Goal: Task Accomplishment & Management: Use online tool/utility

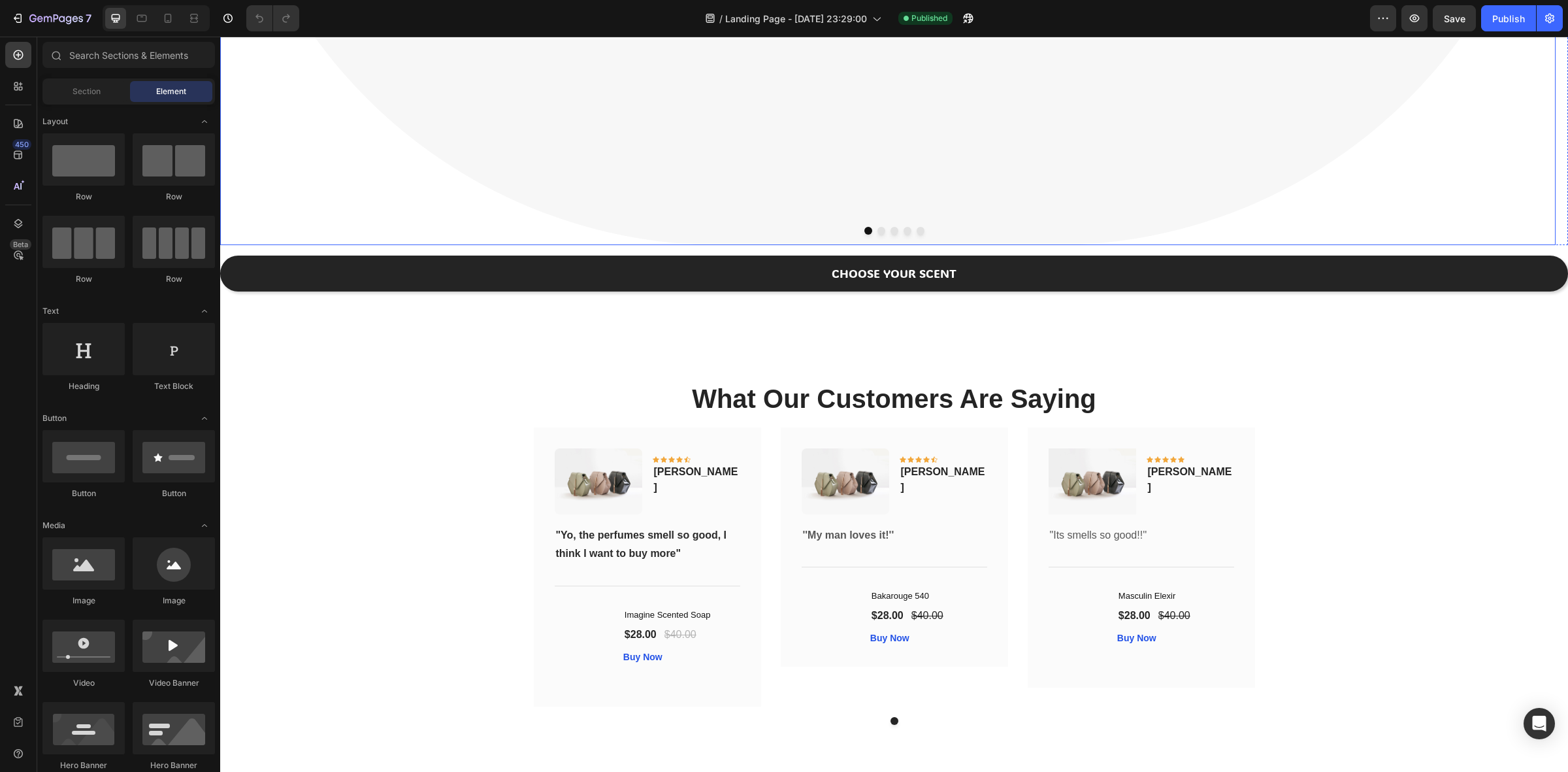
scroll to position [938, 0]
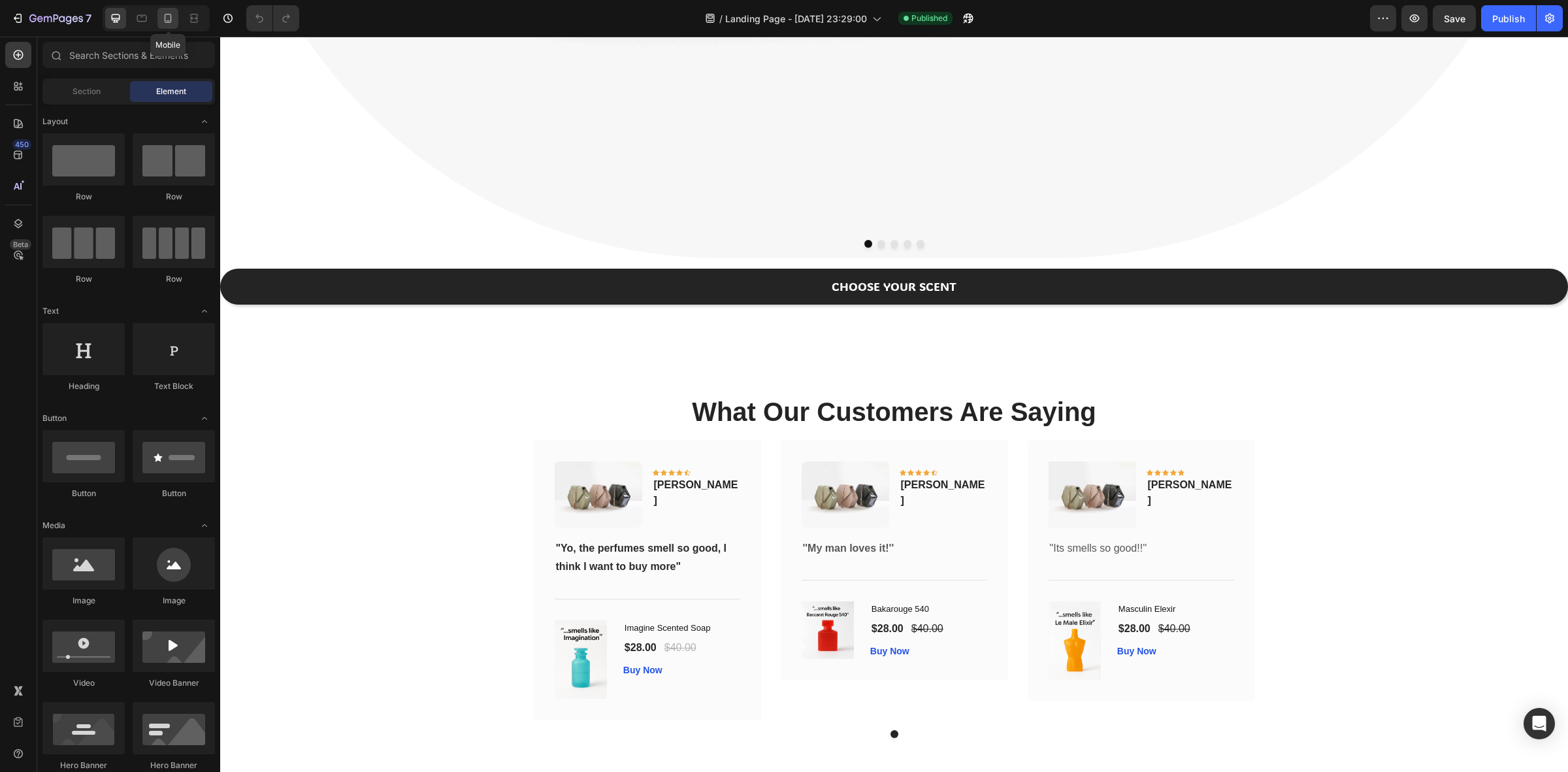
drag, startPoint x: 173, startPoint y: 20, endPoint x: 239, endPoint y: 31, distance: 66.9
click at [174, 20] on icon at bounding box center [168, 18] width 13 height 13
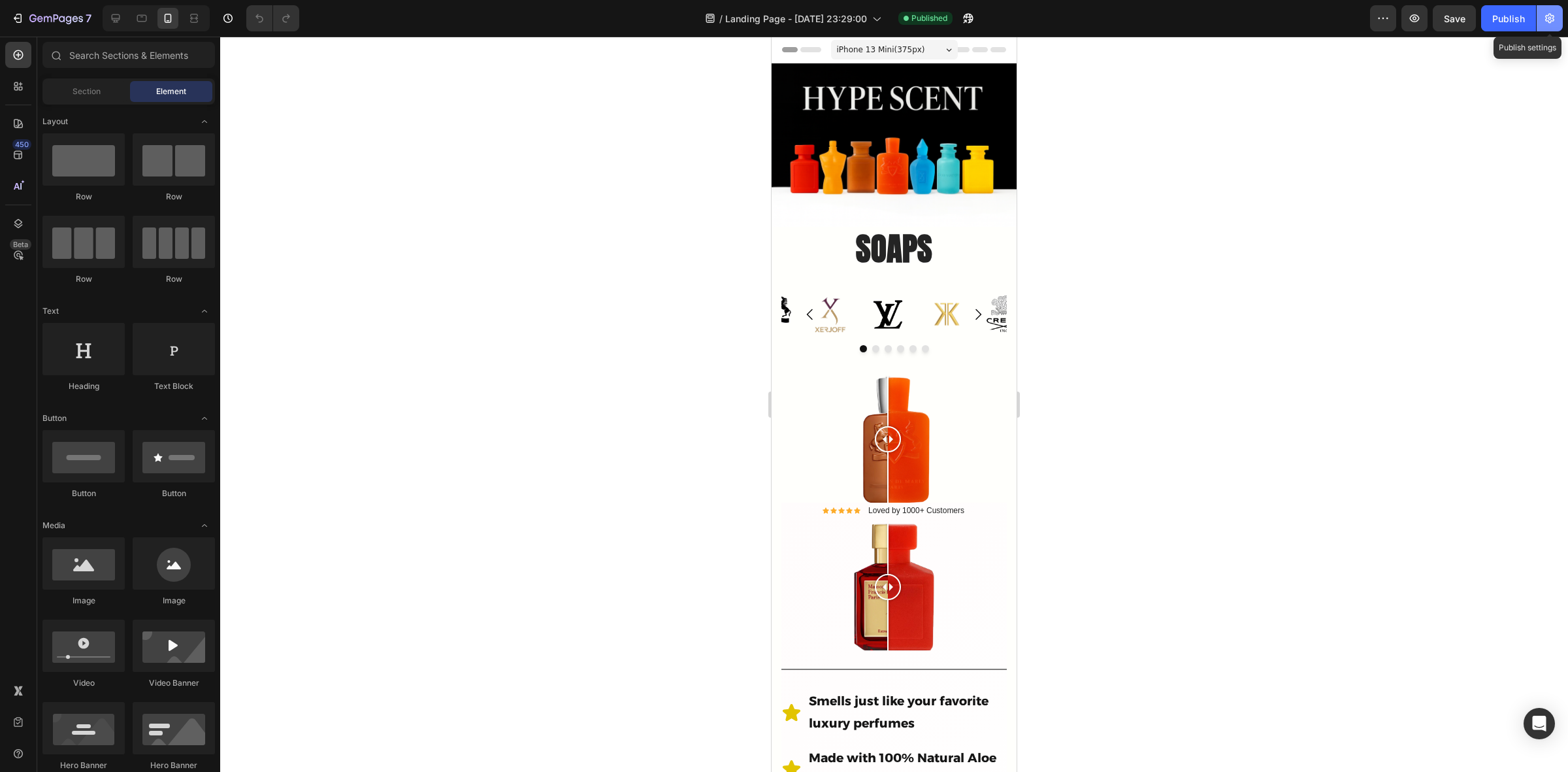
click at [1541, 21] on button "button" at bounding box center [1550, 18] width 26 height 26
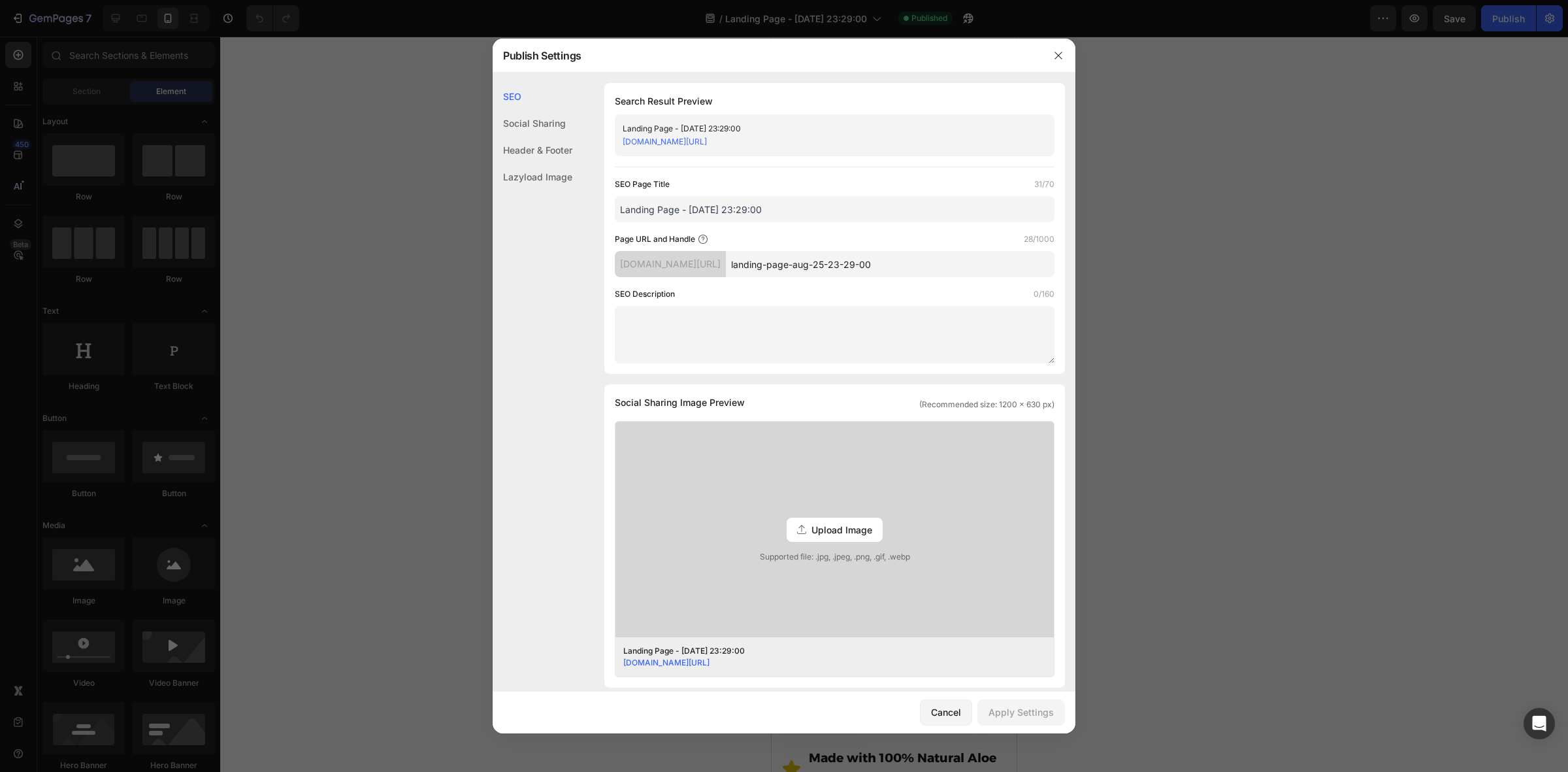
drag, startPoint x: 886, startPoint y: 141, endPoint x: 620, endPoint y: 154, distance: 266.3
click at [620, 154] on div "Landing Page - Aug 25, 23:29:00 jb1hr6-ys.myshopify.com/pages/landing-page-aug-…" at bounding box center [835, 135] width 440 height 42
copy link "[DOMAIN_NAME][URL]"
click at [1065, 56] on button "button" at bounding box center [1058, 55] width 21 height 21
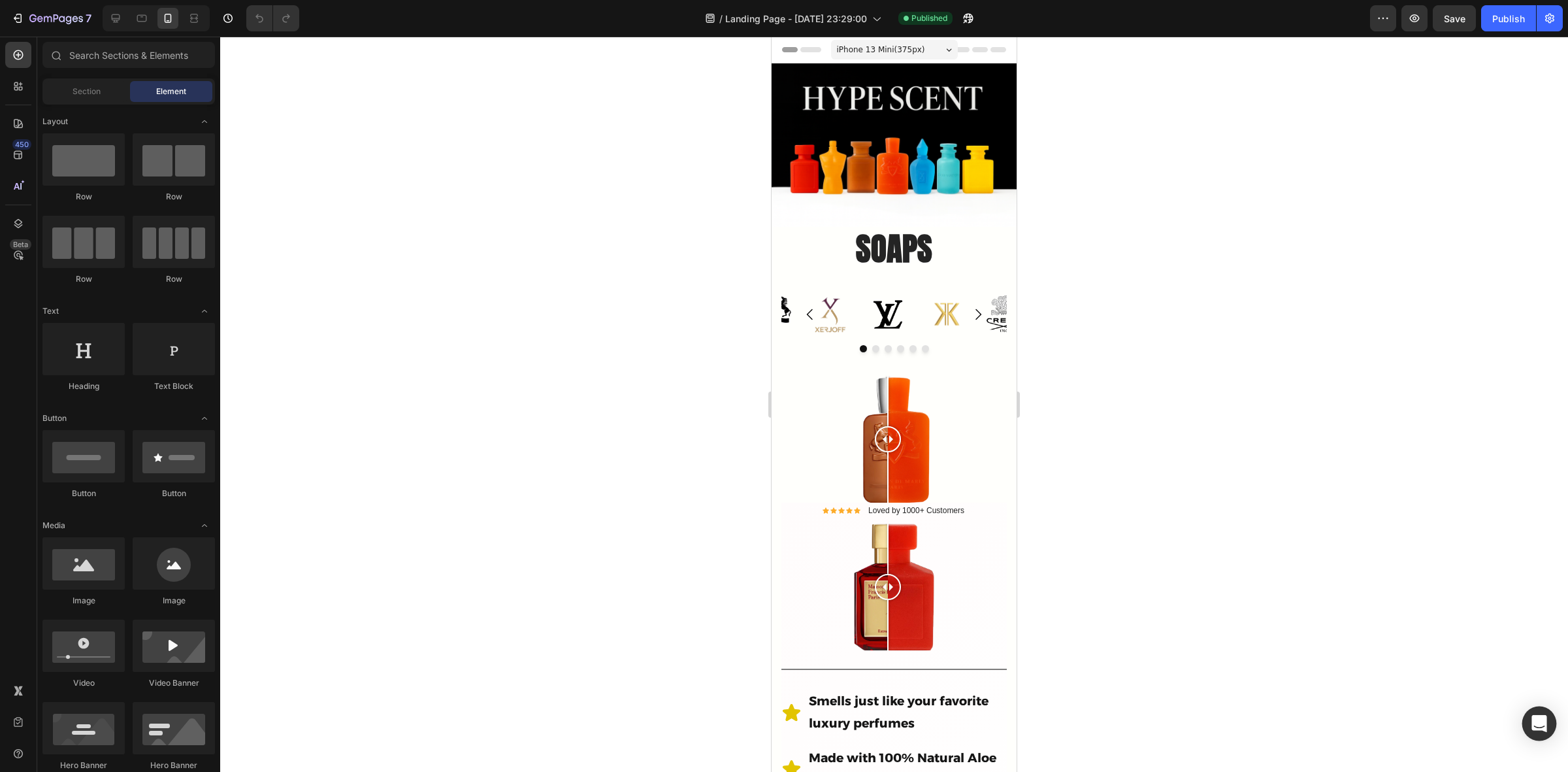
click at [1529, 711] on div "Open Intercom Messenger" at bounding box center [1540, 724] width 35 height 35
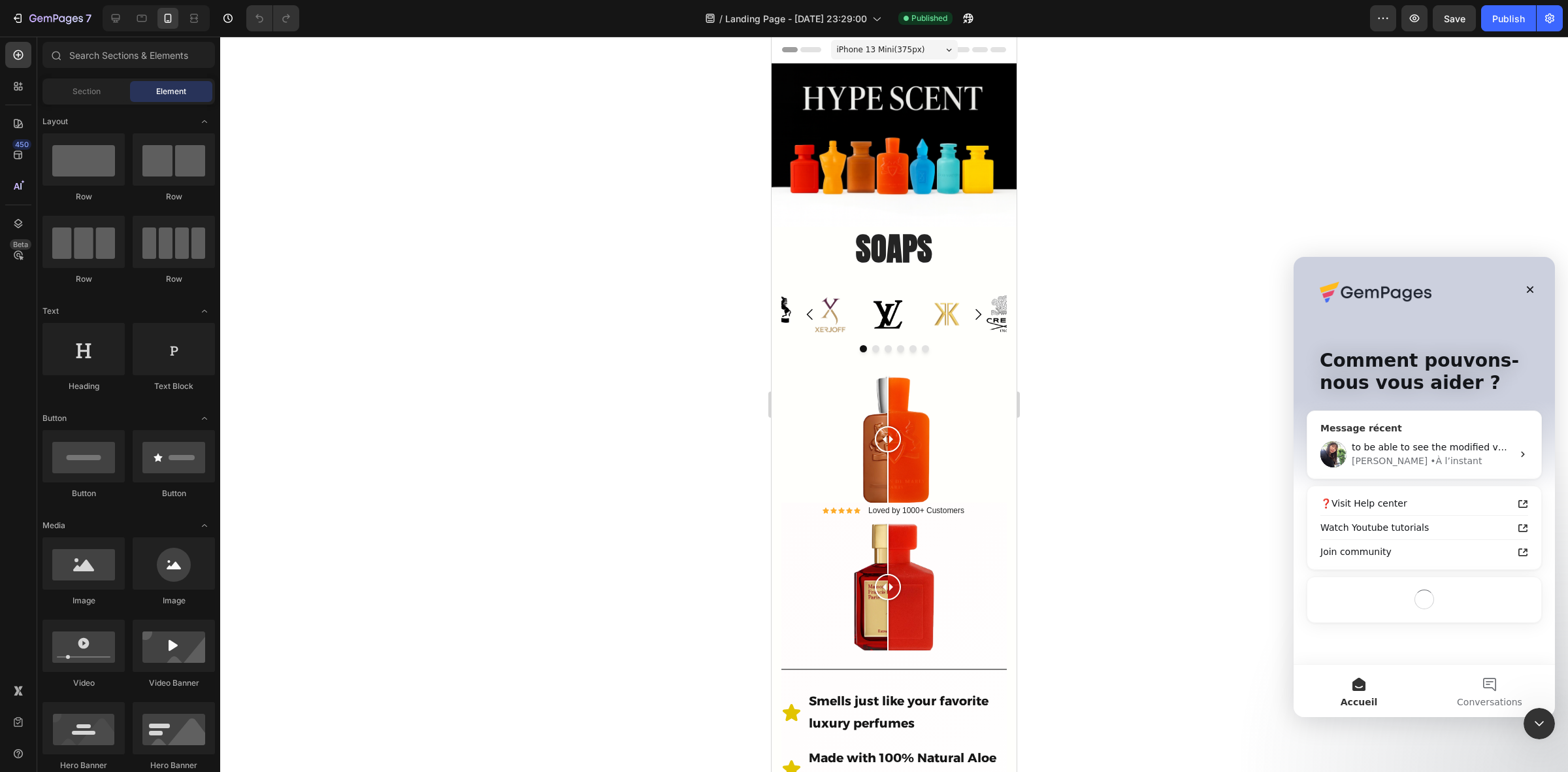
click at [1461, 439] on div "to be able to see the modified version of my store I have to enter a totally di…" at bounding box center [1424, 454] width 234 height 48
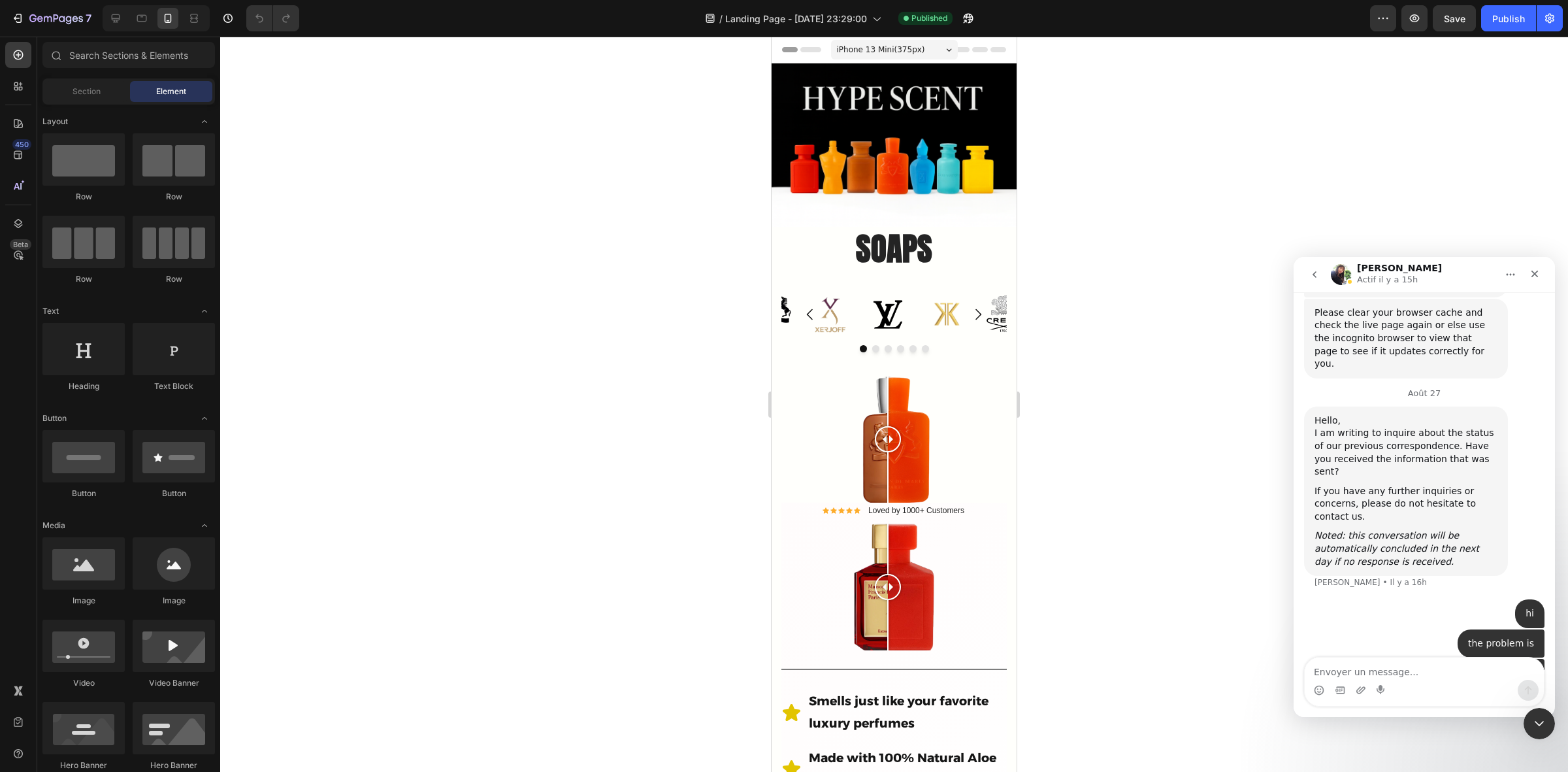
scroll to position [3052, 0]
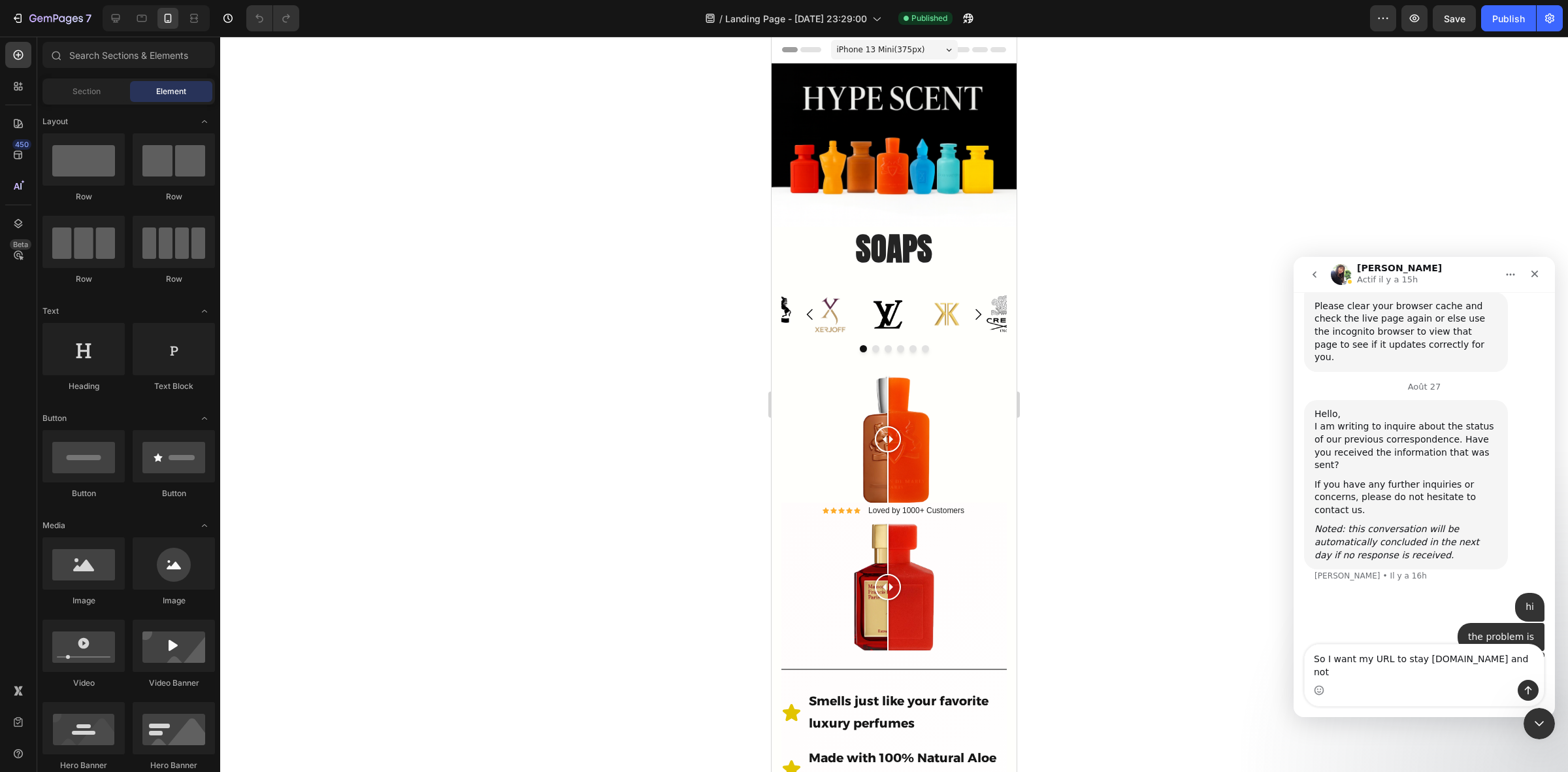
type textarea "So I want my URL to stay [DOMAIN_NAME] and not [DOMAIN_NAME][URL]"
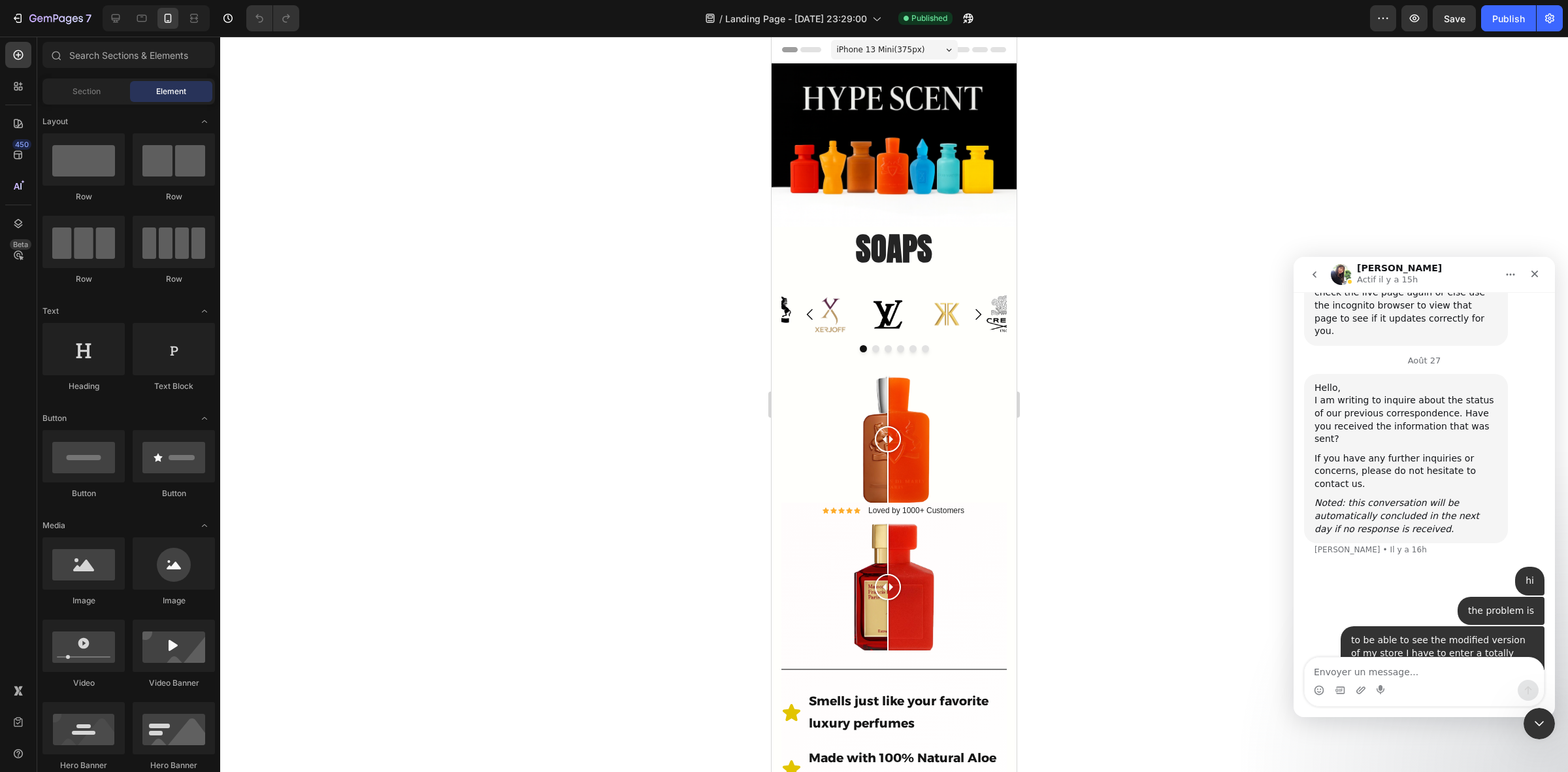
scroll to position [3119, 0]
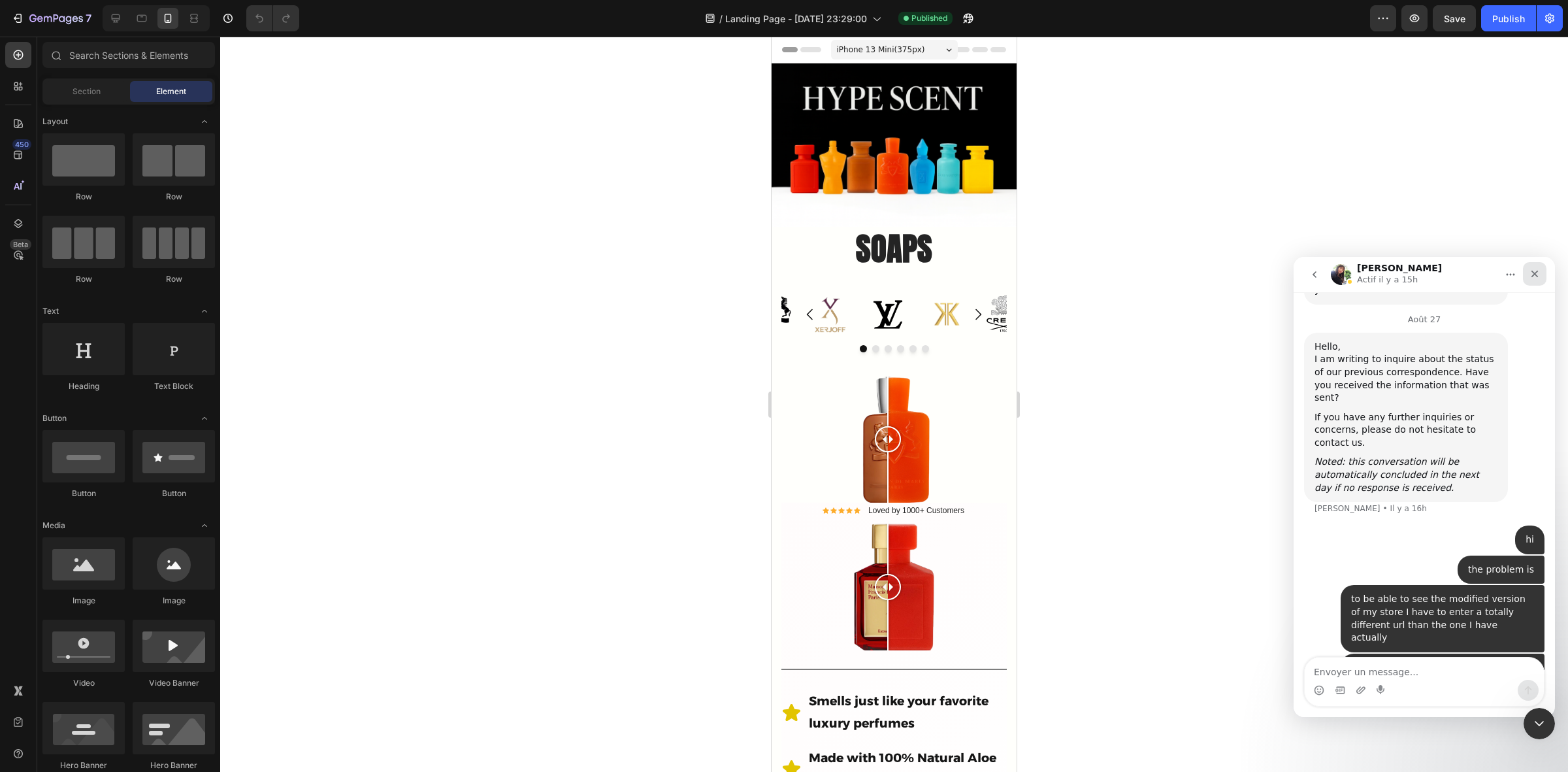
click at [1531, 276] on icon "Fermer" at bounding box center [1534, 274] width 10 height 10
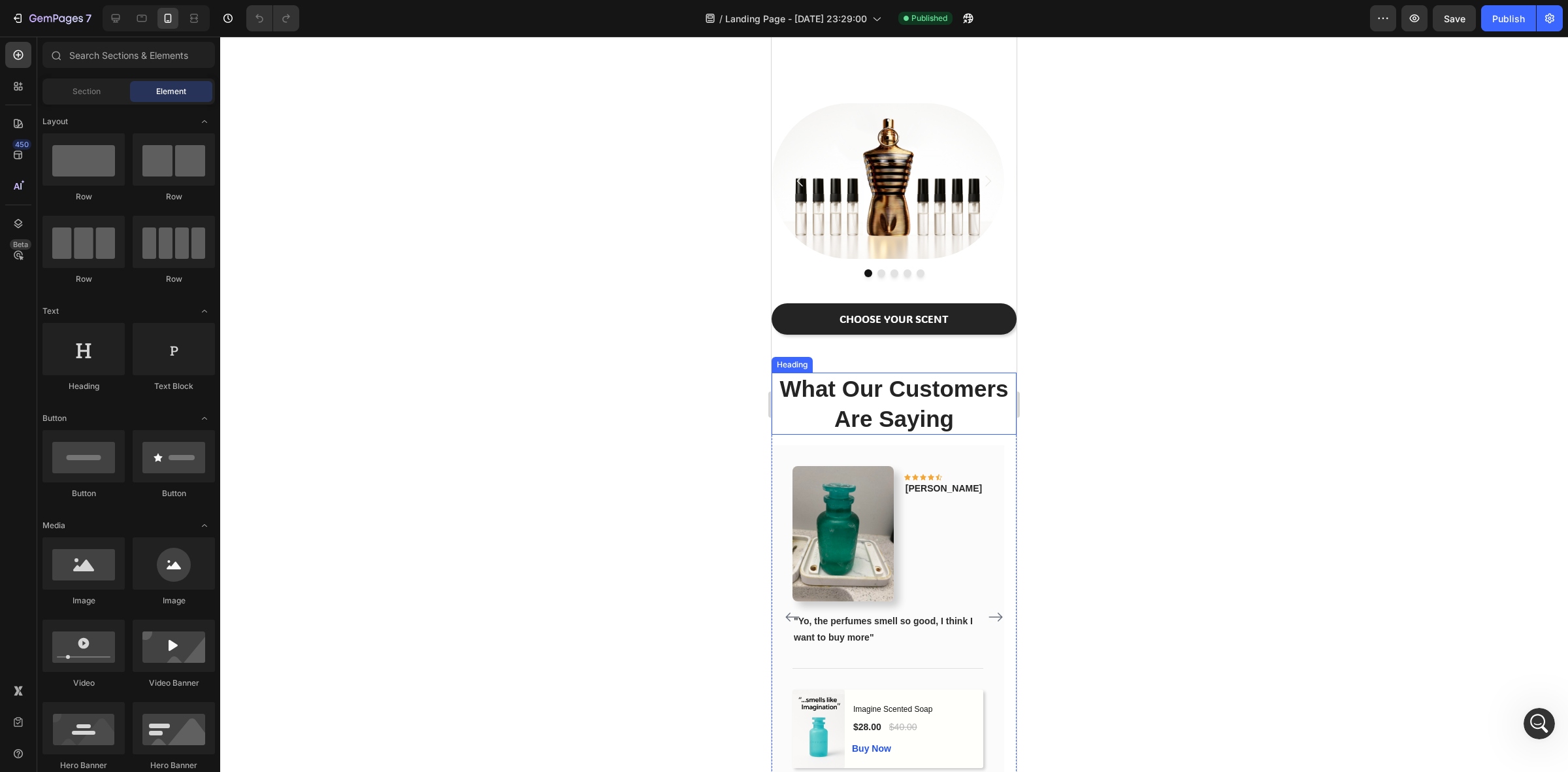
scroll to position [980, 0]
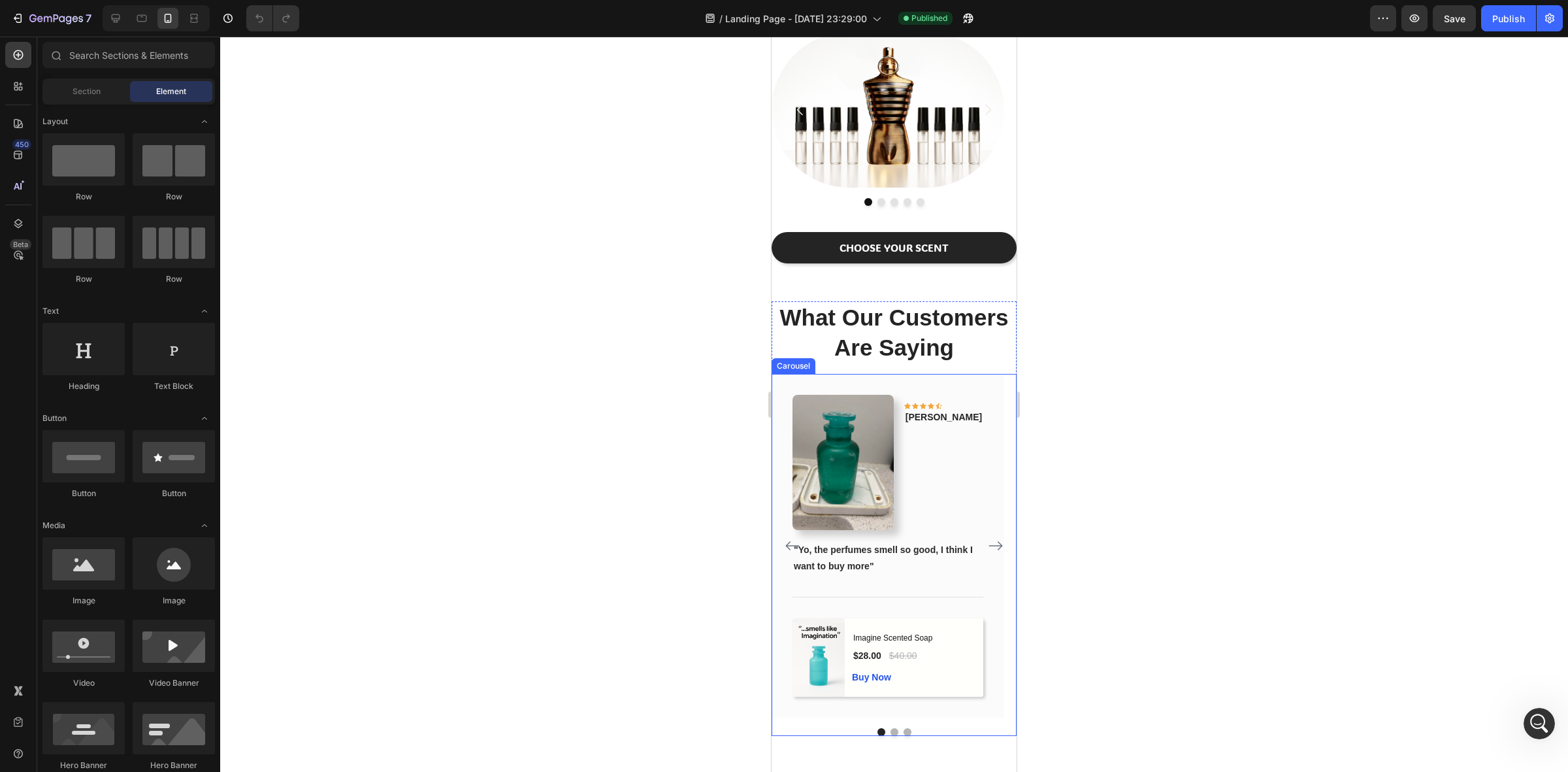
click at [789, 551] on icon "Carousel Back Arrow" at bounding box center [792, 546] width 14 height 9
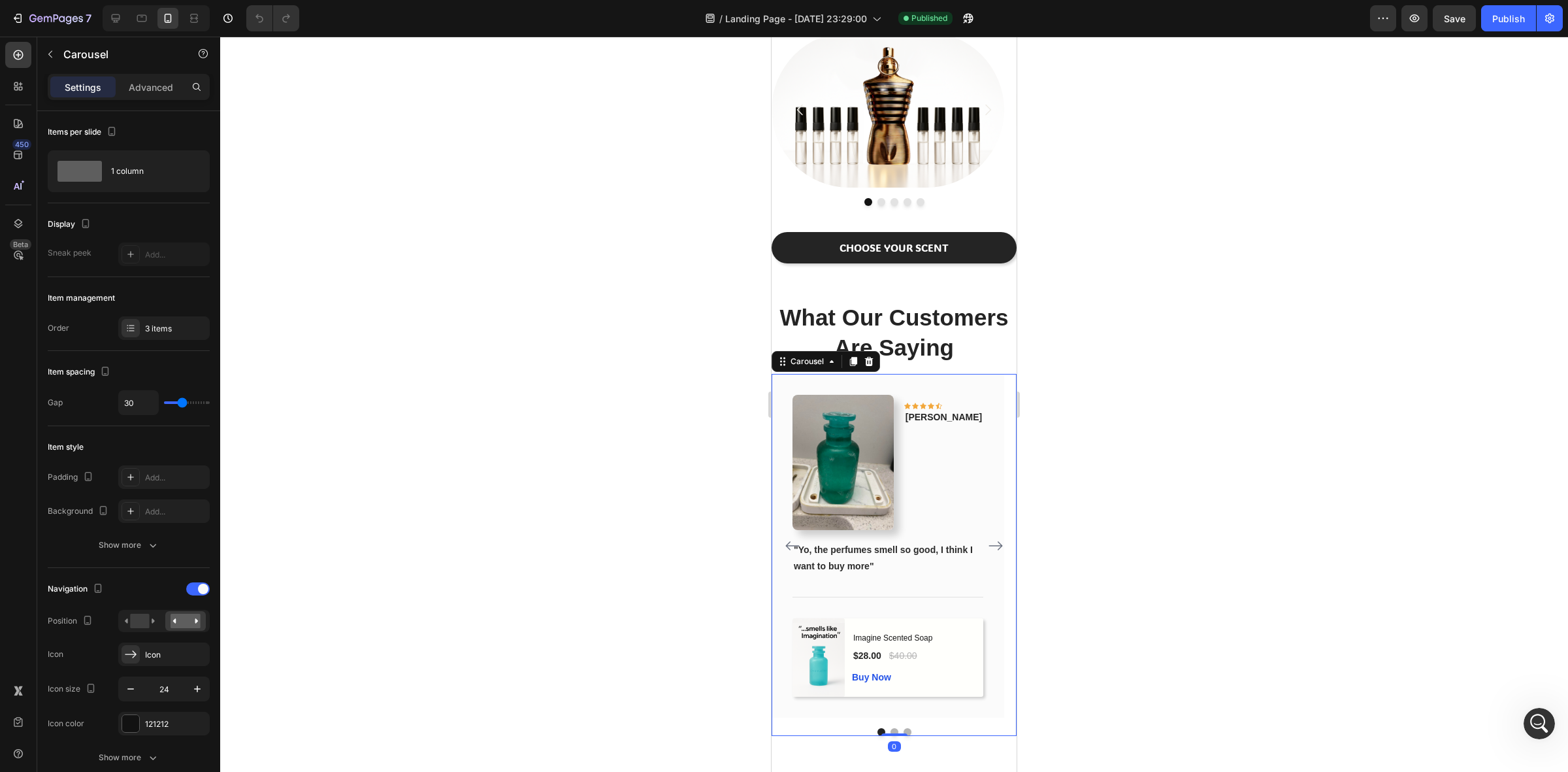
click at [988, 554] on icon "Carousel Next Arrow" at bounding box center [996, 545] width 16 height 16
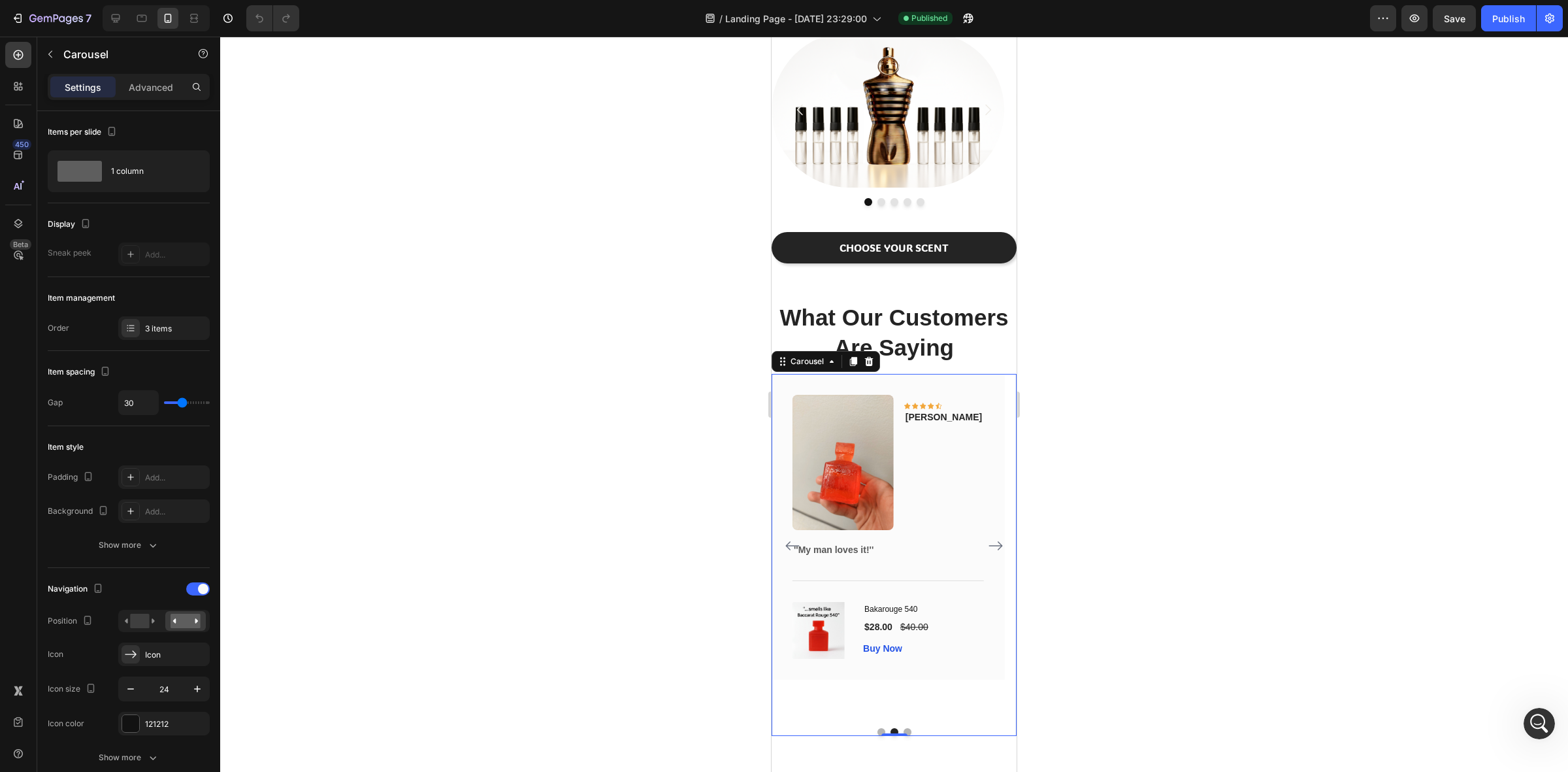
click at [988, 554] on icon "Carousel Next Arrow" at bounding box center [996, 545] width 16 height 16
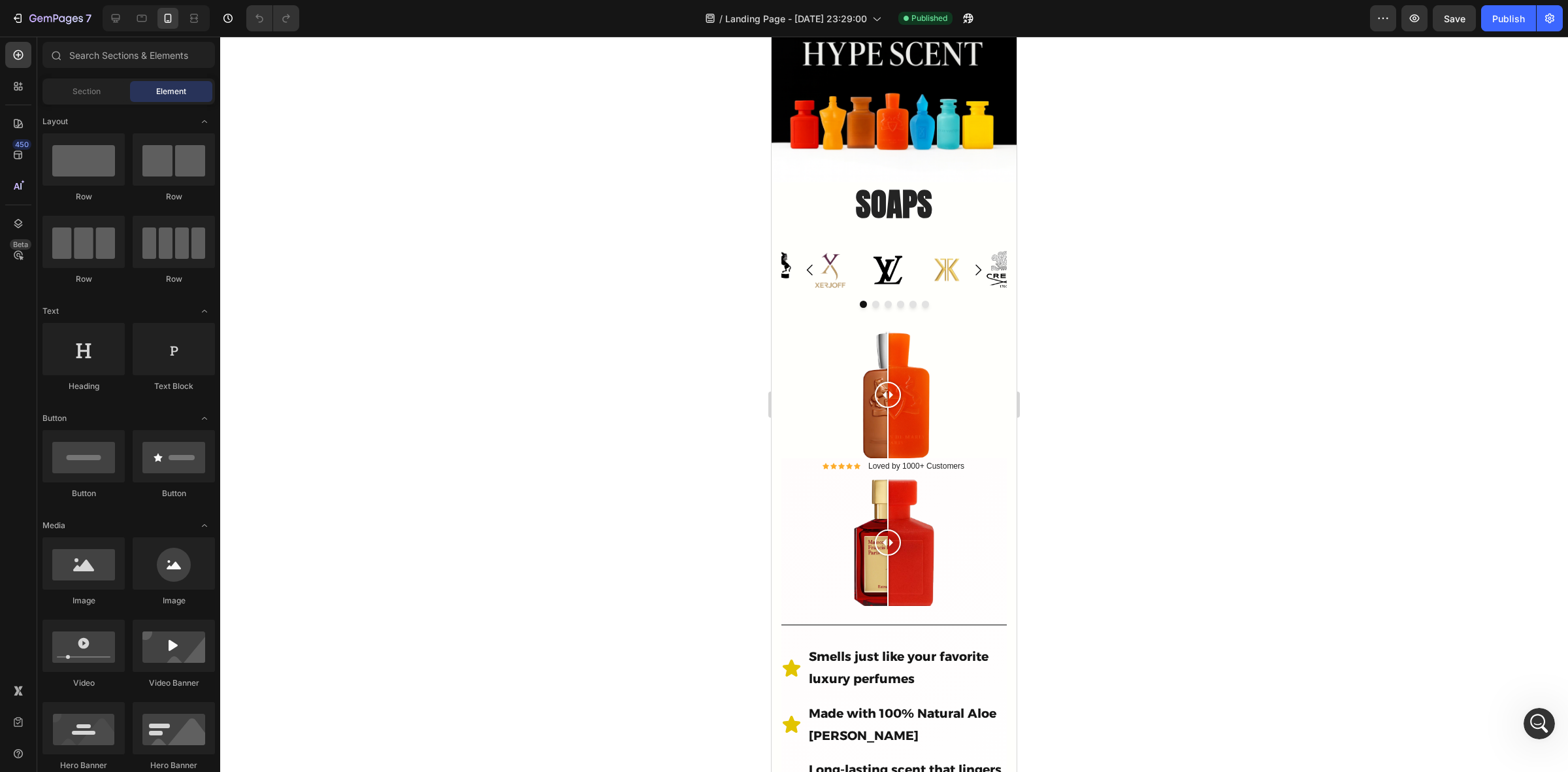
scroll to position [74, 0]
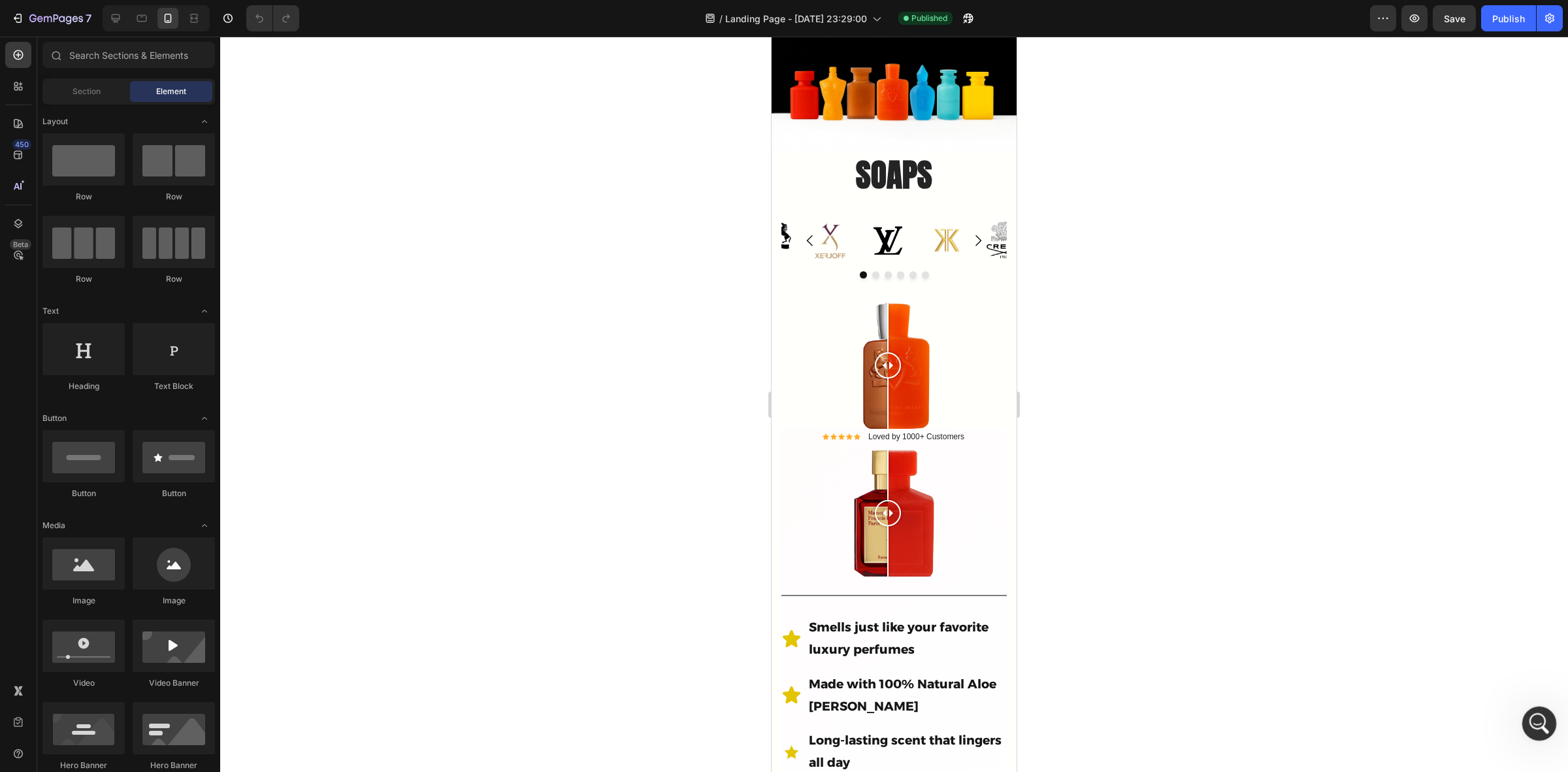
click at [1541, 717] on icon "Ouvrir le Messenger Intercom" at bounding box center [1538, 722] width 22 height 22
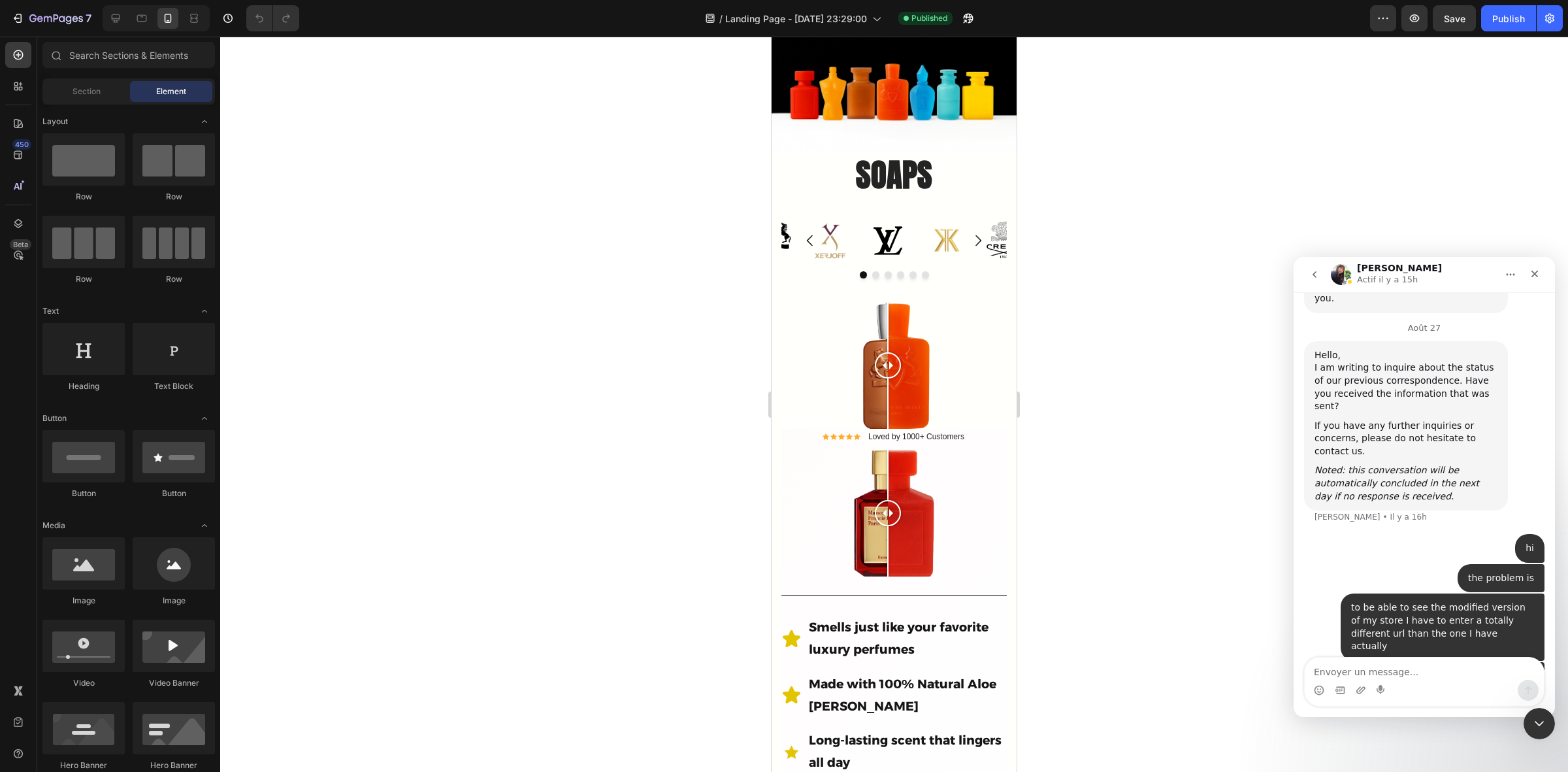
scroll to position [3119, 0]
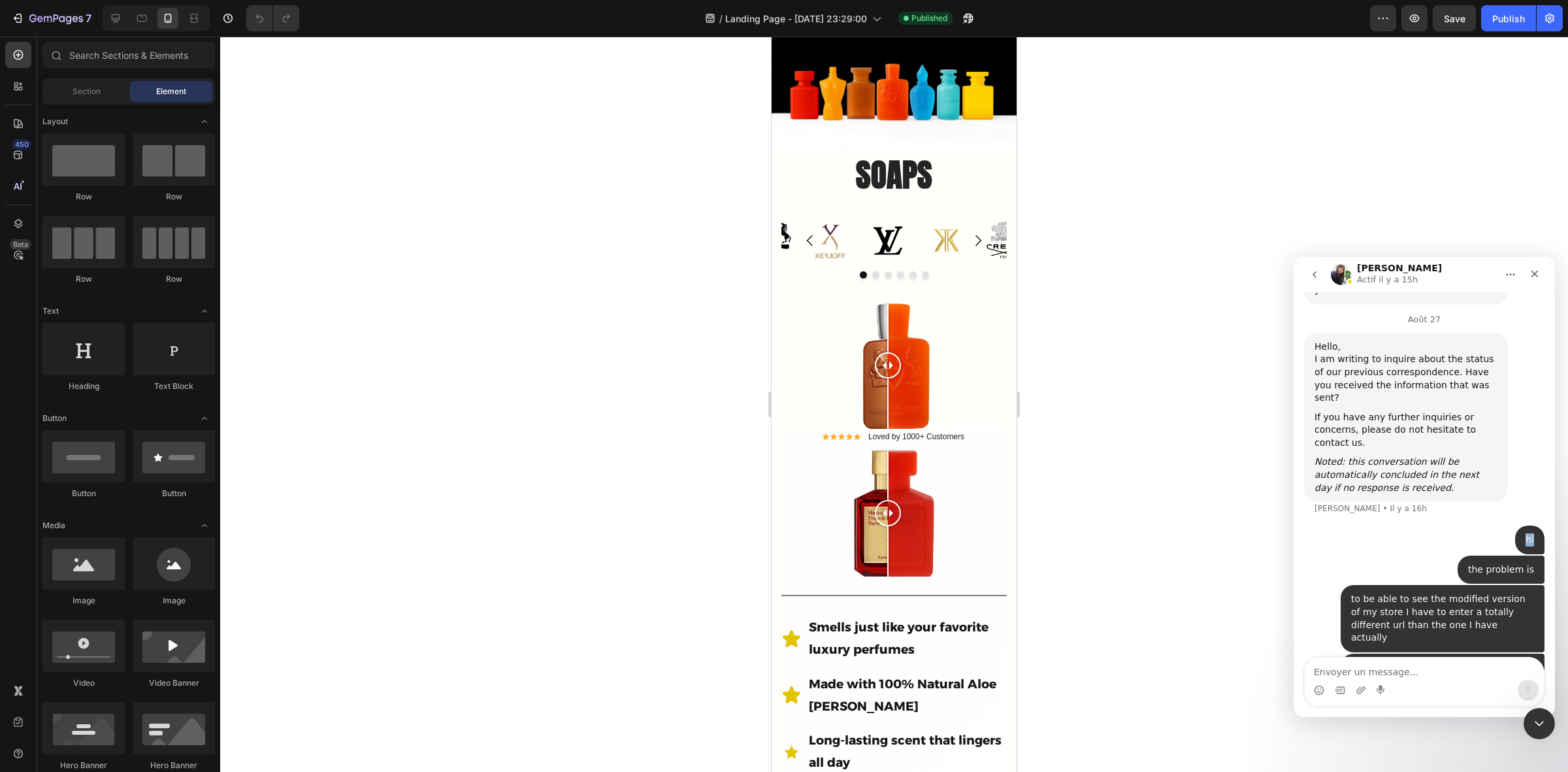
drag, startPoint x: 1519, startPoint y: 476, endPoint x: 1526, endPoint y: 476, distance: 7.0
click at [1526, 533] on div "hi" at bounding box center [1530, 540] width 9 height 13
copy div "hi"
drag, startPoint x: 1524, startPoint y: 505, endPoint x: 1465, endPoint y: 502, distance: 59.1
click at [1465, 556] on div "the problem is • Il y a 4 min" at bounding box center [1501, 570] width 87 height 28
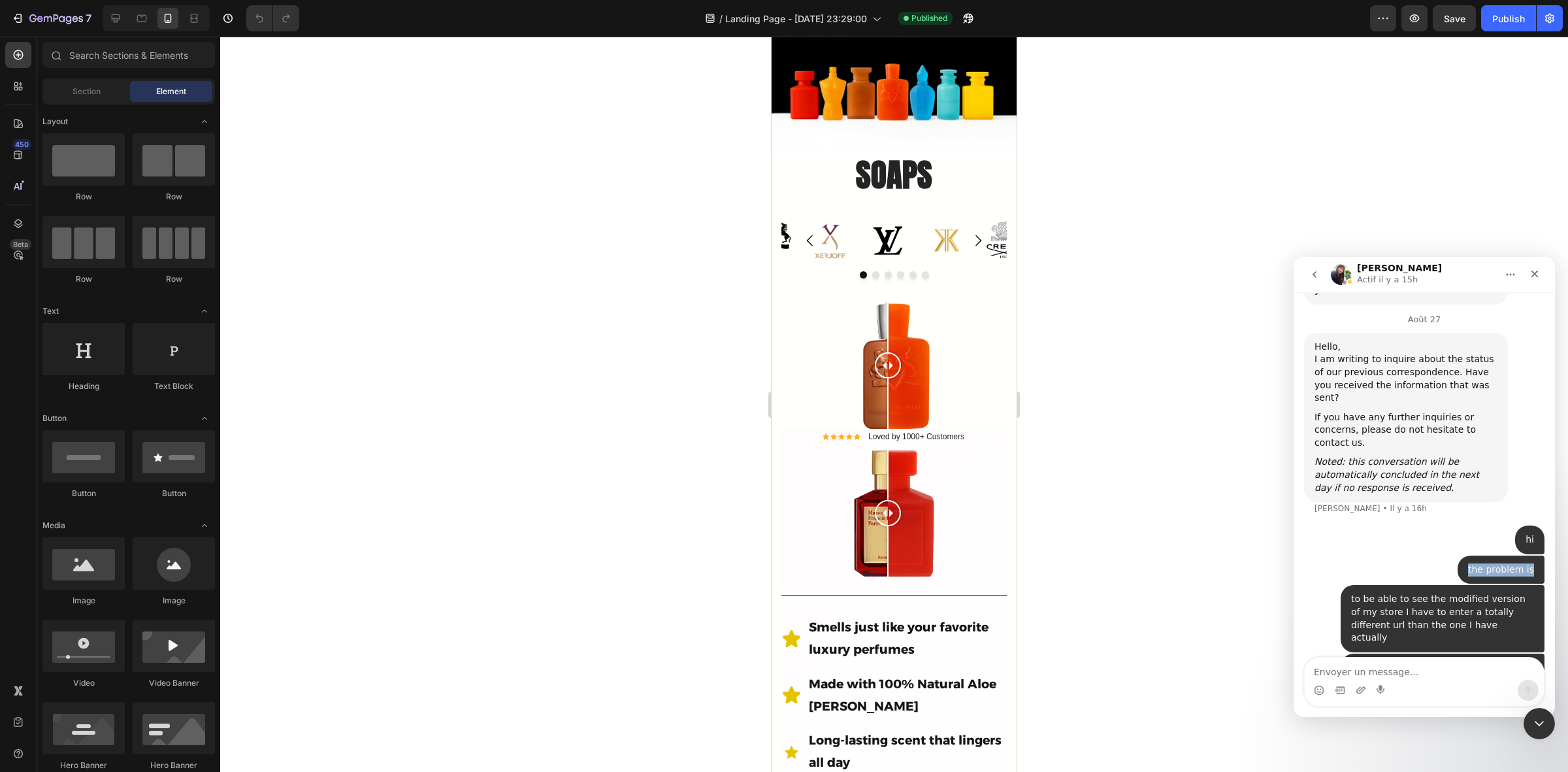
copy div "the problem is"
drag, startPoint x: 1341, startPoint y: 531, endPoint x: 1474, endPoint y: 568, distance: 138.1
click at [1474, 585] on div "to be able to see the modified version of my store I have to enter a totally di…" at bounding box center [1443, 618] width 204 height 67
copy div "to be able to see the modified version of my store I have to enter a totally di…"
drag, startPoint x: 1344, startPoint y: 591, endPoint x: 1406, endPoint y: 629, distance: 72.7
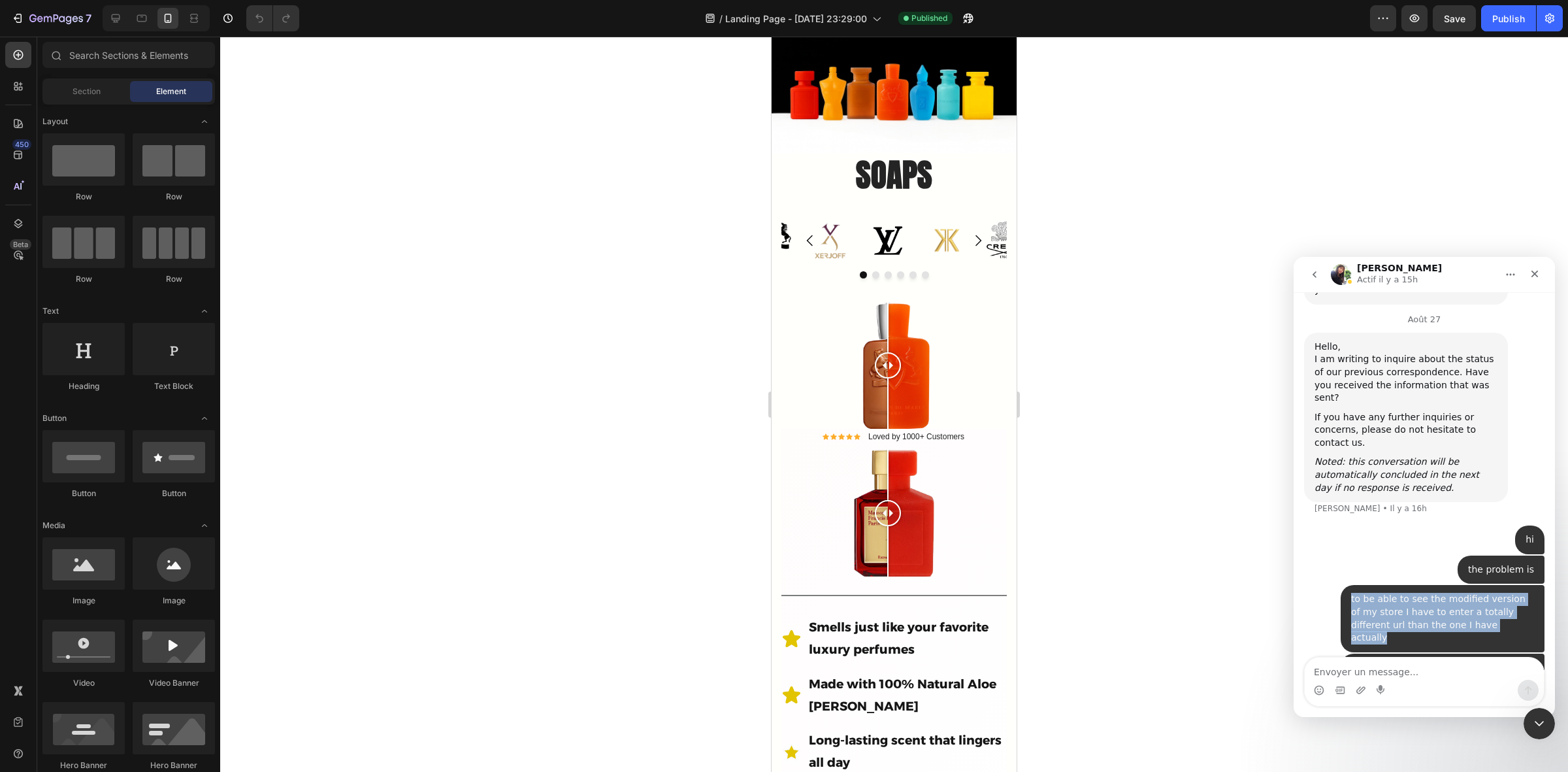
click at [1406, 661] on div "So I want my URL to stay [DOMAIN_NAME] and not [DOMAIN_NAME][URL]" at bounding box center [1442, 680] width 183 height 39
copy div "So I want my URL to stay [DOMAIN_NAME] and not [DOMAIN_NAME][URL]"
click at [1321, 272] on button "go back" at bounding box center [1315, 275] width 25 height 25
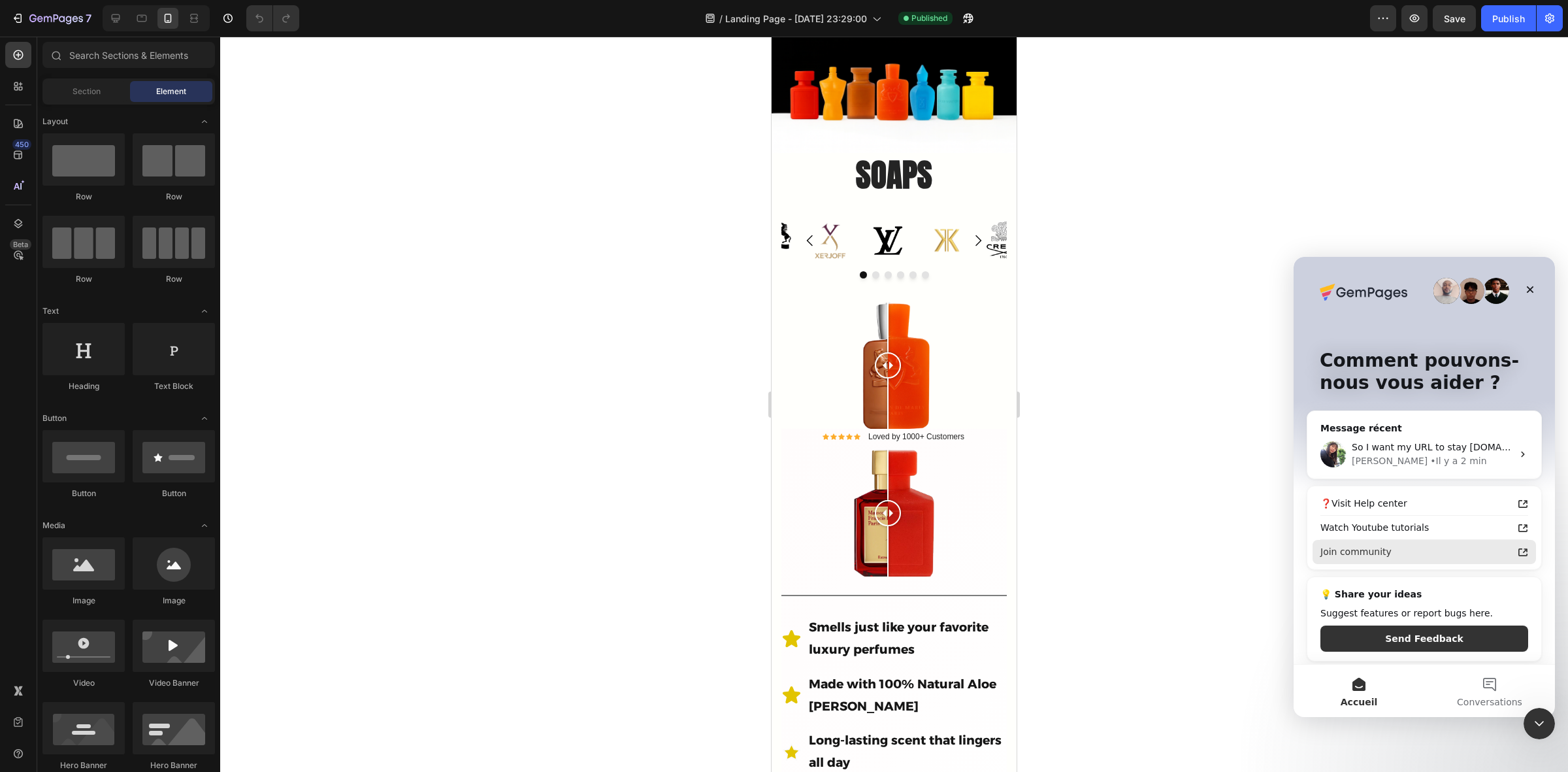
scroll to position [4, 0]
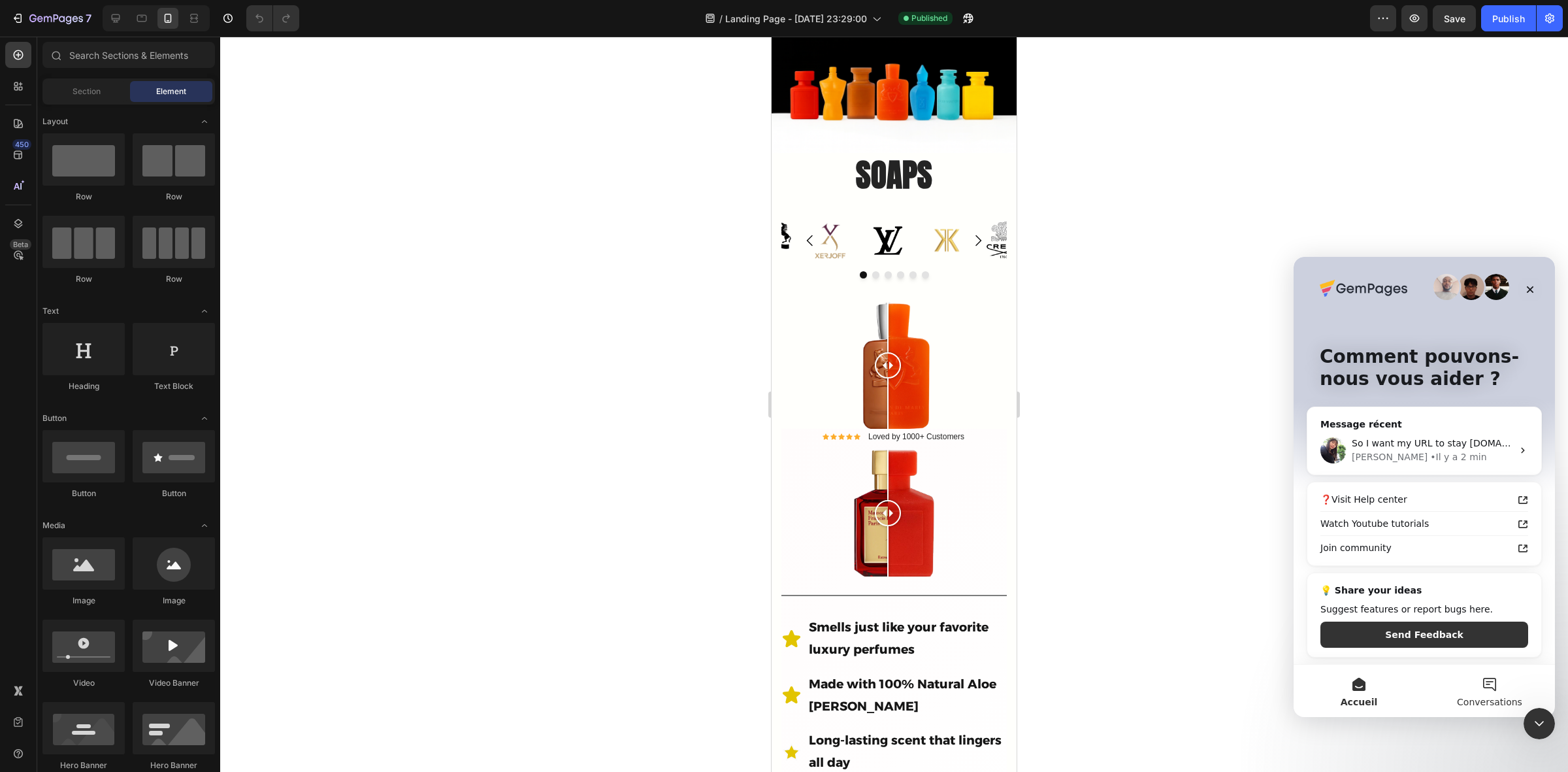
click at [1497, 685] on button "Conversations" at bounding box center [1489, 690] width 130 height 52
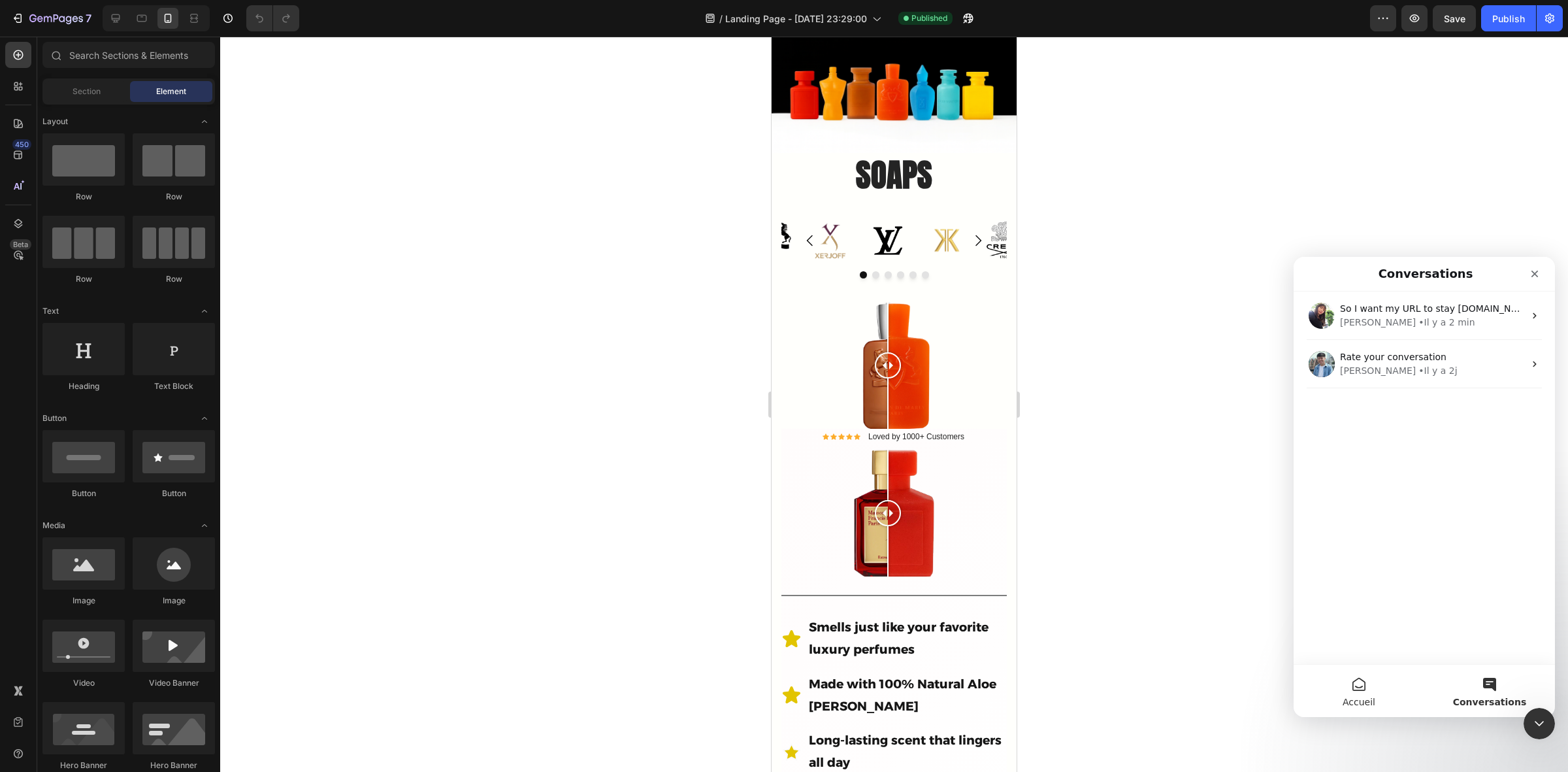
click at [1357, 684] on button "Accueil" at bounding box center [1358, 690] width 130 height 52
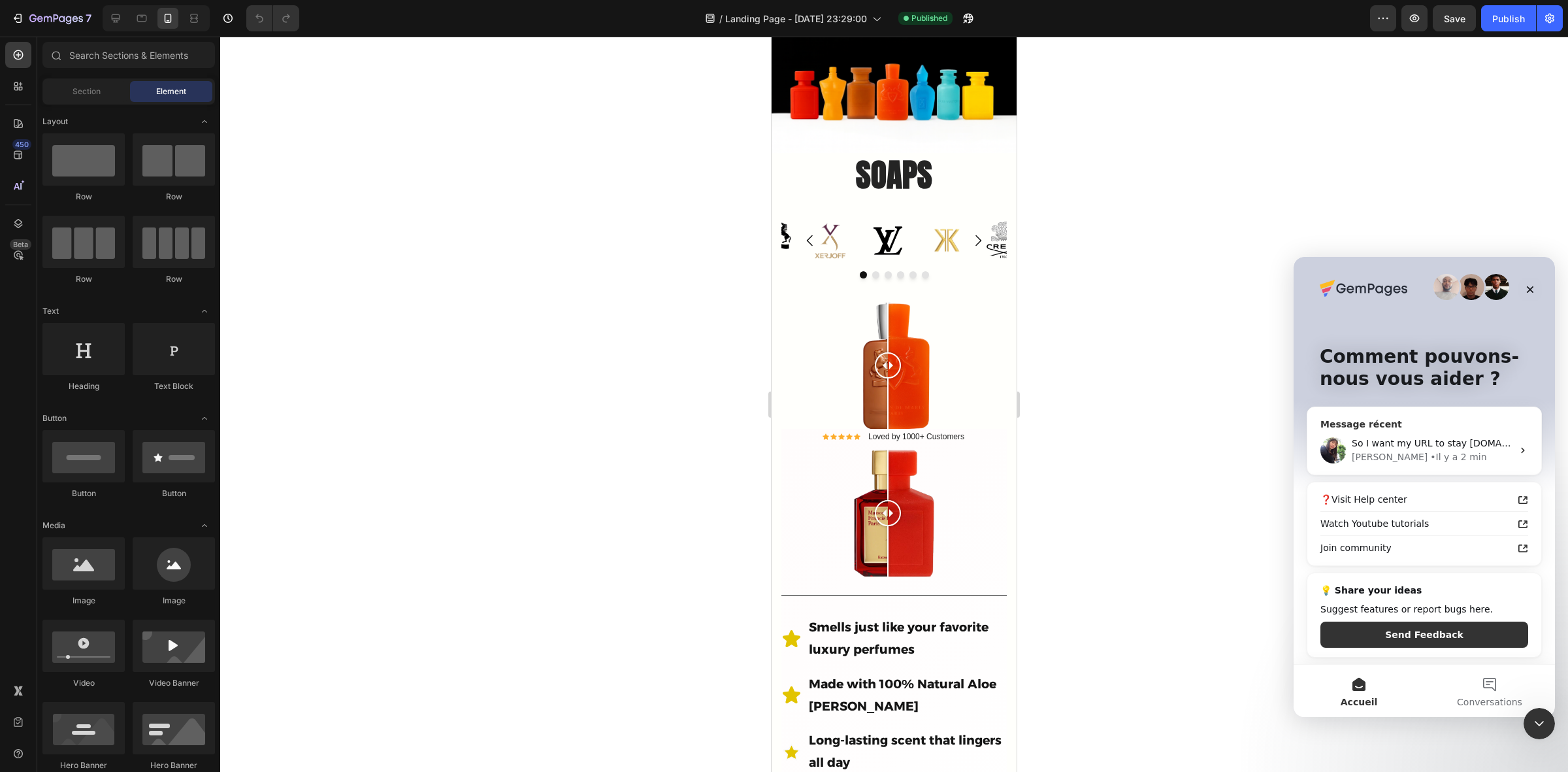
click at [1430, 454] on div "• Il y a 2 min" at bounding box center [1458, 457] width 56 height 14
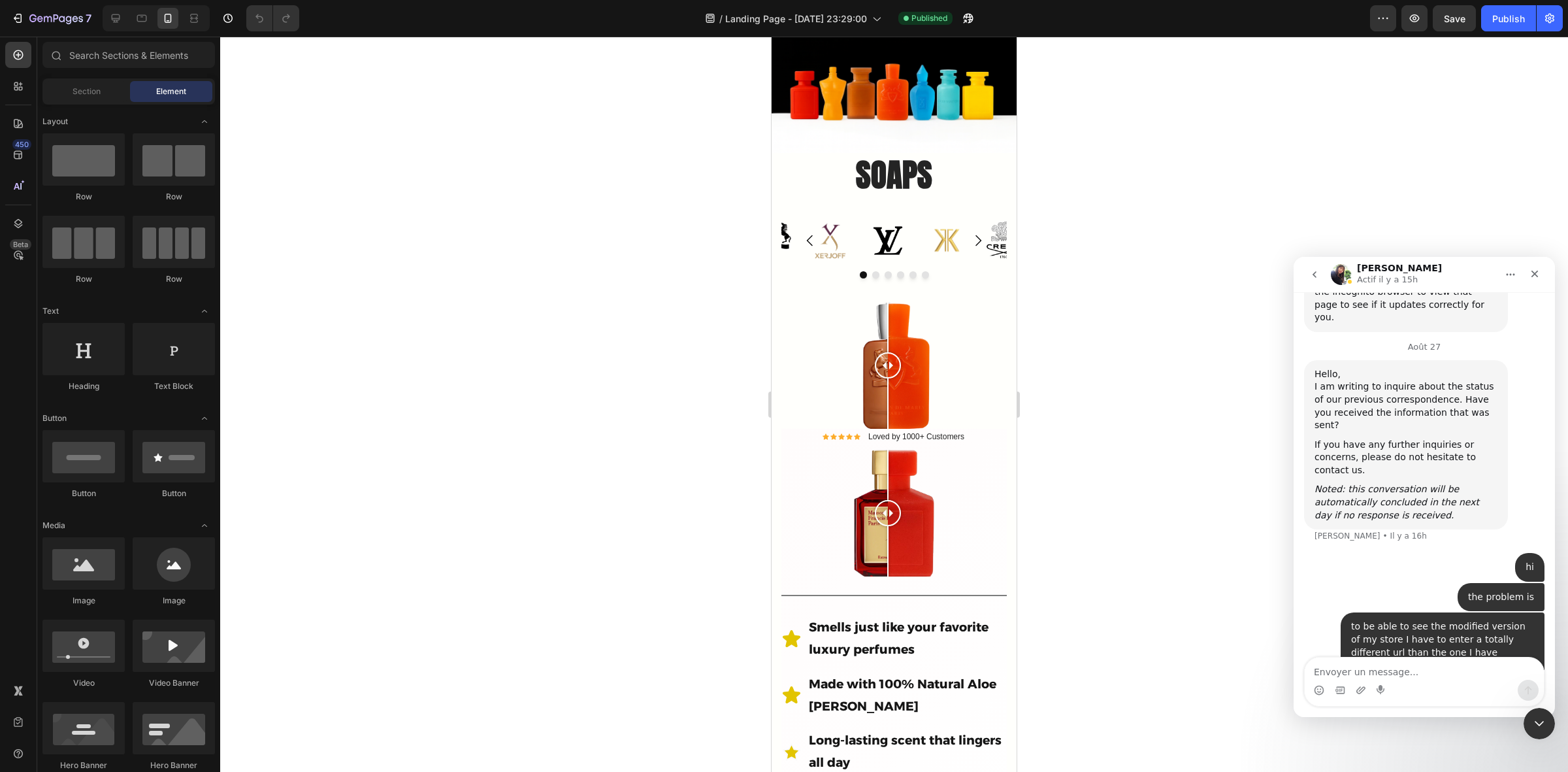
scroll to position [3119, 0]
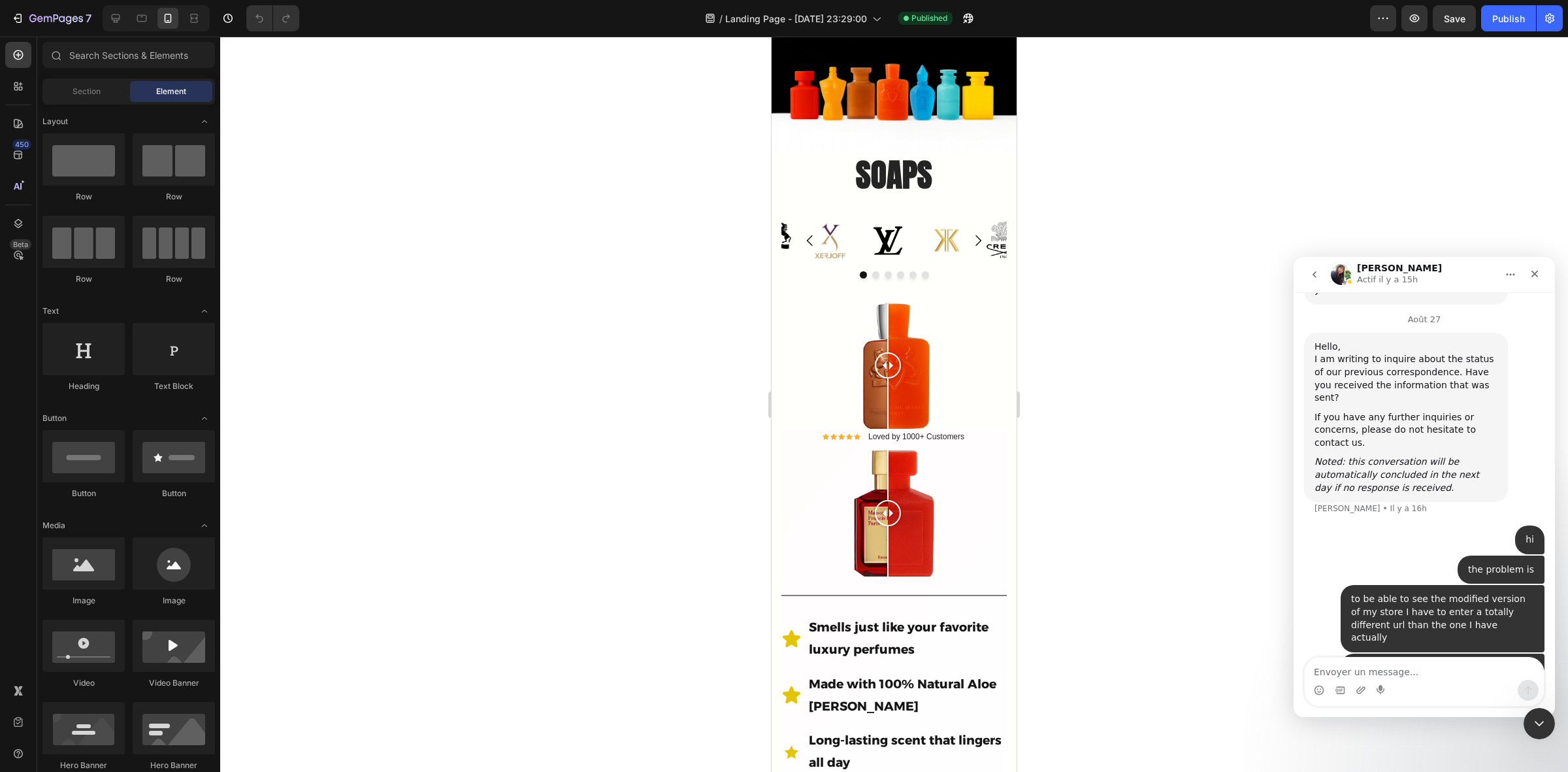
click at [1319, 286] on button "go back" at bounding box center [1315, 275] width 25 height 25
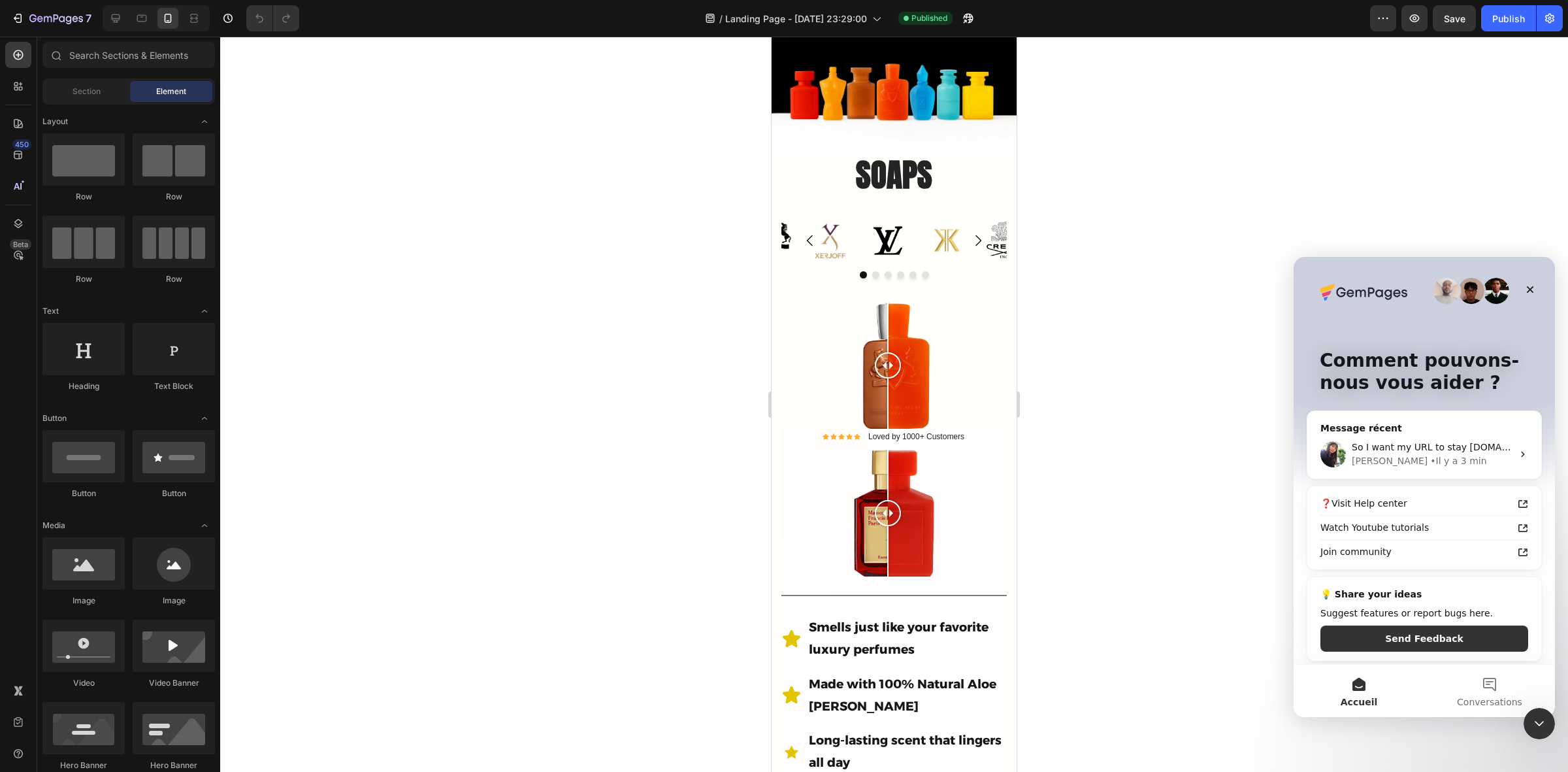
scroll to position [4, 0]
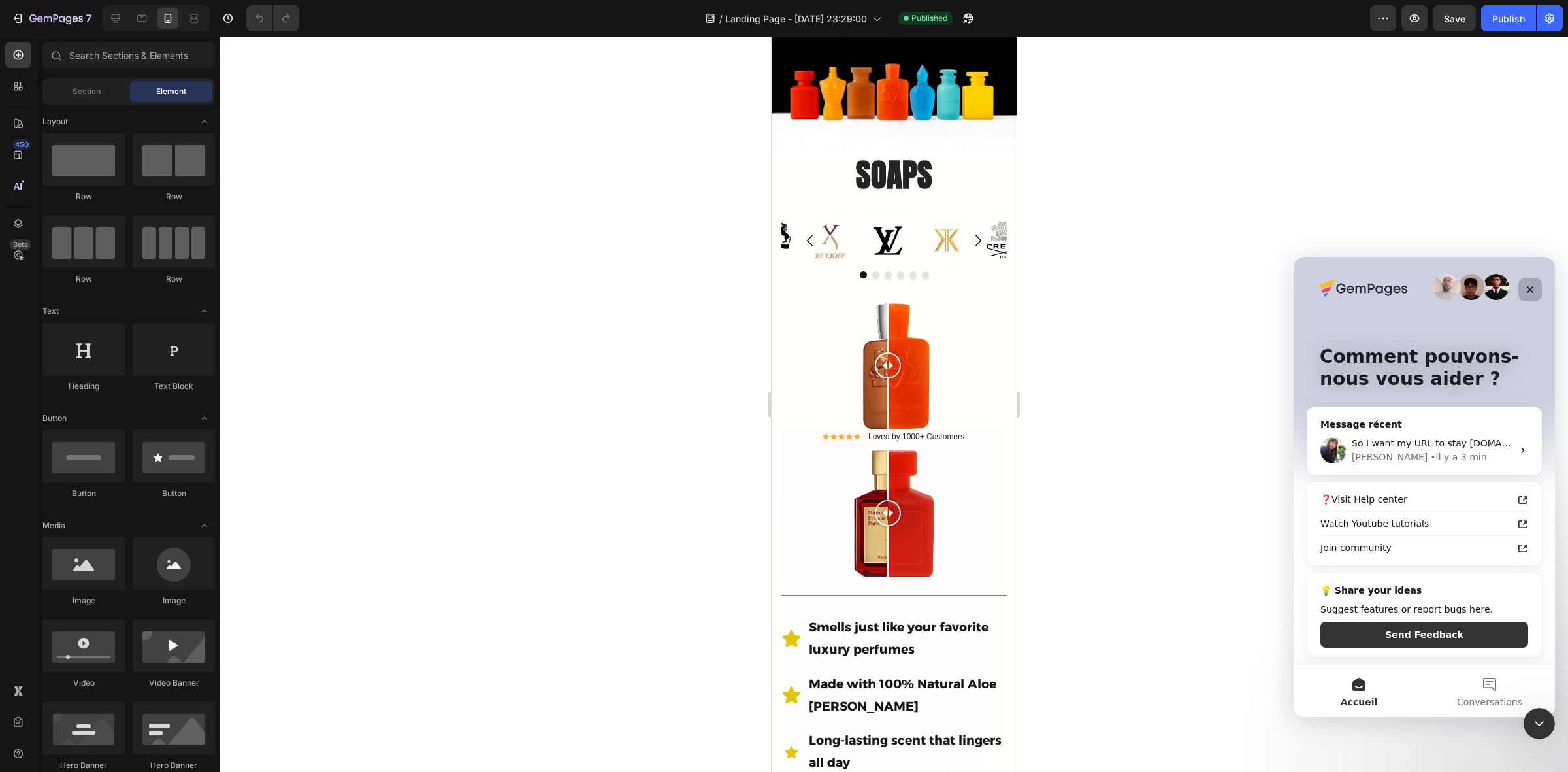
click at [1529, 291] on icon "Fermer" at bounding box center [1530, 289] width 10 height 10
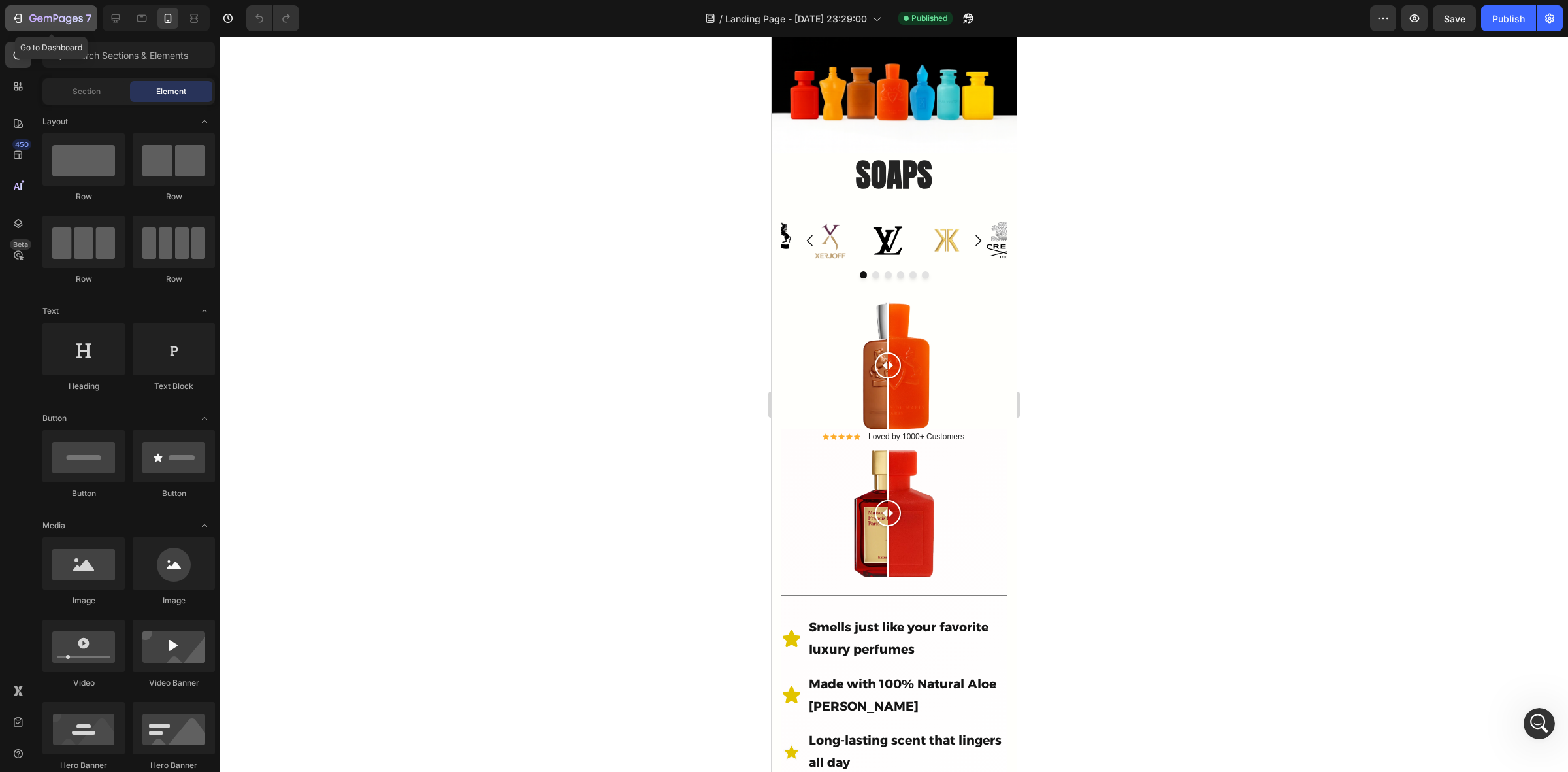
click at [35, 23] on icon "button" at bounding box center [56, 19] width 54 height 11
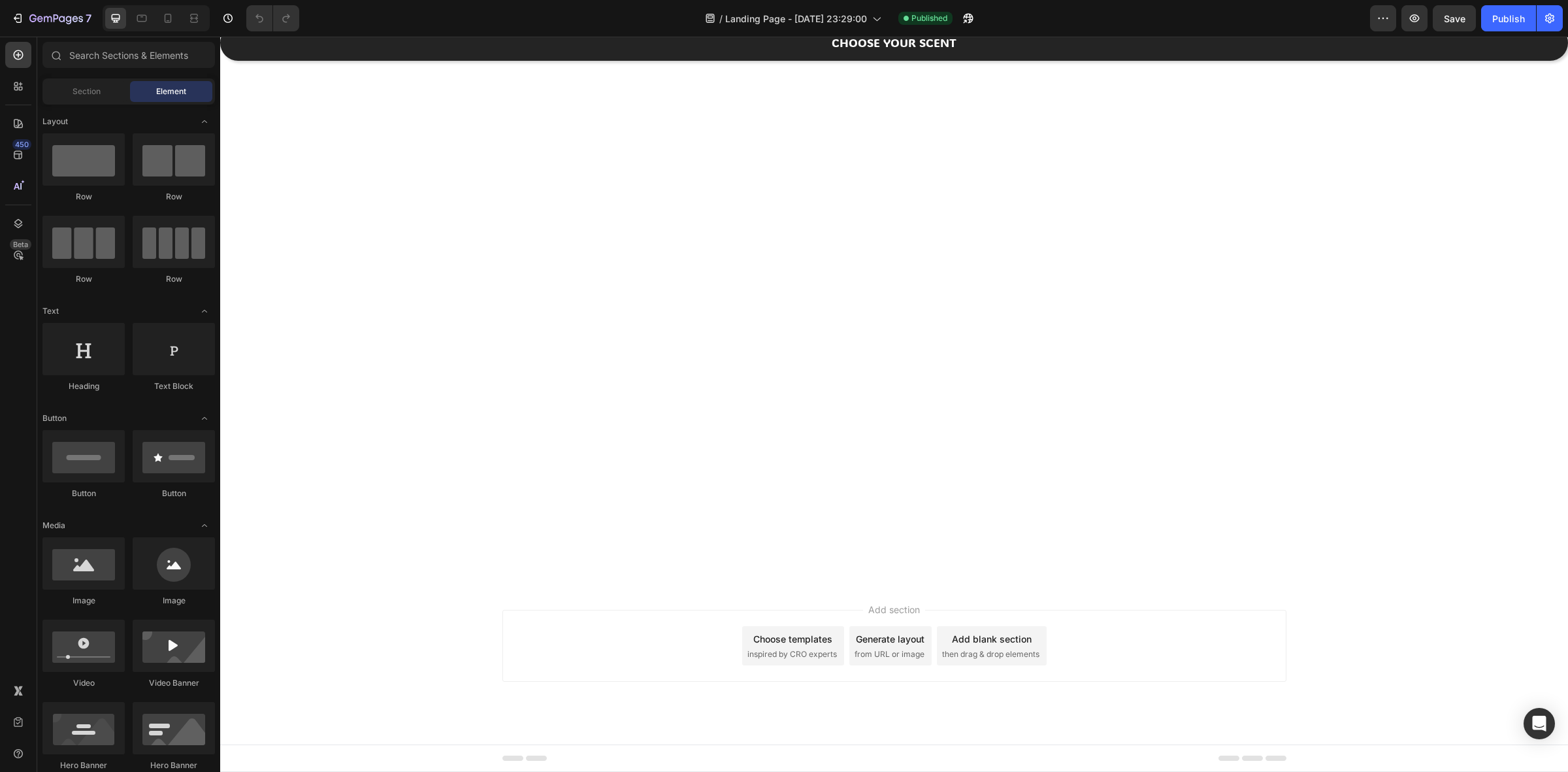
scroll to position [327, 0]
click at [168, 18] on icon at bounding box center [168, 18] width 13 height 13
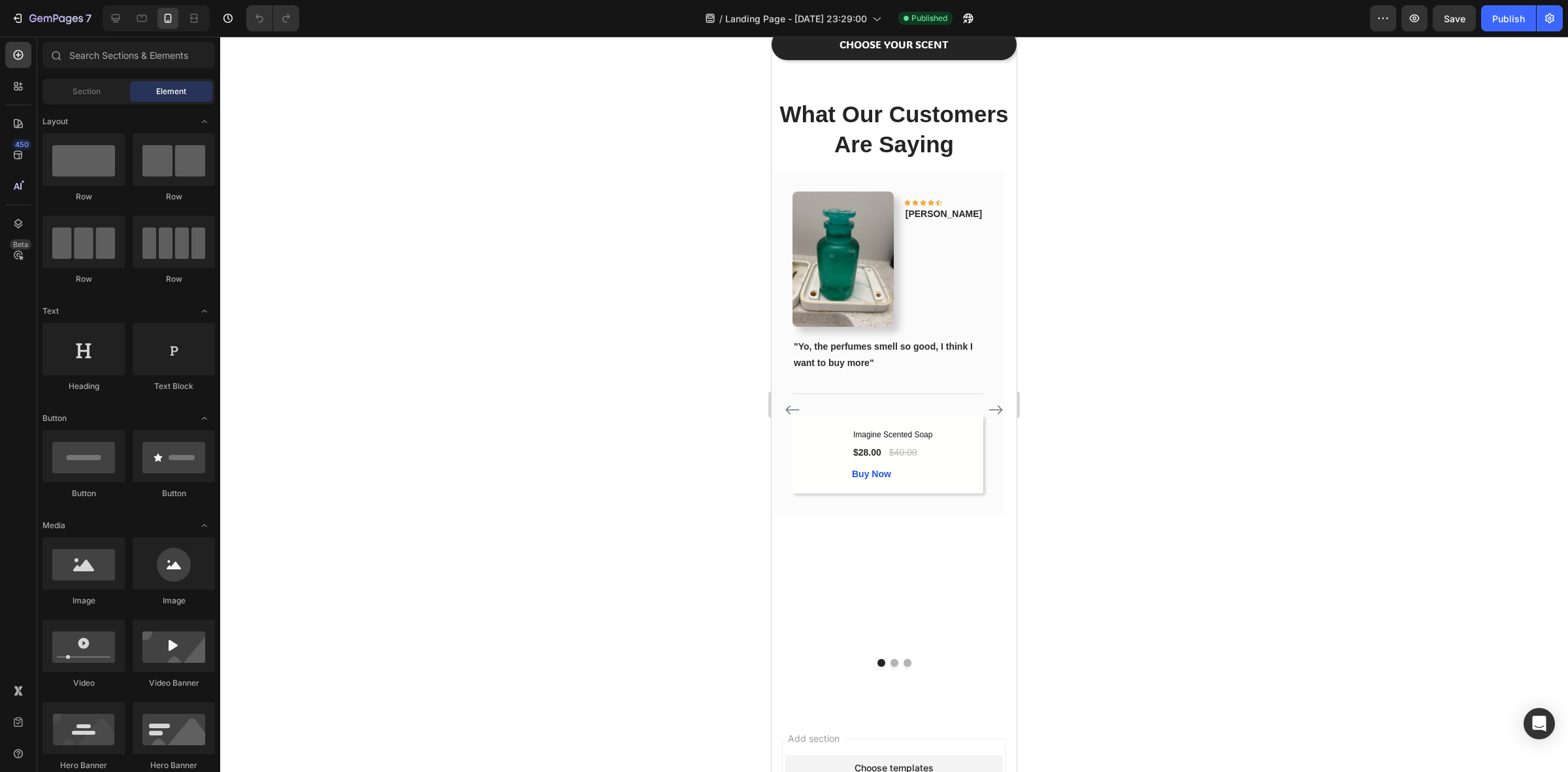
scroll to position [1062, 0]
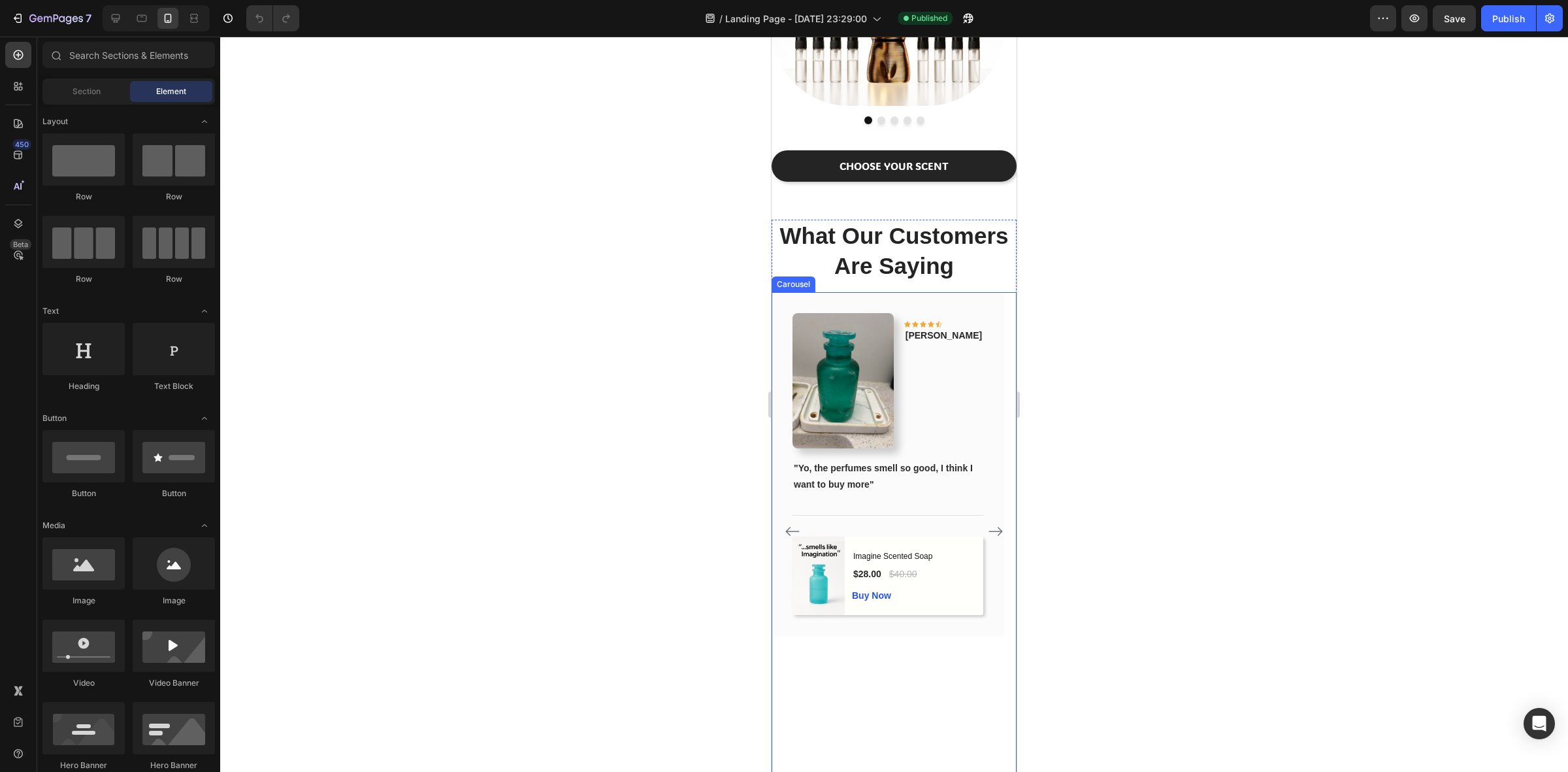
click at [988, 536] on icon "Carousel Next Arrow" at bounding box center [996, 532] width 16 height 16
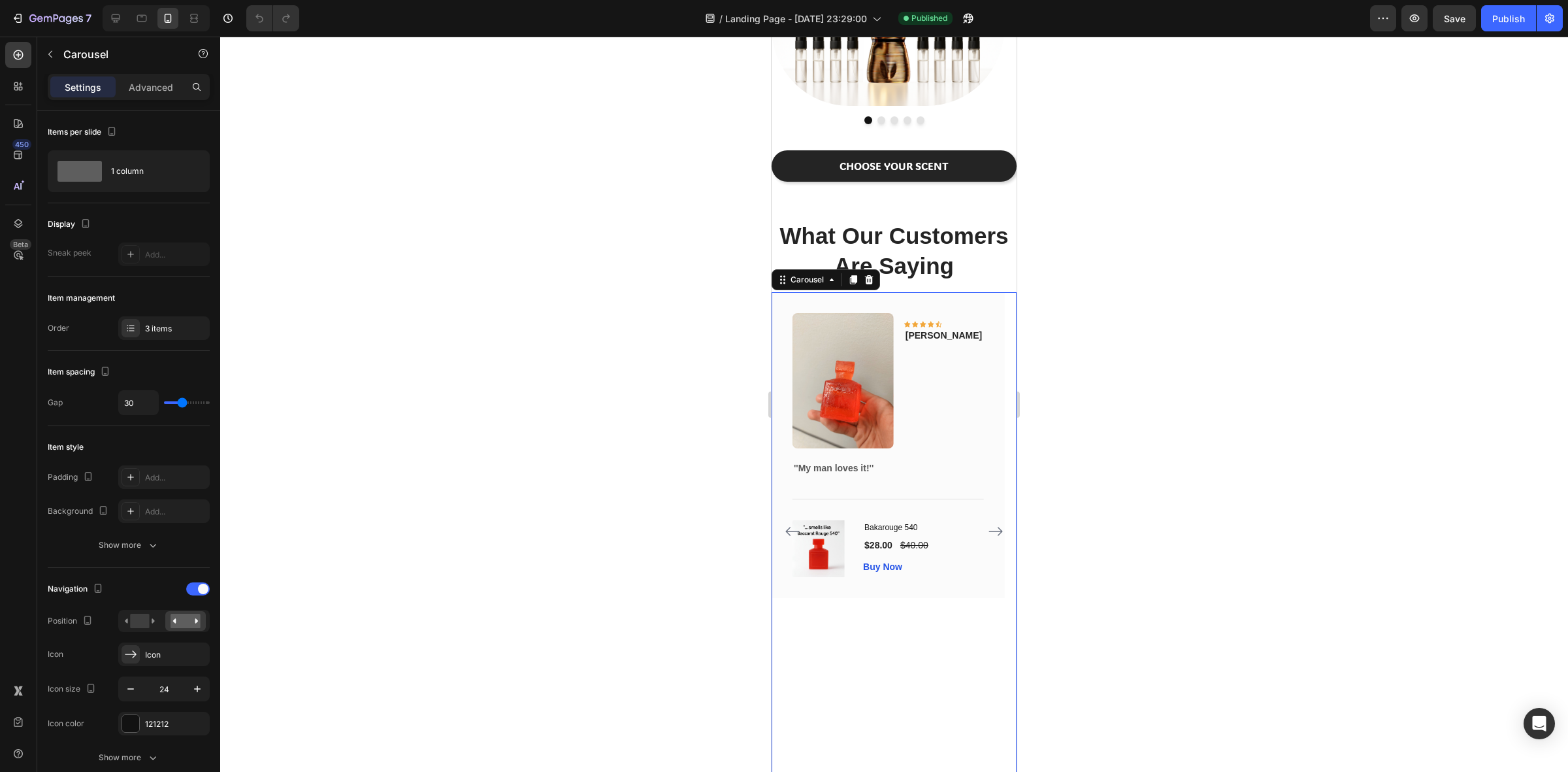
click at [988, 536] on icon "Carousel Next Arrow" at bounding box center [996, 532] width 16 height 16
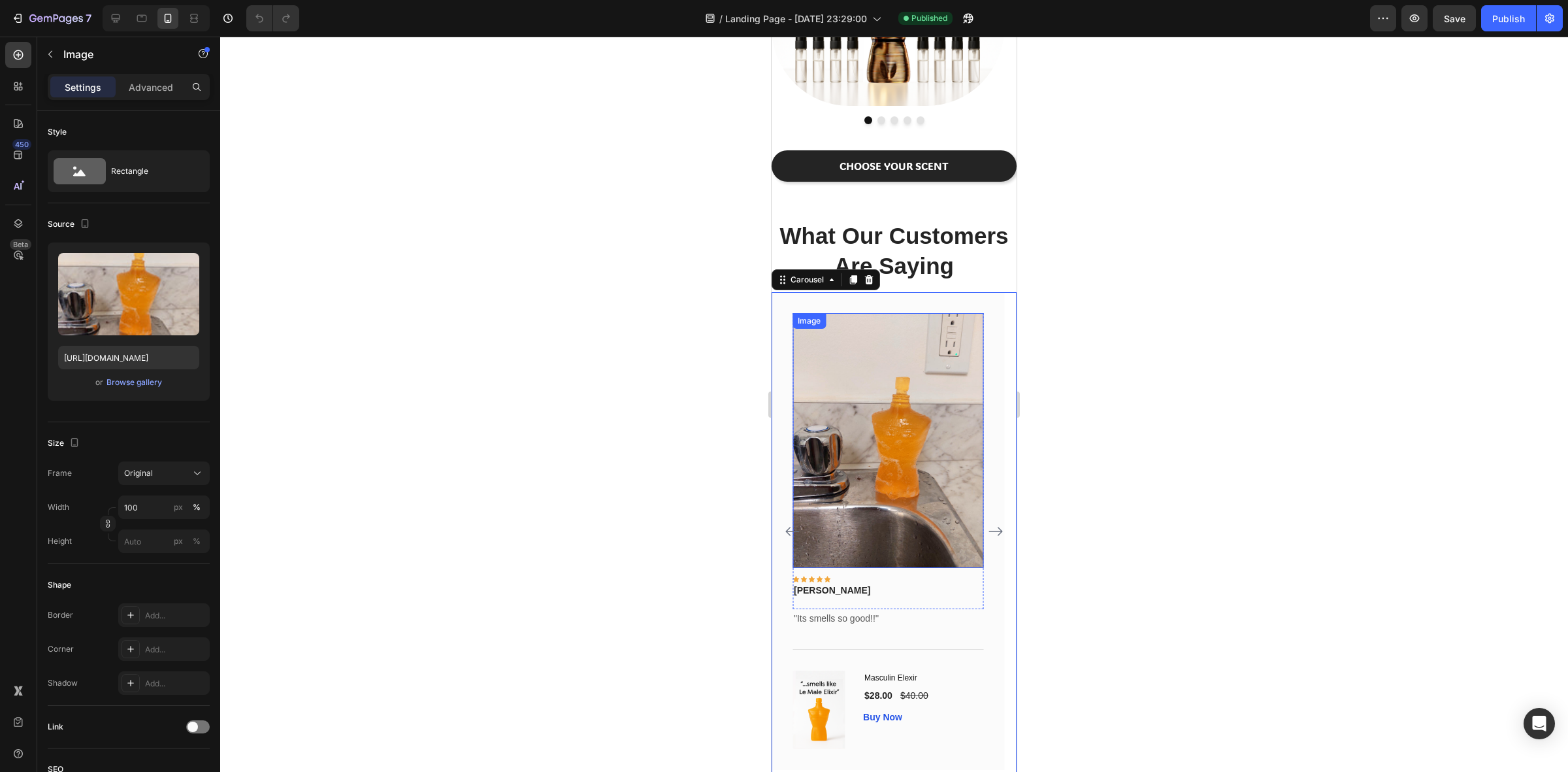
click at [893, 492] on img at bounding box center [888, 441] width 191 height 255
click at [789, 531] on icon "Carousel Back Arrow" at bounding box center [792, 531] width 14 height 9
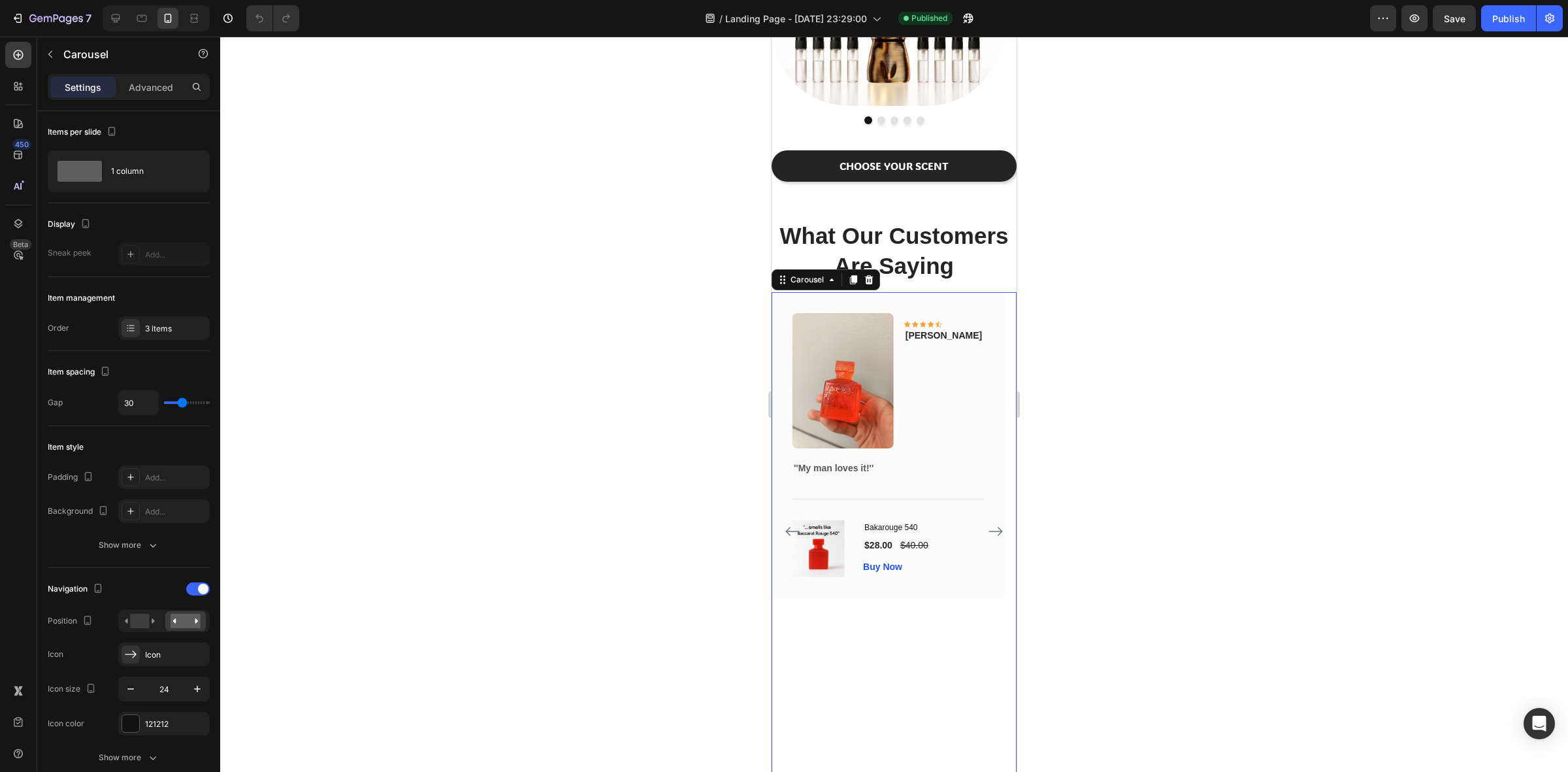
click at [786, 537] on icon "Carousel Back Arrow" at bounding box center [793, 532] width 16 height 16
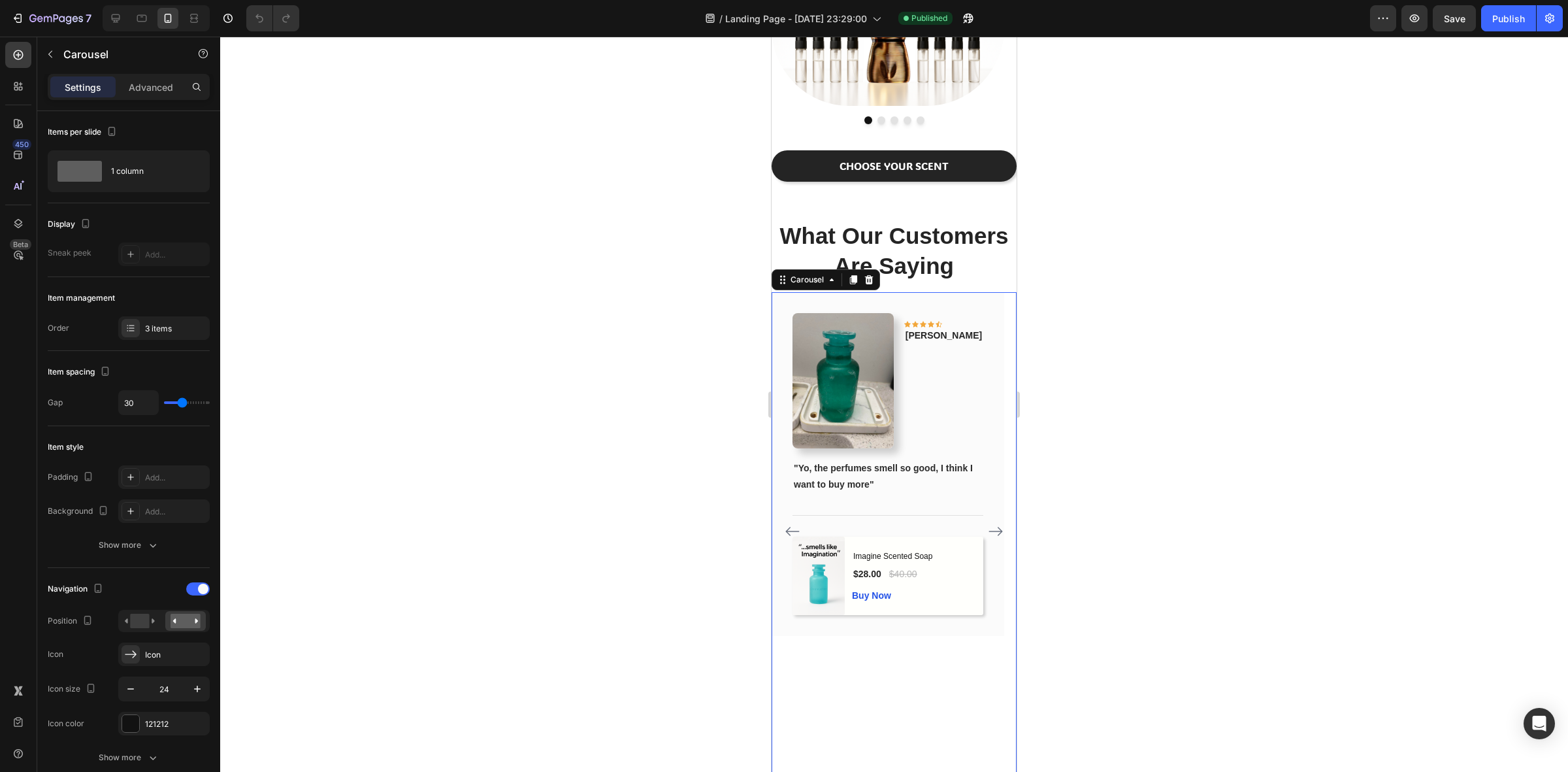
click at [988, 536] on icon "Carousel Next Arrow" at bounding box center [996, 532] width 16 height 16
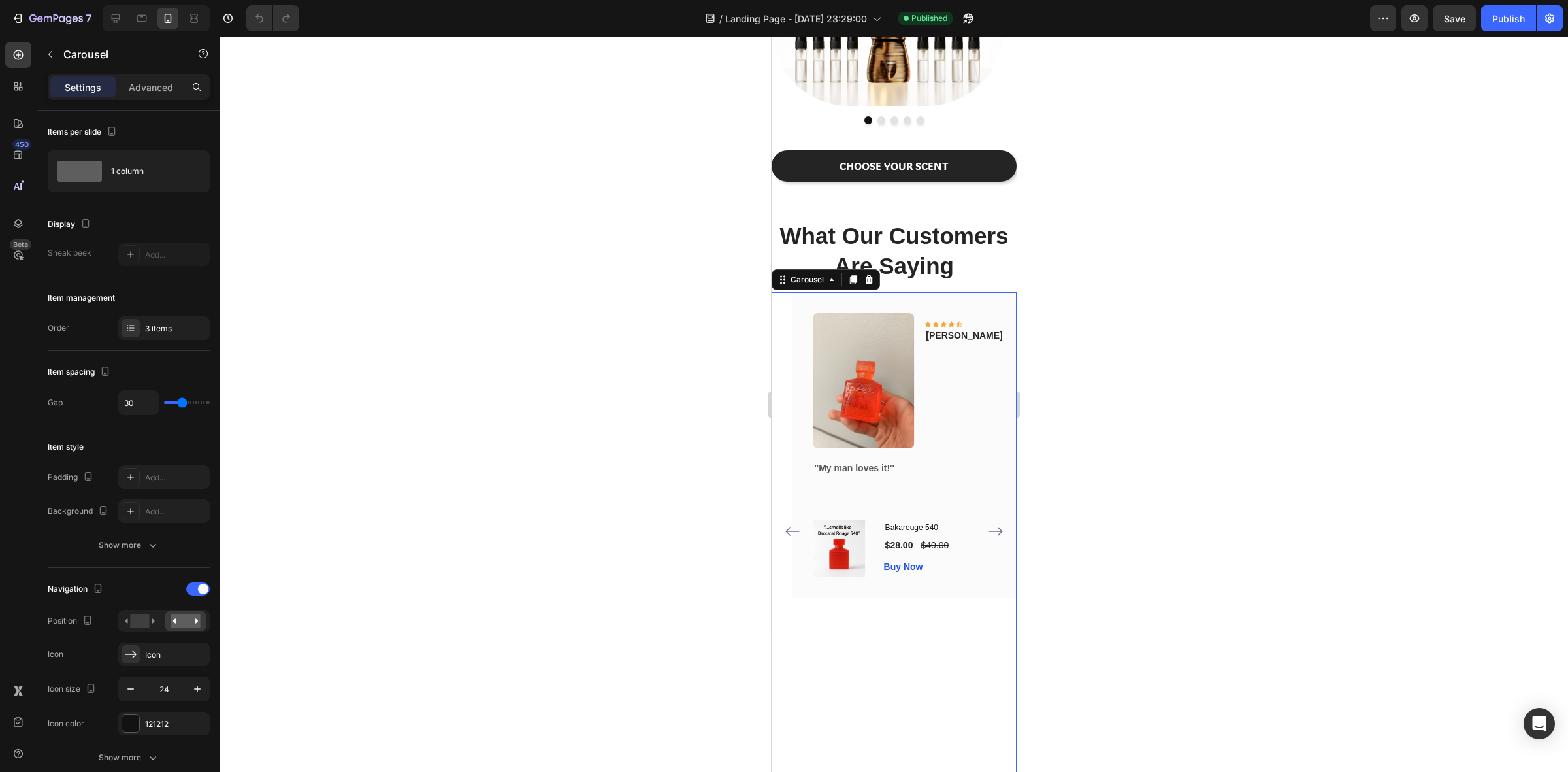
click at [988, 536] on icon "Carousel Next Arrow" at bounding box center [996, 532] width 16 height 16
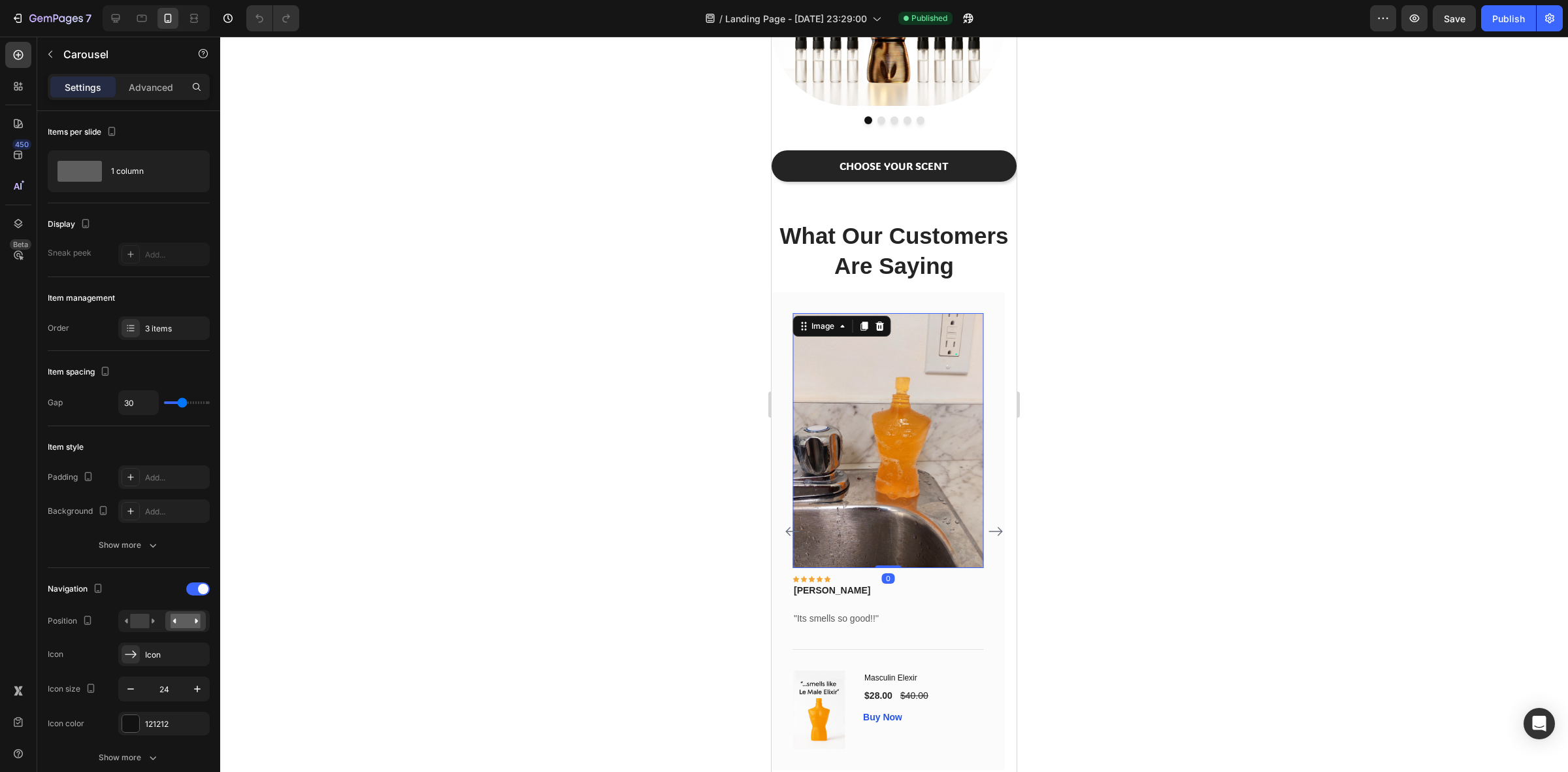
click at [929, 481] on img at bounding box center [888, 441] width 191 height 255
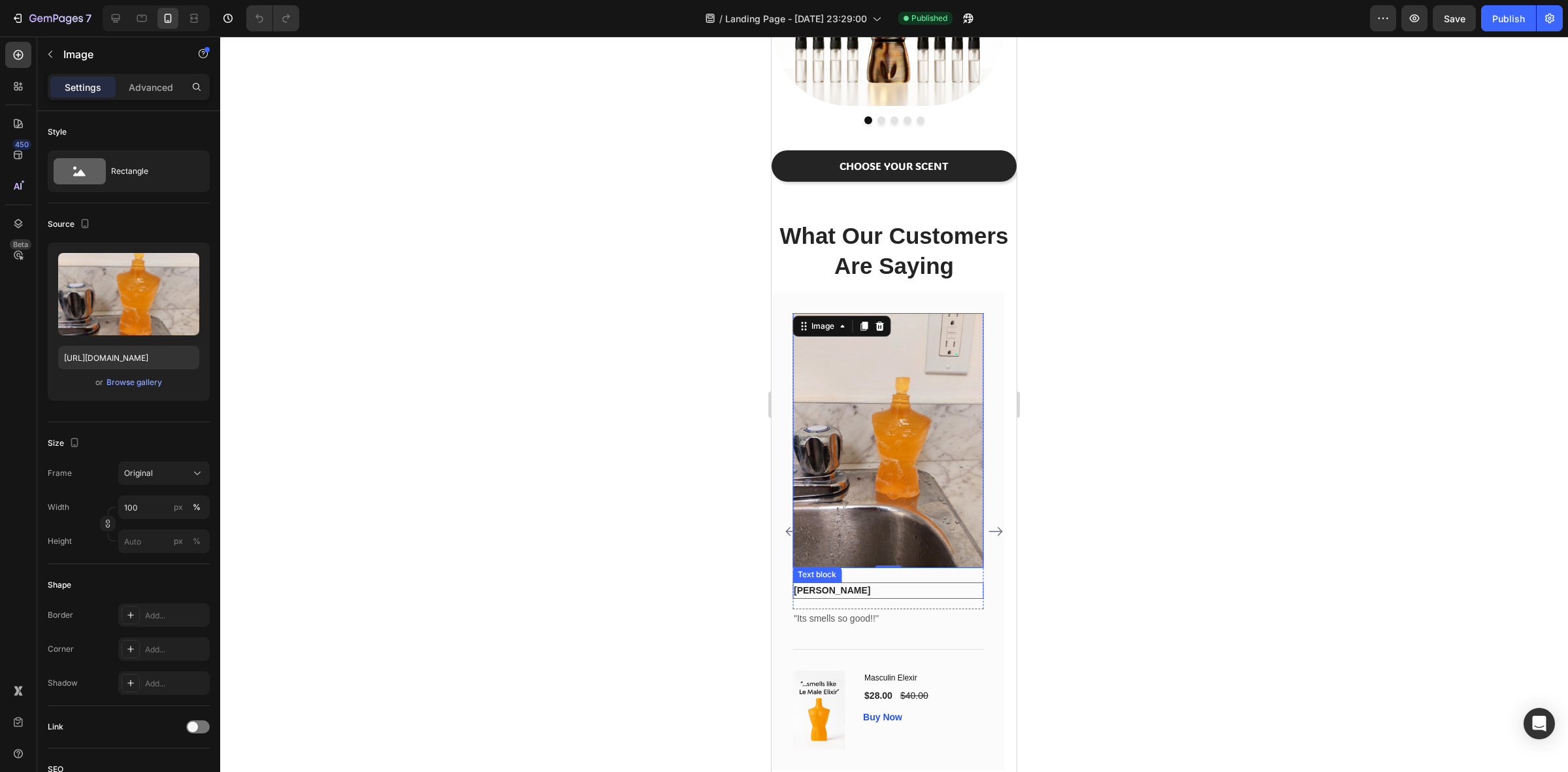
click at [851, 587] on p "[PERSON_NAME]" at bounding box center [888, 590] width 188 height 14
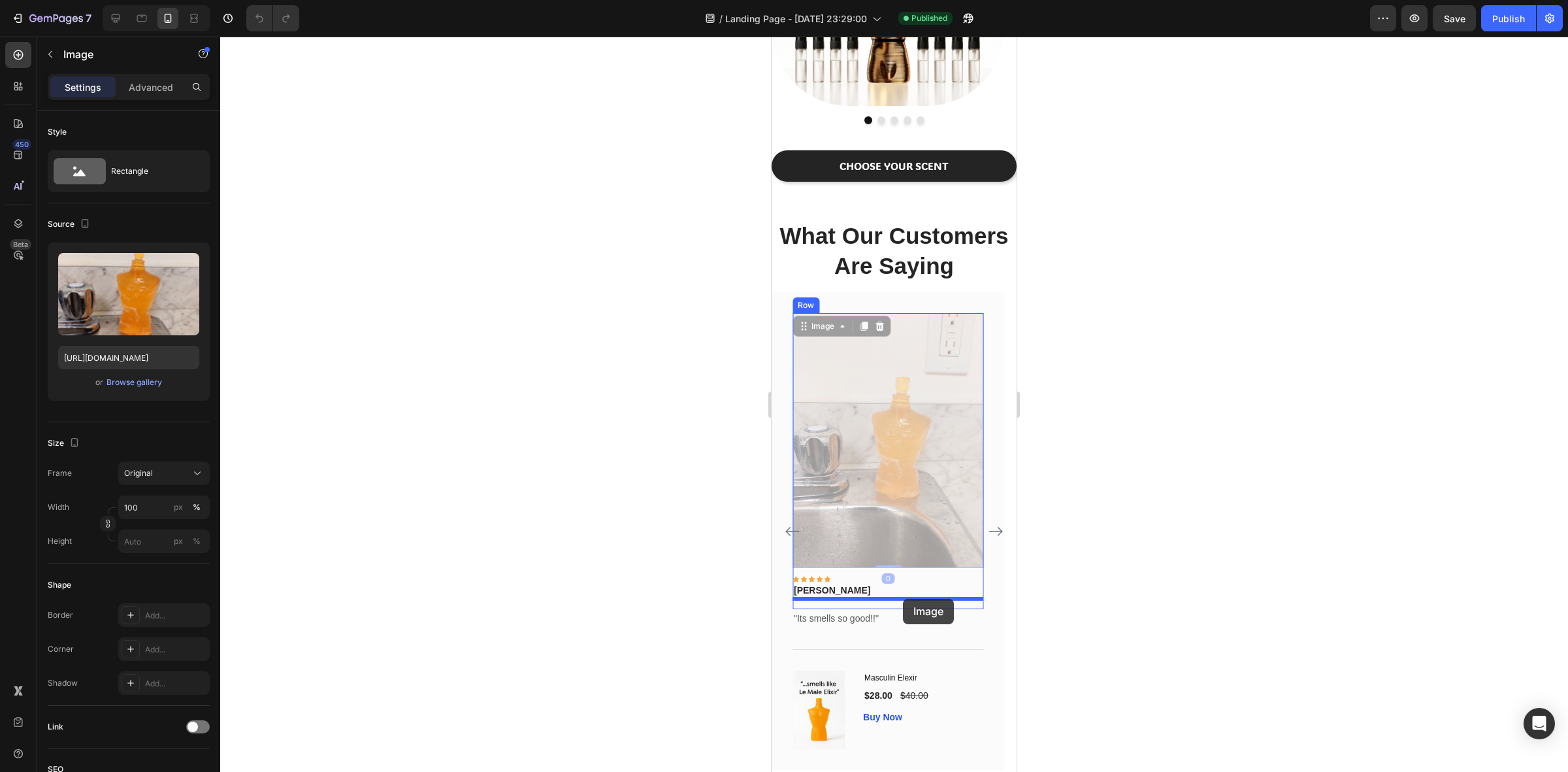
drag, startPoint x: 943, startPoint y: 377, endPoint x: 903, endPoint y: 599, distance: 225.6
drag, startPoint x: 875, startPoint y: 500, endPoint x: 856, endPoint y: 575, distance: 77.4
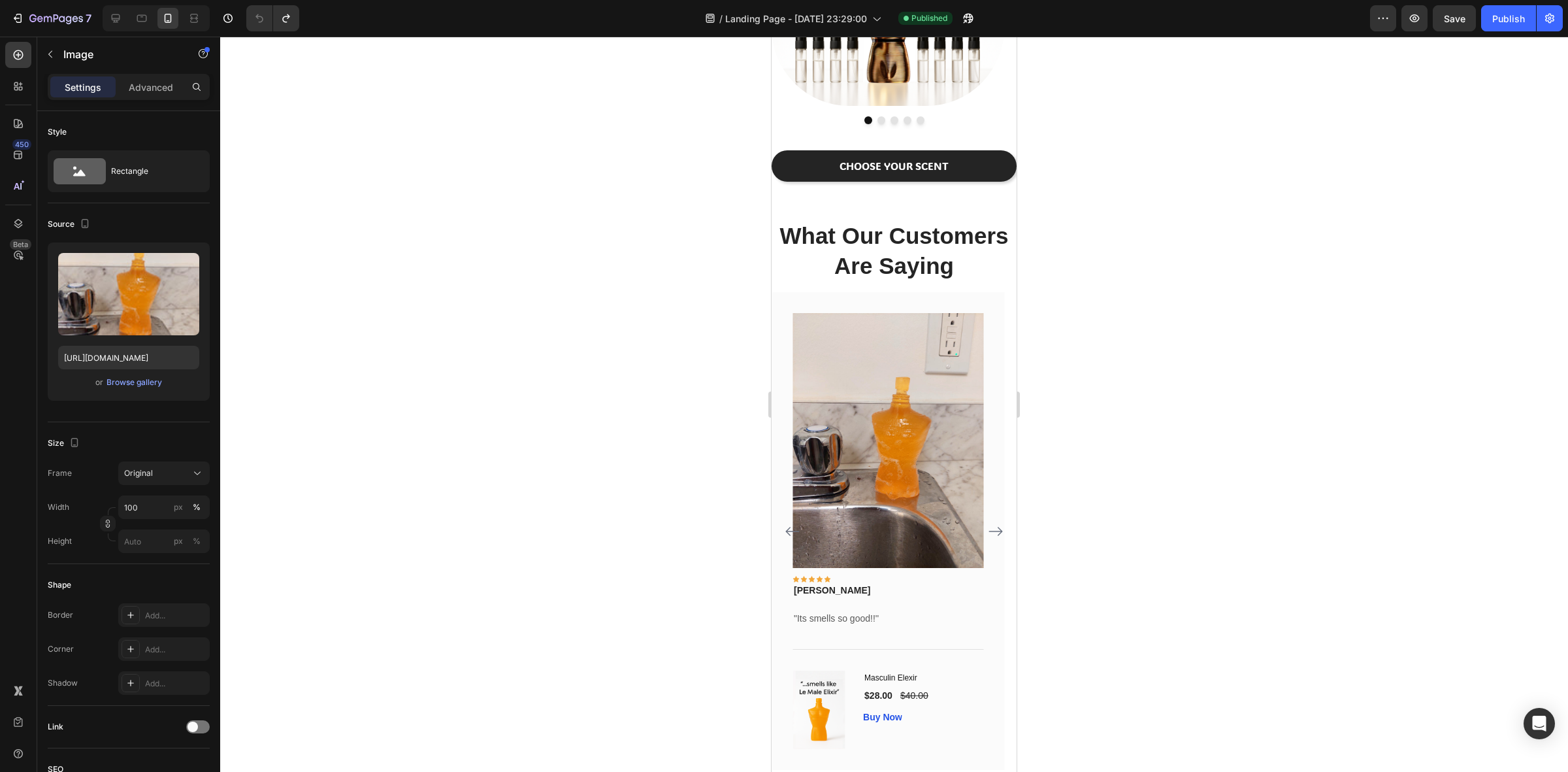
click at [909, 490] on img at bounding box center [888, 441] width 191 height 255
click at [856, 377] on img at bounding box center [888, 441] width 191 height 255
click at [838, 381] on img at bounding box center [888, 441] width 191 height 255
click at [1163, 403] on div at bounding box center [894, 403] width 1348 height 735
click at [918, 399] on img at bounding box center [888, 441] width 191 height 255
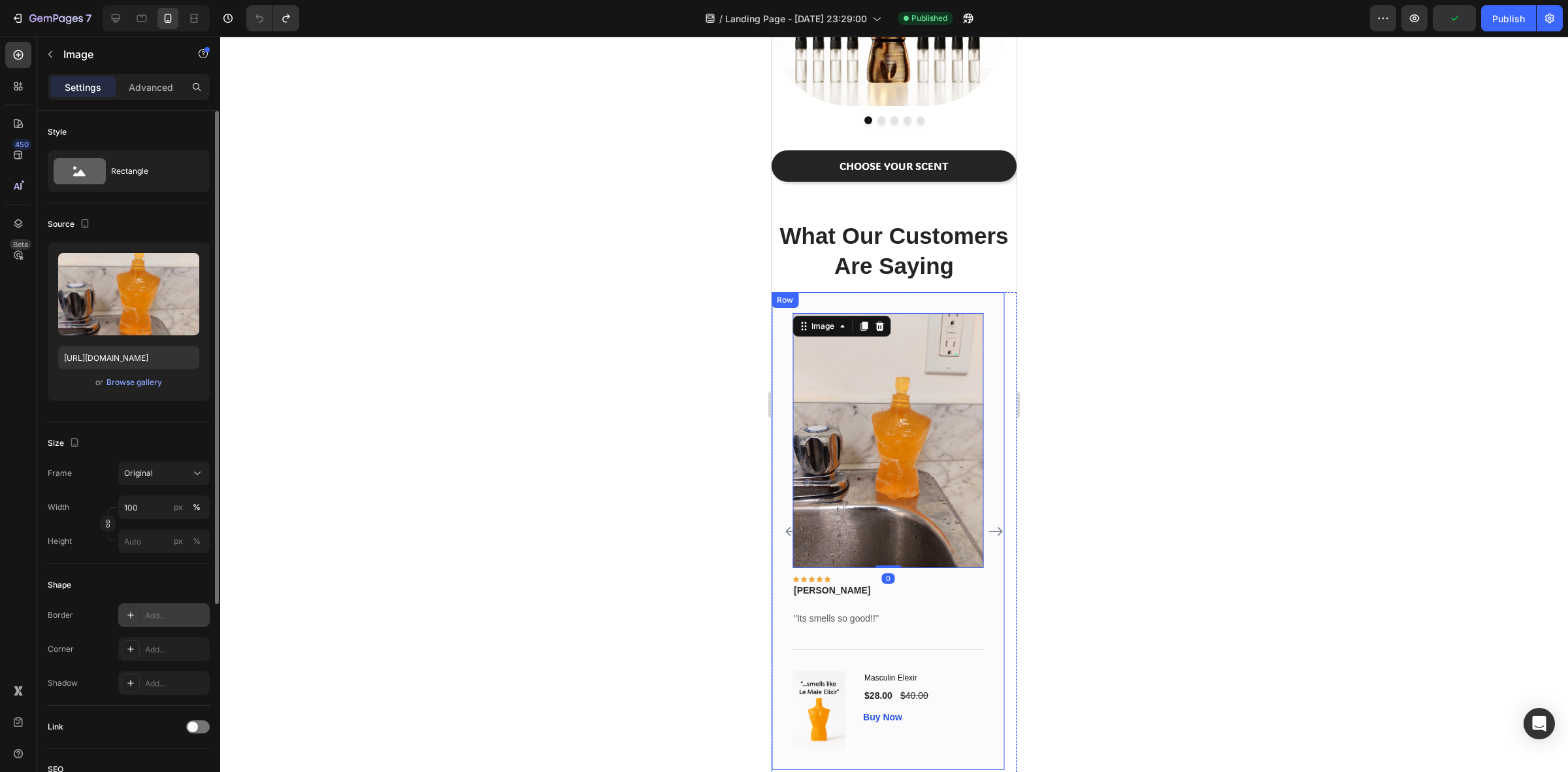
click at [147, 618] on div "Add..." at bounding box center [176, 615] width 61 height 12
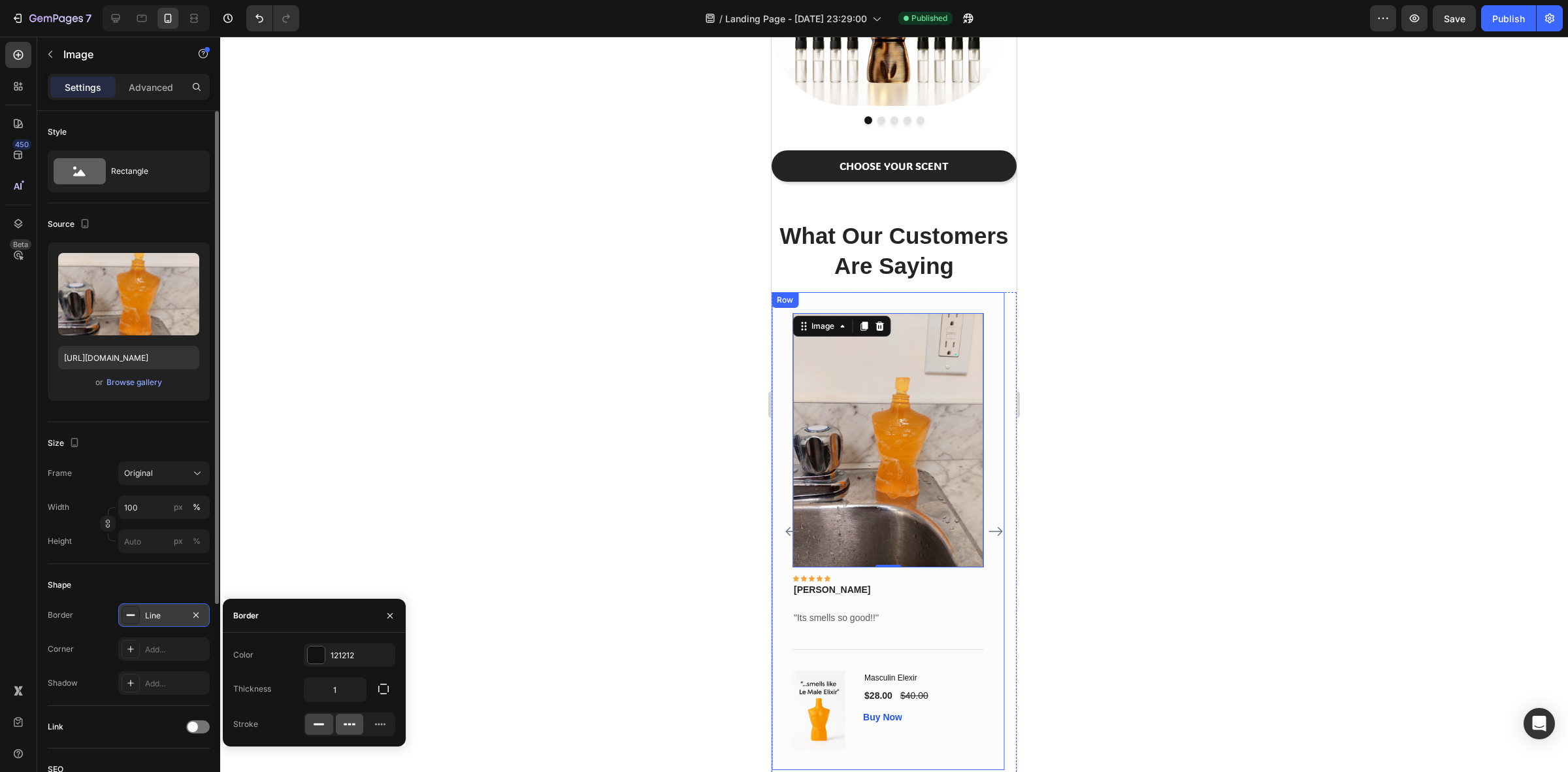
click at [355, 722] on icon at bounding box center [350, 724] width 13 height 13
click at [377, 722] on icon at bounding box center [380, 724] width 13 height 13
click at [322, 722] on icon at bounding box center [319, 724] width 13 height 13
click at [340, 699] on input "1" at bounding box center [335, 689] width 61 height 23
click at [382, 693] on icon "button" at bounding box center [384, 689] width 13 height 13
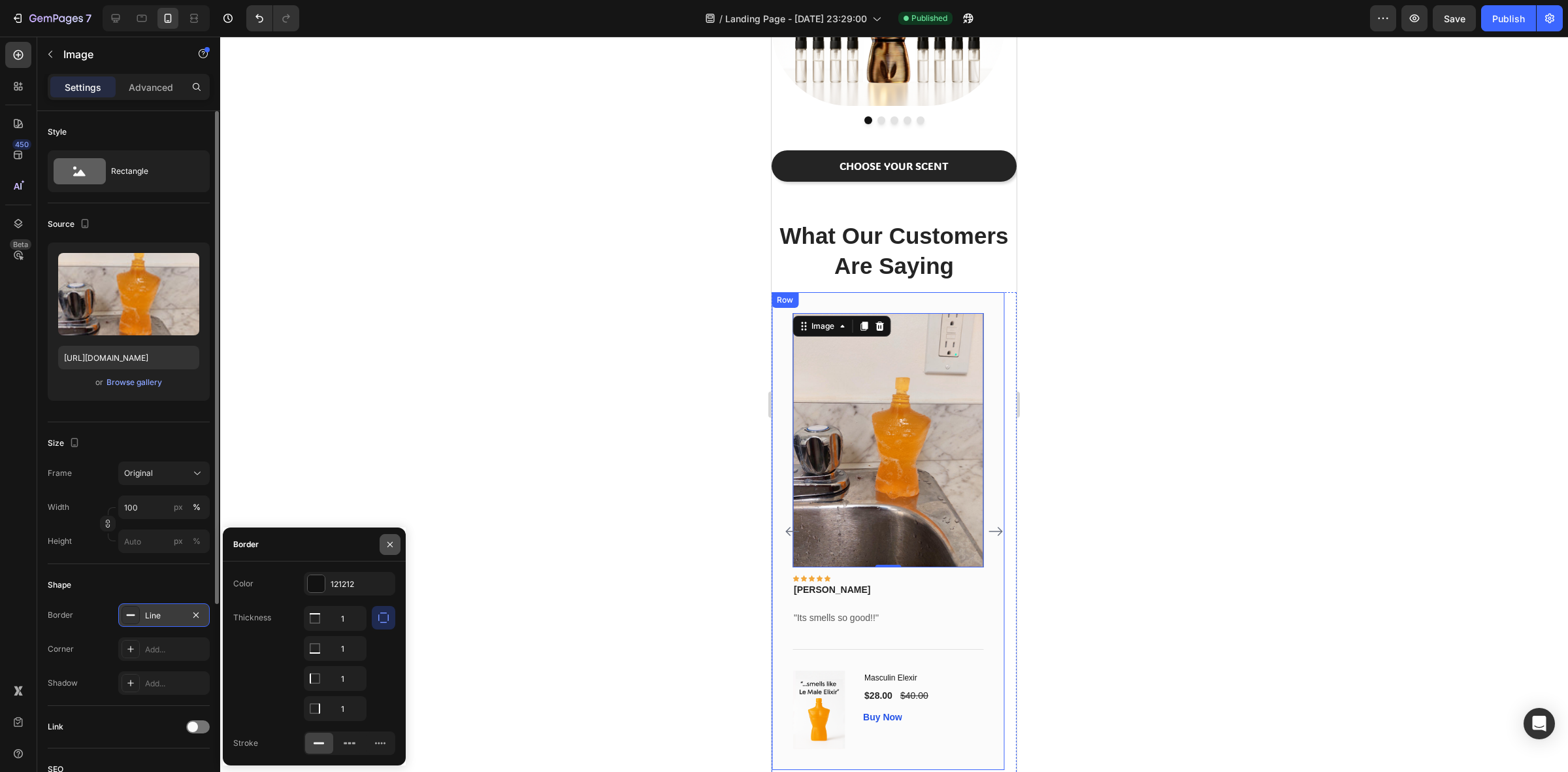
click at [384, 543] on button "button" at bounding box center [390, 544] width 21 height 21
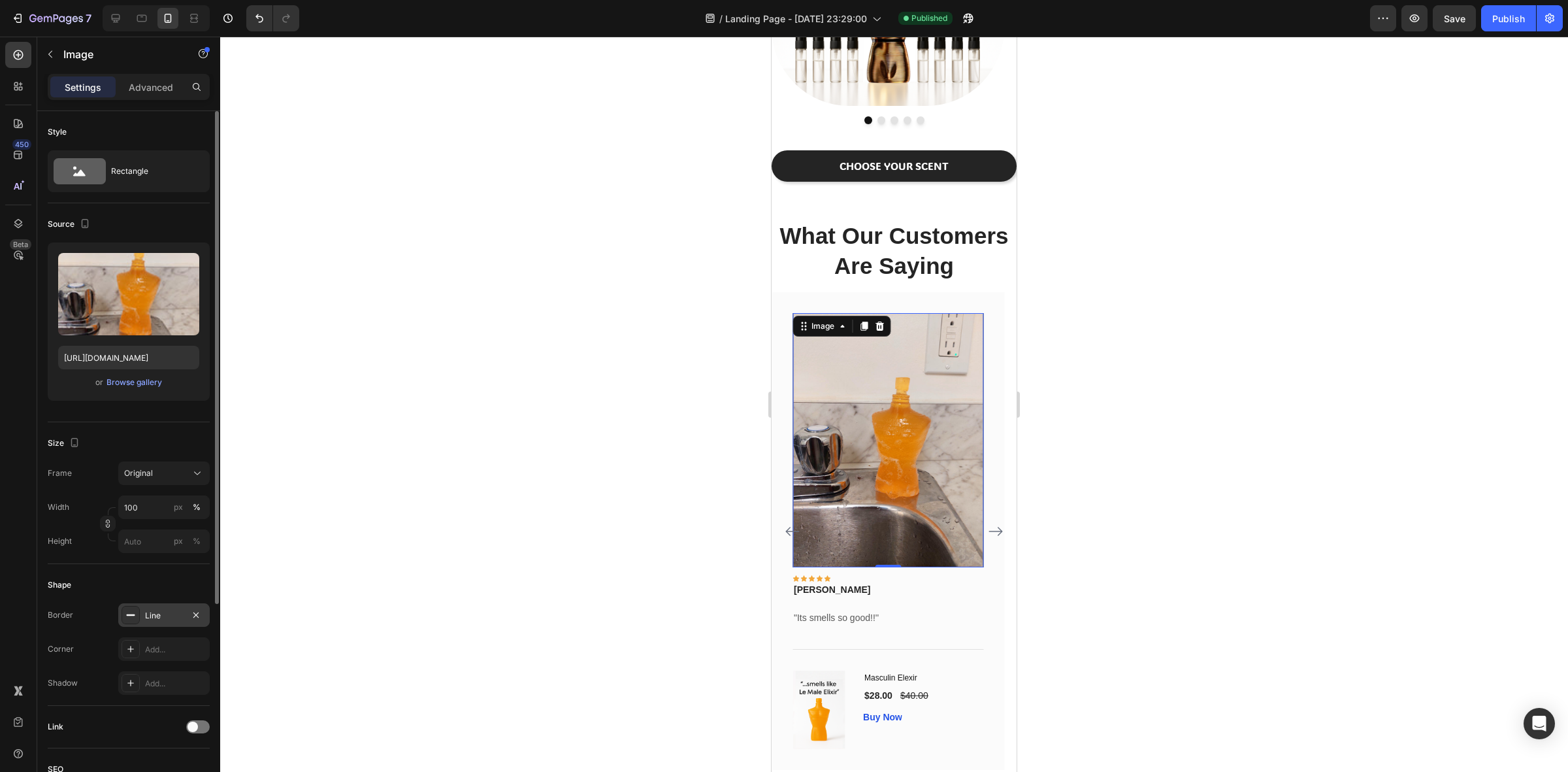
click at [1226, 556] on div at bounding box center [894, 403] width 1348 height 735
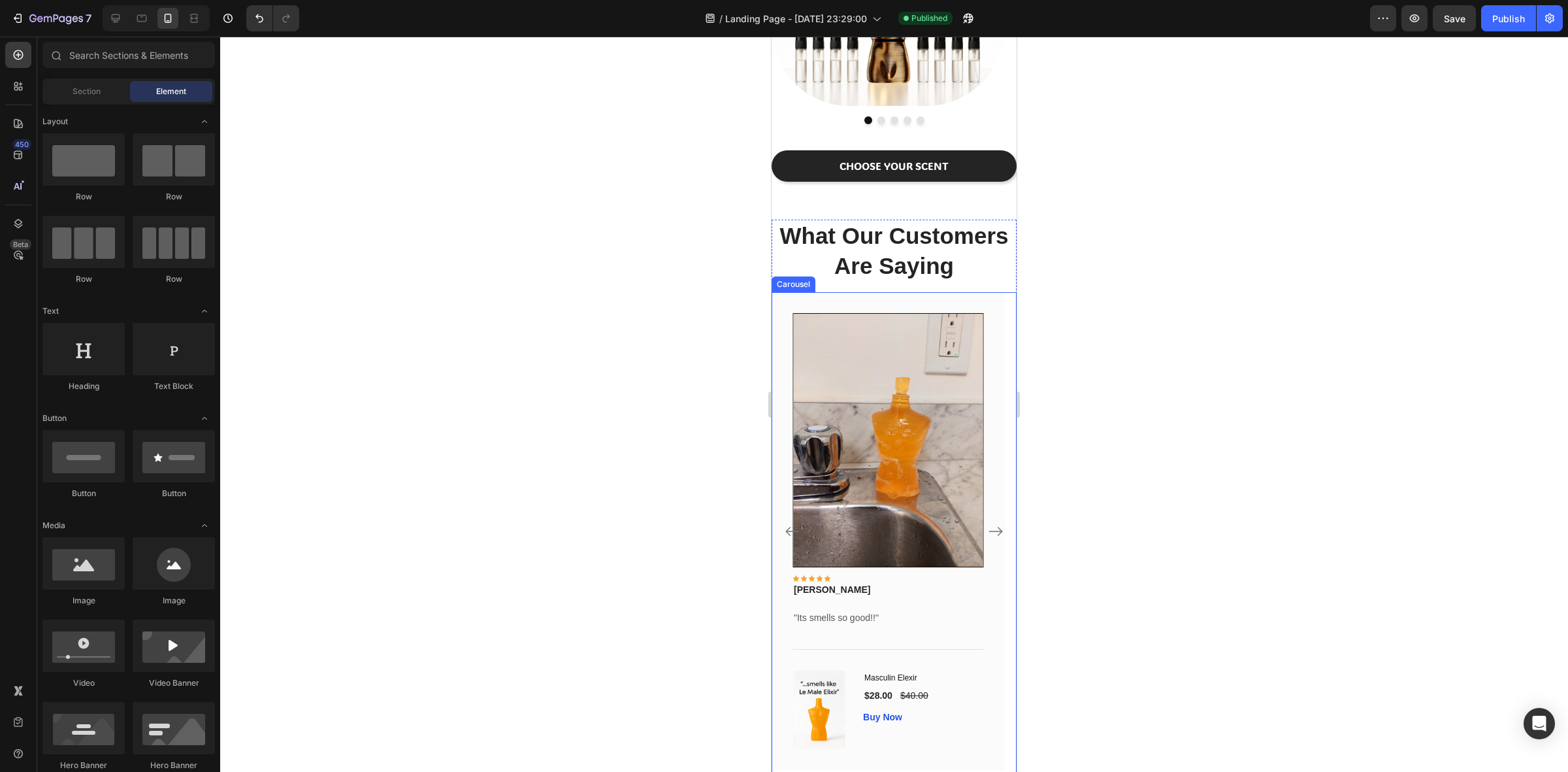
click at [786, 531] on icon "Carousel Back Arrow" at bounding box center [792, 531] width 14 height 9
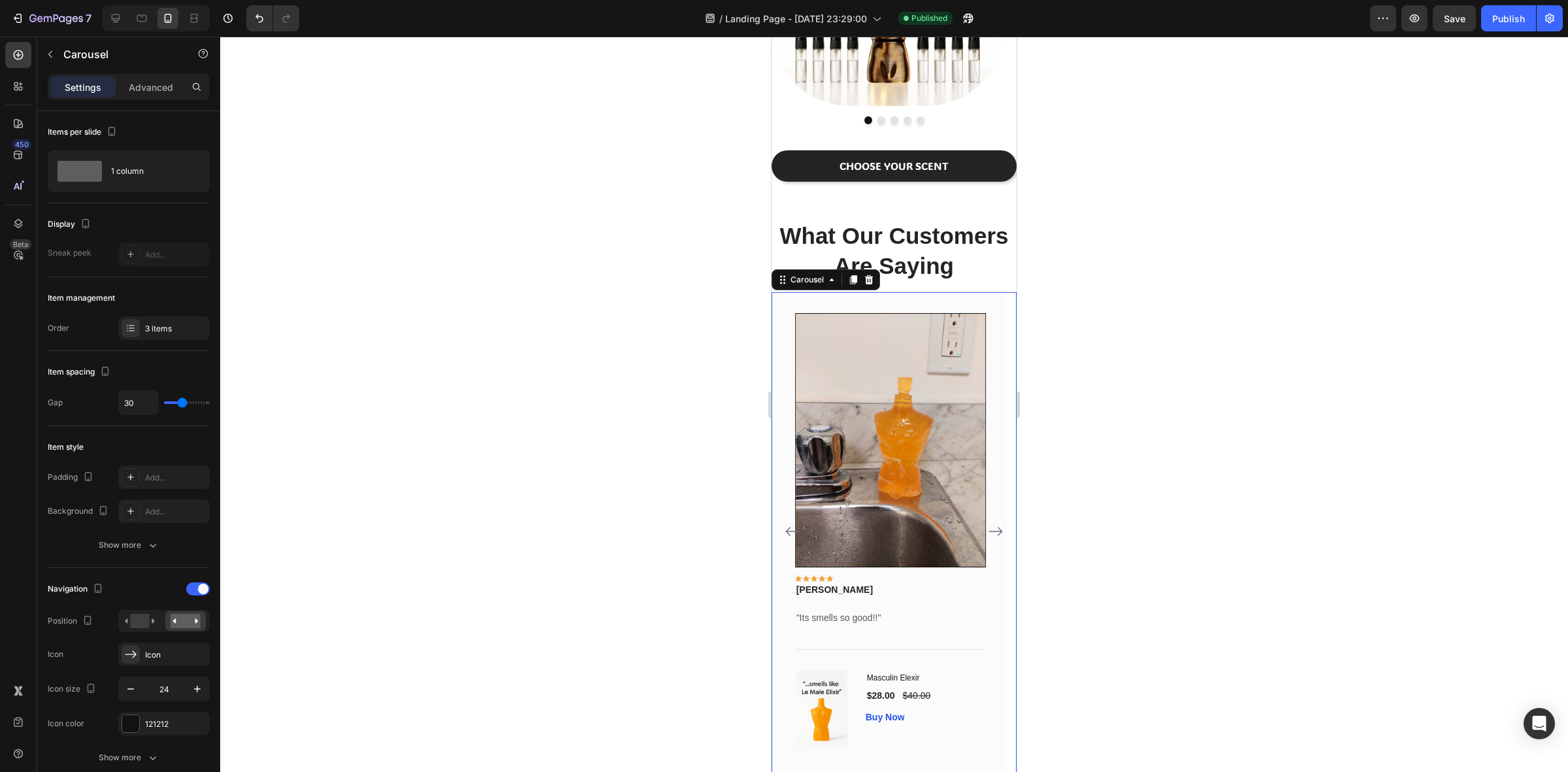
click at [786, 531] on icon "Carousel Back Arrow" at bounding box center [792, 531] width 14 height 9
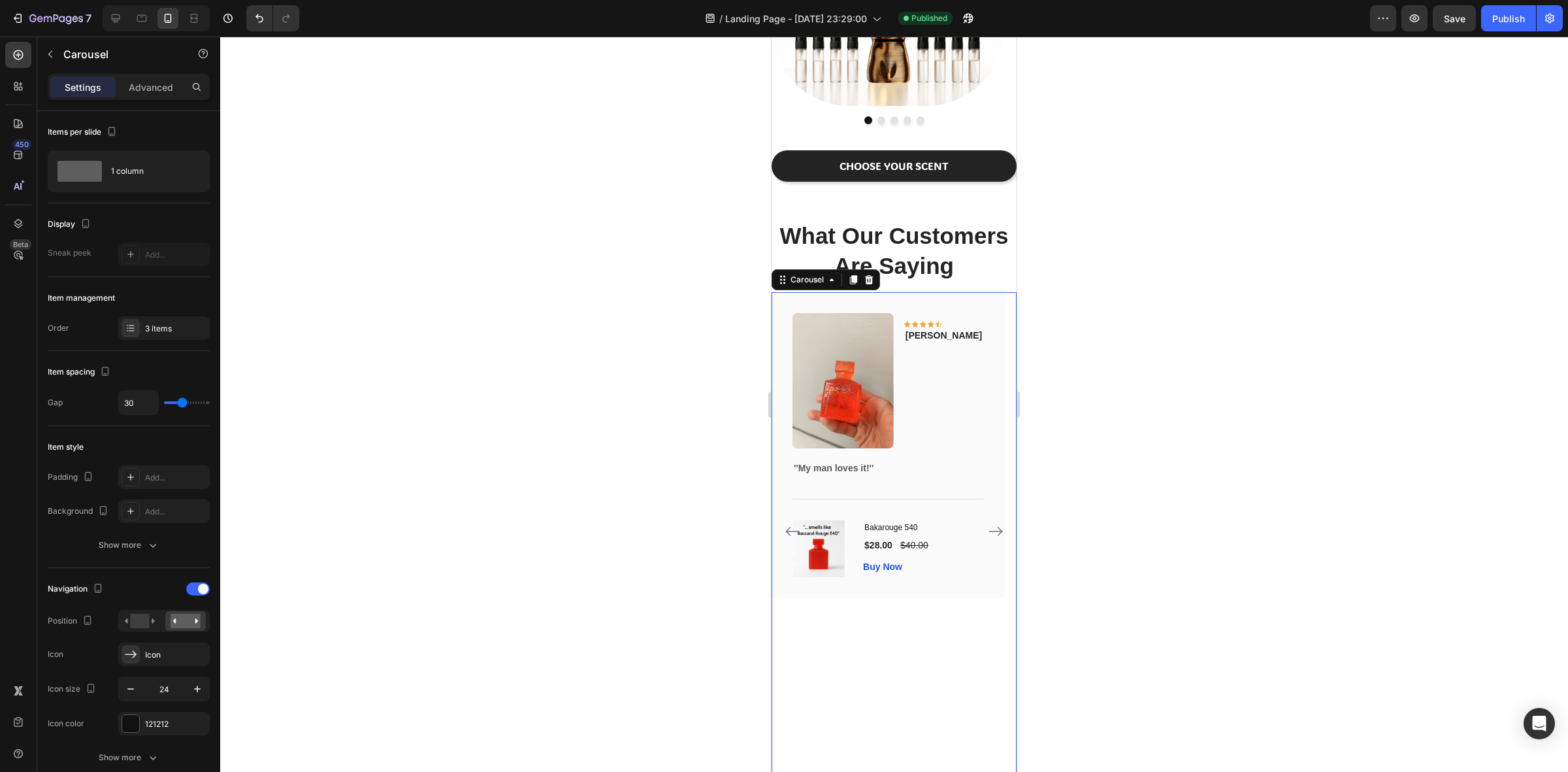
click at [786, 531] on icon "Carousel Back Arrow" at bounding box center [792, 531] width 14 height 9
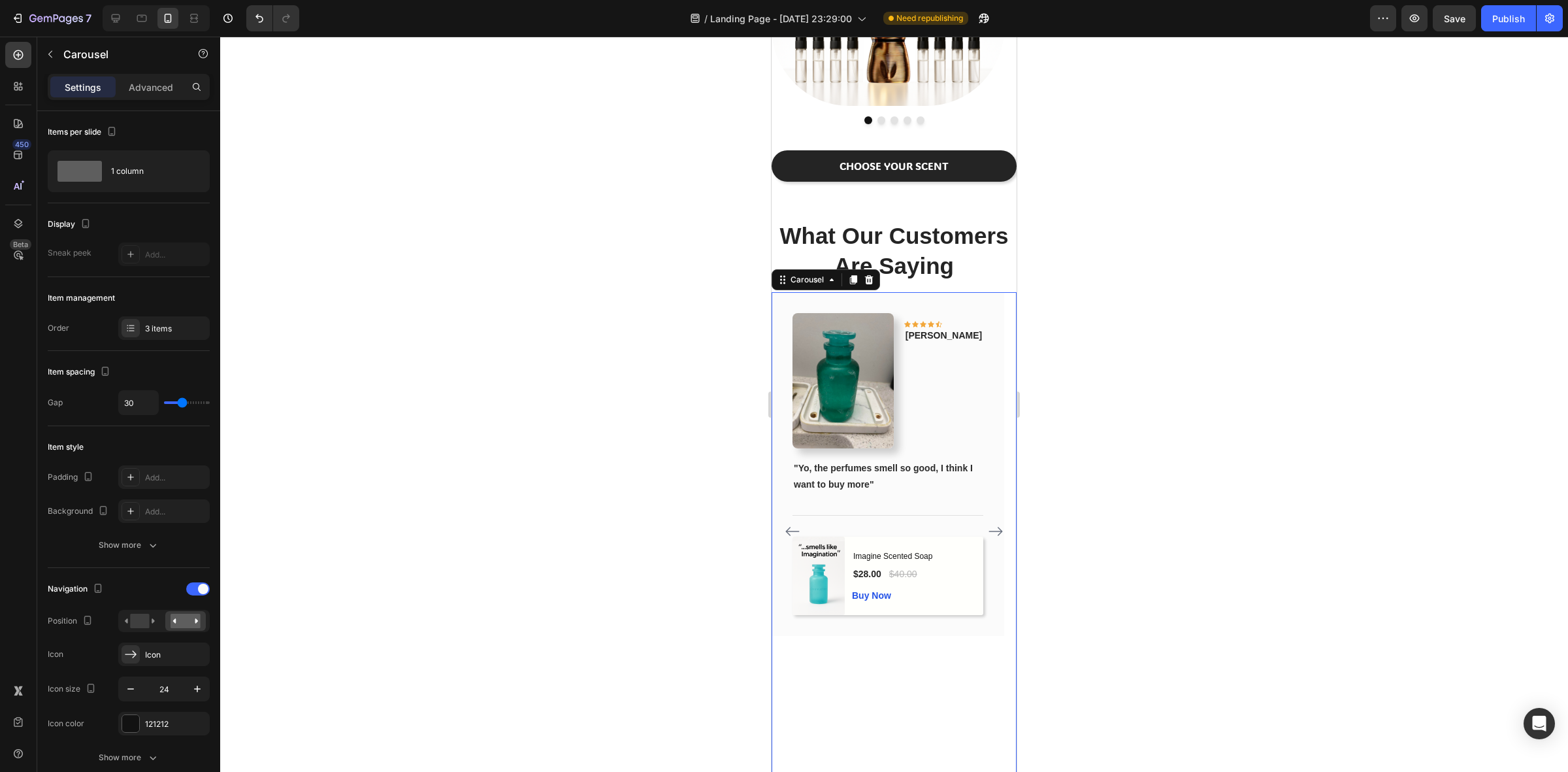
click at [988, 535] on icon "Carousel Next Arrow" at bounding box center [996, 532] width 16 height 16
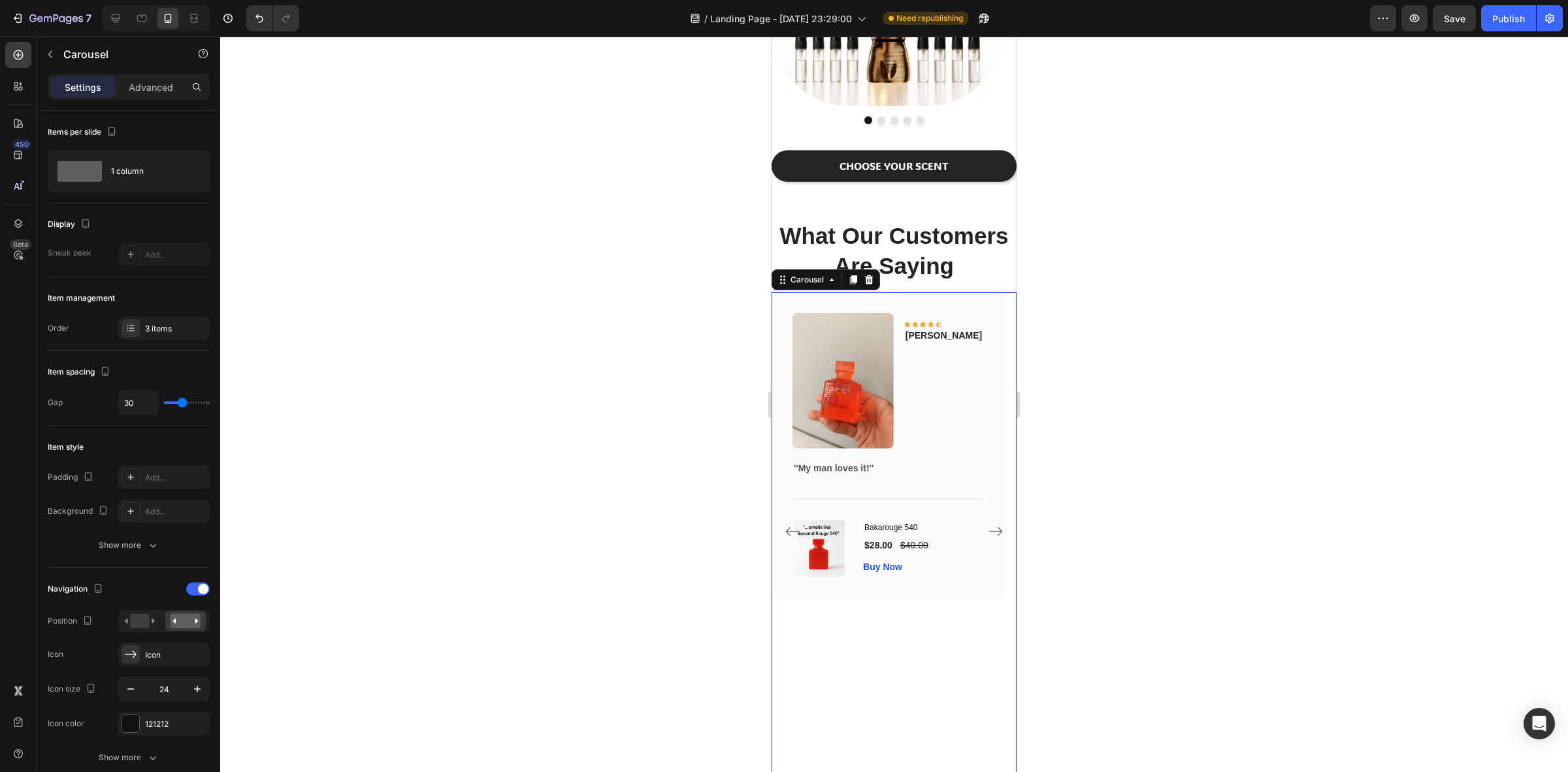
click at [989, 531] on icon "Carousel Next Arrow" at bounding box center [996, 531] width 14 height 9
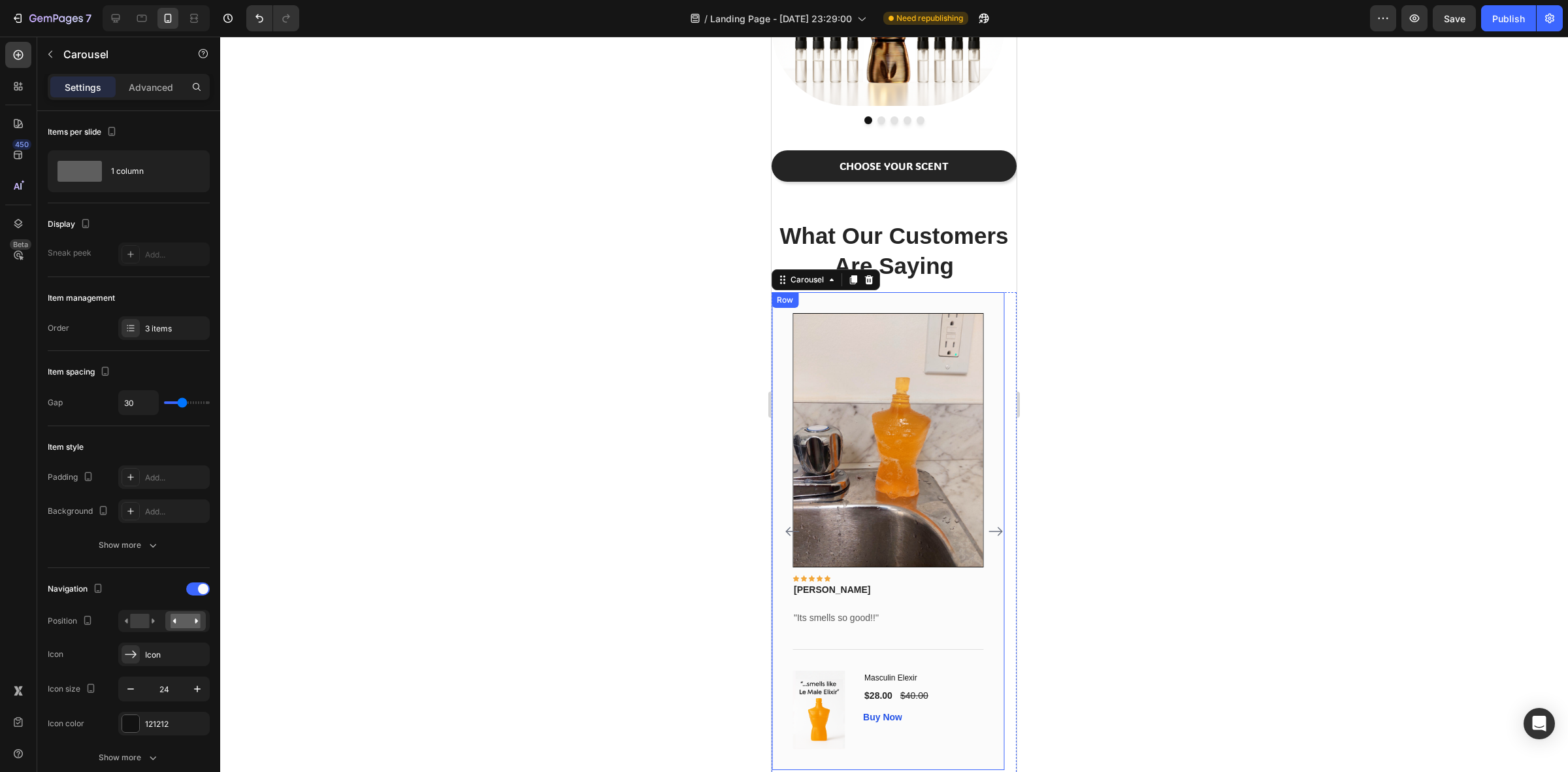
click at [1242, 477] on div at bounding box center [894, 403] width 1348 height 735
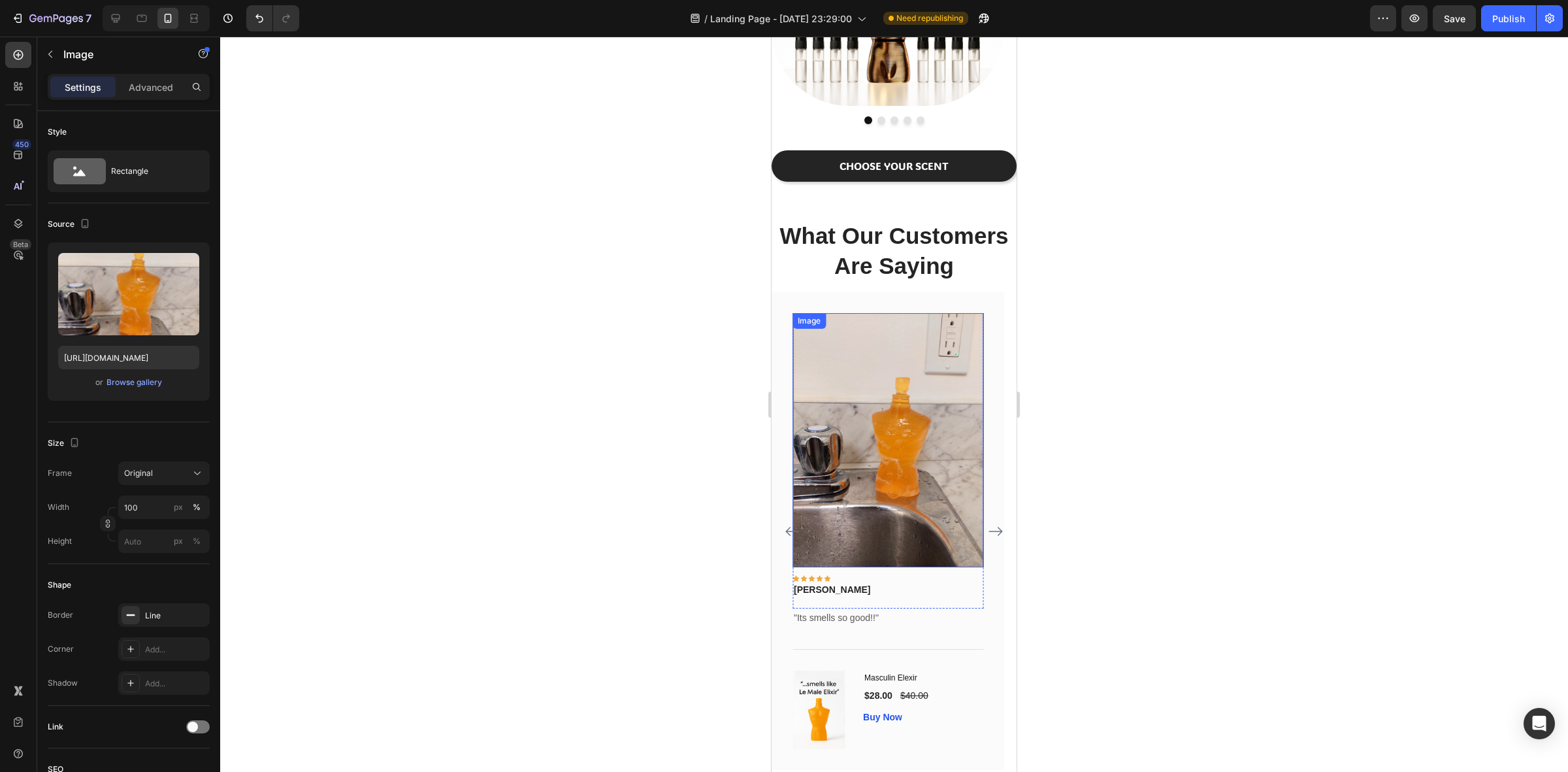
click at [871, 442] on img at bounding box center [888, 440] width 191 height 254
click at [146, 619] on div "Line" at bounding box center [164, 615] width 38 height 12
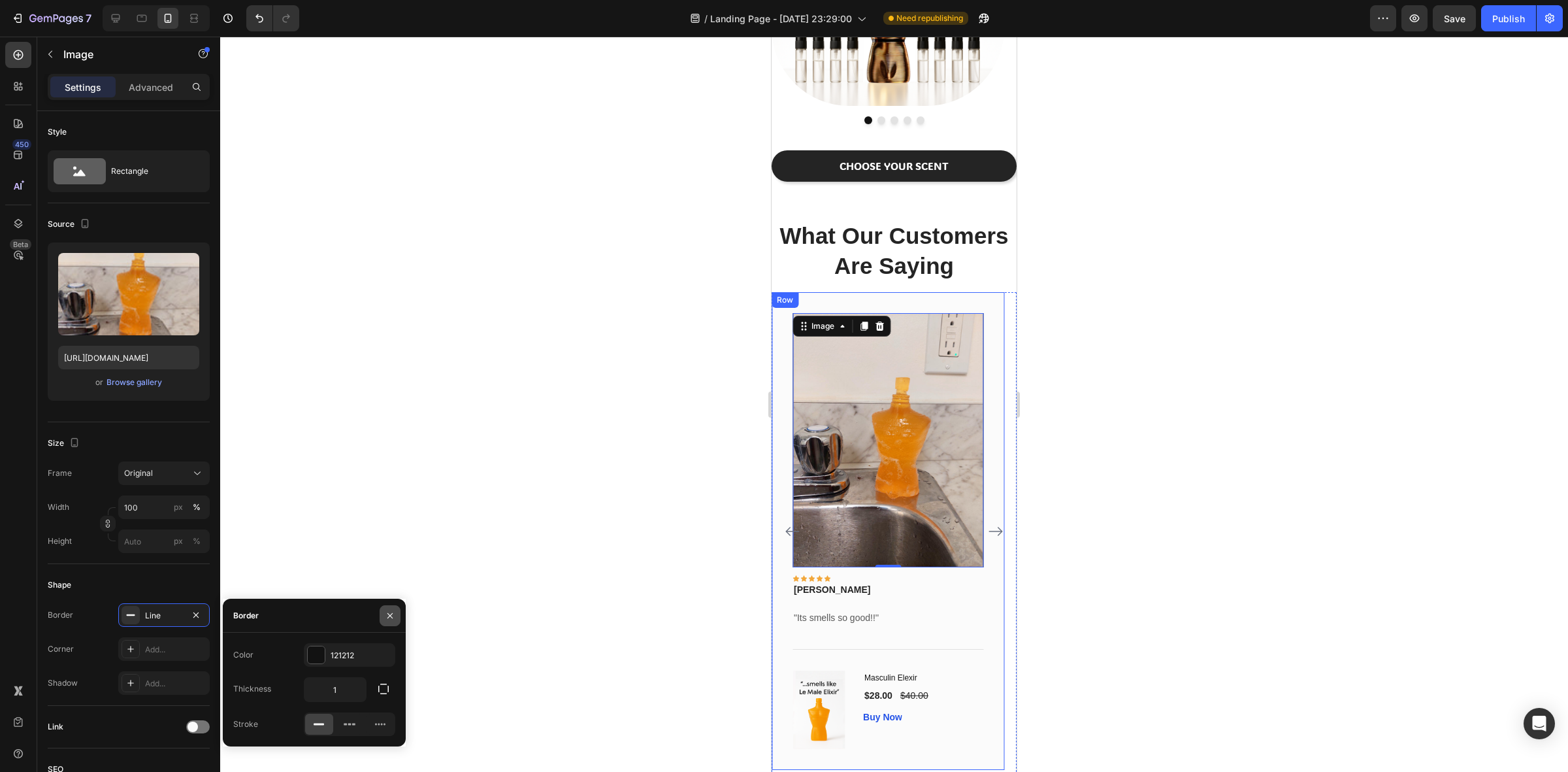
click at [386, 616] on icon "button" at bounding box center [390, 615] width 10 height 10
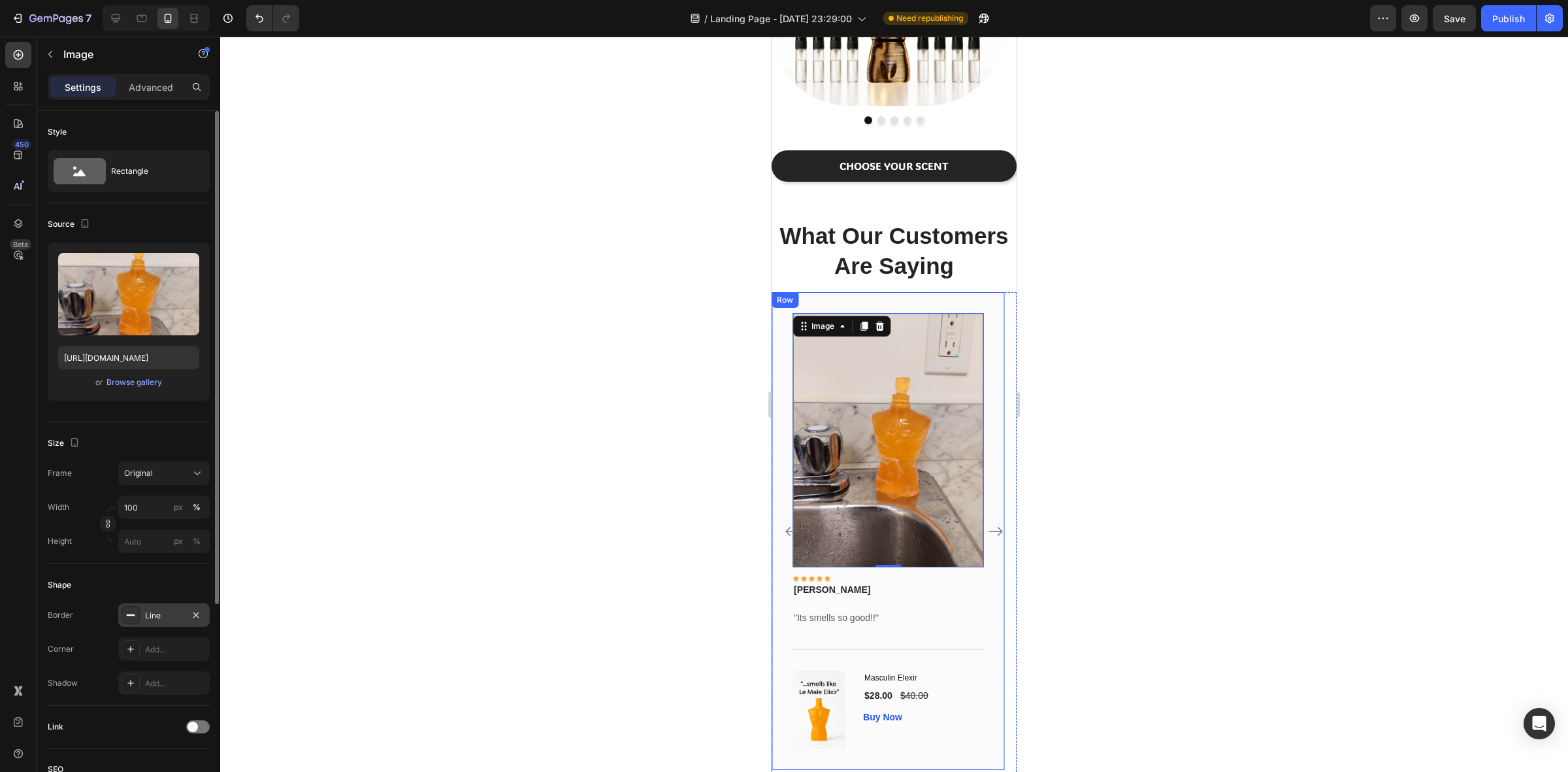
click at [145, 613] on div "Line" at bounding box center [164, 615] width 38 height 12
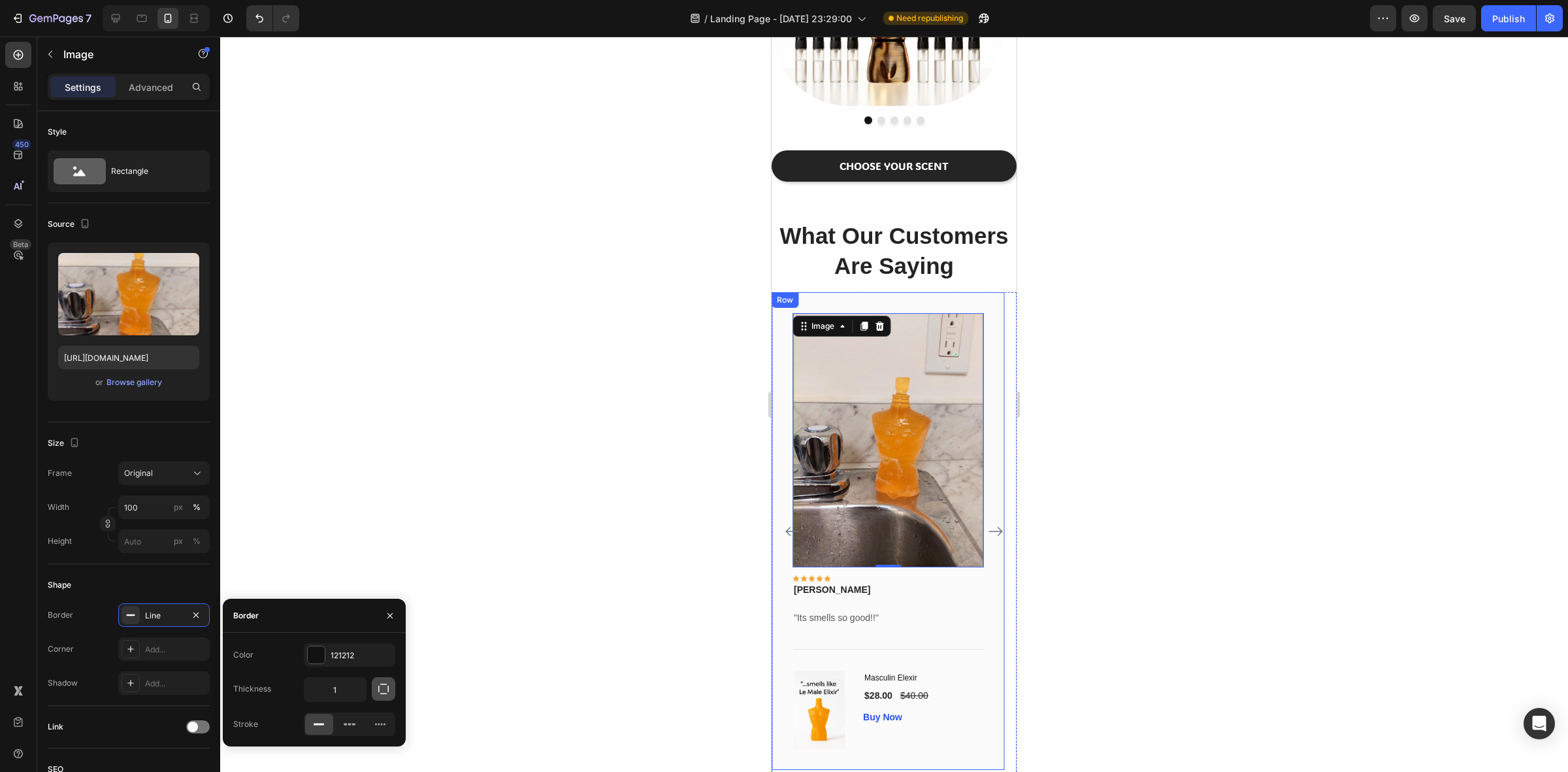
click at [384, 685] on icon "button" at bounding box center [384, 689] width 13 height 13
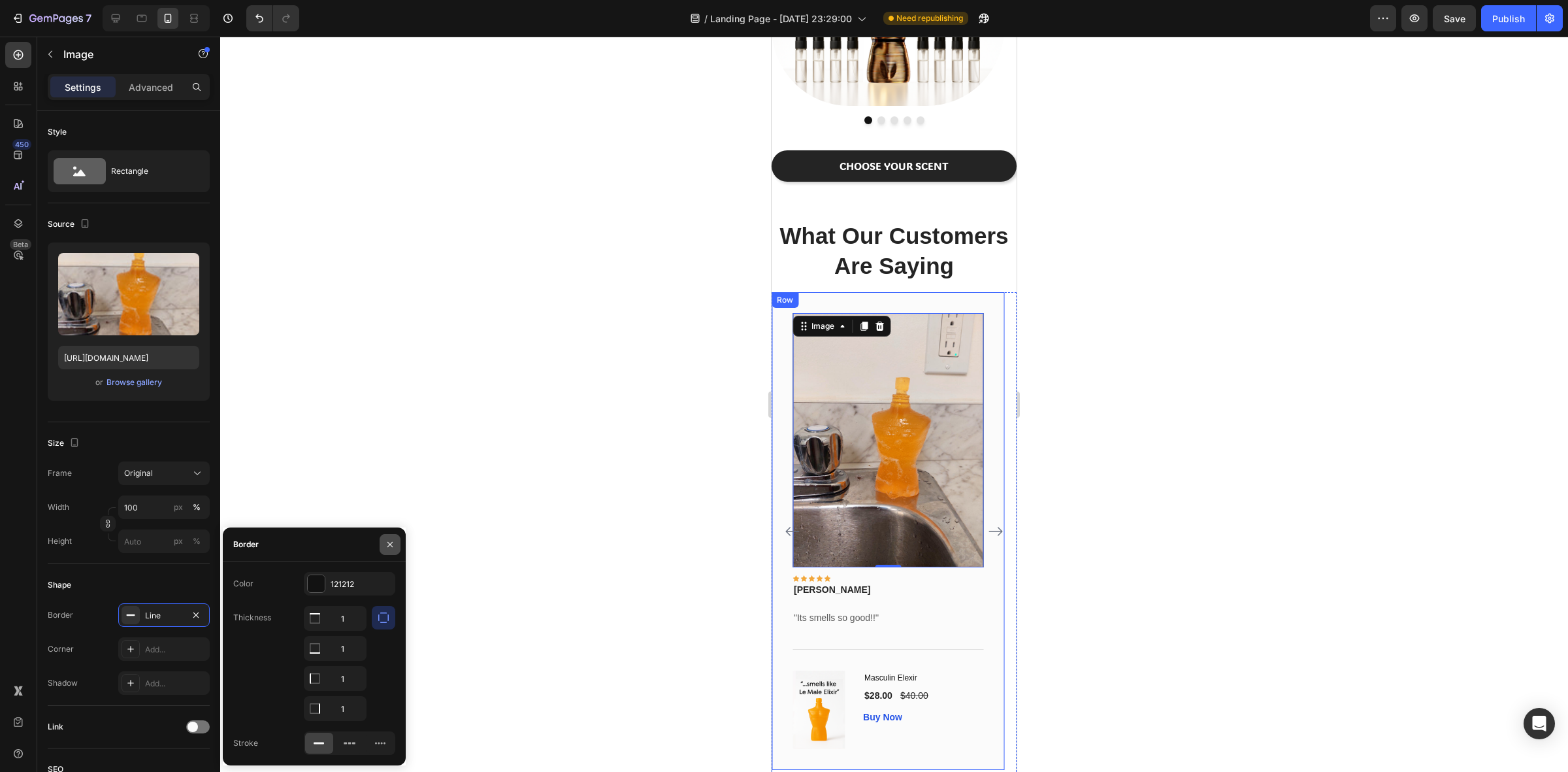
click at [385, 548] on icon "button" at bounding box center [390, 544] width 10 height 10
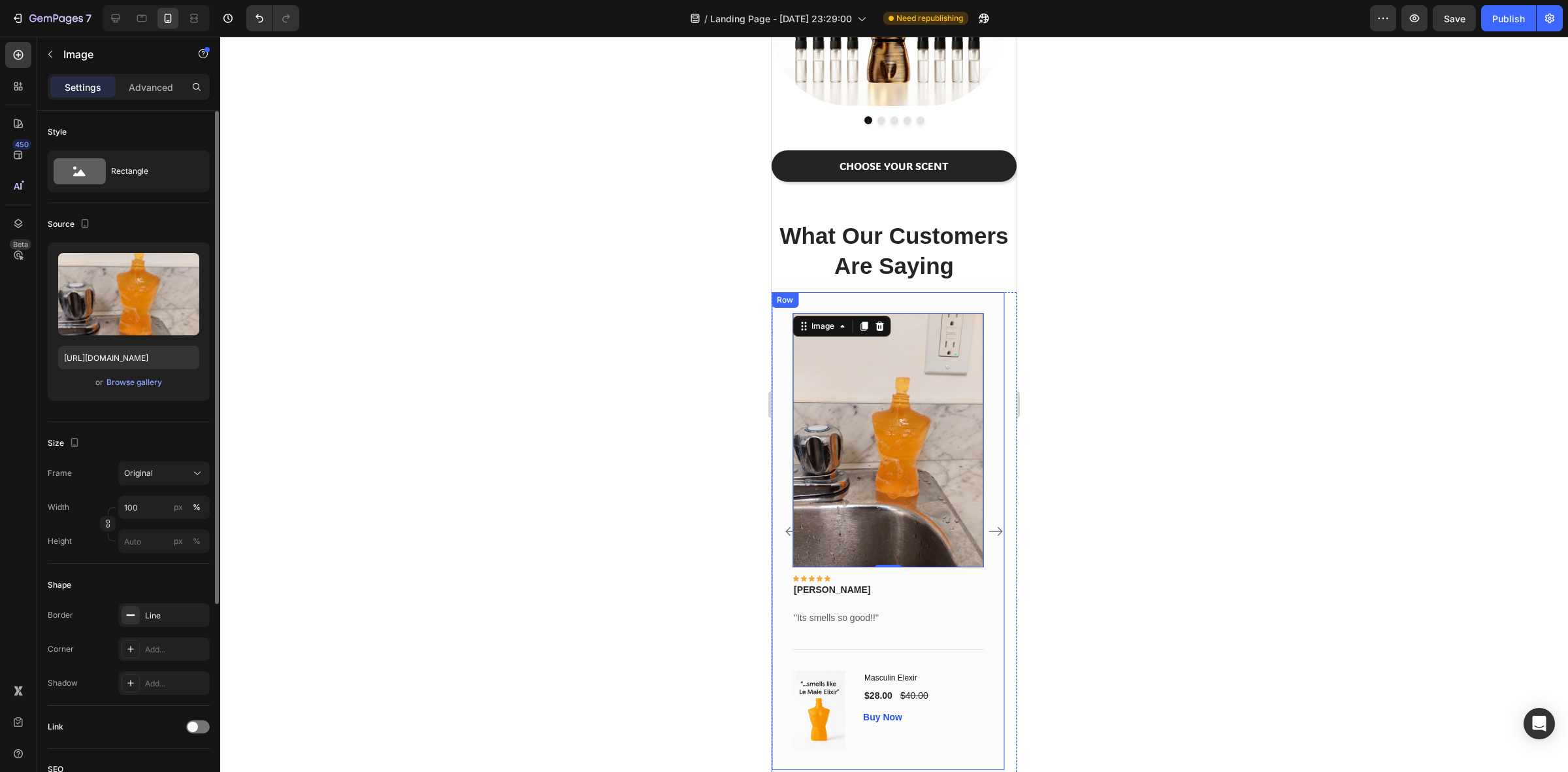
click at [156, 599] on div "Shape Border Line Corner Add... Shadow Add..." at bounding box center [128, 634] width 162 height 142
click at [150, 612] on div "Line" at bounding box center [164, 615] width 38 height 12
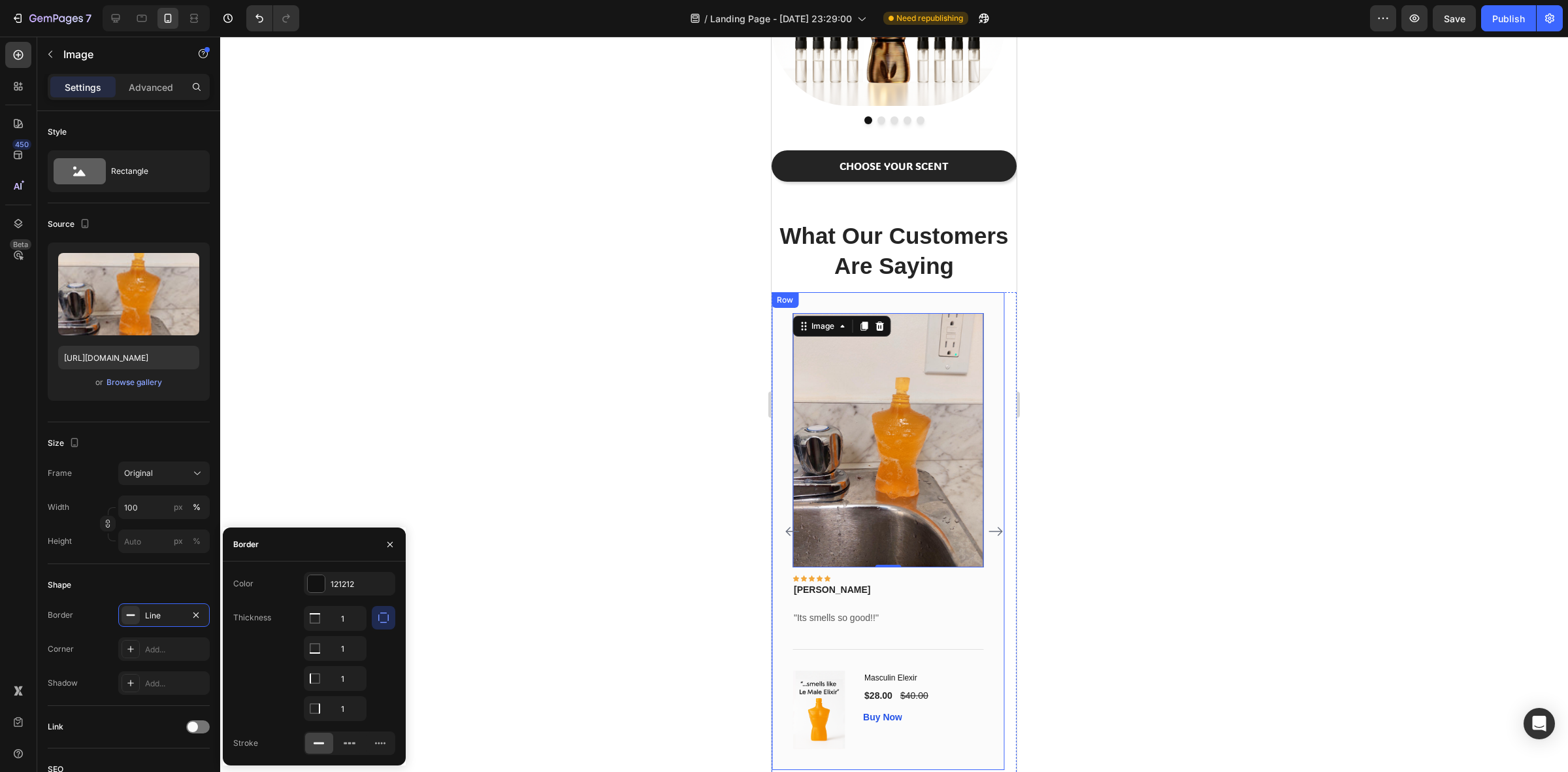
click at [395, 618] on div "Color 121212 Thickness 1 1 1 1 Stroke" at bounding box center [314, 663] width 183 height 183
click at [379, 618] on icon "button" at bounding box center [384, 618] width 13 height 13
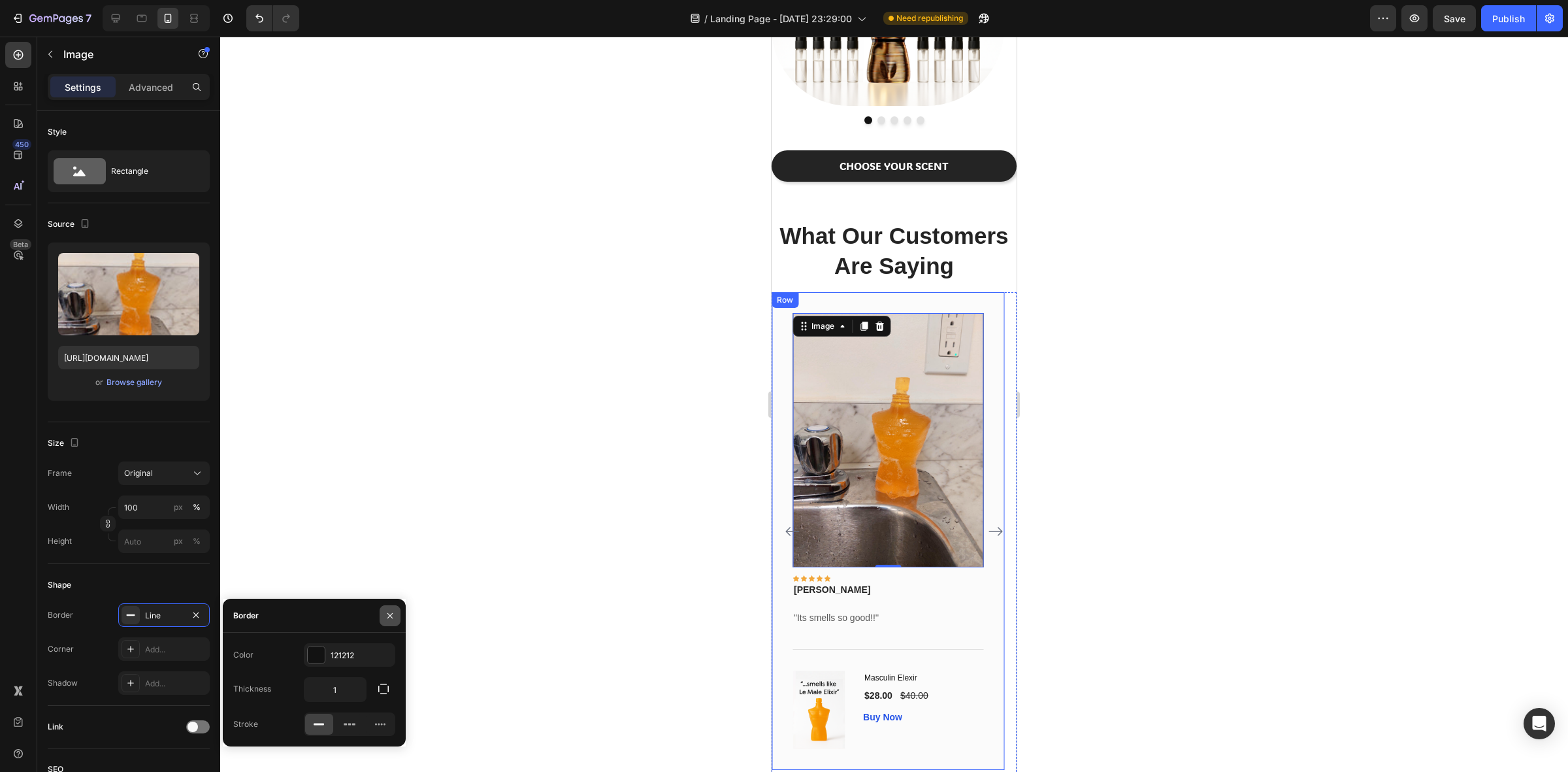
click at [385, 614] on icon "button" at bounding box center [390, 615] width 10 height 10
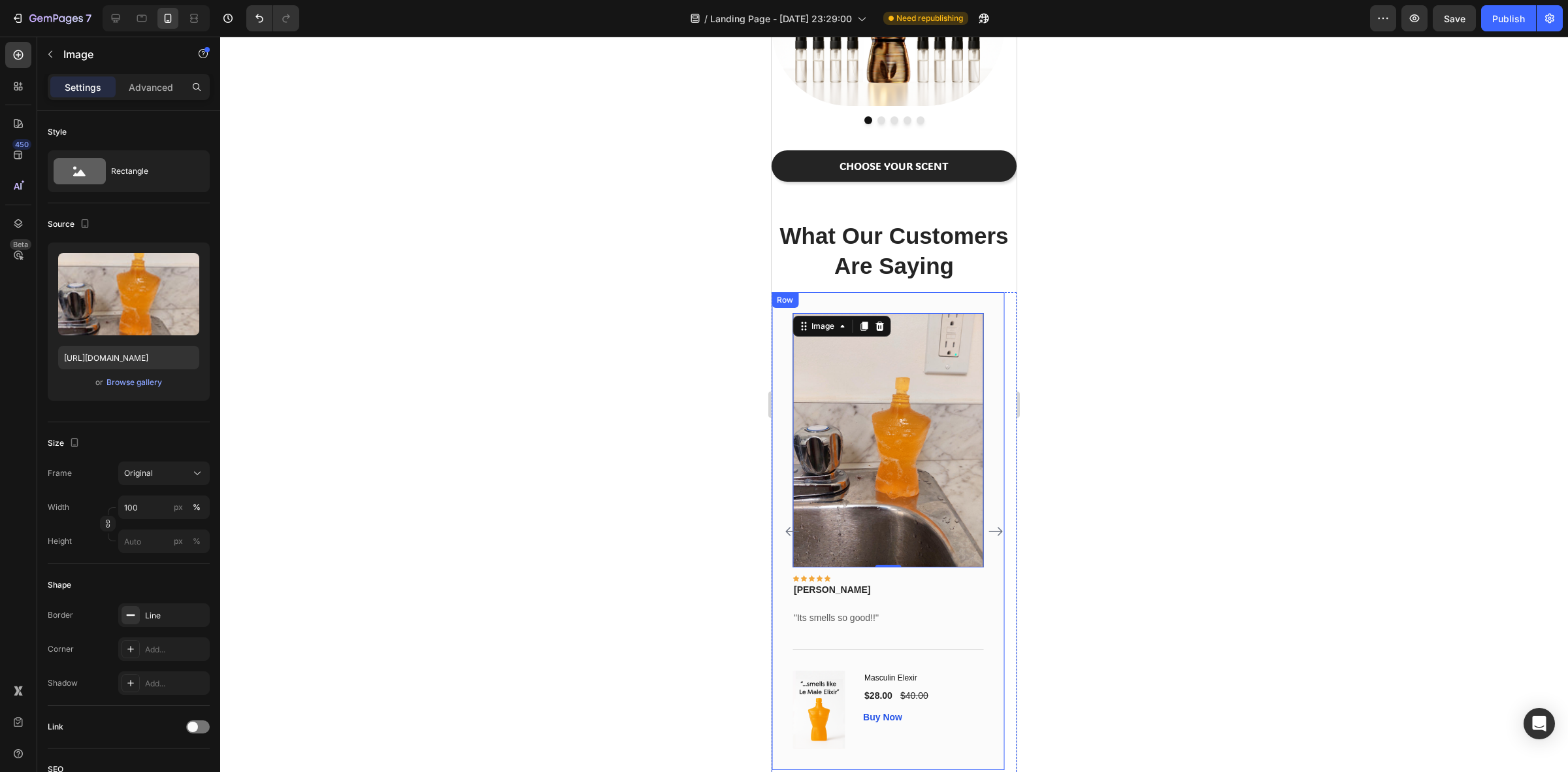
click at [481, 518] on div at bounding box center [894, 403] width 1348 height 735
click at [833, 433] on img at bounding box center [888, 440] width 191 height 254
click at [196, 614] on icon "button" at bounding box center [196, 615] width 10 height 10
click at [129, 647] on icon at bounding box center [130, 649] width 10 height 10
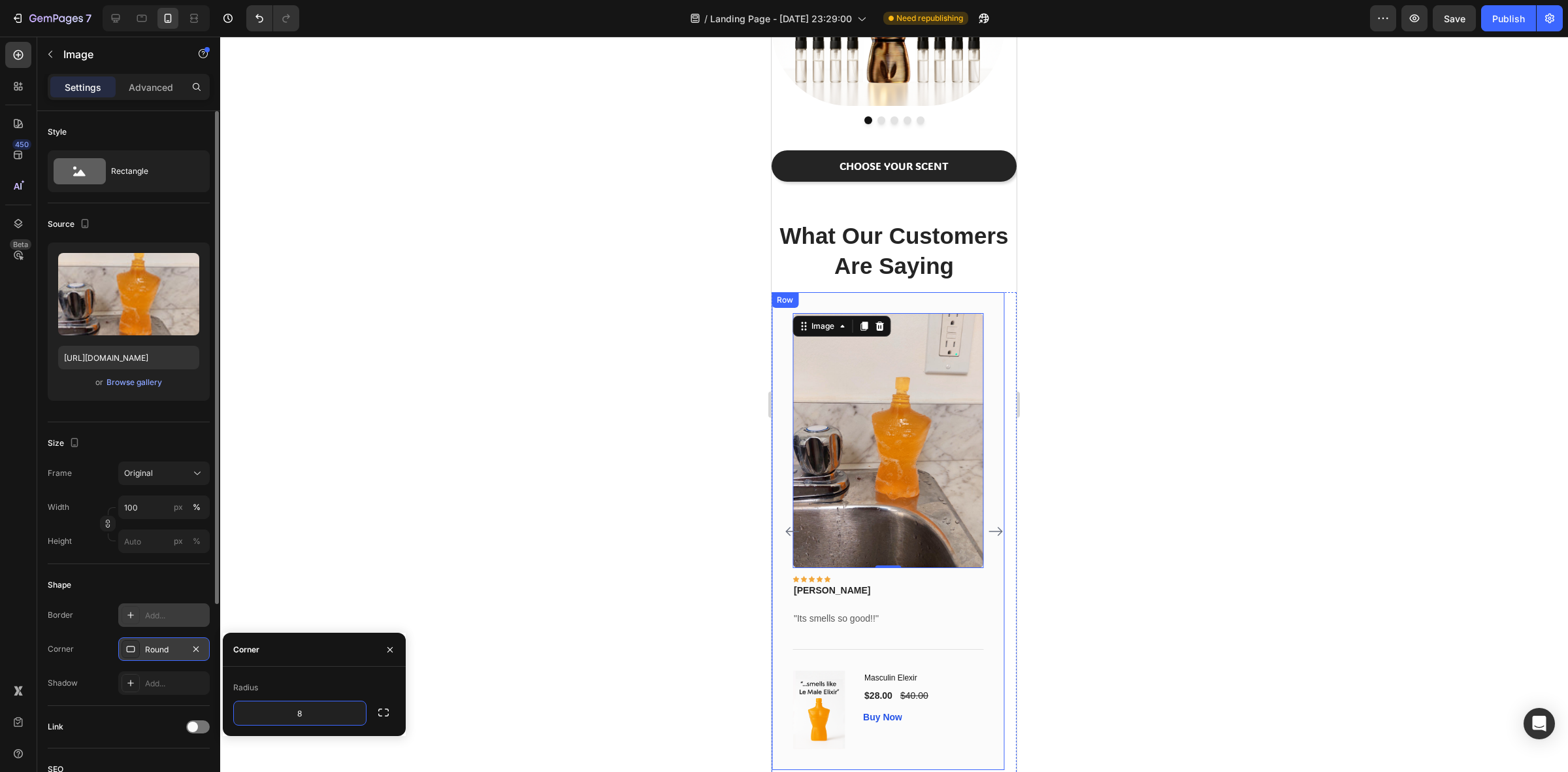
click at [582, 570] on div at bounding box center [894, 403] width 1348 height 735
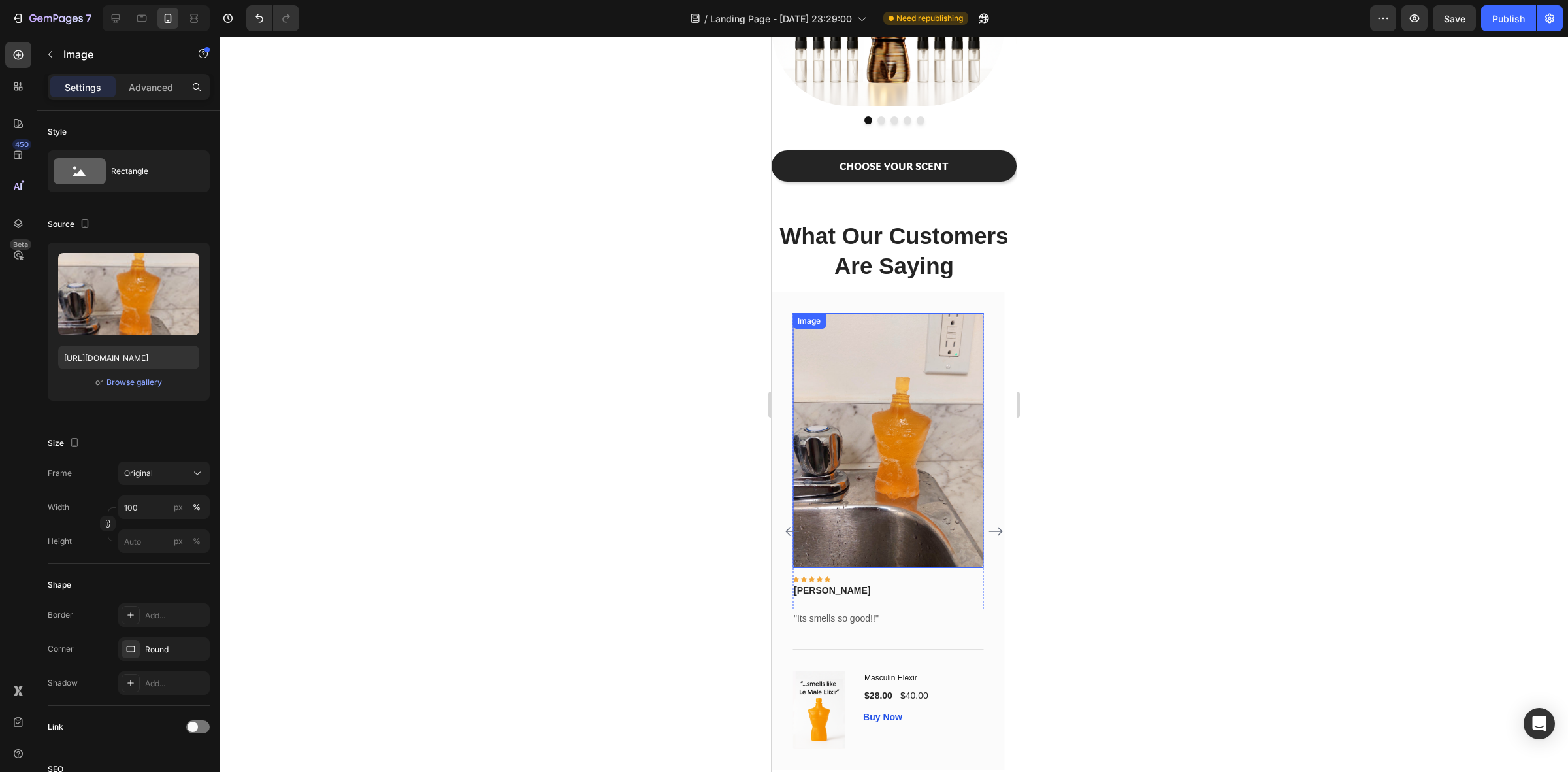
click at [840, 396] on img at bounding box center [888, 441] width 191 height 255
click at [154, 677] on div "Add..." at bounding box center [164, 682] width 92 height 23
click at [494, 407] on div at bounding box center [894, 403] width 1348 height 735
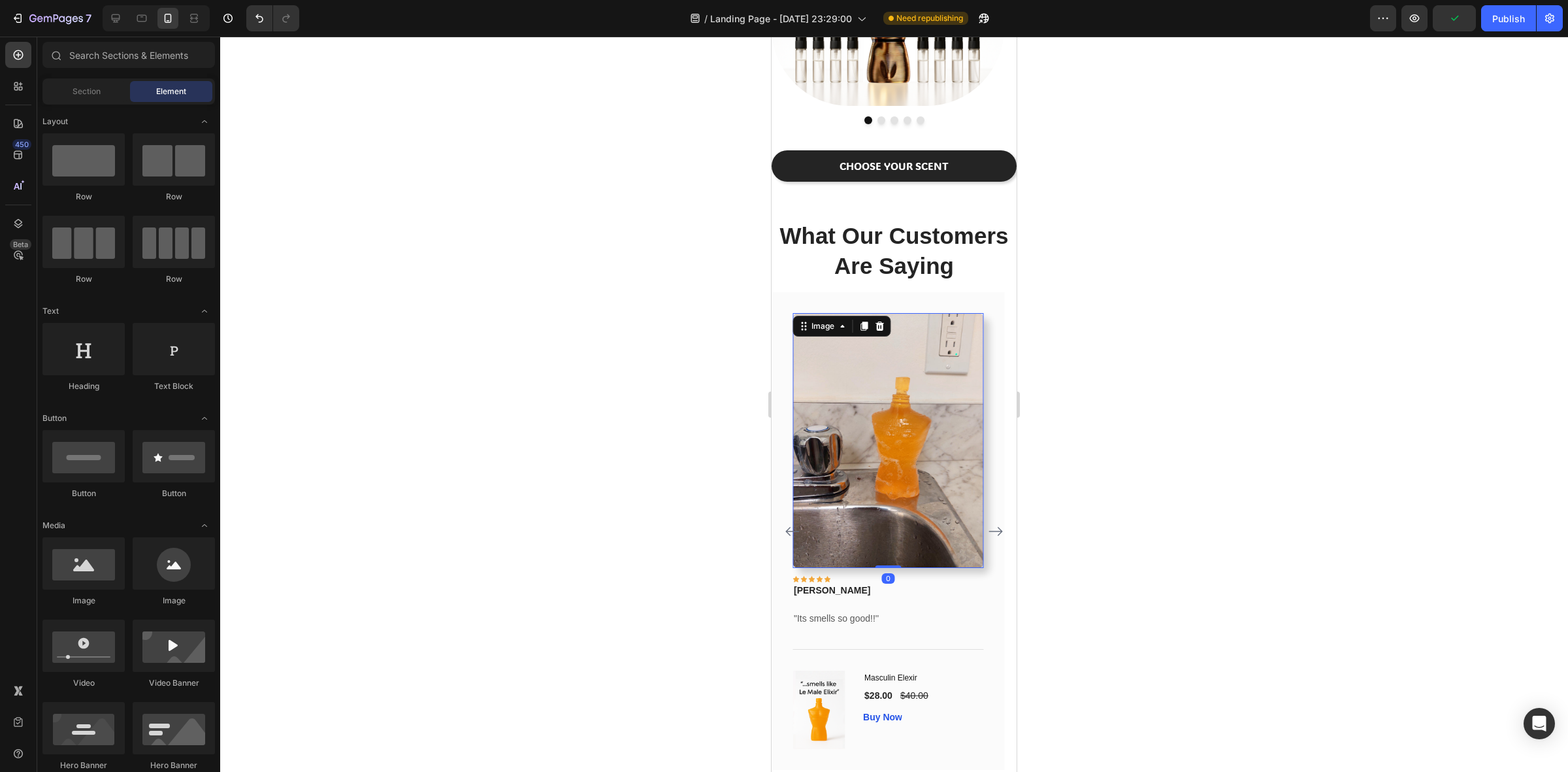
click at [872, 366] on img at bounding box center [888, 441] width 191 height 255
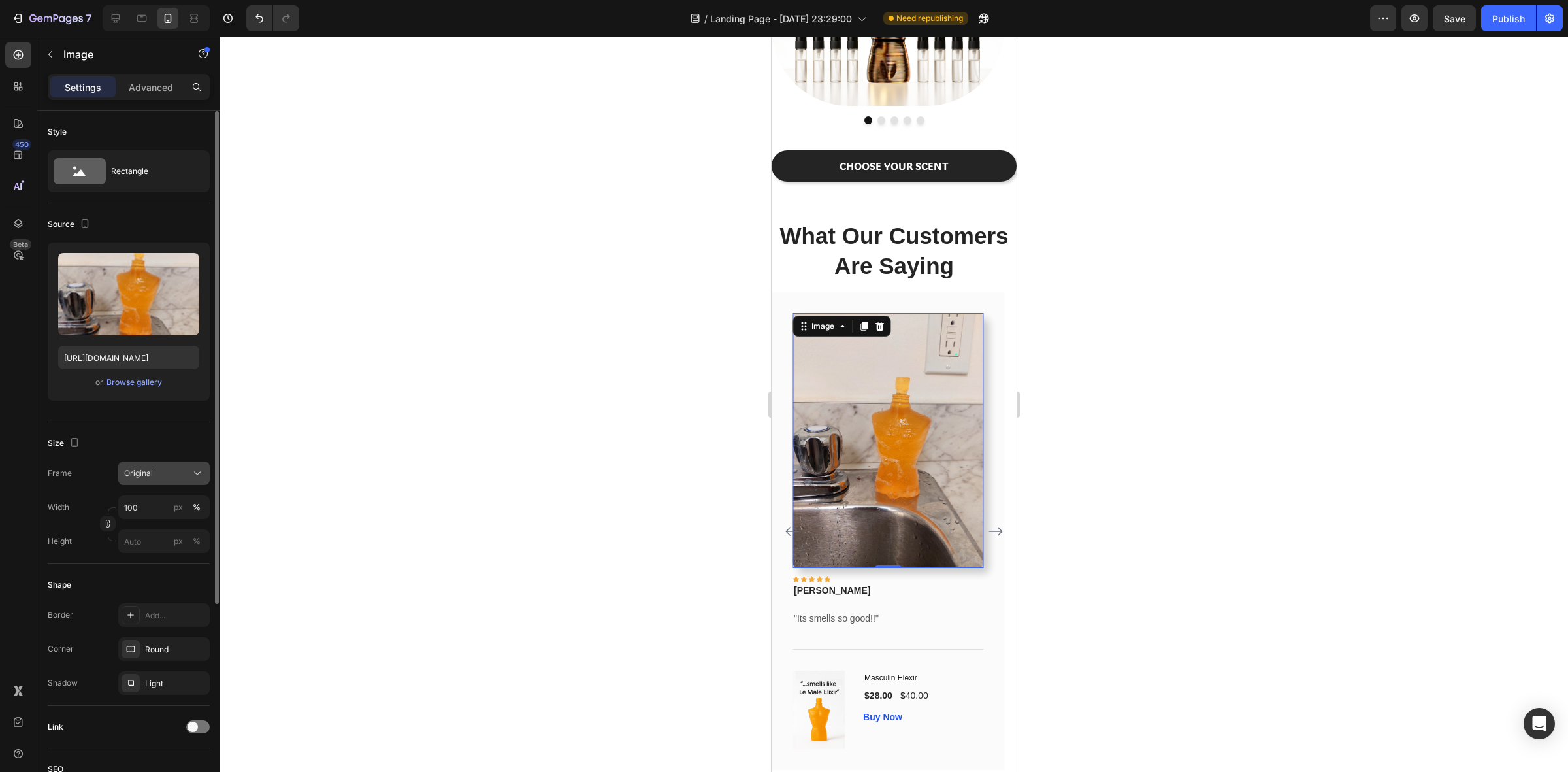
click at [165, 473] on div "Original" at bounding box center [156, 473] width 64 height 12
click at [165, 505] on div "Square" at bounding box center [162, 505] width 76 height 13
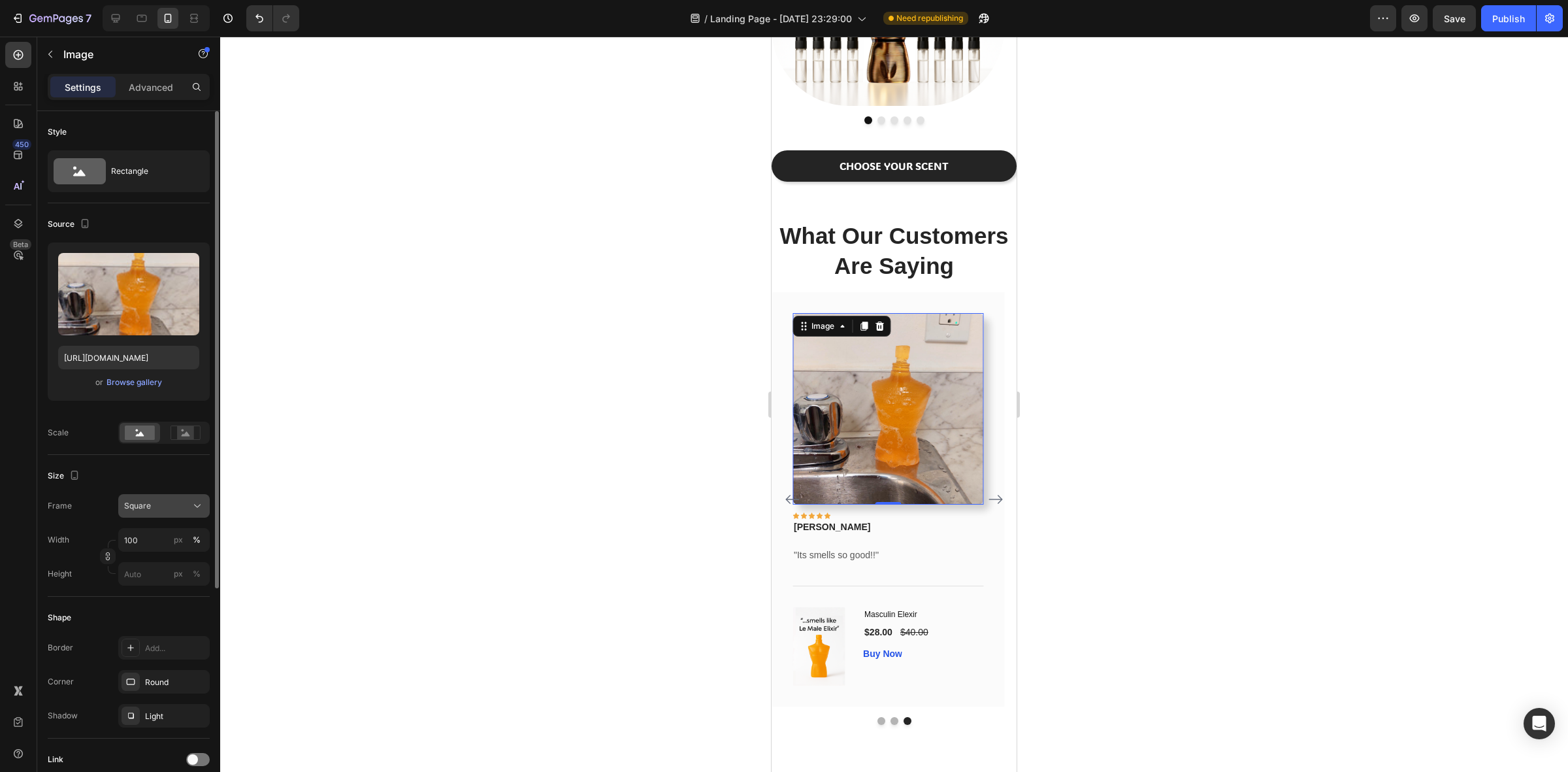
click at [170, 508] on div "Square" at bounding box center [156, 505] width 64 height 12
click at [167, 559] on div "Vertical" at bounding box center [162, 563] width 76 height 13
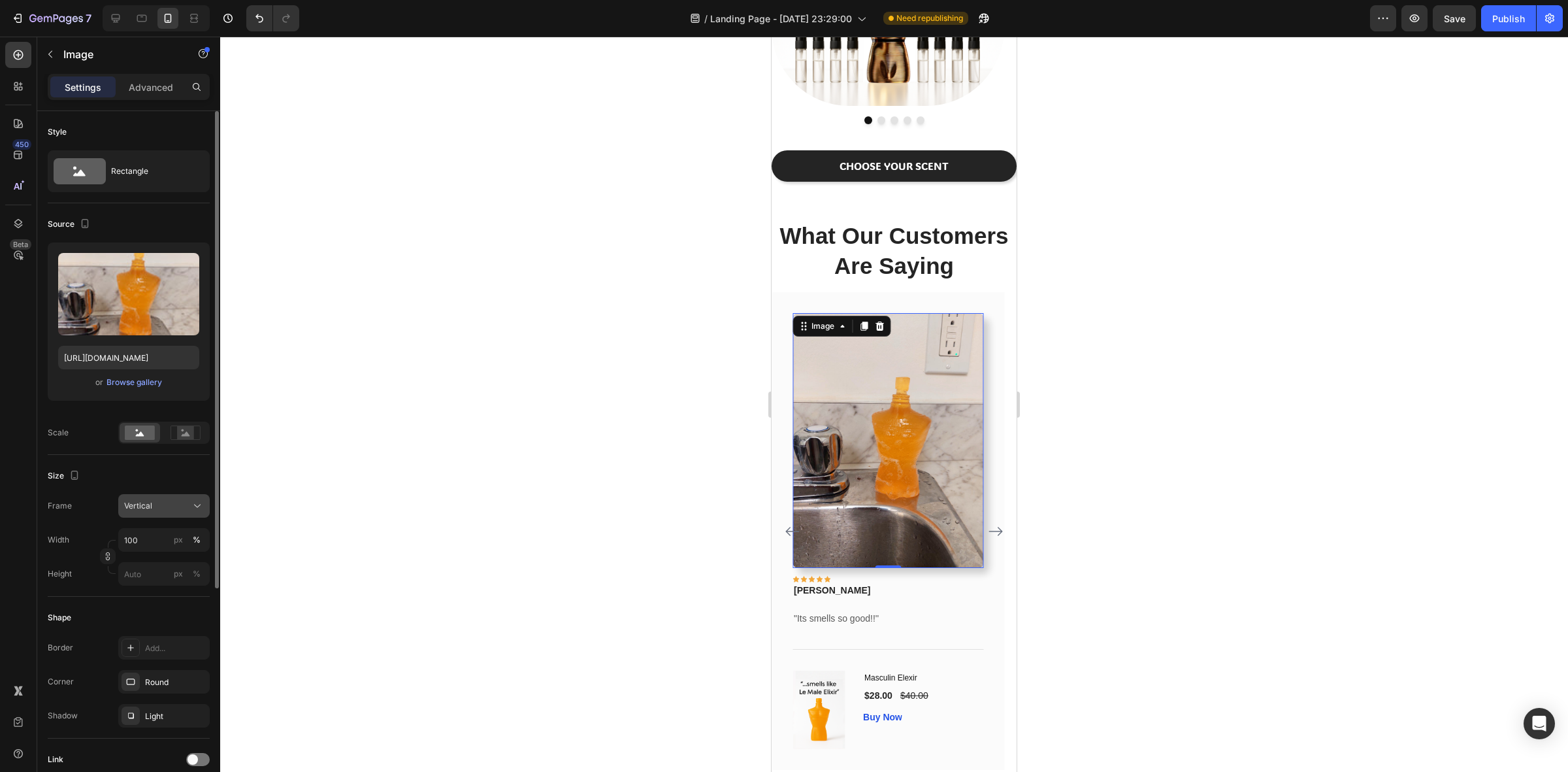
click at [170, 500] on div "Vertical" at bounding box center [156, 505] width 64 height 12
click at [159, 603] on div "Original" at bounding box center [152, 612] width 105 height 23
click at [165, 468] on div "Original" at bounding box center [156, 473] width 64 height 12
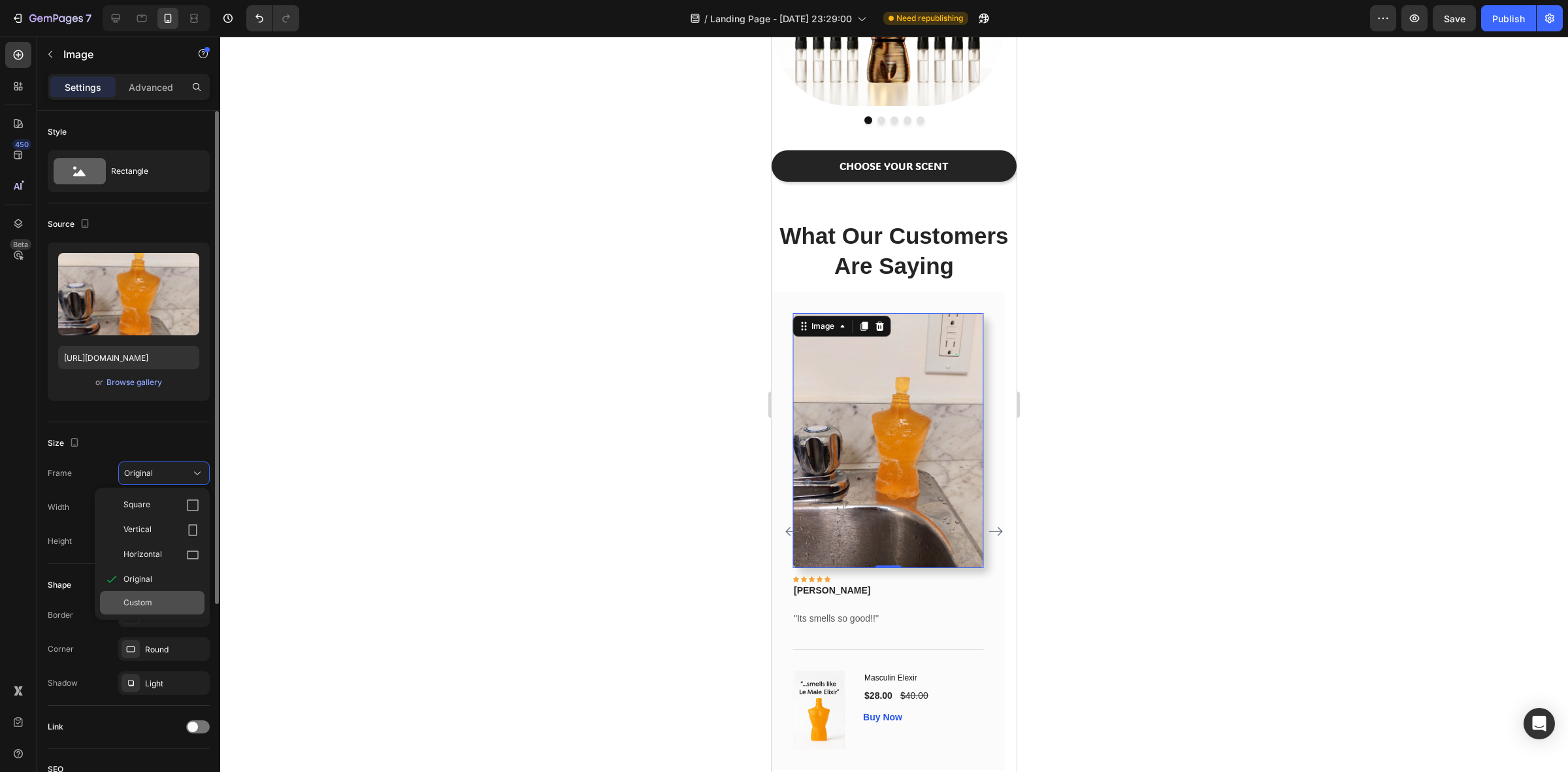
click at [161, 599] on div "Custom" at bounding box center [162, 602] width 76 height 12
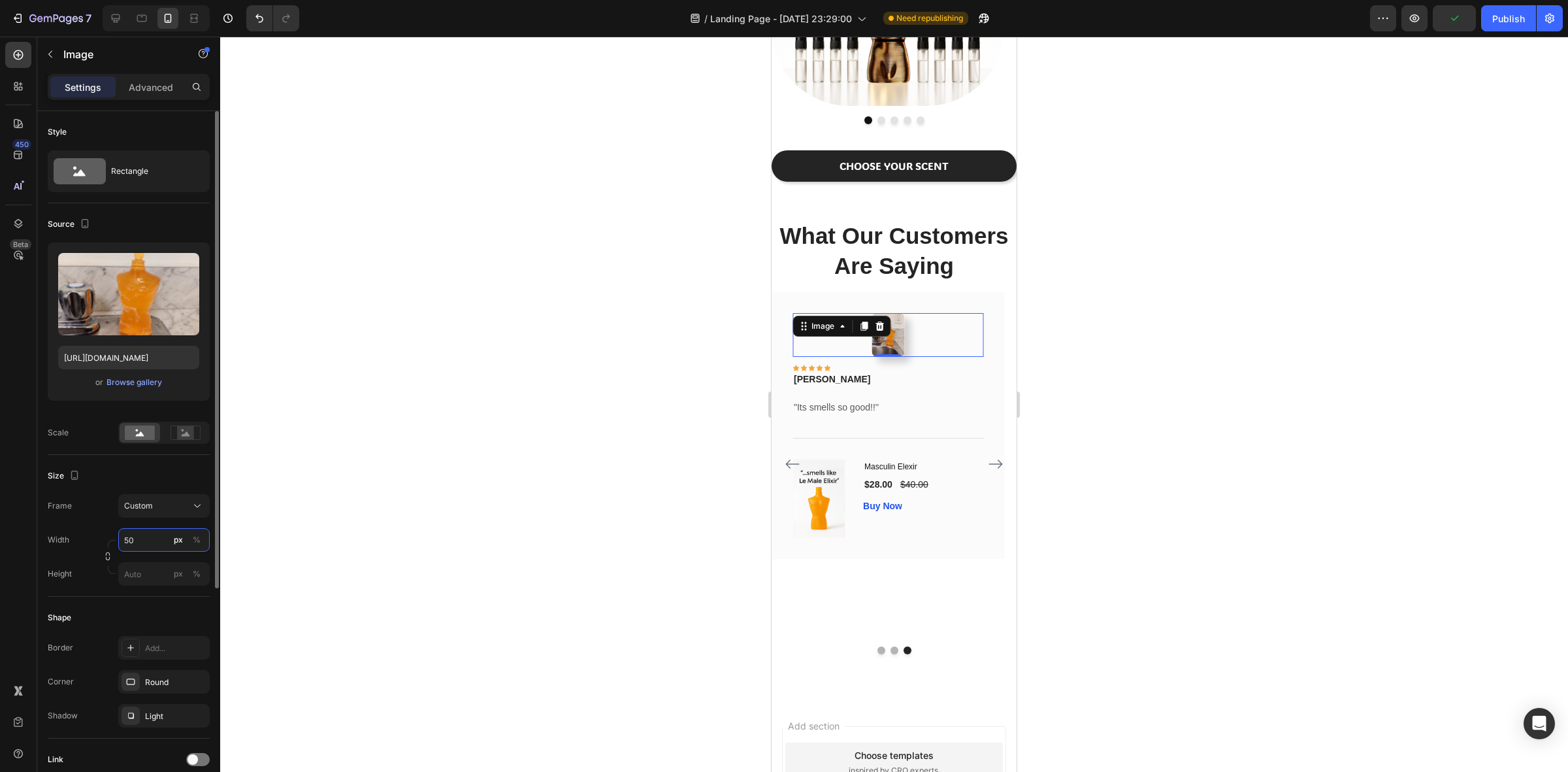
type input "5"
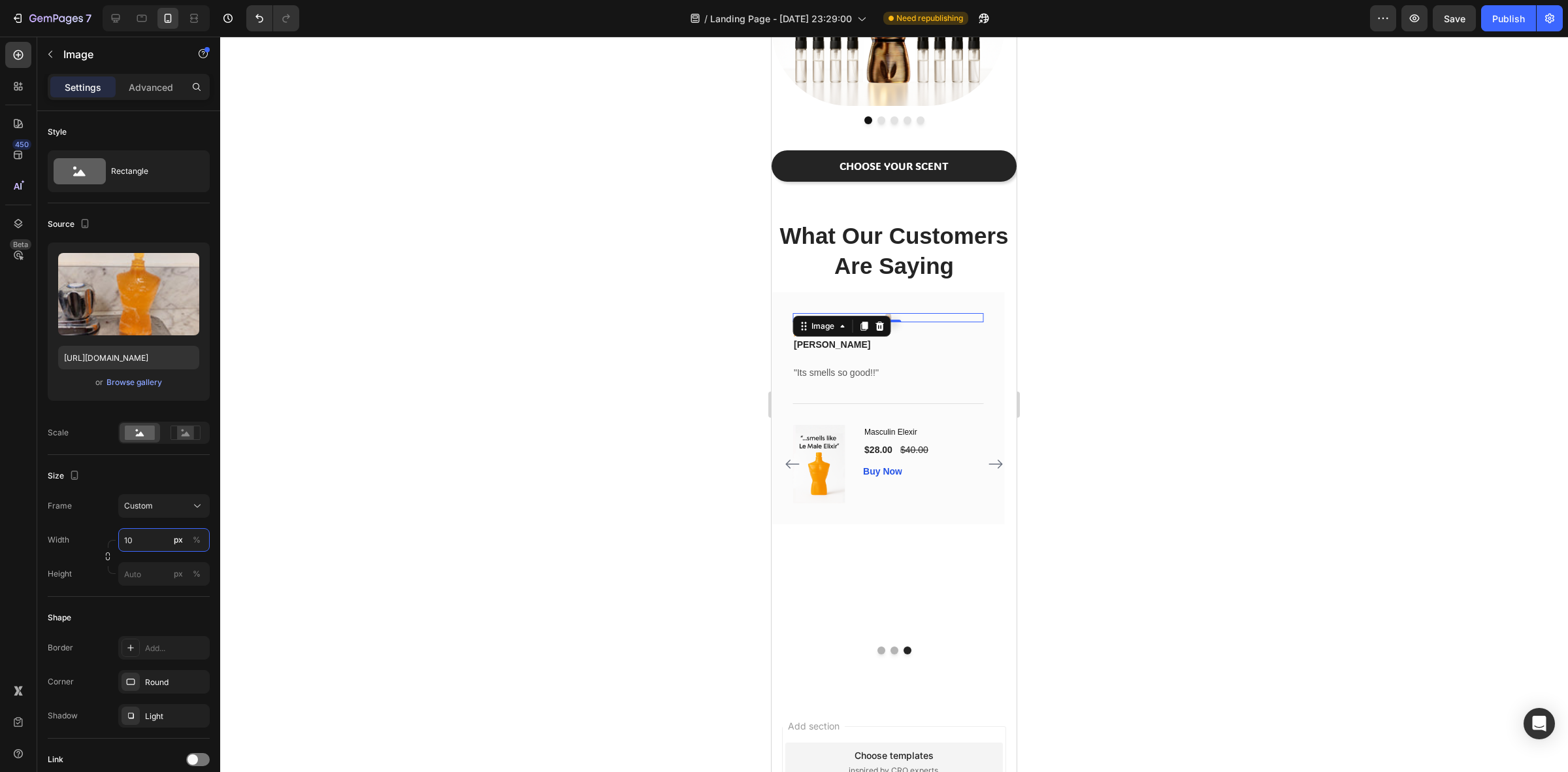
type input "1"
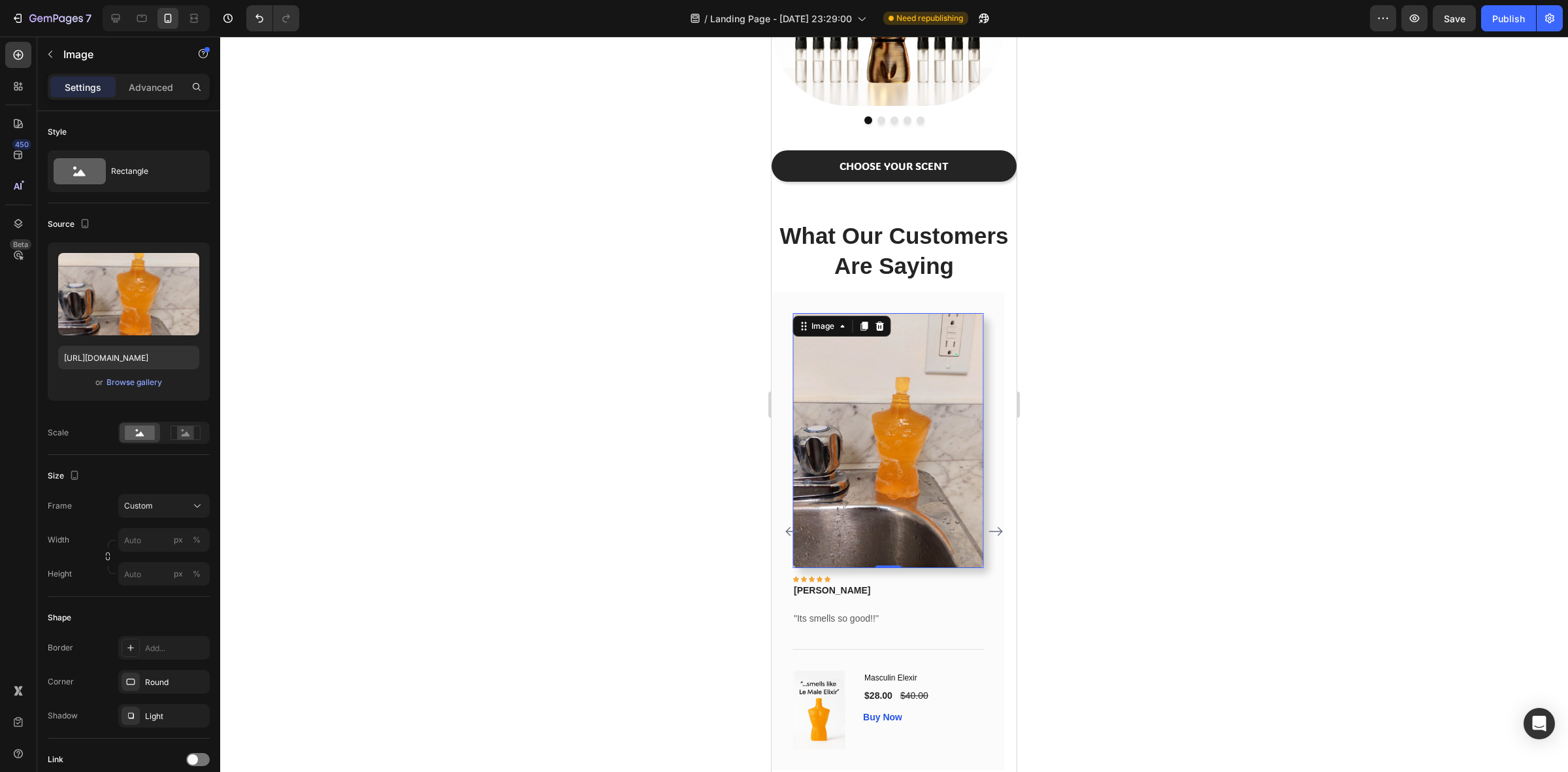
click at [410, 500] on div at bounding box center [894, 403] width 1348 height 735
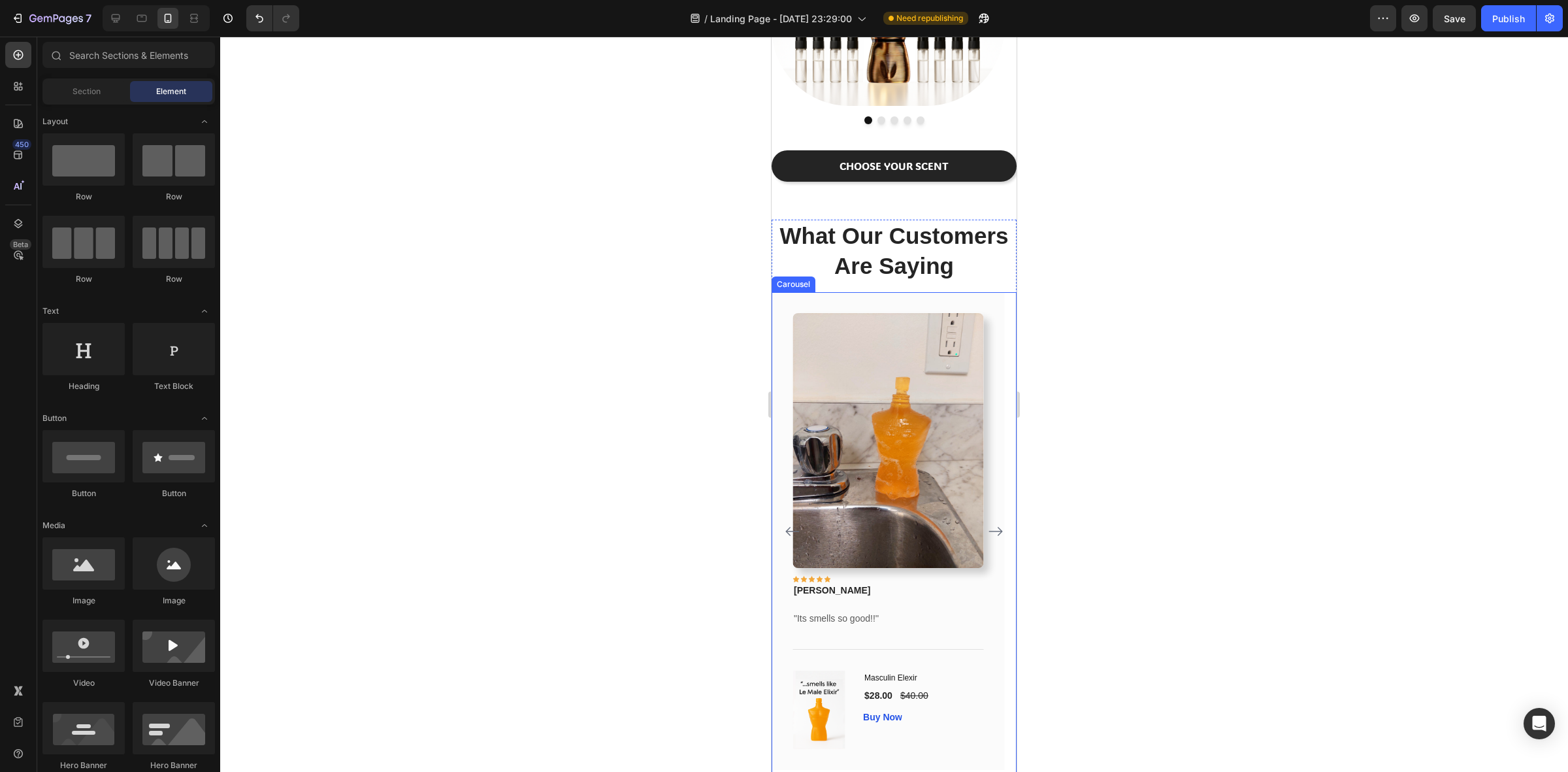
click at [789, 532] on icon "Carousel Back Arrow" at bounding box center [793, 532] width 16 height 16
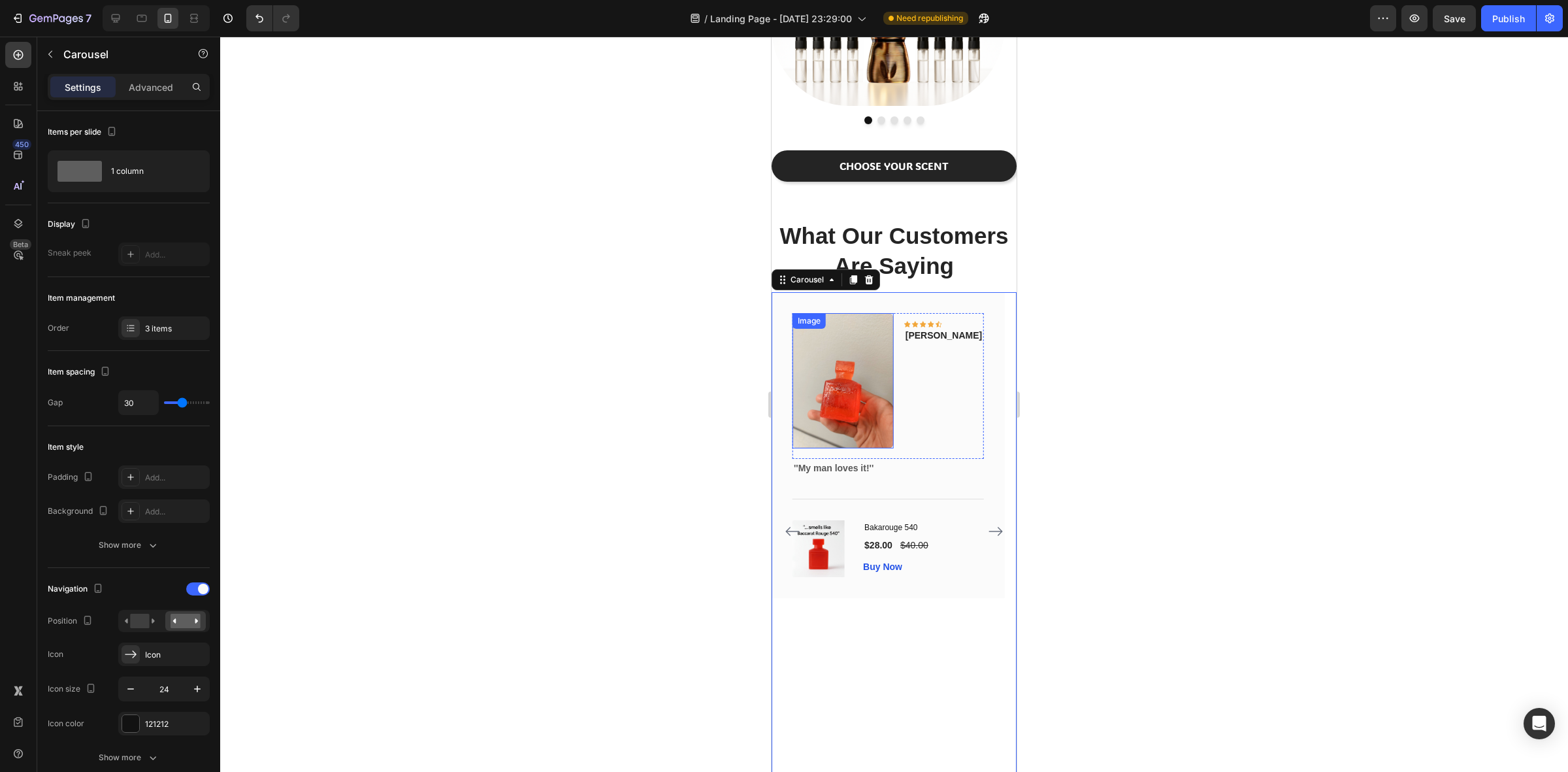
click at [864, 433] on img at bounding box center [843, 380] width 101 height 135
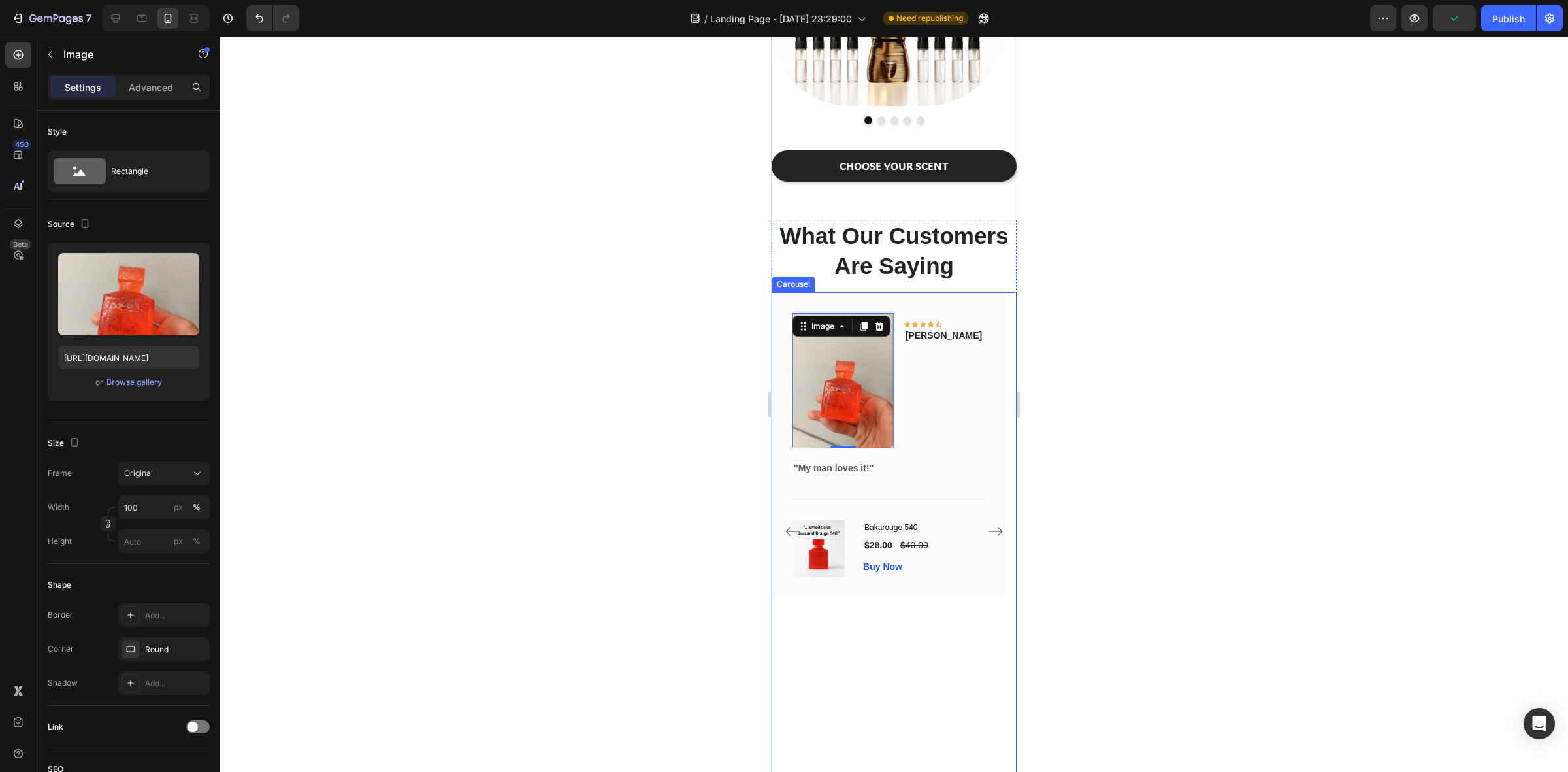
click at [788, 528] on icon "Carousel Back Arrow" at bounding box center [793, 532] width 16 height 16
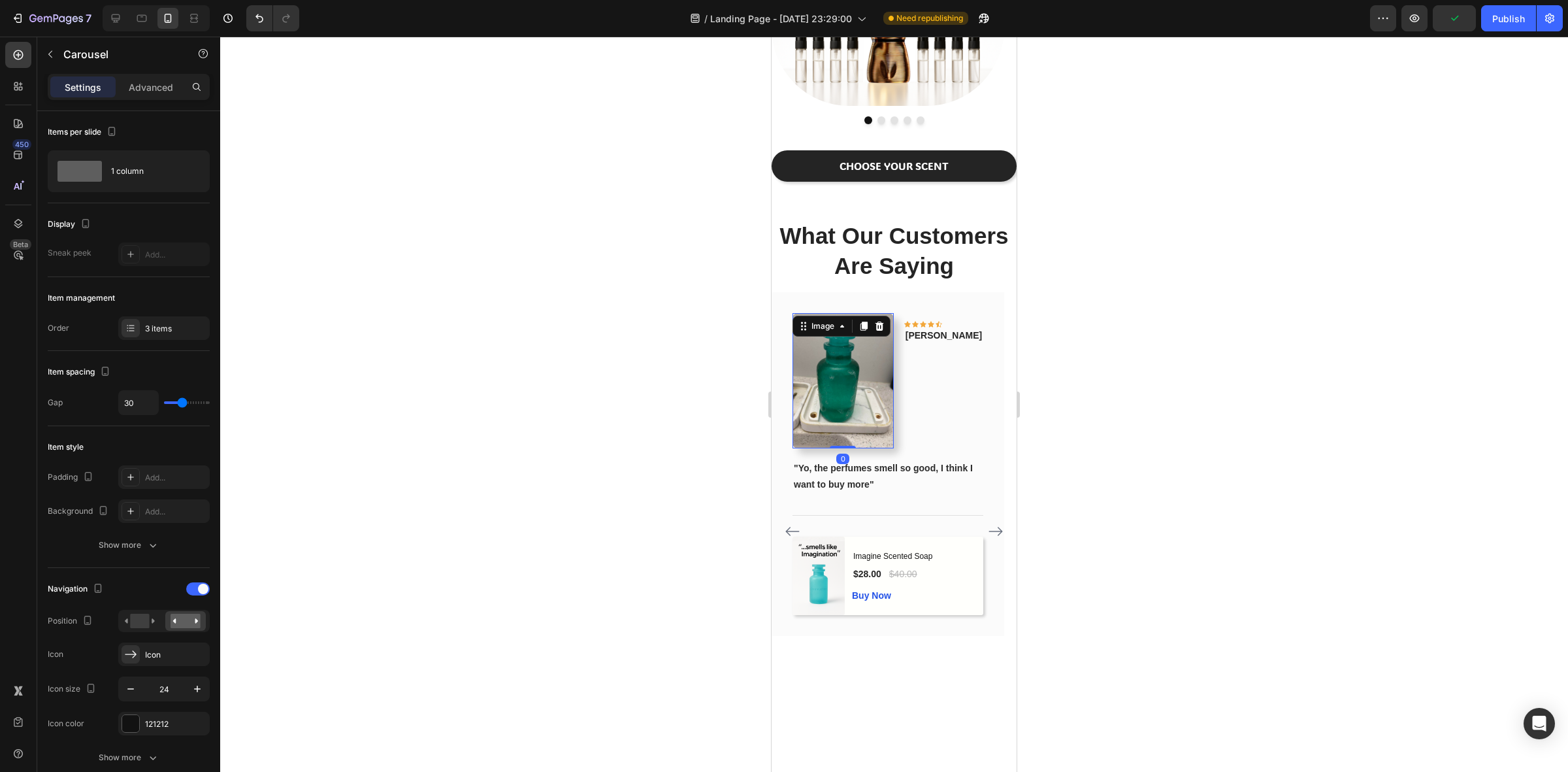
click at [842, 448] on img at bounding box center [843, 380] width 101 height 135
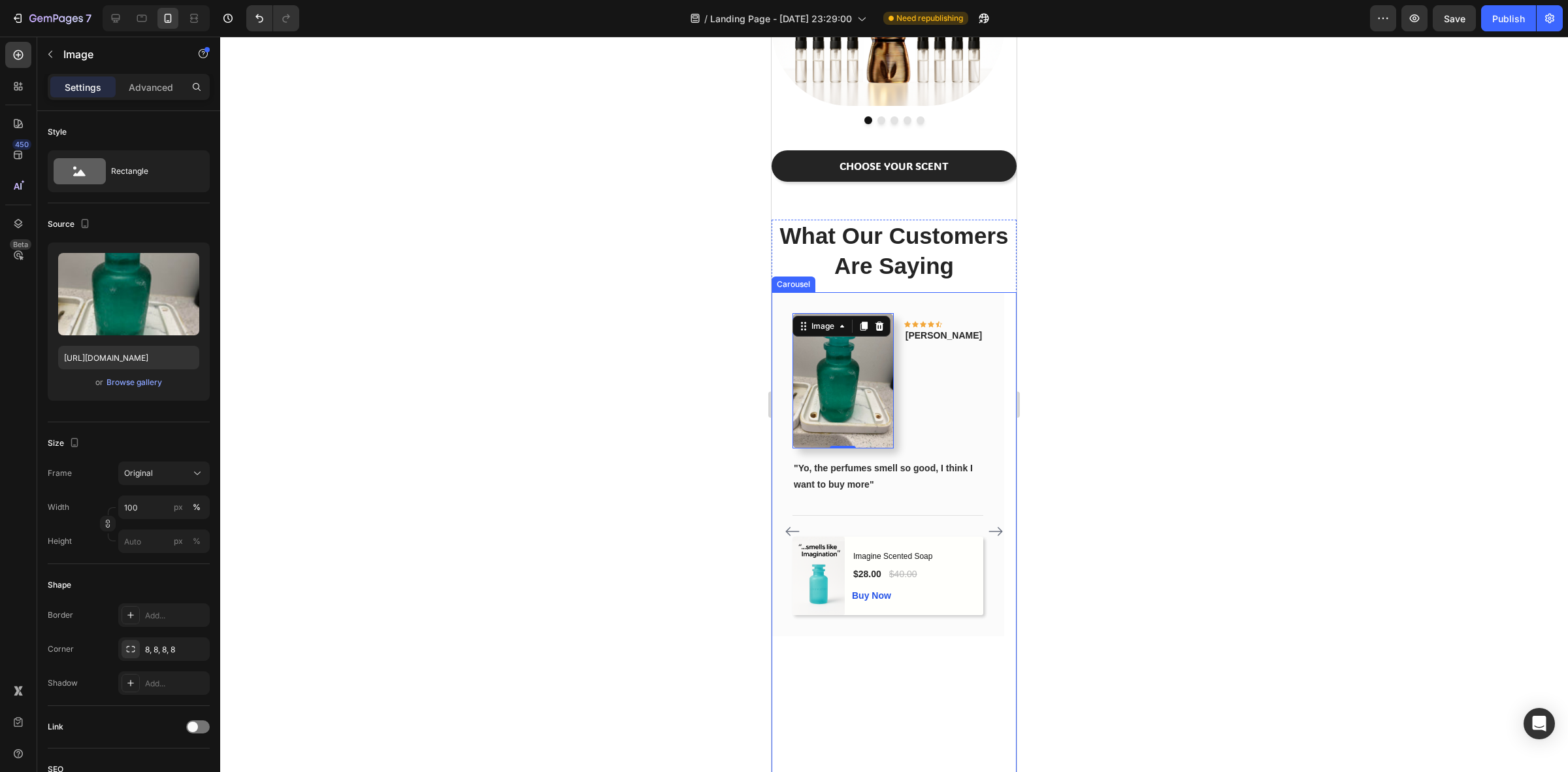
click at [988, 529] on icon "Carousel Next Arrow" at bounding box center [996, 532] width 16 height 16
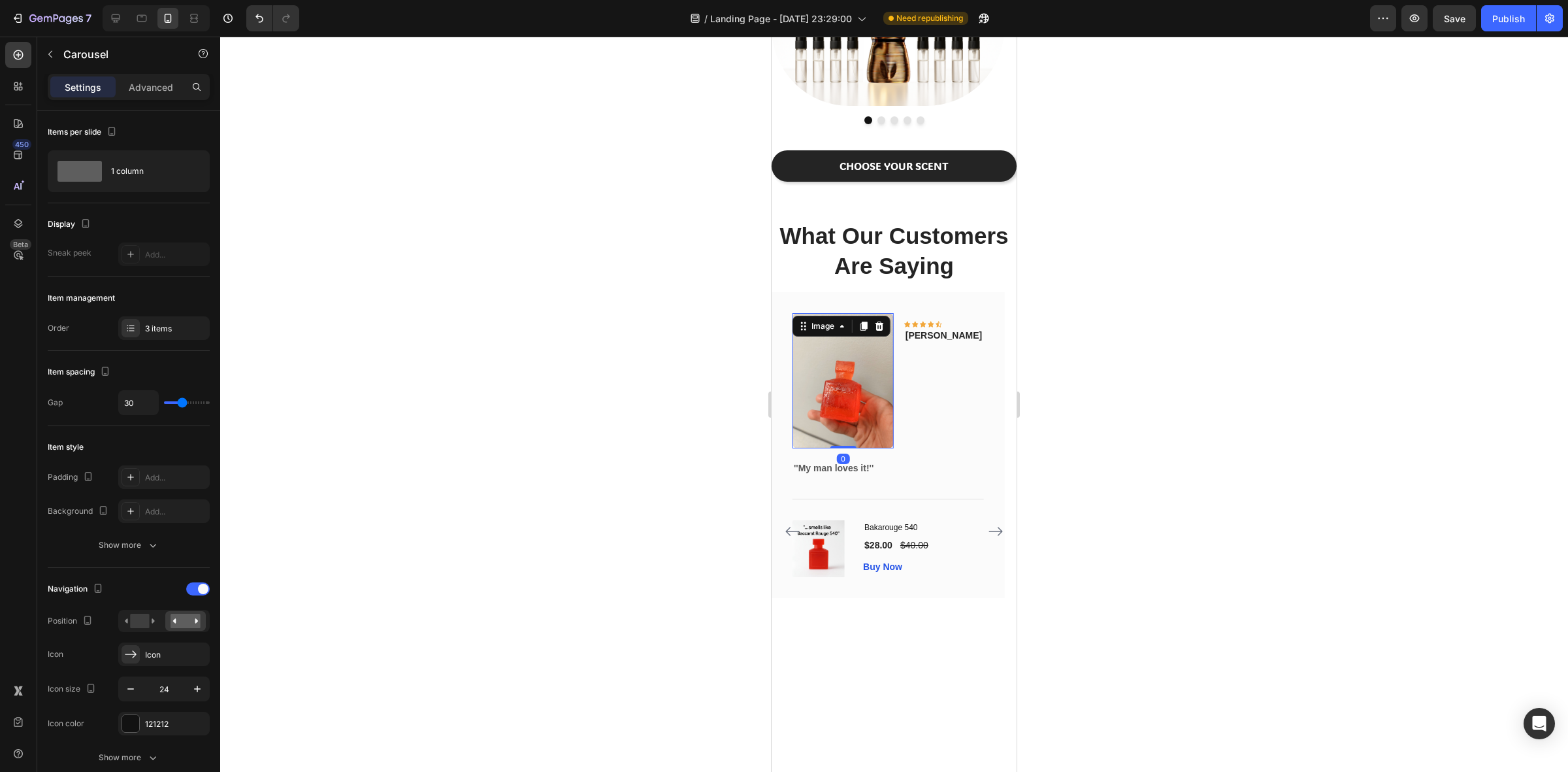
click at [841, 400] on img at bounding box center [843, 380] width 101 height 135
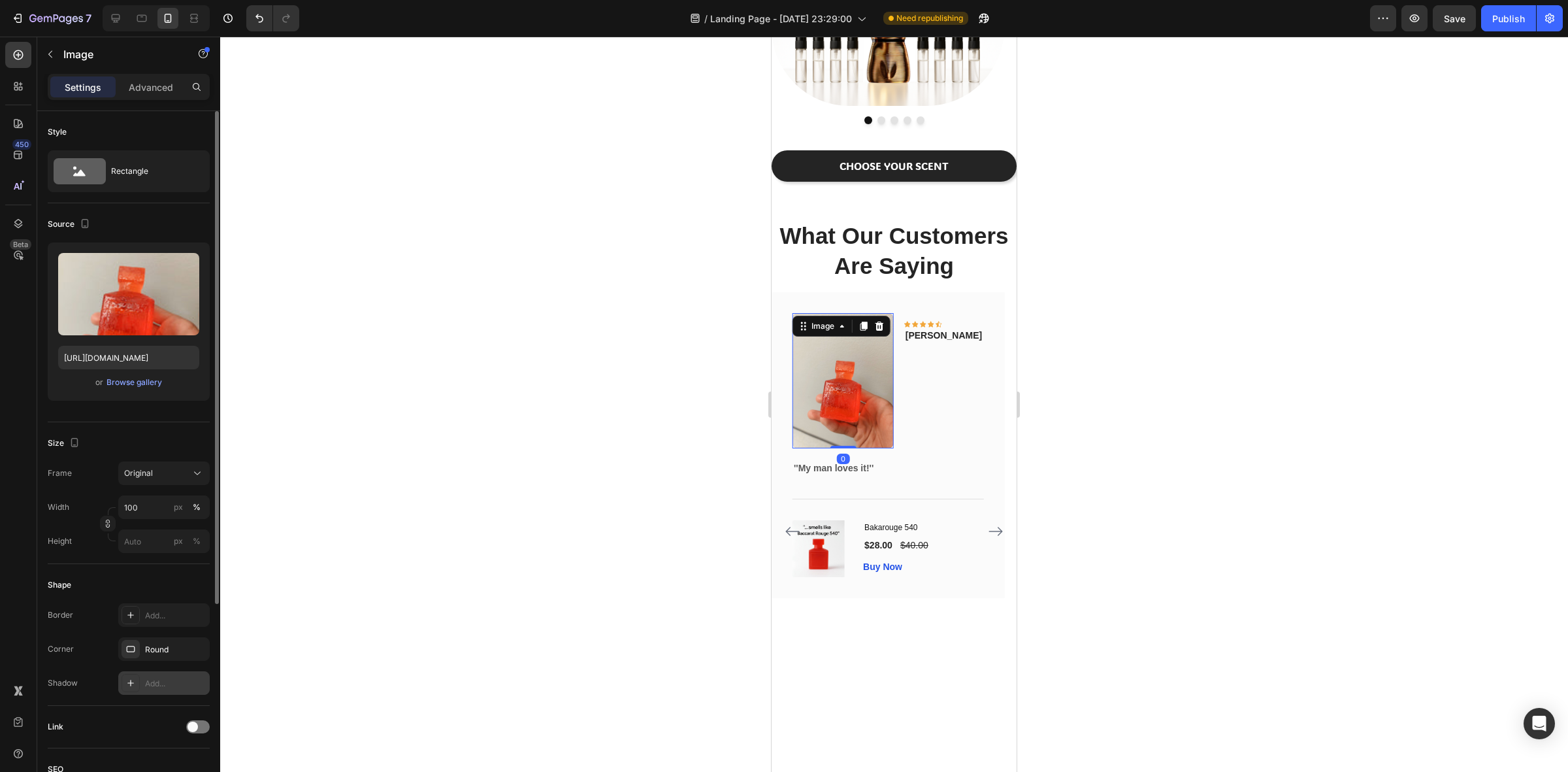
click at [157, 690] on div "Add..." at bounding box center [164, 682] width 92 height 23
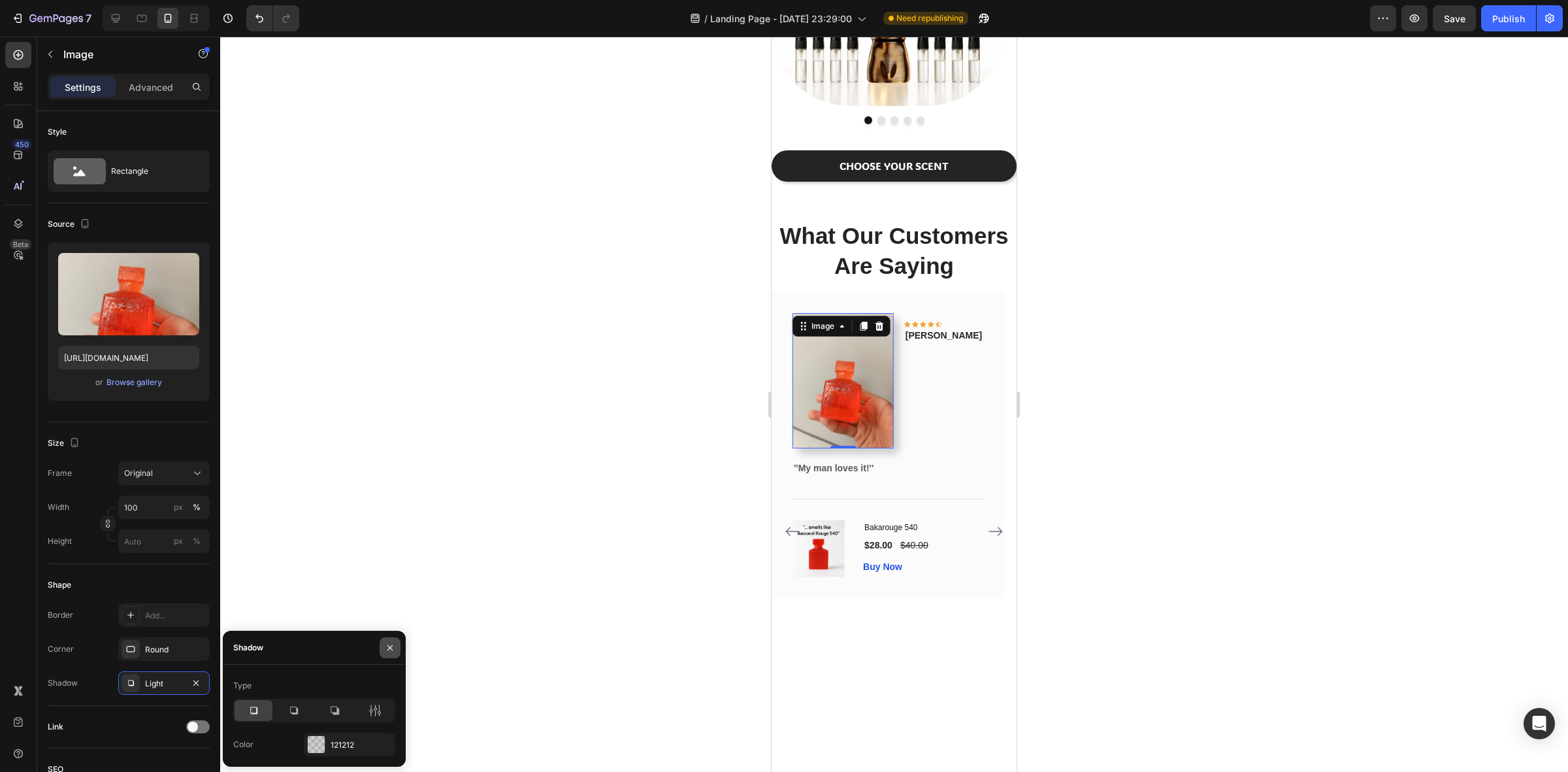
click at [398, 639] on button "button" at bounding box center [390, 647] width 21 height 21
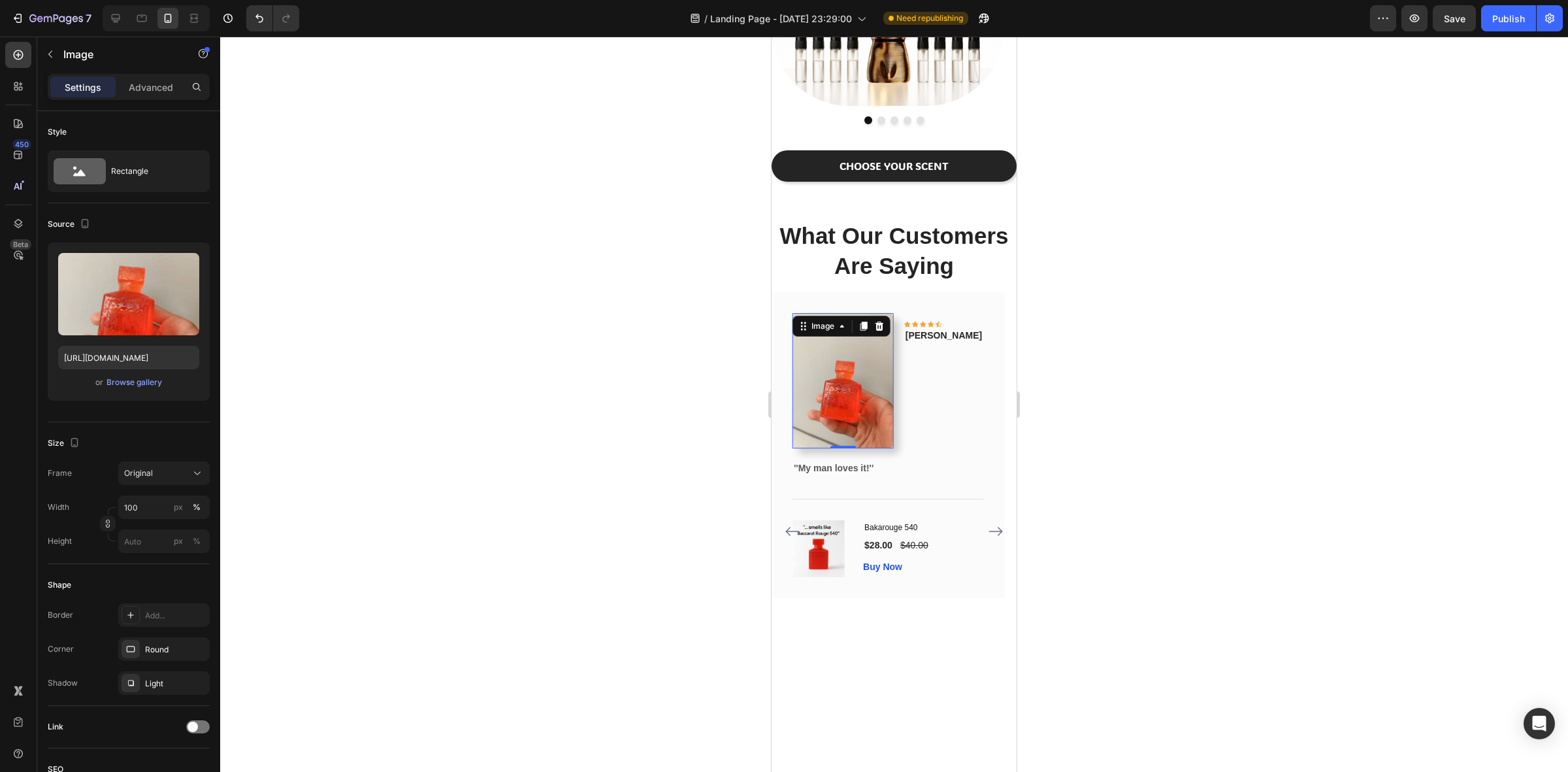
click at [537, 472] on div at bounding box center [894, 403] width 1348 height 735
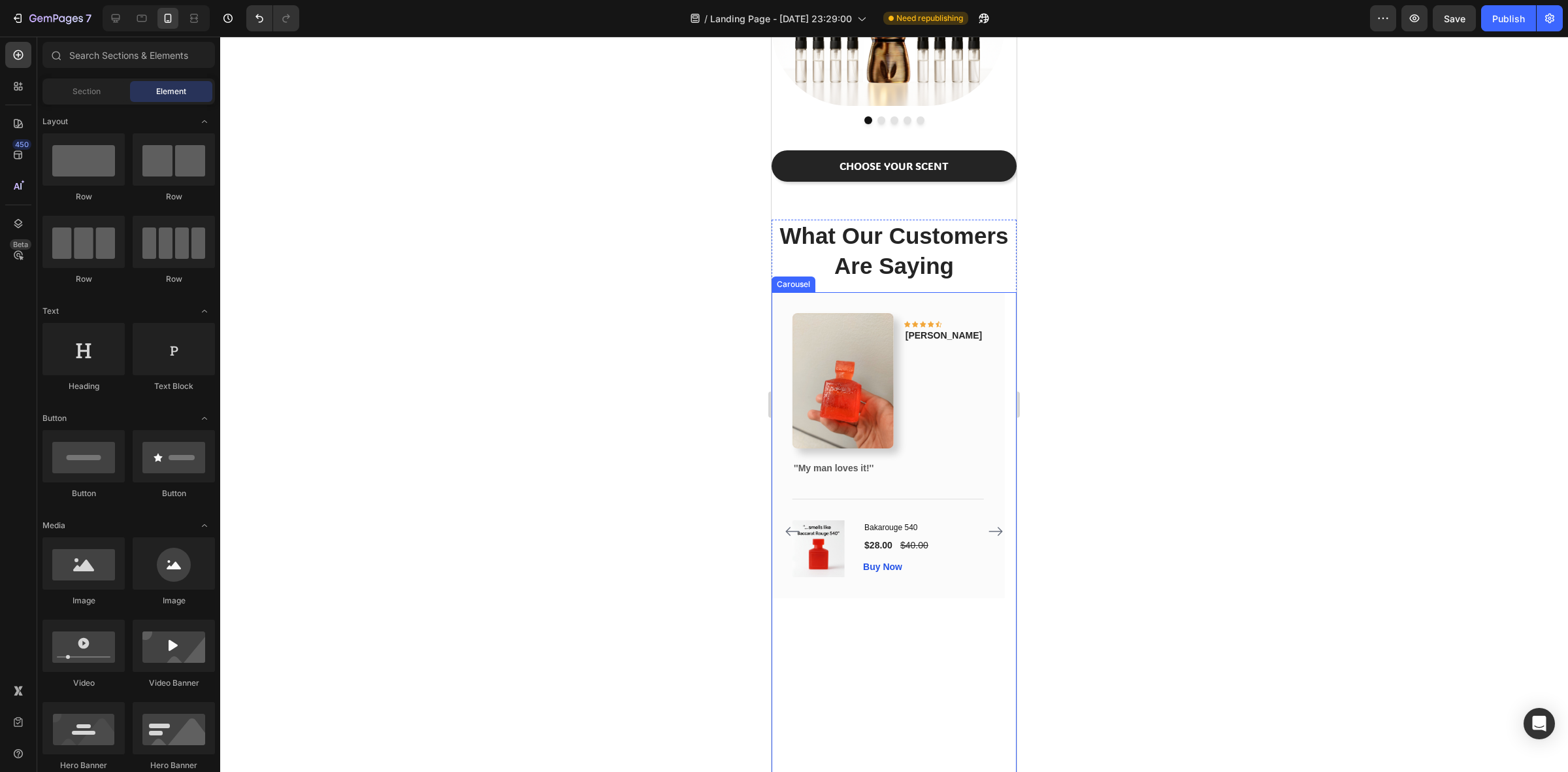
click at [989, 531] on icon "Carousel Next Arrow" at bounding box center [996, 531] width 14 height 9
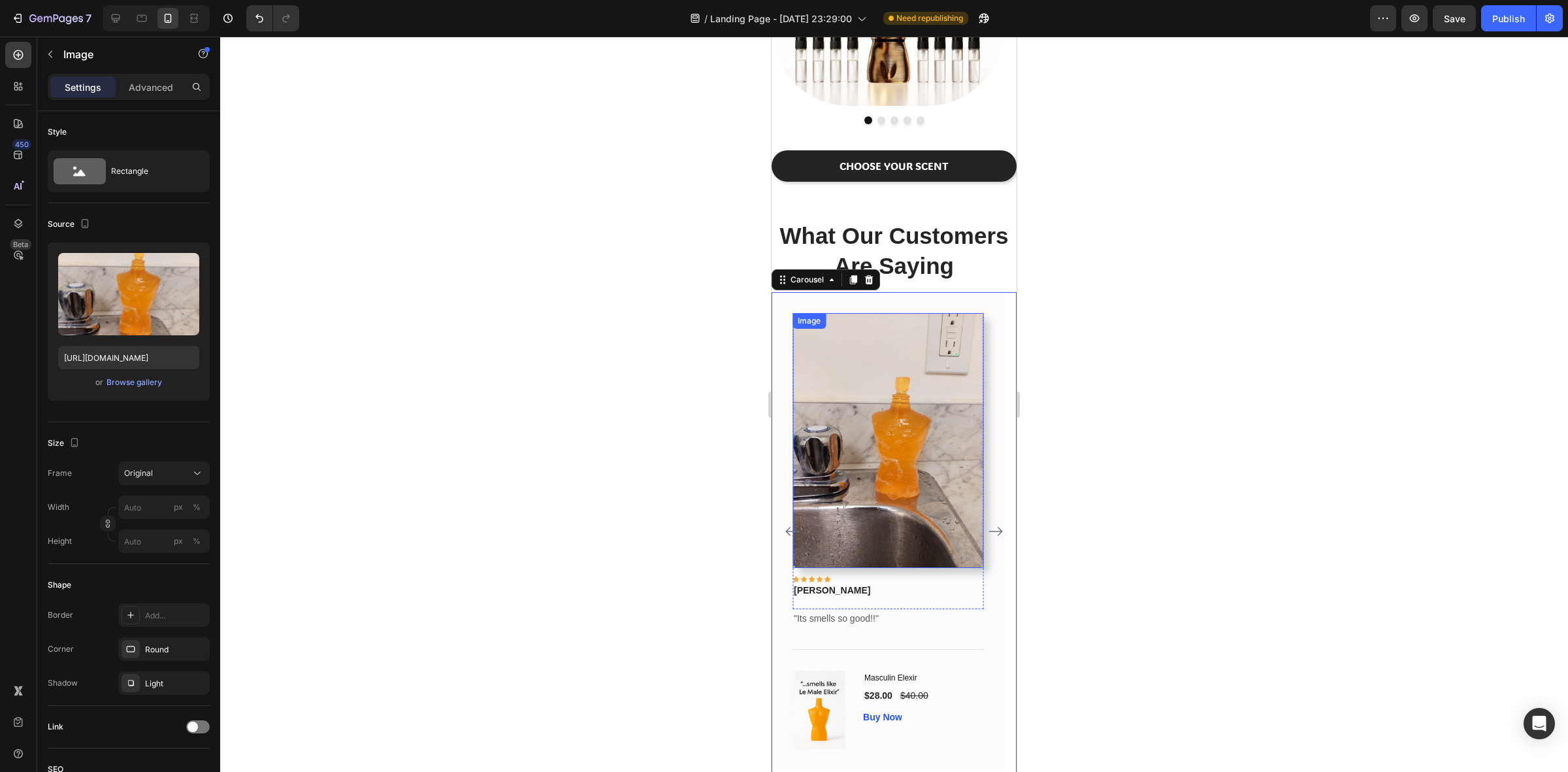
click at [938, 478] on img at bounding box center [888, 441] width 191 height 255
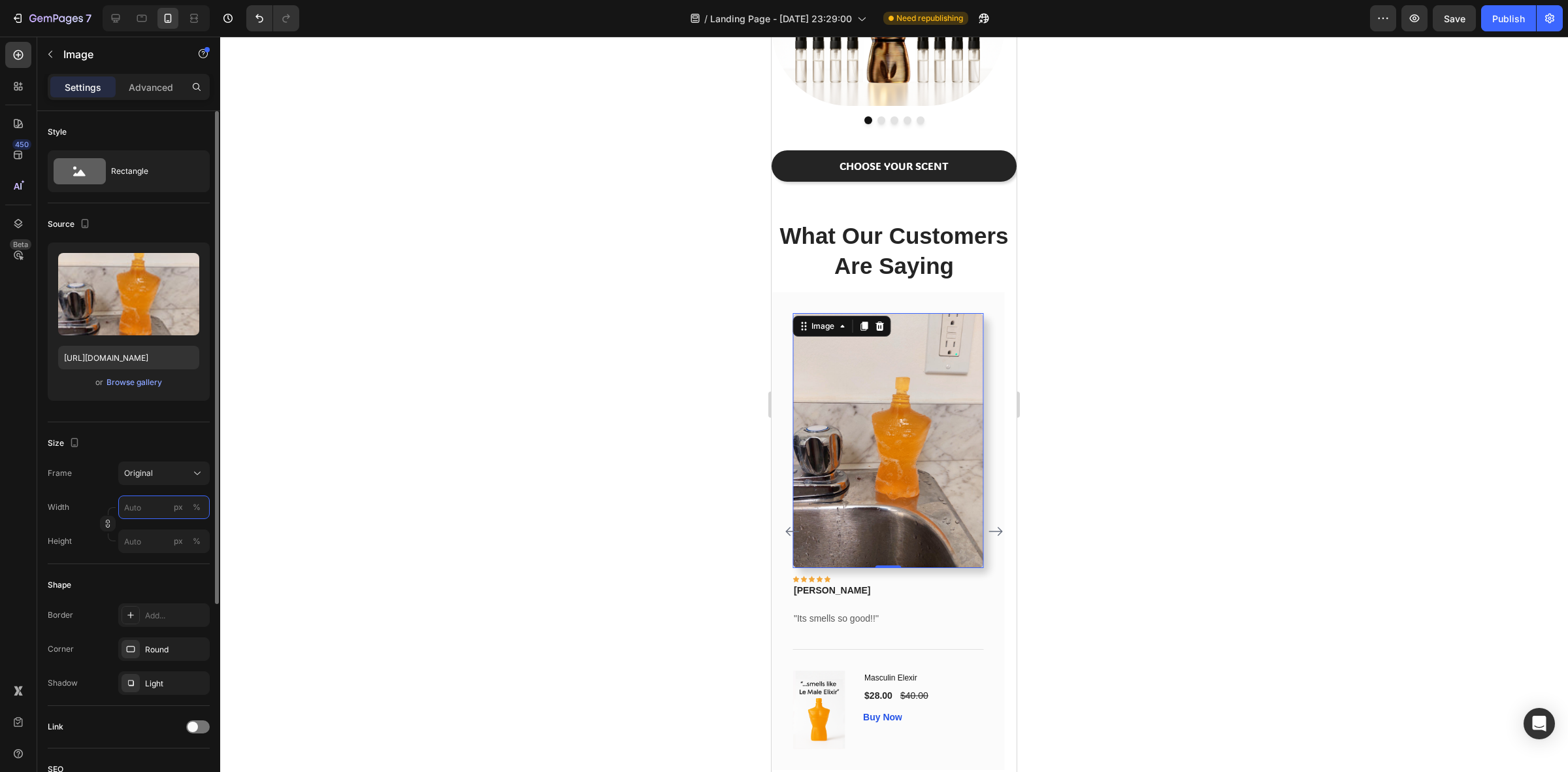
click at [150, 503] on input "px %" at bounding box center [164, 507] width 92 height 23
click at [168, 537] on p "Full 100%" at bounding box center [162, 539] width 76 height 12
type input "100"
click at [543, 425] on div at bounding box center [894, 403] width 1348 height 735
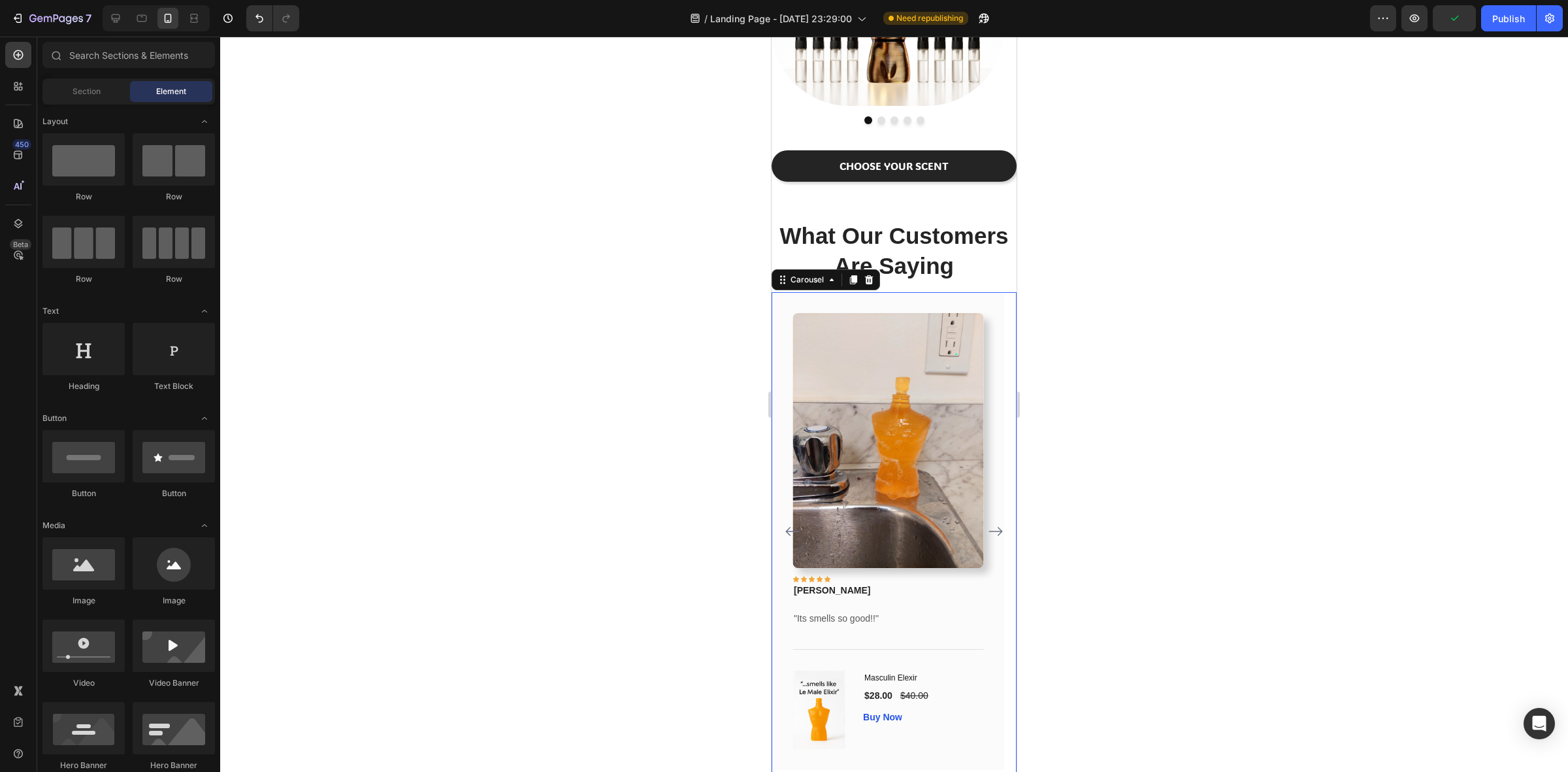
click at [787, 527] on icon "Carousel Back Arrow" at bounding box center [793, 532] width 16 height 16
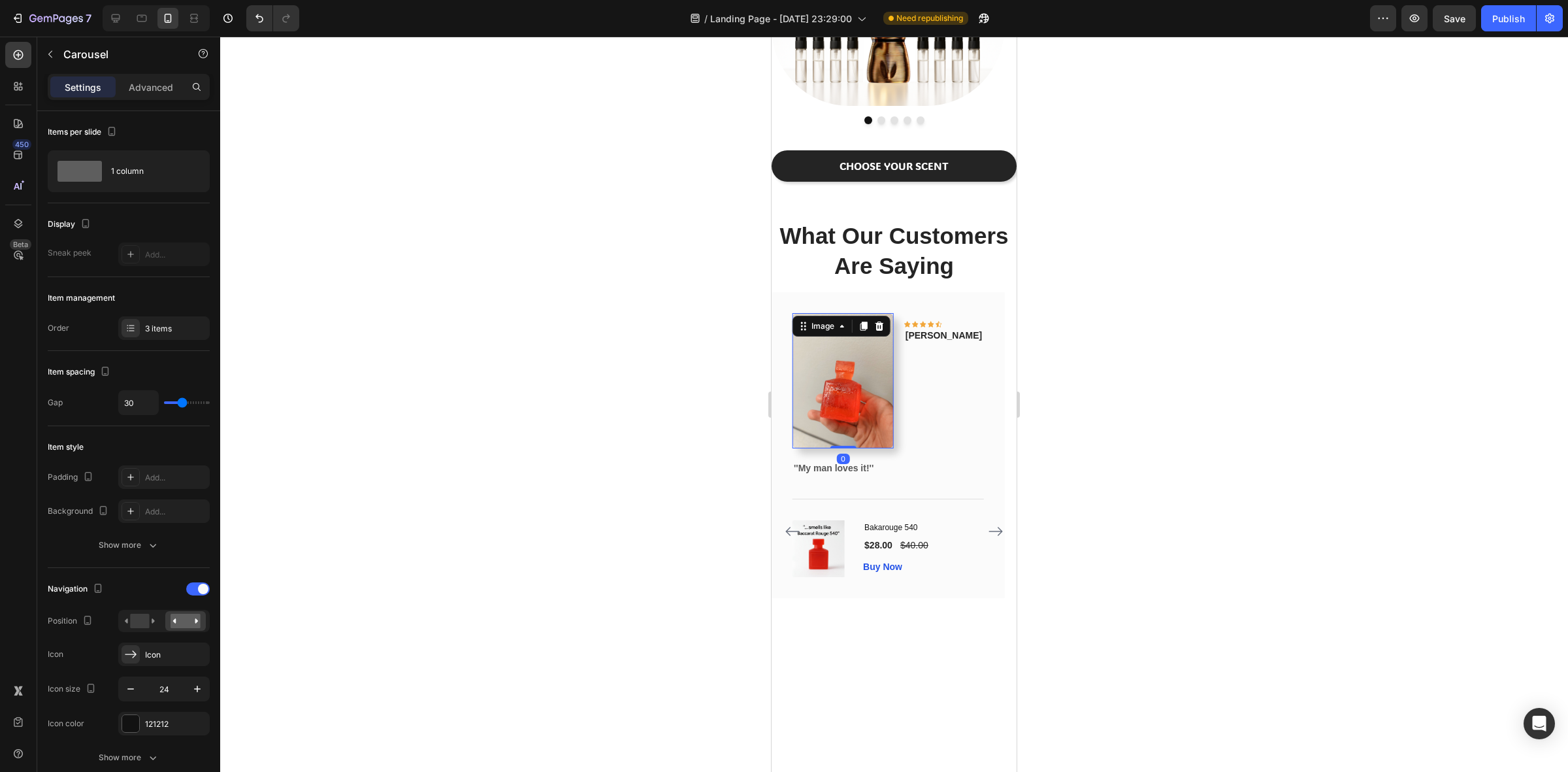
click at [889, 433] on img at bounding box center [843, 380] width 101 height 135
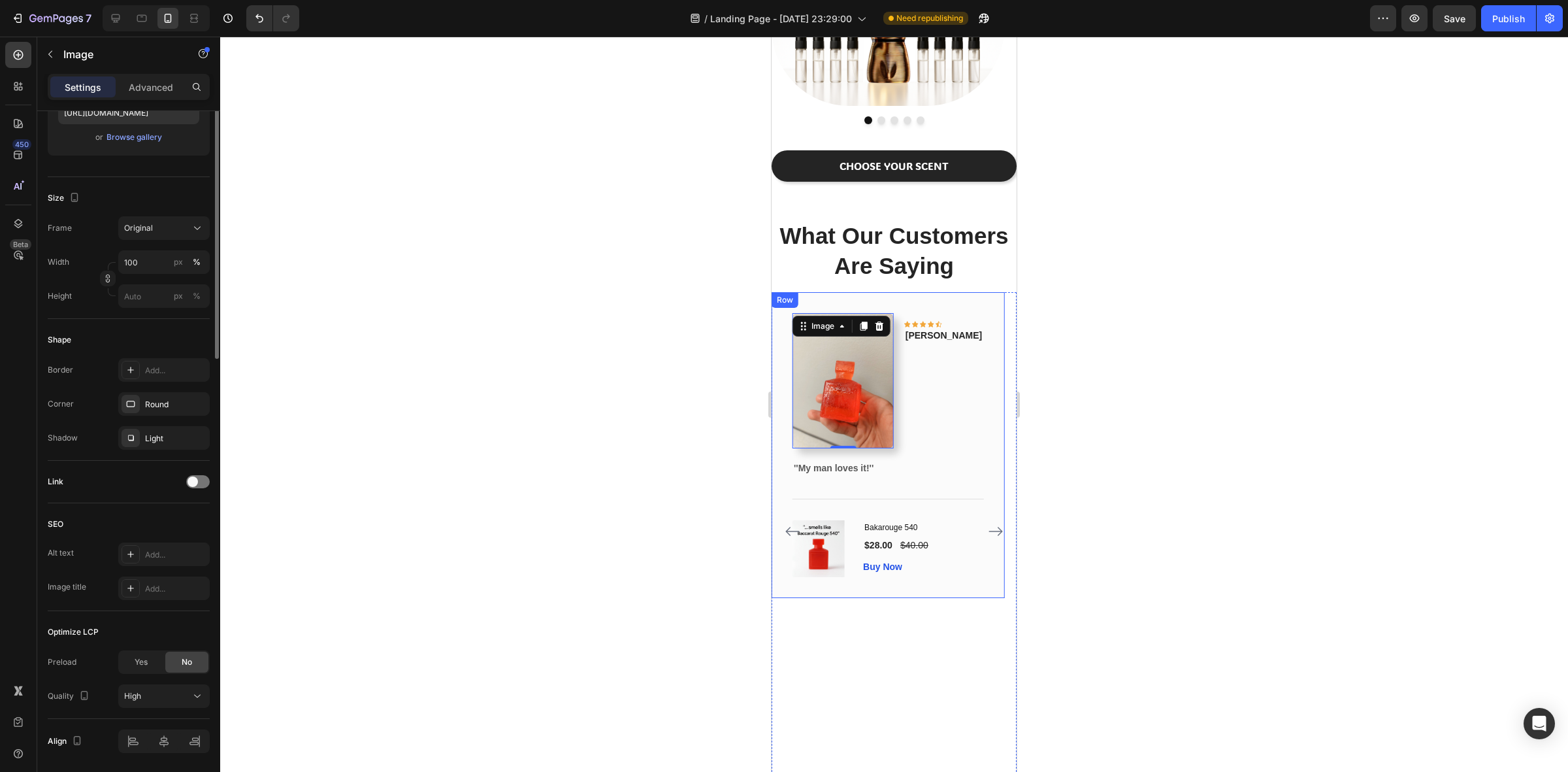
scroll to position [0, 0]
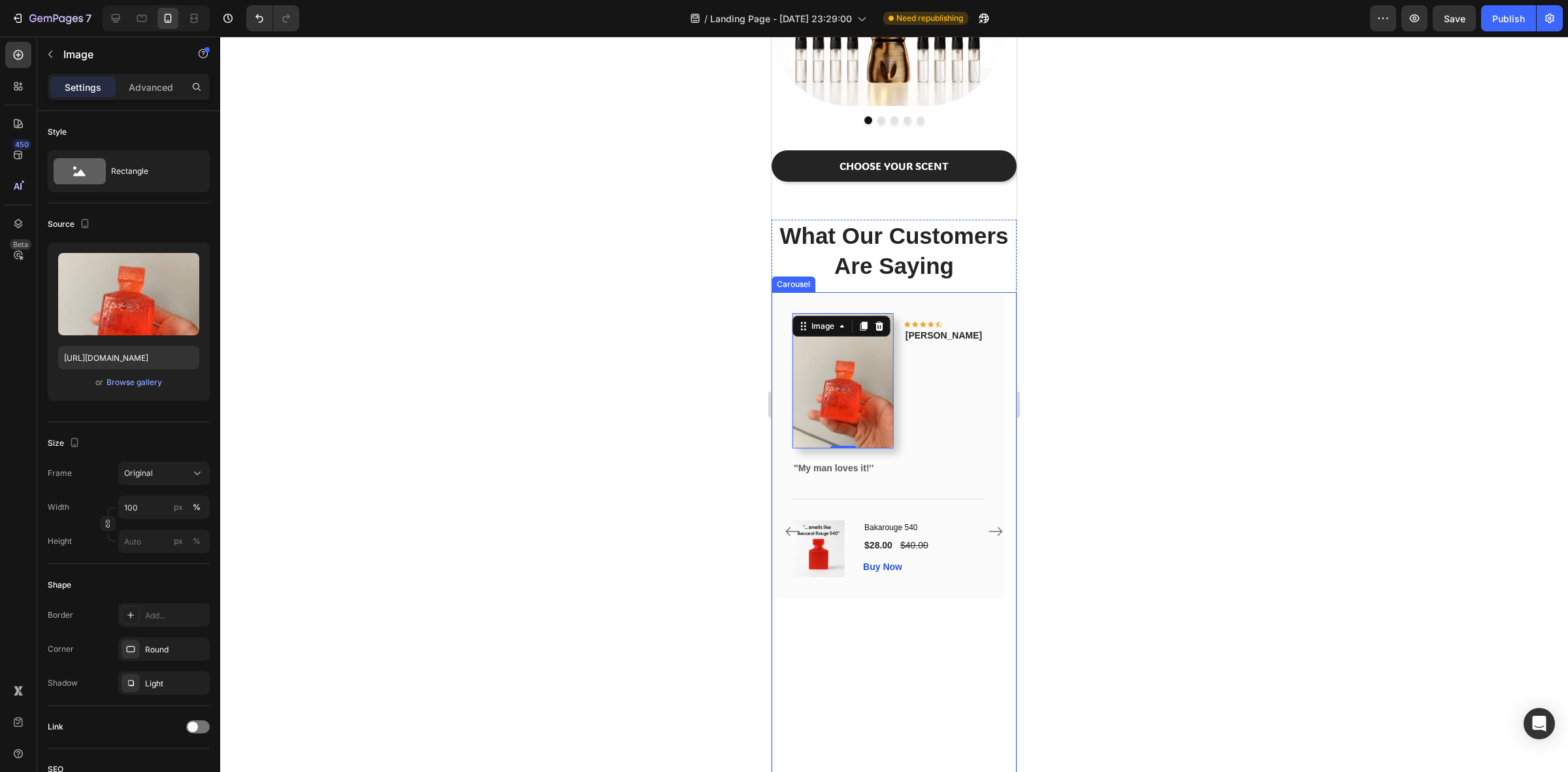
click at [989, 528] on icon "Carousel Next Arrow" at bounding box center [996, 531] width 14 height 9
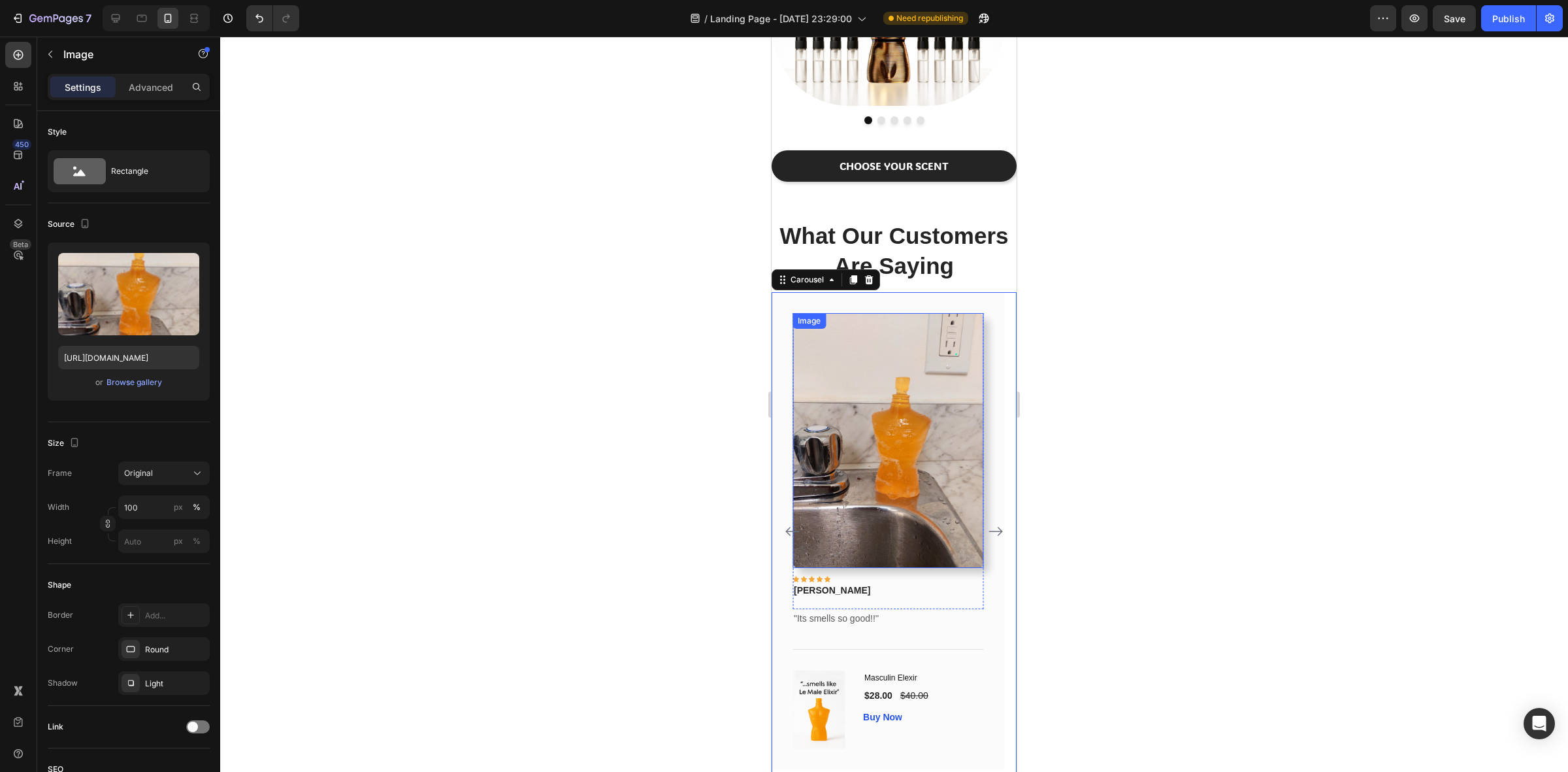
click at [905, 420] on img at bounding box center [888, 441] width 191 height 255
click at [834, 328] on div "Image" at bounding box center [823, 326] width 28 height 12
click at [833, 334] on div "Image" at bounding box center [823, 326] width 54 height 16
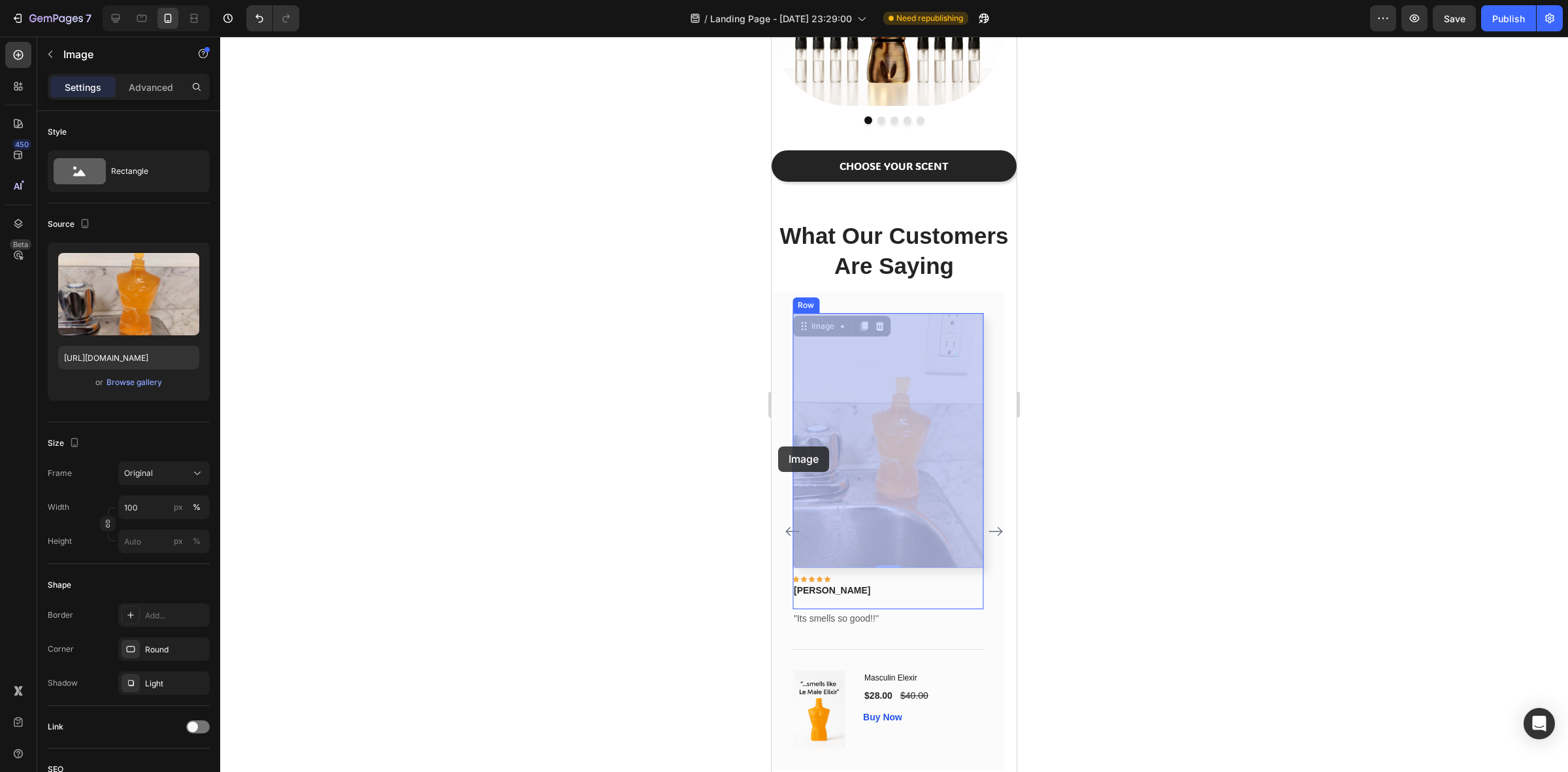
drag, startPoint x: 939, startPoint y: 425, endPoint x: 779, endPoint y: 446, distance: 161.4
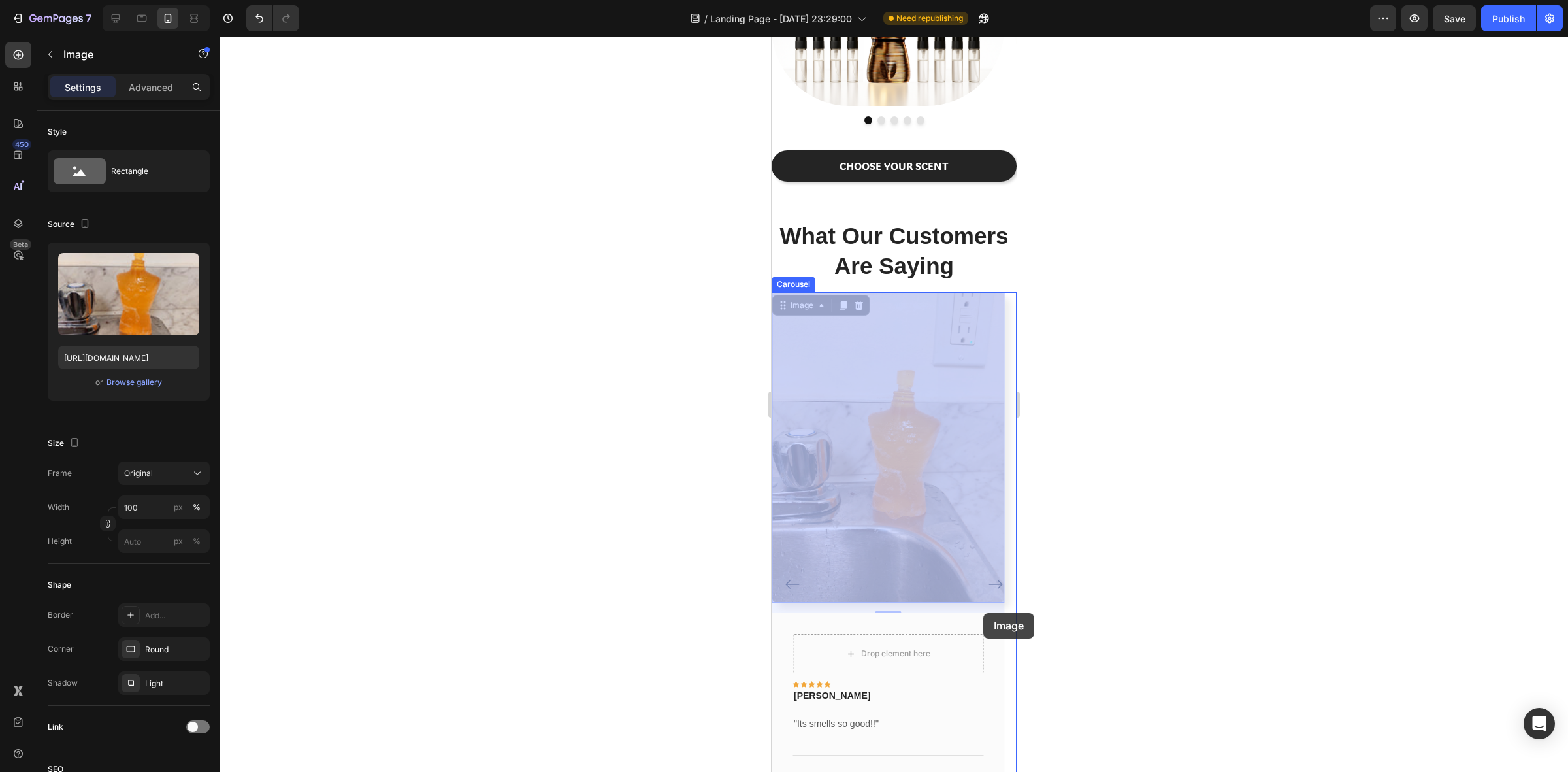
drag, startPoint x: 856, startPoint y: 478, endPoint x: 983, endPoint y: 613, distance: 185.3
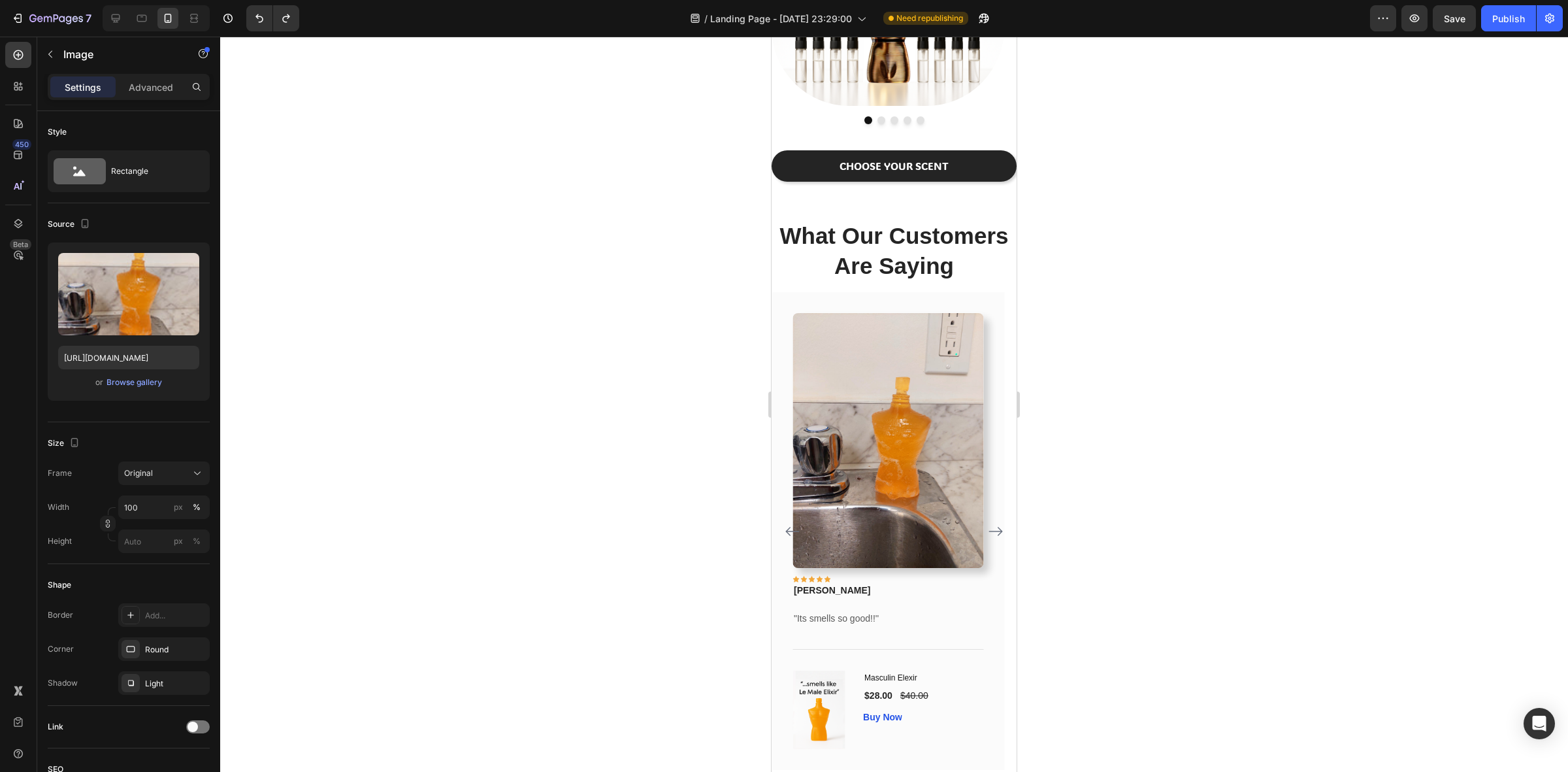
click at [1198, 398] on div at bounding box center [894, 403] width 1348 height 735
click at [932, 452] on img at bounding box center [888, 441] width 191 height 255
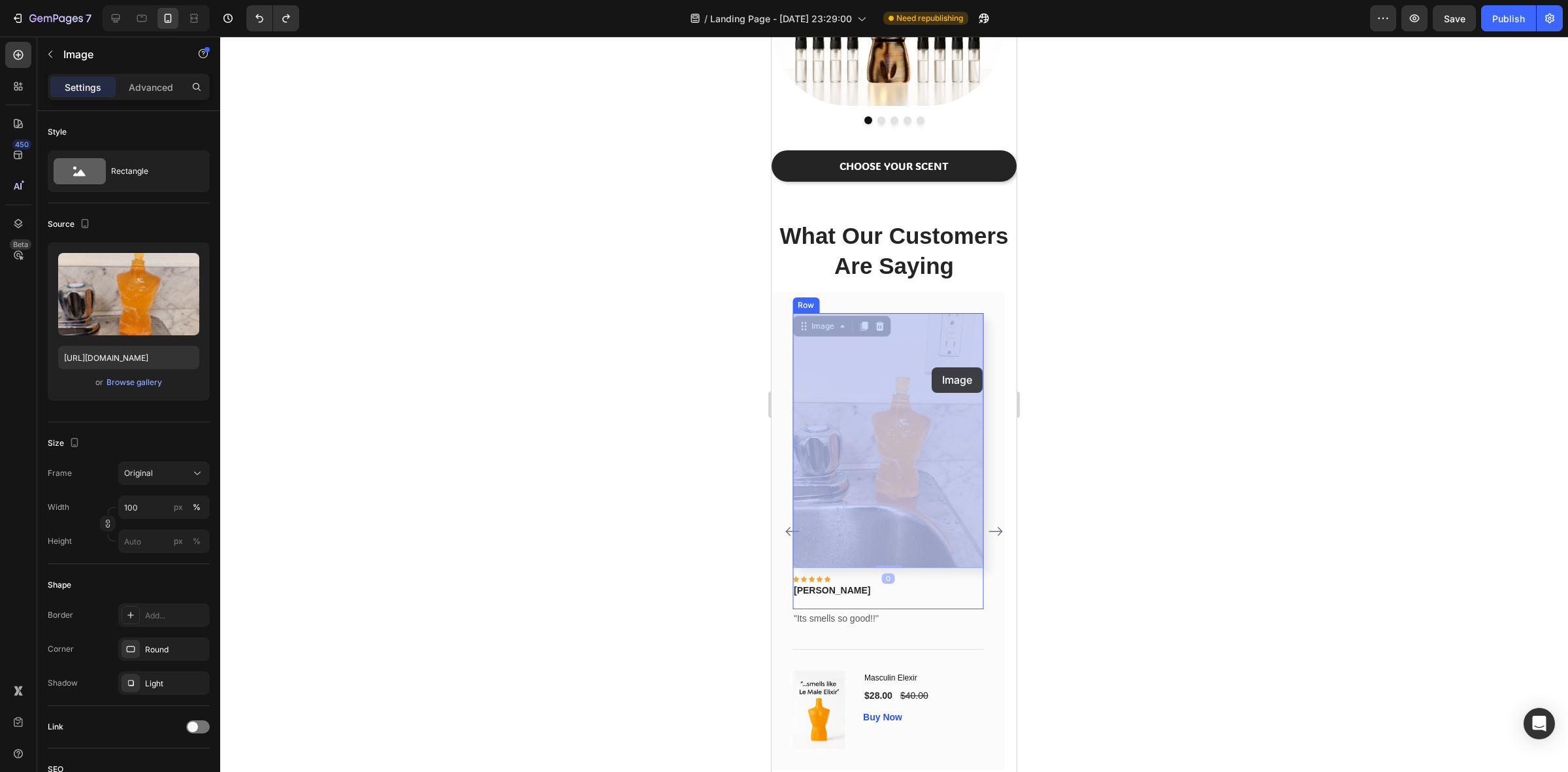
drag, startPoint x: 913, startPoint y: 503, endPoint x: 931, endPoint y: 367, distance: 137.2
drag, startPoint x: 930, startPoint y: 417, endPoint x: 822, endPoint y: 567, distance: 184.8
drag, startPoint x: 894, startPoint y: 491, endPoint x: 969, endPoint y: 575, distance: 112.6
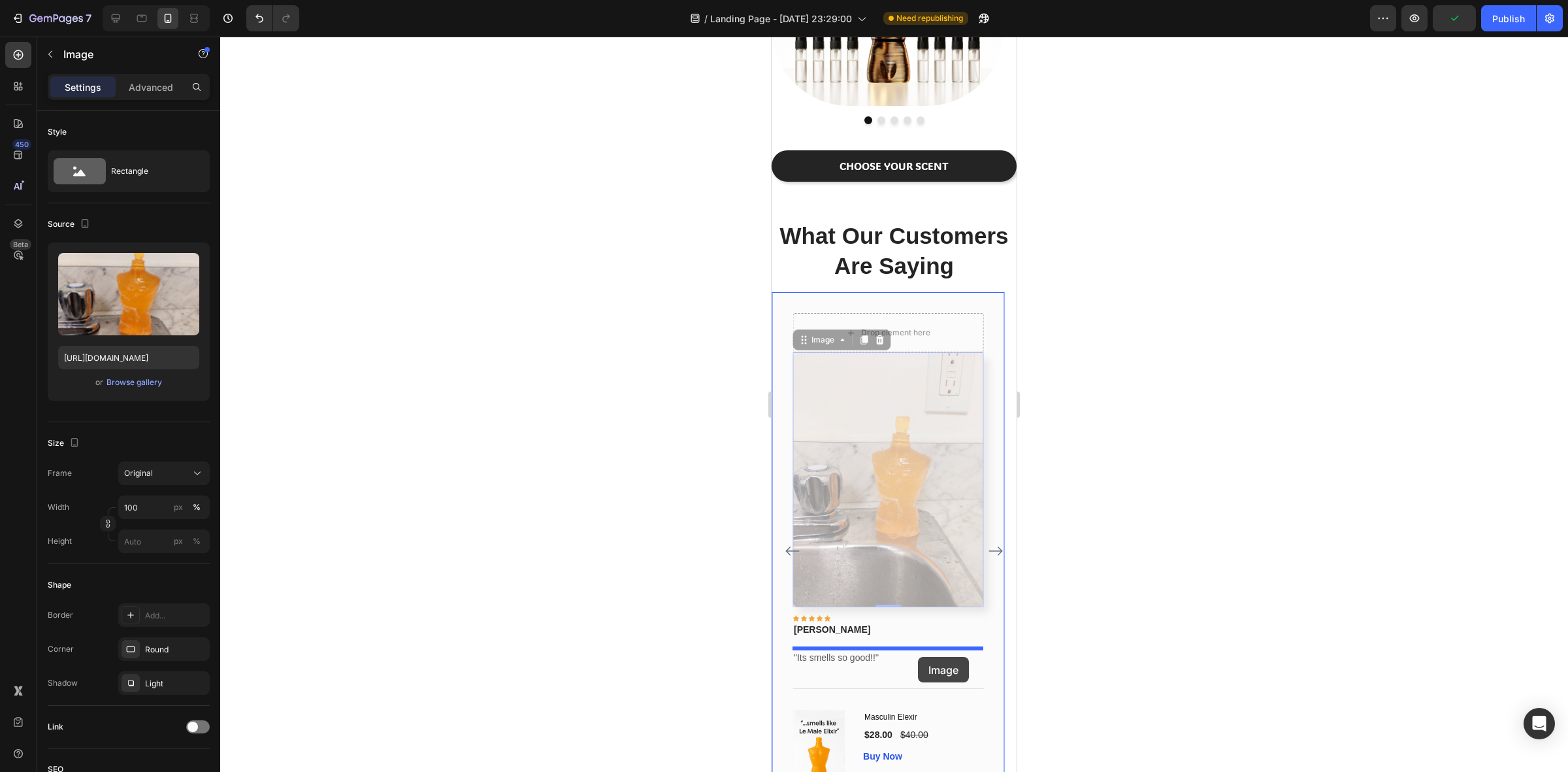
drag, startPoint x: 937, startPoint y: 540, endPoint x: 917, endPoint y: 657, distance: 118.7
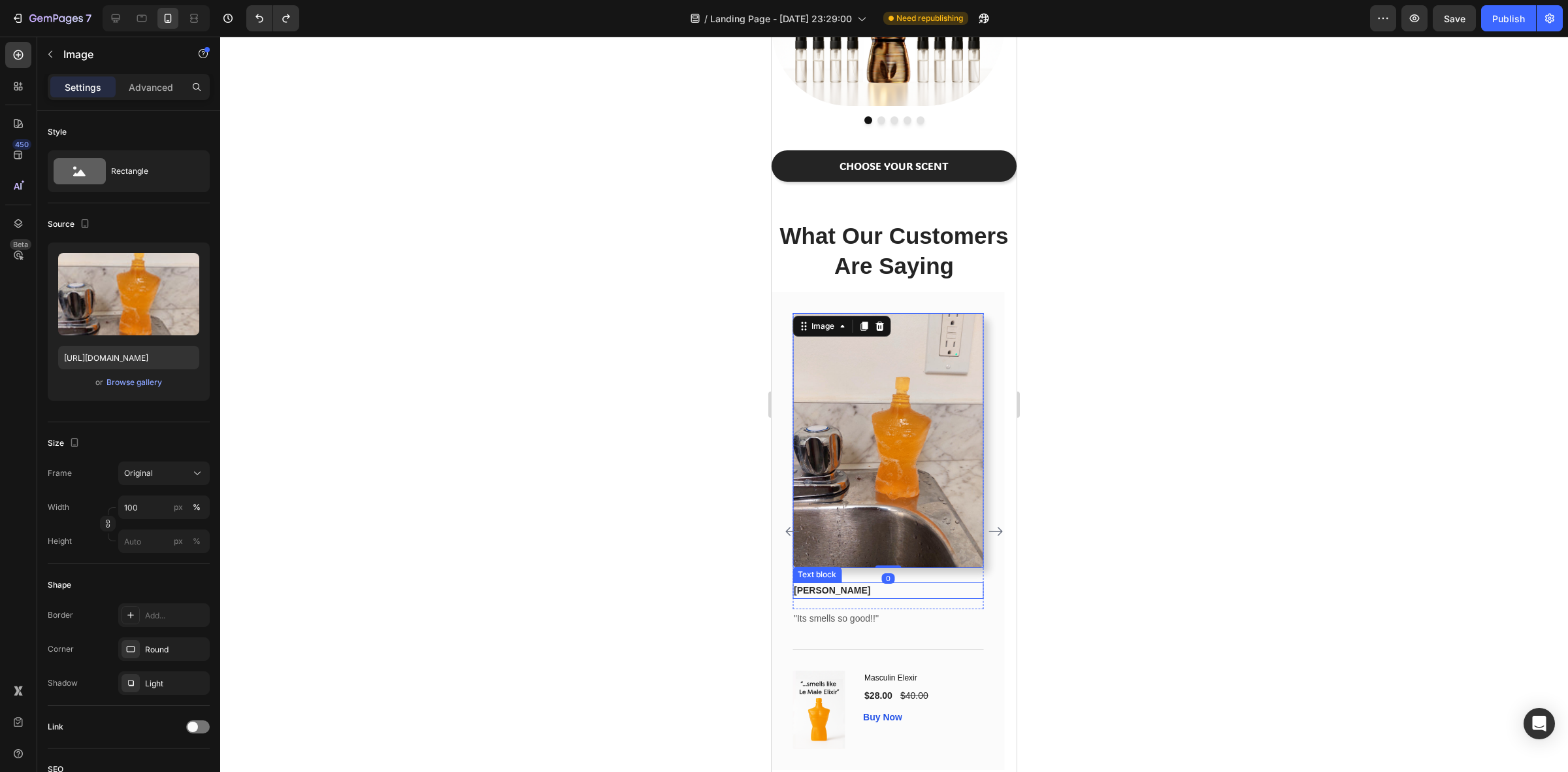
click at [805, 585] on p "[PERSON_NAME]" at bounding box center [888, 590] width 188 height 14
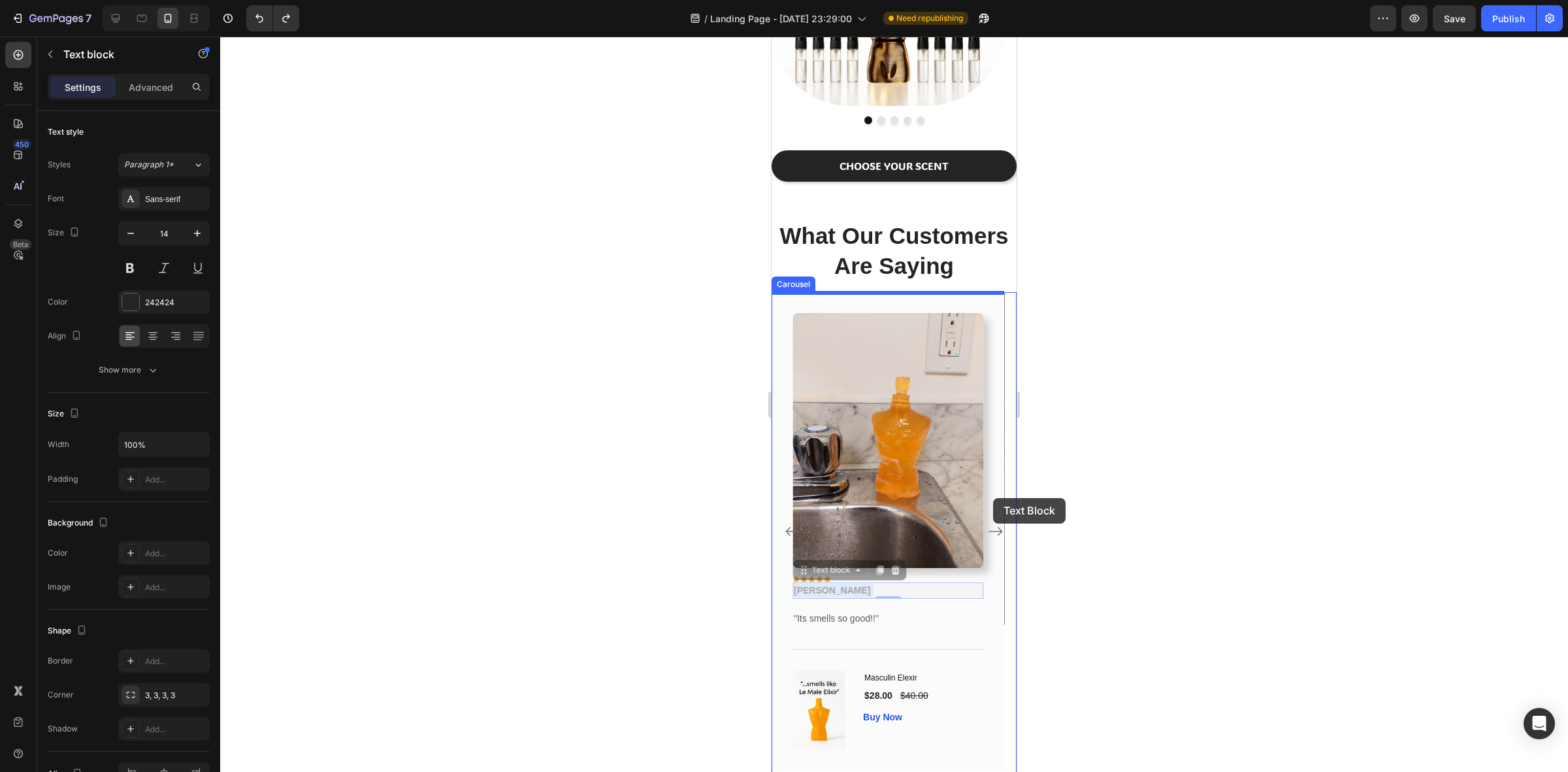
drag, startPoint x: 849, startPoint y: 589, endPoint x: 993, endPoint y: 498, distance: 170.3
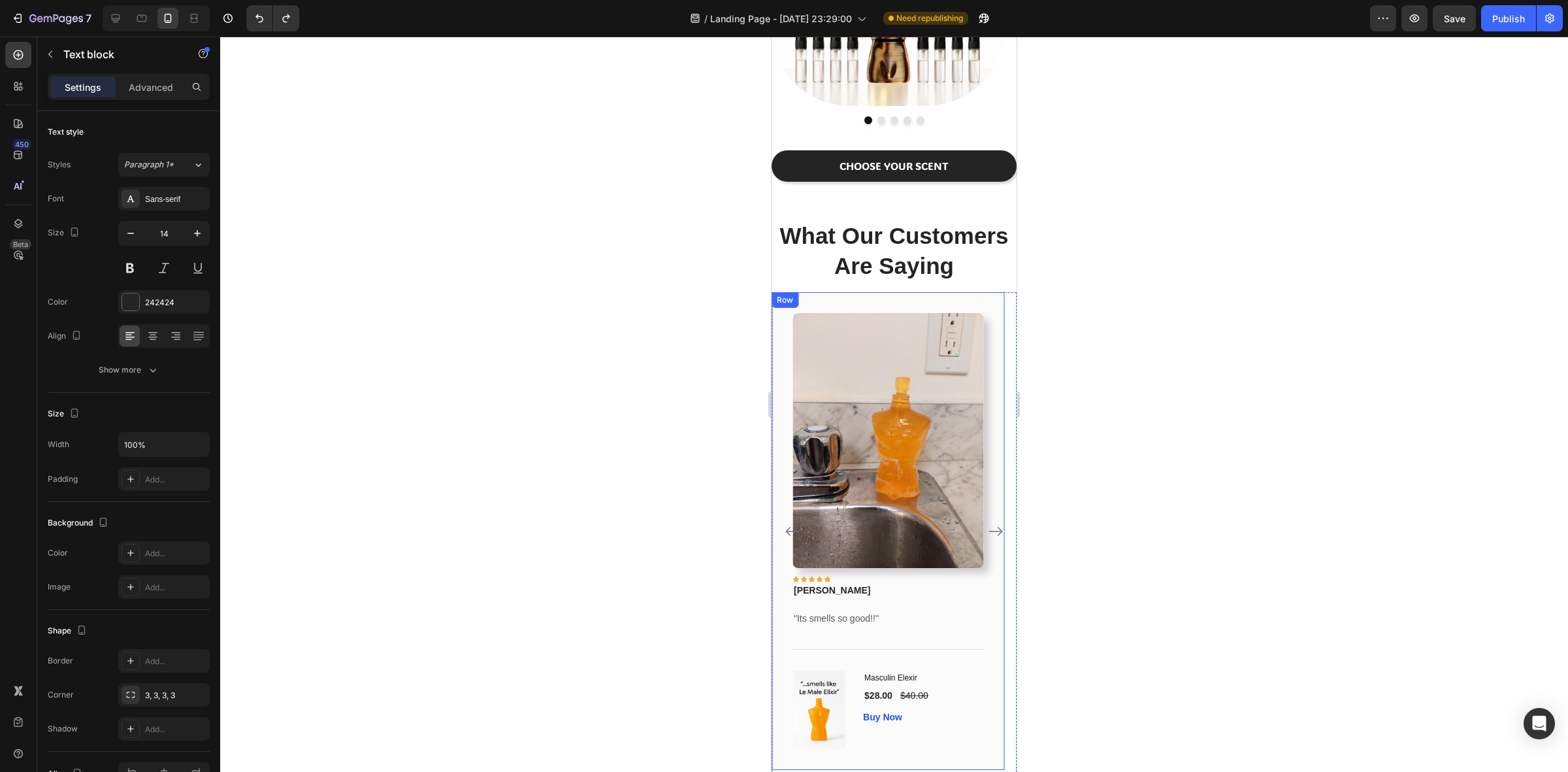
click at [1130, 534] on div at bounding box center [894, 403] width 1348 height 735
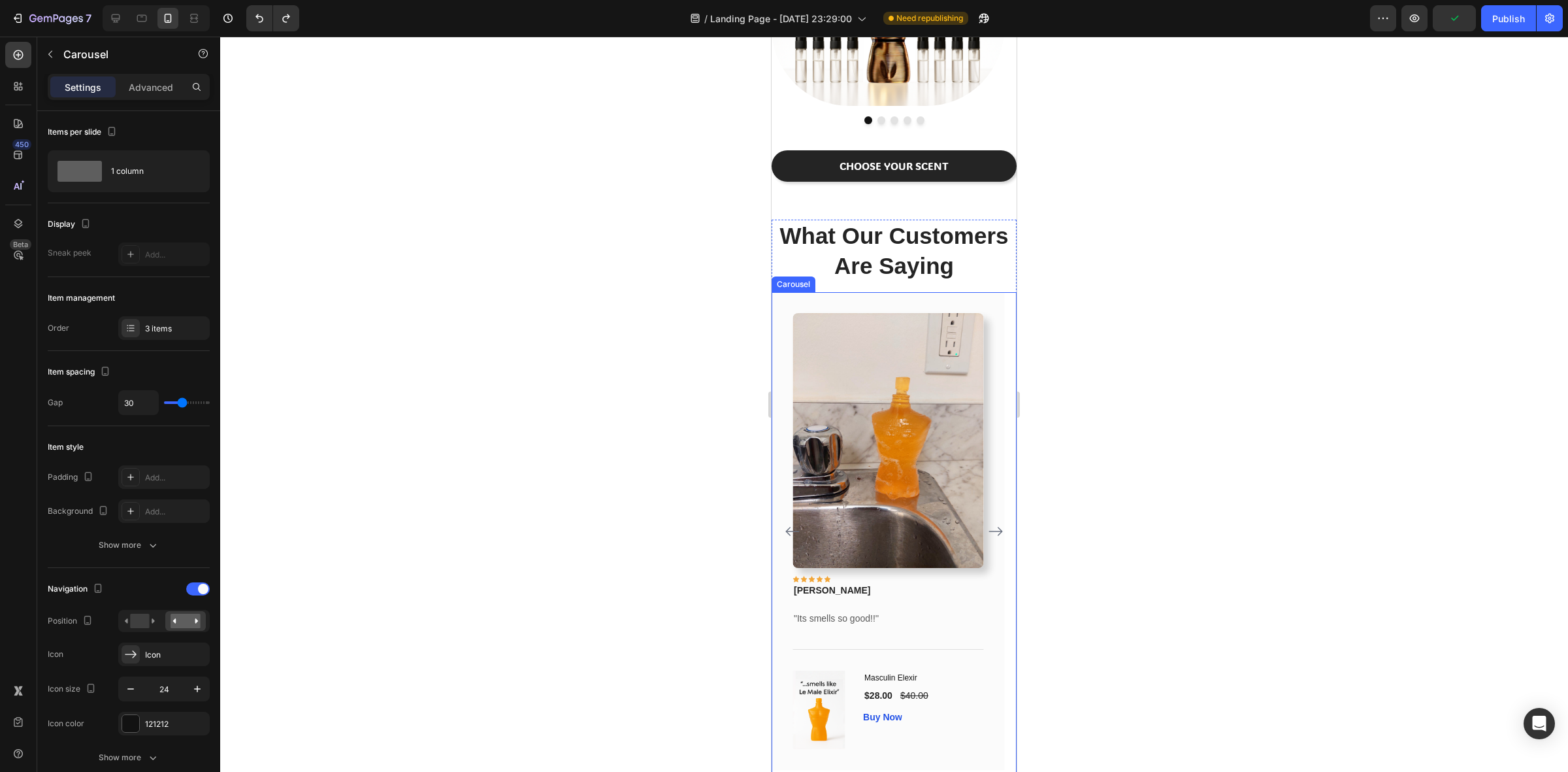
click at [785, 531] on icon "Carousel Back Arrow" at bounding box center [793, 532] width 16 height 16
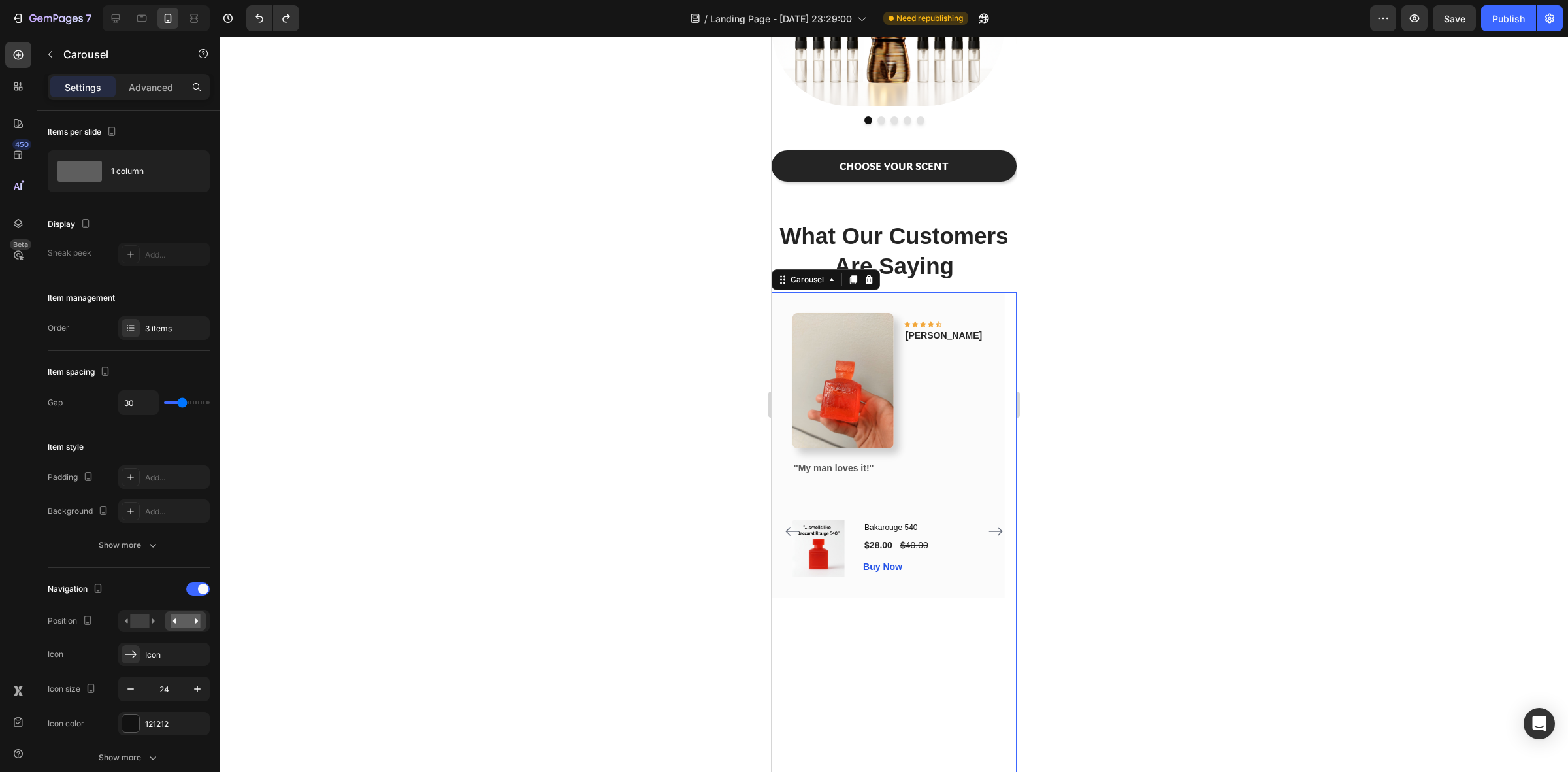
click at [785, 529] on icon "Carousel Back Arrow" at bounding box center [793, 532] width 16 height 16
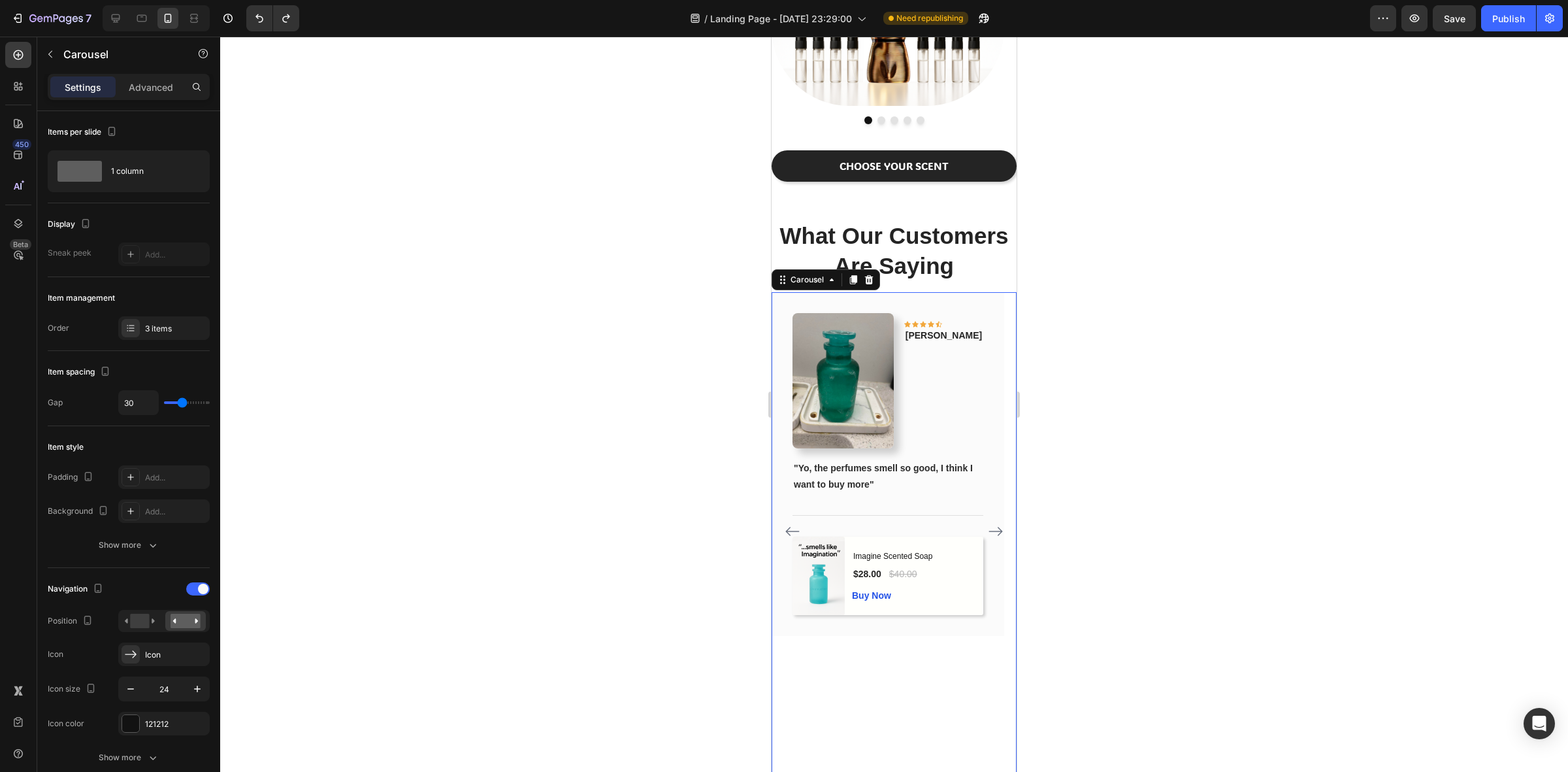
click at [992, 528] on button "Carousel Next Arrow" at bounding box center [996, 531] width 21 height 21
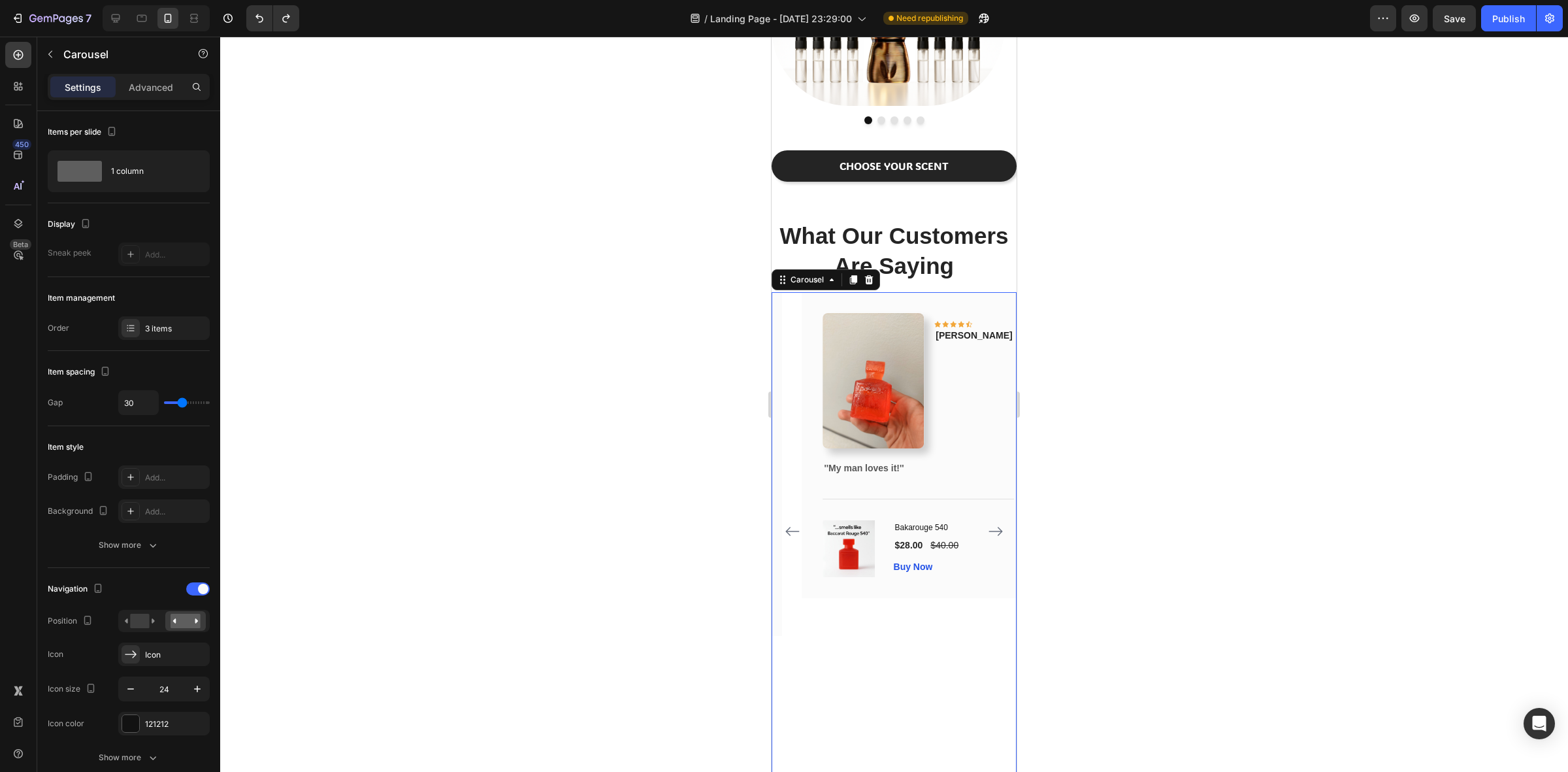
click at [992, 528] on button "Carousel Next Arrow" at bounding box center [996, 531] width 21 height 21
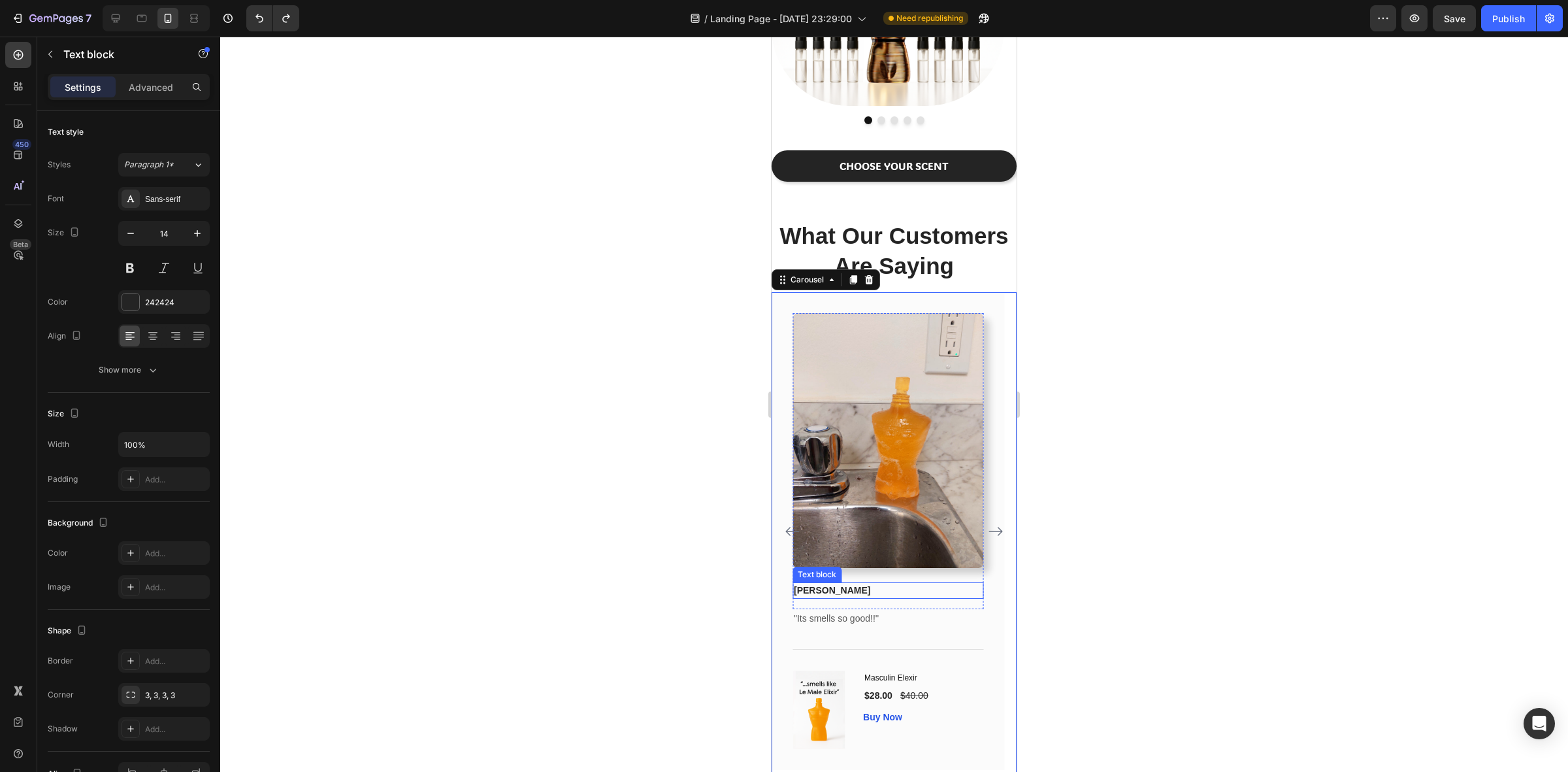
click at [886, 588] on p "[PERSON_NAME]" at bounding box center [888, 590] width 188 height 14
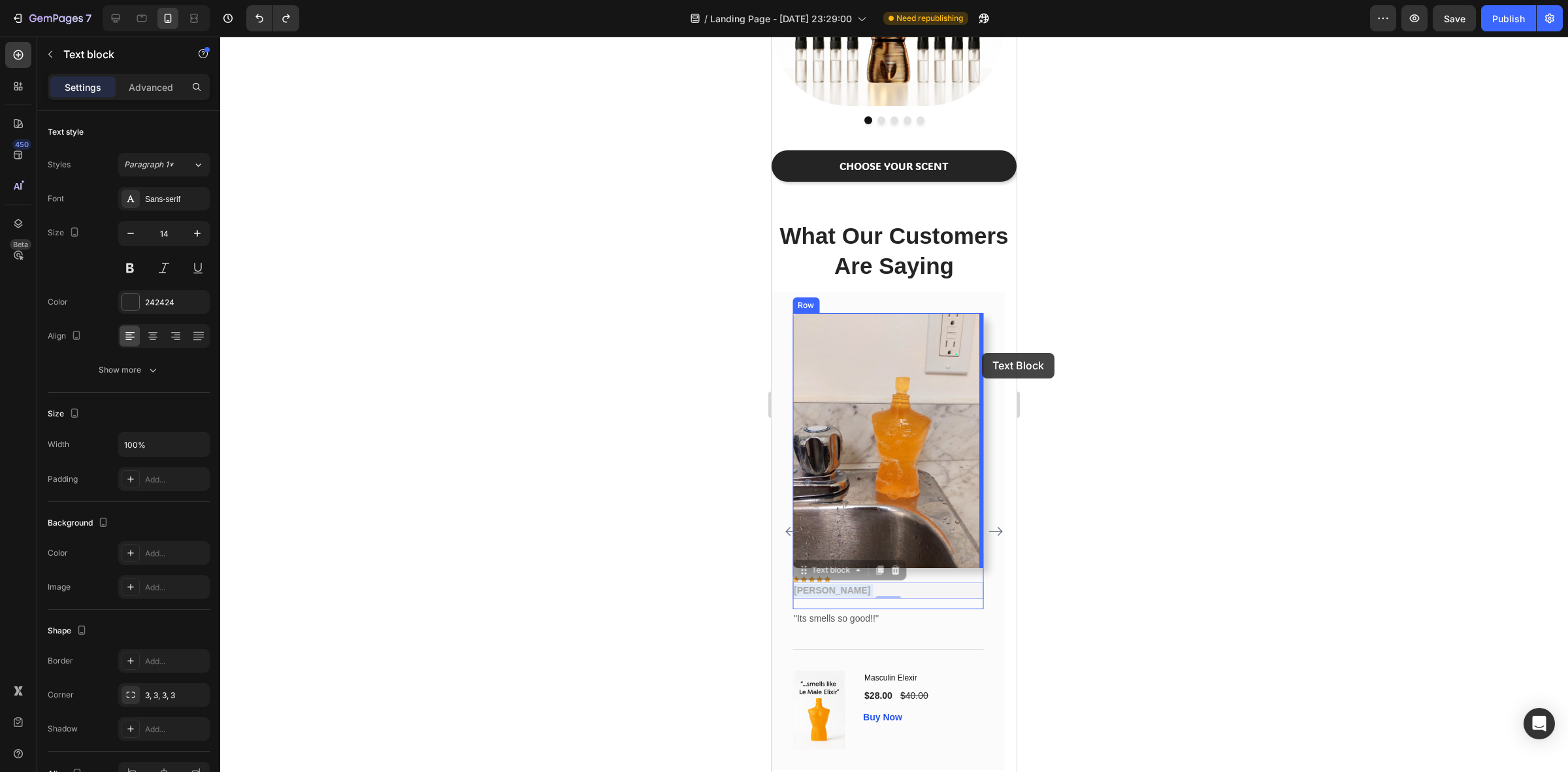
drag, startPoint x: 879, startPoint y: 587, endPoint x: 982, endPoint y: 352, distance: 256.6
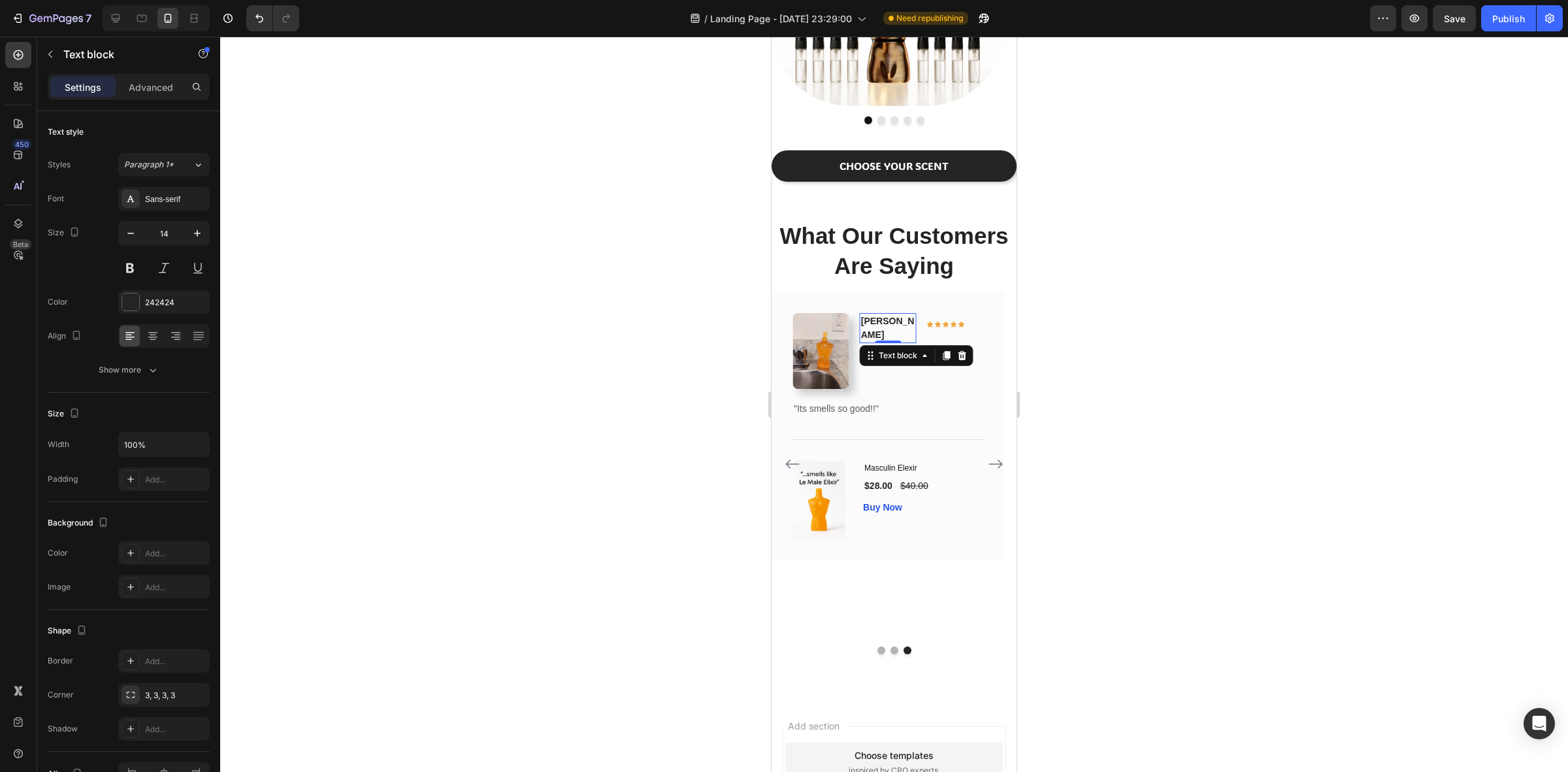
click at [1103, 400] on div at bounding box center [894, 403] width 1348 height 735
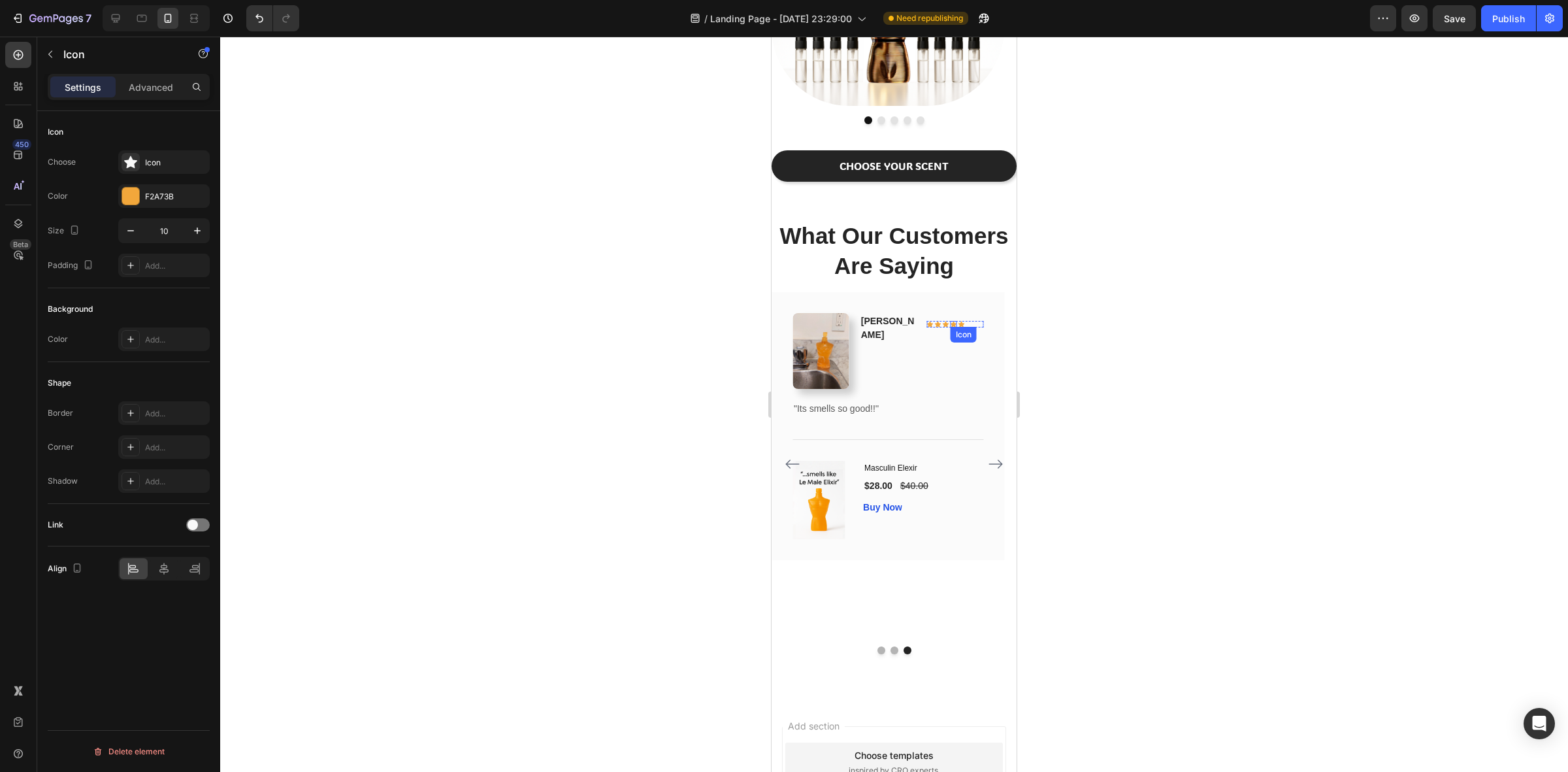
click at [953, 328] on div "Icon" at bounding box center [953, 324] width 7 height 7
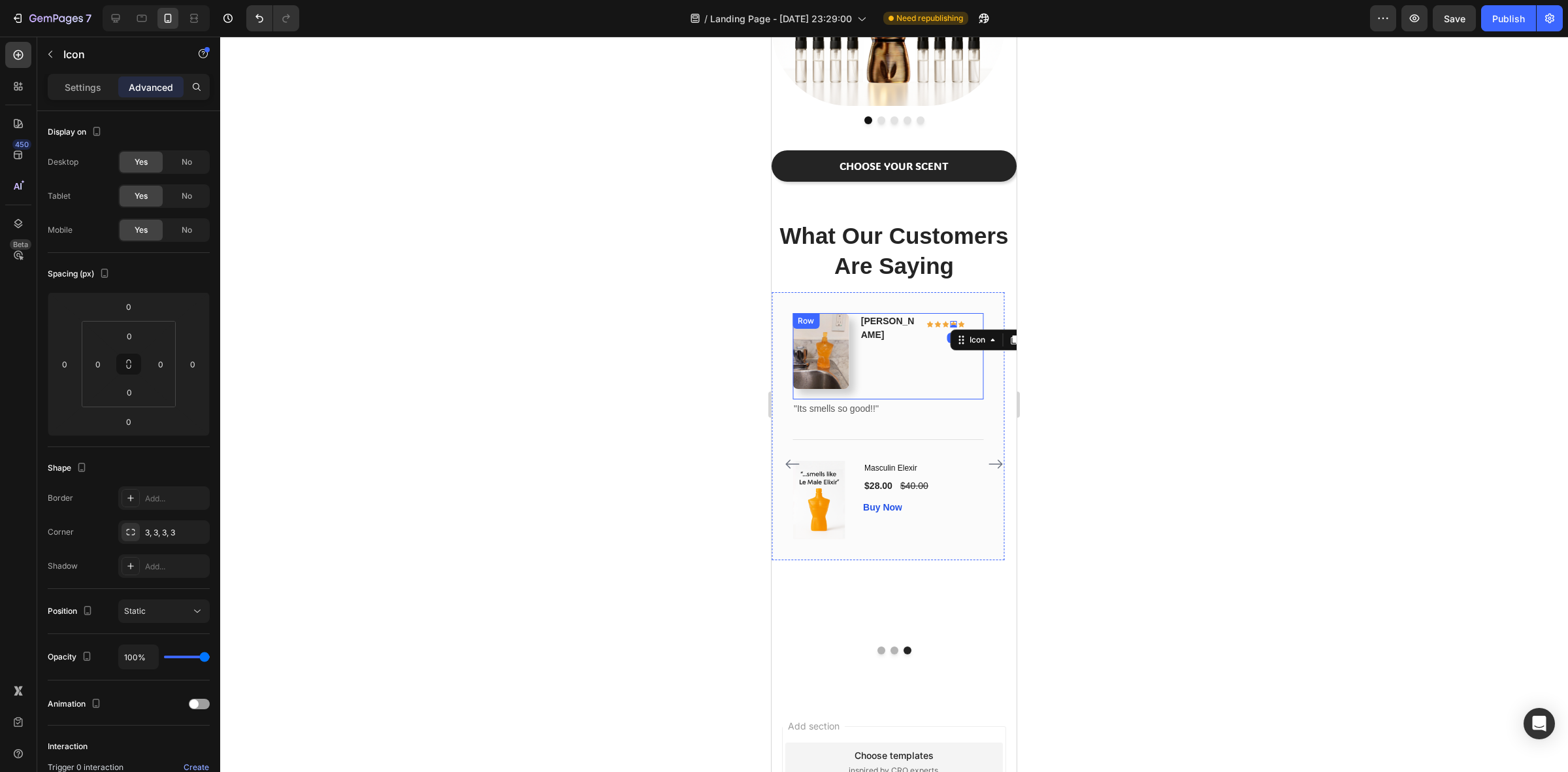
click at [1128, 297] on div at bounding box center [894, 403] width 1348 height 735
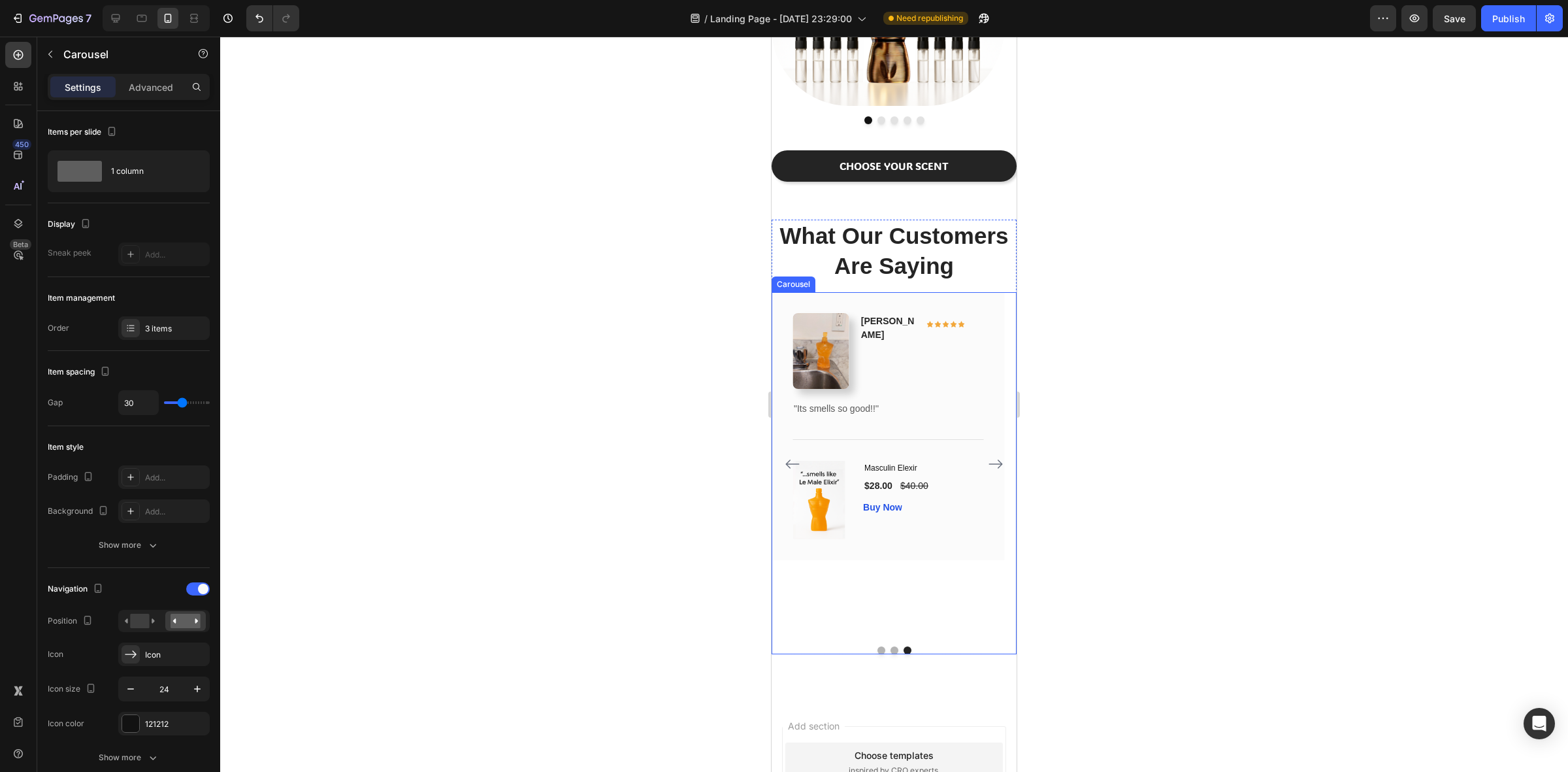
click at [787, 472] on icon "Carousel Back Arrow" at bounding box center [793, 464] width 16 height 16
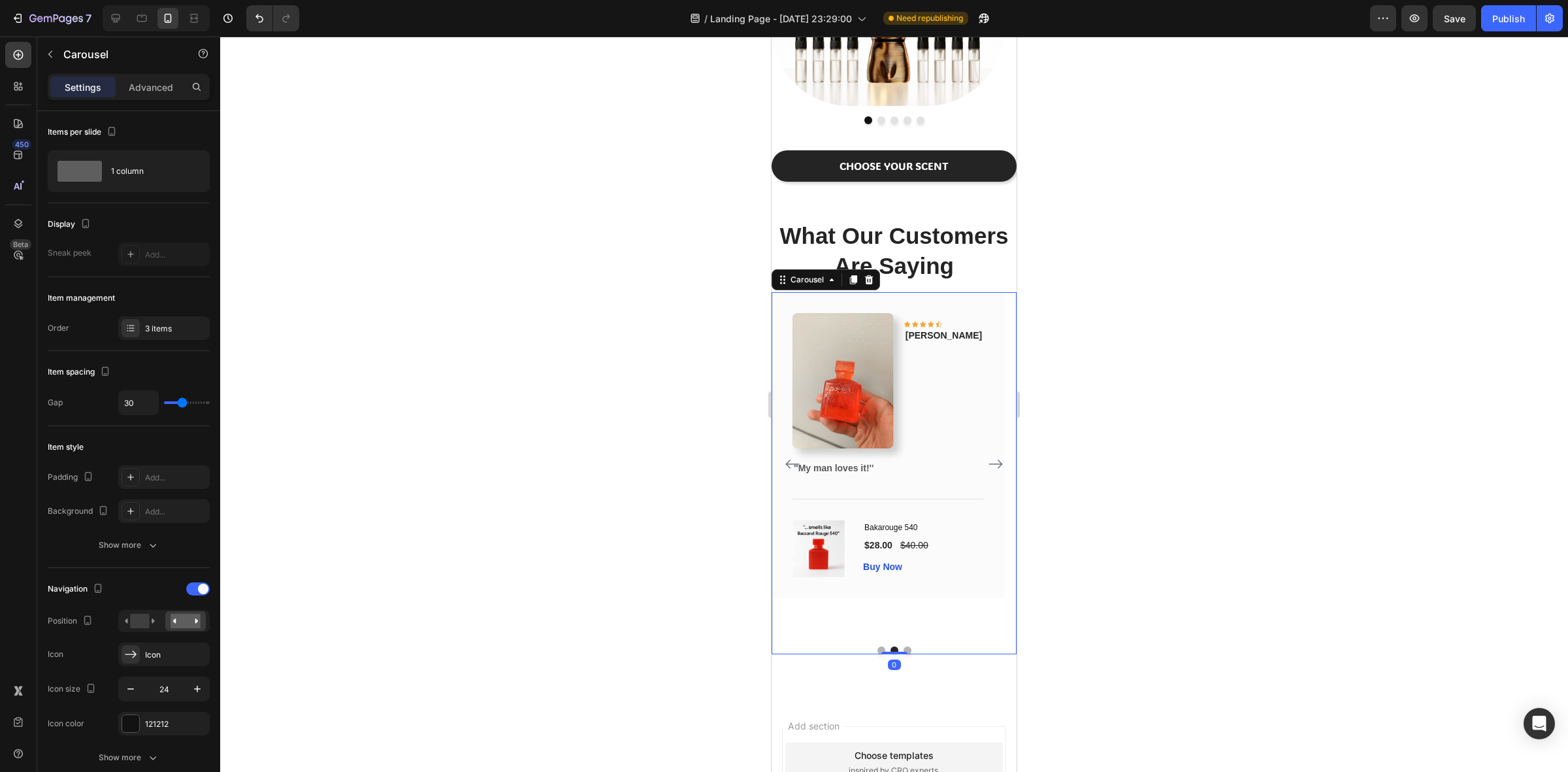
click at [989, 469] on icon "Carousel Next Arrow" at bounding box center [996, 465] width 14 height 9
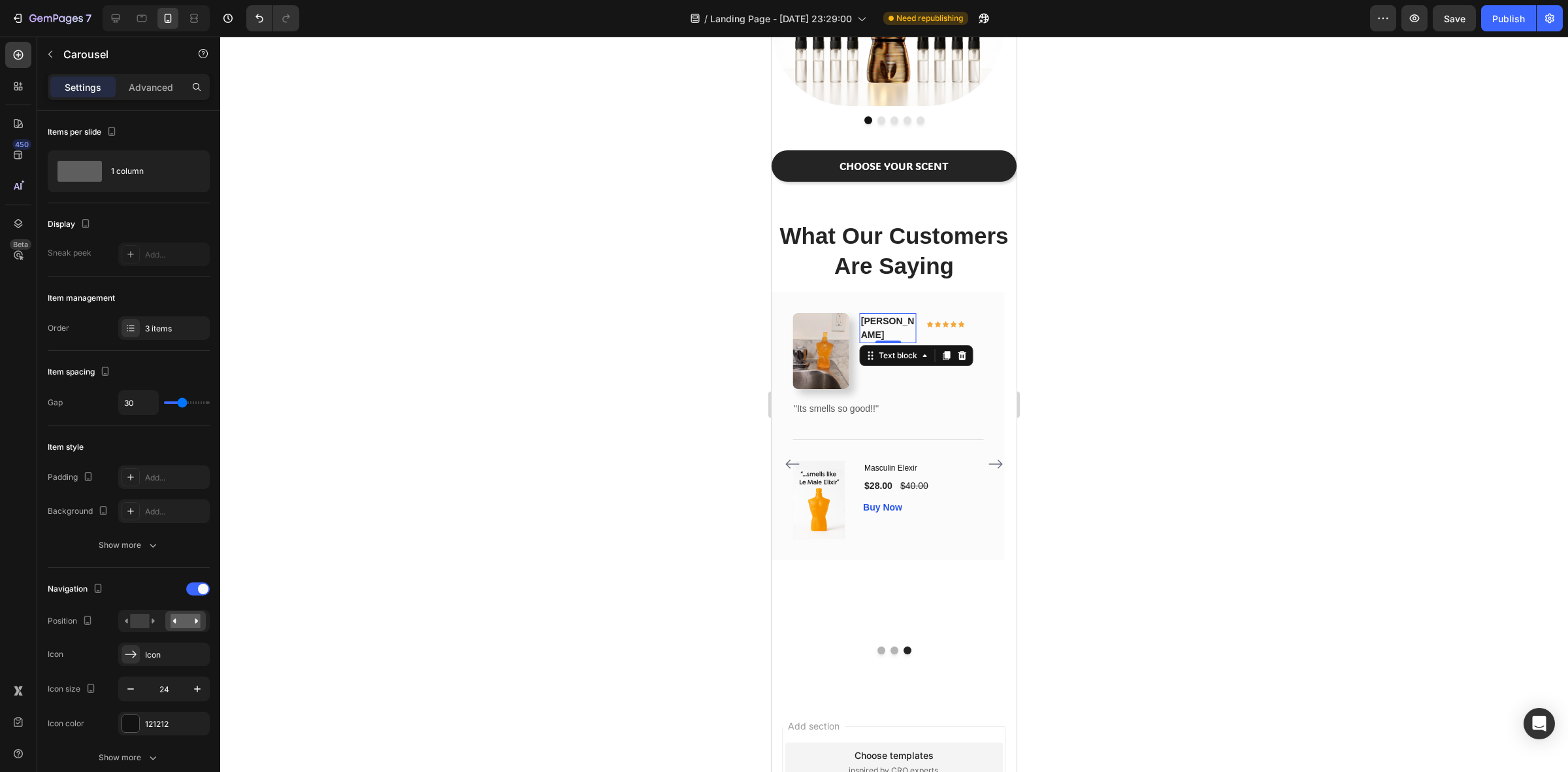
click at [886, 318] on p "[PERSON_NAME]" at bounding box center [889, 328] width 54 height 28
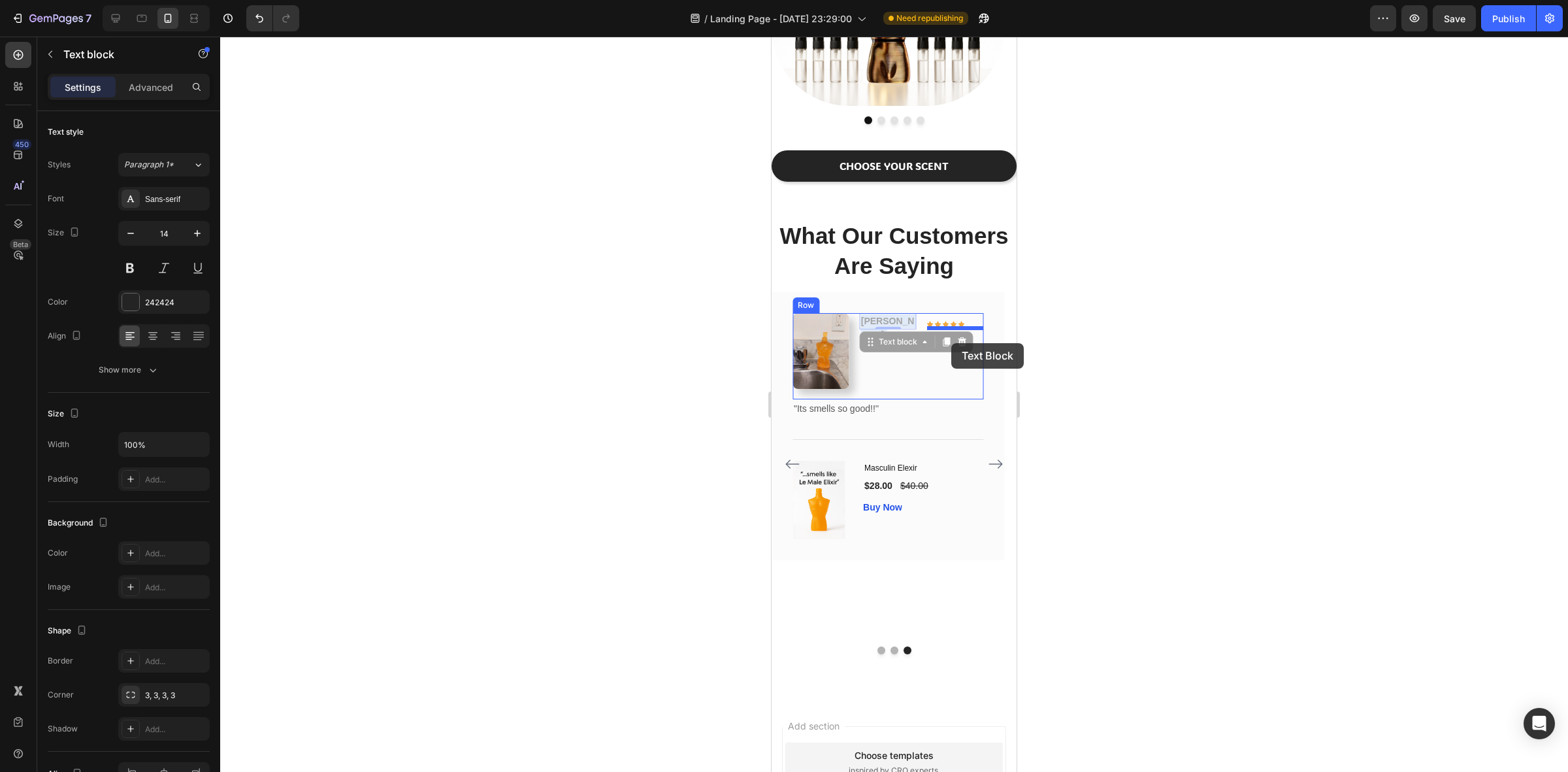
drag, startPoint x: 886, startPoint y: 319, endPoint x: 952, endPoint y: 343, distance: 70.2
click at [1112, 366] on div at bounding box center [894, 403] width 1348 height 735
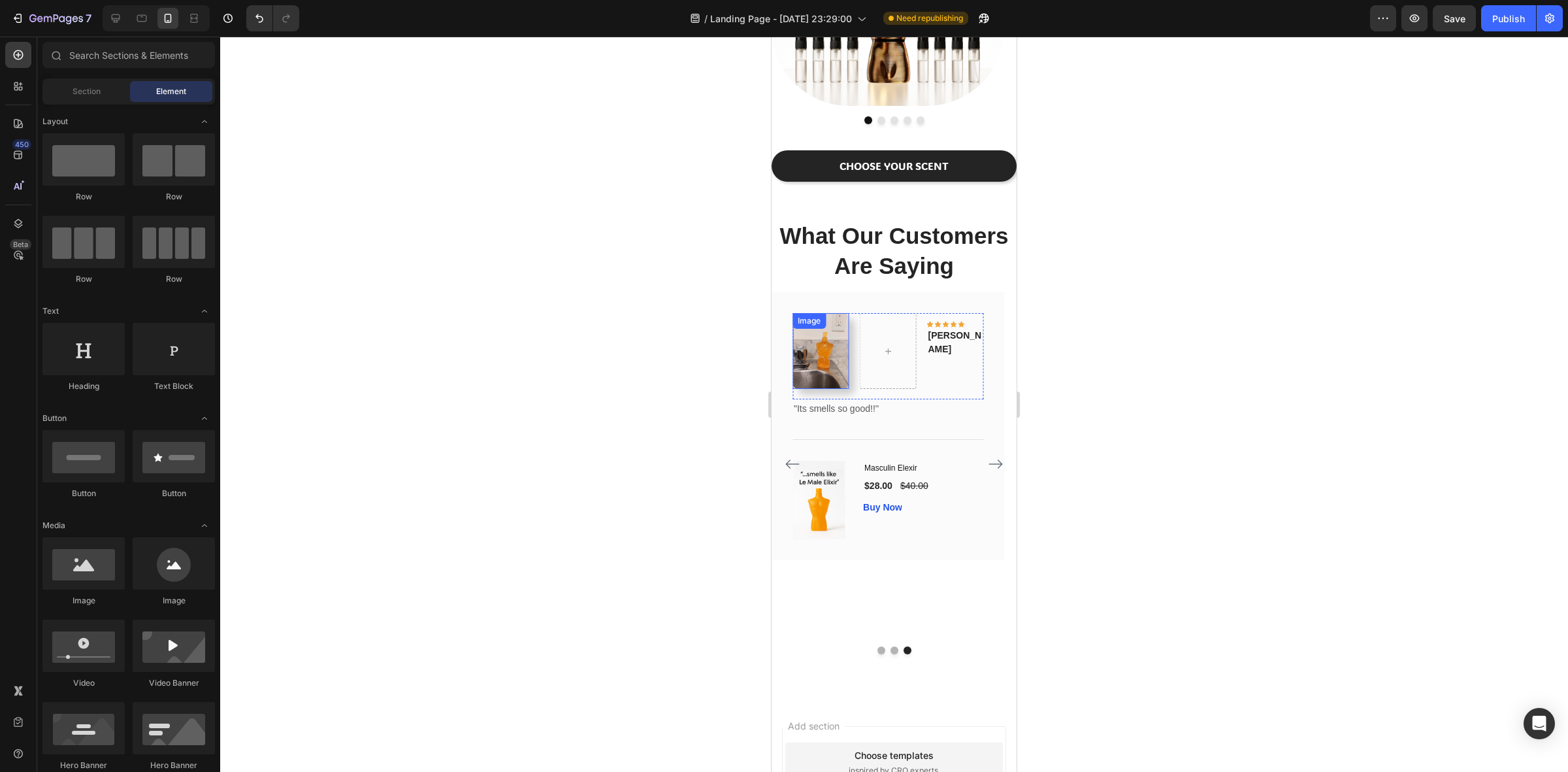
click at [822, 360] on img at bounding box center [821, 351] width 57 height 76
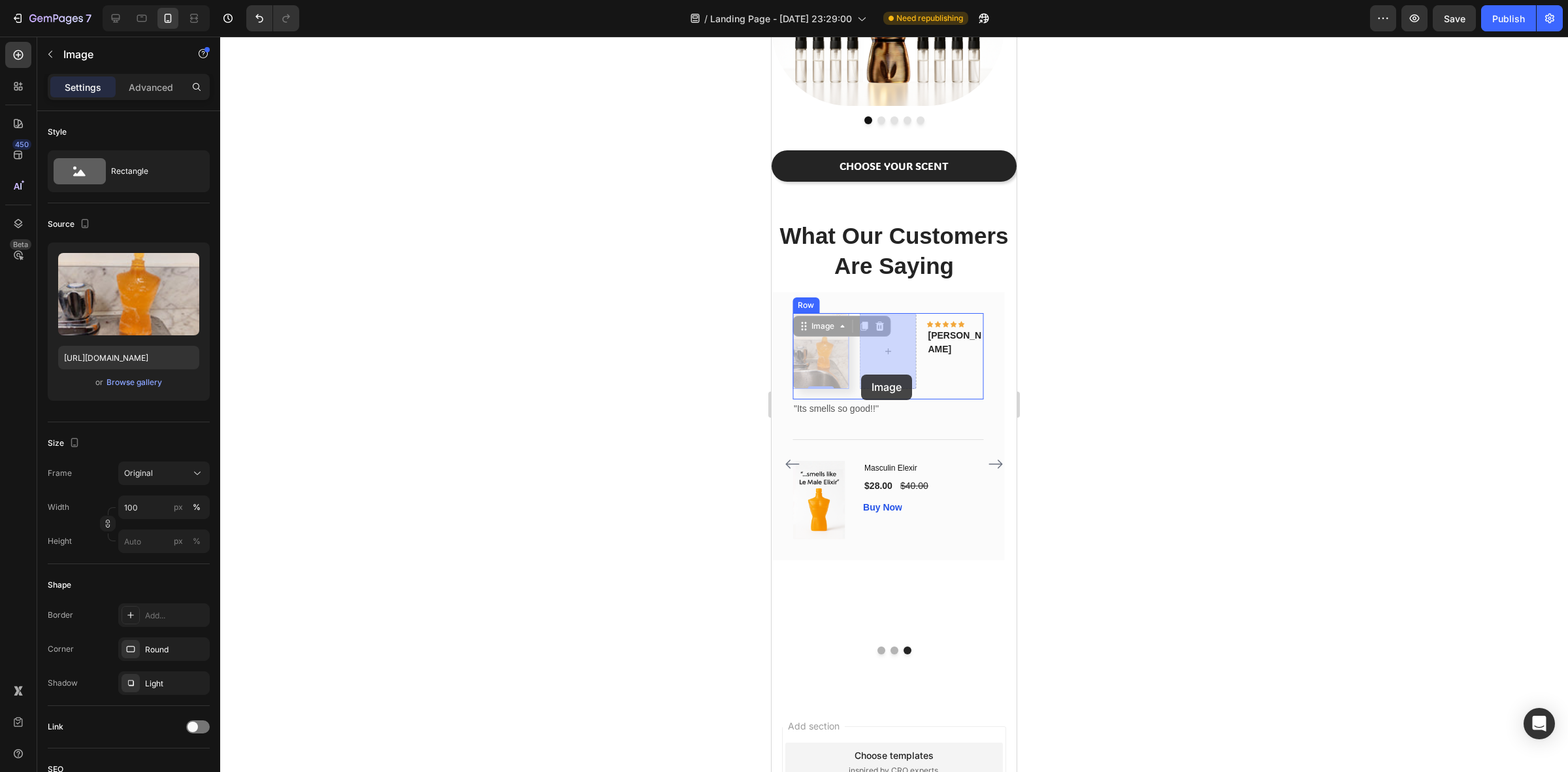
drag, startPoint x: 829, startPoint y: 352, endPoint x: 862, endPoint y: 374, distance: 39.7
drag, startPoint x: 880, startPoint y: 358, endPoint x: 841, endPoint y: 361, distance: 39.1
click at [1226, 365] on div at bounding box center [894, 403] width 1348 height 735
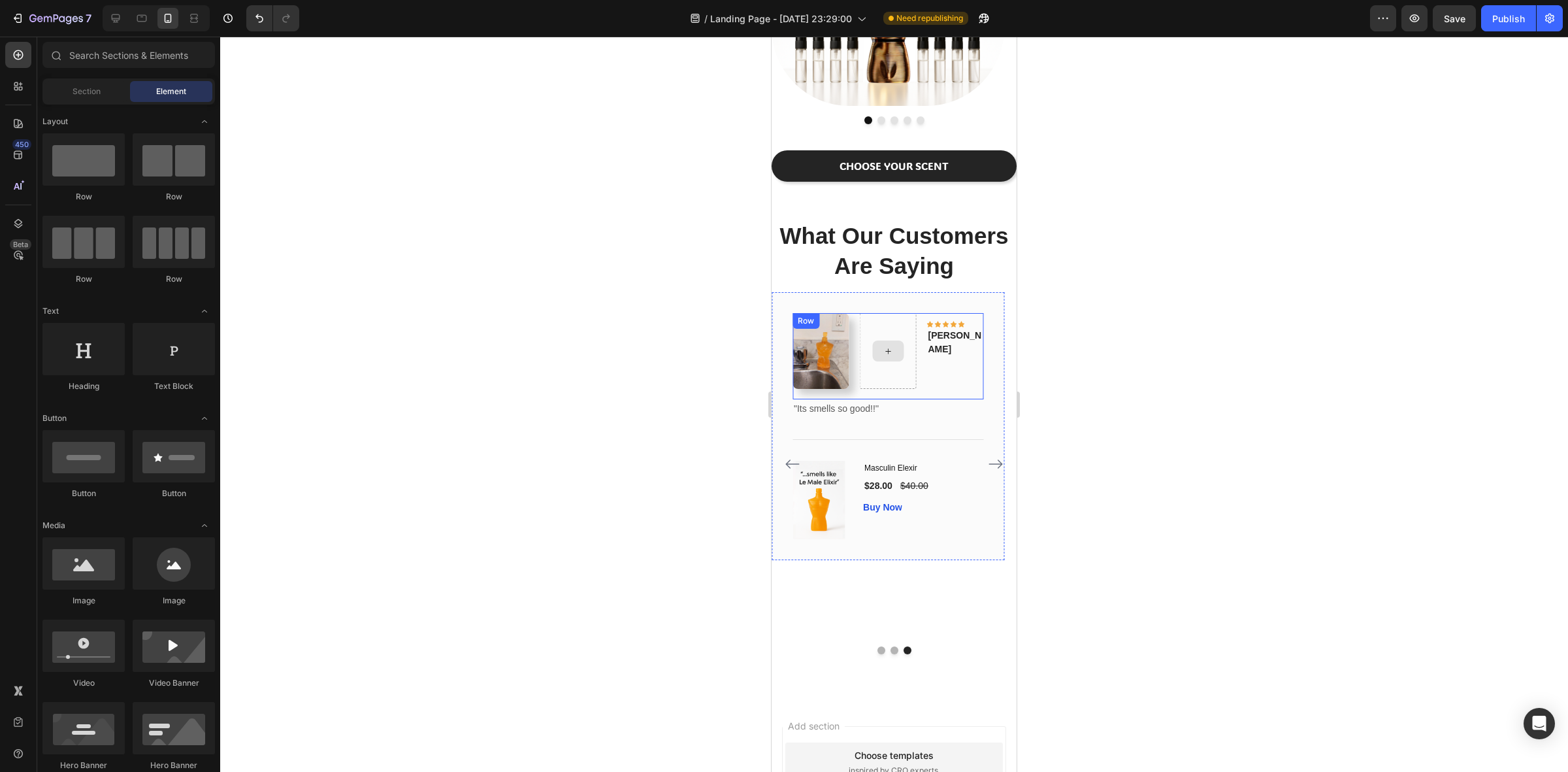
click at [915, 363] on div at bounding box center [889, 351] width 57 height 76
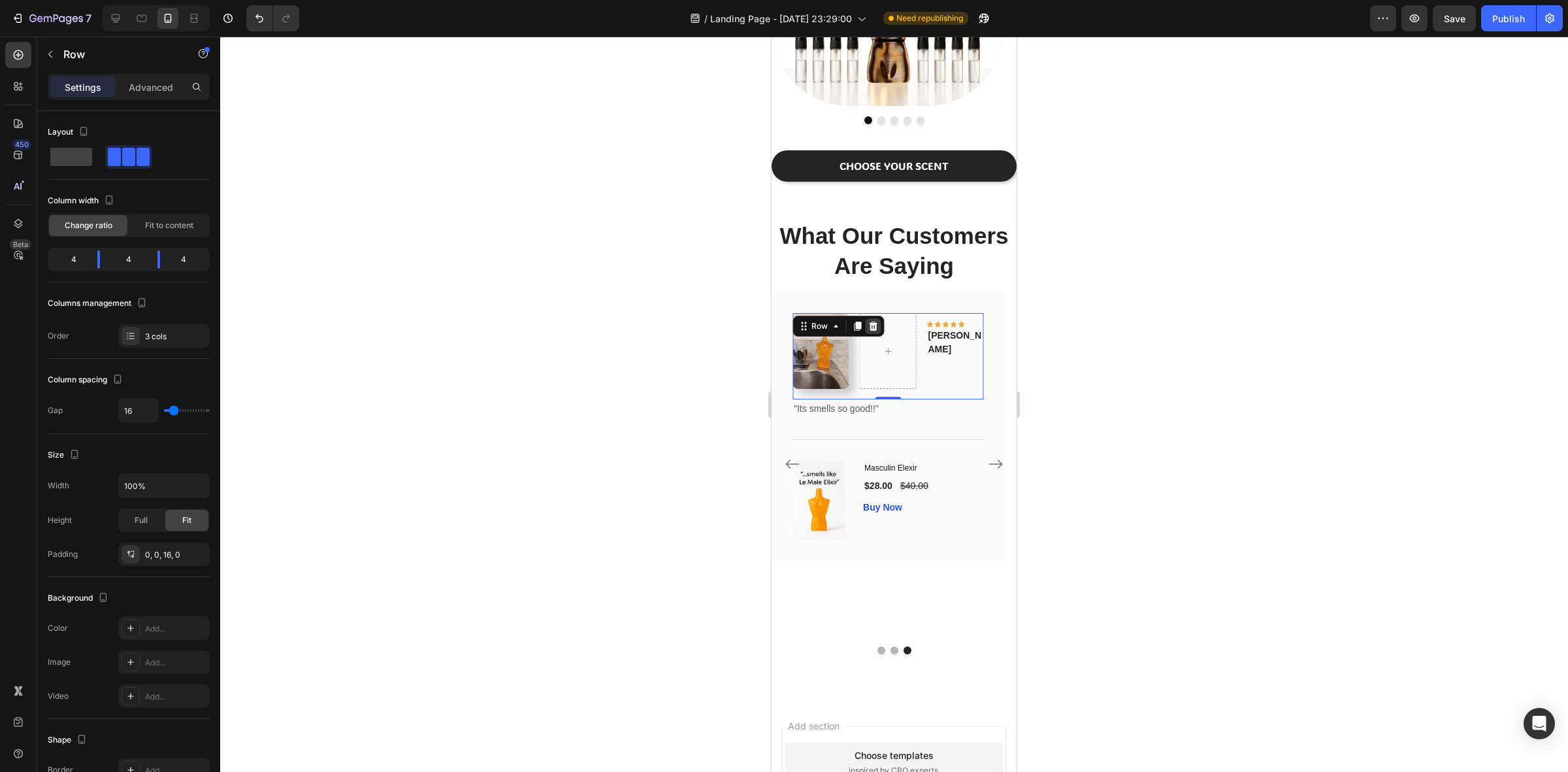
click at [873, 327] on icon at bounding box center [873, 326] width 9 height 9
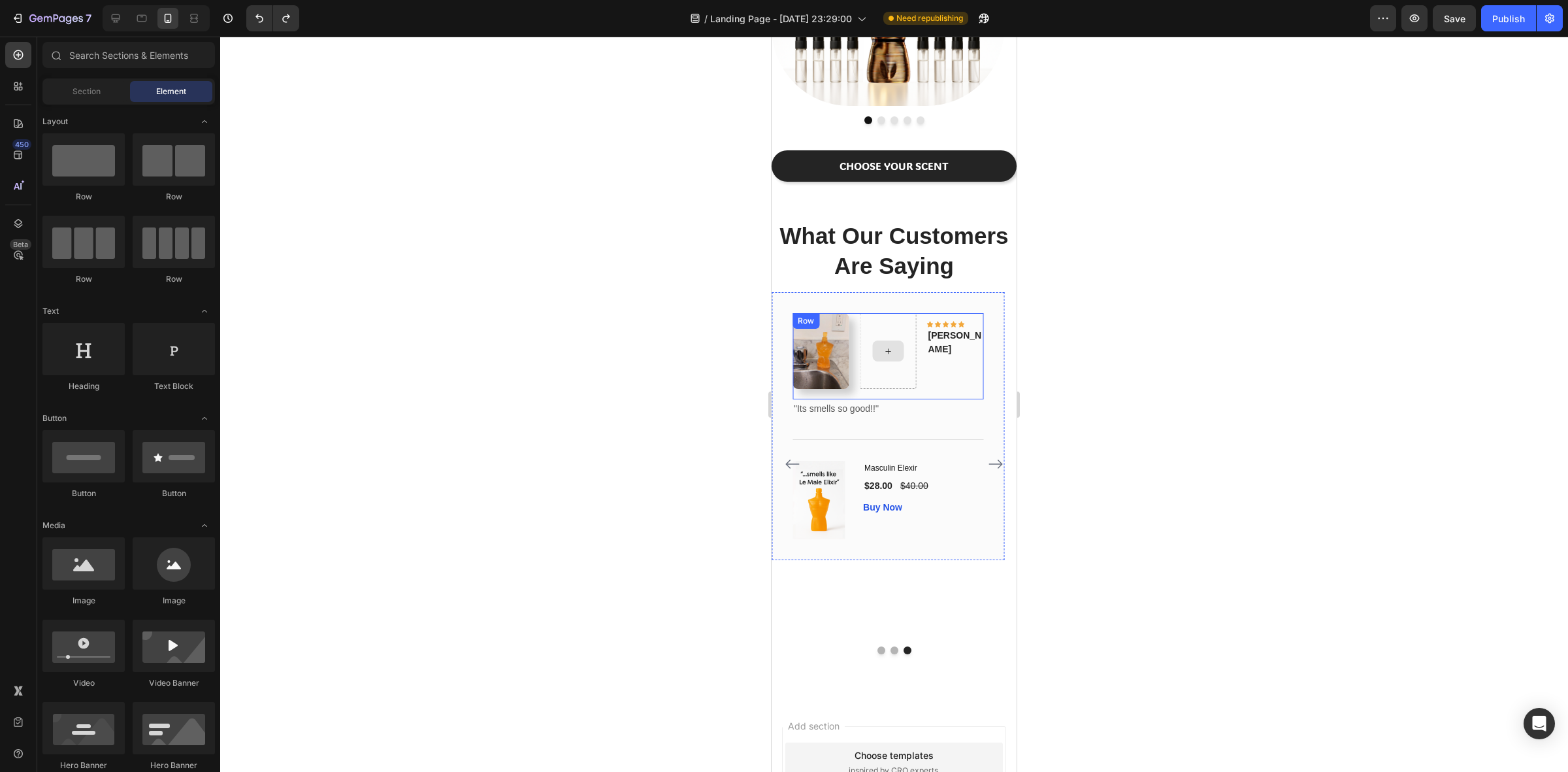
click at [902, 359] on div at bounding box center [888, 350] width 31 height 21
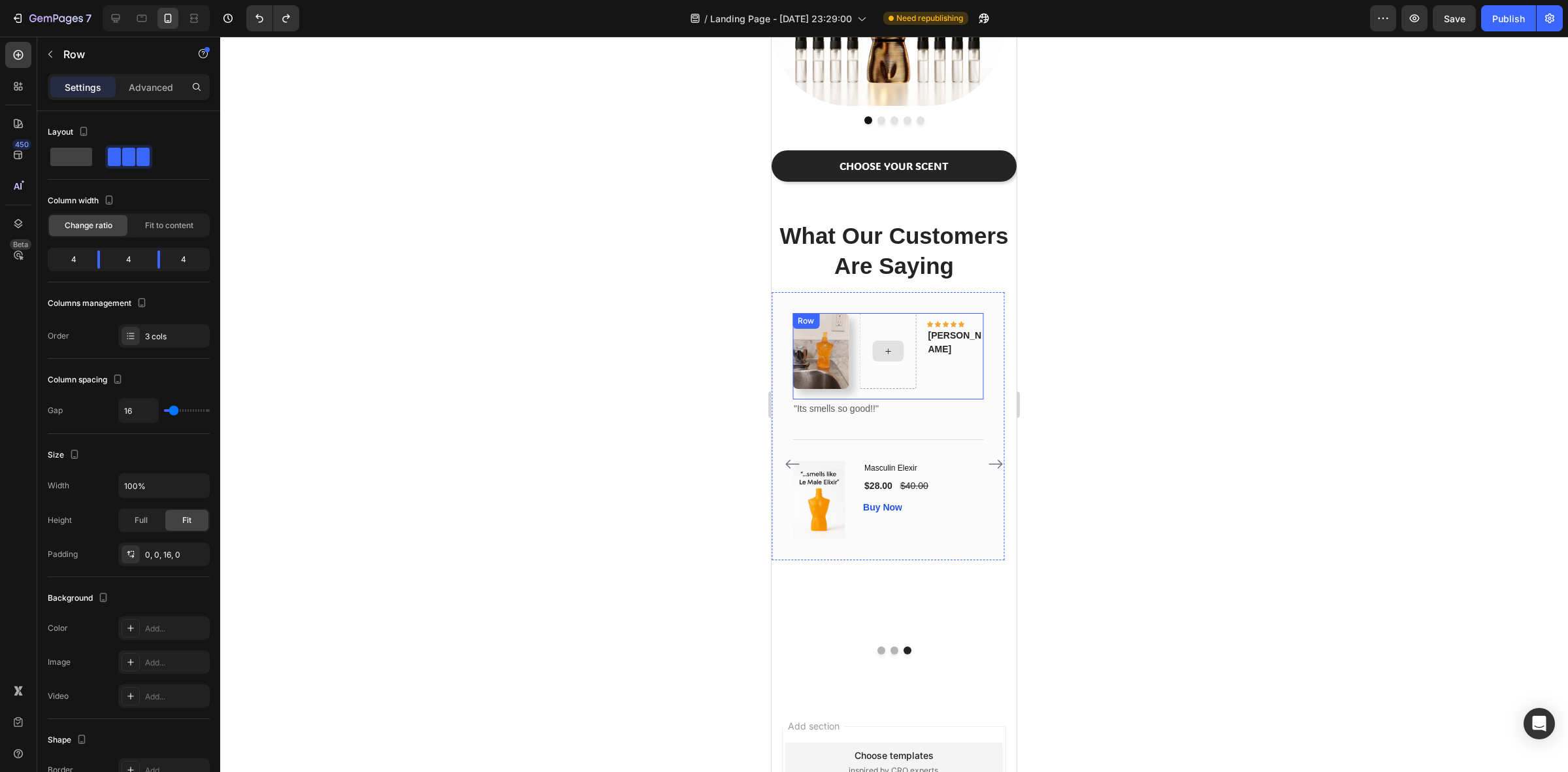
click at [903, 373] on div at bounding box center [889, 351] width 57 height 76
click at [1280, 312] on div at bounding box center [894, 403] width 1348 height 735
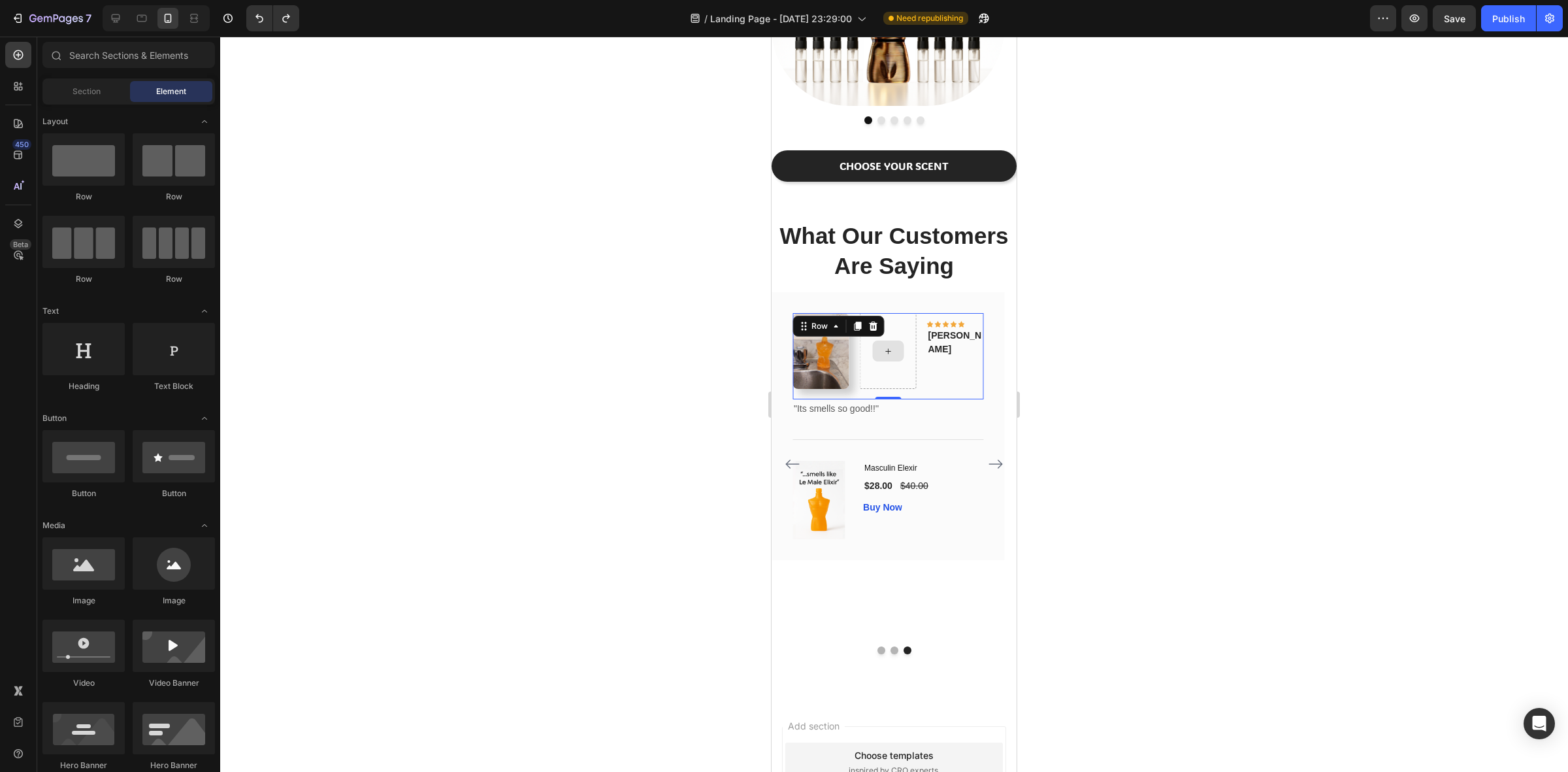
click at [900, 376] on div at bounding box center [889, 351] width 57 height 76
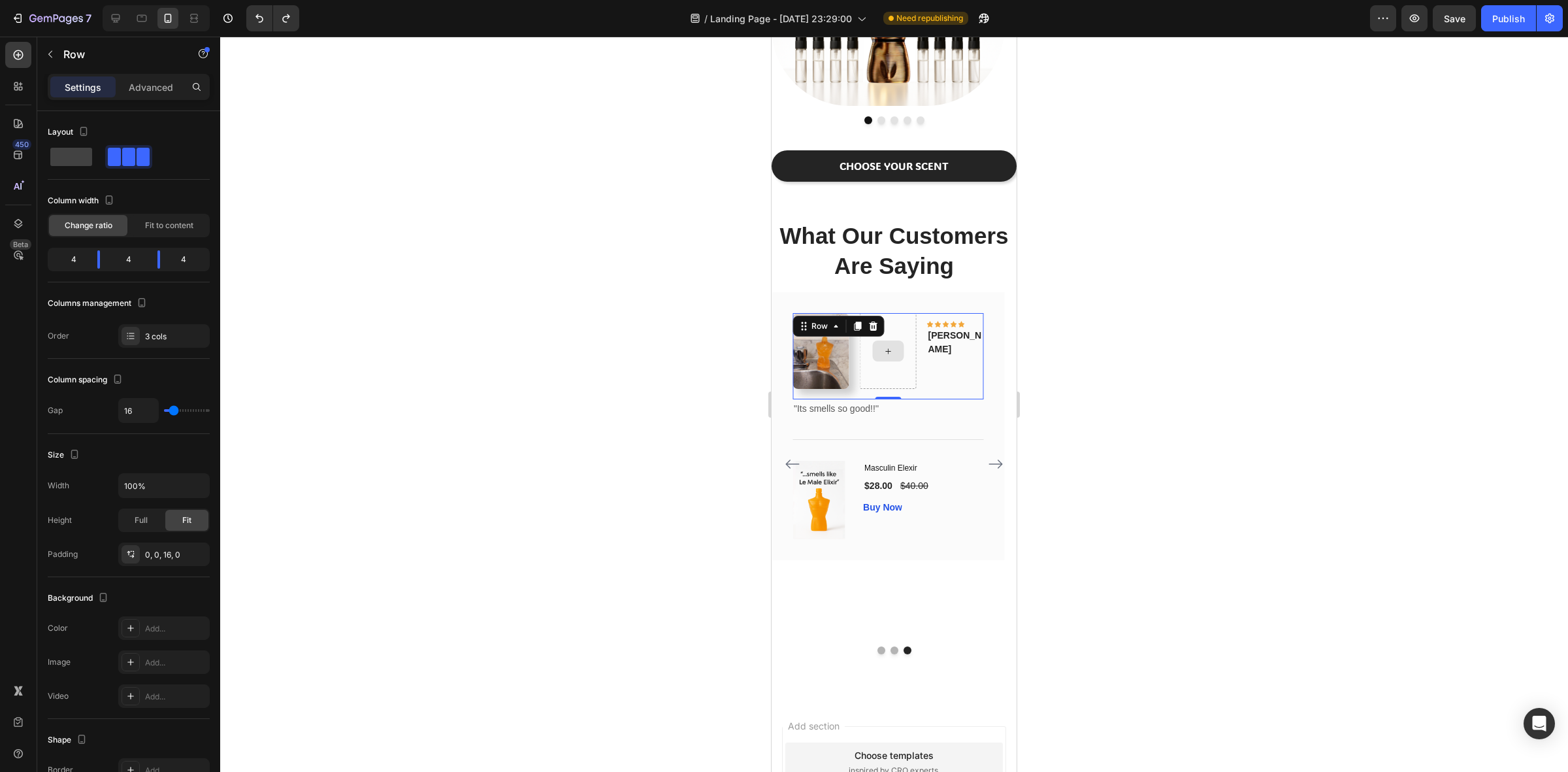
click at [902, 376] on div at bounding box center [889, 351] width 57 height 76
click at [906, 366] on div at bounding box center [889, 351] width 57 height 76
click at [908, 338] on div at bounding box center [889, 351] width 57 height 76
click at [899, 324] on div at bounding box center [889, 351] width 57 height 76
click at [899, 315] on div at bounding box center [889, 351] width 57 height 76
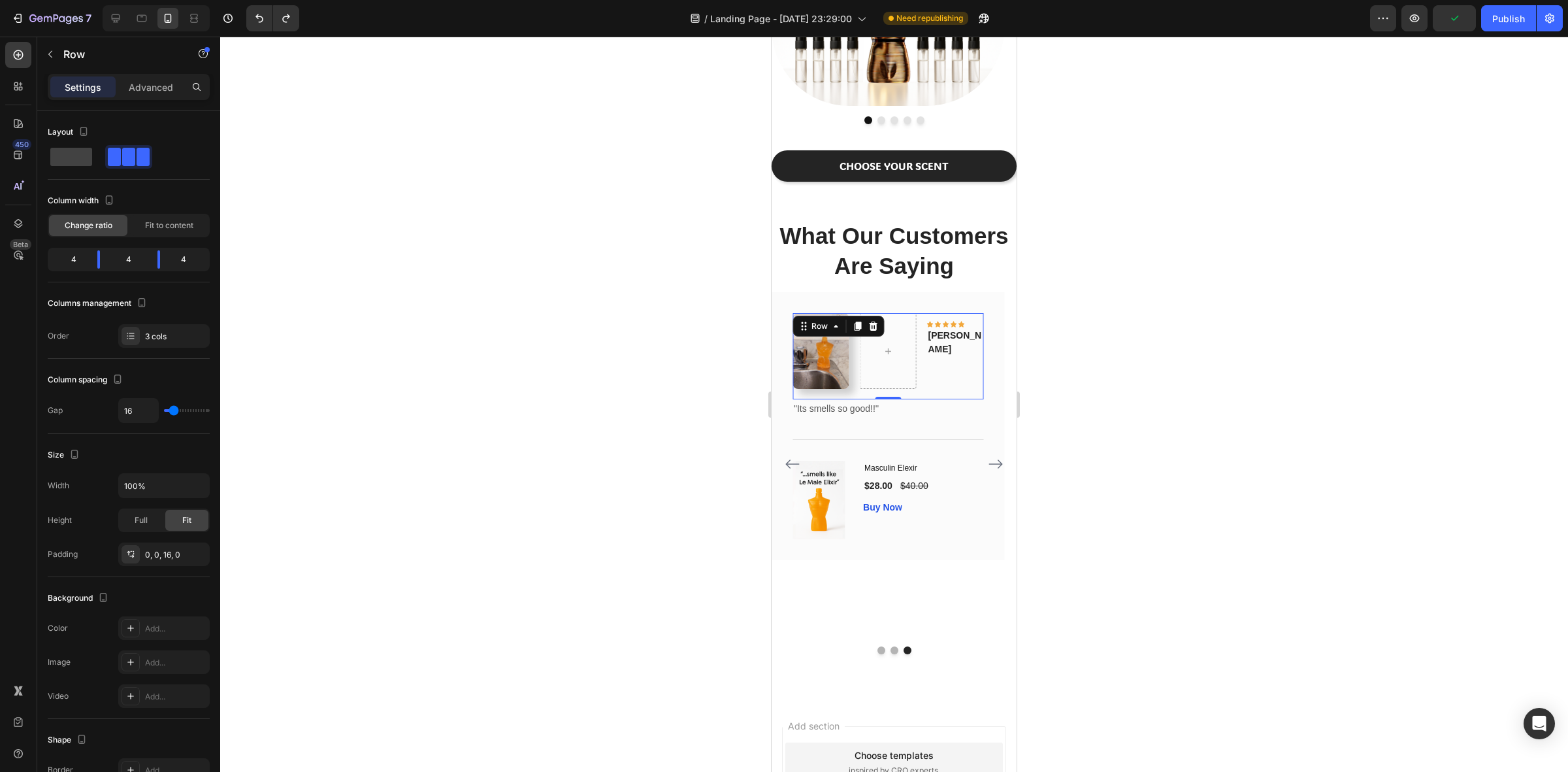
click at [1097, 293] on div at bounding box center [894, 403] width 1348 height 735
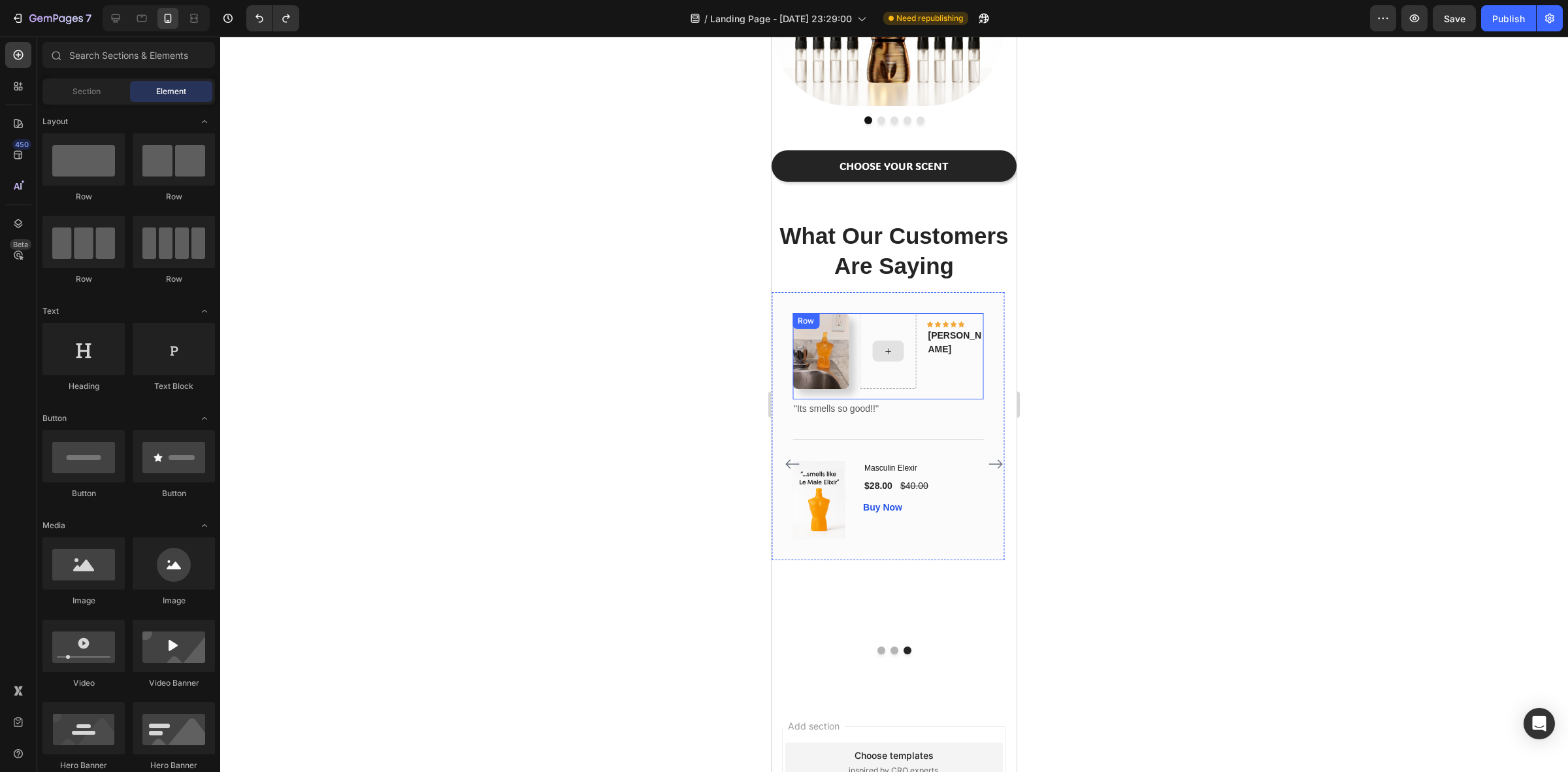
click at [891, 347] on icon at bounding box center [888, 351] width 10 height 11
click at [889, 313] on div at bounding box center [889, 351] width 57 height 76
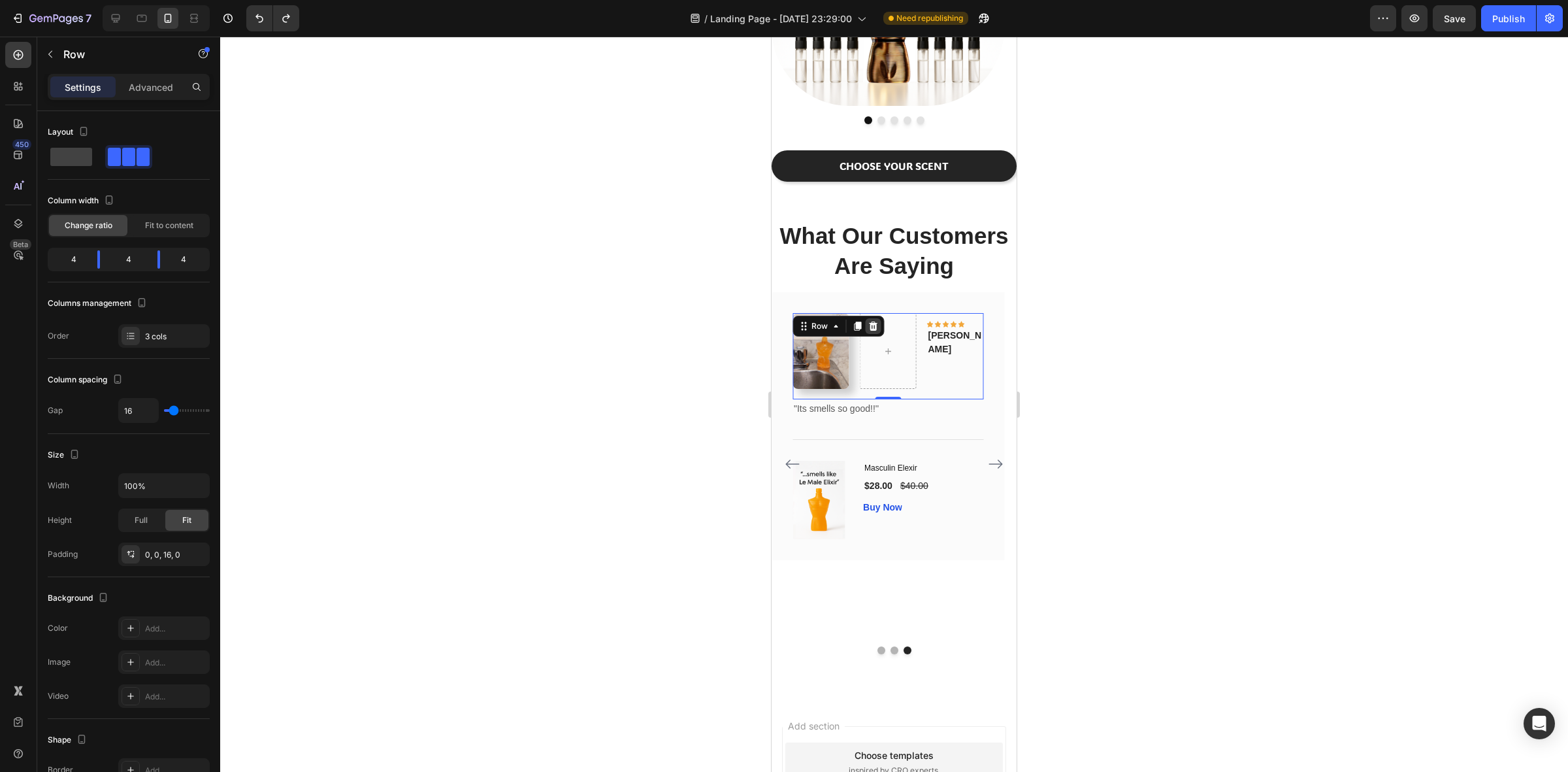
click at [874, 323] on icon at bounding box center [873, 326] width 9 height 9
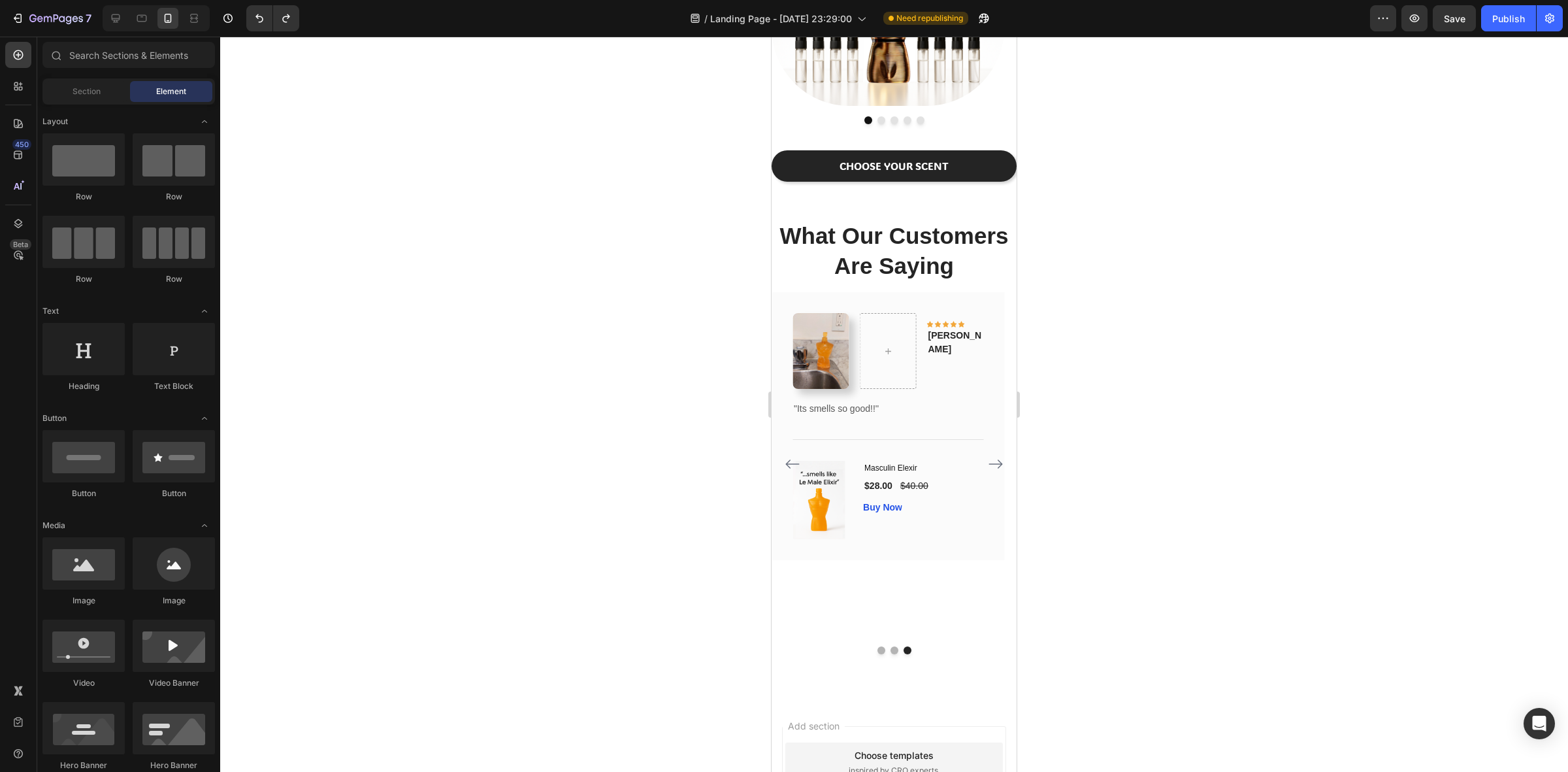
click at [1159, 334] on div at bounding box center [894, 403] width 1348 height 735
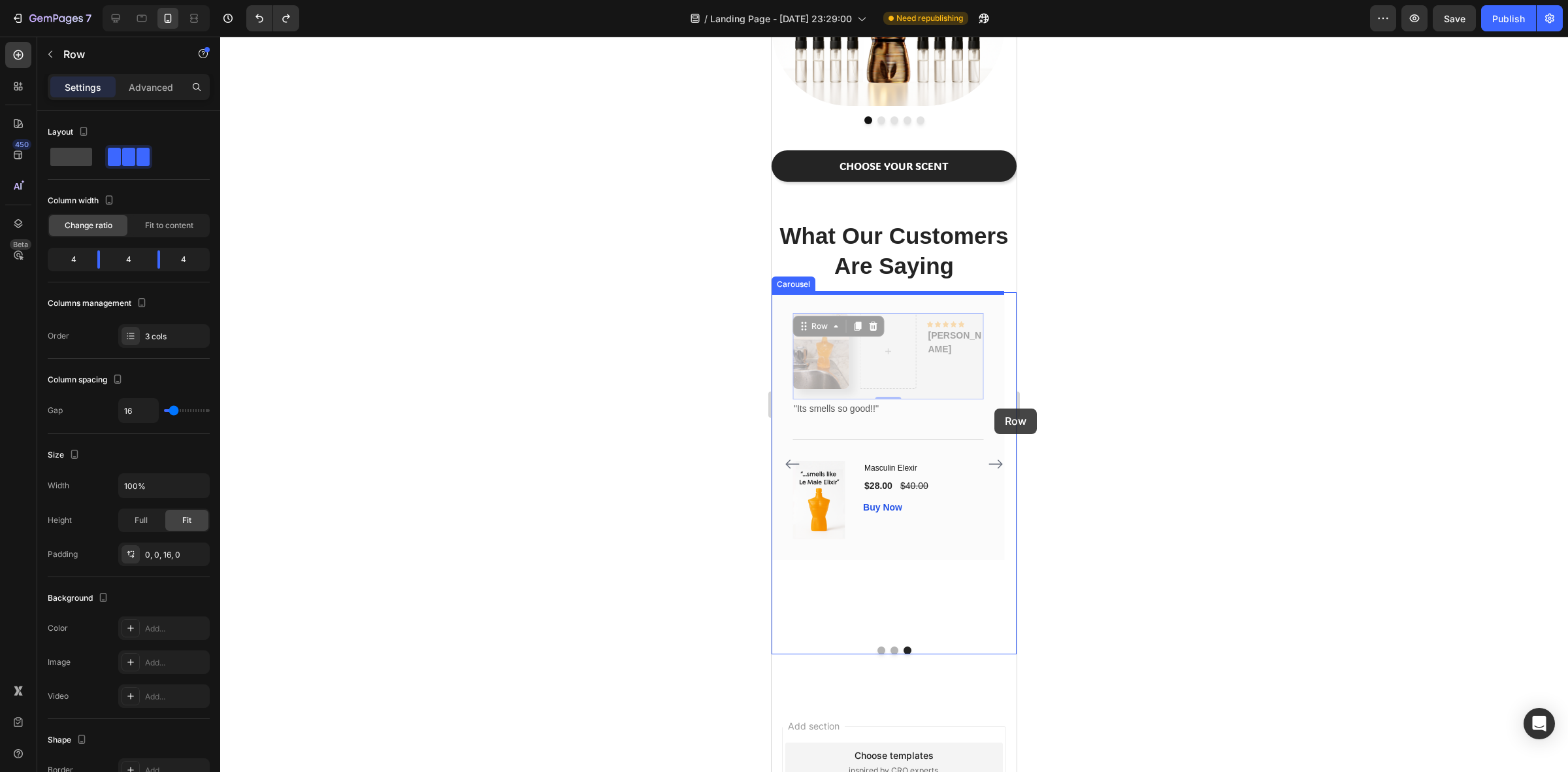
drag, startPoint x: 977, startPoint y: 392, endPoint x: 995, endPoint y: 409, distance: 24.8
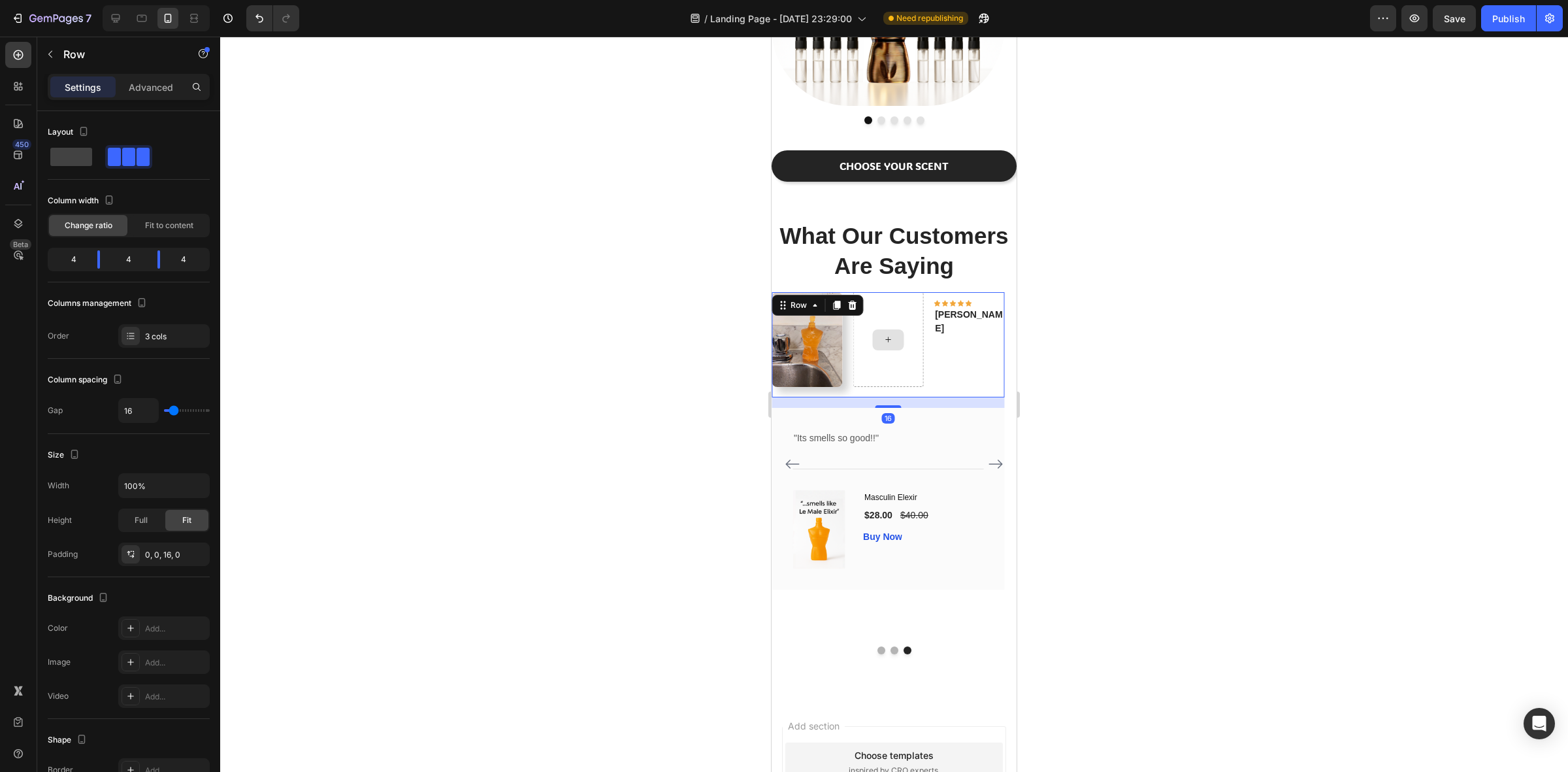
click at [897, 364] on div at bounding box center [888, 339] width 71 height 94
click at [855, 305] on icon at bounding box center [853, 305] width 9 height 9
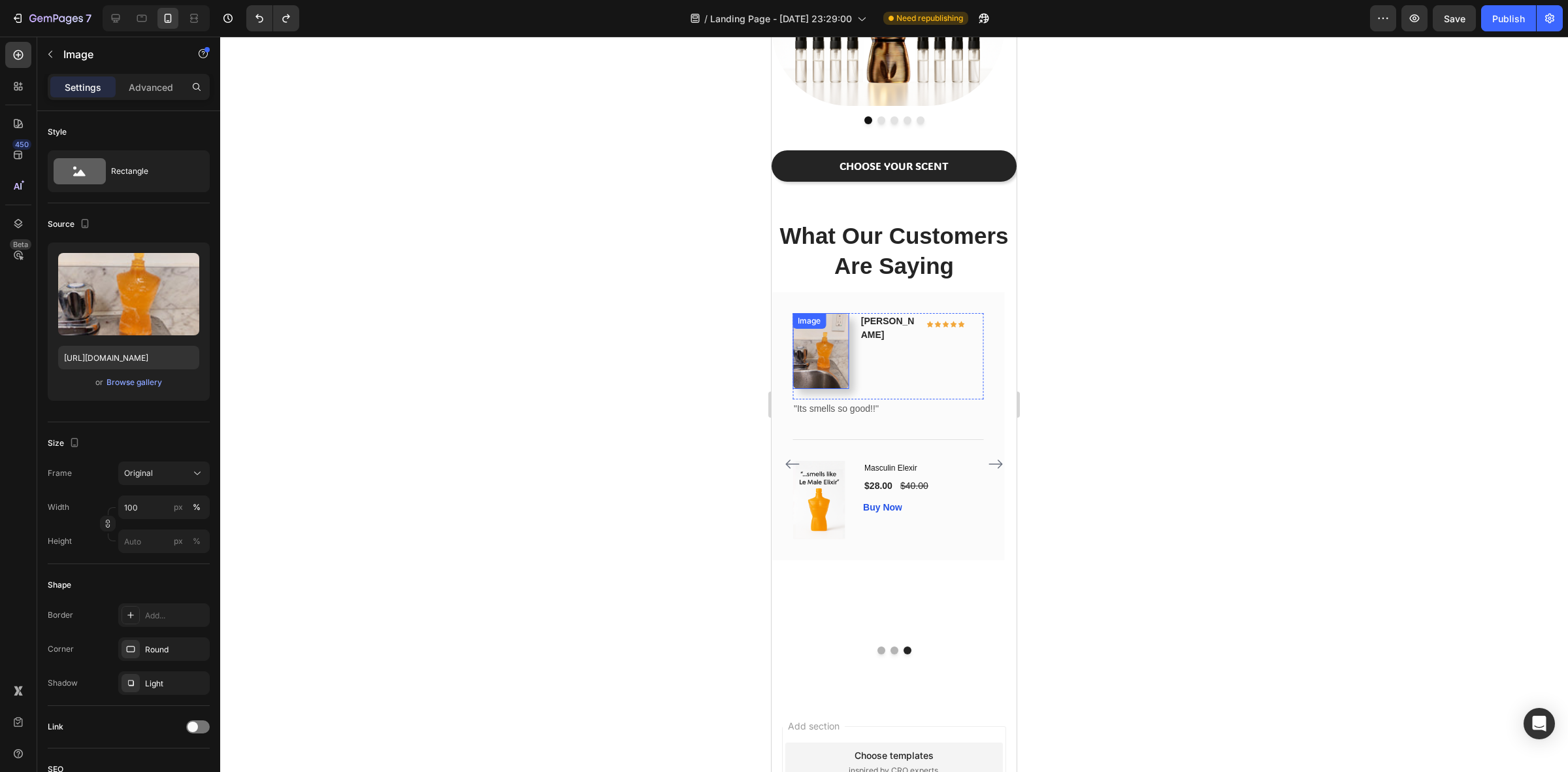
click at [827, 355] on img at bounding box center [821, 351] width 57 height 76
click at [1106, 368] on div at bounding box center [894, 403] width 1348 height 735
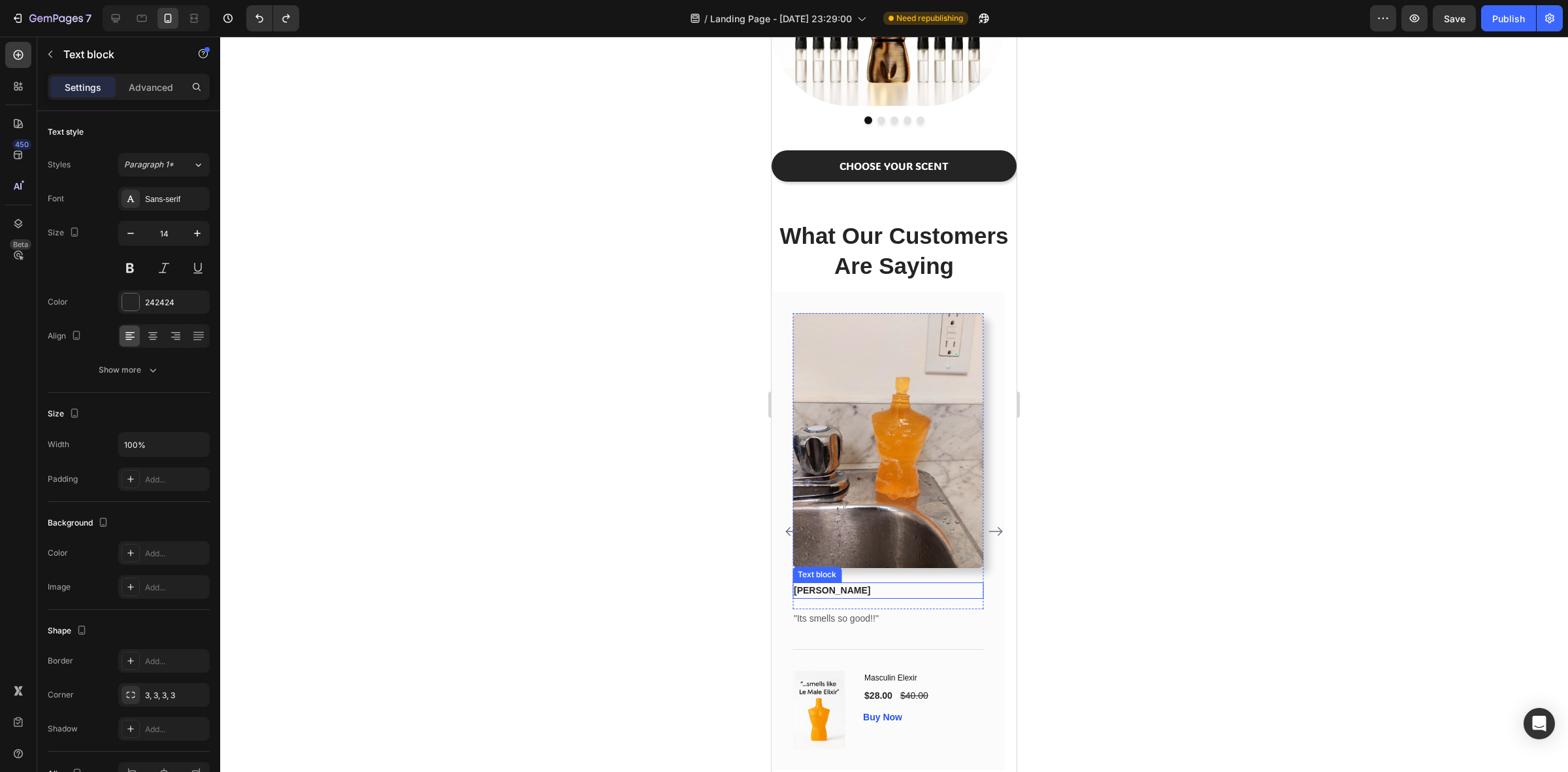
click at [811, 588] on p "[PERSON_NAME]" at bounding box center [888, 590] width 188 height 14
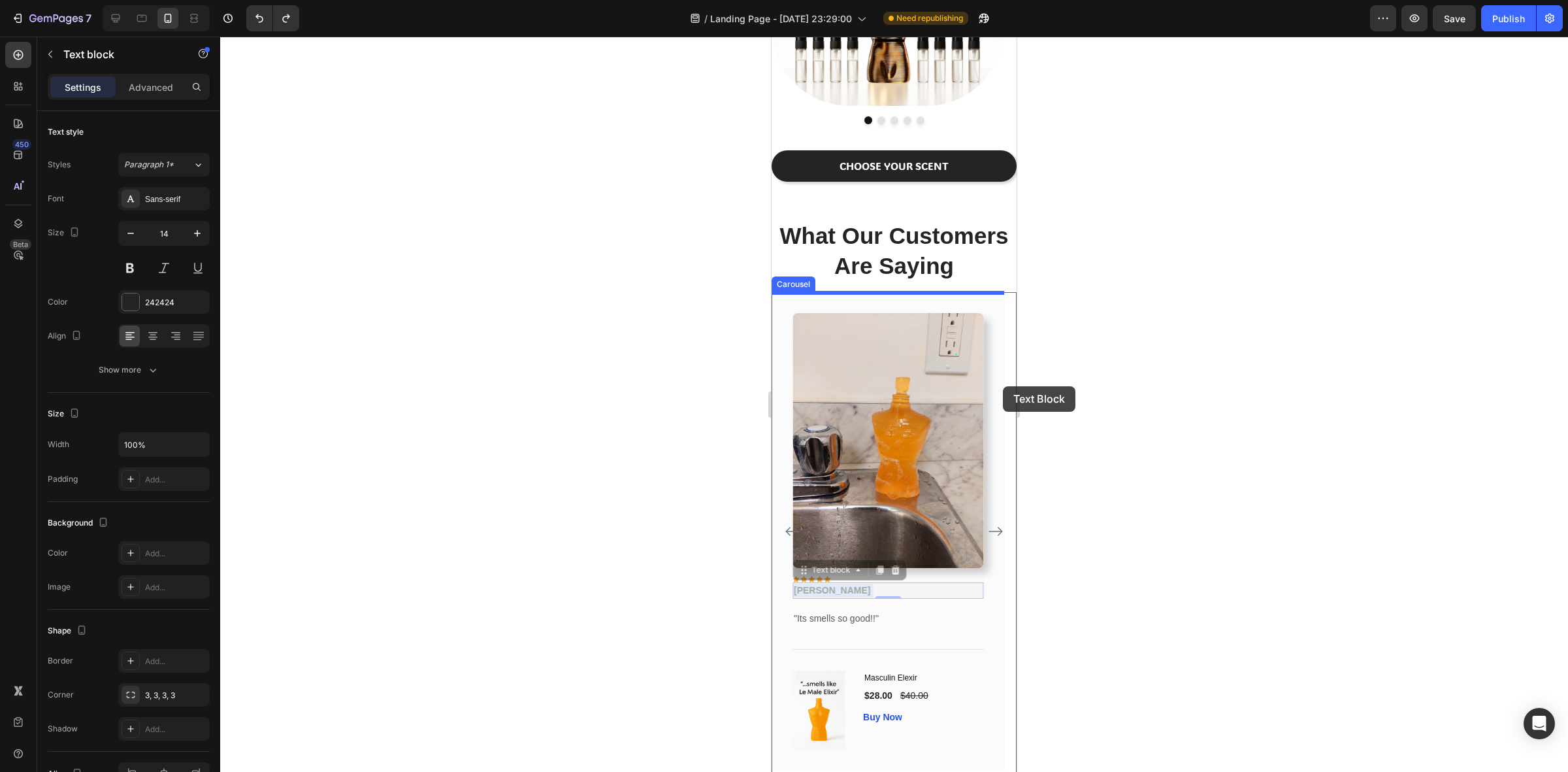
drag, startPoint x: 811, startPoint y: 588, endPoint x: 1003, endPoint y: 386, distance: 278.7
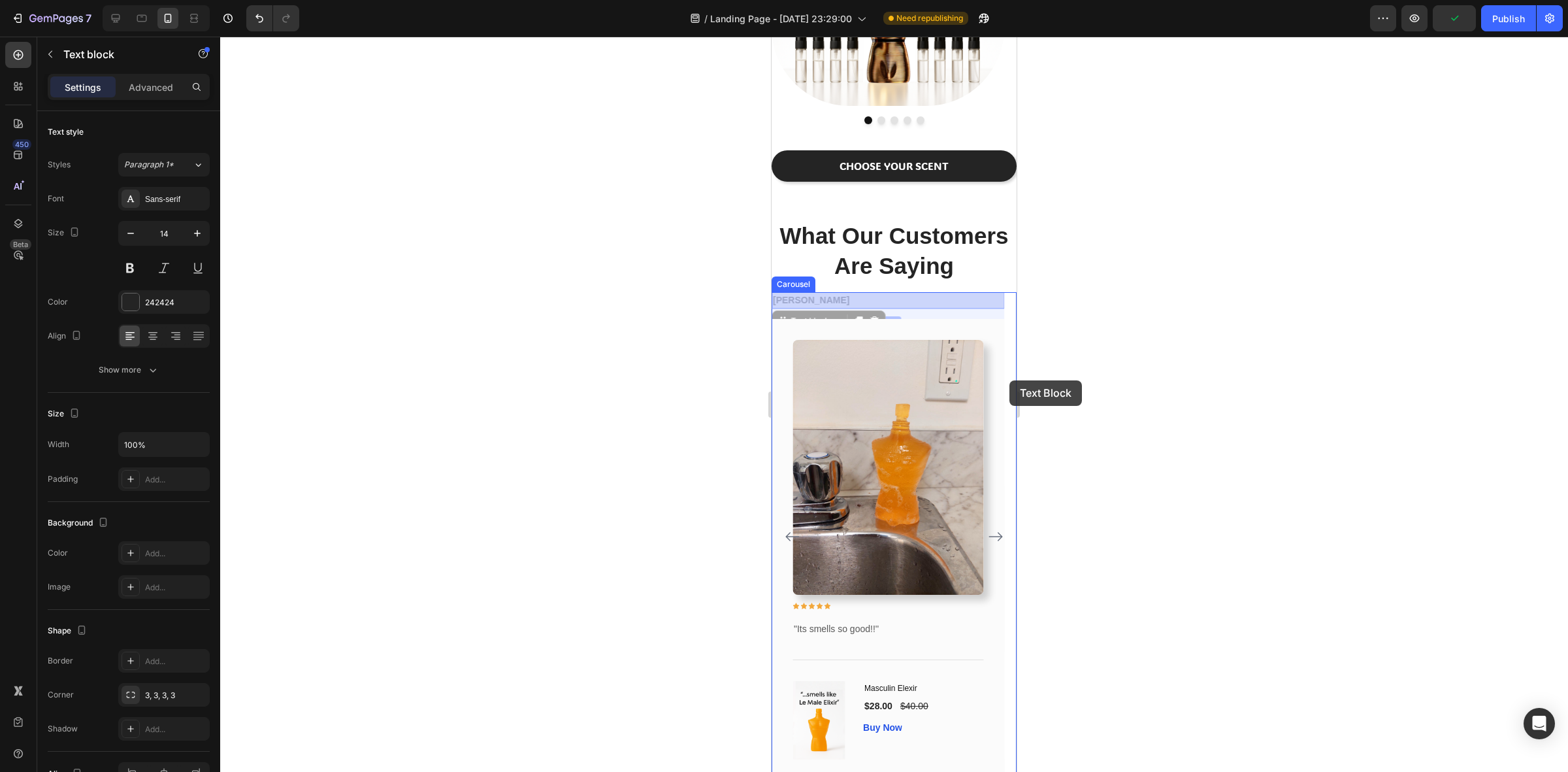
drag, startPoint x: 939, startPoint y: 304, endPoint x: 1009, endPoint y: 380, distance: 103.3
click at [1009, 380] on html "iPhone 13 Mini ( 375 px) iPhone 13 Mini iPhone 13 Pro iPhone 11 Pro Max iPhone …" at bounding box center [894, 47] width 245 height 2146
drag, startPoint x: 877, startPoint y: 298, endPoint x: 997, endPoint y: 366, distance: 137.9
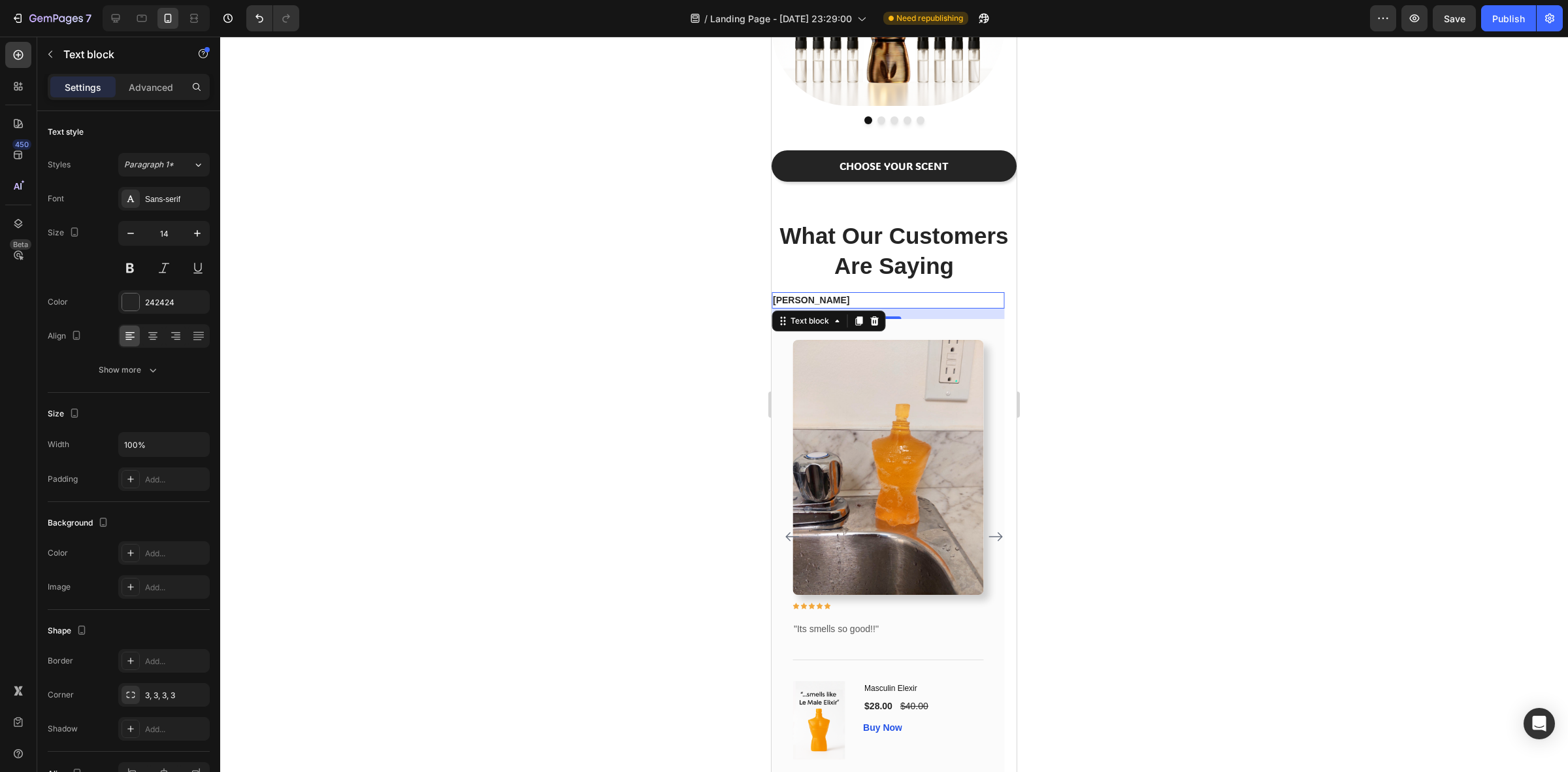
click at [1083, 371] on div at bounding box center [894, 403] width 1348 height 735
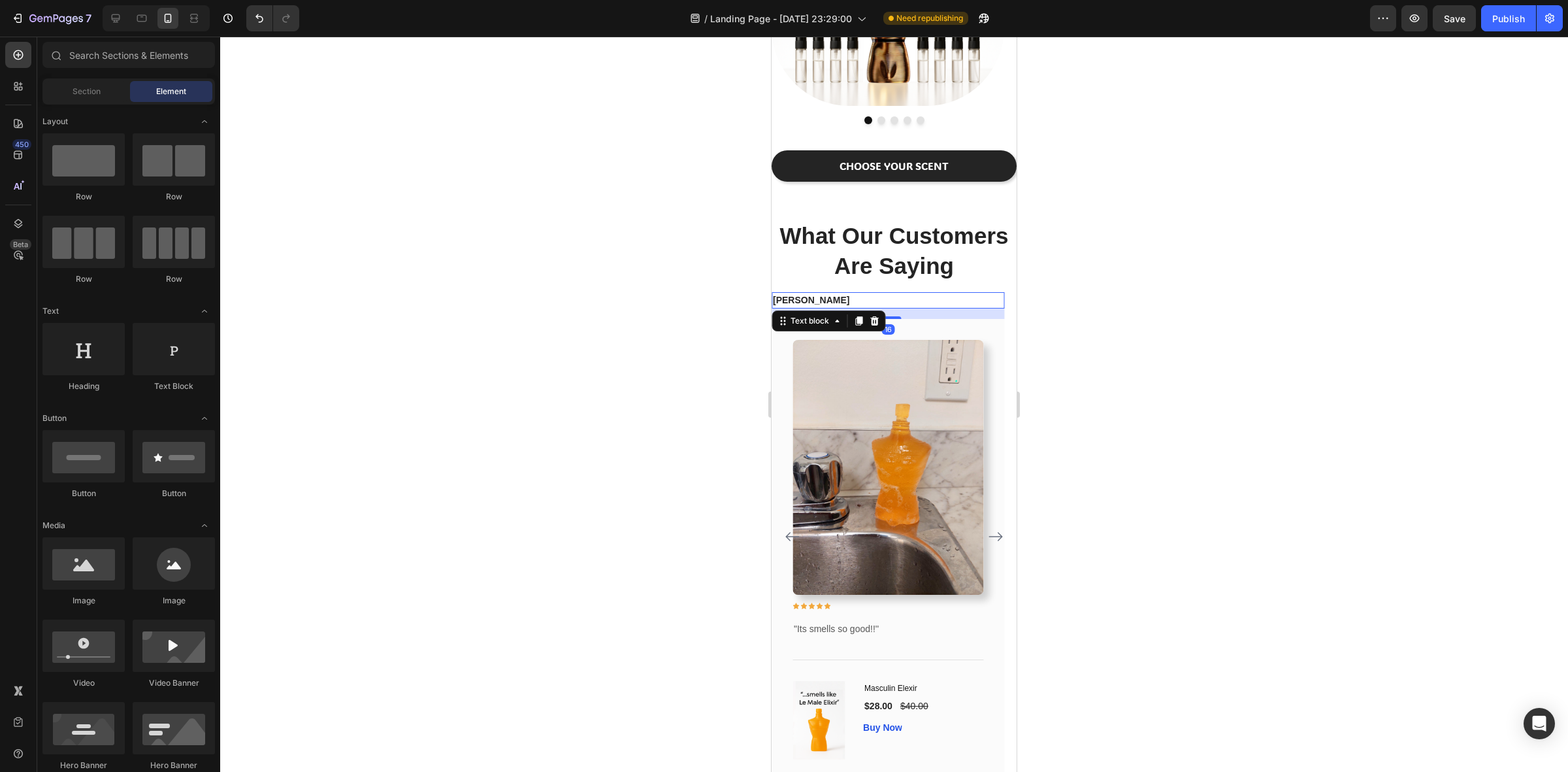
click at [795, 297] on p "[PERSON_NAME]" at bounding box center [888, 300] width 230 height 14
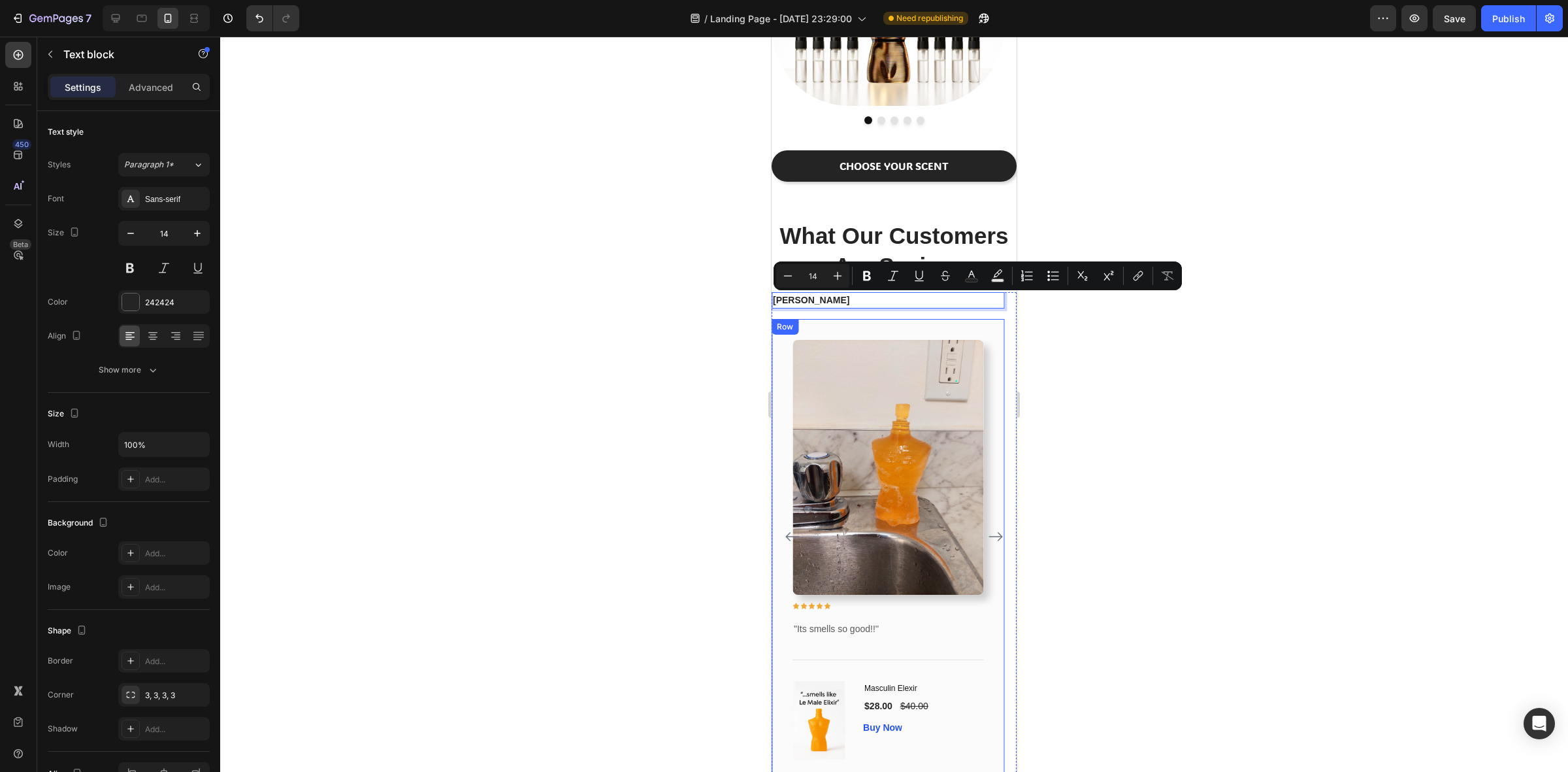
drag, startPoint x: 795, startPoint y: 297, endPoint x: 1000, endPoint y: 380, distance: 221.2
drag, startPoint x: 1103, startPoint y: 387, endPoint x: 1036, endPoint y: 373, distance: 68.4
click at [1102, 387] on div at bounding box center [894, 403] width 1348 height 735
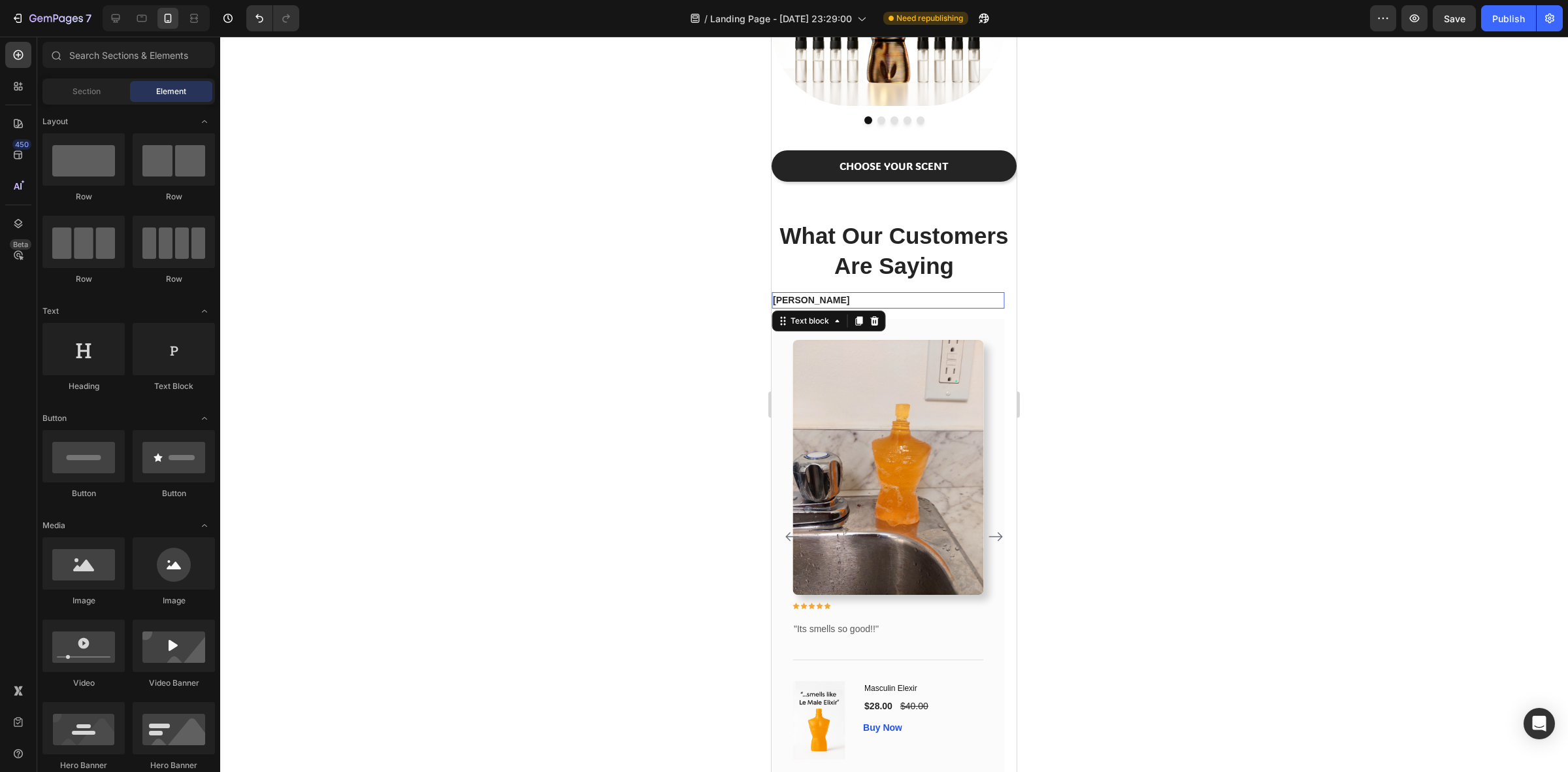
click at [814, 304] on p "[PERSON_NAME]" at bounding box center [888, 300] width 230 height 14
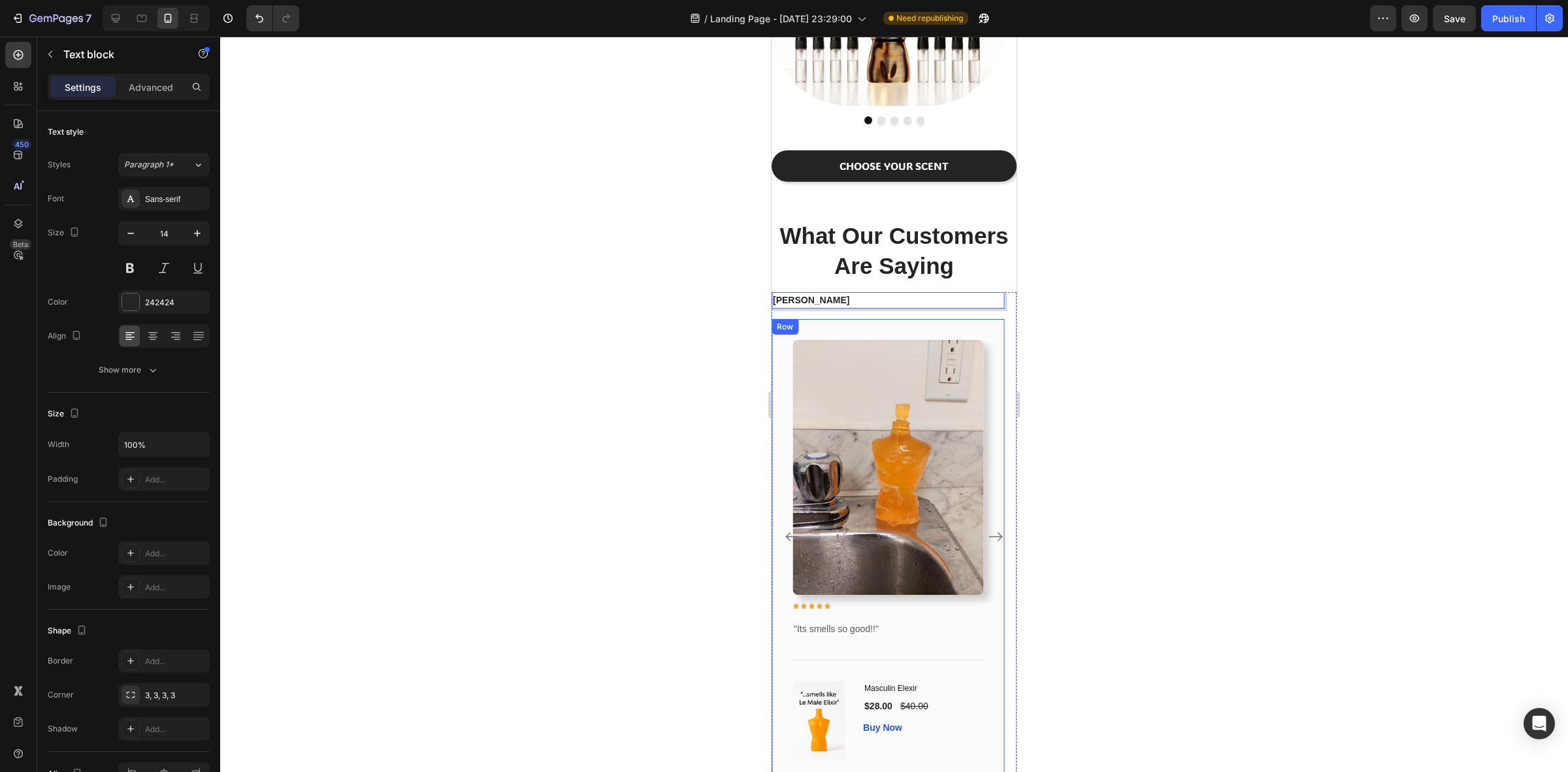
drag, startPoint x: 815, startPoint y: 301, endPoint x: 1001, endPoint y: 378, distance: 201.3
click at [1077, 372] on div at bounding box center [894, 403] width 1348 height 735
click at [845, 302] on p "[PERSON_NAME]" at bounding box center [888, 300] width 230 height 14
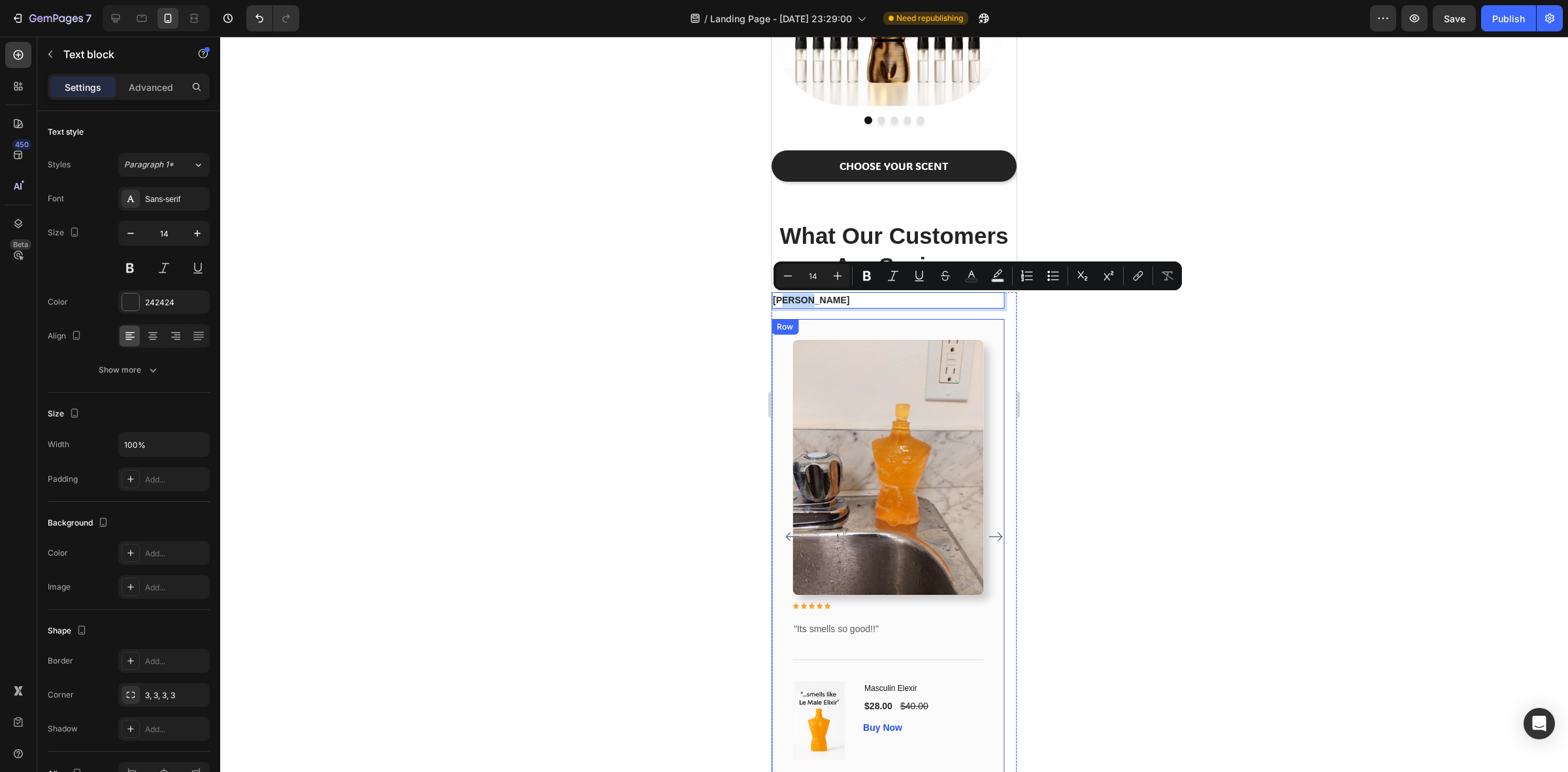
drag, startPoint x: 784, startPoint y: 299, endPoint x: 899, endPoint y: 328, distance: 118.6
drag, startPoint x: 1230, startPoint y: 361, endPoint x: 1137, endPoint y: 379, distance: 94.7
click at [1224, 361] on div at bounding box center [894, 403] width 1348 height 735
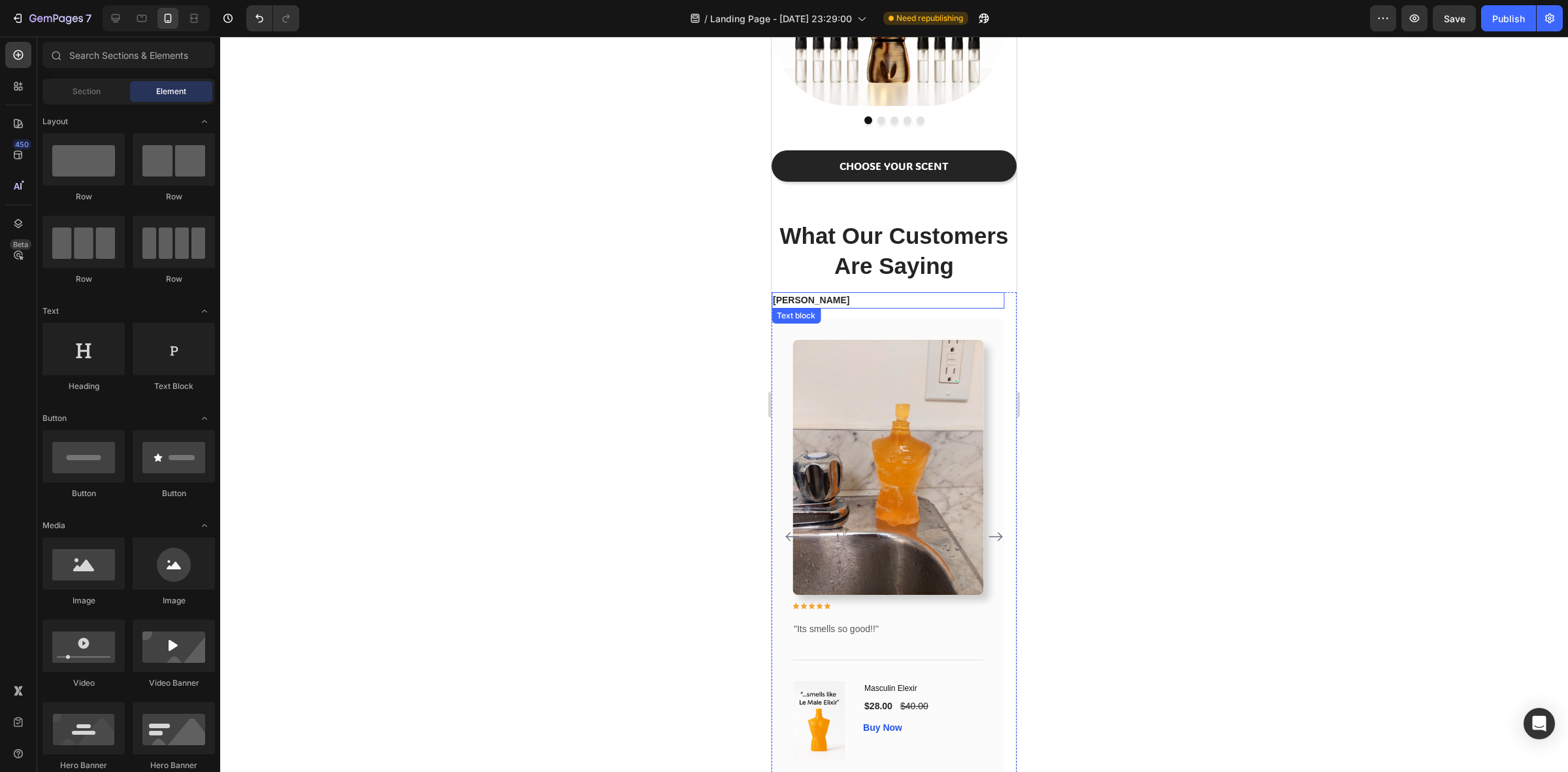
click at [844, 302] on p "[PERSON_NAME]" at bounding box center [888, 300] width 230 height 14
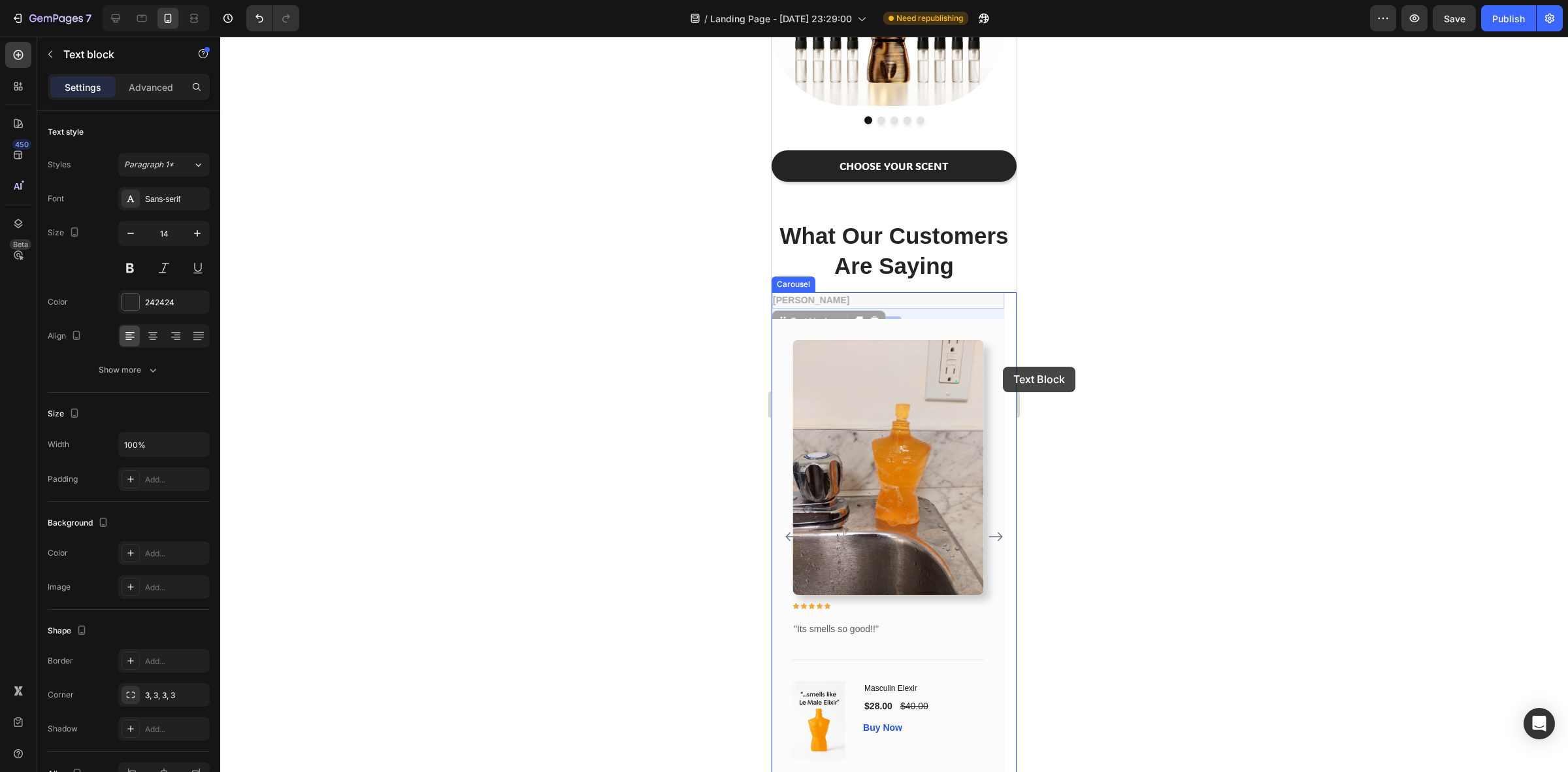
drag, startPoint x: 834, startPoint y: 321, endPoint x: 1003, endPoint y: 366, distance: 174.9
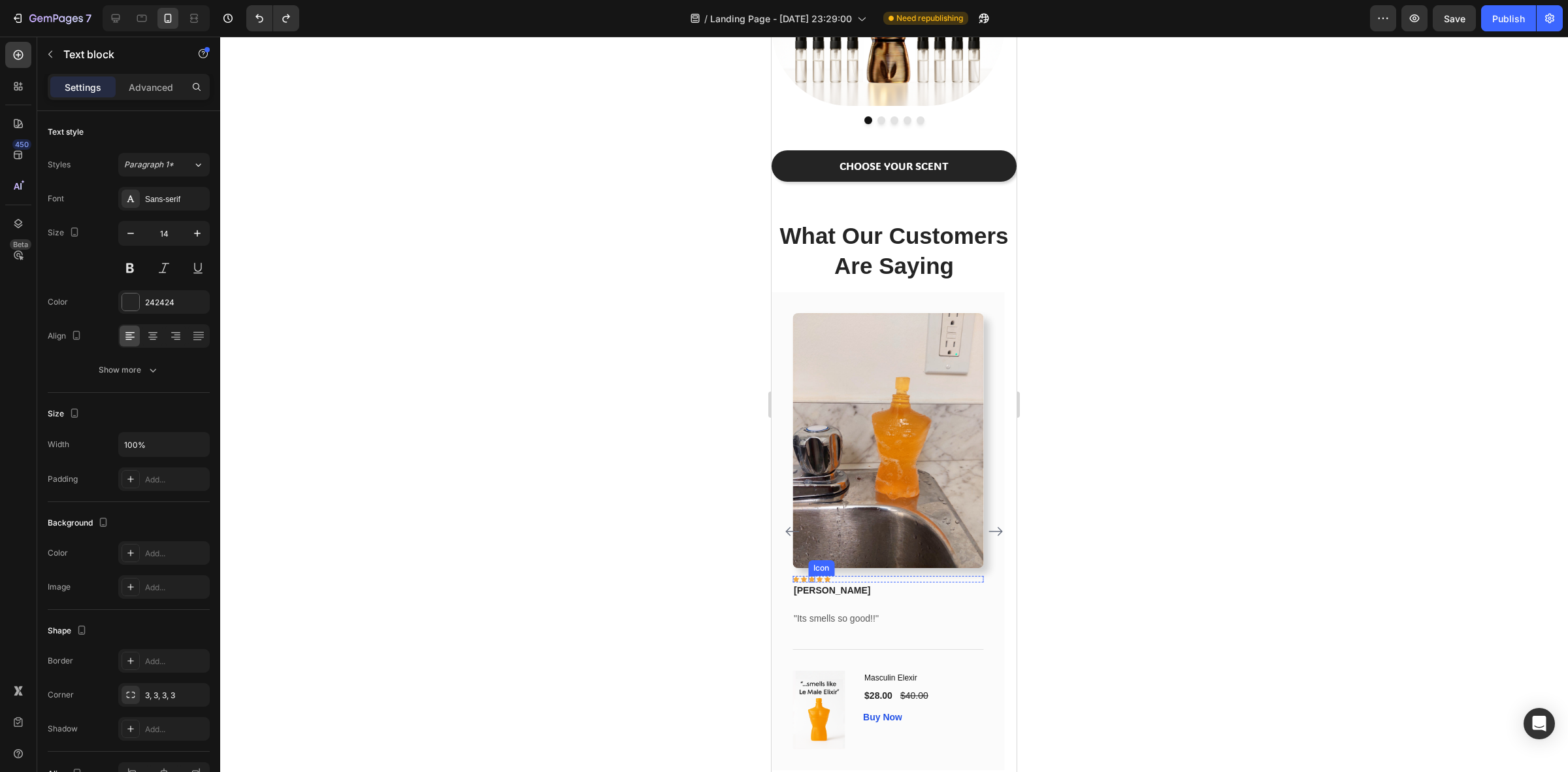
click at [812, 578] on div "Icon" at bounding box center [811, 578] width 7 height 7
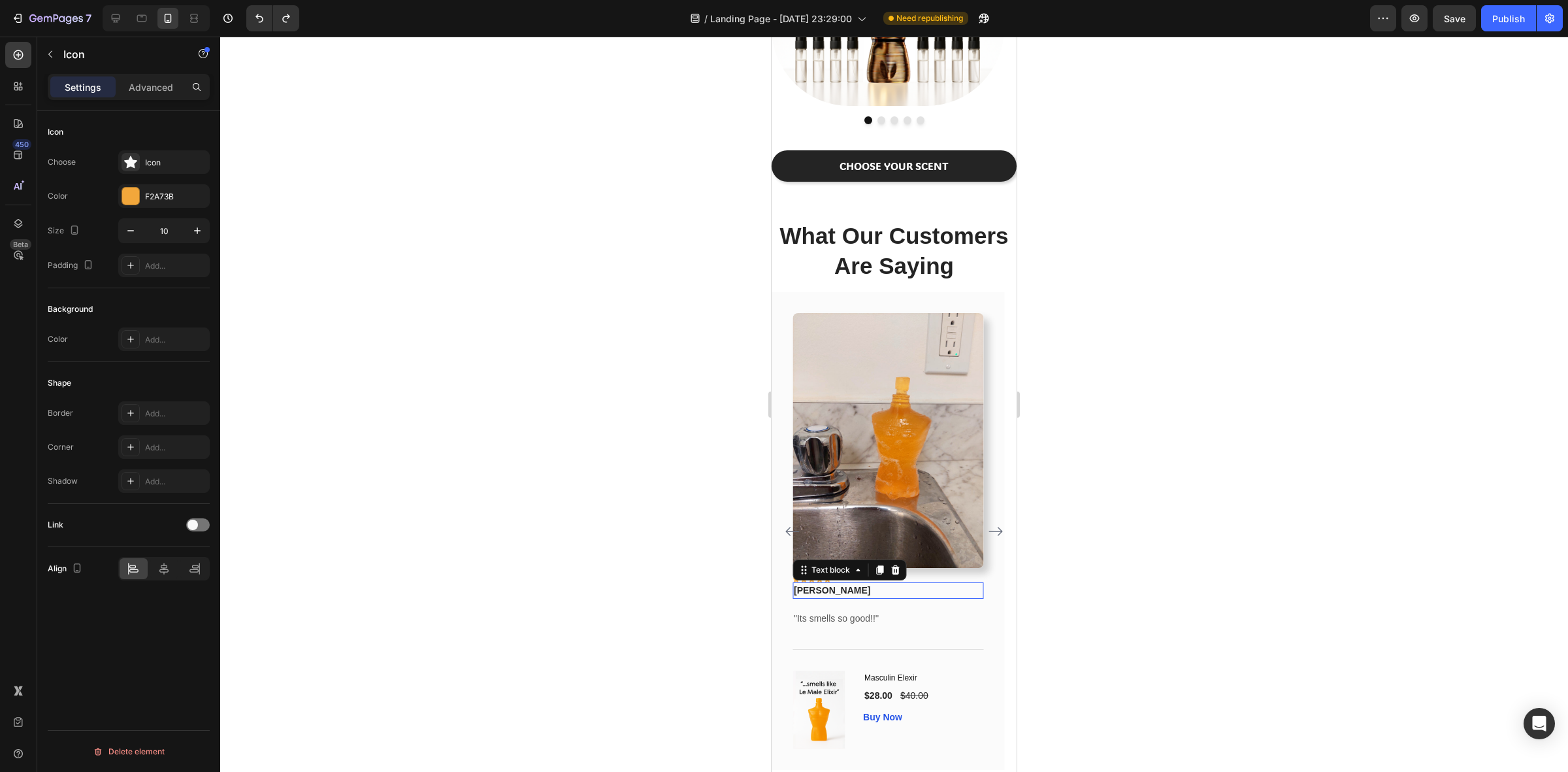
click at [811, 592] on p "[PERSON_NAME]" at bounding box center [888, 590] width 188 height 14
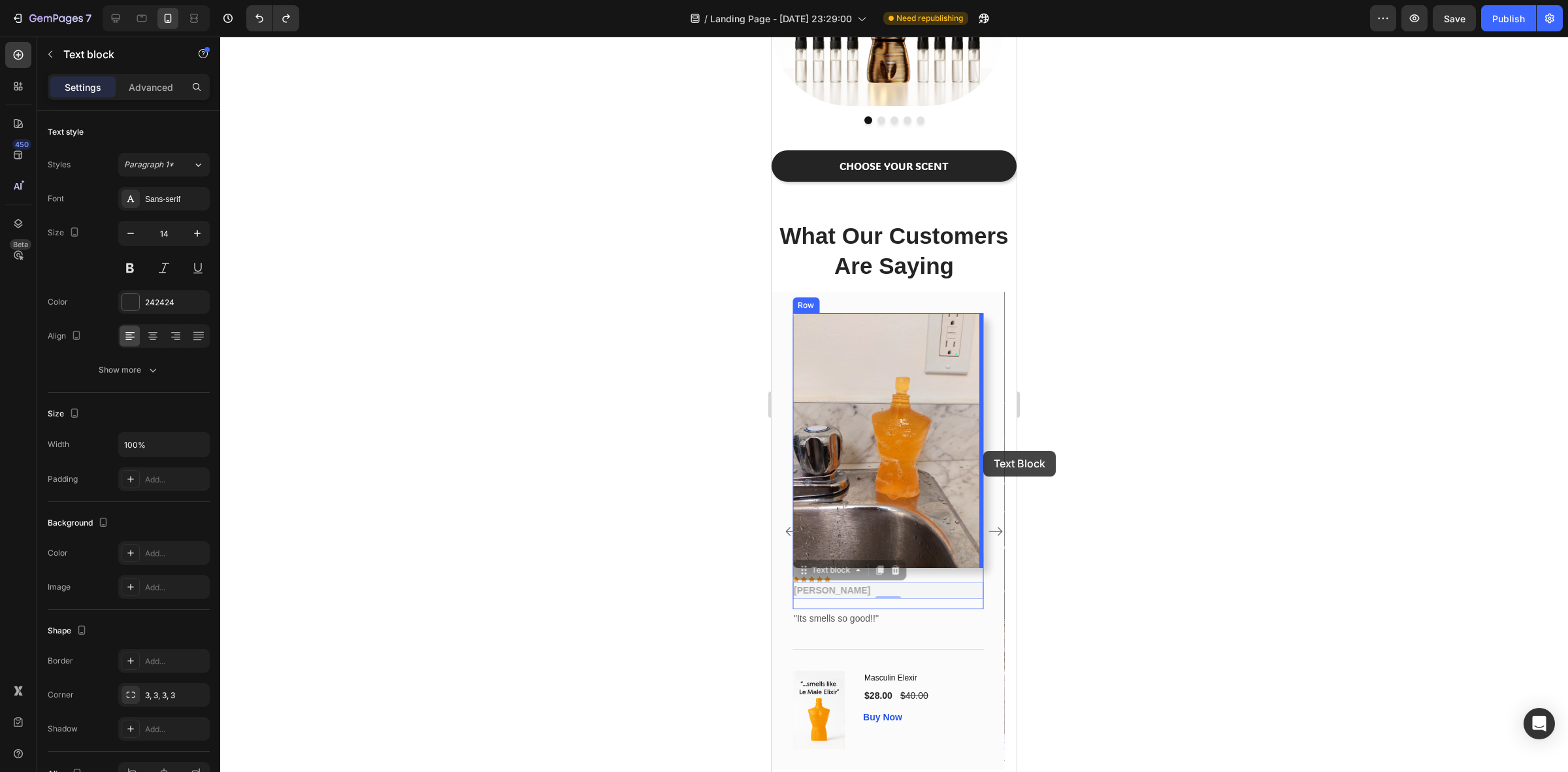
drag, startPoint x: 813, startPoint y: 570, endPoint x: 983, endPoint y: 451, distance: 207.5
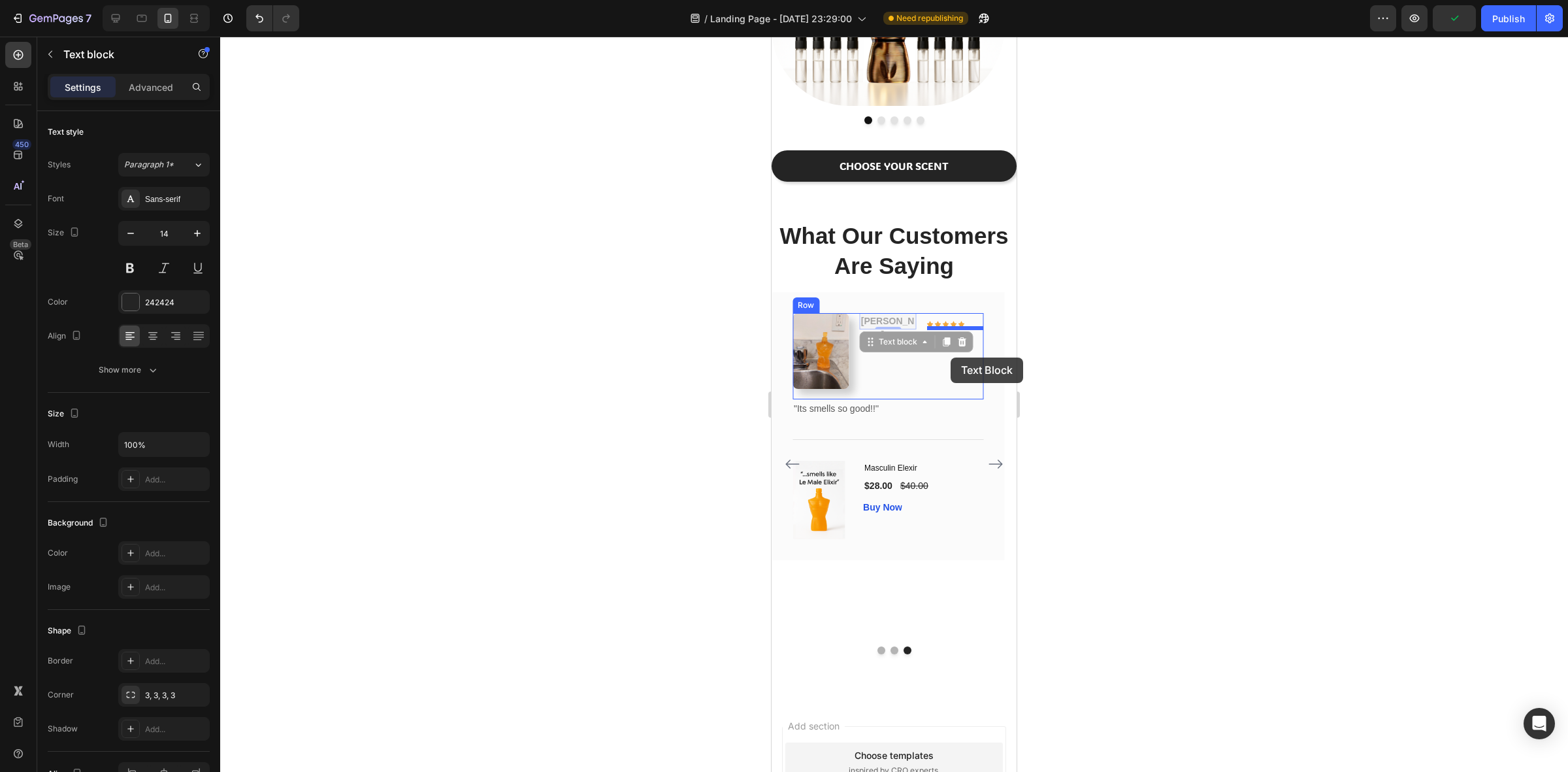
drag, startPoint x: 894, startPoint y: 342, endPoint x: 950, endPoint y: 358, distance: 58.2
click at [842, 341] on img at bounding box center [821, 351] width 57 height 76
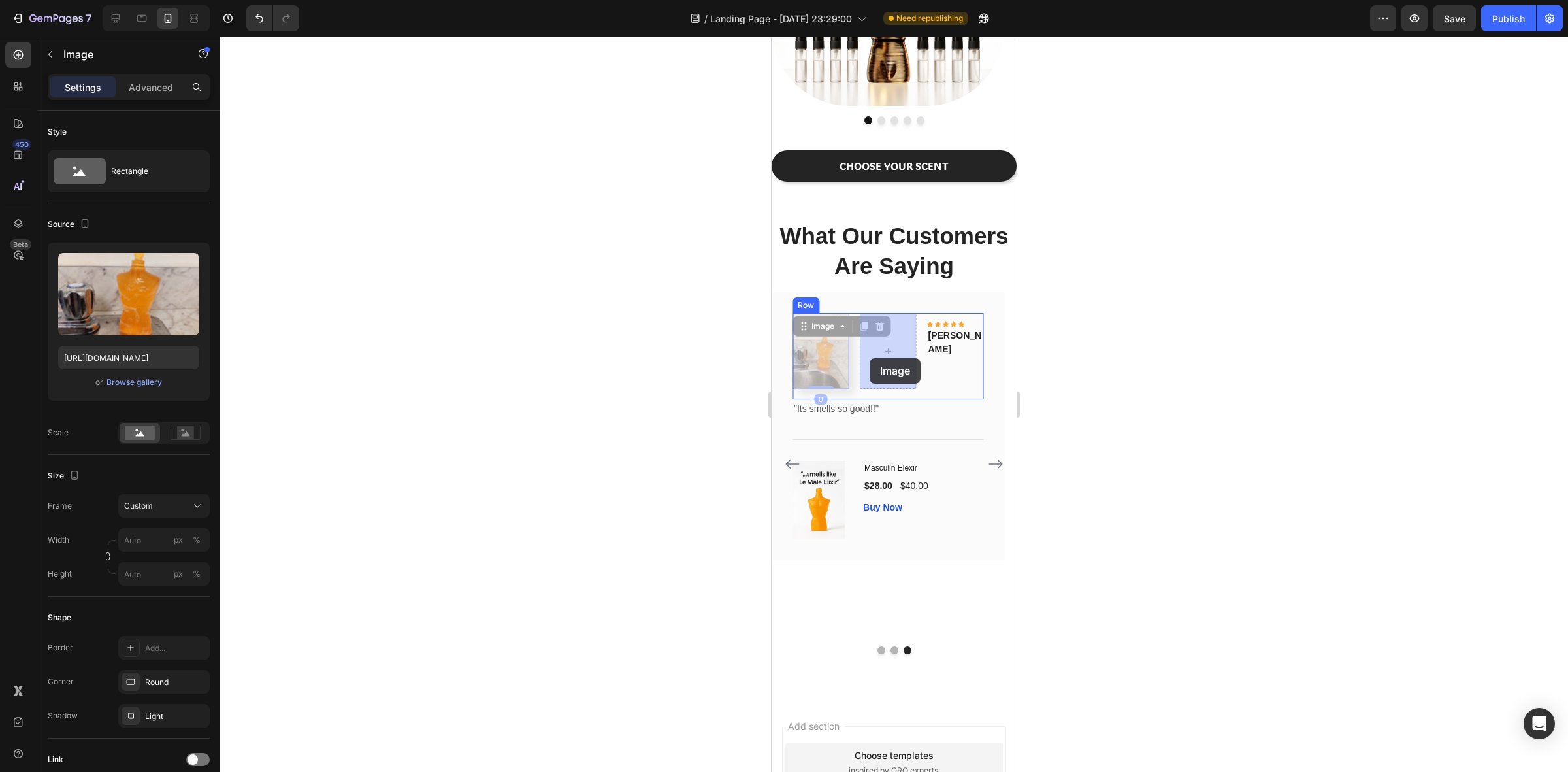
drag, startPoint x: 835, startPoint y: 330, endPoint x: 870, endPoint y: 358, distance: 44.8
drag, startPoint x: 880, startPoint y: 328, endPoint x: 844, endPoint y: 351, distance: 42.7
click at [843, 334] on div "Image" at bounding box center [823, 326] width 54 height 16
click at [842, 331] on icon at bounding box center [842, 326] width 10 height 10
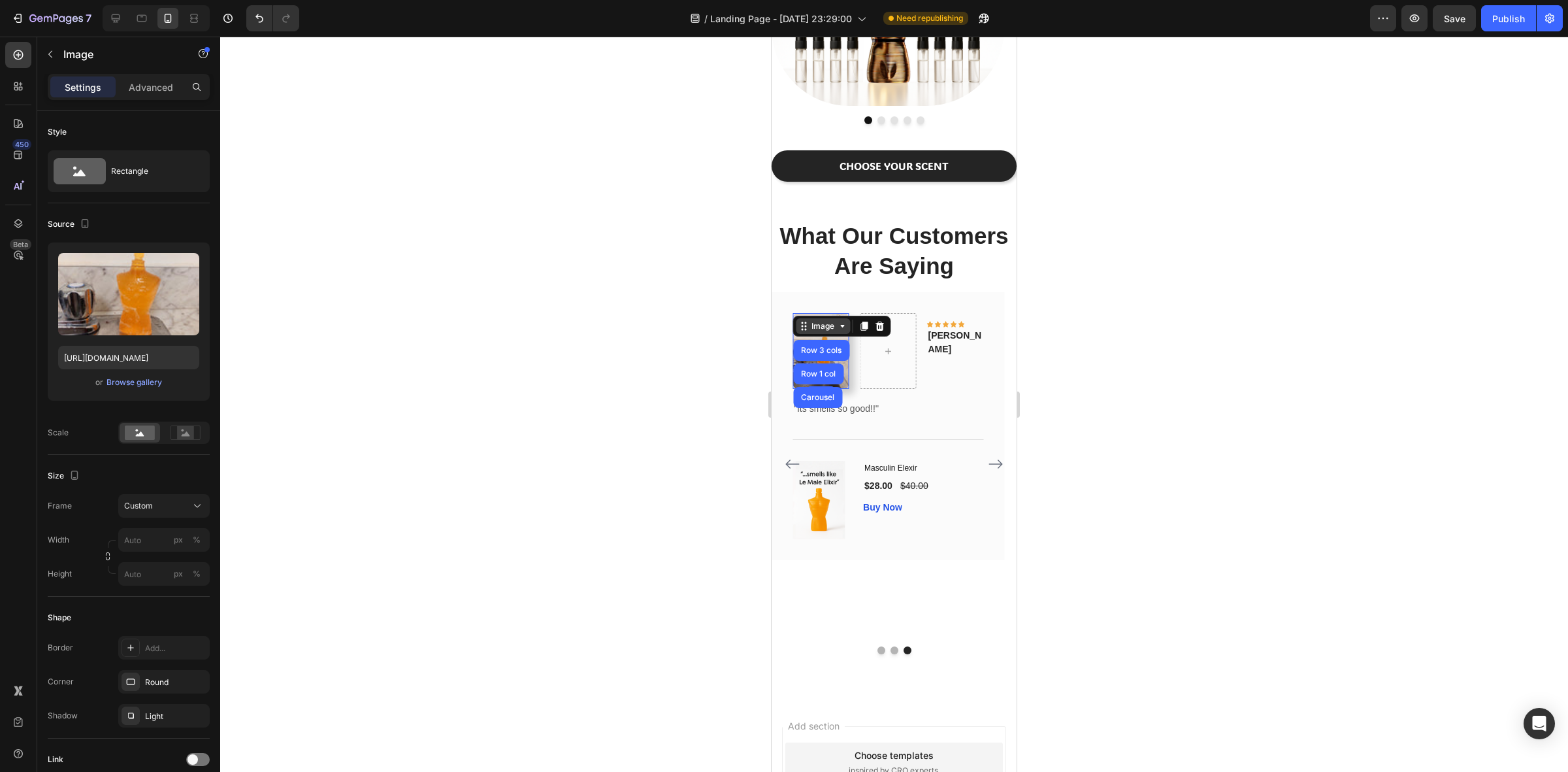
click at [842, 331] on icon at bounding box center [842, 326] width 10 height 10
drag, startPoint x: 824, startPoint y: 331, endPoint x: 856, endPoint y: 350, distance: 37.2
click at [848, 334] on div "Image" at bounding box center [823, 326] width 54 height 16
click at [843, 331] on icon at bounding box center [842, 326] width 10 height 10
click at [840, 332] on div "Image" at bounding box center [823, 326] width 54 height 16
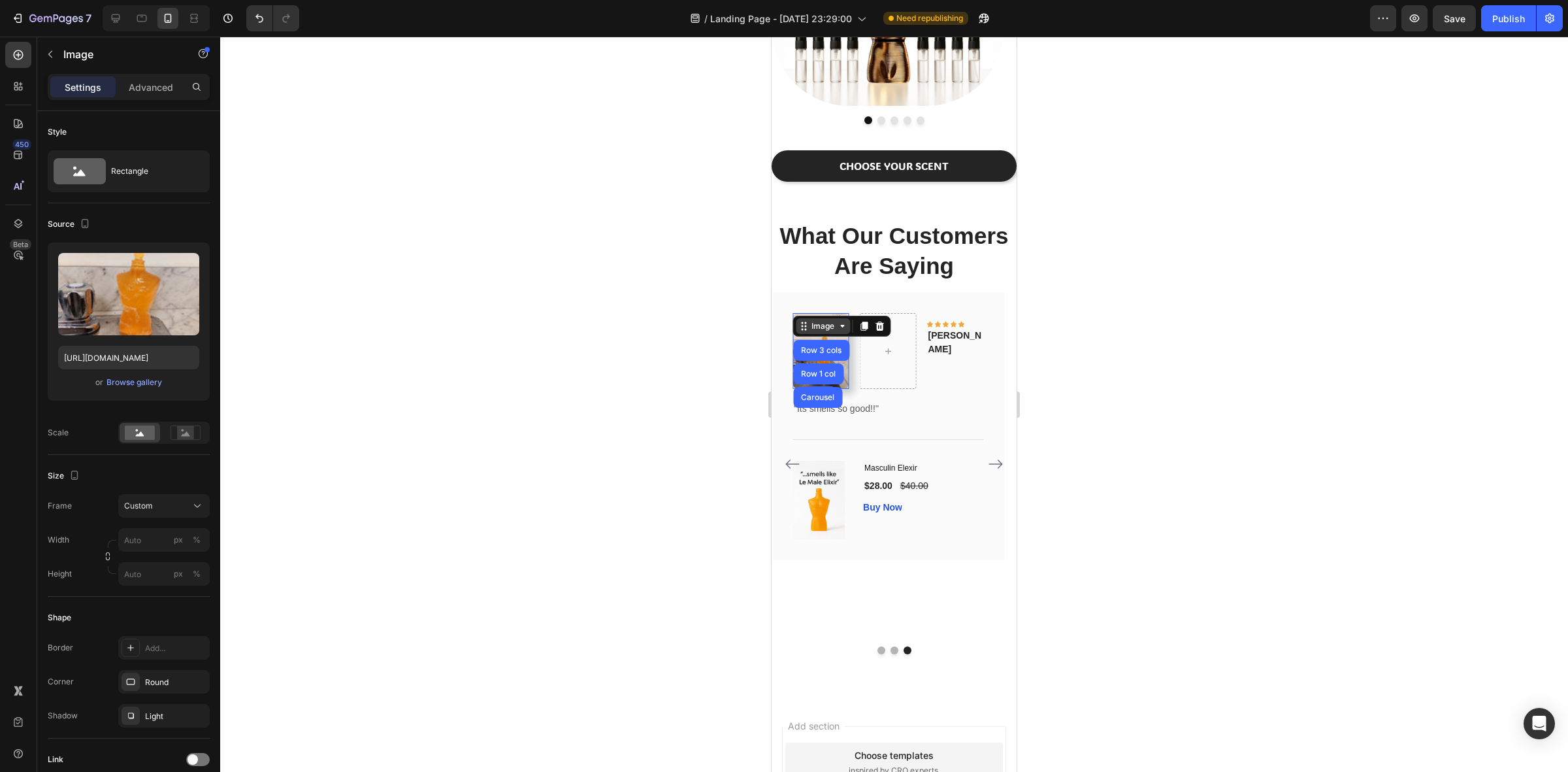
click at [840, 332] on div "Image" at bounding box center [823, 326] width 54 height 16
drag, startPoint x: 828, startPoint y: 332, endPoint x: 884, endPoint y: 371, distance: 68.2
drag, startPoint x: 886, startPoint y: 324, endPoint x: 847, endPoint y: 337, distance: 41.1
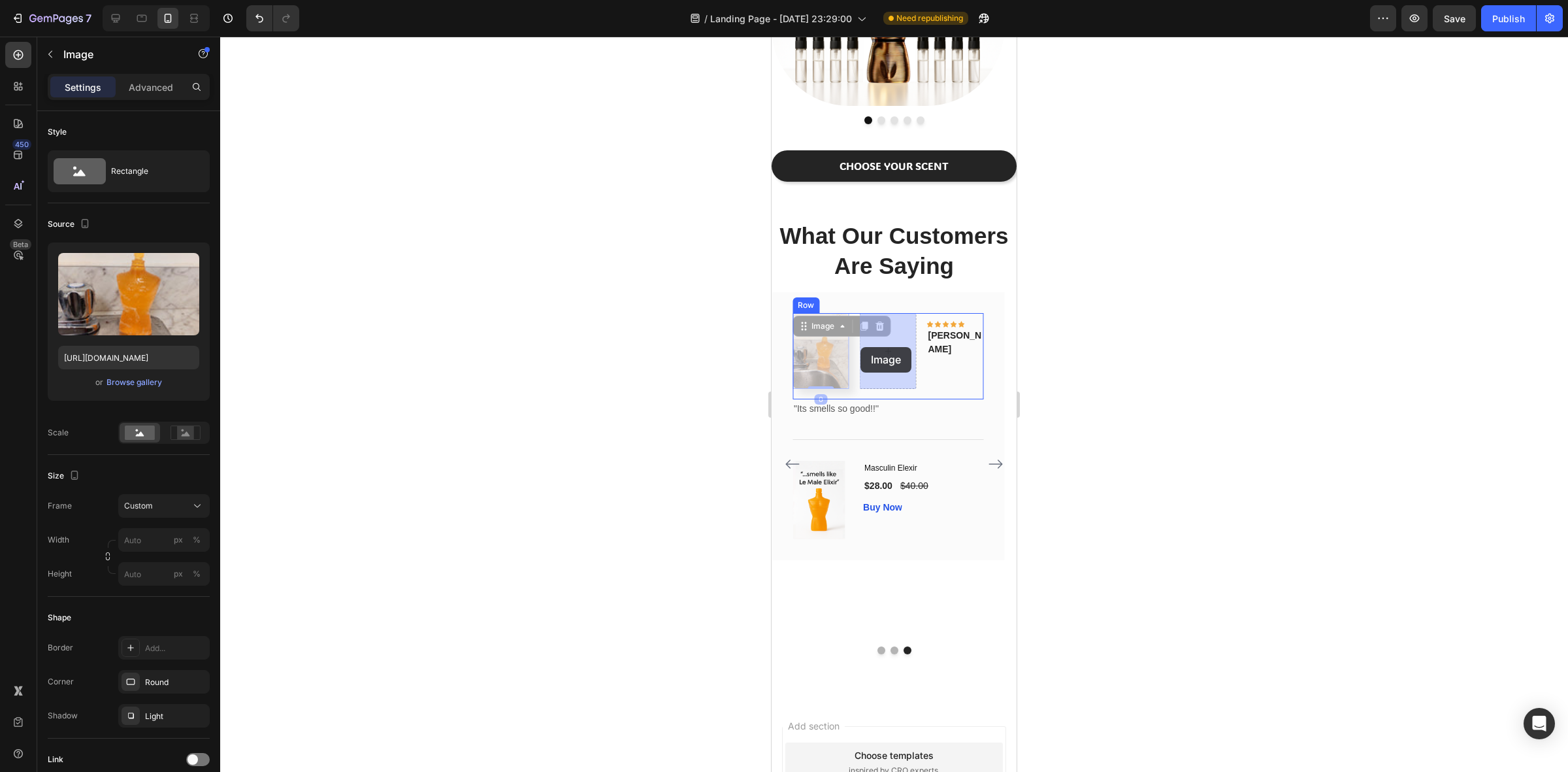
drag, startPoint x: 833, startPoint y: 328, endPoint x: 860, endPoint y: 347, distance: 33.0
drag, startPoint x: 873, startPoint y: 326, endPoint x: 840, endPoint y: 340, distance: 35.8
drag, startPoint x: 883, startPoint y: 331, endPoint x: 854, endPoint y: 339, distance: 30.1
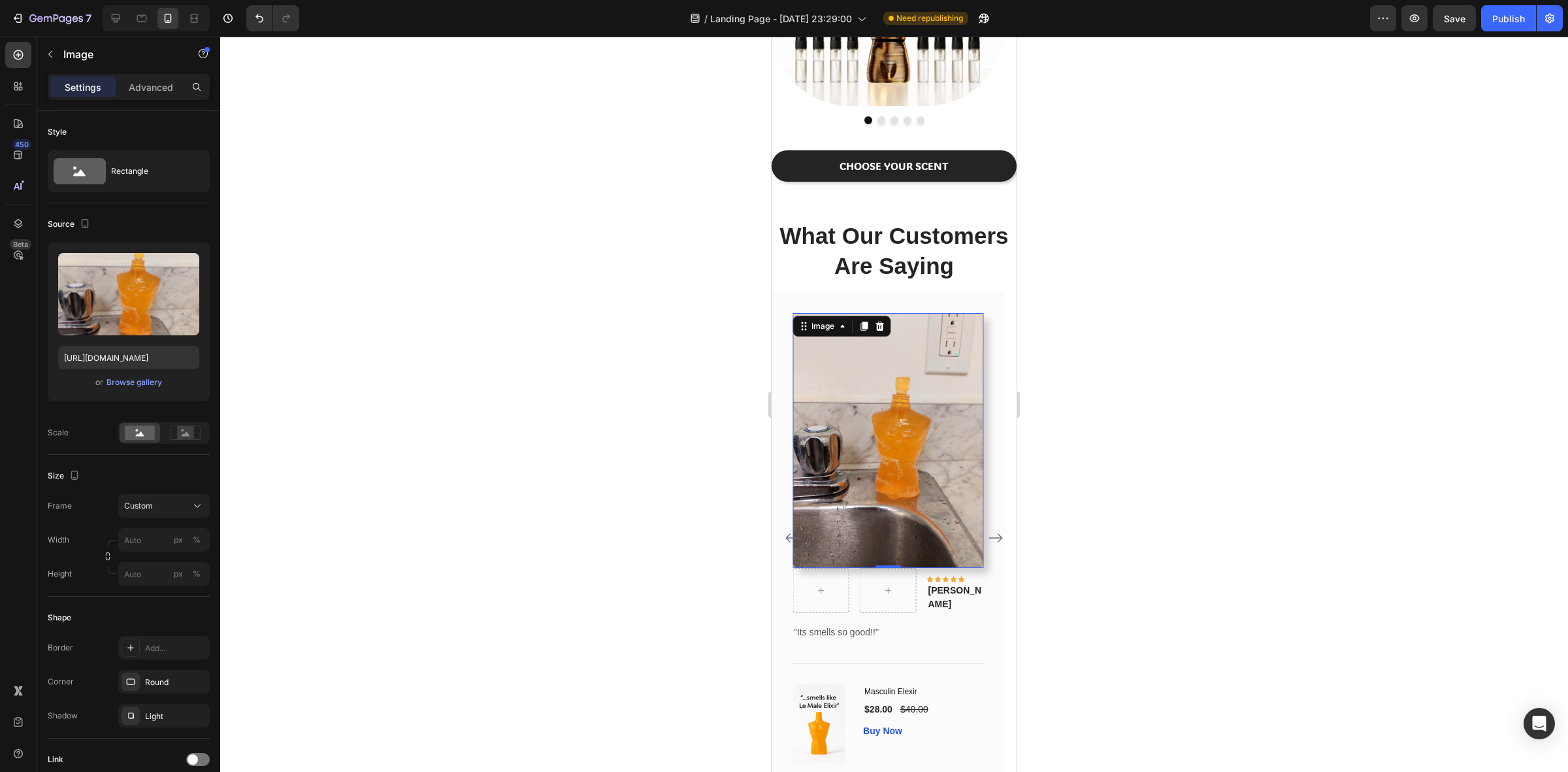
click at [1093, 371] on div at bounding box center [894, 403] width 1348 height 735
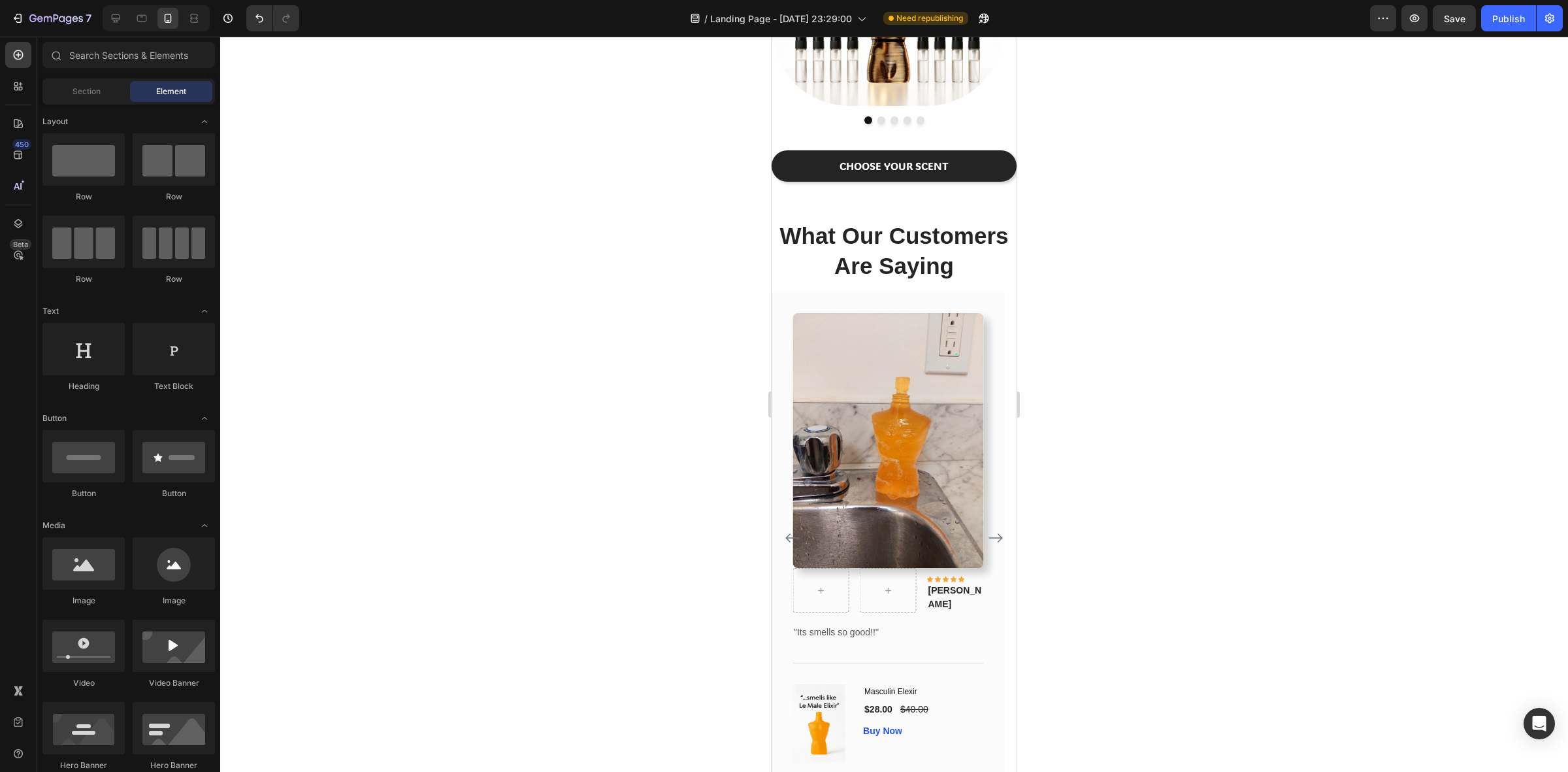
click at [1127, 582] on div at bounding box center [894, 403] width 1348 height 735
click at [1141, 550] on div at bounding box center [894, 403] width 1348 height 735
click at [889, 589] on icon at bounding box center [888, 590] width 10 height 11
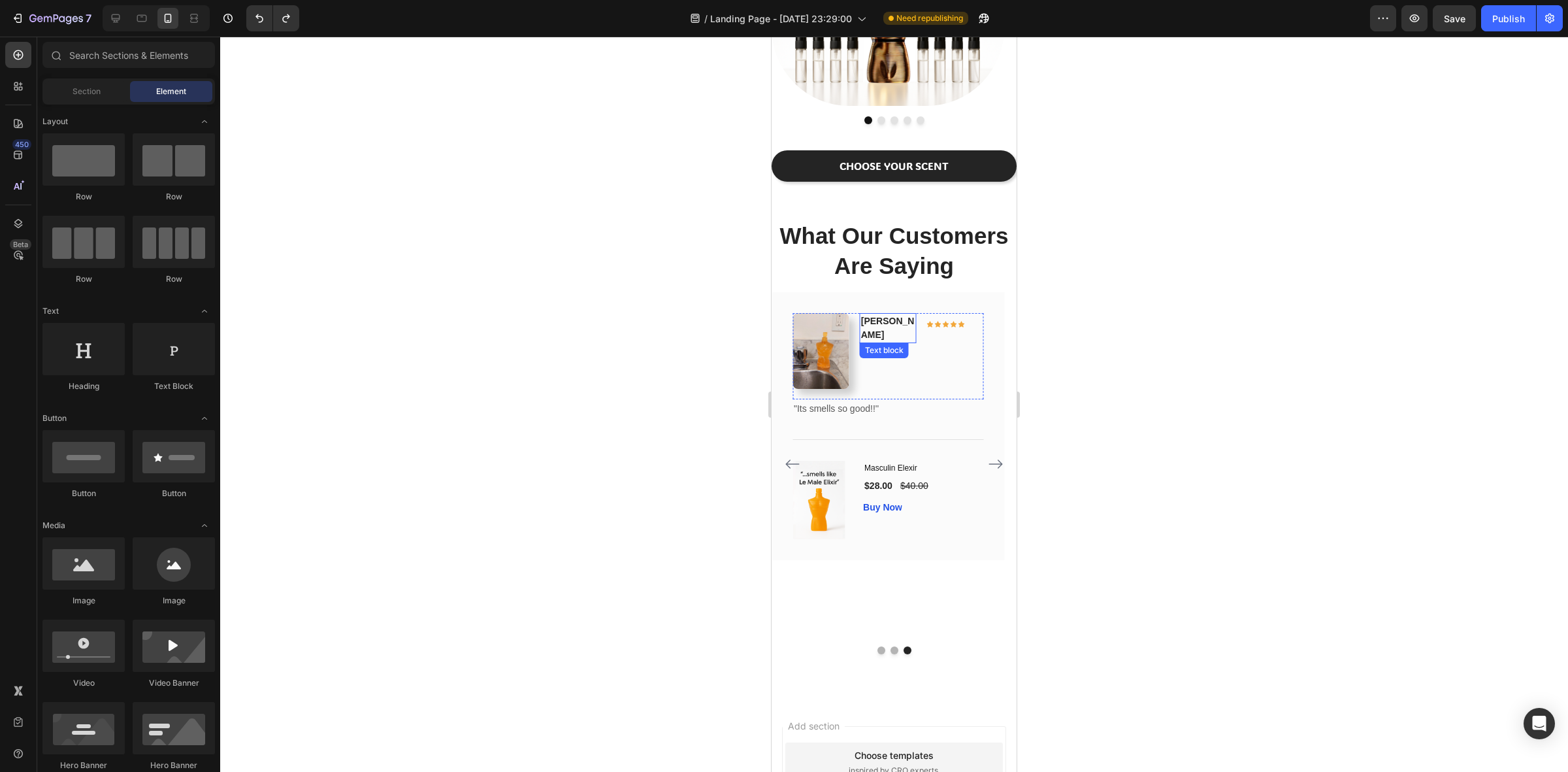
click at [882, 314] on div "[PERSON_NAME]" at bounding box center [889, 328] width 57 height 30
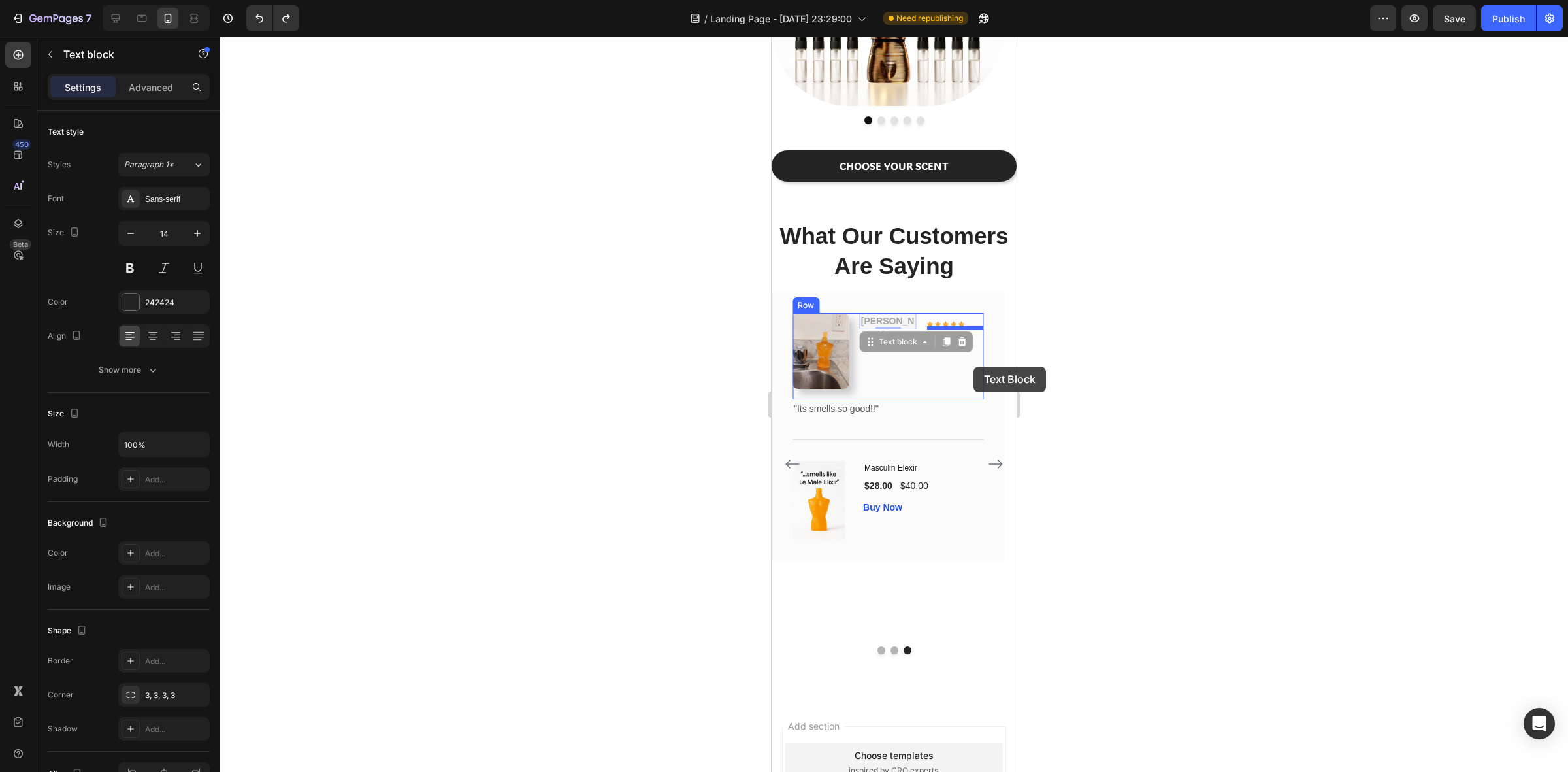
drag, startPoint x: 887, startPoint y: 338, endPoint x: 974, endPoint y: 366, distance: 91.4
click at [880, 341] on div at bounding box center [888, 350] width 31 height 21
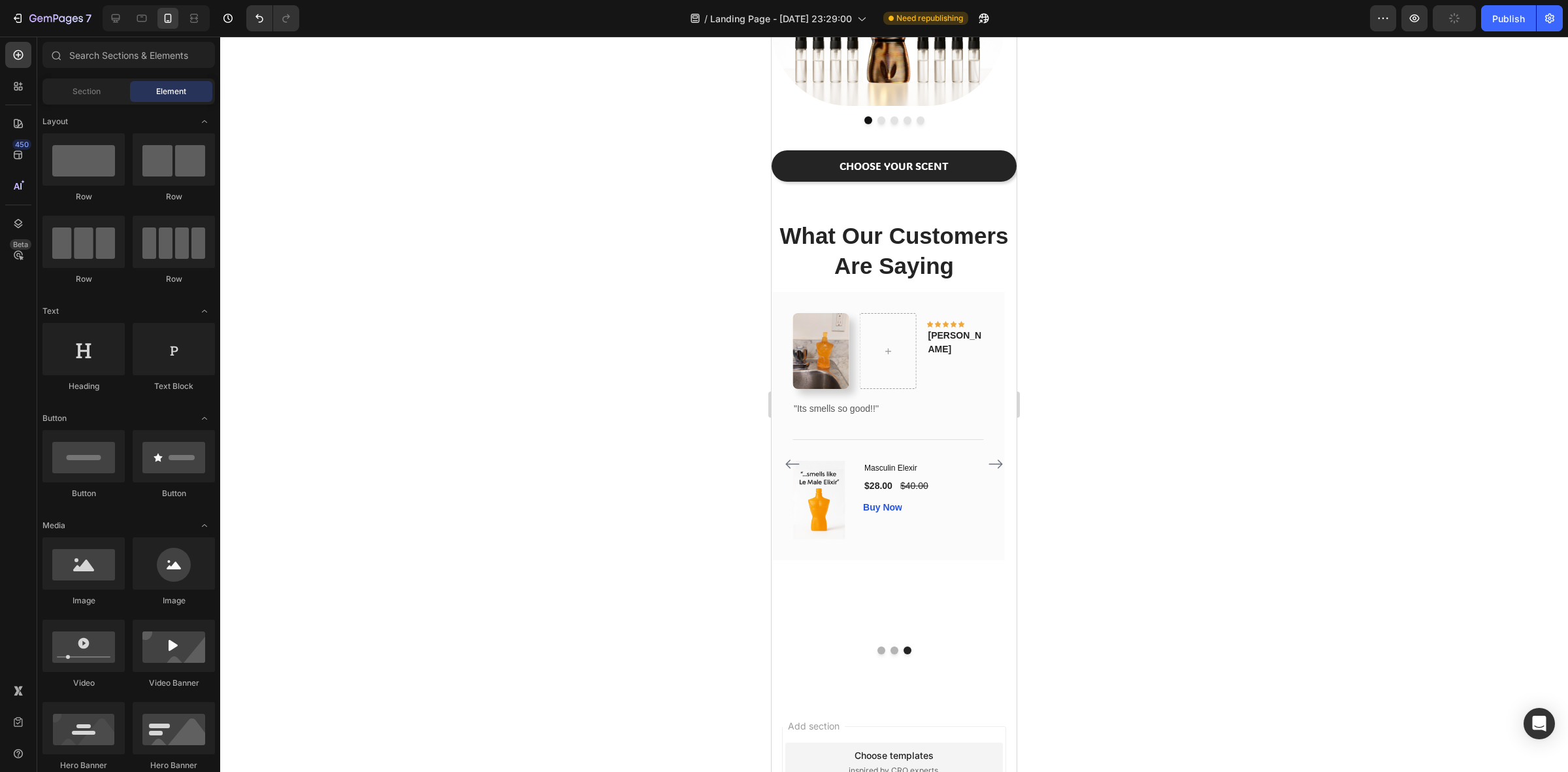
click at [1198, 374] on div at bounding box center [894, 403] width 1348 height 735
click at [824, 326] on div "Image" at bounding box center [809, 321] width 34 height 16
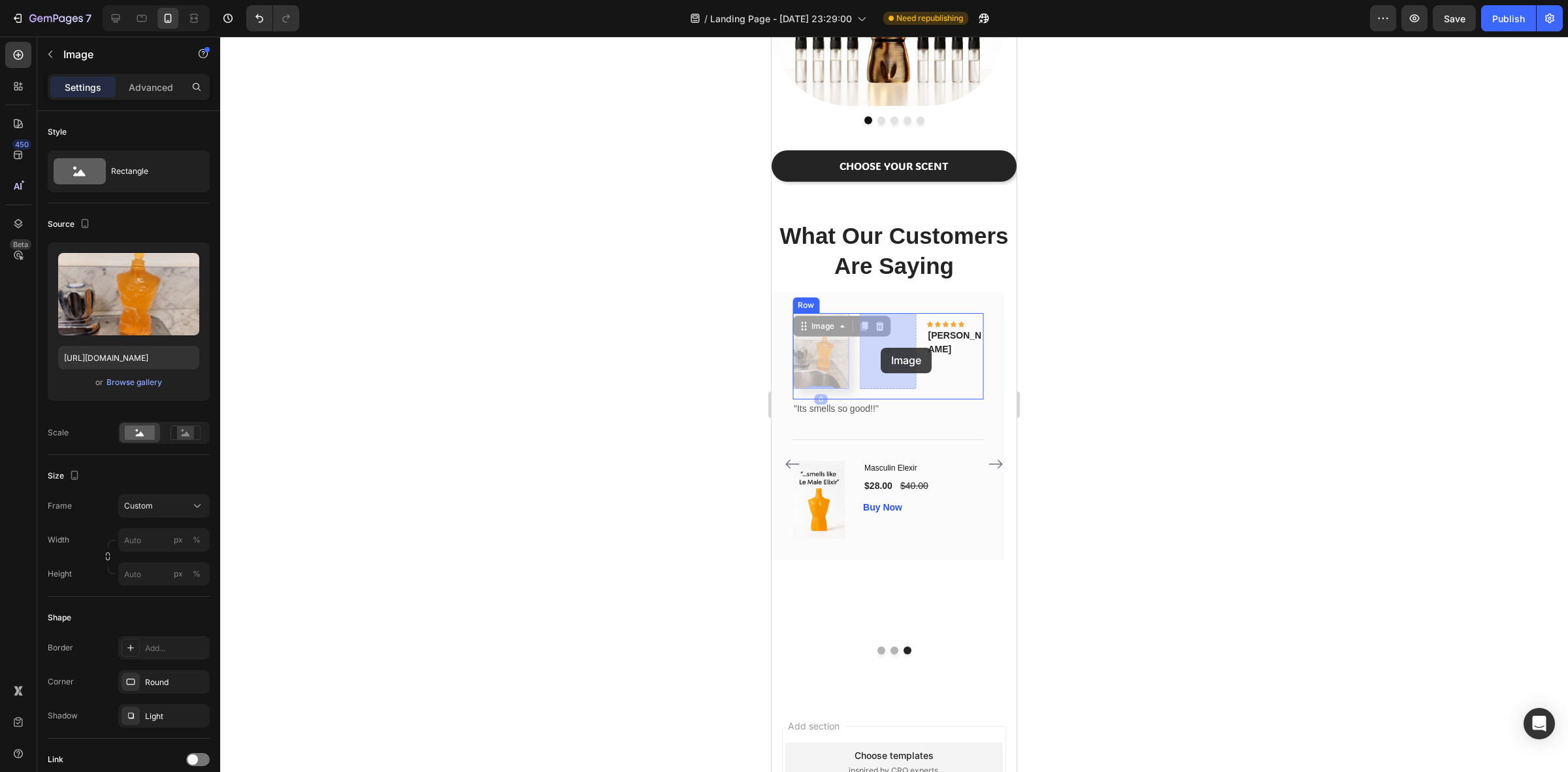
drag, startPoint x: 834, startPoint y: 330, endPoint x: 880, endPoint y: 347, distance: 49.0
drag, startPoint x: 886, startPoint y: 331, endPoint x: 837, endPoint y: 334, distance: 49.1
drag, startPoint x: 835, startPoint y: 331, endPoint x: 887, endPoint y: 344, distance: 53.6
drag, startPoint x: 880, startPoint y: 328, endPoint x: 837, endPoint y: 331, distance: 43.1
drag, startPoint x: 835, startPoint y: 331, endPoint x: 876, endPoint y: 342, distance: 42.4
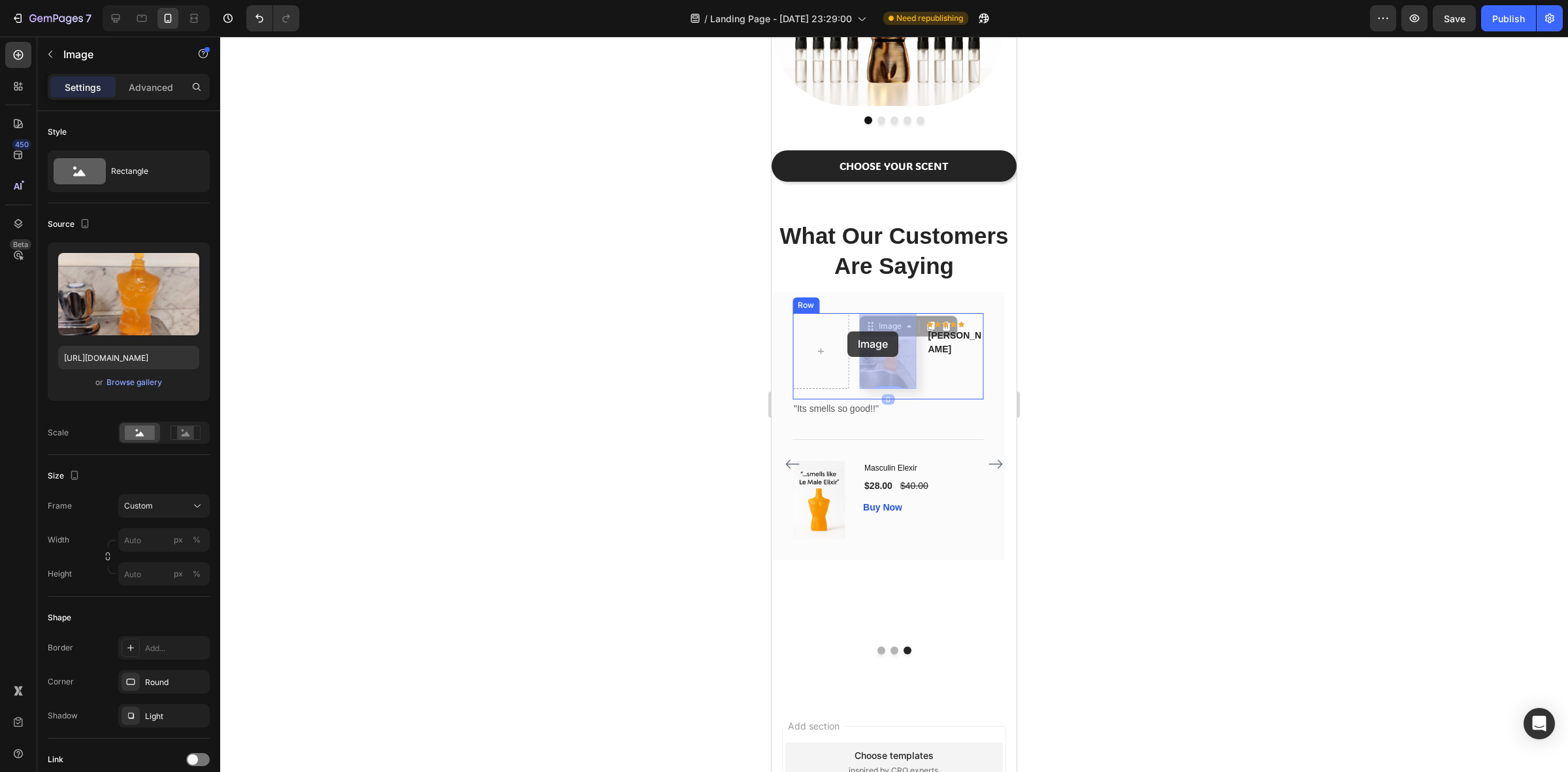
drag, startPoint x: 890, startPoint y: 321, endPoint x: 848, endPoint y: 331, distance: 43.2
drag, startPoint x: 882, startPoint y: 331, endPoint x: 823, endPoint y: 331, distance: 59.0
click at [823, 331] on div "Image 0 Icon Icon Icon Icon Icon Row Antonio Text block Row" at bounding box center [888, 356] width 191 height 86
drag, startPoint x: 863, startPoint y: 330, endPoint x: 838, endPoint y: 331, distance: 25.0
drag, startPoint x: 838, startPoint y: 331, endPoint x: 877, endPoint y: 332, distance: 39.0
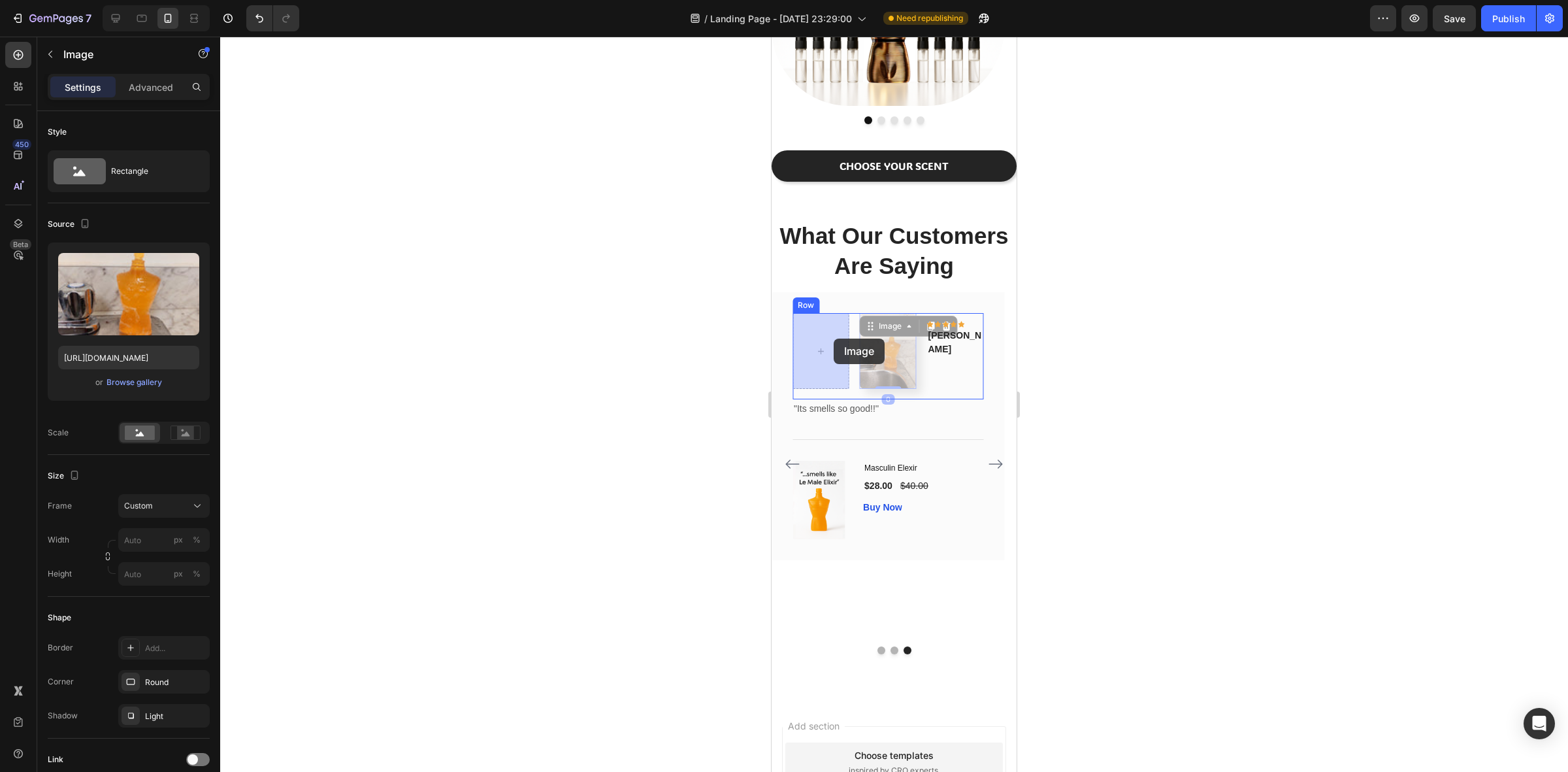
drag, startPoint x: 862, startPoint y: 337, endPoint x: 835, endPoint y: 339, distance: 27.1
drag, startPoint x: 832, startPoint y: 330, endPoint x: 866, endPoint y: 334, distance: 34.2
drag, startPoint x: 880, startPoint y: 328, endPoint x: 834, endPoint y: 335, distance: 46.5
click at [880, 347] on div at bounding box center [888, 350] width 31 height 21
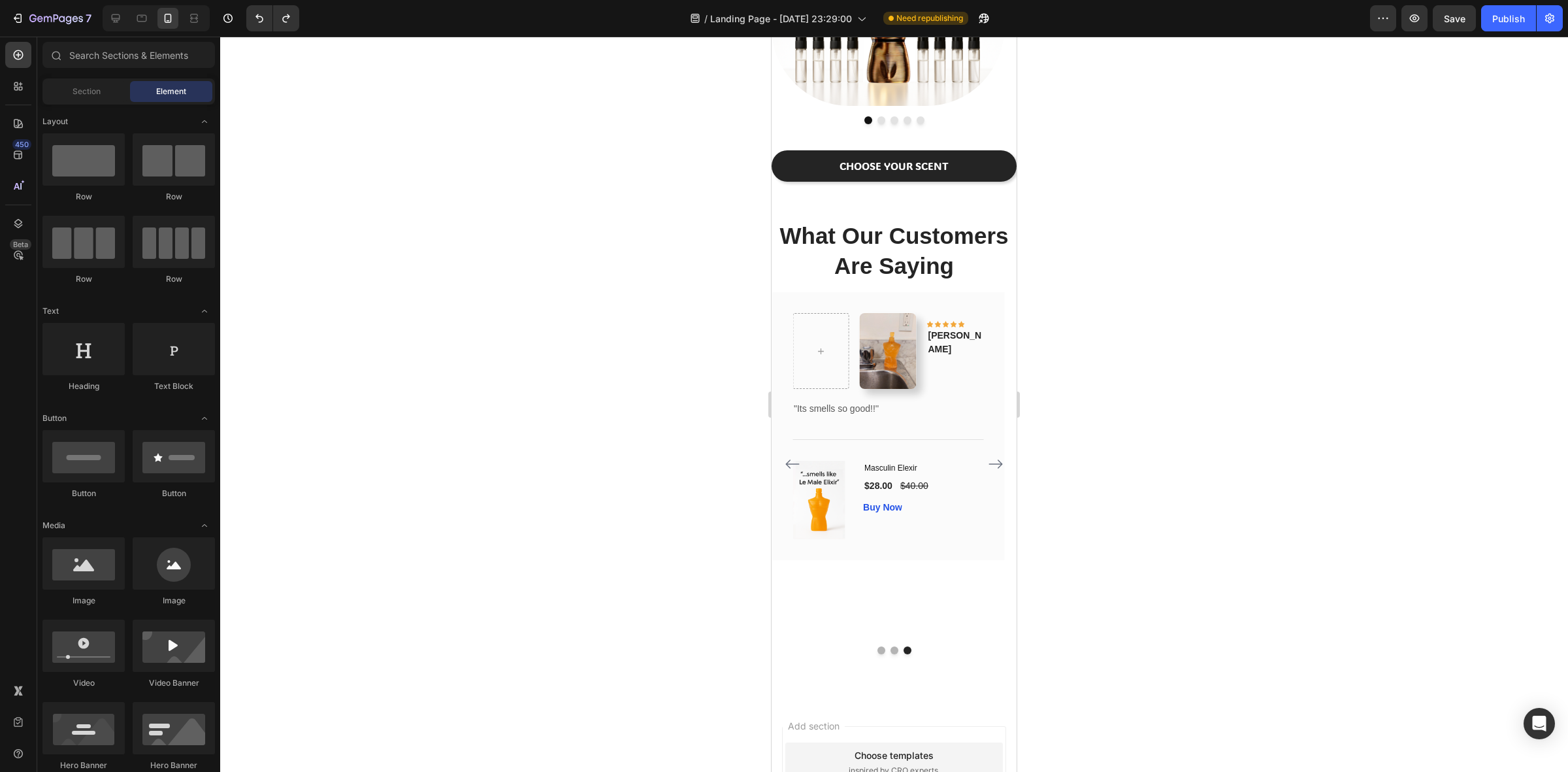
click at [1078, 370] on div at bounding box center [894, 403] width 1348 height 735
click at [870, 350] on img at bounding box center [889, 351] width 57 height 76
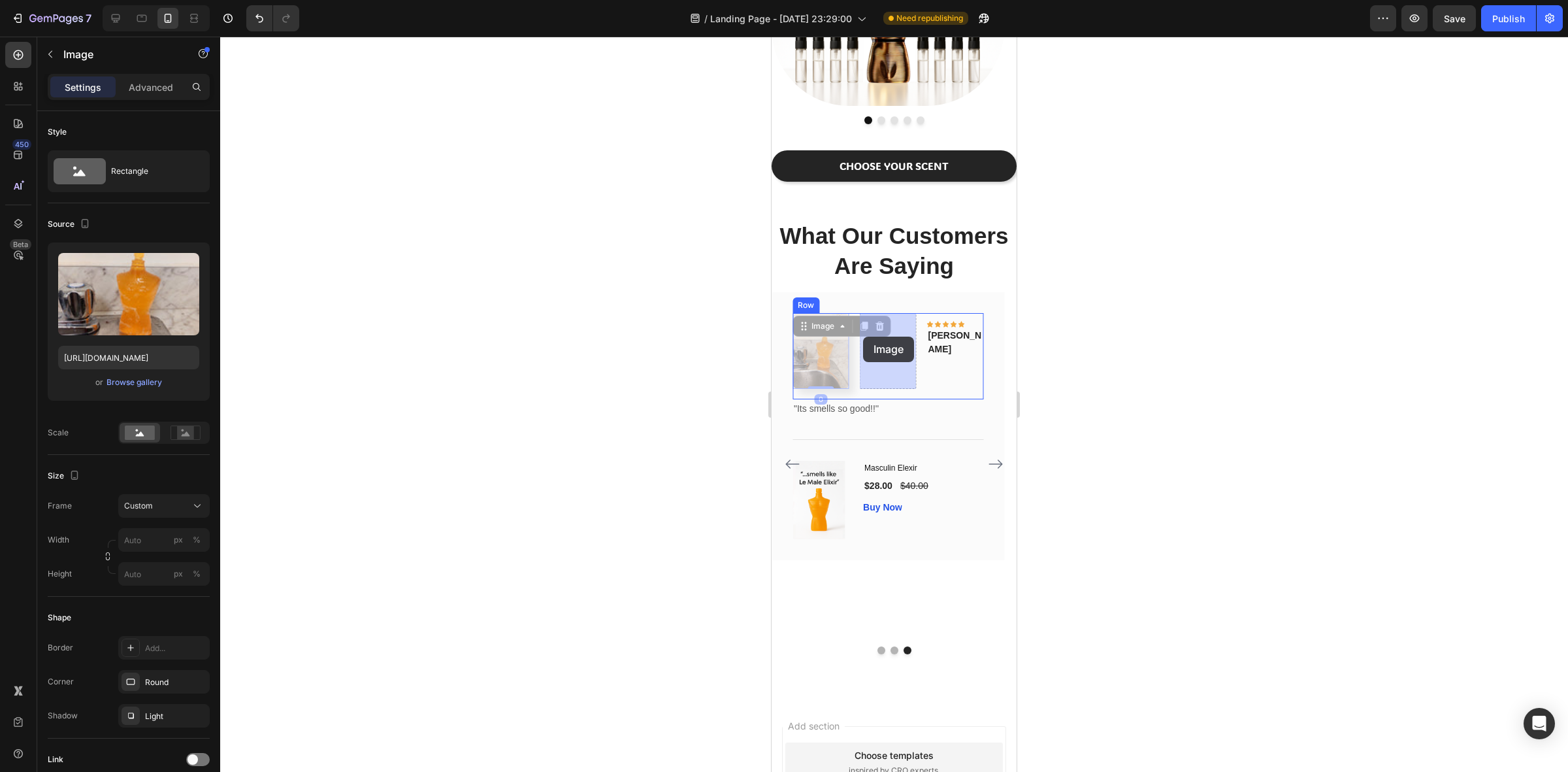
drag, startPoint x: 816, startPoint y: 331, endPoint x: 875, endPoint y: 339, distance: 59.5
drag, startPoint x: 874, startPoint y: 328, endPoint x: 843, endPoint y: 334, distance: 31.6
drag, startPoint x: 842, startPoint y: 331, endPoint x: 874, endPoint y: 336, distance: 32.4
drag, startPoint x: 880, startPoint y: 330, endPoint x: 846, endPoint y: 334, distance: 34.2
click at [846, 334] on div "Image 0 Icon Icon Icon Icon Icon Row Antonio Text block Row" at bounding box center [888, 356] width 191 height 86
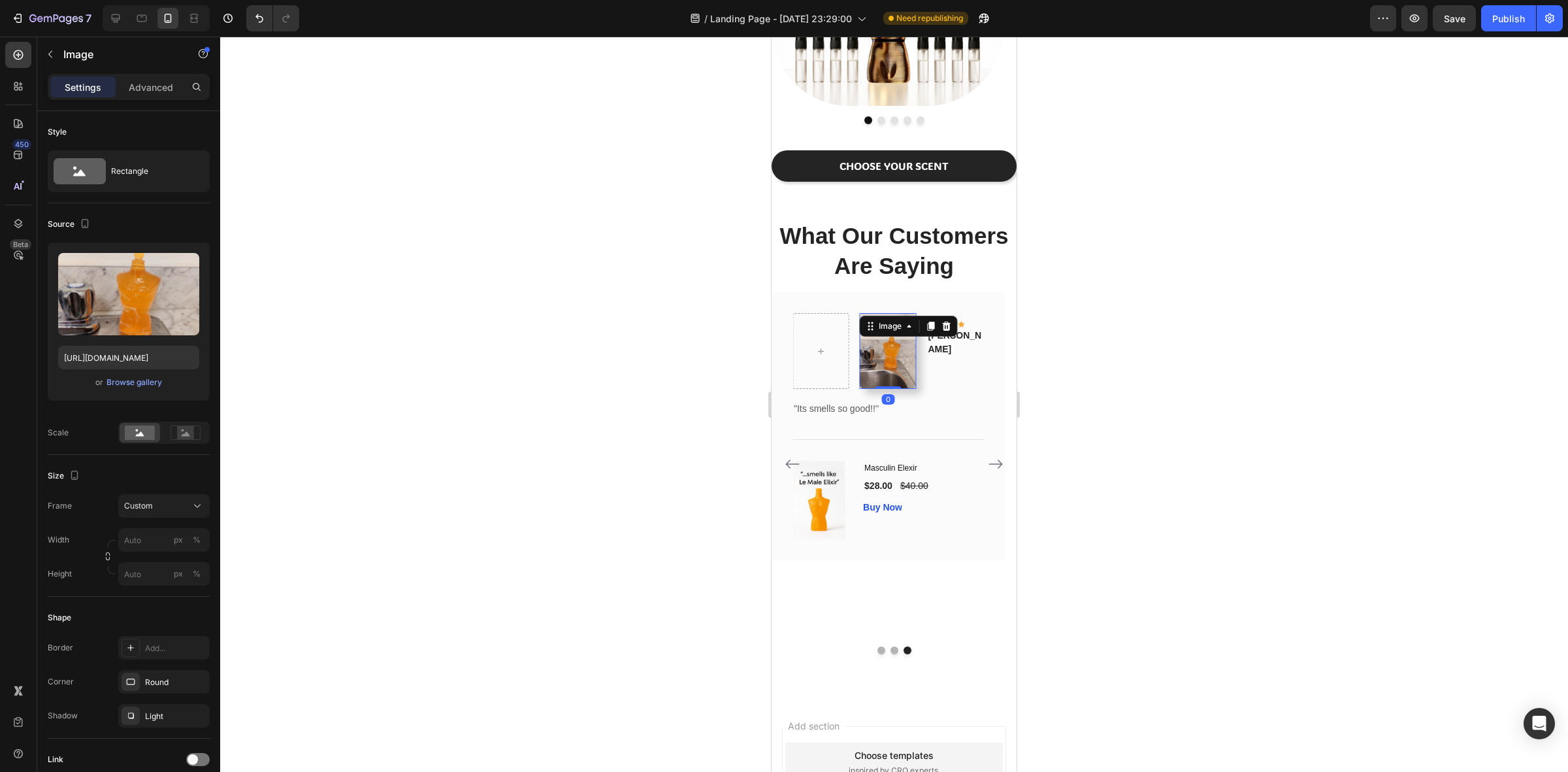
click at [1095, 382] on div at bounding box center [894, 403] width 1348 height 735
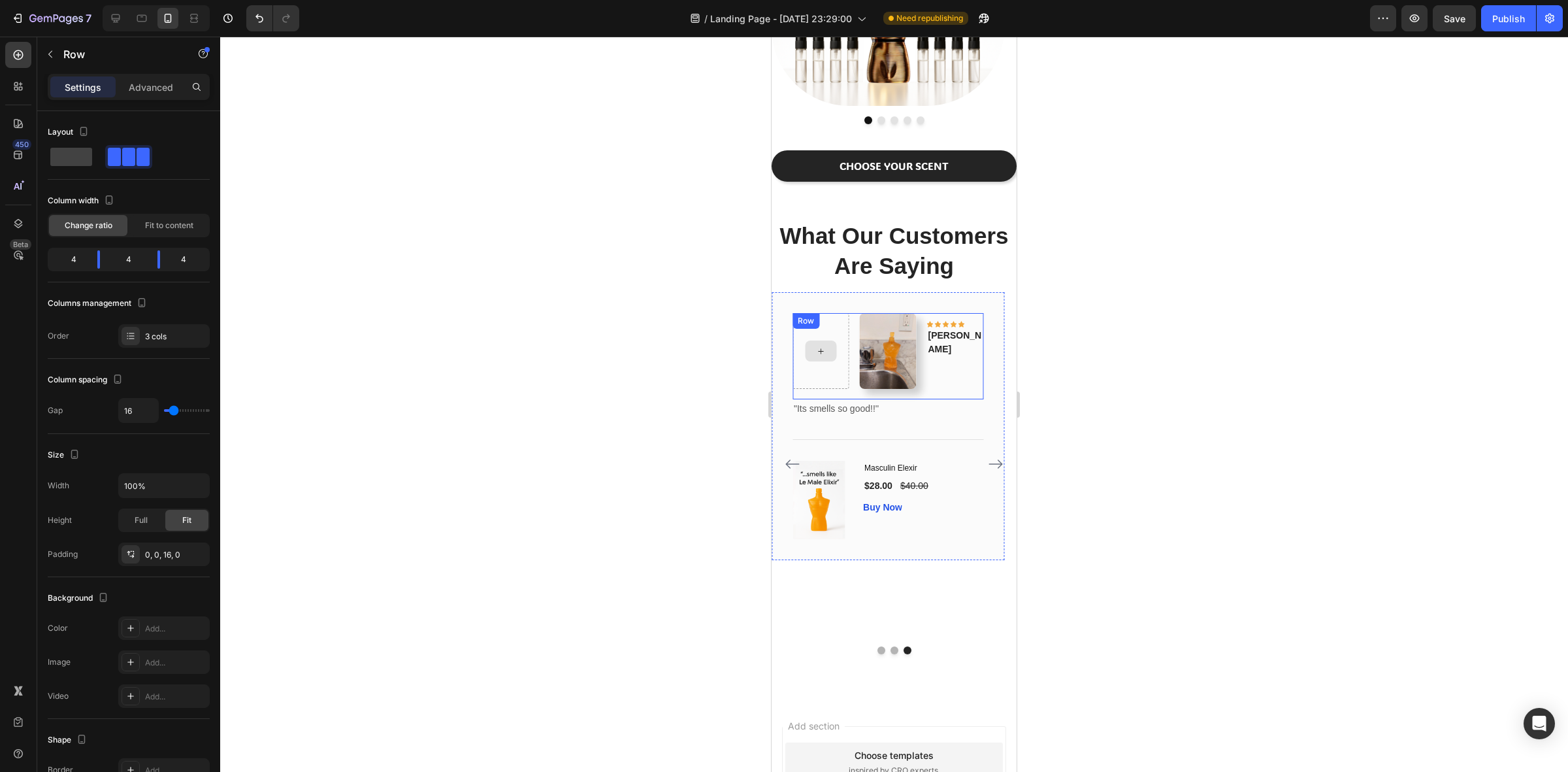
click at [814, 340] on div at bounding box center [821, 351] width 57 height 76
click at [869, 332] on div at bounding box center [873, 326] width 16 height 16
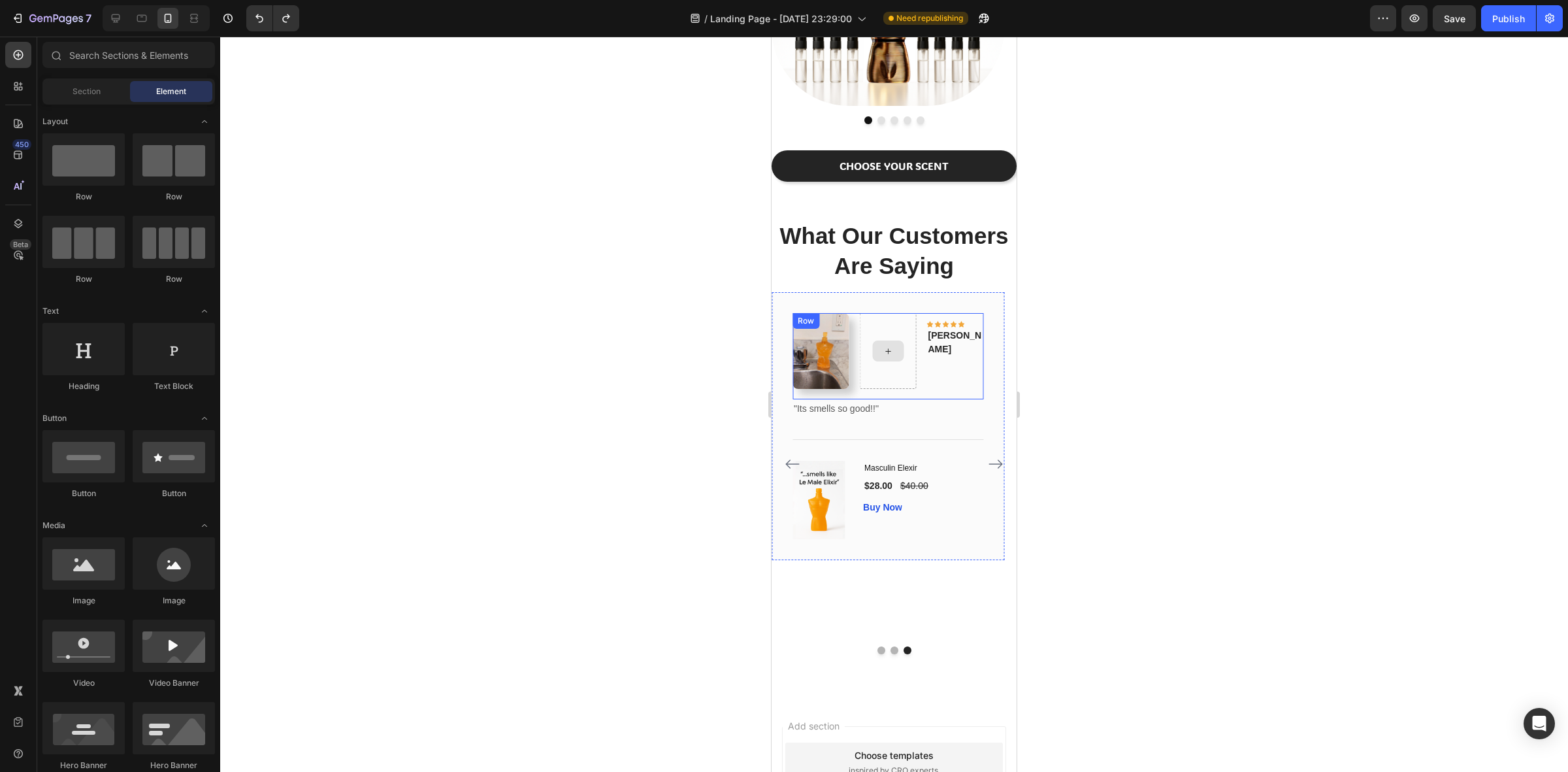
drag, startPoint x: 897, startPoint y: 348, endPoint x: 883, endPoint y: 347, distance: 14.0
click at [896, 348] on div at bounding box center [888, 350] width 31 height 21
click at [880, 321] on div "Image Icon Icon Icon Icon Icon Row Antonio Text block Row" at bounding box center [888, 356] width 191 height 86
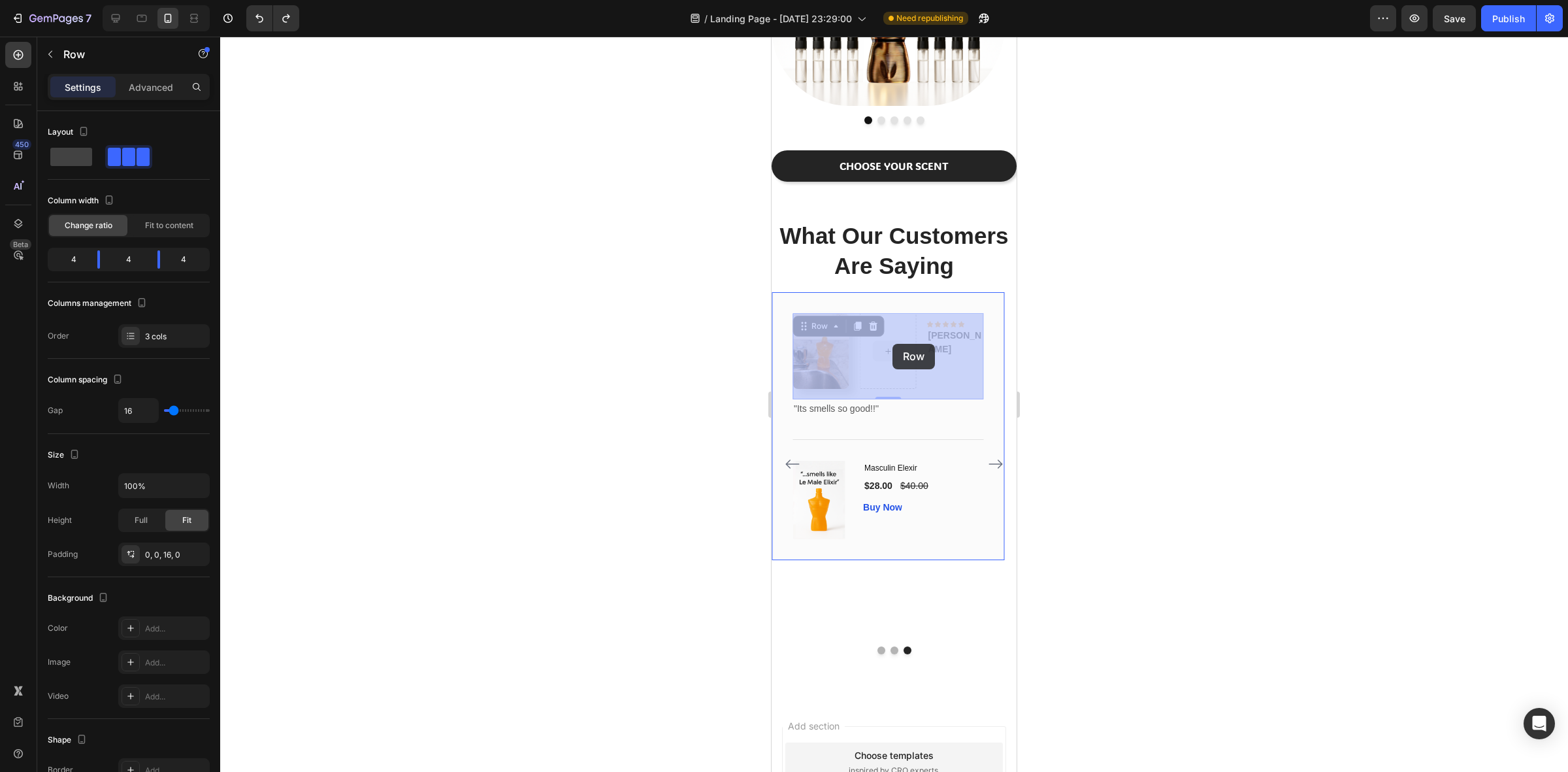
drag, startPoint x: 829, startPoint y: 328, endPoint x: 890, endPoint y: 343, distance: 62.8
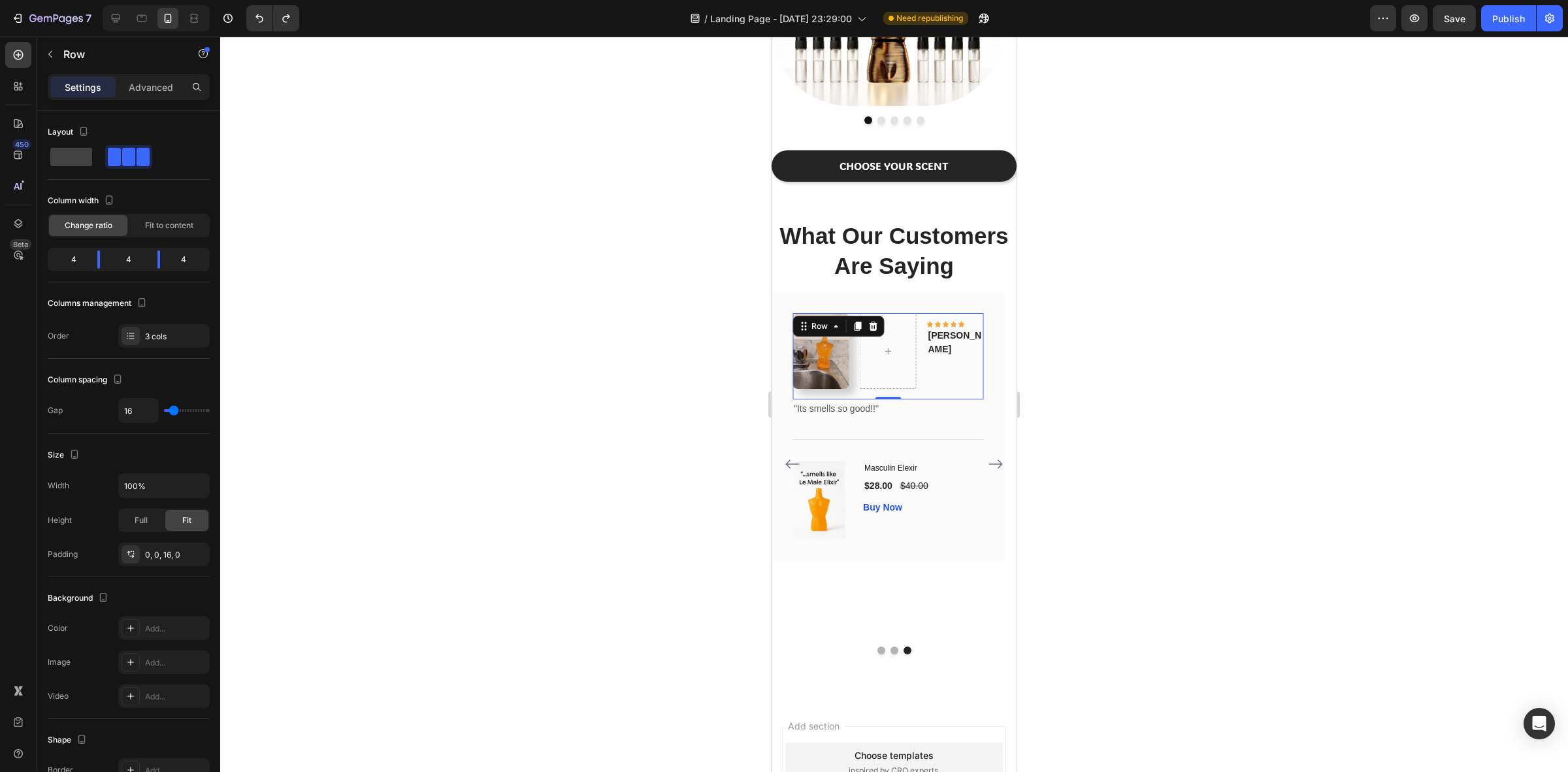
click at [1191, 371] on div at bounding box center [894, 403] width 1348 height 735
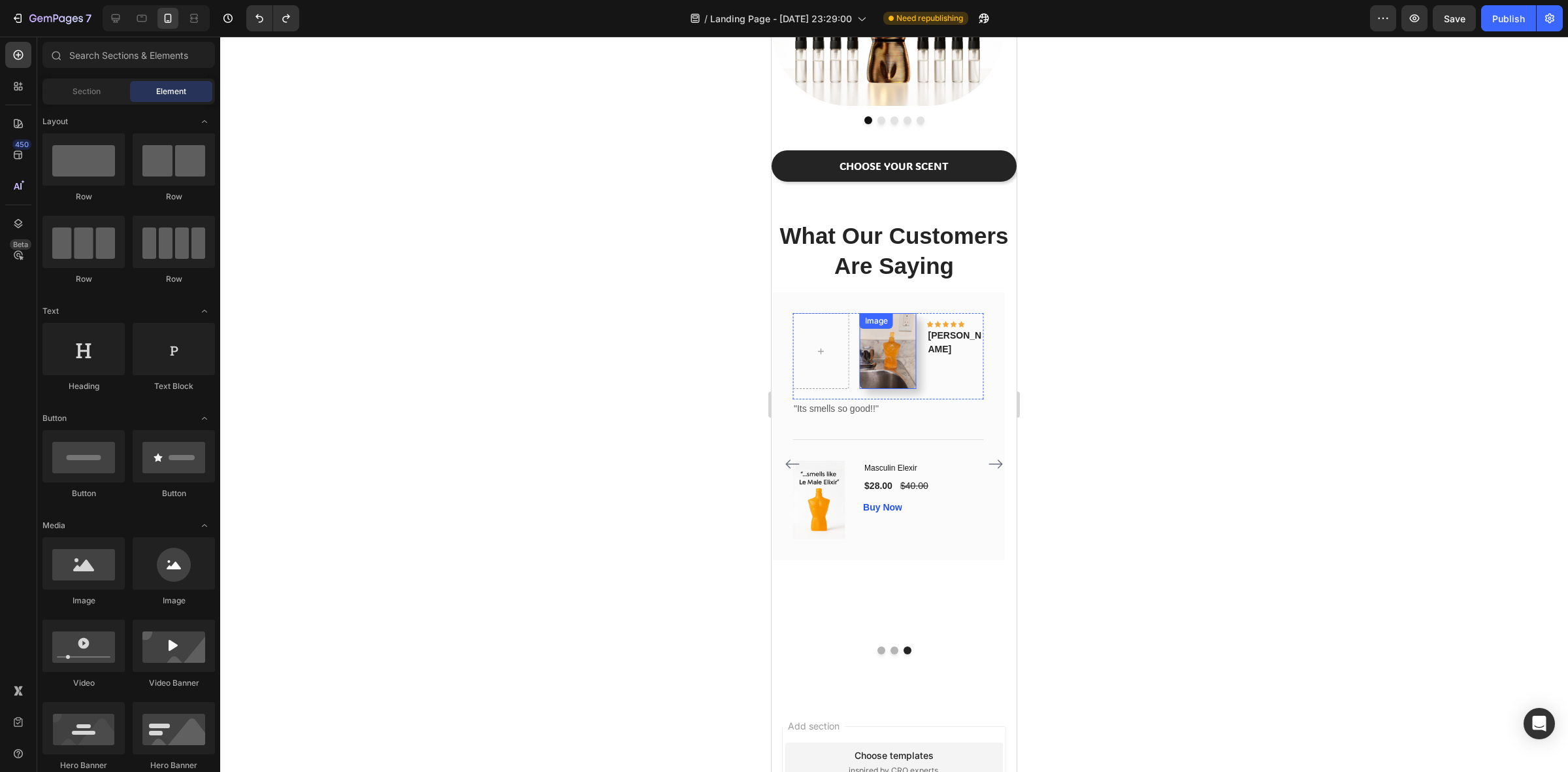
click at [878, 323] on div "Image" at bounding box center [876, 320] width 28 height 12
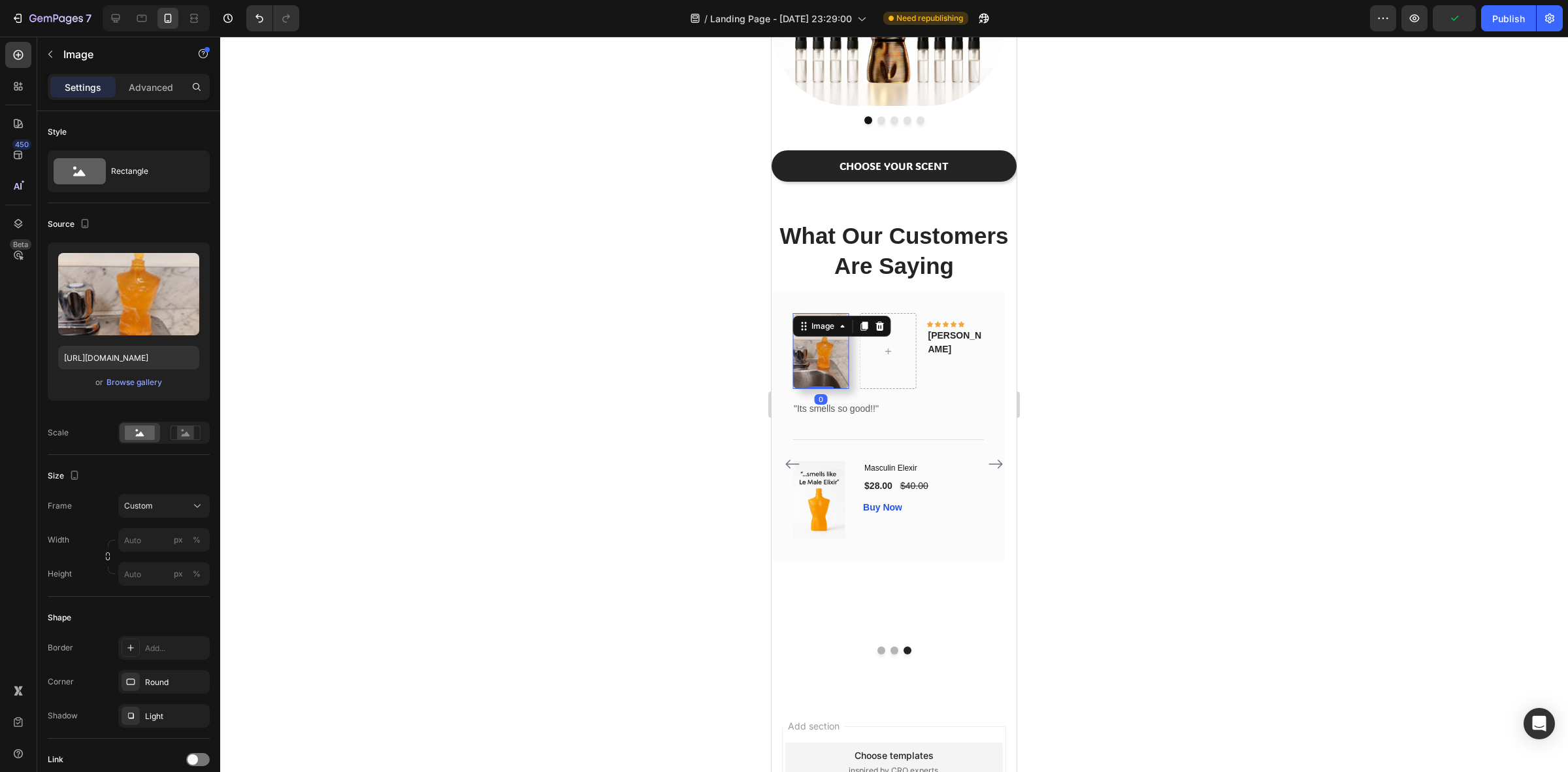
click at [1121, 354] on div at bounding box center [894, 403] width 1348 height 735
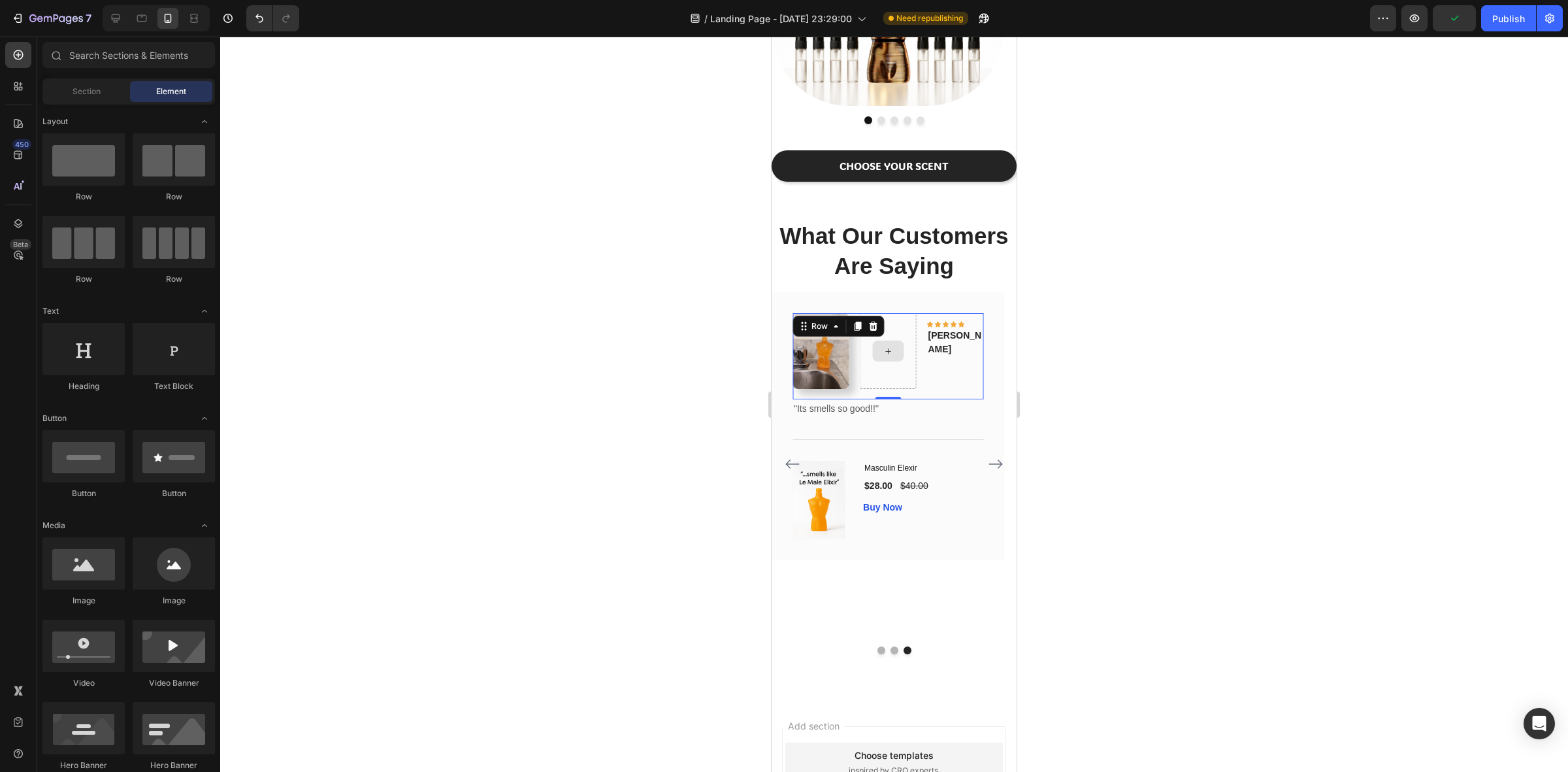
click at [886, 327] on div at bounding box center [889, 351] width 57 height 76
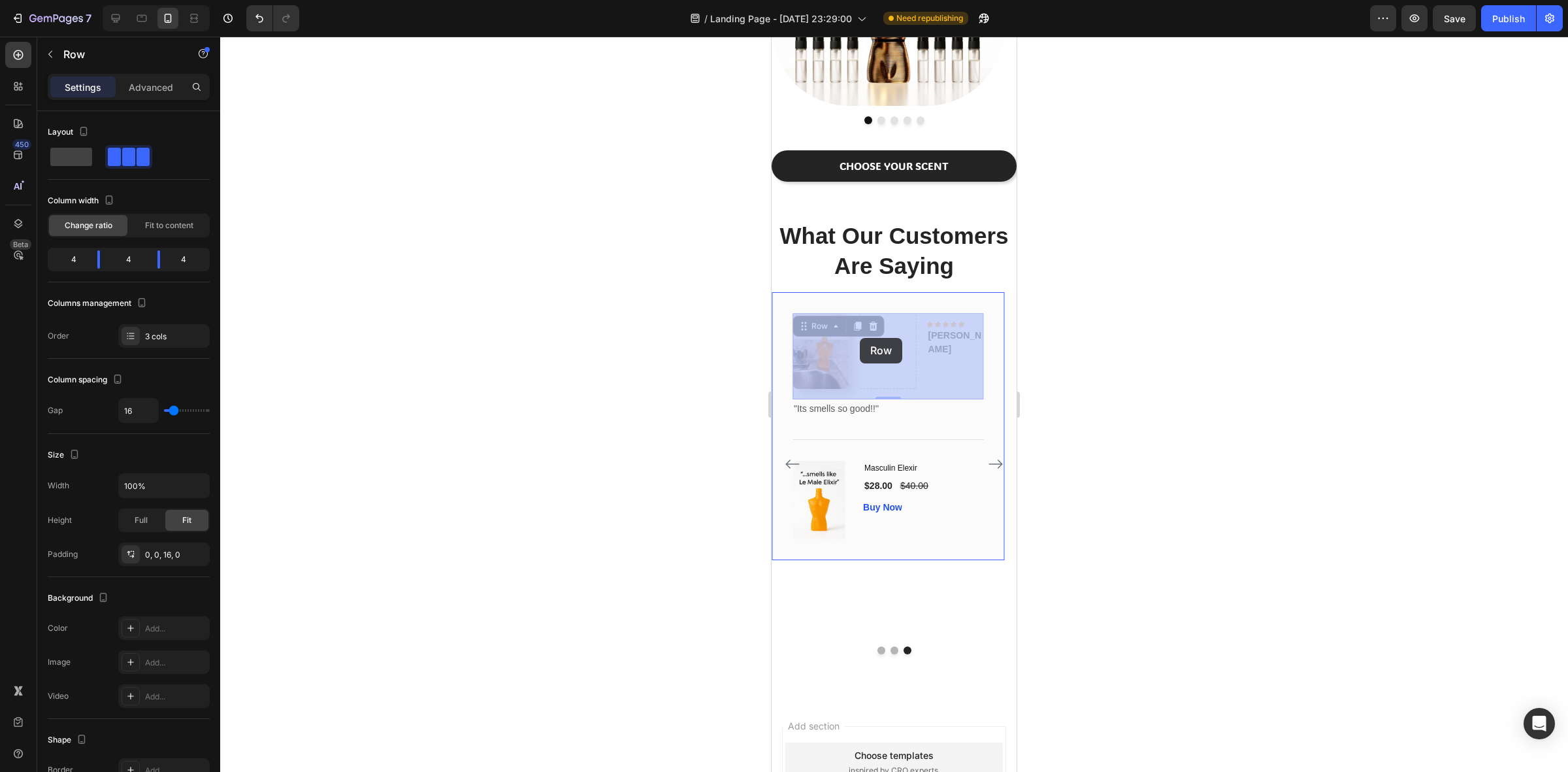
drag, startPoint x: 831, startPoint y: 320, endPoint x: 883, endPoint y: 339, distance: 55.4
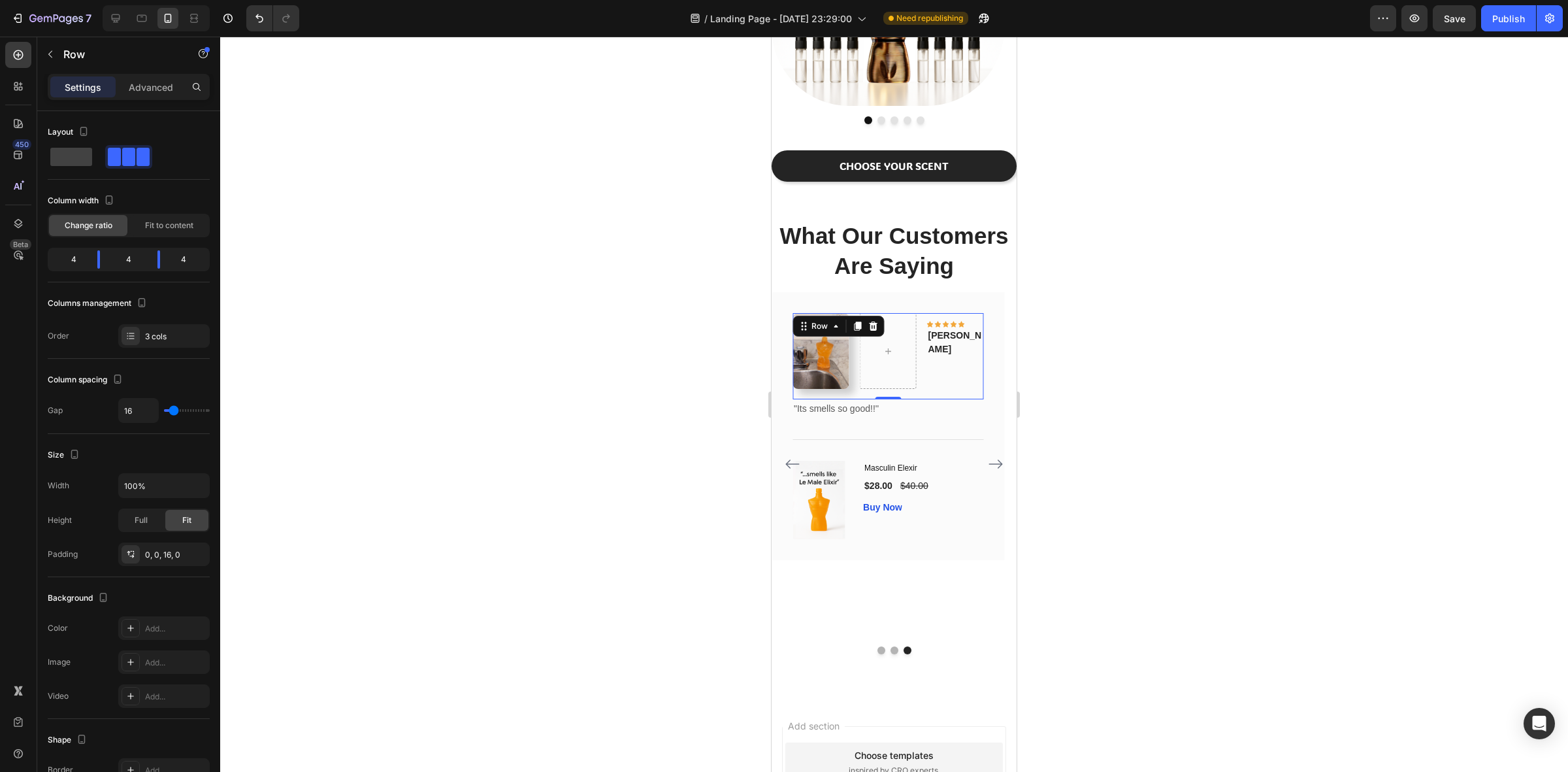
click at [1077, 358] on div at bounding box center [894, 403] width 1348 height 735
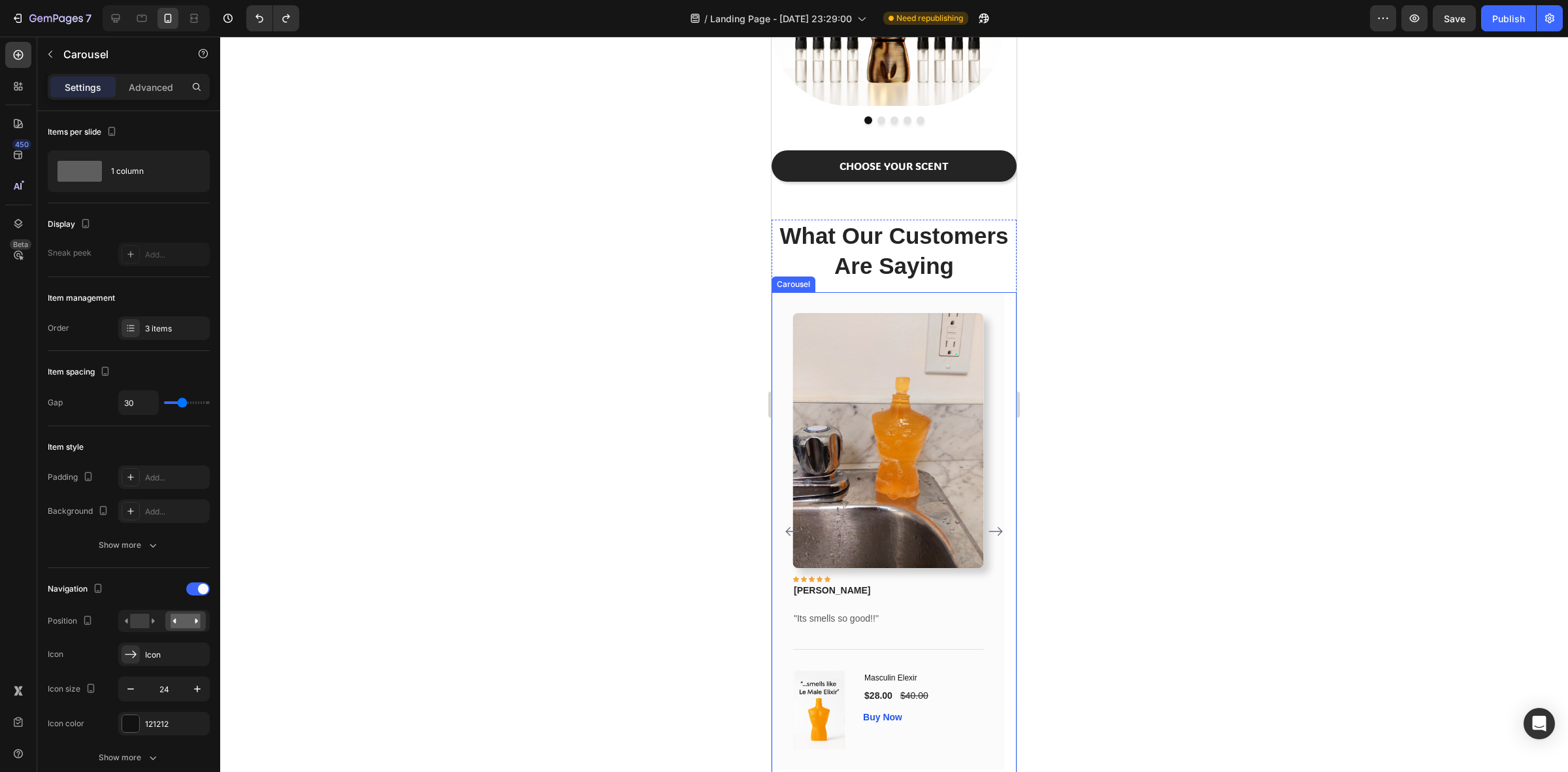
click at [792, 535] on icon "Carousel Back Arrow" at bounding box center [793, 532] width 16 height 16
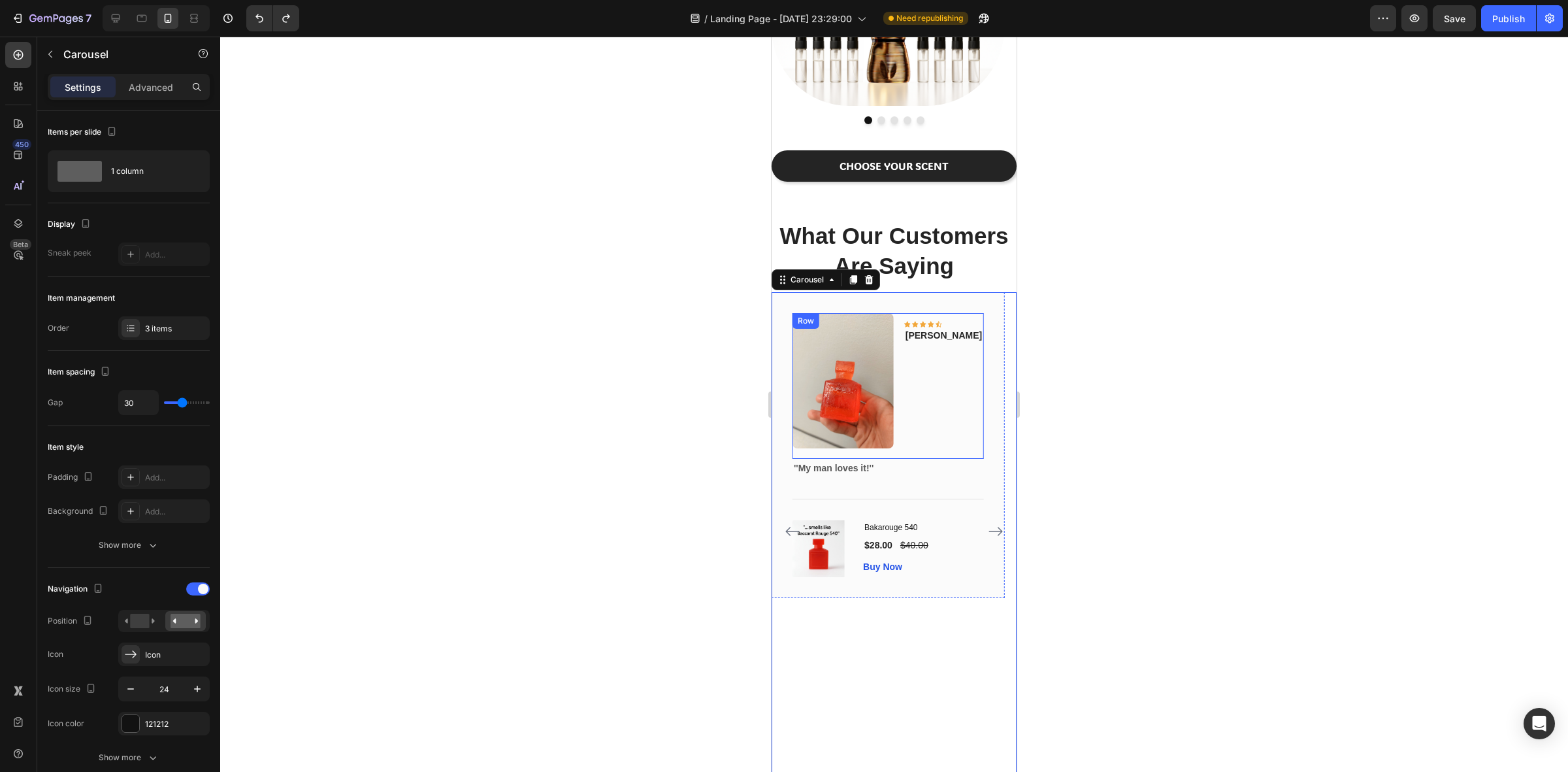
click at [894, 416] on img at bounding box center [843, 380] width 101 height 135
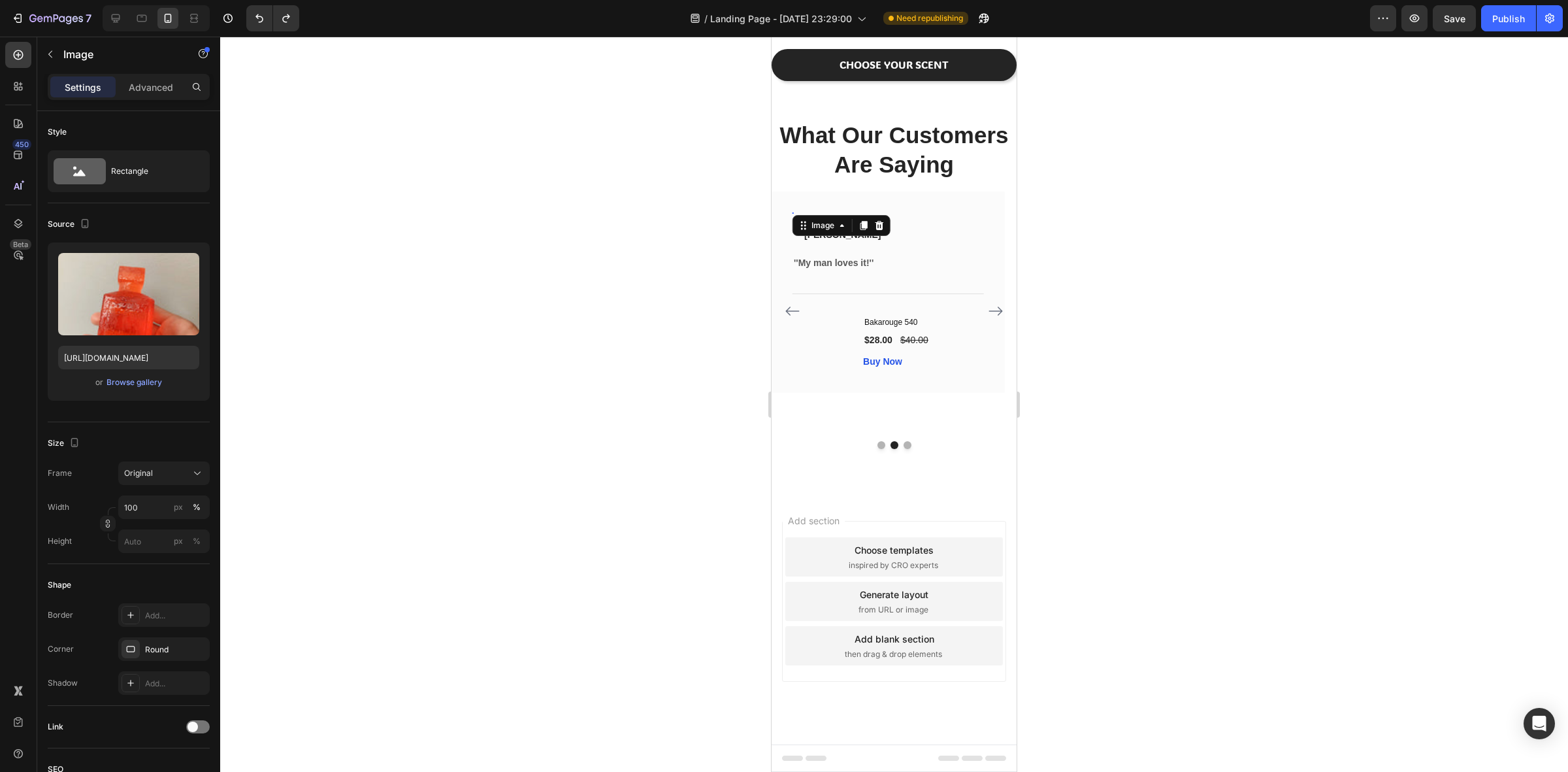
scroll to position [1062, 0]
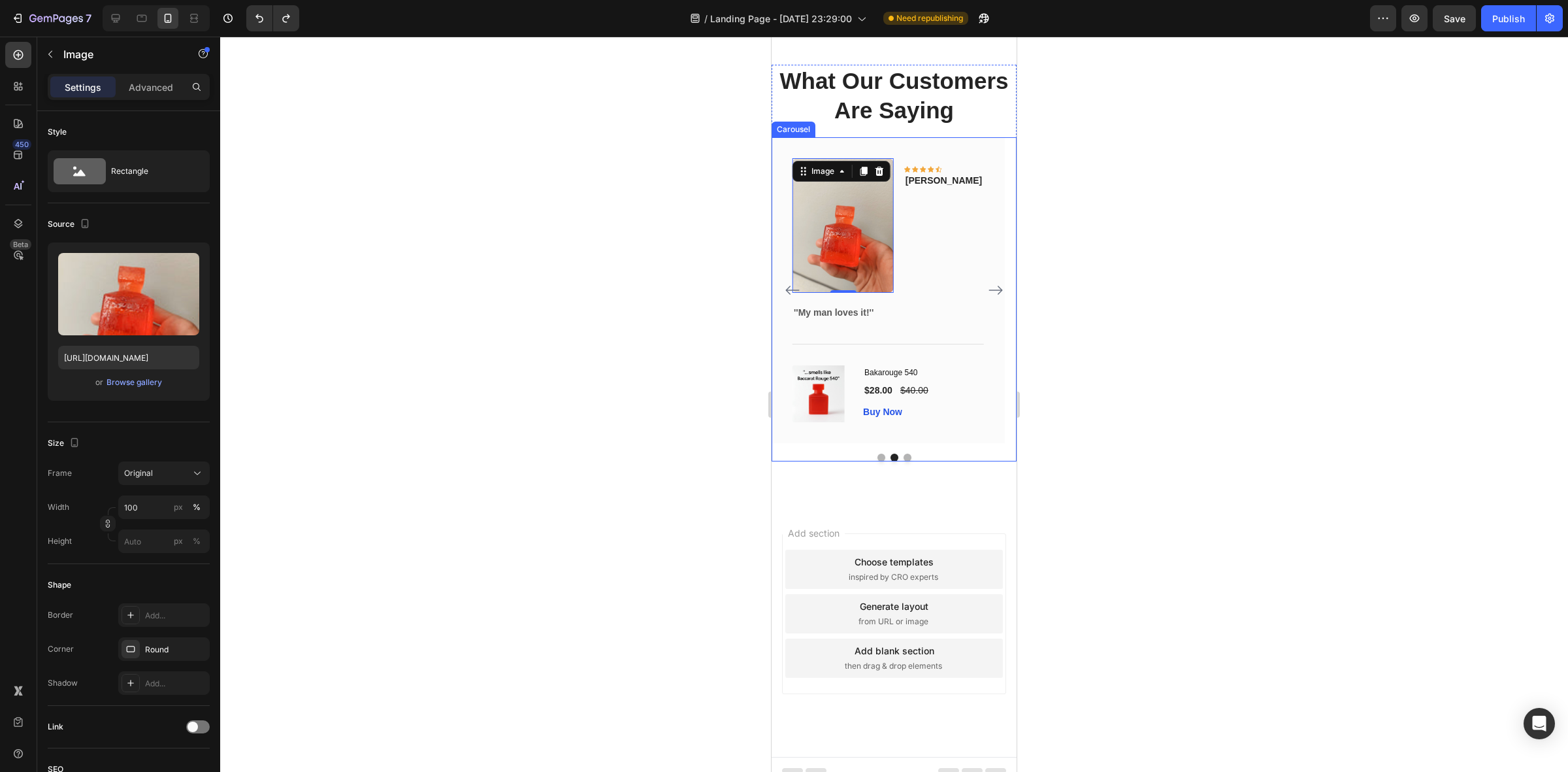
click at [988, 298] on icon "Carousel Next Arrow" at bounding box center [996, 291] width 16 height 16
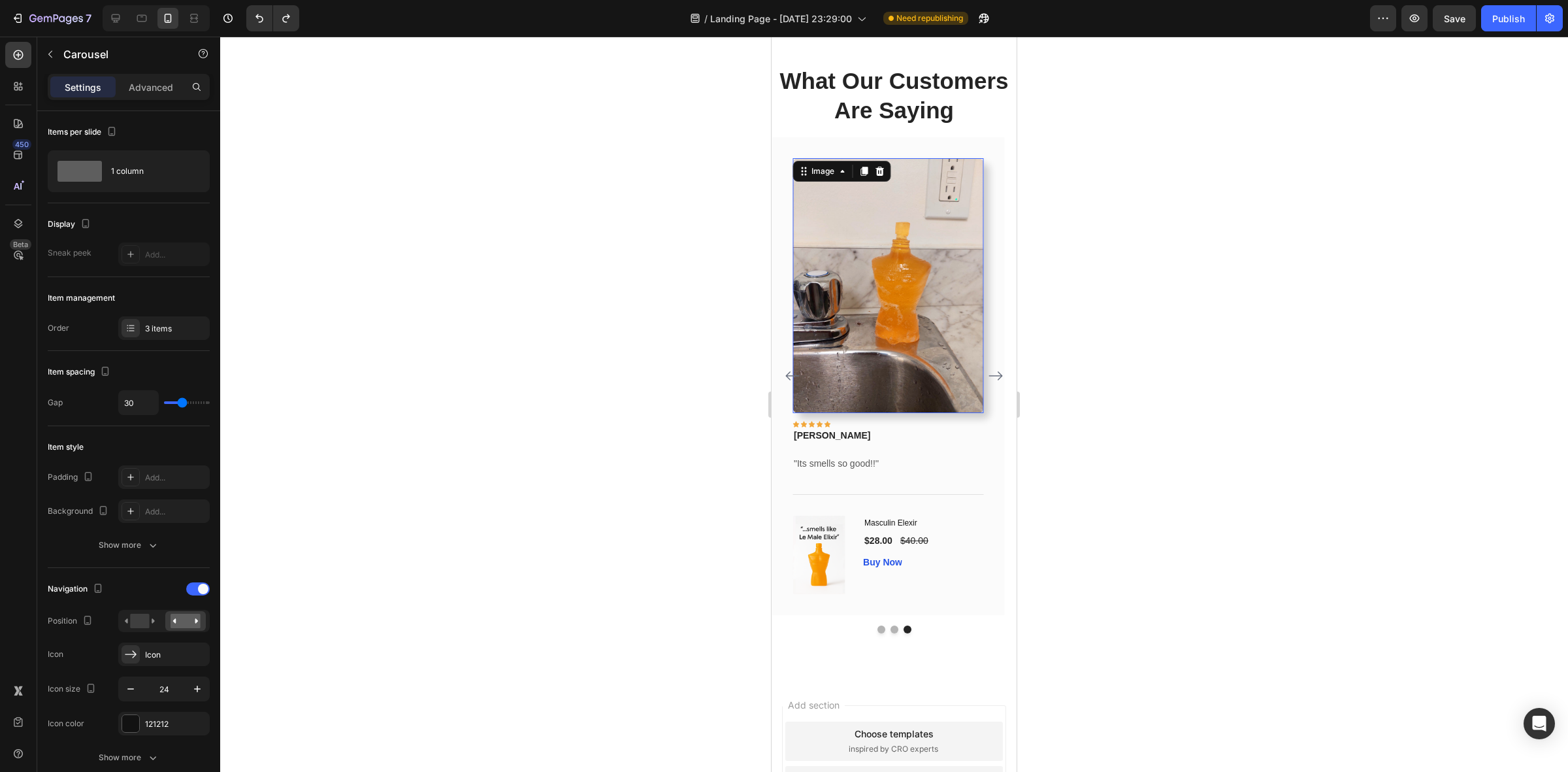
click at [943, 413] on img at bounding box center [888, 285] width 191 height 255
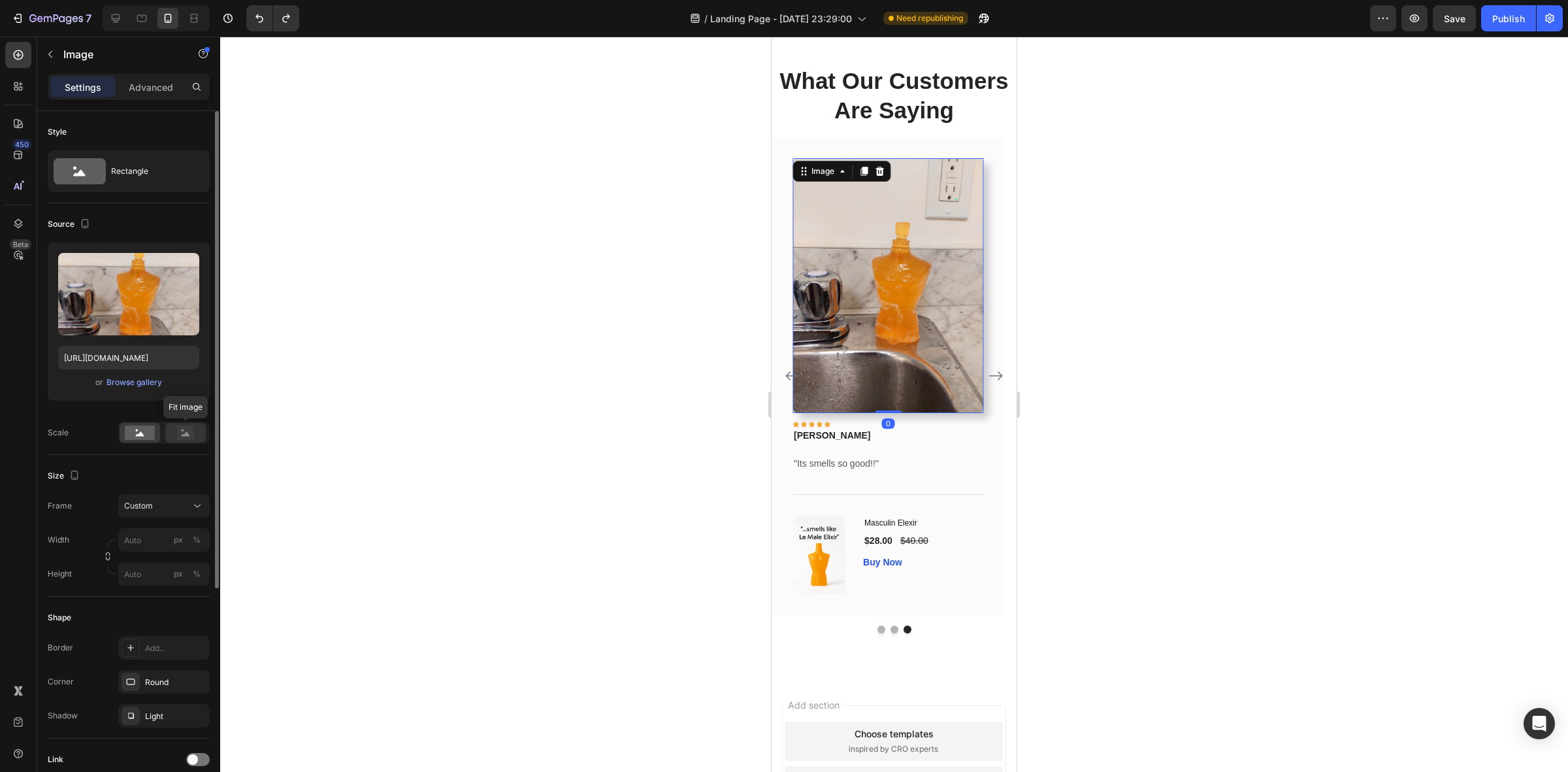
click at [177, 436] on rect at bounding box center [185, 433] width 17 height 13
click at [157, 430] on div at bounding box center [140, 432] width 41 height 20
click at [161, 537] on input "px %" at bounding box center [164, 540] width 92 height 23
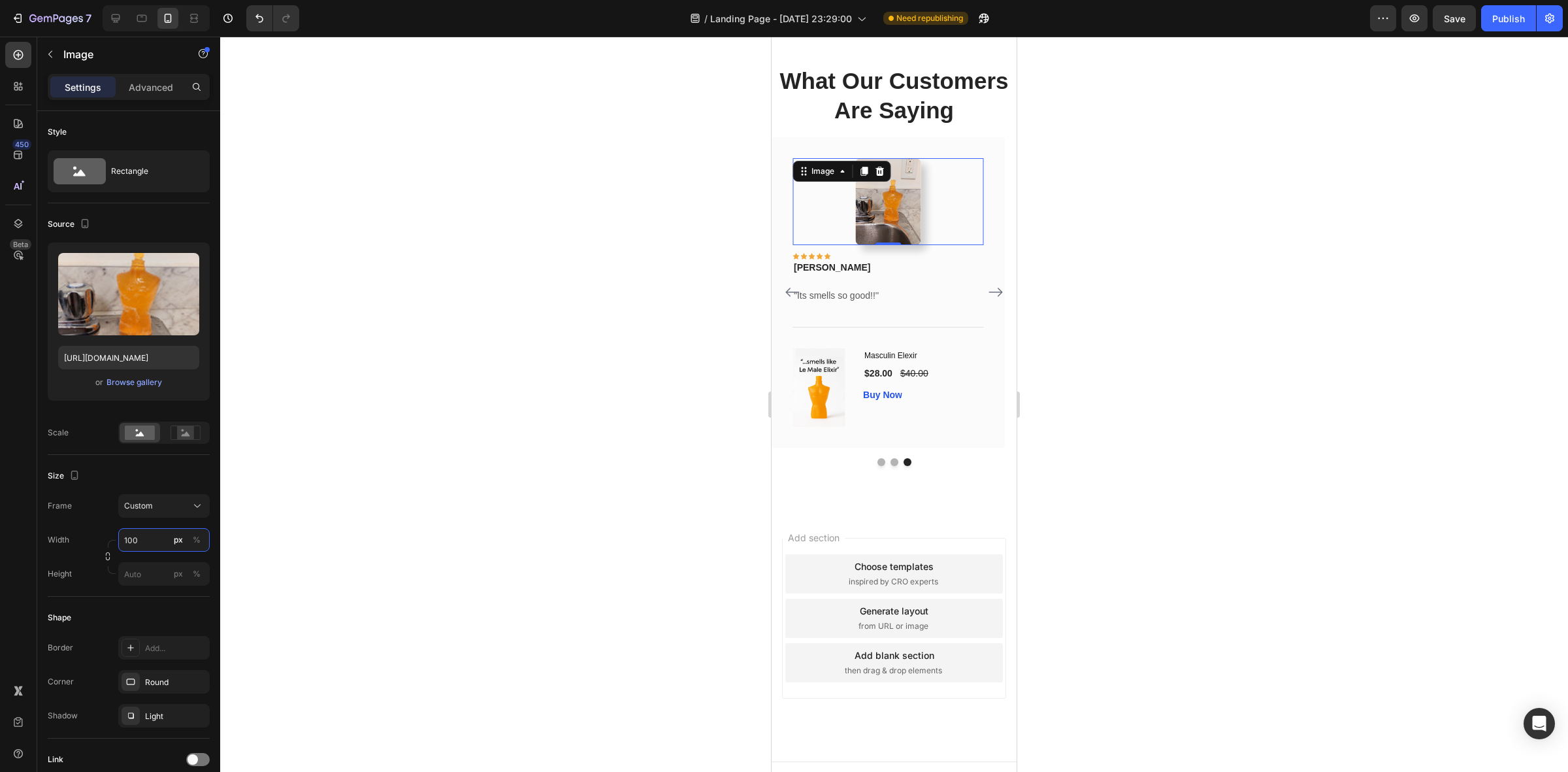
type input "100"
click at [1229, 482] on div at bounding box center [894, 403] width 1348 height 735
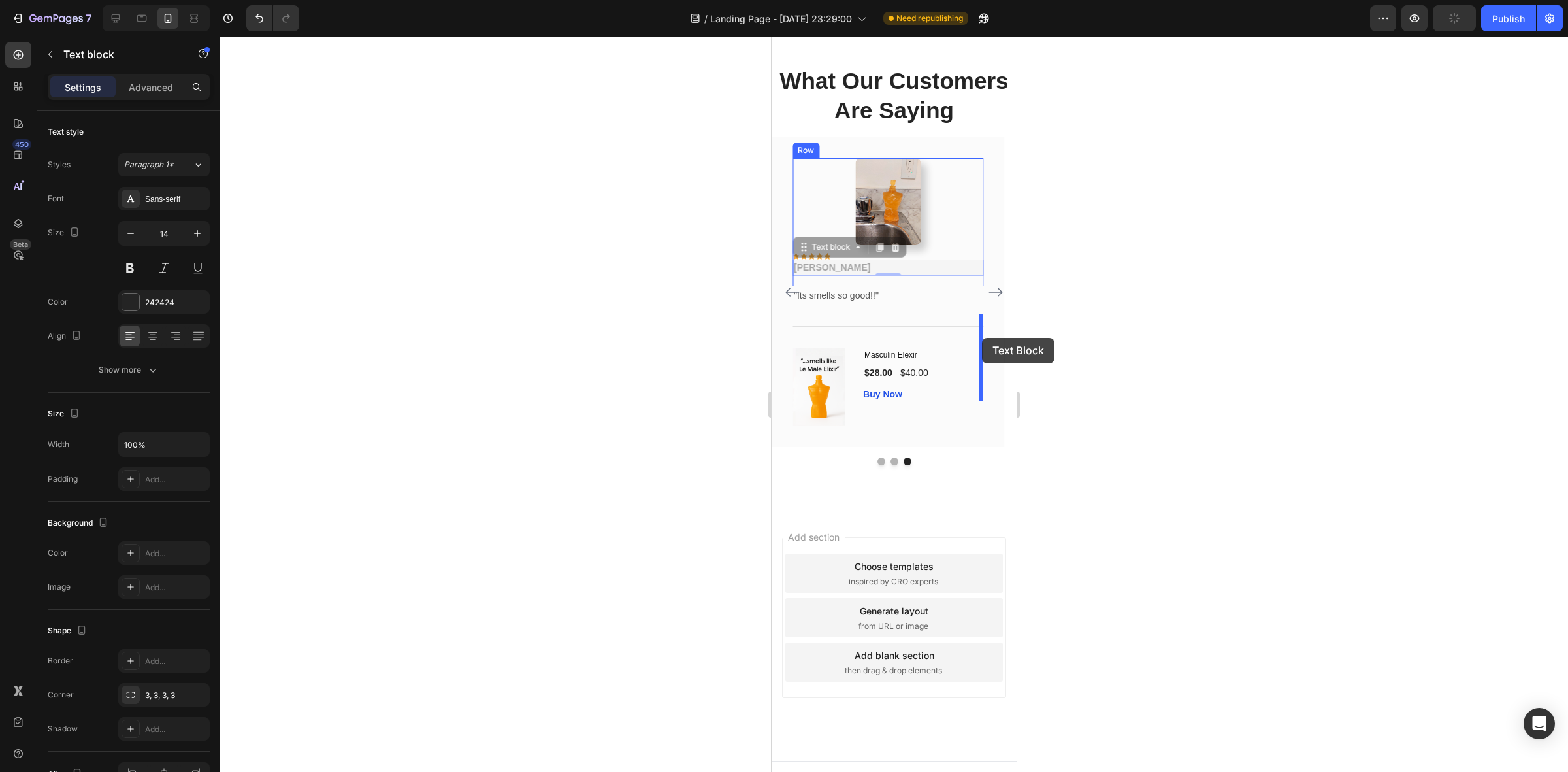
drag, startPoint x: 835, startPoint y: 403, endPoint x: 982, endPoint y: 338, distance: 160.7
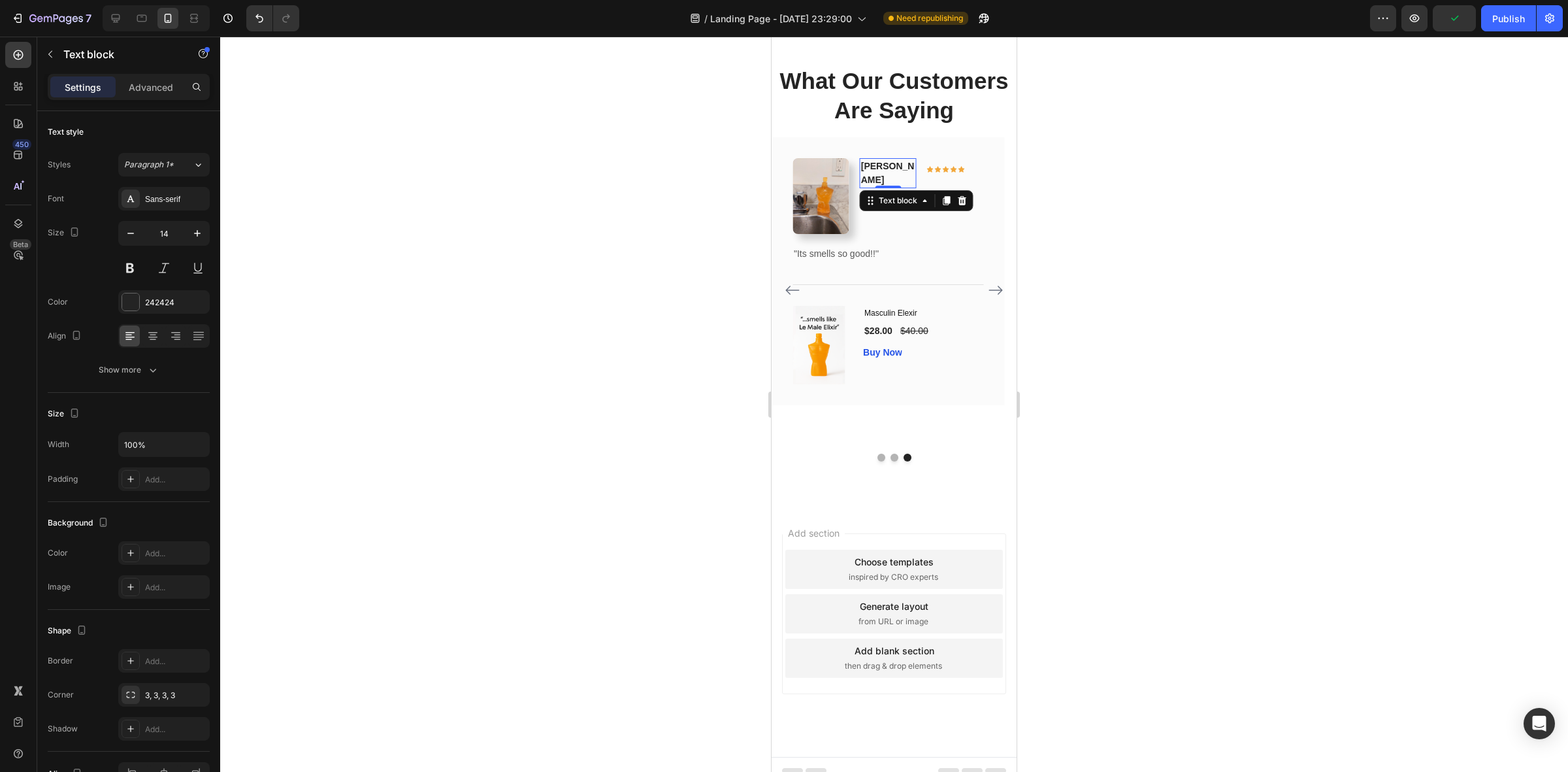
click at [876, 187] on p "[PERSON_NAME]" at bounding box center [889, 173] width 54 height 28
click at [889, 187] on p "[PERSON_NAME]" at bounding box center [889, 173] width 54 height 28
drag, startPoint x: 1071, startPoint y: 331, endPoint x: 1033, endPoint y: 334, distance: 38.1
click at [1072, 331] on div at bounding box center [894, 403] width 1348 height 735
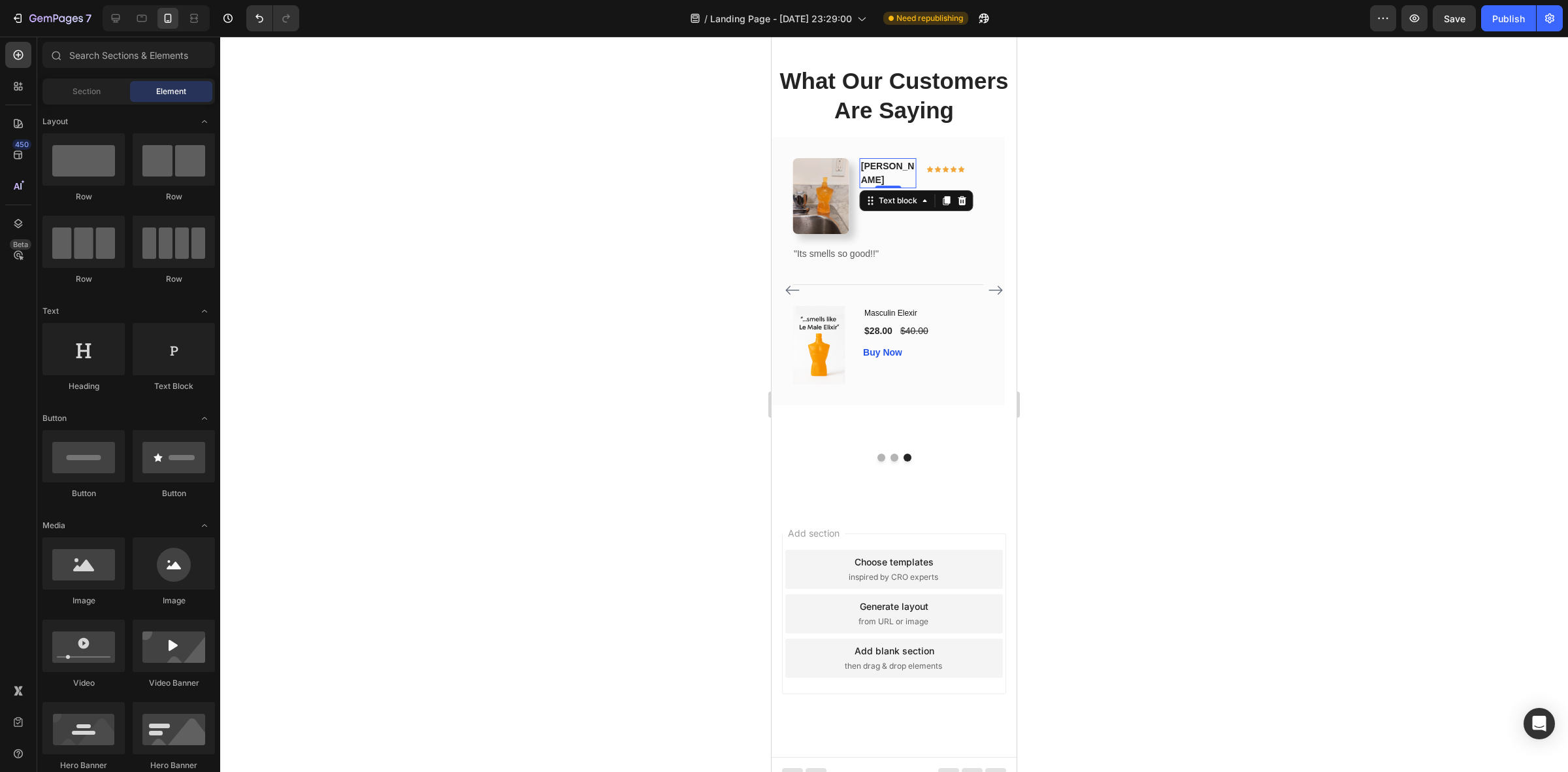
click at [875, 187] on p "[PERSON_NAME]" at bounding box center [889, 173] width 54 height 28
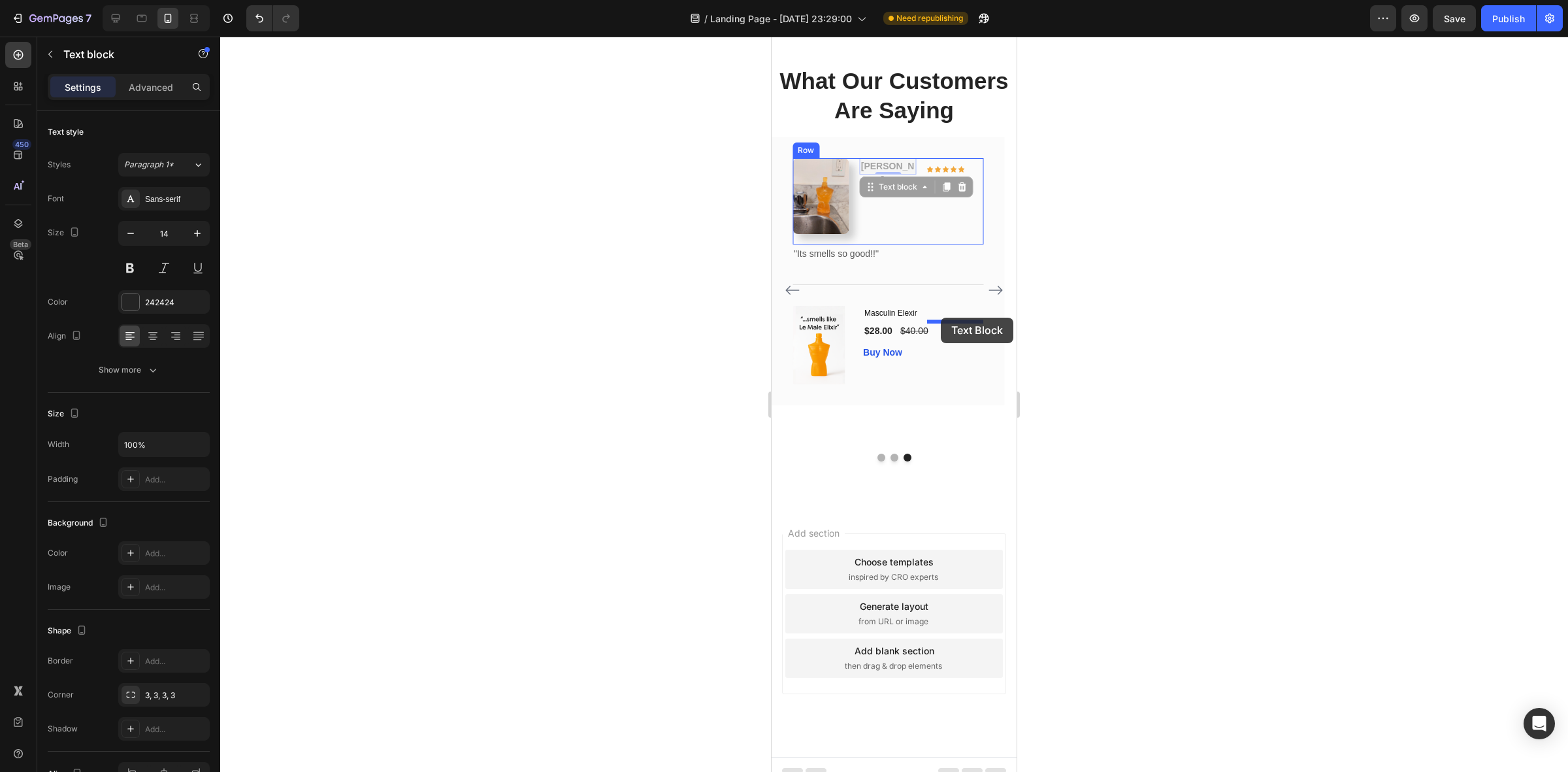
drag, startPoint x: 892, startPoint y: 341, endPoint x: 941, endPoint y: 318, distance: 54.1
drag, startPoint x: 1073, startPoint y: 358, endPoint x: 1079, endPoint y: 377, distance: 19.9
click at [1073, 358] on div at bounding box center [894, 403] width 1348 height 735
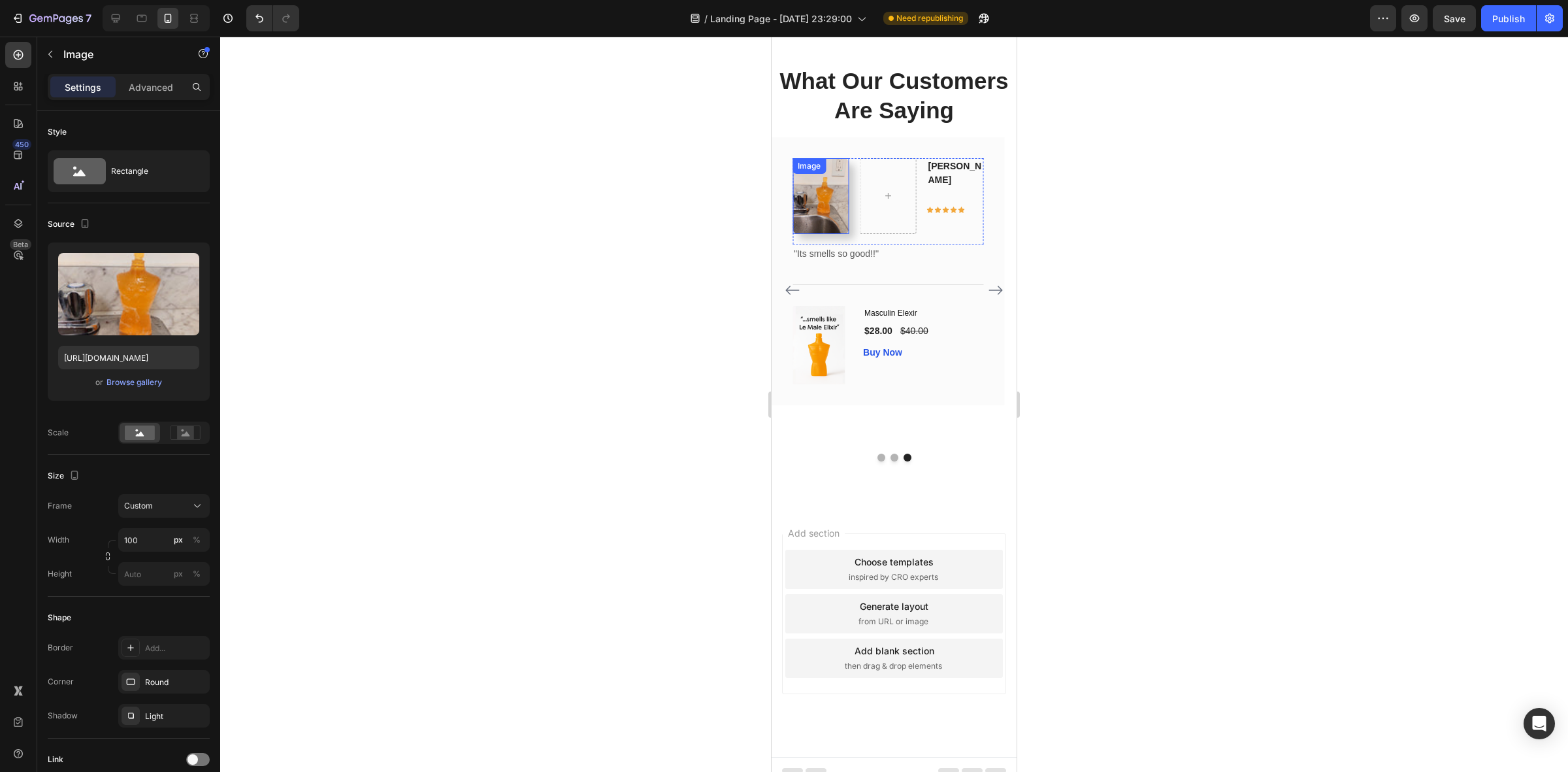
click at [830, 234] on img at bounding box center [821, 196] width 57 height 76
click at [154, 539] on input "100" at bounding box center [164, 540] width 92 height 23
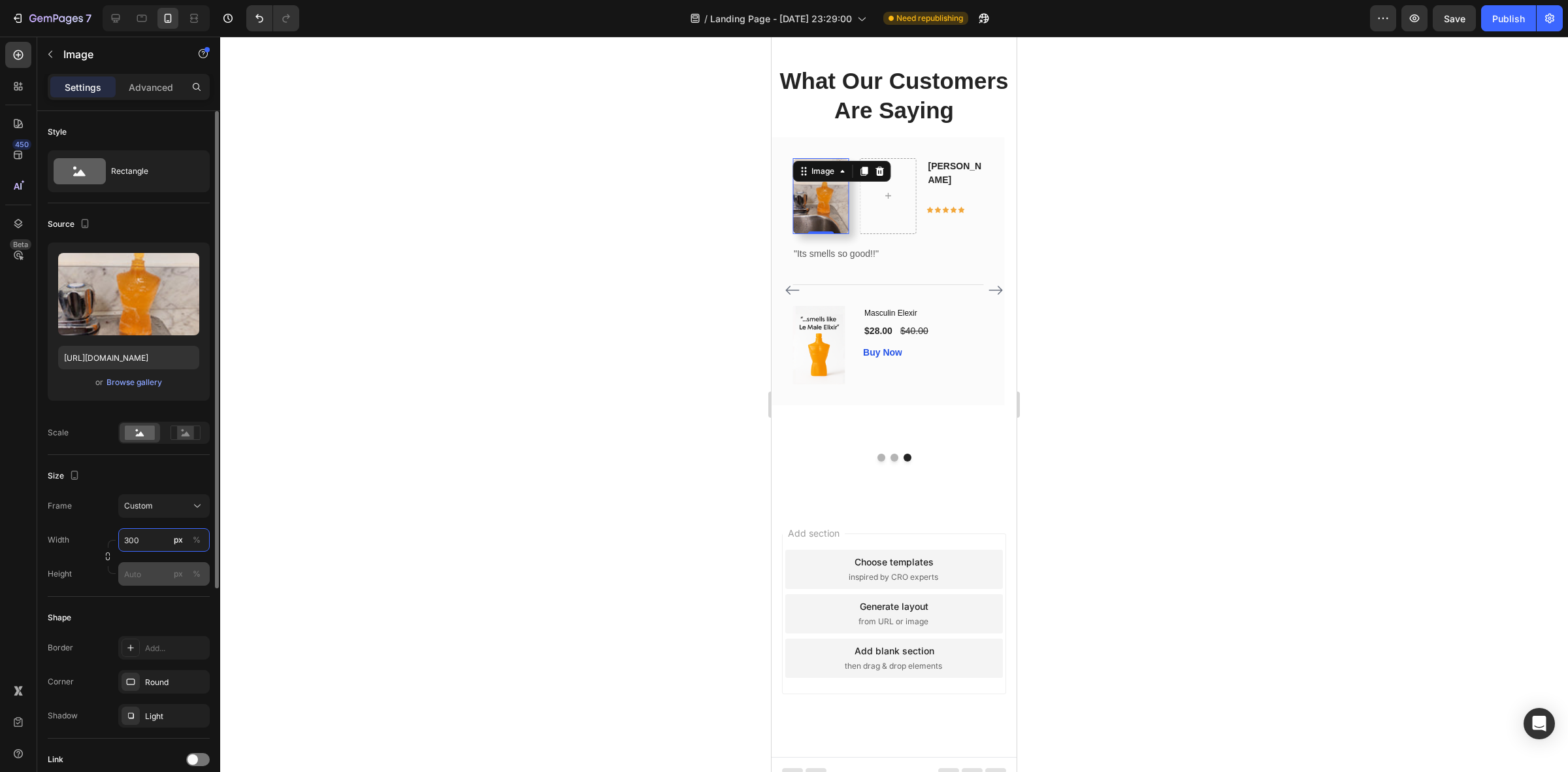
type input "300"
click at [147, 578] on input "px %" at bounding box center [164, 574] width 92 height 23
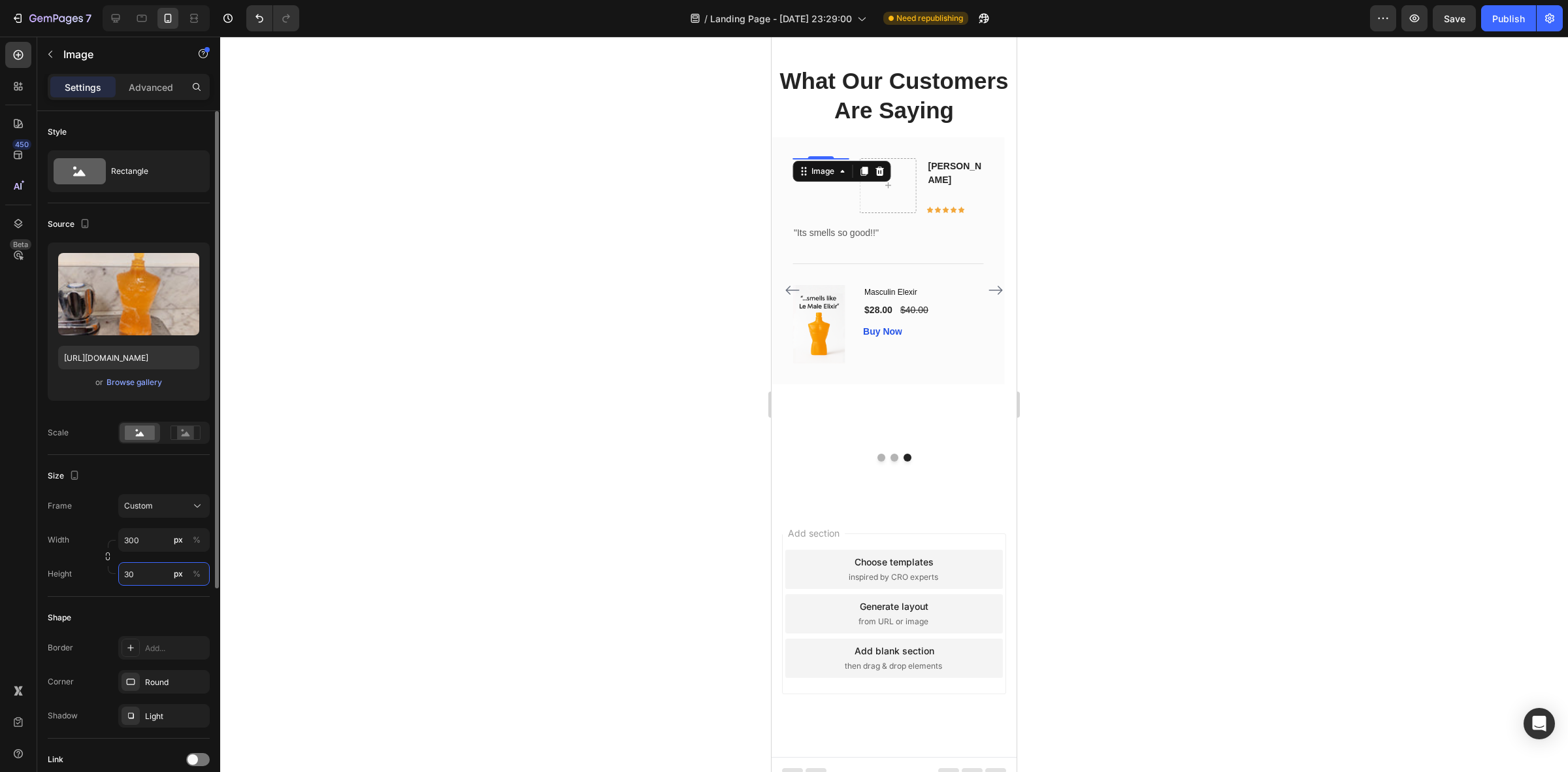
type input "300"
type input "100"
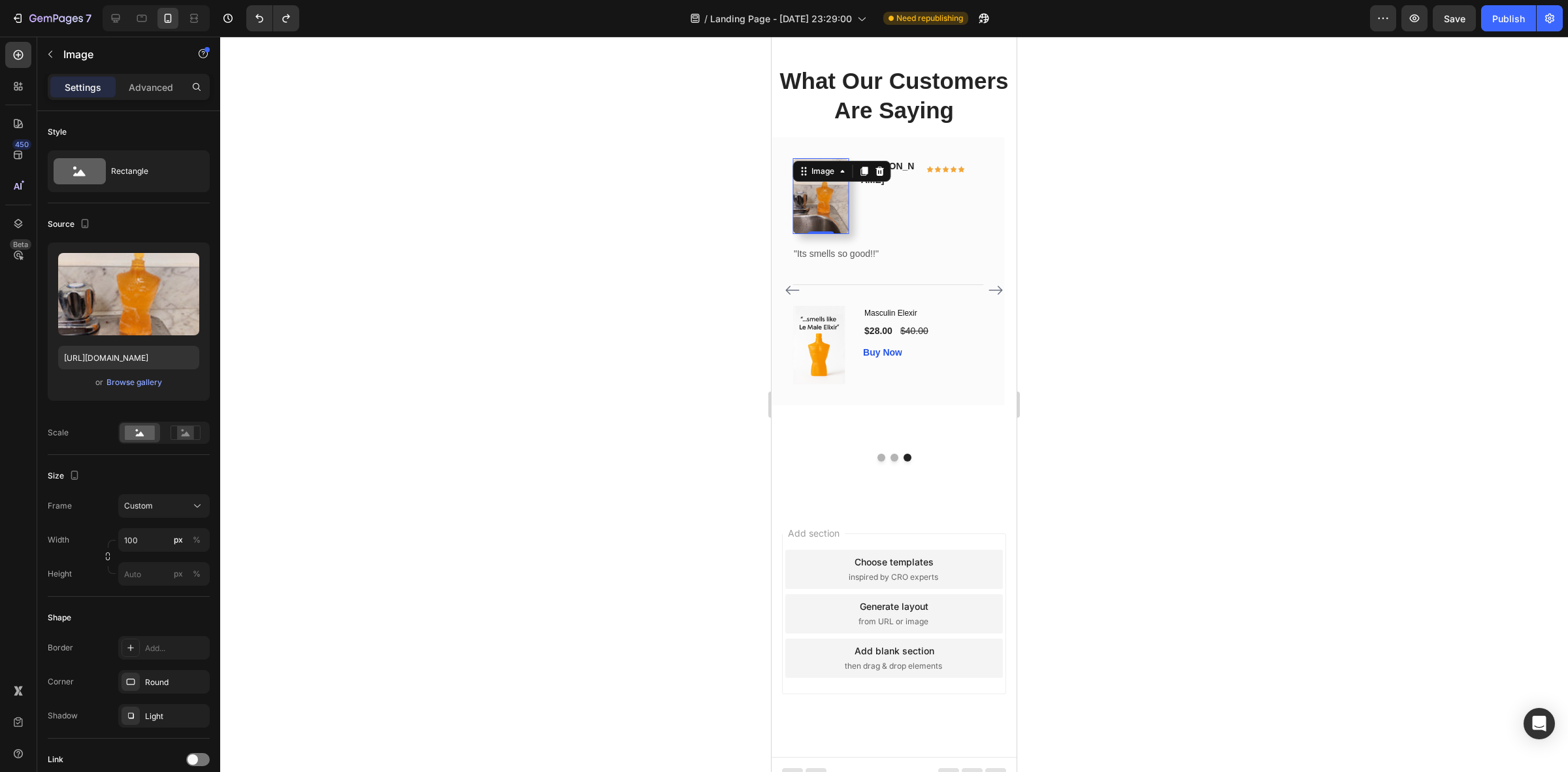
click at [540, 462] on div at bounding box center [894, 403] width 1348 height 735
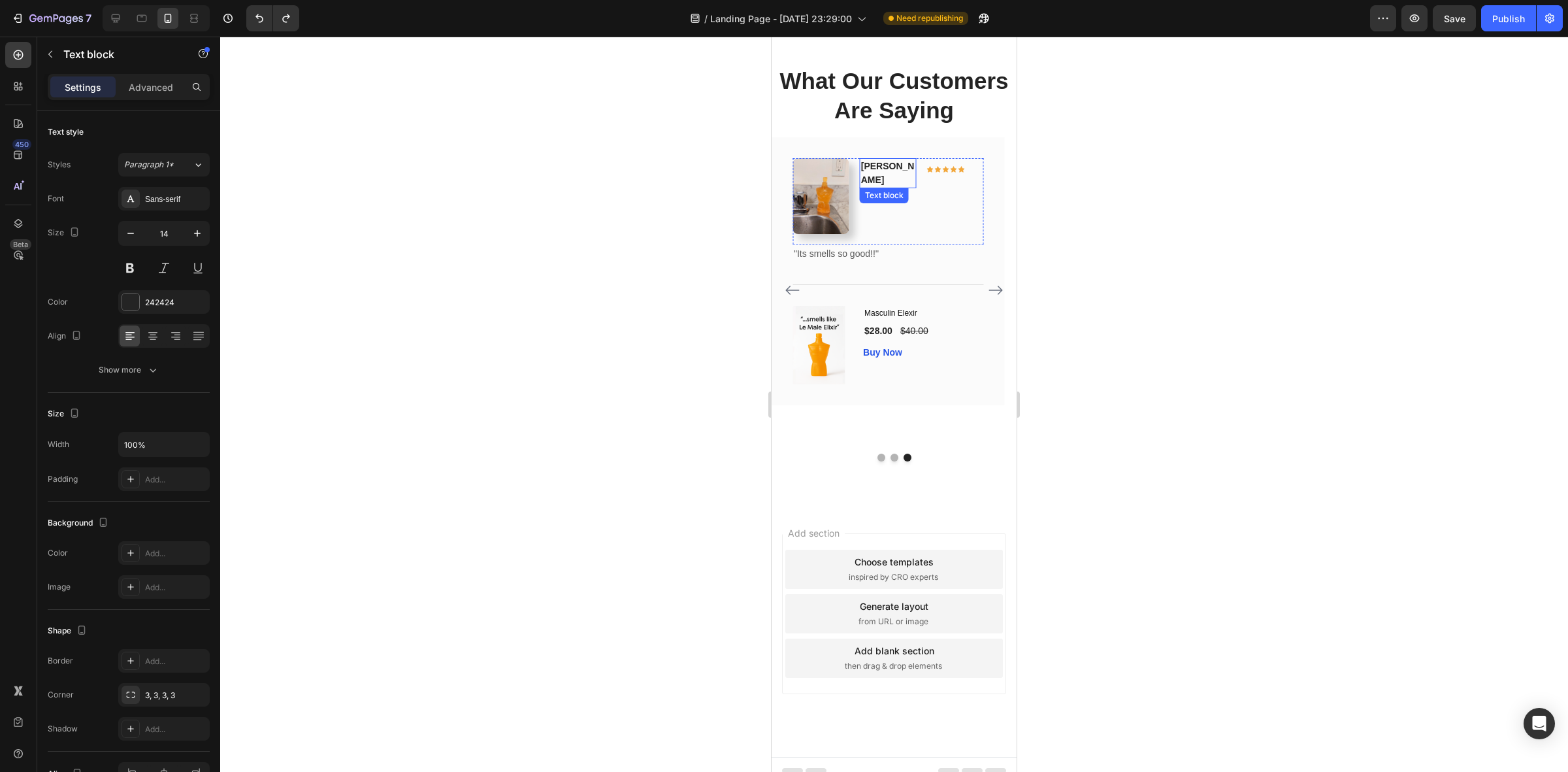
click at [880, 187] on p "[PERSON_NAME]" at bounding box center [889, 173] width 54 height 28
drag, startPoint x: 893, startPoint y: 340, endPoint x: 945, endPoint y: 318, distance: 56.5
click at [1194, 394] on div at bounding box center [894, 403] width 1348 height 735
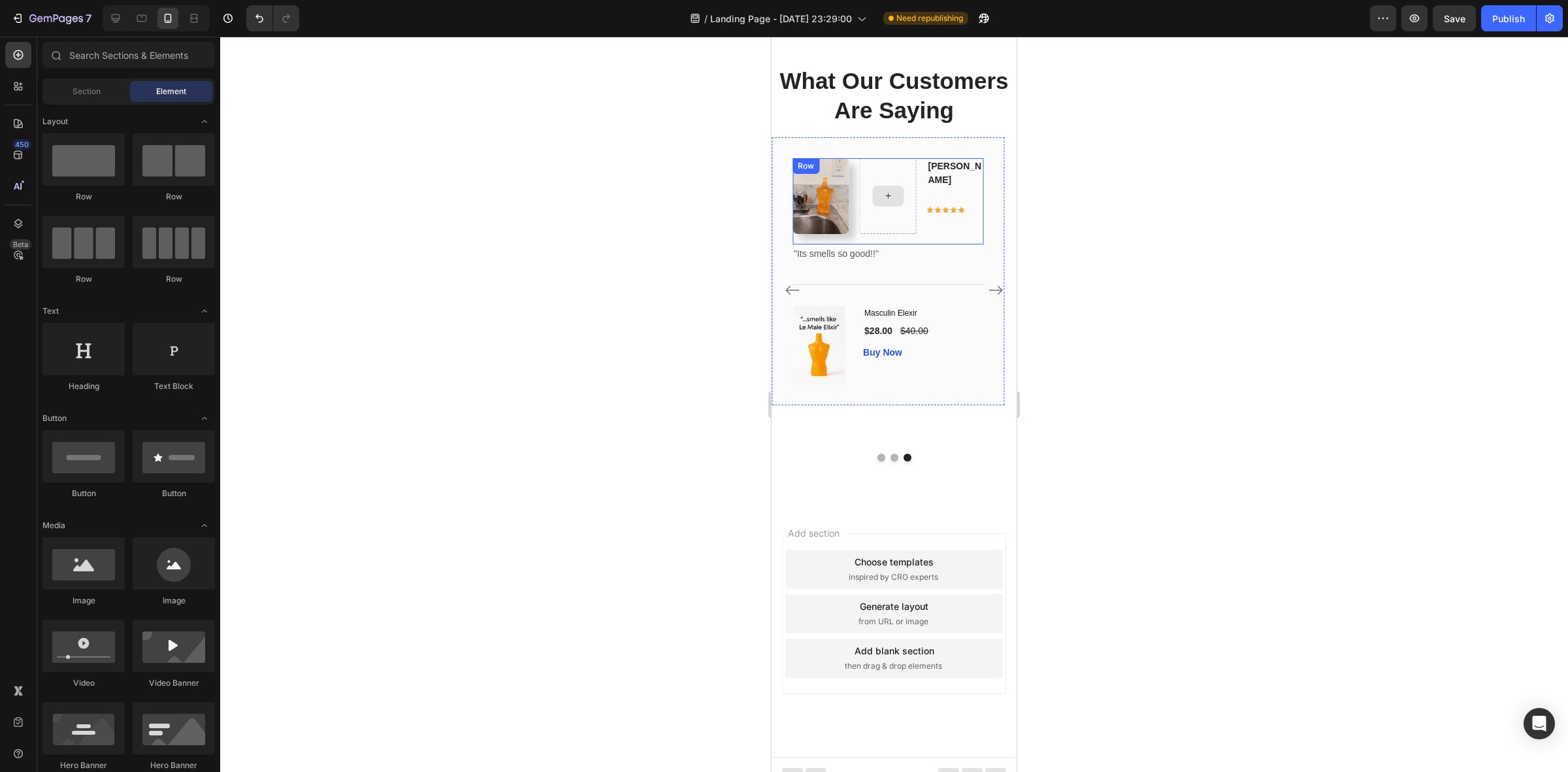
click at [910, 234] on div at bounding box center [889, 196] width 57 height 76
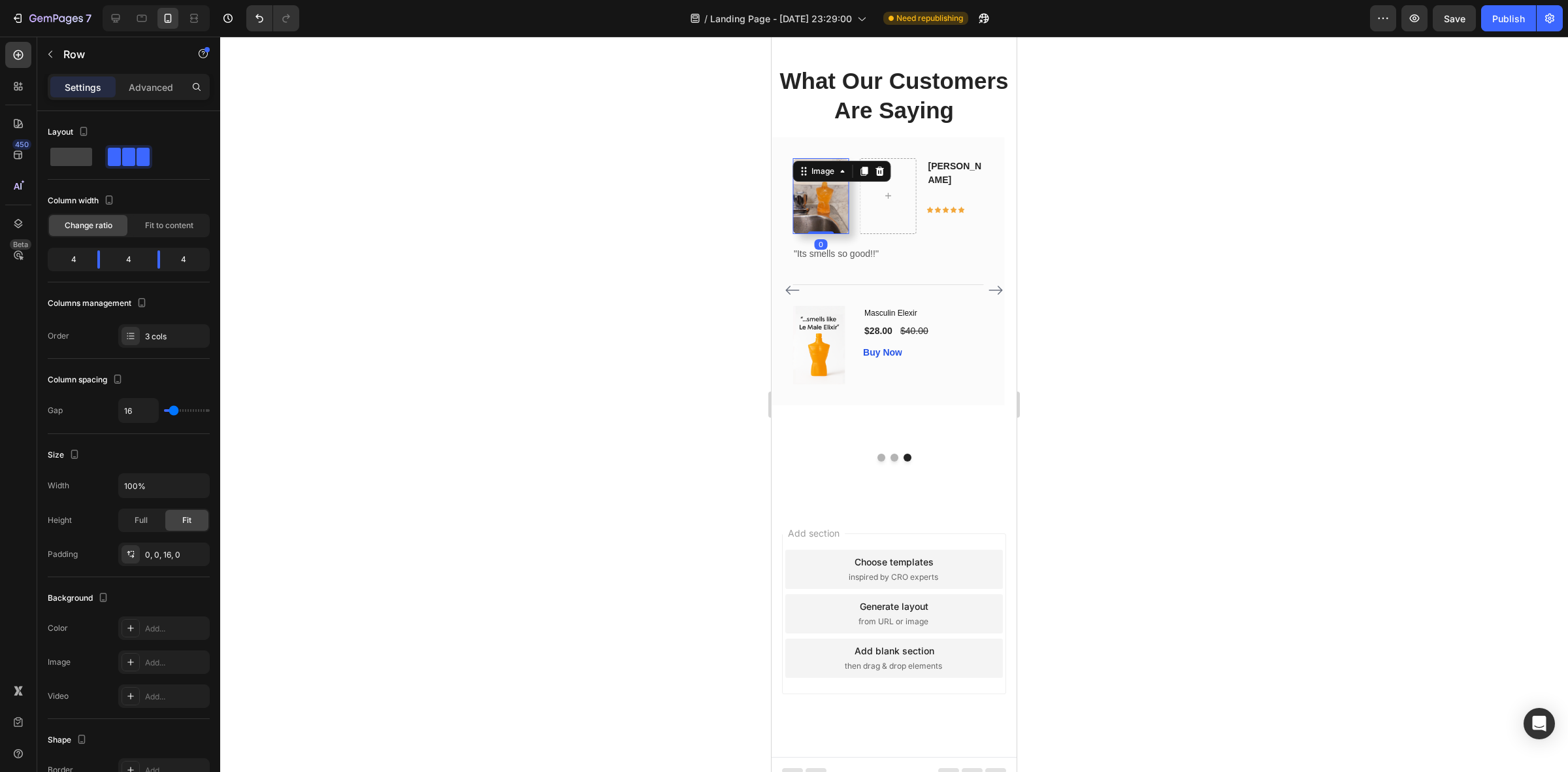
click at [836, 234] on img at bounding box center [821, 196] width 57 height 76
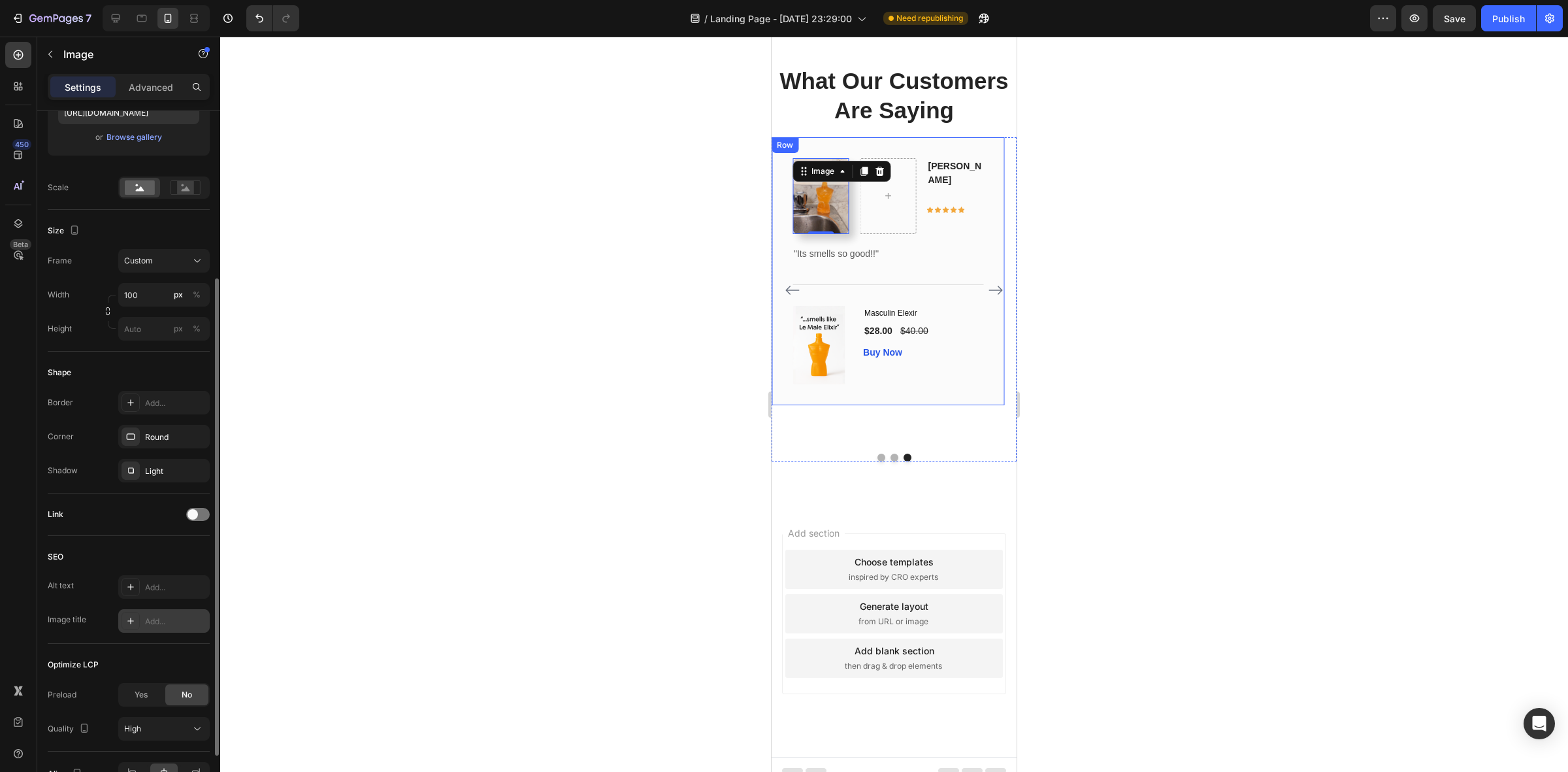
scroll to position [322, 0]
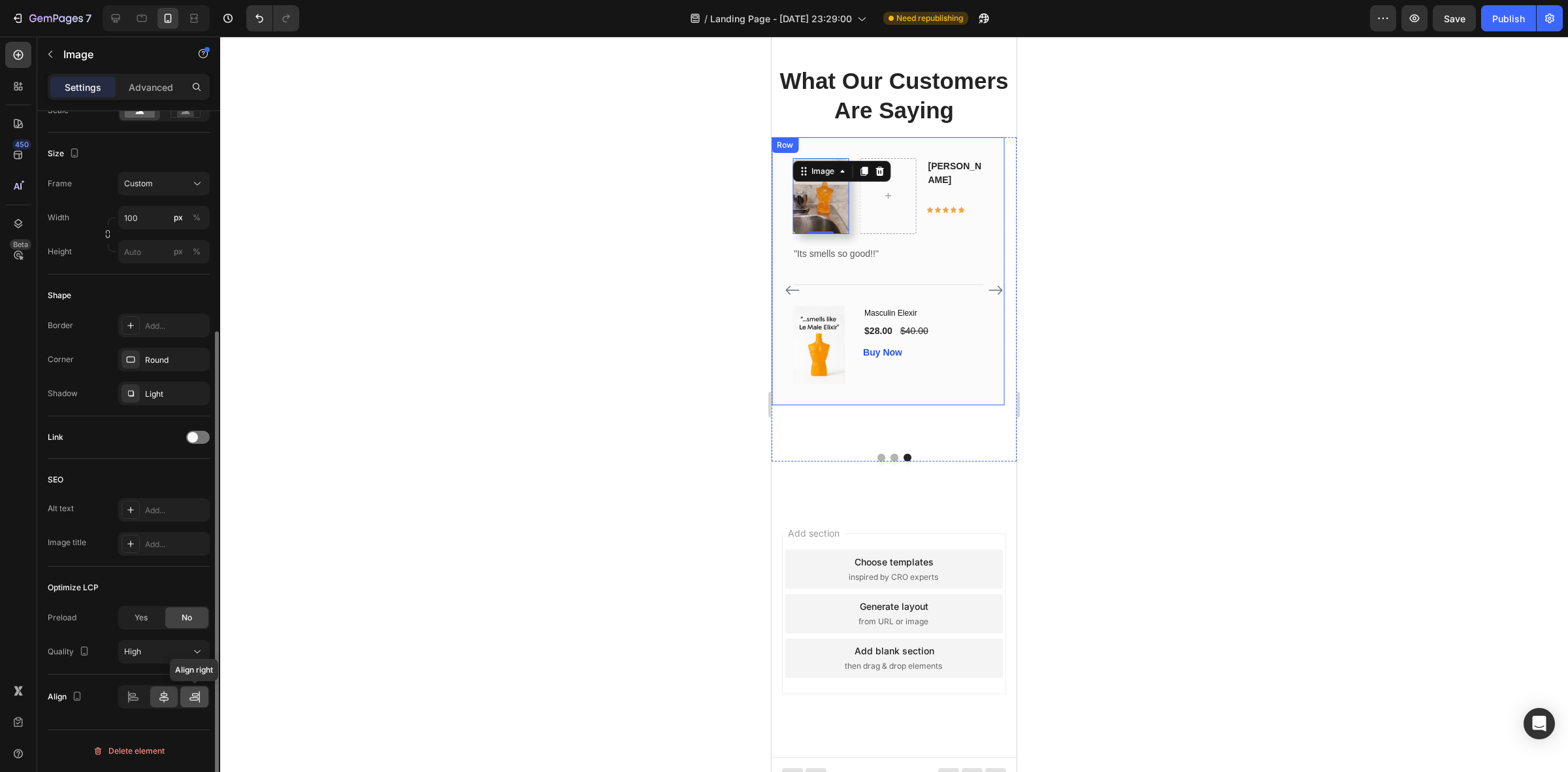
click at [191, 697] on icon at bounding box center [194, 696] width 13 height 13
click at [135, 698] on icon at bounding box center [134, 698] width 9 height 3
click at [154, 697] on div at bounding box center [164, 696] width 28 height 21
click at [124, 693] on div at bounding box center [133, 696] width 28 height 21
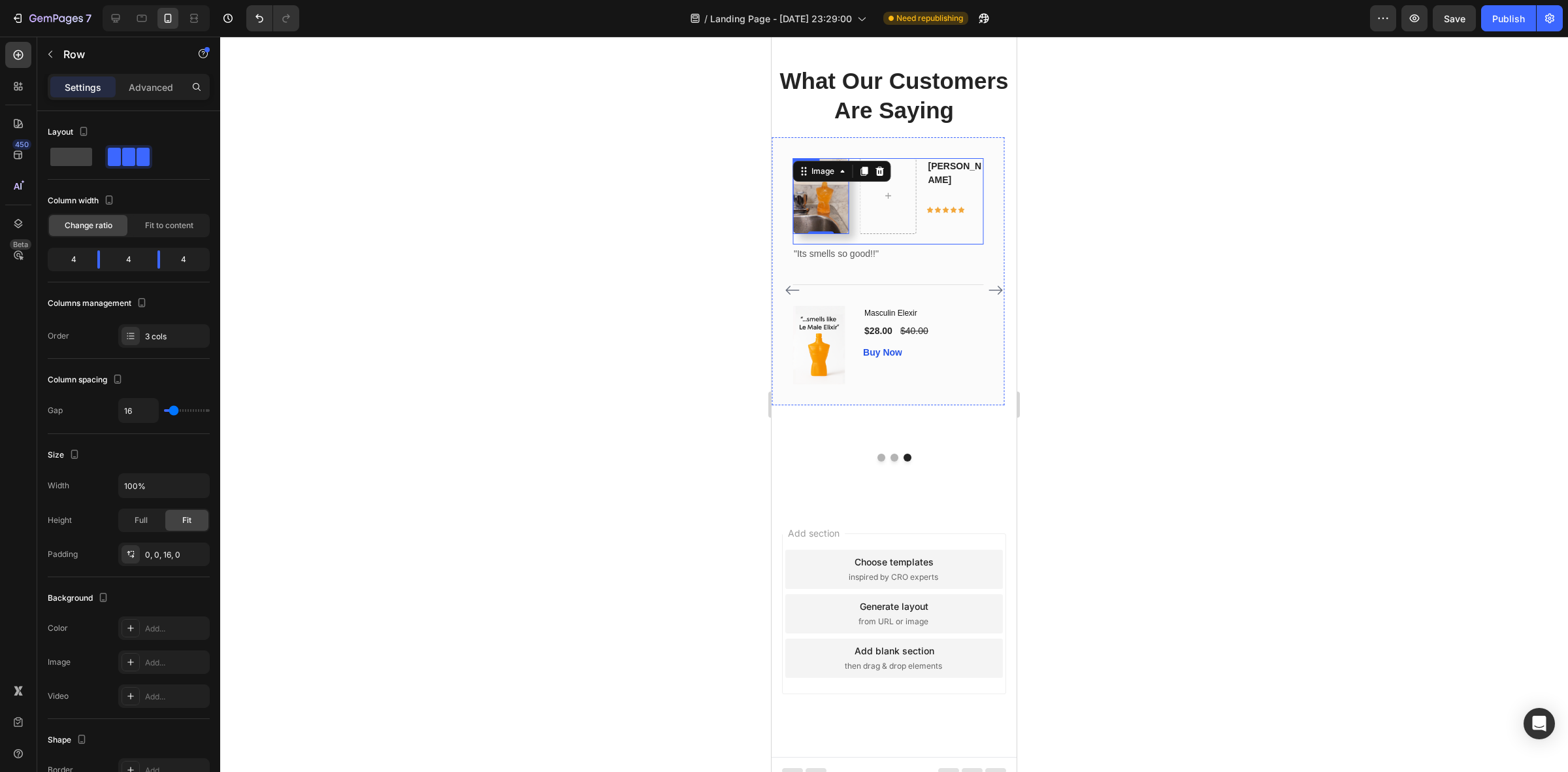
click at [945, 234] on div "Antonio Text block Icon Icon Icon Icon Icon Row" at bounding box center [956, 196] width 57 height 76
click at [150, 520] on div "Full" at bounding box center [141, 520] width 43 height 21
click at [184, 524] on span "Fit" at bounding box center [186, 520] width 9 height 12
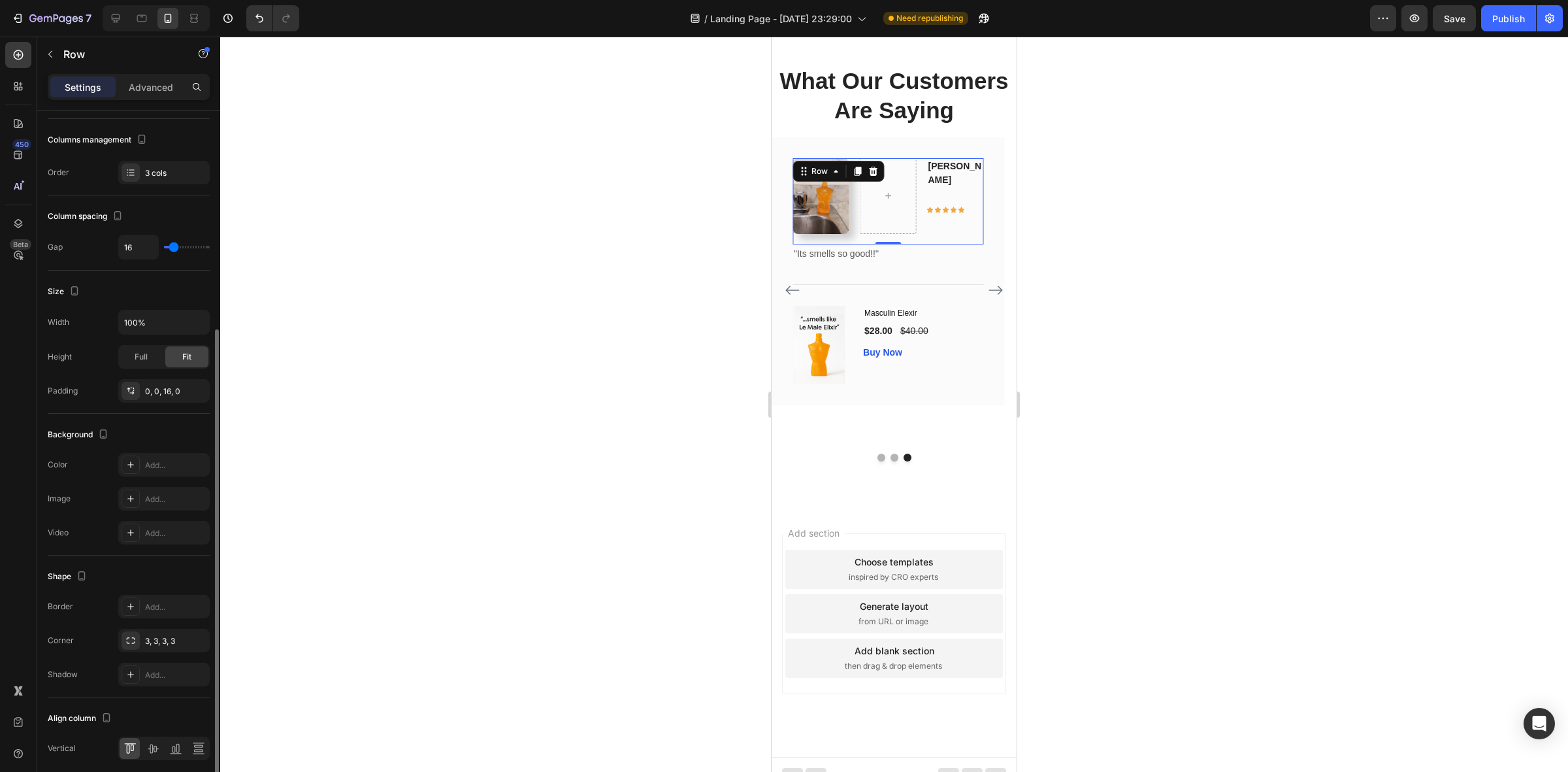
scroll to position [216, 0]
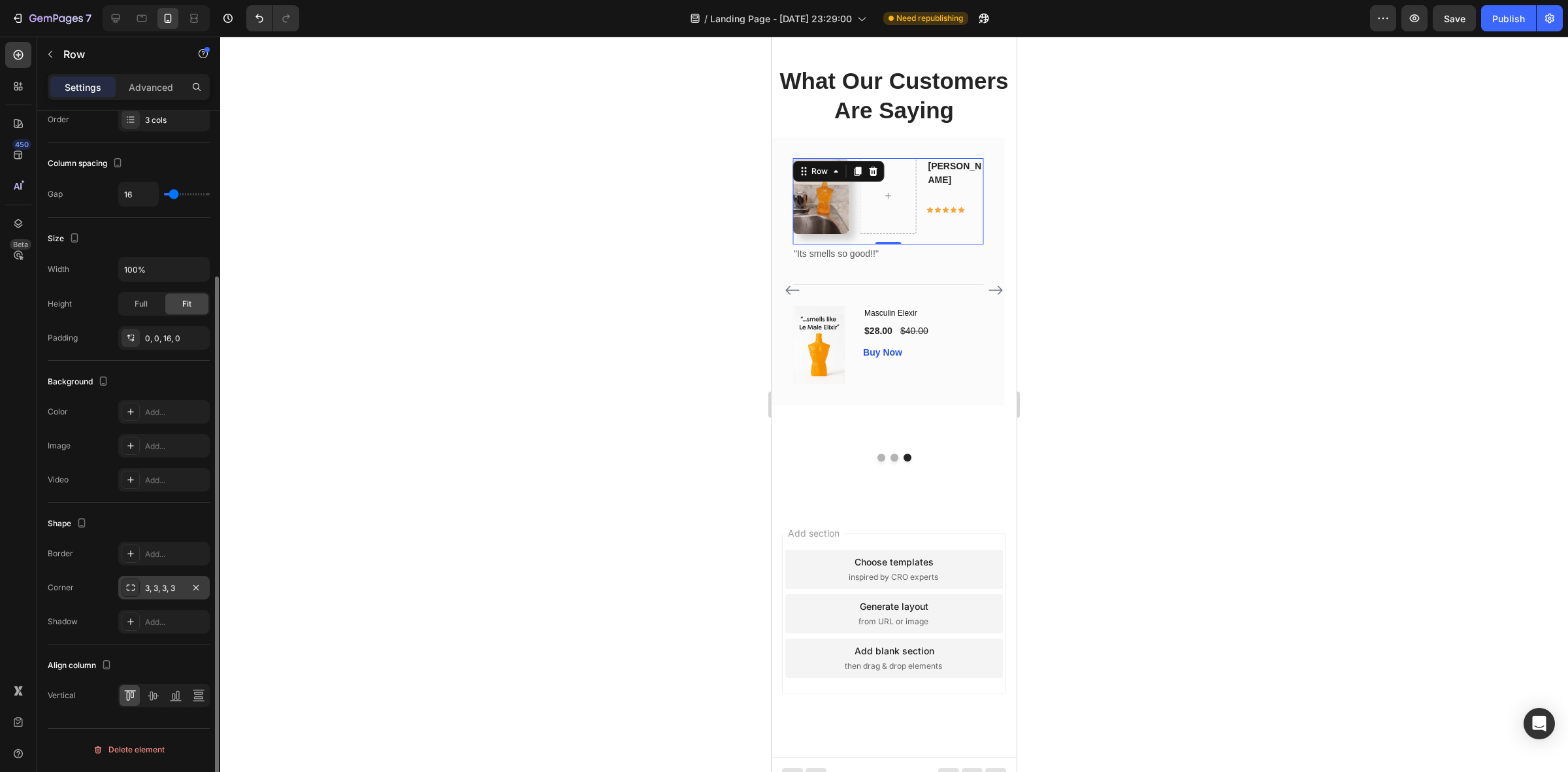
click at [178, 589] on div "3, 3, 3, 3" at bounding box center [164, 588] width 38 height 12
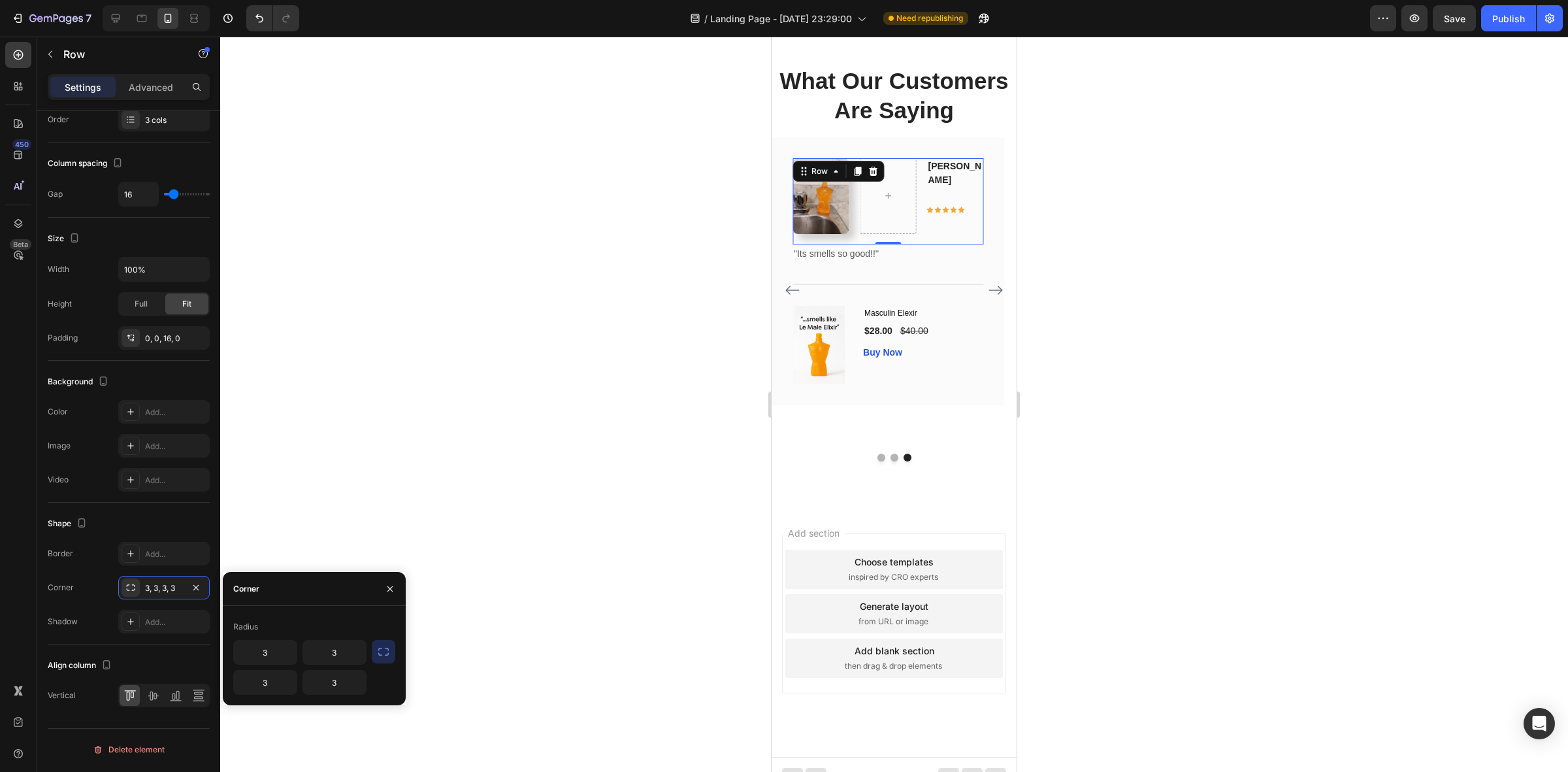
click at [413, 493] on div at bounding box center [894, 403] width 1348 height 735
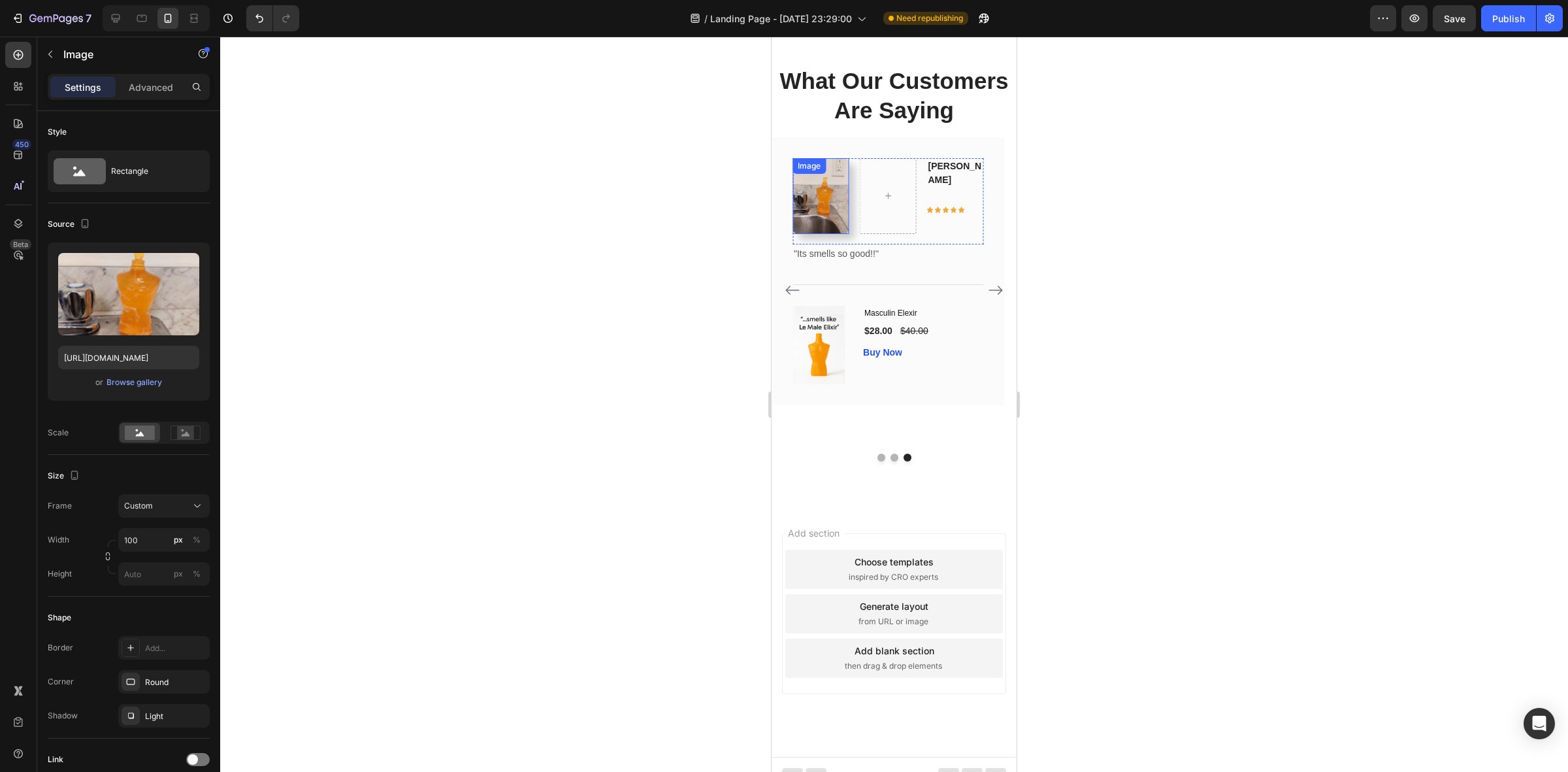
click at [838, 234] on img at bounding box center [821, 196] width 57 height 76
click at [841, 176] on icon at bounding box center [842, 171] width 10 height 10
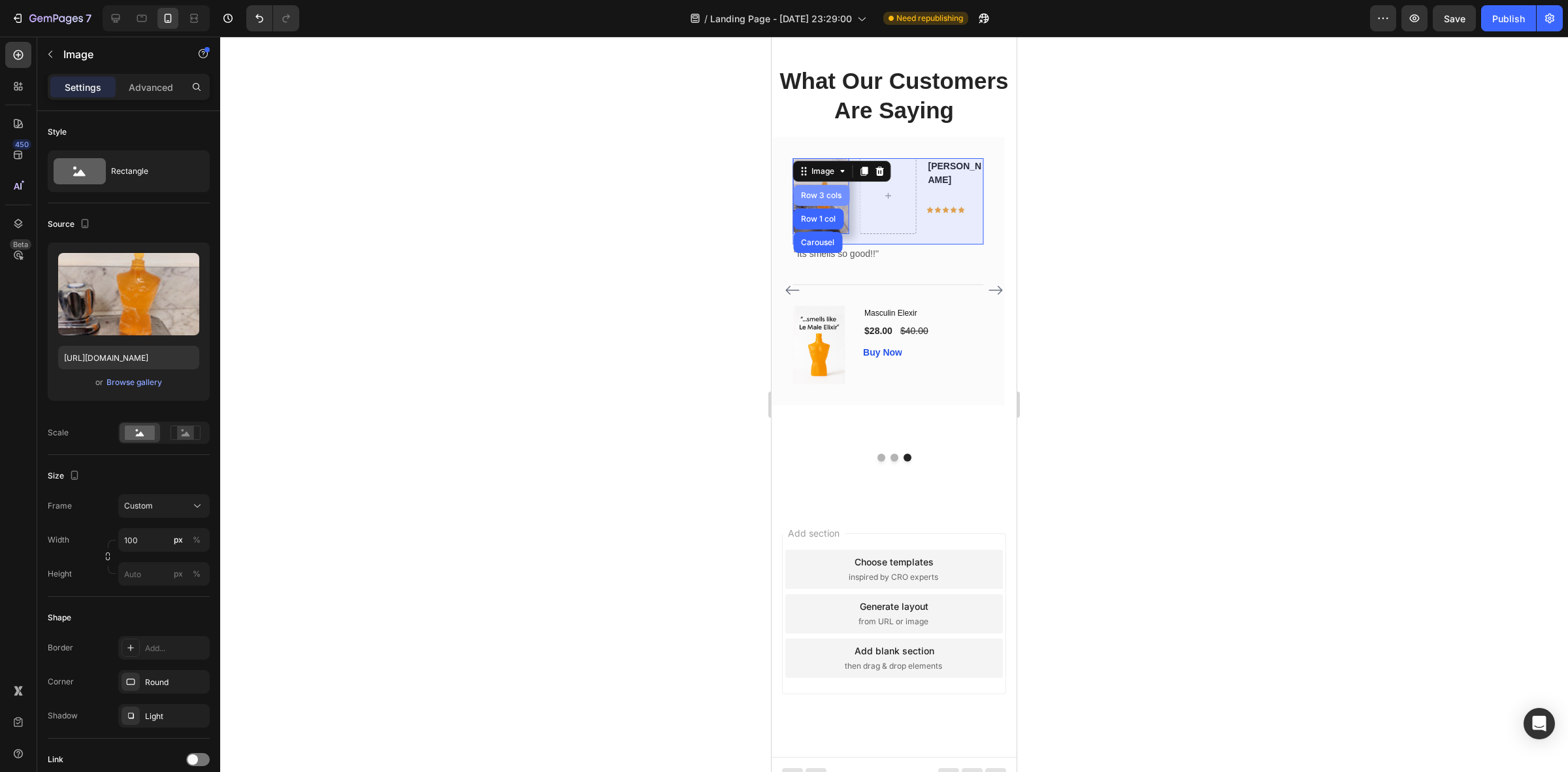
click at [830, 200] on div "Row 3 cols" at bounding box center [821, 195] width 46 height 8
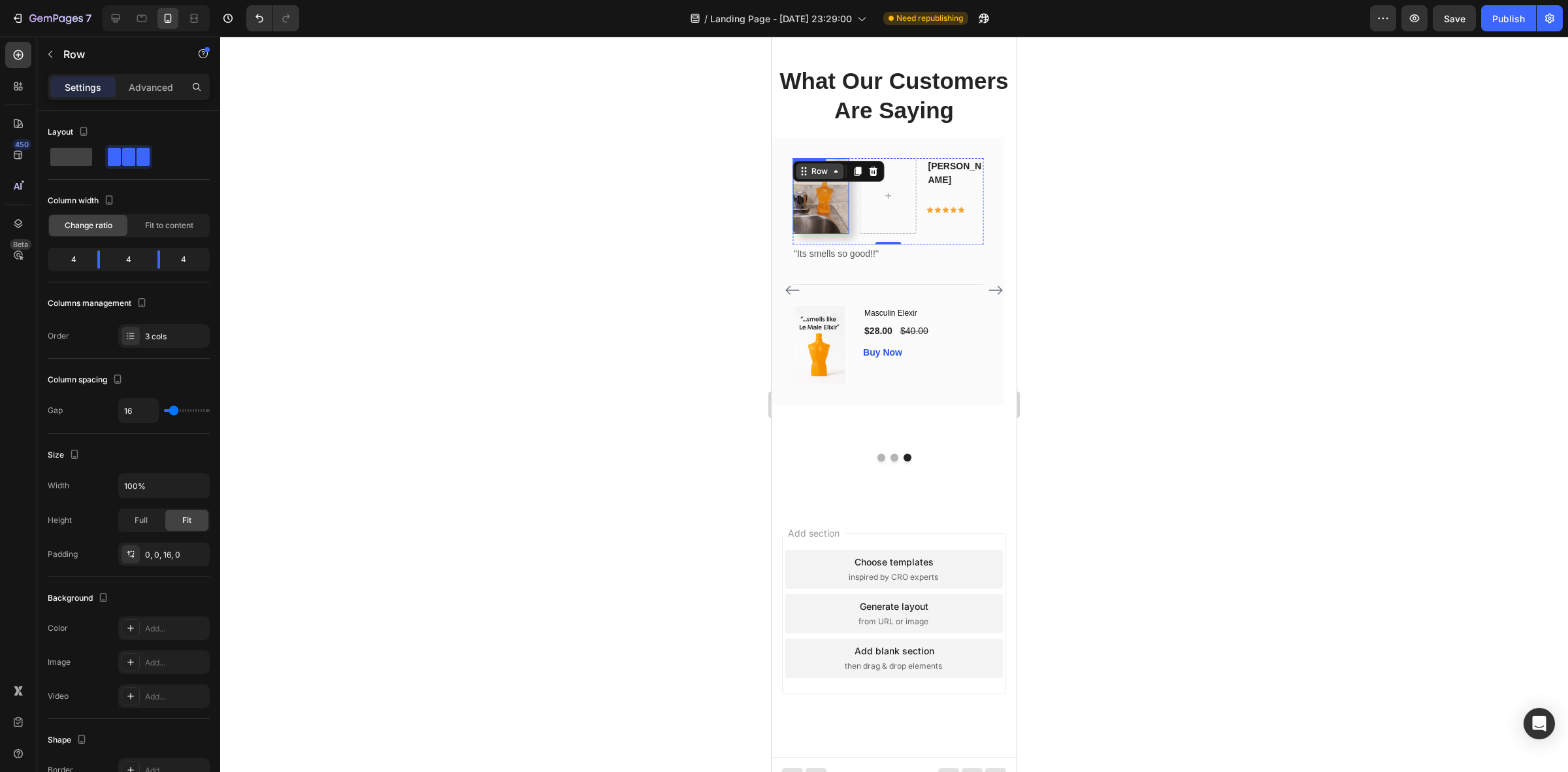
click at [830, 176] on icon at bounding box center [835, 171] width 10 height 10
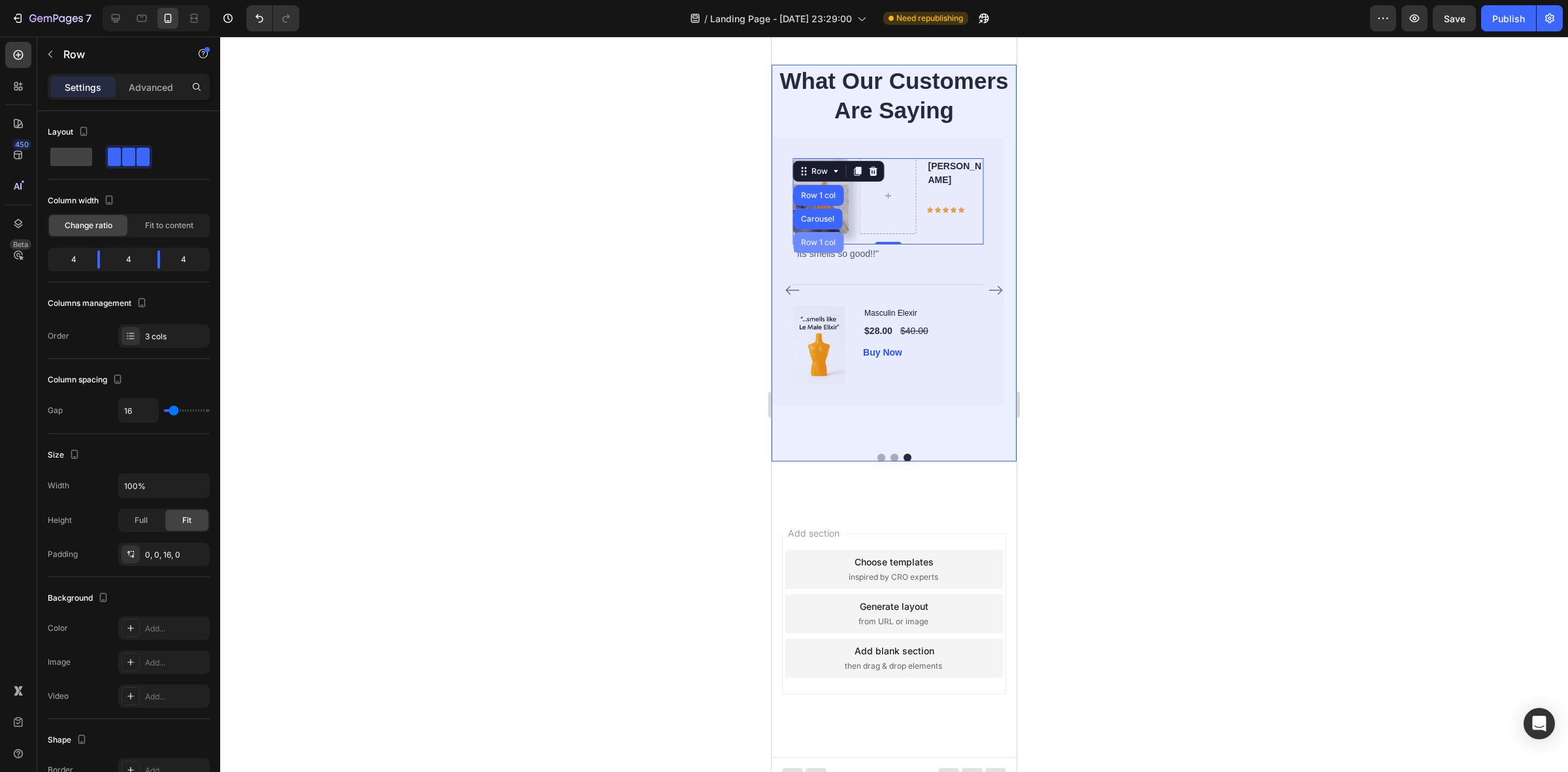
click at [828, 246] on div "Row 1 col" at bounding box center [818, 242] width 40 height 8
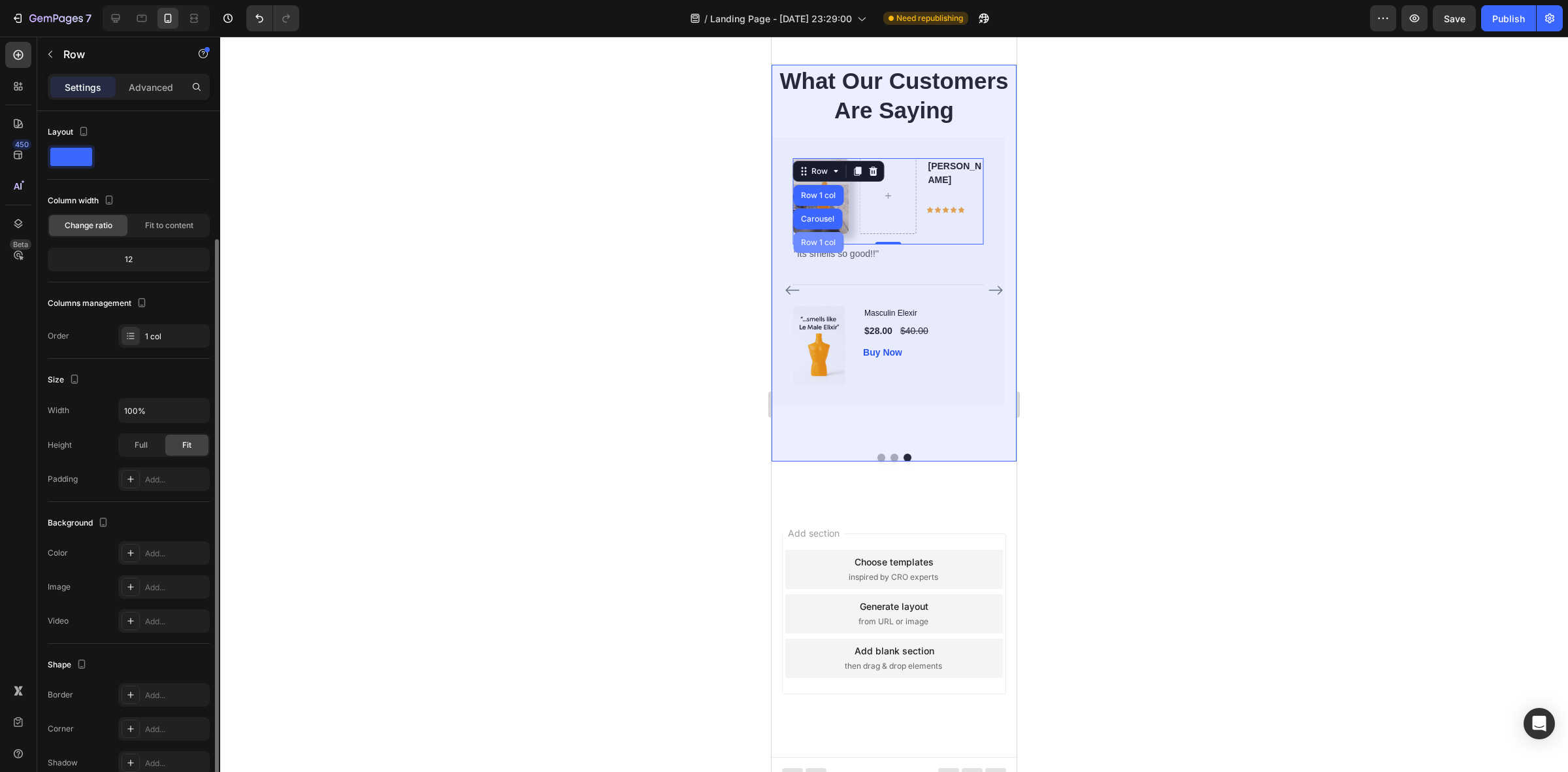
scroll to position [67, 0]
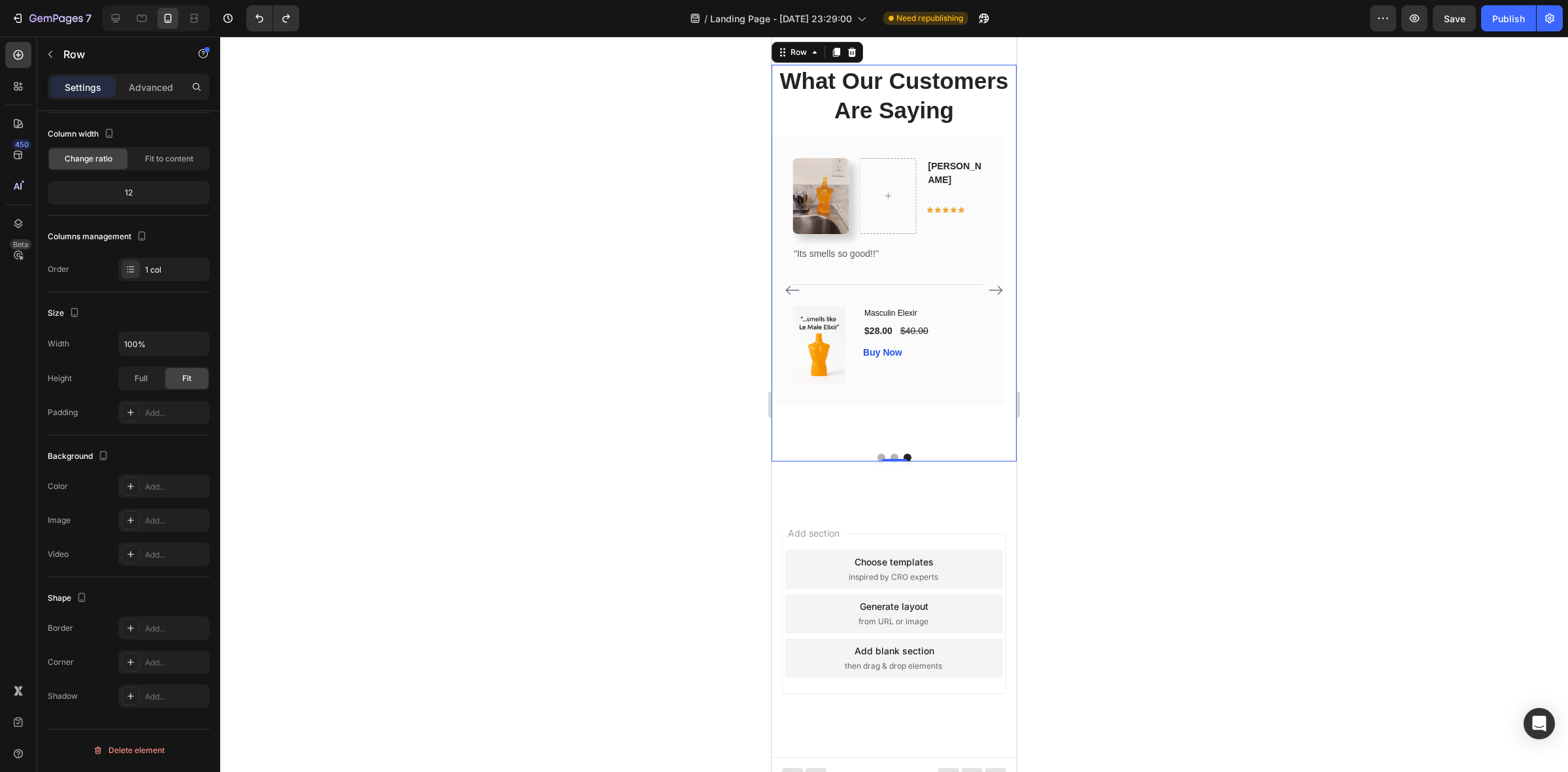
click at [1249, 384] on div at bounding box center [894, 403] width 1348 height 735
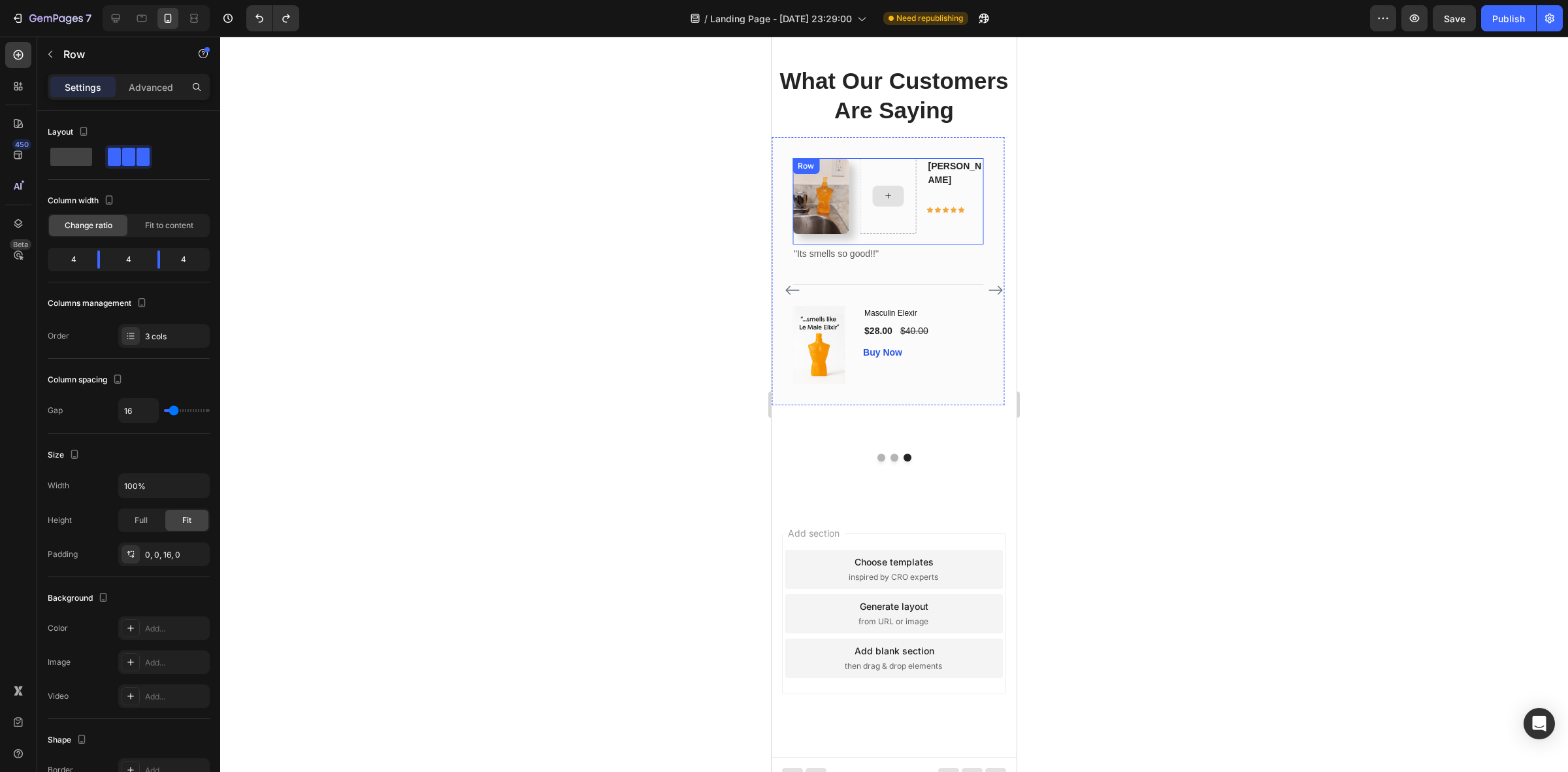
click at [893, 234] on div at bounding box center [889, 196] width 57 height 76
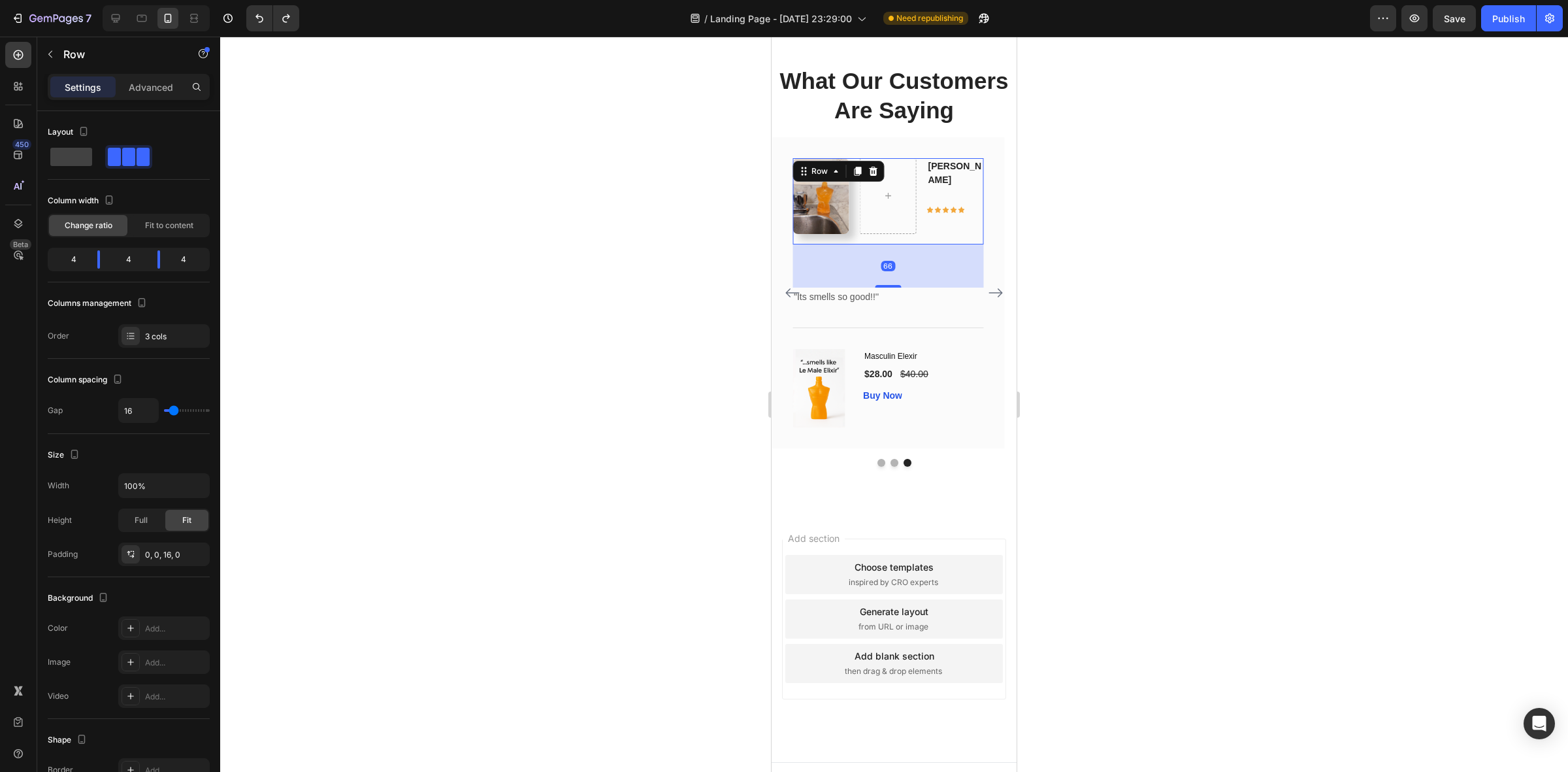
drag, startPoint x: 896, startPoint y: 398, endPoint x: 904, endPoint y: 449, distance: 51.6
click at [904, 245] on div "66" at bounding box center [888, 245] width 191 height 0
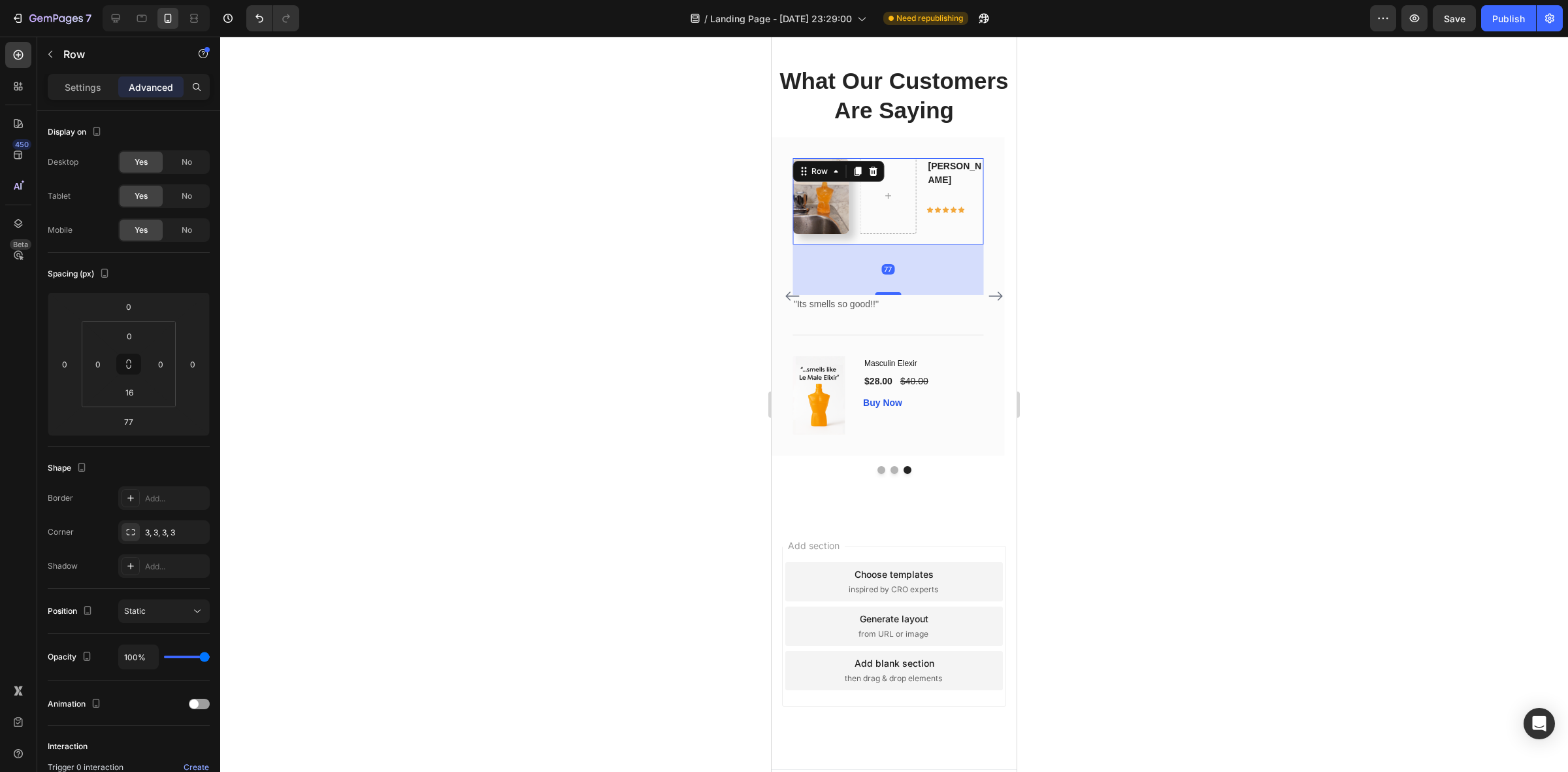
type input "0"
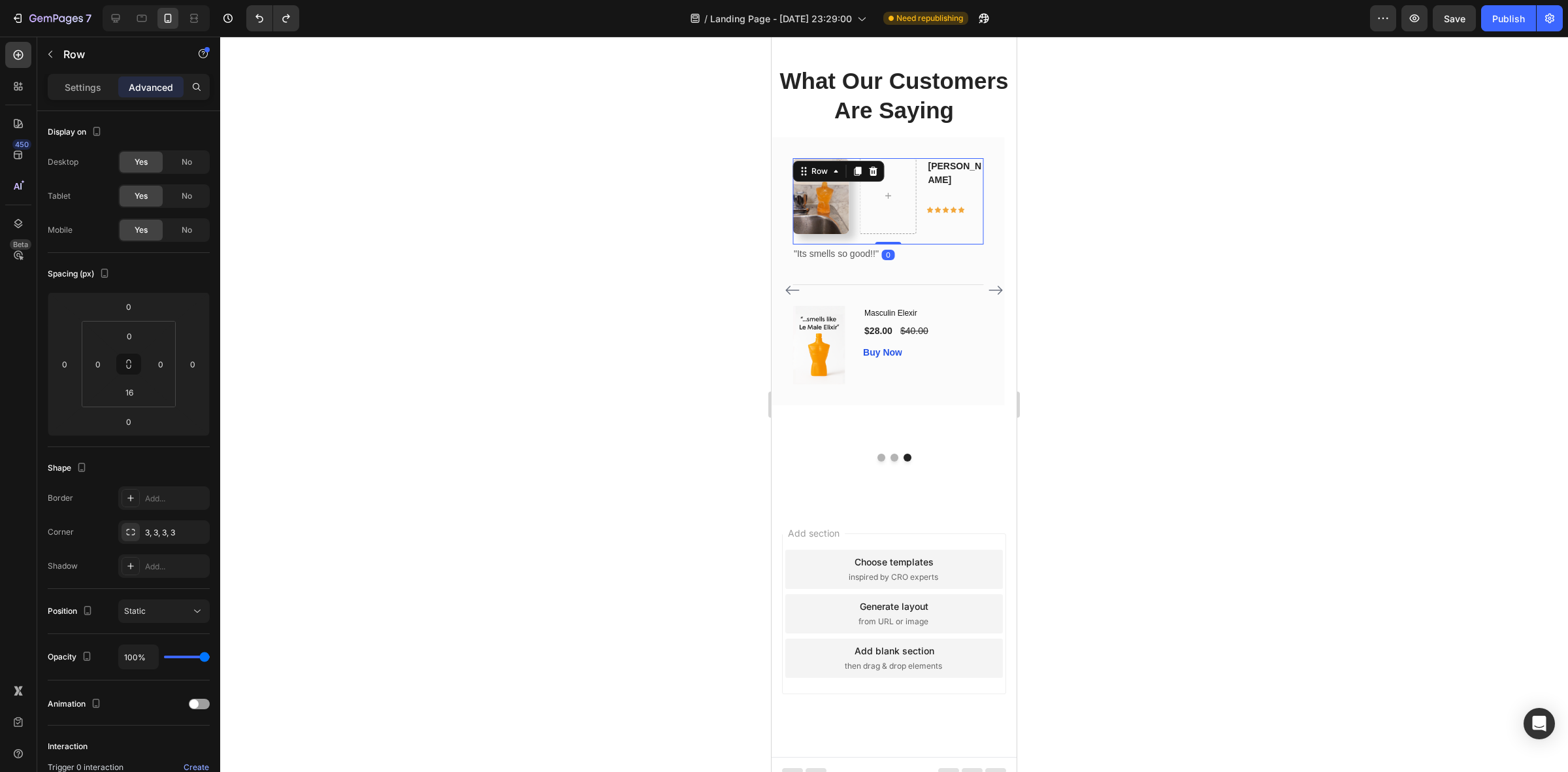
click at [1193, 331] on div at bounding box center [894, 403] width 1348 height 735
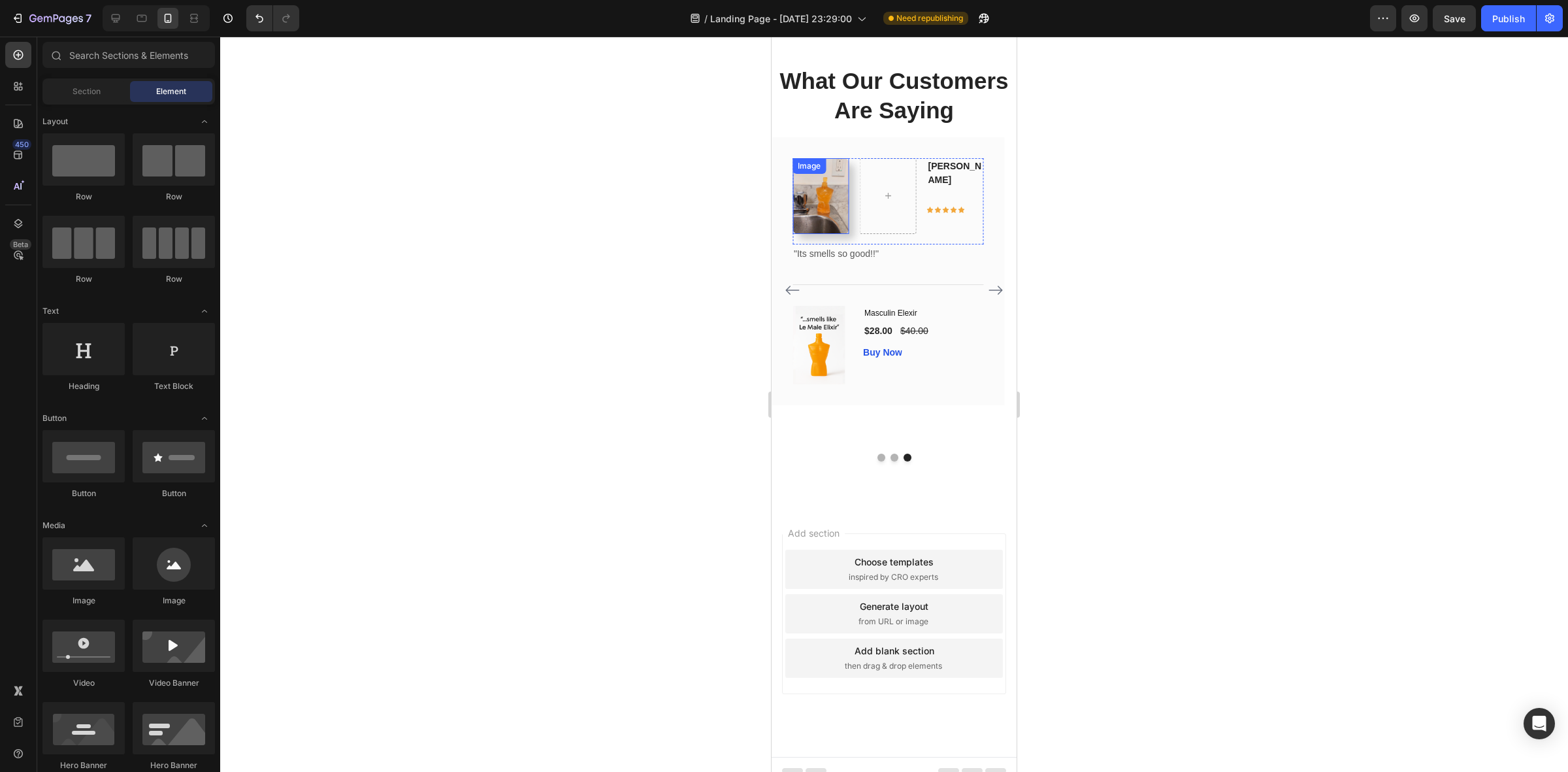
click at [818, 234] on img at bounding box center [821, 196] width 57 height 76
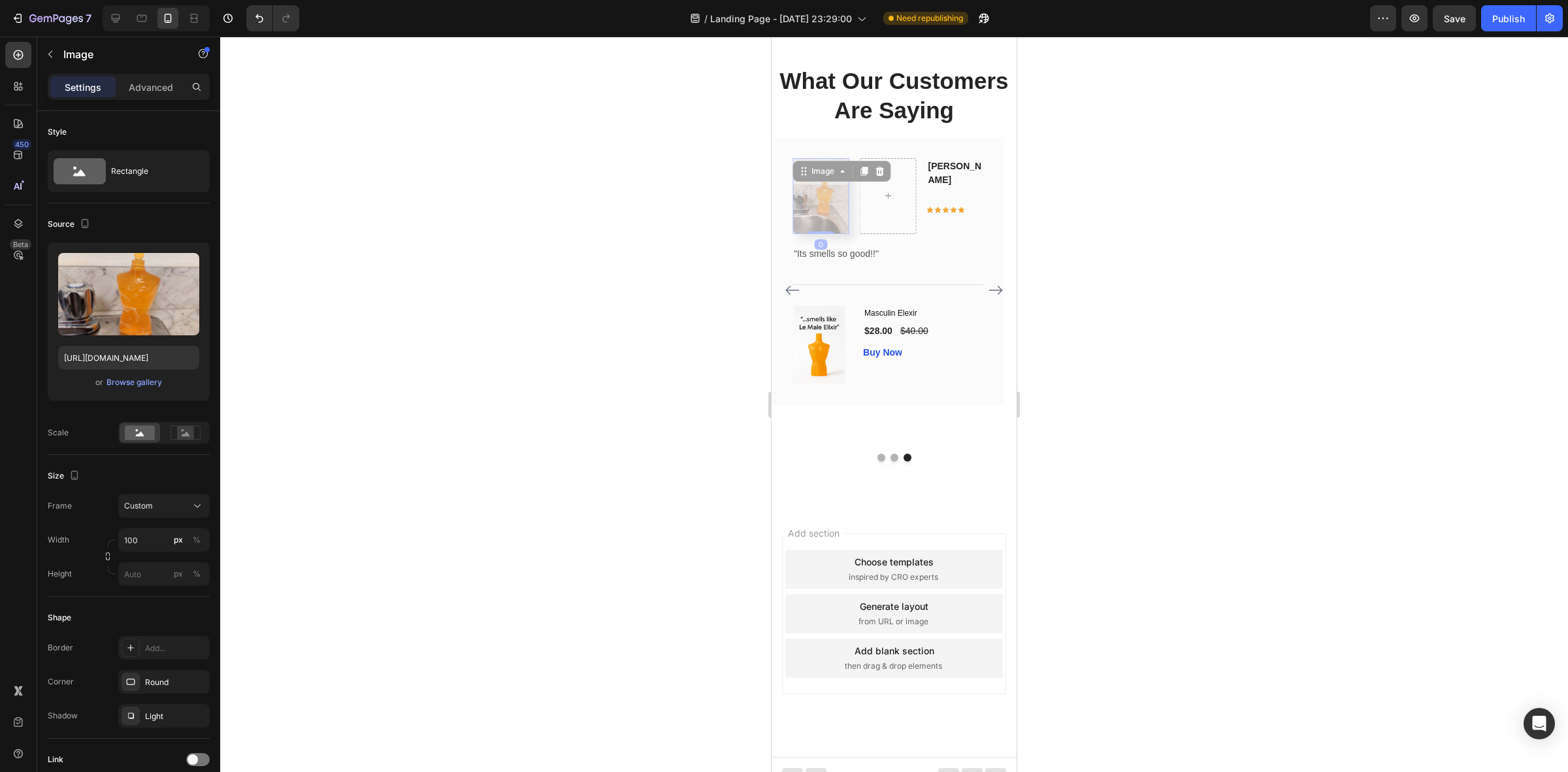
drag, startPoint x: 846, startPoint y: 387, endPoint x: 804, endPoint y: 387, distance: 42.0
click at [855, 385] on div "Image 0 Image 0 Antonio Text block Icon Icon Icon Icon Icon Row Row "Its smells…" at bounding box center [888, 271] width 191 height 226
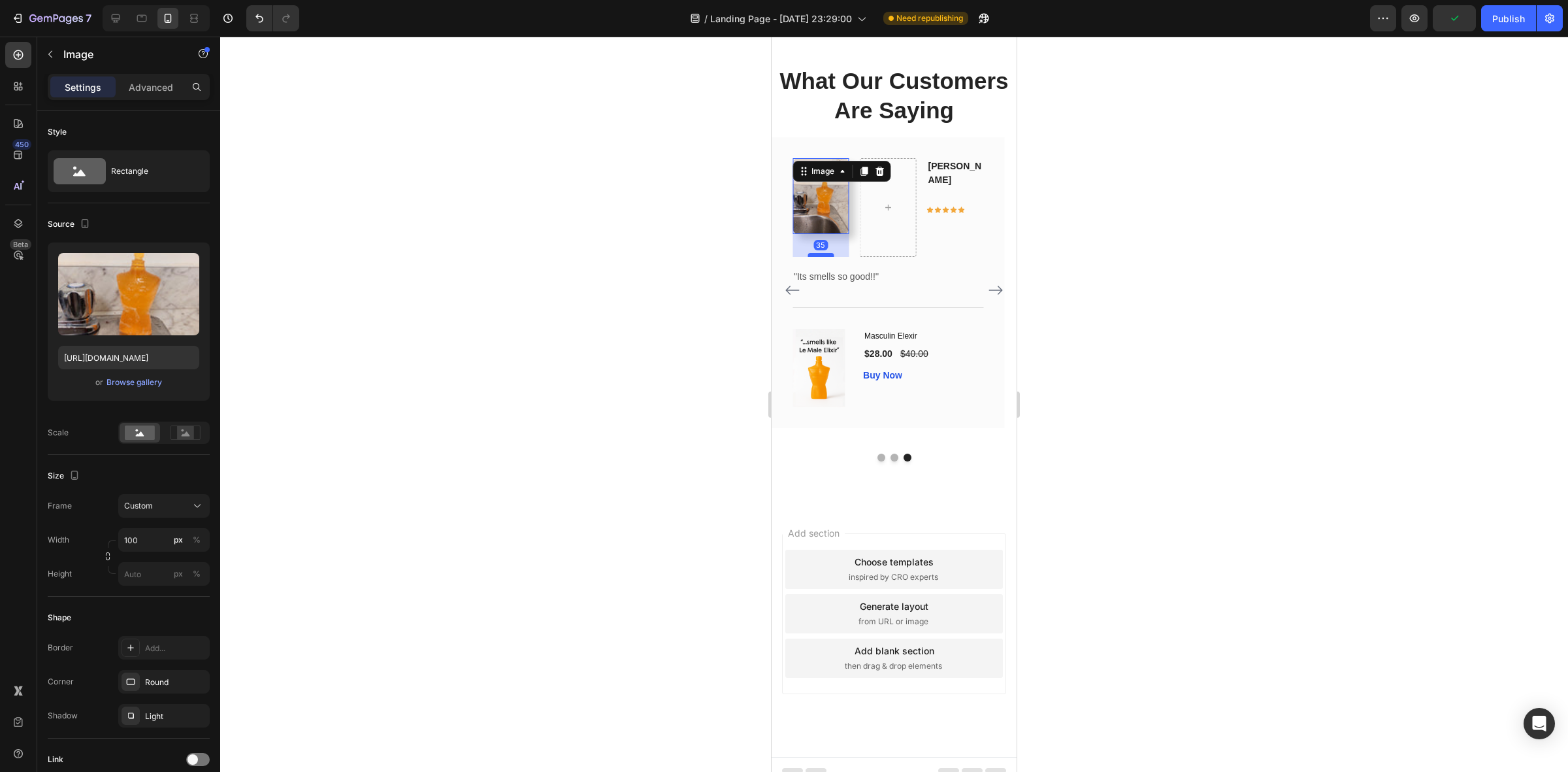
drag, startPoint x: 819, startPoint y: 387, endPoint x: 828, endPoint y: 410, distance: 24.7
click at [828, 257] on div at bounding box center [821, 254] width 26 height 4
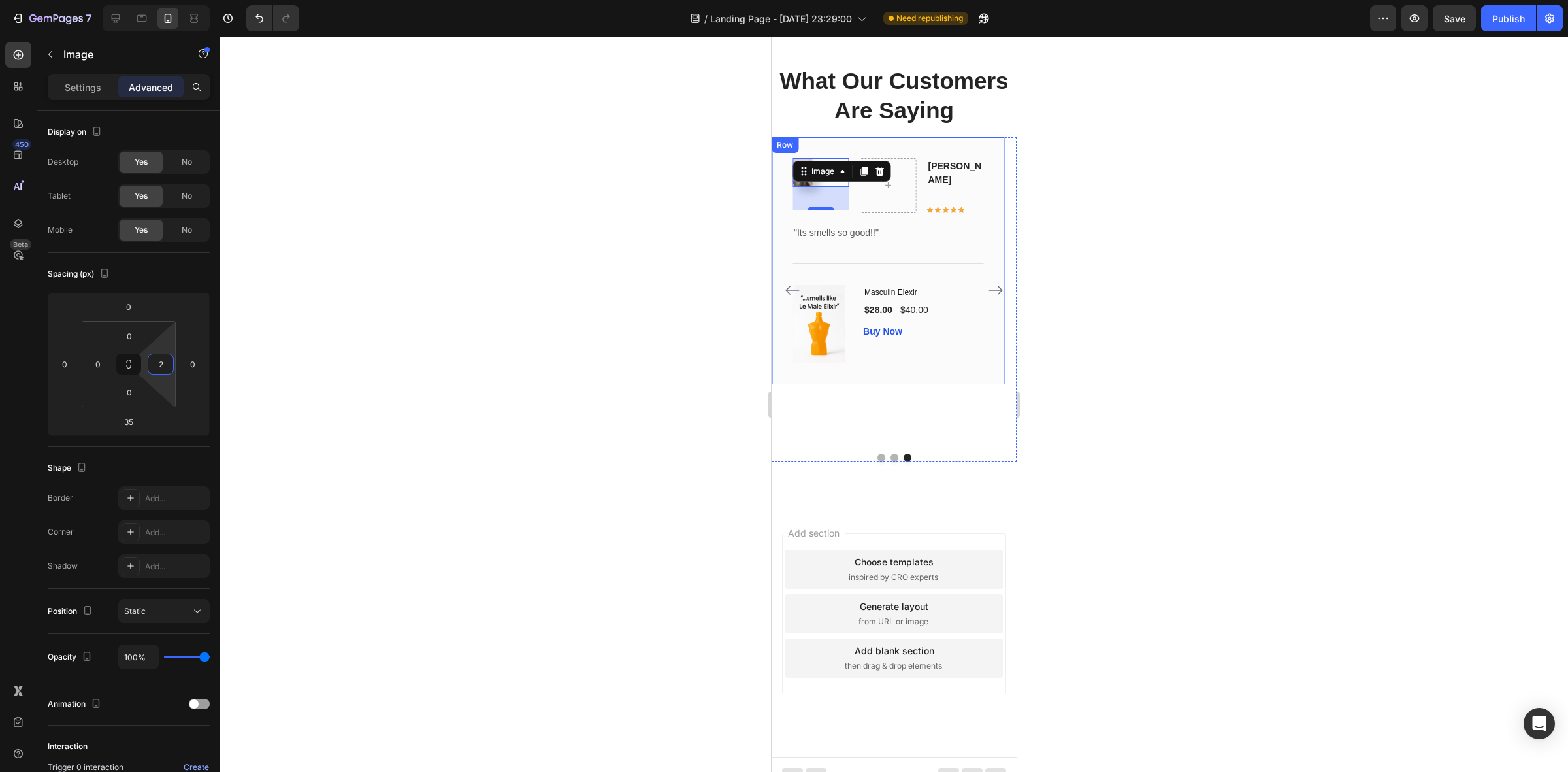
type input "0"
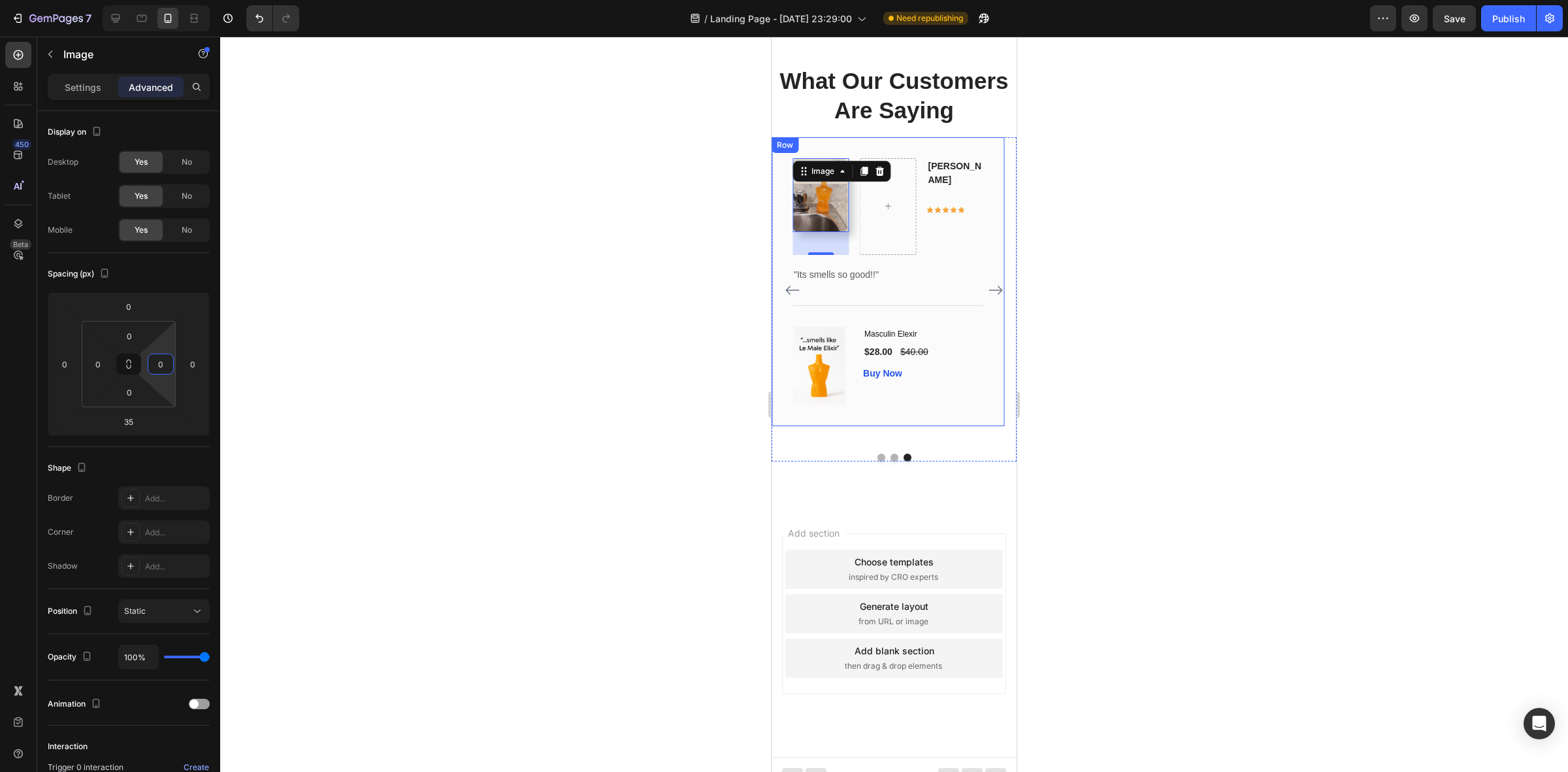
drag, startPoint x: 152, startPoint y: 340, endPoint x: 264, endPoint y: 369, distance: 115.7
click at [264, 0] on div "7 Version history / Landing Page - Aug 25, 23:29:00 Need republishing Preview S…" at bounding box center [784, 0] width 1568 height 0
click at [625, 368] on div at bounding box center [894, 403] width 1348 height 735
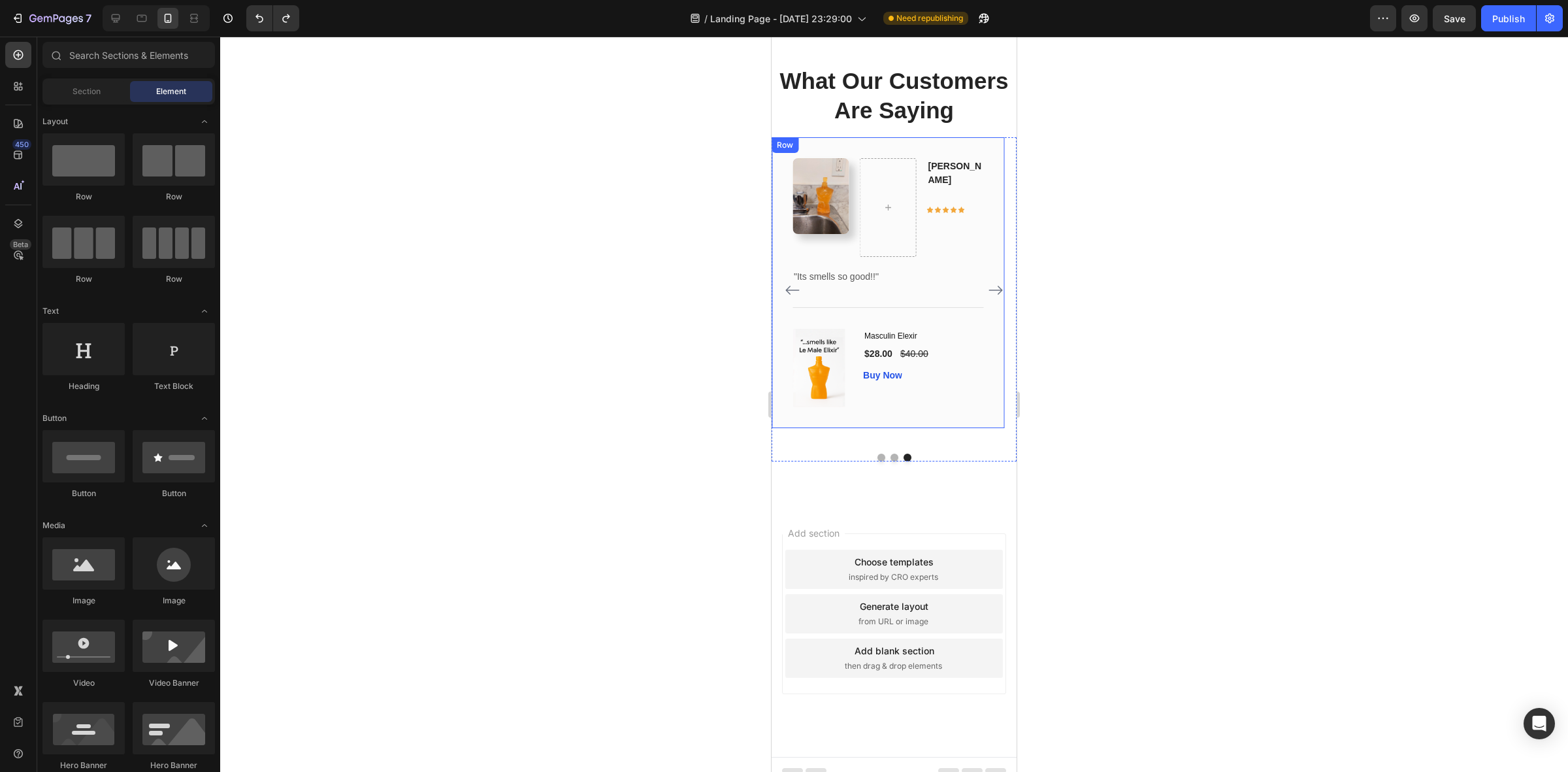
click at [819, 234] on img at bounding box center [821, 196] width 57 height 76
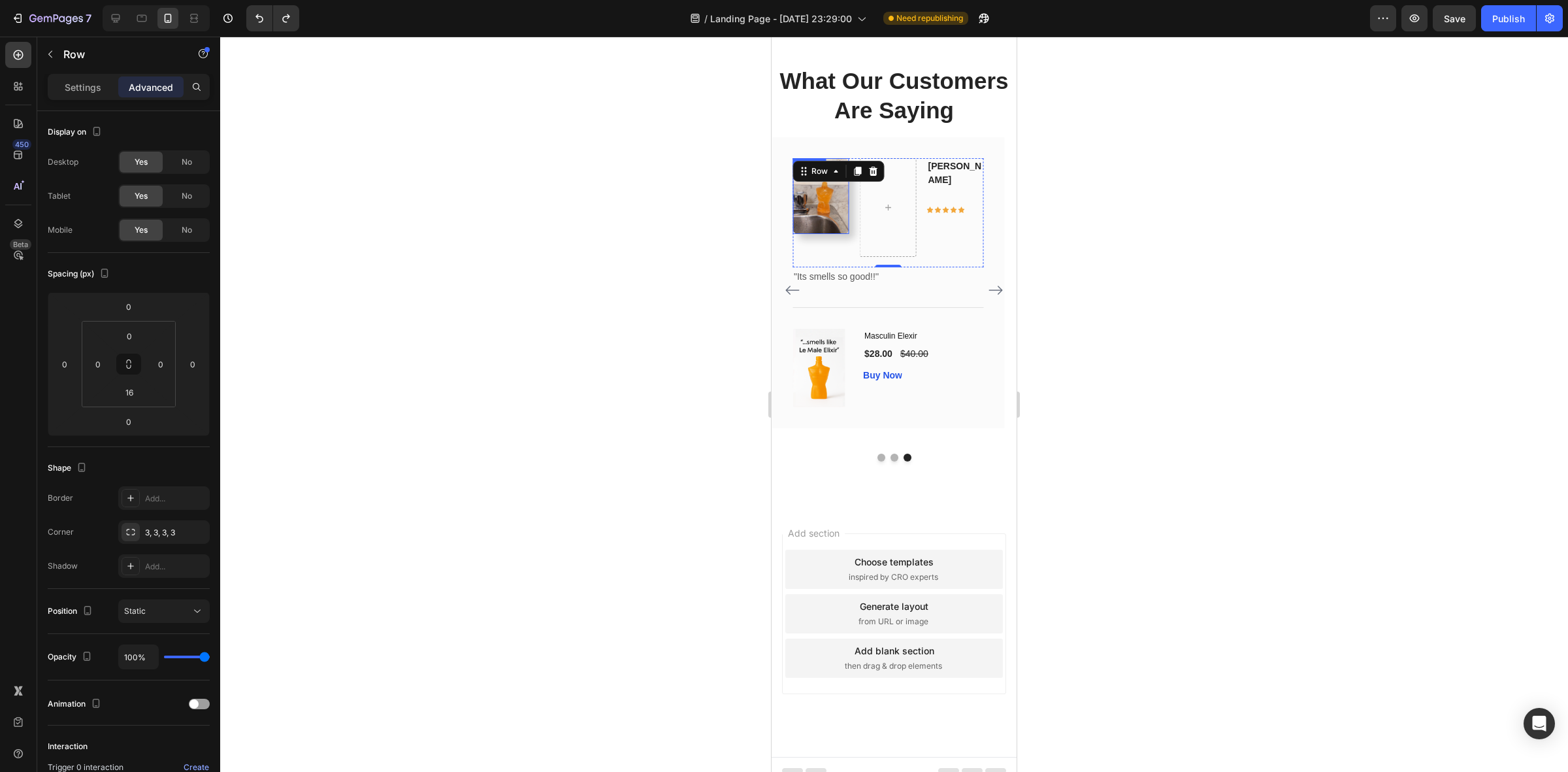
click at [822, 234] on img at bounding box center [821, 196] width 57 height 76
drag, startPoint x: 817, startPoint y: 410, endPoint x: 817, endPoint y: 384, distance: 26.0
click at [817, 234] on div "Image 0" at bounding box center [821, 196] width 57 height 76
type input "0"
click at [1199, 386] on div at bounding box center [894, 403] width 1348 height 735
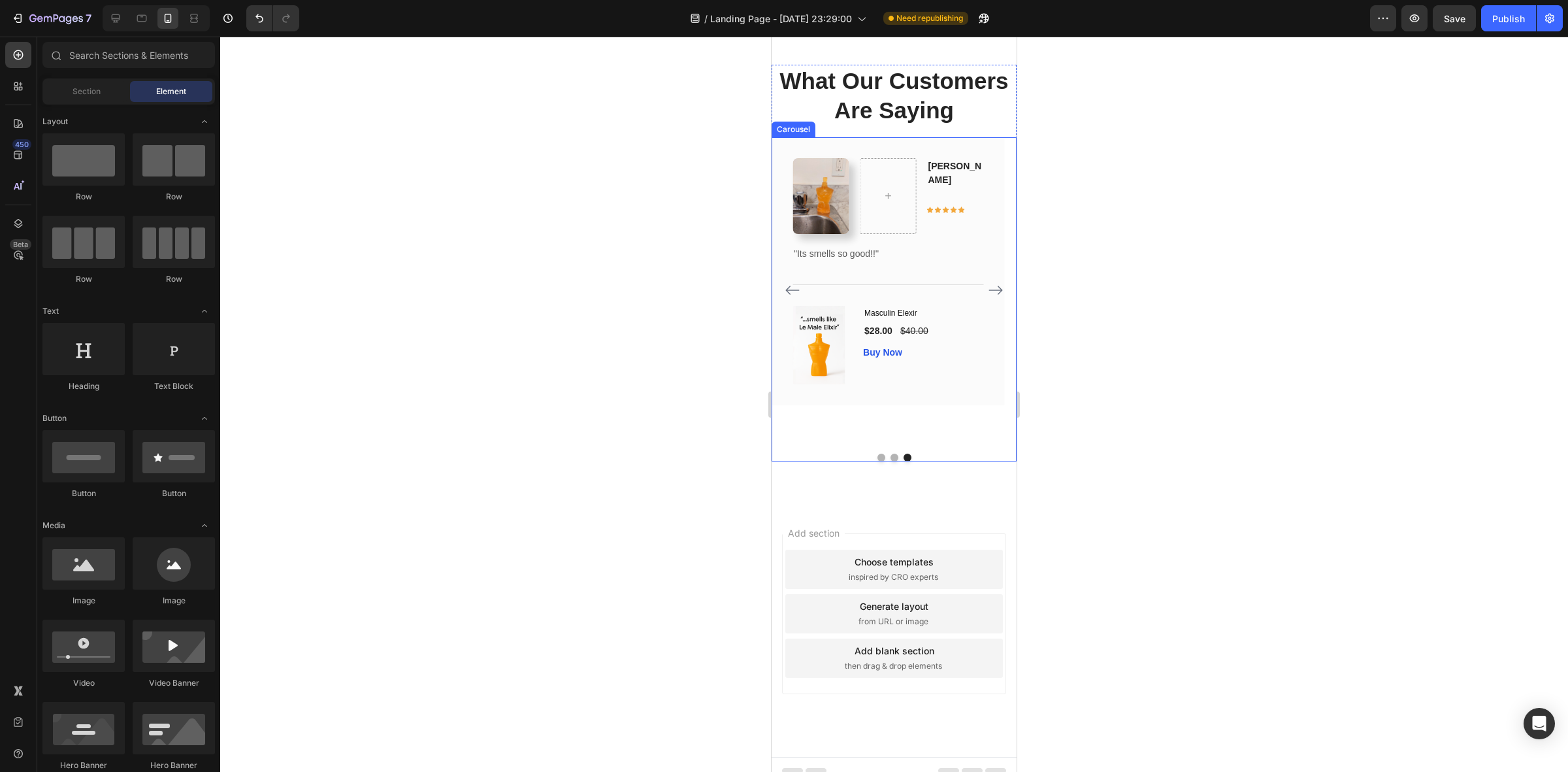
click at [789, 295] on icon "Carousel Back Arrow" at bounding box center [792, 290] width 14 height 9
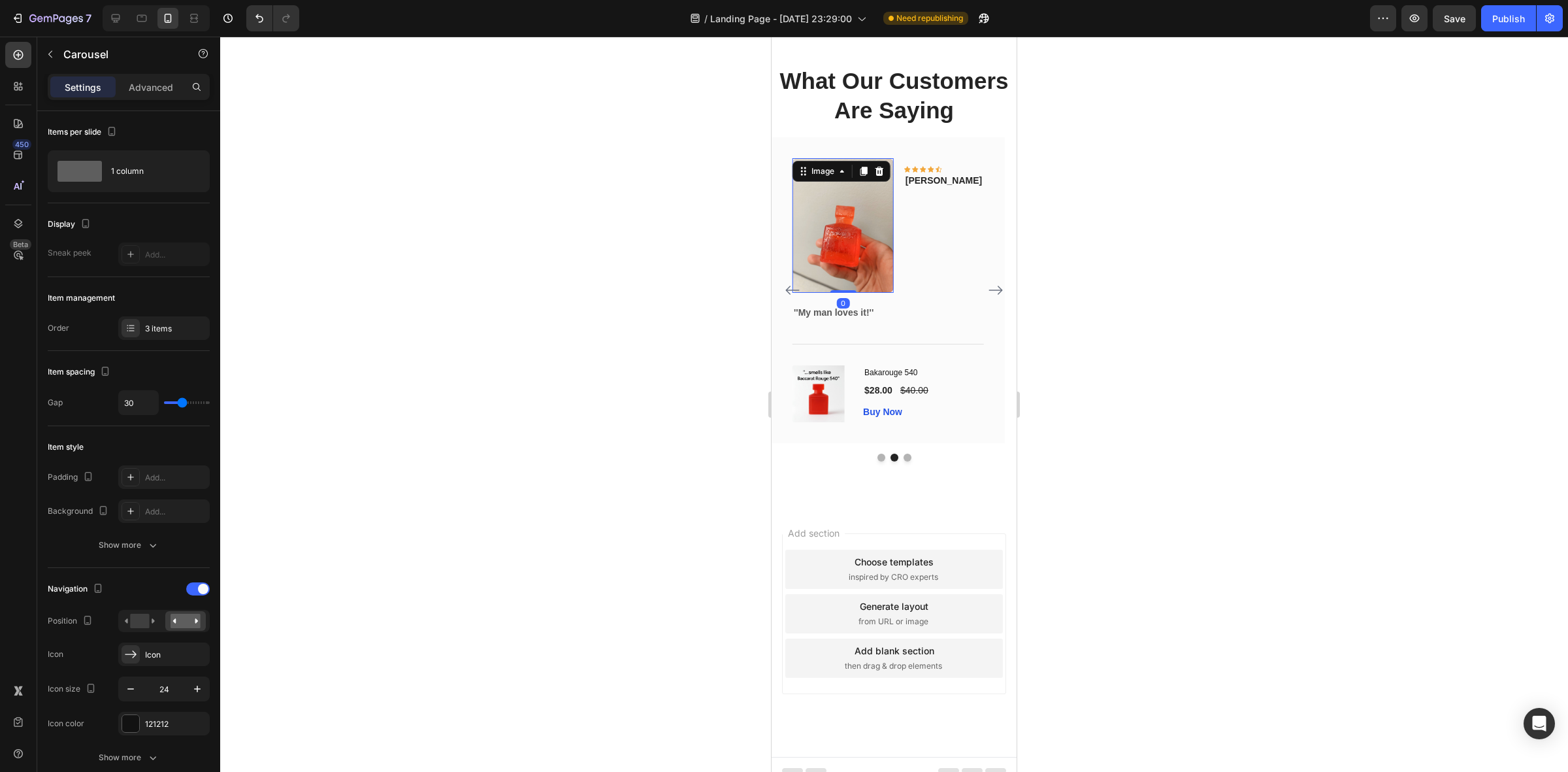
click at [894, 293] on img at bounding box center [843, 225] width 101 height 135
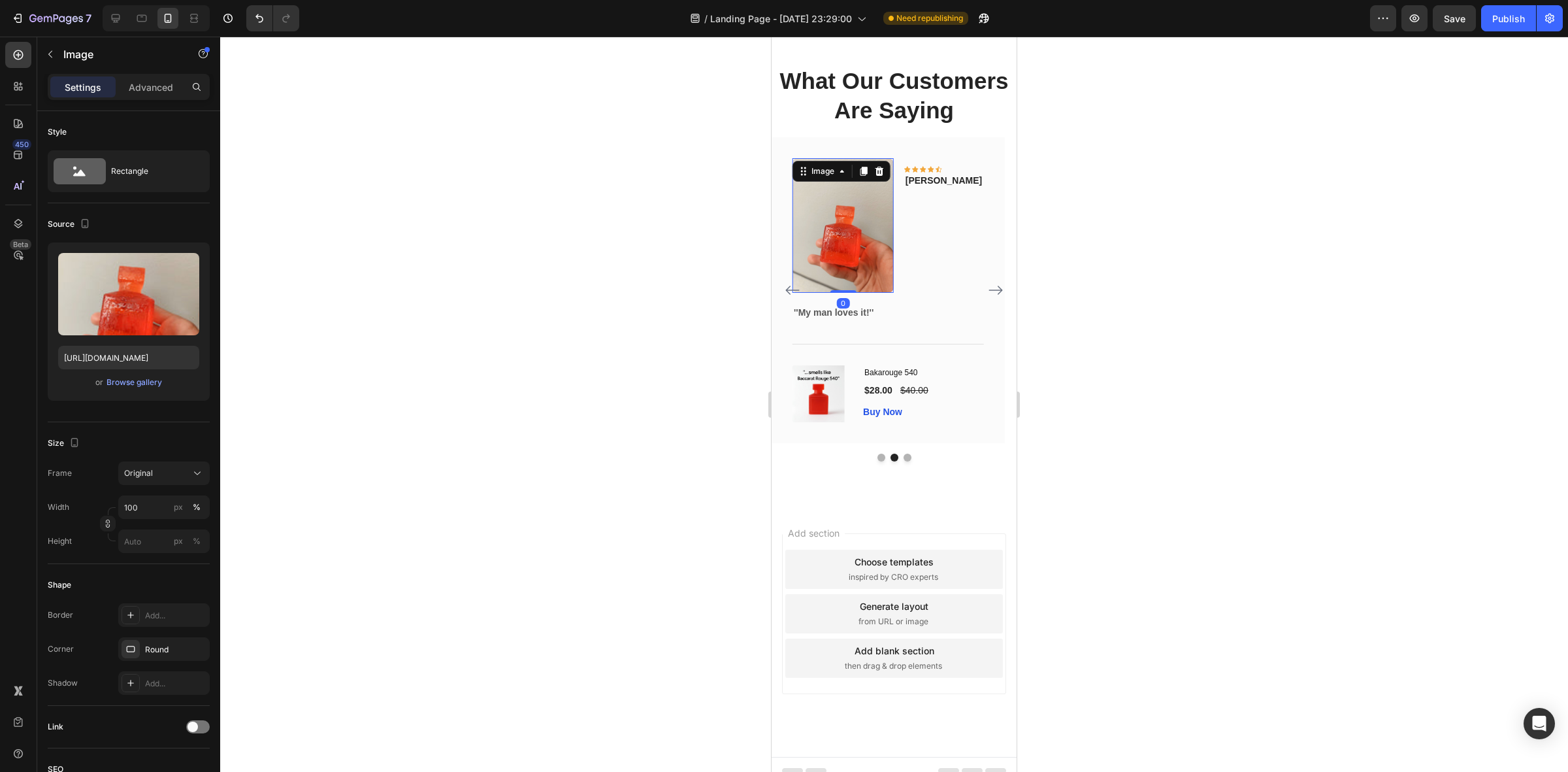
click at [1219, 452] on div at bounding box center [894, 403] width 1348 height 735
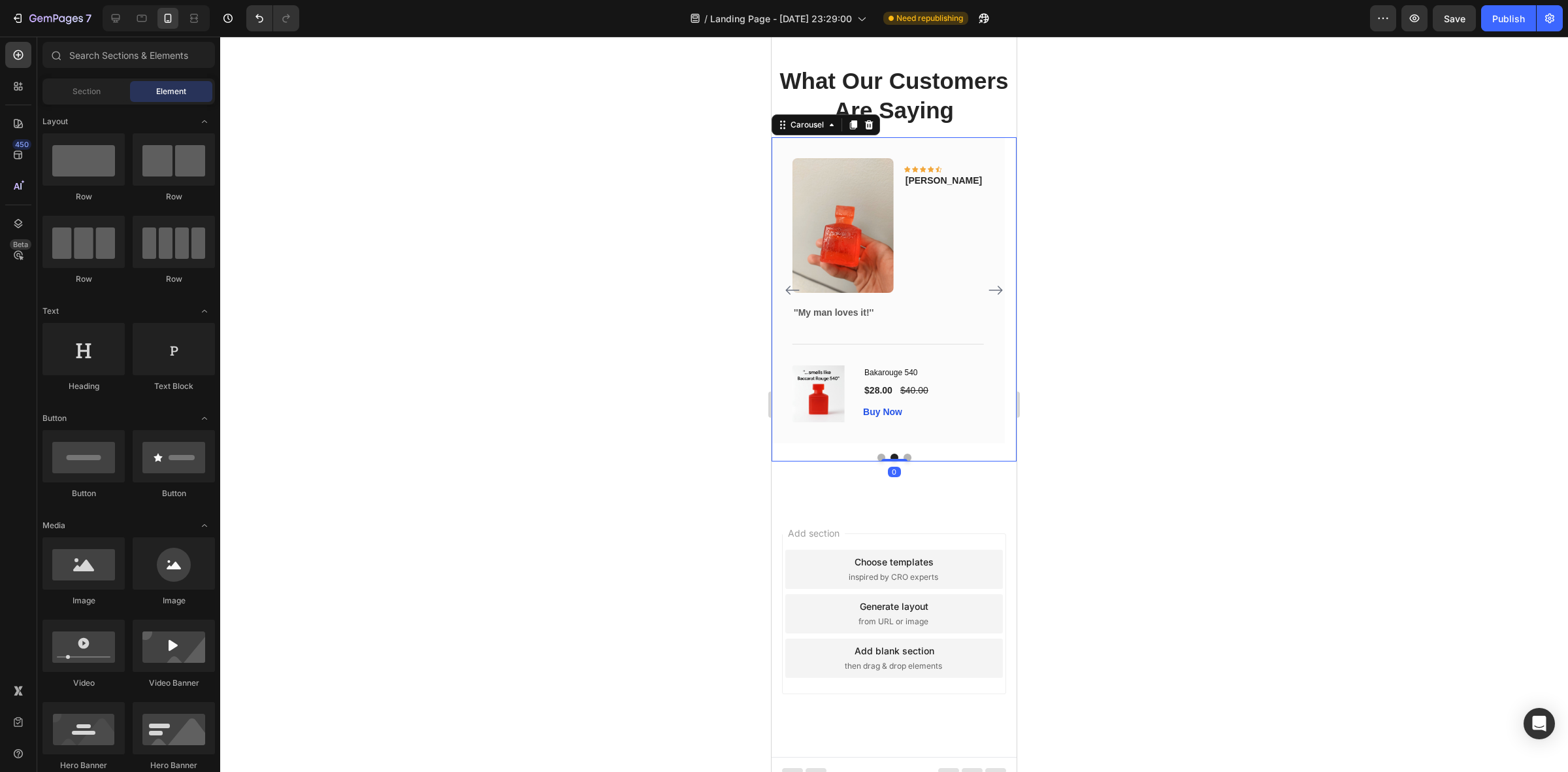
click at [988, 298] on icon "Carousel Next Arrow" at bounding box center [996, 291] width 16 height 16
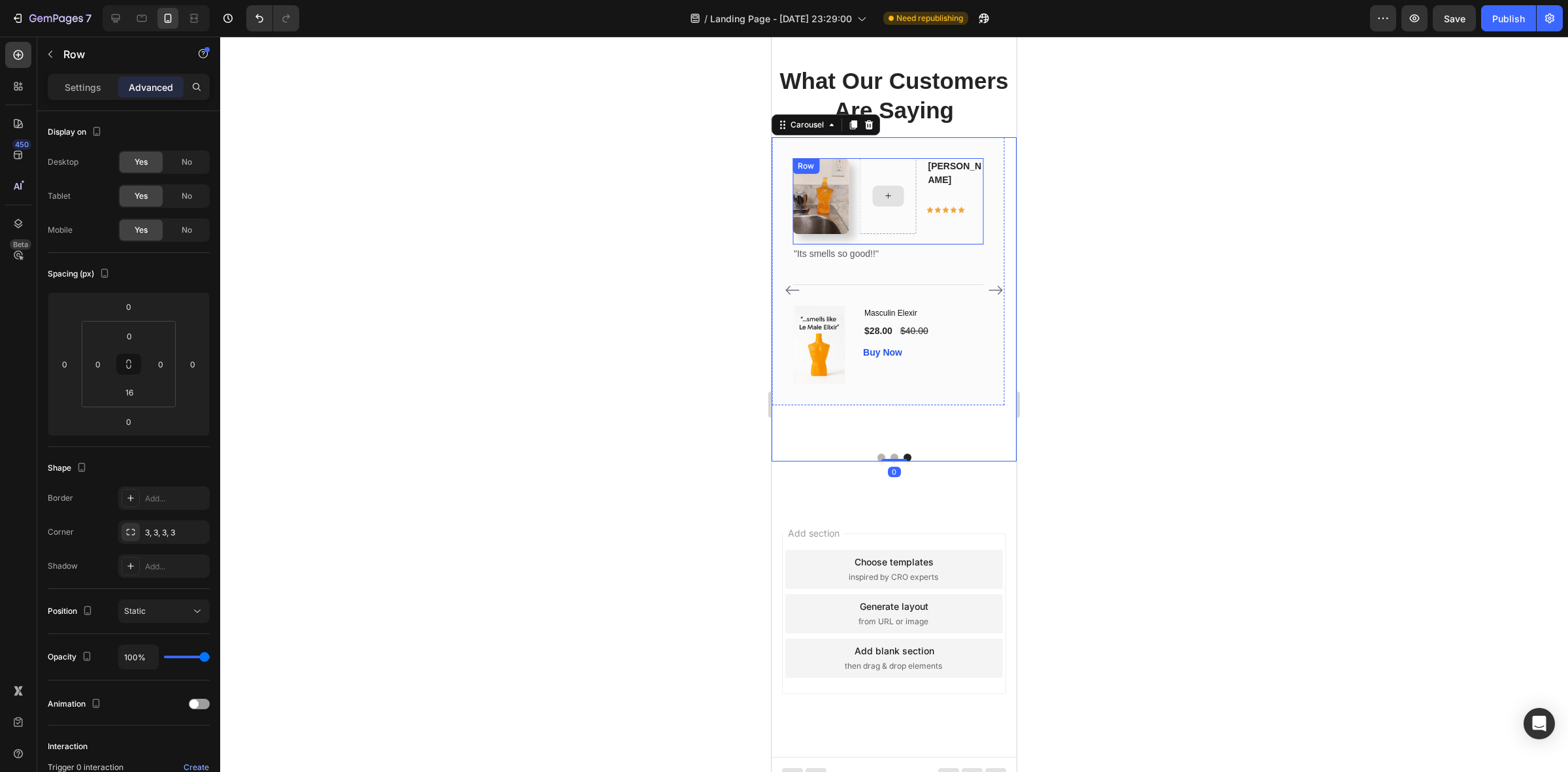
click at [902, 234] on div at bounding box center [889, 196] width 57 height 76
click at [1258, 575] on div at bounding box center [894, 403] width 1348 height 735
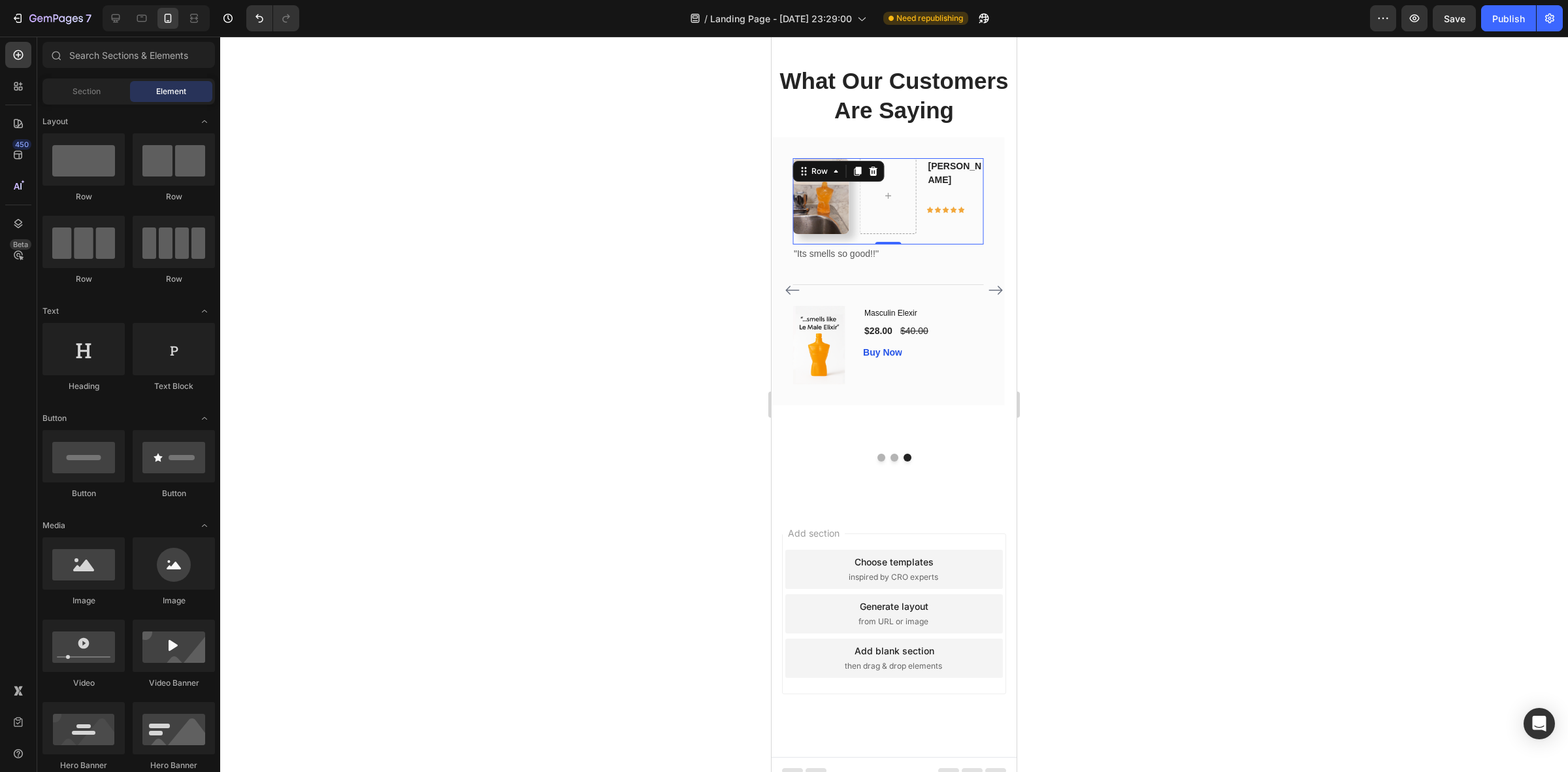
click at [880, 245] on div "Image Antonio Text block Icon Icon Icon Icon Icon Row Row 0" at bounding box center [888, 201] width 191 height 86
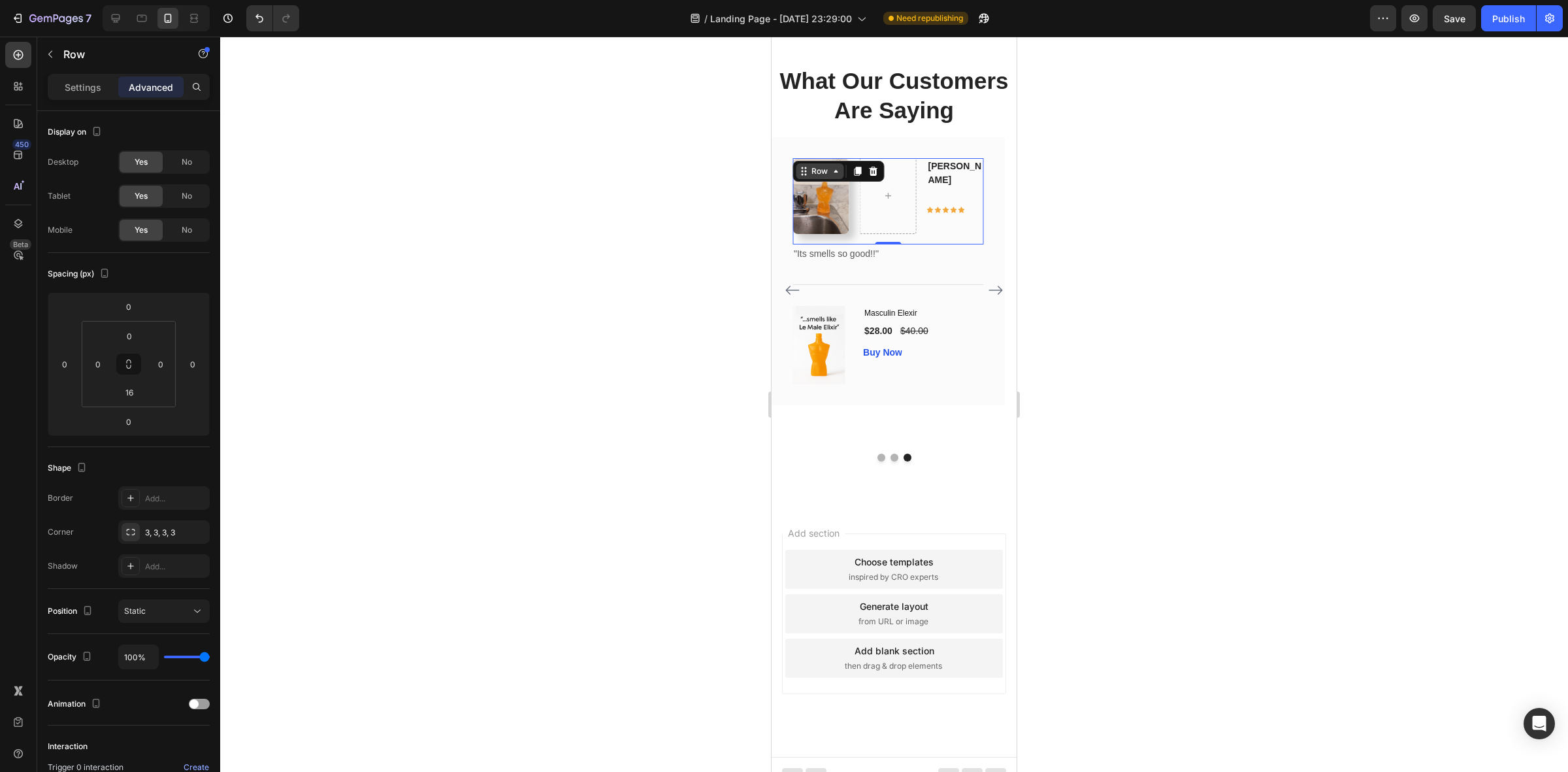
click at [840, 176] on icon at bounding box center [835, 171] width 10 height 10
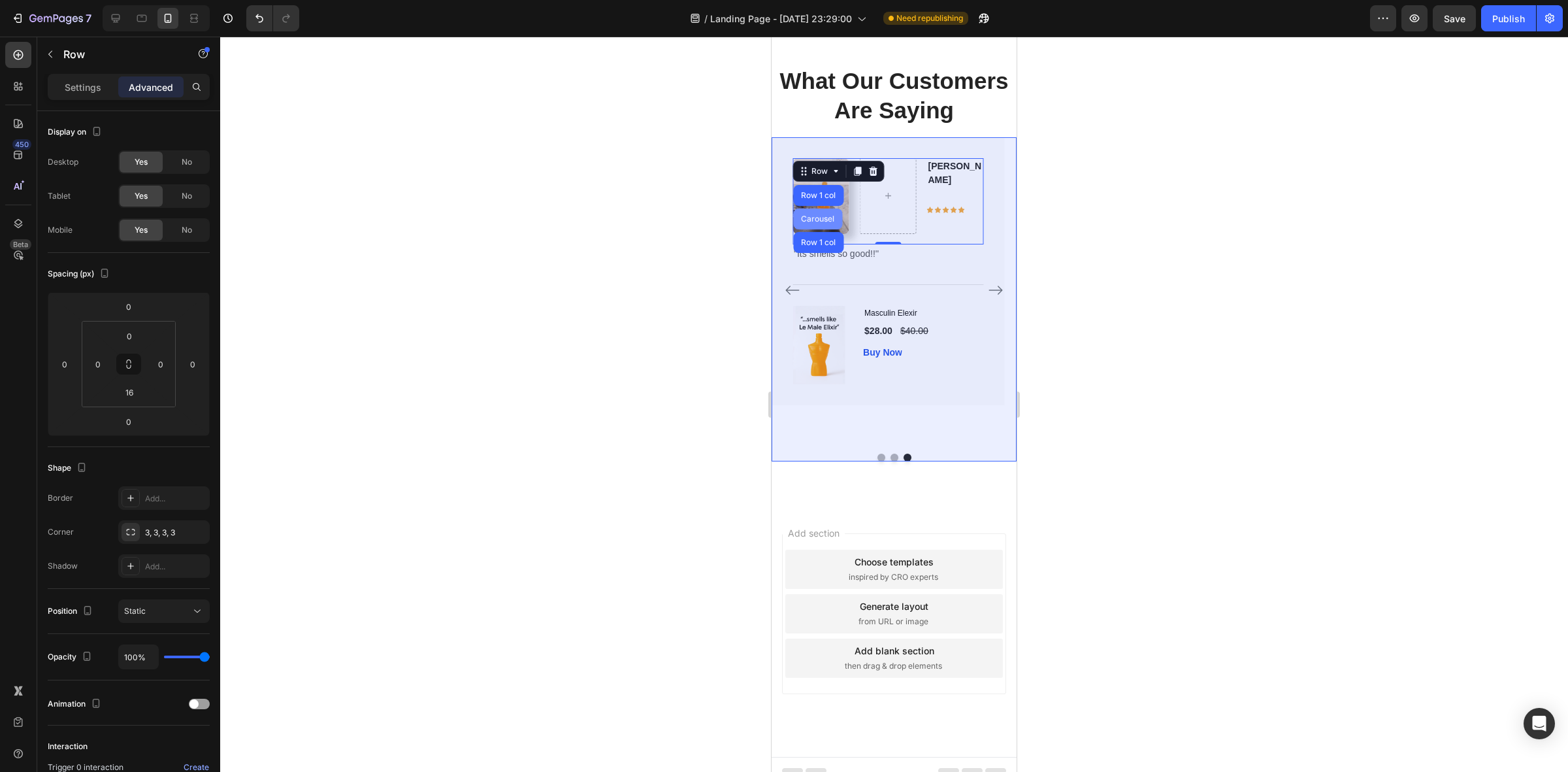
click at [816, 229] on div "Carousel" at bounding box center [817, 218] width 49 height 21
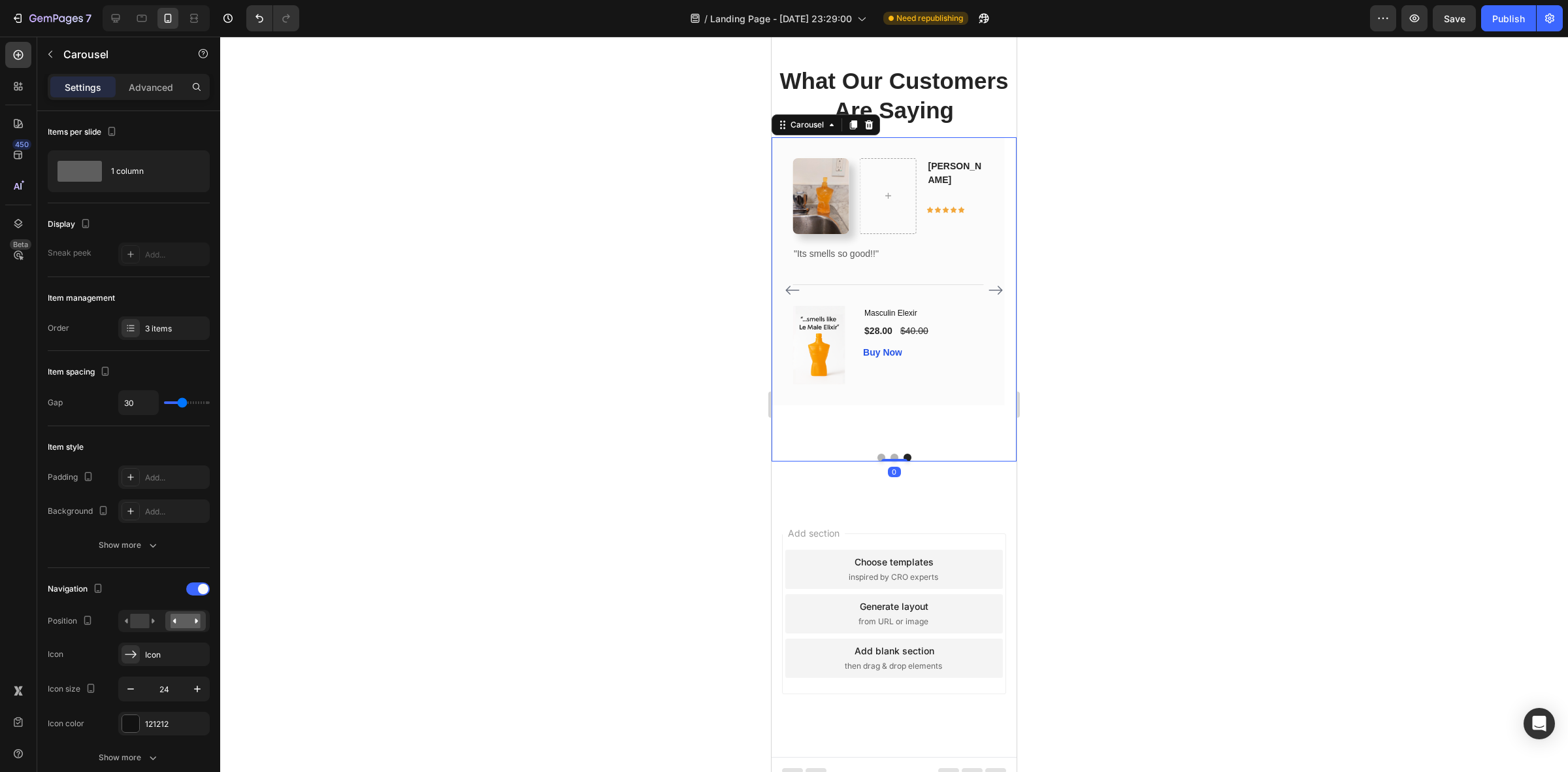
drag, startPoint x: 835, startPoint y: 279, endPoint x: 822, endPoint y: 311, distance: 34.5
click at [835, 130] on icon at bounding box center [832, 125] width 10 height 10
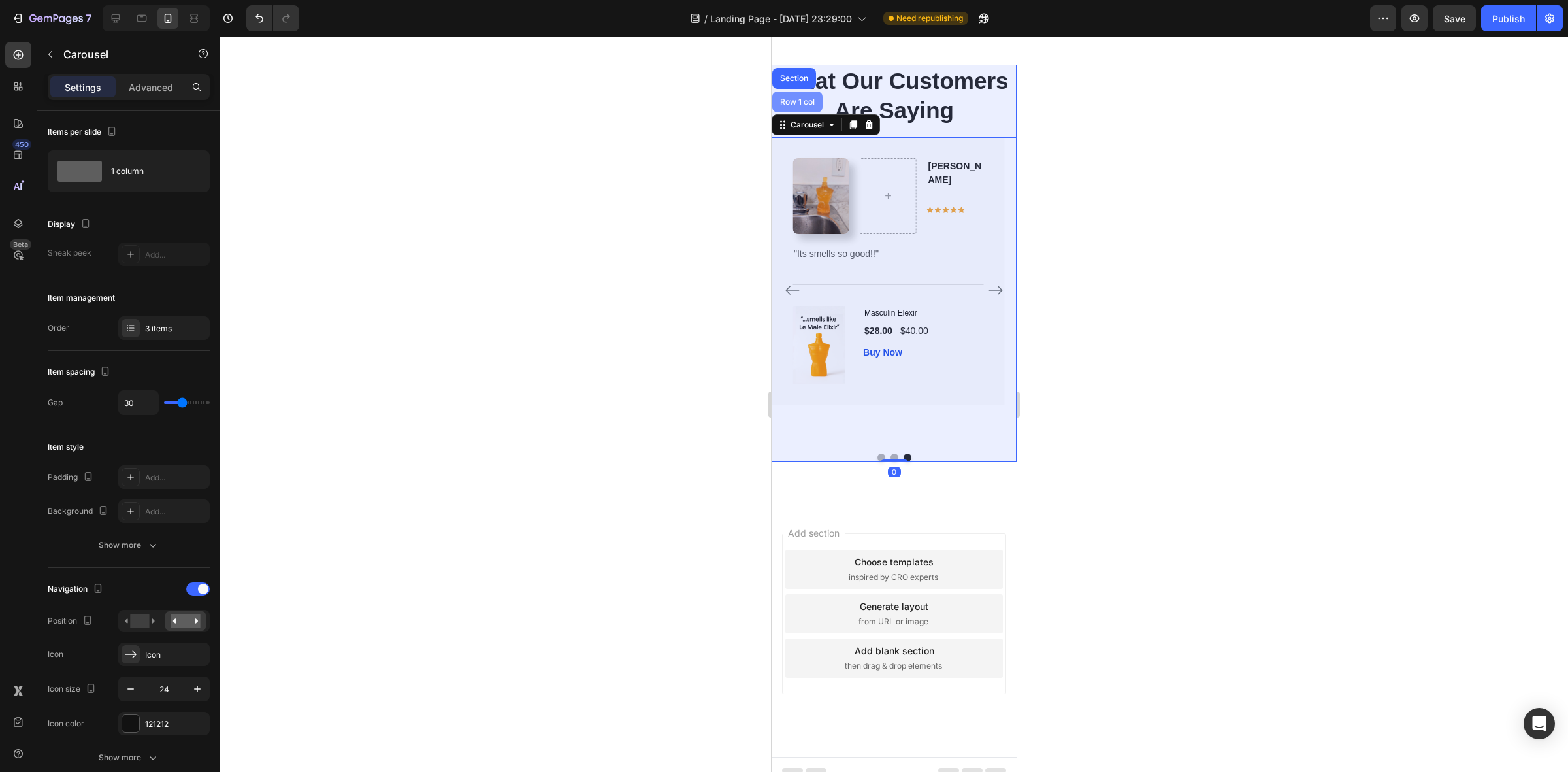
click at [812, 112] on div "Row 1 col" at bounding box center [797, 102] width 50 height 21
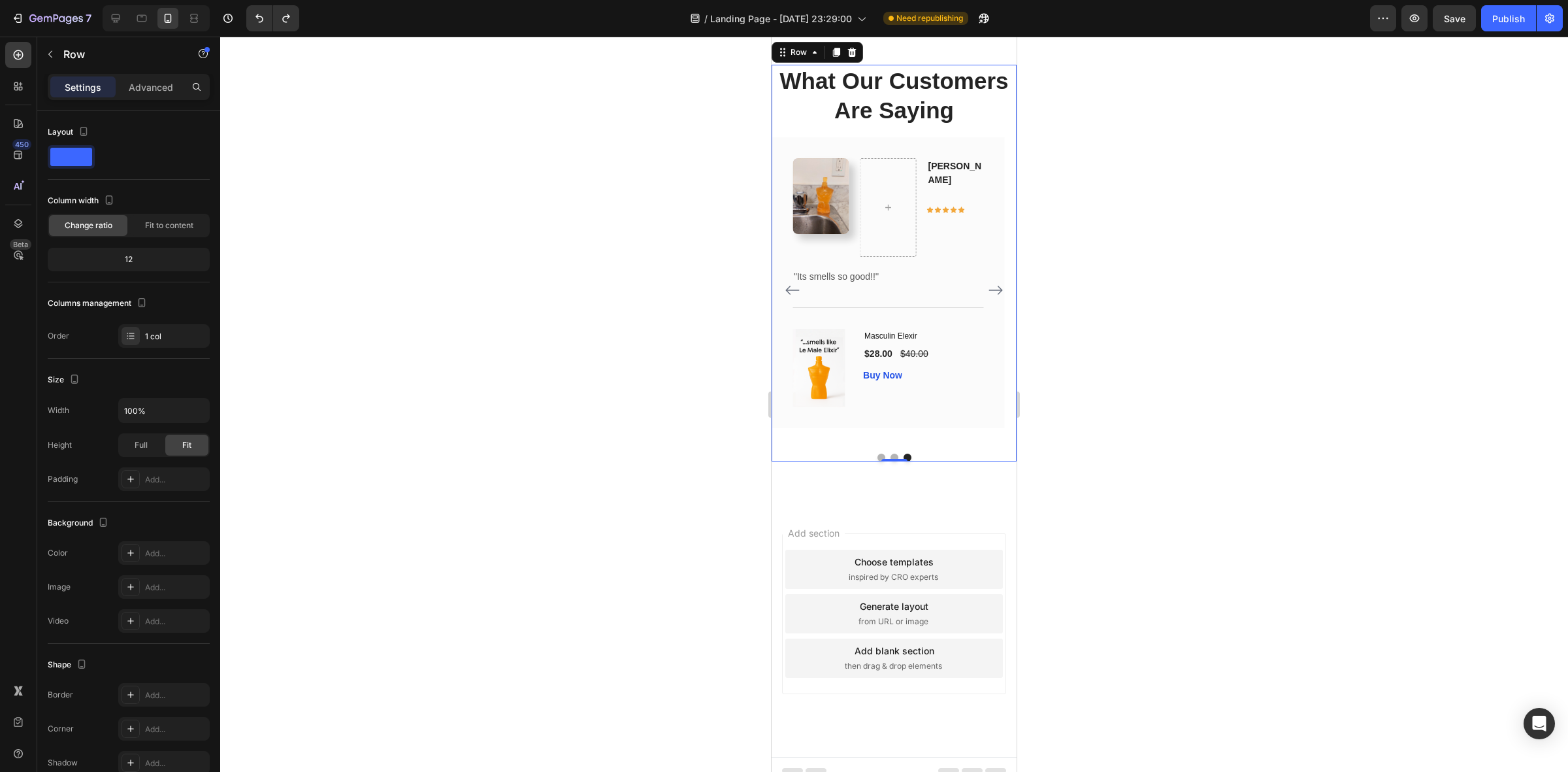
drag, startPoint x: 1090, startPoint y: 366, endPoint x: 1033, endPoint y: 366, distance: 57.0
click at [1088, 366] on div at bounding box center [894, 403] width 1348 height 735
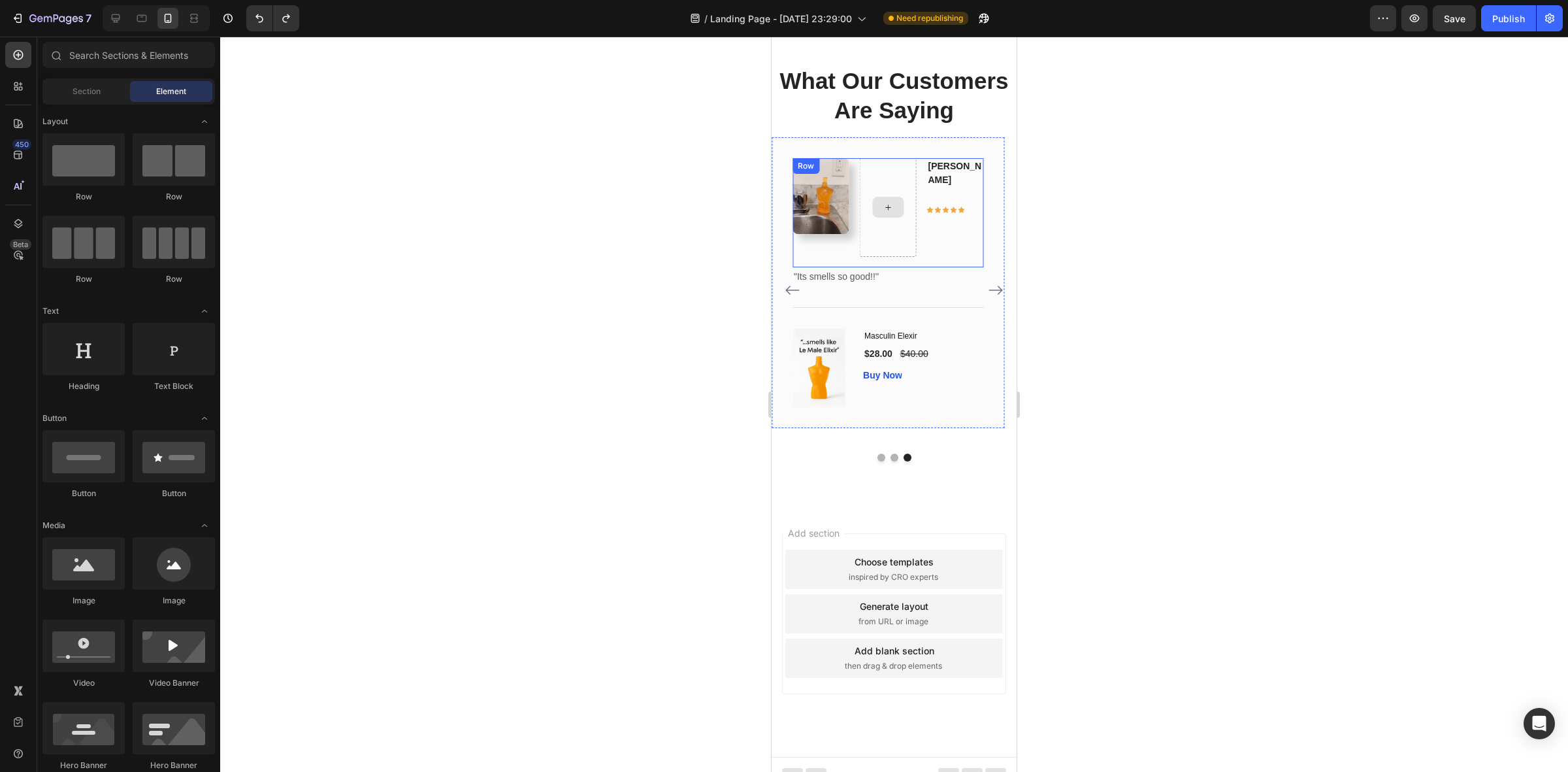
click at [879, 218] on div at bounding box center [888, 207] width 31 height 21
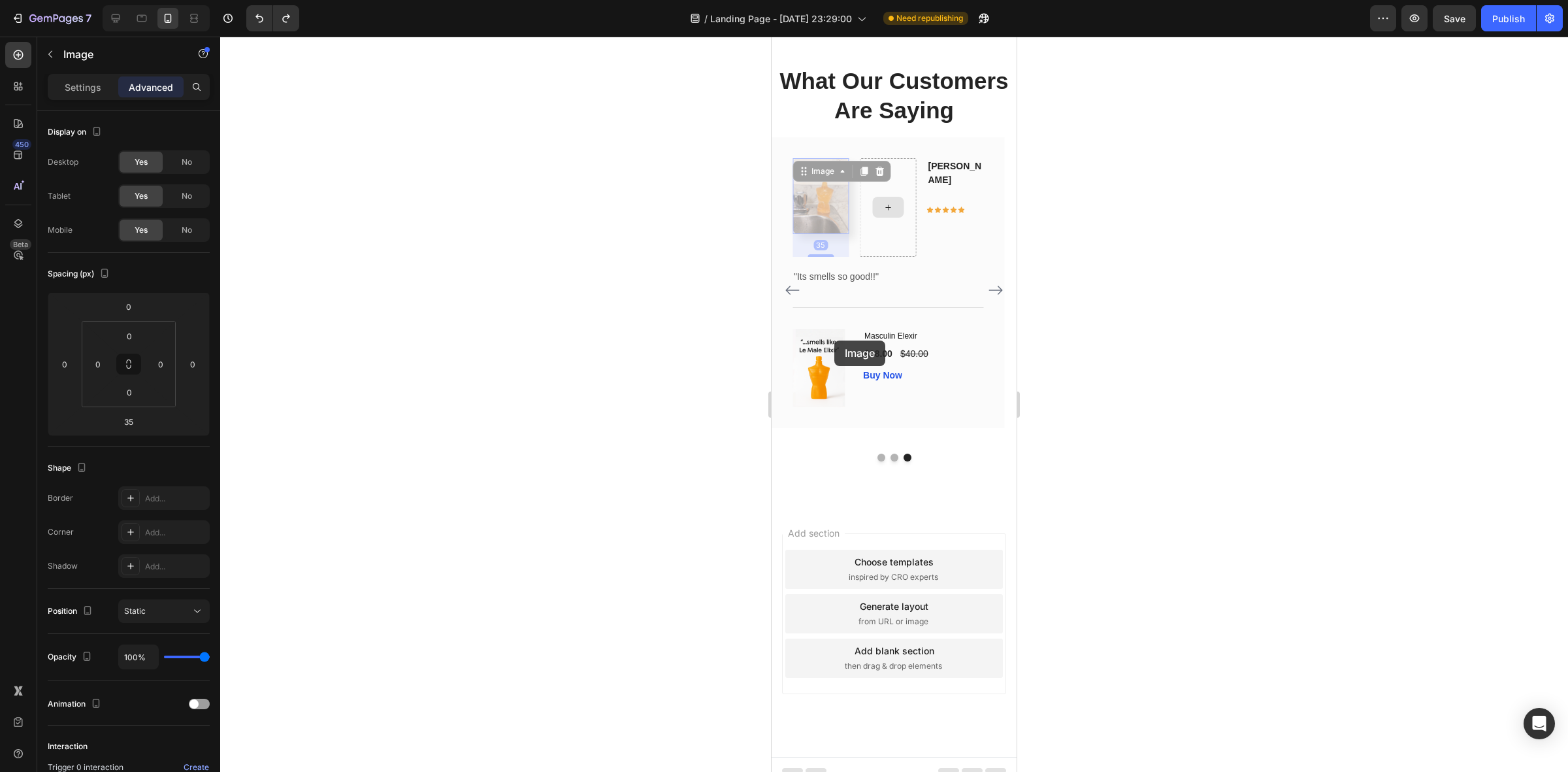
drag, startPoint x: 835, startPoint y: 340, endPoint x: 897, endPoint y: 341, distance: 62.0
click at [897, 267] on div "Image 35 Image 35 Antonio Text block Icon Icon Icon Icon Icon Row Row" at bounding box center [888, 213] width 191 height 109
drag, startPoint x: 840, startPoint y: 328, endPoint x: 893, endPoint y: 330, distance: 53.0
click at [893, 267] on div "Image 35 Image 35 Antonio Text block Icon Icon Icon Icon Icon Row Row" at bounding box center [888, 213] width 191 height 109
drag, startPoint x: 821, startPoint y: 331, endPoint x: 892, endPoint y: 351, distance: 73.8
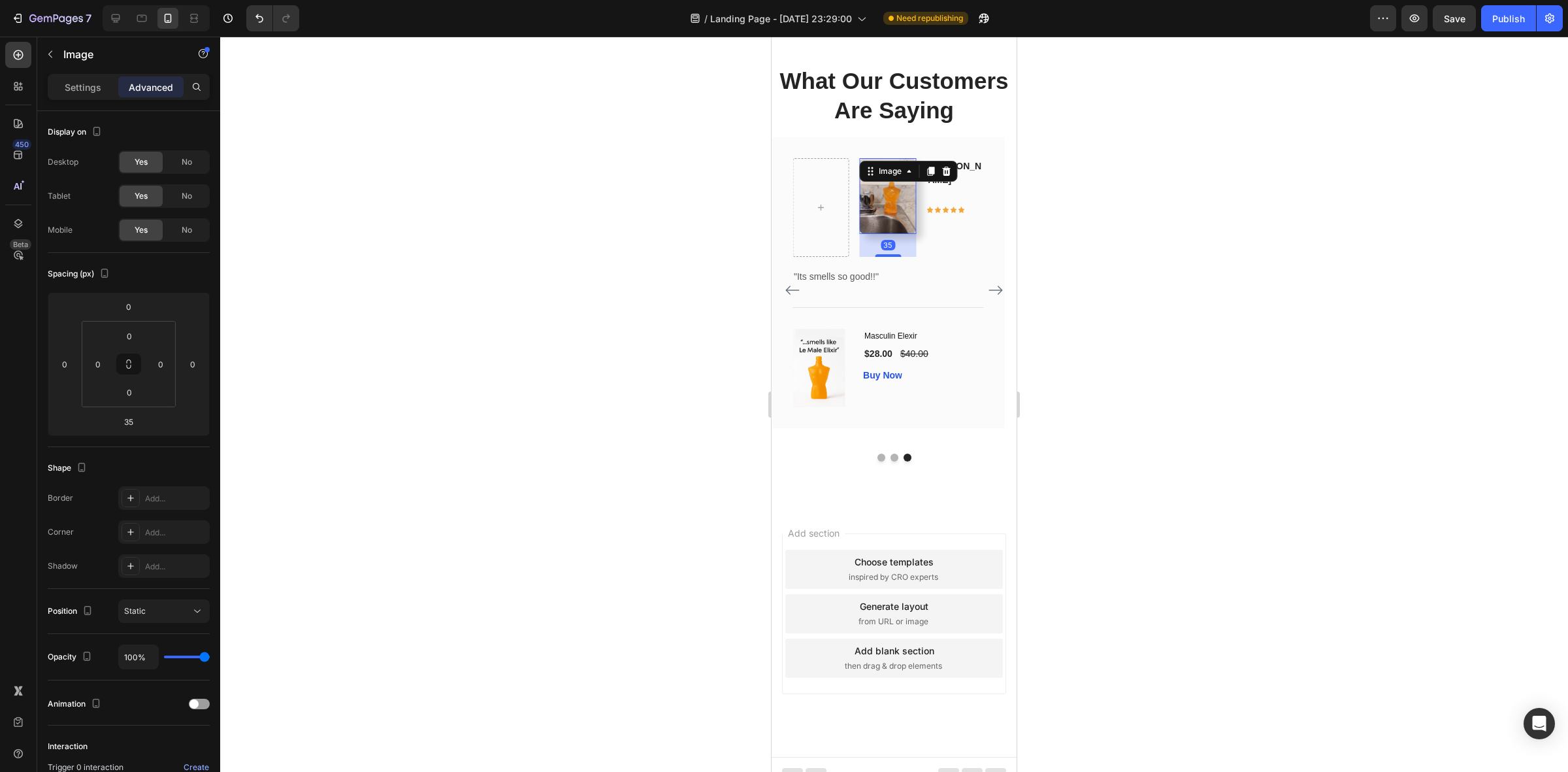
click at [1116, 344] on div at bounding box center [894, 403] width 1348 height 735
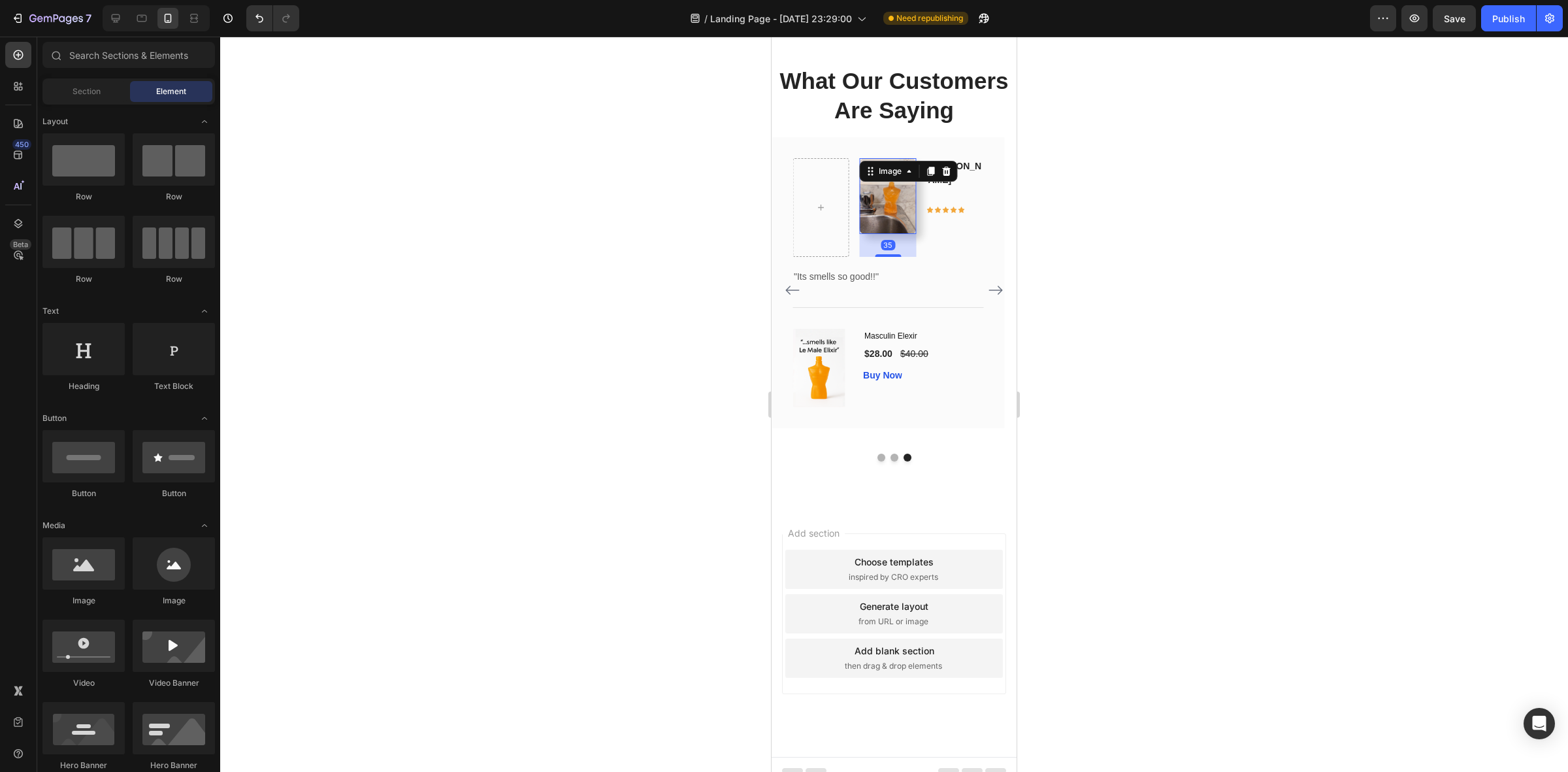
click at [867, 234] on img at bounding box center [889, 196] width 57 height 76
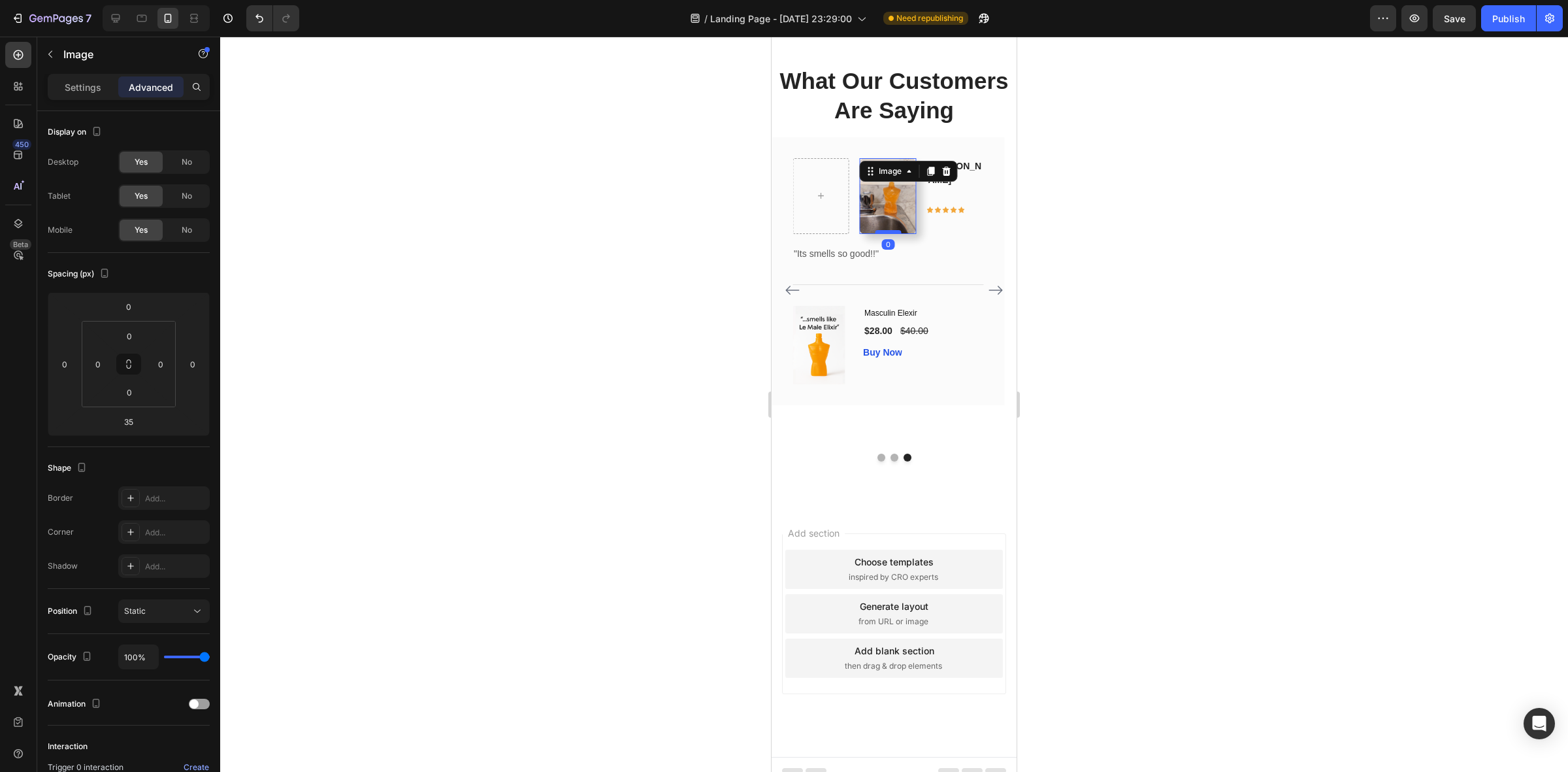
drag, startPoint x: 893, startPoint y: 410, endPoint x: 894, endPoint y: 385, distance: 25.0
click at [894, 234] on div at bounding box center [888, 232] width 26 height 4
type input "0"
click at [1201, 385] on div at bounding box center [894, 403] width 1348 height 735
click at [897, 234] on img at bounding box center [889, 196] width 57 height 76
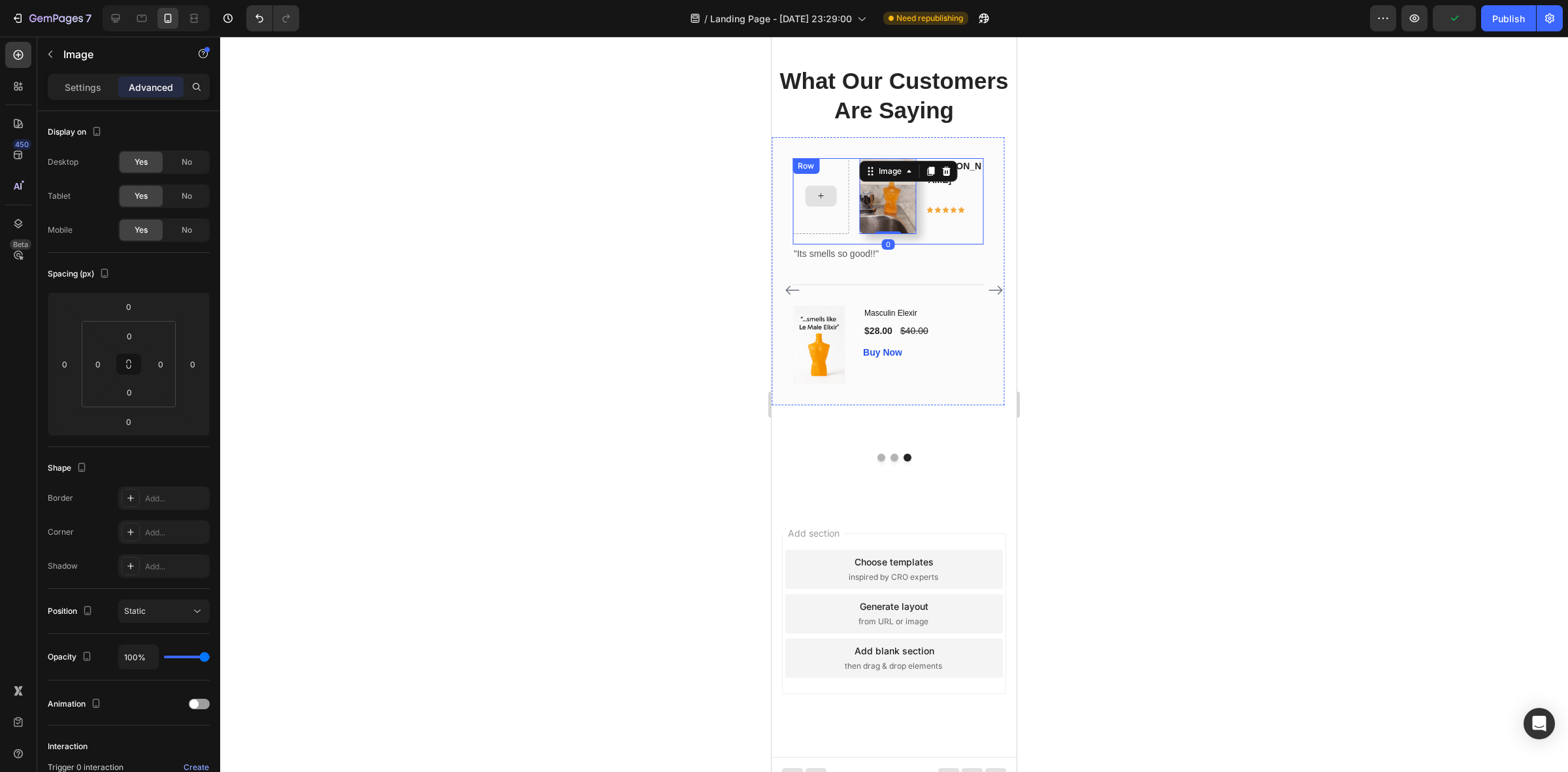
click at [822, 207] on div at bounding box center [820, 196] width 31 height 21
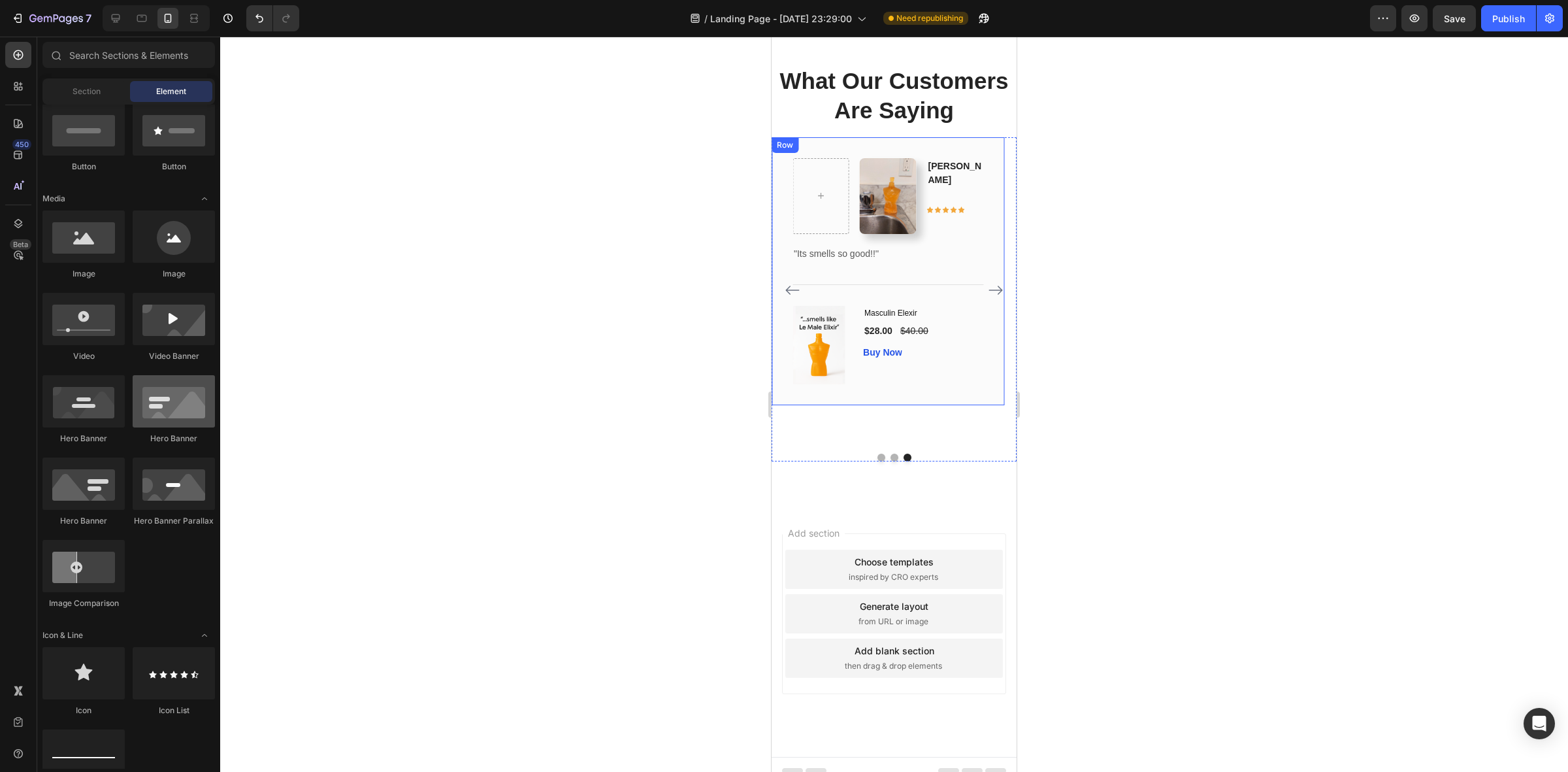
scroll to position [0, 0]
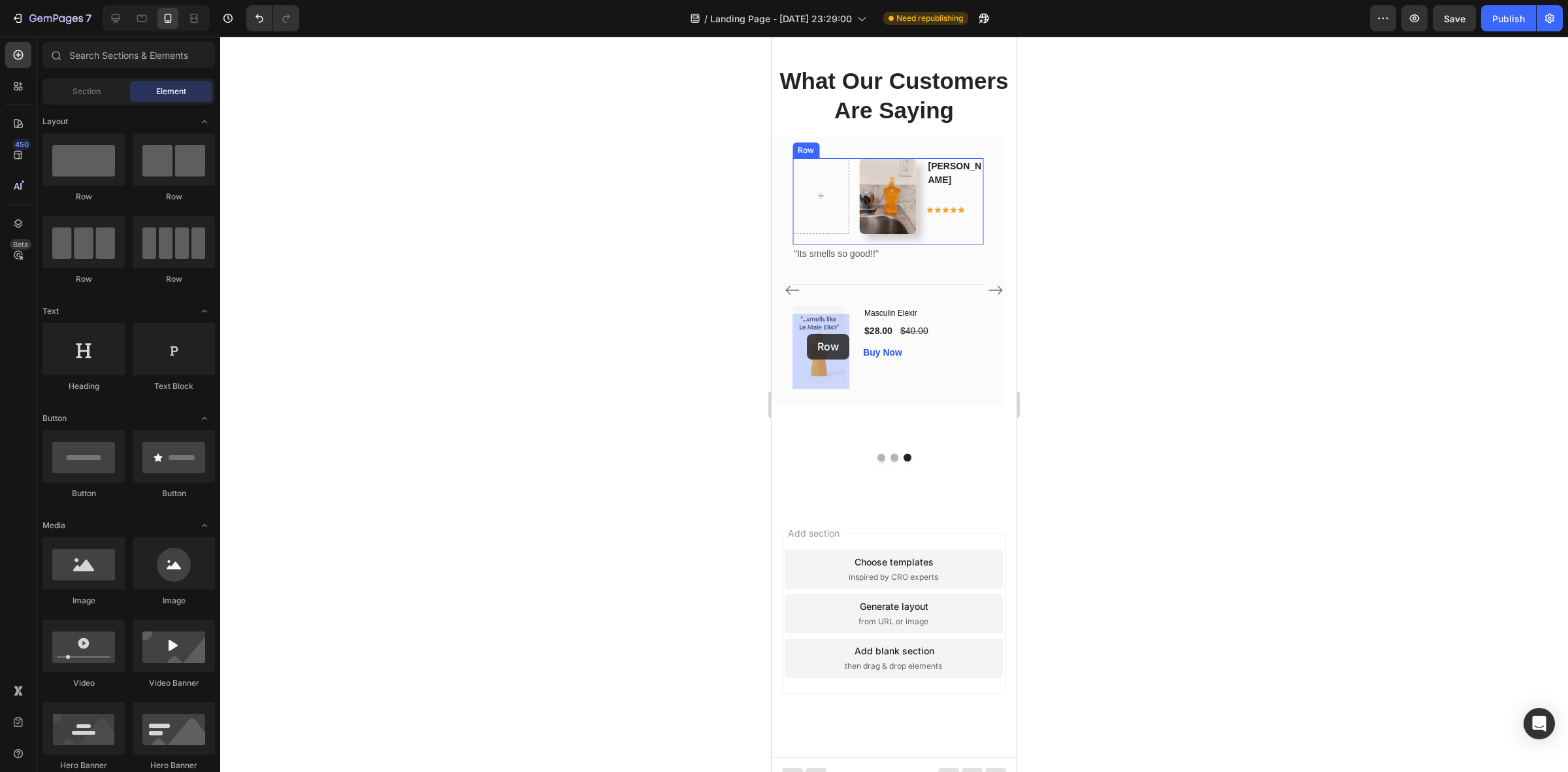
drag, startPoint x: 856, startPoint y: 216, endPoint x: 807, endPoint y: 334, distance: 127.8
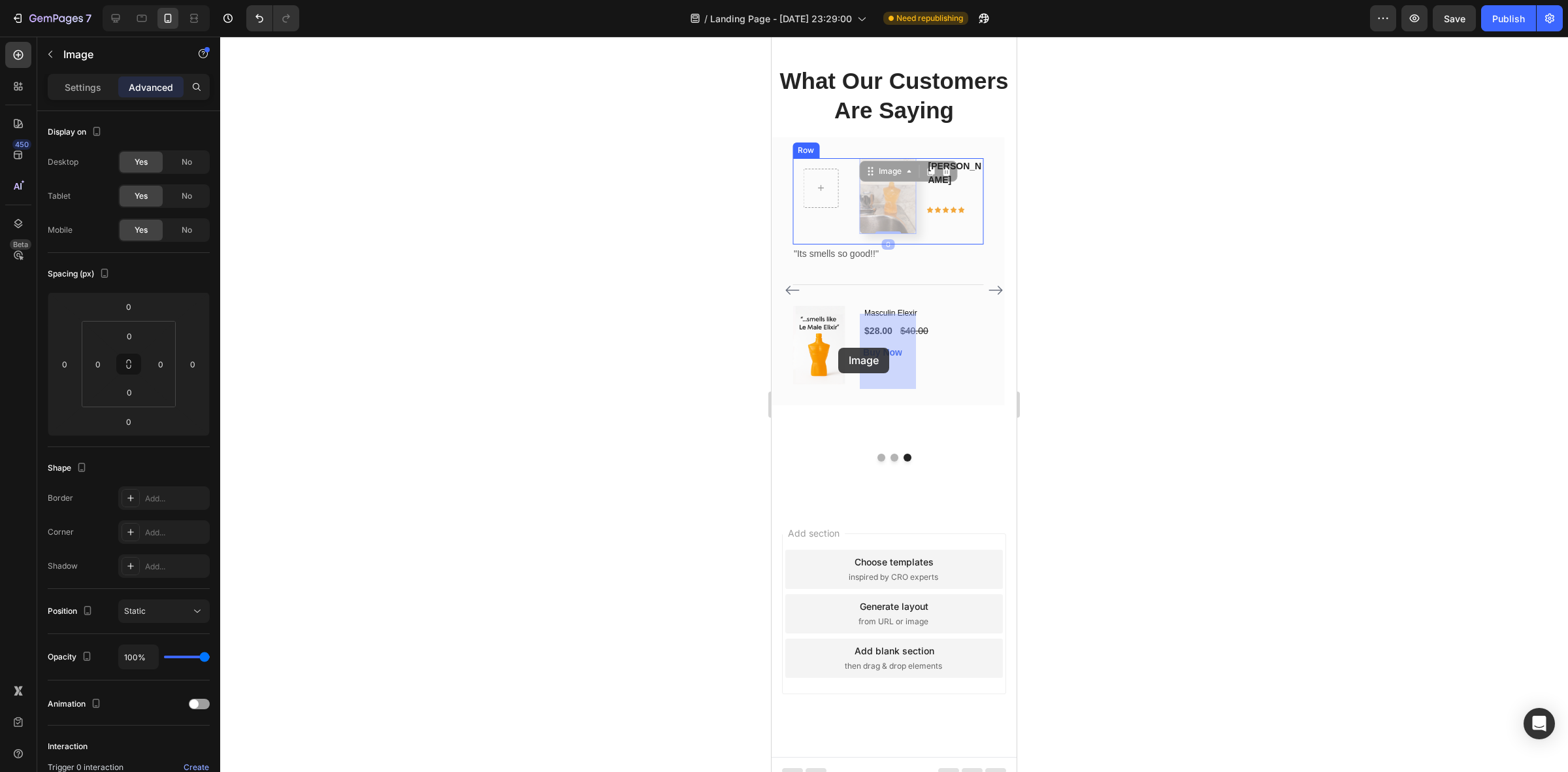
drag, startPoint x: 894, startPoint y: 348, endPoint x: 838, endPoint y: 347, distance: 56.0
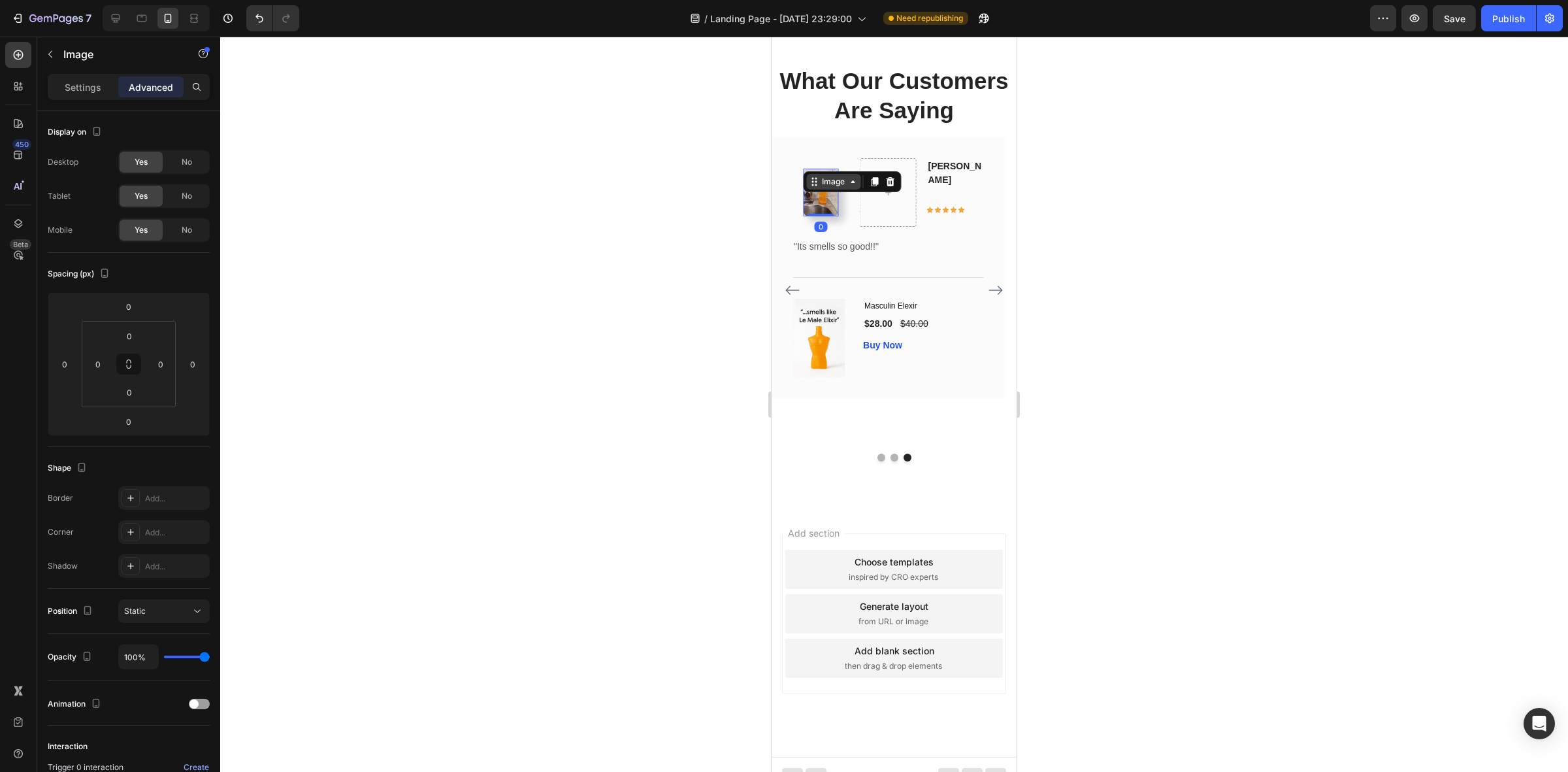
click at [837, 188] on div "Image" at bounding box center [833, 181] width 28 height 12
click at [909, 227] on div at bounding box center [889, 192] width 57 height 68
click at [873, 176] on icon at bounding box center [873, 171] width 9 height 9
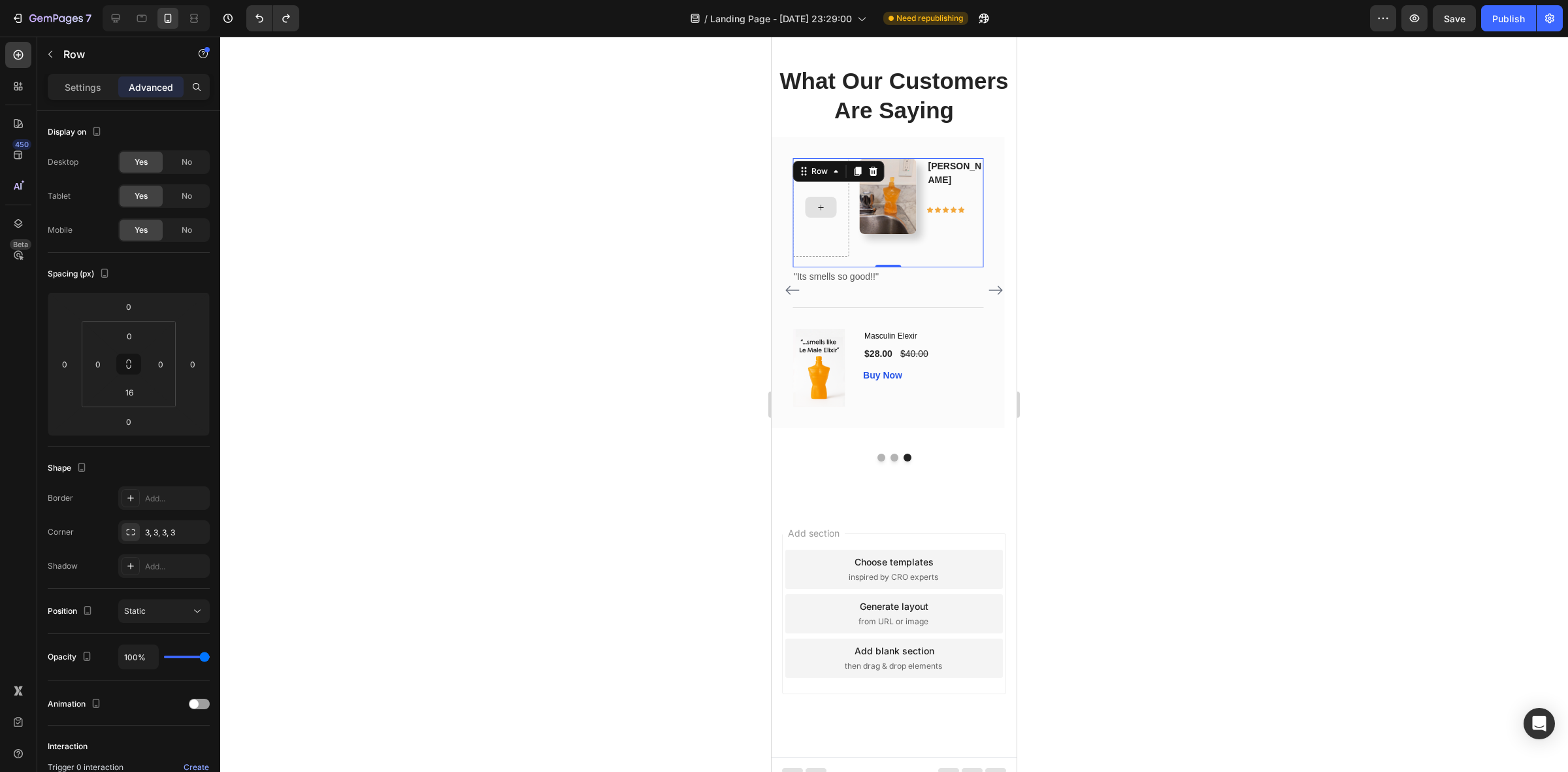
click at [803, 257] on div at bounding box center [821, 207] width 57 height 98
click at [95, 95] on div "Settings" at bounding box center [83, 87] width 66 height 21
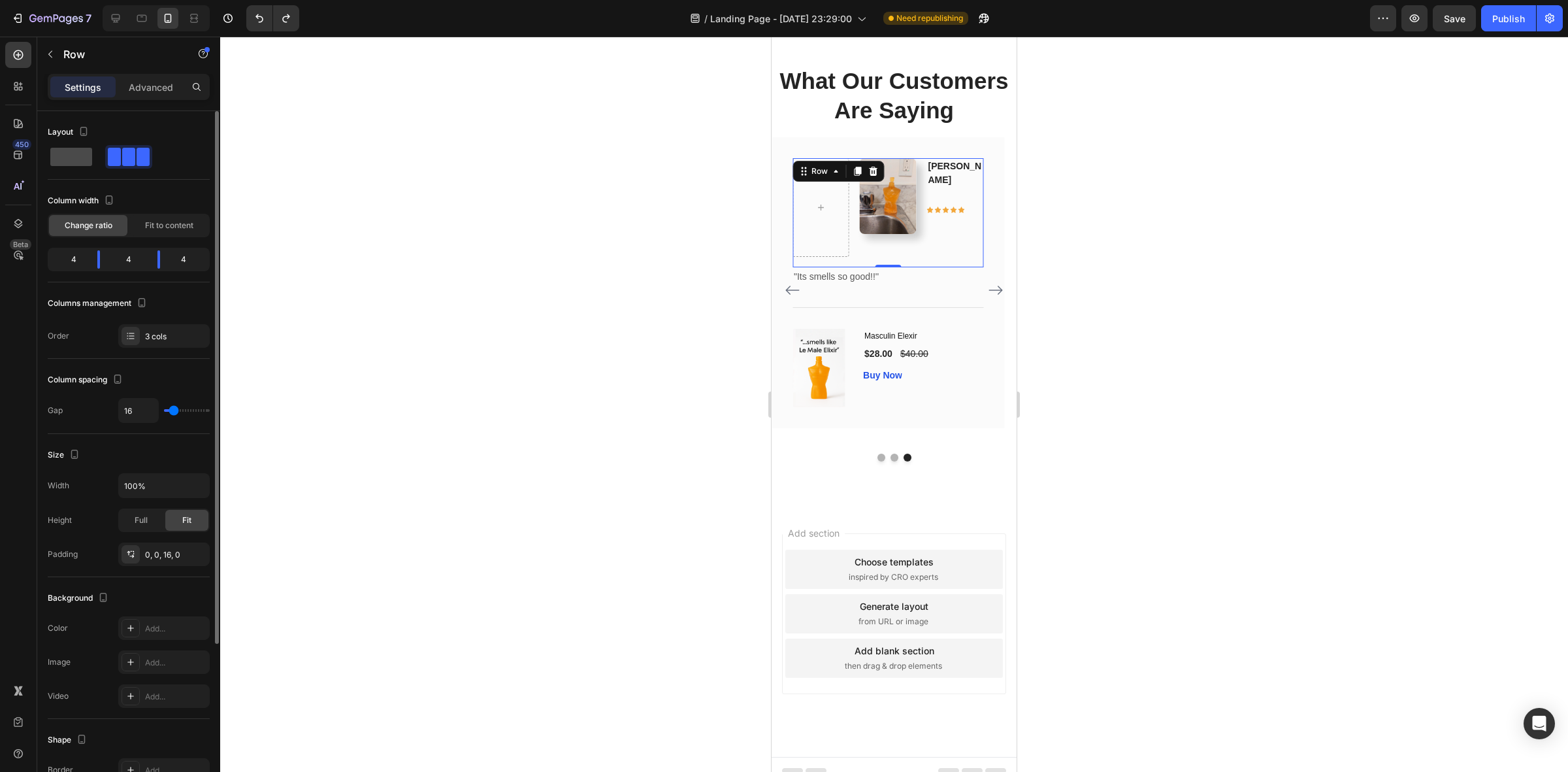
click at [83, 156] on span at bounding box center [71, 157] width 42 height 18
type input "0"
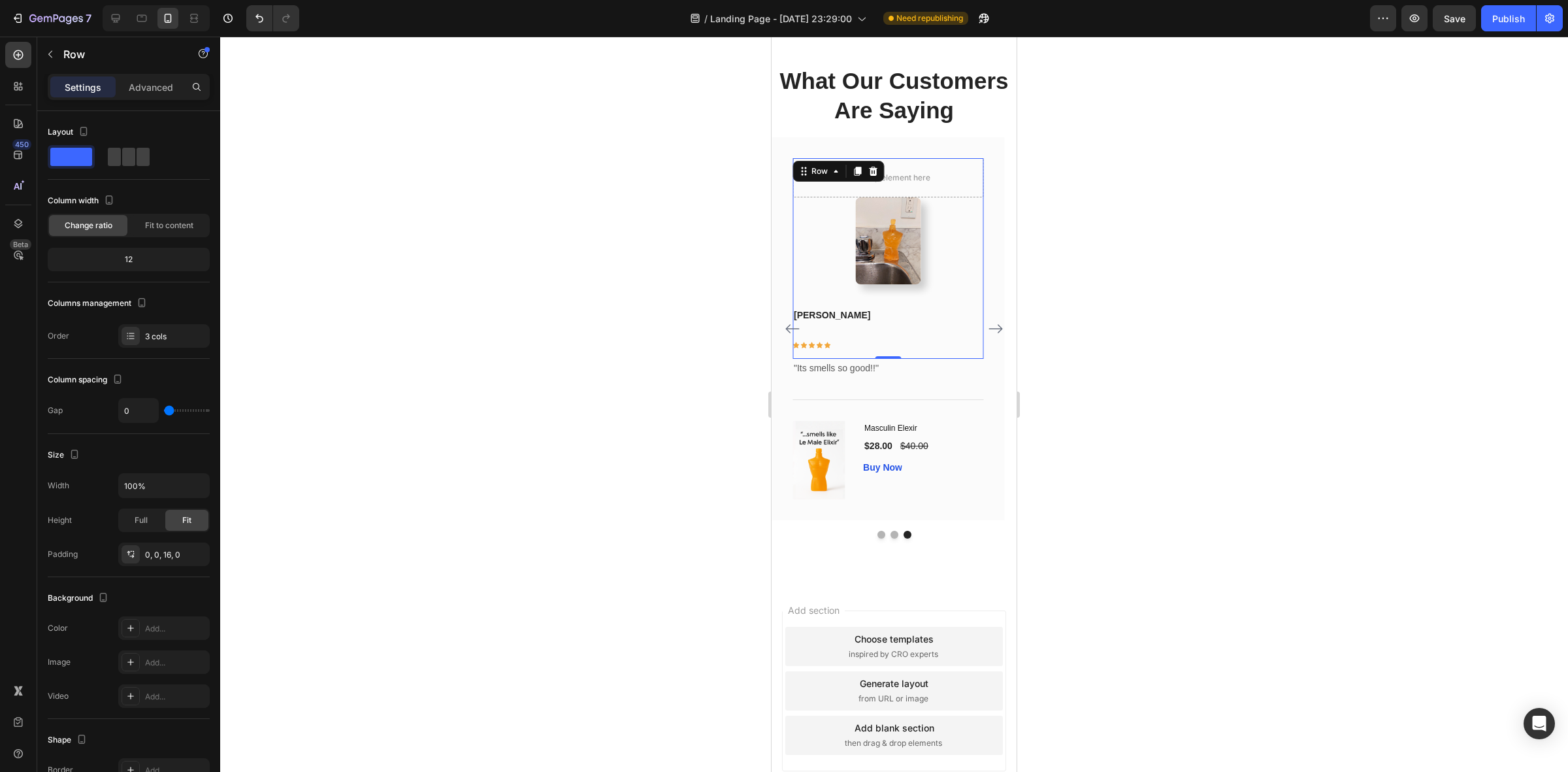
drag, startPoint x: 1307, startPoint y: 403, endPoint x: 1049, endPoint y: 379, distance: 259.1
click at [1301, 403] on div at bounding box center [894, 403] width 1348 height 735
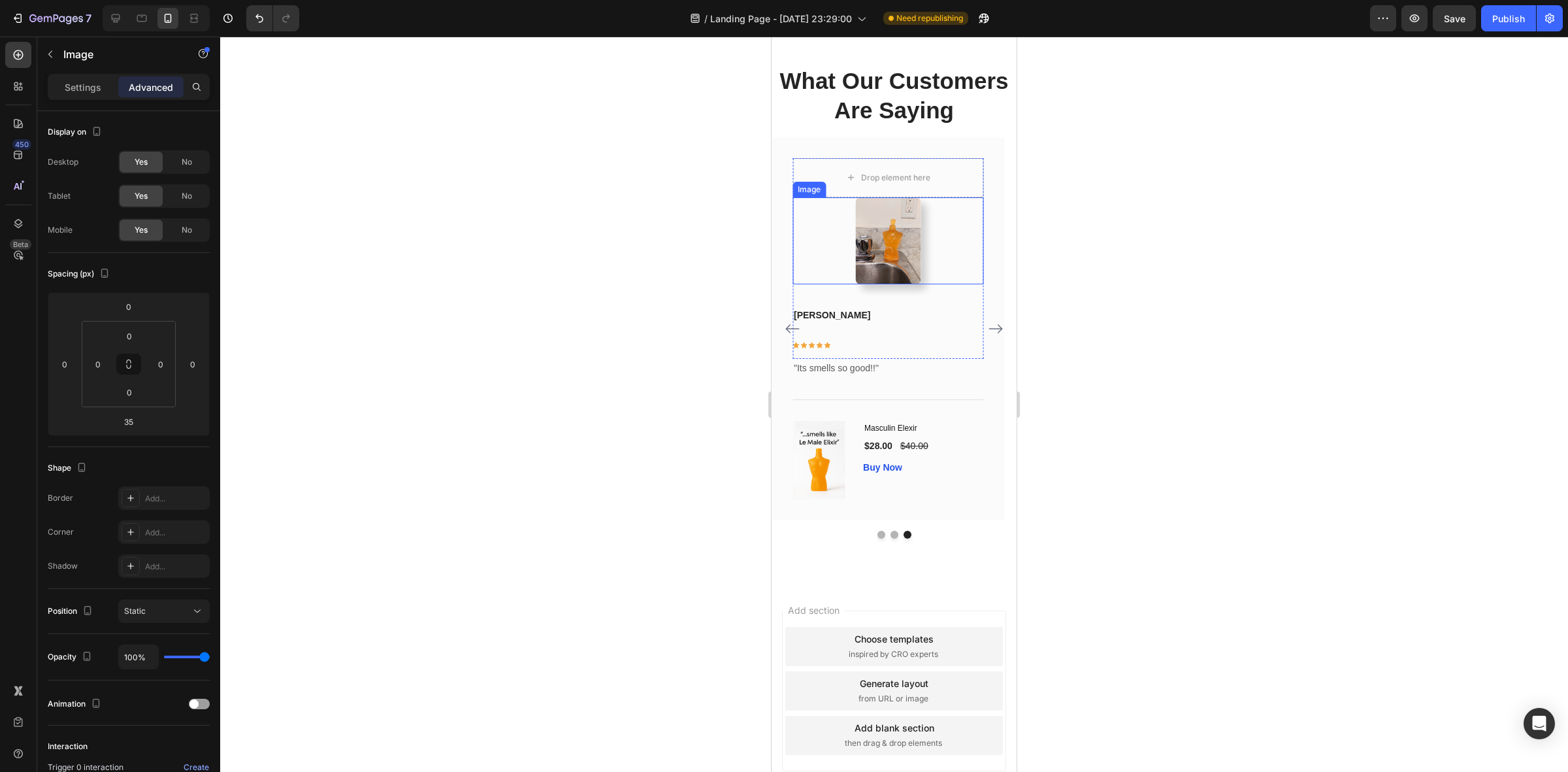
click at [893, 284] on img at bounding box center [888, 240] width 66 height 87
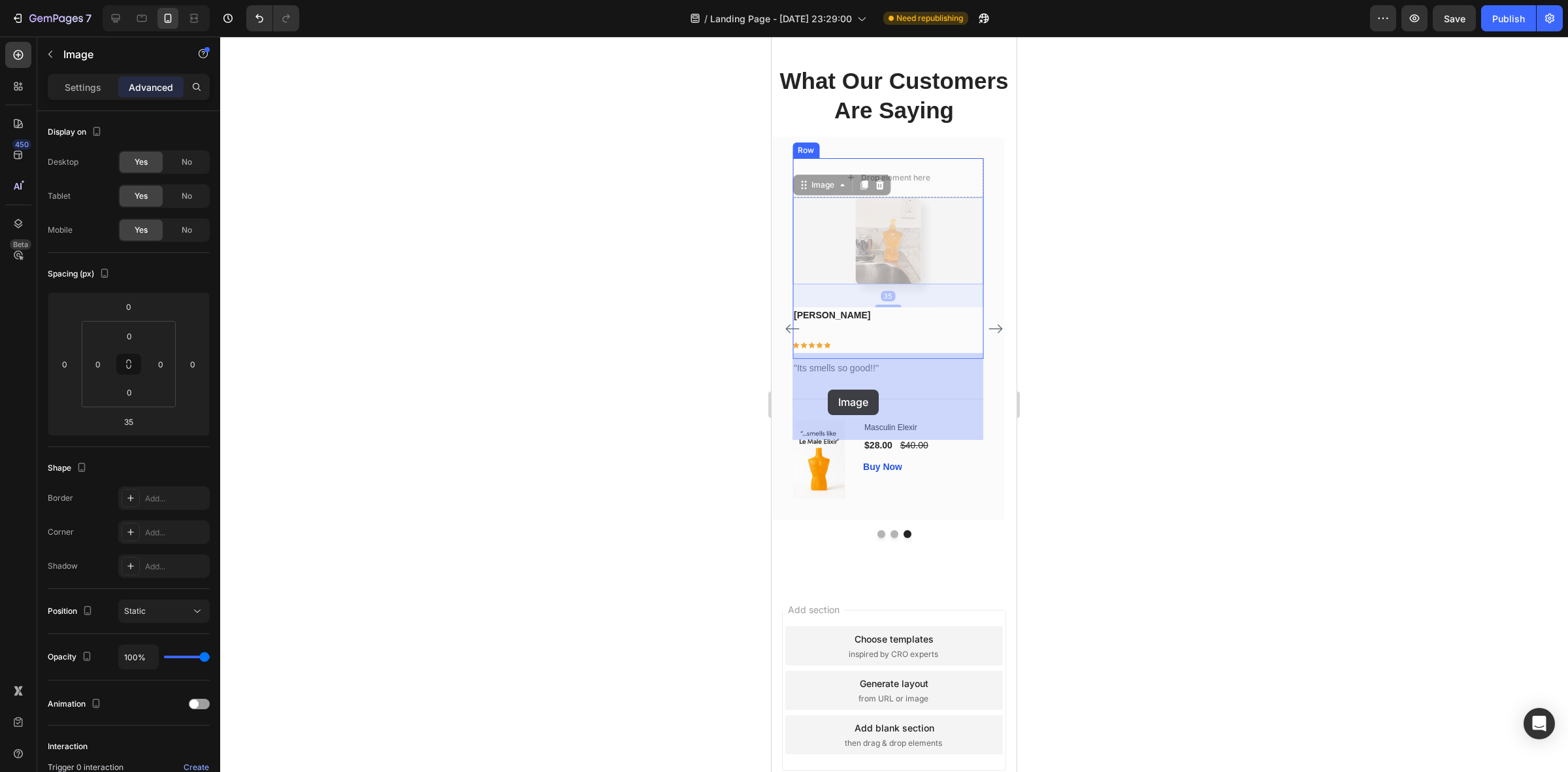
drag, startPoint x: 891, startPoint y: 389, endPoint x: 828, endPoint y: 387, distance: 63.0
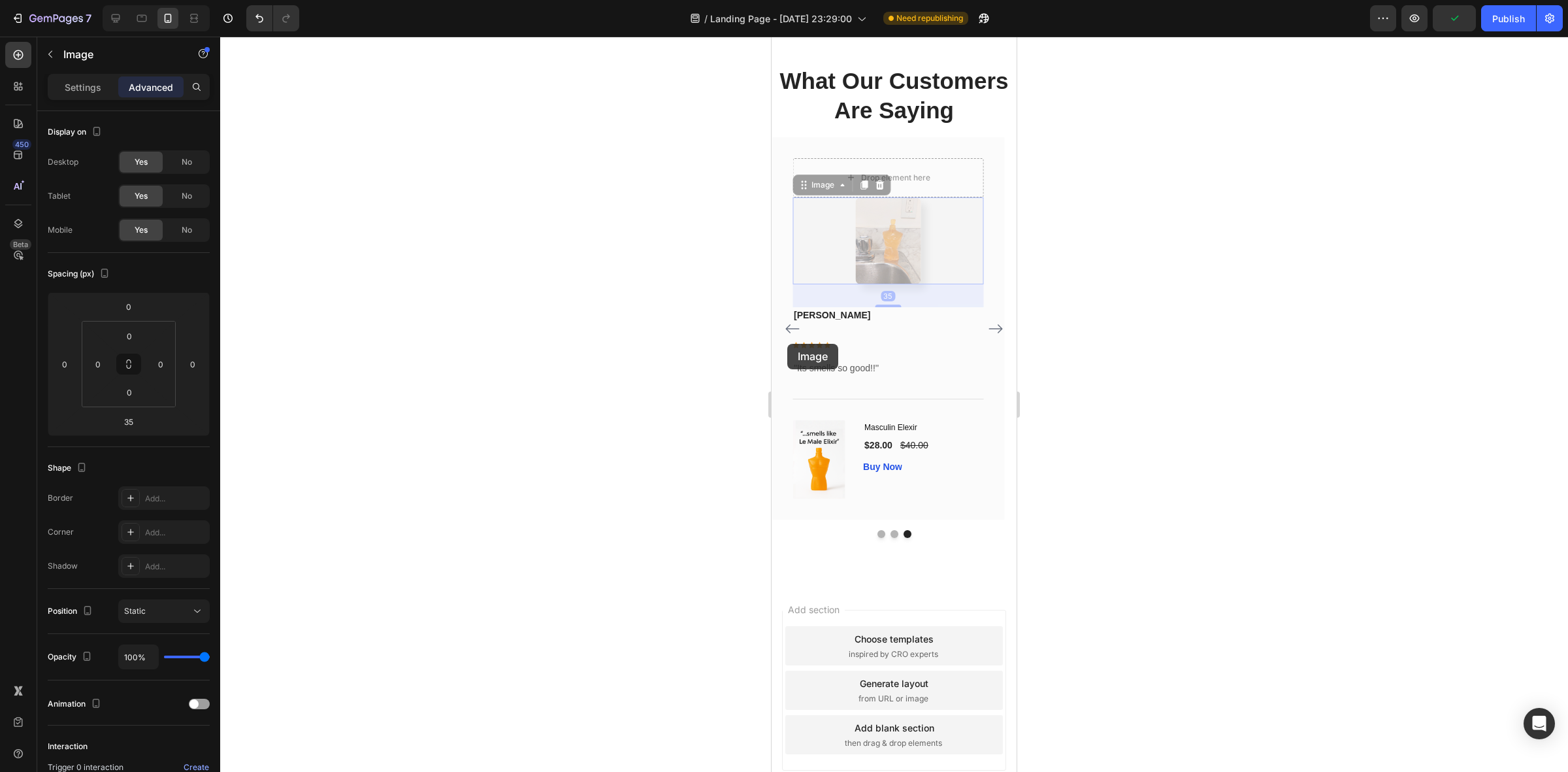
drag, startPoint x: 830, startPoint y: 341, endPoint x: 785, endPoint y: 344, distance: 45.1
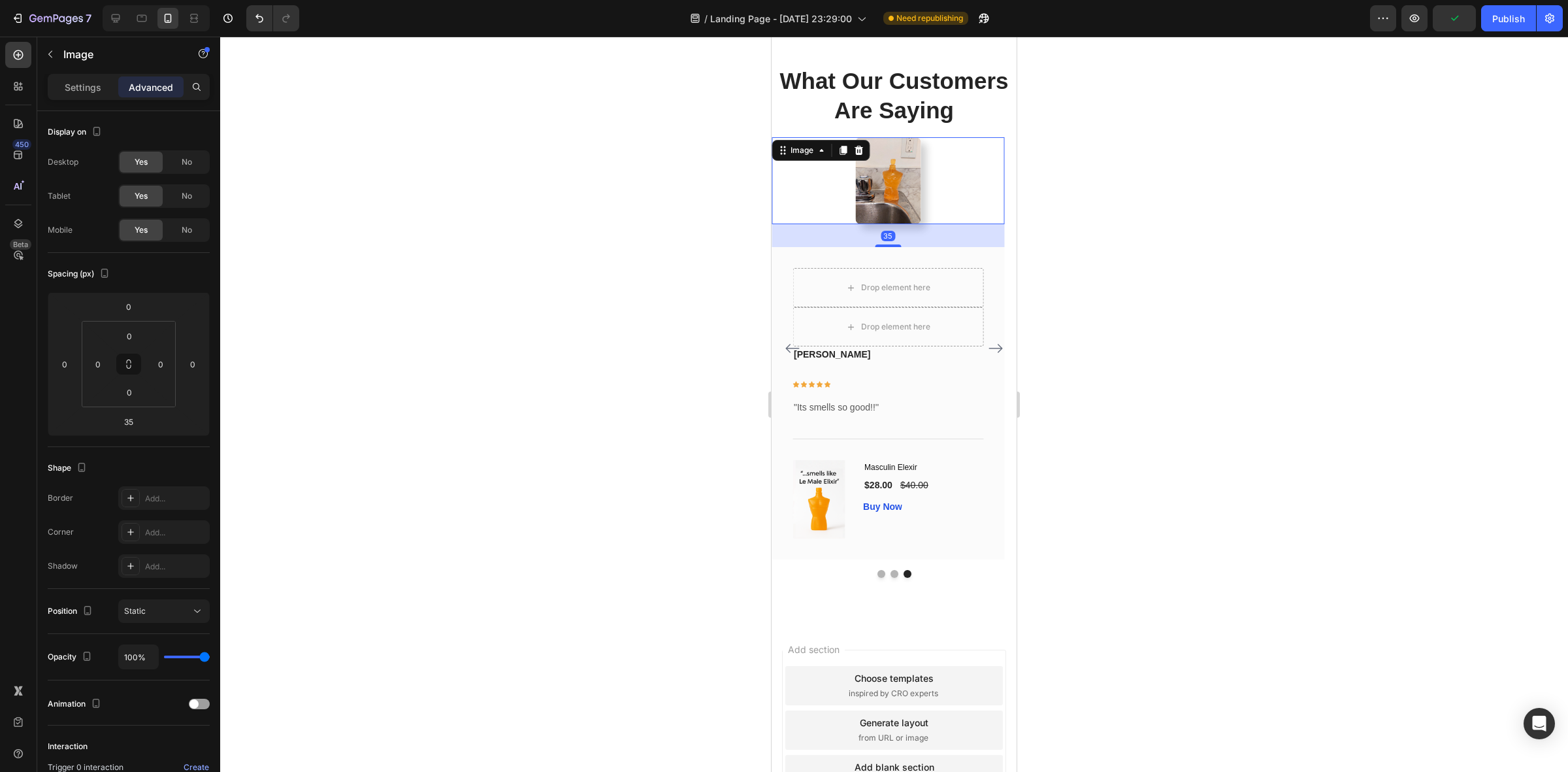
click at [1148, 371] on div at bounding box center [894, 403] width 1348 height 735
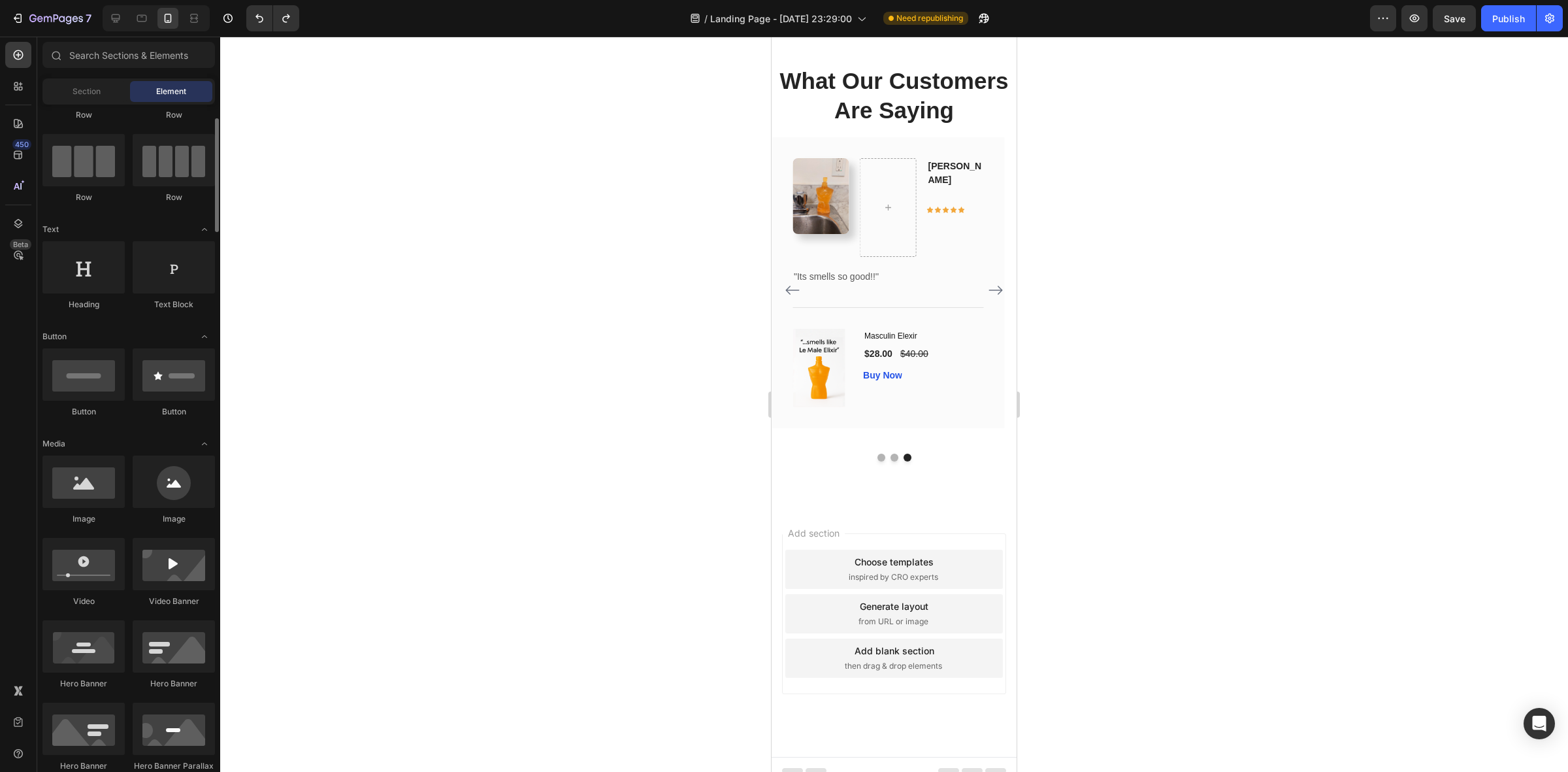
scroll to position [245, 0]
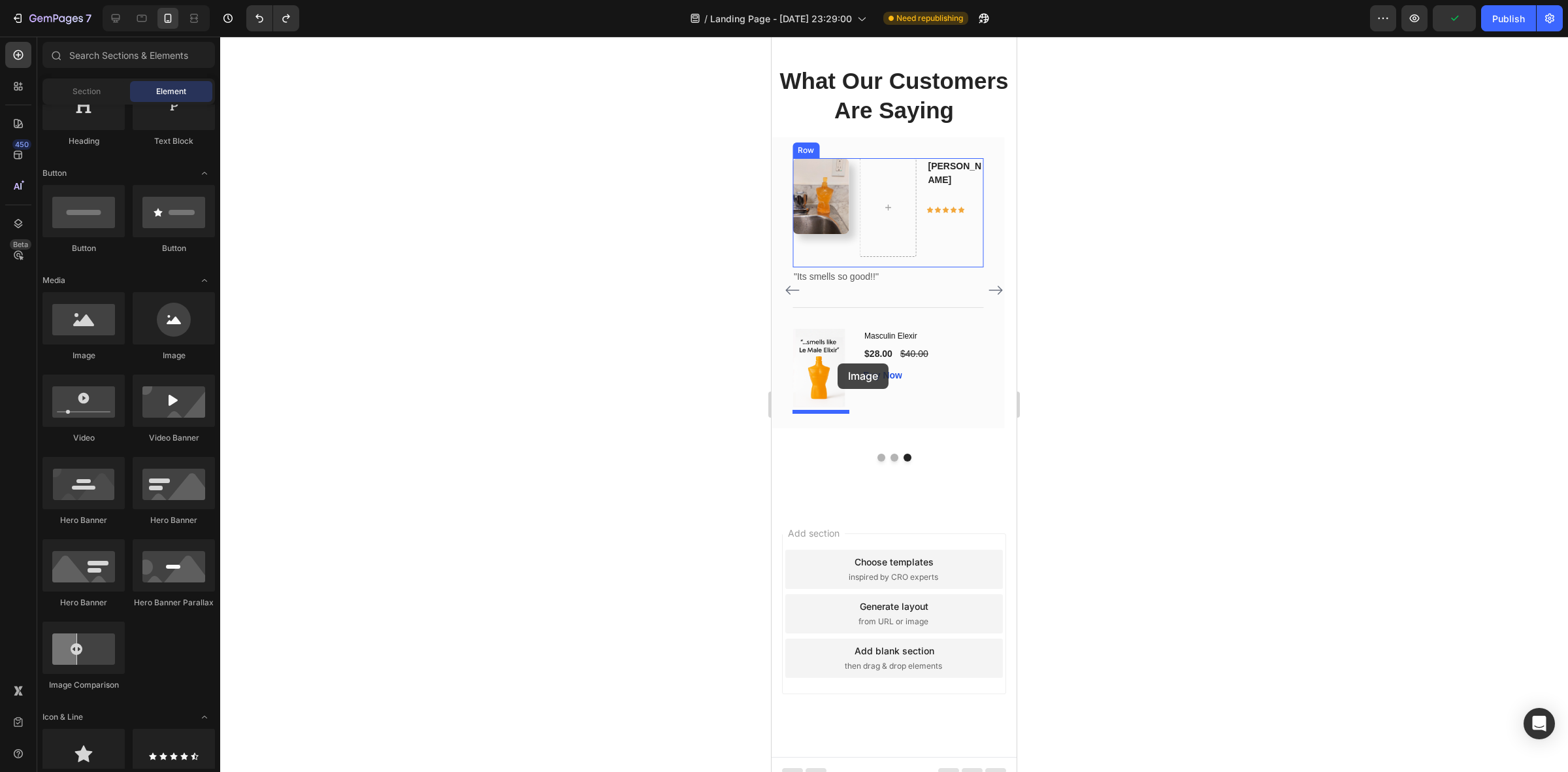
drag, startPoint x: 870, startPoint y: 349, endPoint x: 838, endPoint y: 363, distance: 34.9
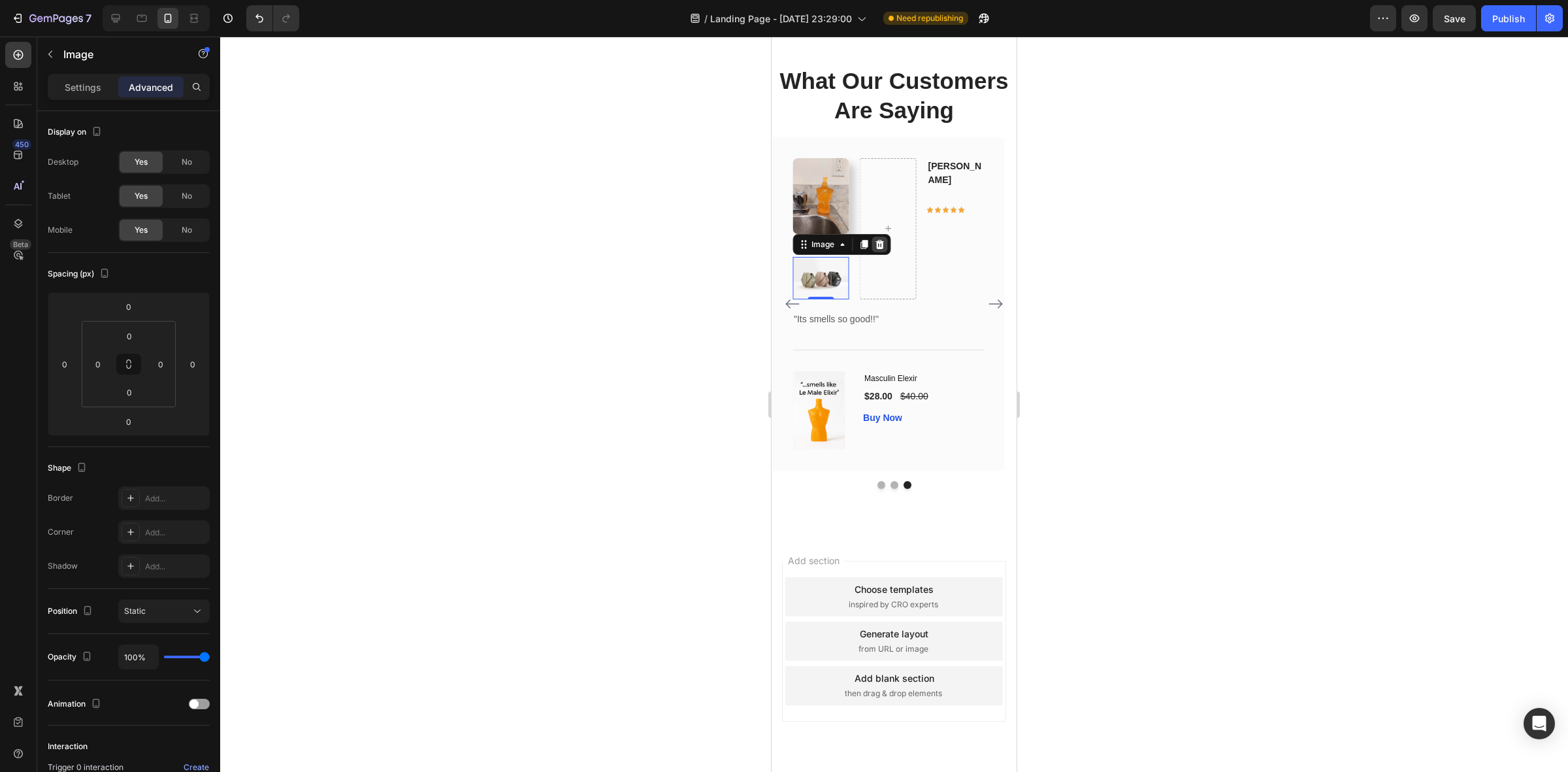
click at [876, 250] on icon at bounding box center [879, 244] width 10 height 10
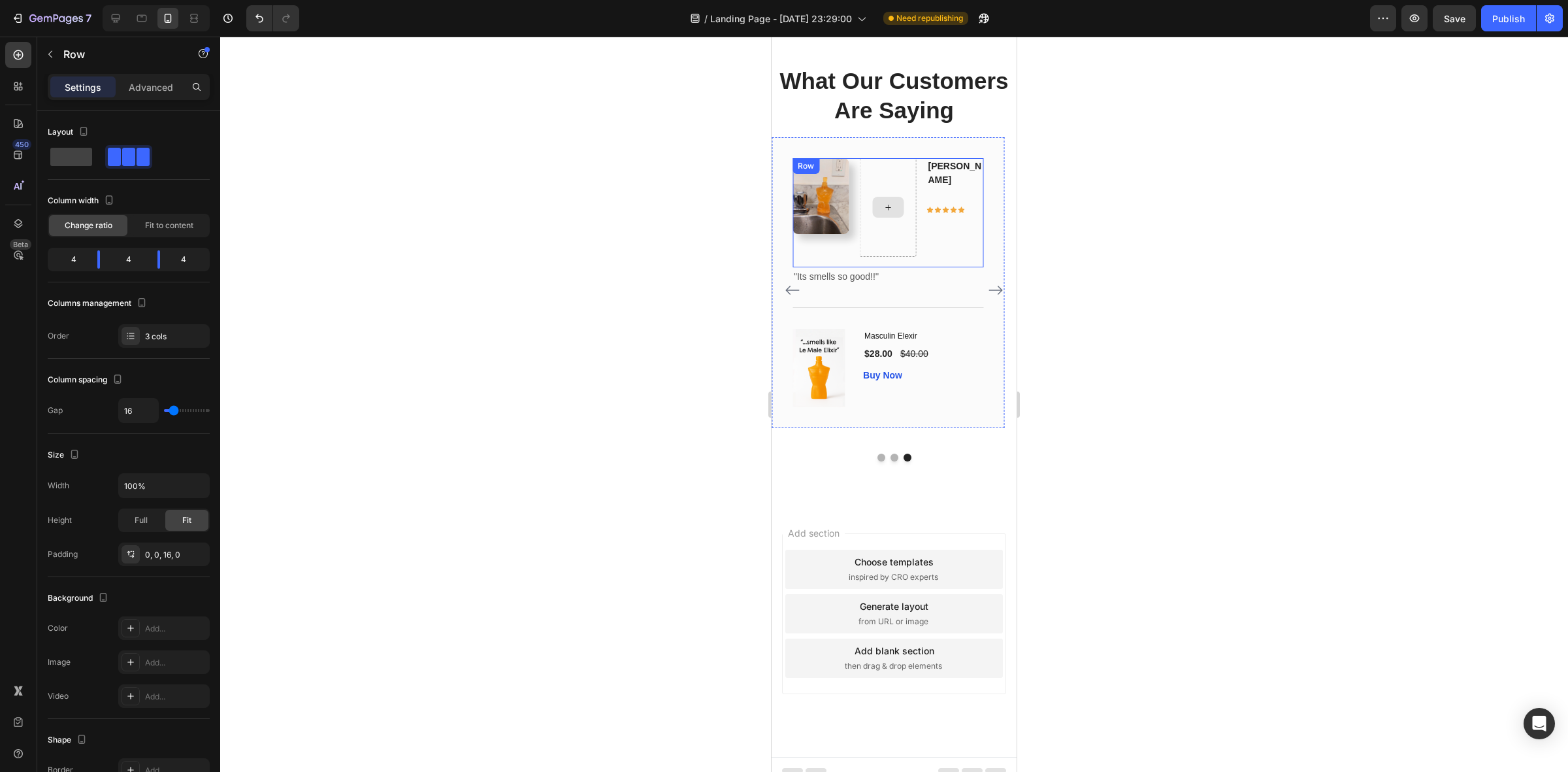
click at [880, 257] on div at bounding box center [889, 207] width 57 height 98
click at [1213, 370] on div at bounding box center [894, 403] width 1348 height 735
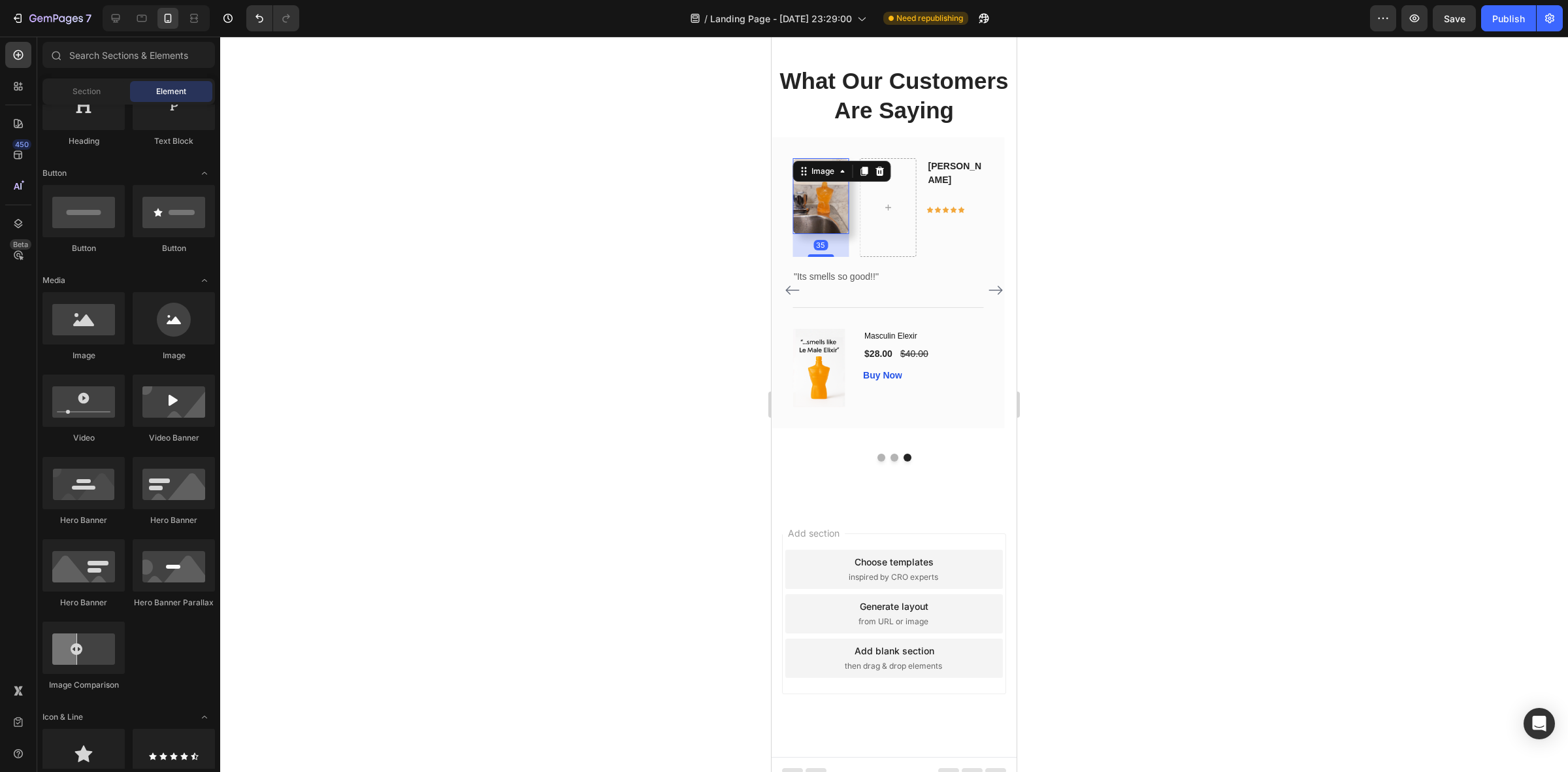
click at [822, 234] on div "Image 35" at bounding box center [821, 196] width 57 height 76
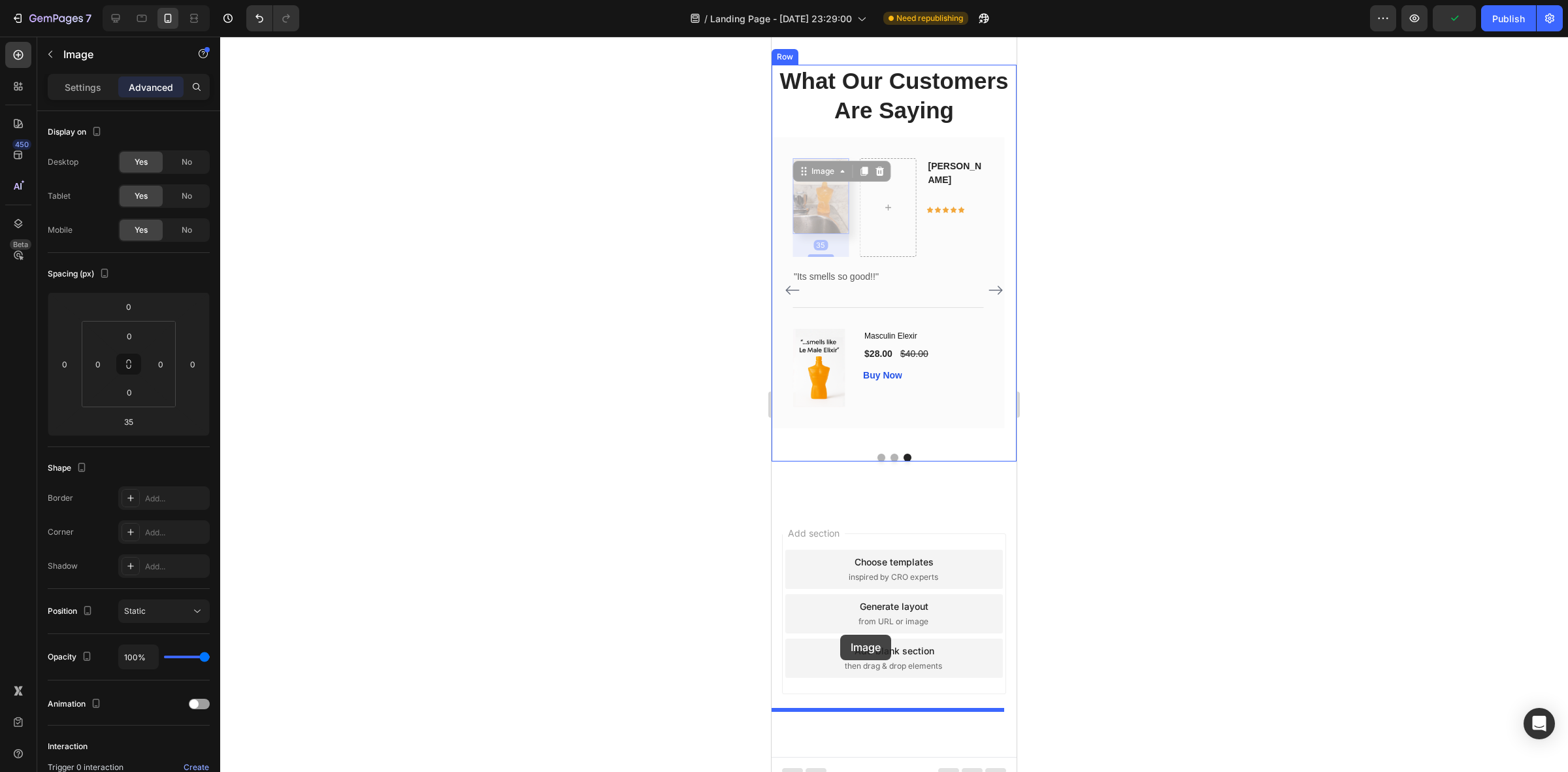
drag, startPoint x: 820, startPoint y: 330, endPoint x: 840, endPoint y: 638, distance: 308.6
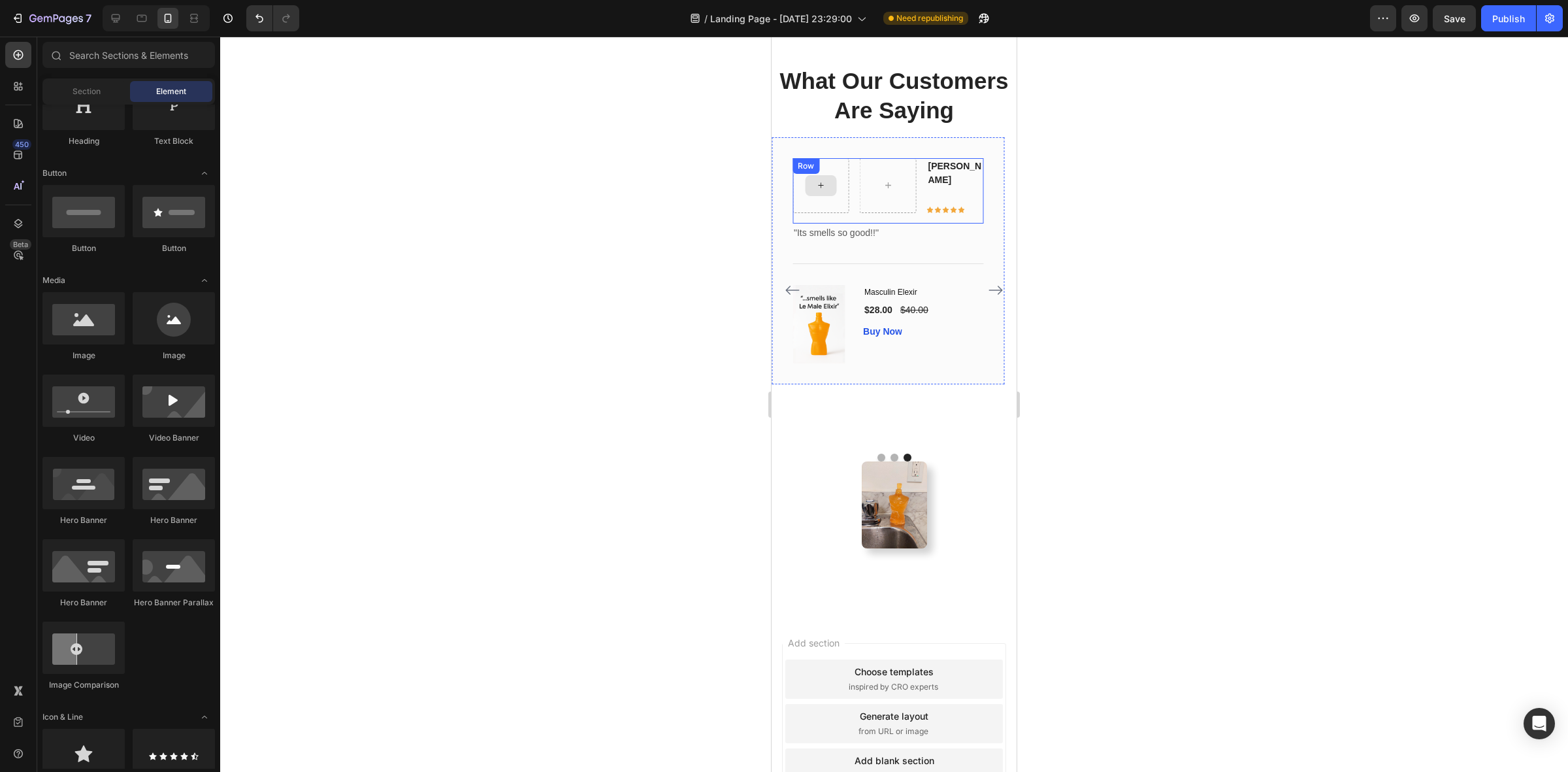
click at [825, 191] on icon at bounding box center [821, 185] width 10 height 11
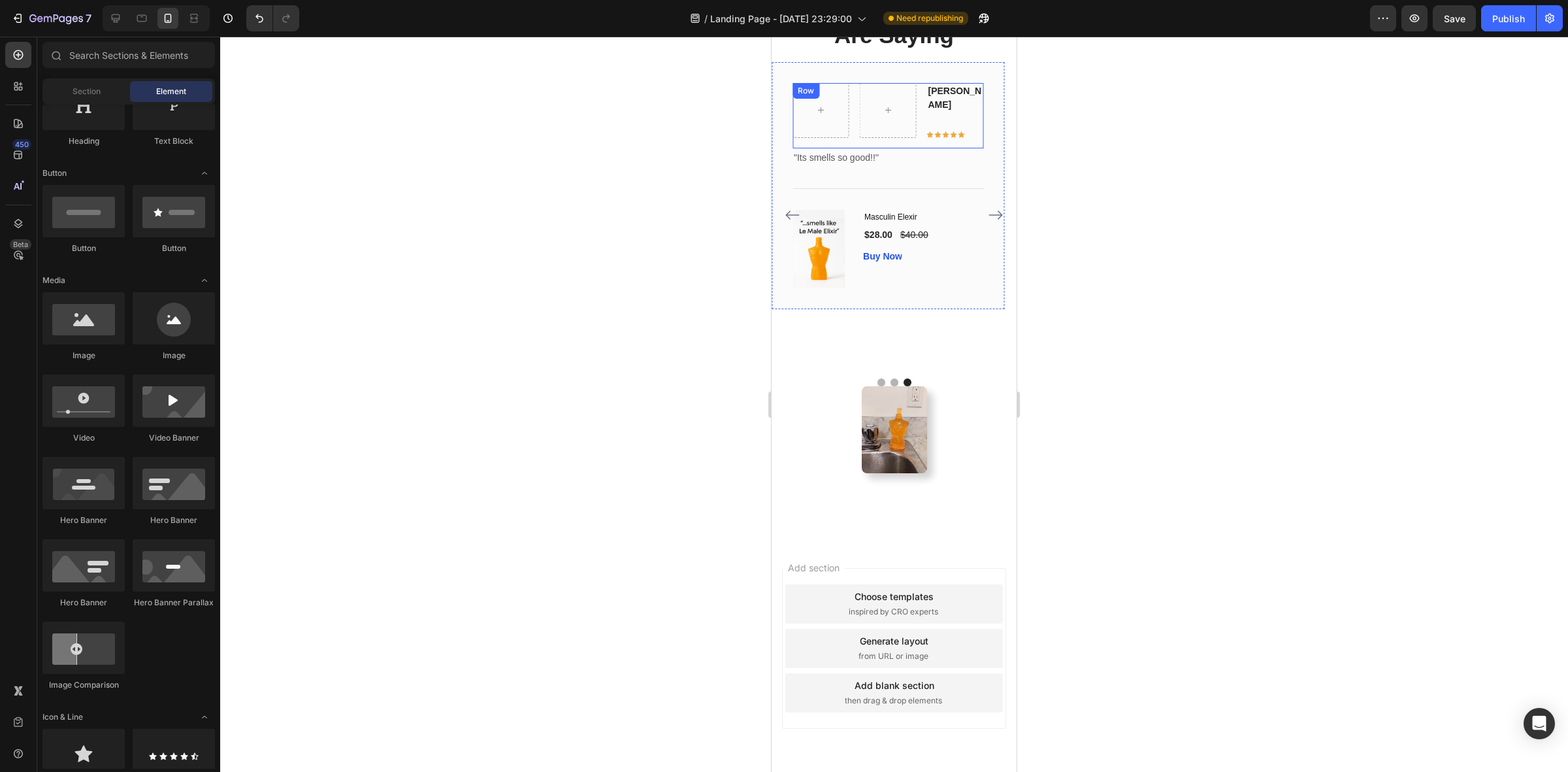
scroll to position [1143, 0]
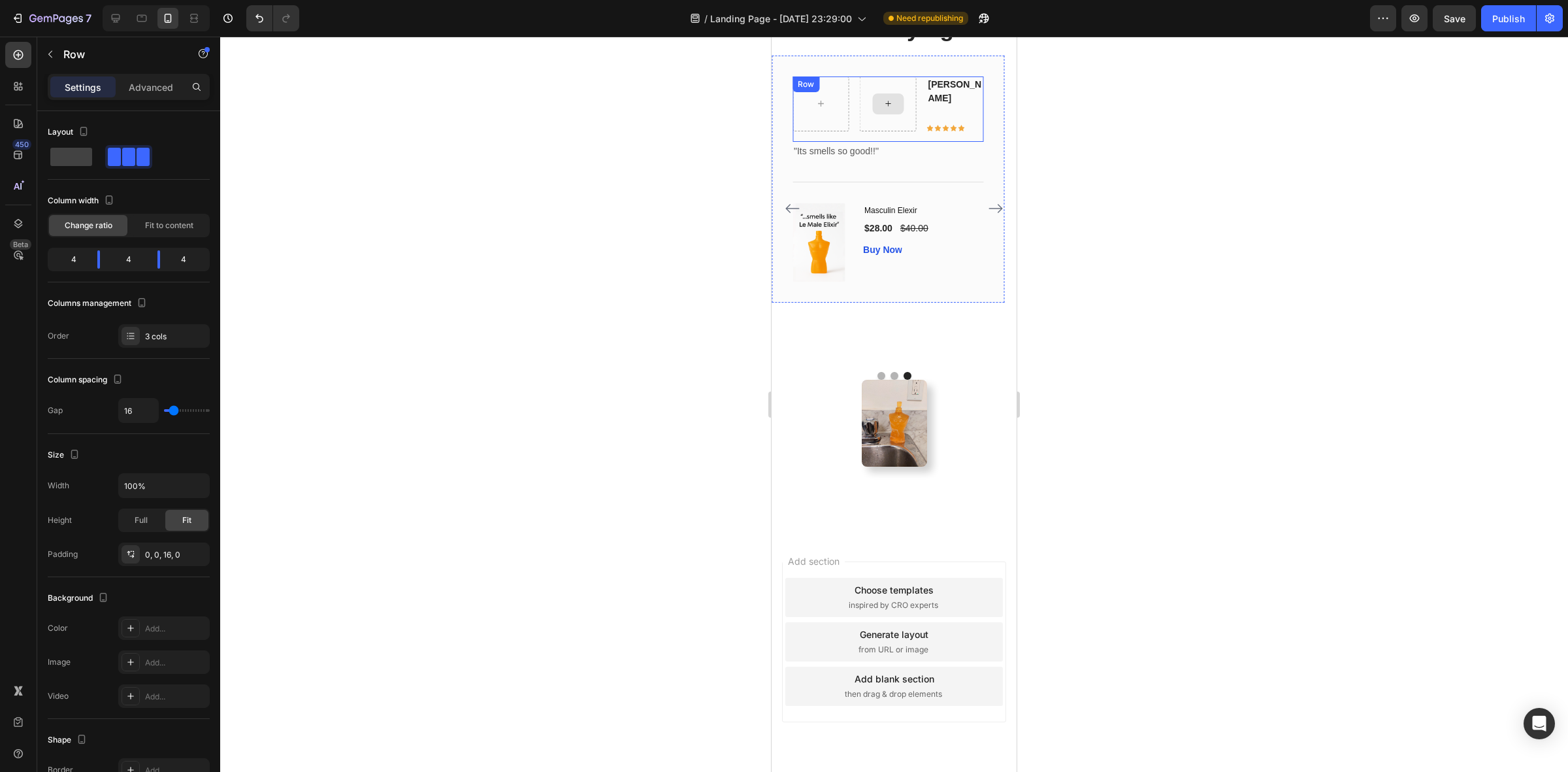
click at [905, 131] on div at bounding box center [889, 103] width 57 height 55
click at [869, 95] on icon at bounding box center [873, 90] width 10 height 10
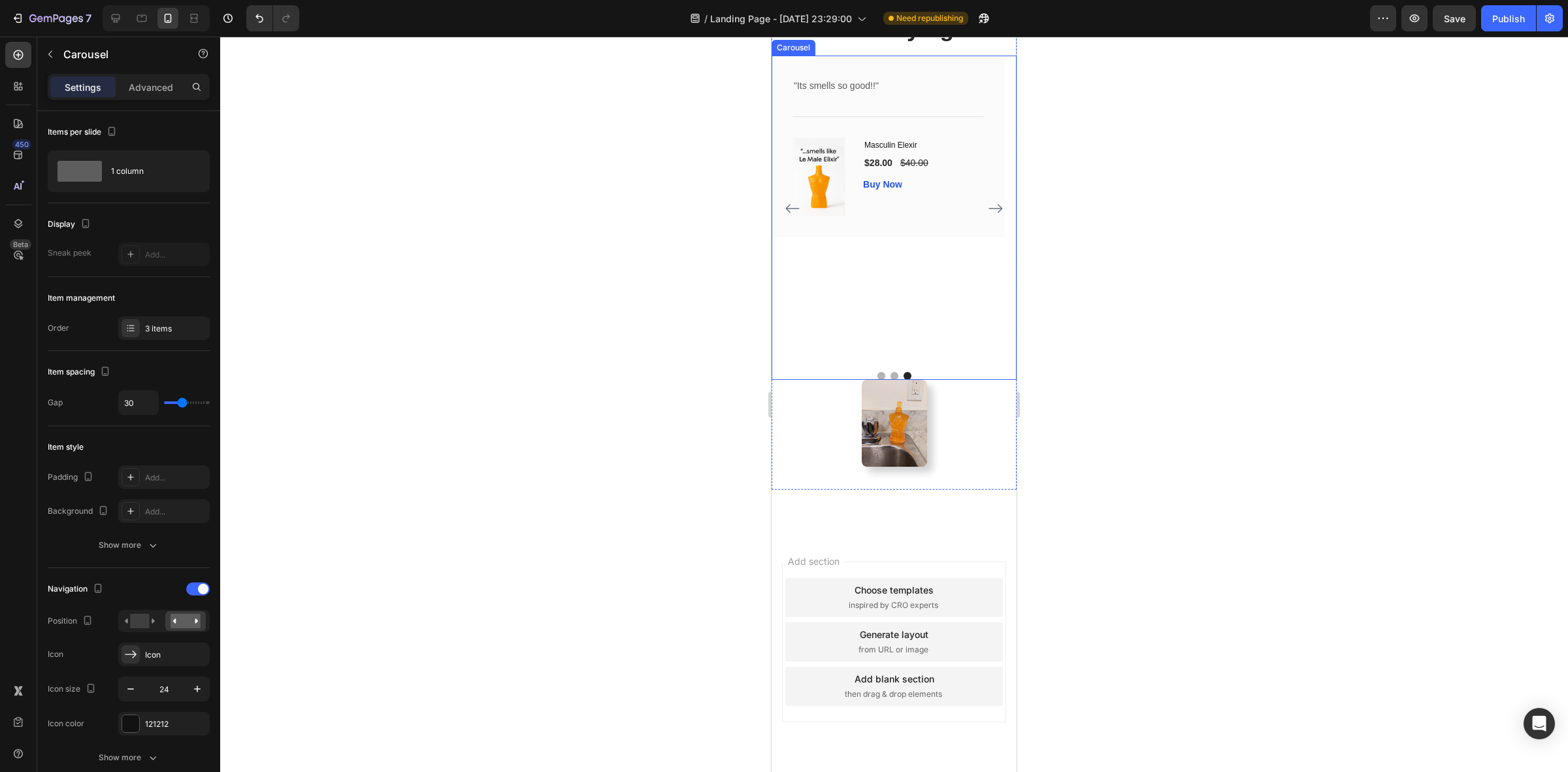
drag, startPoint x: 792, startPoint y: 414, endPoint x: 804, endPoint y: 414, distance: 12.0
click at [792, 216] on icon "Carousel Back Arrow" at bounding box center [793, 208] width 16 height 16
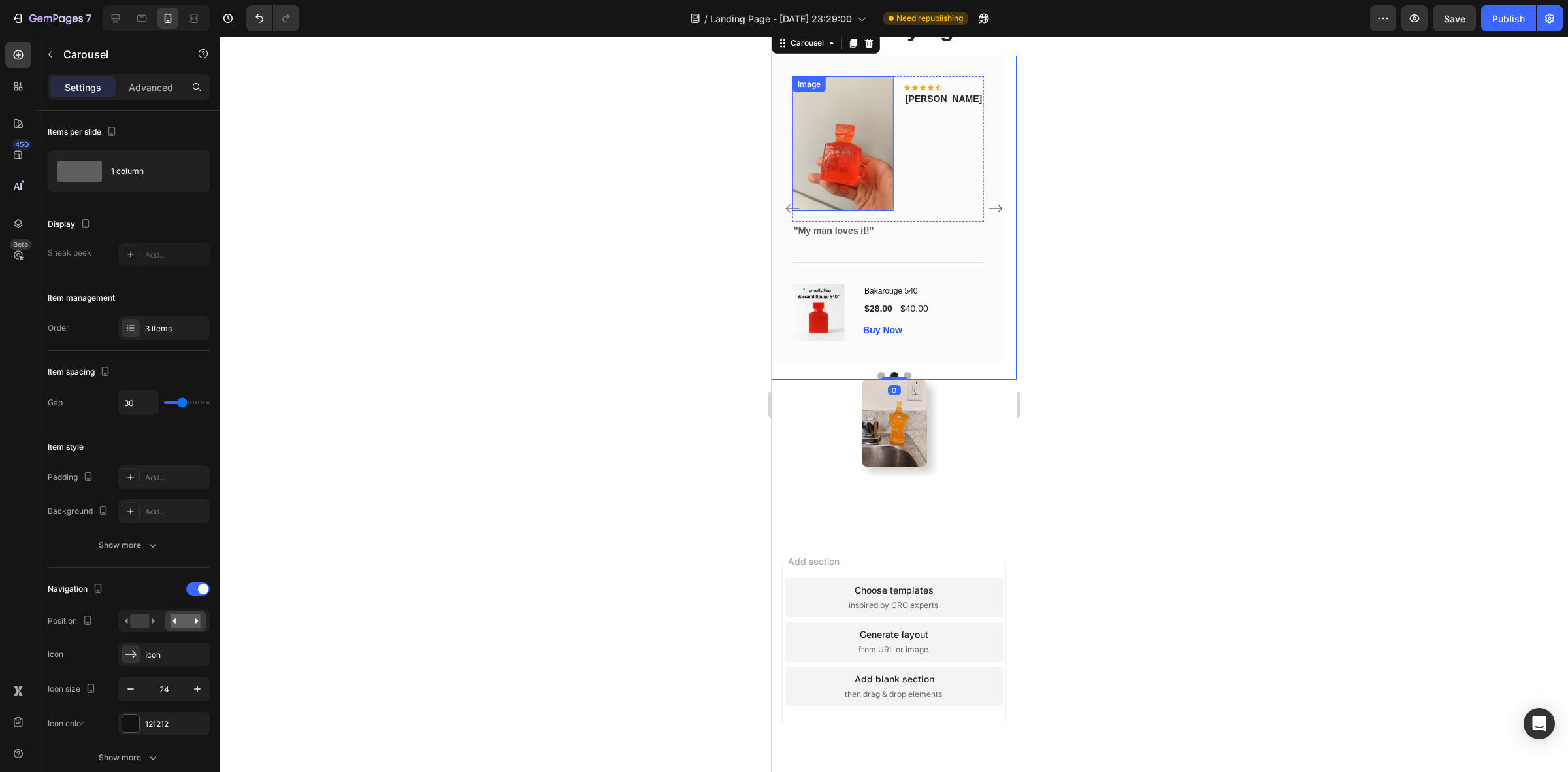
click at [894, 211] on img at bounding box center [843, 143] width 101 height 135
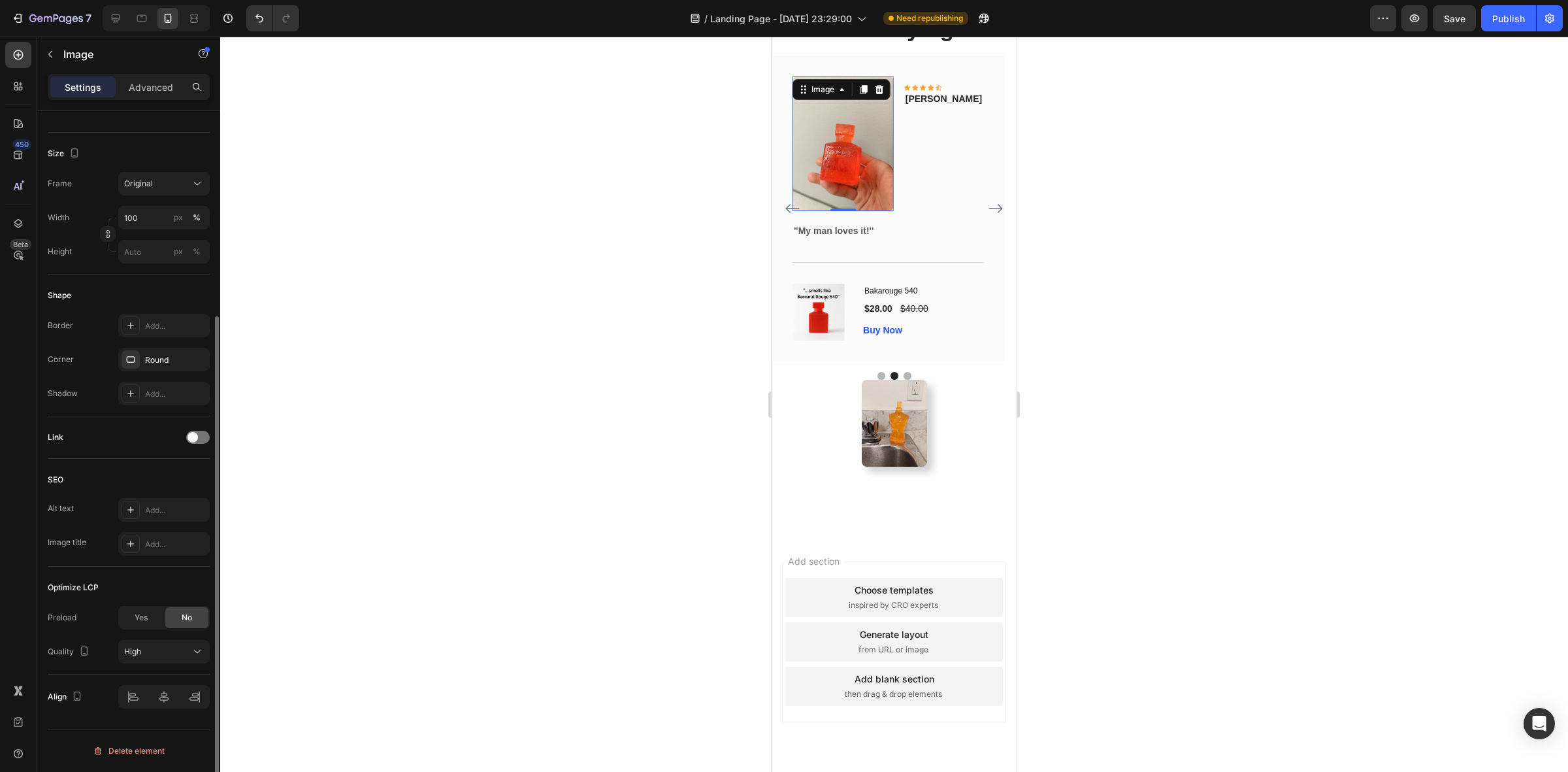
scroll to position [0, 0]
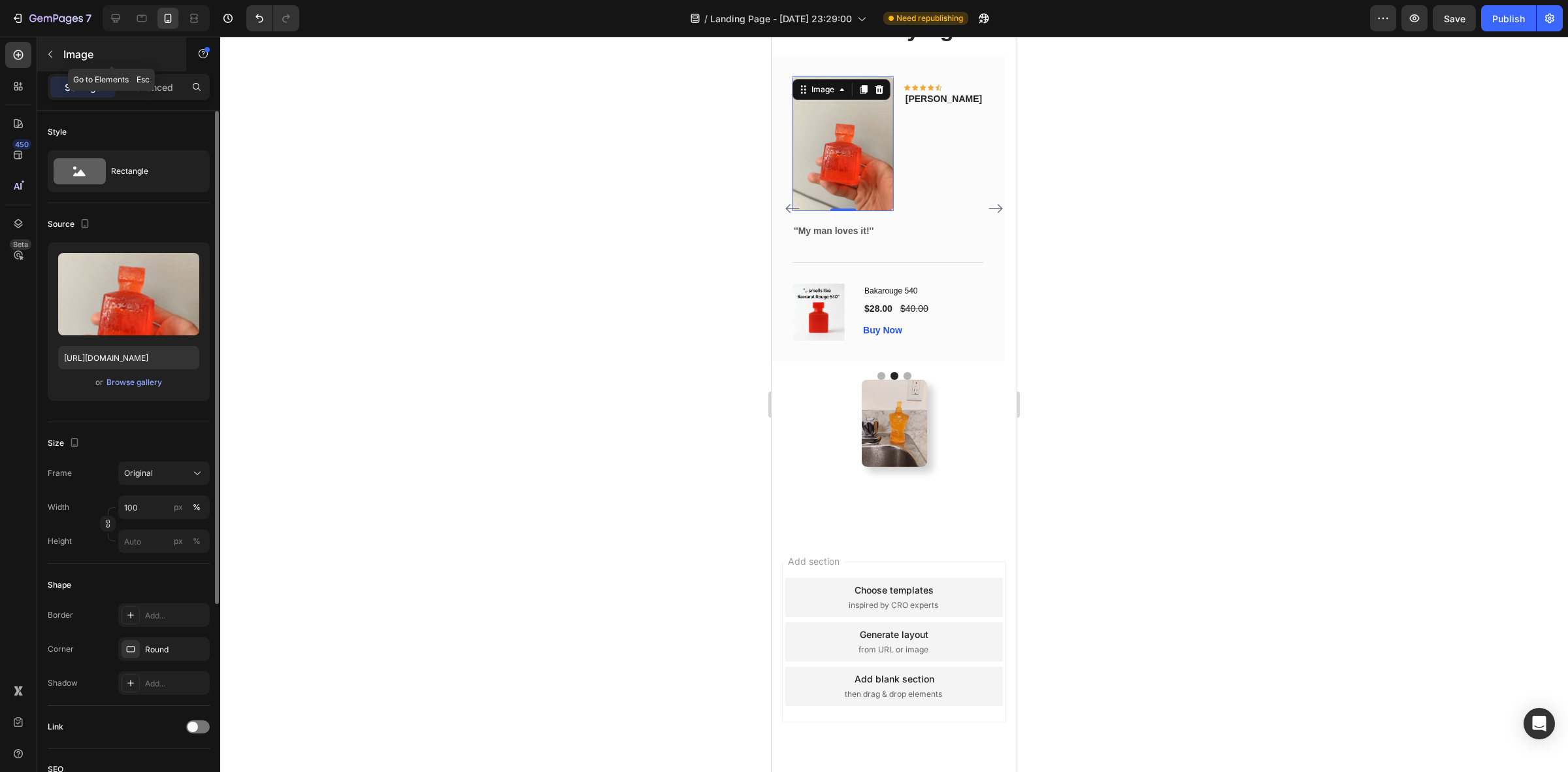
click at [54, 47] on button "button" at bounding box center [50, 54] width 21 height 21
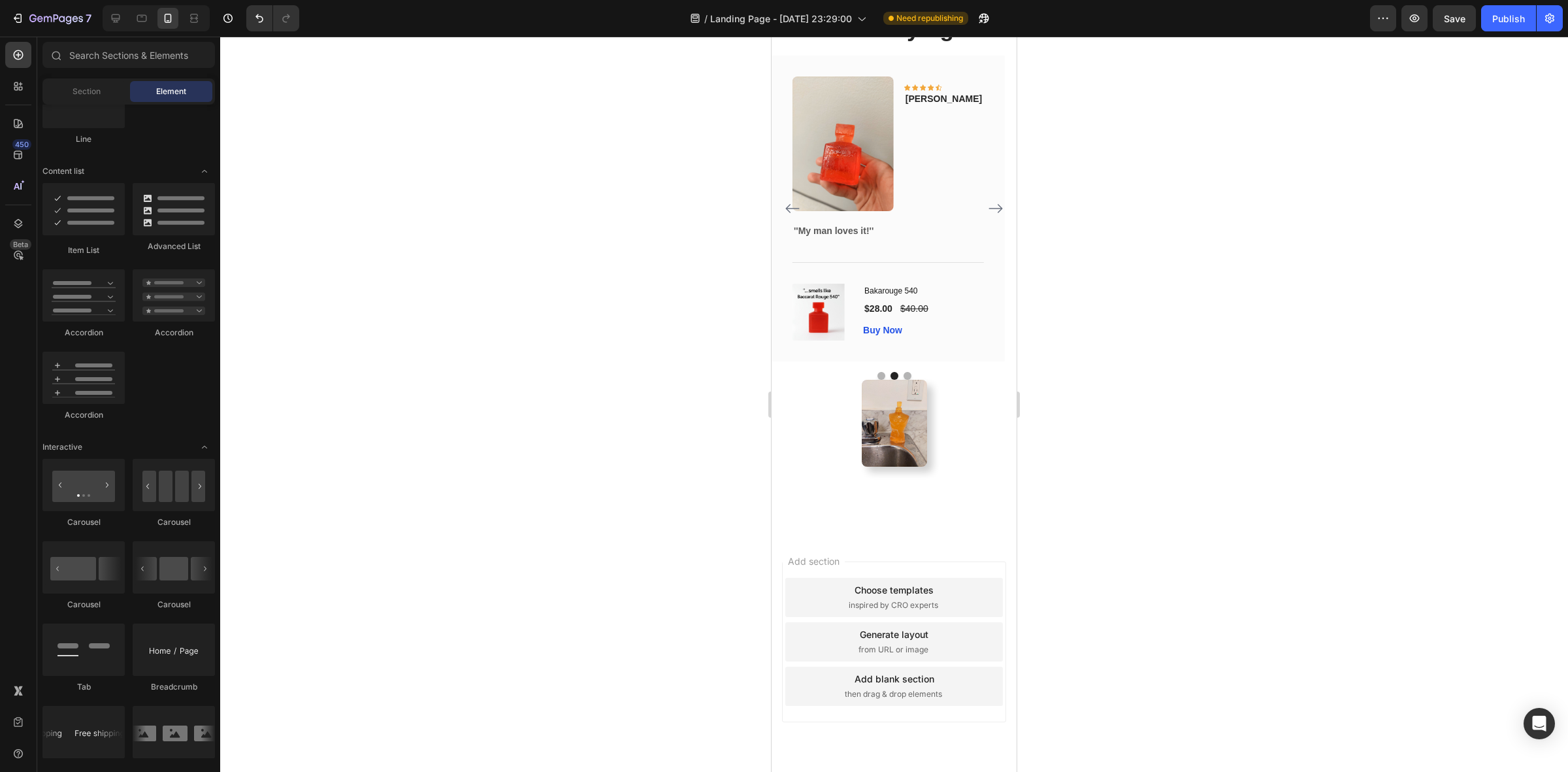
scroll to position [653, 0]
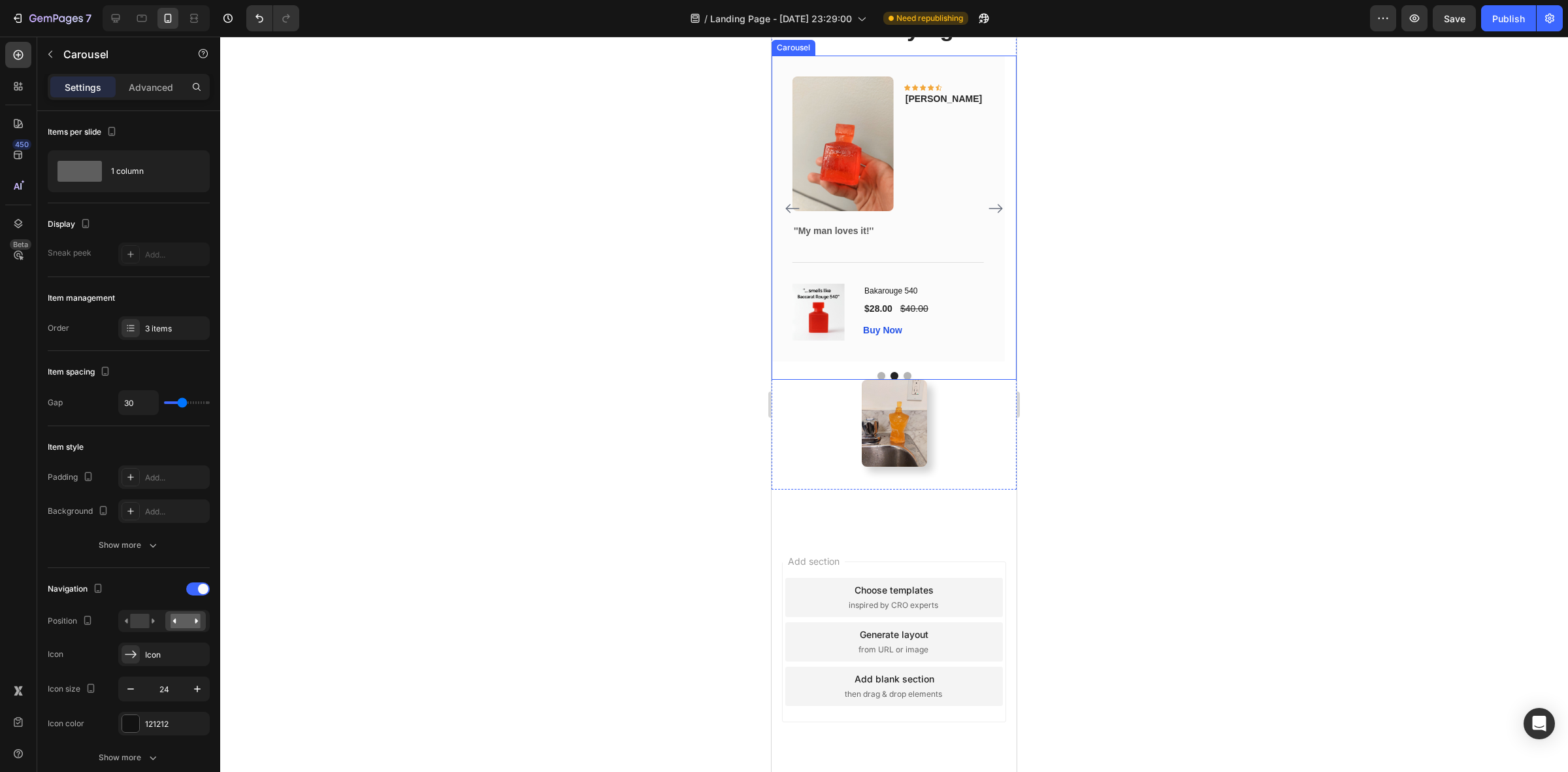
click at [988, 216] on icon "Carousel Next Arrow" at bounding box center [996, 208] width 16 height 16
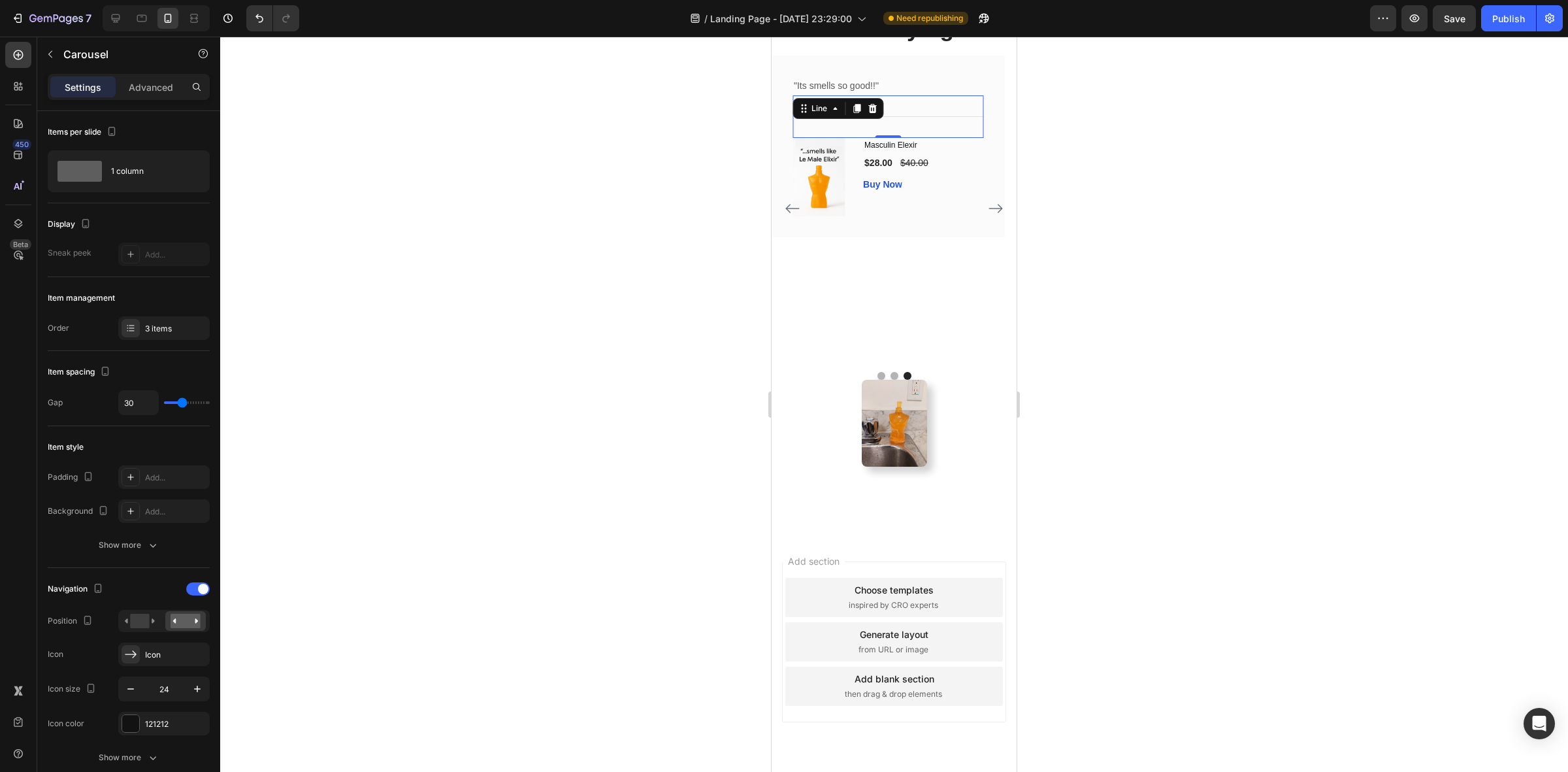
click at [837, 138] on div "Title Line 0" at bounding box center [888, 117] width 191 height 42
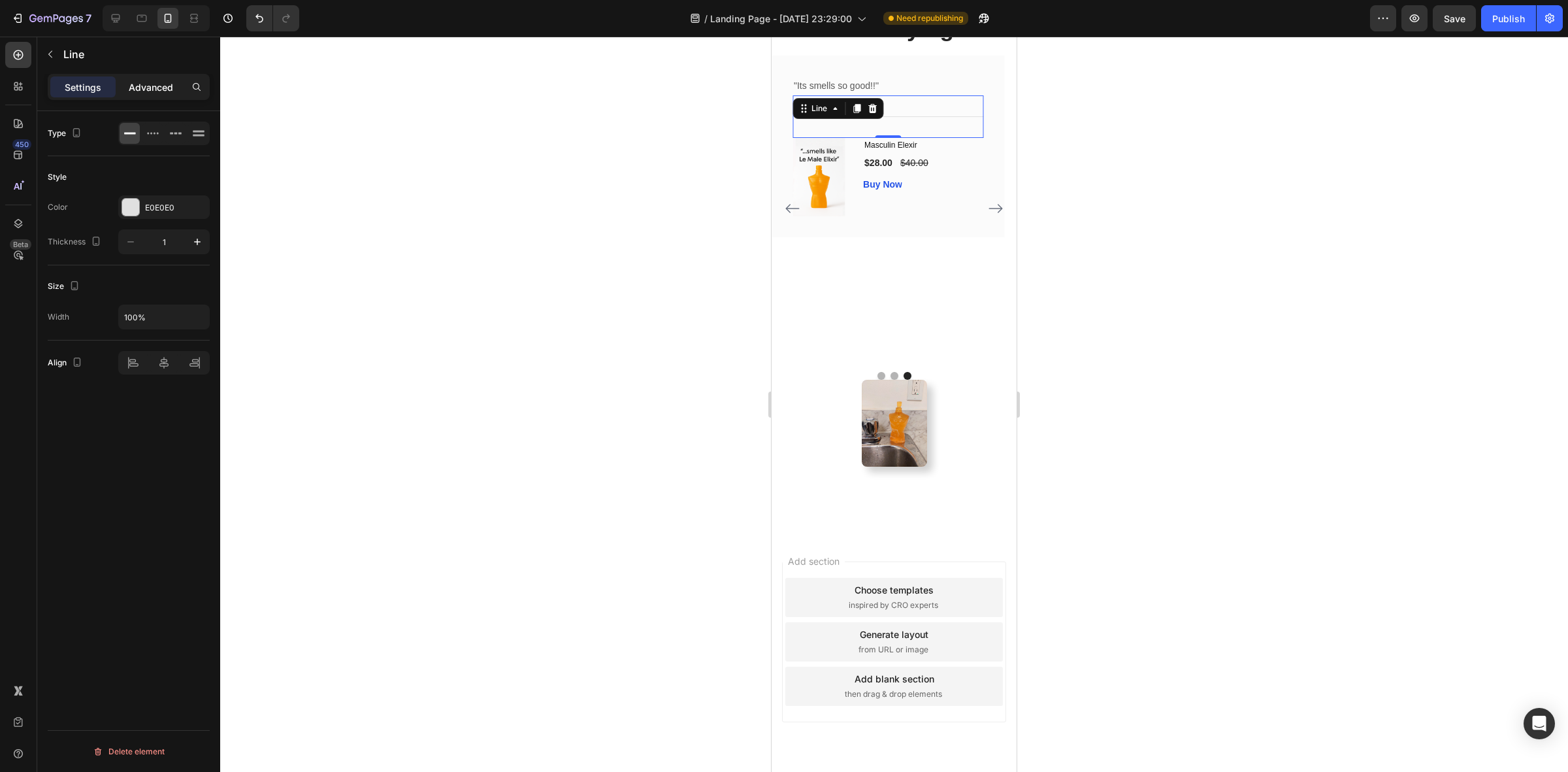
click at [134, 85] on p "Advanced" at bounding box center [151, 87] width 44 height 14
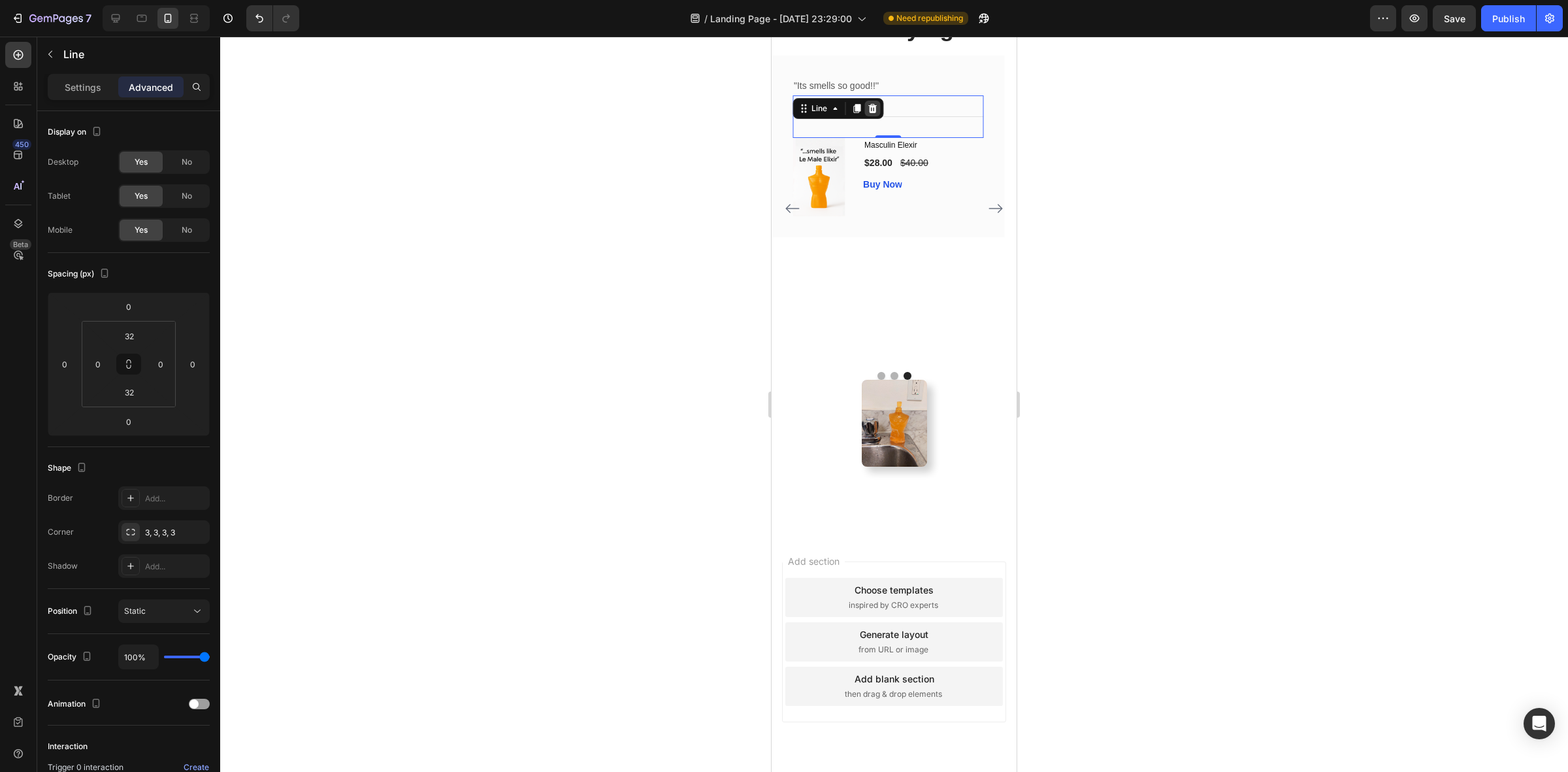
click at [870, 113] on icon at bounding box center [872, 109] width 9 height 9
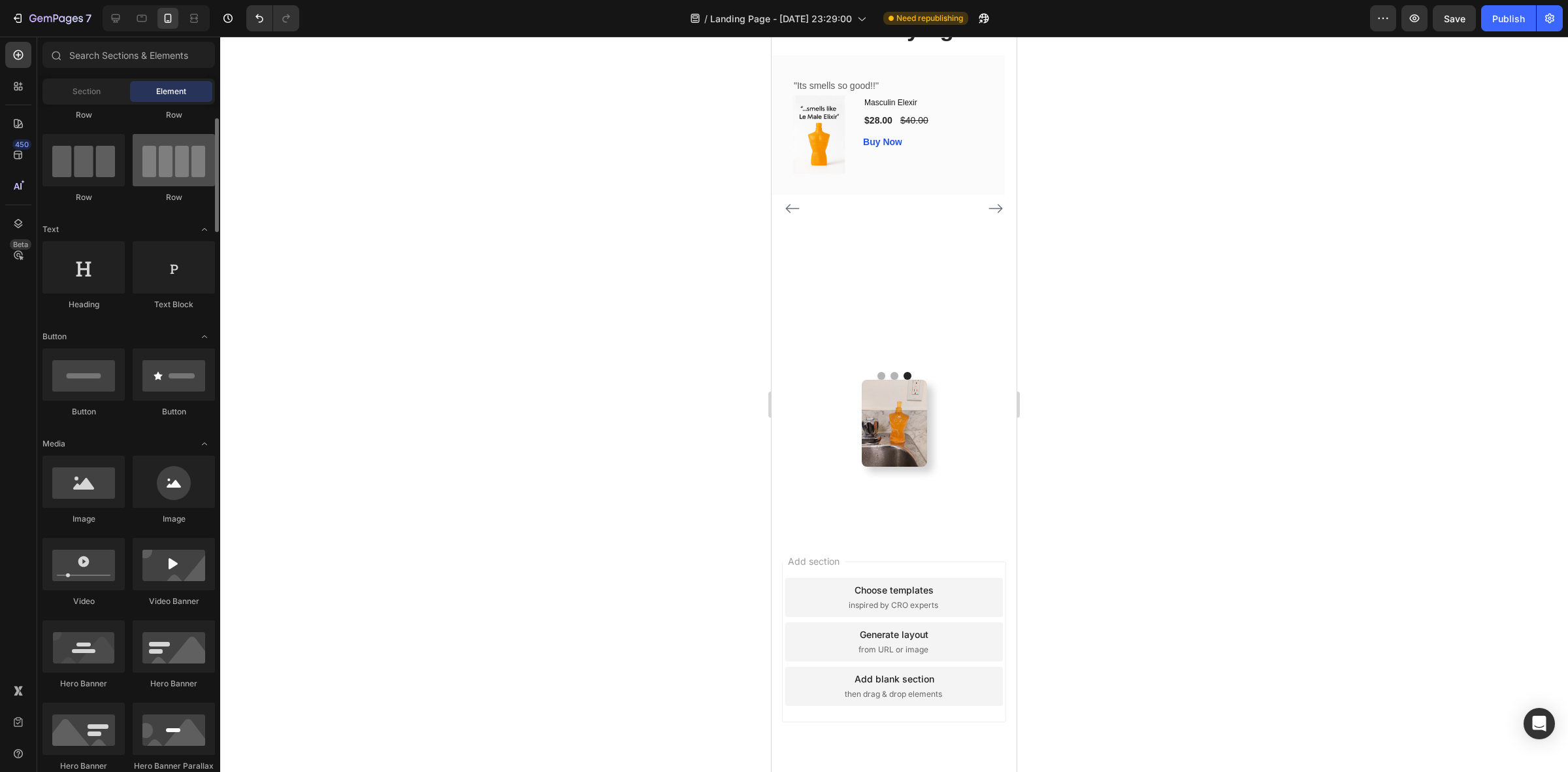
scroll to position [0, 0]
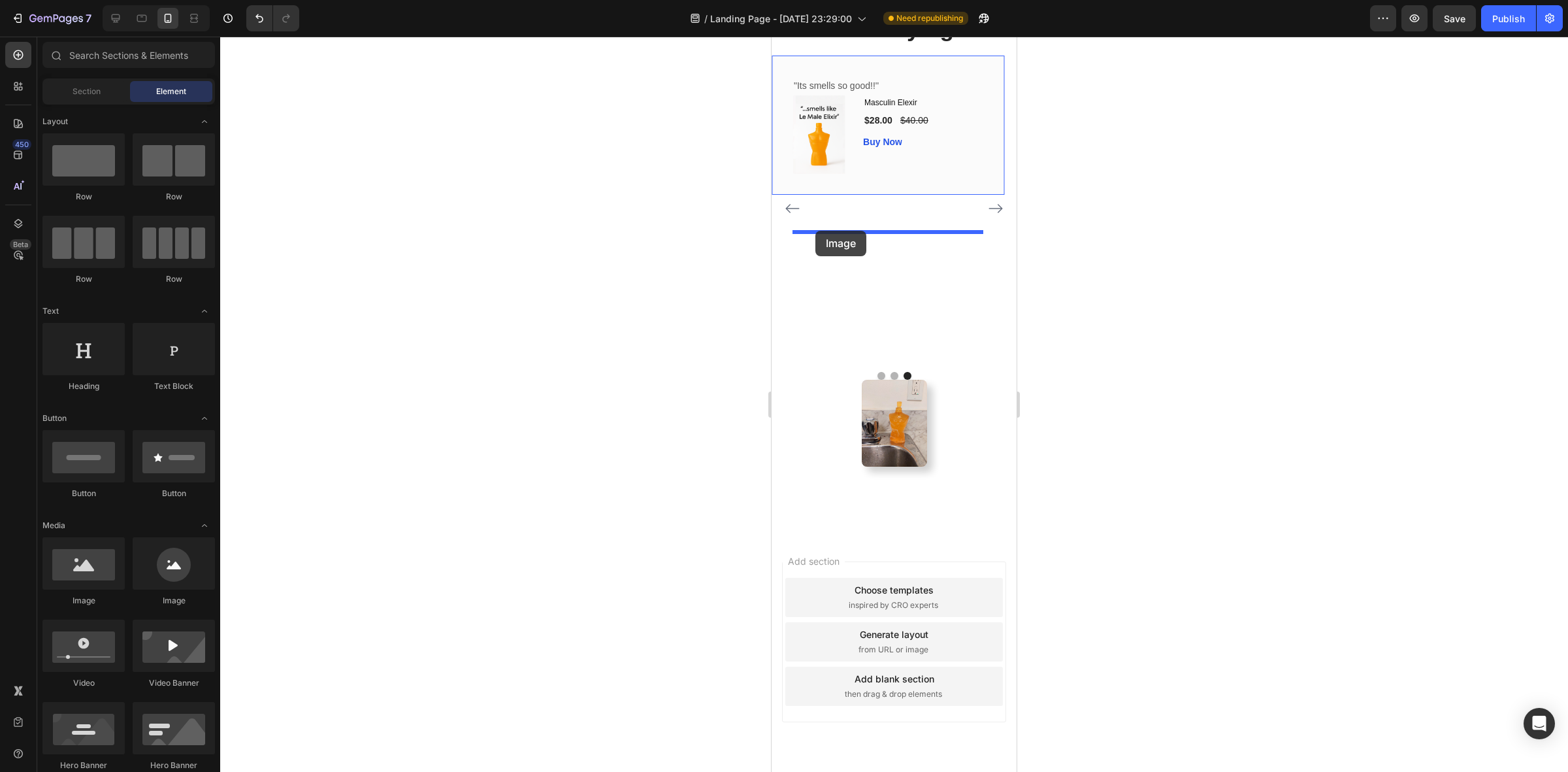
drag, startPoint x: 901, startPoint y: 578, endPoint x: 815, endPoint y: 231, distance: 357.5
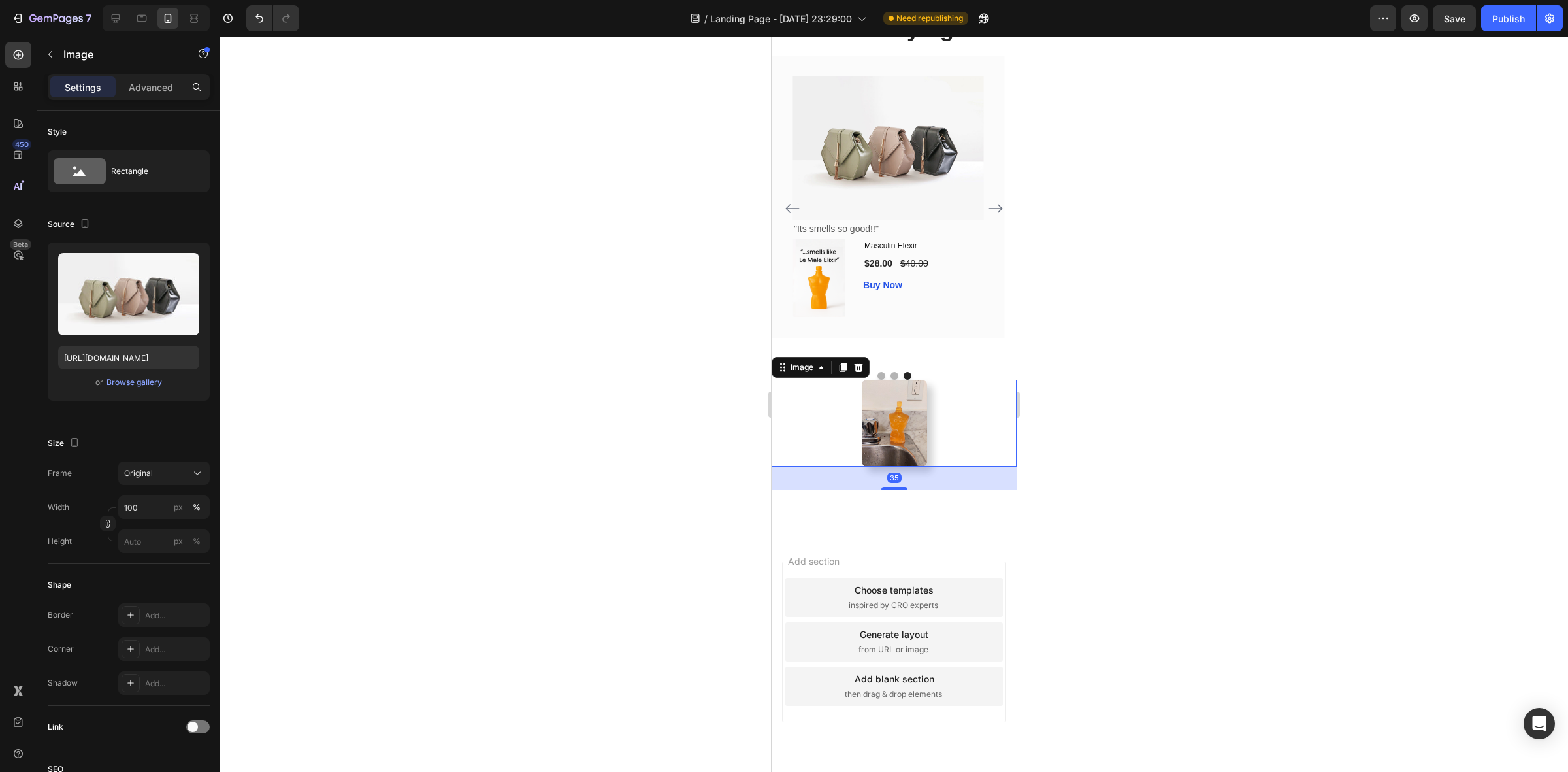
drag, startPoint x: 966, startPoint y: 652, endPoint x: 907, endPoint y: 658, distance: 59.3
click at [909, 467] on div at bounding box center [894, 422] width 245 height 87
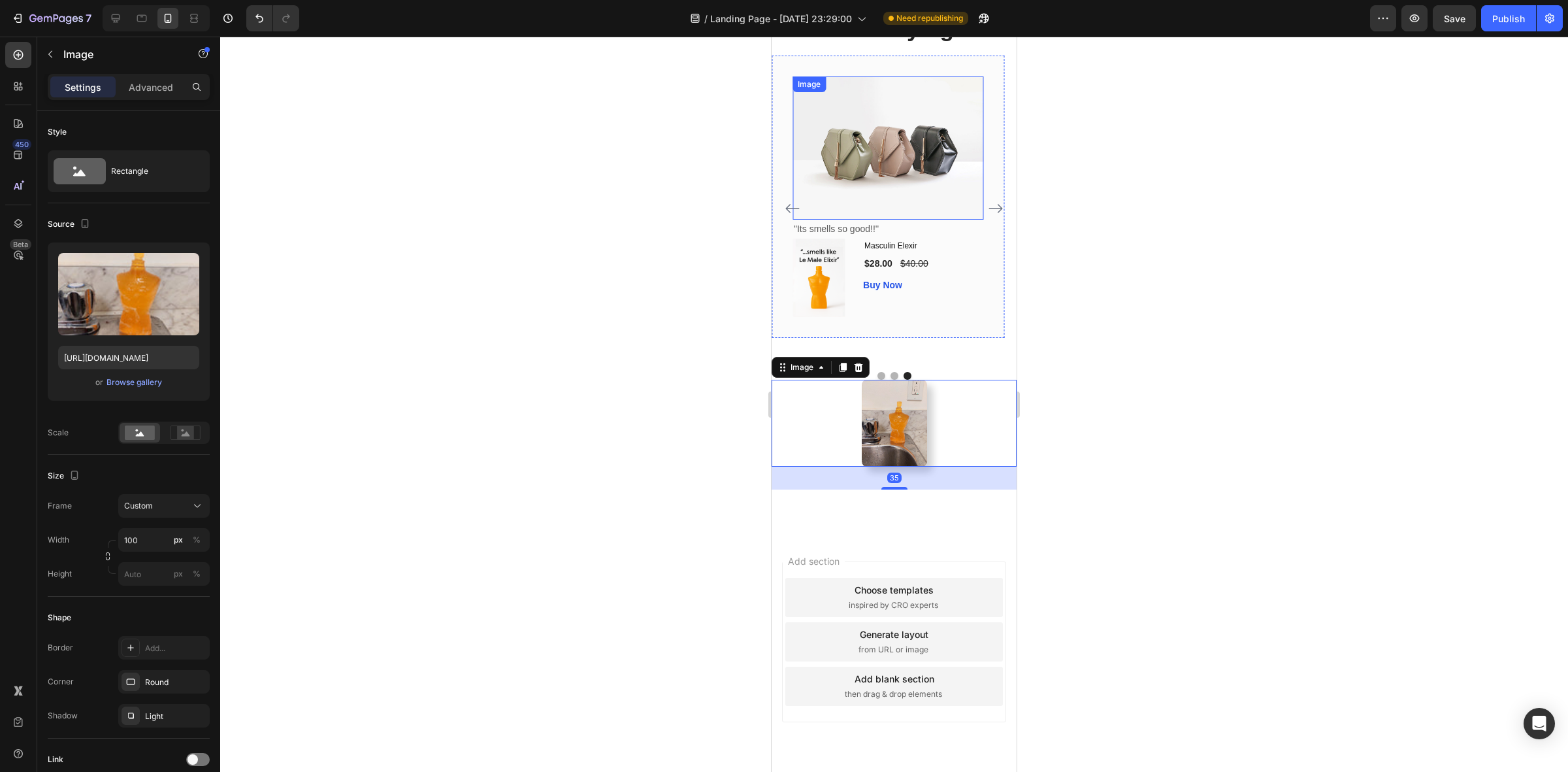
click at [848, 219] on img at bounding box center [888, 148] width 191 height 143
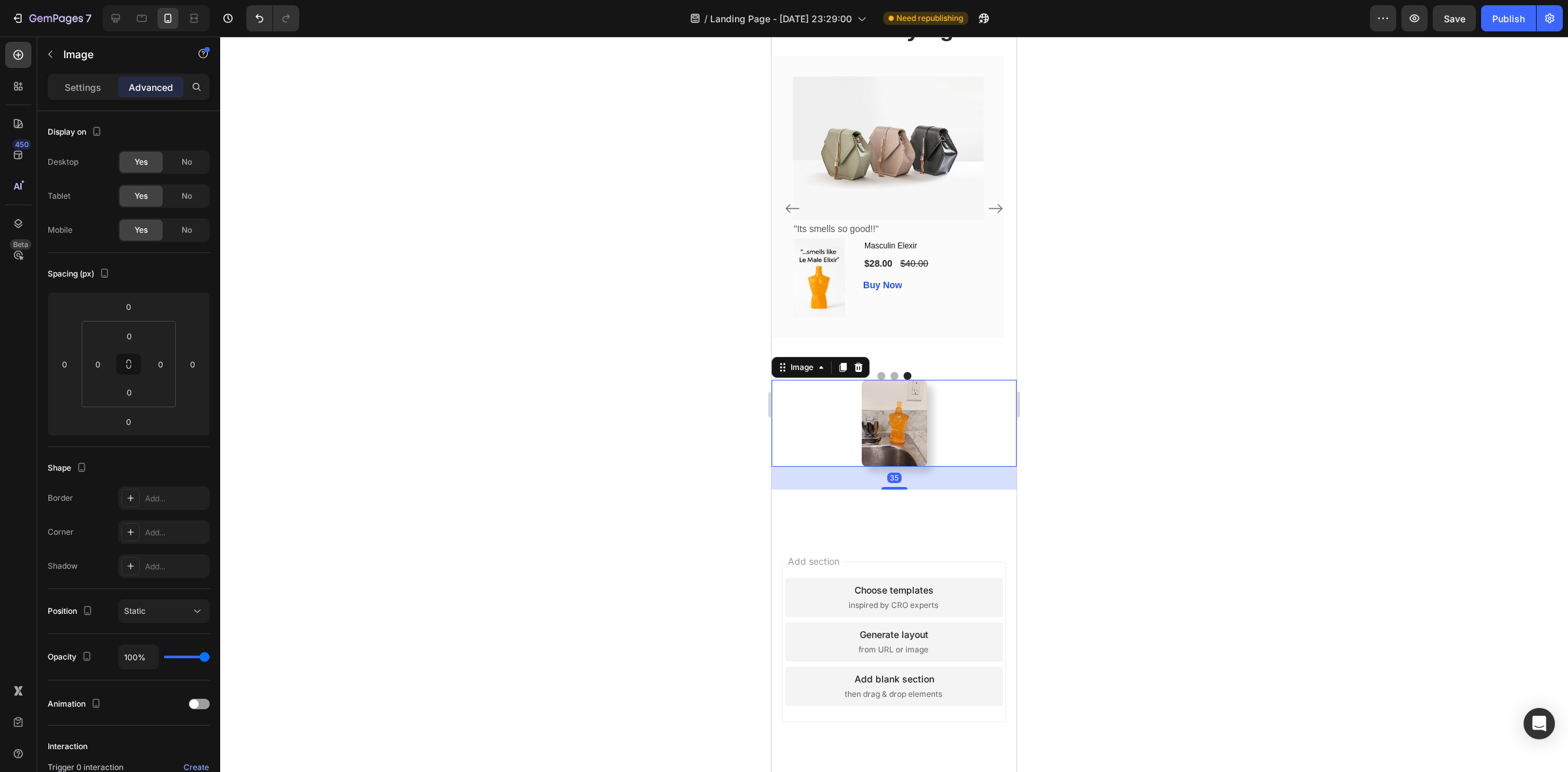
click at [893, 467] on img at bounding box center [894, 422] width 66 height 87
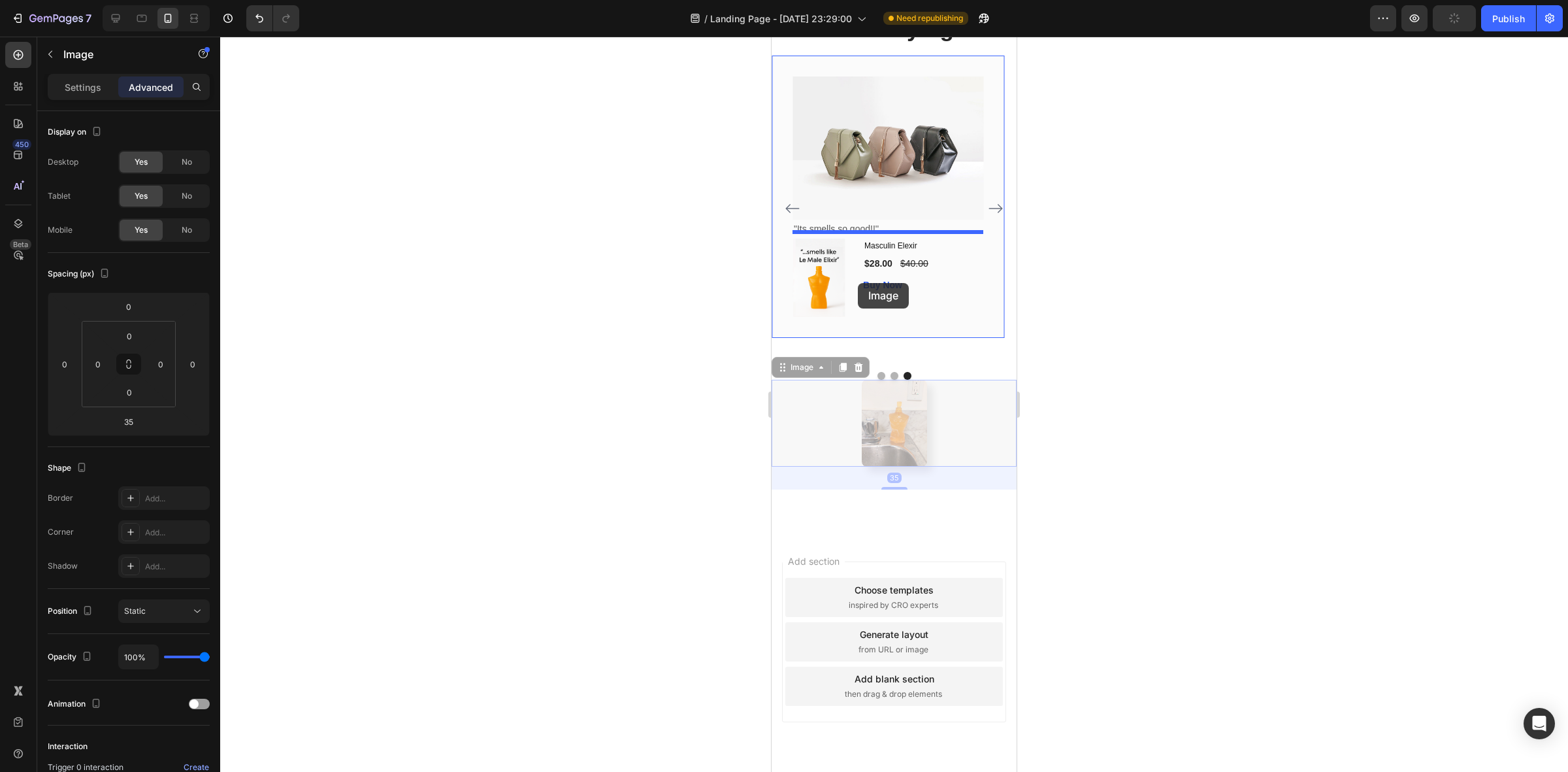
drag, startPoint x: 811, startPoint y: 621, endPoint x: 858, endPoint y: 283, distance: 341.3
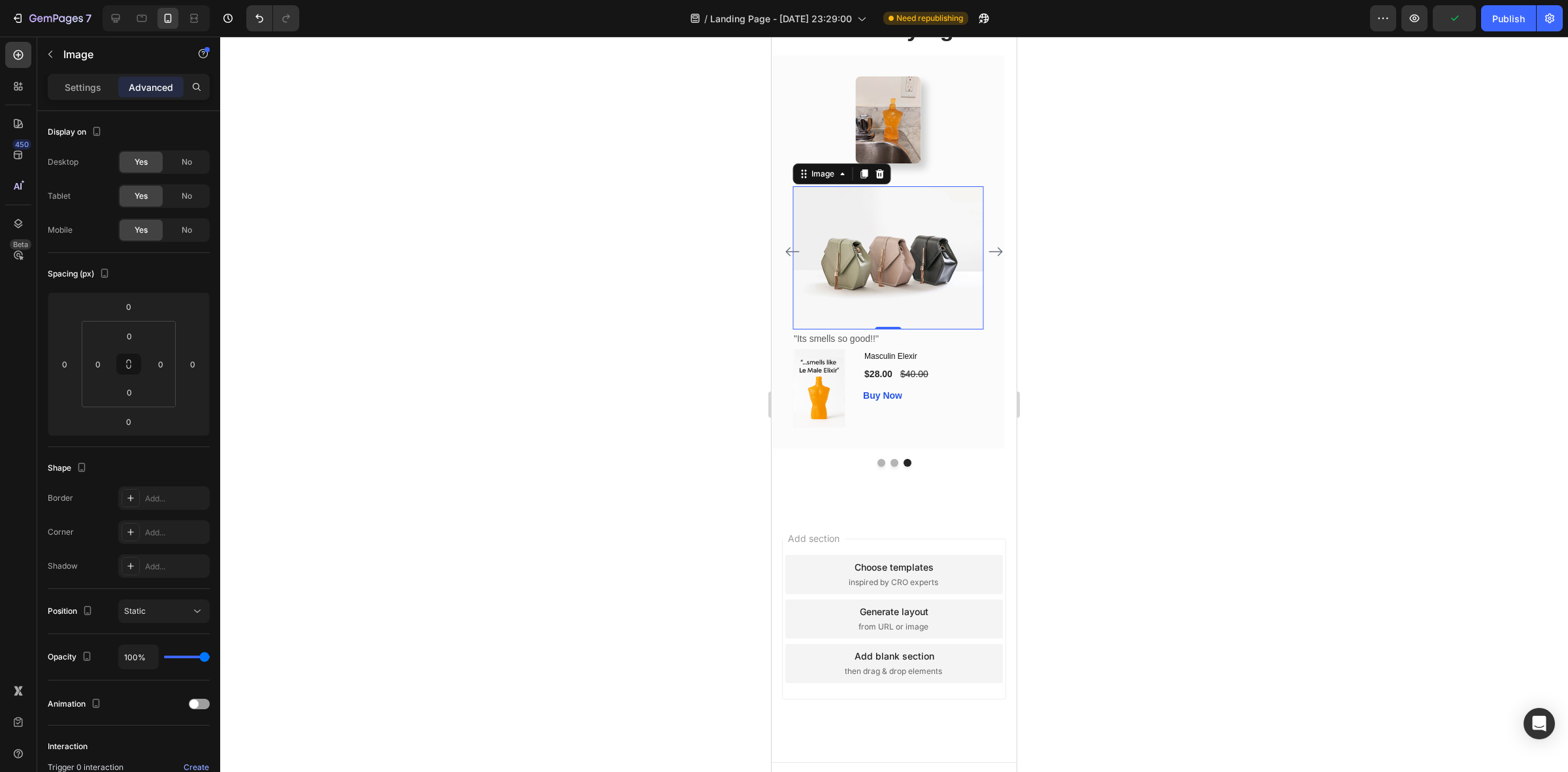
click at [945, 329] on img at bounding box center [888, 258] width 191 height 143
click at [879, 179] on icon at bounding box center [879, 173] width 10 height 10
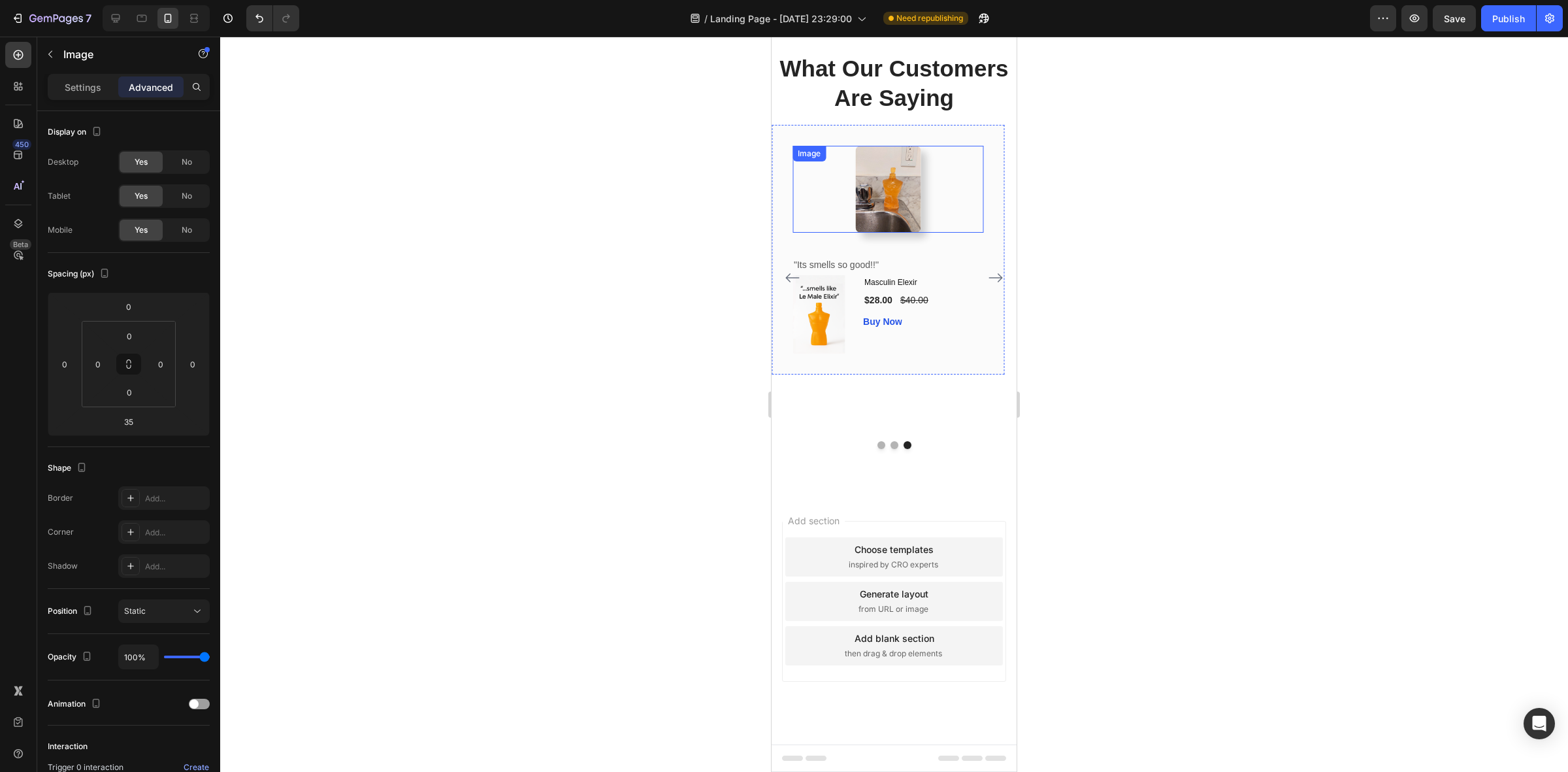
click at [893, 232] on img at bounding box center [888, 189] width 66 height 87
click at [1210, 301] on div at bounding box center [894, 403] width 1348 height 735
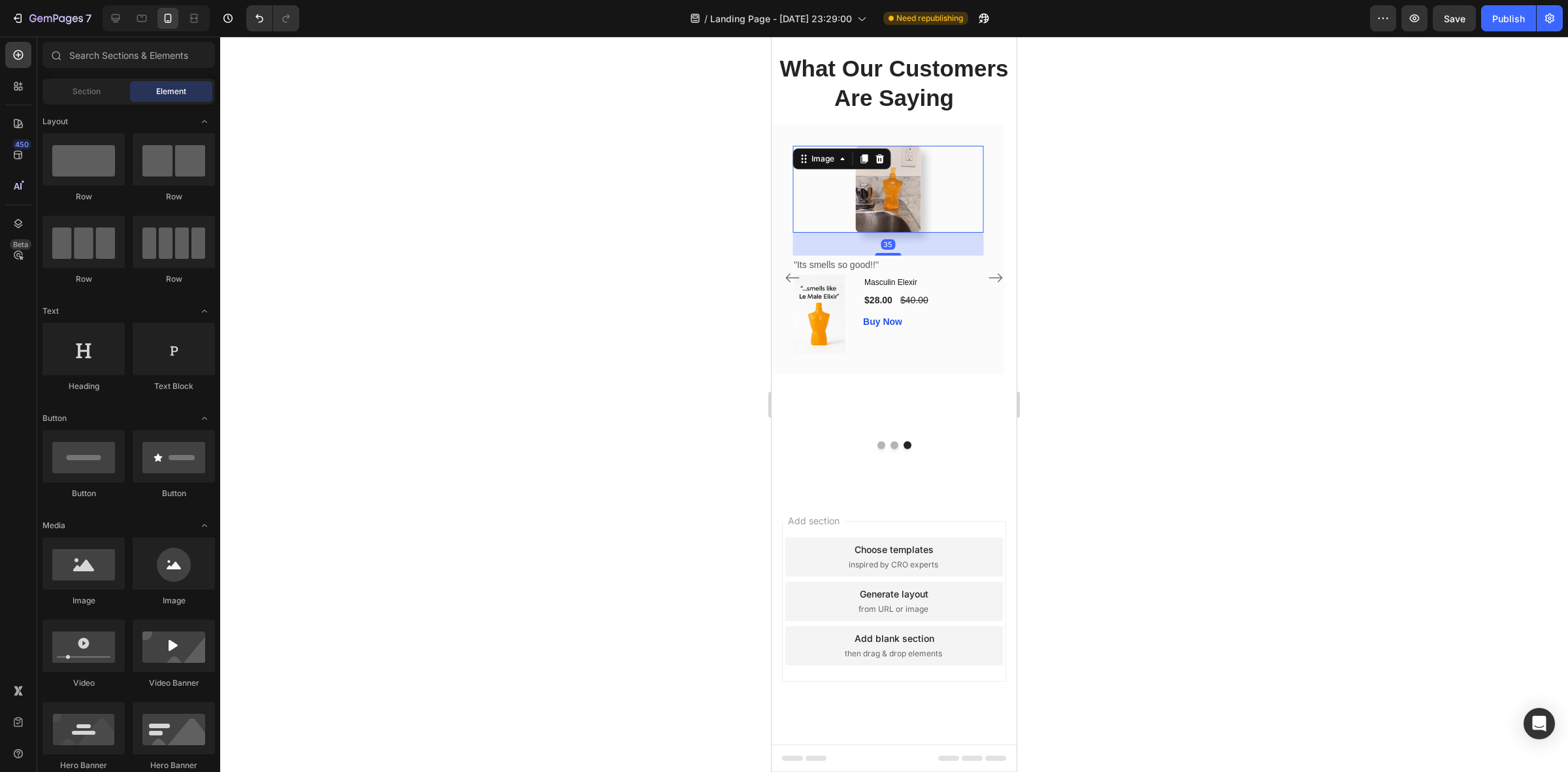
click at [909, 232] on img at bounding box center [888, 189] width 66 height 87
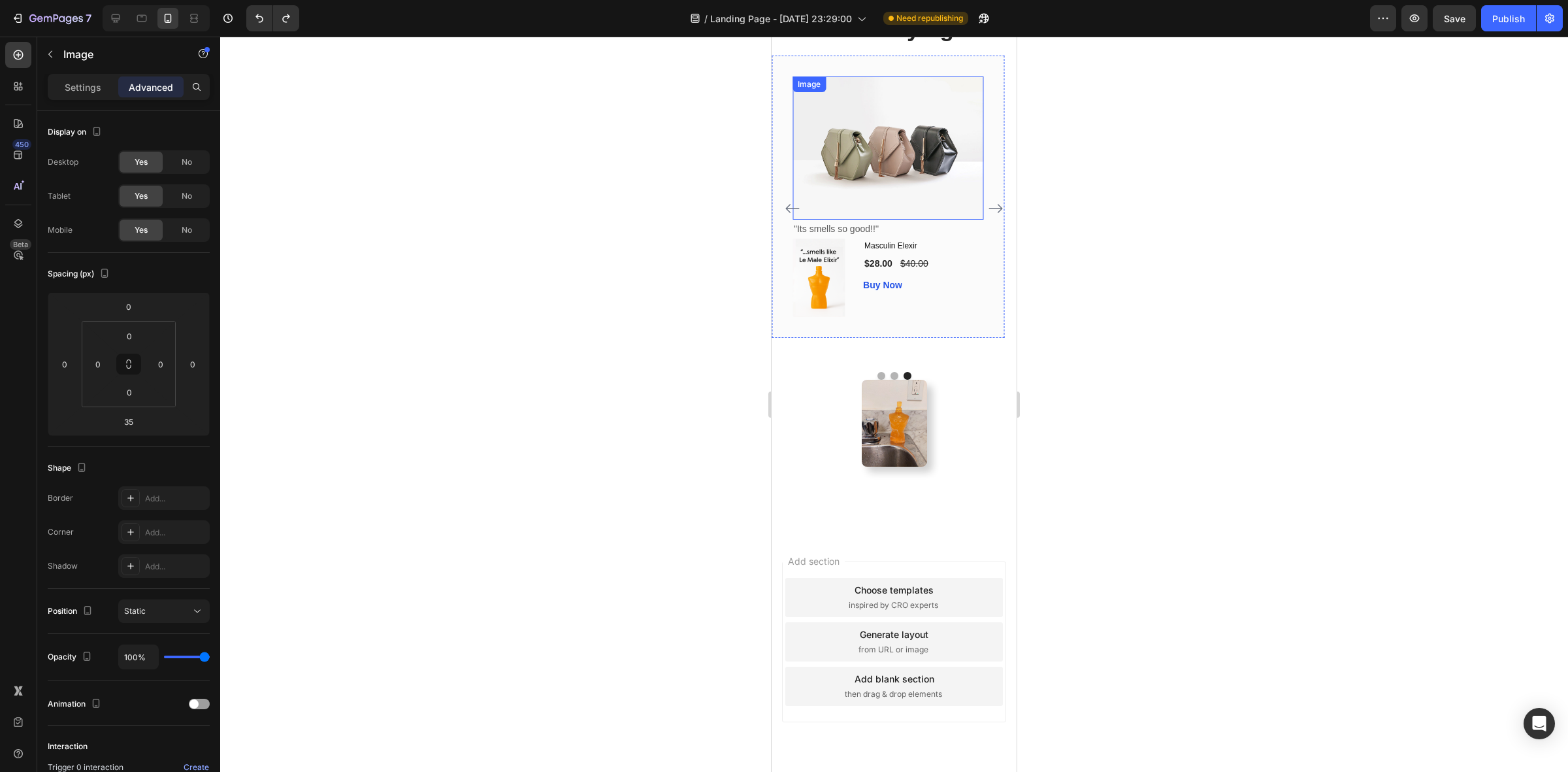
click at [887, 219] on img at bounding box center [888, 148] width 191 height 143
click at [87, 87] on p "Settings" at bounding box center [83, 87] width 36 height 14
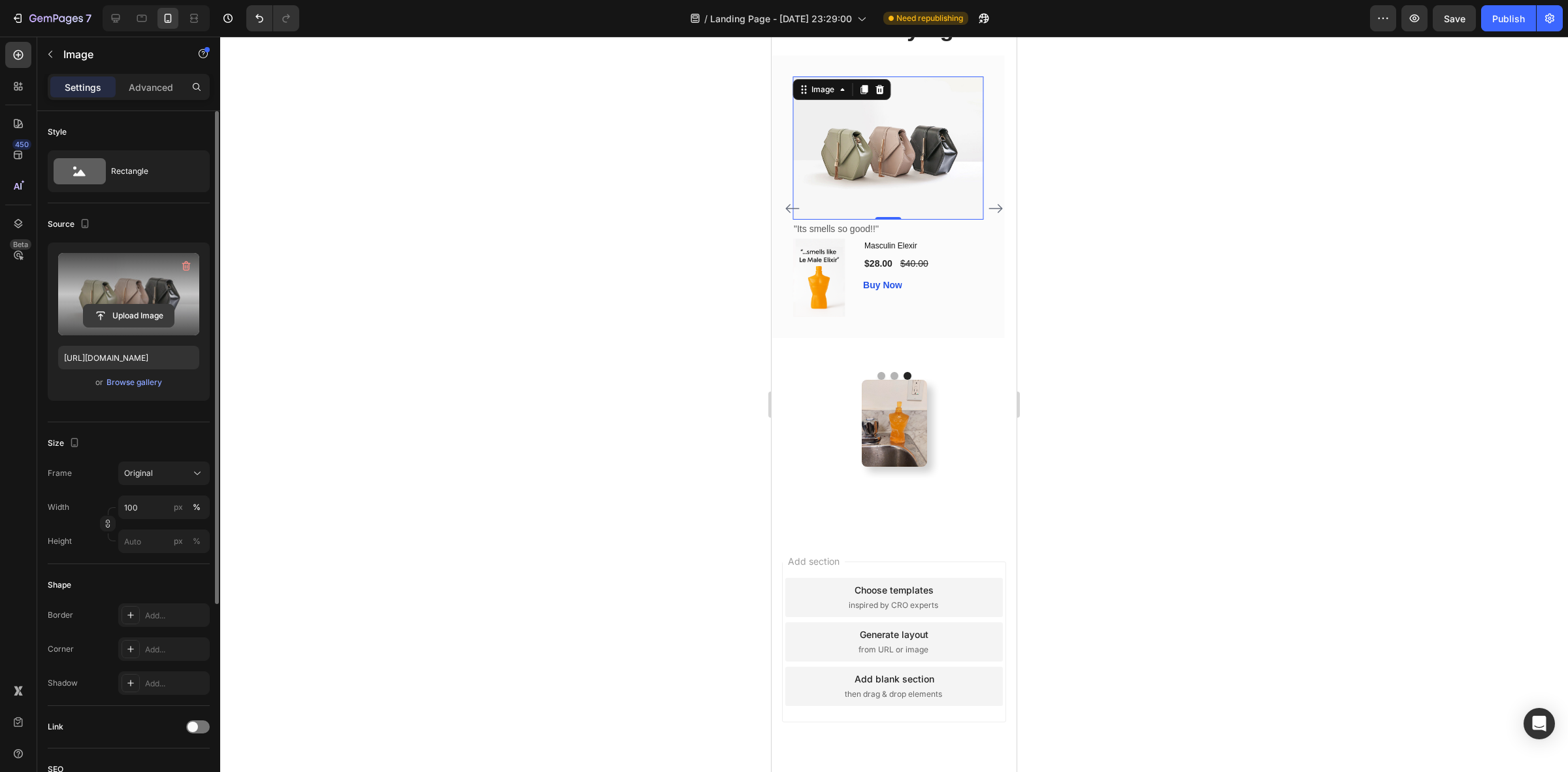
click at [141, 317] on input "file" at bounding box center [129, 315] width 90 height 23
type input "https://cdn.shopify.com/s/files/1/0933/9479/6860/files/gempages_580835986045404…"
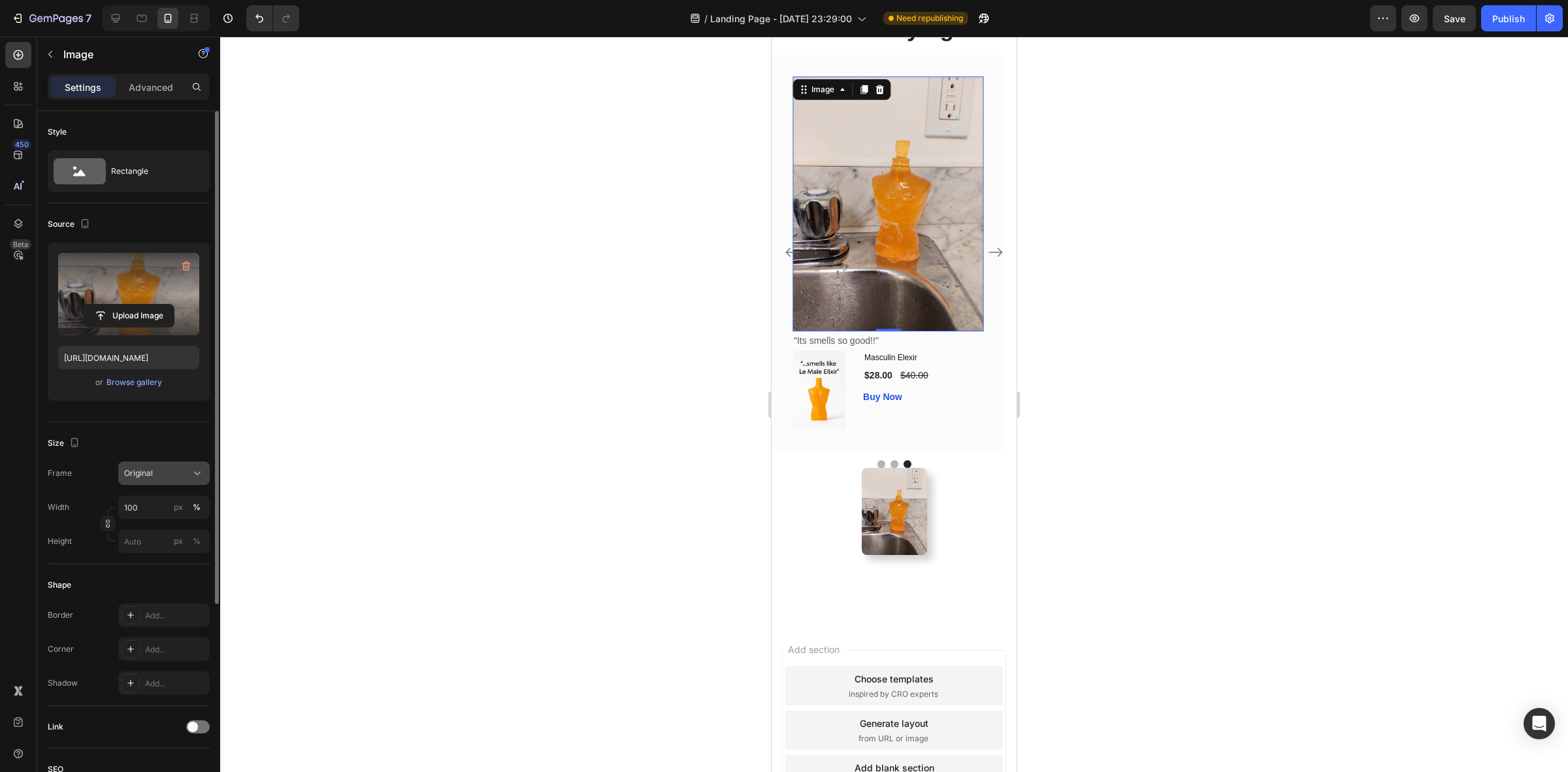
click at [157, 472] on div "Original" at bounding box center [156, 473] width 64 height 12
click at [158, 472] on div "Original" at bounding box center [156, 473] width 64 height 12
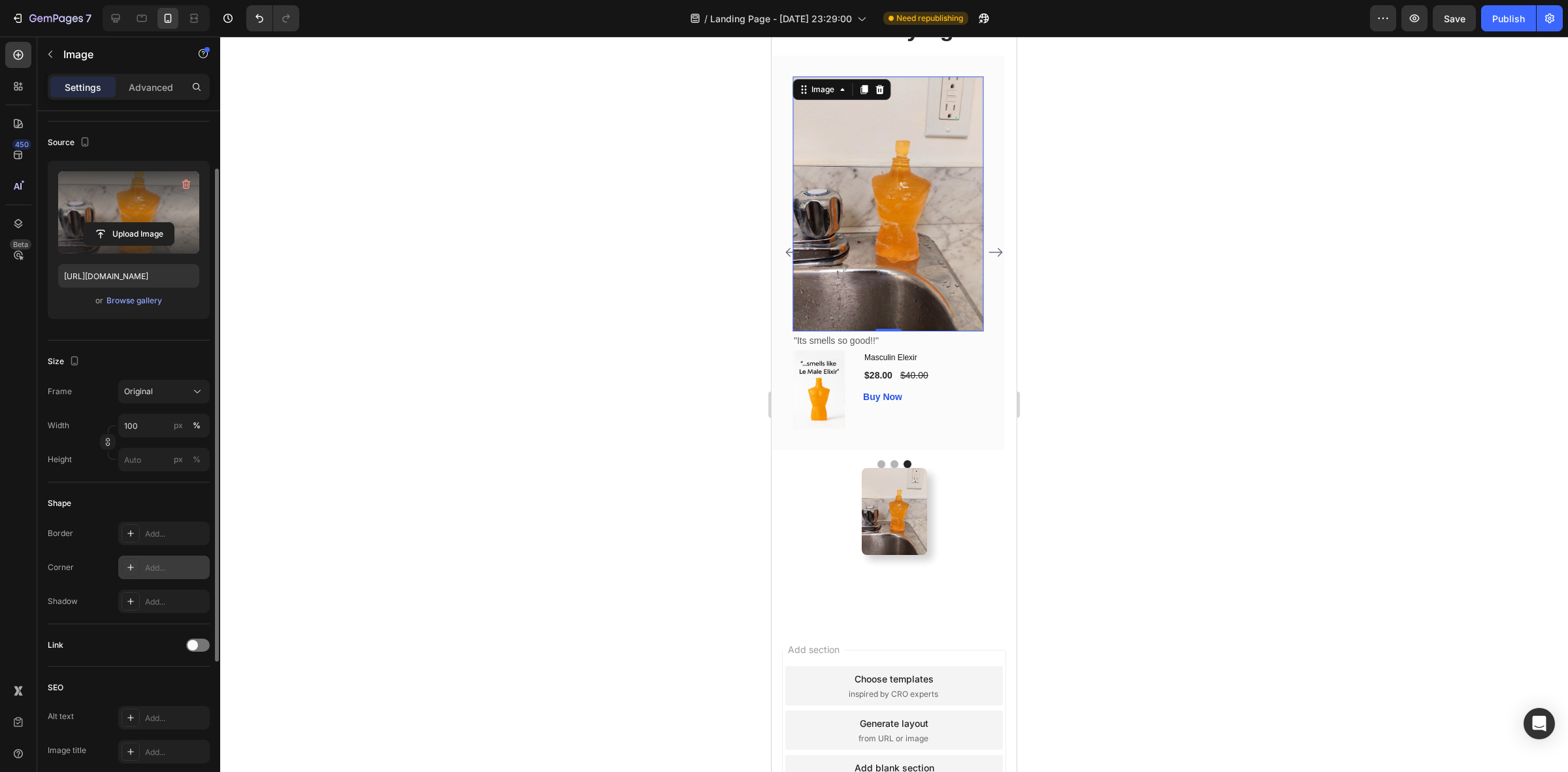
click at [143, 566] on div "Add..." at bounding box center [164, 567] width 92 height 23
click at [339, 503] on div at bounding box center [894, 403] width 1348 height 735
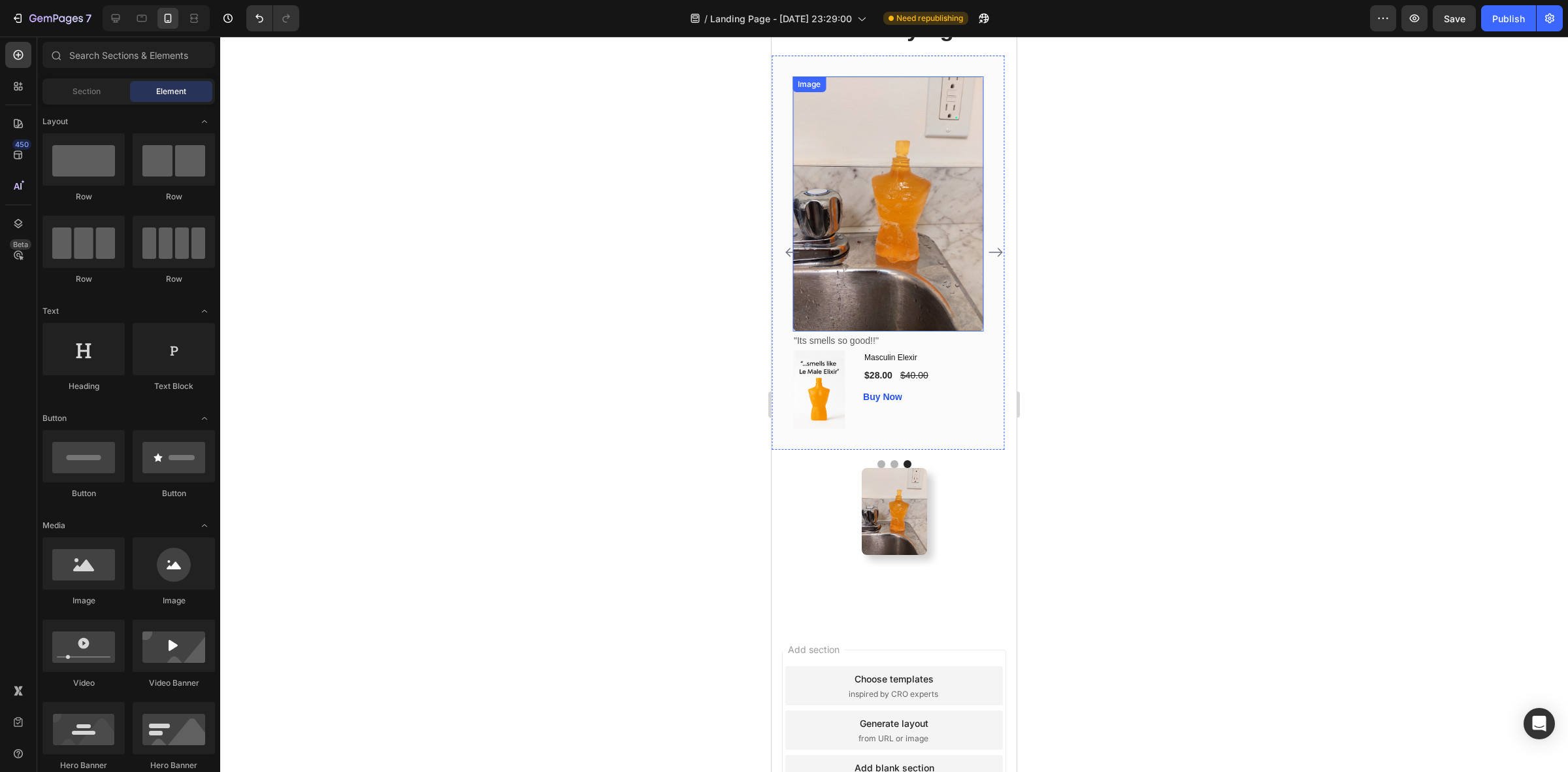
click at [854, 331] on img at bounding box center [888, 204] width 191 height 255
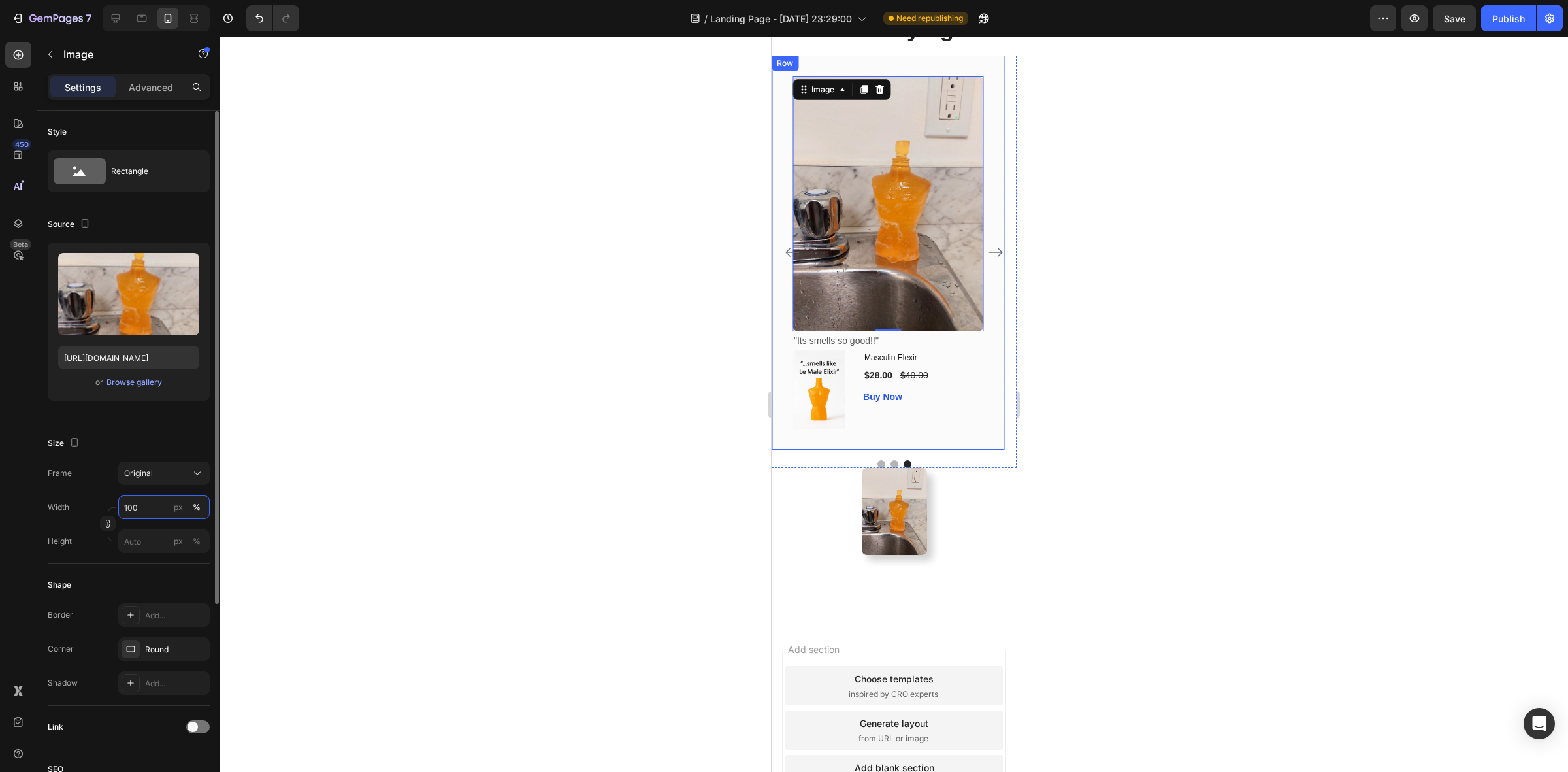
click at [155, 510] on input "100" at bounding box center [164, 507] width 92 height 23
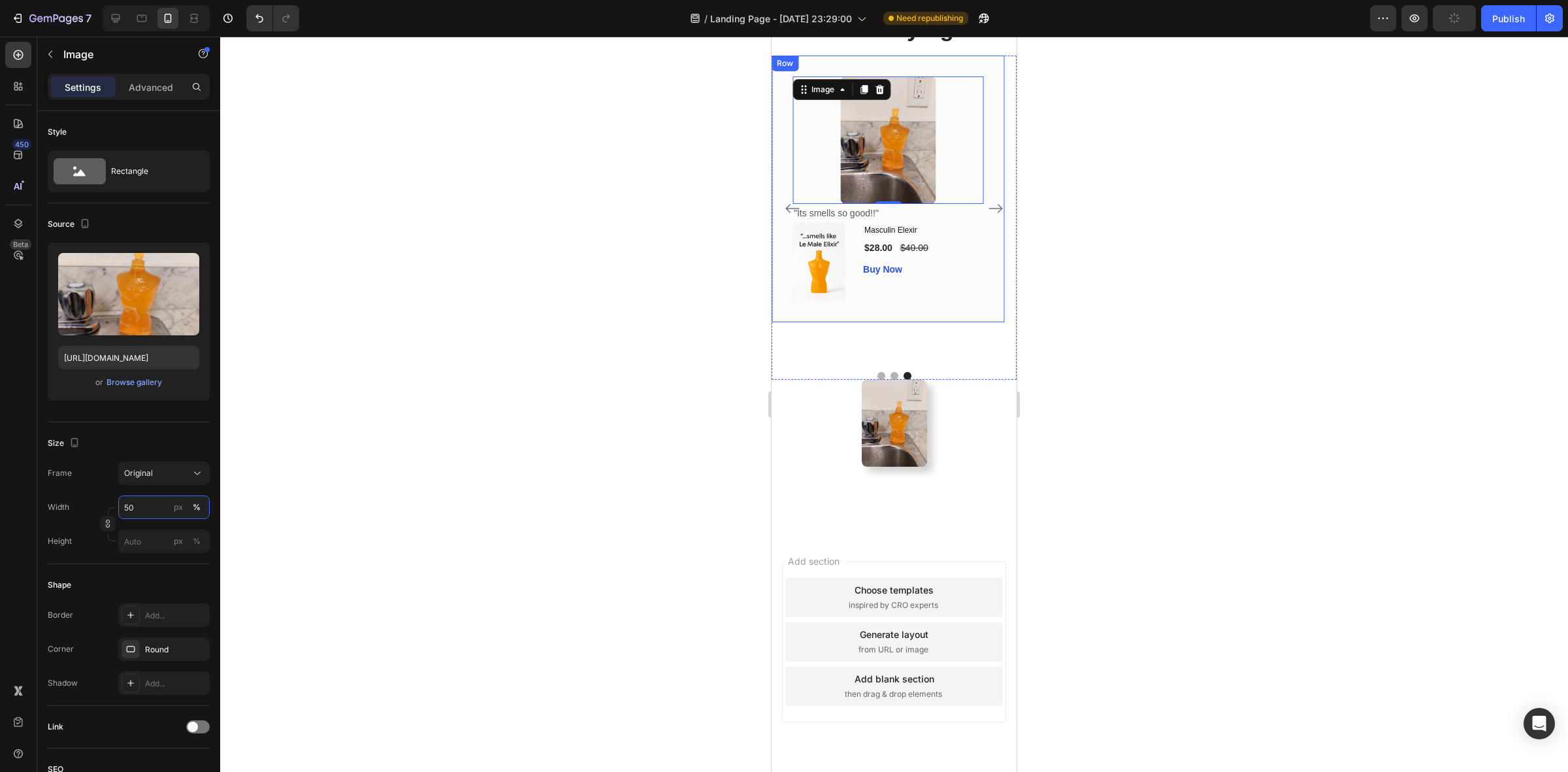
type input "50"
click at [1221, 314] on div at bounding box center [894, 403] width 1348 height 735
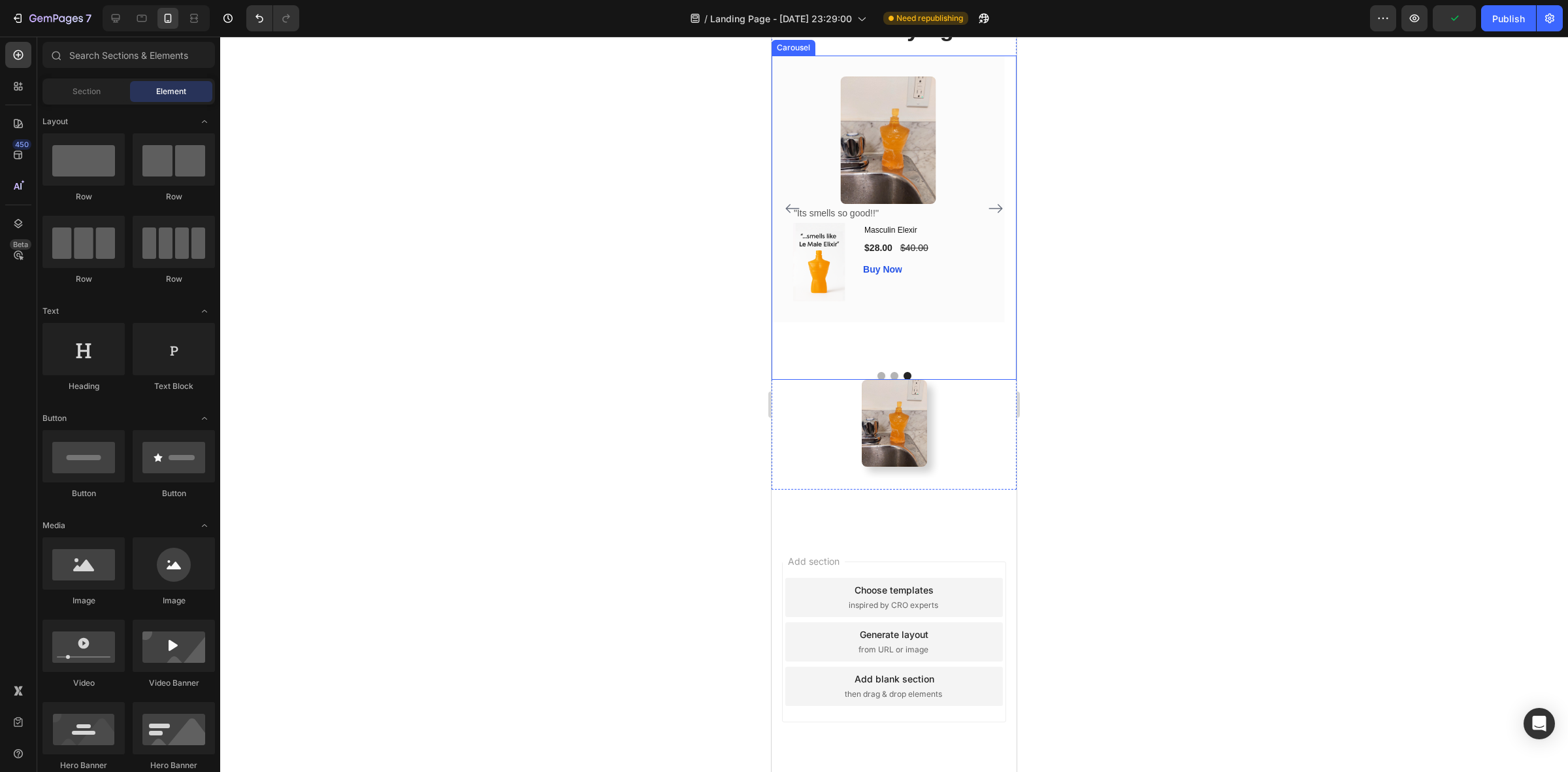
click at [791, 216] on icon "Carousel Back Arrow" at bounding box center [793, 208] width 16 height 16
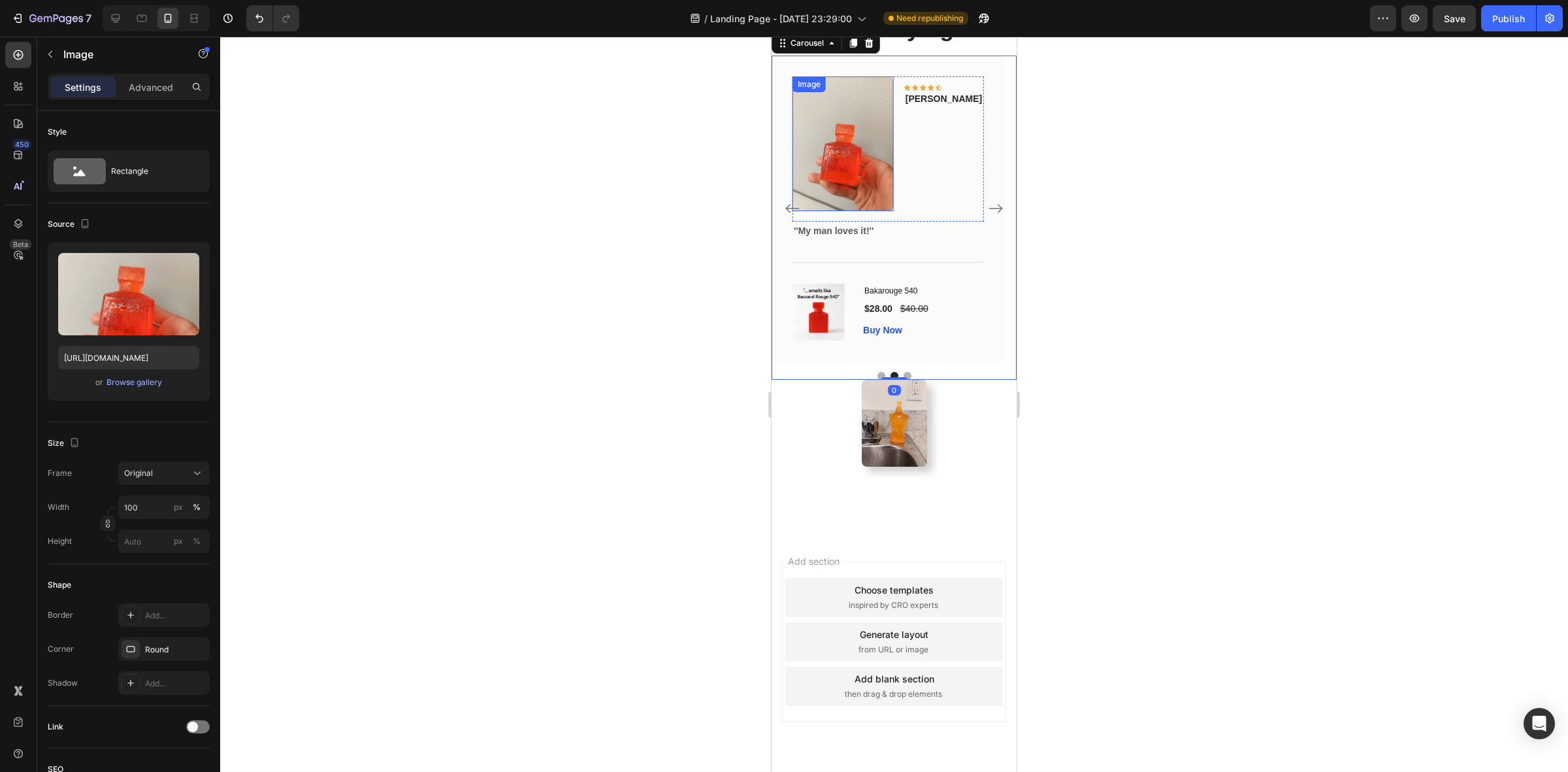
click at [870, 211] on img at bounding box center [843, 143] width 101 height 135
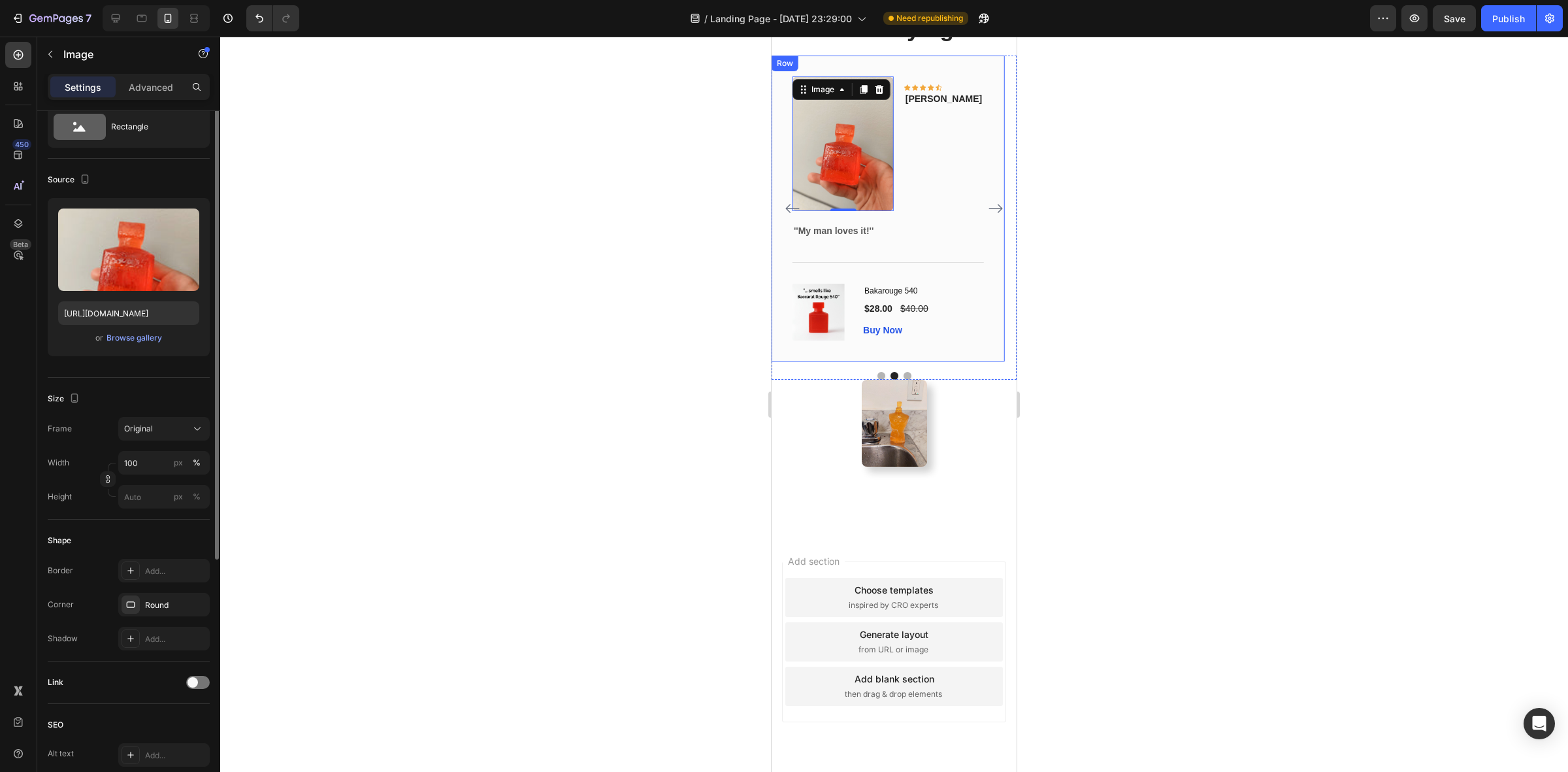
scroll to position [0, 0]
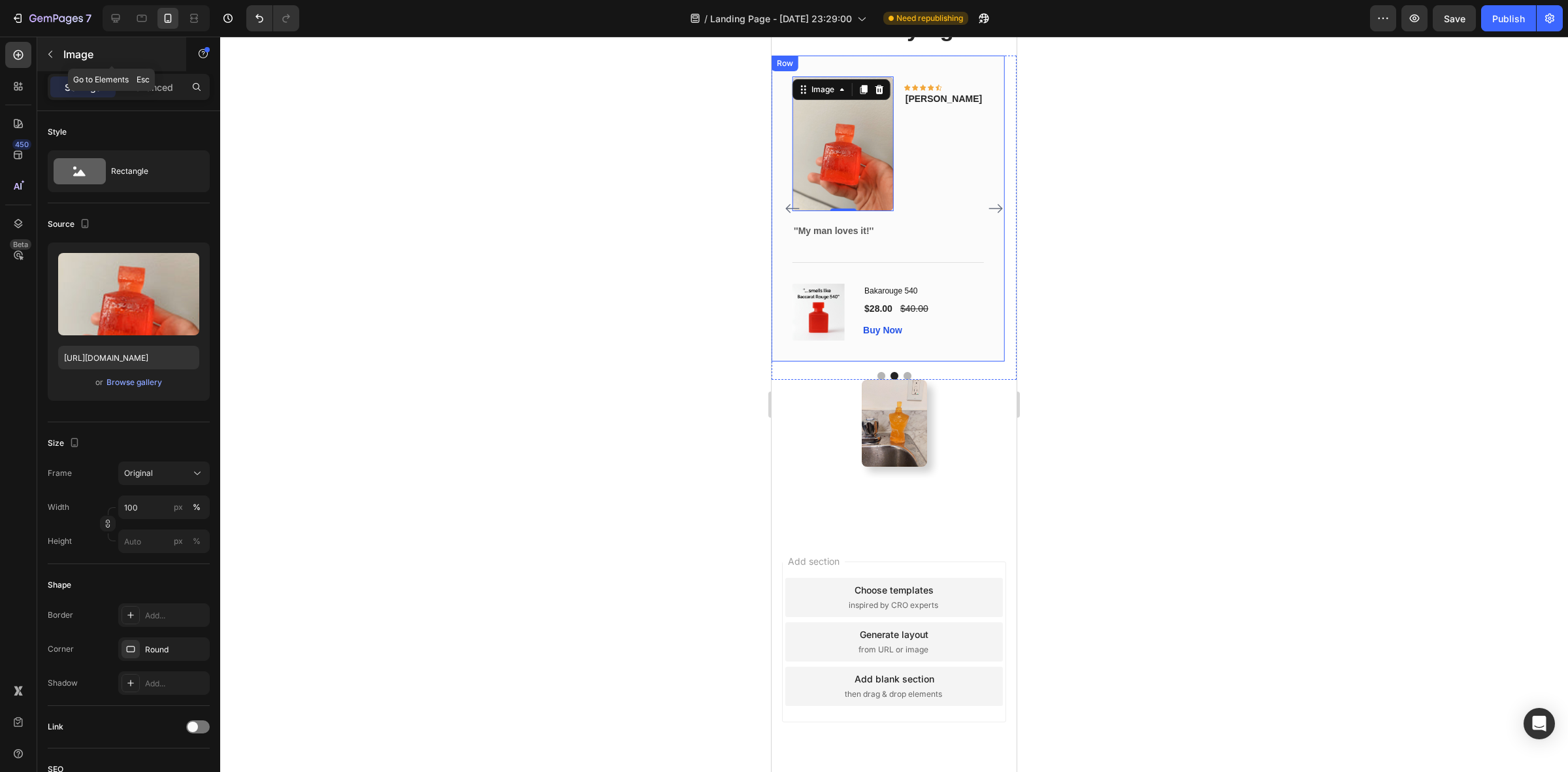
click at [68, 59] on p "Image" at bounding box center [119, 55] width 111 height 16
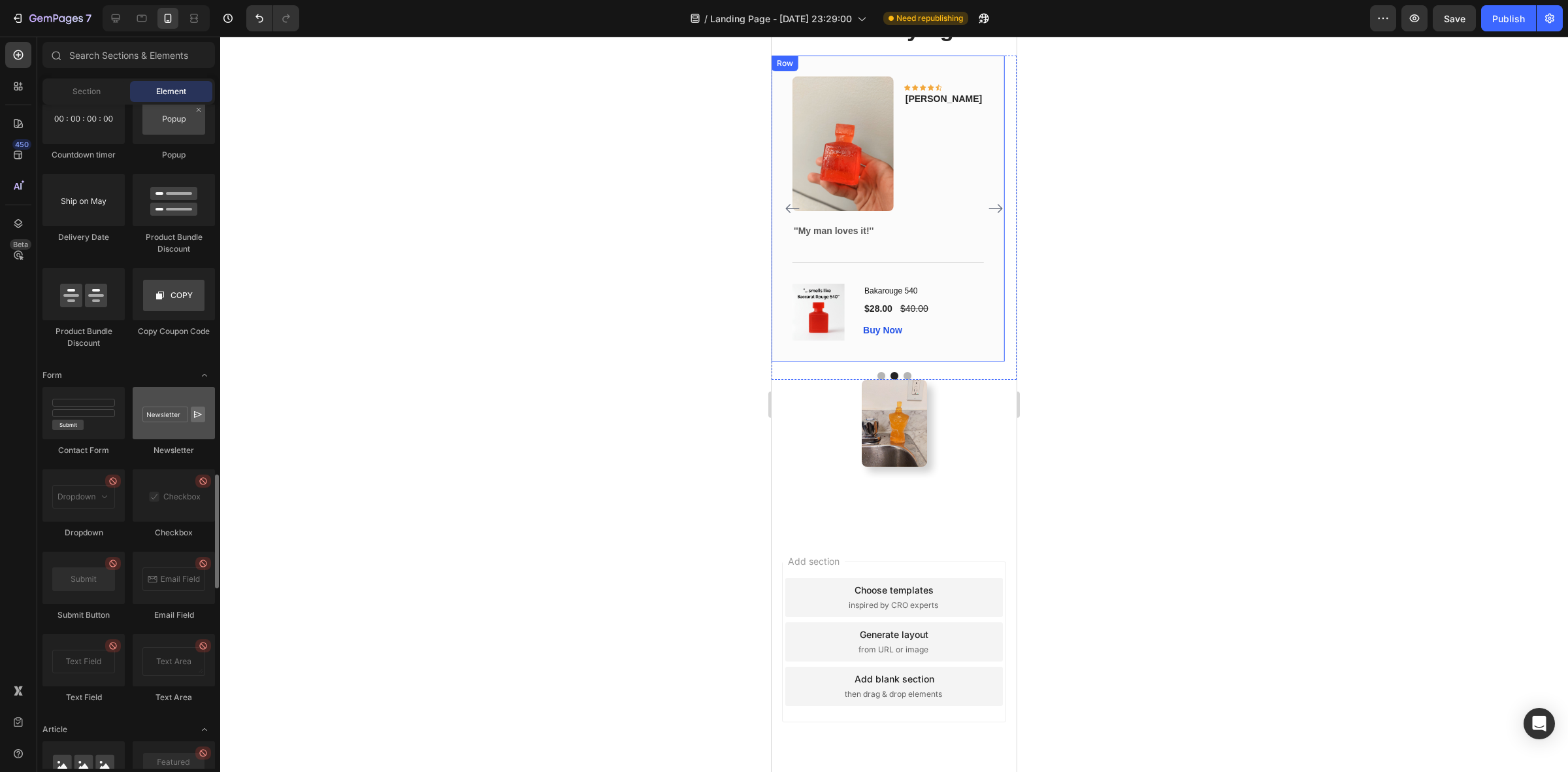
scroll to position [2229, 0]
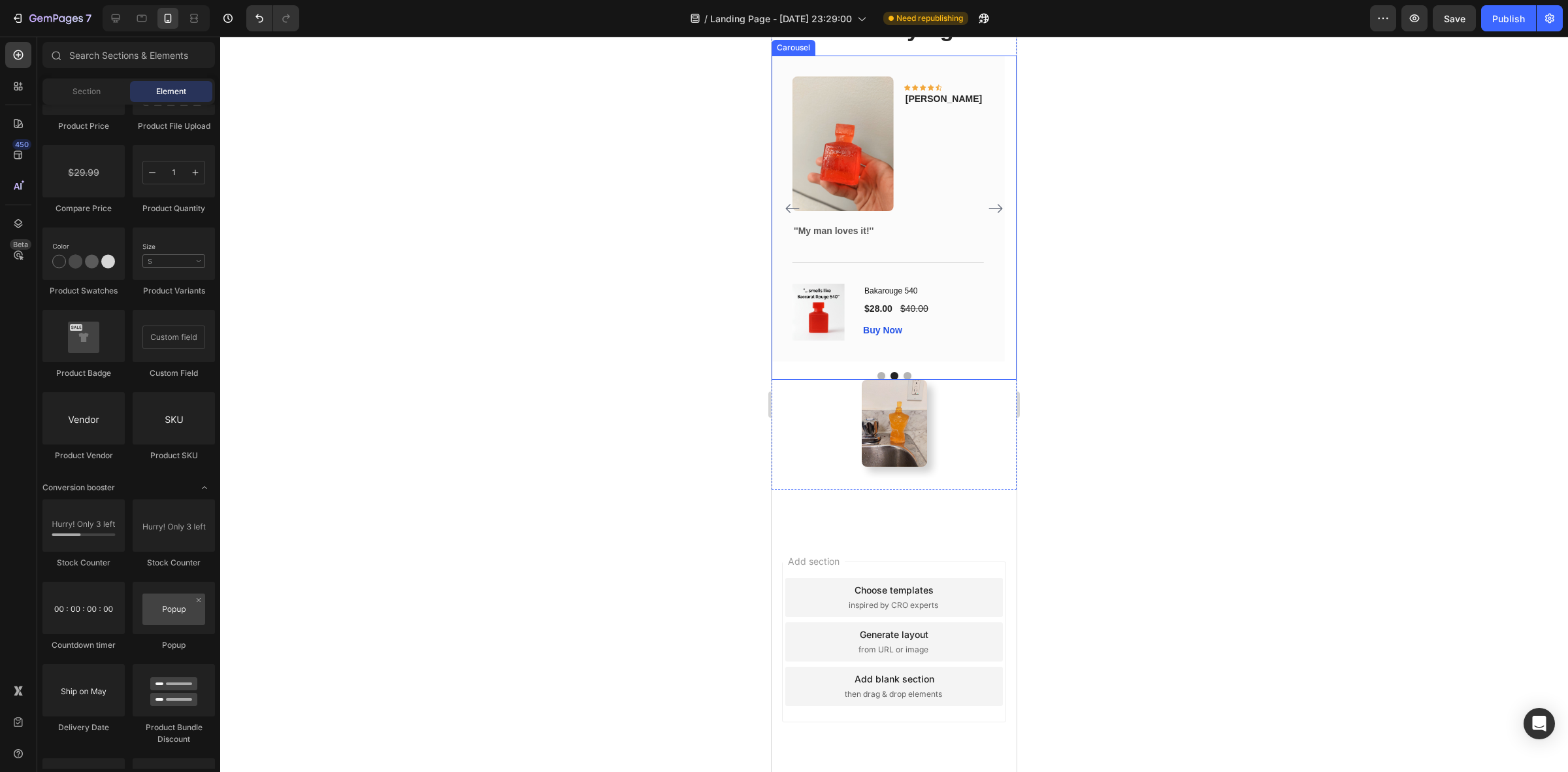
click at [988, 216] on icon "Carousel Next Arrow" at bounding box center [996, 208] width 16 height 16
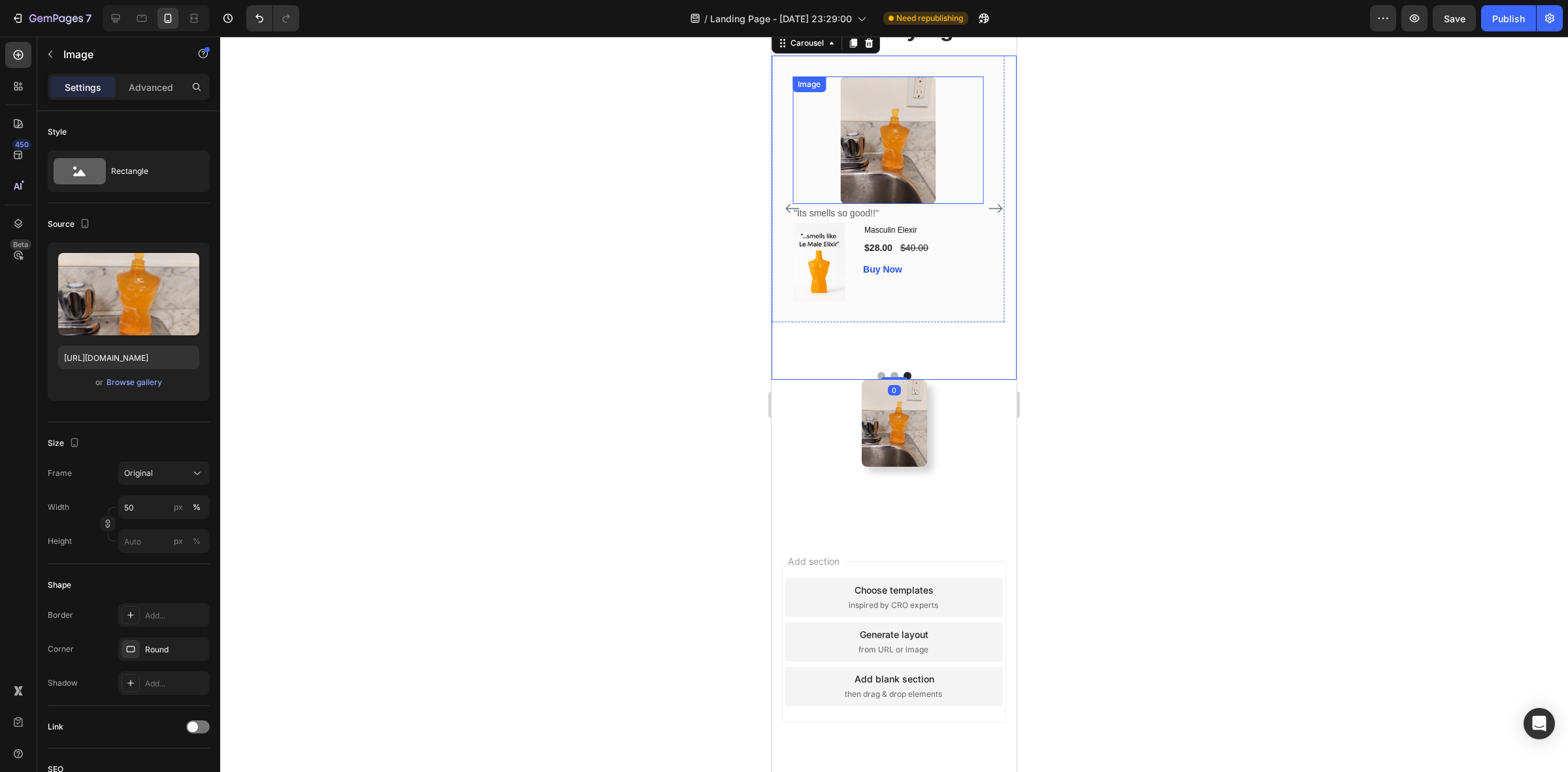
click at [875, 204] on img at bounding box center [888, 140] width 95 height 127
click at [842, 221] on p ""Its smells so good!!''" at bounding box center [888, 213] width 188 height 16
click at [952, 204] on div at bounding box center [888, 140] width 191 height 127
click at [991, 242] on div "Image 0 "Its smells so good!!'' Text block (P) Images & Gallery Masculin Elexir…" at bounding box center [888, 189] width 232 height 267
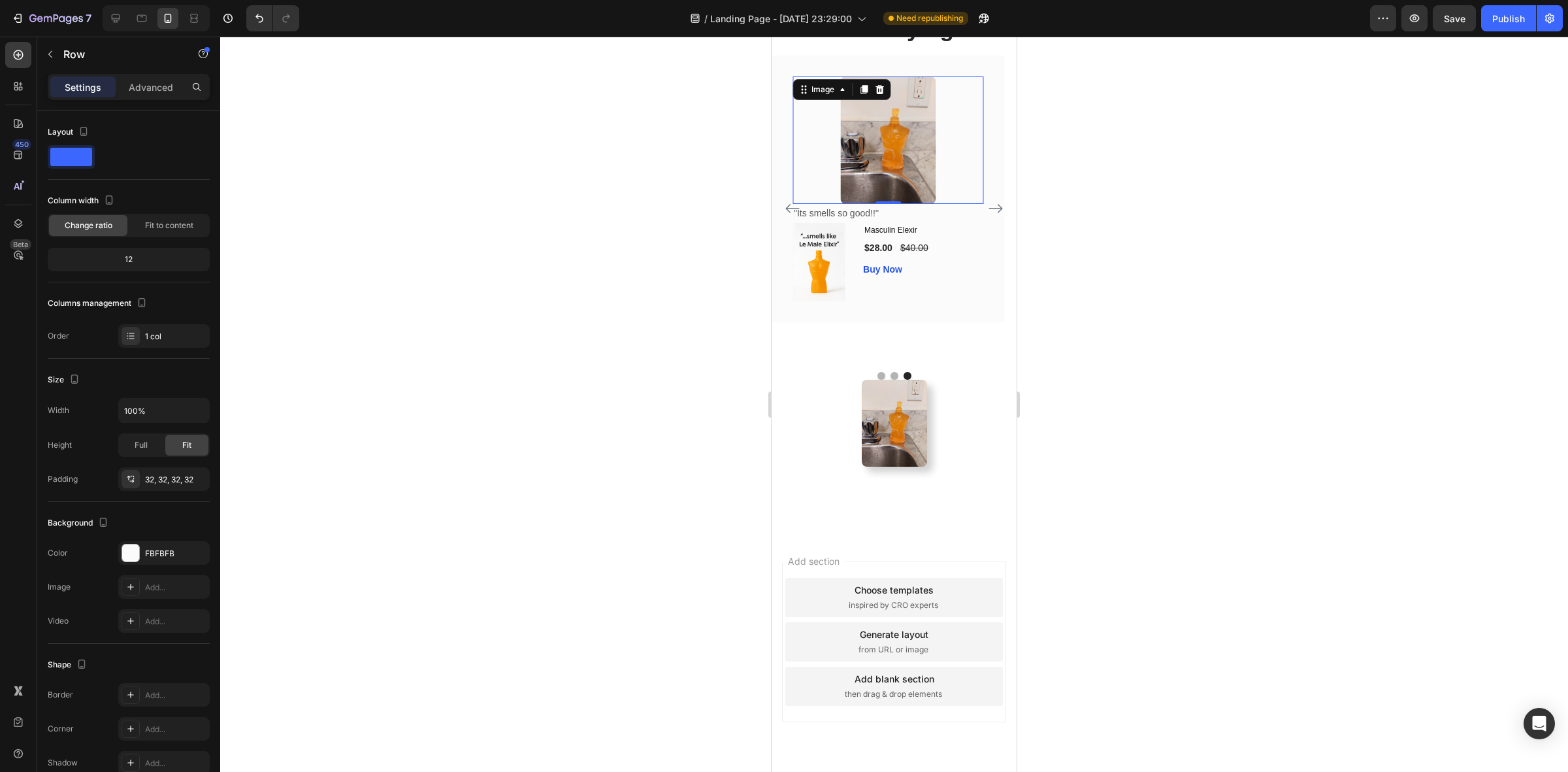
click at [974, 204] on div at bounding box center [888, 140] width 191 height 127
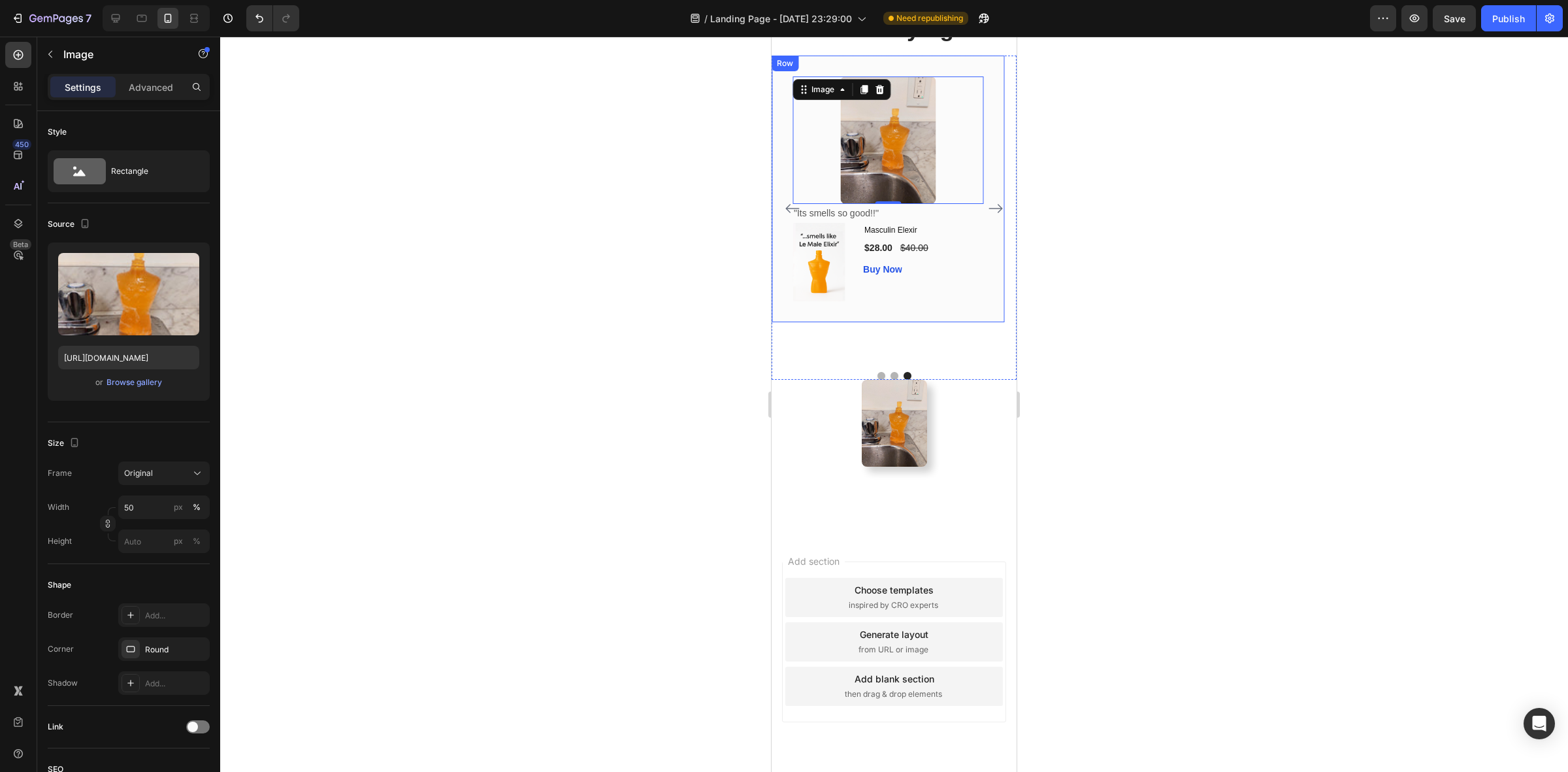
click at [985, 250] on div "Image 0 "Its smells so good!!'' Text block (P) Images & Gallery Masculin Elexir…" at bounding box center [888, 189] width 232 height 267
click at [972, 204] on div at bounding box center [888, 140] width 191 height 127
click at [55, 52] on button "button" at bounding box center [50, 54] width 21 height 21
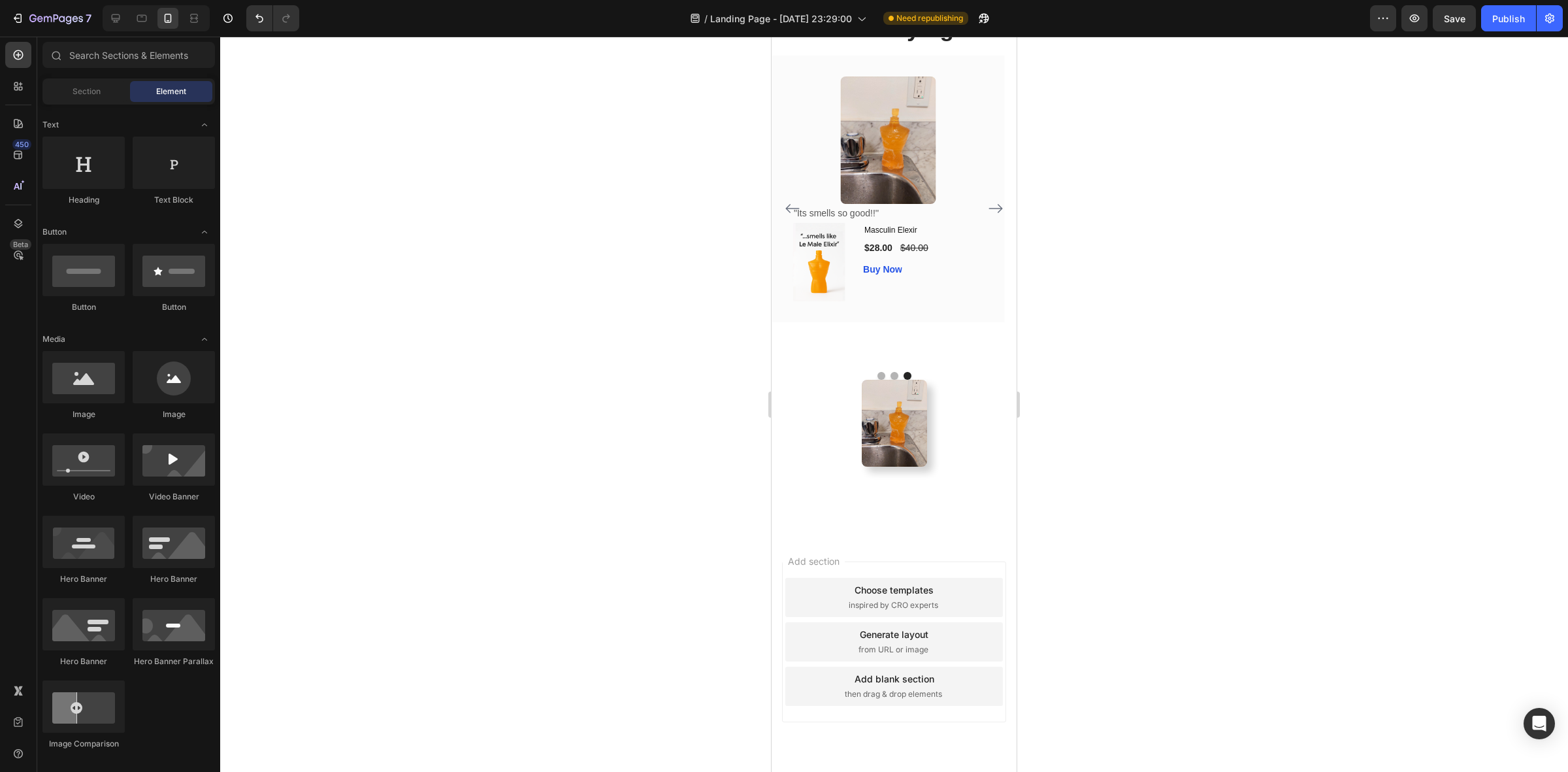
scroll to position [0, 0]
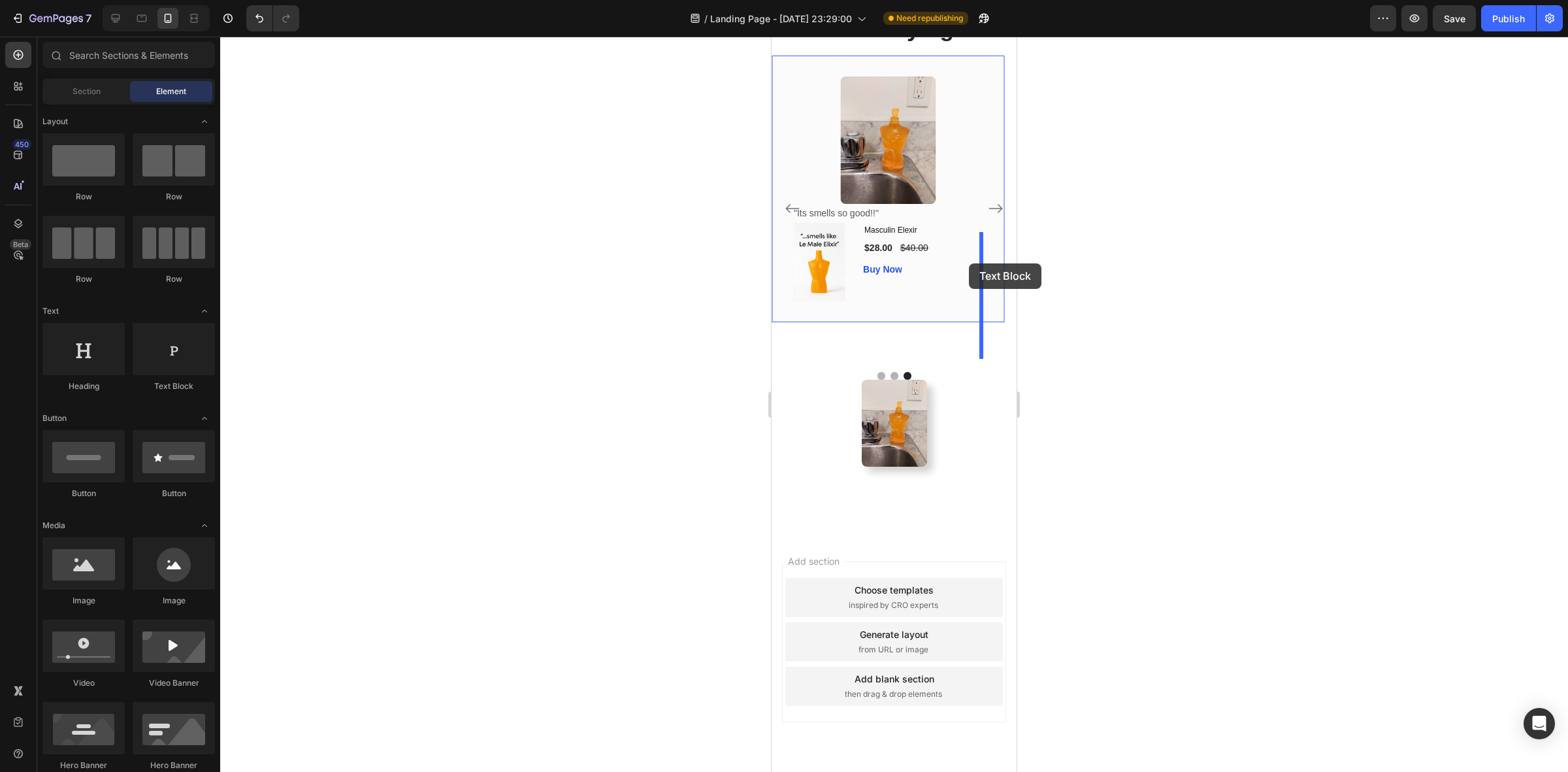
drag, startPoint x: 939, startPoint y: 394, endPoint x: 969, endPoint y: 264, distance: 133.4
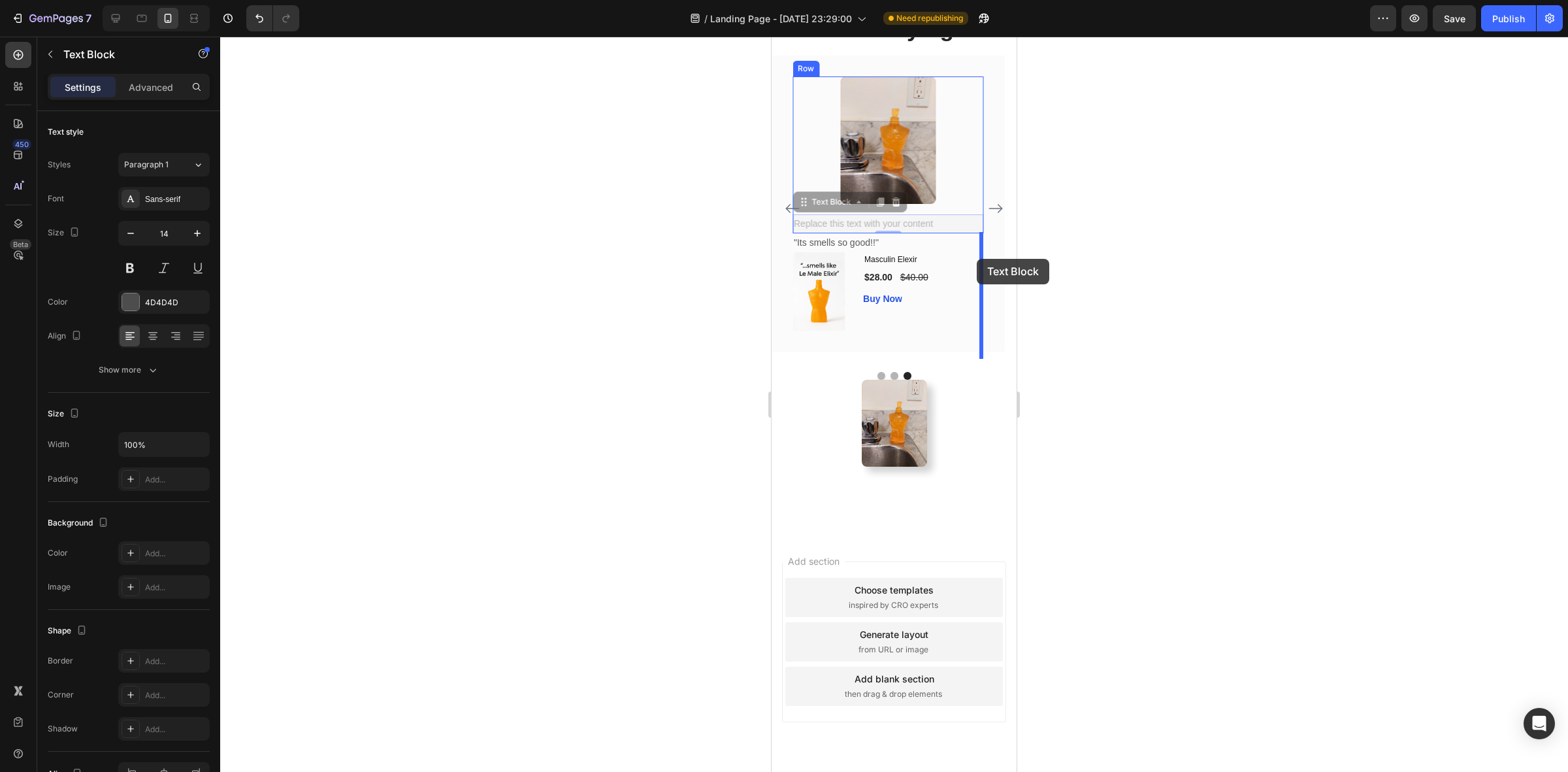
drag, startPoint x: 832, startPoint y: 358, endPoint x: 977, endPoint y: 259, distance: 175.6
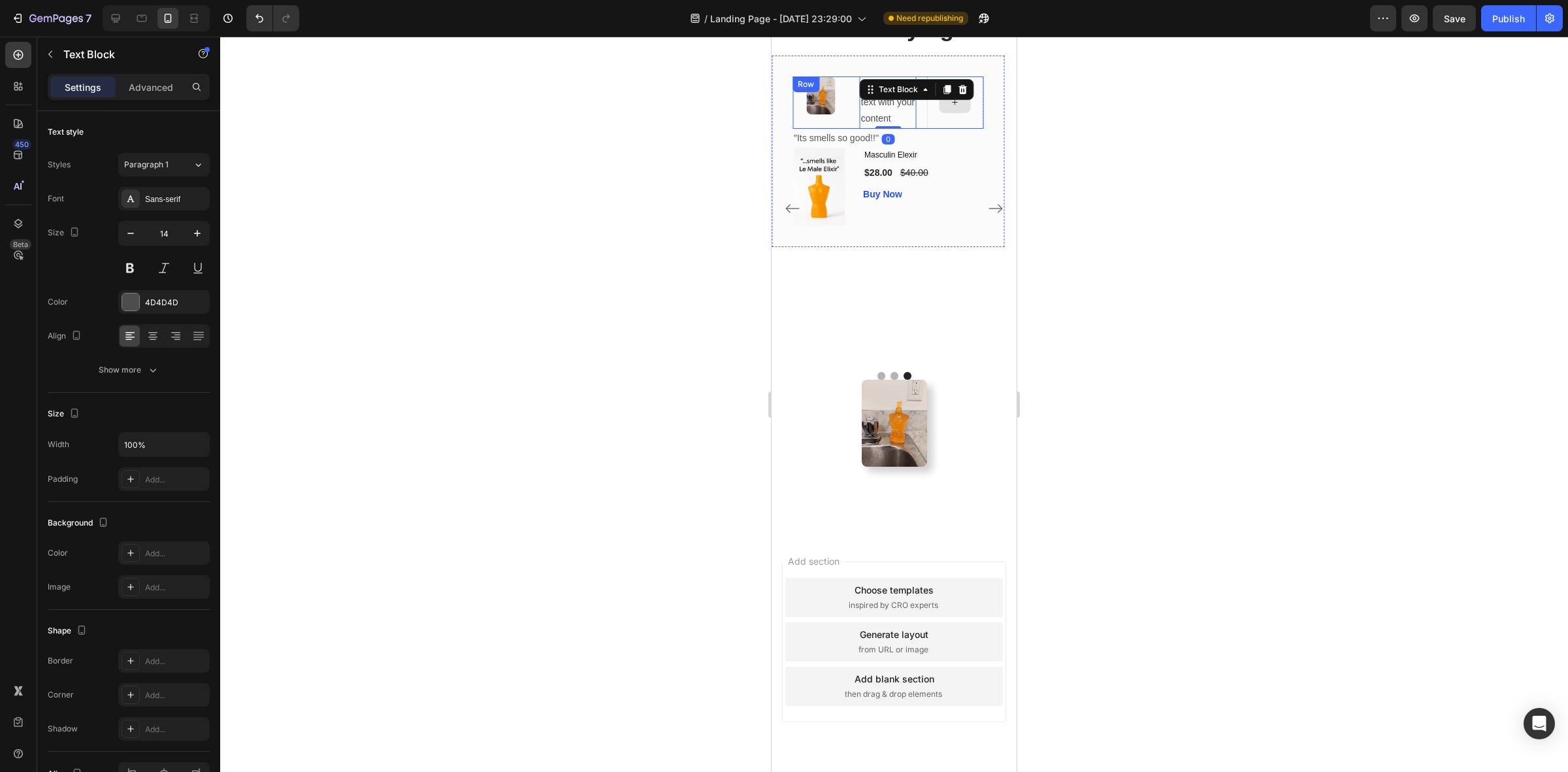
click at [946, 129] on div at bounding box center [956, 103] width 57 height 52
click at [908, 129] on div "Replace this text with your content" at bounding box center [889, 103] width 57 height 52
click at [961, 129] on div at bounding box center [956, 103] width 57 height 52
click at [905, 129] on div "Replace this text with your content" at bounding box center [889, 103] width 57 height 52
click at [961, 94] on icon at bounding box center [963, 90] width 9 height 9
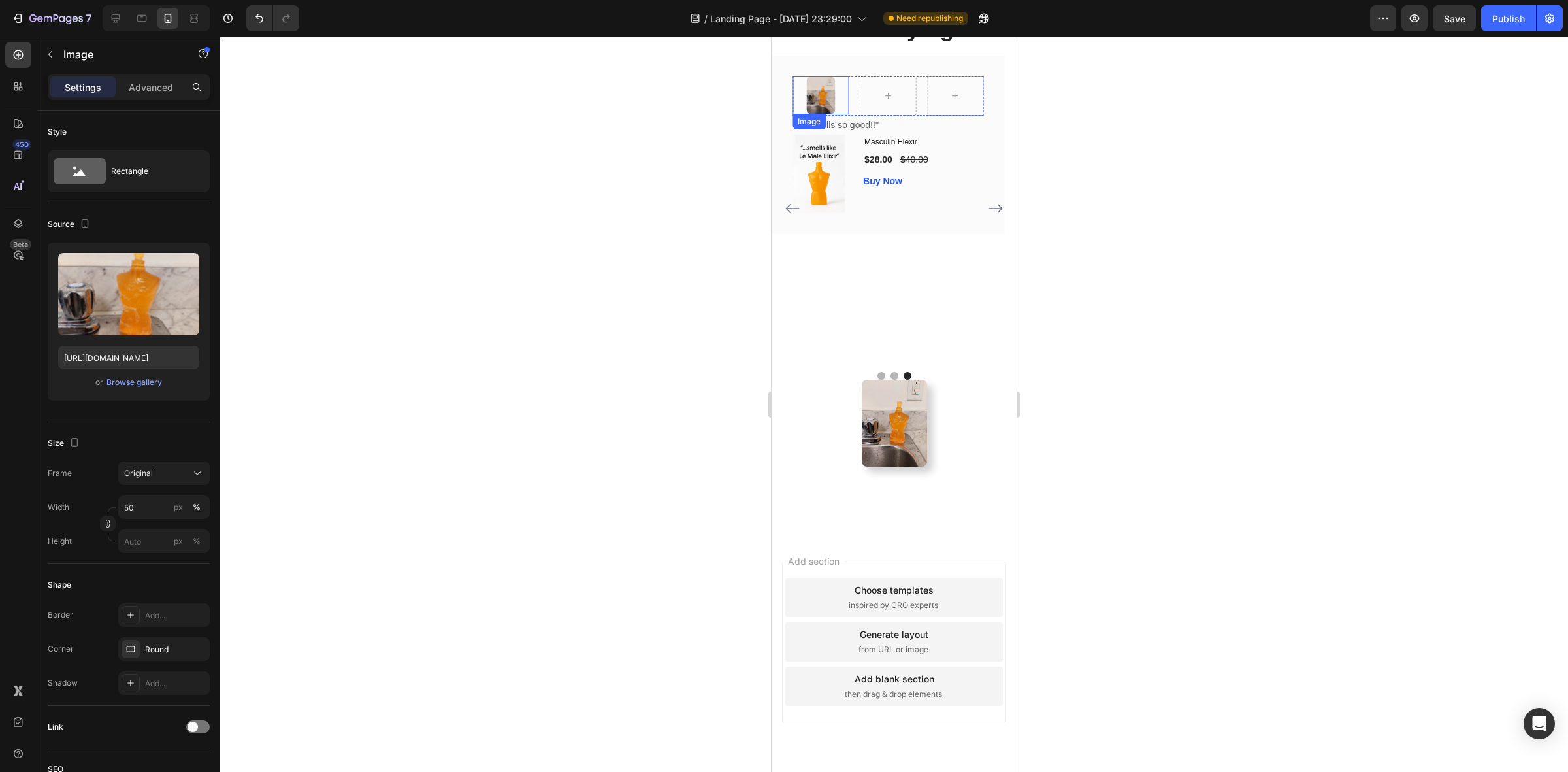
click at [835, 114] on div at bounding box center [821, 95] width 57 height 38
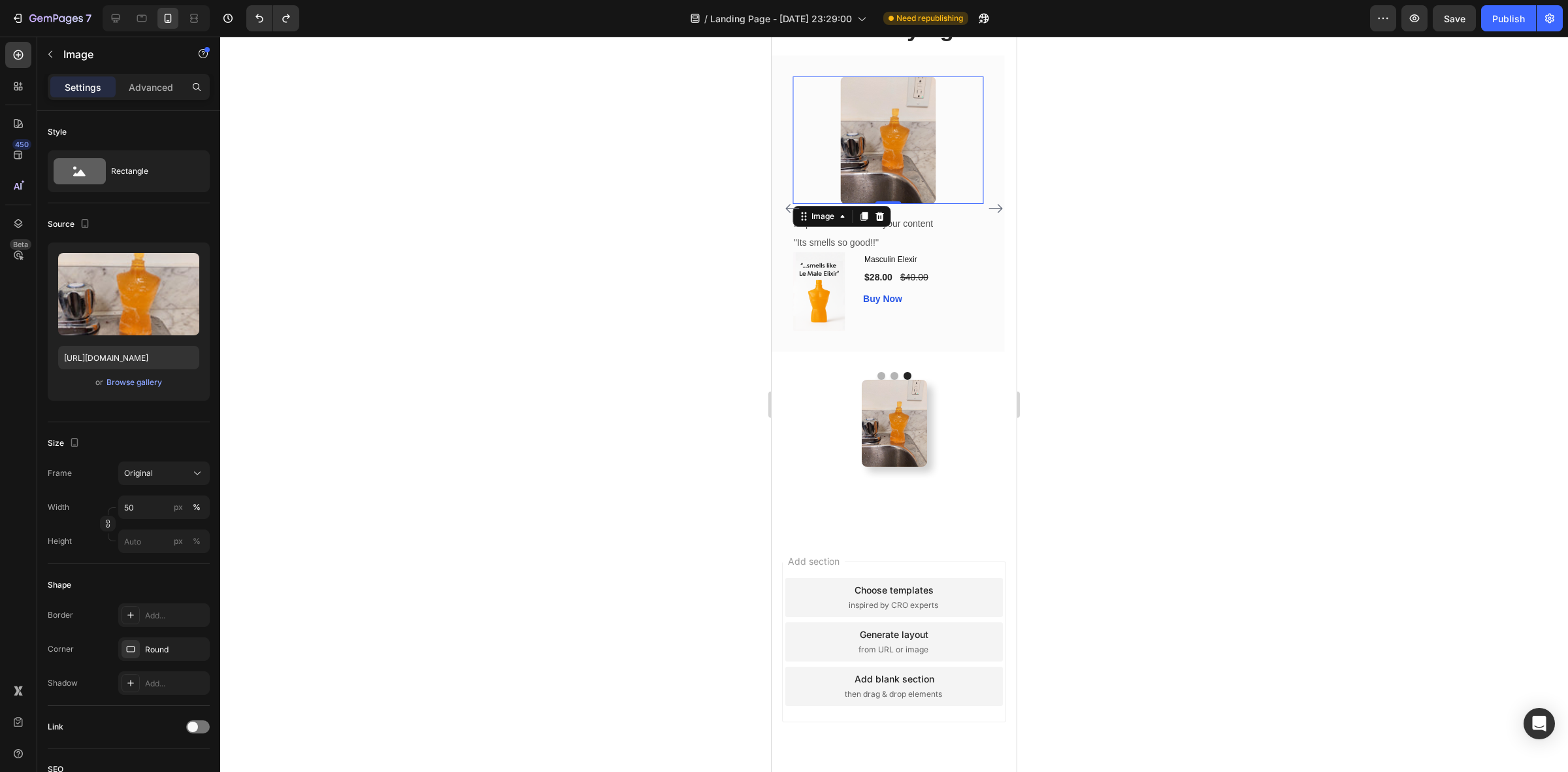
click at [1146, 302] on div at bounding box center [894, 403] width 1348 height 735
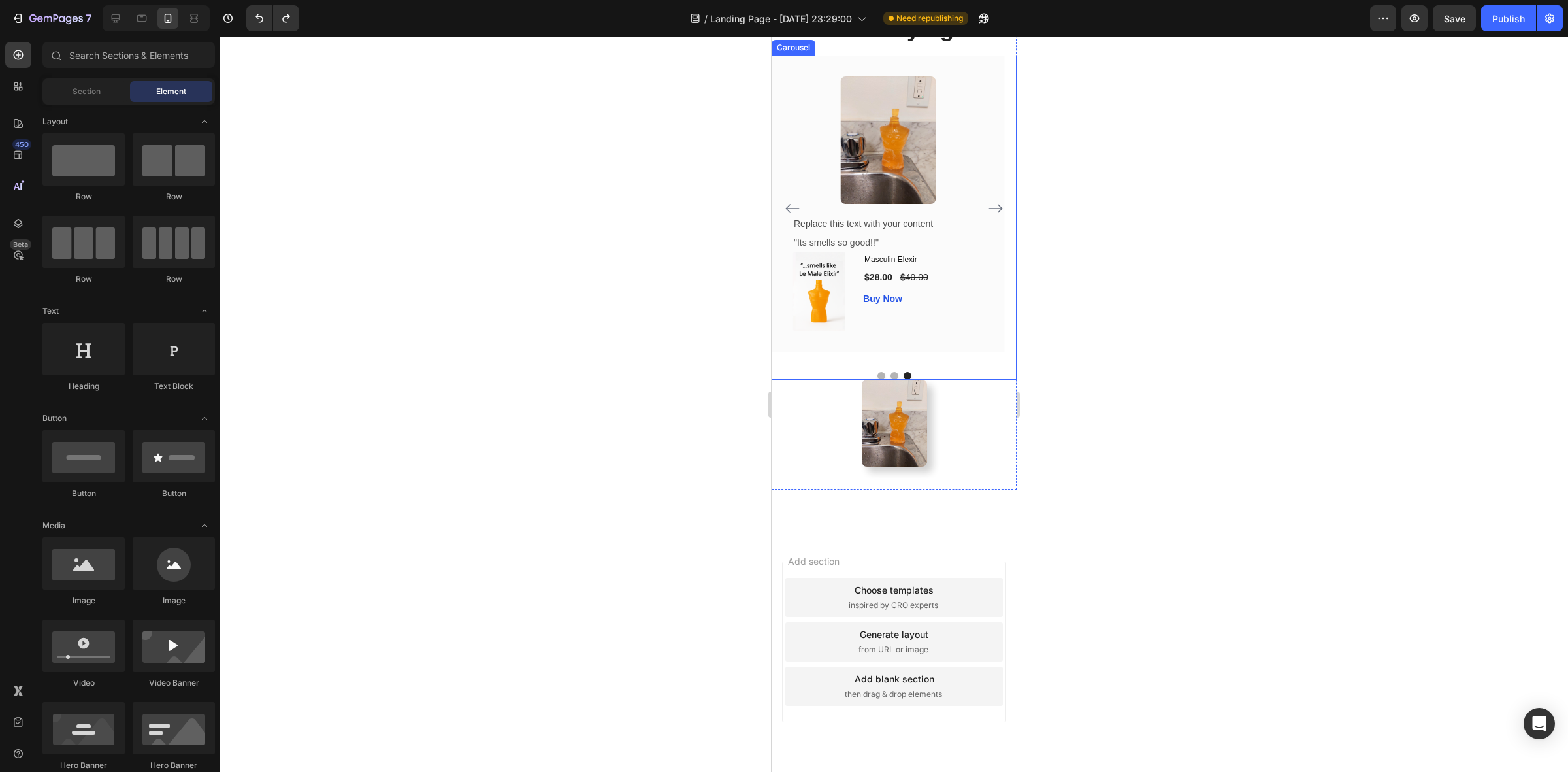
click at [792, 216] on icon "Carousel Back Arrow" at bounding box center [793, 208] width 16 height 16
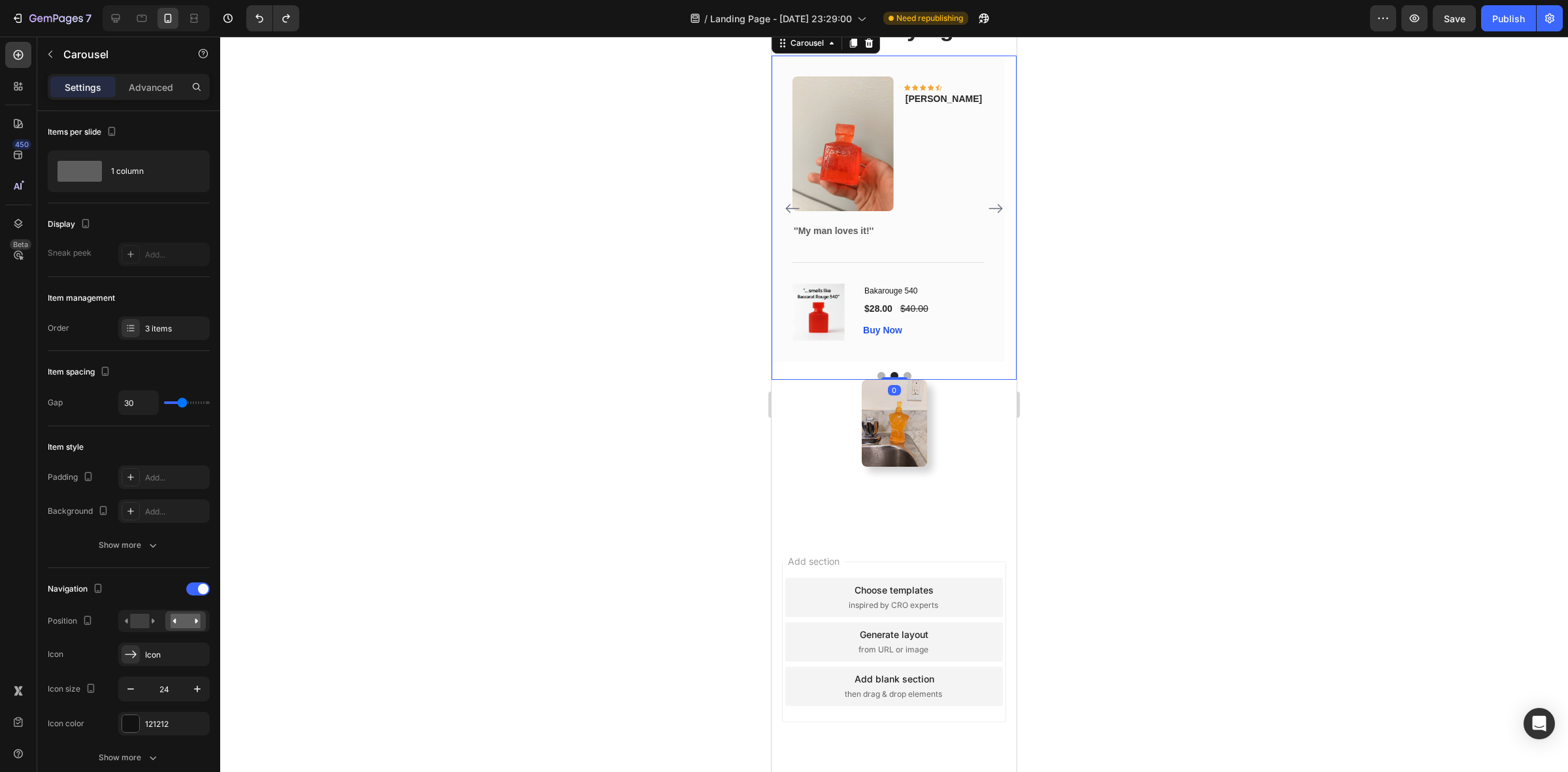
click at [792, 216] on icon "Carousel Back Arrow" at bounding box center [793, 208] width 16 height 16
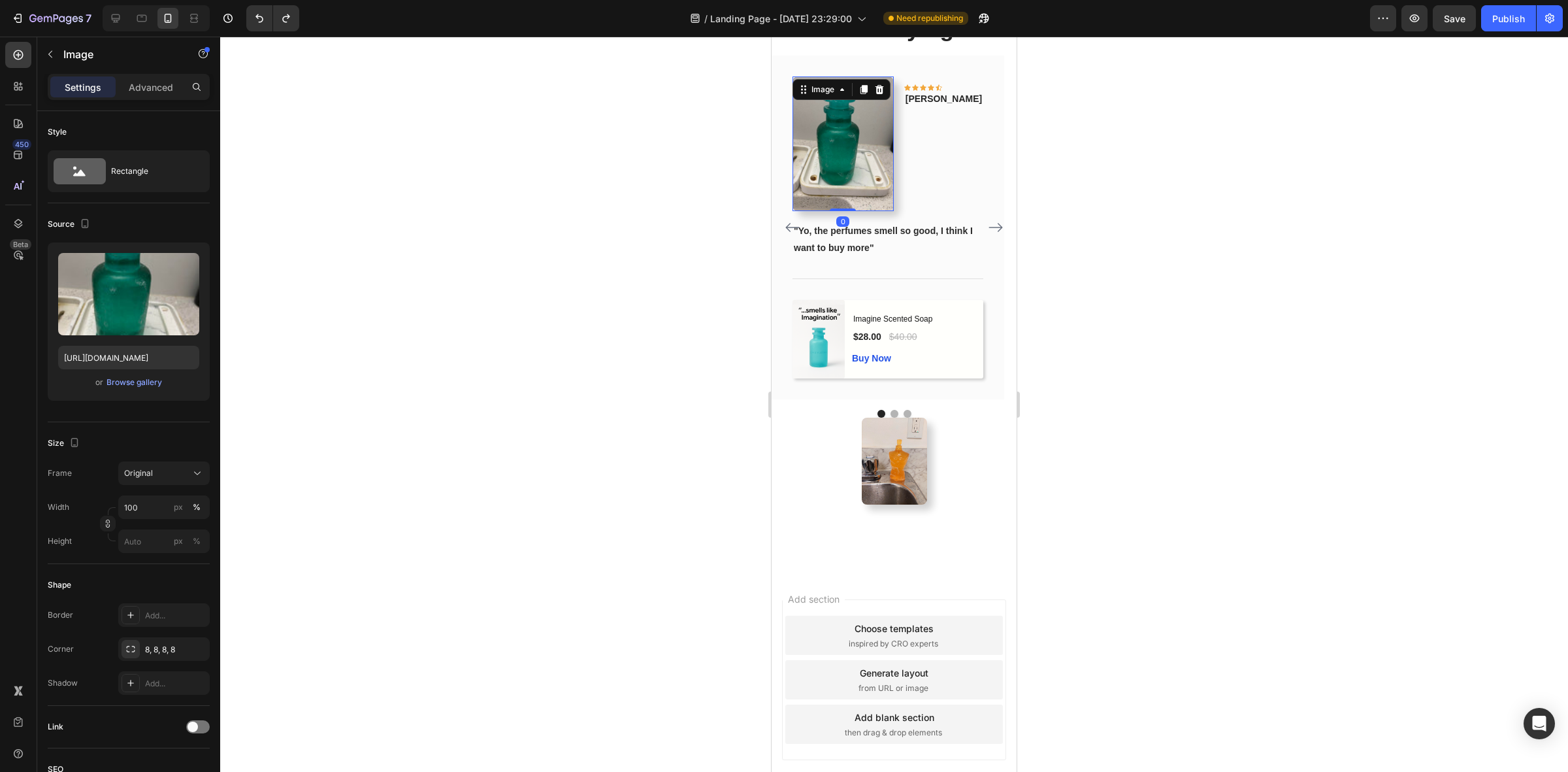
click at [892, 211] on img at bounding box center [843, 143] width 101 height 135
click at [866, 94] on icon at bounding box center [864, 90] width 7 height 9
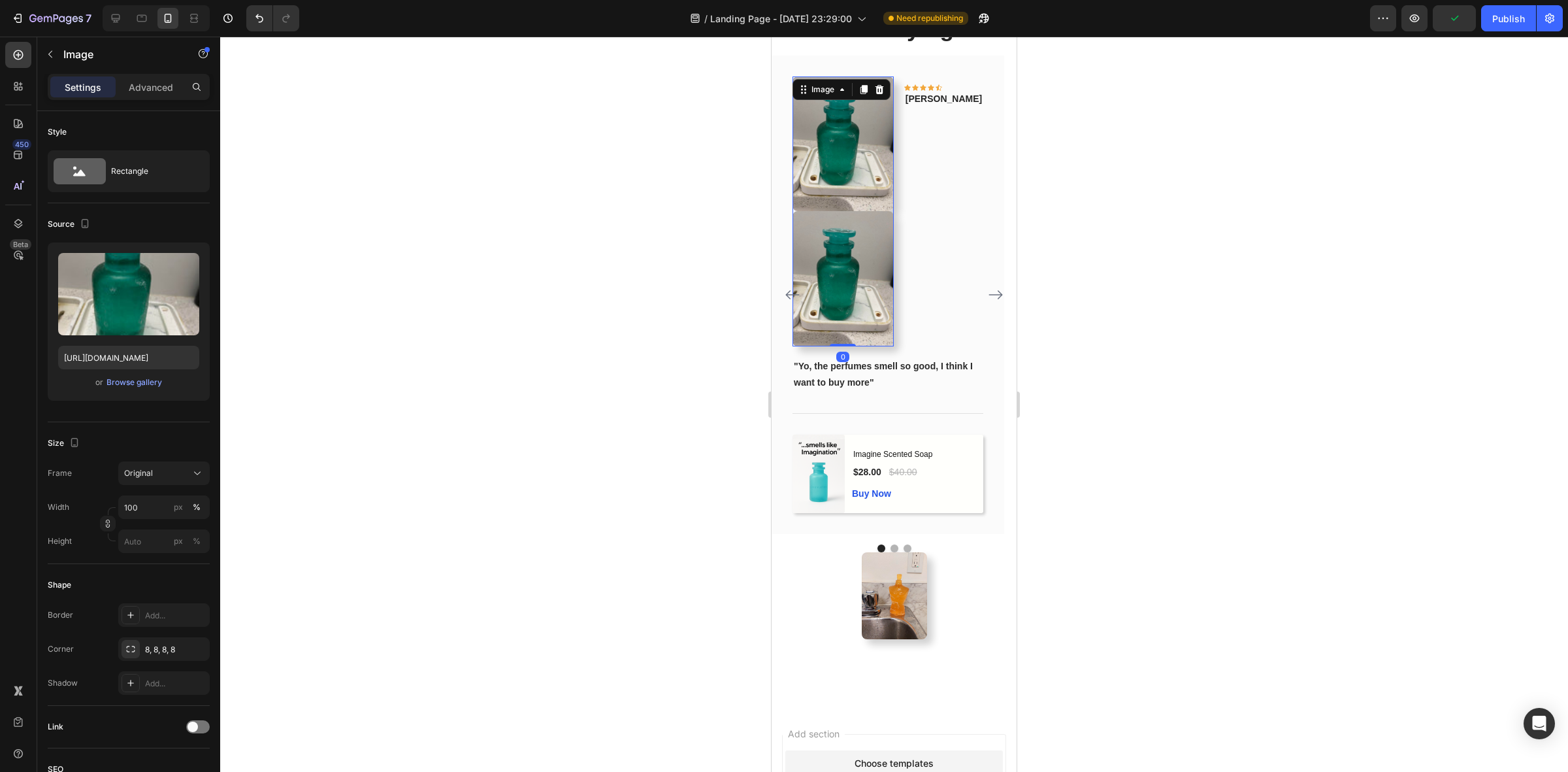
click at [887, 346] on img at bounding box center [843, 278] width 101 height 135
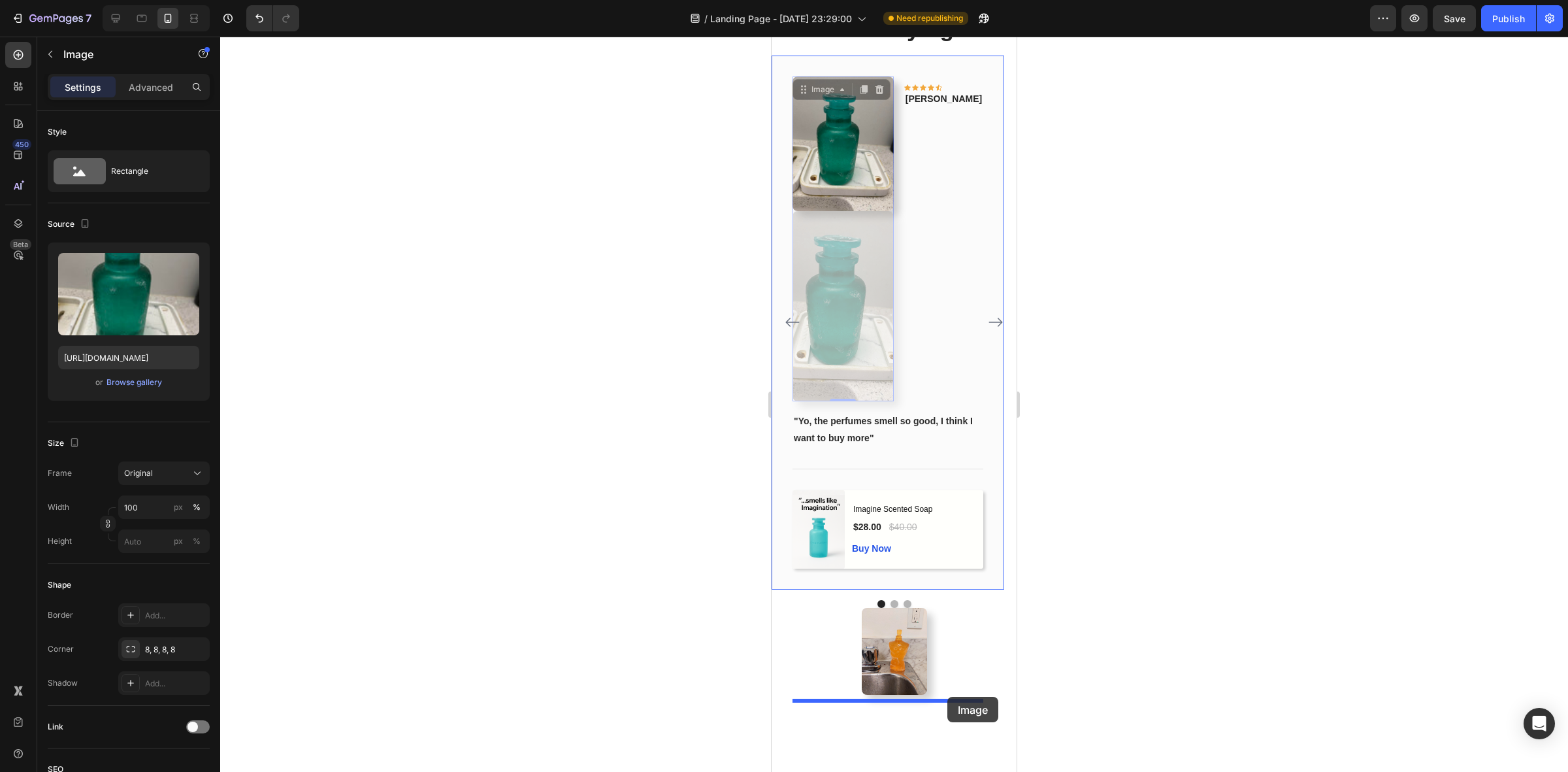
drag, startPoint x: 886, startPoint y: 472, endPoint x: 948, endPoint y: 696, distance: 232.4
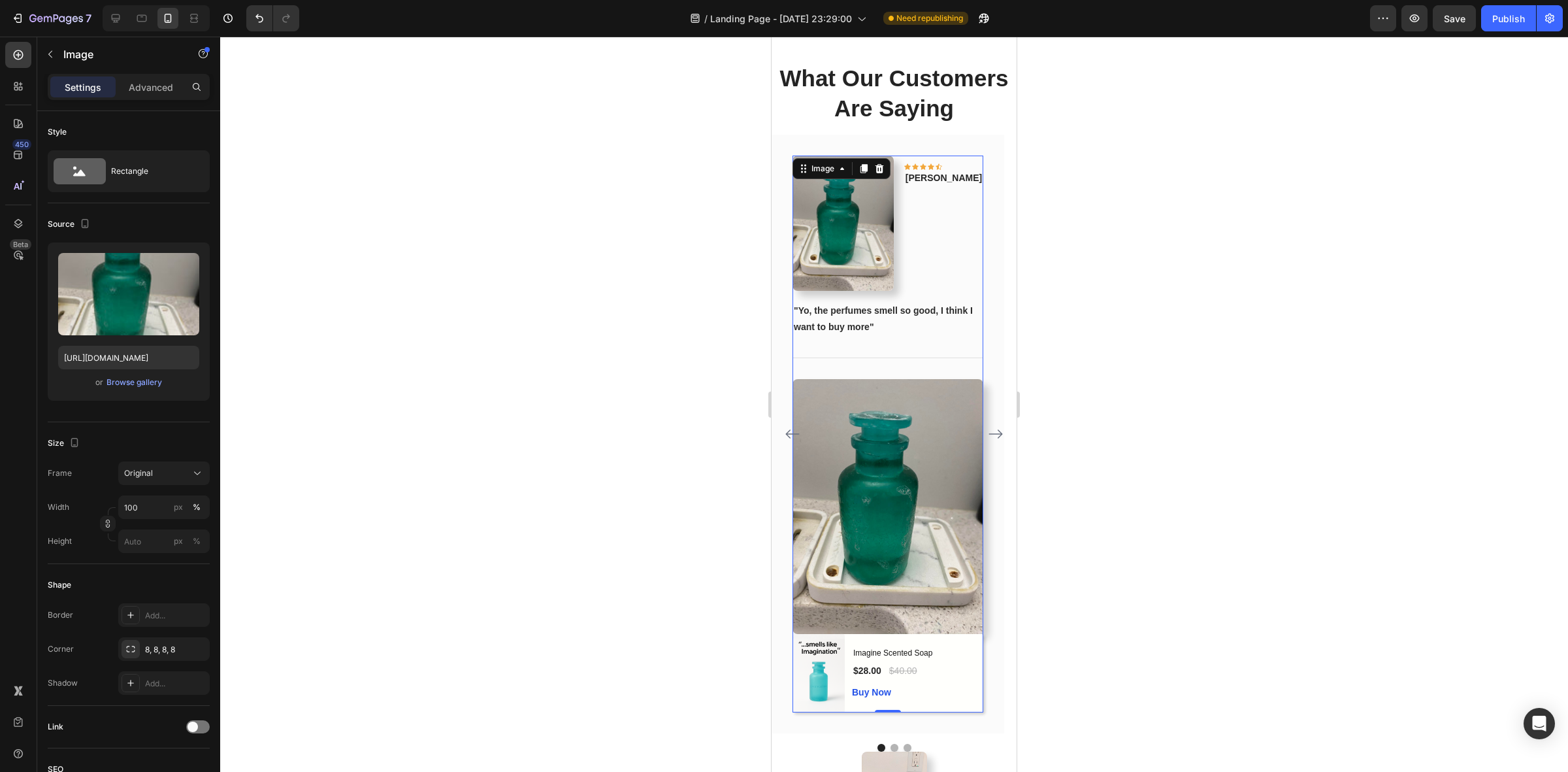
scroll to position [1225, 0]
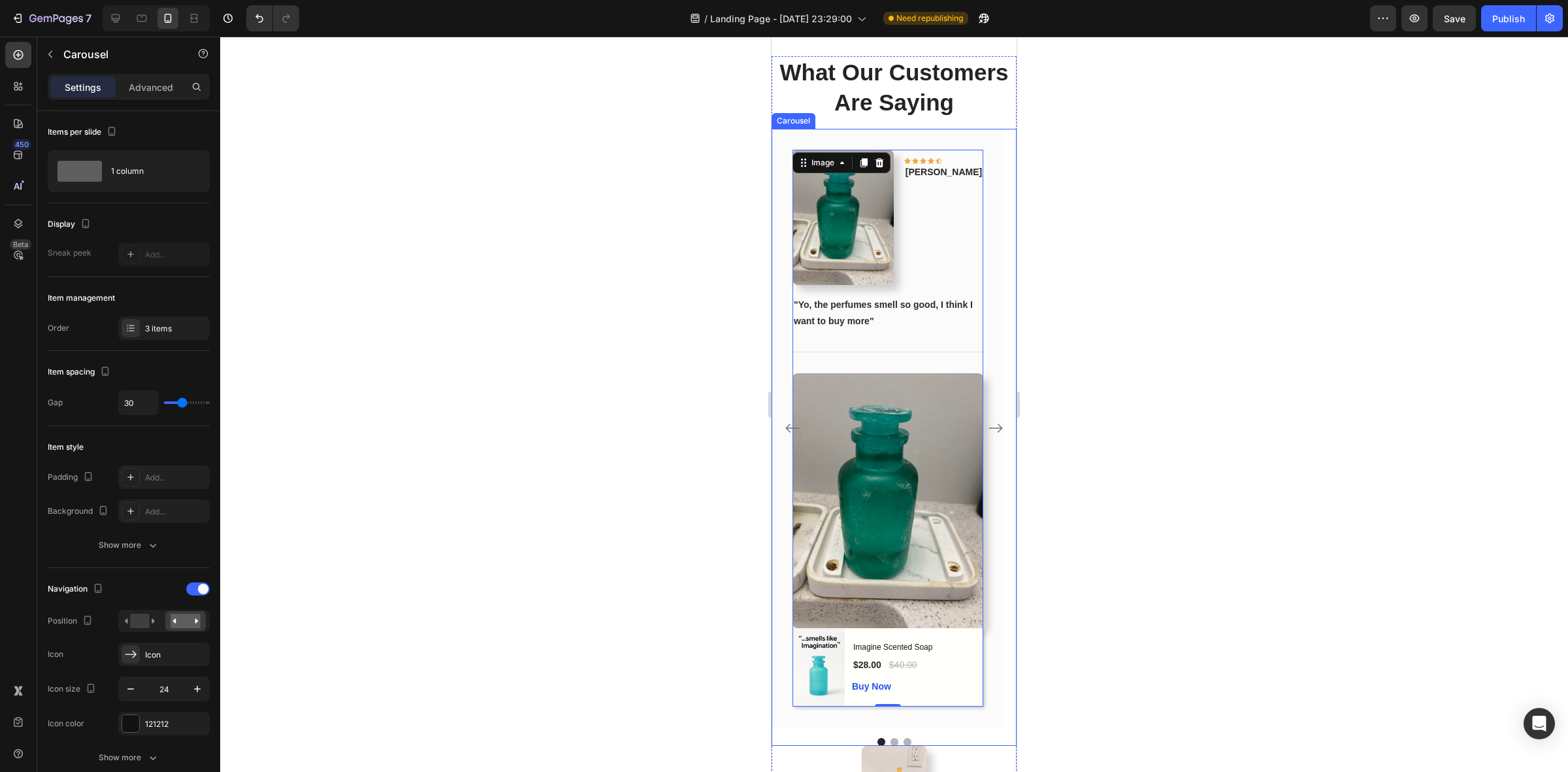
click at [988, 436] on icon "Carousel Next Arrow" at bounding box center [996, 428] width 16 height 16
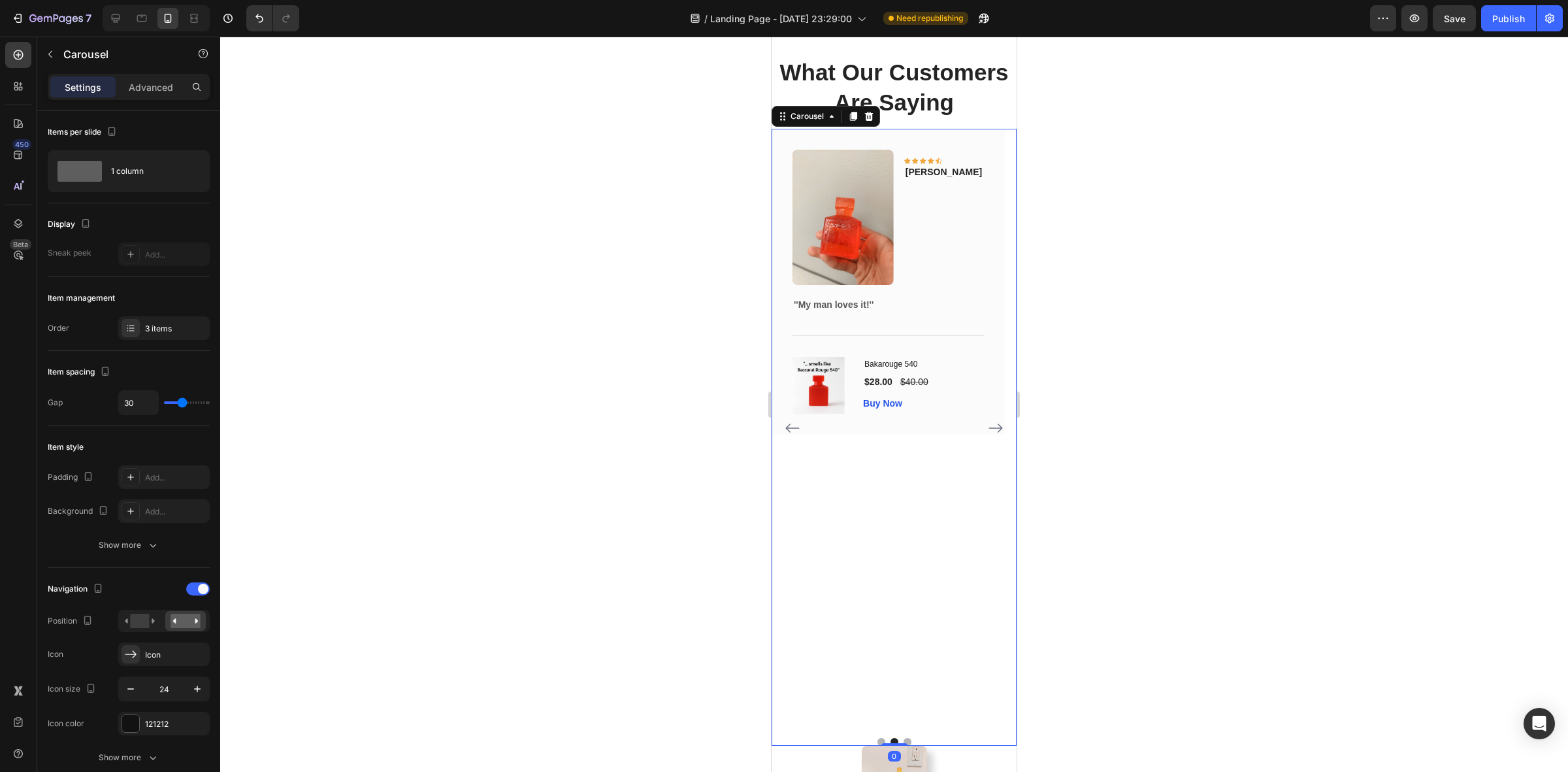
click at [792, 433] on icon "Carousel Back Arrow" at bounding box center [792, 428] width 14 height 9
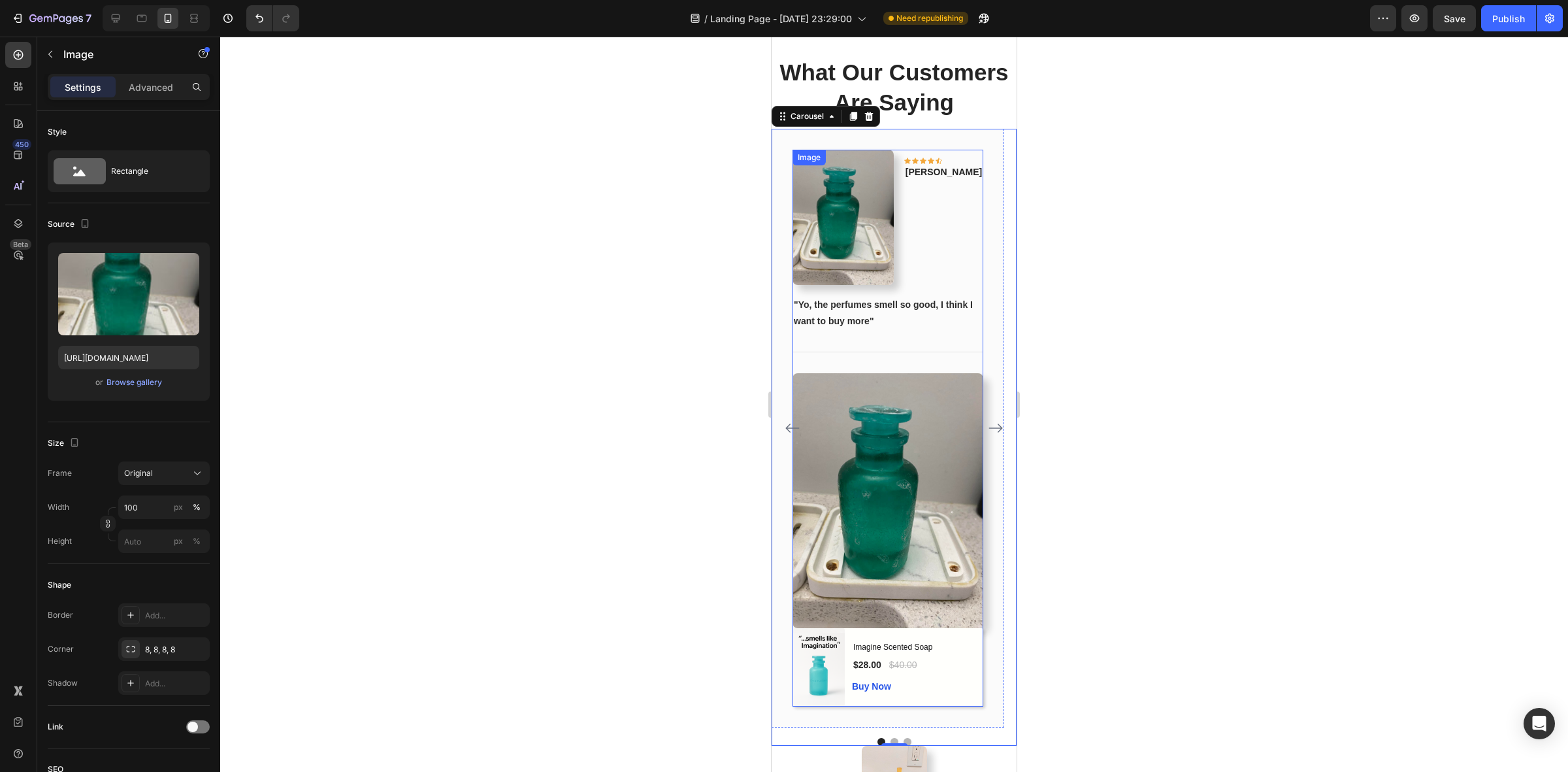
click at [836, 461] on img at bounding box center [888, 500] width 191 height 255
click at [836, 454] on img at bounding box center [888, 500] width 191 height 255
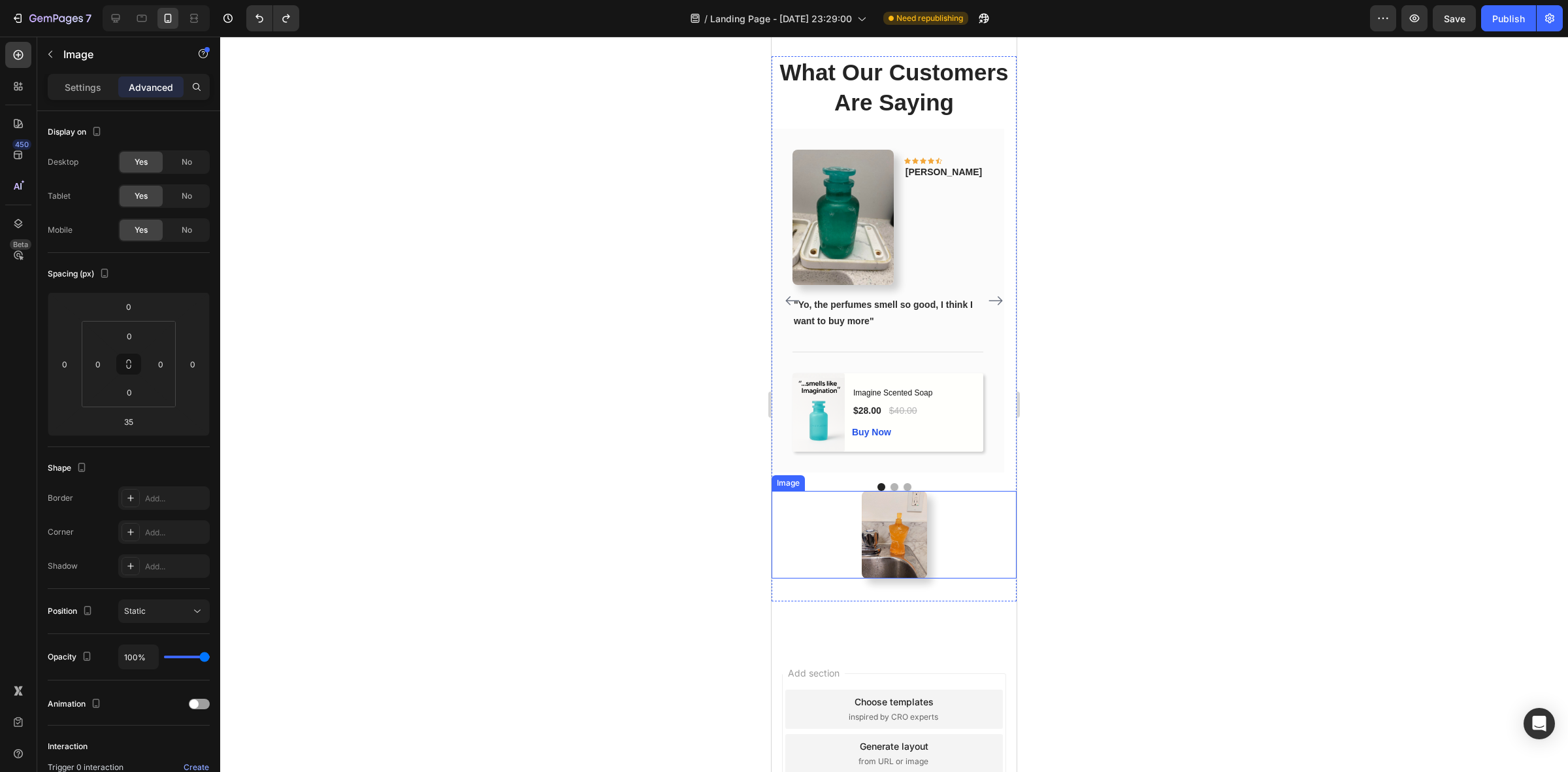
click at [896, 570] on img at bounding box center [894, 534] width 66 height 87
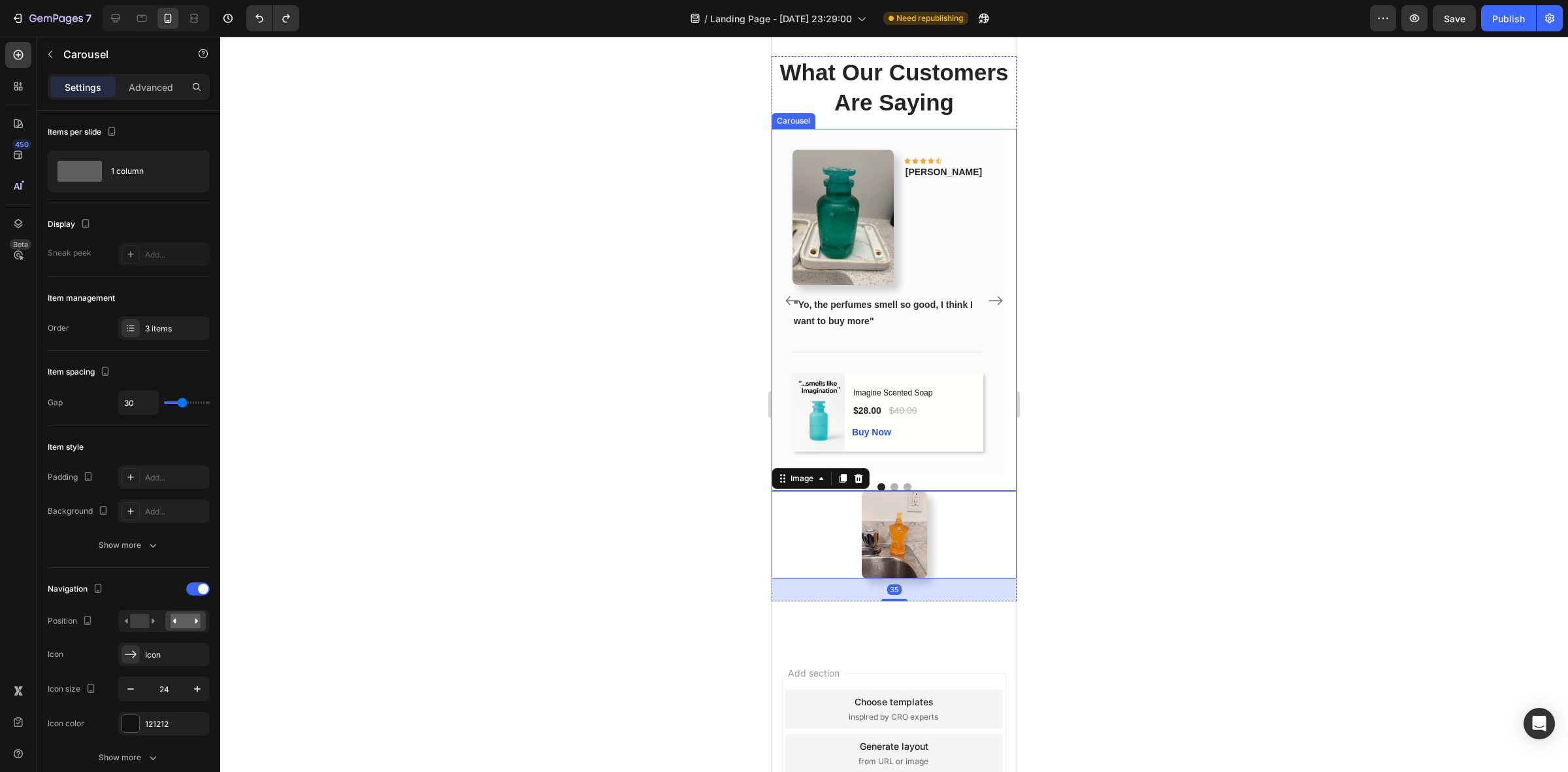
click at [988, 308] on icon "Carousel Next Arrow" at bounding box center [996, 301] width 16 height 16
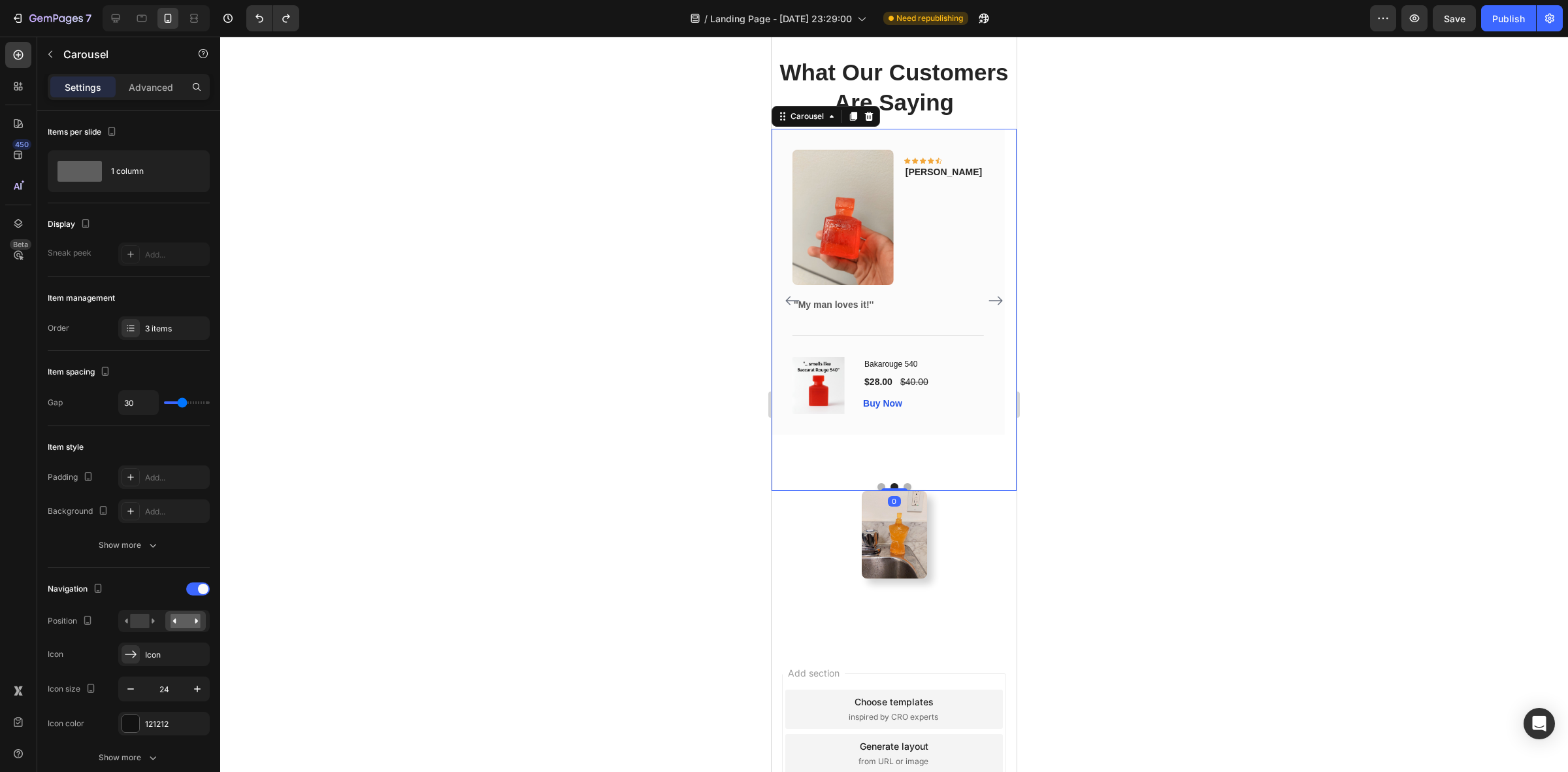
click at [989, 306] on icon "Carousel Next Arrow" at bounding box center [996, 301] width 14 height 9
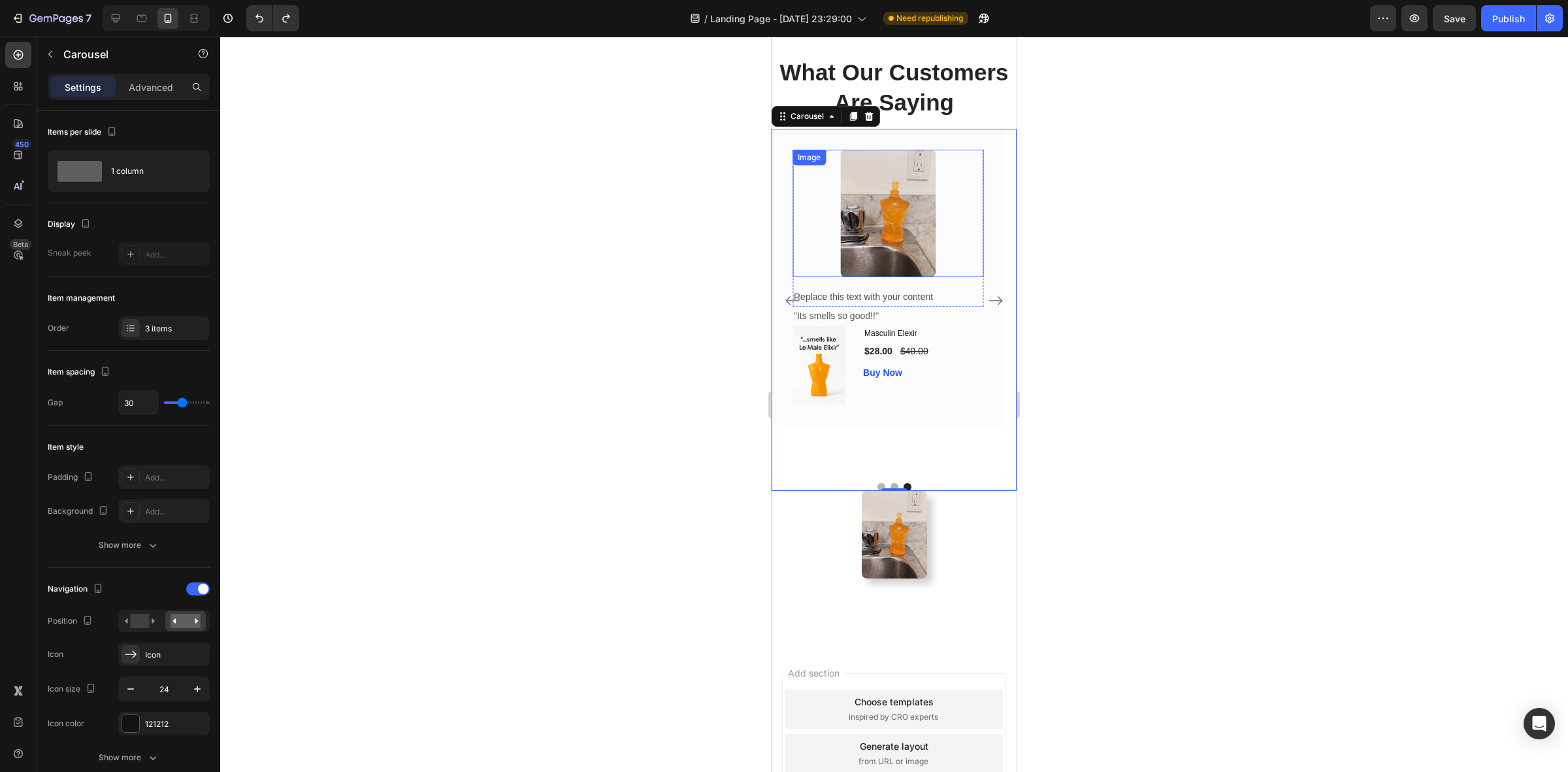
click at [920, 245] on img at bounding box center [888, 213] width 95 height 127
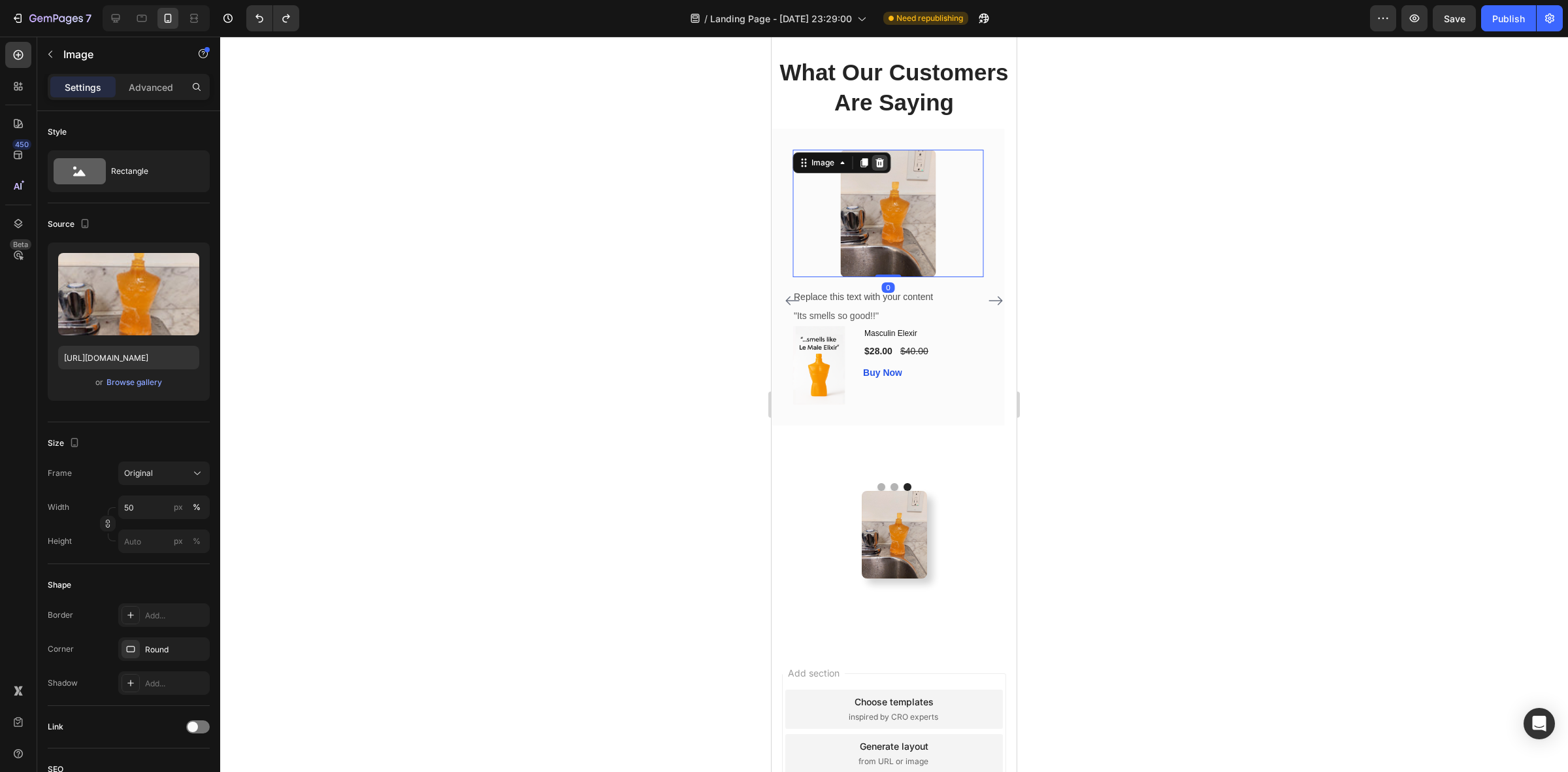
click at [880, 163] on icon at bounding box center [879, 162] width 10 height 10
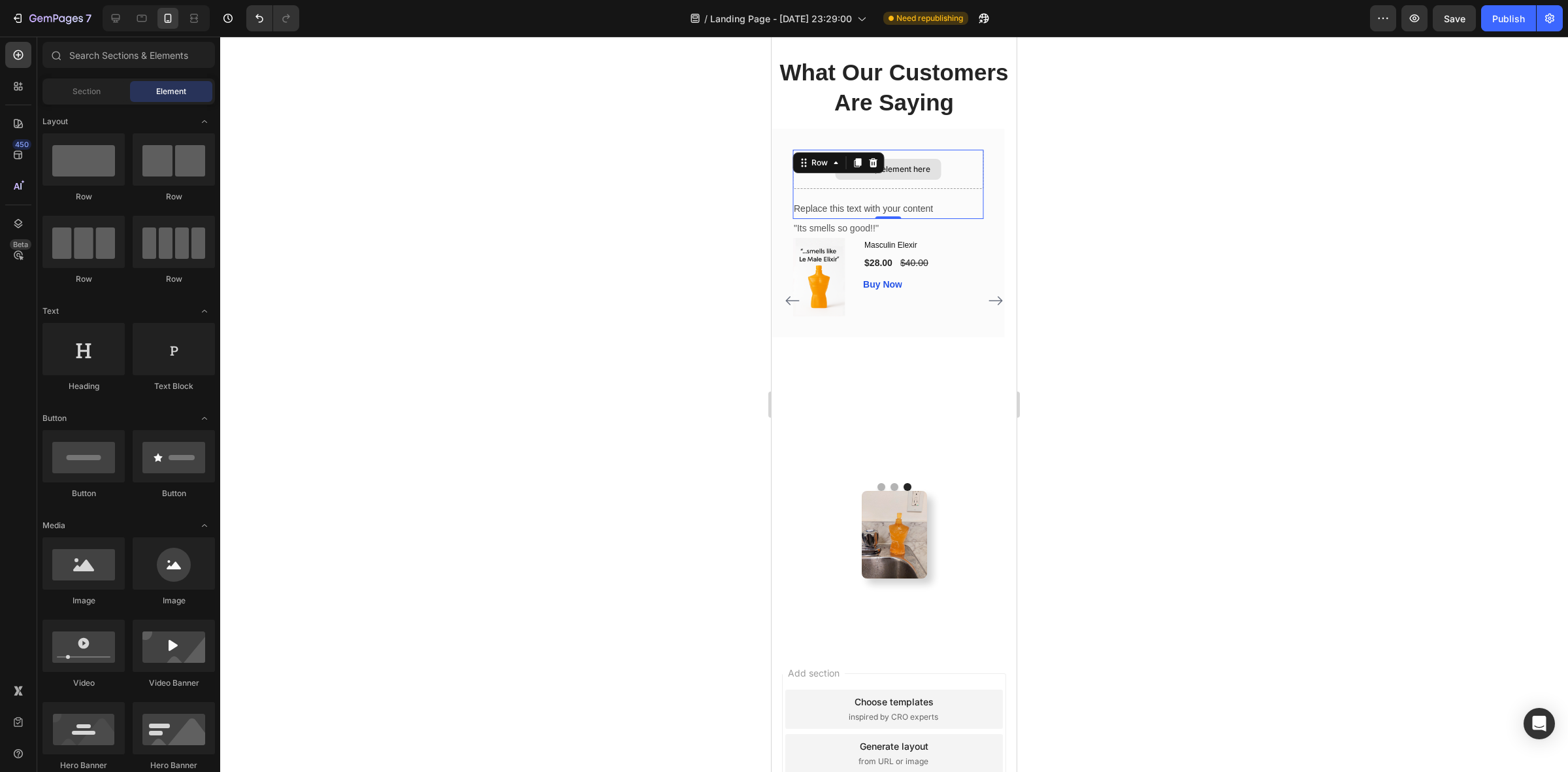
click at [889, 181] on div "Drop element here" at bounding box center [888, 169] width 191 height 39
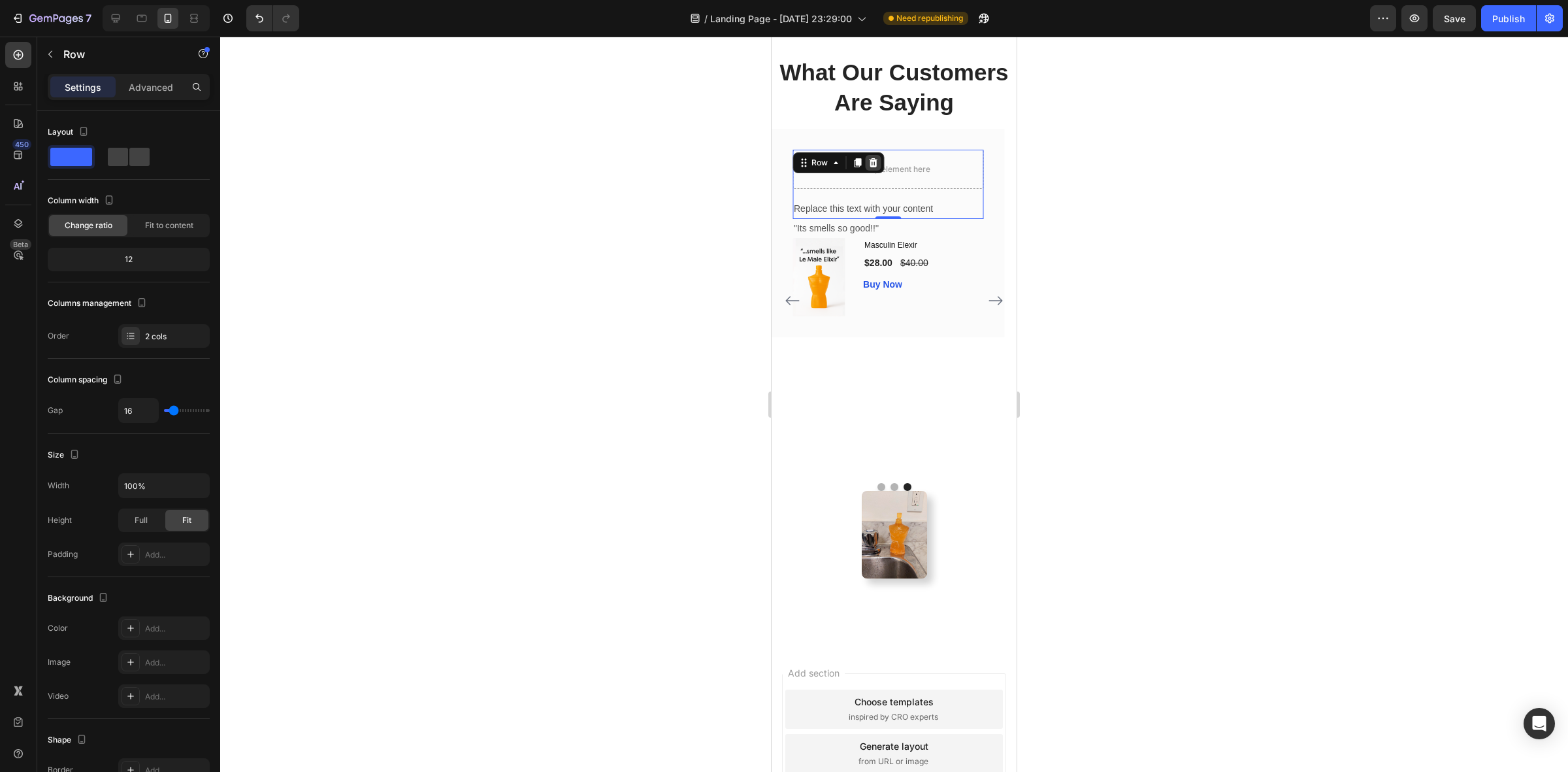
click at [876, 165] on icon at bounding box center [873, 162] width 10 height 10
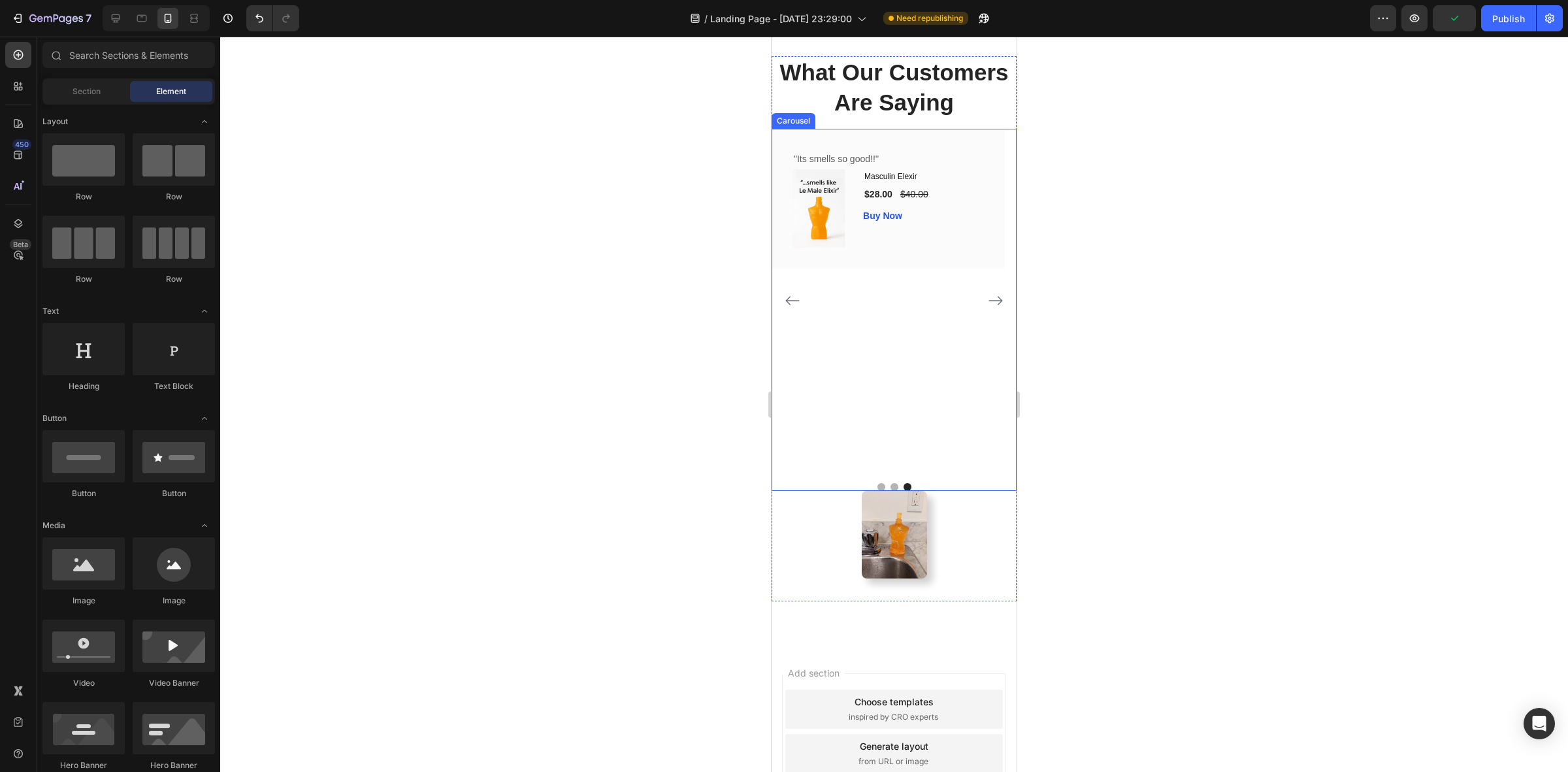
click at [795, 308] on icon "Carousel Back Arrow" at bounding box center [793, 301] width 16 height 16
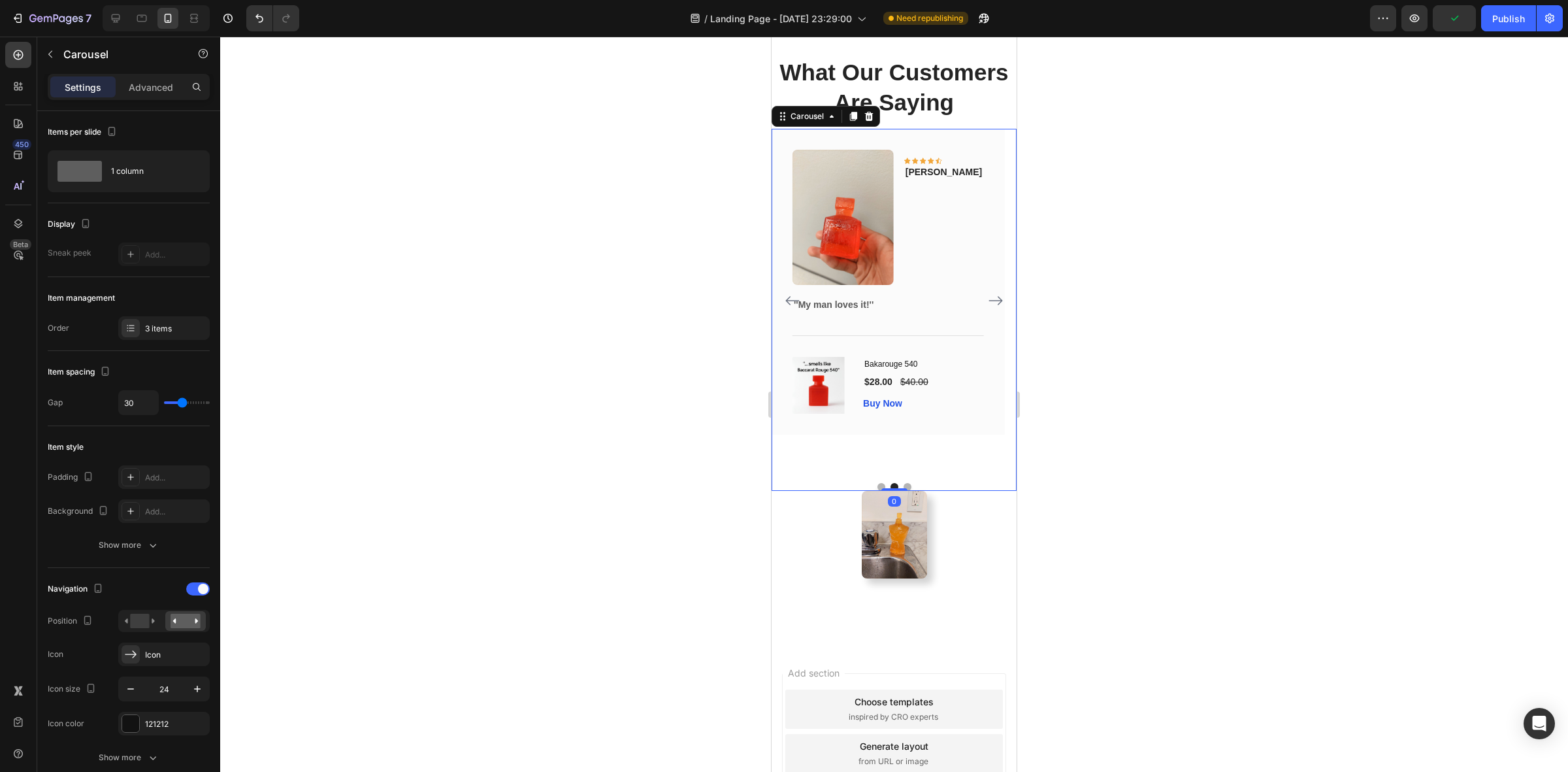
click at [795, 308] on icon "Carousel Back Arrow" at bounding box center [793, 301] width 16 height 16
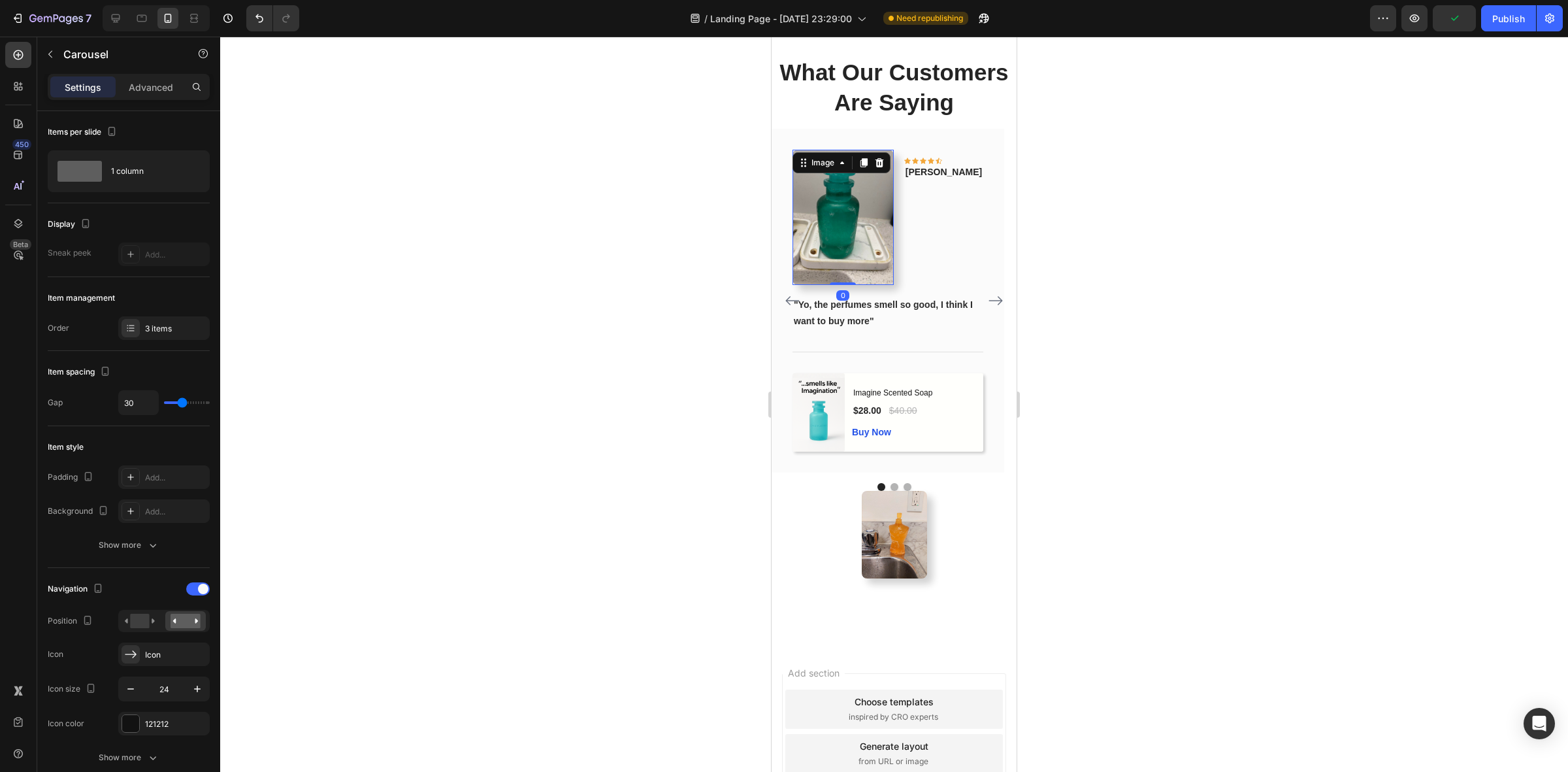
click at [854, 243] on img at bounding box center [843, 216] width 101 height 135
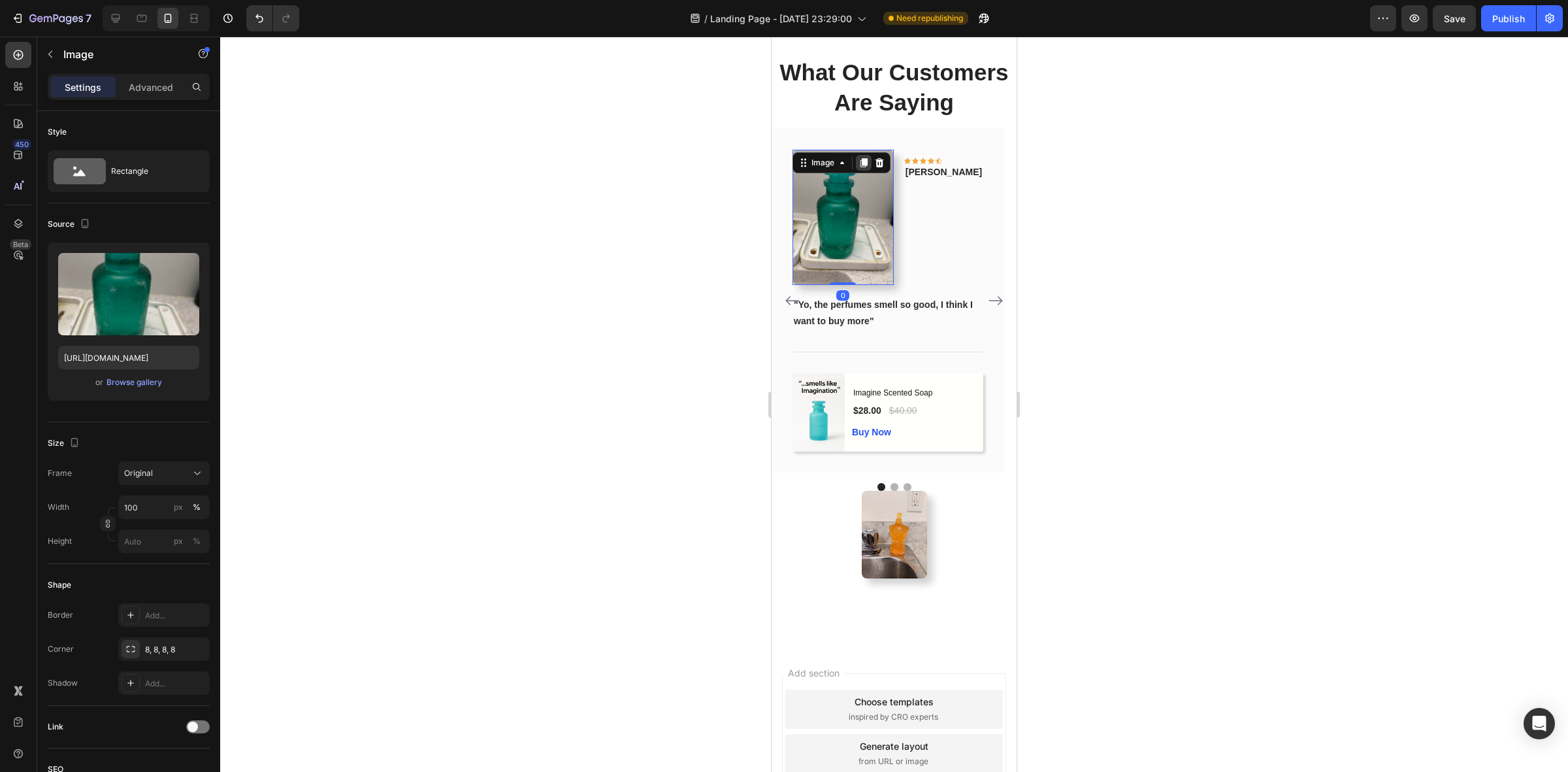
click at [866, 168] on icon at bounding box center [864, 163] width 7 height 9
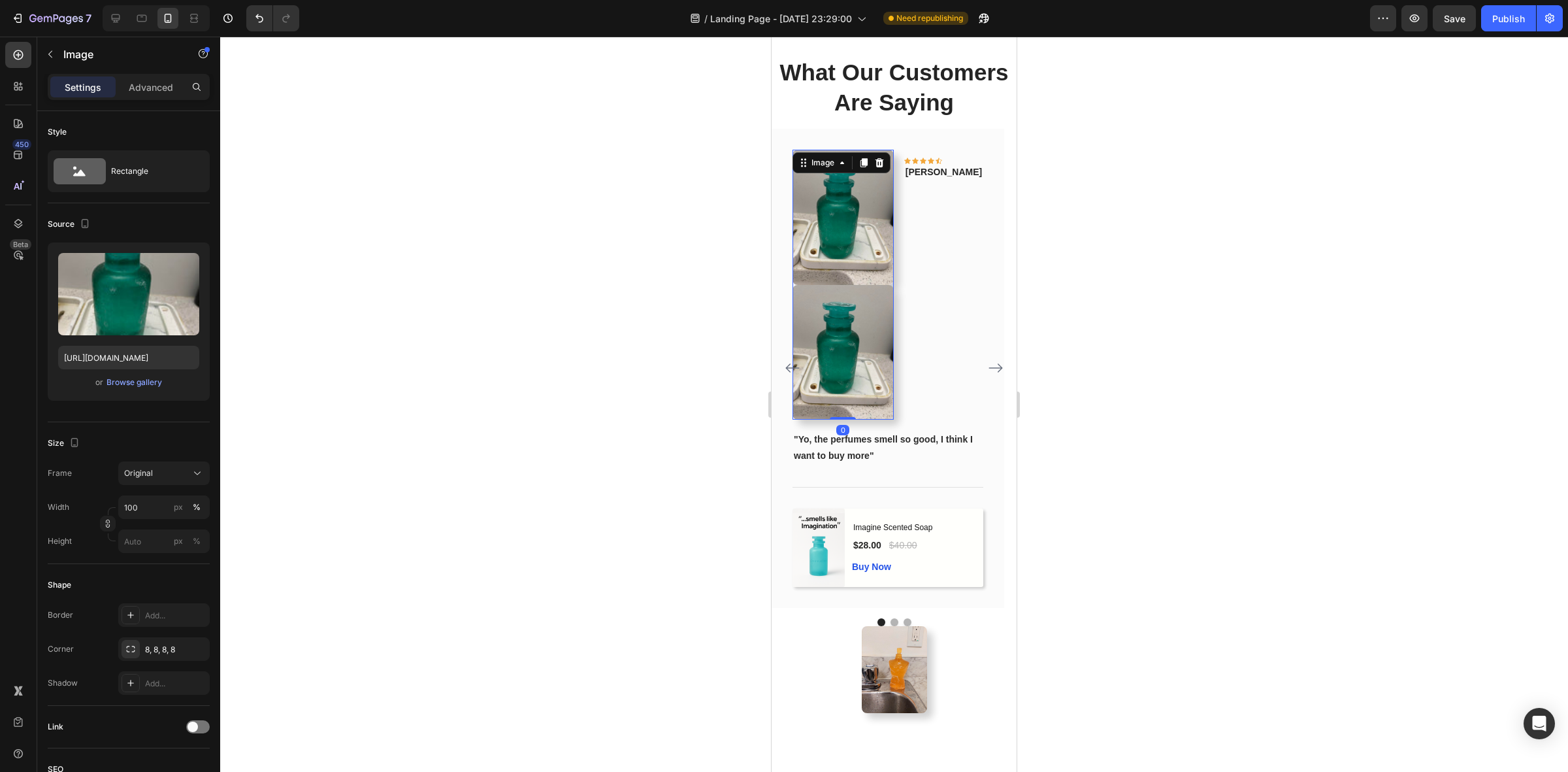
click at [876, 366] on img at bounding box center [843, 352] width 101 height 135
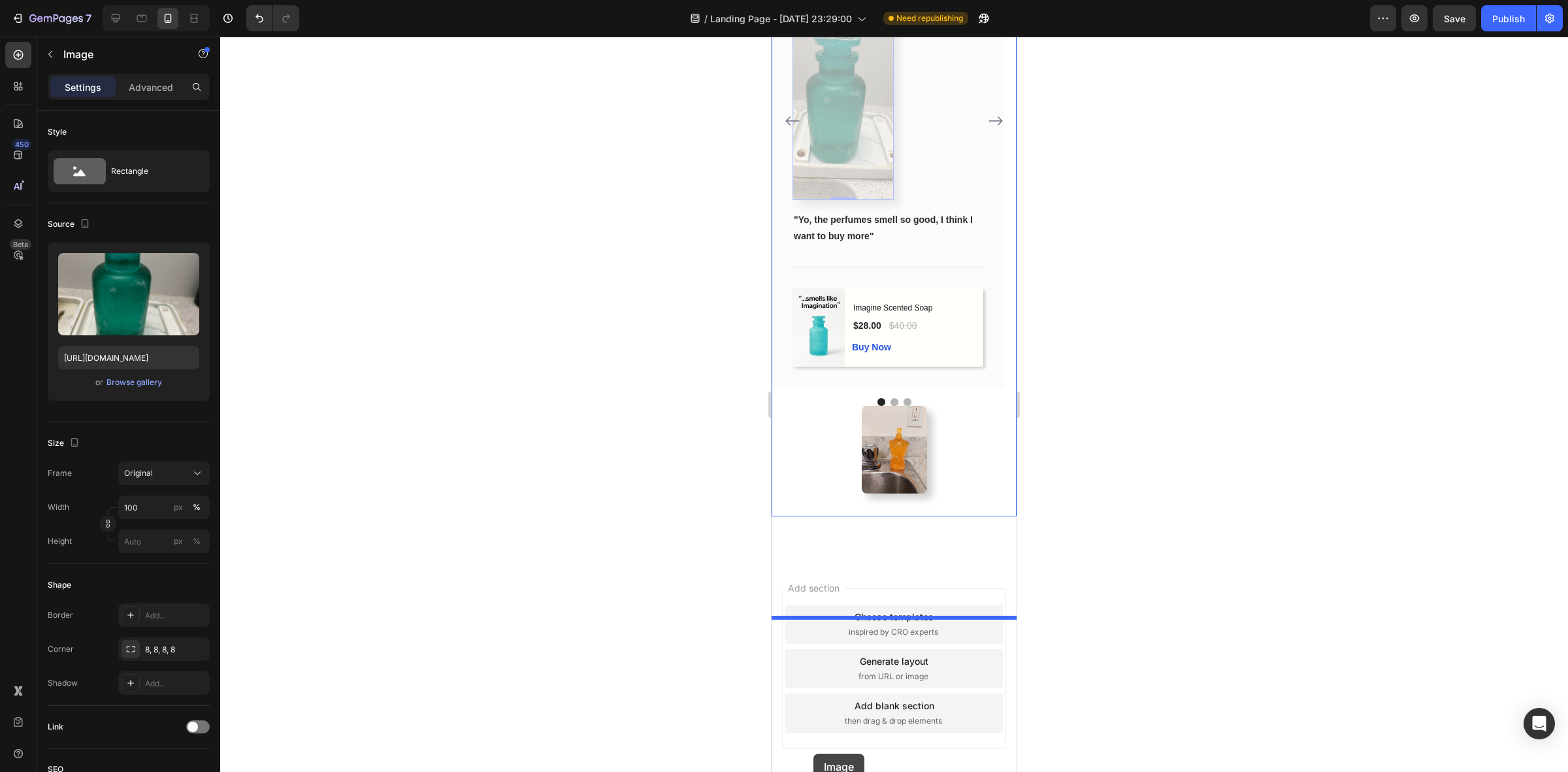
scroll to position [1547, 0]
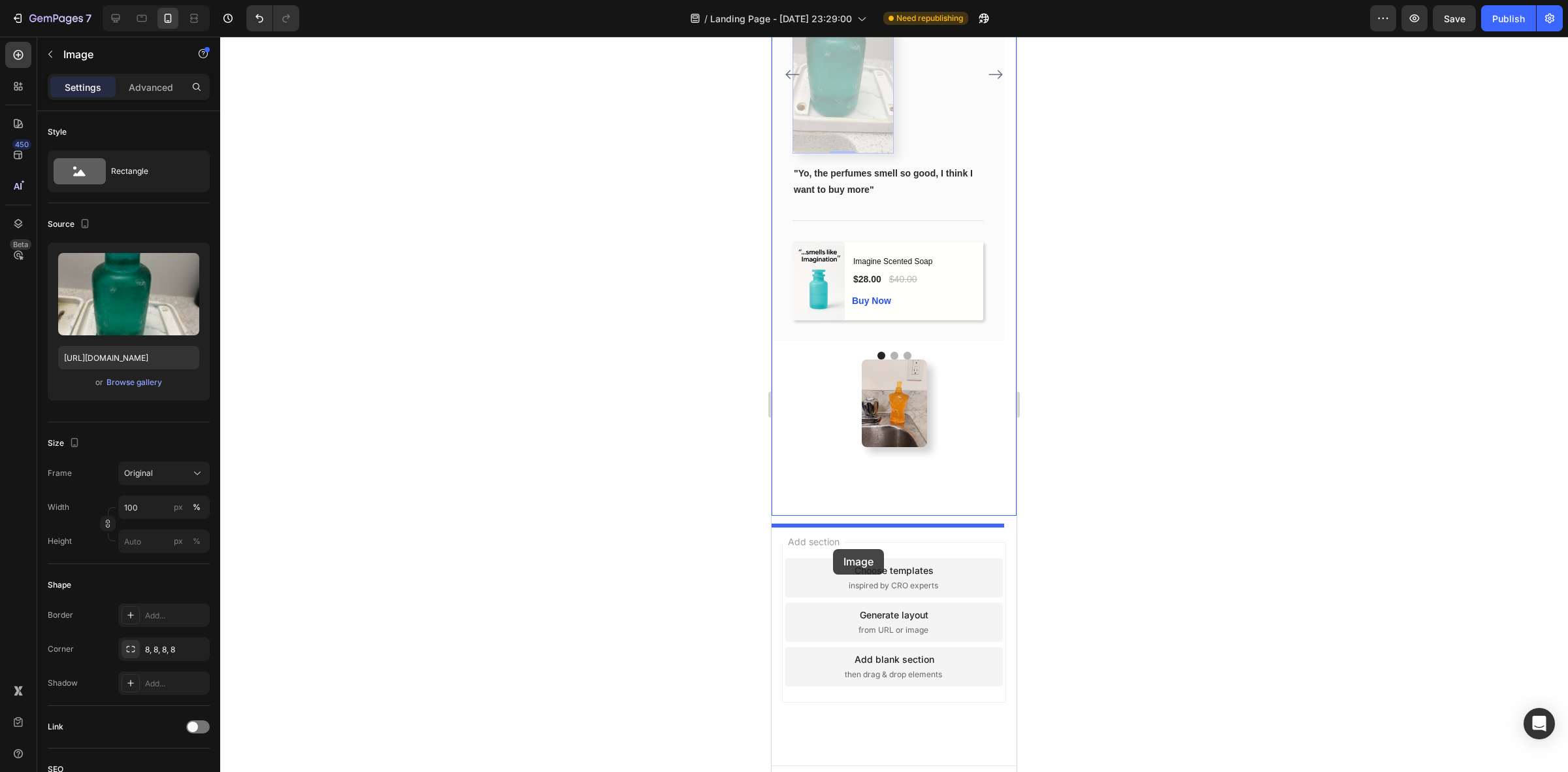
drag, startPoint x: 825, startPoint y: 168, endPoint x: 835, endPoint y: 551, distance: 383.1
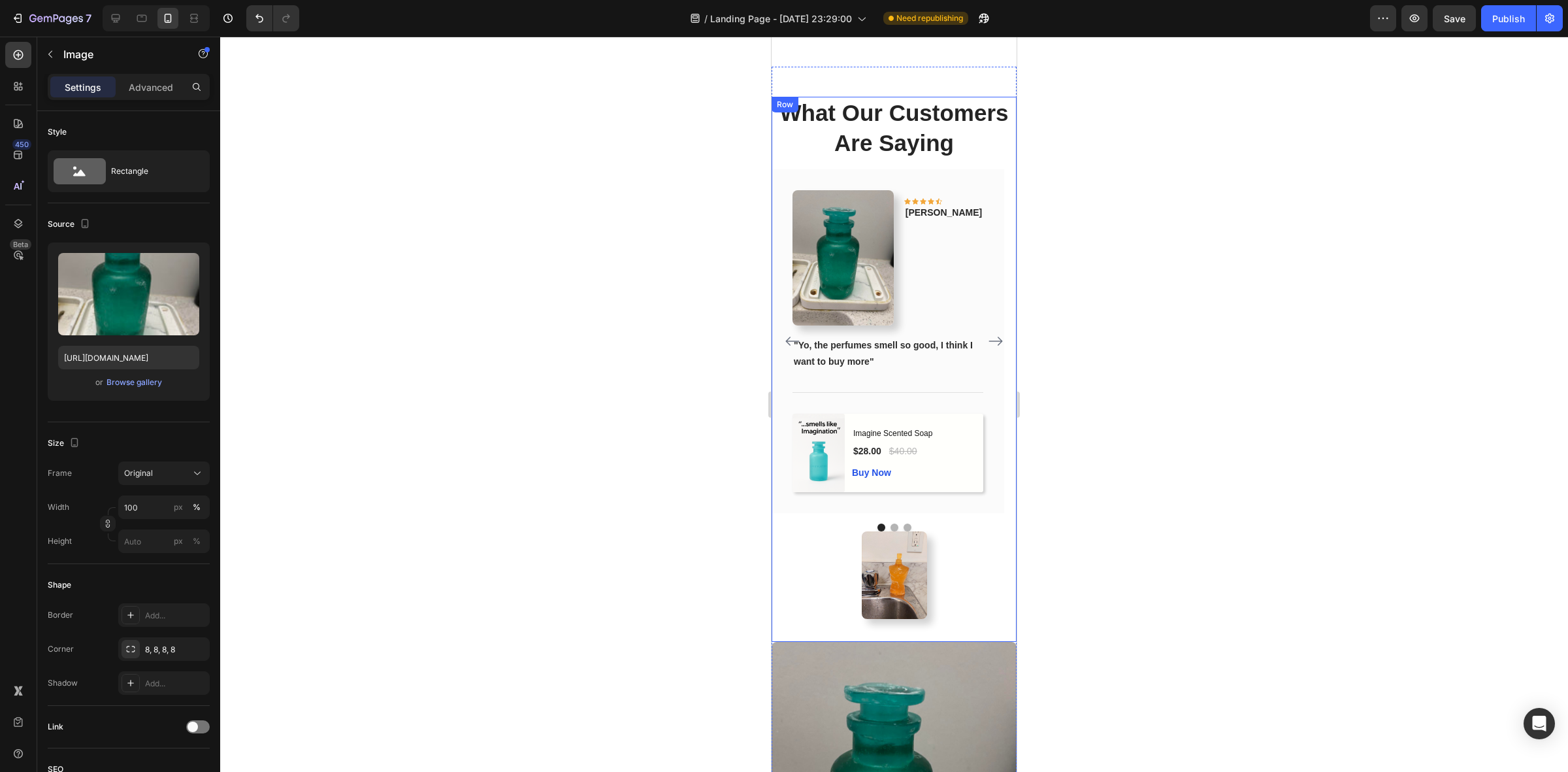
scroll to position [1125, 0]
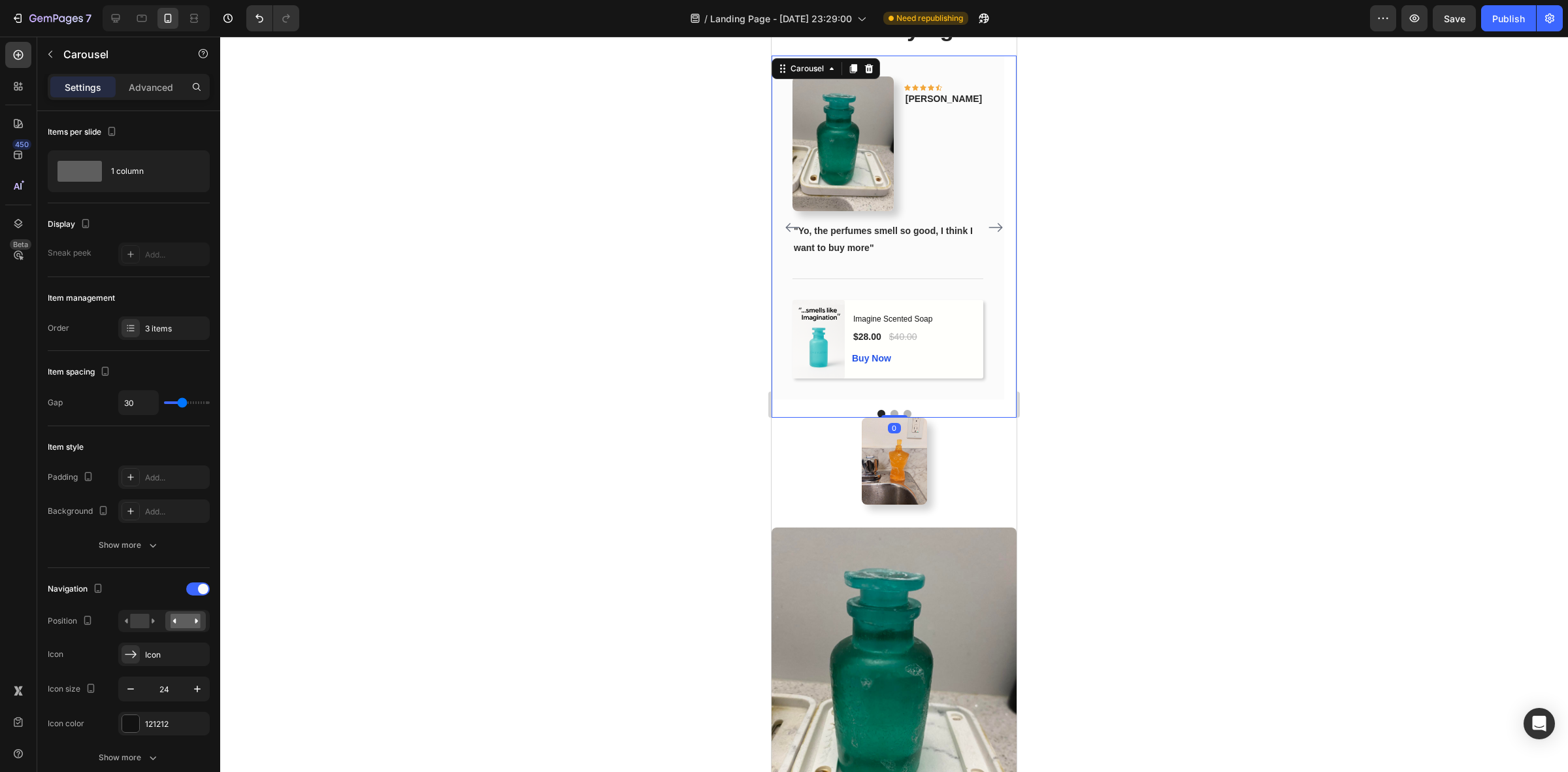
click at [988, 235] on icon "Carousel Next Arrow" at bounding box center [996, 227] width 16 height 16
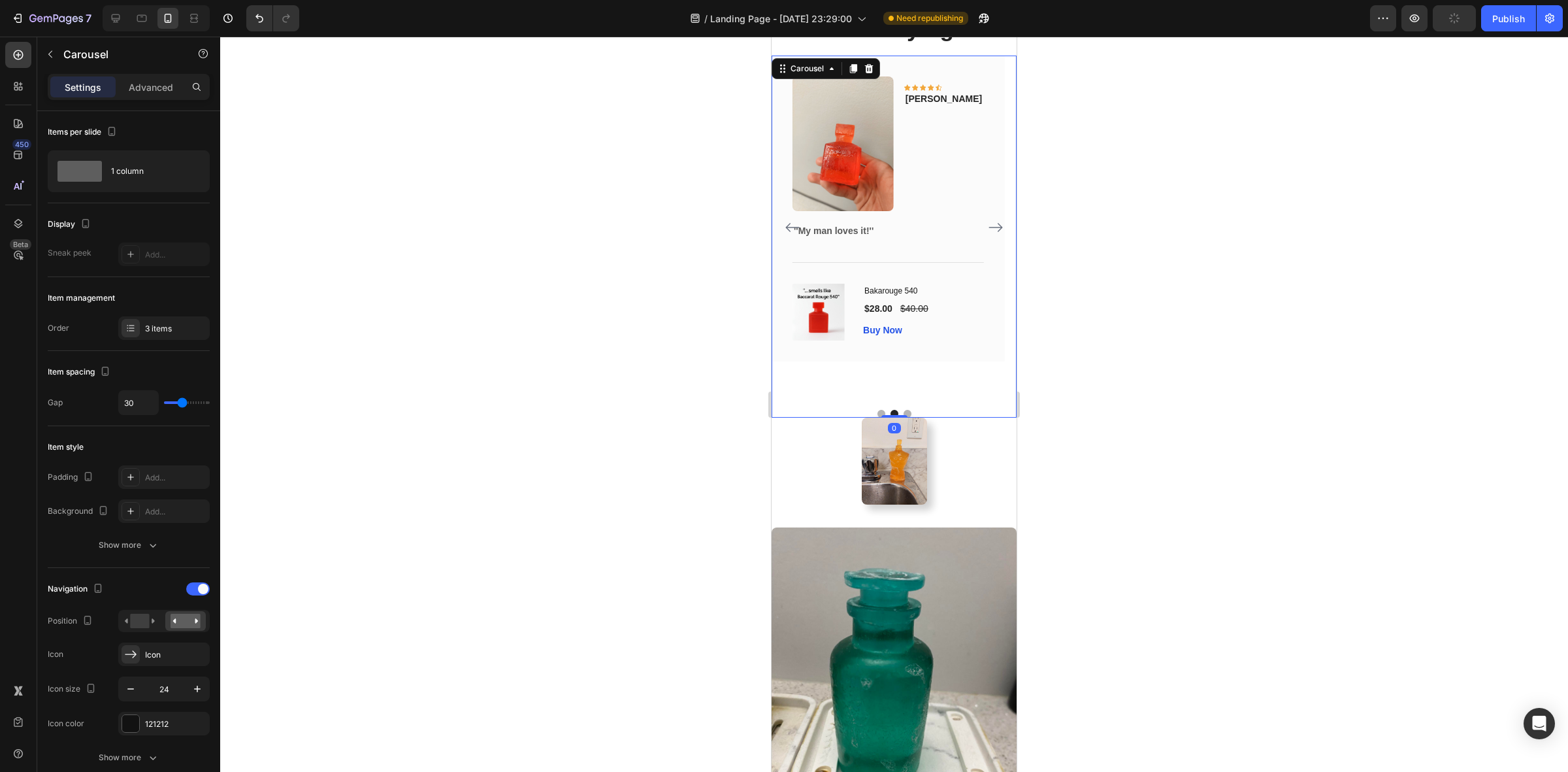
click at [988, 235] on icon "Carousel Next Arrow" at bounding box center [996, 227] width 16 height 16
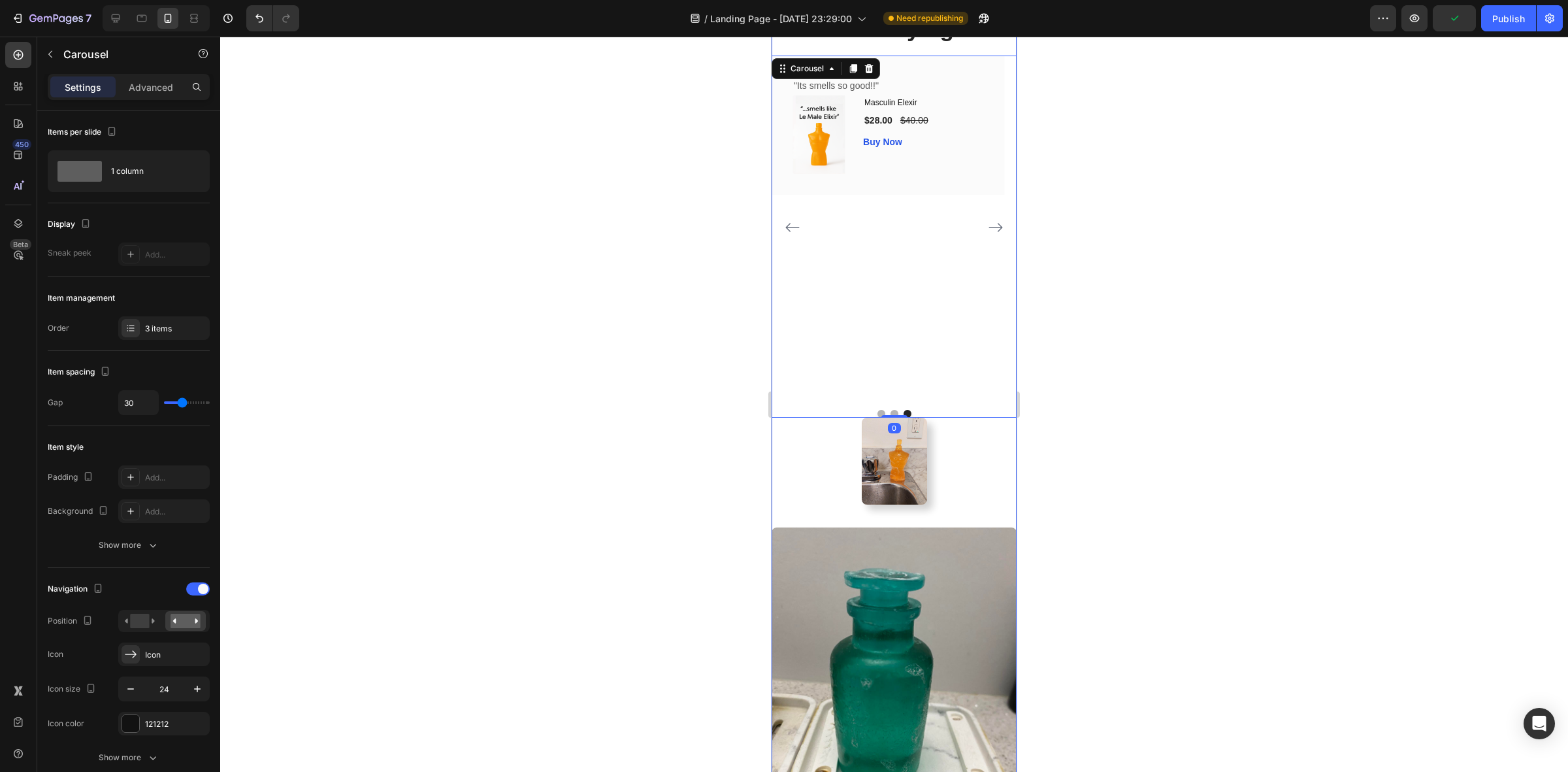
click at [862, 610] on img at bounding box center [894, 690] width 245 height 327
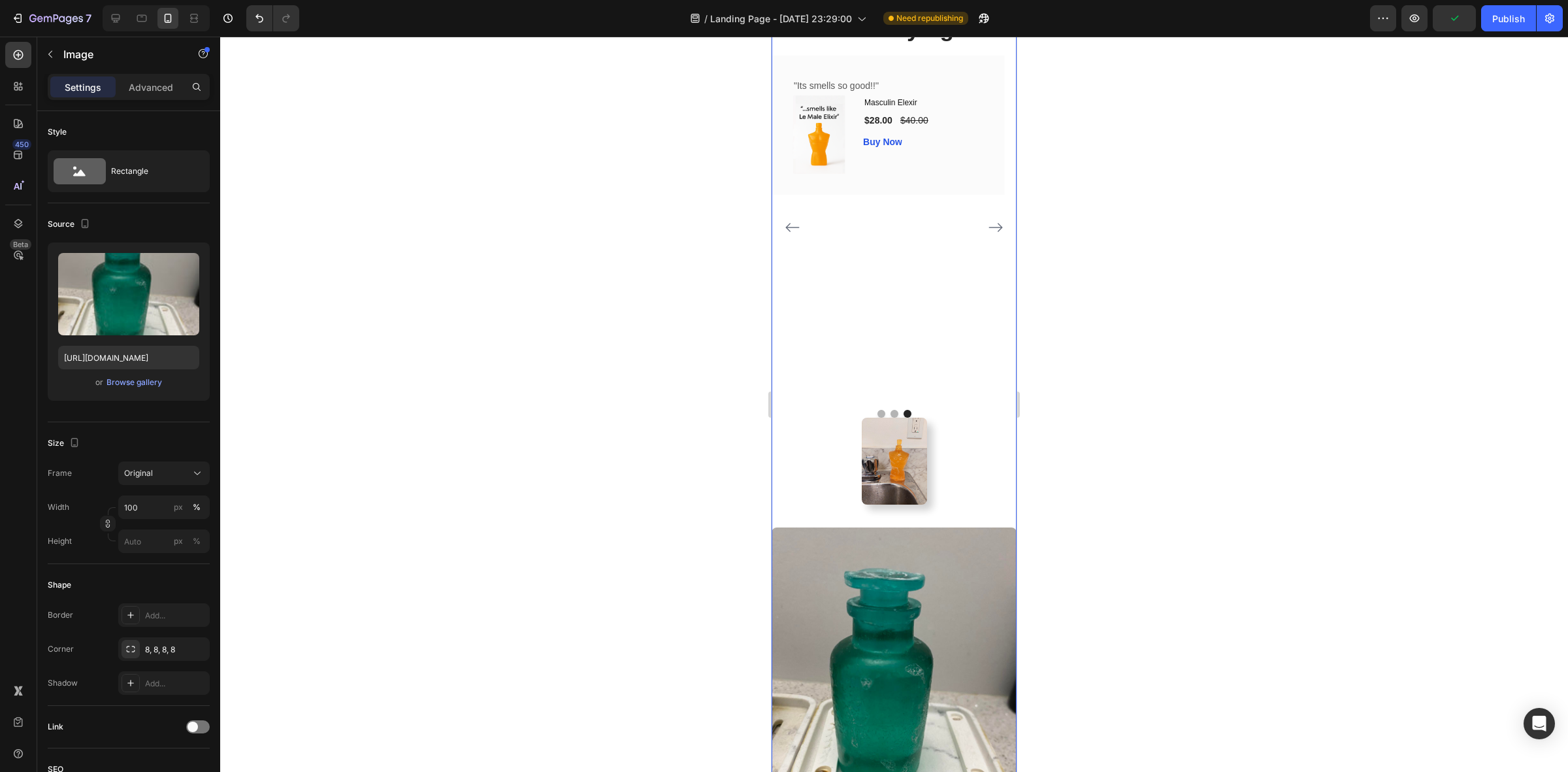
click at [838, 603] on img at bounding box center [894, 690] width 245 height 327
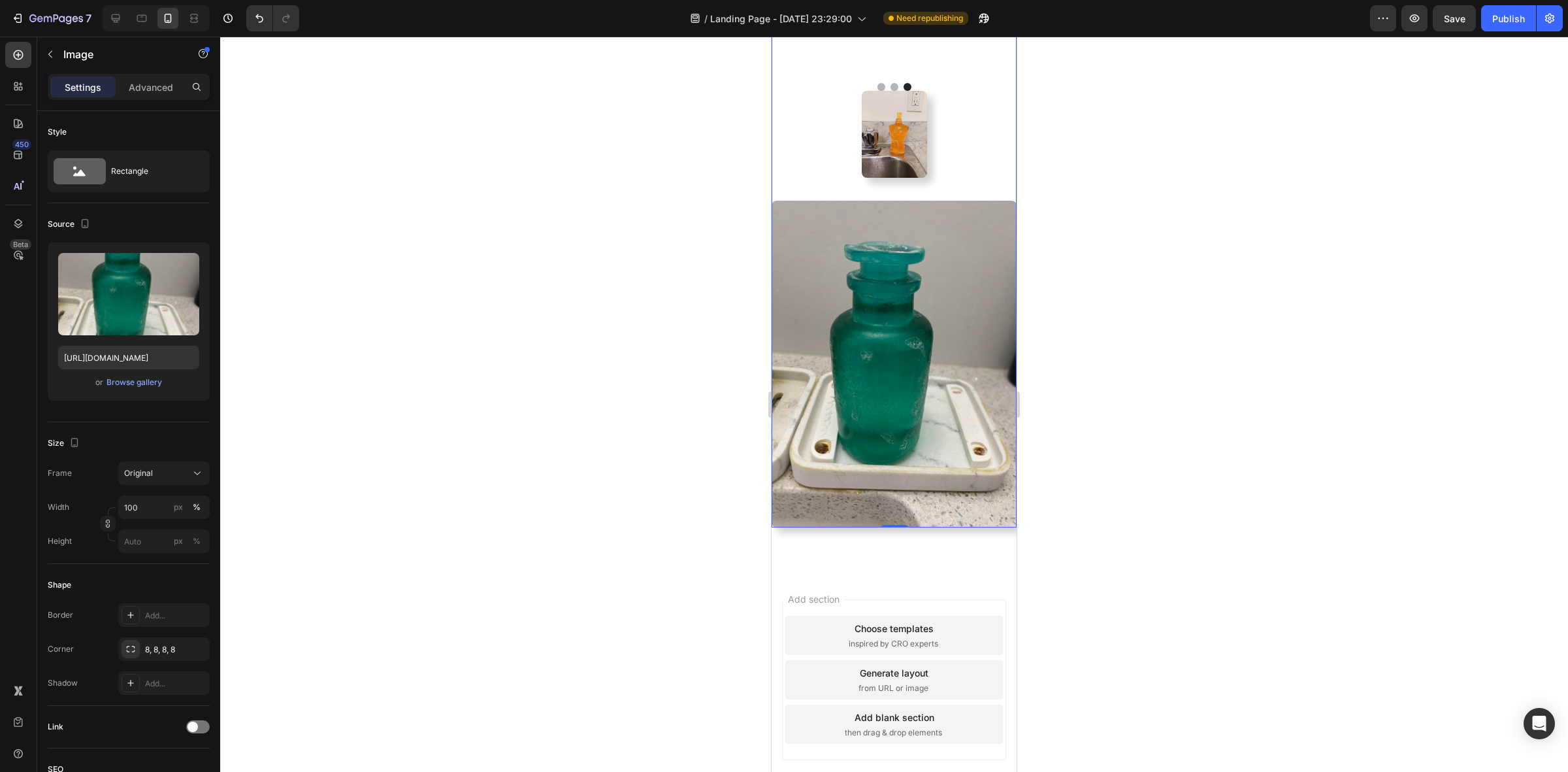
click at [823, 455] on img at bounding box center [894, 363] width 245 height 327
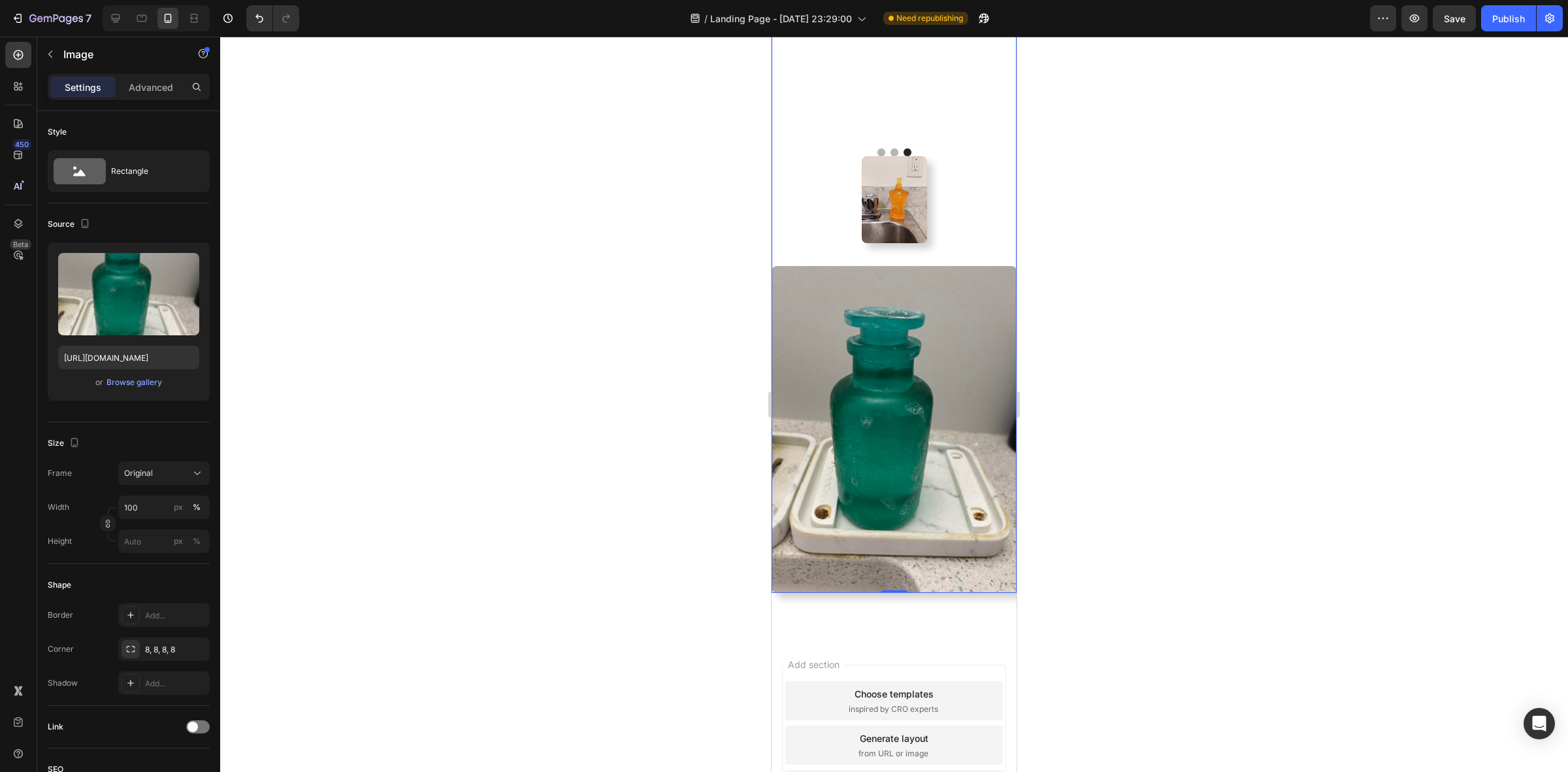
scroll to position [1207, 0]
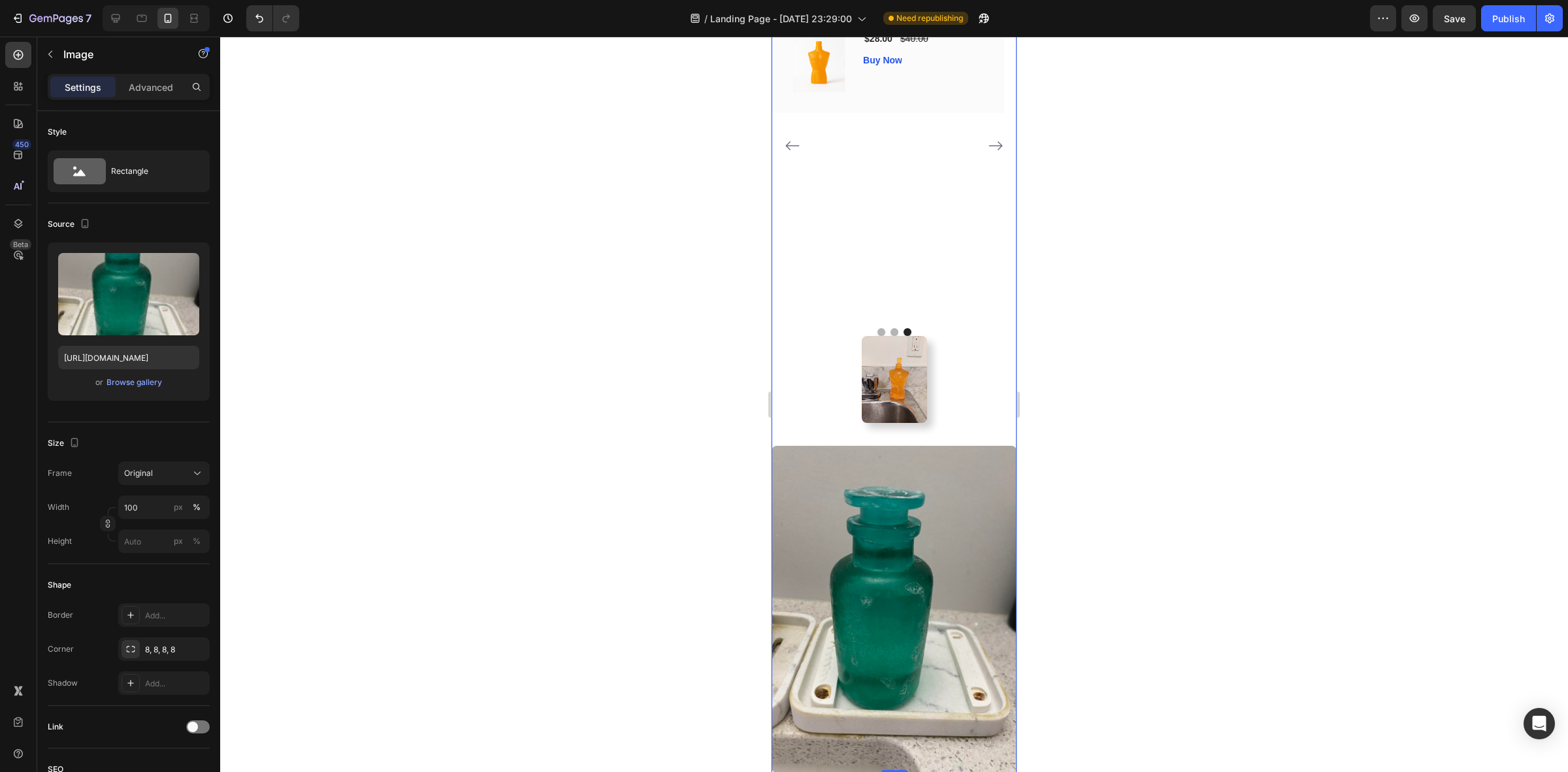
click at [1160, 390] on div at bounding box center [894, 403] width 1348 height 735
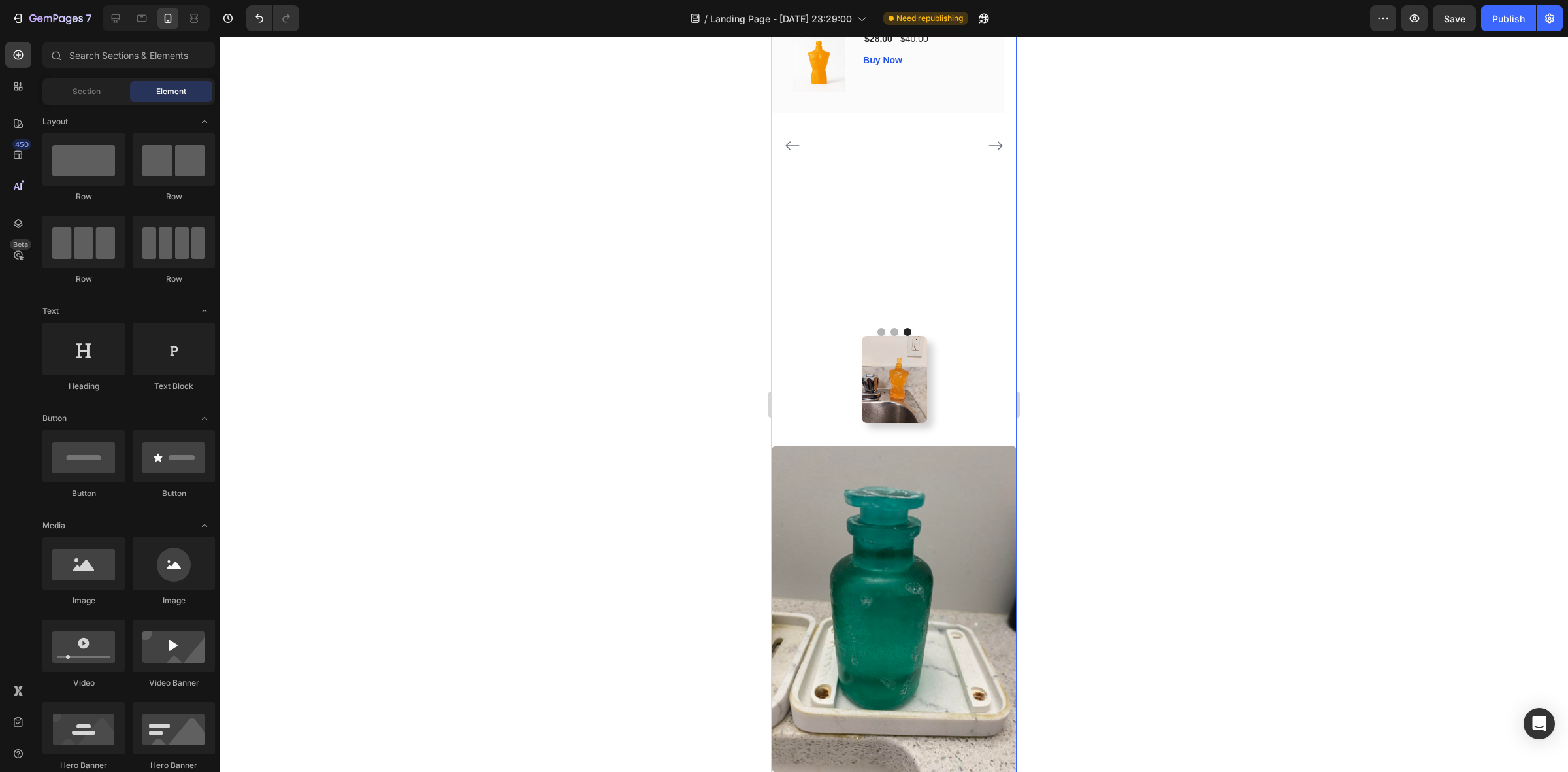
click at [827, 524] on img at bounding box center [894, 609] width 245 height 327
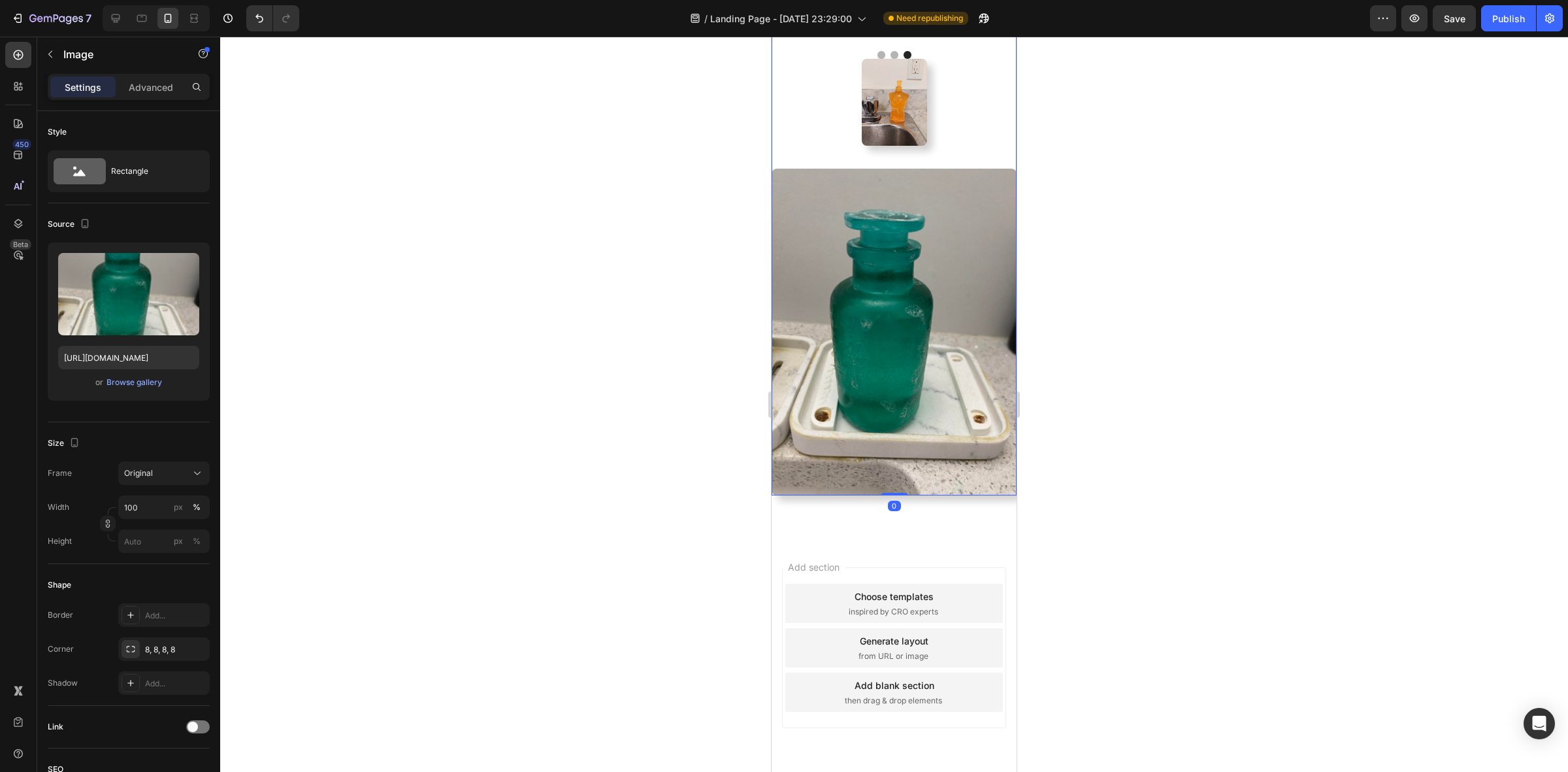
scroll to position [1534, 0]
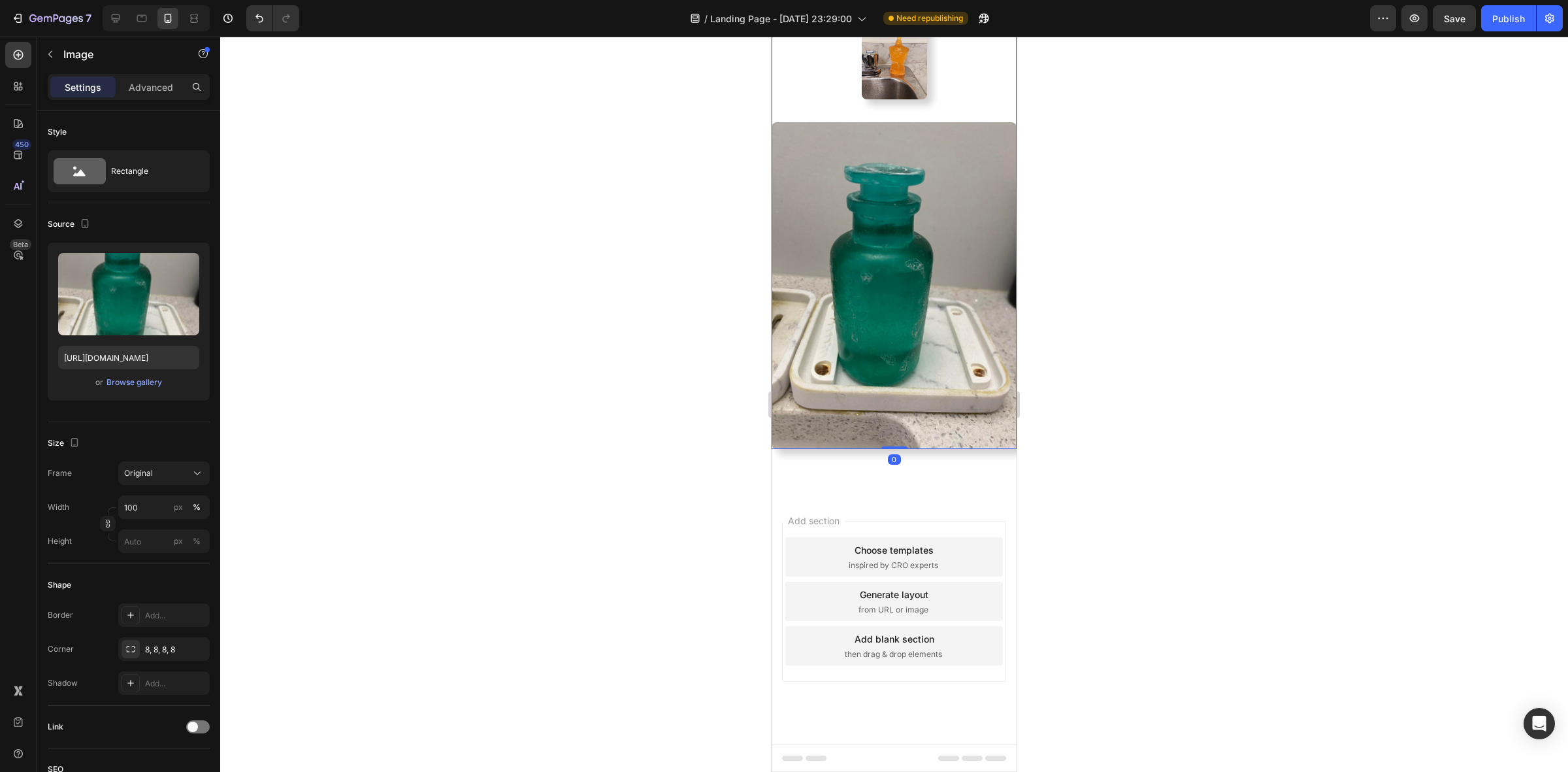
click at [818, 441] on img at bounding box center [894, 285] width 245 height 327
click at [838, 449] on img at bounding box center [894, 285] width 245 height 327
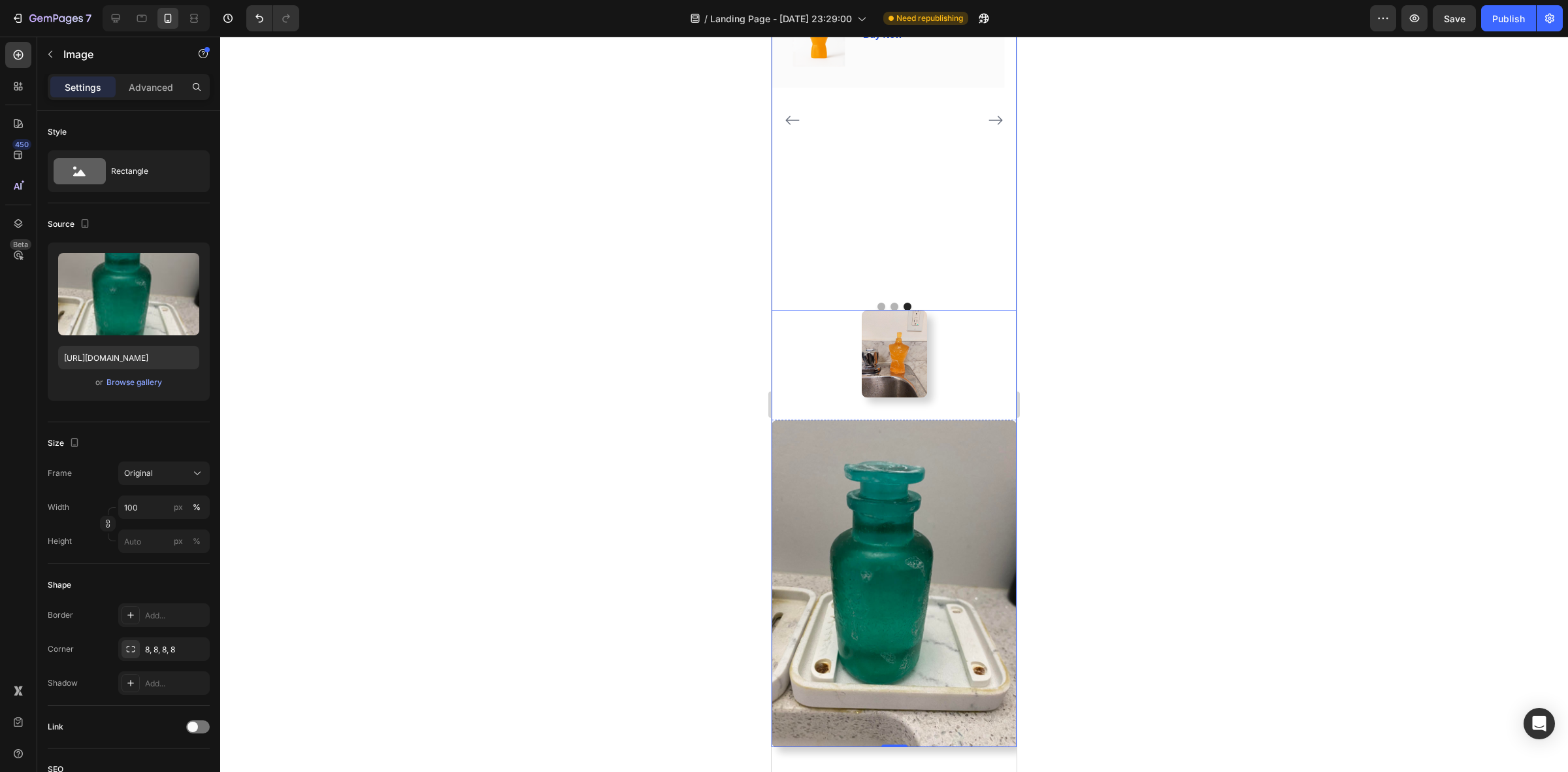
scroll to position [1207, 0]
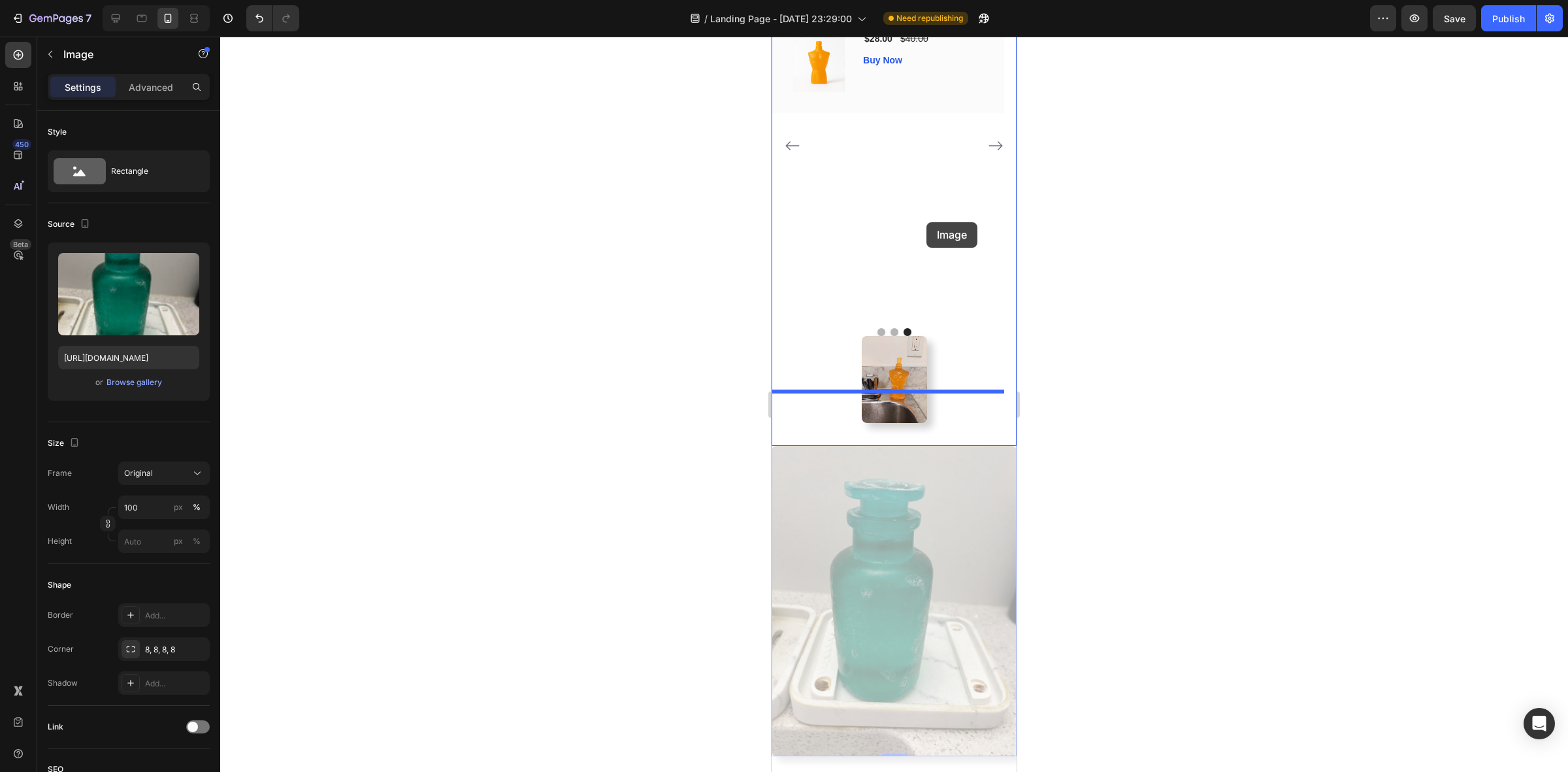
drag, startPoint x: 946, startPoint y: 518, endPoint x: 926, endPoint y: 222, distance: 296.7
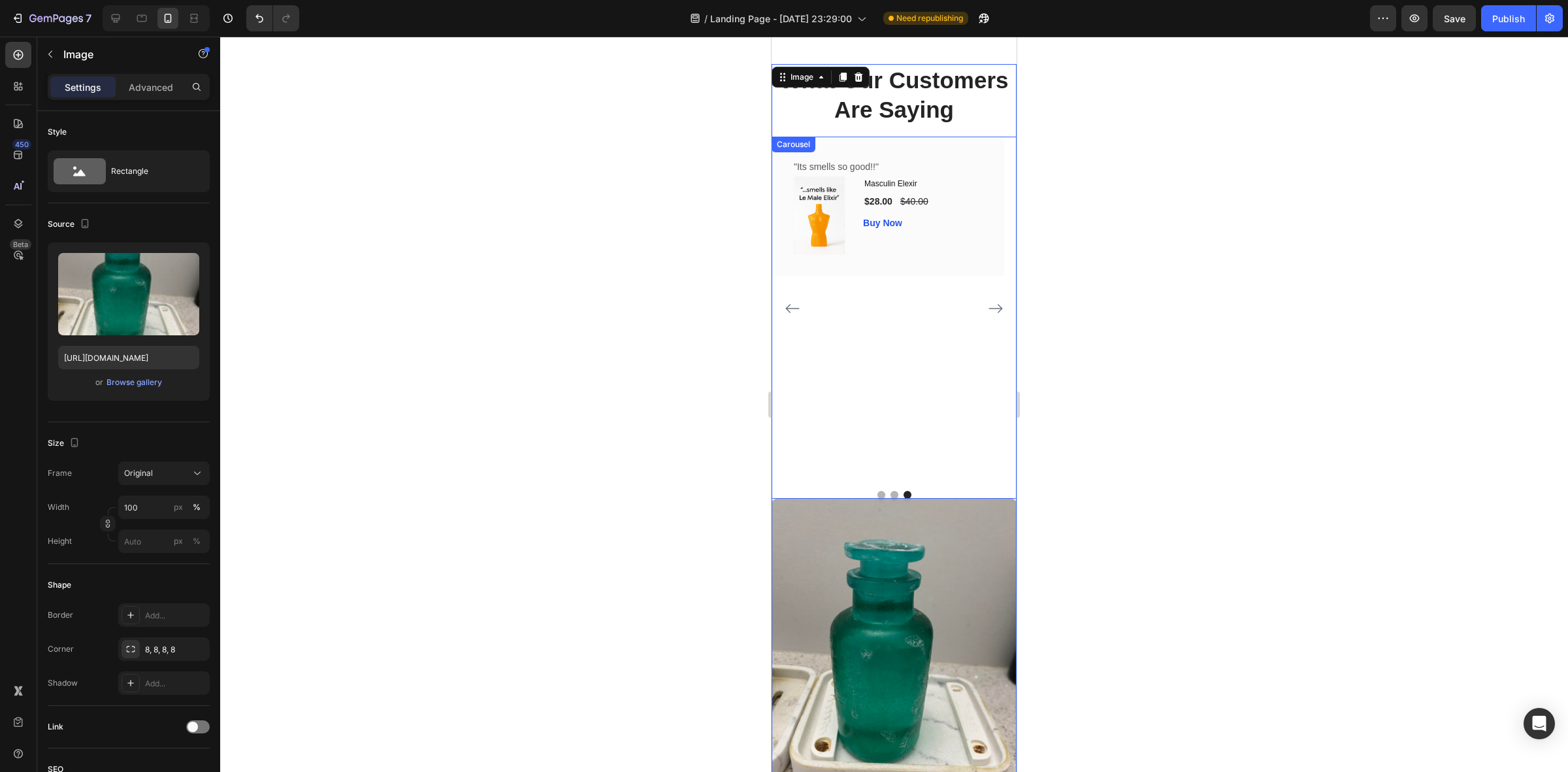
scroll to position [1044, 0]
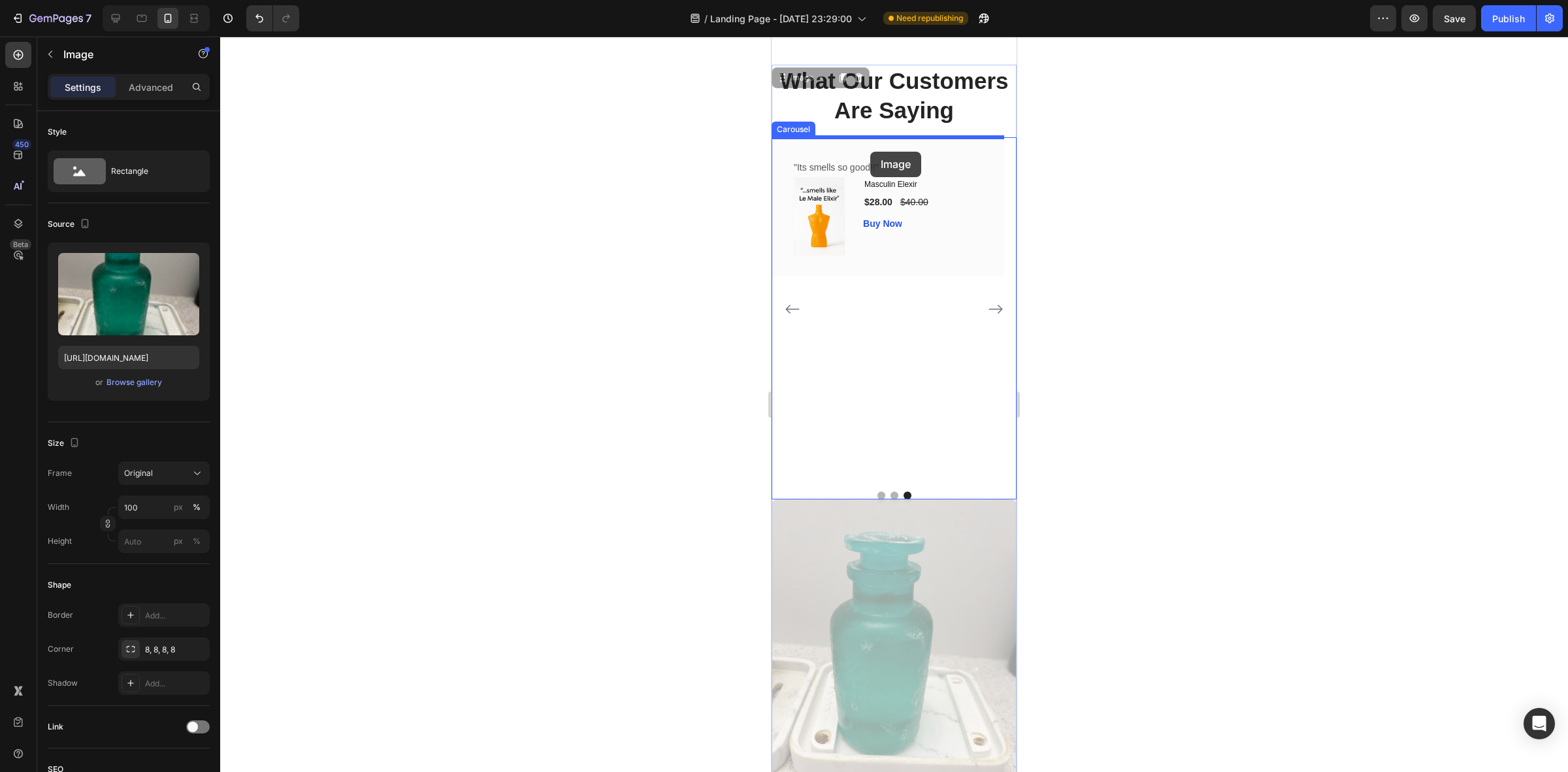
drag, startPoint x: 916, startPoint y: 626, endPoint x: 870, endPoint y: 151, distance: 477.2
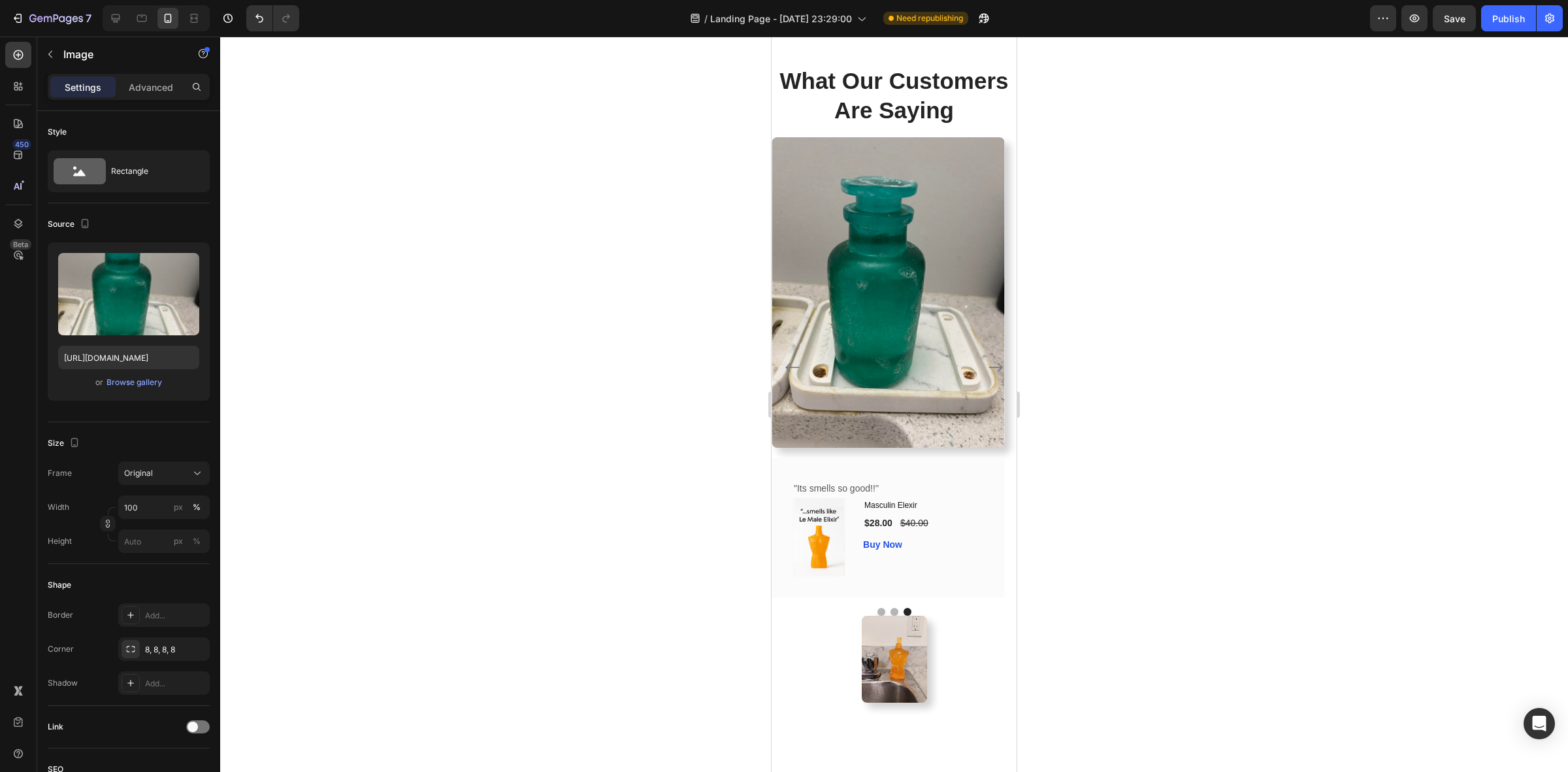
click at [910, 279] on img at bounding box center [888, 292] width 232 height 310
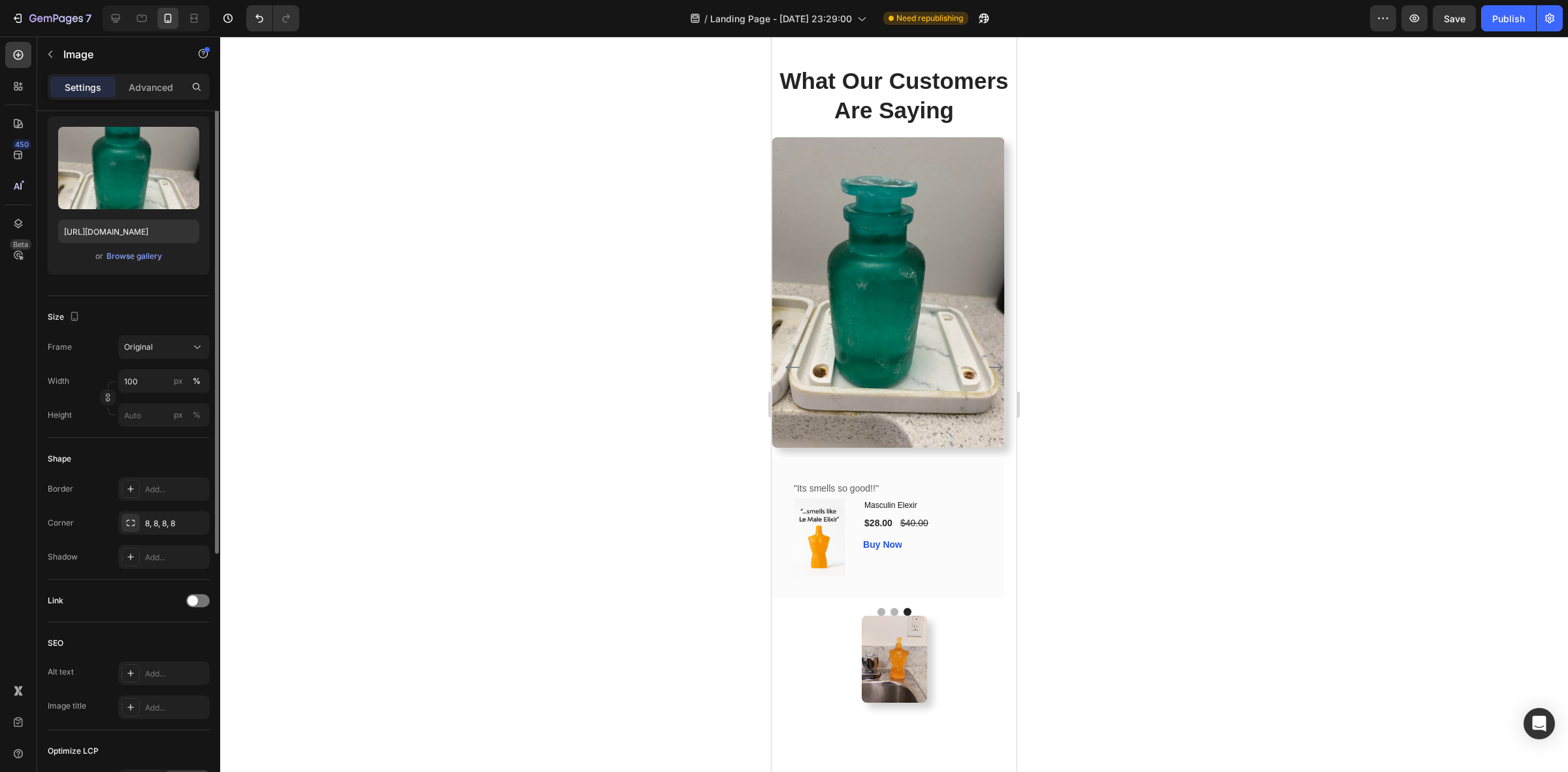
scroll to position [0, 0]
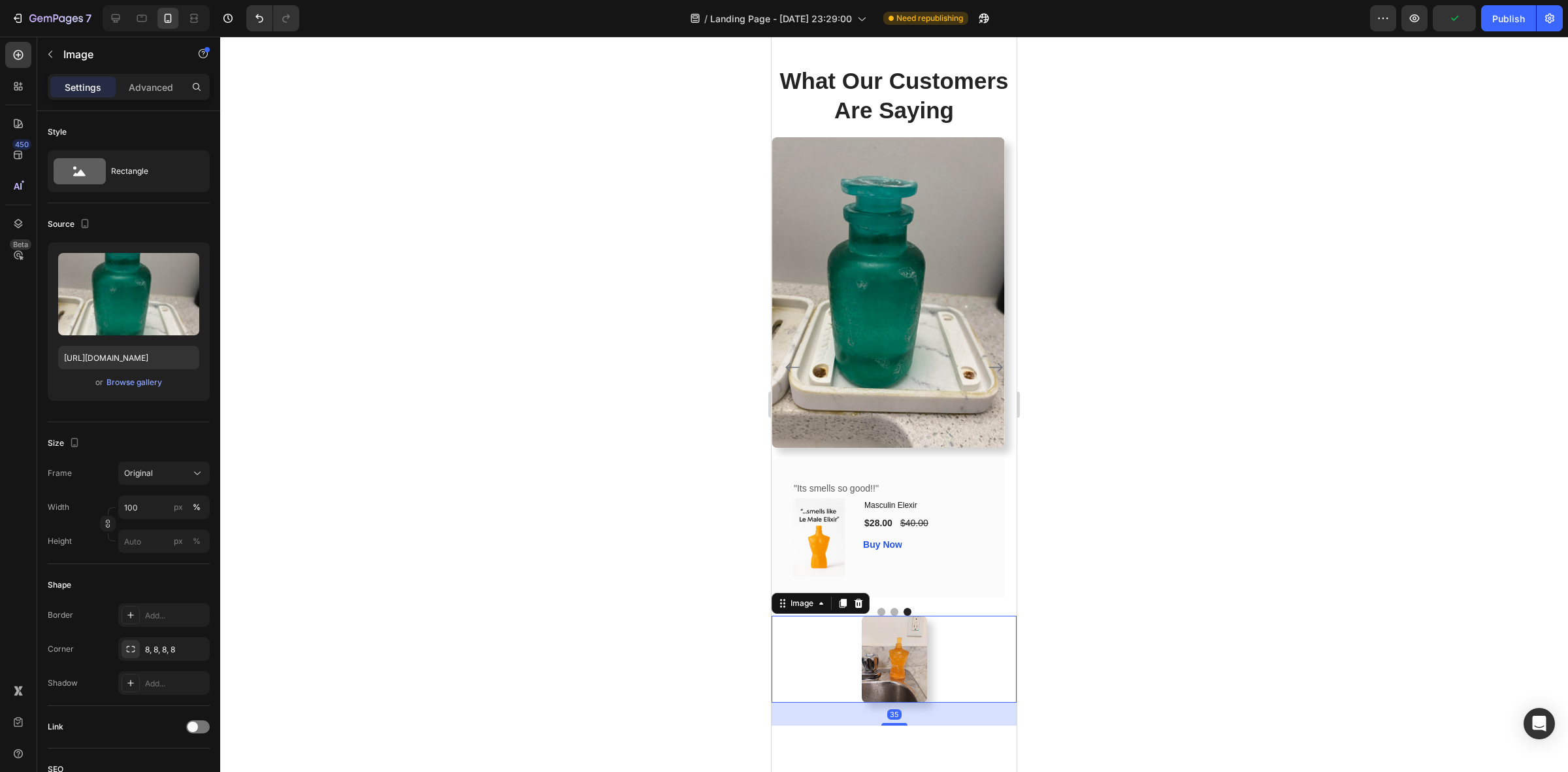
click at [887, 635] on img at bounding box center [894, 658] width 66 height 87
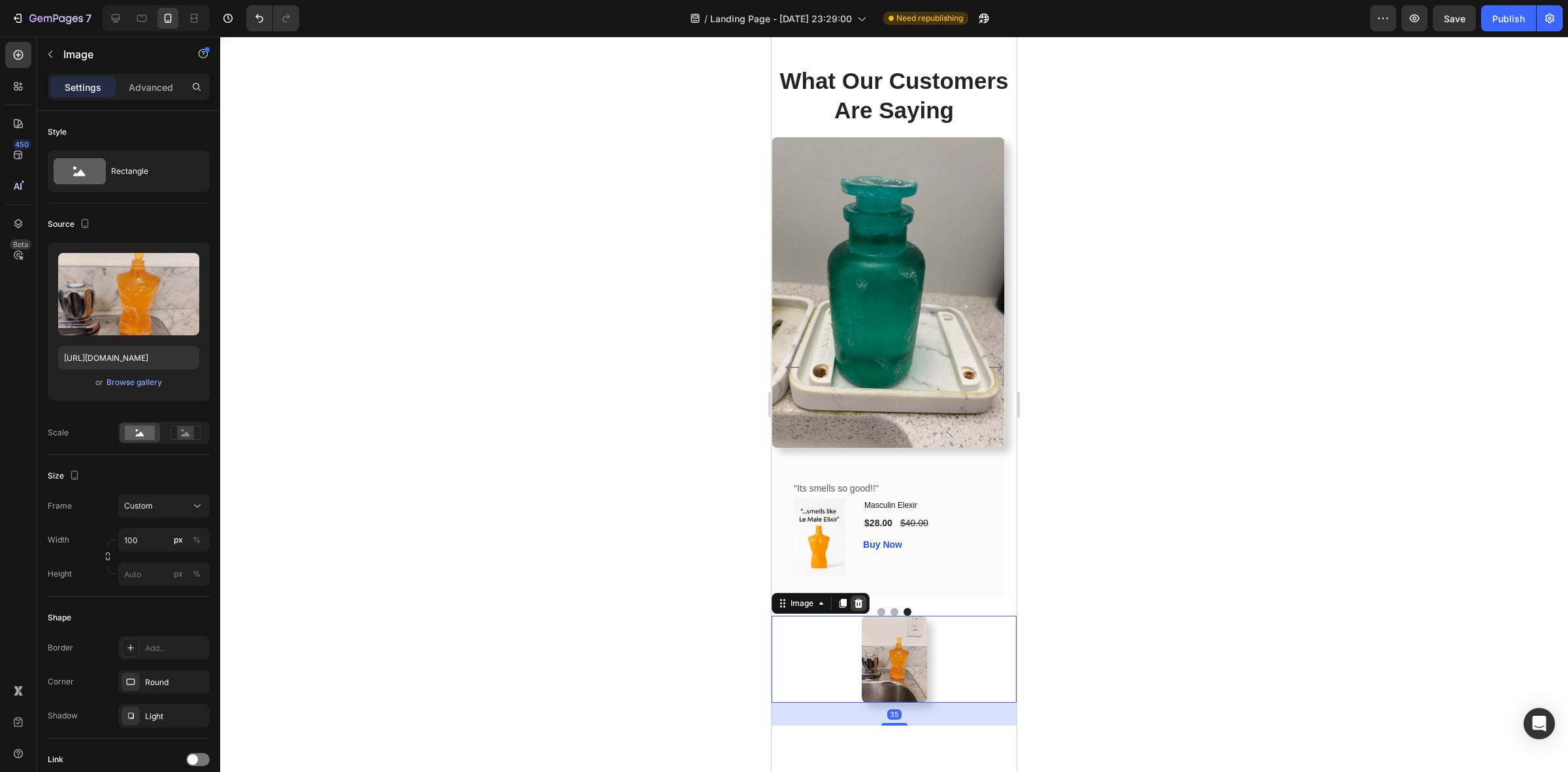
click at [854, 598] on icon at bounding box center [859, 603] width 10 height 10
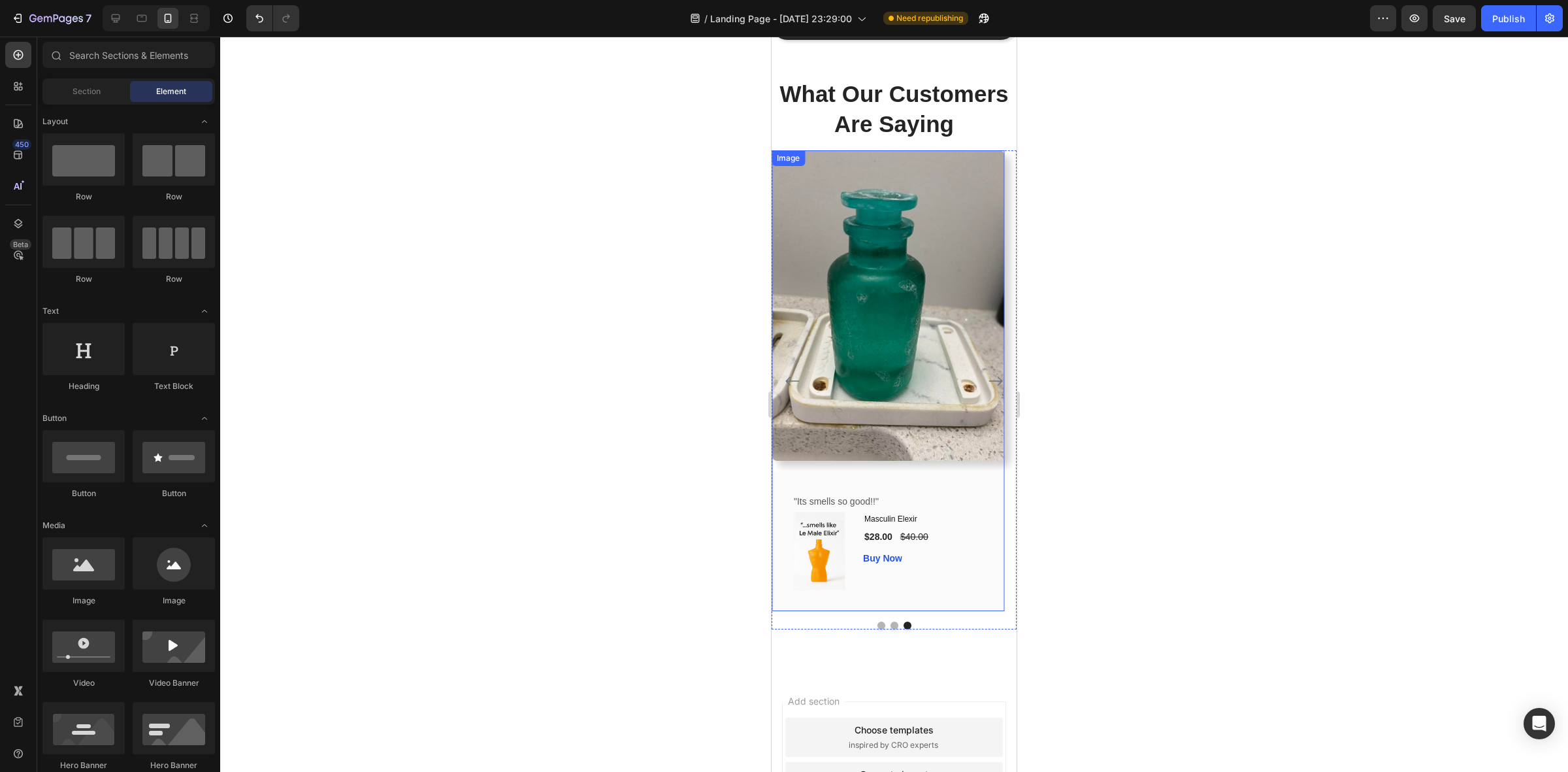
scroll to position [1235, 0]
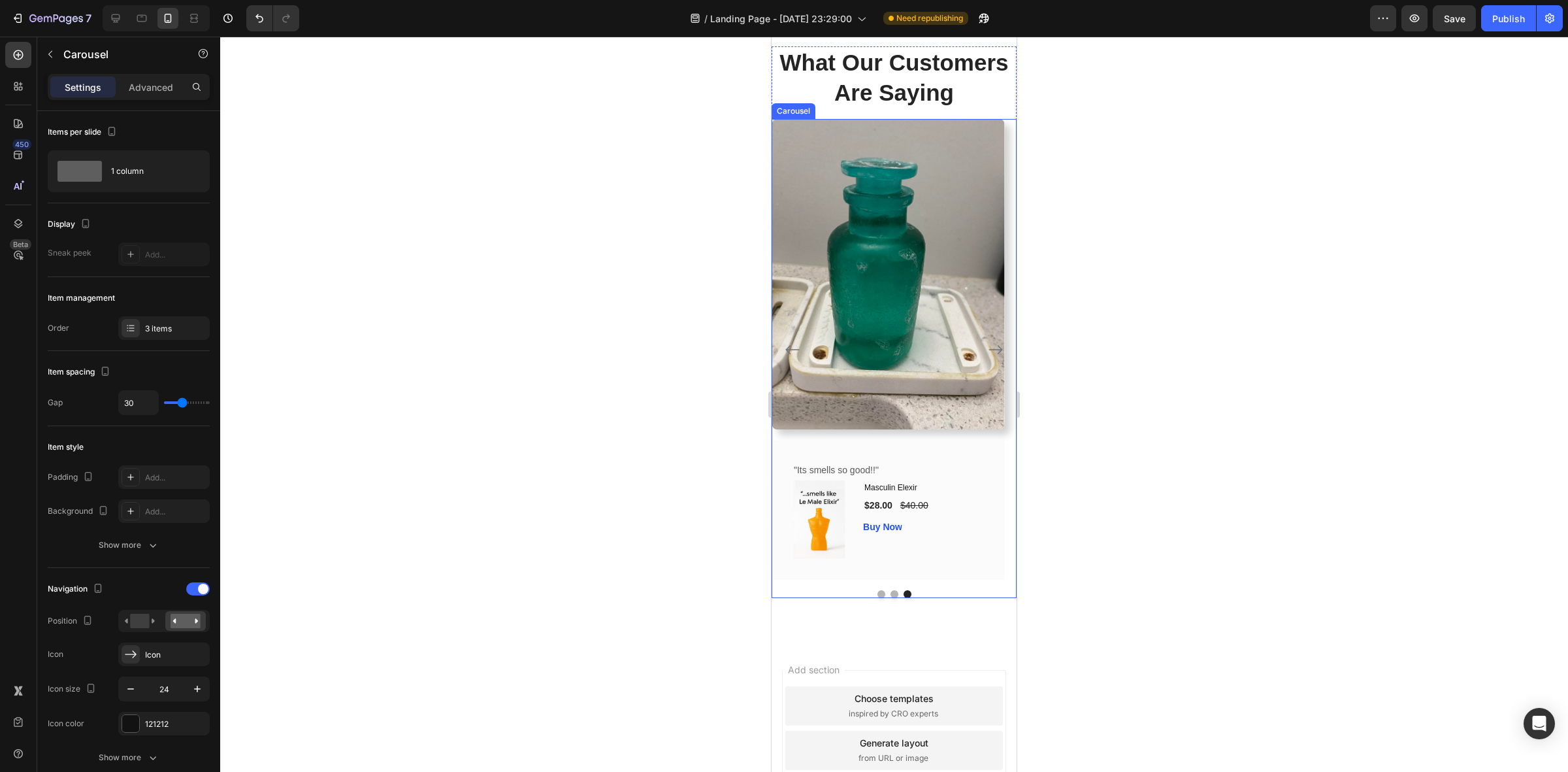
click at [883, 595] on div "Image Icon Icon Icon Icon Icon Row Phillip Text block Row "Yo, the perfumes sme…" at bounding box center [894, 358] width 245 height 478
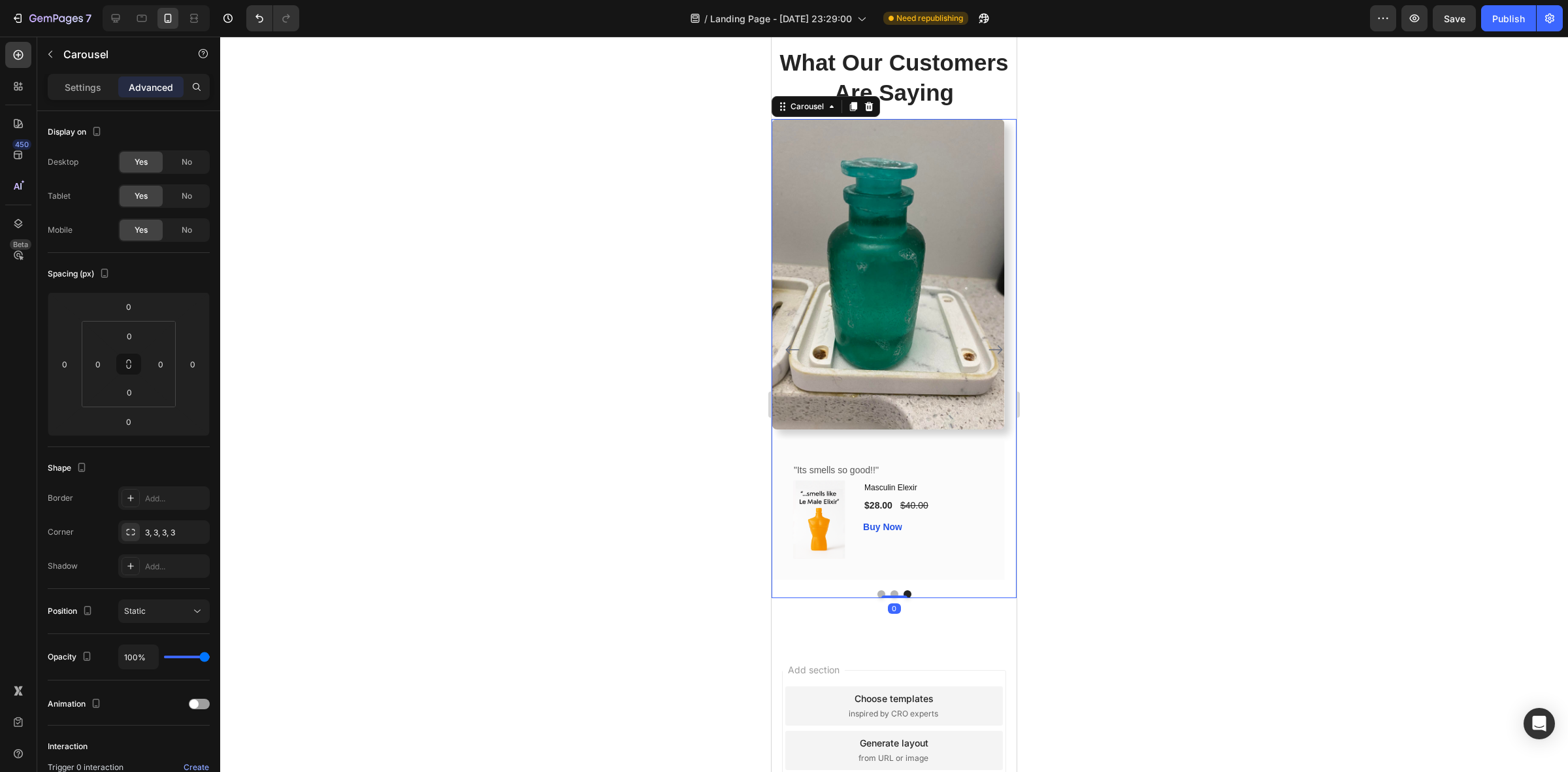
click at [891, 590] on button "Dot" at bounding box center [894, 594] width 8 height 8
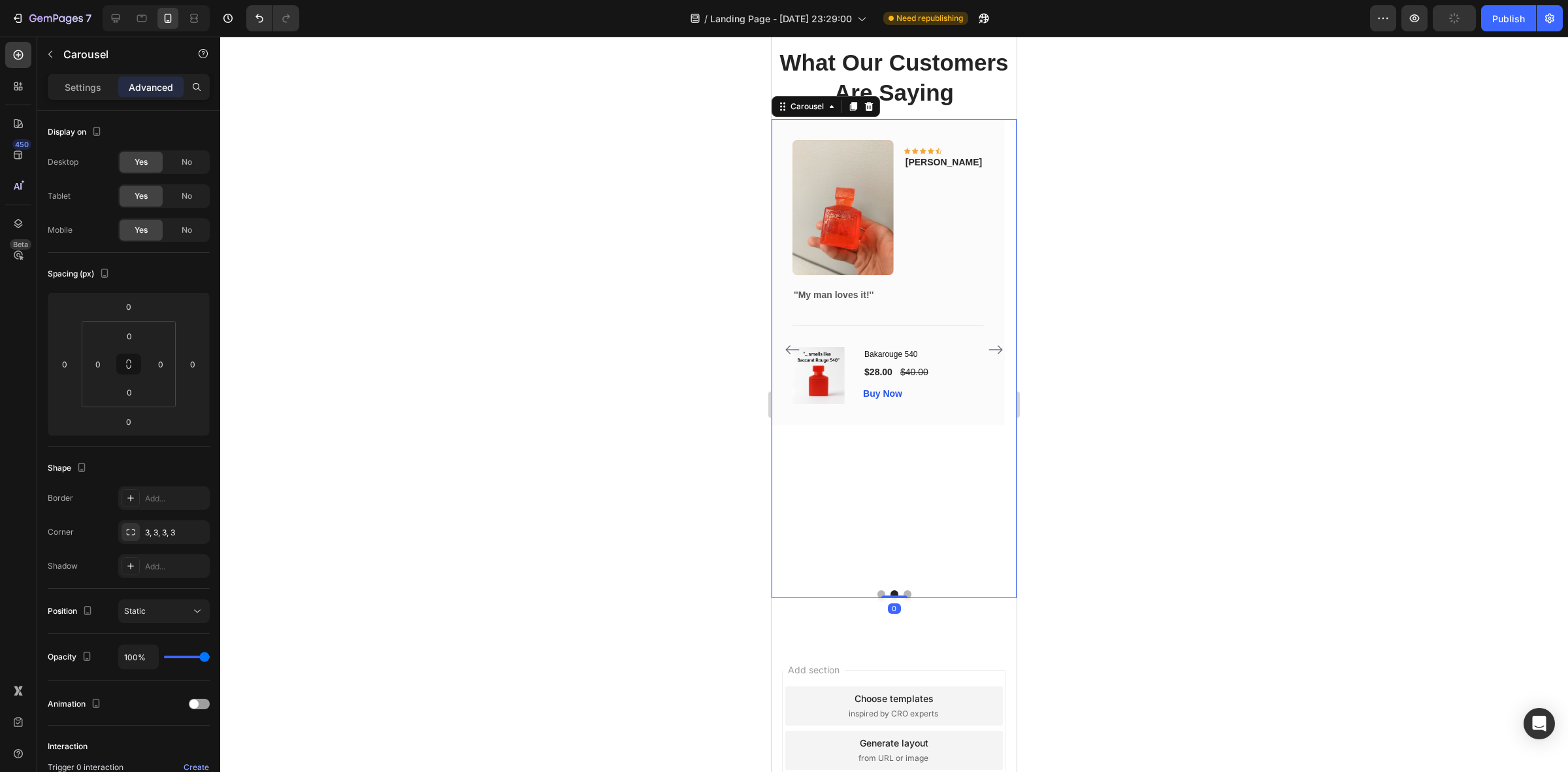
click at [878, 591] on button "Dot" at bounding box center [881, 594] width 8 height 8
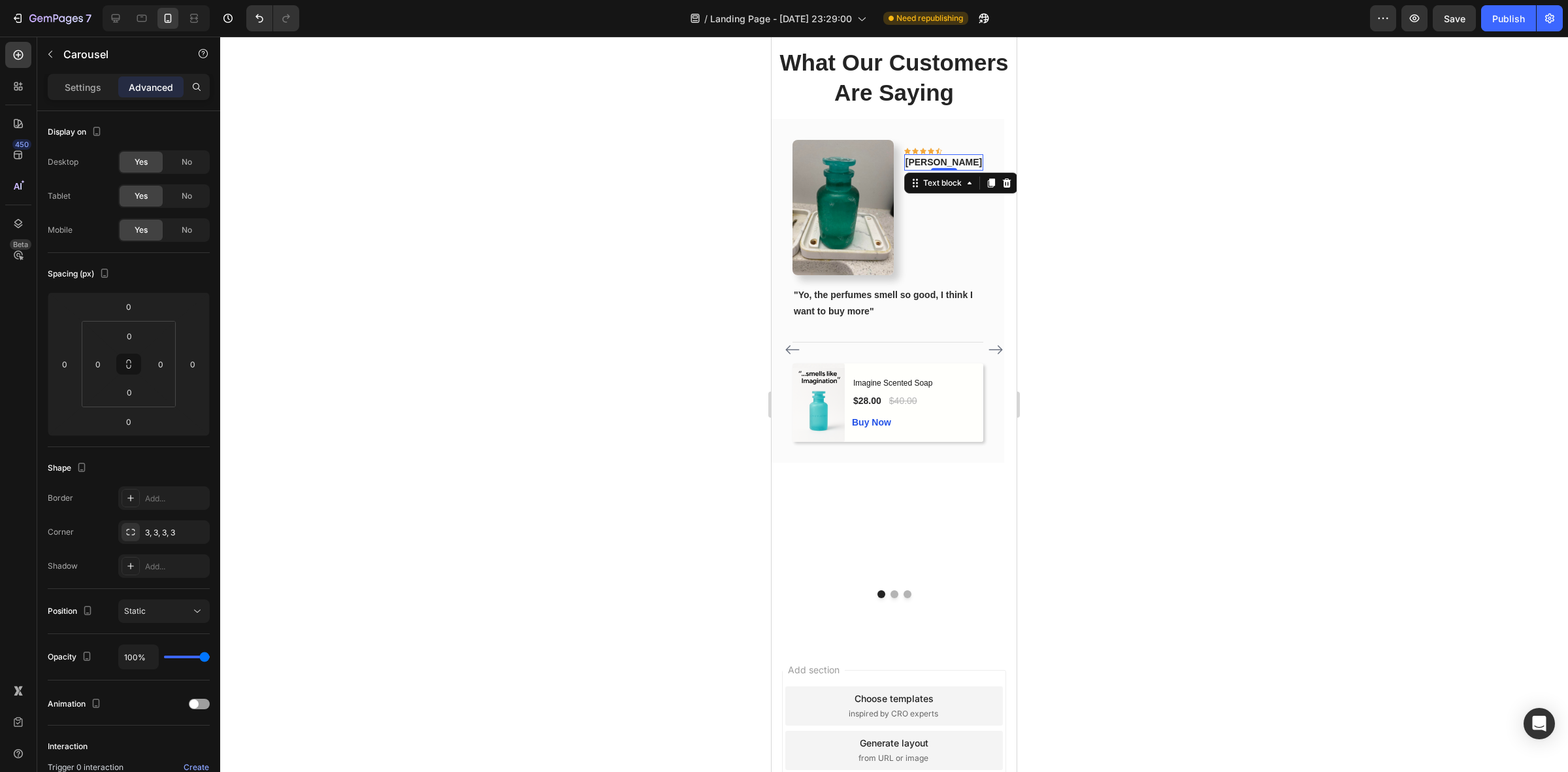
click at [969, 158] on p "[PERSON_NAME]" at bounding box center [944, 162] width 76 height 14
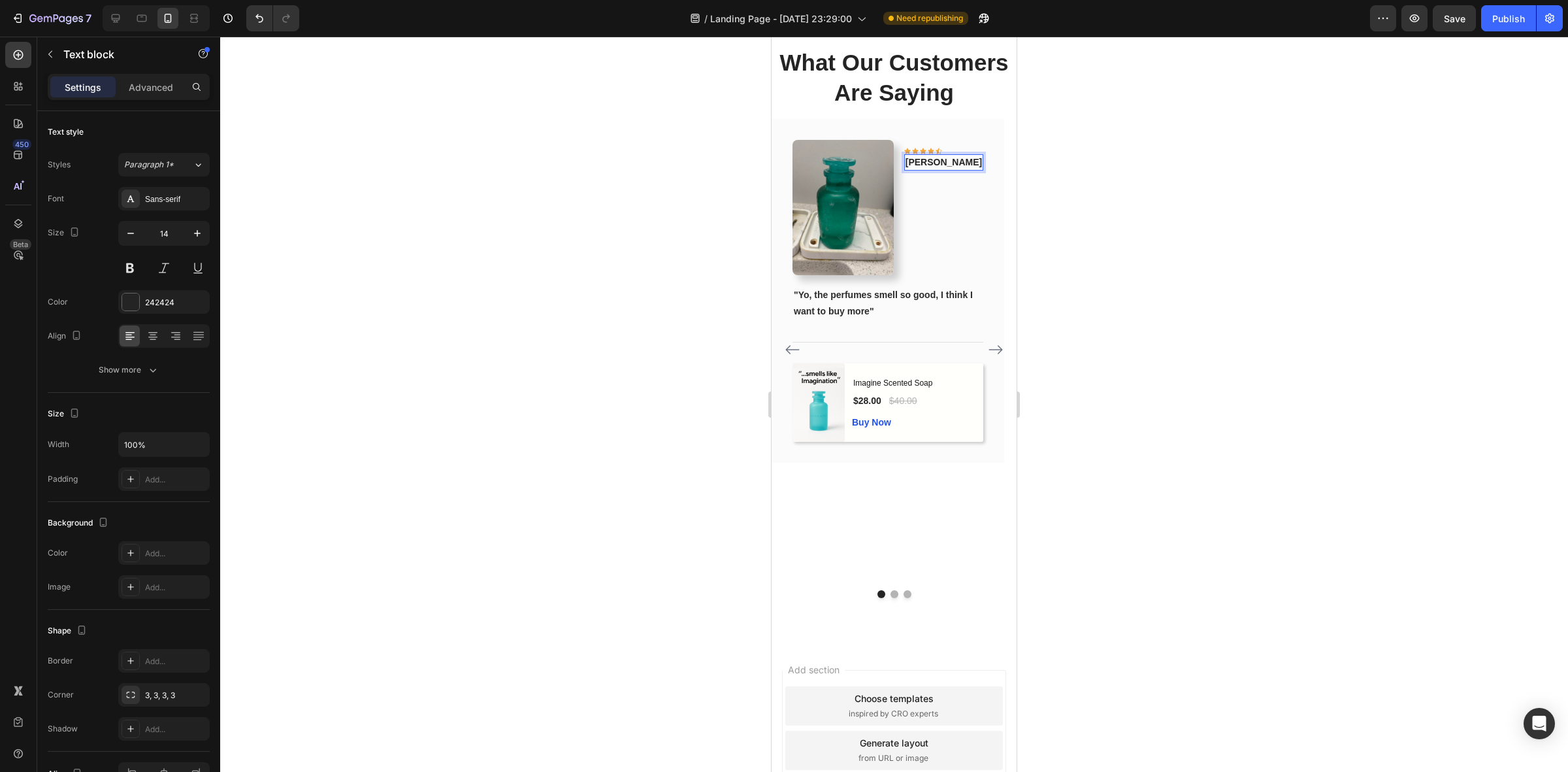
click at [962, 156] on p "[PERSON_NAME]" at bounding box center [944, 162] width 76 height 14
drag, startPoint x: 1167, startPoint y: 184, endPoint x: 218, endPoint y: 119, distance: 951.2
click at [1167, 184] on div at bounding box center [894, 403] width 1348 height 735
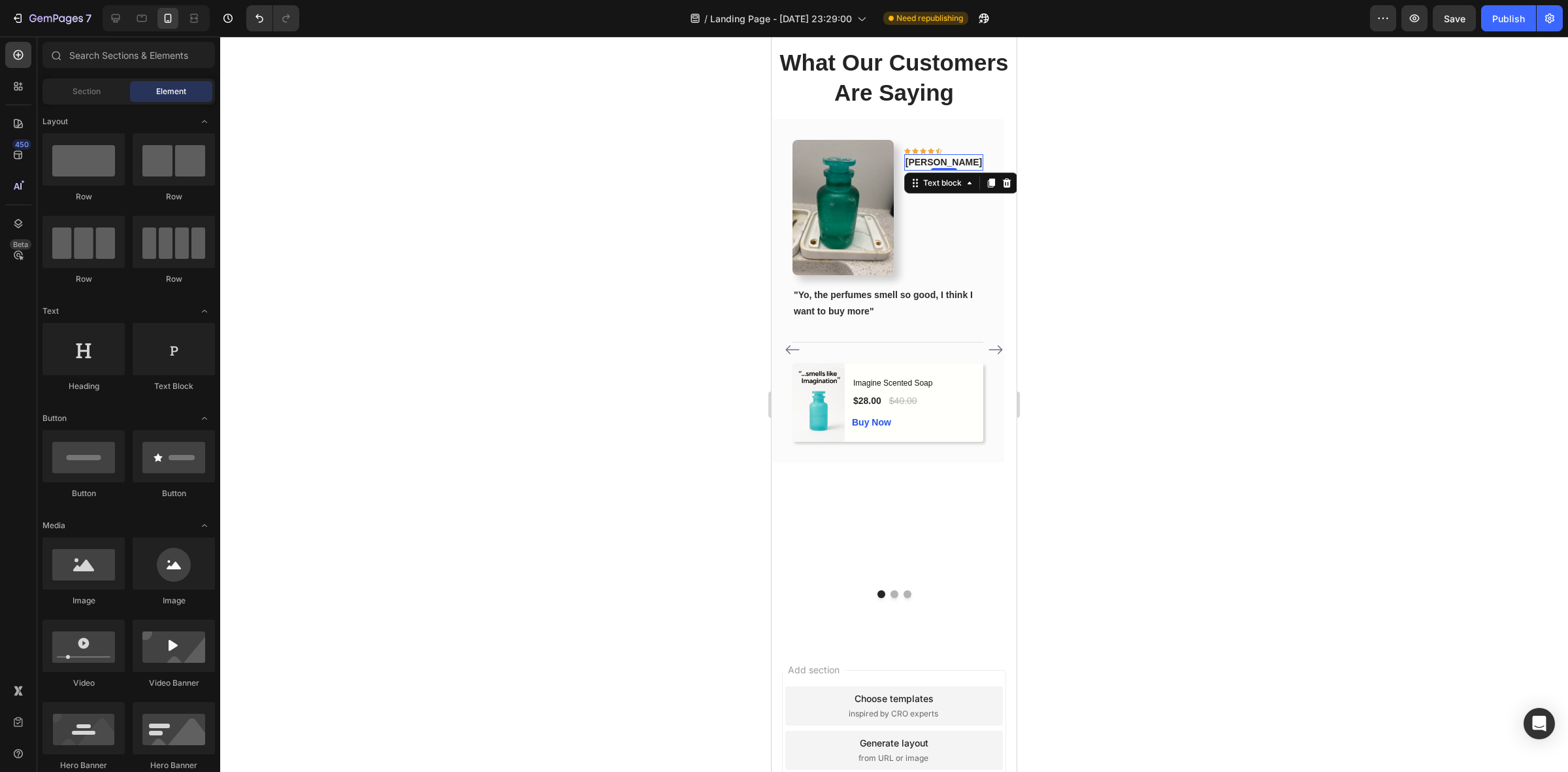
click at [972, 157] on p "[PERSON_NAME]" at bounding box center [944, 162] width 76 height 14
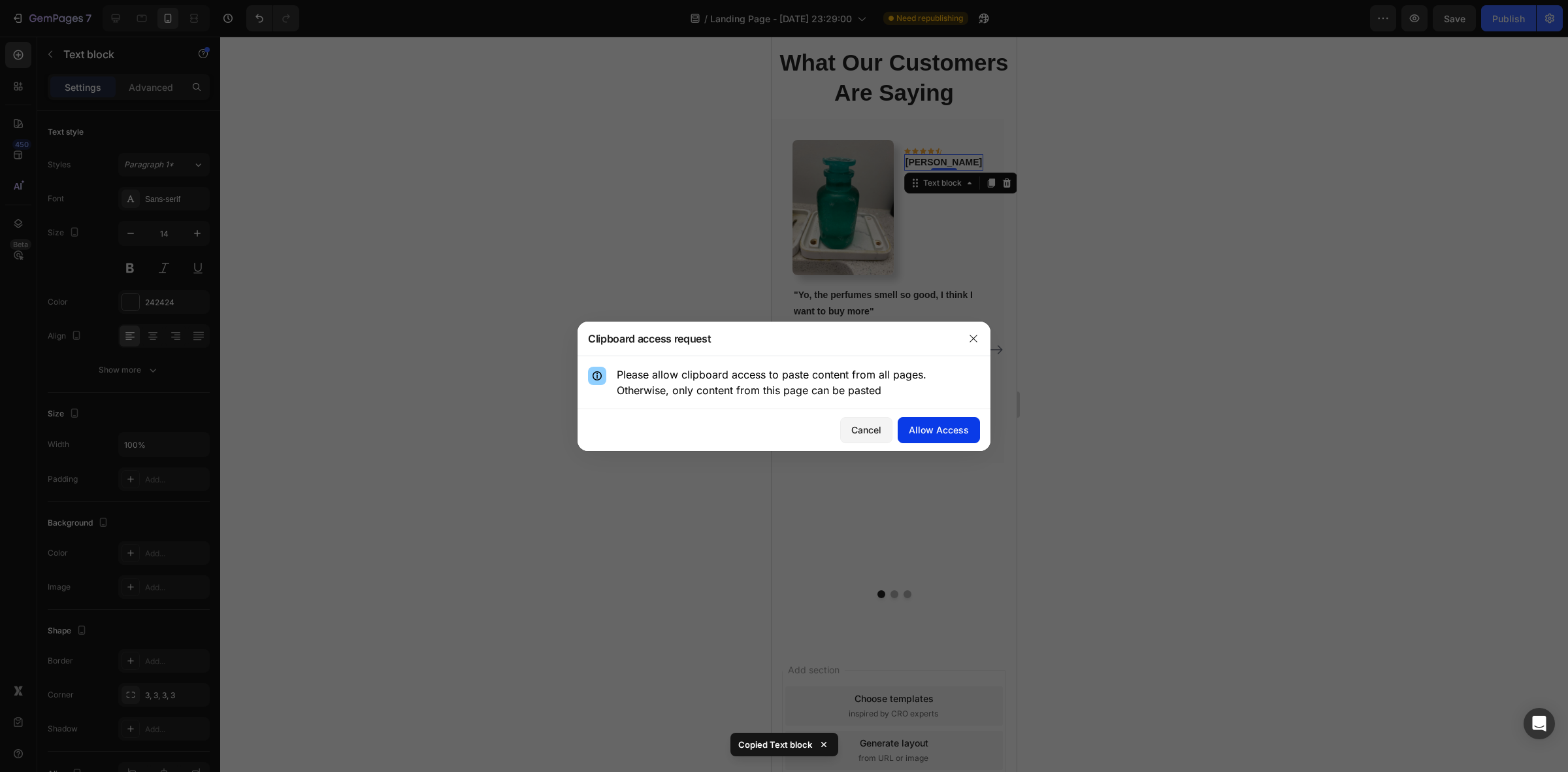
click at [956, 425] on div "Allow Access" at bounding box center [939, 429] width 60 height 14
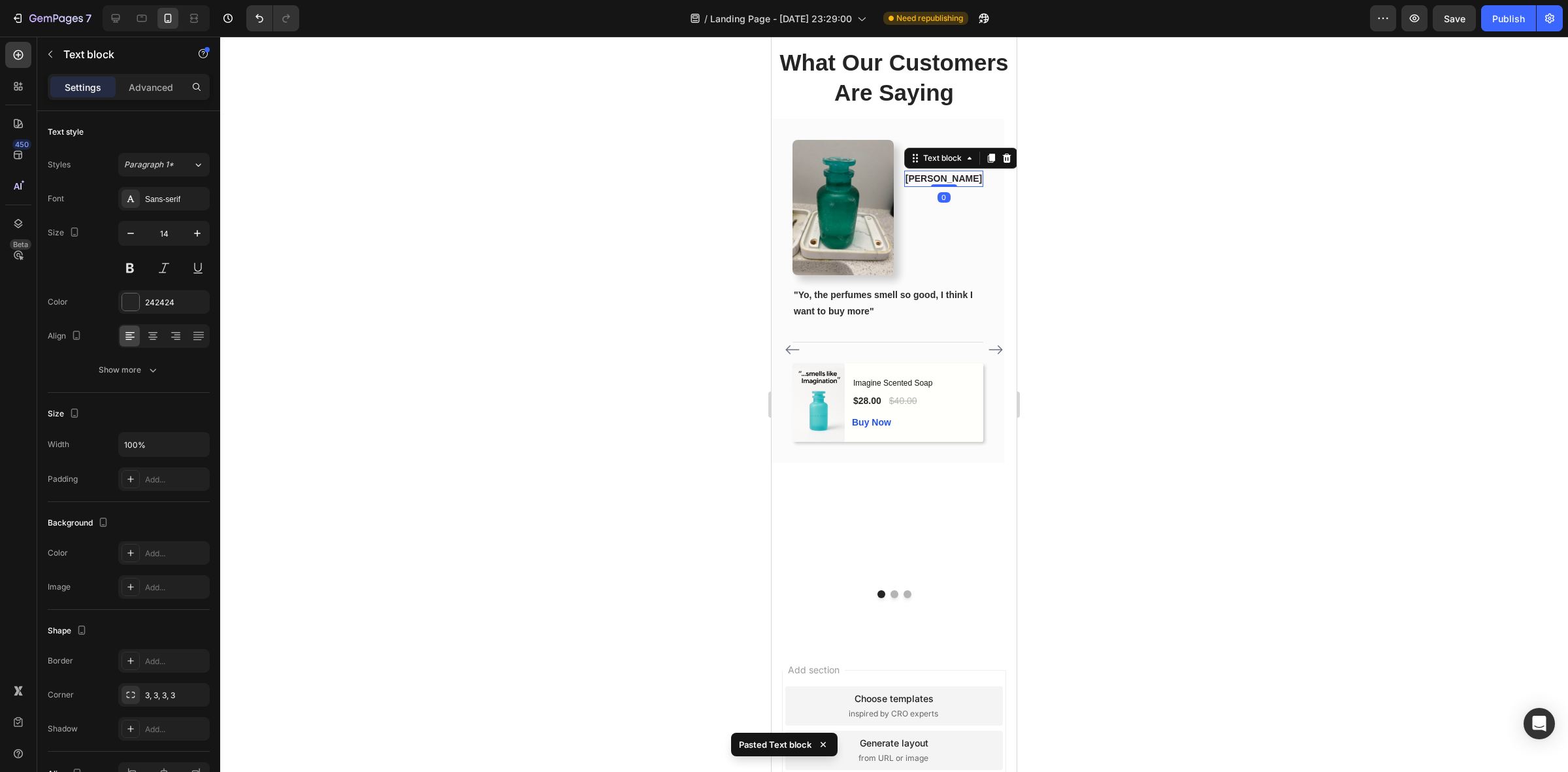
click at [1142, 268] on div at bounding box center [894, 403] width 1348 height 735
click at [967, 185] on div "Phillip Text block" at bounding box center [944, 178] width 79 height 16
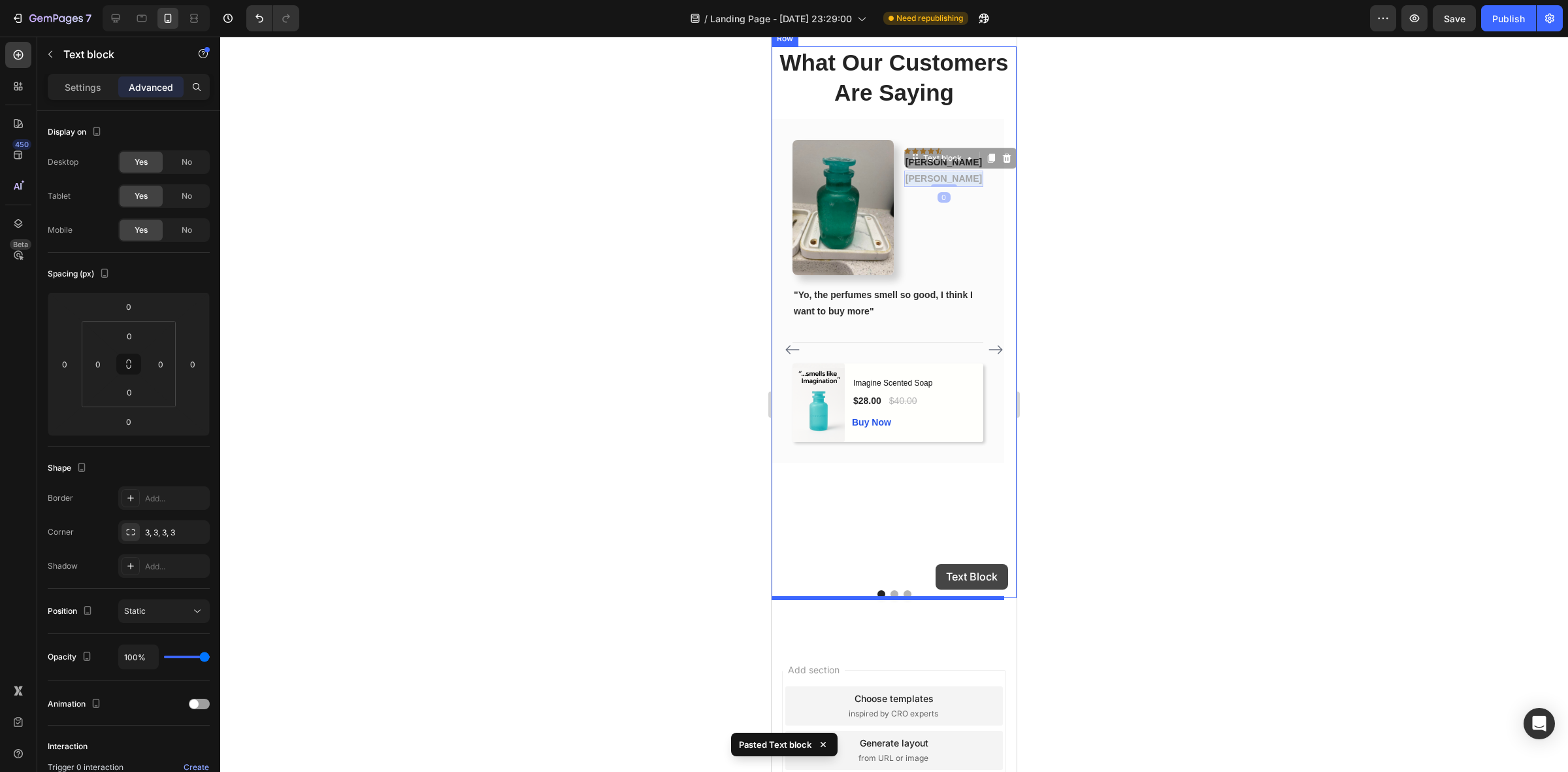
drag, startPoint x: 965, startPoint y: 178, endPoint x: 937, endPoint y: 564, distance: 387.0
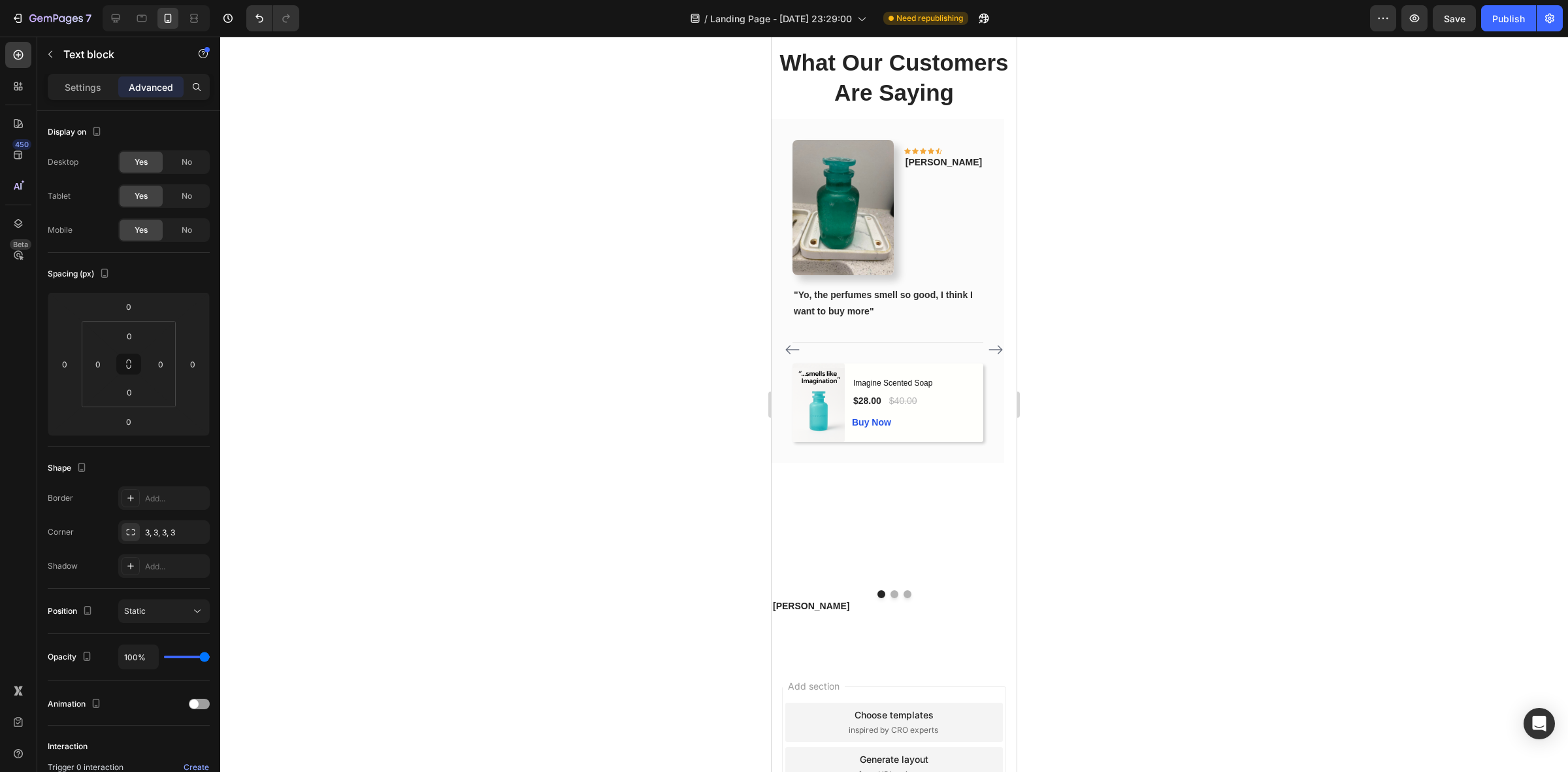
click at [1186, 492] on div at bounding box center [894, 403] width 1348 height 735
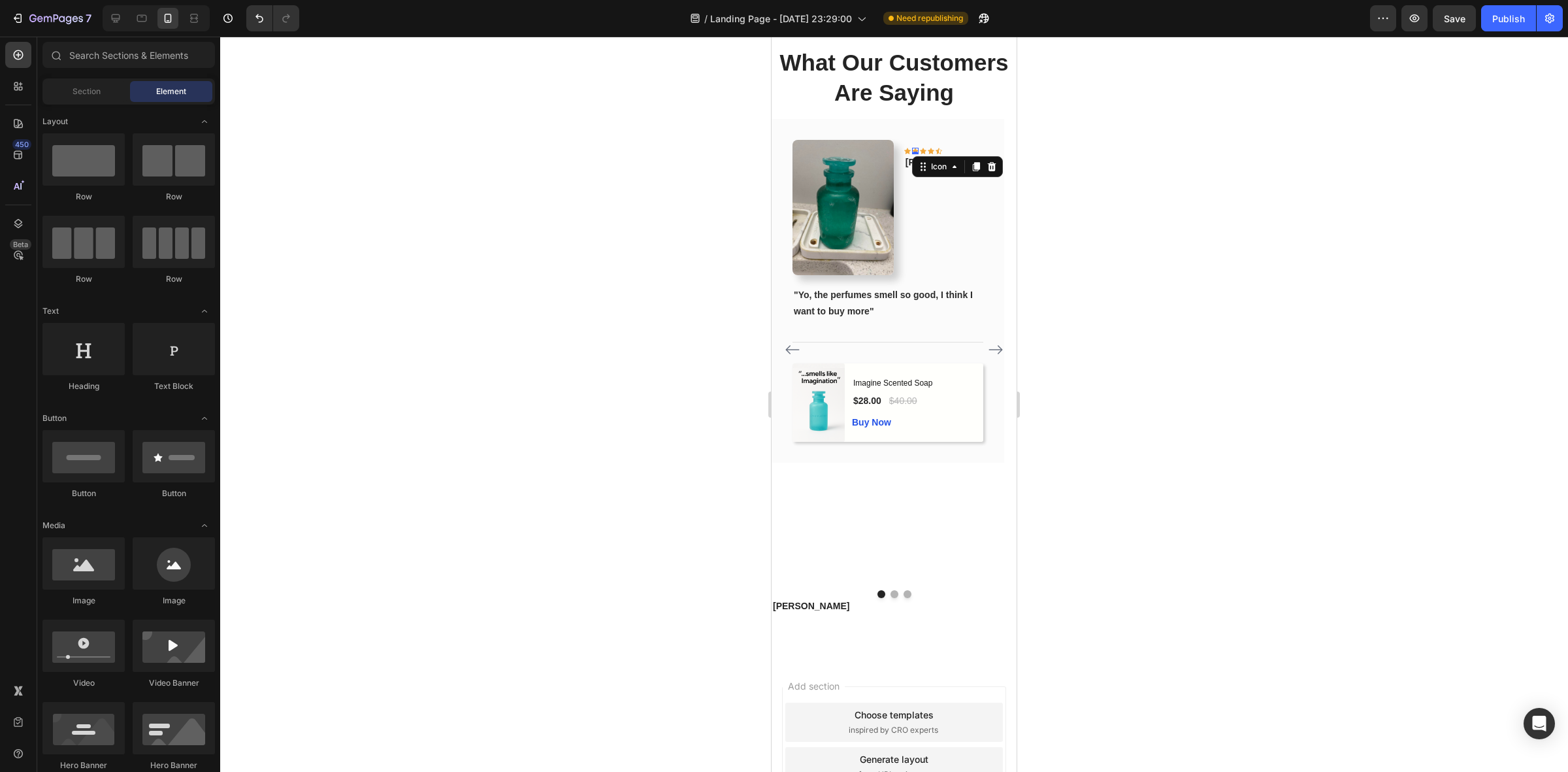
click at [918, 149] on div "Icon 0" at bounding box center [915, 151] width 7 height 7
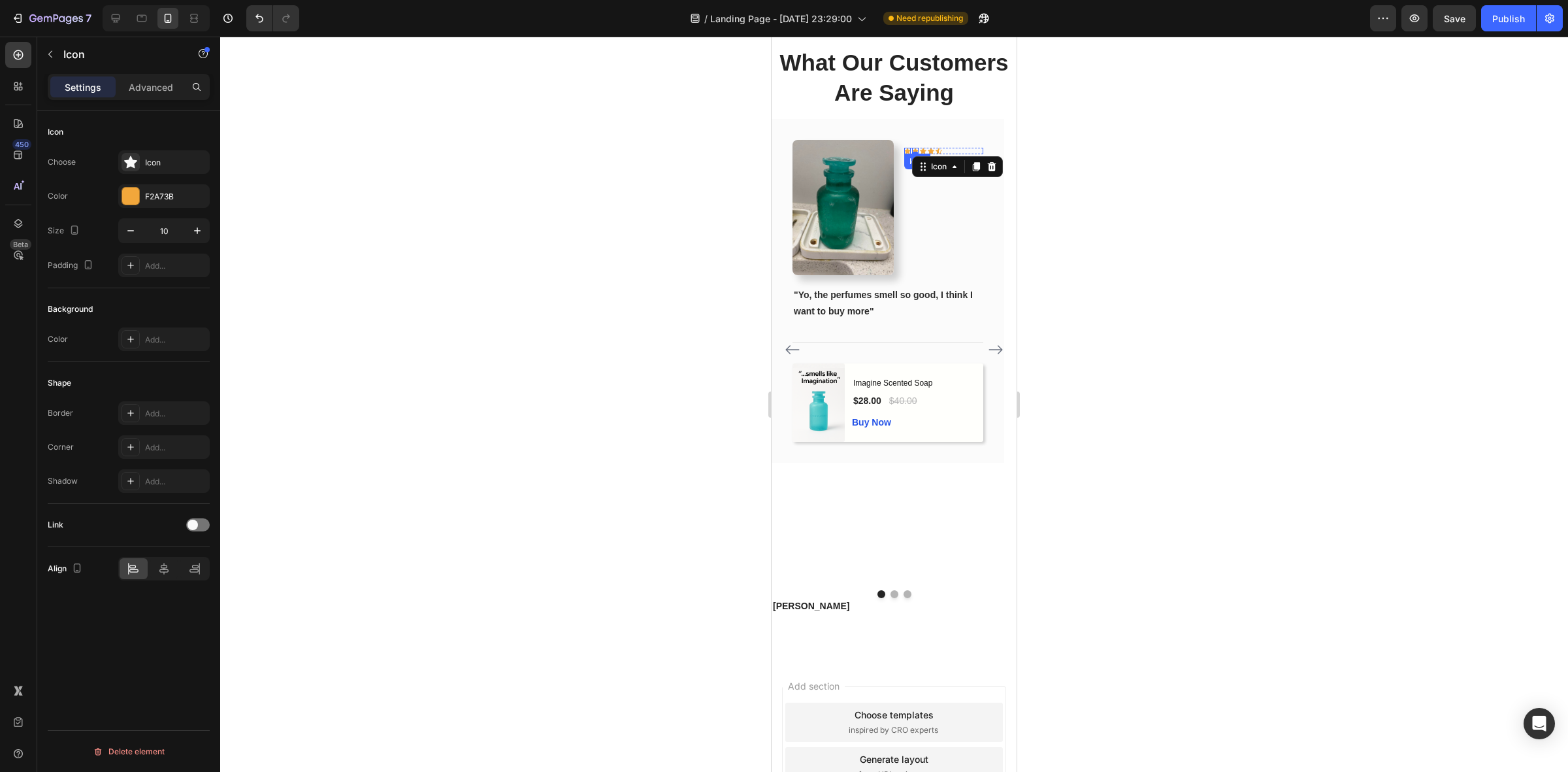
click at [911, 149] on div "Icon" at bounding box center [907, 151] width 7 height 7
click at [1150, 155] on div at bounding box center [894, 403] width 1348 height 735
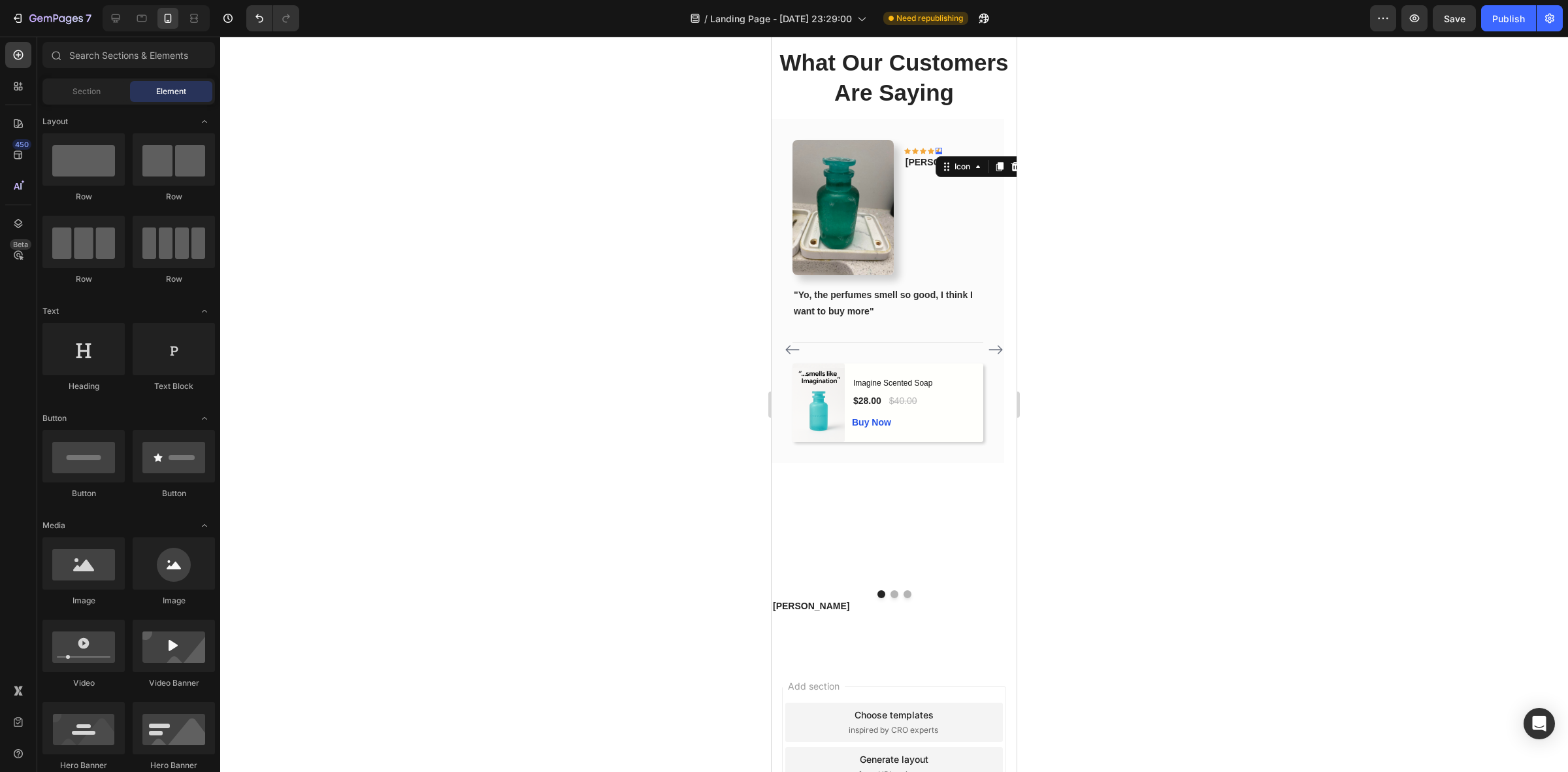
click at [942, 149] on div "Icon 0" at bounding box center [939, 151] width 7 height 7
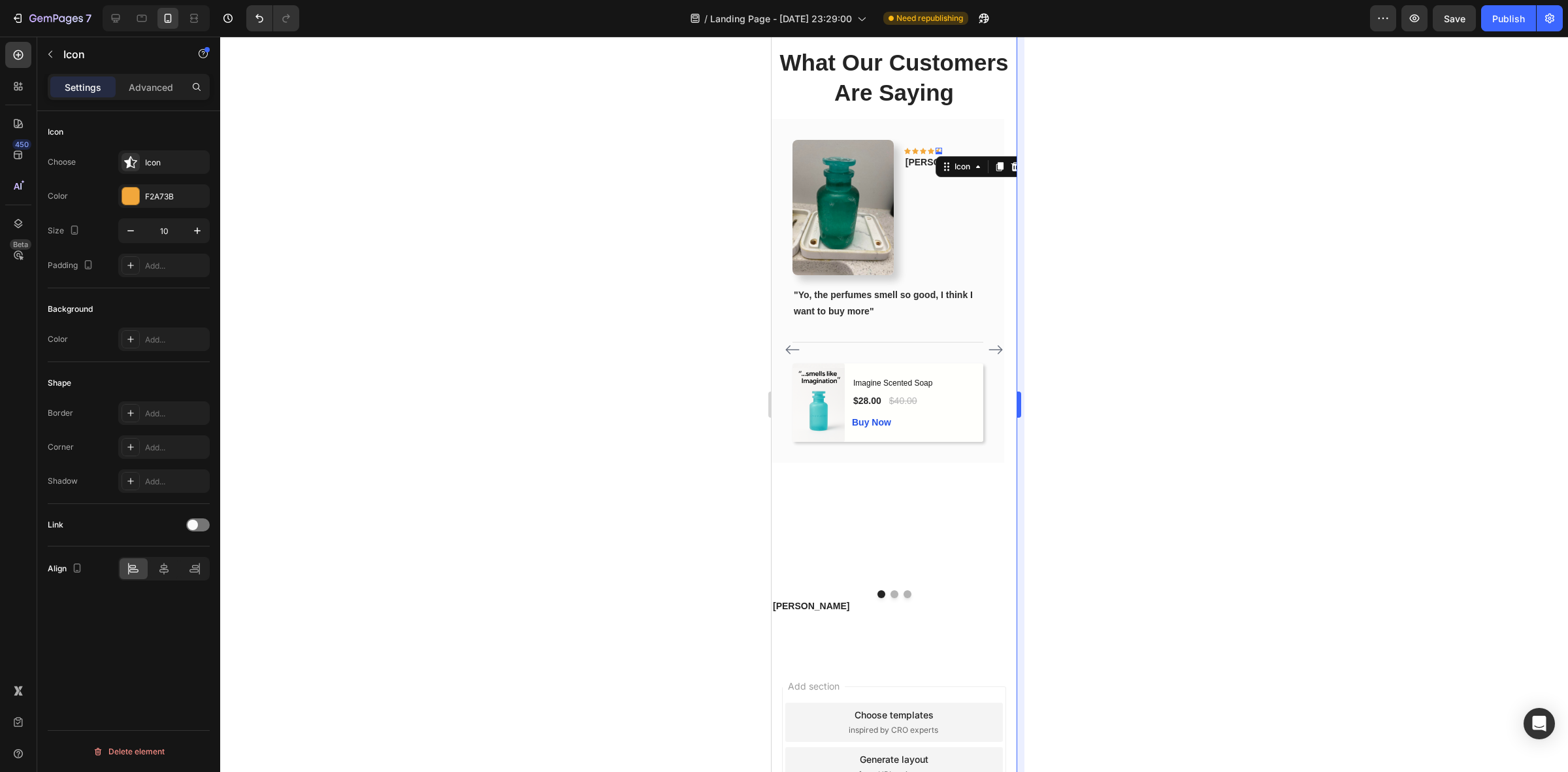
drag, startPoint x: 1089, startPoint y: 151, endPoint x: 1016, endPoint y: 141, distance: 73.7
click at [1087, 150] on div at bounding box center [894, 403] width 1348 height 735
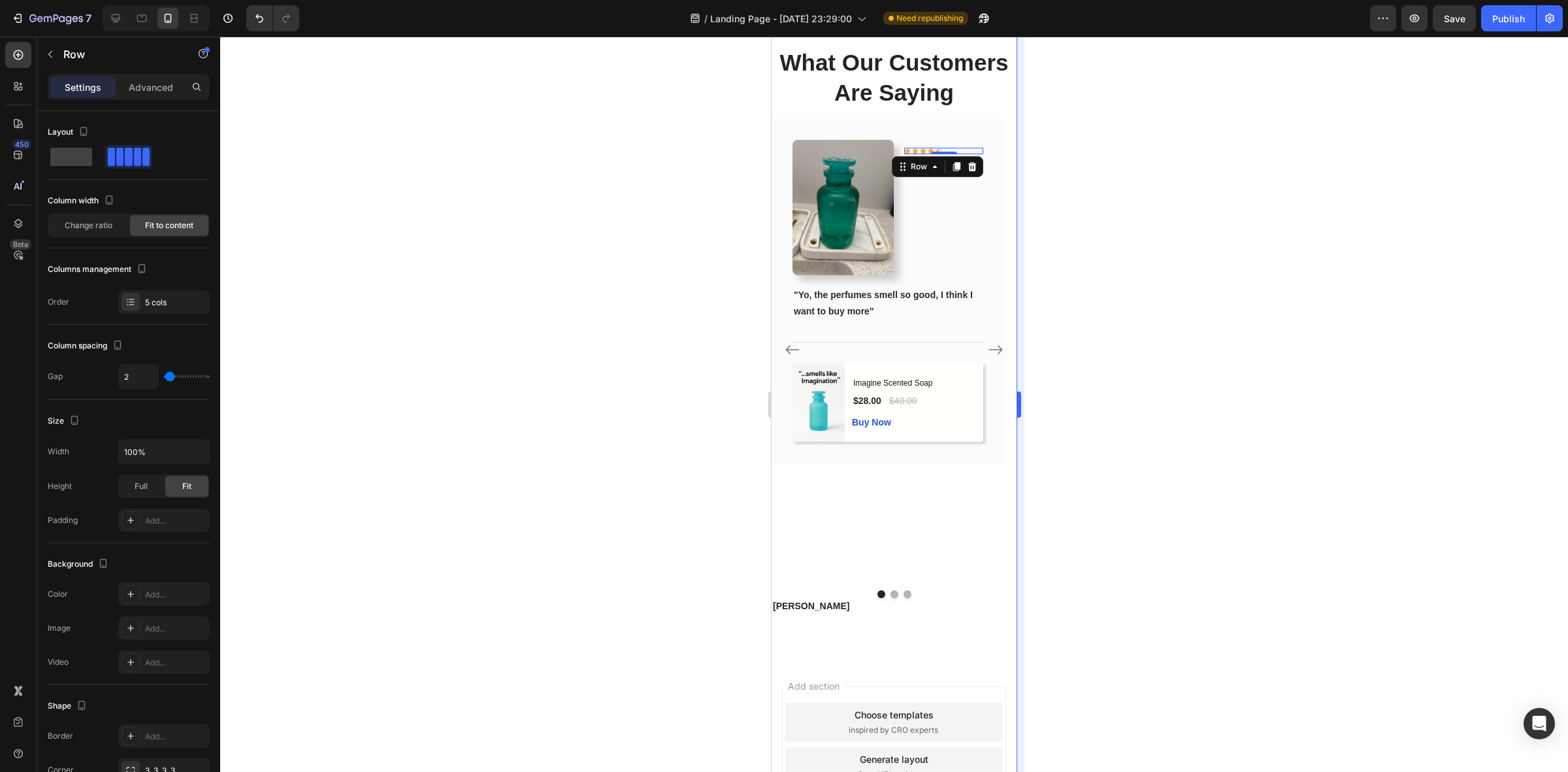
drag, startPoint x: 1173, startPoint y: 185, endPoint x: 1020, endPoint y: 157, distance: 155.5
click at [1171, 185] on div at bounding box center [894, 403] width 1348 height 735
click at [968, 150] on div "Icon Icon Icon Icon Icon Row 0" at bounding box center [944, 151] width 79 height 7
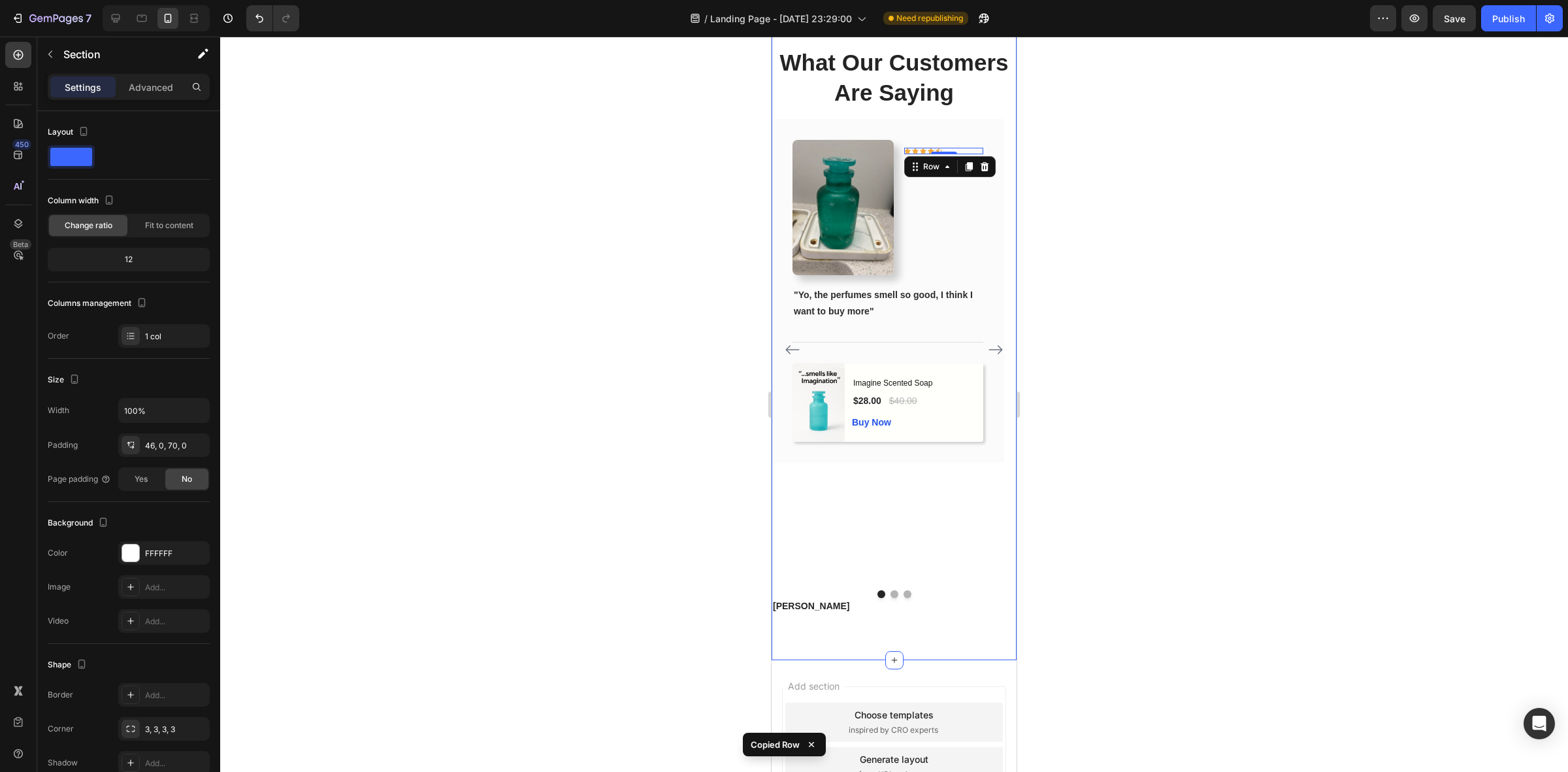
click at [822, 638] on div "What Our Customers Are Saying Heading Image Icon Icon Icon Icon Icon Row 0 Phil…" at bounding box center [894, 337] width 245 height 643
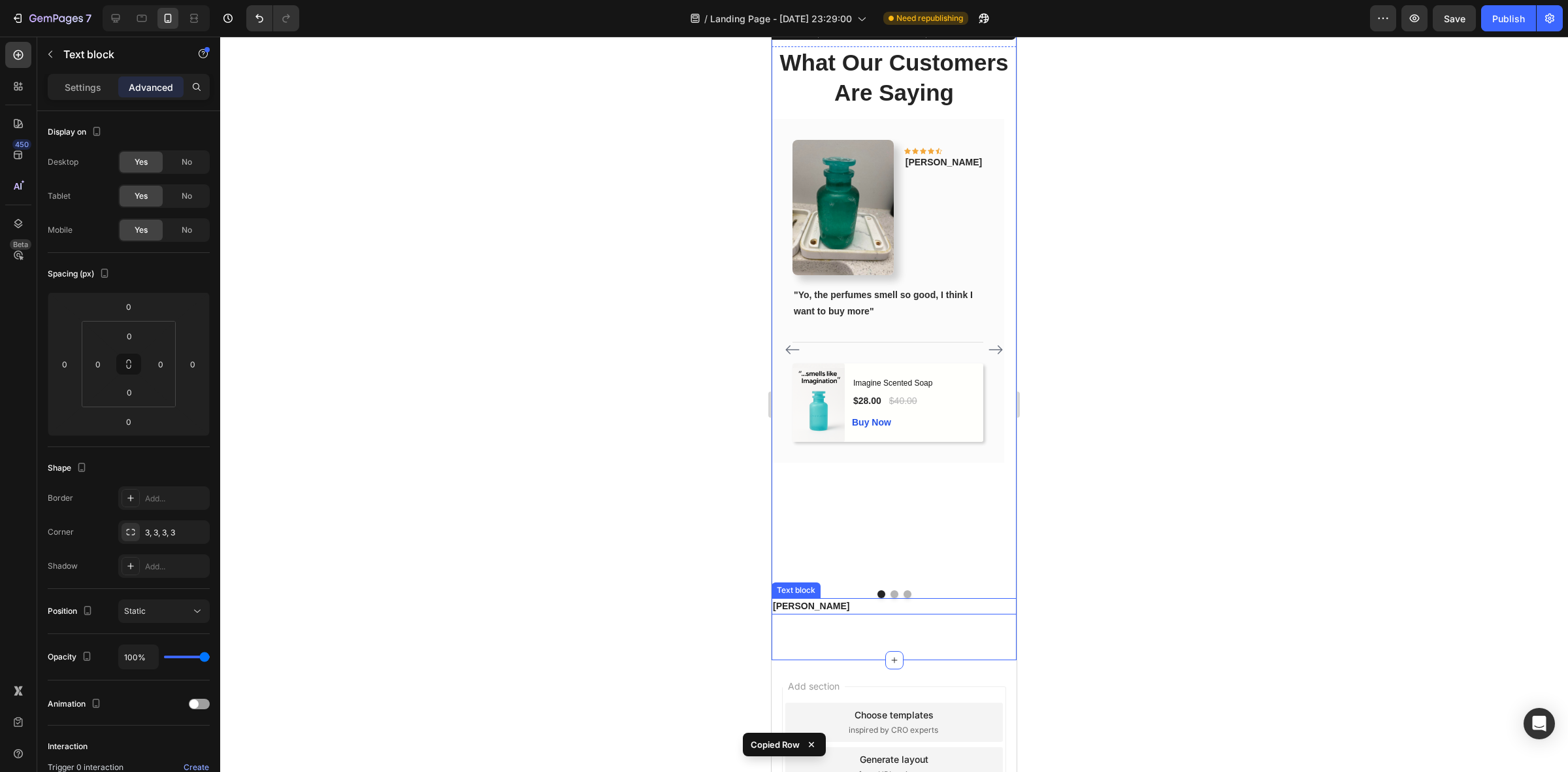
click at [808, 609] on p "[PERSON_NAME]" at bounding box center [894, 606] width 243 height 14
click at [808, 608] on p "[PERSON_NAME]" at bounding box center [894, 606] width 243 height 14
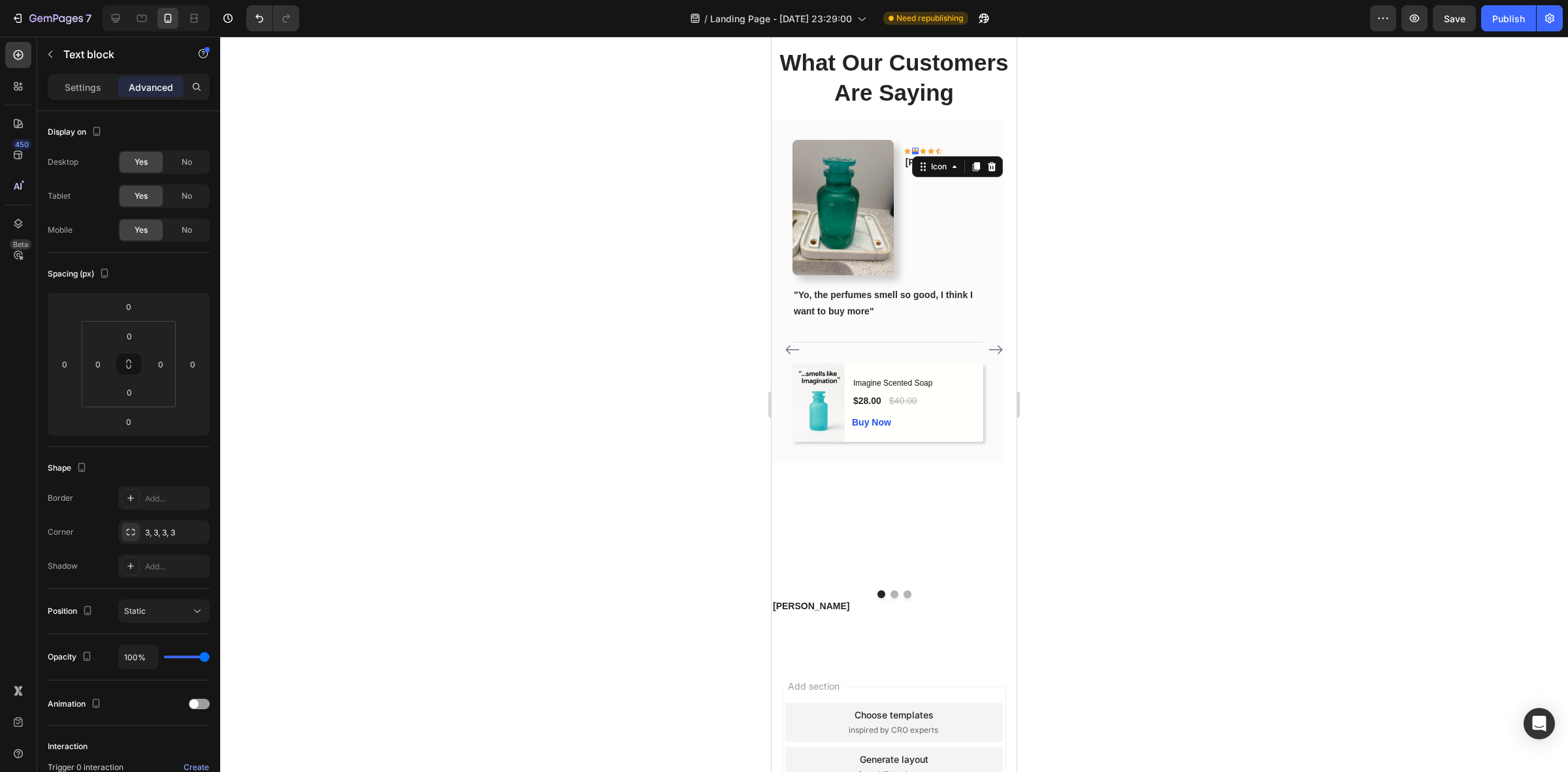
click at [918, 149] on div "Icon 0" at bounding box center [915, 151] width 7 height 7
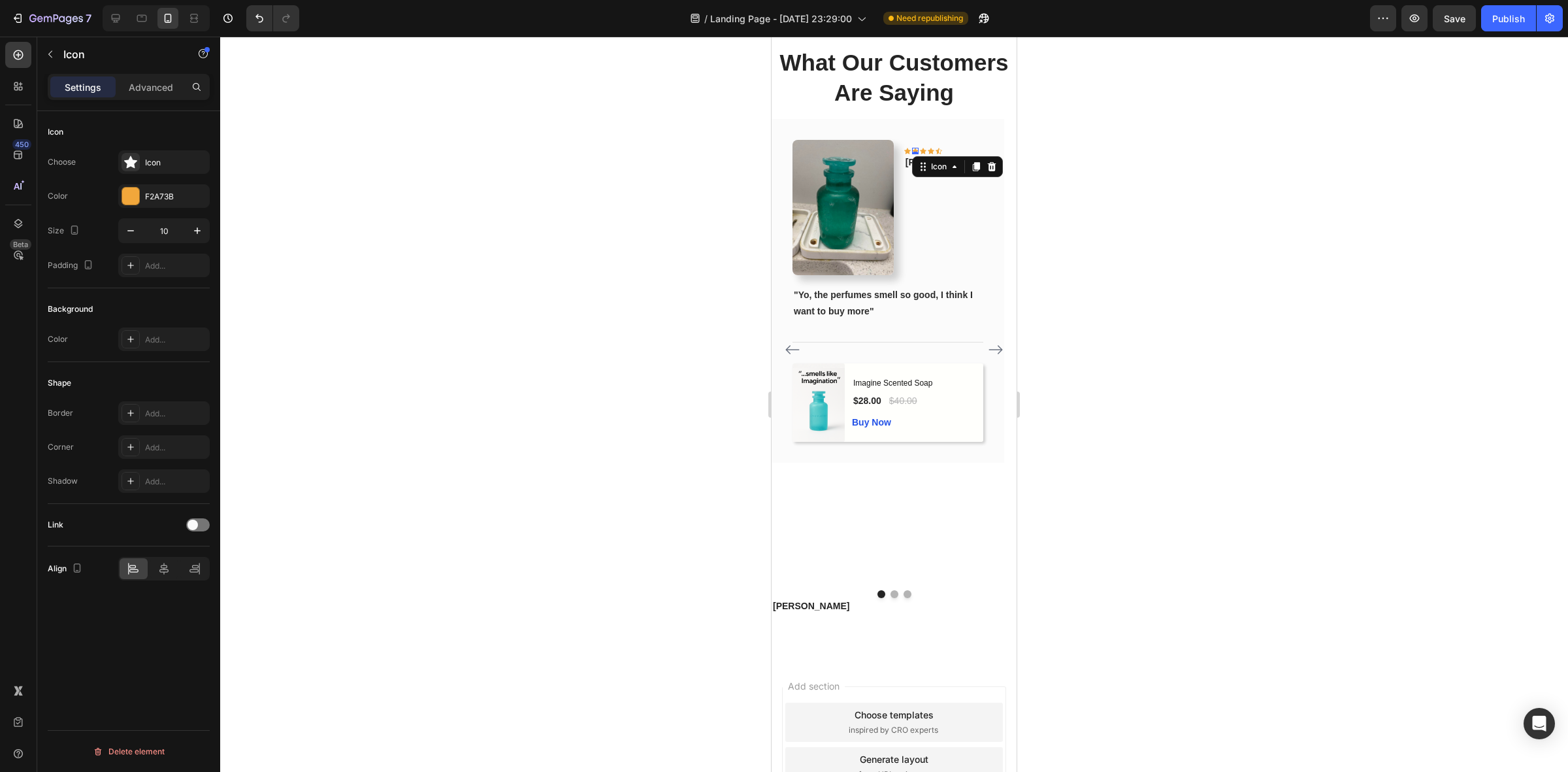
click at [1173, 168] on div at bounding box center [894, 403] width 1348 height 735
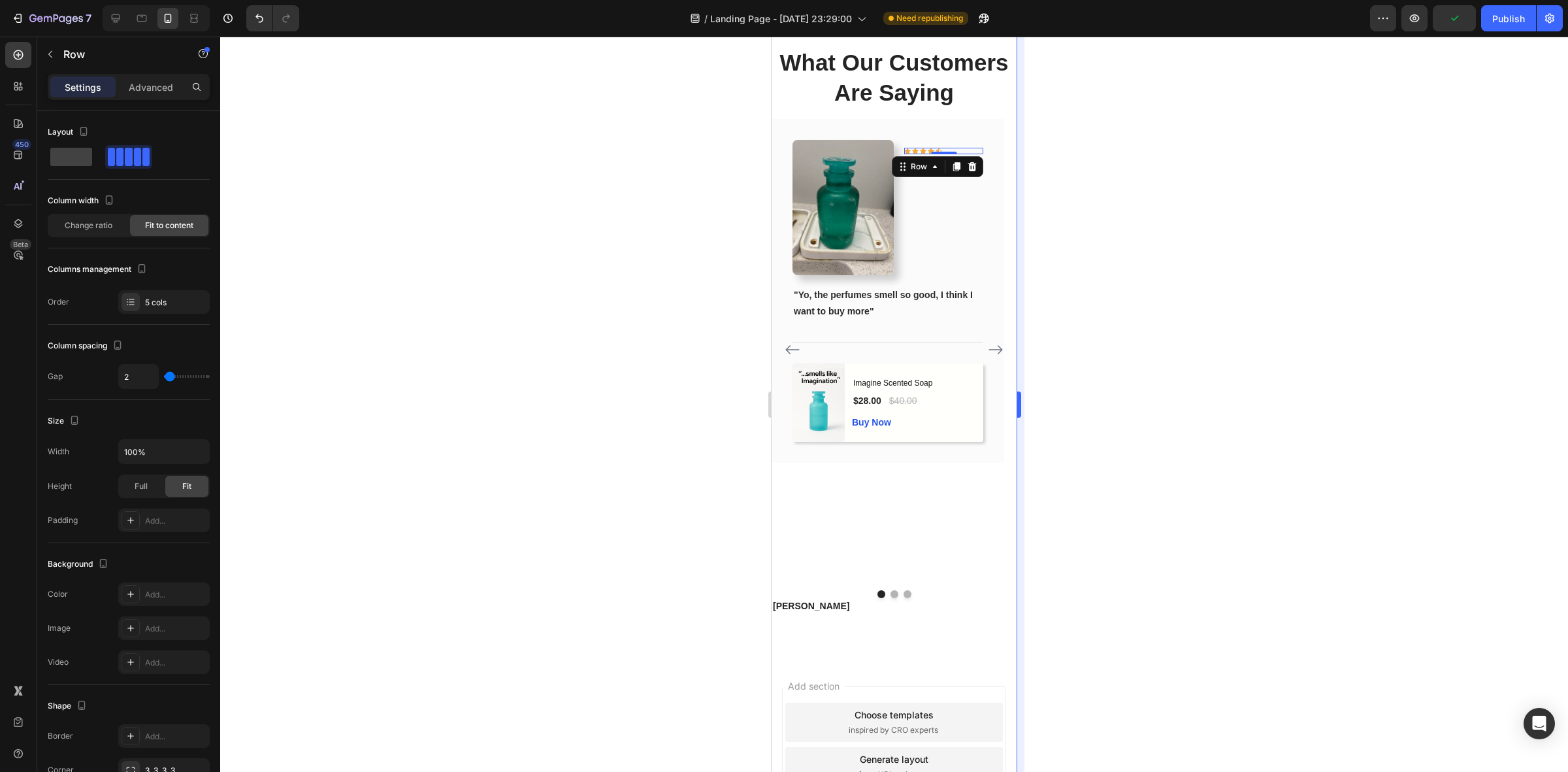
drag, startPoint x: 1140, startPoint y: 162, endPoint x: 1024, endPoint y: 154, distance: 116.3
click at [1138, 162] on div at bounding box center [894, 403] width 1348 height 735
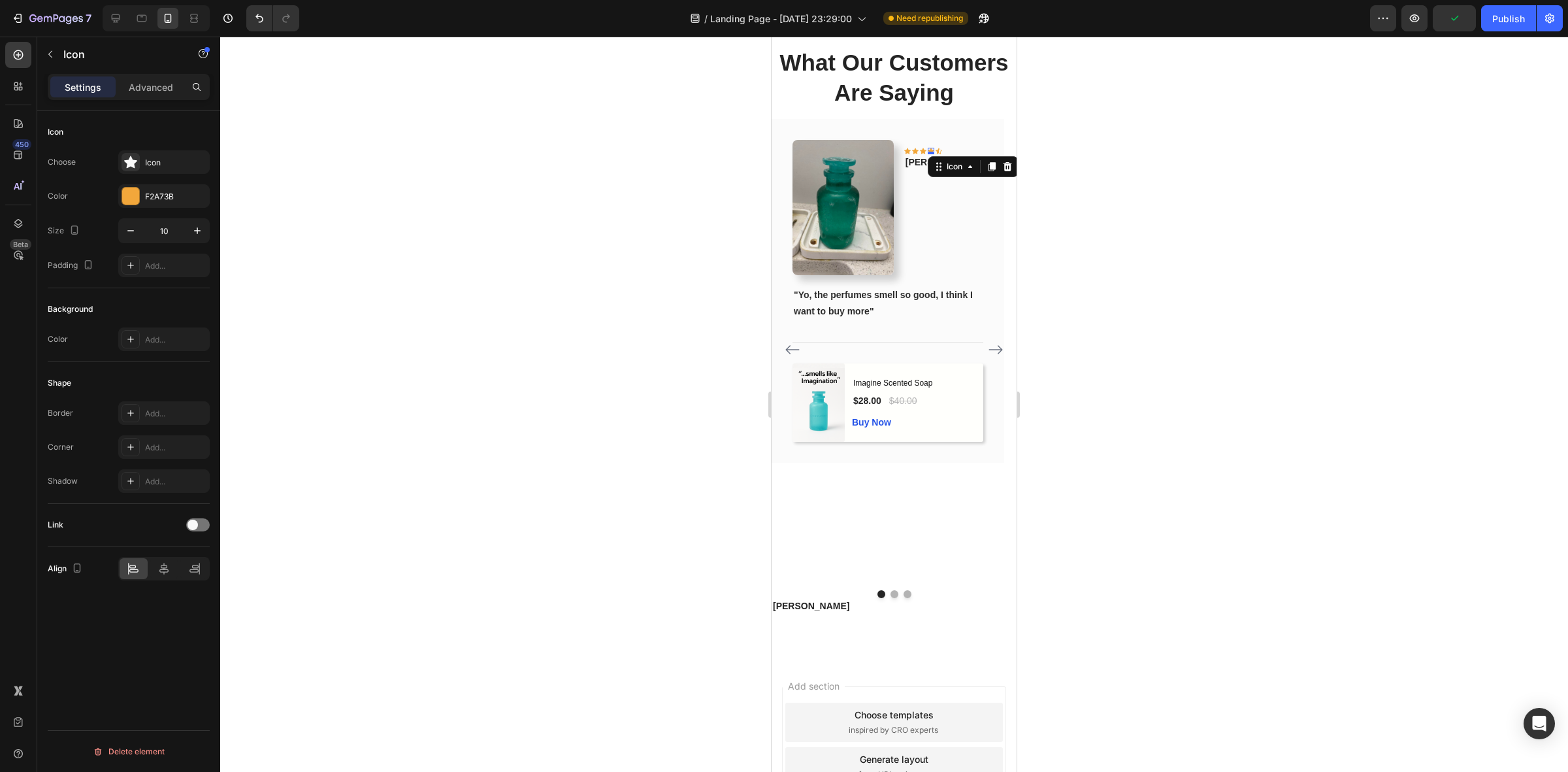
click at [934, 151] on div "Icon 0" at bounding box center [931, 151] width 7 height 7
drag, startPoint x: 1117, startPoint y: 152, endPoint x: 1020, endPoint y: 148, distance: 97.1
click at [1113, 154] on div at bounding box center [894, 403] width 1348 height 735
click at [942, 154] on div "Icon 0" at bounding box center [939, 151] width 7 height 7
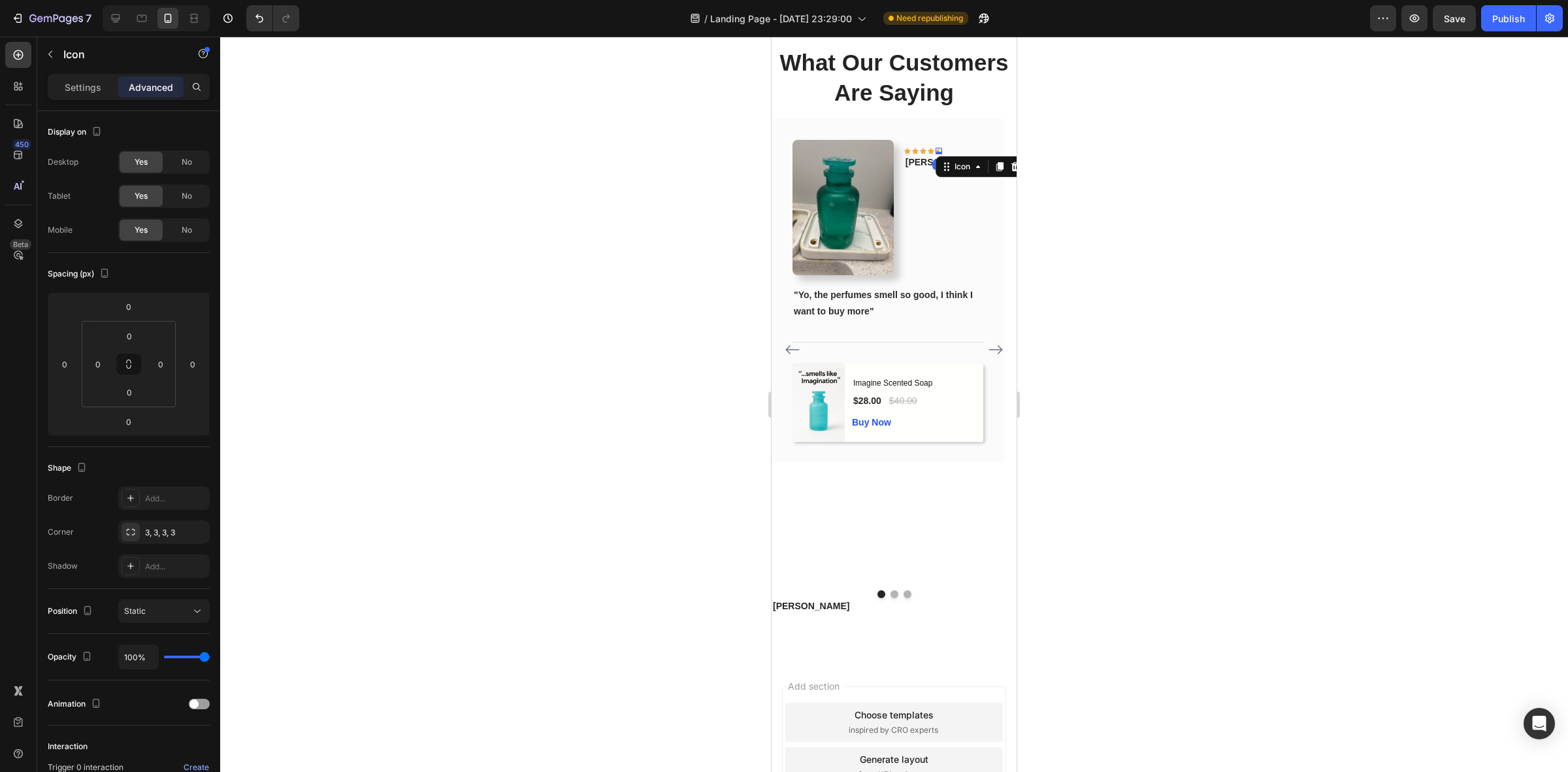
drag, startPoint x: 1122, startPoint y: 154, endPoint x: 1027, endPoint y: 147, distance: 95.3
click at [1119, 154] on div at bounding box center [894, 403] width 1348 height 735
click at [918, 149] on div "Icon" at bounding box center [915, 151] width 7 height 7
click at [960, 170] on icon at bounding box center [955, 167] width 10 height 10
click at [1160, 188] on div at bounding box center [894, 403] width 1348 height 735
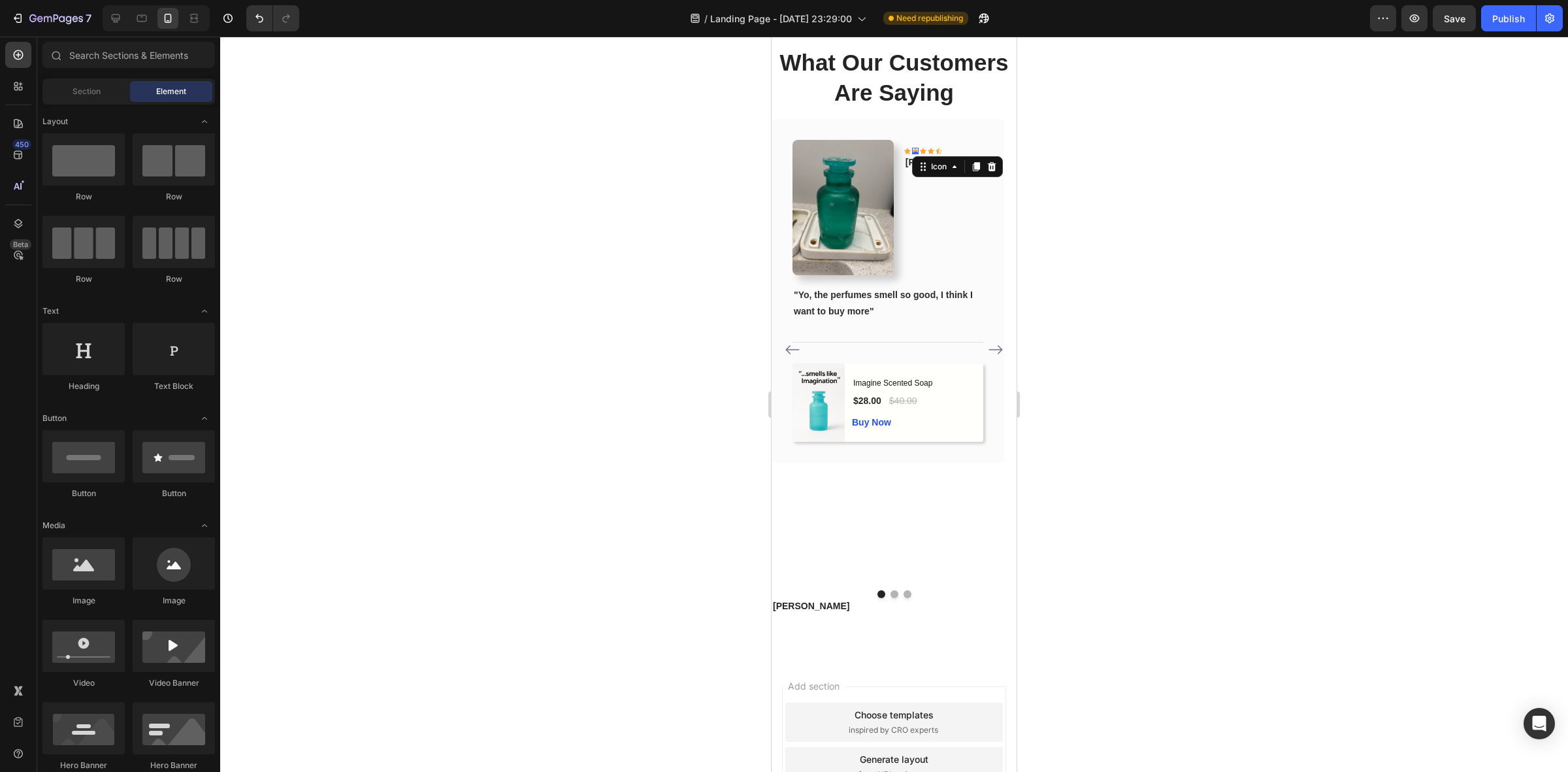
click at [918, 151] on div "Icon 0" at bounding box center [915, 151] width 7 height 7
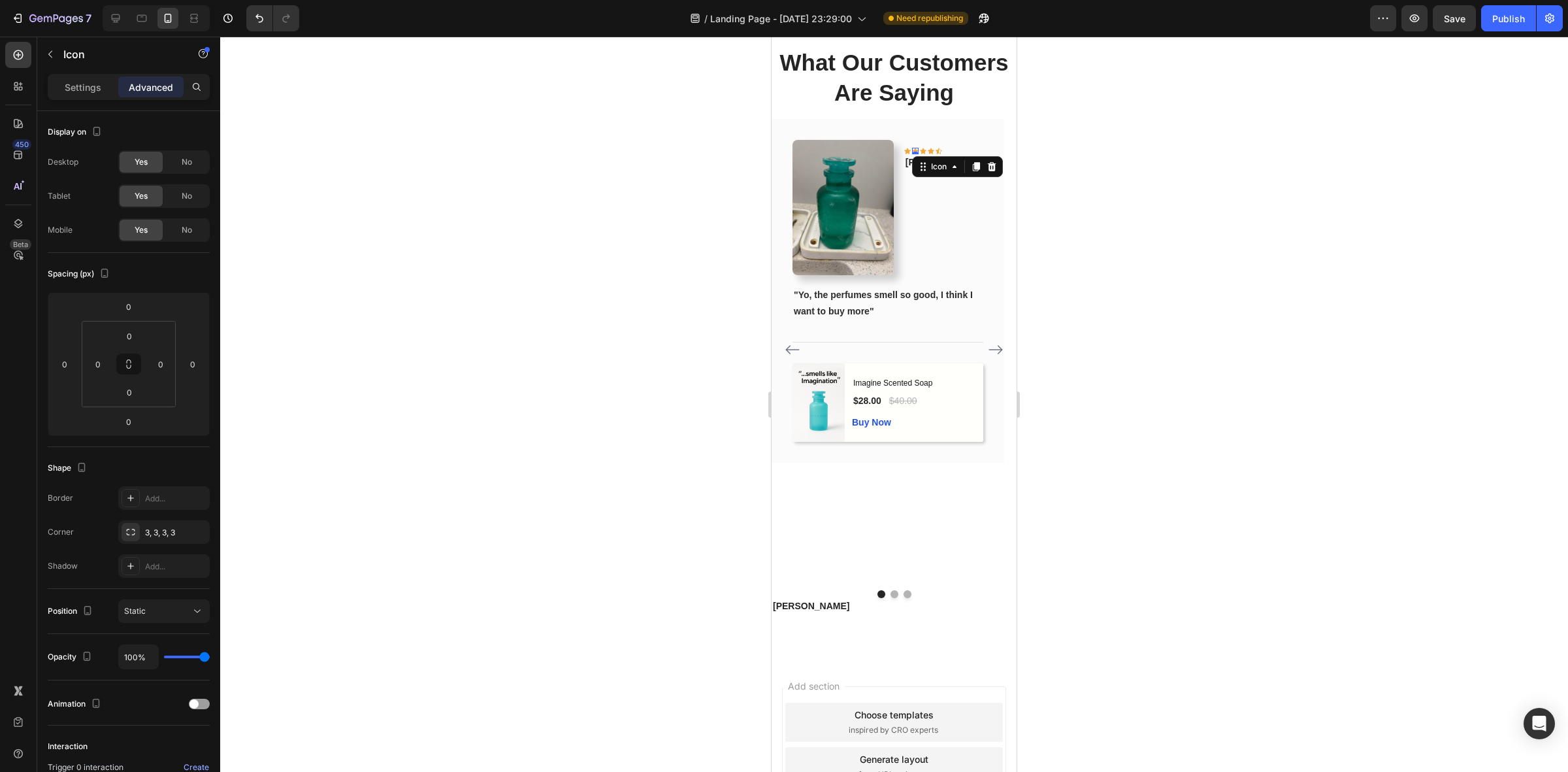
click at [922, 150] on div "0" at bounding box center [915, 154] width 13 height 10
click at [1167, 157] on div at bounding box center [894, 403] width 1348 height 735
drag, startPoint x: 948, startPoint y: 150, endPoint x: 840, endPoint y: 615, distance: 477.4
click at [926, 150] on div "Icon 0" at bounding box center [923, 151] width 7 height 7
click at [911, 150] on div "Icon" at bounding box center [907, 151] width 7 height 7
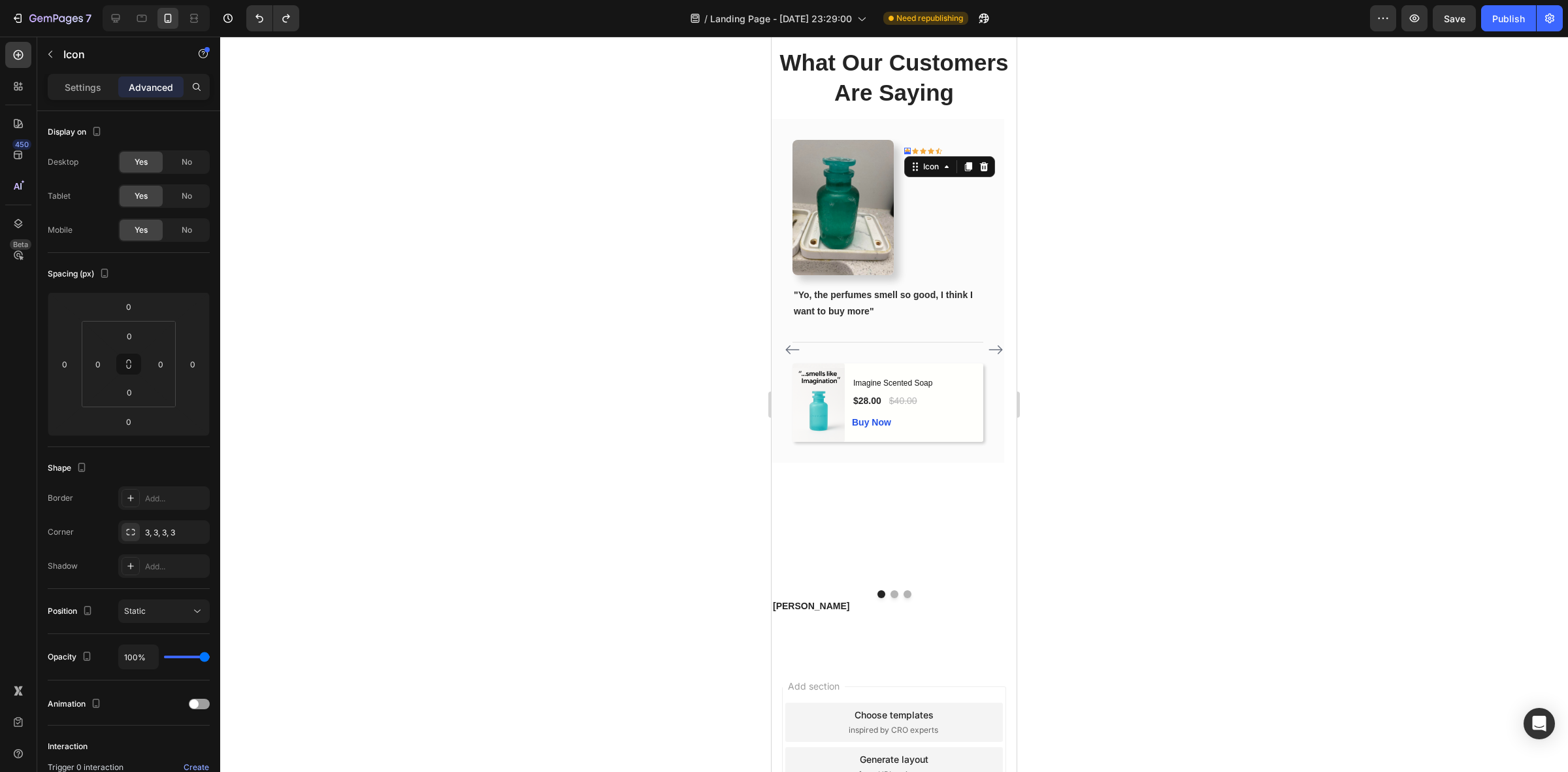
drag, startPoint x: 1151, startPoint y: 158, endPoint x: 1082, endPoint y: 155, distance: 69.1
click at [1143, 160] on div at bounding box center [894, 403] width 1348 height 735
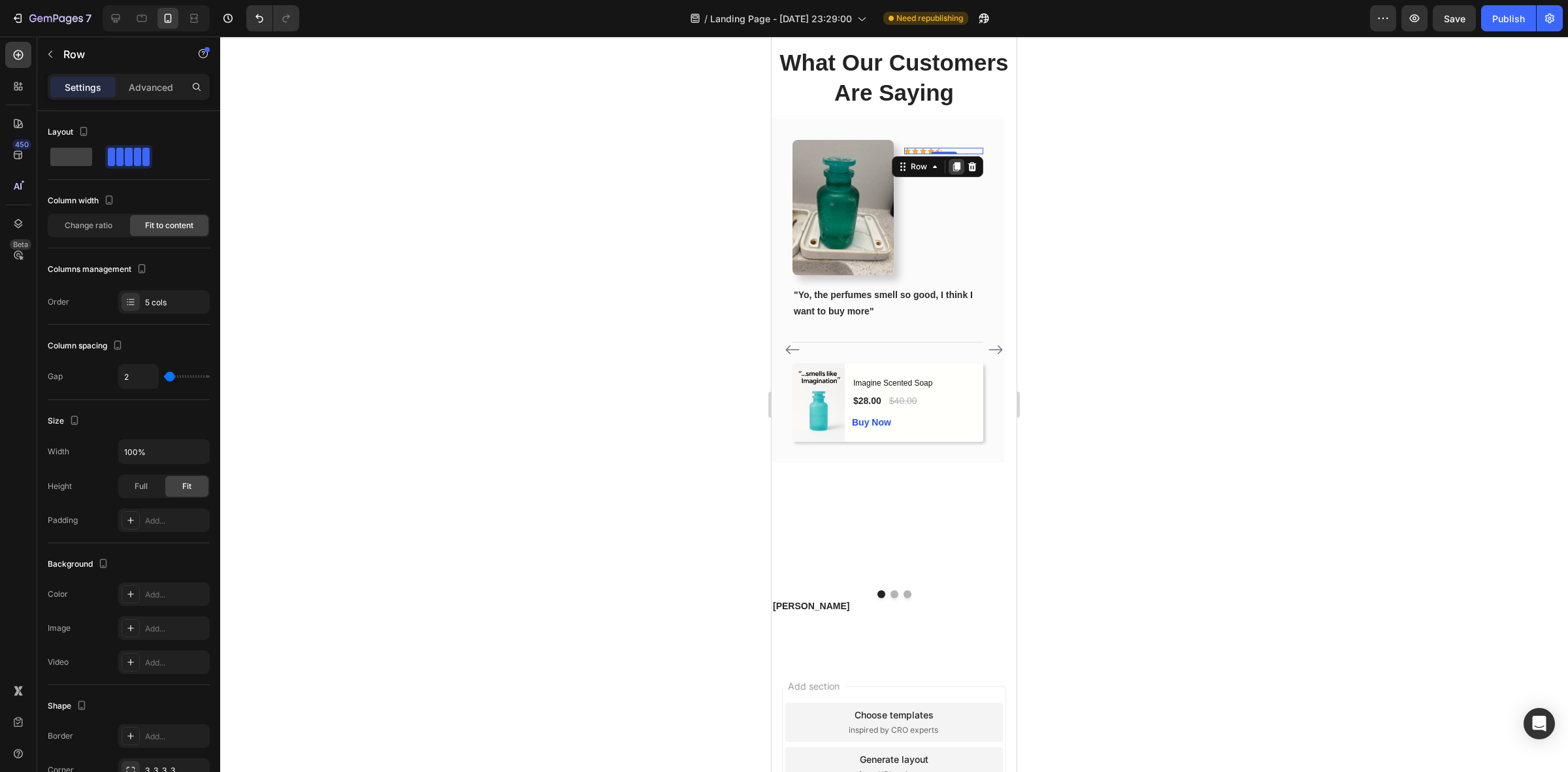
click at [956, 164] on icon at bounding box center [957, 167] width 7 height 9
drag, startPoint x: 964, startPoint y: 184, endPoint x: 836, endPoint y: 640, distance: 473.6
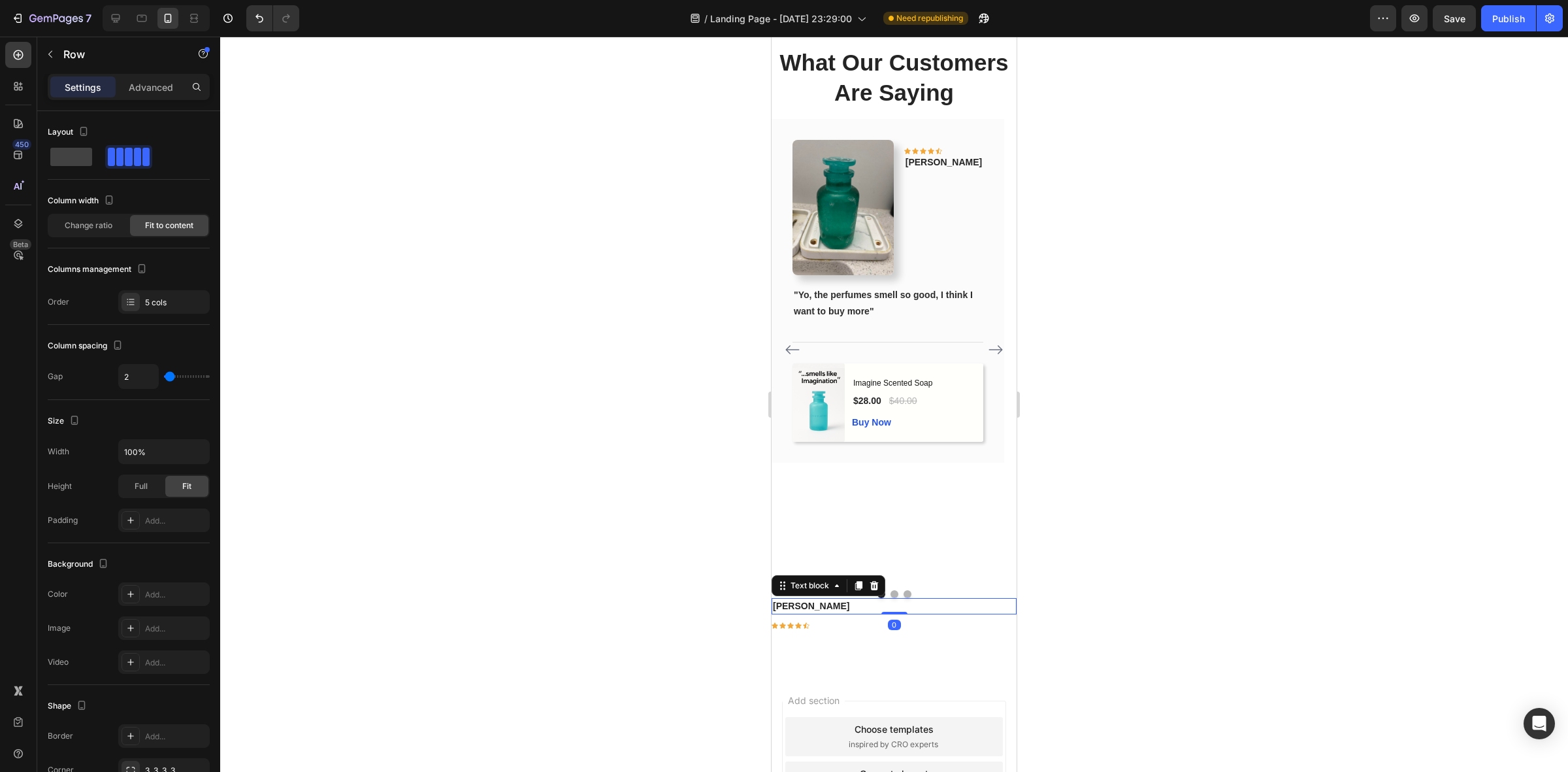
click at [792, 599] on p "Phillip" at bounding box center [894, 606] width 243 height 14
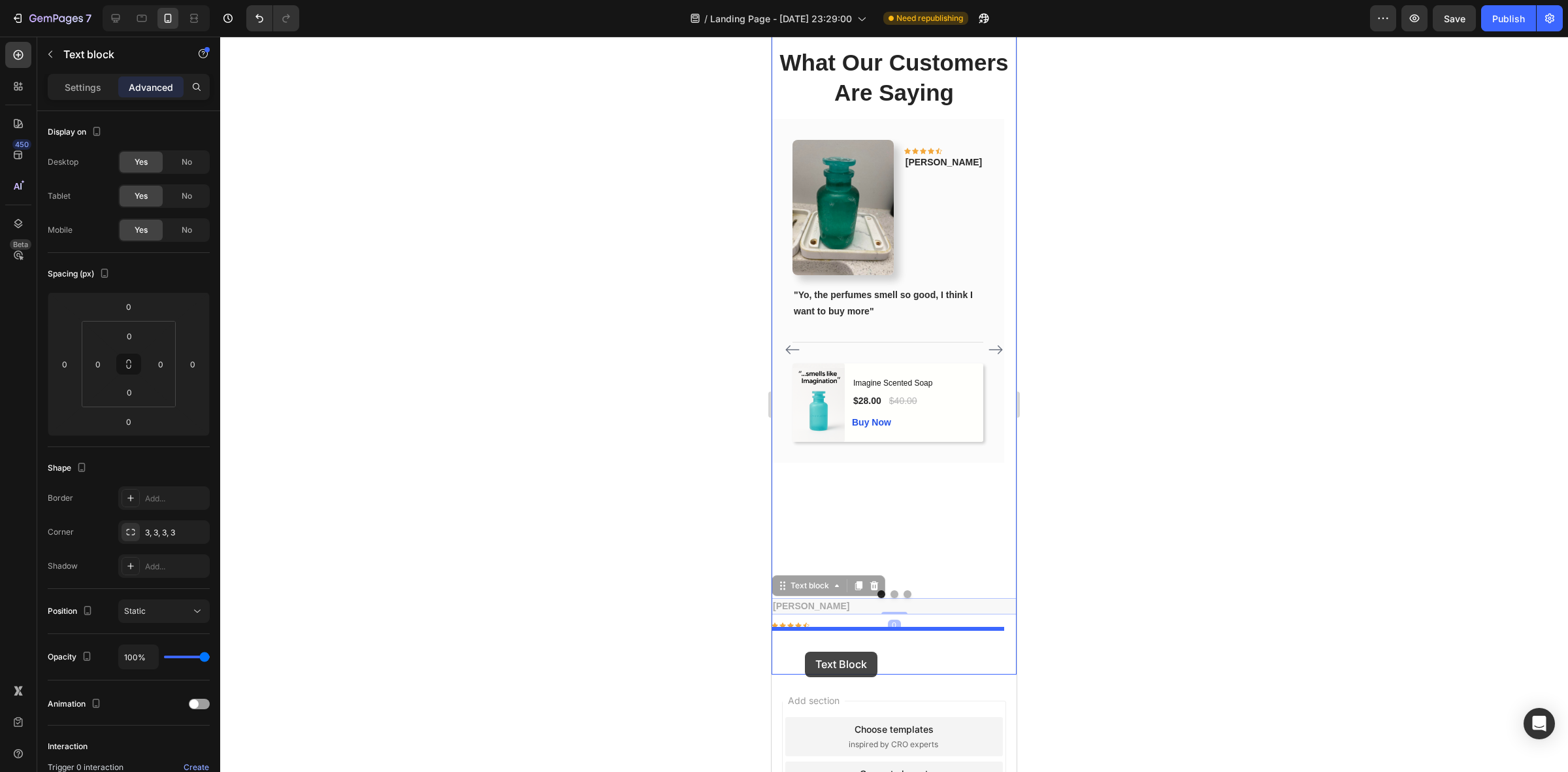
drag, startPoint x: 802, startPoint y: 585, endPoint x: 805, endPoint y: 652, distance: 67.1
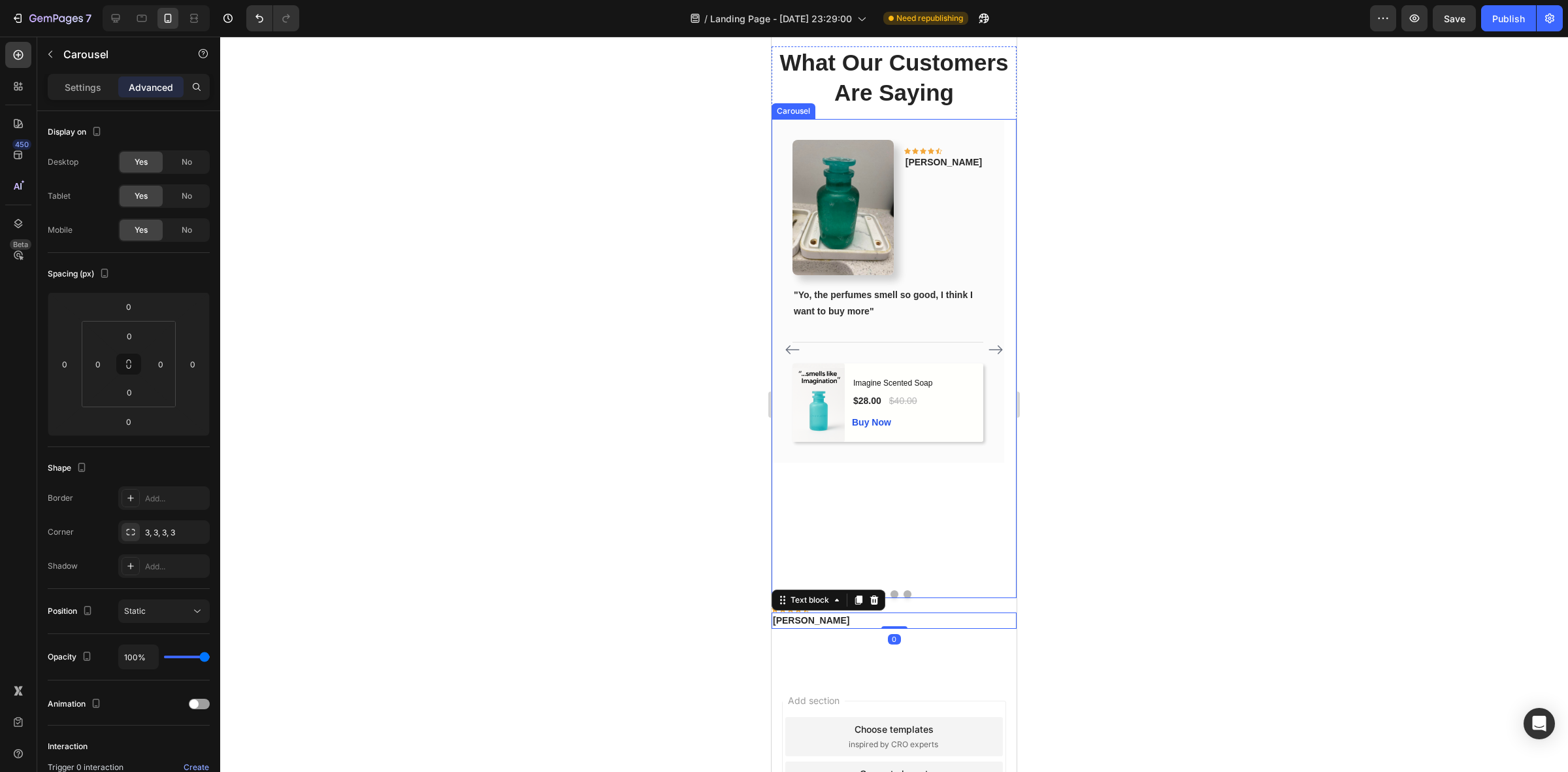
click at [895, 594] on div at bounding box center [894, 594] width 245 height 8
click at [904, 590] on button "Dot" at bounding box center [907, 594] width 8 height 8
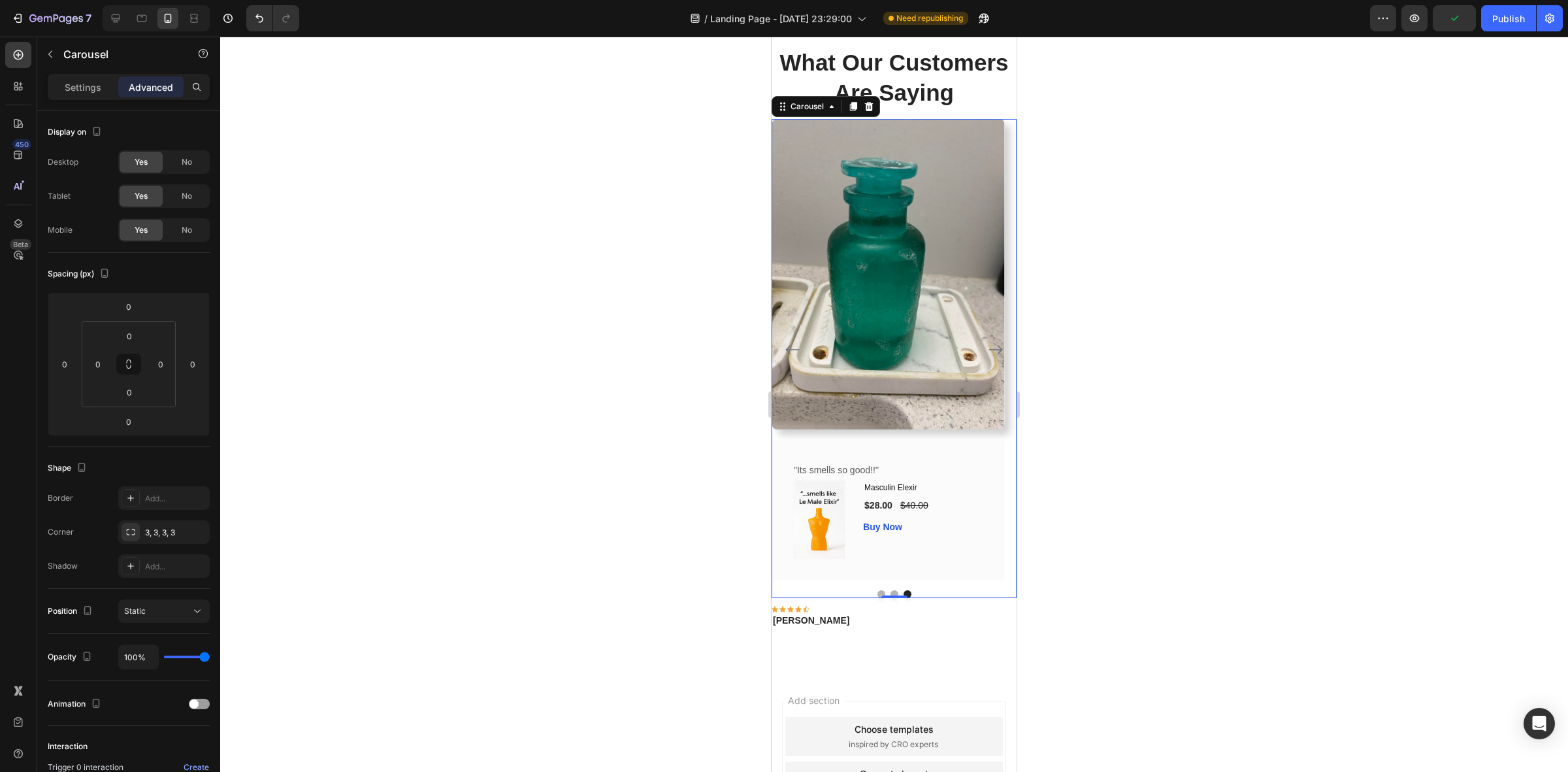
click at [889, 588] on div "Image Icon Icon Icon Icon Icon Row Phillip Text block Row "Yo, the perfumes sme…" at bounding box center [894, 358] width 245 height 478
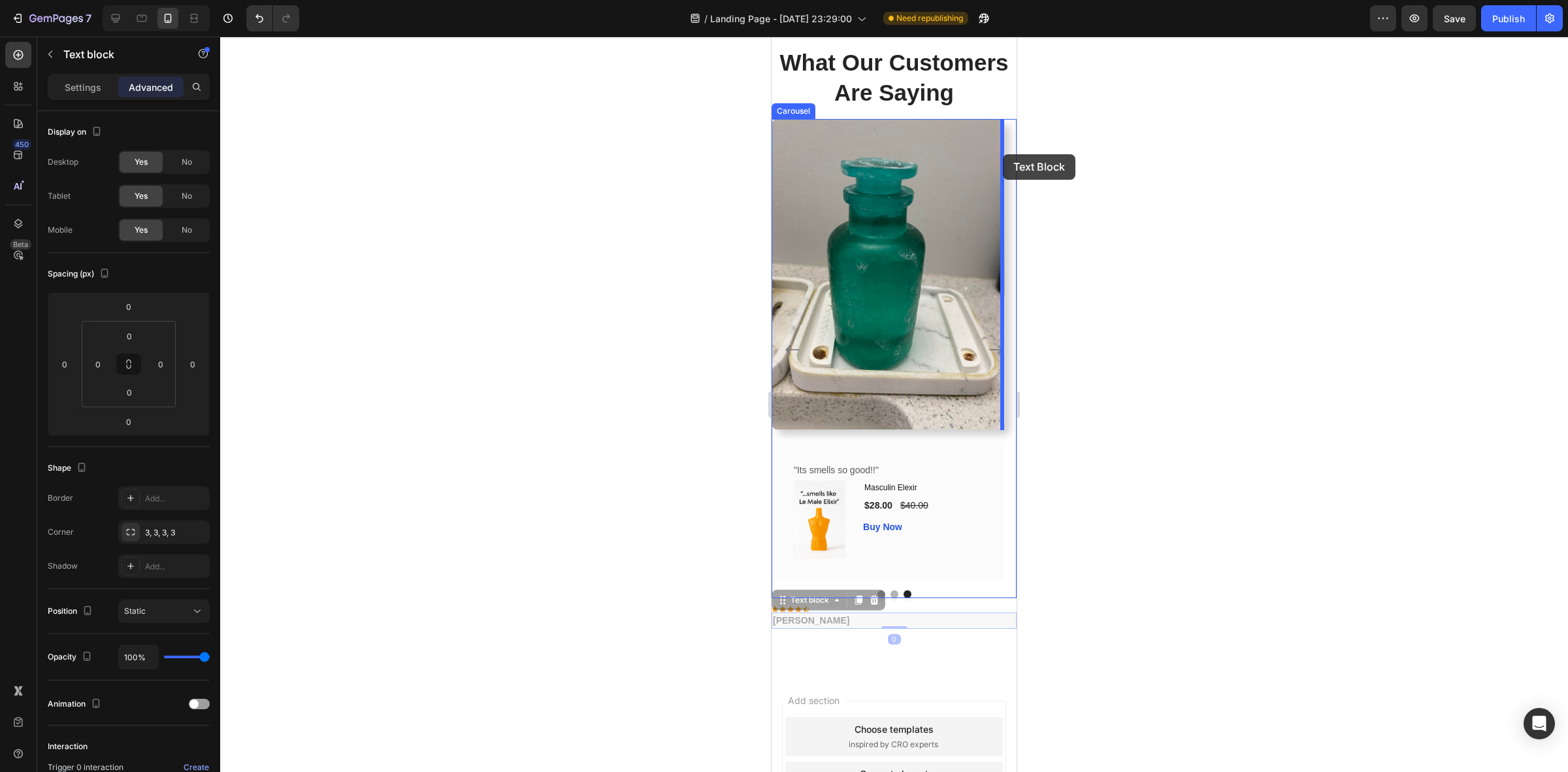
drag, startPoint x: 804, startPoint y: 606, endPoint x: 1003, endPoint y: 154, distance: 493.9
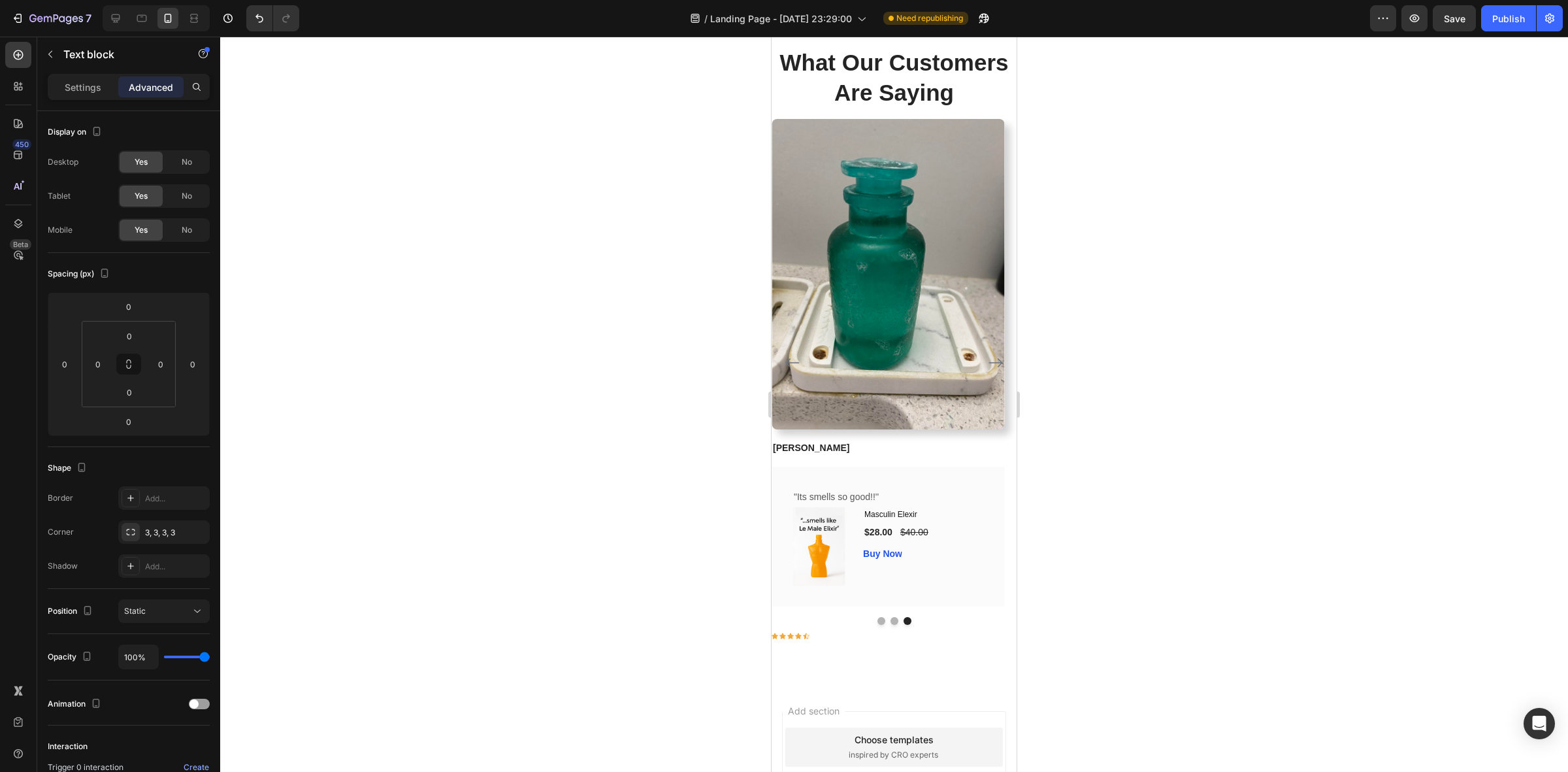
click at [788, 448] on p "Phillip" at bounding box center [888, 448] width 230 height 14
drag, startPoint x: 802, startPoint y: 451, endPoint x: 808, endPoint y: 449, distance: 6.3
click at [804, 451] on p "Phillip" at bounding box center [888, 448] width 230 height 14
click at [812, 448] on p "Phillip" at bounding box center [888, 448] width 230 height 14
click at [789, 449] on p "Phillip" at bounding box center [888, 448] width 230 height 14
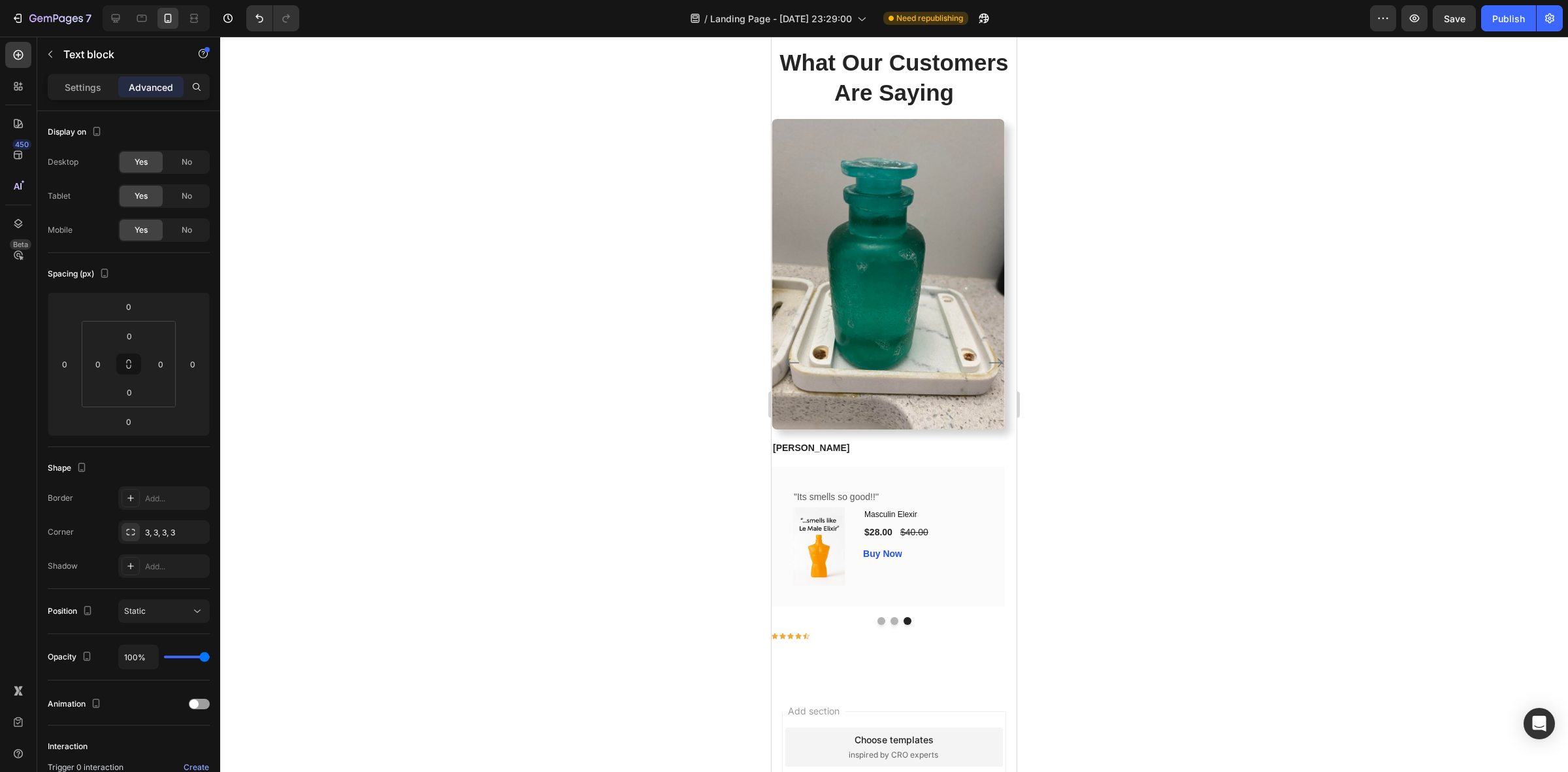
click at [779, 442] on p "Phillip" at bounding box center [888, 448] width 230 height 14
drag, startPoint x: 623, startPoint y: 395, endPoint x: 644, endPoint y: 403, distance: 22.5
click at [623, 396] on div at bounding box center [894, 403] width 1348 height 735
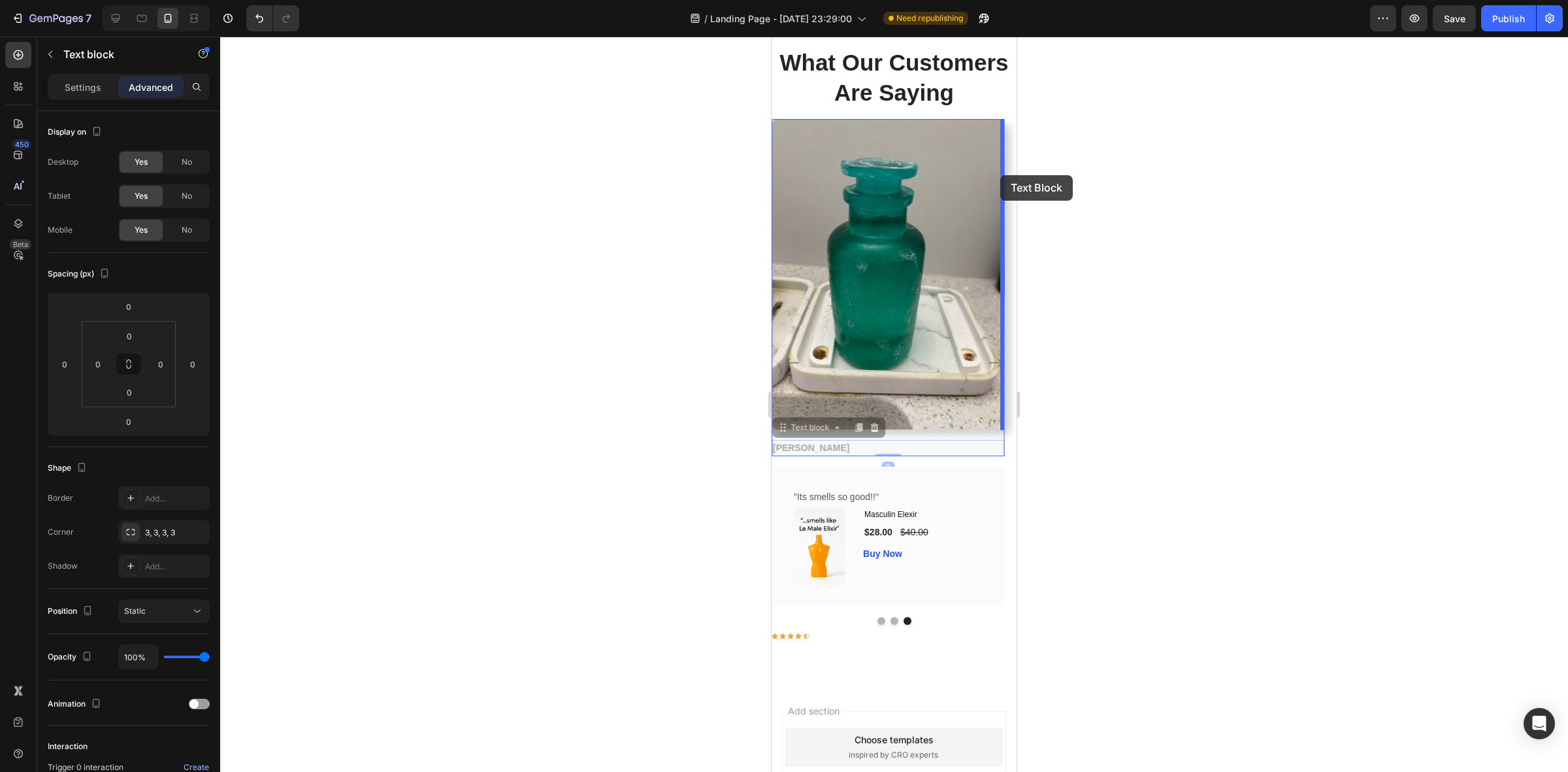
drag, startPoint x: 786, startPoint y: 433, endPoint x: 1001, endPoint y: 175, distance: 335.8
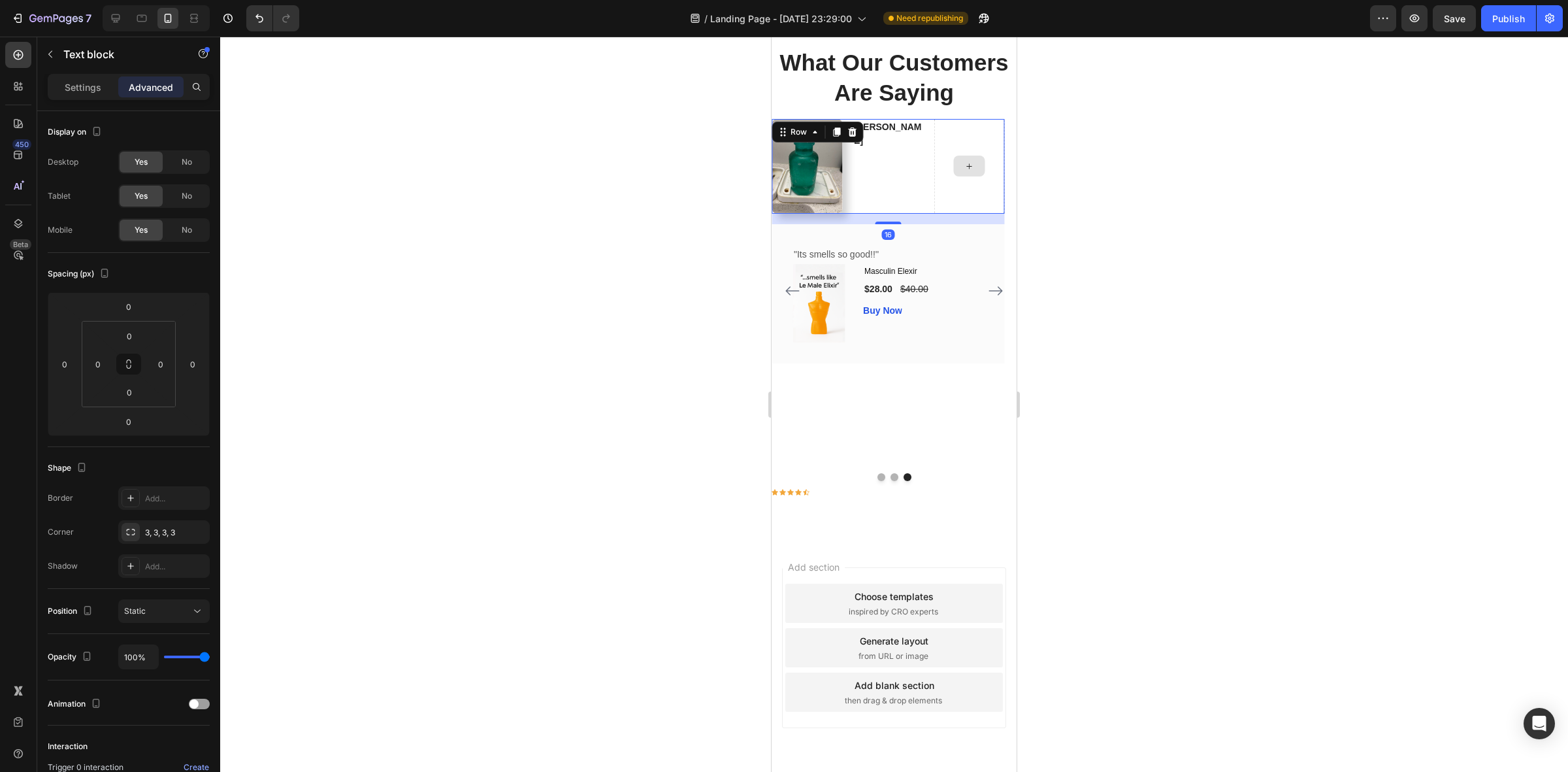
click at [985, 198] on div at bounding box center [969, 165] width 71 height 94
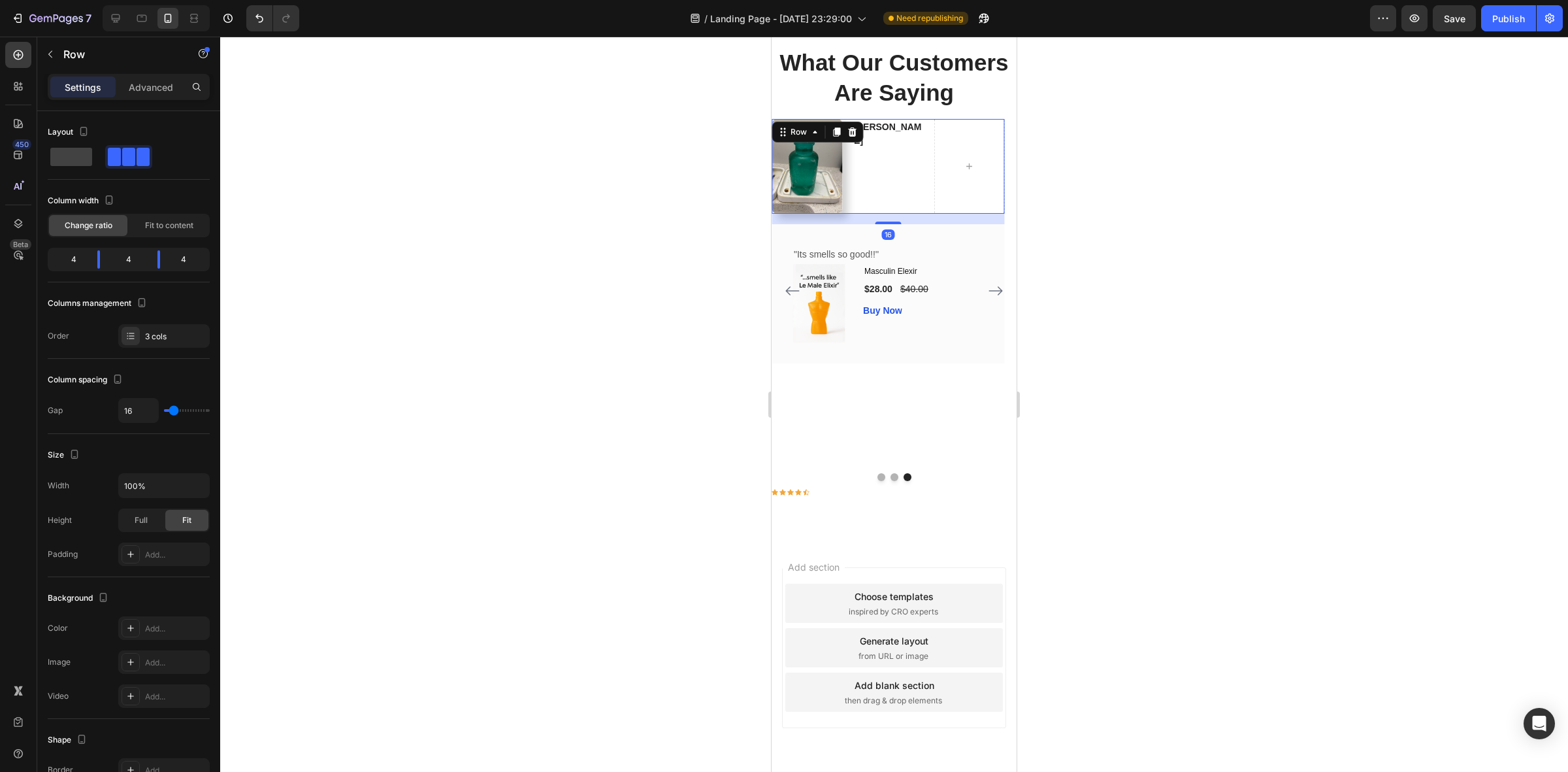
drag, startPoint x: 1183, startPoint y: 113, endPoint x: 1177, endPoint y: 115, distance: 6.3
click at [1181, 113] on div at bounding box center [894, 403] width 1348 height 735
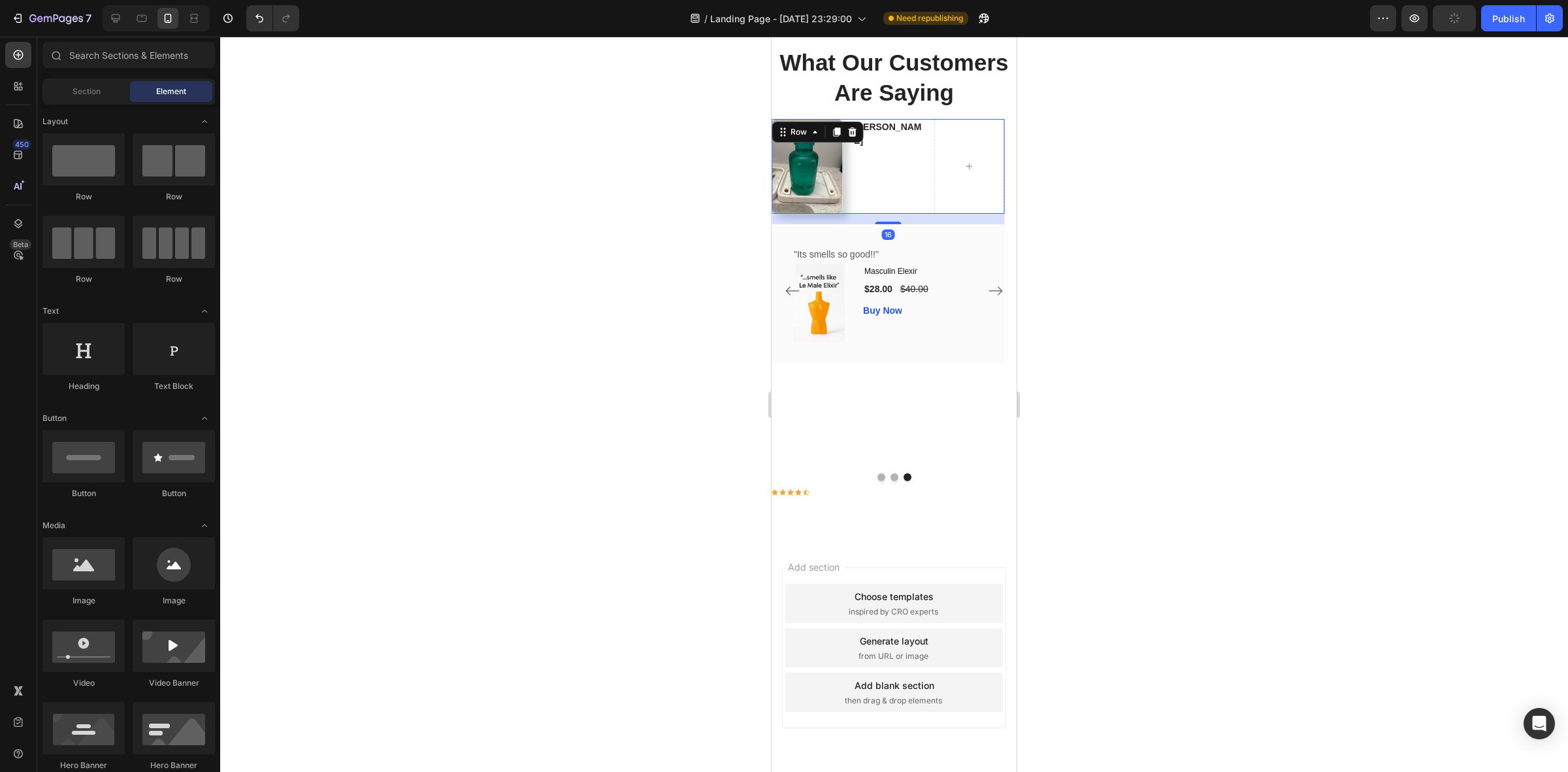
click at [889, 172] on div "Phillip Text block" at bounding box center [888, 165] width 71 height 94
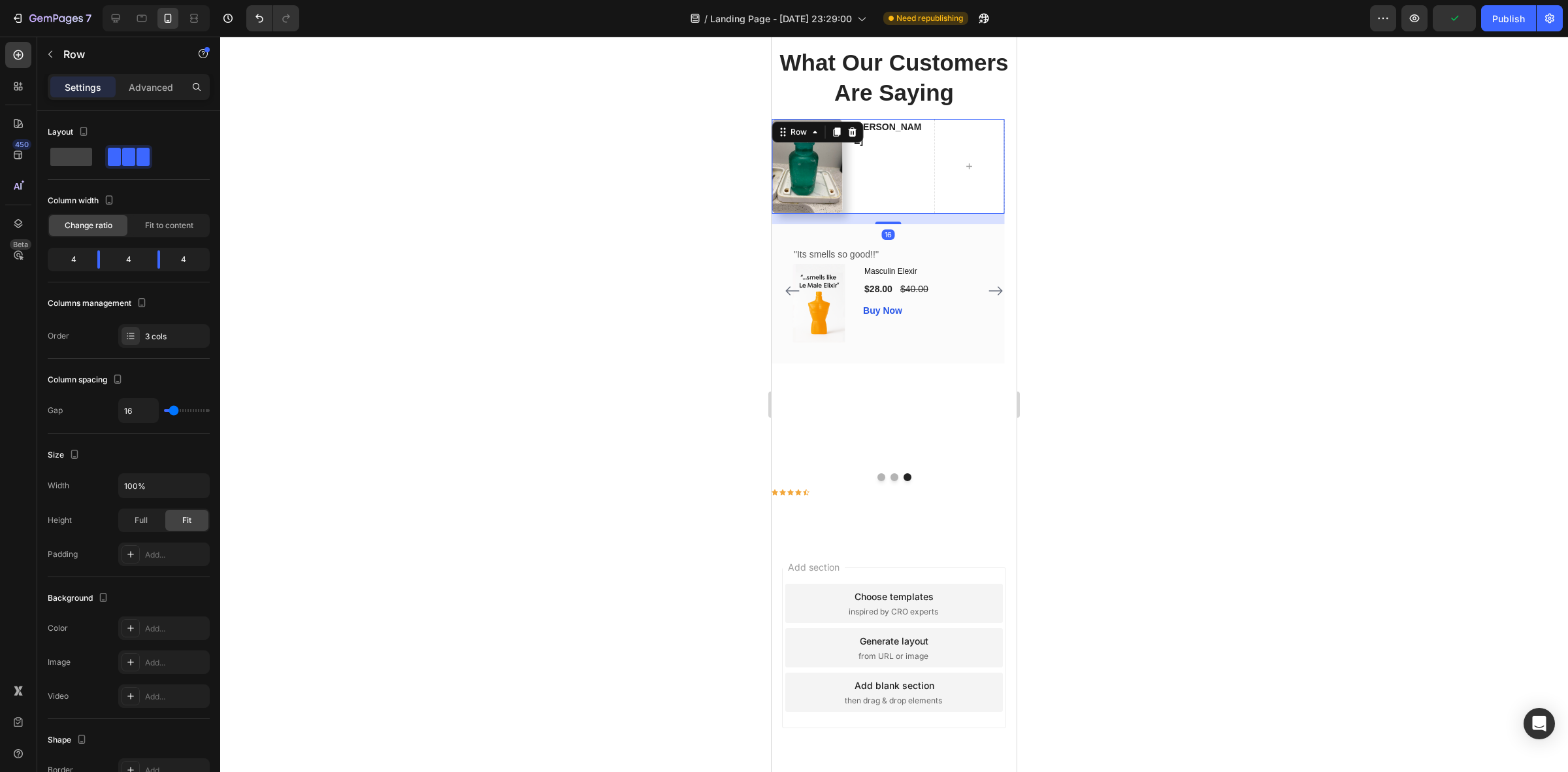
click at [1405, 178] on div at bounding box center [894, 403] width 1348 height 735
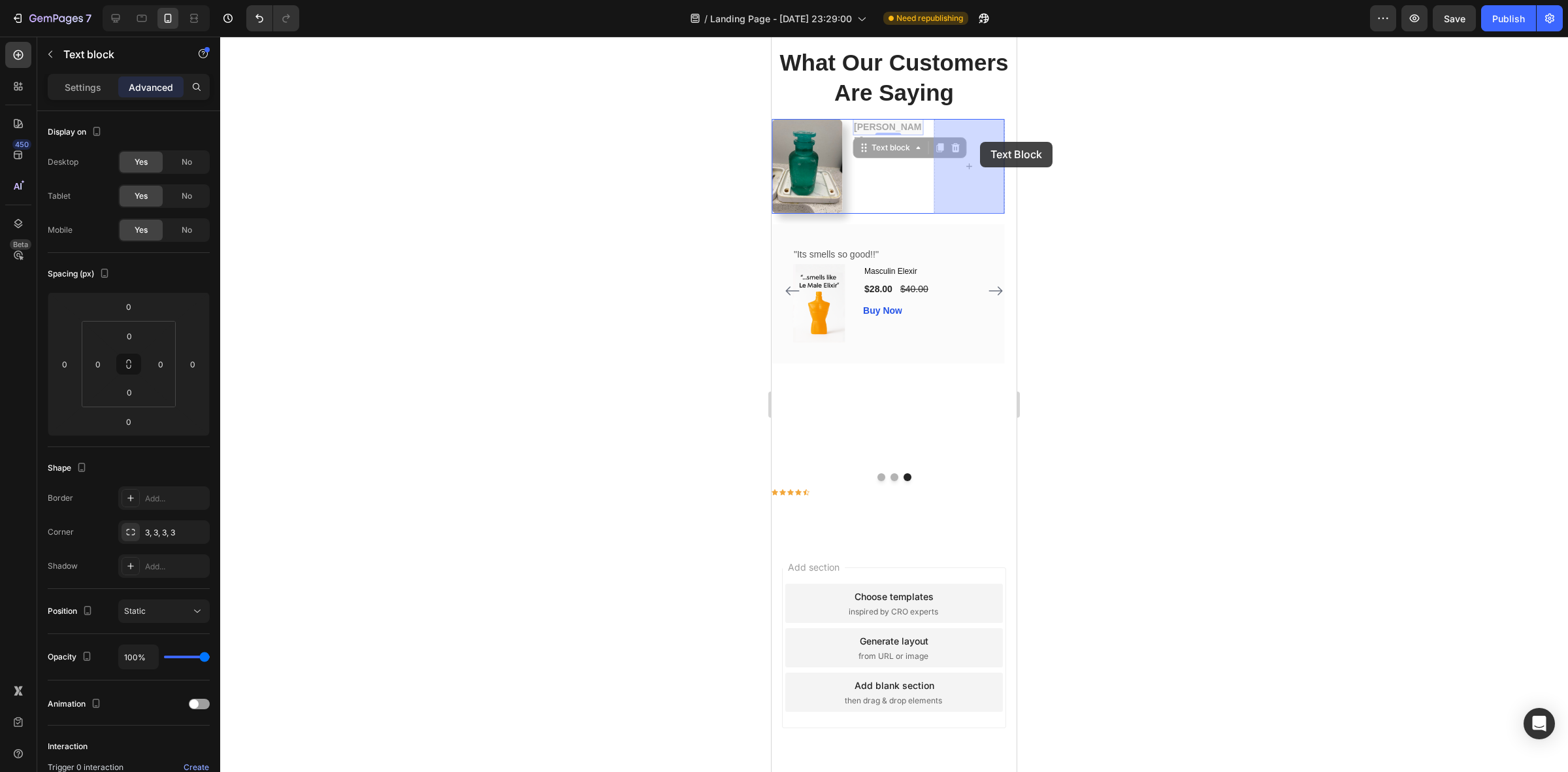
drag, startPoint x: 882, startPoint y: 147, endPoint x: 980, endPoint y: 142, distance: 98.1
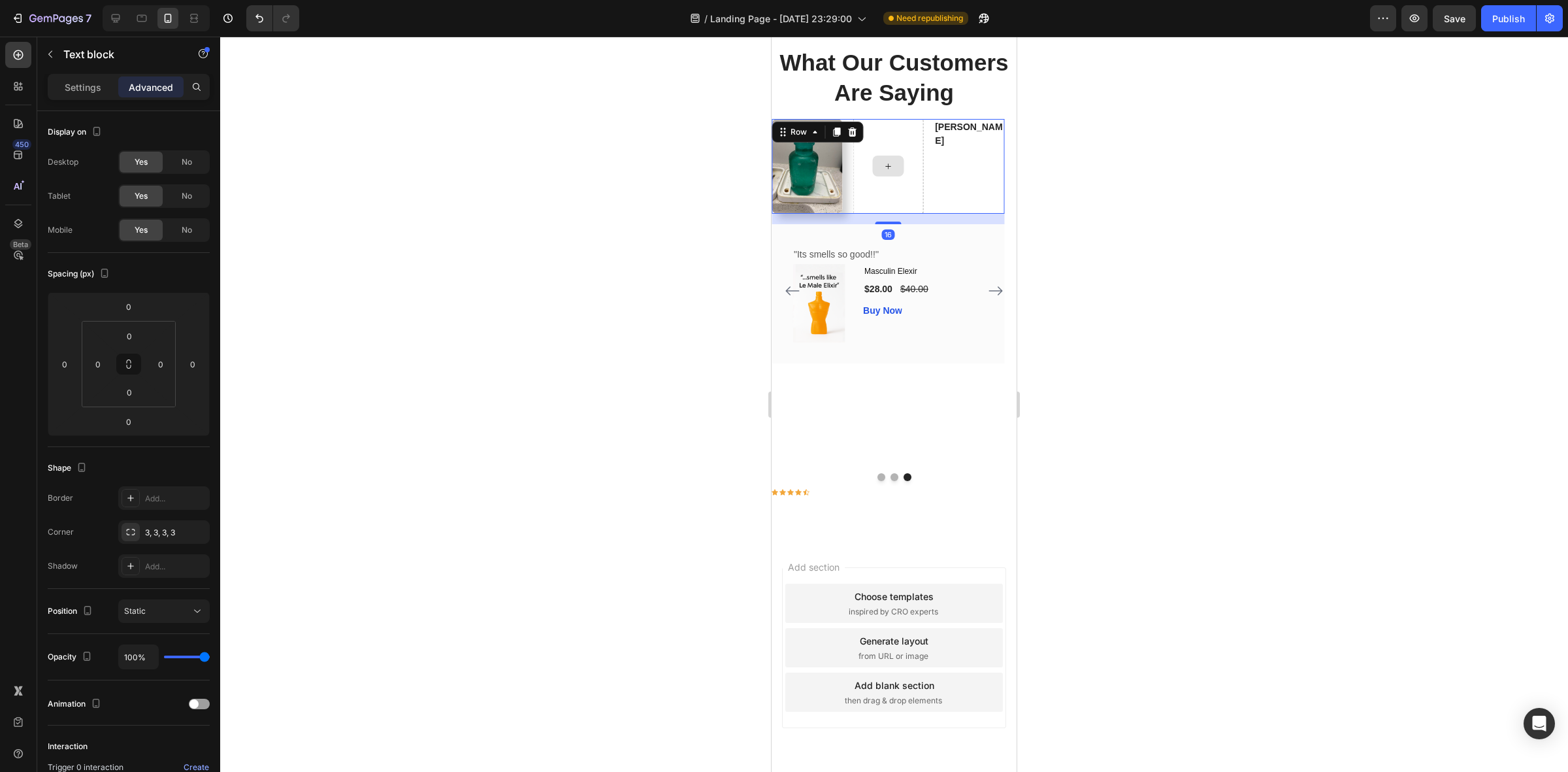
click at [913, 191] on div at bounding box center [888, 165] width 71 height 94
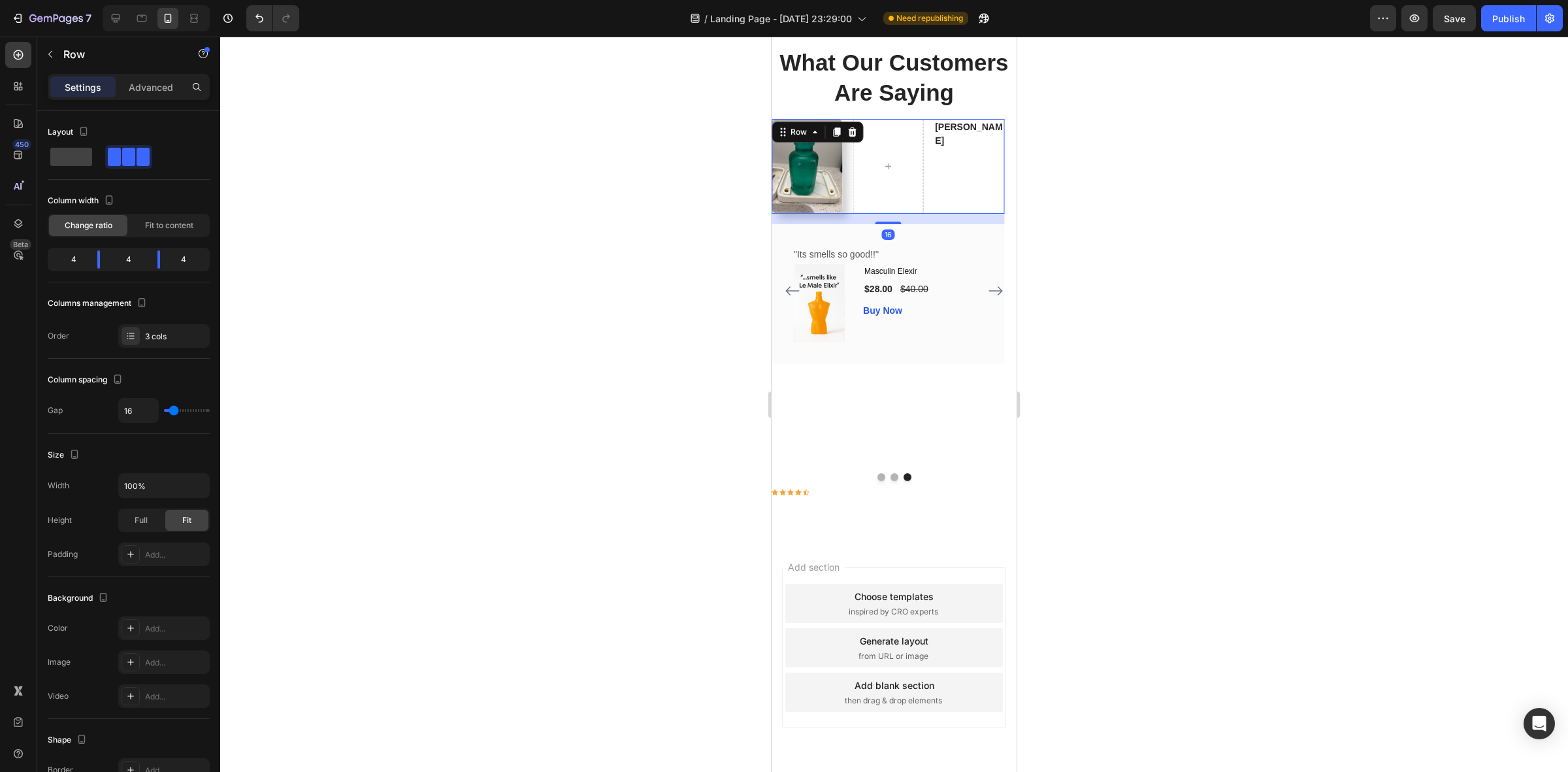
drag, startPoint x: 1130, startPoint y: 154, endPoint x: 1036, endPoint y: 213, distance: 111.0
click at [1128, 155] on div at bounding box center [894, 403] width 1348 height 735
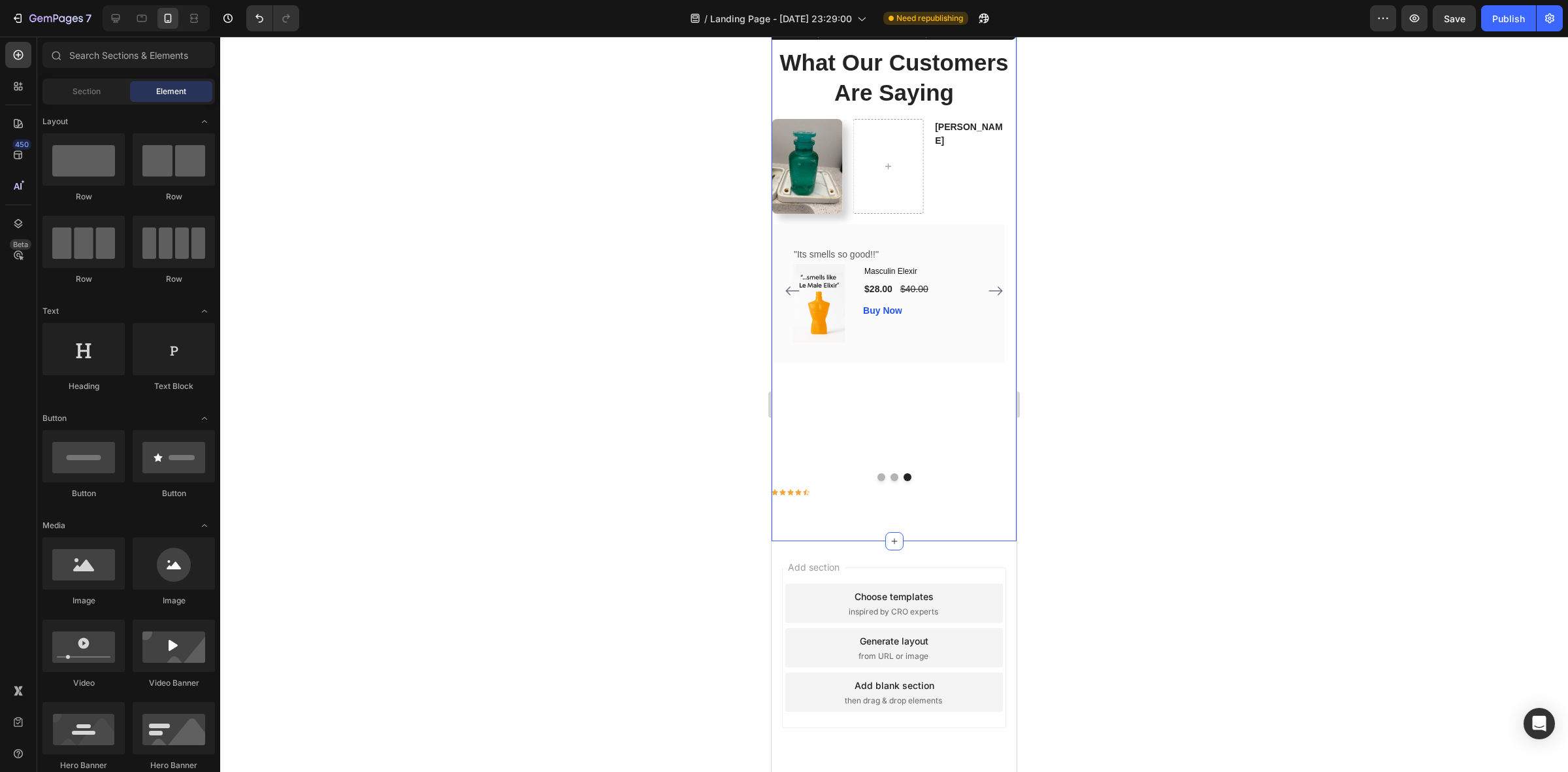
click at [802, 541] on div "What Our Customers Are Saying Heading Image Icon Icon Icon Icon Icon Row Philli…" at bounding box center [894, 278] width 245 height 524
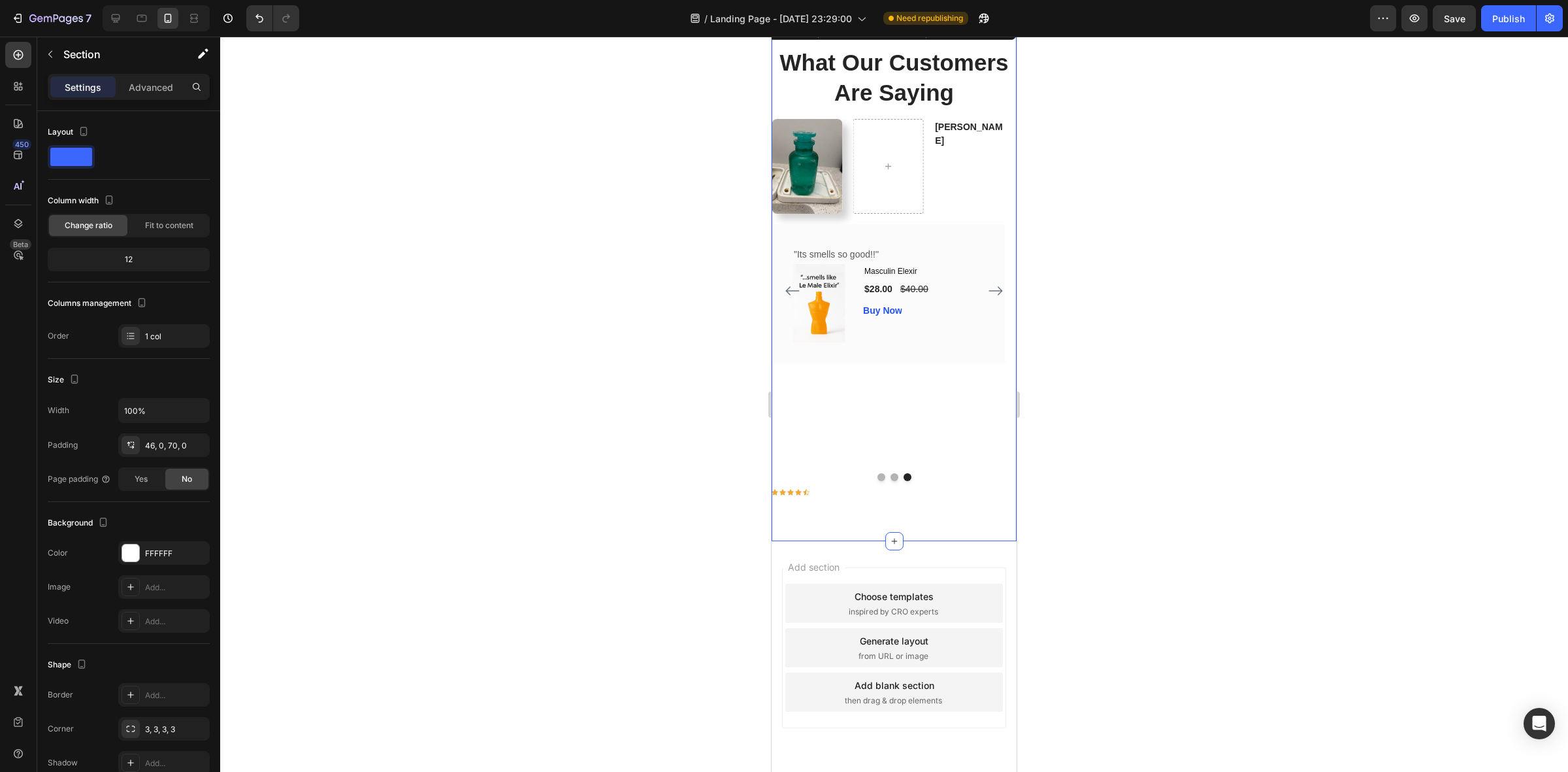
click at [1128, 520] on div at bounding box center [894, 403] width 1348 height 735
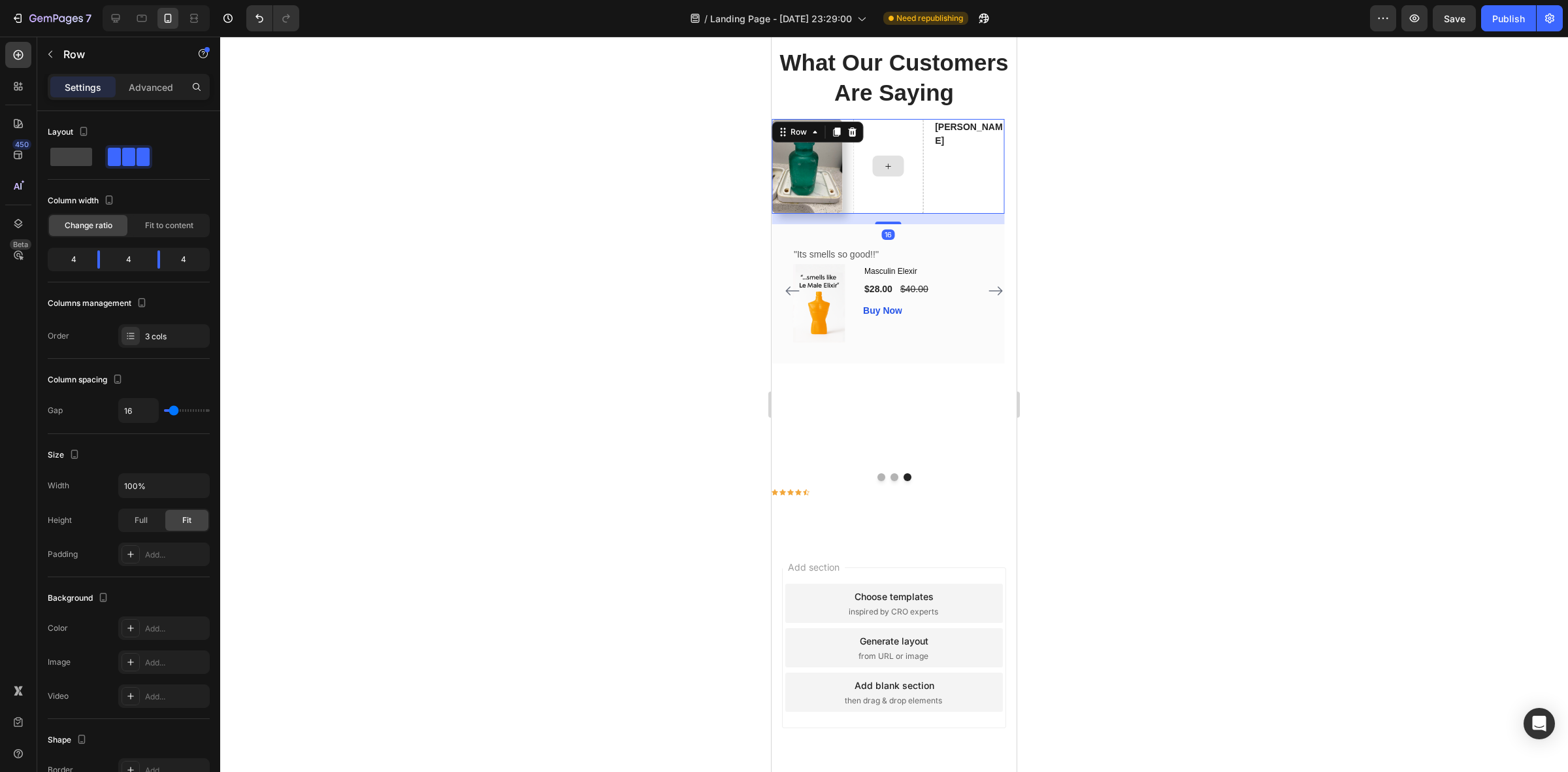
click at [894, 141] on div at bounding box center [888, 165] width 71 height 94
click at [1214, 174] on div at bounding box center [894, 403] width 1348 height 735
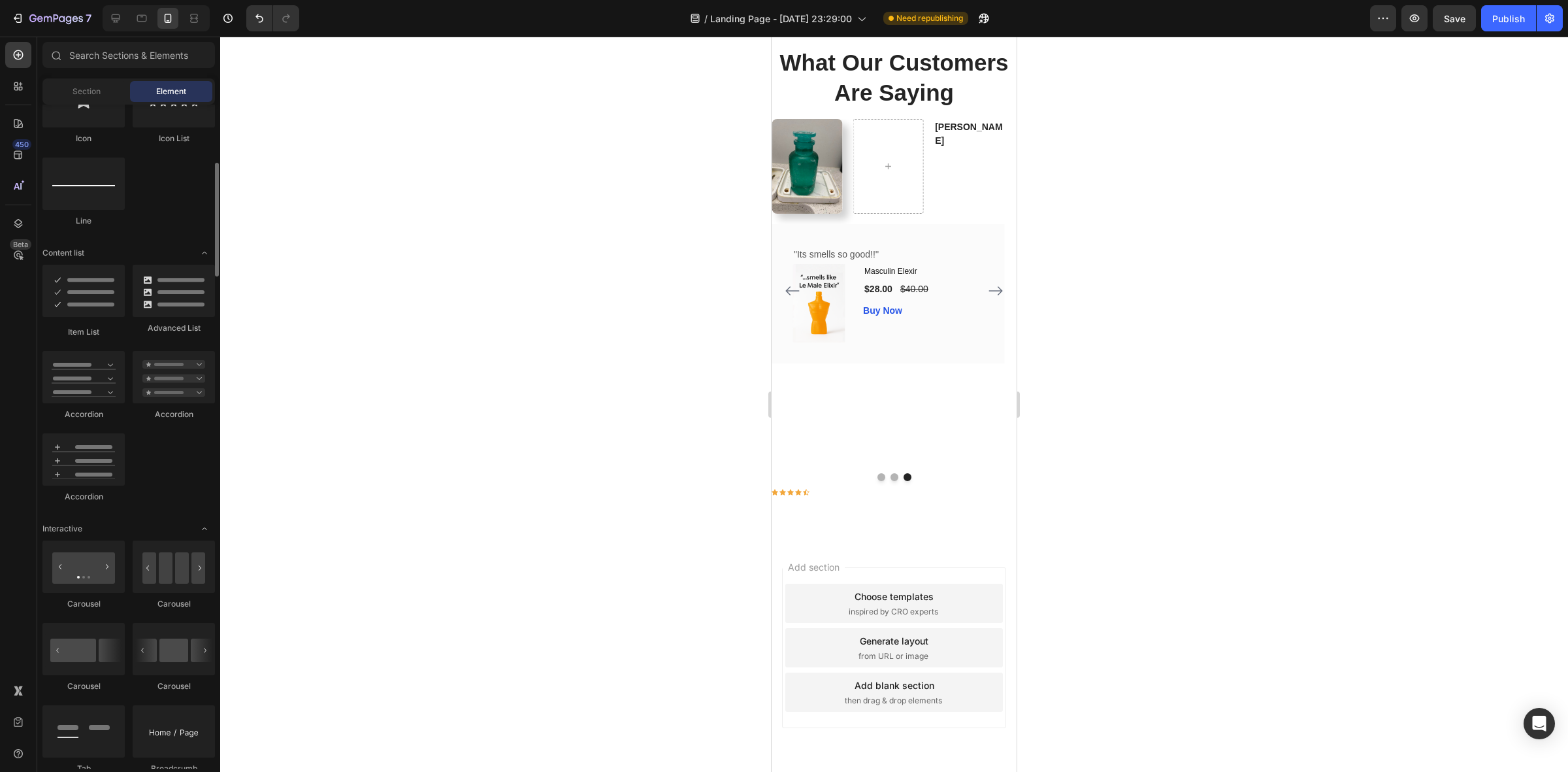
scroll to position [735, 0]
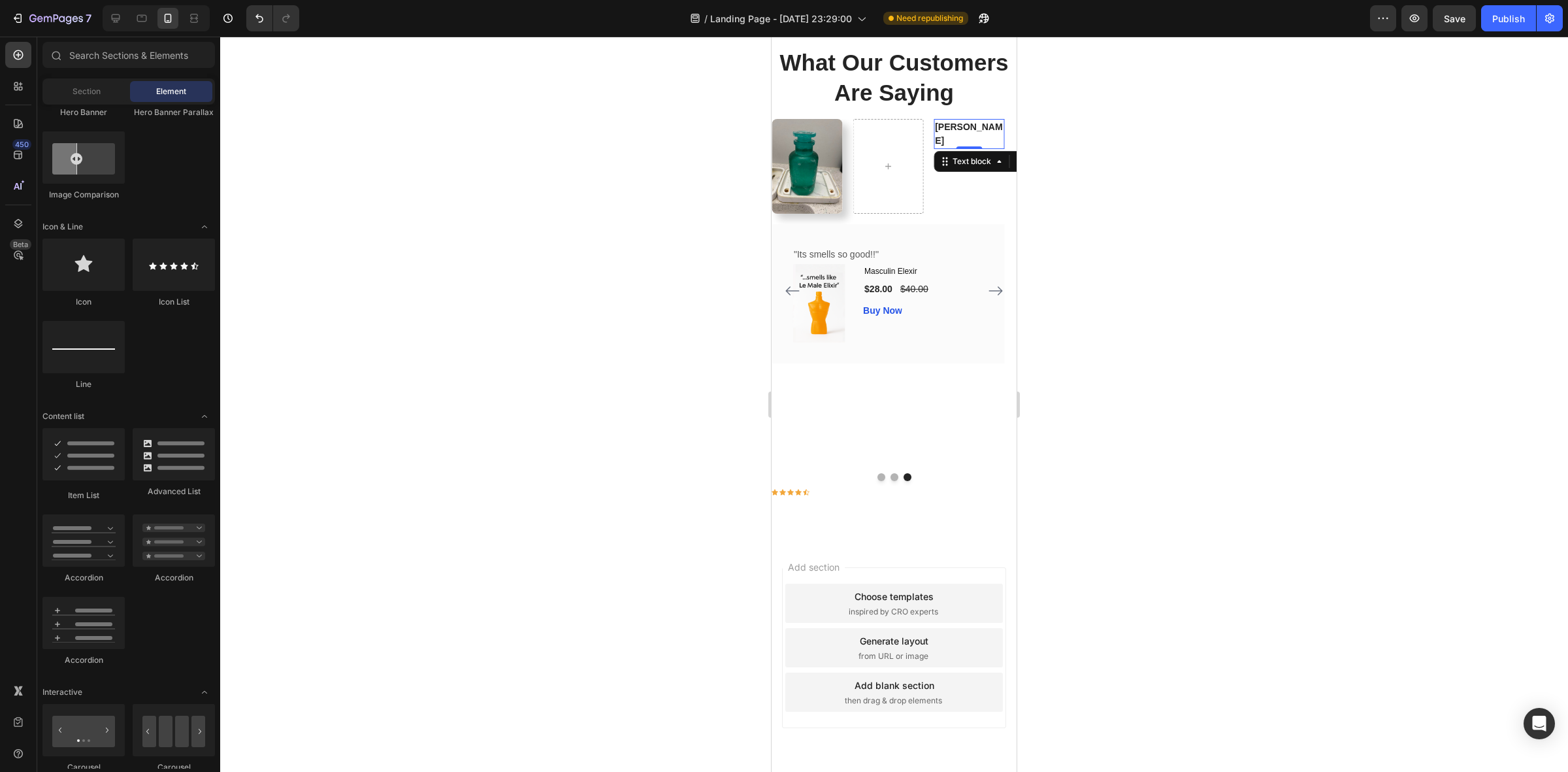
click at [959, 129] on p "[PERSON_NAME]" at bounding box center [969, 134] width 68 height 28
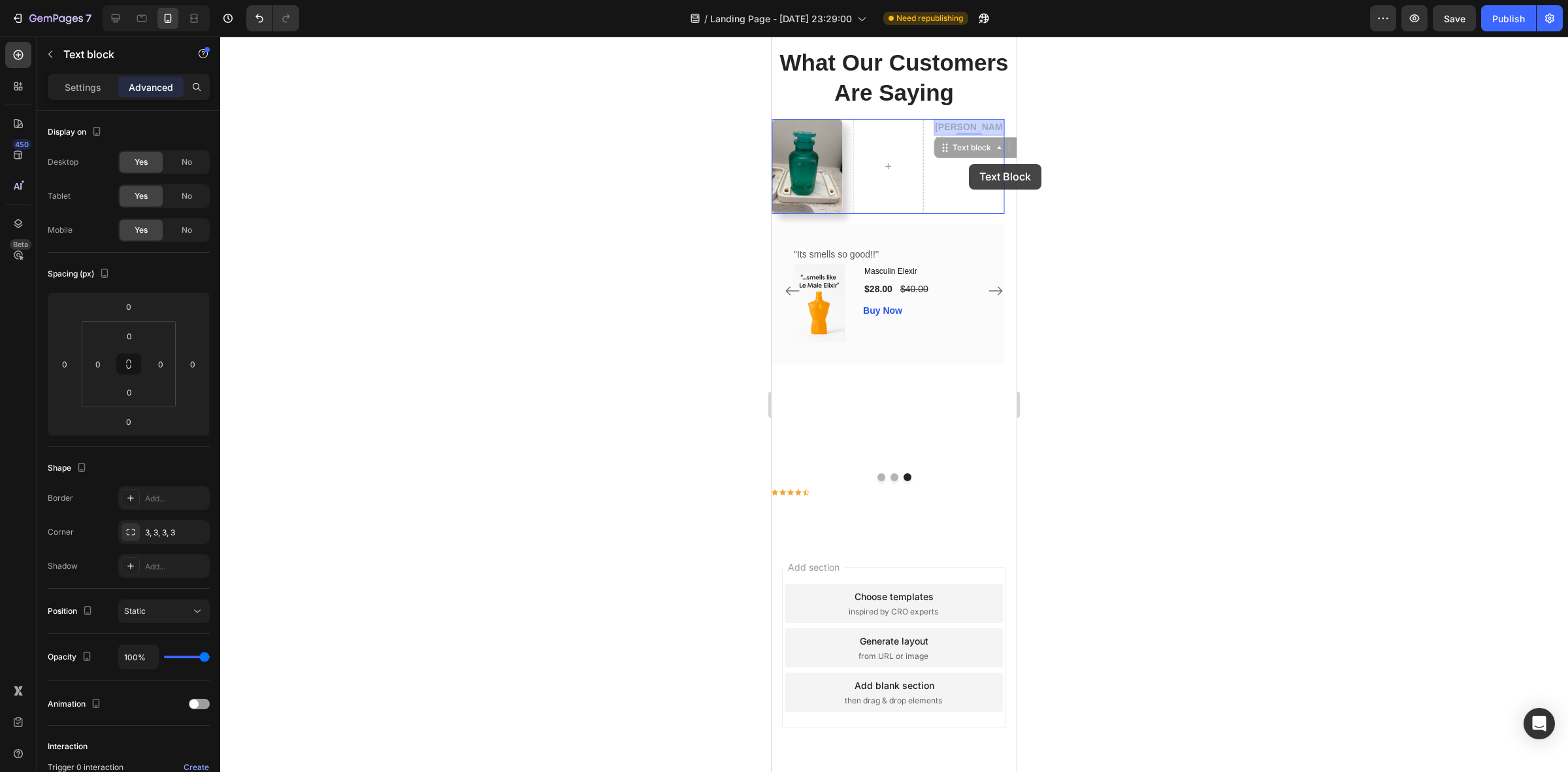
drag, startPoint x: 961, startPoint y: 146, endPoint x: 969, endPoint y: 164, distance: 19.7
click at [993, 157] on icon at bounding box center [993, 161] width 9 height 9
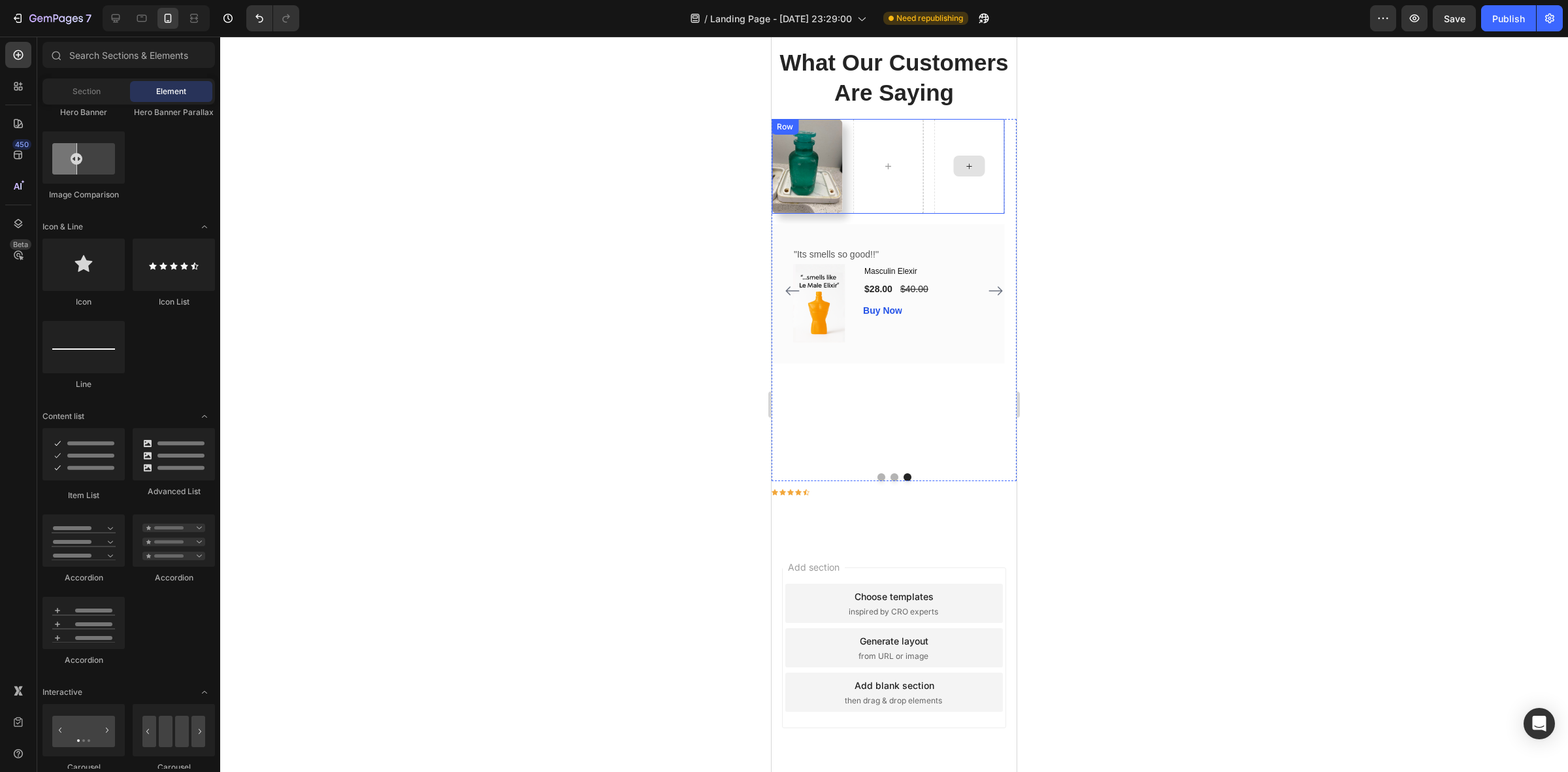
click at [974, 145] on div at bounding box center [969, 165] width 71 height 94
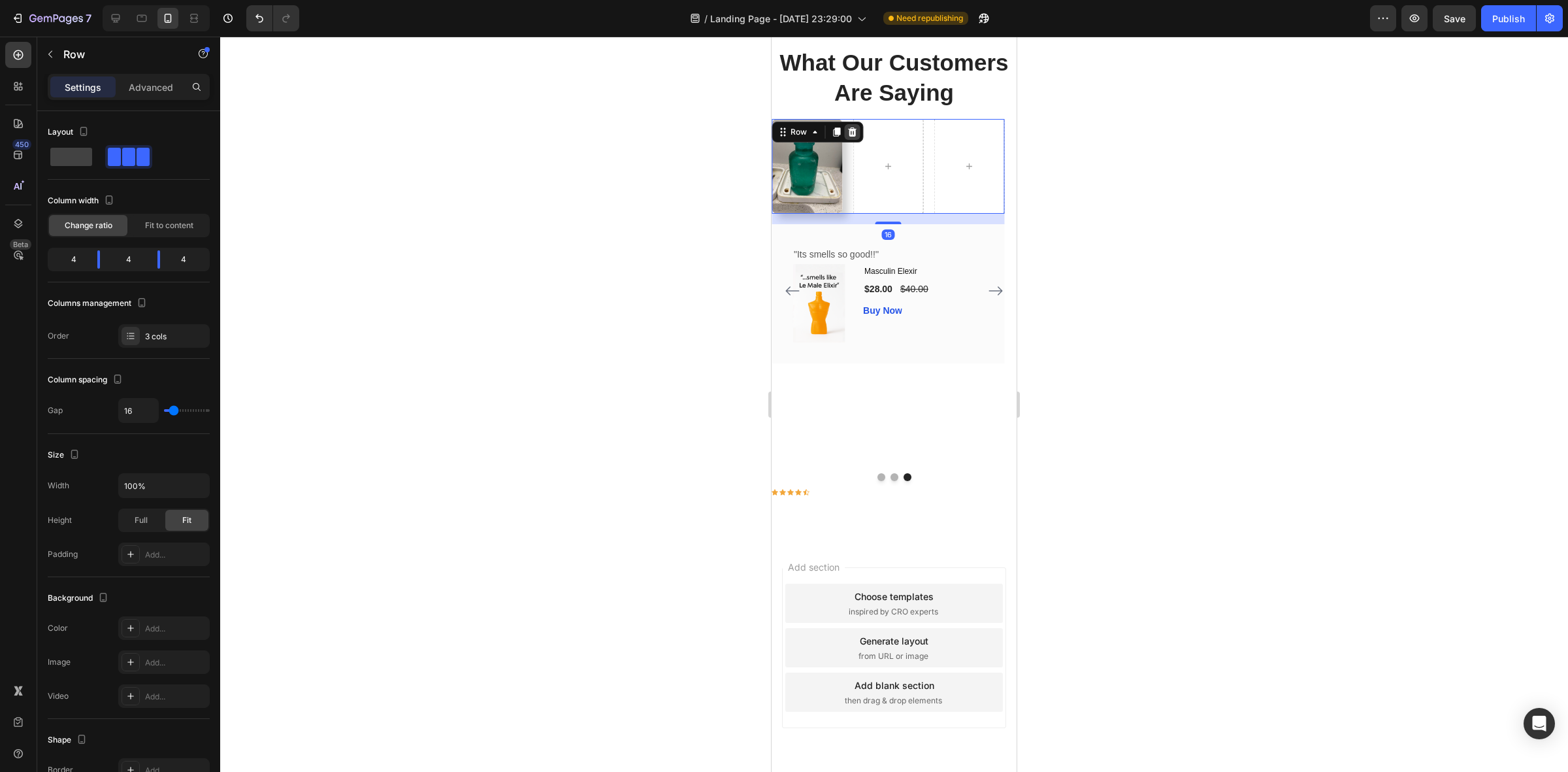
click at [851, 131] on icon at bounding box center [853, 132] width 9 height 9
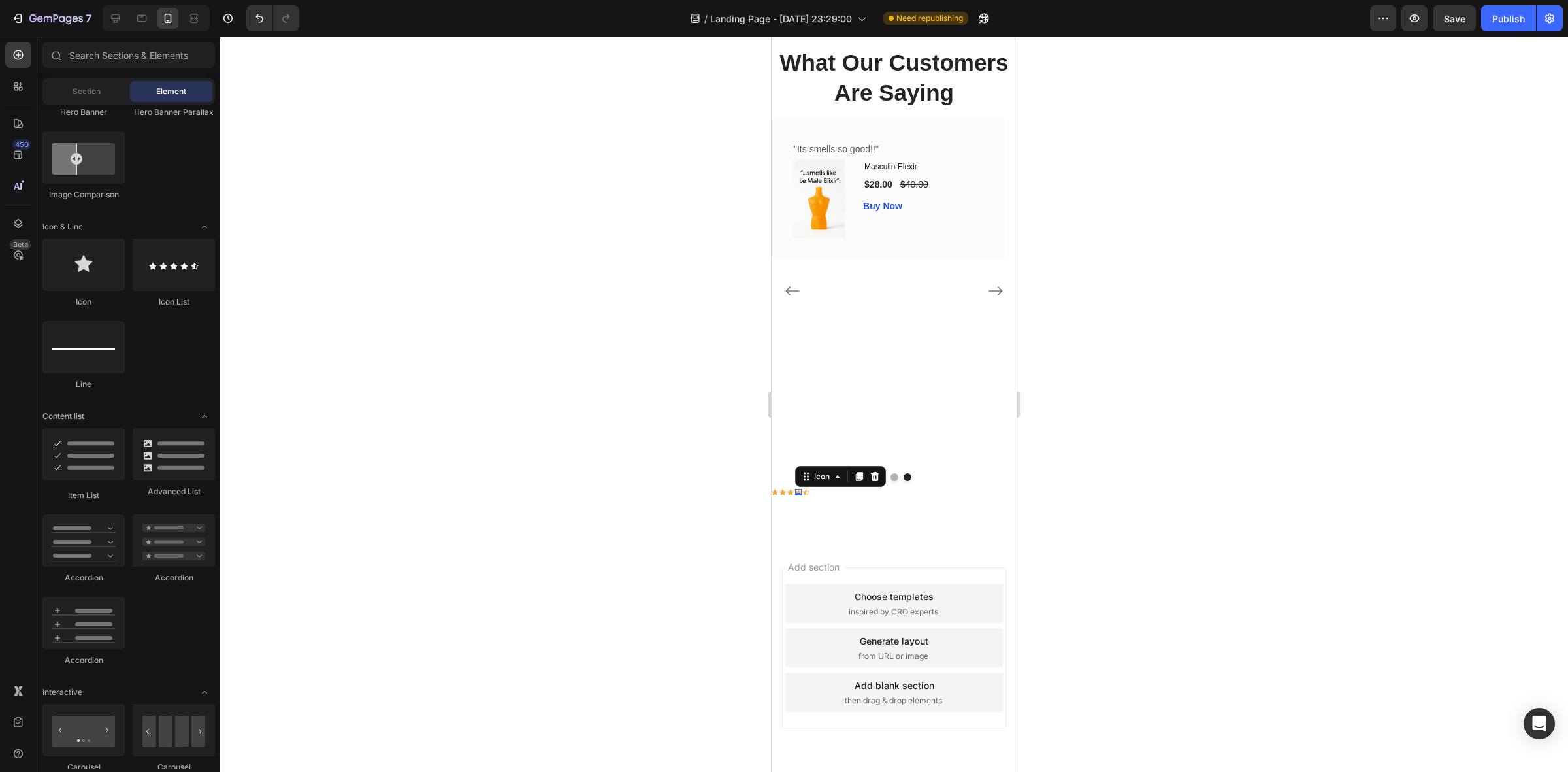
click at [796, 495] on div "Icon 0" at bounding box center [798, 492] width 7 height 7
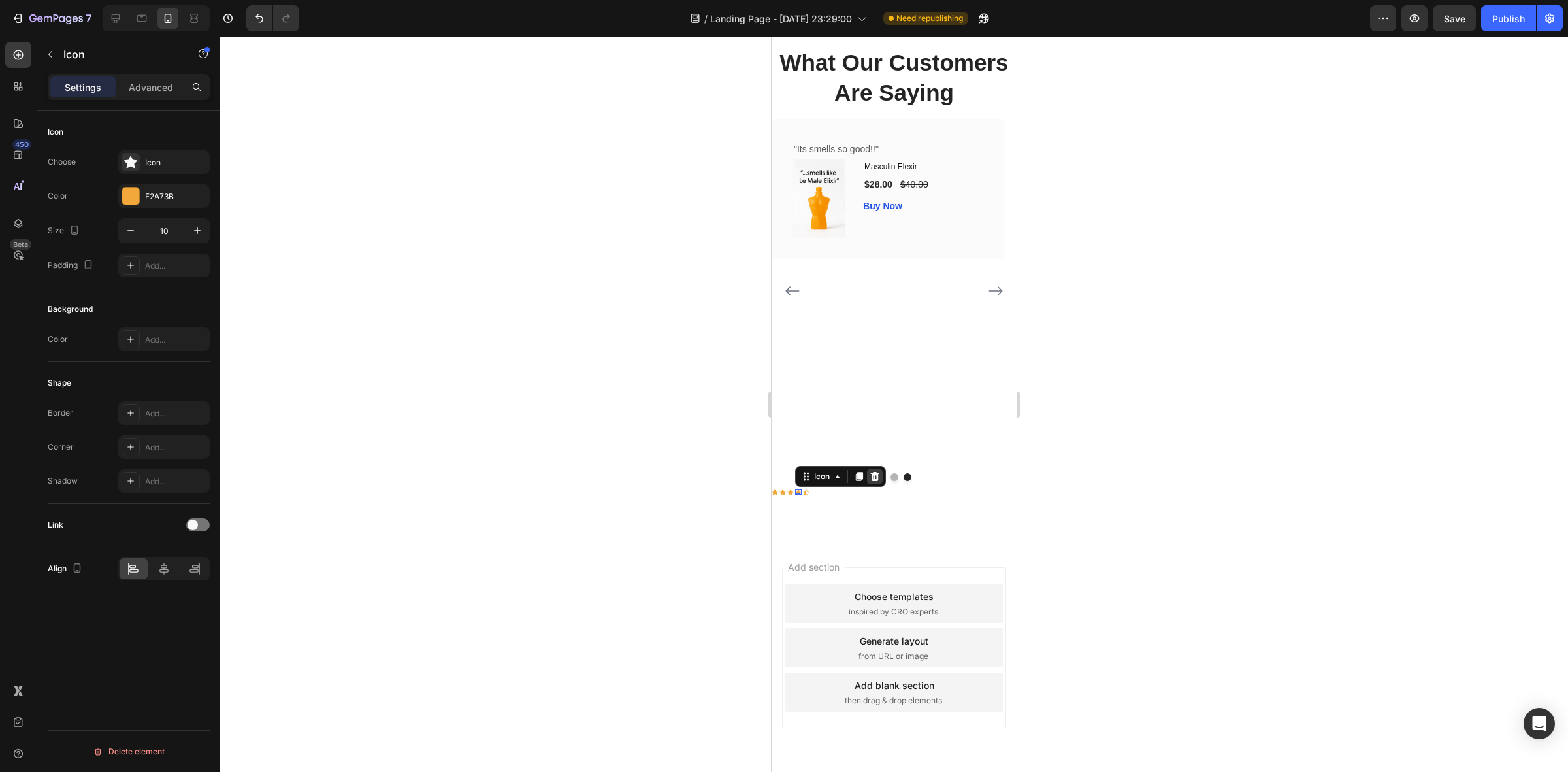
click at [874, 481] on icon at bounding box center [875, 476] width 9 height 9
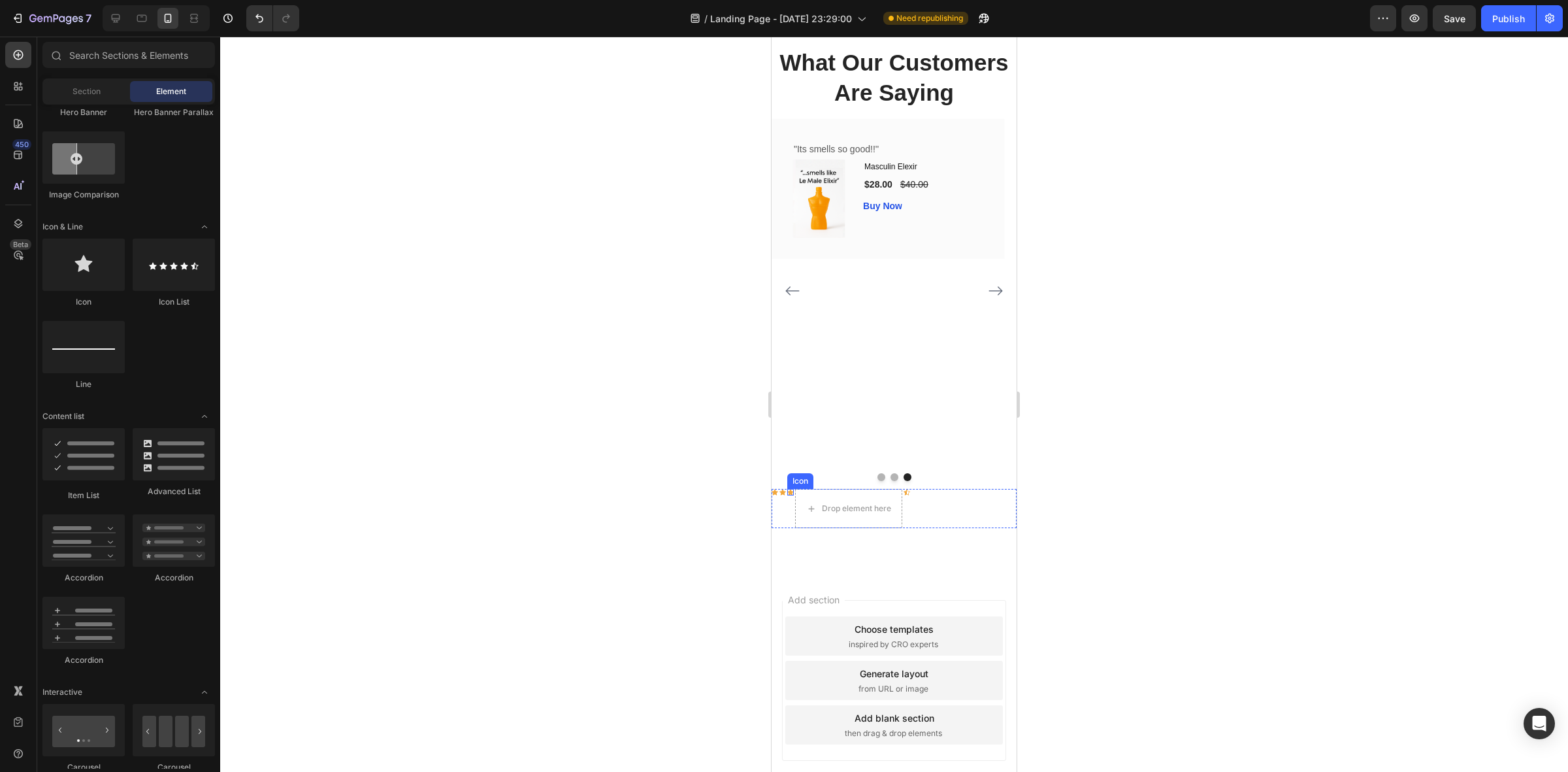
click at [787, 495] on div "Icon" at bounding box center [790, 492] width 7 height 7
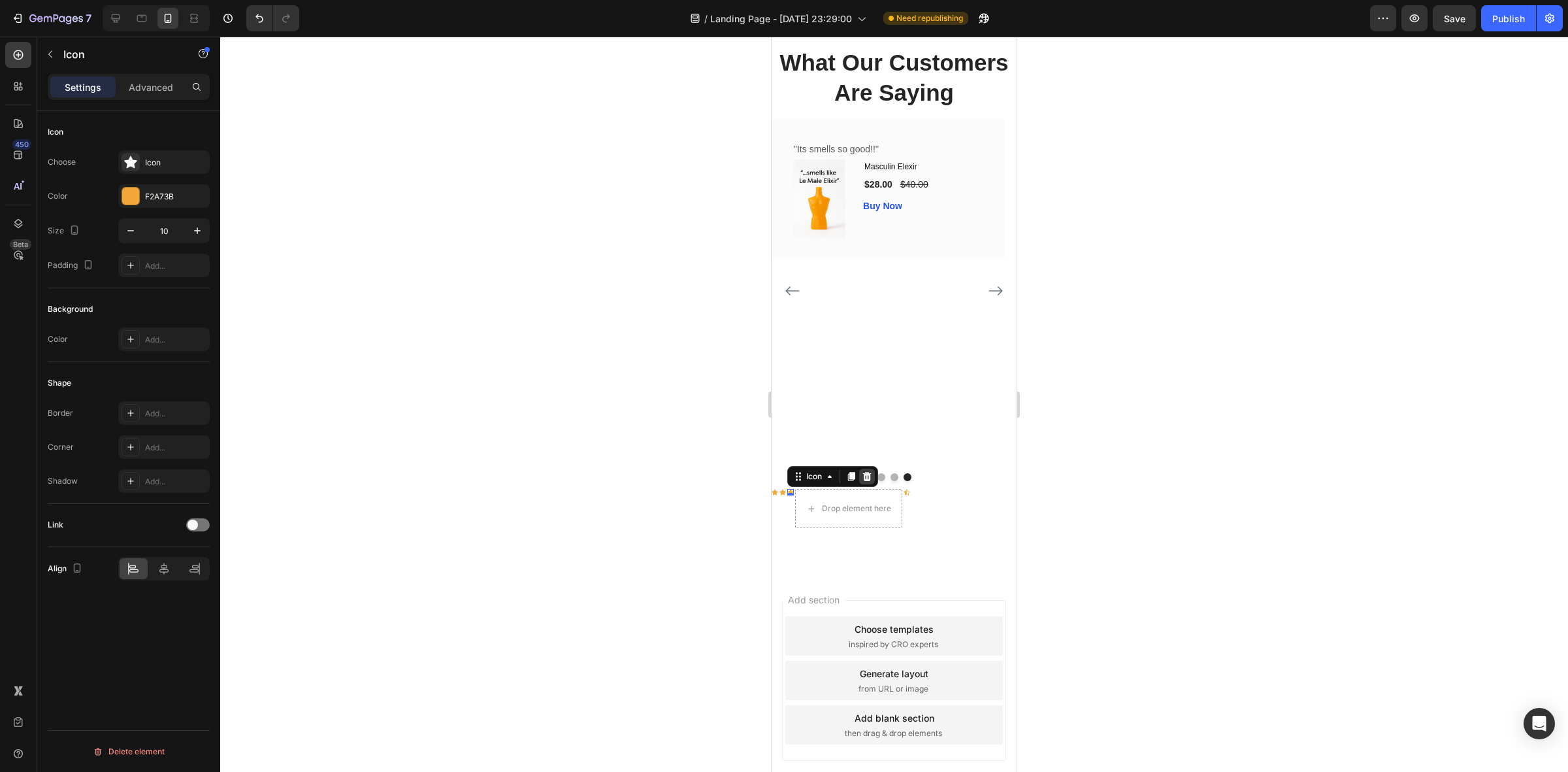
click at [863, 481] on icon at bounding box center [867, 476] width 10 height 10
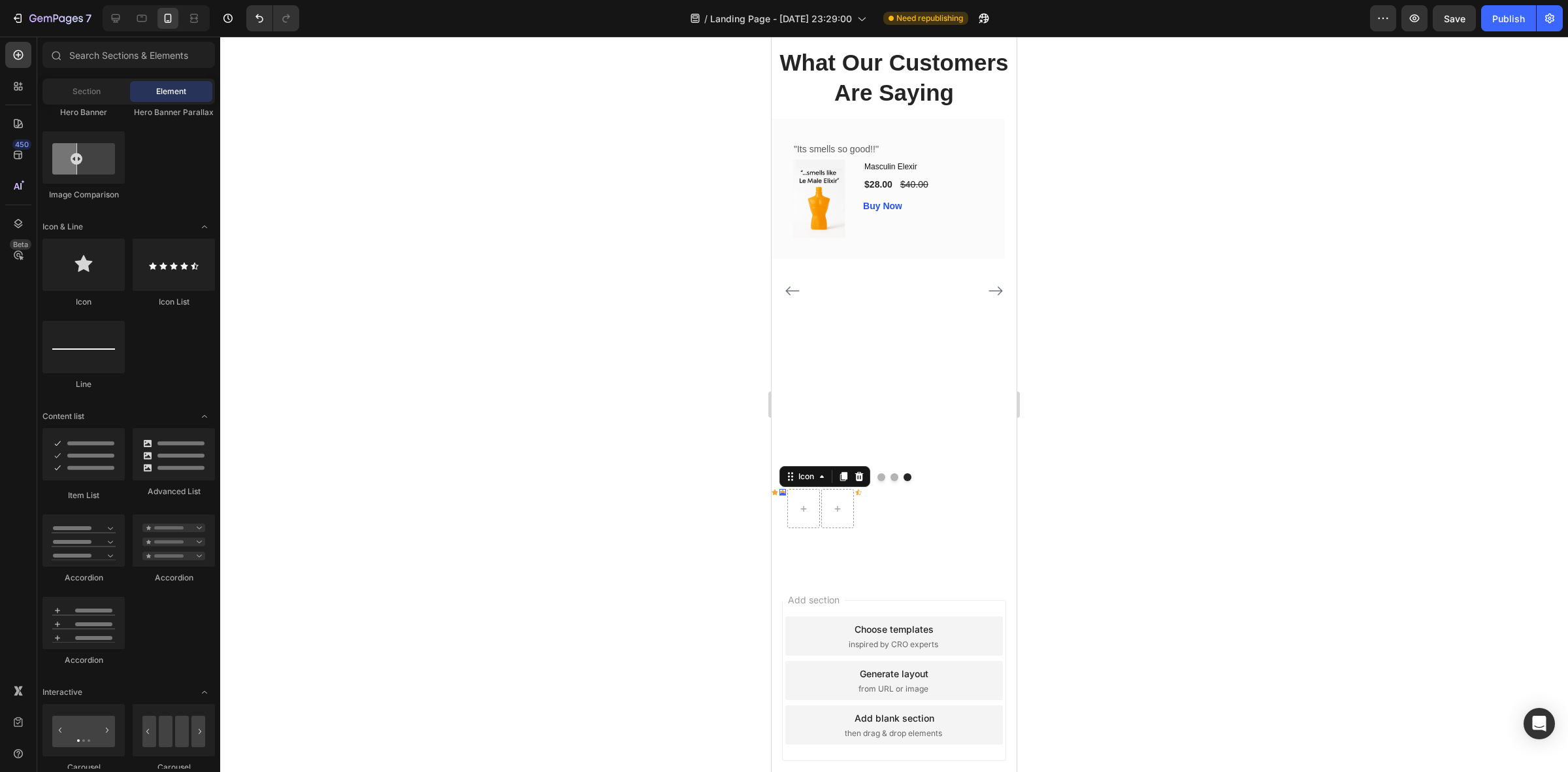
click at [782, 495] on div "Icon 0" at bounding box center [782, 492] width 7 height 7
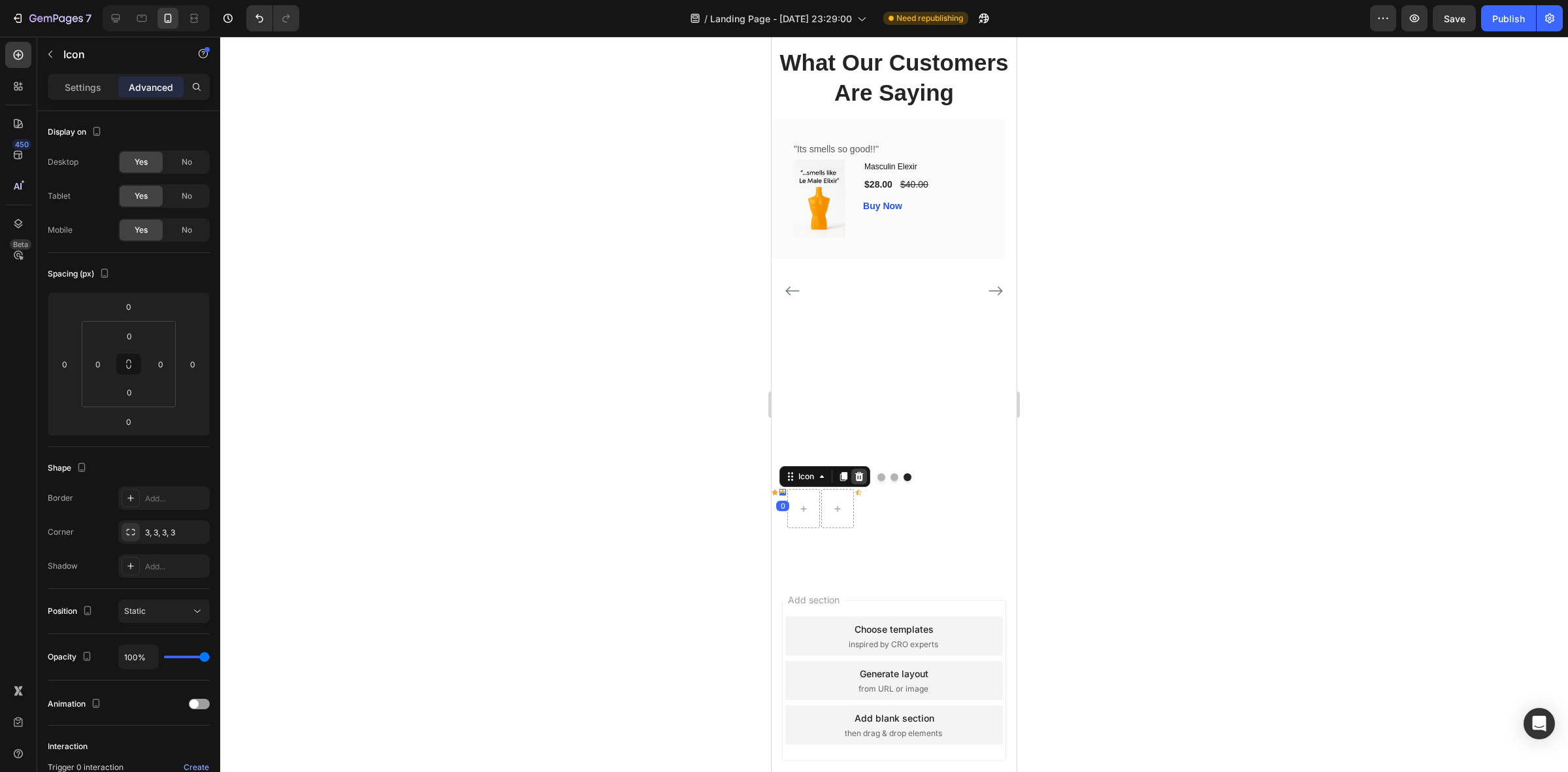
click at [854, 484] on div at bounding box center [859, 476] width 16 height 16
click at [774, 495] on div "Icon 0" at bounding box center [775, 492] width 7 height 7
click at [847, 481] on icon at bounding box center [851, 476] width 10 height 10
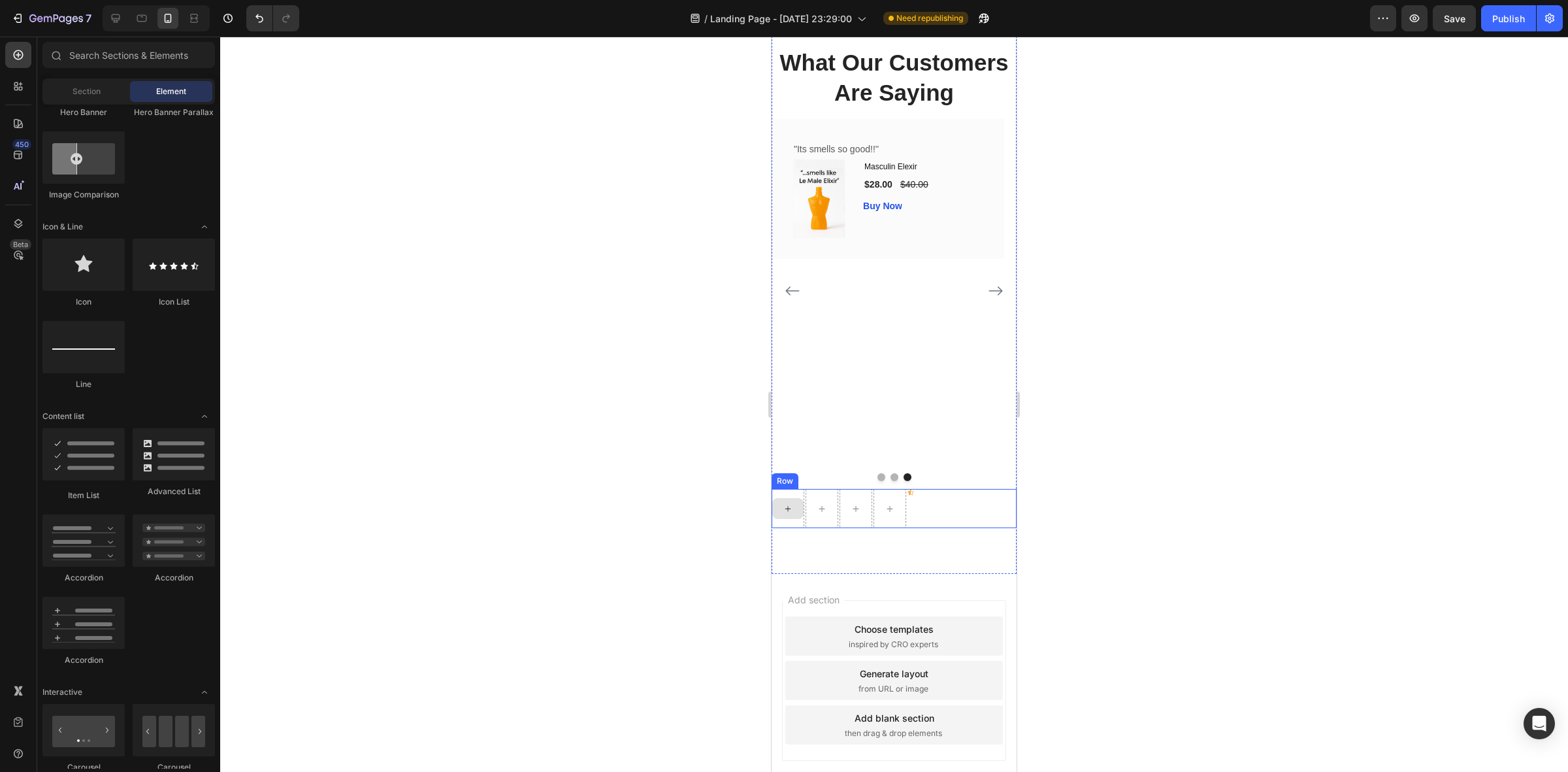
click at [789, 519] on div at bounding box center [788, 508] width 31 height 21
click at [951, 528] on div "Icon Row" at bounding box center [894, 508] width 245 height 39
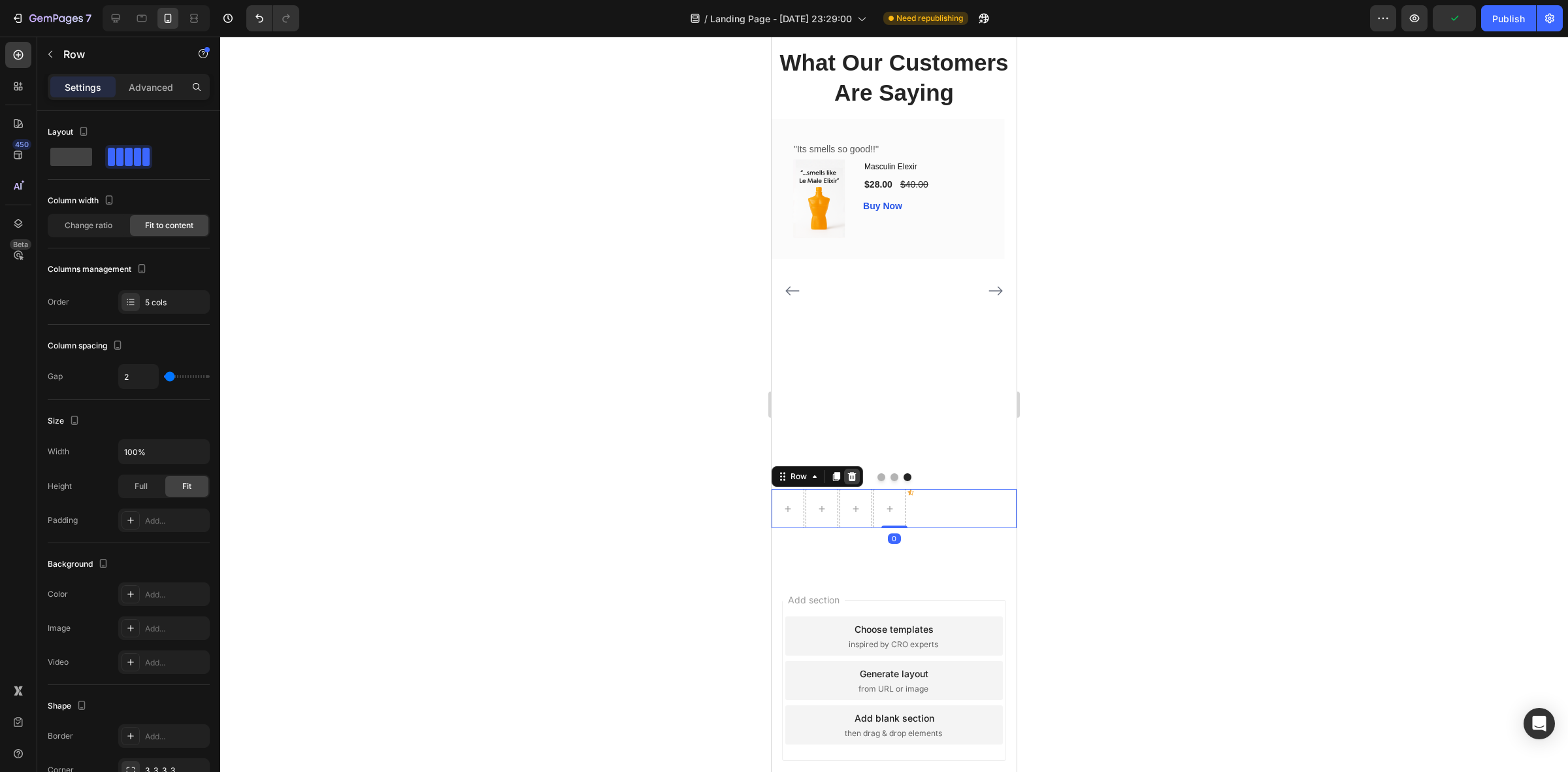
click at [853, 481] on icon at bounding box center [853, 476] width 9 height 9
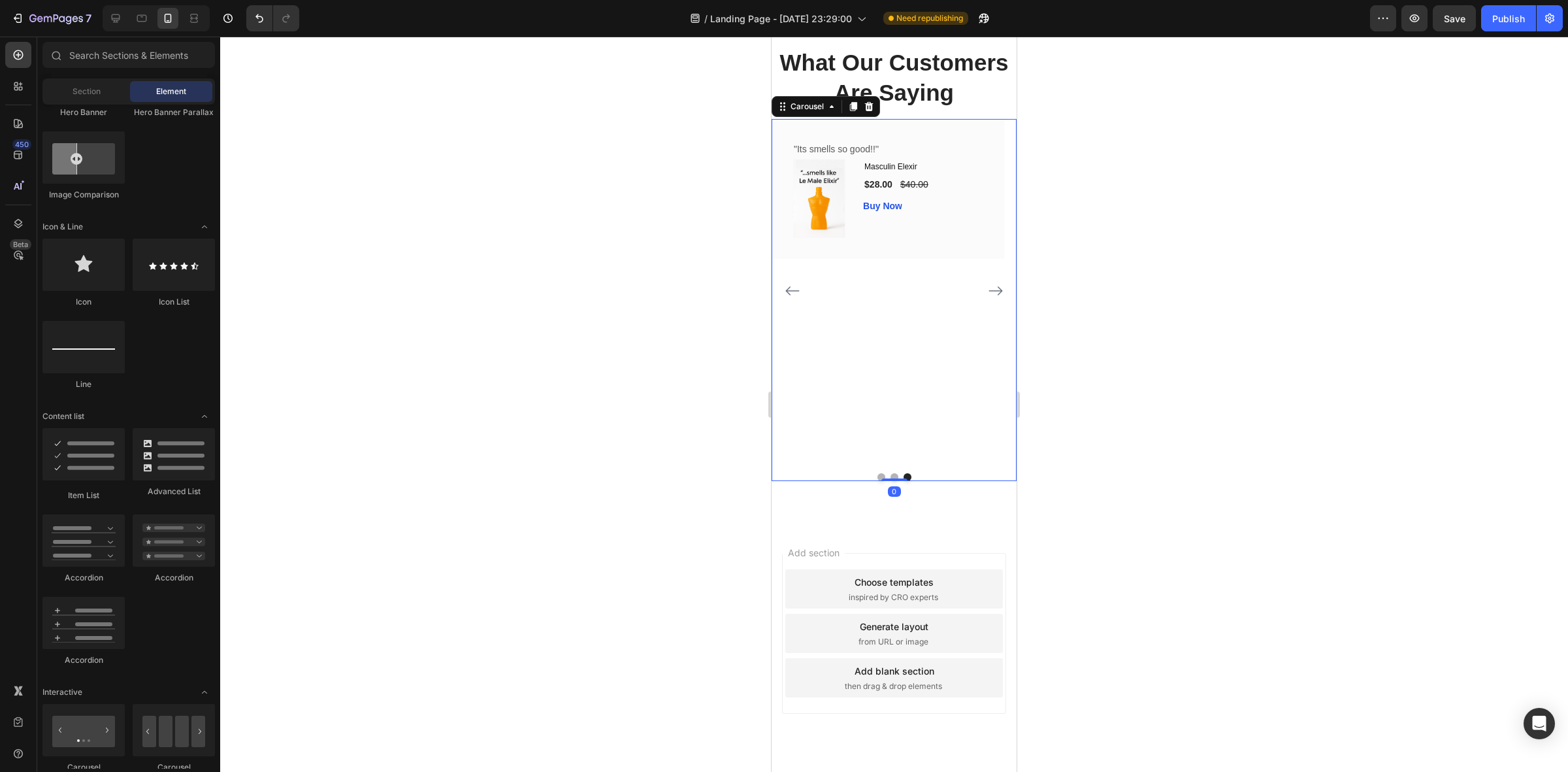
click at [788, 299] on icon "Carousel Back Arrow" at bounding box center [793, 291] width 16 height 16
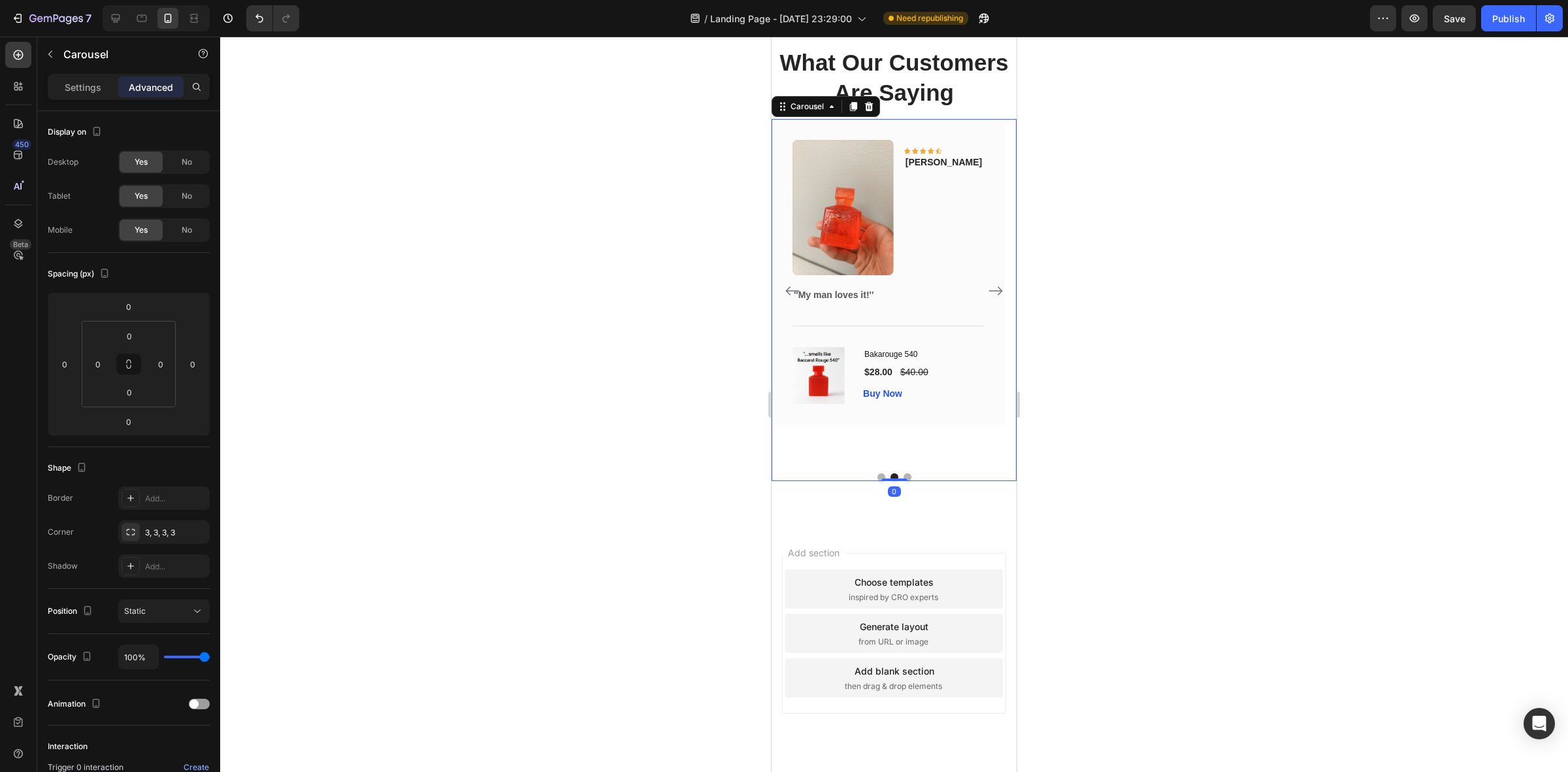
click at [791, 299] on icon "Carousel Back Arrow" at bounding box center [793, 291] width 16 height 16
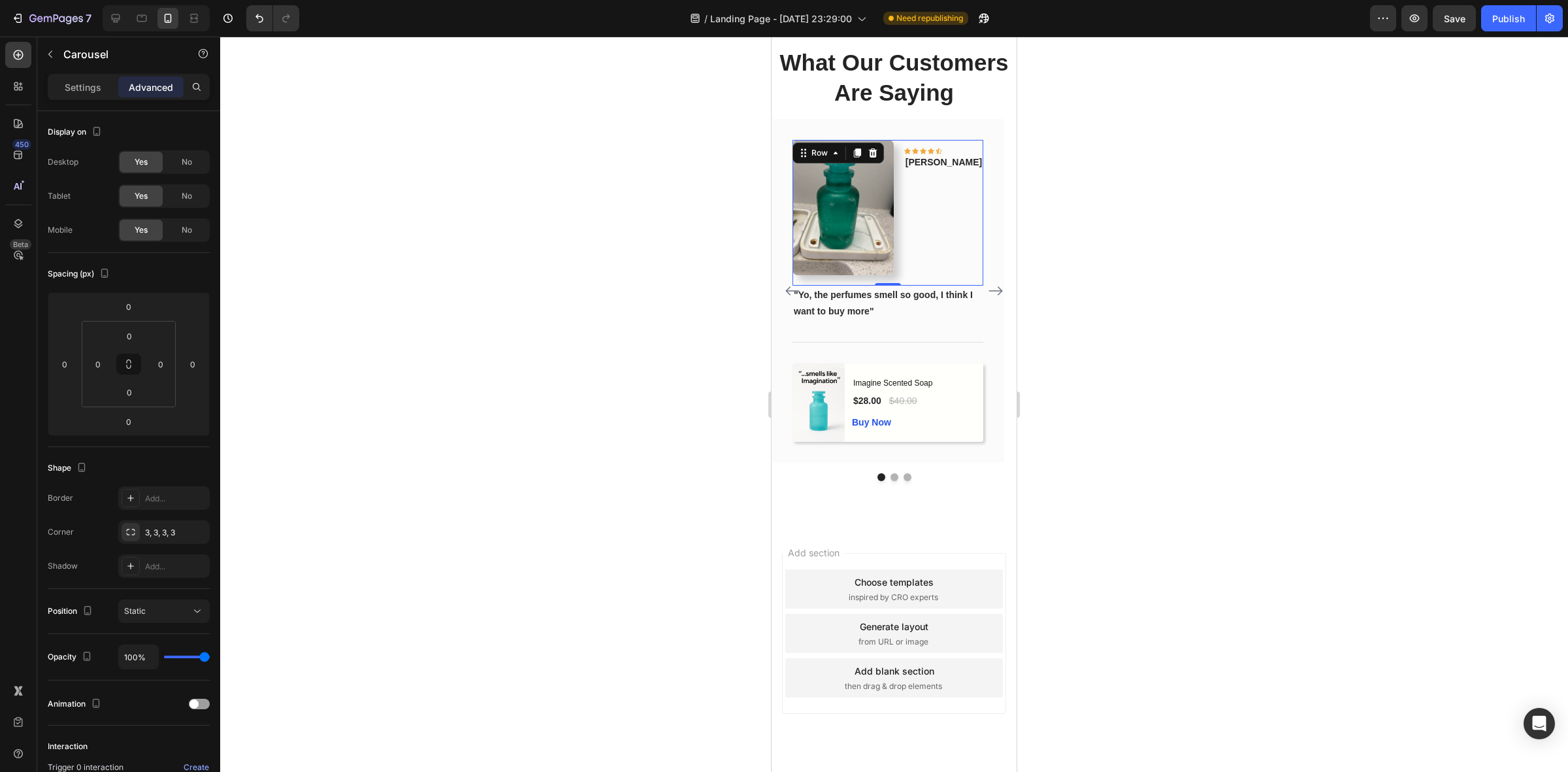
click at [972, 218] on div "Icon Icon Icon Icon Icon Row Phillip Text block" at bounding box center [944, 207] width 79 height 135
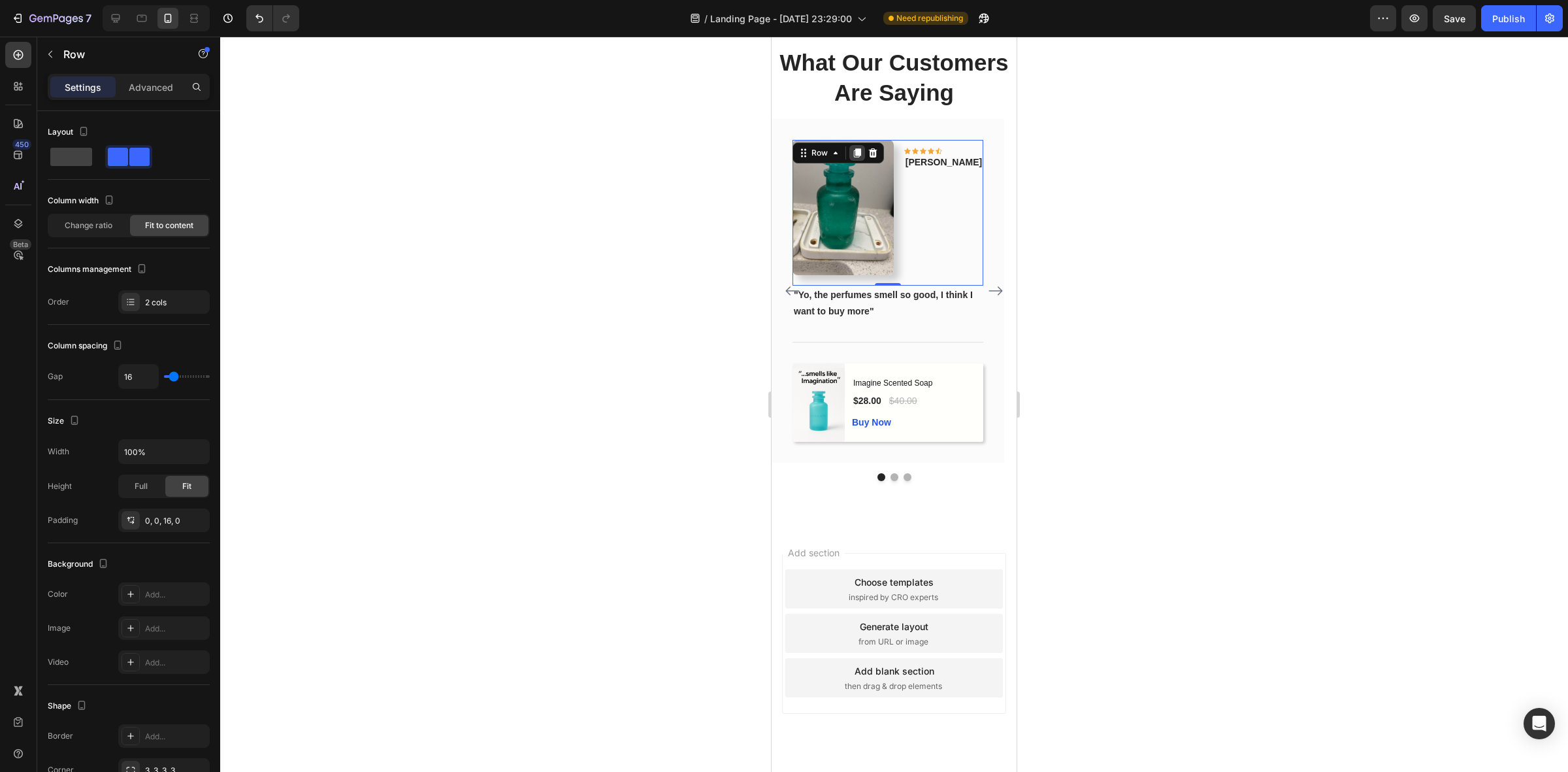
click at [860, 157] on icon at bounding box center [857, 153] width 10 height 10
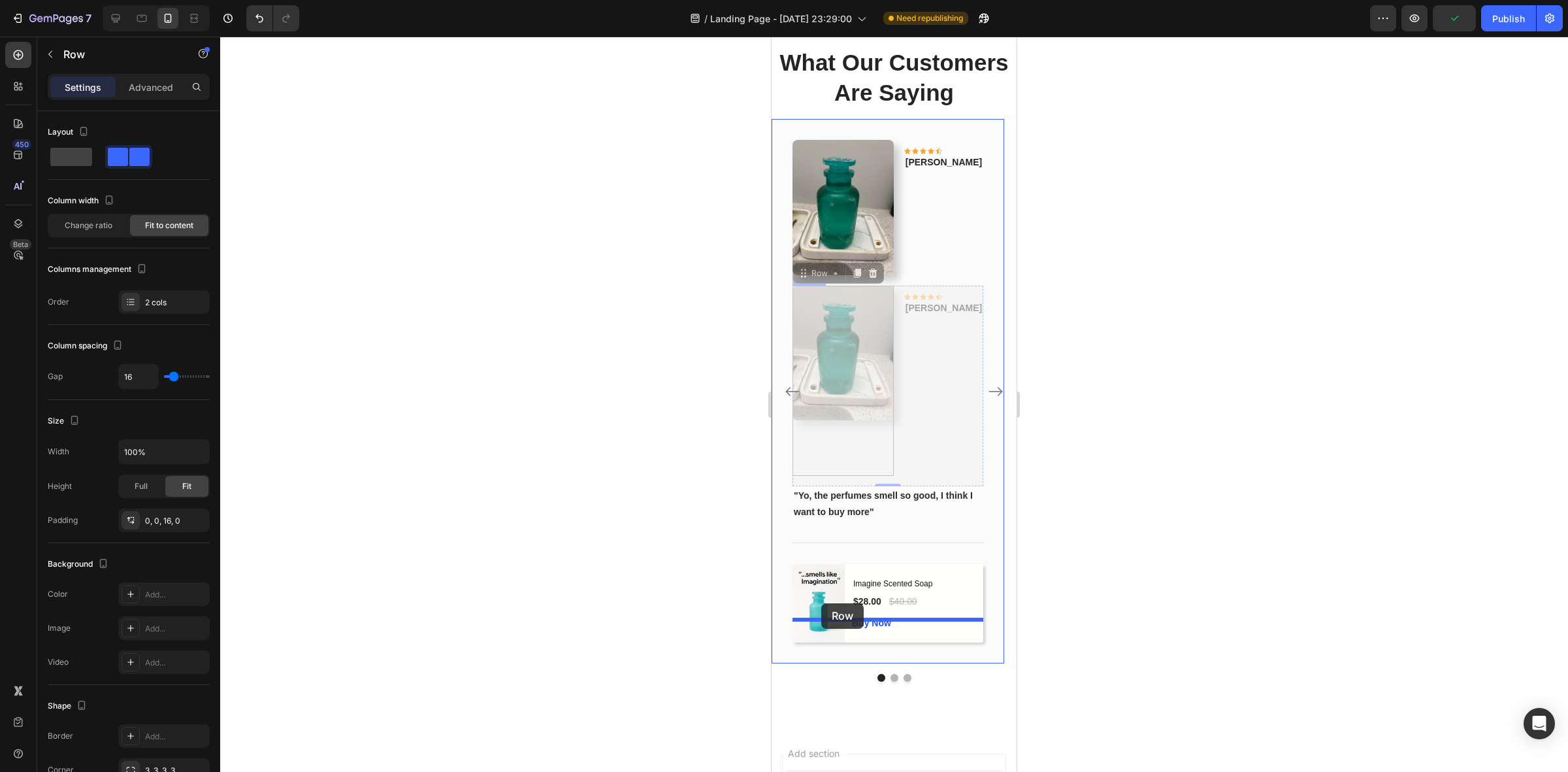
drag, startPoint x: 824, startPoint y: 331, endPoint x: 822, endPoint y: 602, distance: 271.0
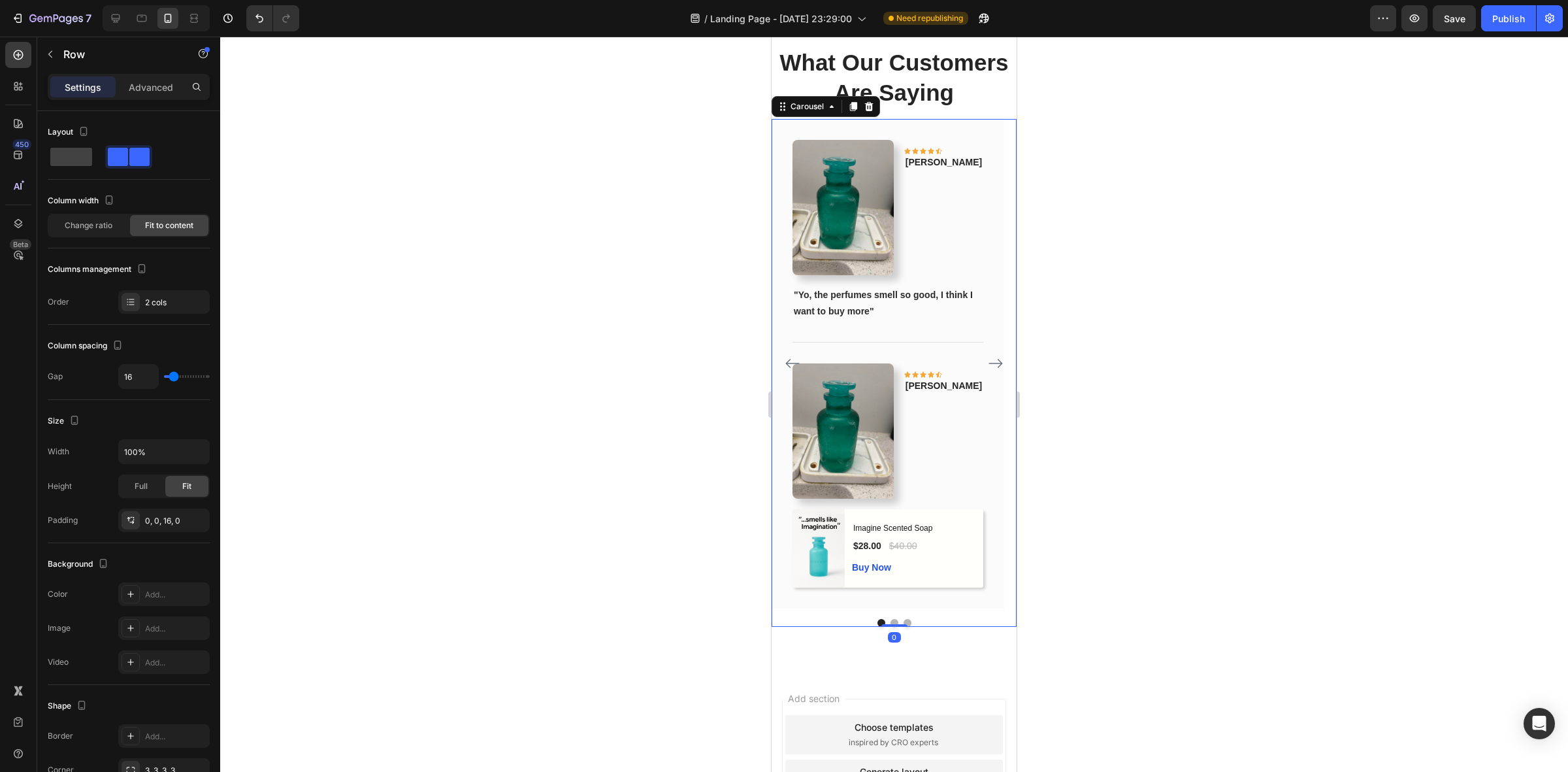
click at [892, 626] on div at bounding box center [894, 623] width 245 height 8
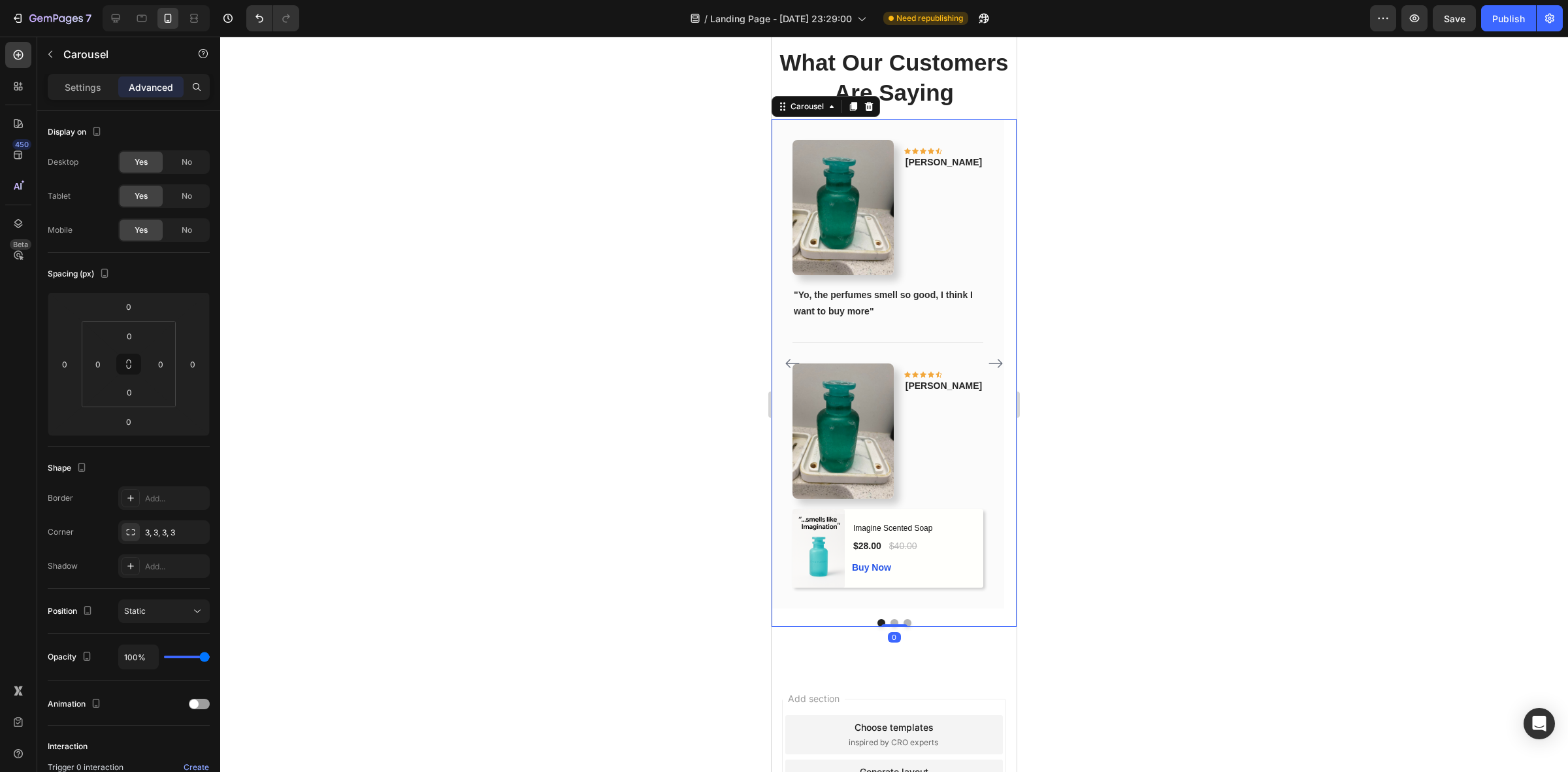
click at [891, 626] on button "Dot" at bounding box center [894, 623] width 8 height 8
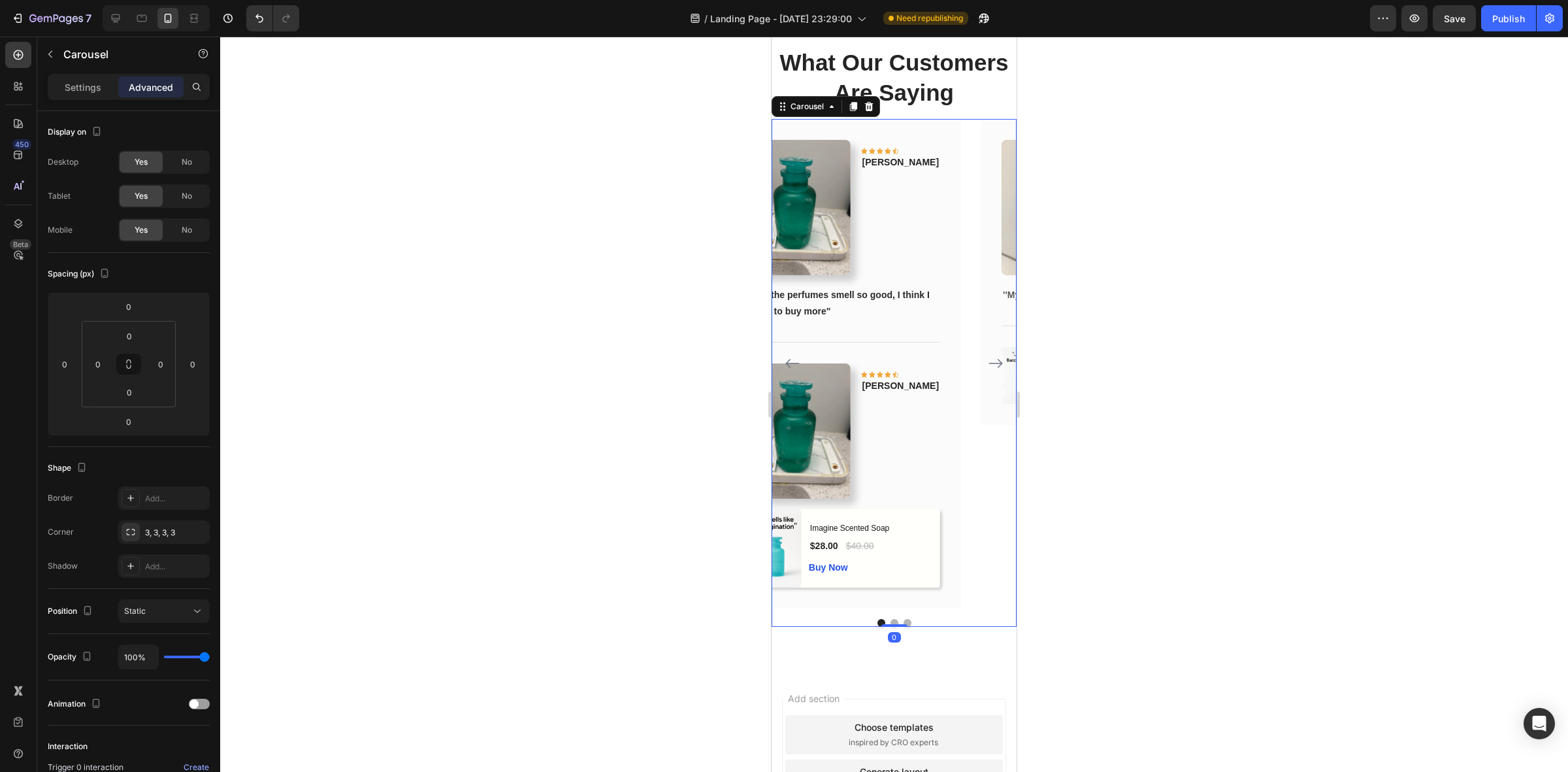
click at [878, 626] on button "Dot" at bounding box center [881, 623] width 8 height 8
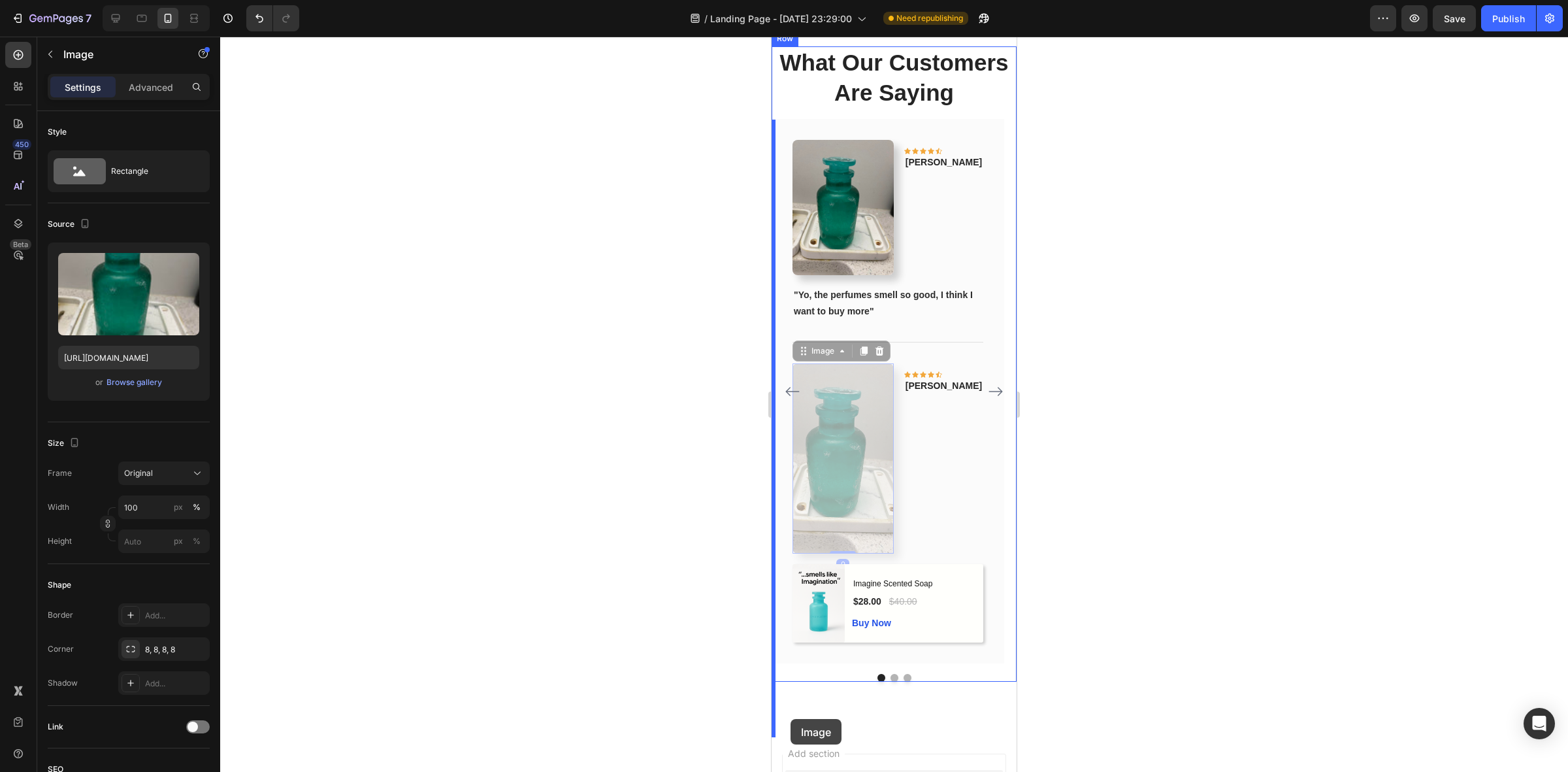
drag, startPoint x: 811, startPoint y: 415, endPoint x: 792, endPoint y: 722, distance: 307.6
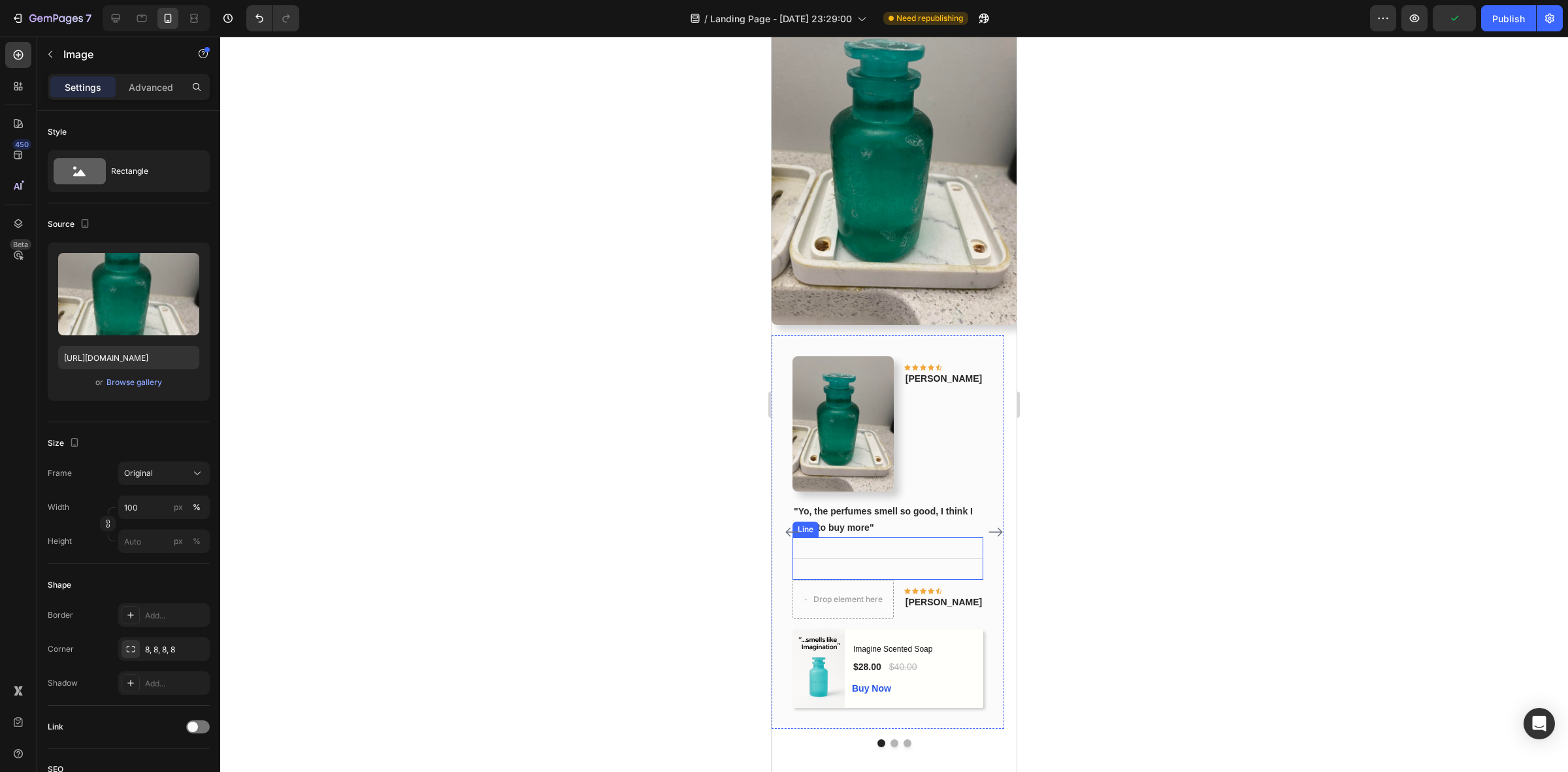
scroll to position [1480, 0]
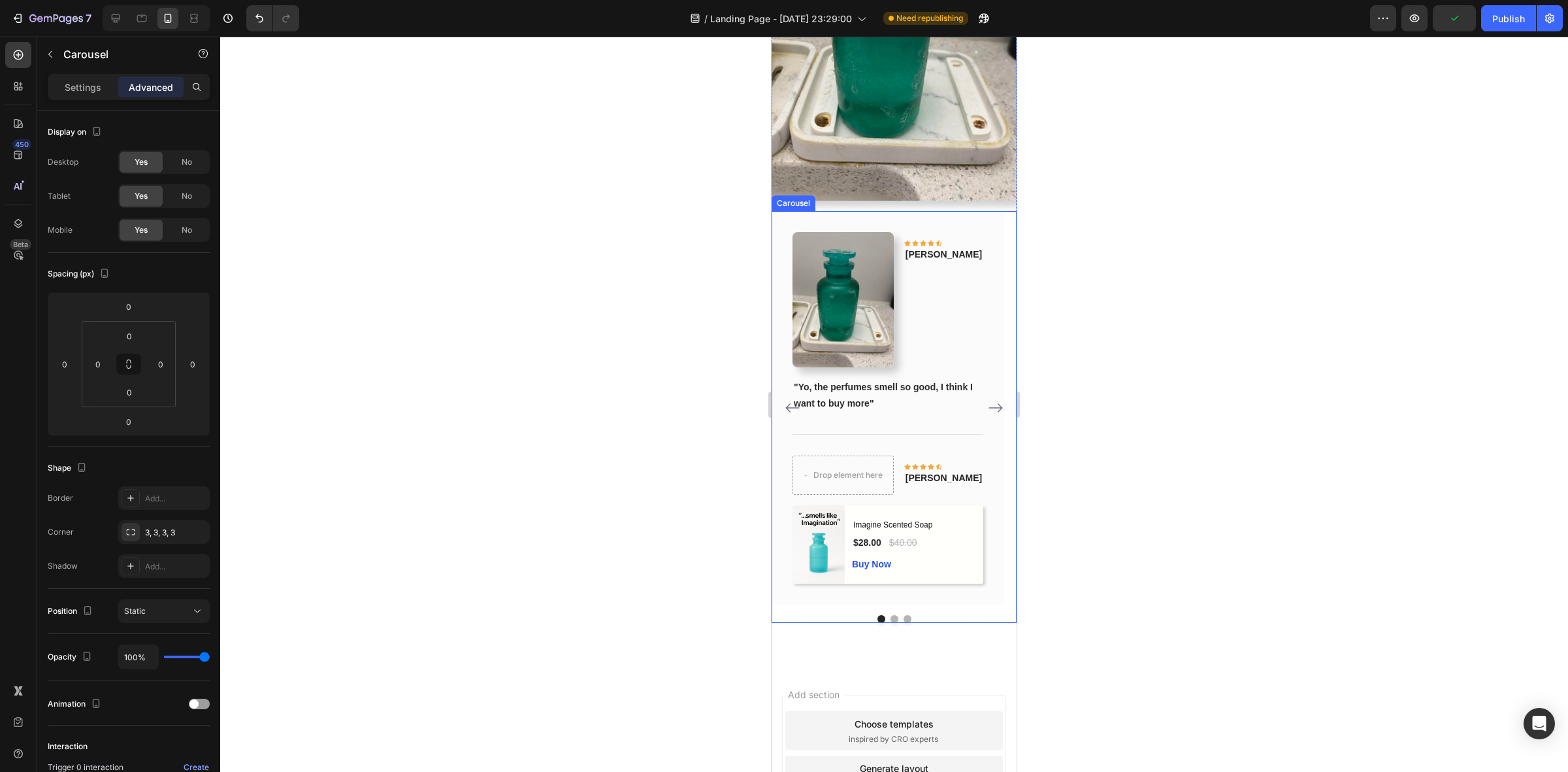
click at [891, 623] on button "Dot" at bounding box center [894, 618] width 8 height 8
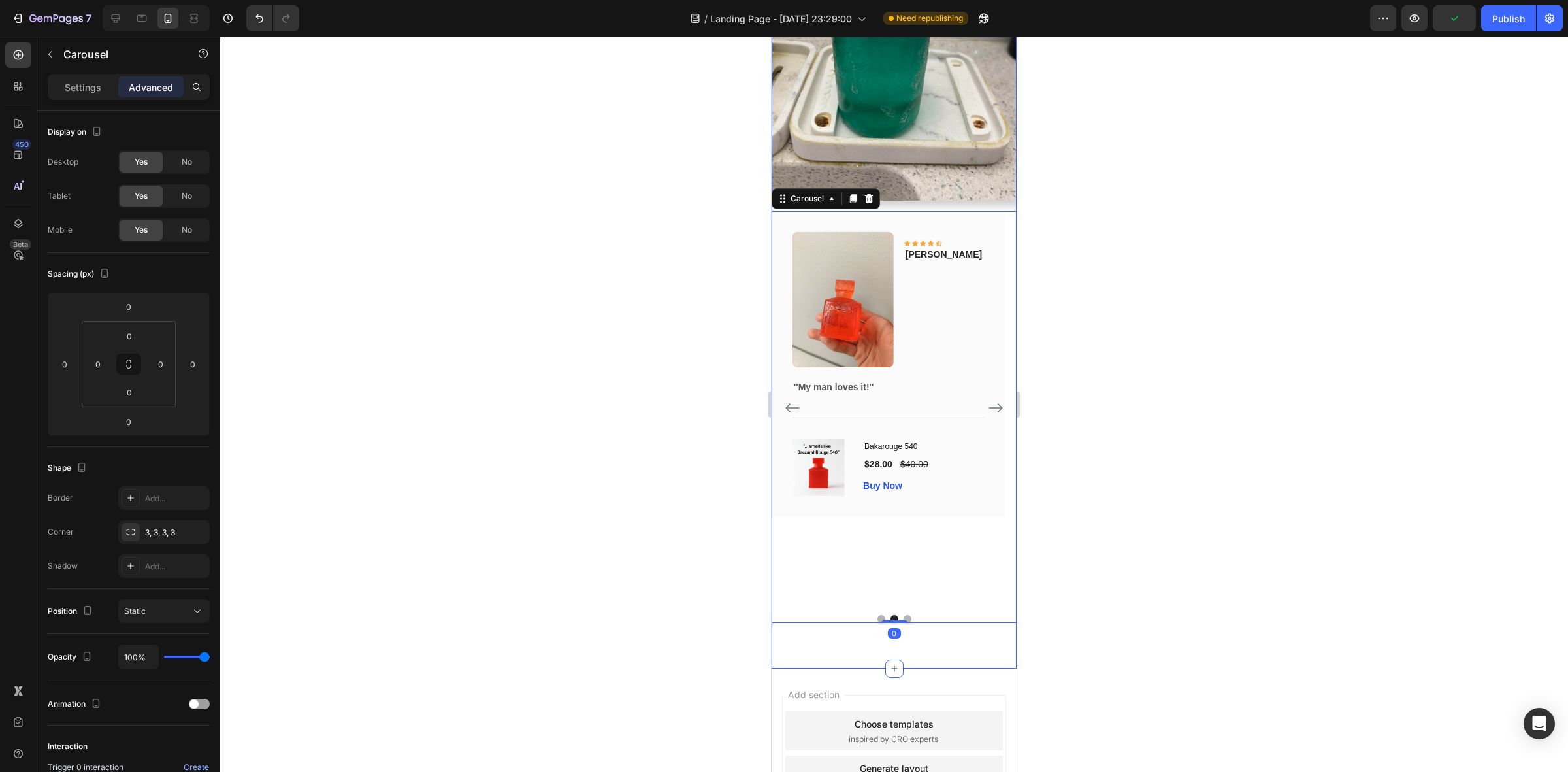
click at [910, 663] on div "What Our Customers Are Saying Heading Image Image Icon Icon Icon Icon Icon Row …" at bounding box center [894, 220] width 245 height 897
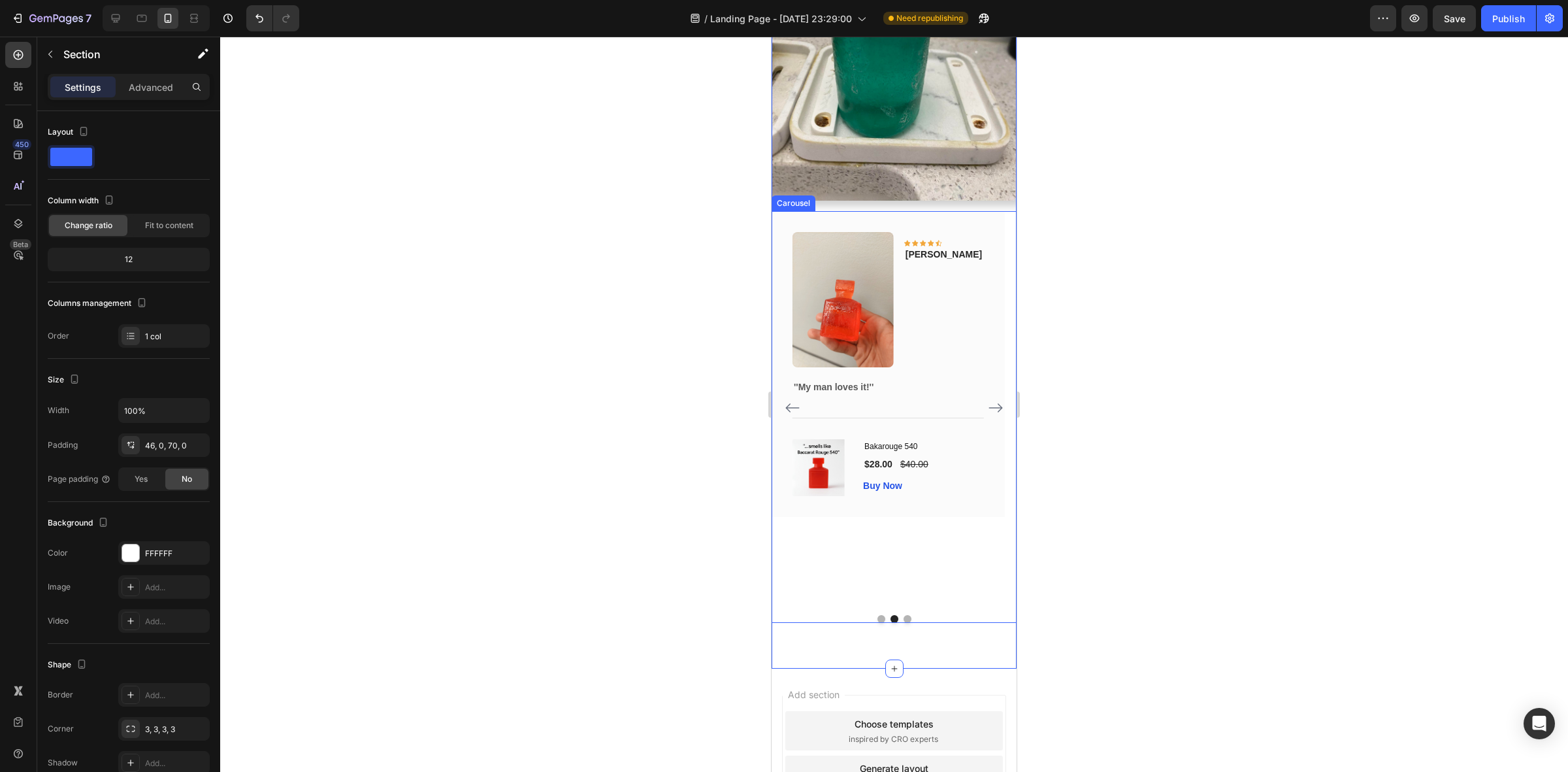
click at [904, 623] on button "Dot" at bounding box center [907, 618] width 8 height 8
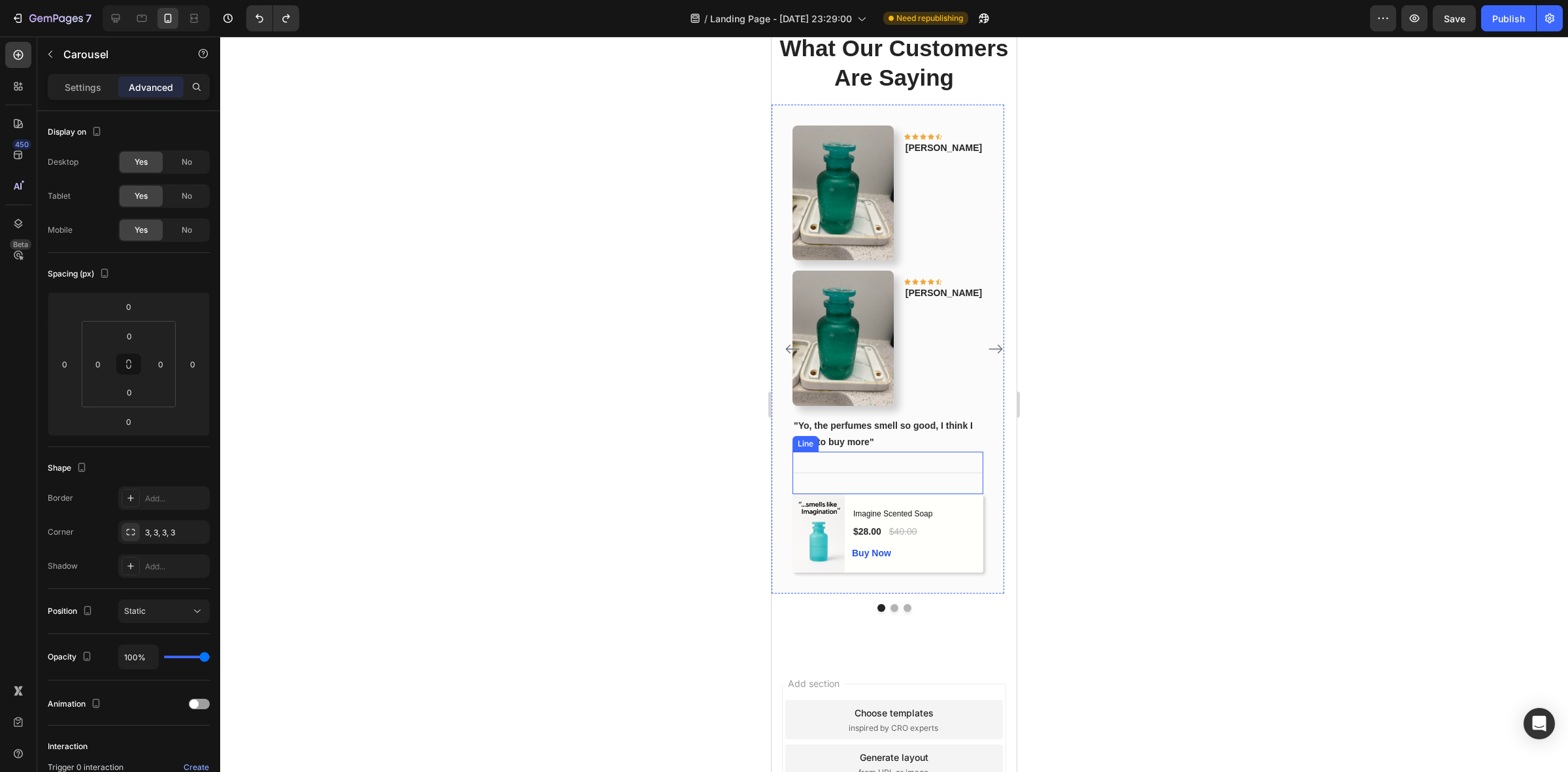
scroll to position [785, 0]
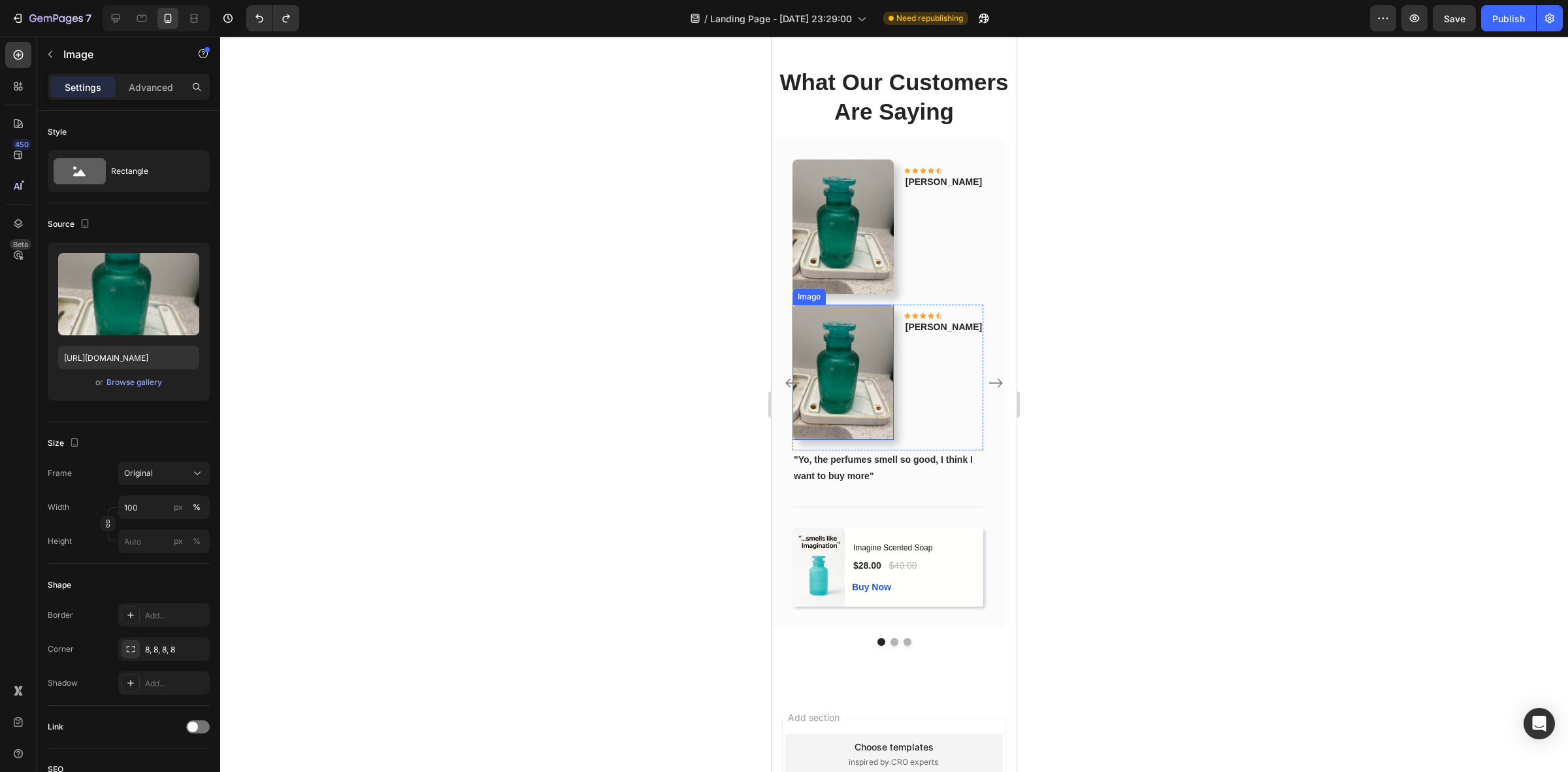
click at [894, 379] on img at bounding box center [843, 371] width 101 height 135
click at [977, 396] on div "Icon Icon Icon Icon Icon Row Phillip Text block" at bounding box center [944, 371] width 79 height 135
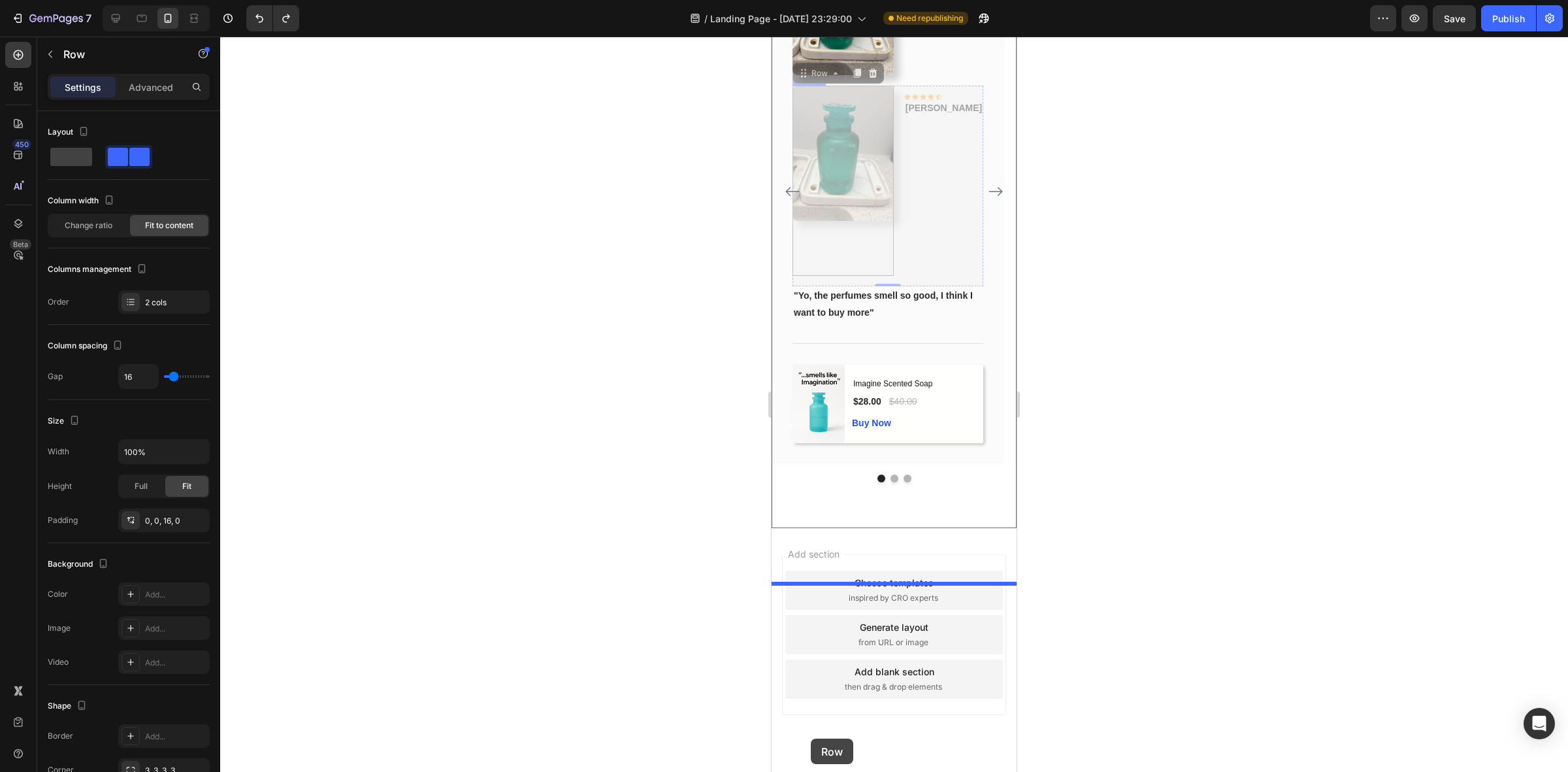
scroll to position [1028, 0]
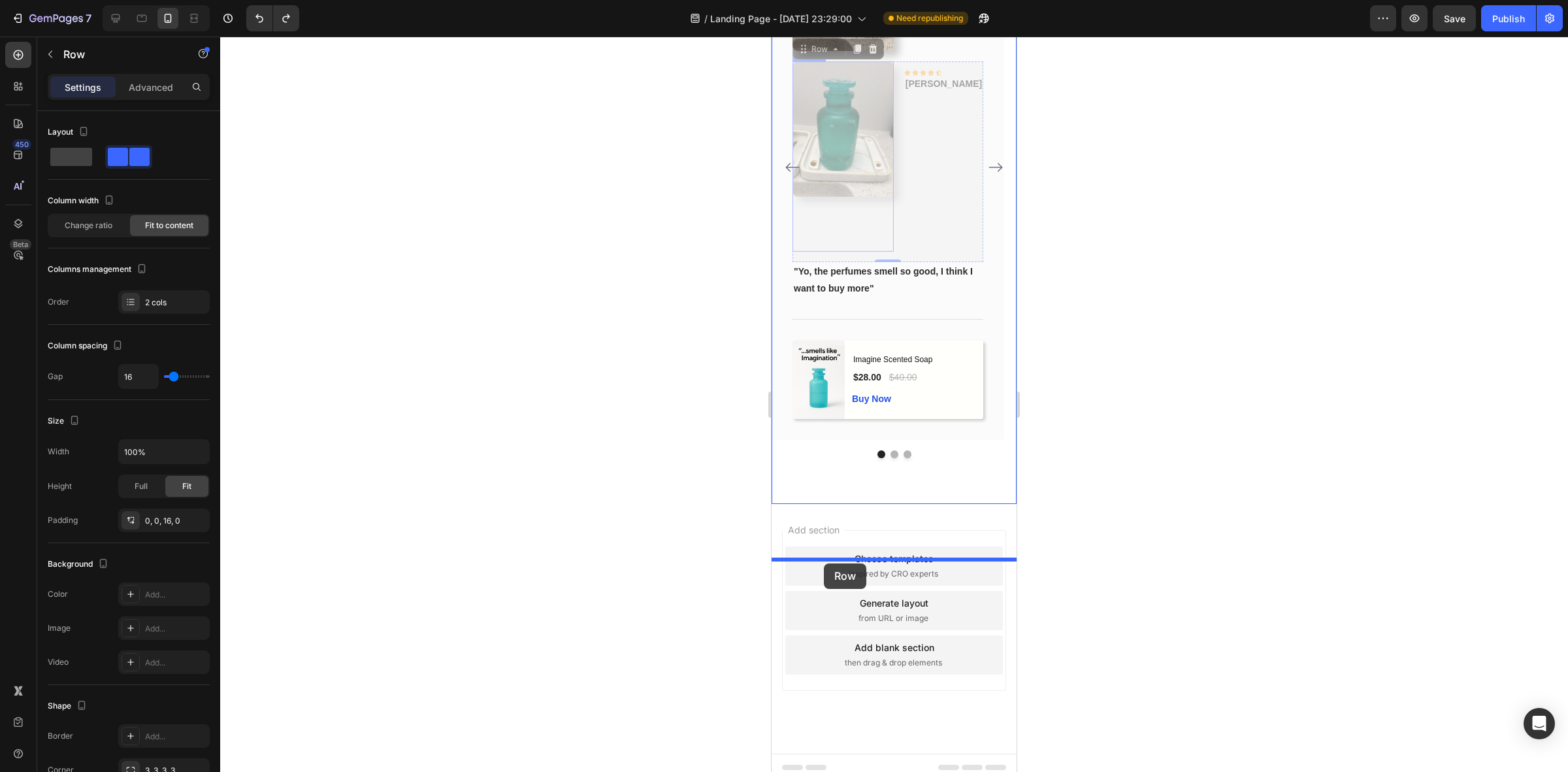
drag, startPoint x: 816, startPoint y: 348, endPoint x: 824, endPoint y: 563, distance: 215.1
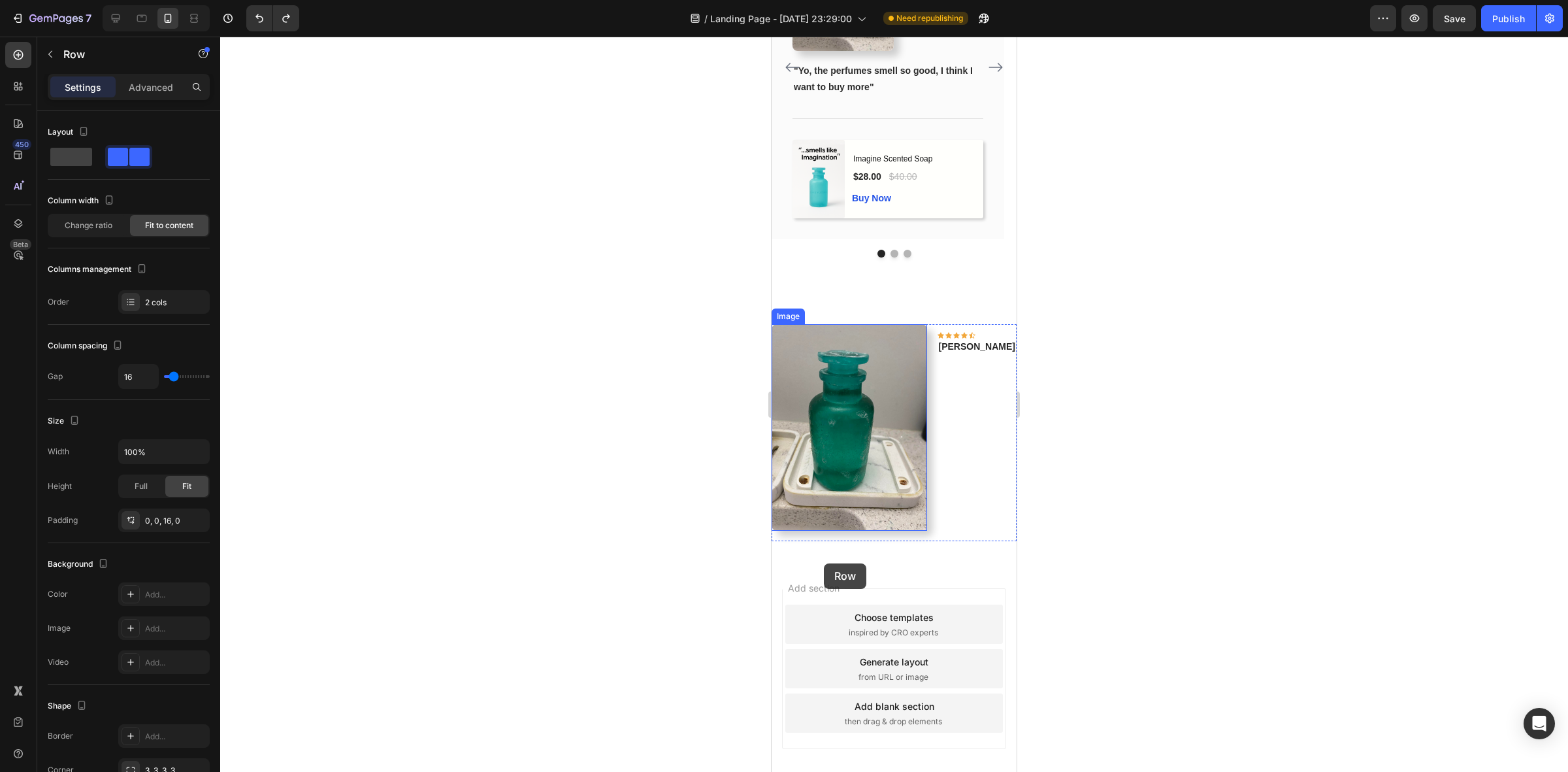
scroll to position [928, 0]
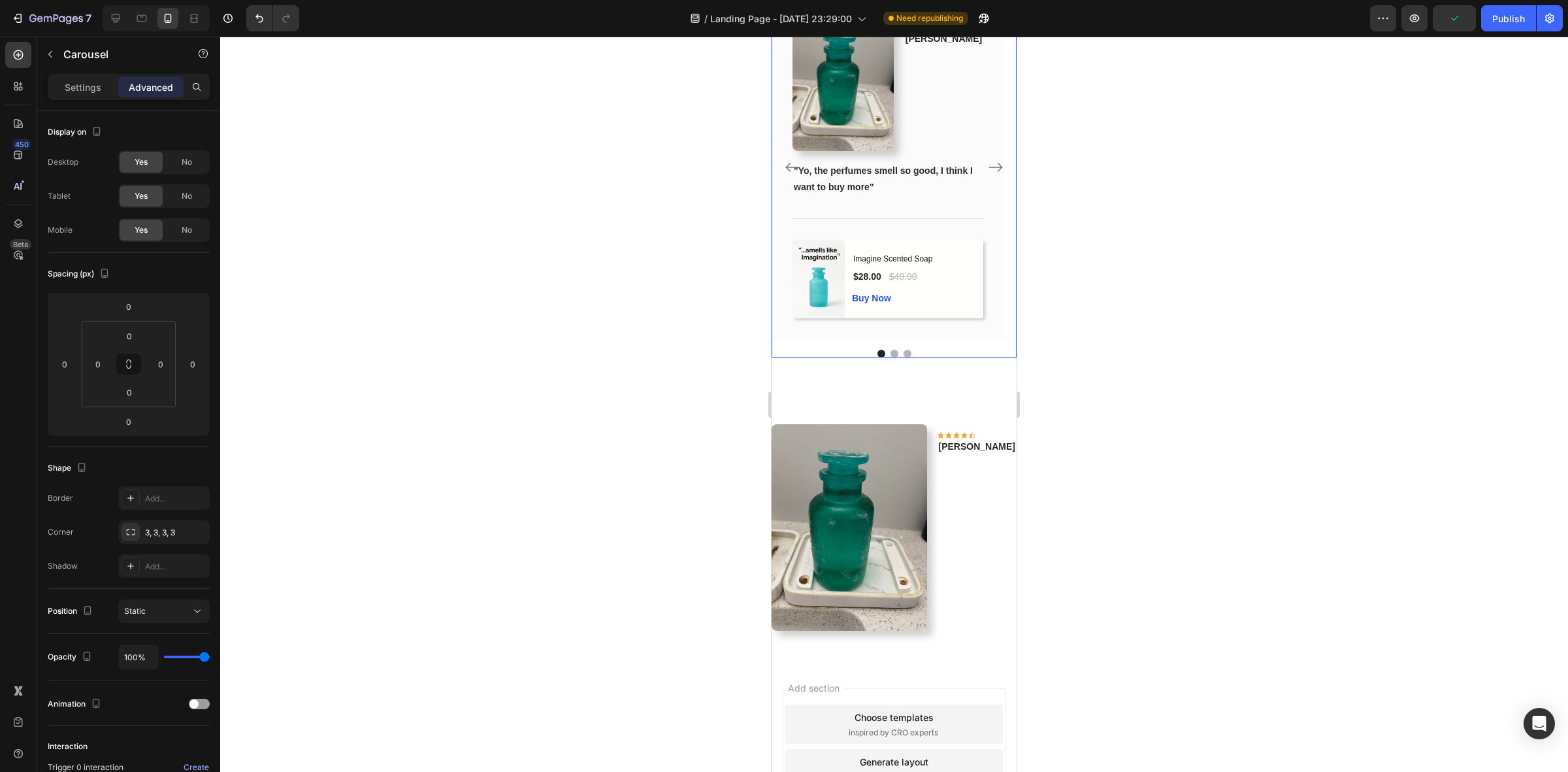
click at [891, 358] on button "Dot" at bounding box center [894, 353] width 8 height 8
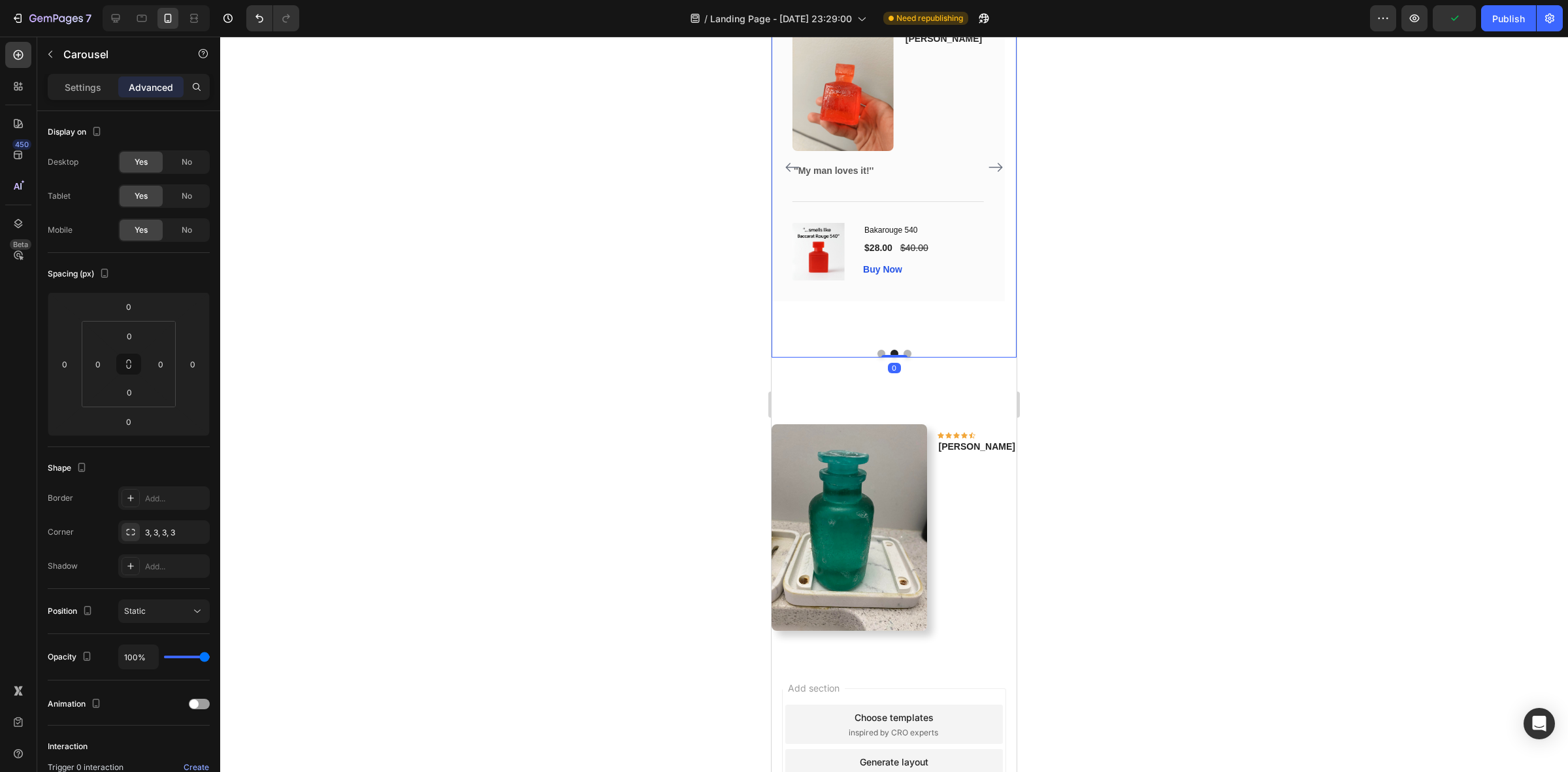
click at [906, 358] on div at bounding box center [894, 353] width 245 height 8
click at [904, 358] on button "Dot" at bounding box center [907, 353] width 8 height 8
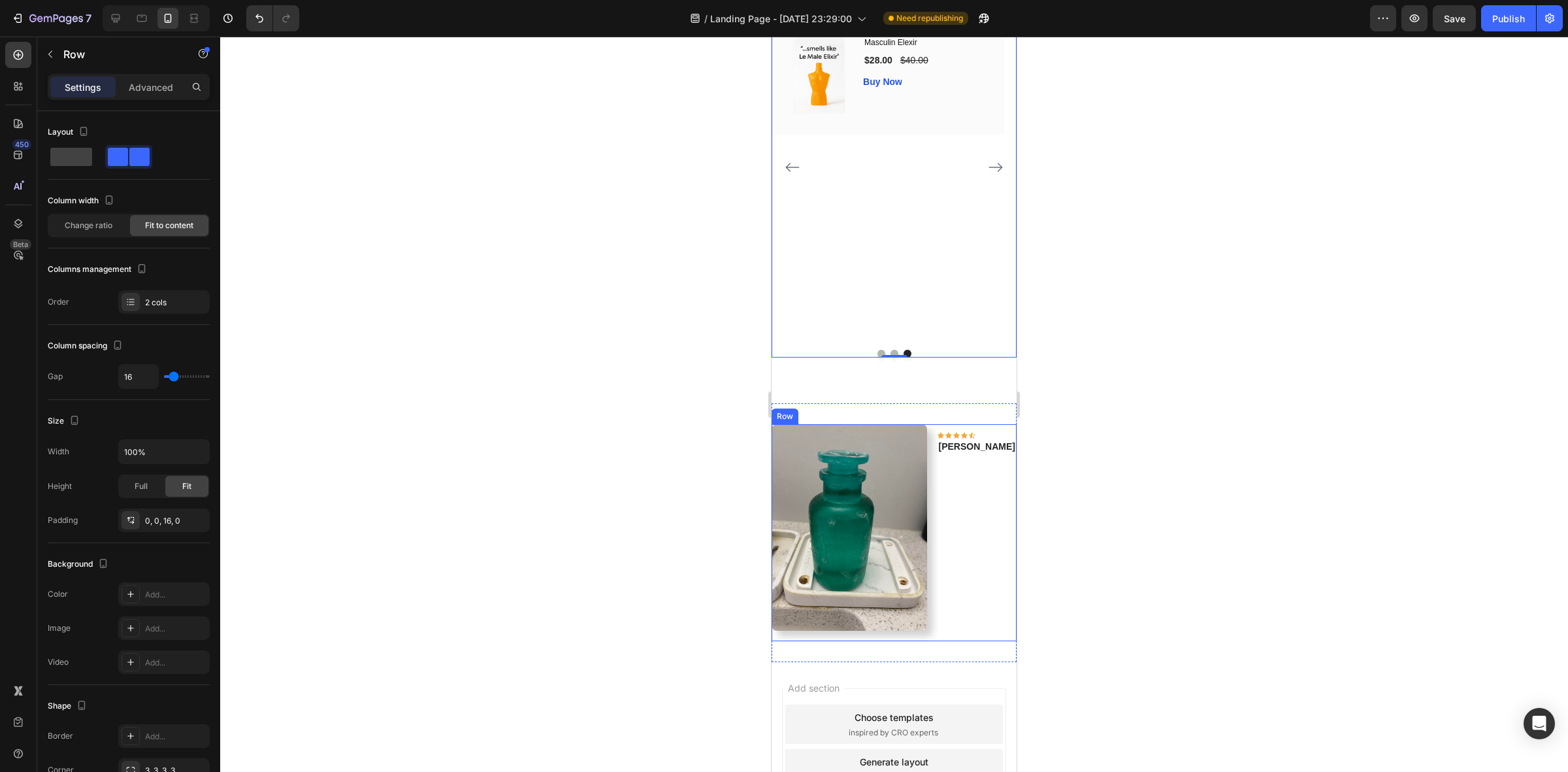
click at [965, 516] on div "Image Icon Icon Icon Icon Icon Row Phillip Text block Row" at bounding box center [894, 532] width 245 height 218
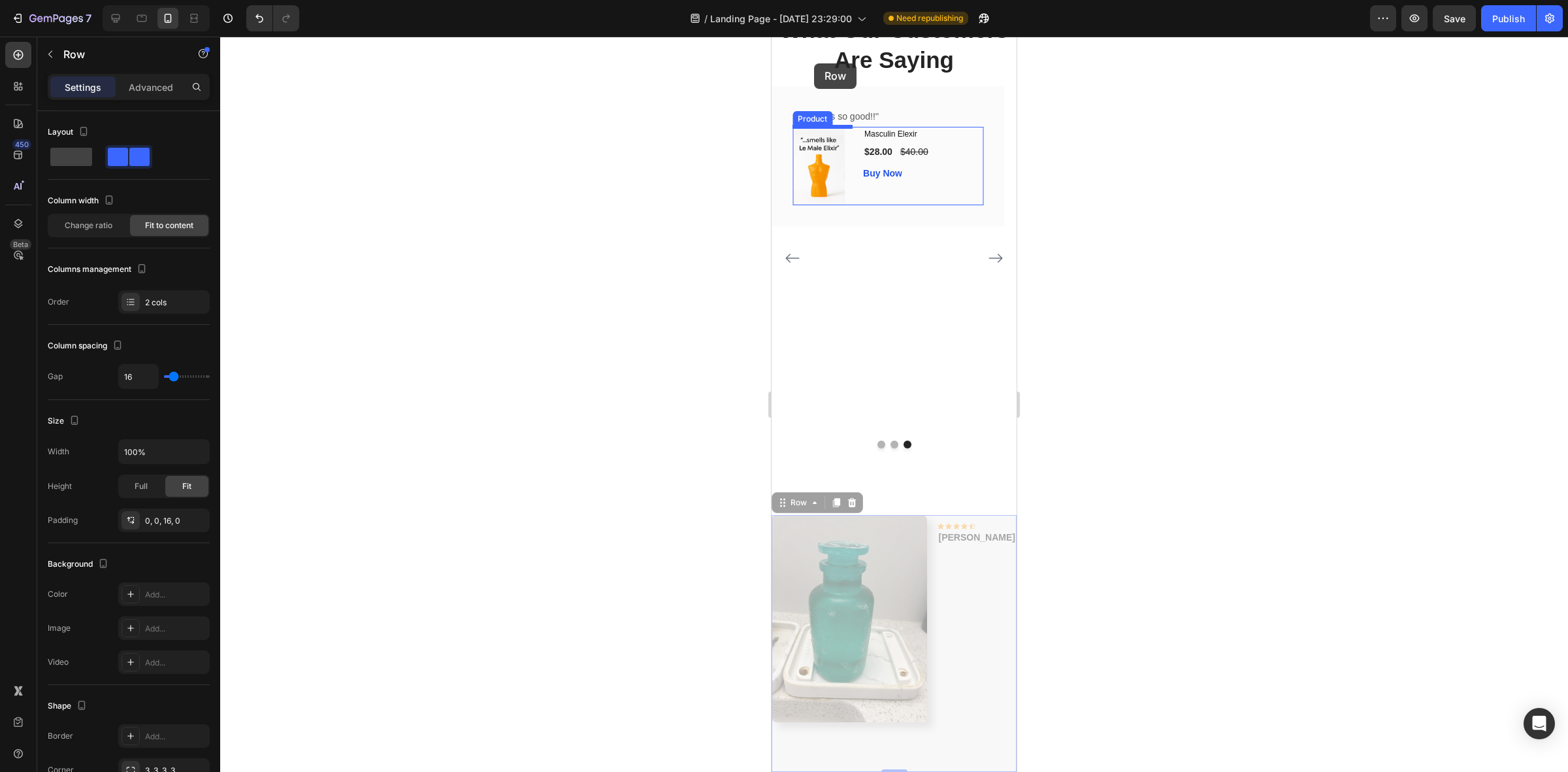
scroll to position [642, 0]
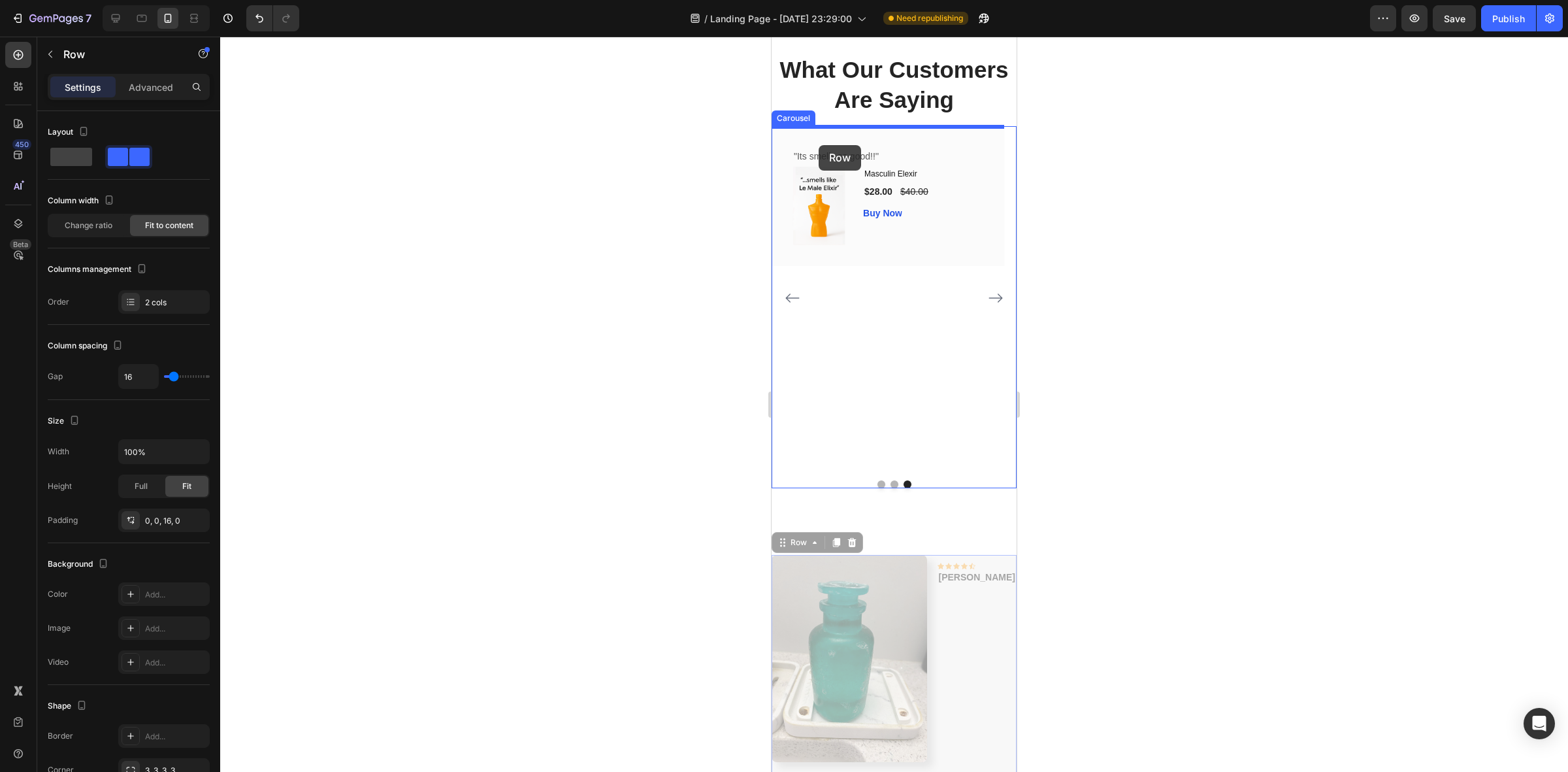
drag, startPoint x: 804, startPoint y: 469, endPoint x: 819, endPoint y: 145, distance: 324.3
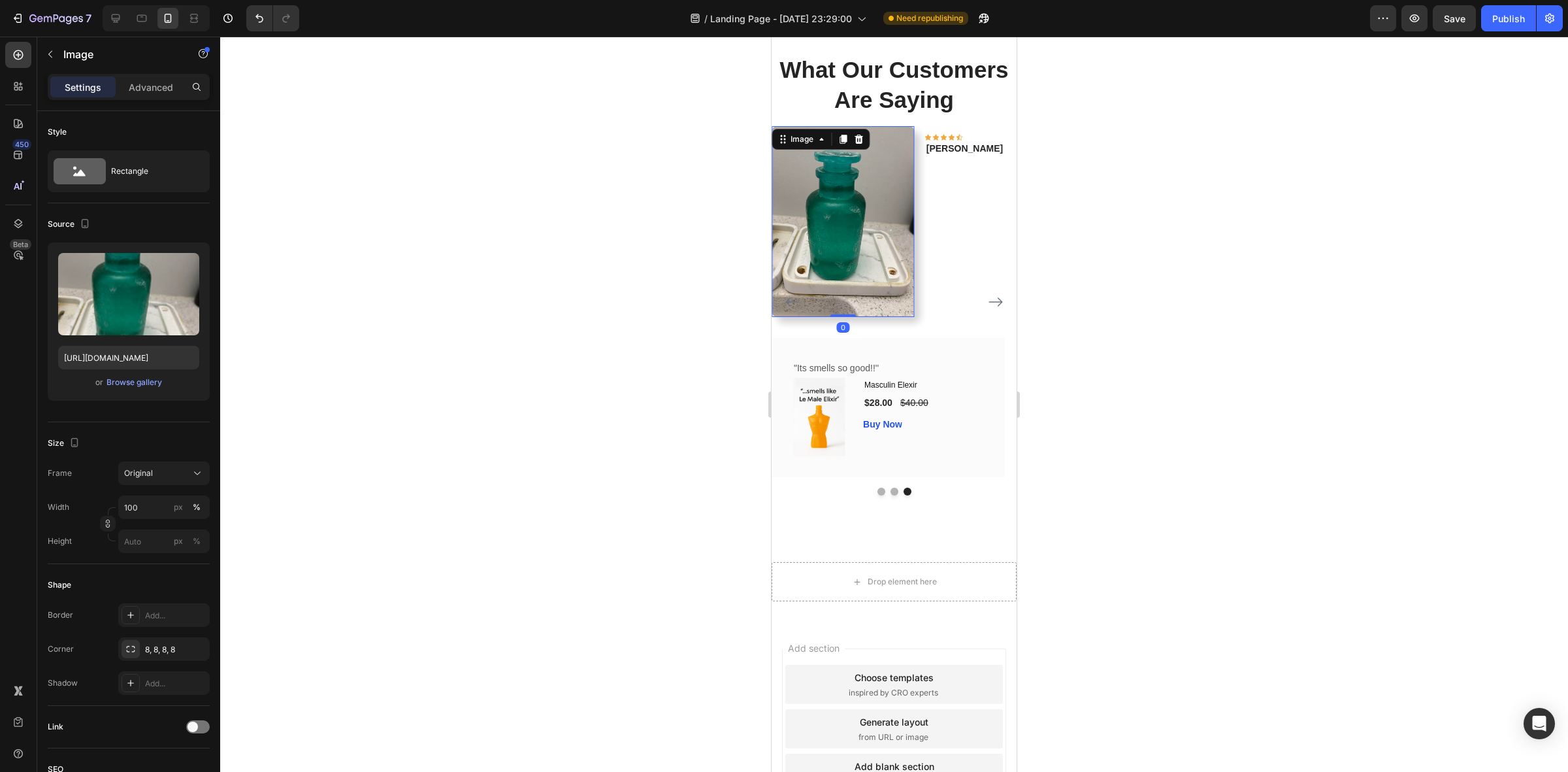
click at [819, 145] on div "Image 0" at bounding box center [843, 221] width 143 height 191
click at [1210, 224] on div at bounding box center [894, 403] width 1348 height 735
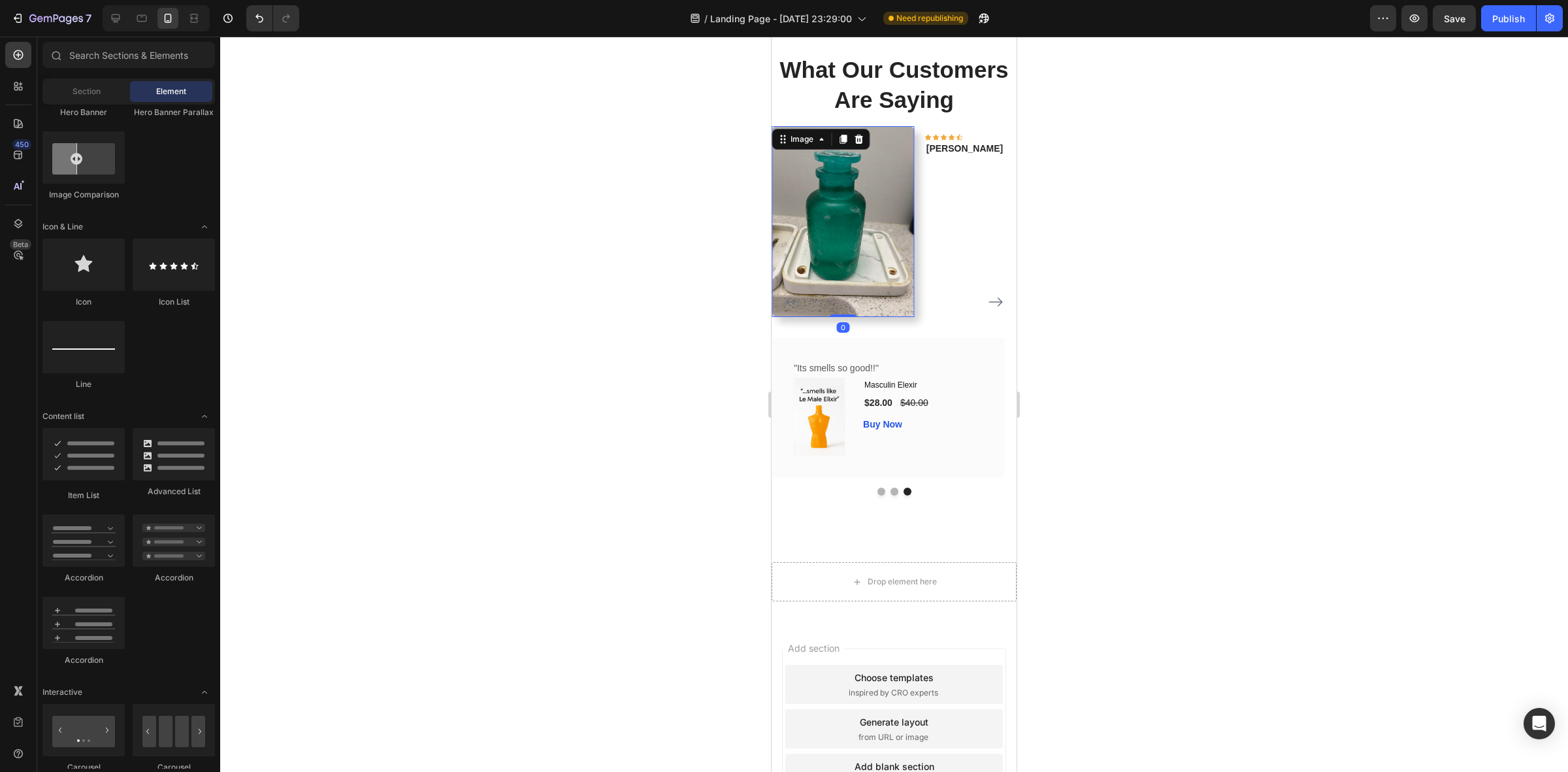
click at [897, 288] on img at bounding box center [843, 221] width 143 height 191
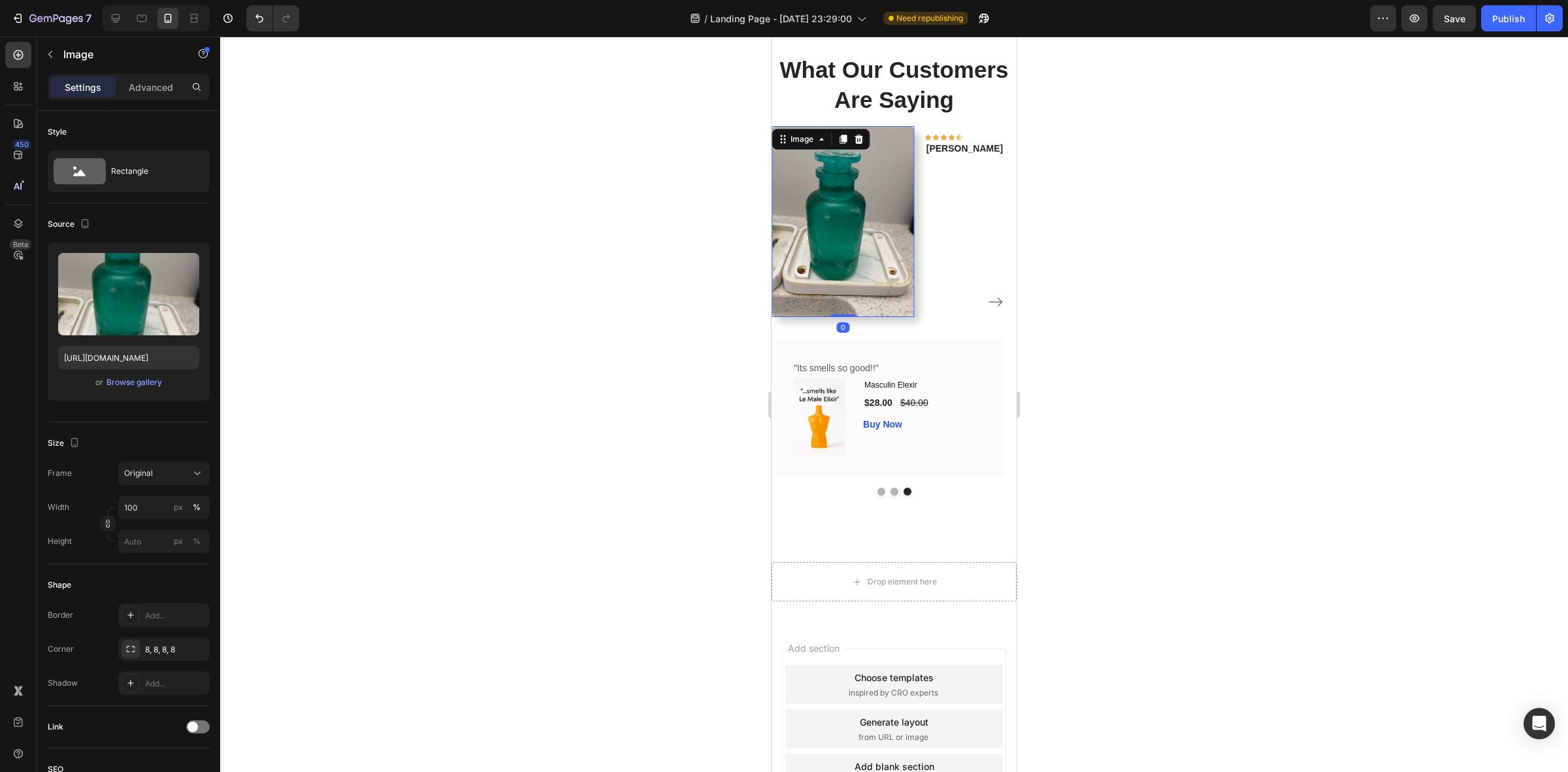
click at [1202, 405] on div at bounding box center [894, 403] width 1348 height 735
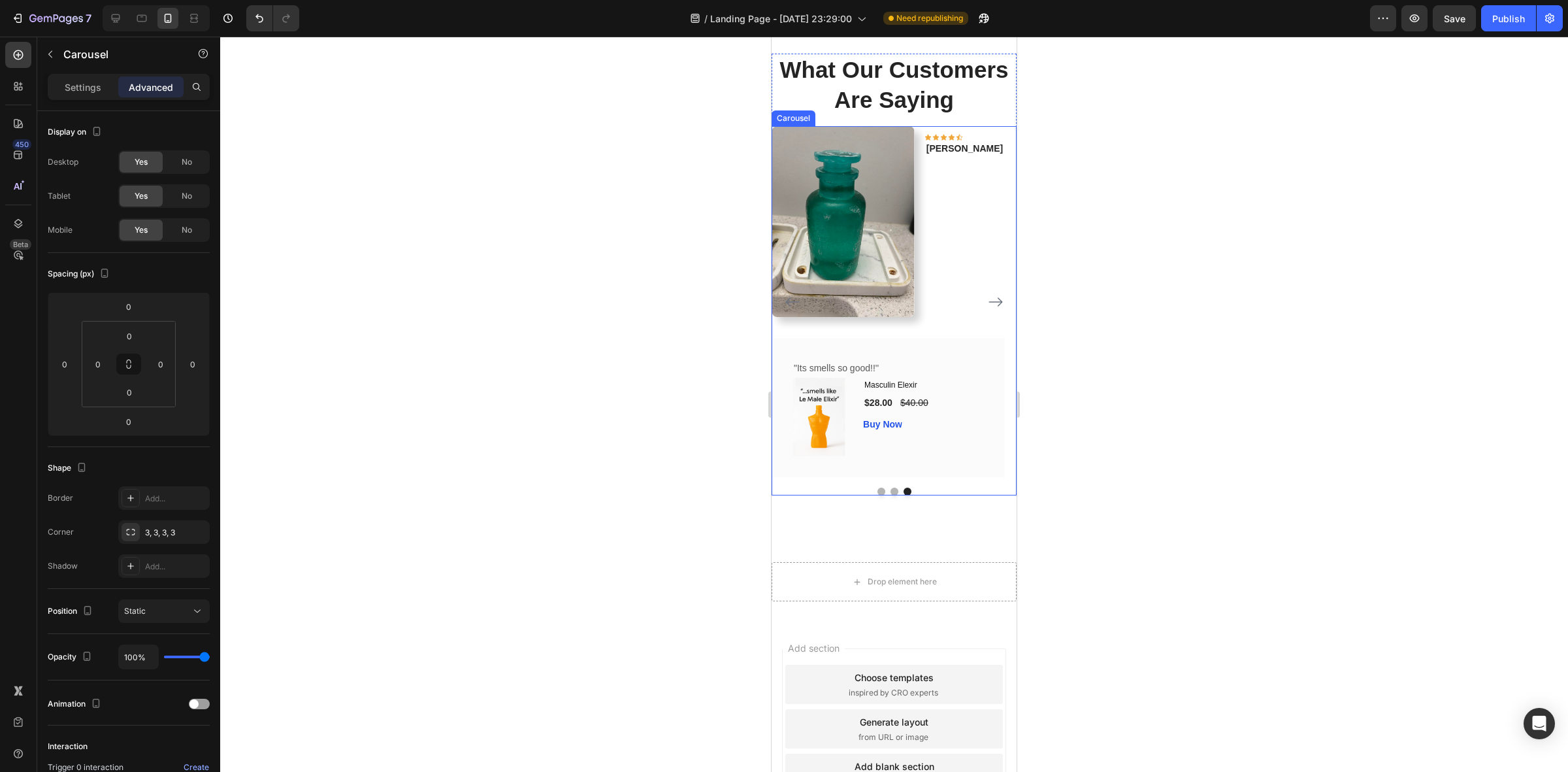
click at [891, 495] on button "Dot" at bounding box center [894, 491] width 8 height 8
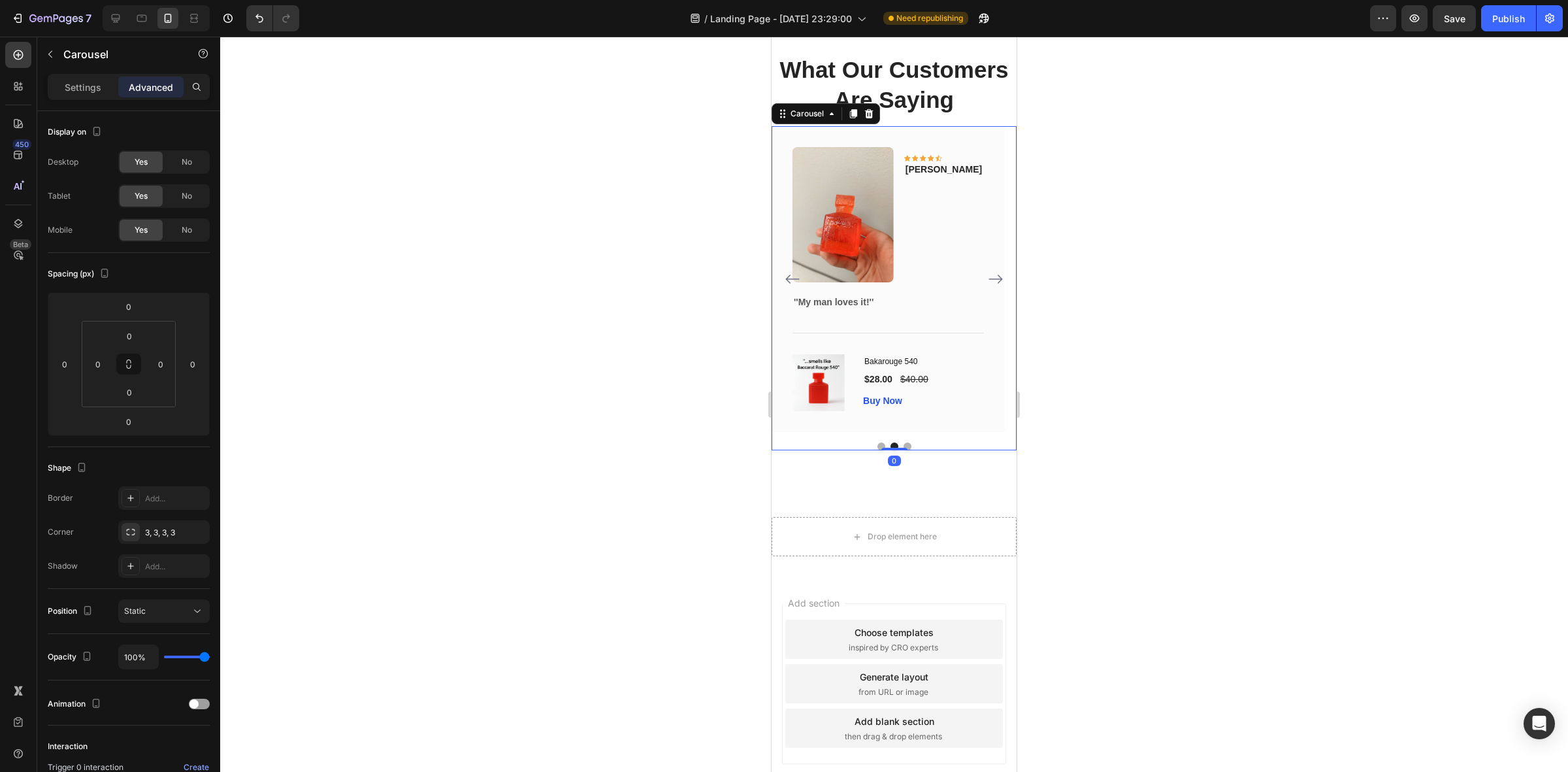
click at [878, 450] on button "Dot" at bounding box center [881, 446] width 8 height 8
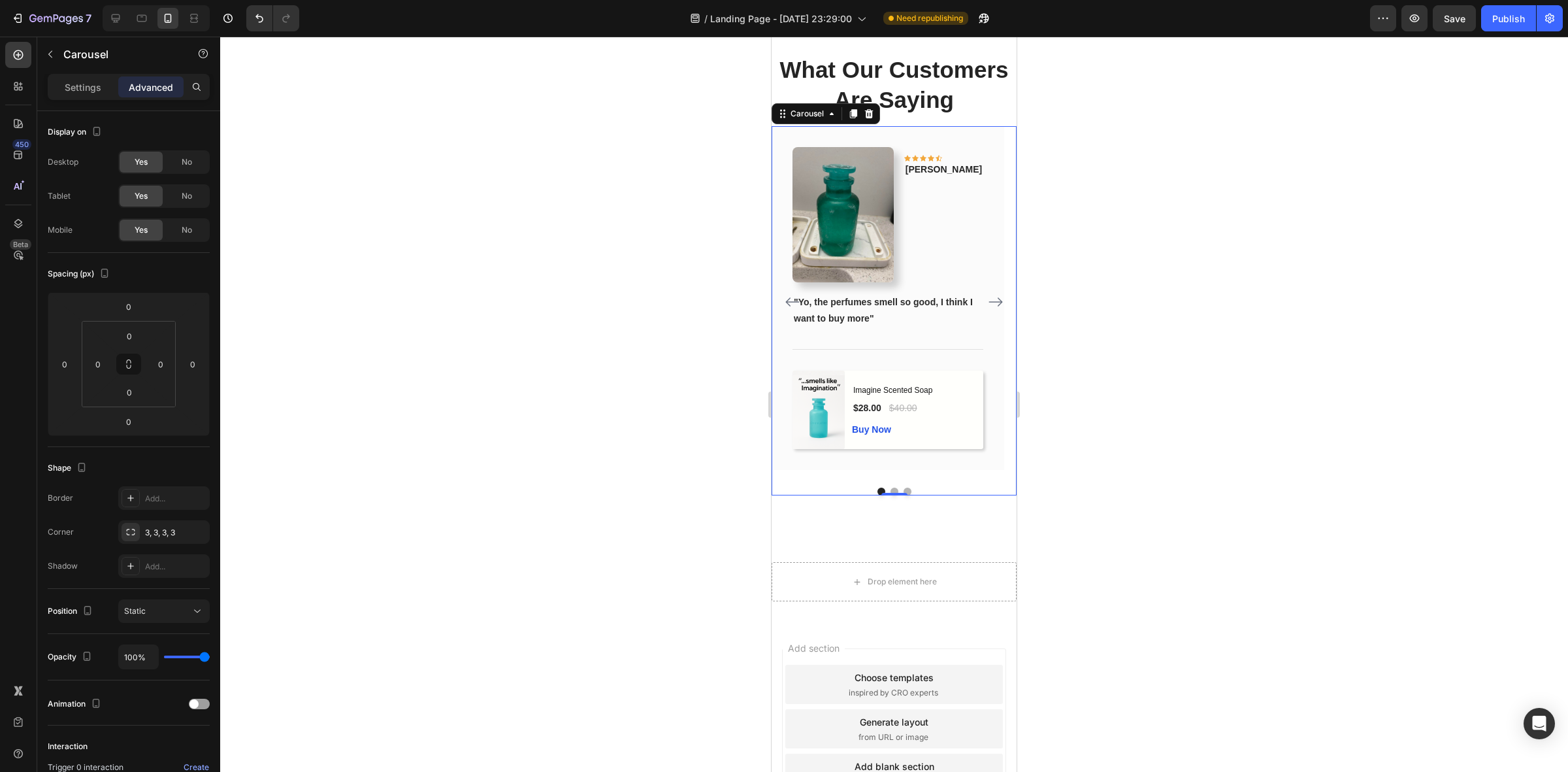
click at [904, 495] on button "Dot" at bounding box center [907, 491] width 8 height 8
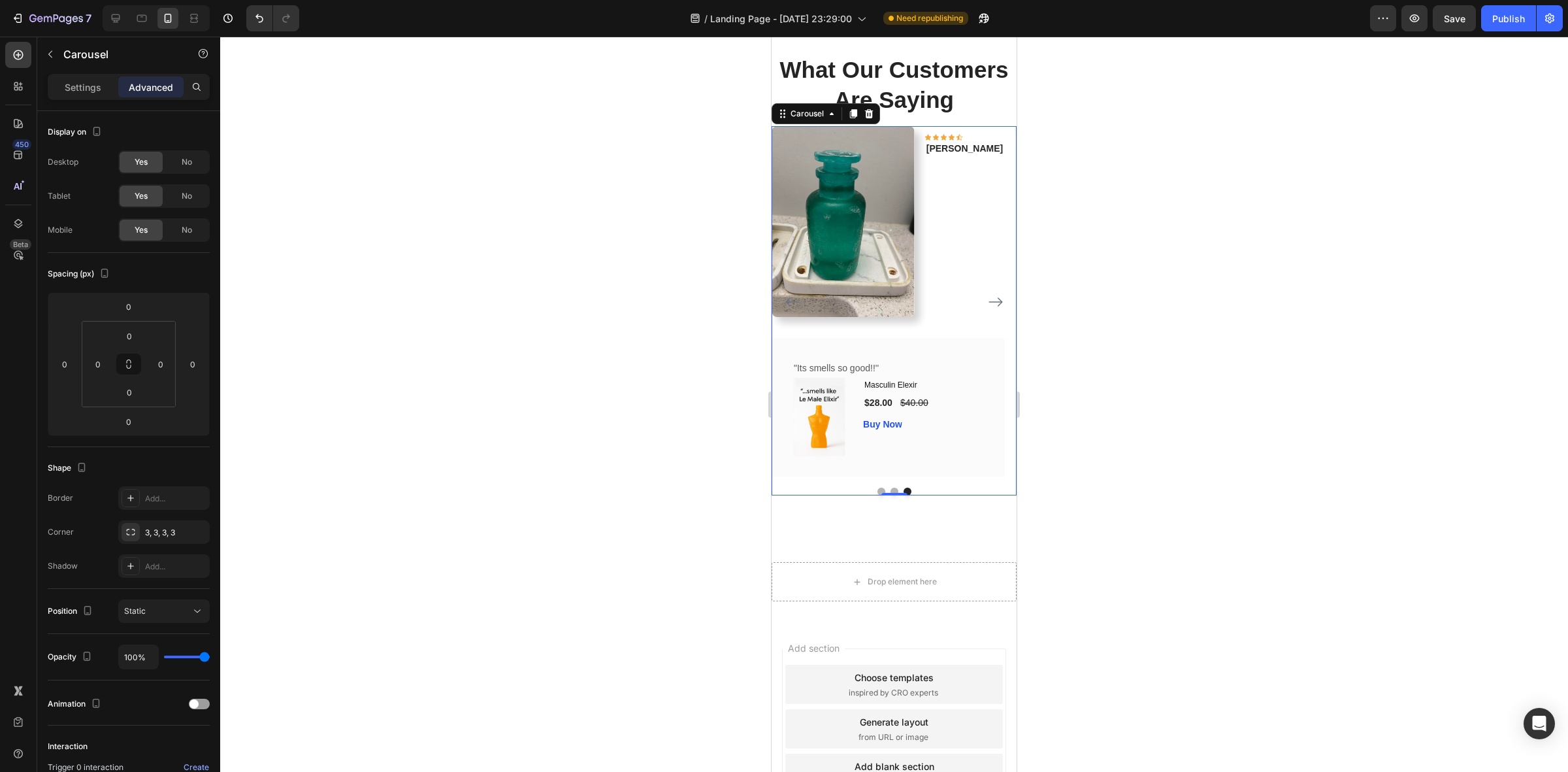
click at [882, 390] on div "Image Icon Icon Icon Icon Icon Row [PERSON_NAME] Text block Row "Its smells so …" at bounding box center [888, 302] width 232 height 351
click at [878, 495] on button "Dot" at bounding box center [881, 491] width 8 height 8
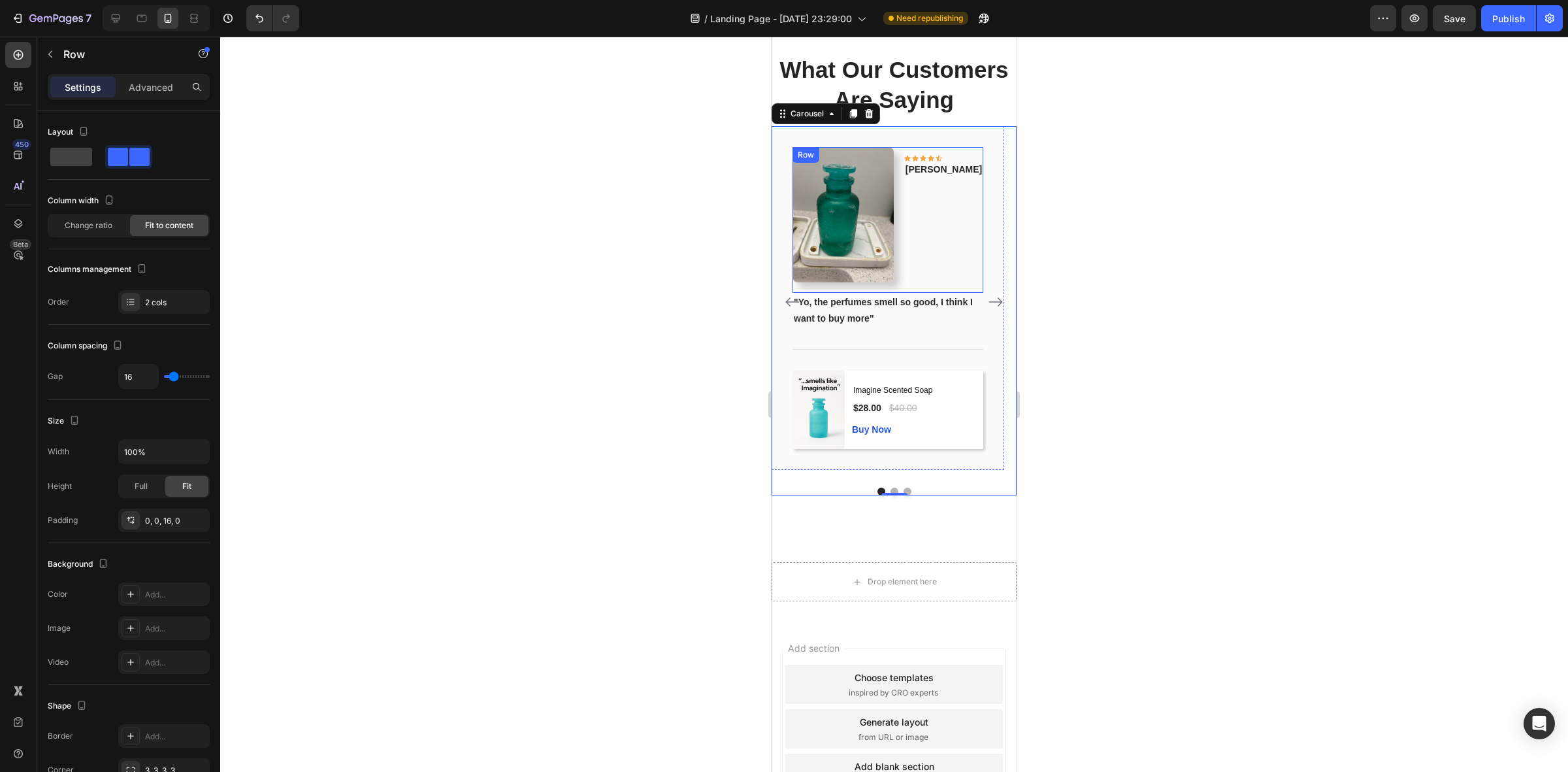
click at [965, 253] on div "Icon Icon Icon Icon Icon Row [PERSON_NAME] Text block" at bounding box center [944, 214] width 79 height 135
click at [948, 323] on strong ""Yo, the perfumes smell so good, I think I want to buy more"" at bounding box center [883, 310] width 179 height 27
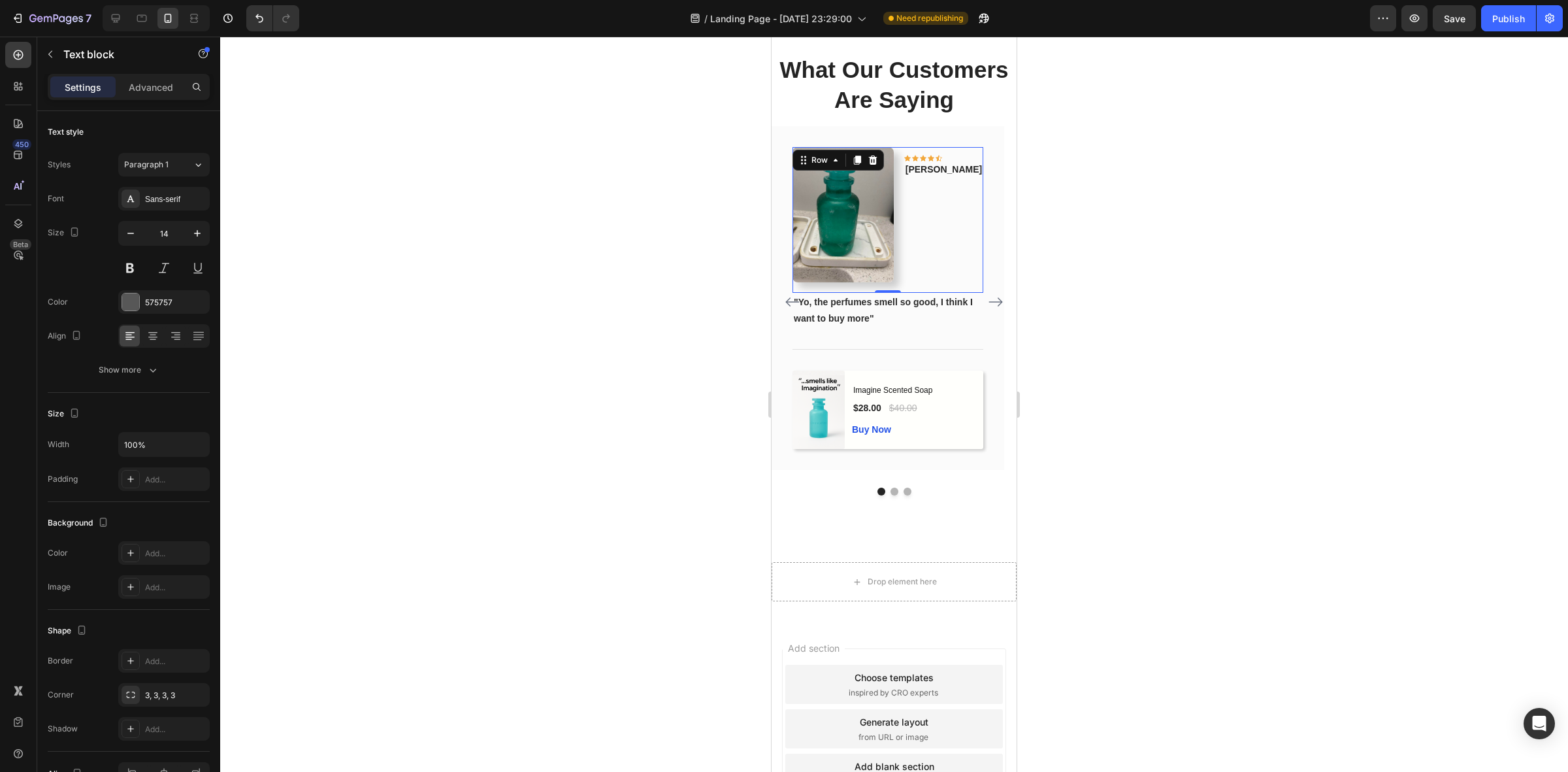
click at [955, 282] on div "Icon Icon Icon Icon Icon Row [PERSON_NAME] Text block" at bounding box center [944, 214] width 79 height 135
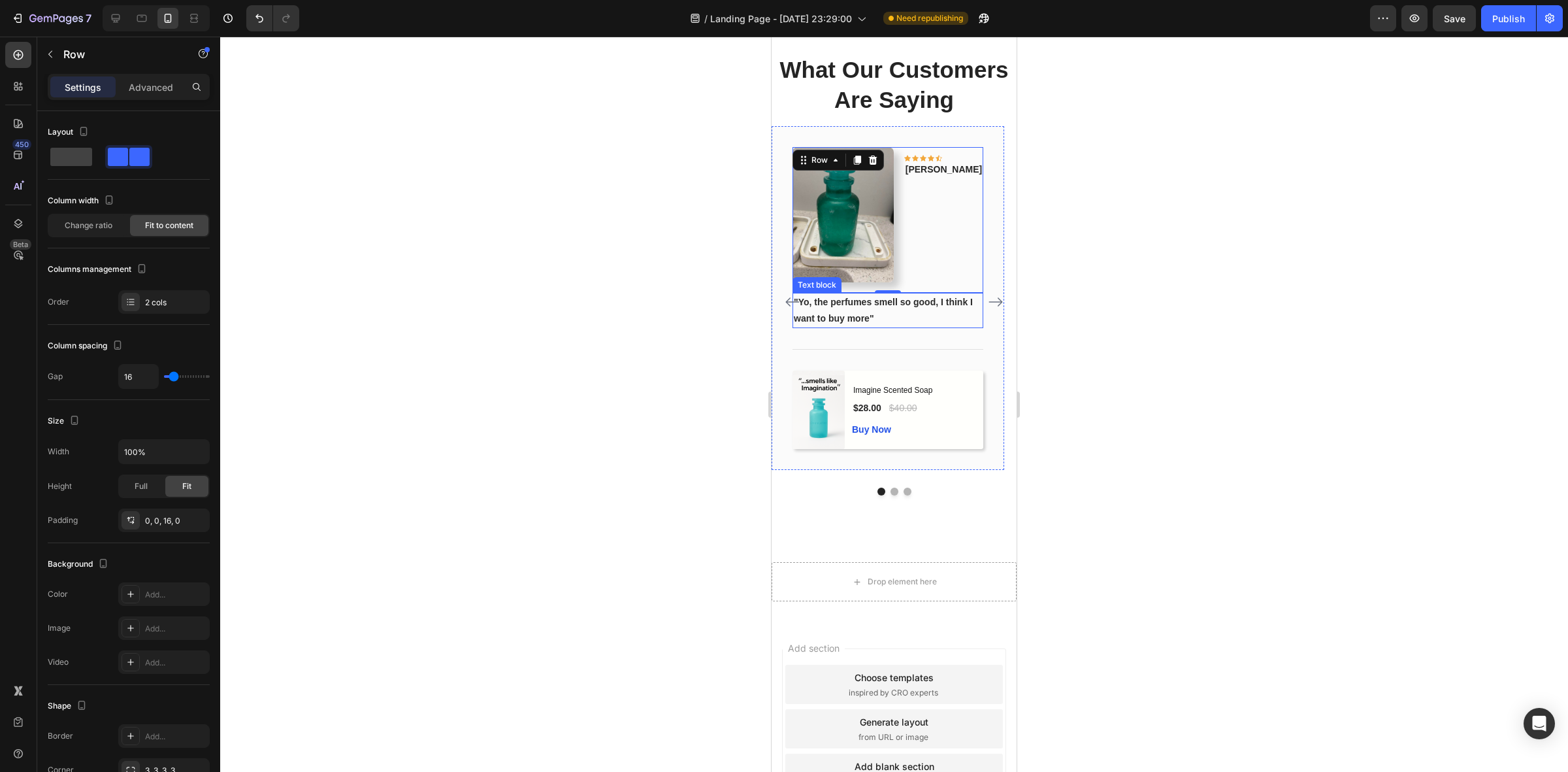
click at [950, 327] on p ""Yo, the perfumes smell so good, I think I want to buy more"" at bounding box center [888, 310] width 188 height 33
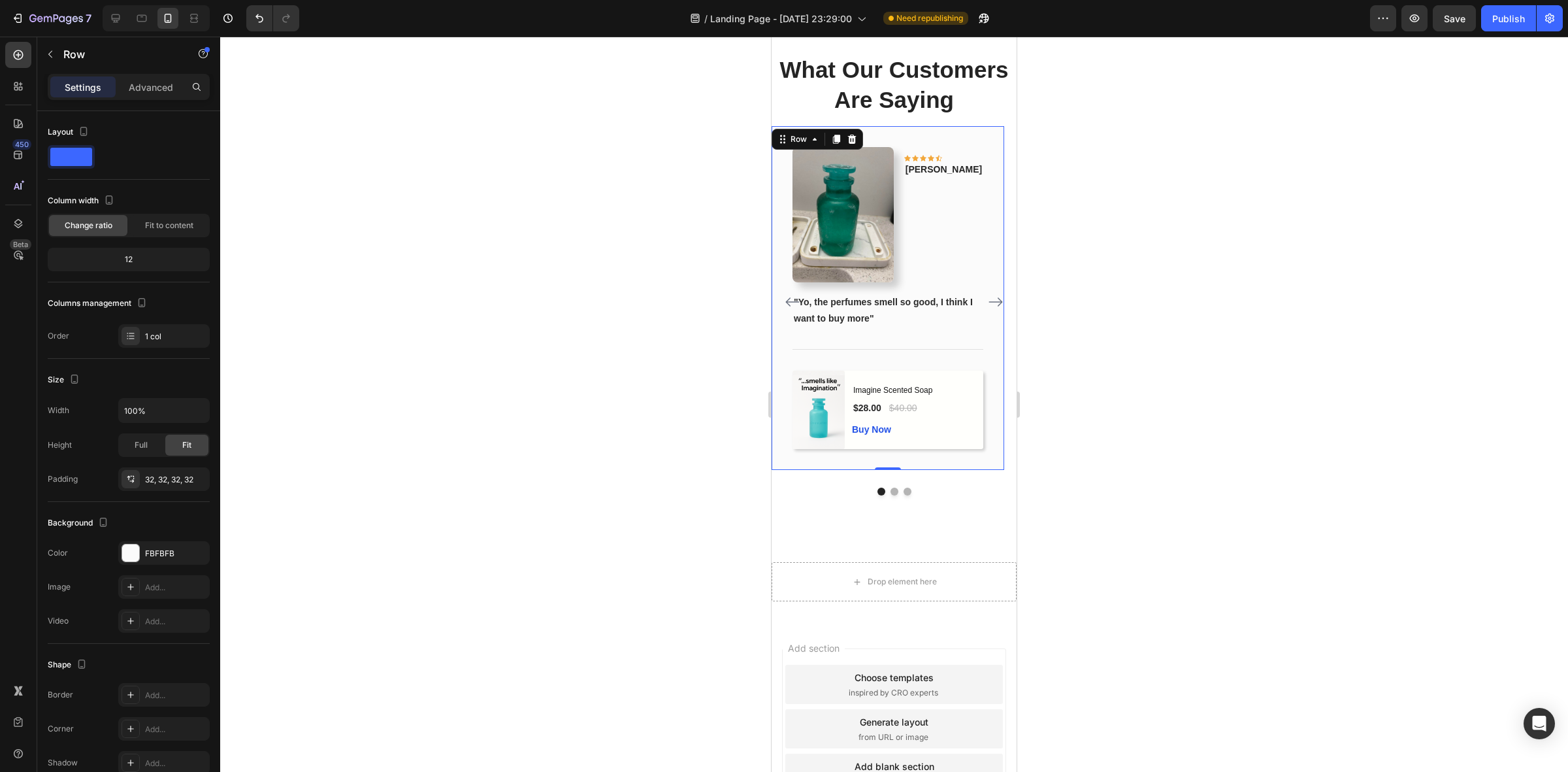
click at [997, 282] on div "Image Icon Icon Icon Icon Icon Row [PERSON_NAME] Text block Row "Yo, the perfum…" at bounding box center [888, 298] width 232 height 344
drag, startPoint x: 831, startPoint y: 136, endPoint x: 832, endPoint y: 144, distance: 8.1
click at [832, 138] on icon at bounding box center [836, 139] width 10 height 10
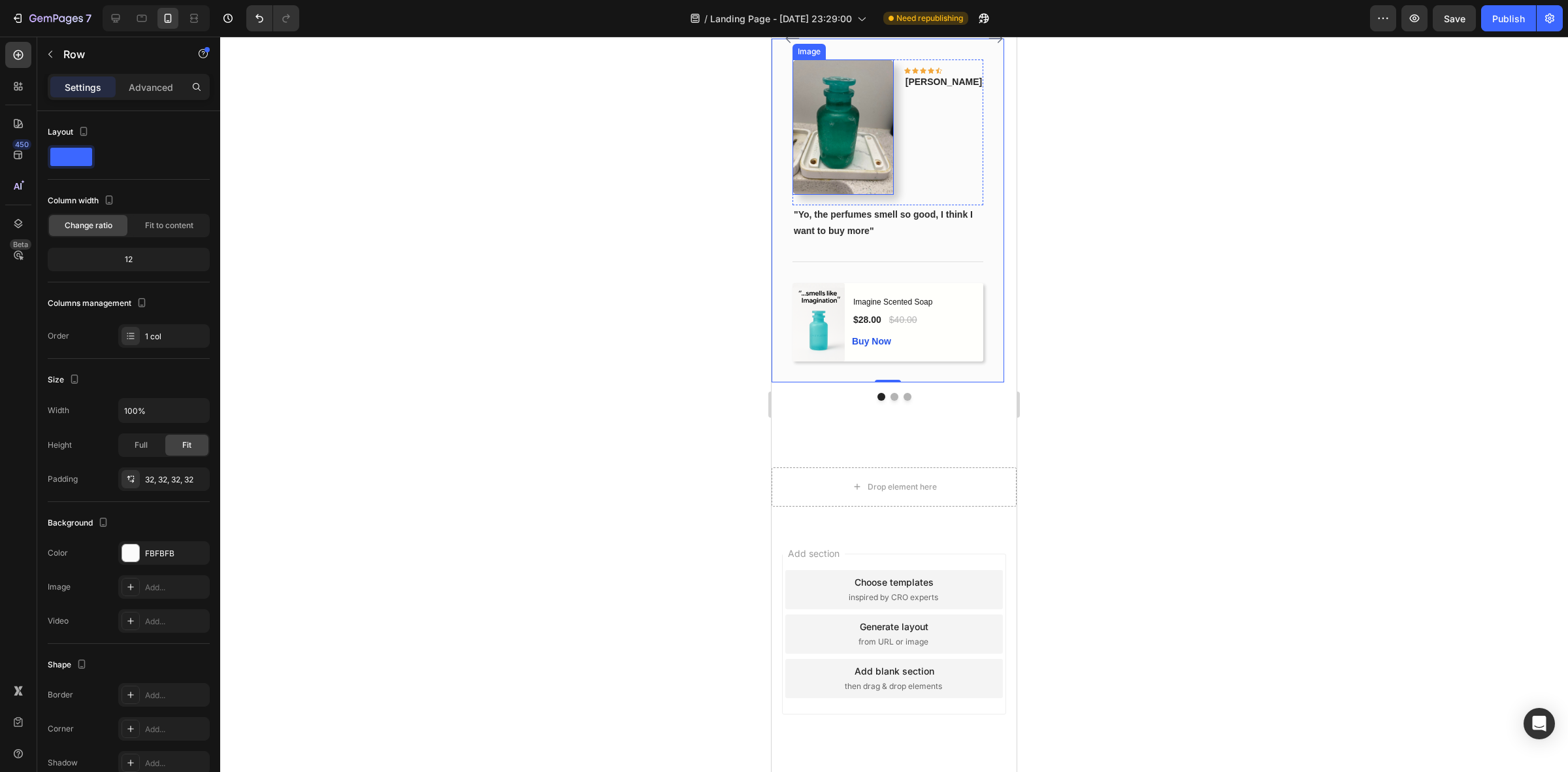
scroll to position [1084, 0]
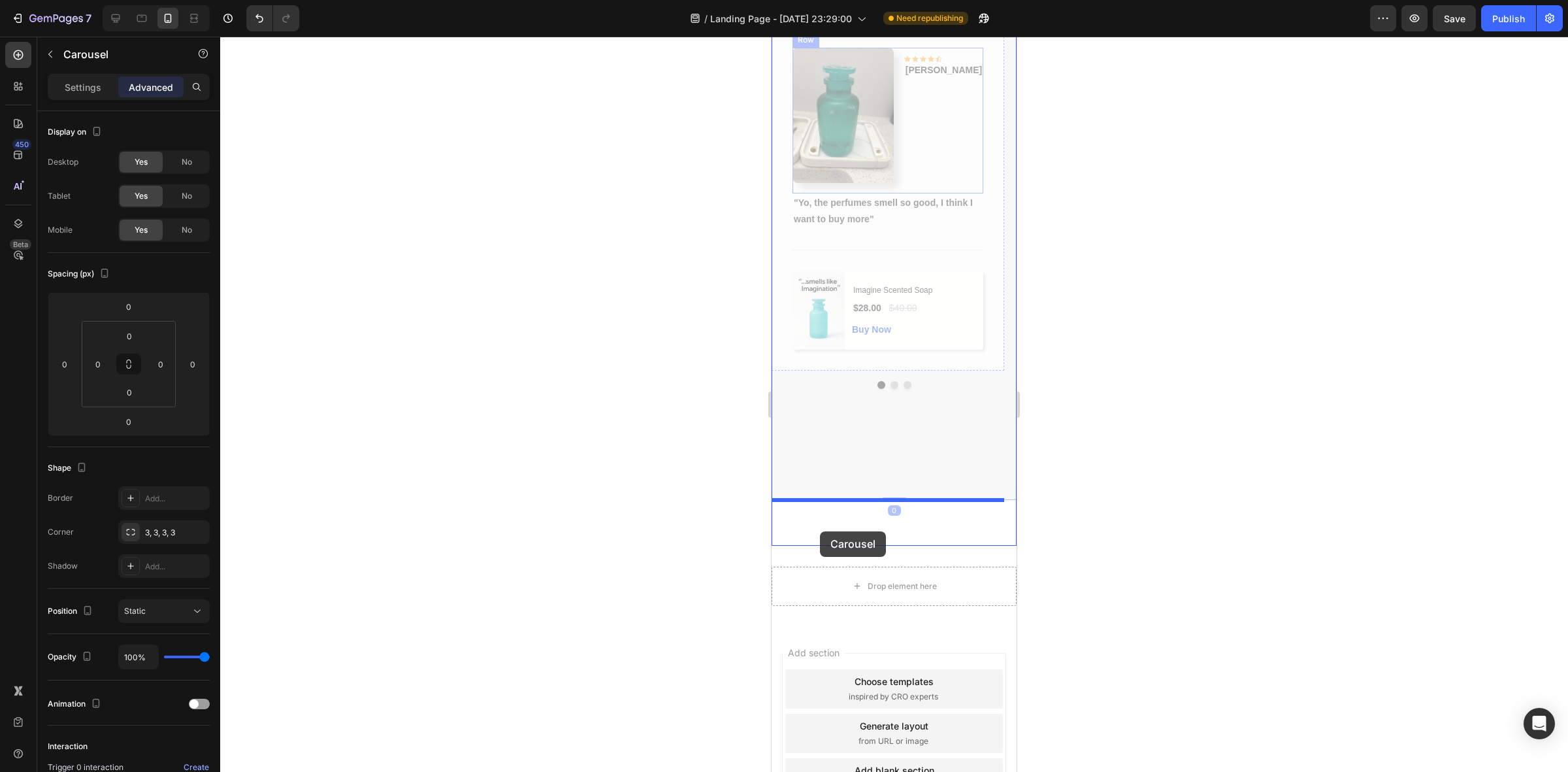
drag, startPoint x: 791, startPoint y: 72, endPoint x: 820, endPoint y: 531, distance: 459.9
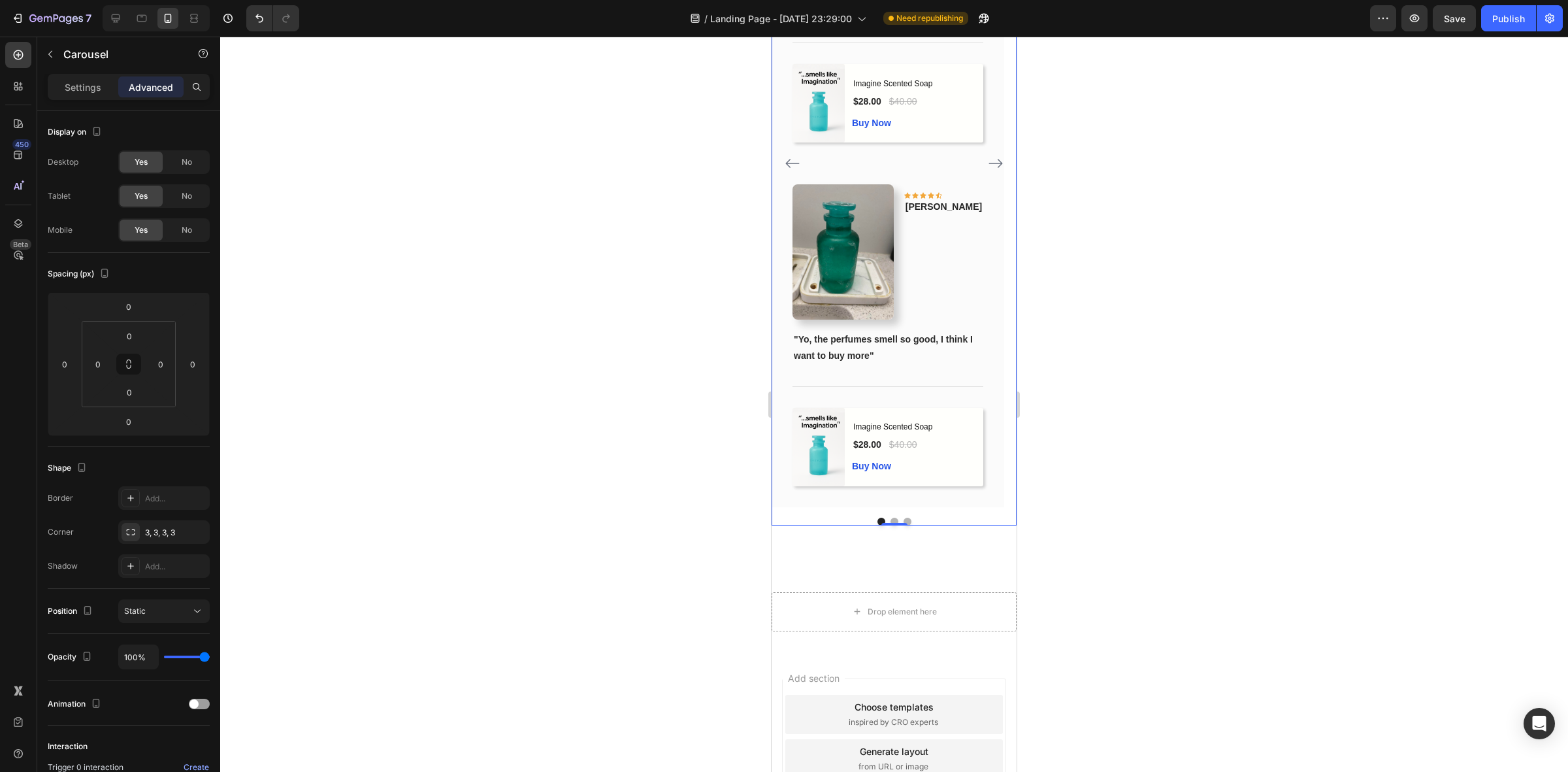
scroll to position [1497, 0]
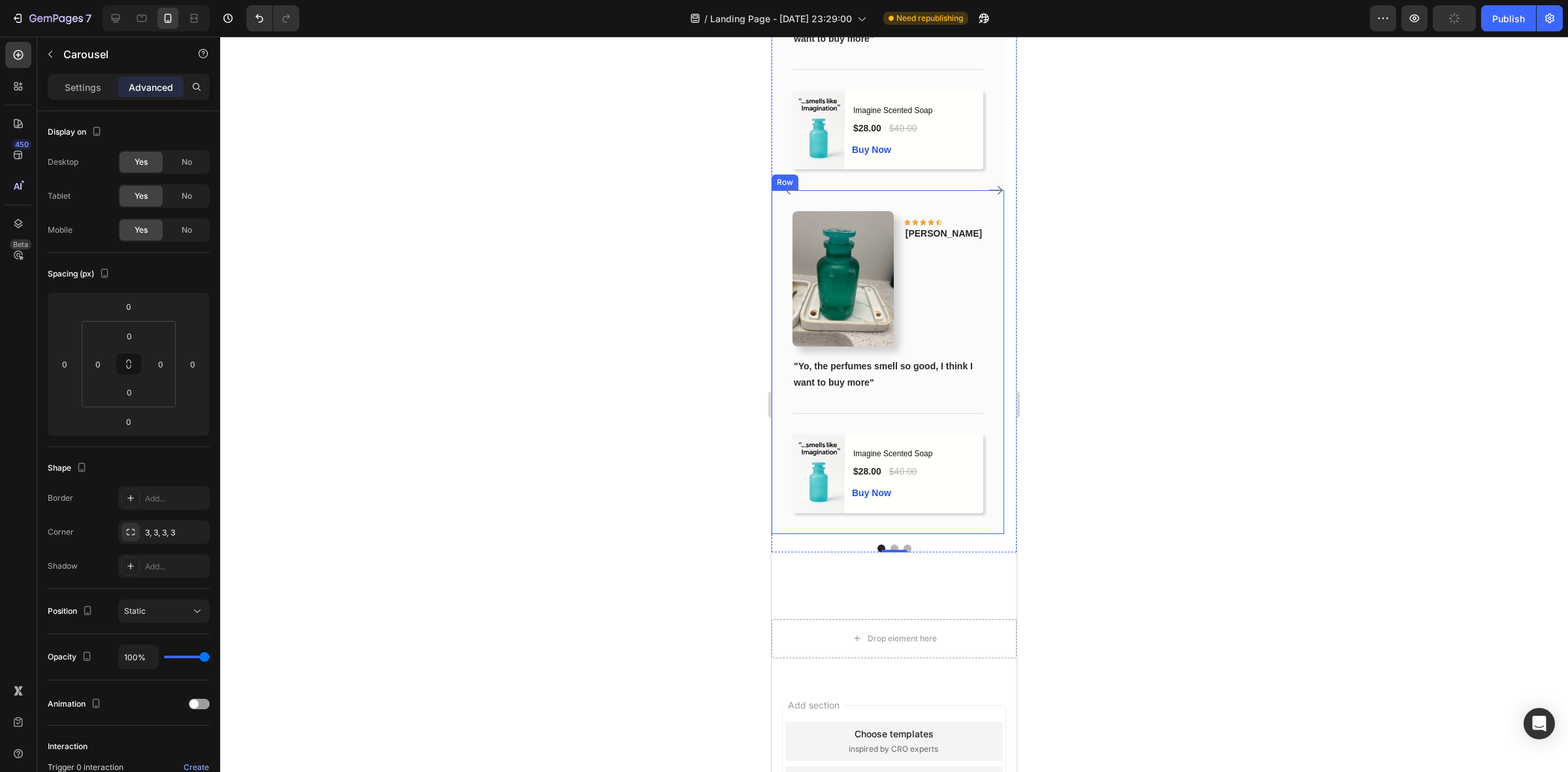
click at [838, 253] on div "Image Icon Icon Icon Icon Icon Row [PERSON_NAME] Text block Row "Yo, the perfum…" at bounding box center [888, 362] width 232 height 344
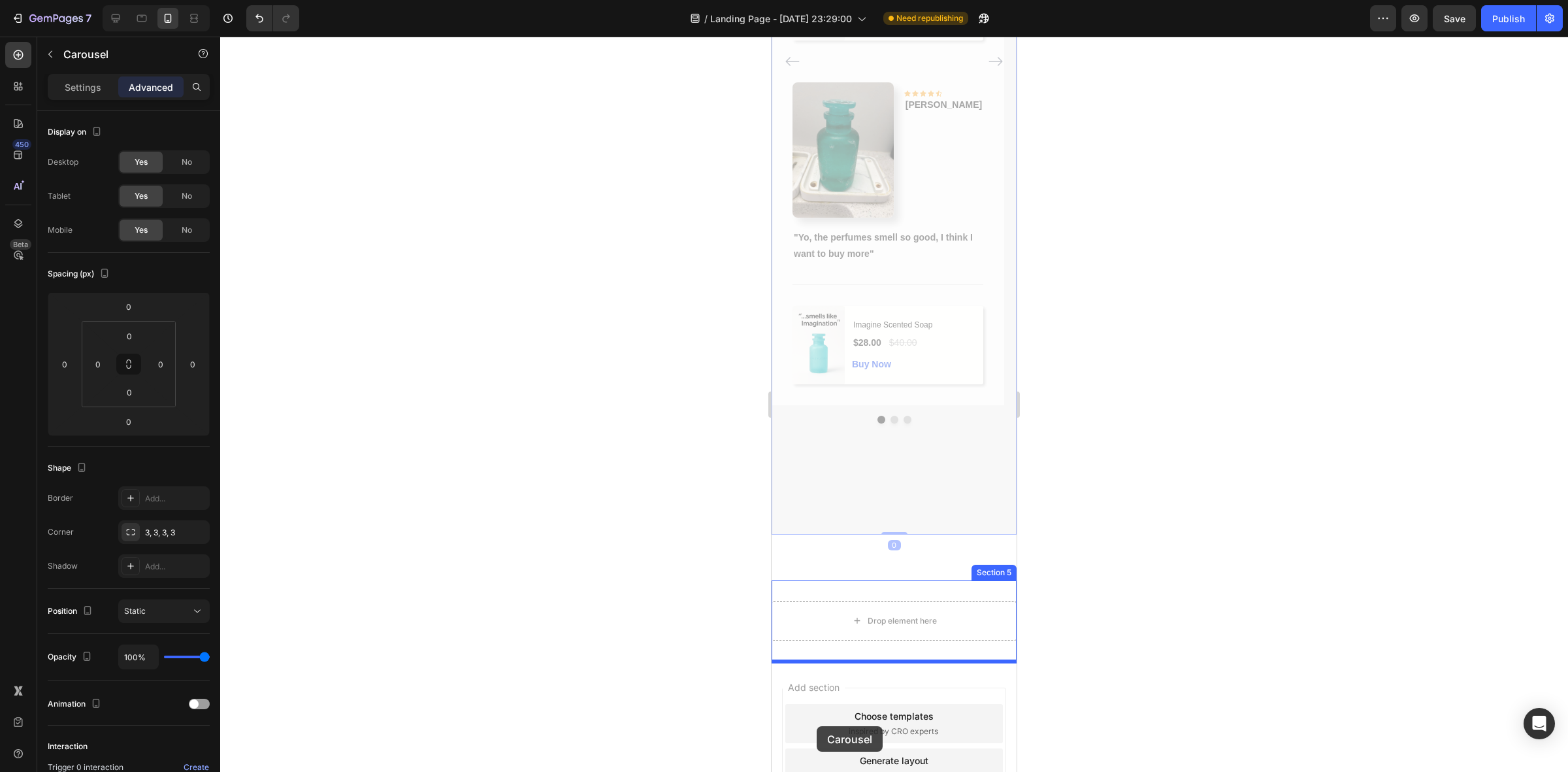
scroll to position [1655, 0]
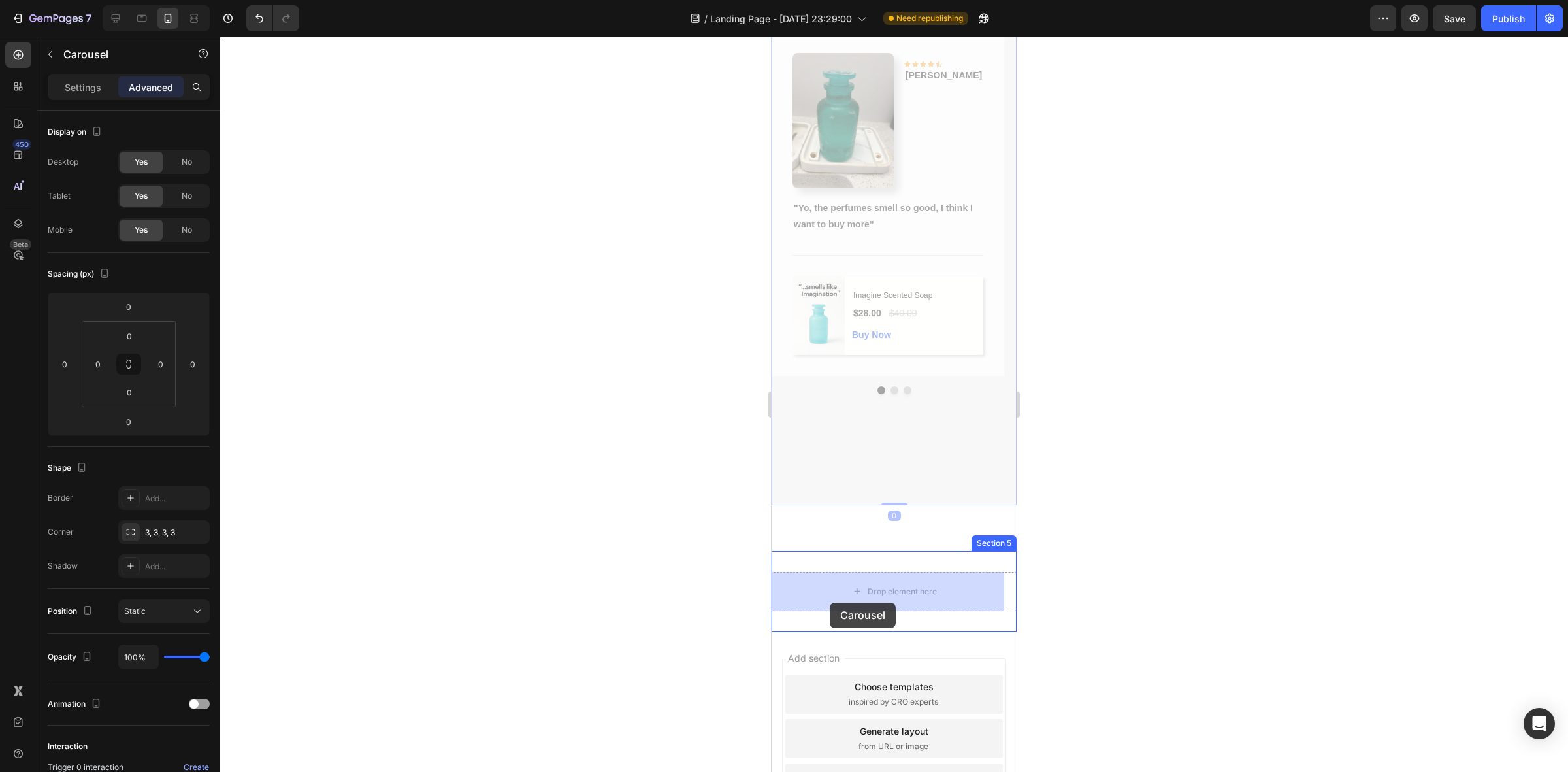
drag, startPoint x: 801, startPoint y: 236, endPoint x: 830, endPoint y: 602, distance: 367.1
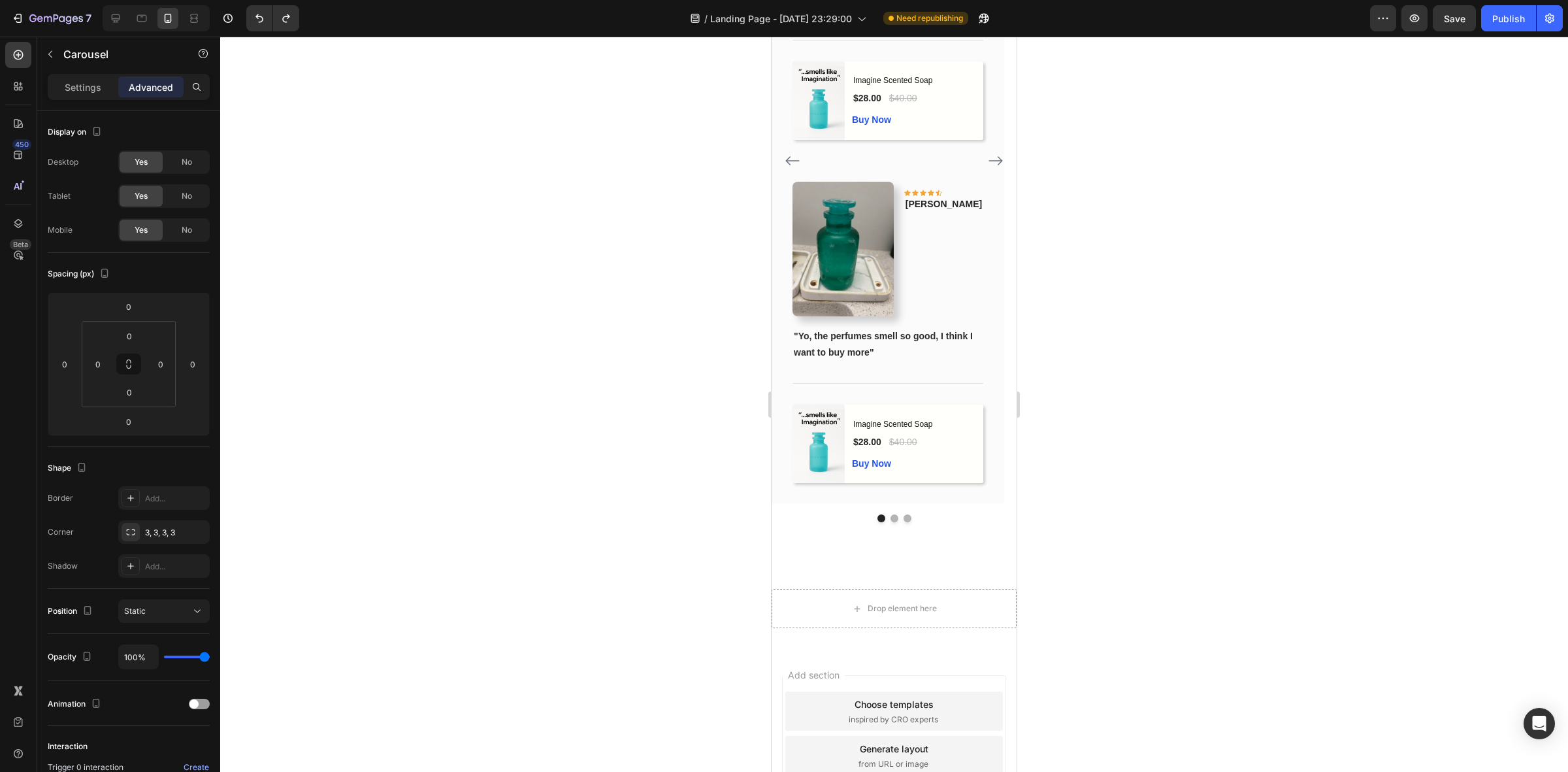
scroll to position [953, 0]
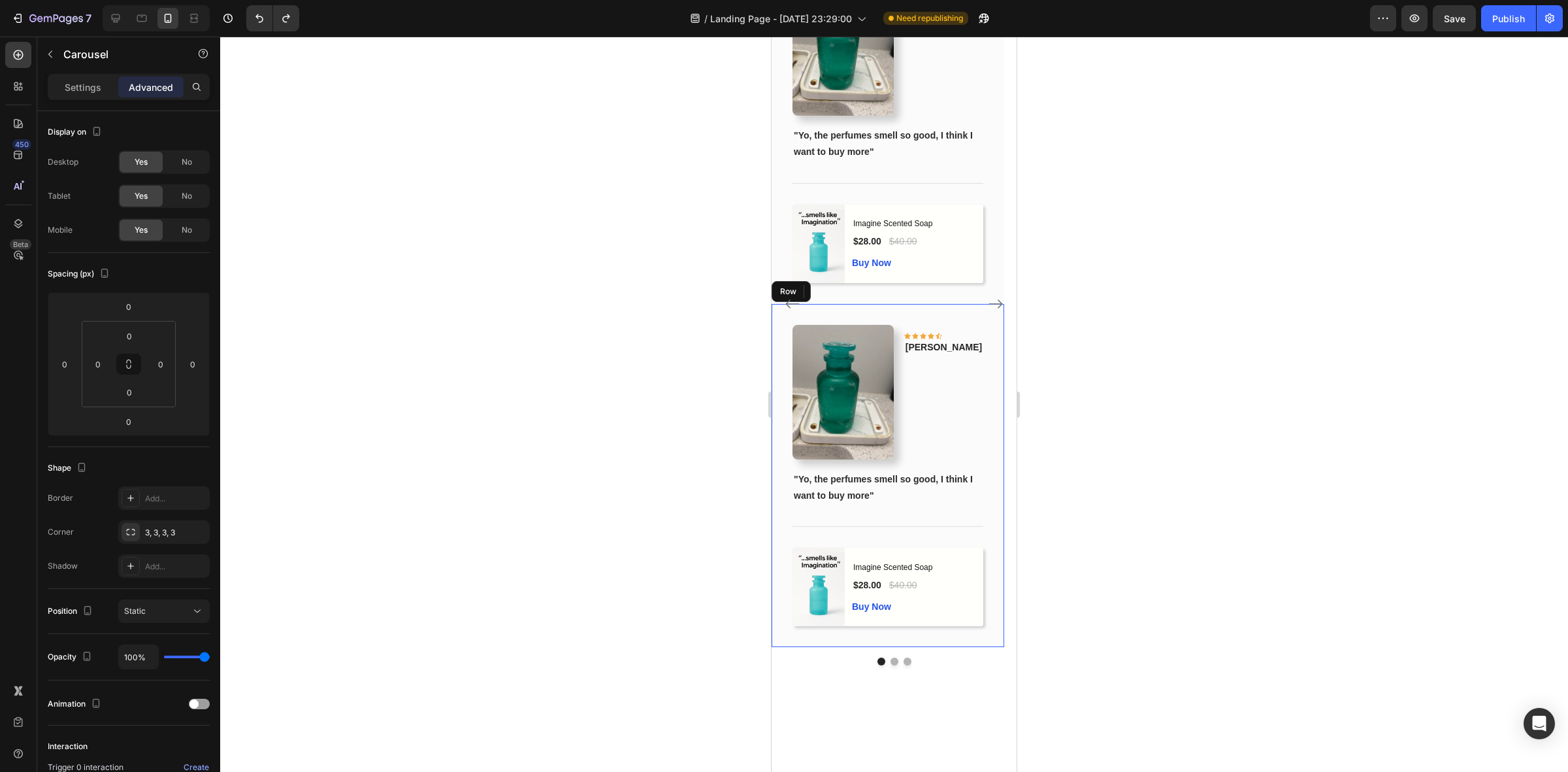
click at [887, 369] on div "Image Icon Icon Icon Icon Icon Row [PERSON_NAME] Text block Row "Yo, the perfum…" at bounding box center [888, 476] width 232 height 344
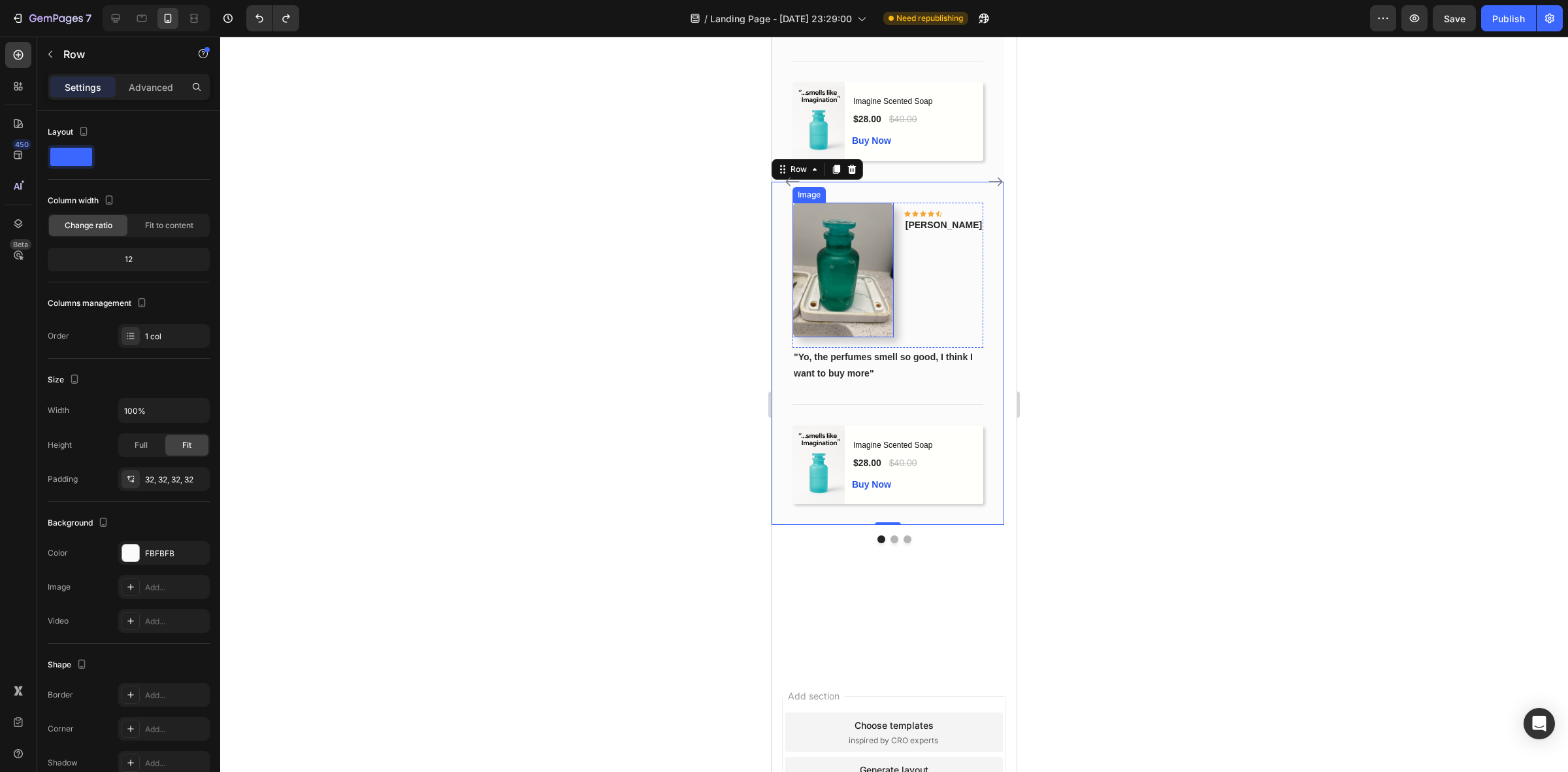
scroll to position [1116, 0]
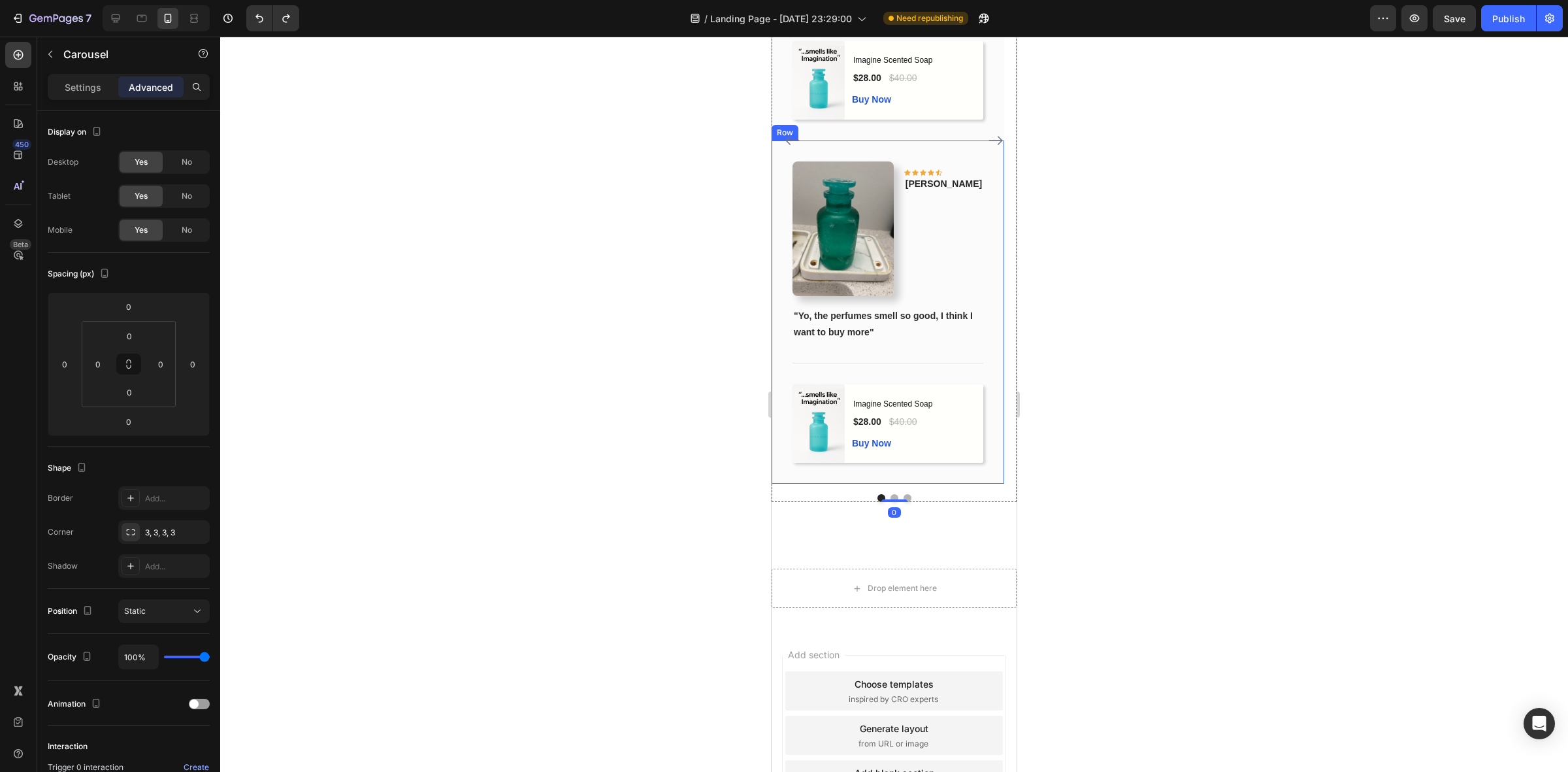
click at [874, 196] on div "Image Icon Icon Icon Icon Icon Row Phillip Text block Row "Yo, the perfumes sme…" at bounding box center [888, 312] width 232 height 344
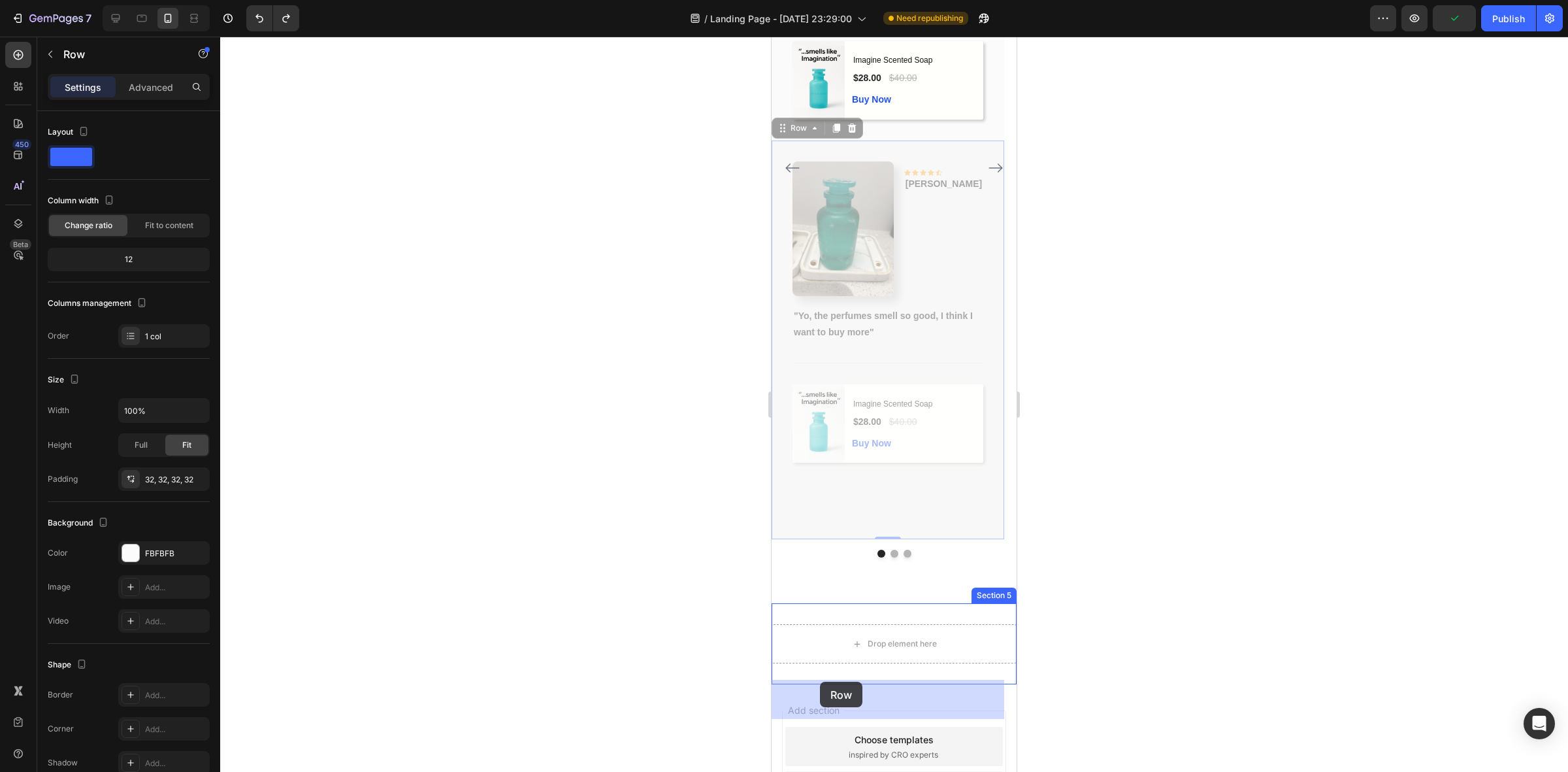
drag, startPoint x: 807, startPoint y: 188, endPoint x: 820, endPoint y: 682, distance: 494.2
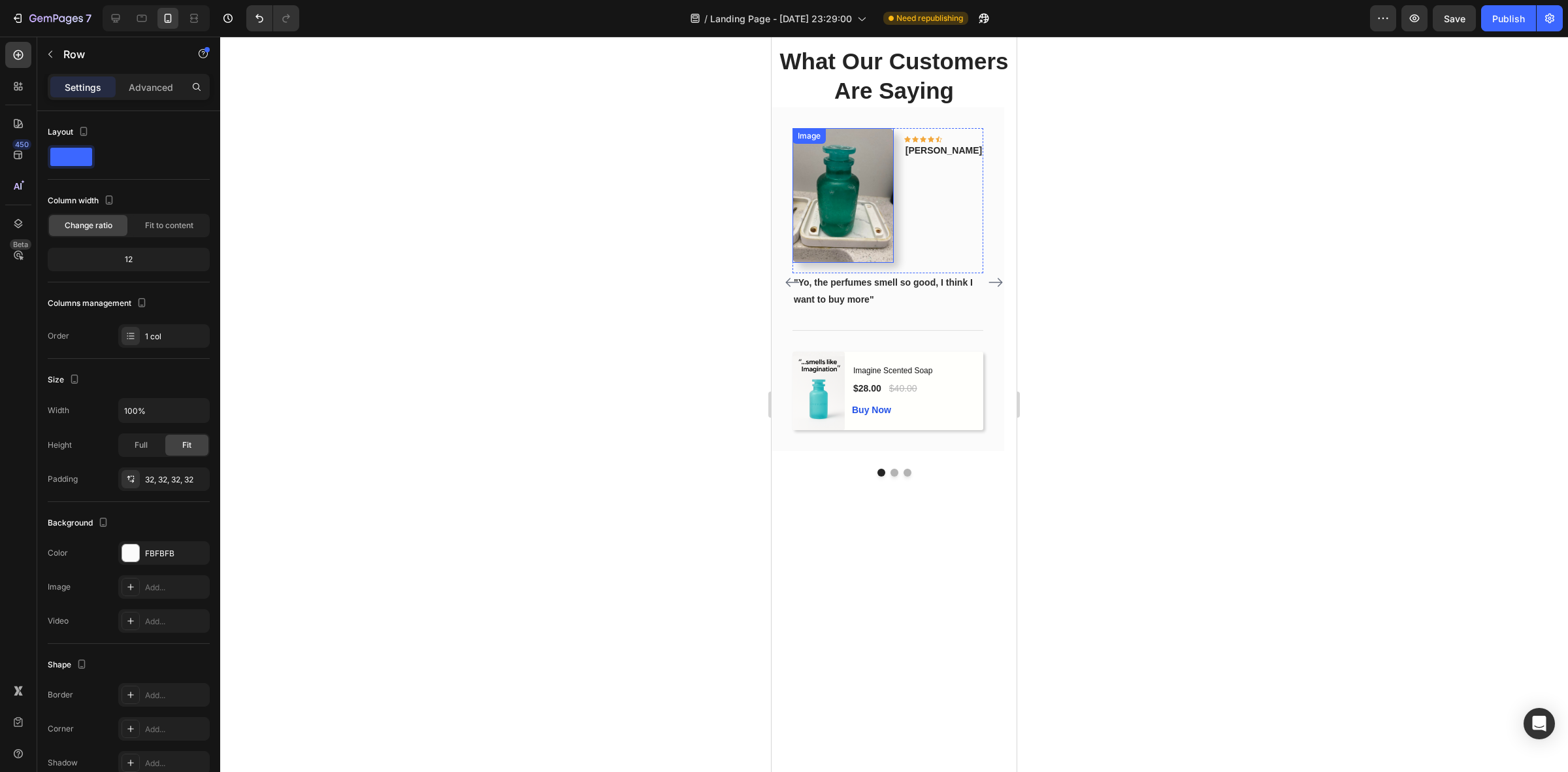
scroll to position [1121, 0]
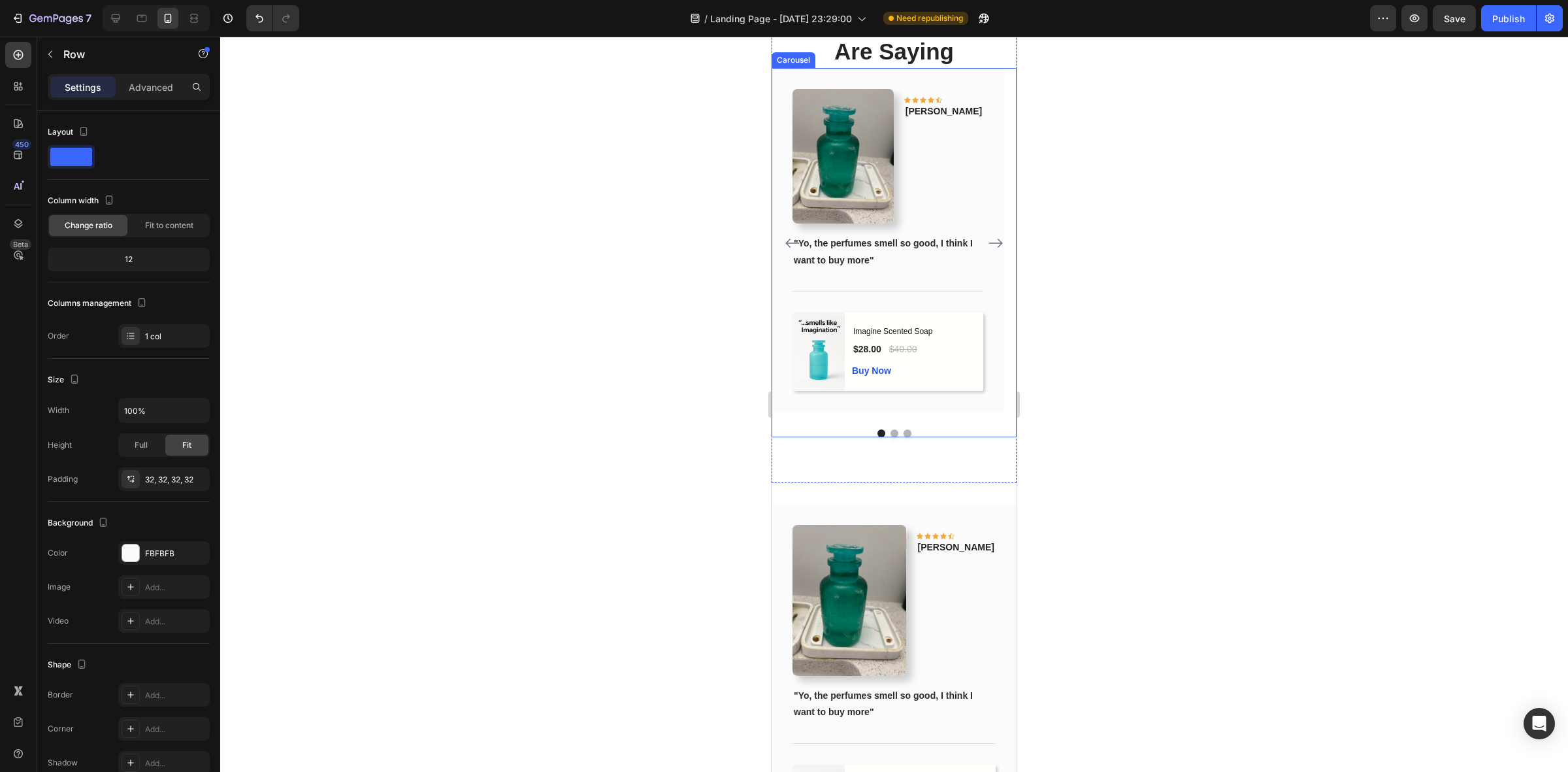
click at [988, 251] on icon "Carousel Next Arrow" at bounding box center [996, 243] width 16 height 16
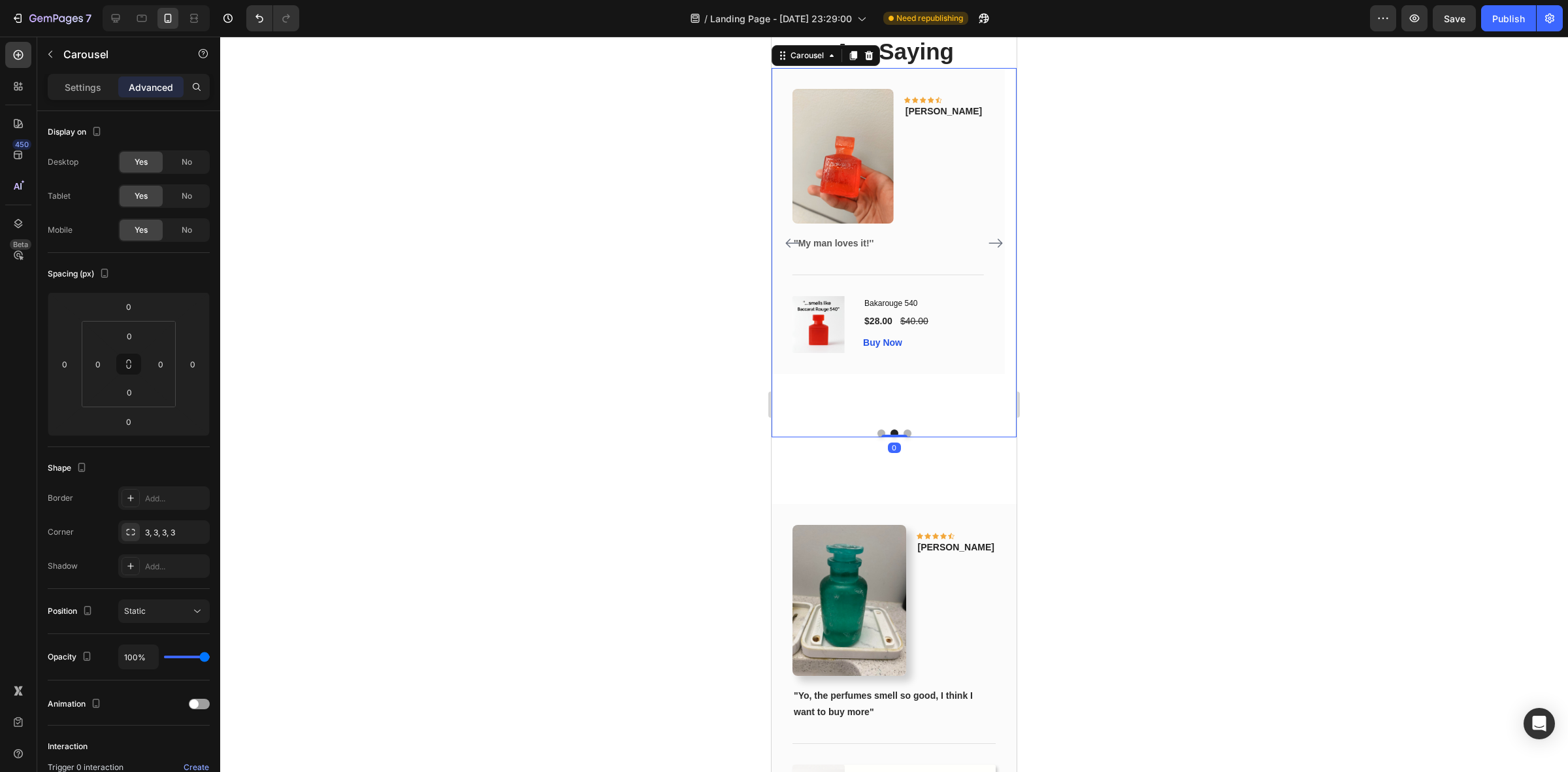
click at [988, 251] on icon "Carousel Next Arrow" at bounding box center [996, 243] width 16 height 16
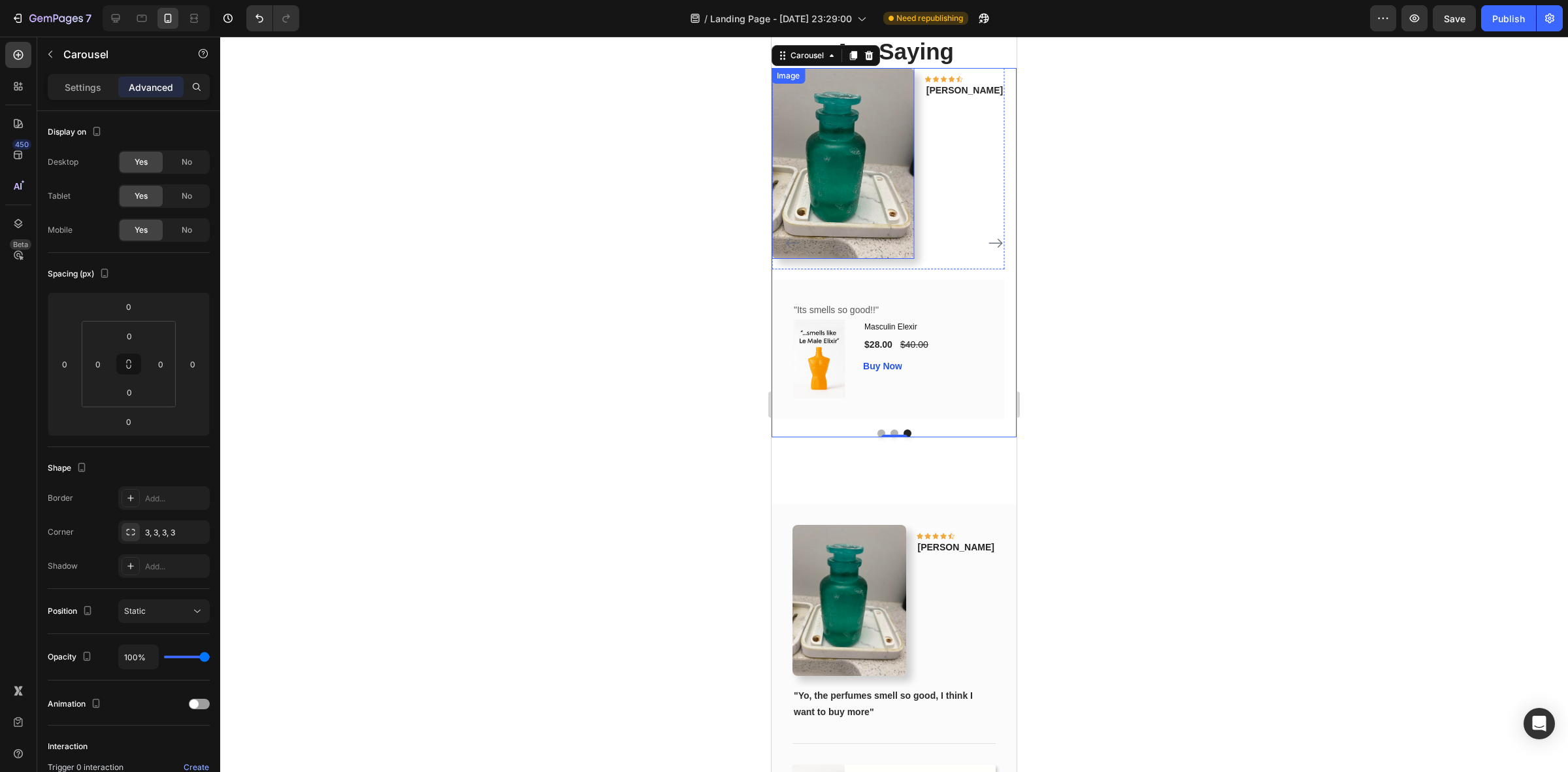
click at [915, 259] on img at bounding box center [843, 163] width 143 height 191
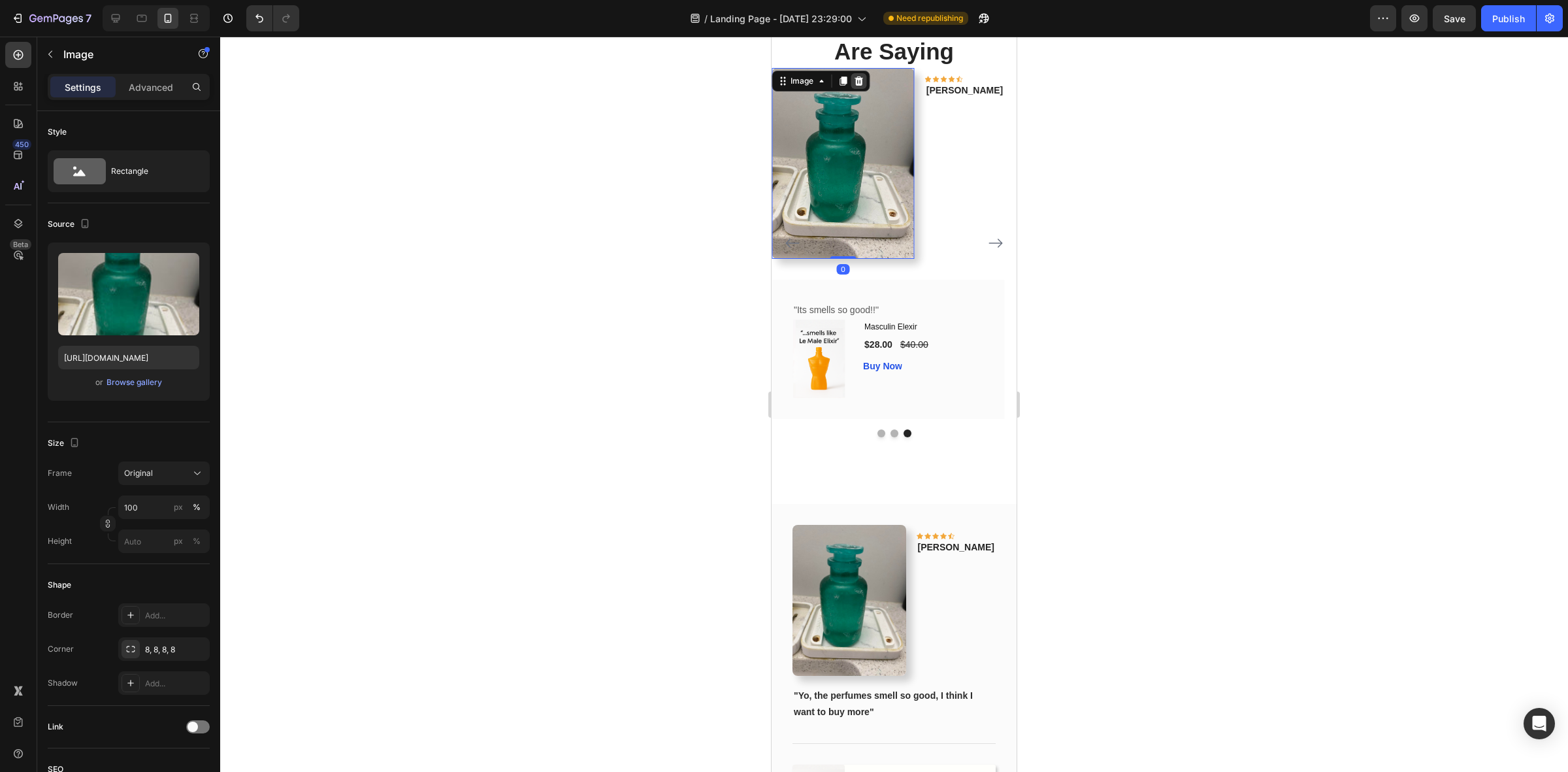
click at [854, 86] on icon at bounding box center [859, 81] width 10 height 10
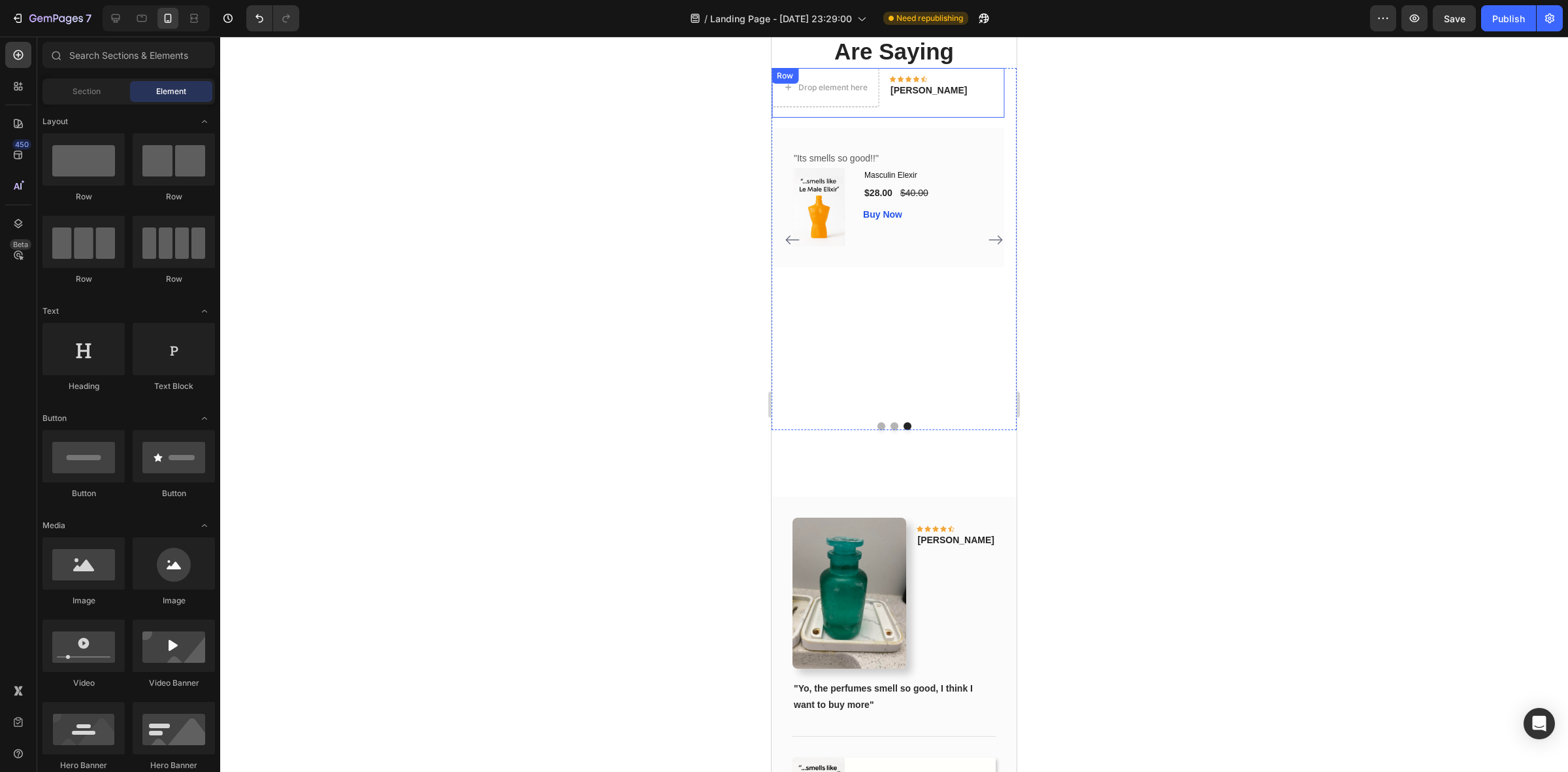
click at [950, 117] on div "Drop element here Icon Icon Icon Icon Icon Row Phillip Text block Row" at bounding box center [888, 92] width 232 height 50
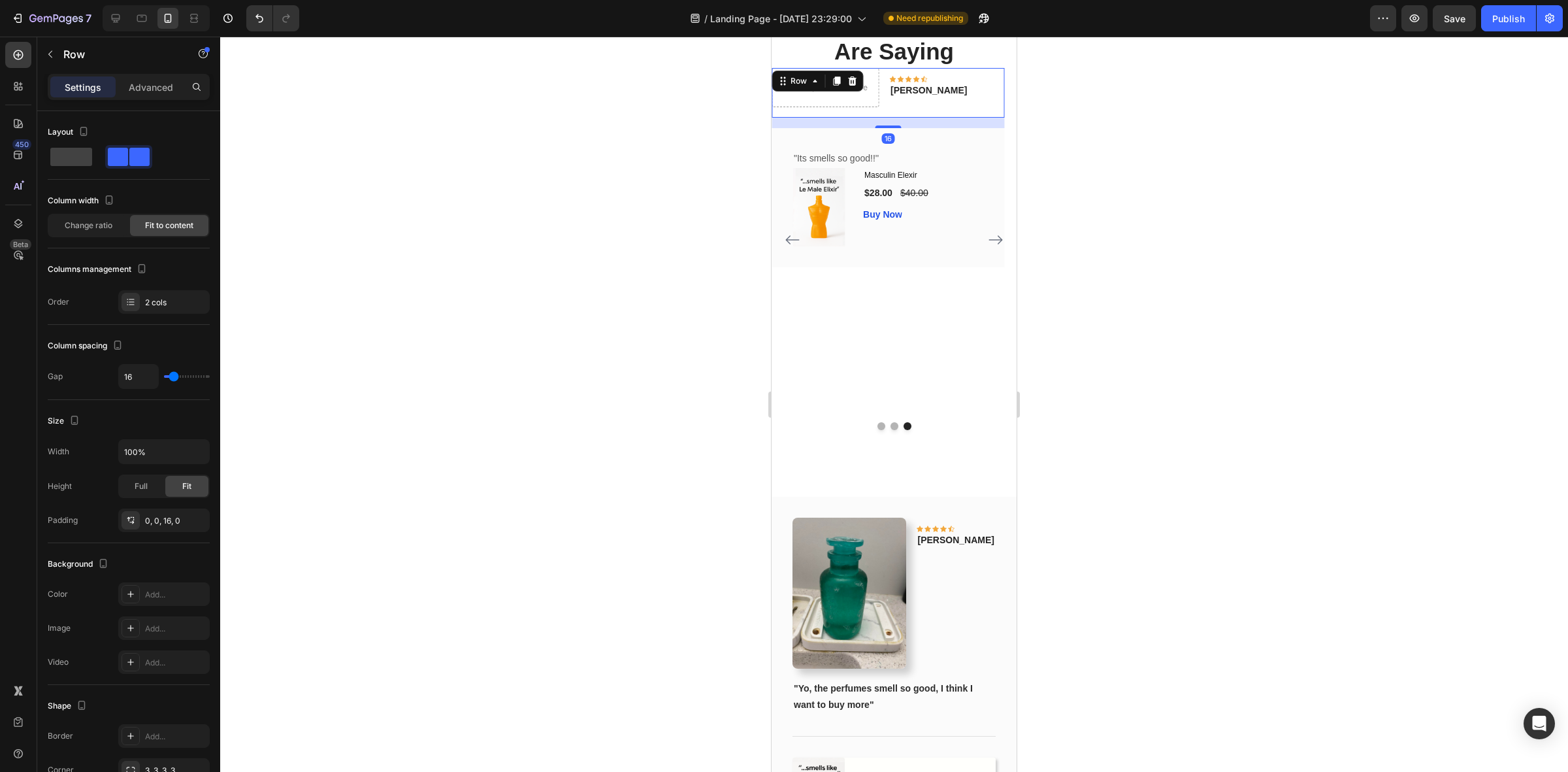
click at [854, 86] on icon at bounding box center [853, 81] width 9 height 9
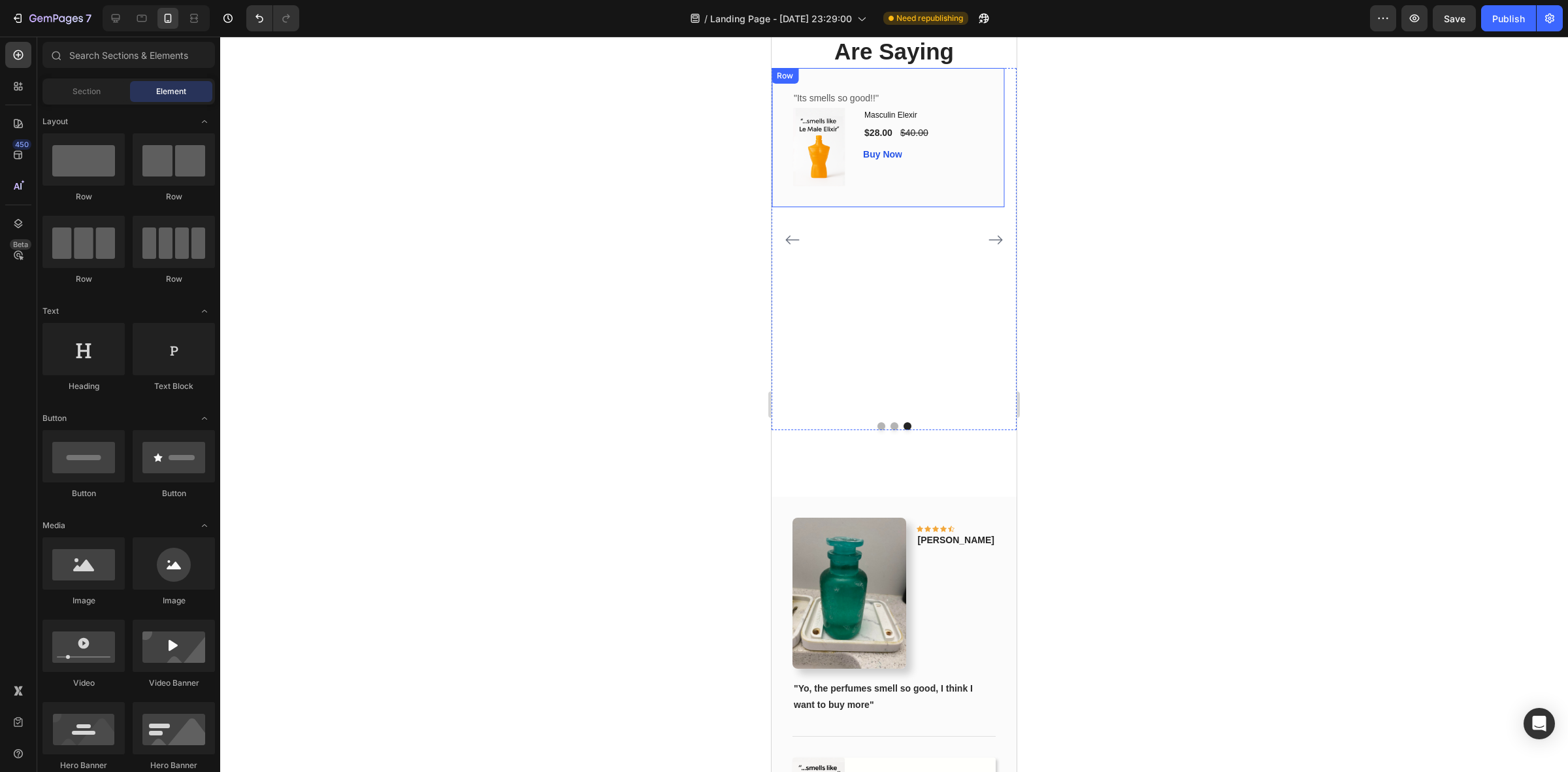
click at [941, 207] on div ""Its smells so good!!'' Text block (P) Images & Gallery Masculin Elexir (P) Tit…" at bounding box center [888, 137] width 232 height 139
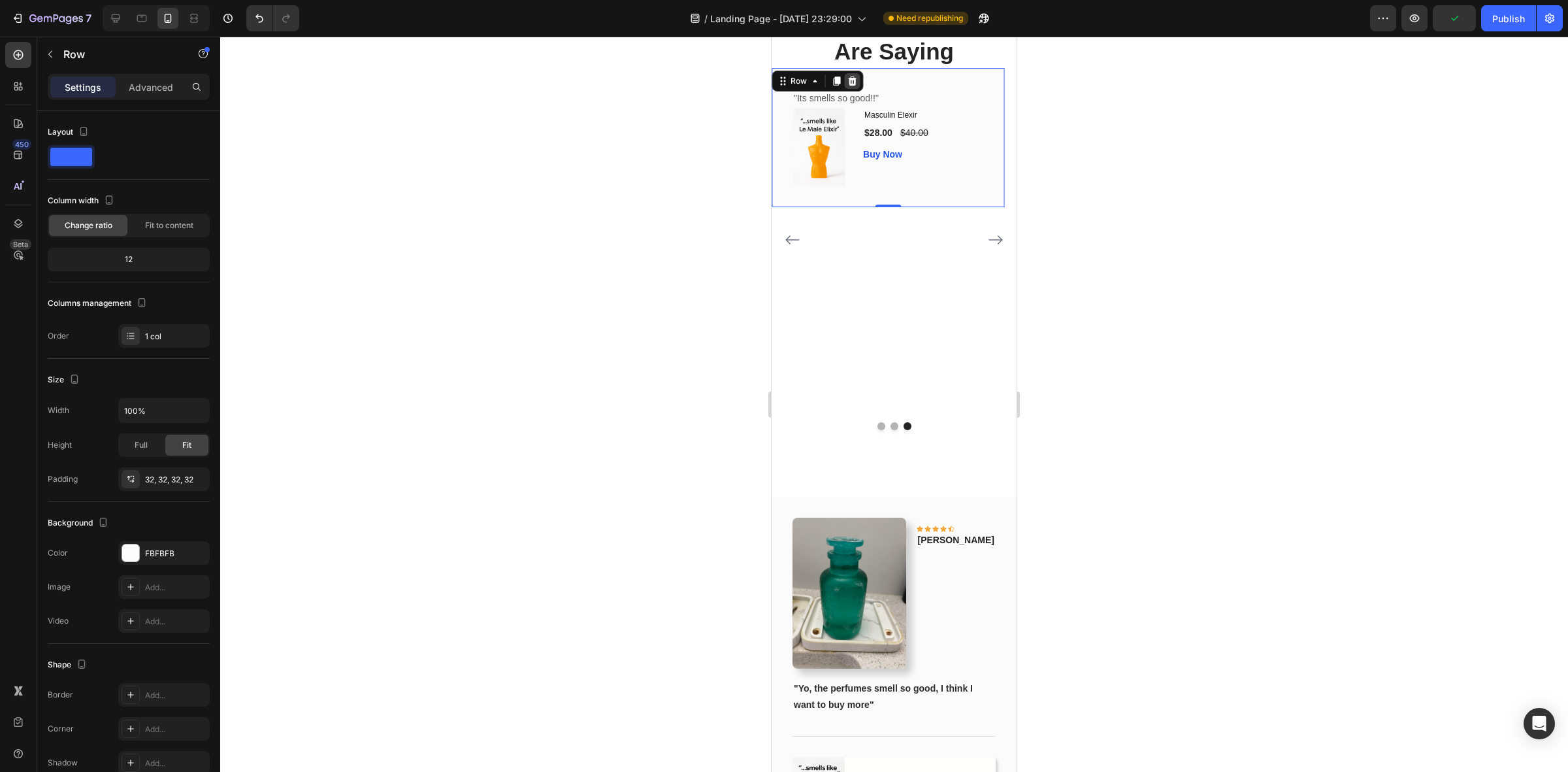
click at [854, 86] on icon at bounding box center [853, 81] width 9 height 9
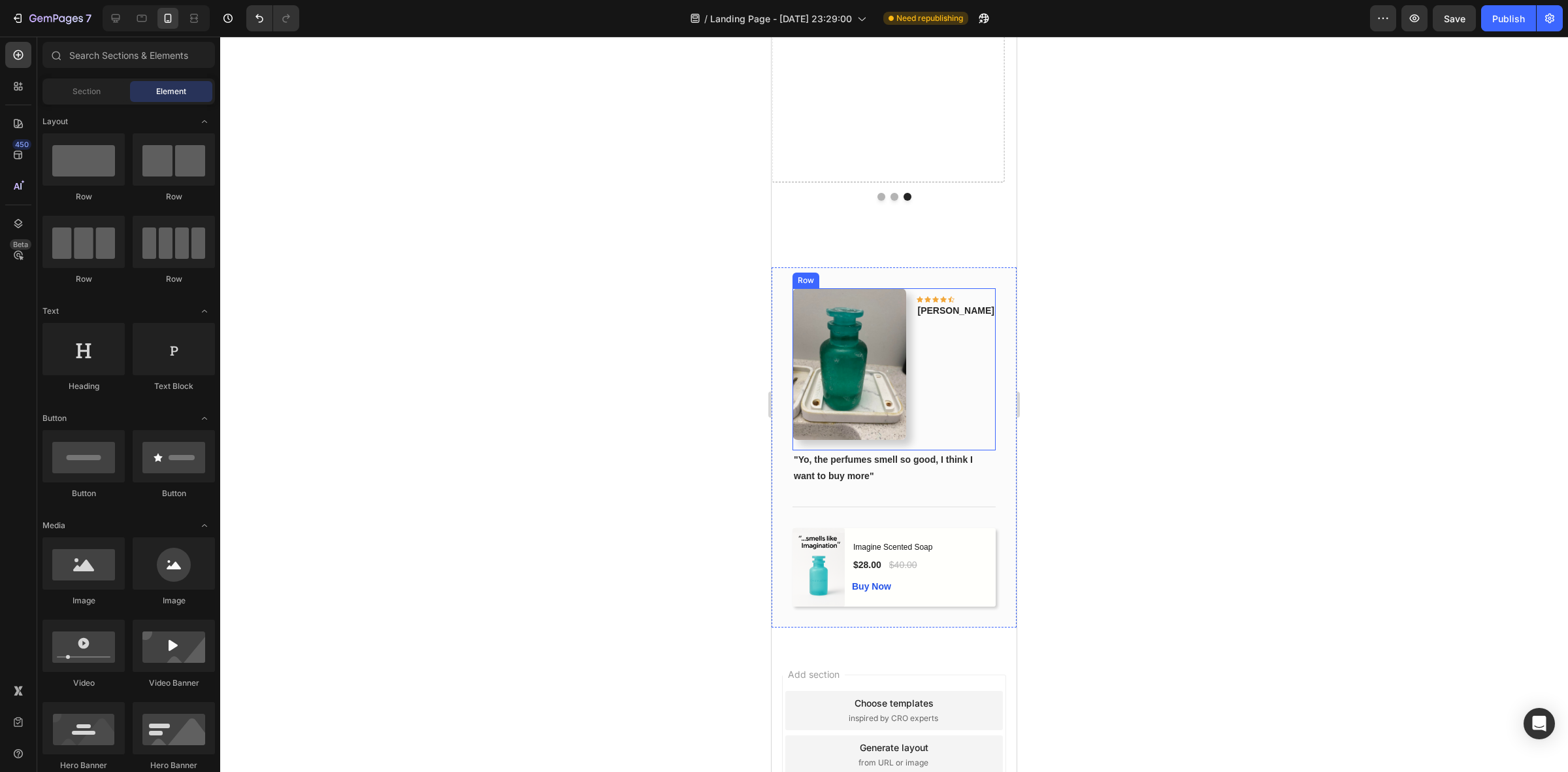
scroll to position [1529, 0]
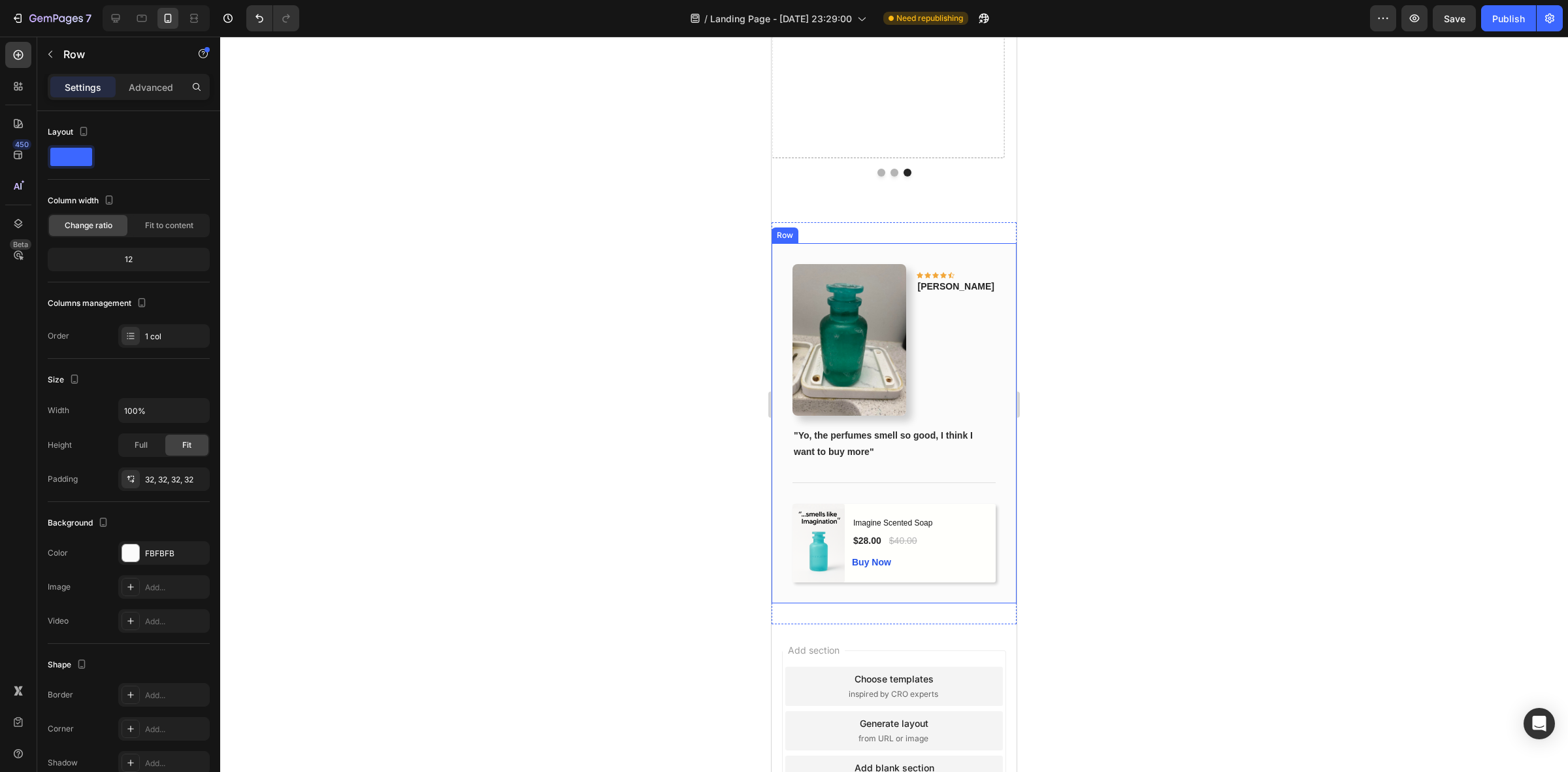
click at [995, 435] on div "Image Icon Icon Icon Icon Icon Row Phillip Text block Row "Yo, the perfumes sme…" at bounding box center [894, 423] width 245 height 360
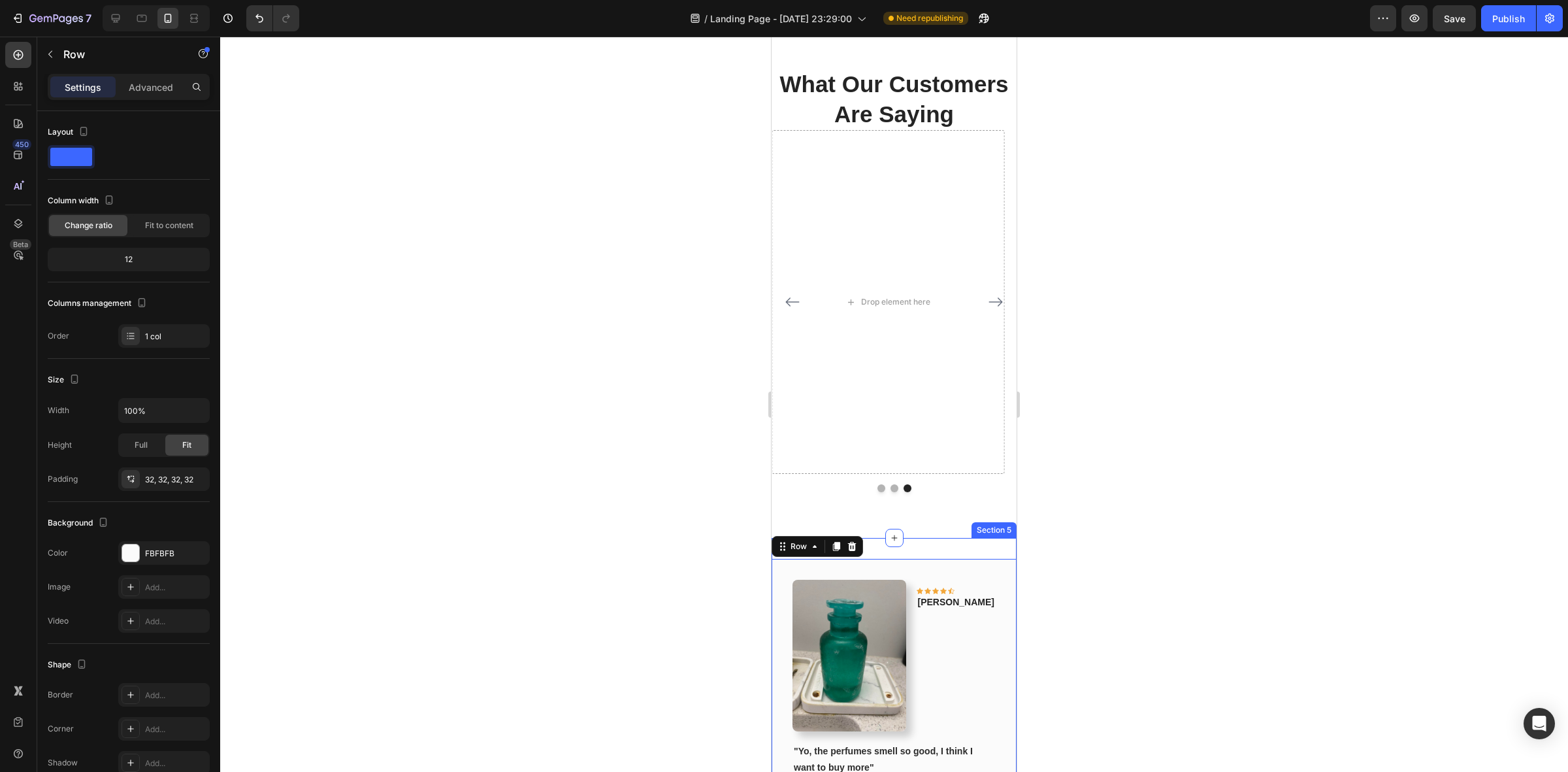
scroll to position [1202, 0]
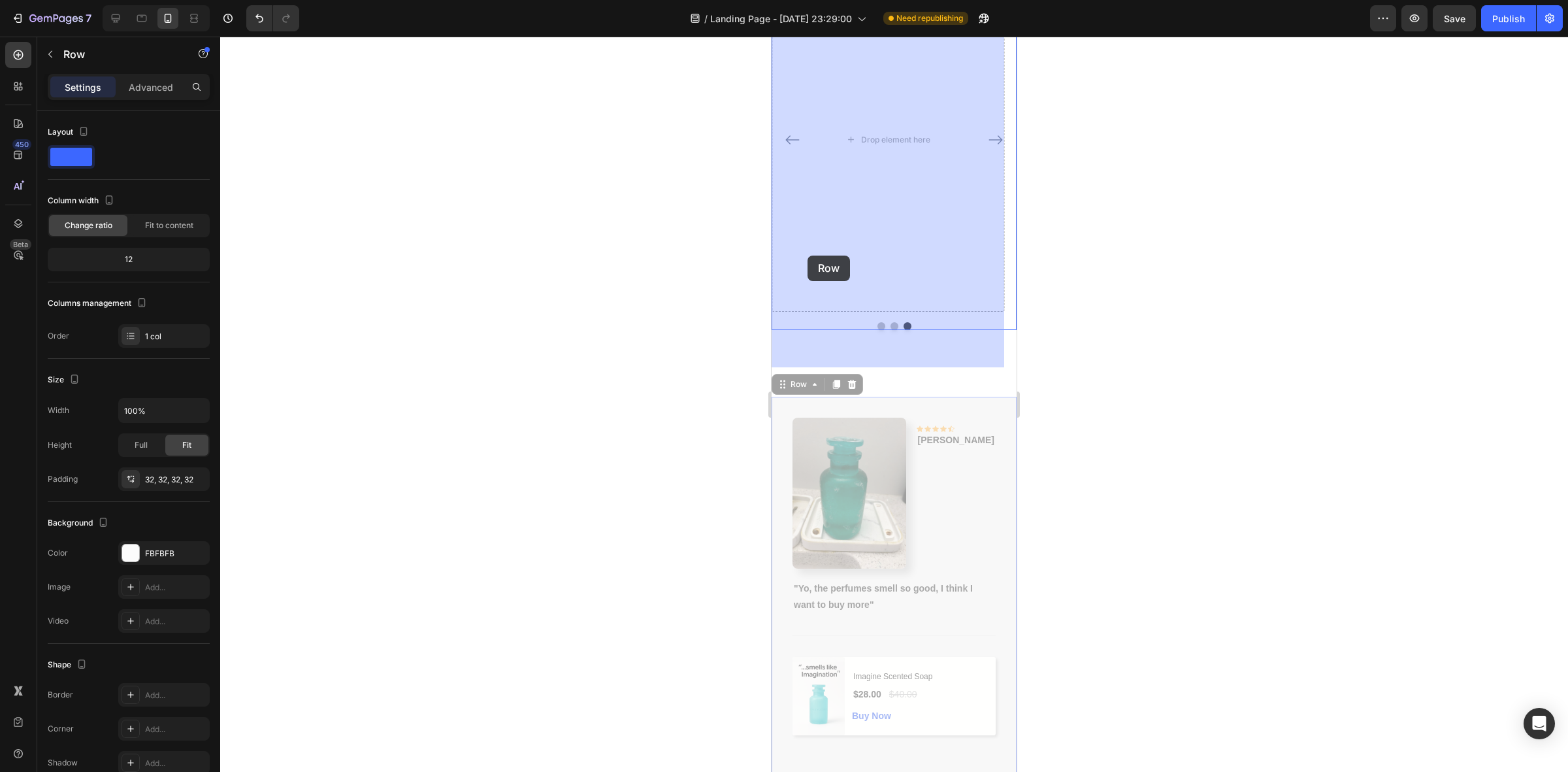
drag, startPoint x: 799, startPoint y: 444, endPoint x: 808, endPoint y: 249, distance: 195.2
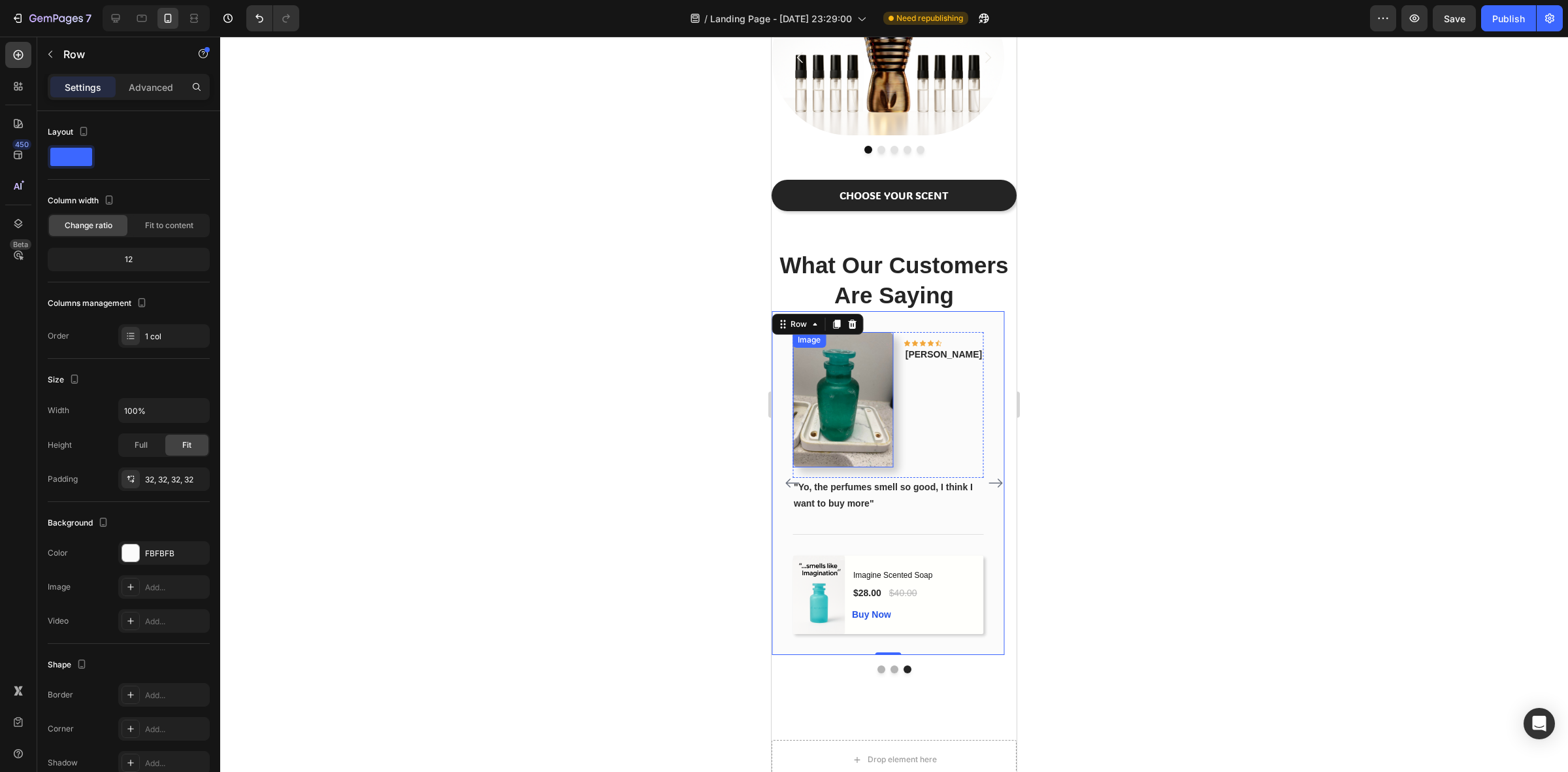
scroll to position [1039, 0]
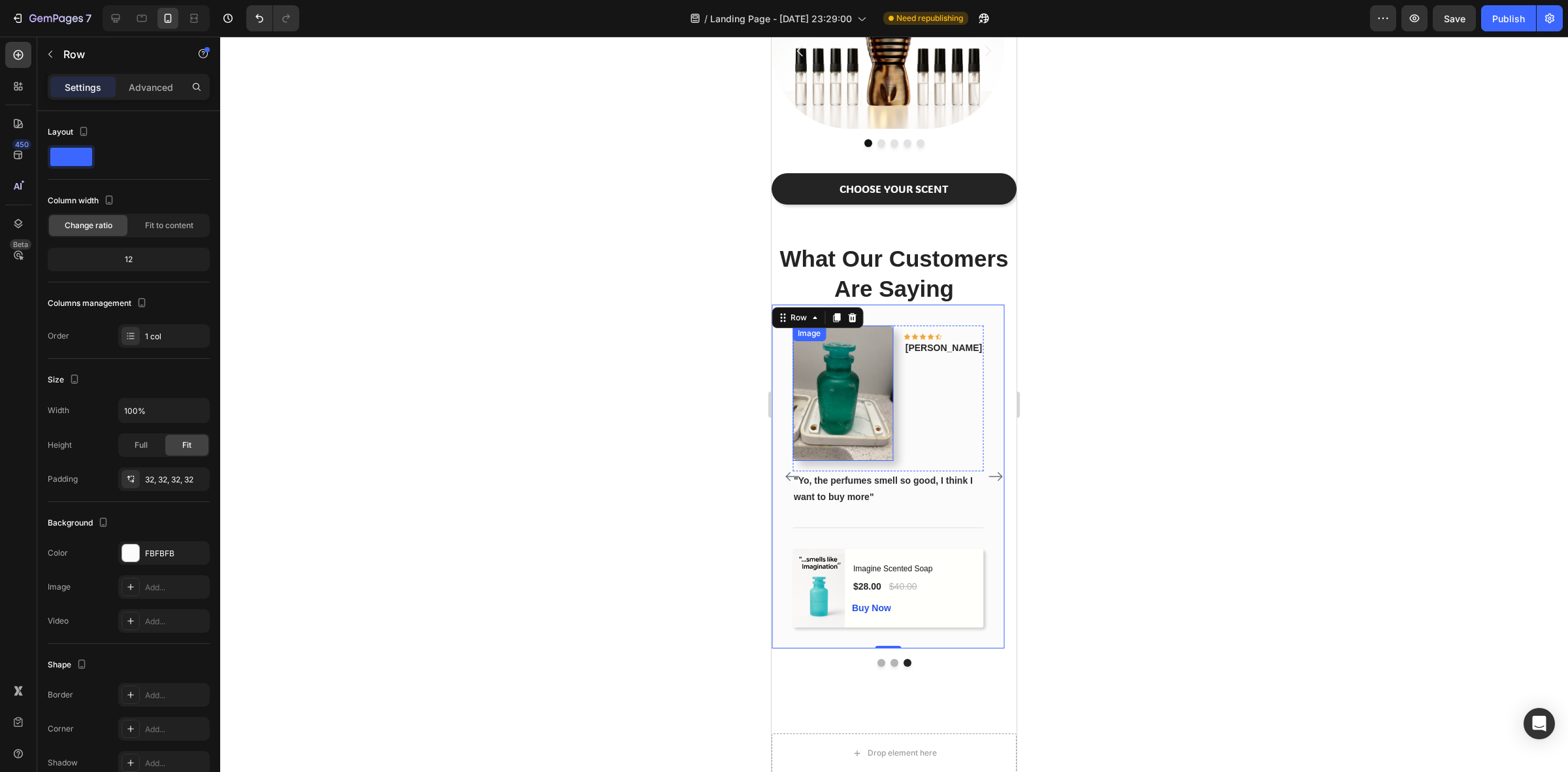
click at [894, 389] on img at bounding box center [843, 393] width 101 height 135
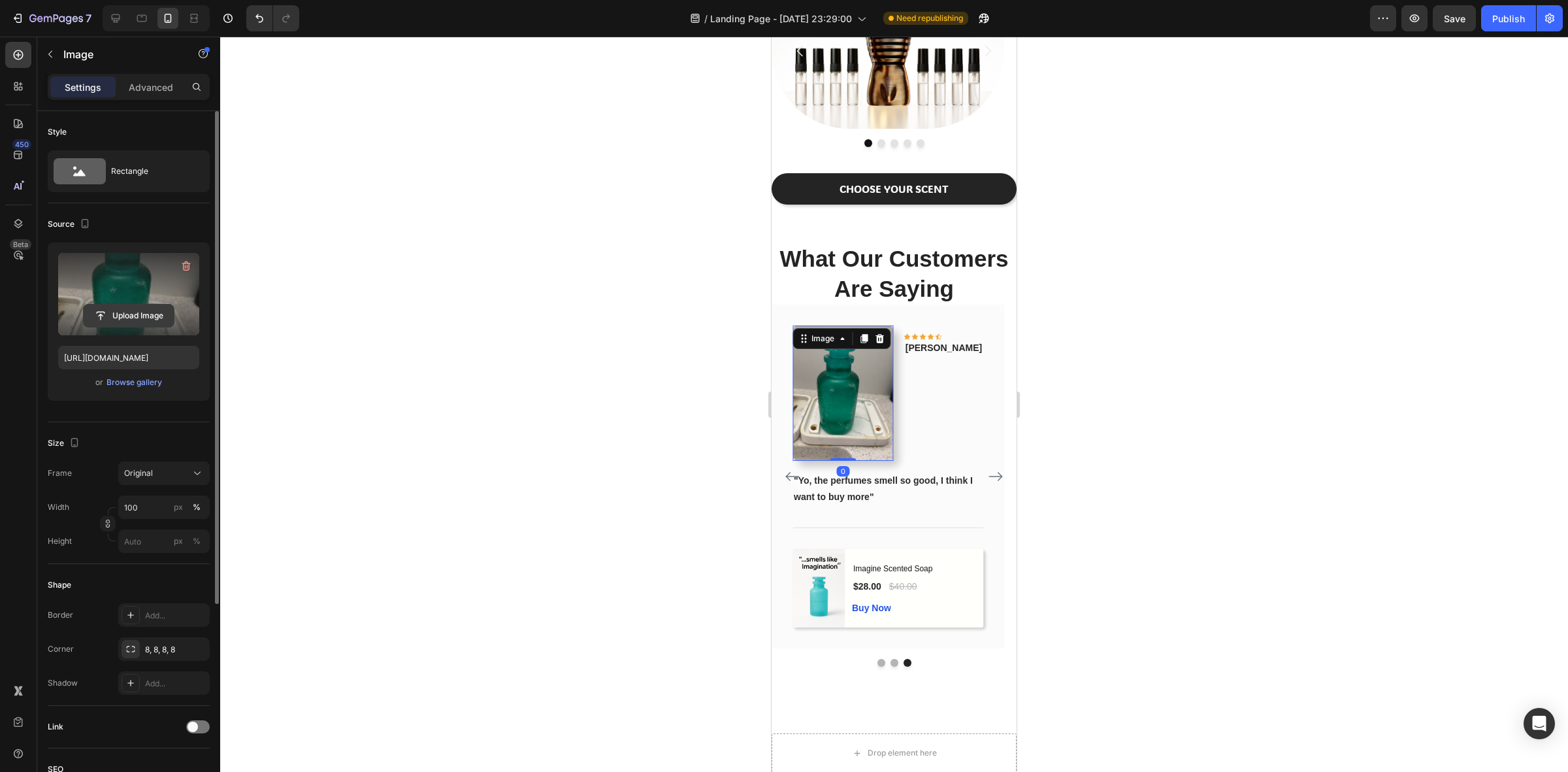
click at [139, 305] on input "file" at bounding box center [129, 315] width 90 height 23
type input "https://cdn.shopify.com/s/files/1/0933/9479/6860/files/gempages_580835986045404…"
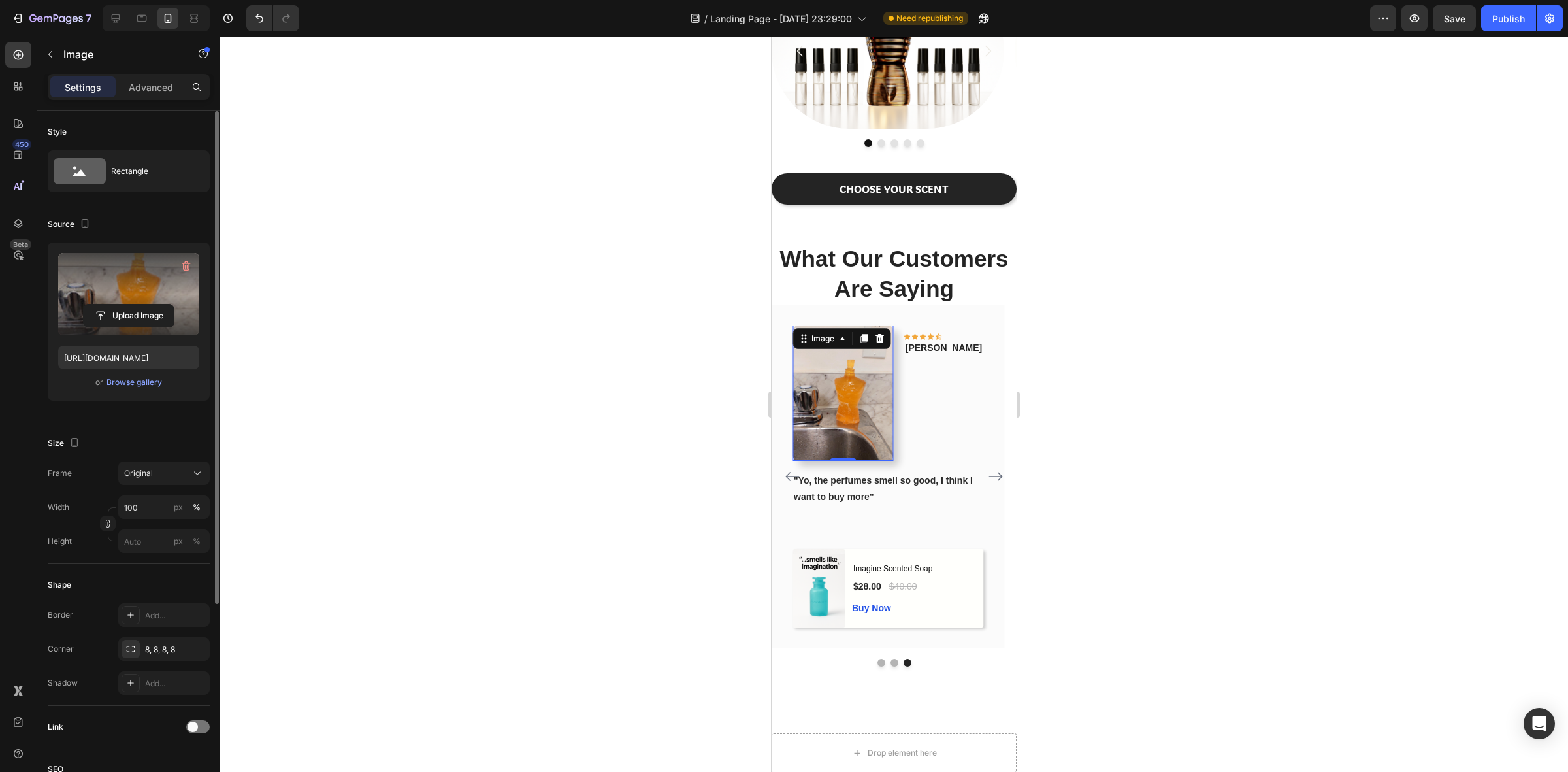
drag, startPoint x: 1148, startPoint y: 340, endPoint x: 1098, endPoint y: 334, distance: 50.4
click at [1148, 340] on div at bounding box center [894, 403] width 1348 height 735
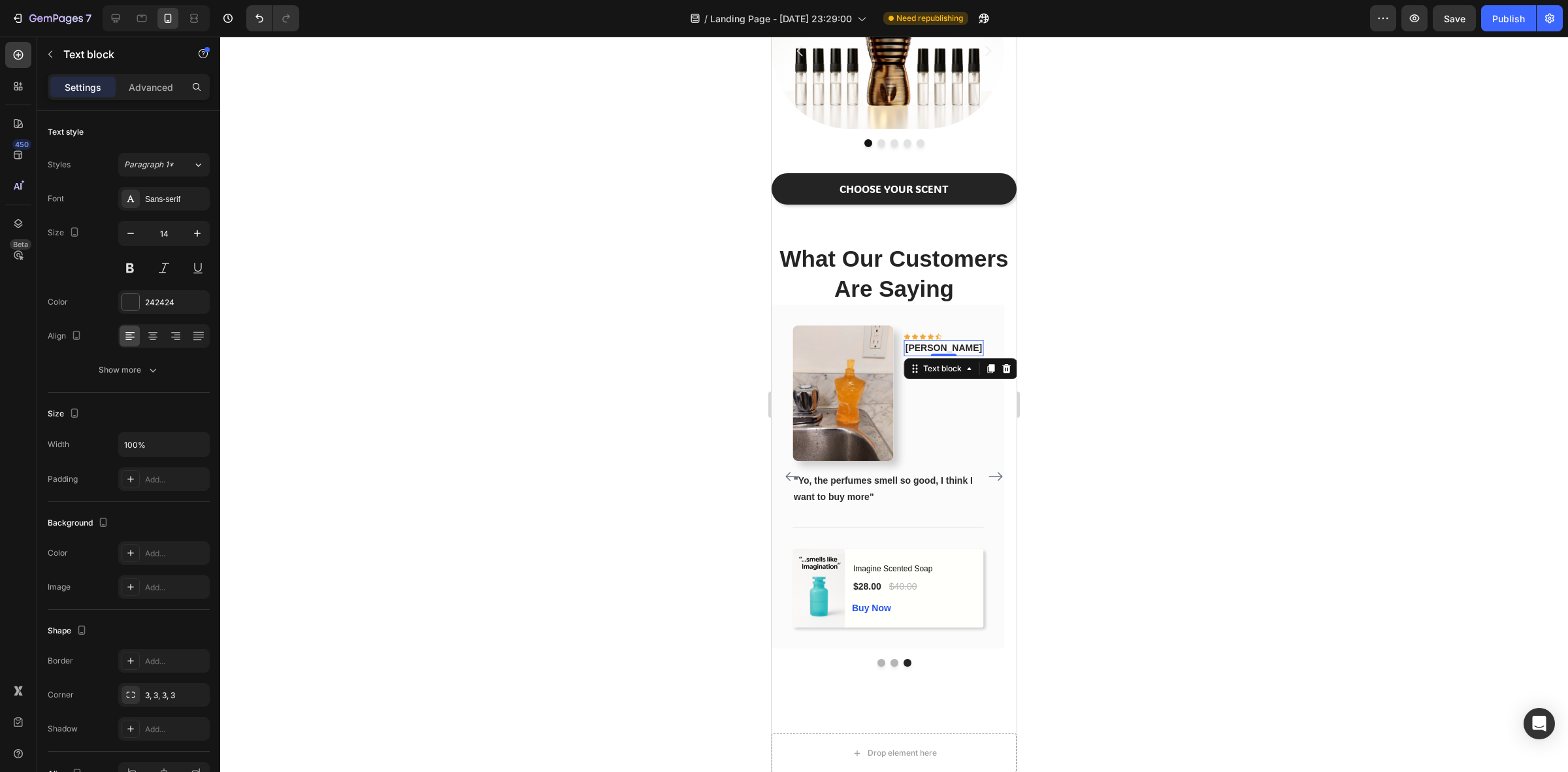
click at [949, 347] on p "[PERSON_NAME]" at bounding box center [944, 347] width 76 height 14
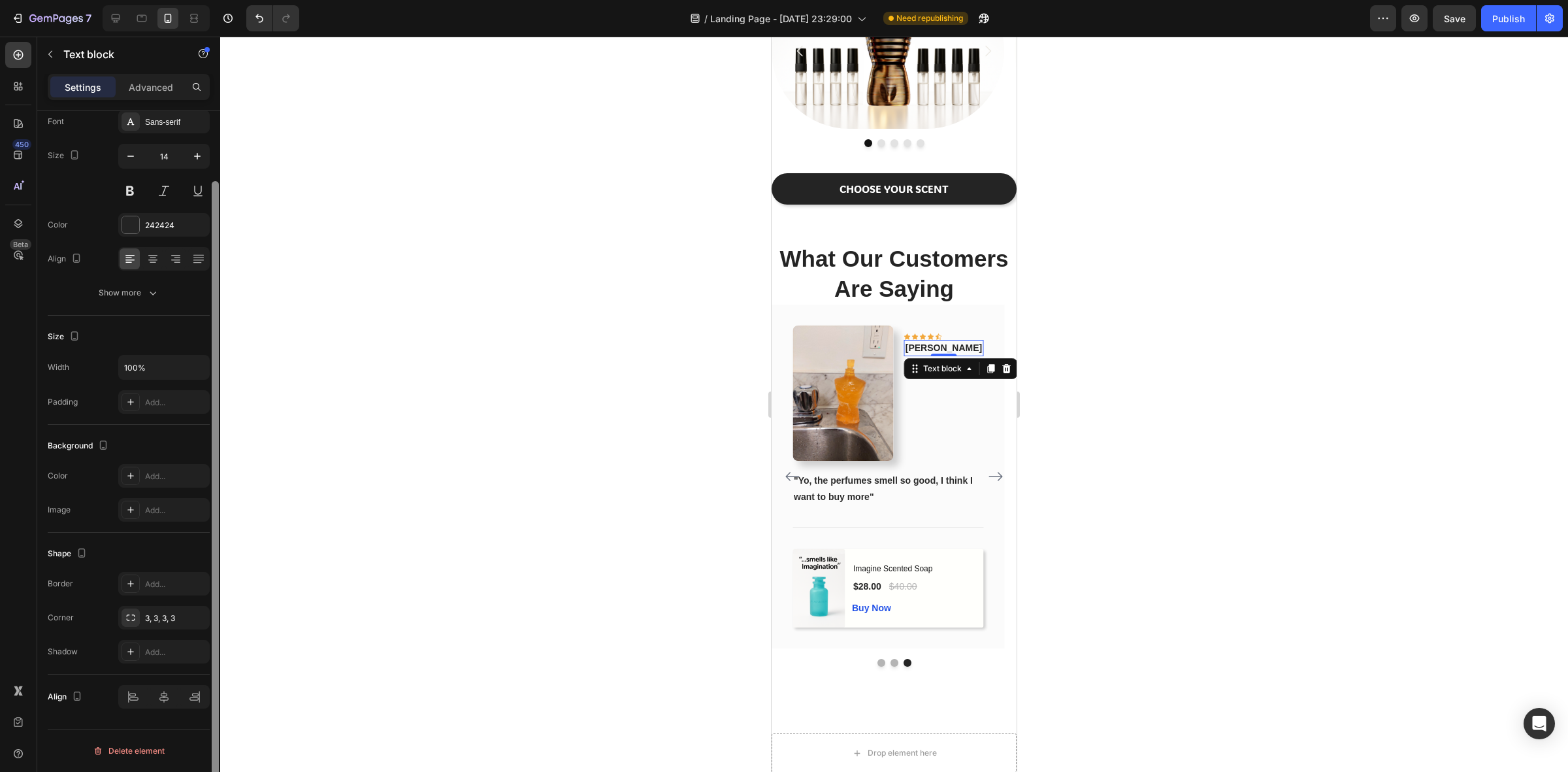
scroll to position [0, 0]
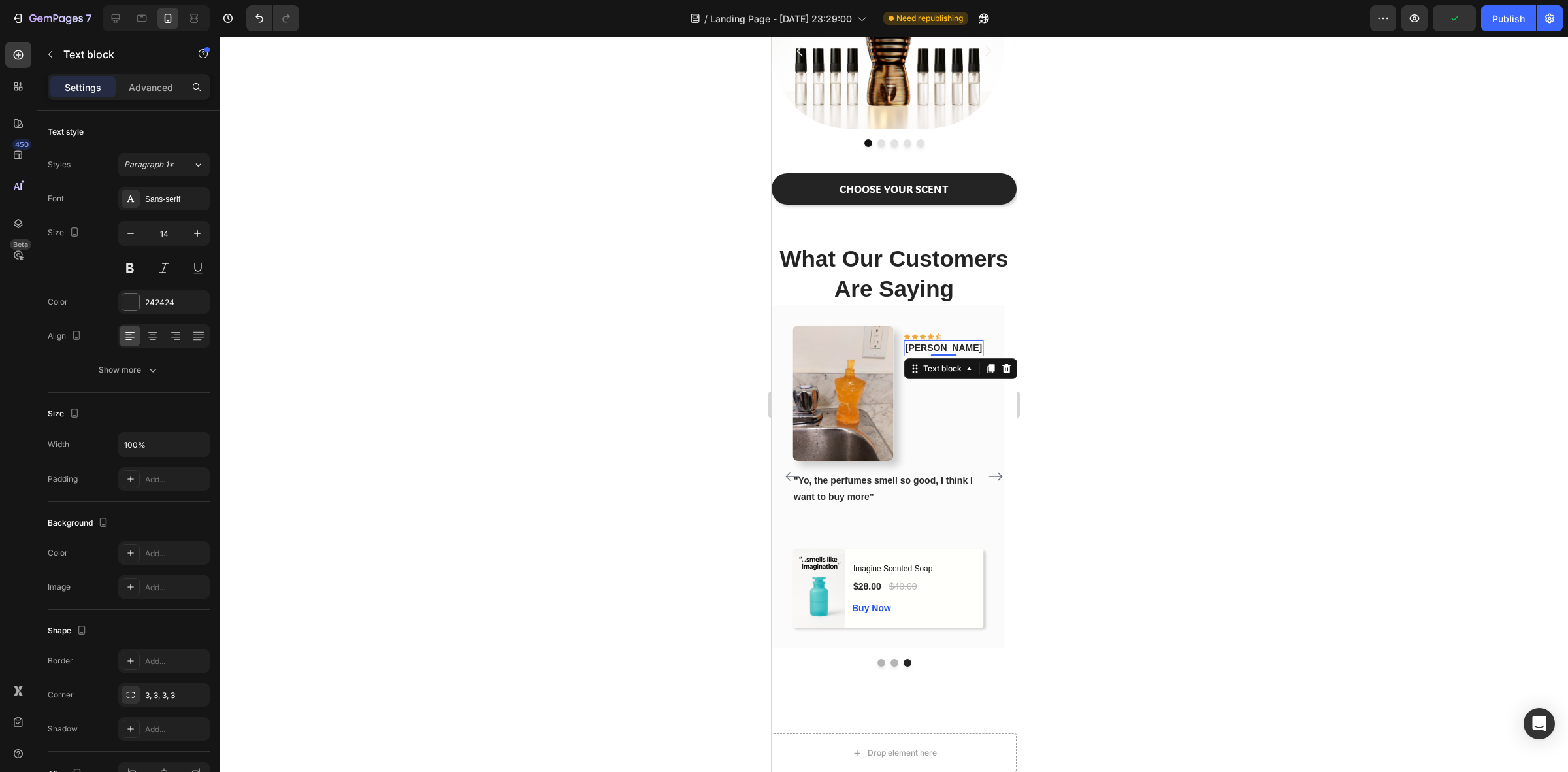
click at [976, 345] on p "[PERSON_NAME]" at bounding box center [944, 347] width 76 height 14
click at [1128, 337] on div at bounding box center [894, 403] width 1348 height 735
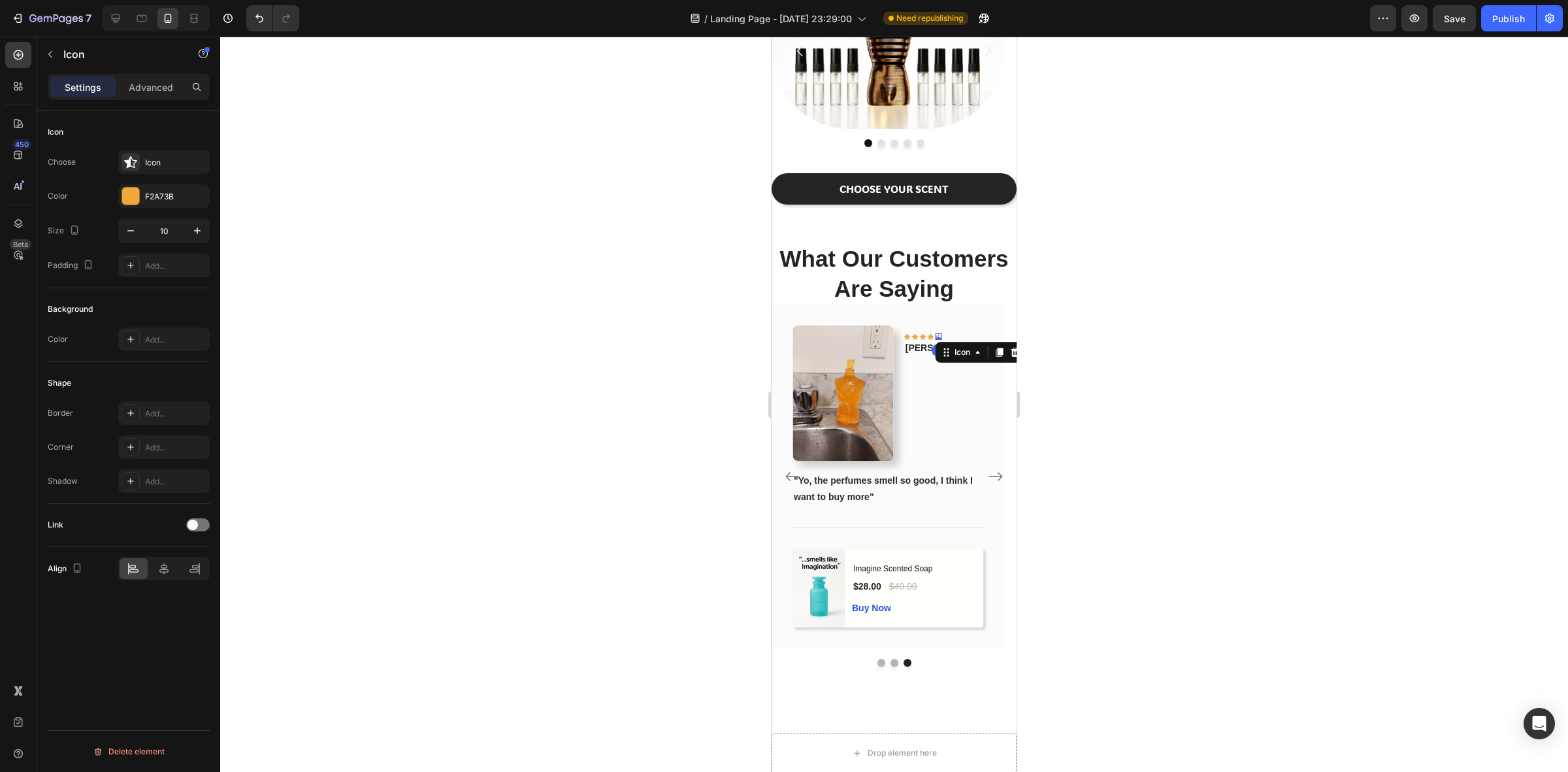
click at [942, 337] on div "Icon 0" at bounding box center [939, 336] width 7 height 7
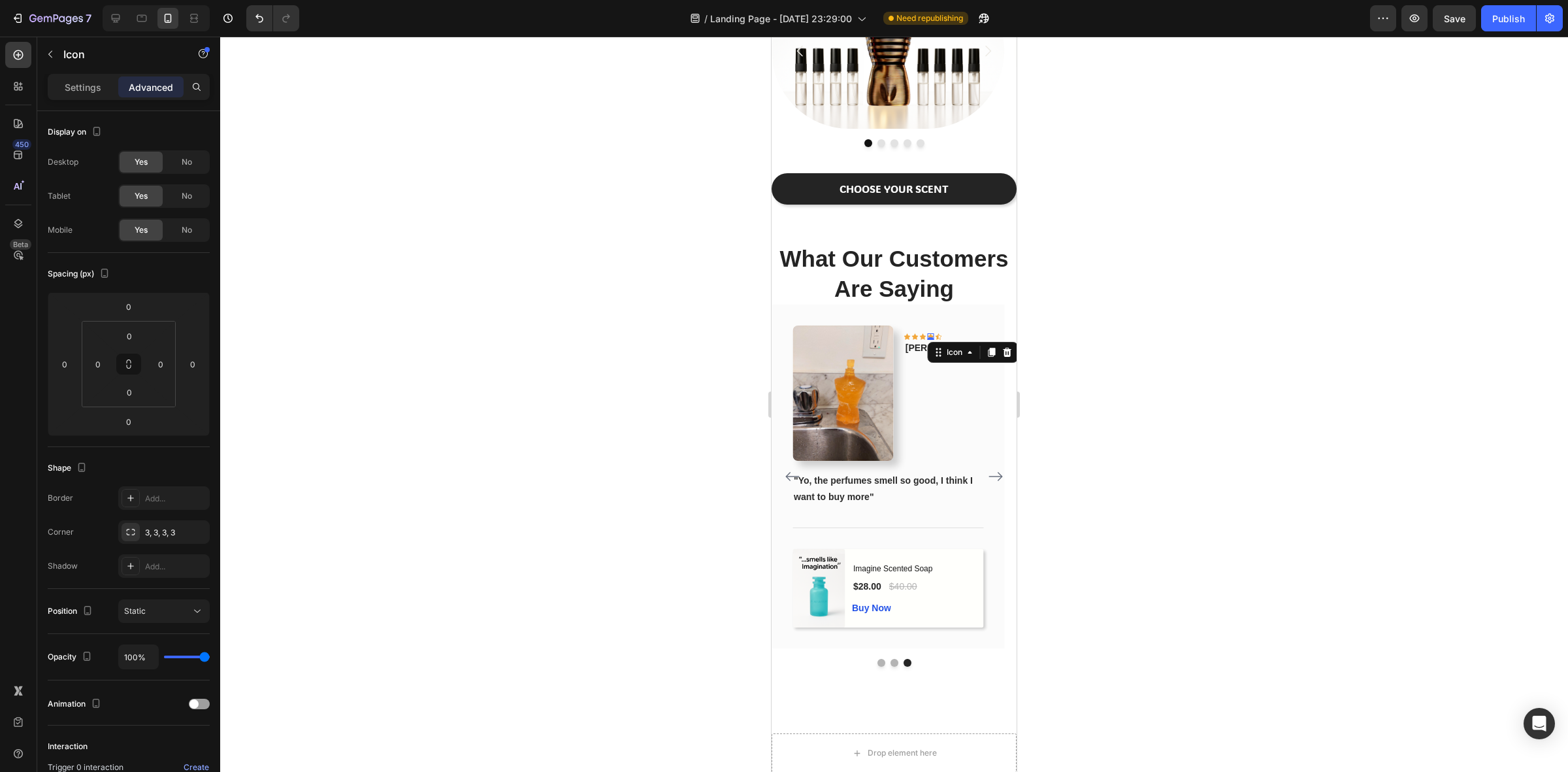
click at [934, 334] on div "Icon 0" at bounding box center [931, 336] width 7 height 7
click at [942, 334] on icon at bounding box center [939, 336] width 7 height 6
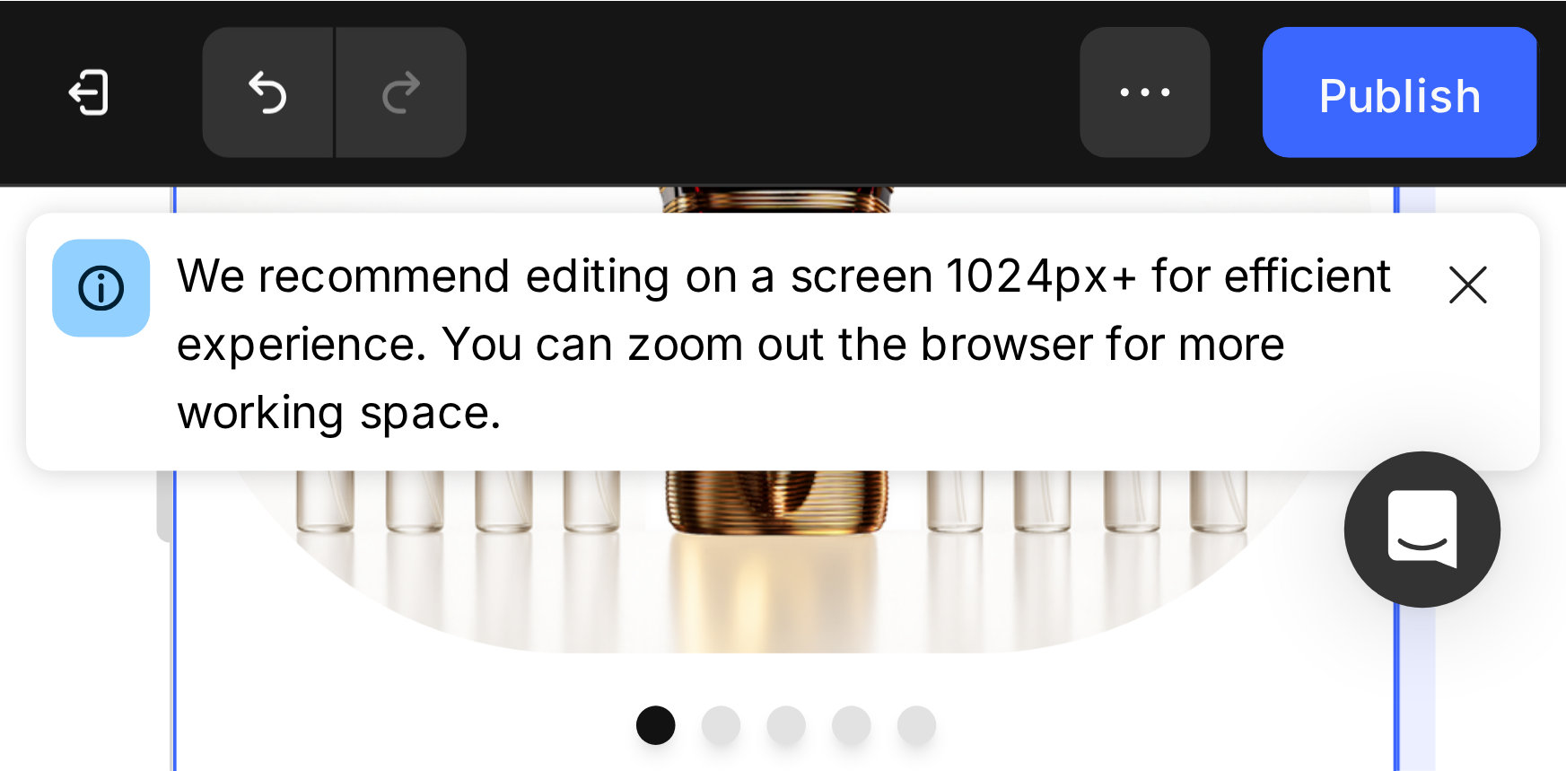
scroll to position [1427, 0]
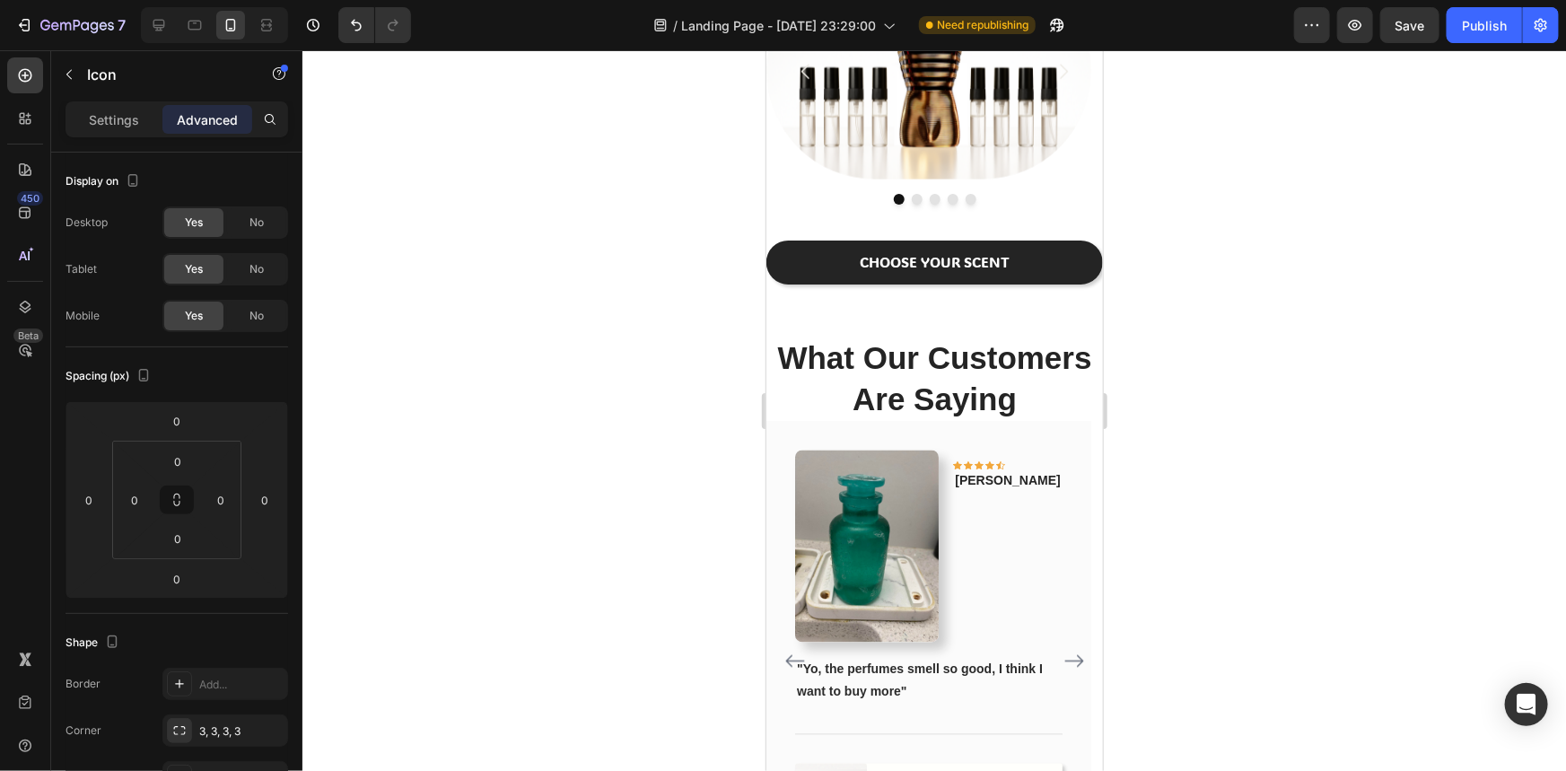
click at [1209, 394] on div at bounding box center [933, 410] width 1263 height 720
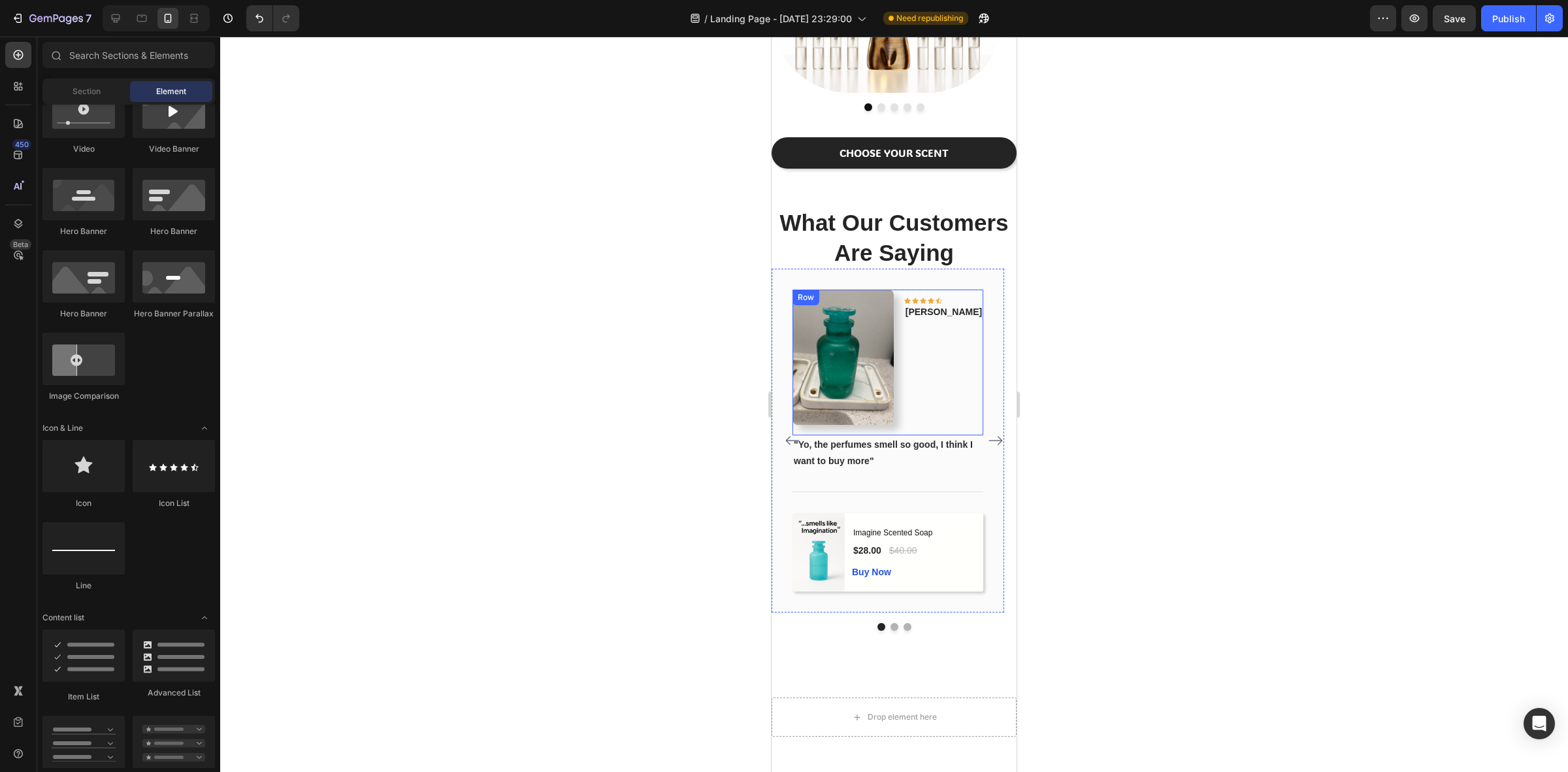
scroll to position [1113, 0]
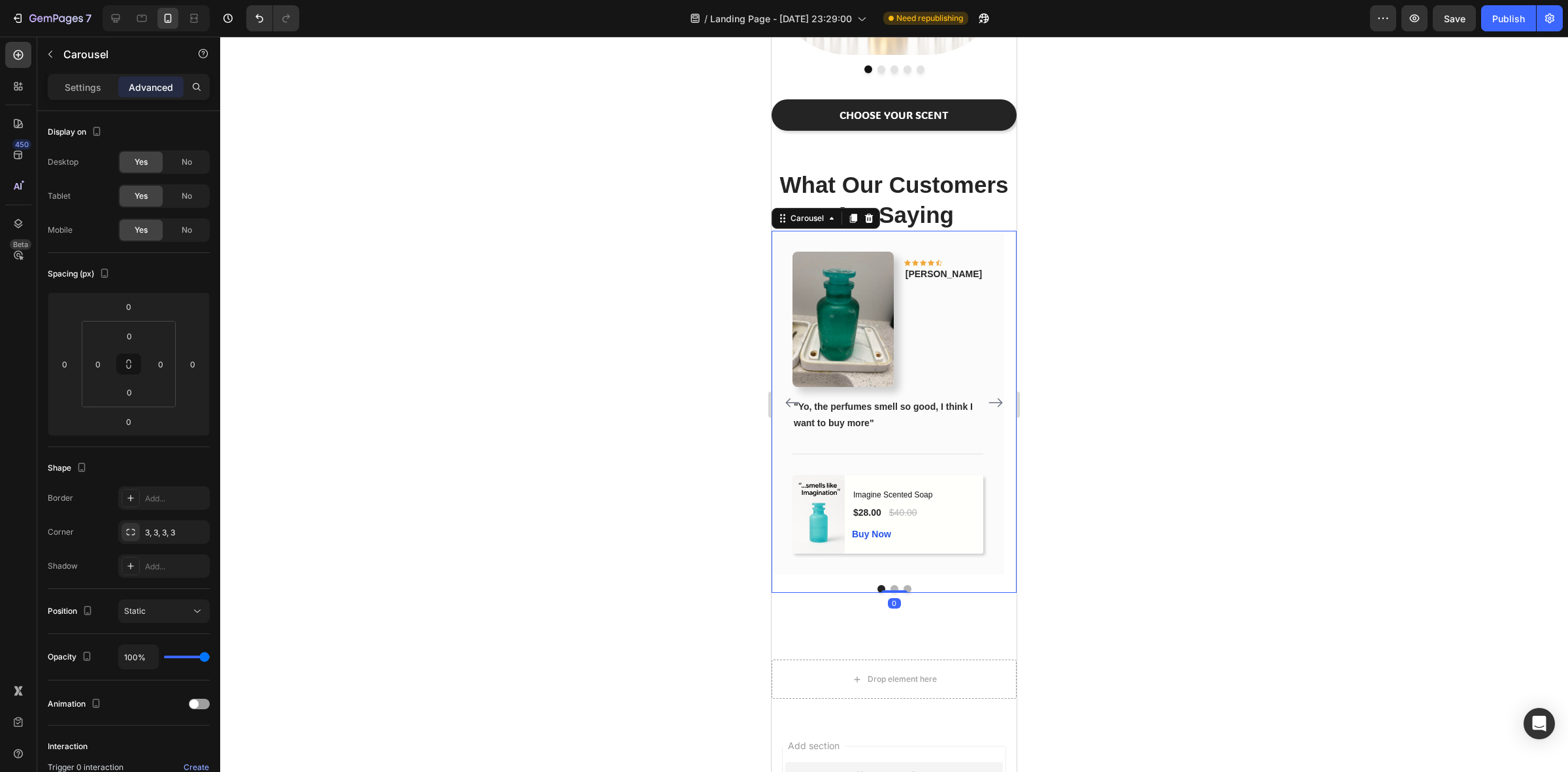
click at [891, 593] on button "Dot" at bounding box center [894, 588] width 8 height 8
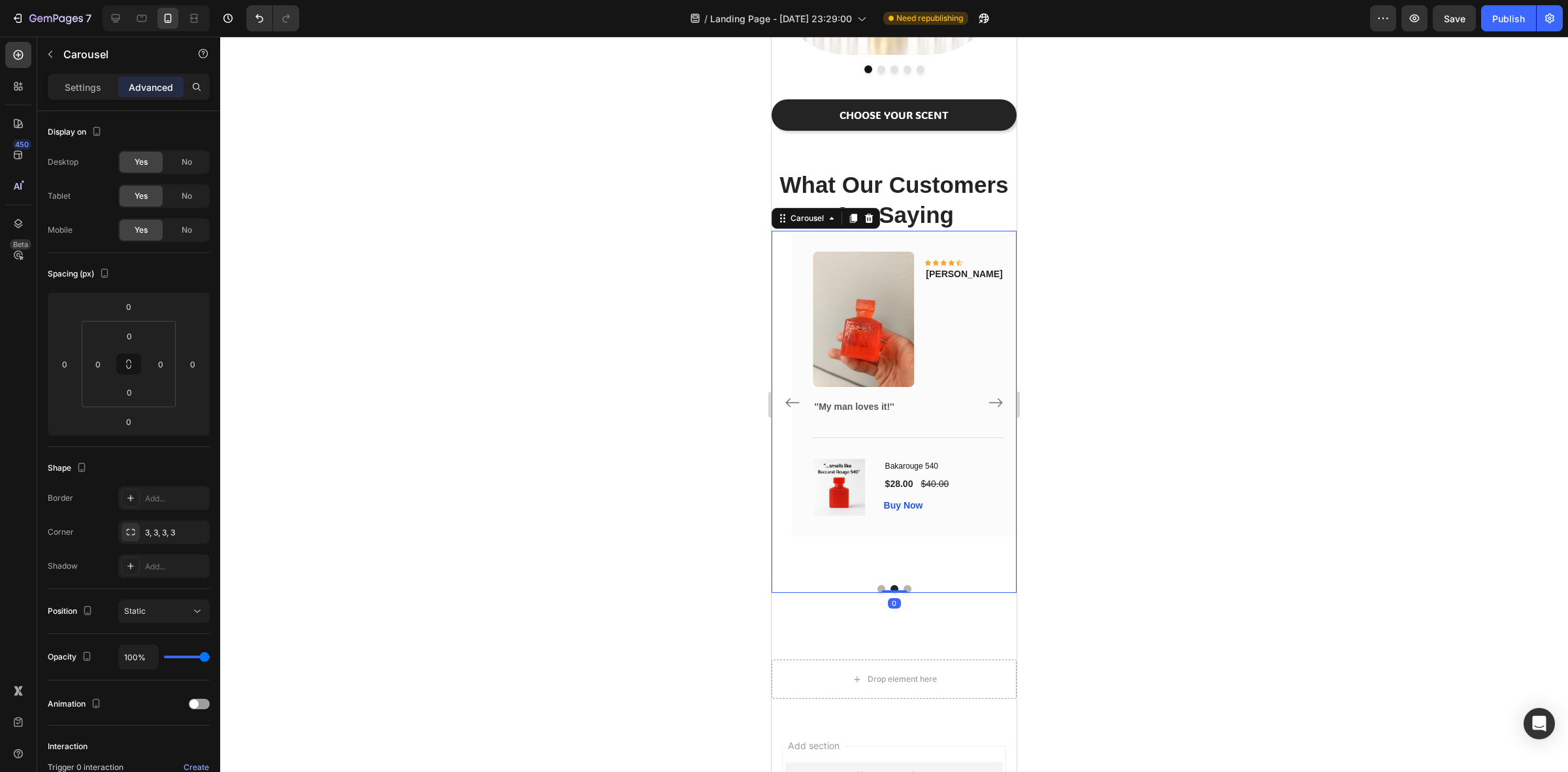
click at [1154, 572] on div at bounding box center [894, 403] width 1348 height 735
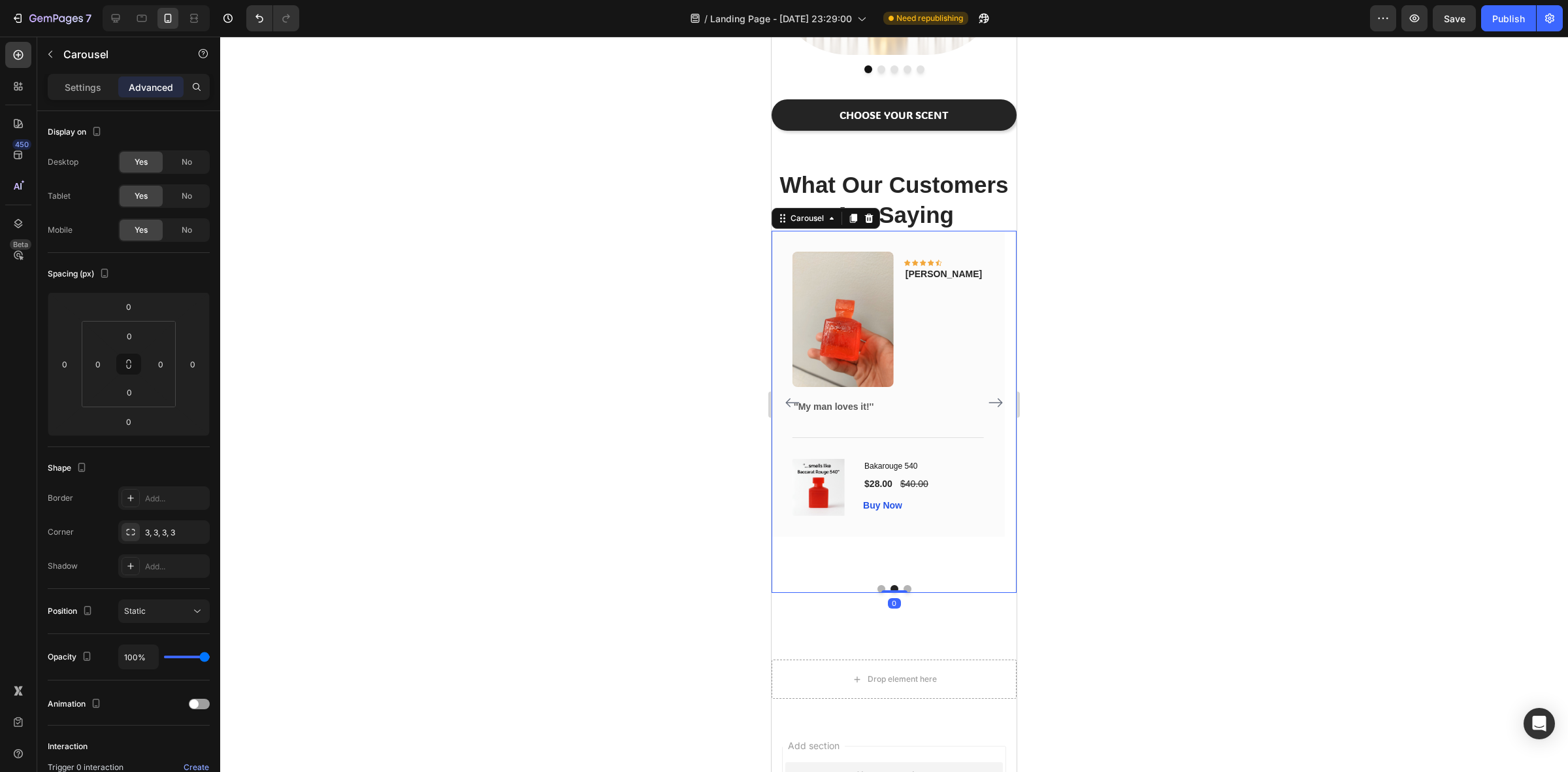
click at [904, 593] on button "Dot" at bounding box center [907, 588] width 8 height 8
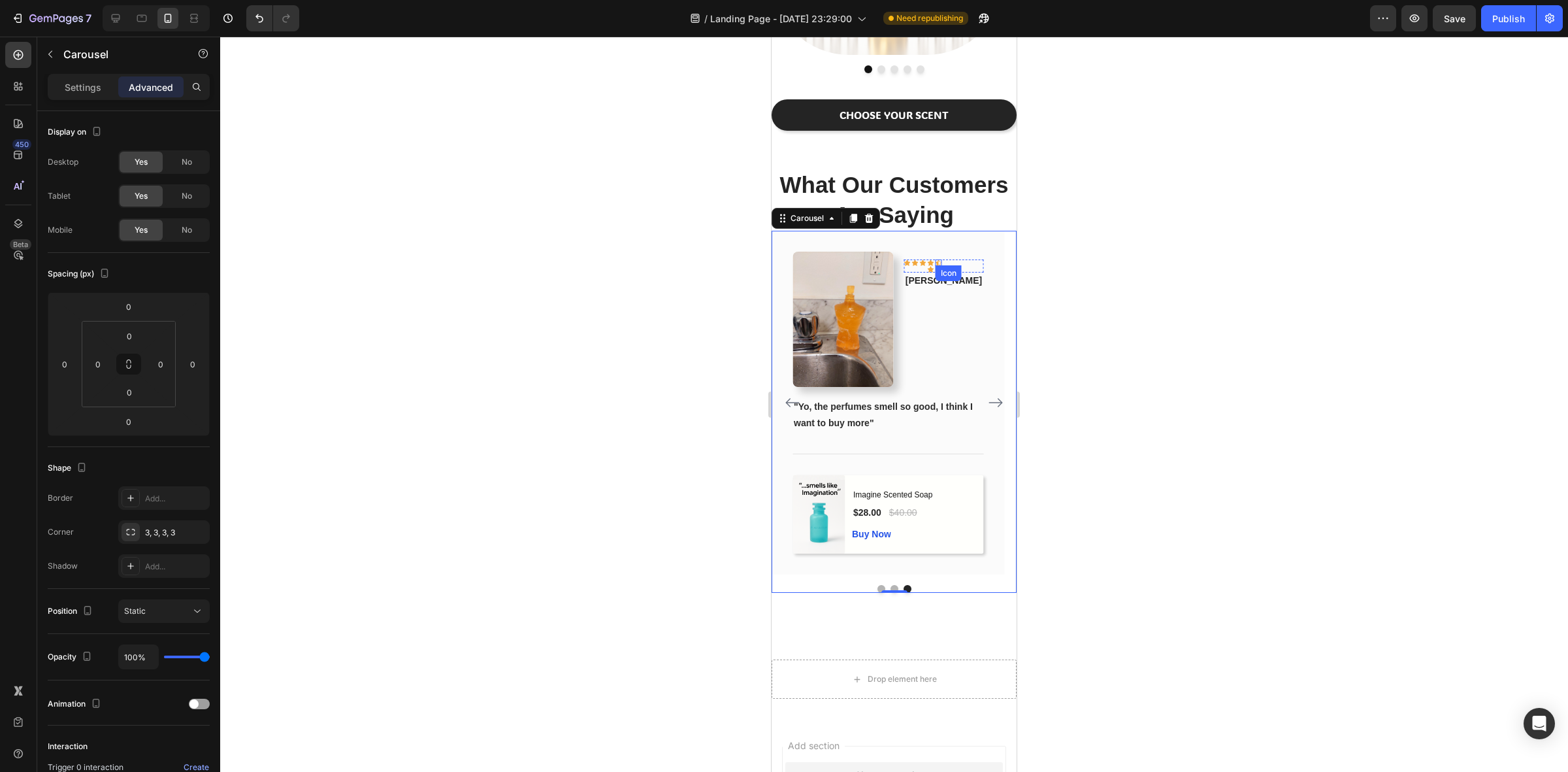
click at [942, 264] on div "Icon" at bounding box center [939, 262] width 7 height 7
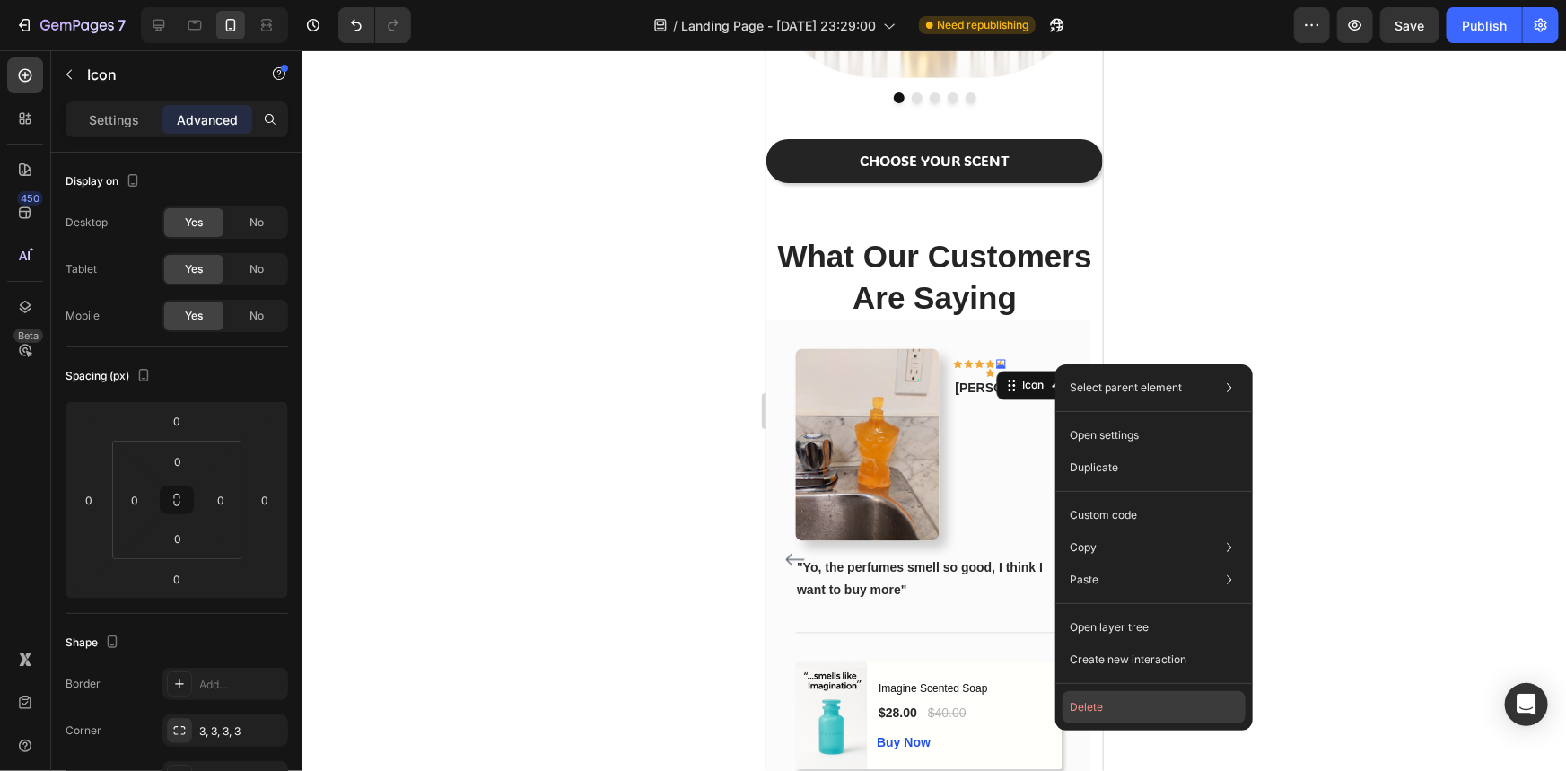
click at [1109, 702] on button "Delete" at bounding box center [1153, 707] width 183 height 32
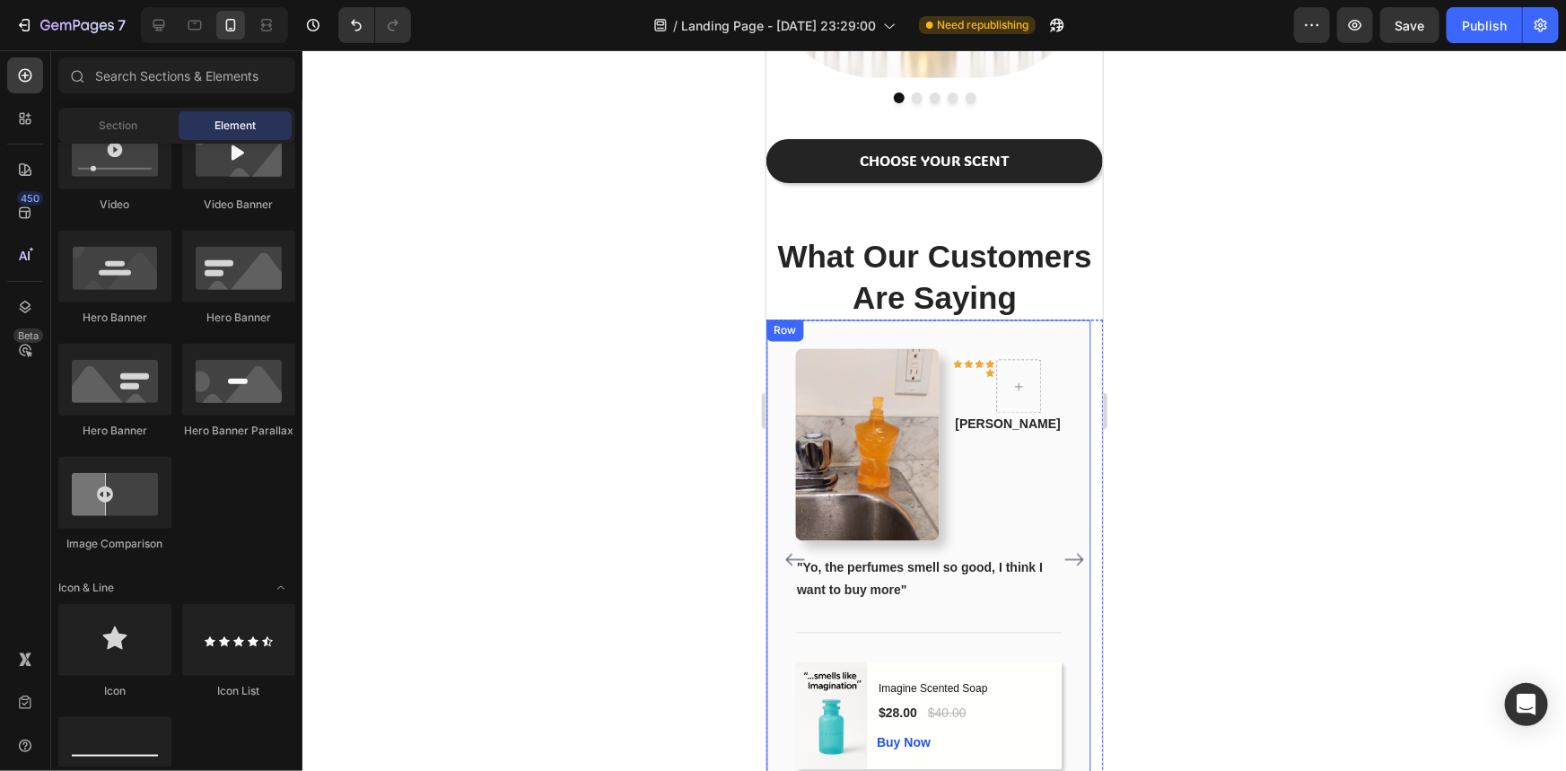
click at [1244, 400] on div at bounding box center [933, 410] width 1263 height 720
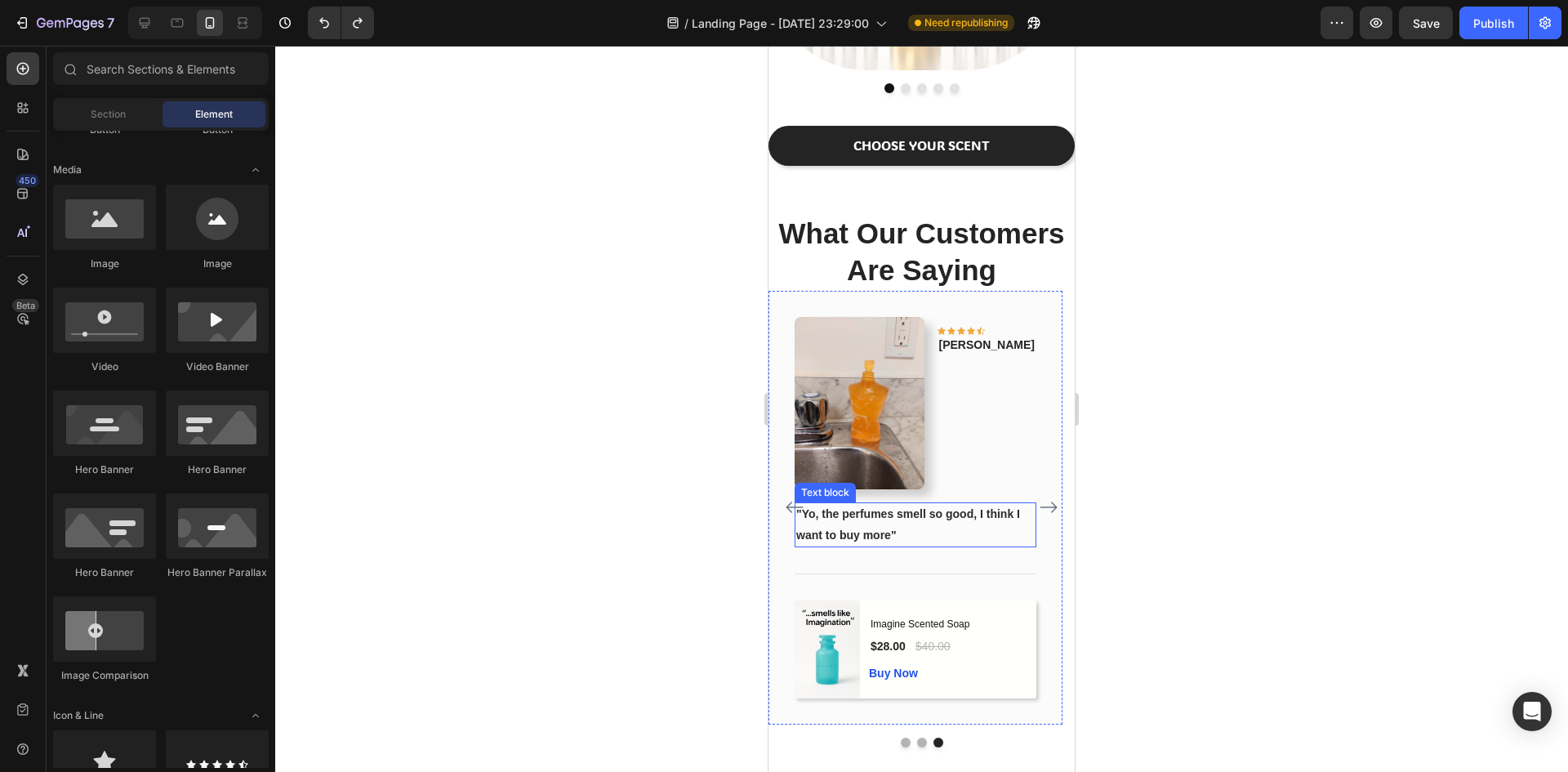
click at [904, 544] on p ""Yo, the perfumes smell so good, I think I want to buy more"" at bounding box center [916, 524] width 238 height 41
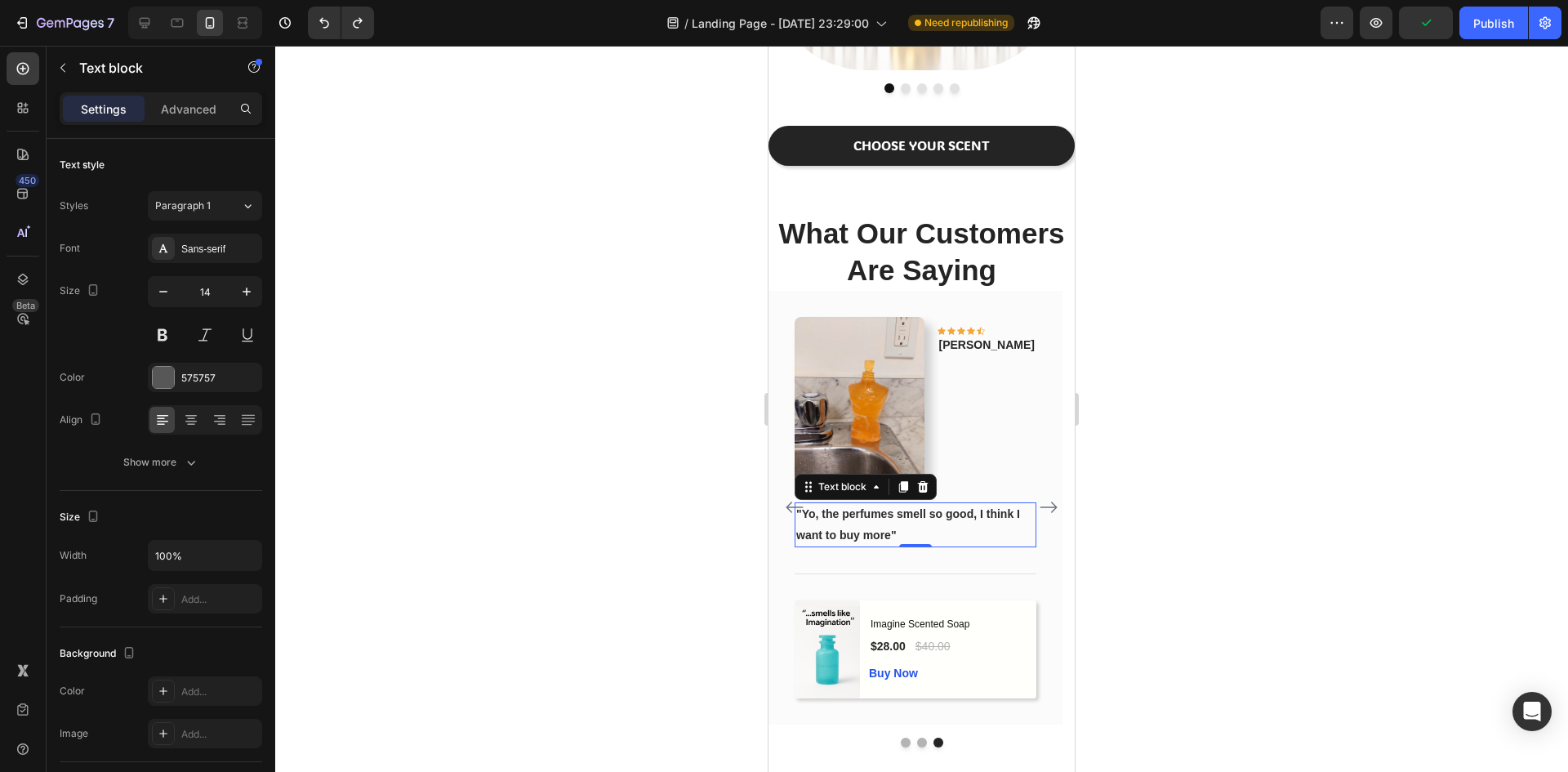
click at [891, 541] on strong ""Yo, the perfumes smell so good, I think I want to buy more"" at bounding box center [908, 523] width 224 height 34
click at [890, 541] on strong ""Yo, the perfumes smell so good, I think I want to buy more"" at bounding box center [908, 523] width 224 height 34
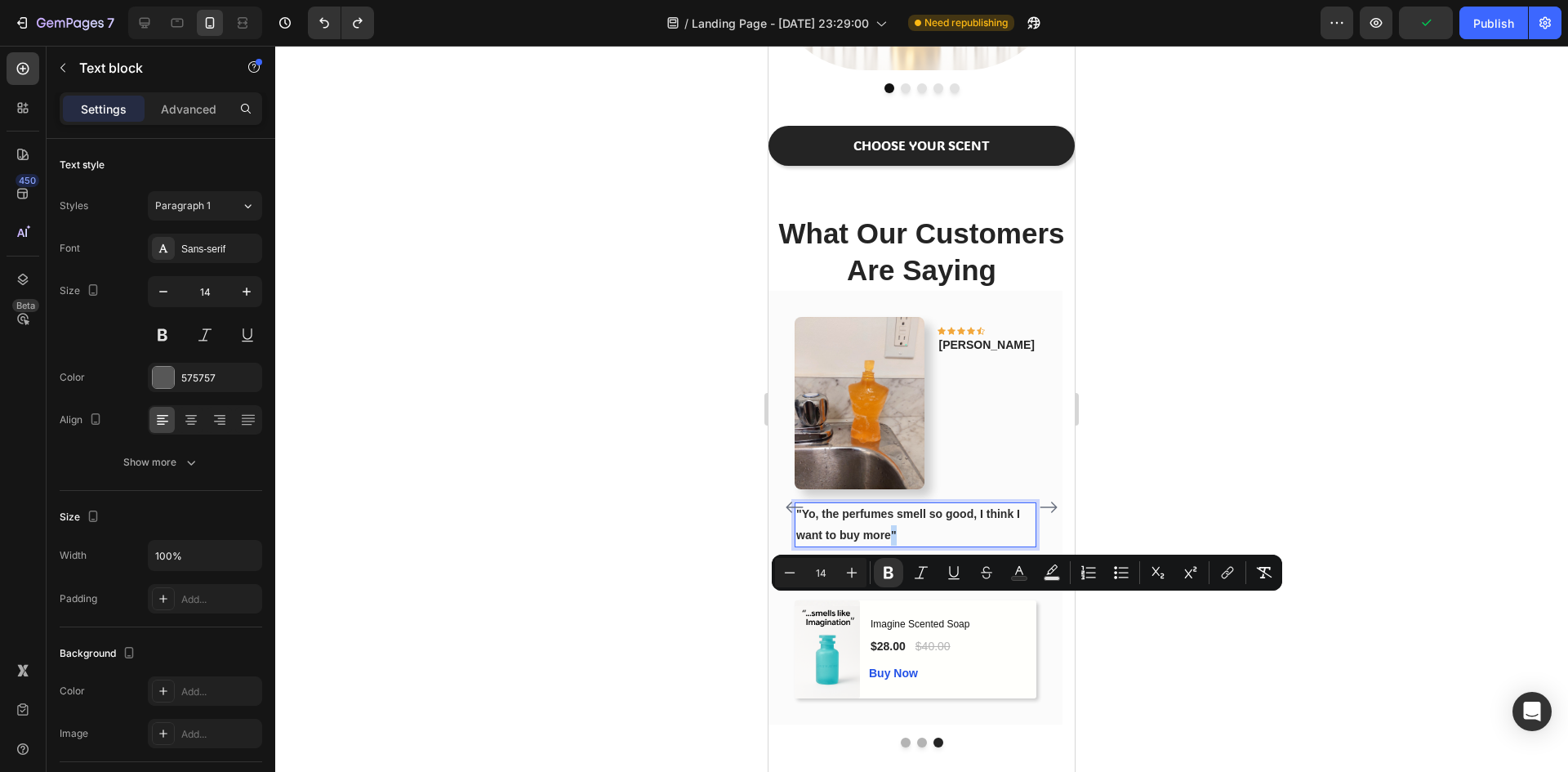
click at [890, 541] on strong ""Yo, the perfumes smell so good, I think I want to buy more"" at bounding box center [908, 523] width 224 height 34
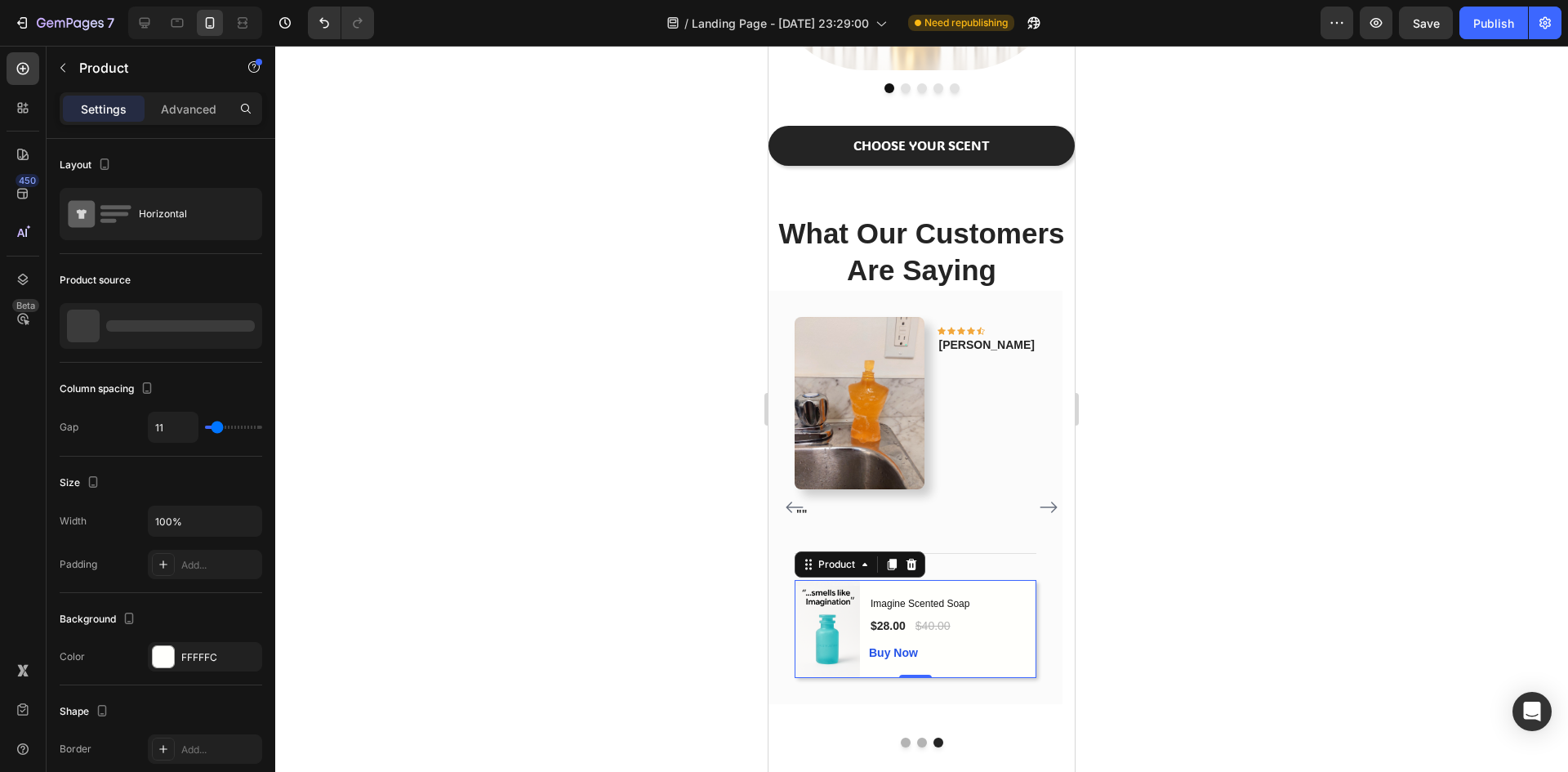
click at [1013, 678] on div "(P) Images & Gallery Imagine Scented Soap (P) Title $28.00 (P) Price (P) Price …" at bounding box center [916, 629] width 242 height 98
click at [186, 328] on p "Imagine Scented Soap" at bounding box center [160, 326] width 104 height 12
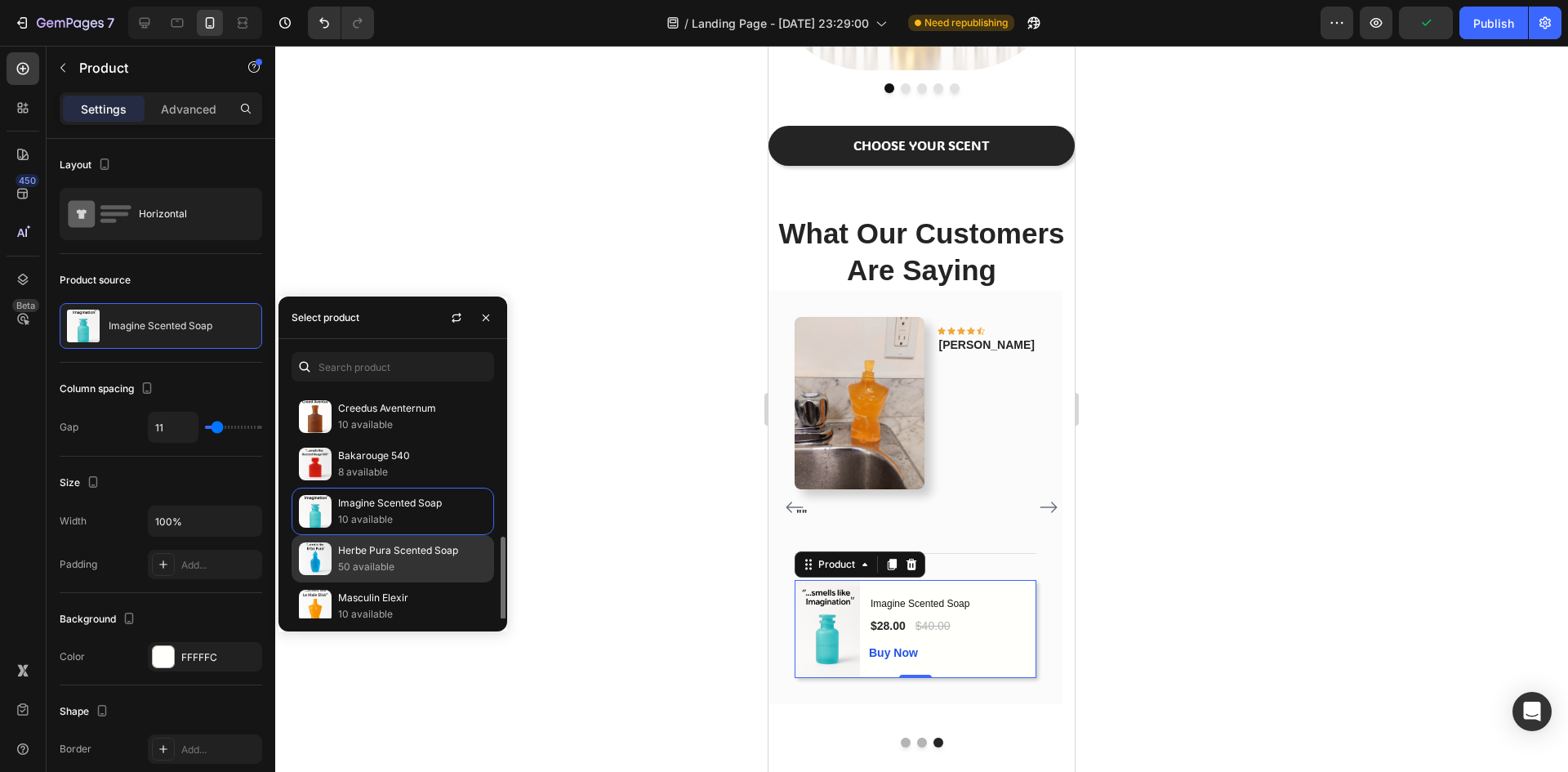
scroll to position [338, 0]
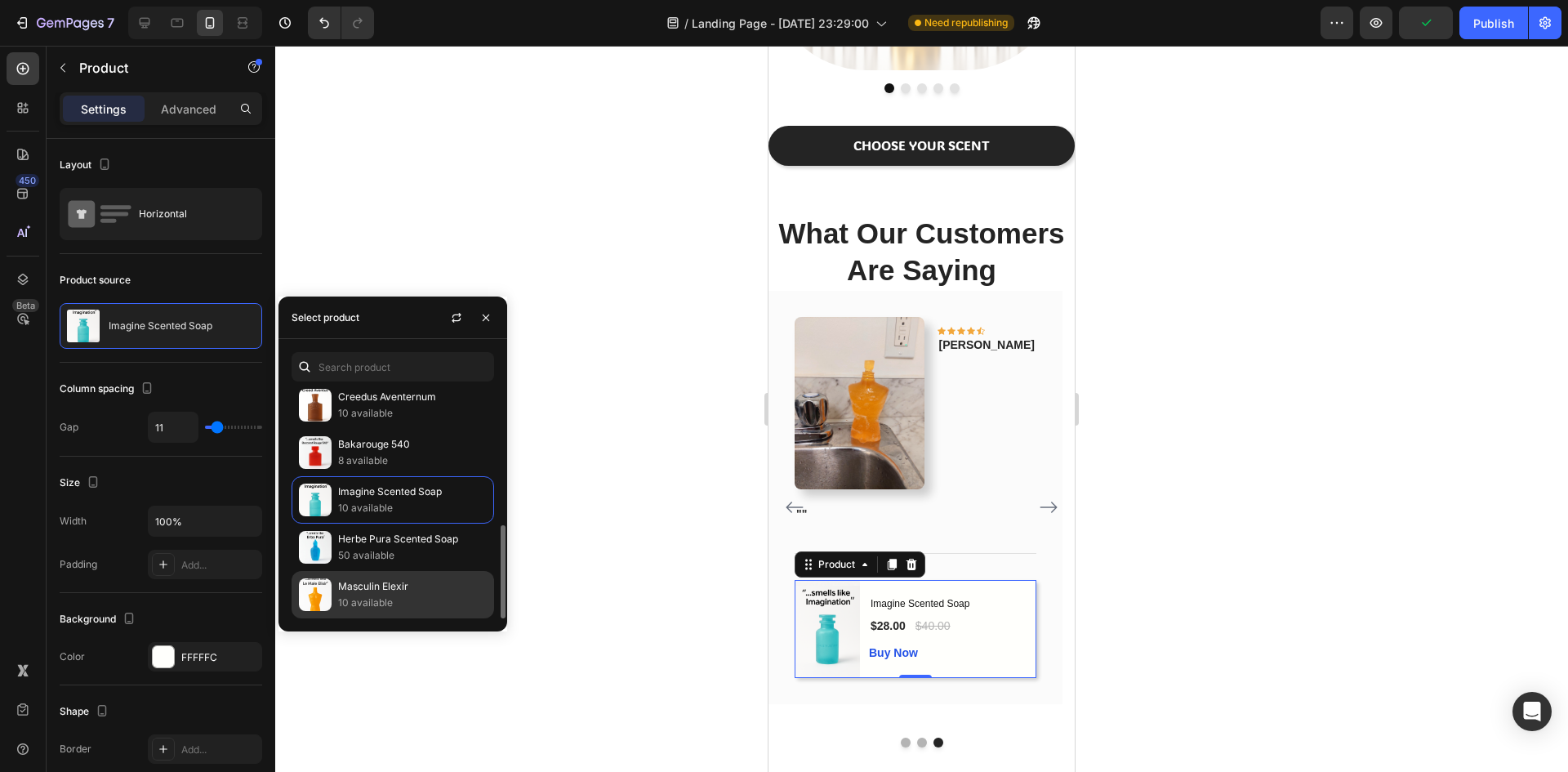
click at [403, 583] on p "Masculin Elexir" at bounding box center [411, 586] width 148 height 16
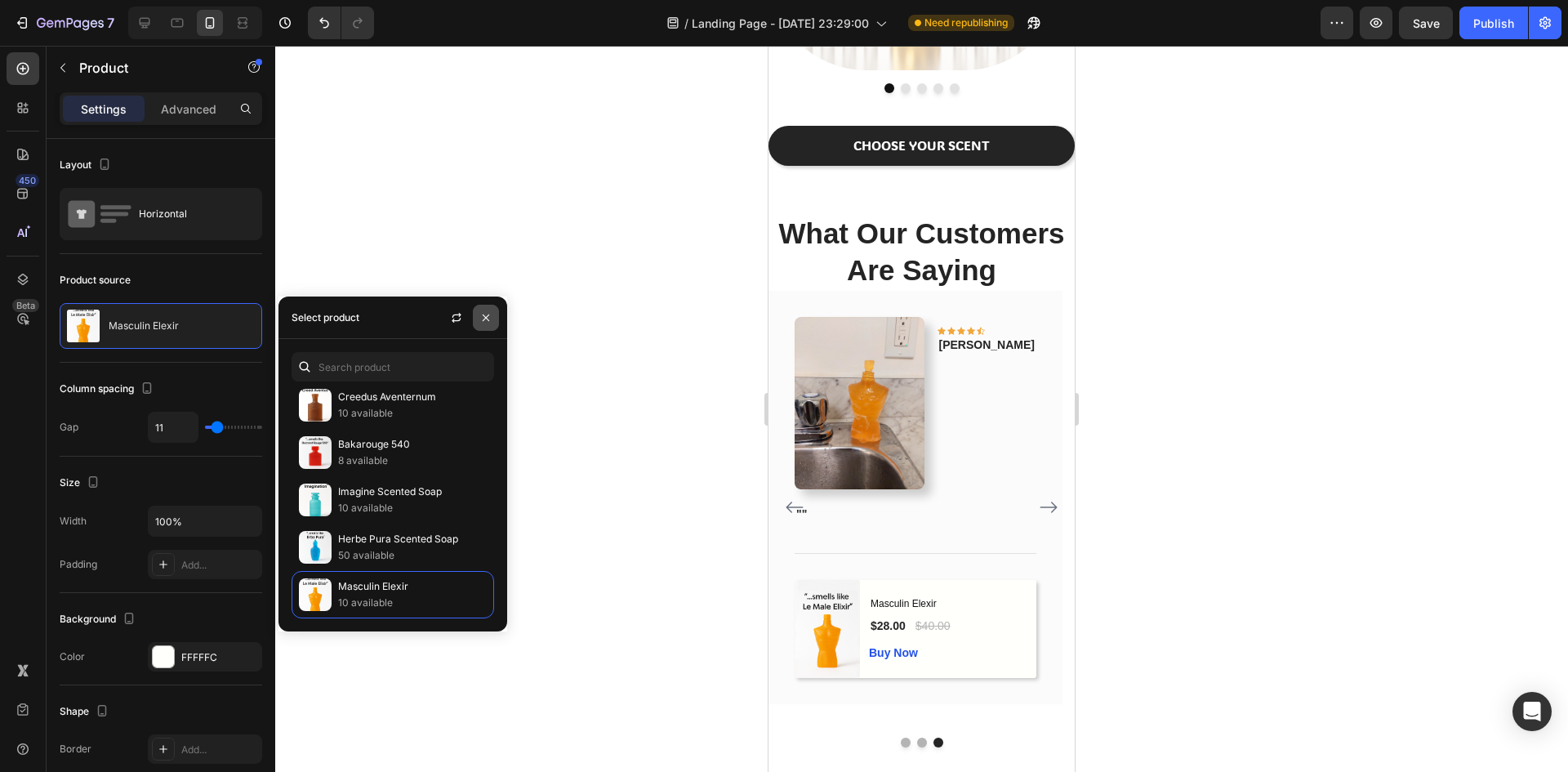
click at [481, 319] on icon "button" at bounding box center [486, 318] width 13 height 13
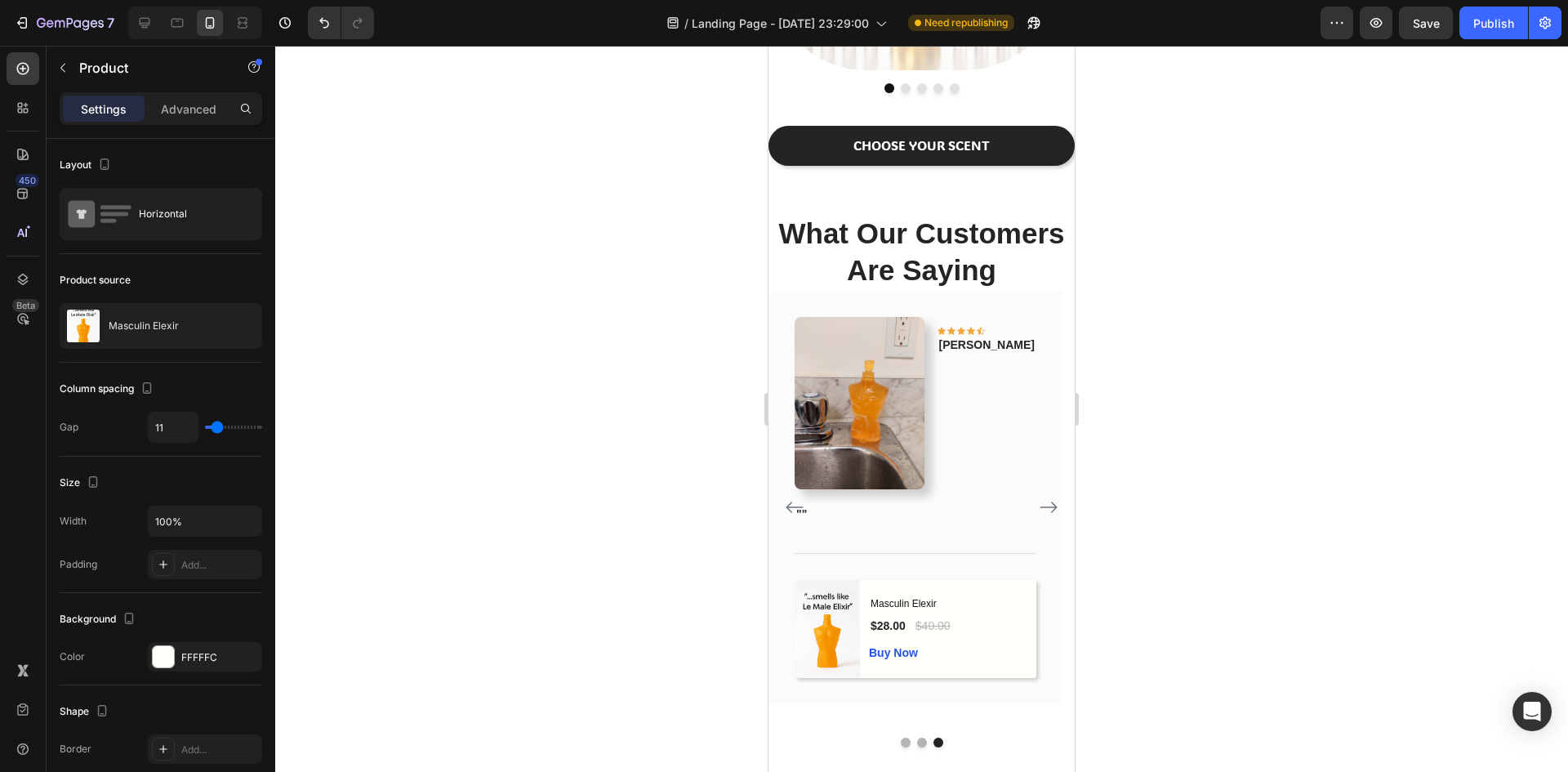
click at [1234, 353] on div at bounding box center [921, 409] width 1292 height 726
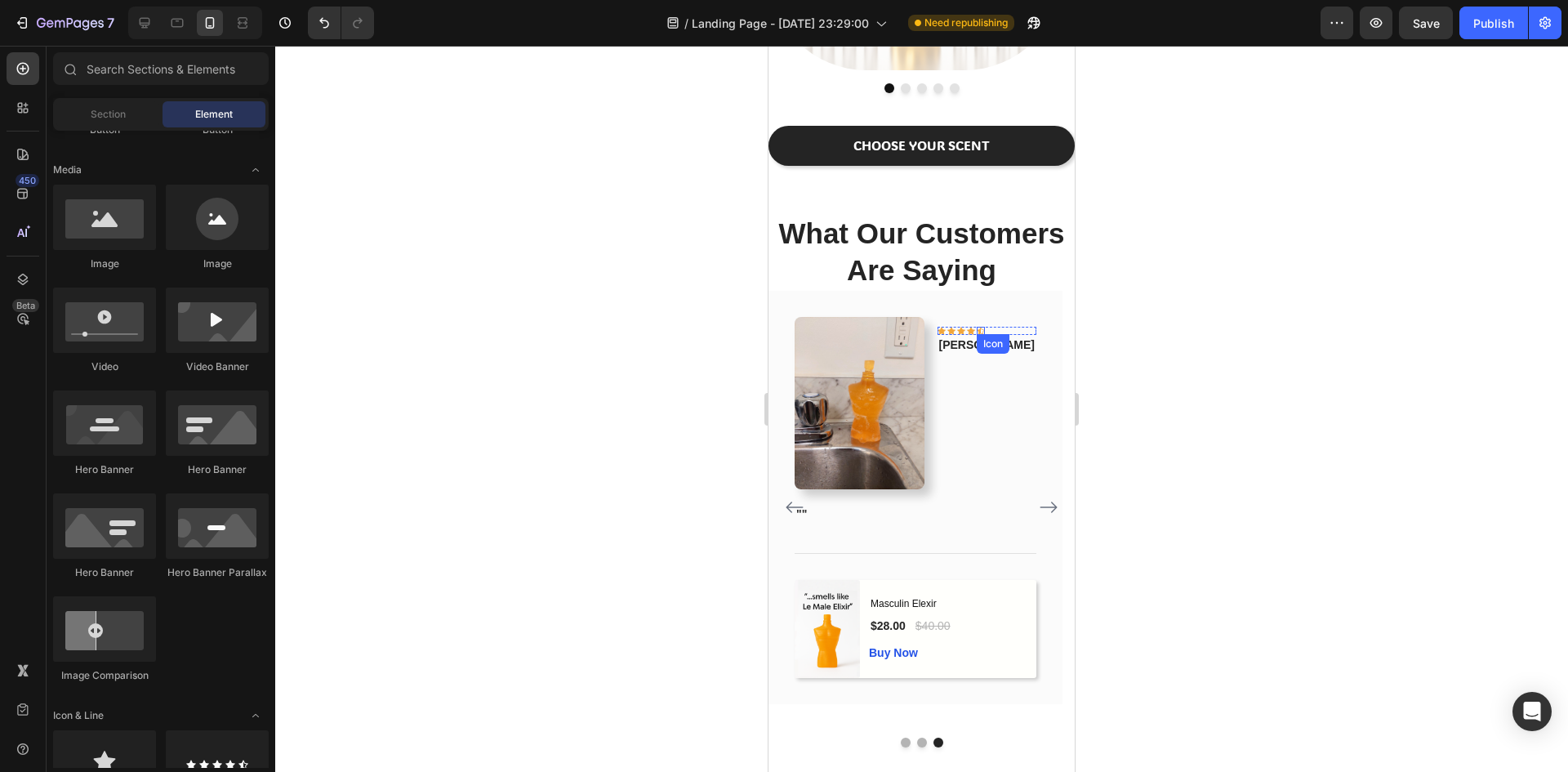
click at [985, 330] on icon at bounding box center [980, 330] width 8 height 7
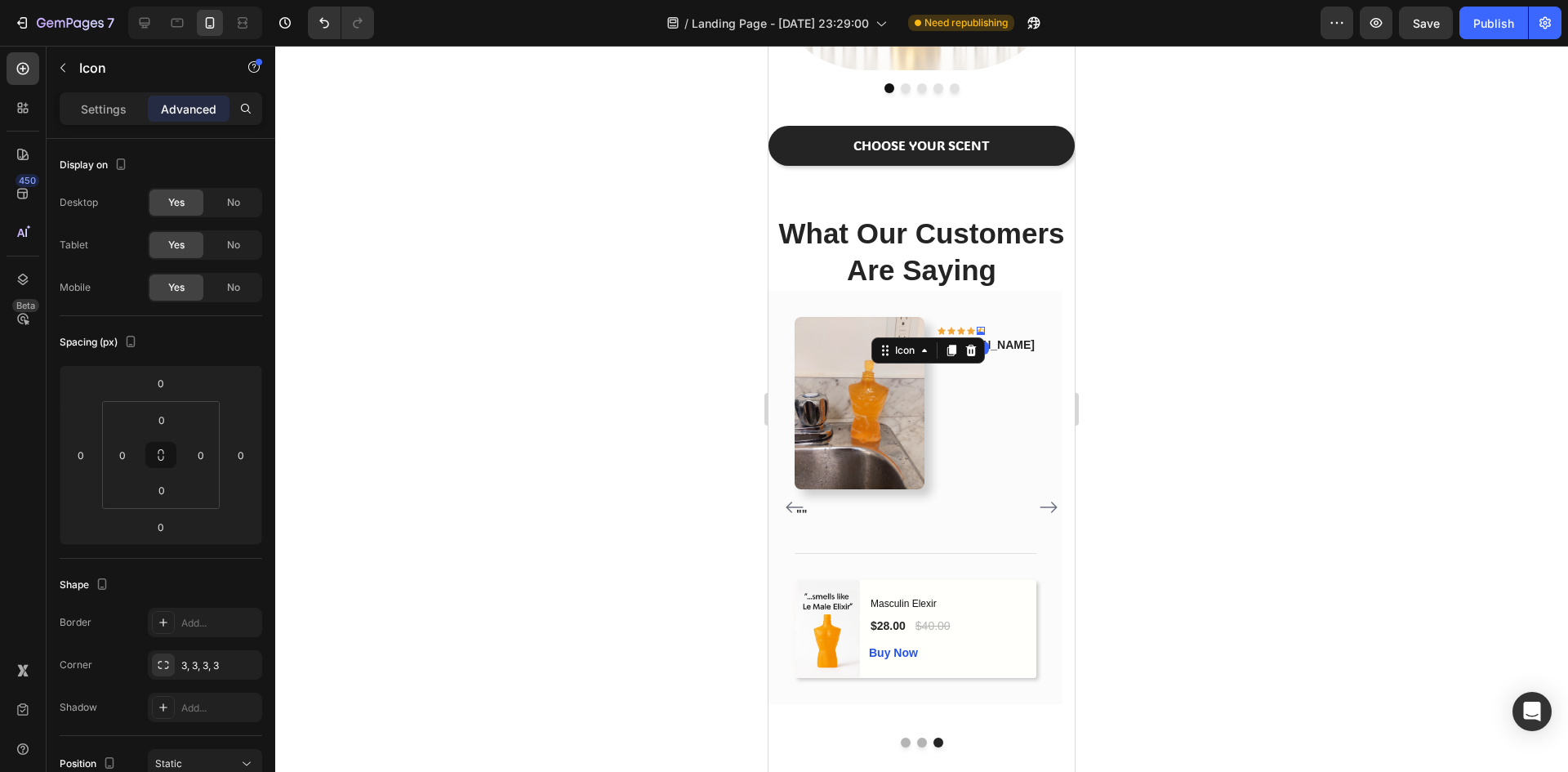
click at [1263, 383] on div at bounding box center [921, 409] width 1292 height 726
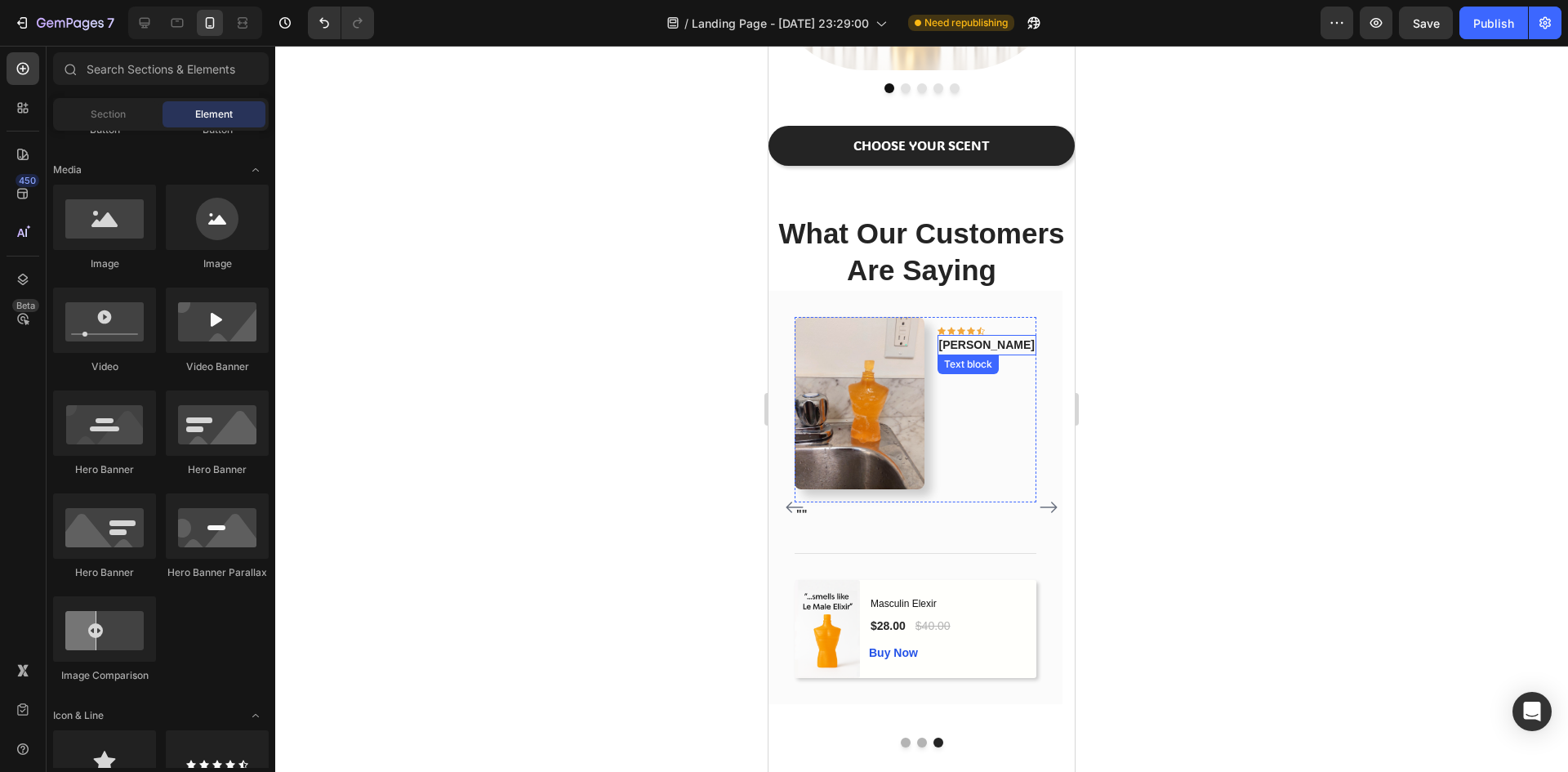
click at [1027, 345] on p "[PERSON_NAME]" at bounding box center [986, 345] width 96 height 17
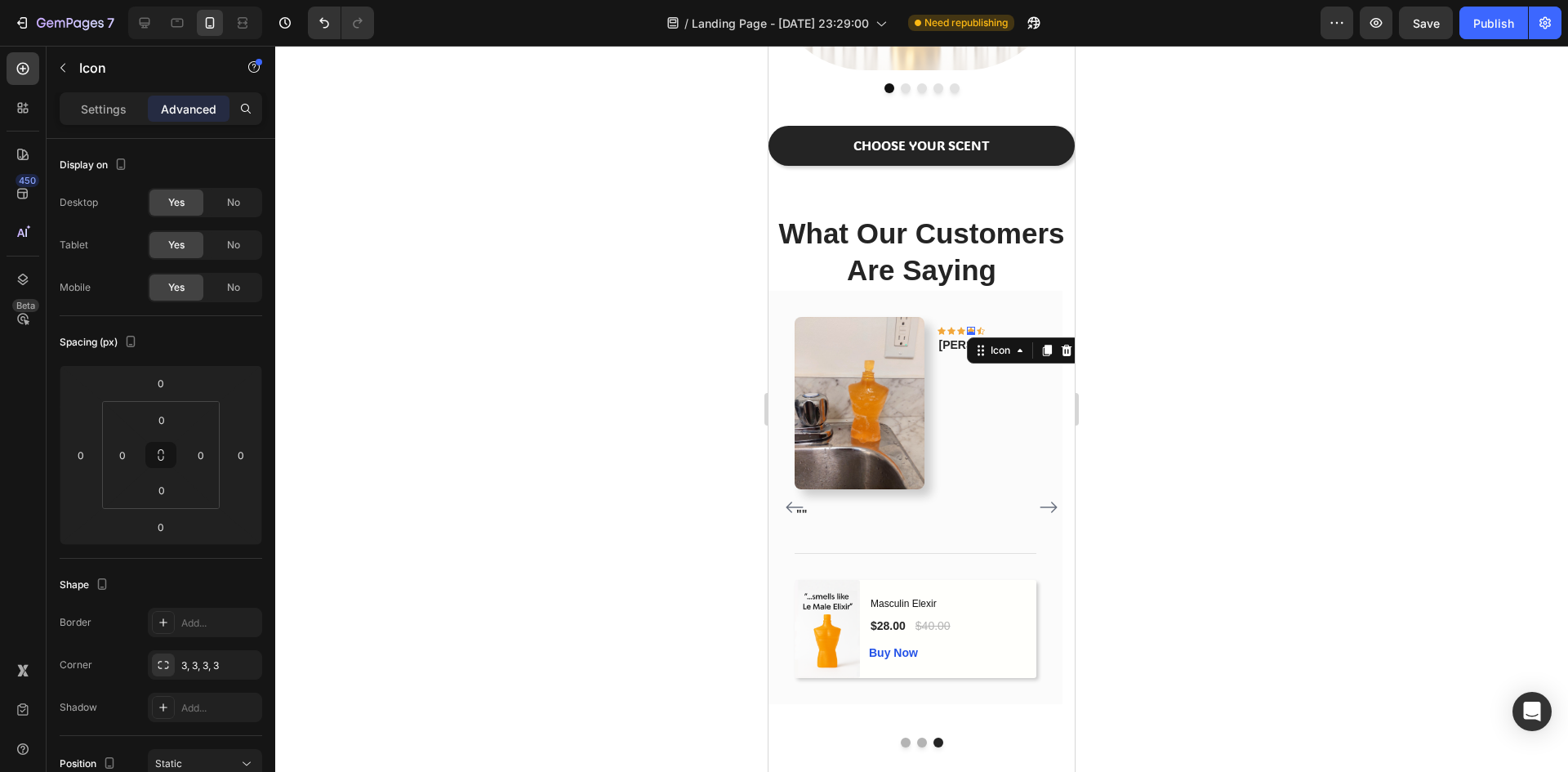
click at [975, 330] on div "Icon 0" at bounding box center [970, 330] width 8 height 8
click at [1259, 340] on div at bounding box center [921, 409] width 1292 height 726
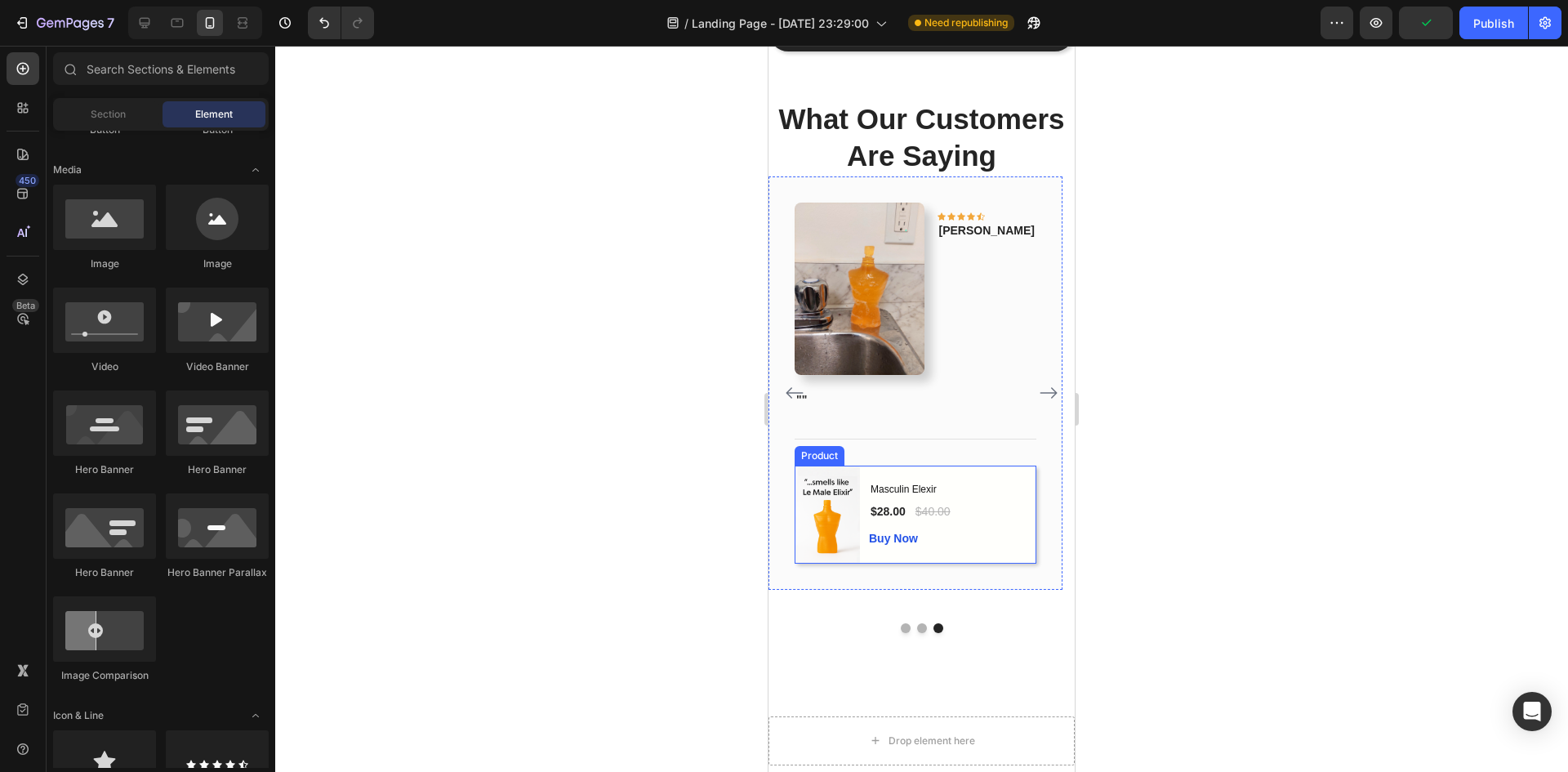
scroll to position [1636, 0]
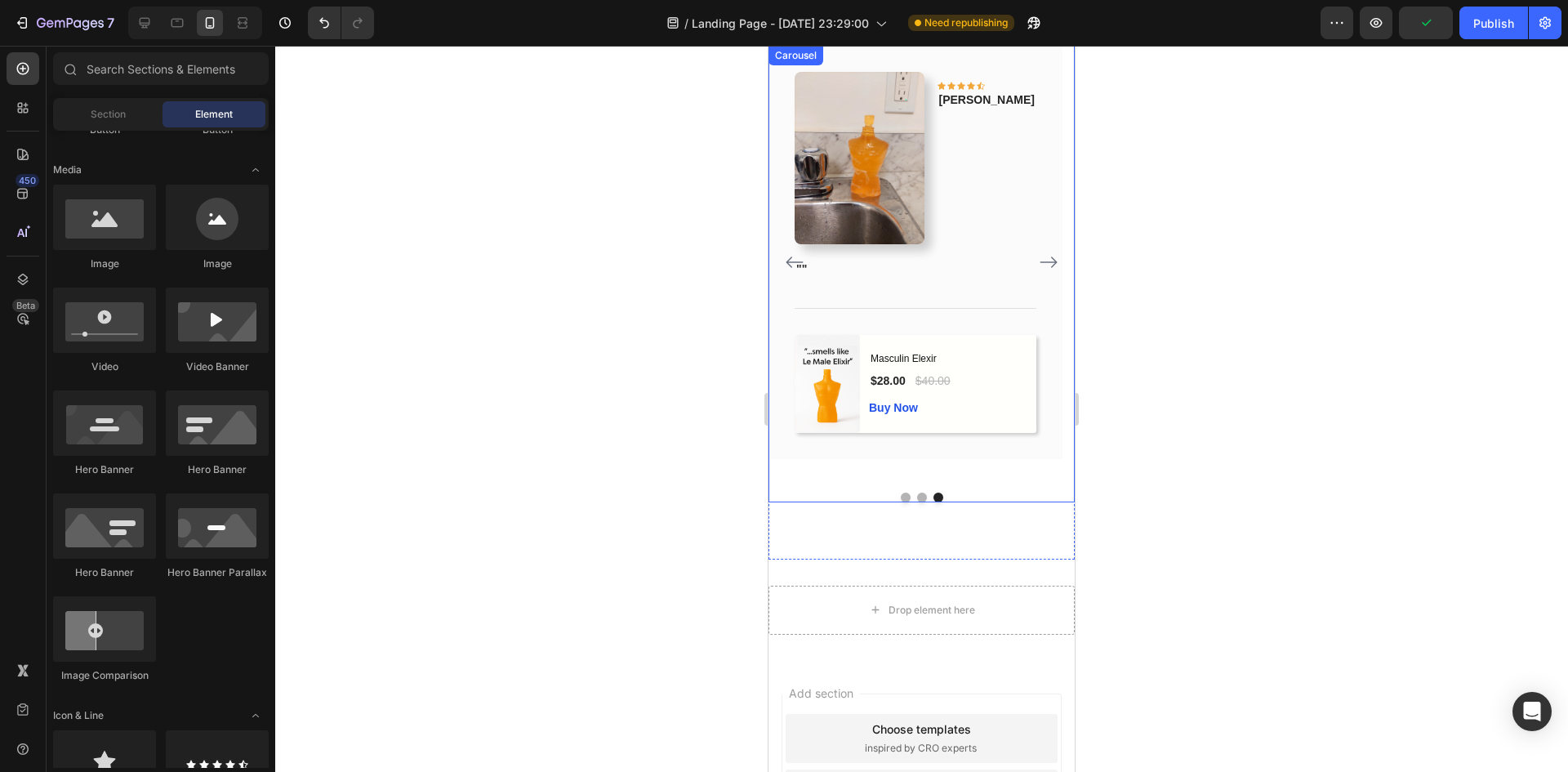
click at [917, 503] on button "Dot" at bounding box center [922, 497] width 10 height 10
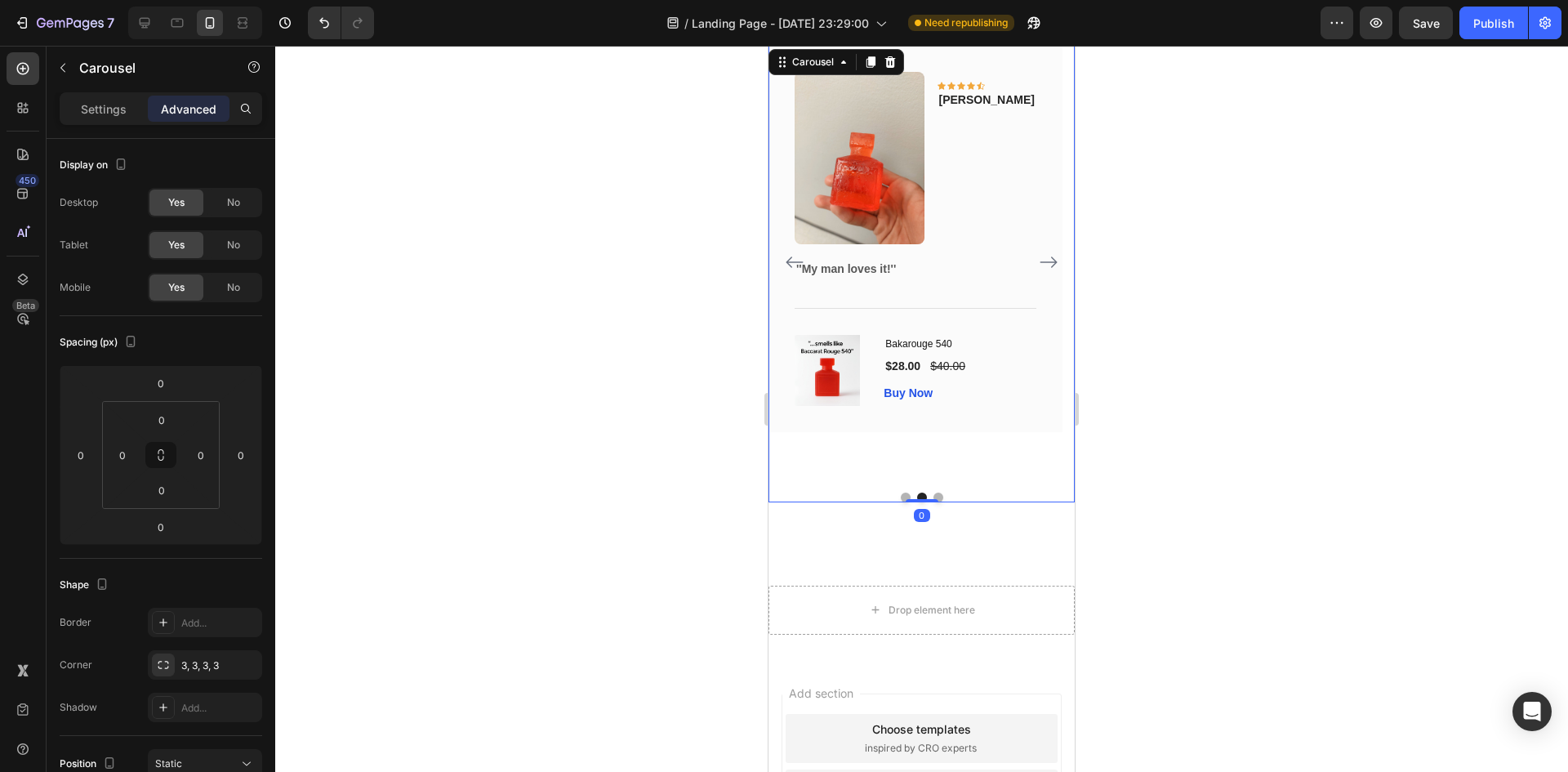
click at [901, 503] on button "Dot" at bounding box center [905, 497] width 10 height 10
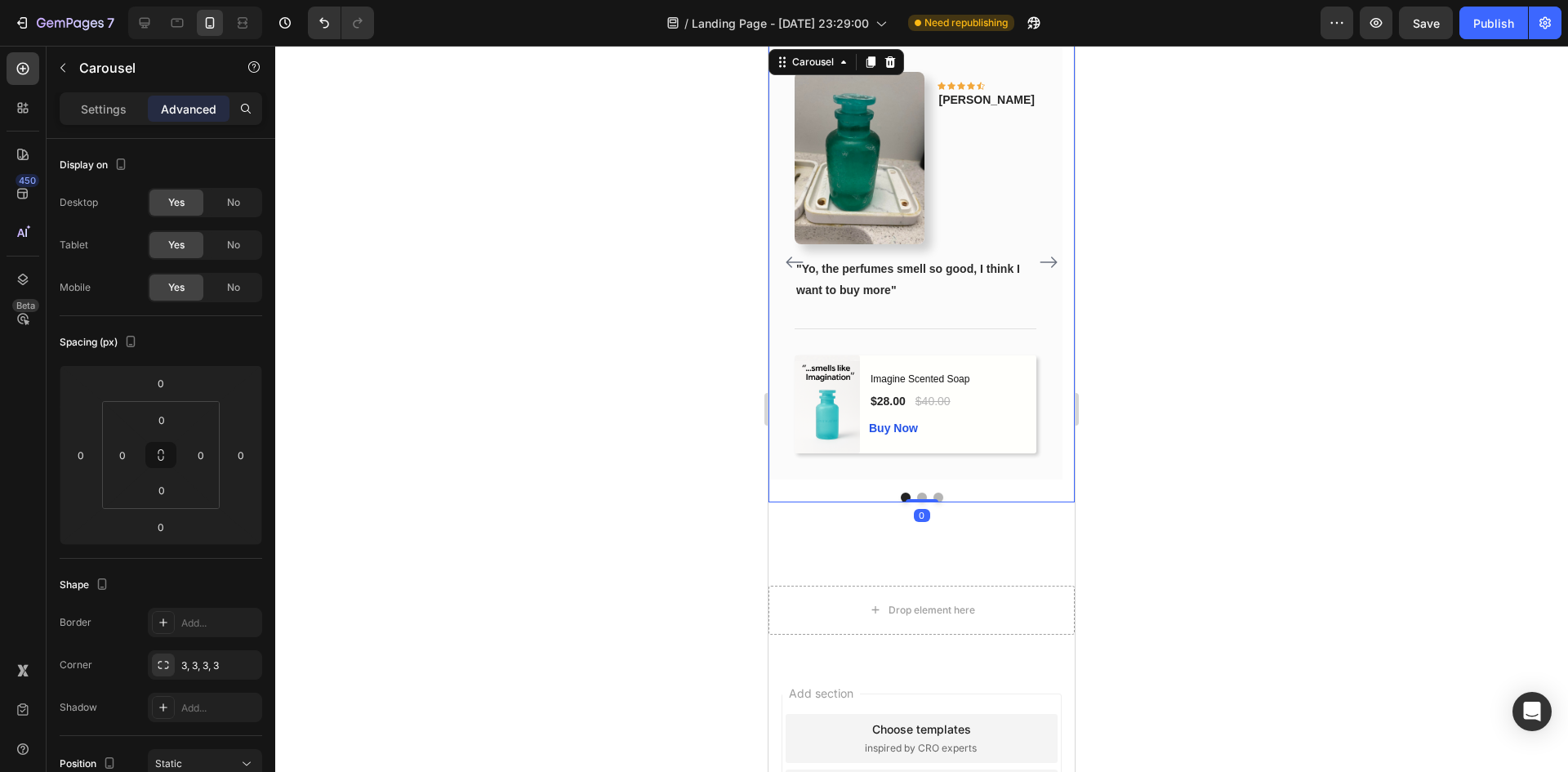
click at [934, 503] on button "Dot" at bounding box center [938, 497] width 10 height 10
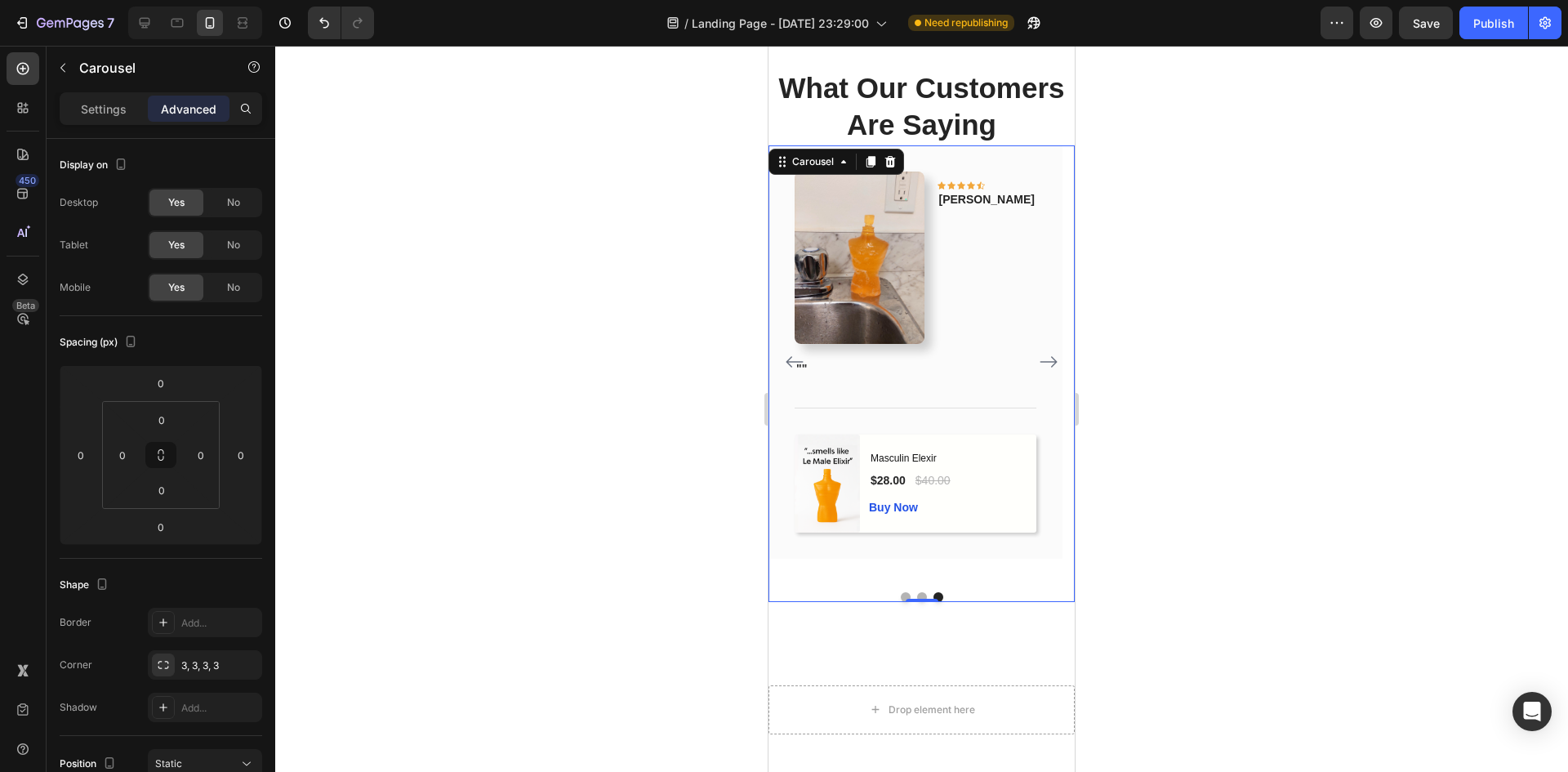
scroll to position [1496, 0]
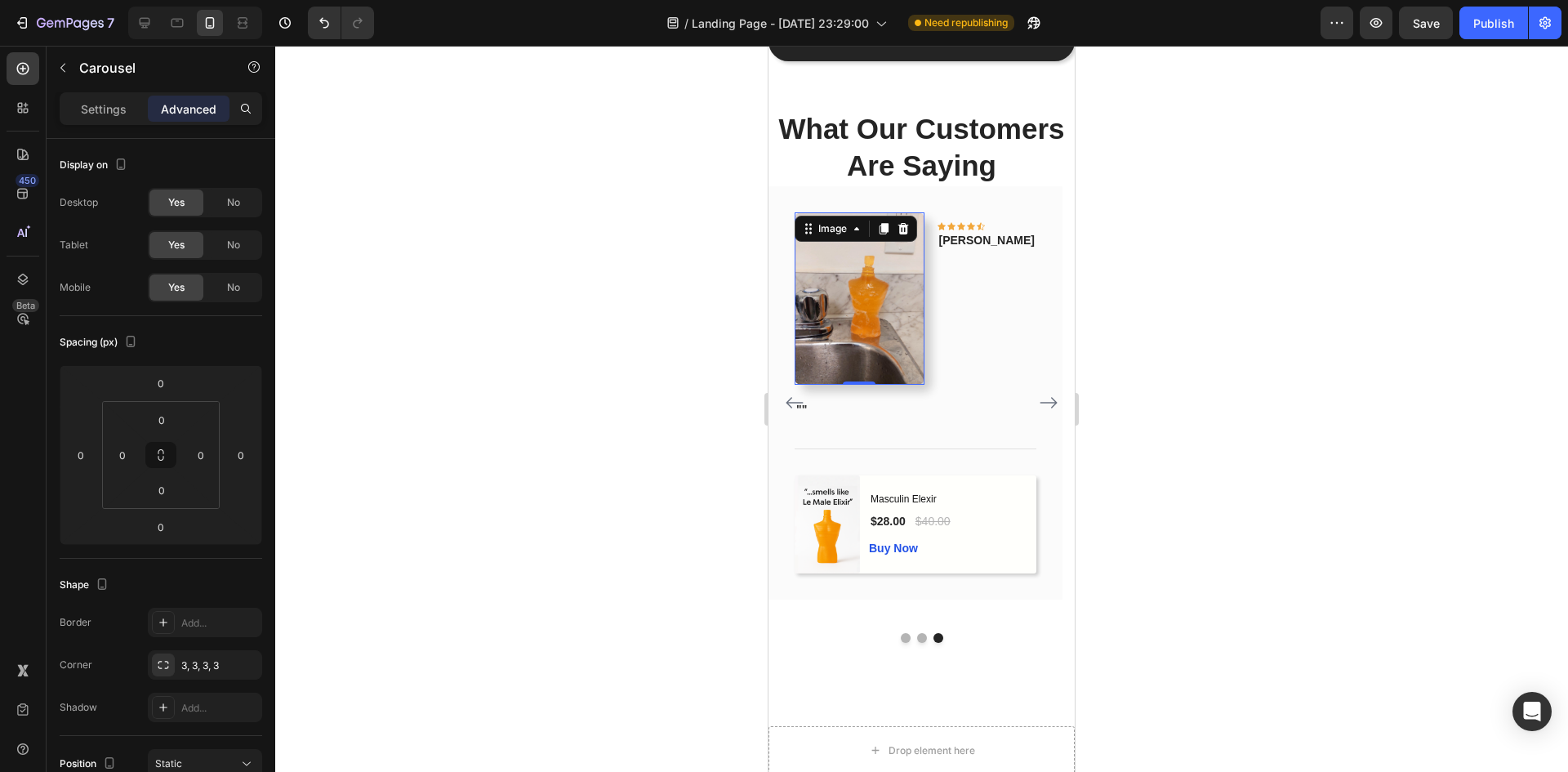
click at [898, 385] on img at bounding box center [859, 298] width 130 height 172
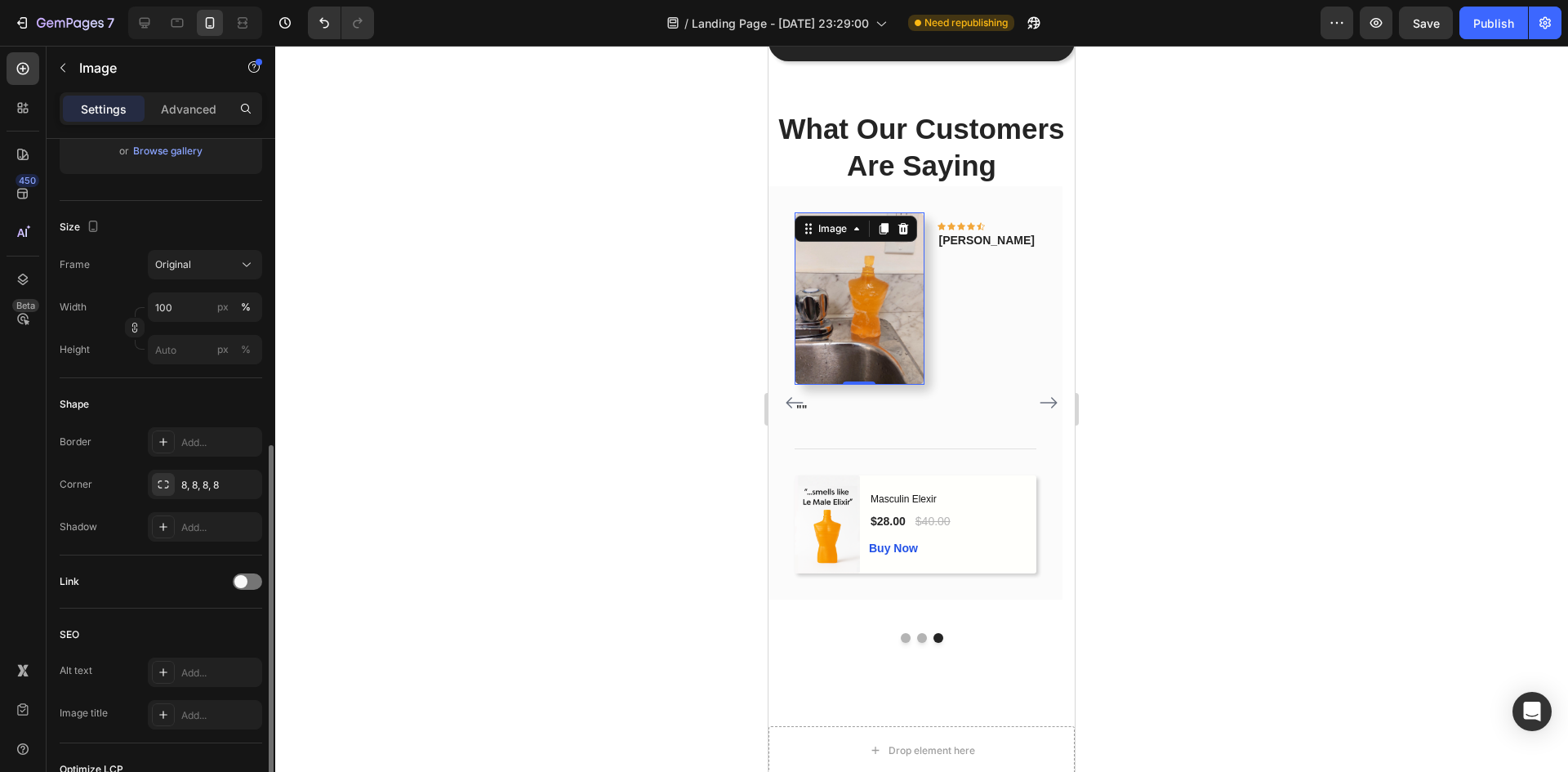
scroll to position [409, 0]
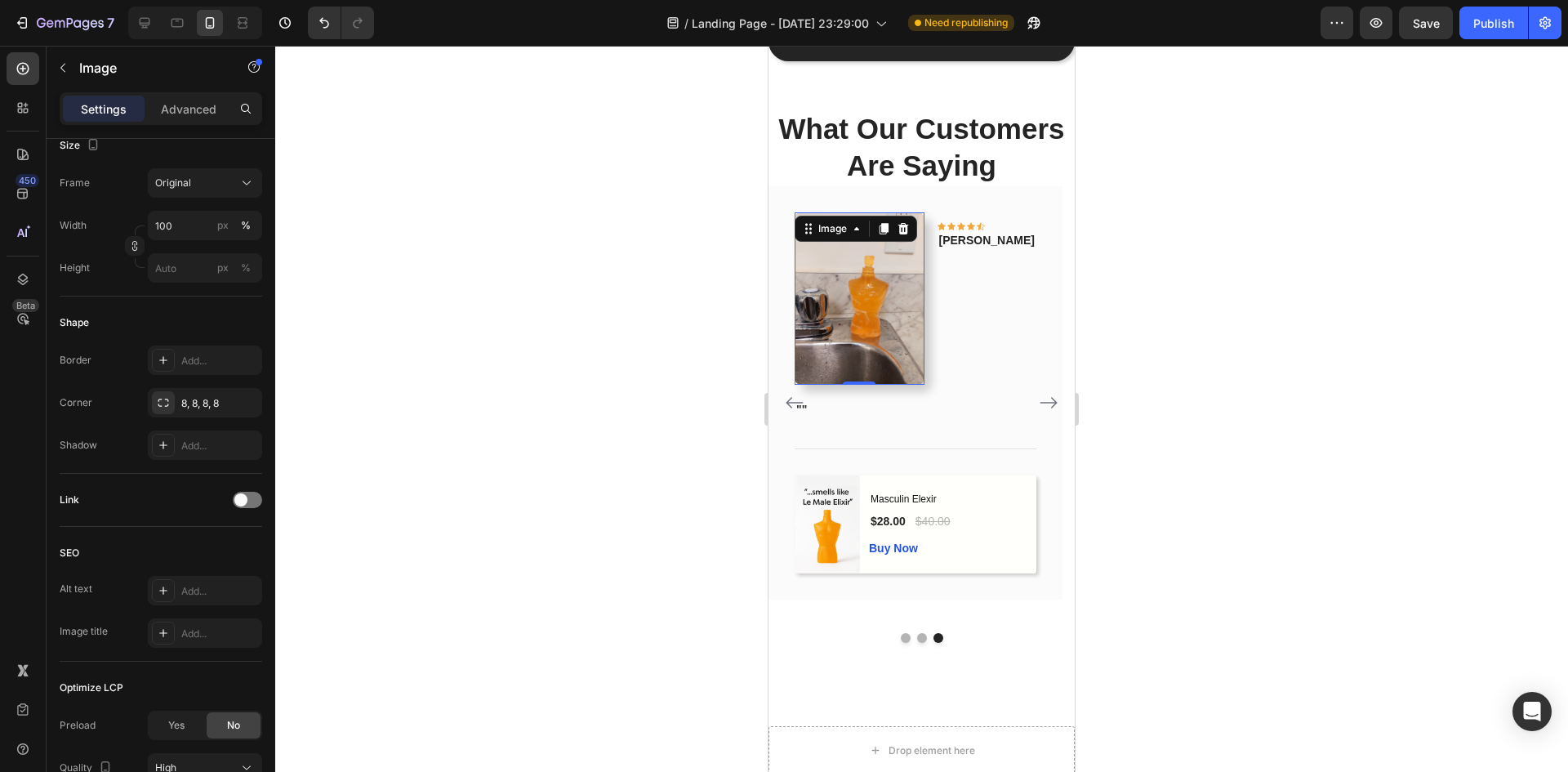
click at [1330, 377] on div at bounding box center [921, 409] width 1292 height 726
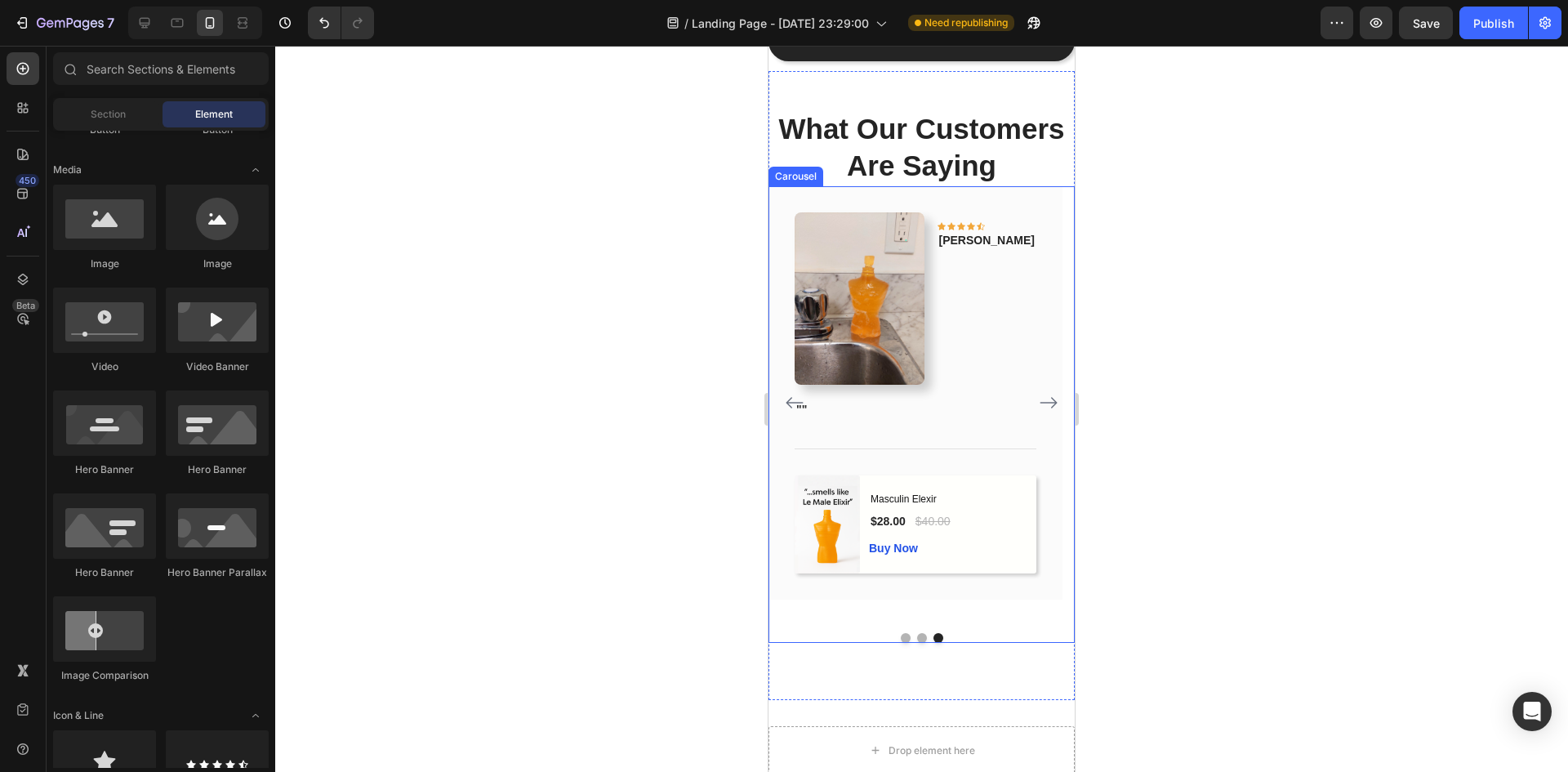
click at [917, 643] on button "Dot" at bounding box center [922, 637] width 10 height 10
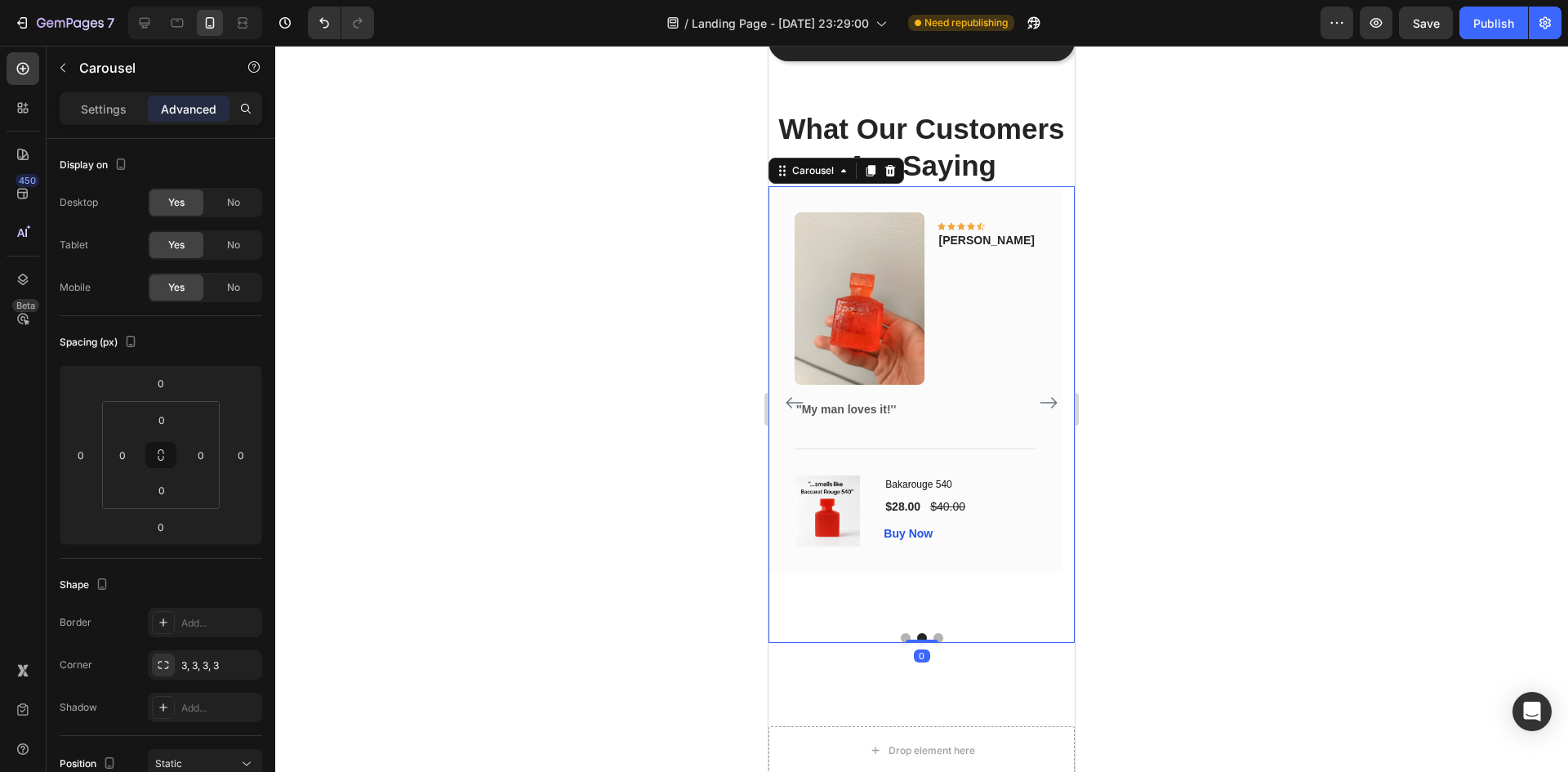
click at [901, 643] on button "Dot" at bounding box center [905, 637] width 10 height 10
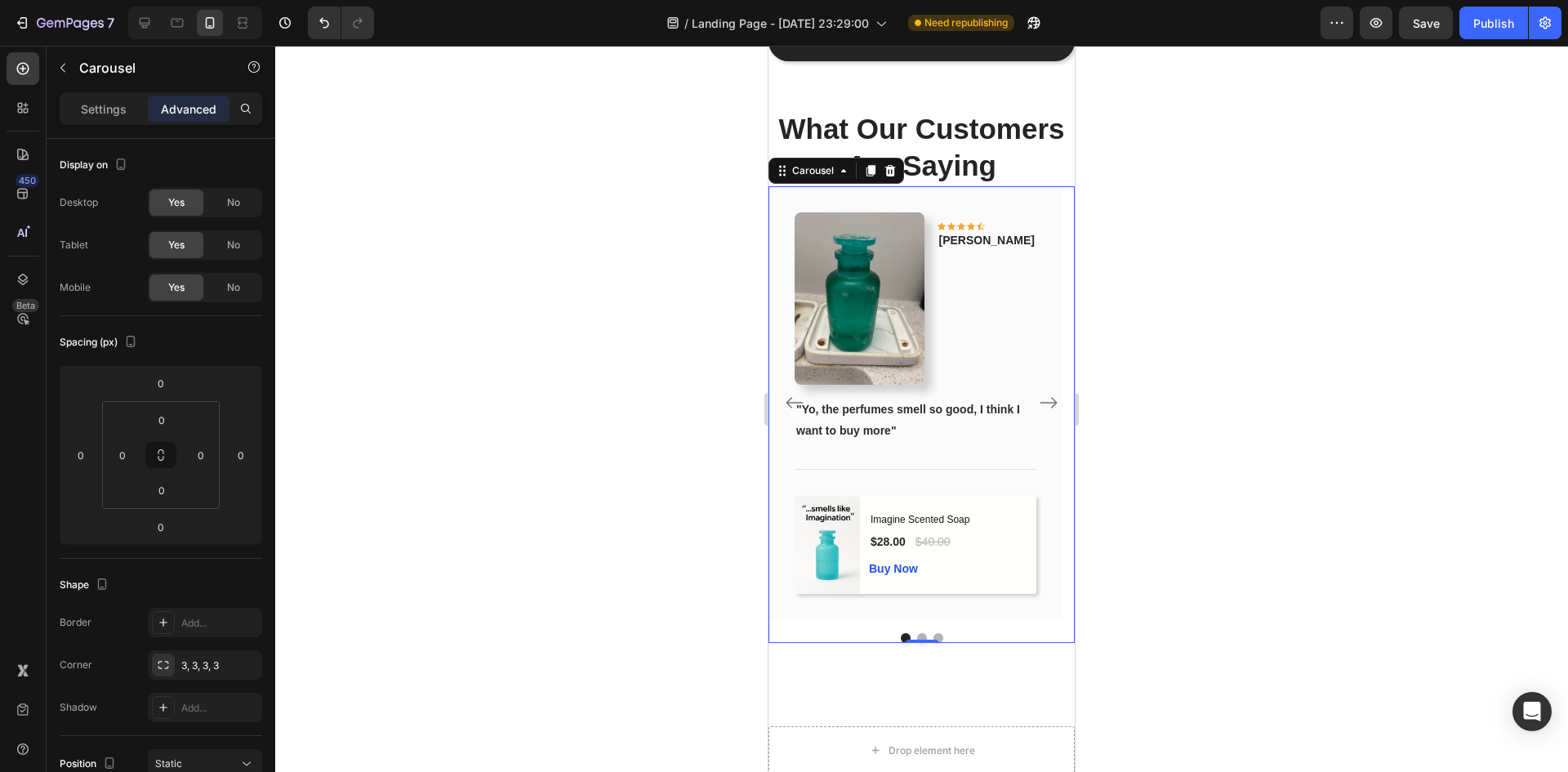
click at [934, 643] on button "Dot" at bounding box center [938, 637] width 10 height 10
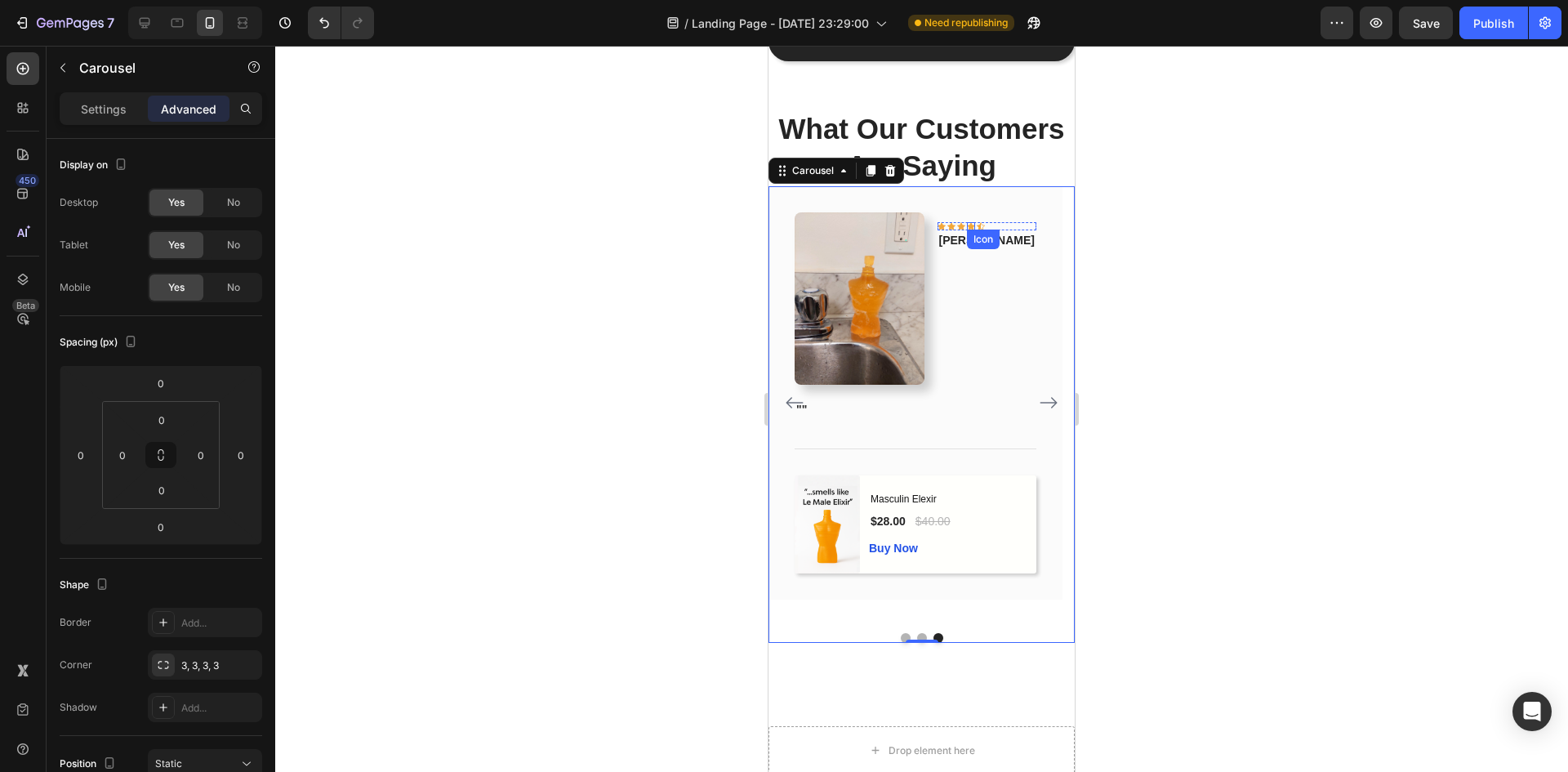
click at [975, 225] on div "Icon" at bounding box center [970, 226] width 8 height 8
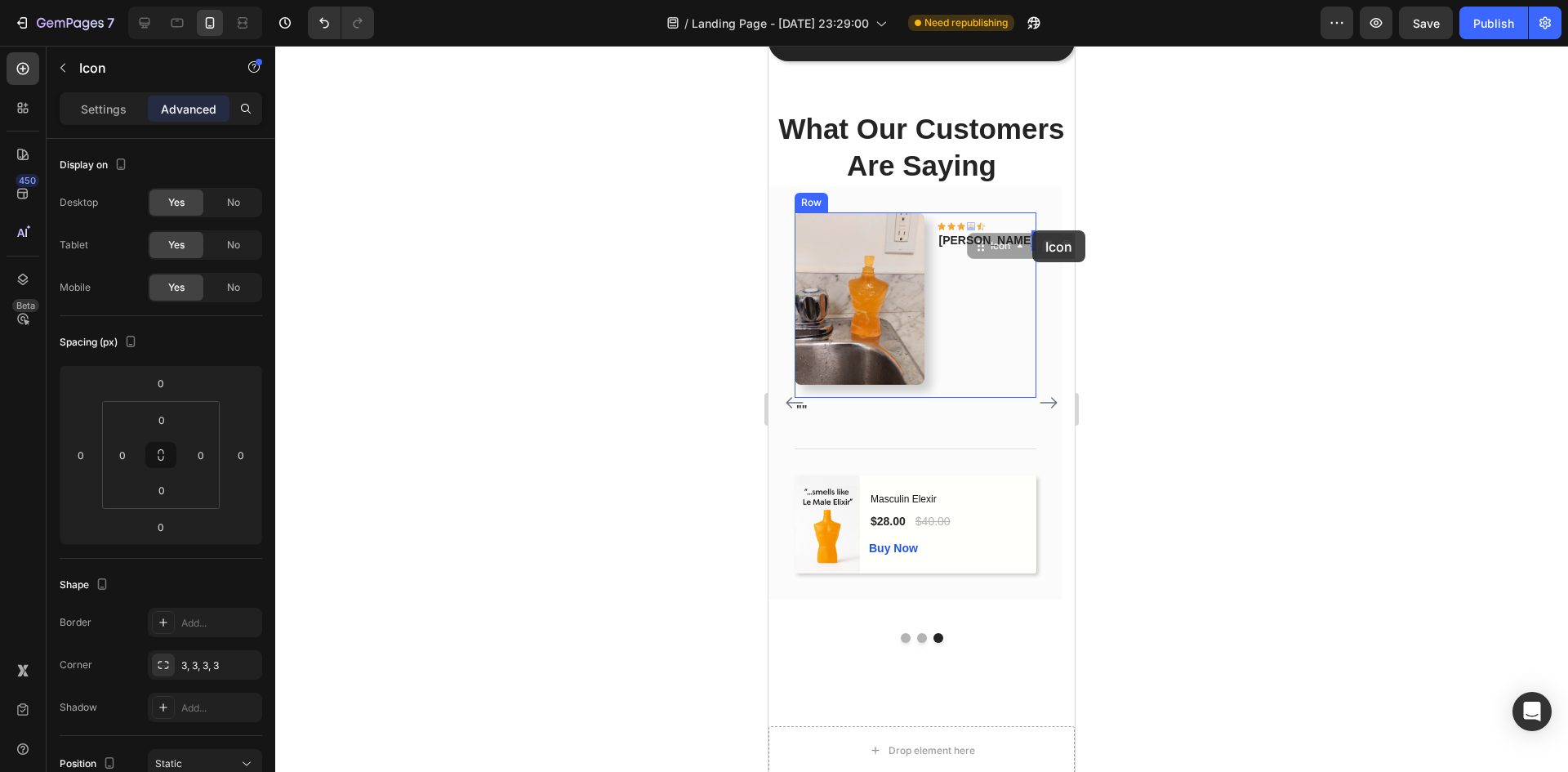
drag, startPoint x: 1035, startPoint y: 248, endPoint x: 1846, endPoint y: 327, distance: 814.8
click at [1125, 265] on div at bounding box center [921, 409] width 1292 height 726
click at [985, 224] on icon at bounding box center [980, 226] width 8 height 7
click at [975, 226] on div "Icon 0" at bounding box center [970, 226] width 8 height 8
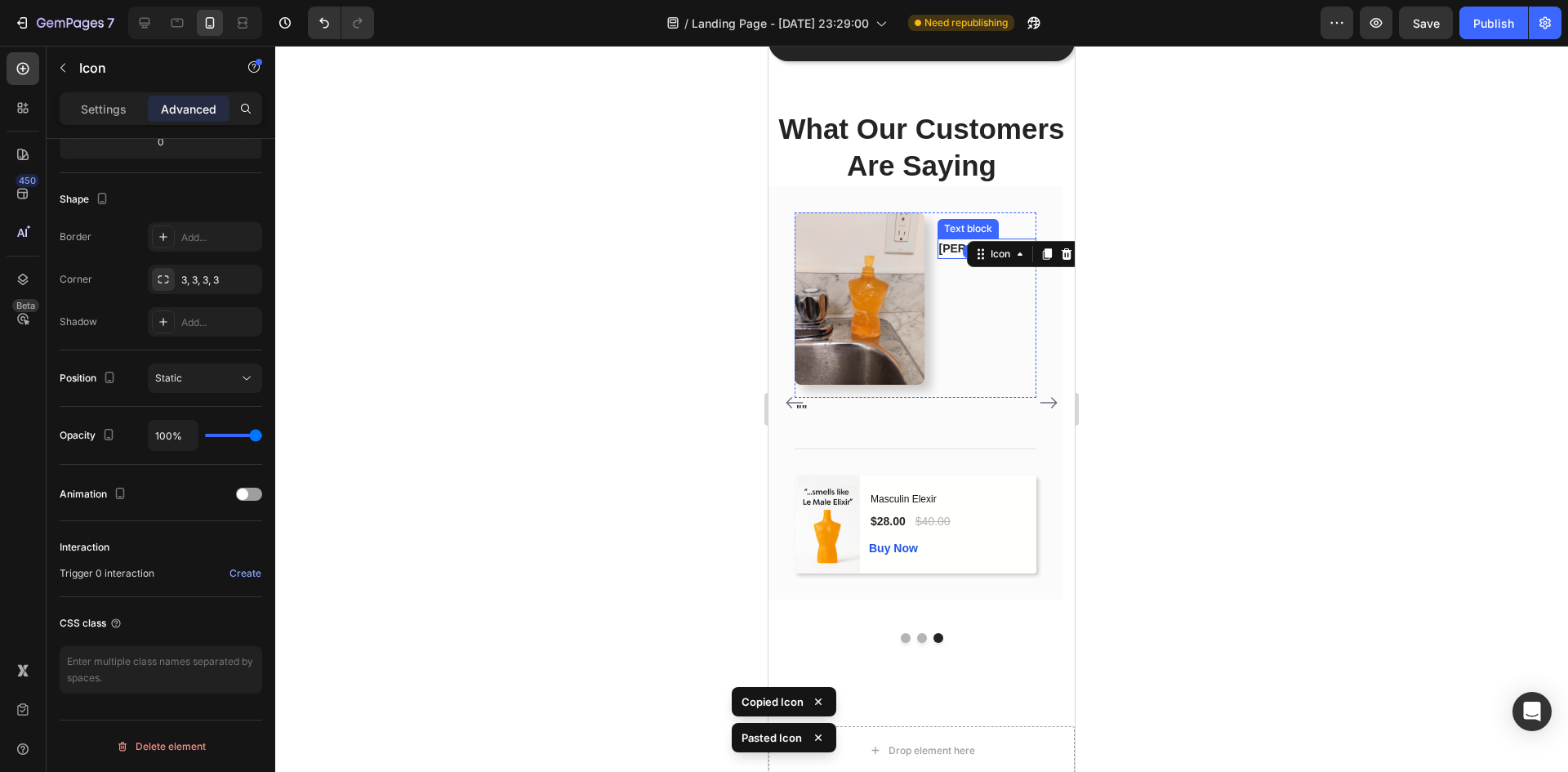
click at [1031, 227] on div "Icon Icon Icon Icon Icon 0 Icon Row Antonio Text block" at bounding box center [986, 298] width 99 height 172
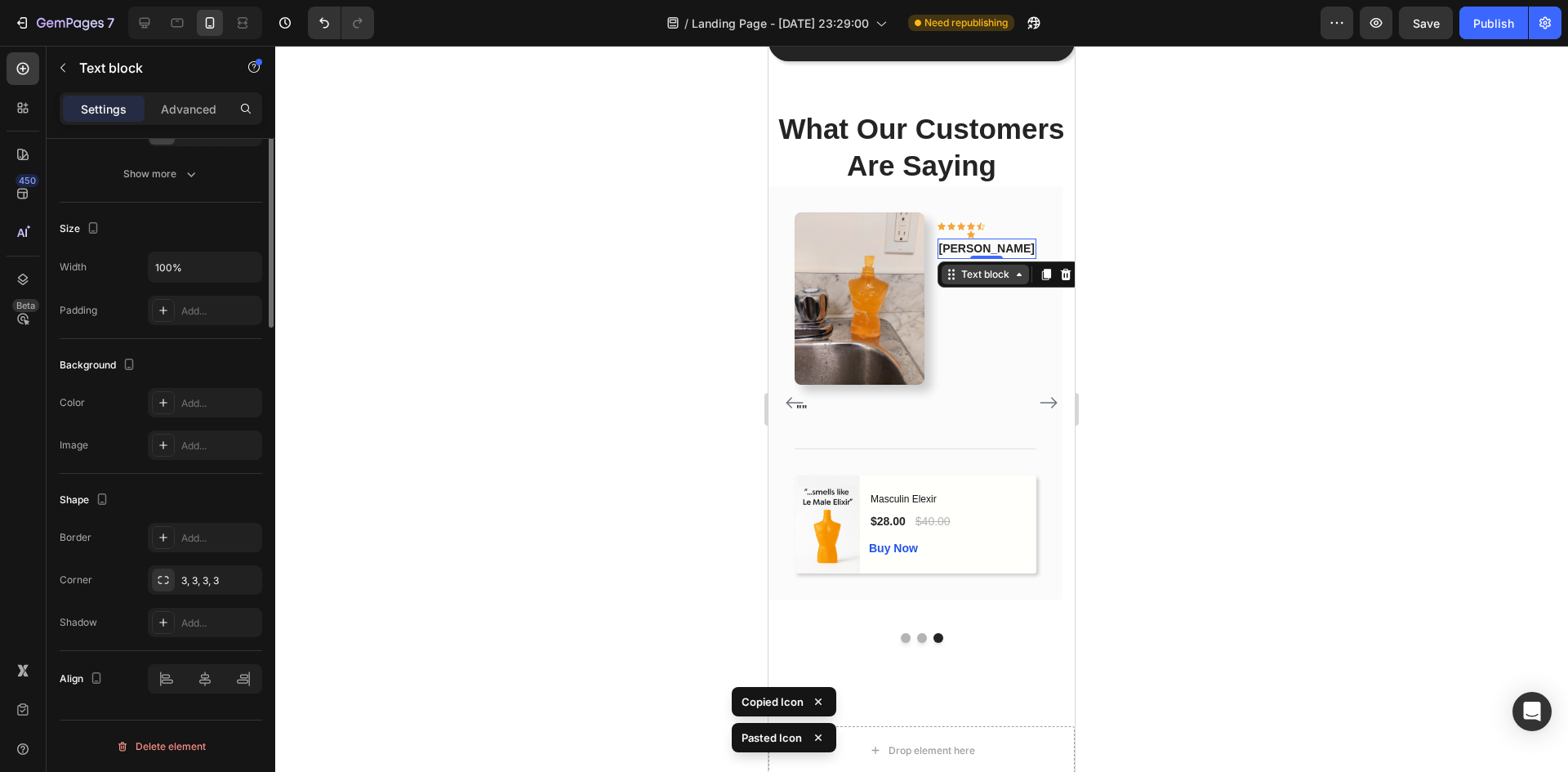
scroll to position [0, 0]
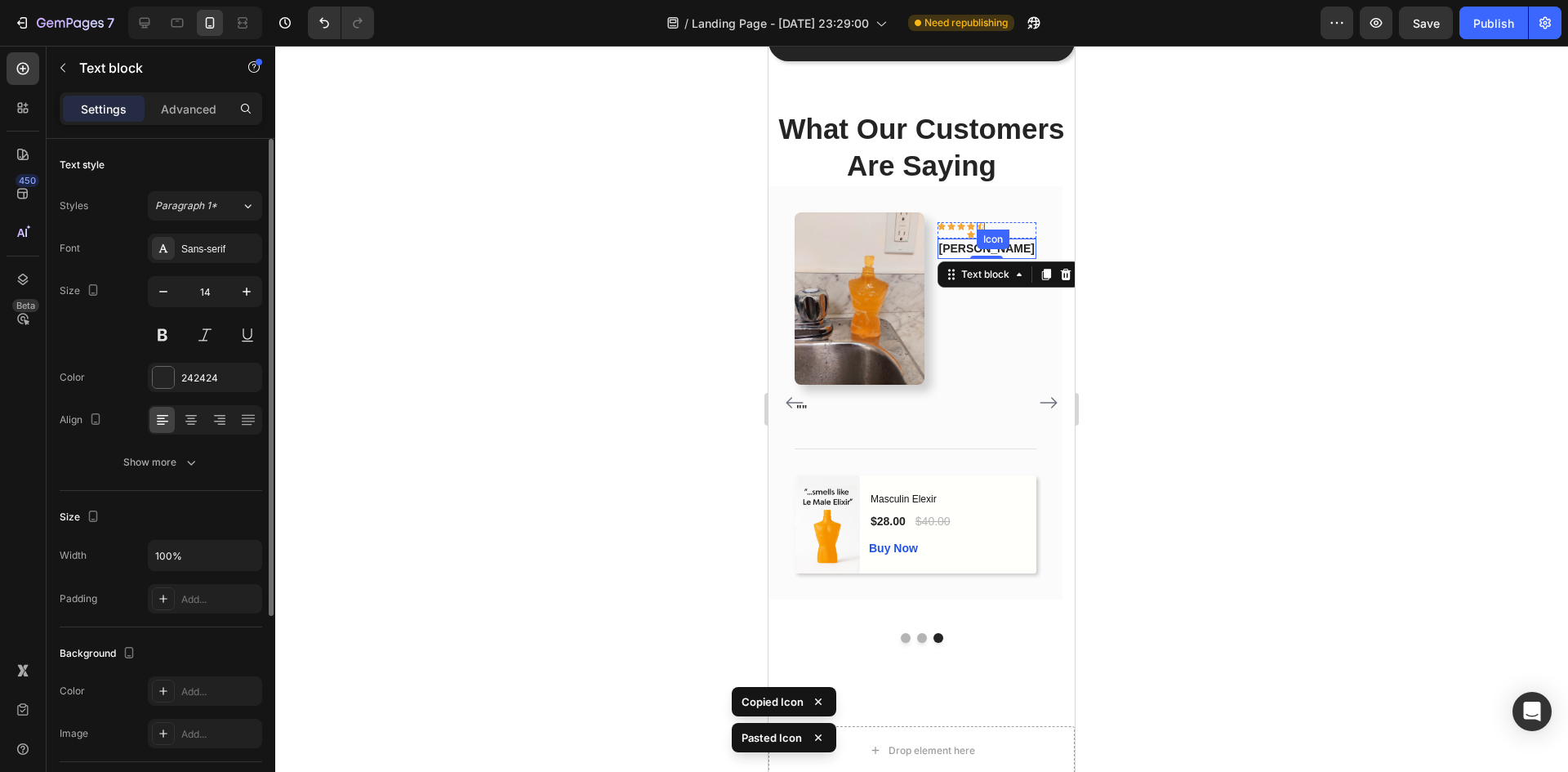
click at [985, 226] on icon at bounding box center [980, 226] width 8 height 7
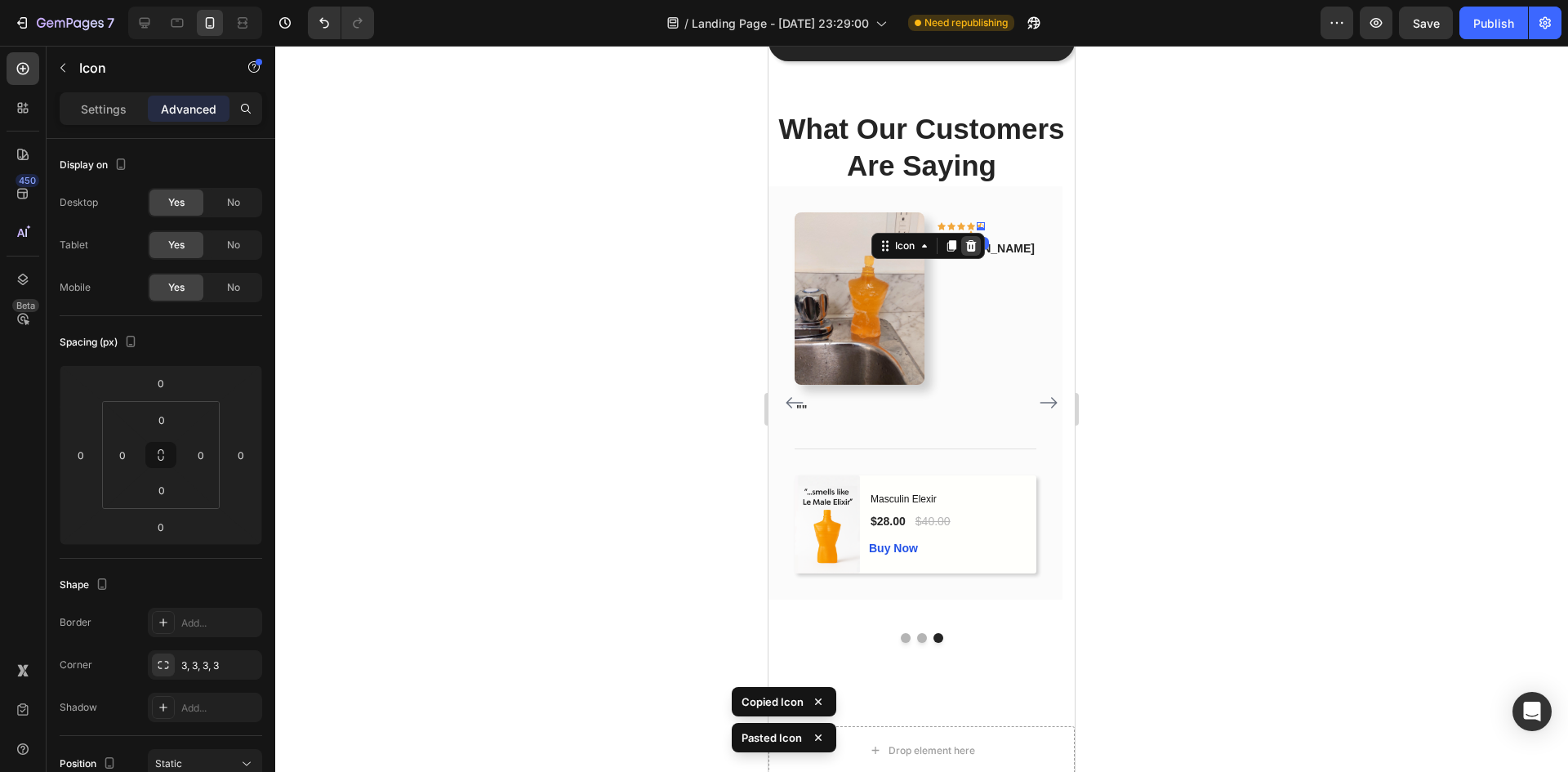
click at [977, 245] on icon at bounding box center [971, 246] width 13 height 13
click at [975, 234] on icon at bounding box center [970, 234] width 8 height 7
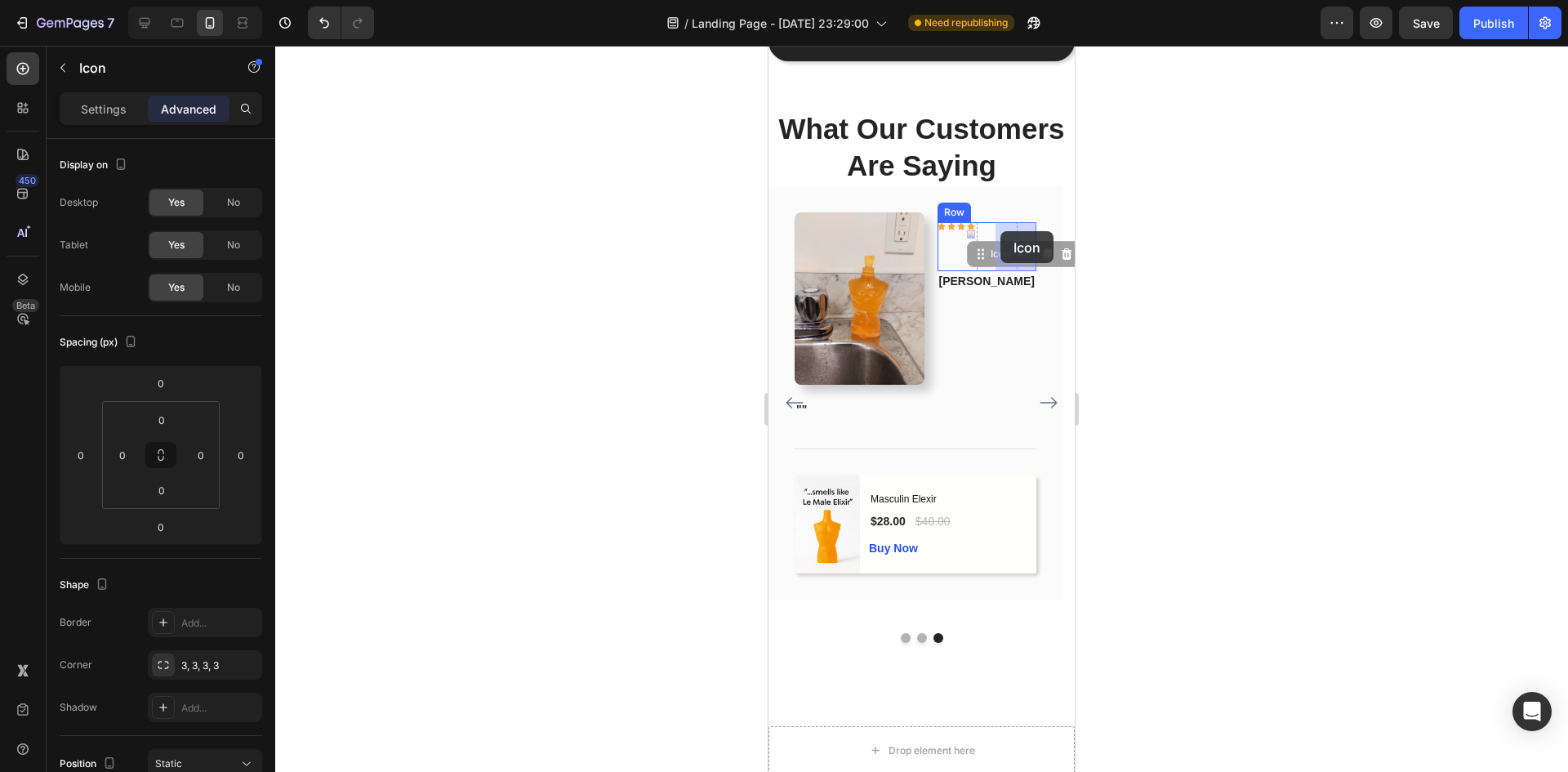
drag, startPoint x: 1011, startPoint y: 250, endPoint x: 1001, endPoint y: 231, distance: 21.5
click at [1156, 274] on div at bounding box center [921, 409] width 1292 height 726
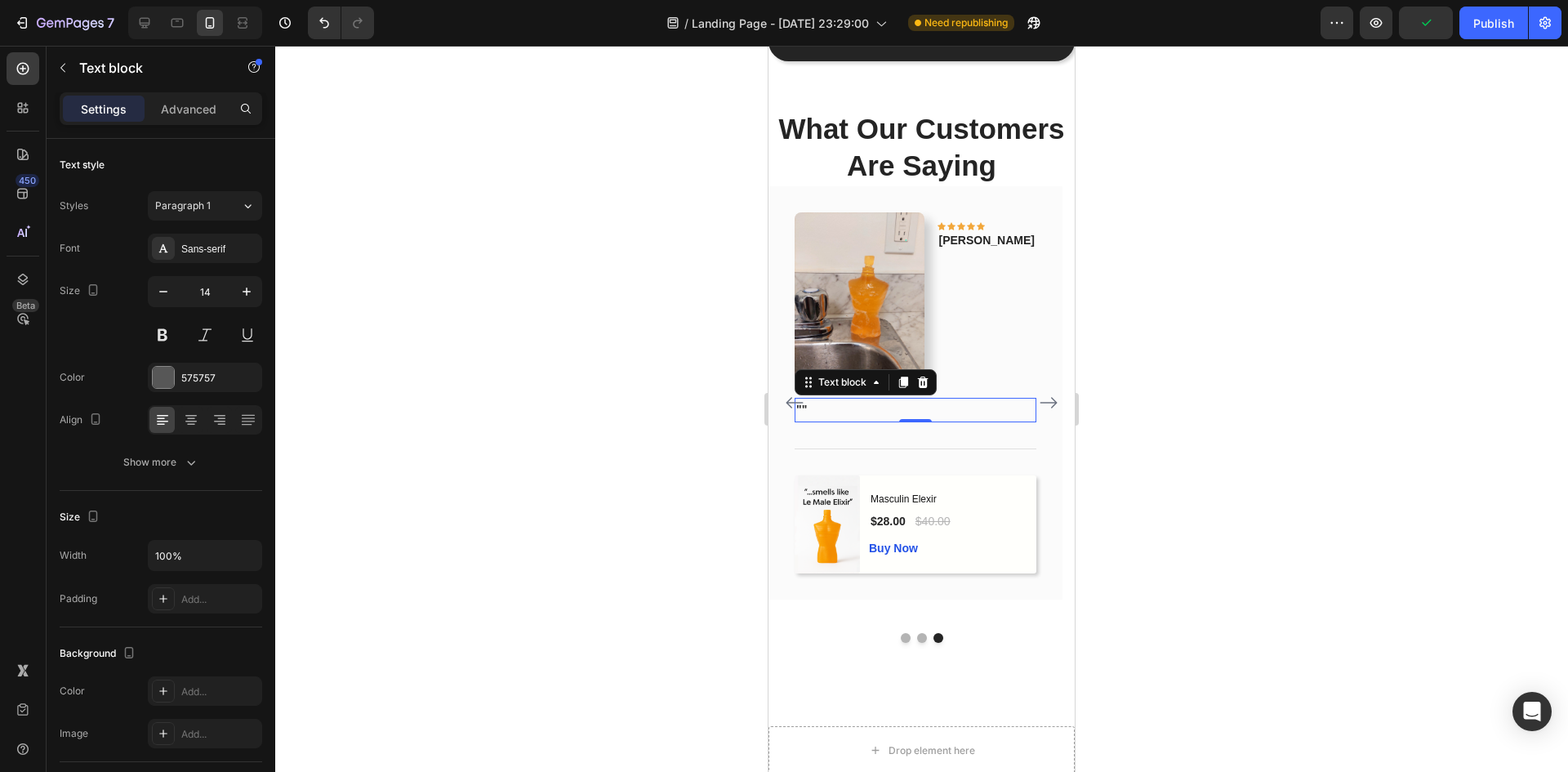
click at [842, 420] on p """" at bounding box center [916, 410] width 238 height 20
click at [802, 416] on strong """" at bounding box center [802, 409] width 11 height 13
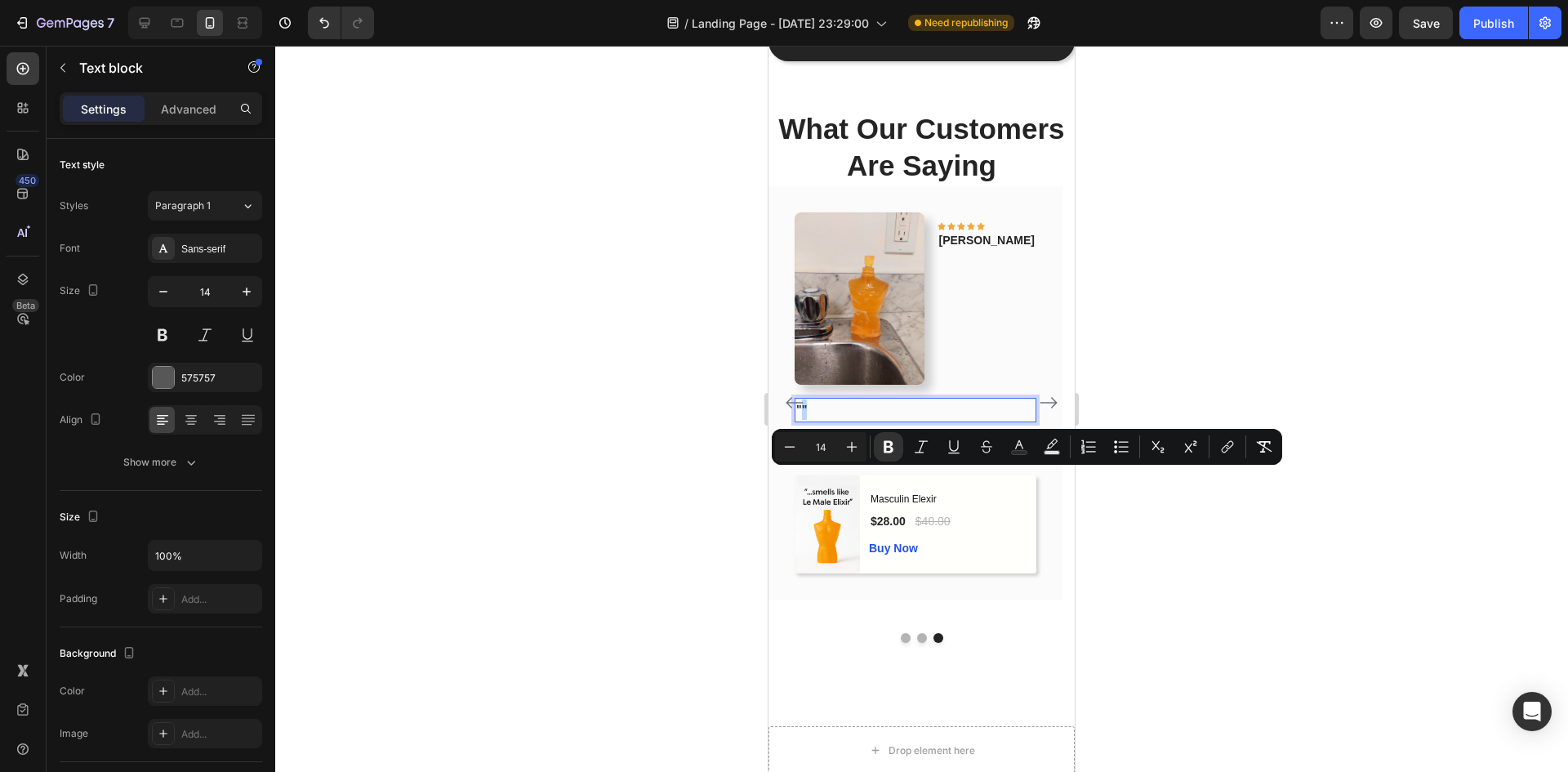
click at [870, 420] on p """" at bounding box center [916, 410] width 238 height 20
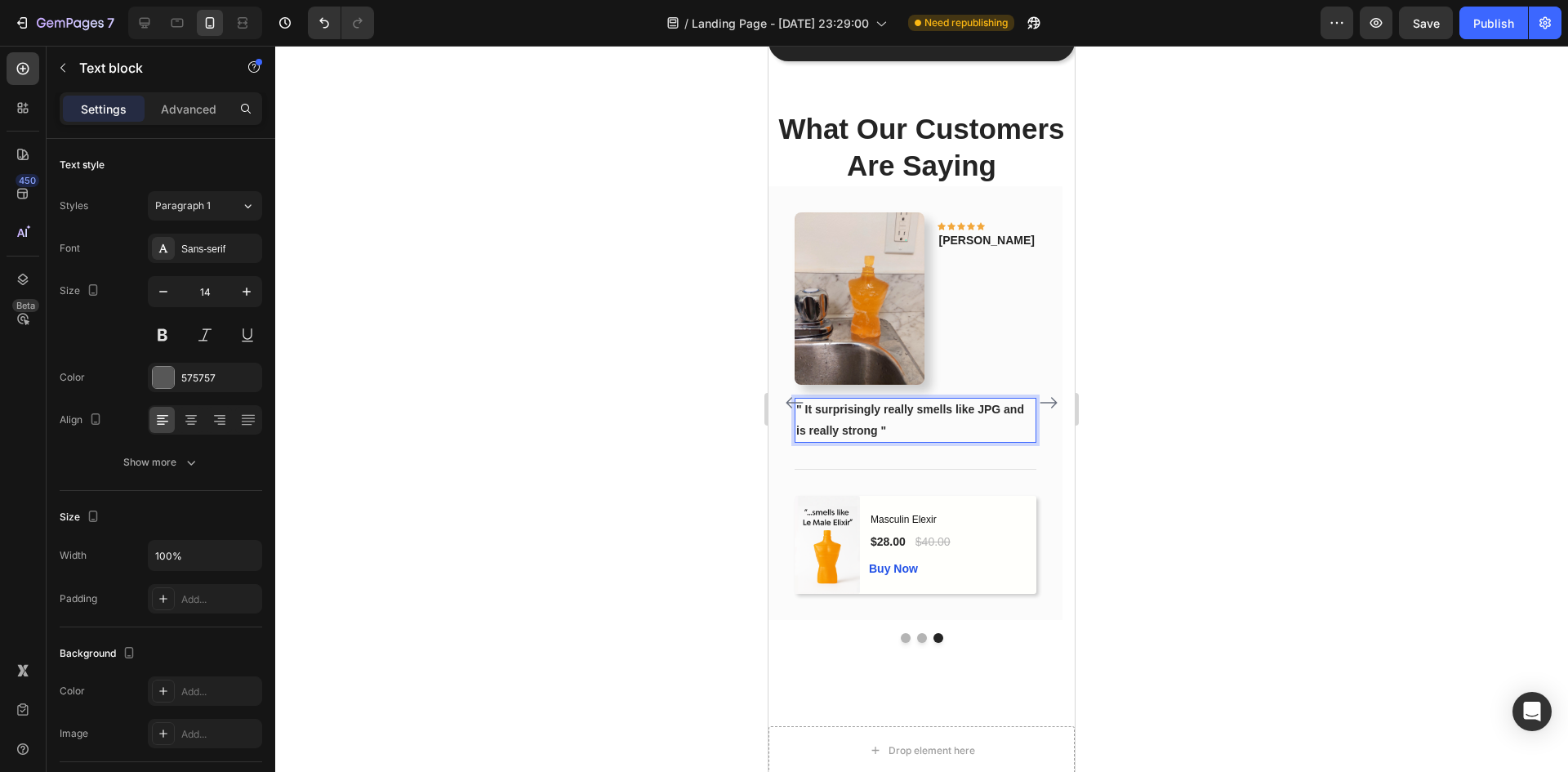
click at [1197, 482] on div at bounding box center [921, 409] width 1292 height 726
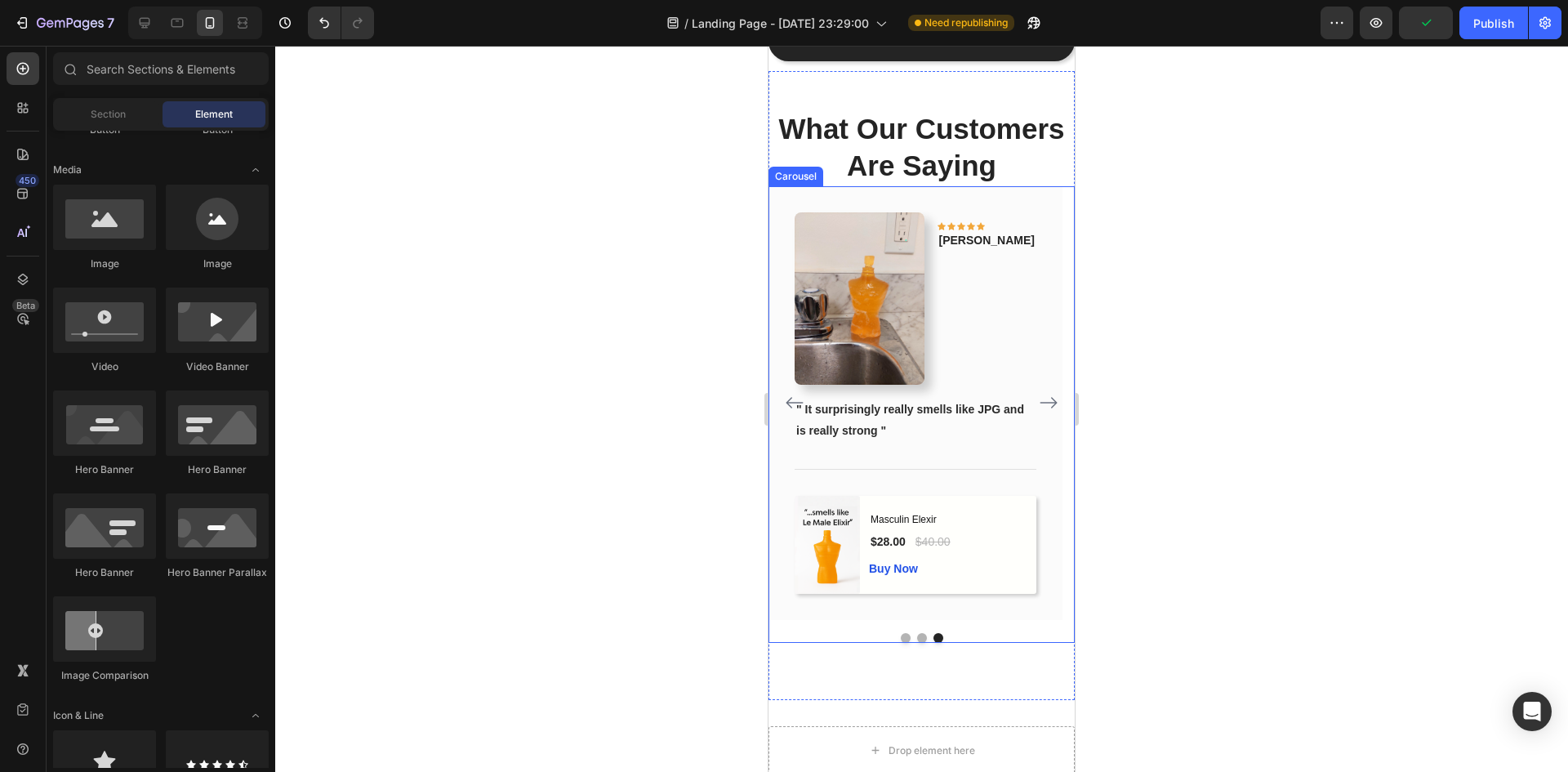
click at [793, 412] on icon "Carousel Back Arrow" at bounding box center [794, 403] width 20 height 20
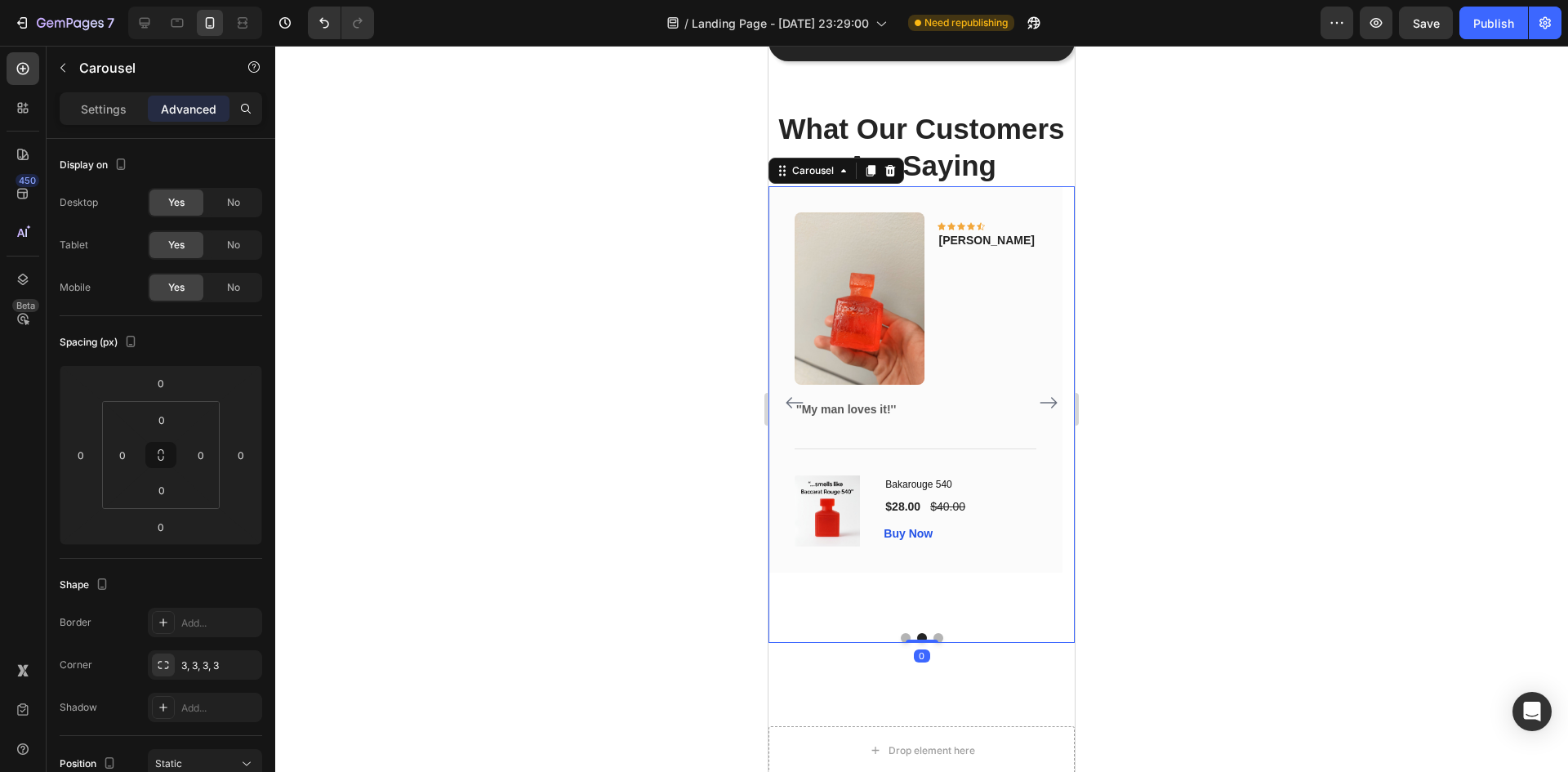
click at [789, 412] on icon "Carousel Back Arrow" at bounding box center [794, 403] width 20 height 20
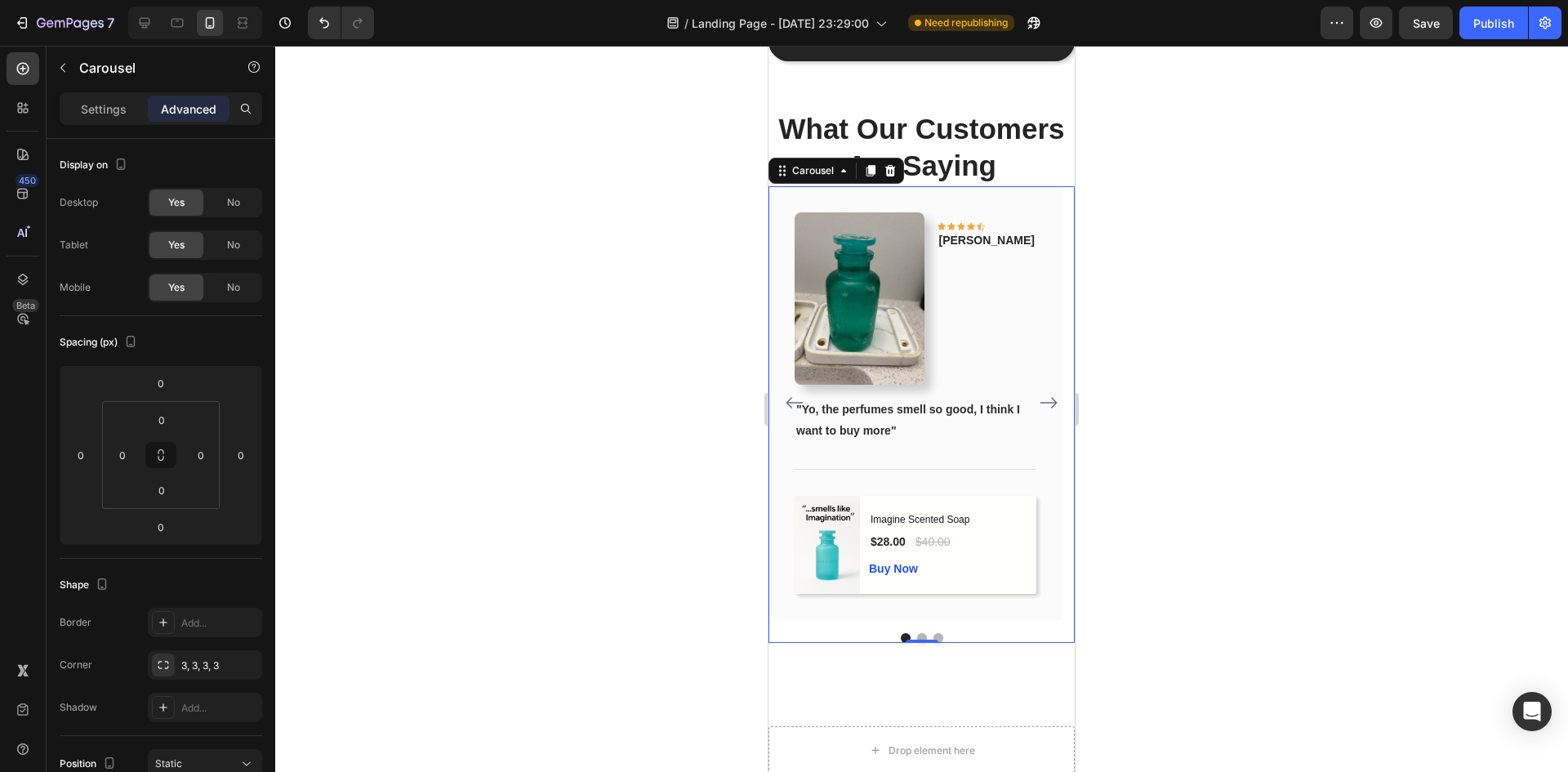
click at [1038, 412] on icon "Carousel Next Arrow" at bounding box center [1048, 403] width 20 height 20
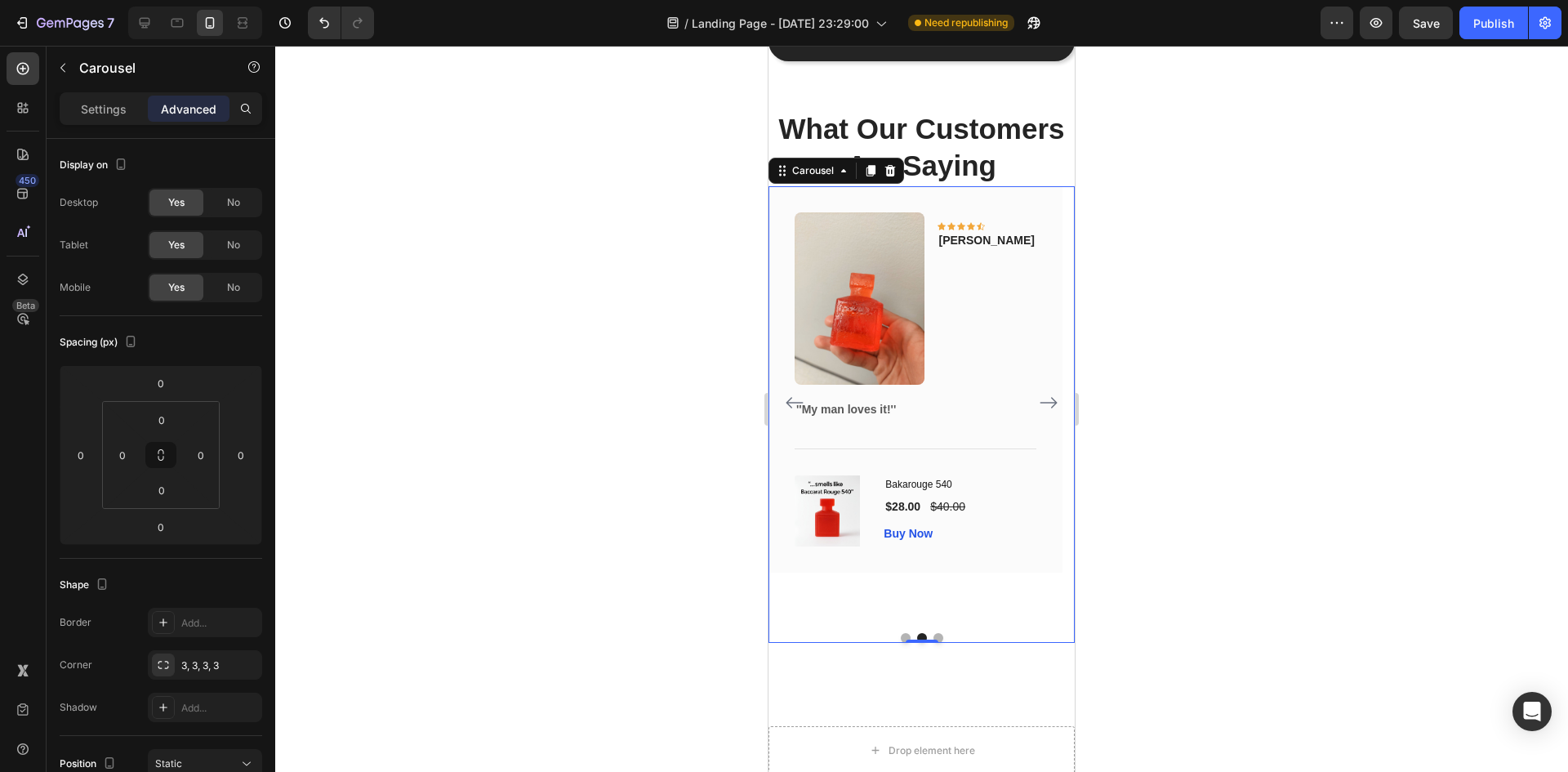
click at [1038, 412] on icon "Carousel Next Arrow" at bounding box center [1048, 403] width 20 height 20
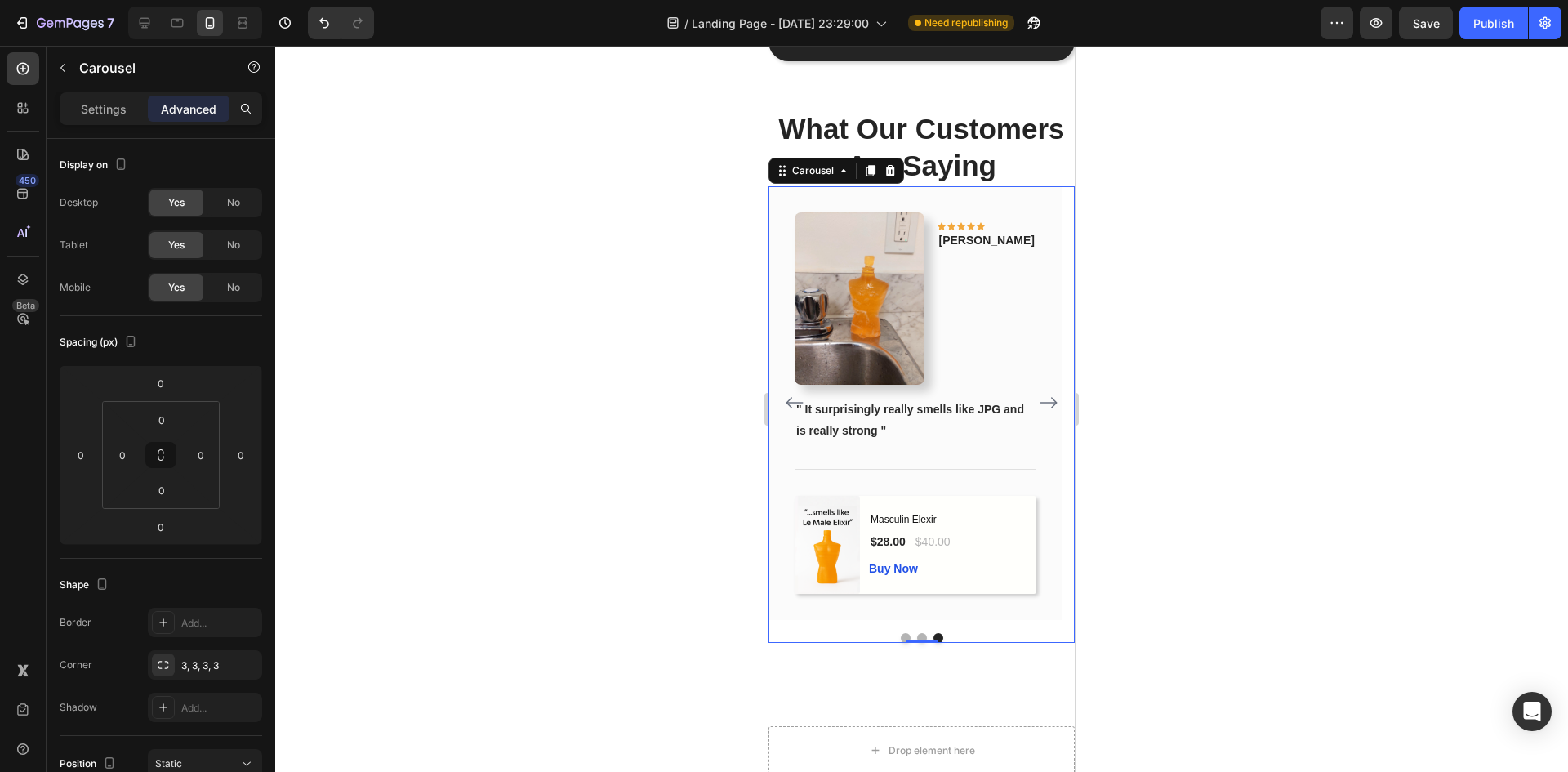
click at [1356, 434] on div at bounding box center [921, 409] width 1292 height 726
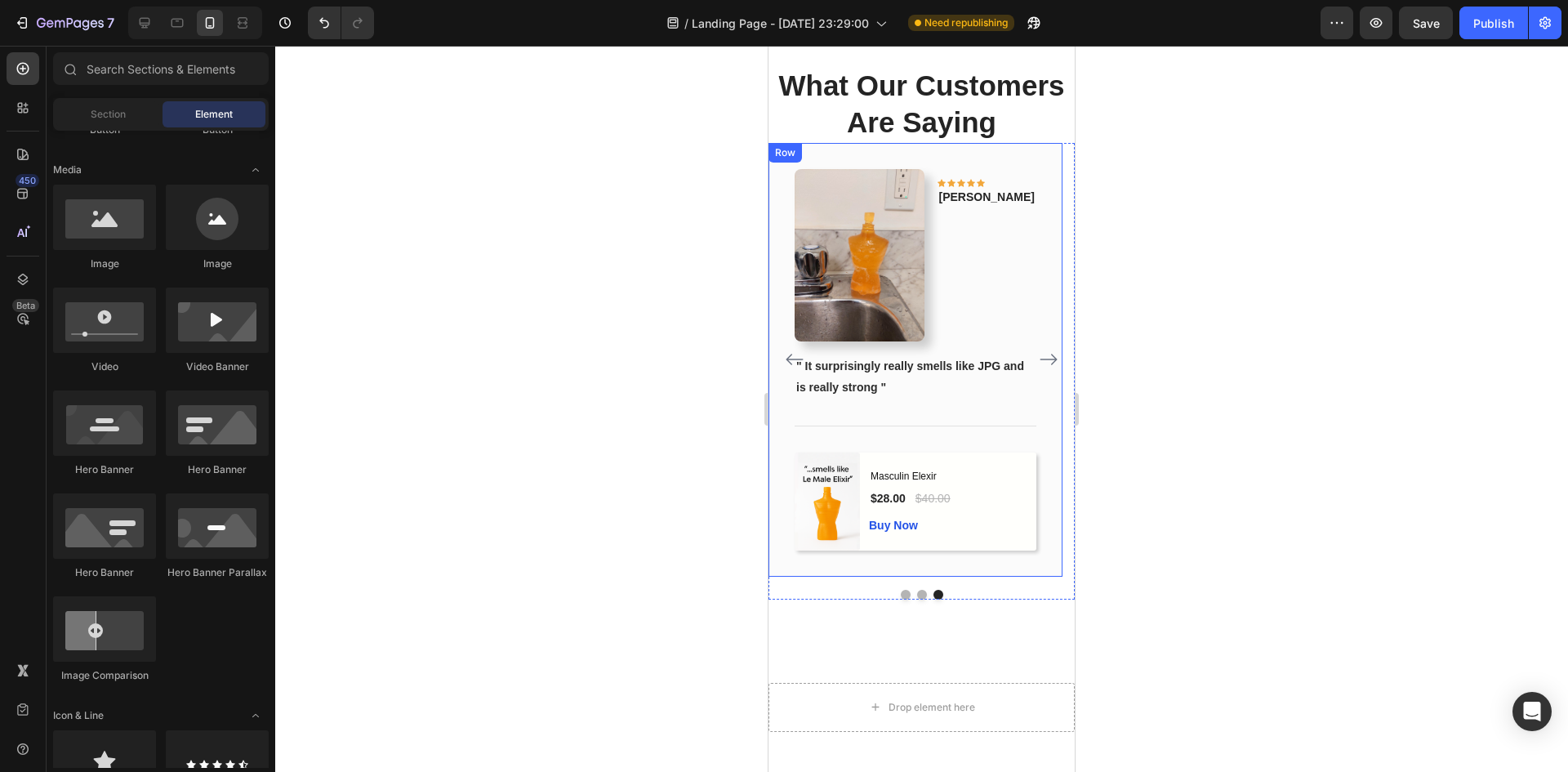
scroll to position [1823, 0]
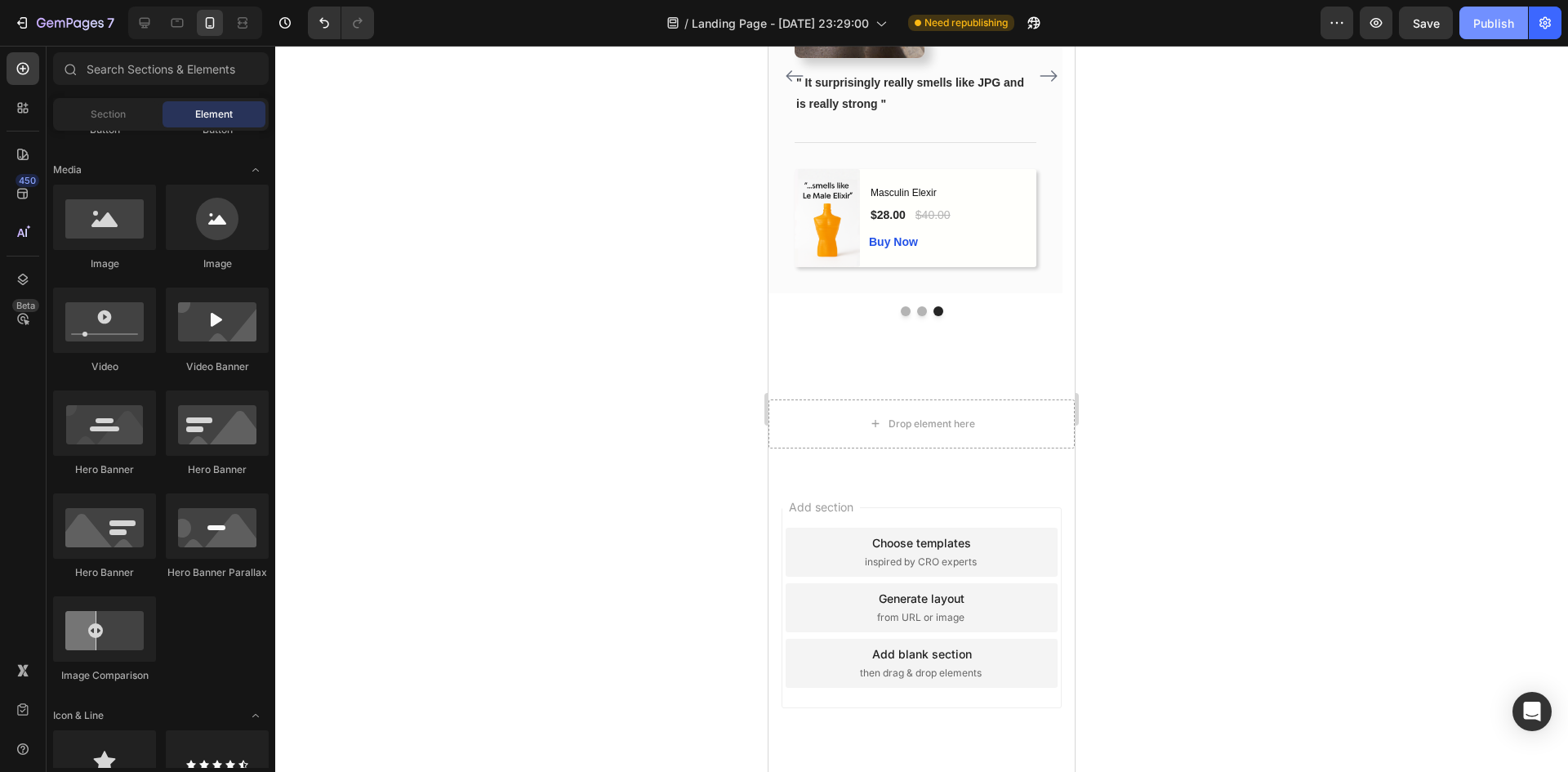
click at [1488, 28] on div "Publish" at bounding box center [1493, 23] width 41 height 17
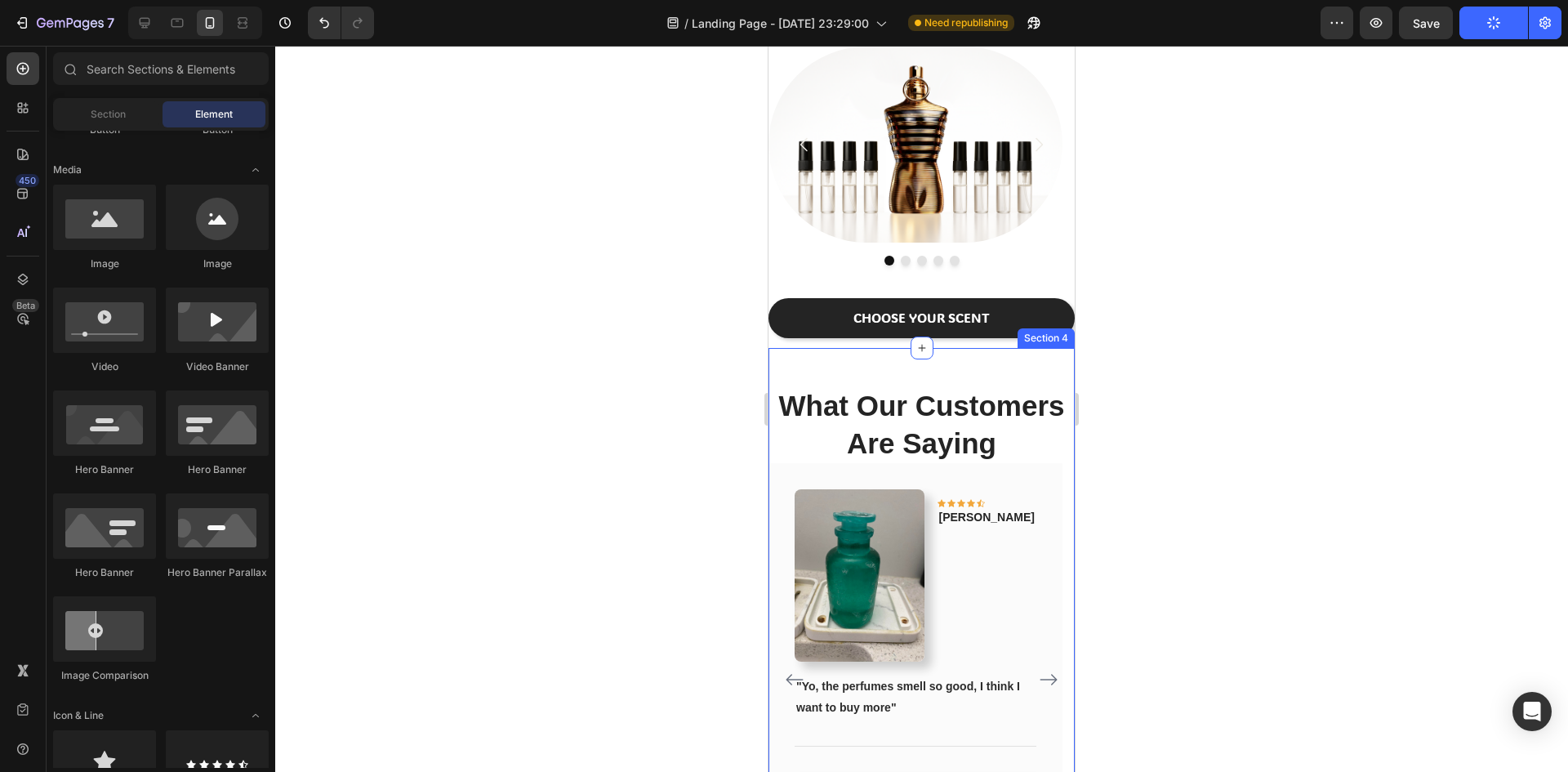
scroll to position [1715, 0]
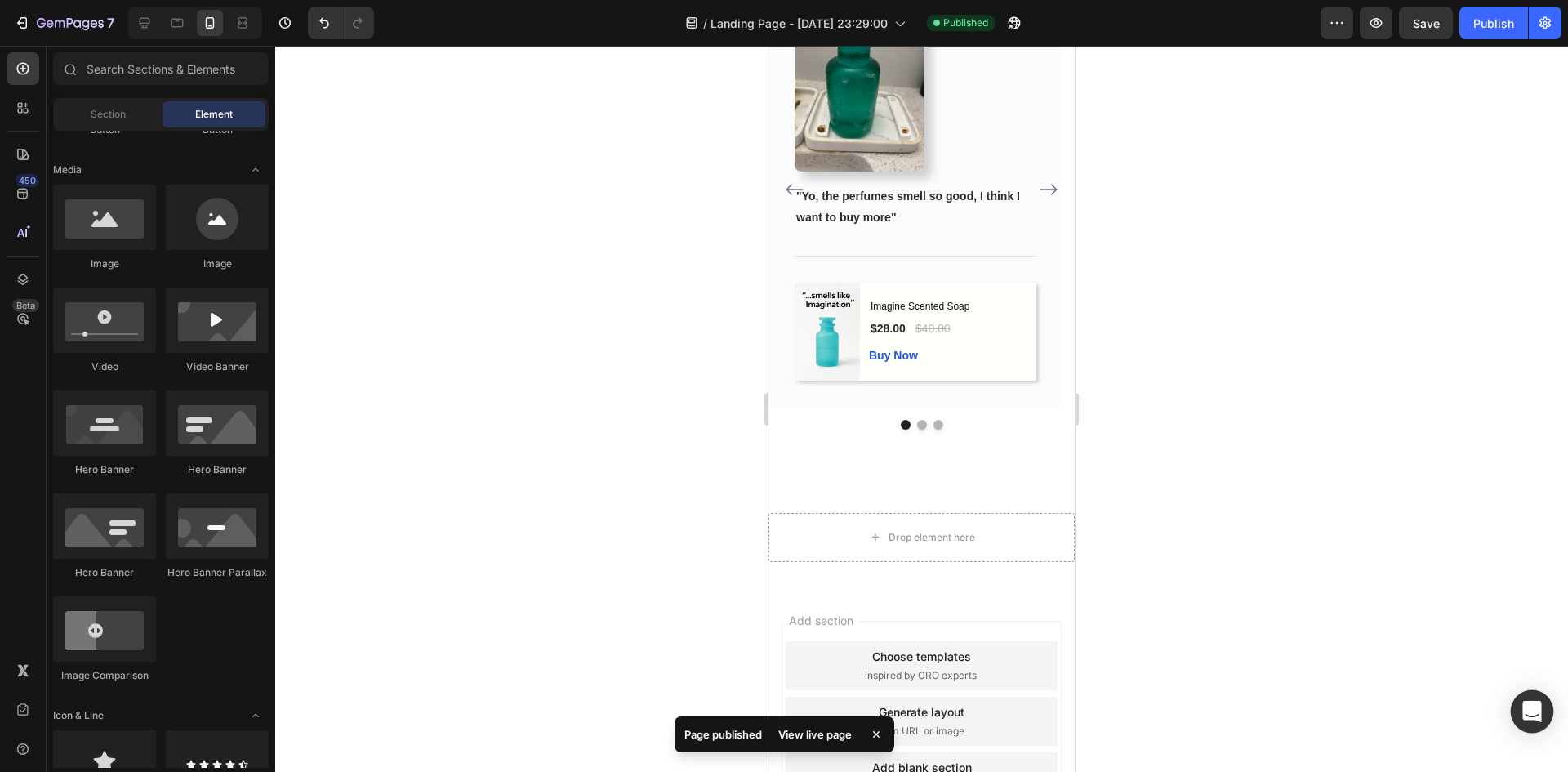
click at [1520, 704] on div "Open Intercom Messenger" at bounding box center [1533, 712] width 44 height 44
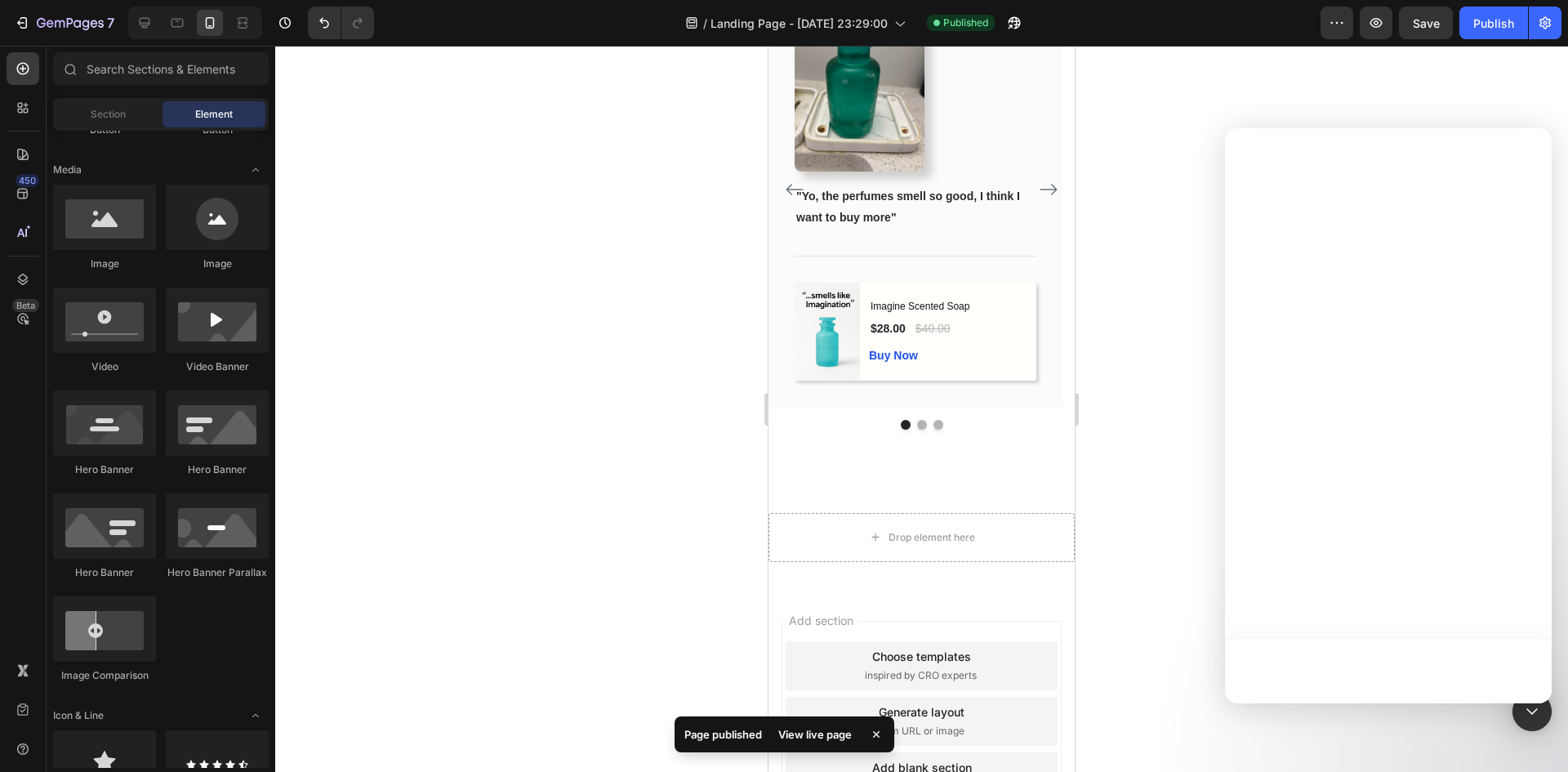
scroll to position [0, 0]
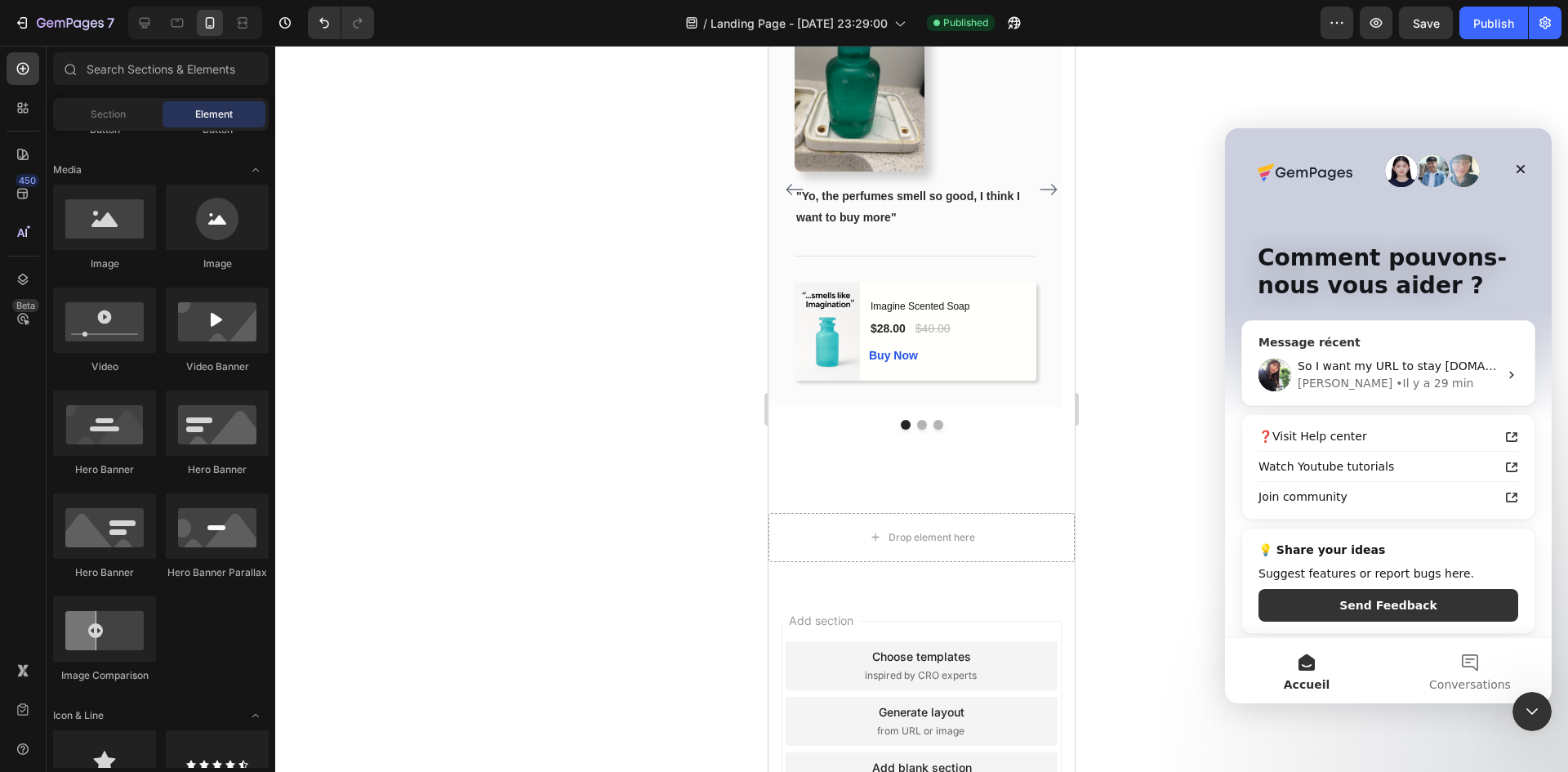
click at [1410, 372] on span "So I want my URL to stay [DOMAIN_NAME] and not [DOMAIN_NAME][URL]" at bounding box center [1508, 366] width 421 height 13
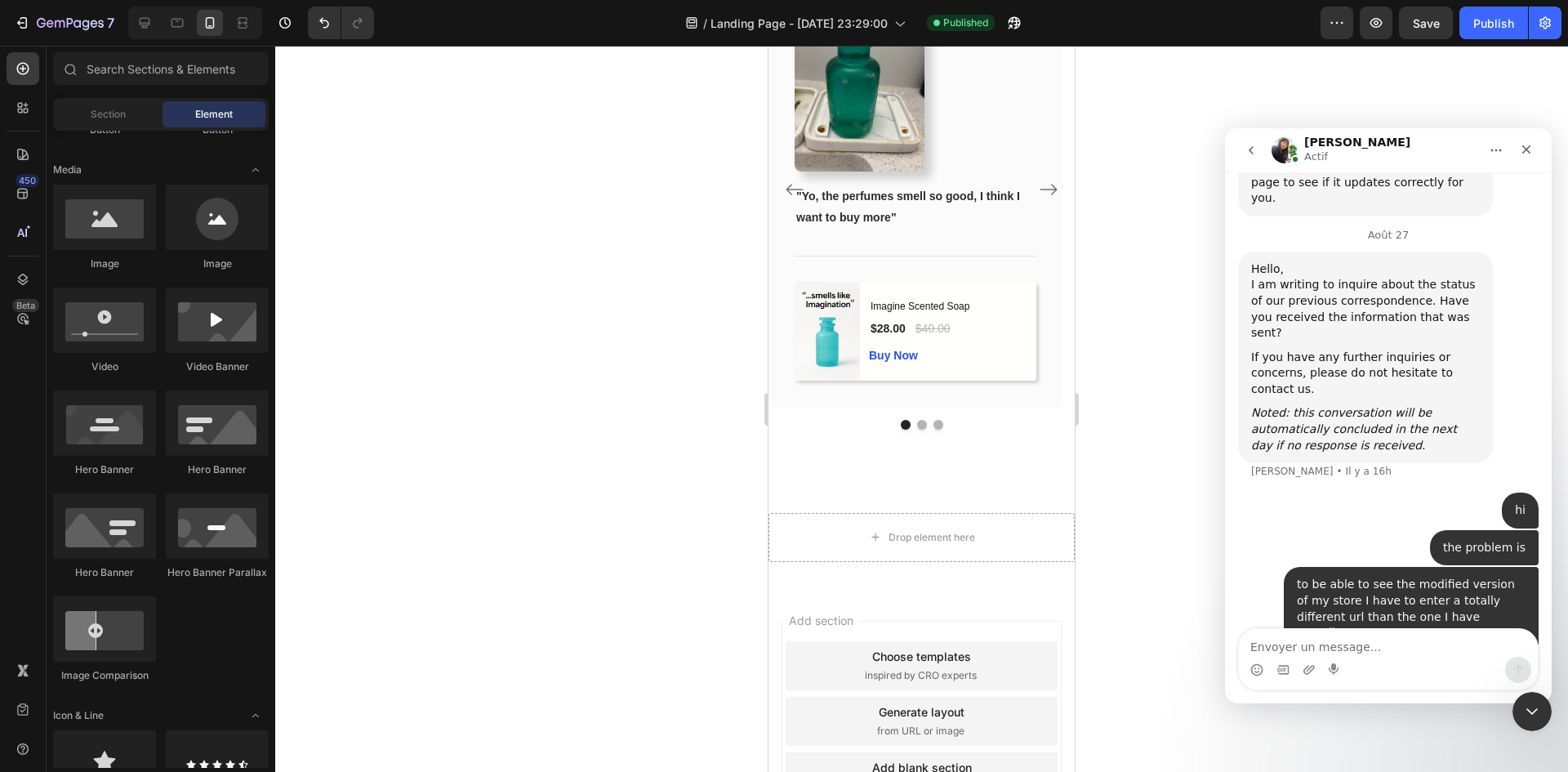
scroll to position [3899, 0]
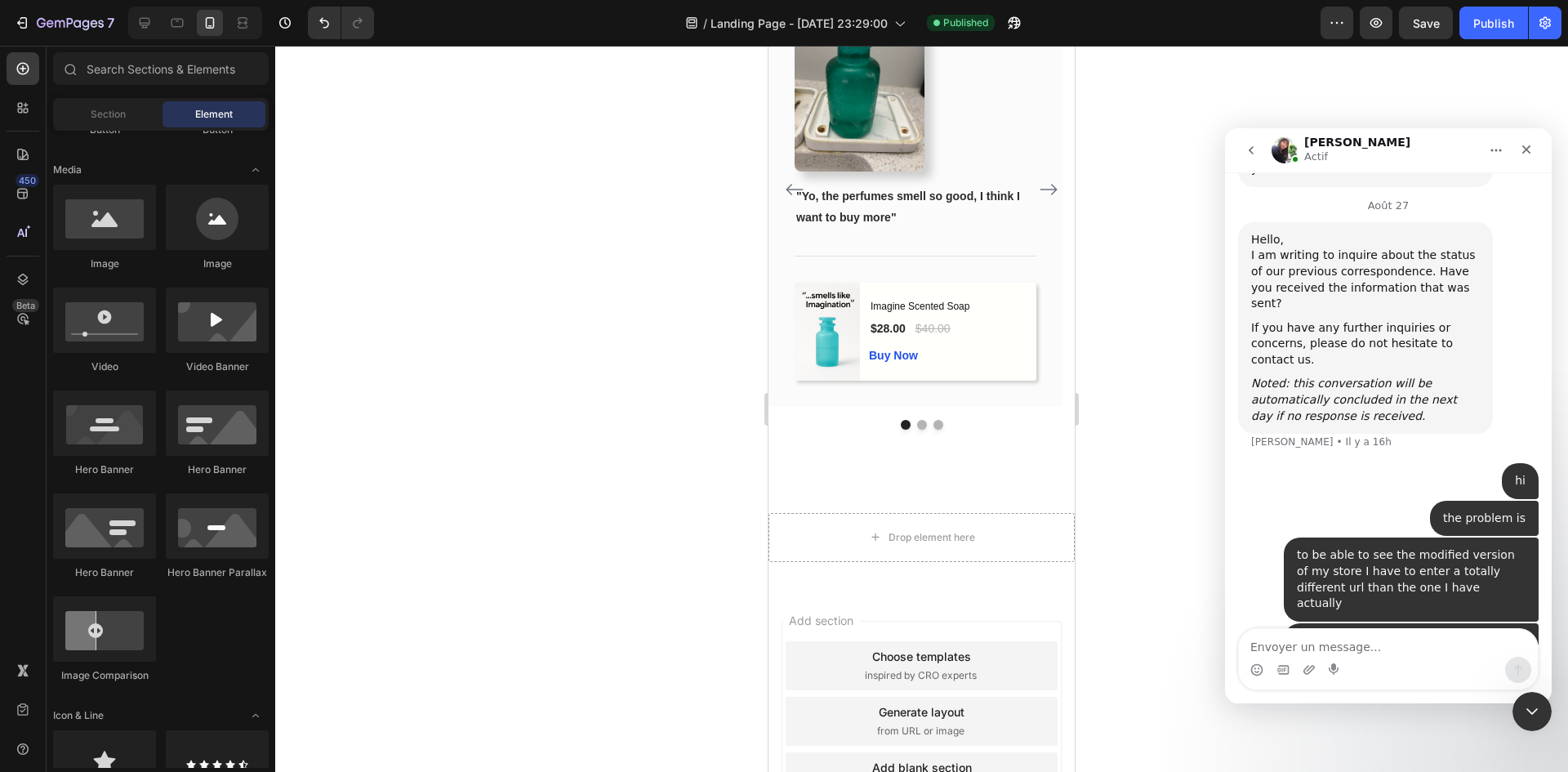
click at [1252, 156] on icon "go back" at bounding box center [1250, 150] width 13 height 13
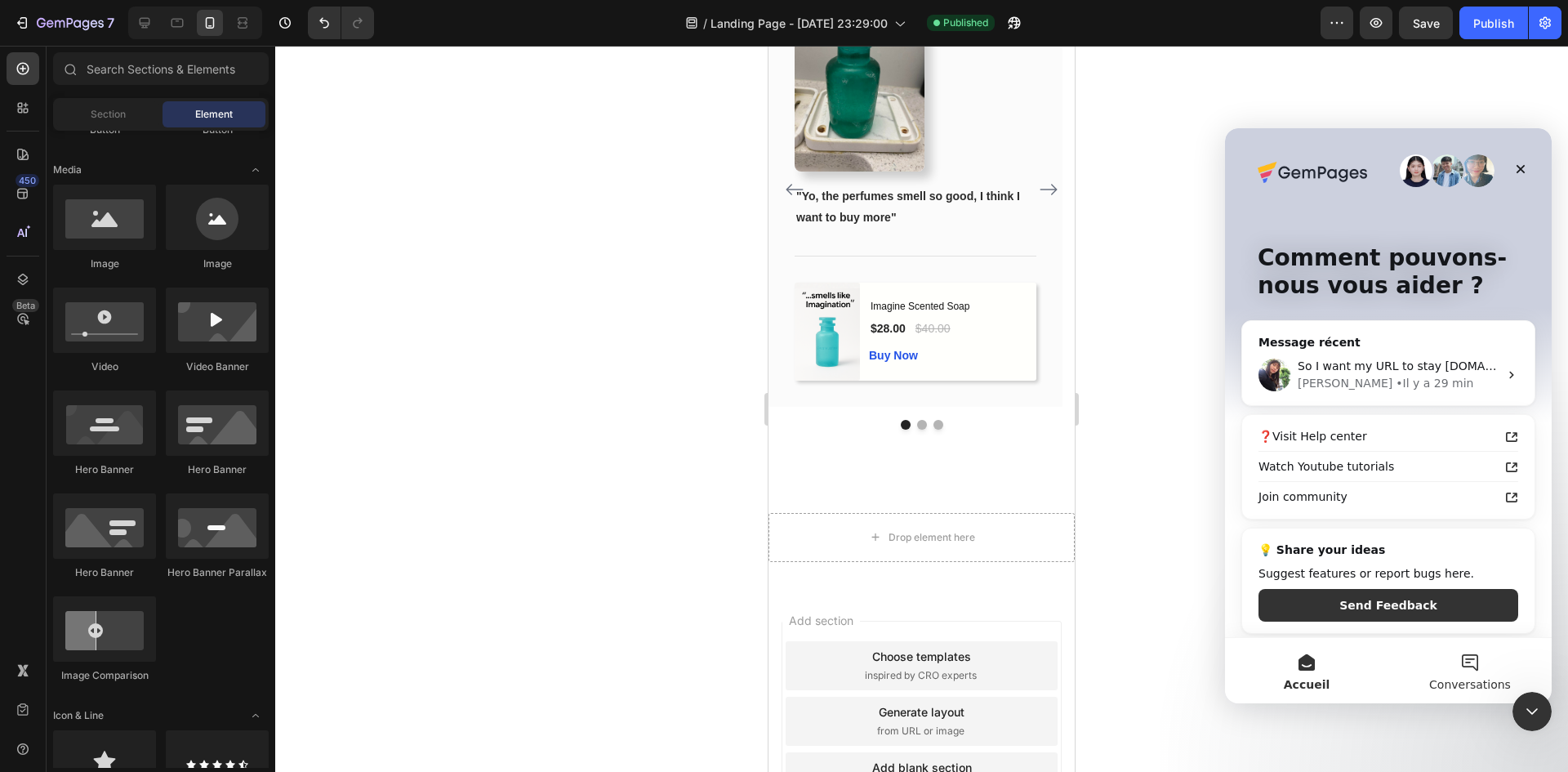
click at [1471, 657] on button "Conversations" at bounding box center [1469, 671] width 163 height 66
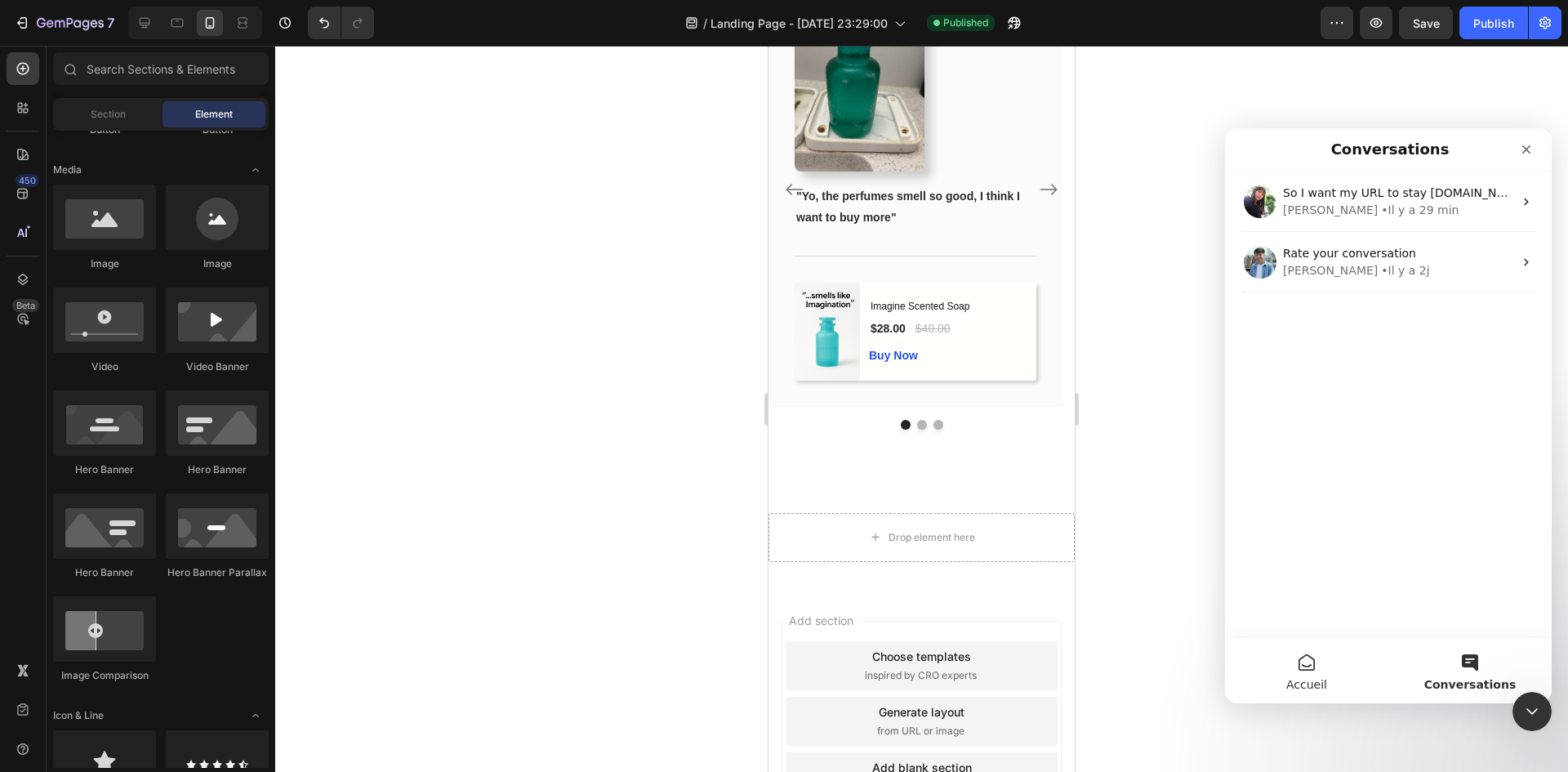
click at [1328, 666] on button "Accueil" at bounding box center [1306, 671] width 163 height 66
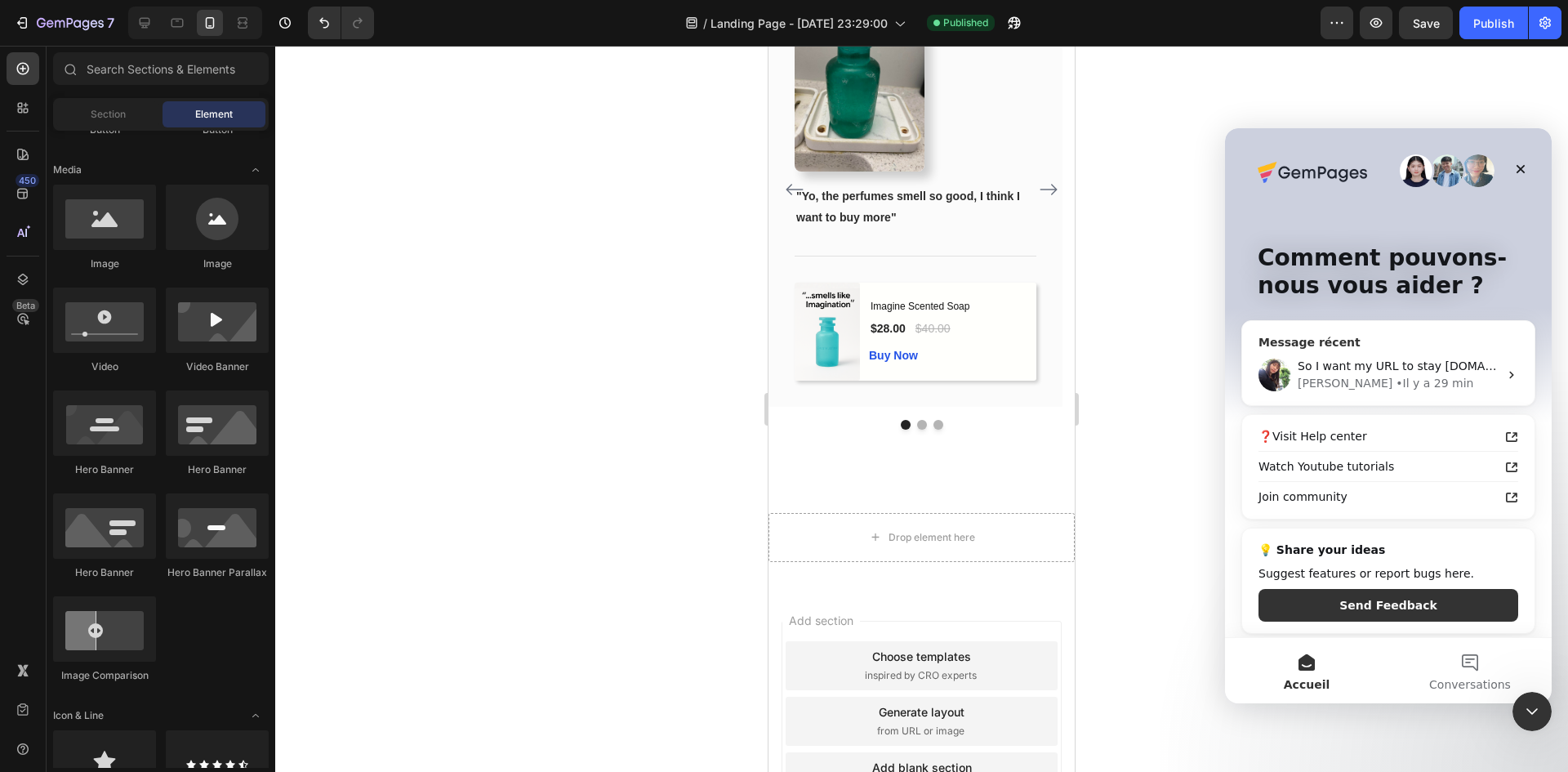
click at [1358, 392] on div "So I want my URL to stay hypescent.shop and not jb1hr6-ys.myshopify.com/pages/l…" at bounding box center [1388, 375] width 292 height 60
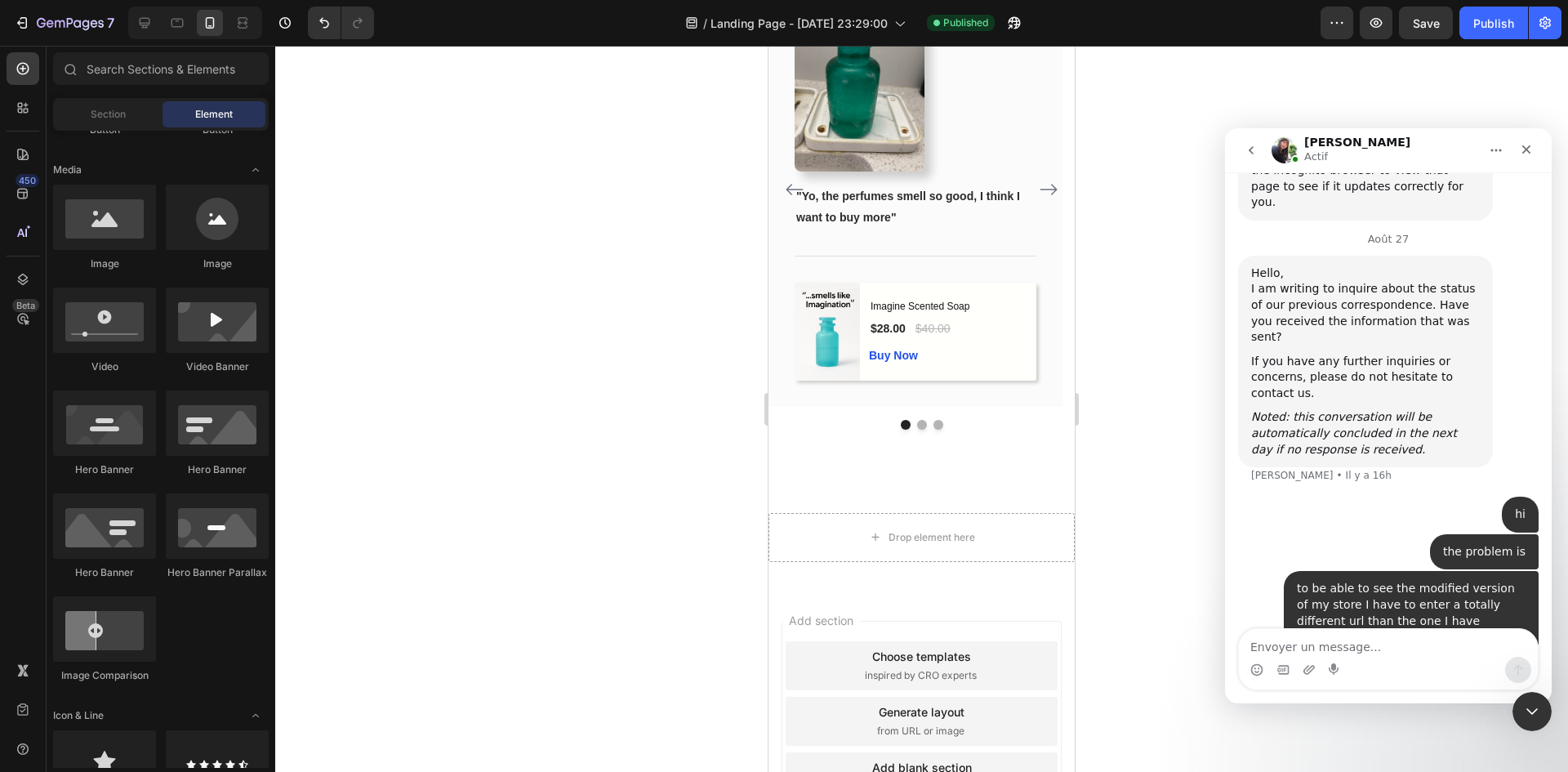
scroll to position [3899, 0]
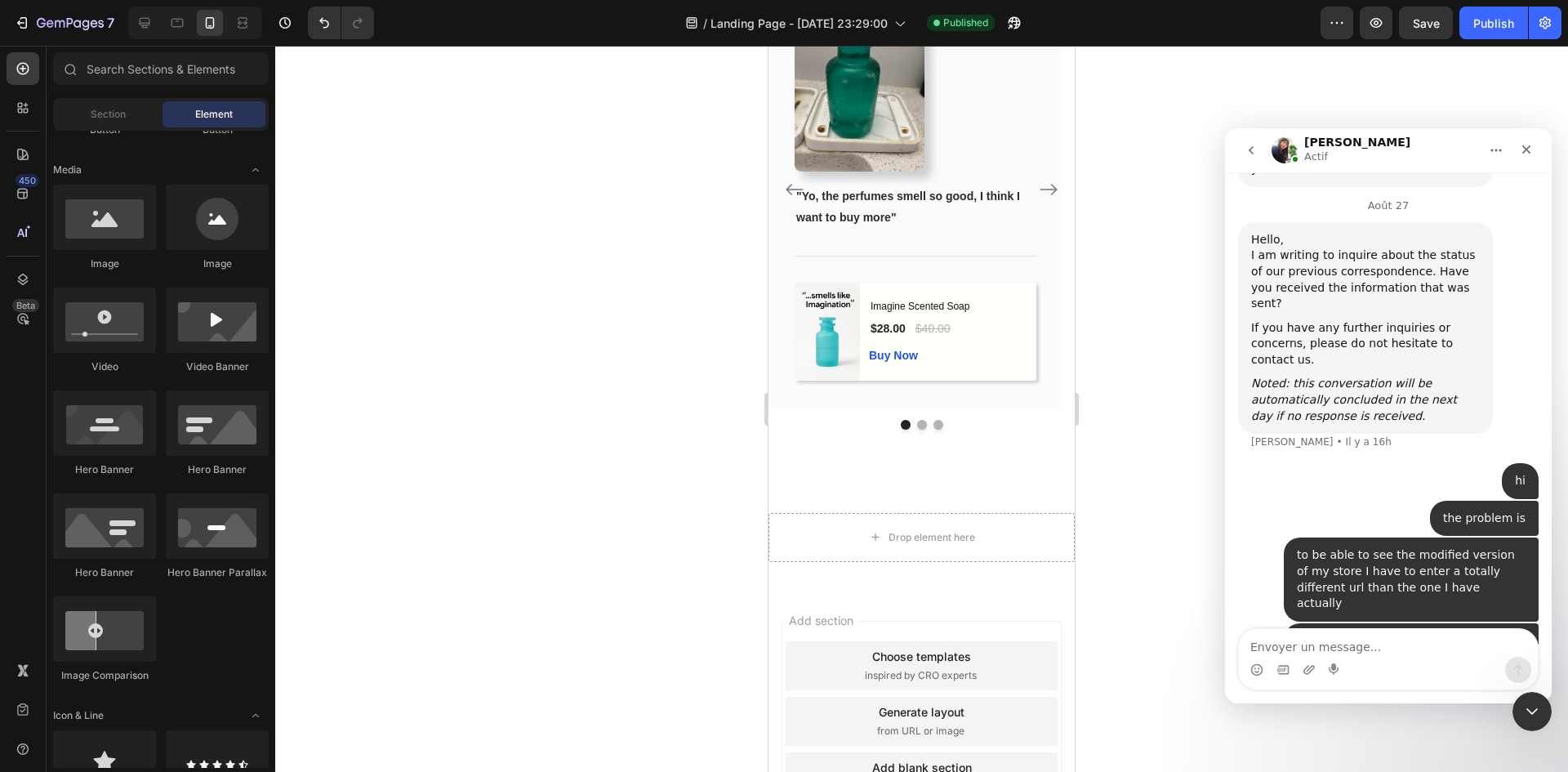
click at [1359, 645] on textarea "Envoyer un message..." at bounding box center [1388, 643] width 298 height 28
type textarea "Can you help me with this"
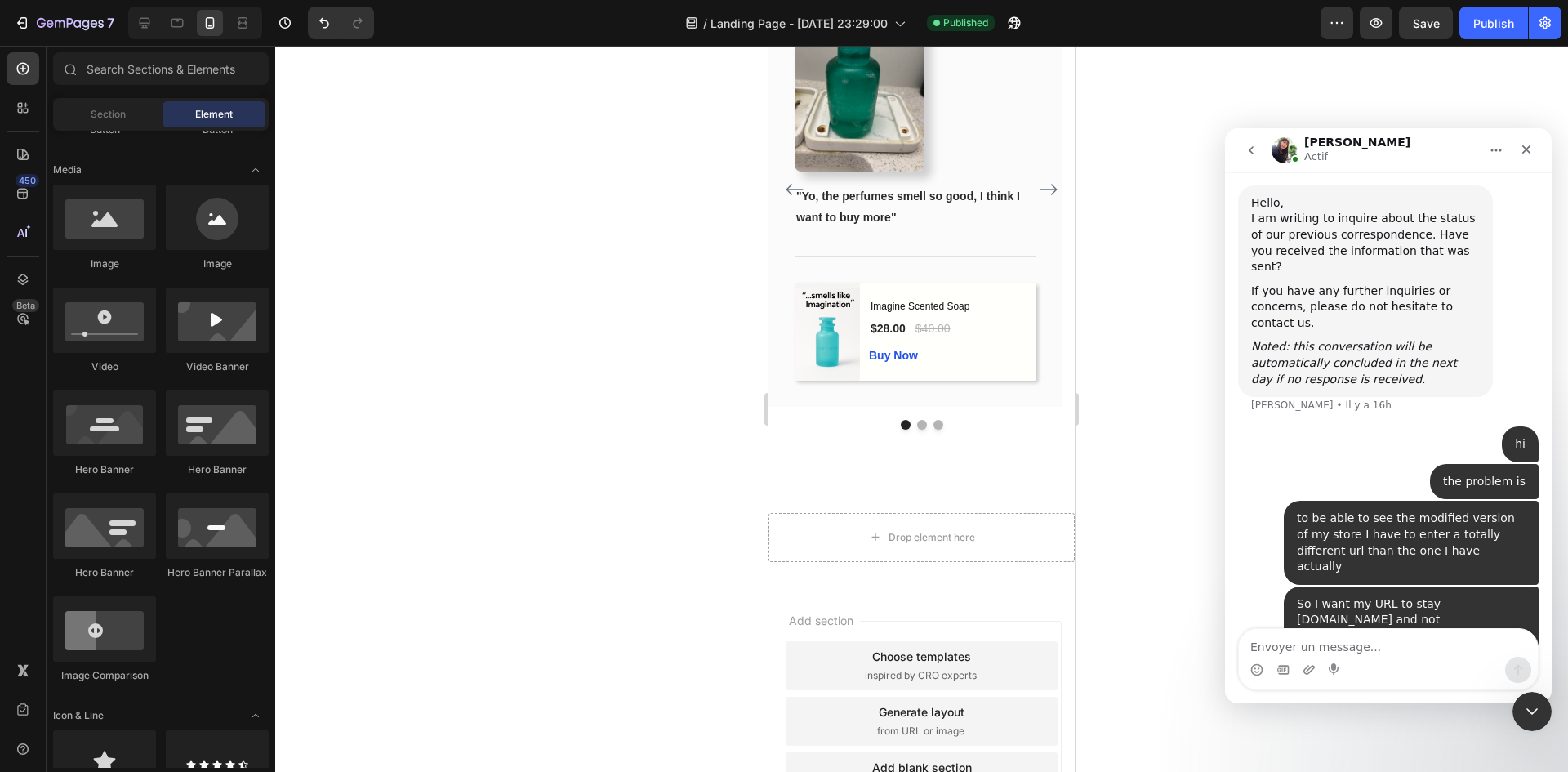
scroll to position [3937, 0]
click at [1525, 152] on icon "Fermer" at bounding box center [1526, 149] width 13 height 13
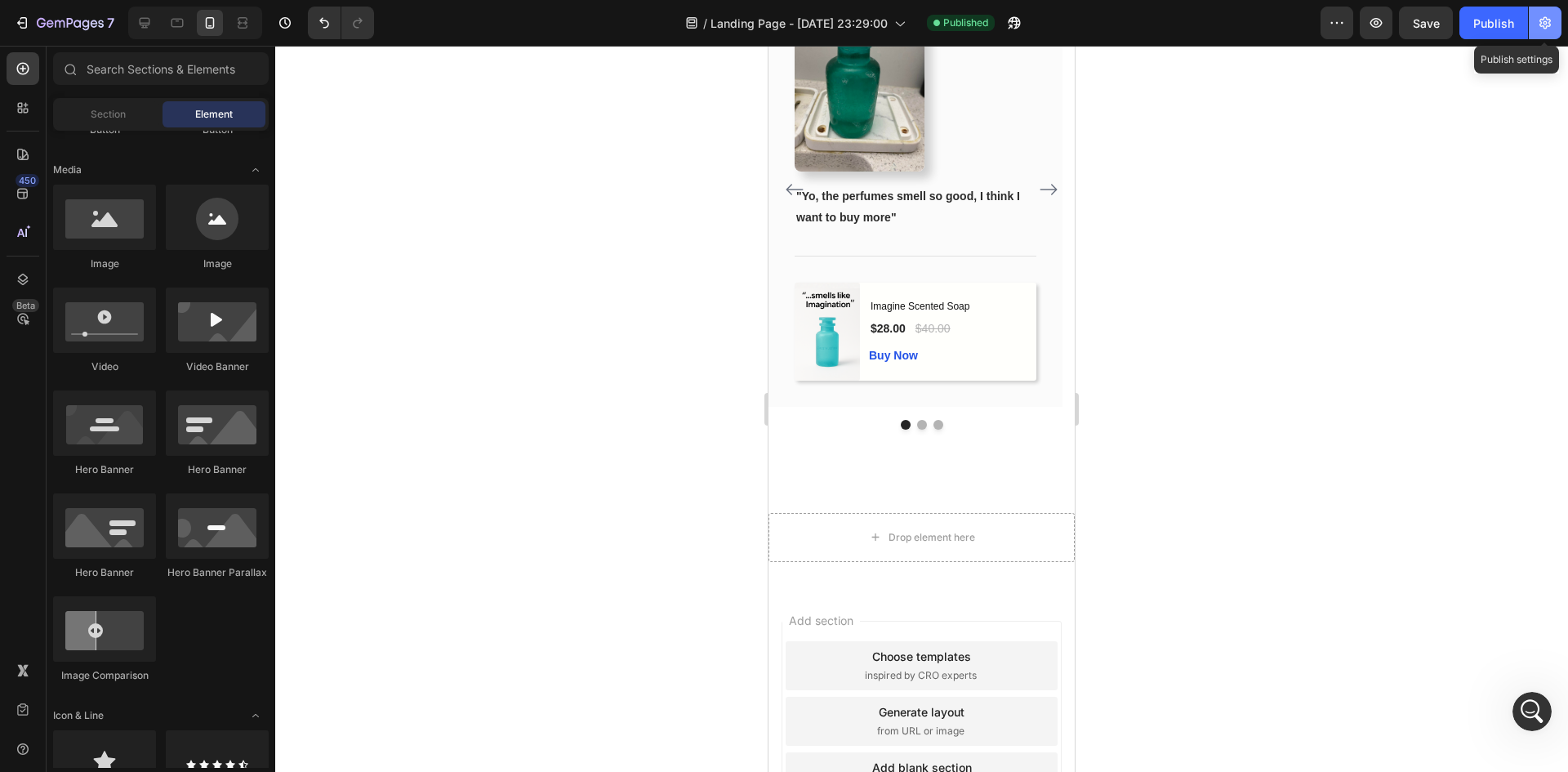
click at [1535, 26] on button "button" at bounding box center [1545, 23] width 33 height 33
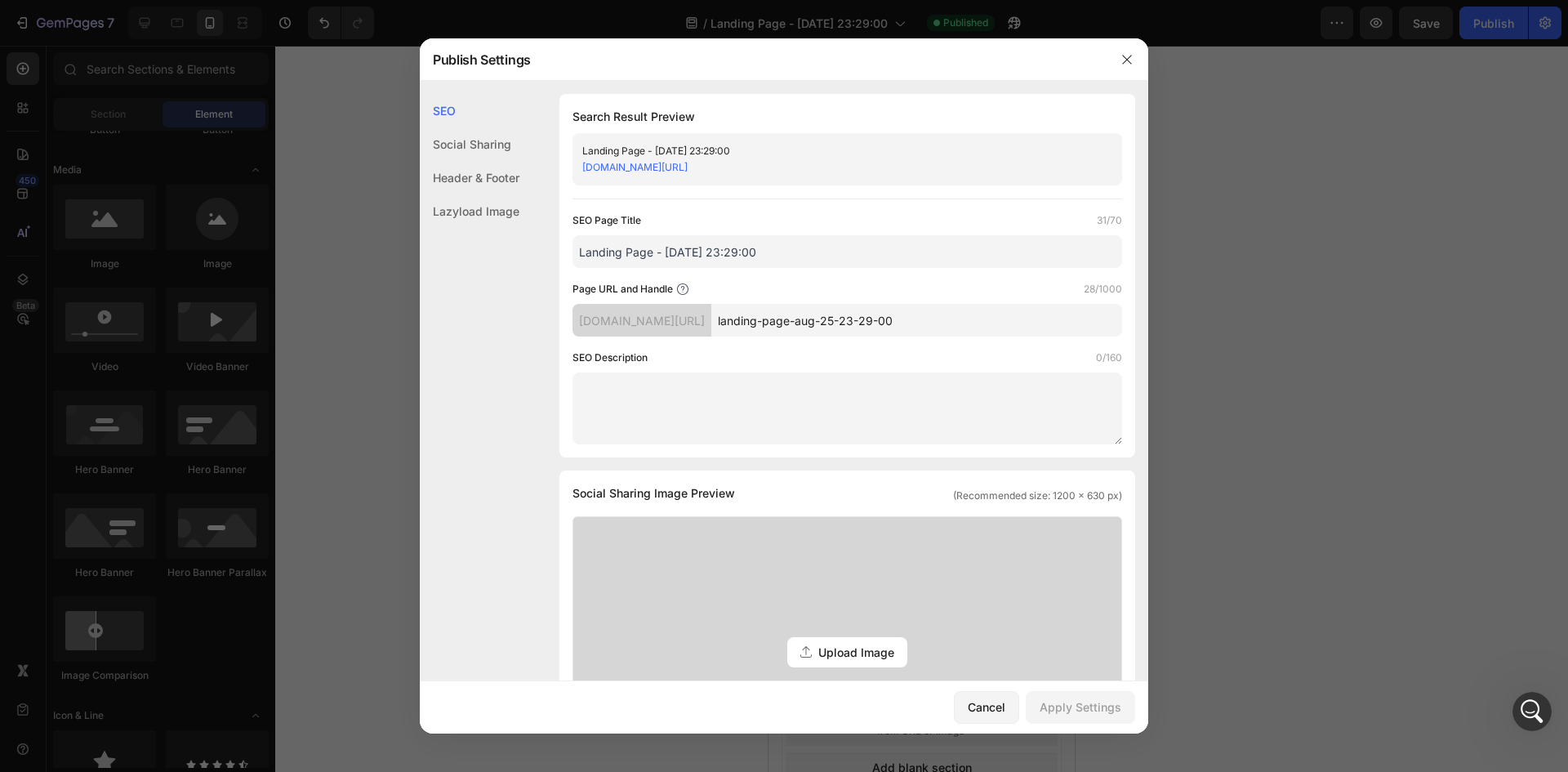
drag, startPoint x: 775, startPoint y: 265, endPoint x: 577, endPoint y: 267, distance: 198.0
click at [577, 267] on input "Landing Page - Aug 25, 23:29:00" at bounding box center [847, 251] width 550 height 33
click at [756, 279] on div "SEO Page Title 31/70 Landing Page - Aug 25, 23:29:00 Page URL and Handle 28/100…" at bounding box center [847, 328] width 550 height 232
click at [711, 312] on div "jb1hr6-ys.myshopify.com/pages/" at bounding box center [642, 320] width 139 height 33
click at [711, 320] on div "jb1hr6-ys.myshopify.com/pages/" at bounding box center [642, 320] width 139 height 33
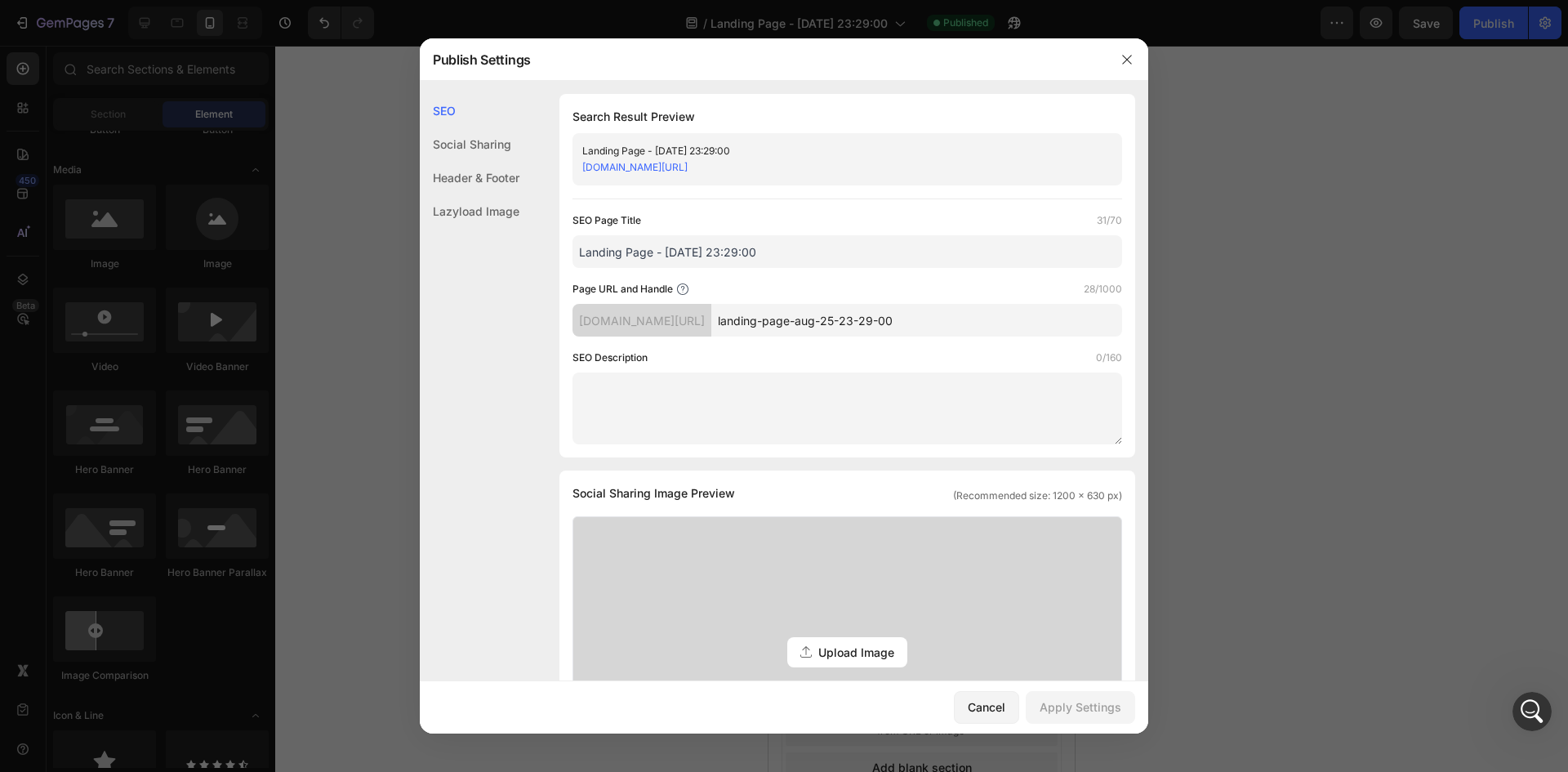
drag, startPoint x: 748, startPoint y: 320, endPoint x: 655, endPoint y: 329, distance: 93.4
click at [655, 329] on div "jb1hr6-ys.myshopify.com/pages/" at bounding box center [642, 320] width 139 height 33
click at [630, 326] on div "jb1hr6-ys.myshopify.com/pages/" at bounding box center [642, 320] width 139 height 33
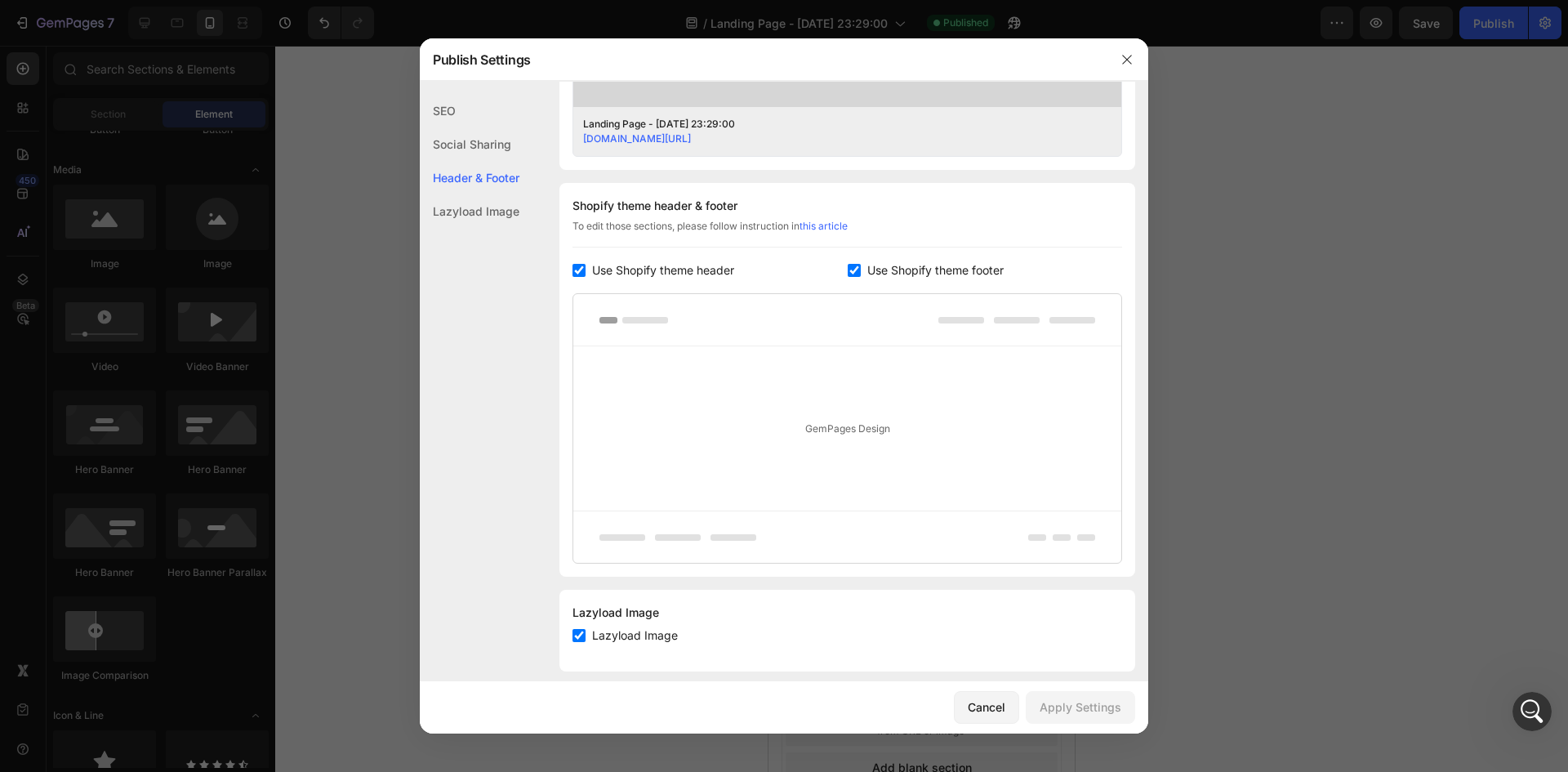
scroll to position [696, 0]
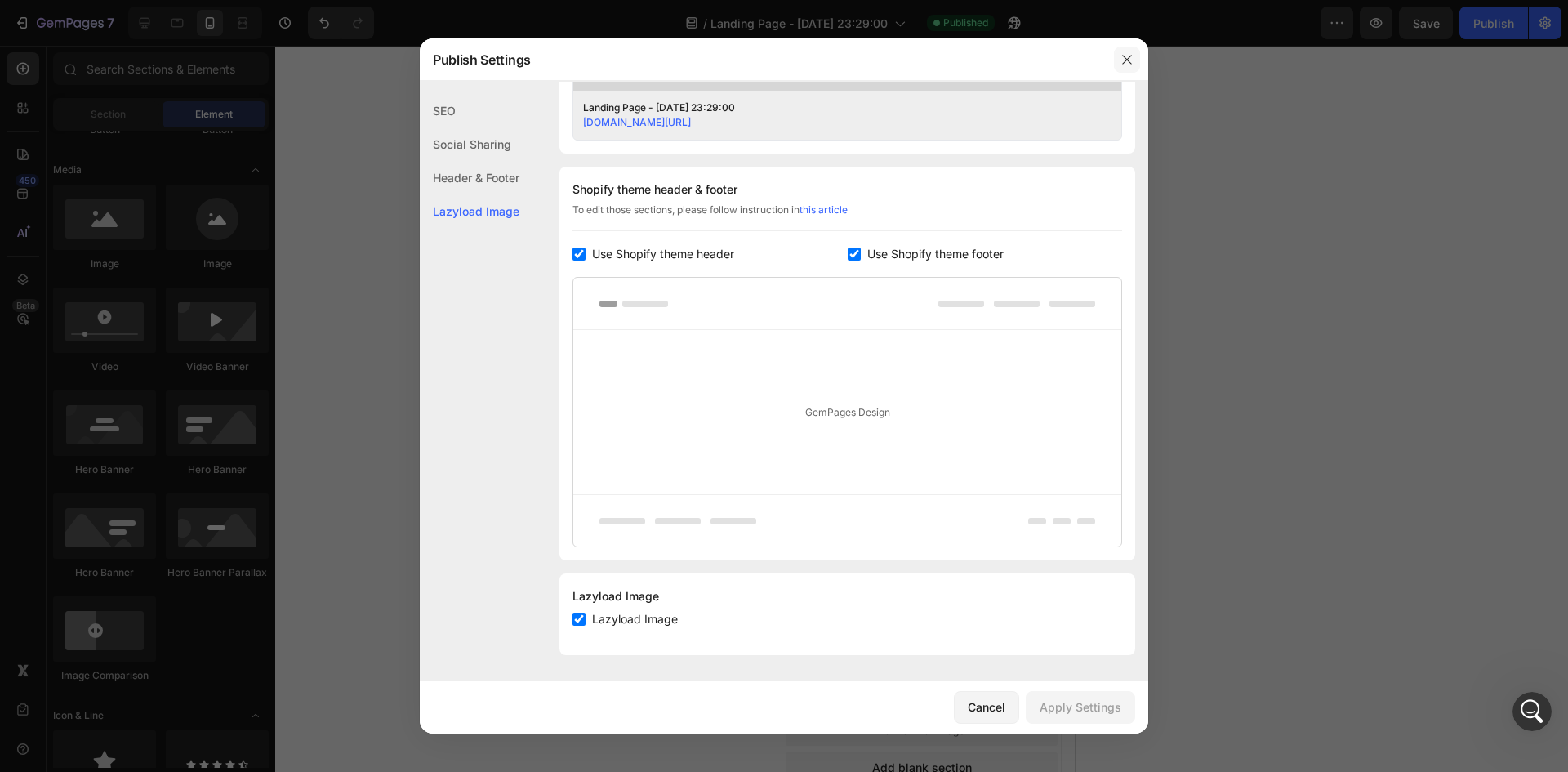
click at [1126, 66] on button "button" at bounding box center [1127, 59] width 26 height 26
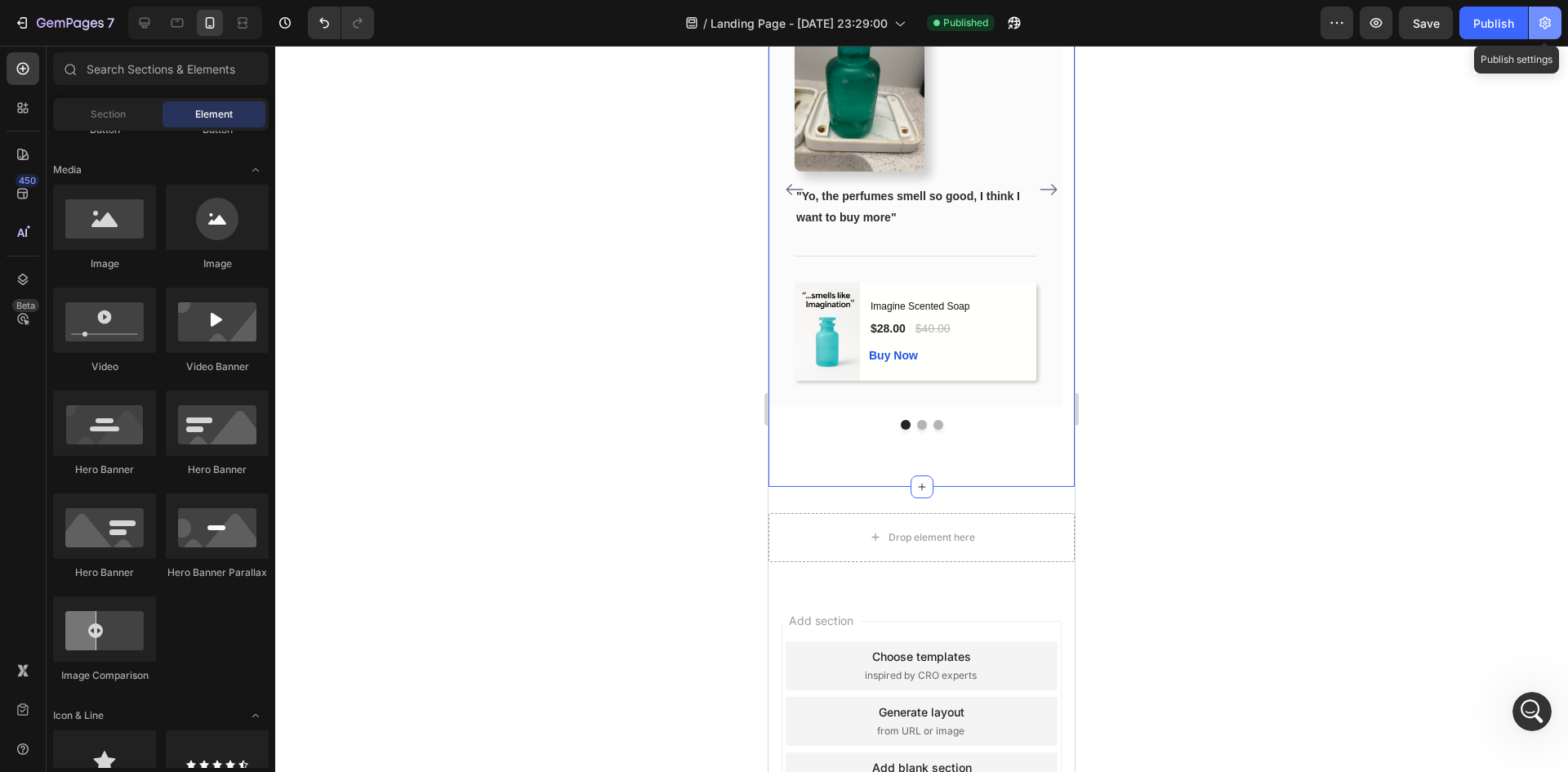
click at [1549, 23] on icon "button" at bounding box center [1544, 23] width 12 height 12
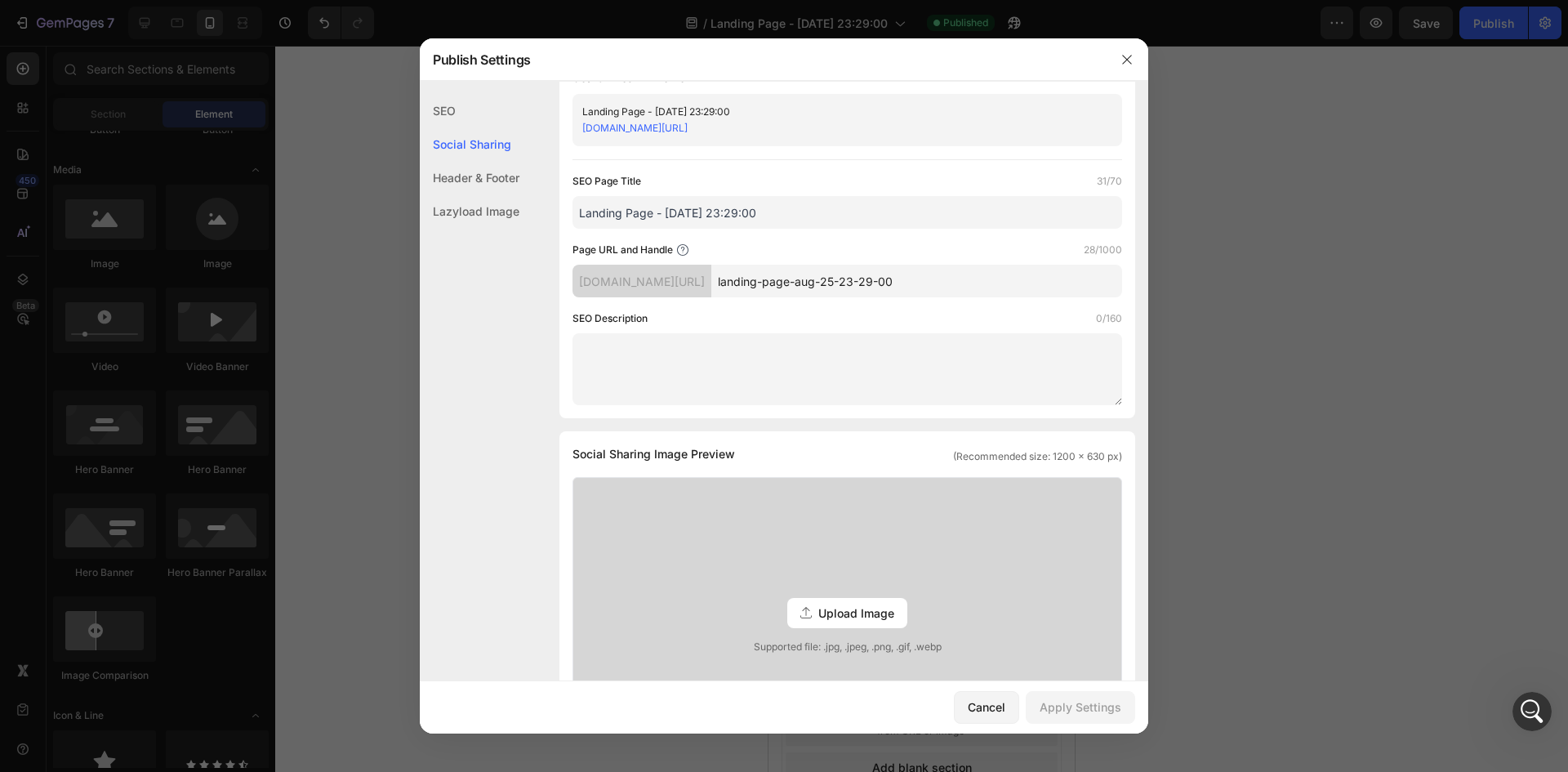
scroll to position [163, 0]
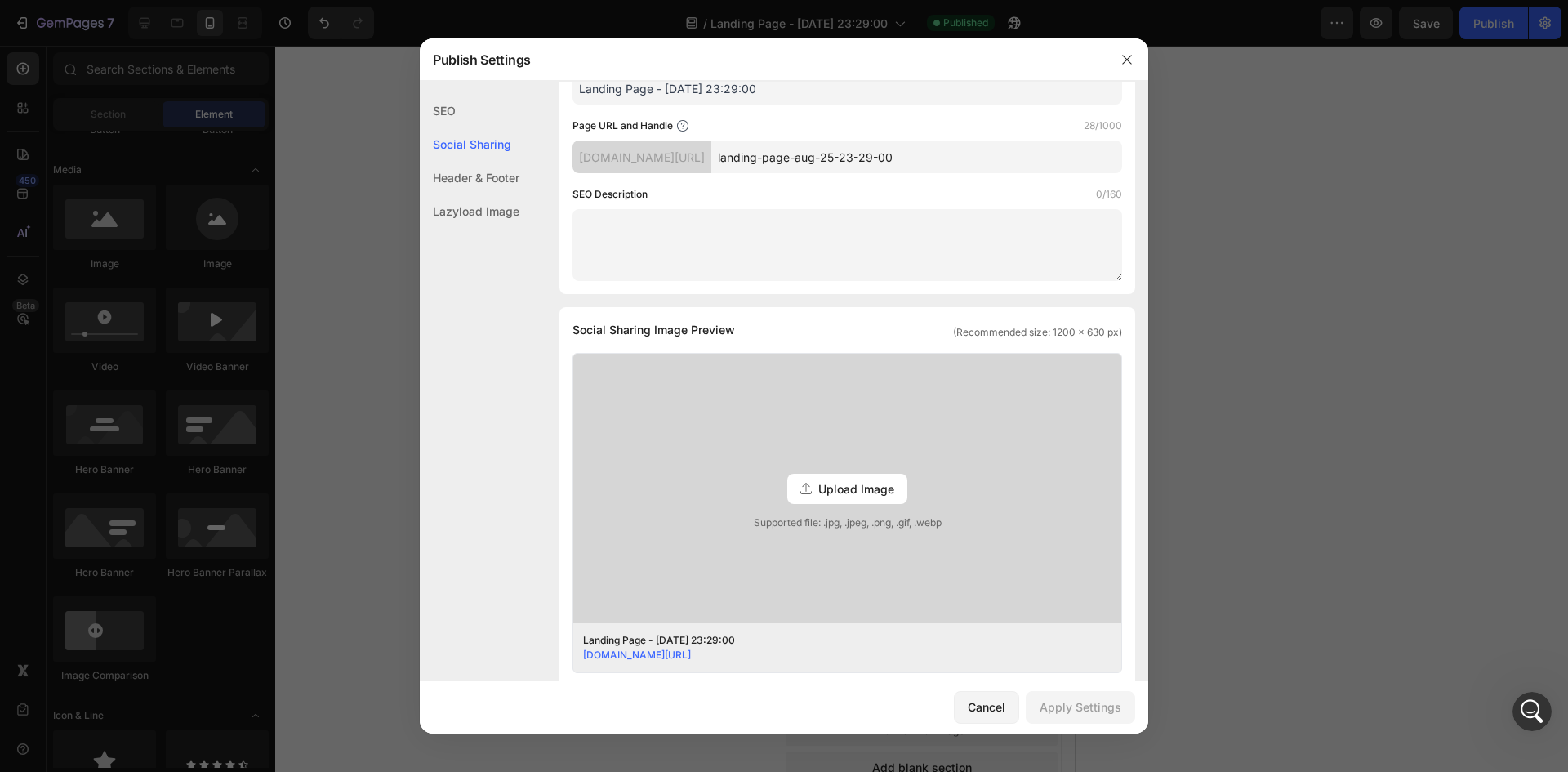
click at [856, 484] on span "Upload Image" at bounding box center [855, 489] width 76 height 17
click at [0, 0] on input "Upload Image Supported file: .jpg, .jpeg, .png, .gif, .webp" at bounding box center [0, 0] width 0 height 0
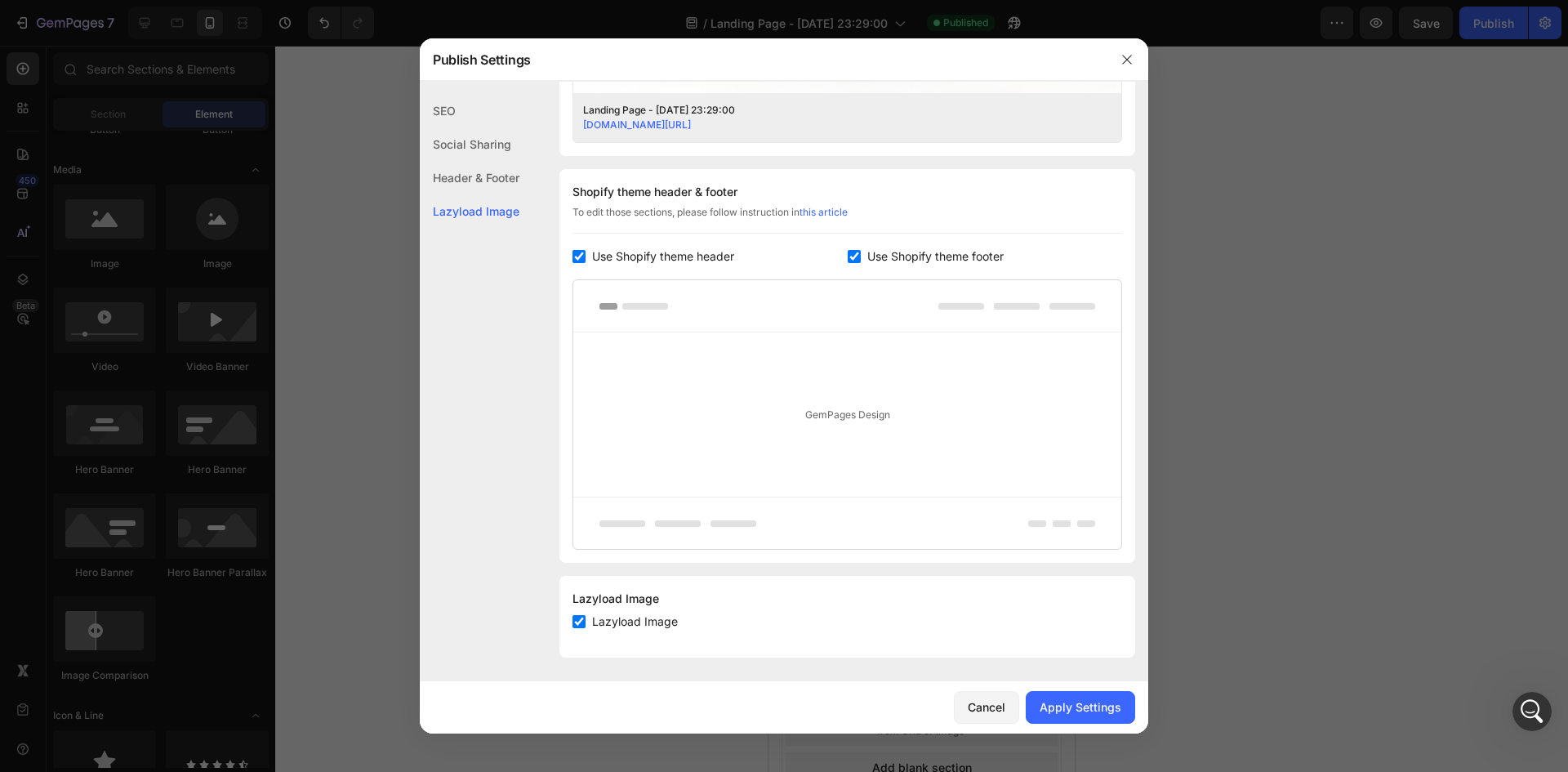
scroll to position [696, 0]
click at [1078, 714] on div "Apply Settings" at bounding box center [1080, 706] width 82 height 17
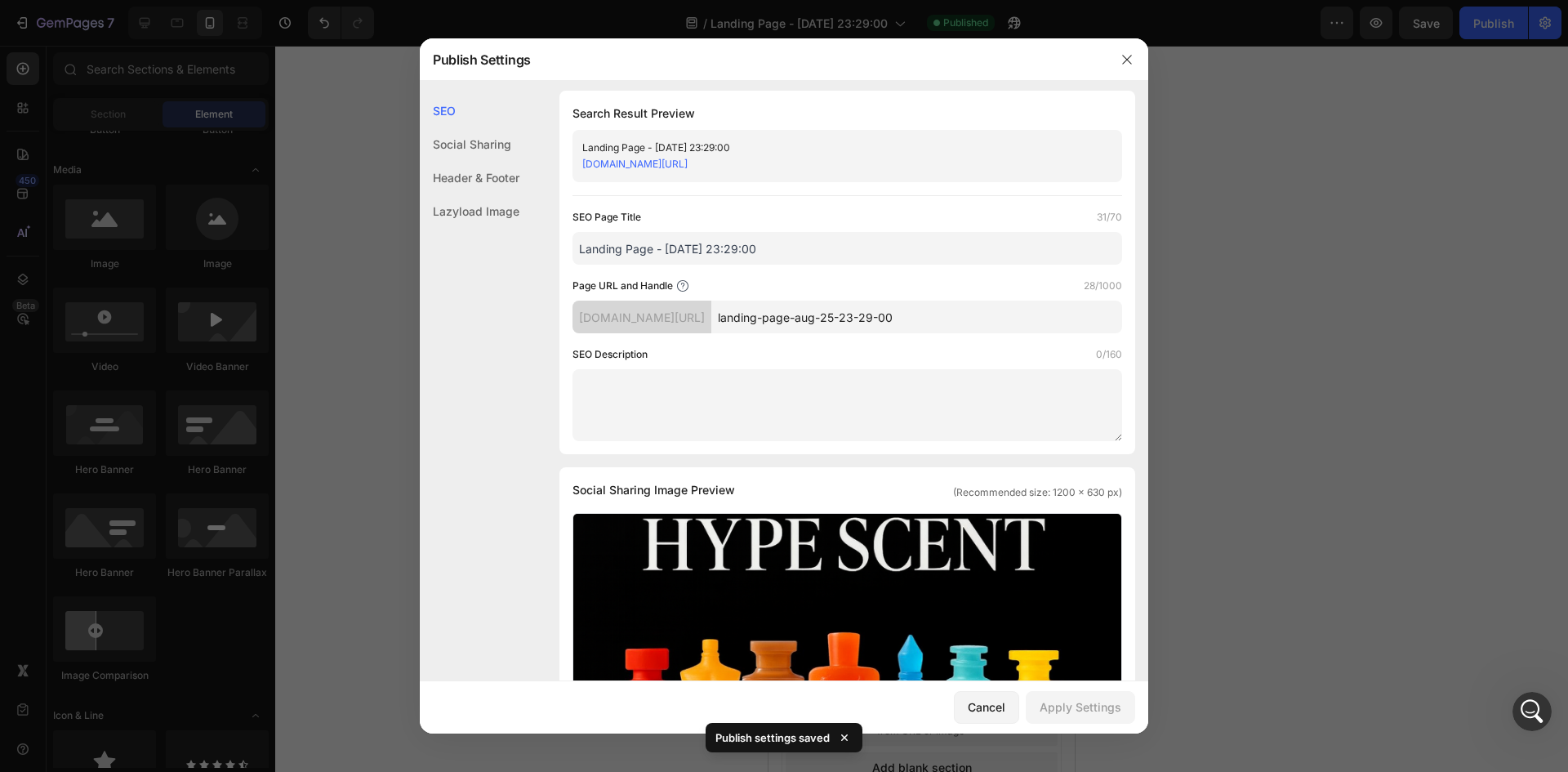
scroll to position [0, 0]
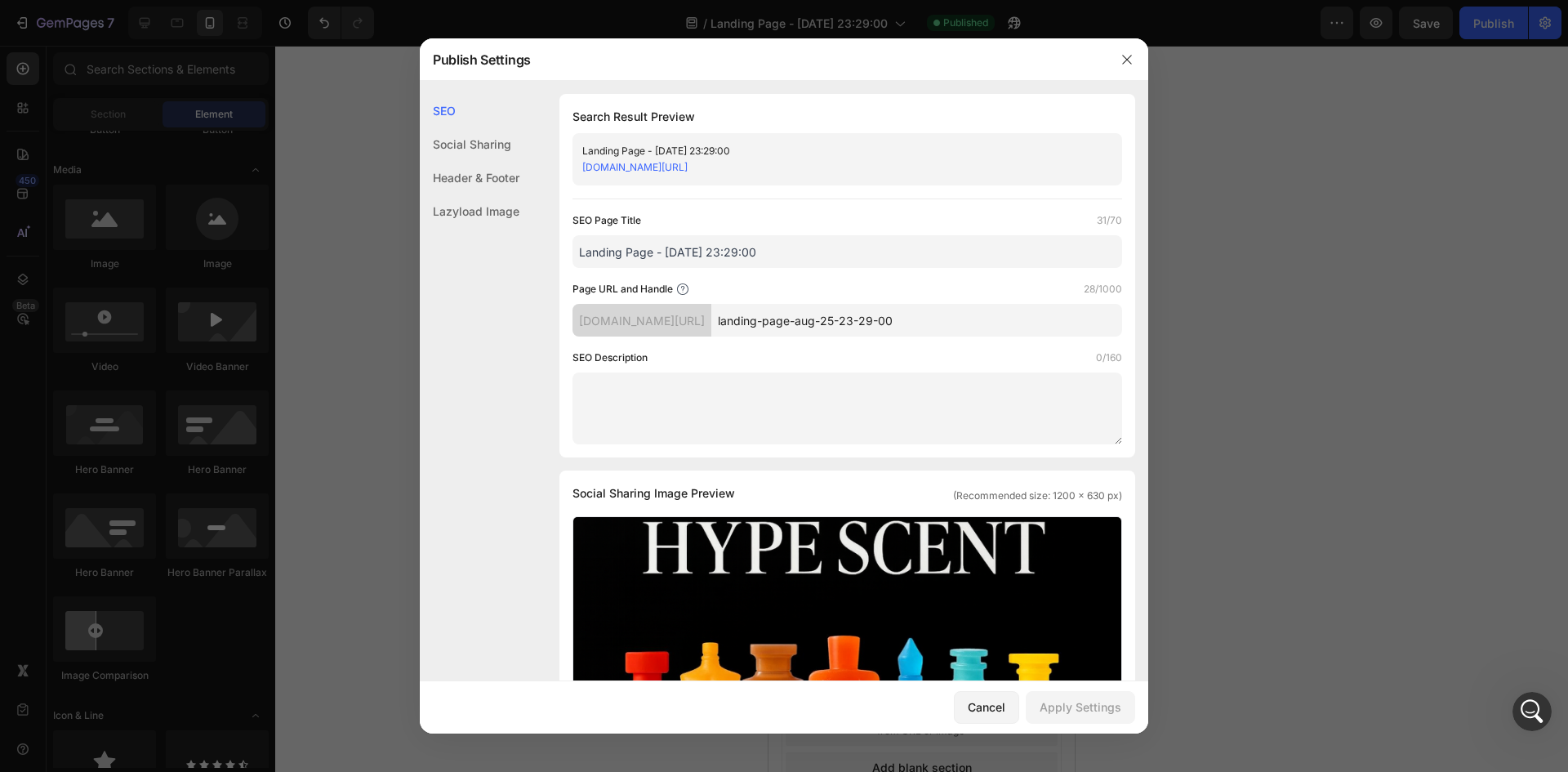
click at [497, 161] on div "Social Sharing" at bounding box center [469, 178] width 99 height 34
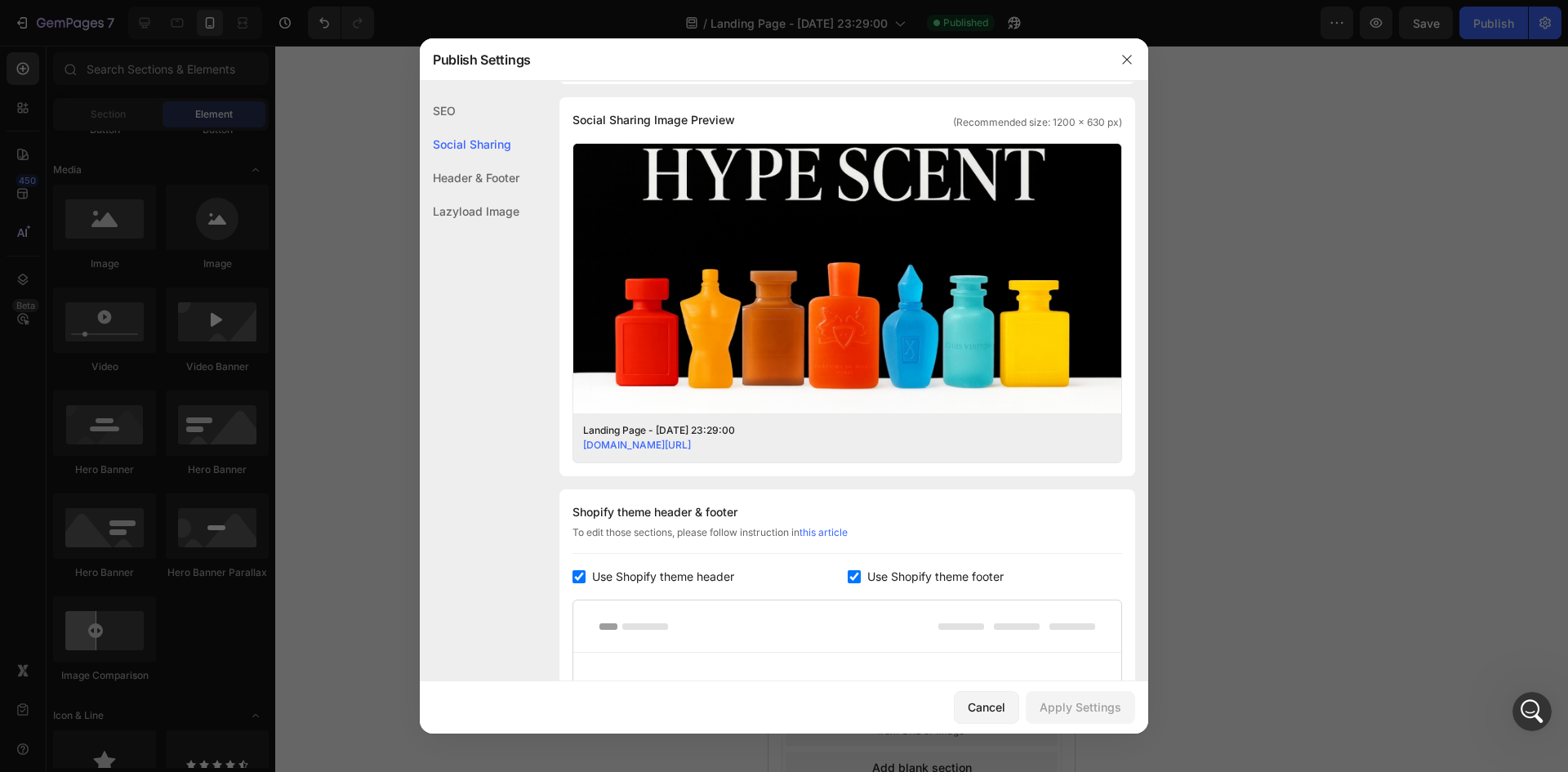
click at [496, 195] on div "Header & Footer" at bounding box center [469, 211] width 99 height 34
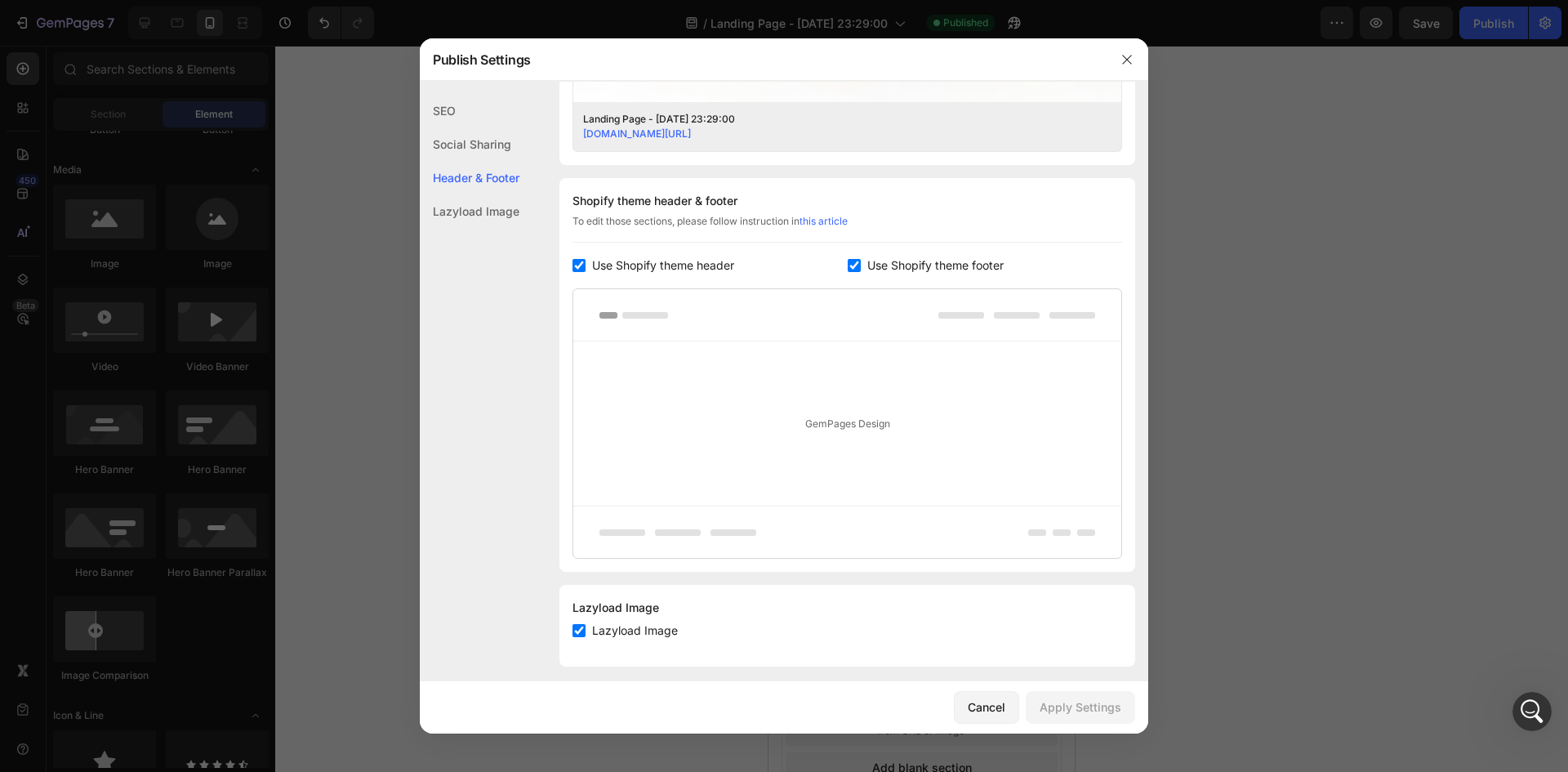
scroll to position [696, 0]
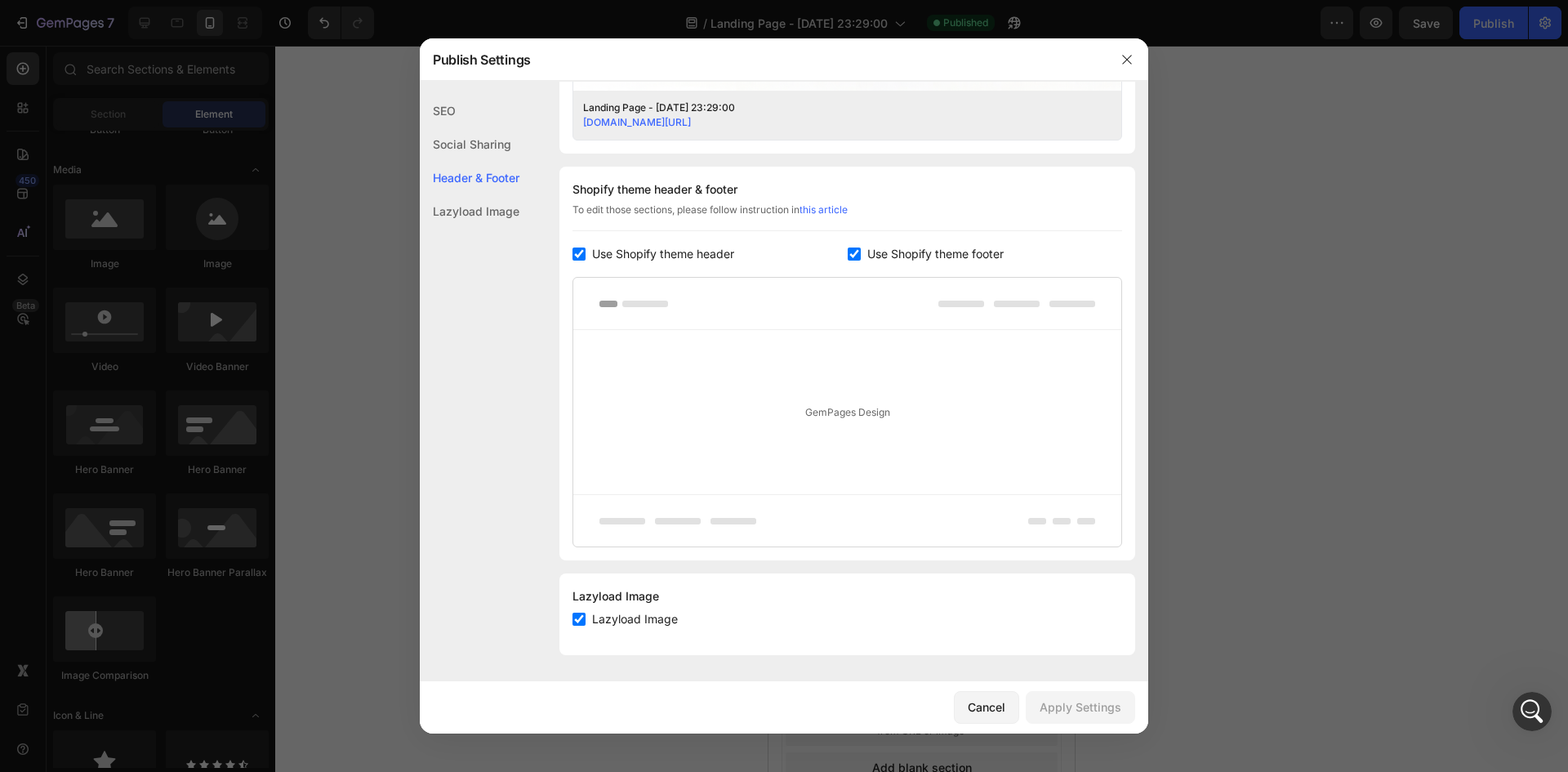
drag, startPoint x: 491, startPoint y: 208, endPoint x: 484, endPoint y: 182, distance: 26.9
click at [491, 209] on div "Lazyload Image" at bounding box center [469, 211] width 99 height 34
click at [467, 127] on div "SEO" at bounding box center [469, 144] width 99 height 34
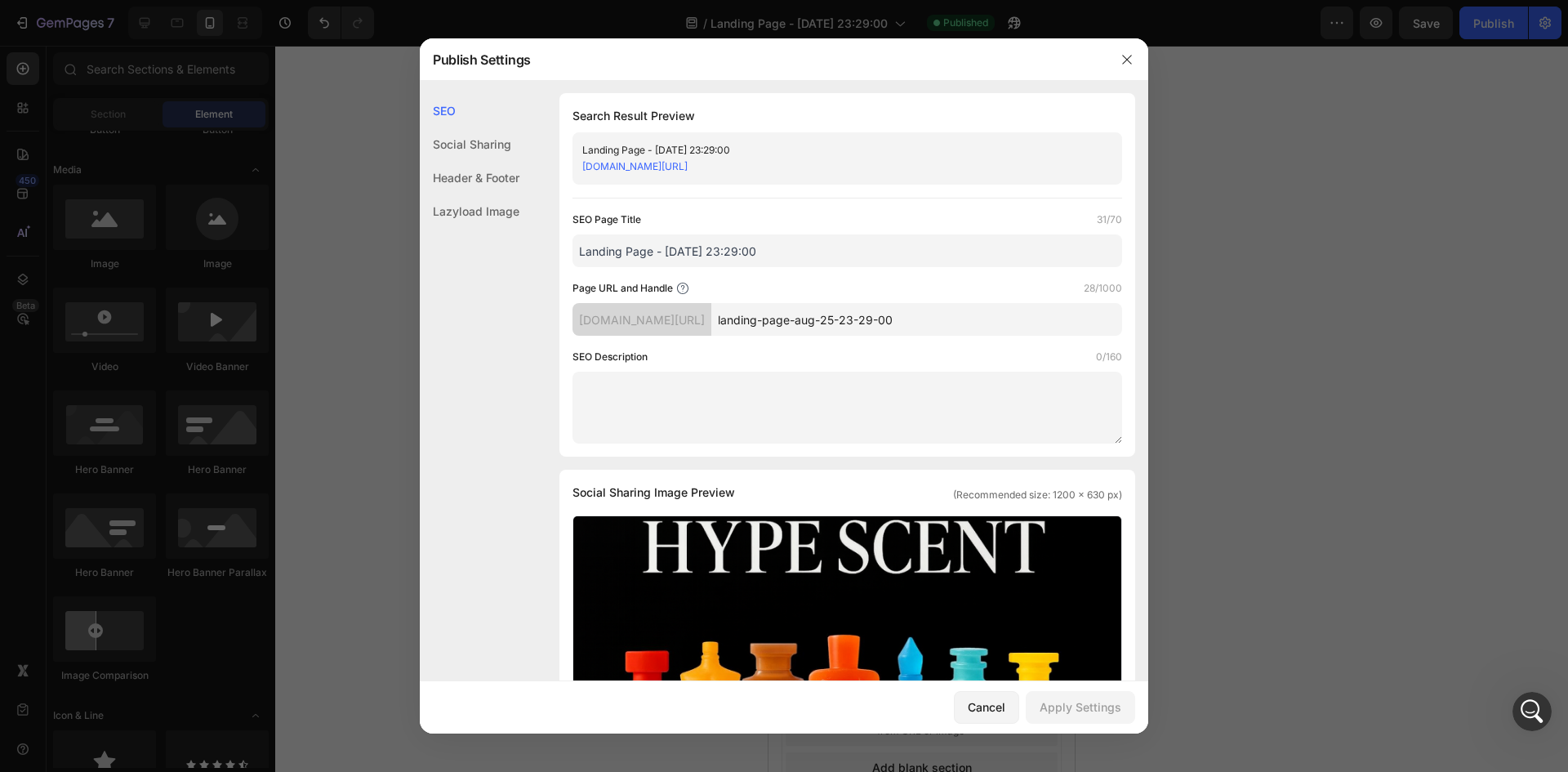
scroll to position [0, 0]
drag, startPoint x: 788, startPoint y: 250, endPoint x: 687, endPoint y: 253, distance: 101.0
click at [687, 253] on input "Landing Page - Aug 25, 23:29:00" at bounding box center [847, 251] width 550 height 33
click at [827, 257] on input "Landing Page - Aug 25, 23:29:00" at bounding box center [847, 251] width 550 height 33
drag, startPoint x: 801, startPoint y: 255, endPoint x: 791, endPoint y: 256, distance: 10.0
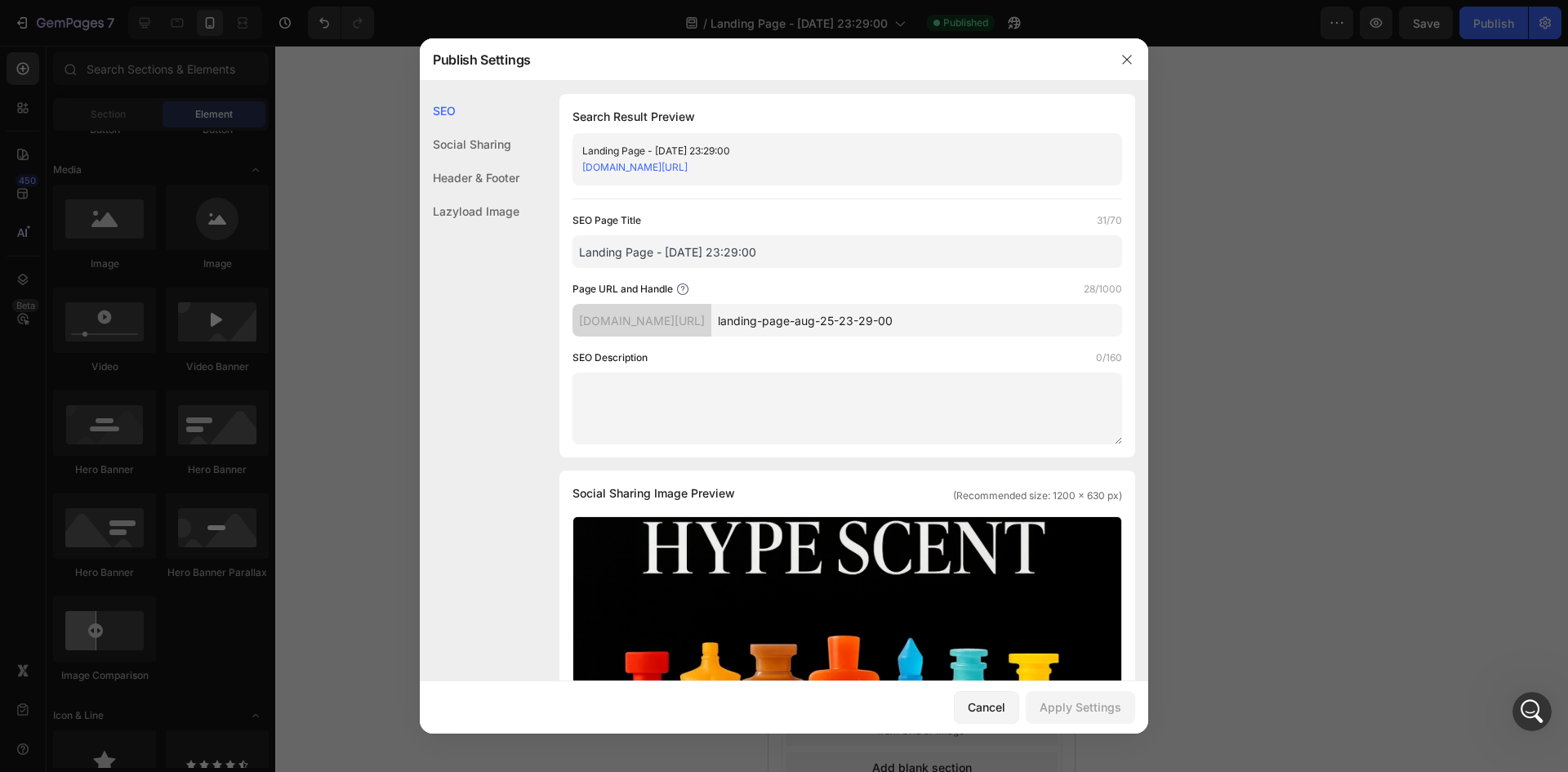
click at [791, 256] on input "Landing Page - Aug 25, 23:29:00" at bounding box center [847, 251] width 550 height 33
click at [680, 286] on icon at bounding box center [683, 289] width 13 height 13
click at [680, 289] on icon at bounding box center [683, 289] width 13 height 13
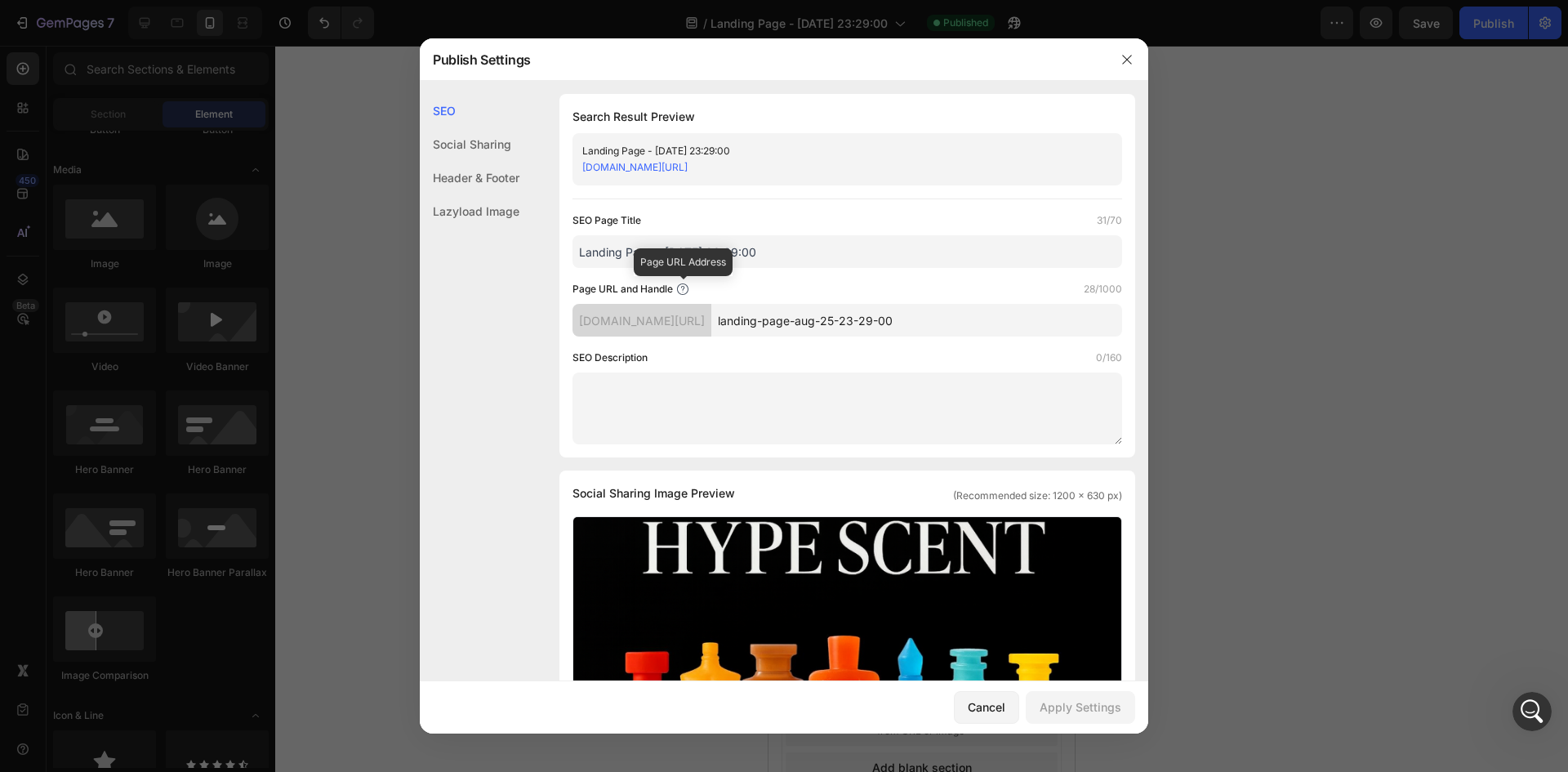
click at [680, 289] on icon at bounding box center [683, 289] width 13 height 13
click at [679, 288] on icon at bounding box center [683, 289] width 13 height 13
click at [647, 321] on div "jb1hr6-ys.myshopify.com/pages/" at bounding box center [642, 320] width 139 height 33
drag, startPoint x: 647, startPoint y: 321, endPoint x: 725, endPoint y: 330, distance: 78.5
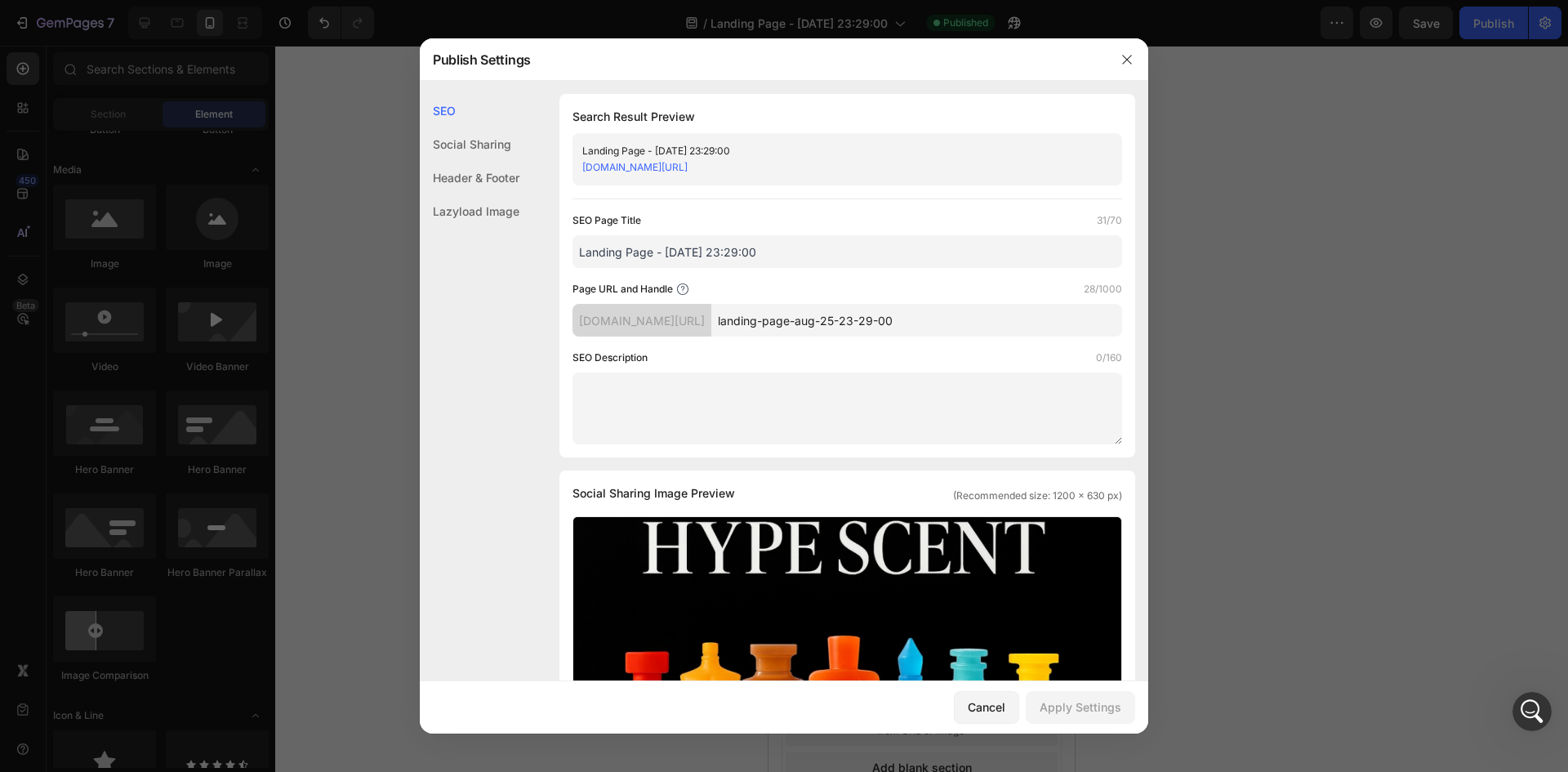
click at [711, 330] on div "jb1hr6-ys.myshopify.com/pages/" at bounding box center [642, 320] width 139 height 33
click at [822, 354] on div "SEO Description 0/160" at bounding box center [847, 358] width 550 height 16
click at [783, 377] on textarea at bounding box center [847, 408] width 550 height 72
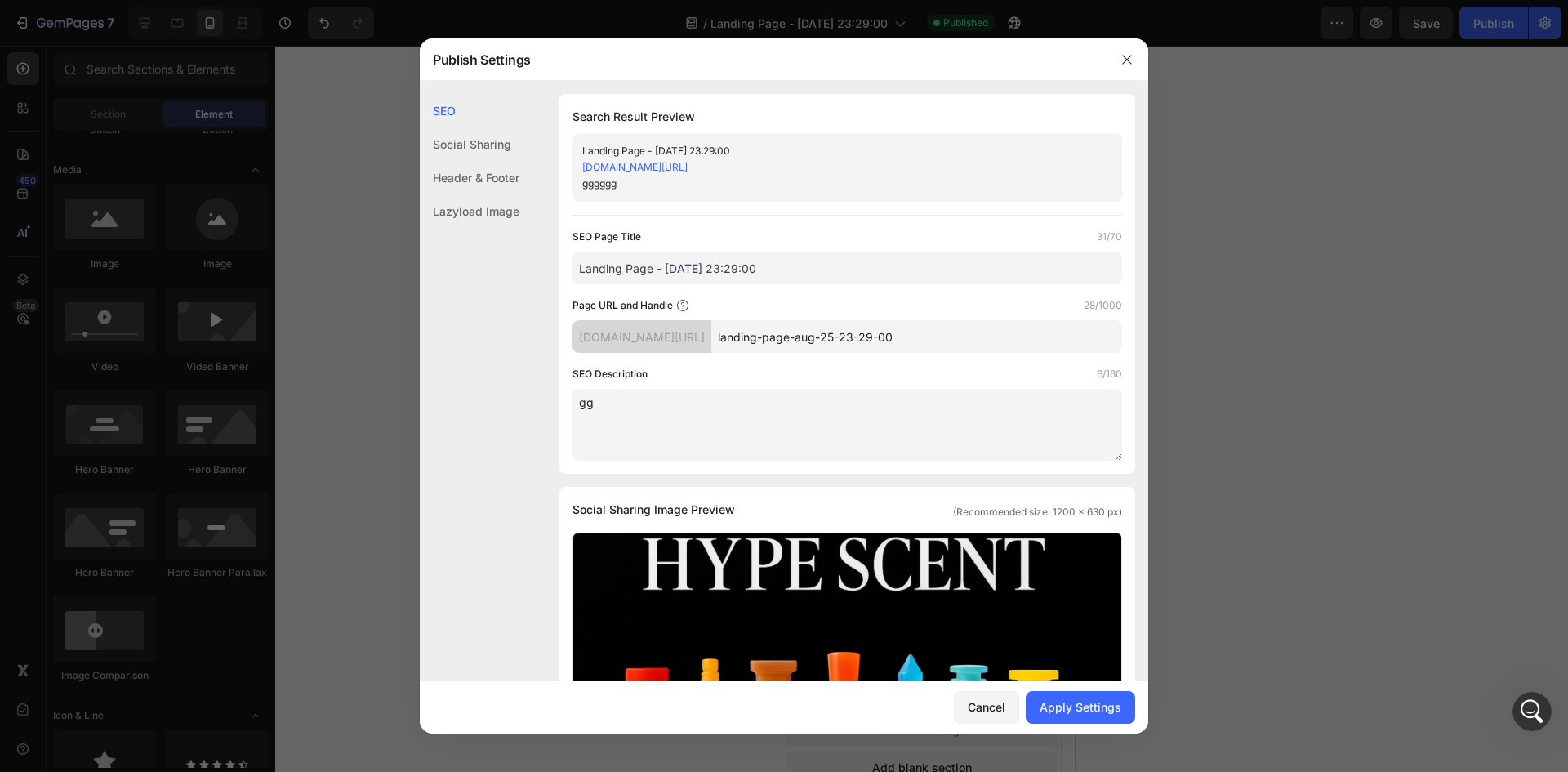
type textarea "g"
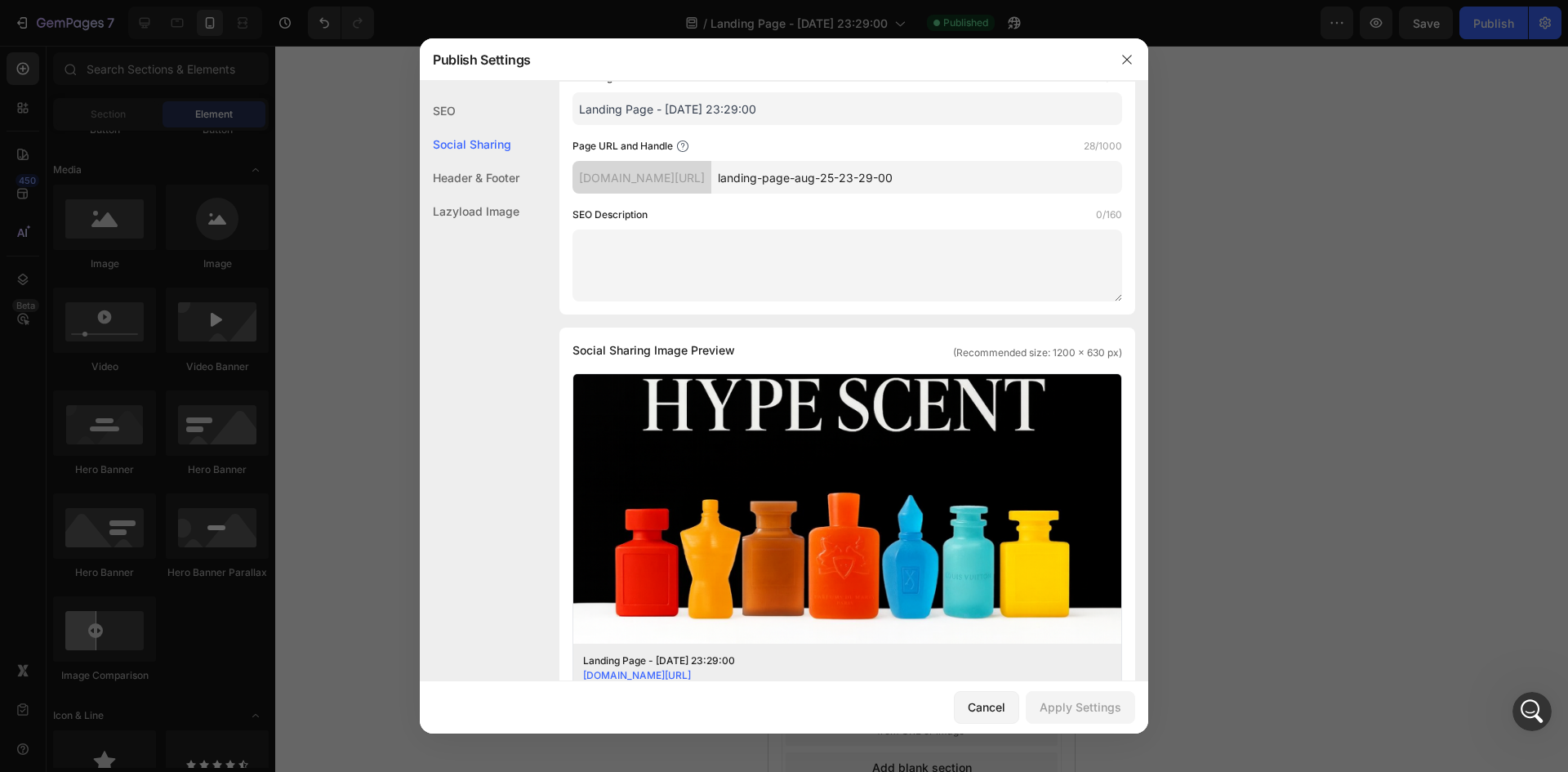
scroll to position [163, 0]
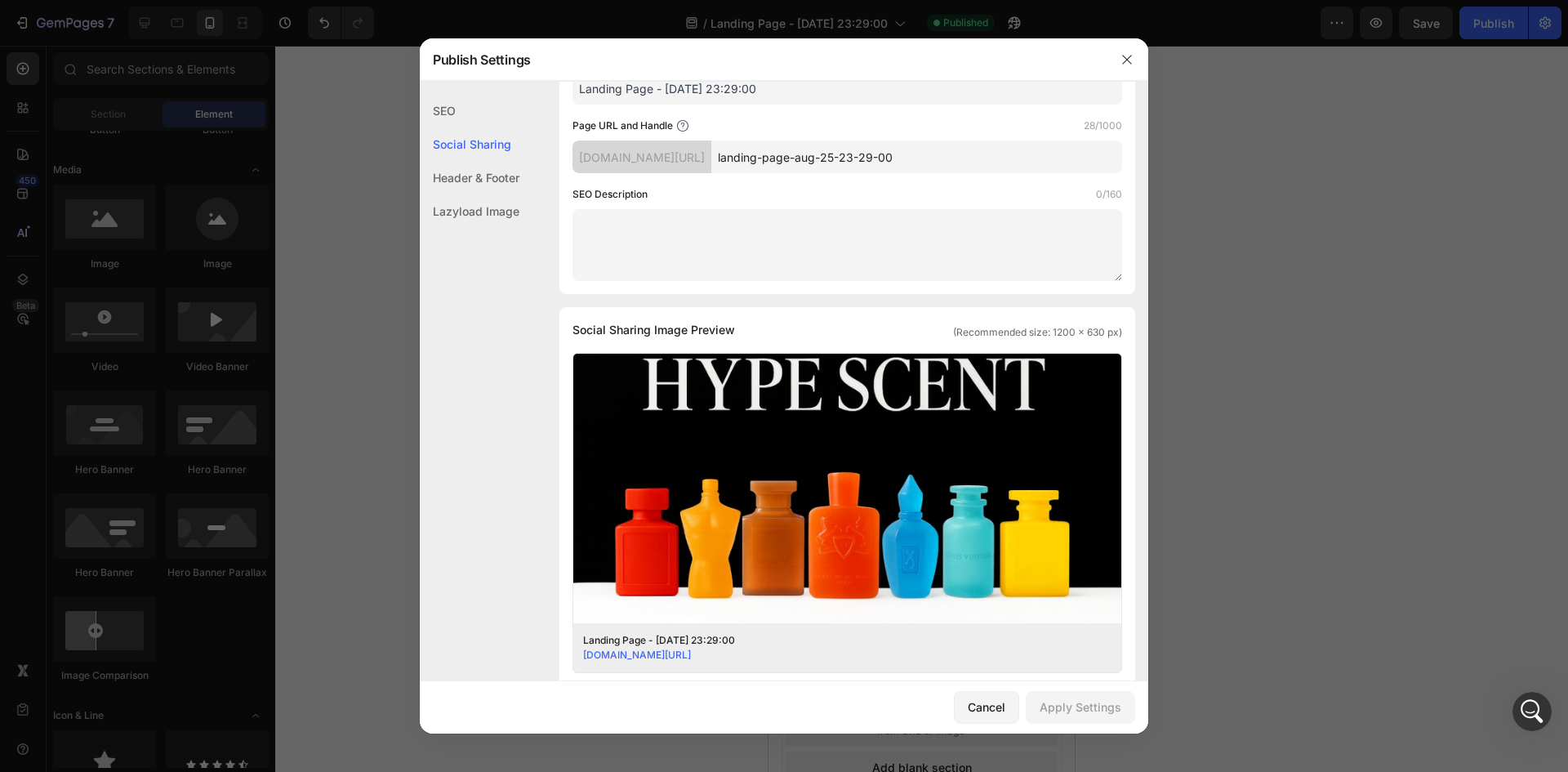
drag, startPoint x: 1148, startPoint y: 70, endPoint x: 1134, endPoint y: 64, distance: 15.2
click at [1146, 69] on div at bounding box center [1127, 59] width 43 height 43
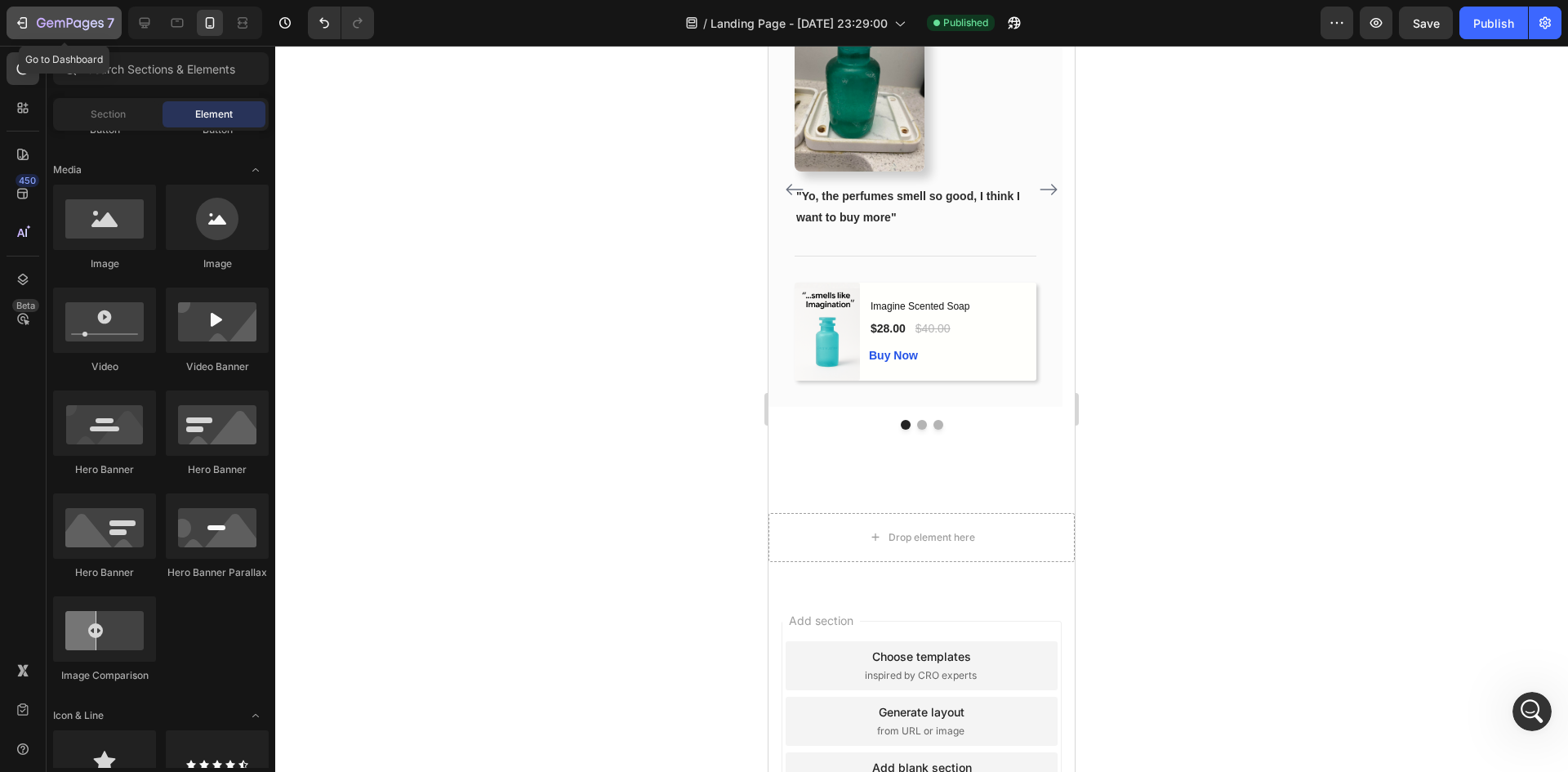
click at [58, 17] on icon "button" at bounding box center [70, 24] width 67 height 14
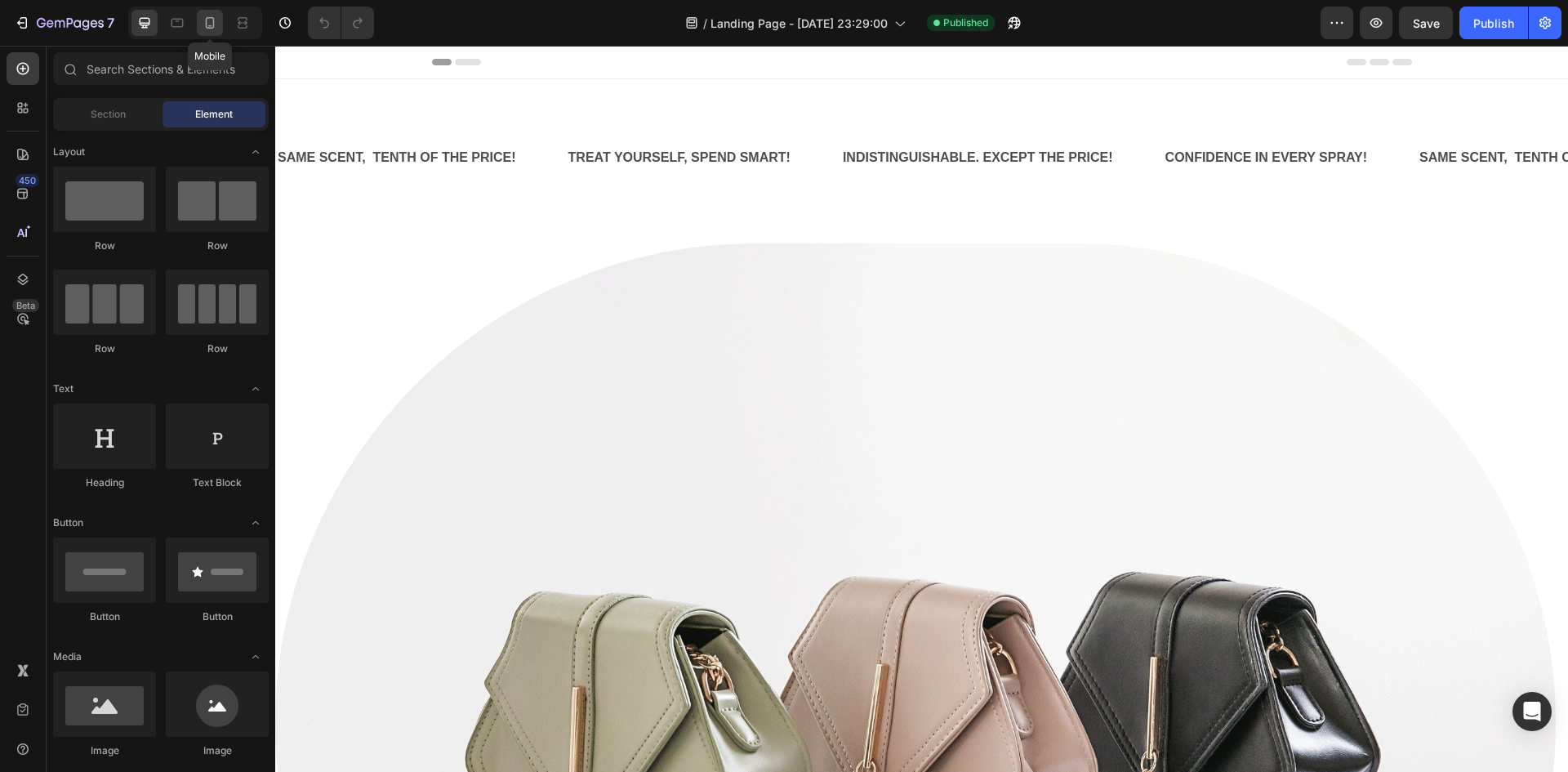
click at [203, 22] on icon at bounding box center [210, 23] width 16 height 16
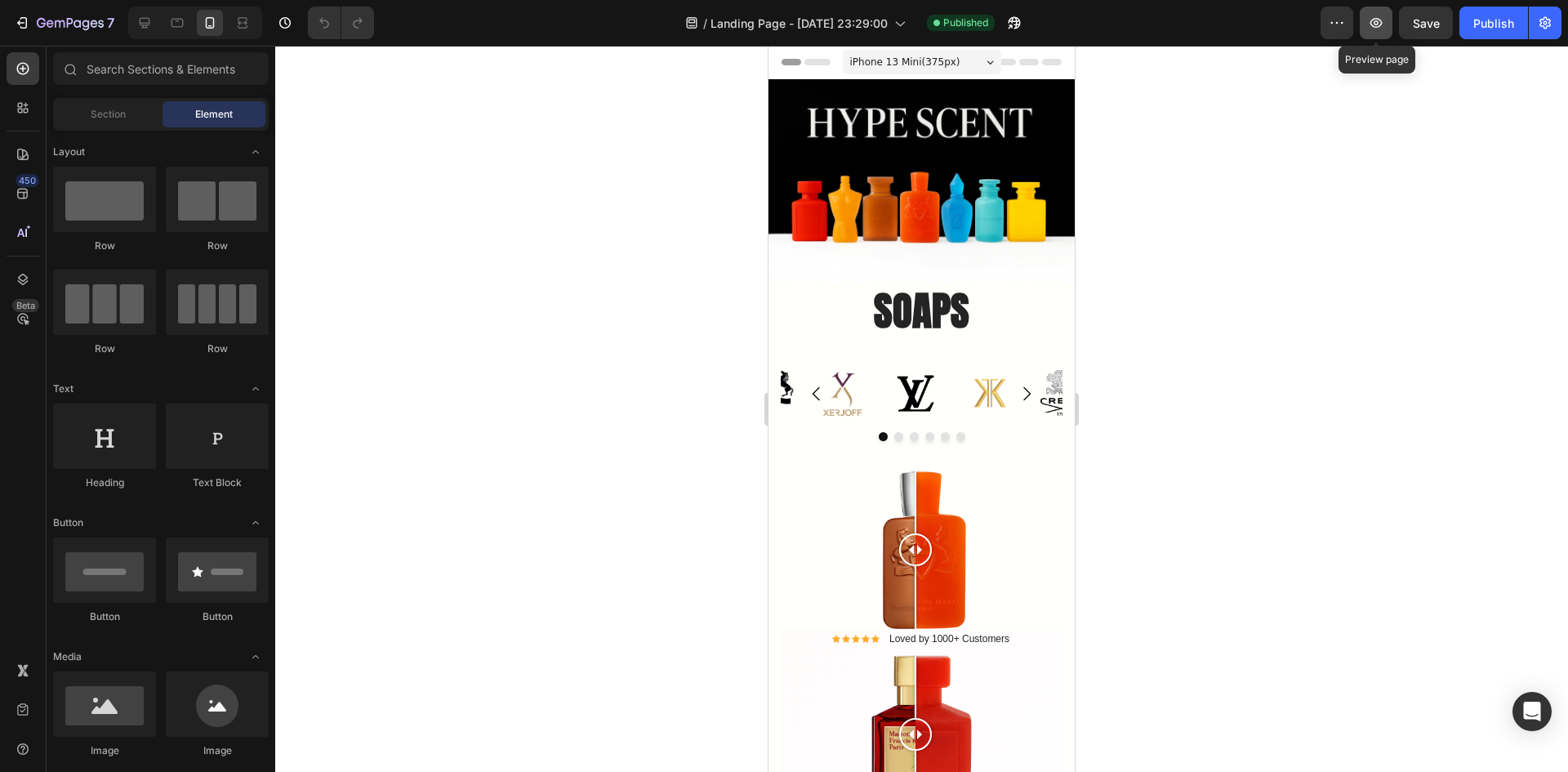
click at [1376, 21] on icon "button" at bounding box center [1376, 23] width 12 height 10
click at [1544, 22] on icon "button" at bounding box center [1544, 23] width 12 height 12
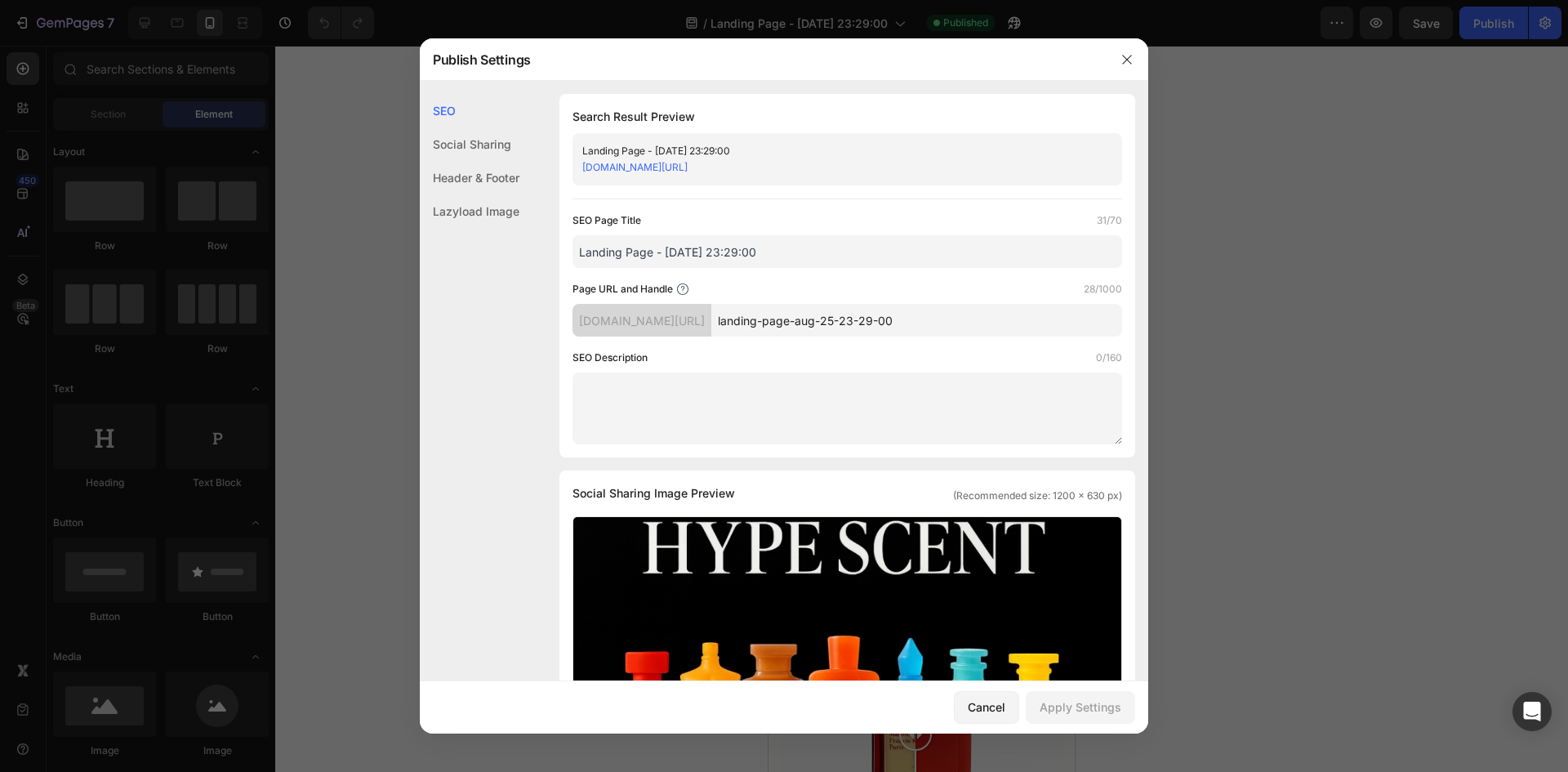
drag, startPoint x: 794, startPoint y: 254, endPoint x: 572, endPoint y: 260, distance: 222.1
click at [572, 260] on div "Search Result Preview Landing Page - [DATE] 23:29:00 [DOMAIN_NAME][URL] SEO Pag…" at bounding box center [847, 275] width 576 height 363
type input "s"
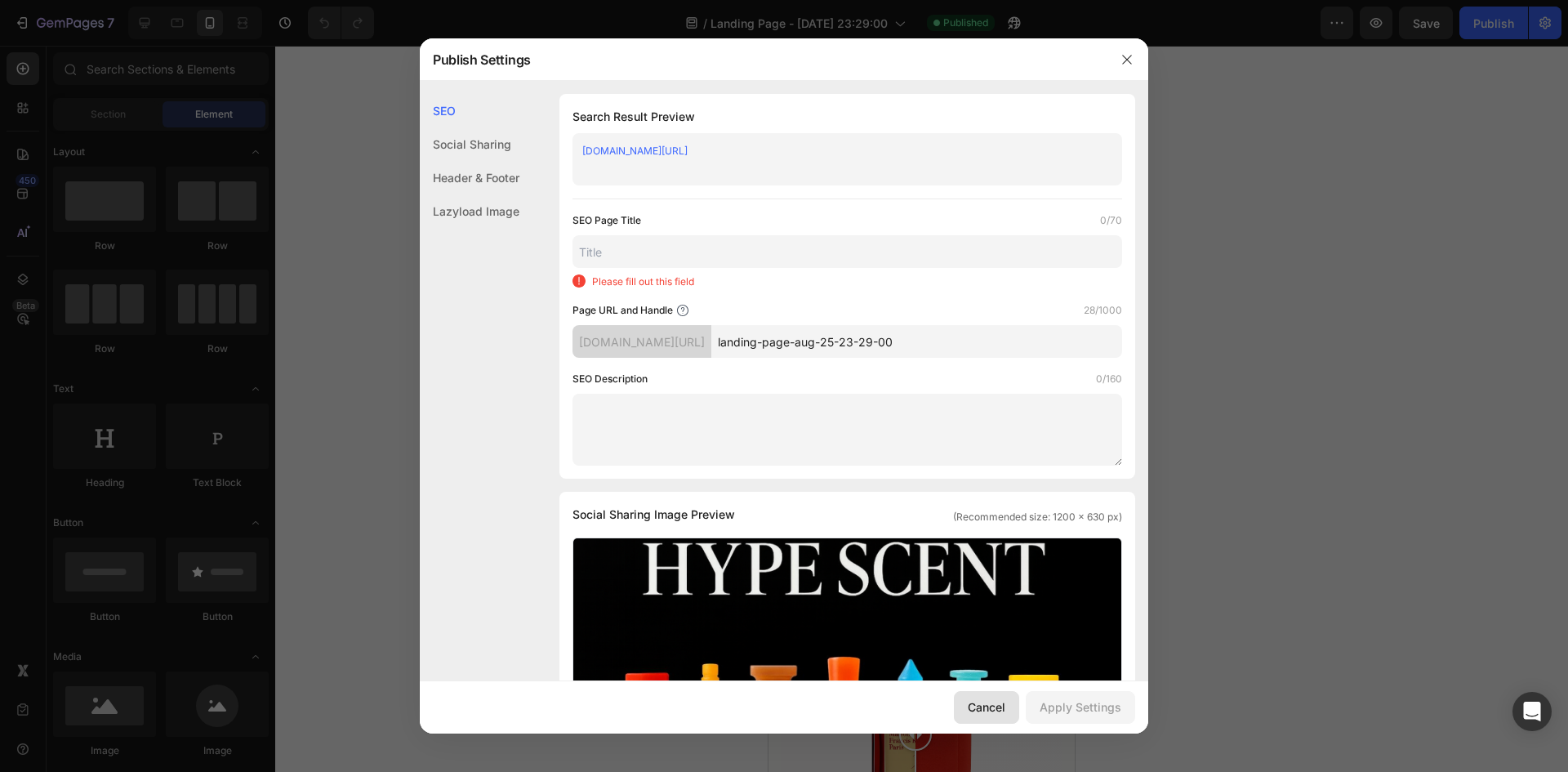
click at [995, 703] on div "Cancel" at bounding box center [986, 706] width 37 height 17
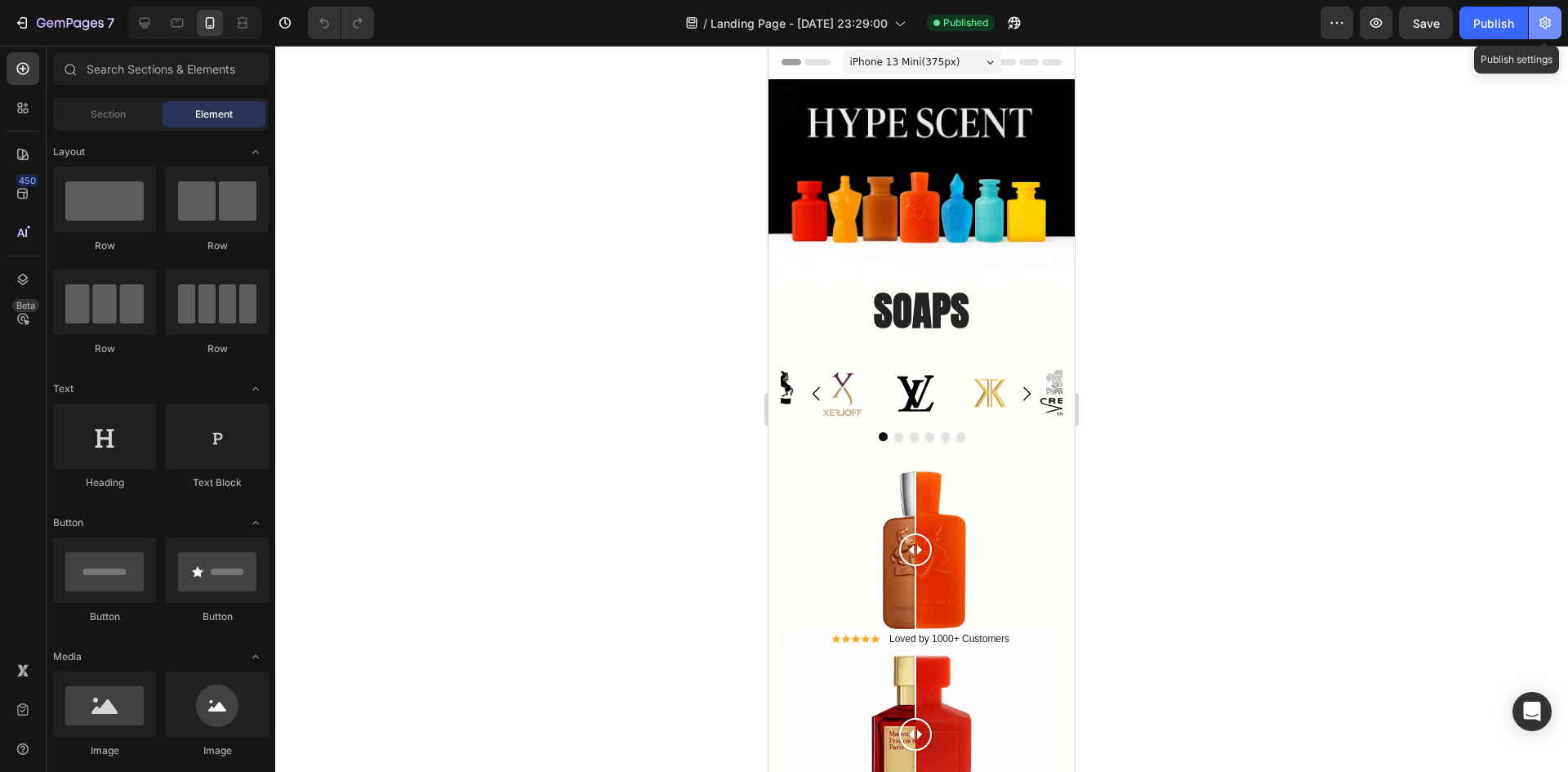
click at [1551, 21] on icon "button" at bounding box center [1545, 23] width 16 height 16
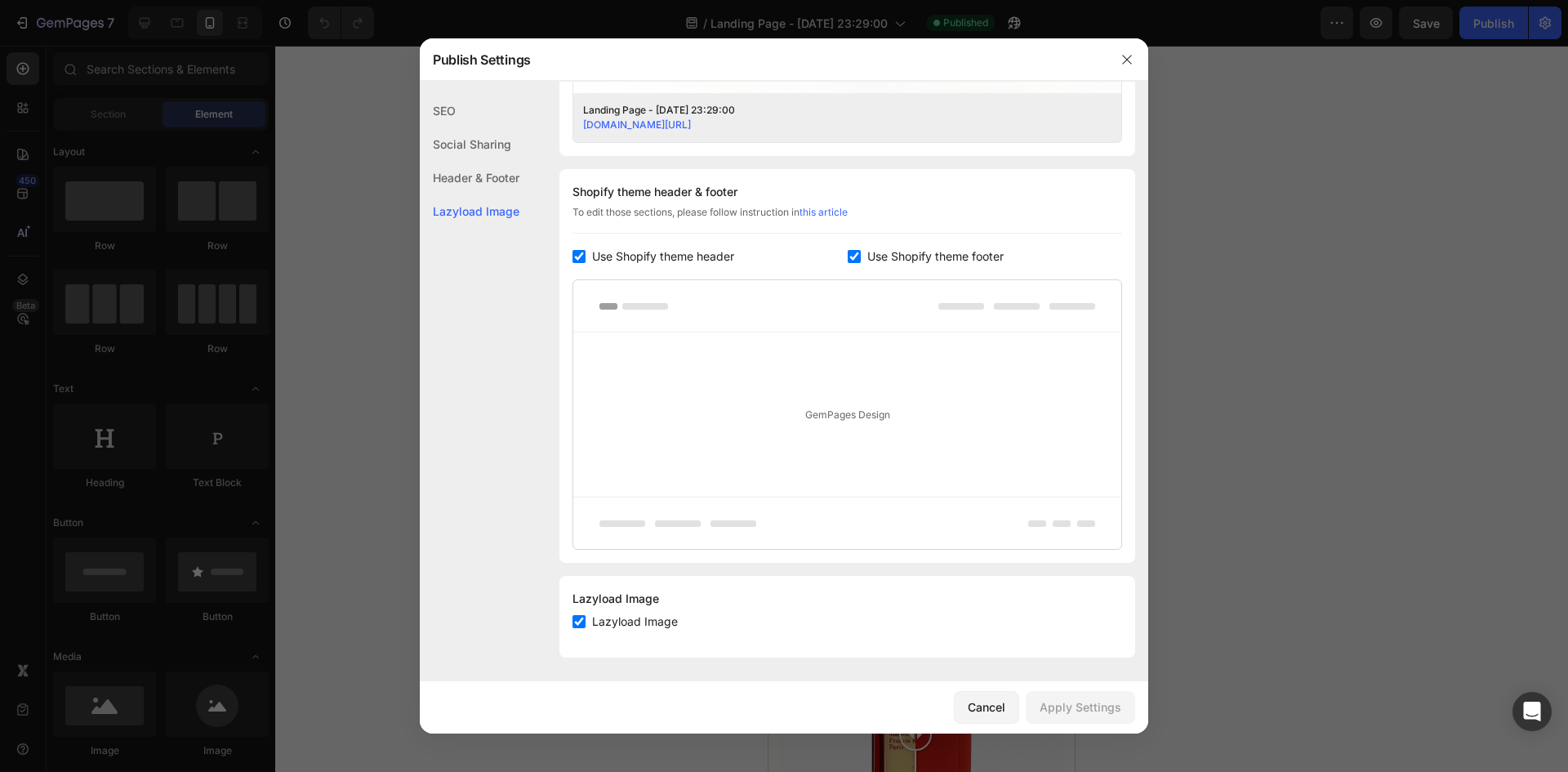
scroll to position [696, 0]
click at [1113, 60] on div at bounding box center [1127, 59] width 43 height 43
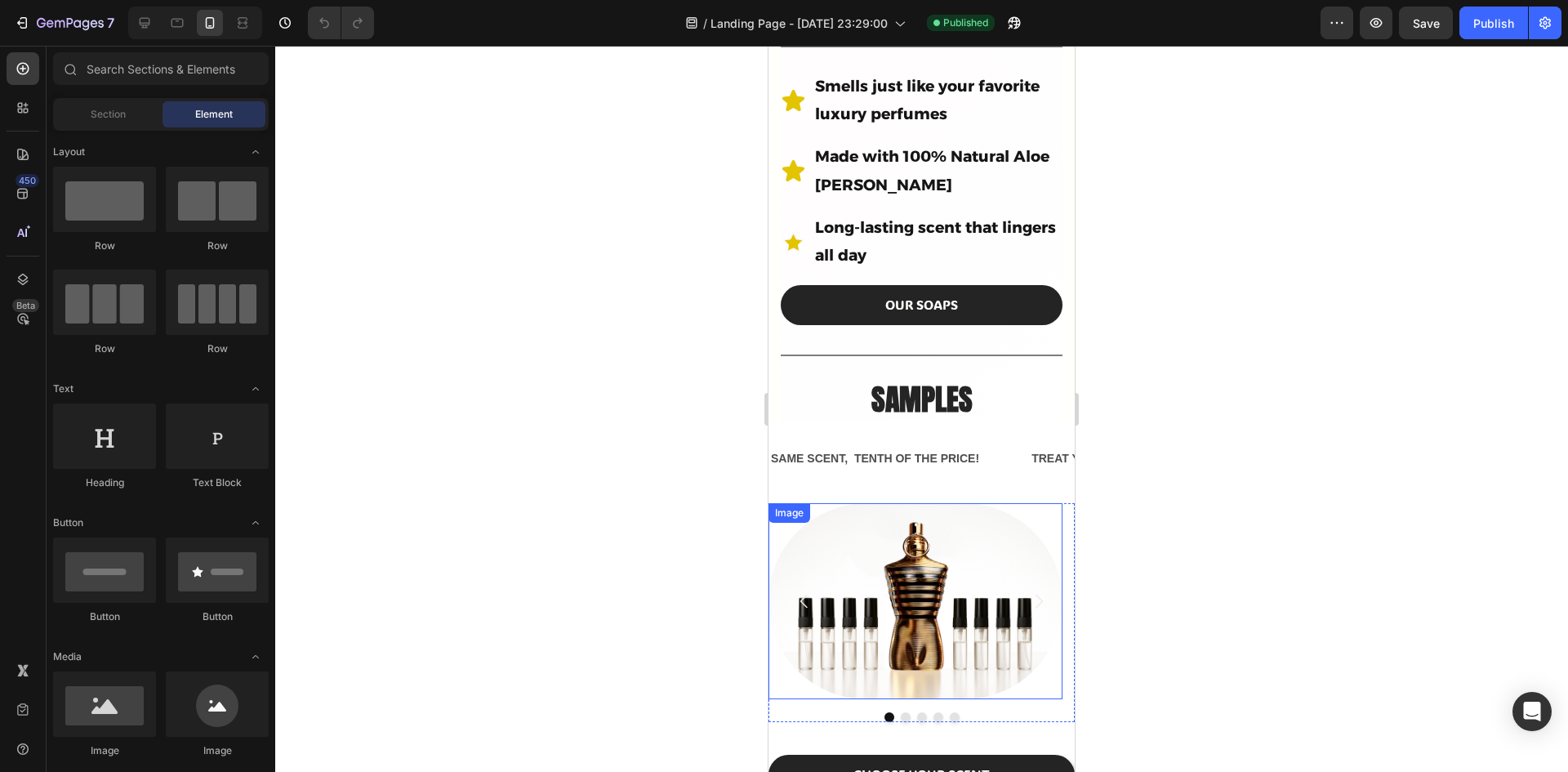
scroll to position [817, 0]
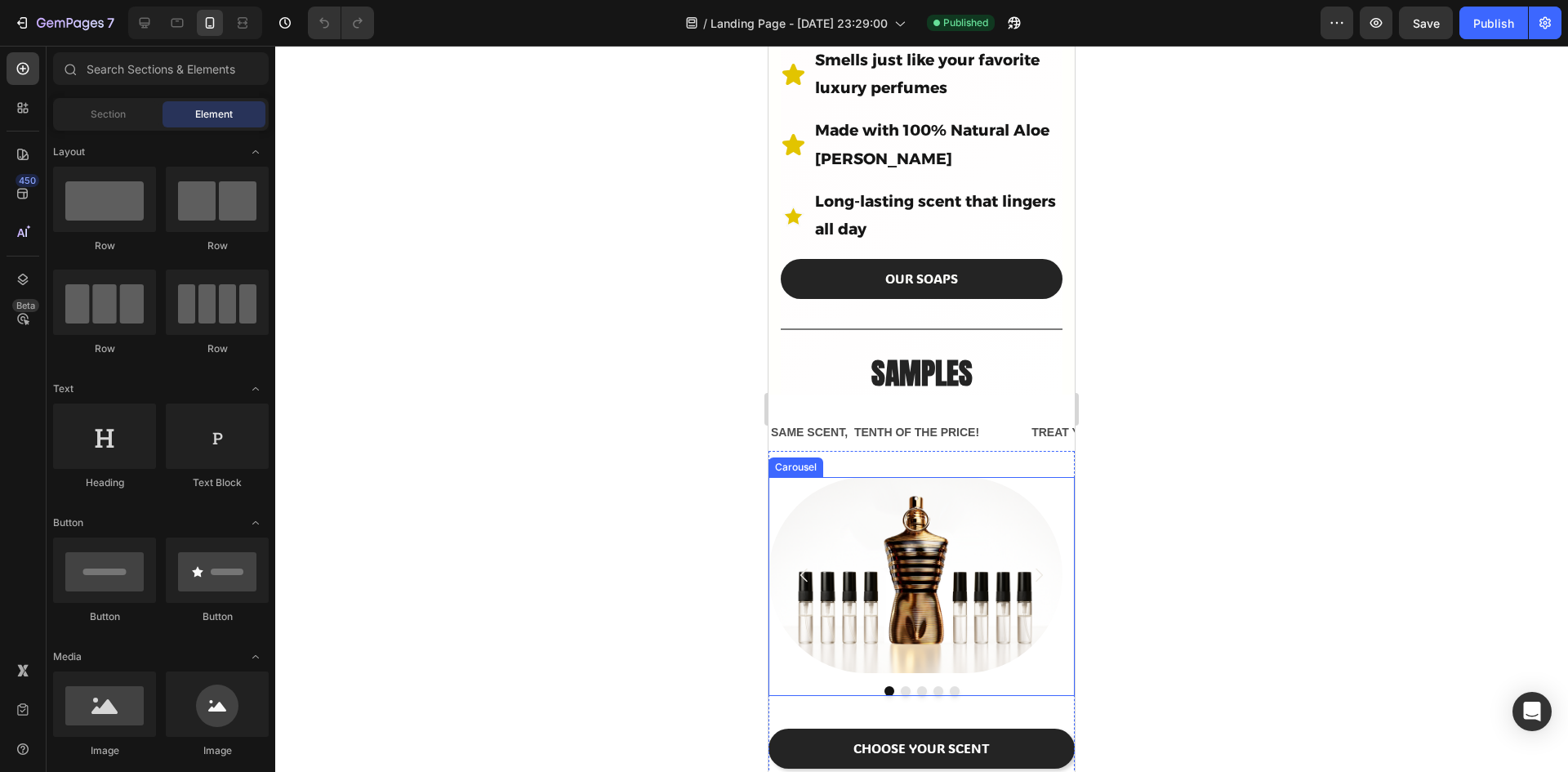
click at [1028, 565] on icon "Carousel Next Arrow" at bounding box center [1038, 575] width 20 height 20
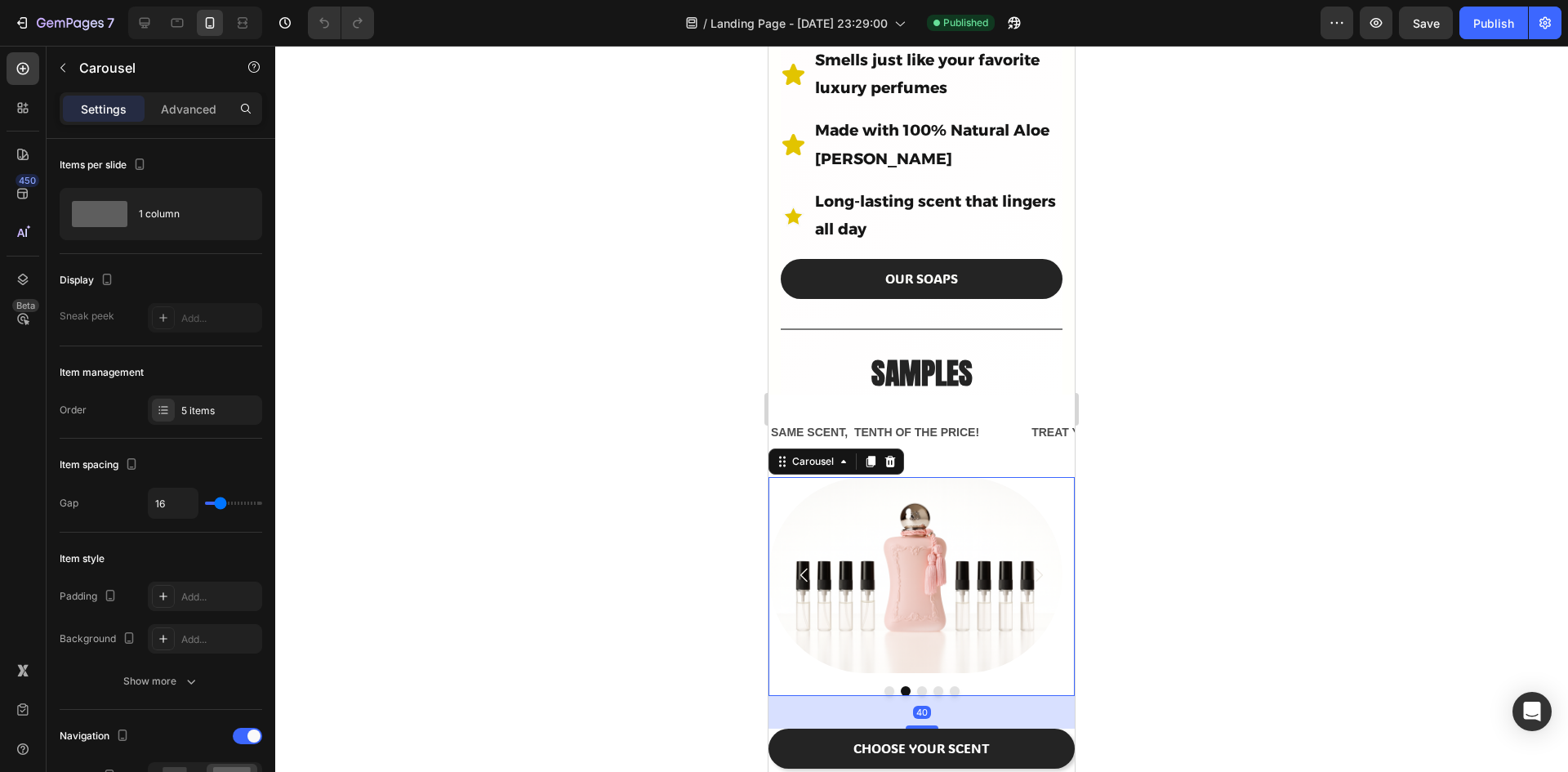
click at [1028, 565] on icon "Carousel Next Arrow" at bounding box center [1038, 575] width 20 height 20
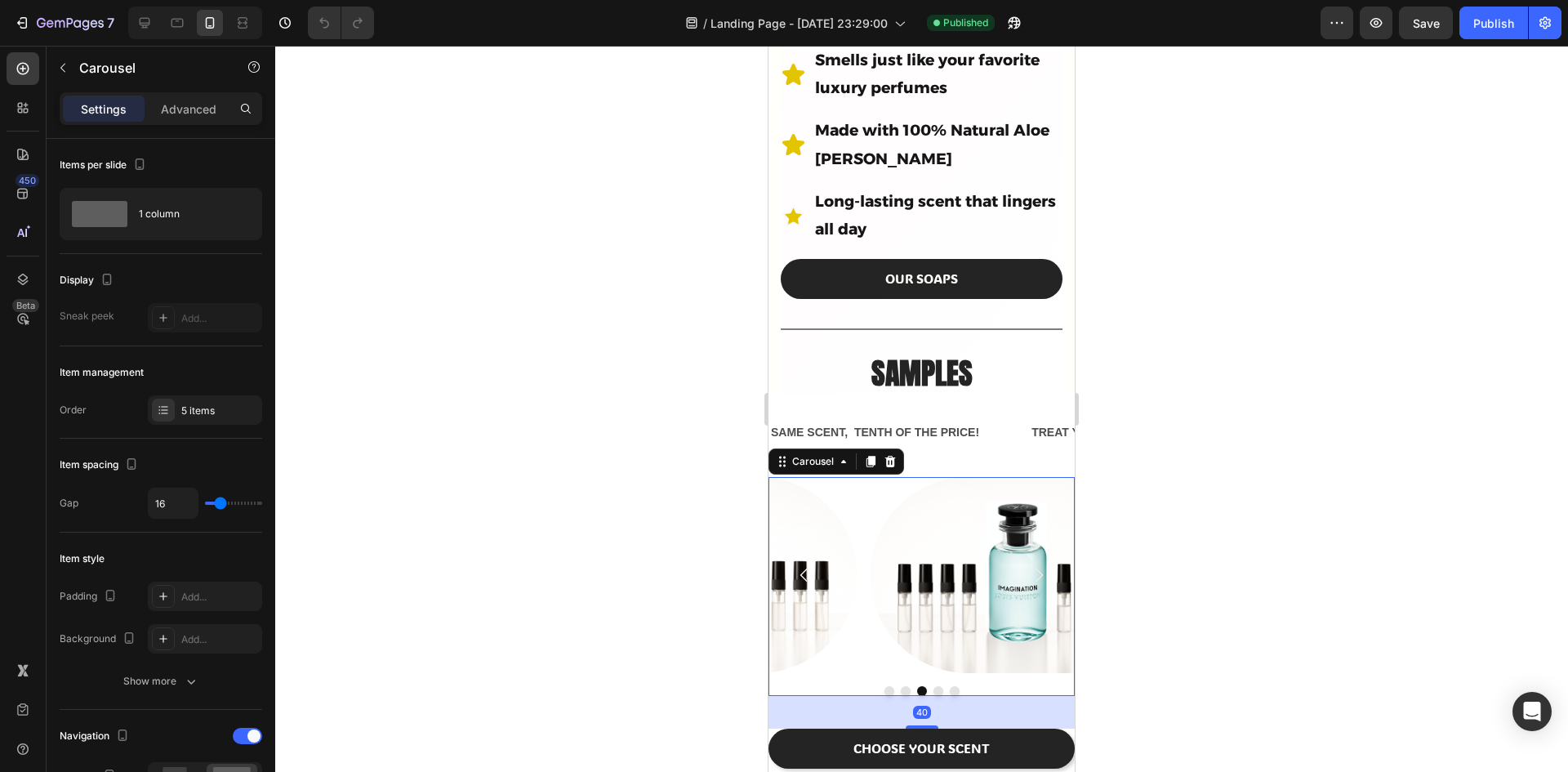
click at [1028, 565] on icon "Carousel Next Arrow" at bounding box center [1038, 575] width 20 height 20
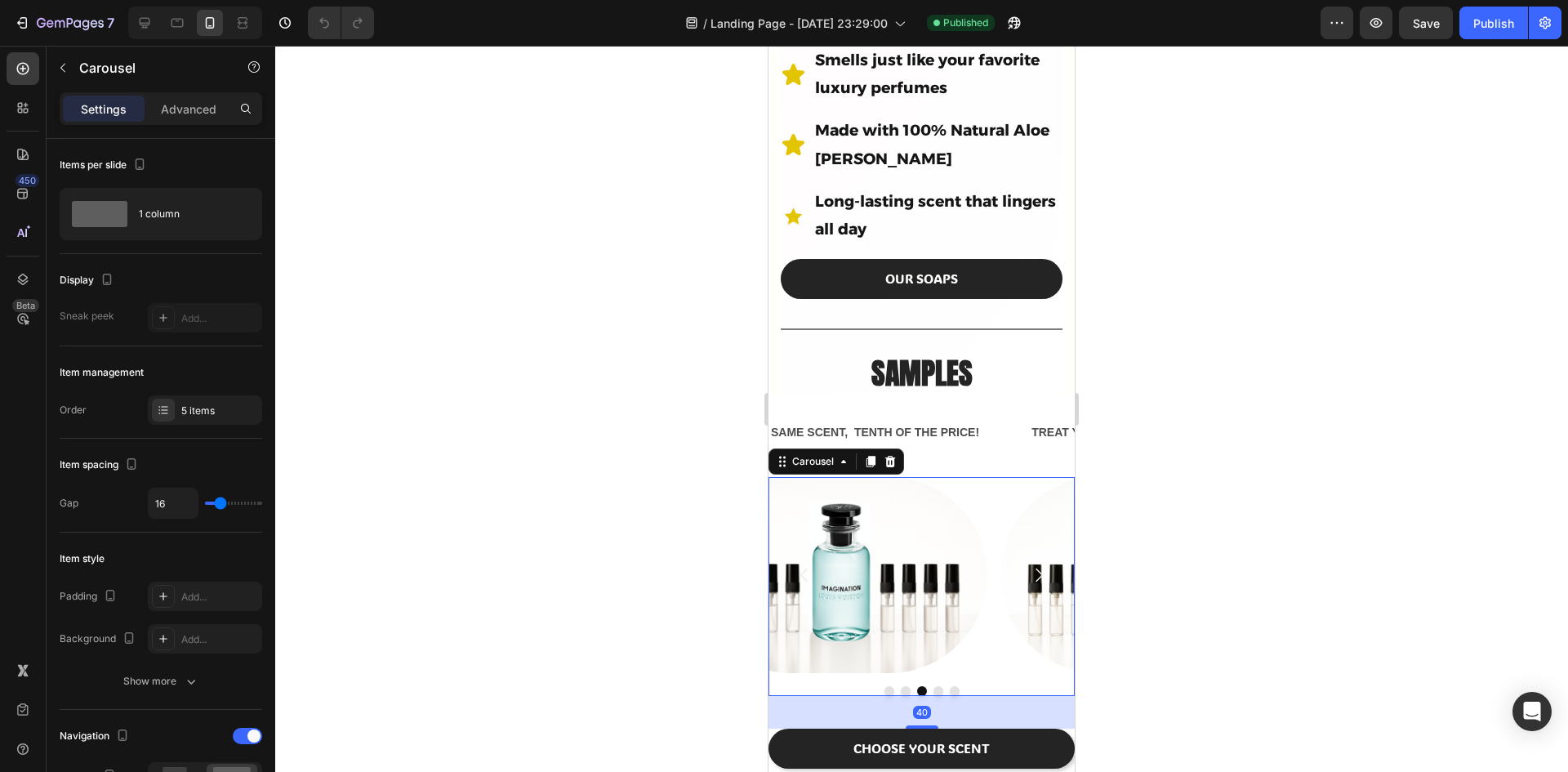
click at [1028, 565] on icon "Carousel Next Arrow" at bounding box center [1038, 575] width 20 height 20
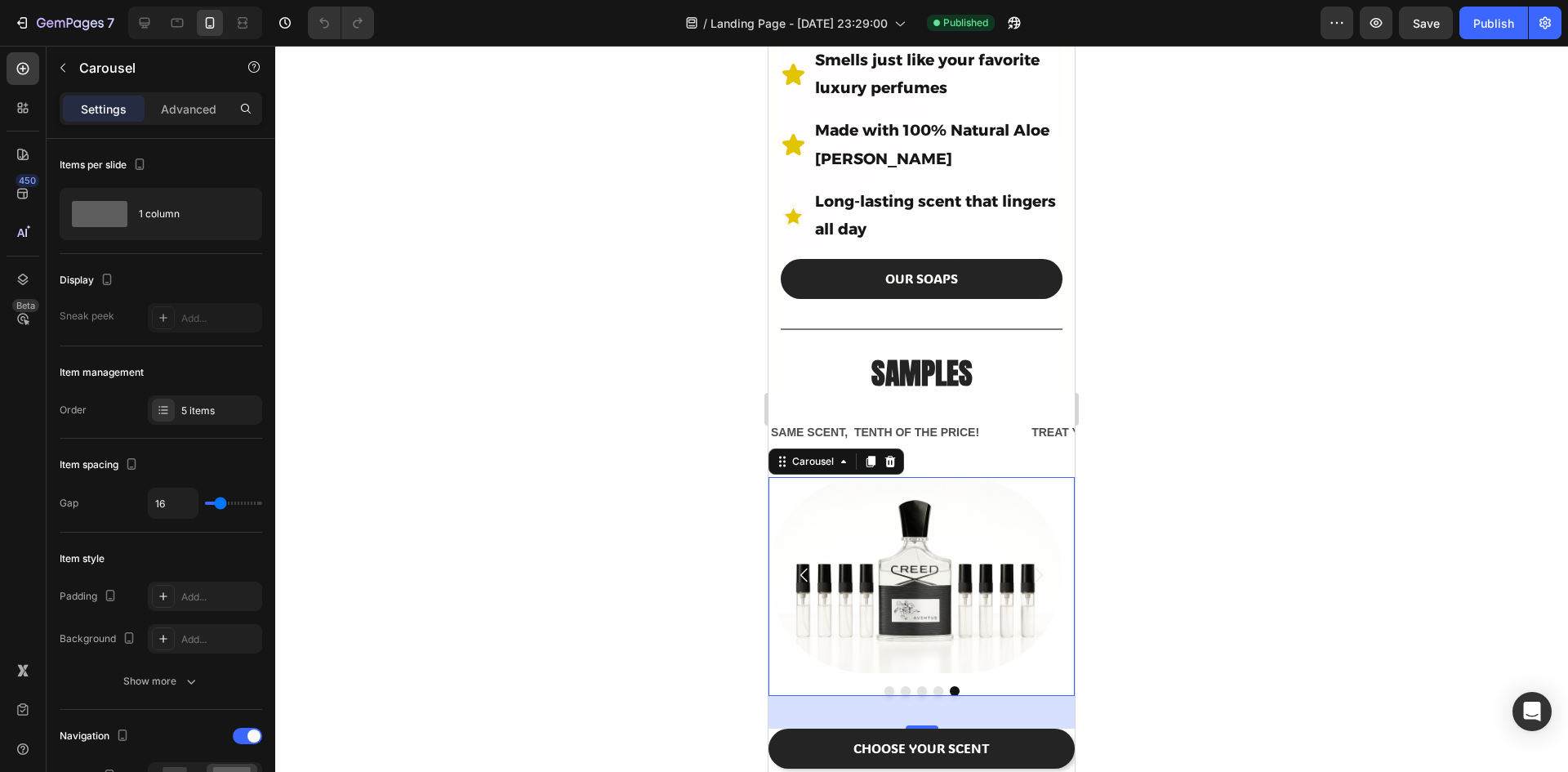
click at [1028, 565] on icon "Carousel Next Arrow" at bounding box center [1038, 575] width 20 height 20
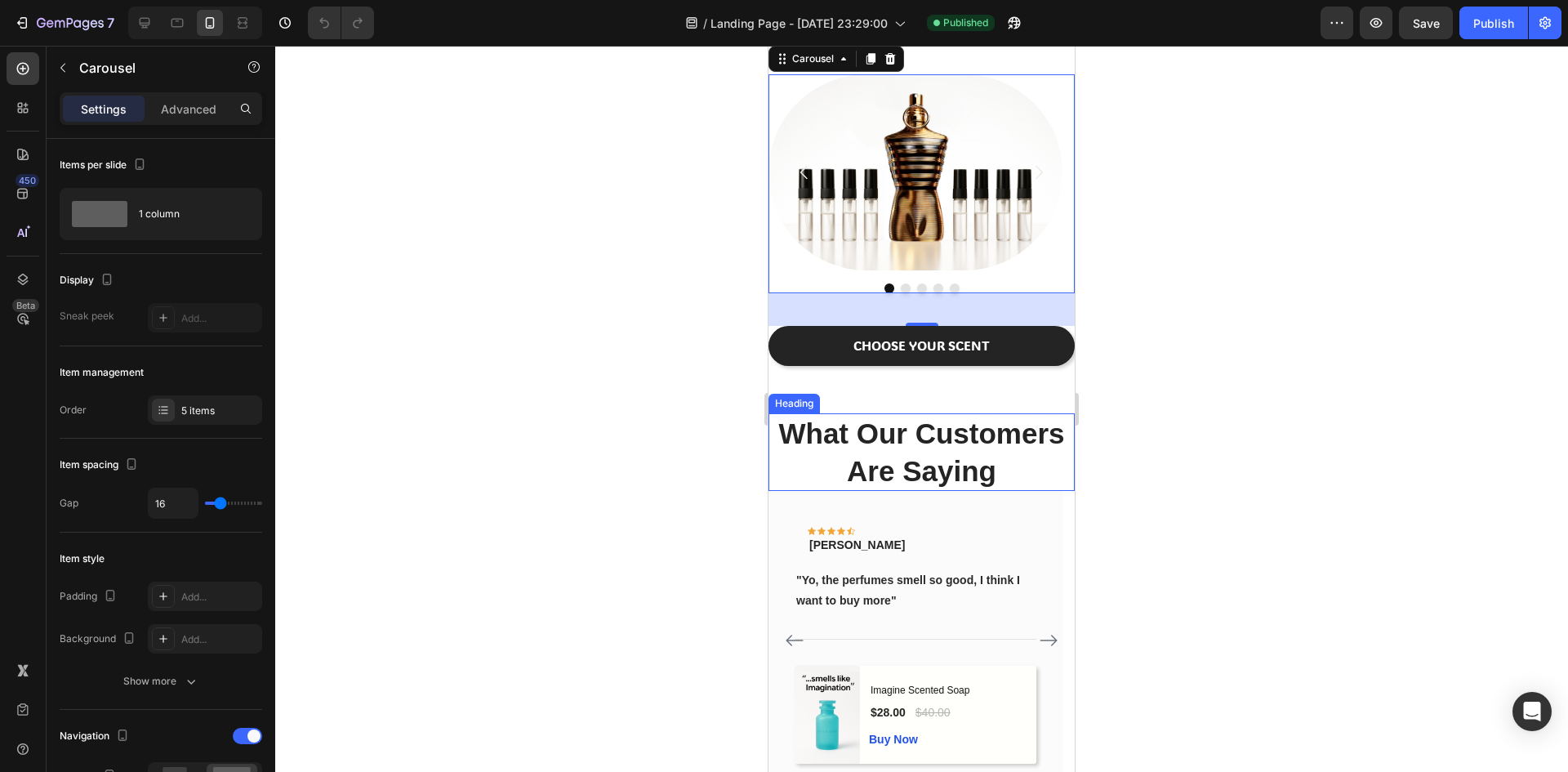
scroll to position [1388, 0]
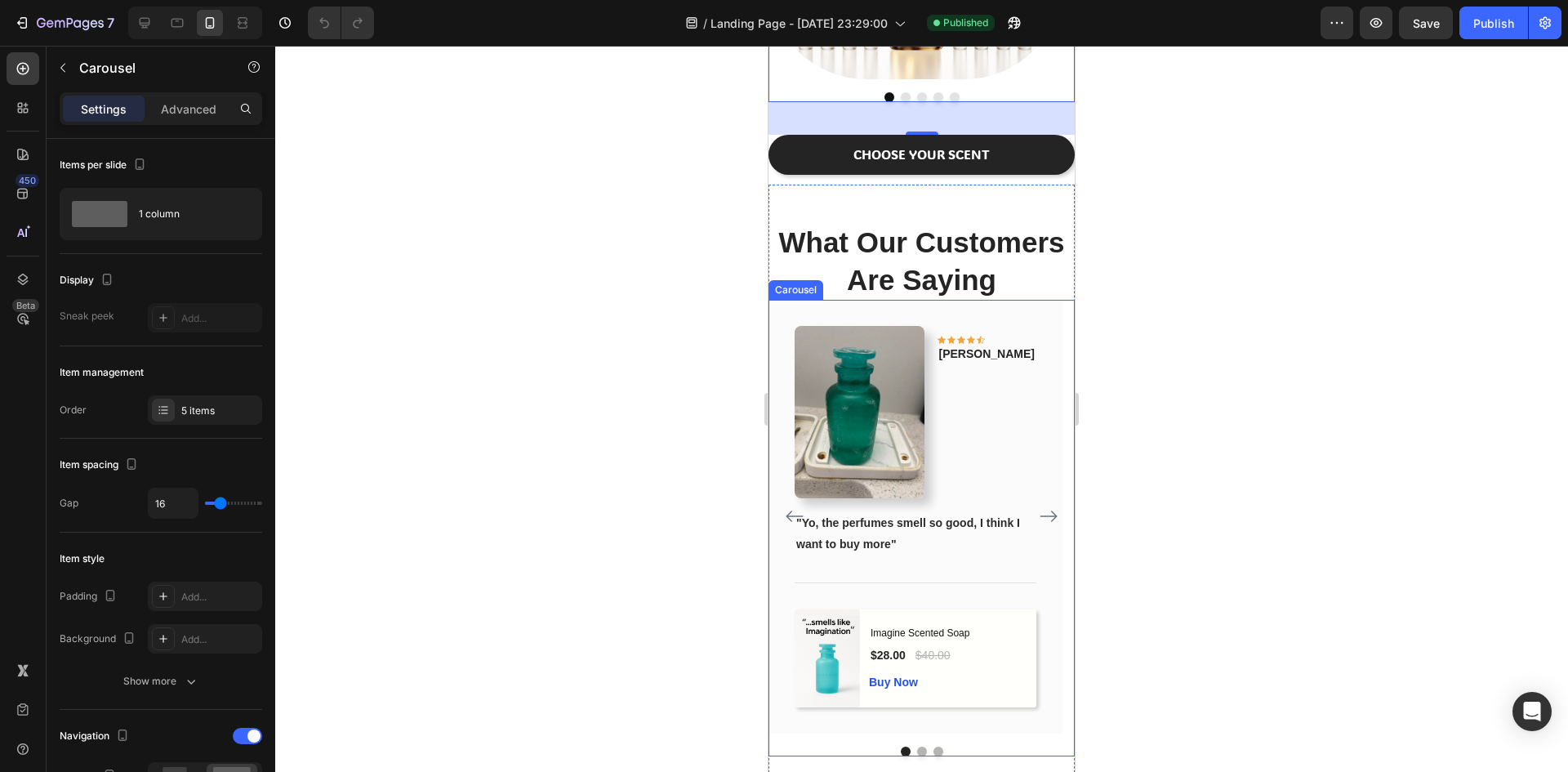
click at [1041, 523] on icon "Carousel Next Arrow" at bounding box center [1048, 517] width 17 height 12
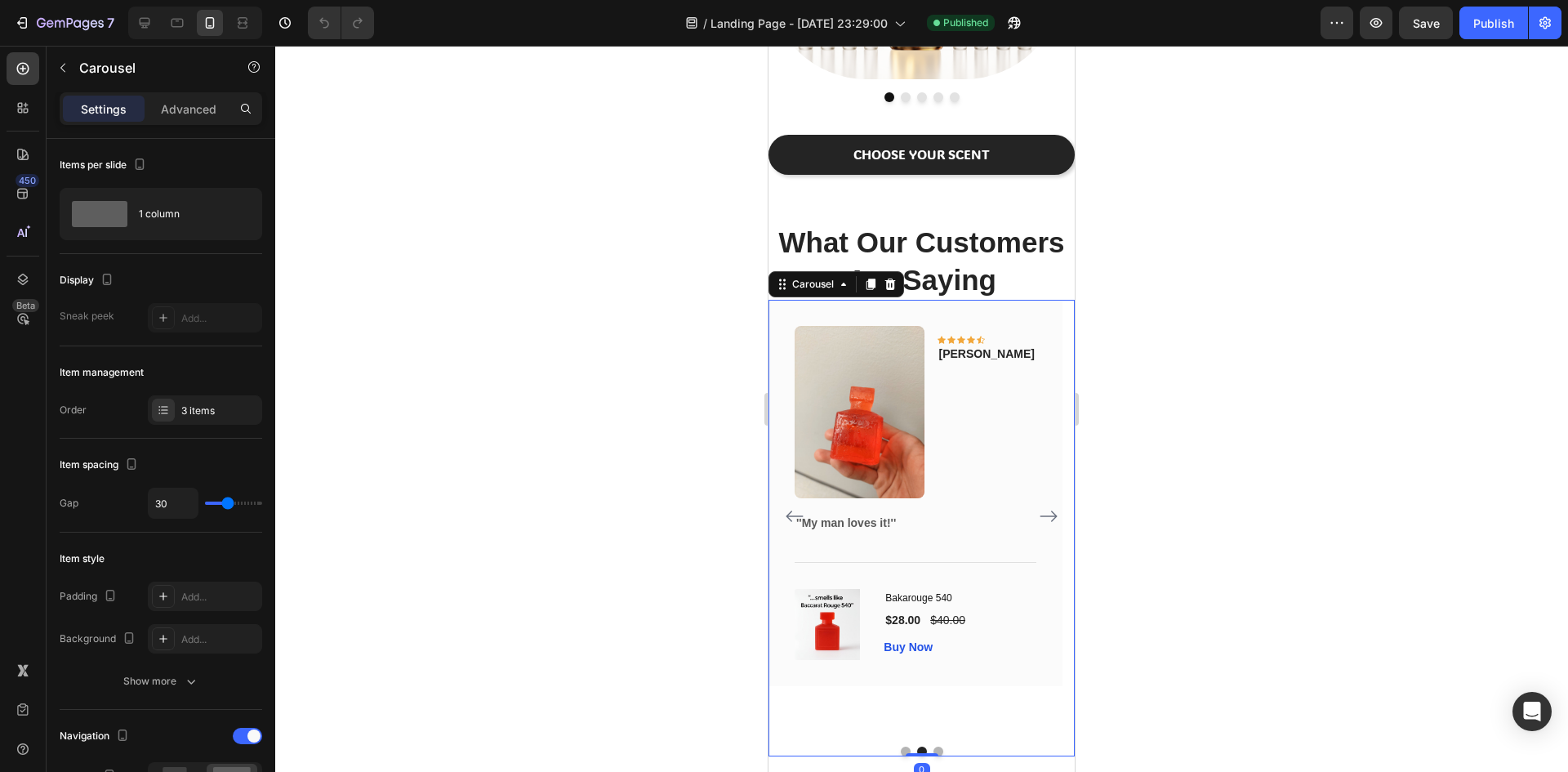
click at [1041, 523] on icon "Carousel Next Arrow" at bounding box center [1048, 517] width 17 height 12
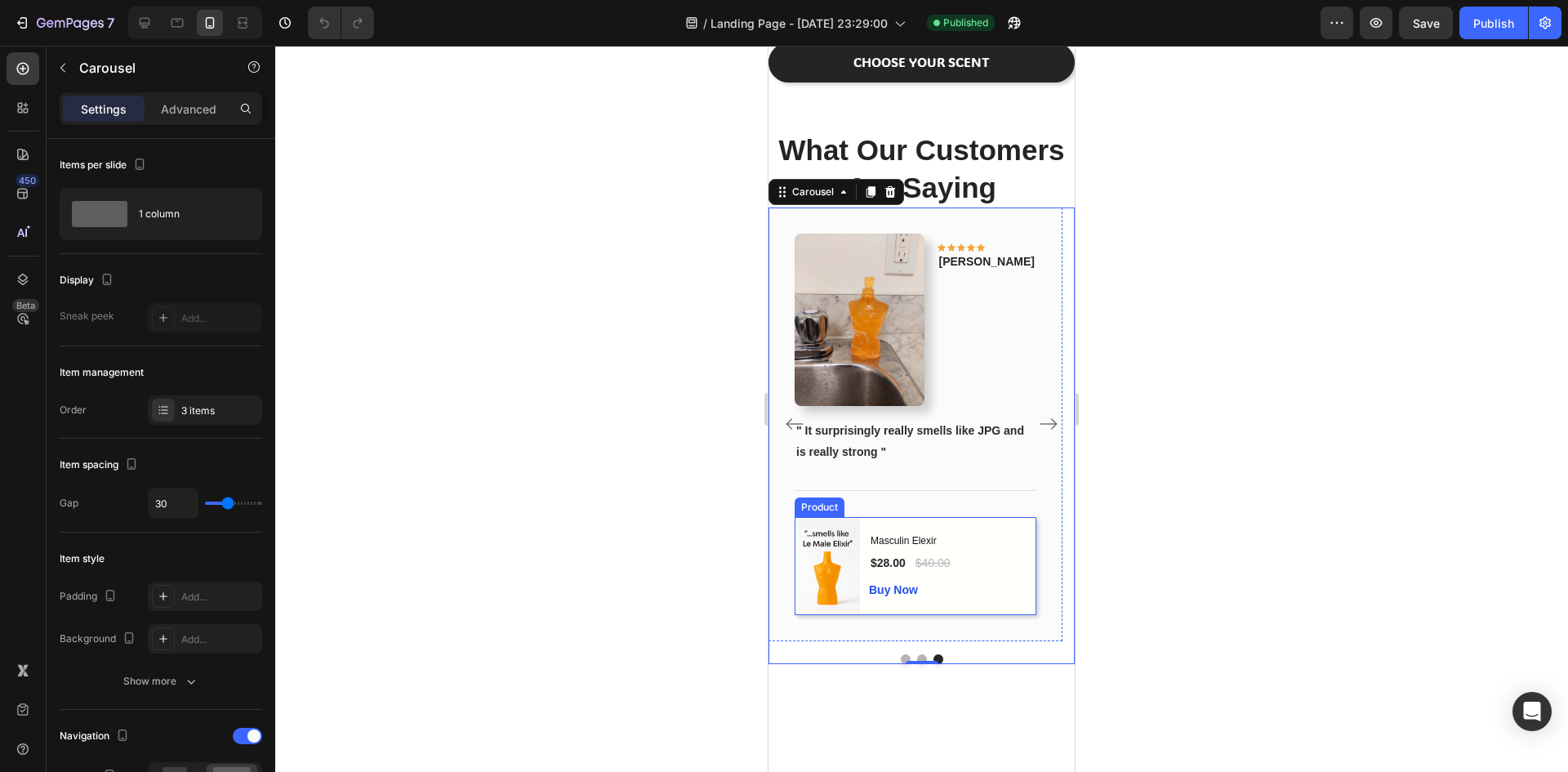
scroll to position [1479, 0]
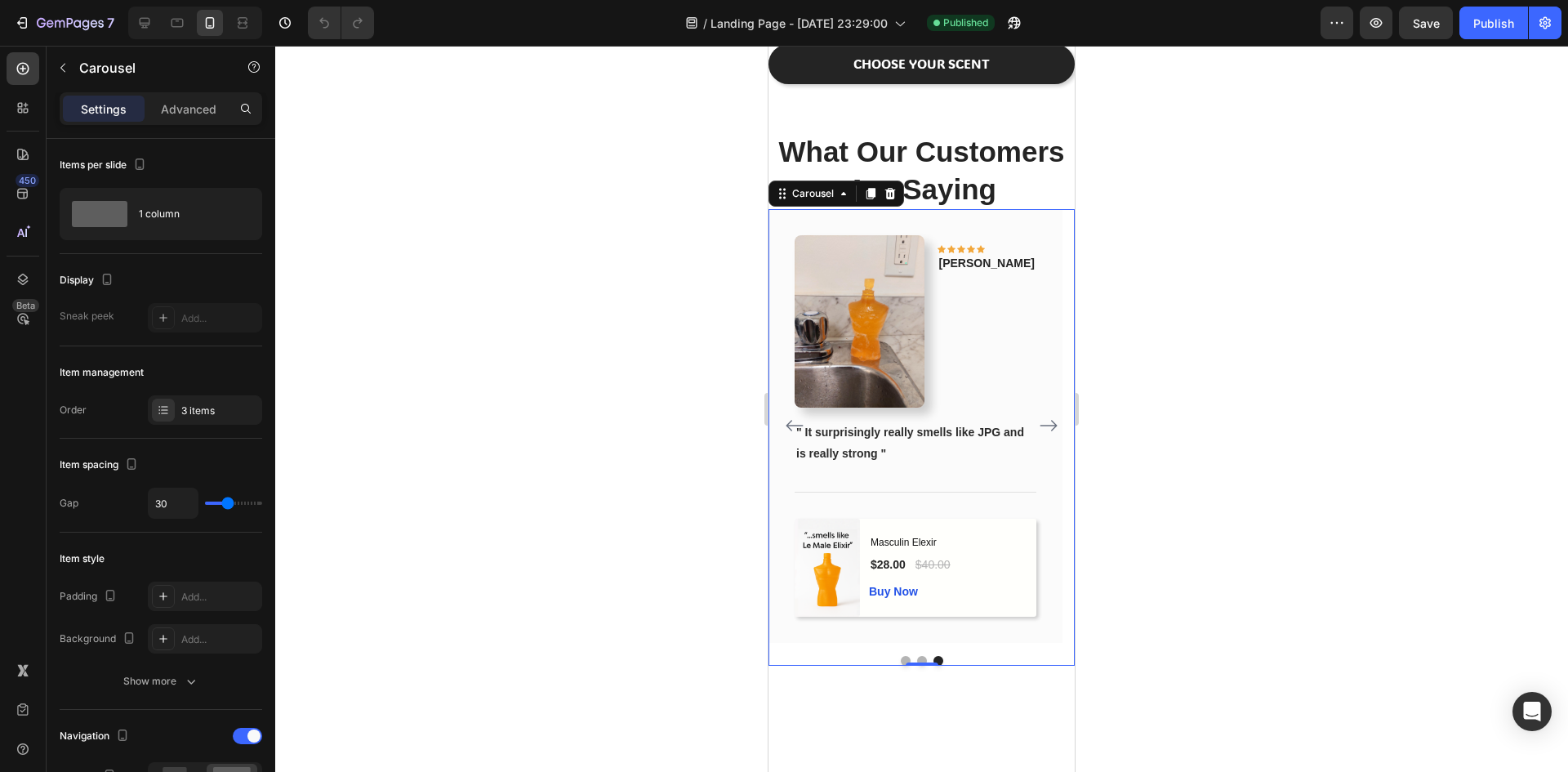
click at [664, 290] on div at bounding box center [921, 409] width 1292 height 726
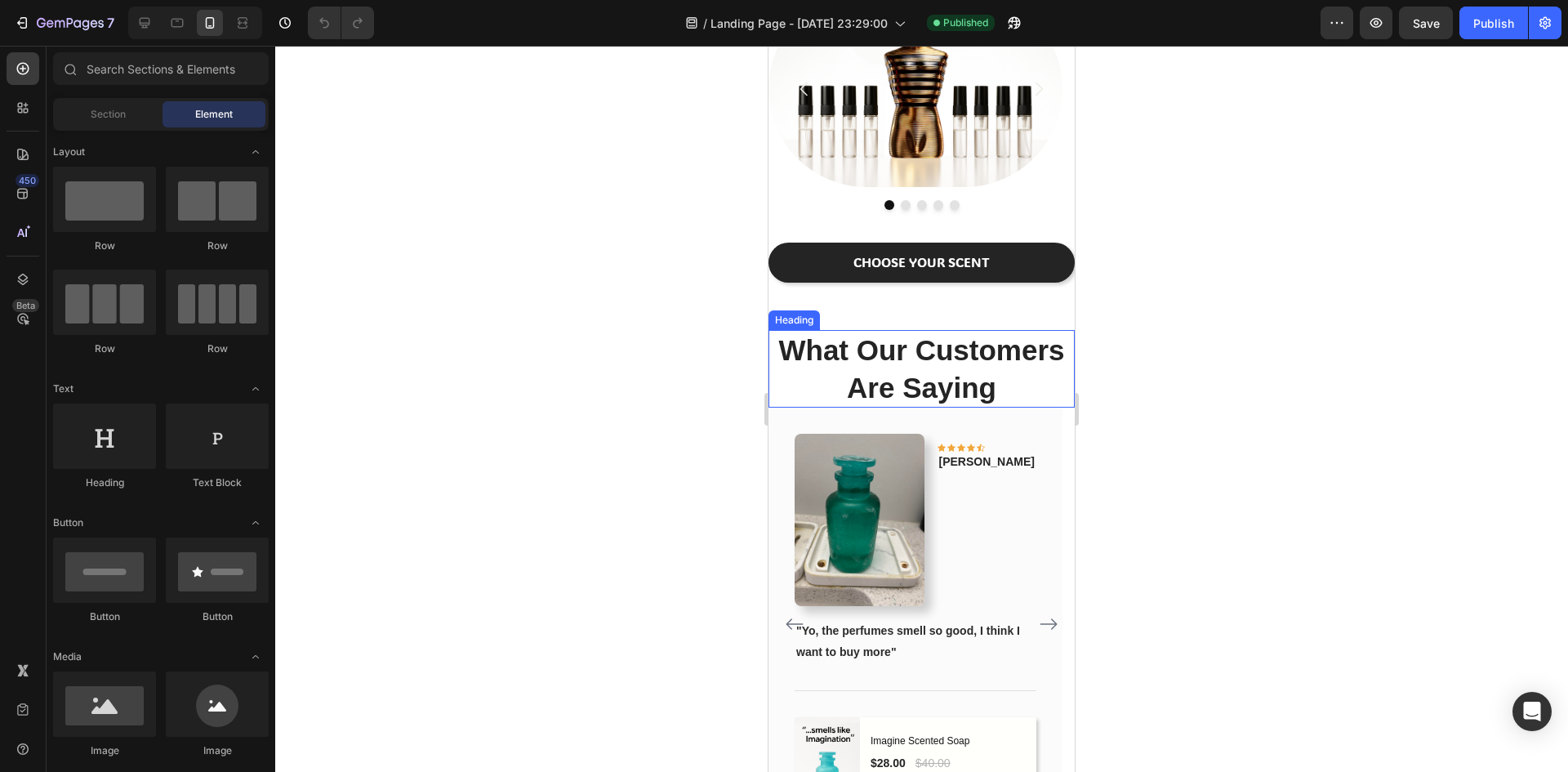
scroll to position [1293, 0]
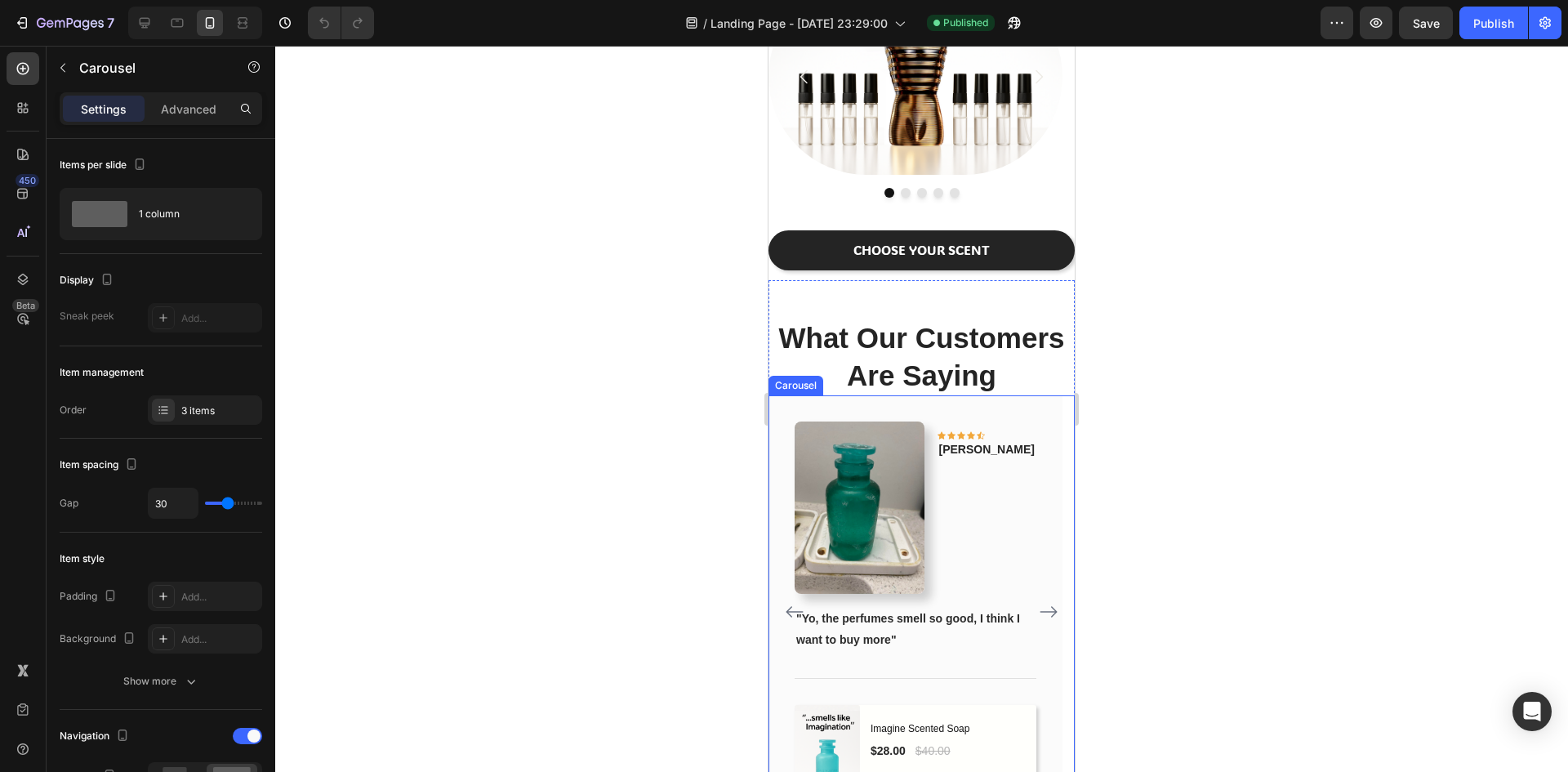
click at [1040, 618] on icon "Carousel Next Arrow" at bounding box center [1048, 613] width 17 height 12
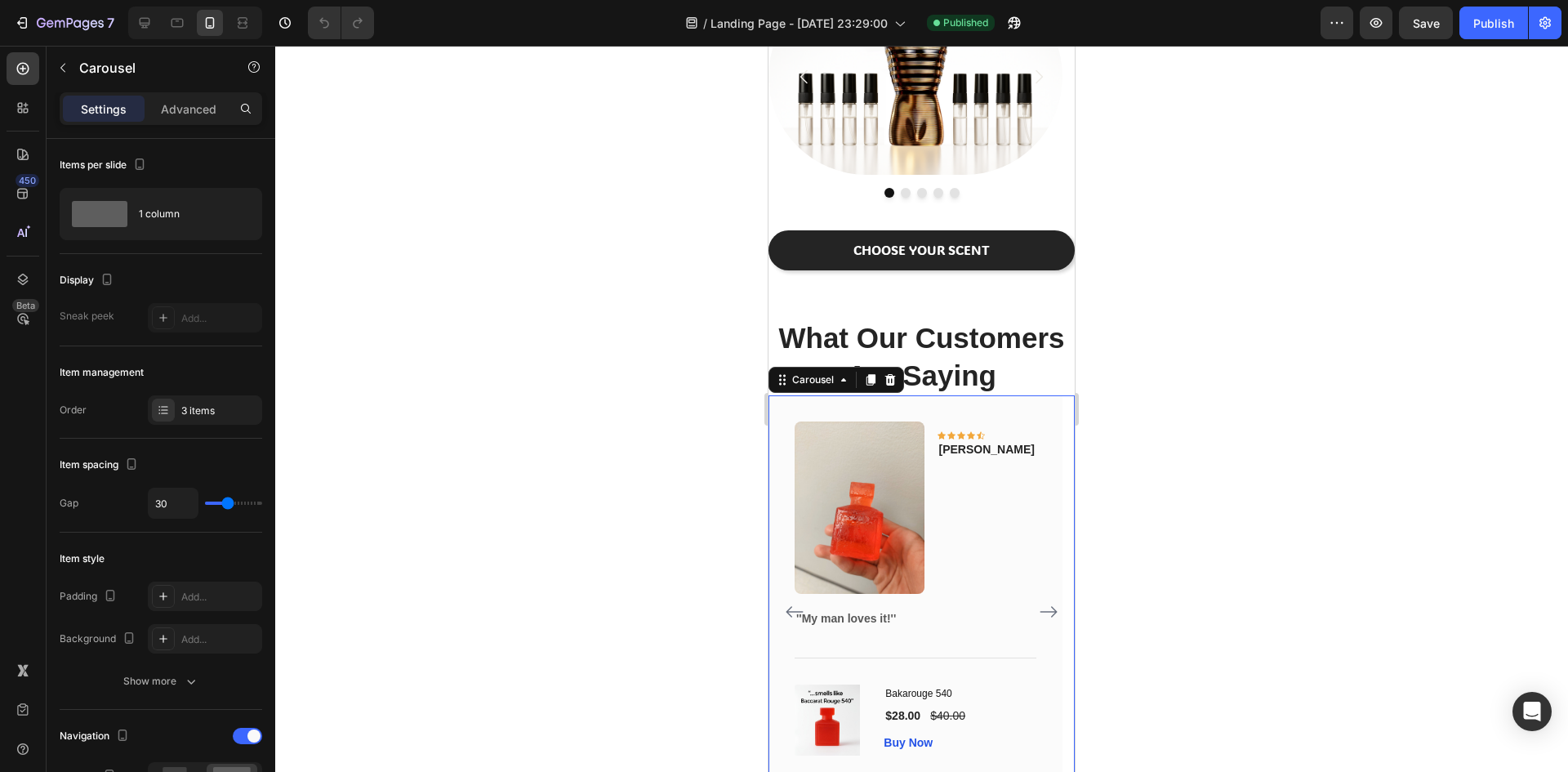
click at [1040, 618] on icon "Carousel Next Arrow" at bounding box center [1048, 613] width 17 height 12
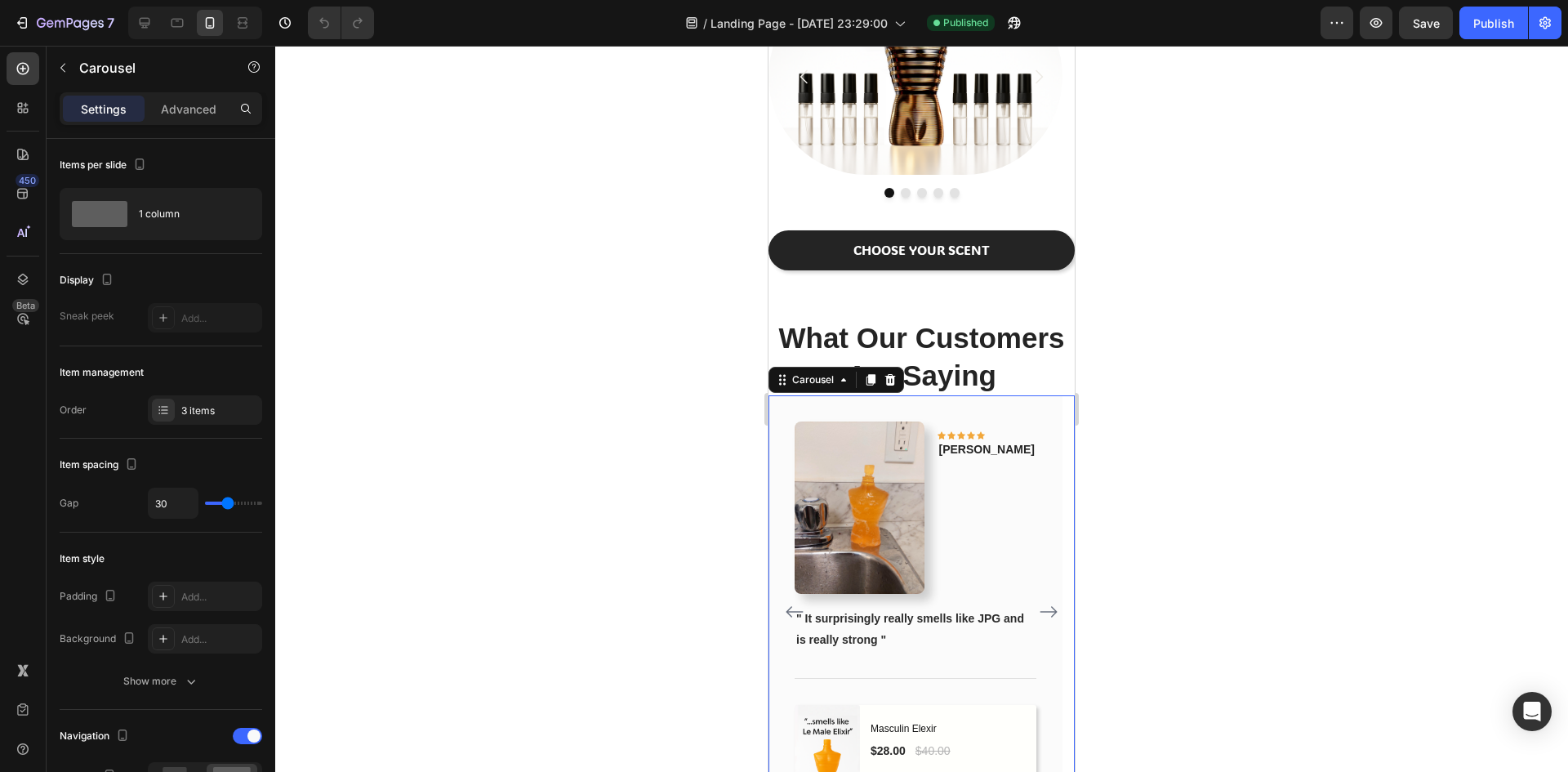
click at [1040, 618] on icon "Carousel Next Arrow" at bounding box center [1048, 613] width 17 height 12
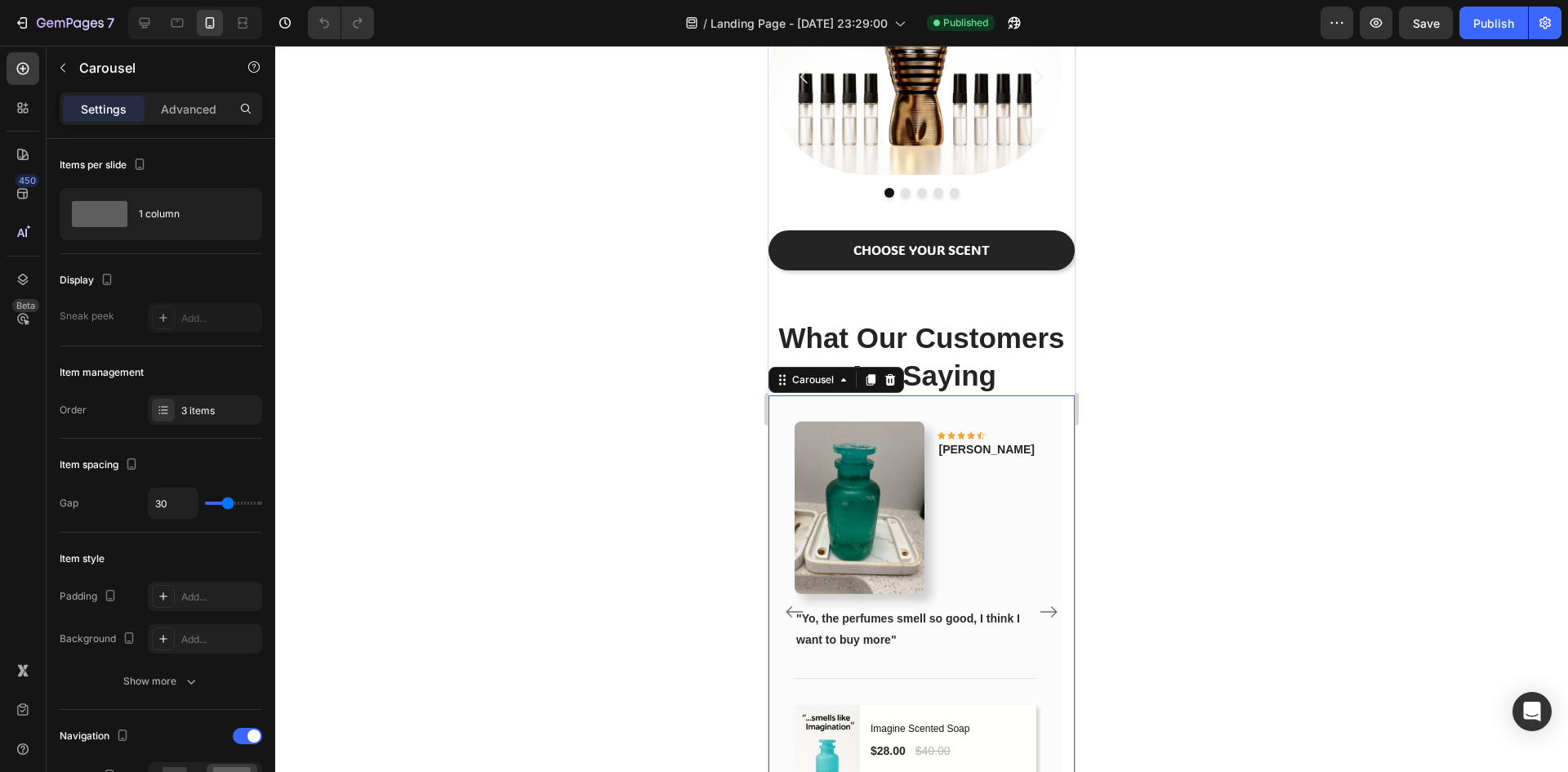
click at [1043, 622] on icon "Carousel Next Arrow" at bounding box center [1048, 612] width 20 height 20
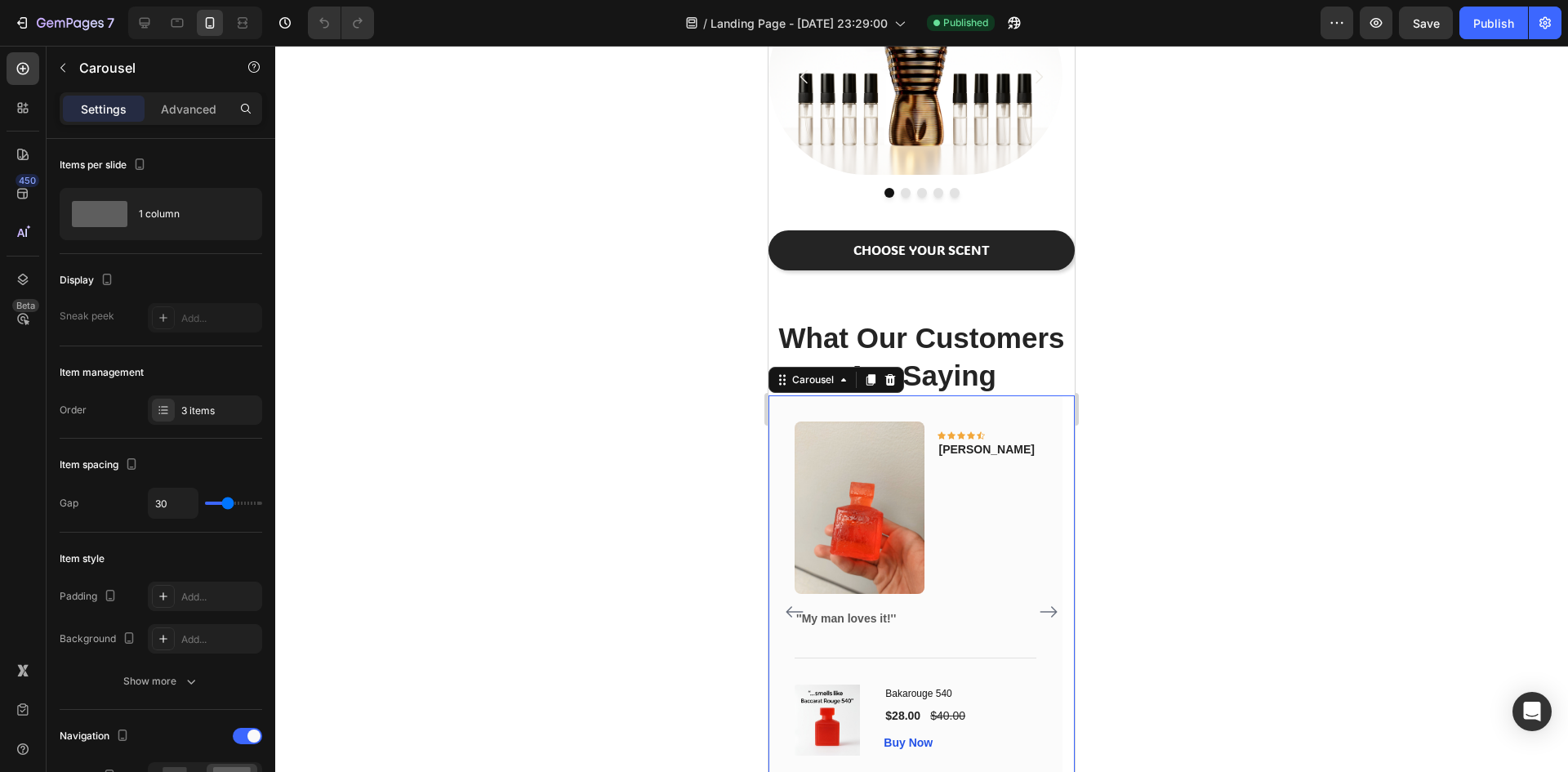
click at [1043, 622] on icon "Carousel Next Arrow" at bounding box center [1048, 612] width 20 height 20
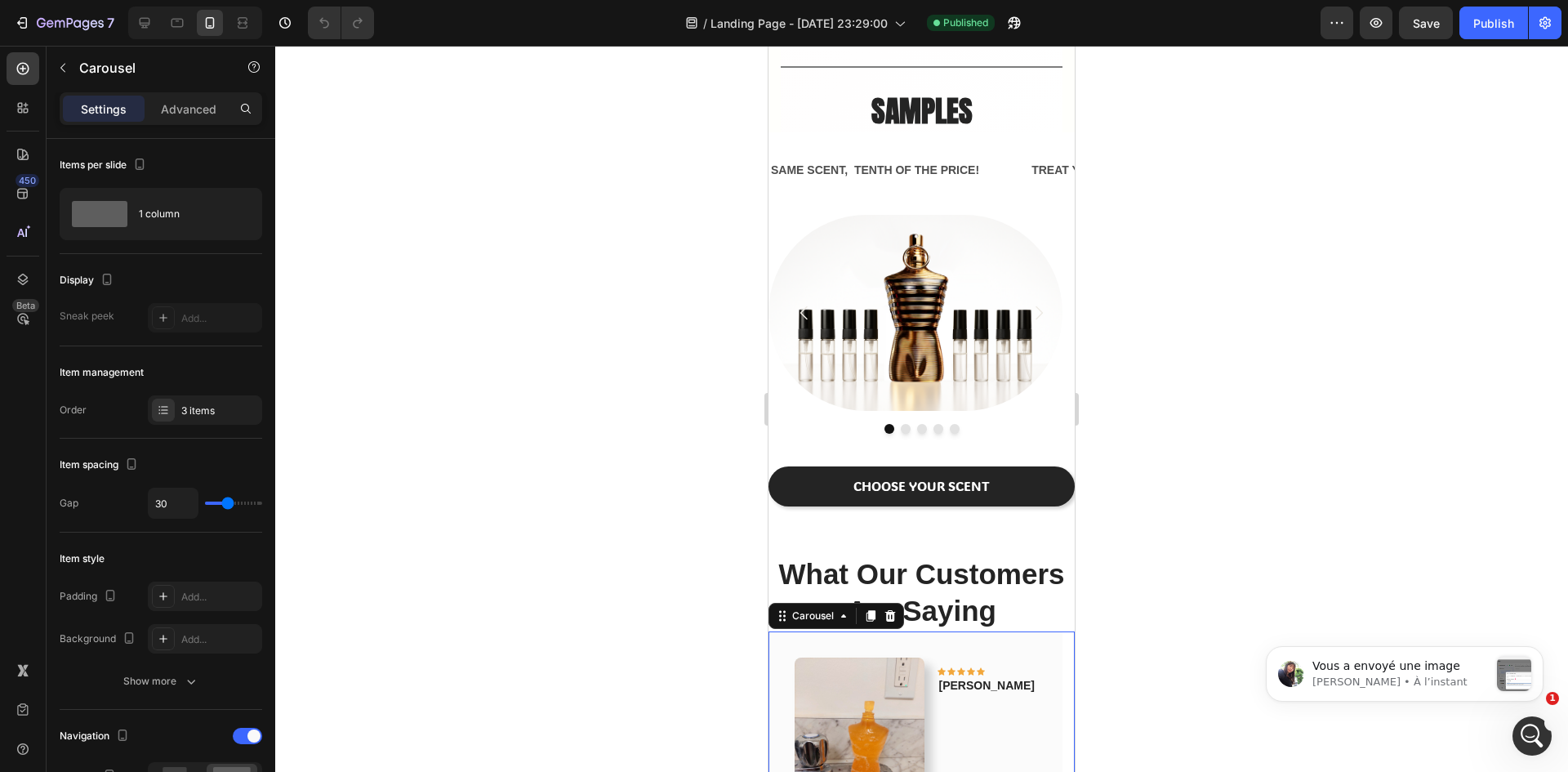
scroll to position [0, 0]
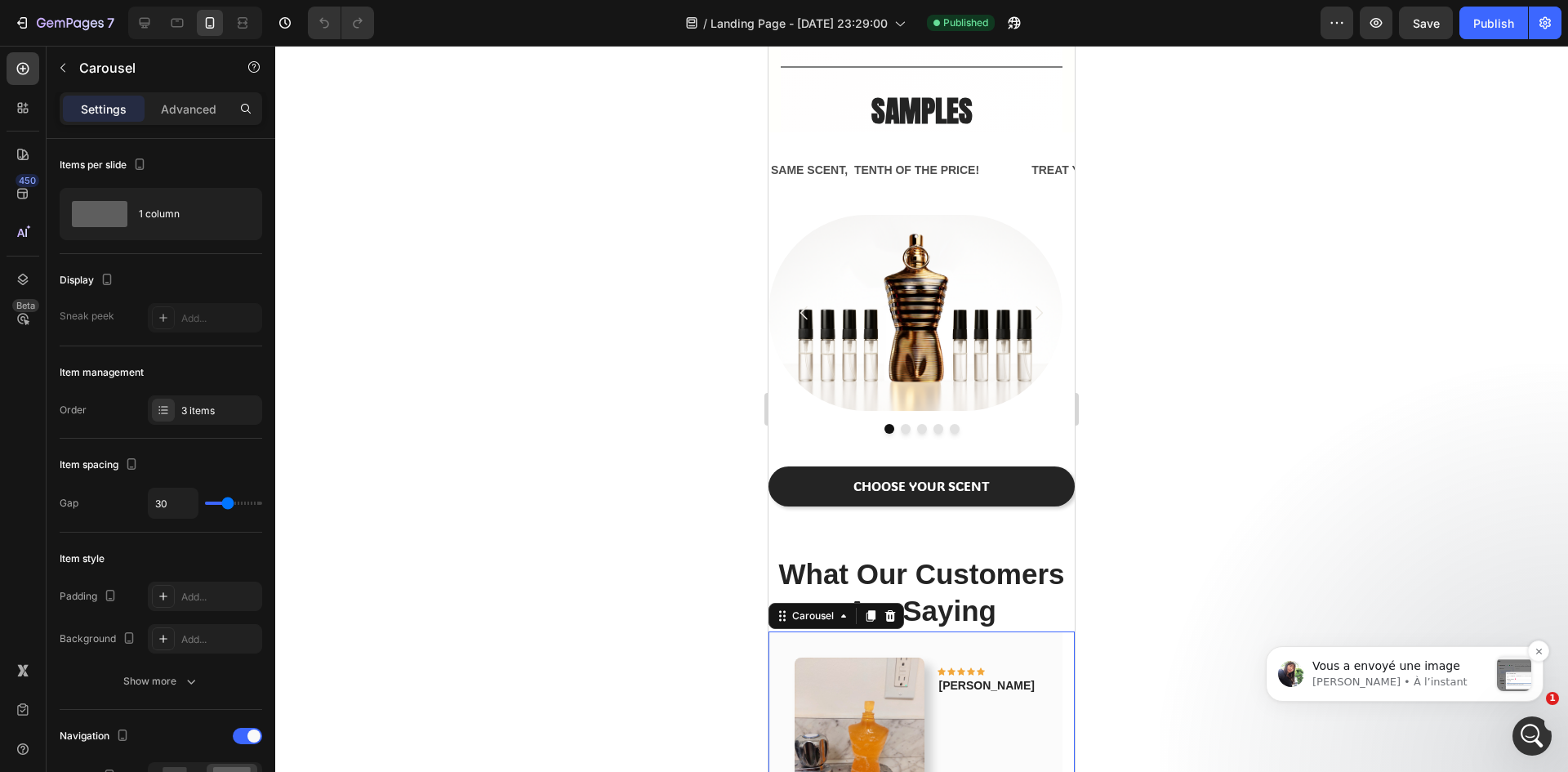
click at [1375, 662] on p "Vous a envoyé une image" at bounding box center [1401, 666] width 177 height 16
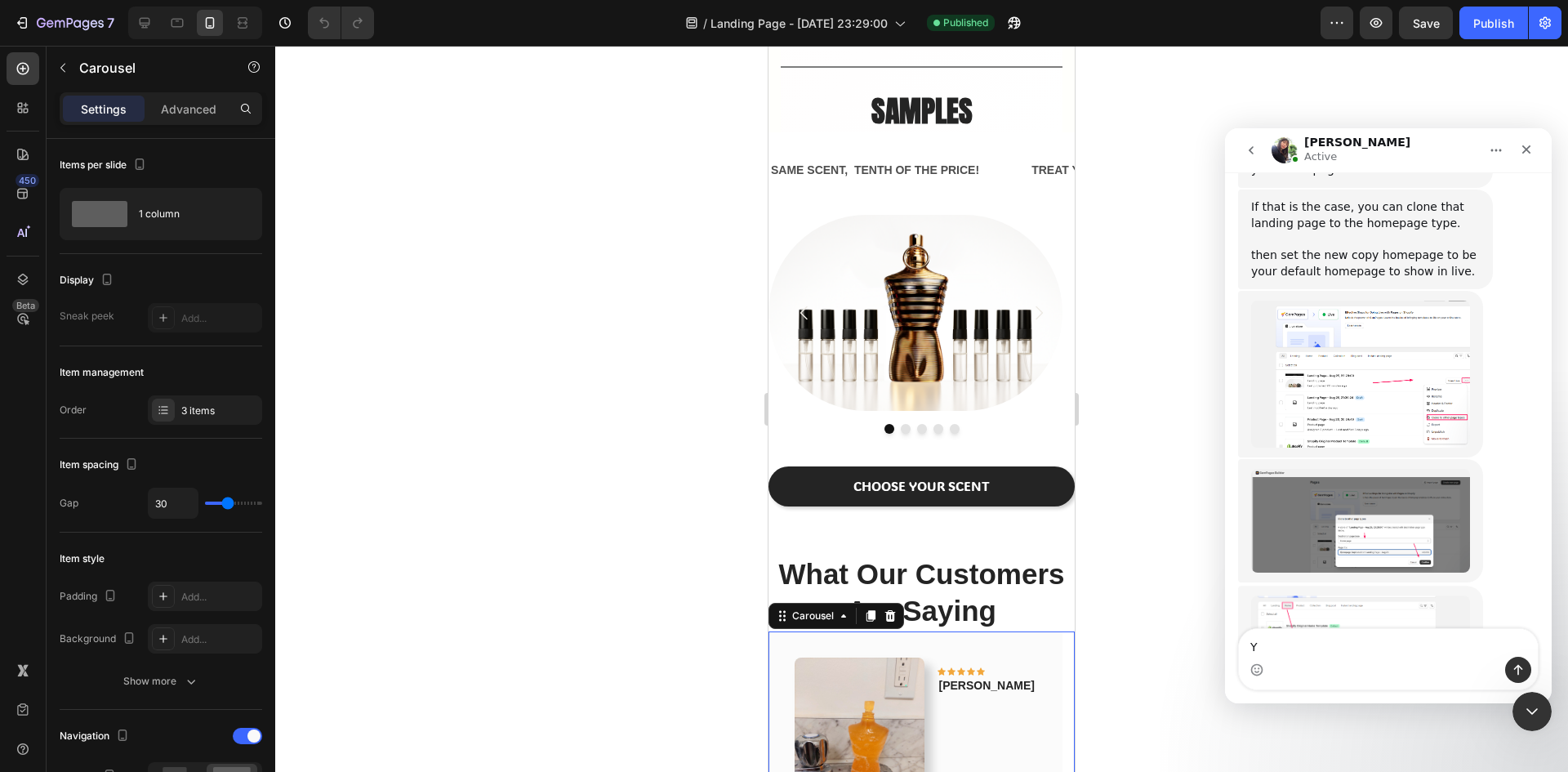
scroll to position [4586, 0]
type textarea "Yes its exaactly what I want"
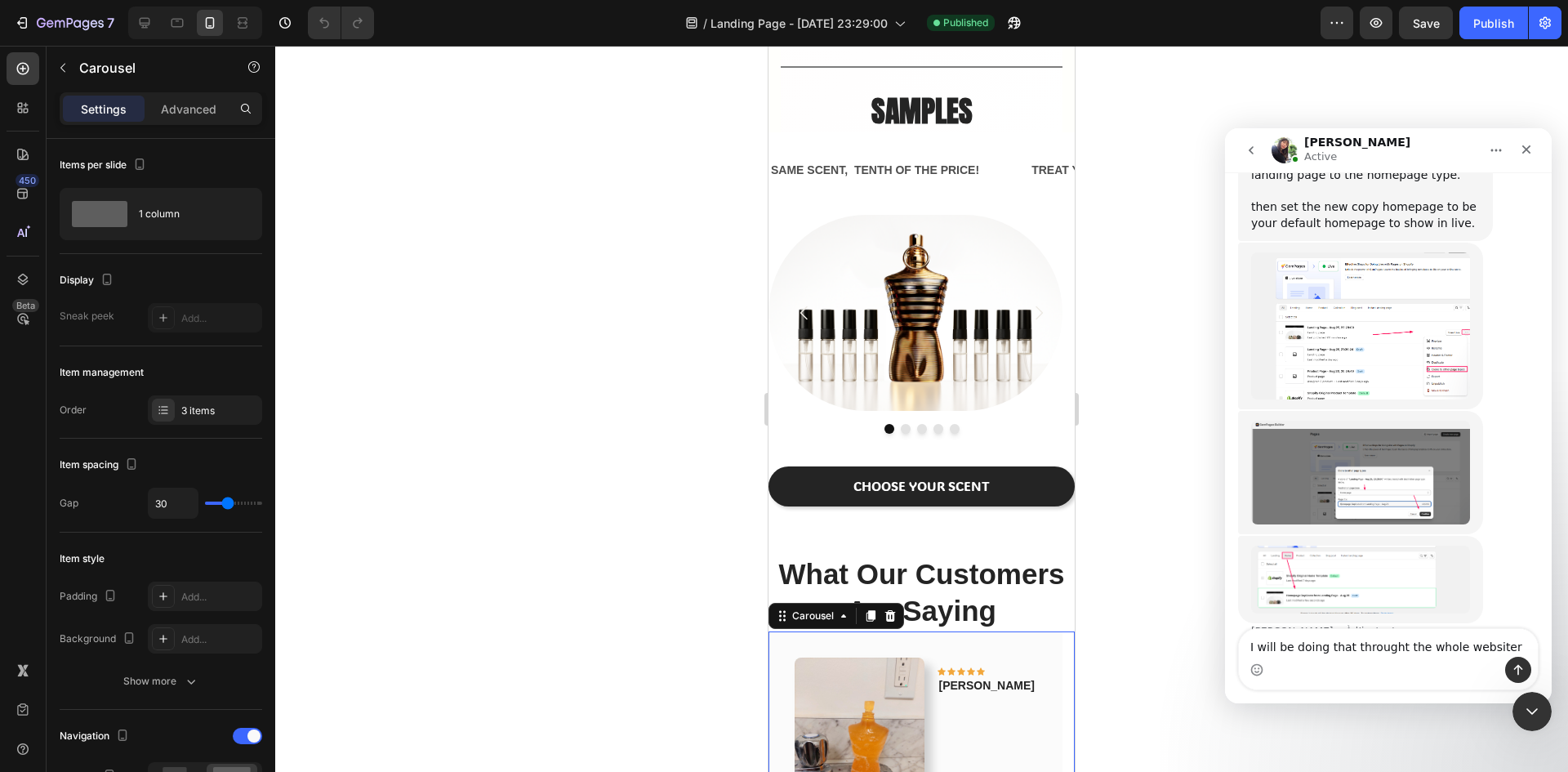
type textarea "I will be doing that throught the whole website"
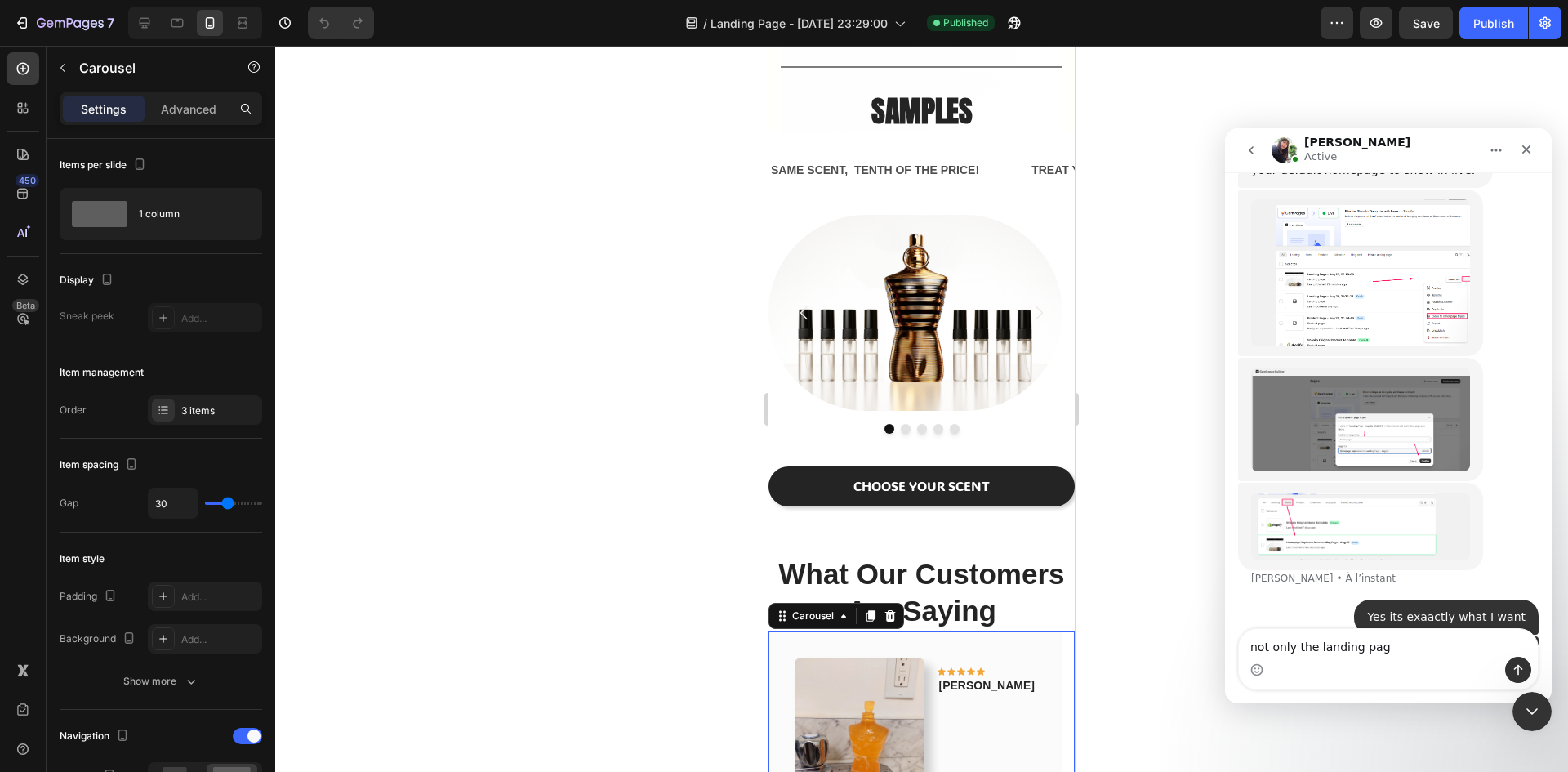
type textarea "not only the landing page"
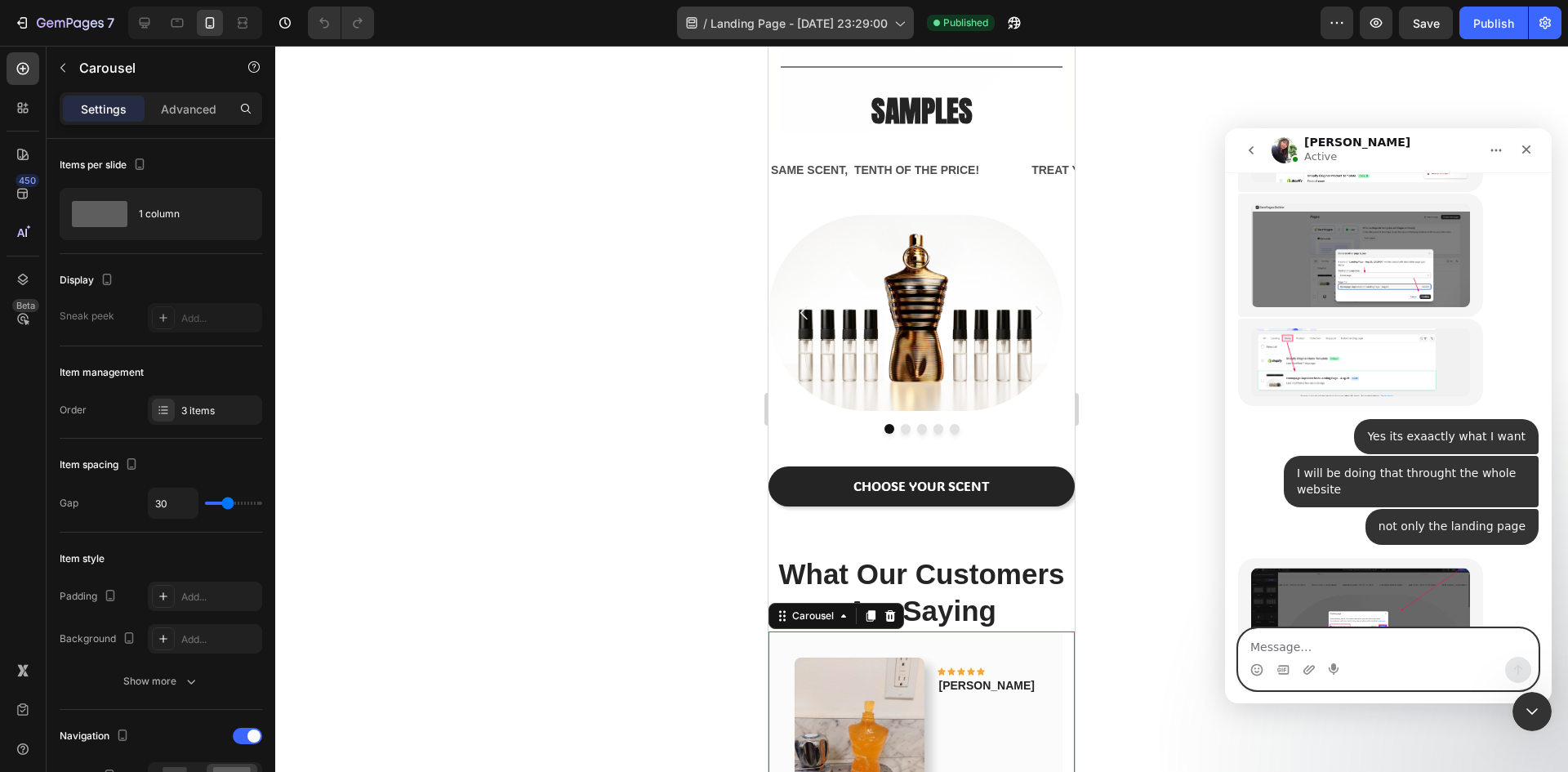
scroll to position [4862, 0]
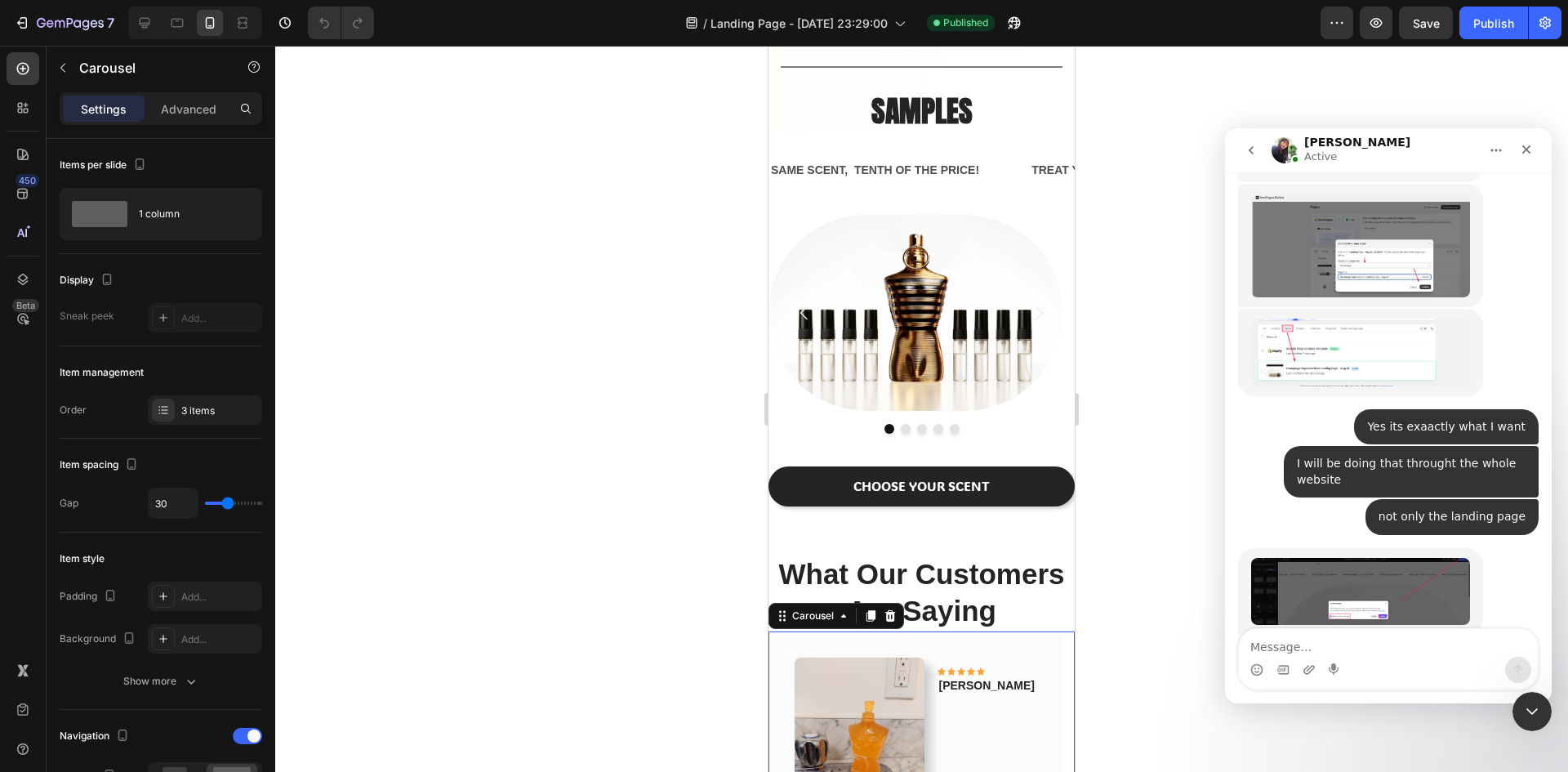
click at [1353, 558] on img "Tina dit…" at bounding box center [1361, 592] width 218 height 67
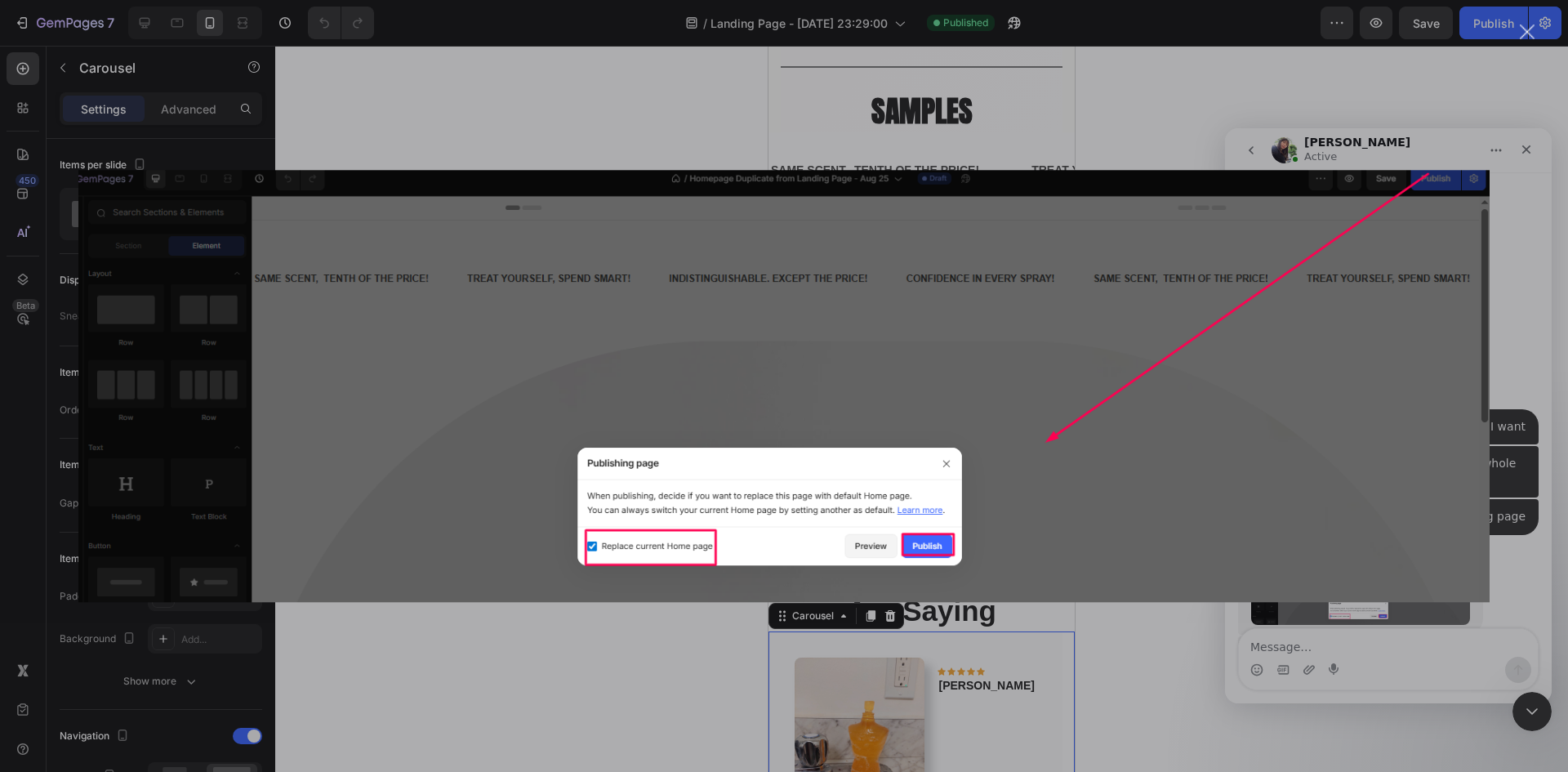
click at [1085, 168] on div "Intercom Messenger" at bounding box center [784, 386] width 1568 height 772
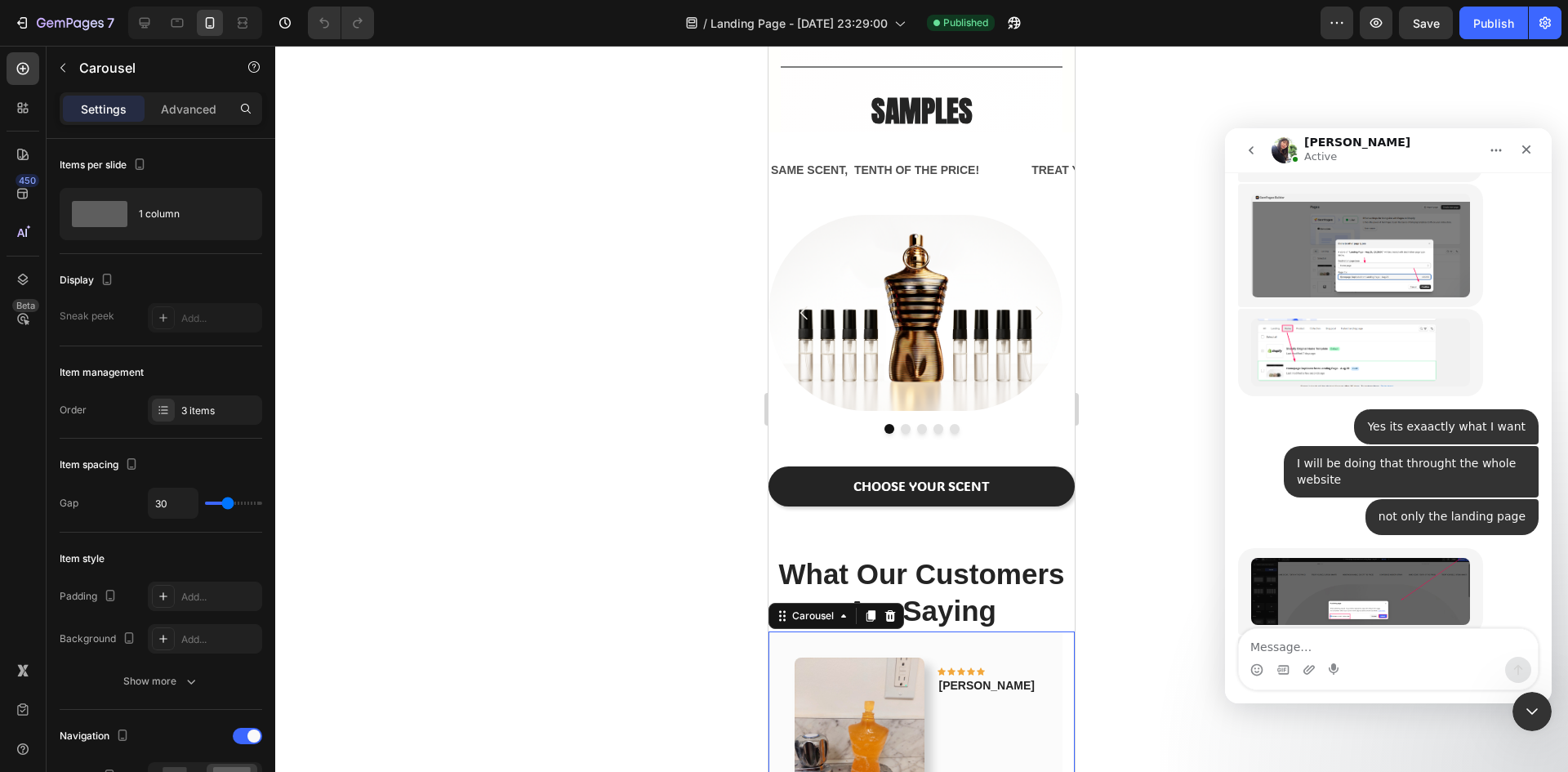
click at [344, 593] on div at bounding box center [921, 409] width 1292 height 726
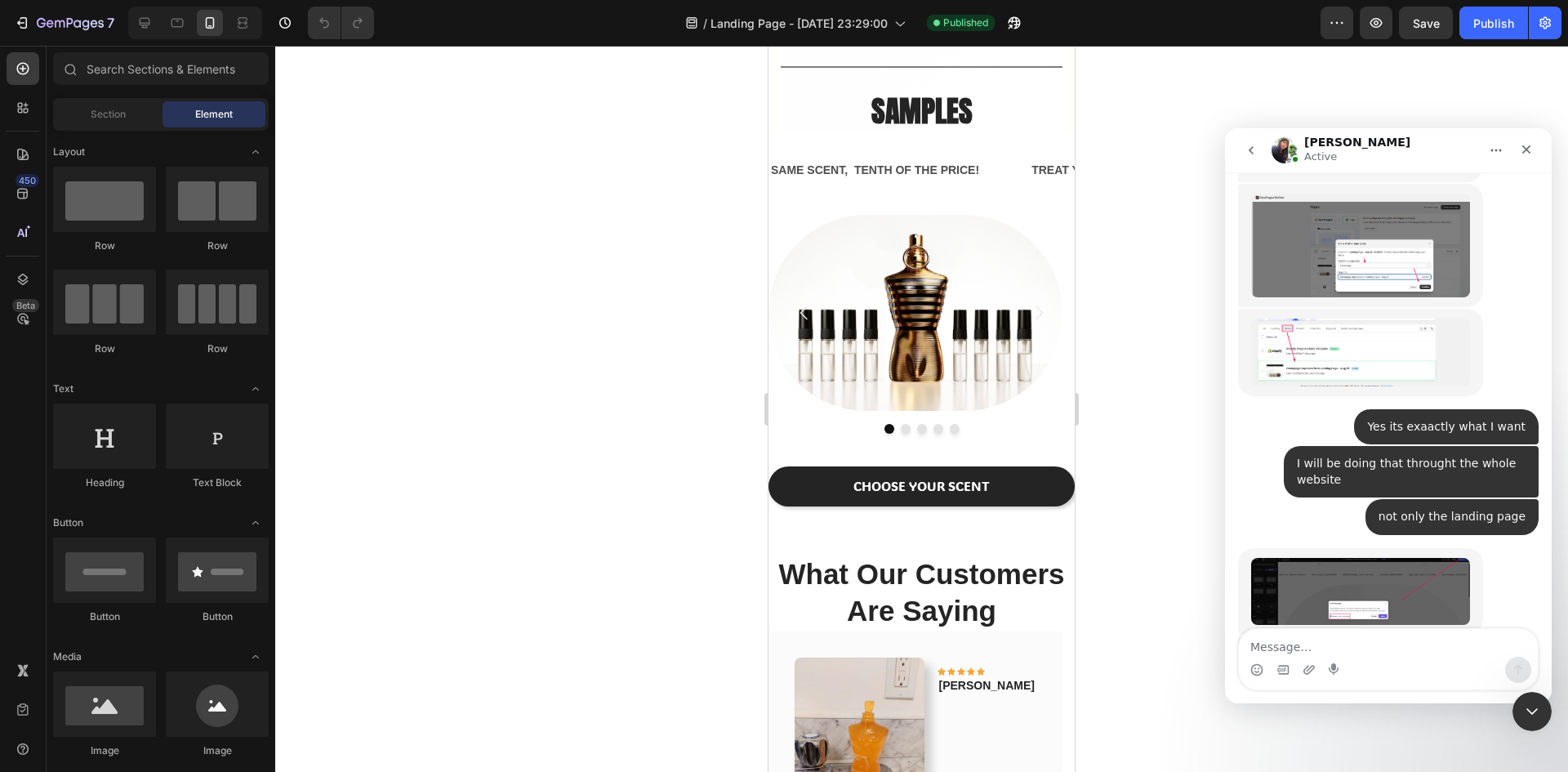
click at [597, 549] on div at bounding box center [921, 409] width 1292 height 726
click at [1417, 410] on div "Yes its exaactly what I want • Il y a 9 min" at bounding box center [1446, 427] width 185 height 36
click at [326, 611] on div at bounding box center [921, 409] width 1292 height 726
click at [326, 594] on div at bounding box center [921, 409] width 1292 height 726
click at [326, 594] on div at bounding box center [921, 409] width 1292 height 726
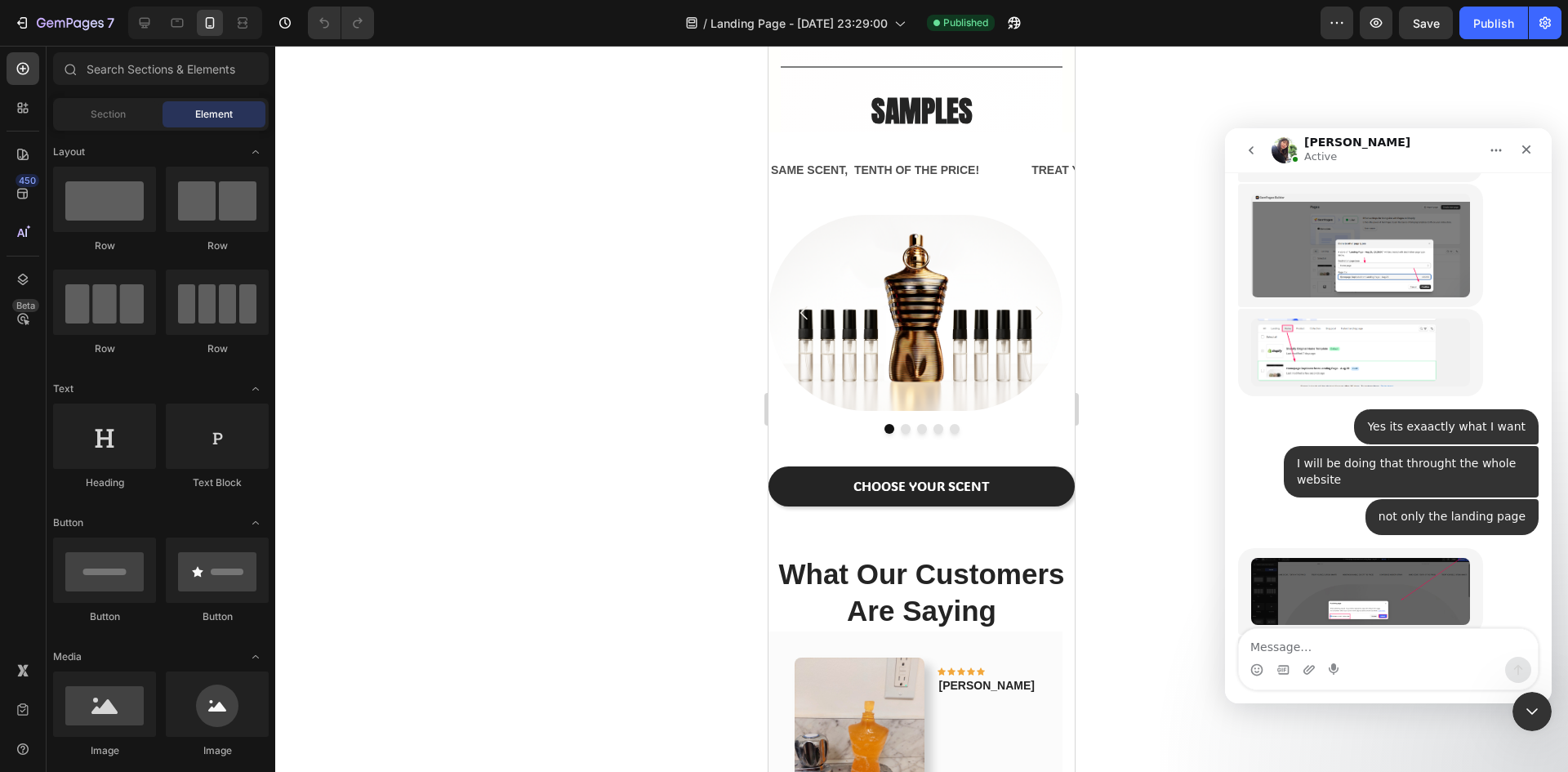
click at [335, 582] on div at bounding box center [921, 409] width 1292 height 726
click at [346, 590] on div at bounding box center [921, 409] width 1292 height 726
click at [375, 655] on div at bounding box center [921, 409] width 1292 height 726
click at [389, 673] on div at bounding box center [921, 409] width 1292 height 726
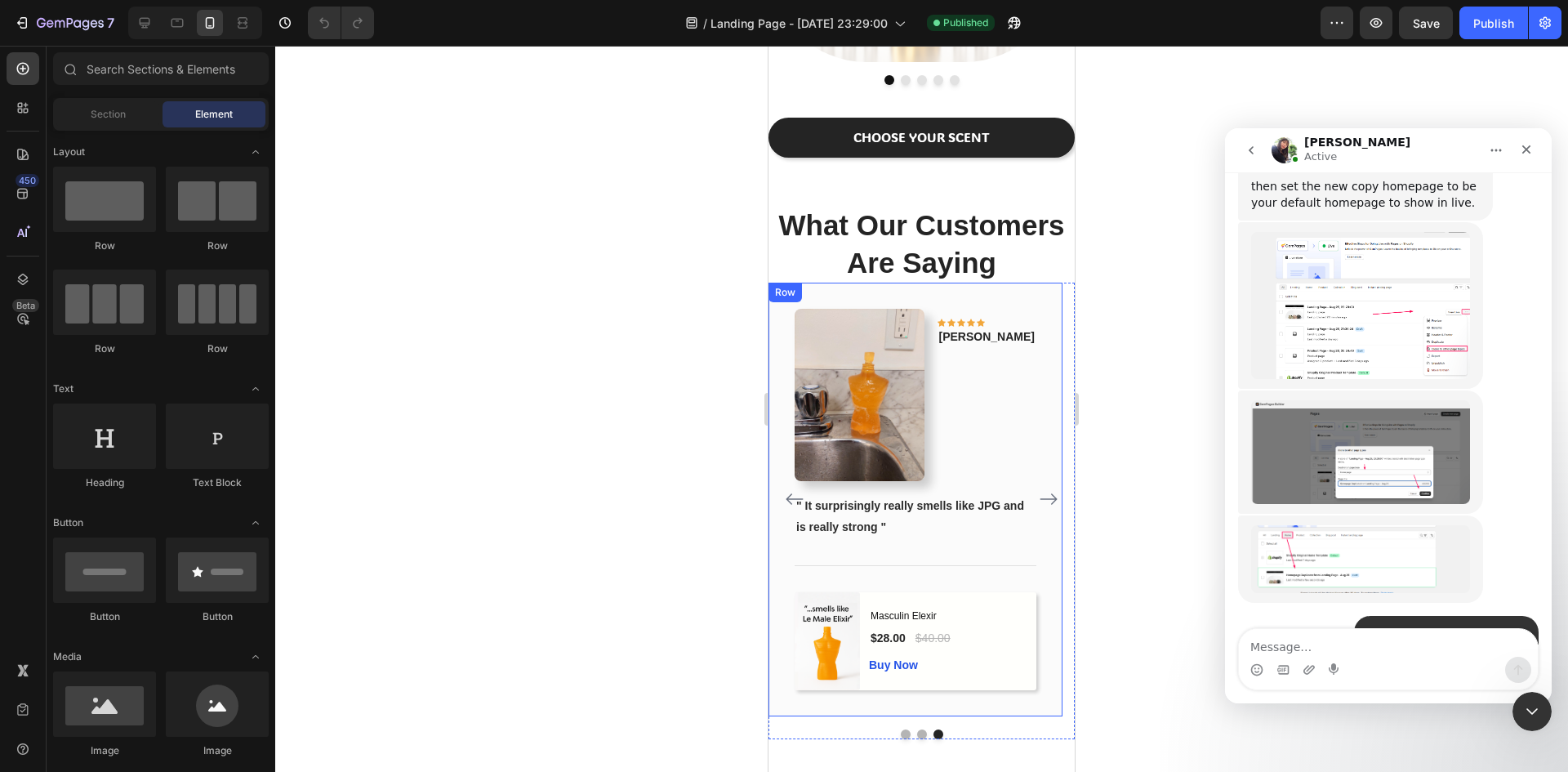
scroll to position [4454, 0]
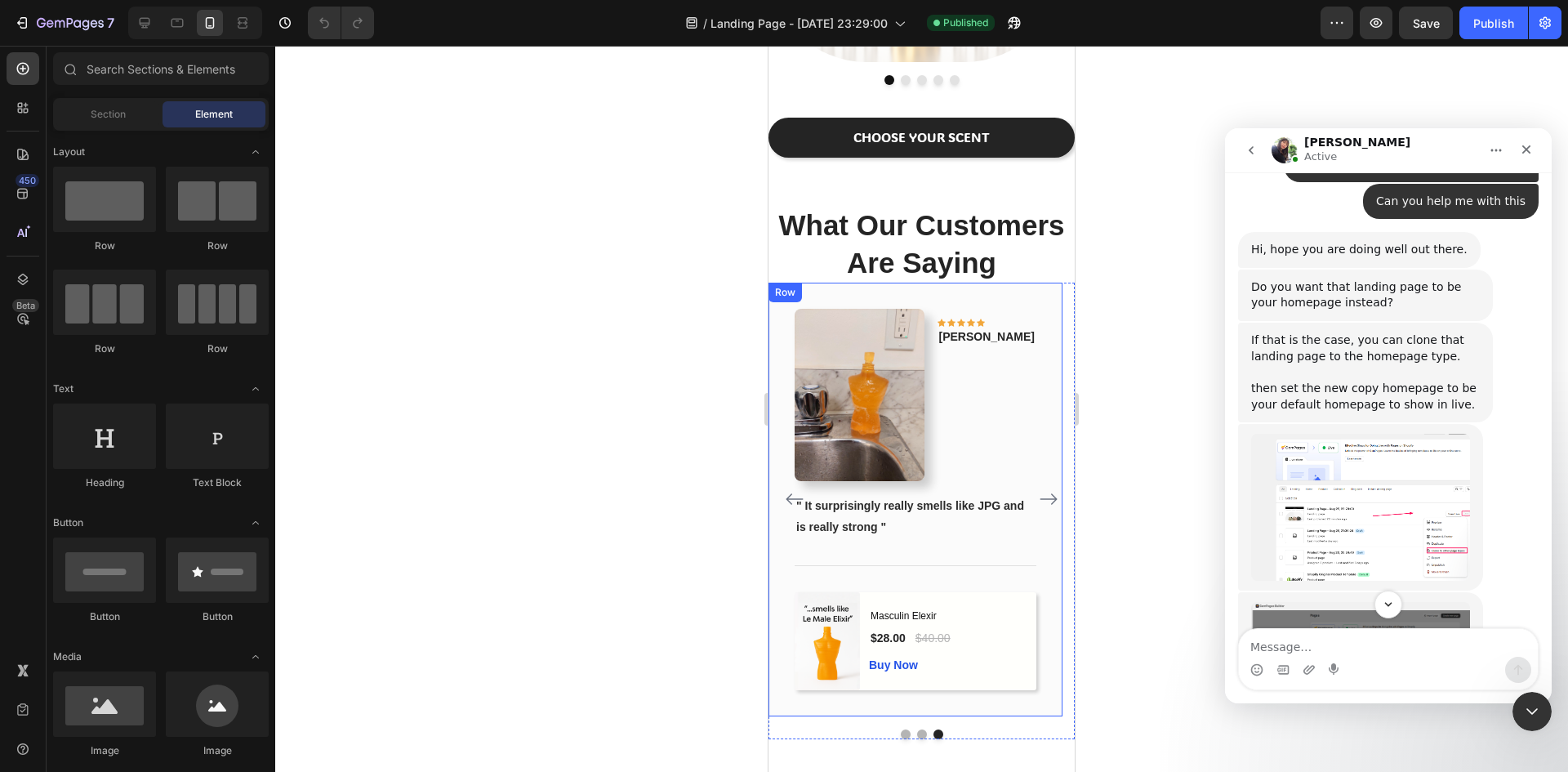
click at [1371, 433] on img "Tina dit…" at bounding box center [1361, 506] width 218 height 147
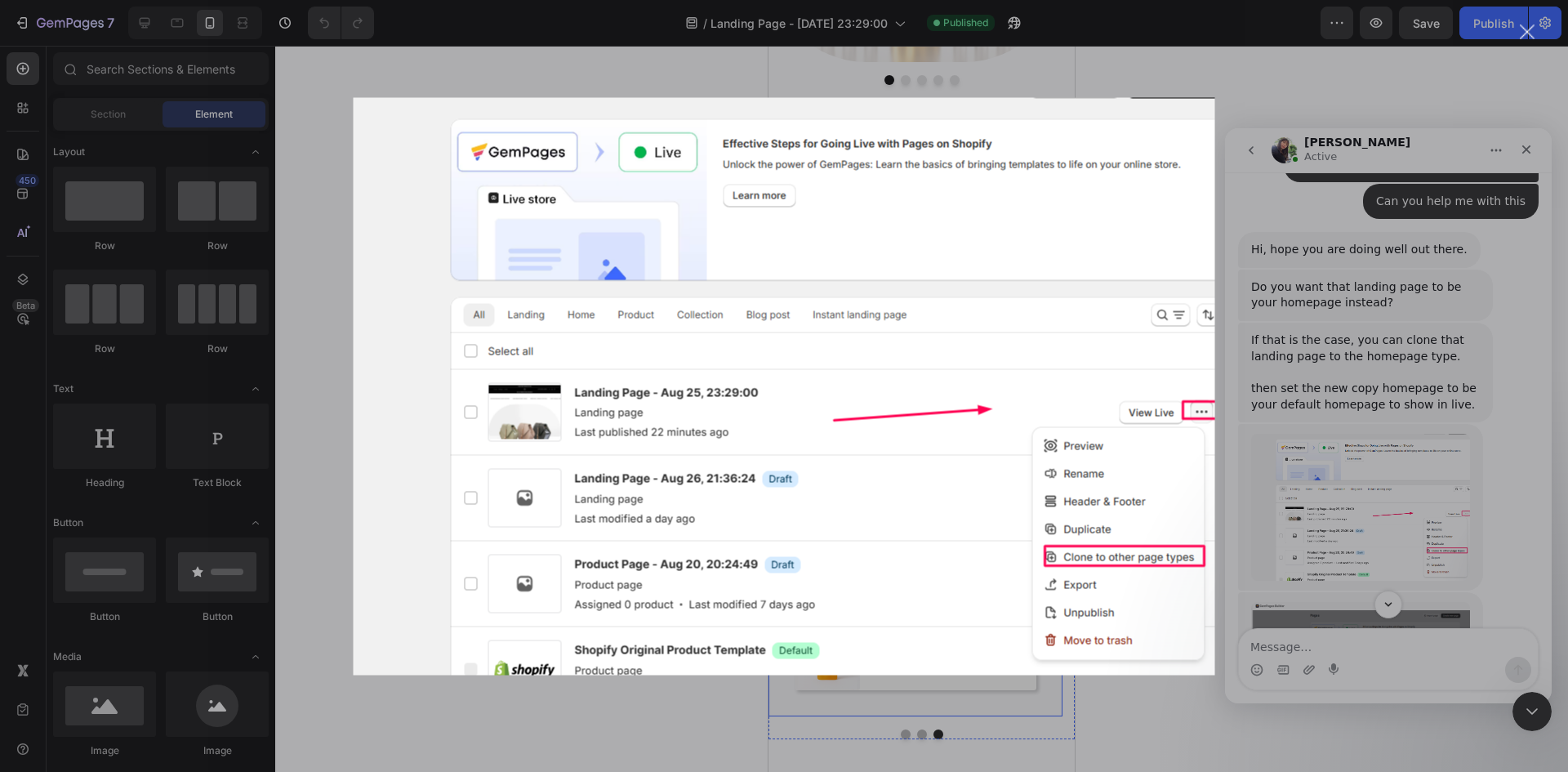
click at [1412, 393] on div "Intercom Messenger" at bounding box center [784, 386] width 1568 height 772
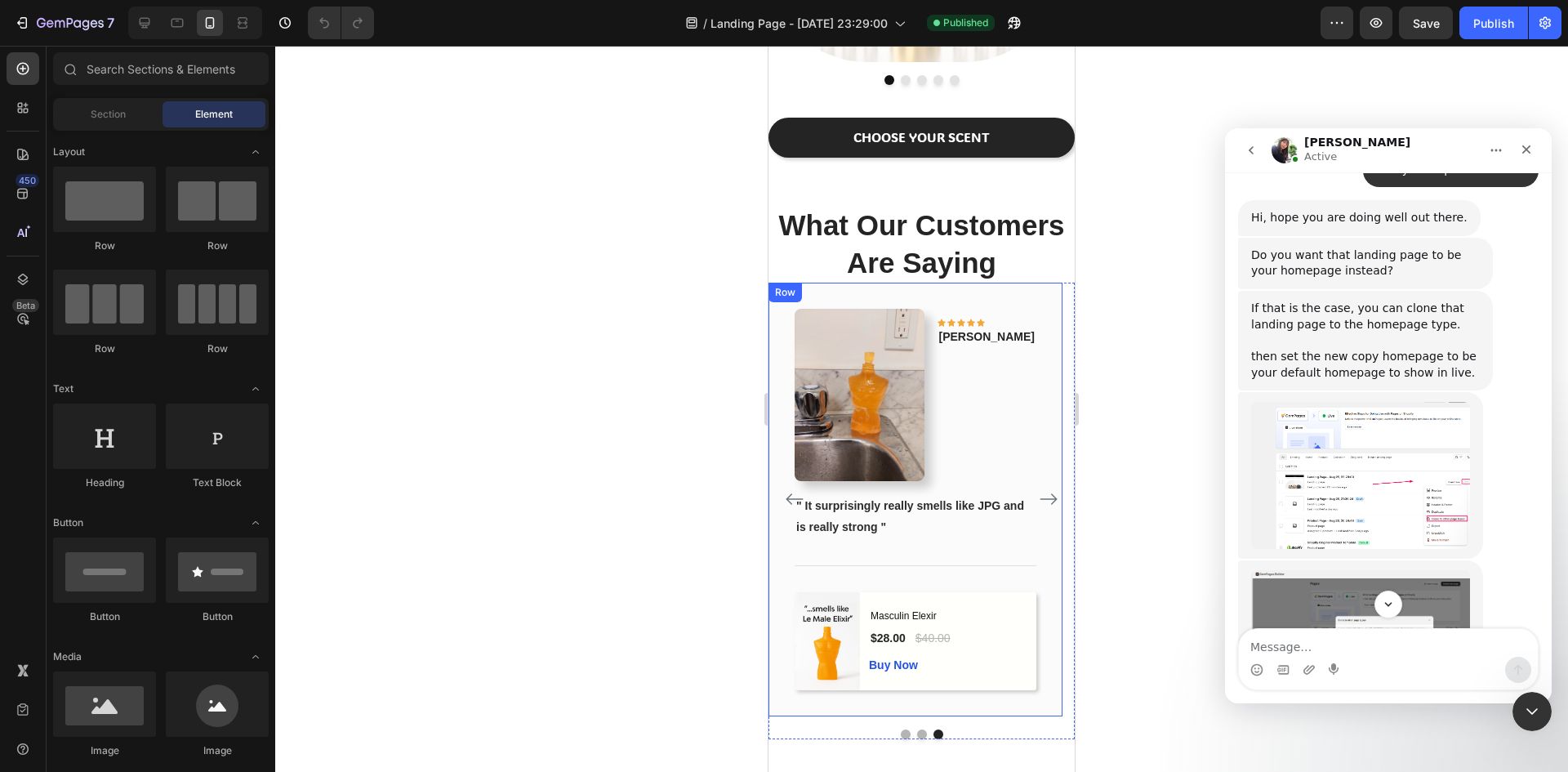
scroll to position [4536, 0]
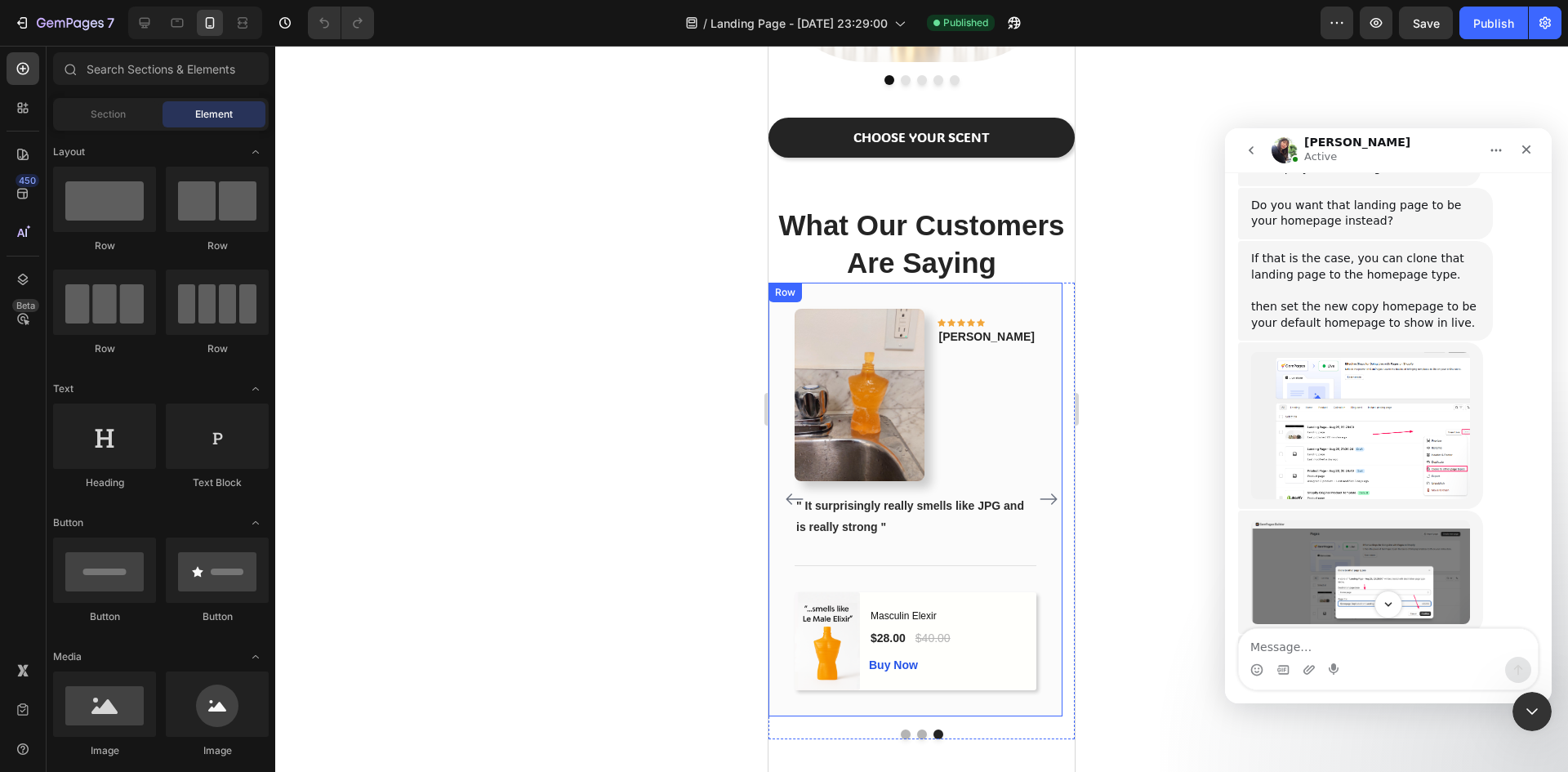
click at [1363, 521] on img "Tina dit…" at bounding box center [1361, 573] width 218 height 104
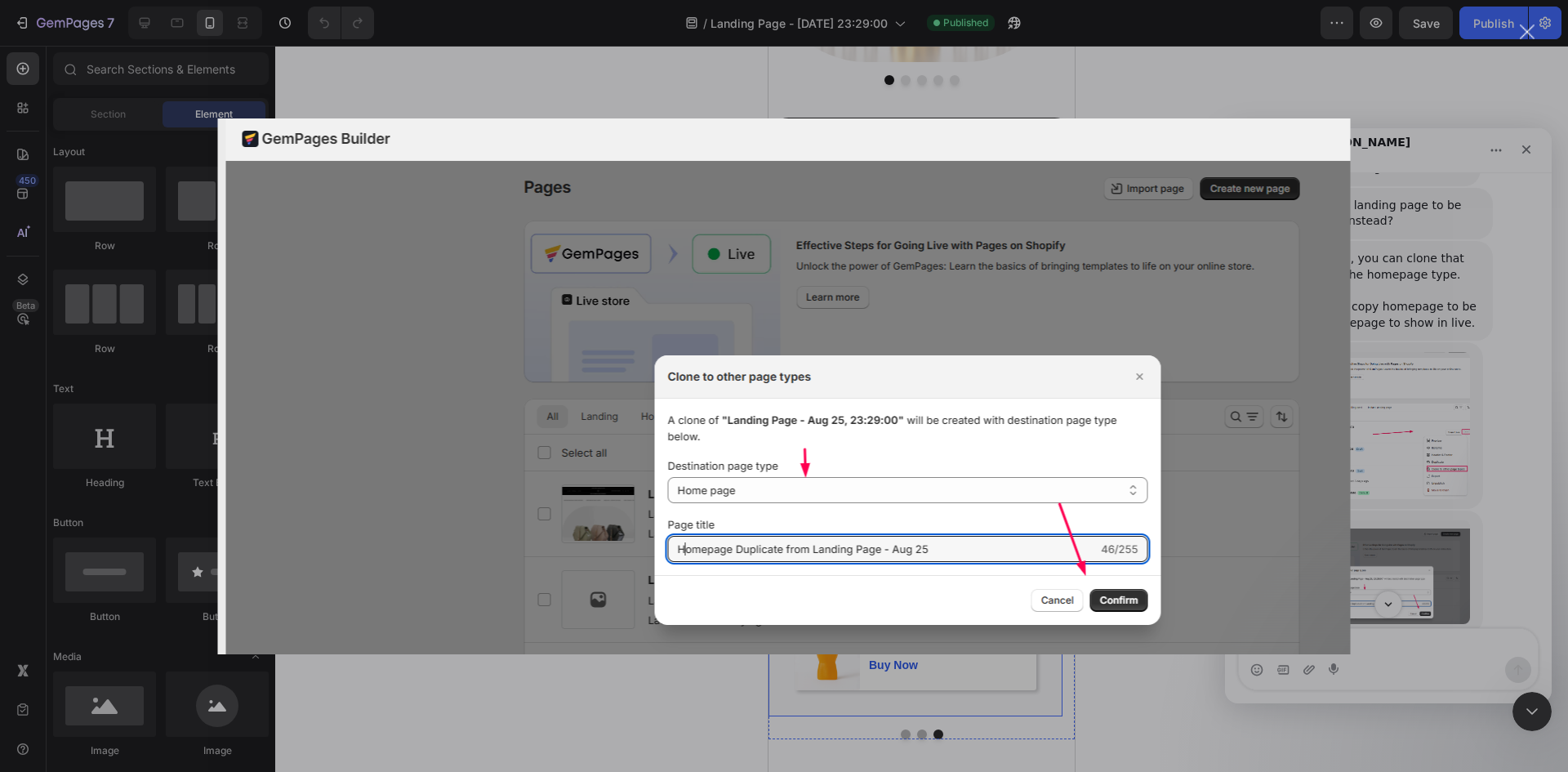
scroll to position [0, 0]
click at [1402, 464] on div "Intercom Messenger" at bounding box center [784, 386] width 1568 height 772
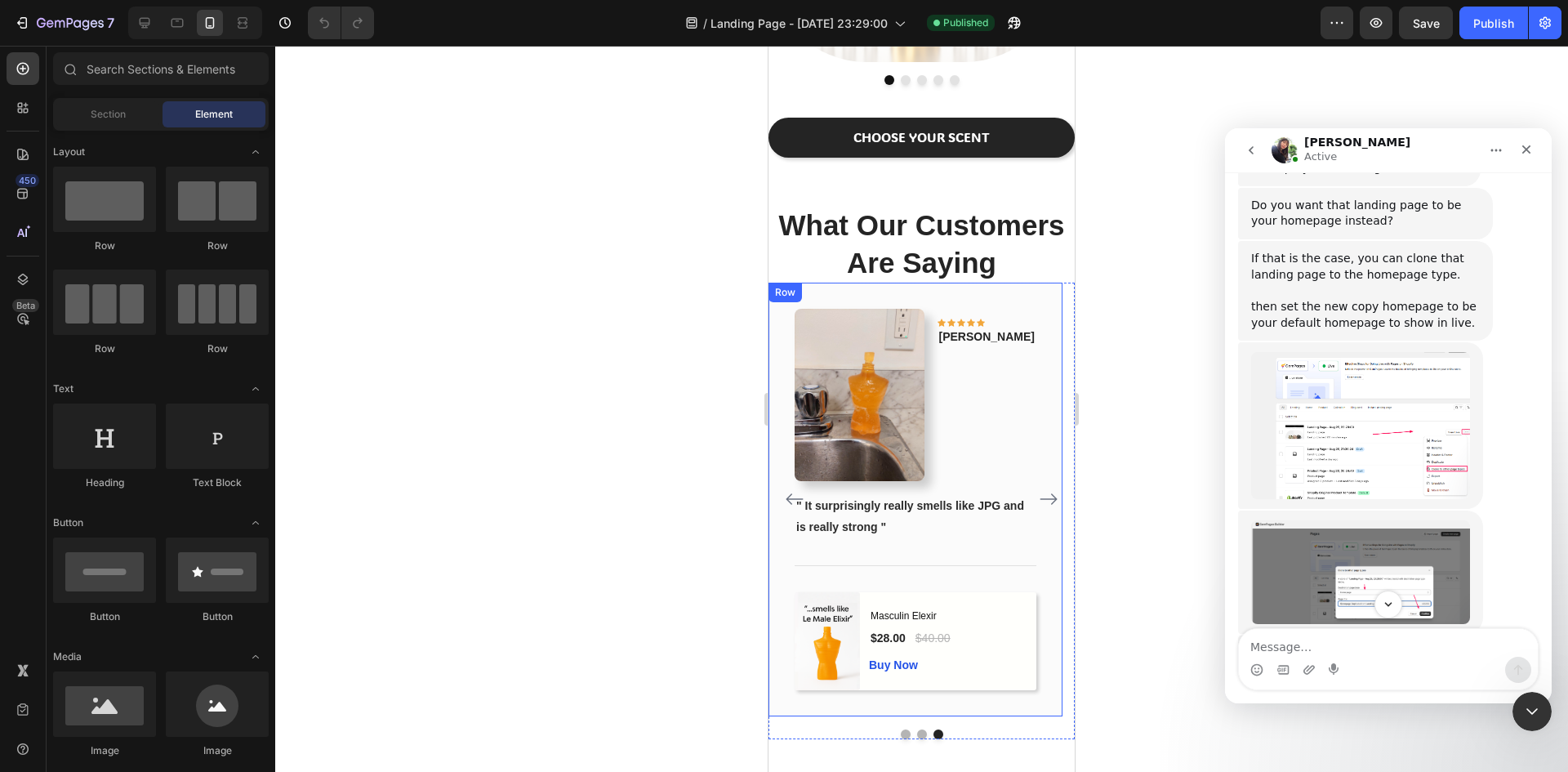
click at [1347, 645] on img "Tina dit…" at bounding box center [1361, 679] width 218 height 67
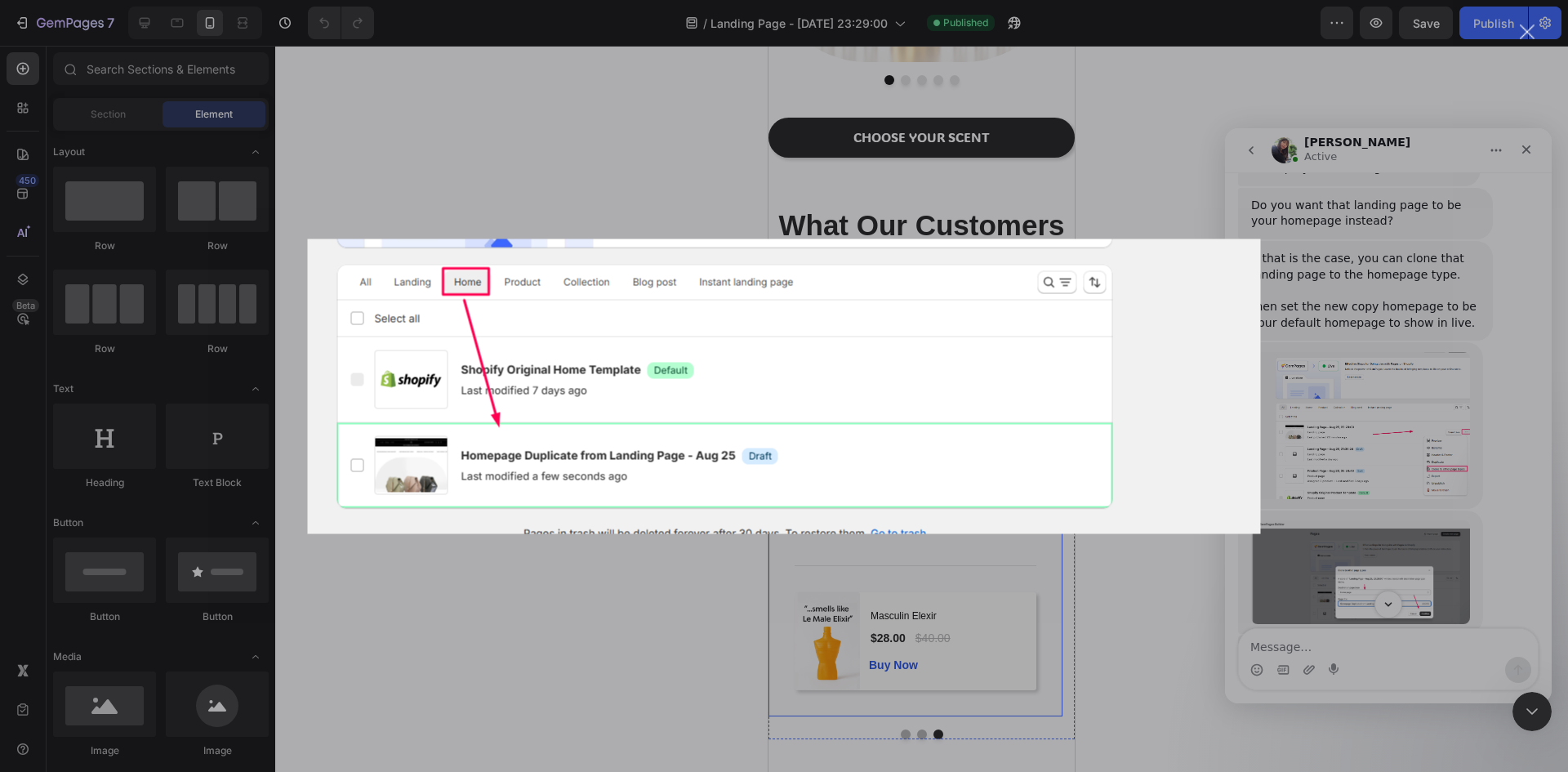
click at [1345, 265] on div "Intercom Messenger" at bounding box center [784, 386] width 1568 height 772
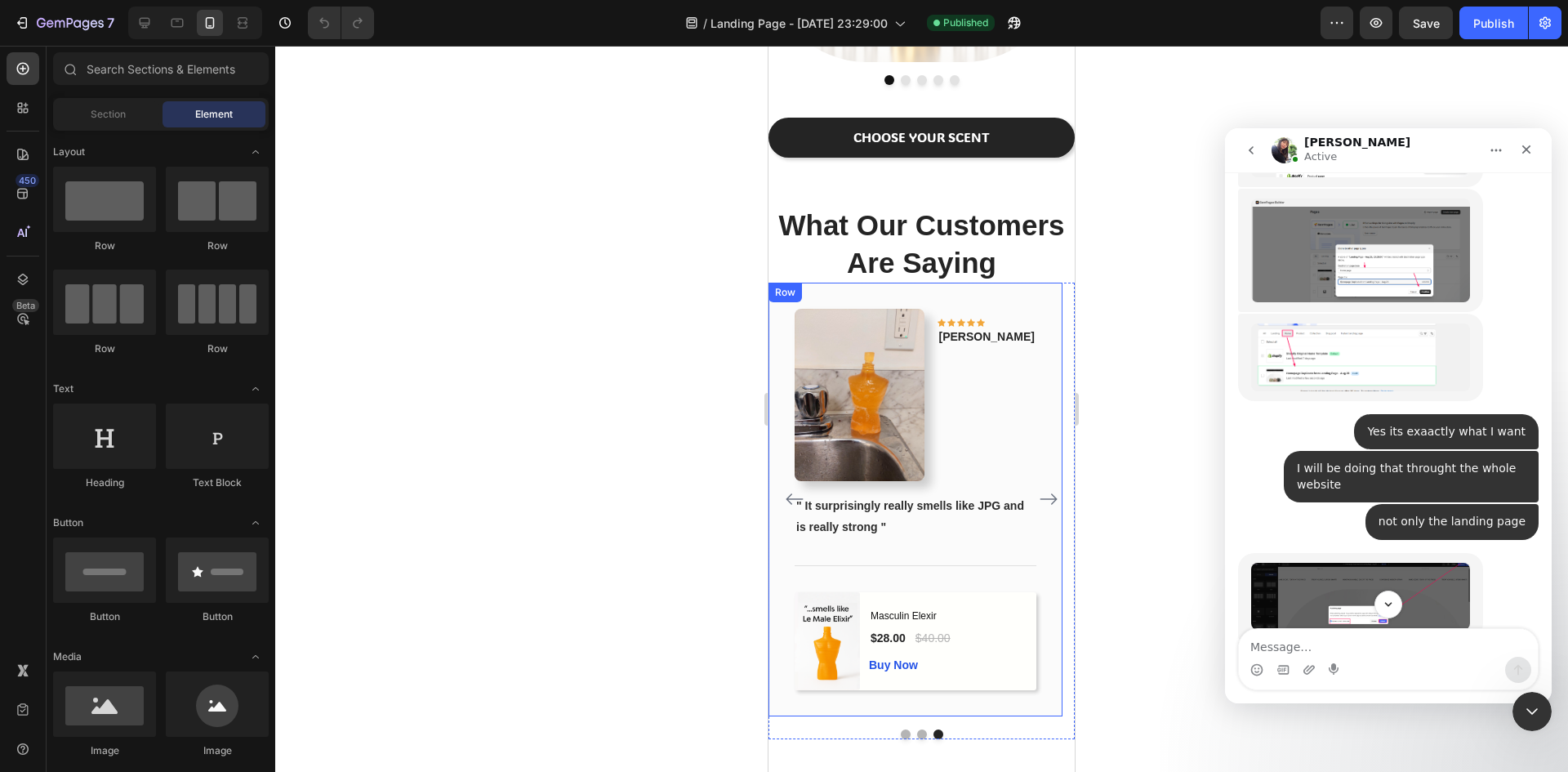
scroll to position [4862, 0]
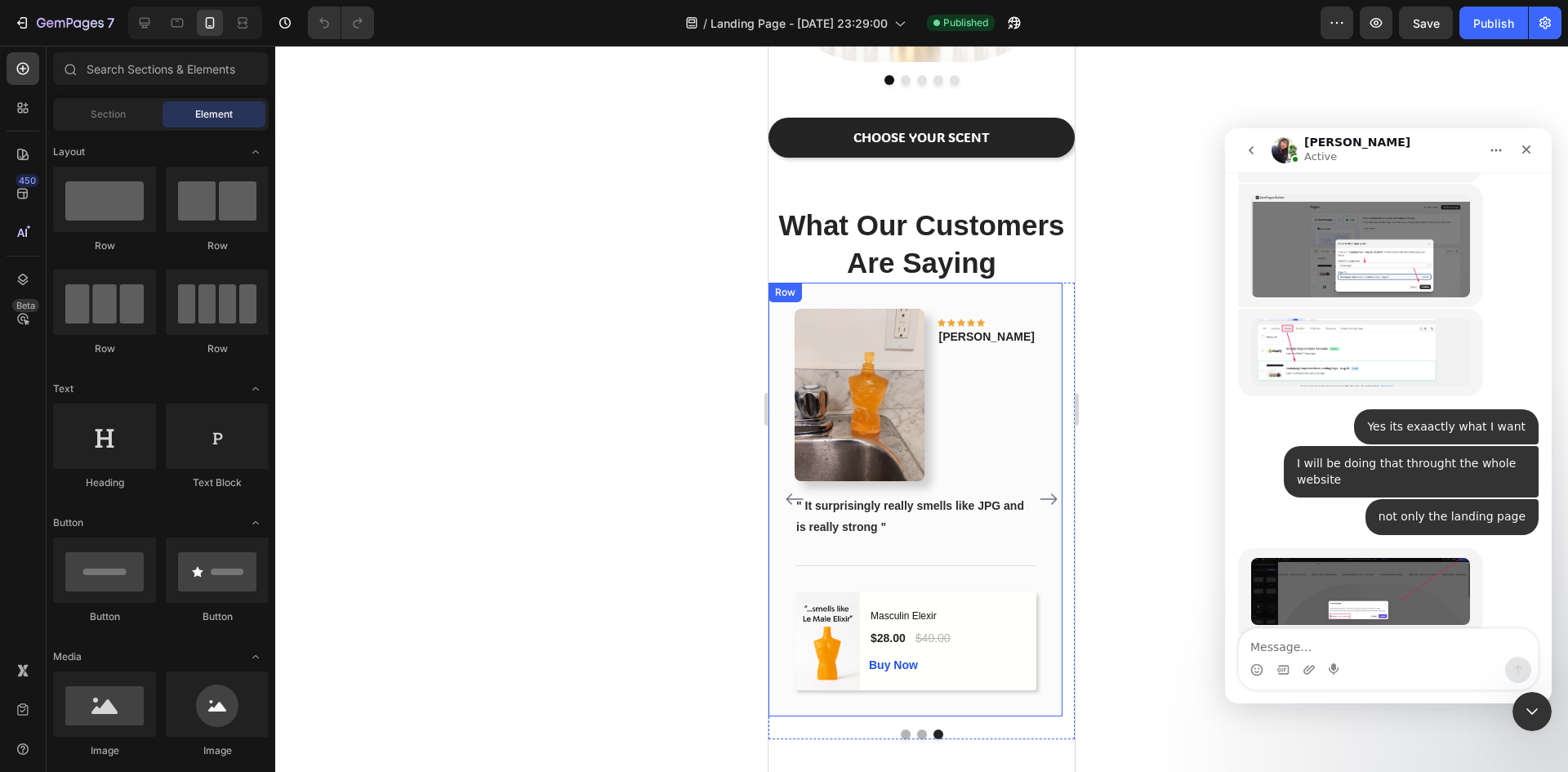
click at [1365, 558] on img "Tina dit…" at bounding box center [1361, 592] width 218 height 67
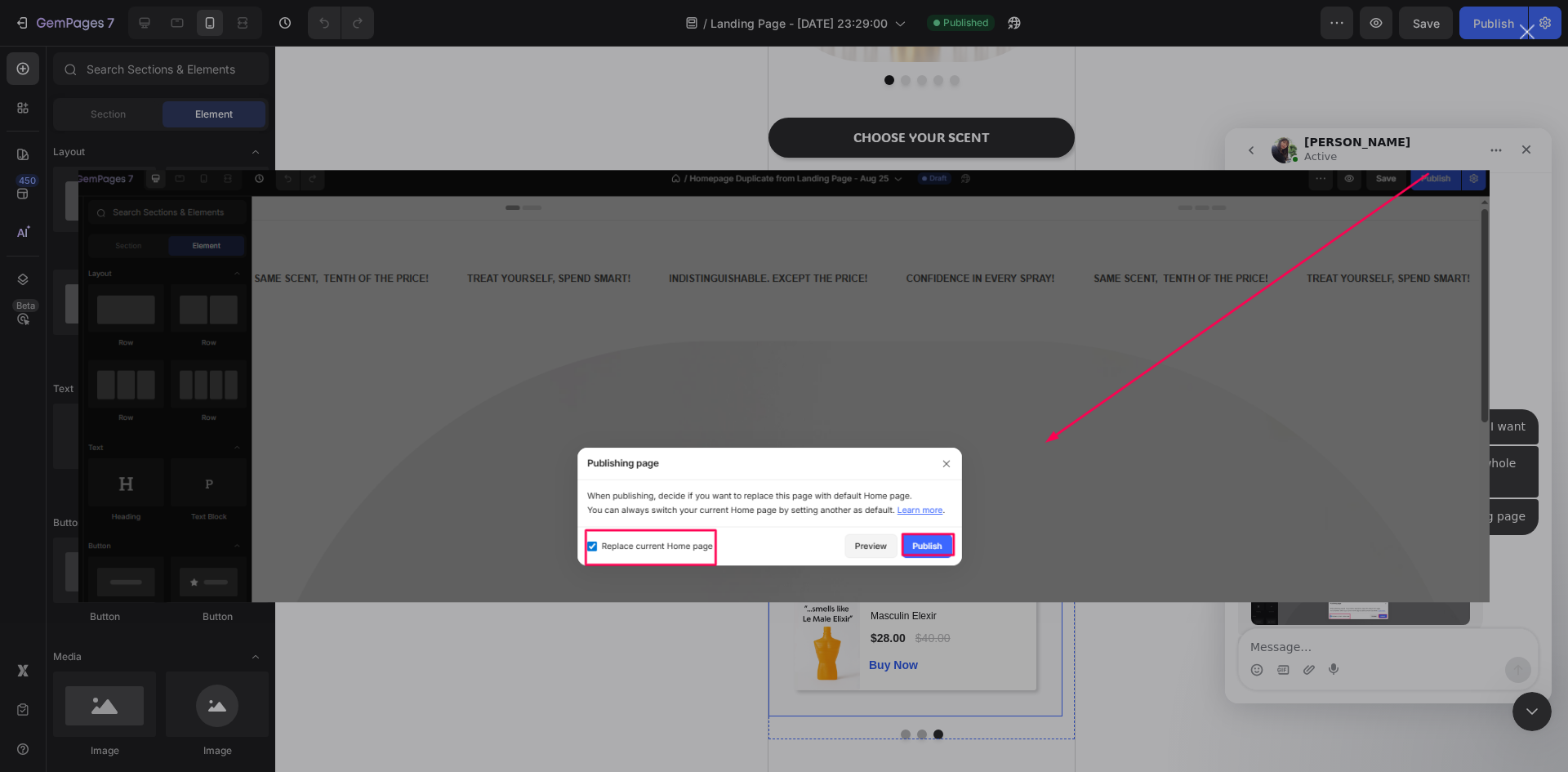
scroll to position [0, 0]
click at [1425, 117] on div "Intercom Messenger" at bounding box center [784, 386] width 1568 height 772
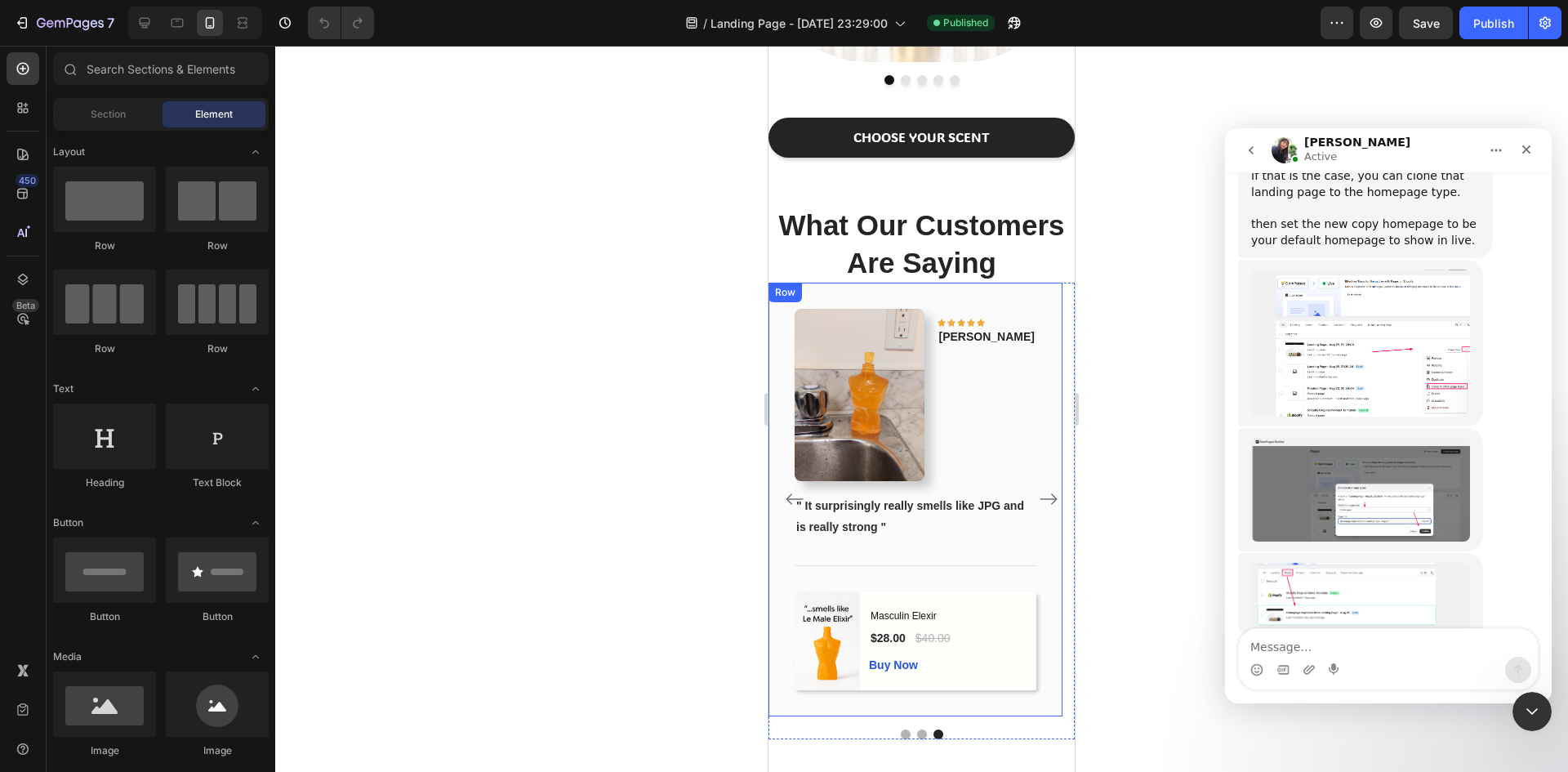
scroll to position [4536, 0]
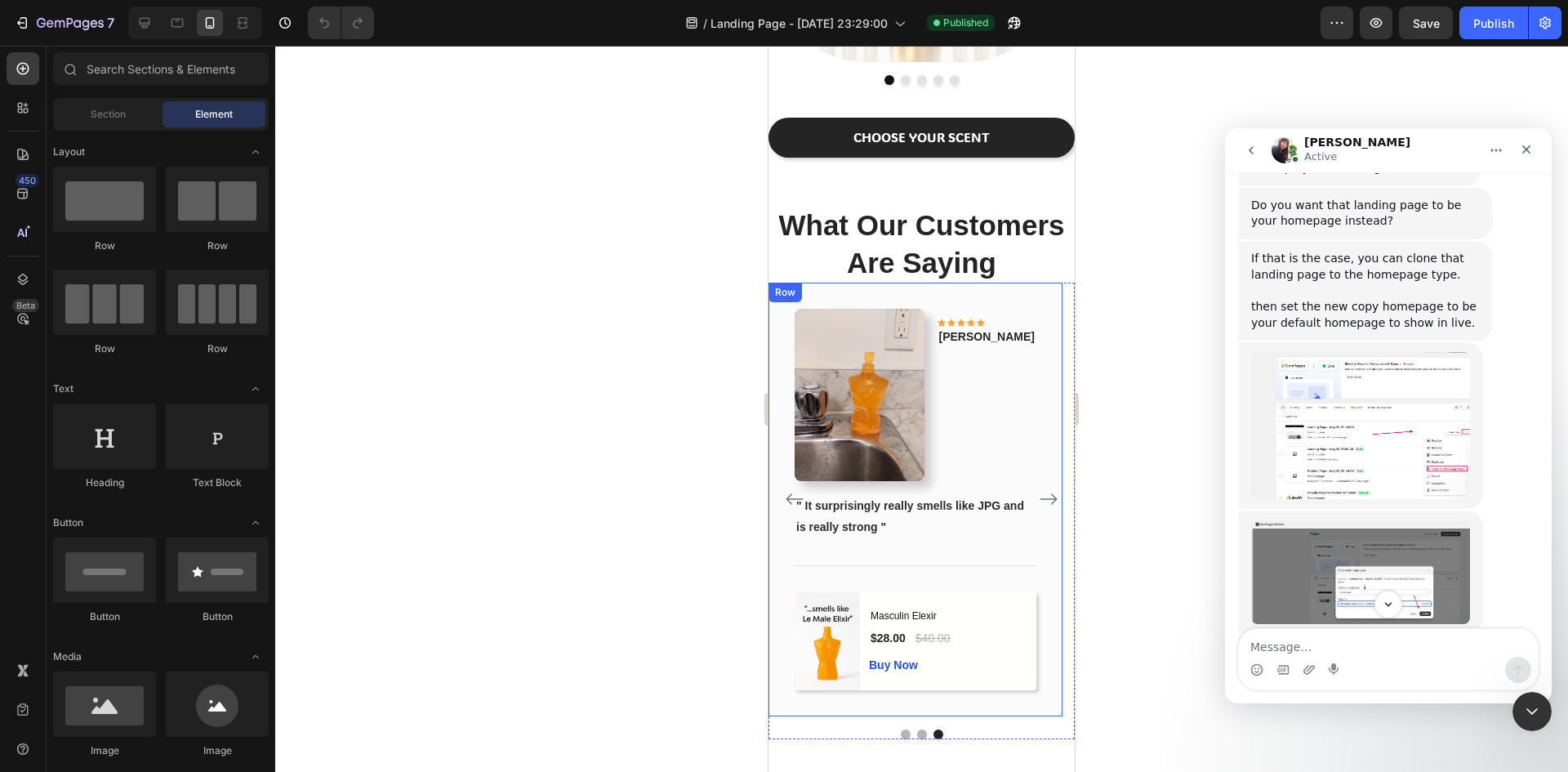
click at [1367, 352] on img "Tina dit…" at bounding box center [1361, 425] width 218 height 147
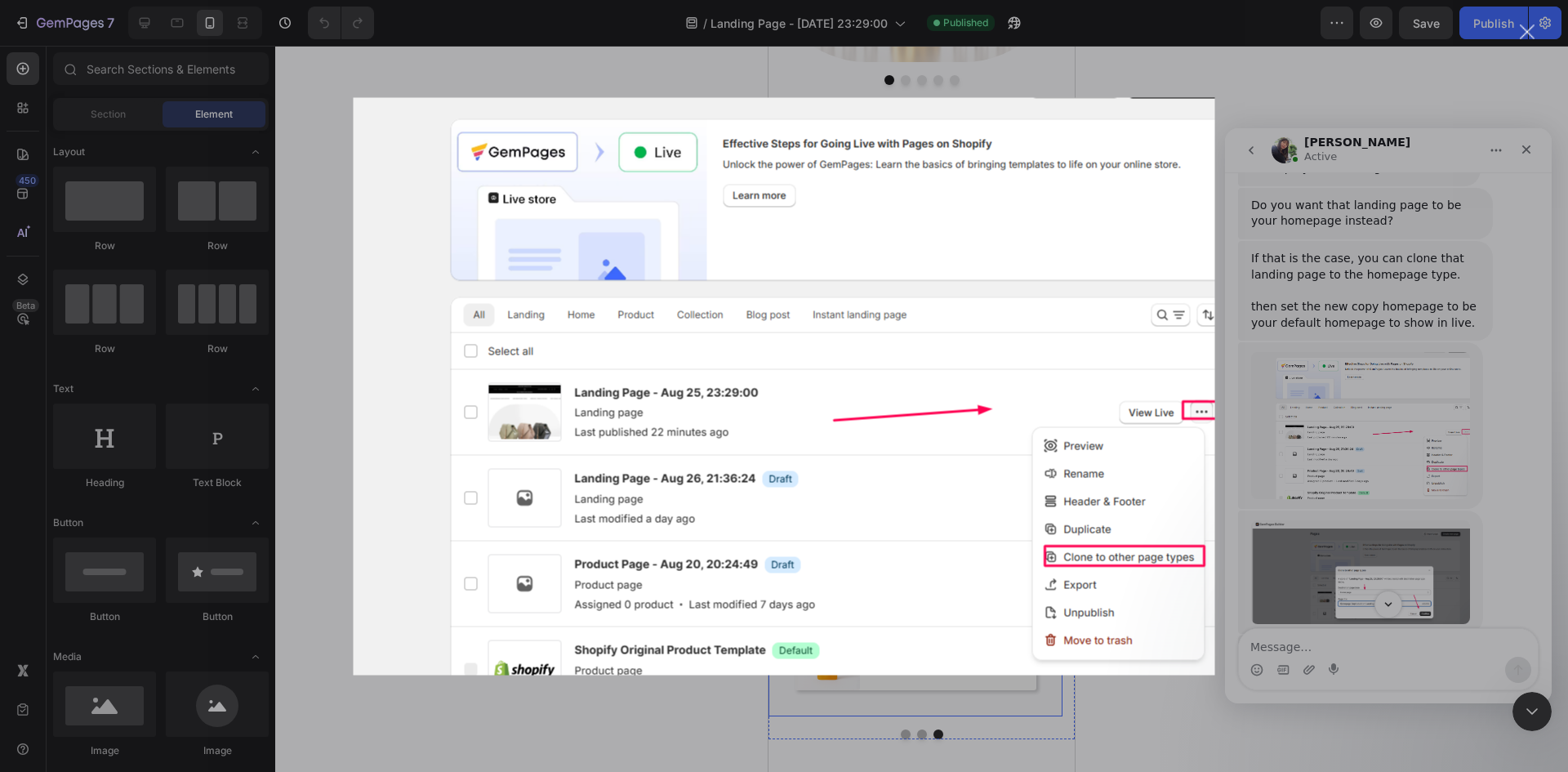
click at [1376, 332] on div "Intercom Messenger" at bounding box center [784, 386] width 1568 height 772
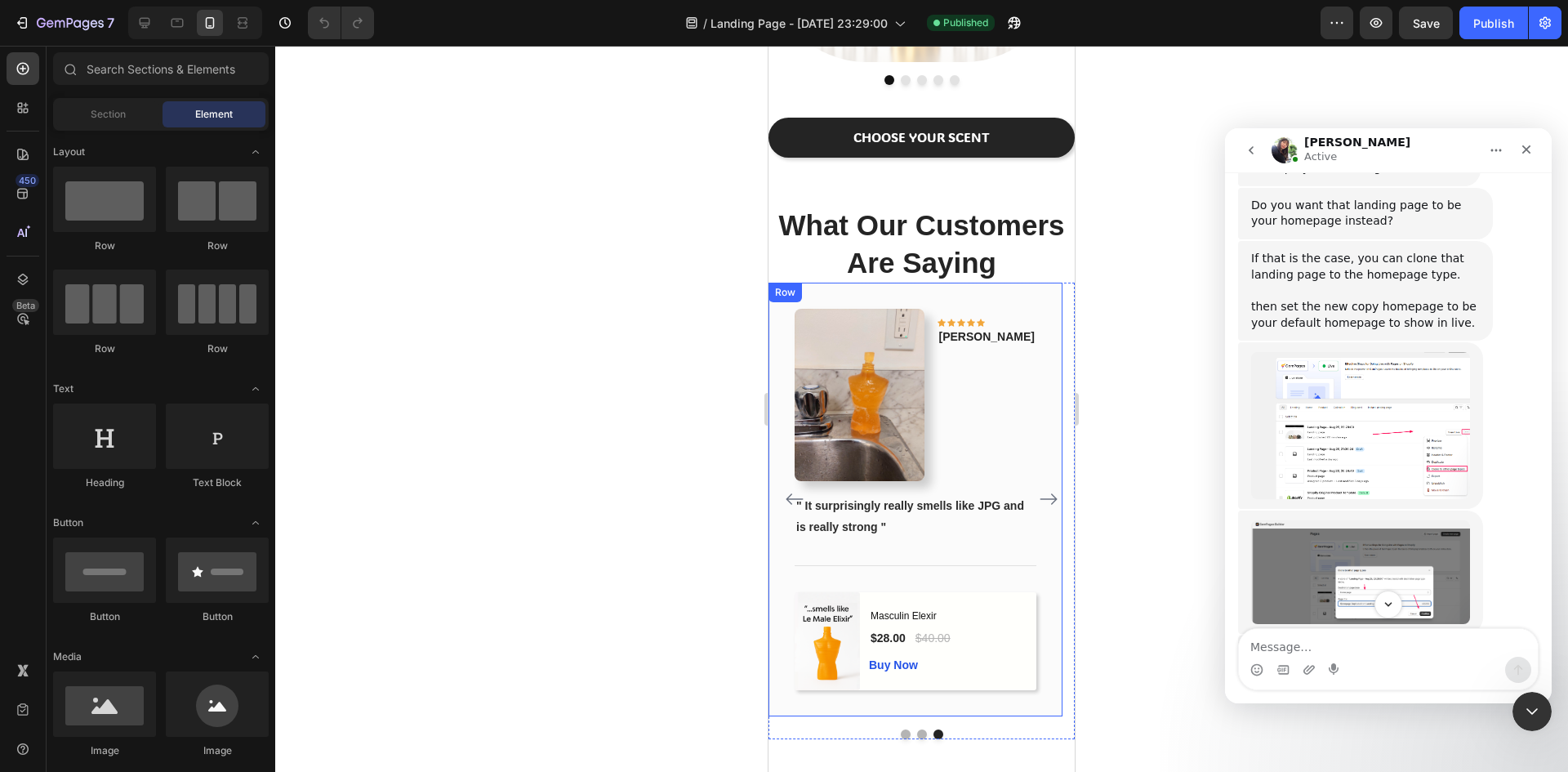
click at [1391, 521] on img "Tina dit…" at bounding box center [1361, 573] width 218 height 104
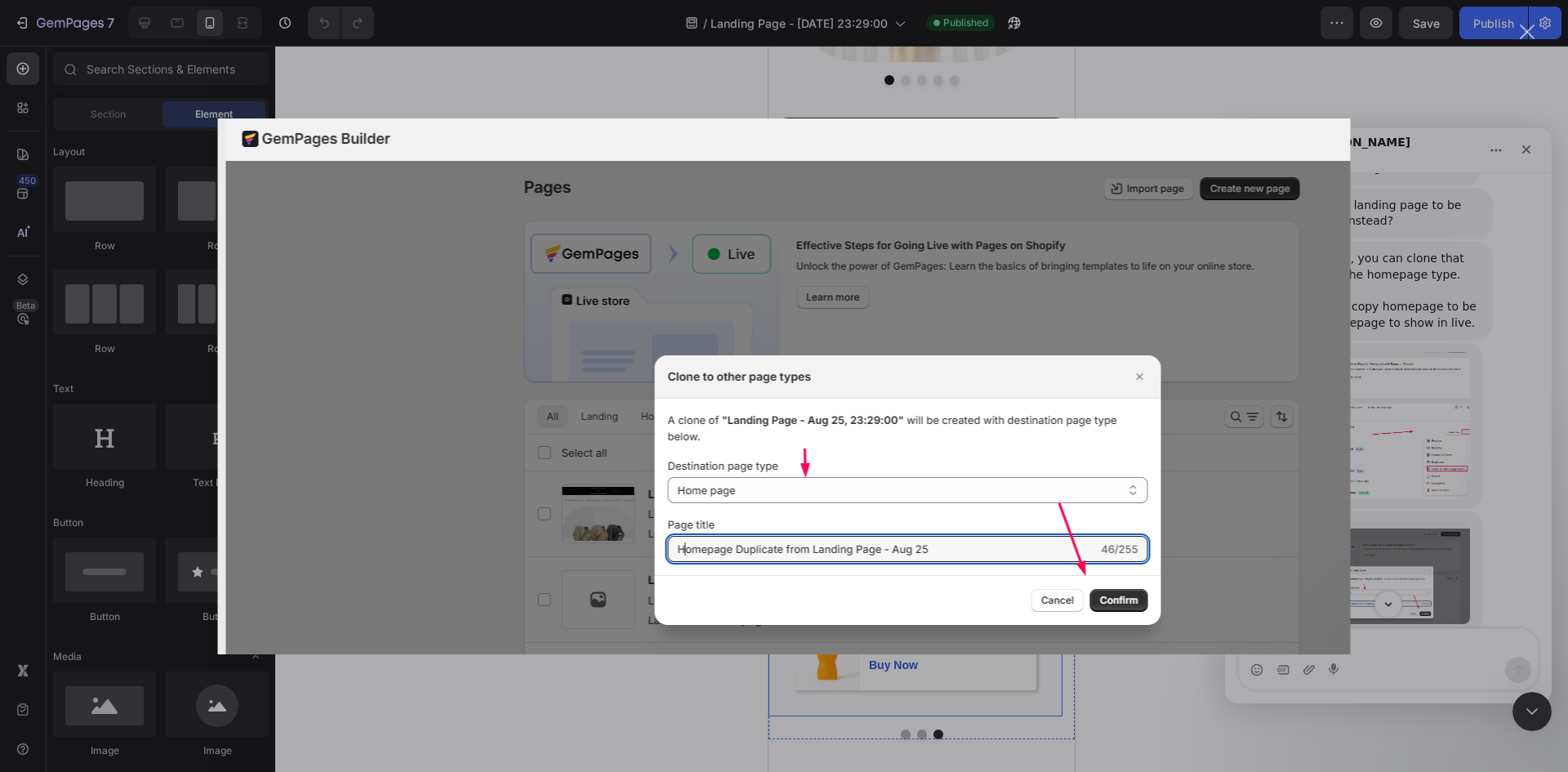
click at [1392, 305] on div "Intercom Messenger" at bounding box center [784, 386] width 1568 height 772
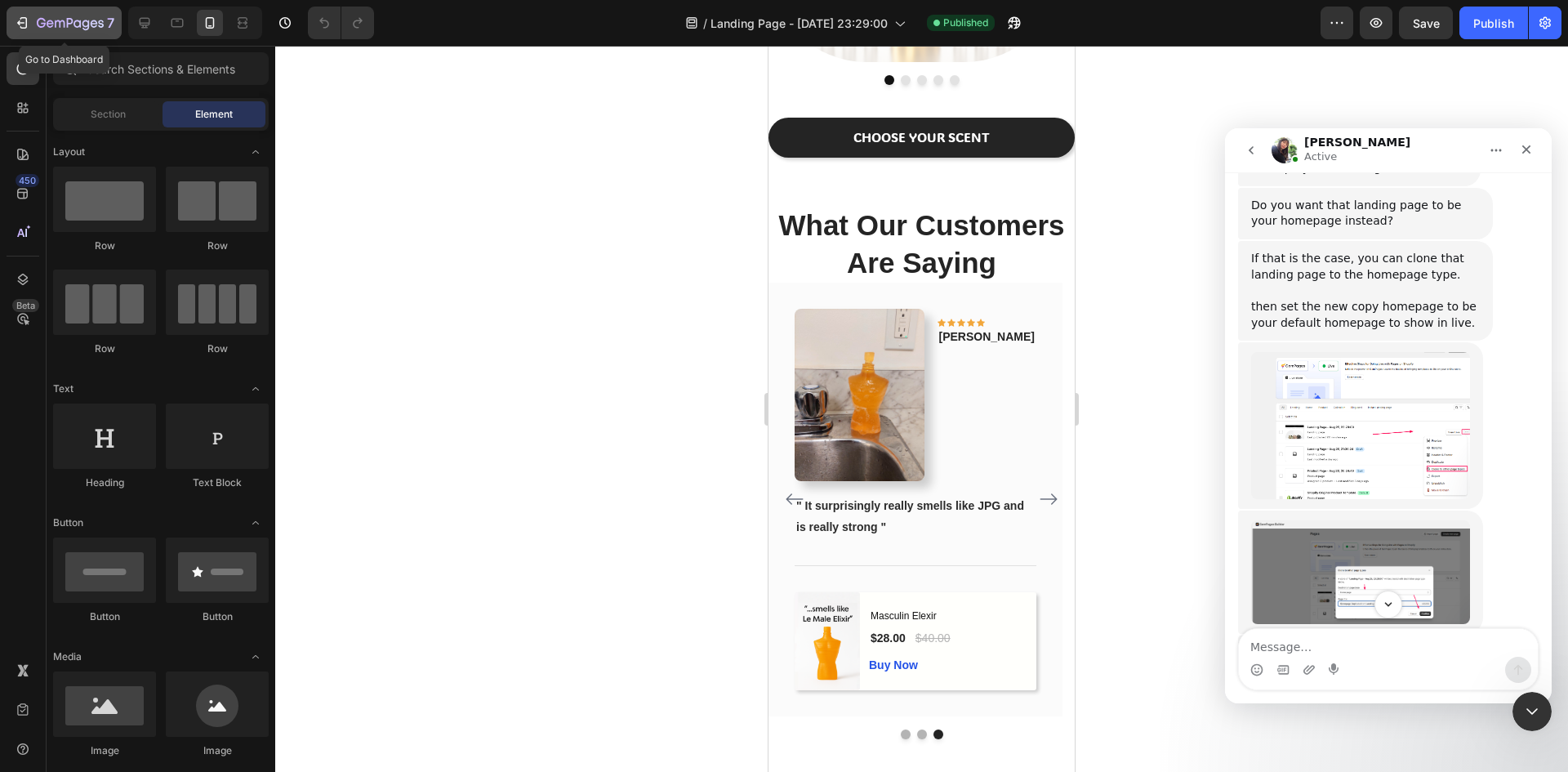
click at [24, 21] on icon "button" at bounding box center [22, 23] width 16 height 16
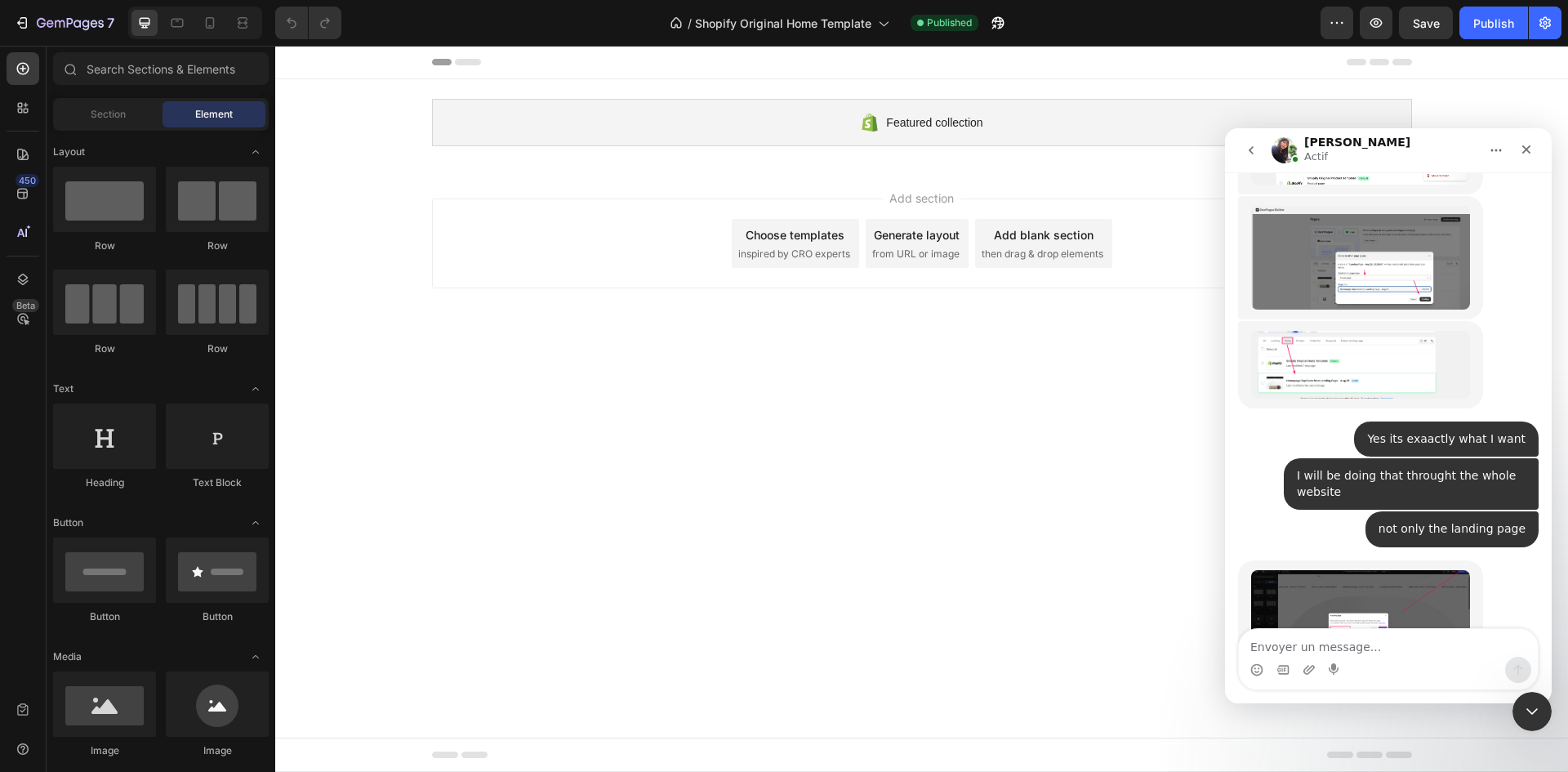
scroll to position [4798, 0]
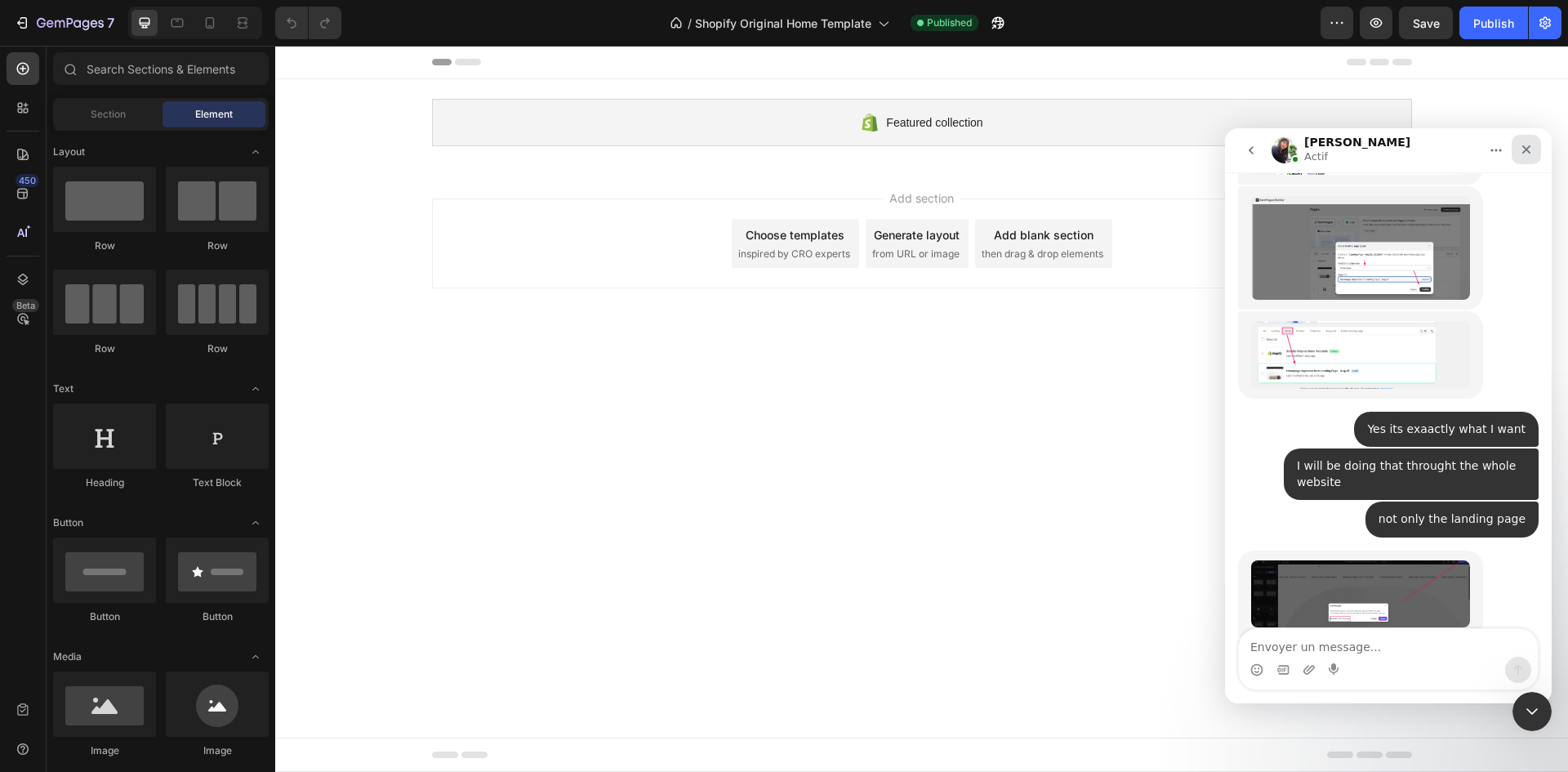
click at [1524, 147] on icon "Fermer" at bounding box center [1526, 149] width 13 height 13
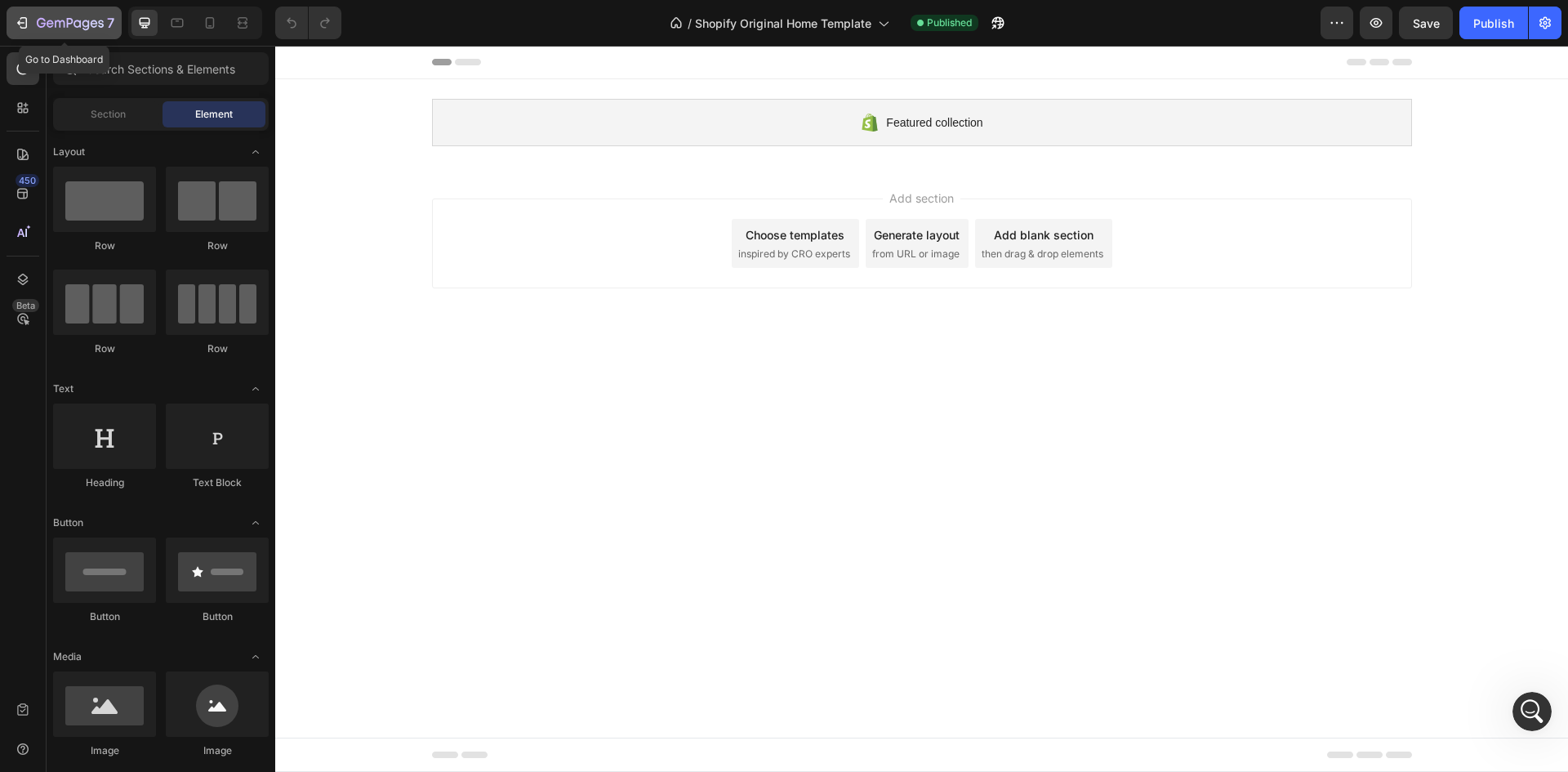
click at [31, 21] on div "7" at bounding box center [64, 23] width 100 height 20
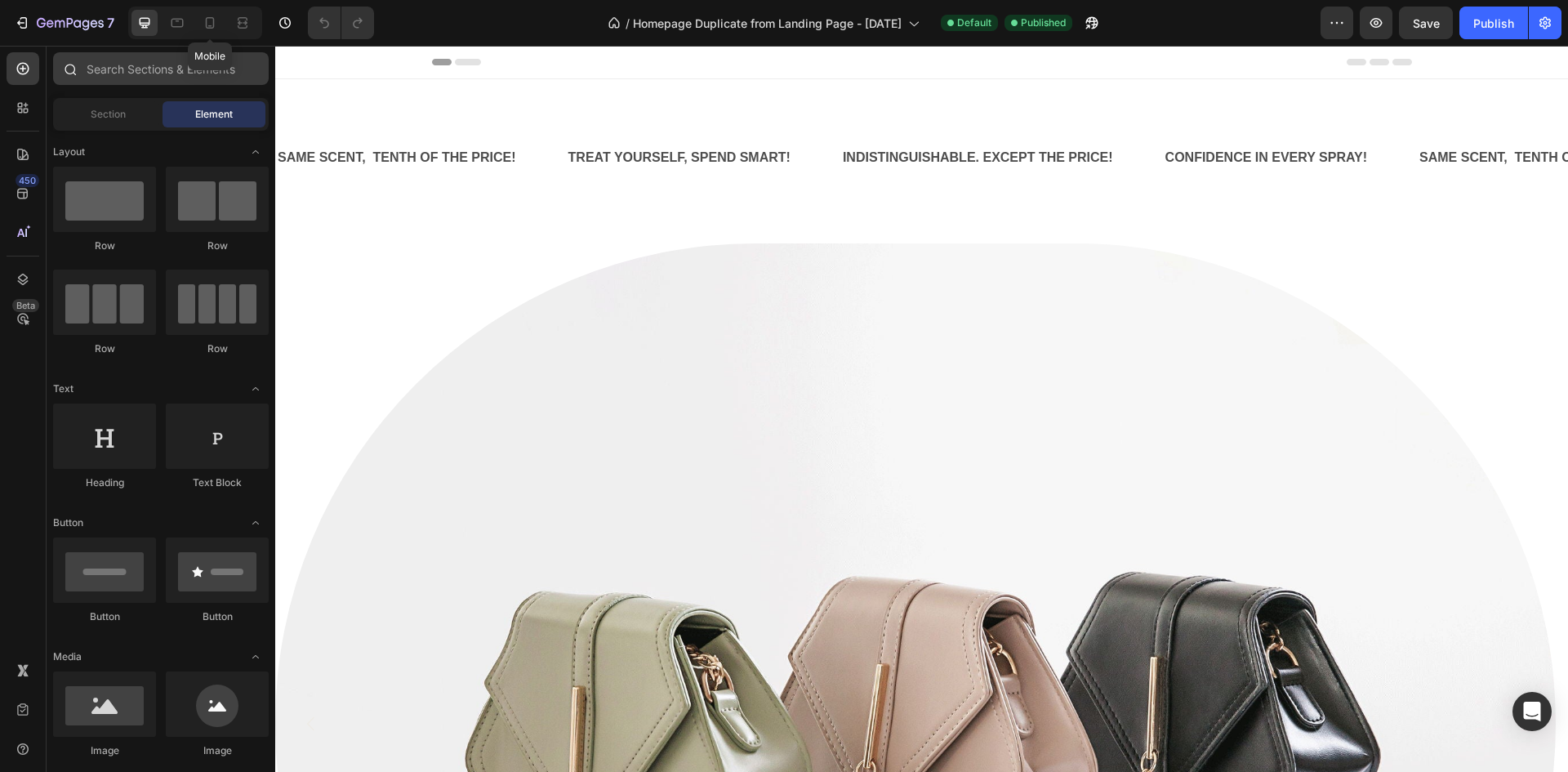
click at [218, 25] on icon at bounding box center [210, 23] width 16 height 16
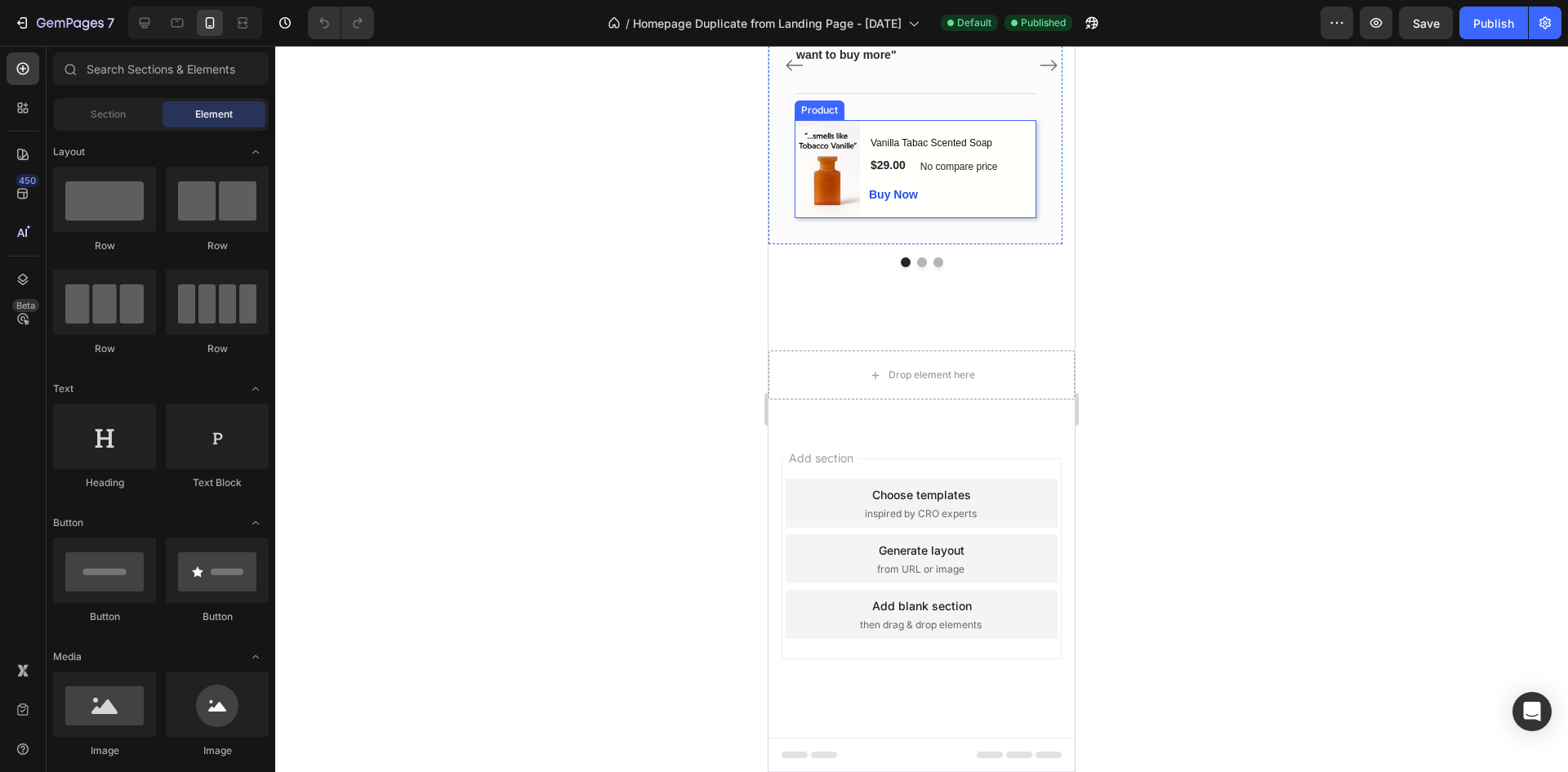
scroll to position [1783, 0]
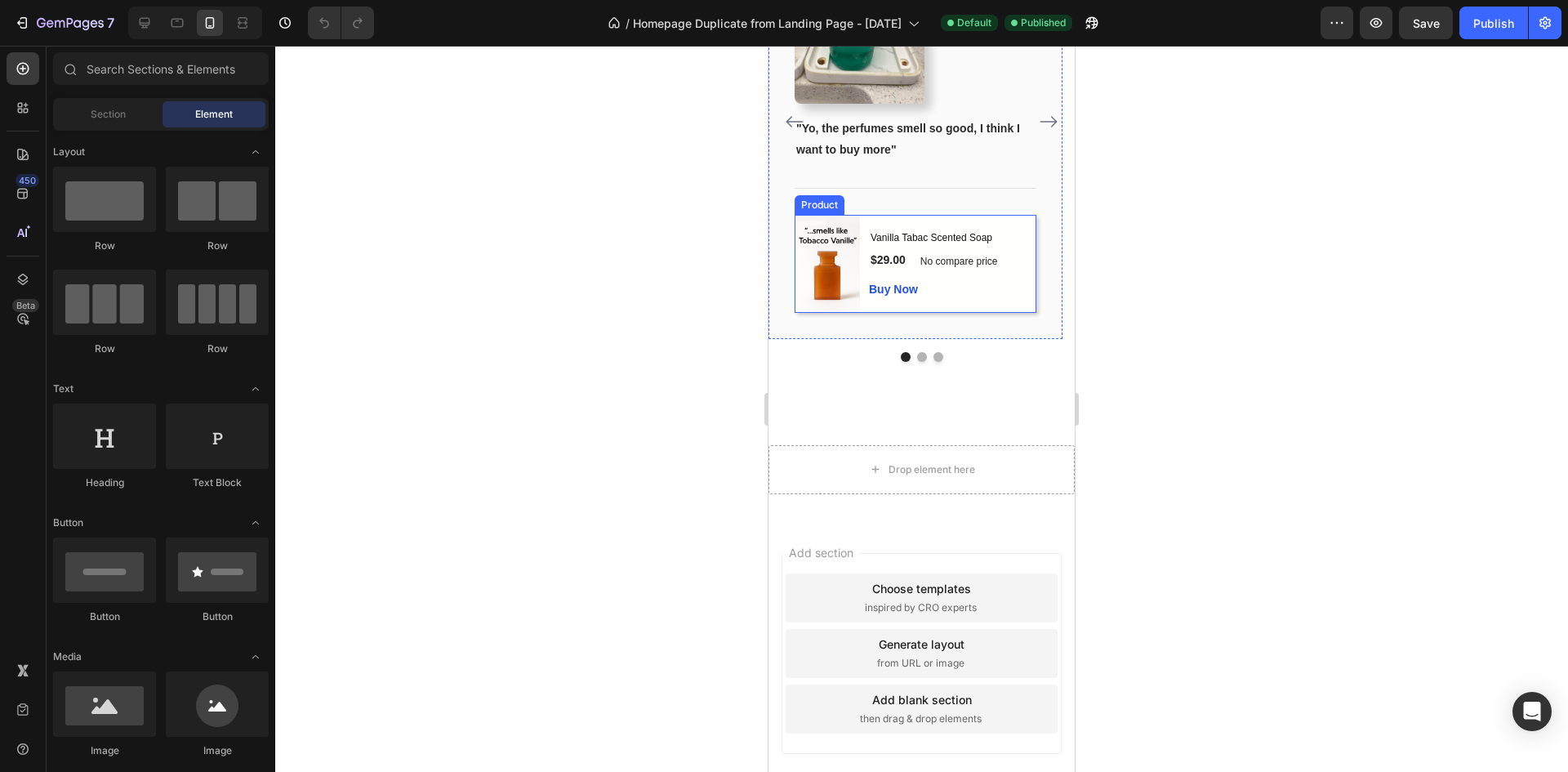
click at [1016, 313] on div "(P) Images & Gallery Vanilla Tabac Scented Soap (P) Title $29.00 (P) Price (P) …" at bounding box center [916, 264] width 242 height 98
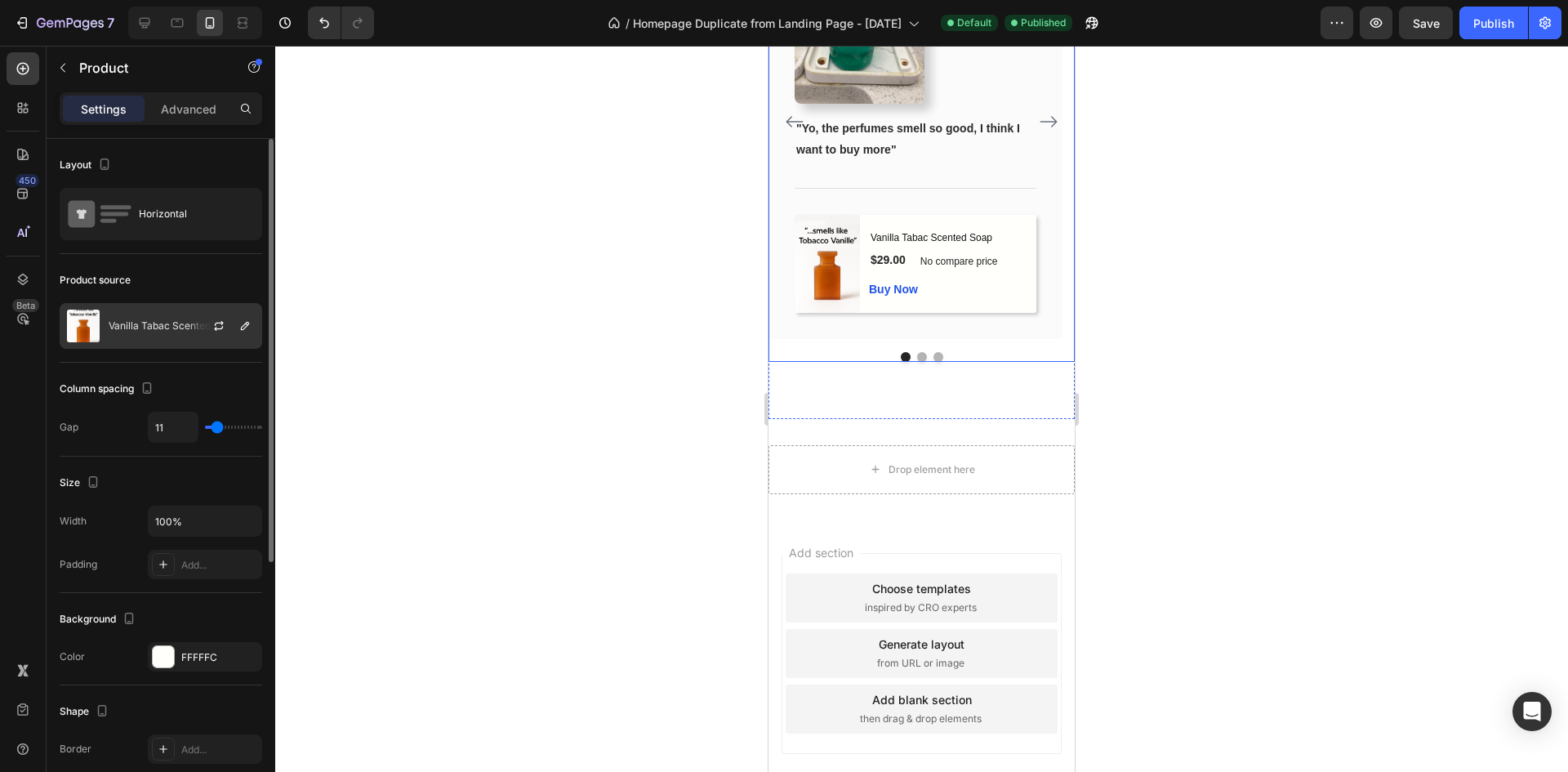
click at [189, 330] on div at bounding box center [225, 326] width 72 height 44
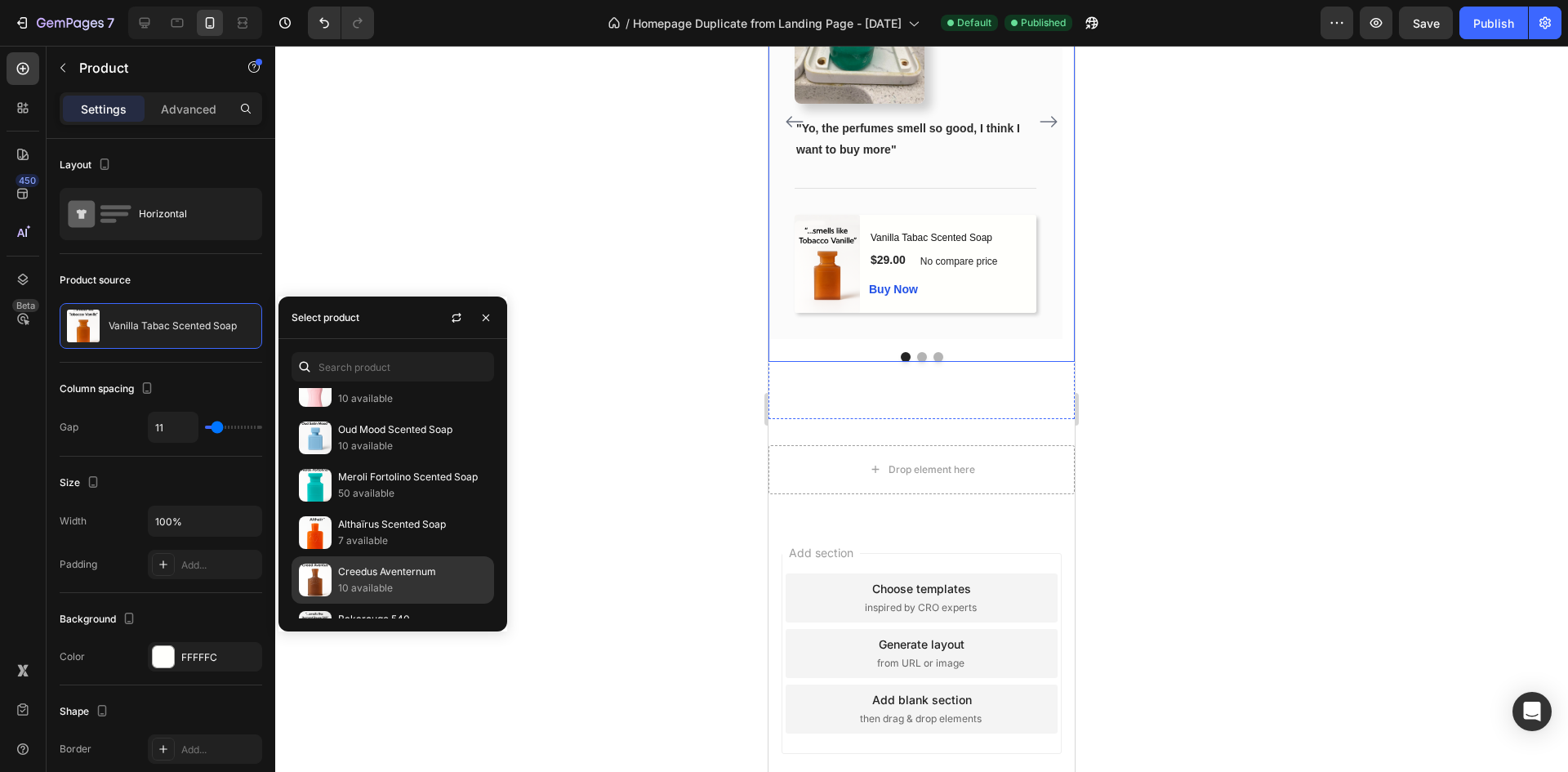
scroll to position [338, 0]
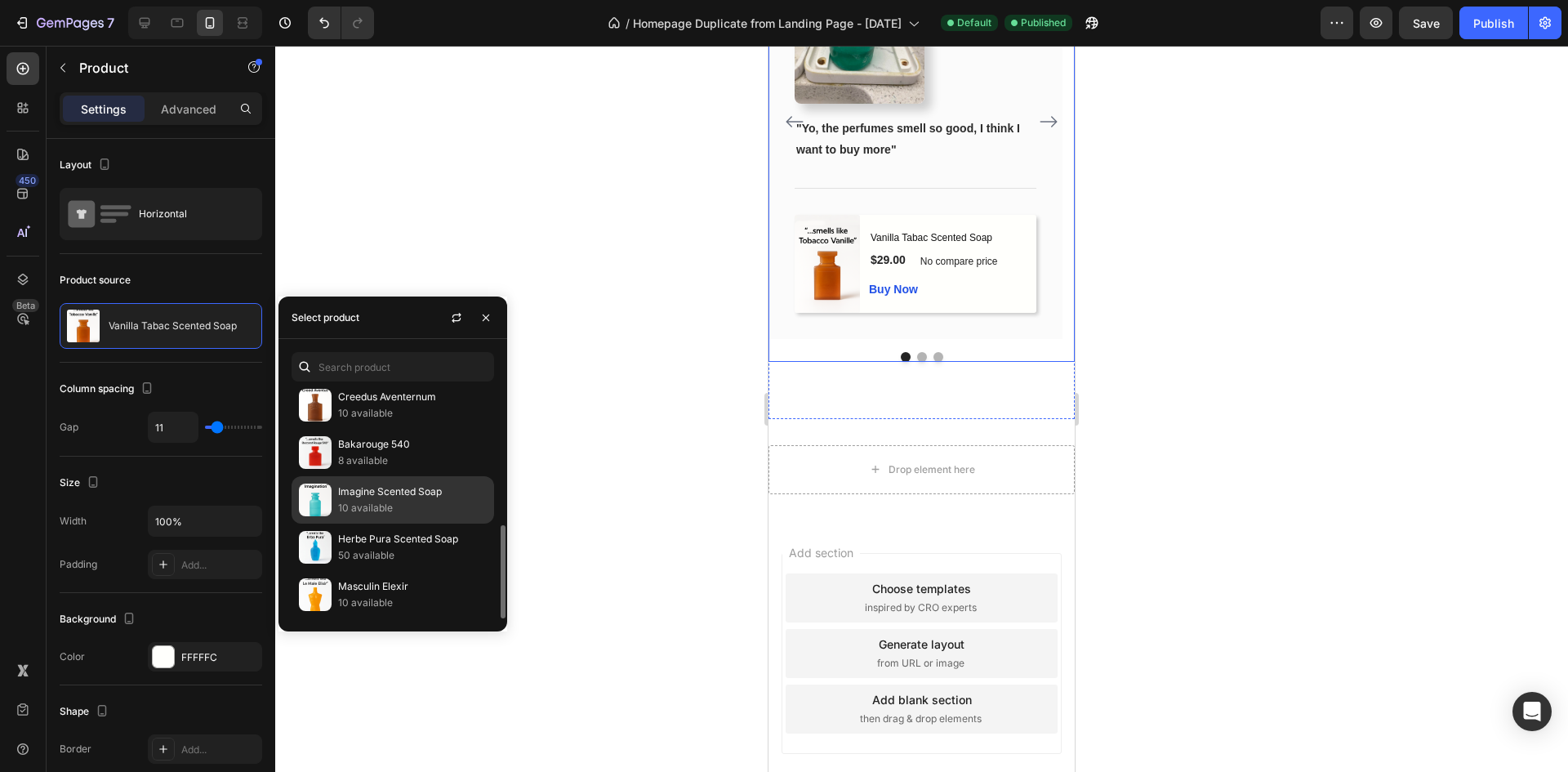
click at [410, 501] on p "10 available" at bounding box center [411, 508] width 148 height 16
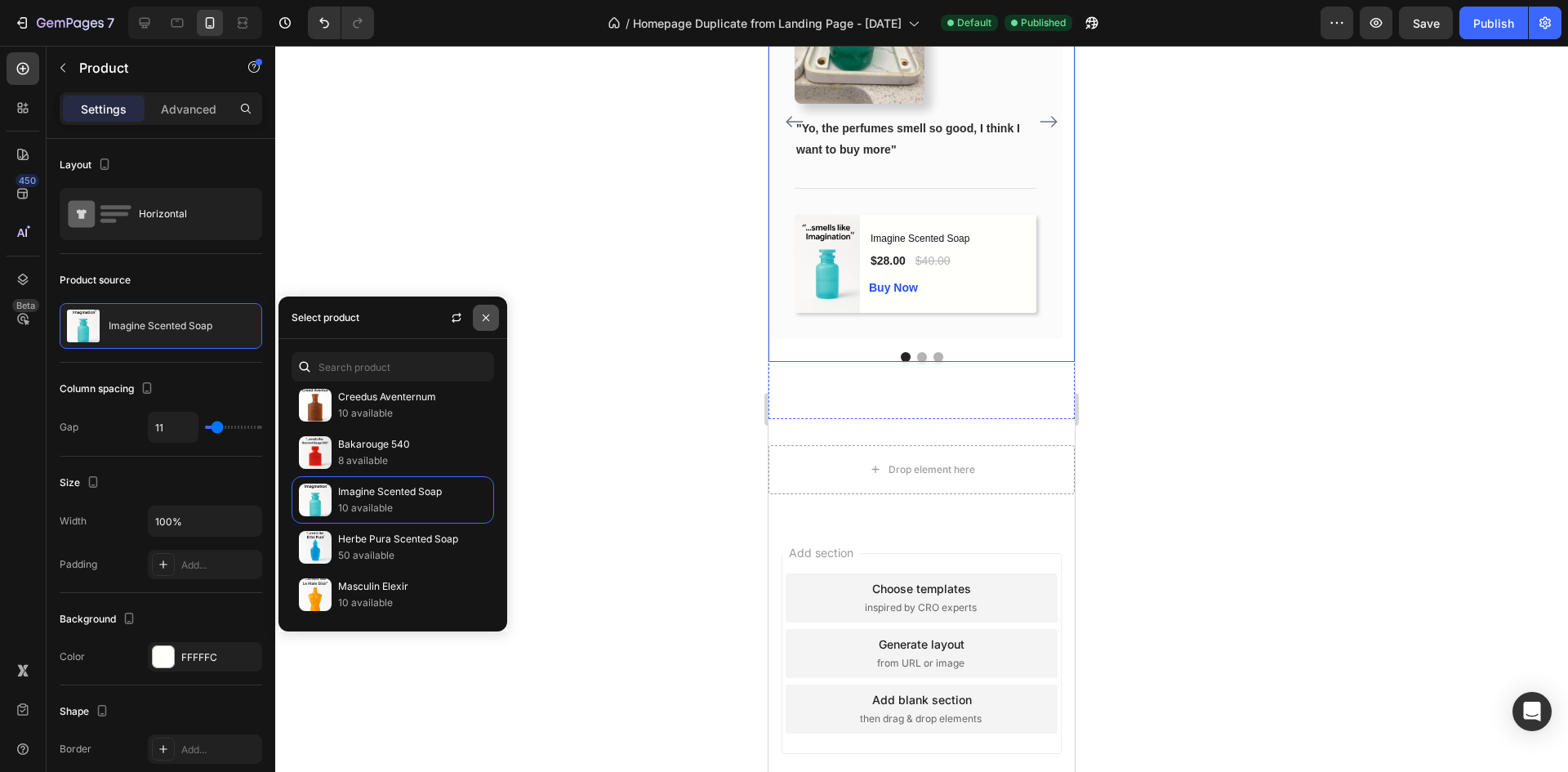
click at [491, 321] on icon "button" at bounding box center [486, 318] width 13 height 13
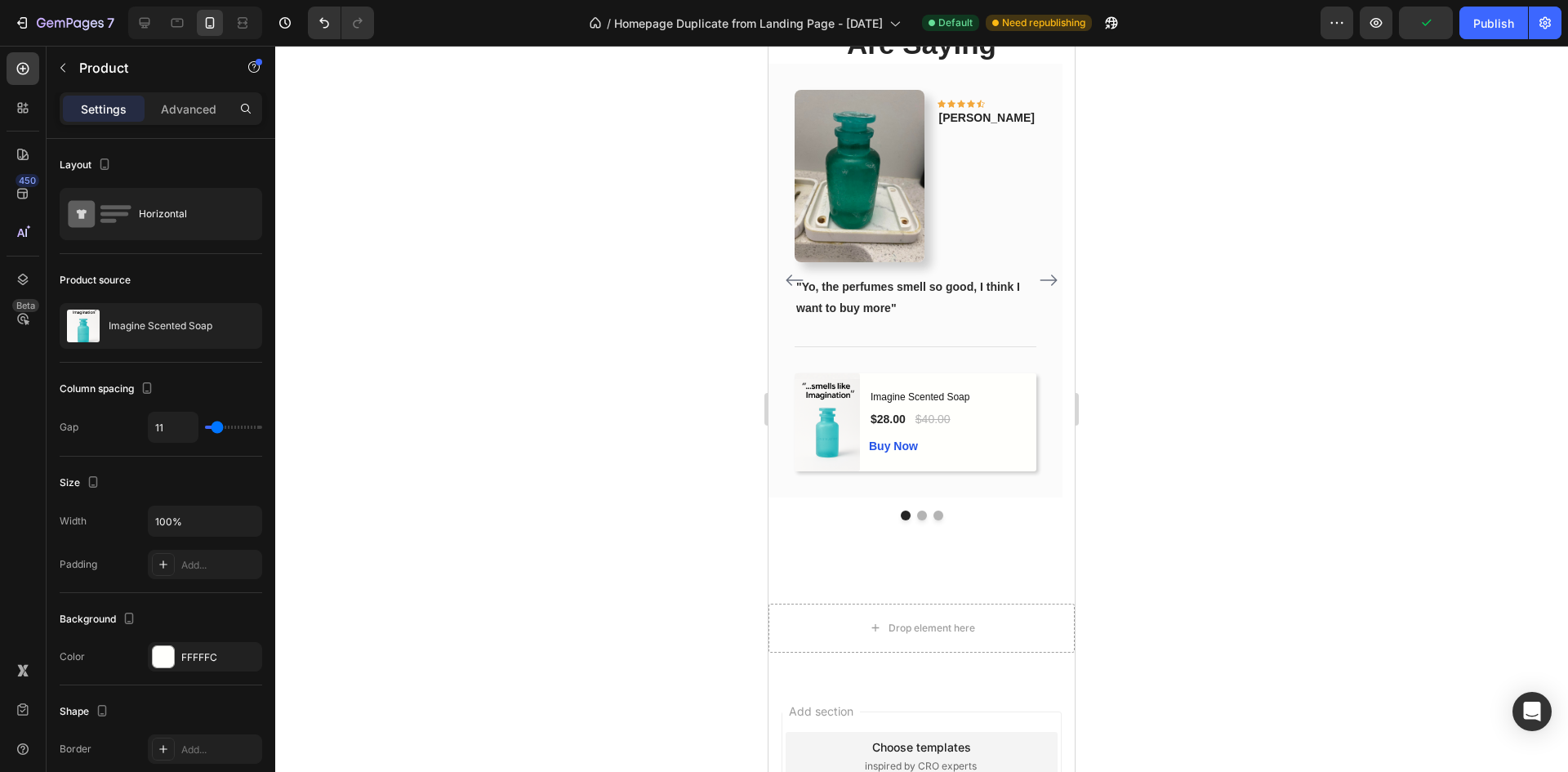
scroll to position [1620, 0]
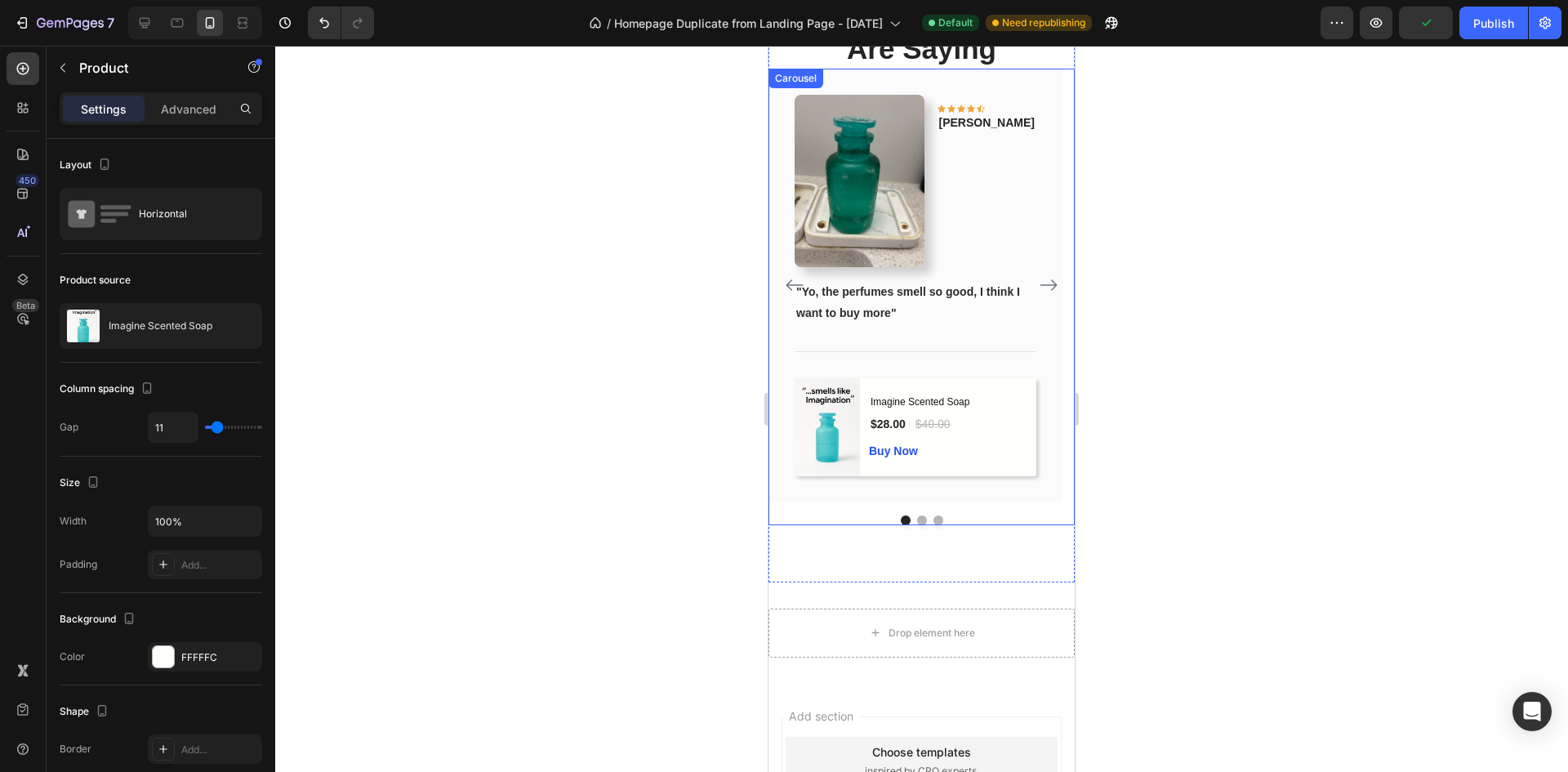
click at [1038, 295] on icon "Carousel Next Arrow" at bounding box center [1048, 285] width 20 height 20
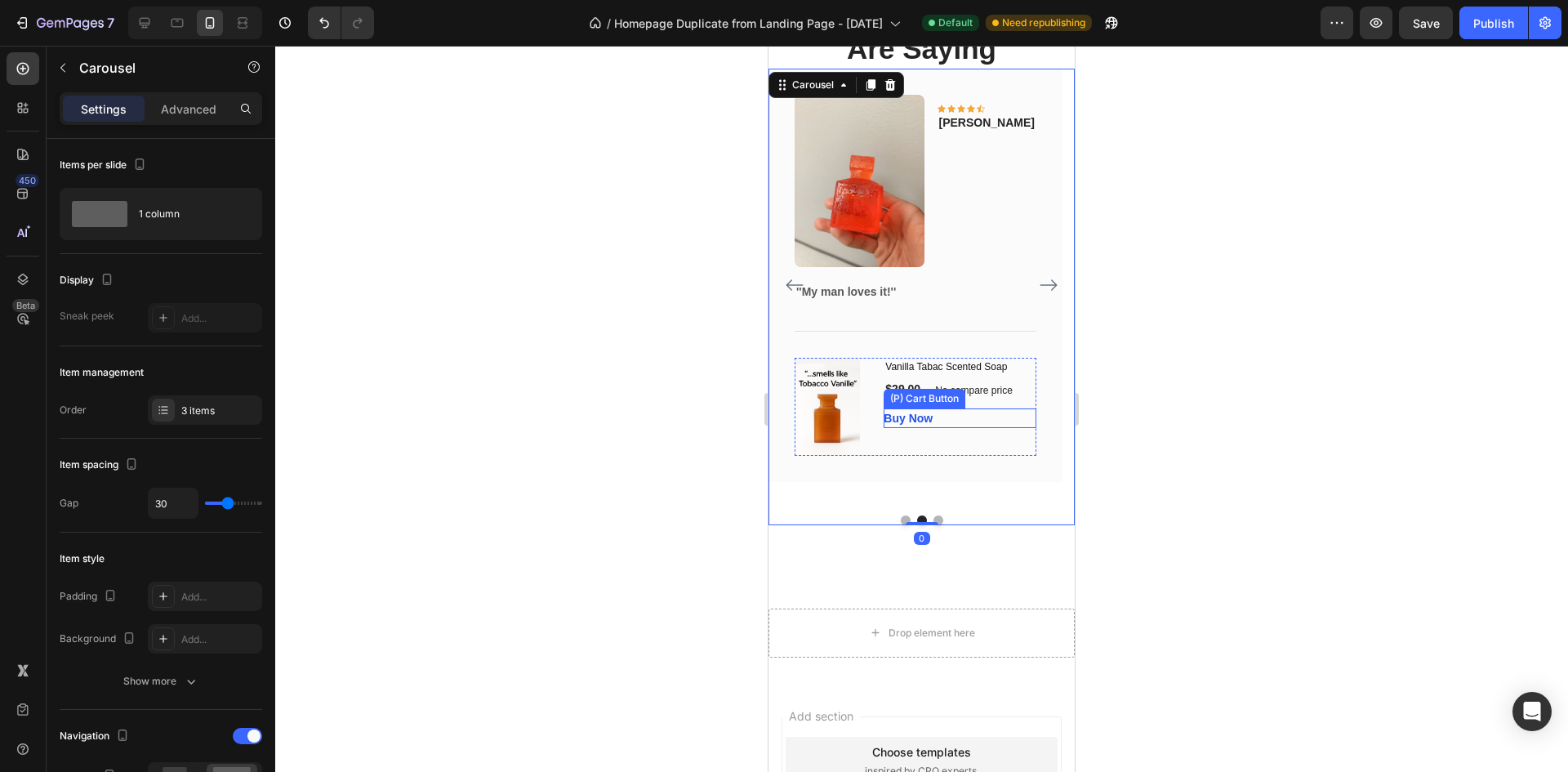
click at [968, 428] on div "Buy Now (P) Cart Button" at bounding box center [960, 419] width 153 height 20
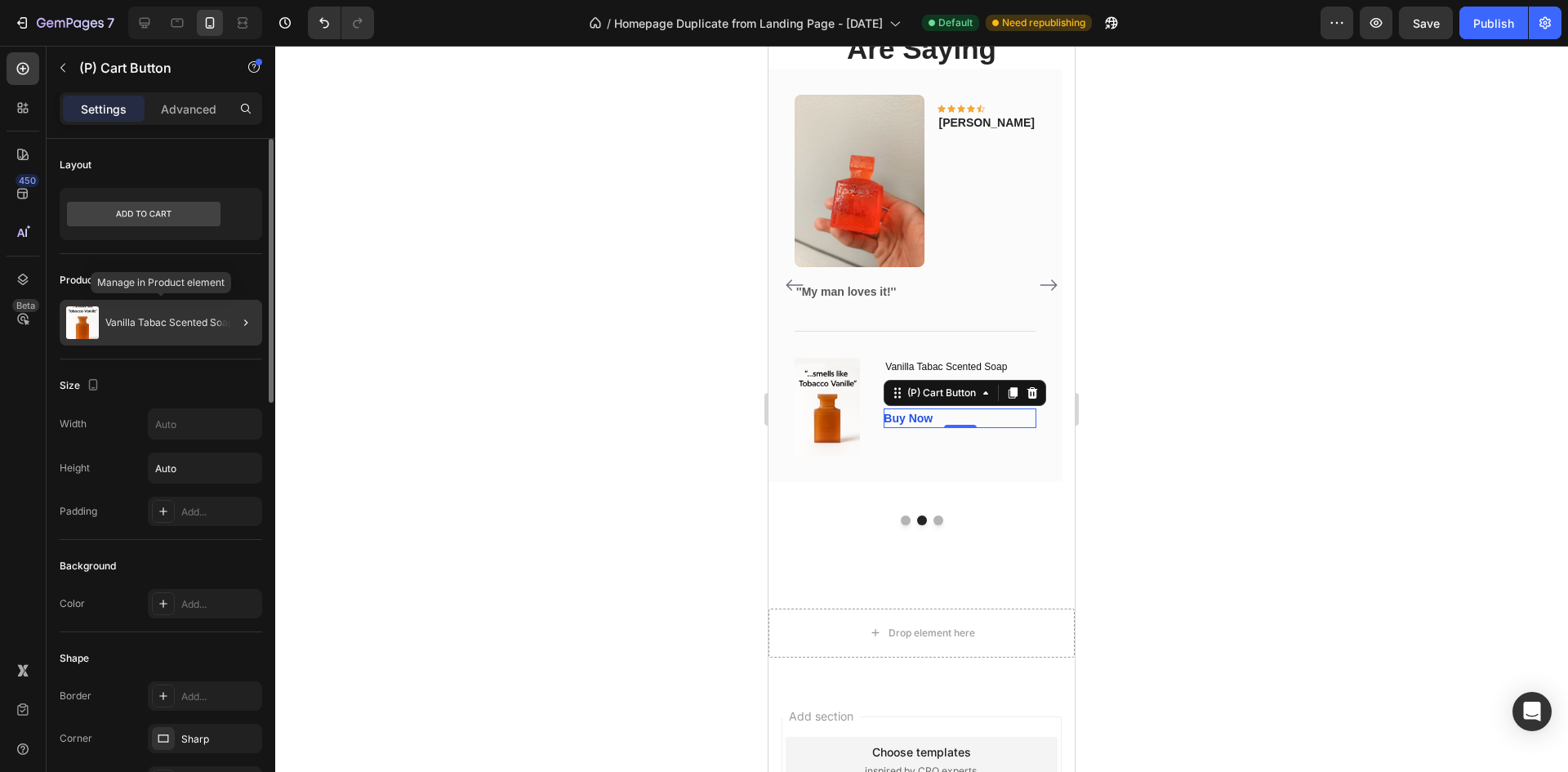
click at [185, 321] on p "Vanilla Tabac Scented Soap" at bounding box center [169, 322] width 128 height 12
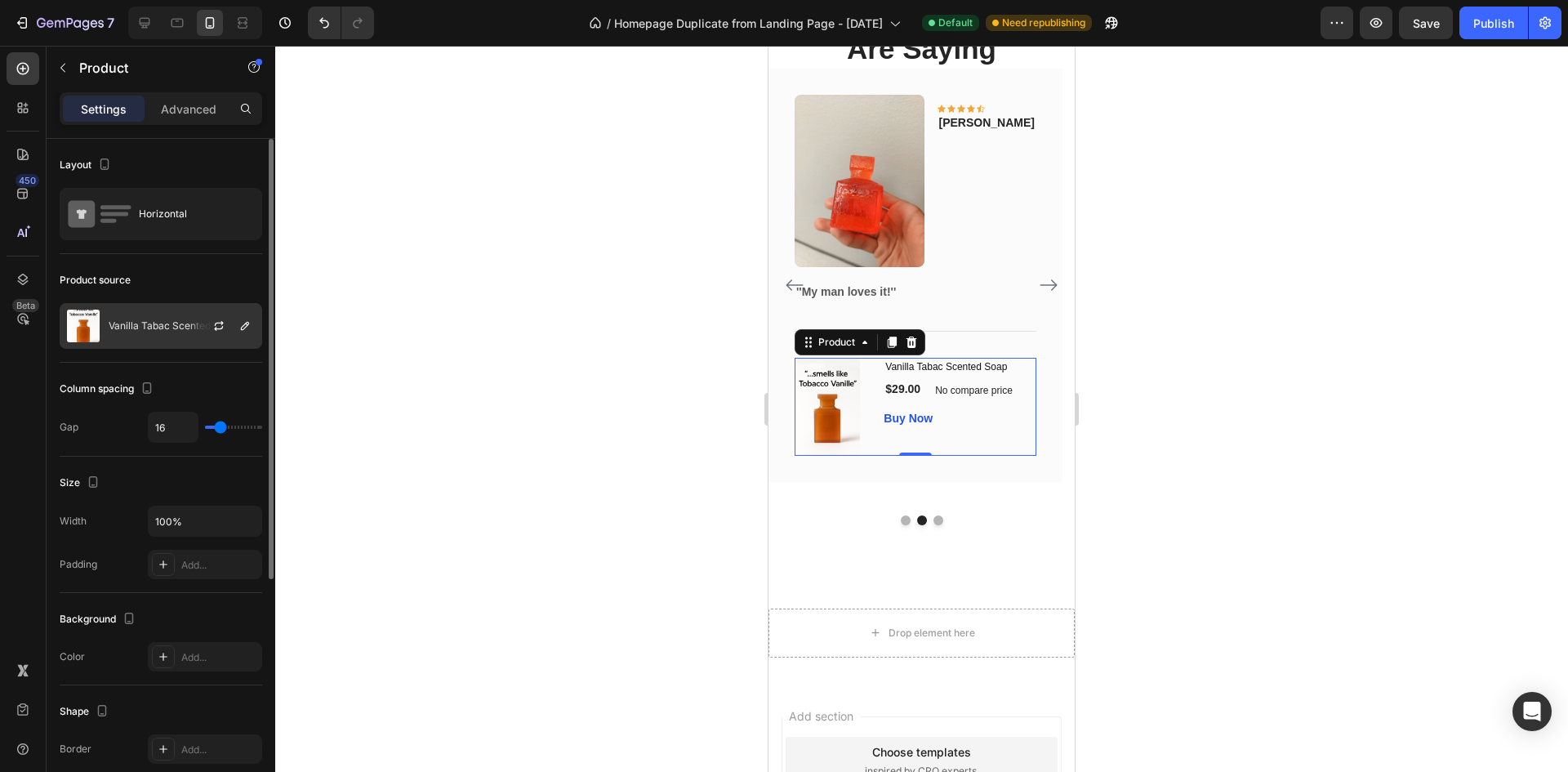
click at [177, 323] on p "Vanilla Tabac Scented Soap" at bounding box center [172, 326] width 128 height 12
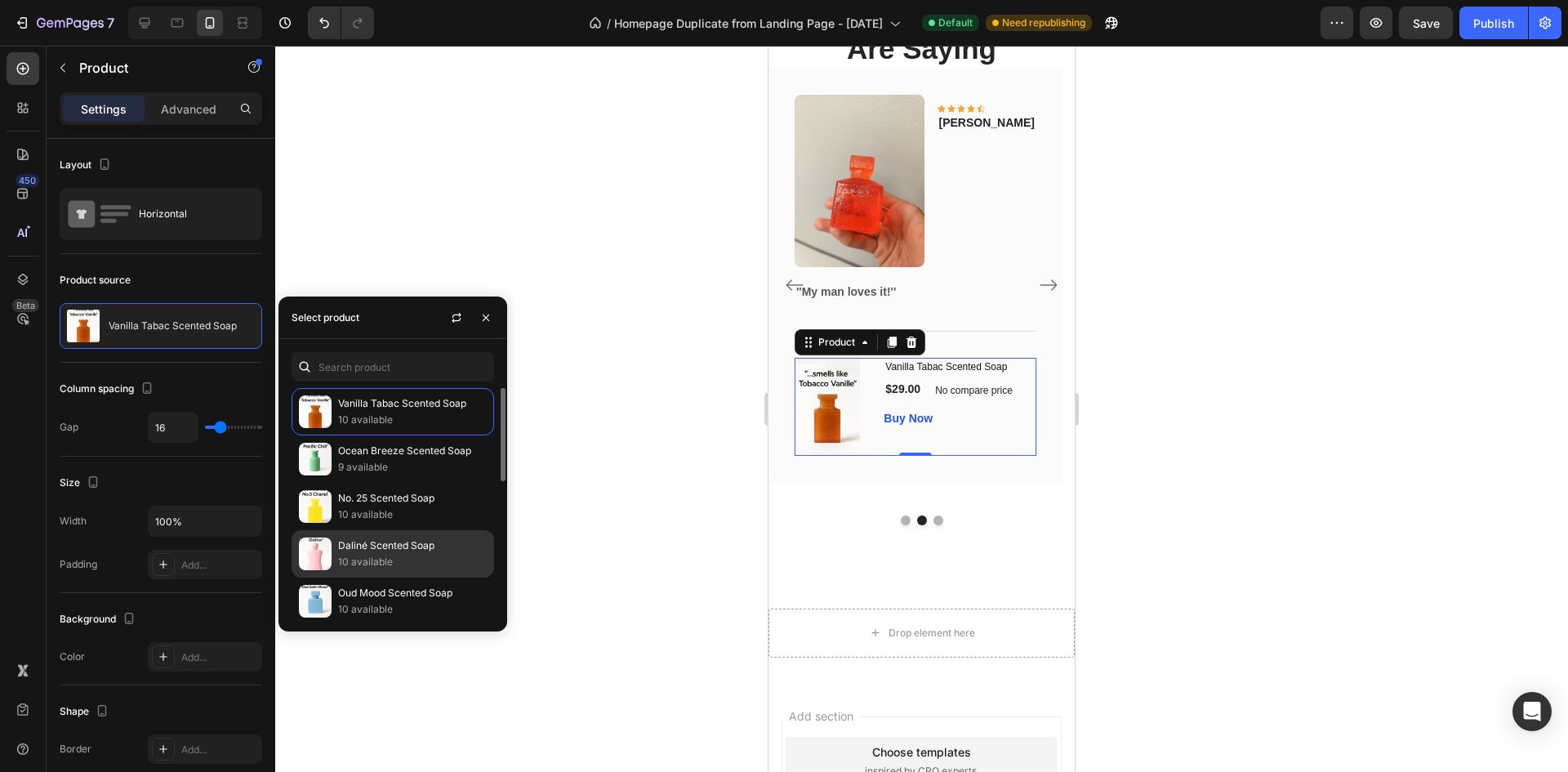
scroll to position [245, 0]
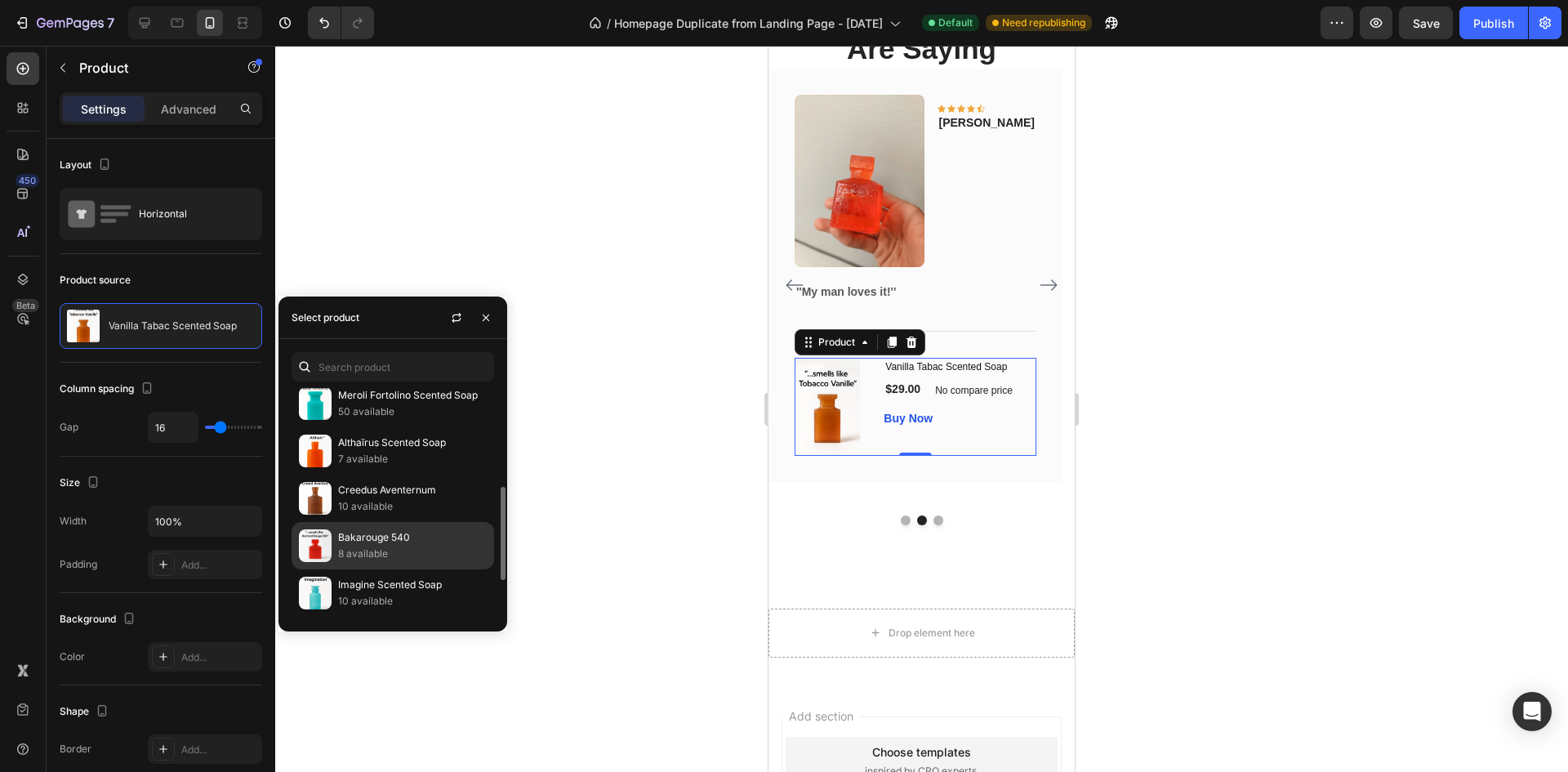
click at [397, 553] on p "8 available" at bounding box center [411, 554] width 148 height 16
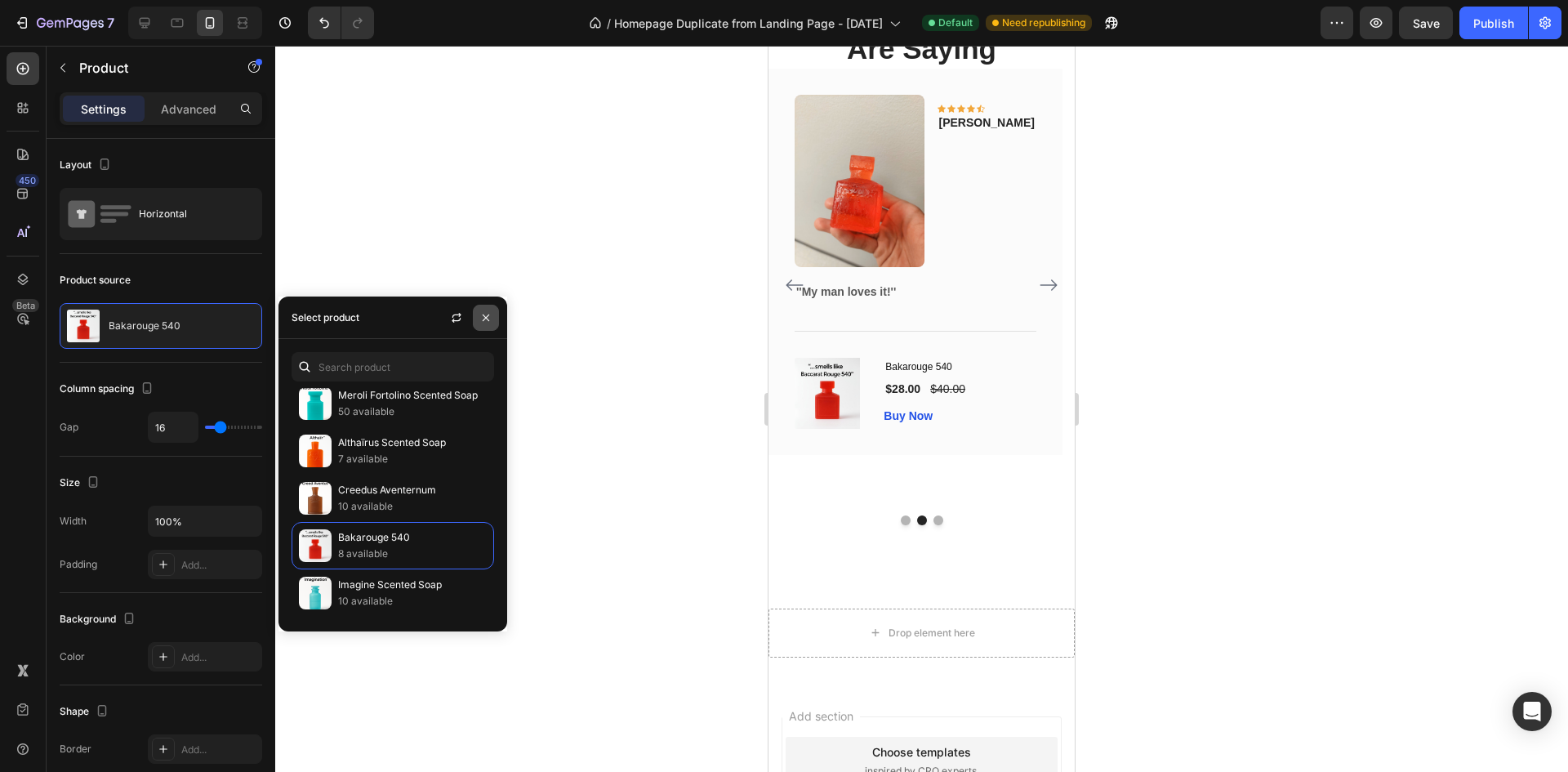
click at [492, 312] on button "button" at bounding box center [485, 318] width 26 height 26
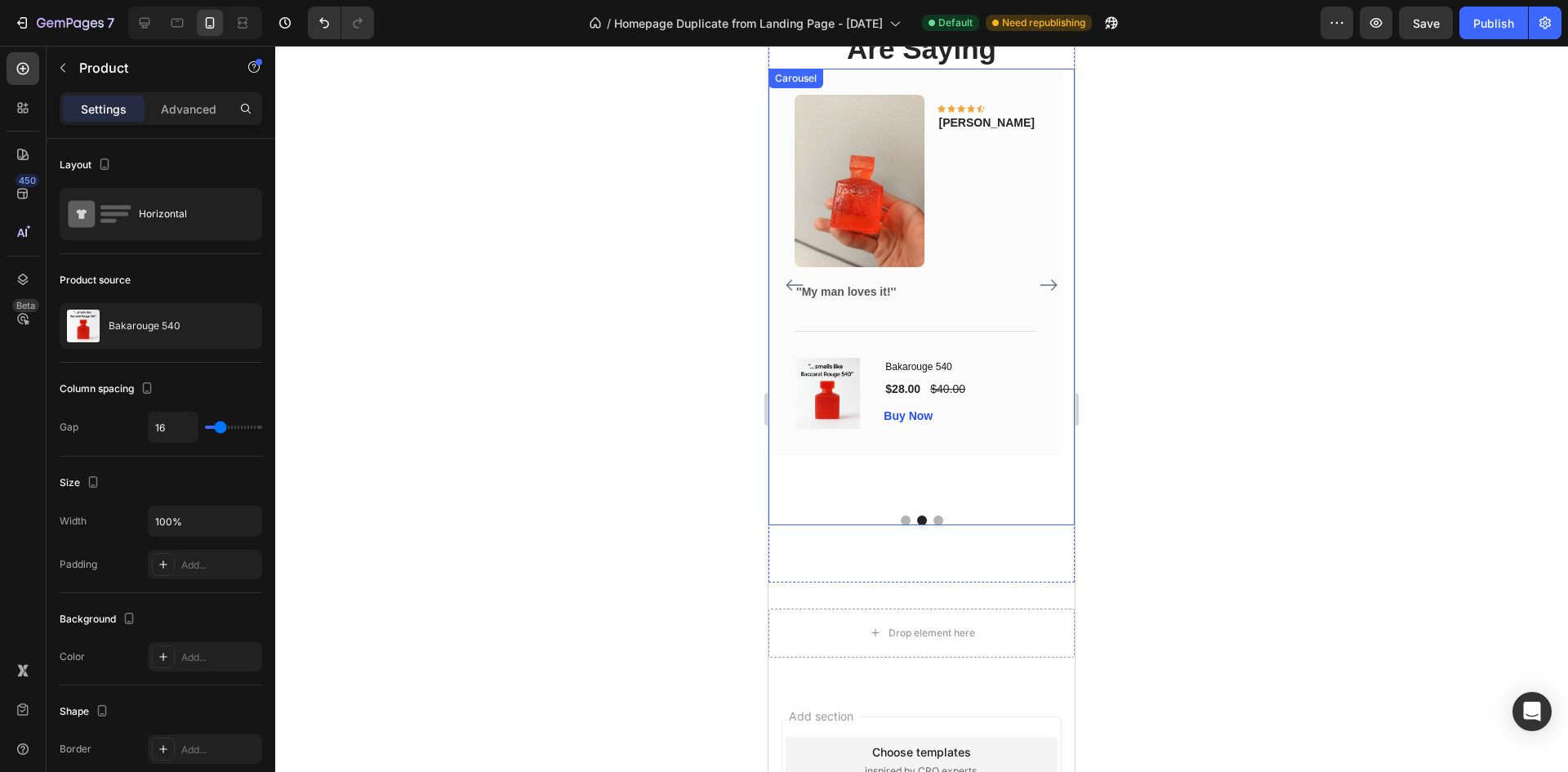
click at [1038, 295] on icon "Carousel Next Arrow" at bounding box center [1048, 285] width 20 height 20
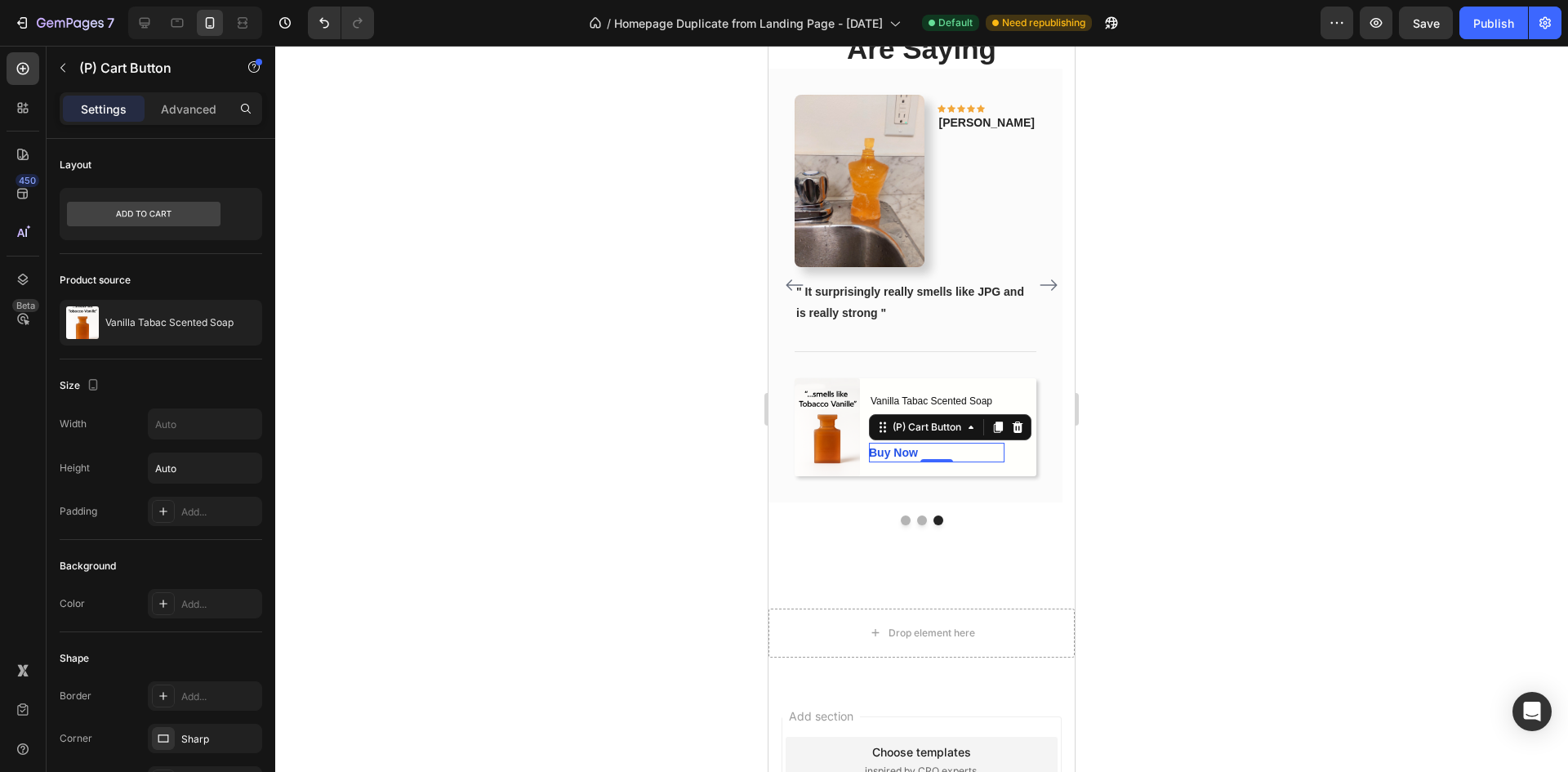
click at [932, 462] on div "Buy Now (P) Cart Button 0" at bounding box center [936, 452] width 136 height 20
click at [1005, 454] on div "(P) Images & Gallery Vanilla Tabac Scented Soap (P) Title $29.00 (P) Price (P) …" at bounding box center [916, 427] width 242 height 98
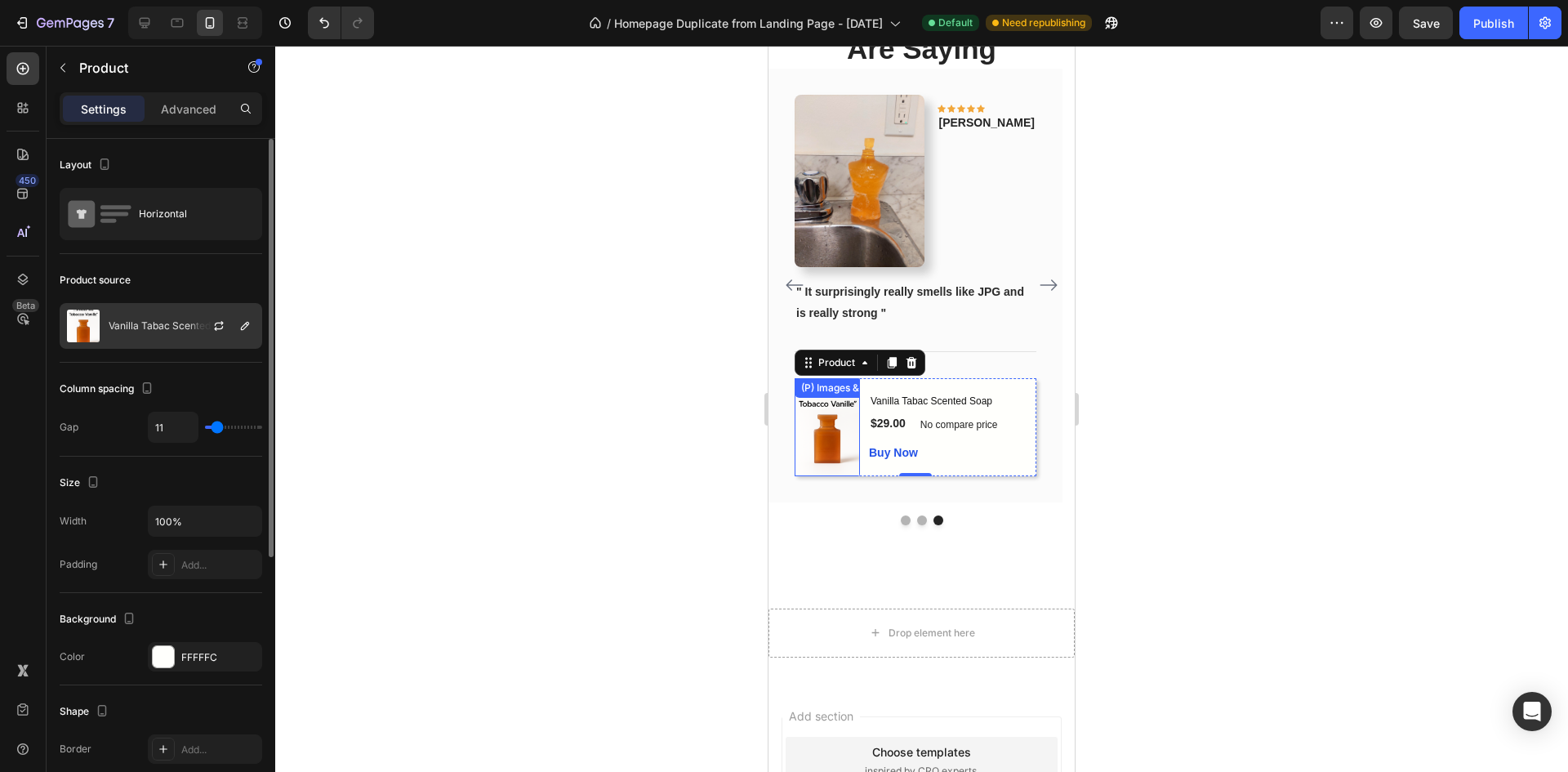
click at [147, 330] on p "Vanilla Tabac Scented Soap" at bounding box center [172, 326] width 128 height 12
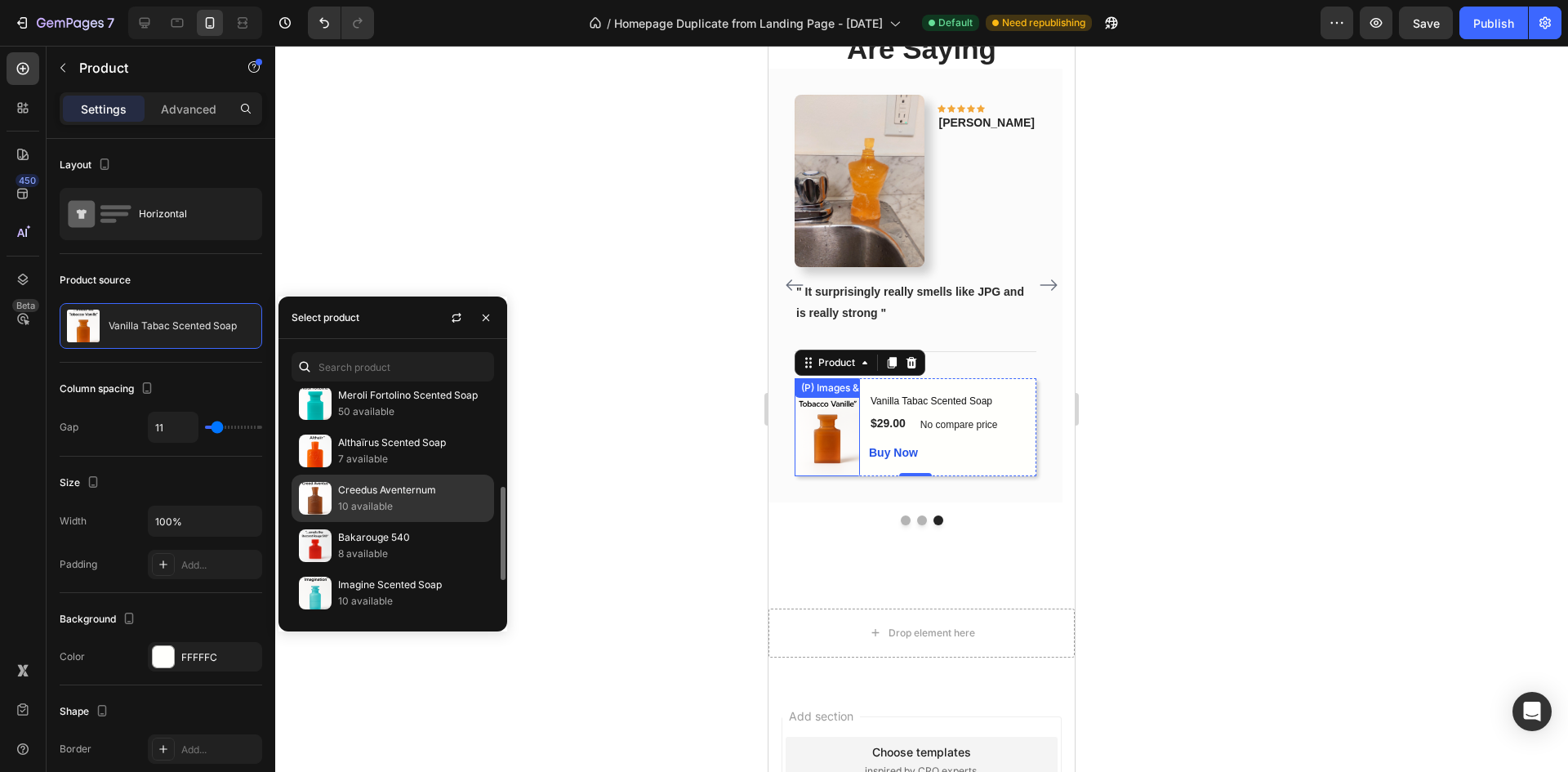
scroll to position [338, 0]
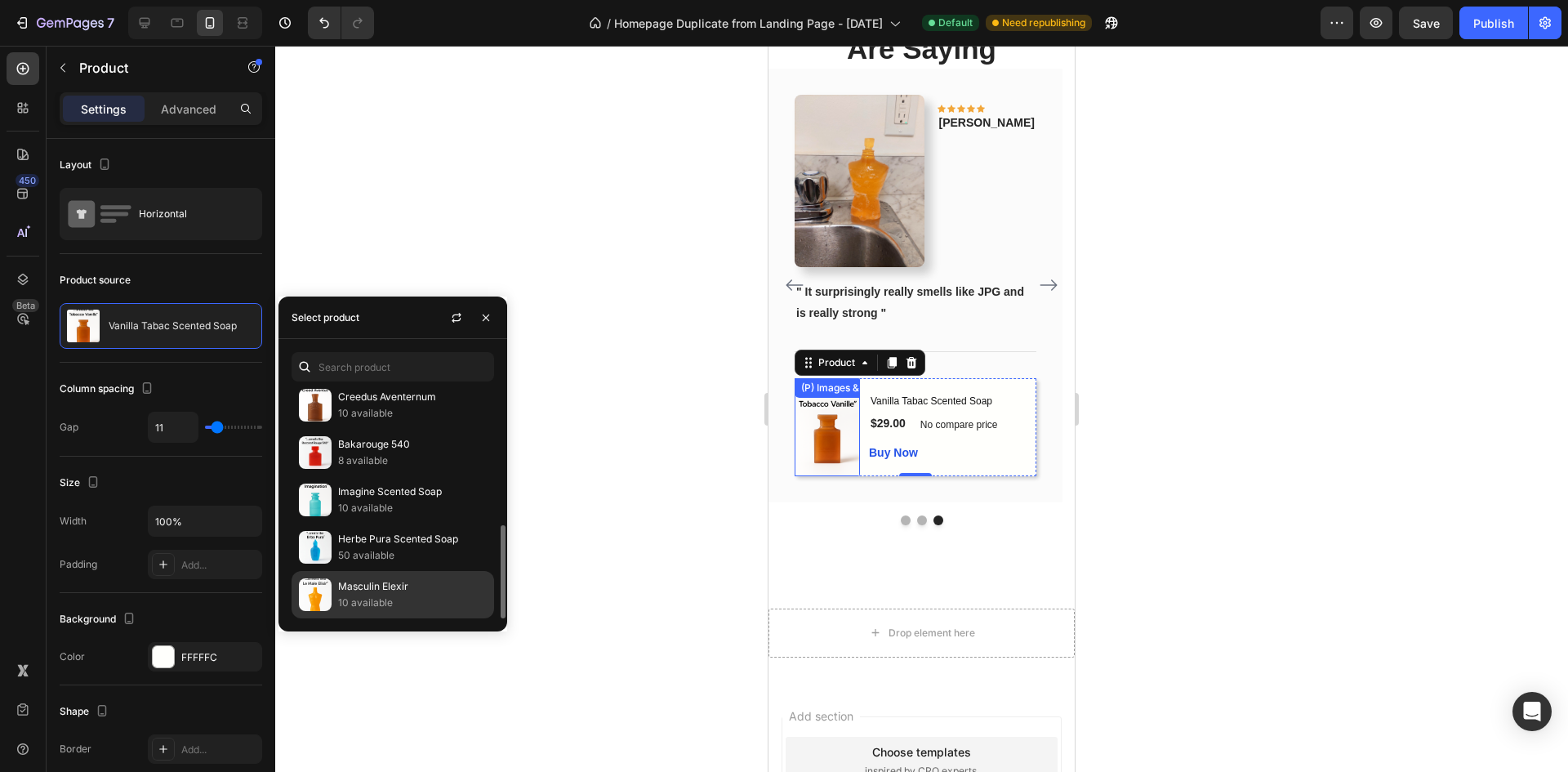
click at [415, 585] on p "Masculin Elexir" at bounding box center [411, 586] width 148 height 16
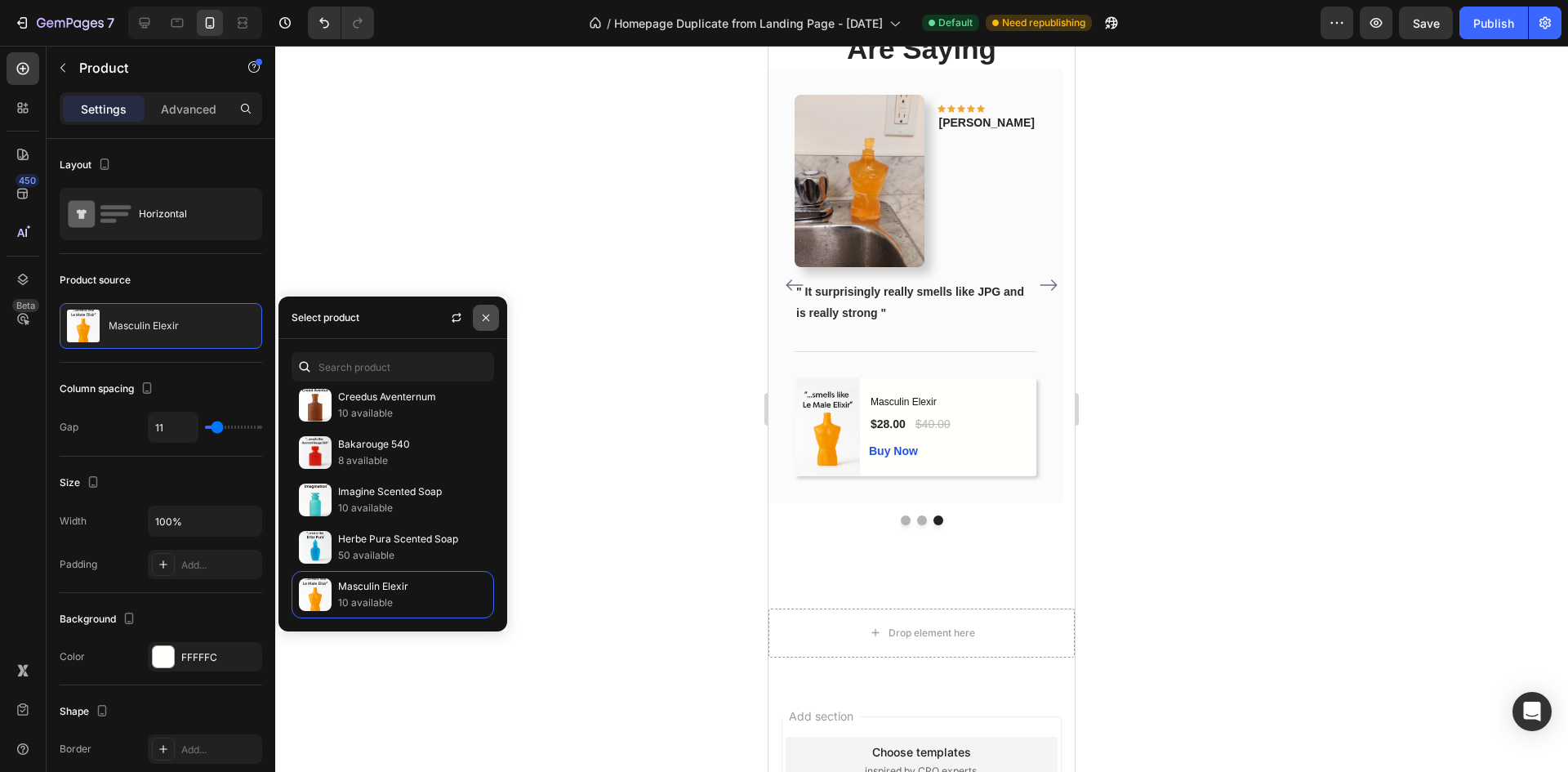
click at [487, 313] on icon "button" at bounding box center [486, 318] width 13 height 13
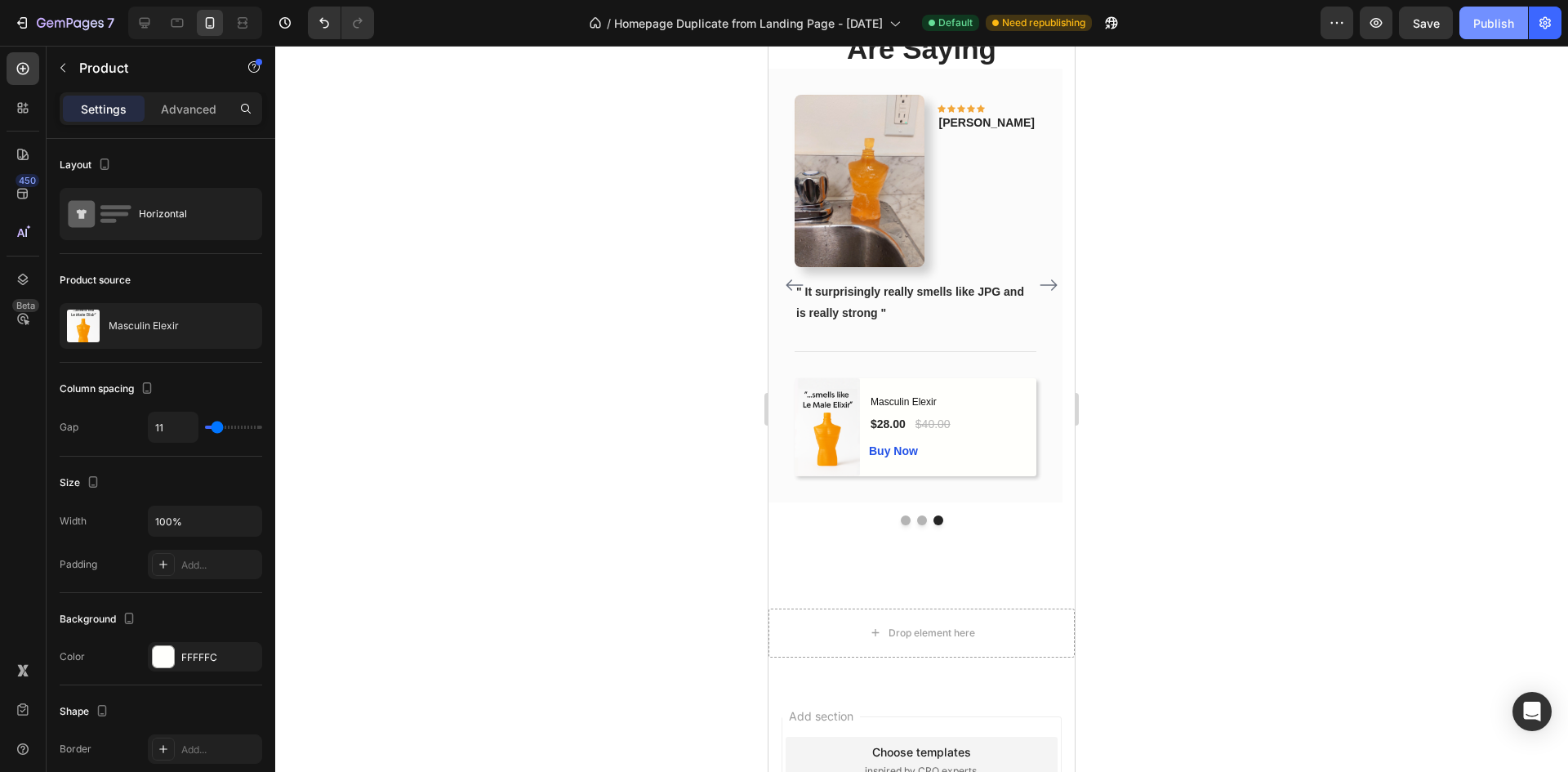
click at [1485, 28] on div "Publish" at bounding box center [1493, 23] width 41 height 17
click at [1532, 711] on icon "Open Intercom Messenger" at bounding box center [1531, 711] width 19 height 21
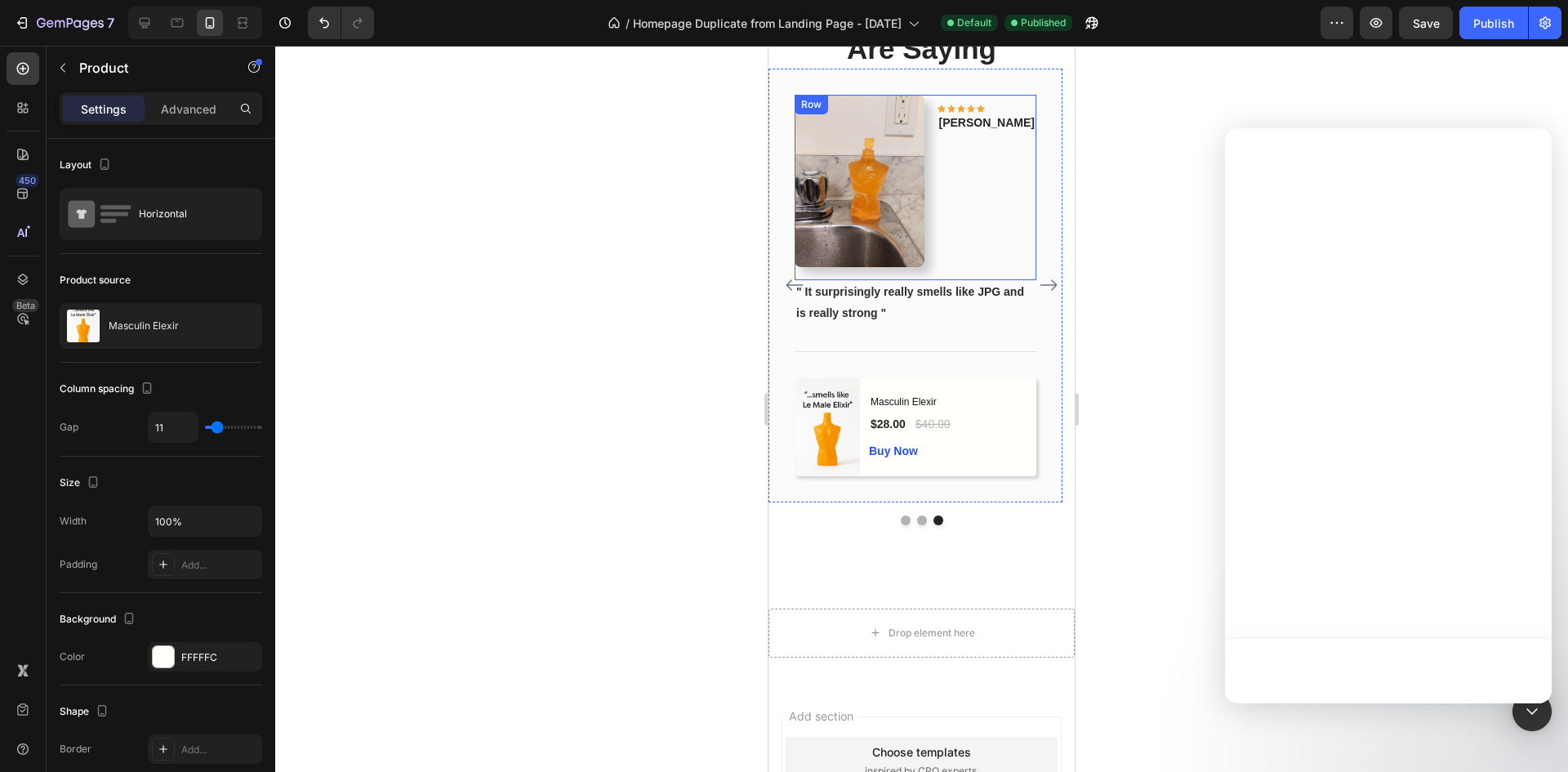
scroll to position [0, 0]
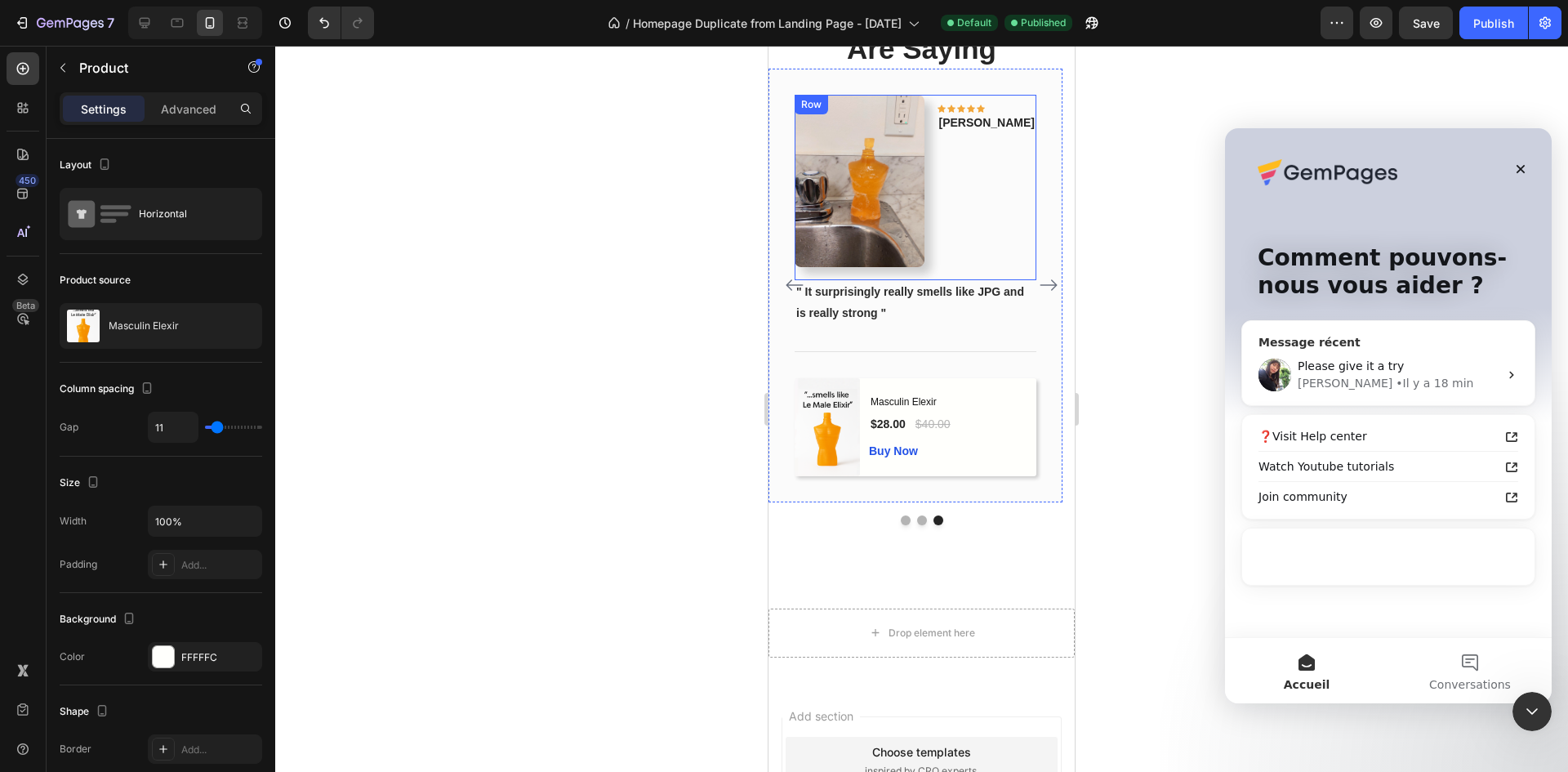
click at [1395, 380] on div "• Il y a 18 min" at bounding box center [1433, 383] width 77 height 17
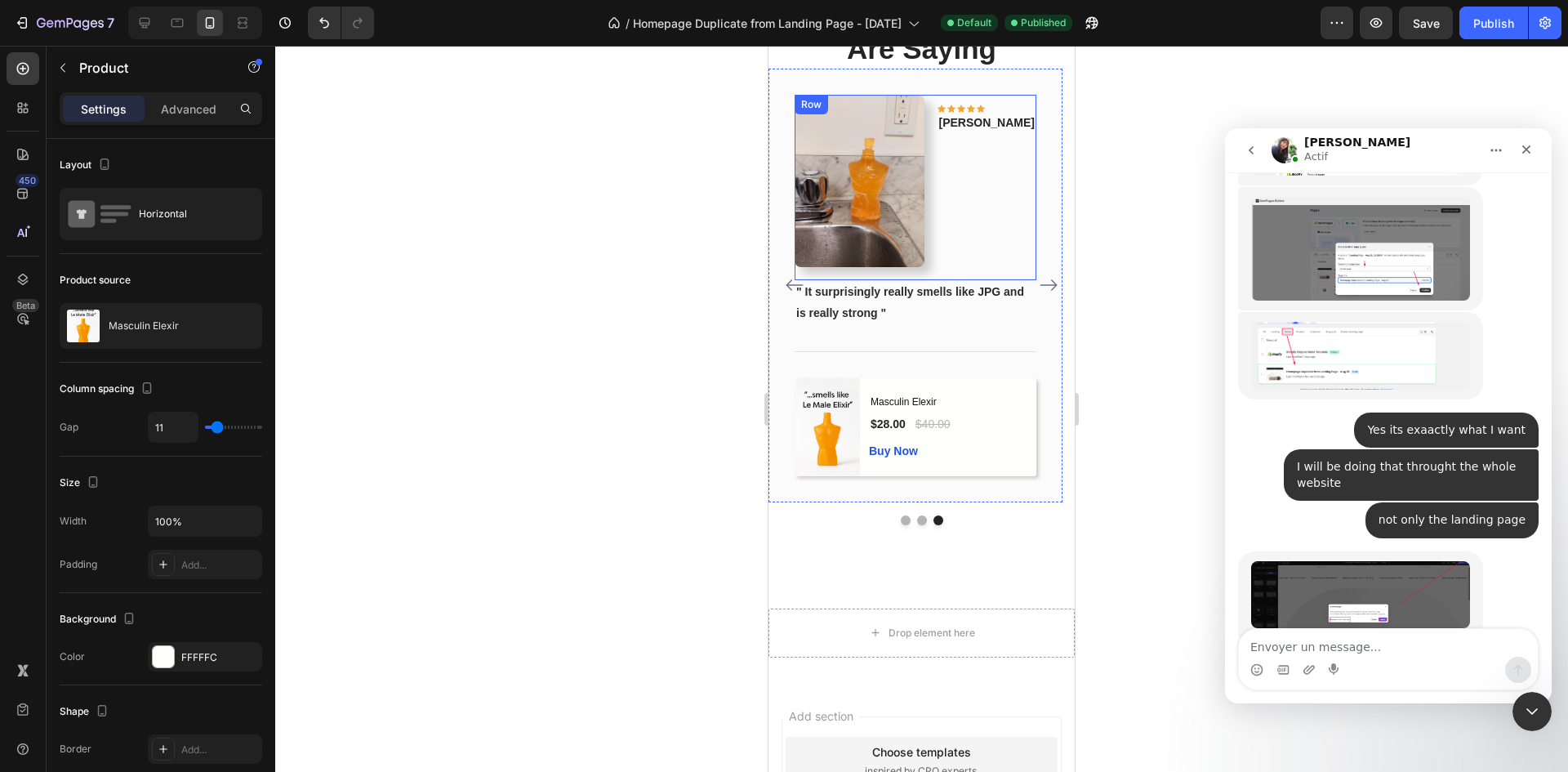
scroll to position [4798, 0]
type textarea "it worked"
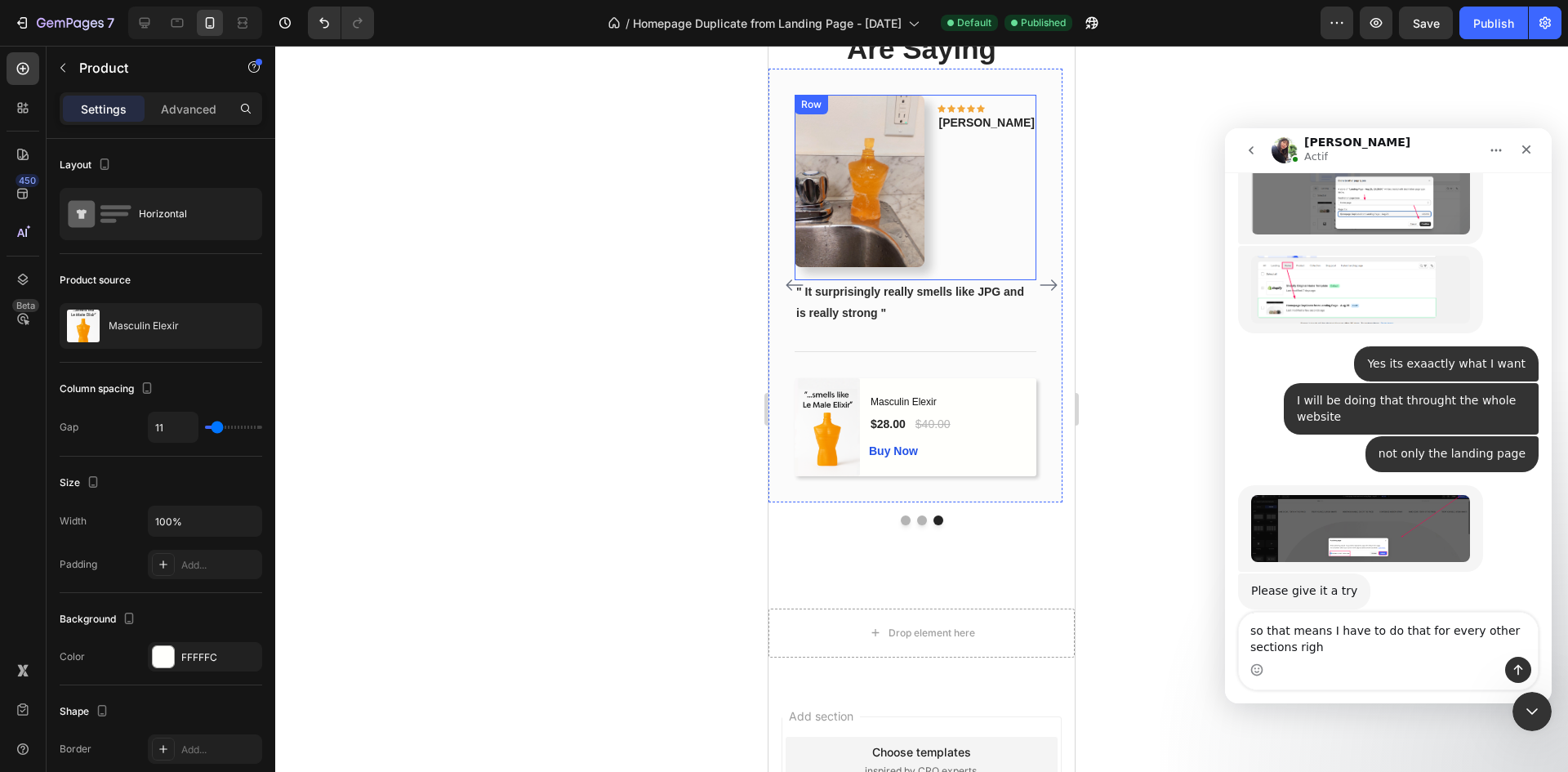
type textarea "so that means I have to do that for every other sections right"
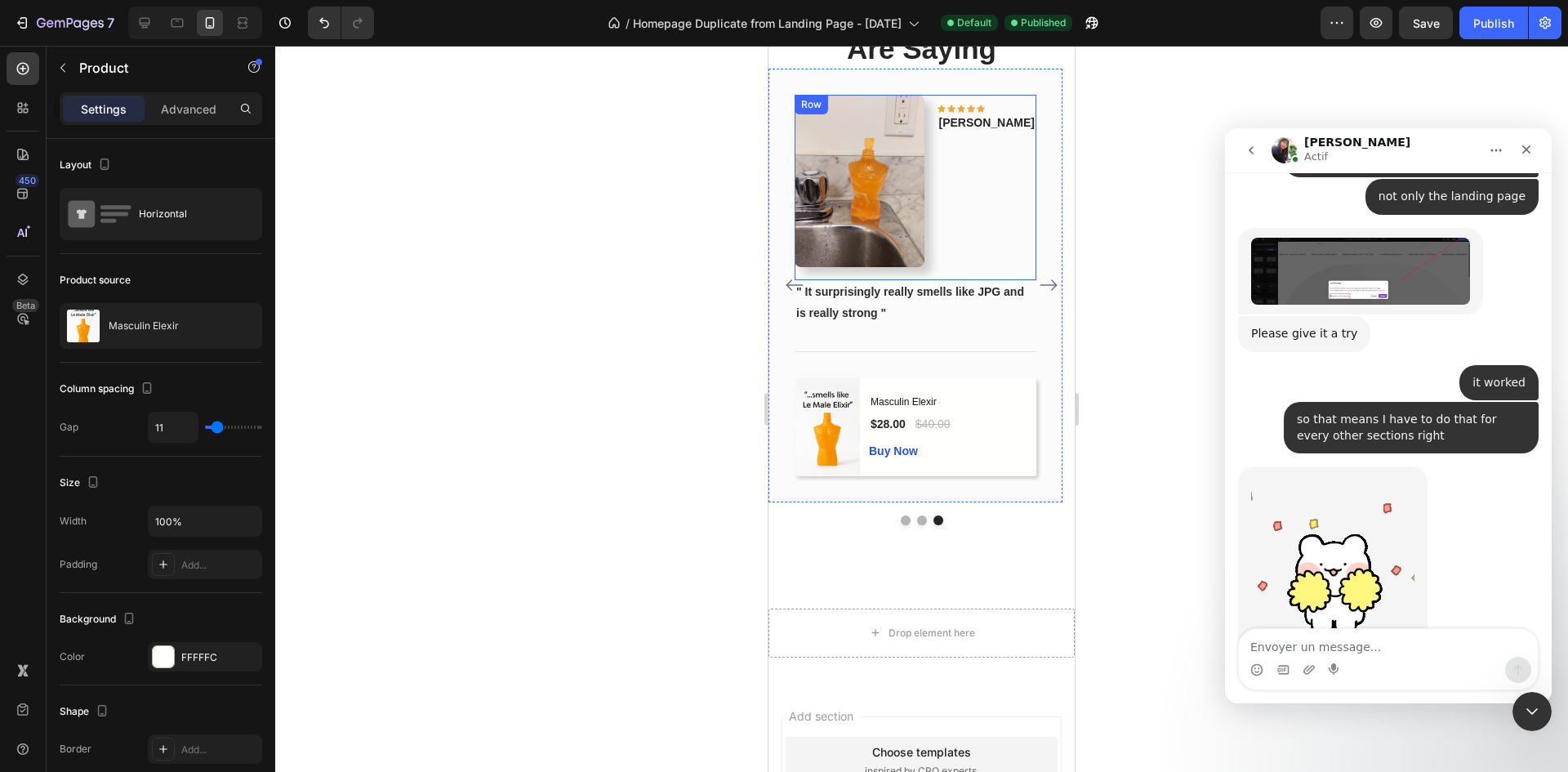
scroll to position [5184, 0]
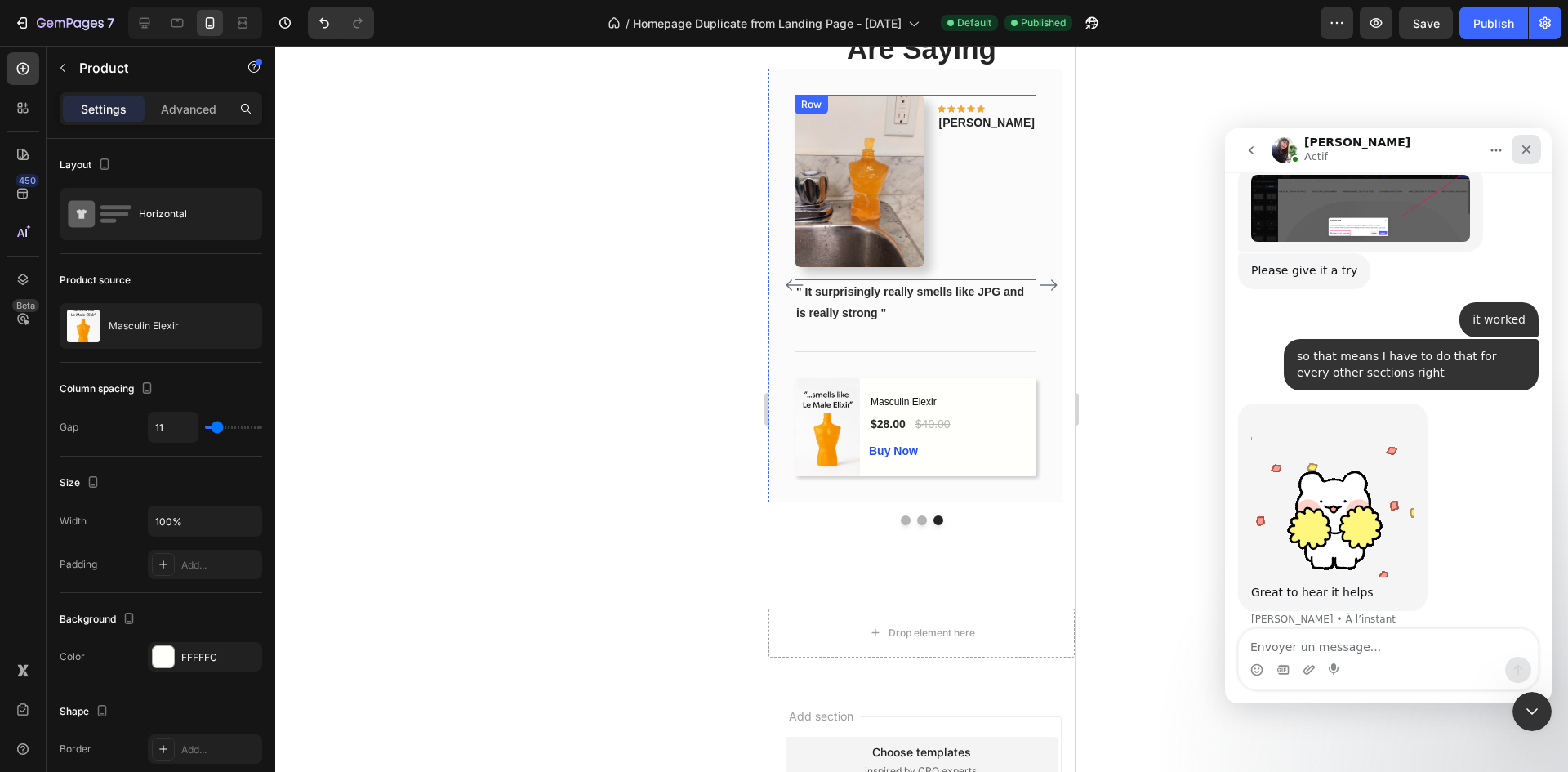
click at [1522, 156] on div "Fermer" at bounding box center [1526, 149] width 29 height 29
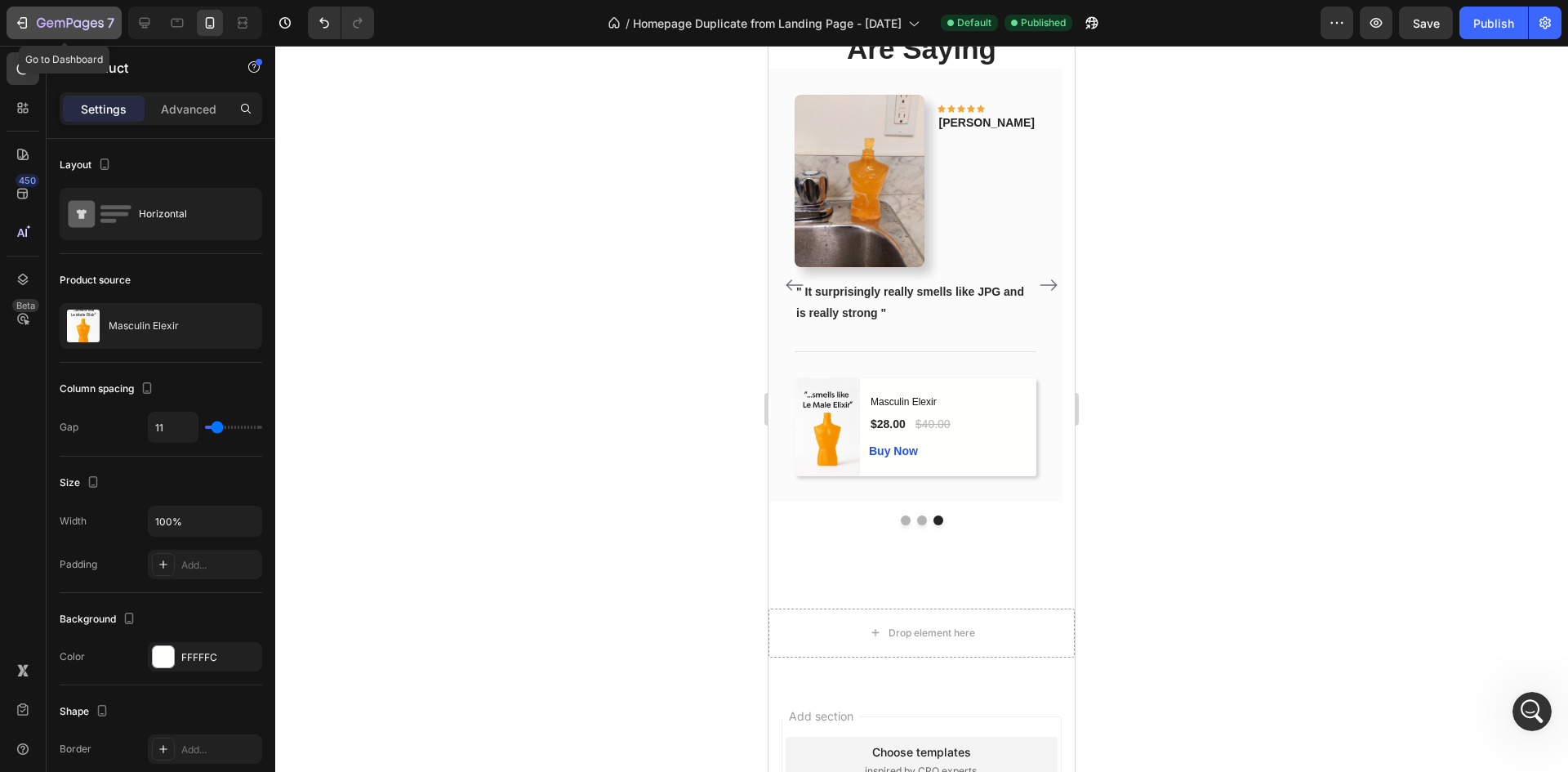
click at [28, 24] on icon "button" at bounding box center [22, 23] width 16 height 16
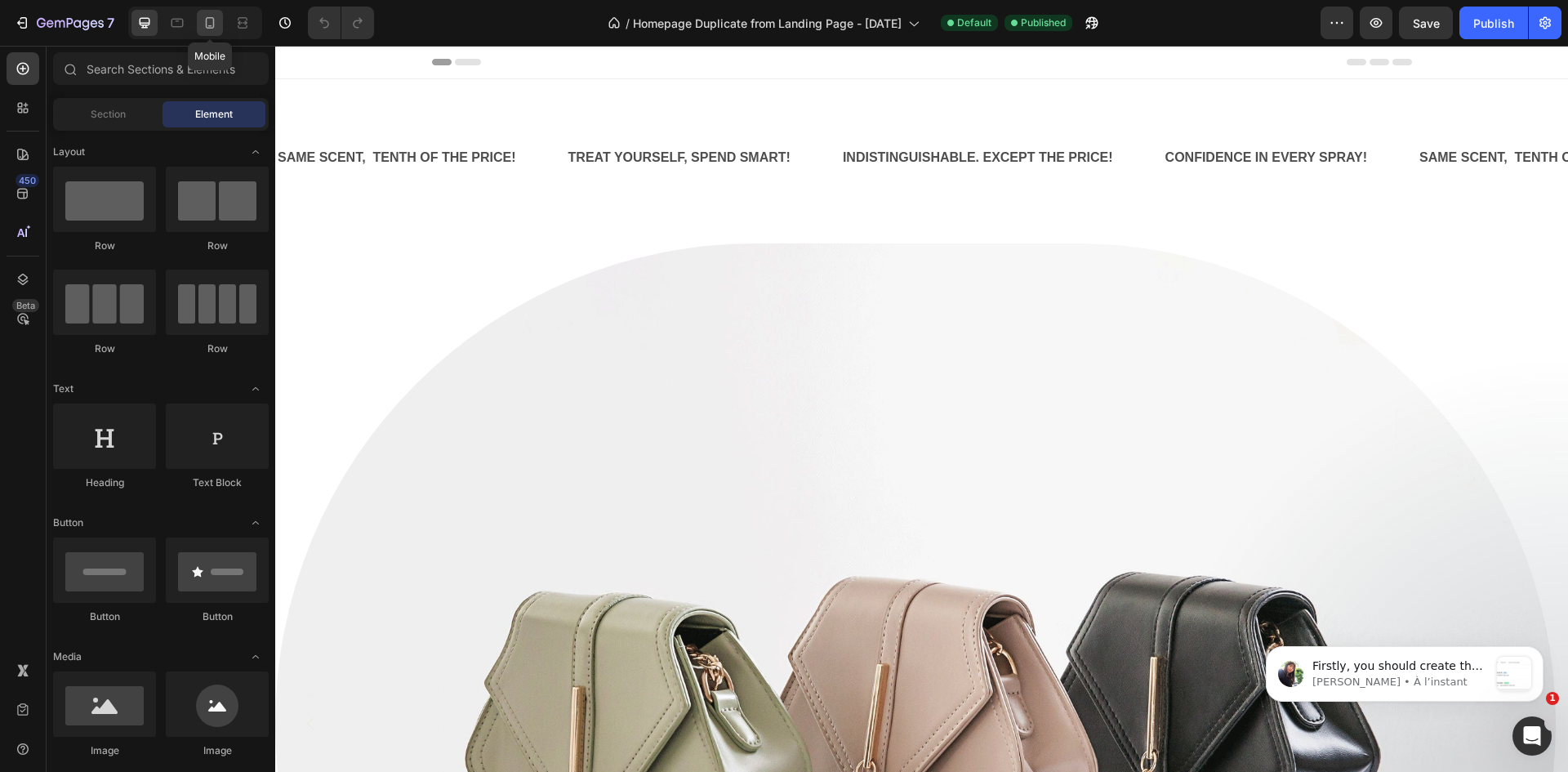
click at [216, 28] on icon at bounding box center [210, 23] width 16 height 16
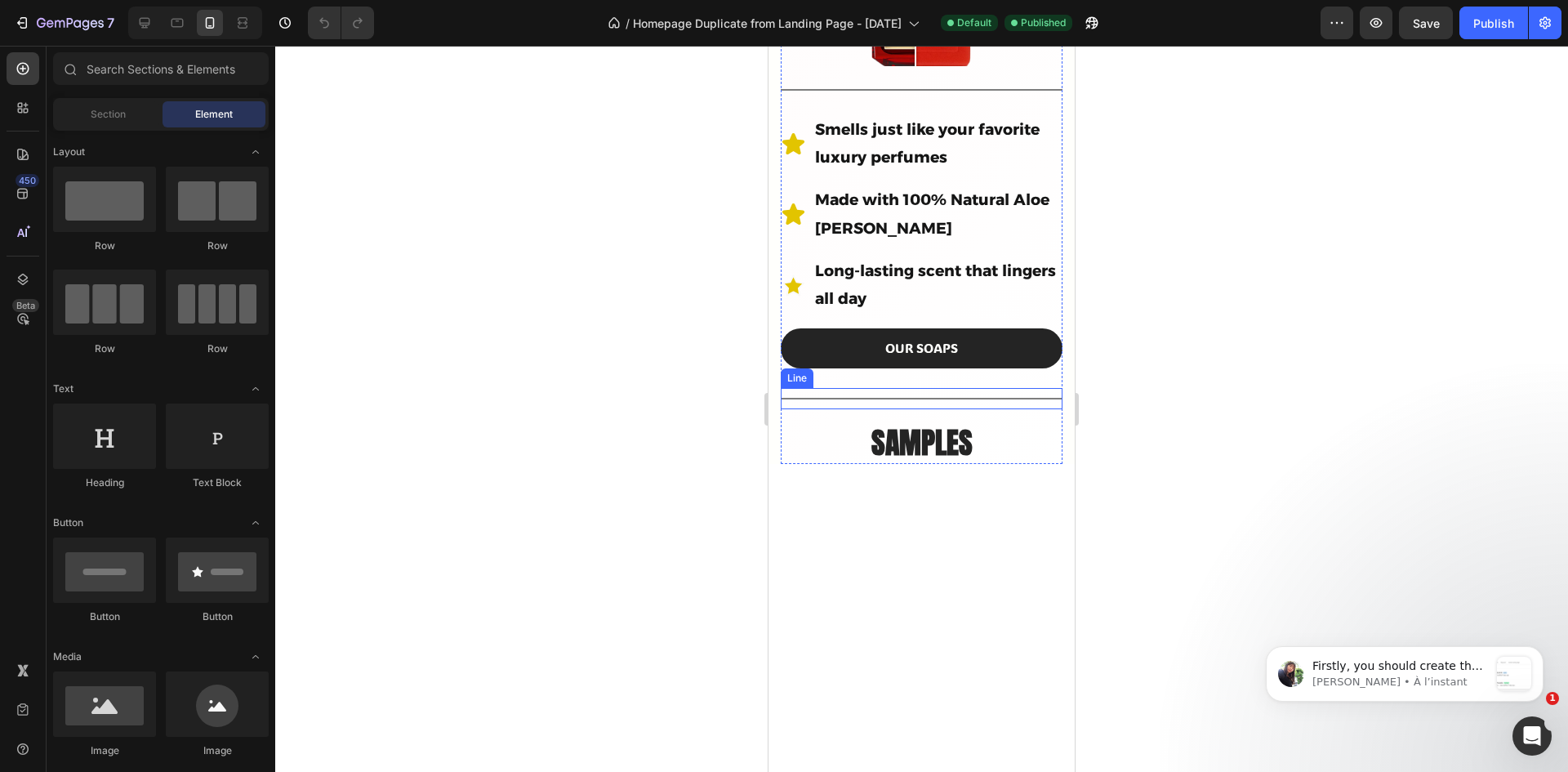
scroll to position [654, 0]
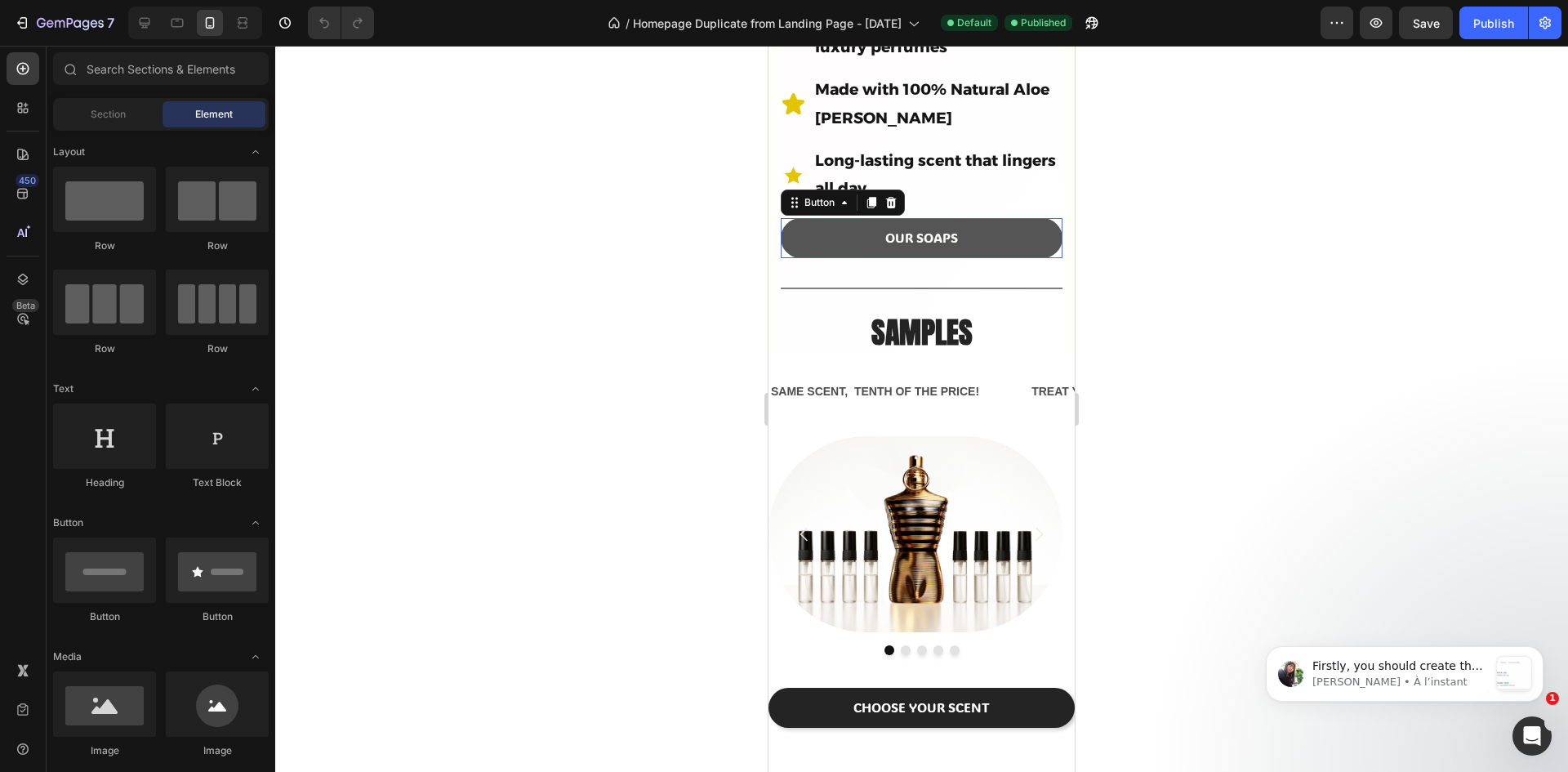
click at [957, 259] on button "OUR SOAPS" at bounding box center [922, 239] width 282 height 40
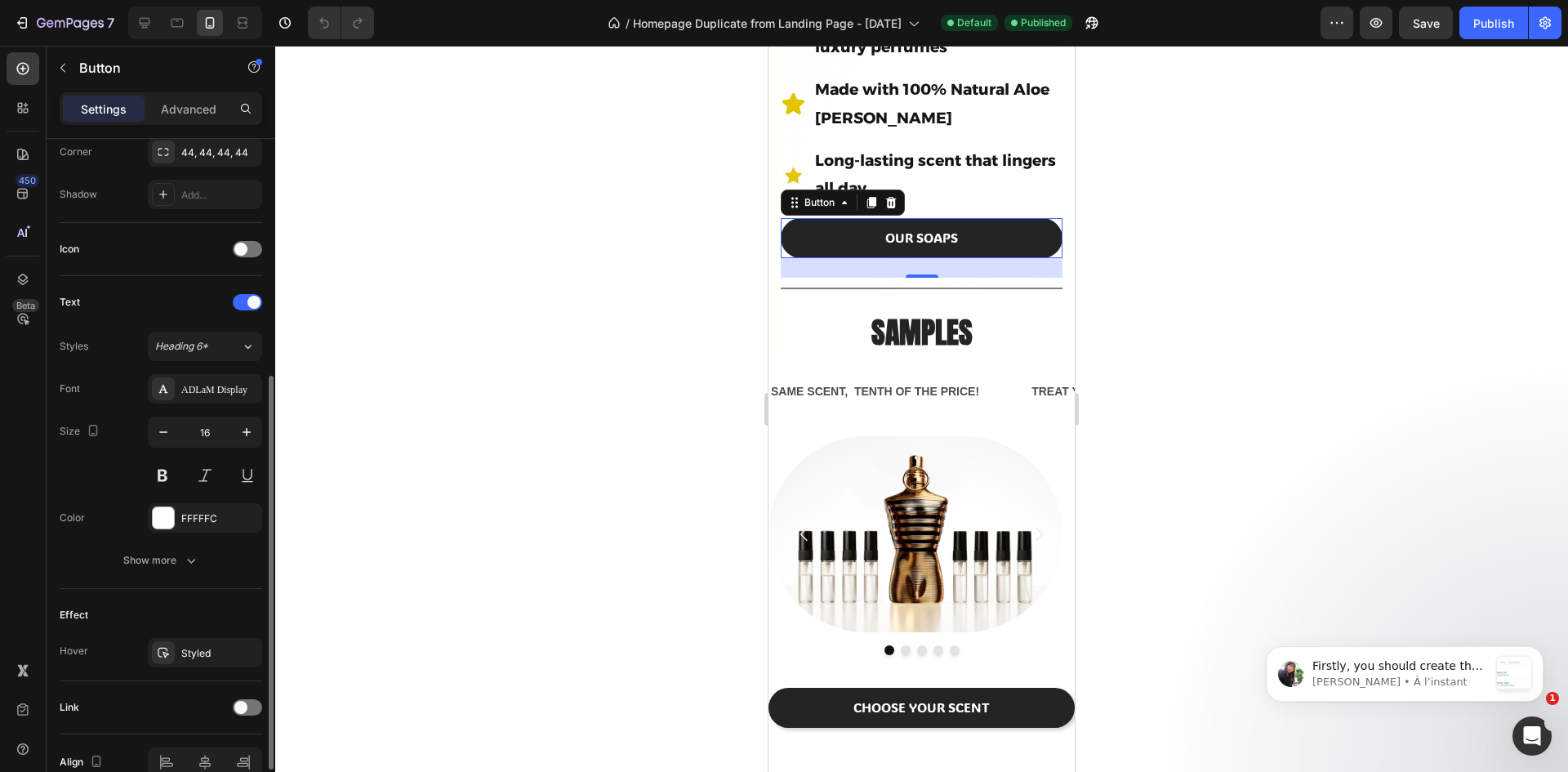
scroll to position [492, 0]
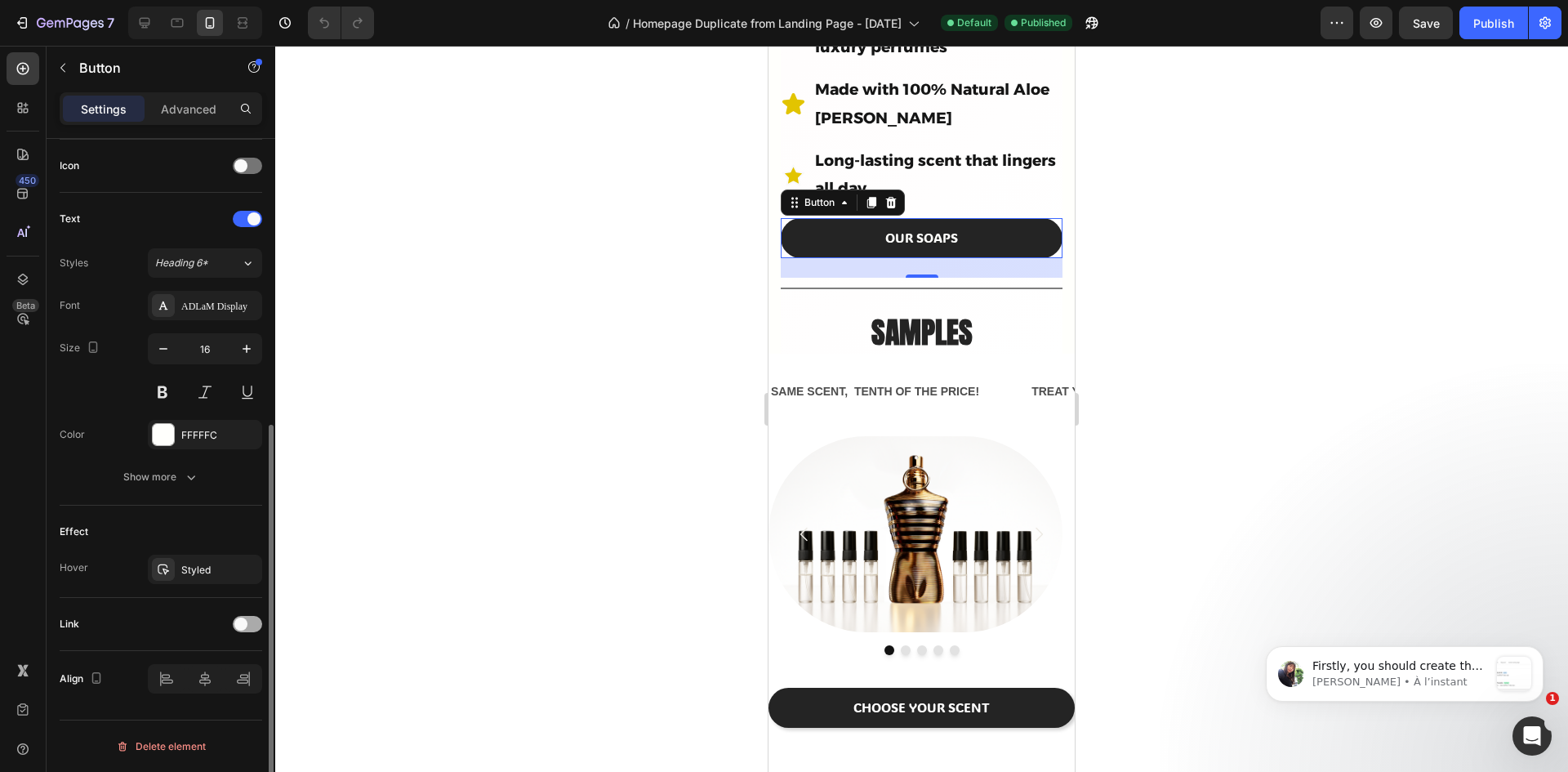
click at [242, 625] on span at bounding box center [241, 624] width 13 height 13
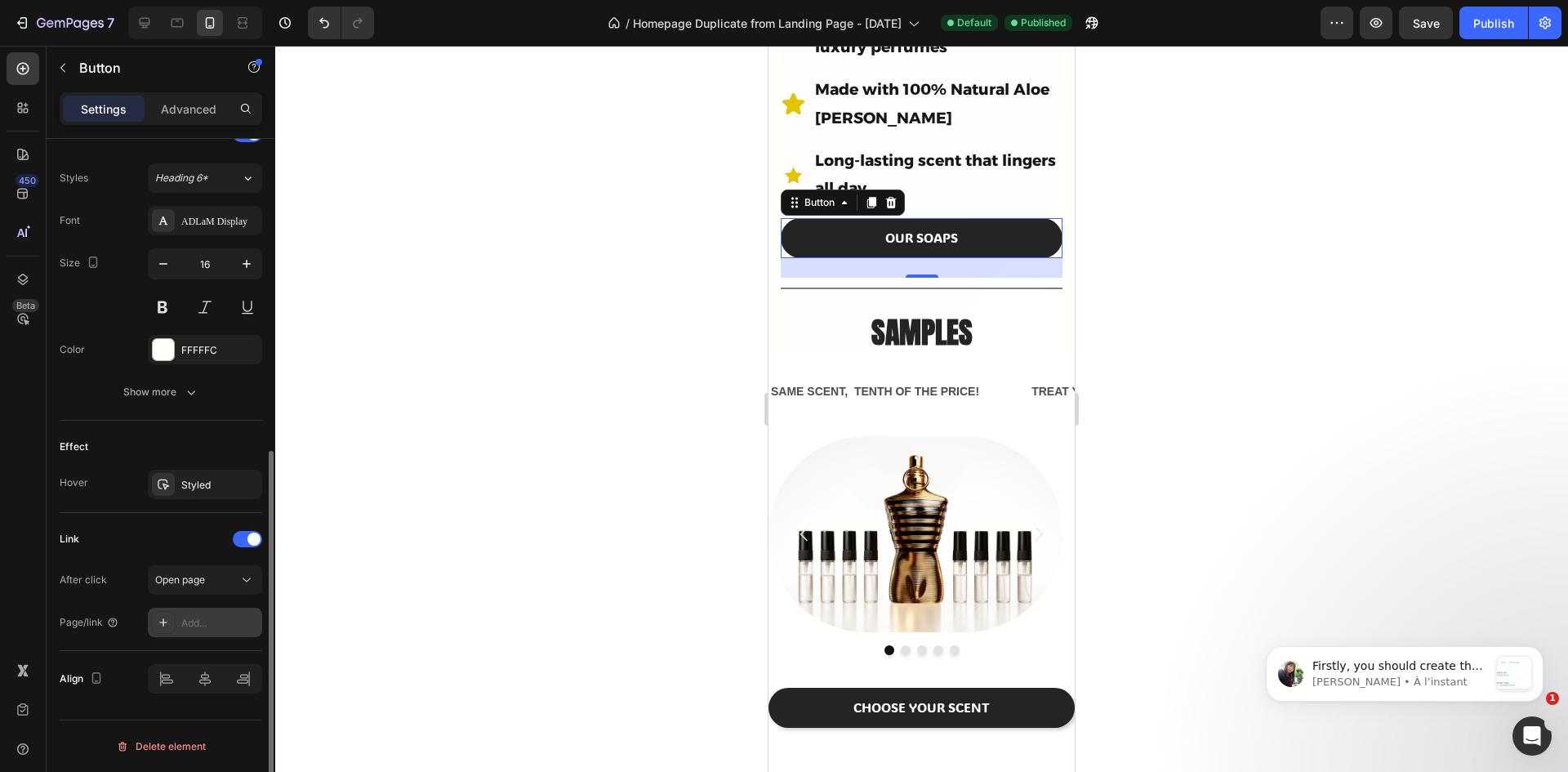
click at [204, 618] on div "Add..." at bounding box center [219, 624] width 76 height 15
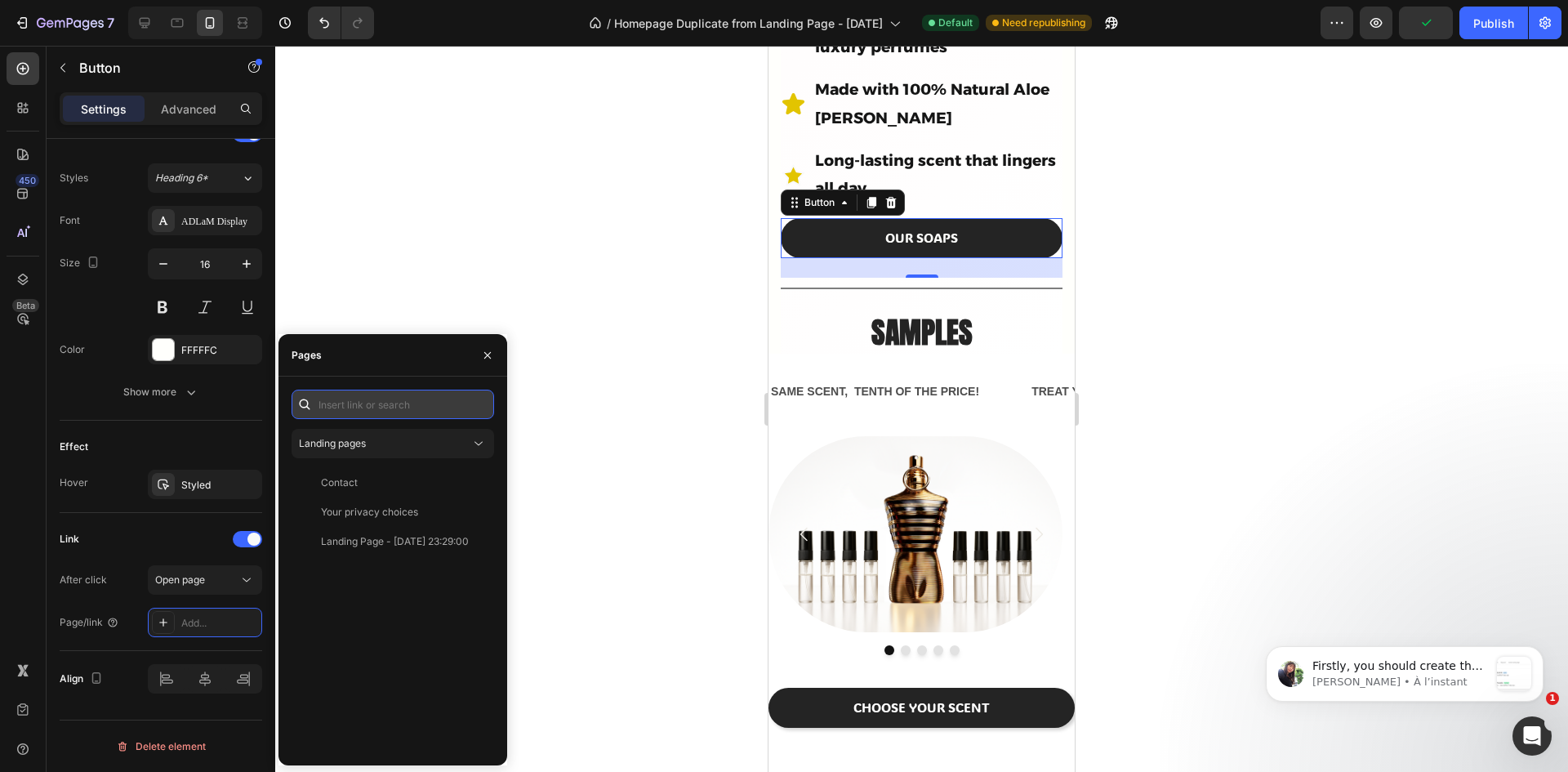
click at [376, 407] on input "text" at bounding box center [392, 404] width 203 height 29
paste input "[URL][DOMAIN_NAME]"
type input "https://hypescent.shop/collections/all"
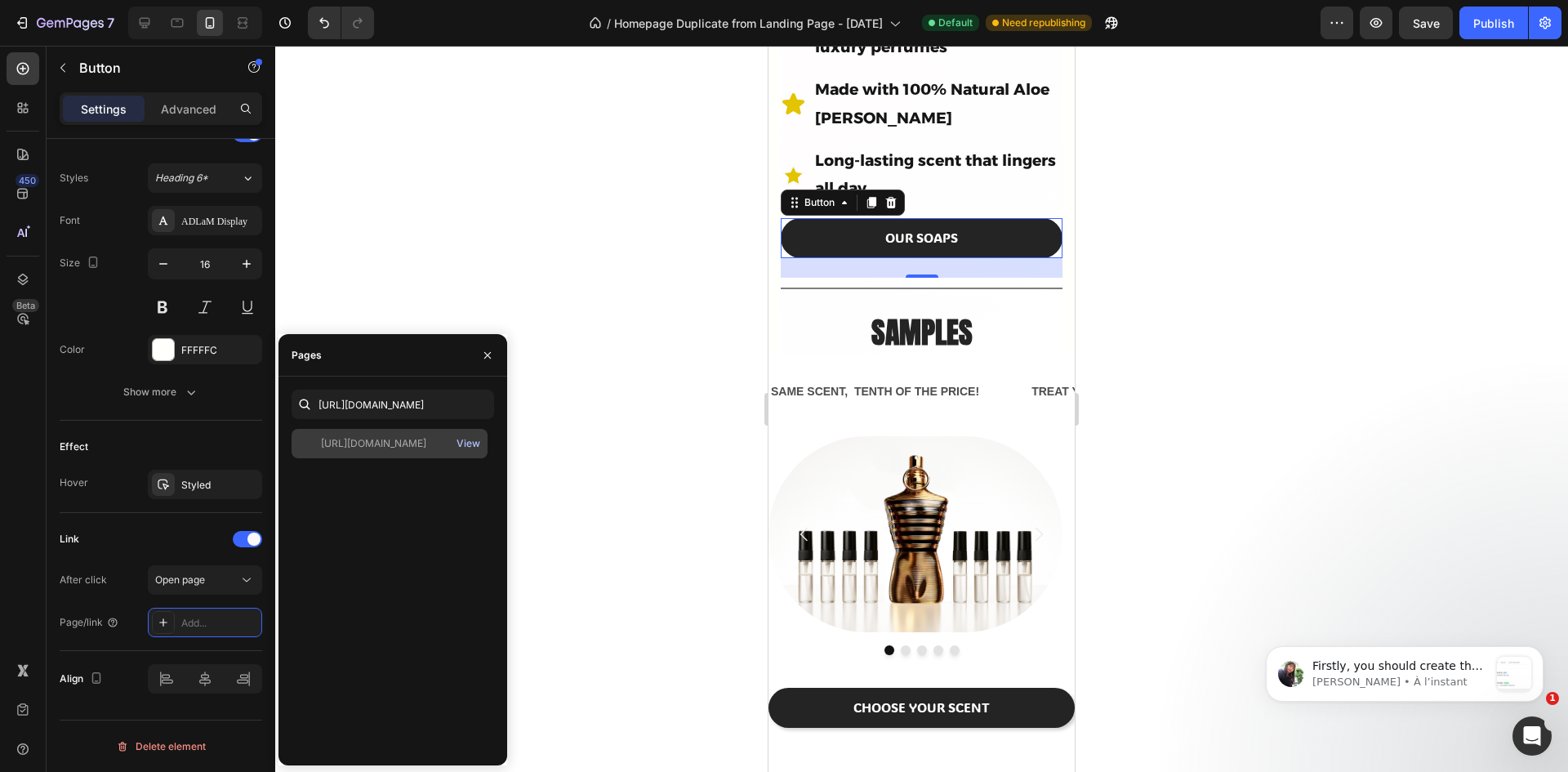
scroll to position [0, 0]
click at [463, 442] on div "View" at bounding box center [469, 443] width 24 height 15
click at [491, 351] on icon "button" at bounding box center [487, 355] width 13 height 13
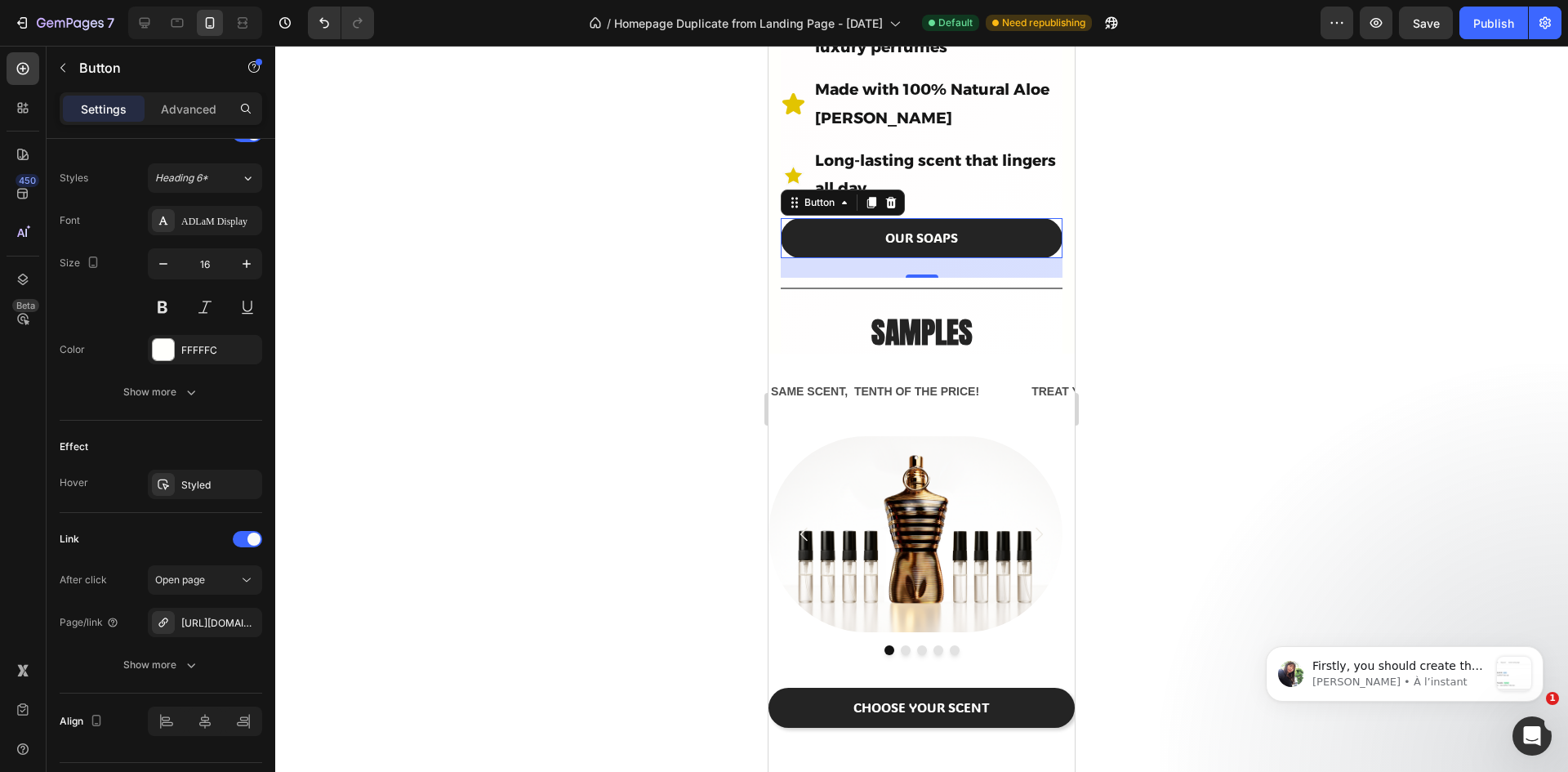
click at [549, 373] on div at bounding box center [921, 409] width 1292 height 726
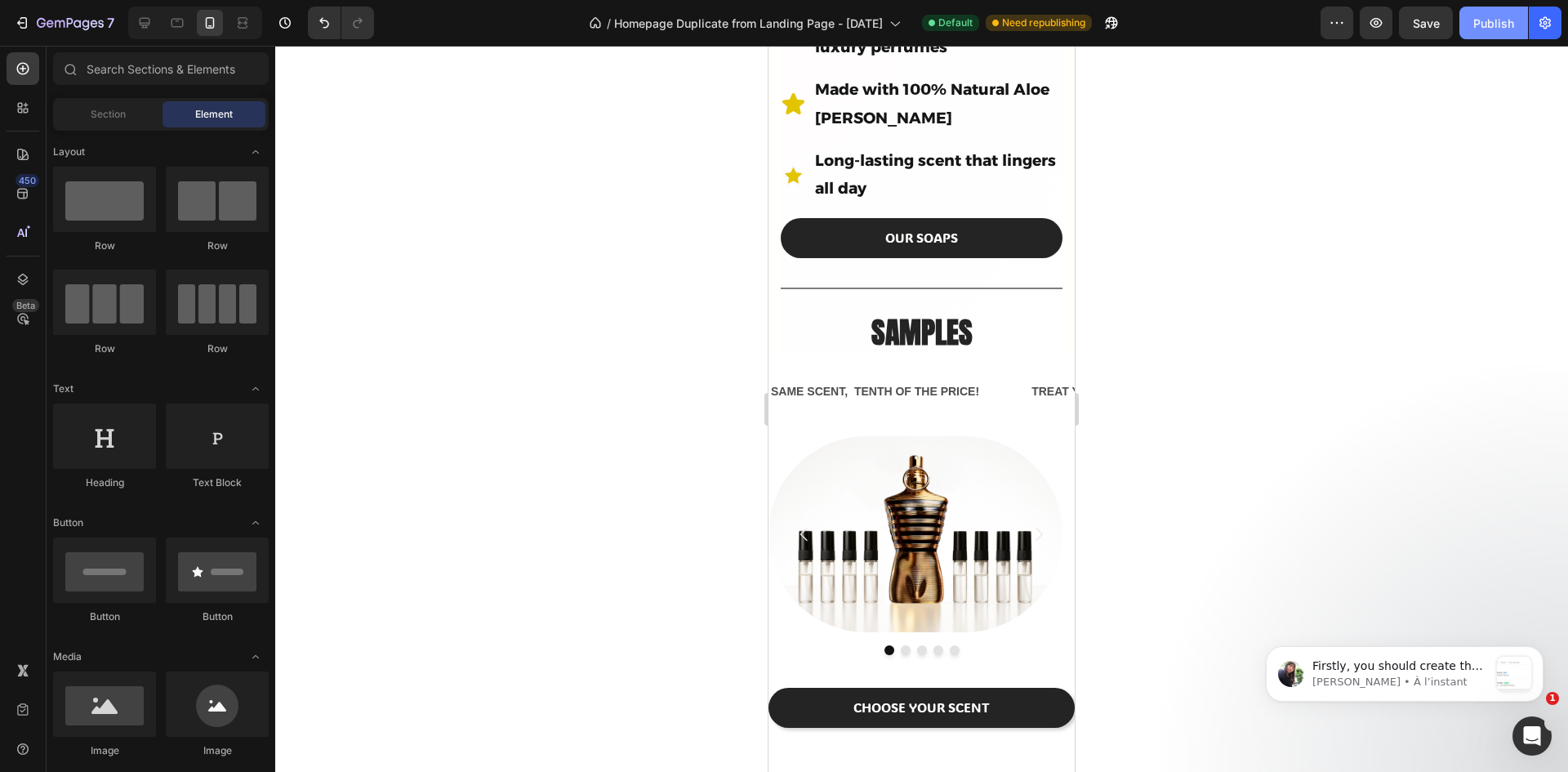
click at [1484, 20] on div "Publish" at bounding box center [1493, 23] width 41 height 17
click at [1458, 679] on p "Tina • À l’instant" at bounding box center [1401, 682] width 177 height 15
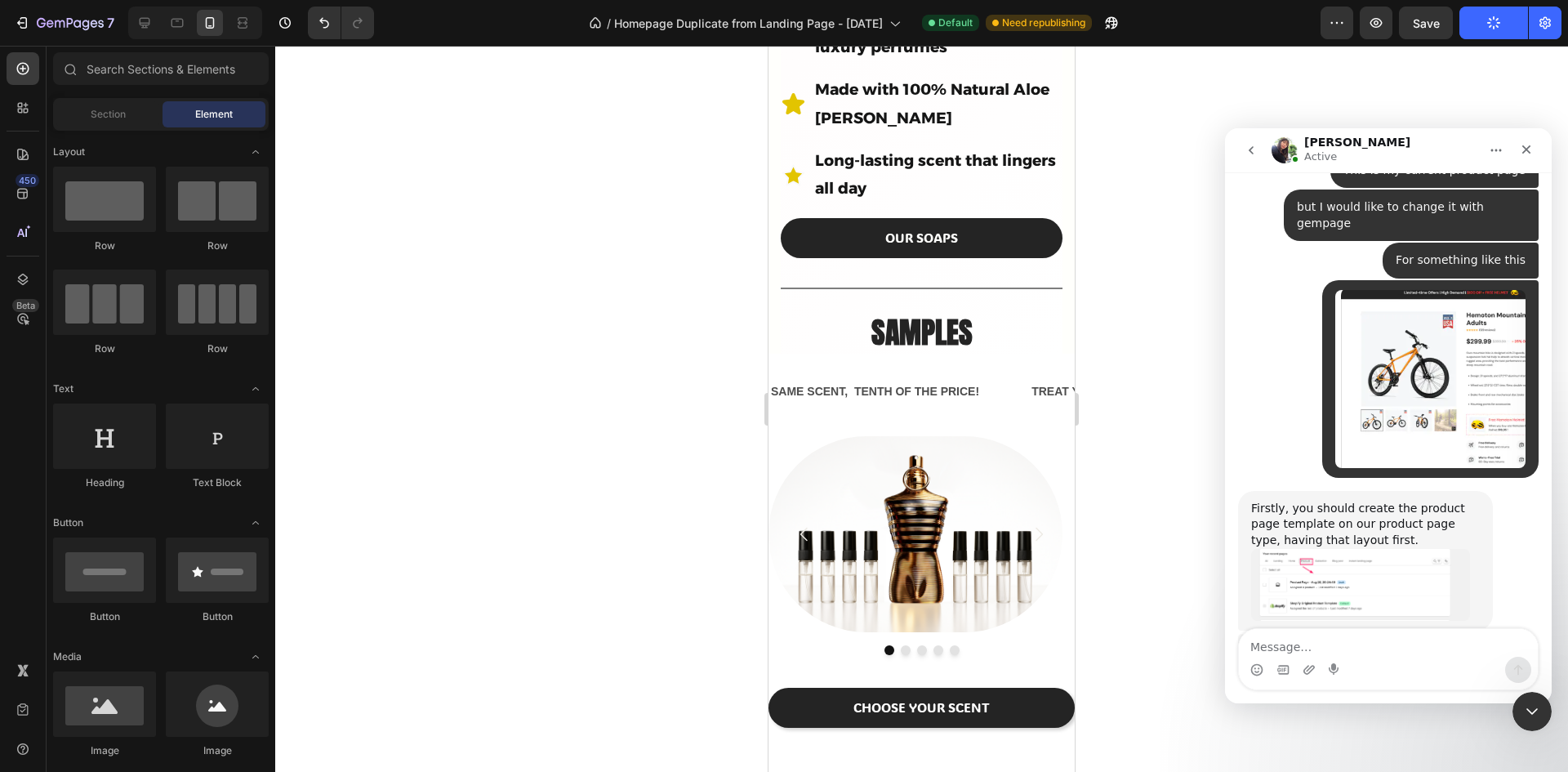
scroll to position [6083, 0]
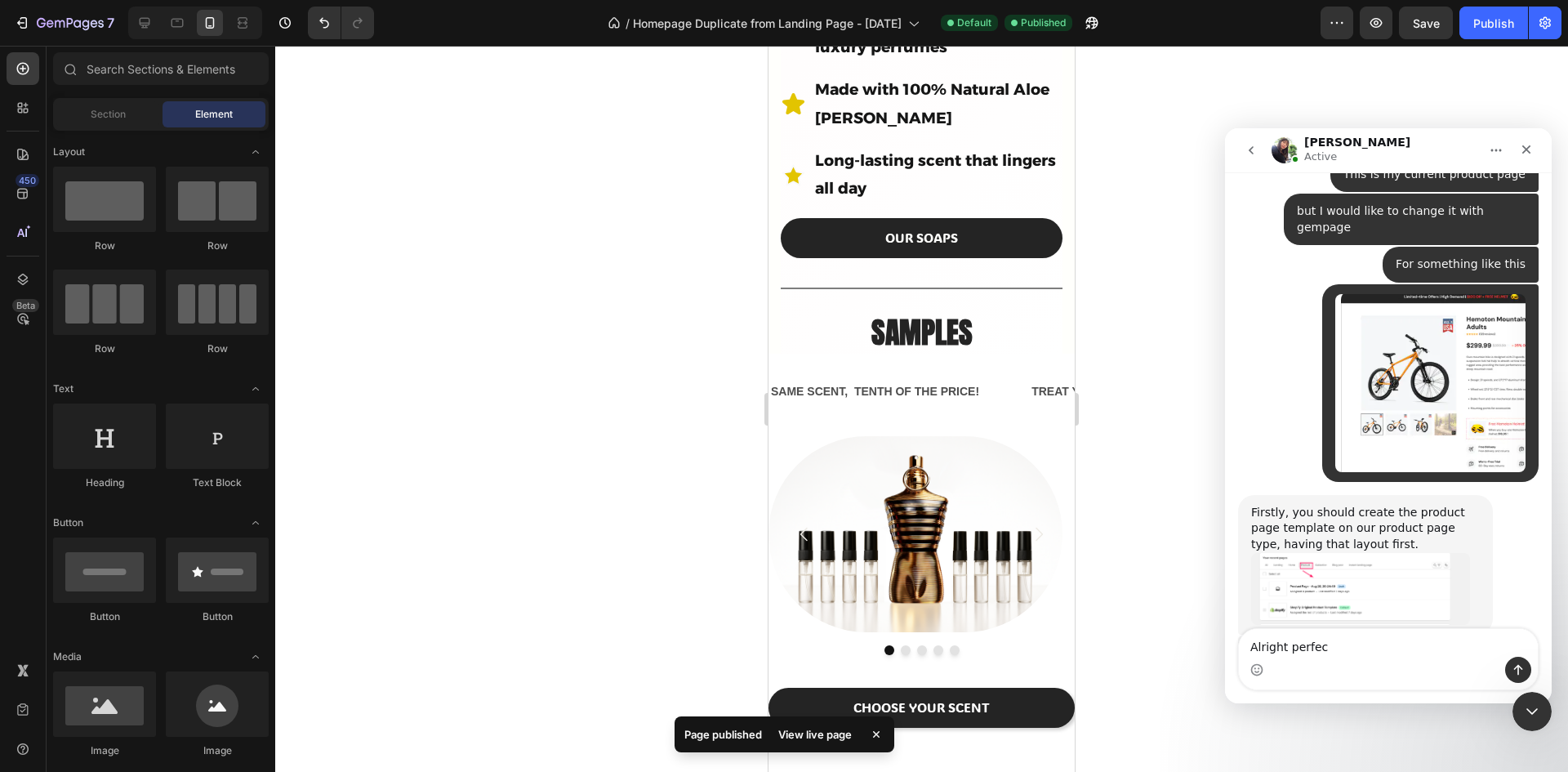
type textarea "Alright perfect"
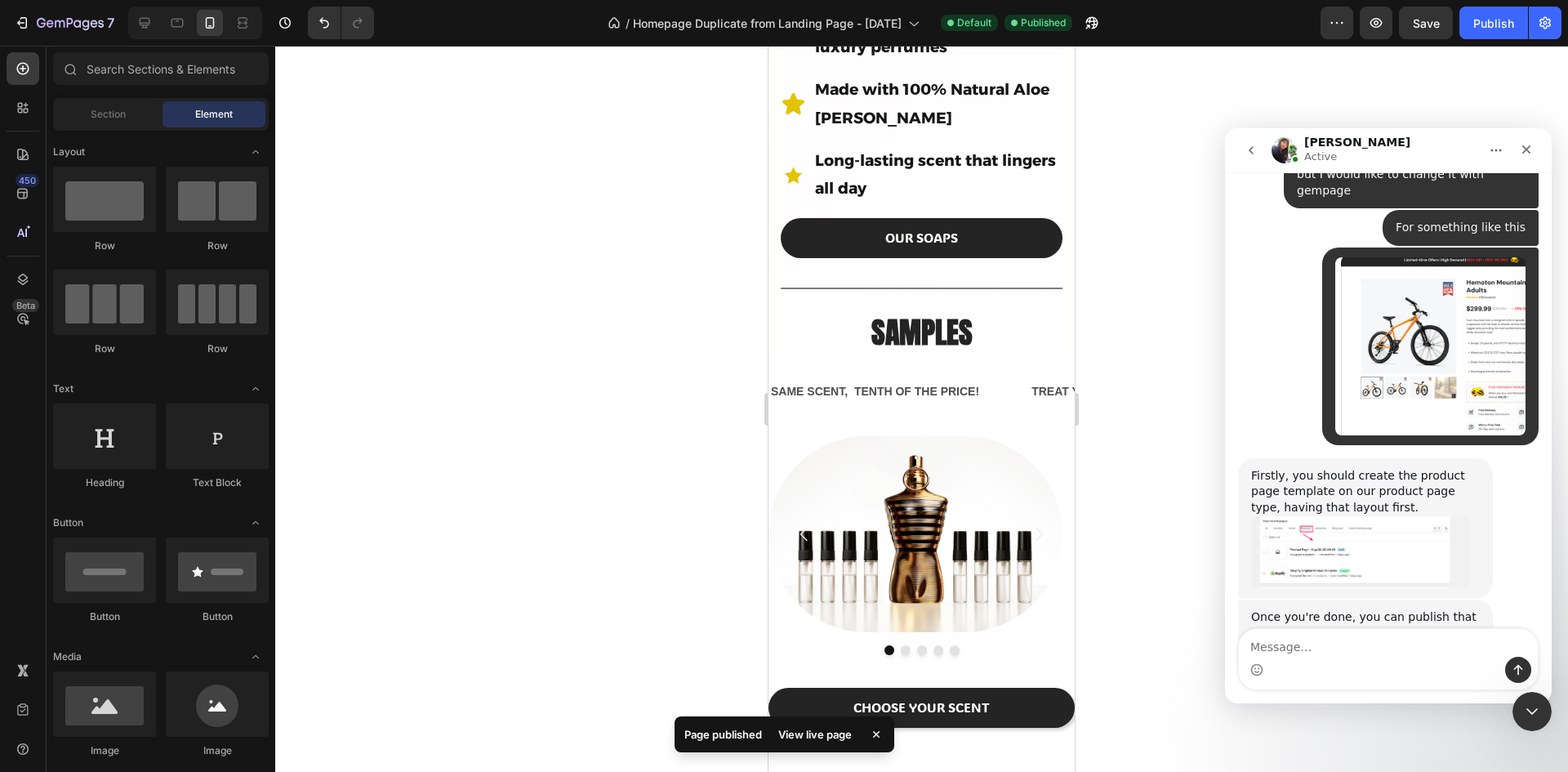
scroll to position [6195, 0]
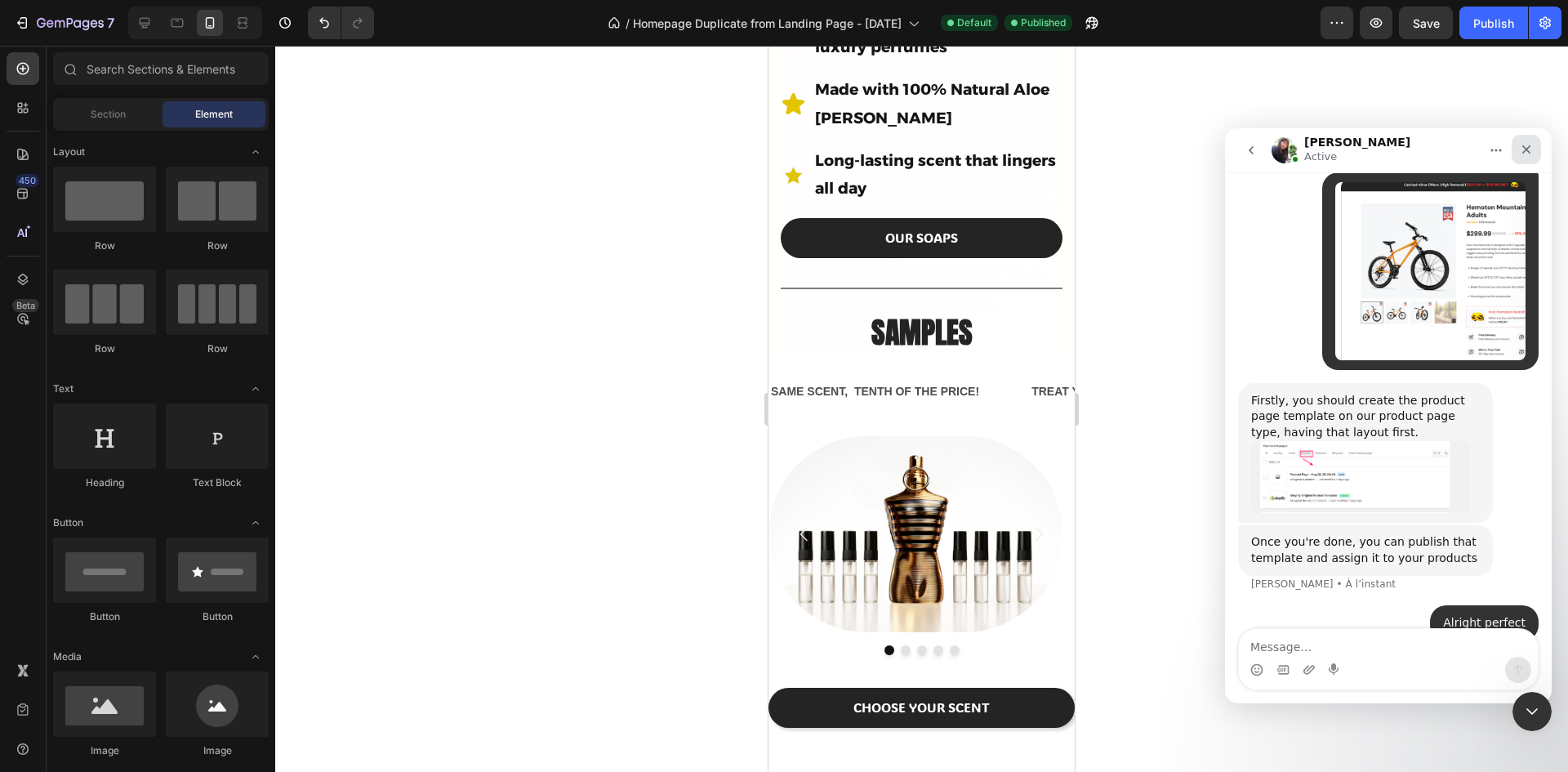
click at [1519, 149] on div "Fermer" at bounding box center [1526, 149] width 29 height 29
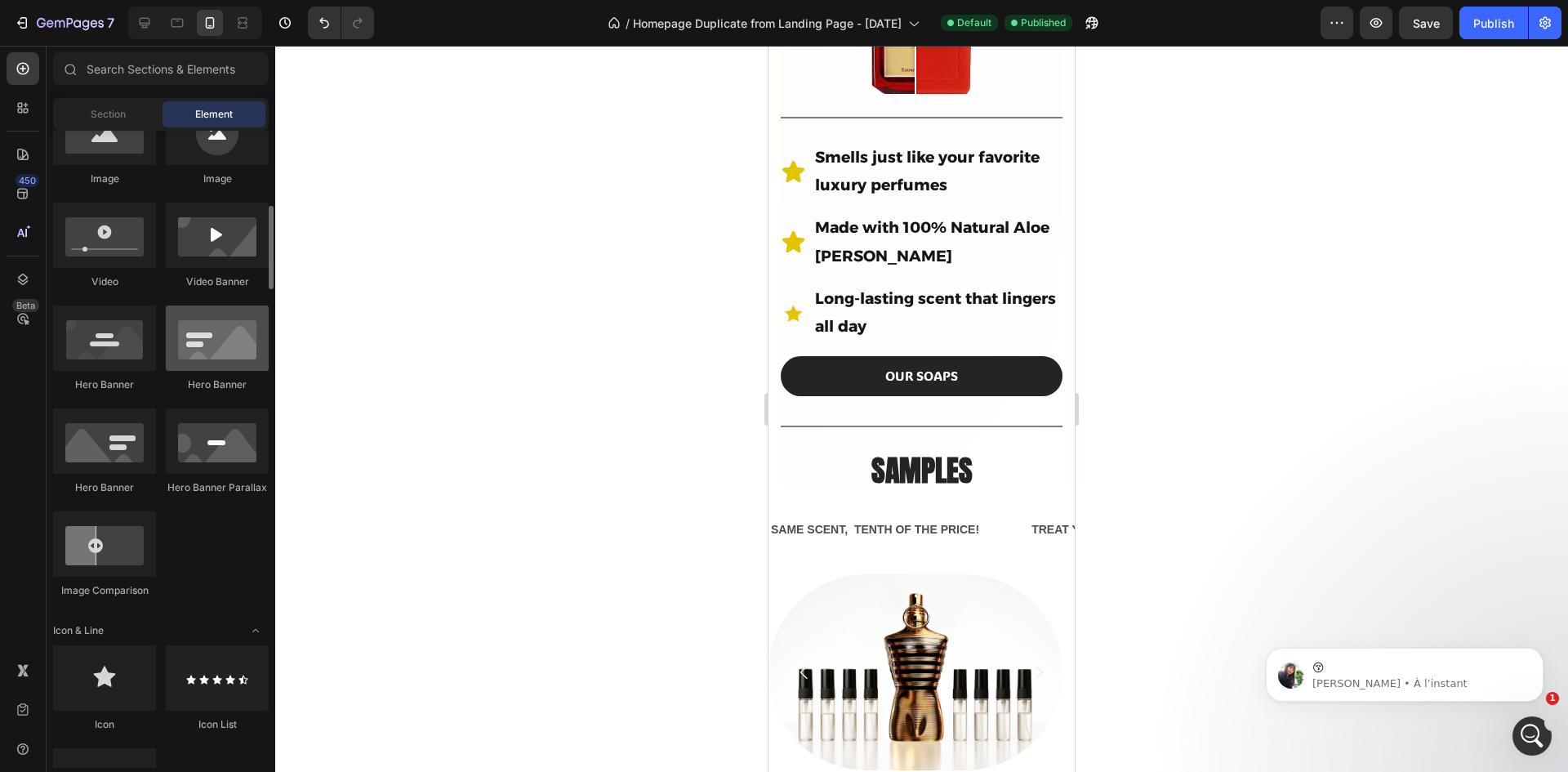
scroll to position [6316, 0]
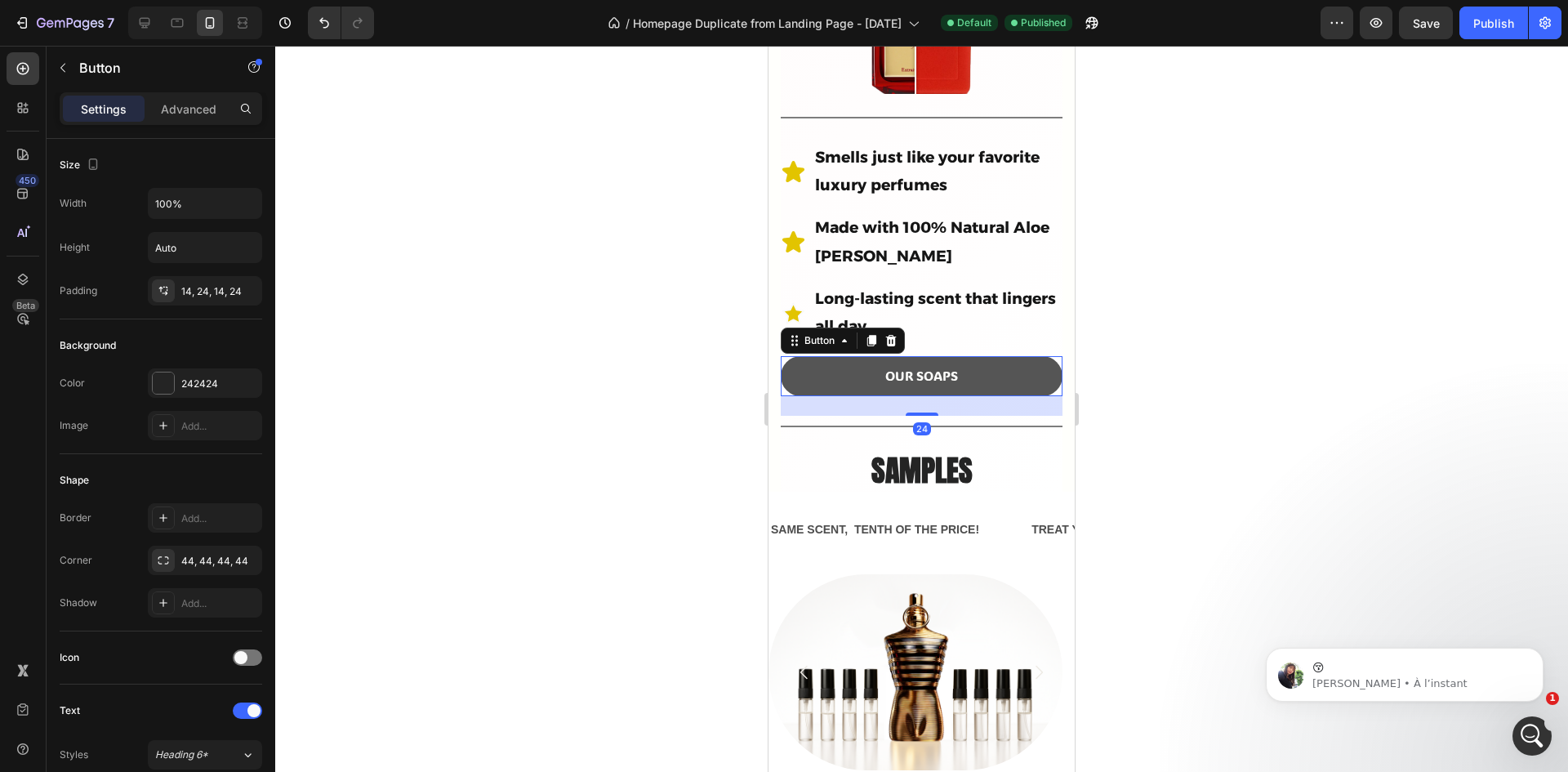
click at [816, 356] on link "OUR SOAPS" at bounding box center [922, 376] width 282 height 40
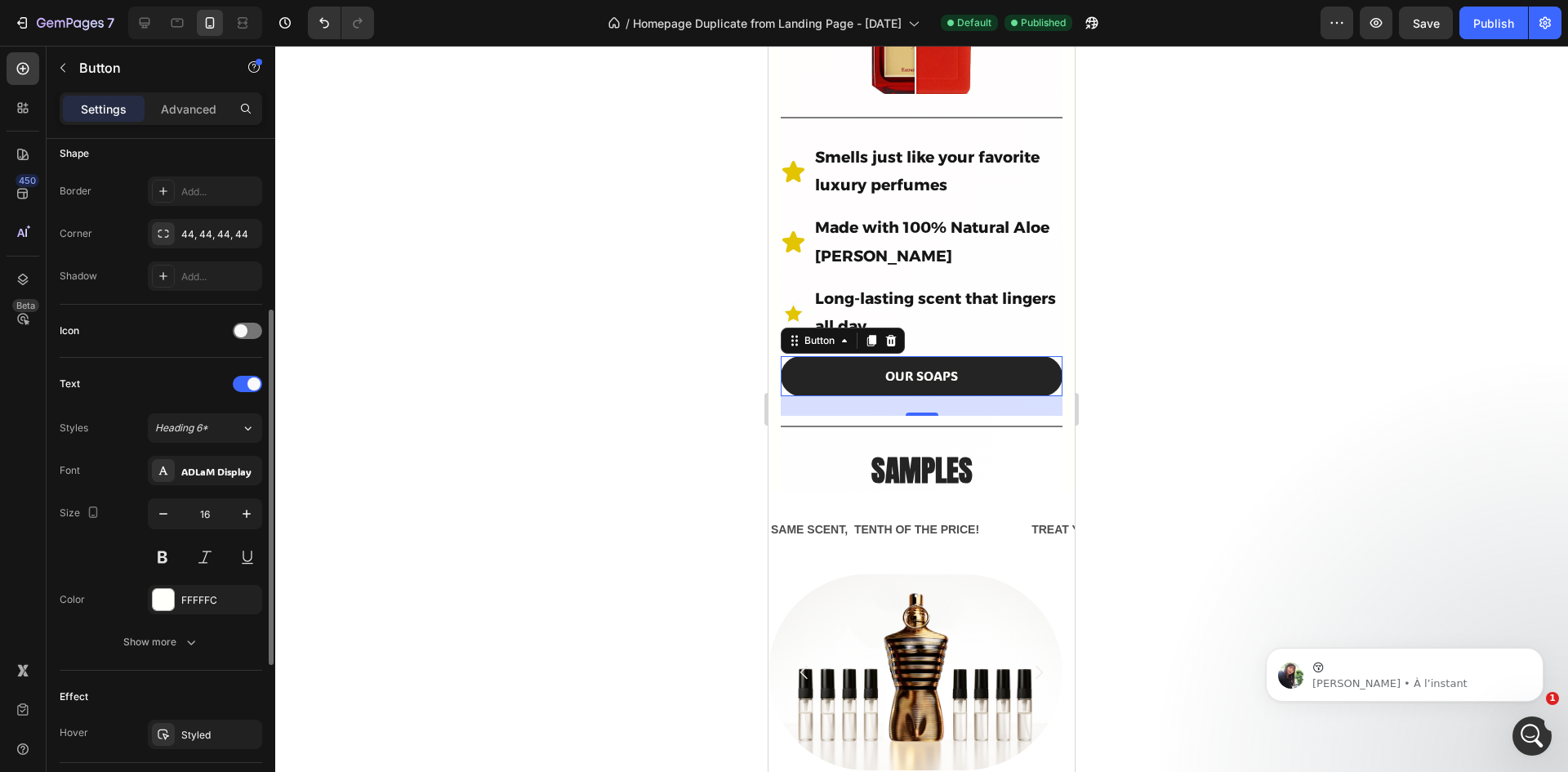
scroll to position [619, 0]
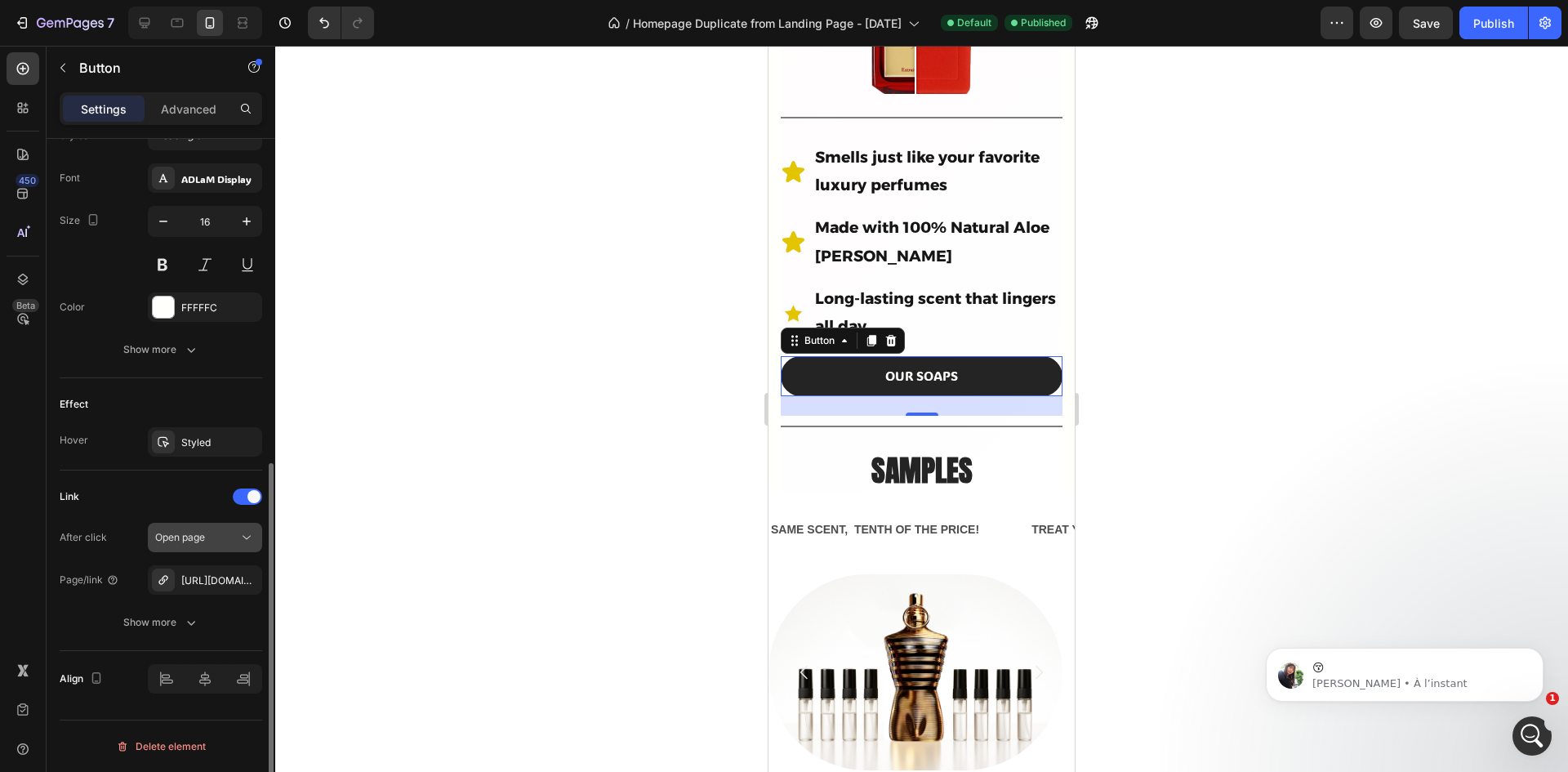
click at [241, 541] on icon at bounding box center [247, 537] width 16 height 16
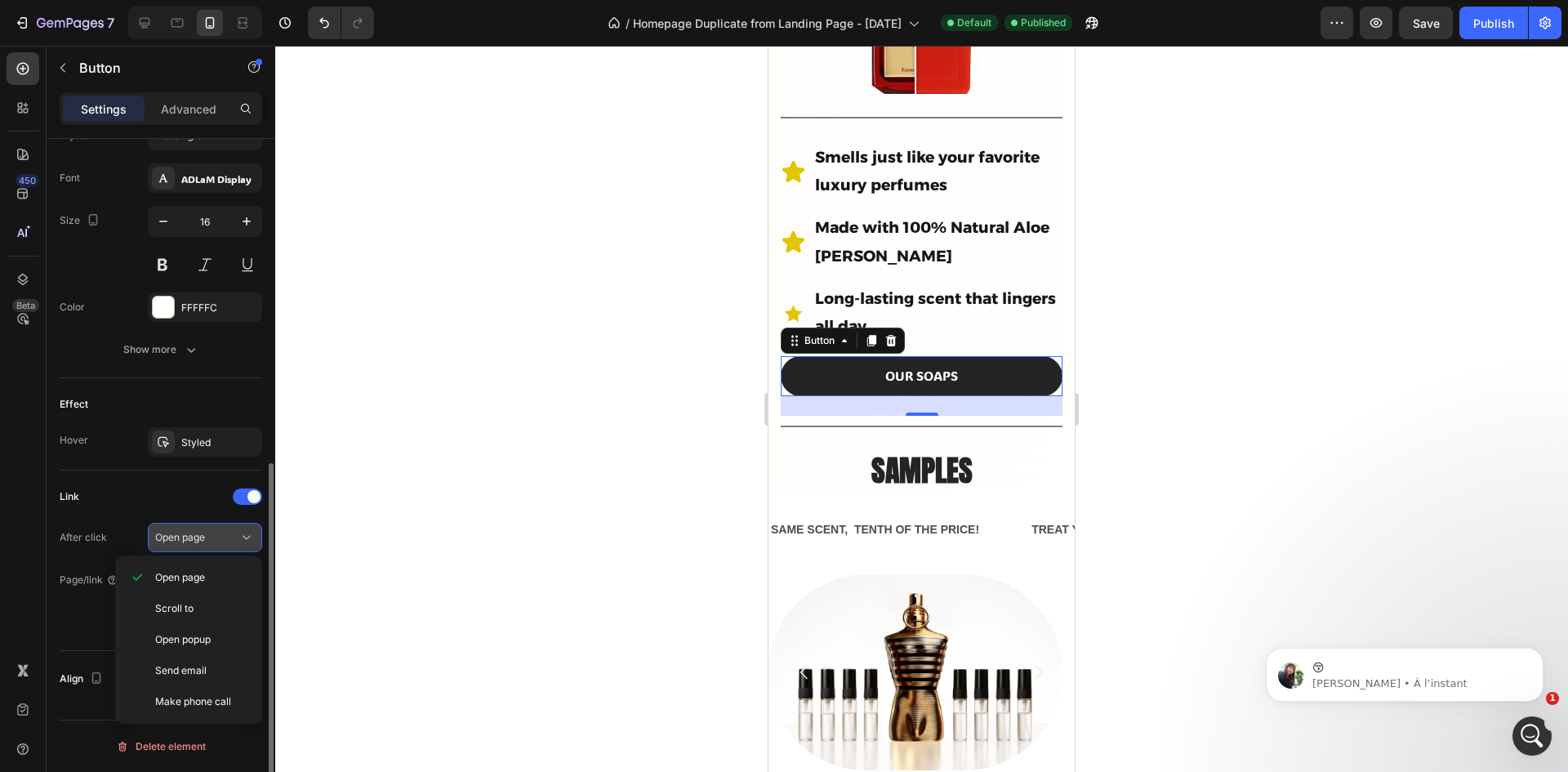
click at [241, 541] on icon at bounding box center [247, 537] width 16 height 16
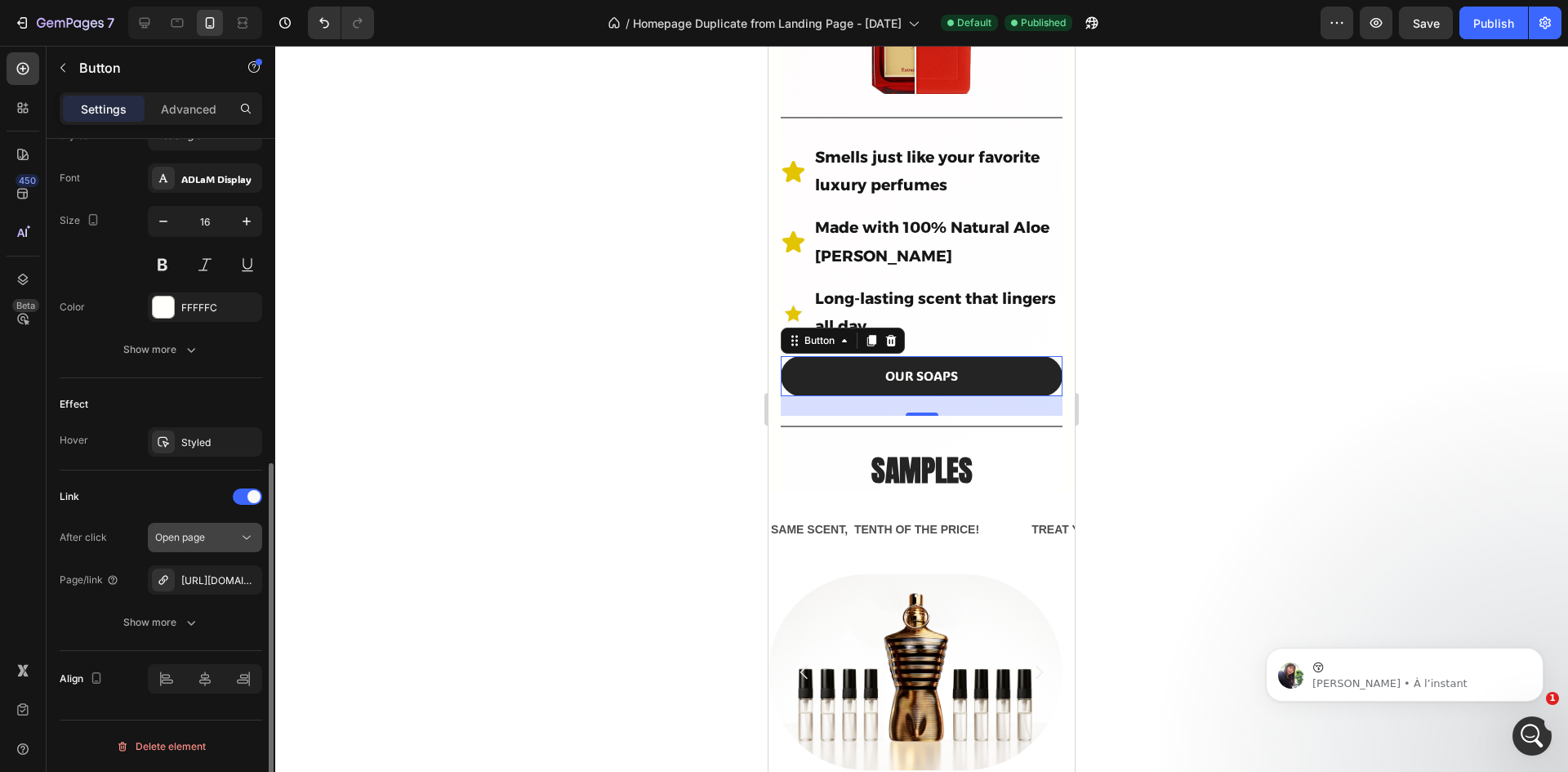
click at [241, 541] on icon at bounding box center [247, 537] width 16 height 16
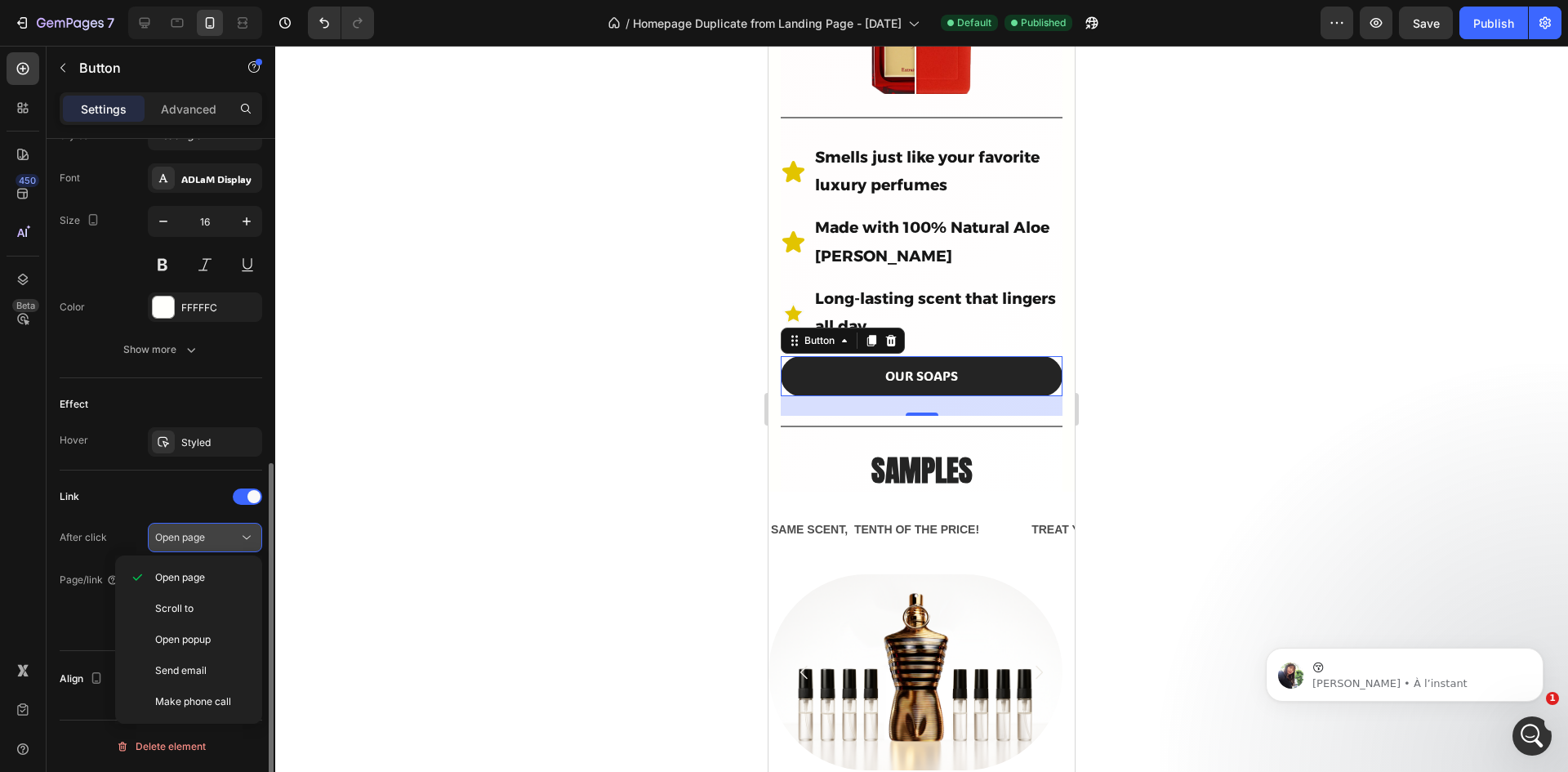
click at [241, 541] on icon at bounding box center [247, 537] width 16 height 16
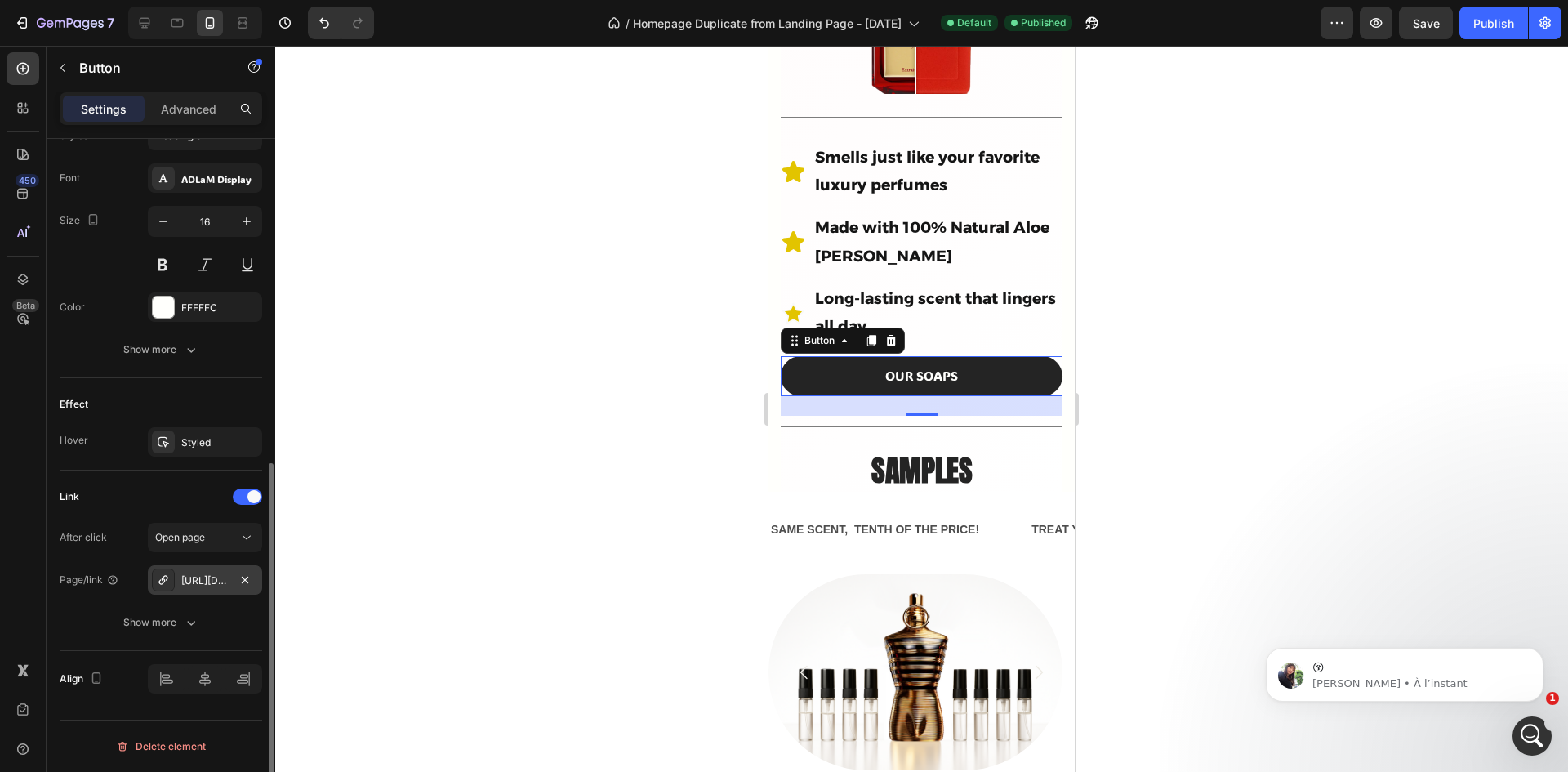
click at [219, 580] on div "https://hypescent.shop/all" at bounding box center [205, 581] width 47 height 15
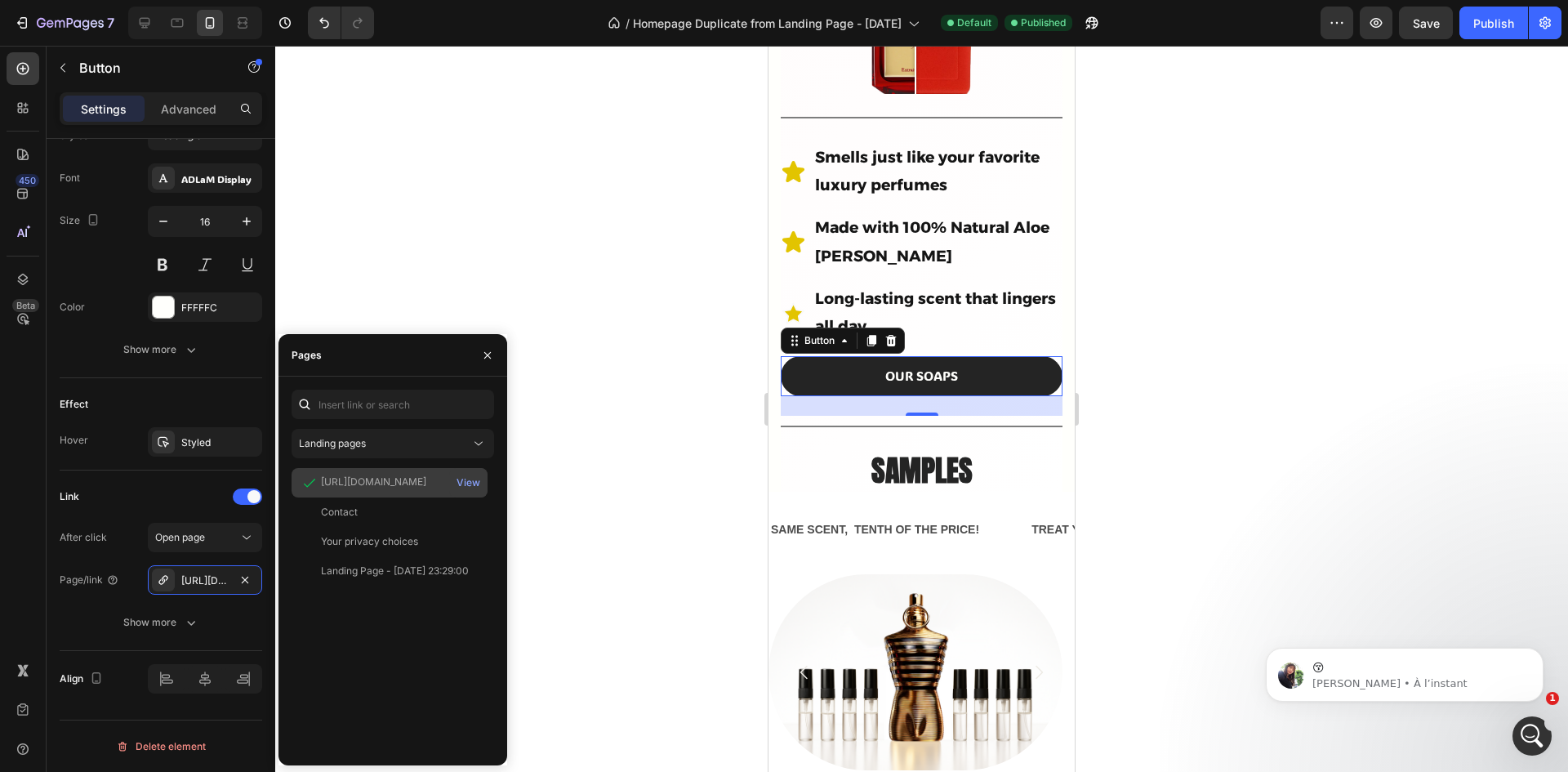
click at [426, 485] on div "https://hypescent.shop/collections/all" at bounding box center [374, 482] width 106 height 15
click at [465, 485] on div "View" at bounding box center [469, 482] width 24 height 15
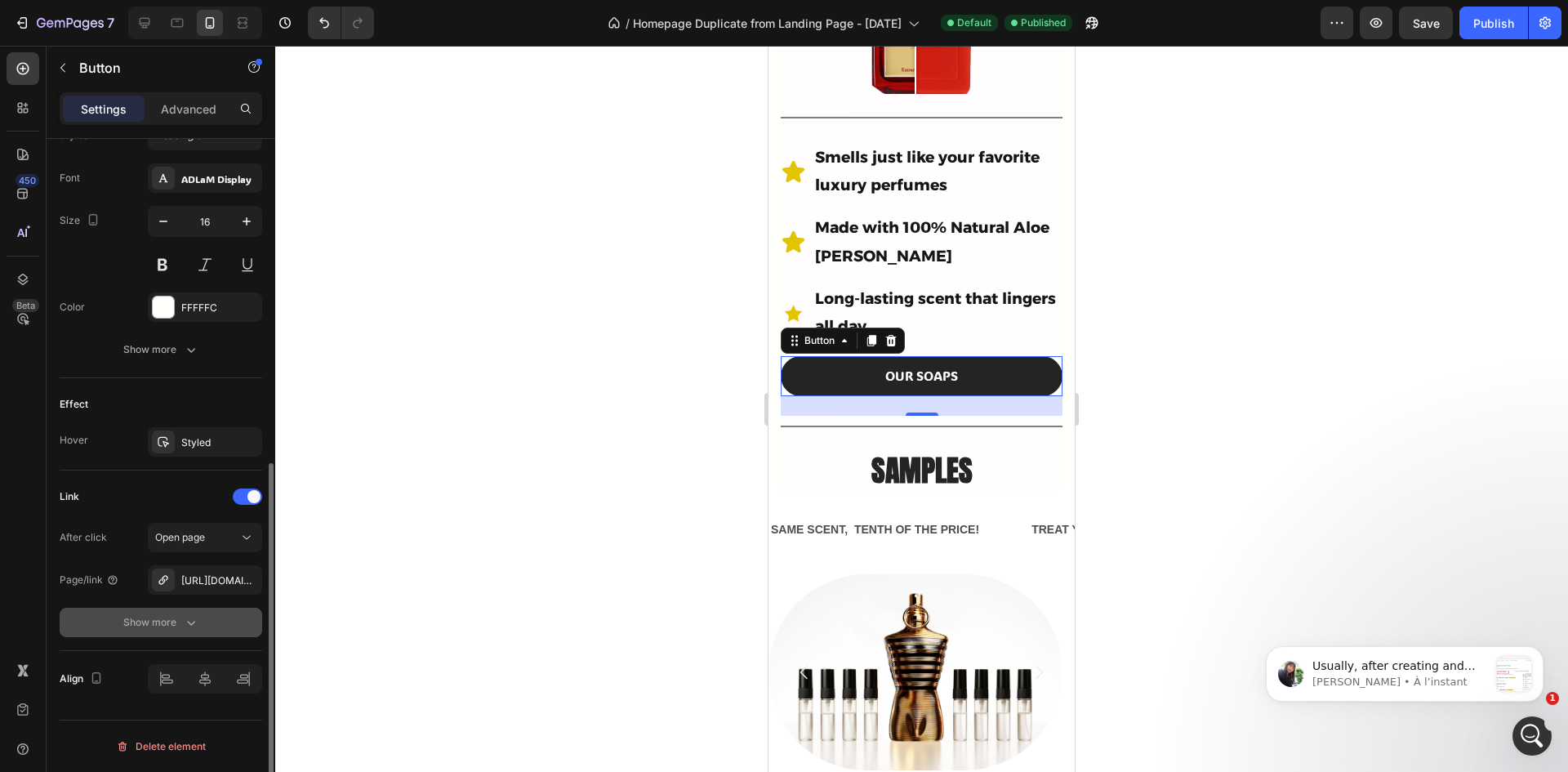
click at [187, 623] on icon "button" at bounding box center [191, 623] width 16 height 16
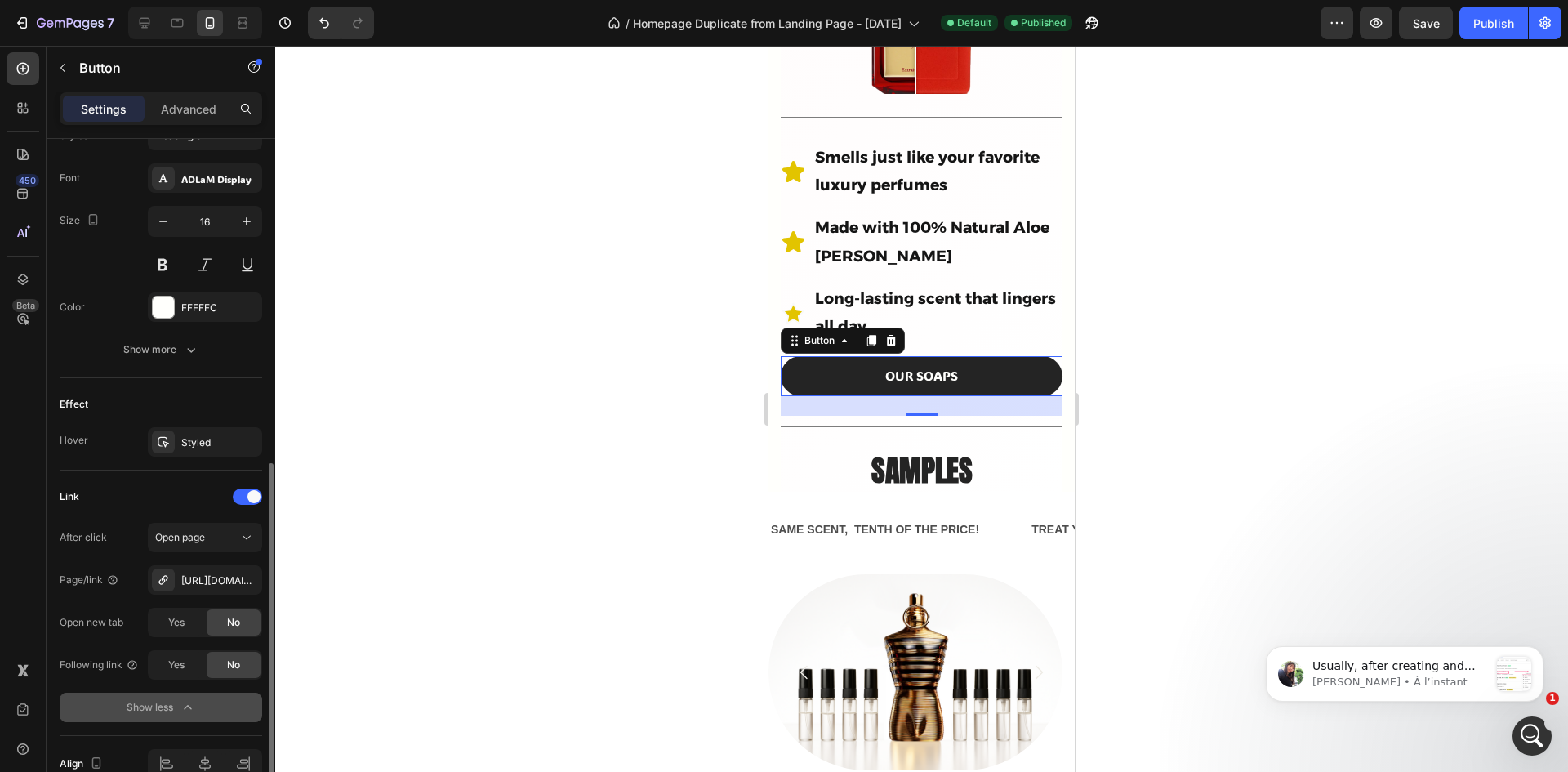
scroll to position [7107, 0]
click at [134, 662] on icon at bounding box center [132, 665] width 13 height 13
click at [168, 657] on span "Yes" at bounding box center [177, 665] width 16 height 15
click at [192, 624] on div "Yes" at bounding box center [176, 622] width 54 height 26
click at [213, 616] on div "No" at bounding box center [233, 622] width 54 height 26
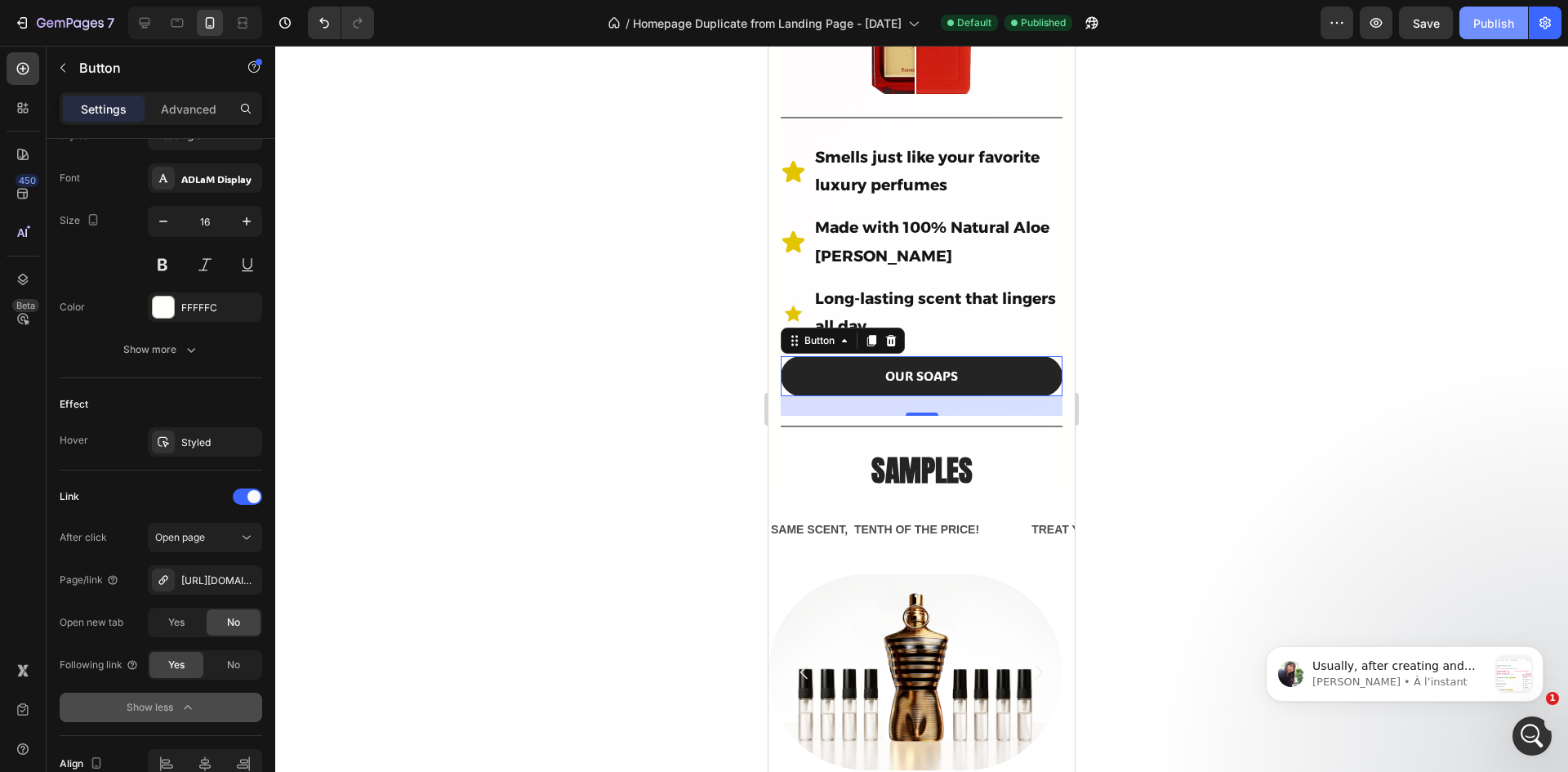
click at [1486, 23] on div "Publish" at bounding box center [1493, 23] width 41 height 17
drag, startPoint x: 1390, startPoint y: 283, endPoint x: 1394, endPoint y: 294, distance: 11.7
click at [1394, 283] on div at bounding box center [921, 409] width 1292 height 726
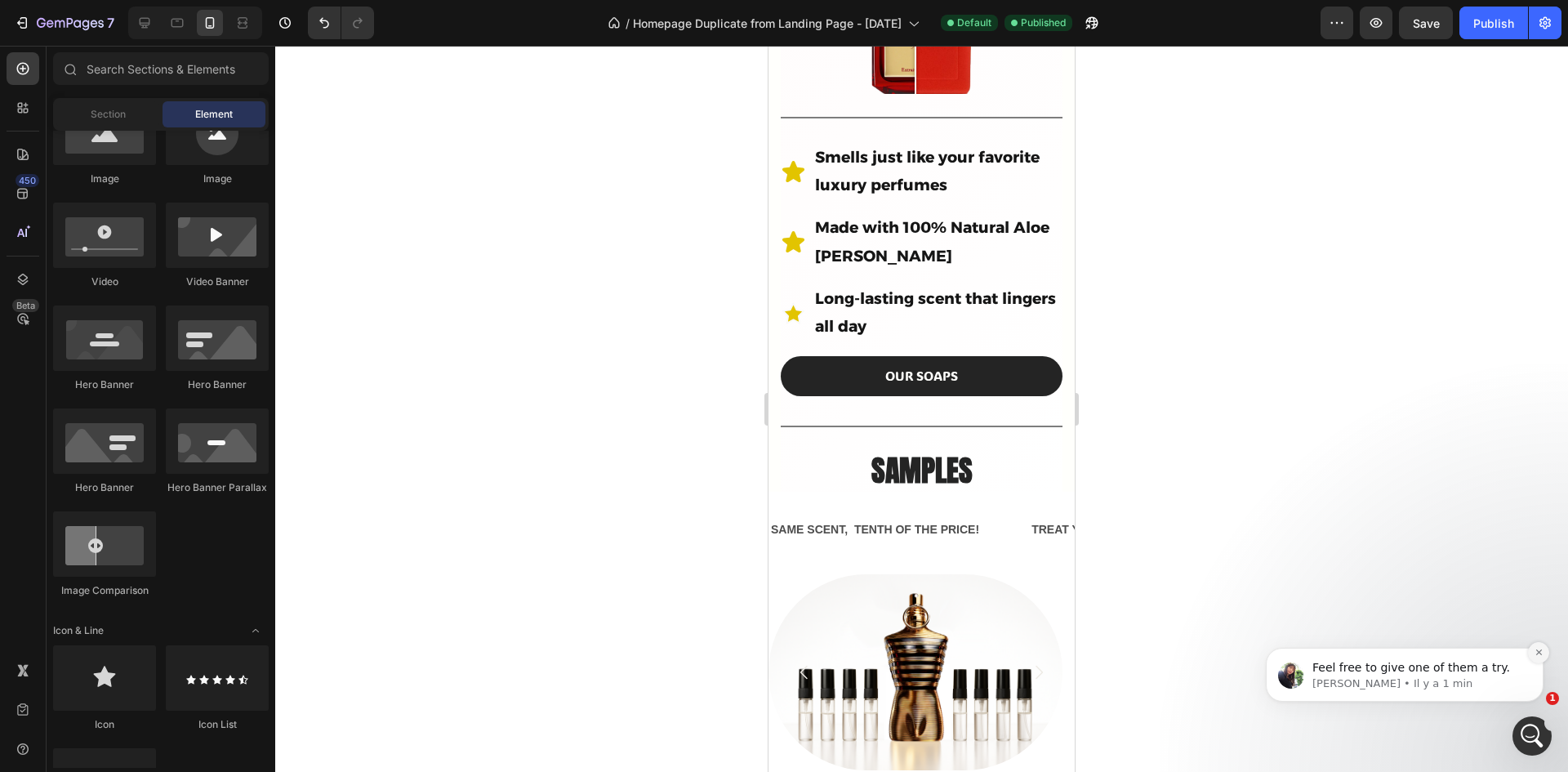
click at [1536, 653] on icon "Dismiss notification" at bounding box center [1539, 652] width 9 height 9
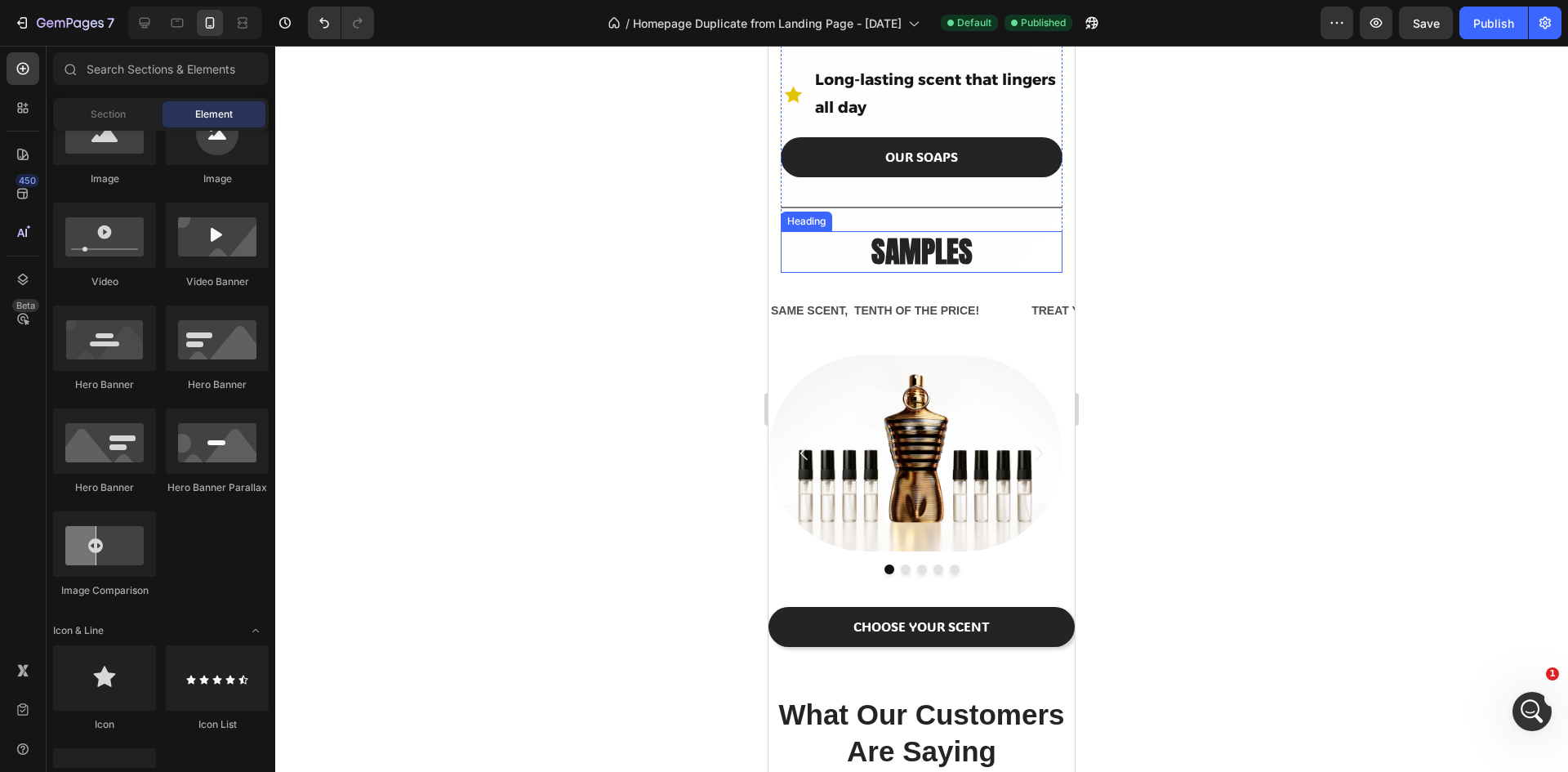
scroll to position [965, 0]
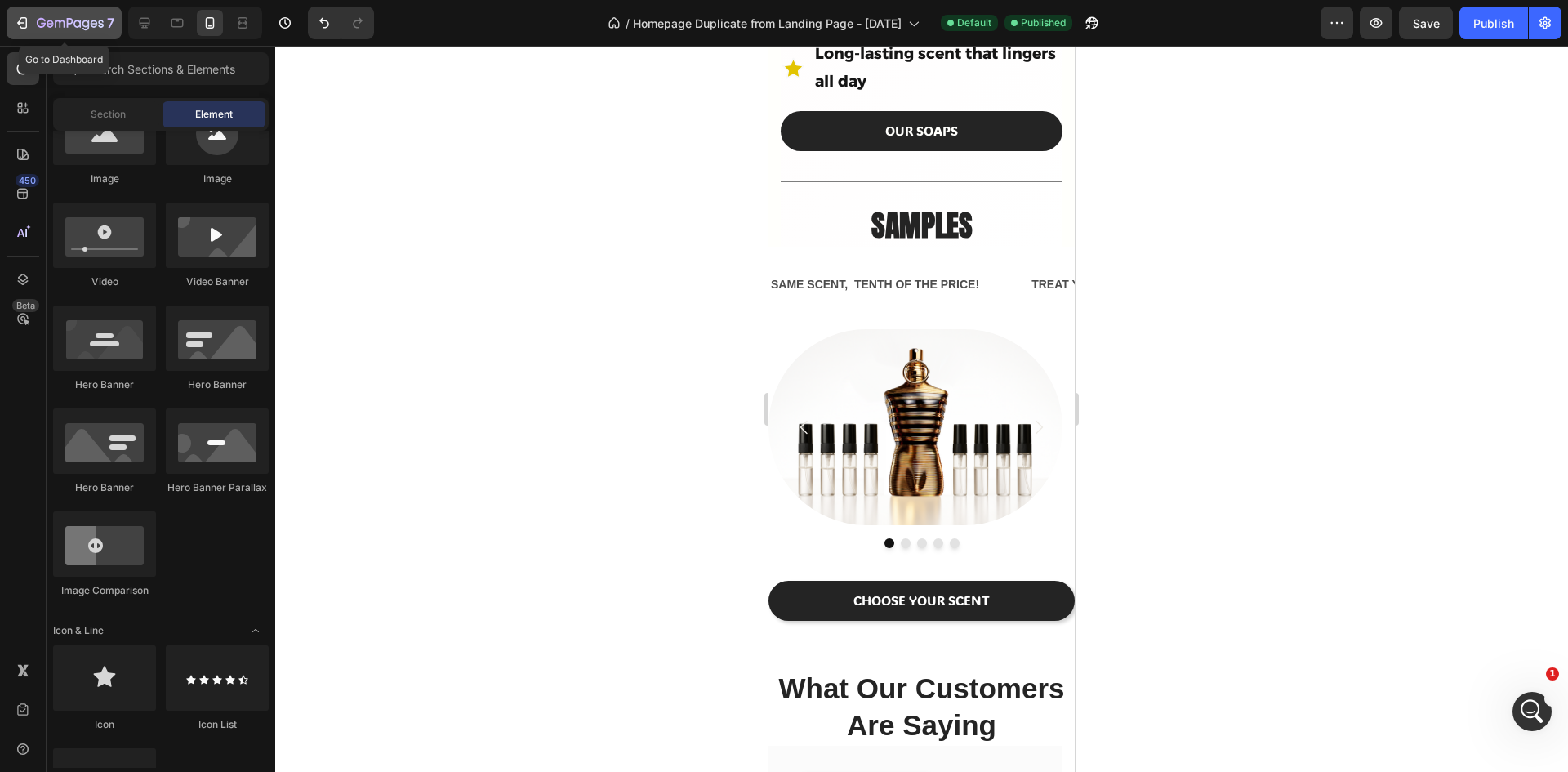
click at [22, 22] on icon "button" at bounding box center [22, 23] width 16 height 16
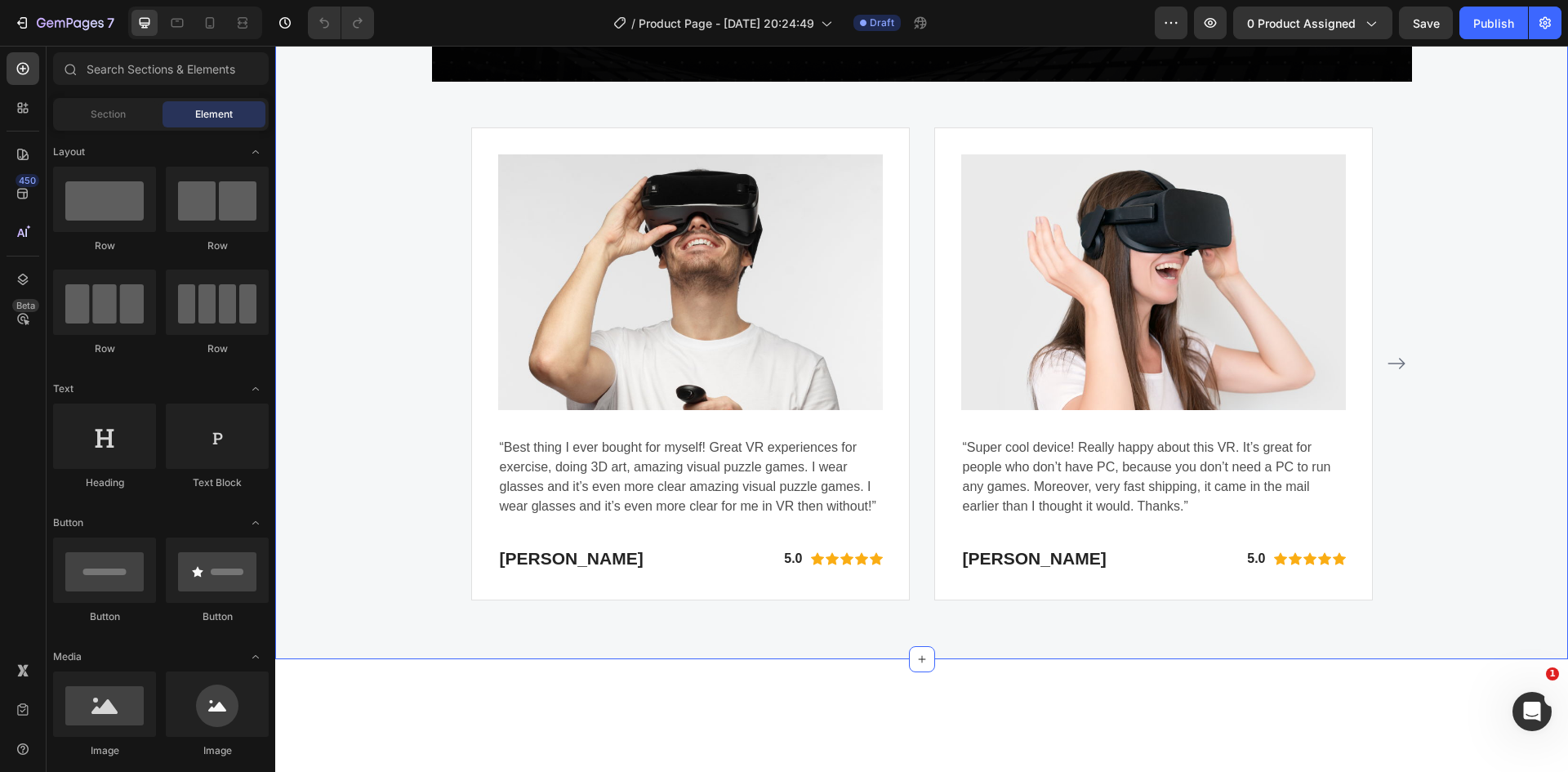
scroll to position [3839, 0]
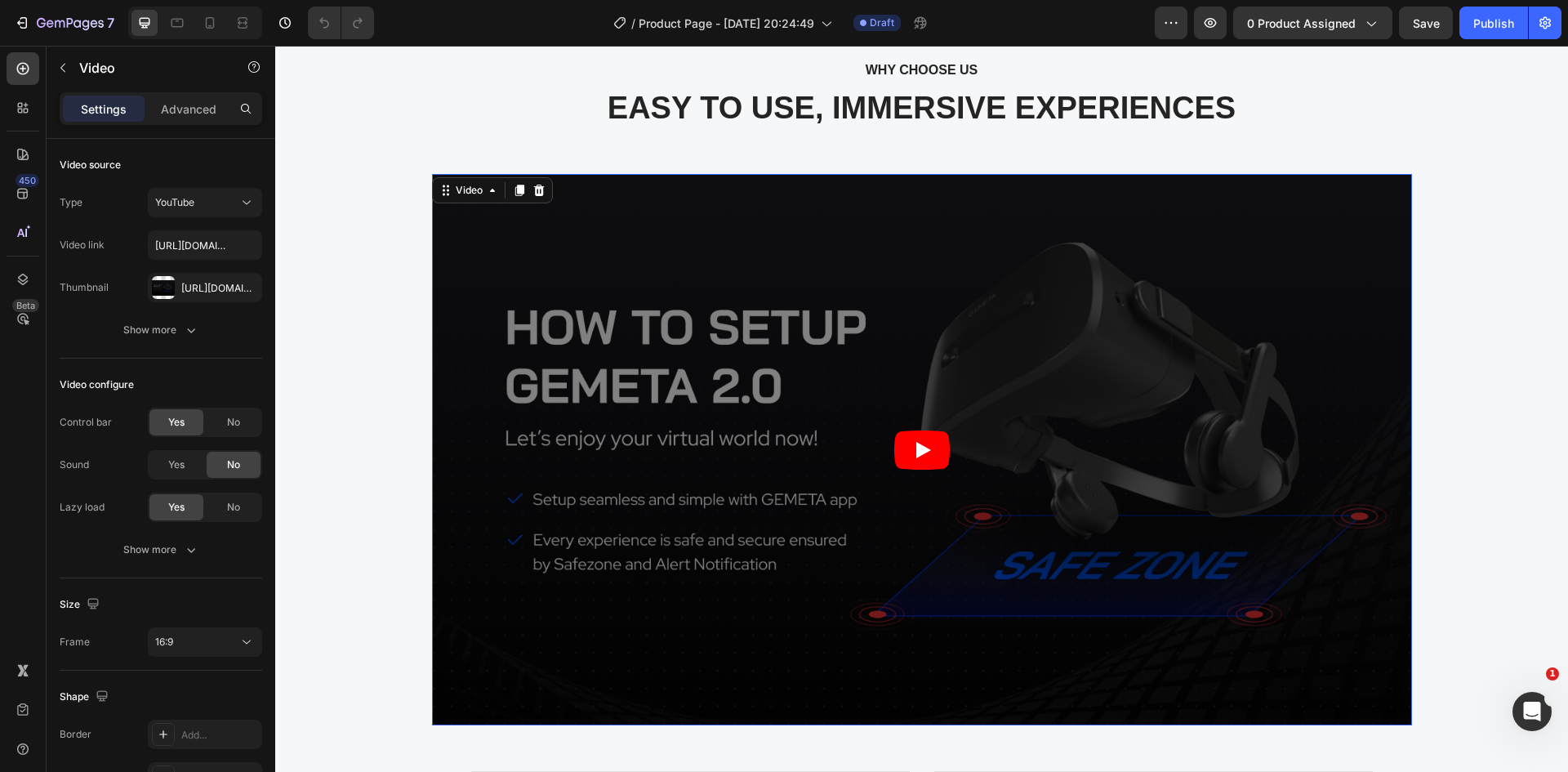
click at [921, 448] on icon "Play" at bounding box center [921, 450] width 56 height 39
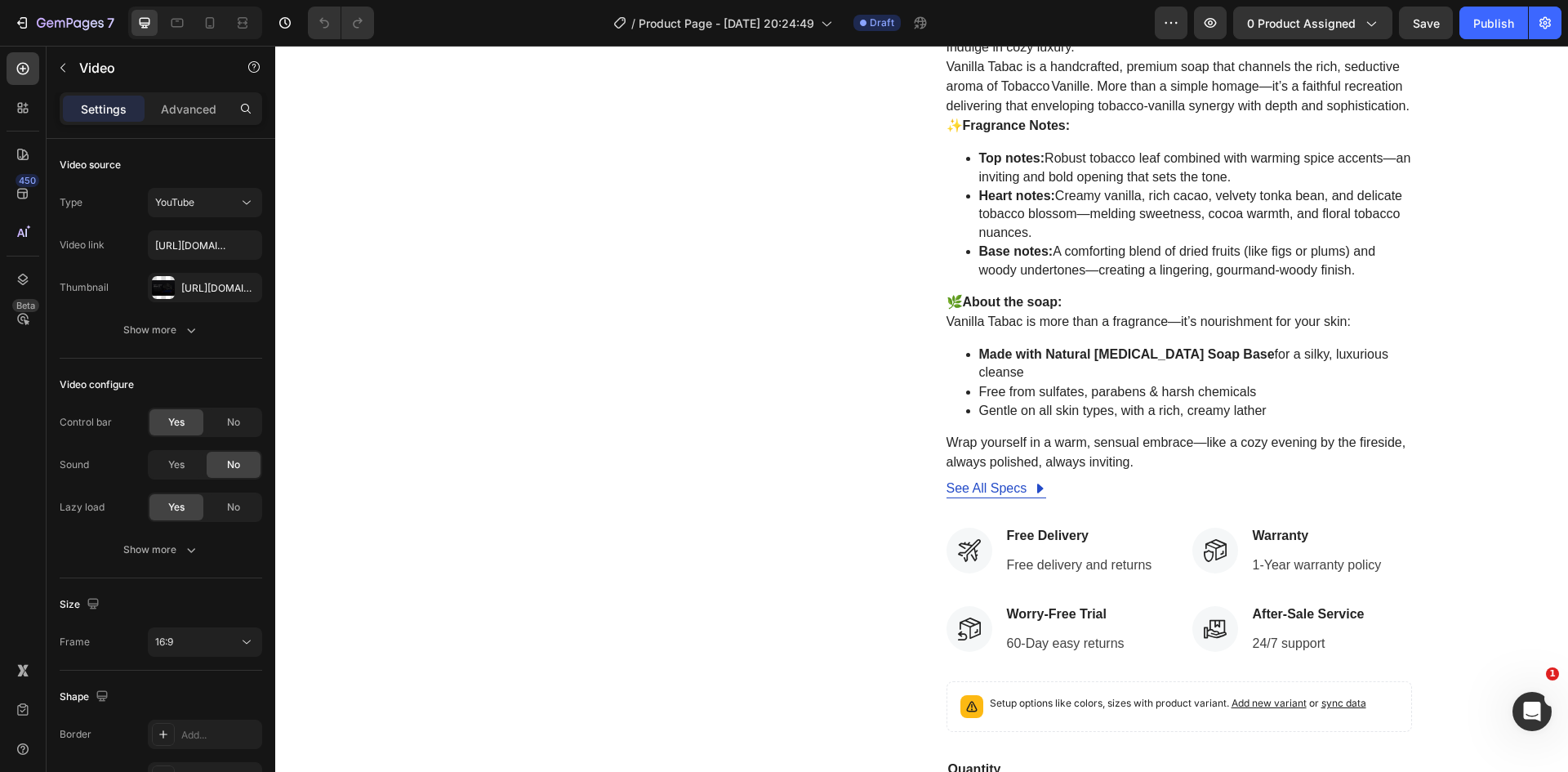
scroll to position [0, 0]
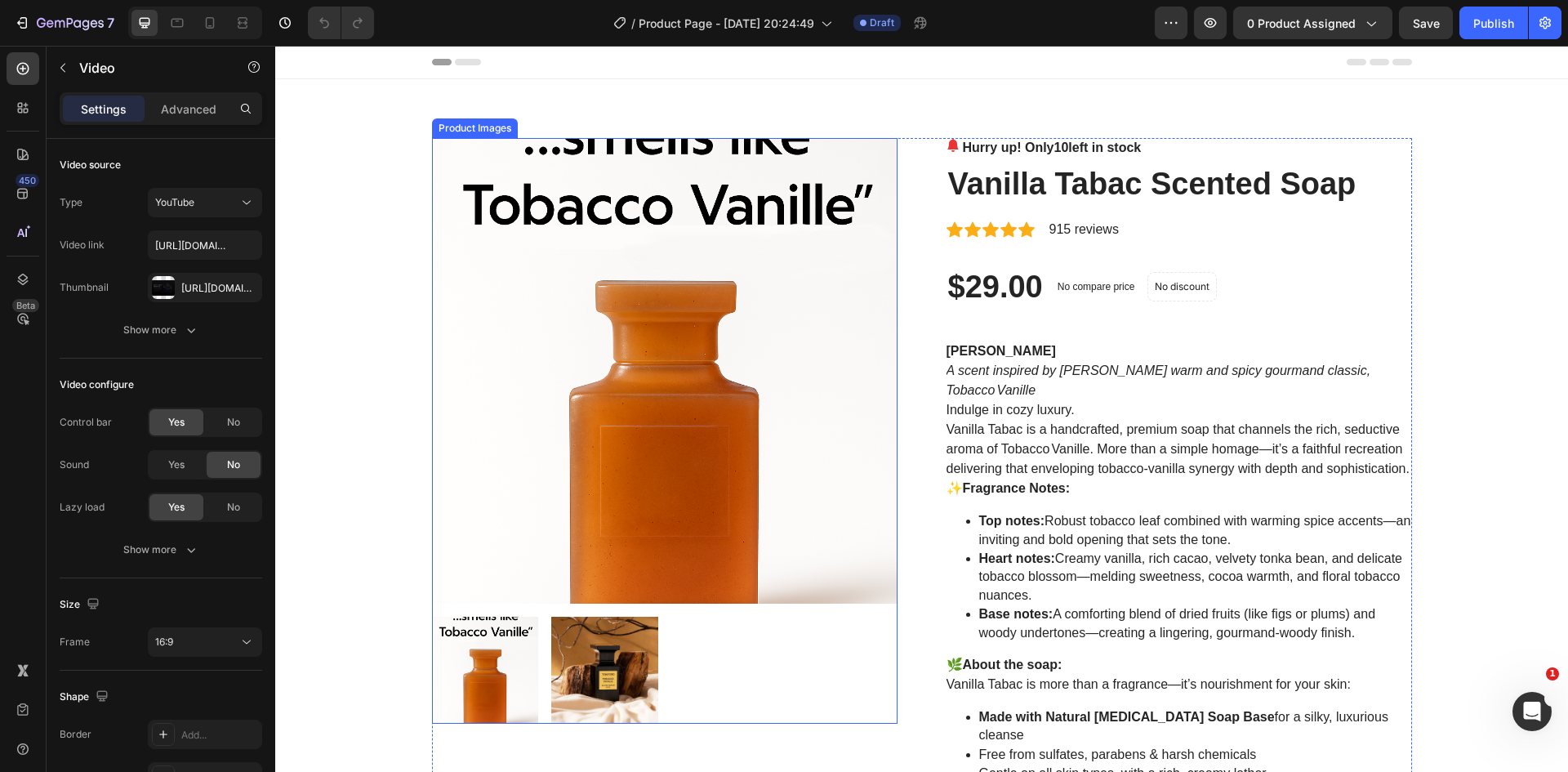
click at [781, 252] on img at bounding box center [664, 371] width 465 height 465
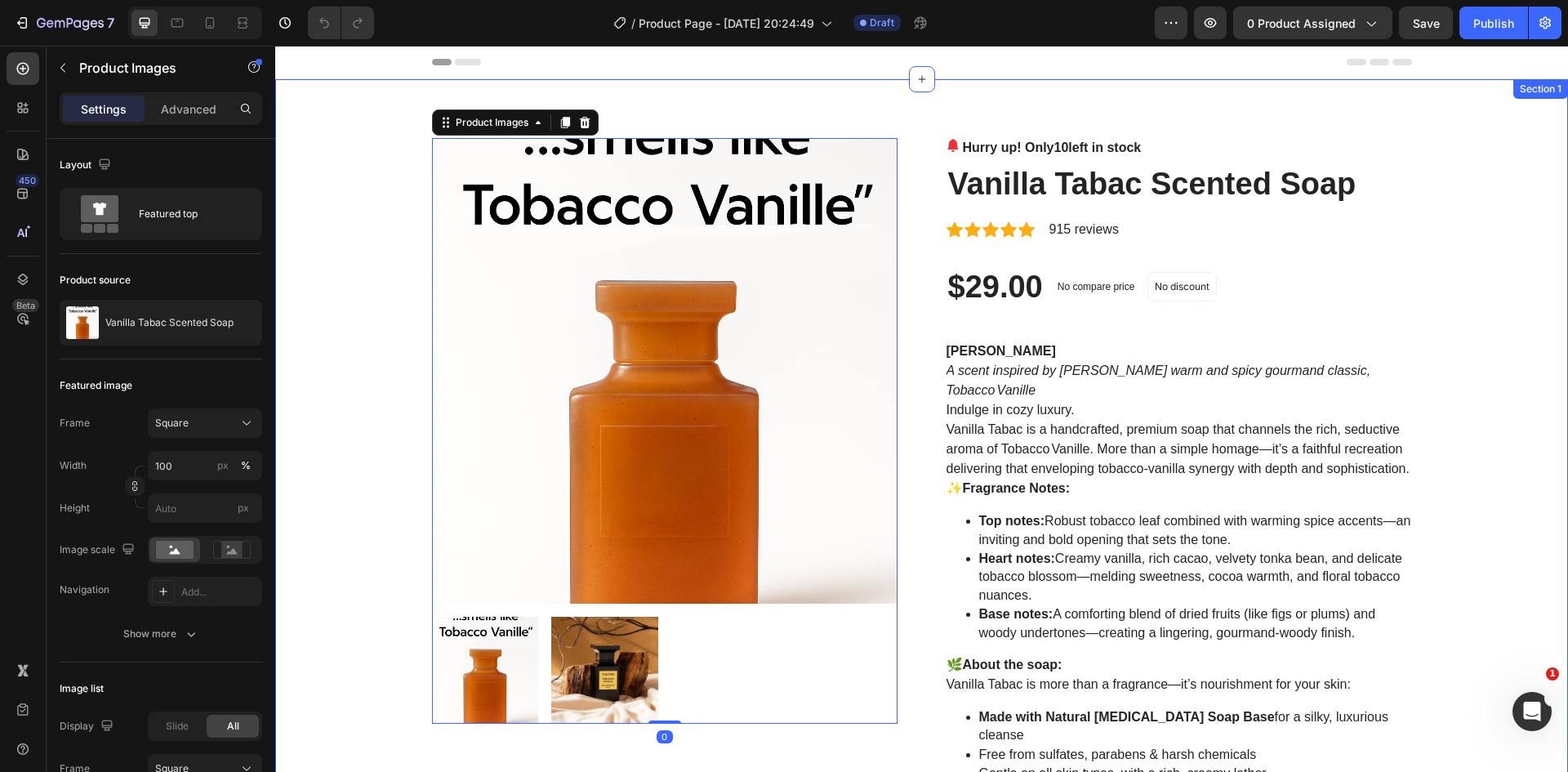
click at [957, 107] on div "Product Images 0 Hurry up! Only 10 left in stock (P) Stock Counter Vanilla Taba…" at bounding box center [921, 739] width 1292 height 1320
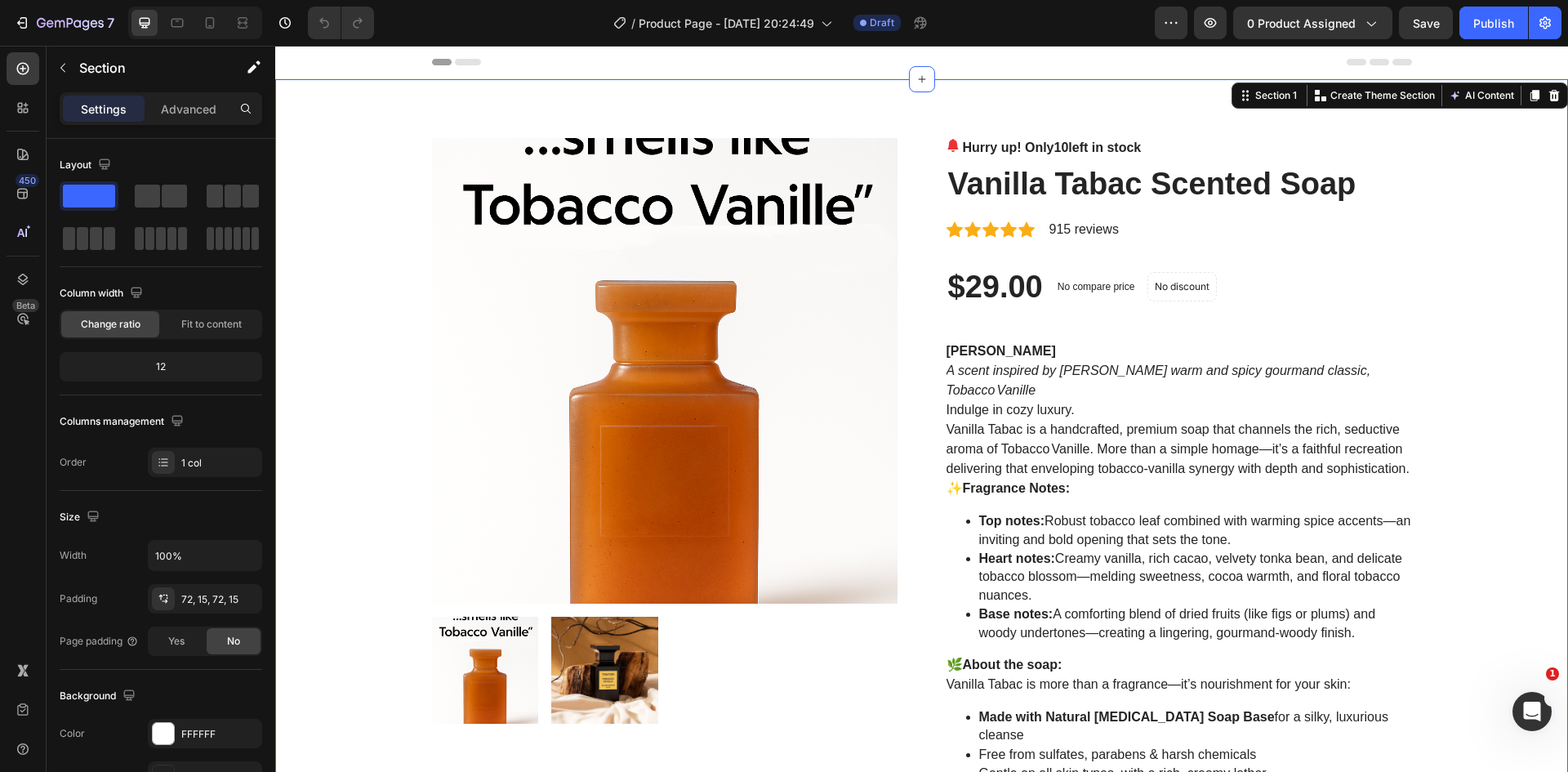
click at [1459, 319] on div "Product Images Hurry up! Only 10 left in stock (P) Stock Counter Vanilla Tabac …" at bounding box center [921, 739] width 1268 height 1203
click at [694, 327] on img at bounding box center [664, 371] width 465 height 465
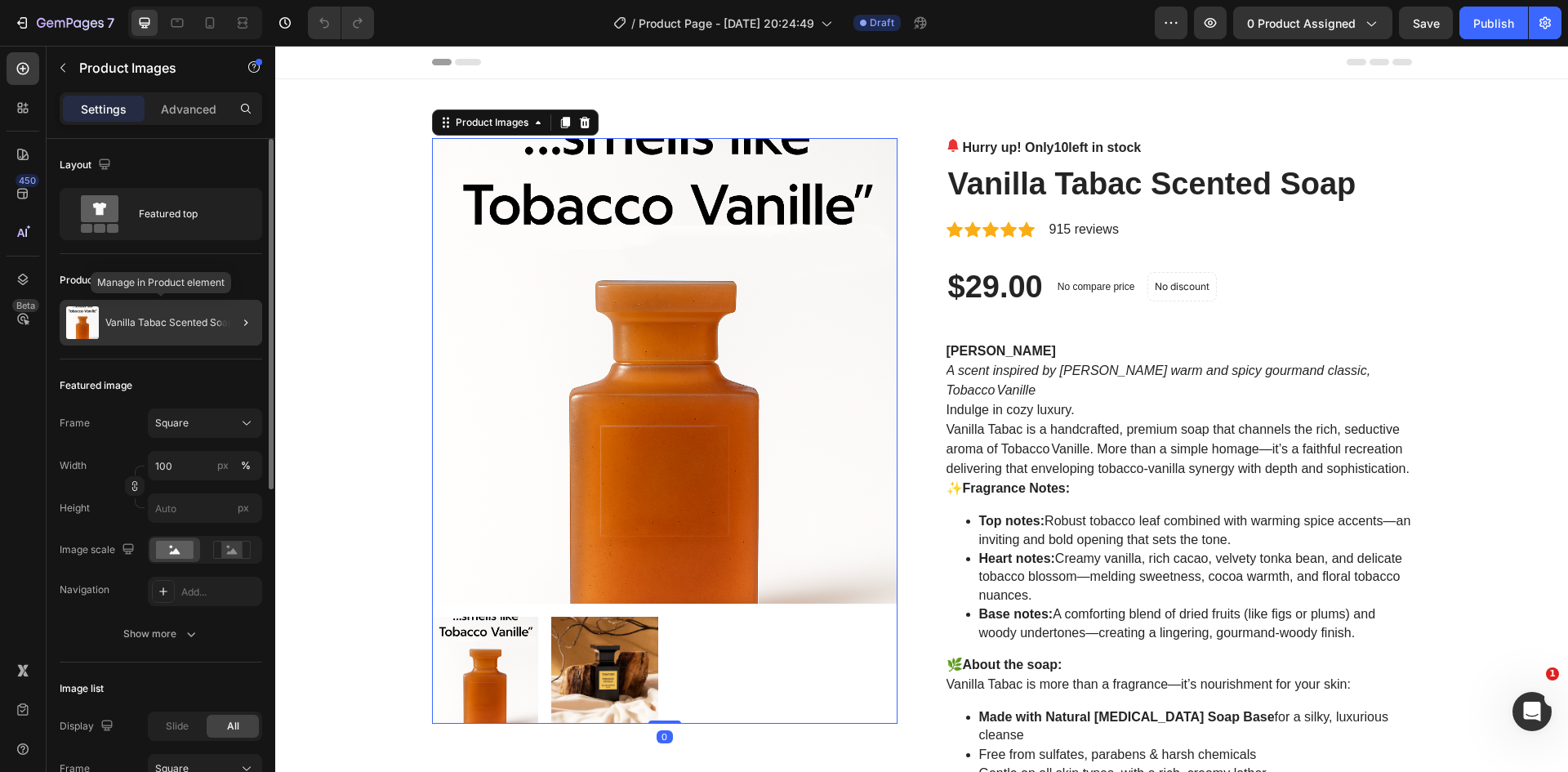
click at [176, 320] on p "Vanilla Tabac Scented Soap" at bounding box center [169, 322] width 128 height 12
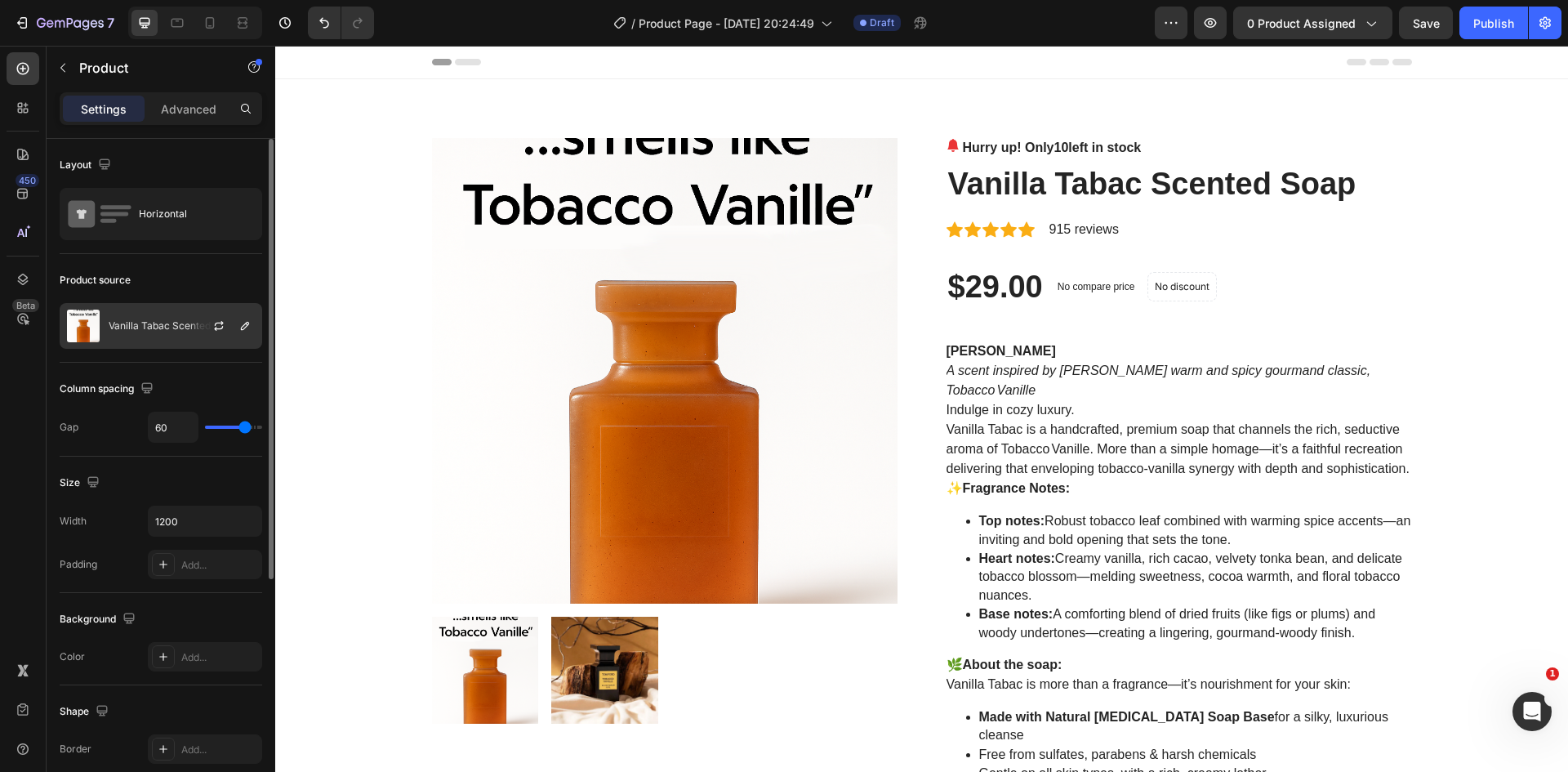
click at [176, 330] on p "Vanilla Tabac Scented Soap" at bounding box center [172, 326] width 128 height 12
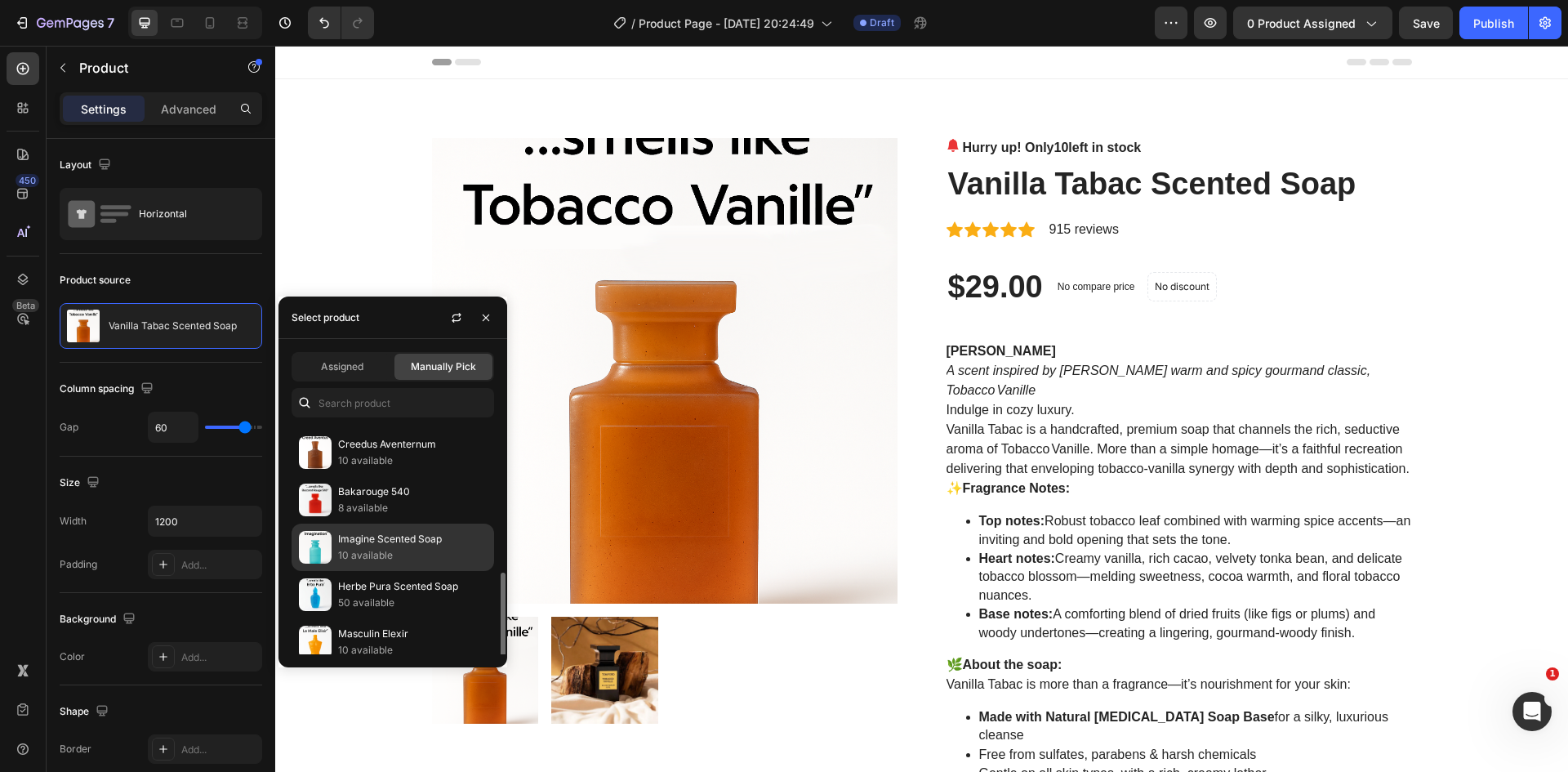
scroll to position [338, 0]
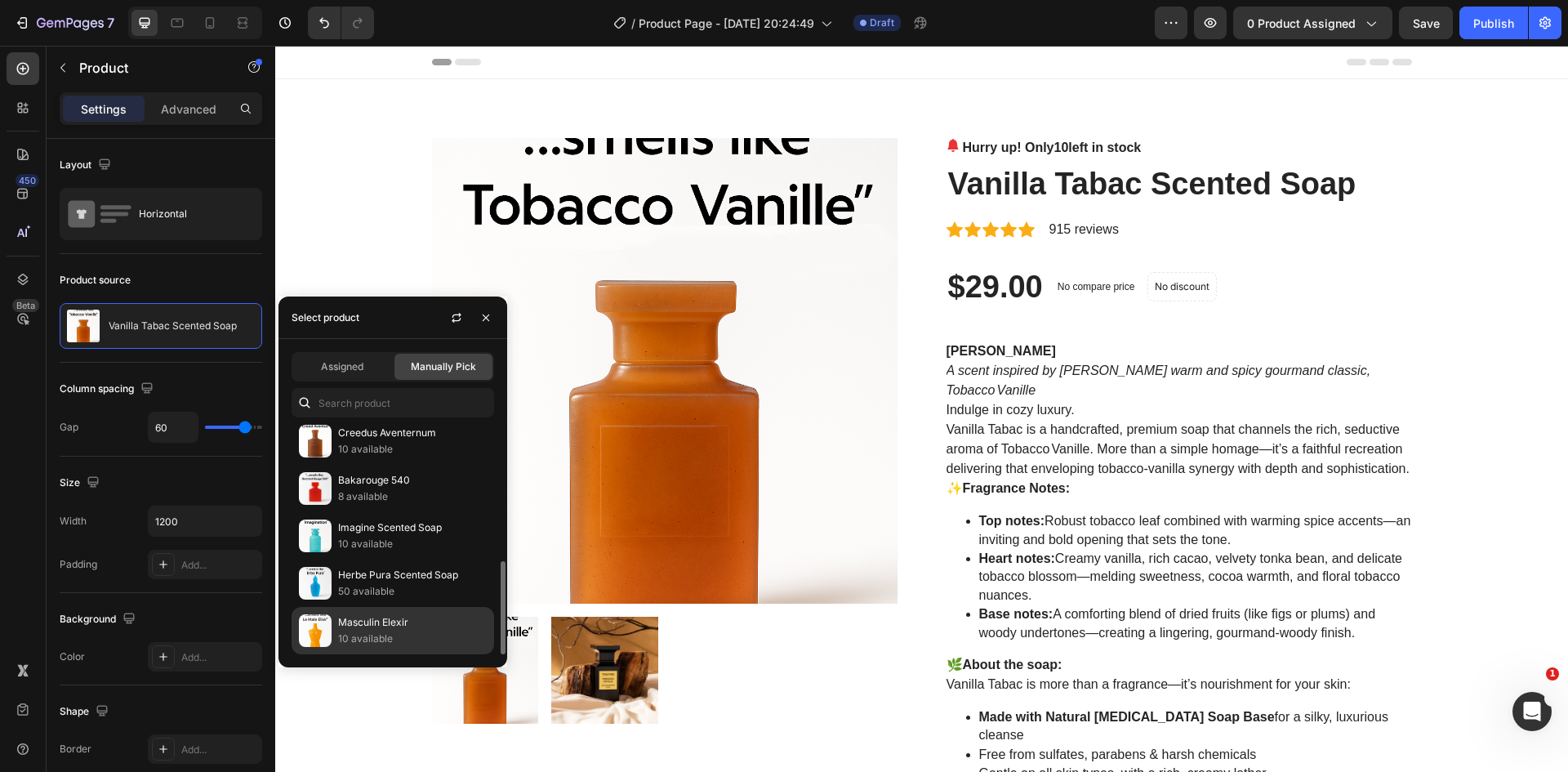
click at [386, 625] on p "Masculin Elexir" at bounding box center [411, 623] width 148 height 16
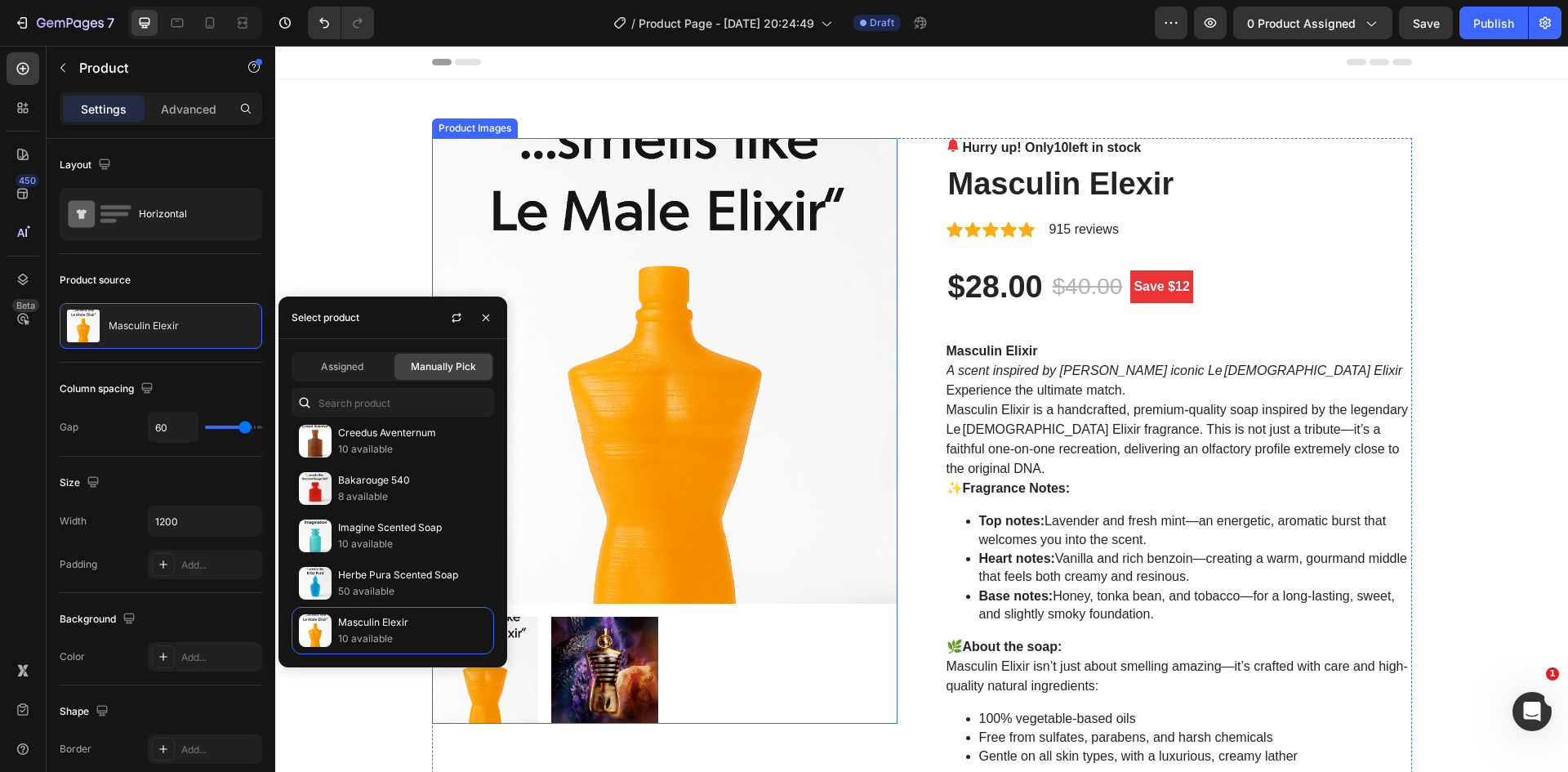
click at [749, 208] on img at bounding box center [664, 371] width 465 height 465
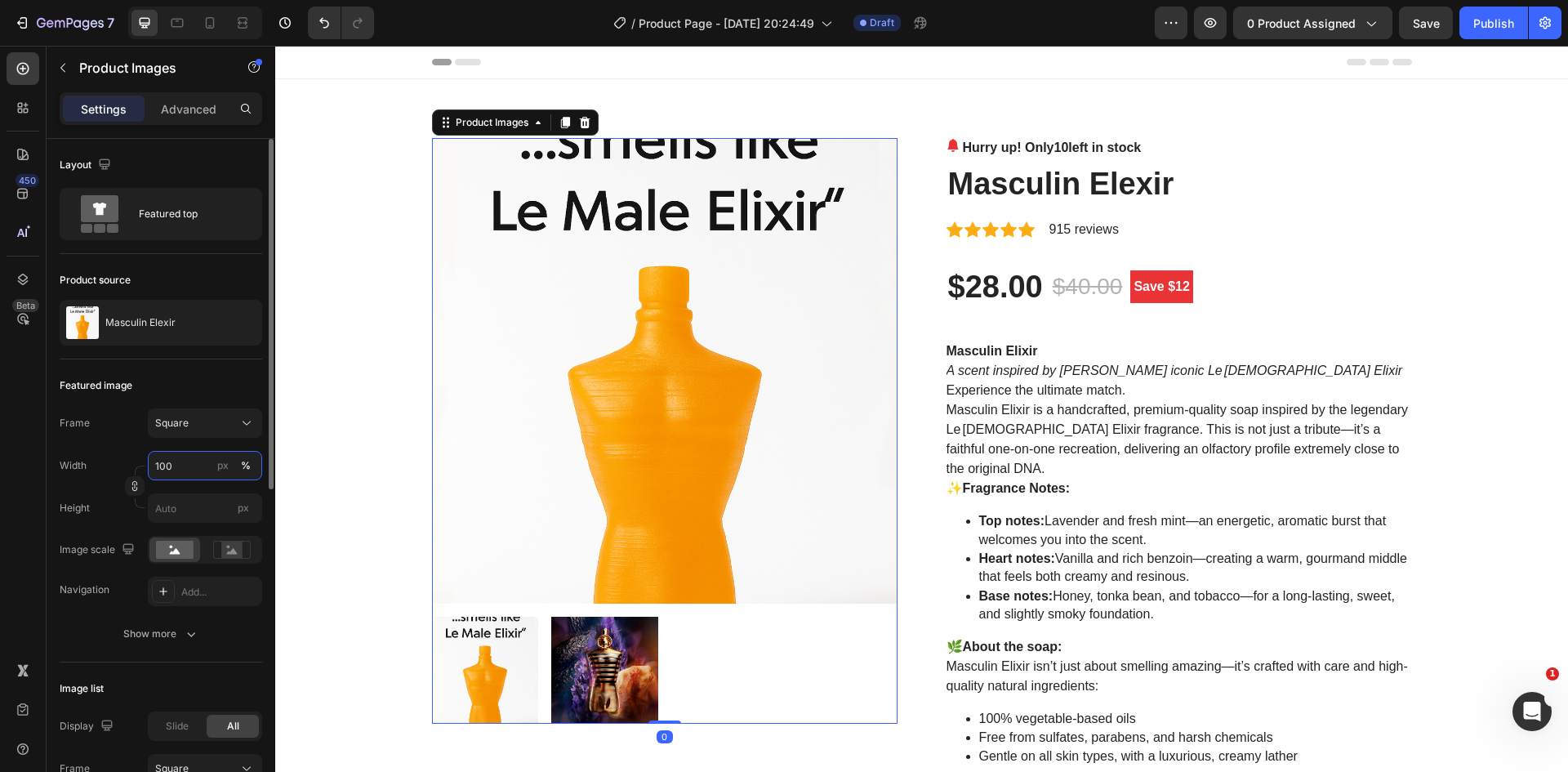
click at [192, 465] on input "100" at bounding box center [205, 465] width 115 height 29
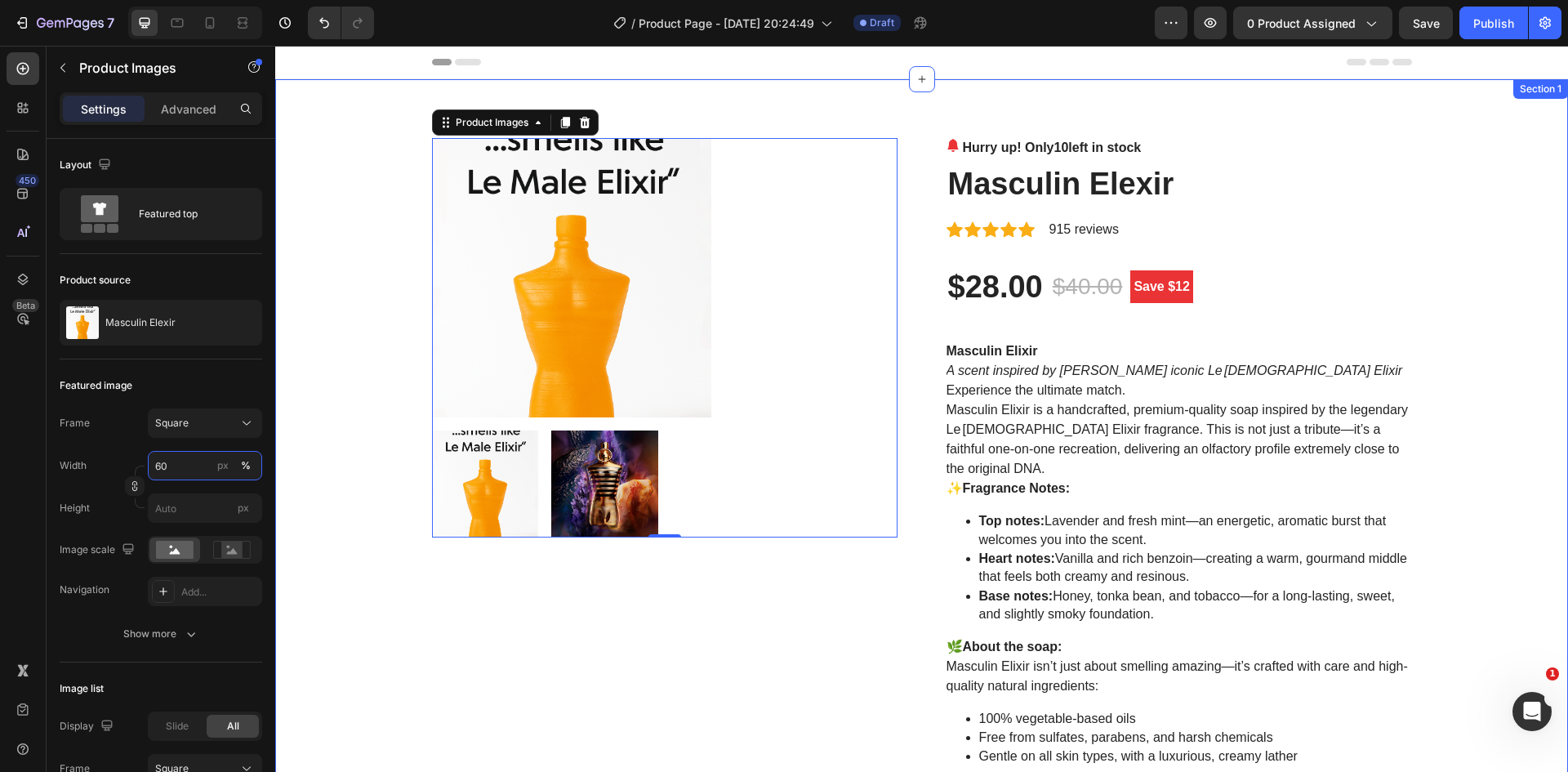
type input "100"
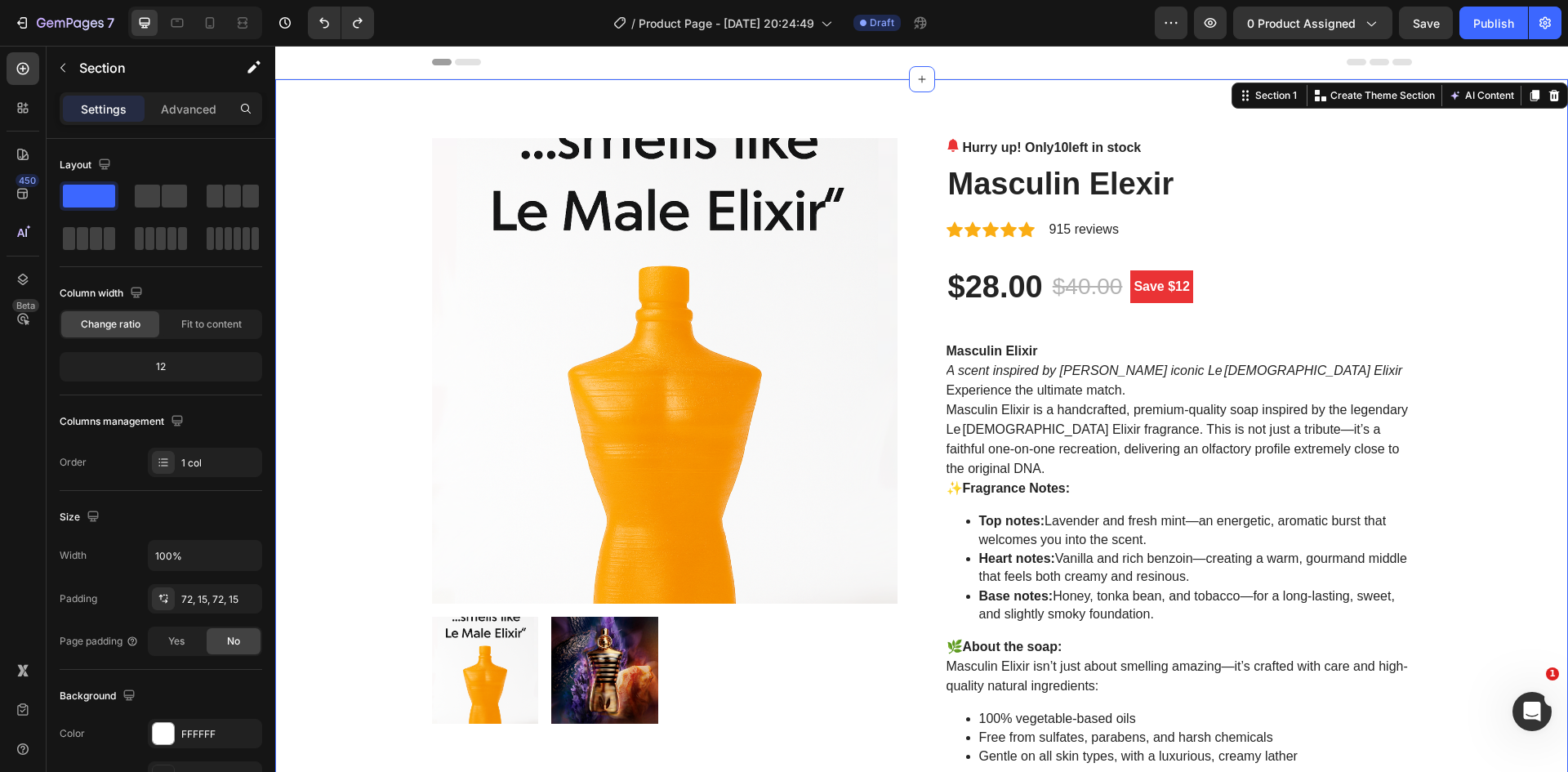
click at [354, 438] on div "Product Images Hurry up! Only 10 left in stock (P) Stock Counter Masculin Elexi…" at bounding box center [921, 731] width 1268 height 1186
click at [520, 367] on img at bounding box center [664, 371] width 465 height 465
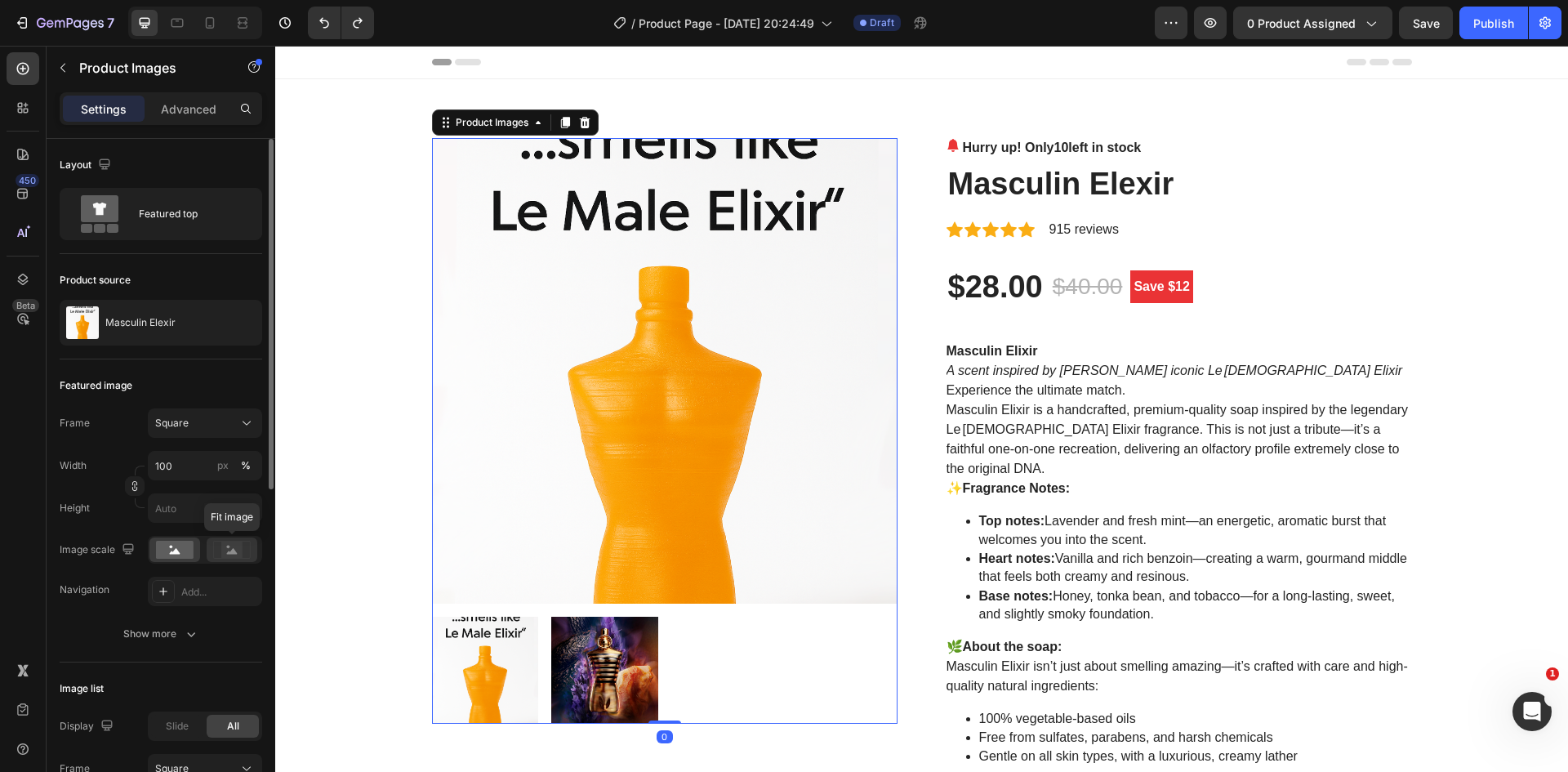
click at [226, 544] on rect at bounding box center [231, 550] width 21 height 16
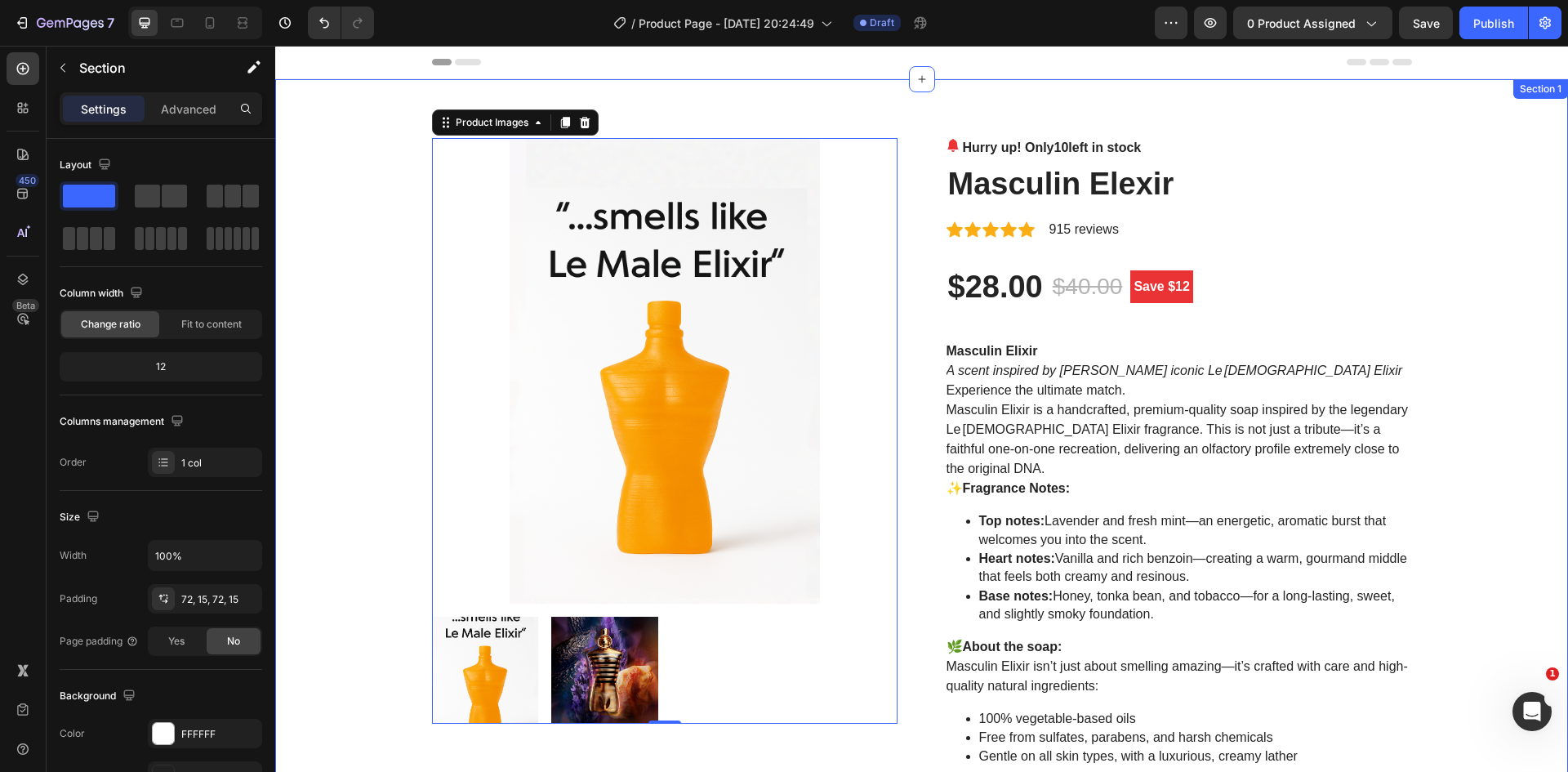
click at [349, 350] on div "Product Images 0 Hurry up! Only 10 left in stock (P) Stock Counter Masculin Ele…" at bounding box center [921, 731] width 1268 height 1186
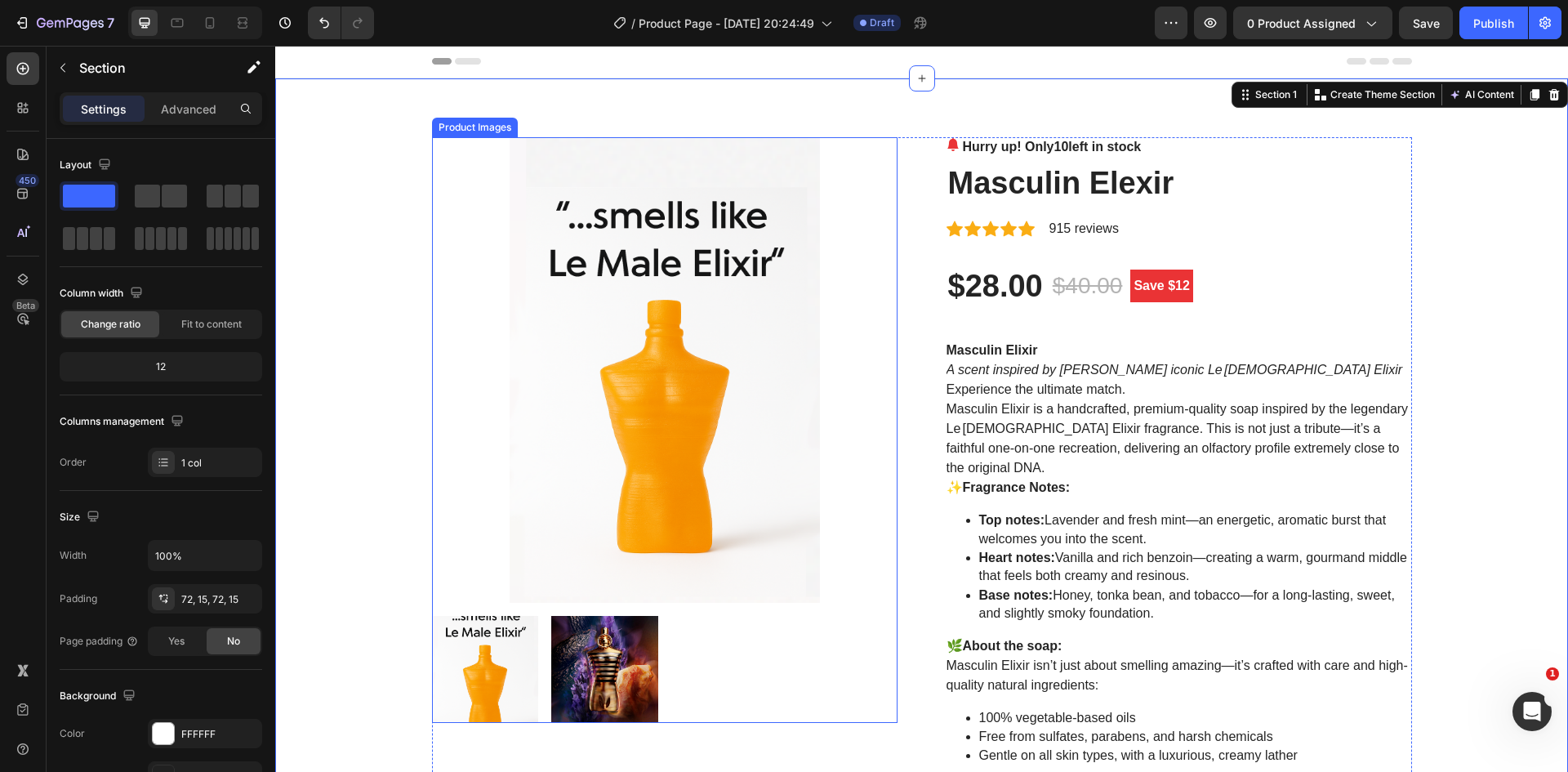
scroll to position [0, 0]
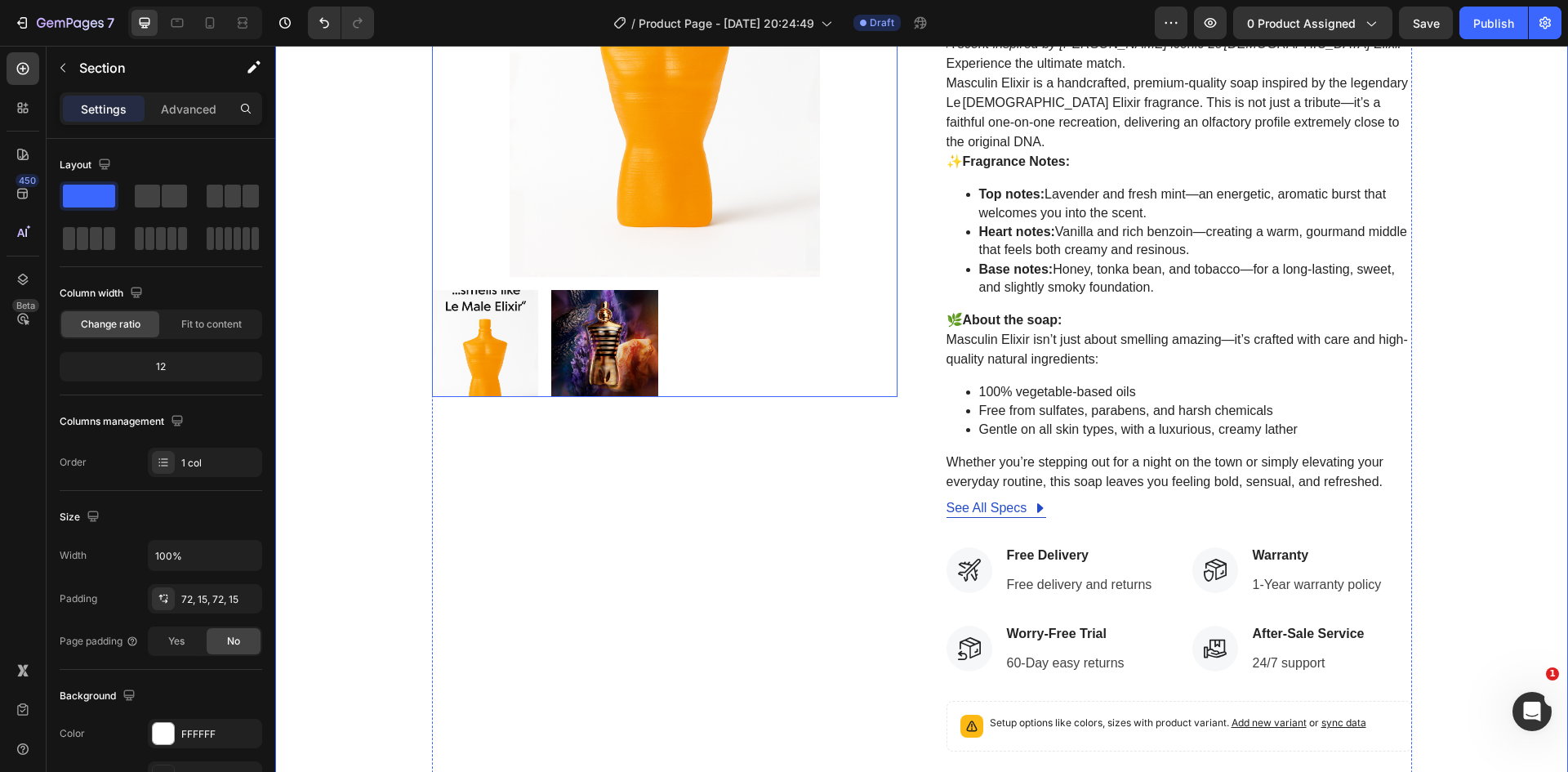
click at [608, 348] on img at bounding box center [605, 344] width 107 height 107
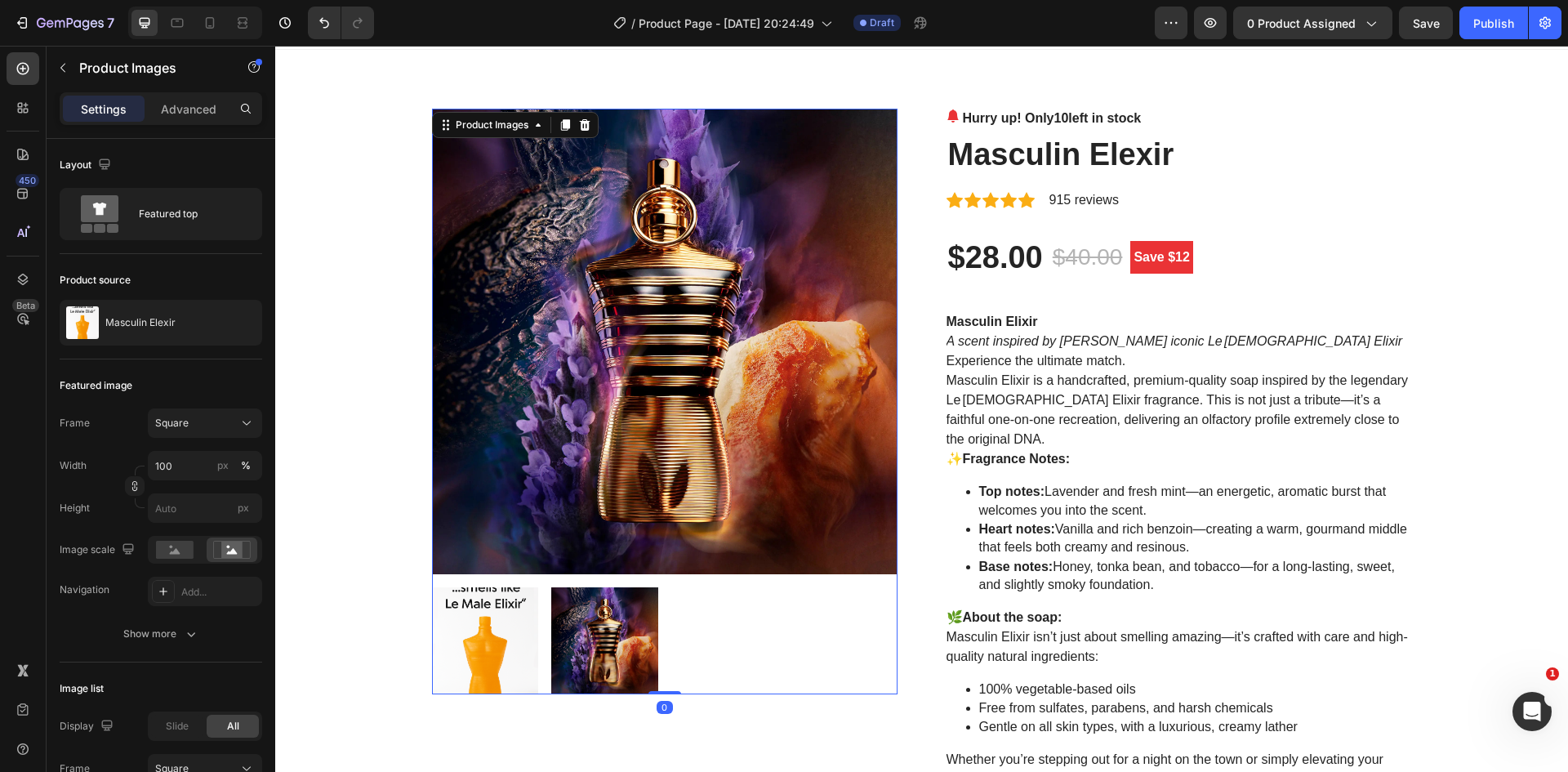
scroll to position [82, 0]
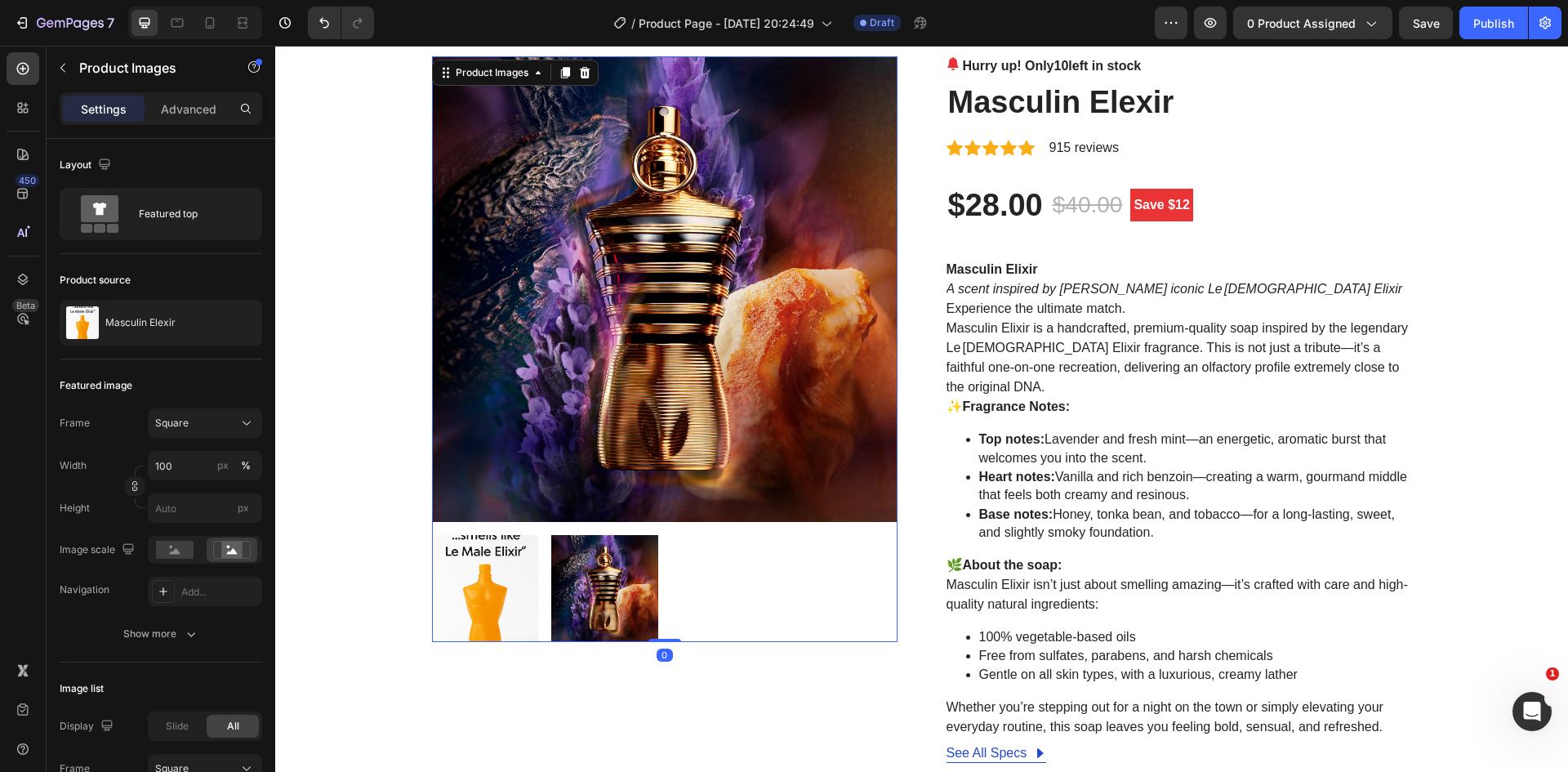
click at [450, 600] on img at bounding box center [486, 589] width 107 height 107
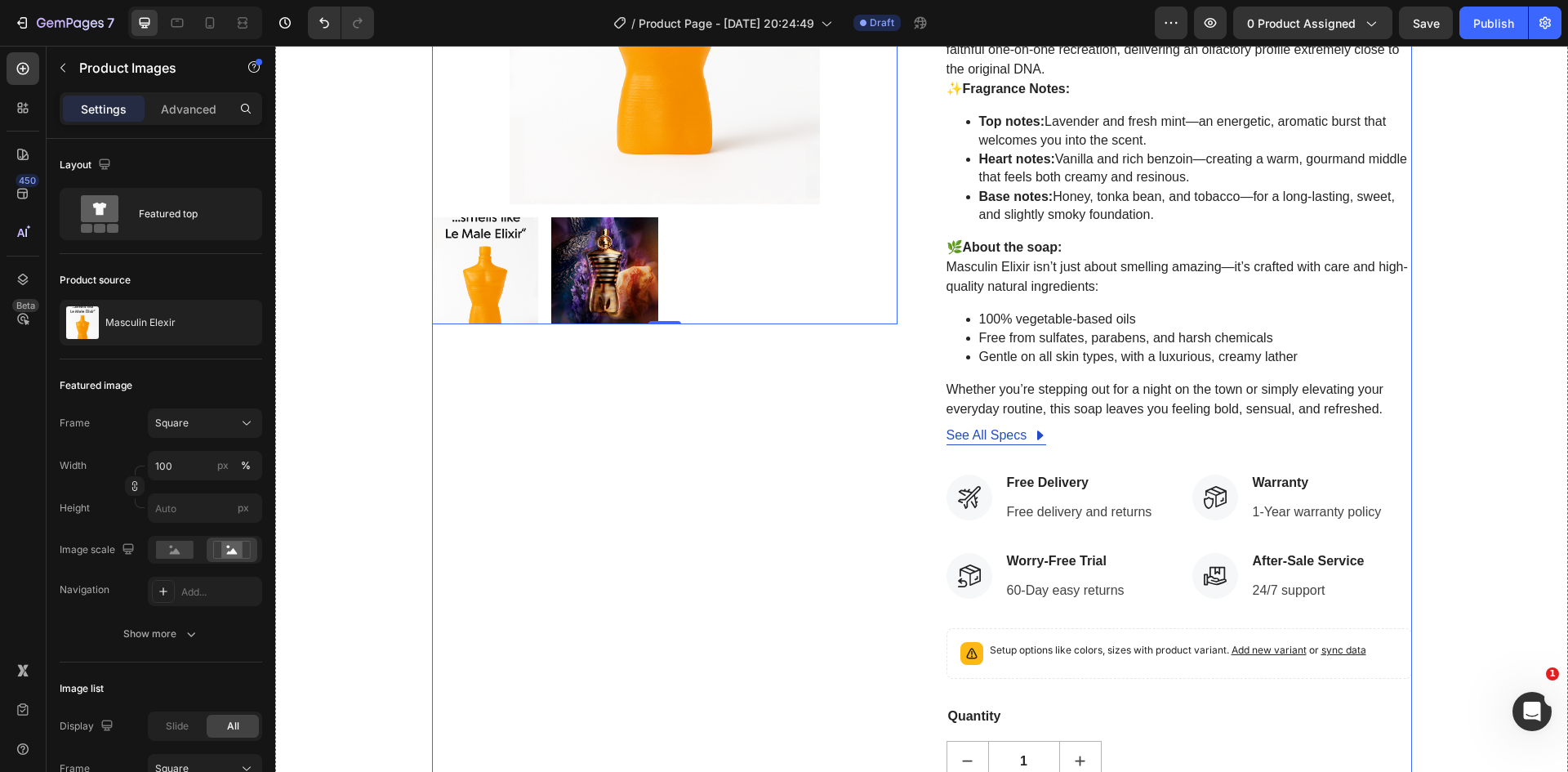
scroll to position [409, 0]
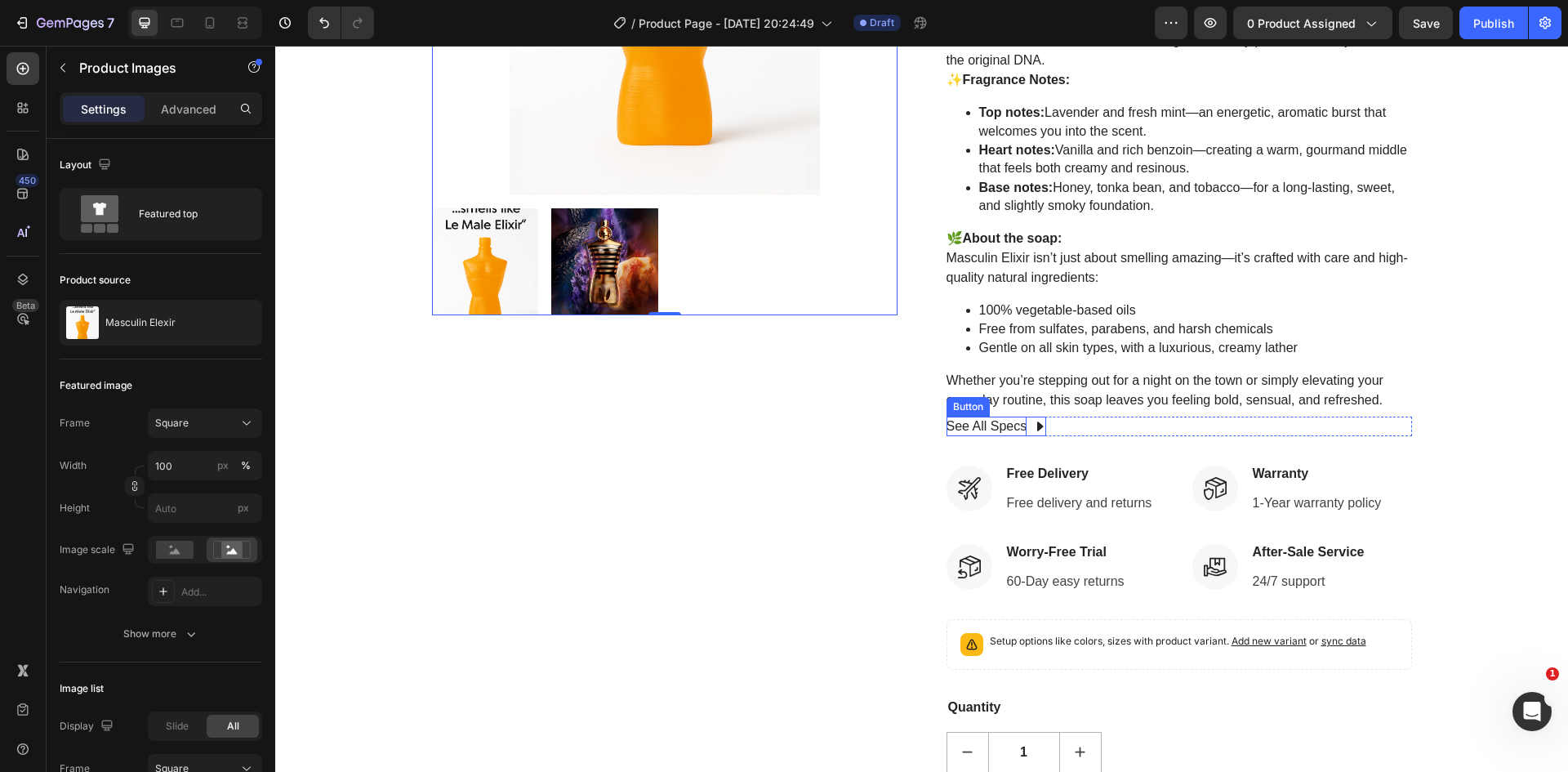
click at [996, 417] on div "See All Specs" at bounding box center [986, 427] width 81 height 20
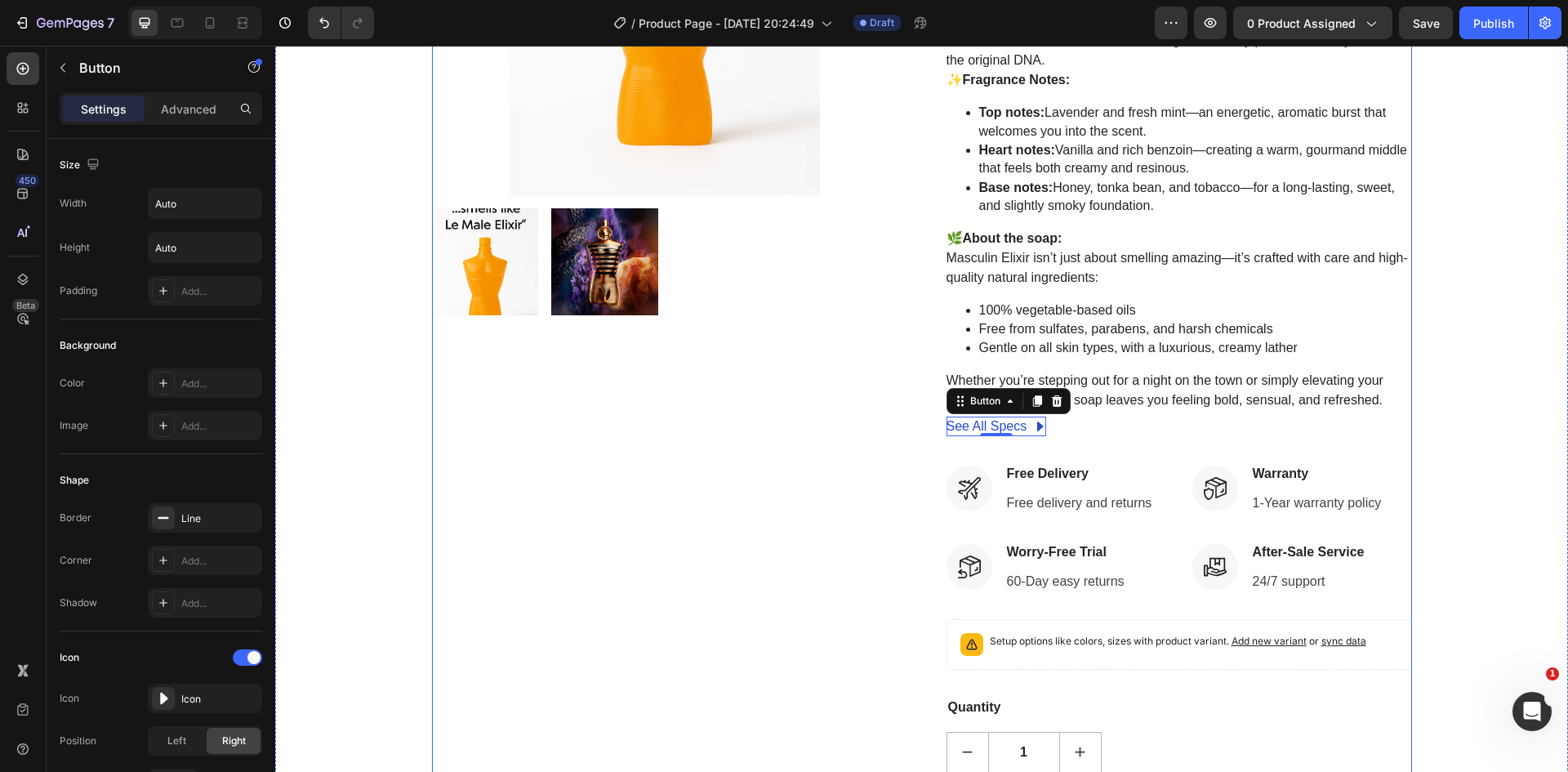
click at [821, 497] on div "Product Images" at bounding box center [664, 322] width 465 height 1186
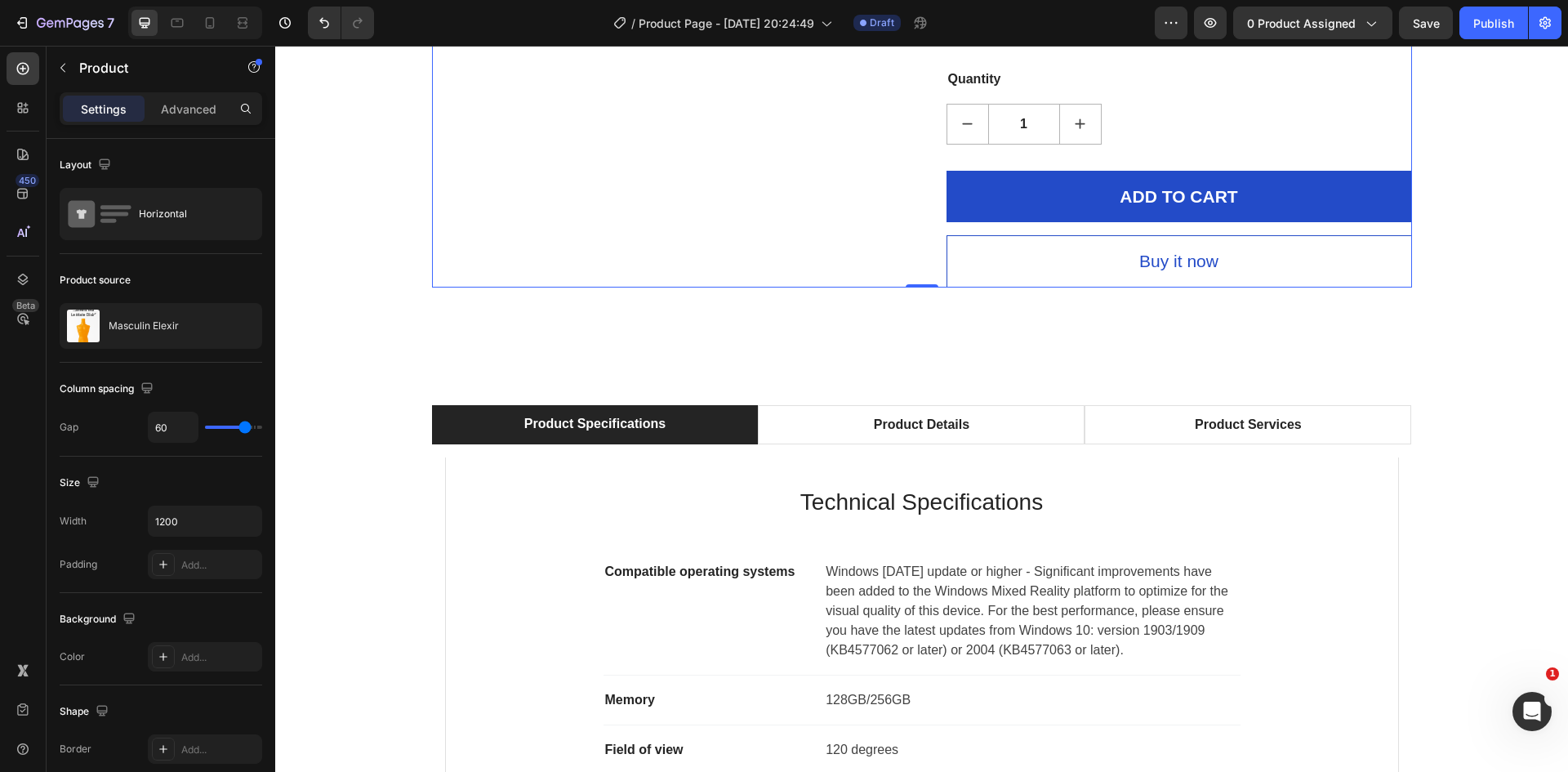
scroll to position [1062, 0]
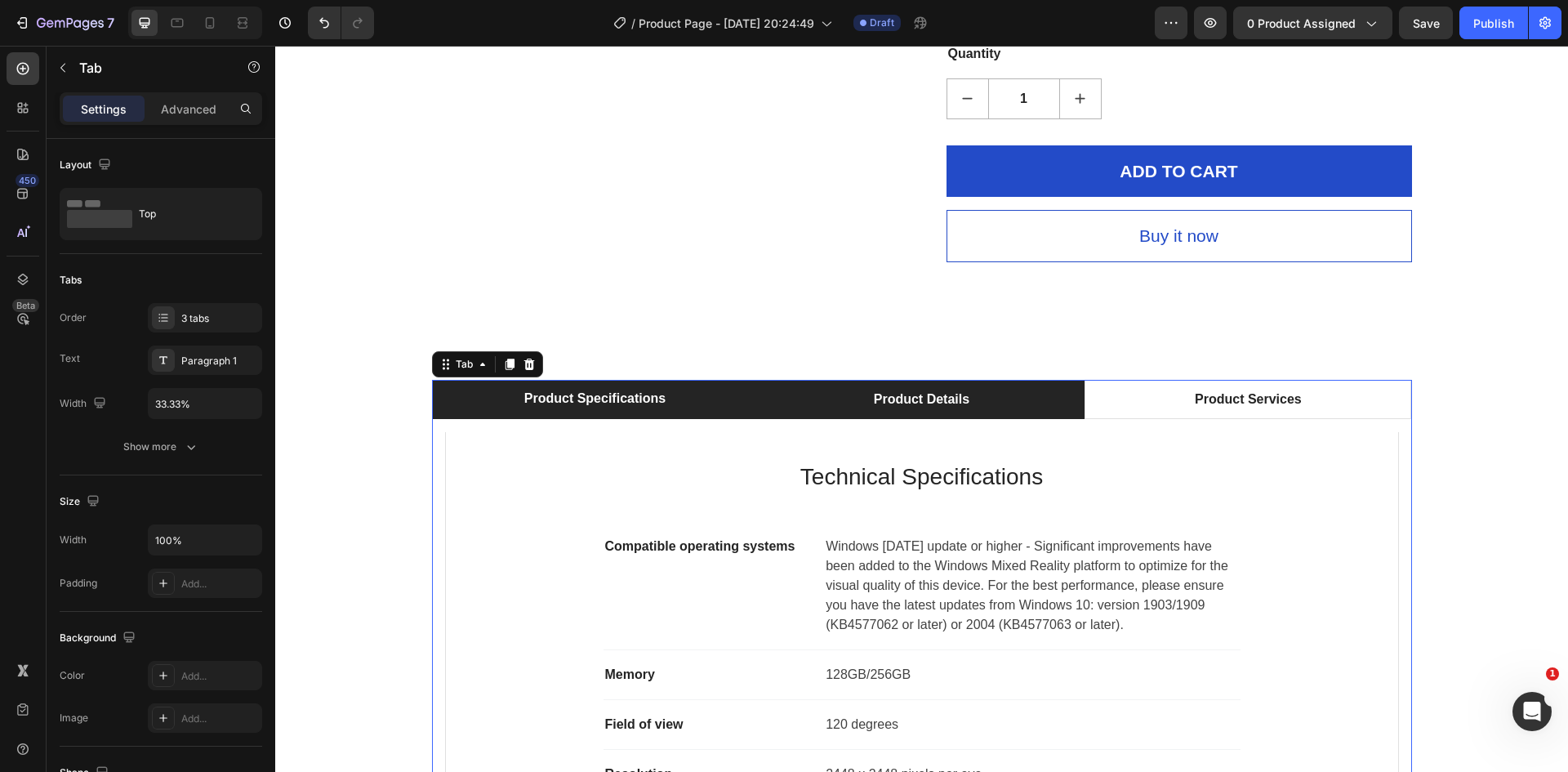
click at [969, 383] on li "Product Details" at bounding box center [921, 399] width 327 height 39
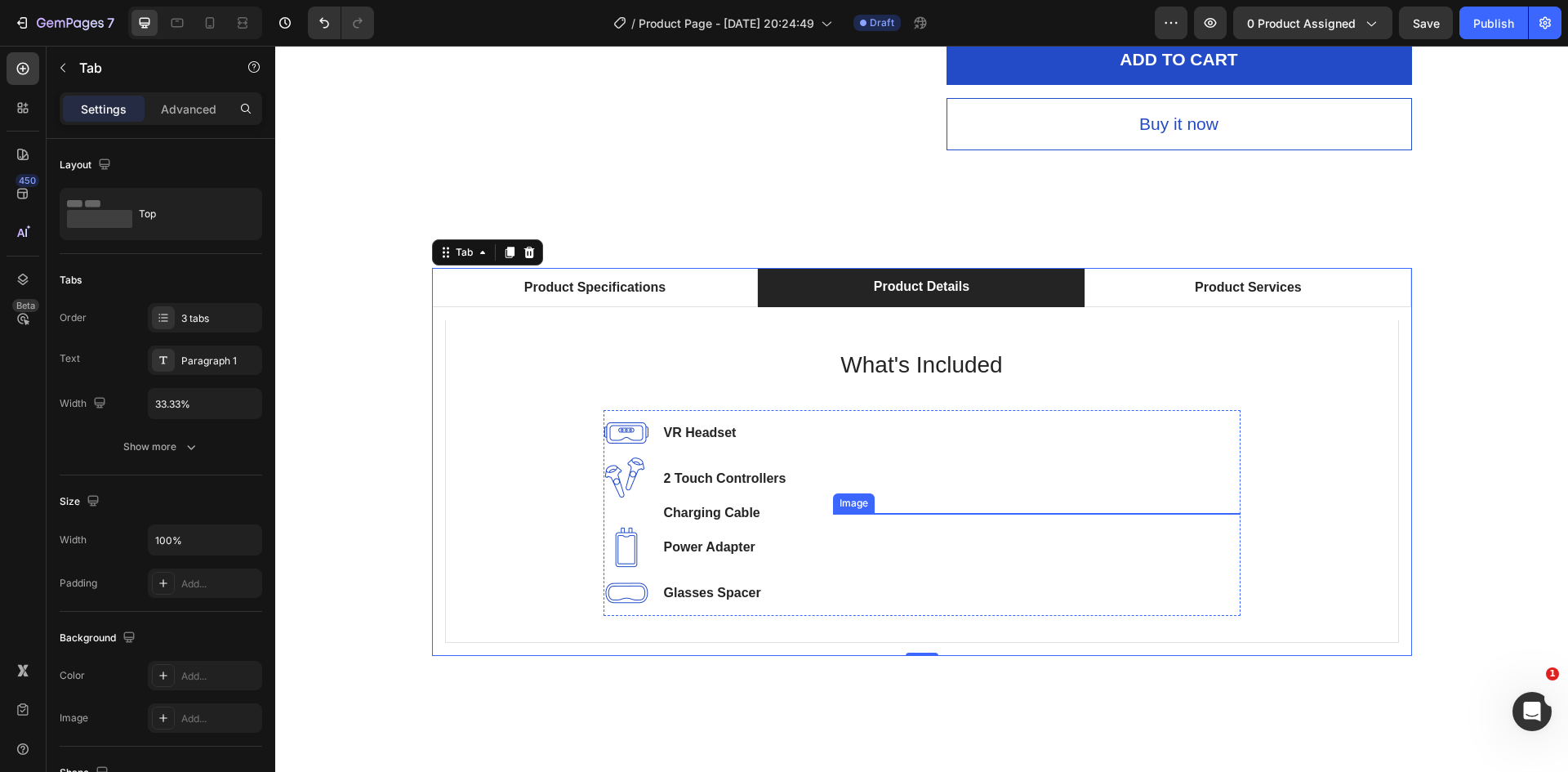
scroll to position [1225, 0]
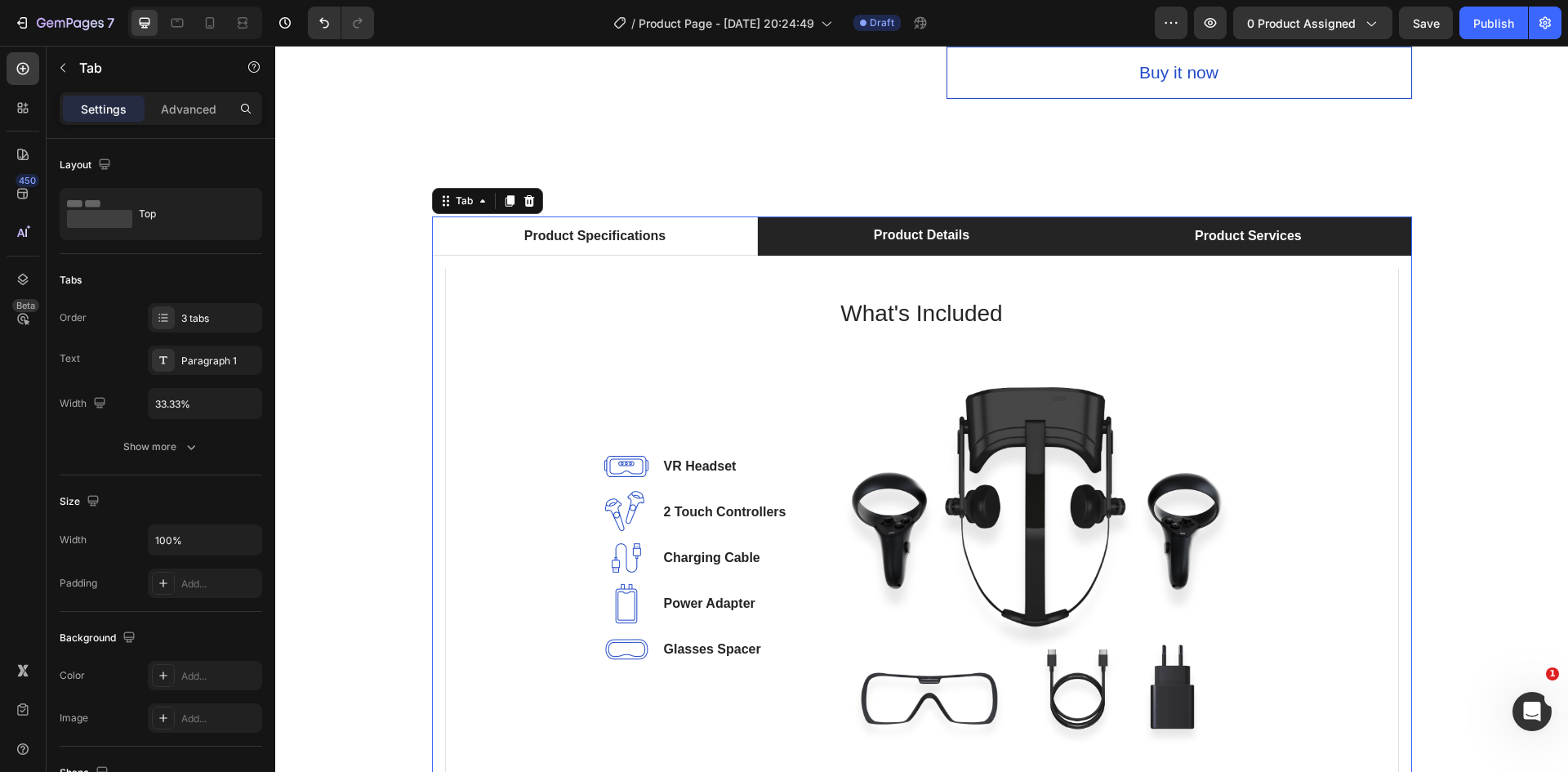
click at [1164, 217] on li "Product Services" at bounding box center [1248, 236] width 327 height 39
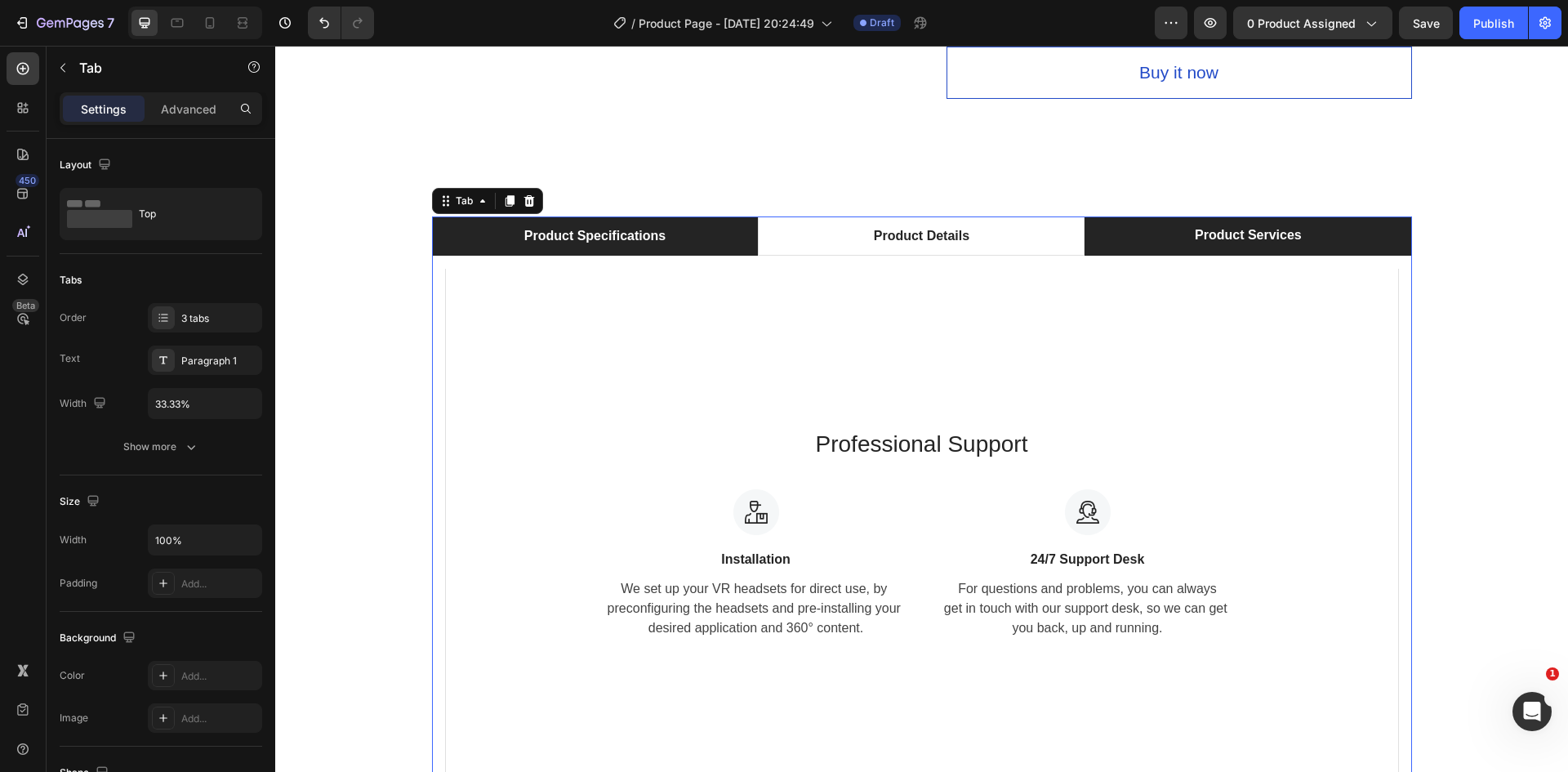
click at [695, 219] on li "Product Specifications" at bounding box center [595, 236] width 327 height 39
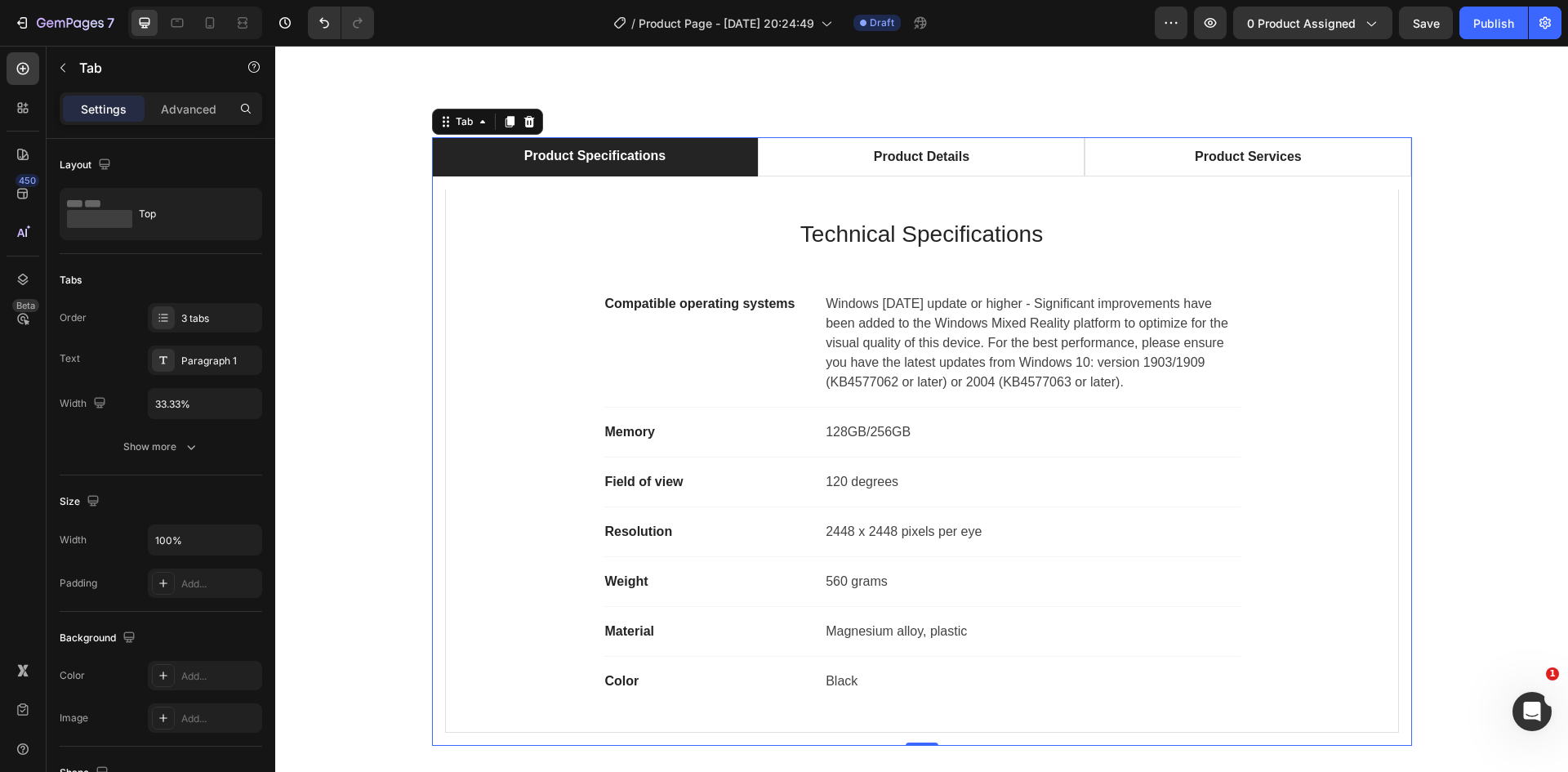
scroll to position [1307, 0]
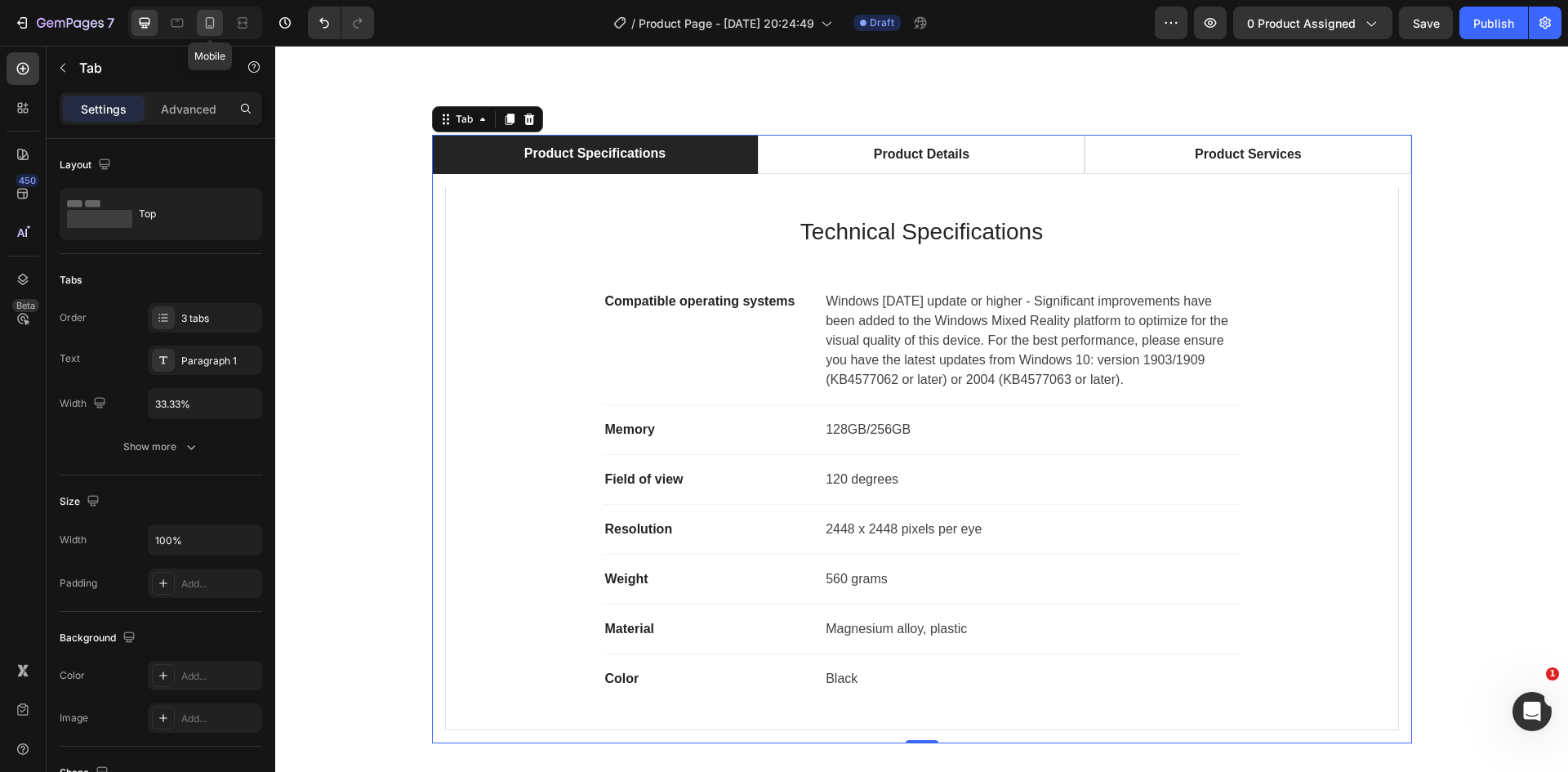
click at [214, 21] on icon at bounding box center [210, 23] width 9 height 12
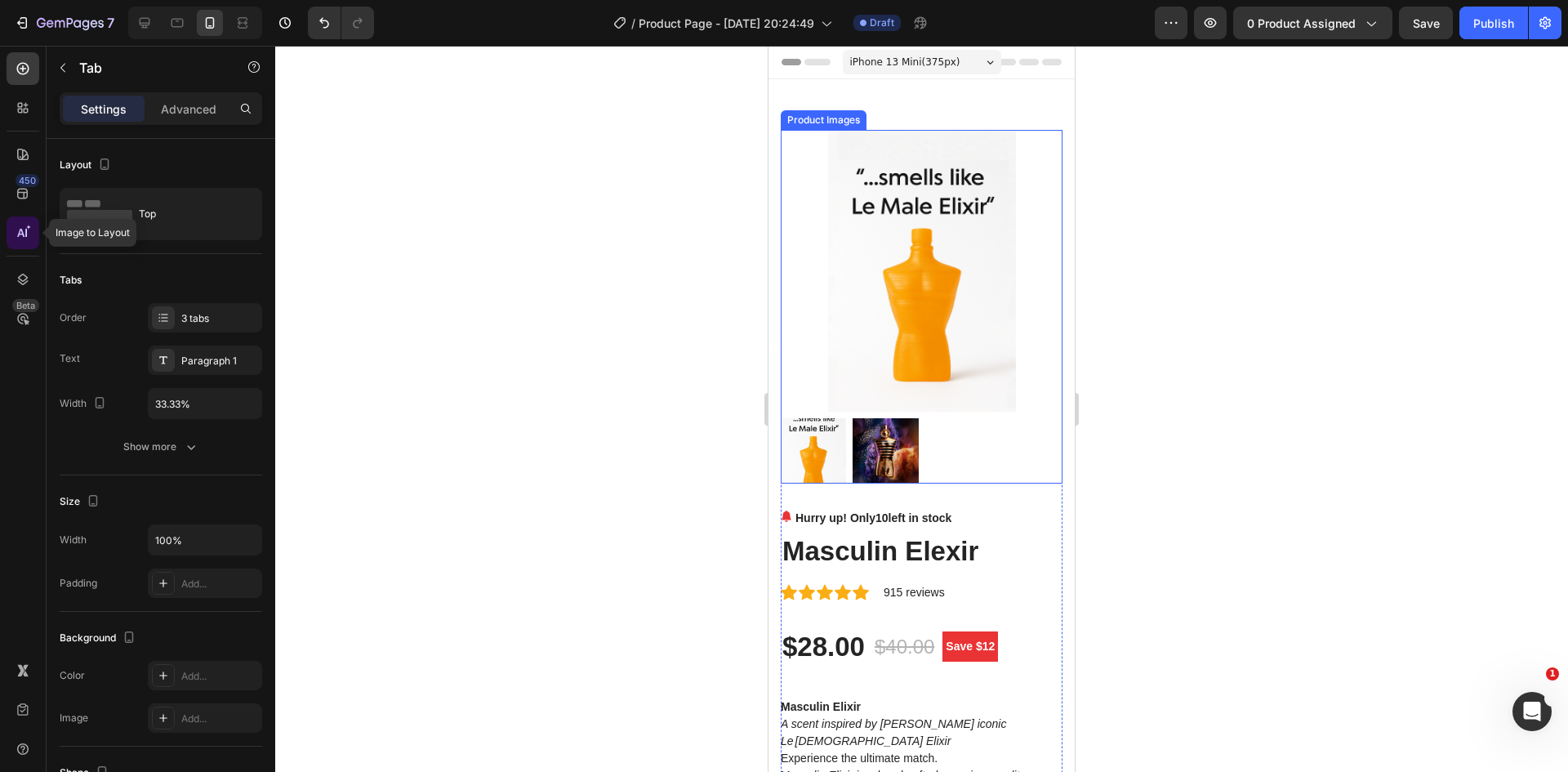
click at [35, 234] on div at bounding box center [23, 233] width 33 height 33
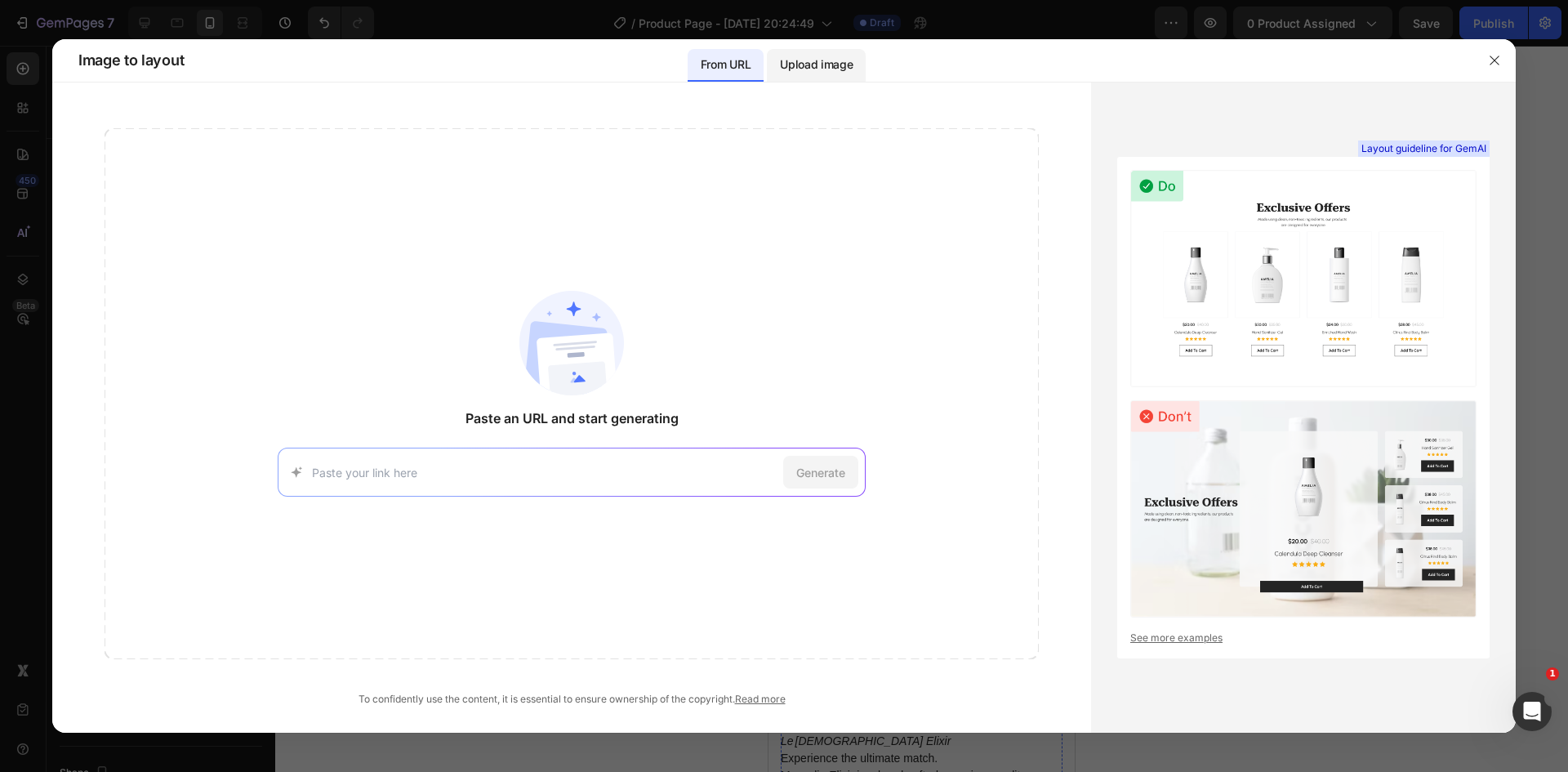
click at [809, 76] on div "Upload image" at bounding box center [815, 66] width 99 height 33
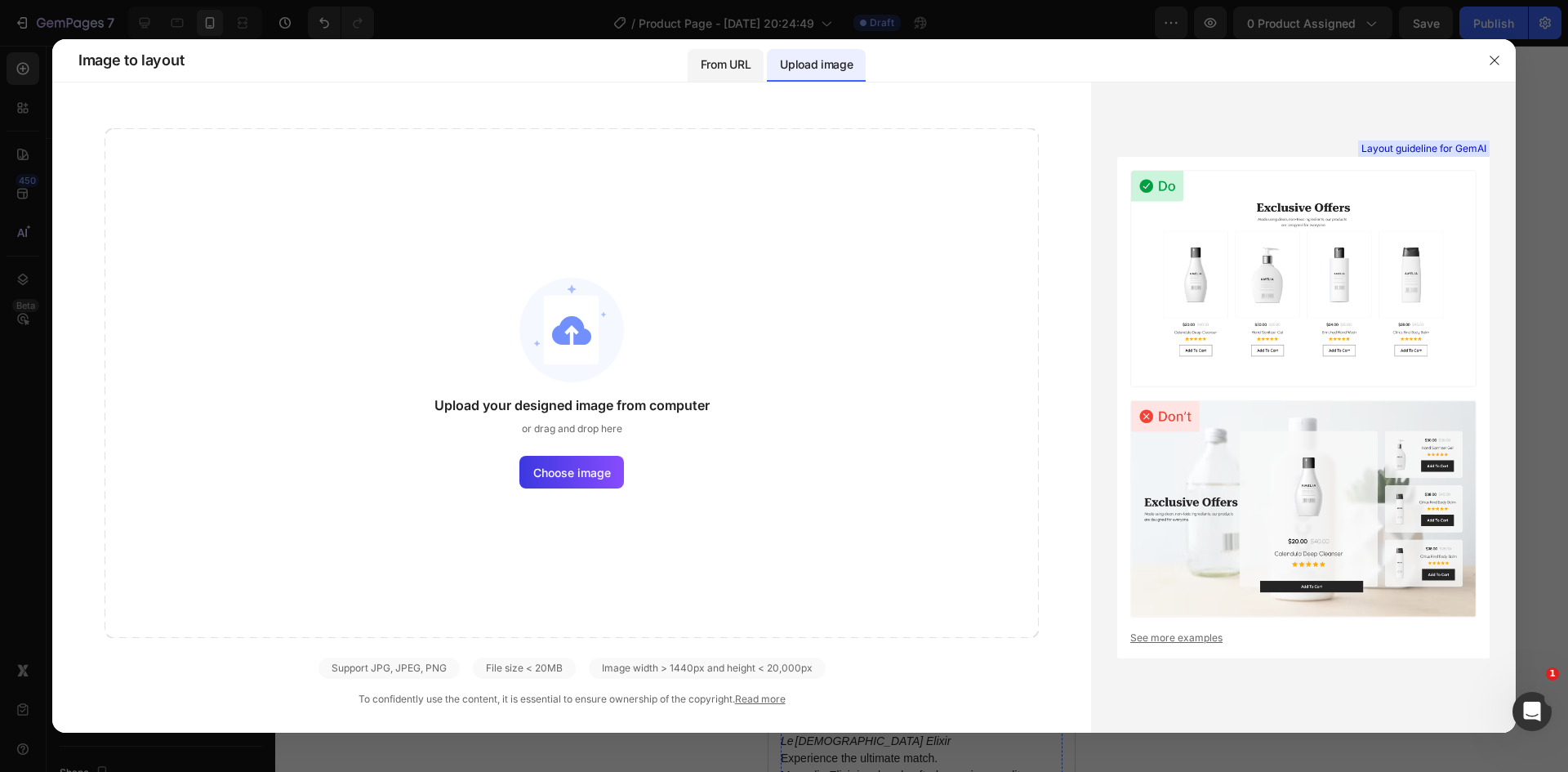
click at [727, 61] on p "From URL" at bounding box center [725, 65] width 50 height 20
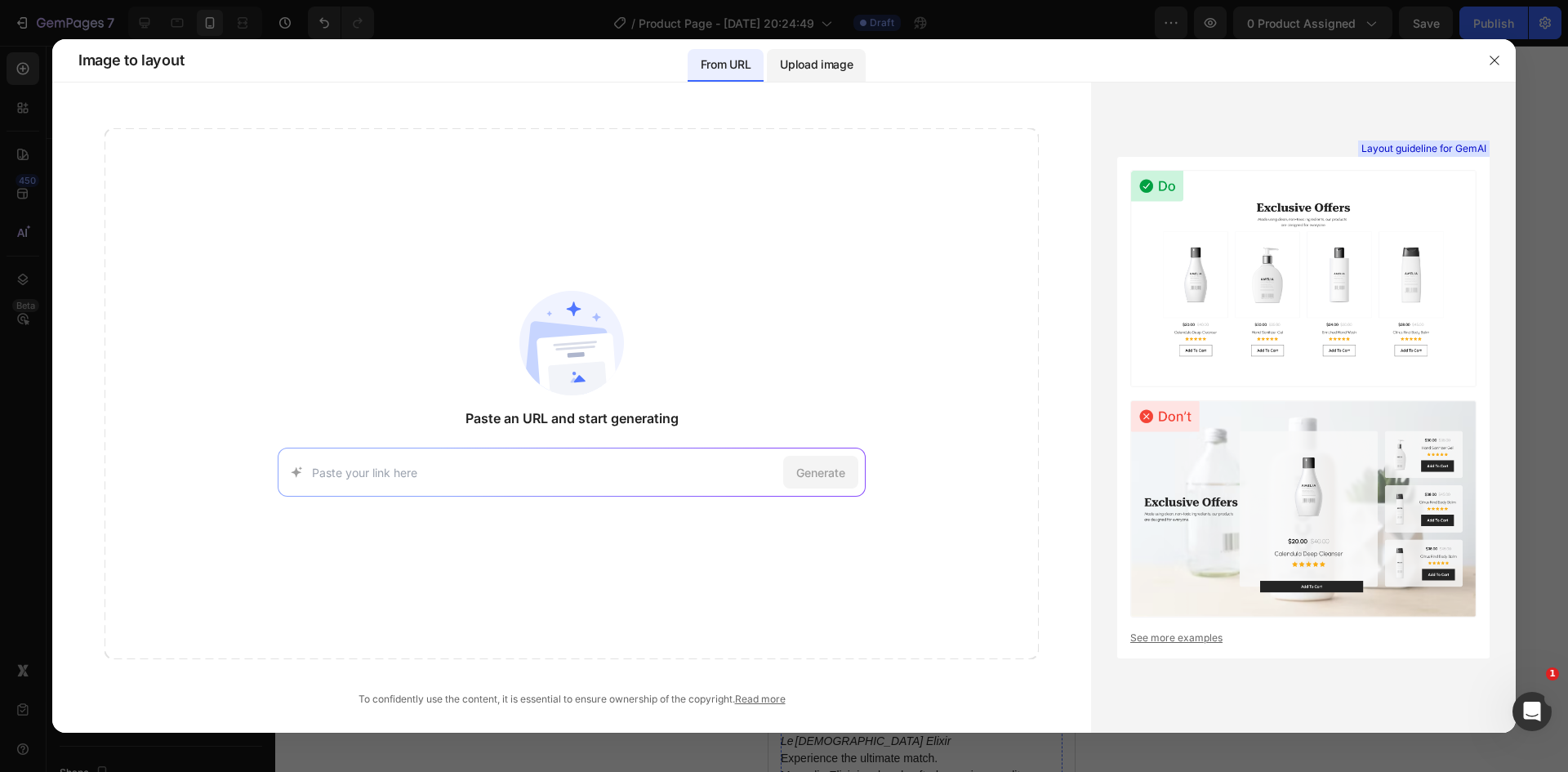
click at [825, 70] on p "Upload image" at bounding box center [816, 65] width 73 height 20
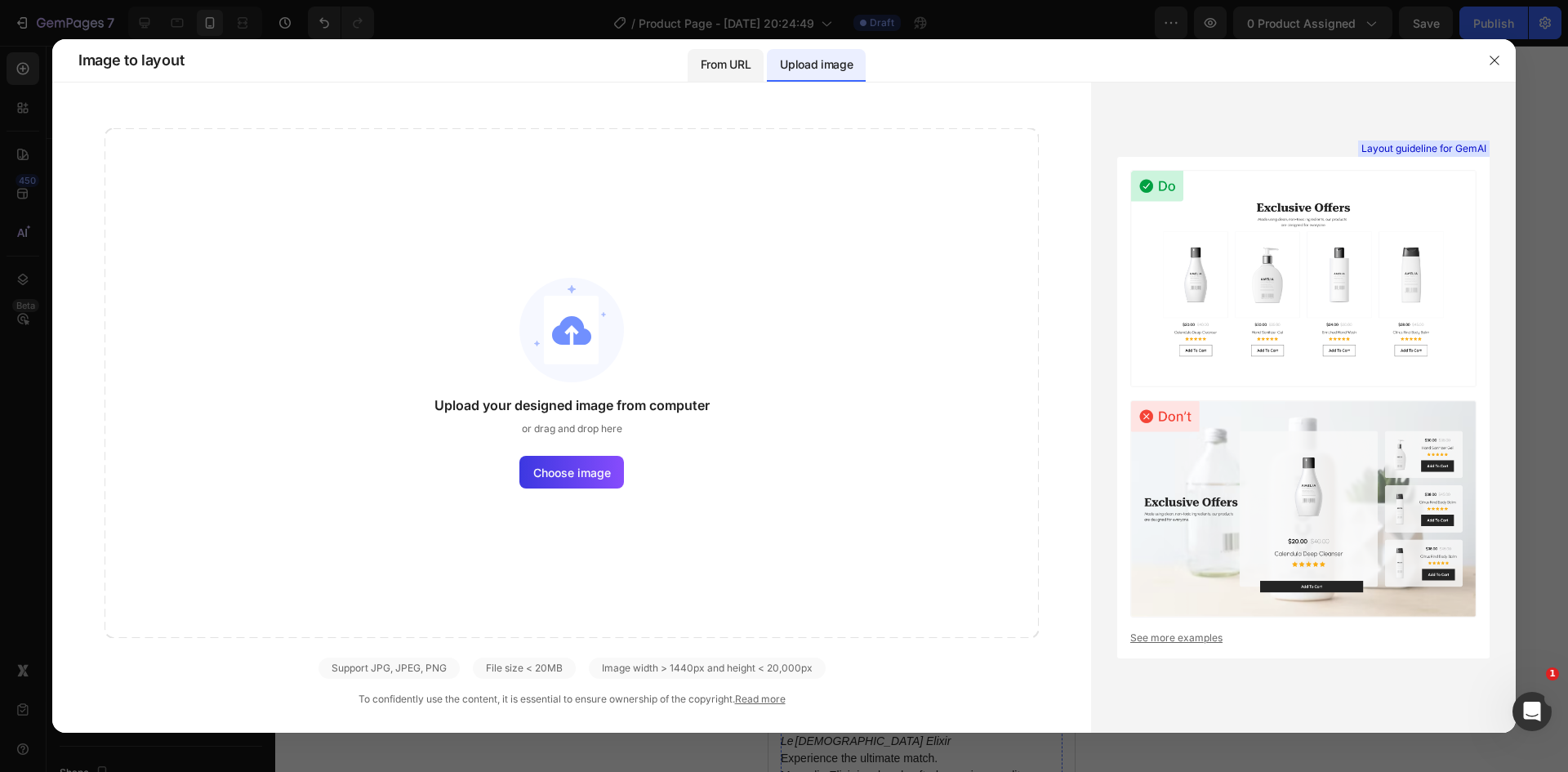
click at [697, 59] on div "From URL" at bounding box center [724, 66] width 76 height 33
click at [782, 59] on p "Upload image" at bounding box center [816, 65] width 73 height 20
click at [789, 58] on p "Upload image" at bounding box center [816, 65] width 73 height 20
click at [751, 61] on p "From URL" at bounding box center [725, 65] width 50 height 20
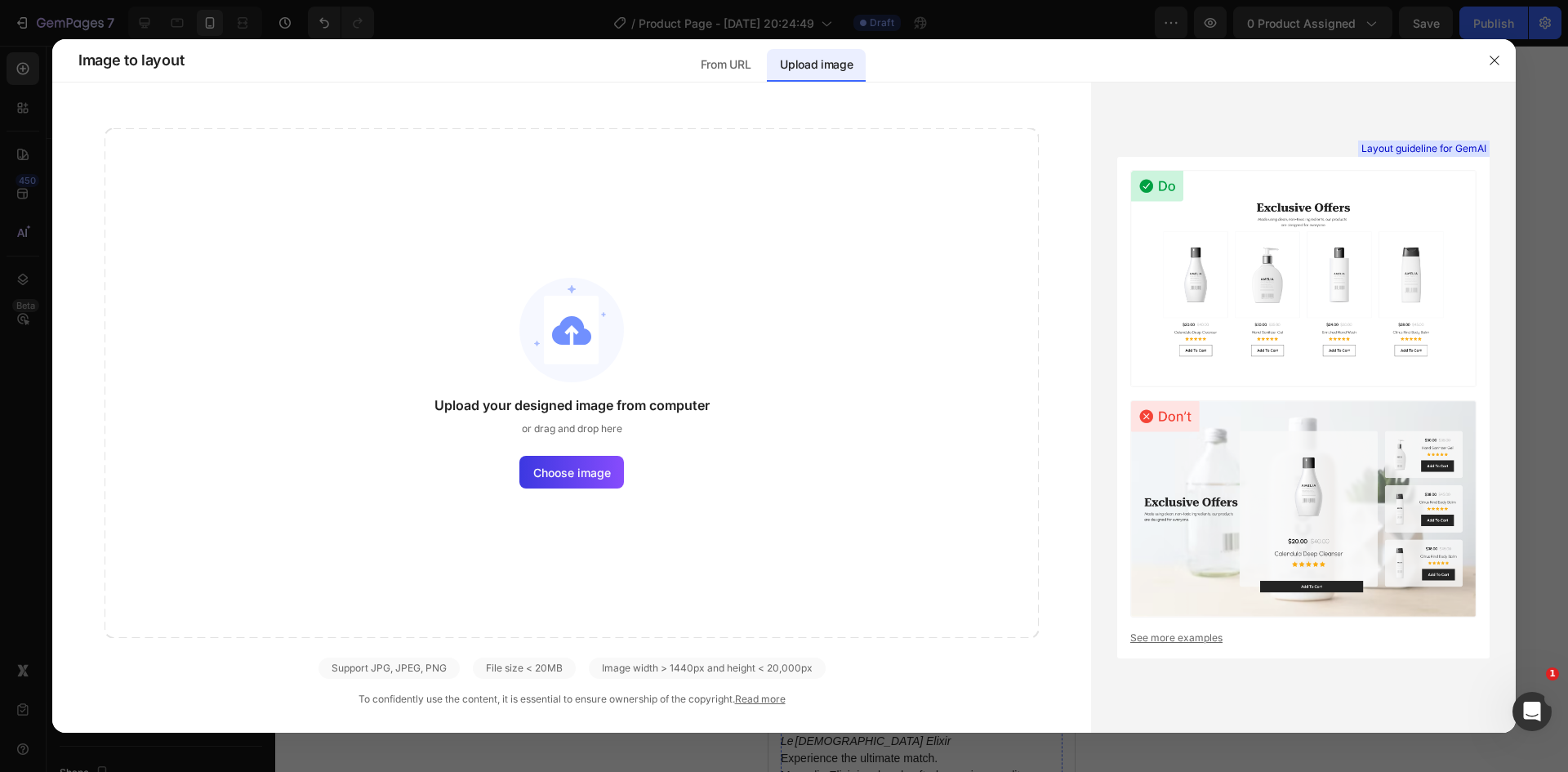
click at [801, 64] on p "Upload image" at bounding box center [816, 65] width 73 height 20
drag, startPoint x: 728, startPoint y: 66, endPoint x: 759, endPoint y: 67, distance: 31.0
click at [733, 66] on p "From URL" at bounding box center [725, 65] width 50 height 20
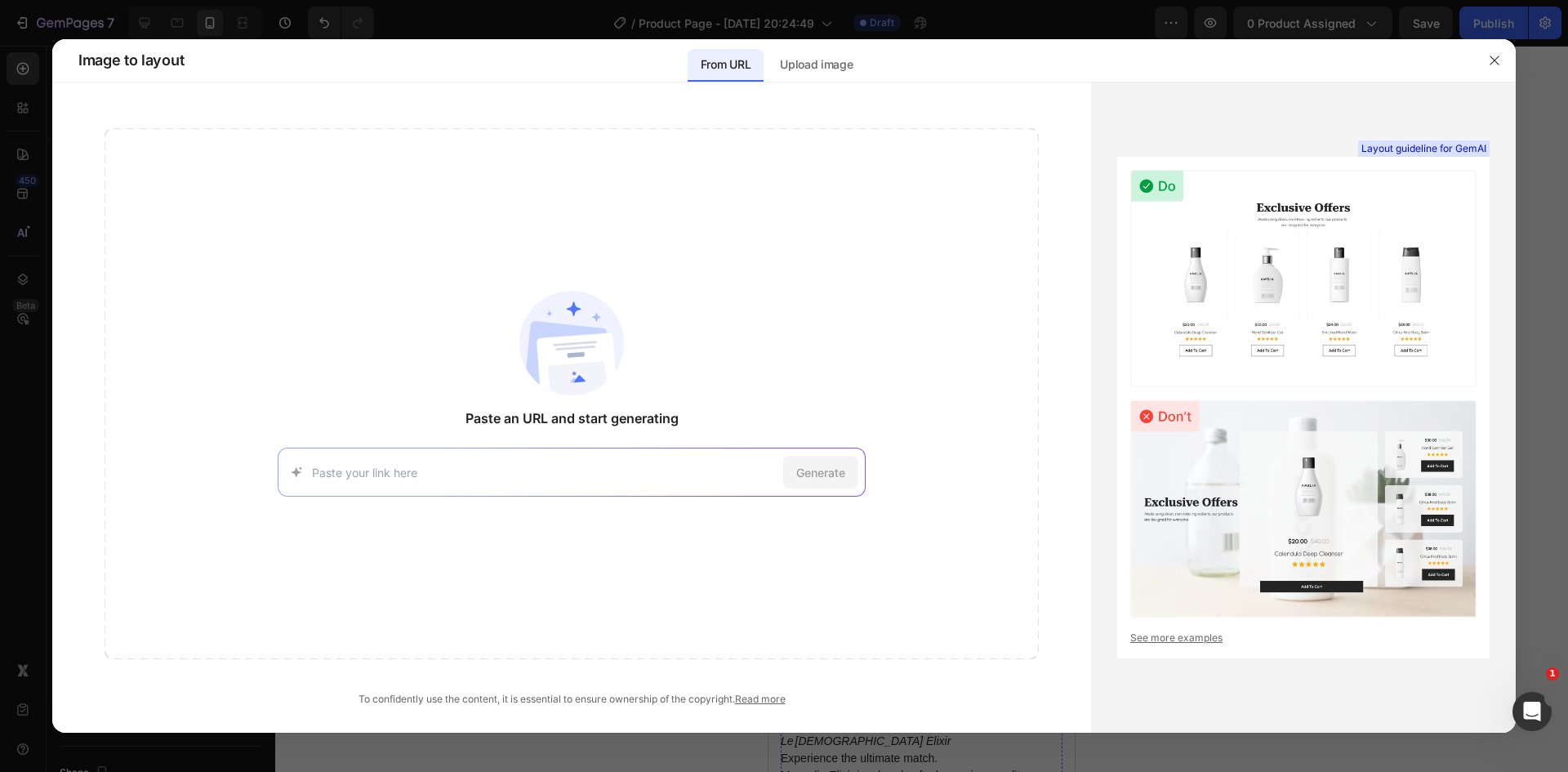
drag, startPoint x: 795, startPoint y: 67, endPoint x: 709, endPoint y: 66, distance: 86.0
click at [778, 67] on div "Upload image" at bounding box center [815, 66] width 99 height 33
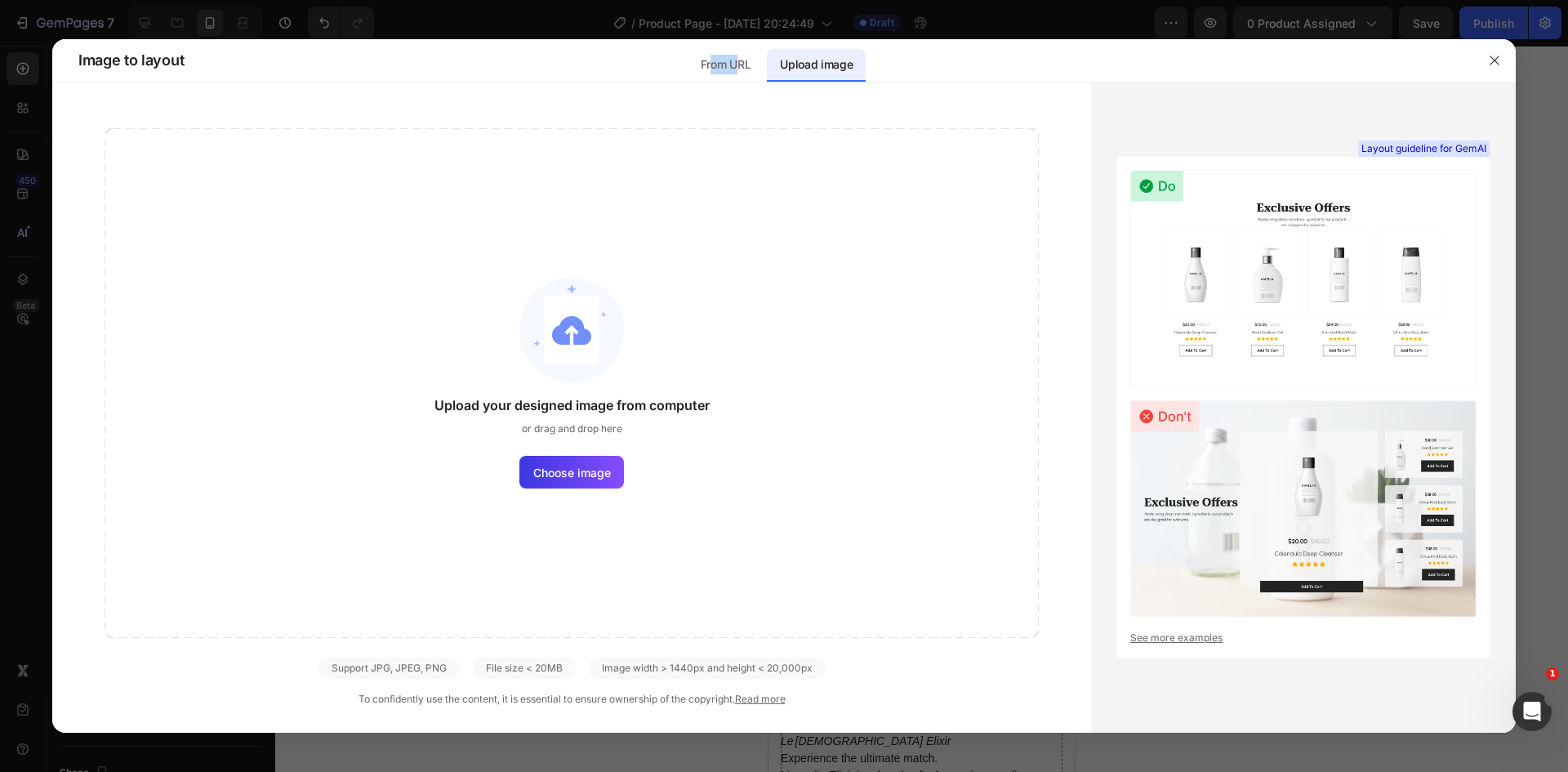
drag, startPoint x: 711, startPoint y: 66, endPoint x: 777, endPoint y: 65, distance: 66.0
click at [744, 65] on p "From URL" at bounding box center [725, 65] width 50 height 20
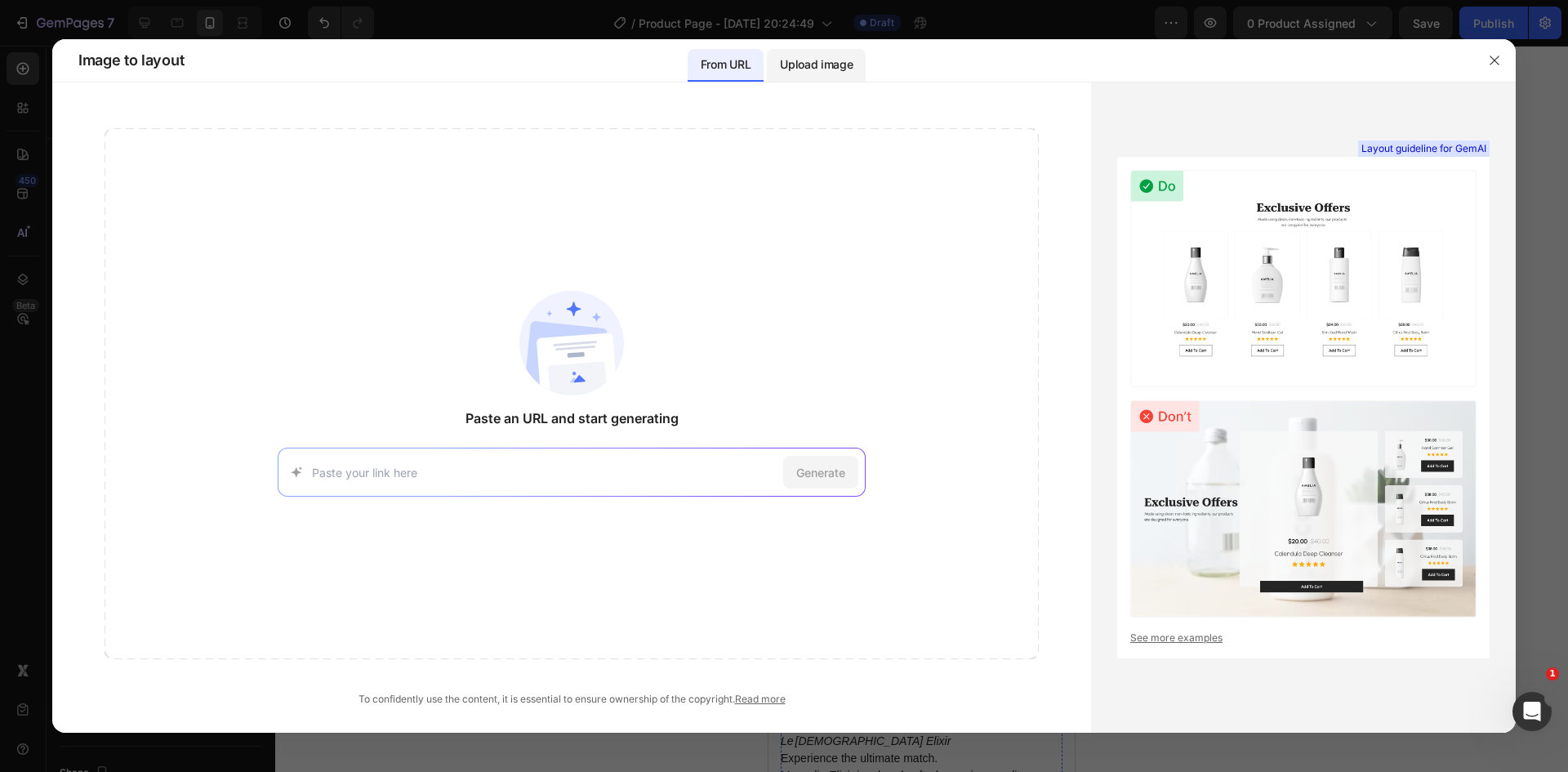
drag, startPoint x: 784, startPoint y: 64, endPoint x: 920, endPoint y: 51, distance: 136.6
click at [786, 64] on p "Upload image" at bounding box center [816, 65] width 73 height 20
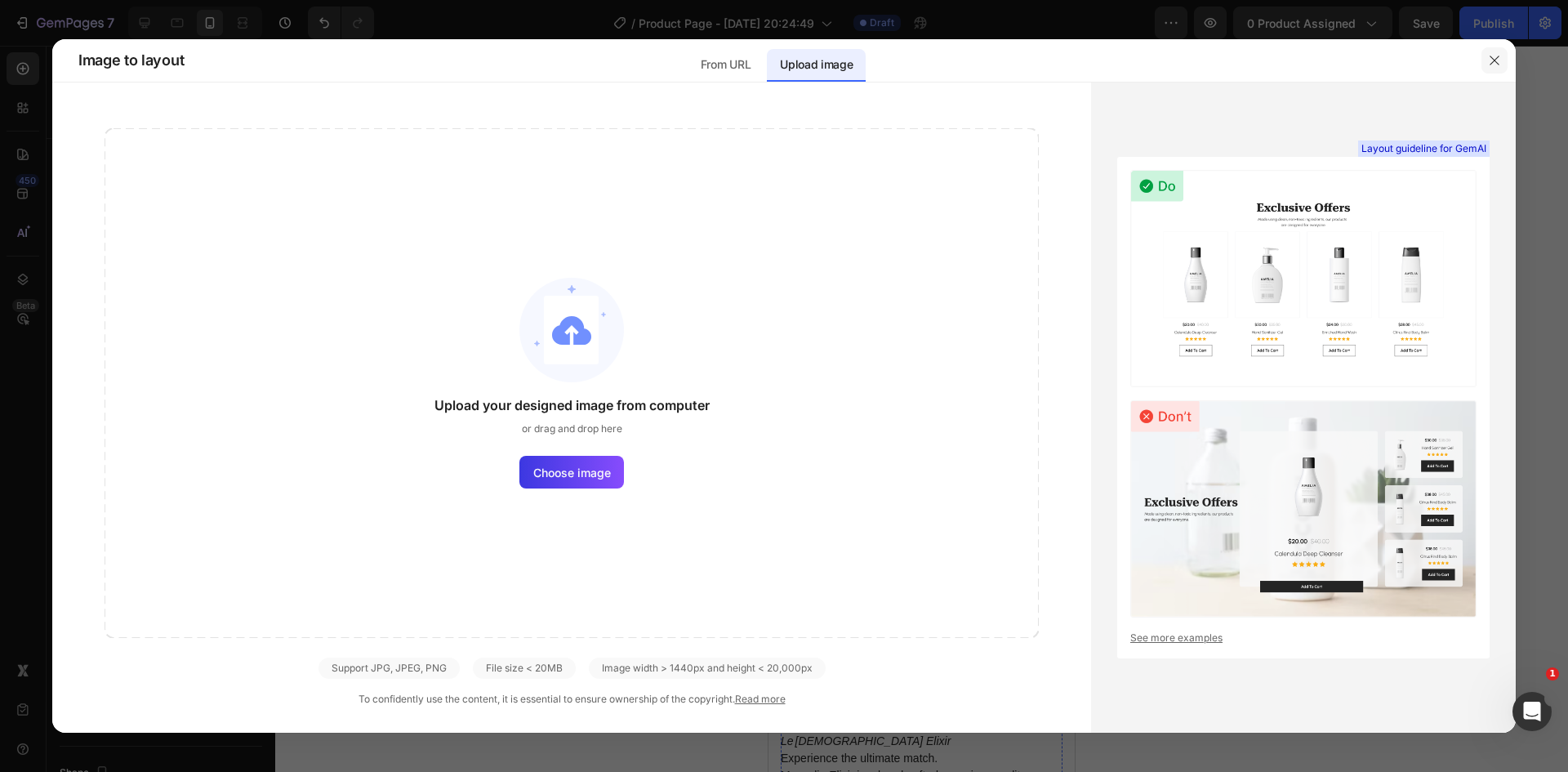
click at [1498, 57] on icon "button" at bounding box center [1494, 60] width 13 height 13
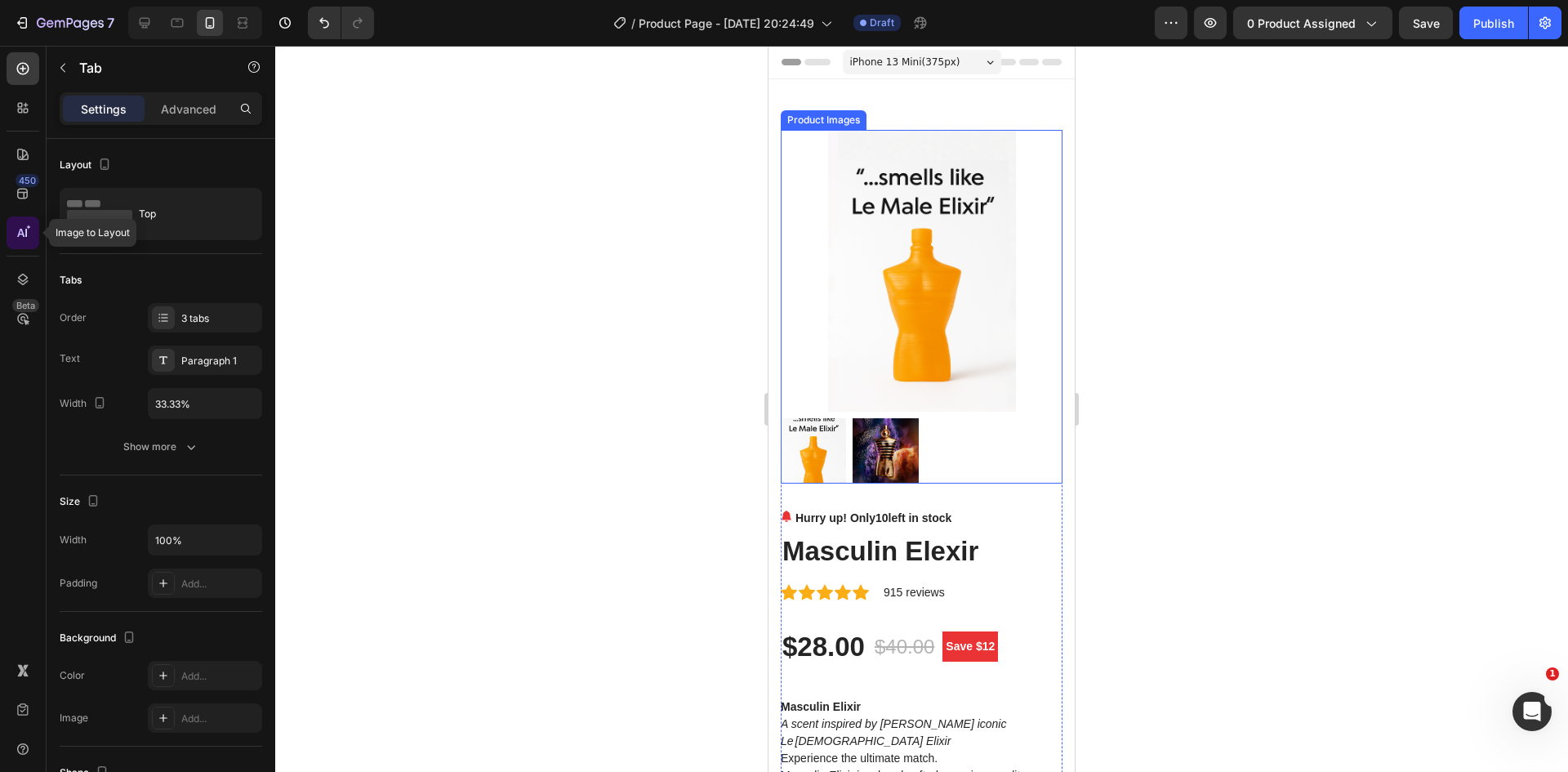
click at [15, 228] on icon at bounding box center [23, 233] width 16 height 16
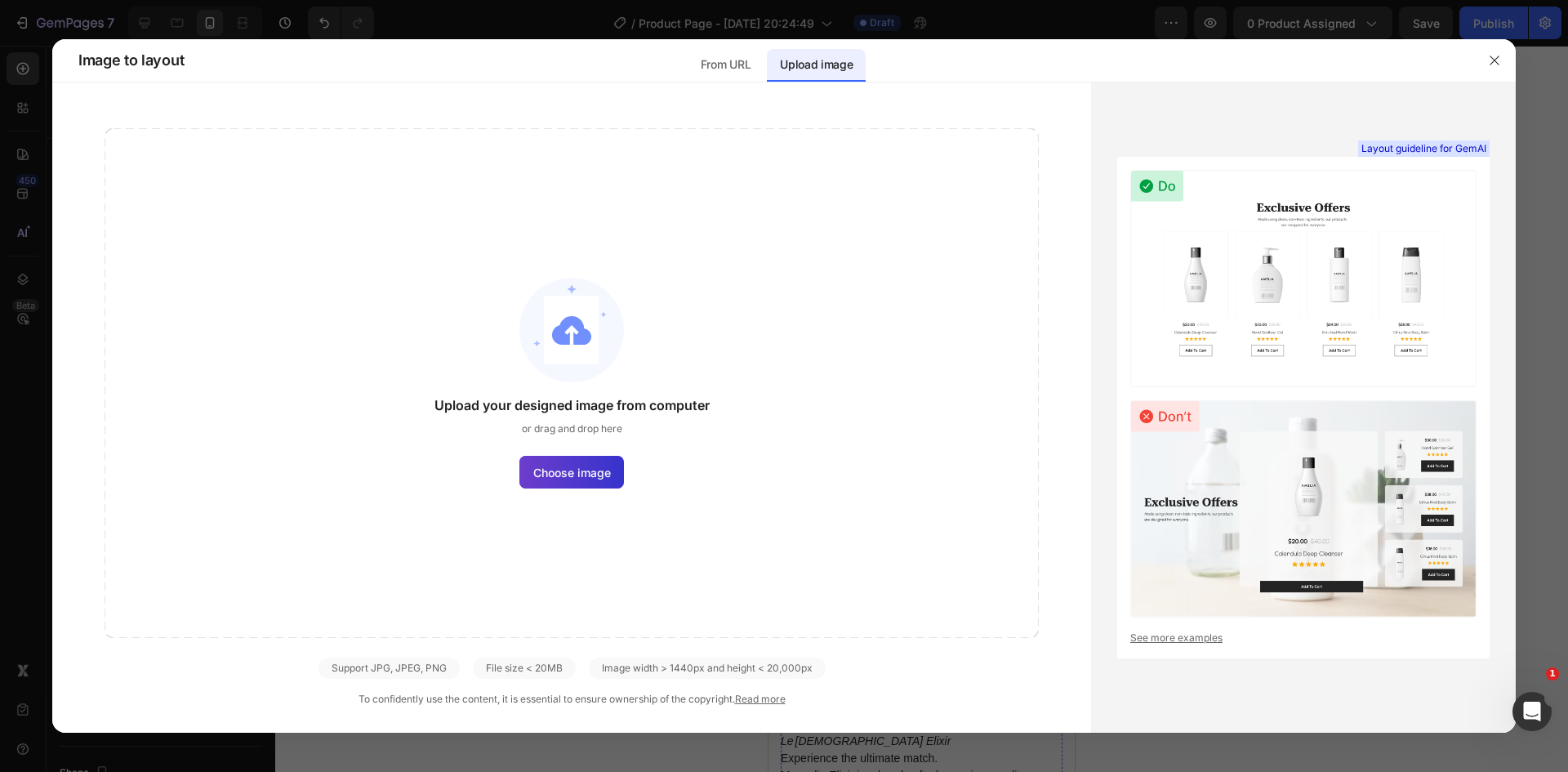
click at [573, 480] on span "Choose image" at bounding box center [572, 472] width 77 height 17
click at [0, 0] on input "Choose image" at bounding box center [0, 0] width 0 height 0
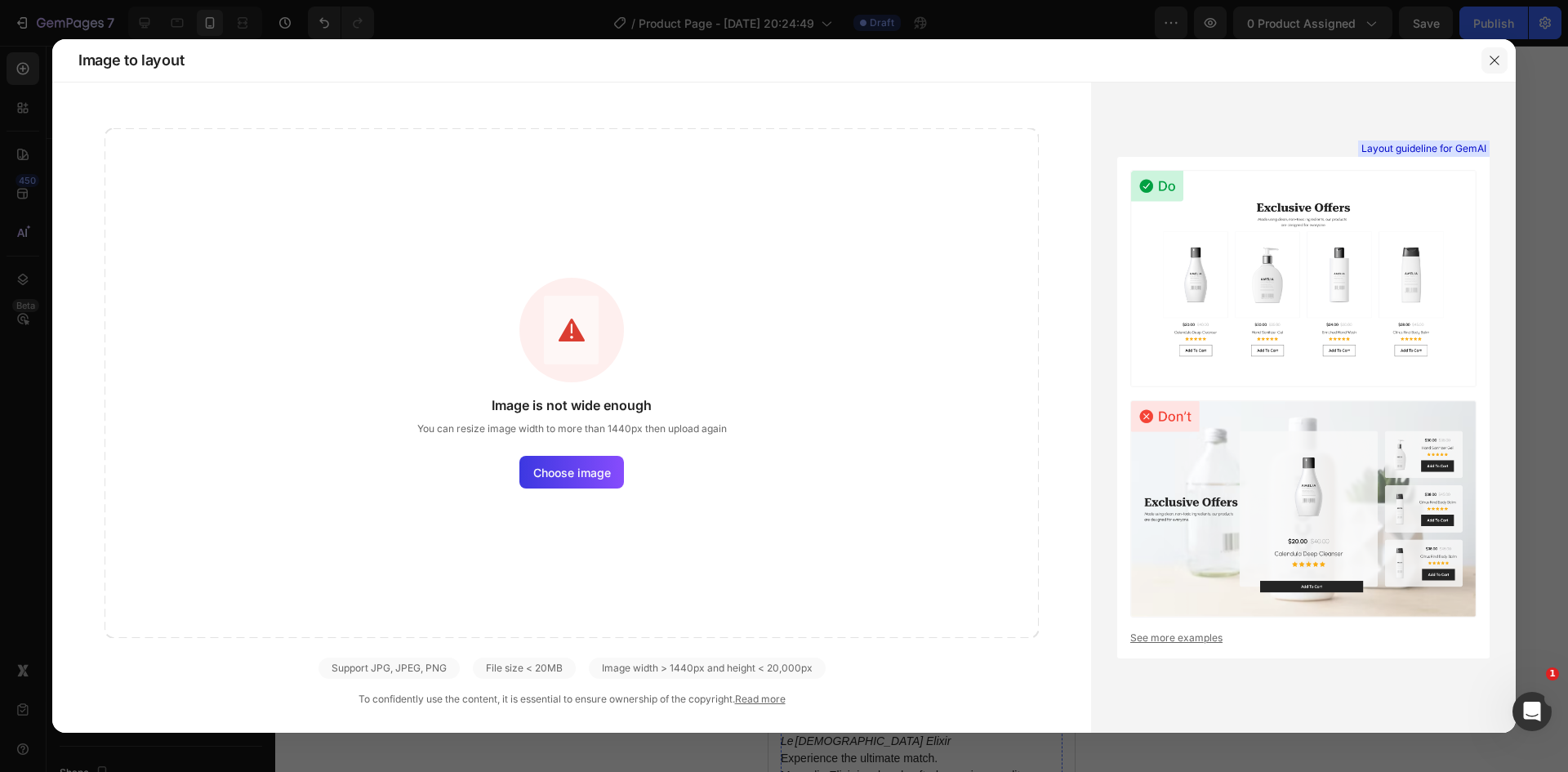
click at [1501, 59] on button "button" at bounding box center [1494, 60] width 26 height 26
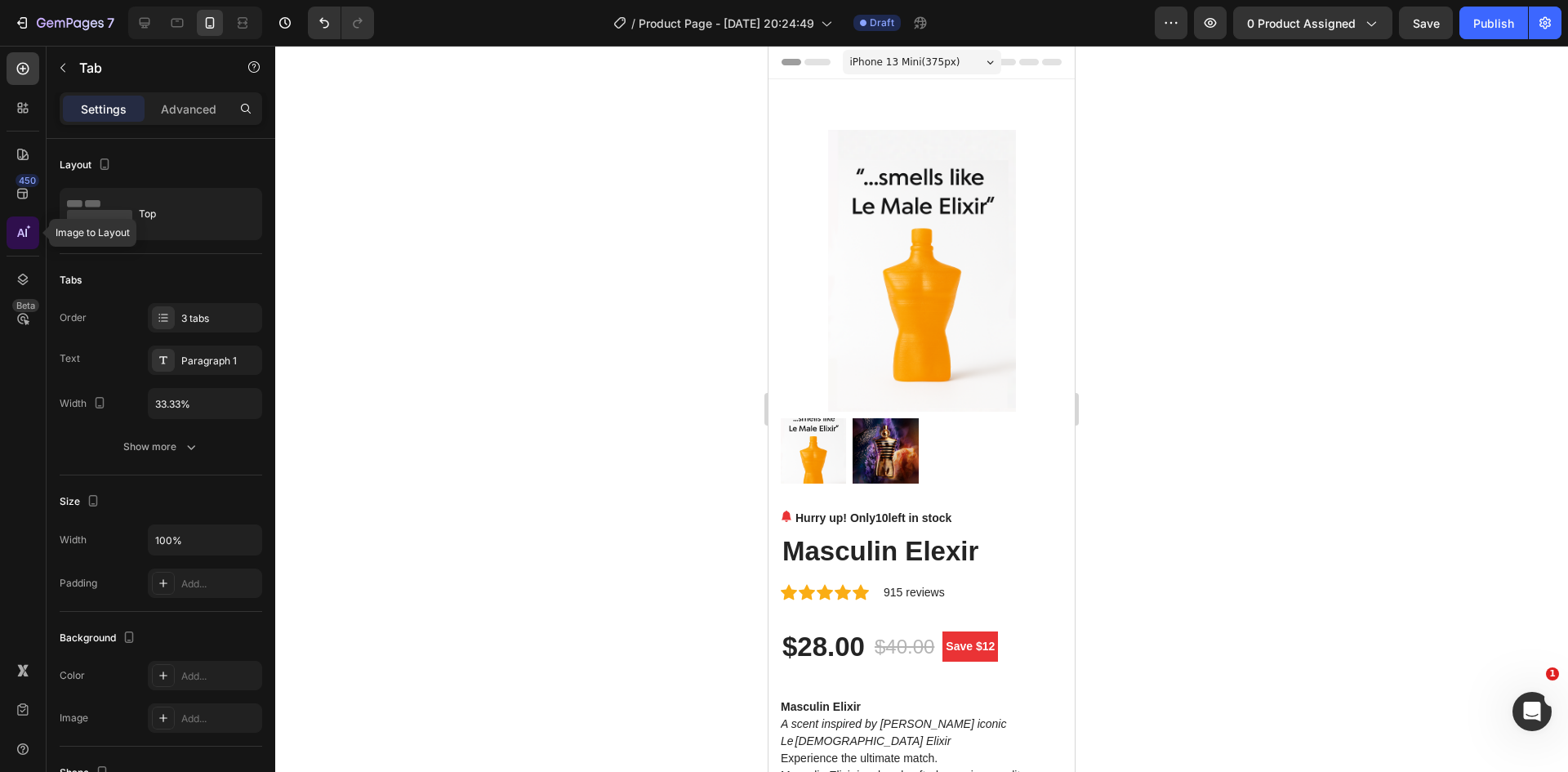
click at [15, 239] on icon at bounding box center [23, 233] width 16 height 16
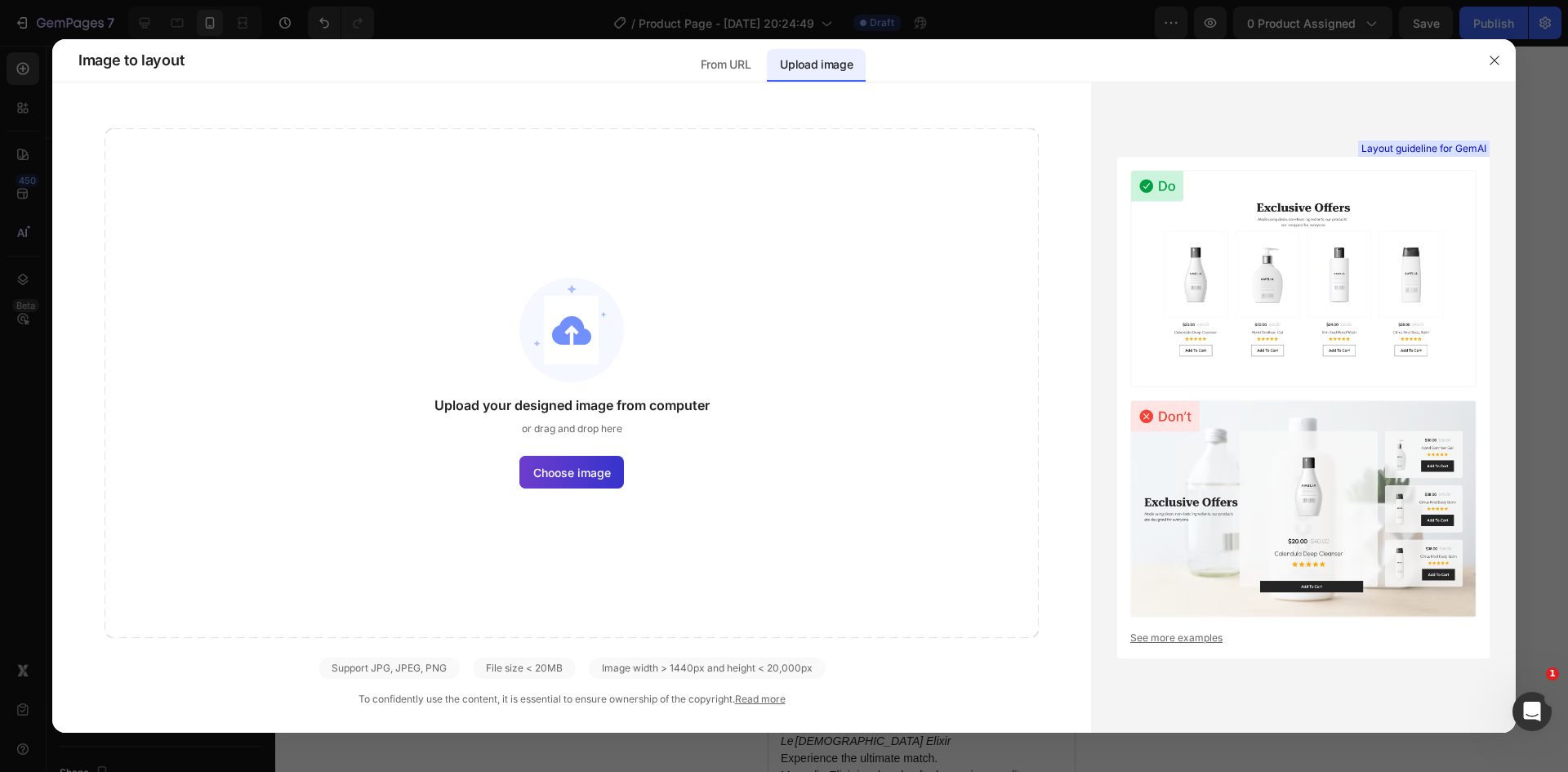
click at [600, 472] on span "Choose image" at bounding box center [572, 472] width 77 height 17
click at [0, 0] on input "Choose image" at bounding box center [0, 0] width 0 height 0
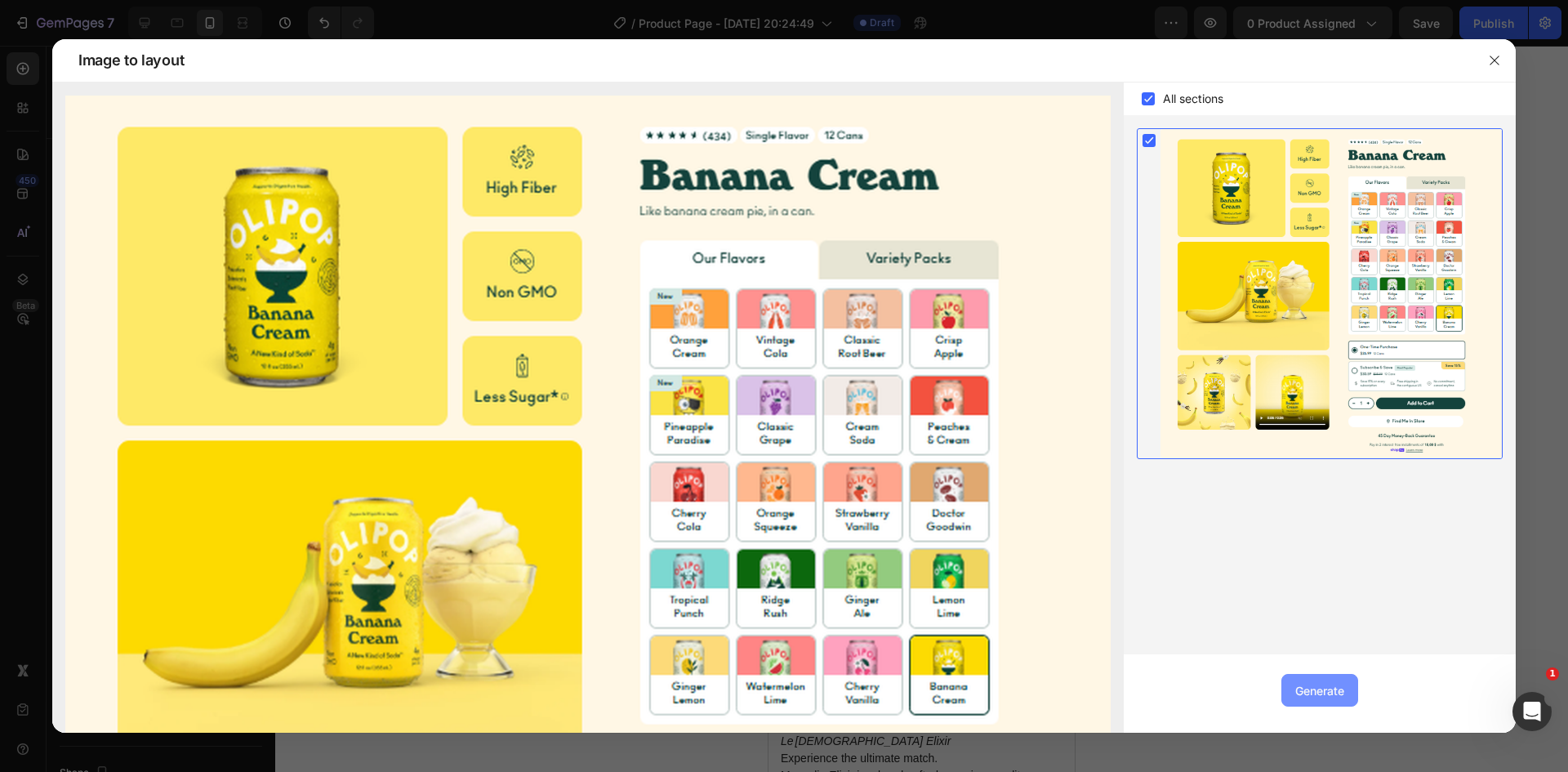
click at [1319, 687] on div "Generate" at bounding box center [1320, 690] width 49 height 17
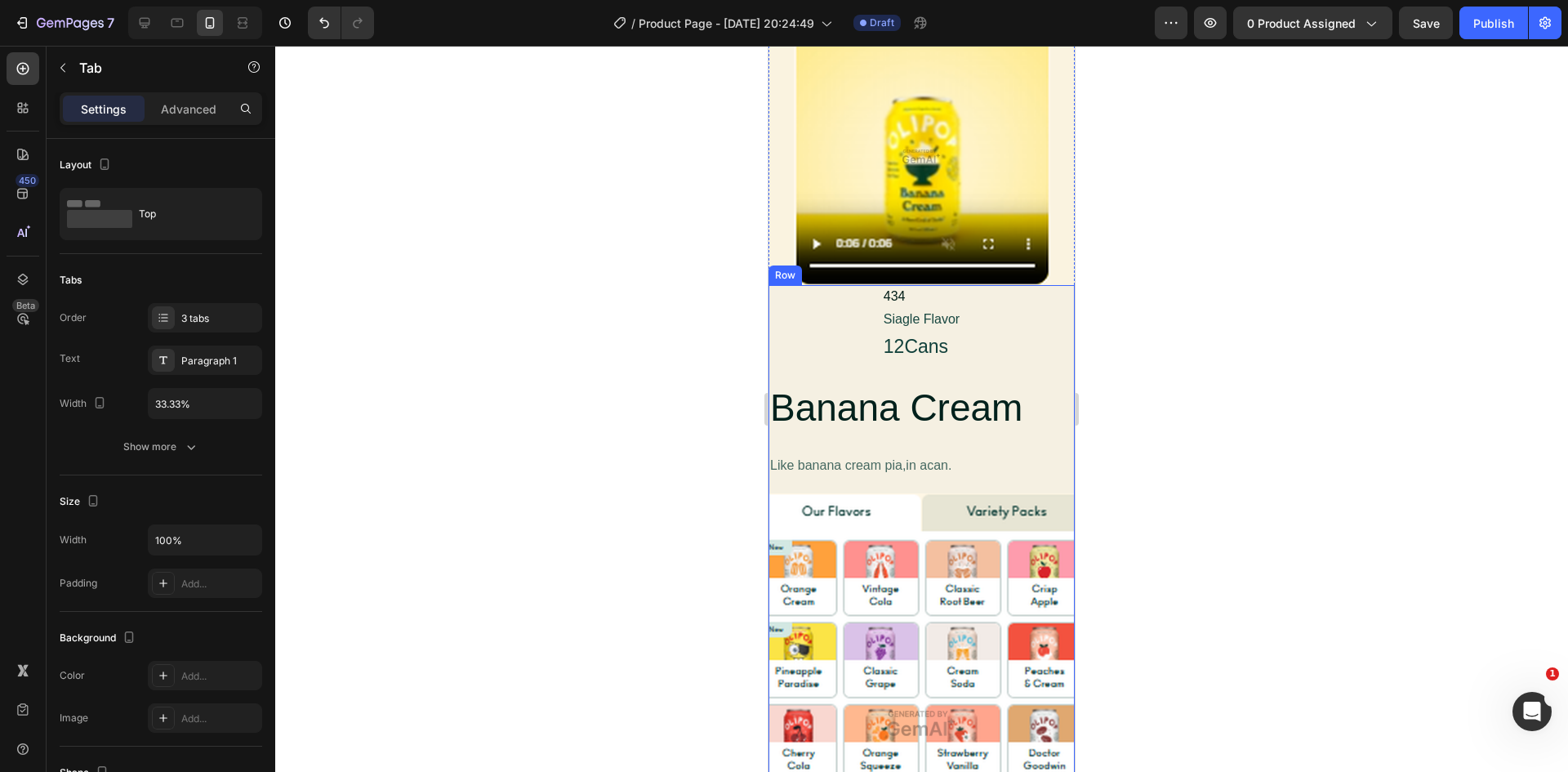
scroll to position [11680, 0]
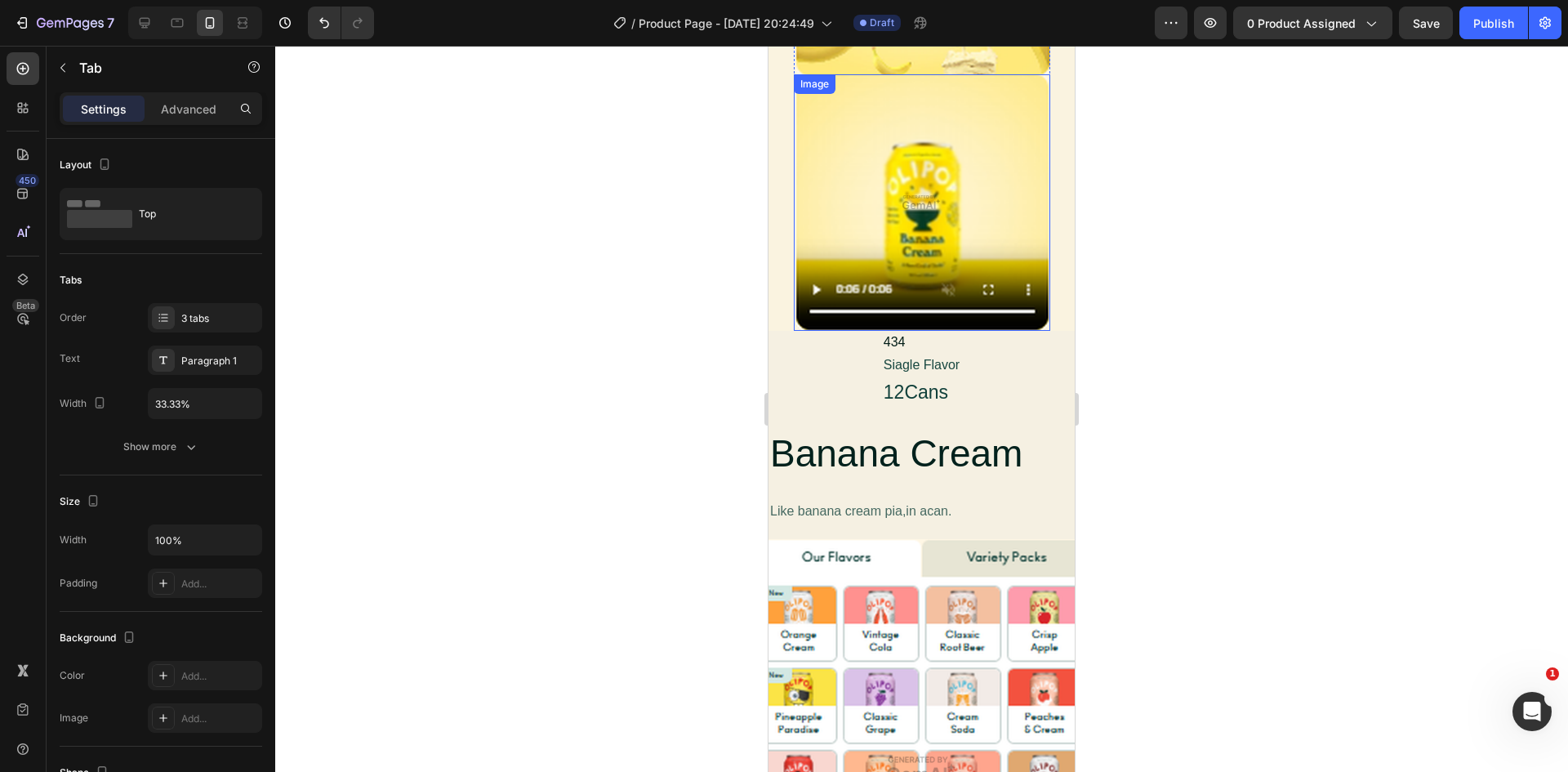
click at [817, 267] on img at bounding box center [922, 203] width 257 height 257
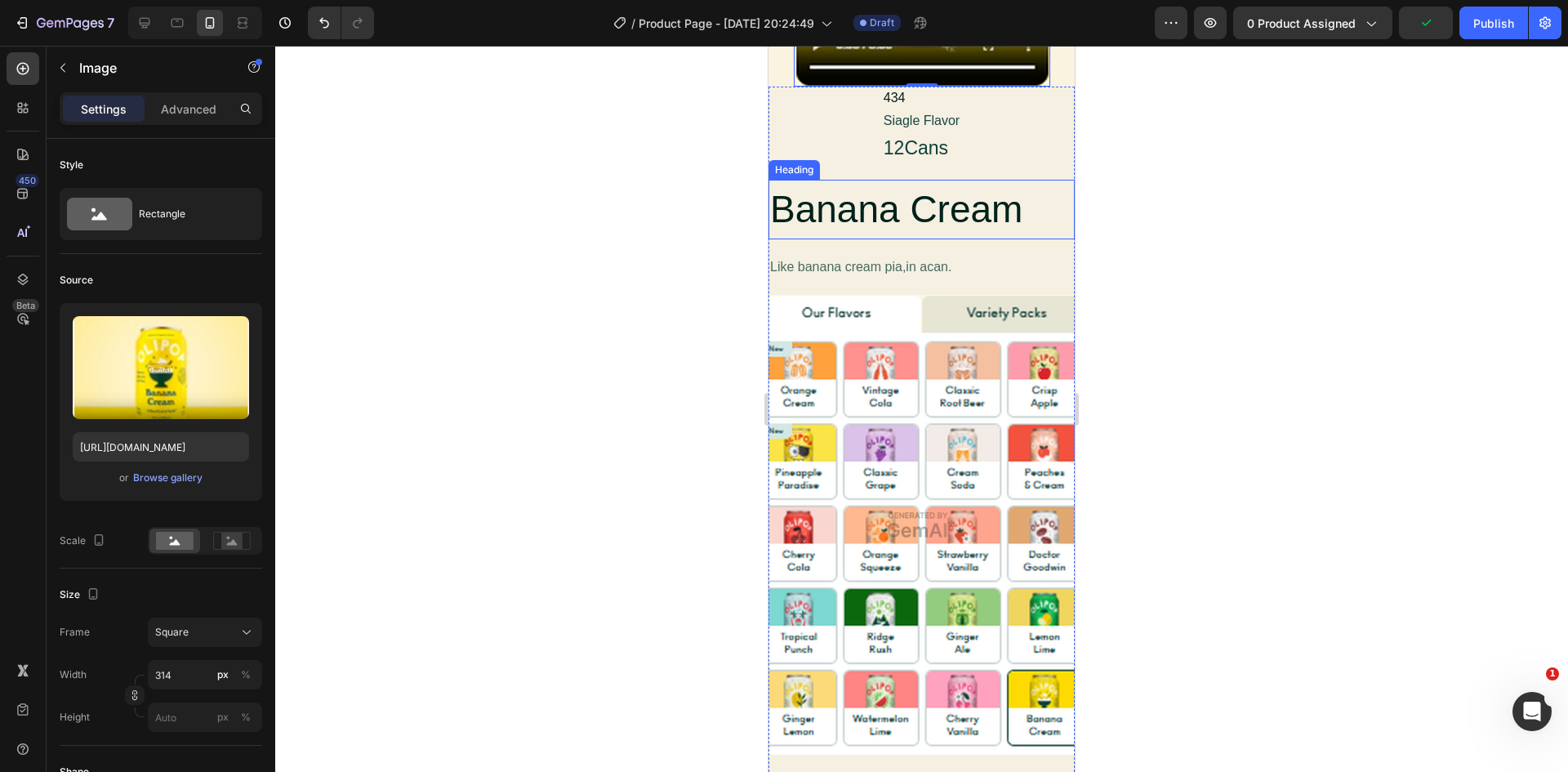
scroll to position [11925, 0]
click at [981, 188] on h2 "Banana Cream" at bounding box center [921, 208] width 306 height 59
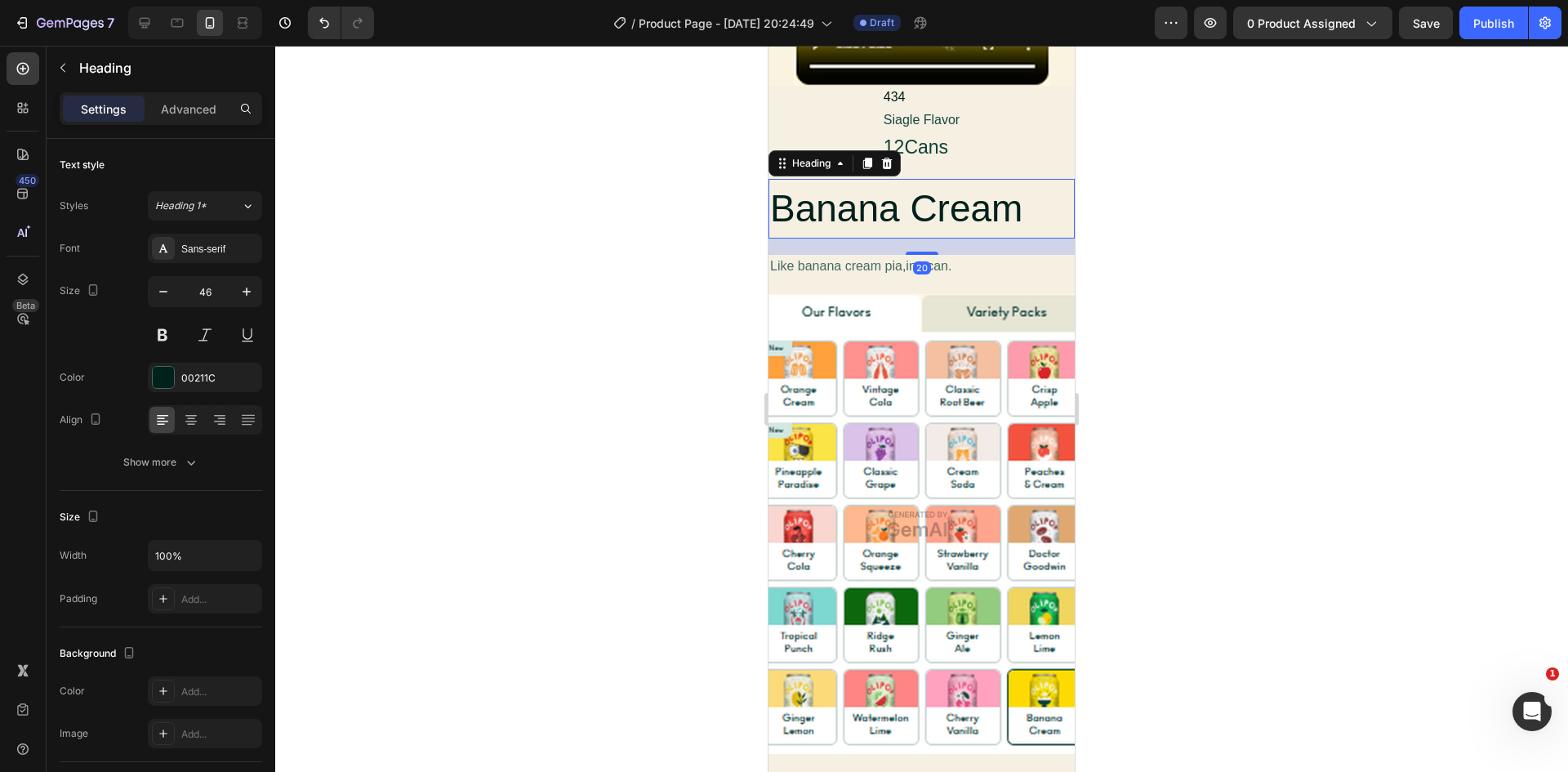
click at [1204, 247] on div at bounding box center [921, 409] width 1292 height 726
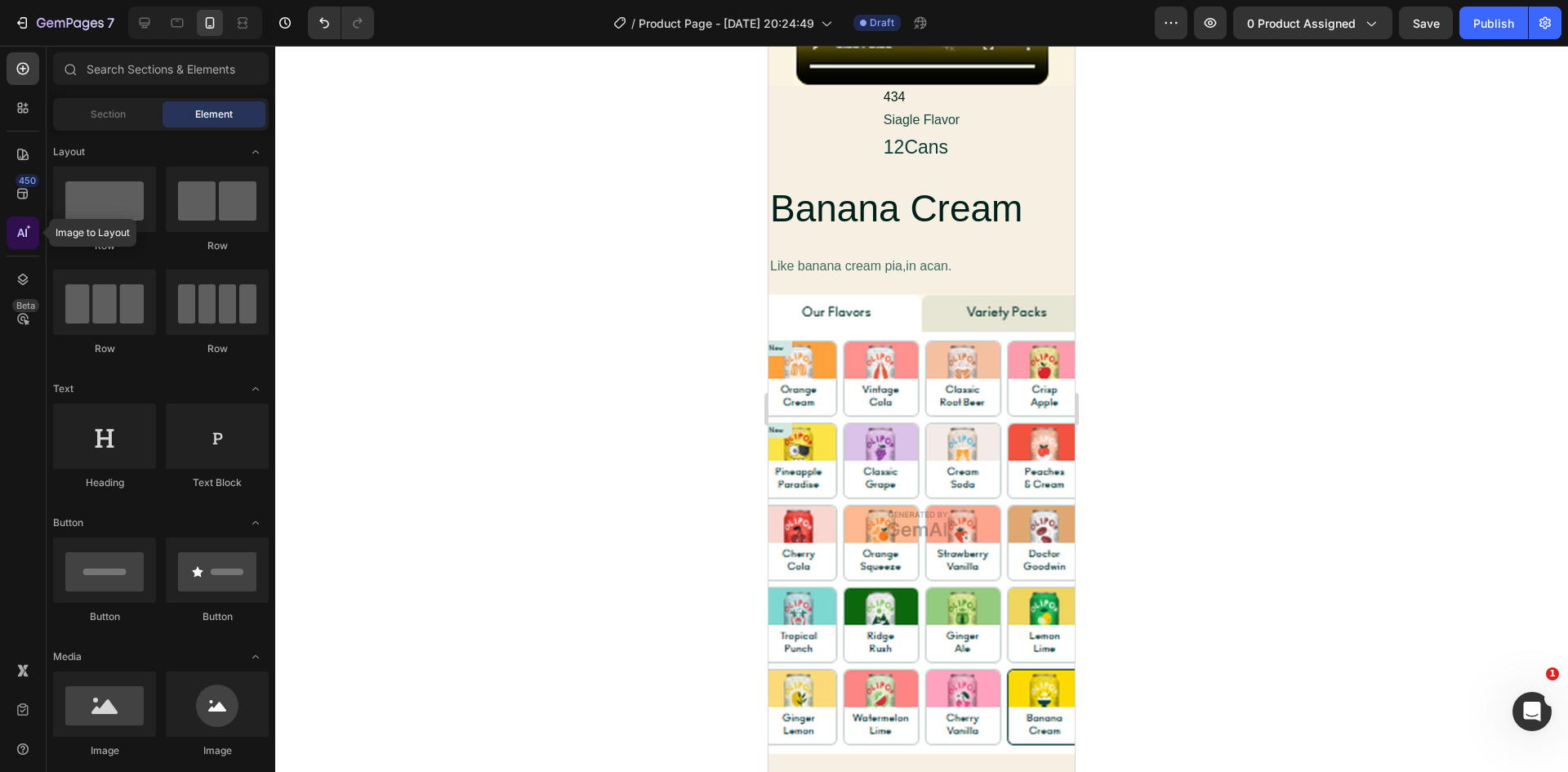
click at [22, 238] on icon at bounding box center [23, 233] width 16 height 16
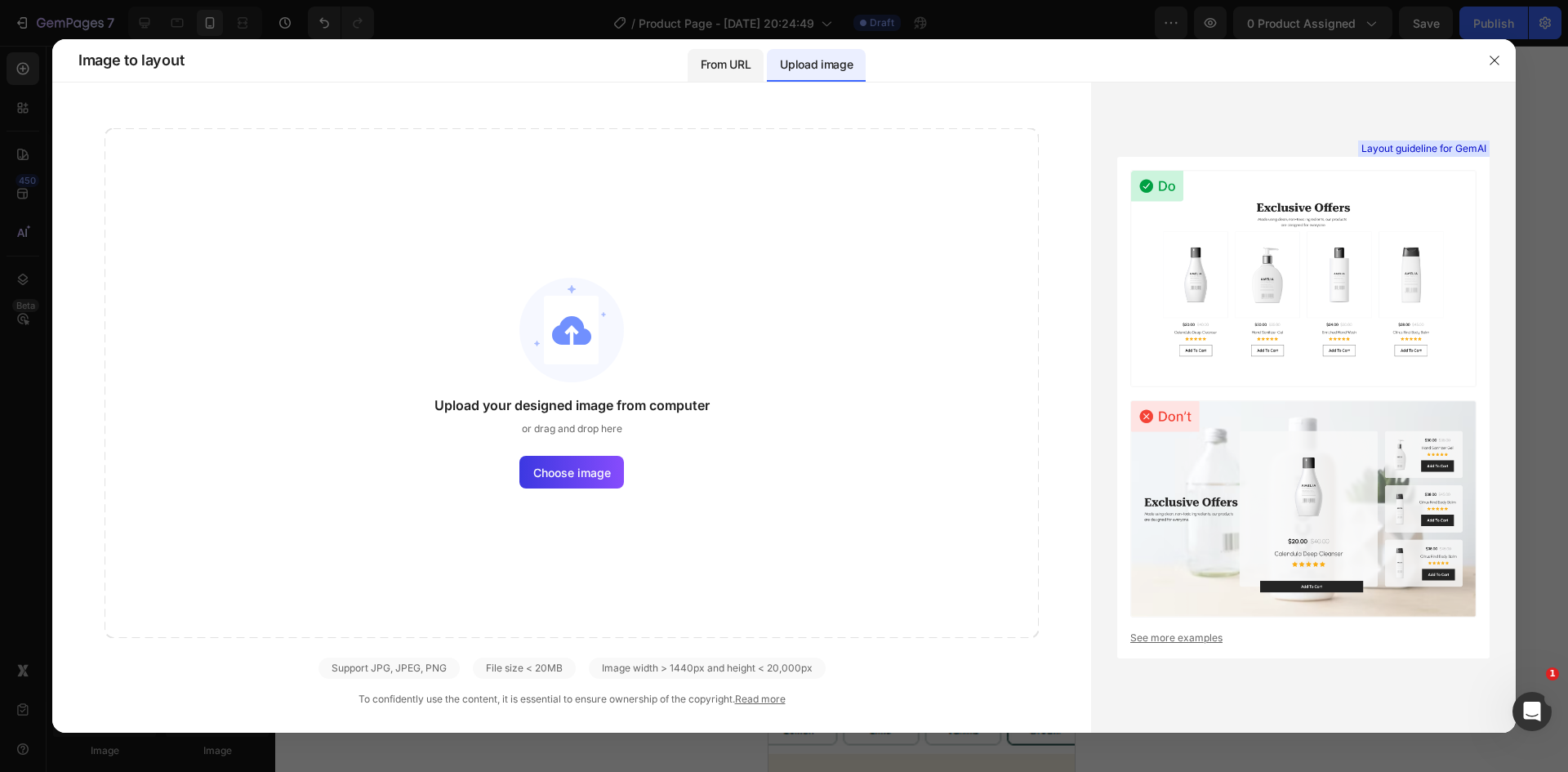
click at [749, 70] on p "From URL" at bounding box center [725, 65] width 50 height 20
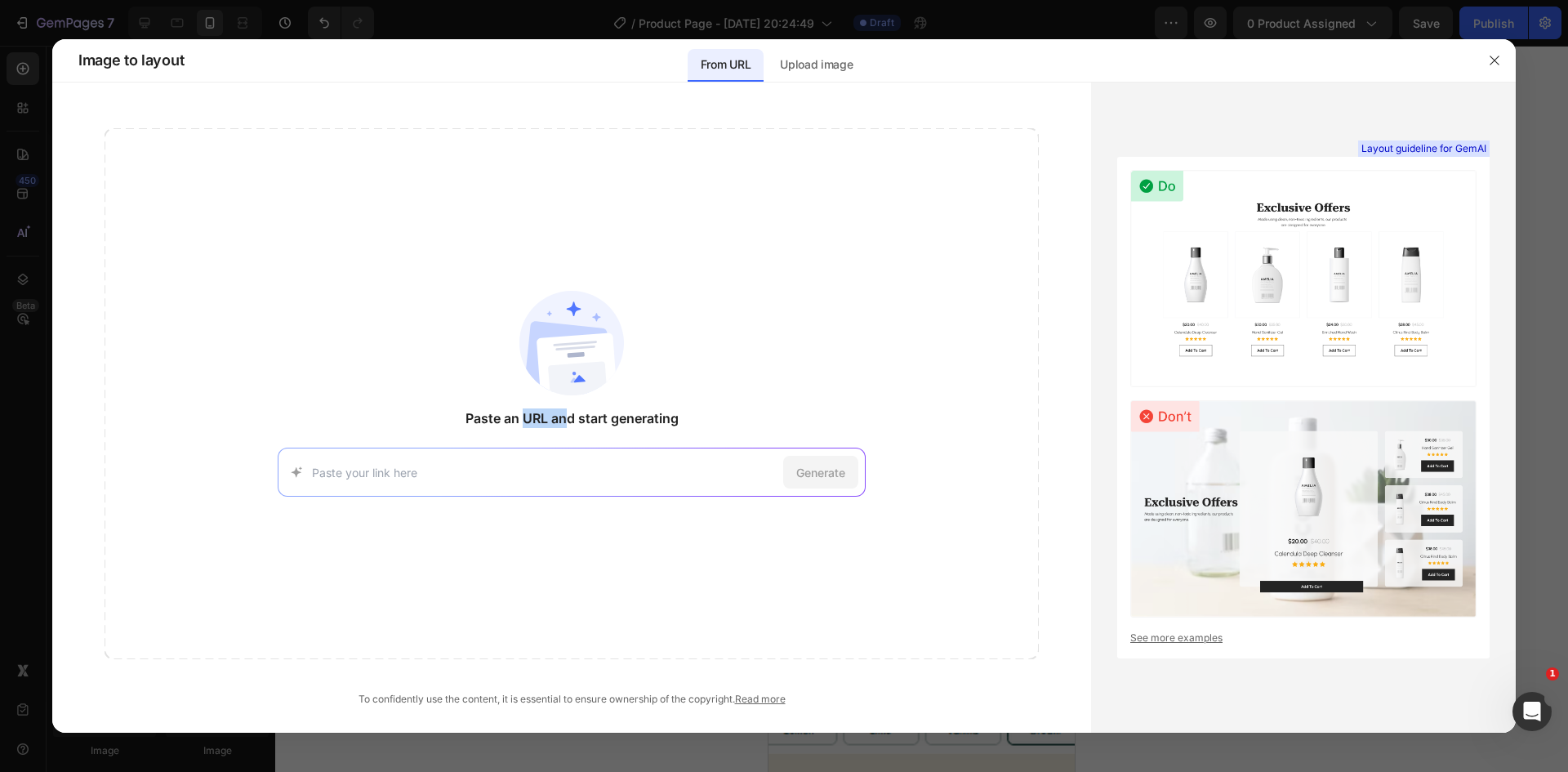
drag, startPoint x: 521, startPoint y: 413, endPoint x: 572, endPoint y: 413, distance: 51.0
click at [572, 413] on span "Paste an URL and start generating" at bounding box center [572, 419] width 213 height 20
click at [614, 415] on span "Paste an URL and start generating" at bounding box center [572, 419] width 213 height 20
drag, startPoint x: 621, startPoint y: 415, endPoint x: 558, endPoint y: 416, distance: 63.0
click at [560, 416] on span "Paste an URL and start generating" at bounding box center [572, 419] width 213 height 20
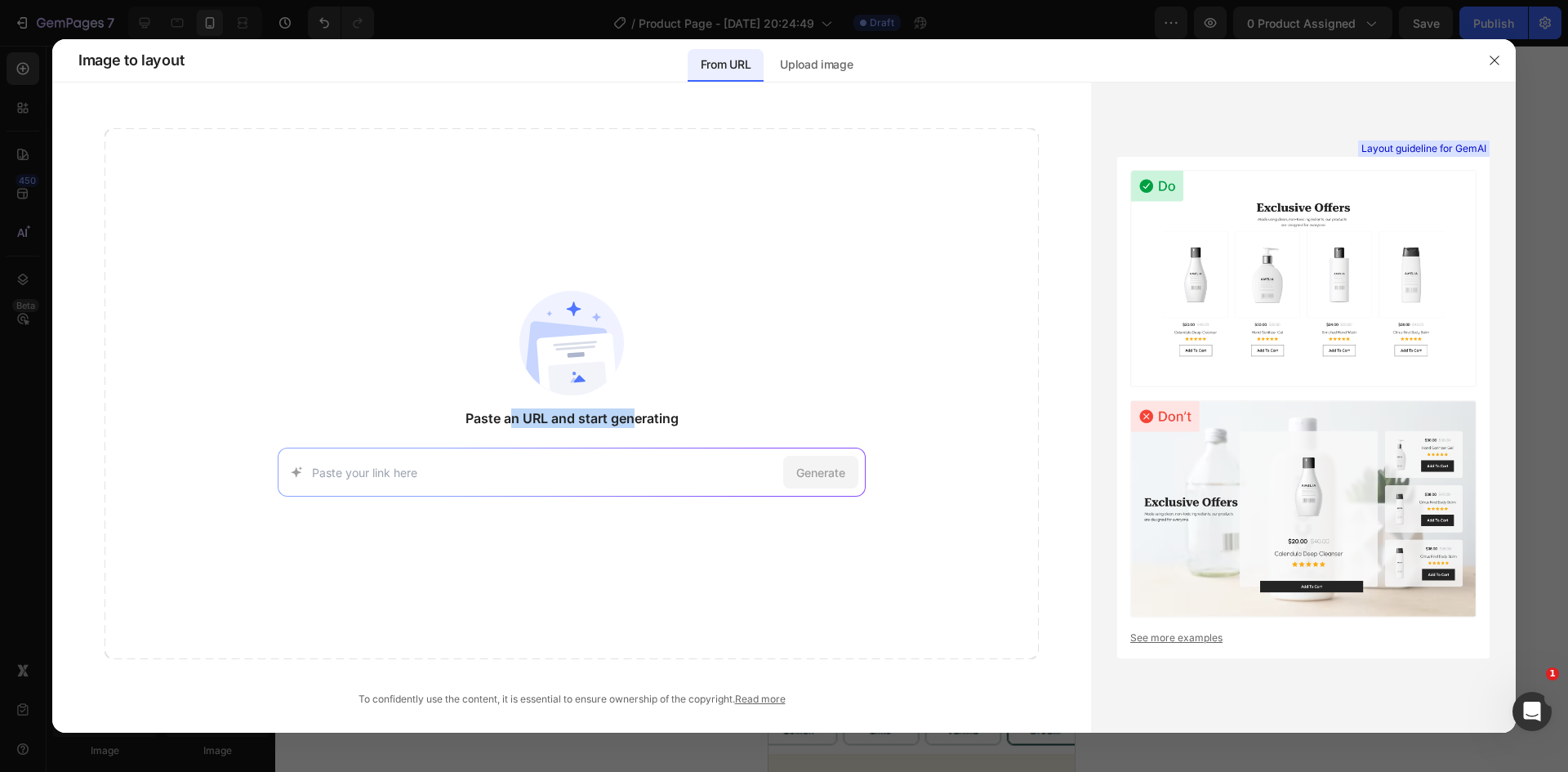
drag, startPoint x: 512, startPoint y: 415, endPoint x: 648, endPoint y: 407, distance: 136.2
click at [639, 411] on span "Paste an URL and start generating" at bounding box center [572, 419] width 213 height 20
click at [809, 68] on p "Upload image" at bounding box center [816, 65] width 73 height 20
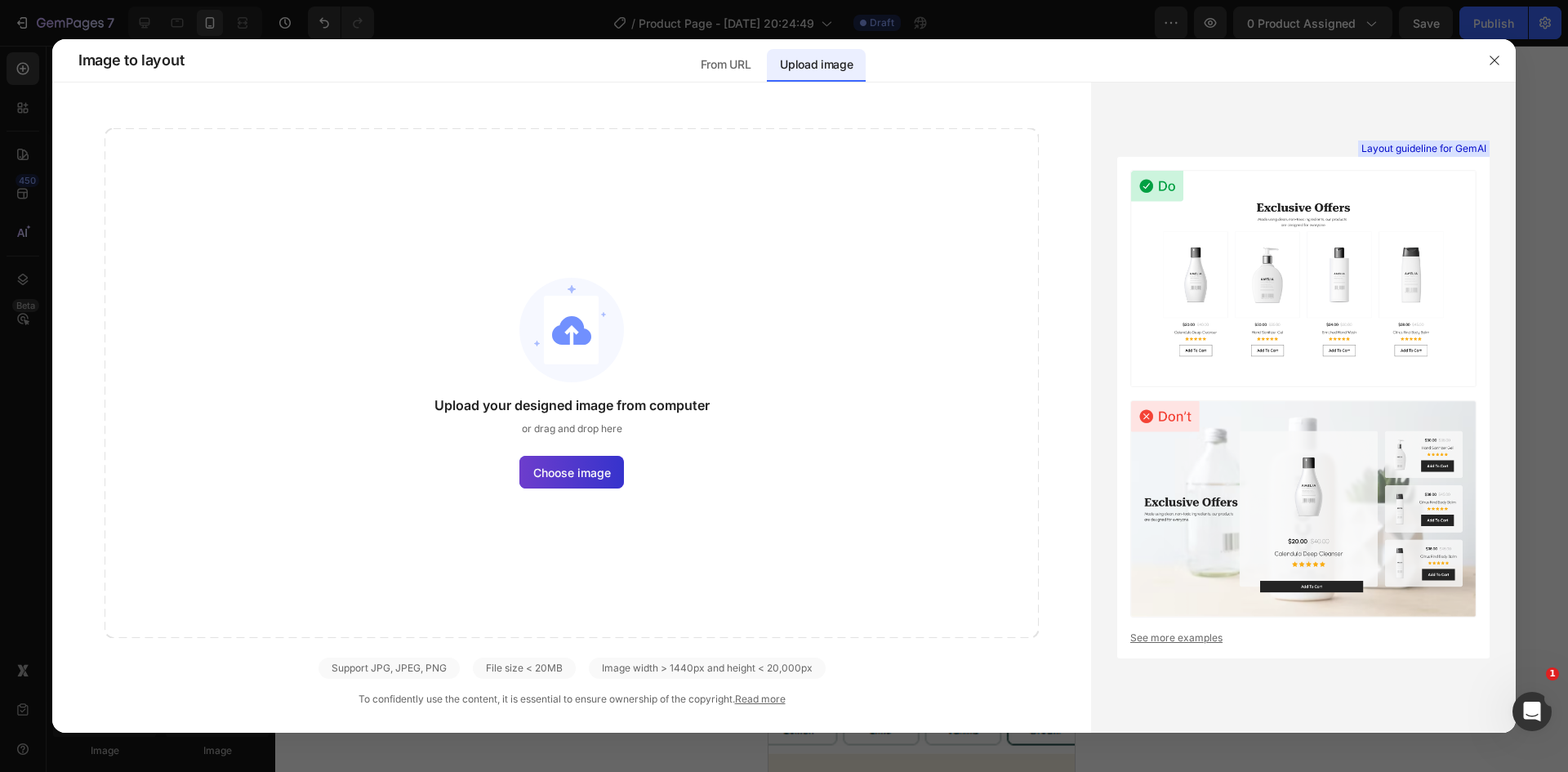
click at [572, 458] on label "Choose image" at bounding box center [572, 472] width 105 height 33
click at [0, 0] on input "Choose image" at bounding box center [0, 0] width 0 height 0
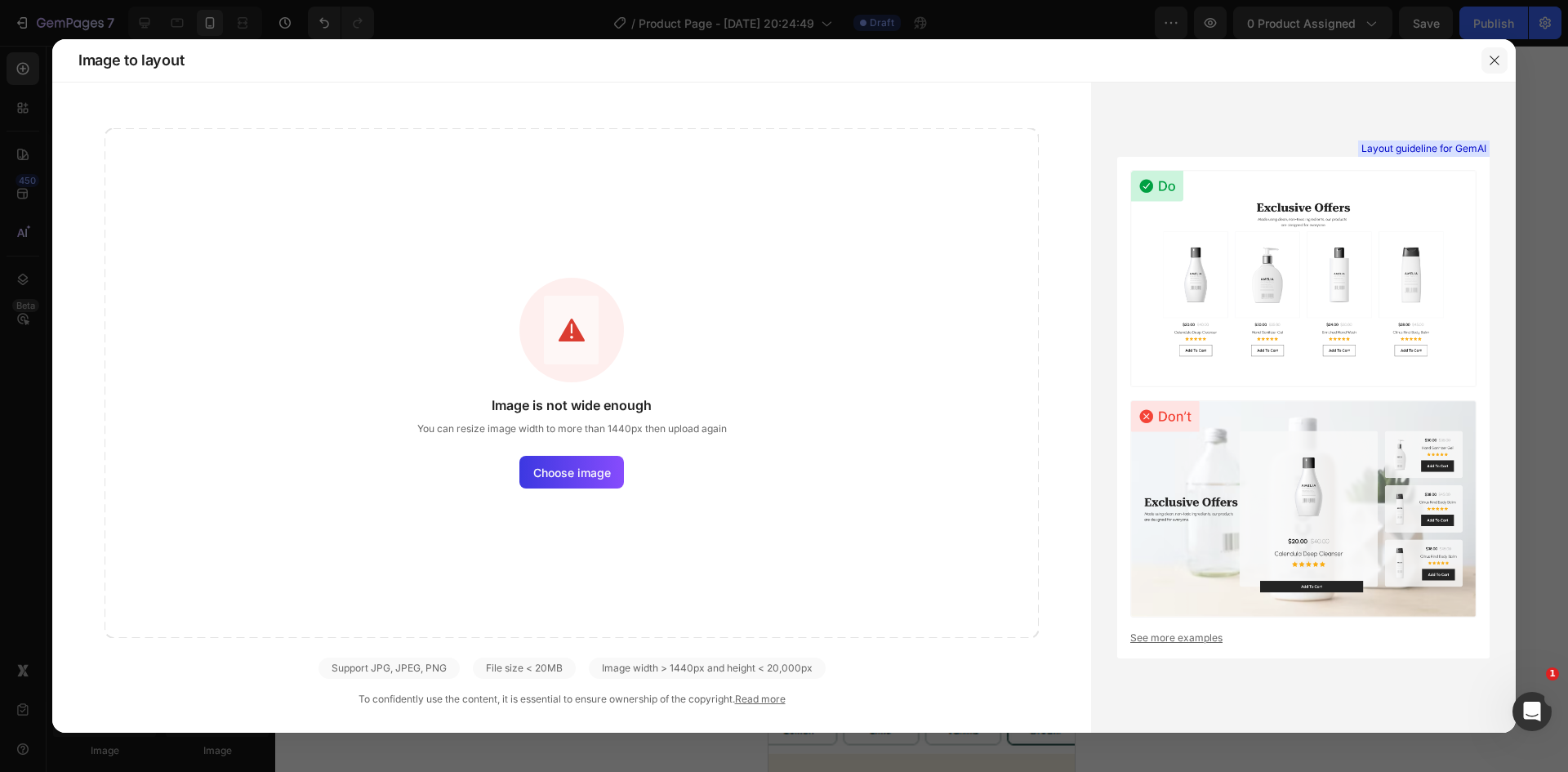
click at [1490, 55] on icon "button" at bounding box center [1494, 60] width 13 height 13
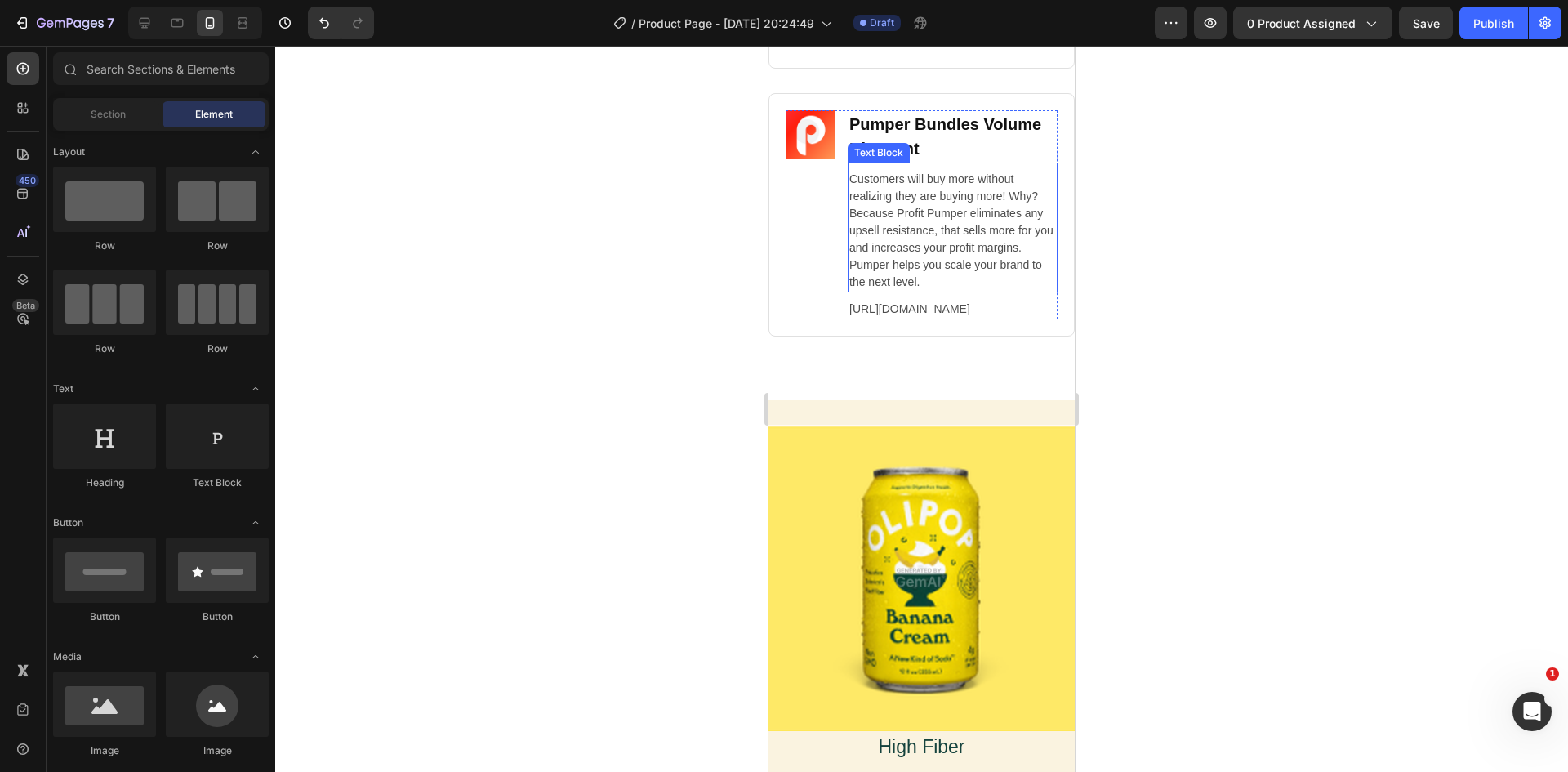
scroll to position [10292, 0]
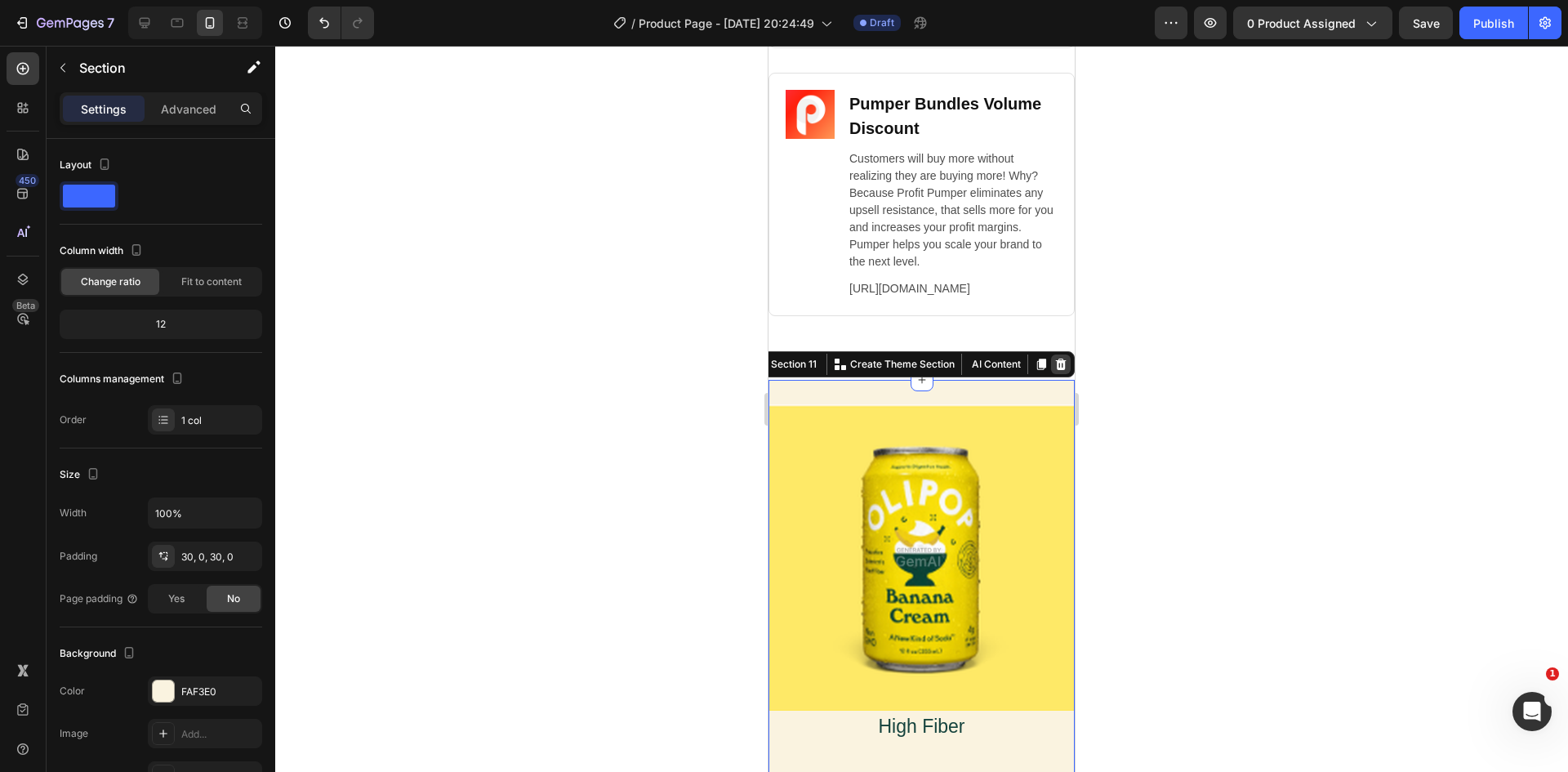
click at [1056, 370] on icon at bounding box center [1061, 364] width 11 height 12
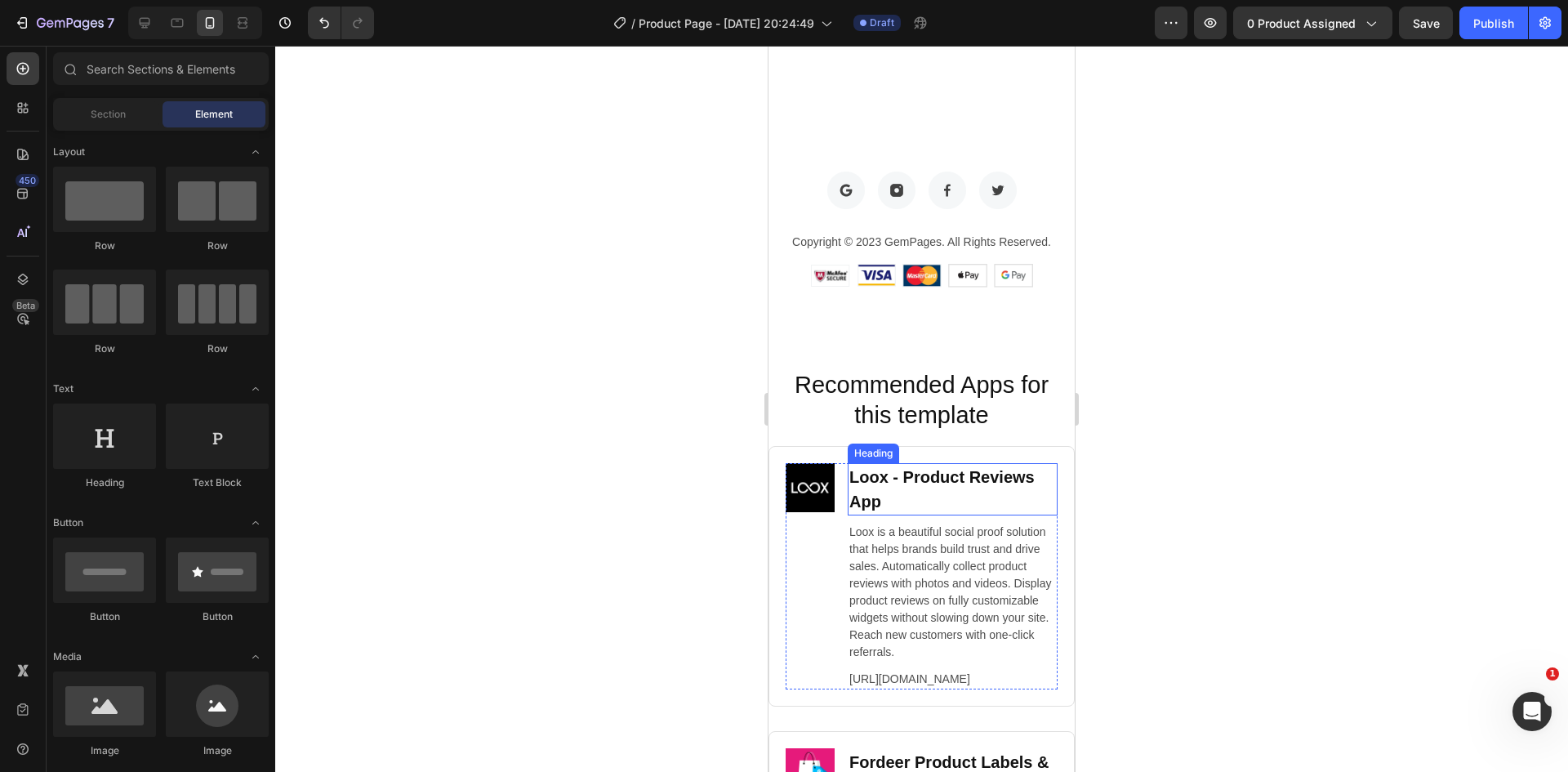
scroll to position [9463, 0]
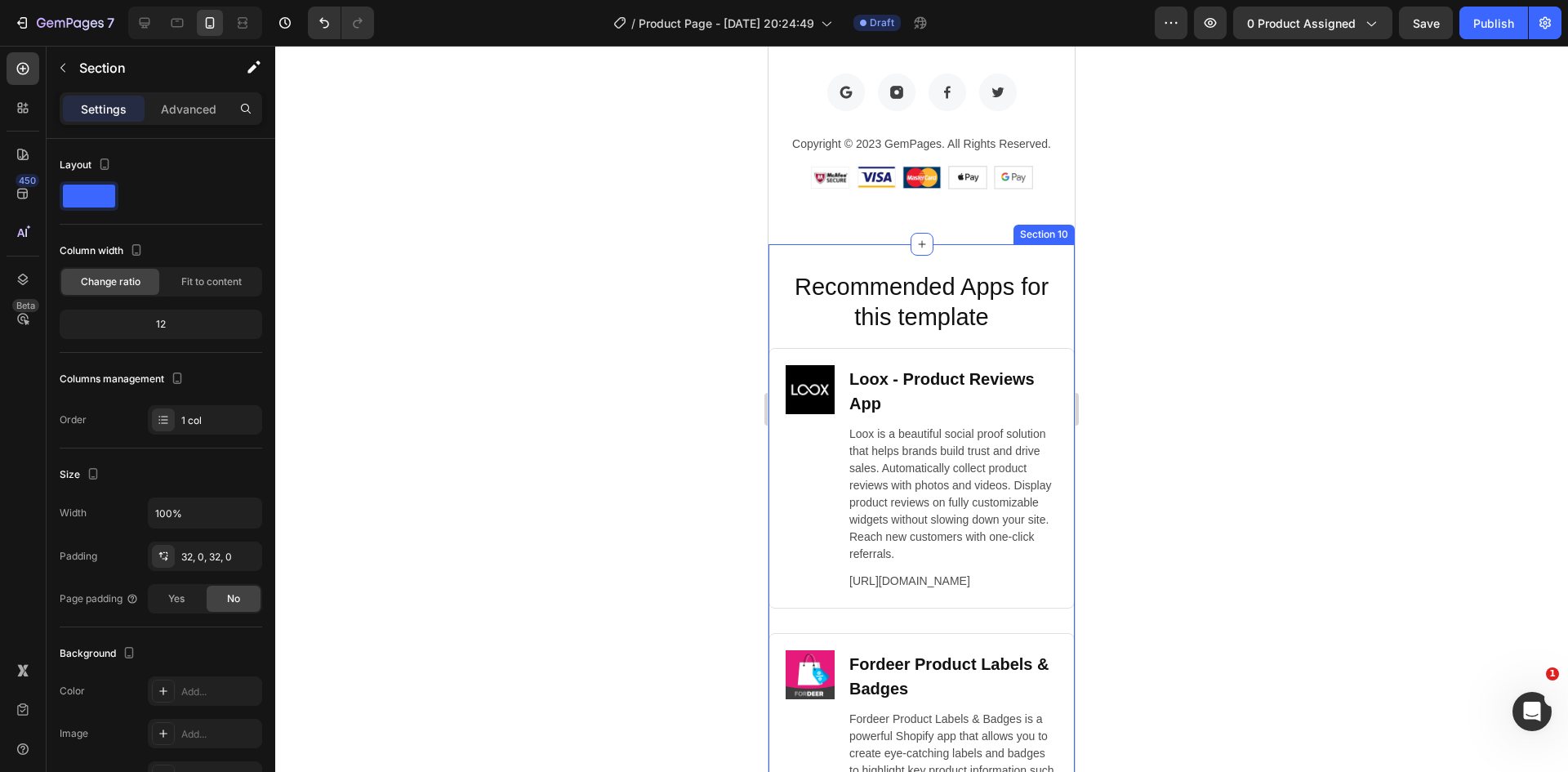
click at [1030, 336] on div "Recommended Apps for this template Heading Image Loox ‑ Product Reviews App Hea…" at bounding box center [921, 726] width 306 height 911
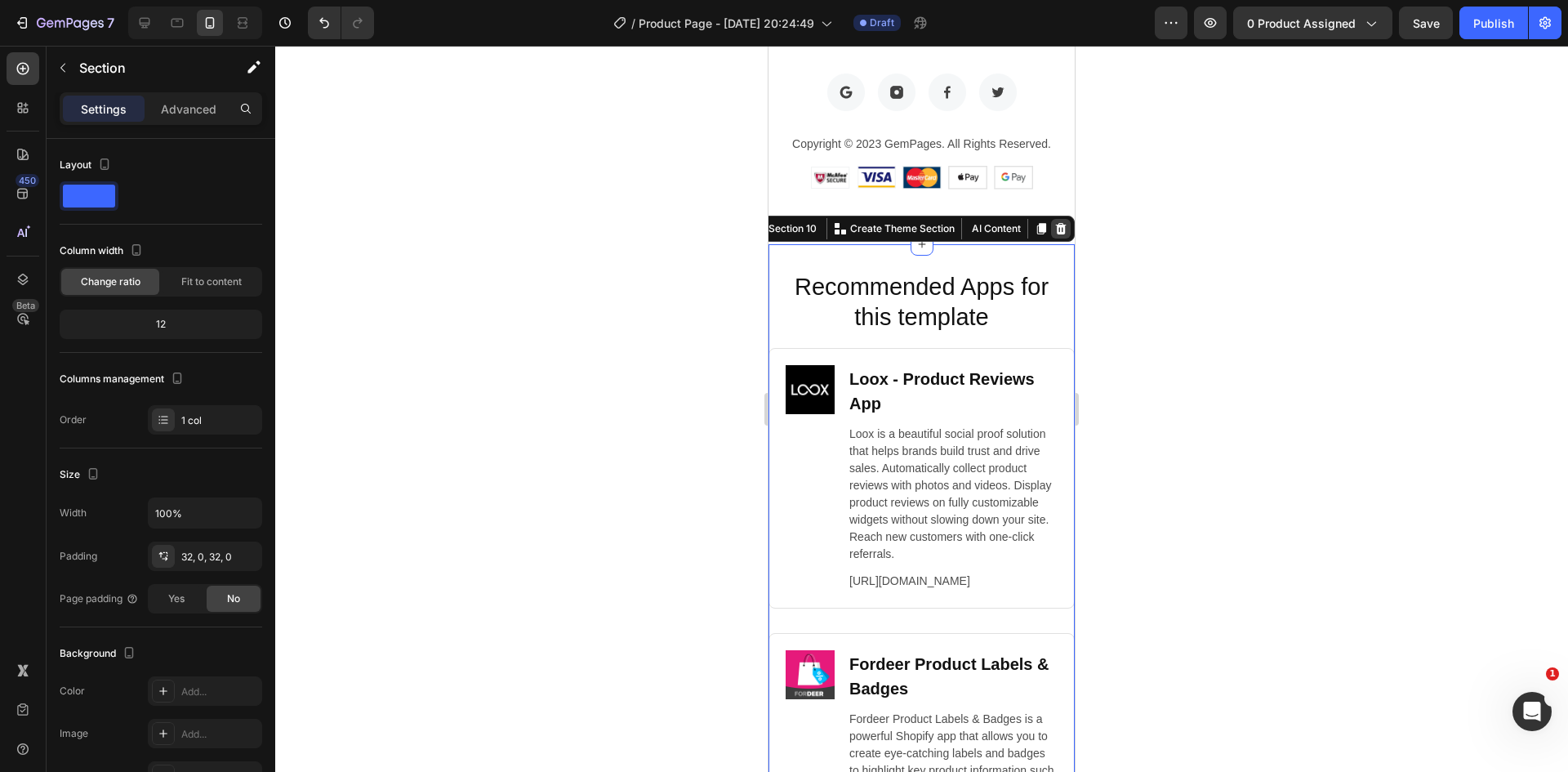
click at [1054, 228] on icon at bounding box center [1060, 229] width 13 height 13
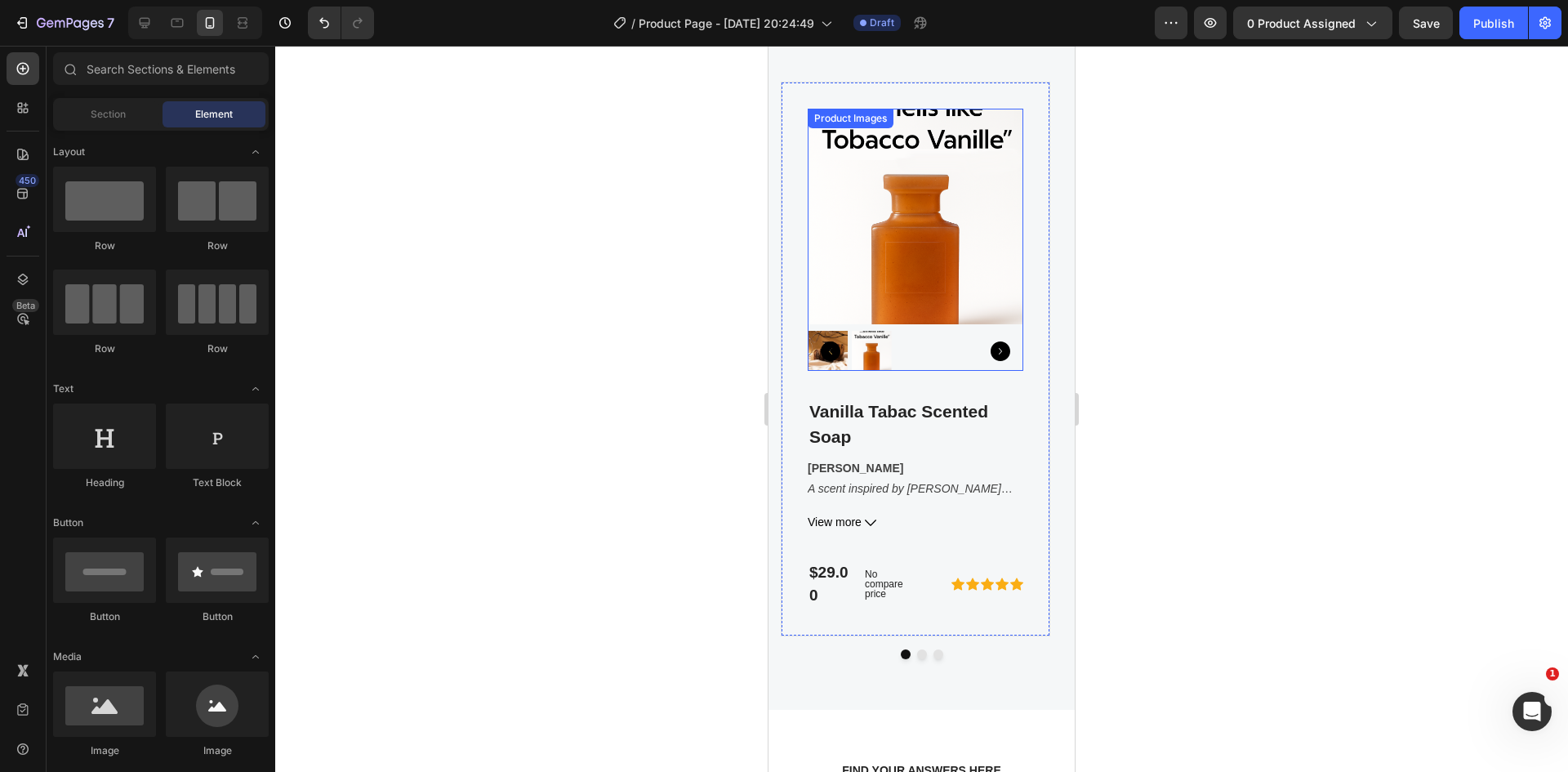
scroll to position [7403, 0]
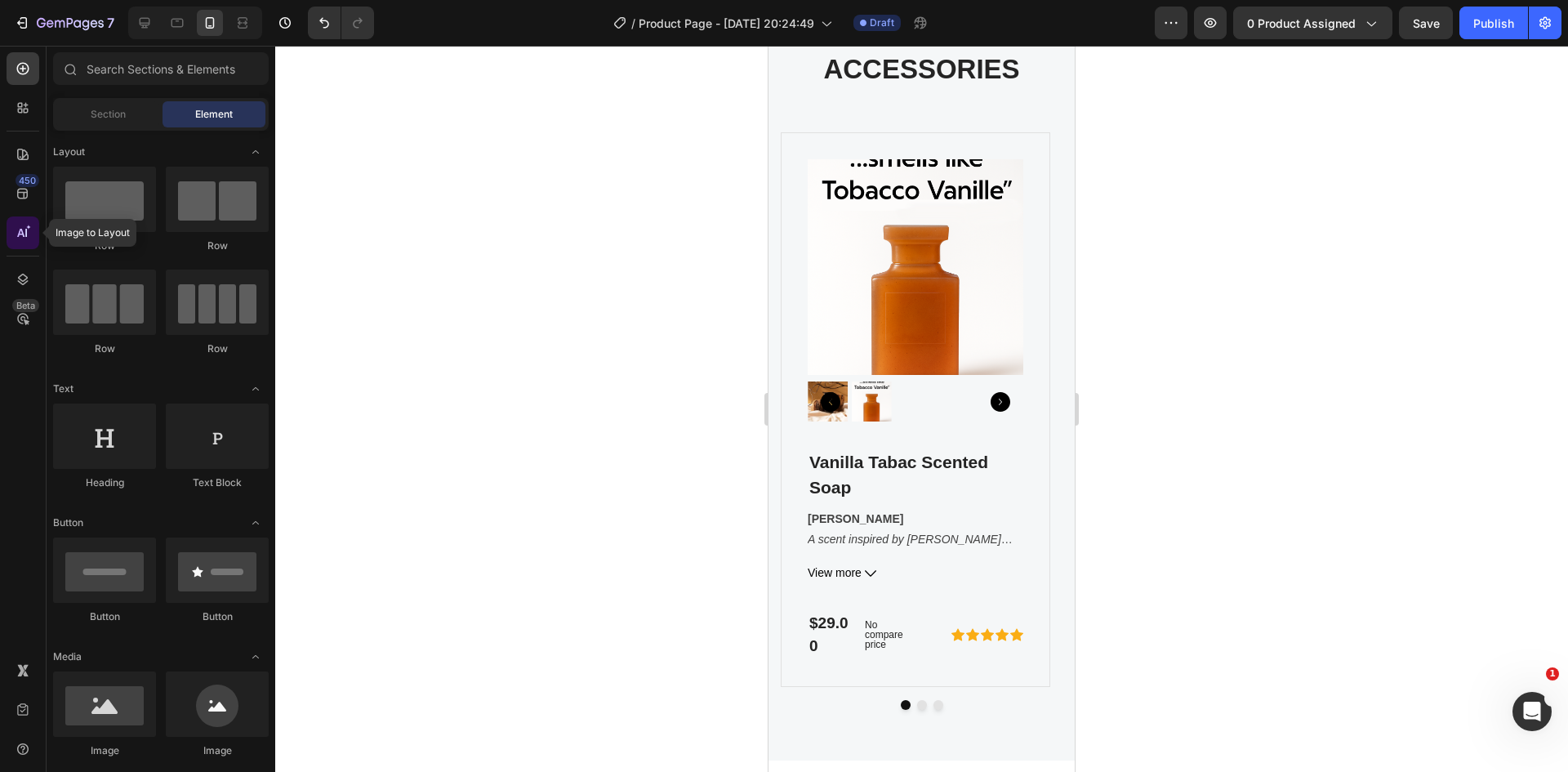
click at [28, 228] on icon at bounding box center [28, 227] width 5 height 5
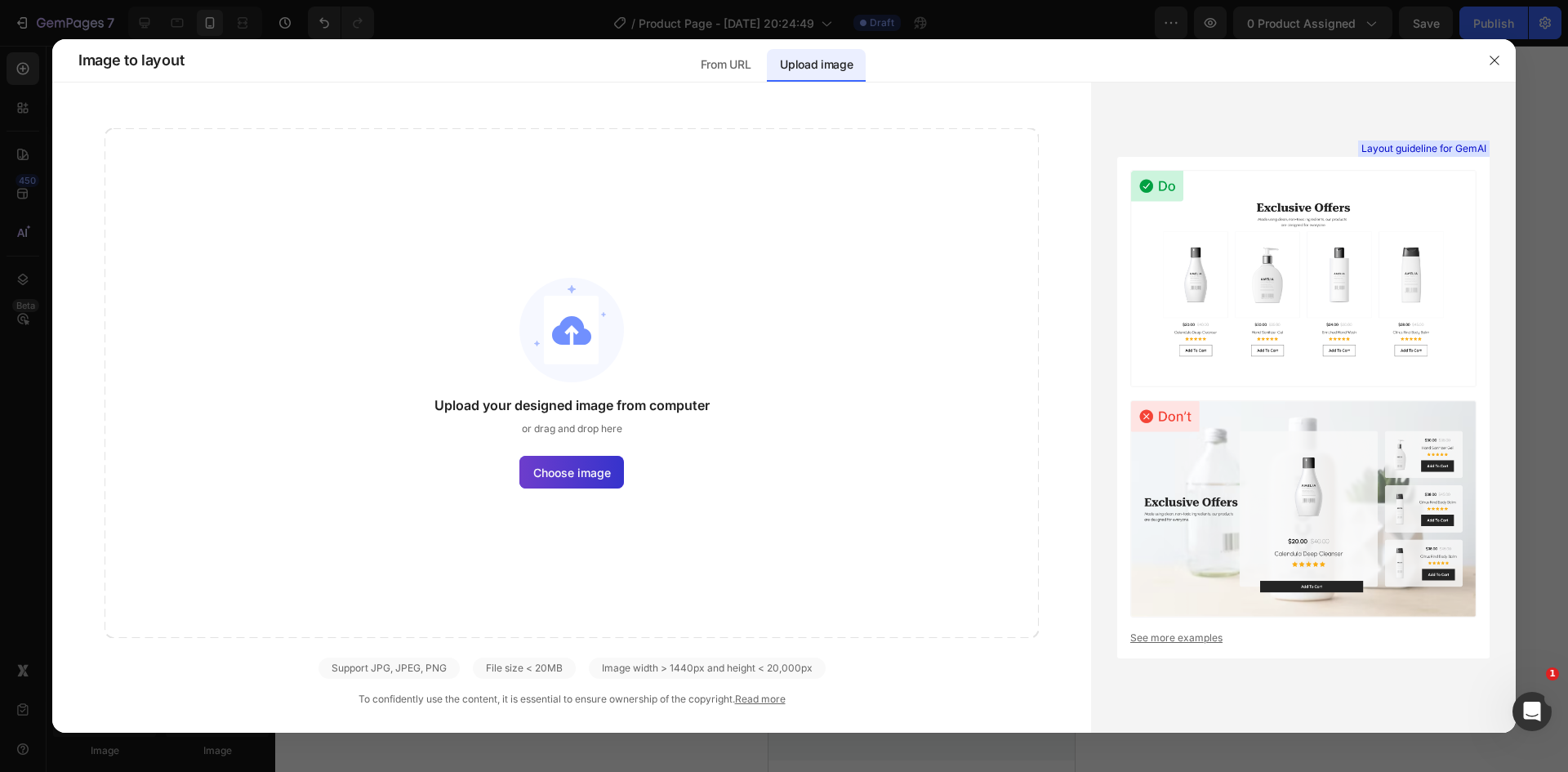
click at [562, 458] on label "Choose image" at bounding box center [572, 472] width 105 height 33
click at [0, 0] on input "Choose image" at bounding box center [0, 0] width 0 height 0
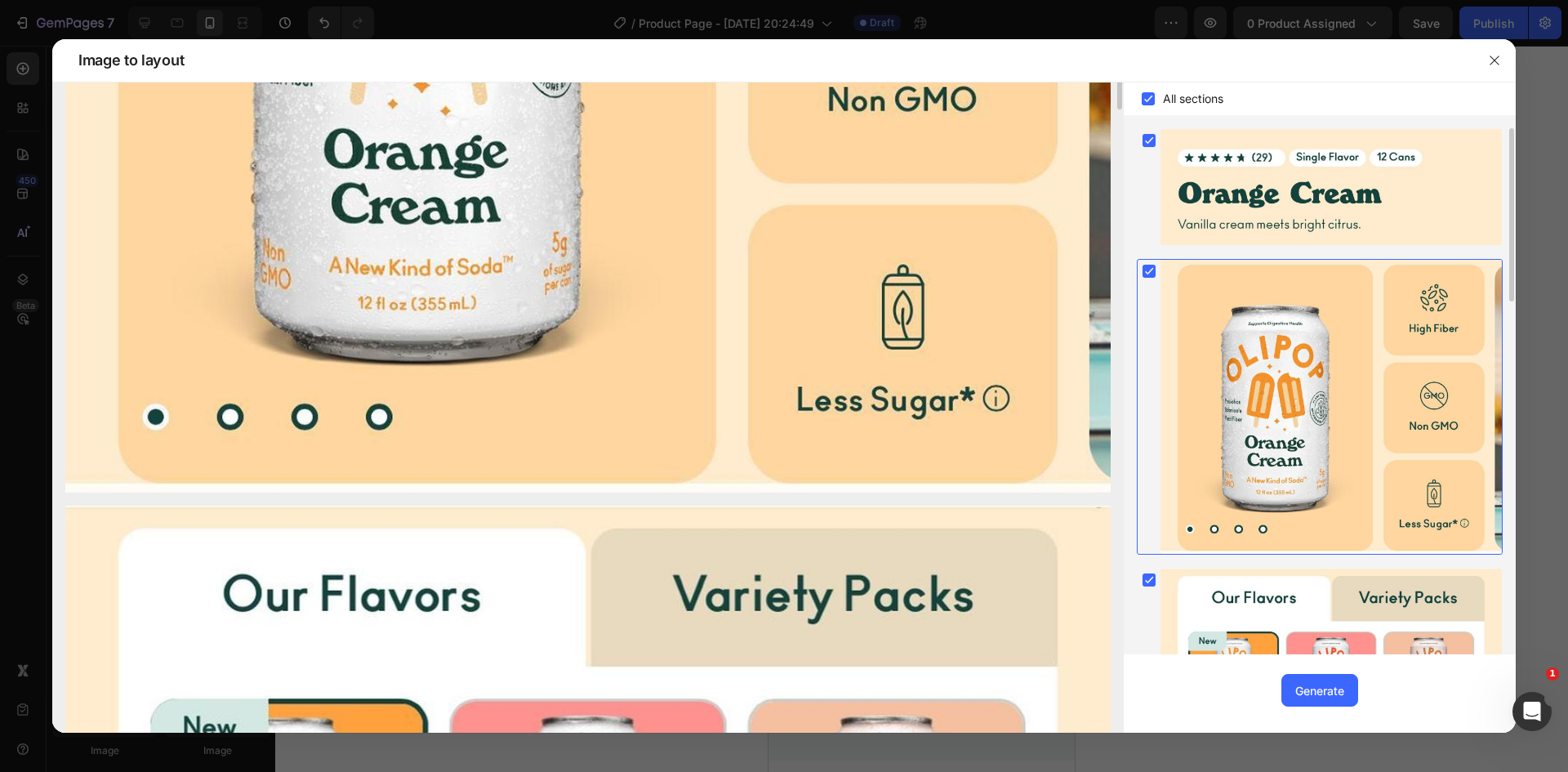
scroll to position [301, 0]
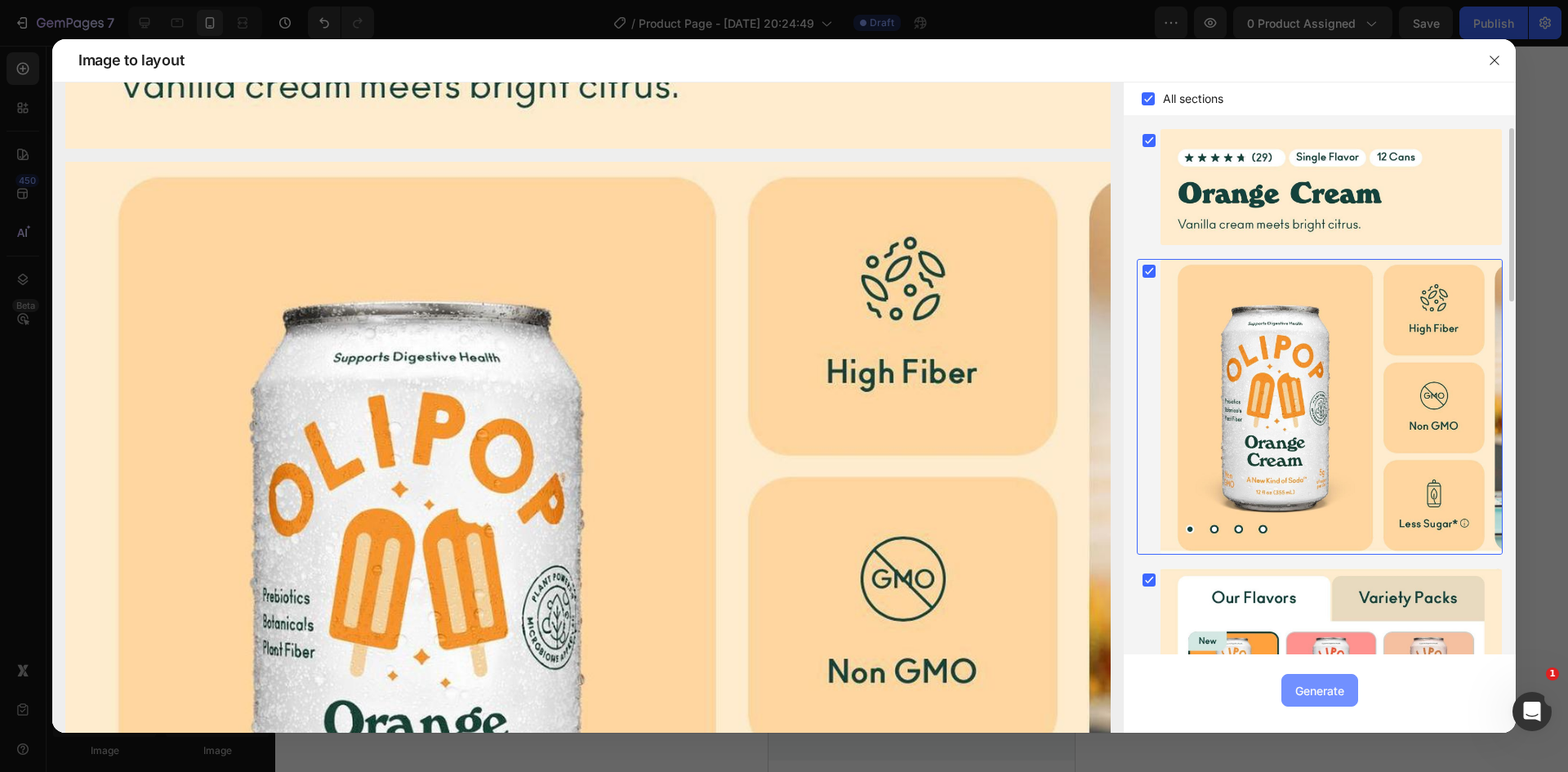
click at [1305, 690] on div "Generate" at bounding box center [1320, 690] width 49 height 17
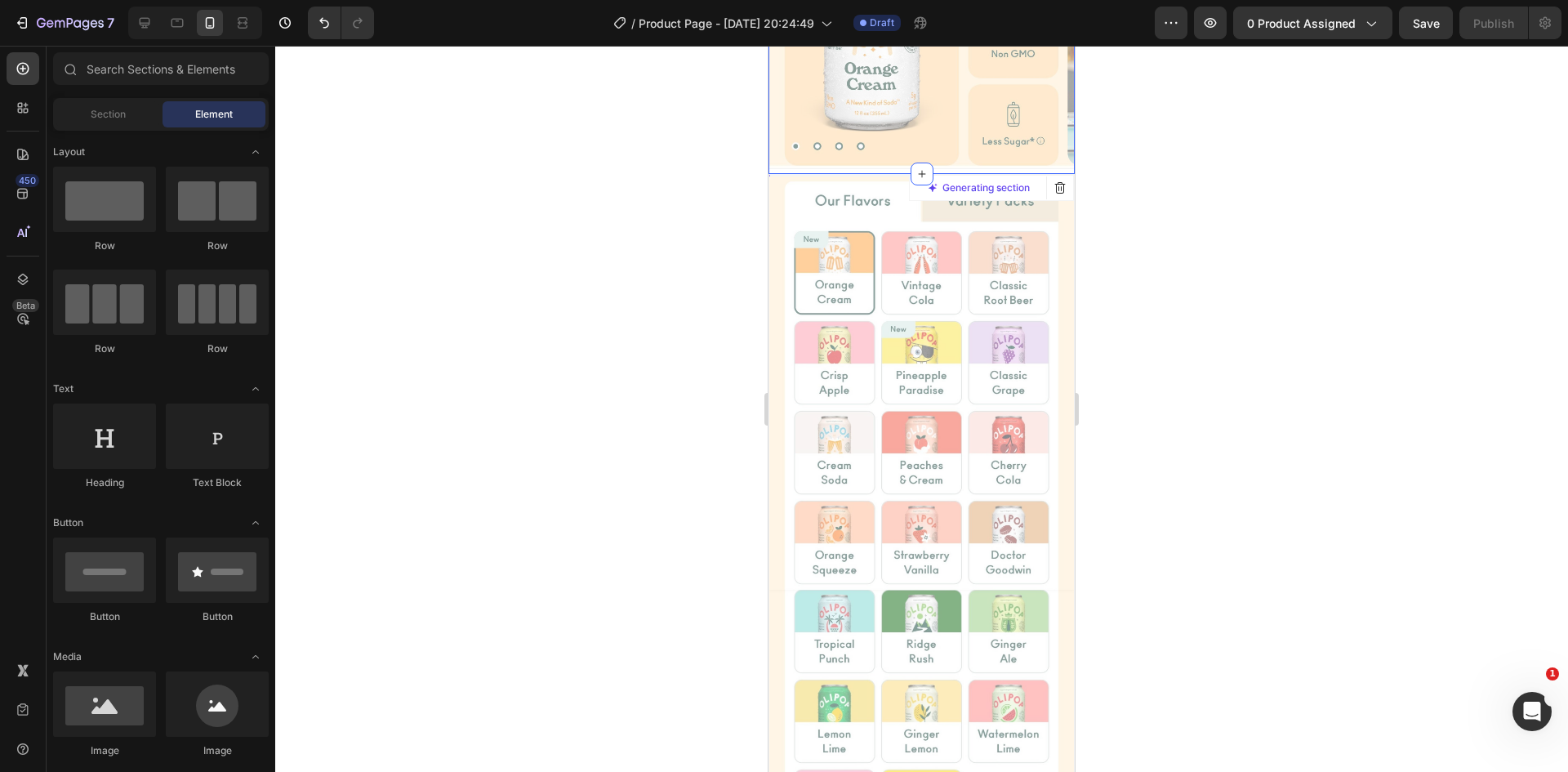
scroll to position [10263, 0]
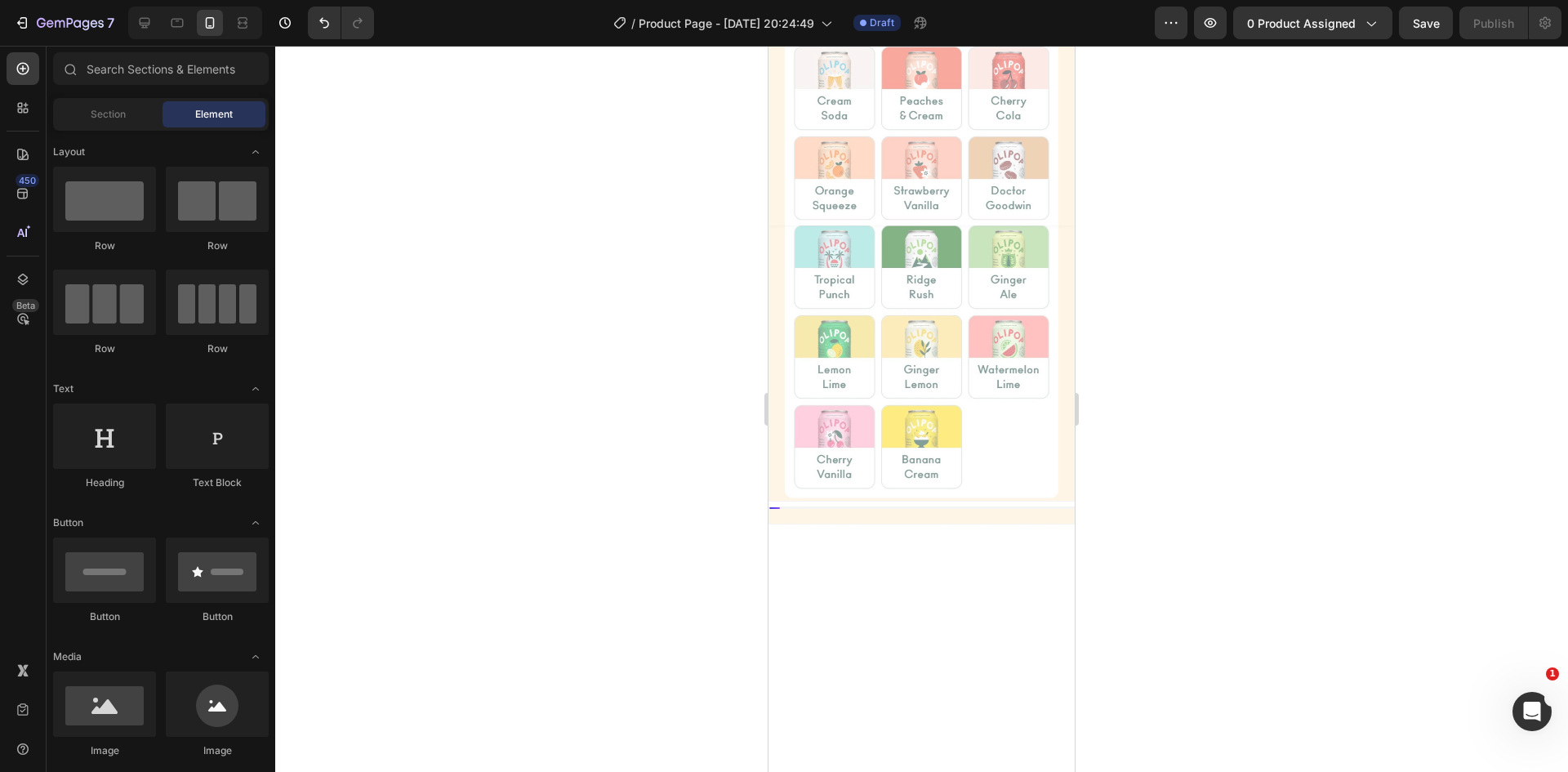
click at [1324, 350] on div at bounding box center [921, 409] width 1292 height 726
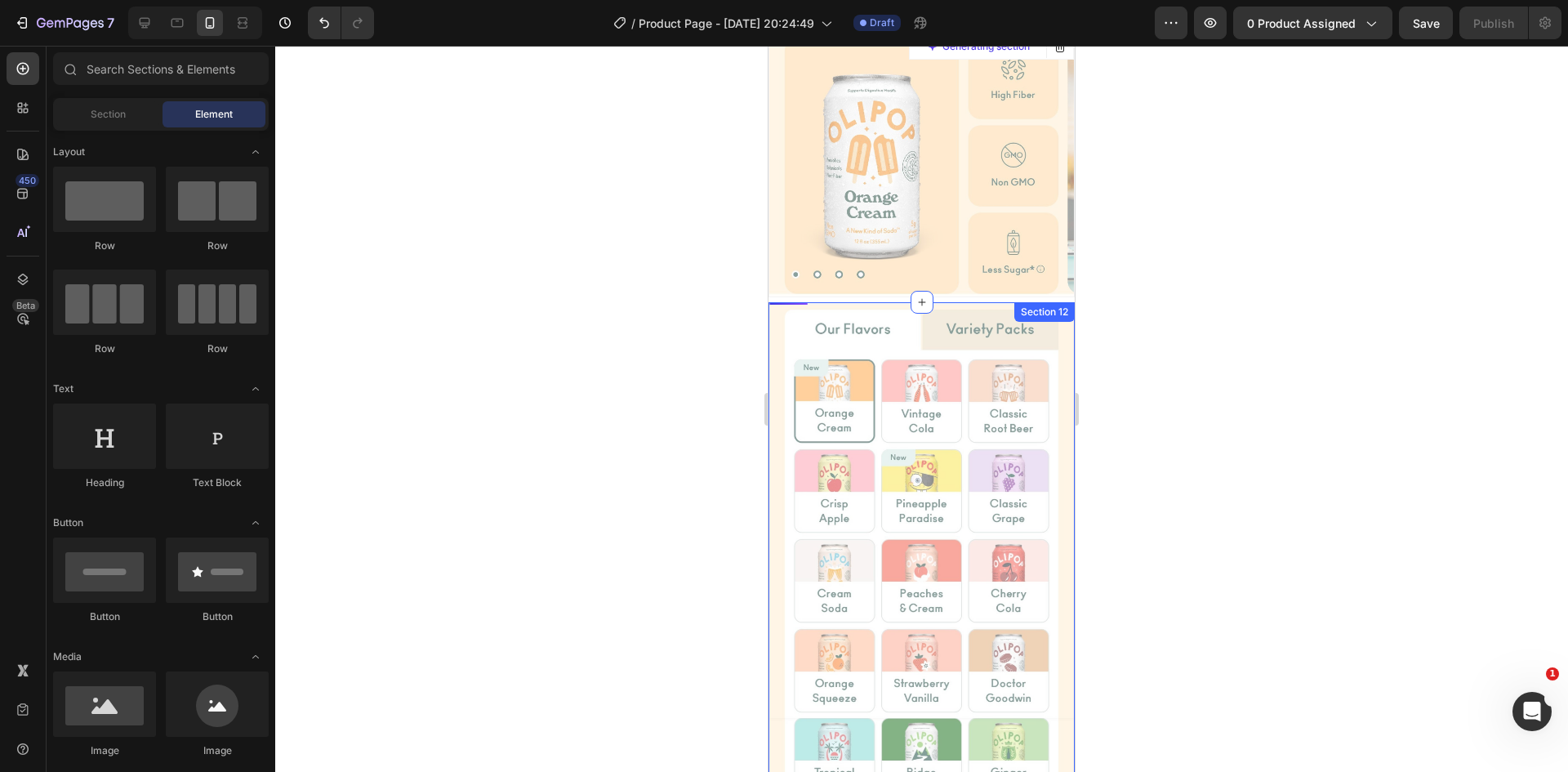
scroll to position [9553, 0]
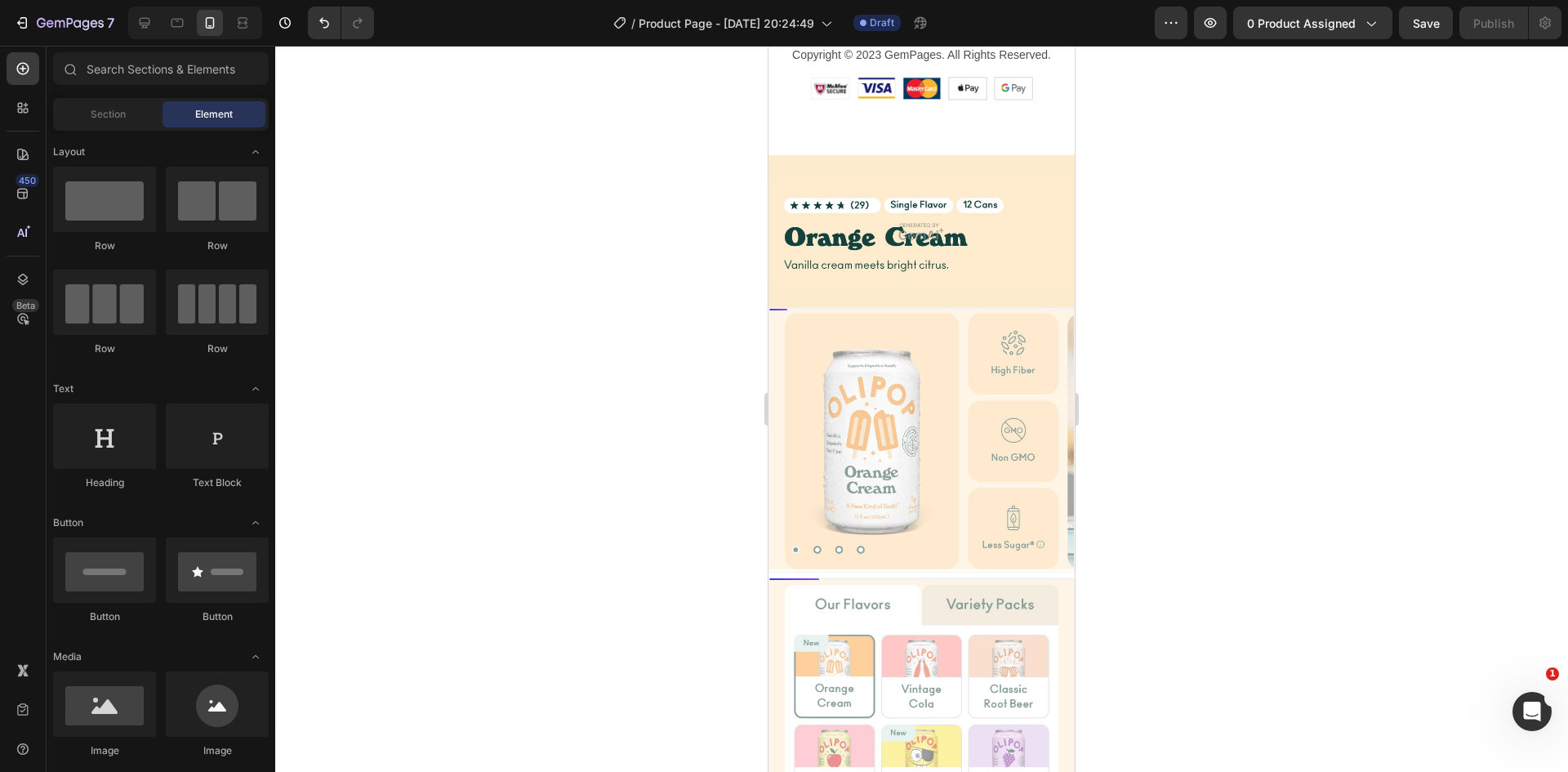
click at [1256, 297] on div at bounding box center [921, 409] width 1292 height 726
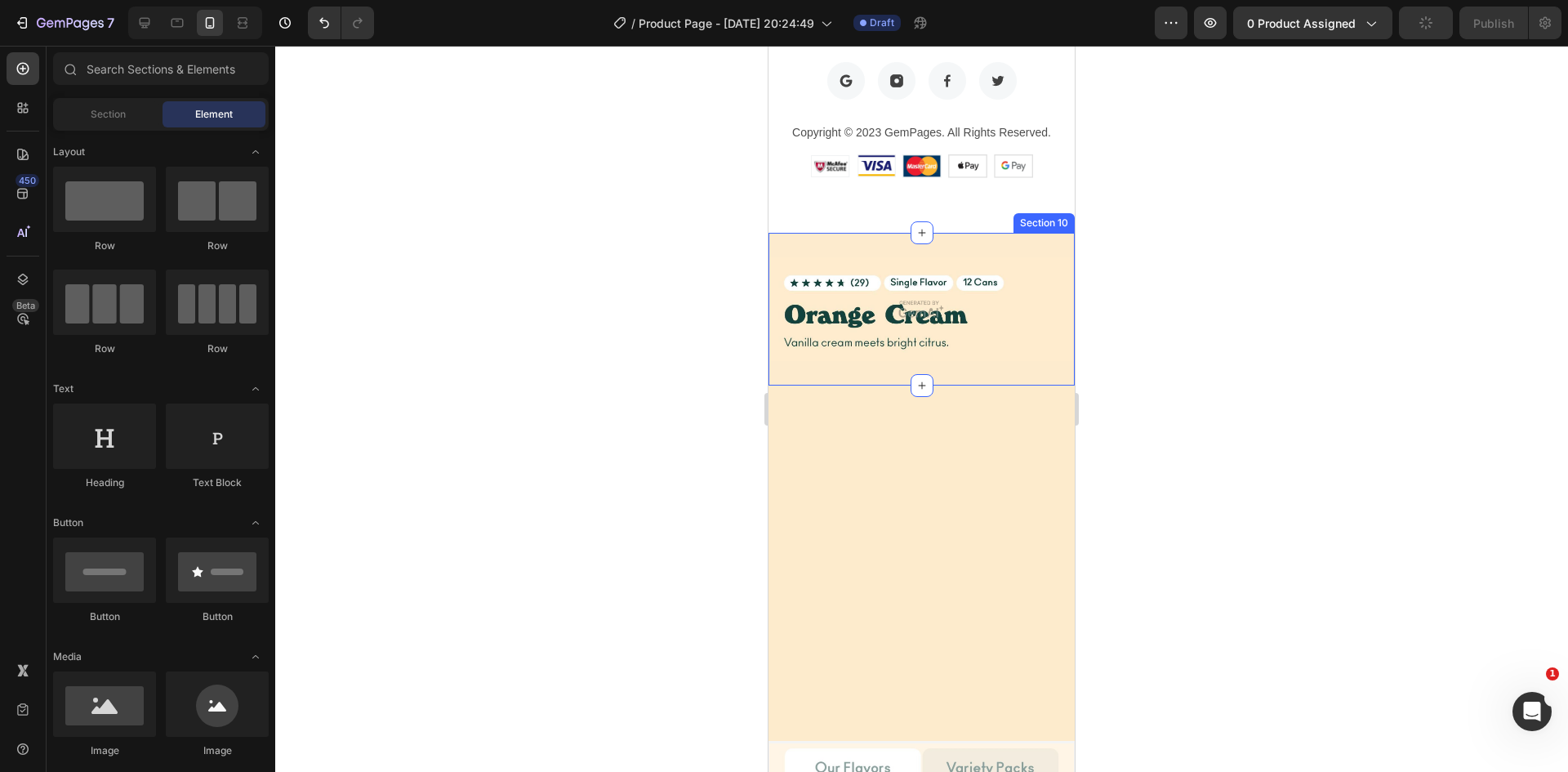
scroll to position [9716, 0]
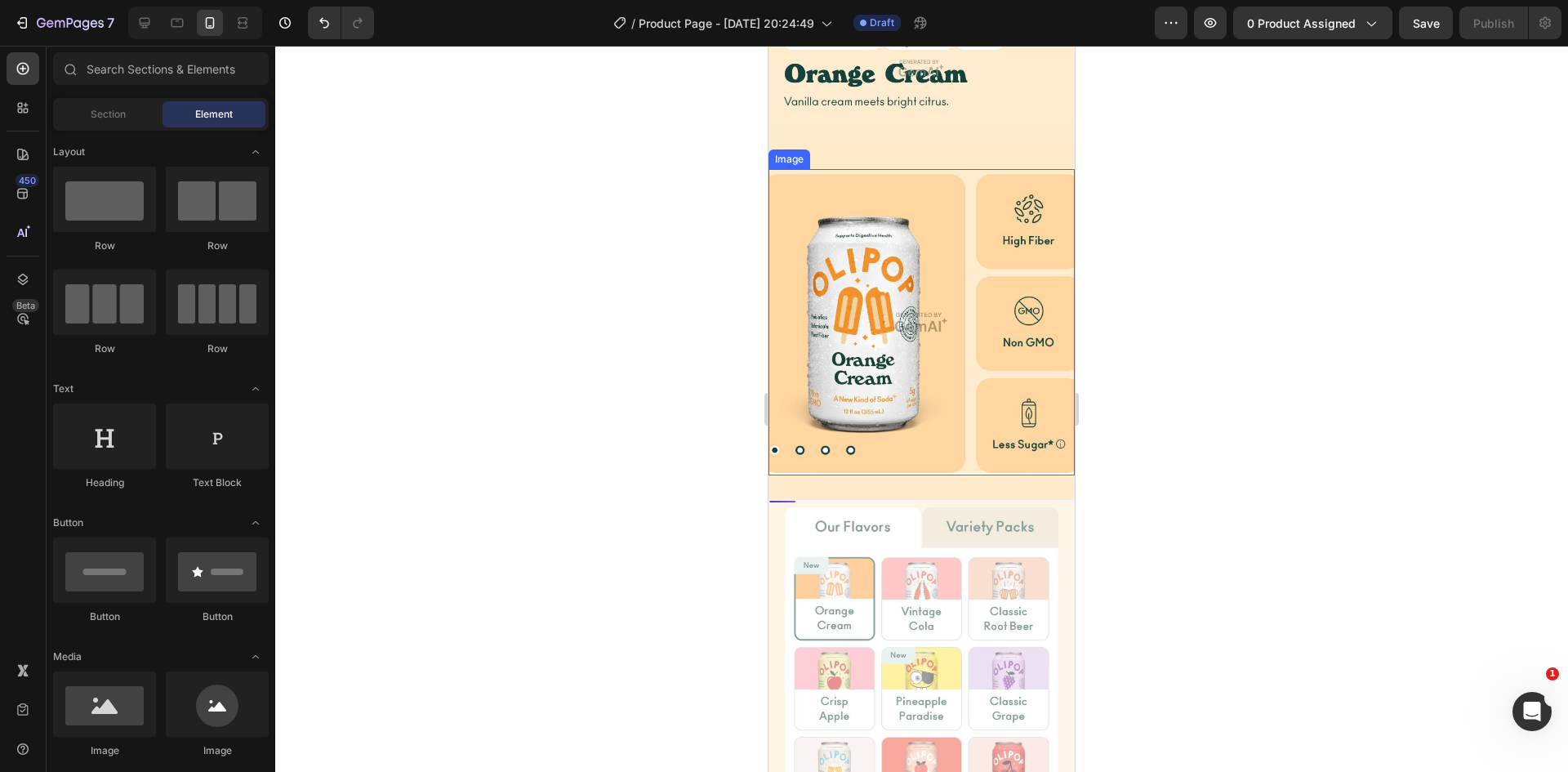
click at [885, 317] on img at bounding box center [921, 322] width 306 height 306
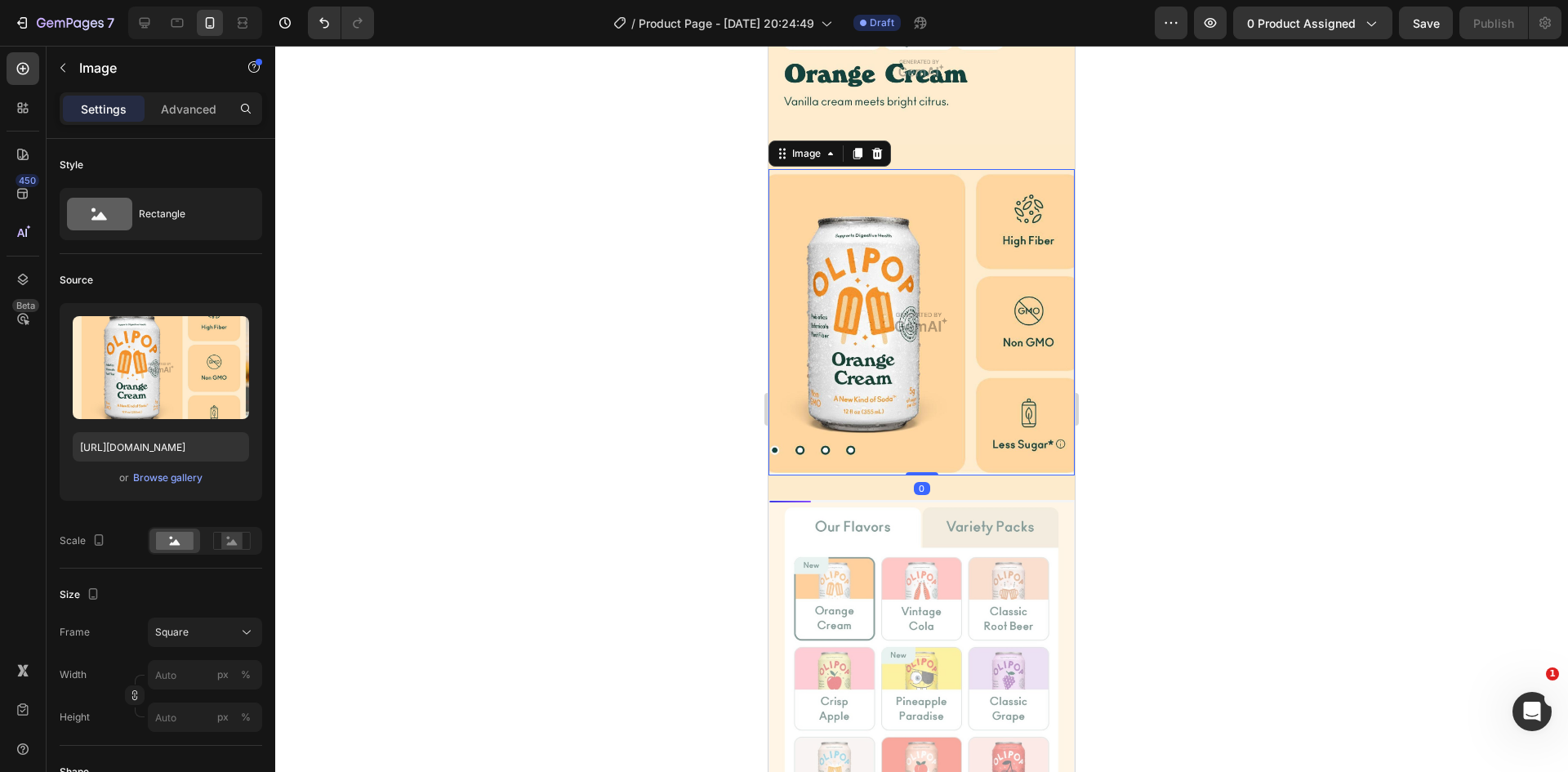
click at [1184, 350] on div at bounding box center [921, 409] width 1292 height 726
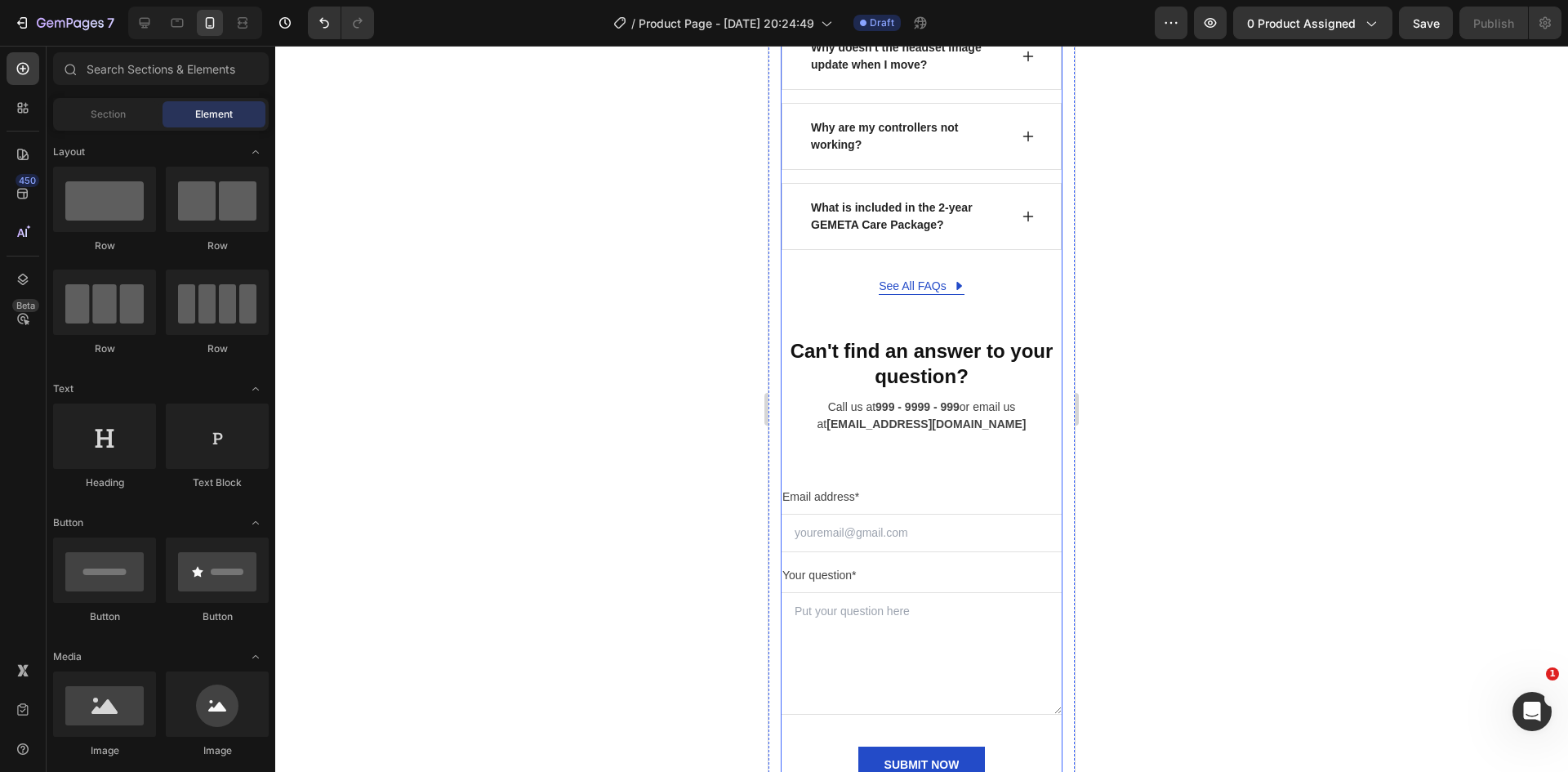
scroll to position [8633, 0]
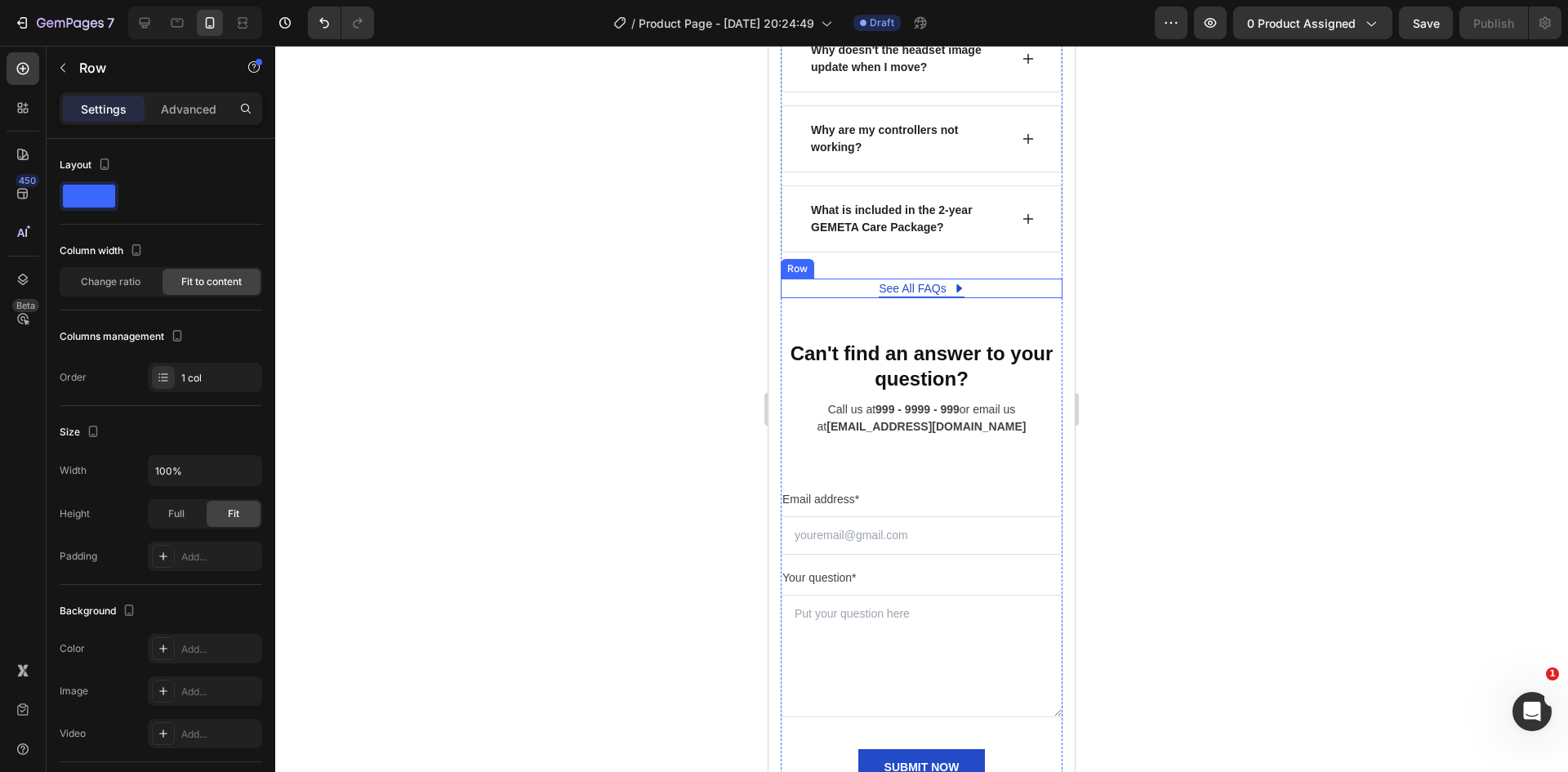
click at [982, 298] on div "See All FAQs Button Row" at bounding box center [922, 289] width 282 height 20
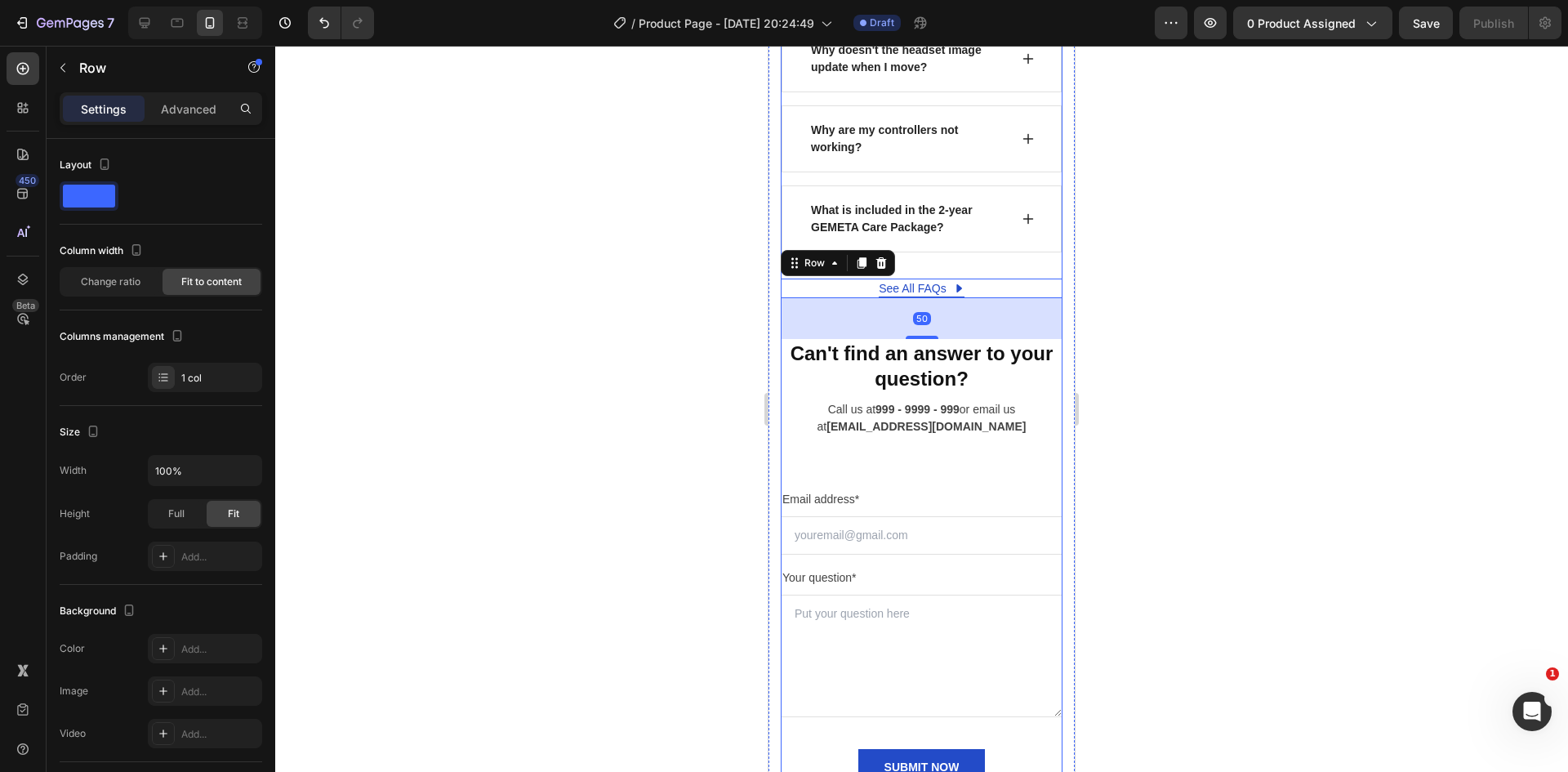
click at [983, 283] on div "Why can’t I get the eye tracking calibration to start? Is it normal if the head…" at bounding box center [922, 30] width 282 height 616
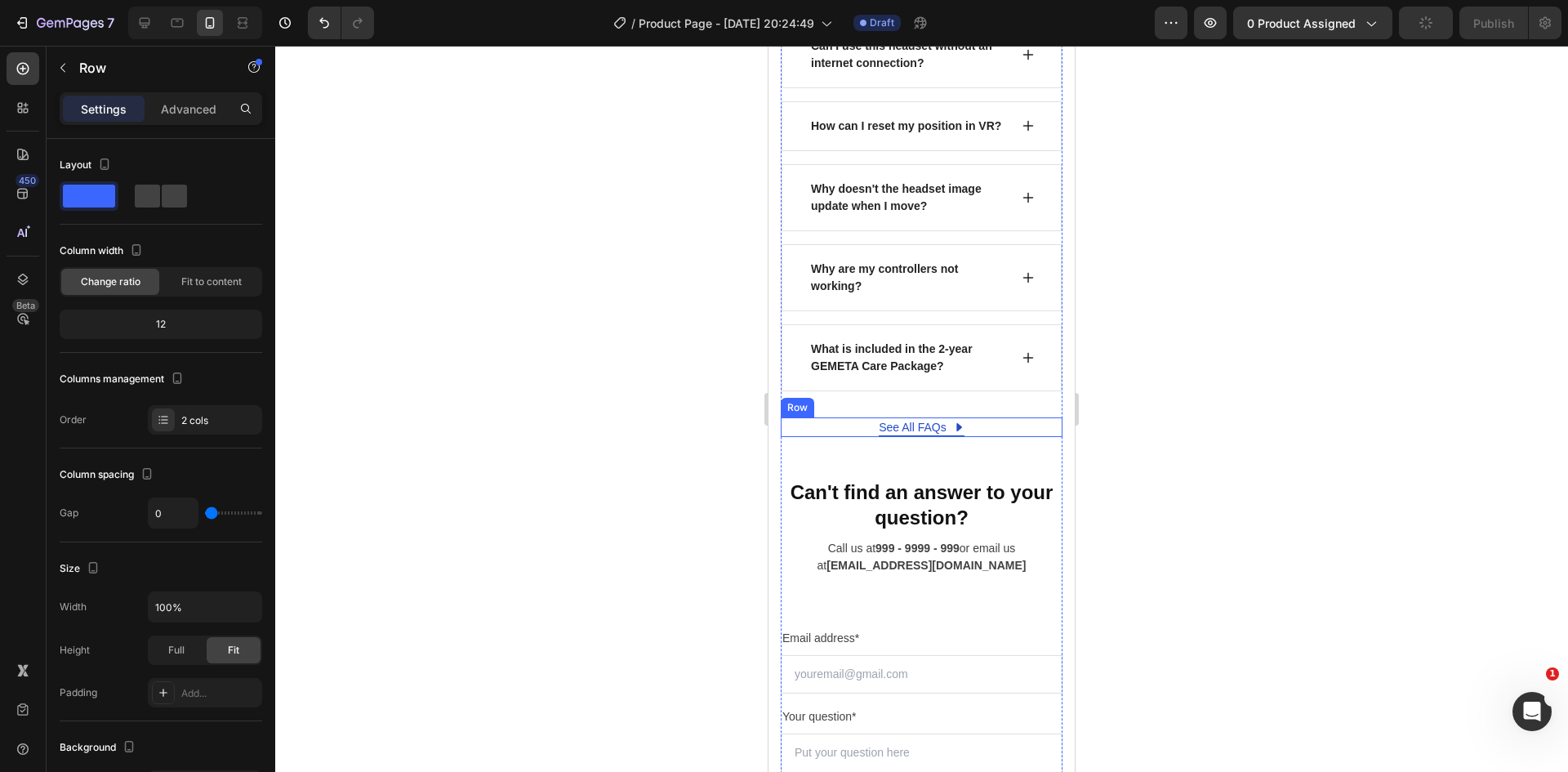
scroll to position [8224, 0]
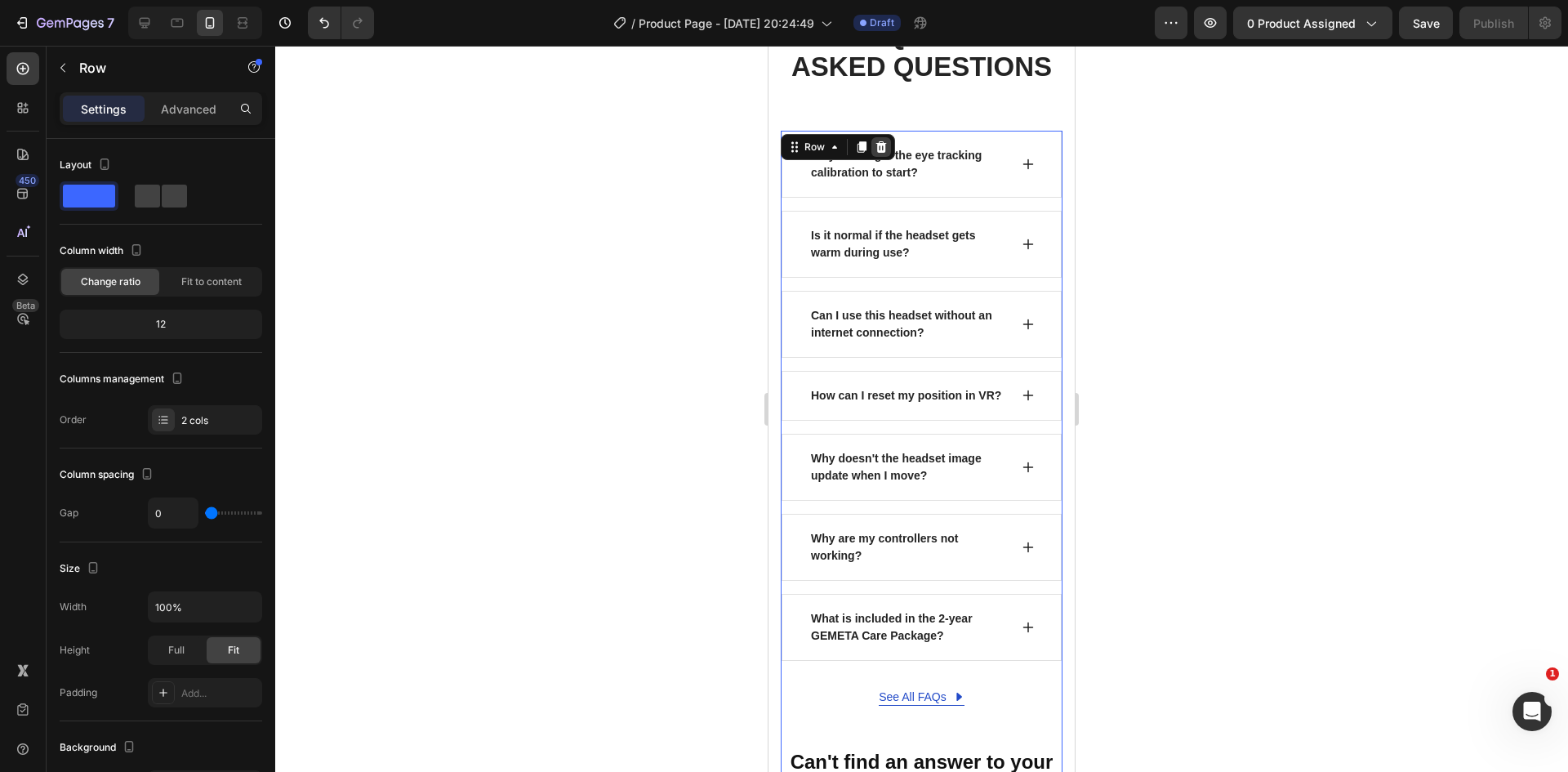
click at [880, 145] on icon at bounding box center [882, 147] width 11 height 12
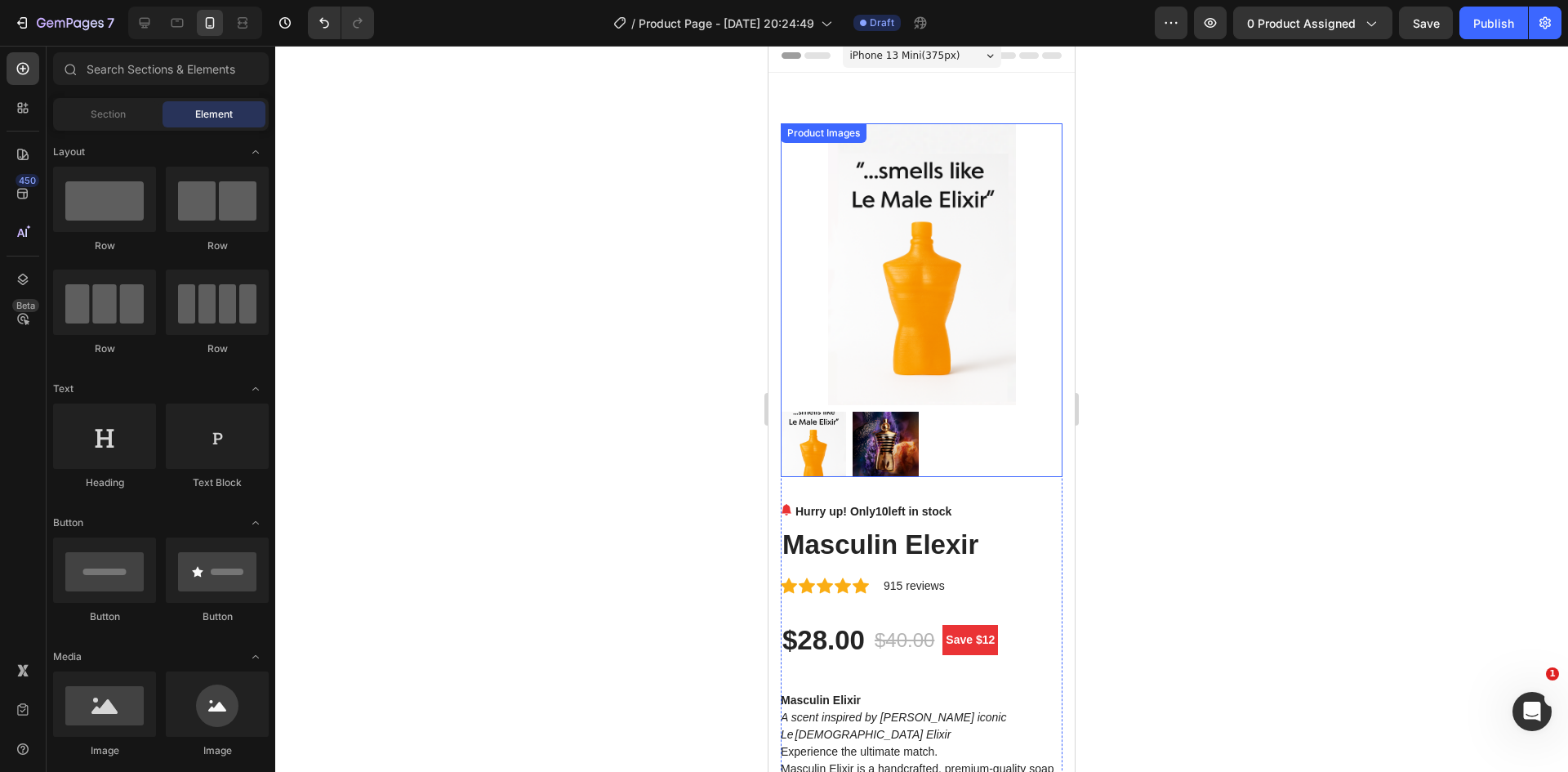
scroll to position [0, 0]
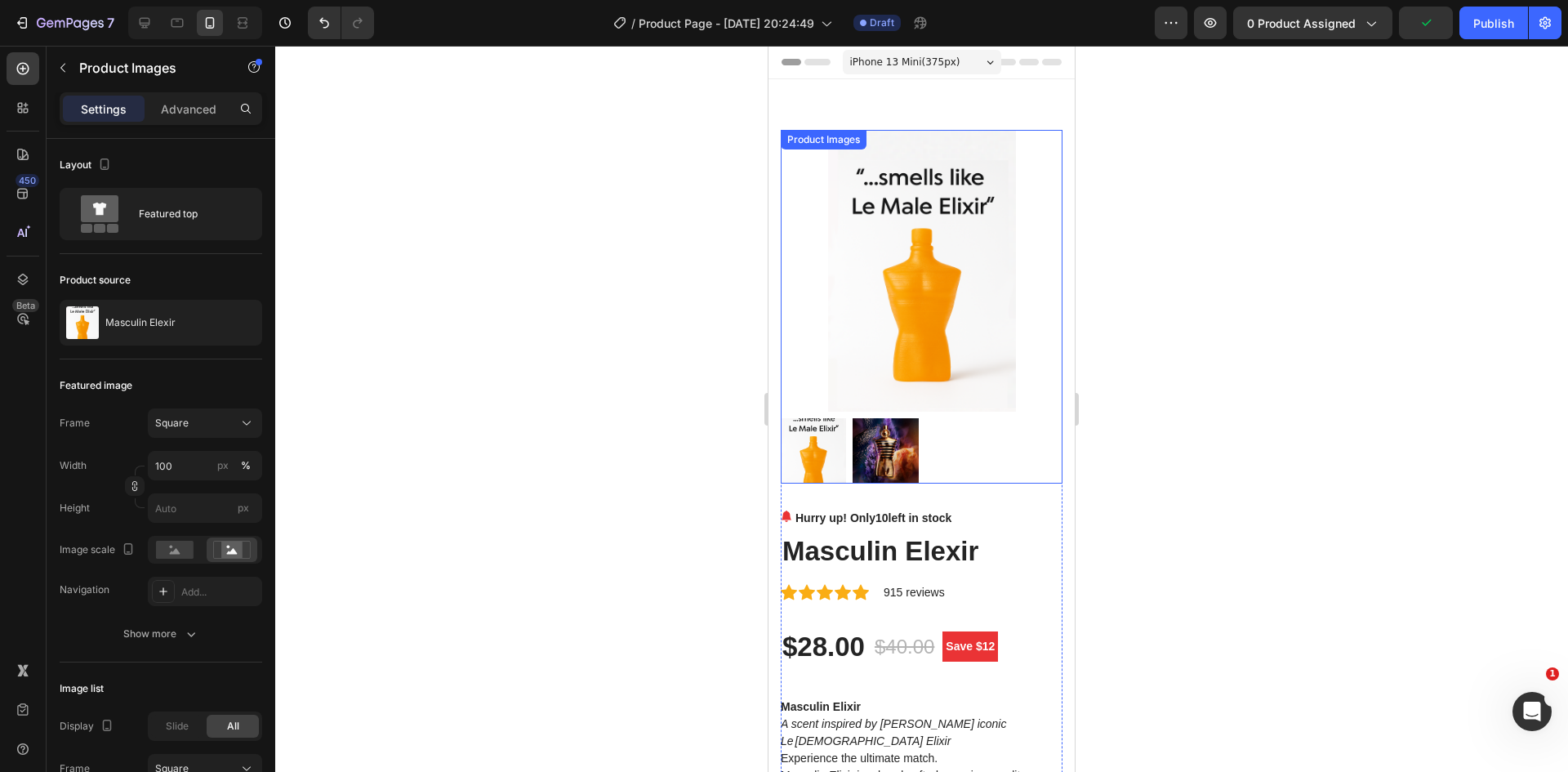
click at [1037, 147] on img at bounding box center [922, 271] width 282 height 282
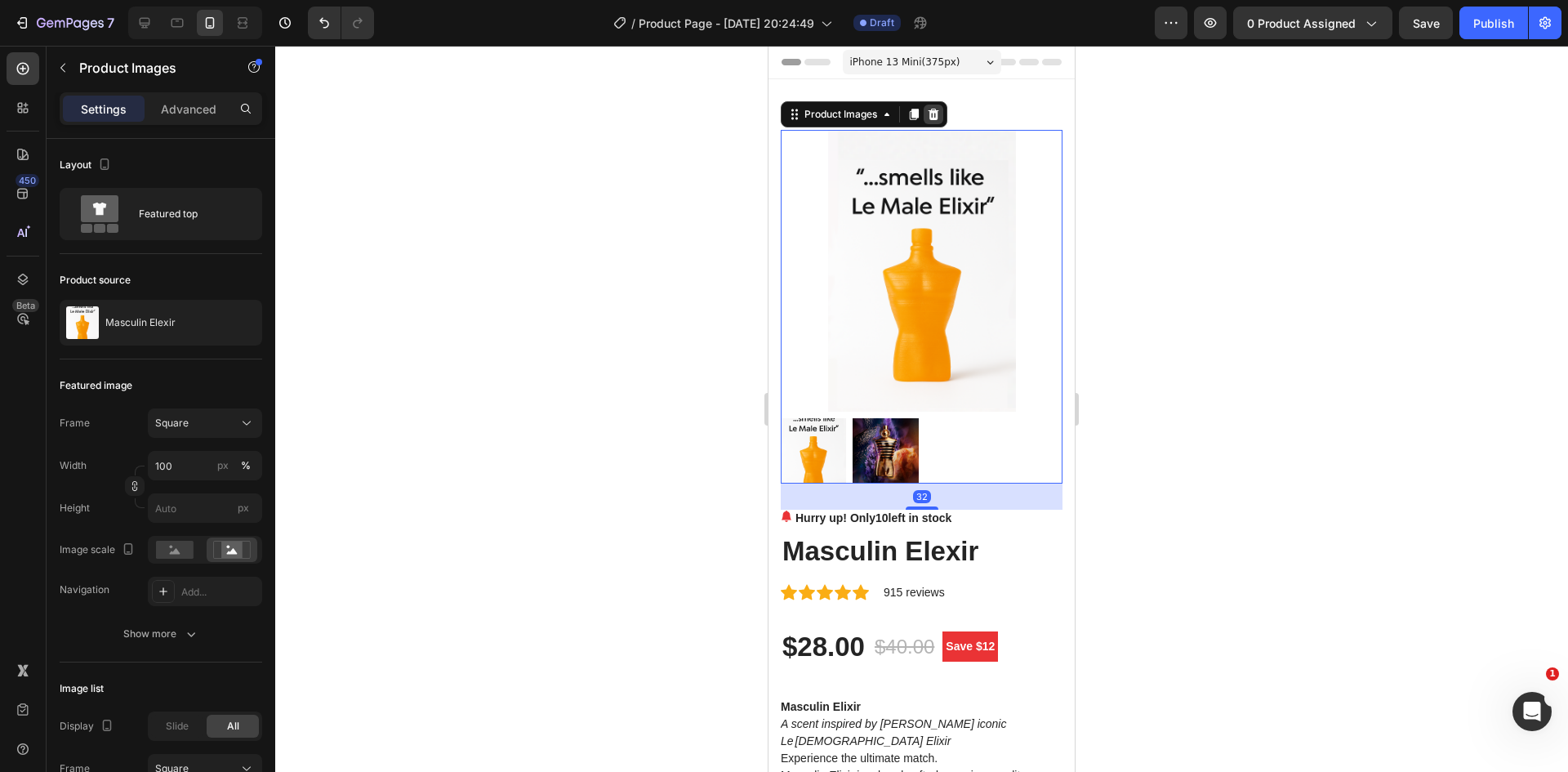
click at [941, 114] on div at bounding box center [934, 115] width 20 height 20
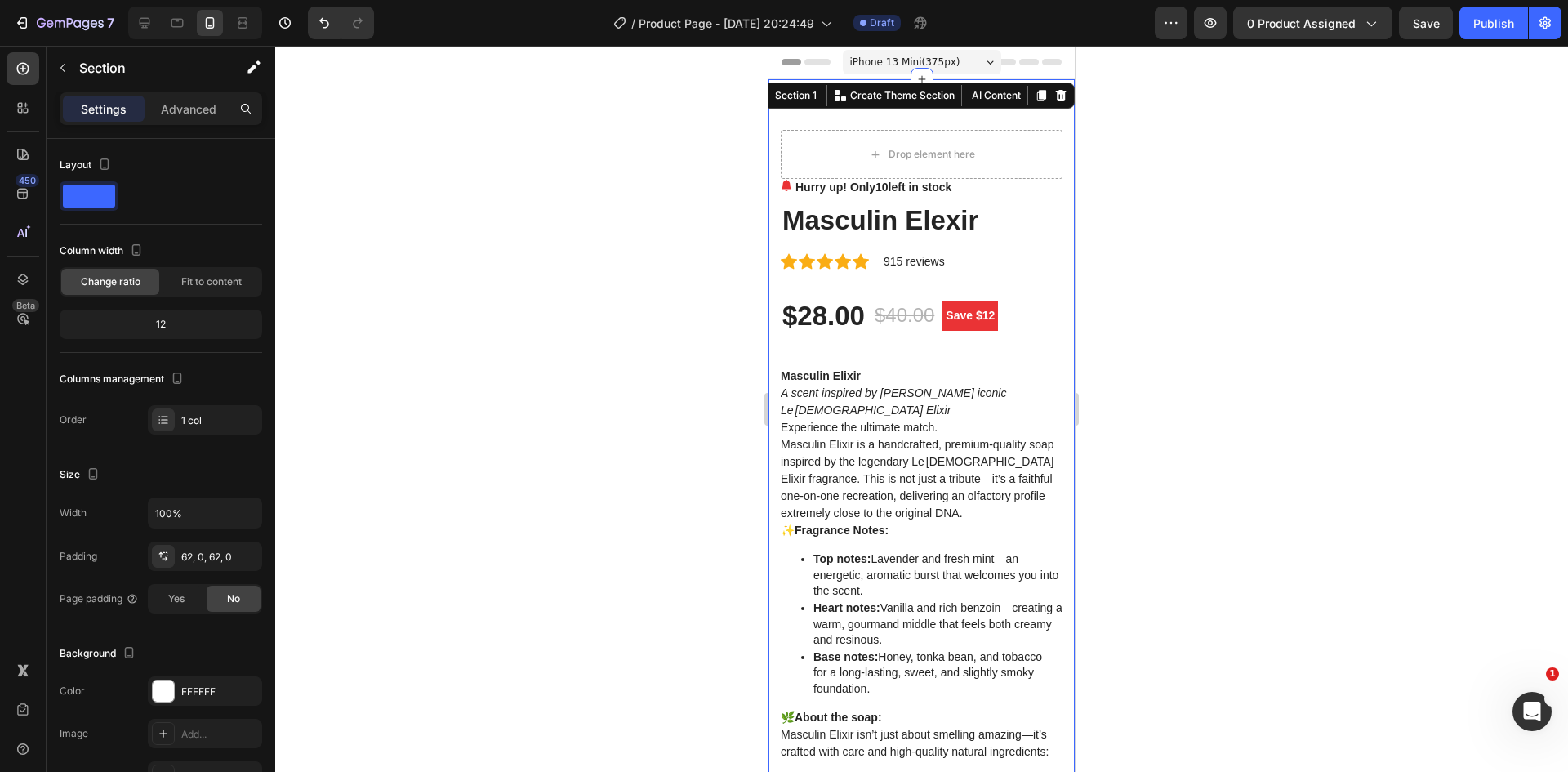
click at [1056, 99] on icon at bounding box center [1061, 96] width 11 height 12
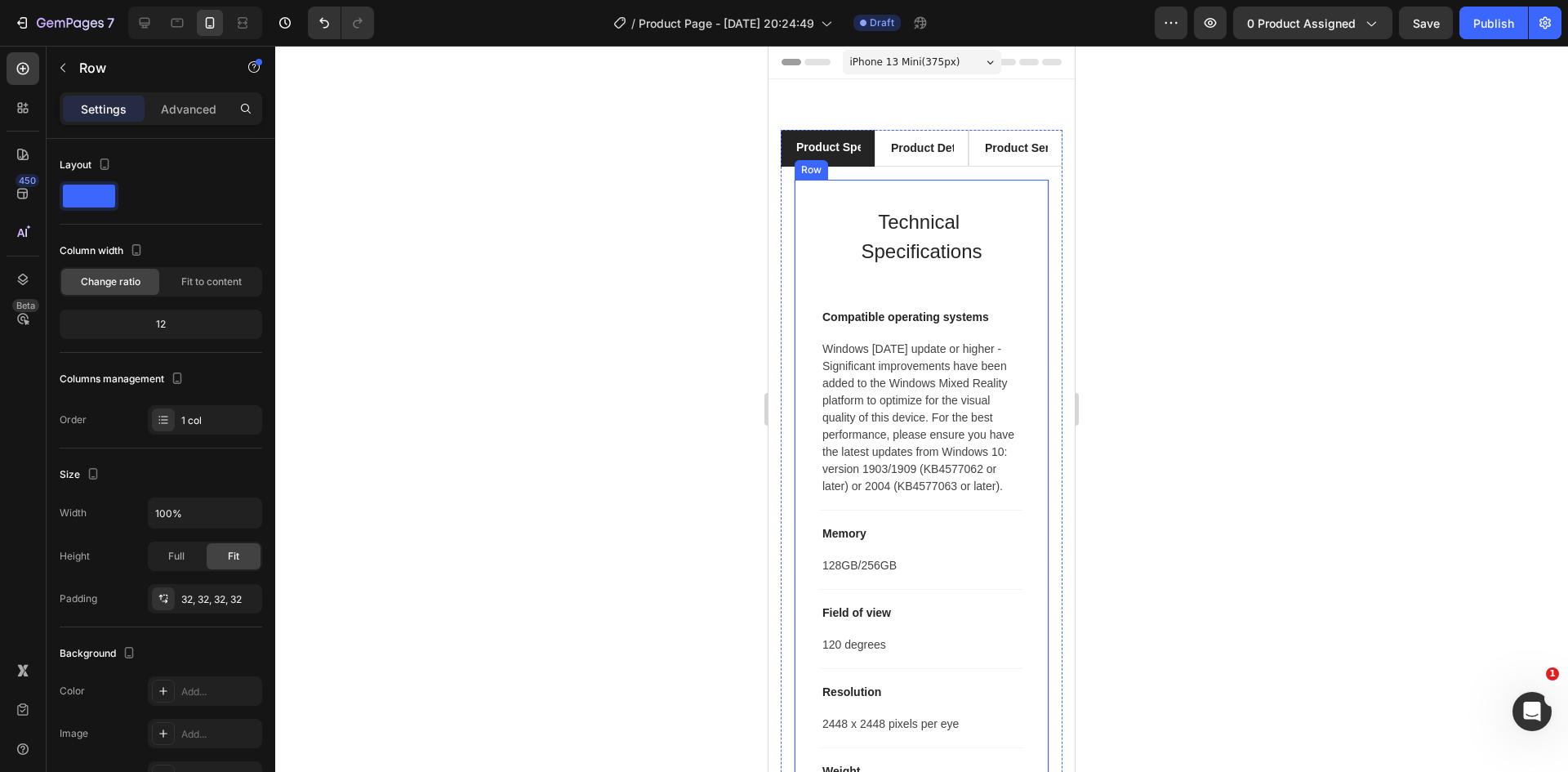
click at [1005, 187] on div "Technical Specifications Heading Compatible operating systems Text block Window…" at bounding box center [921, 595] width 256 height 832
click at [1005, 169] on div "Technical Specifications Heading Compatible operating systems Text block Window…" at bounding box center [922, 595] width 282 height 858
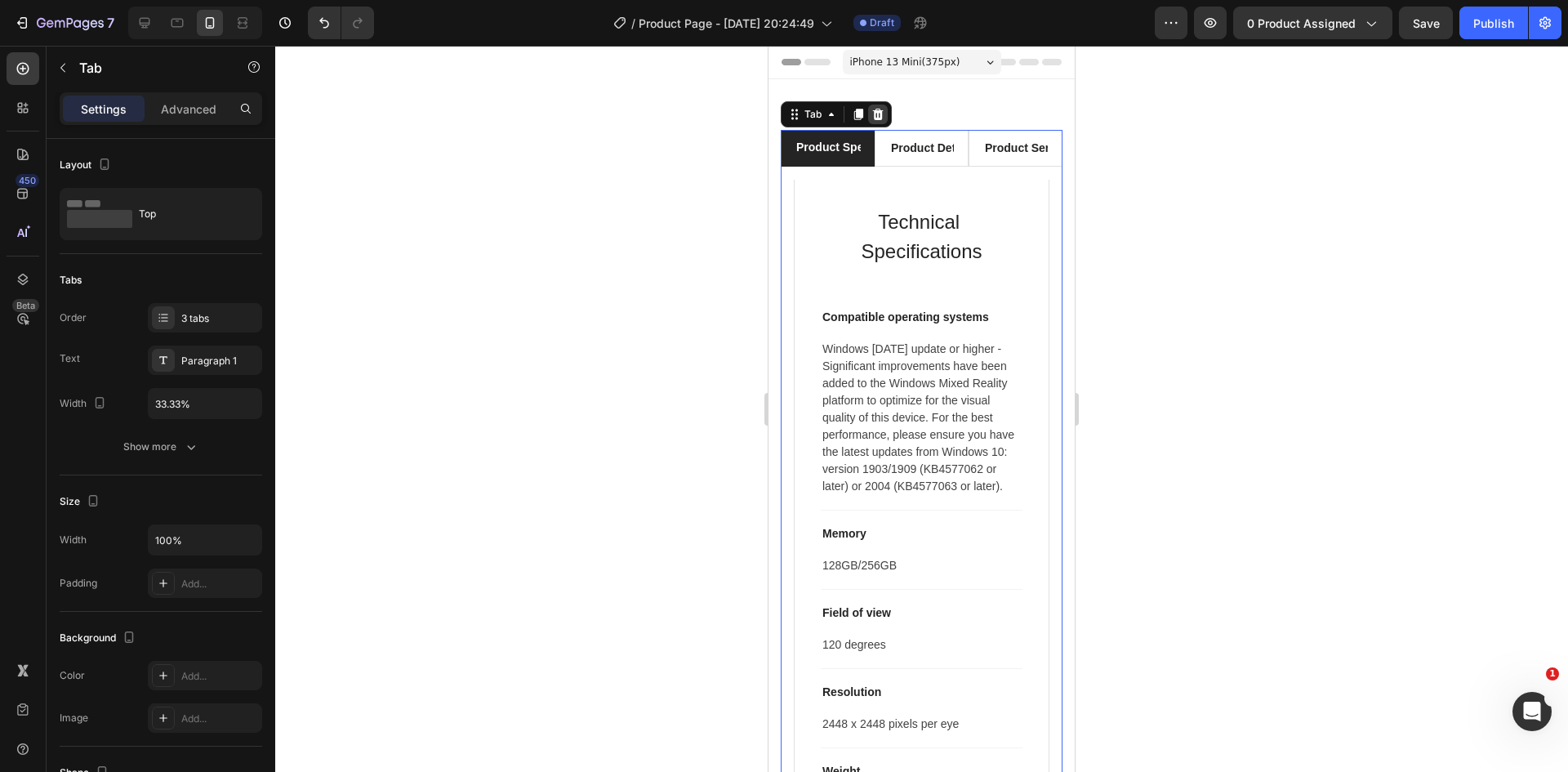
click at [881, 117] on icon at bounding box center [878, 114] width 11 height 12
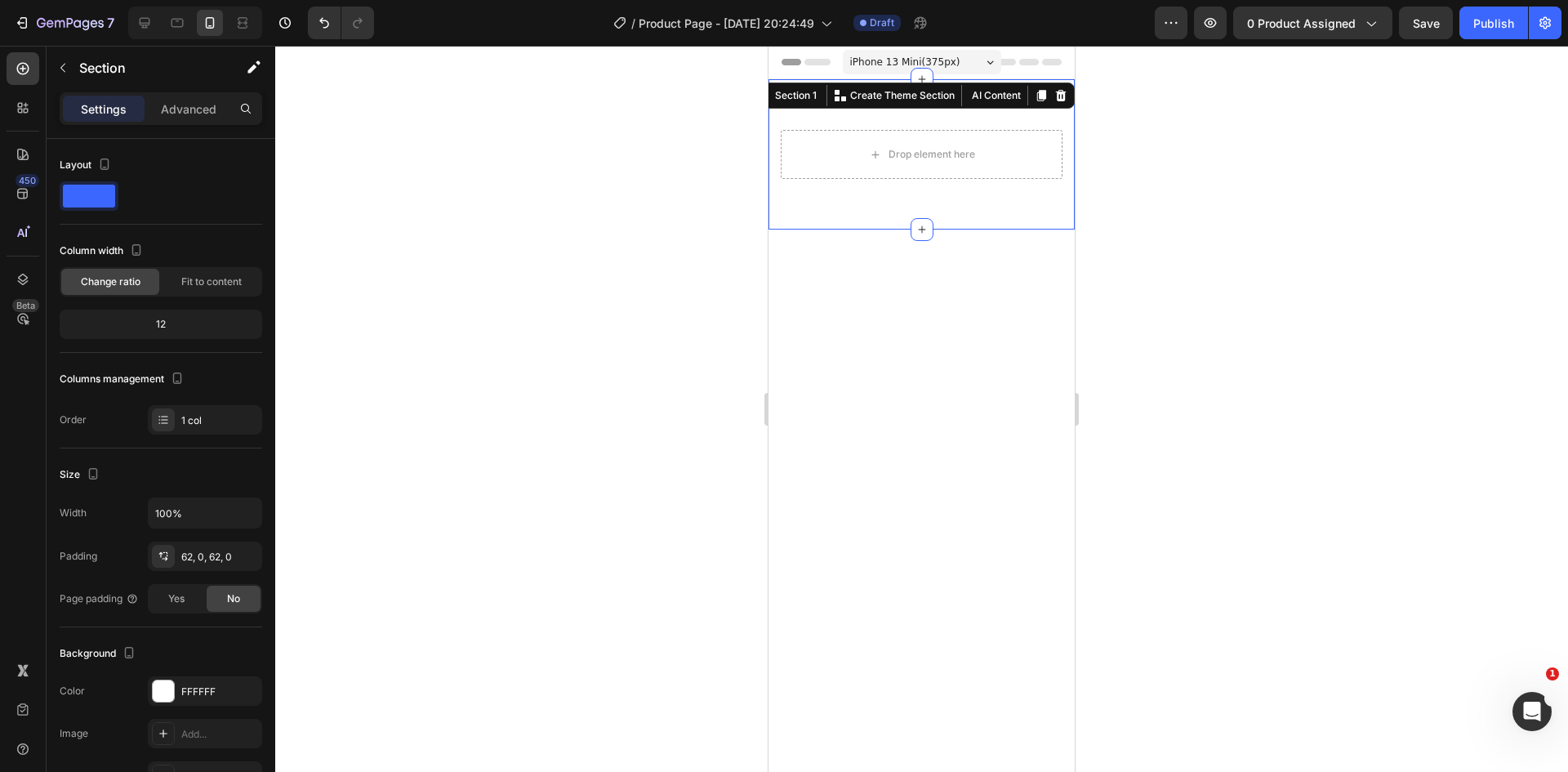
click at [966, 99] on div "Drop element here Row Section 1 You can create reusable sections Create Theme S…" at bounding box center [921, 154] width 306 height 150
click at [1054, 96] on icon at bounding box center [1060, 96] width 13 height 13
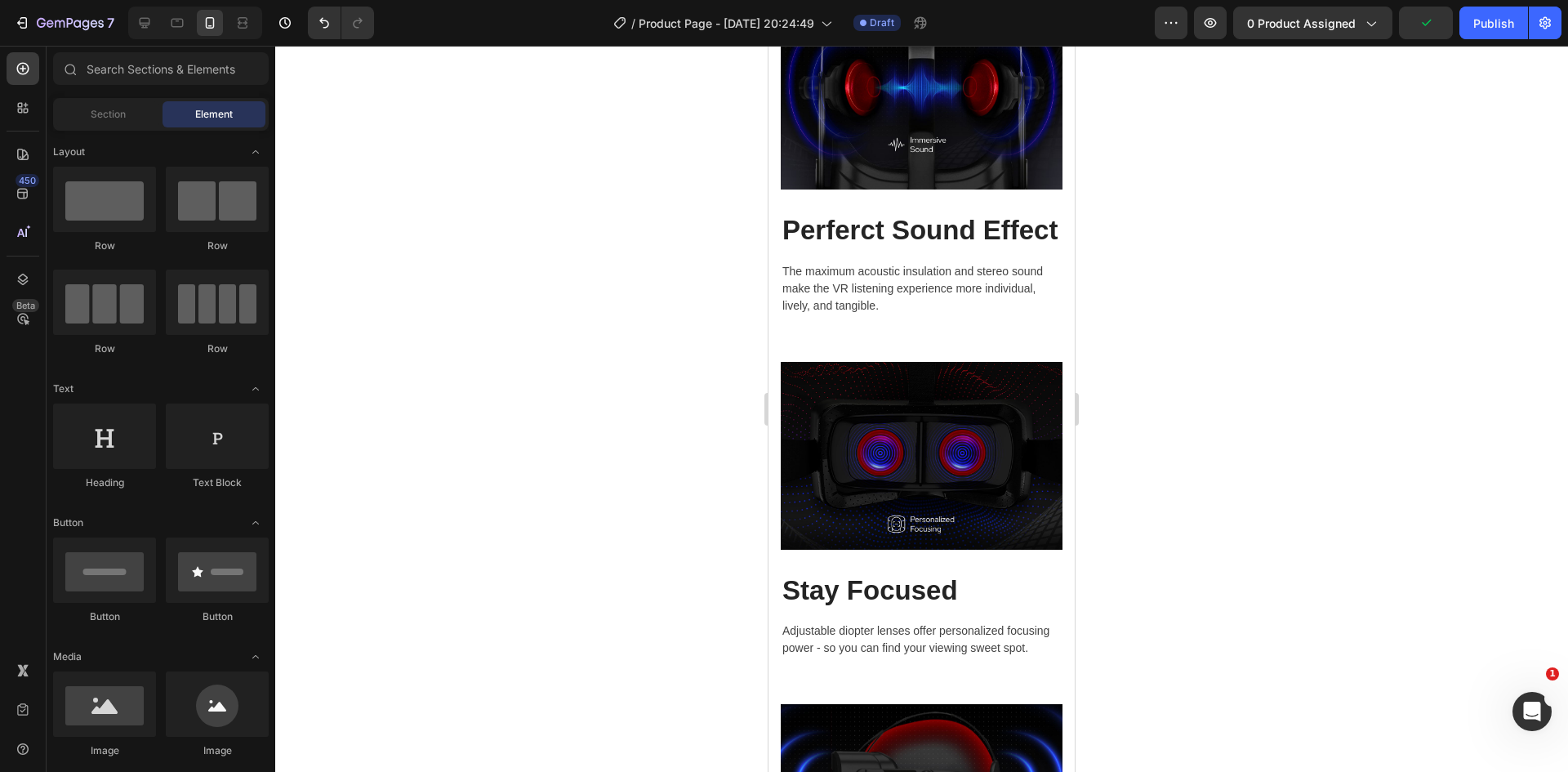
scroll to position [980, 0]
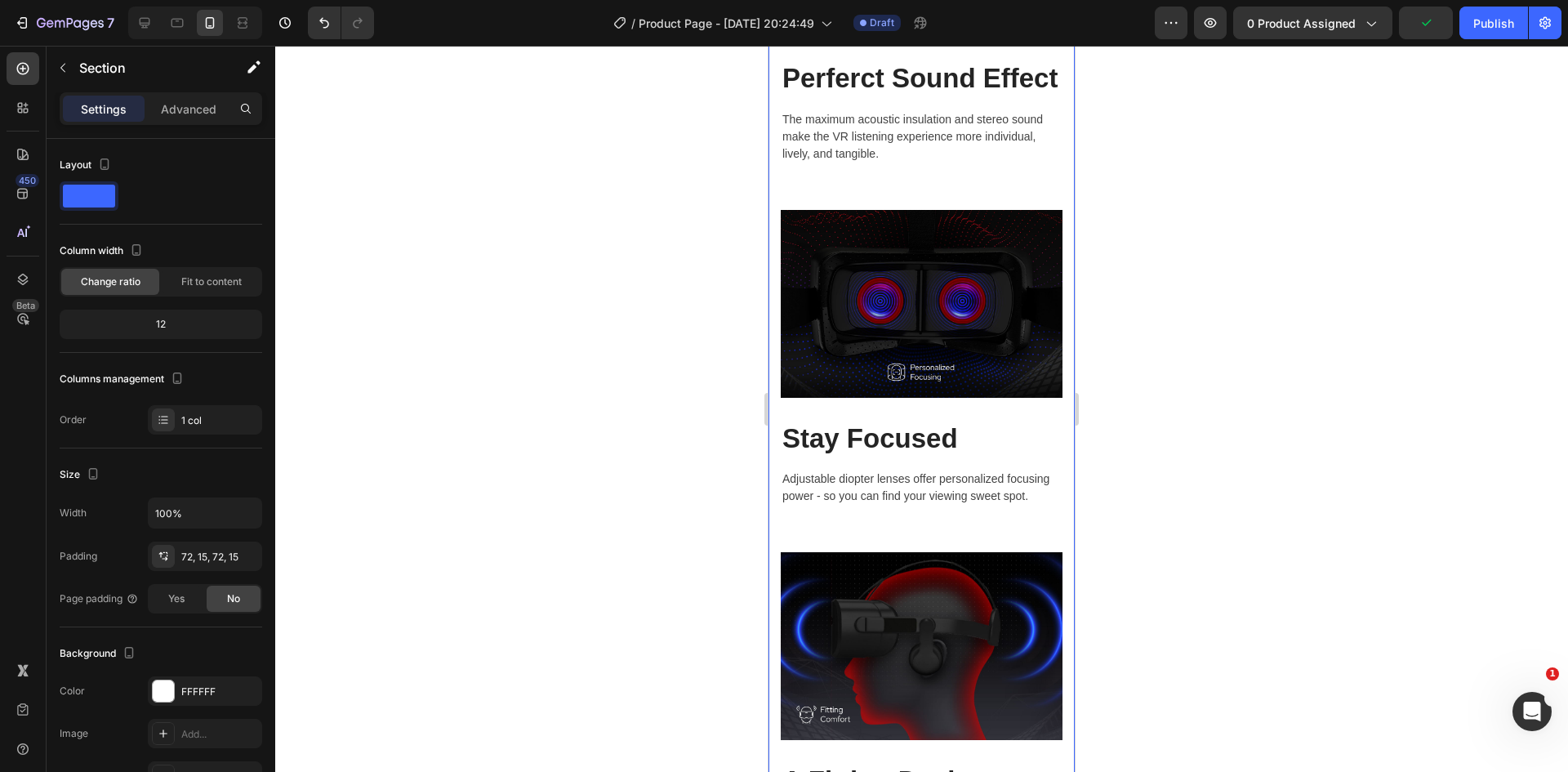
click at [981, 263] on div "Image Perferct Sound Effect Heading The maximum acoustic insulation and stereo …" at bounding box center [921, 358] width 306 height 1133
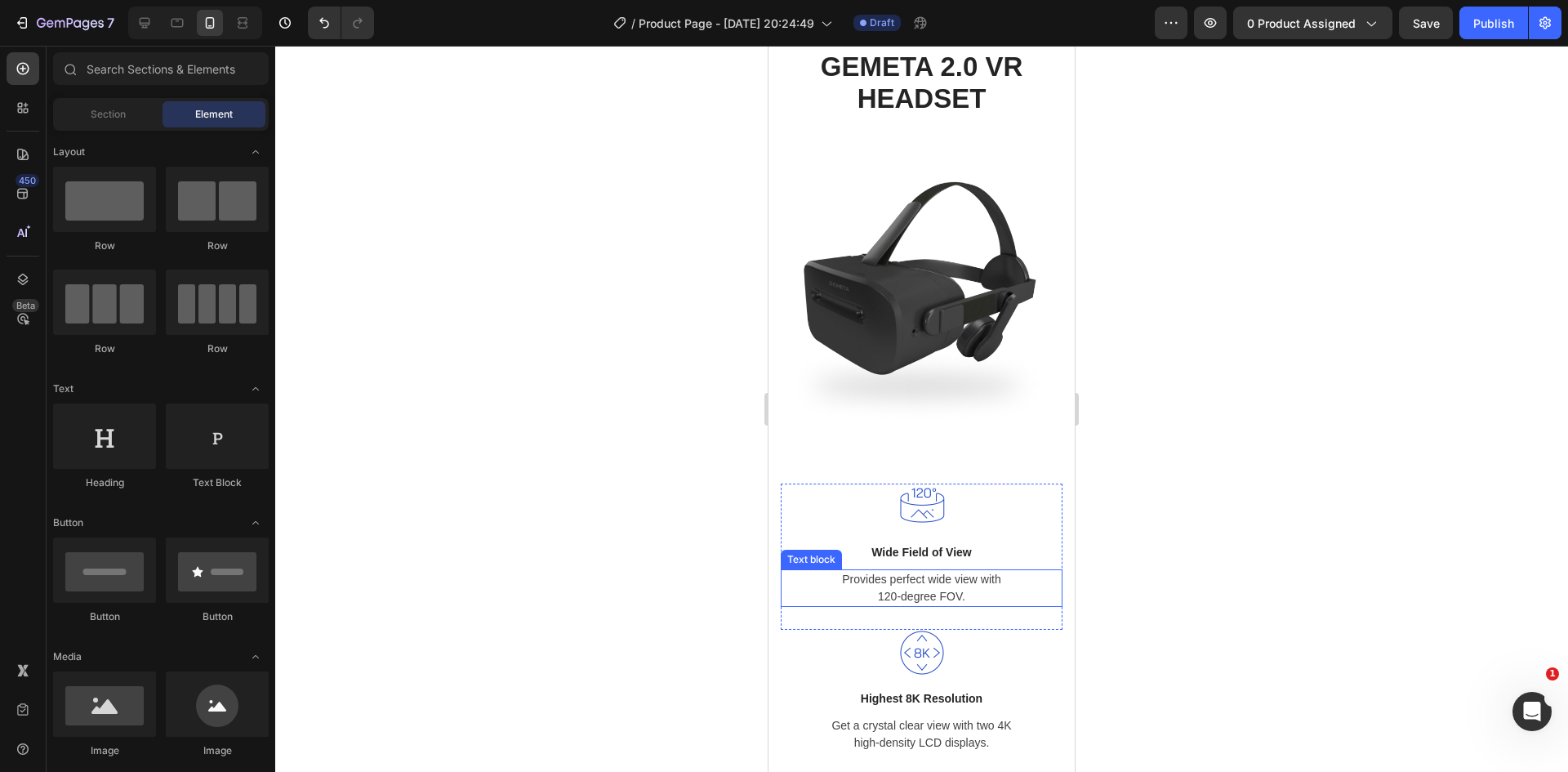
scroll to position [0, 0]
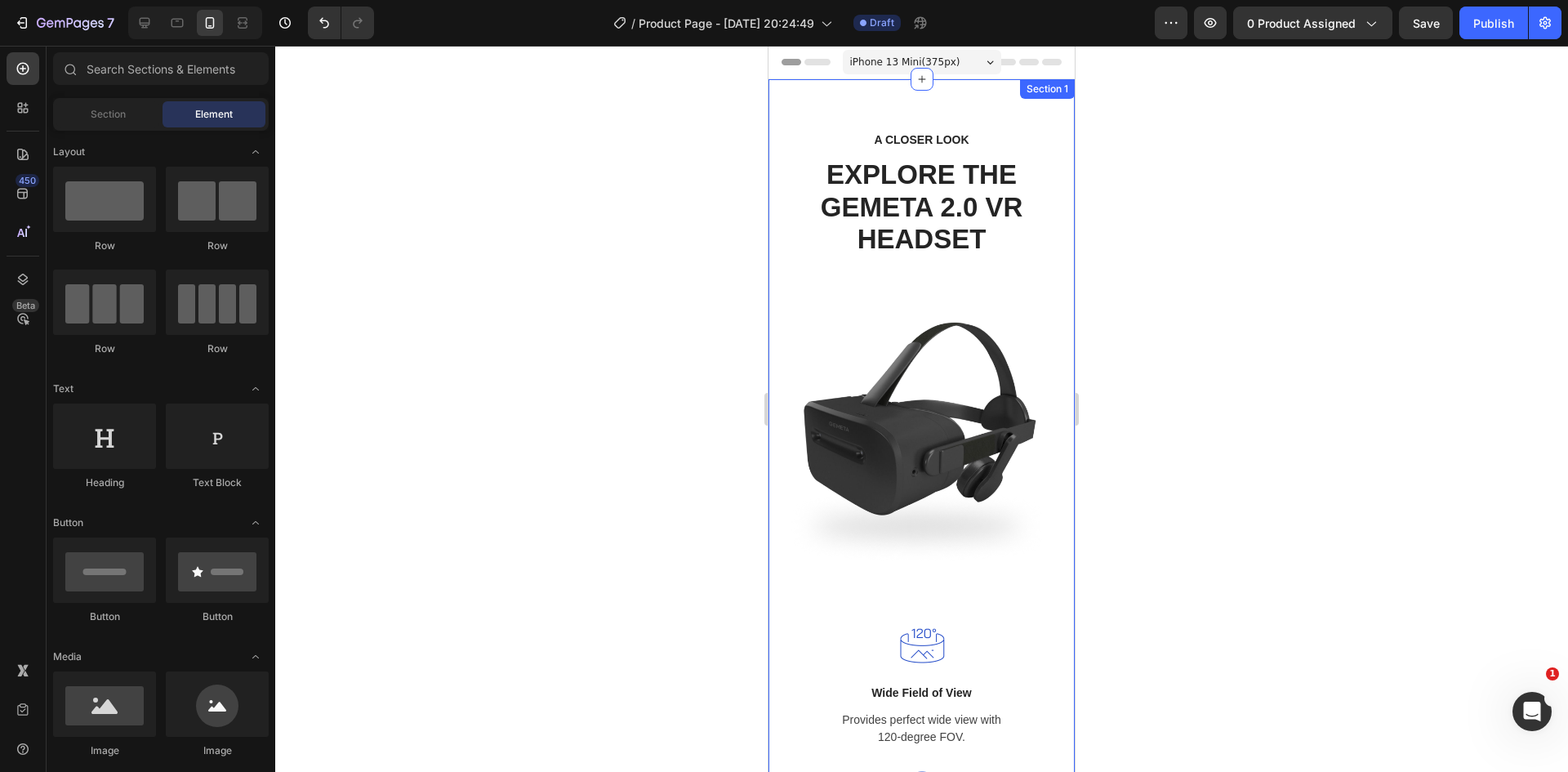
click at [1053, 246] on div "A CLOSER LOOK Text block EXPLORE THE GEMETA 2.0 VR HEADSET Heading Row Image Wi…" at bounding box center [921, 657] width 306 height 1157
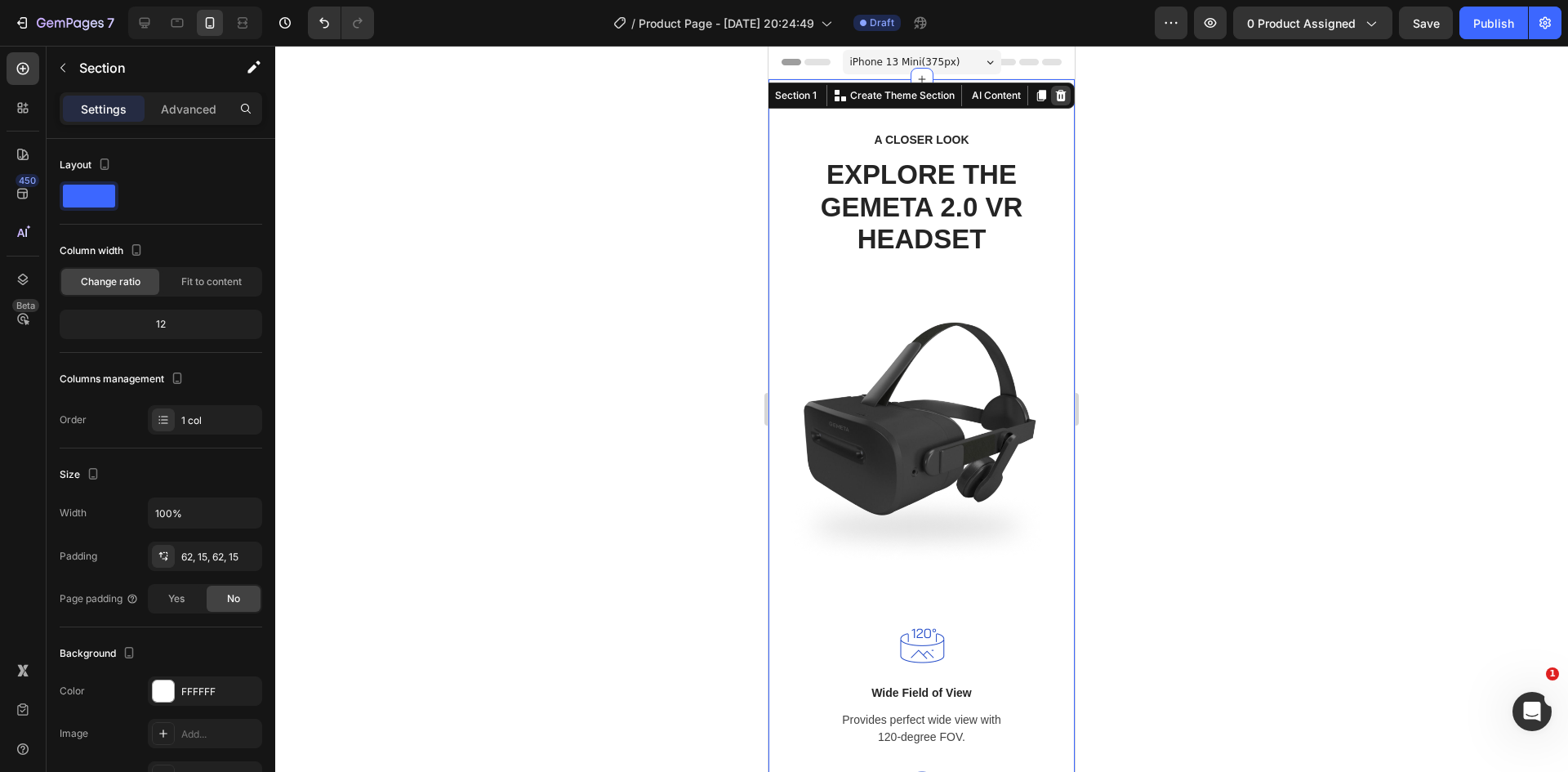
click at [1054, 96] on icon at bounding box center [1060, 96] width 13 height 13
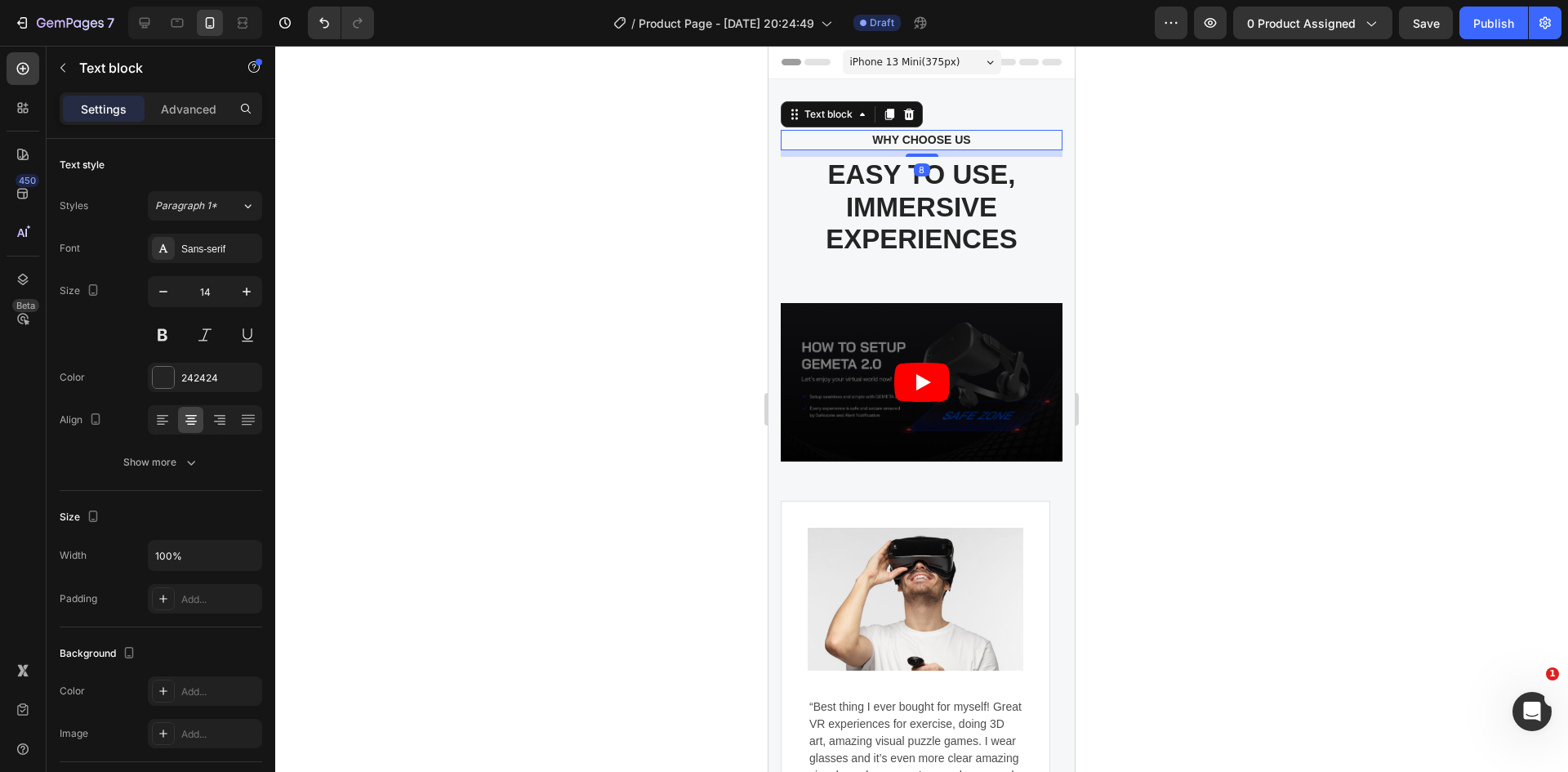
click at [1045, 137] on div "WHY CHOOSE US Text block 8" at bounding box center [922, 140] width 282 height 20
click at [1044, 109] on div "WHY CHOOSE US Text block 8 EASY TO USE, IMMERSIVE EXPERIENCES Heading Video Ima…" at bounding box center [921, 538] width 306 height 918
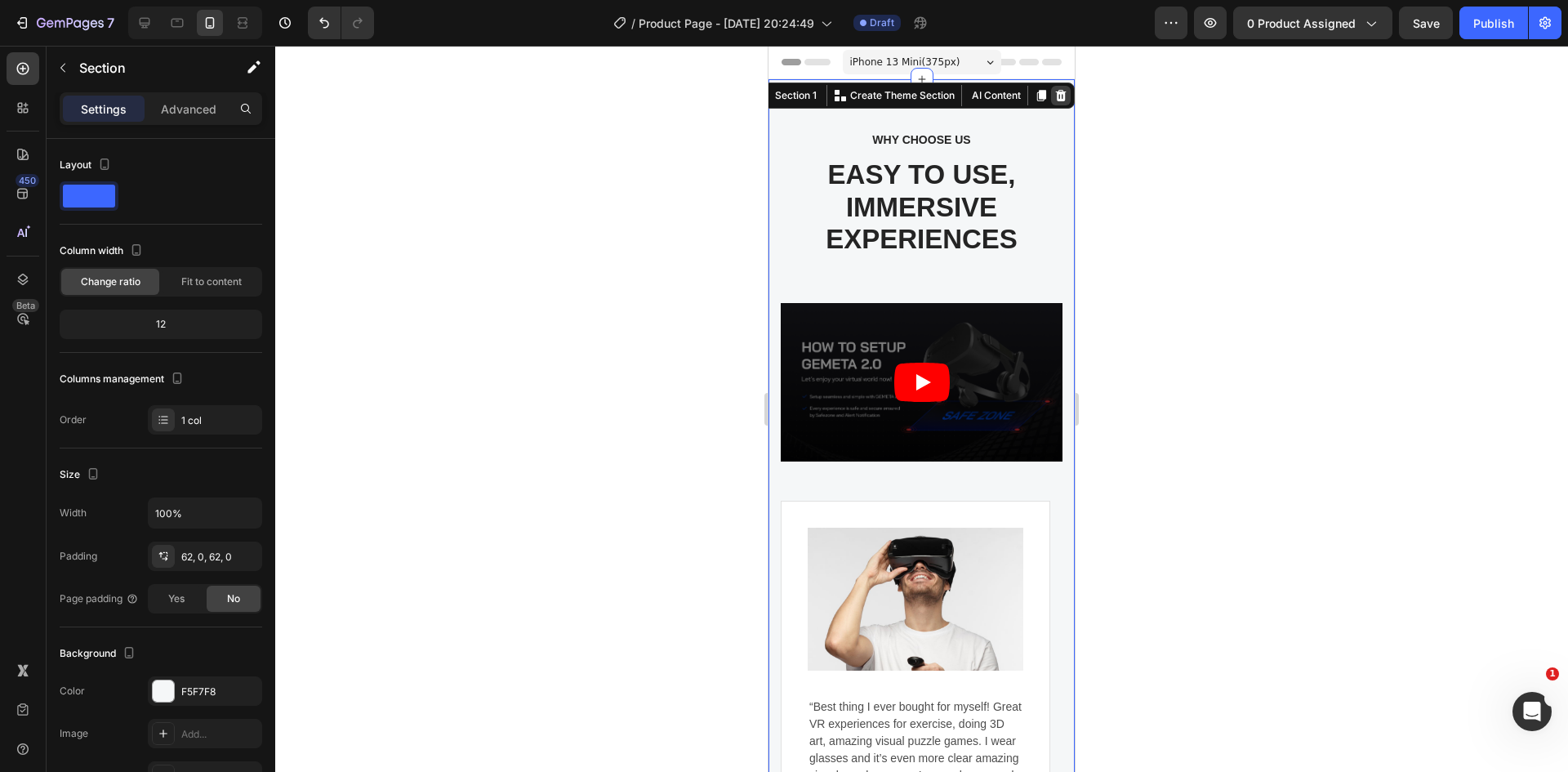
click at [1054, 96] on icon at bounding box center [1060, 96] width 13 height 13
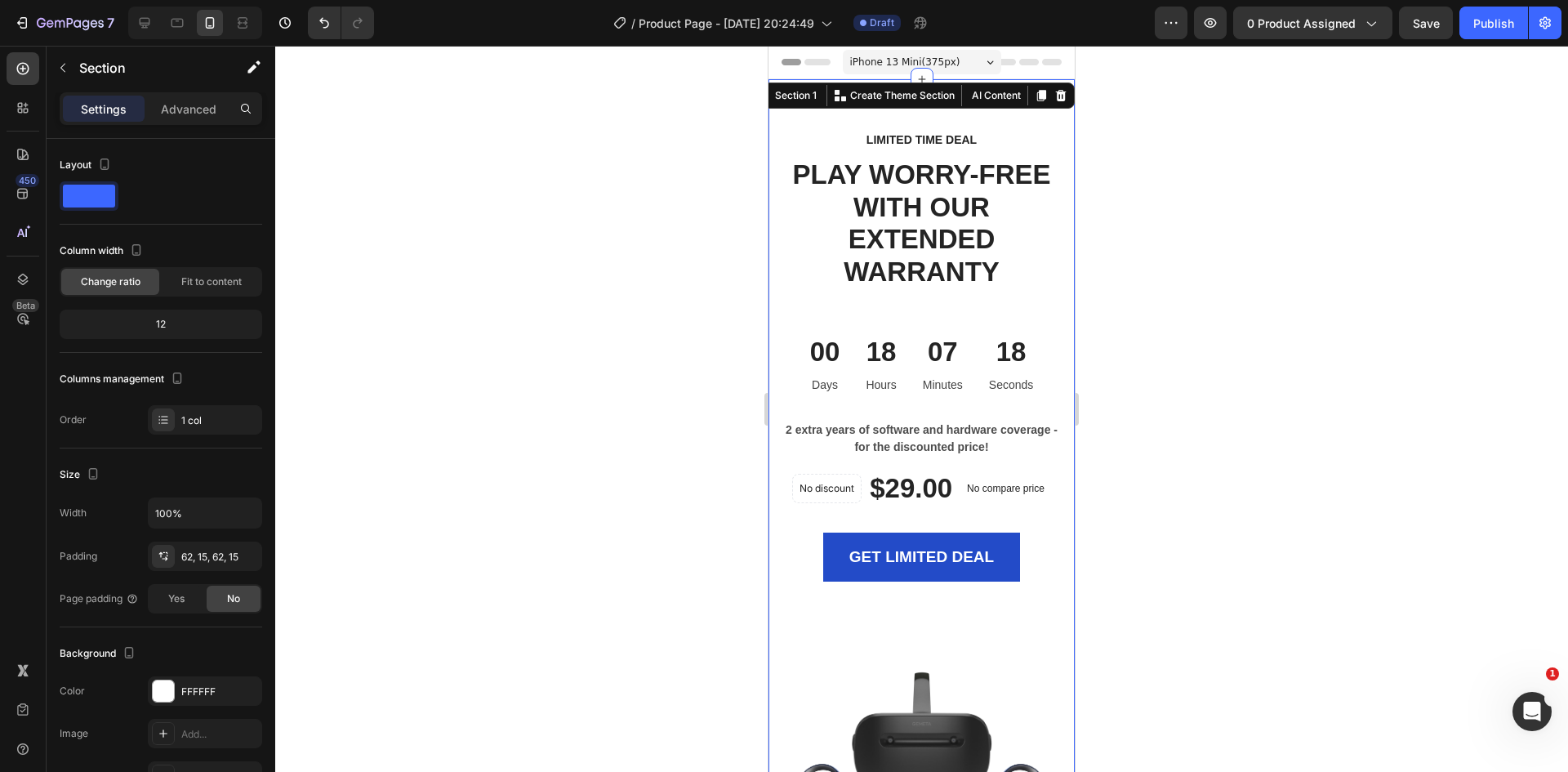
click at [1041, 117] on div "LIMITED TIME DEAL Text block PLAY WORRY-FREE WITH OUR EXTENDED WARRANTY Heading…" at bounding box center [921, 668] width 306 height 1178
click at [1054, 96] on icon at bounding box center [1060, 96] width 13 height 13
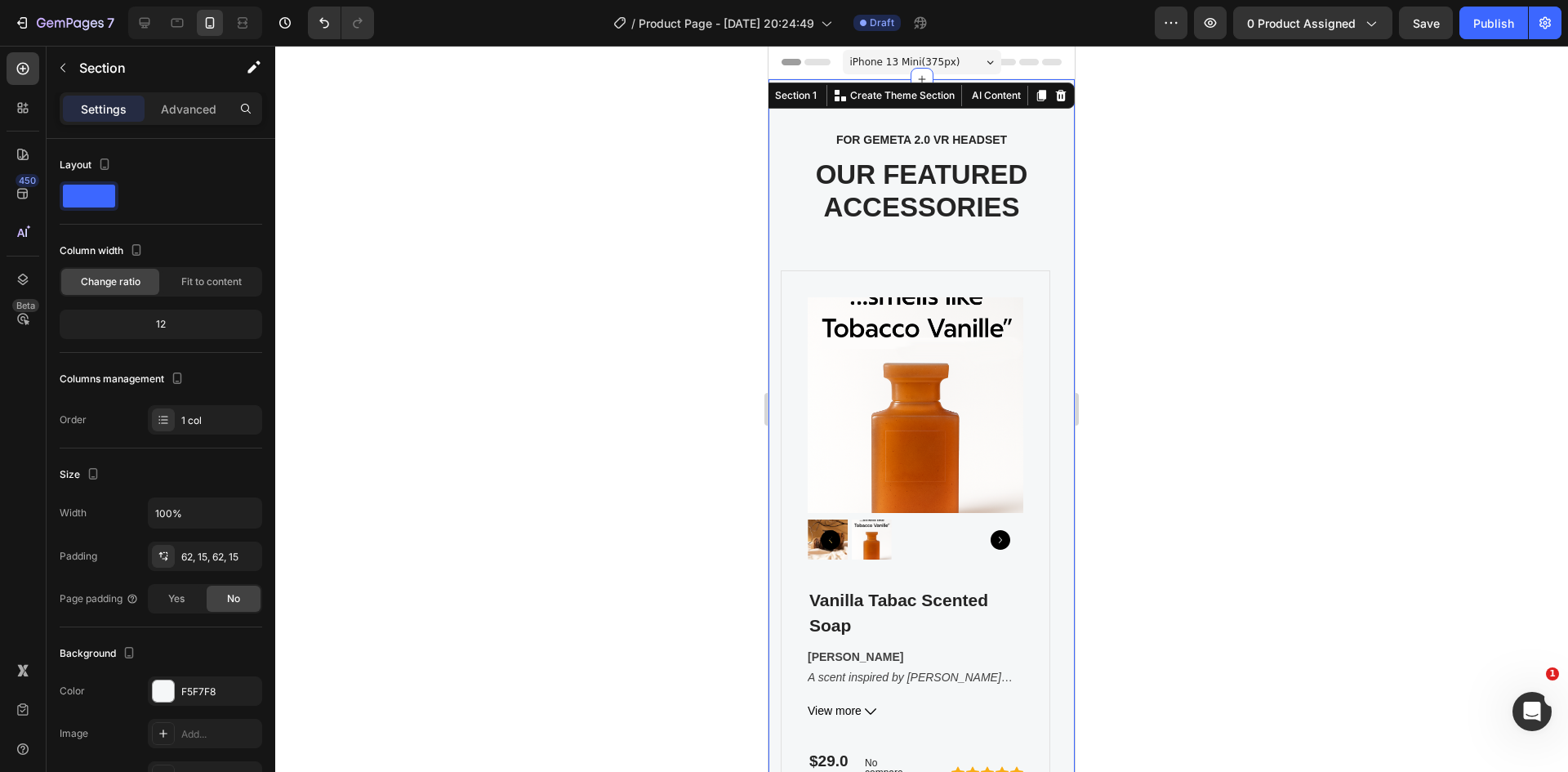
click at [1045, 117] on div "FOR GEMETA 2.0 VR HEADSET Text block OUR FEATURED ACCESSORIES Heading Product I…" at bounding box center [921, 489] width 306 height 819
click at [1056, 98] on icon at bounding box center [1061, 96] width 11 height 12
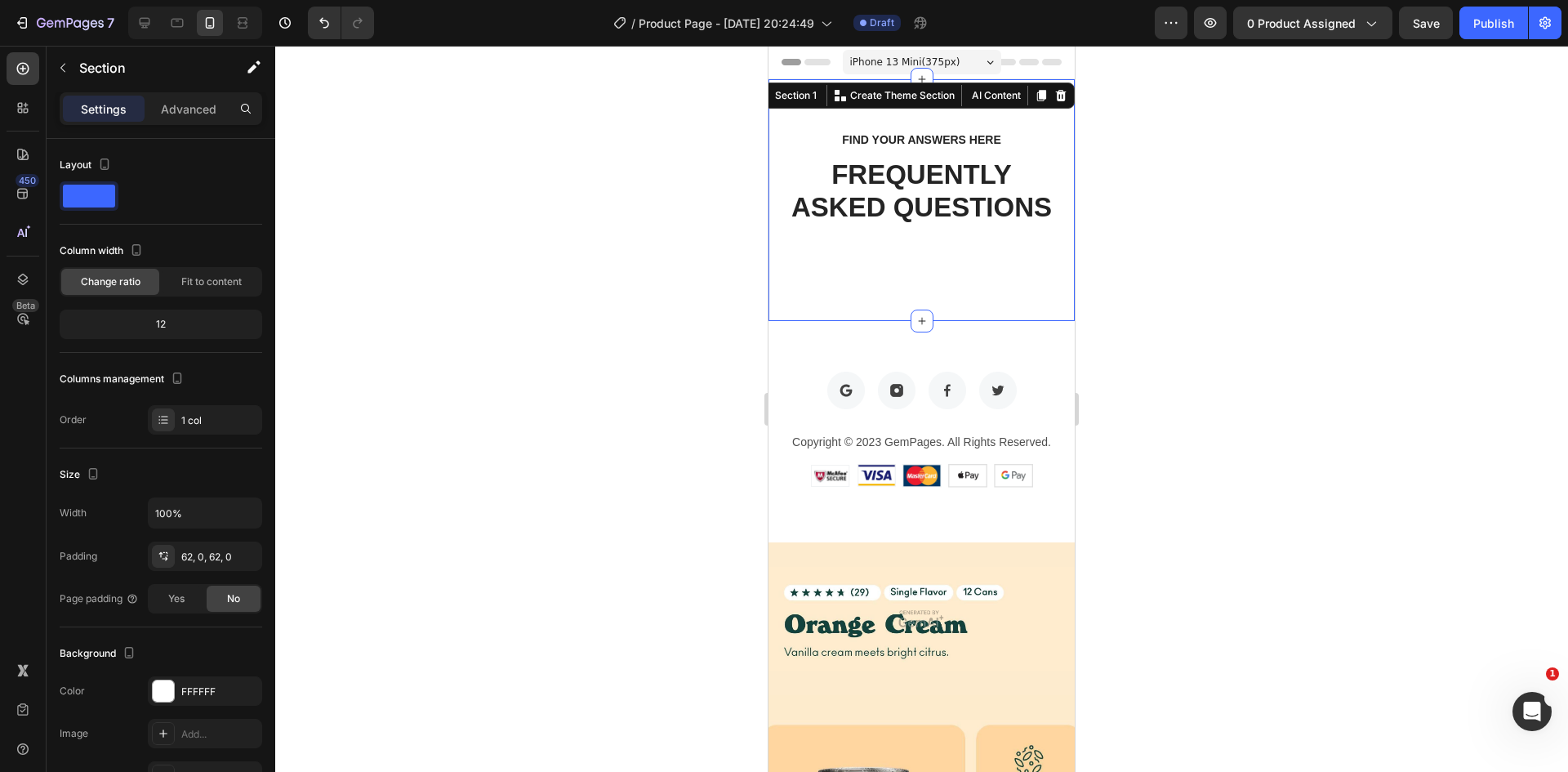
click at [1039, 122] on div "FIND YOUR ANSWERS HERE Text block FREQUENTLY ASKED QUESTIONS Heading Row Sectio…" at bounding box center [921, 200] width 306 height 242
click at [1051, 104] on div at bounding box center [1061, 96] width 20 height 20
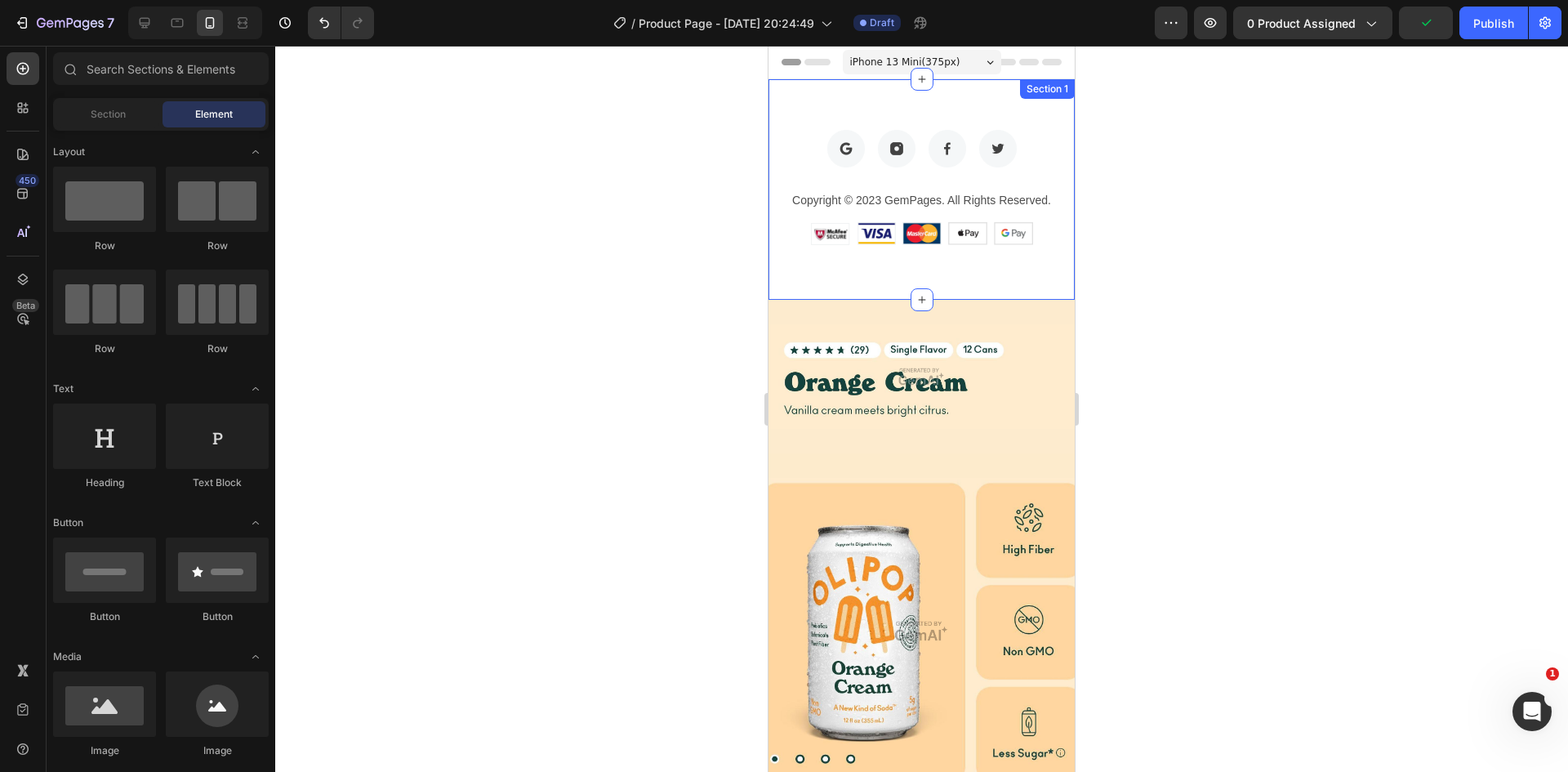
click at [1045, 110] on div "Image Image Image Image Row Copyright © 2023 GemPages. All Rights Reserved. Tex…" at bounding box center [921, 189] width 306 height 220
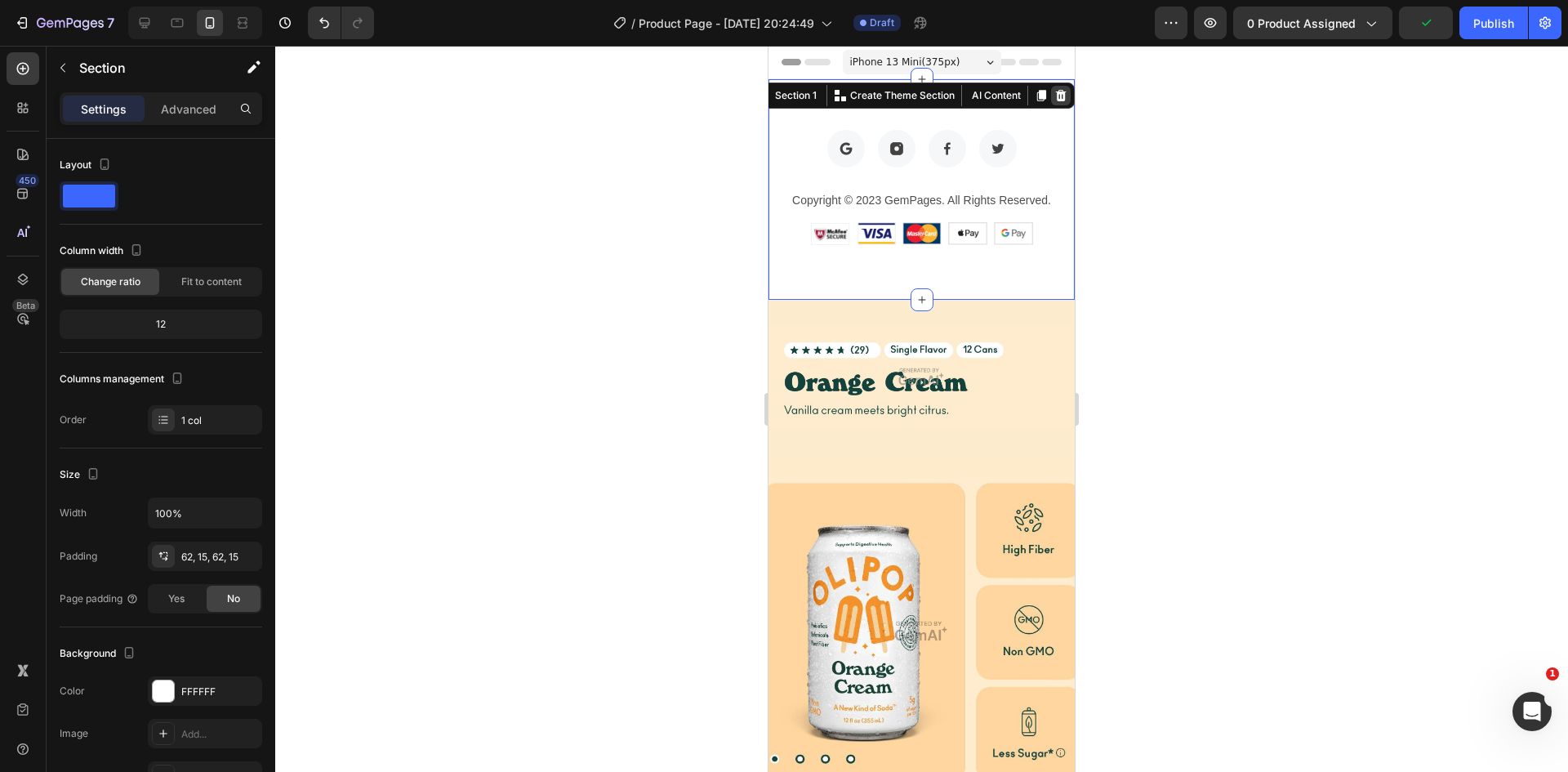
click at [1056, 99] on icon at bounding box center [1061, 96] width 11 height 12
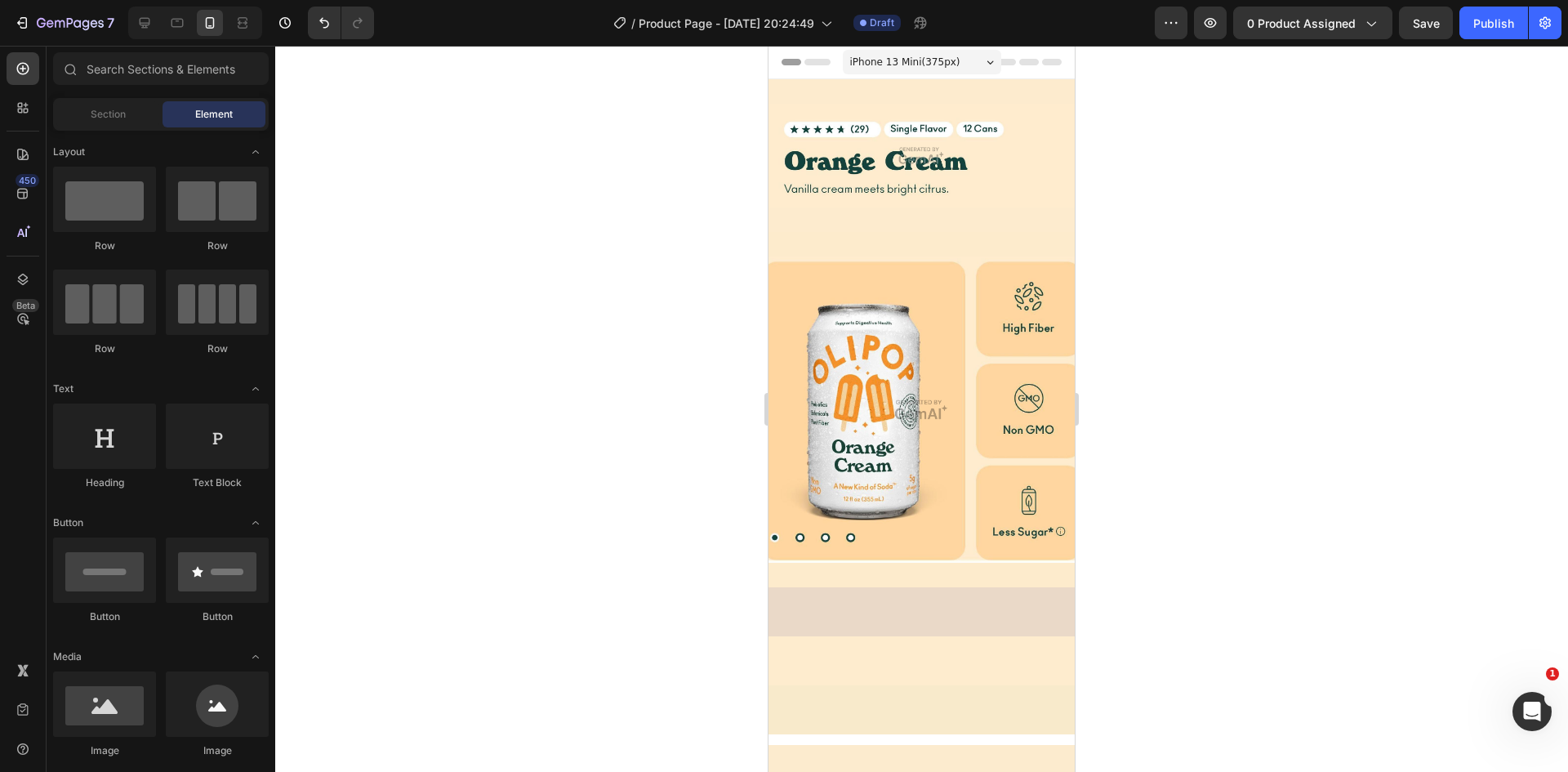
click at [1198, 238] on div at bounding box center [921, 409] width 1292 height 726
click at [1224, 16] on button "button" at bounding box center [1210, 23] width 33 height 33
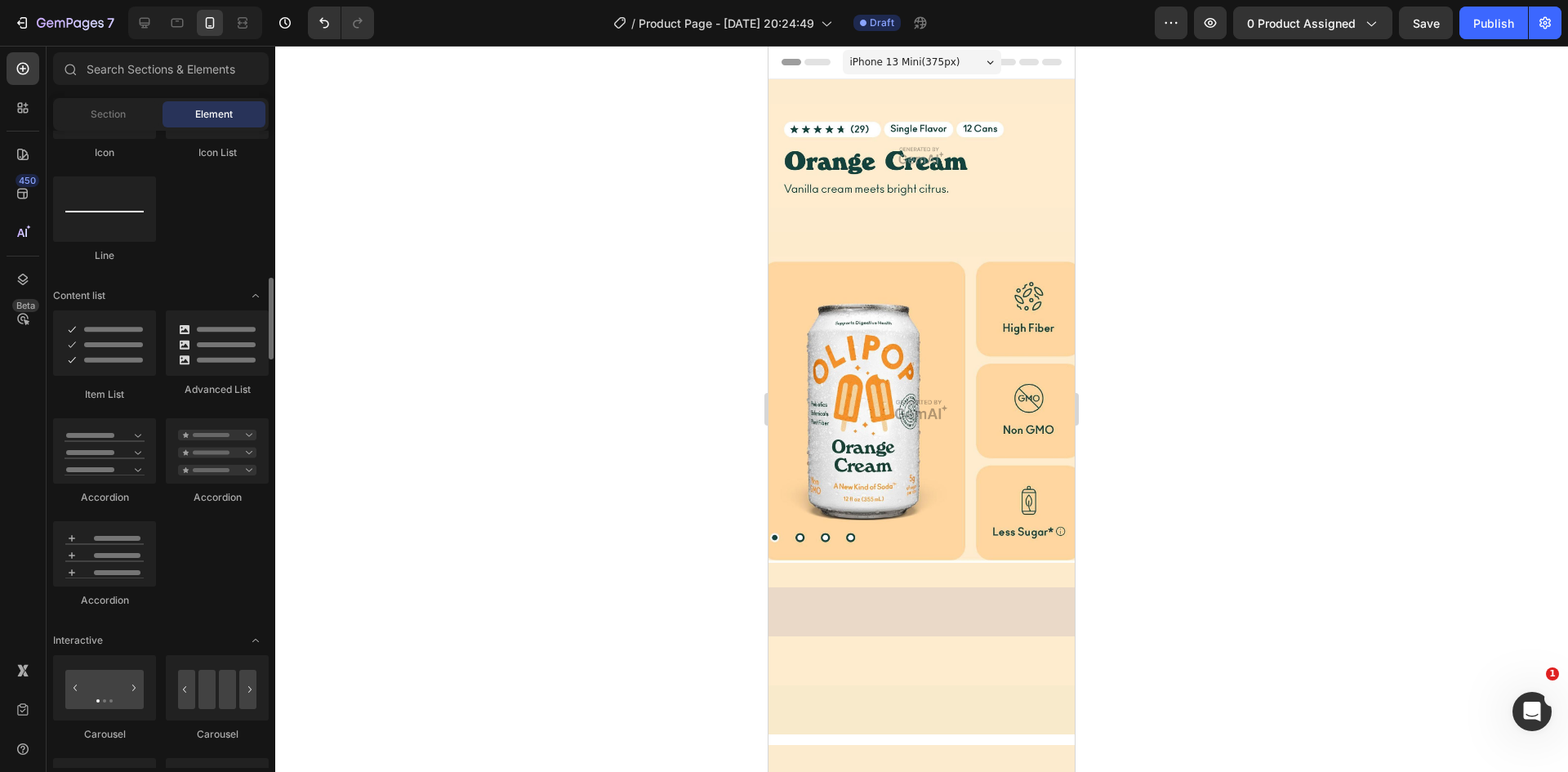
scroll to position [980, 0]
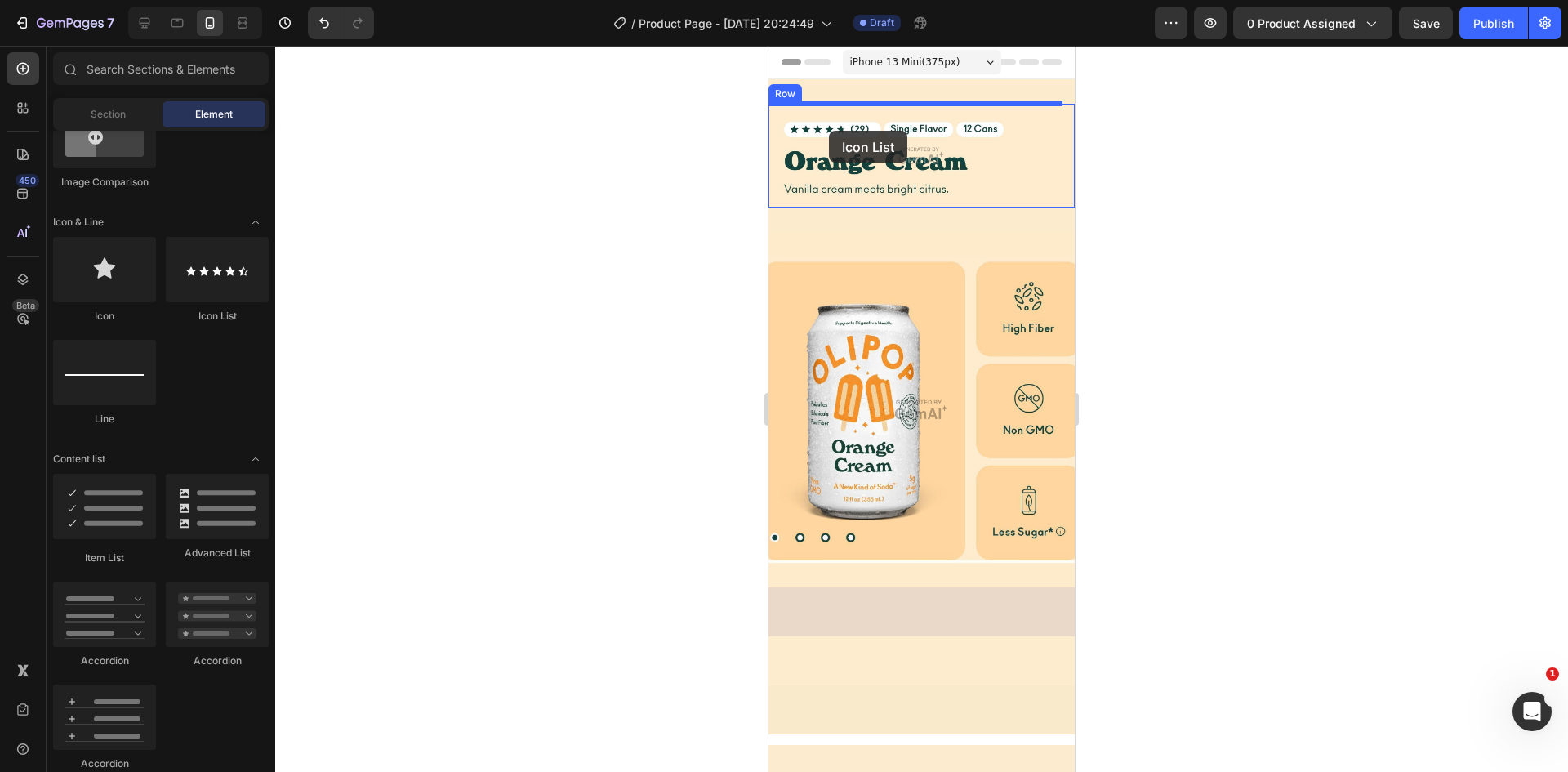
drag, startPoint x: 979, startPoint y: 312, endPoint x: 824, endPoint y: 129, distance: 239.8
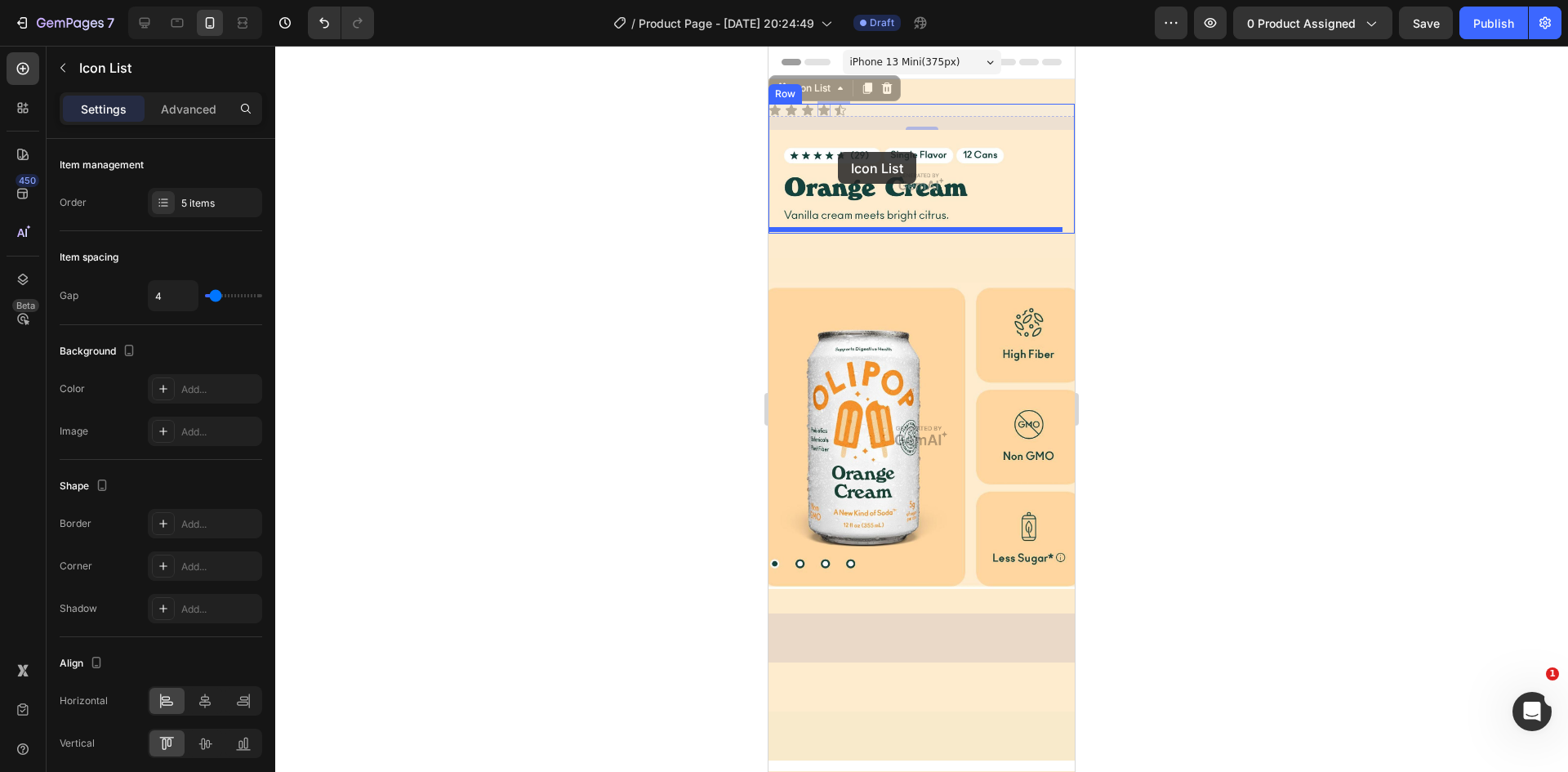
drag, startPoint x: 818, startPoint y: 90, endPoint x: 838, endPoint y: 152, distance: 65.1
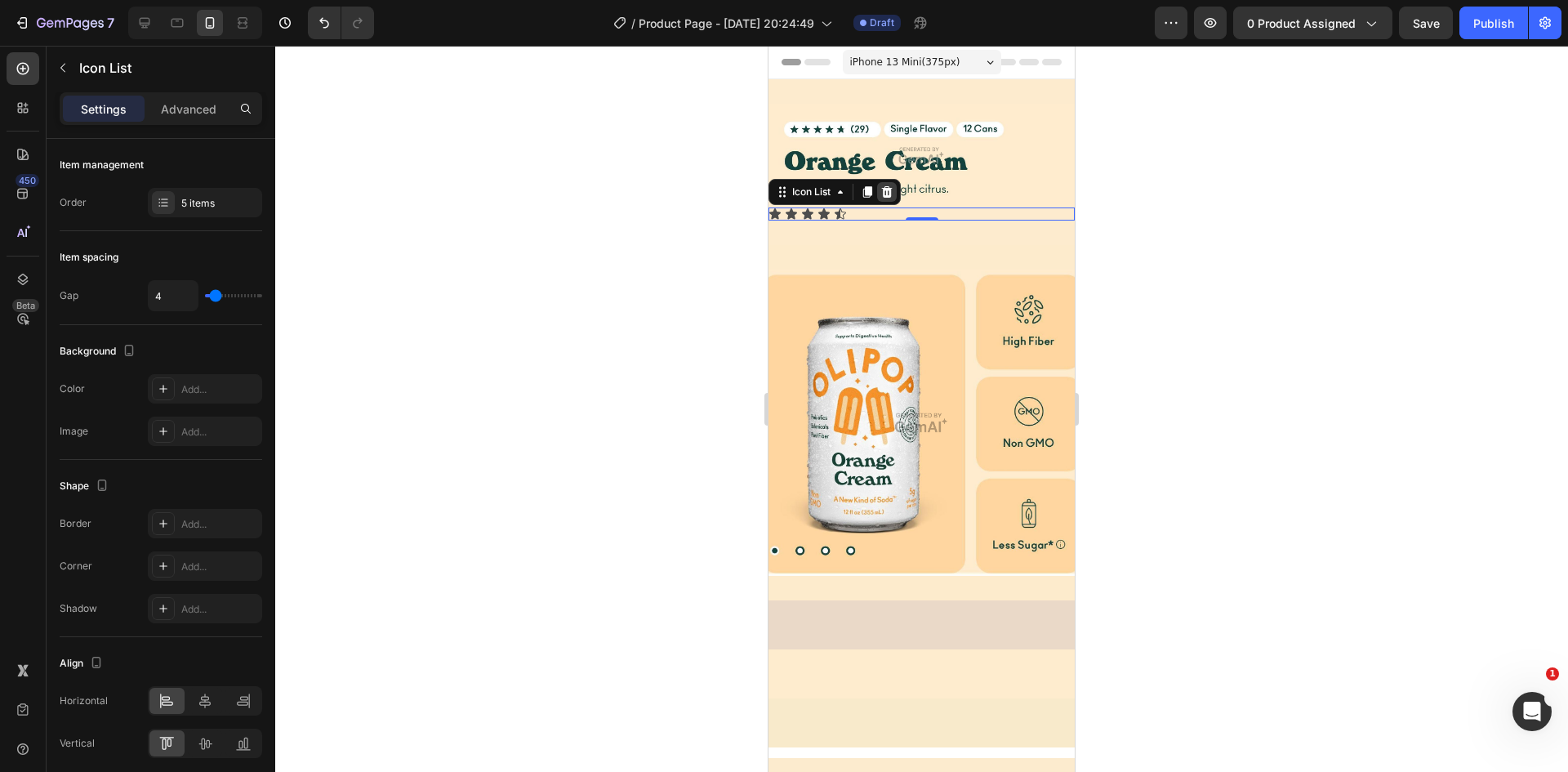
click at [892, 187] on icon at bounding box center [887, 192] width 11 height 12
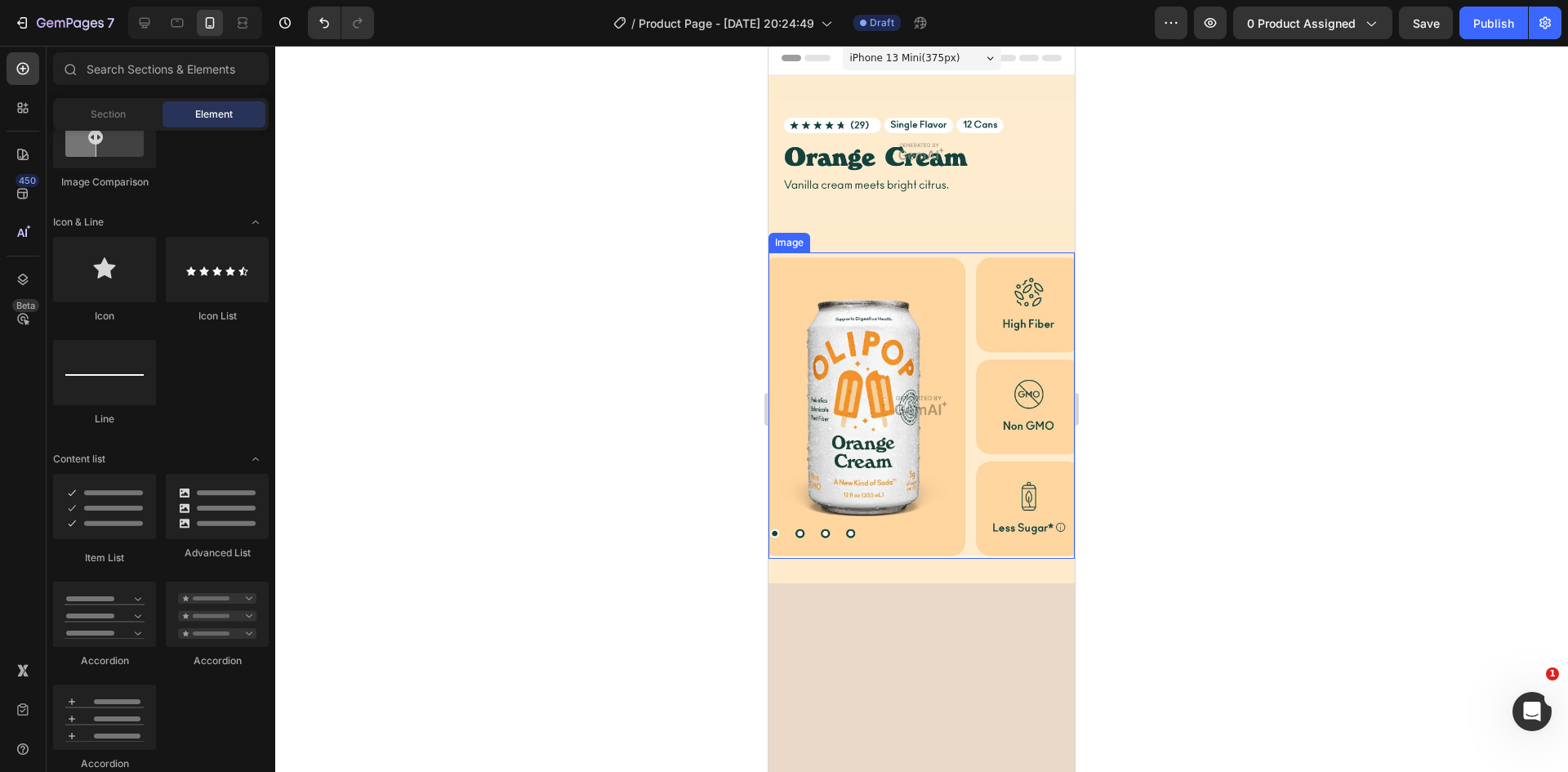
scroll to position [0, 0]
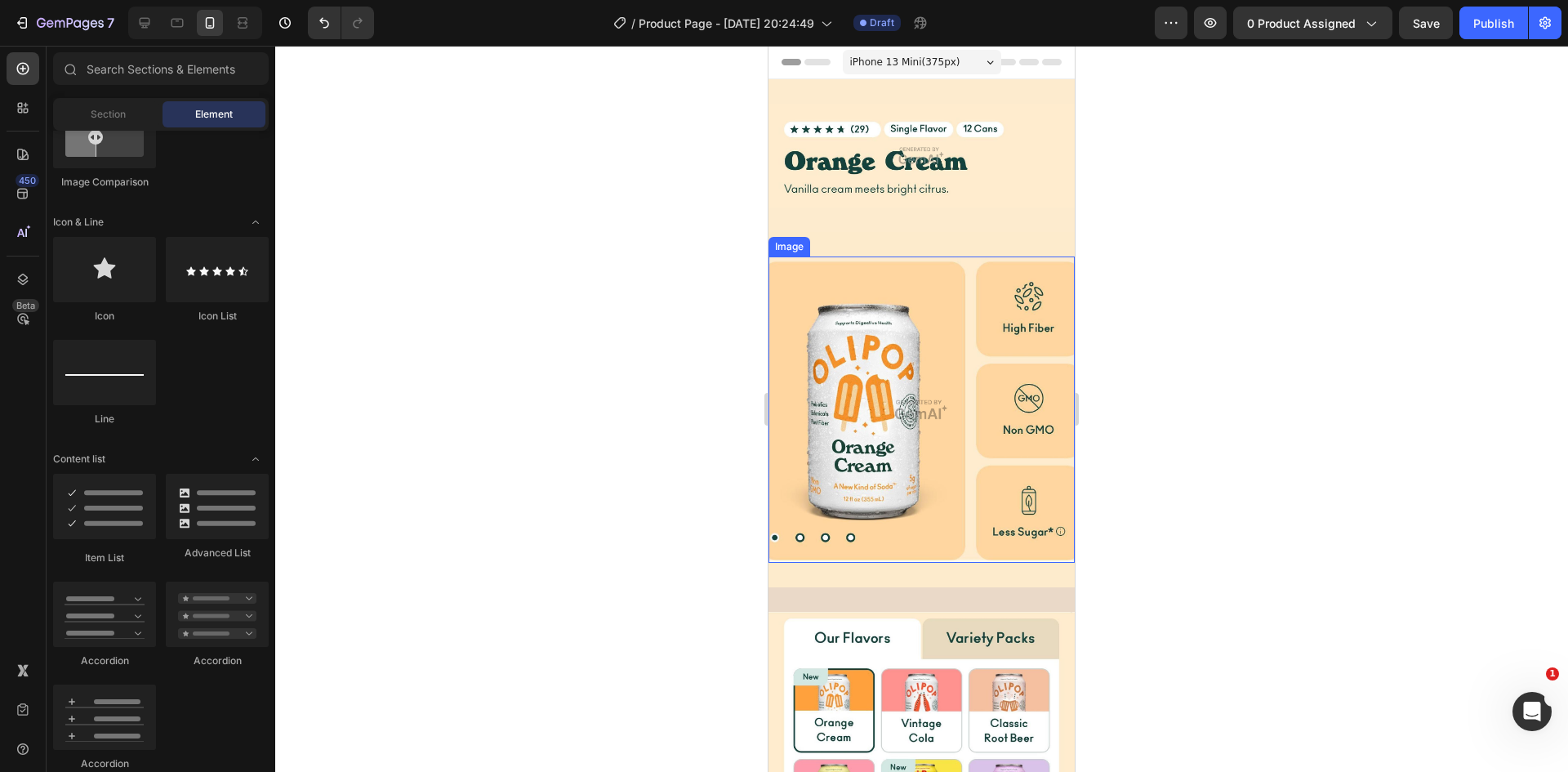
click at [855, 500] on img at bounding box center [921, 410] width 306 height 306
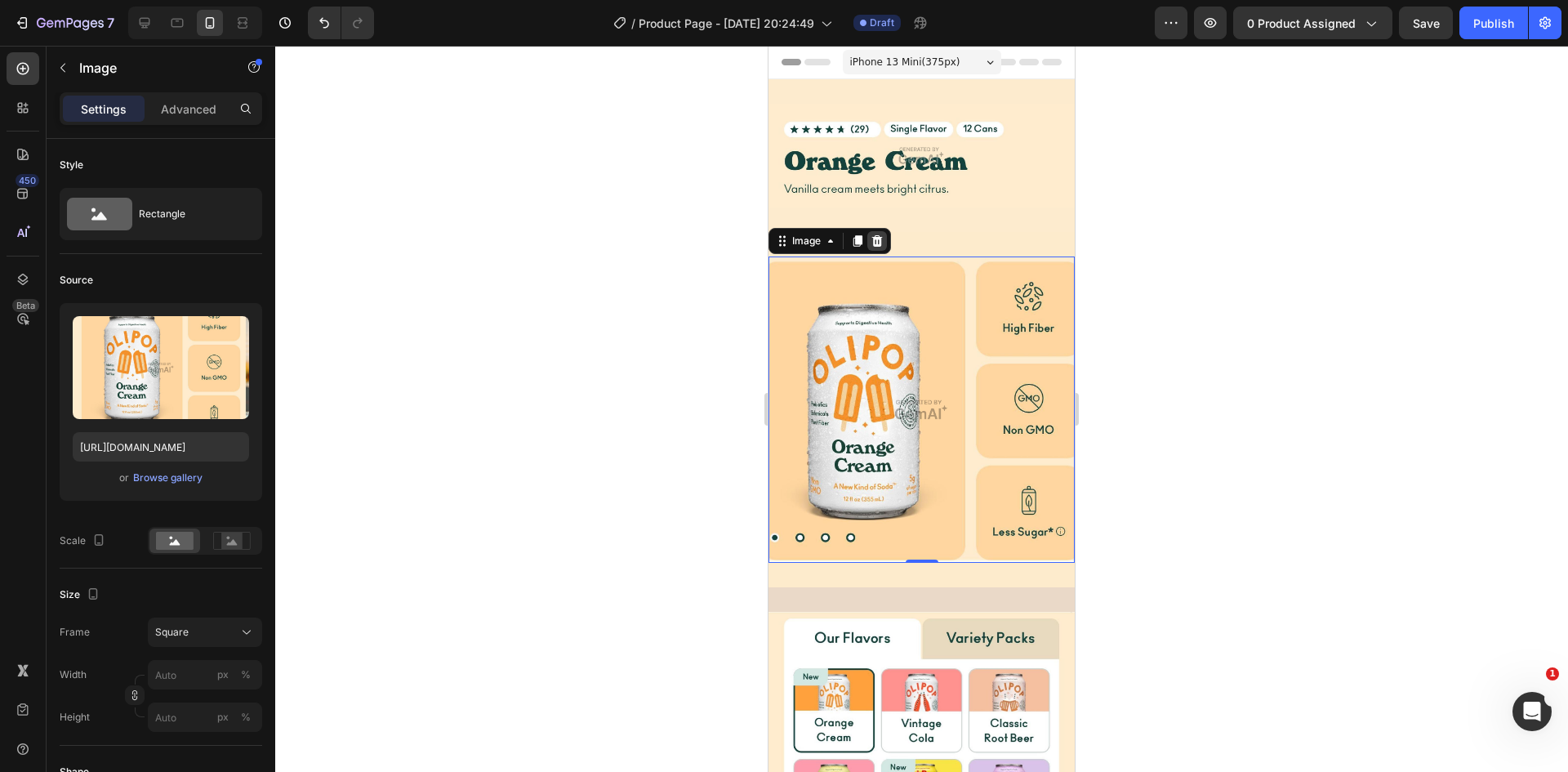
click at [876, 238] on icon at bounding box center [876, 241] width 13 height 13
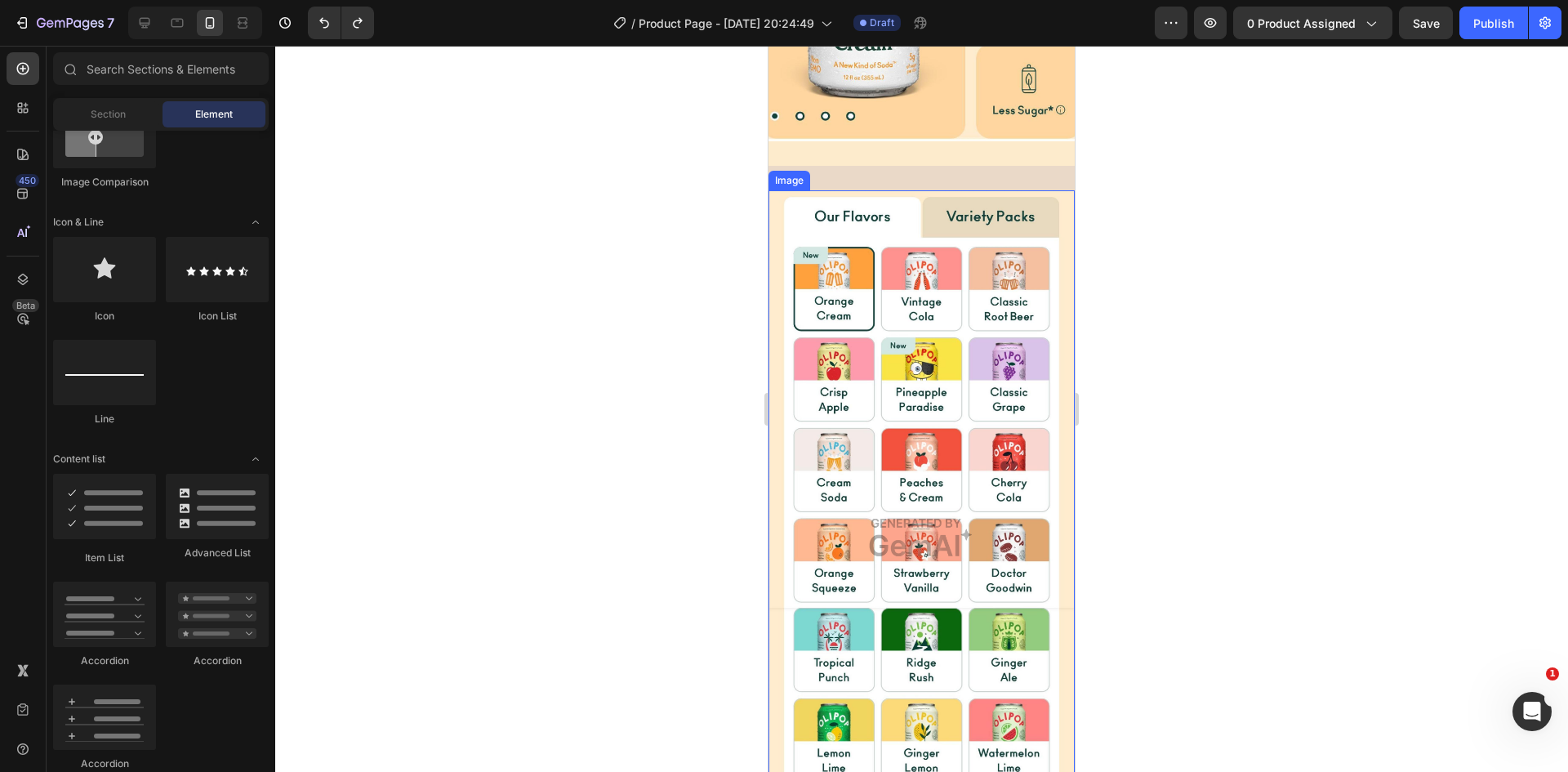
scroll to position [409, 0]
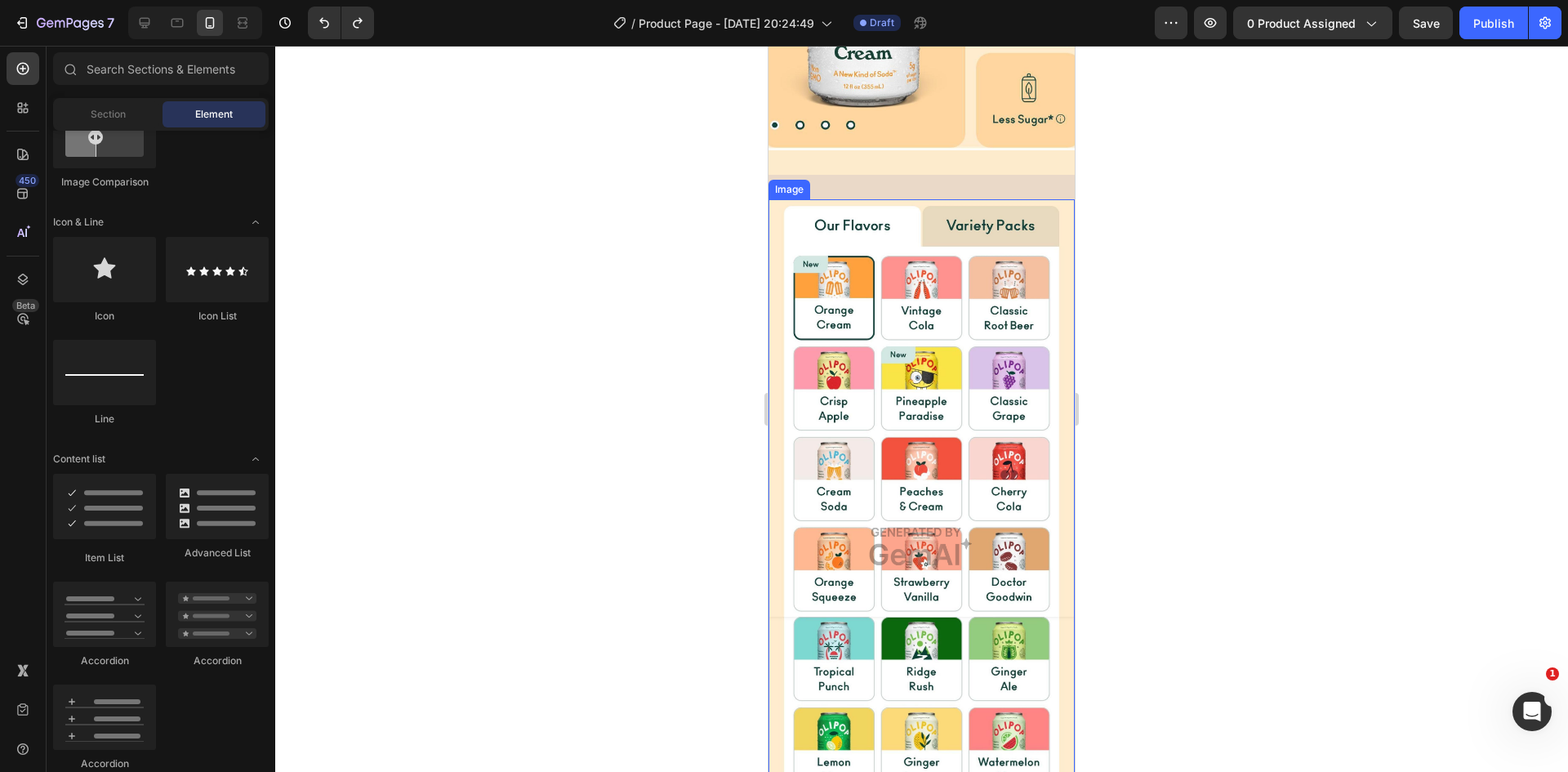
click at [784, 211] on img at bounding box center [921, 546] width 306 height 694
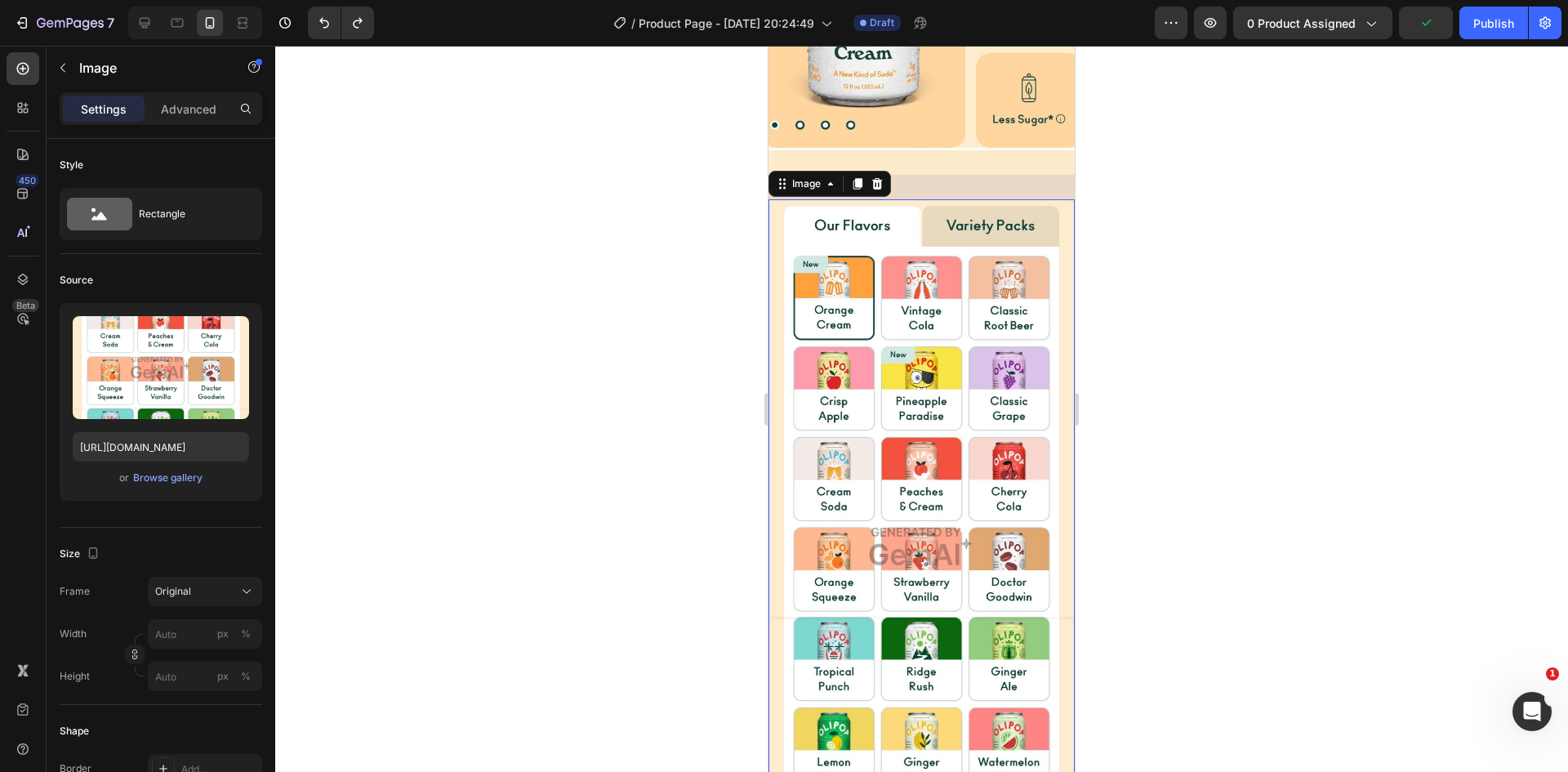
scroll to position [0, 0]
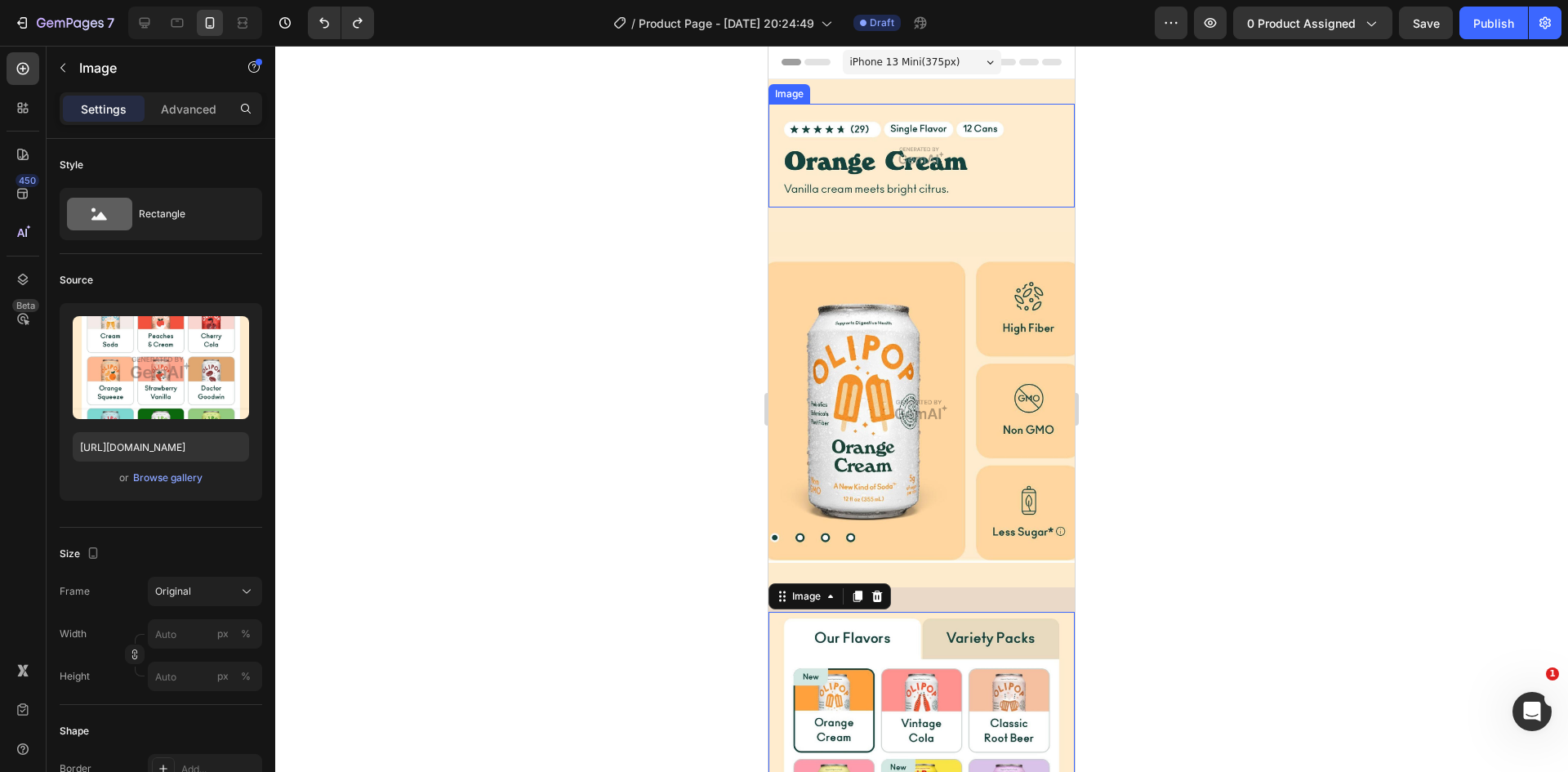
click at [853, 183] on img at bounding box center [921, 156] width 306 height 104
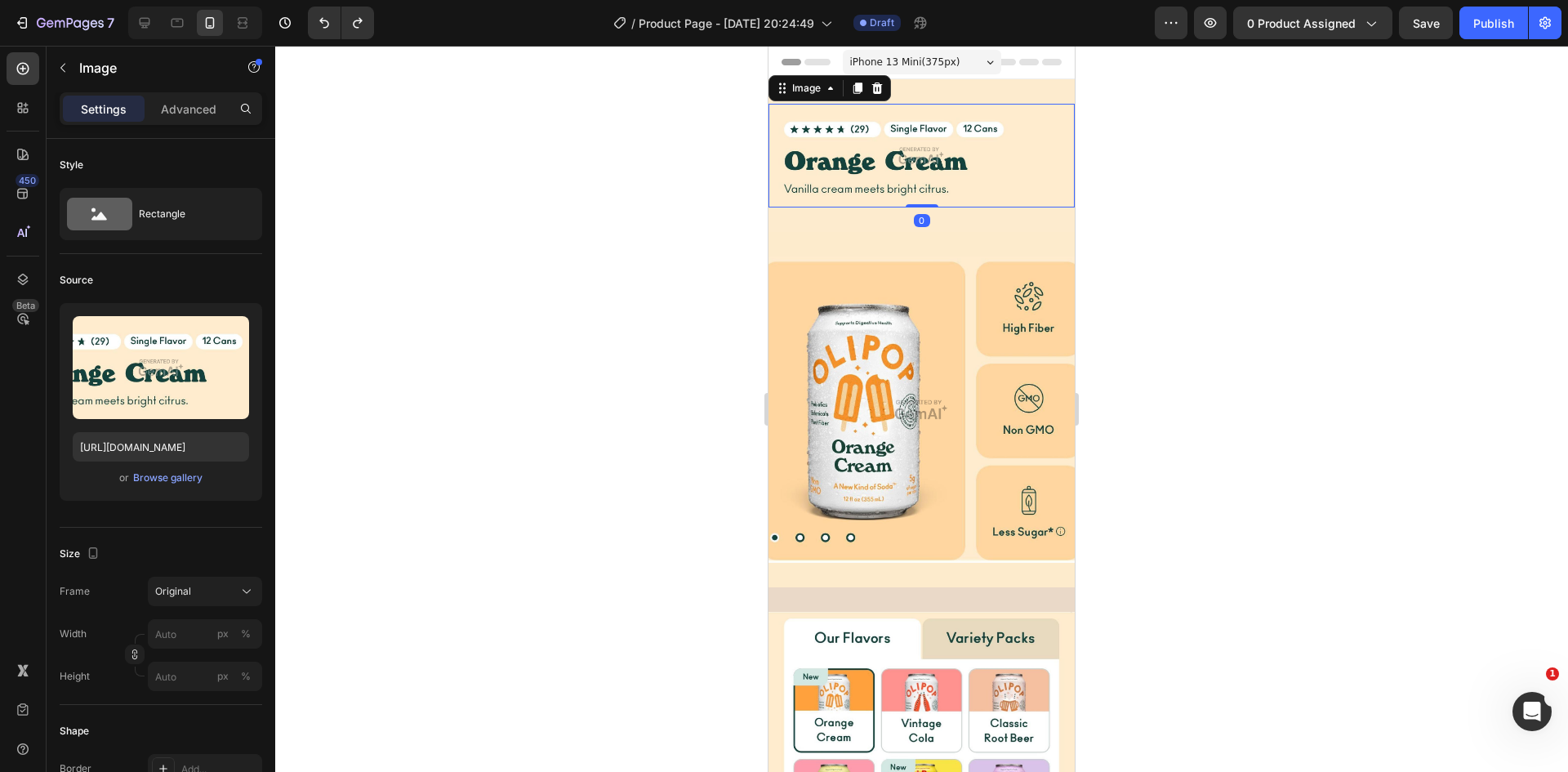
click at [545, 215] on div at bounding box center [921, 409] width 1292 height 726
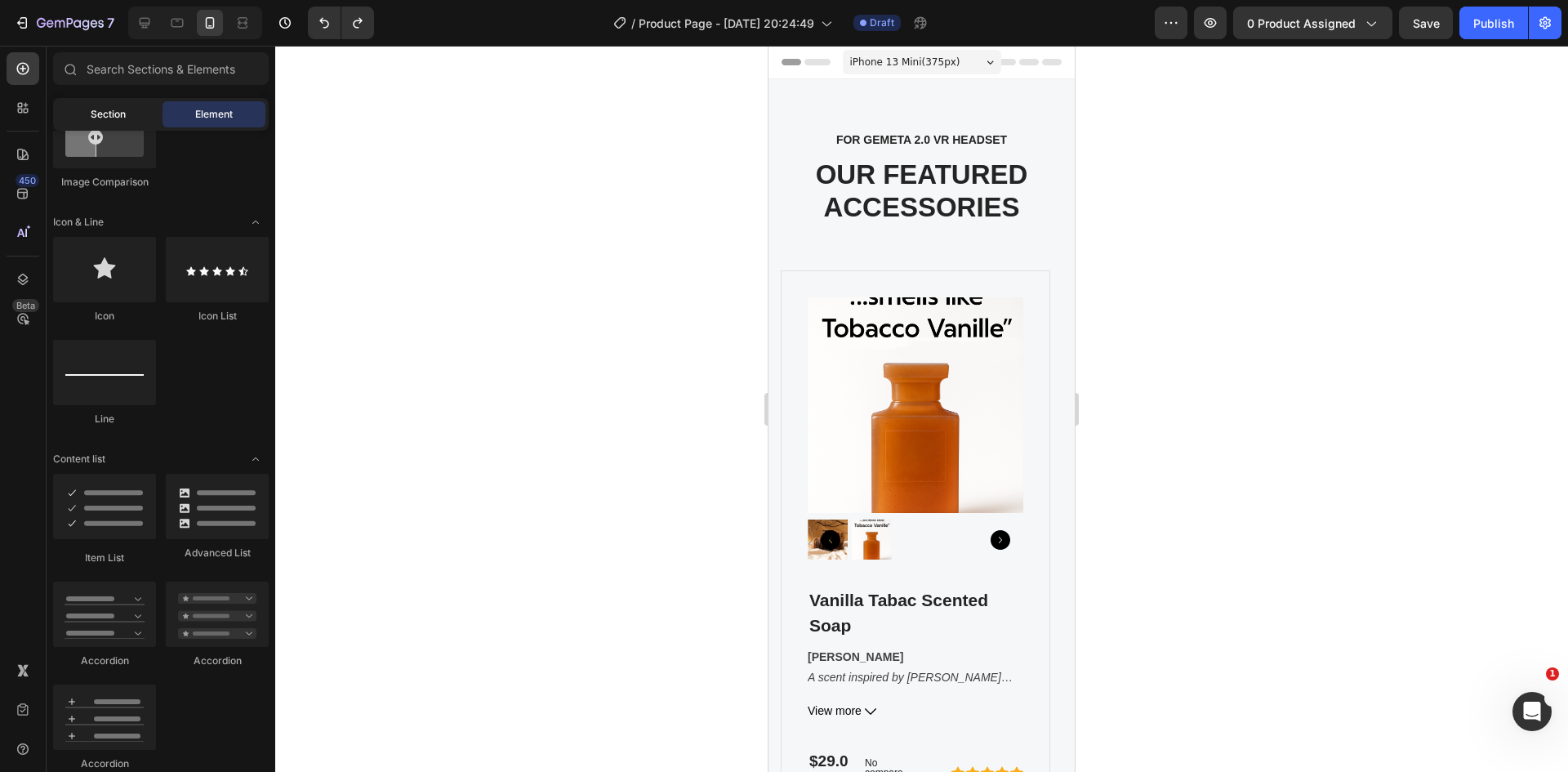
click at [130, 116] on div "Section" at bounding box center [107, 114] width 103 height 26
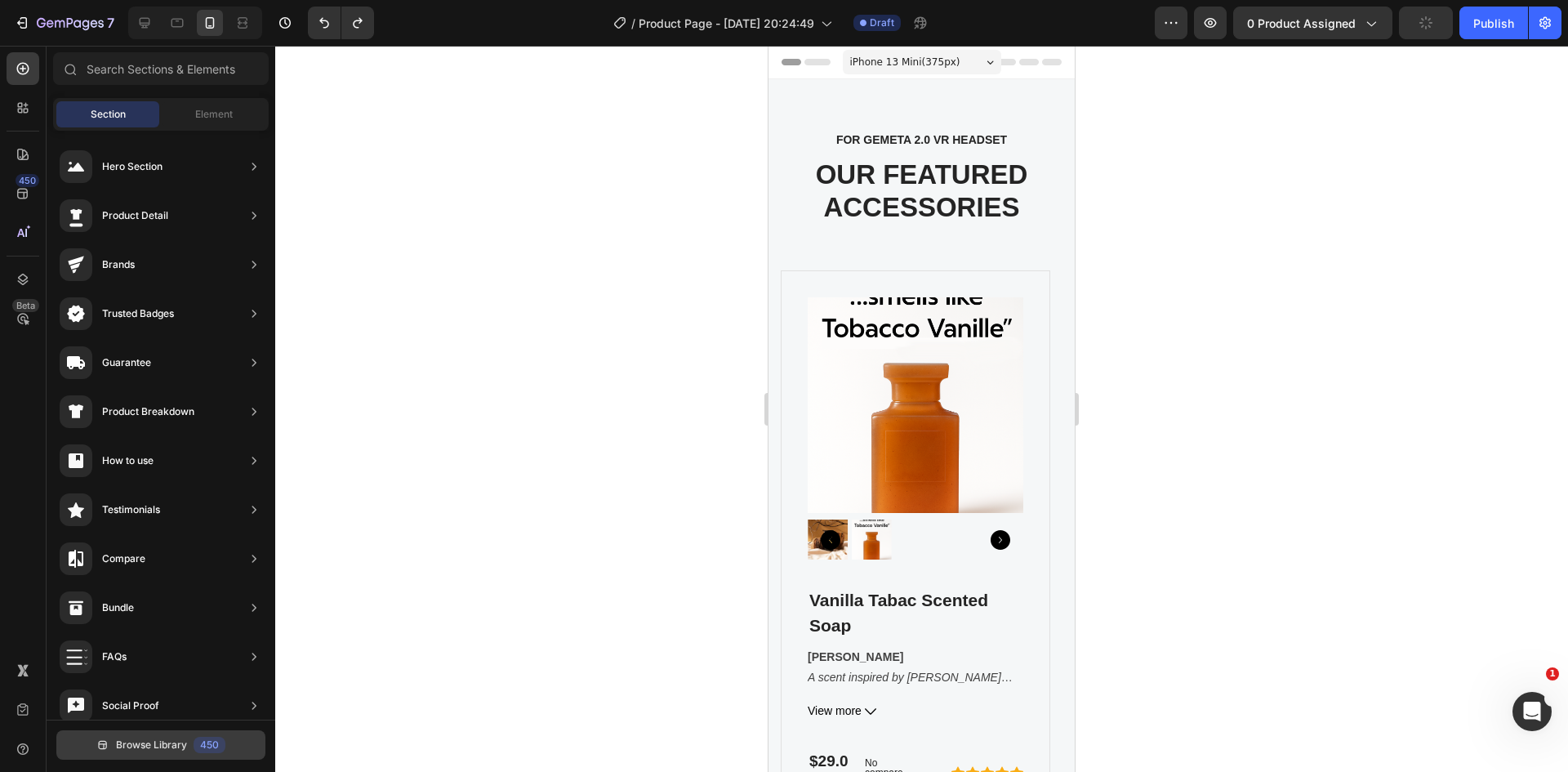
click at [161, 746] on span "Browse Library" at bounding box center [151, 745] width 71 height 15
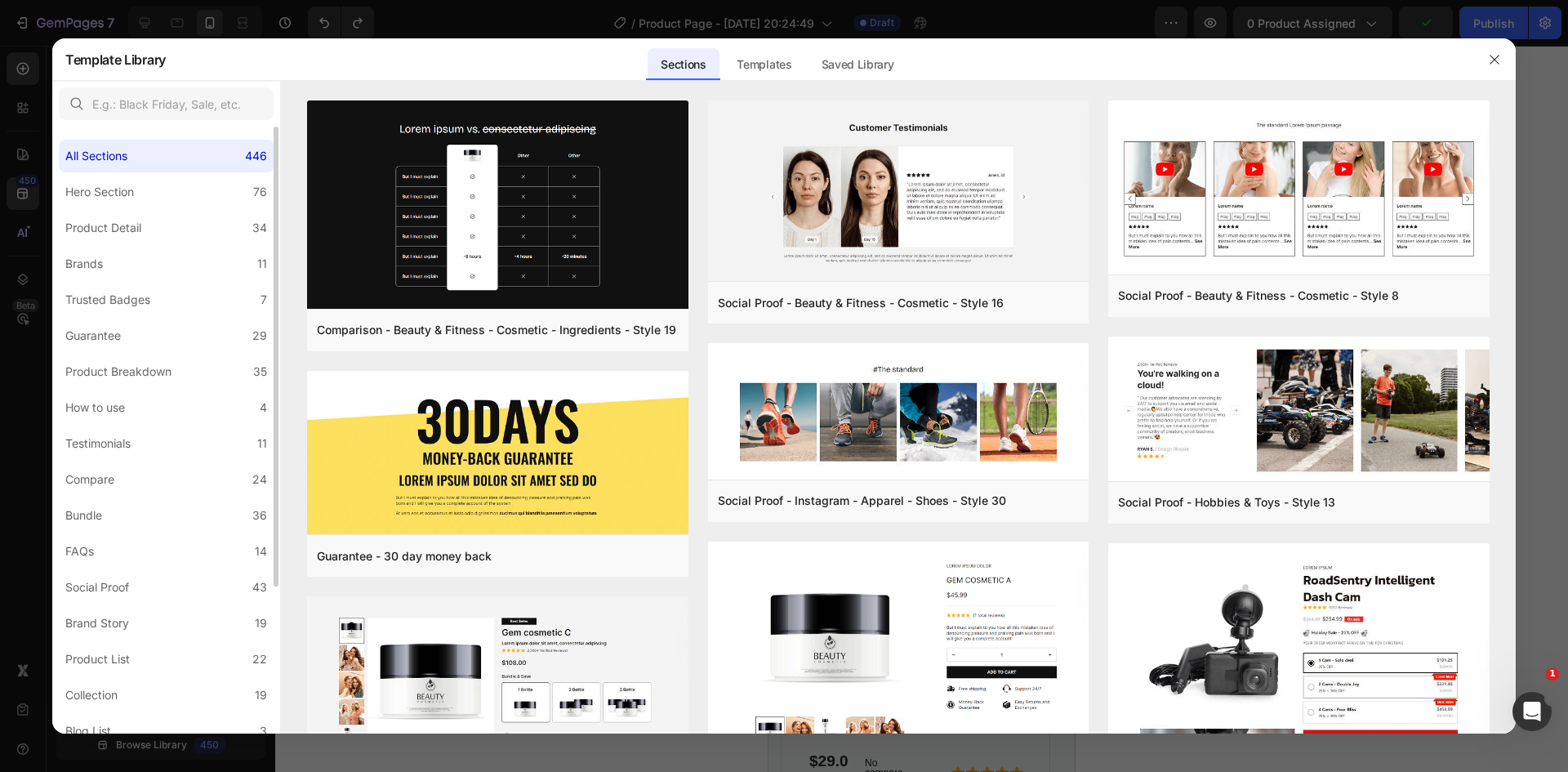
scroll to position [194, 0]
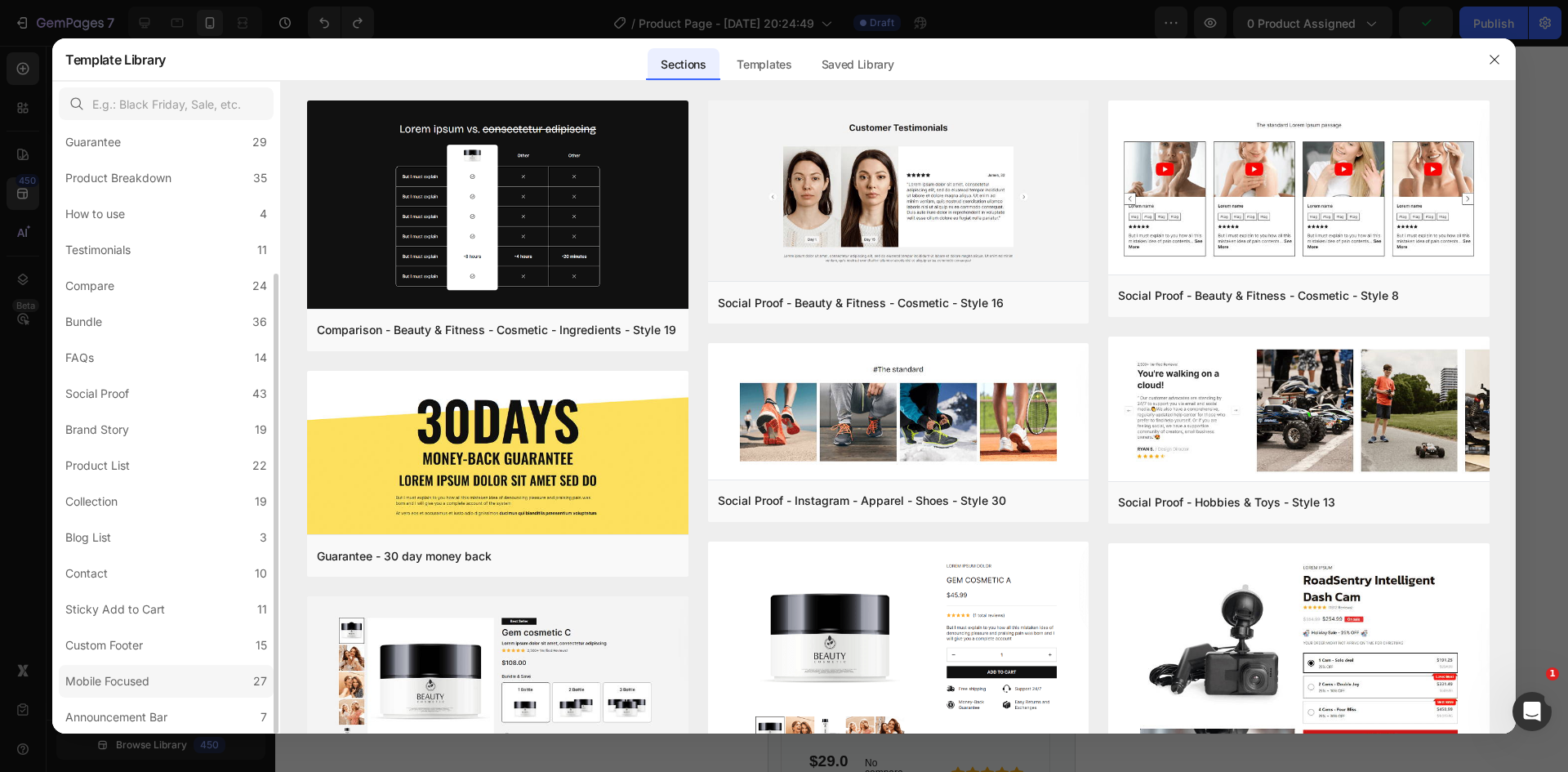
click at [124, 665] on label "Mobile Focused 27" at bounding box center [167, 681] width 215 height 33
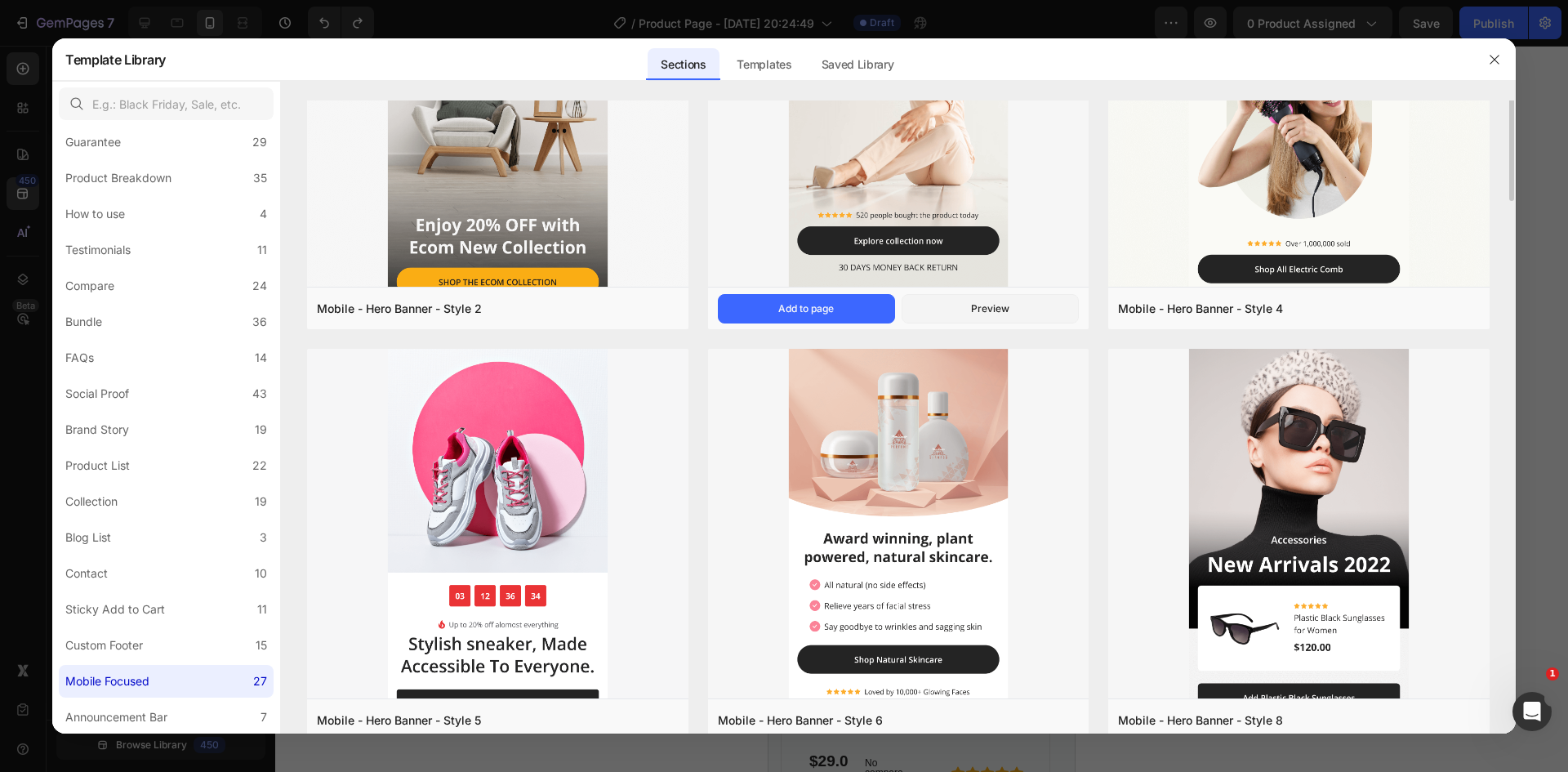
scroll to position [0, 0]
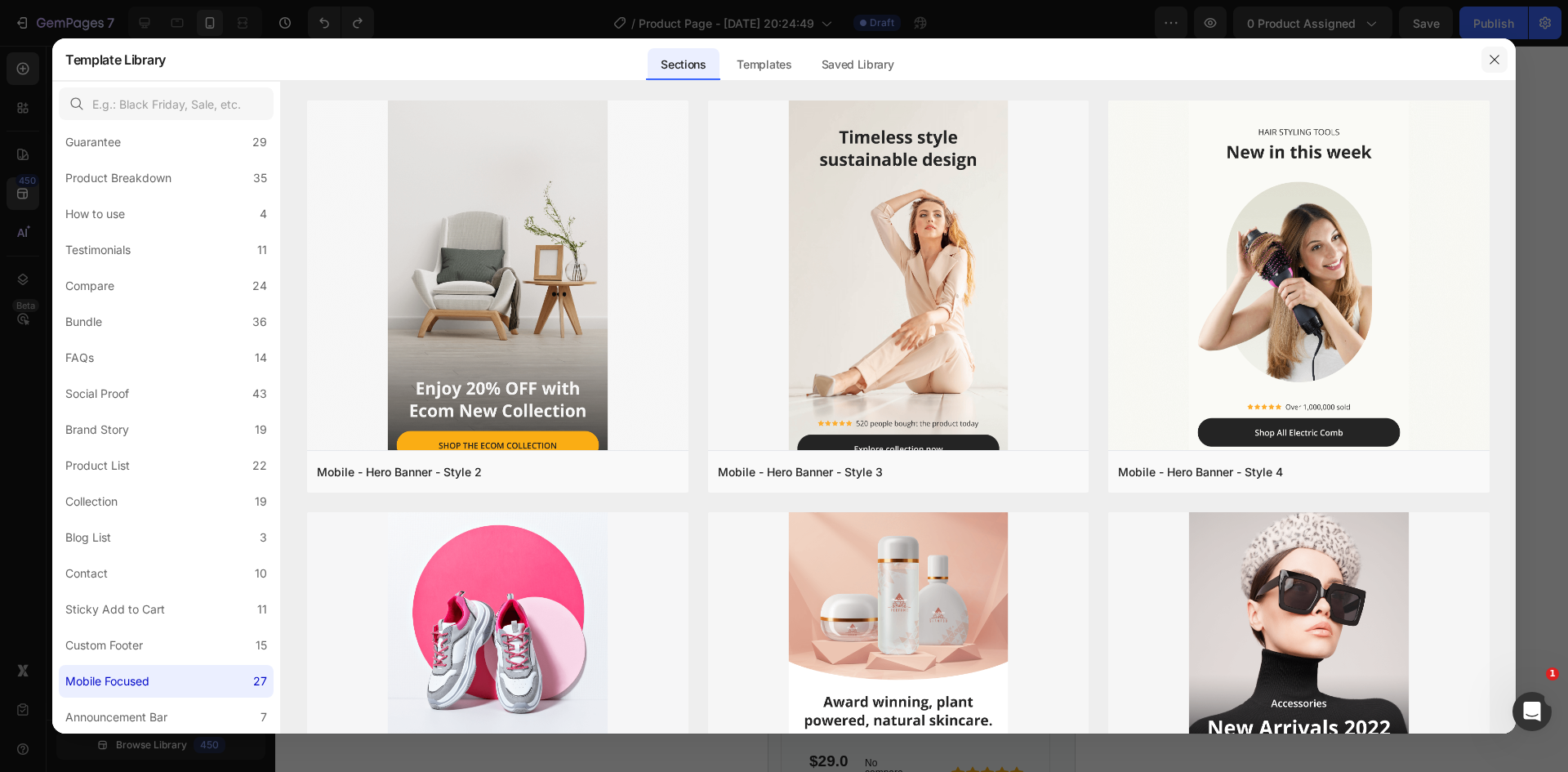
click at [1484, 60] on button "button" at bounding box center [1494, 59] width 26 height 26
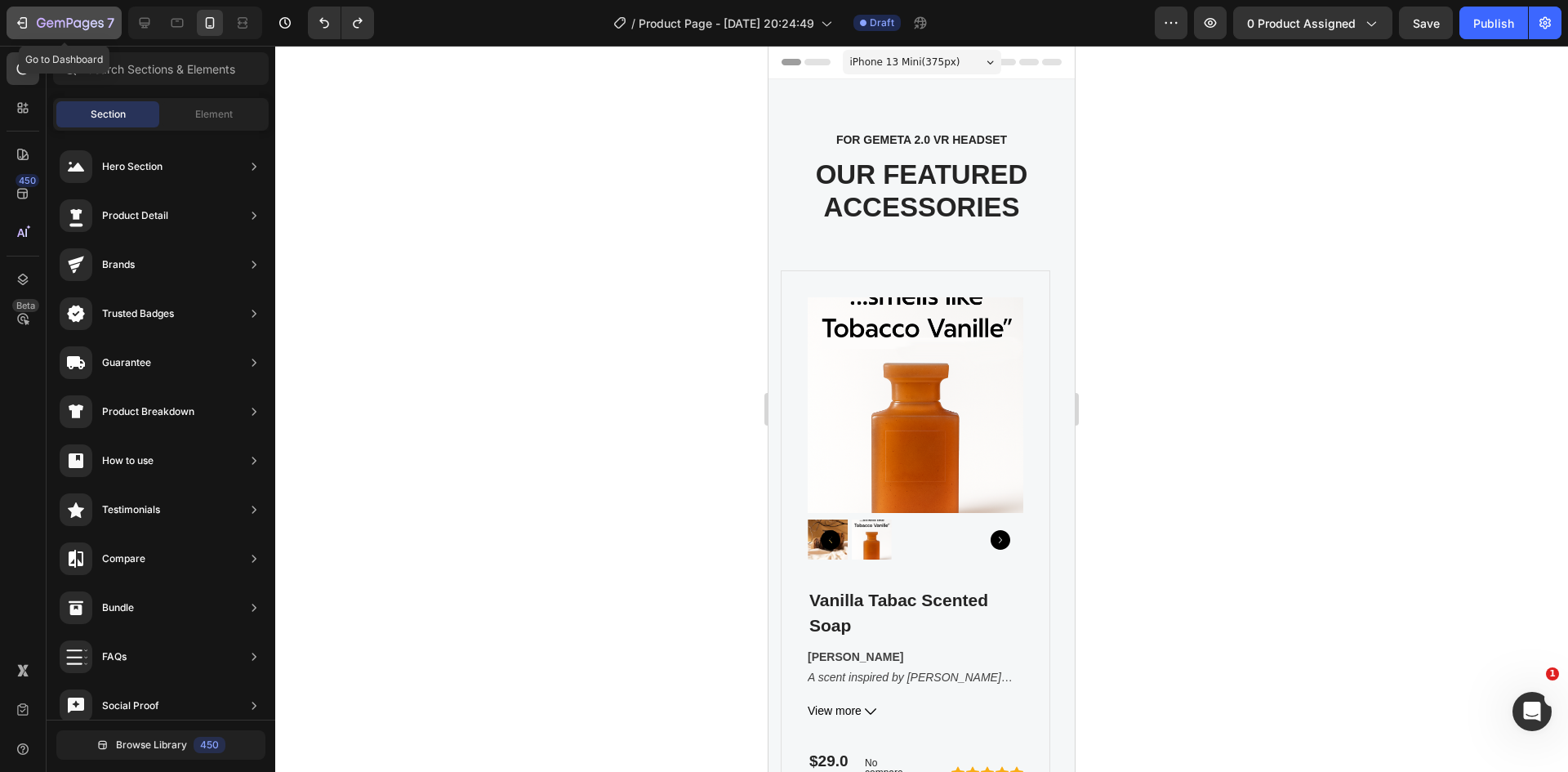
click at [79, 18] on icon "button" at bounding box center [70, 24] width 67 height 14
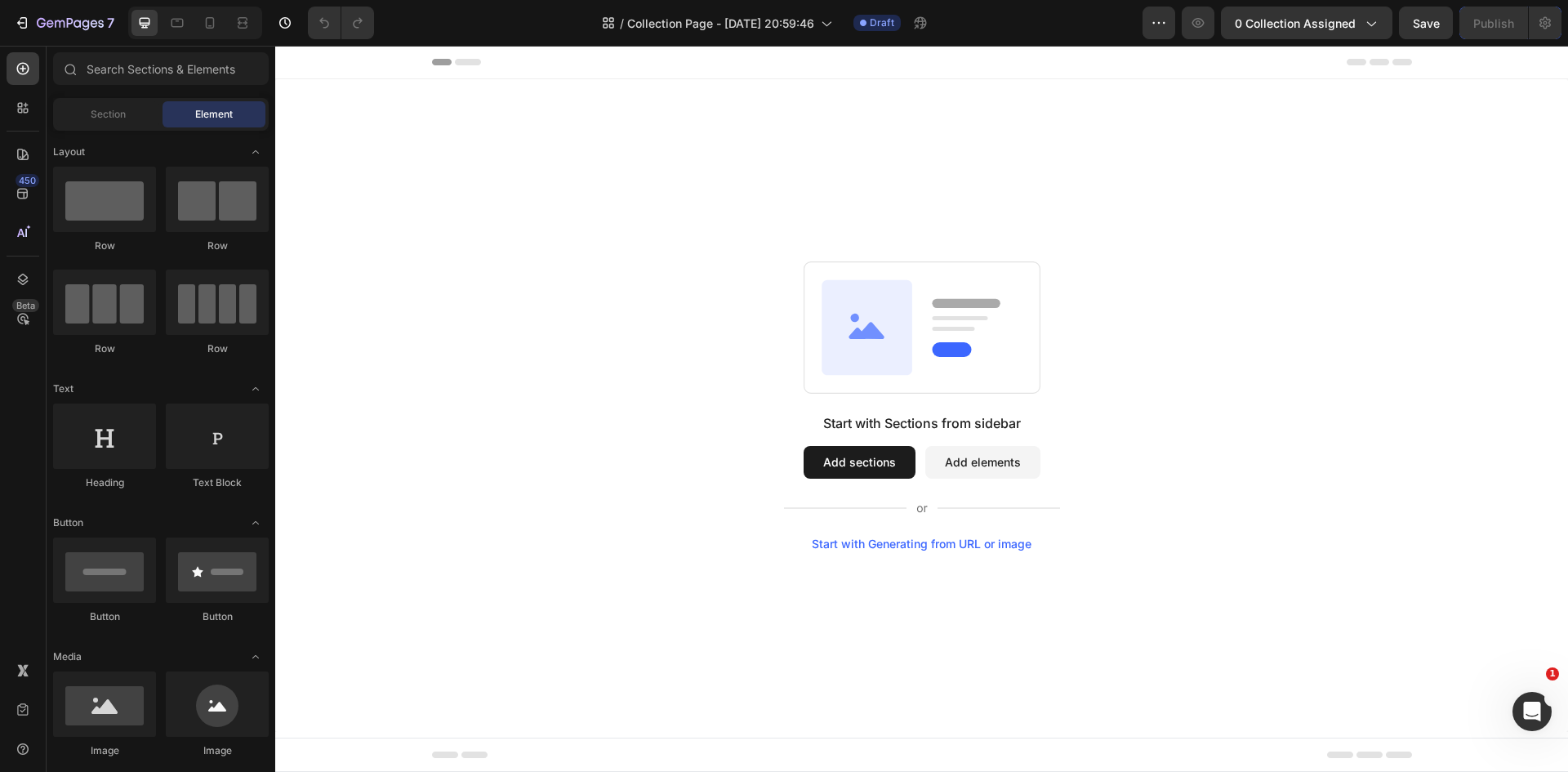
click at [854, 462] on button "Add sections" at bounding box center [859, 462] width 112 height 33
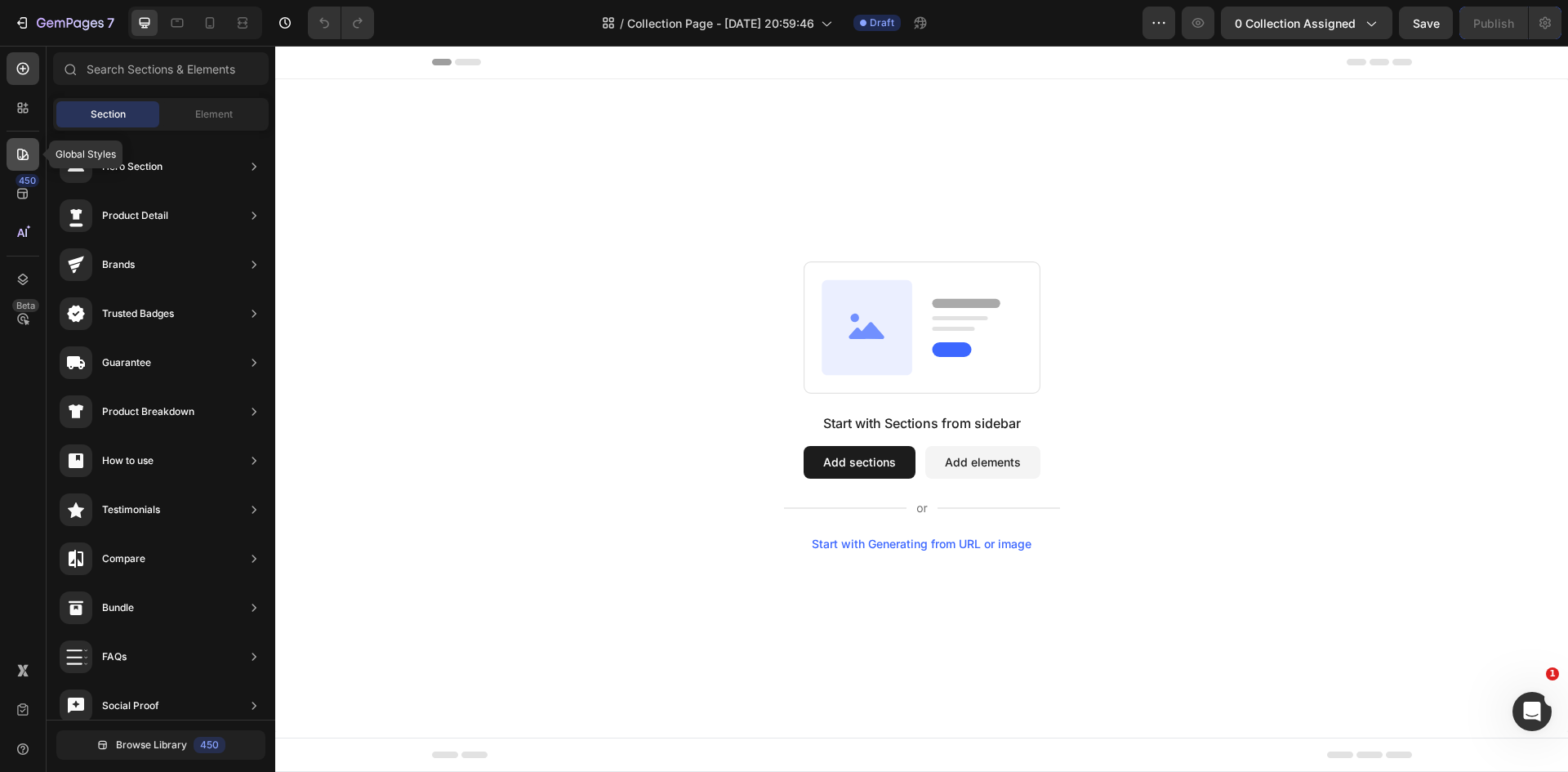
click at [13, 147] on div at bounding box center [23, 155] width 33 height 33
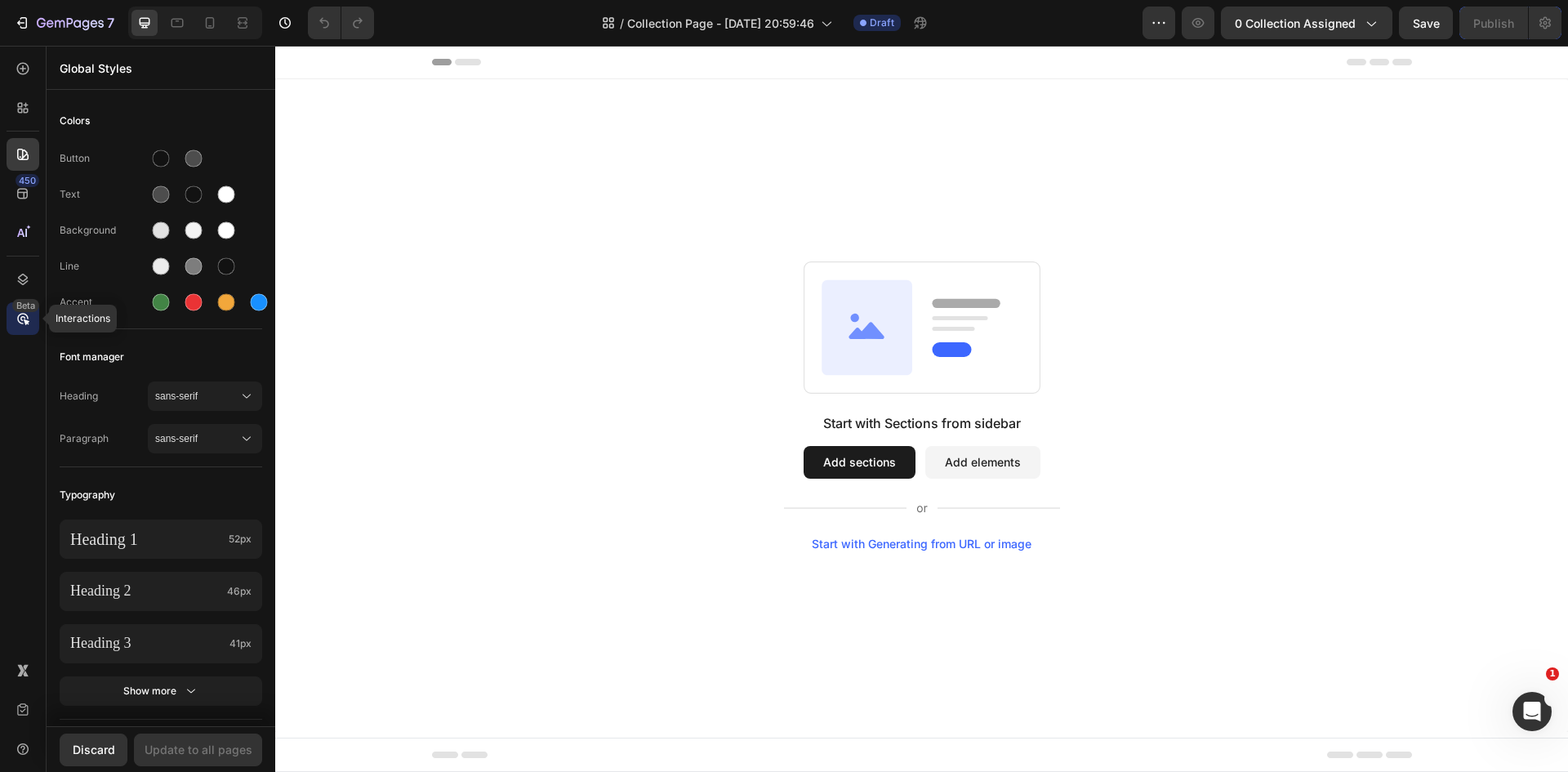
click at [24, 305] on div "Beta" at bounding box center [25, 305] width 27 height 13
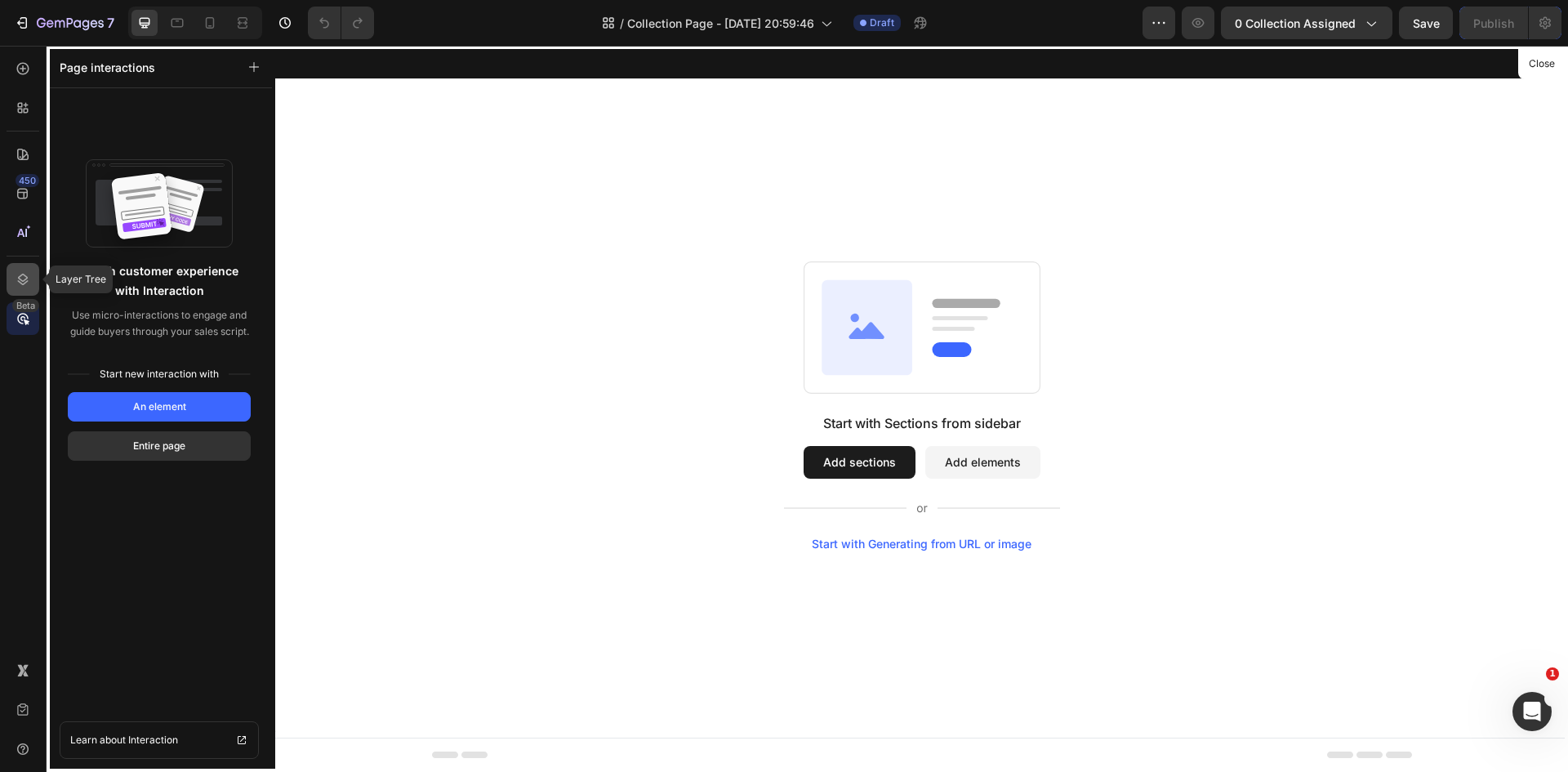
click at [24, 276] on icon at bounding box center [23, 279] width 16 height 16
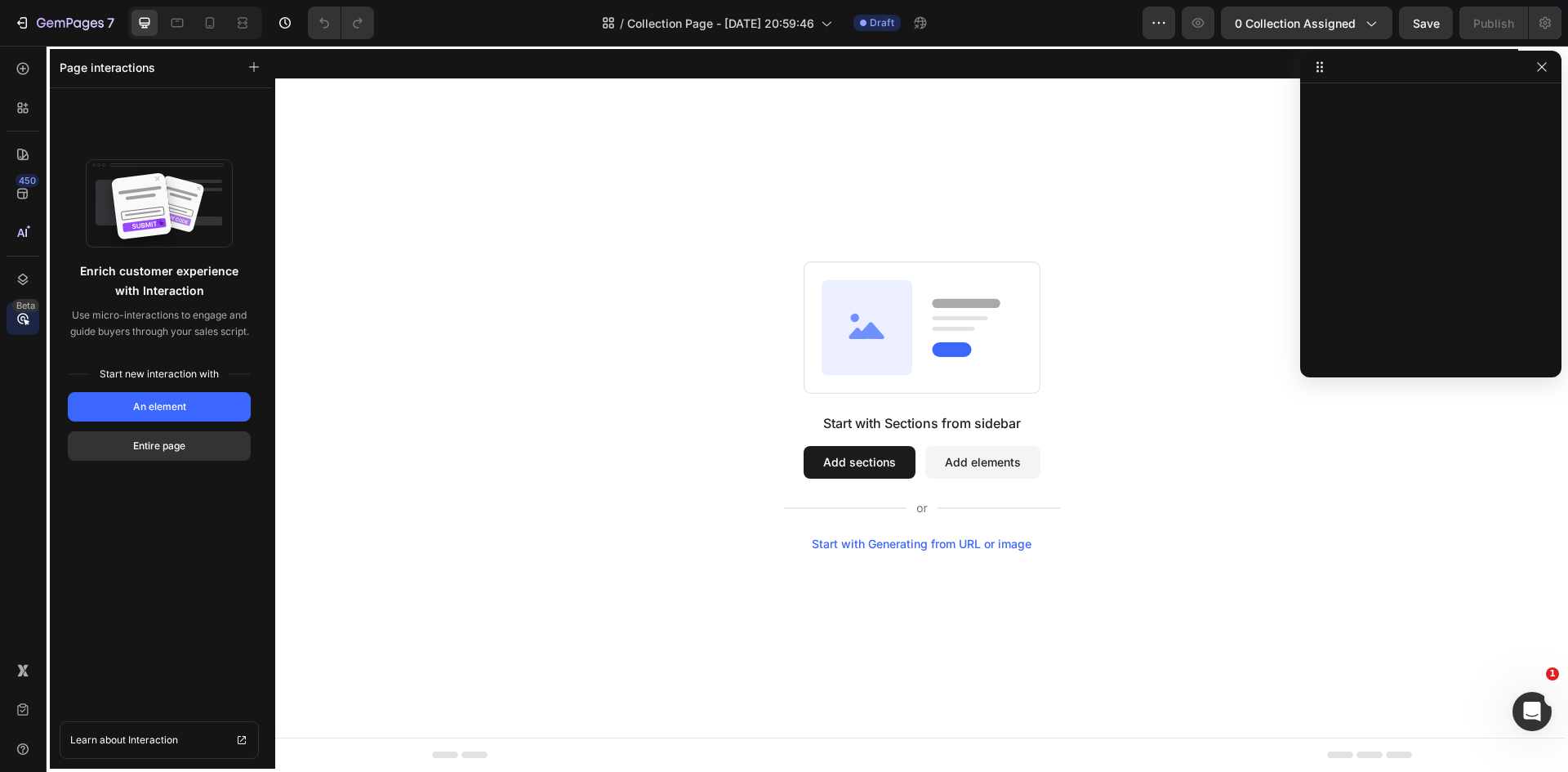
click at [1533, 79] on div at bounding box center [1430, 67] width 261 height 33
click at [1540, 67] on icon "button" at bounding box center [1542, 66] width 13 height 13
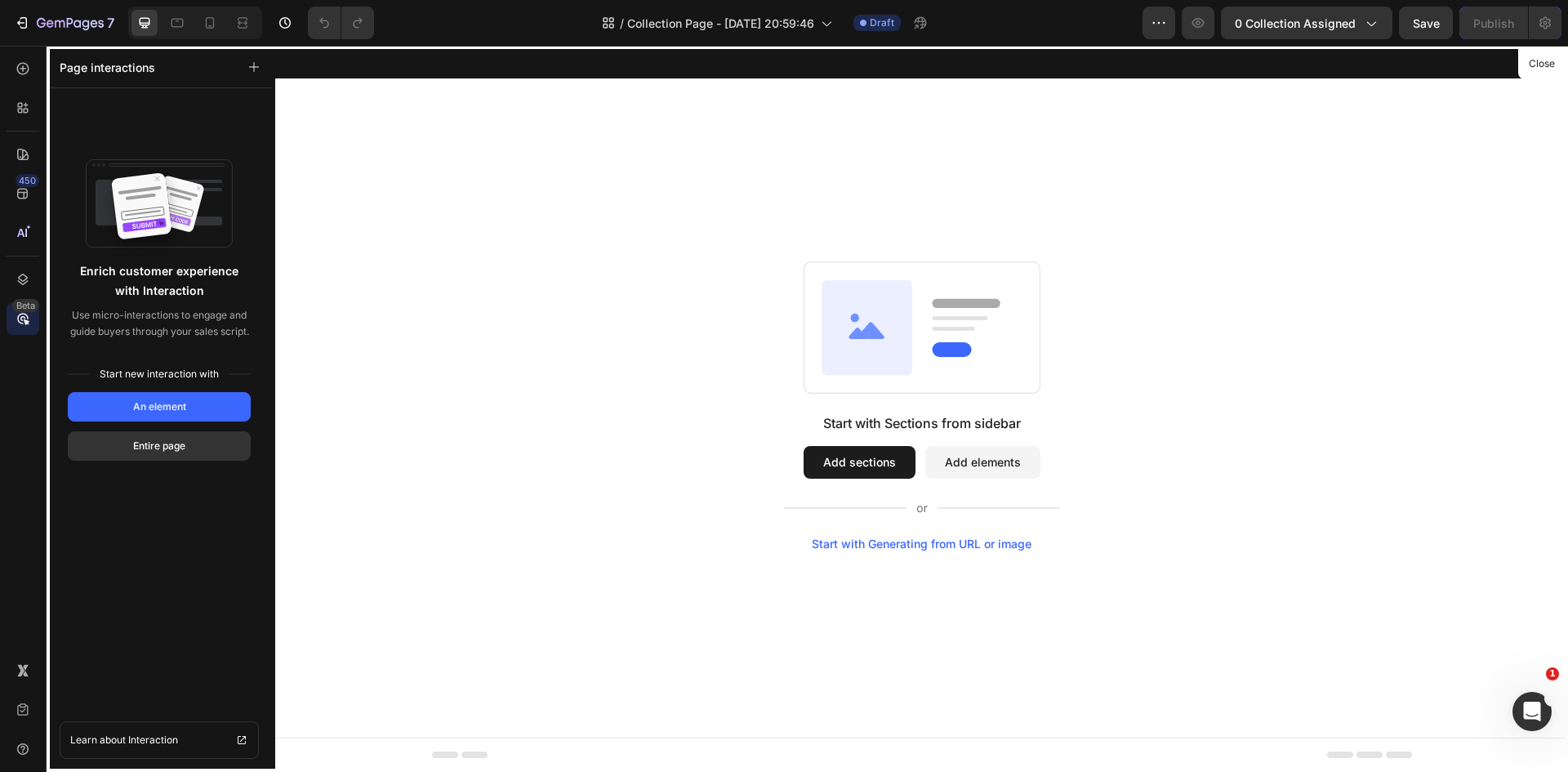
click at [945, 461] on div at bounding box center [921, 409] width 1292 height 726
click at [964, 465] on div at bounding box center [921, 409] width 1292 height 726
click at [20, 70] on icon at bounding box center [23, 68] width 16 height 16
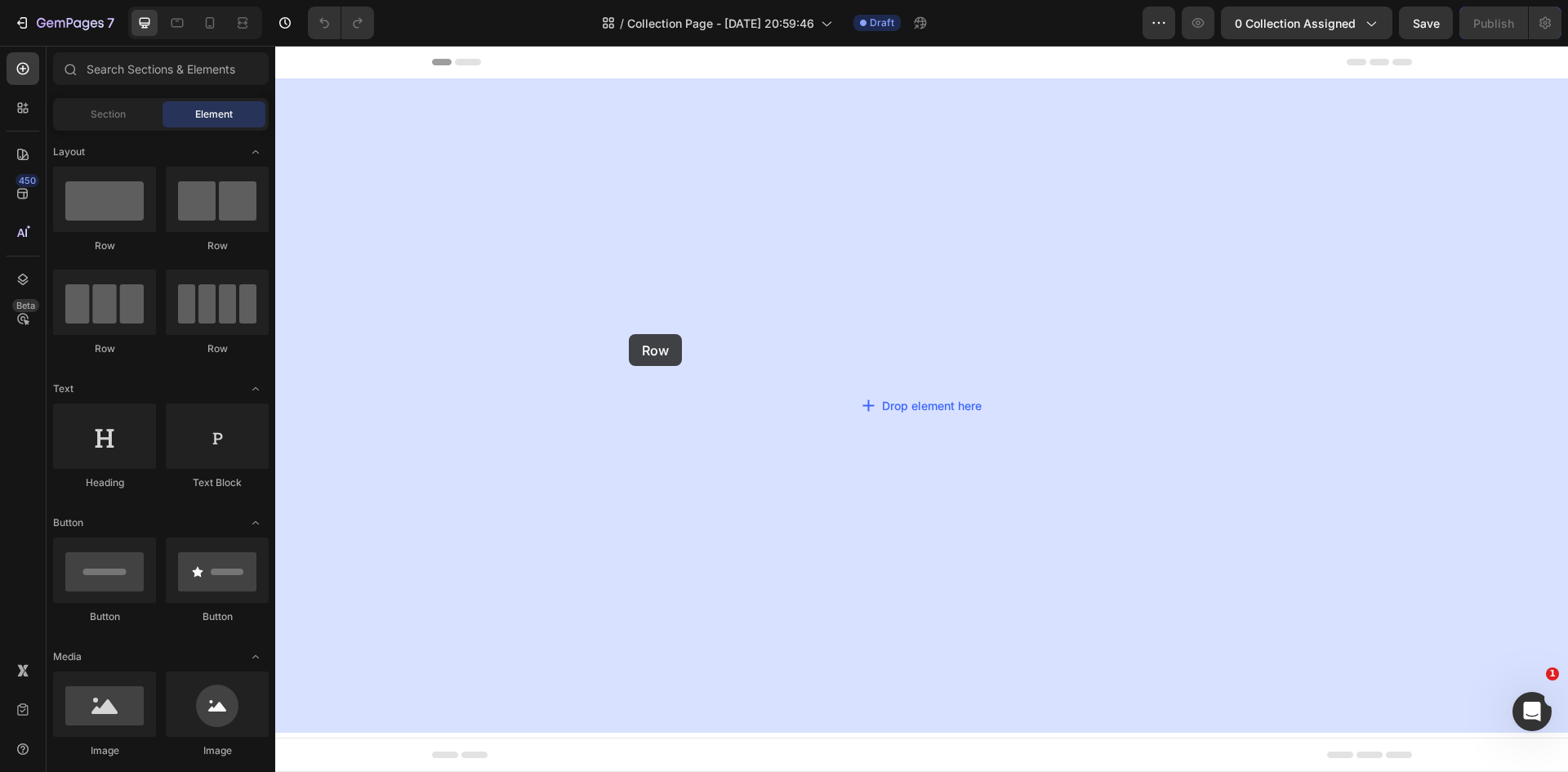
drag, startPoint x: 497, startPoint y: 260, endPoint x: 695, endPoint y: 330, distance: 210.0
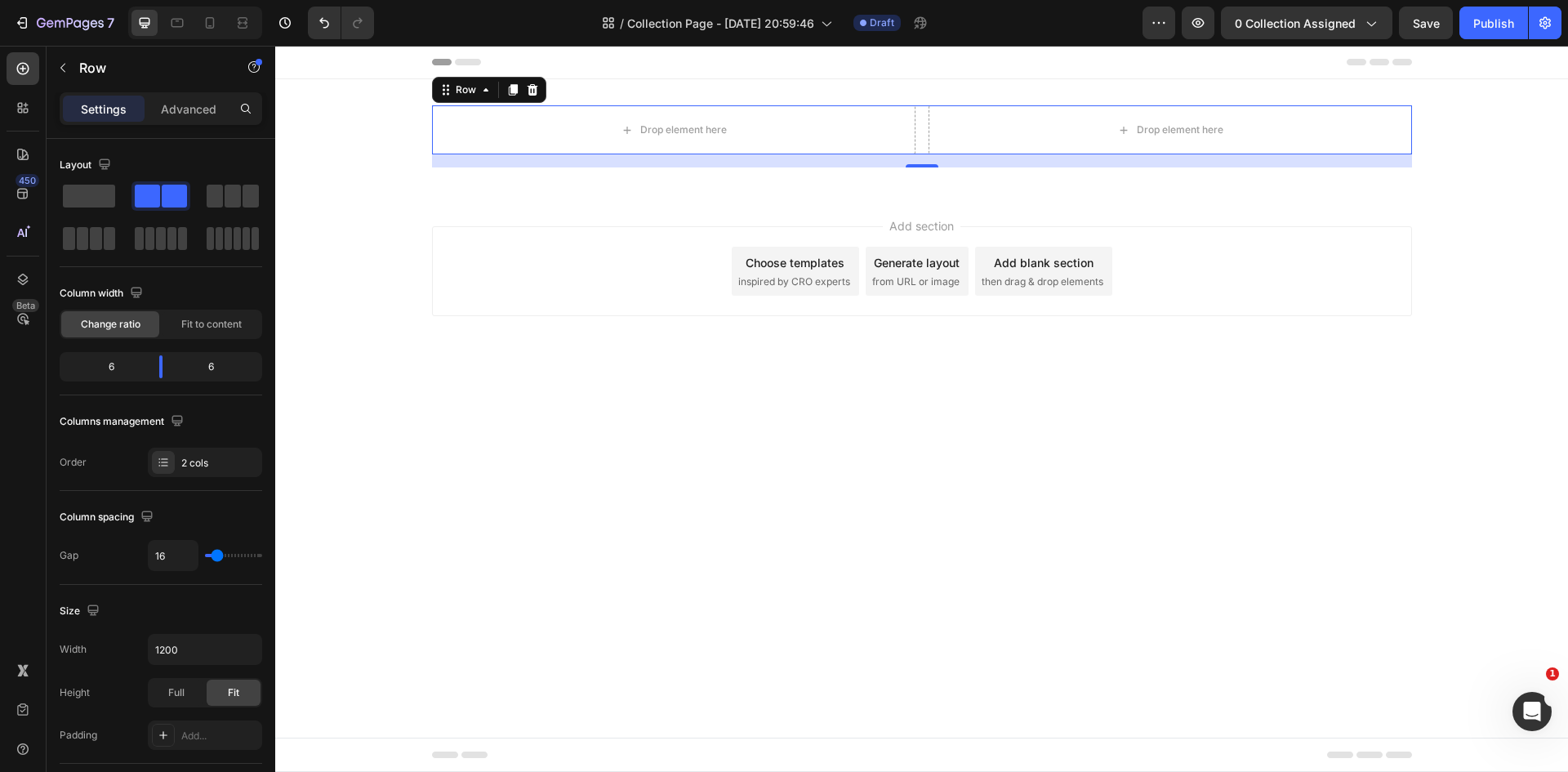
click at [543, 94] on div "Row" at bounding box center [490, 89] width 115 height 26
click at [534, 91] on icon at bounding box center [532, 89] width 11 height 12
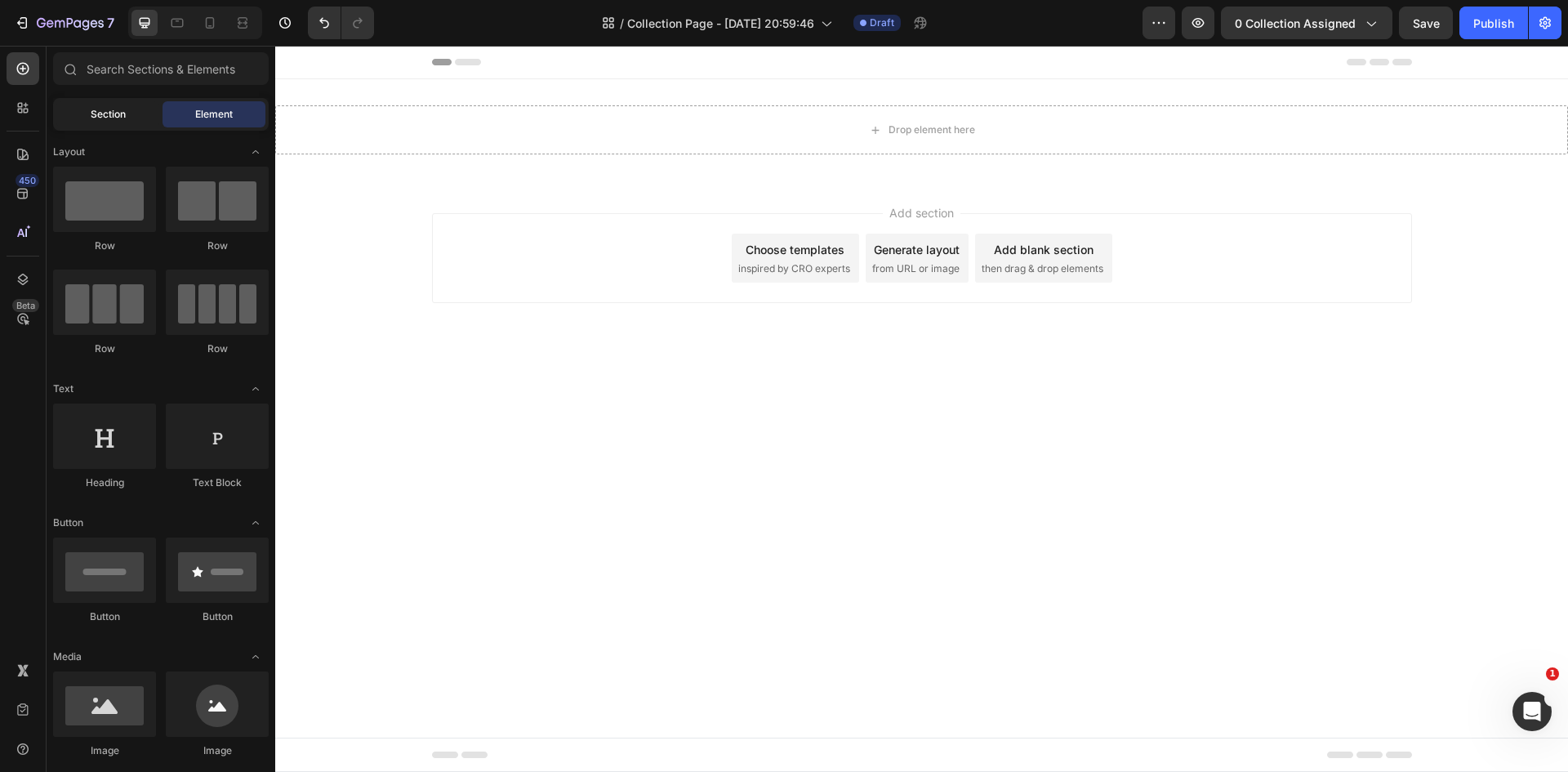
click at [99, 115] on span "Section" at bounding box center [108, 115] width 35 height 15
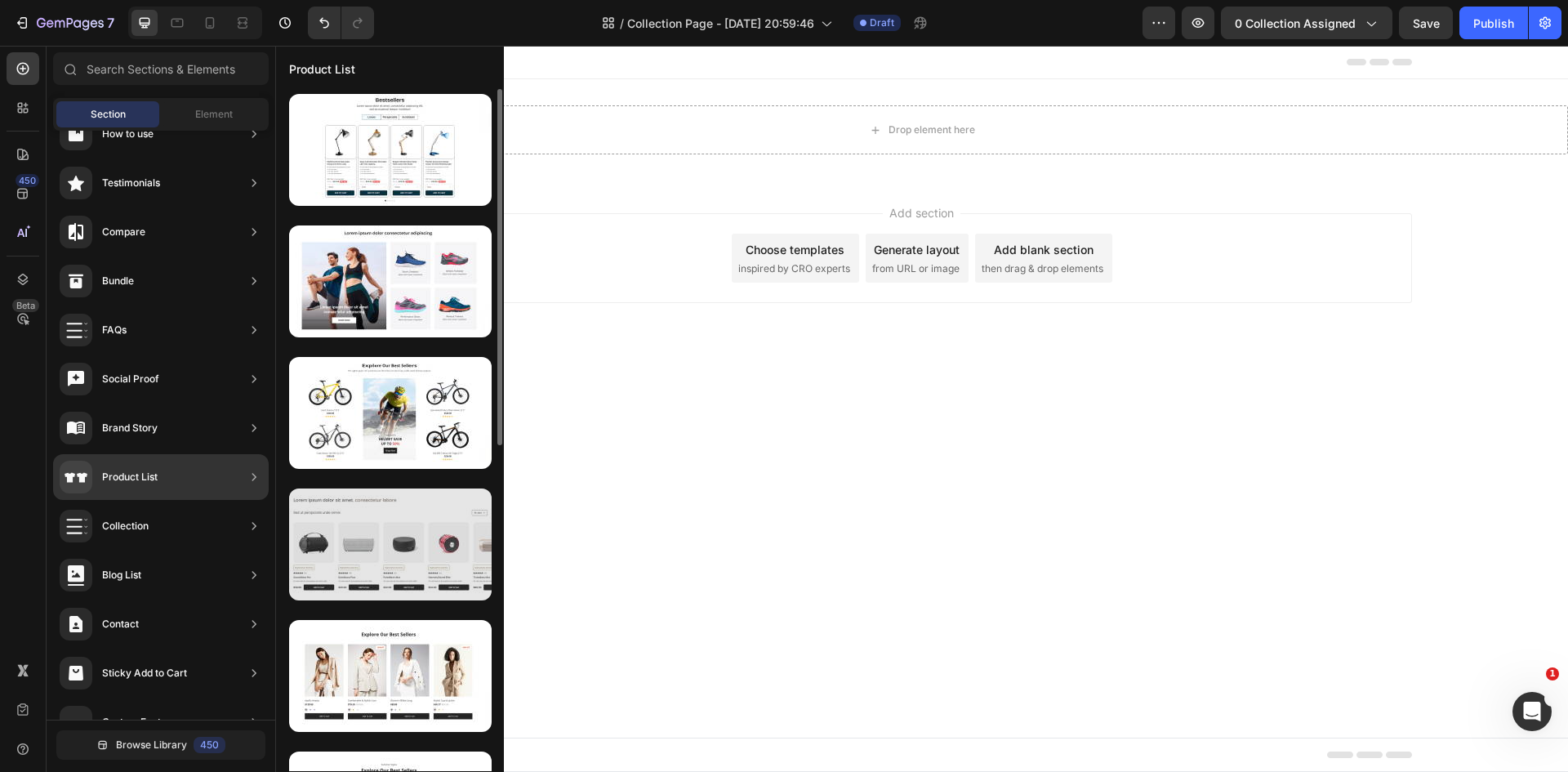
scroll to position [163, 0]
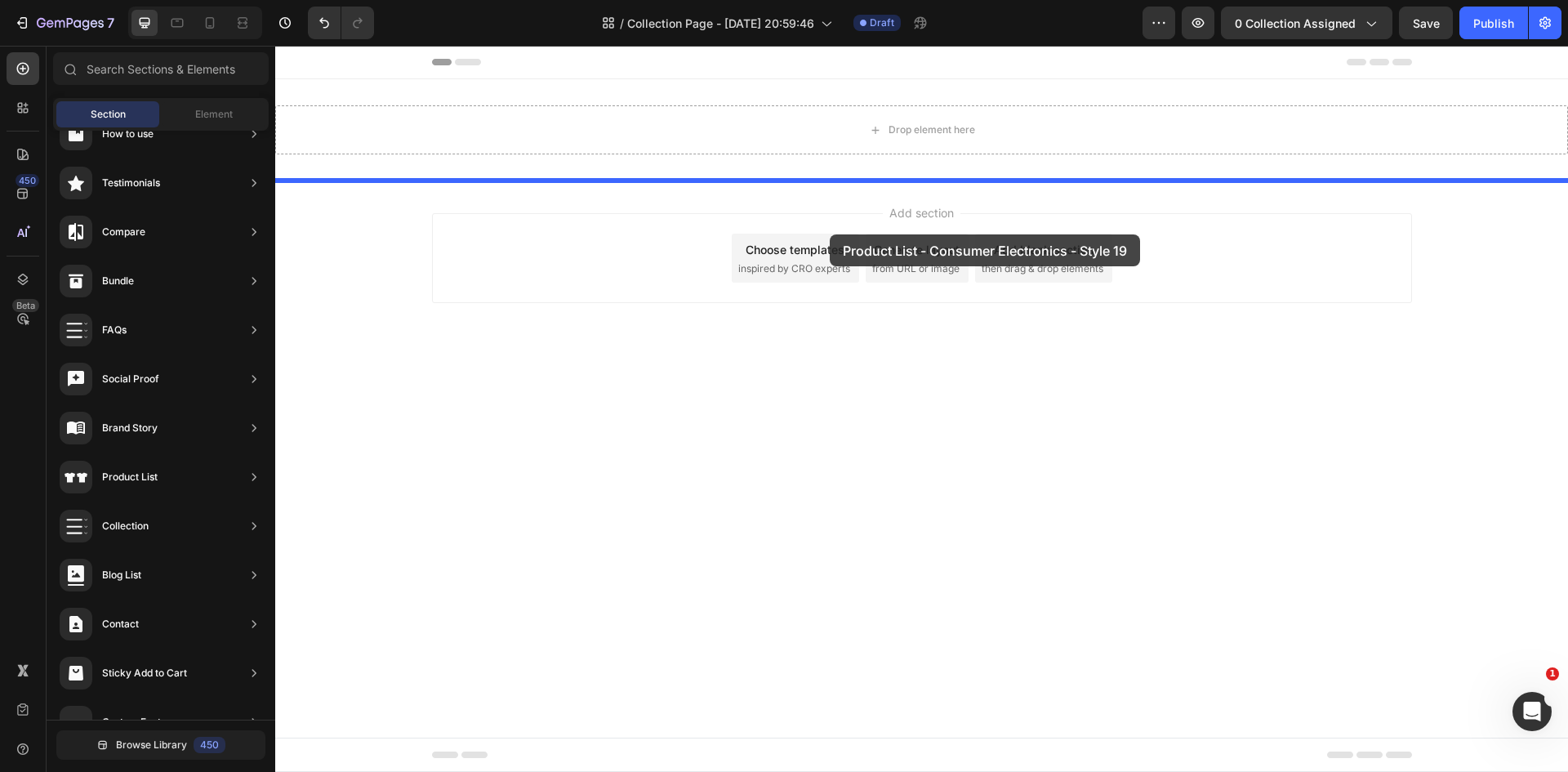
drag, startPoint x: 628, startPoint y: 425, endPoint x: 843, endPoint y: 204, distance: 308.3
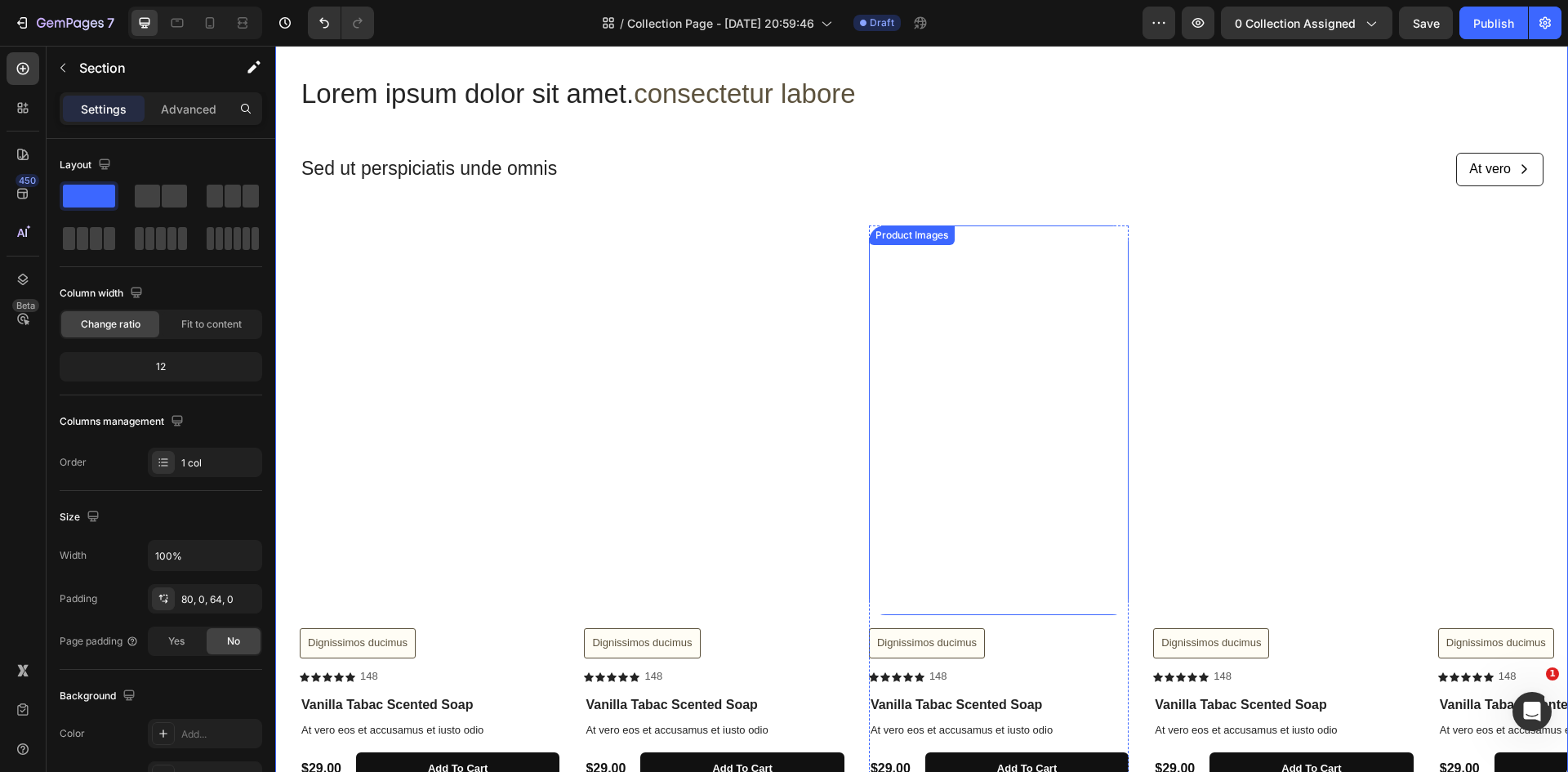
scroll to position [158, 0]
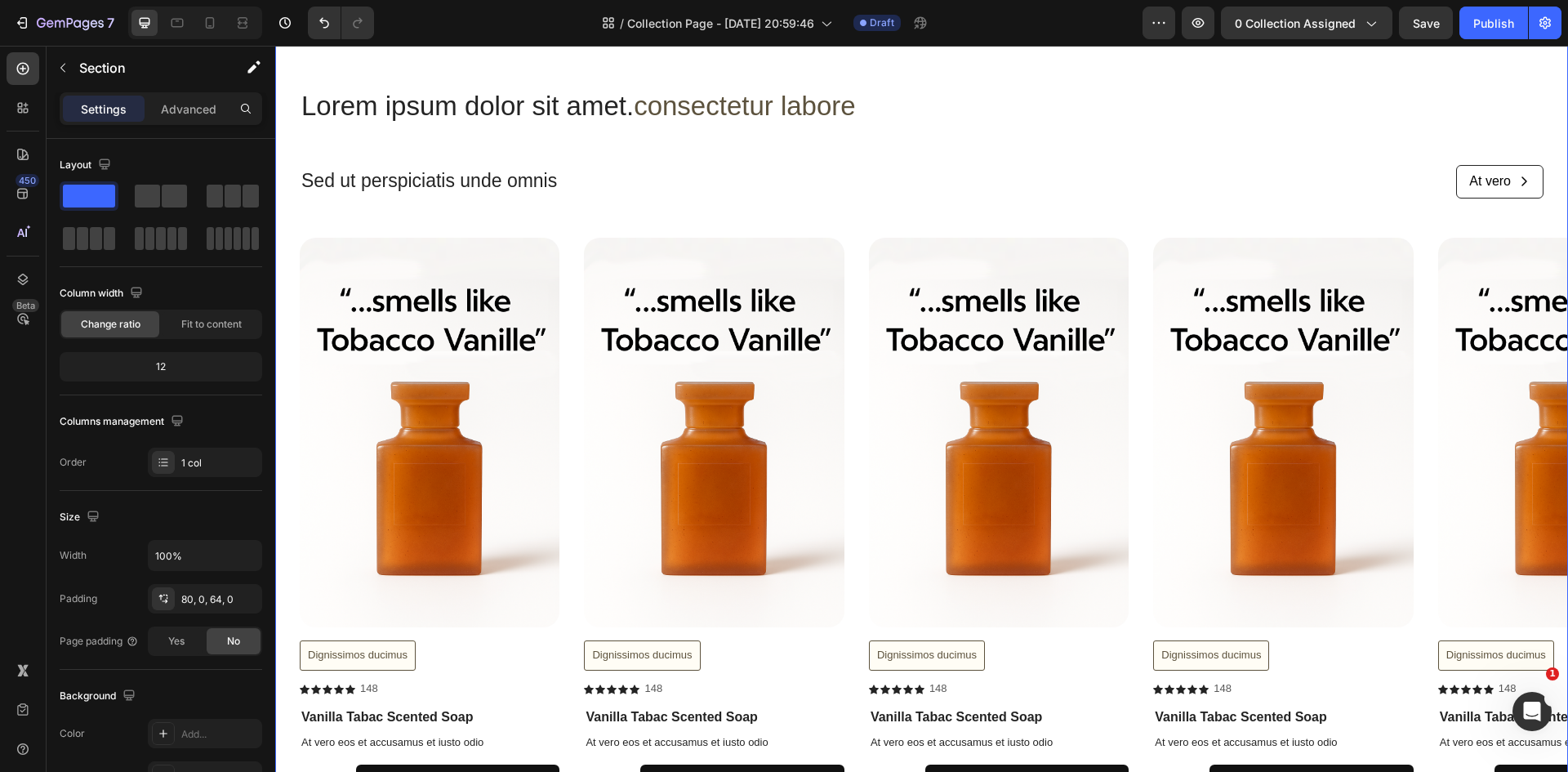
click at [407, 213] on div "Lorem ipsum dolor sit amet. consectetur labore Heading Sed ut perspiciatis unde…" at bounding box center [921, 449] width 1292 height 724
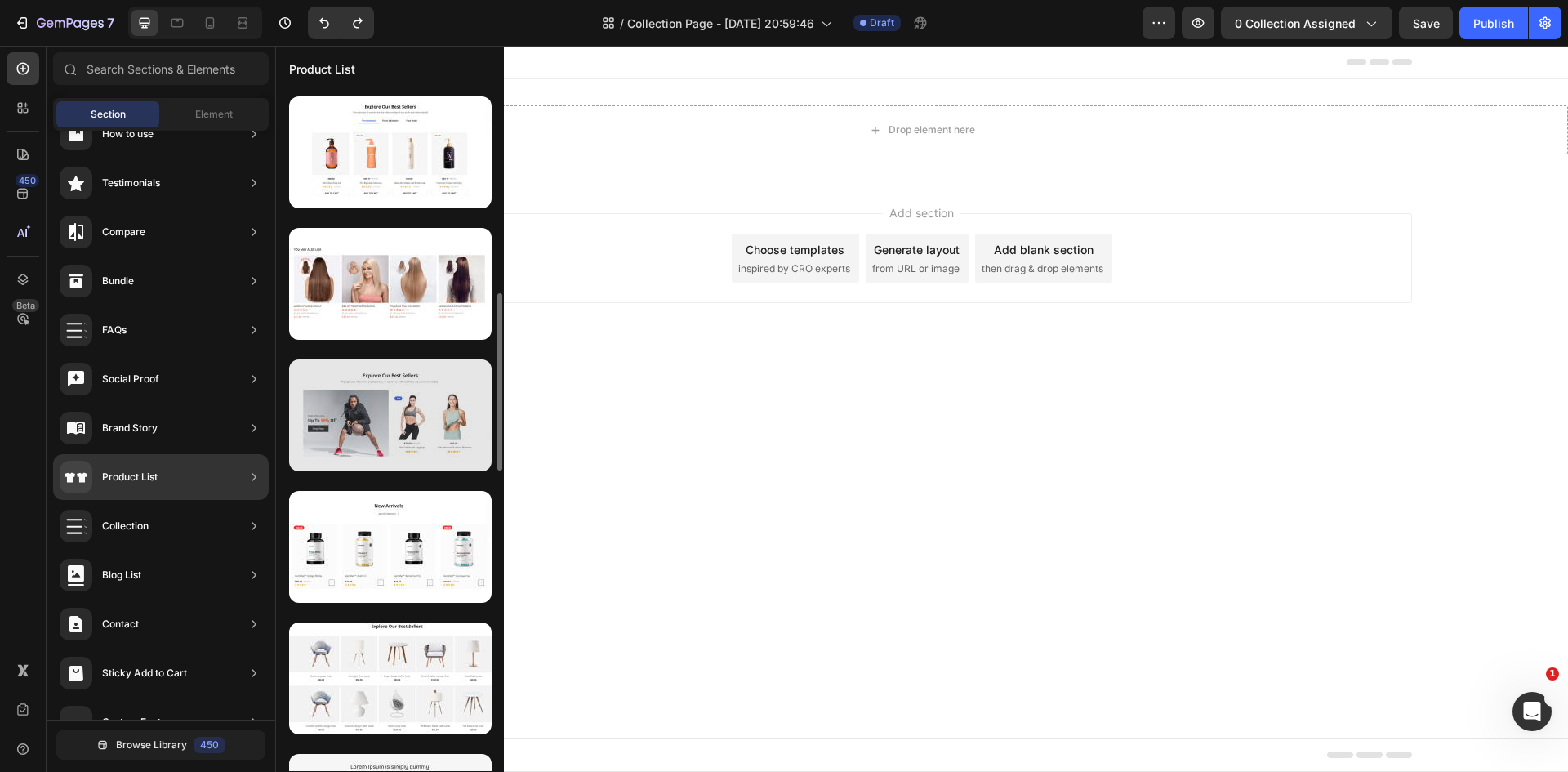
scroll to position [868, 0]
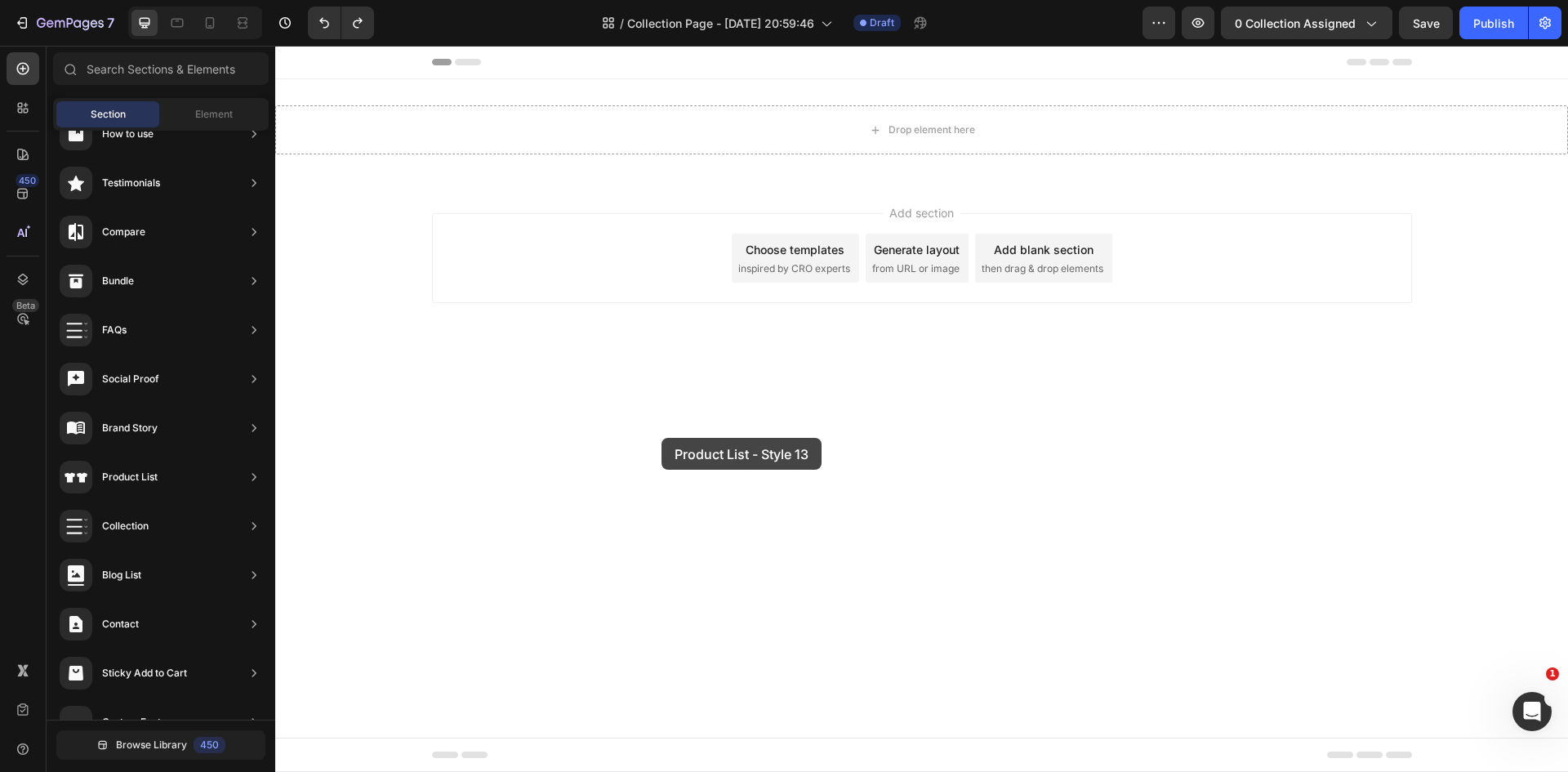
drag, startPoint x: 647, startPoint y: 527, endPoint x: 765, endPoint y: 427, distance: 154.7
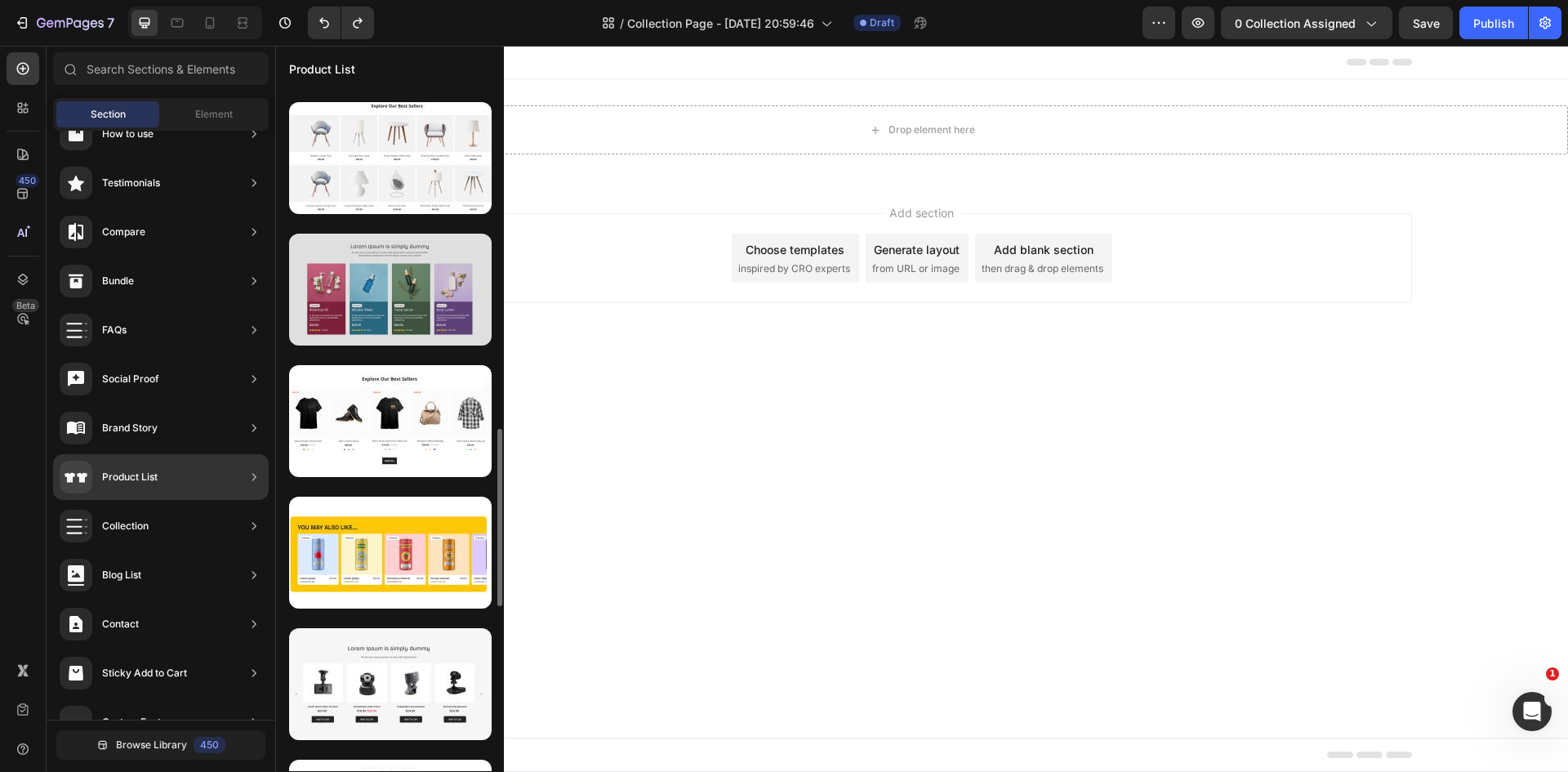
scroll to position [1388, 0]
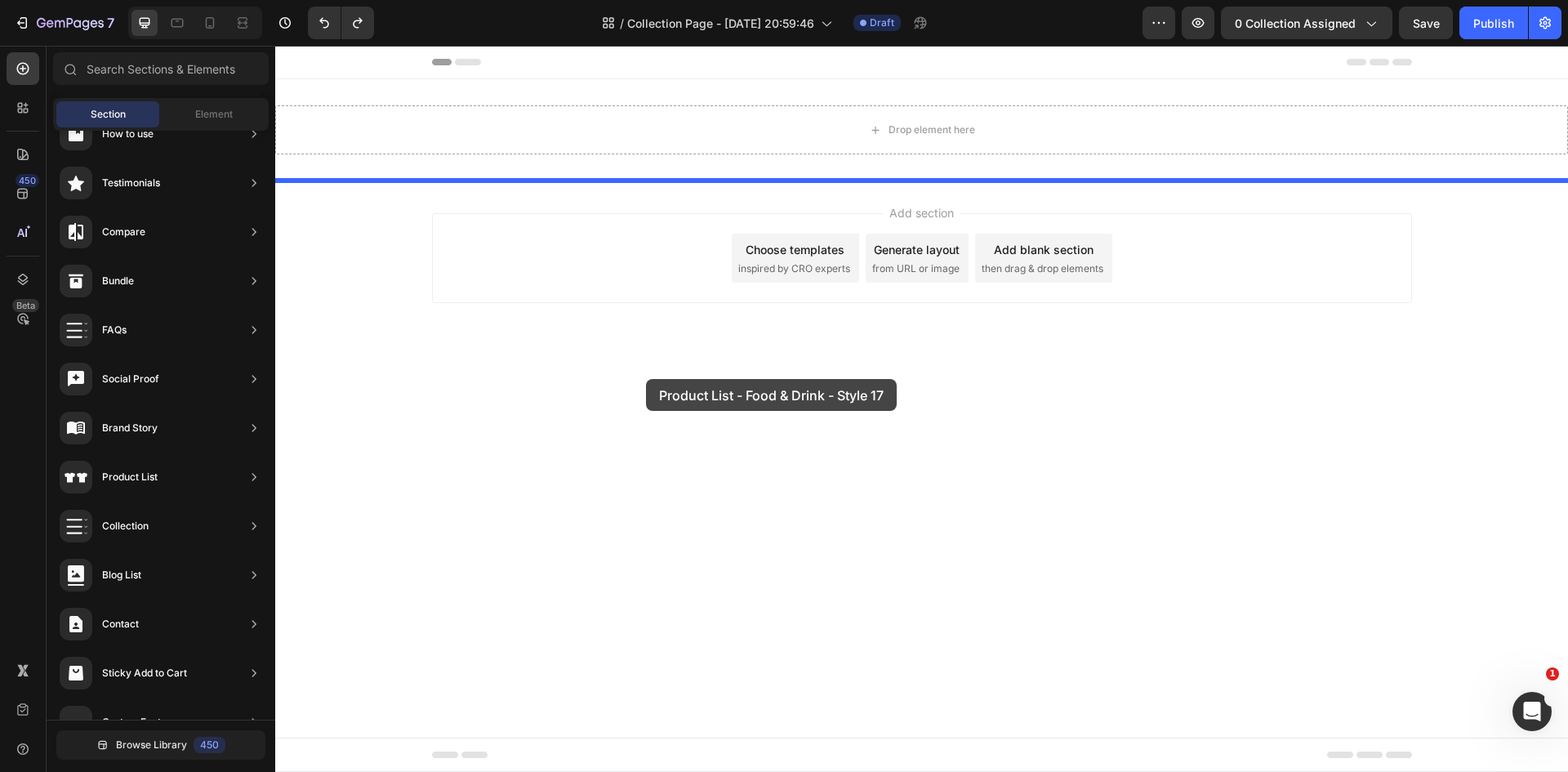
drag, startPoint x: 638, startPoint y: 543, endPoint x: 646, endPoint y: 378, distance: 165.2
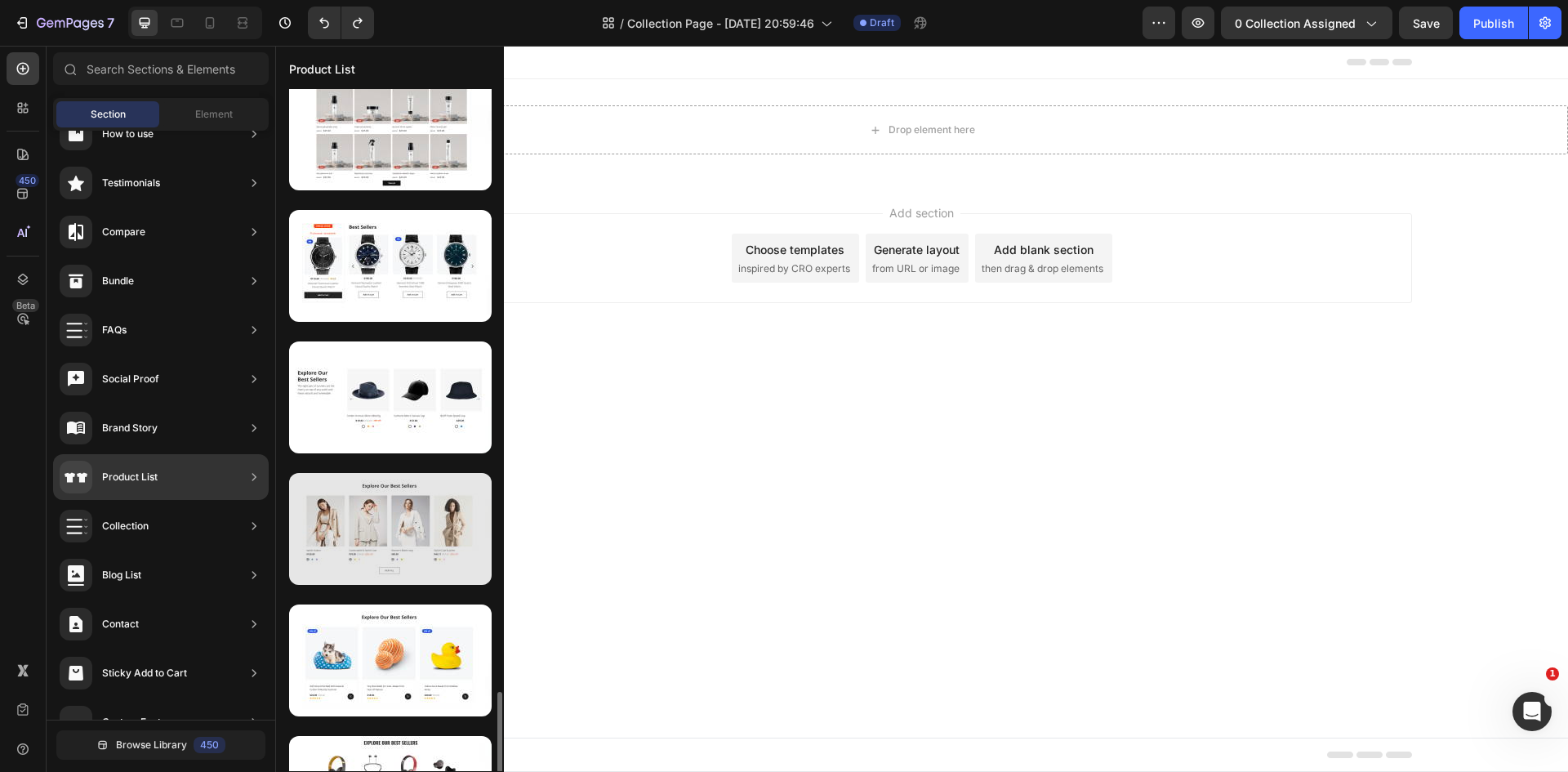
scroll to position [2038, 0]
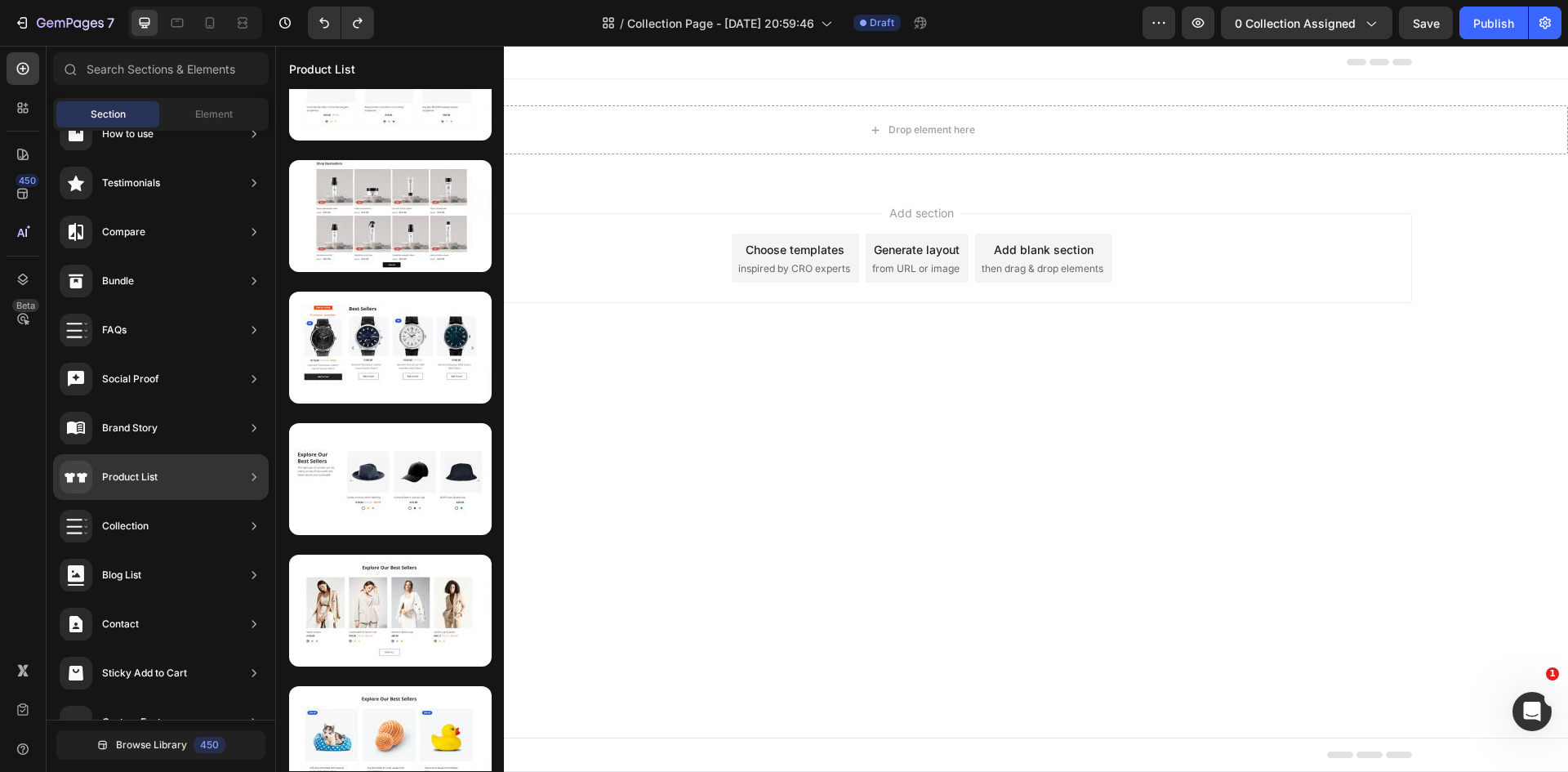
drag, startPoint x: 660, startPoint y: 293, endPoint x: 774, endPoint y: 287, distance: 114.2
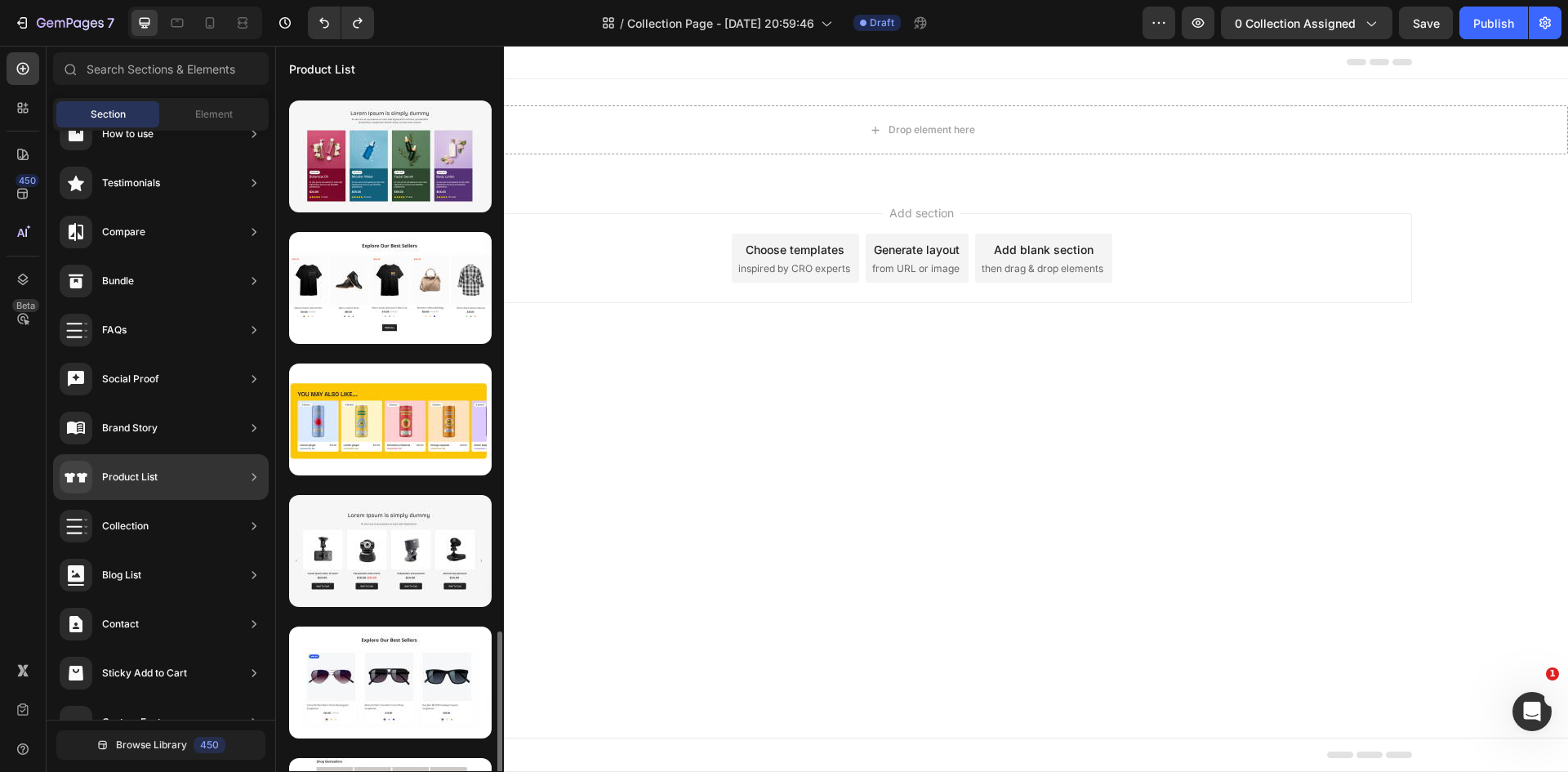
scroll to position [2094, 0]
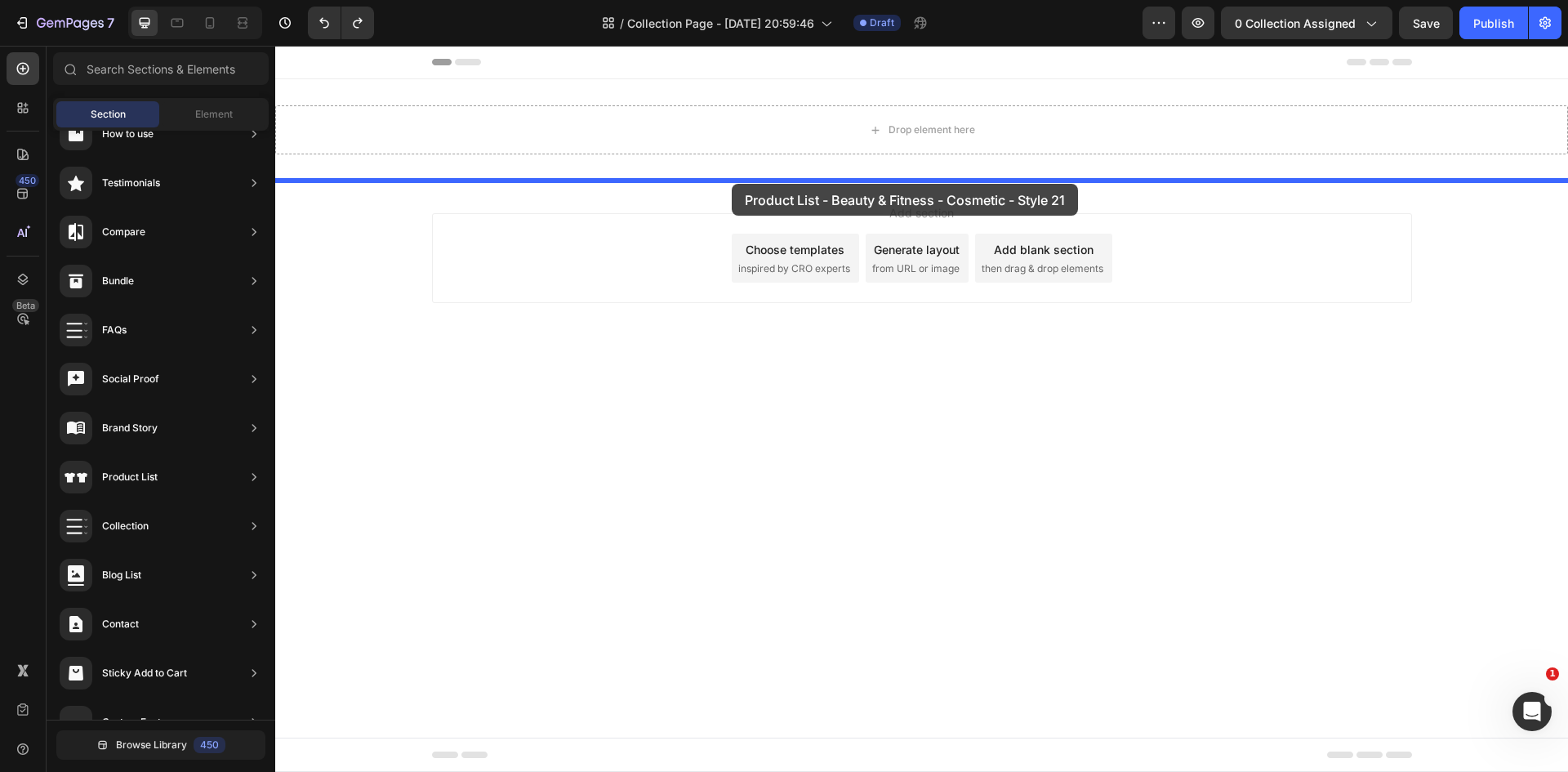
drag, startPoint x: 622, startPoint y: 240, endPoint x: 732, endPoint y: 184, distance: 123.4
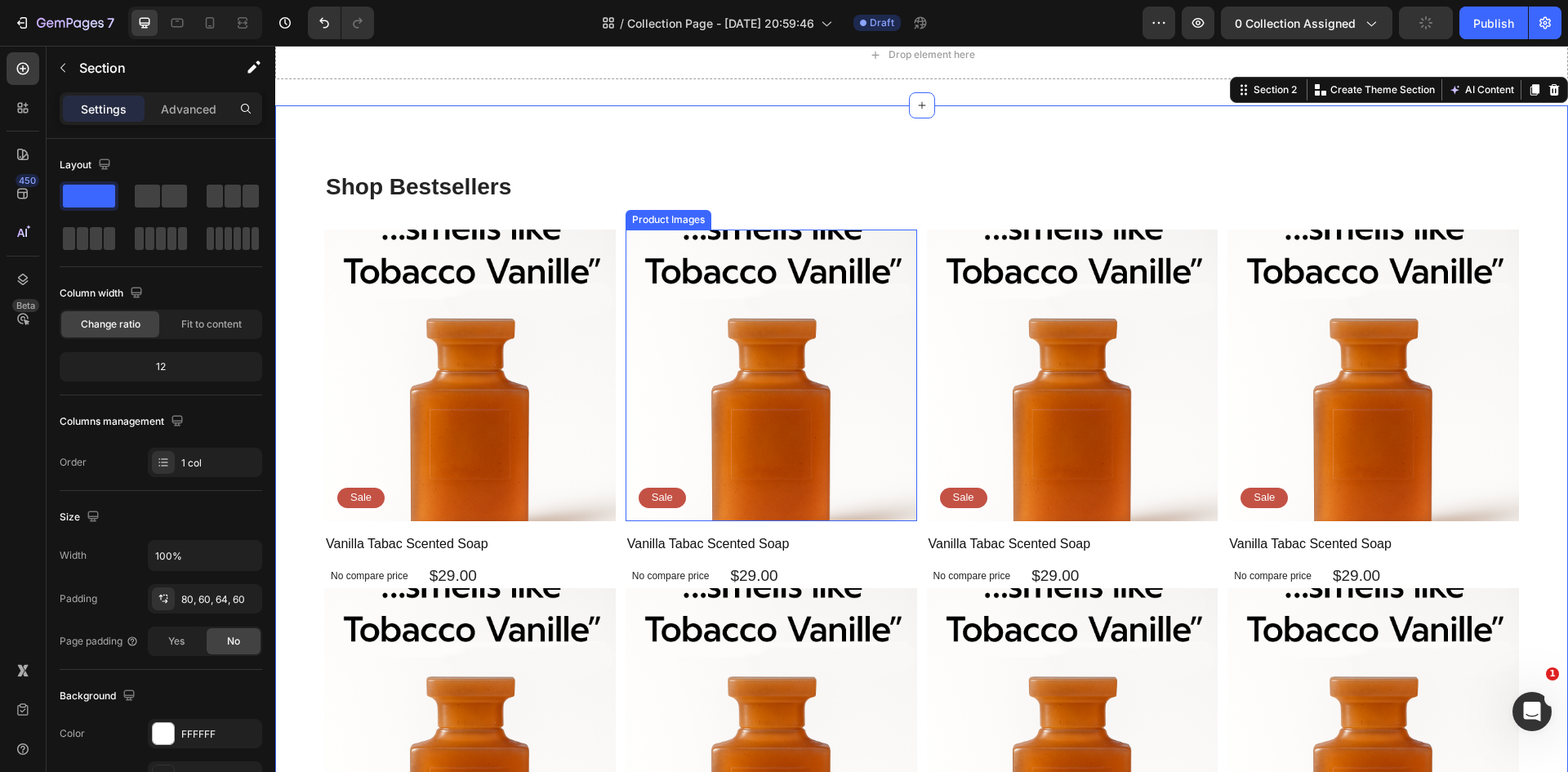
scroll to position [82, 0]
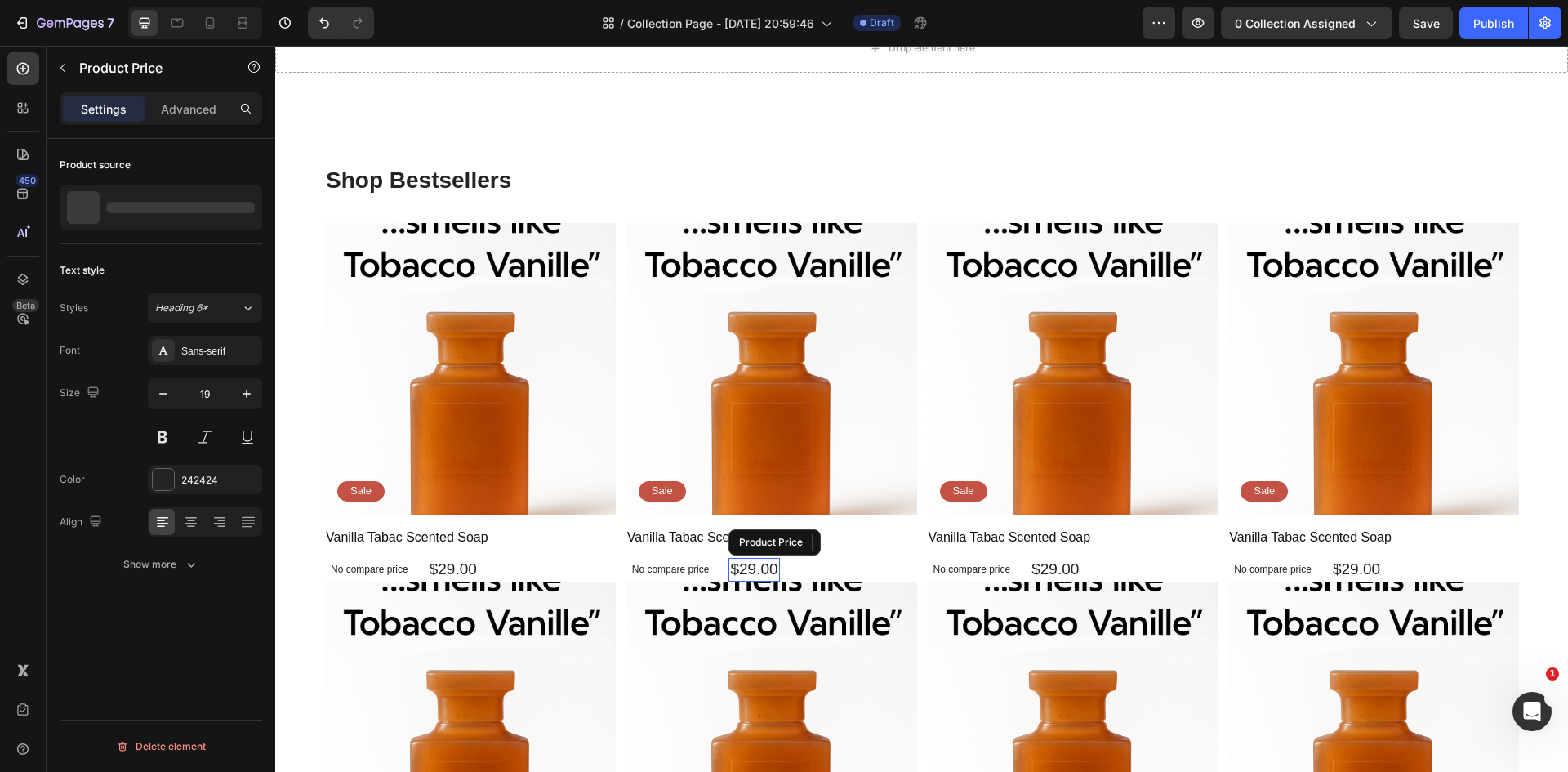
click at [759, 568] on div "$29.00" at bounding box center [754, 570] width 51 height 24
click at [573, 163] on div "Shop Bestsellers Heading Product Images Sale Text Block Row Vanilla Tabac Scent…" at bounding box center [921, 570] width 1292 height 942
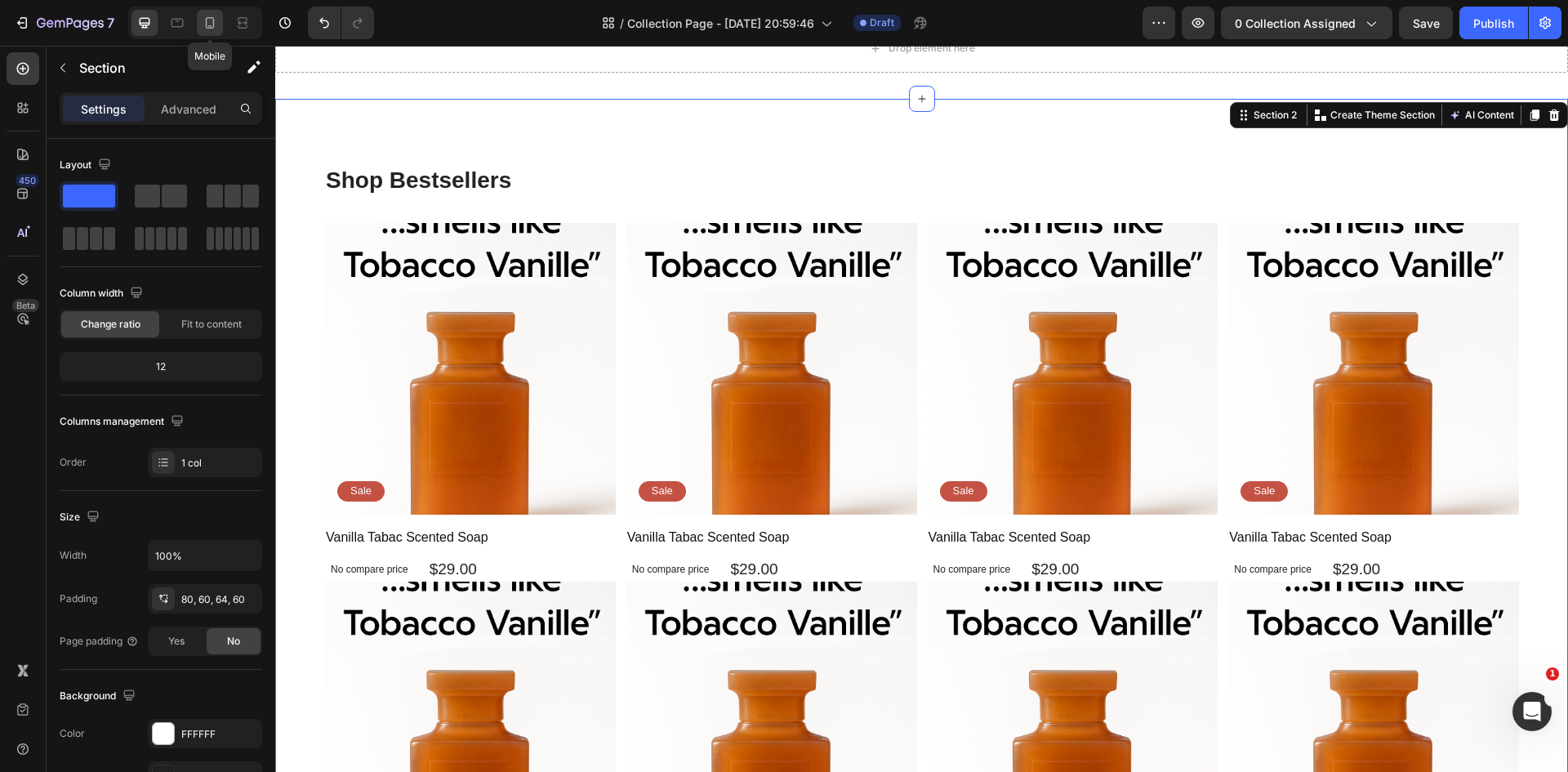
click at [210, 16] on icon at bounding box center [210, 23] width 16 height 16
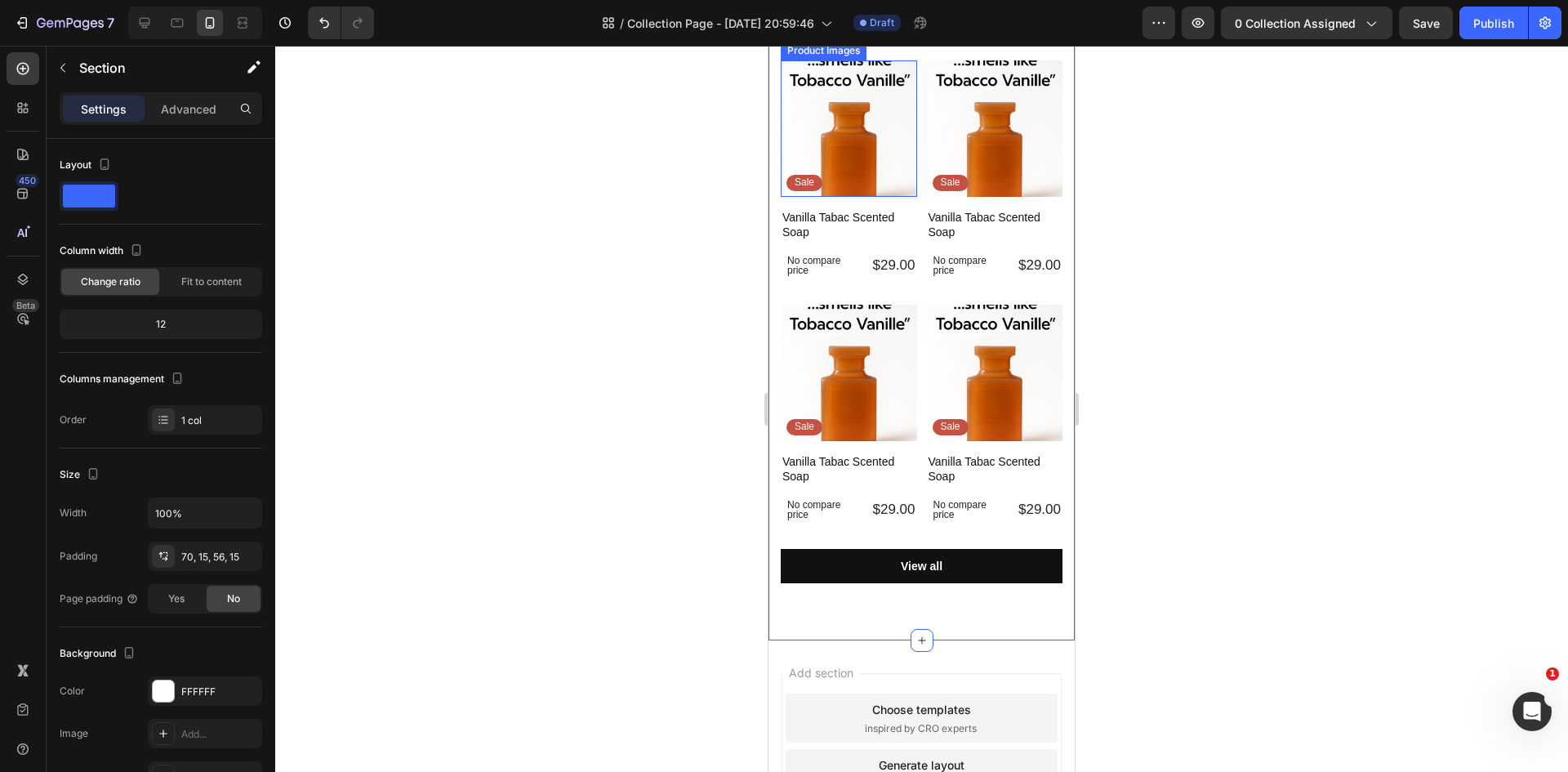
scroll to position [241, 0]
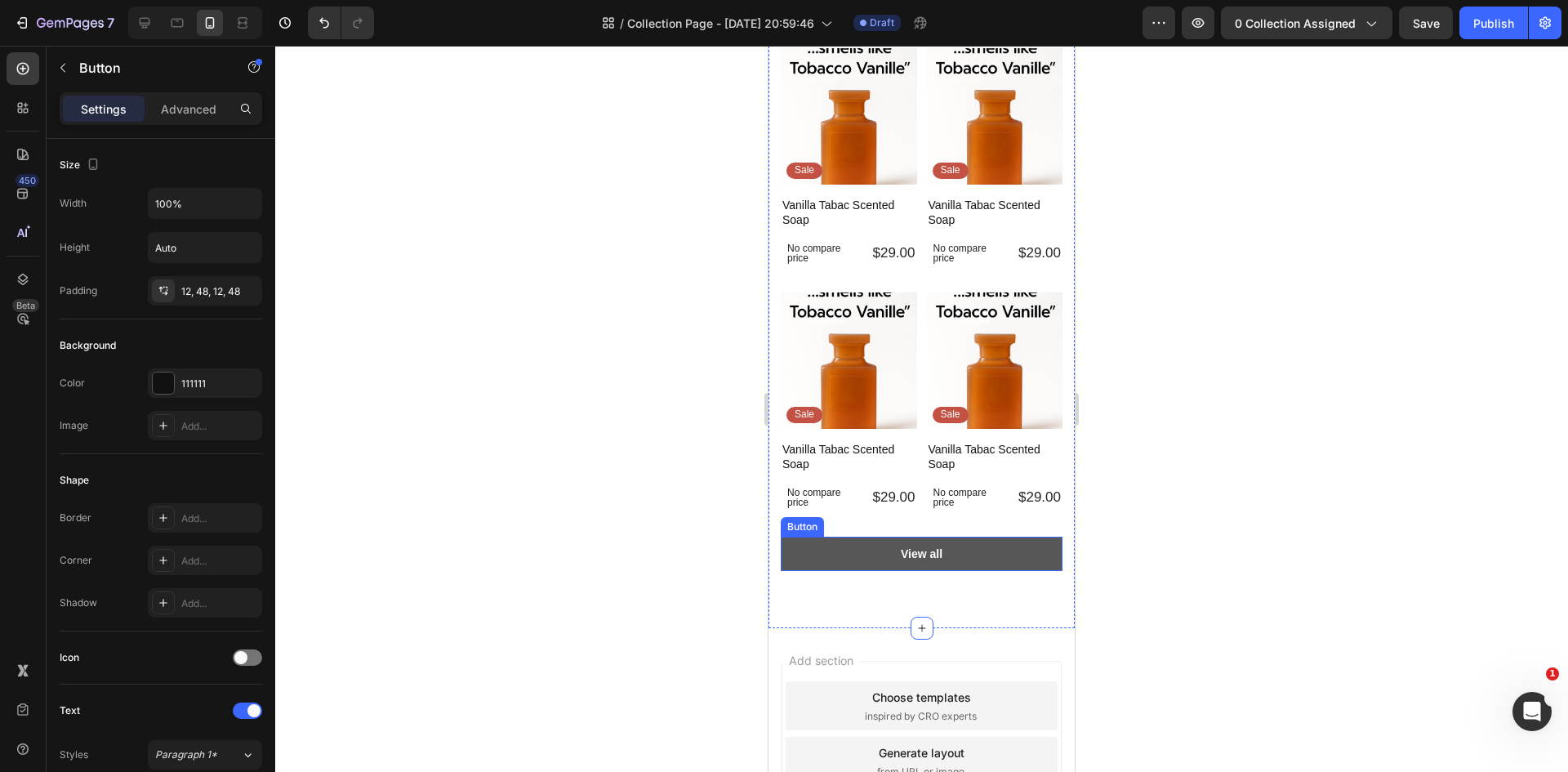
click at [934, 550] on button "View all" at bounding box center [922, 554] width 282 height 35
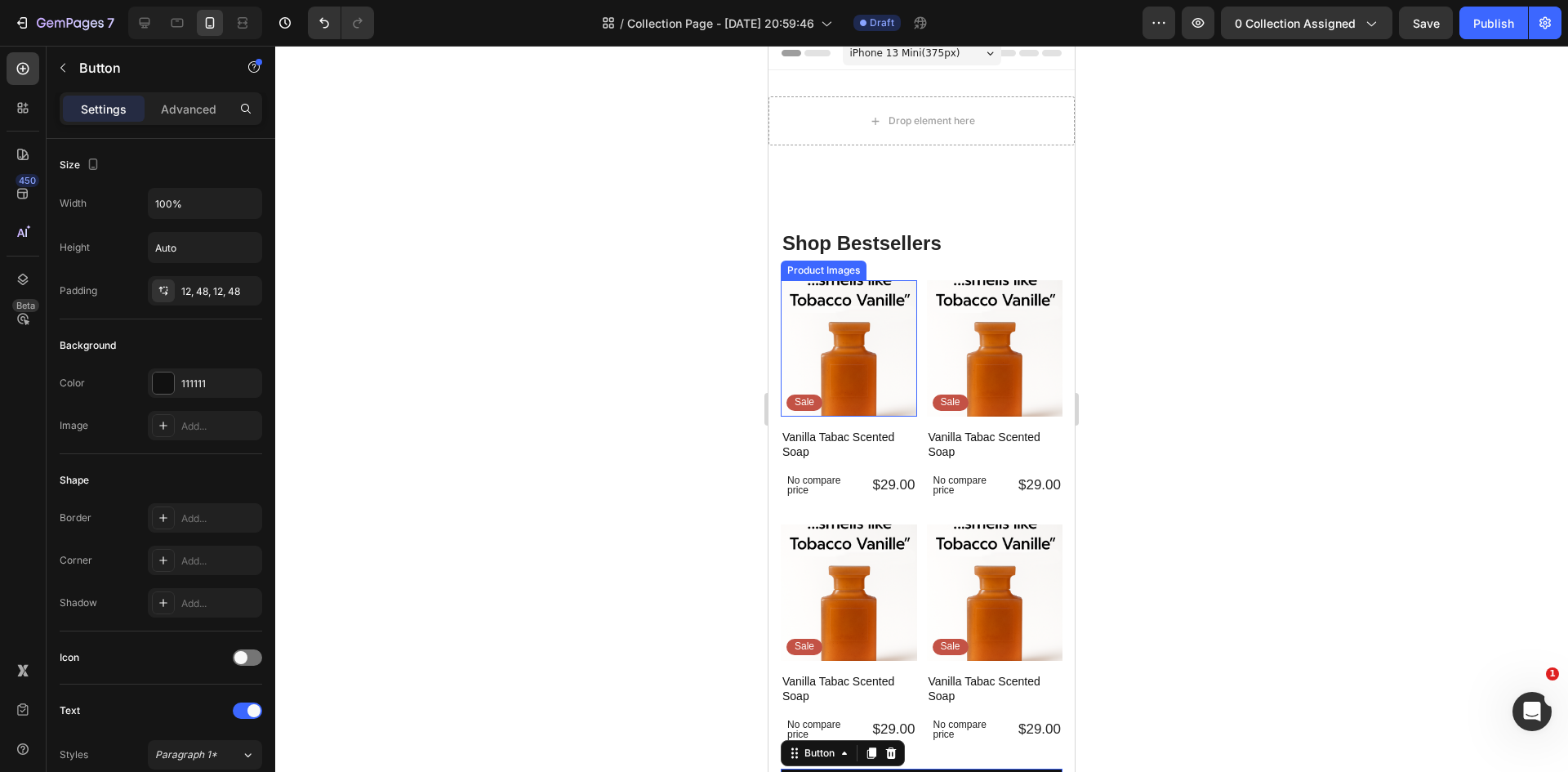
scroll to position [0, 0]
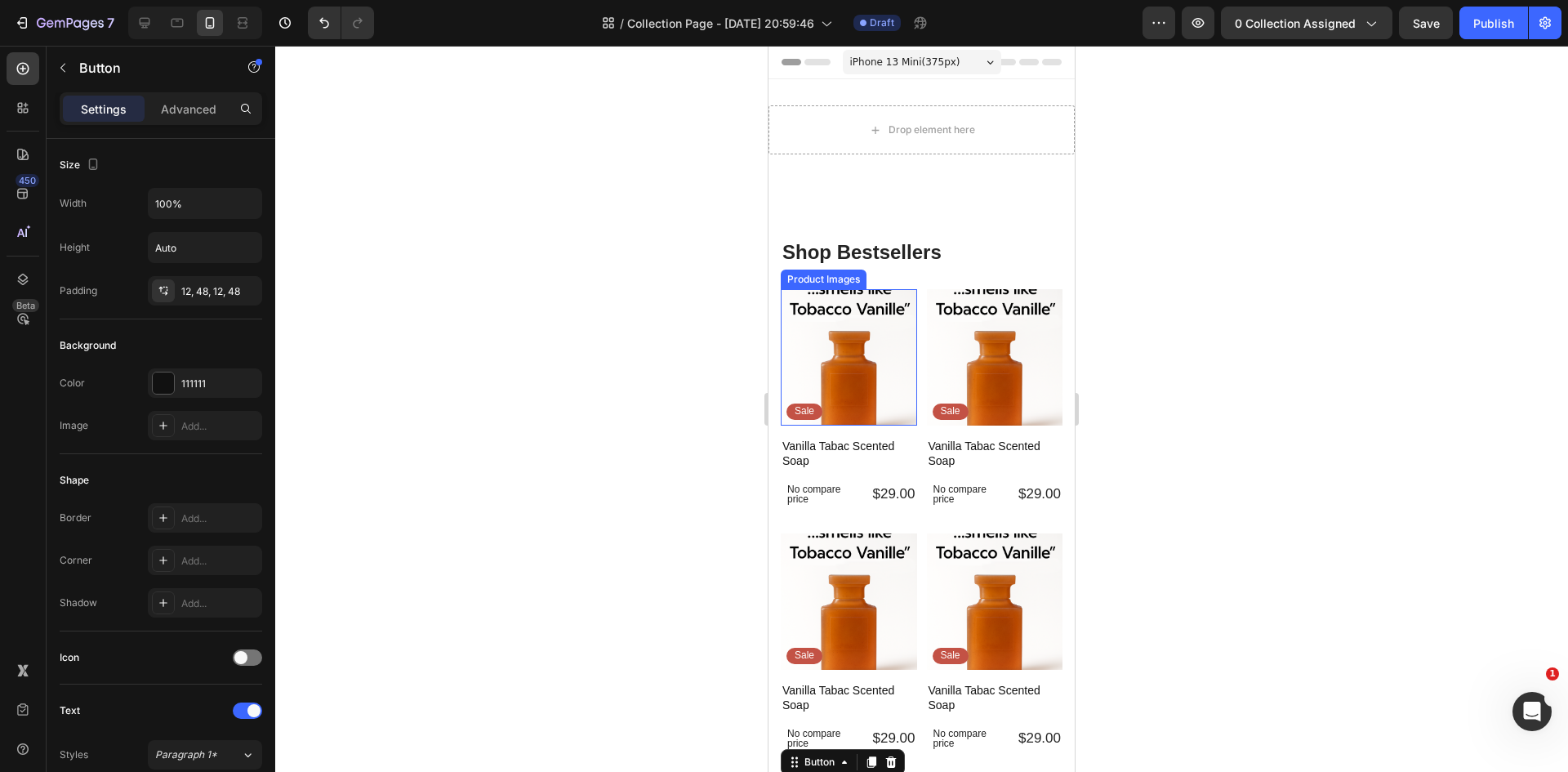
click at [835, 351] on img at bounding box center [849, 358] width 137 height 137
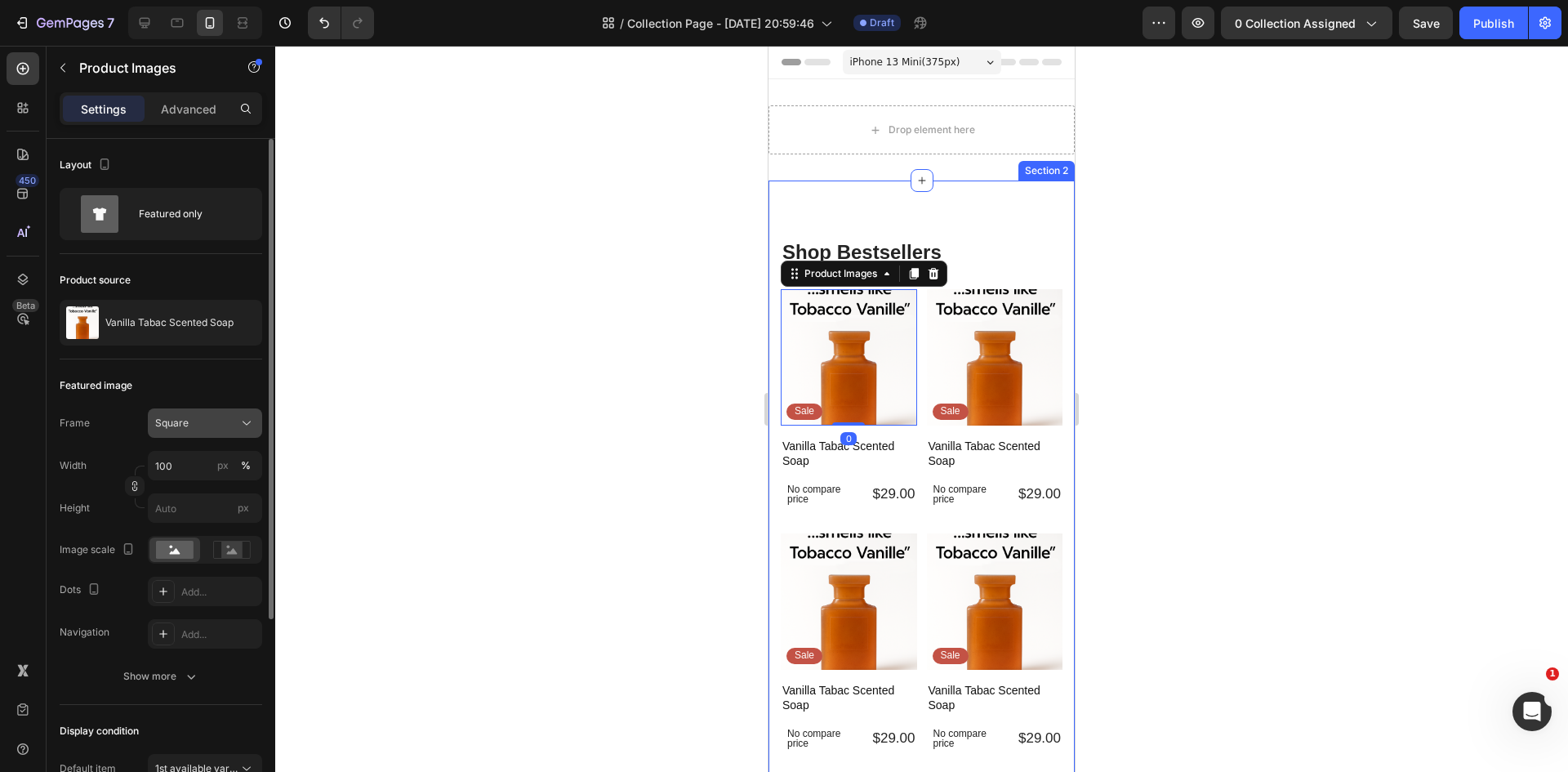
click at [200, 429] on div "Square" at bounding box center [195, 423] width 80 height 15
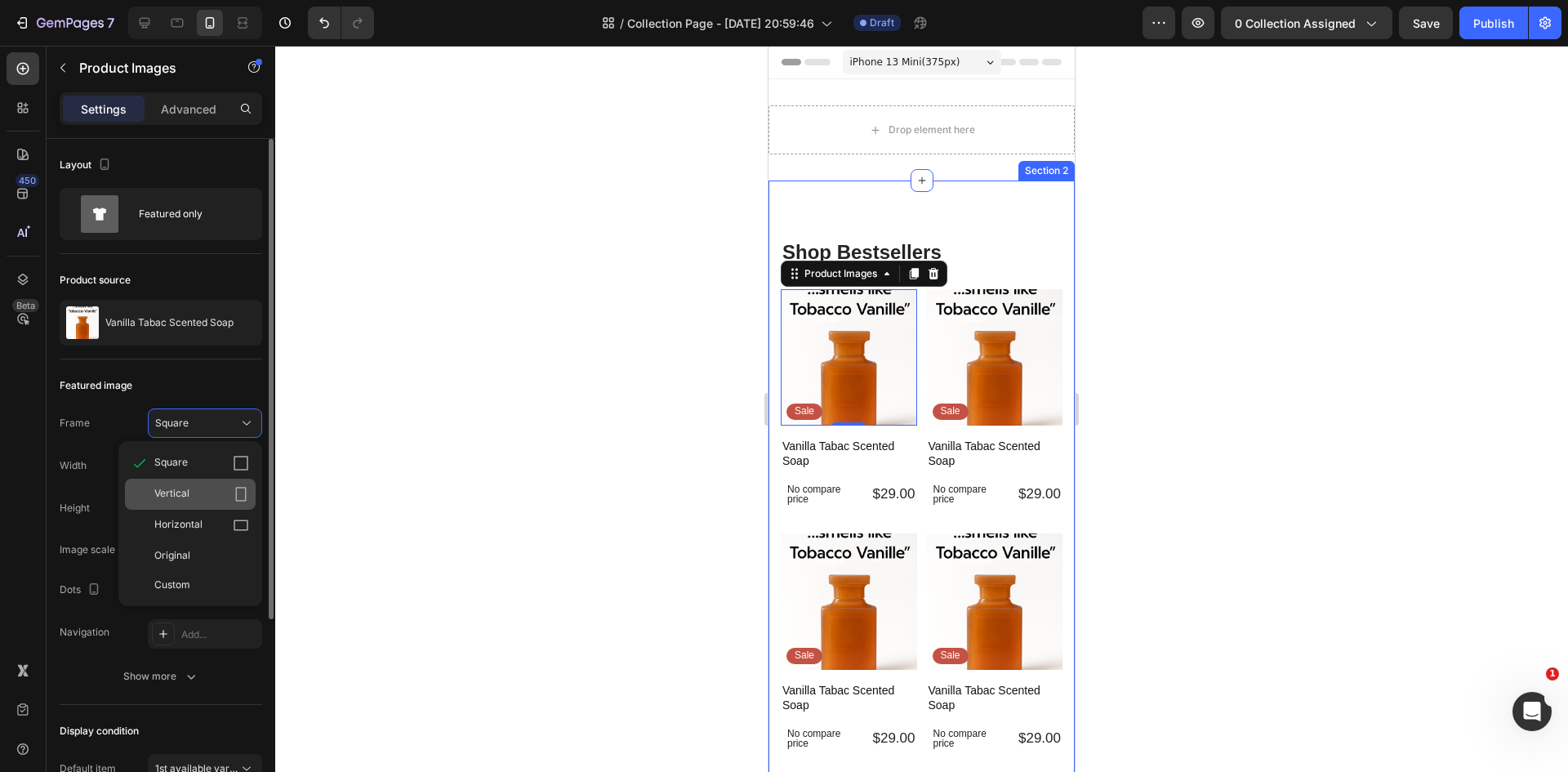
click at [194, 482] on div "Vertical" at bounding box center [190, 494] width 131 height 31
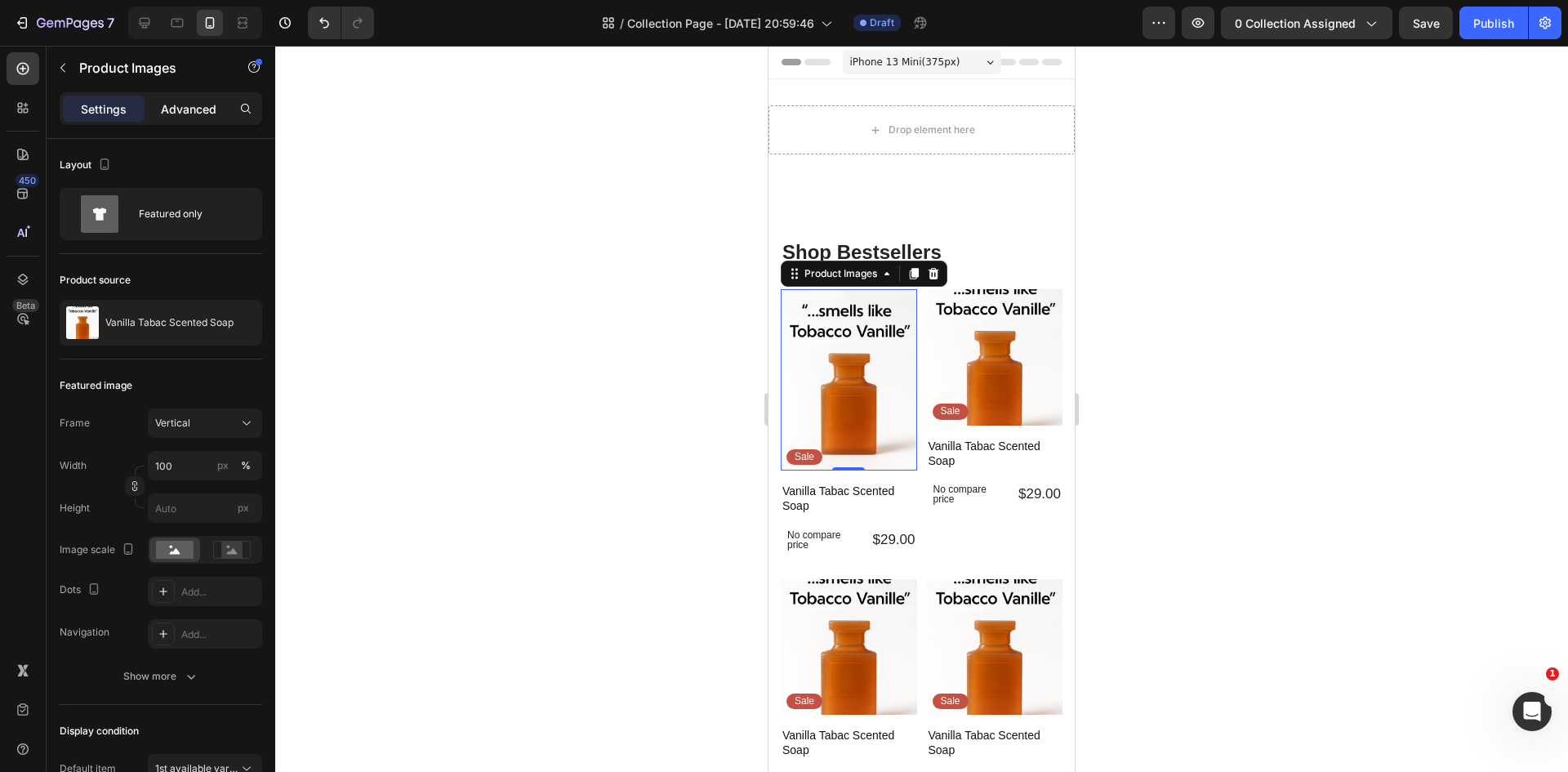
click at [195, 102] on p "Advanced" at bounding box center [188, 108] width 56 height 17
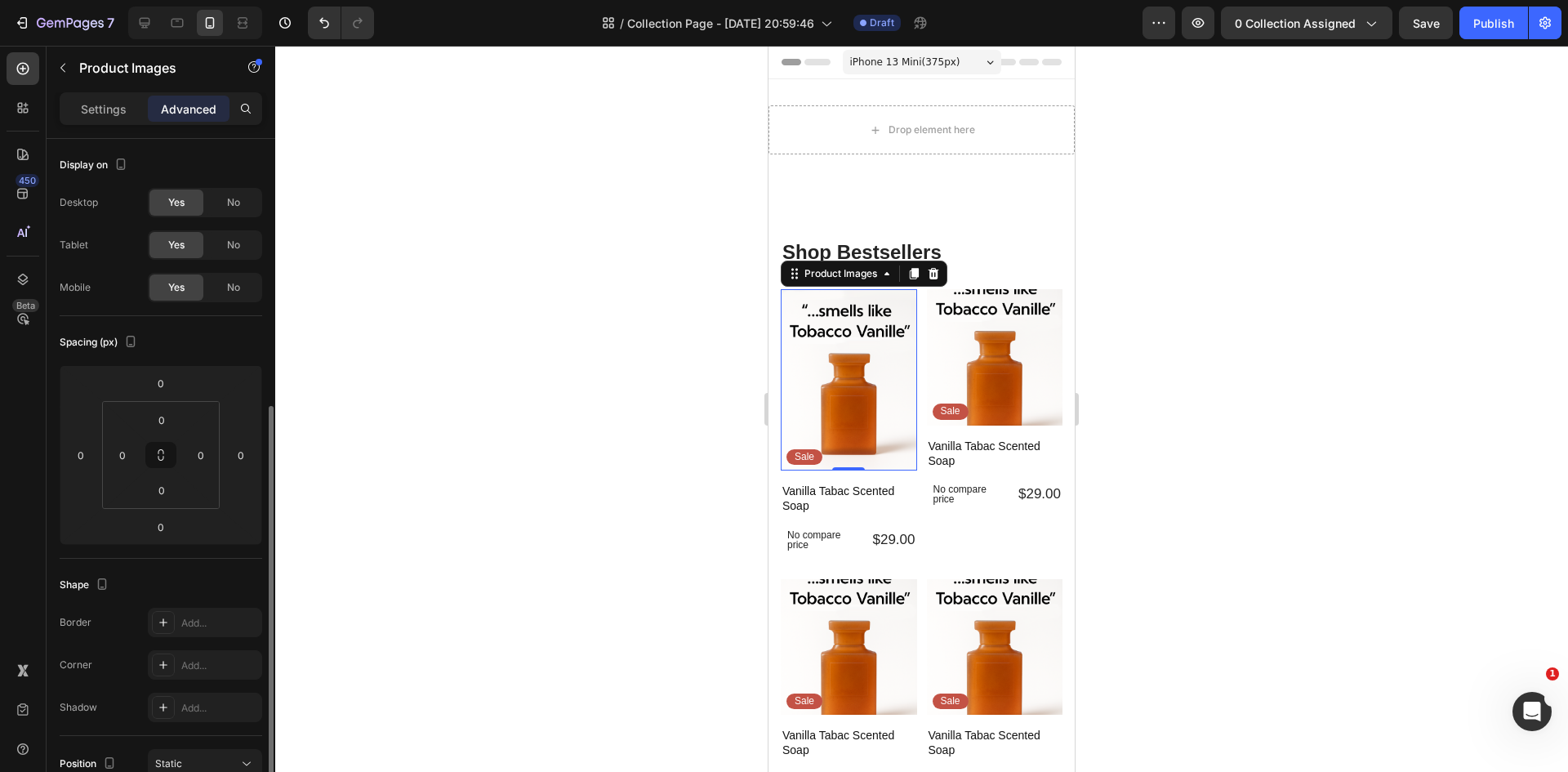
scroll to position [385, 0]
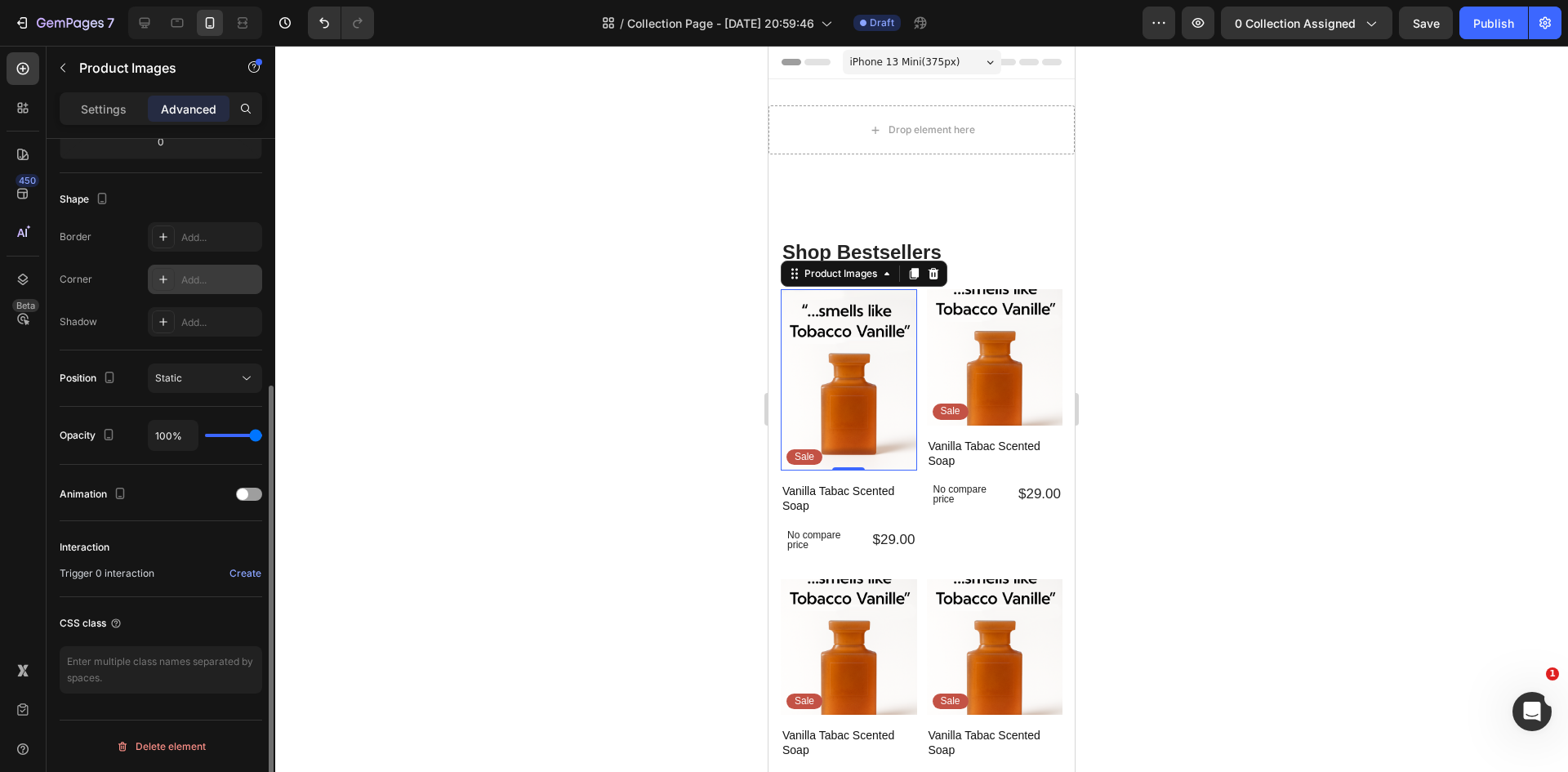
click at [200, 270] on div "Add..." at bounding box center [205, 279] width 115 height 29
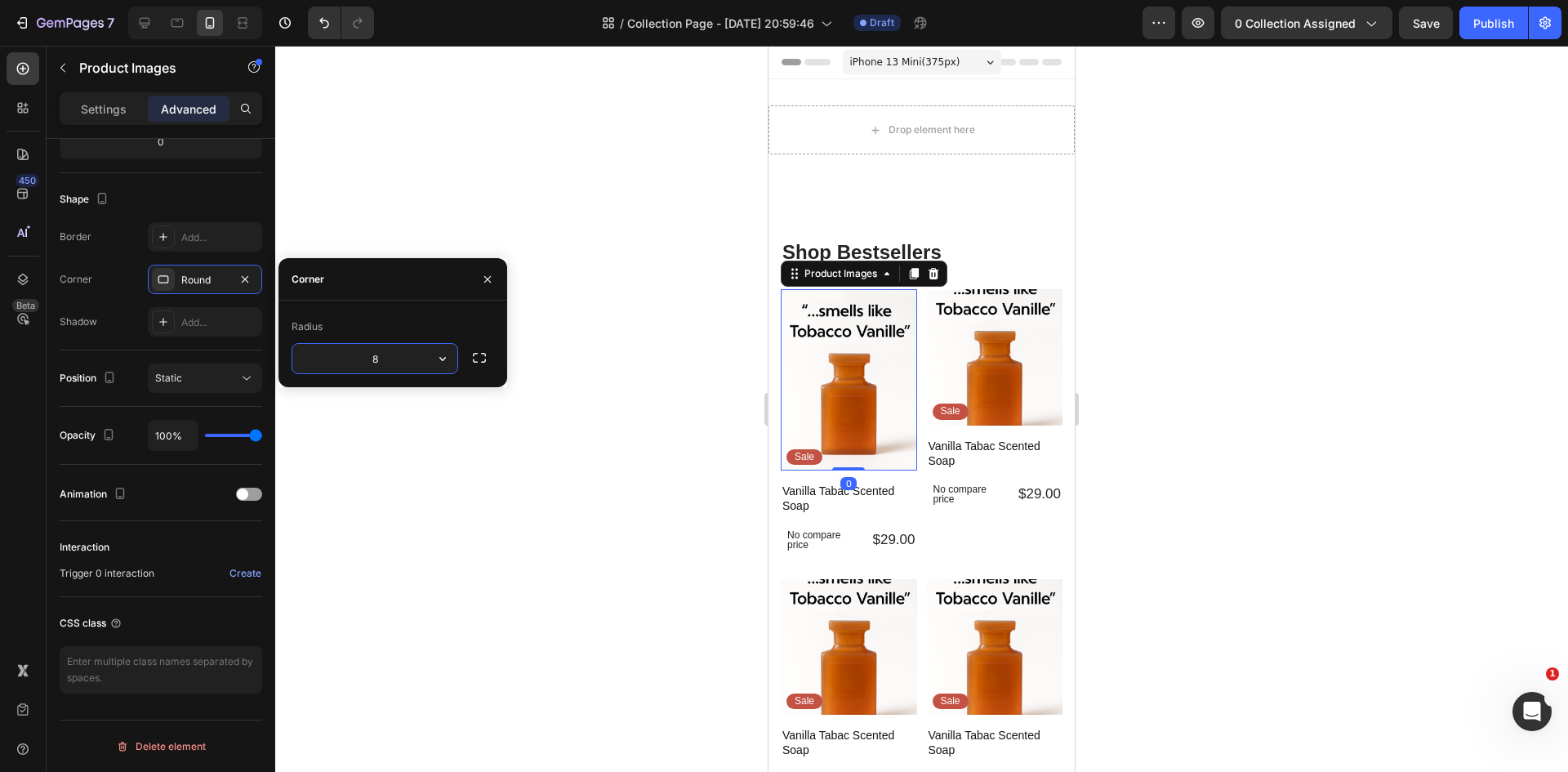
drag, startPoint x: 442, startPoint y: 125, endPoint x: 487, endPoint y: 204, distance: 90.9
click at [446, 128] on div at bounding box center [921, 409] width 1292 height 726
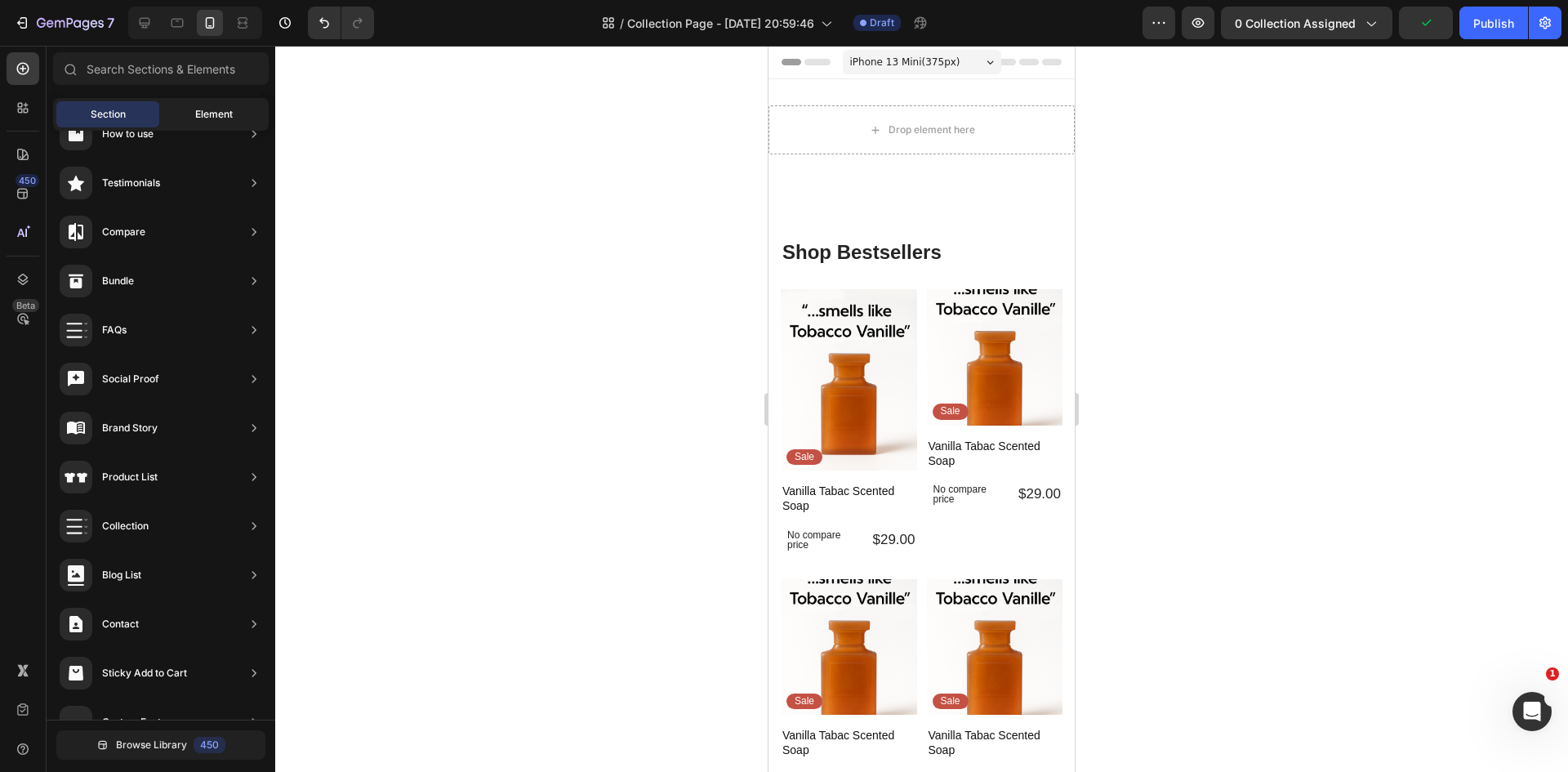
scroll to position [0, 0]
drag, startPoint x: 195, startPoint y: 107, endPoint x: 193, endPoint y: 116, distance: 9.2
click at [195, 107] on span "Element" at bounding box center [213, 115] width 37 height 15
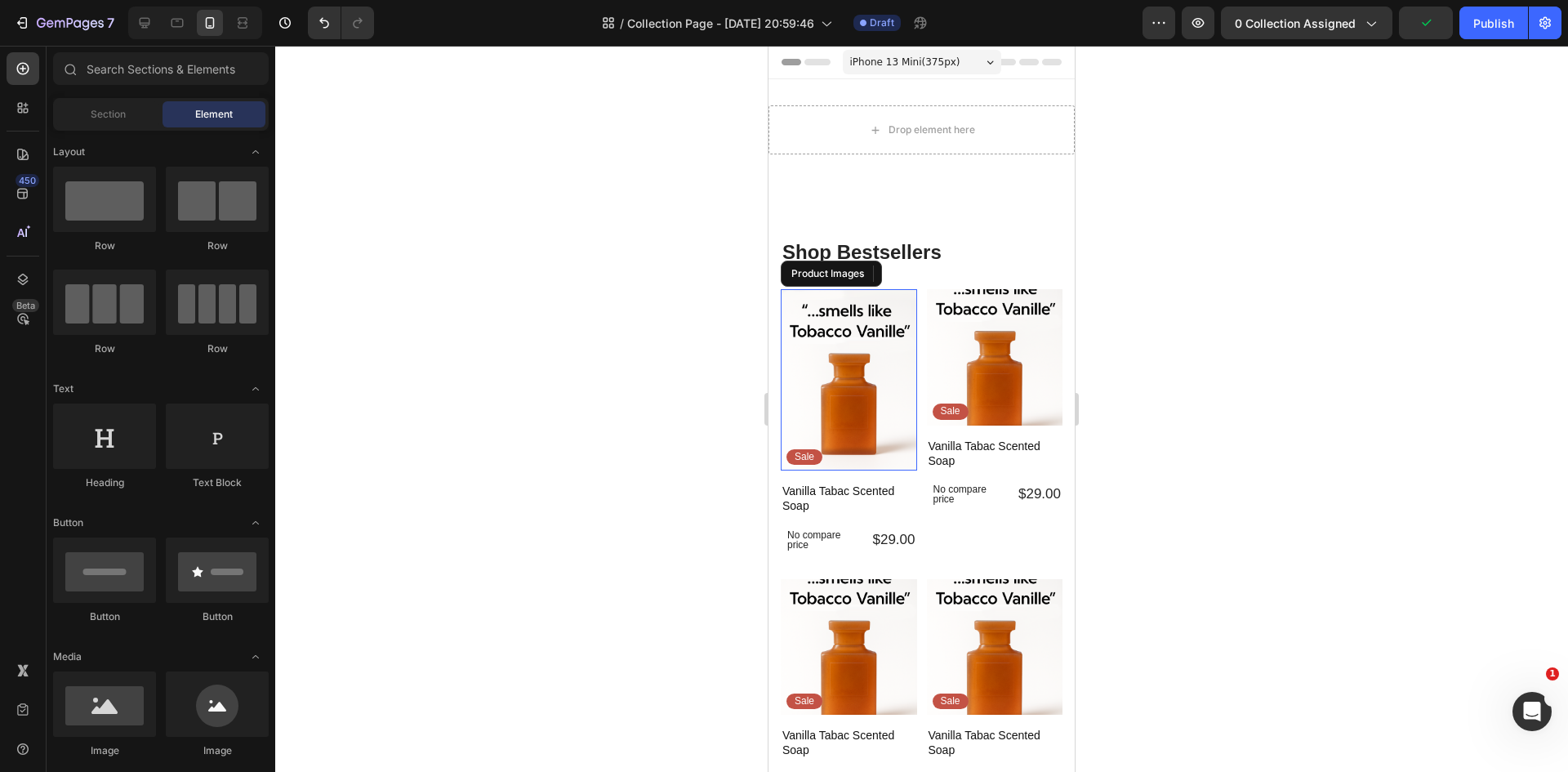
click at [842, 377] on img at bounding box center [849, 380] width 137 height 181
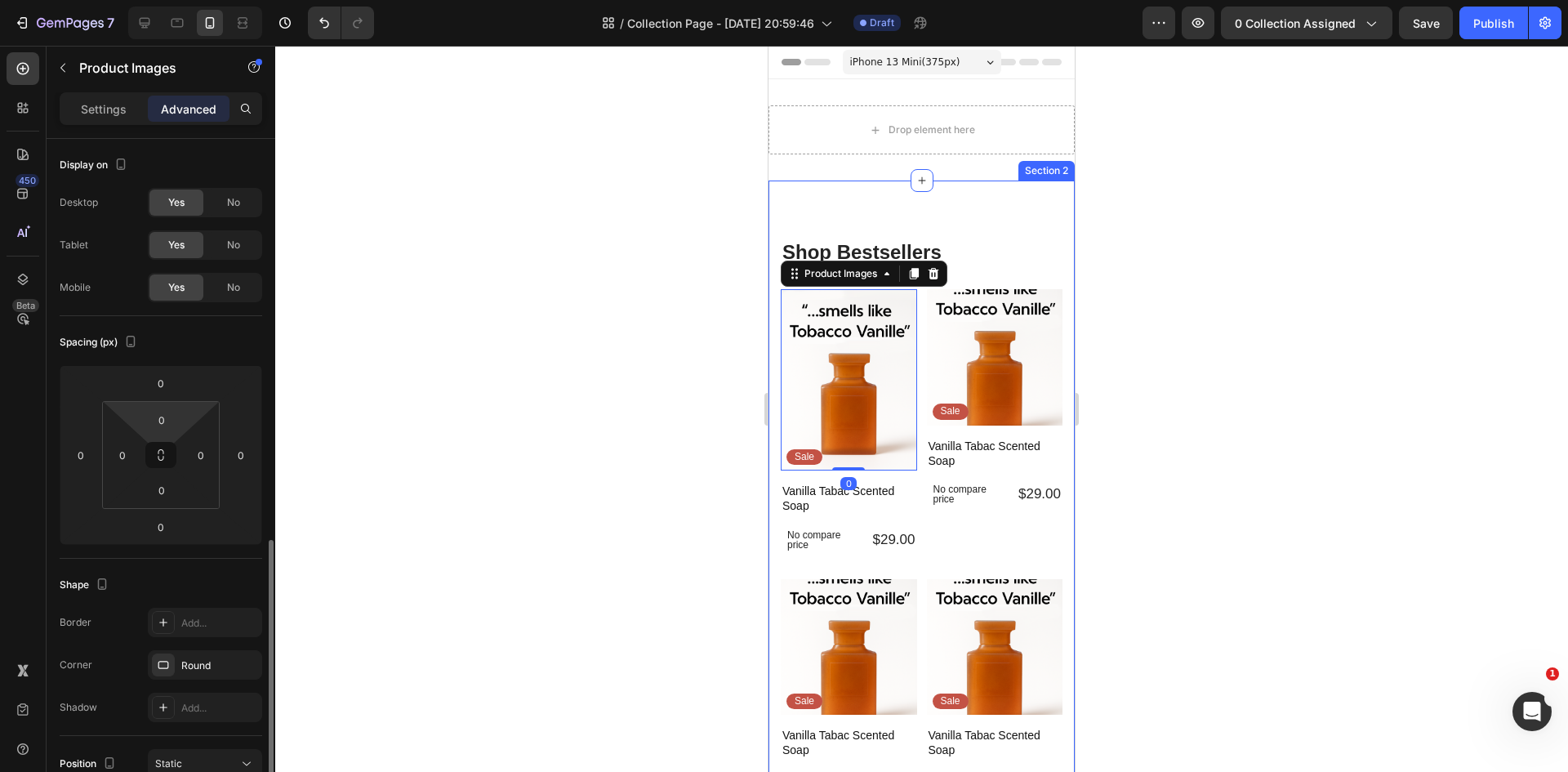
scroll to position [245, 0]
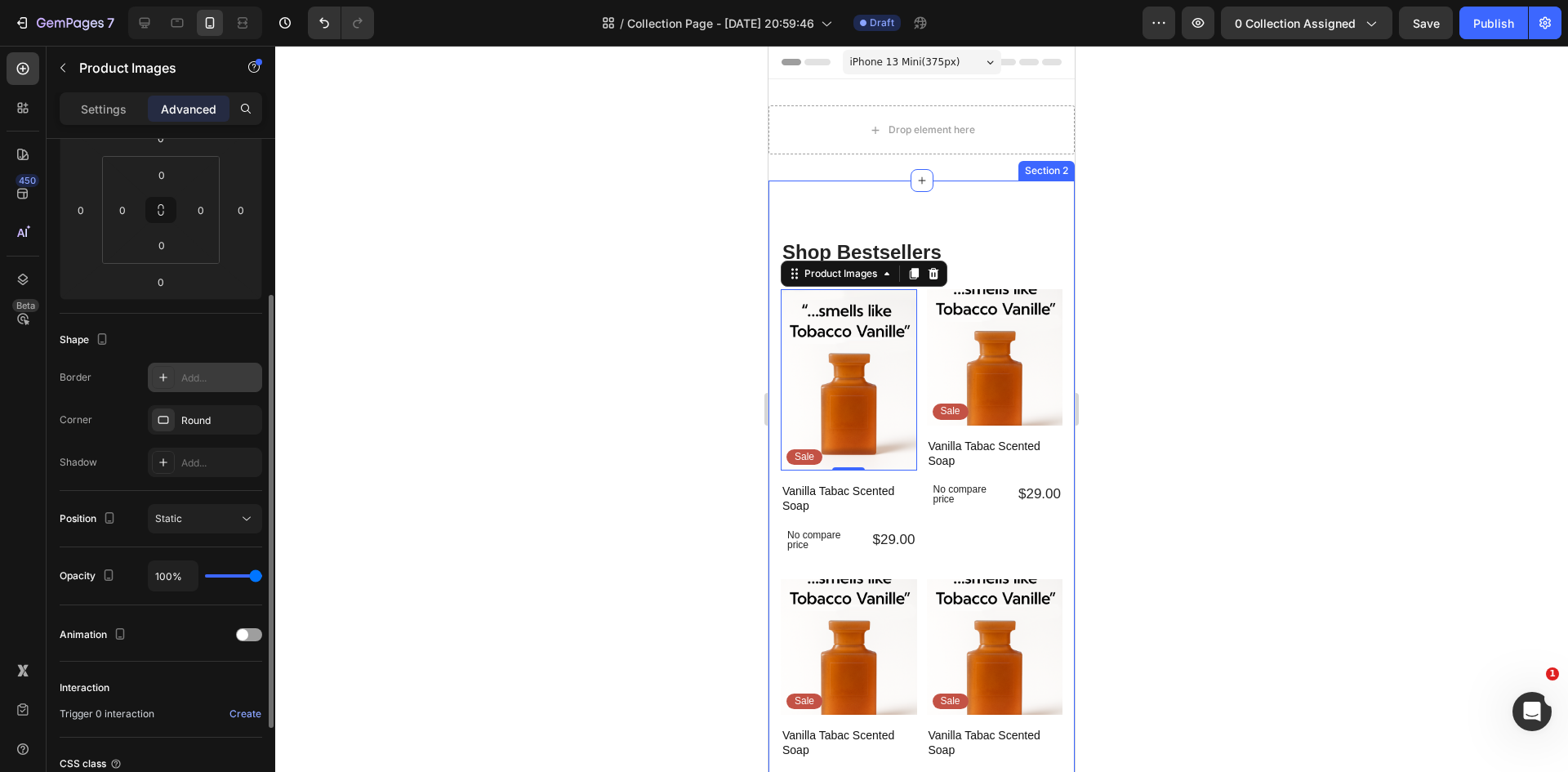
click at [193, 371] on div "Add..." at bounding box center [219, 378] width 76 height 15
click at [194, 457] on div "Add..." at bounding box center [219, 463] width 76 height 15
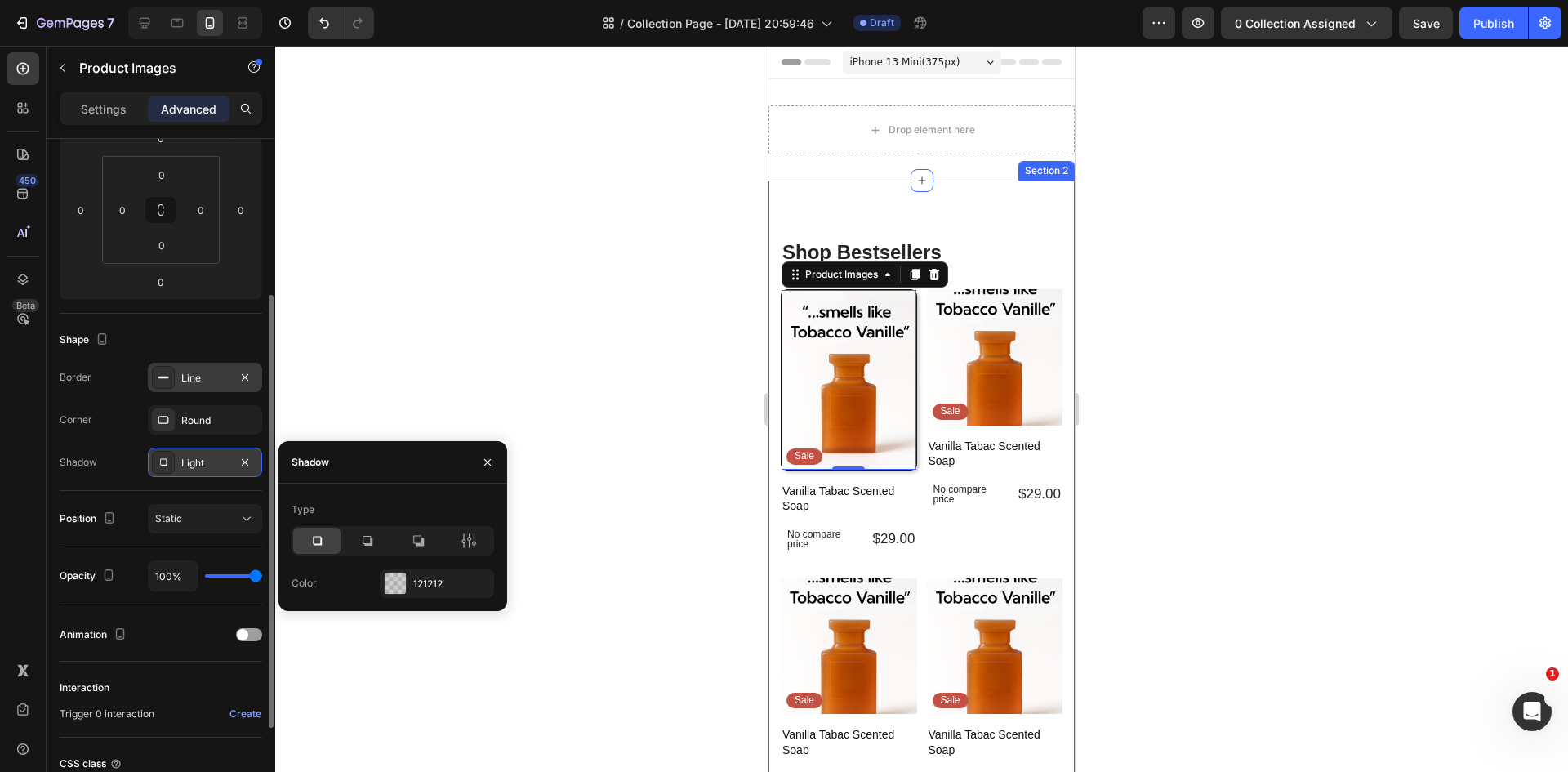
click at [410, 332] on div at bounding box center [921, 409] width 1292 height 726
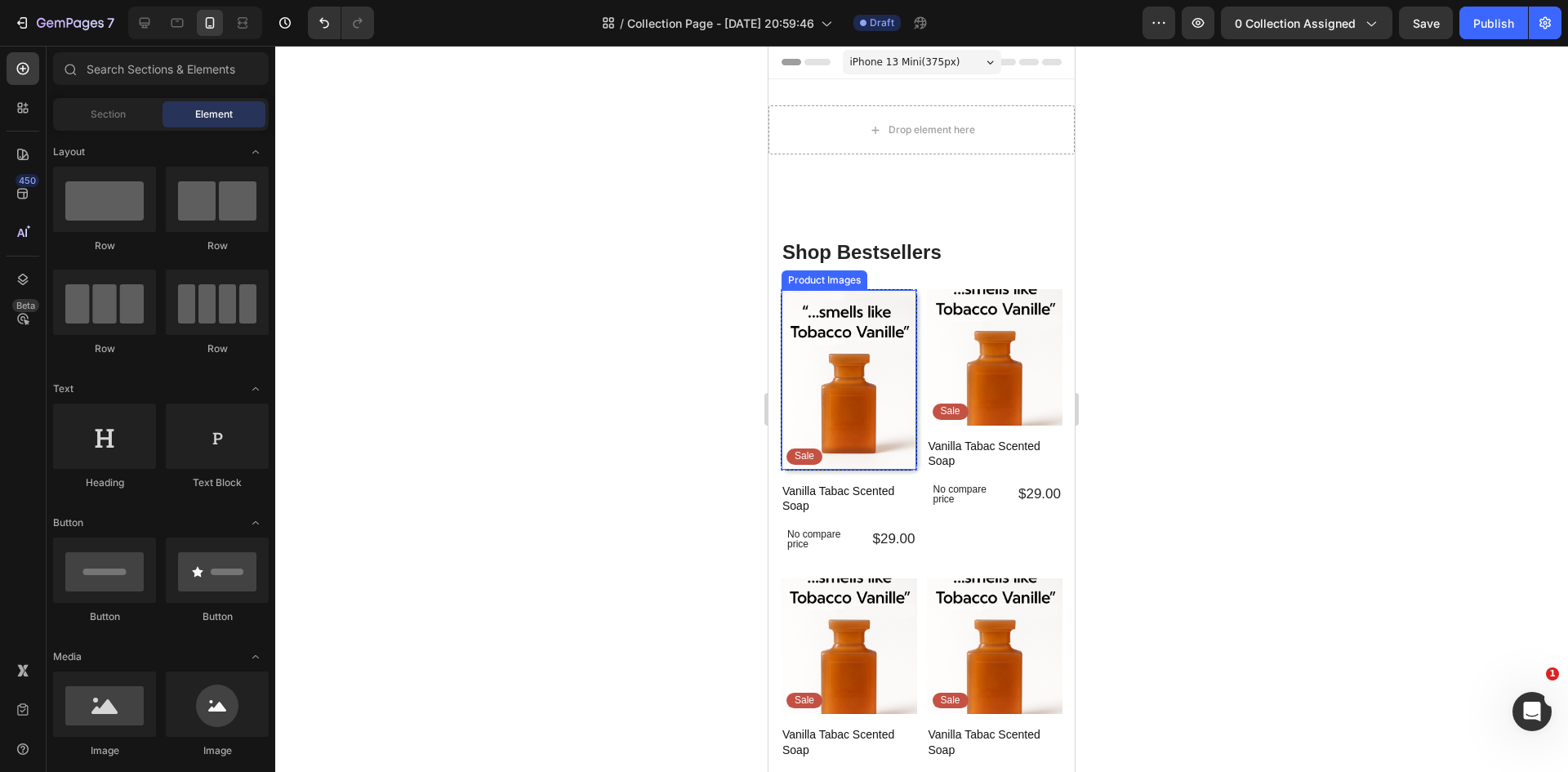
click at [814, 370] on img at bounding box center [849, 380] width 135 height 178
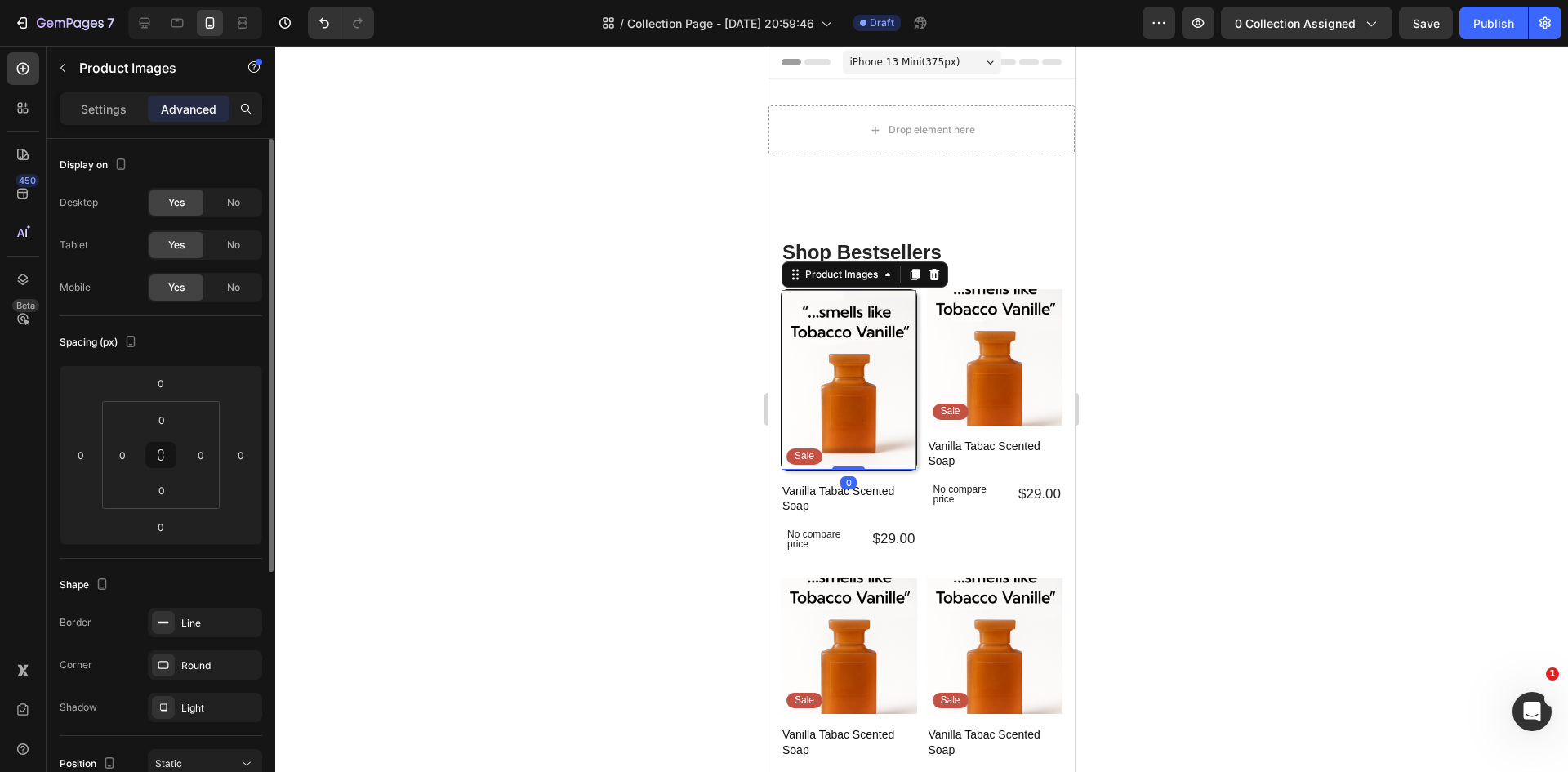
scroll to position [327, 0]
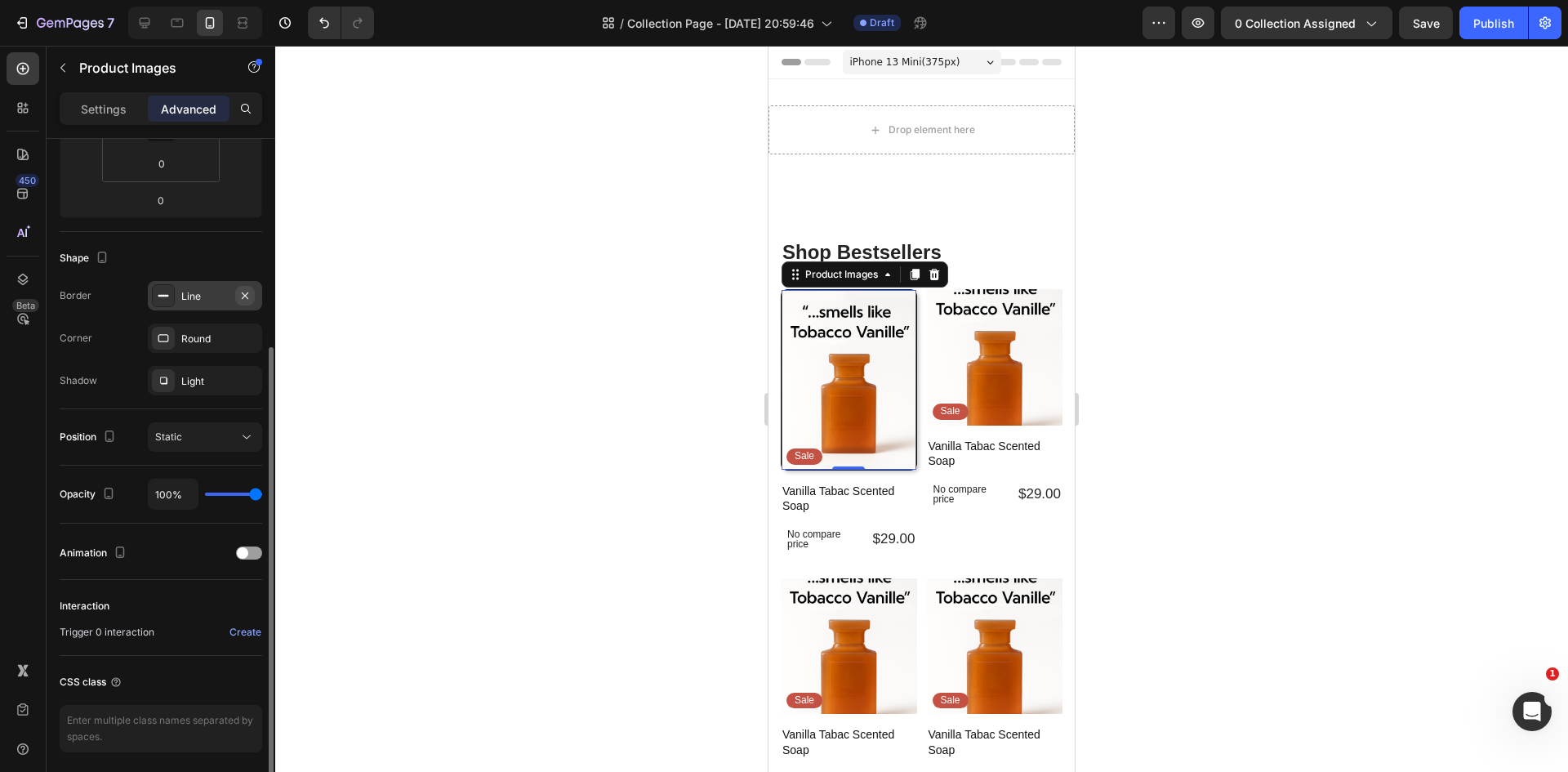
click at [248, 294] on icon "button" at bounding box center [245, 296] width 13 height 13
click at [568, 380] on div at bounding box center [921, 409] width 1292 height 726
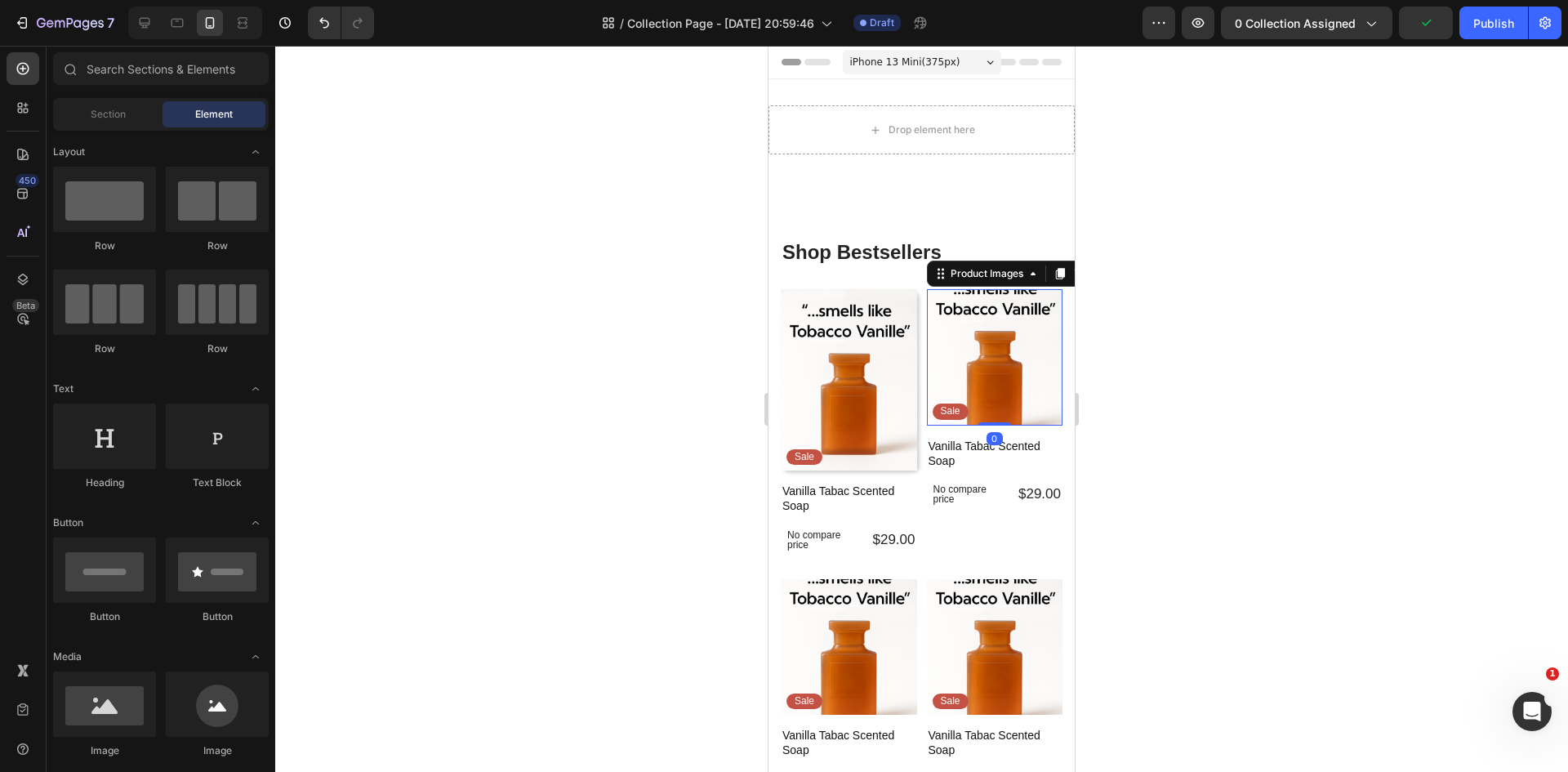
click at [1033, 371] on img at bounding box center [995, 358] width 137 height 137
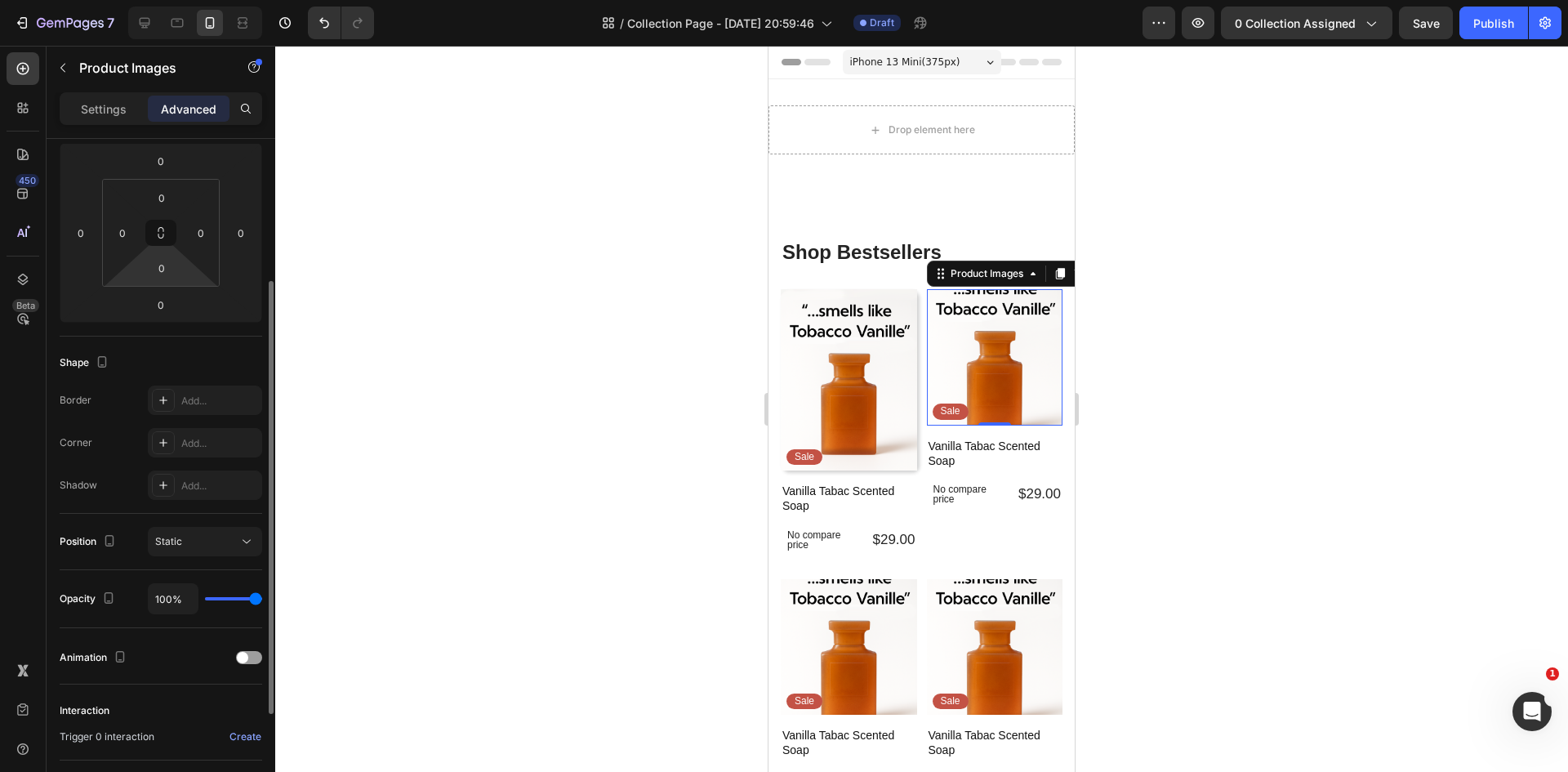
scroll to position [0, 0]
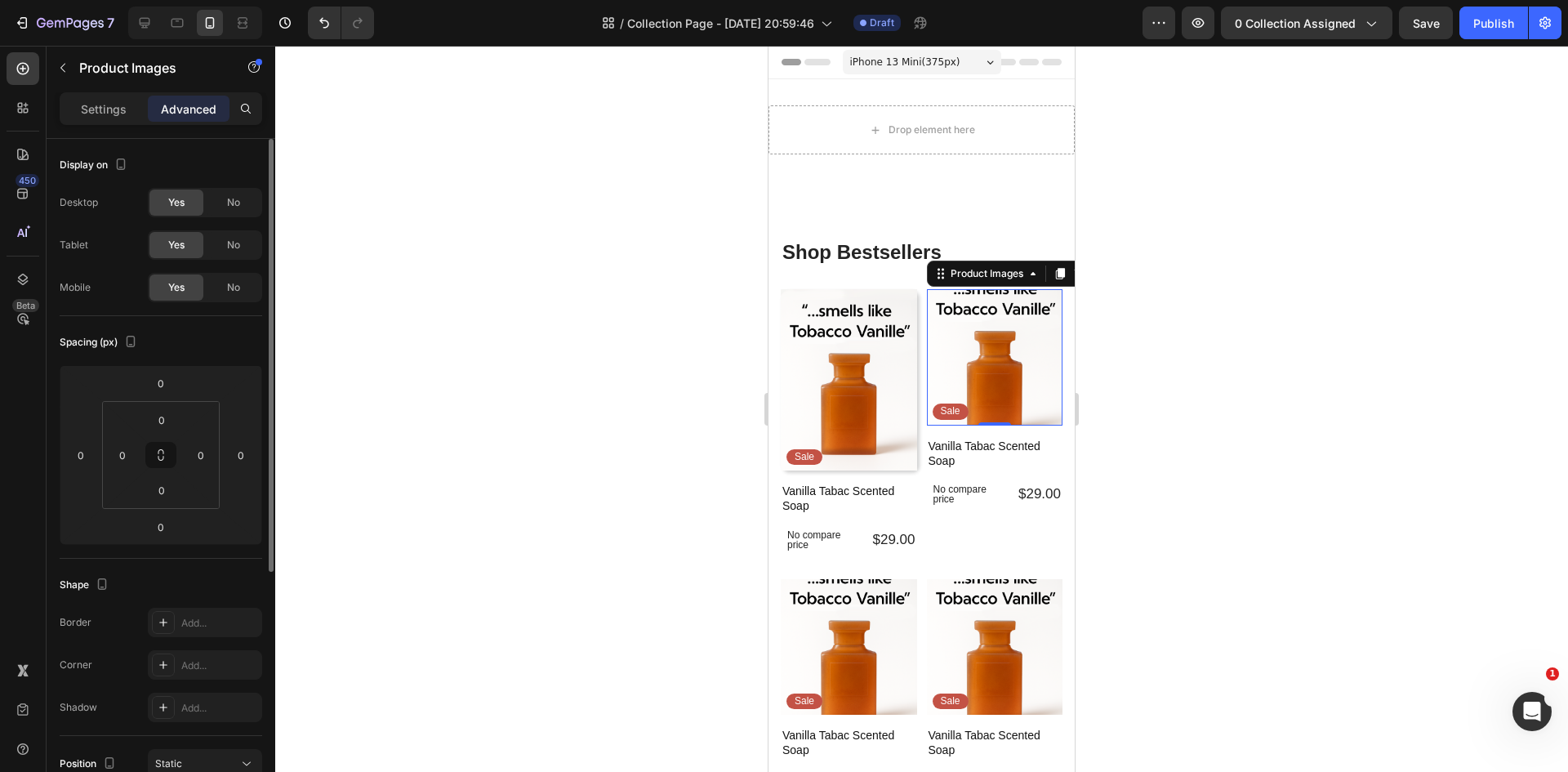
click at [131, 109] on div "Settings" at bounding box center [104, 108] width 82 height 26
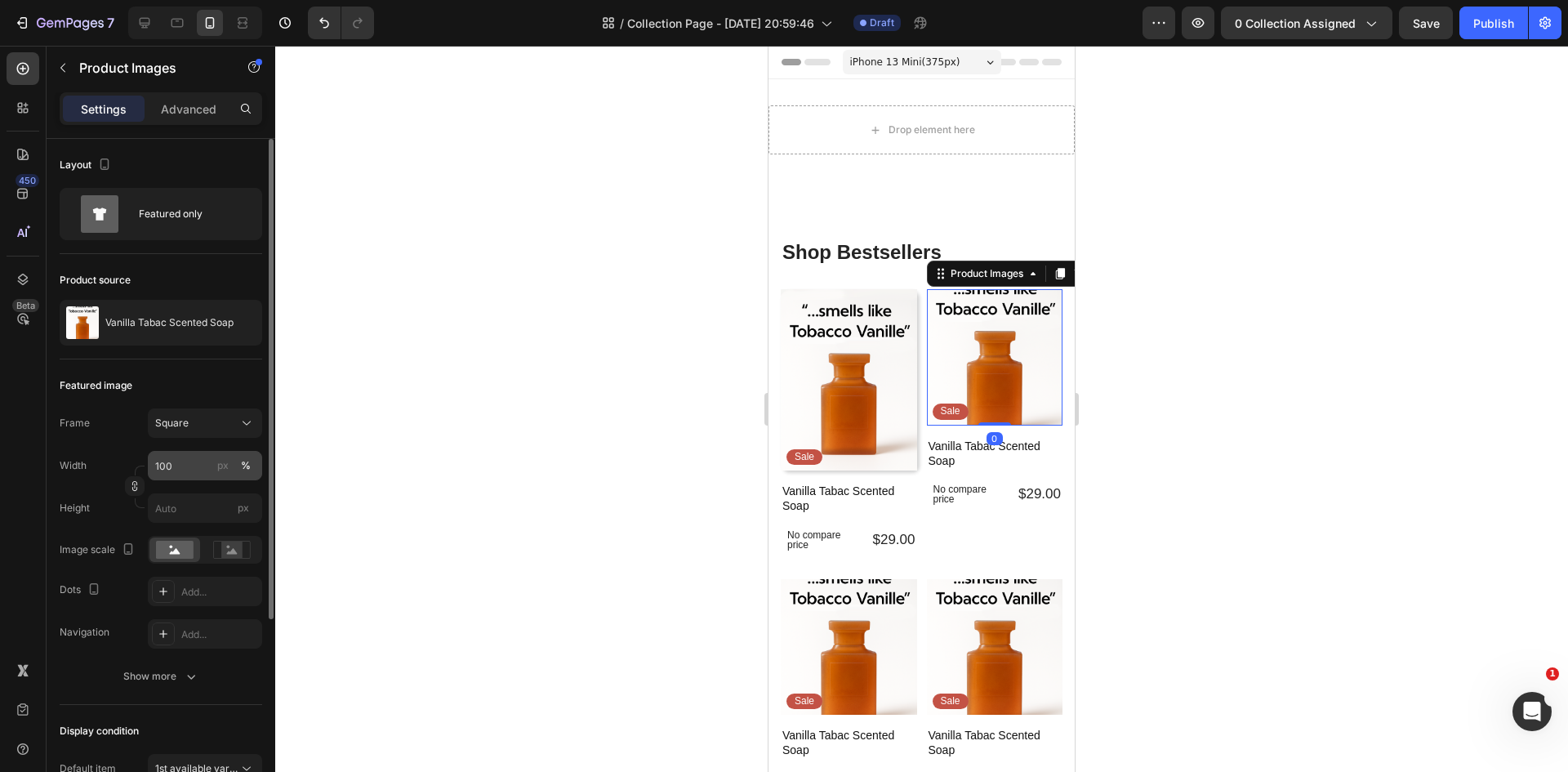
scroll to position [163, 0]
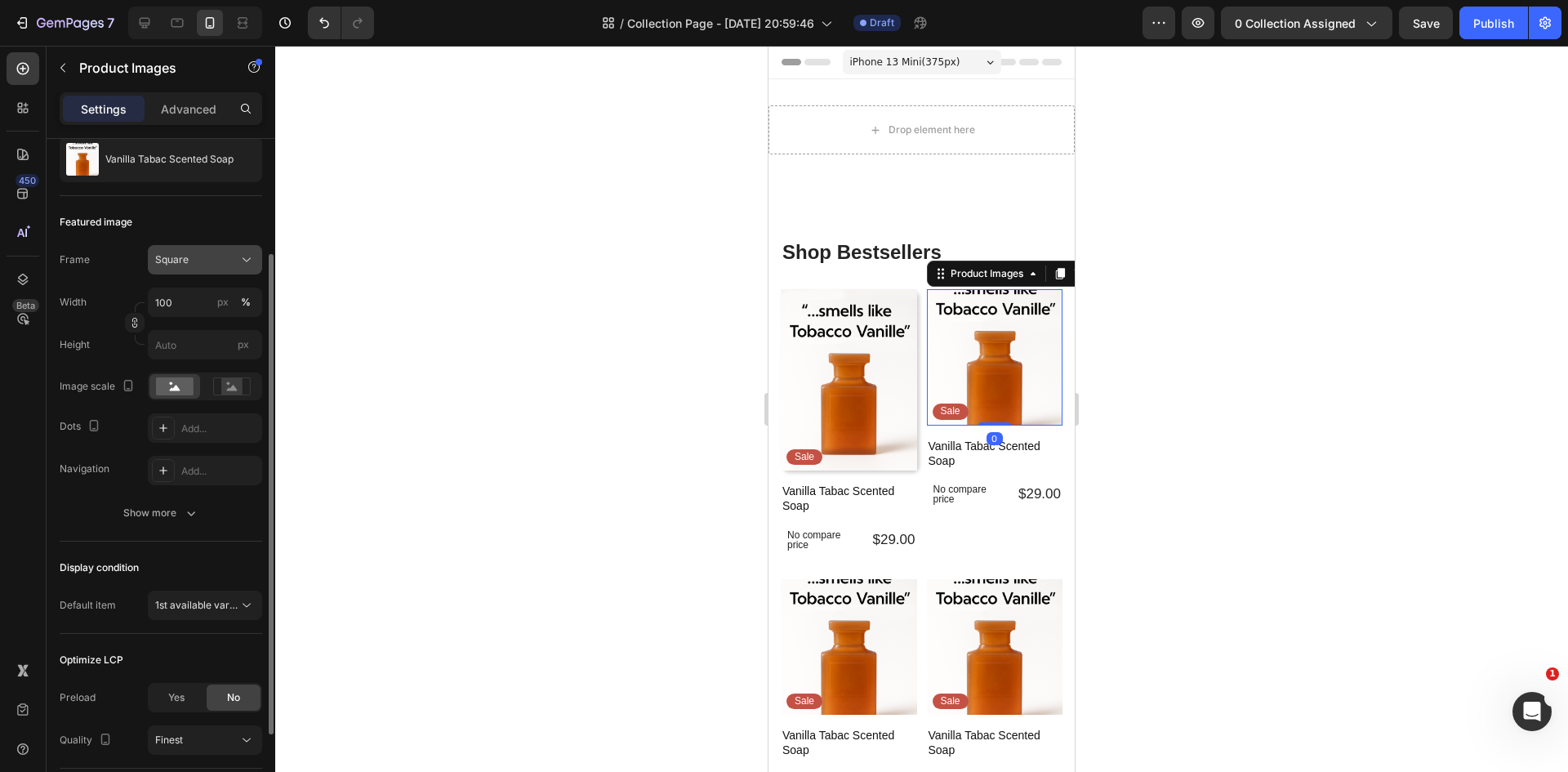
click at [200, 266] on div "Square" at bounding box center [195, 259] width 80 height 15
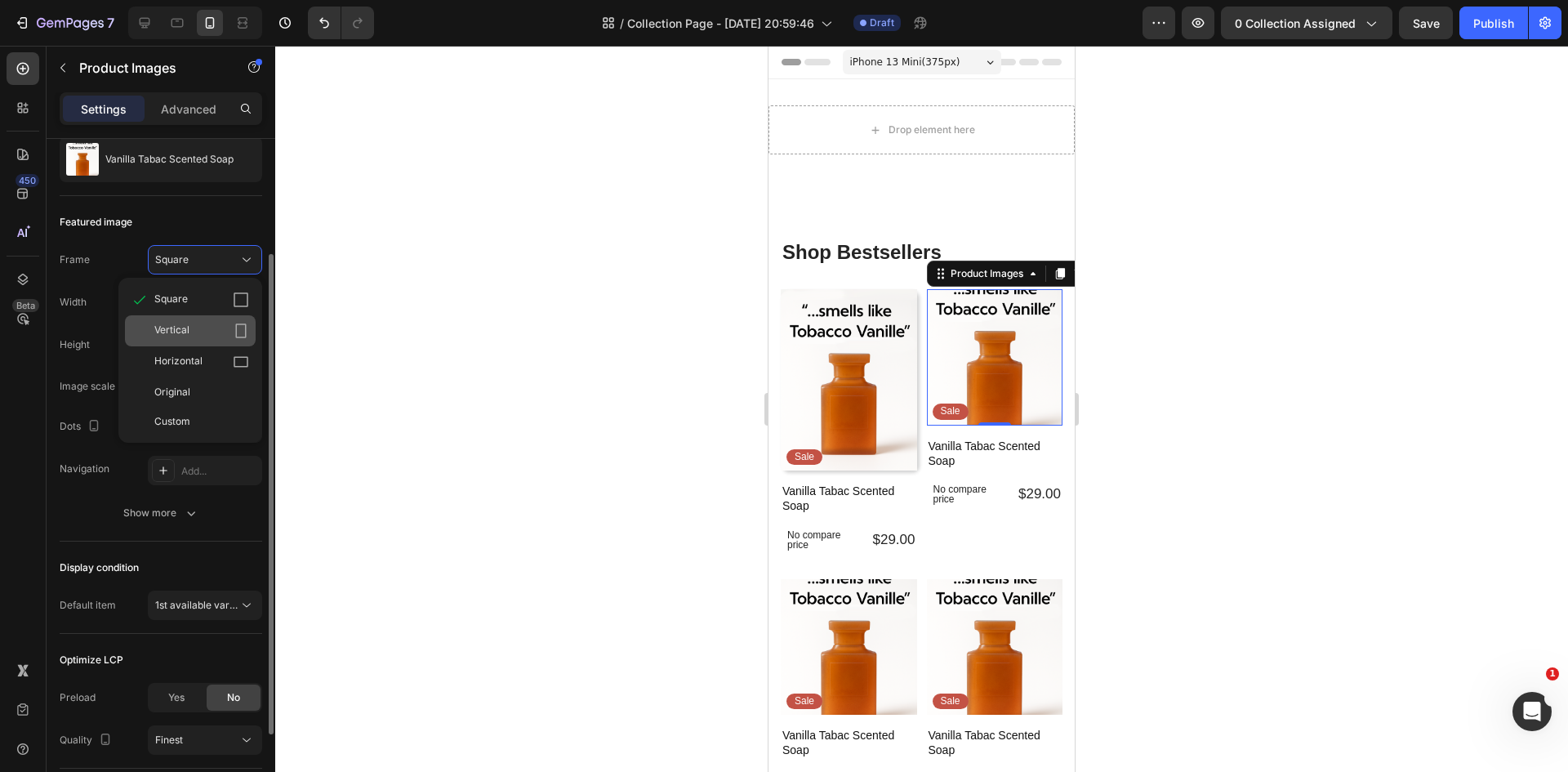
click at [198, 324] on div "Vertical" at bounding box center [202, 330] width 95 height 16
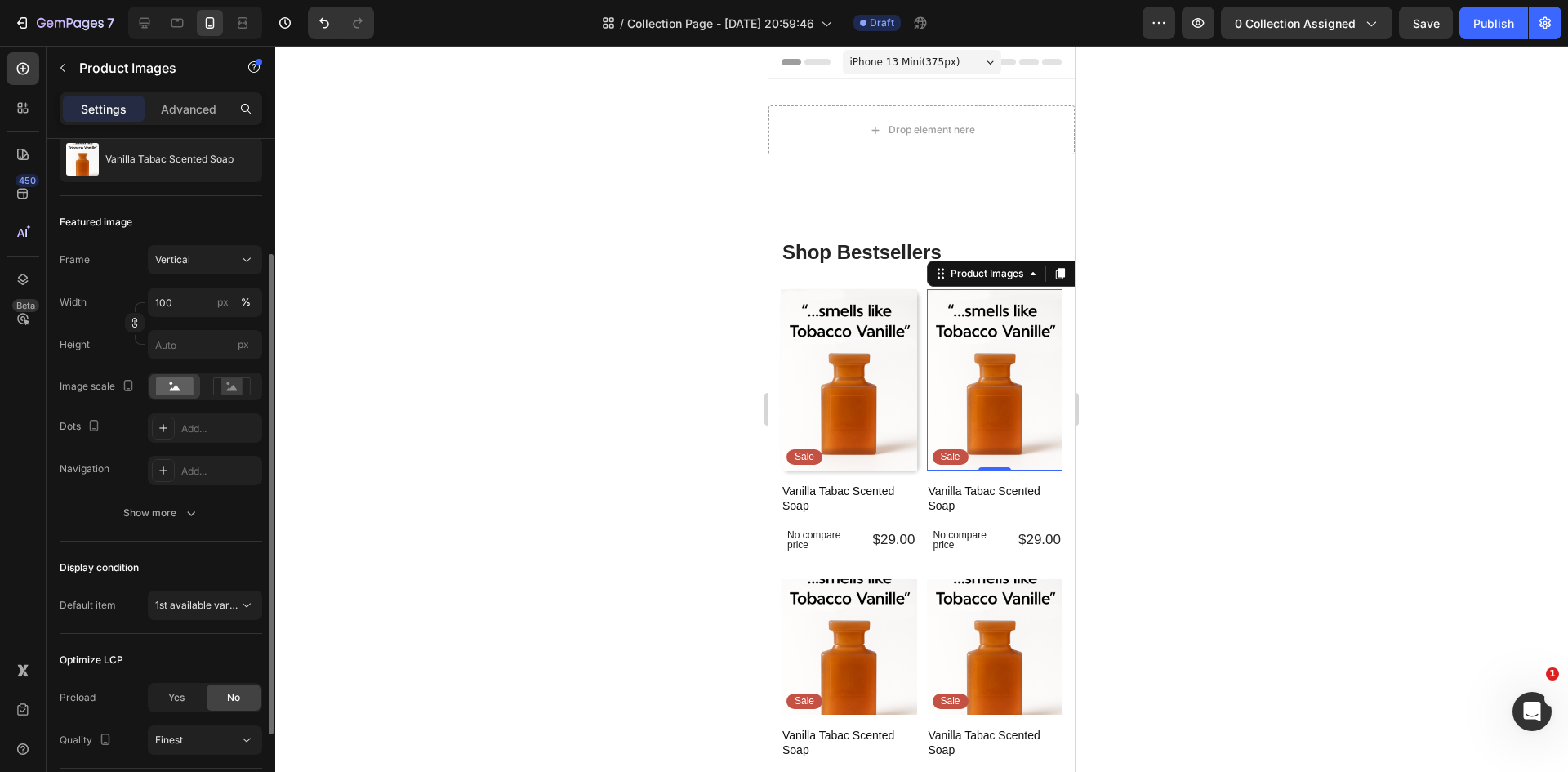
click at [491, 306] on div at bounding box center [921, 409] width 1292 height 726
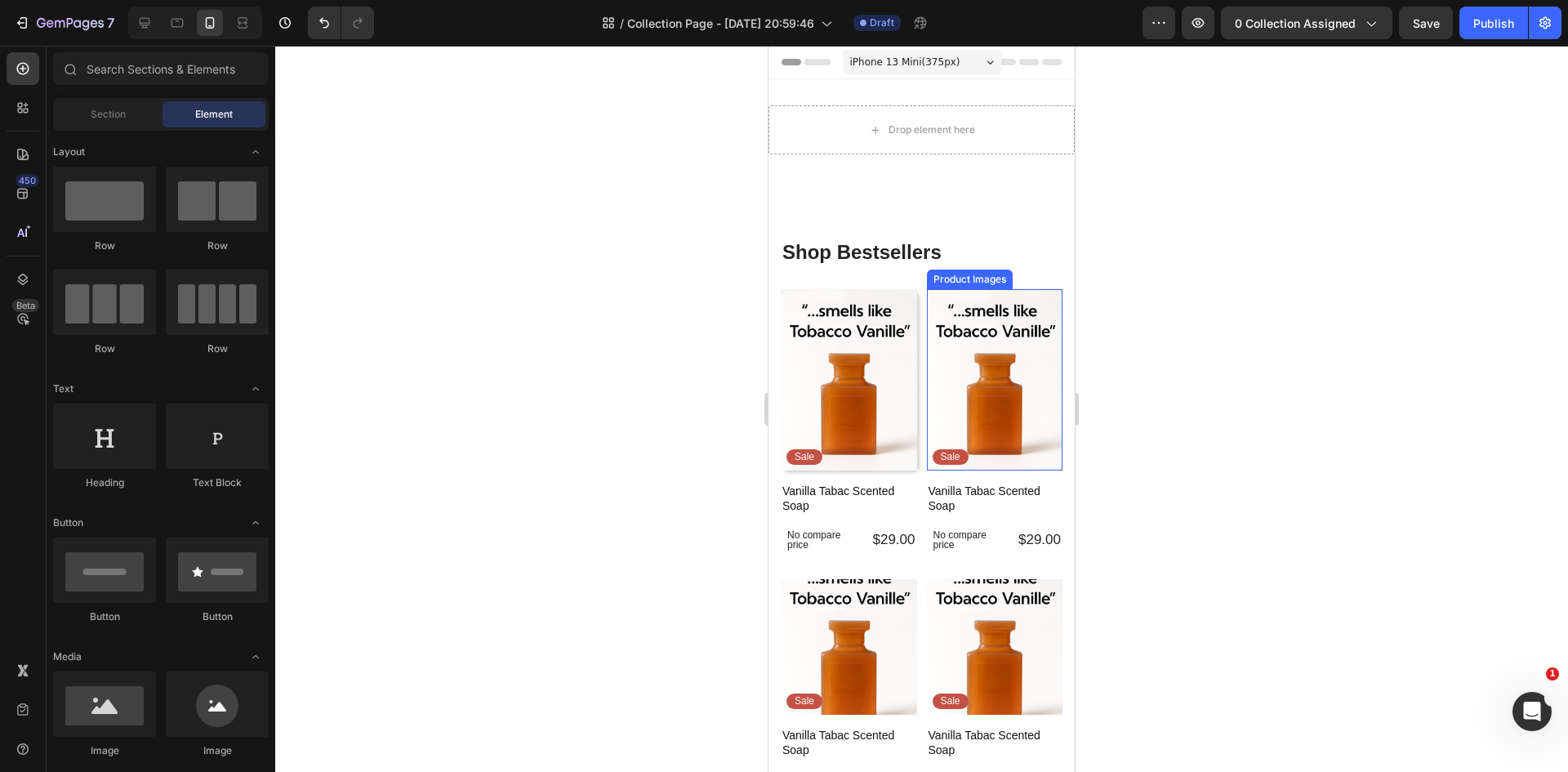
click at [983, 347] on img at bounding box center [995, 380] width 137 height 181
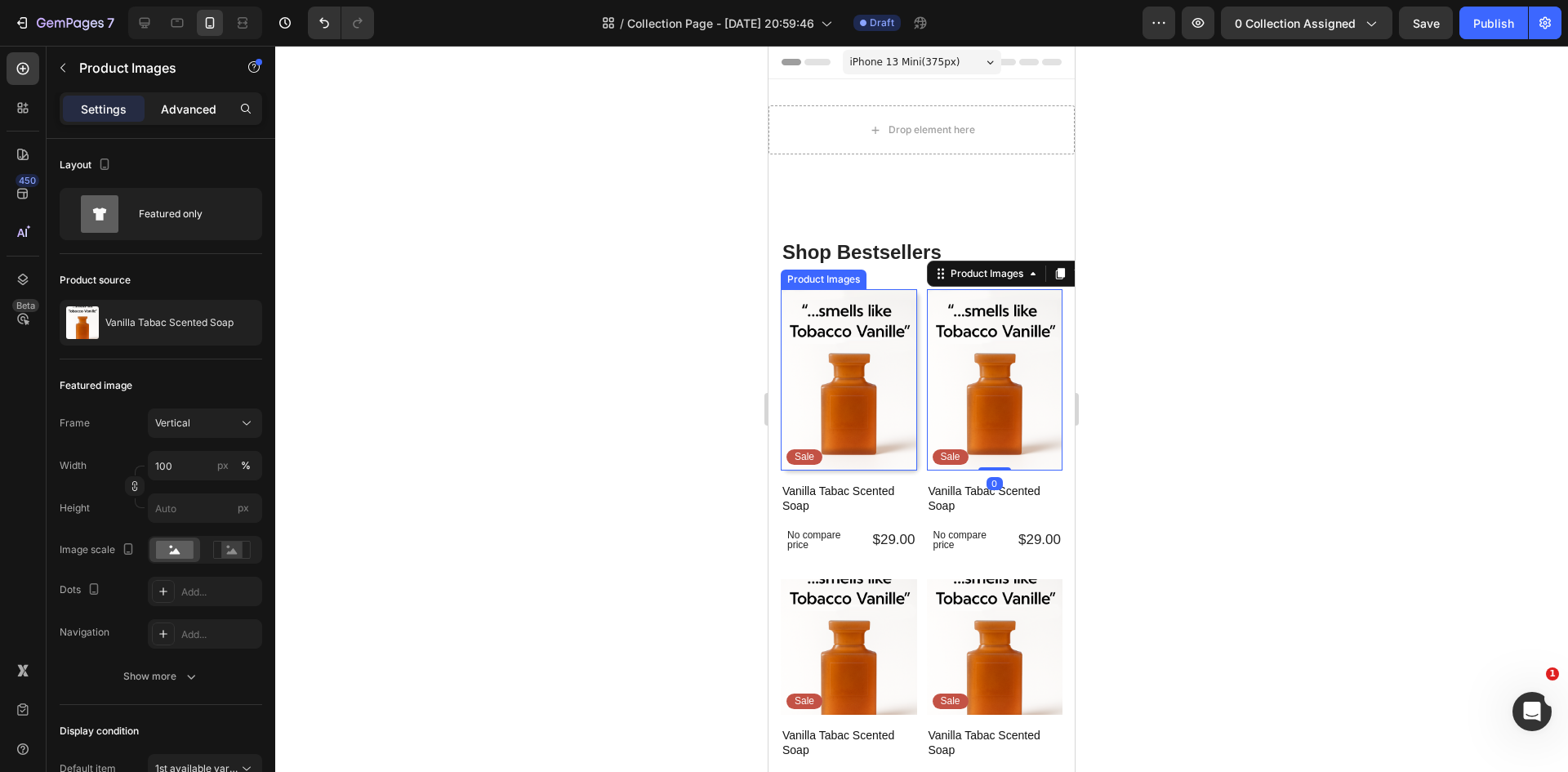
click at [199, 96] on div "Advanced" at bounding box center [188, 108] width 82 height 26
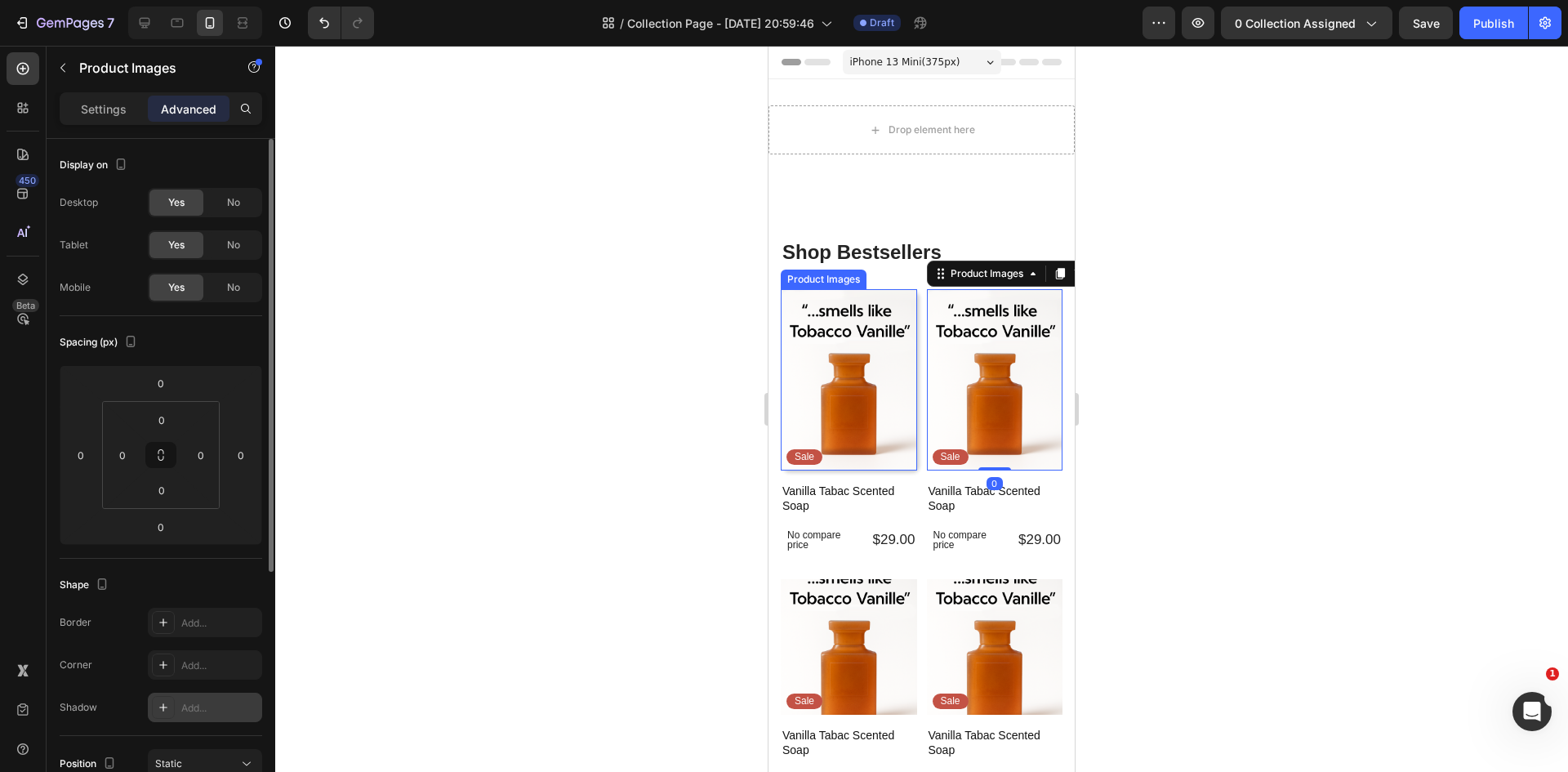
scroll to position [385, 0]
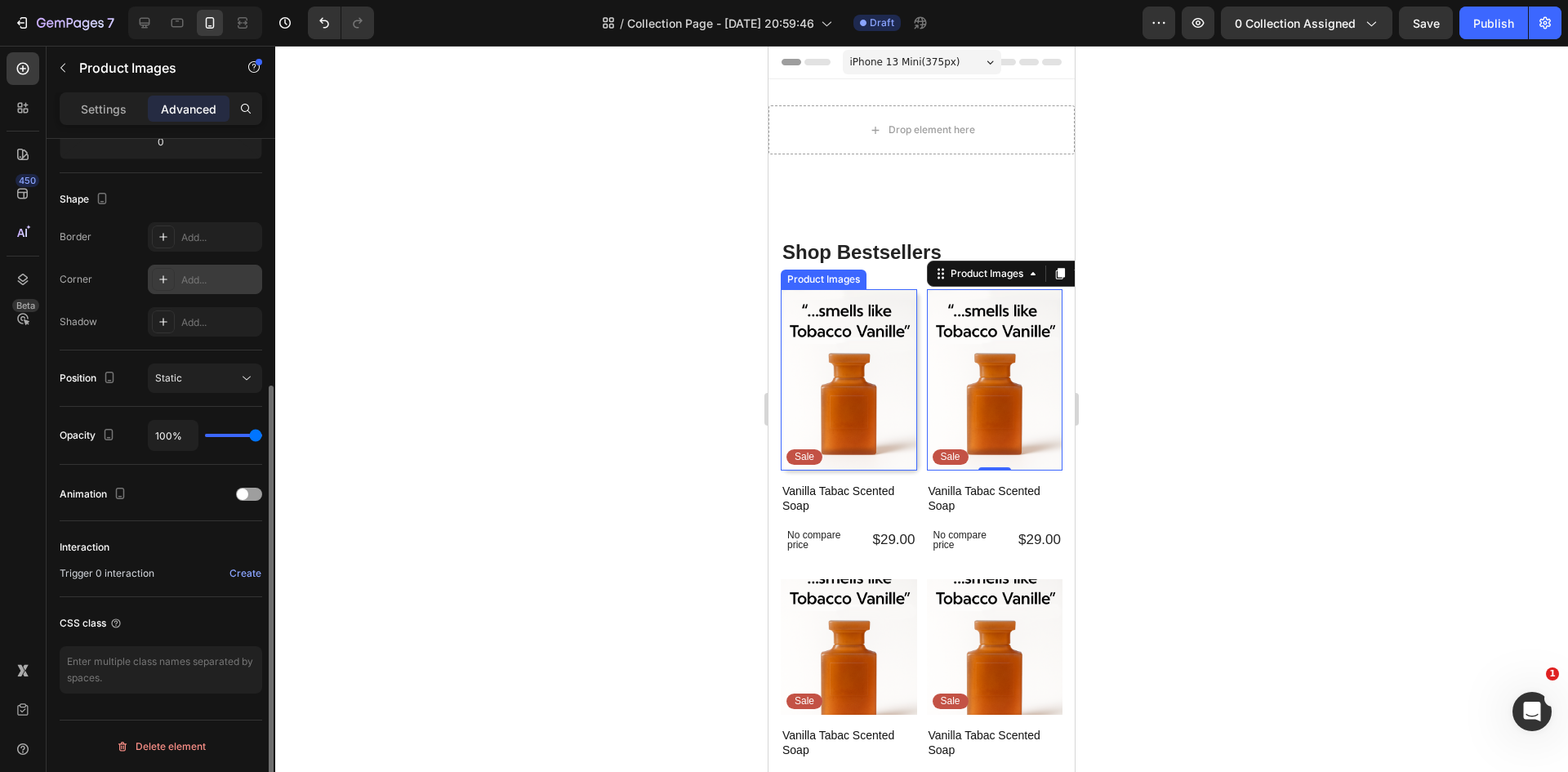
click at [191, 274] on div "Add..." at bounding box center [219, 280] width 76 height 15
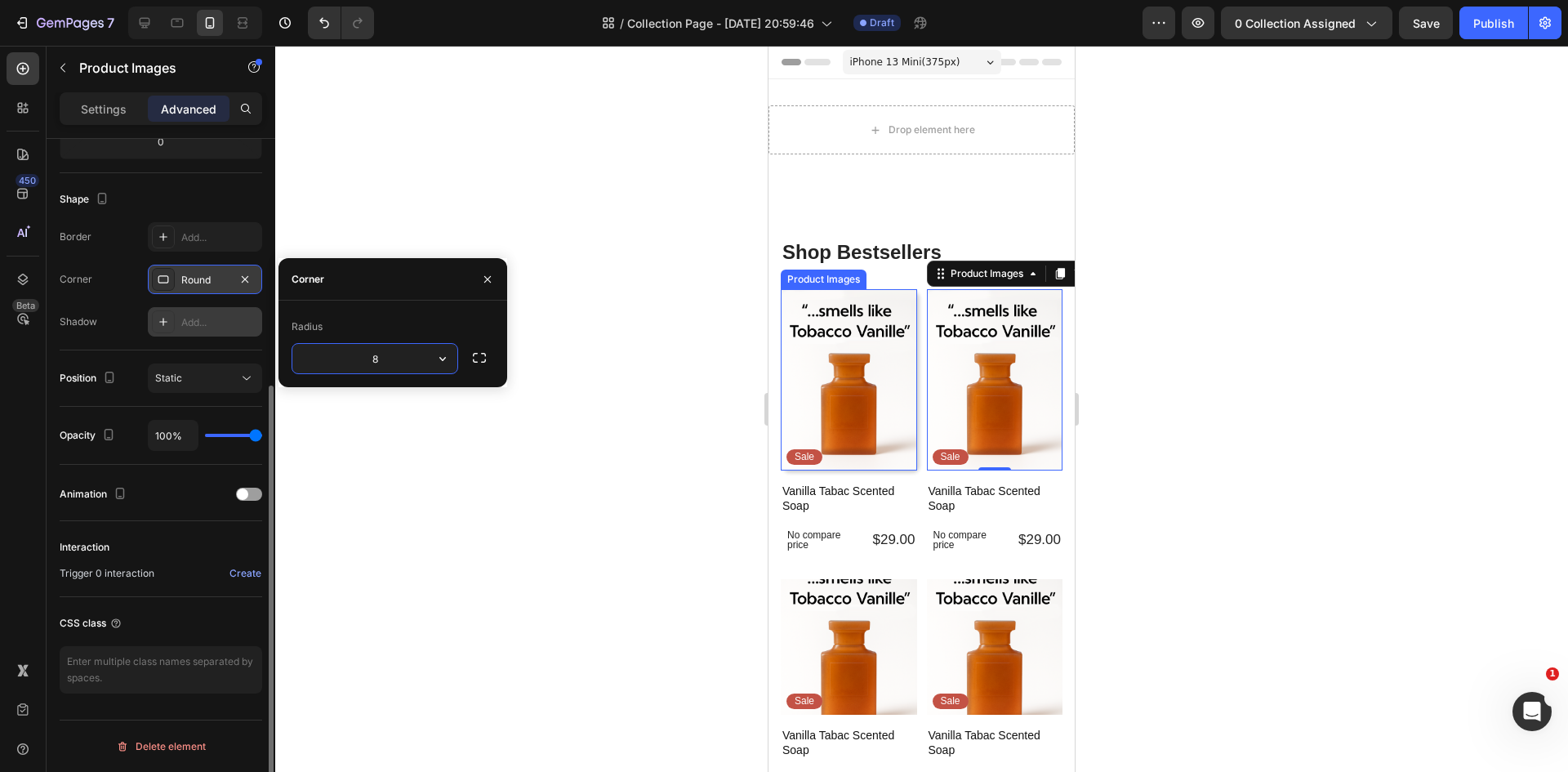
click at [187, 318] on div "Add..." at bounding box center [219, 322] width 76 height 15
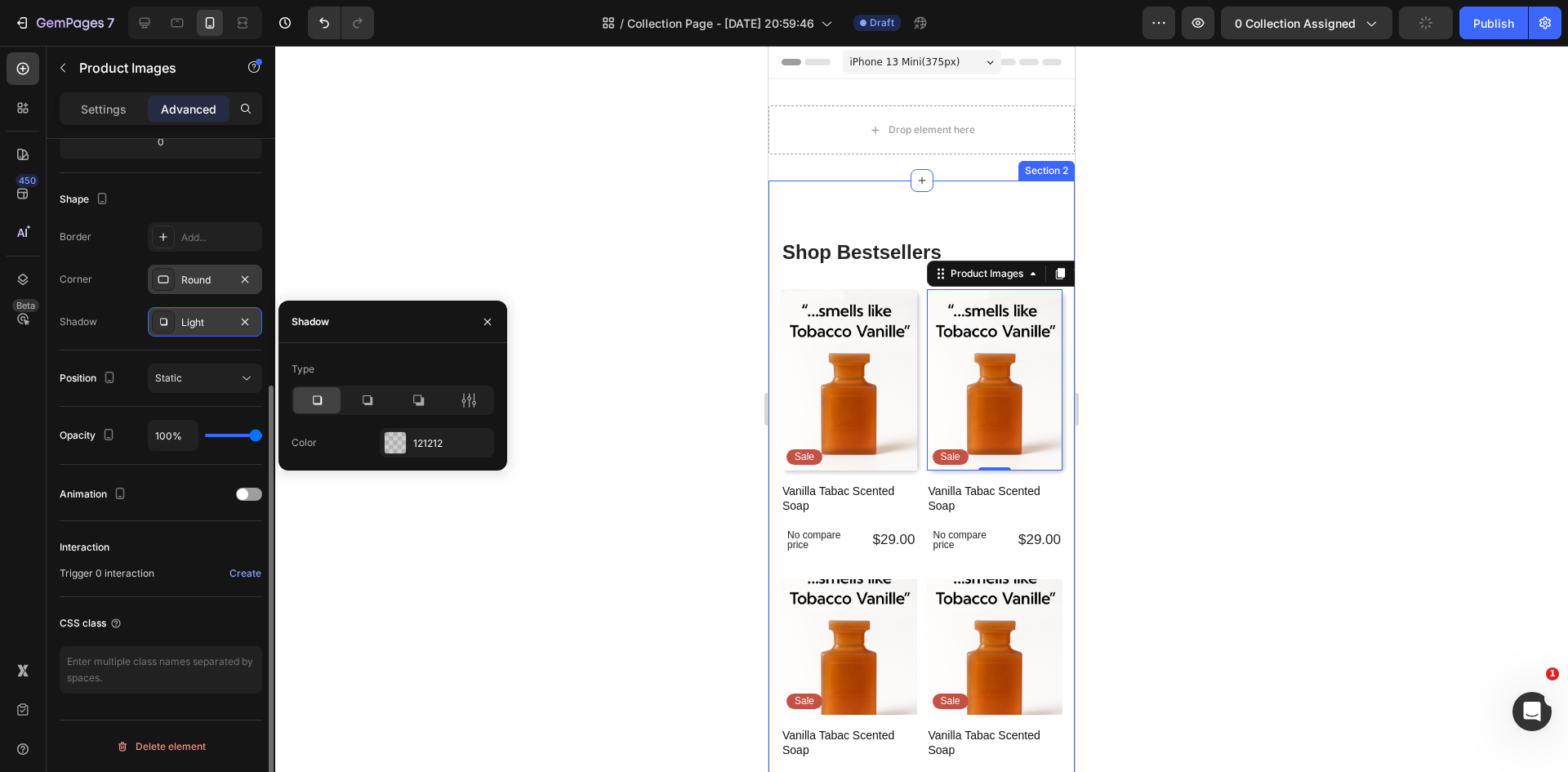
drag, startPoint x: 659, startPoint y: 239, endPoint x: 688, endPoint y: 248, distance: 30.4
click at [660, 239] on div at bounding box center [921, 409] width 1292 height 726
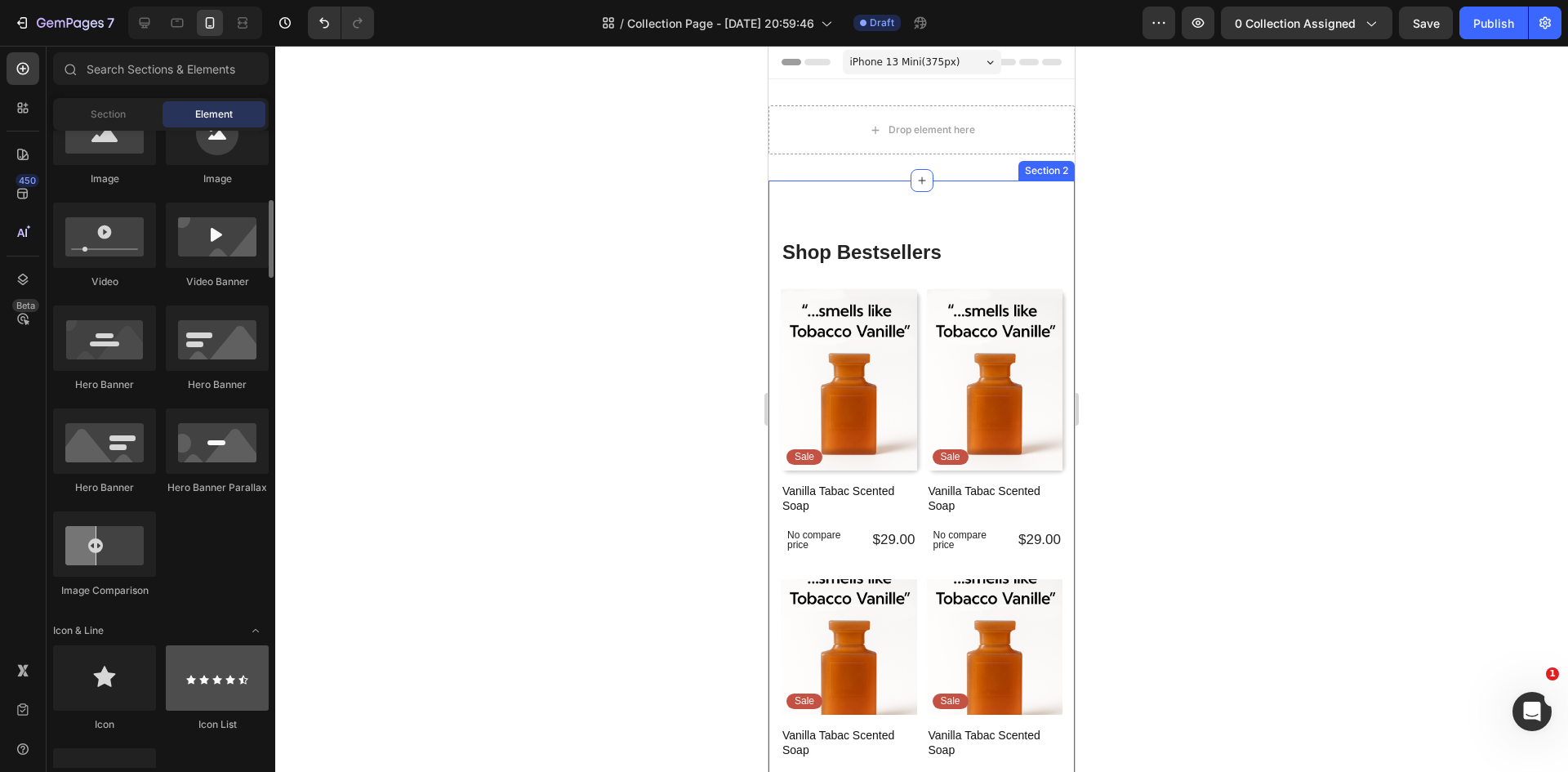
scroll to position [899, 0]
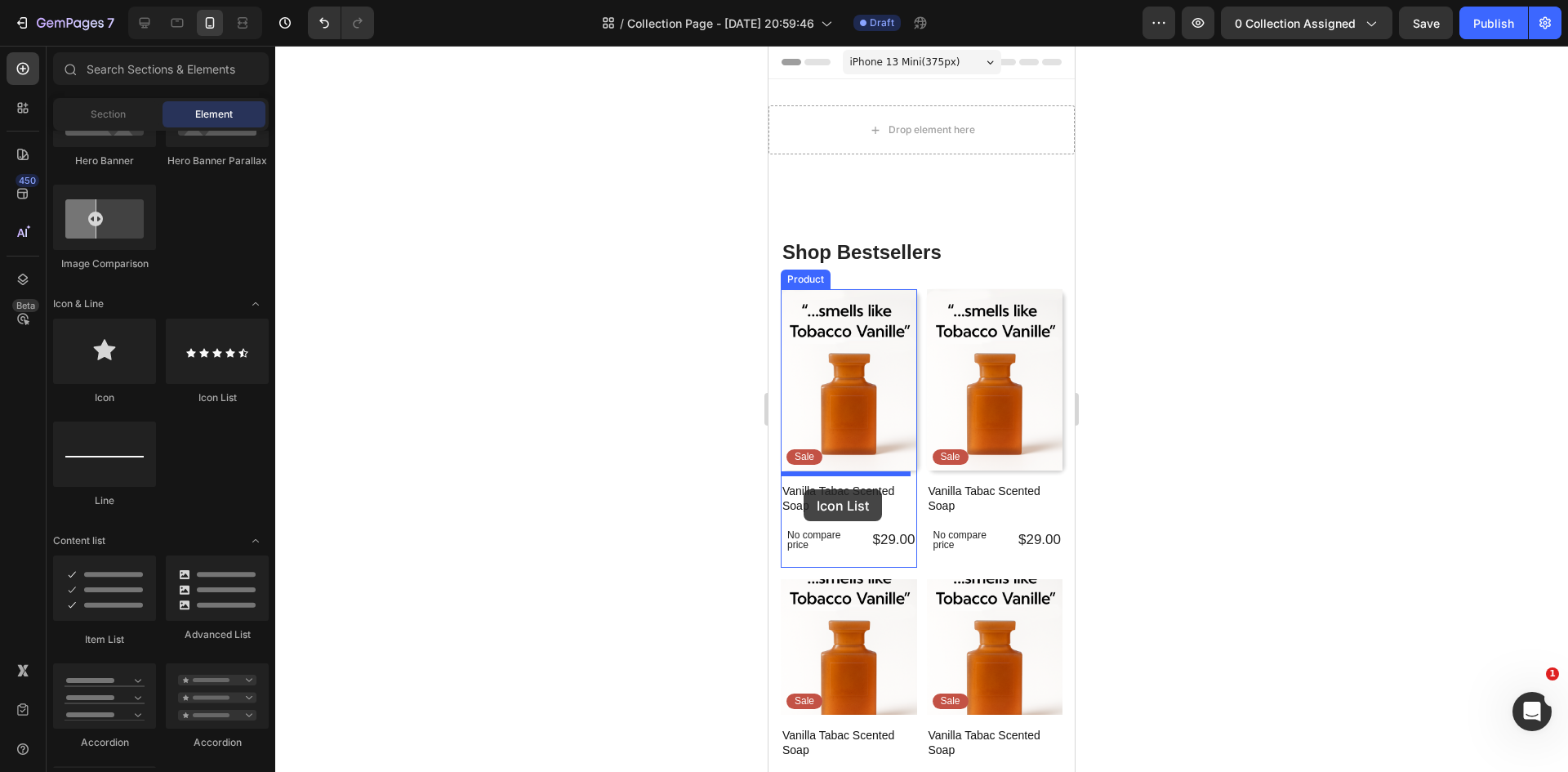
drag, startPoint x: 985, startPoint y: 396, endPoint x: 805, endPoint y: 480, distance: 198.6
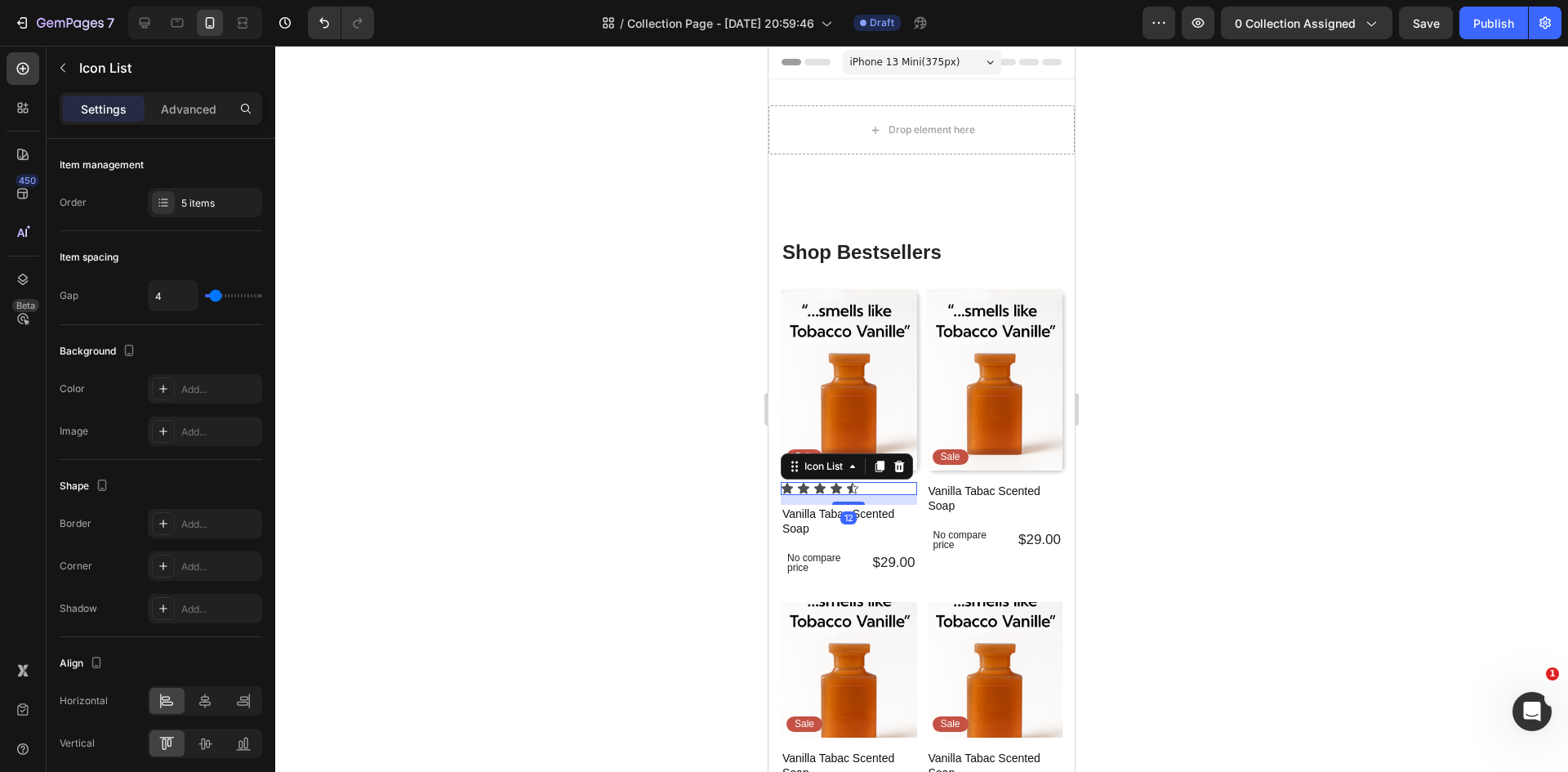
click at [1175, 378] on div at bounding box center [921, 409] width 1292 height 726
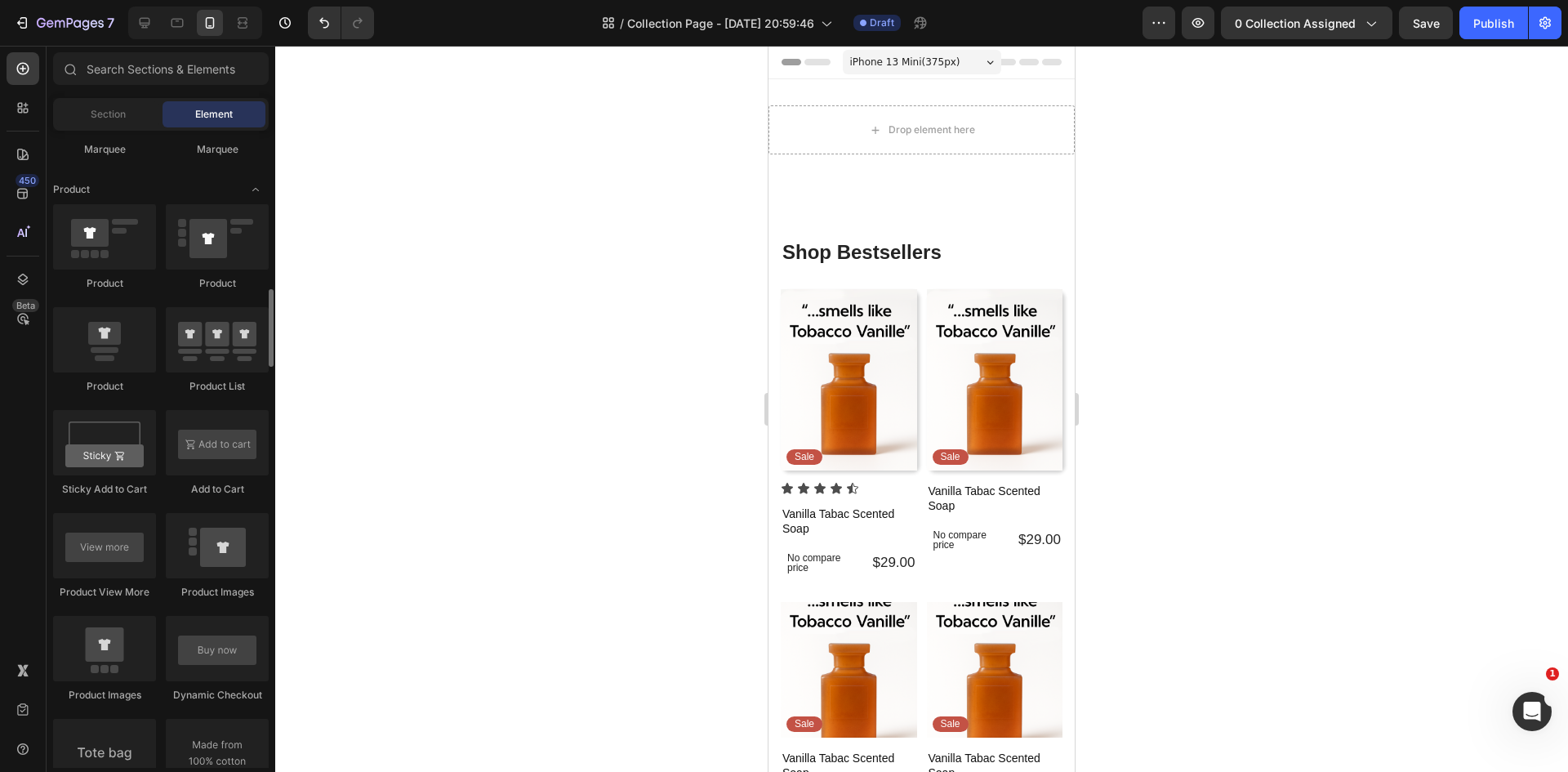
scroll to position [1960, 0]
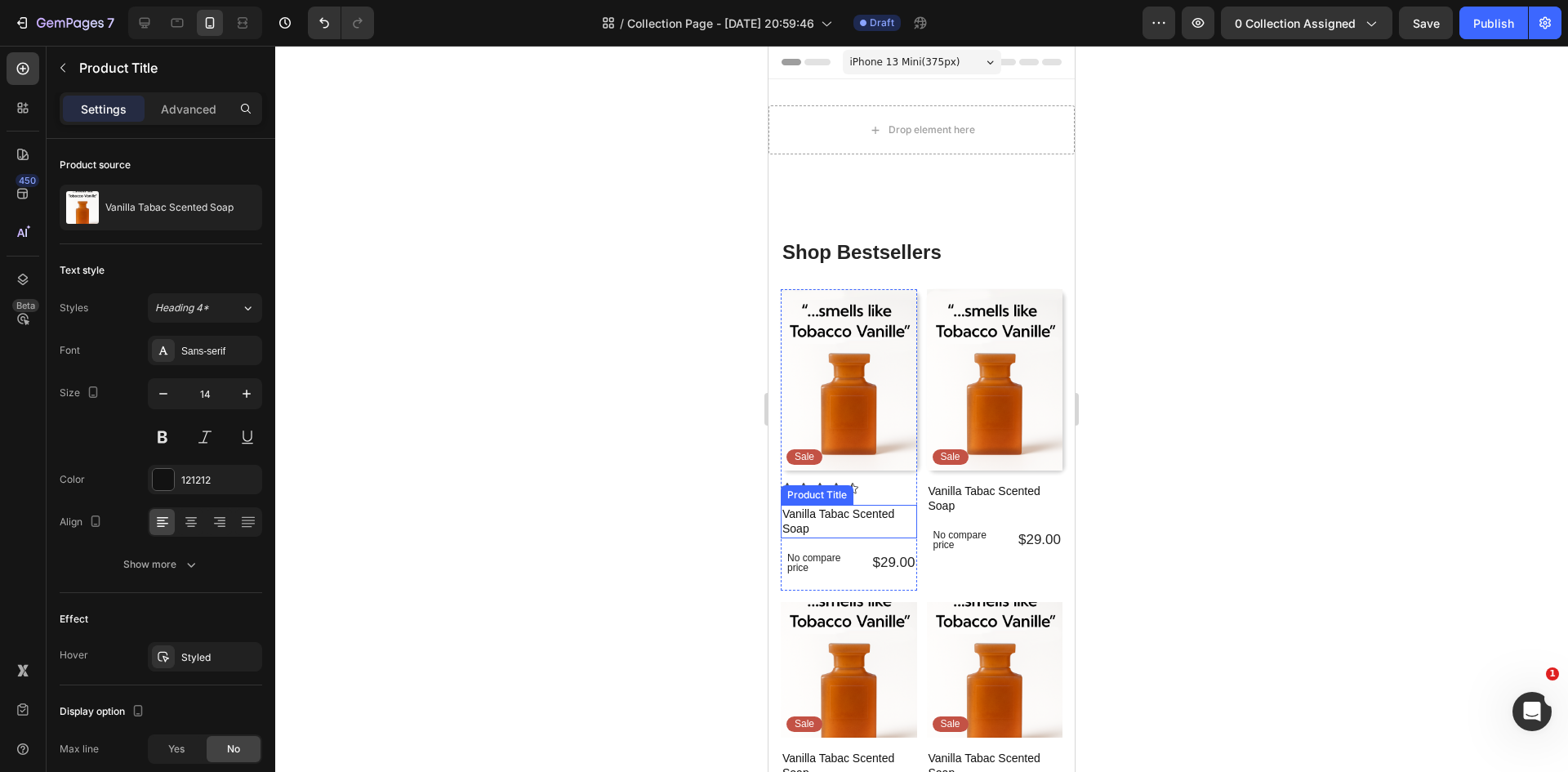
click at [817, 504] on h1 "Vanilla Tabac Scented Soap" at bounding box center [849, 521] width 137 height 33
click at [851, 361] on img at bounding box center [849, 380] width 137 height 181
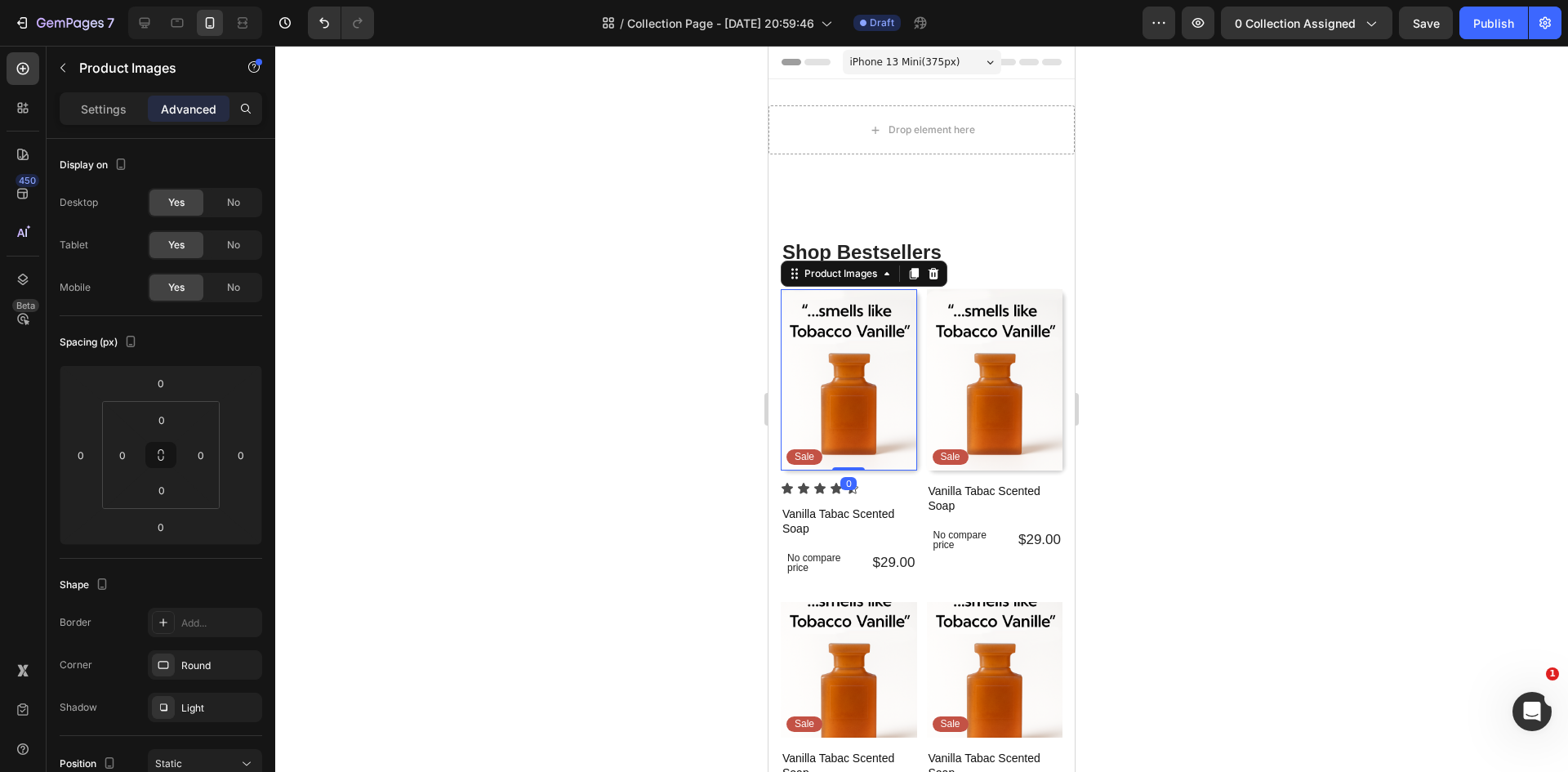
click at [853, 432] on img at bounding box center [849, 380] width 137 height 181
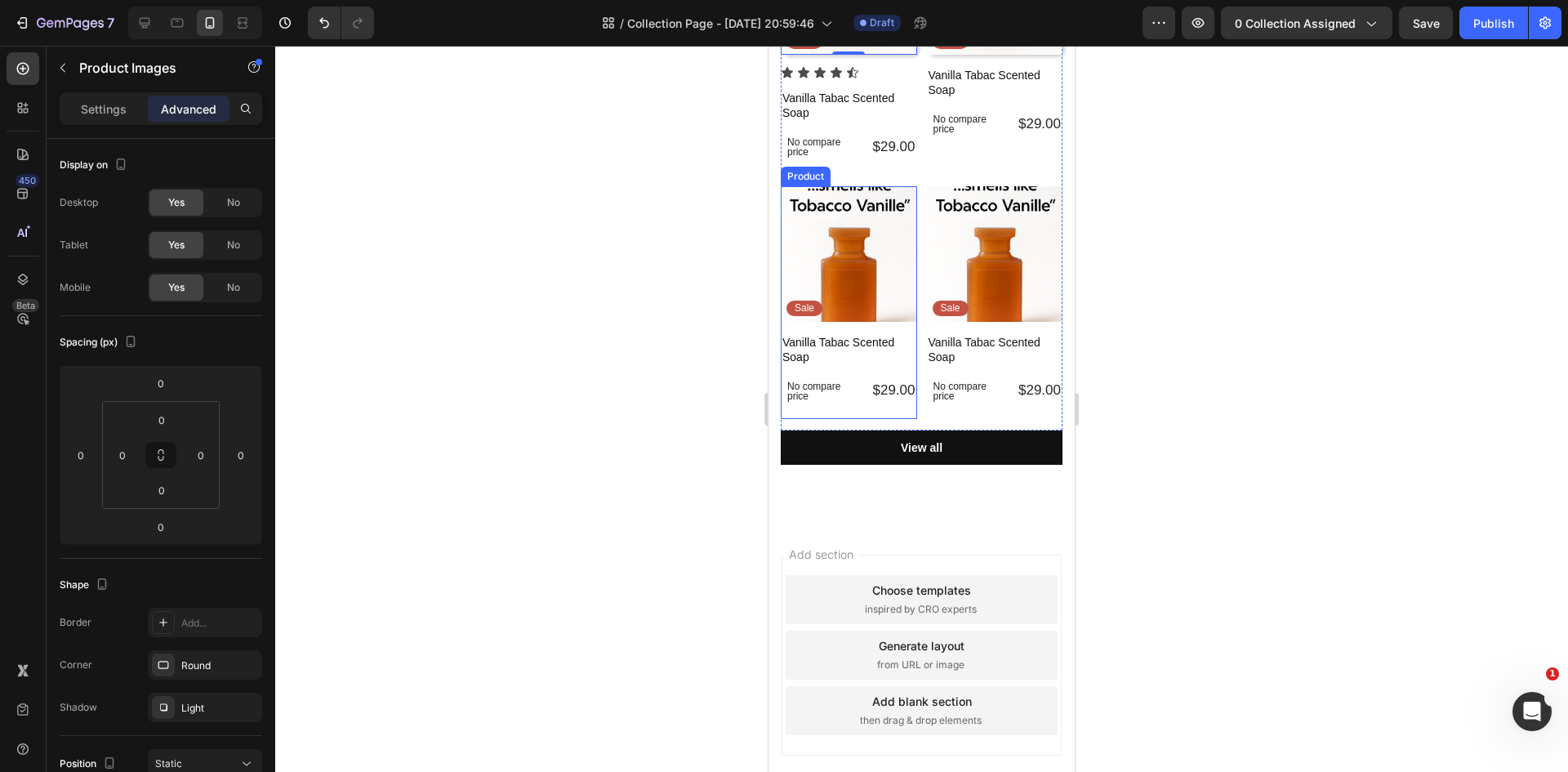
scroll to position [0, 0]
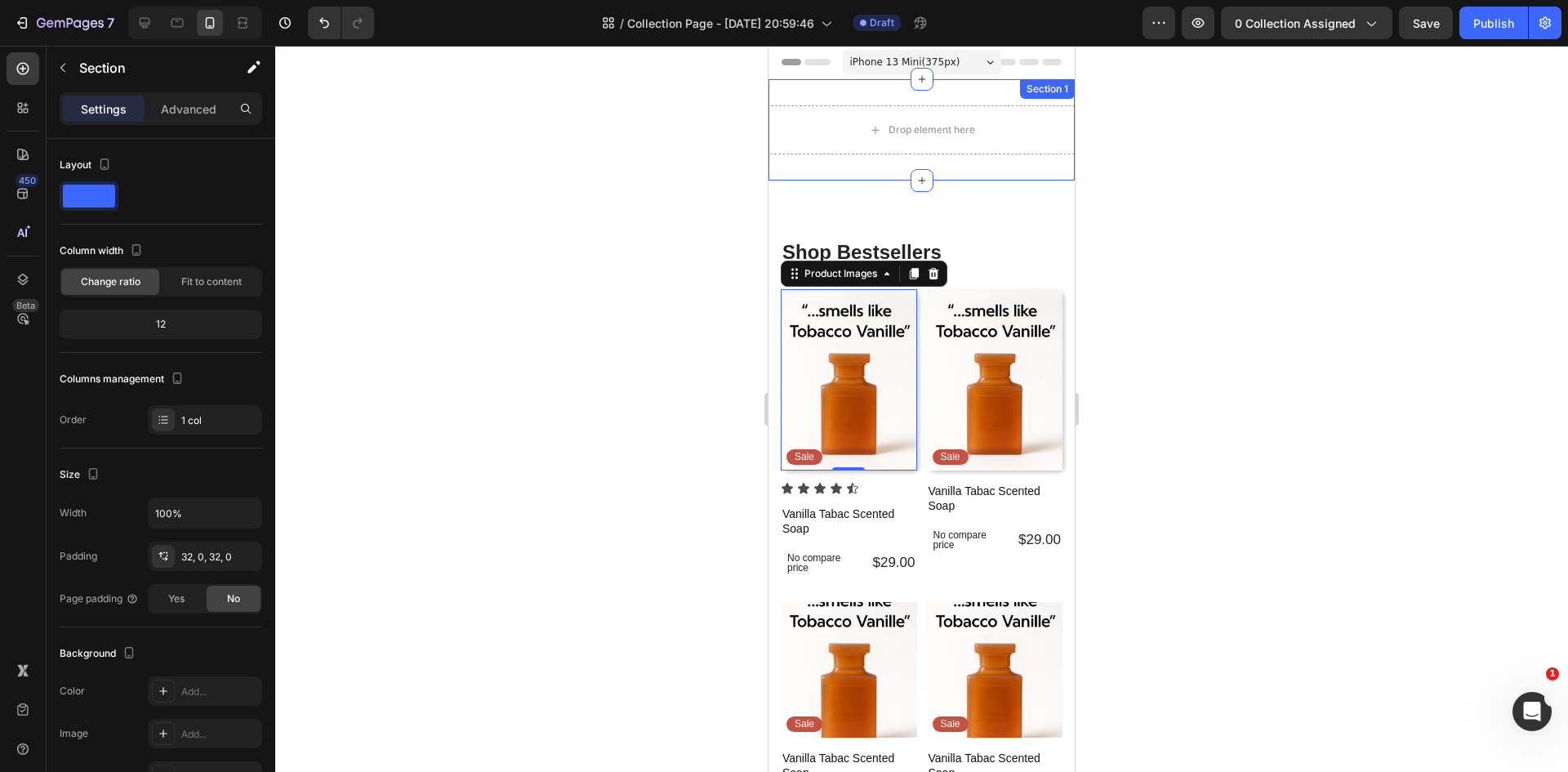
click at [833, 94] on div "Drop element here Section 1" at bounding box center [921, 129] width 306 height 101
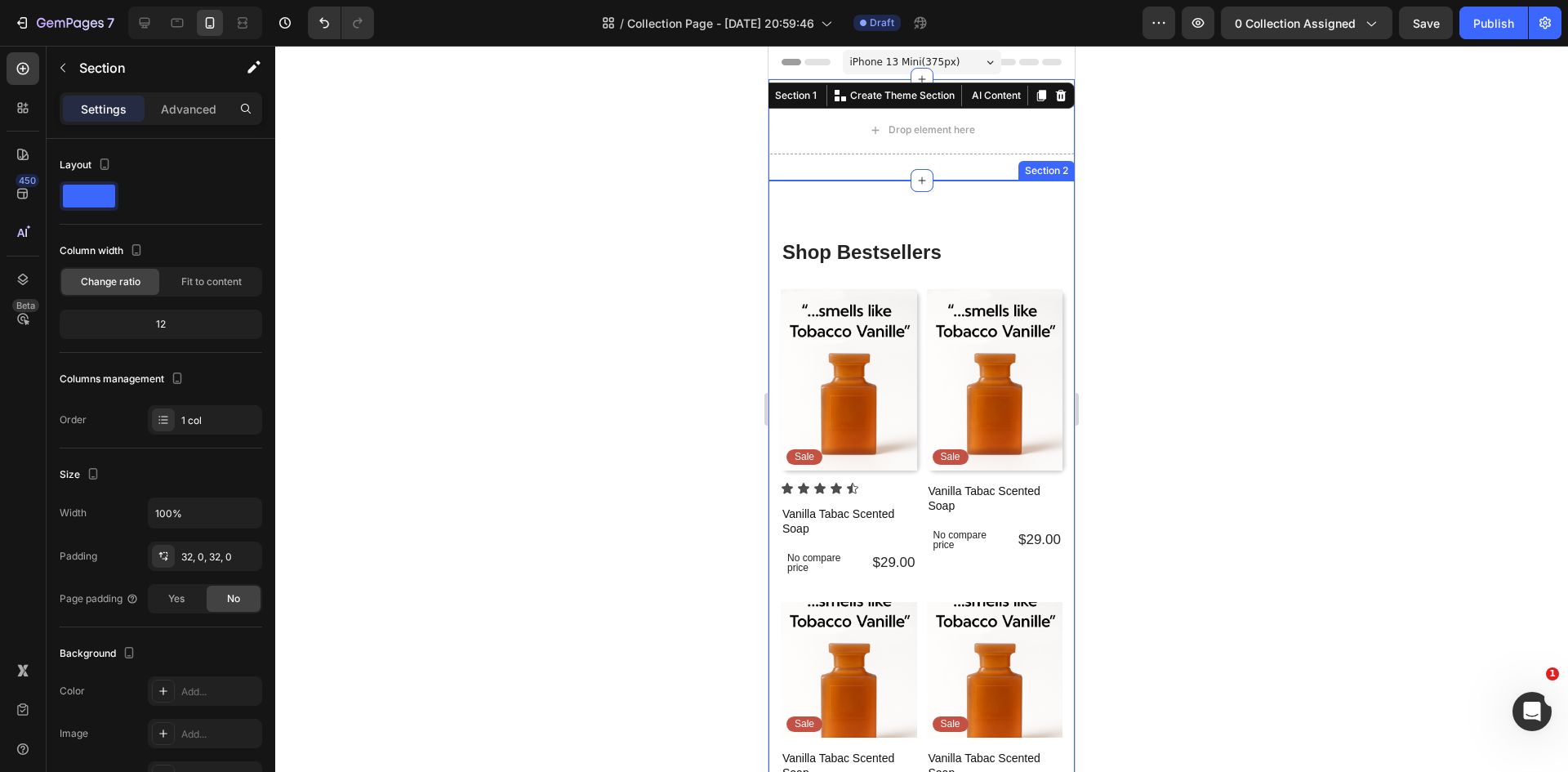
click at [579, 248] on div at bounding box center [921, 409] width 1292 height 726
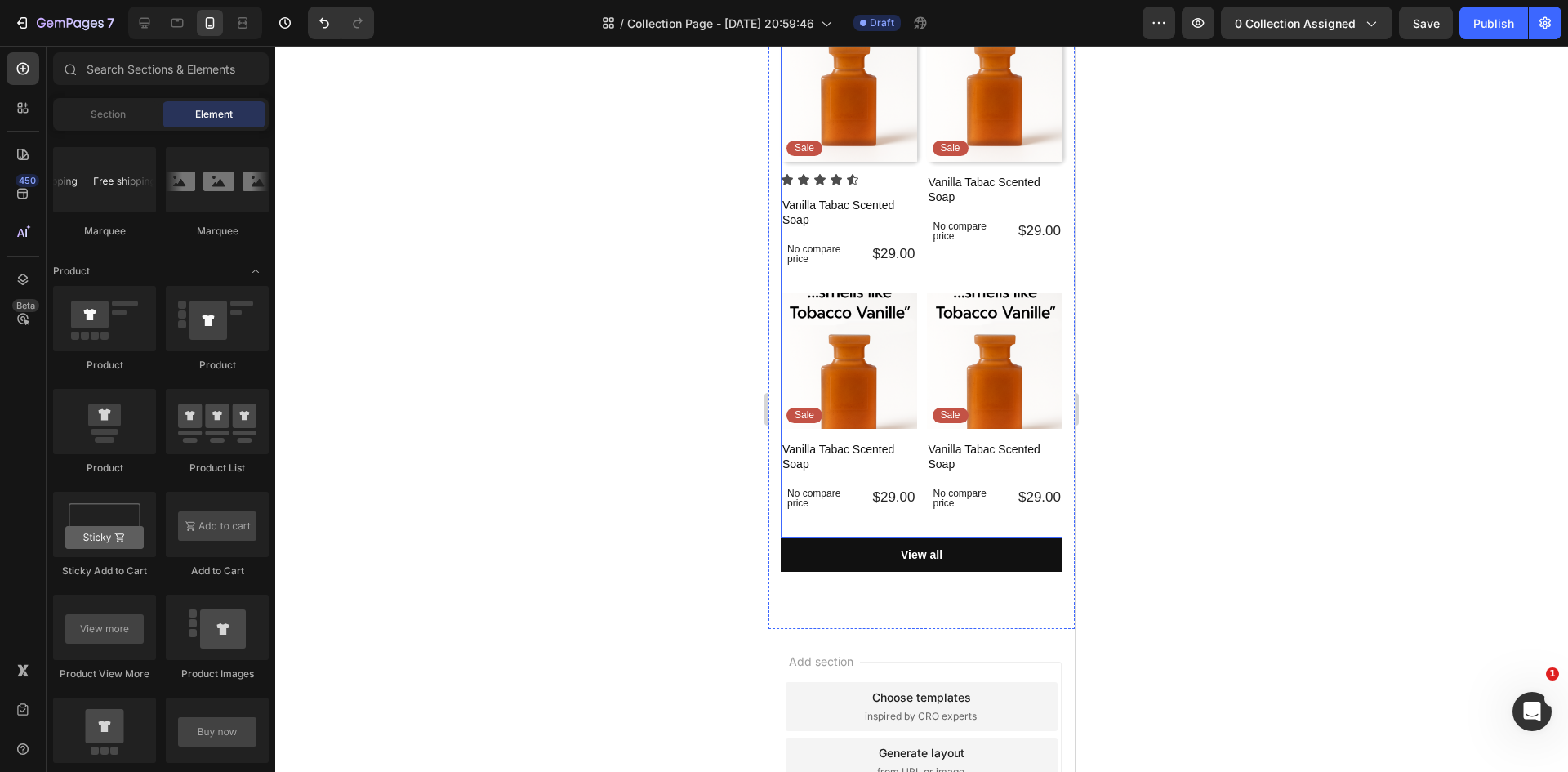
scroll to position [409, 0]
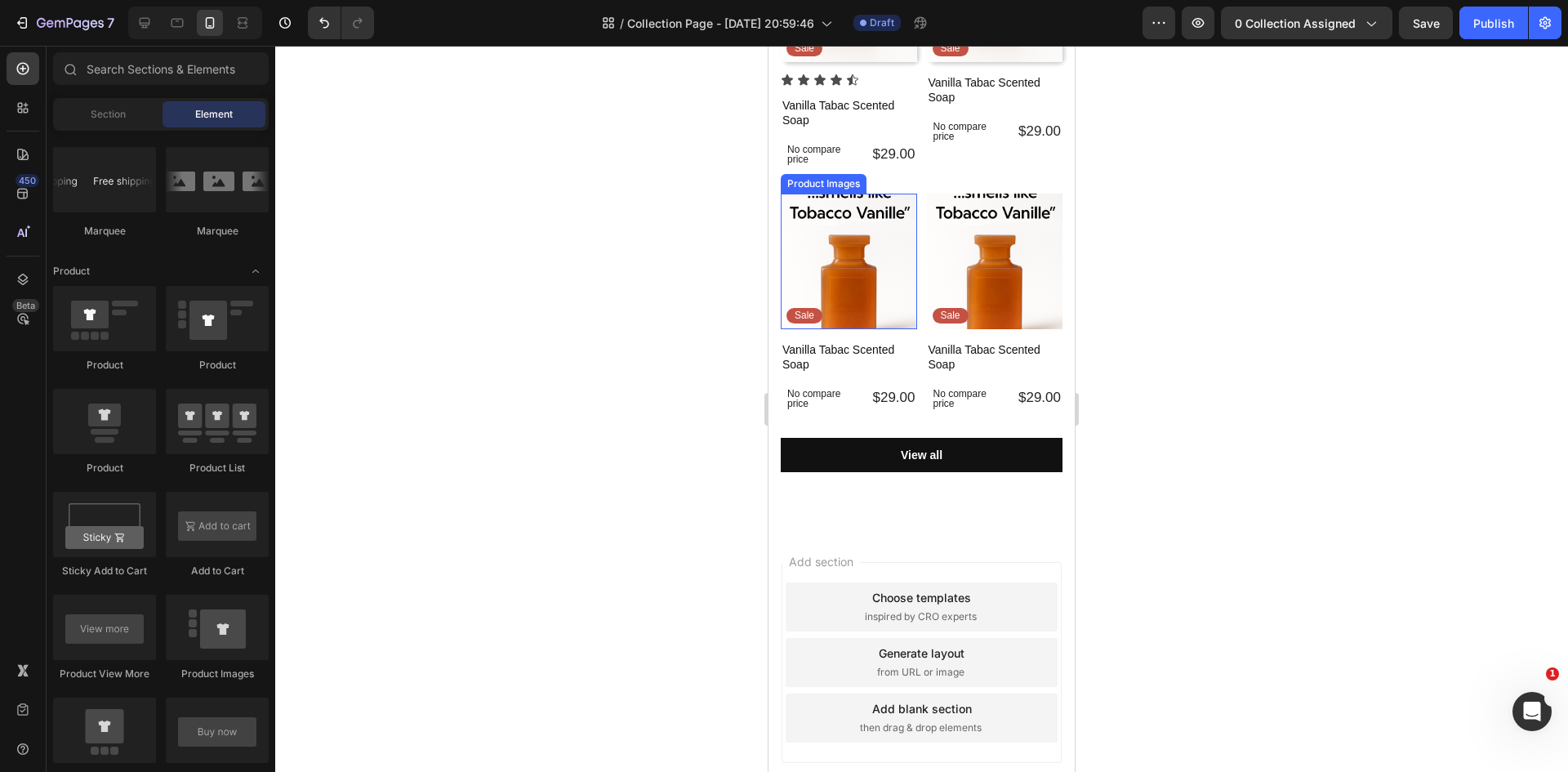
click at [844, 282] on img at bounding box center [849, 262] width 137 height 137
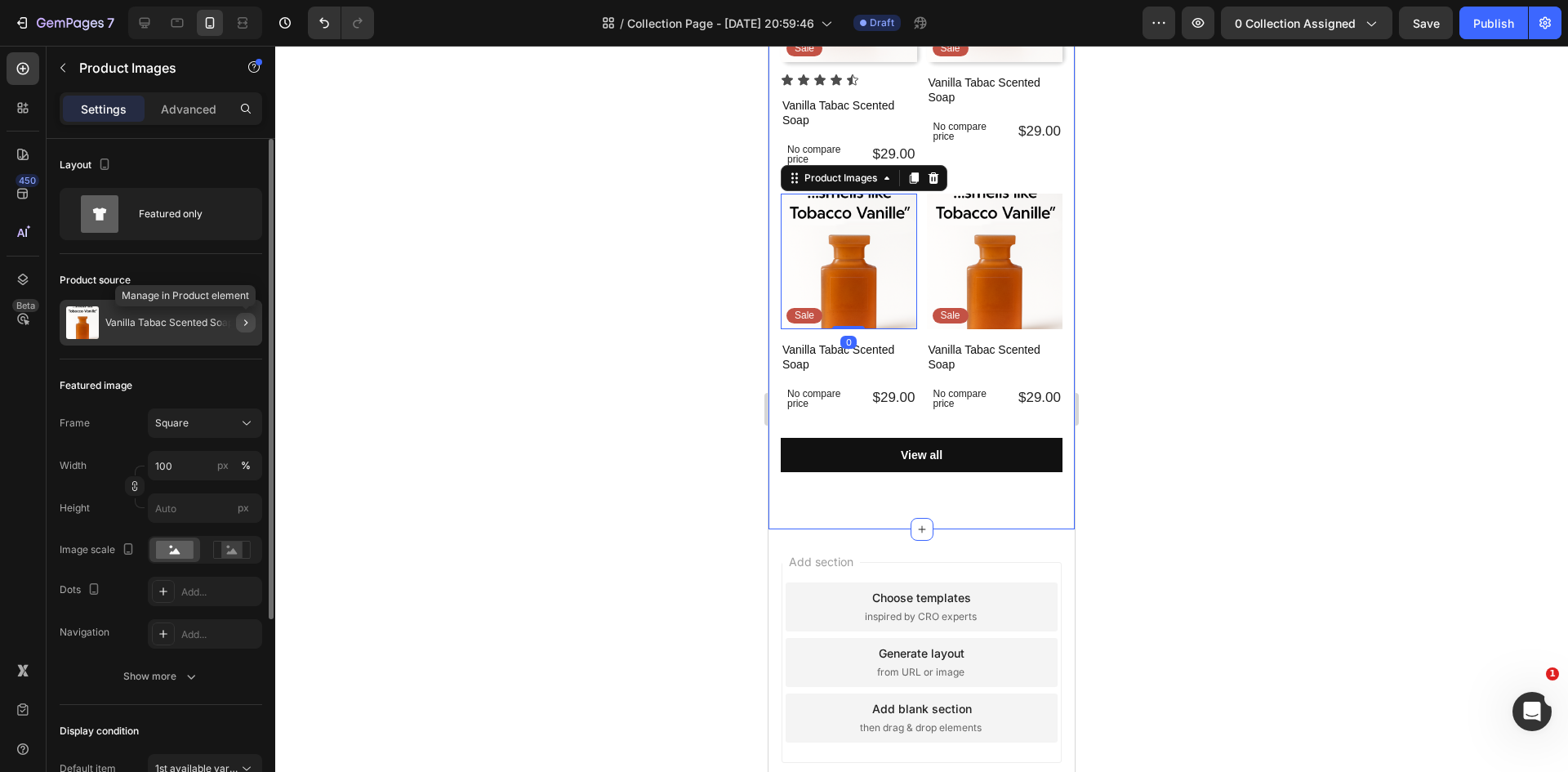
click at [240, 317] on icon "button" at bounding box center [246, 322] width 13 height 13
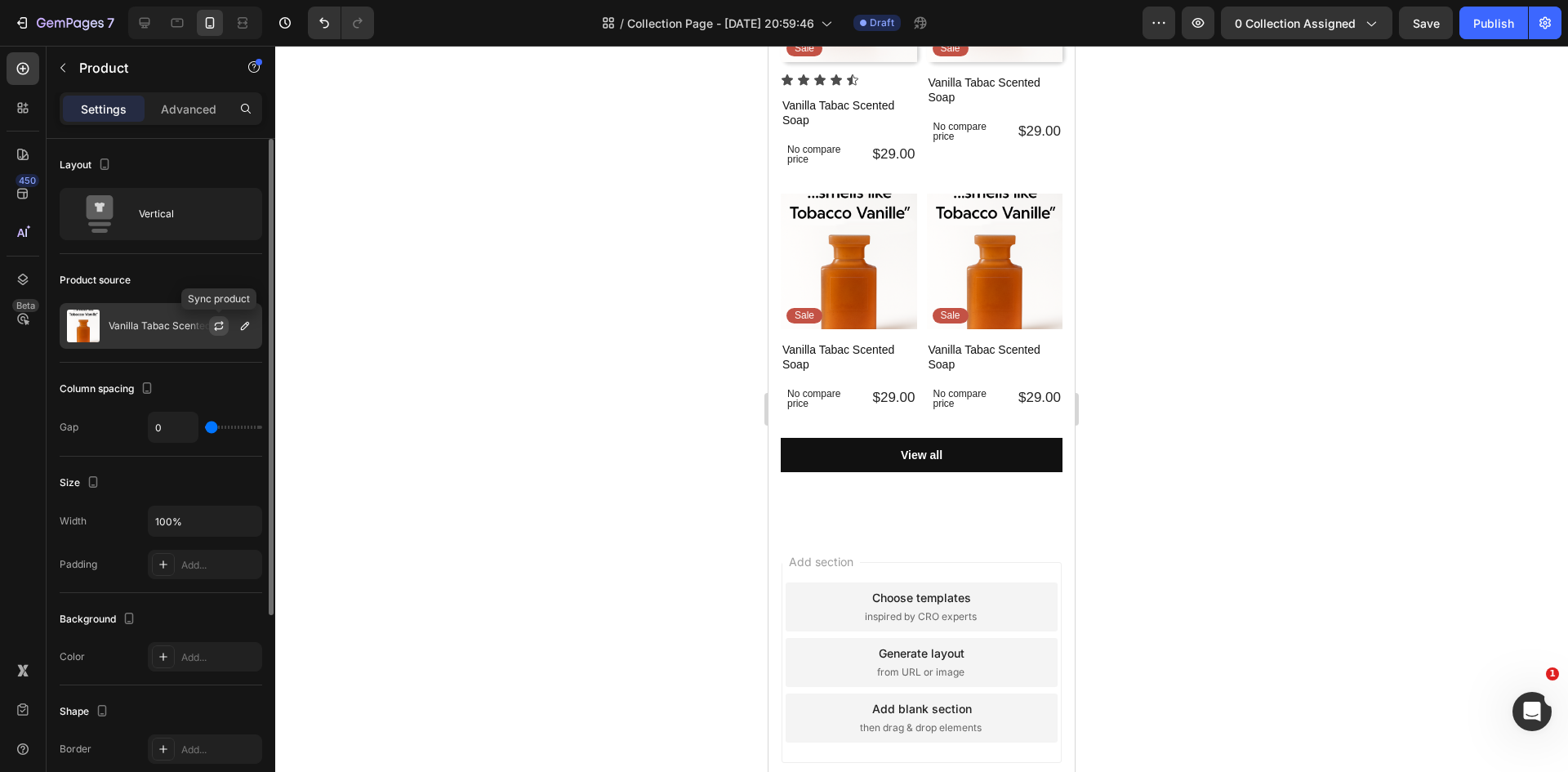
click at [222, 323] on icon "button" at bounding box center [219, 323] width 9 height 5
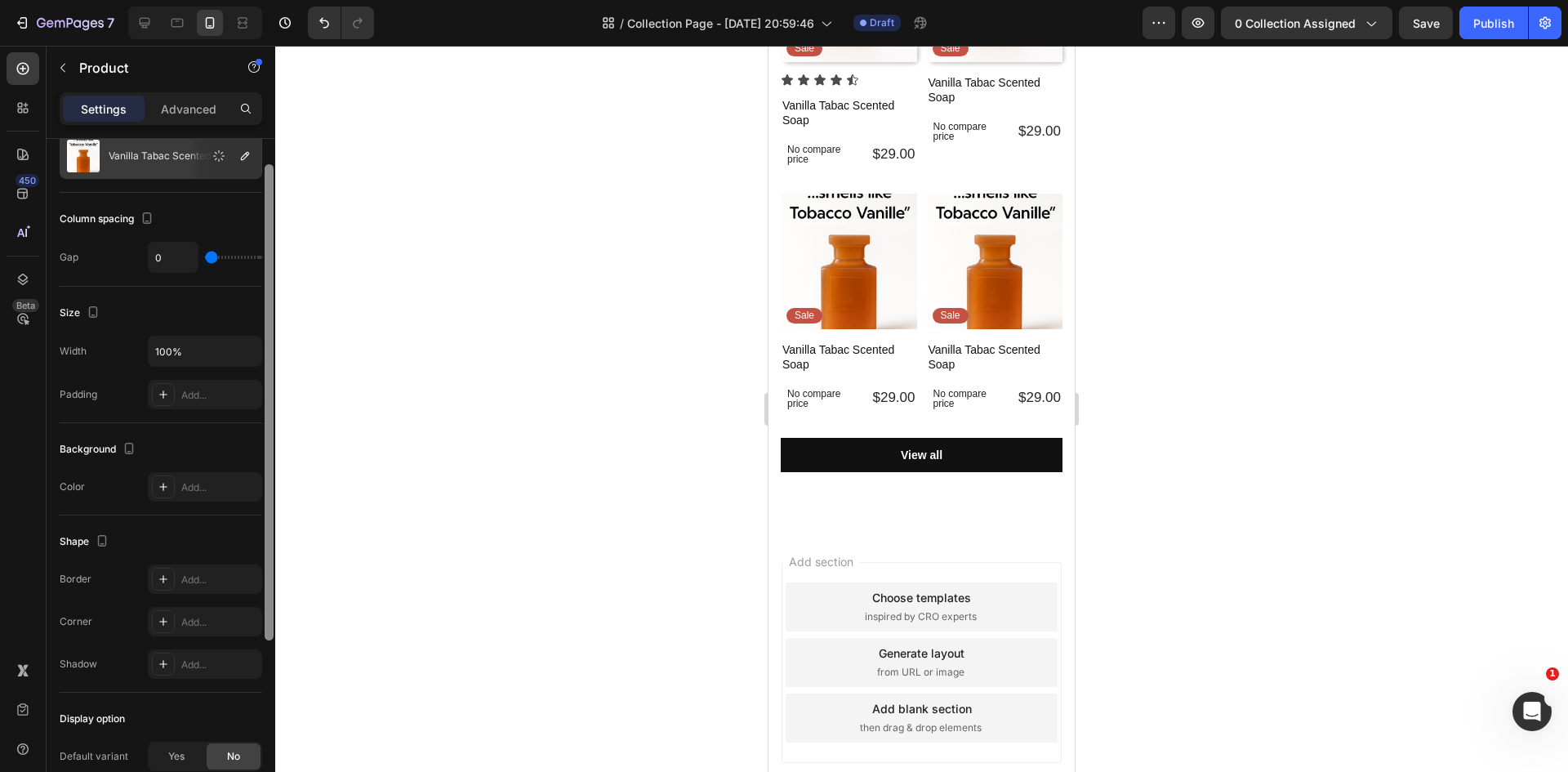
scroll to position [0, 0]
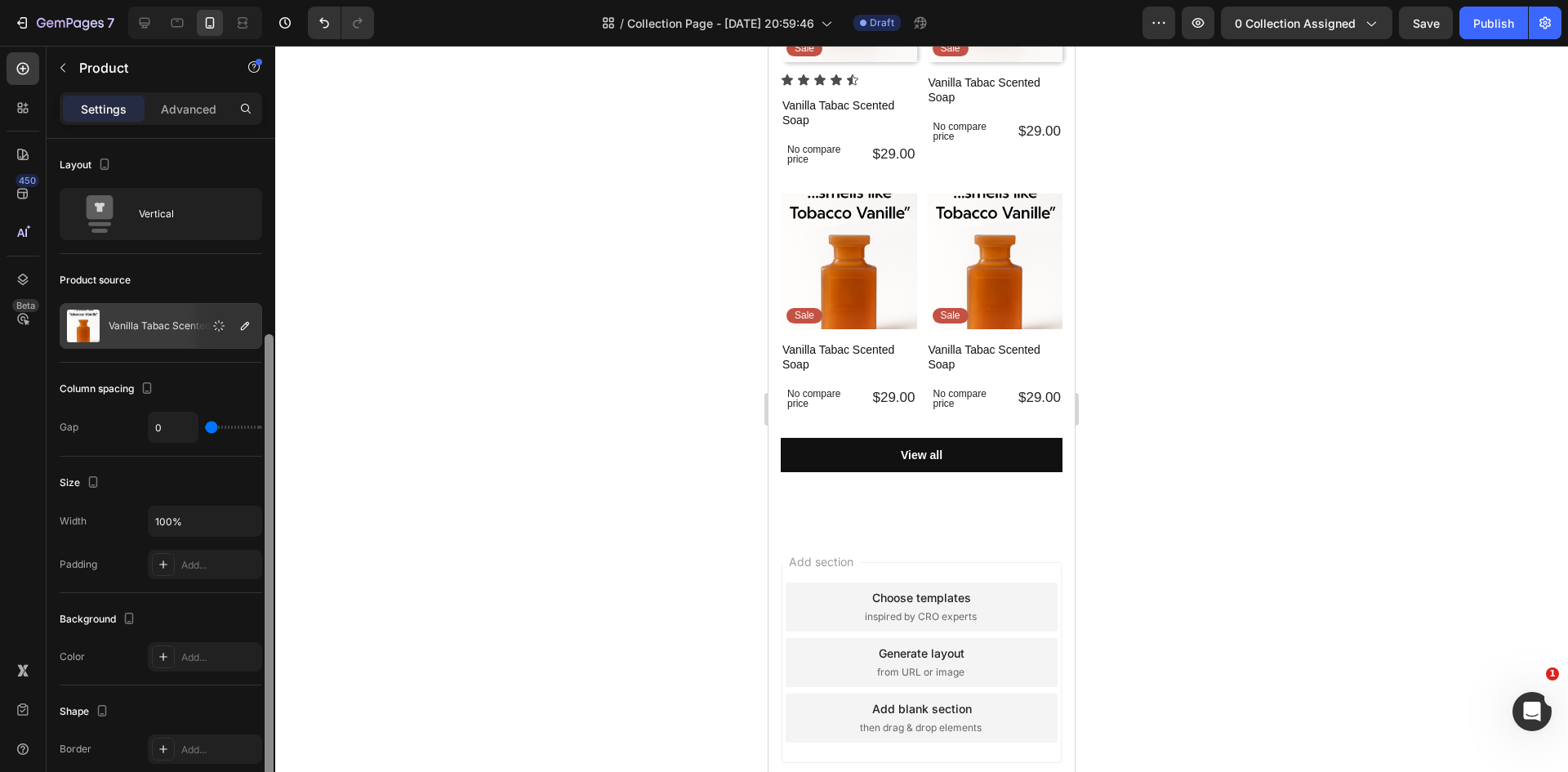
drag, startPoint x: 271, startPoint y: 387, endPoint x: 271, endPoint y: 276, distance: 111.0
click at [271, 334] on div at bounding box center [269, 572] width 9 height 476
click at [468, 323] on div at bounding box center [921, 409] width 1292 height 726
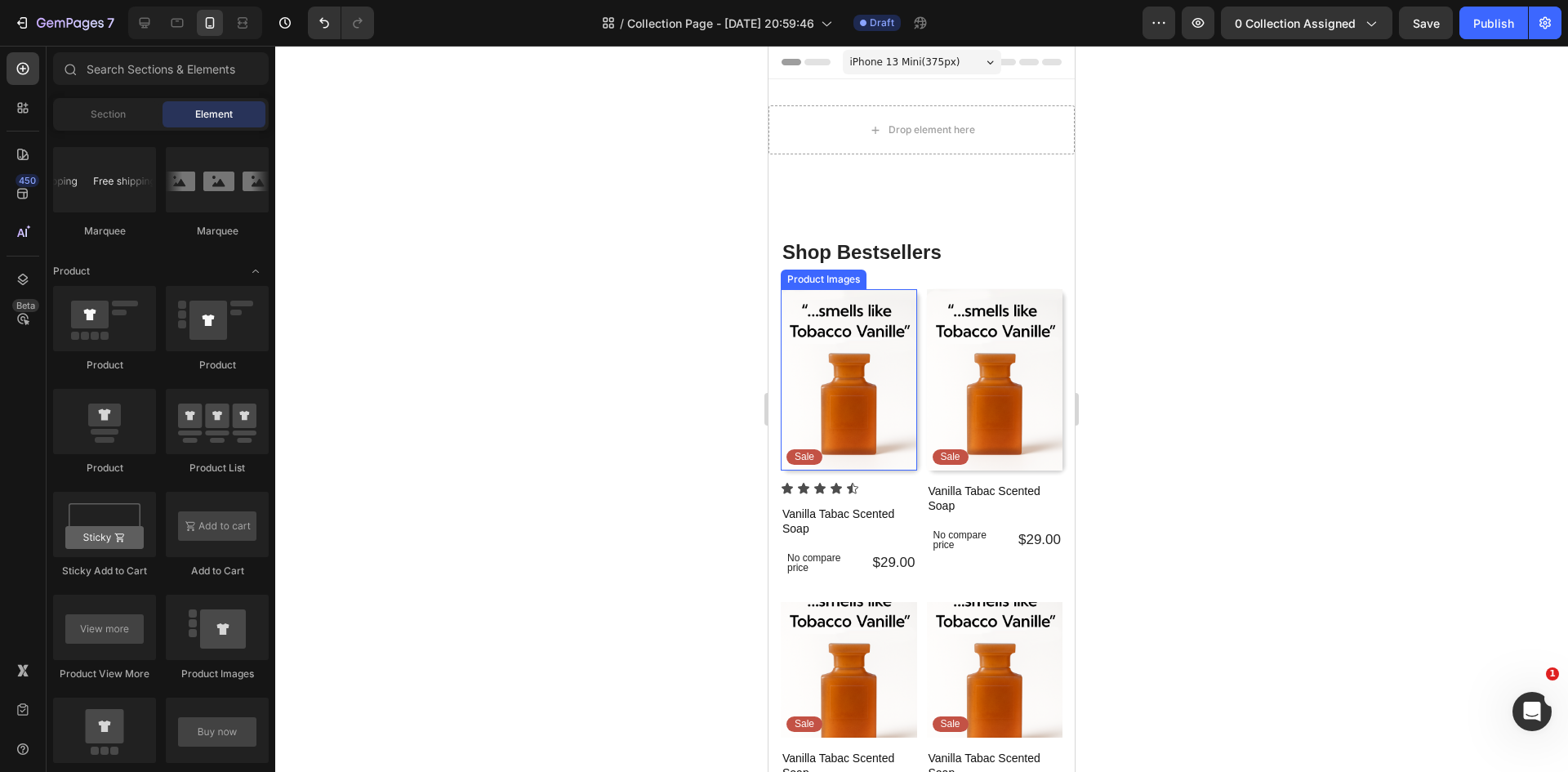
click at [854, 364] on img at bounding box center [849, 380] width 137 height 181
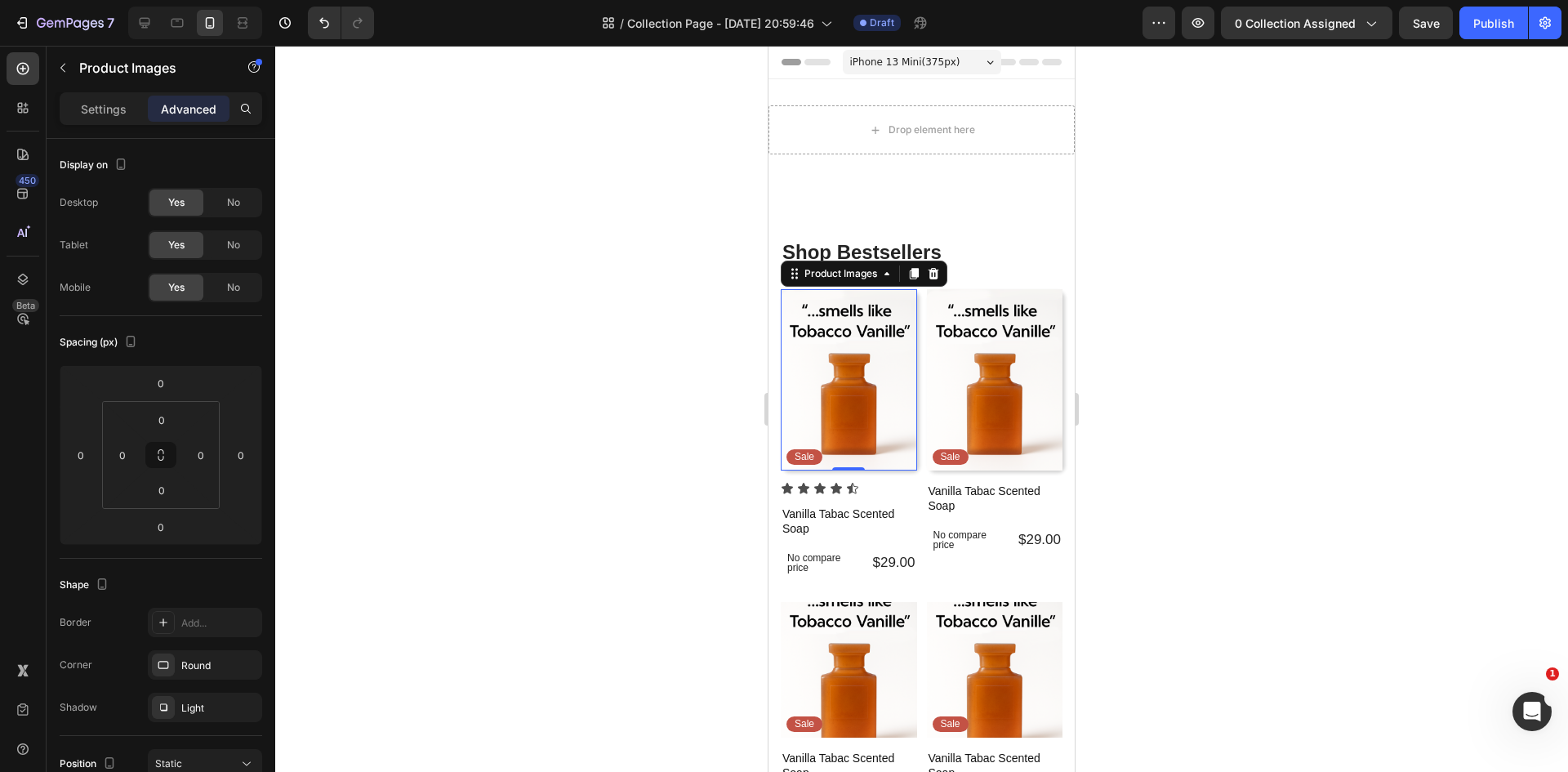
click at [845, 407] on img at bounding box center [849, 380] width 137 height 181
click at [101, 114] on p "Settings" at bounding box center [104, 108] width 46 height 17
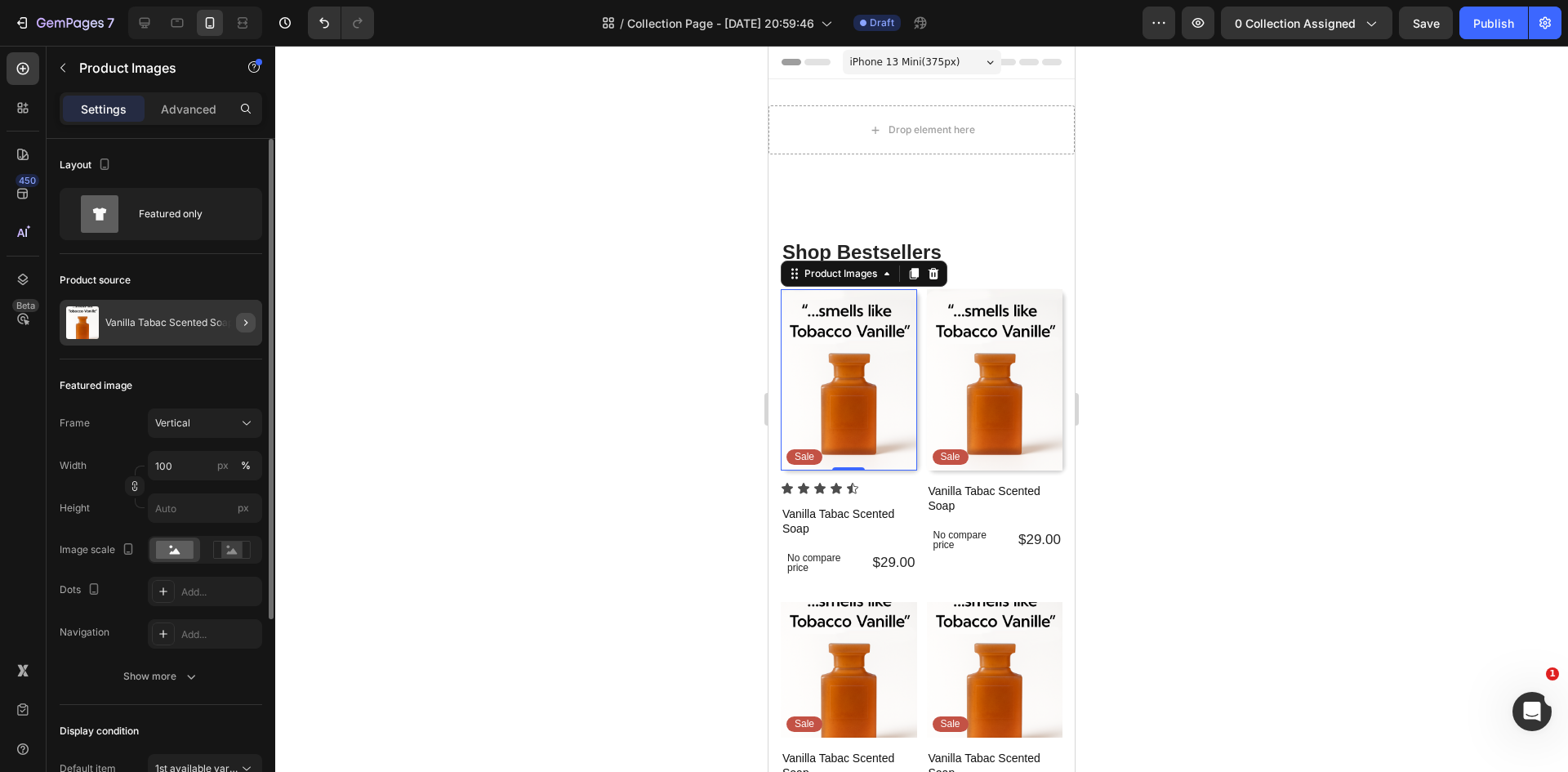
click at [251, 324] on icon "button" at bounding box center [246, 322] width 13 height 13
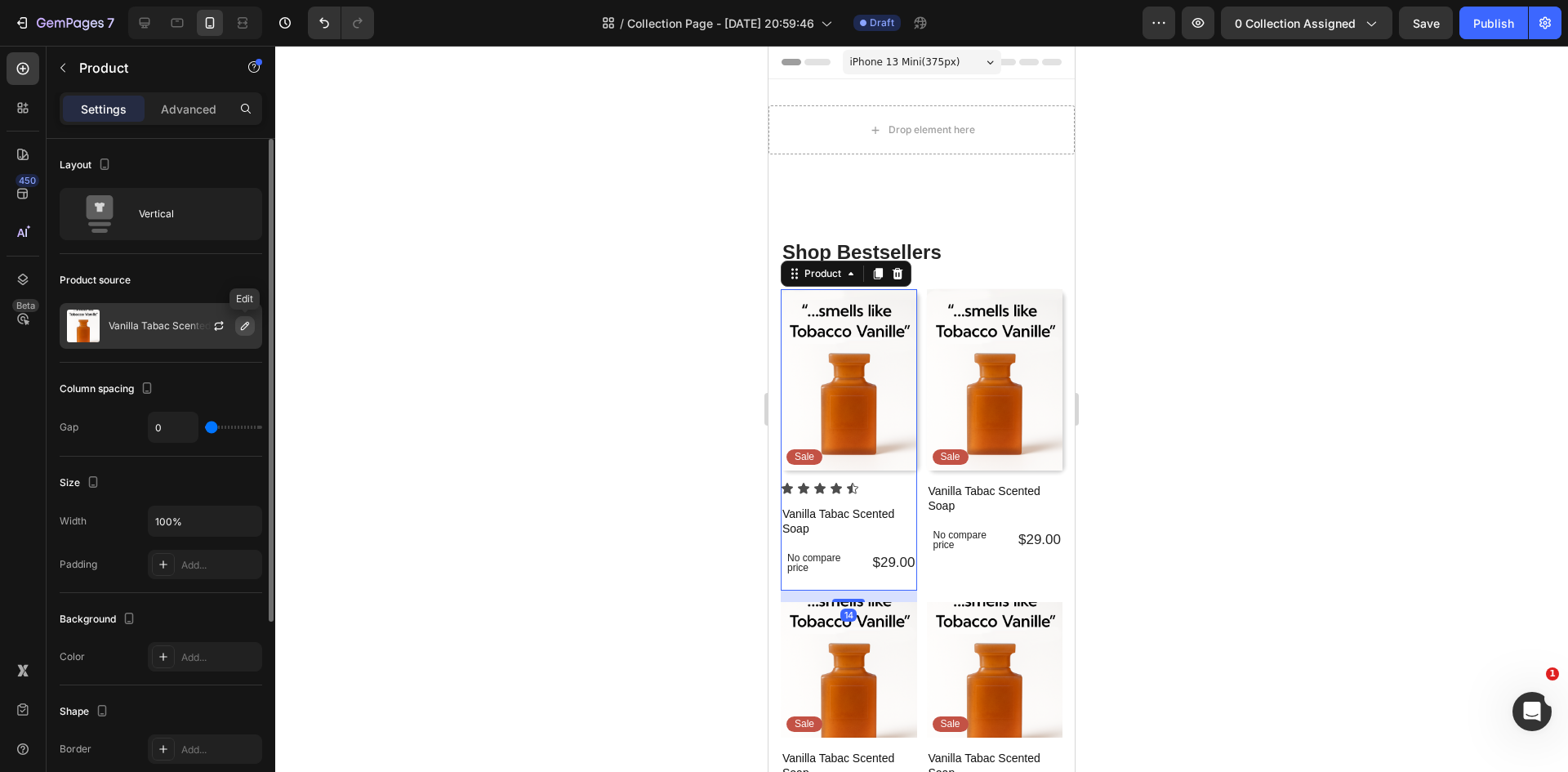
click at [245, 324] on icon "button" at bounding box center [245, 326] width 8 height 8
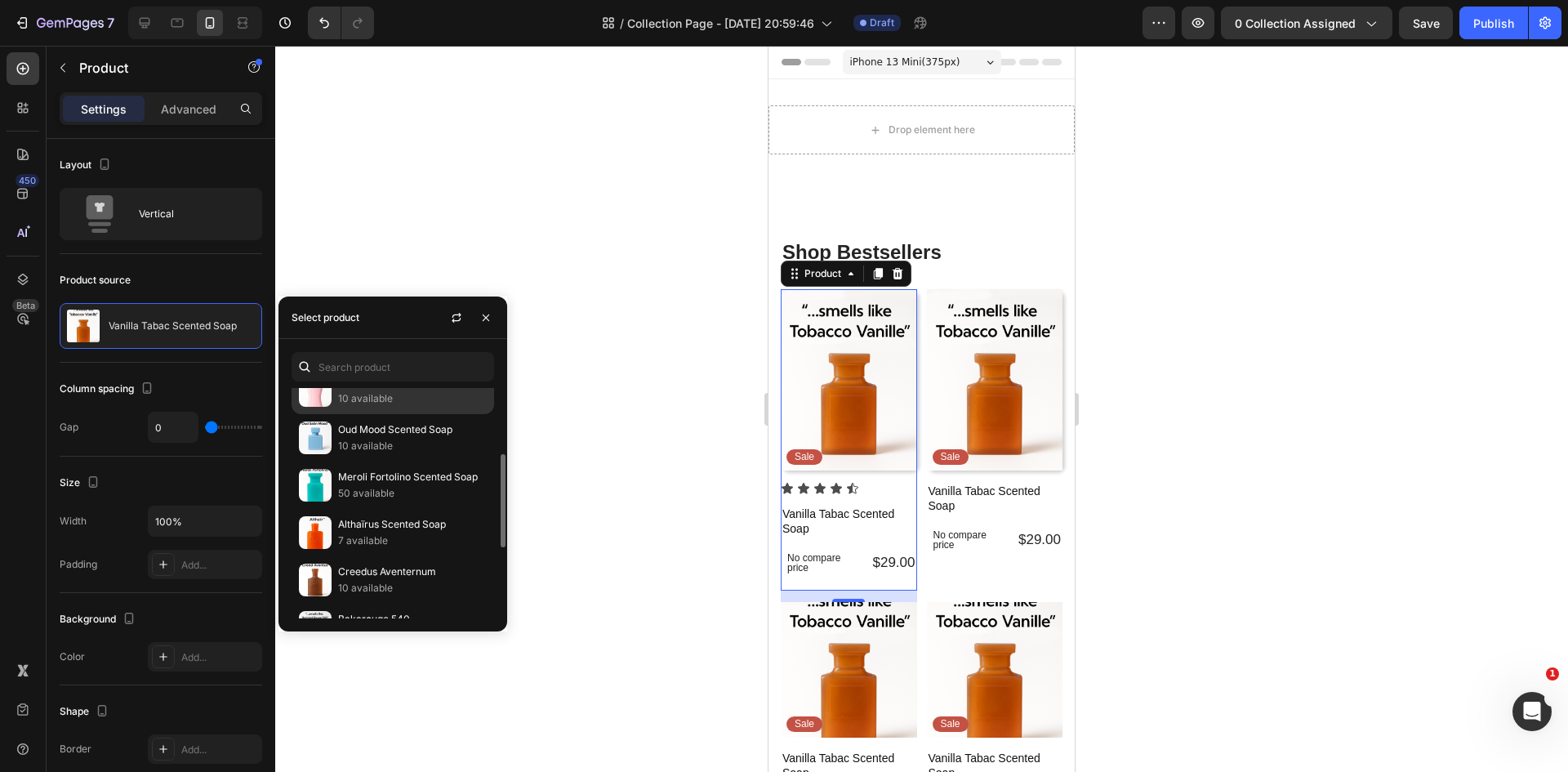
scroll to position [245, 0]
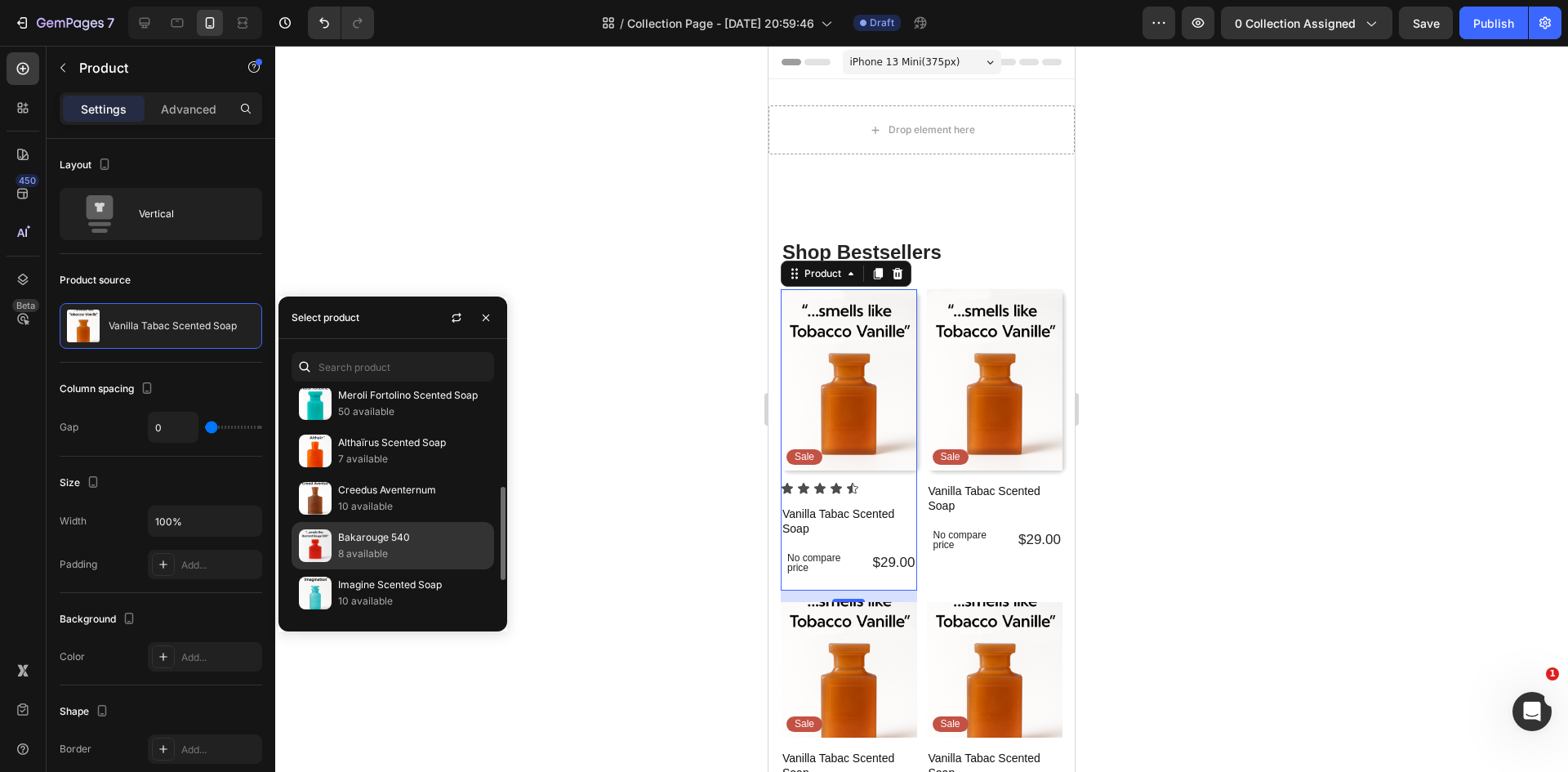
click at [360, 545] on p "8 available" at bounding box center [411, 554] width 148 height 16
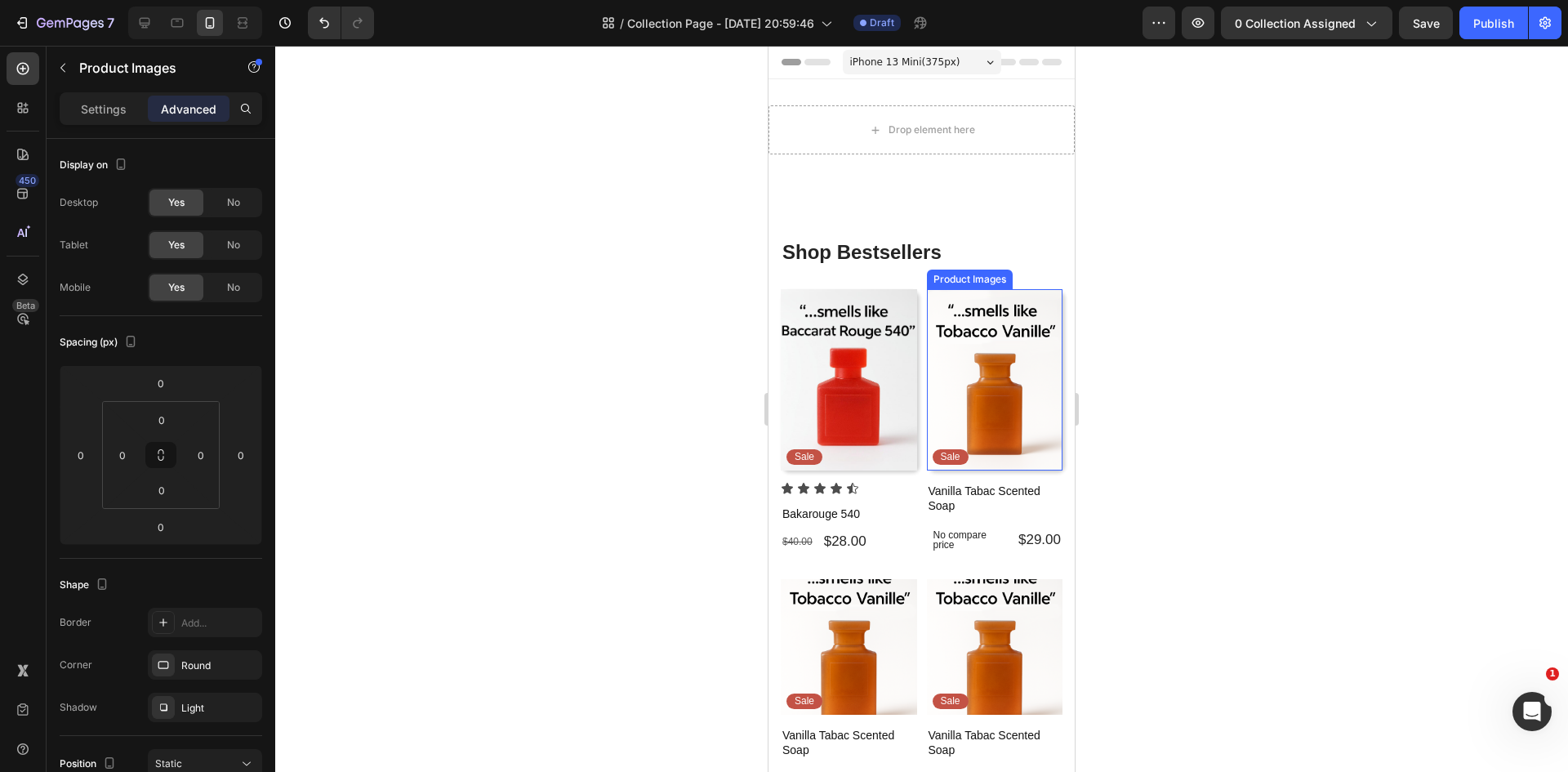
click at [1015, 382] on img at bounding box center [995, 380] width 137 height 181
click at [895, 391] on img at bounding box center [849, 380] width 137 height 181
click at [835, 356] on img at bounding box center [849, 380] width 137 height 181
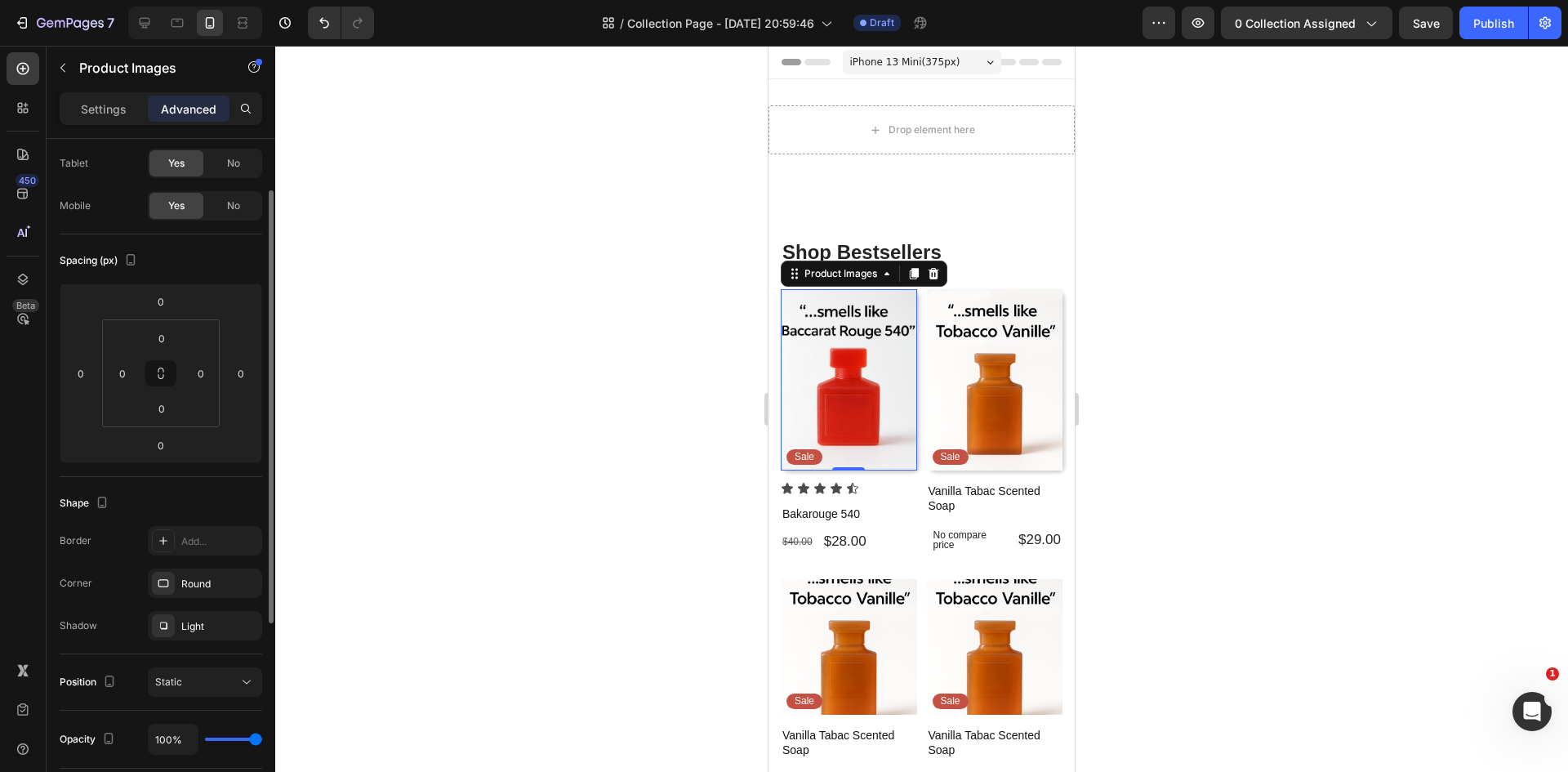
scroll to position [163, 0]
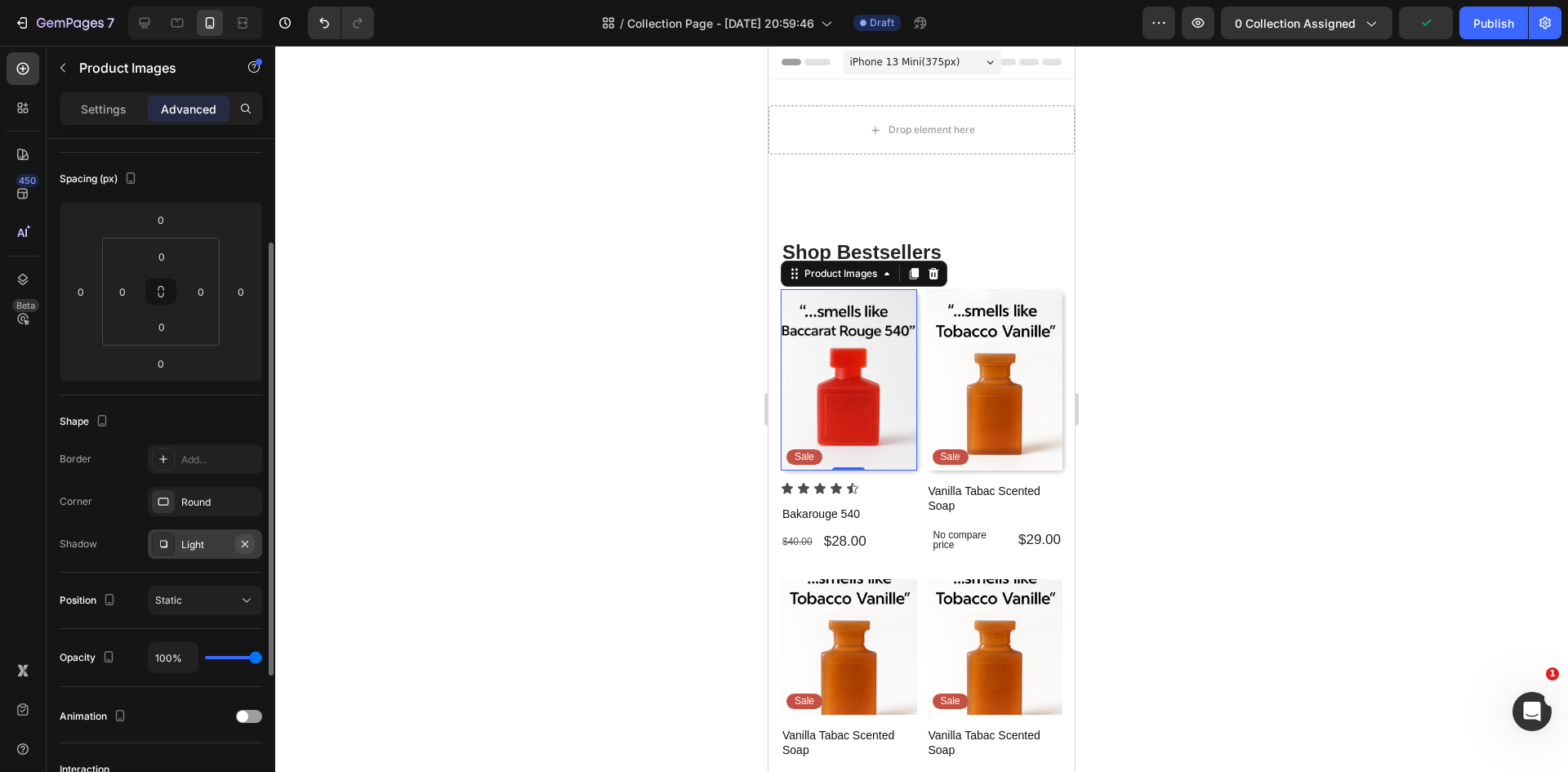
click at [248, 544] on icon "button" at bounding box center [245, 543] width 13 height 13
click at [248, 544] on div "Add..." at bounding box center [219, 544] width 76 height 15
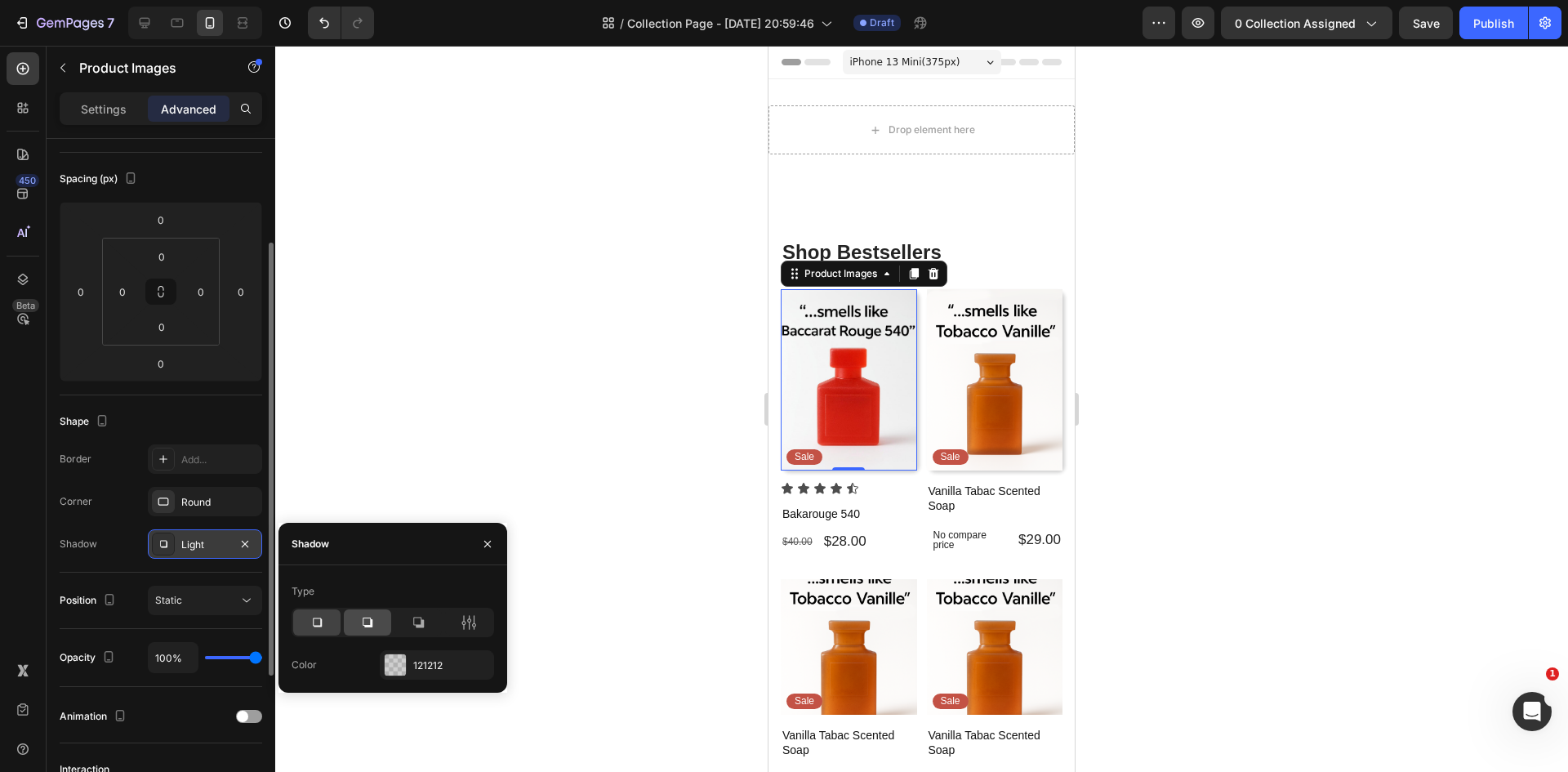
click at [367, 624] on icon at bounding box center [368, 623] width 16 height 16
click at [411, 290] on div at bounding box center [921, 409] width 1292 height 726
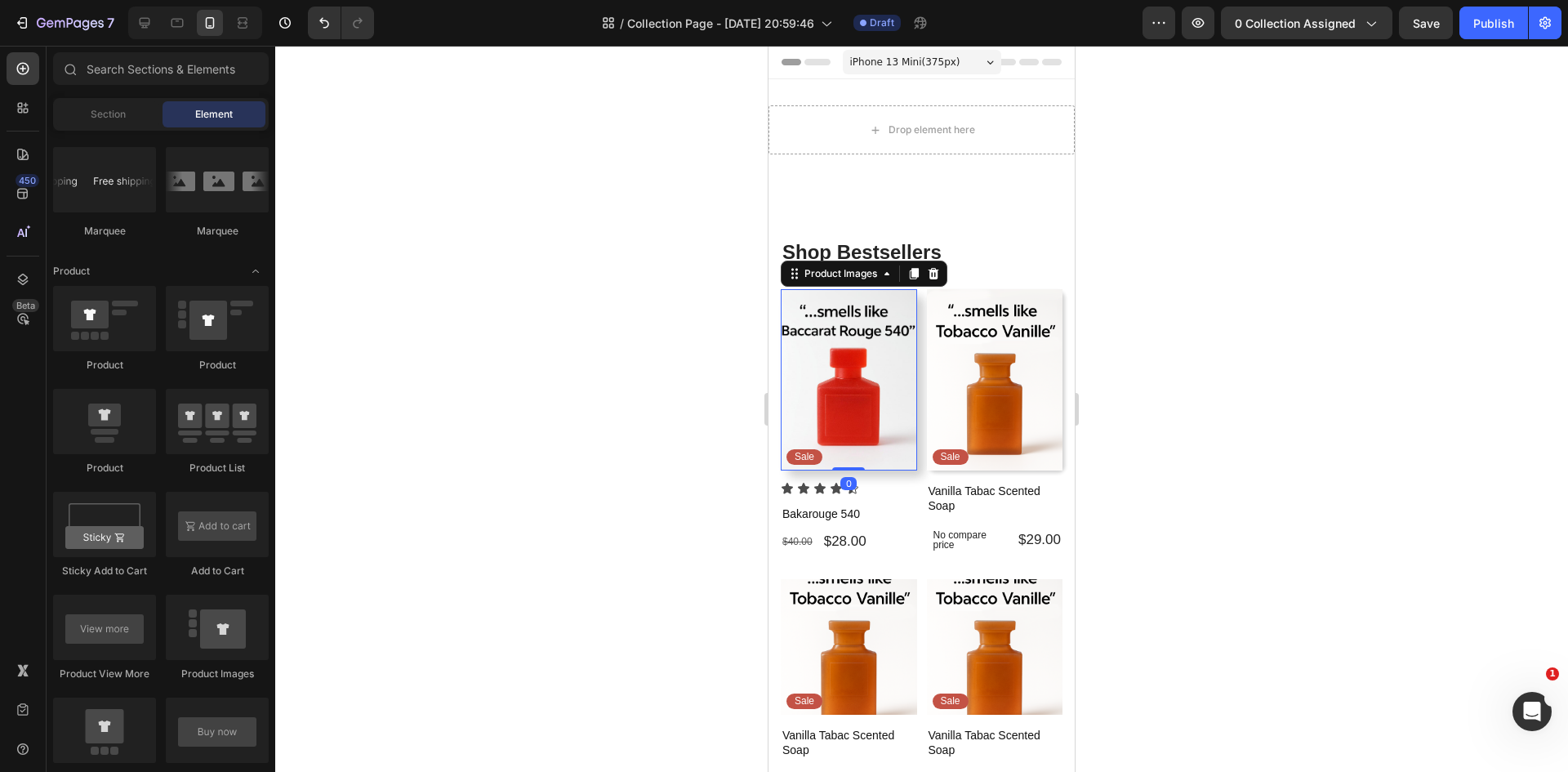
click at [862, 409] on img at bounding box center [849, 380] width 137 height 181
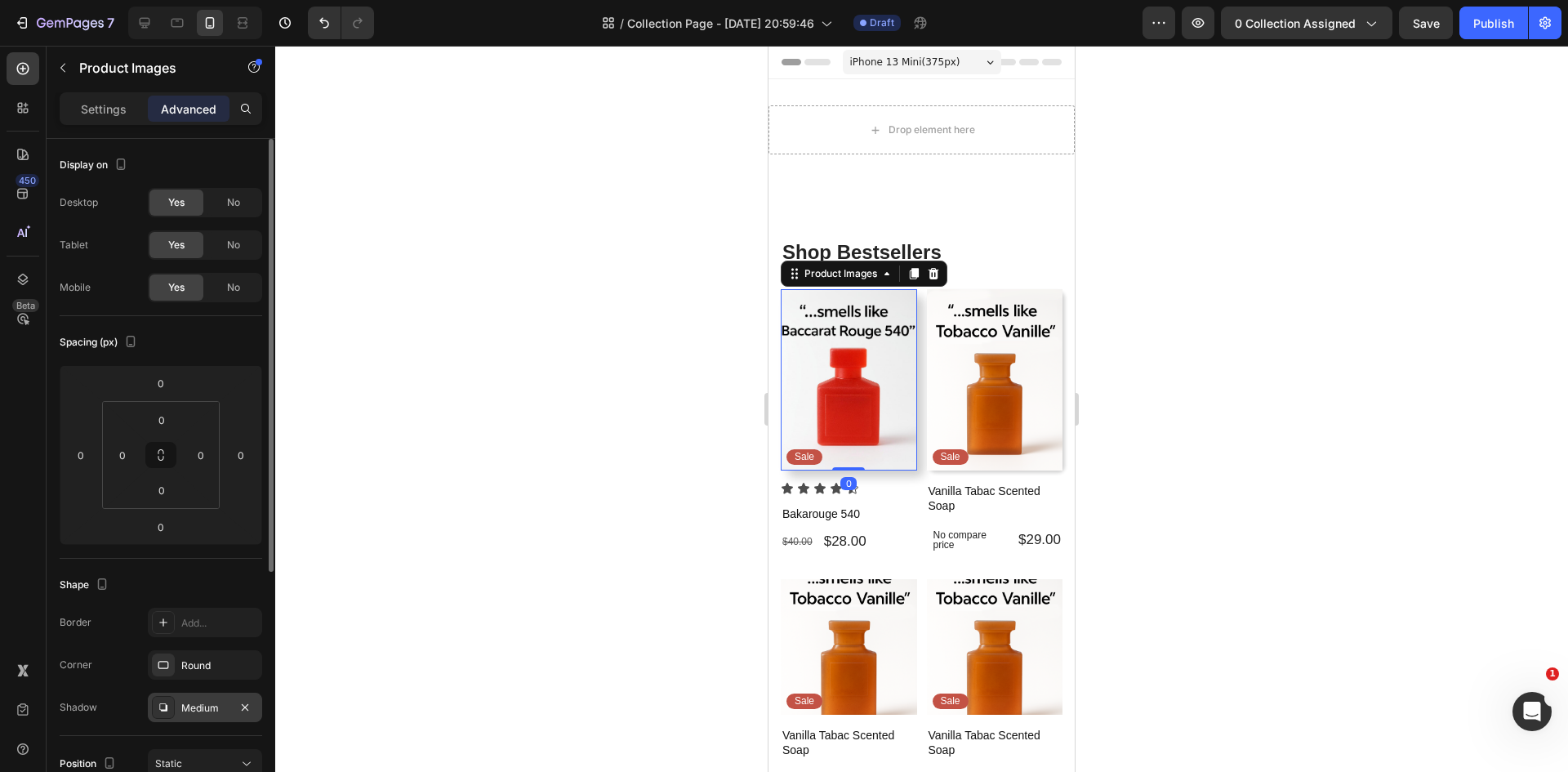
click at [212, 710] on div "Medium" at bounding box center [205, 708] width 47 height 15
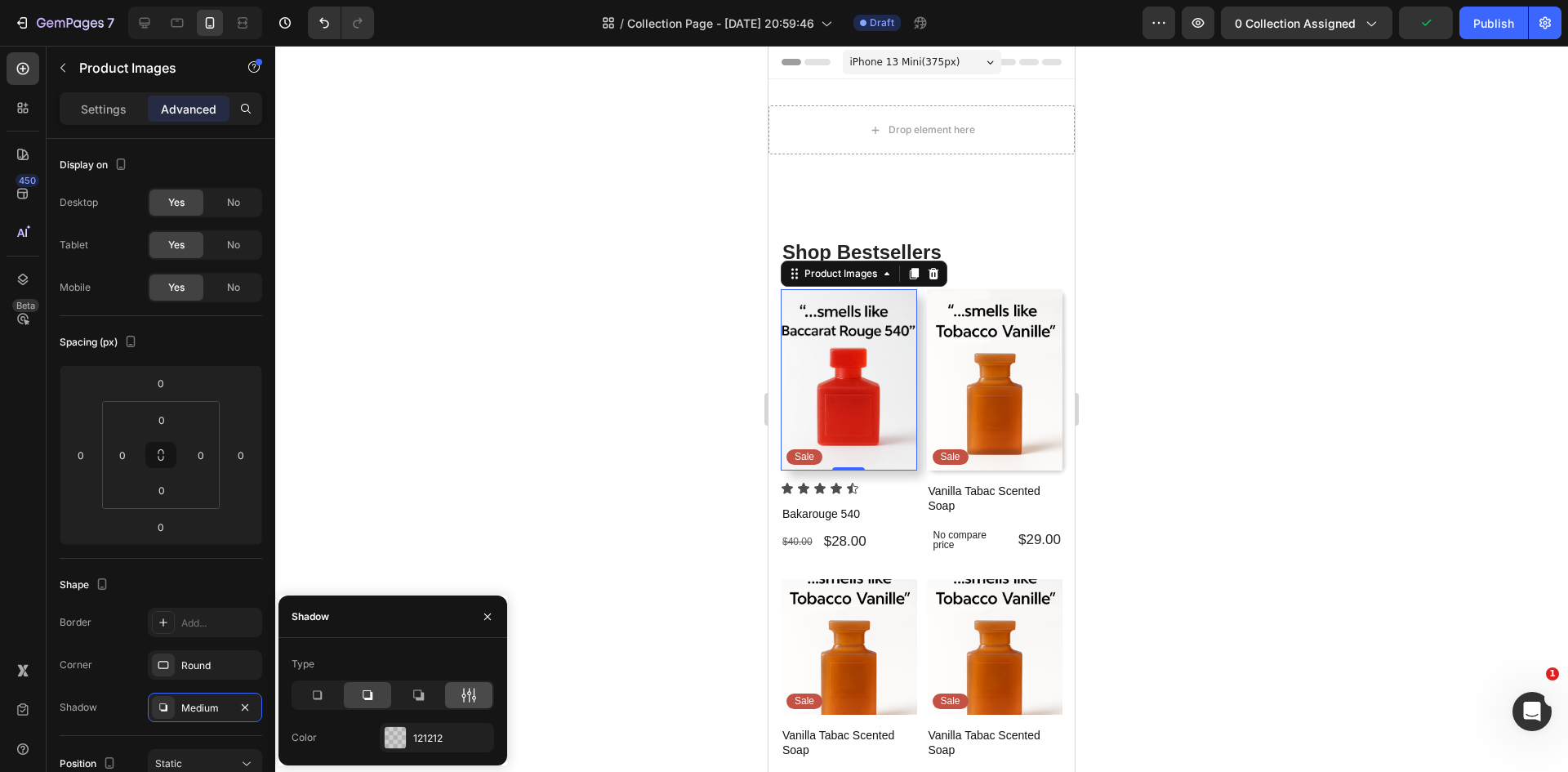
click at [465, 688] on icon at bounding box center [469, 696] width 16 height 16
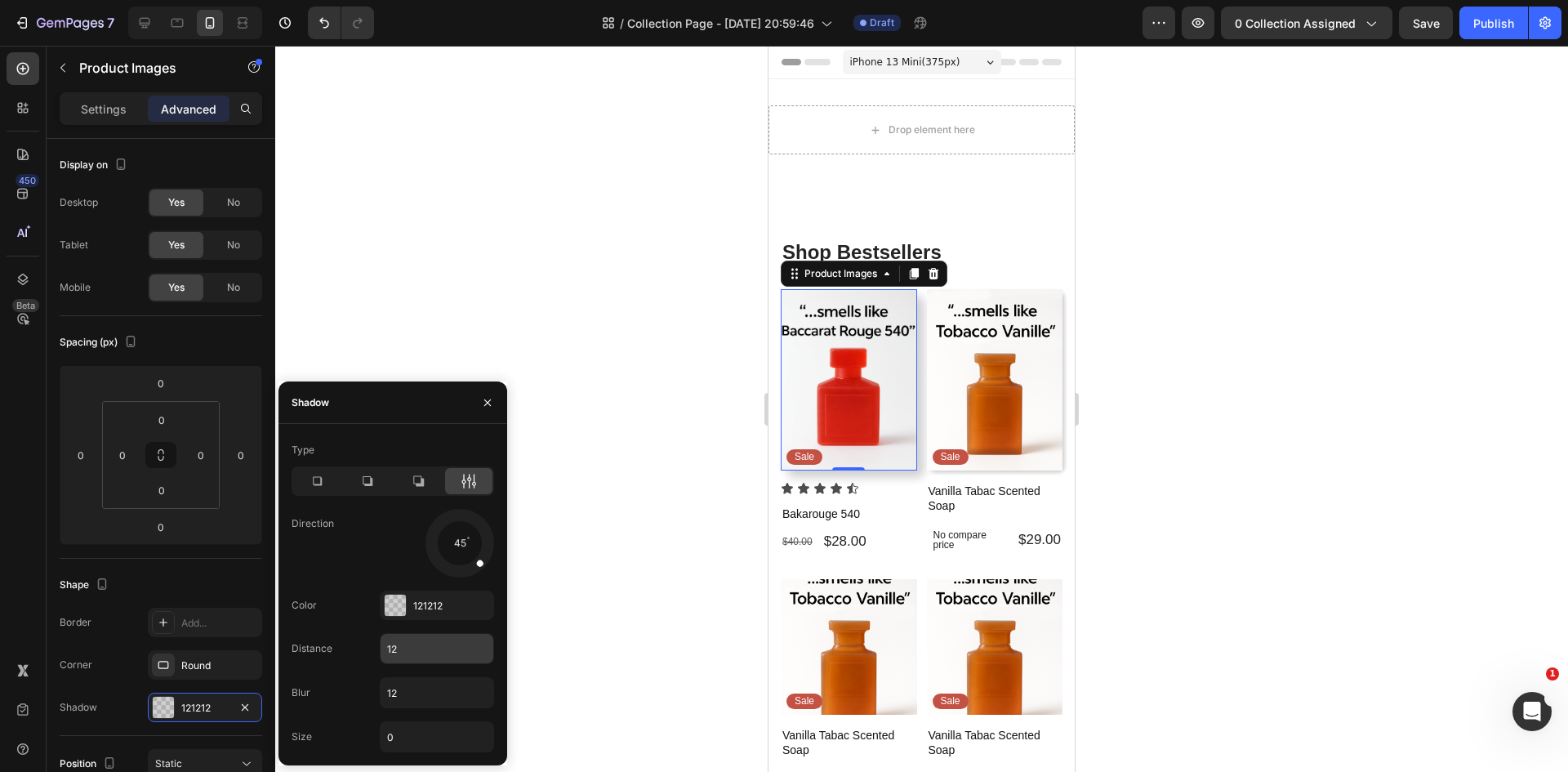
click at [409, 647] on input "12" at bounding box center [437, 648] width 113 height 29
type input "10"
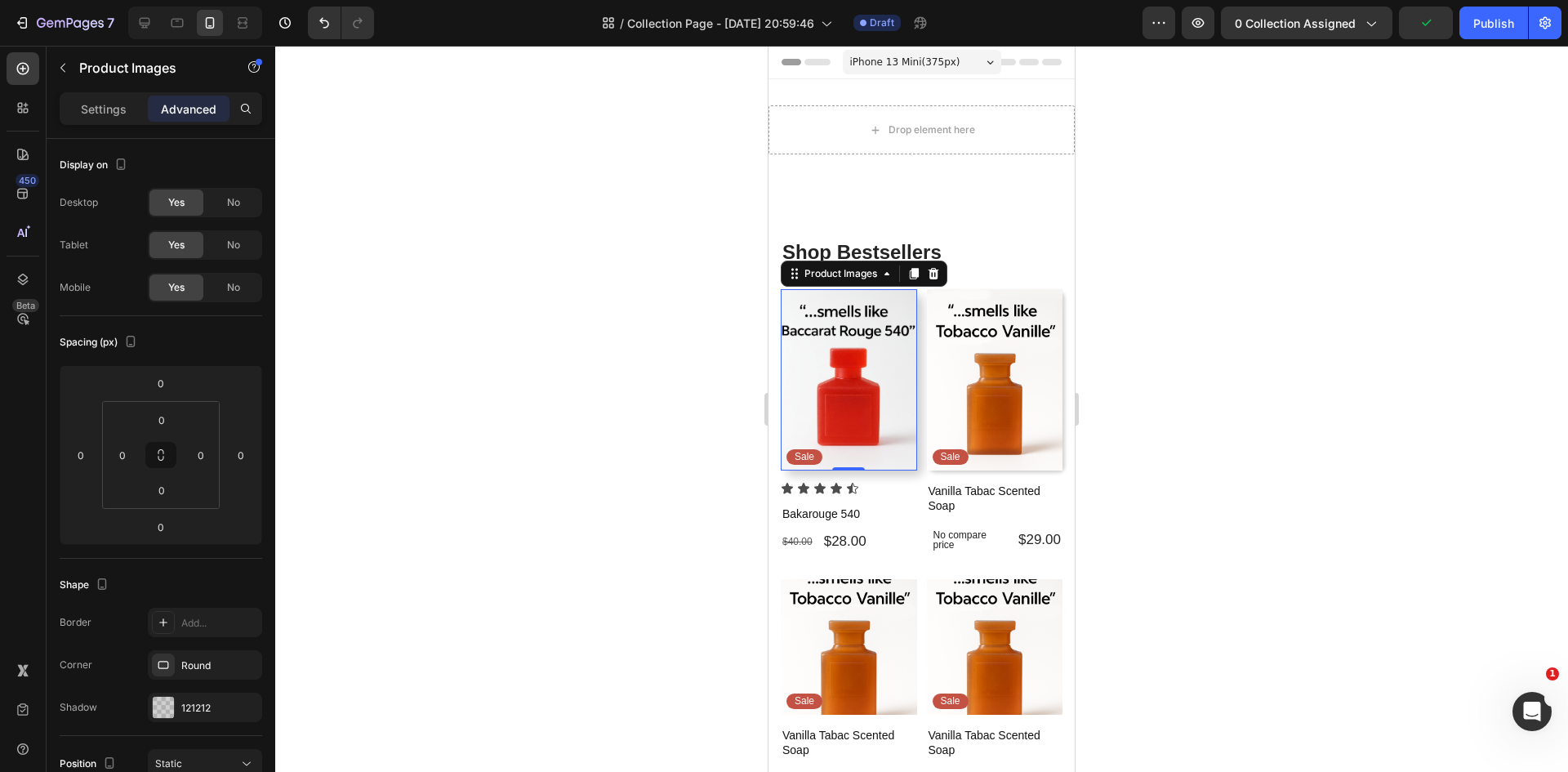
click at [582, 626] on div at bounding box center [921, 409] width 1292 height 726
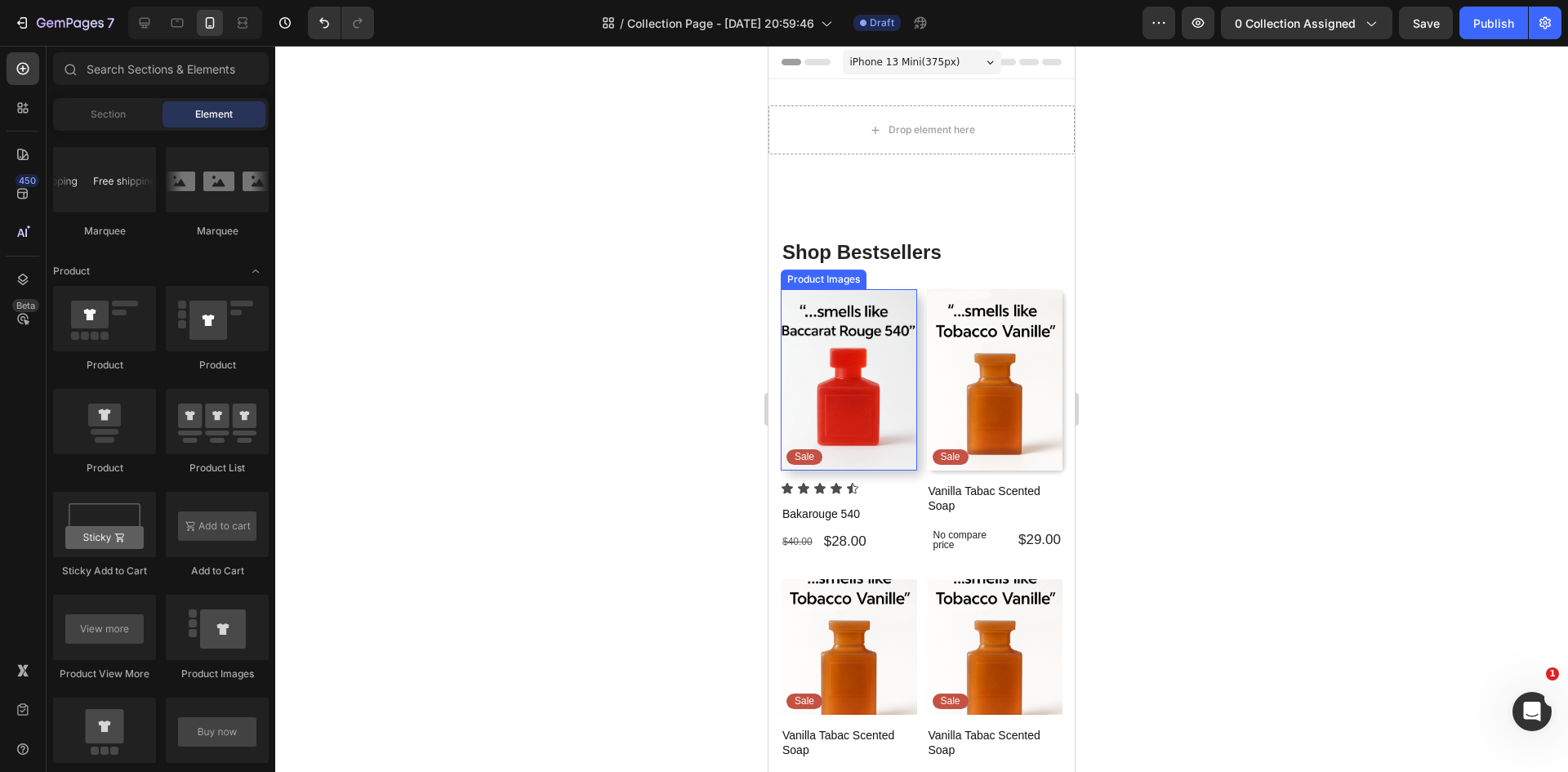
click at [827, 381] on img at bounding box center [849, 380] width 137 height 181
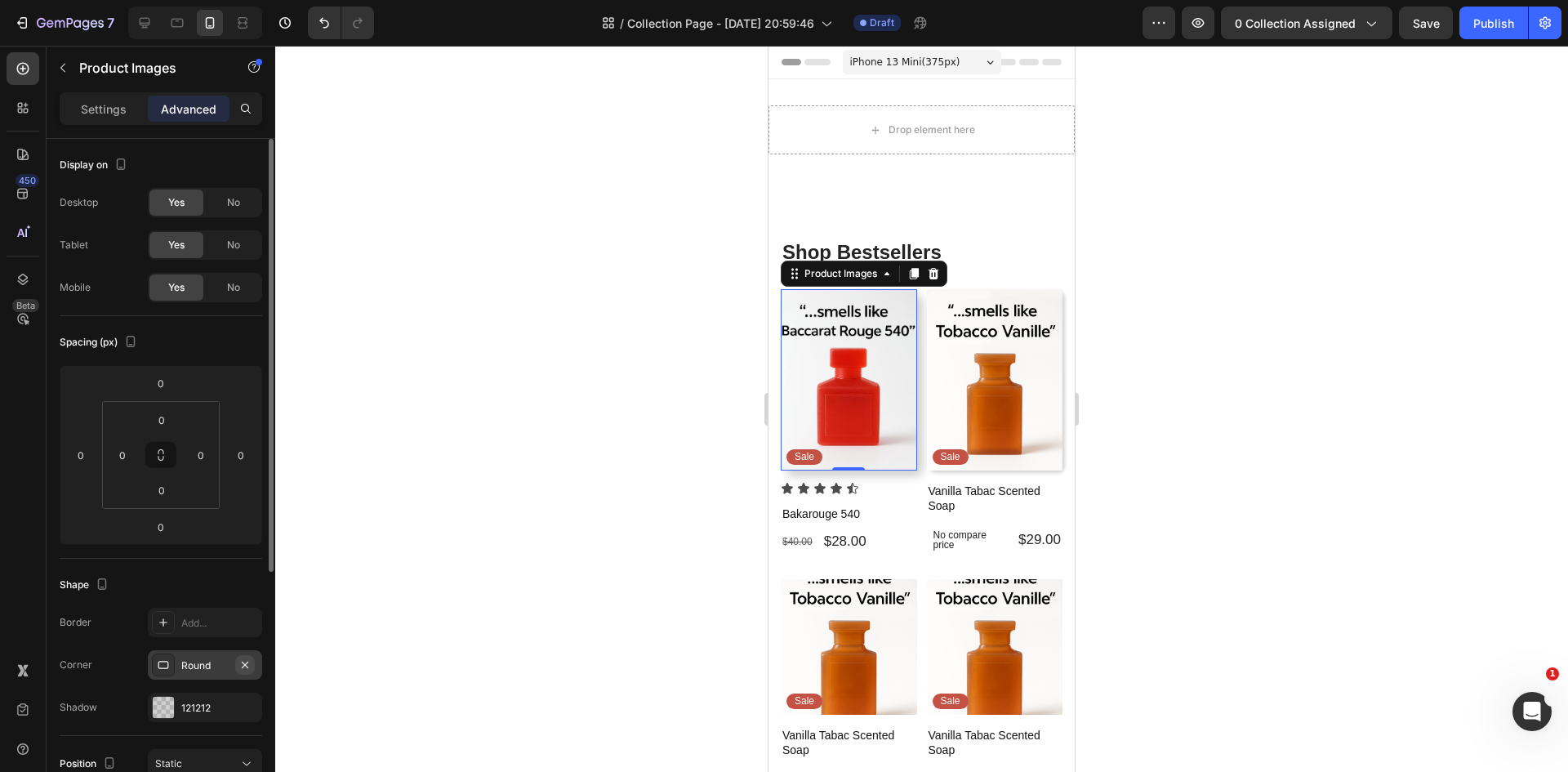
click at [248, 663] on icon "button" at bounding box center [245, 664] width 6 height 6
click at [195, 664] on div "Add..." at bounding box center [219, 665] width 76 height 15
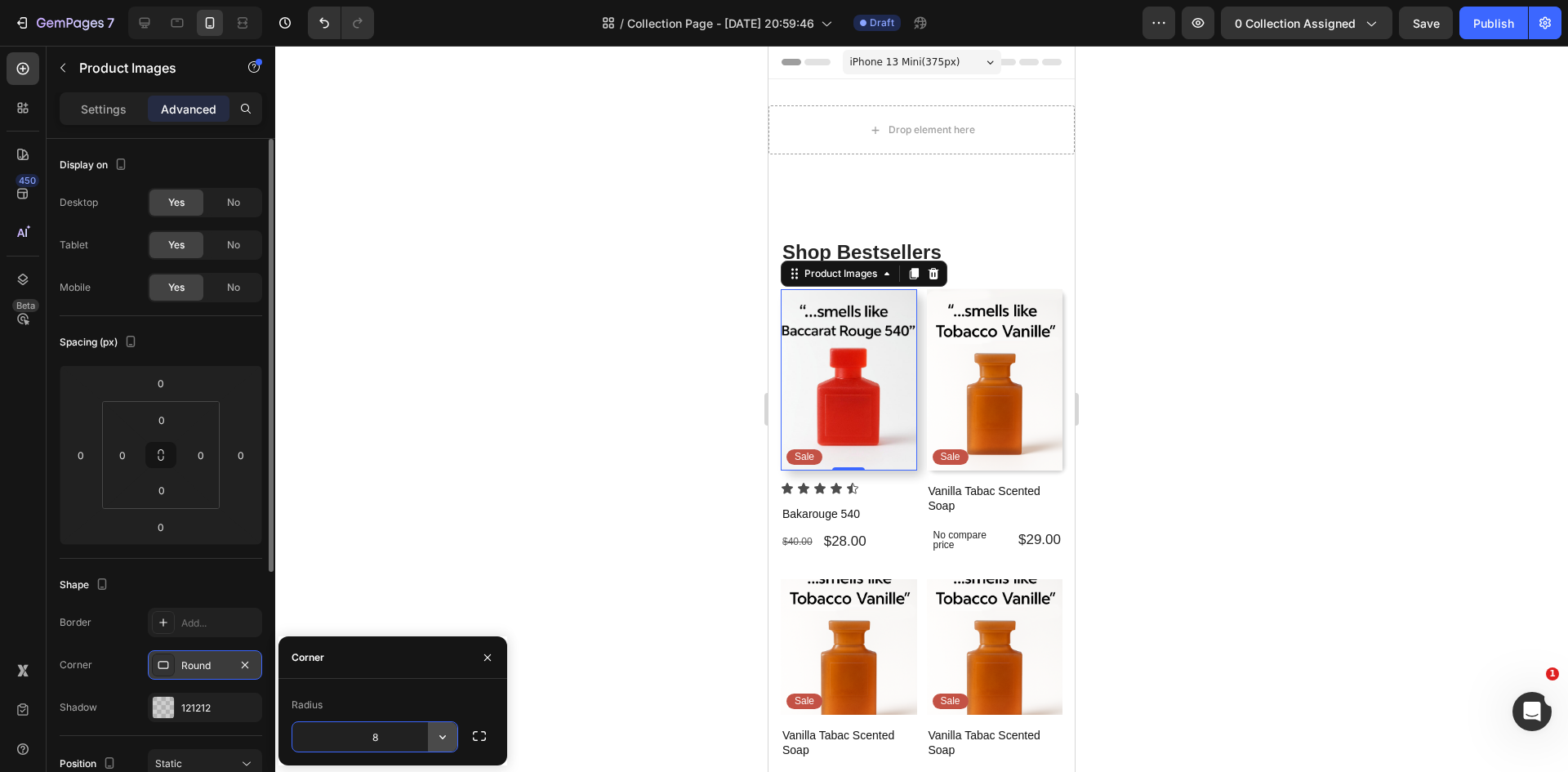
click at [448, 735] on icon "button" at bounding box center [442, 736] width 16 height 16
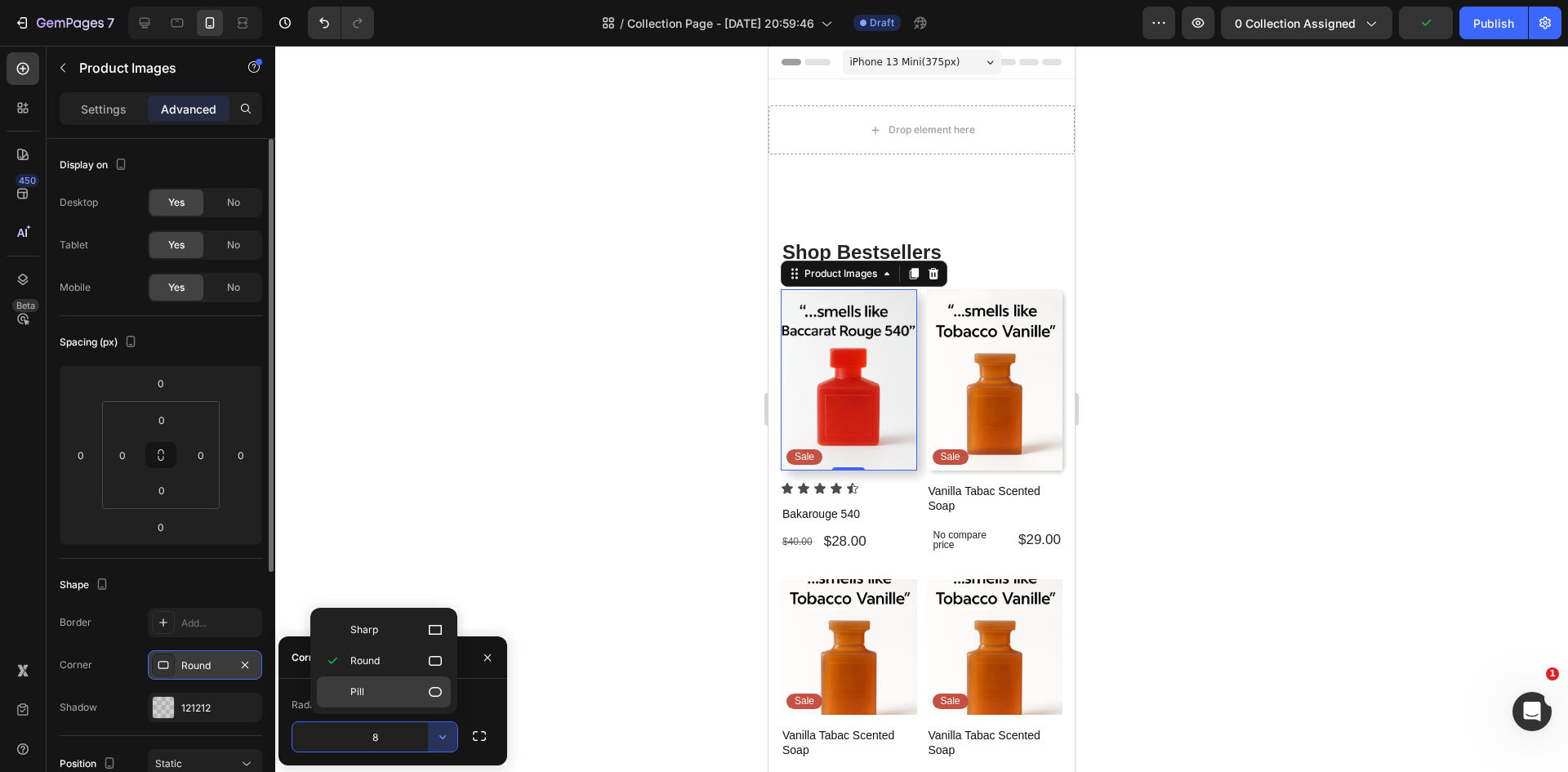
click at [404, 696] on p "Pill" at bounding box center [397, 692] width 93 height 16
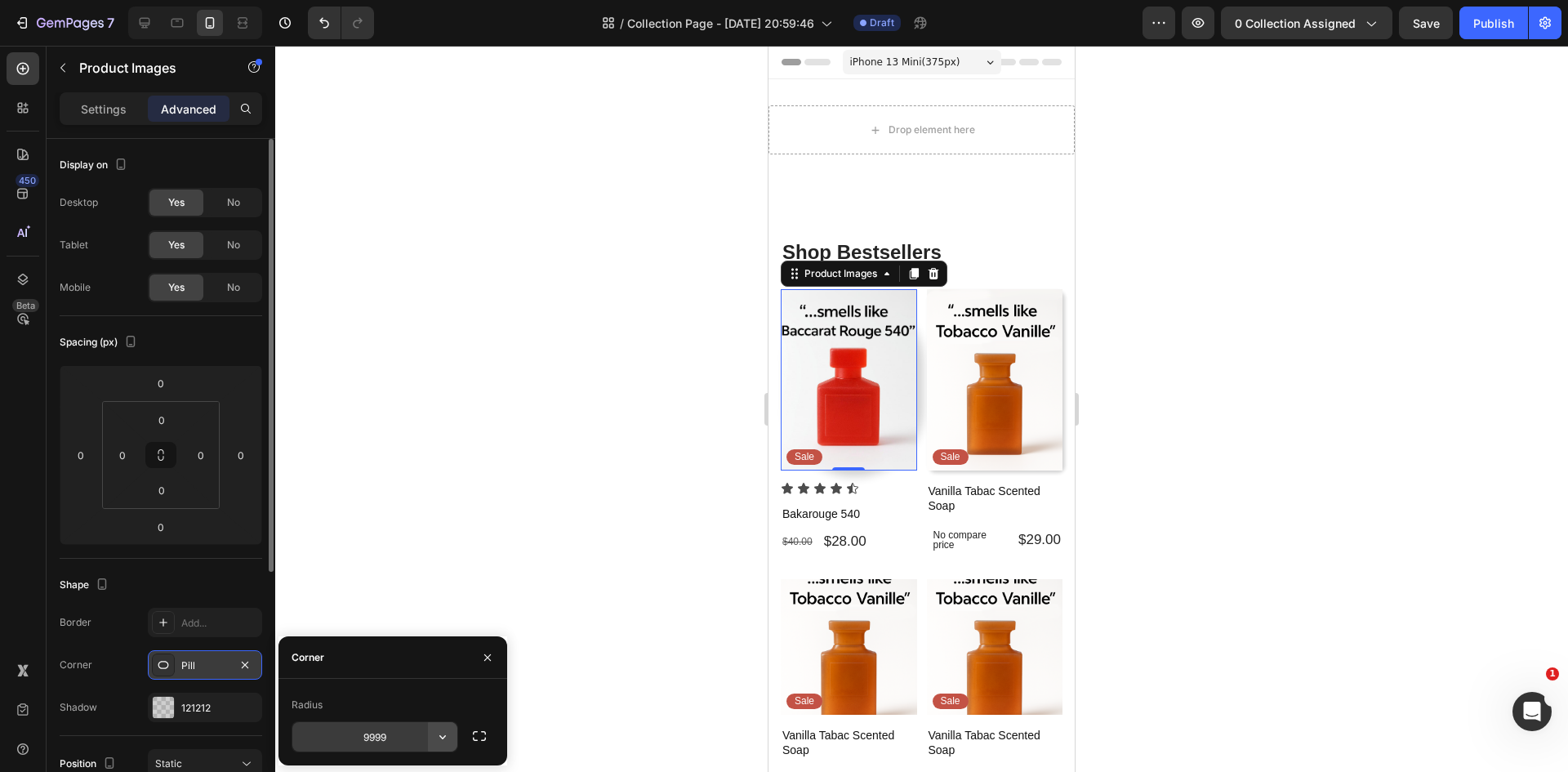
click at [446, 737] on icon "button" at bounding box center [442, 736] width 16 height 16
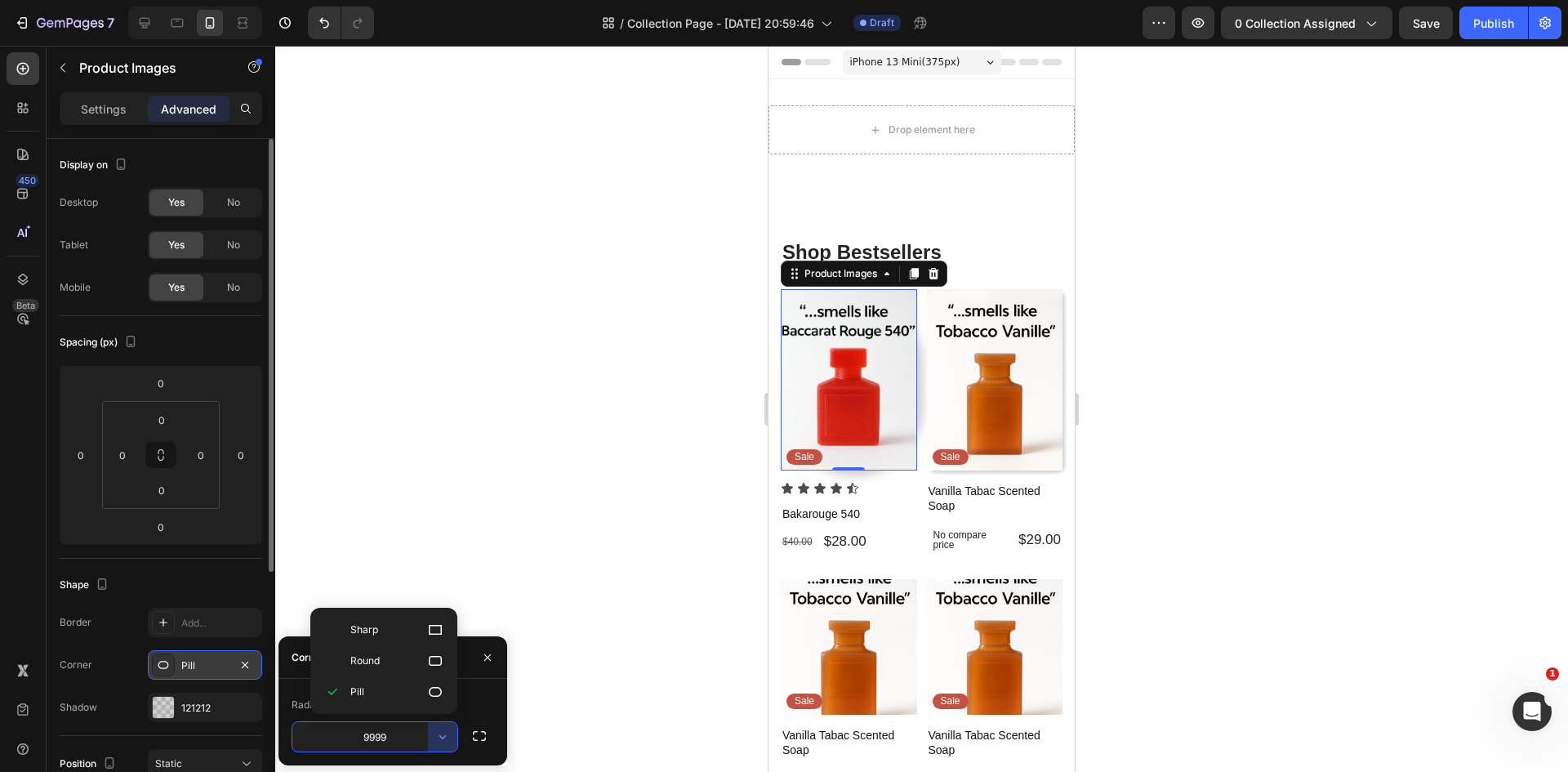
click at [427, 665] on icon at bounding box center [435, 661] width 16 height 16
type input "8"
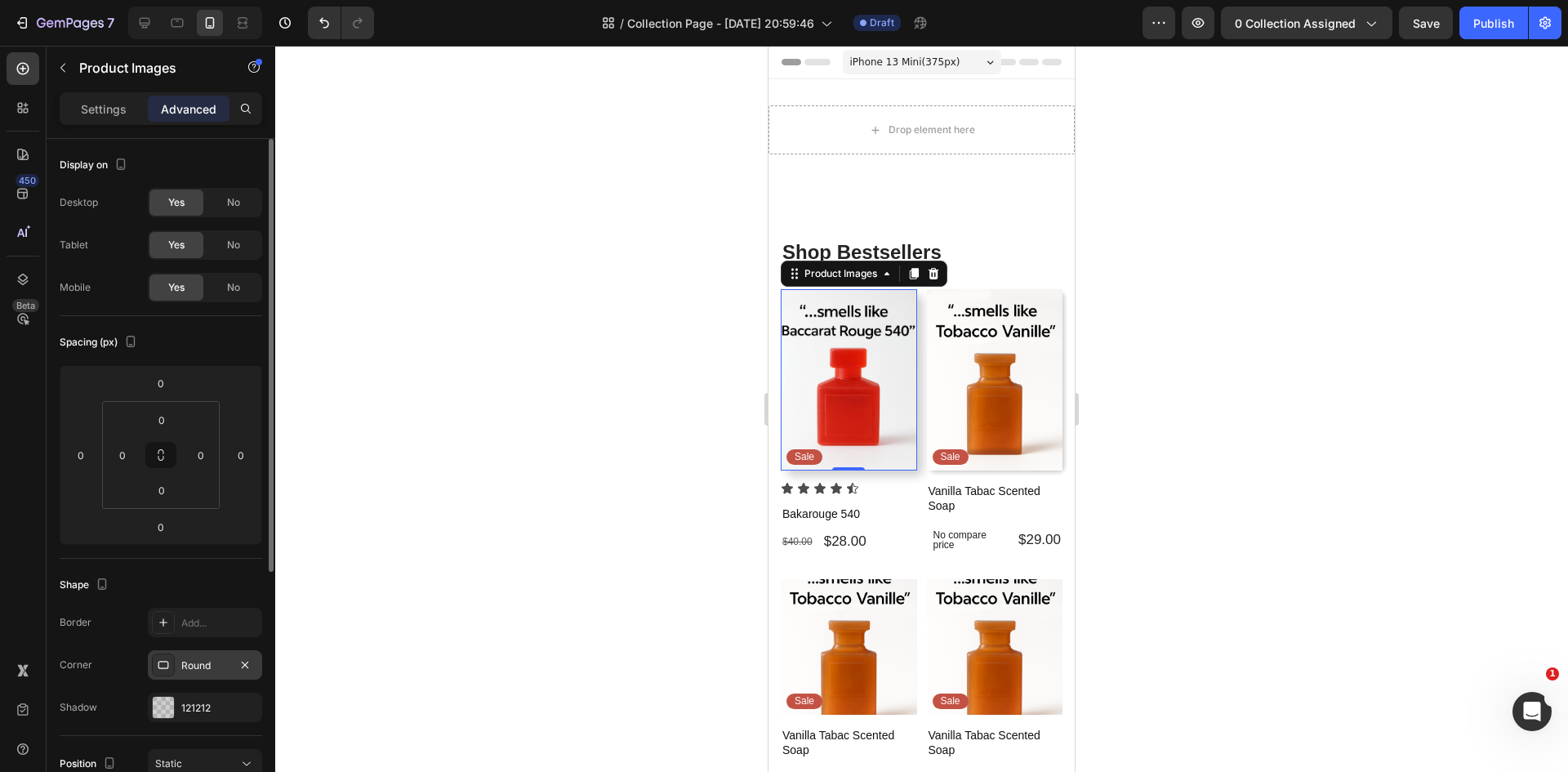
click at [396, 370] on div at bounding box center [921, 409] width 1292 height 726
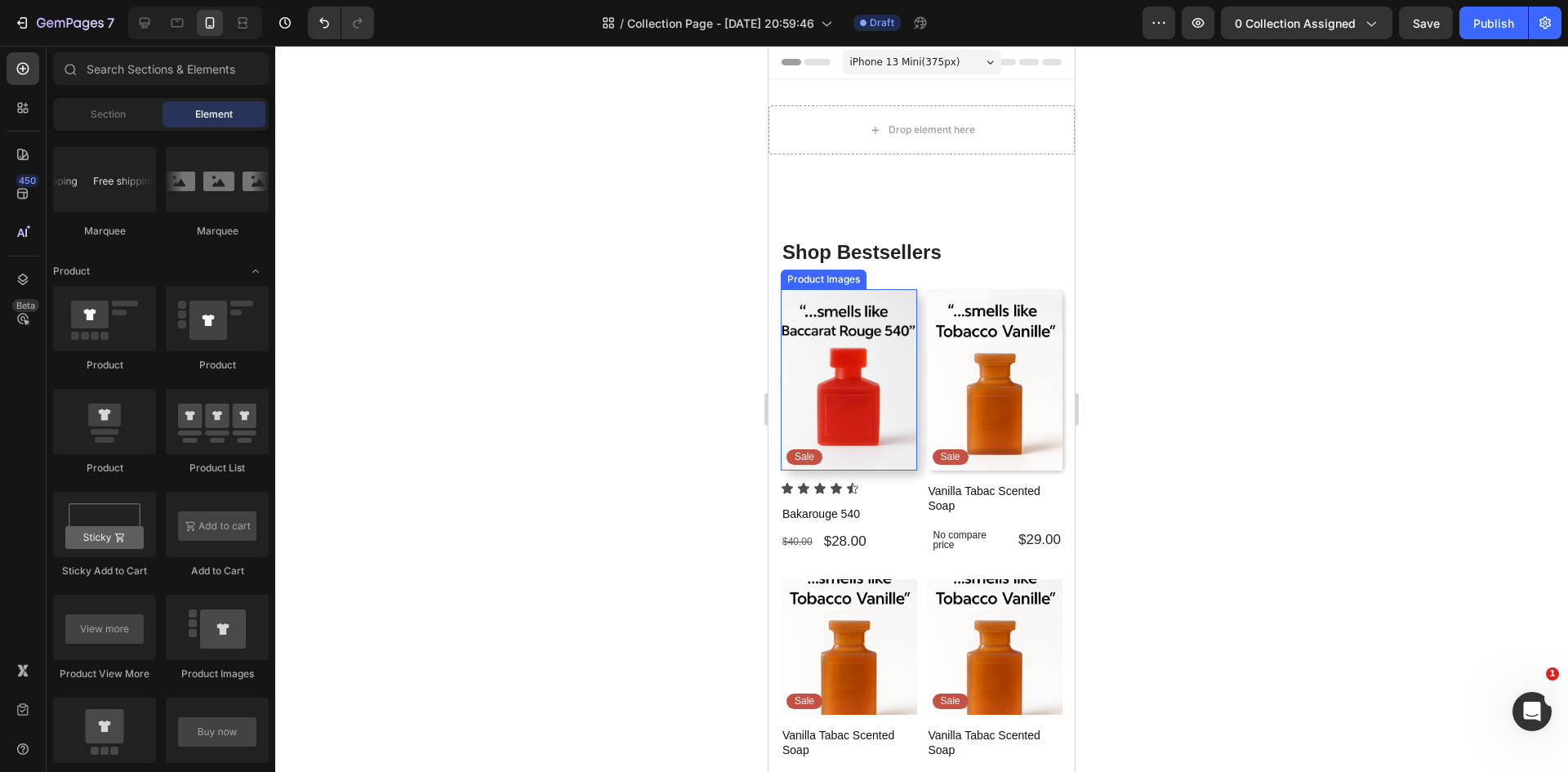
click at [845, 340] on img at bounding box center [849, 380] width 137 height 181
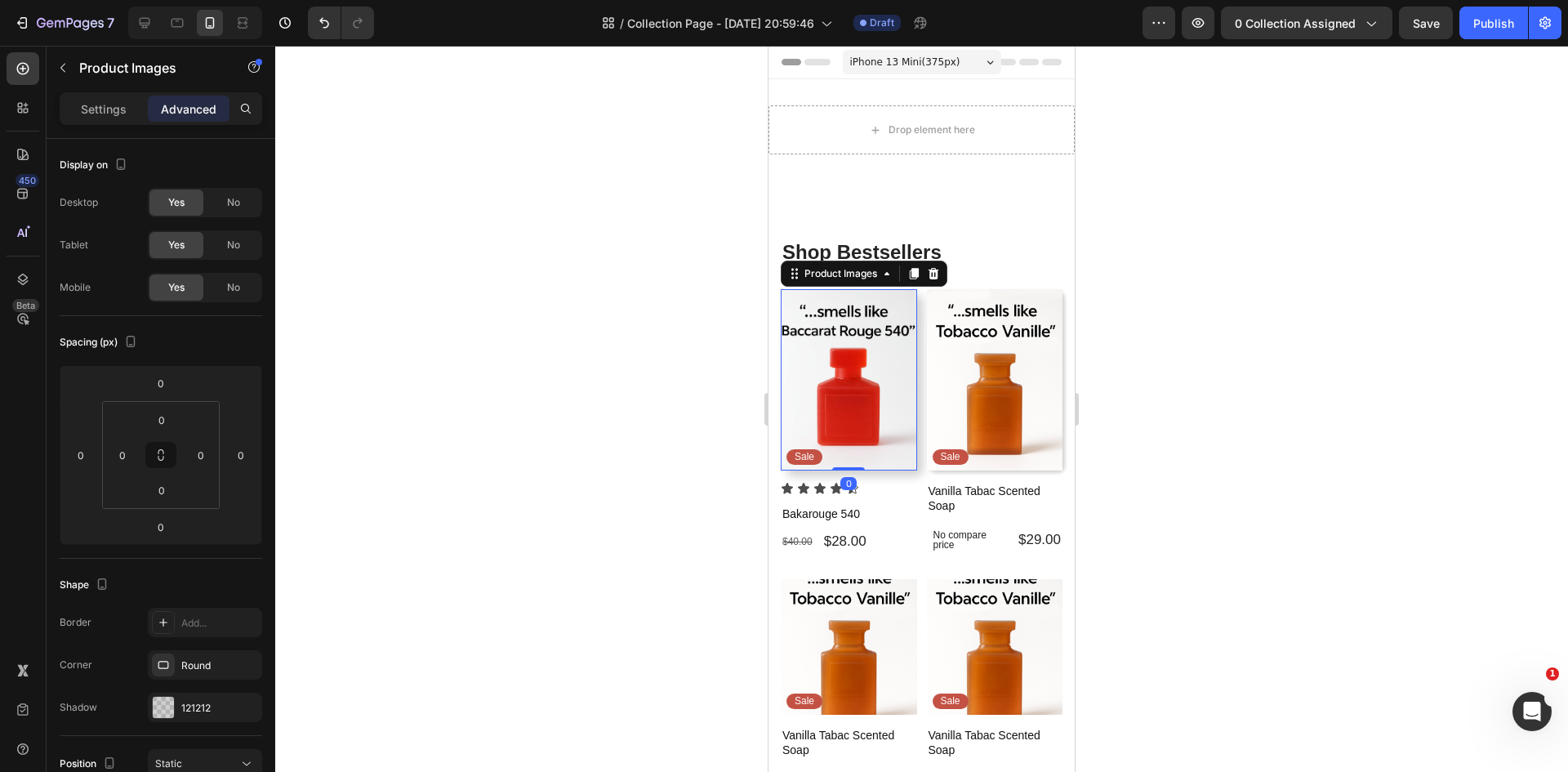
click at [822, 302] on img at bounding box center [849, 380] width 137 height 181
click at [822, 365] on img at bounding box center [849, 380] width 137 height 181
click at [823, 365] on img at bounding box center [849, 380] width 137 height 181
click at [84, 106] on p "Settings" at bounding box center [104, 108] width 46 height 17
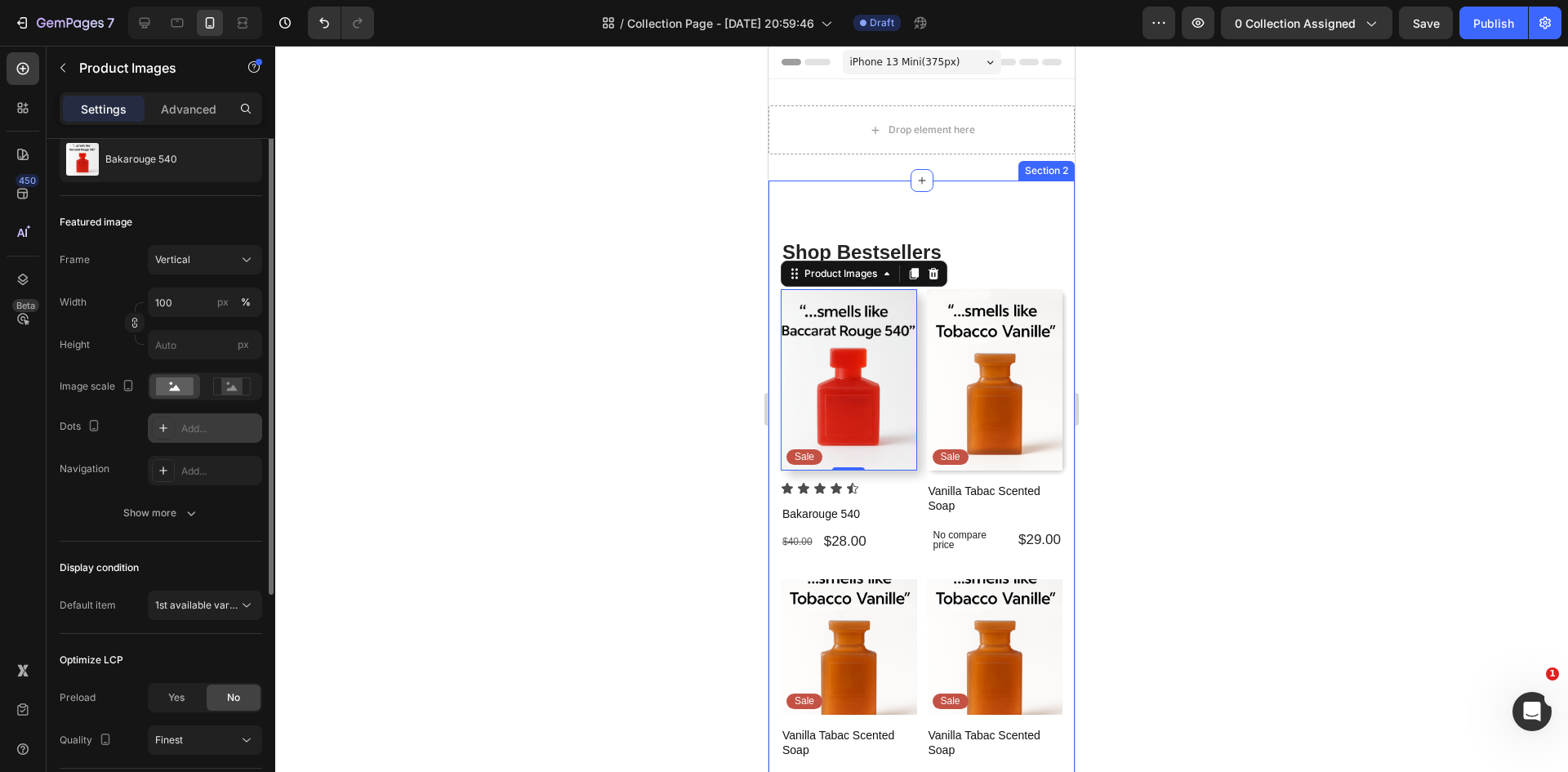
scroll to position [281, 0]
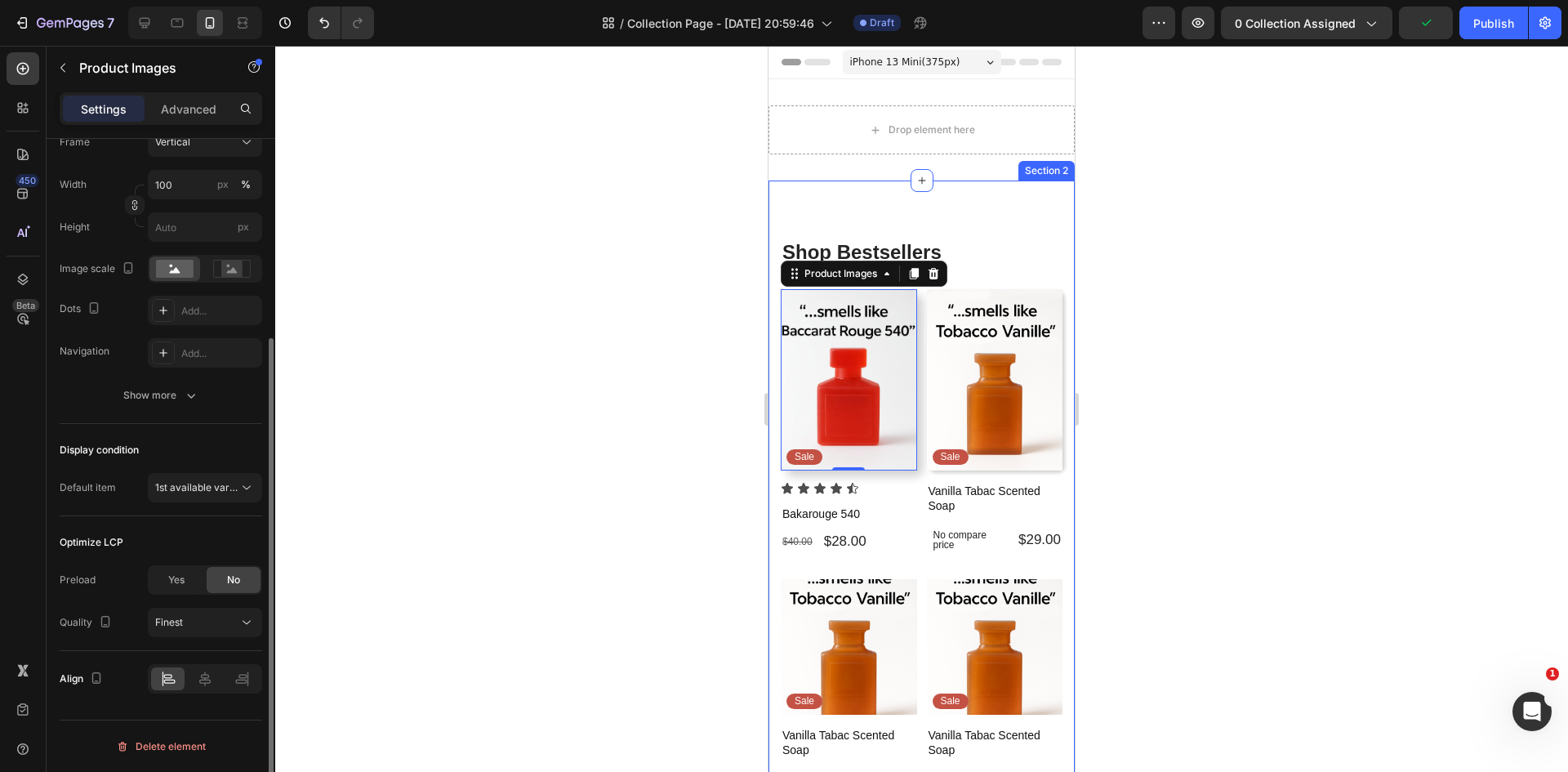
click at [547, 430] on div at bounding box center [921, 409] width 1292 height 726
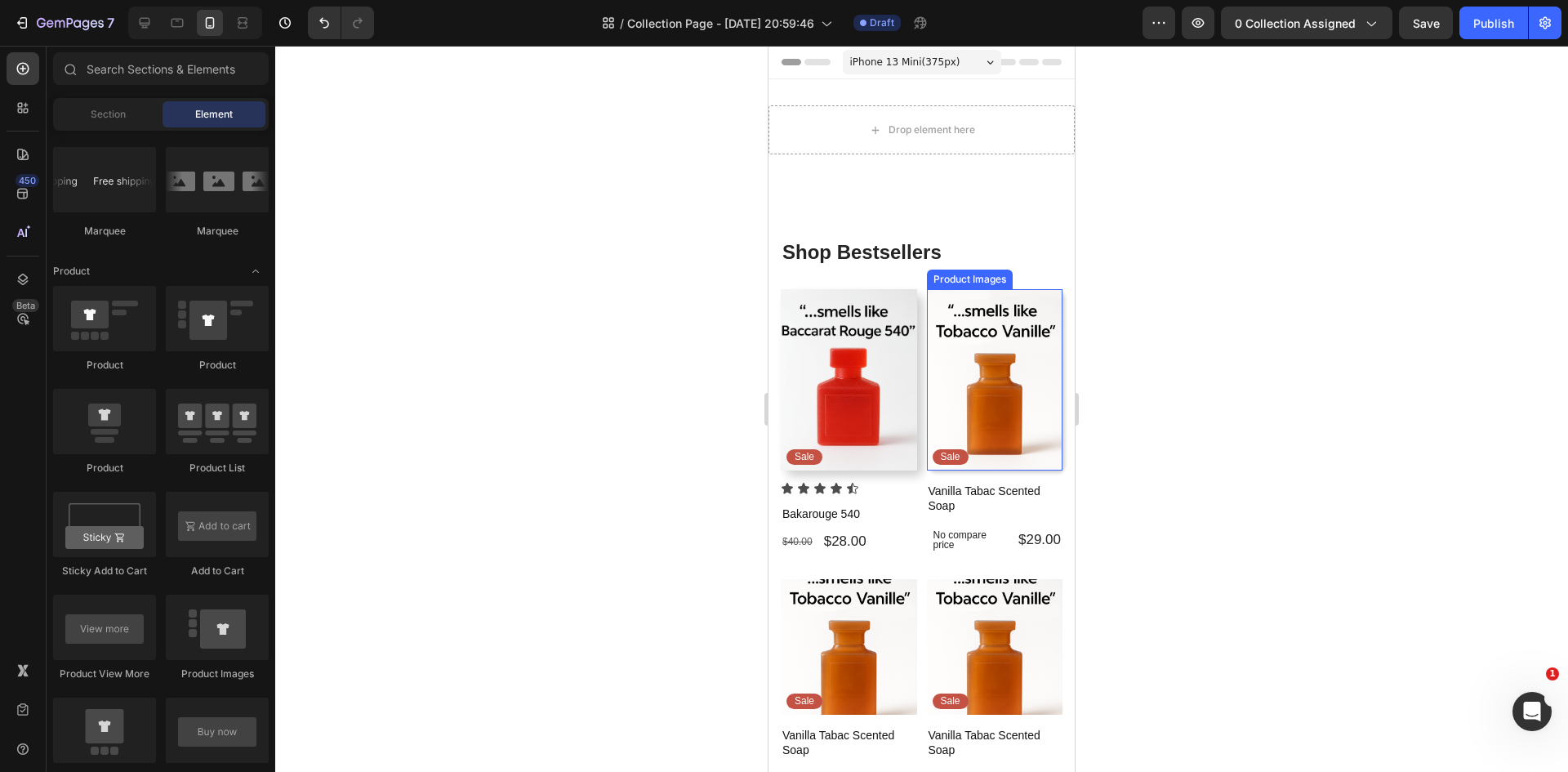
click at [998, 385] on img at bounding box center [995, 380] width 137 height 181
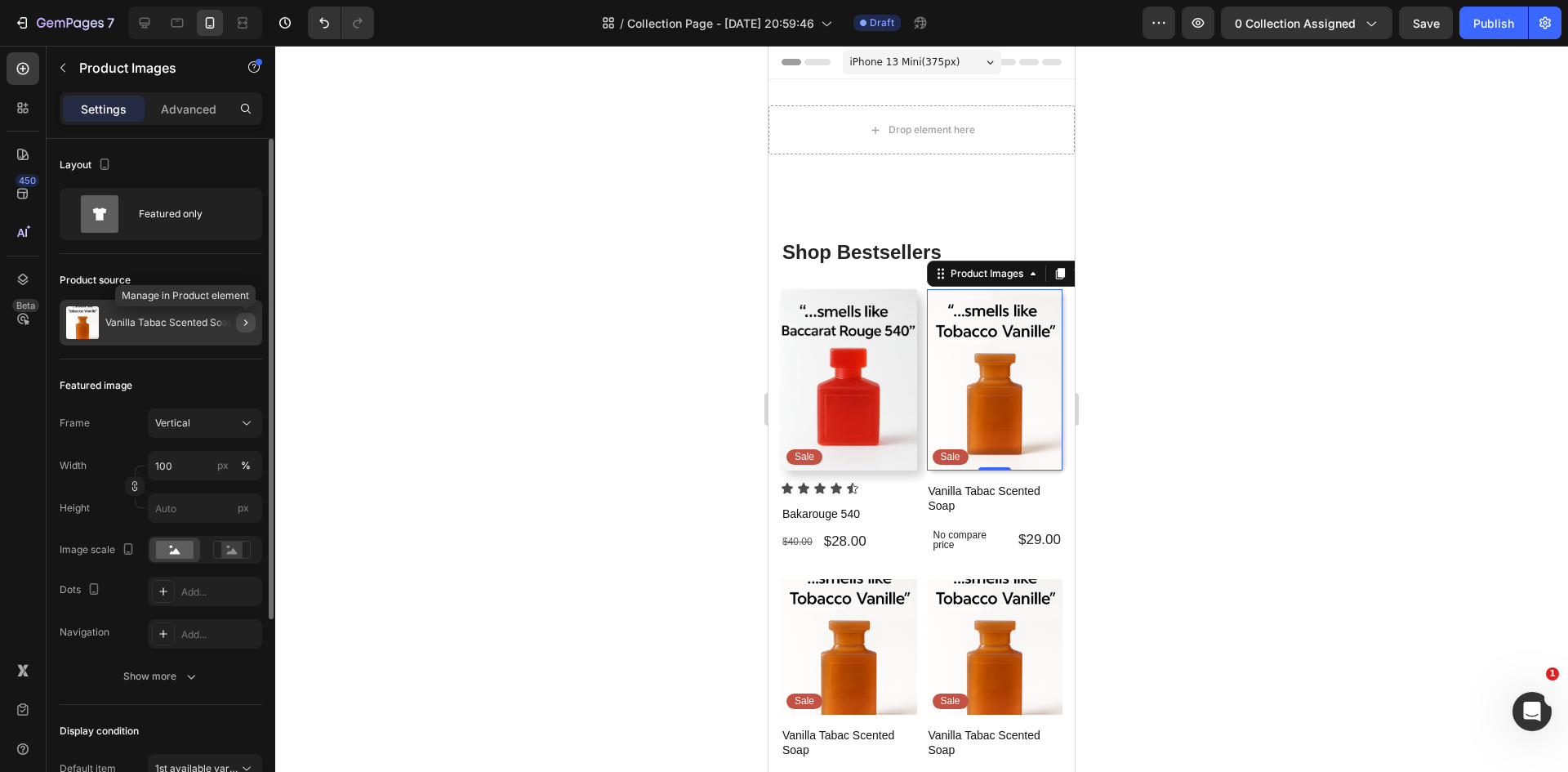
click at [243, 317] on icon "button" at bounding box center [246, 322] width 13 height 13
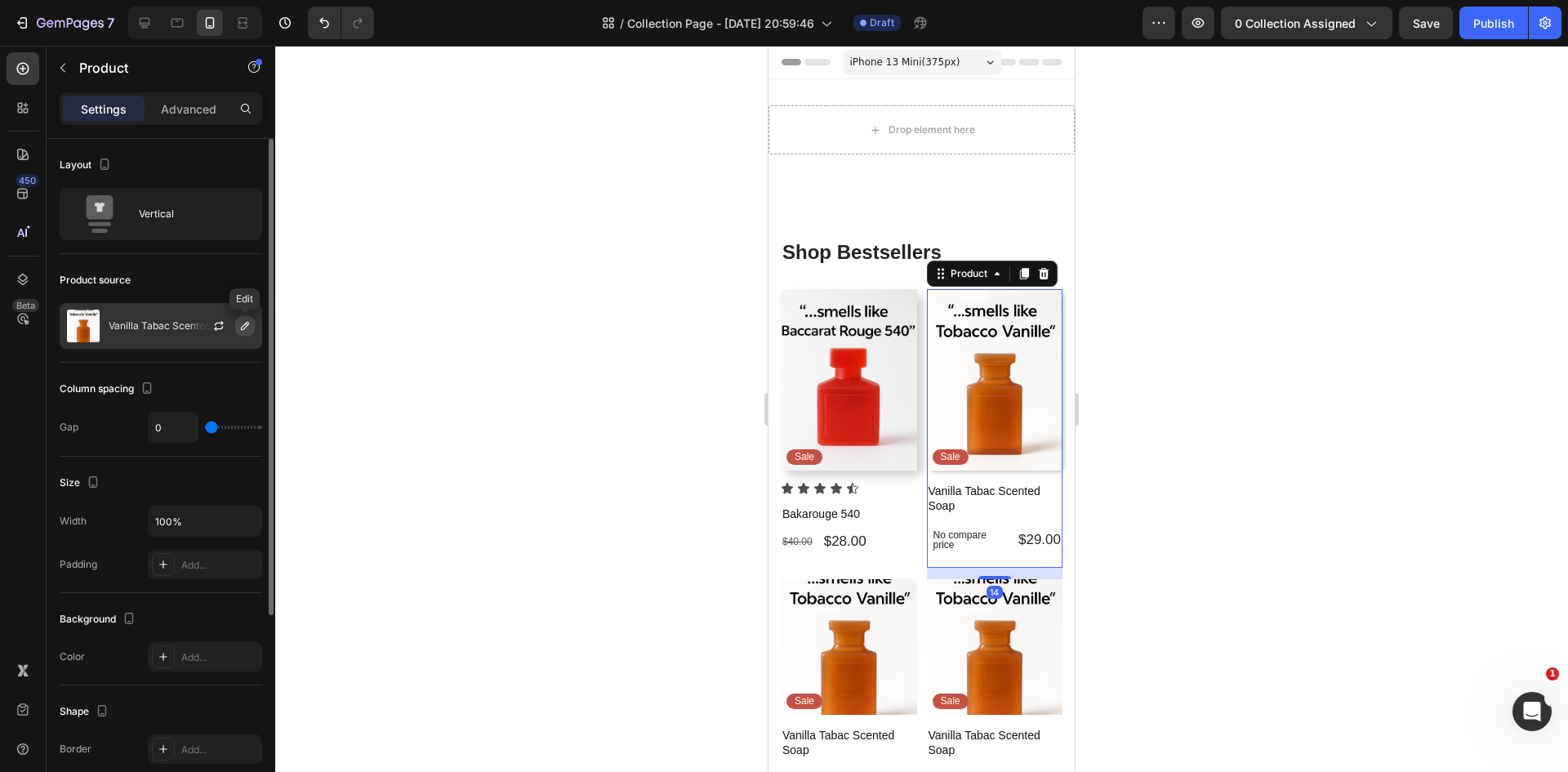
click at [244, 330] on icon "button" at bounding box center [245, 326] width 13 height 13
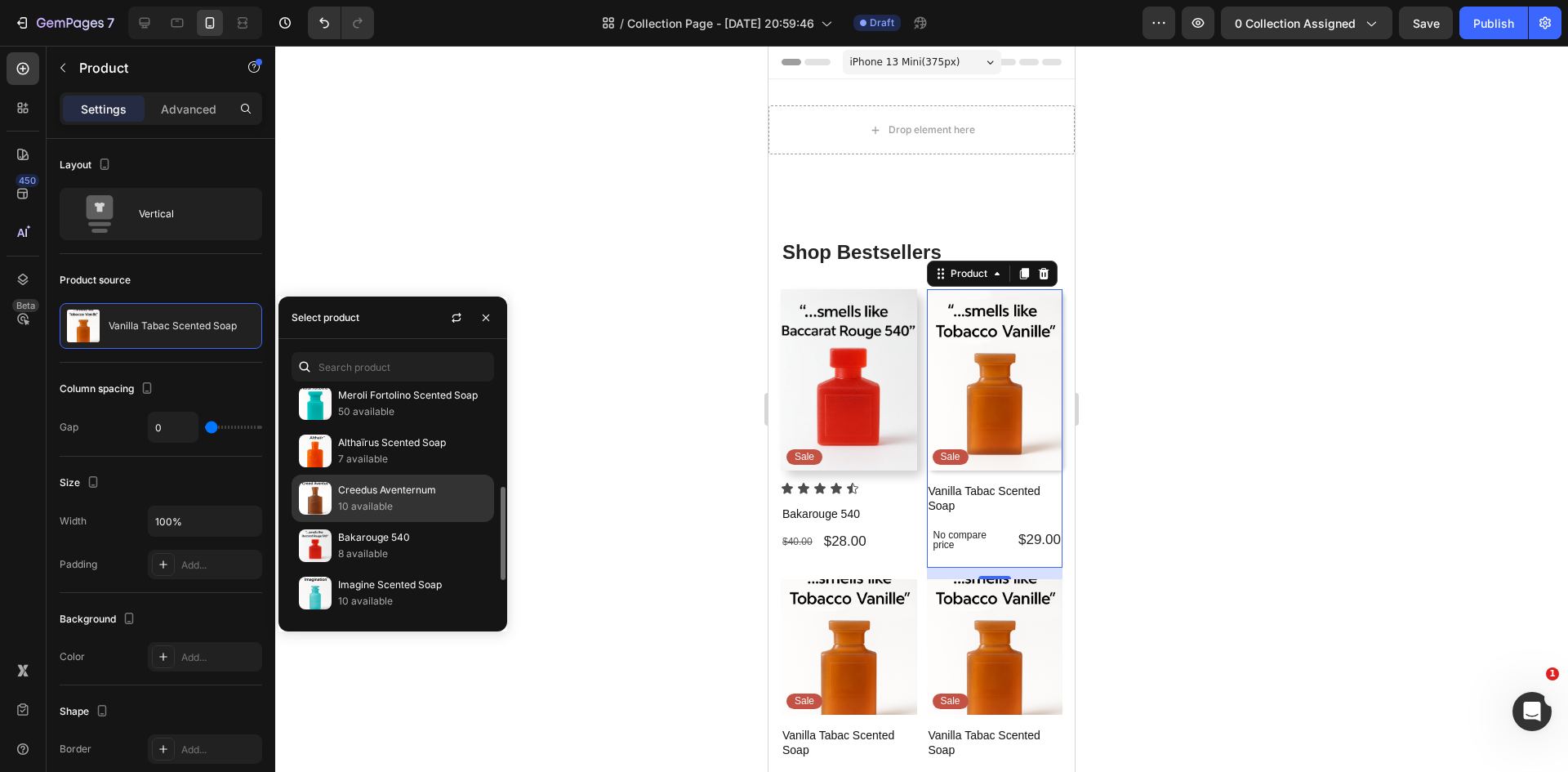
scroll to position [327, 0]
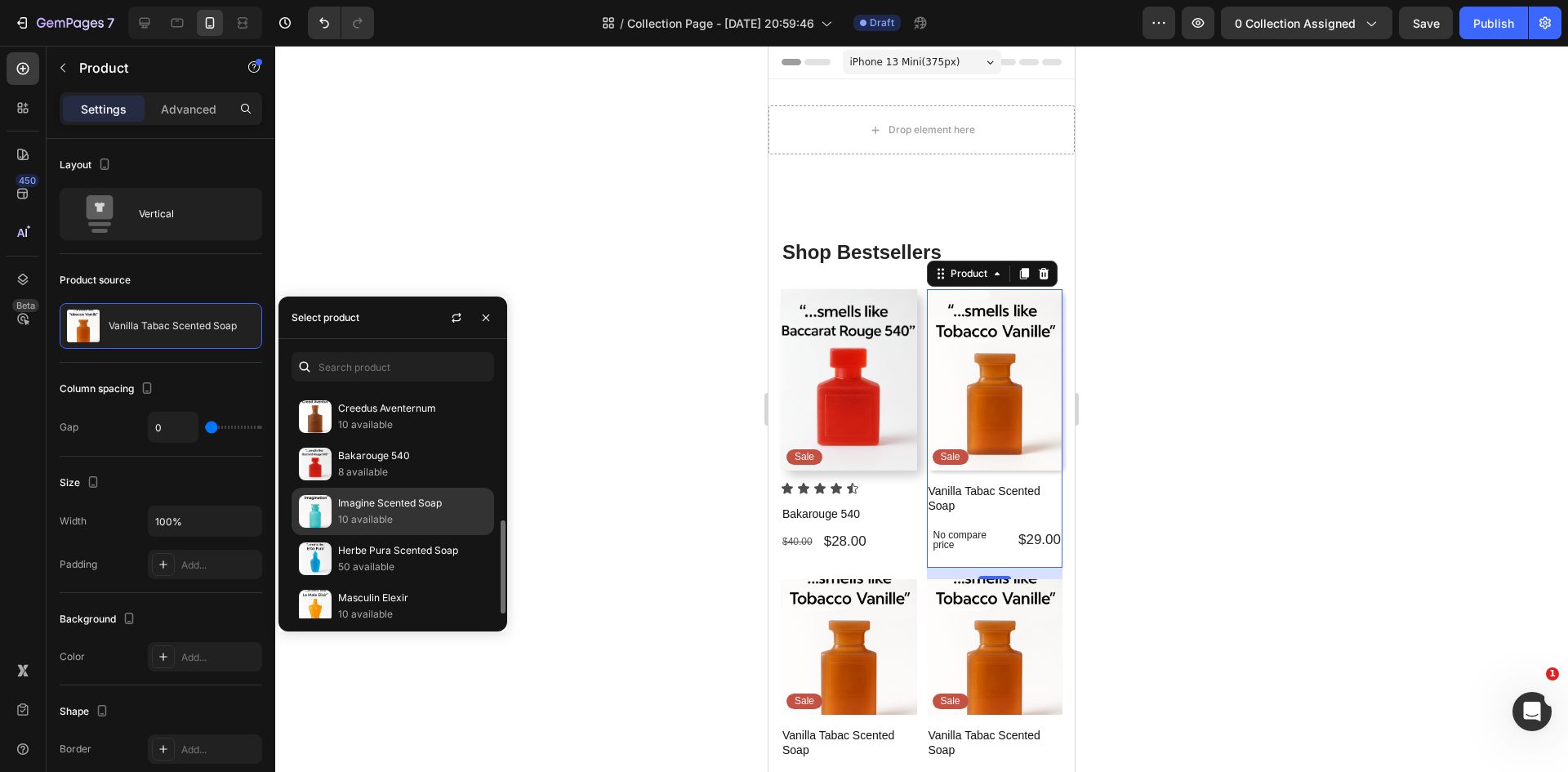
click at [415, 510] on p "Imagine Scented Soap" at bounding box center [411, 503] width 148 height 16
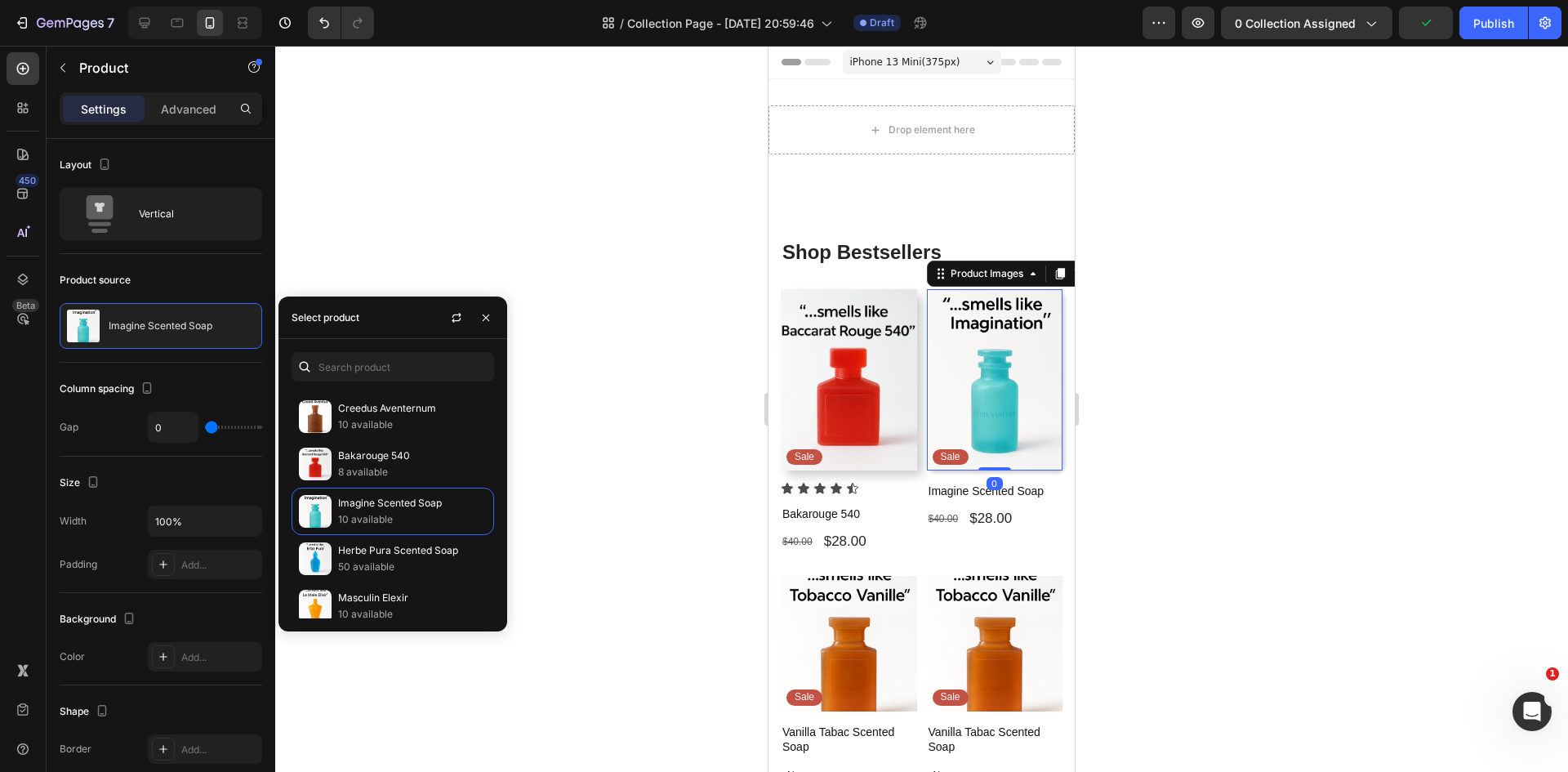
click at [977, 422] on img at bounding box center [995, 380] width 137 height 181
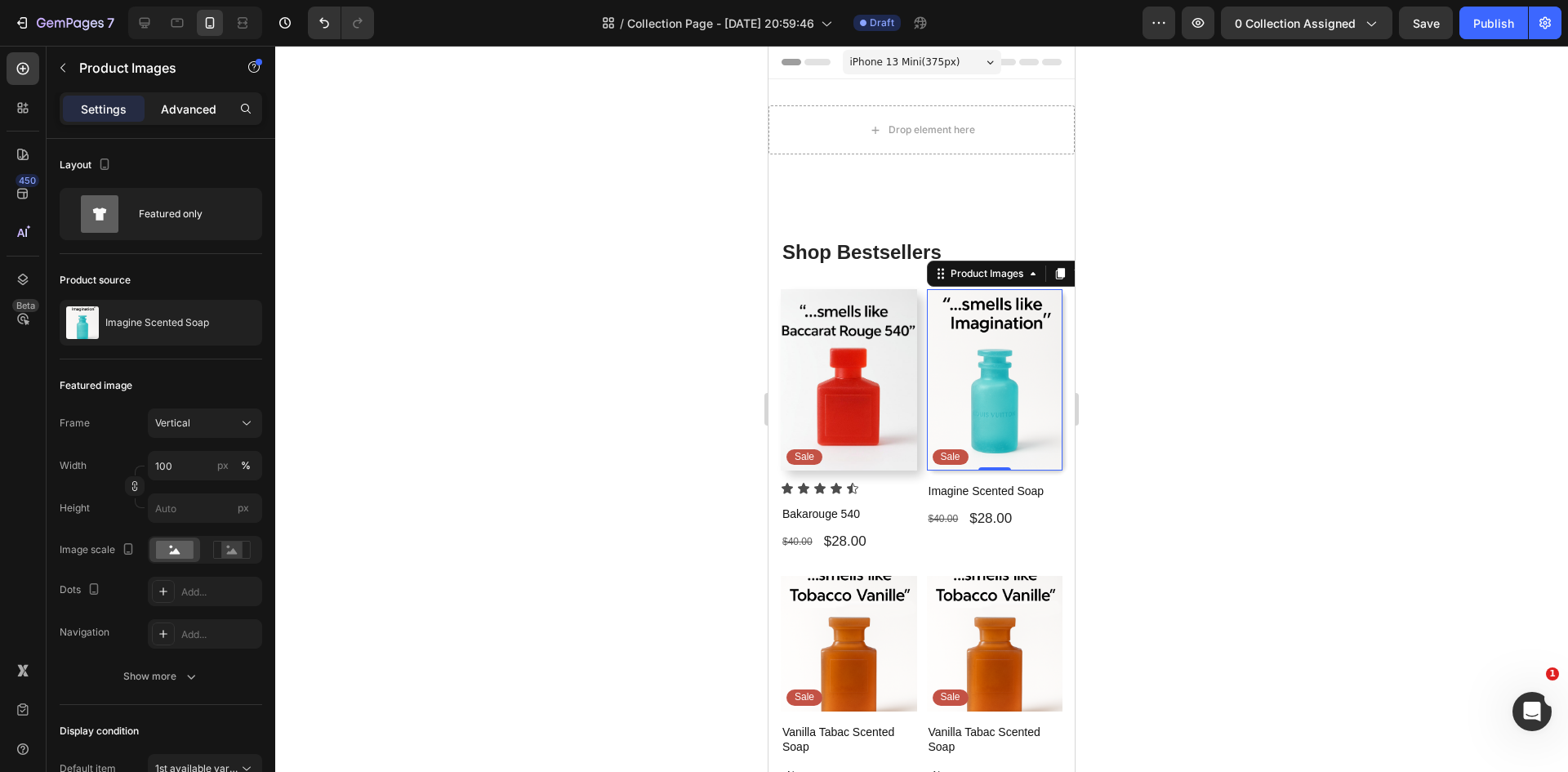
click at [187, 109] on p "Advanced" at bounding box center [188, 108] width 56 height 17
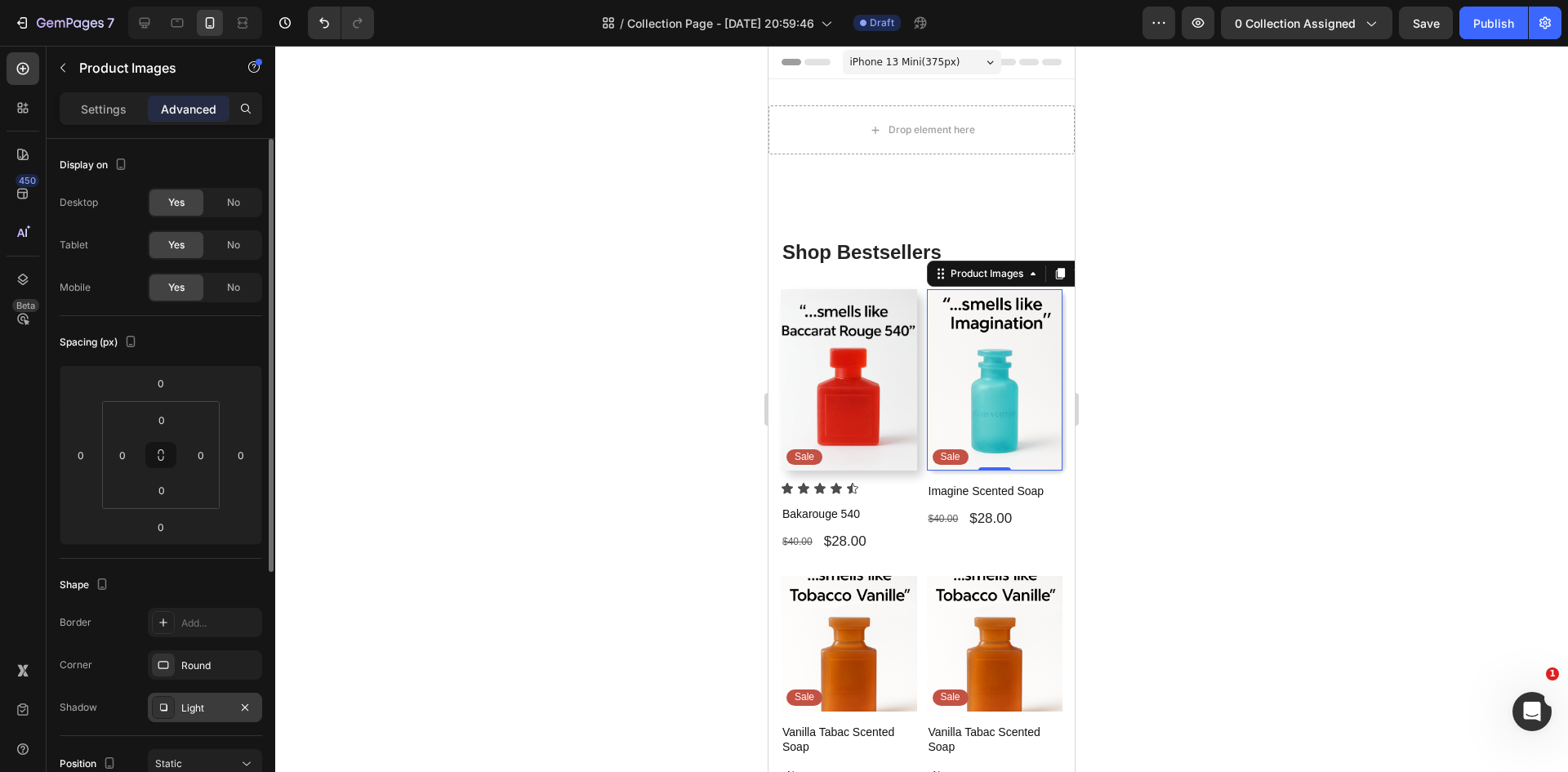
click at [204, 707] on div "Light" at bounding box center [205, 708] width 47 height 15
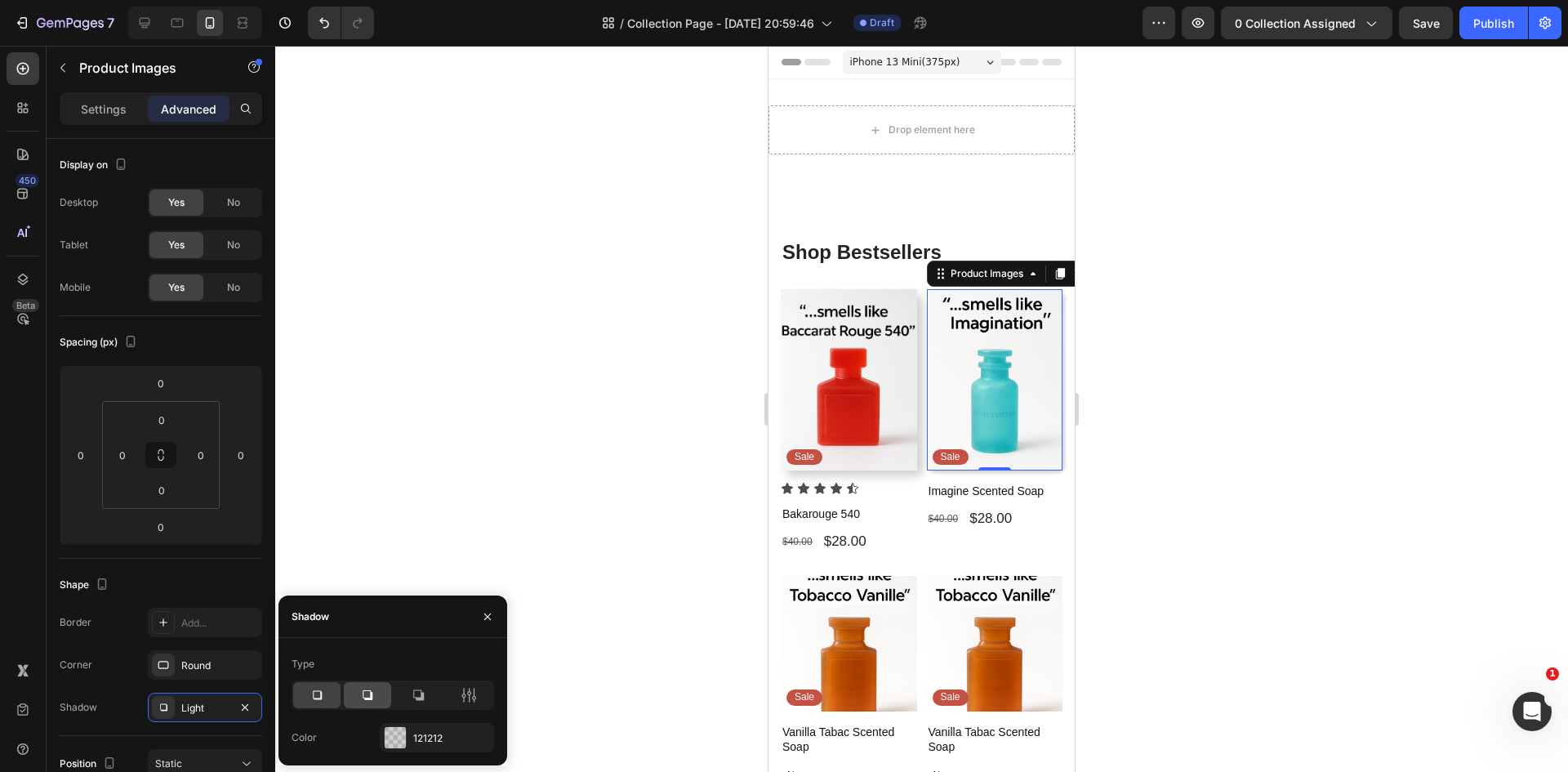
click at [360, 688] on icon at bounding box center [368, 696] width 16 height 16
click at [331, 375] on div at bounding box center [921, 409] width 1292 height 726
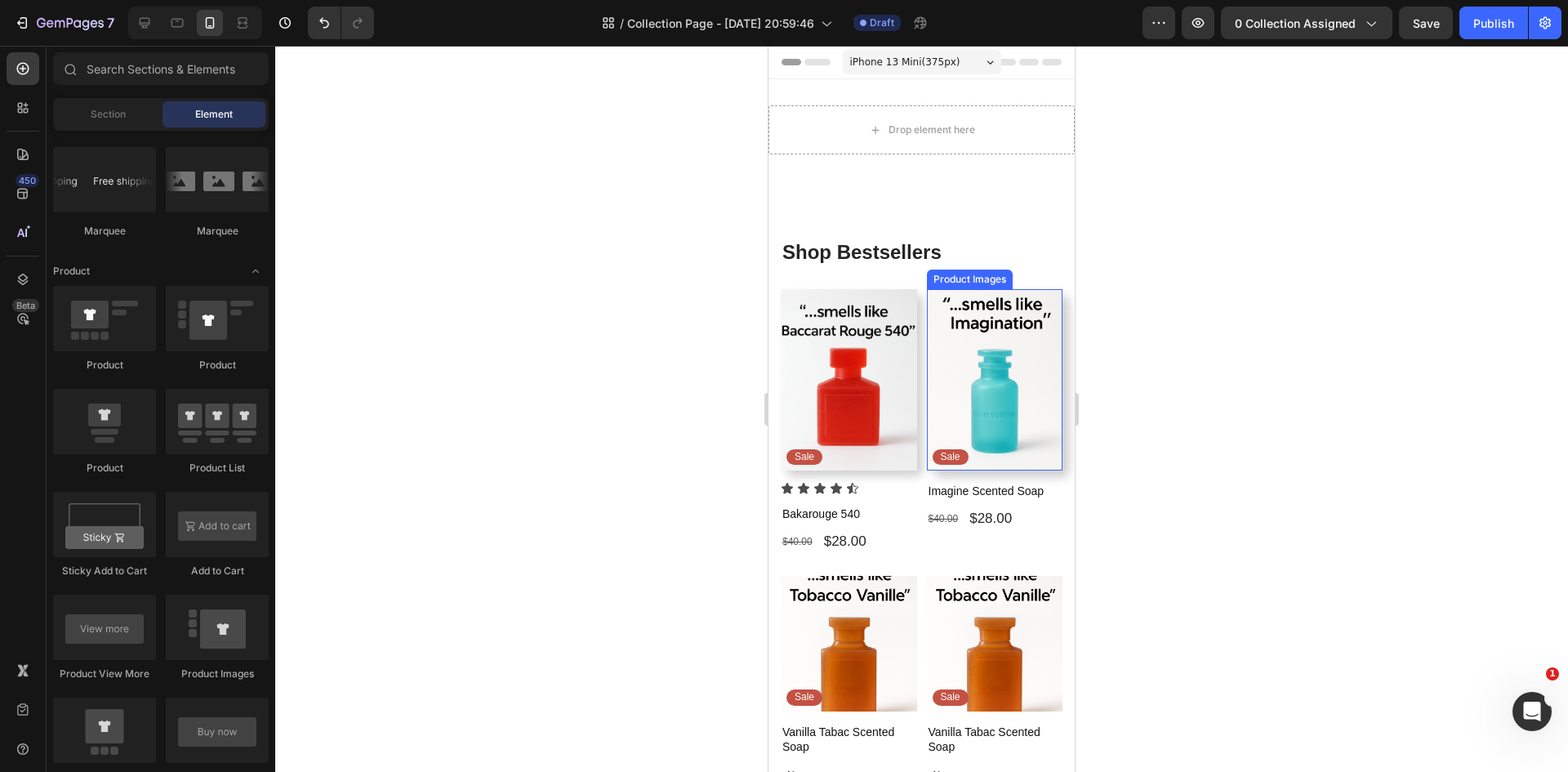
click at [997, 401] on img at bounding box center [995, 380] width 137 height 181
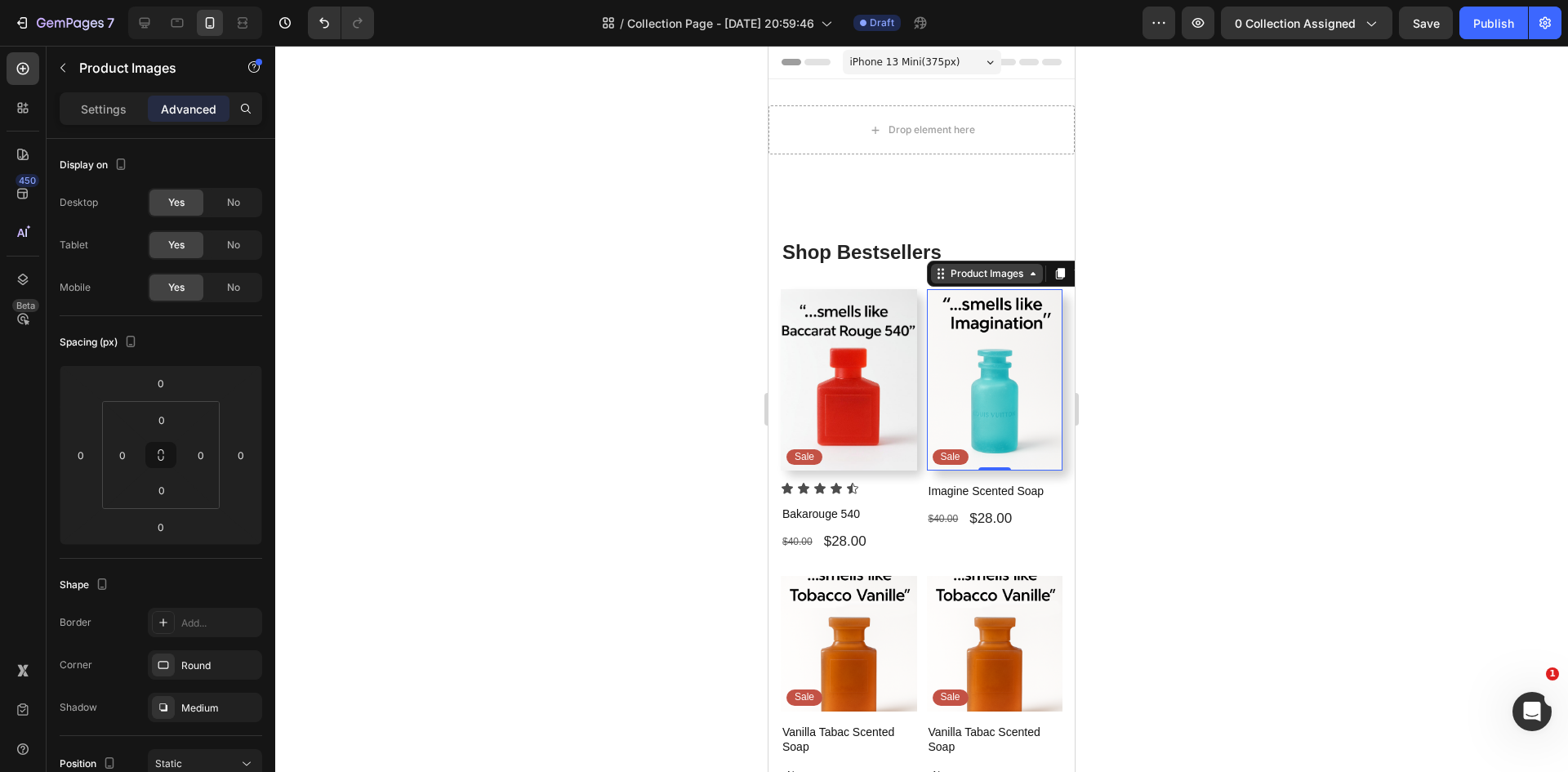
click at [1015, 280] on div "Product Images" at bounding box center [986, 273] width 79 height 15
click at [116, 105] on p "Settings" at bounding box center [104, 108] width 46 height 17
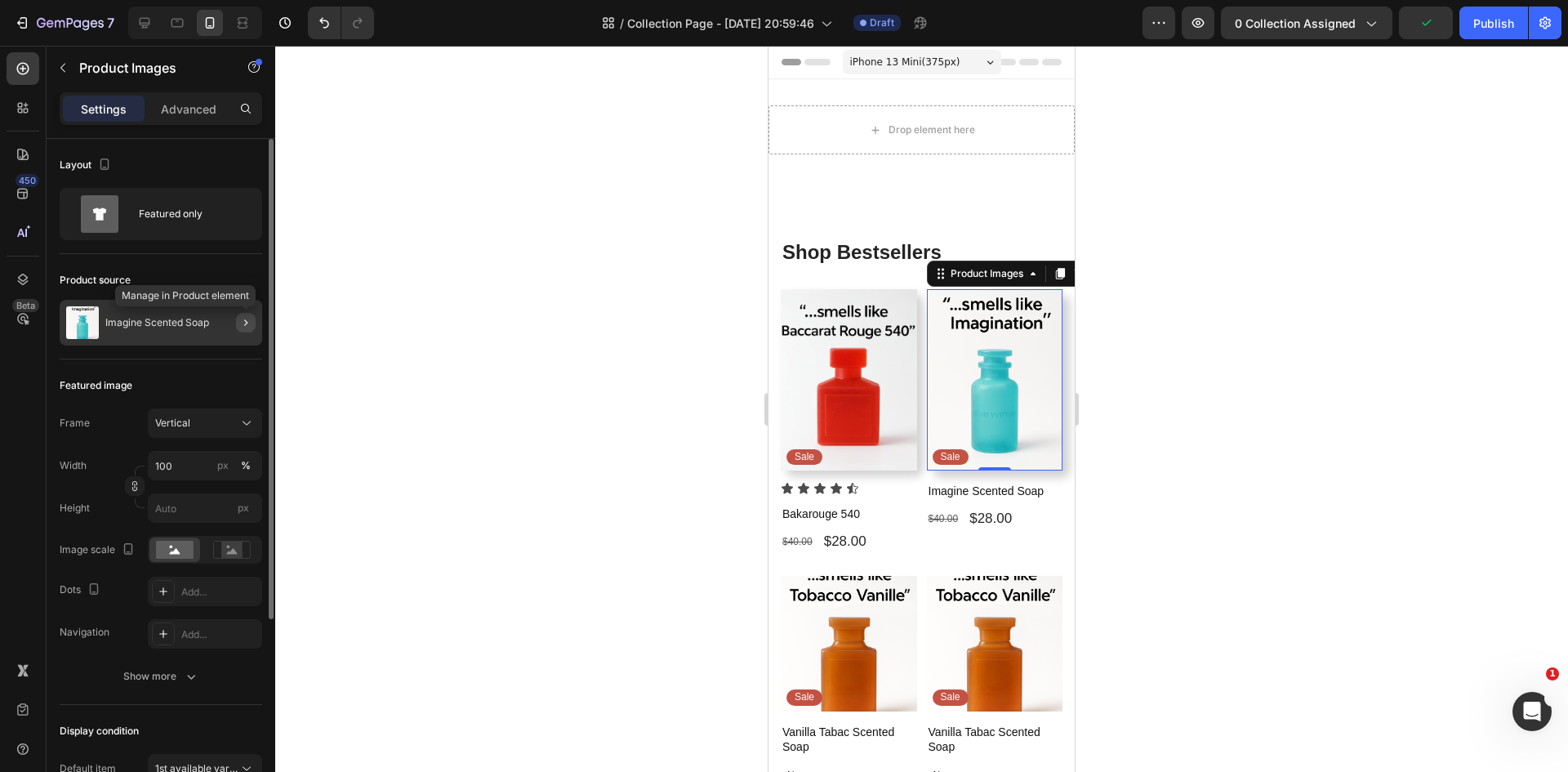
click at [252, 325] on button "button" at bounding box center [246, 323] width 20 height 20
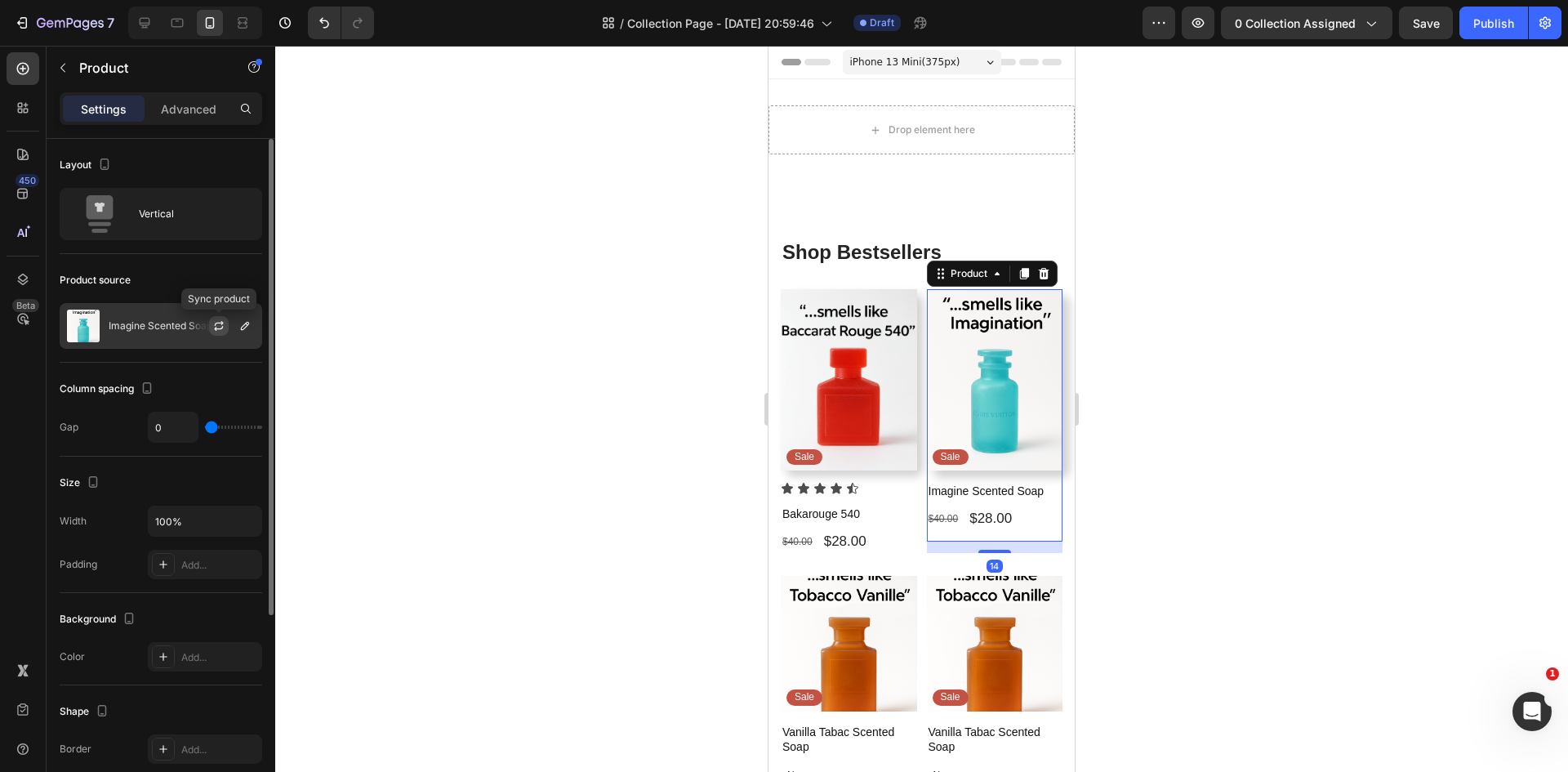
click at [223, 321] on icon "button" at bounding box center [218, 326] width 13 height 13
click at [241, 330] on icon "button" at bounding box center [245, 326] width 8 height 8
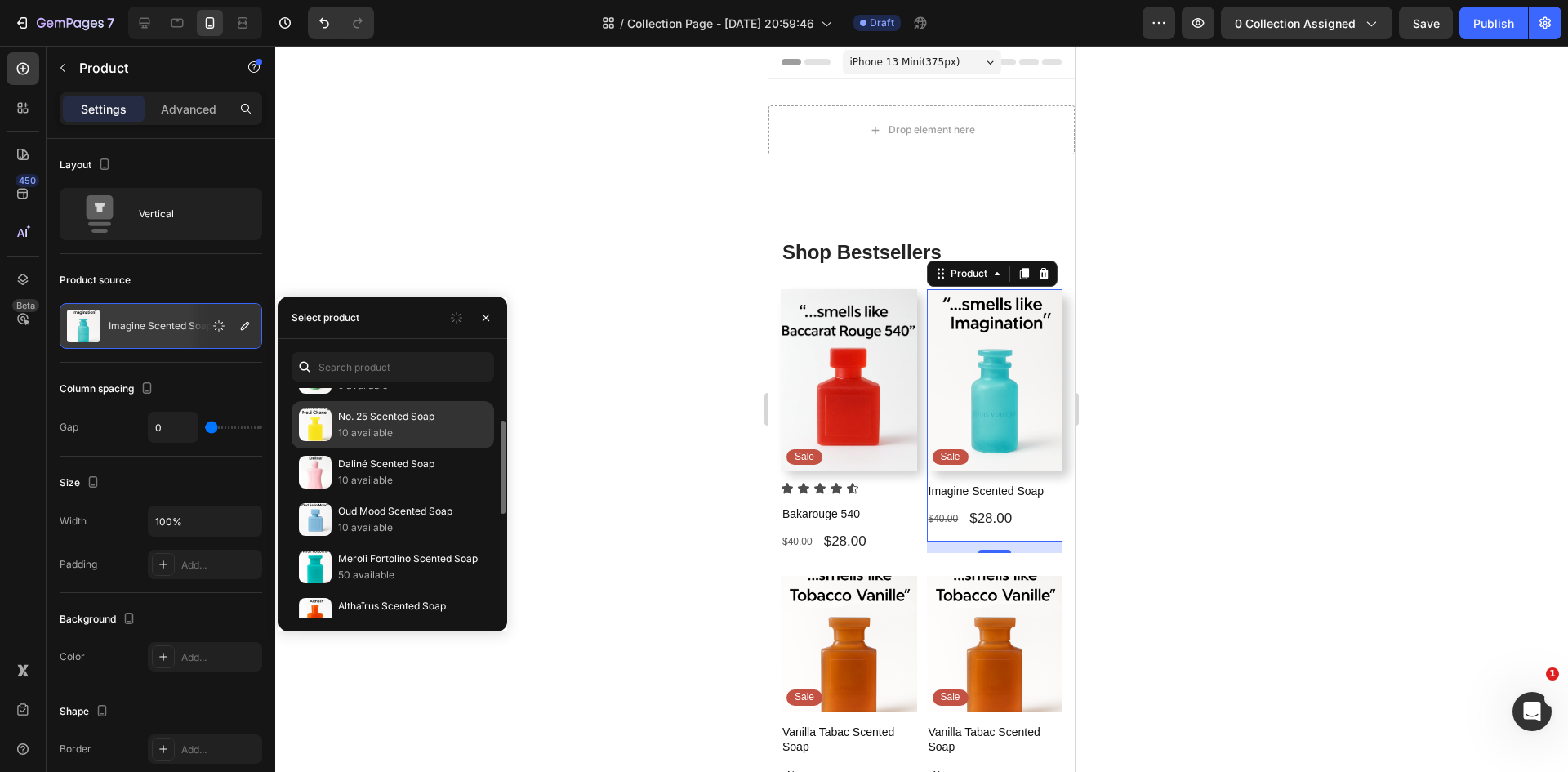
scroll to position [163, 0]
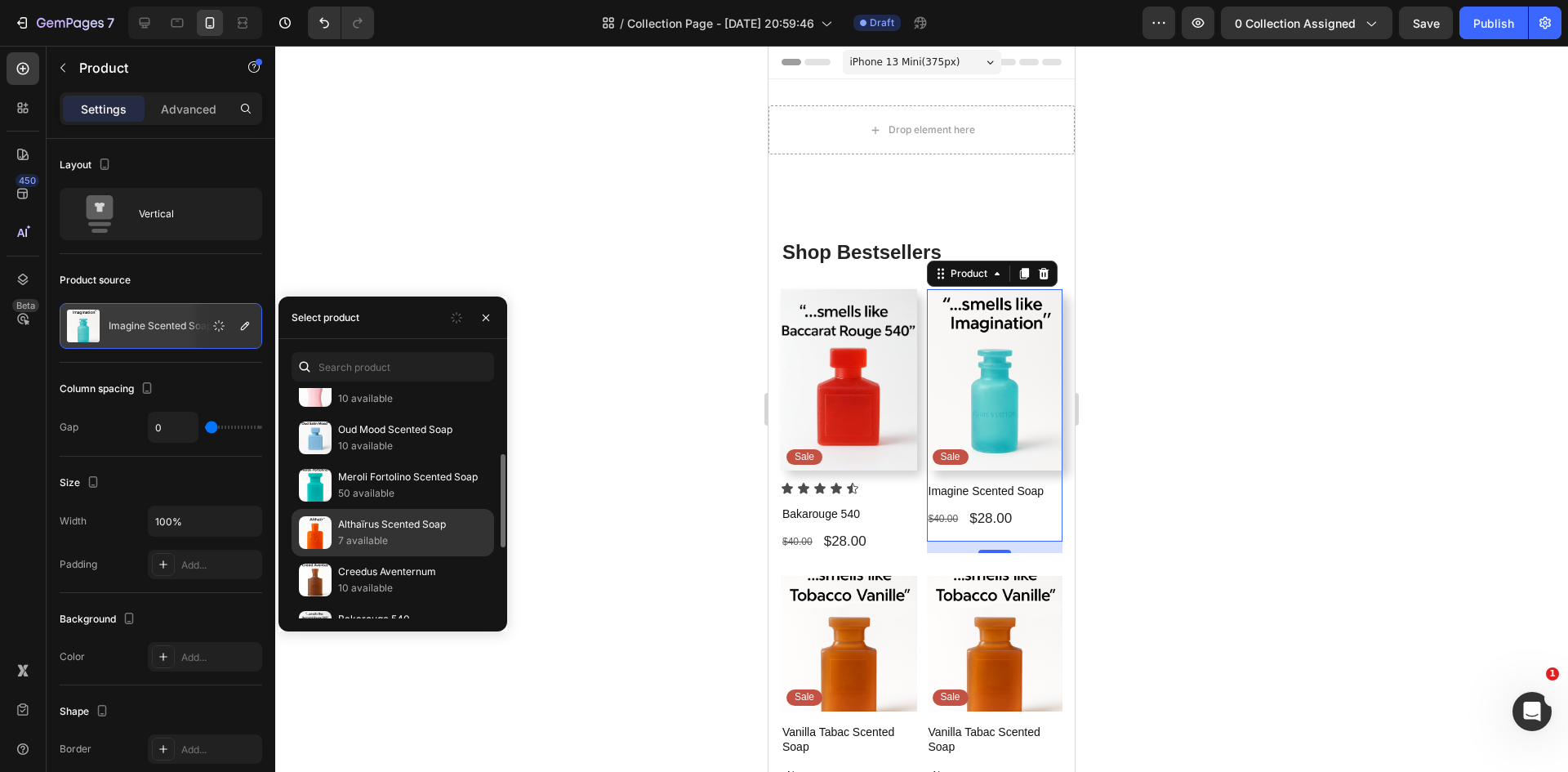
click at [403, 531] on p "Althaïrus Scented Soap" at bounding box center [411, 524] width 148 height 16
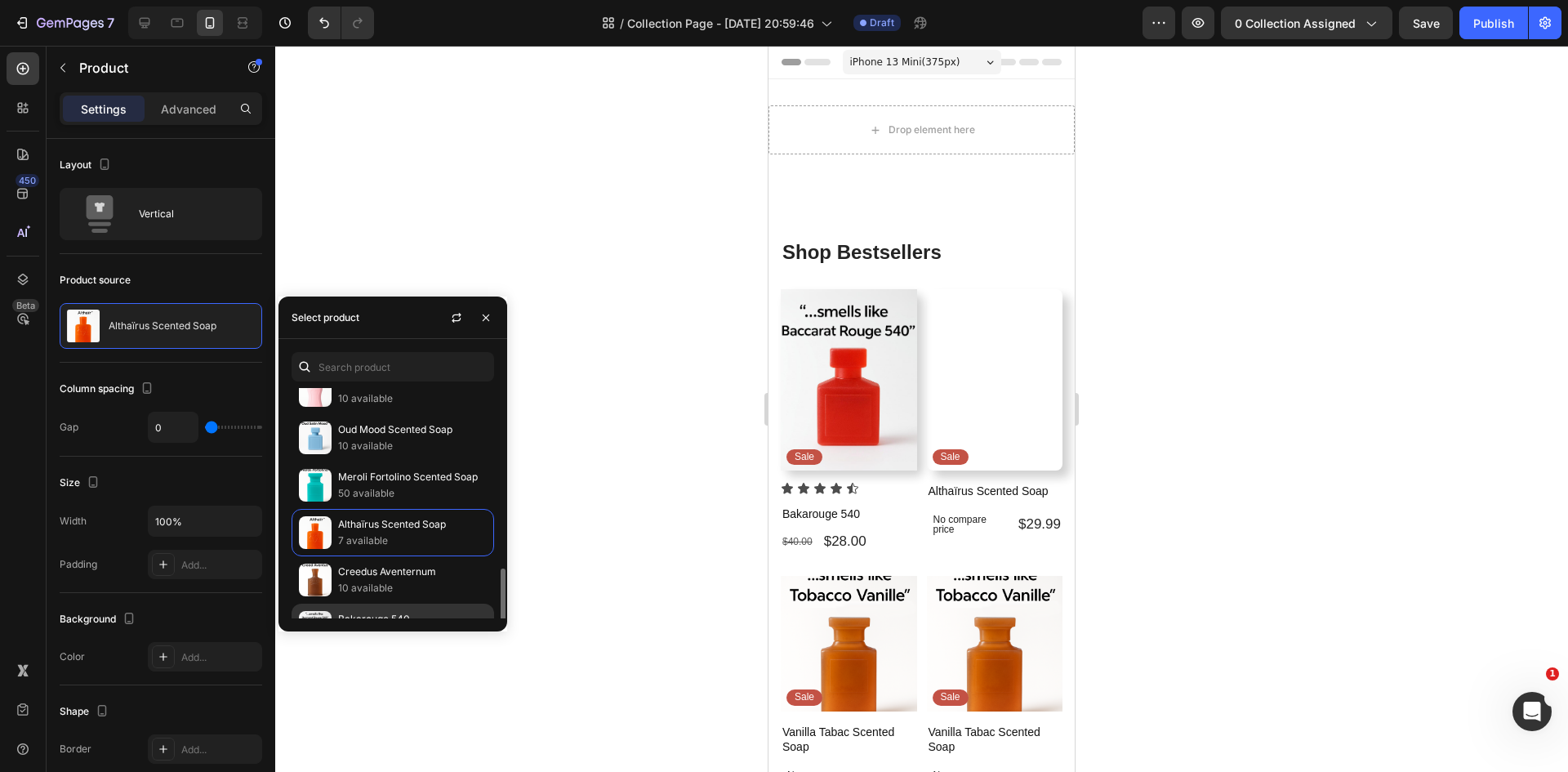
scroll to position [327, 0]
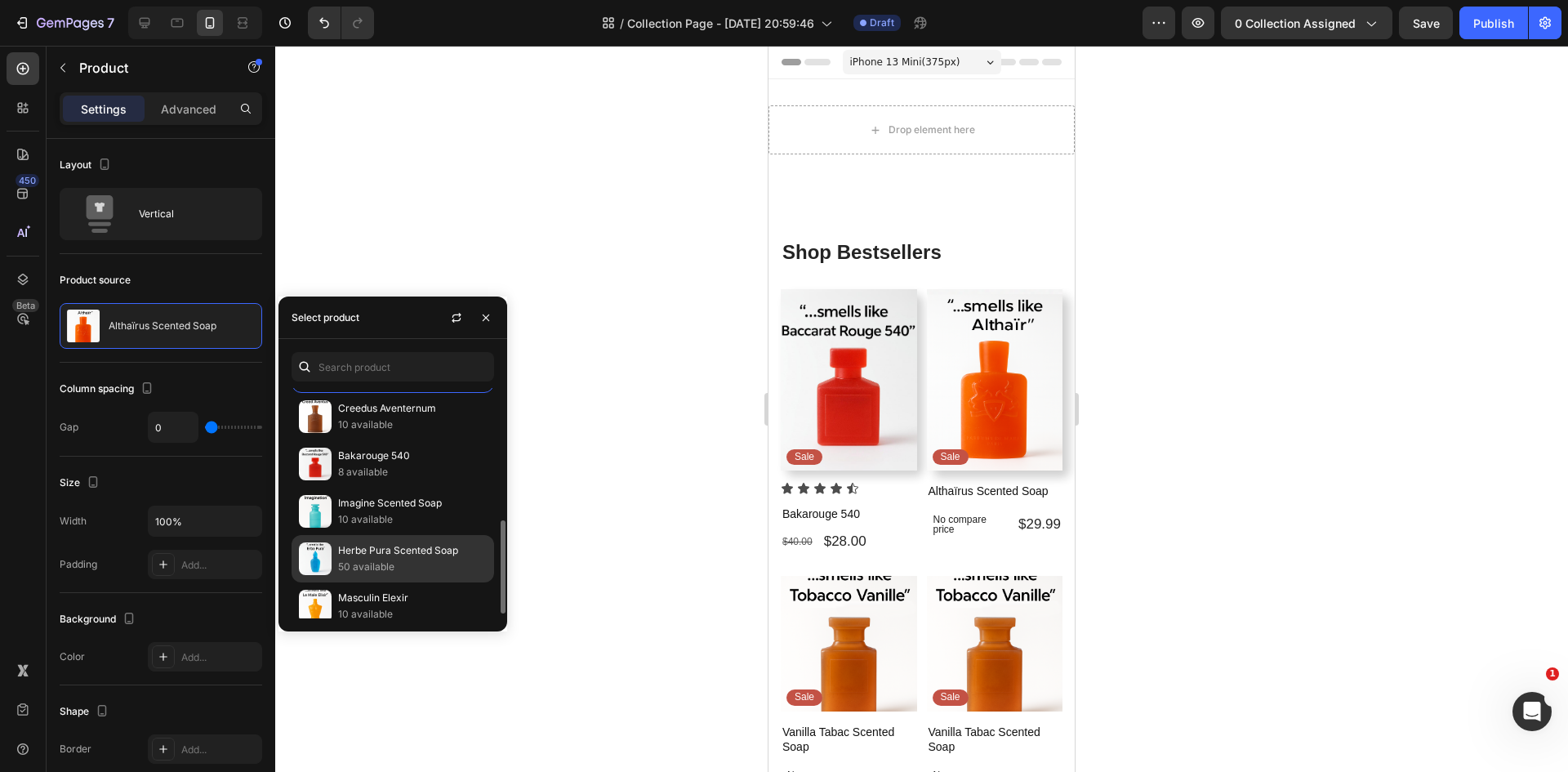
click at [377, 549] on p "Herbe Pura Scented Soap" at bounding box center [411, 551] width 148 height 16
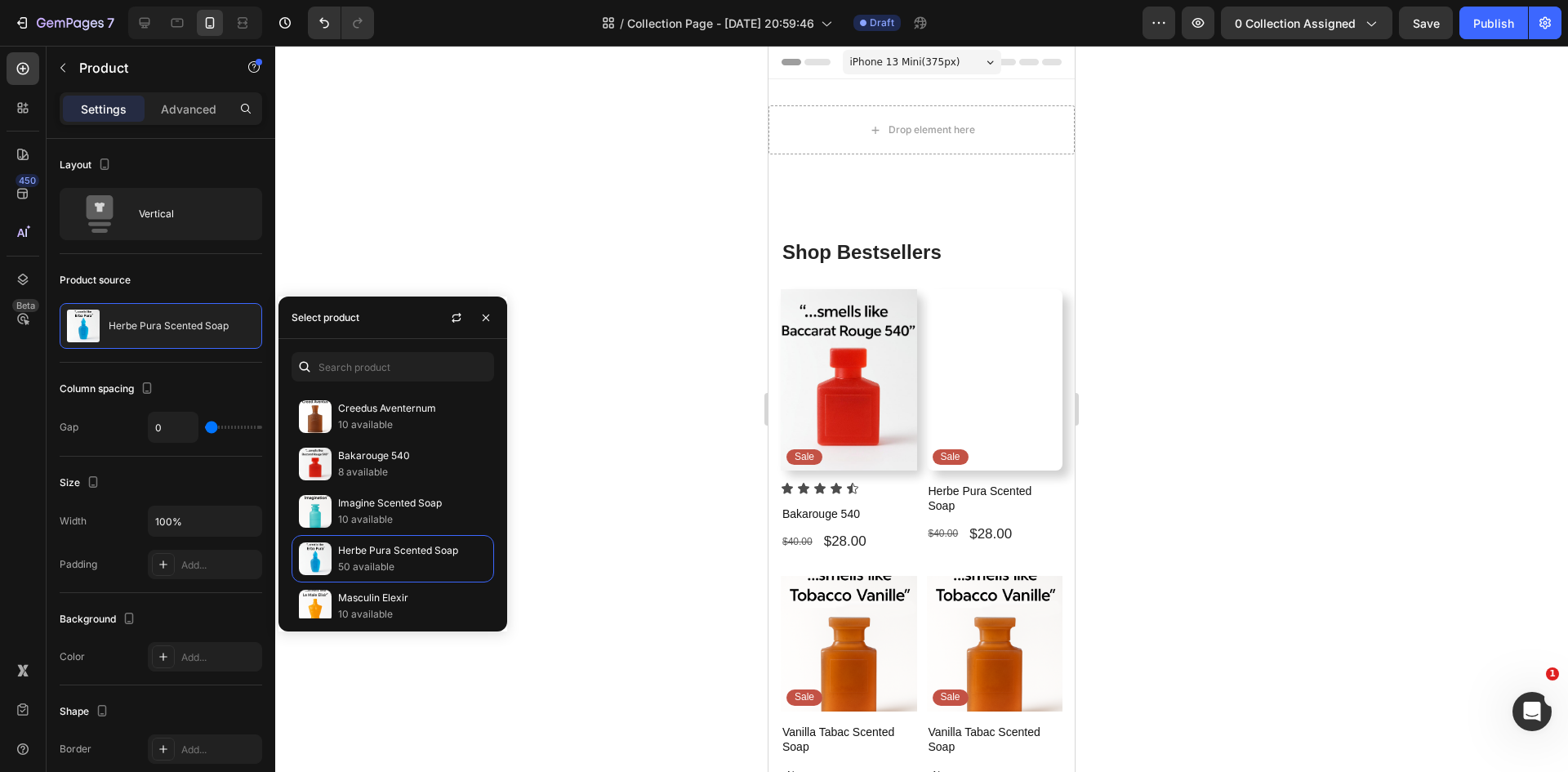
click at [614, 450] on div at bounding box center [921, 409] width 1292 height 726
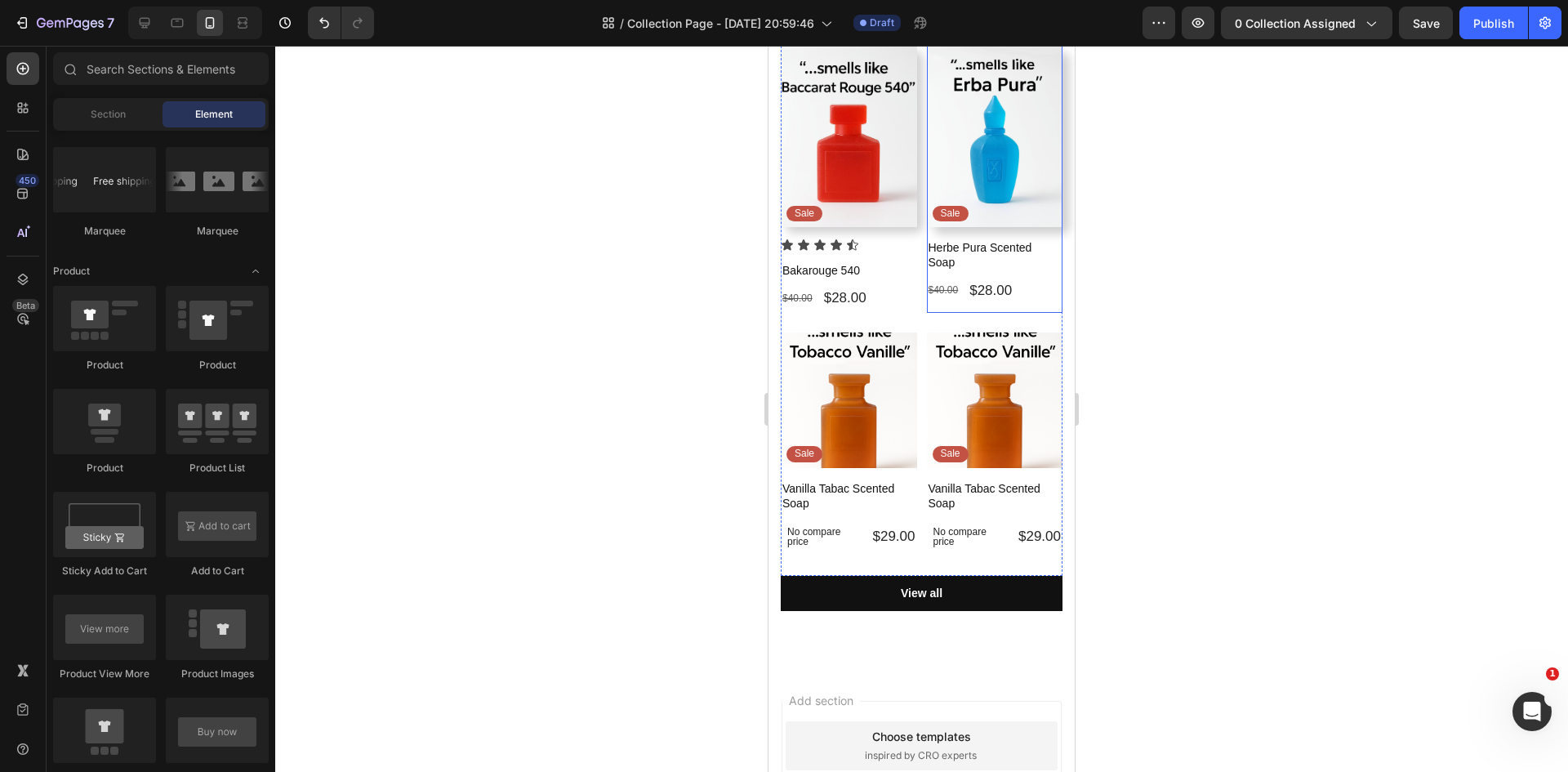
scroll to position [245, 0]
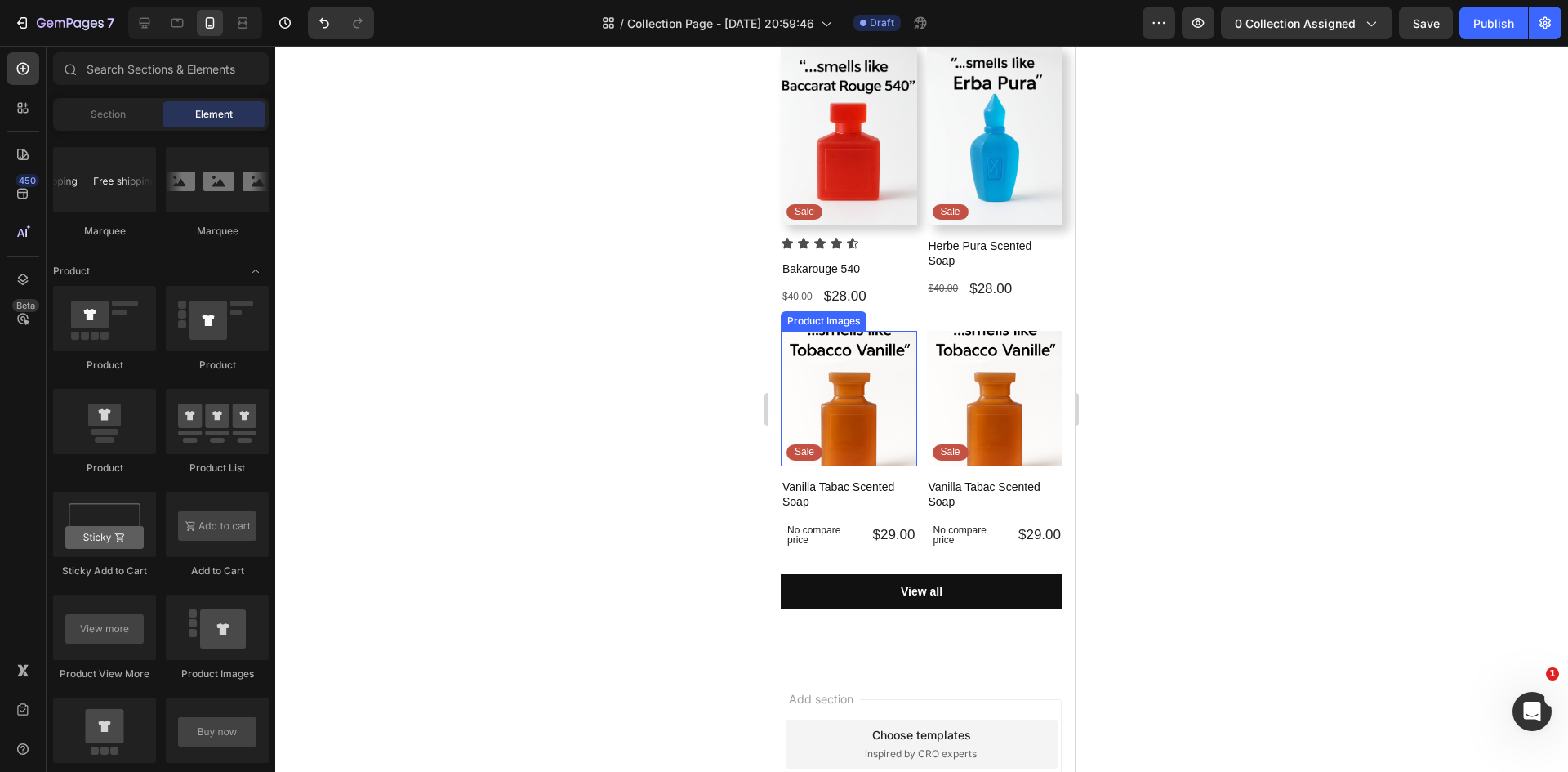
click at [845, 382] on img at bounding box center [849, 399] width 137 height 137
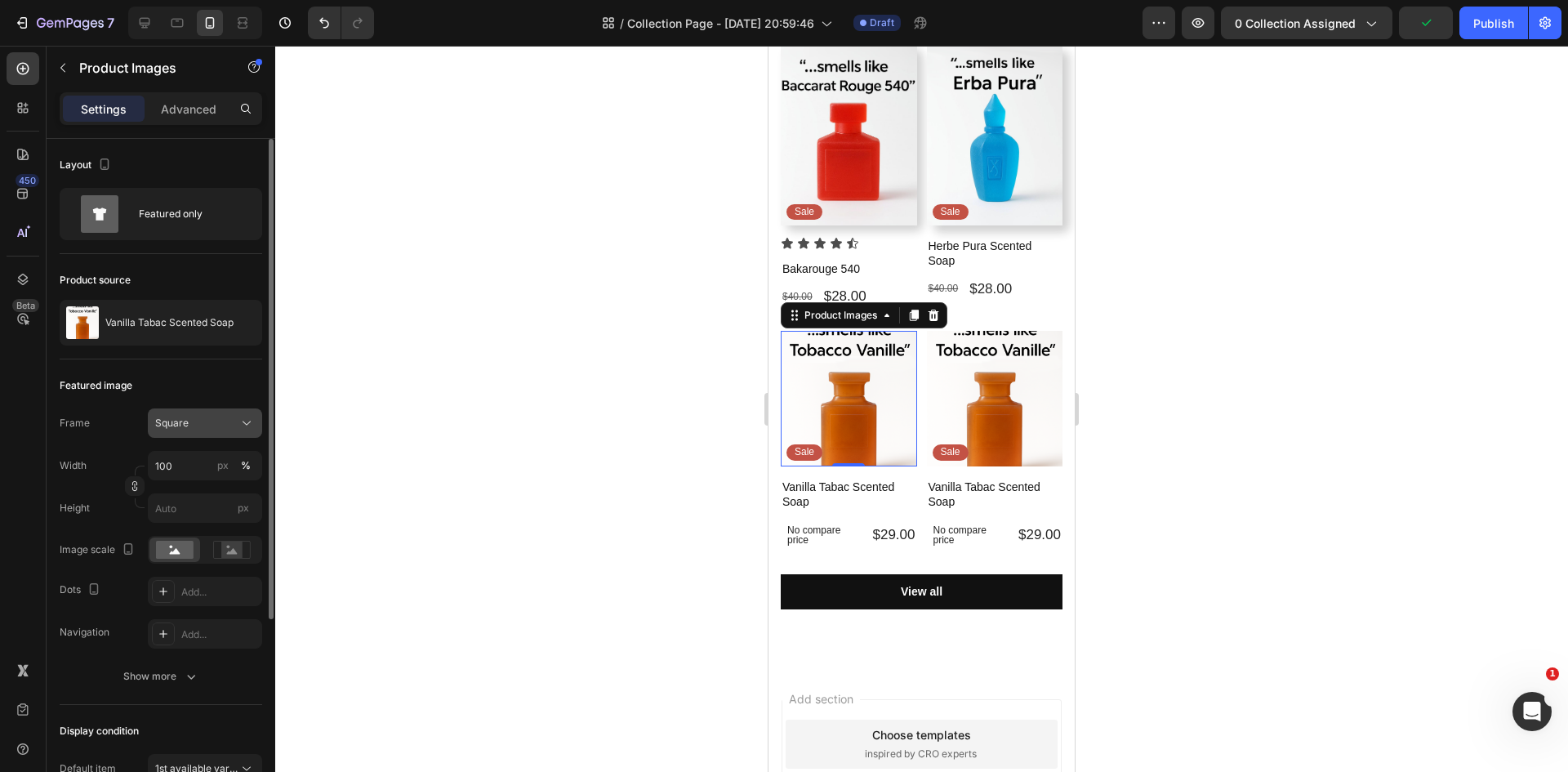
click at [192, 422] on div "Square" at bounding box center [195, 423] width 80 height 15
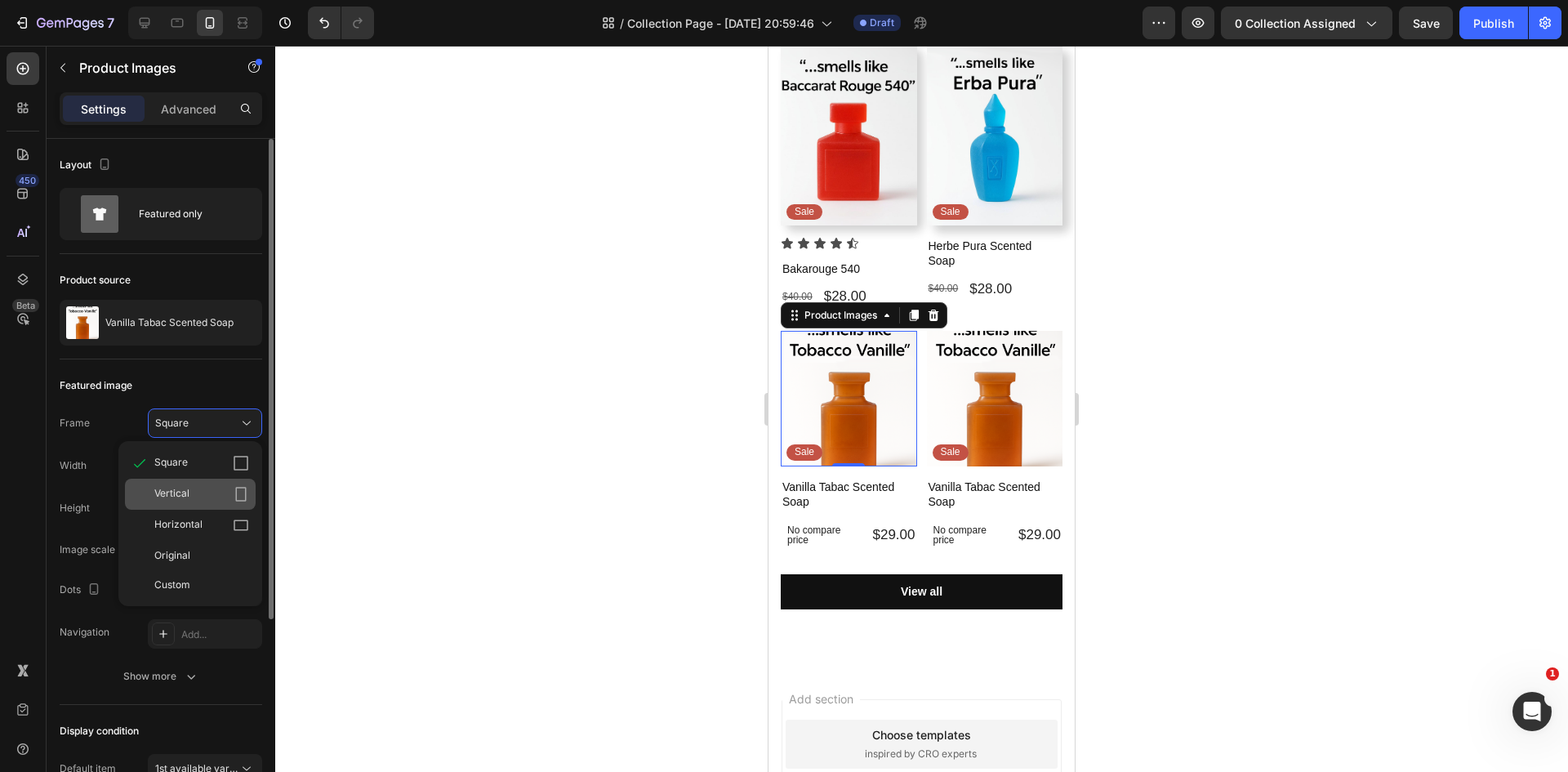
click at [230, 495] on div "Vertical" at bounding box center [202, 494] width 95 height 16
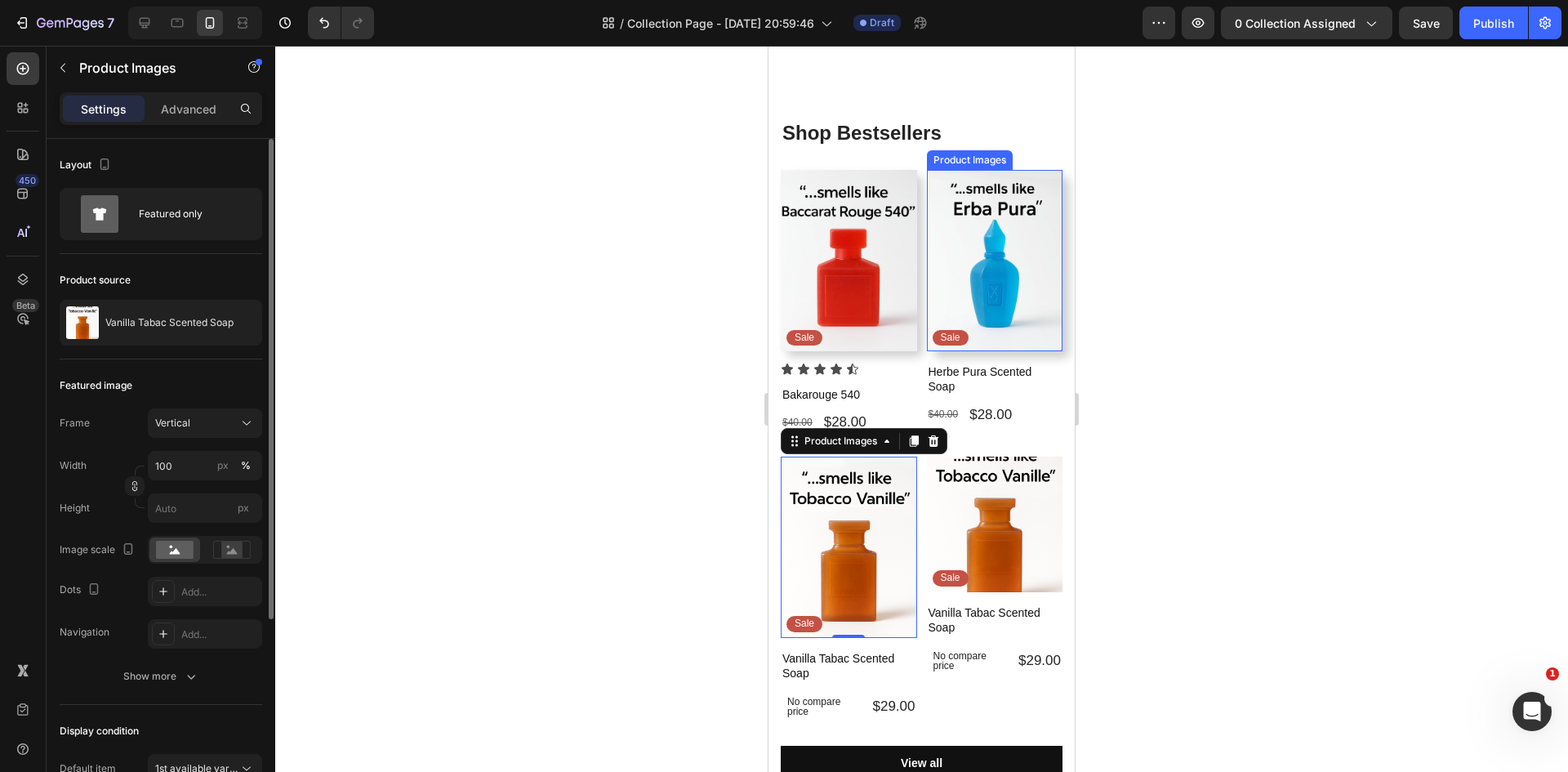
scroll to position [163, 0]
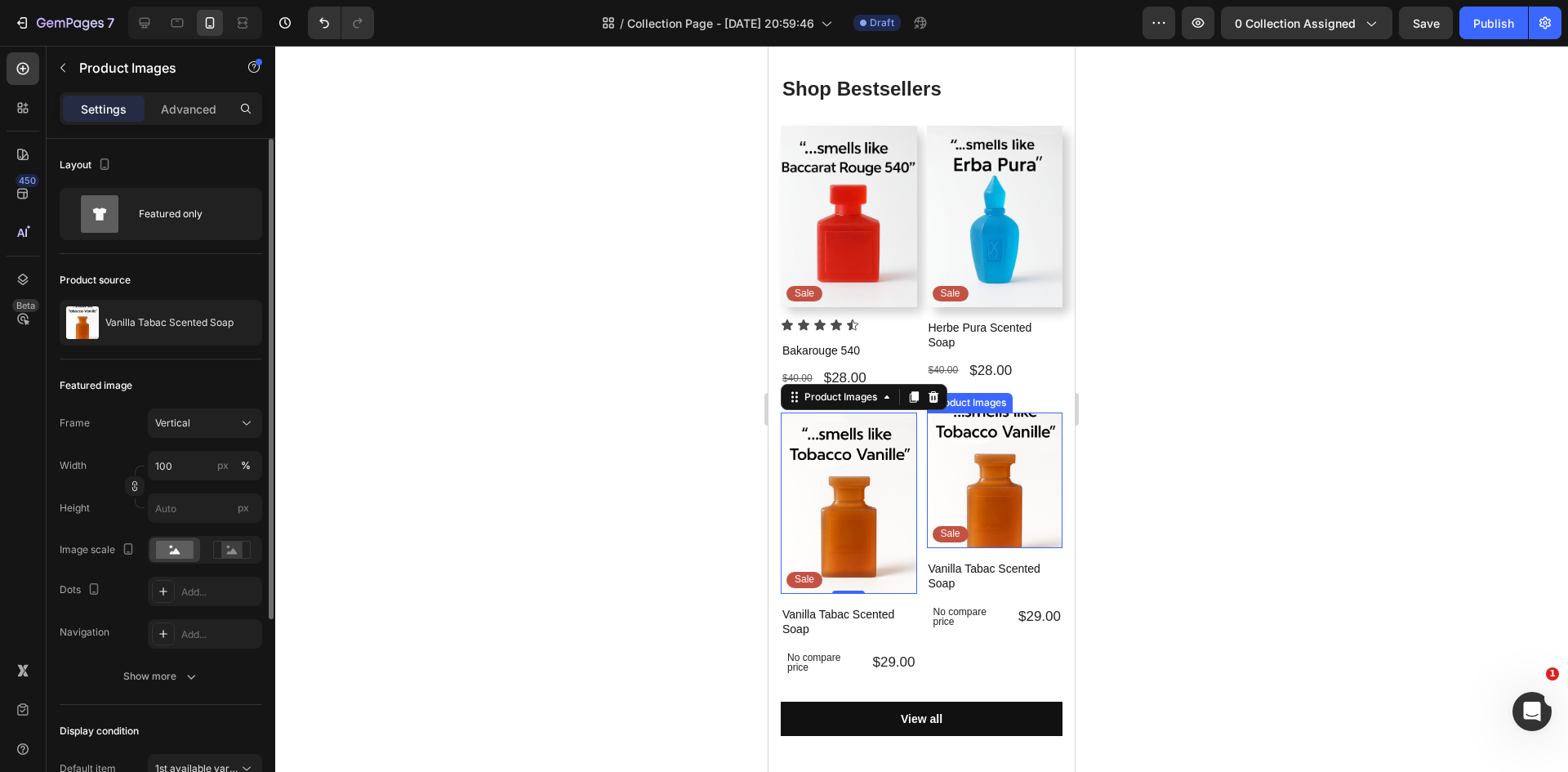
click at [991, 461] on img at bounding box center [995, 481] width 137 height 137
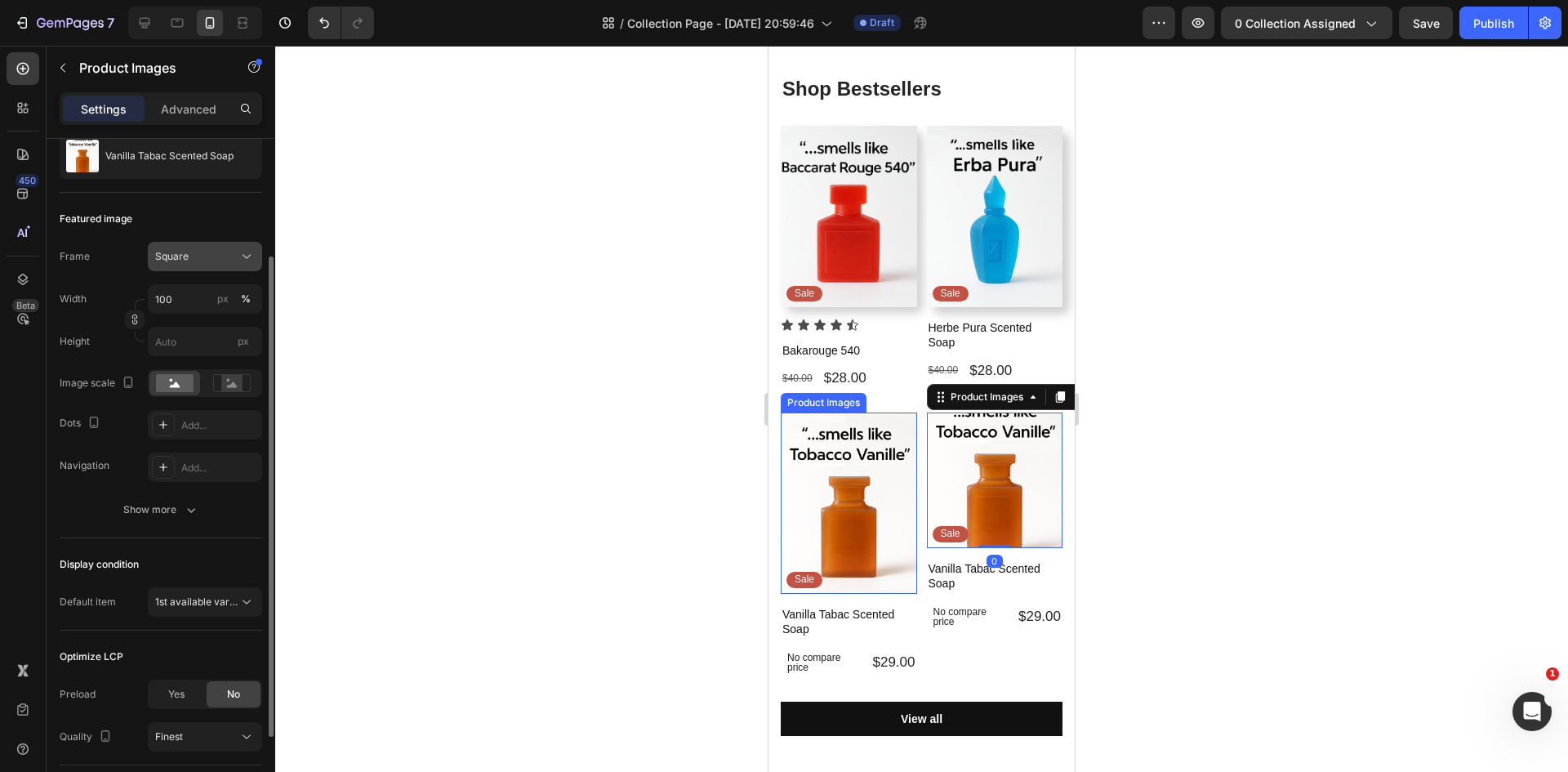
click at [191, 255] on div "Square" at bounding box center [195, 257] width 80 height 15
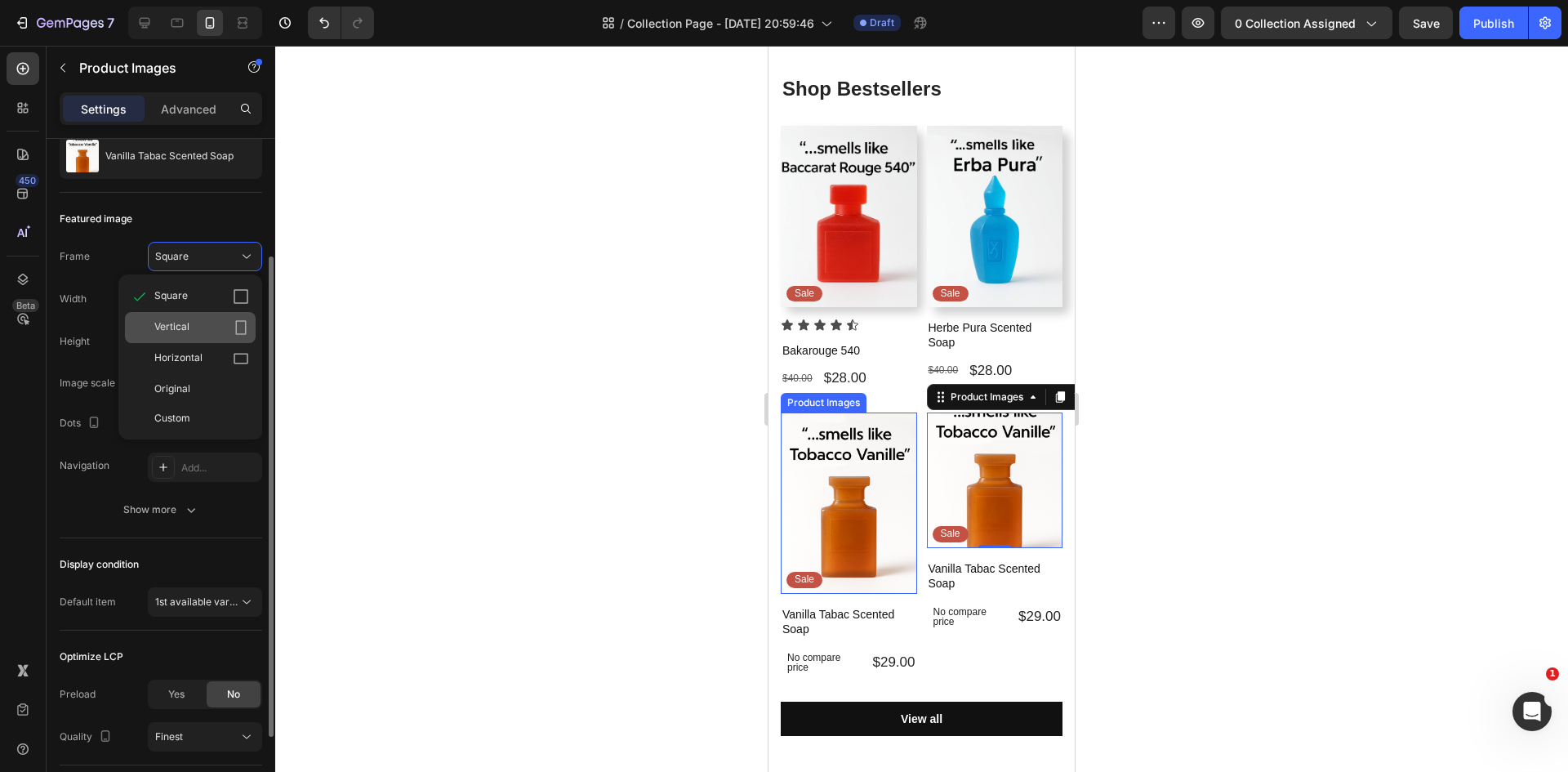
click at [188, 328] on span "Vertical" at bounding box center [172, 328] width 35 height 16
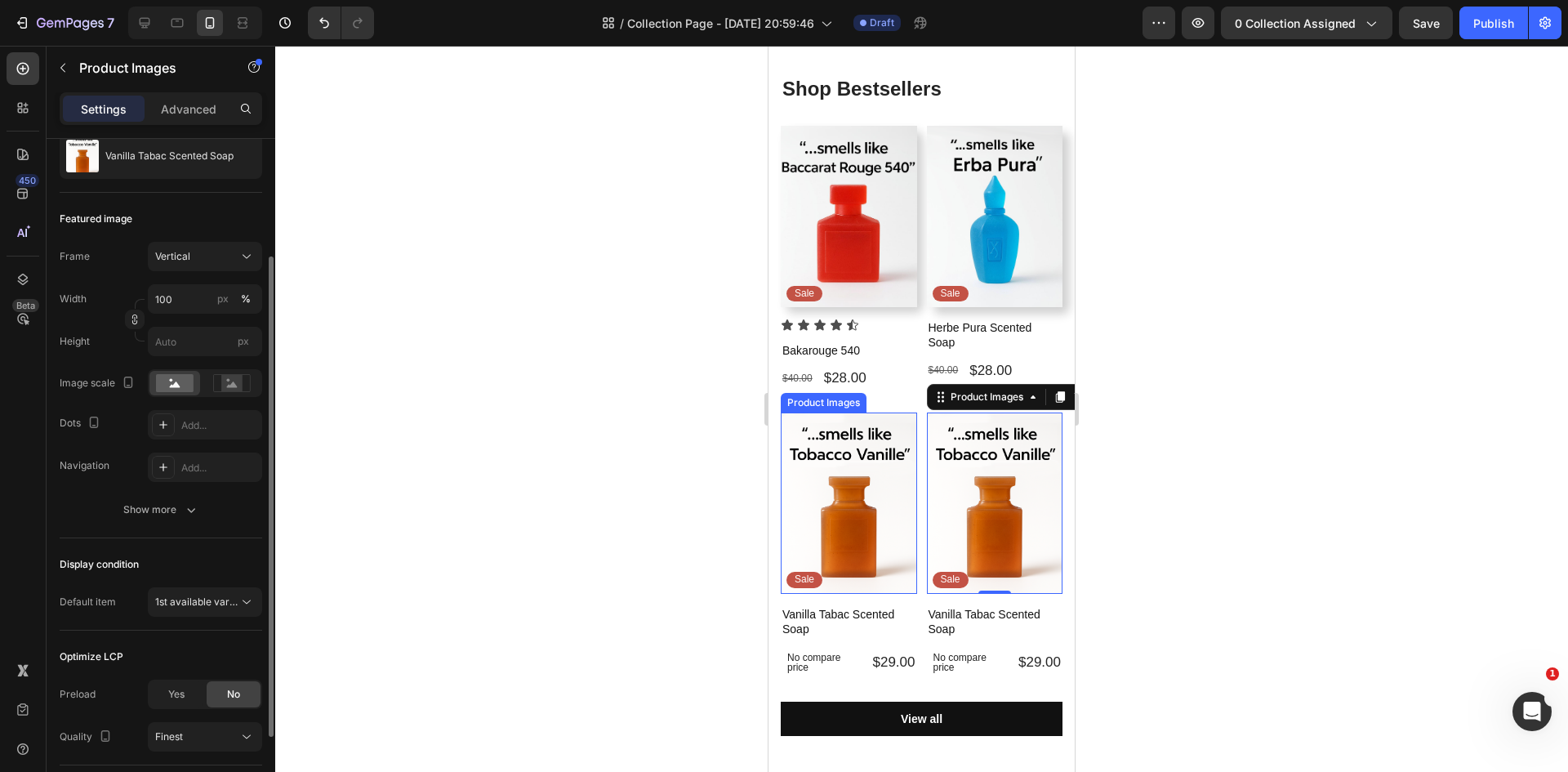
click at [575, 432] on div at bounding box center [921, 409] width 1292 height 726
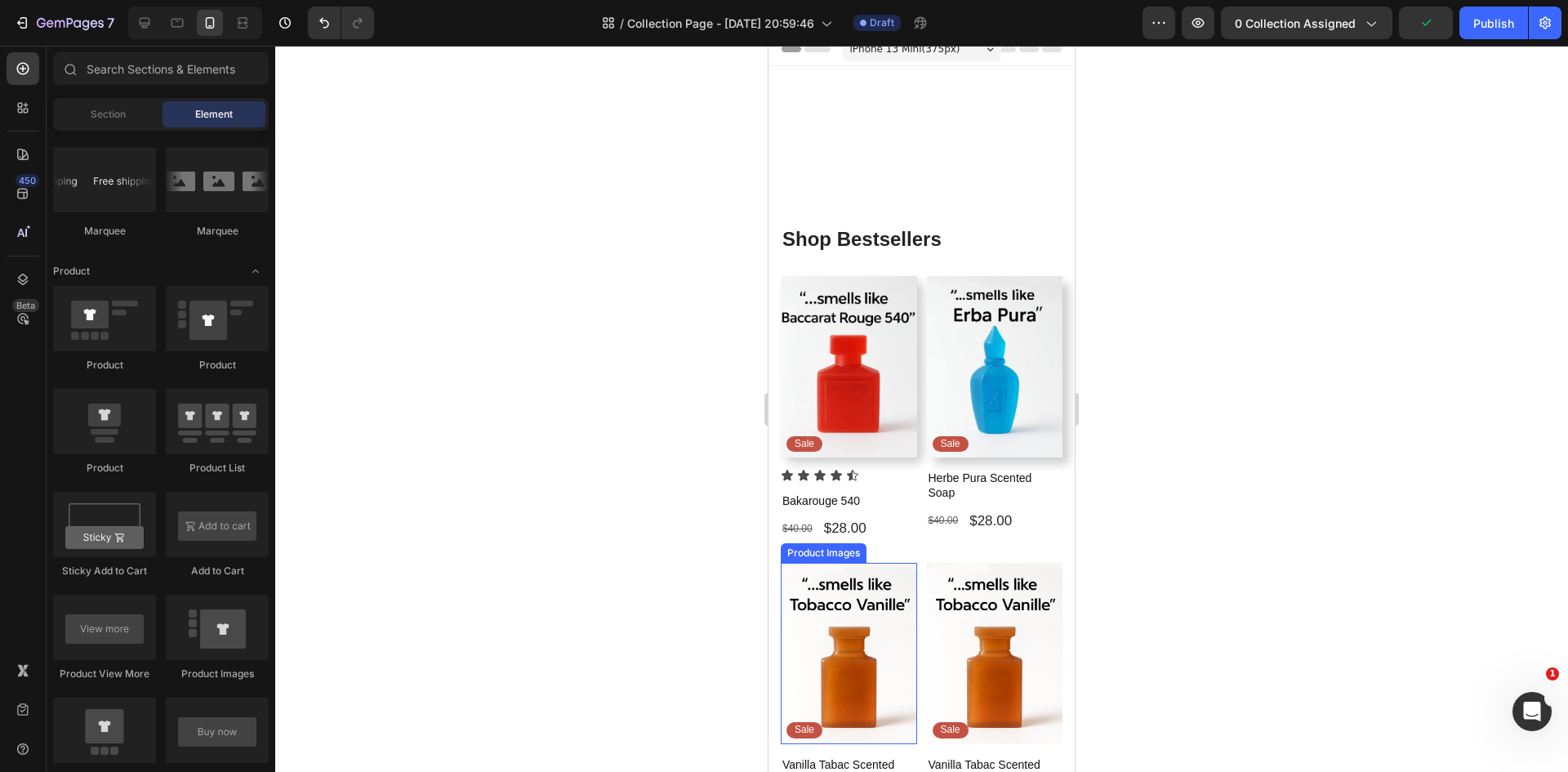
scroll to position [0, 0]
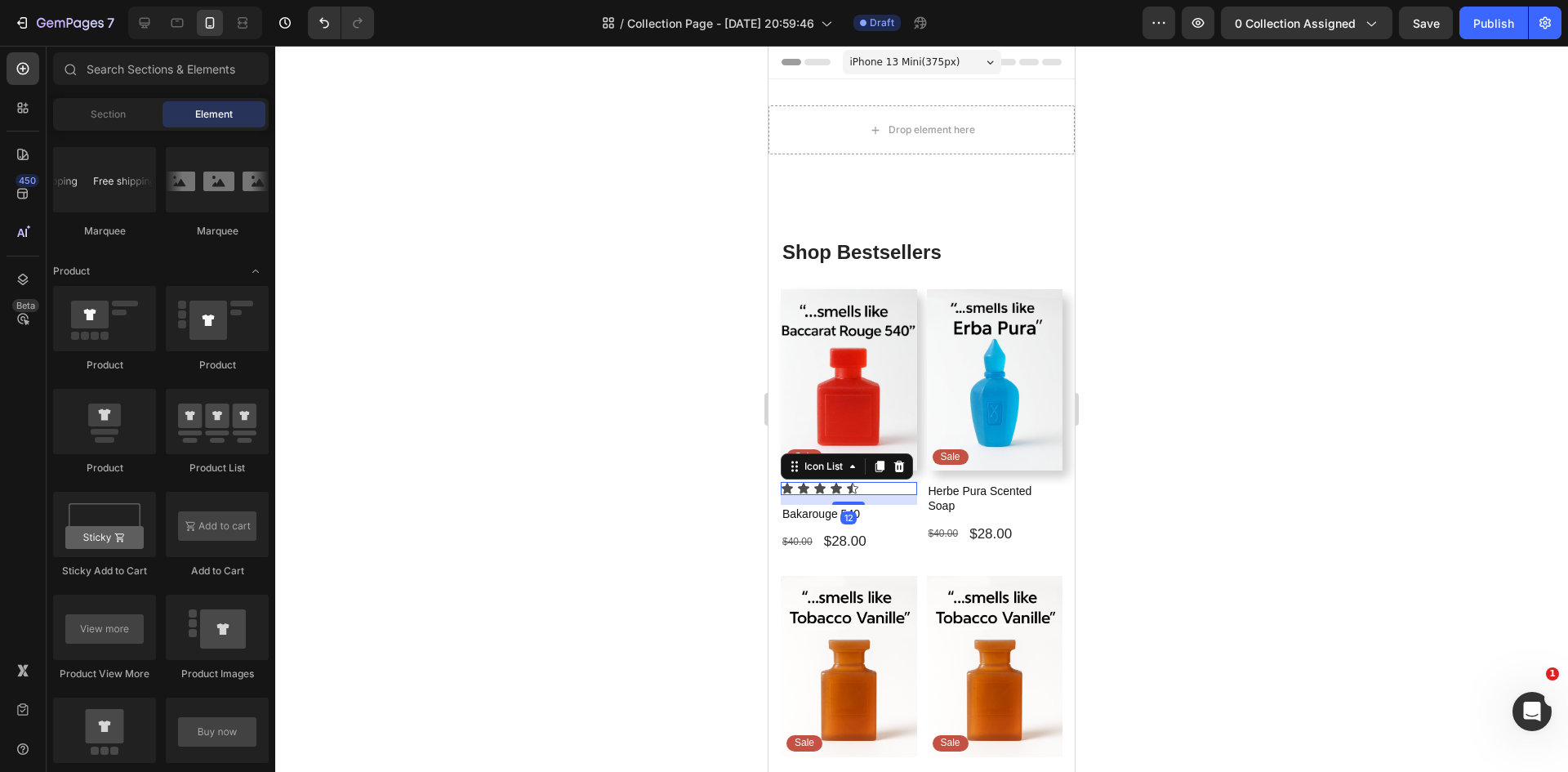
click at [869, 482] on div "Icon Icon Icon Icon Icon" at bounding box center [849, 488] width 137 height 13
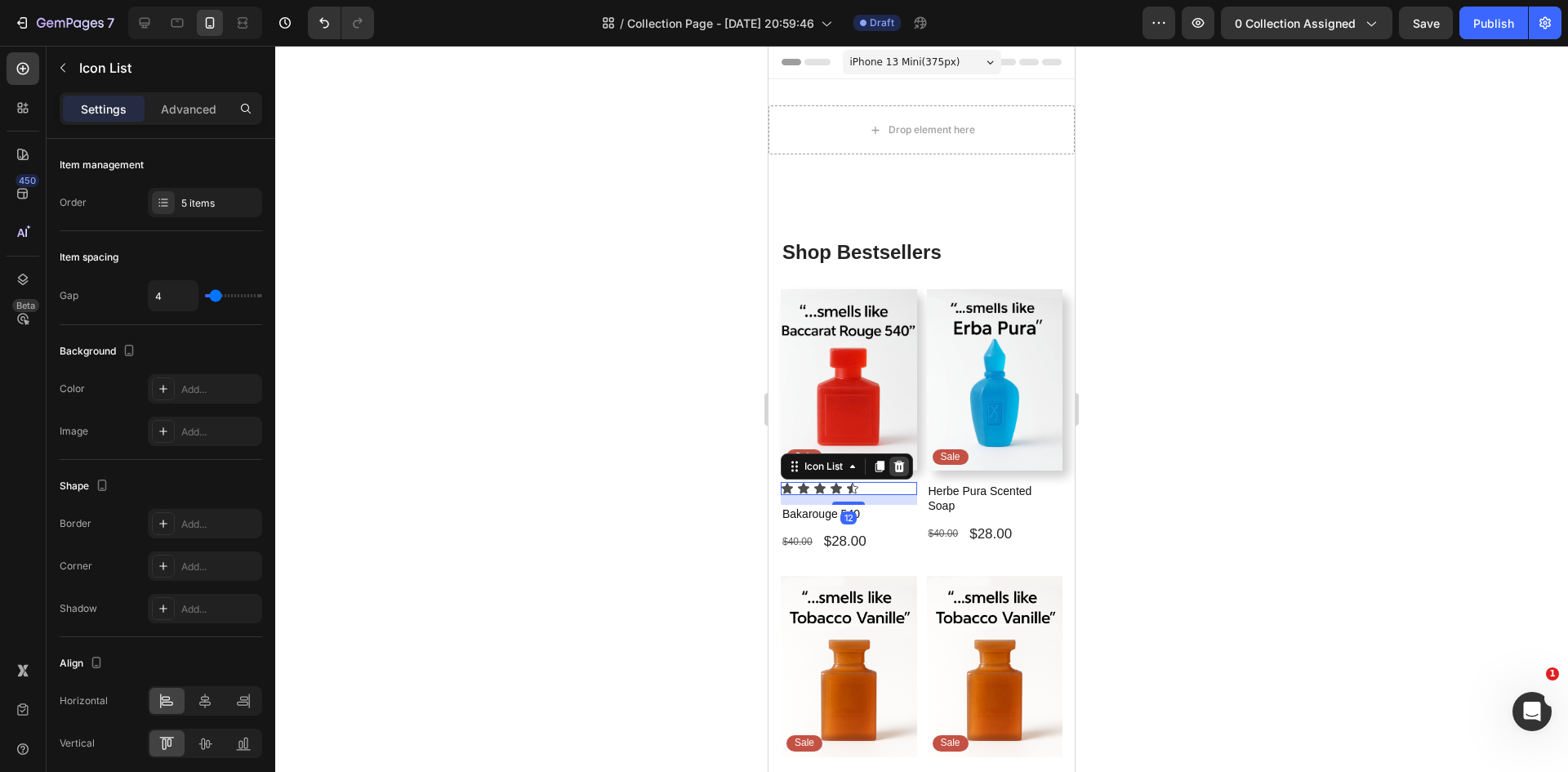
click at [896, 462] on icon at bounding box center [899, 466] width 13 height 13
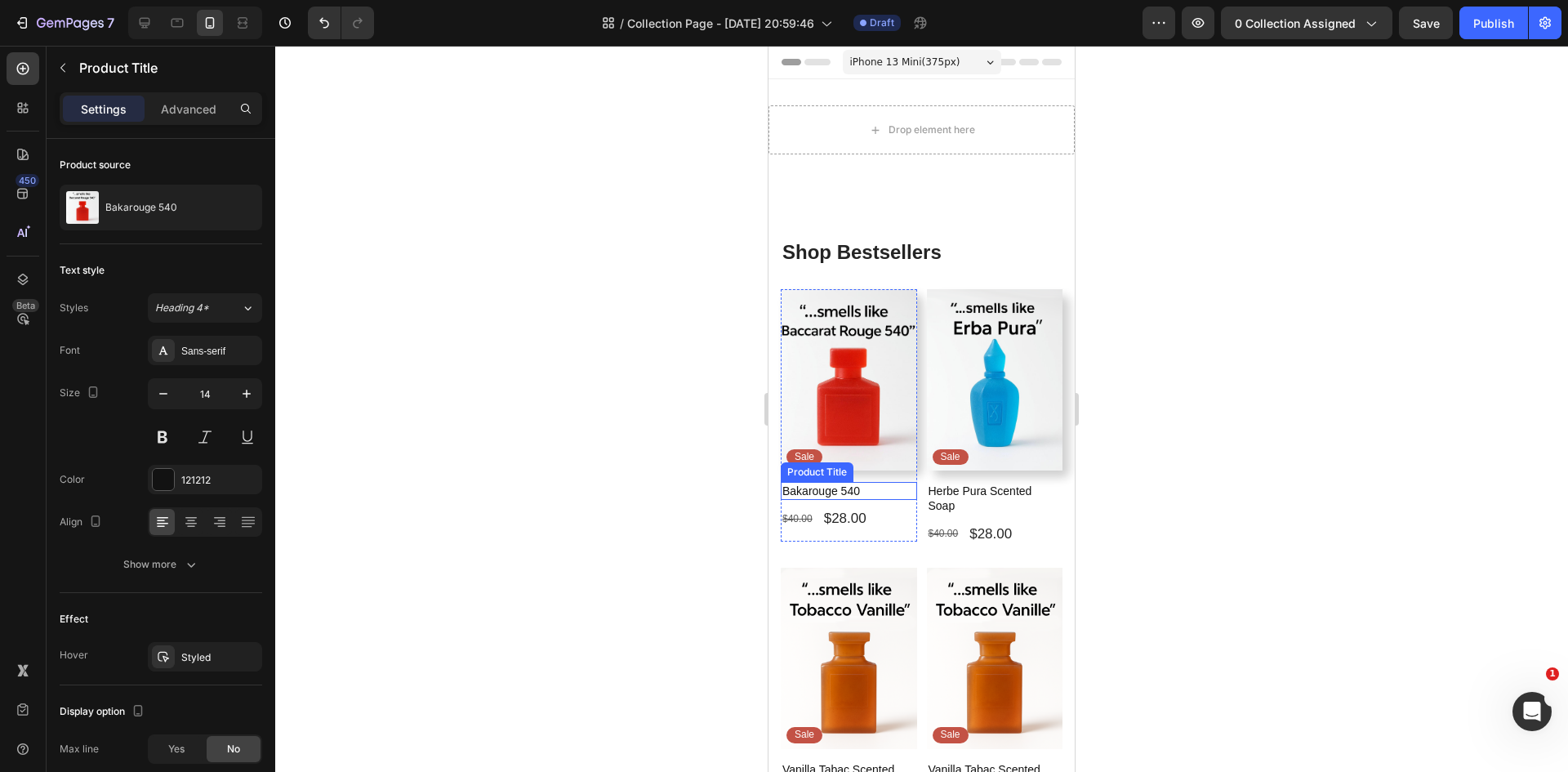
click at [874, 482] on h1 "Bakarouge 540" at bounding box center [849, 491] width 137 height 18
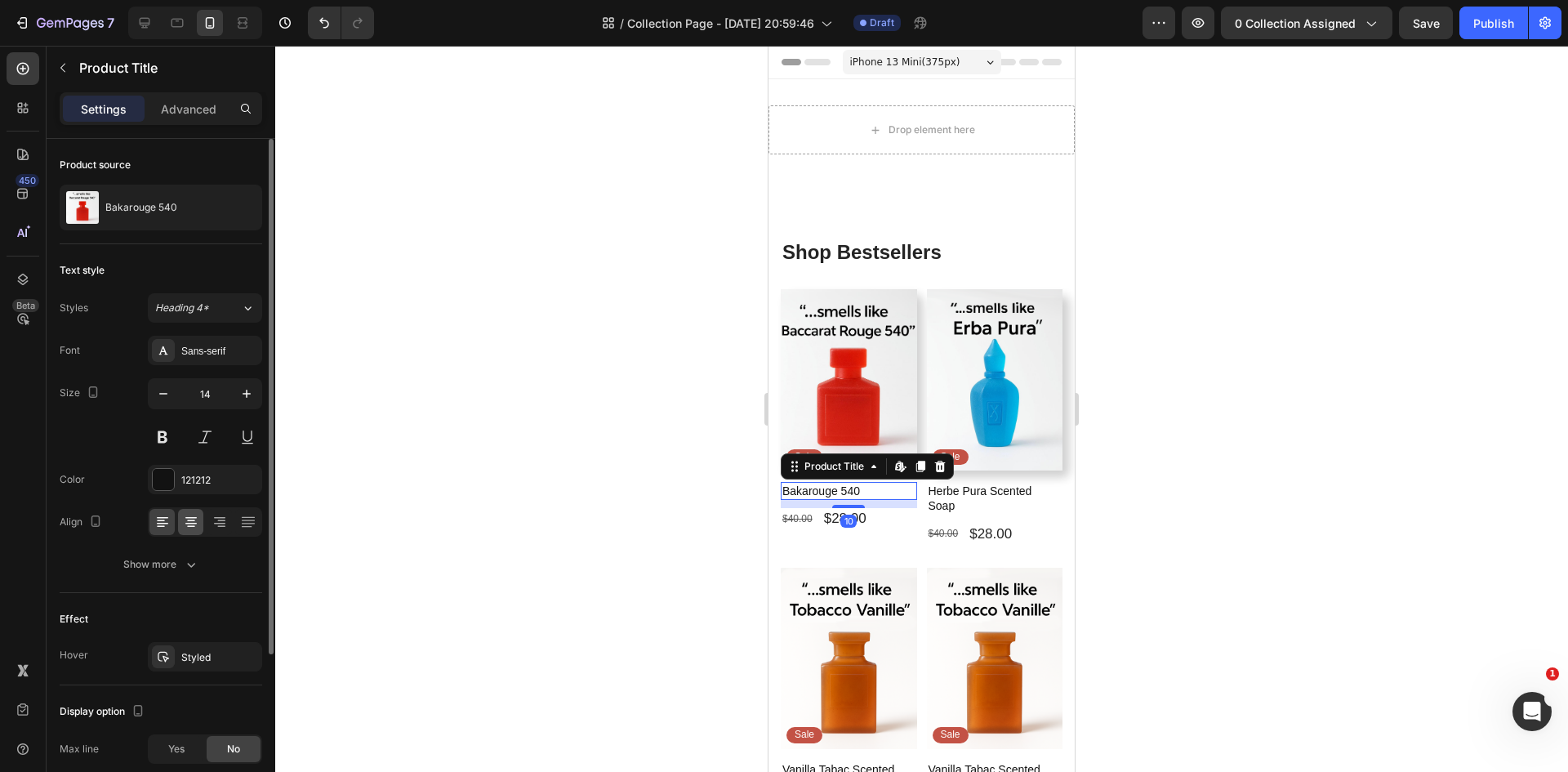
click at [189, 518] on icon at bounding box center [191, 518] width 12 height 2
click at [1005, 482] on h1 "Herbe Pura Scented Soap" at bounding box center [995, 498] width 137 height 33
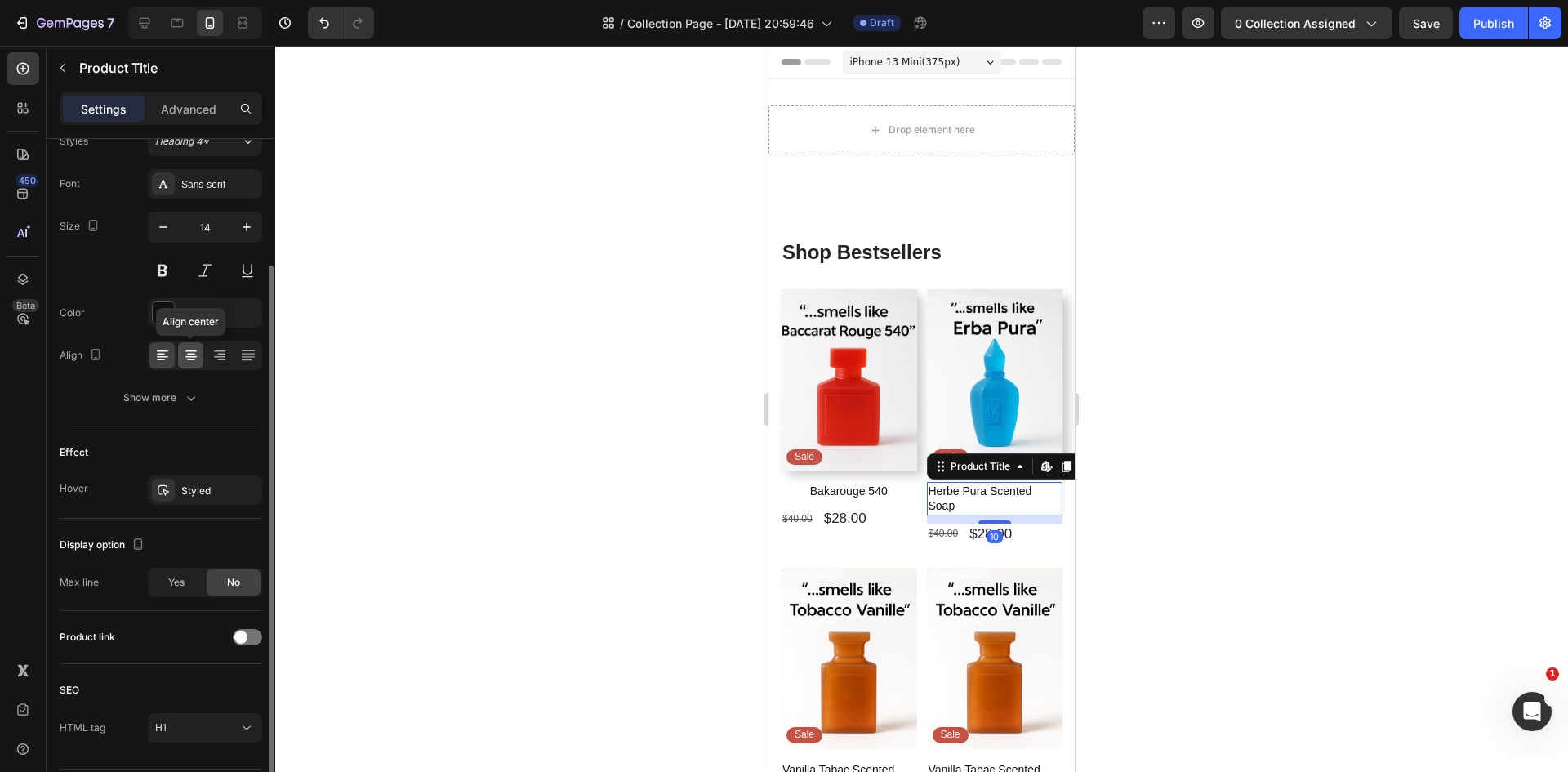
click at [192, 357] on icon at bounding box center [191, 357] width 12 height 2
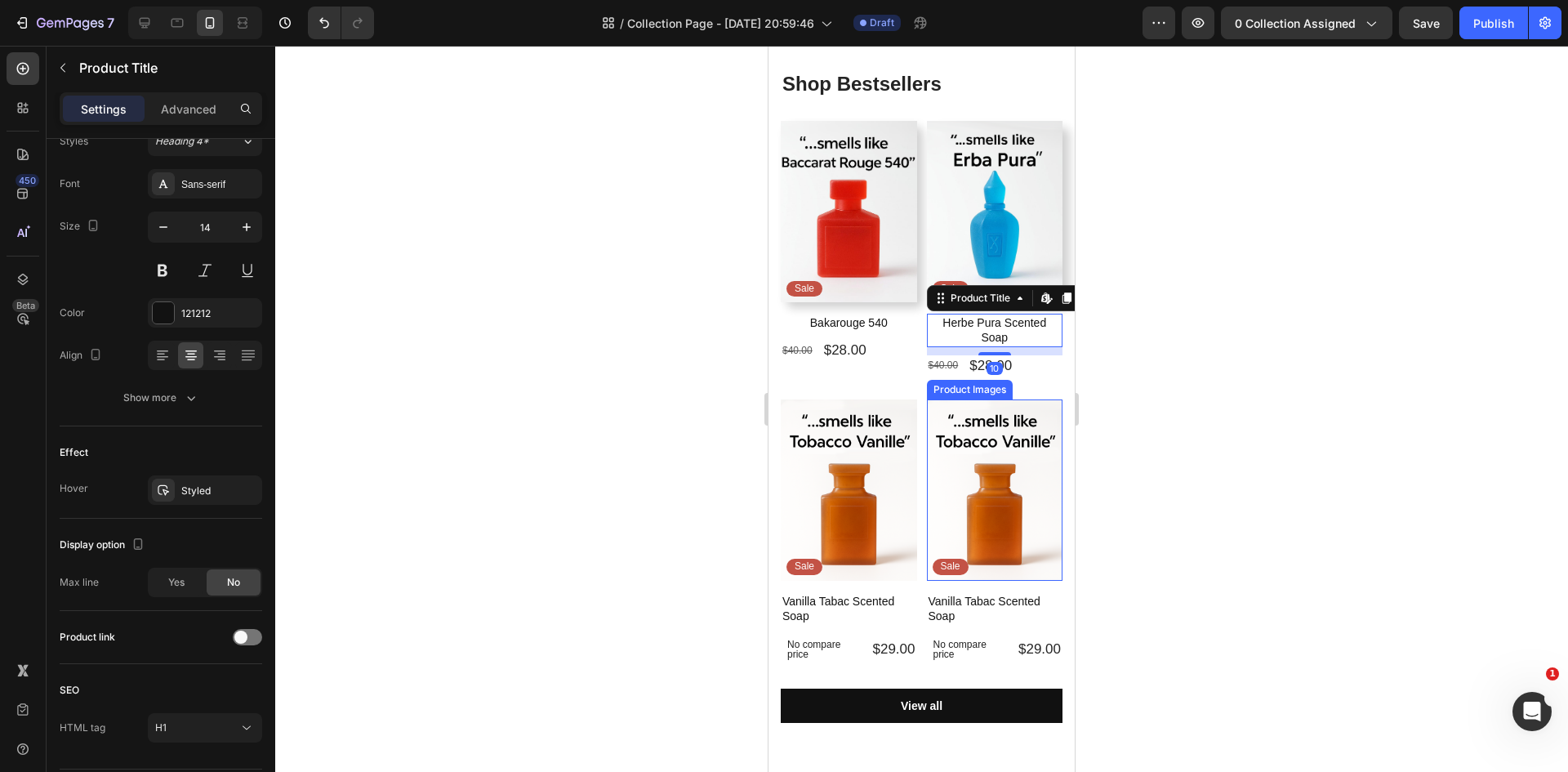
scroll to position [245, 0]
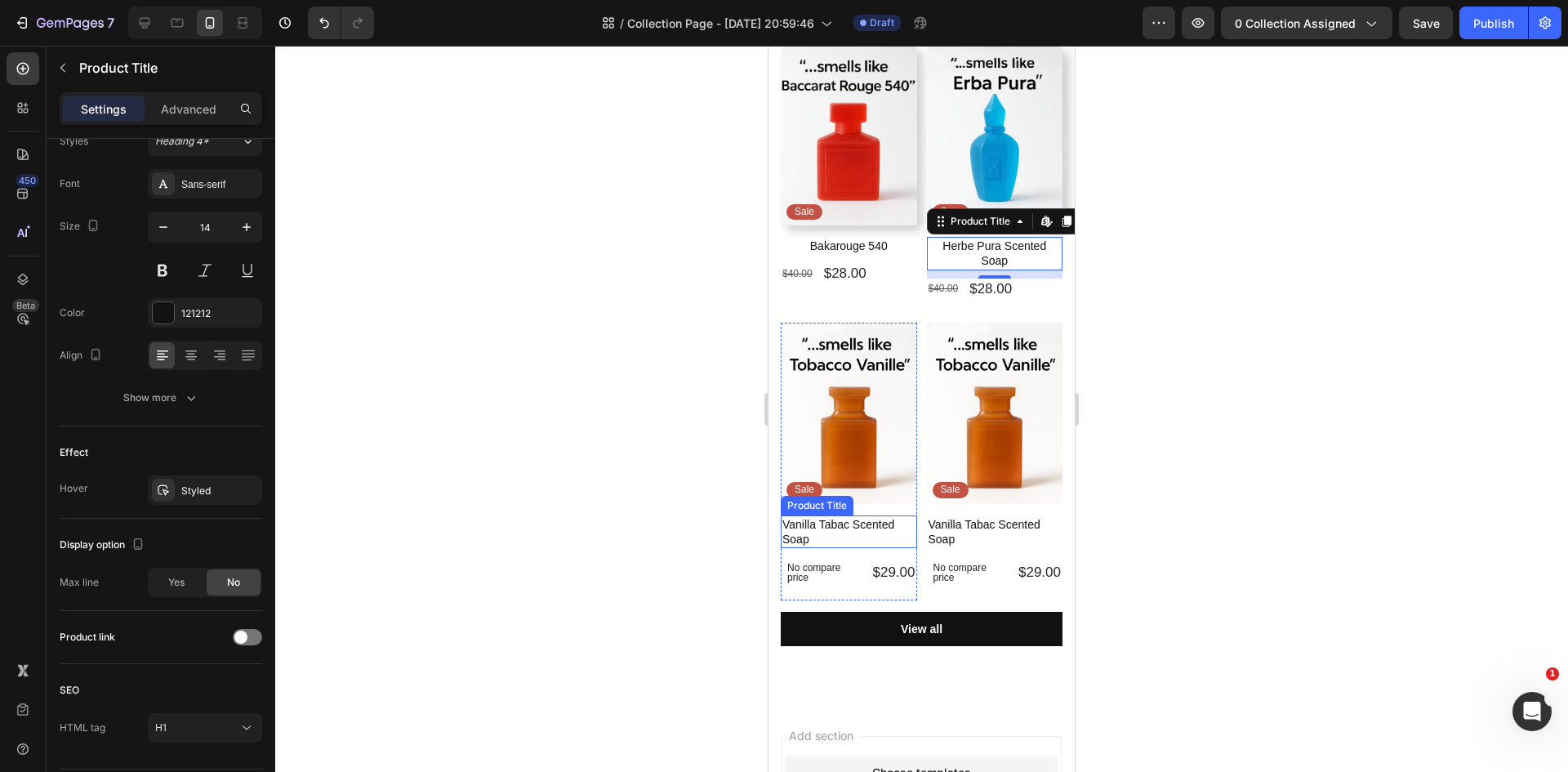
click at [852, 516] on h1 "Vanilla Tabac Scented Soap" at bounding box center [849, 532] width 137 height 33
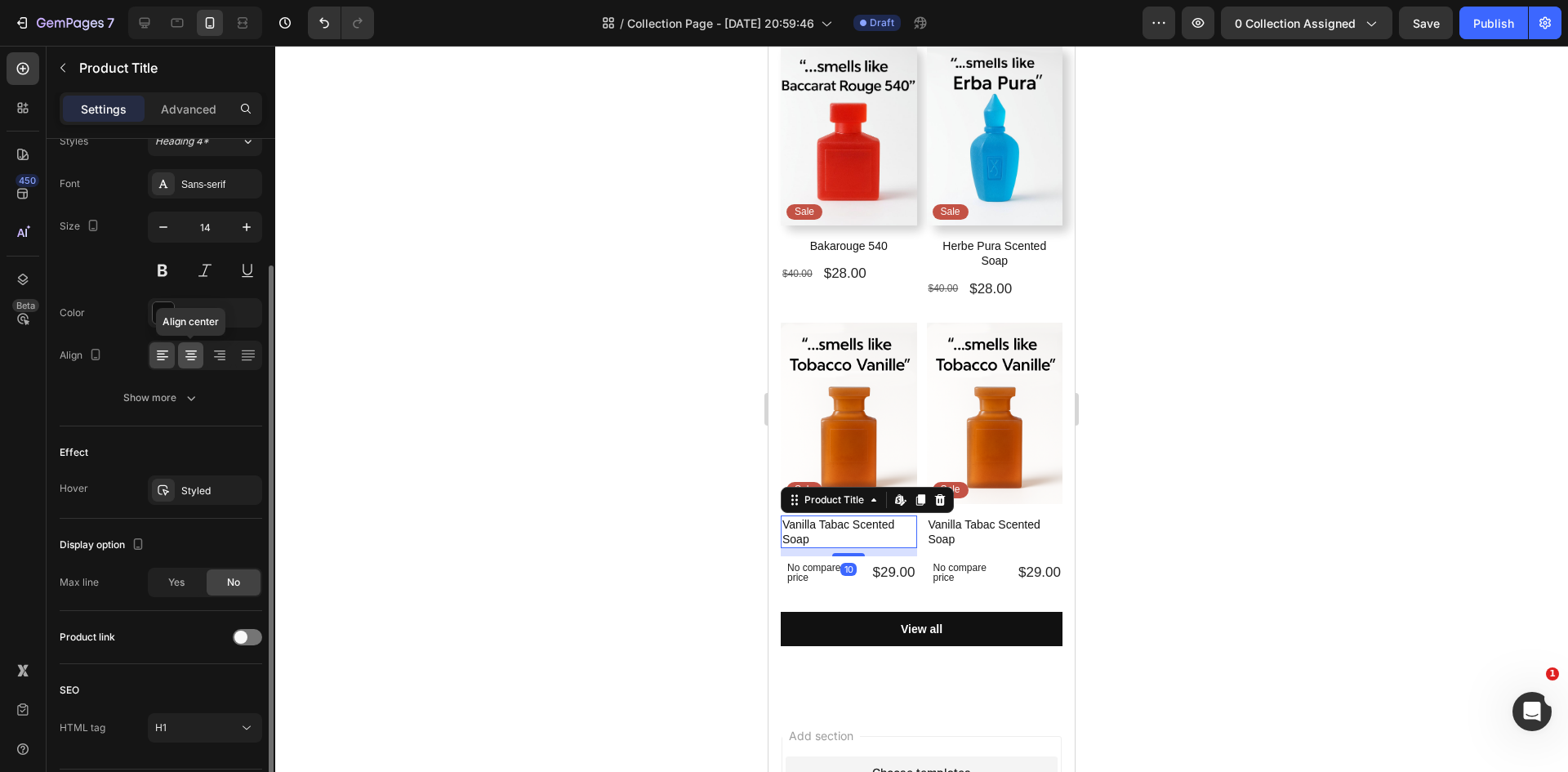
click at [189, 357] on icon at bounding box center [191, 357] width 12 height 2
click at [966, 518] on h1 "Vanilla Tabac Scented Soap" at bounding box center [995, 532] width 137 height 33
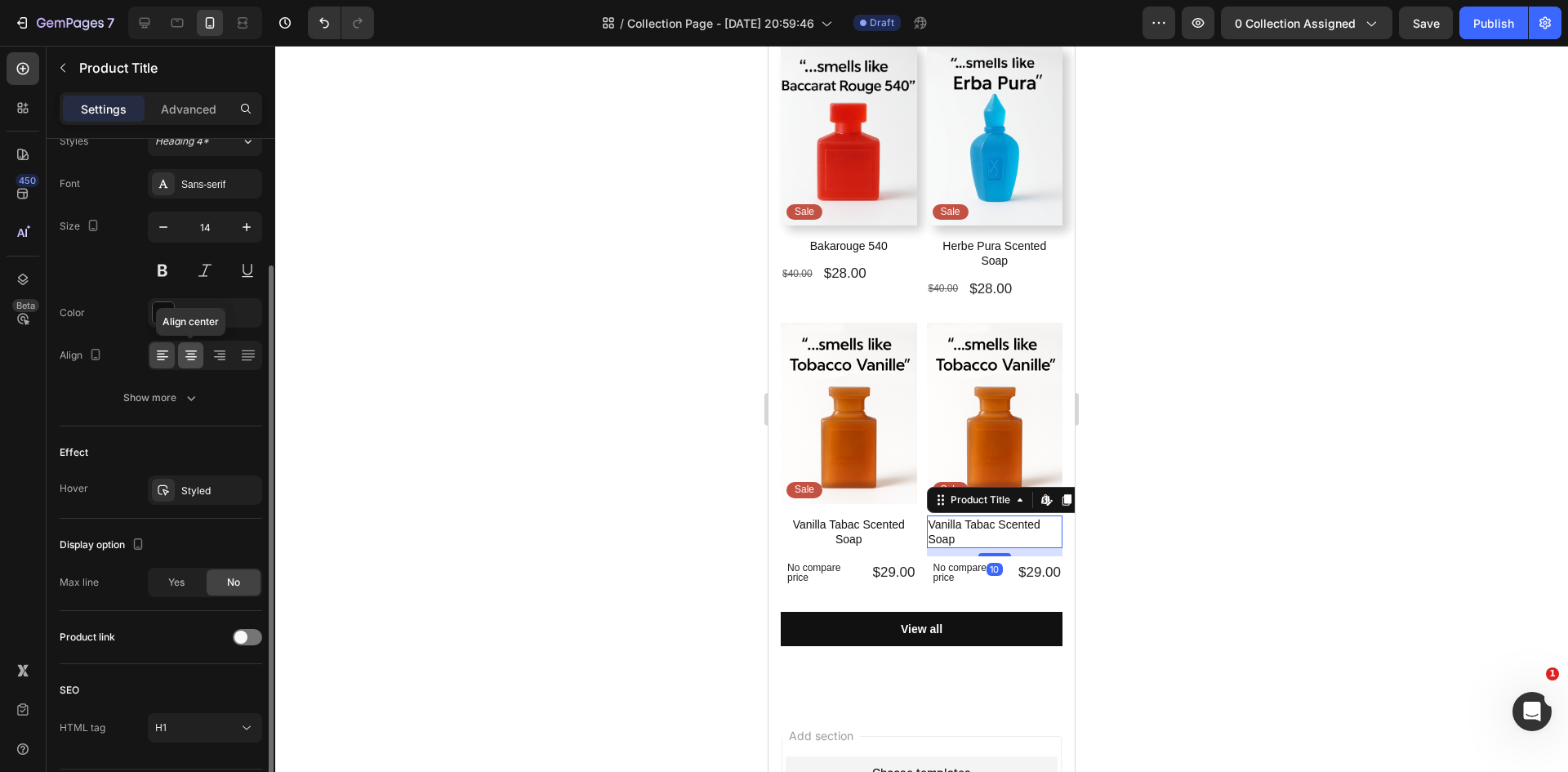
click at [197, 346] on div at bounding box center [191, 355] width 25 height 26
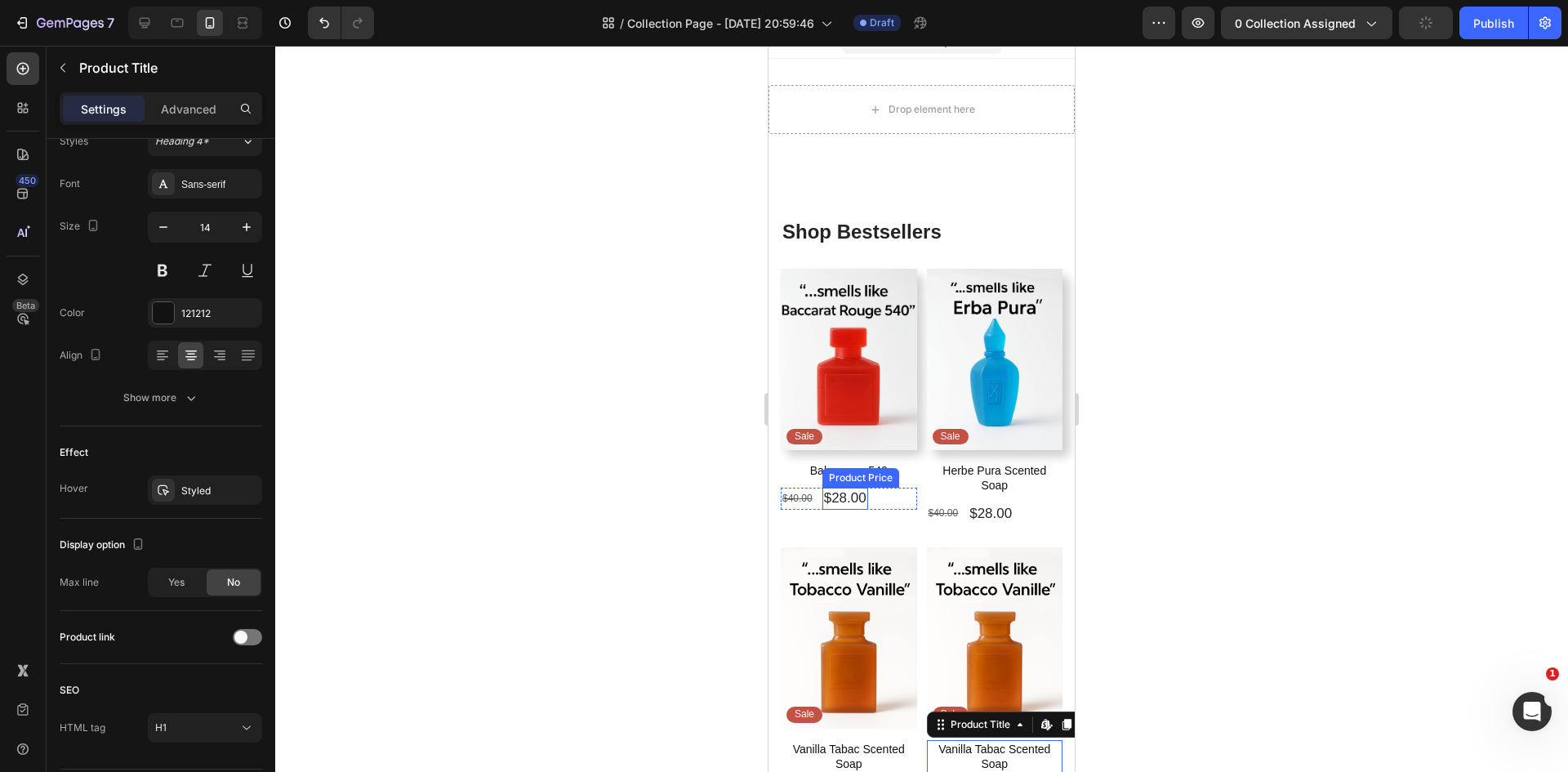
scroll to position [0, 0]
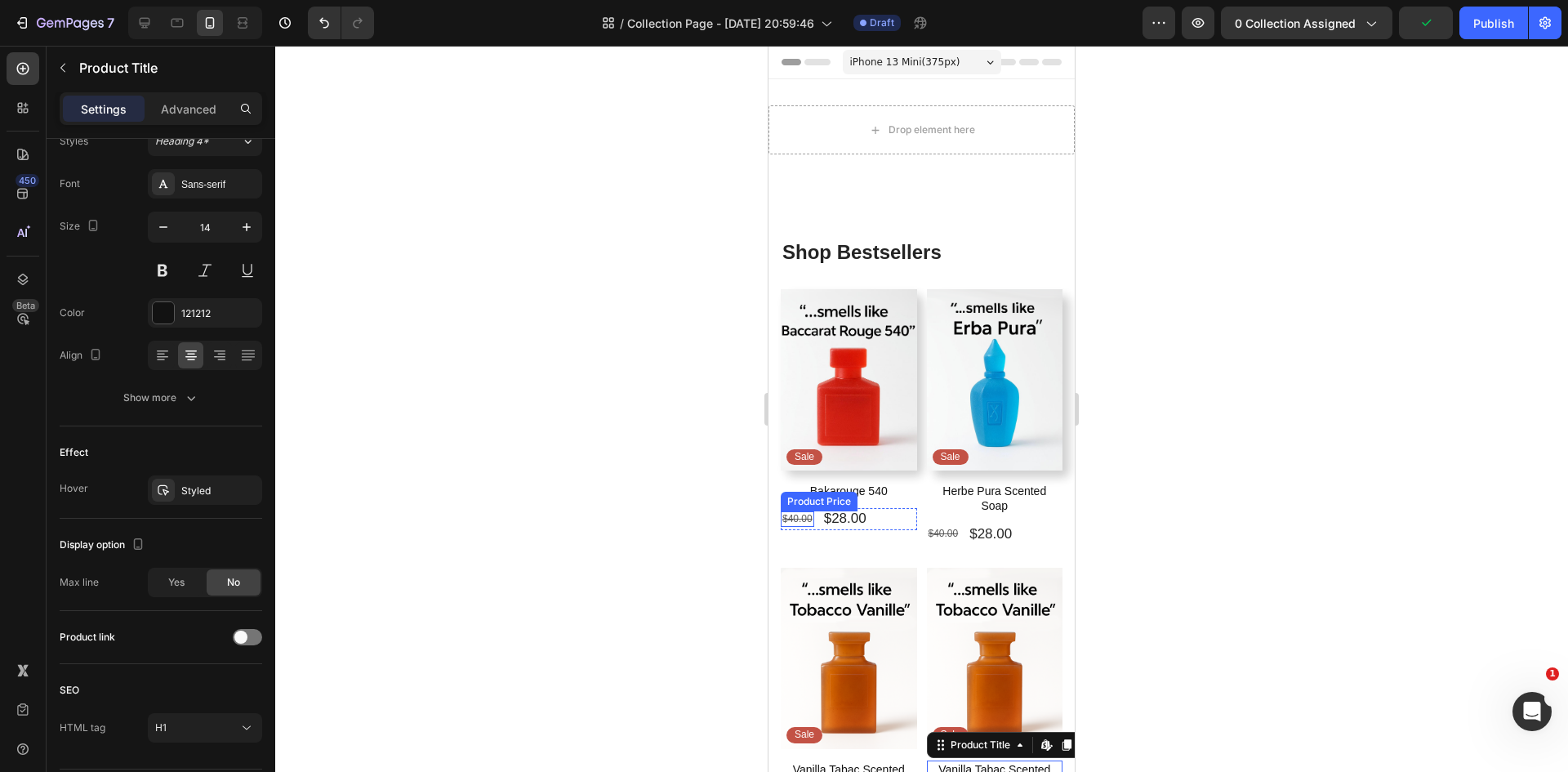
click at [605, 454] on div at bounding box center [921, 409] width 1292 height 726
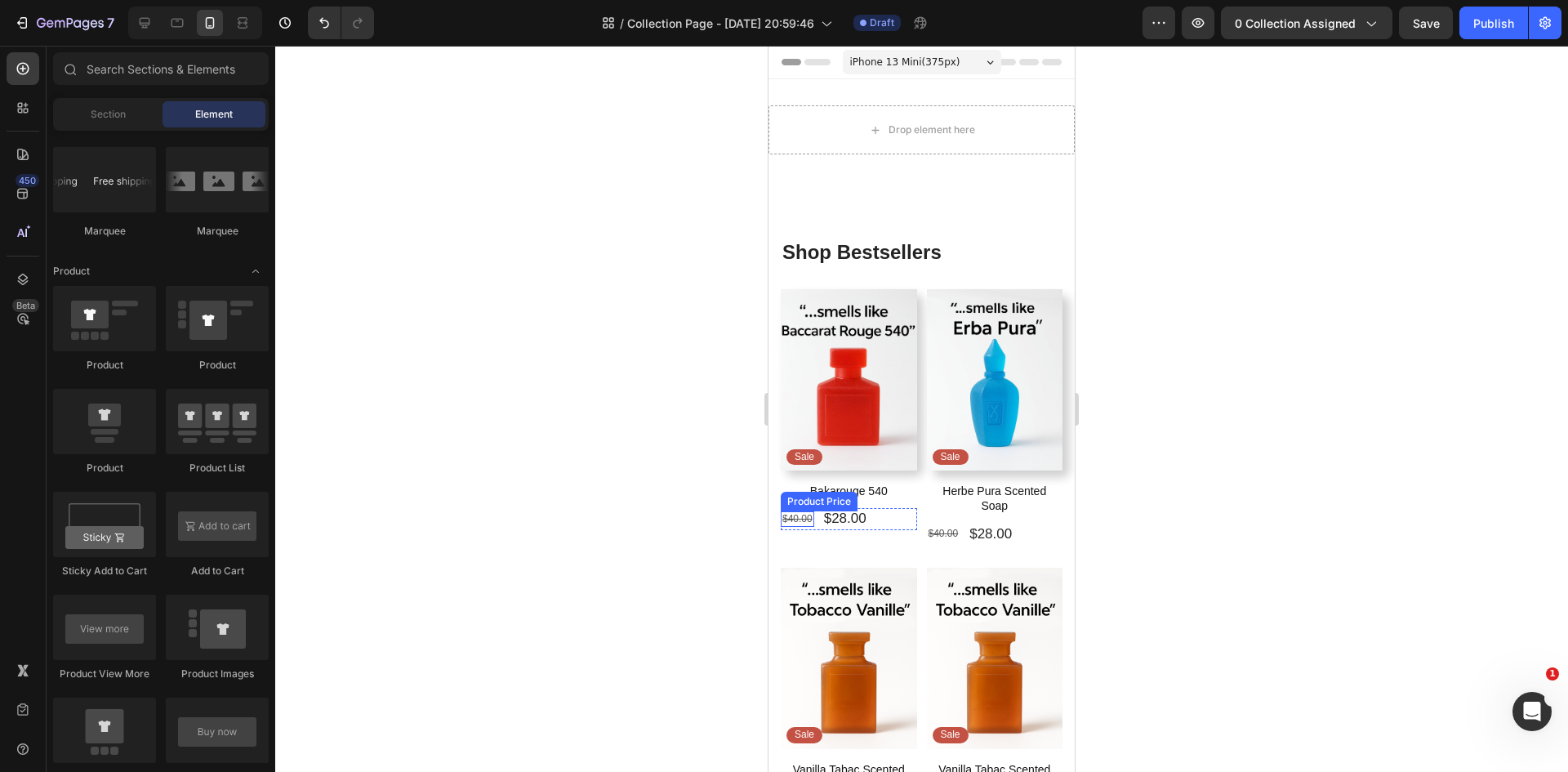
click at [803, 512] on div "$40.00" at bounding box center [797, 520] width 34 height 16
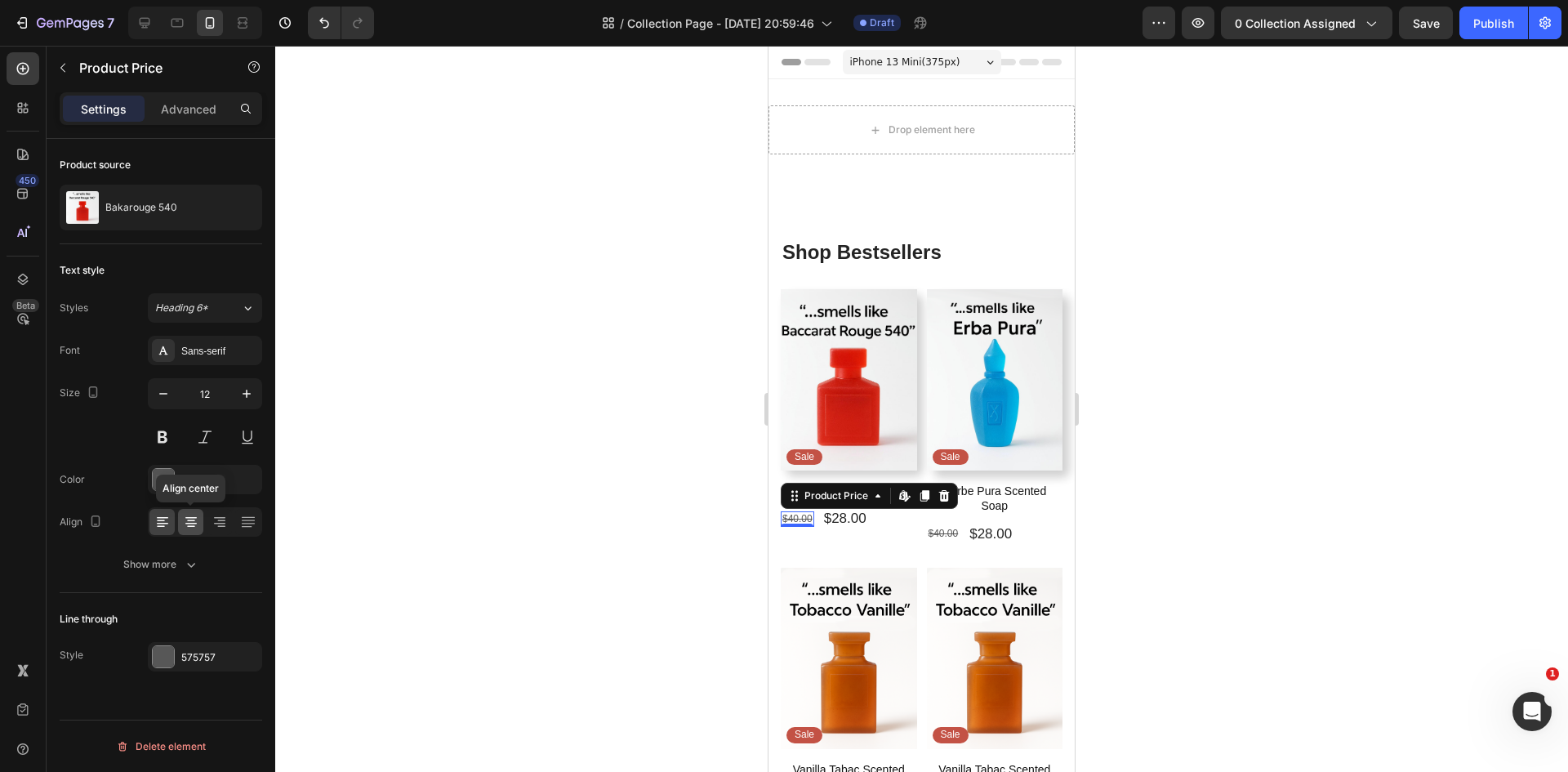
click at [195, 515] on icon at bounding box center [191, 522] width 16 height 16
click at [171, 522] on div at bounding box center [162, 522] width 25 height 26
click at [804, 522] on div at bounding box center [797, 523] width 33 height 5
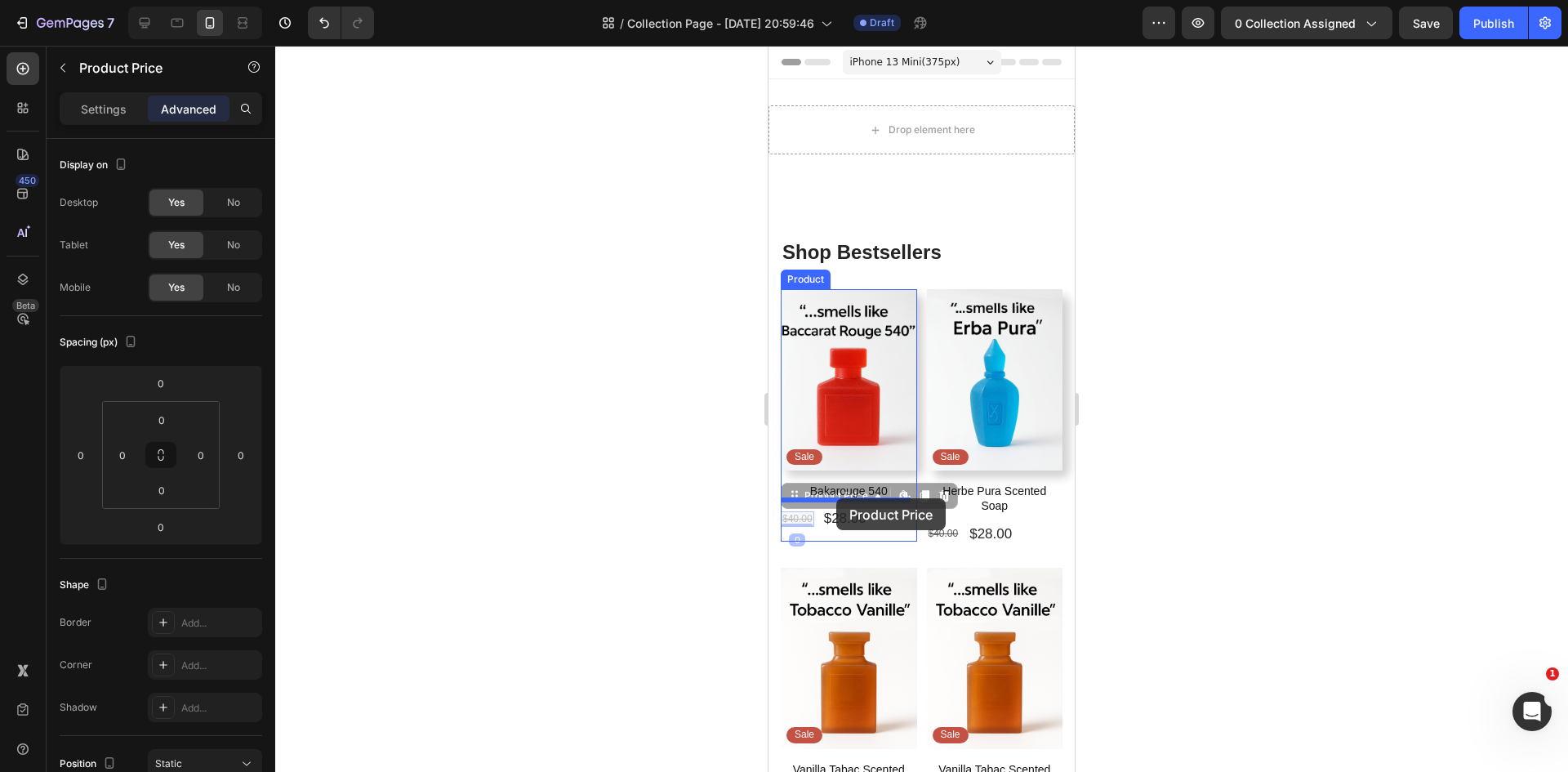
drag, startPoint x: 810, startPoint y: 507, endPoint x: 837, endPoint y: 498, distance: 28.5
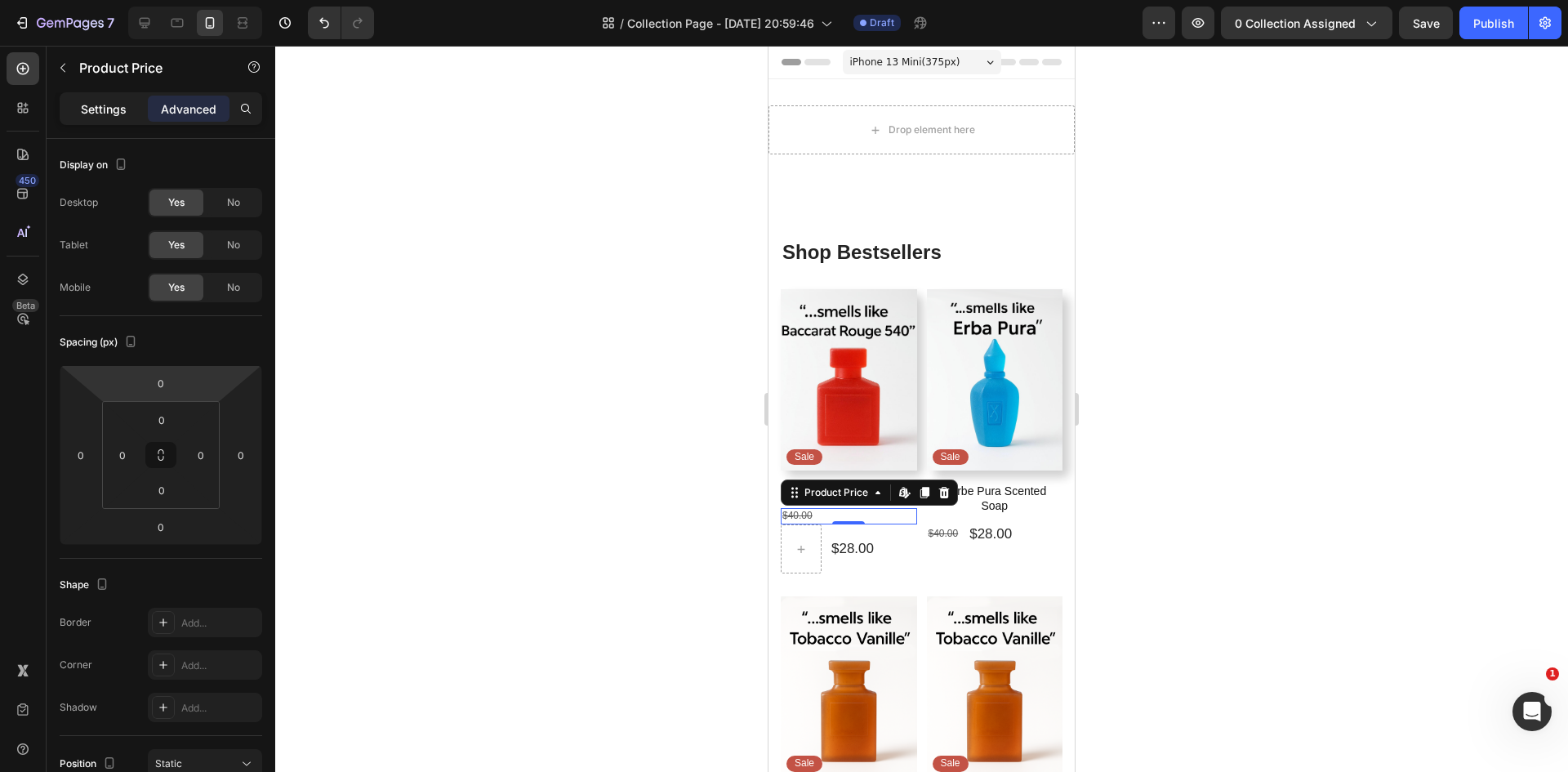
click at [106, 104] on p "Settings" at bounding box center [104, 108] width 46 height 17
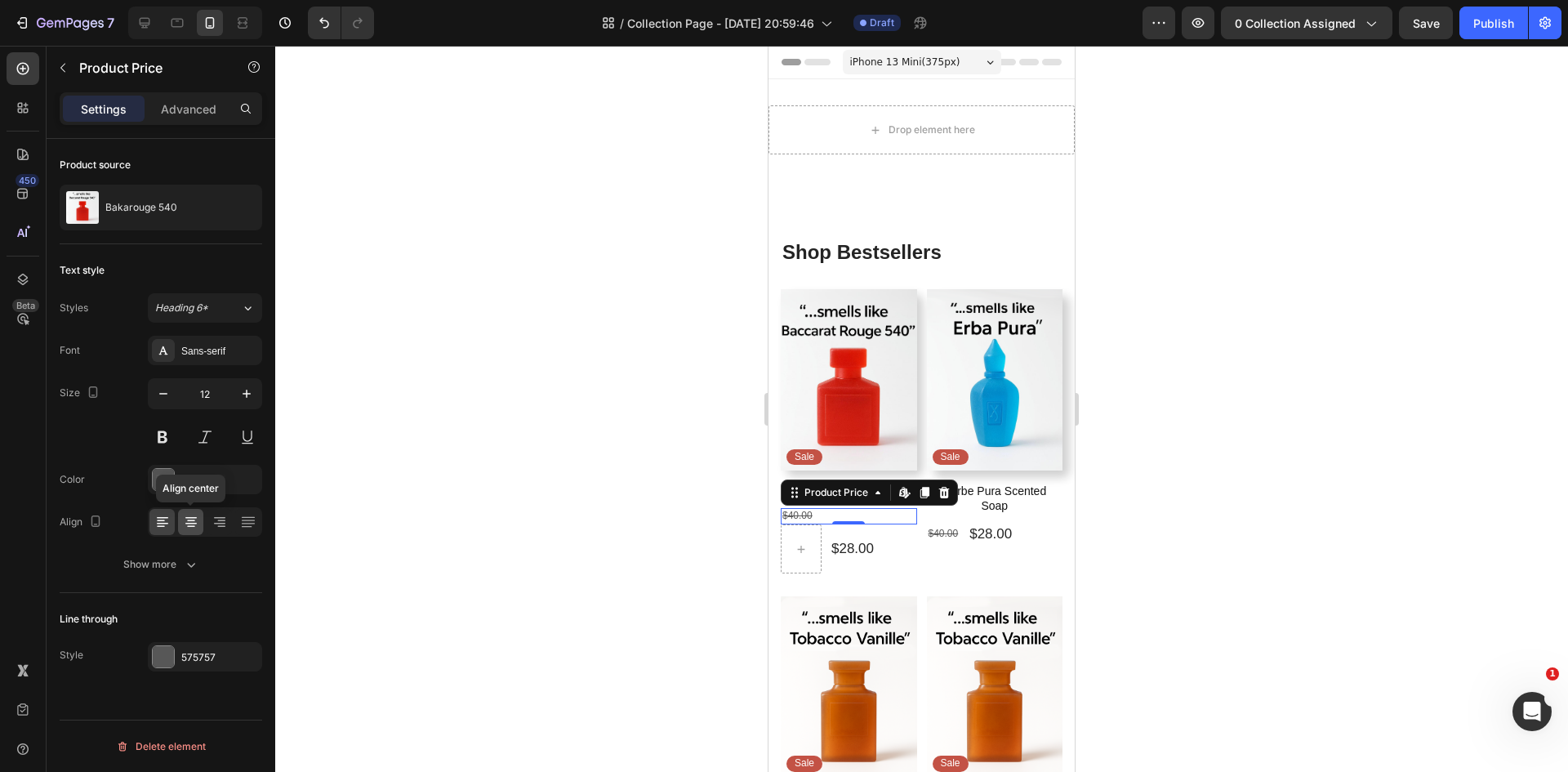
click at [191, 523] on icon at bounding box center [191, 523] width 12 height 2
click at [526, 468] on div at bounding box center [921, 409] width 1292 height 726
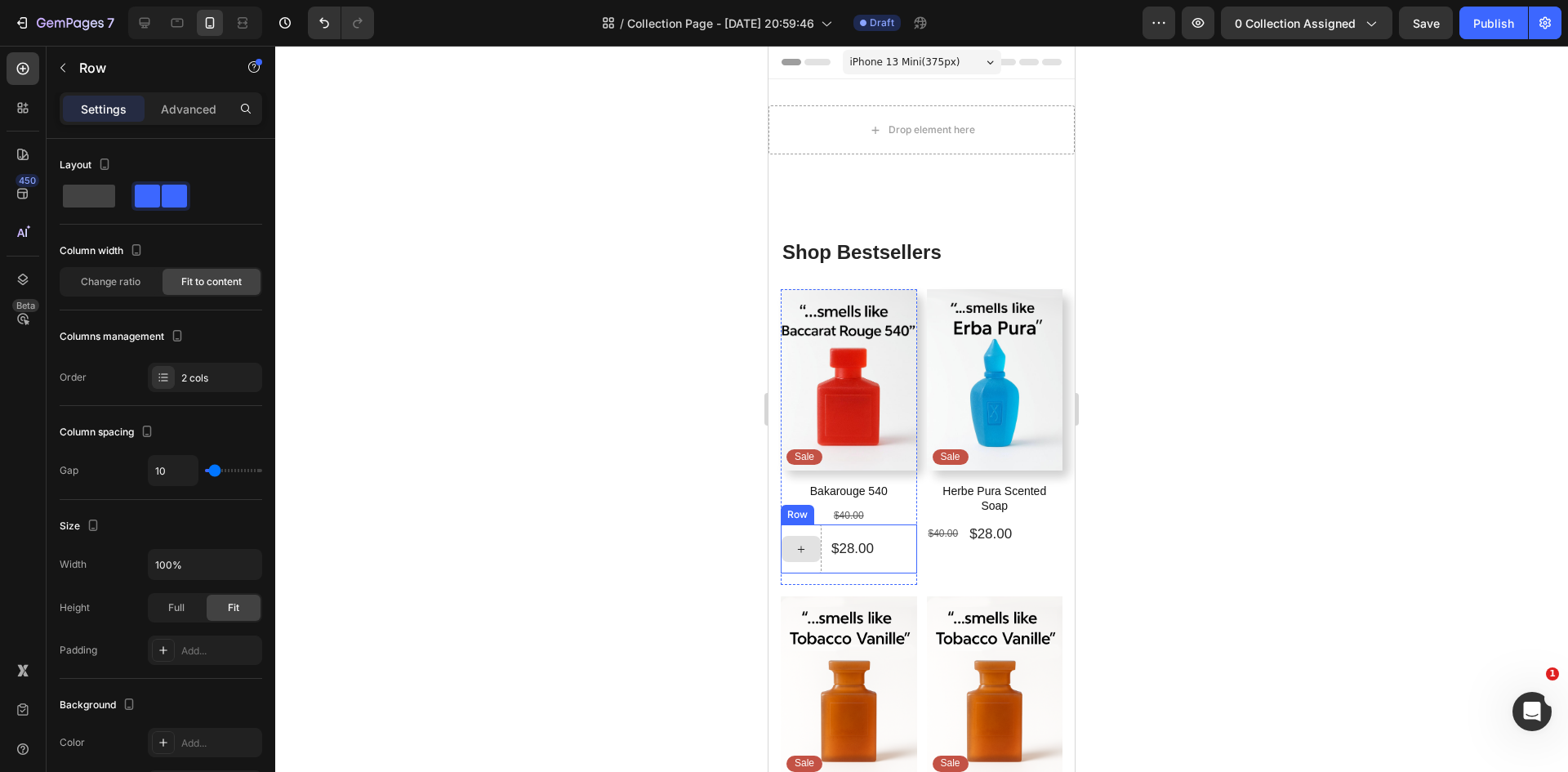
click at [846, 524] on div "$28.00 Product Price Product Price" at bounding box center [853, 549] width 46 height 49
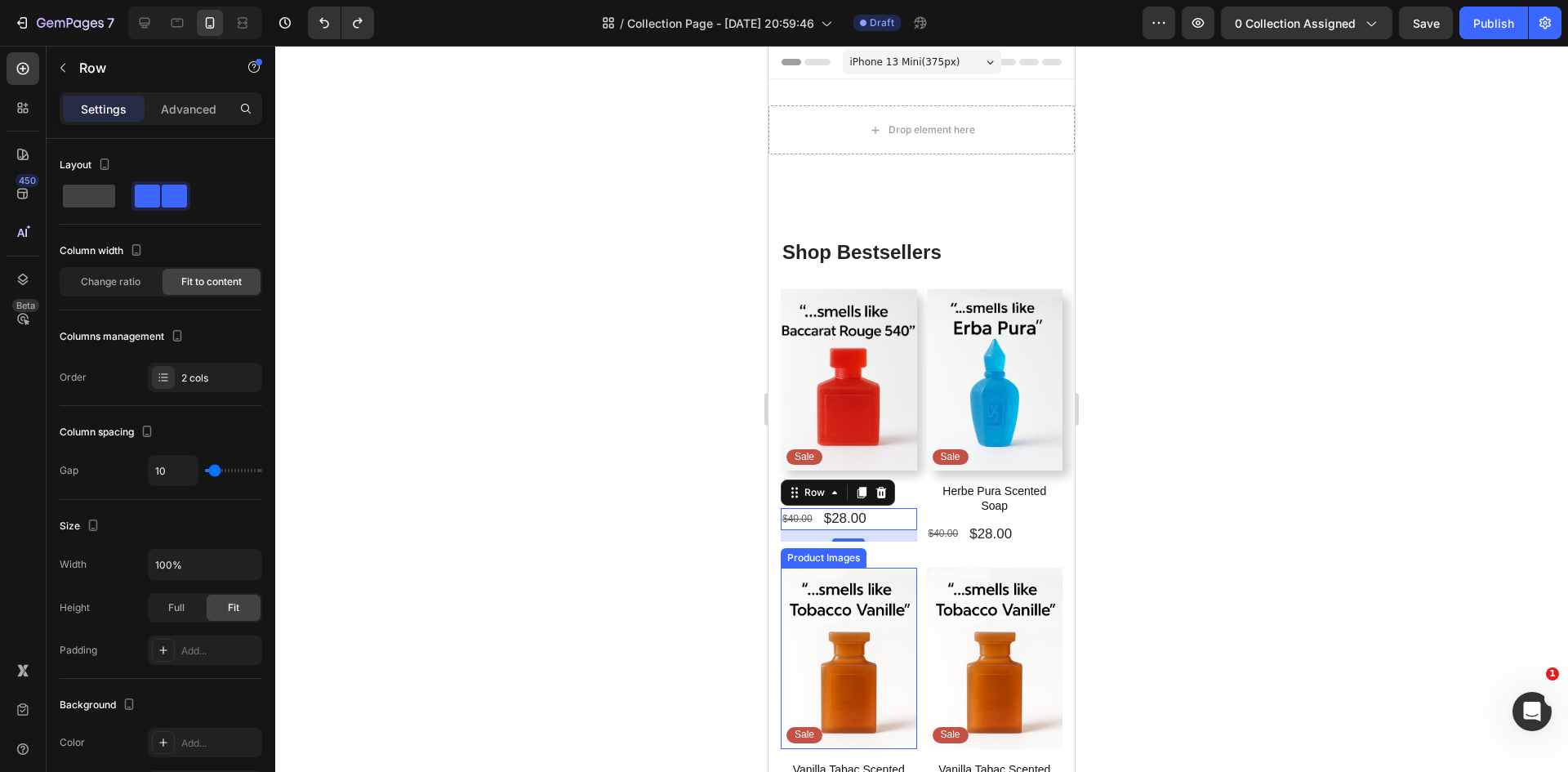
click at [625, 516] on div at bounding box center [921, 409] width 1292 height 726
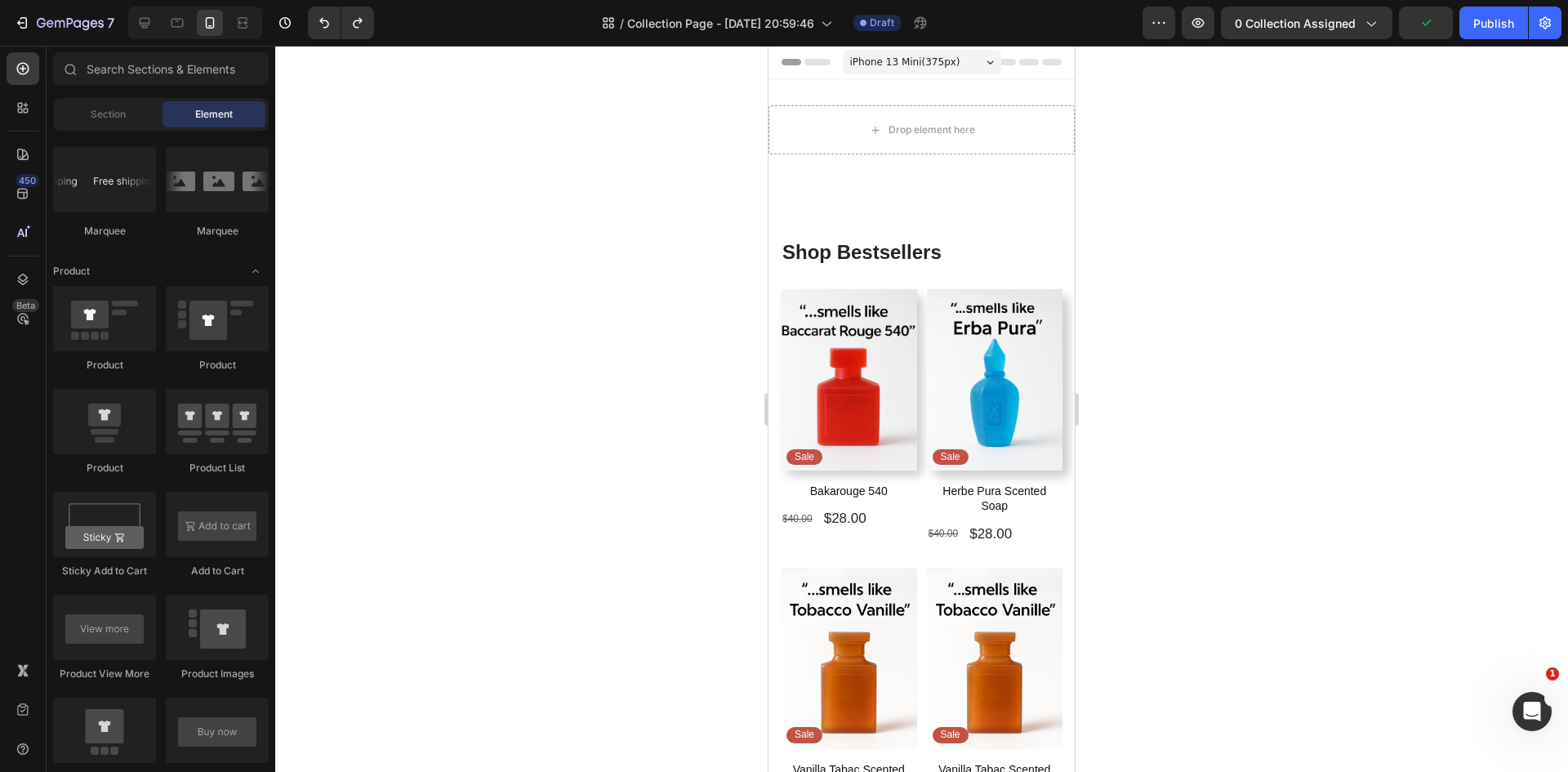
click at [586, 507] on div at bounding box center [921, 409] width 1292 height 726
click at [894, 358] on img at bounding box center [849, 380] width 137 height 181
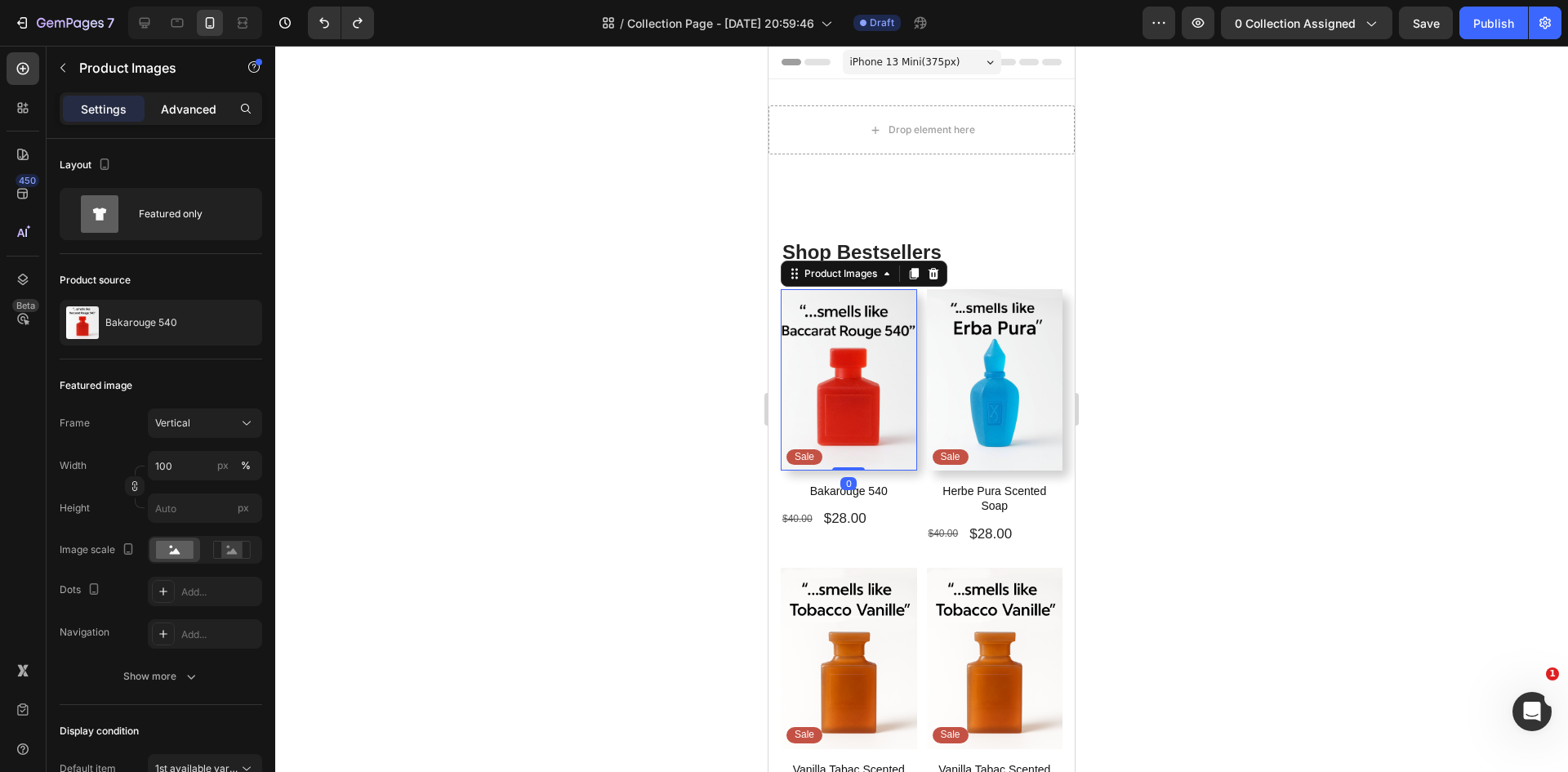
click at [187, 104] on p "Advanced" at bounding box center [188, 108] width 56 height 17
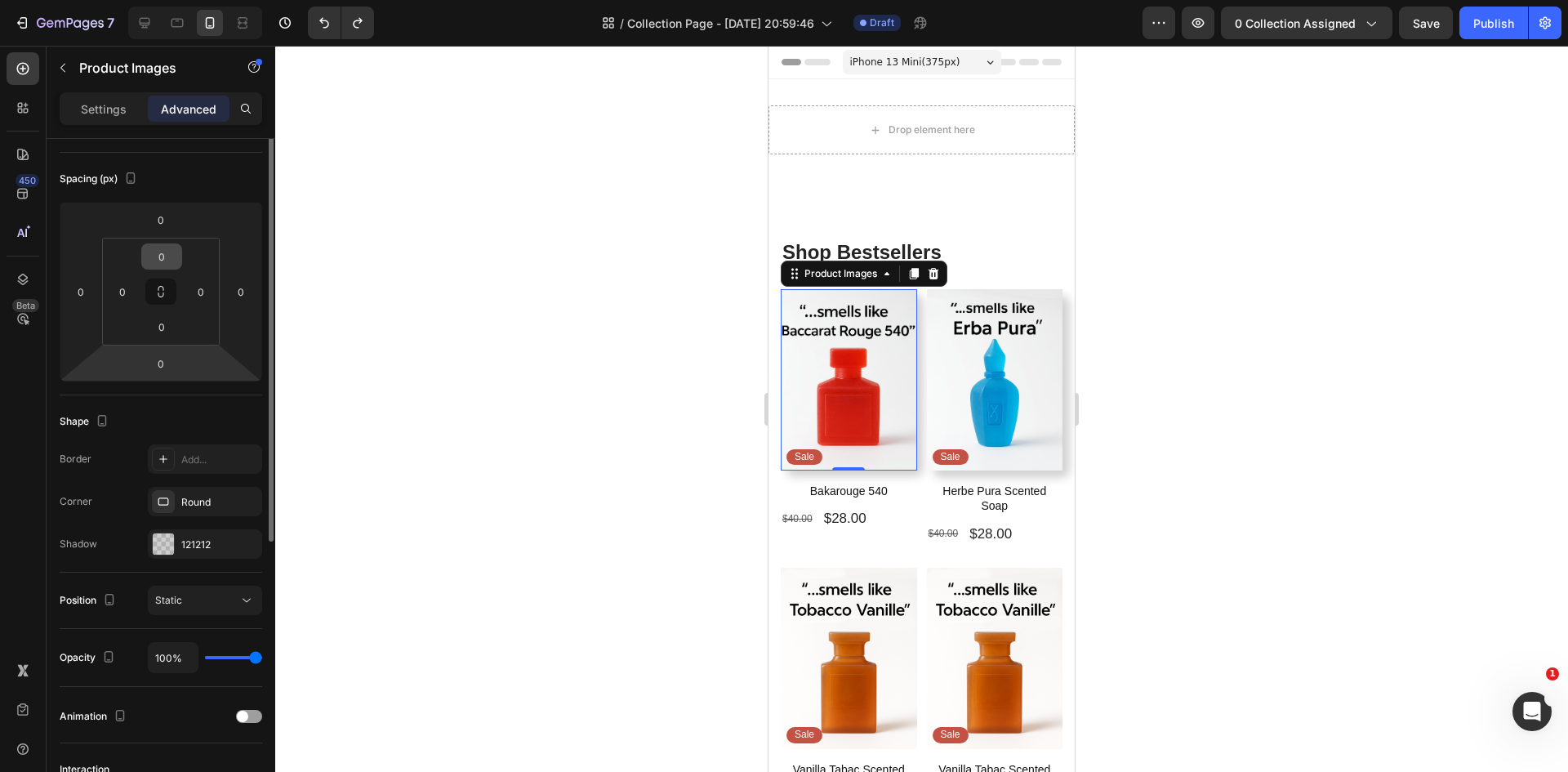
scroll to position [245, 0]
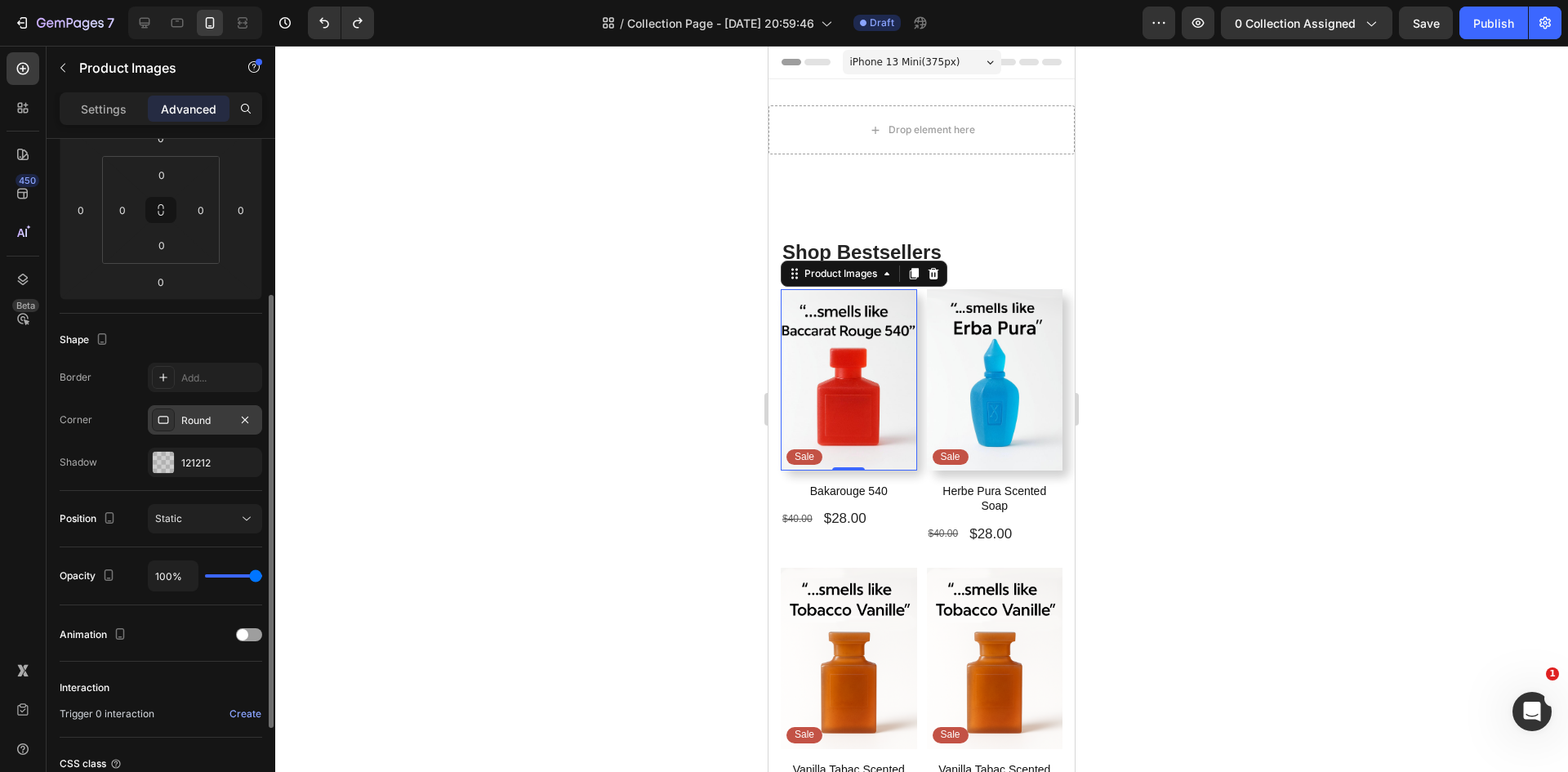
click at [207, 409] on div "Round" at bounding box center [205, 420] width 115 height 29
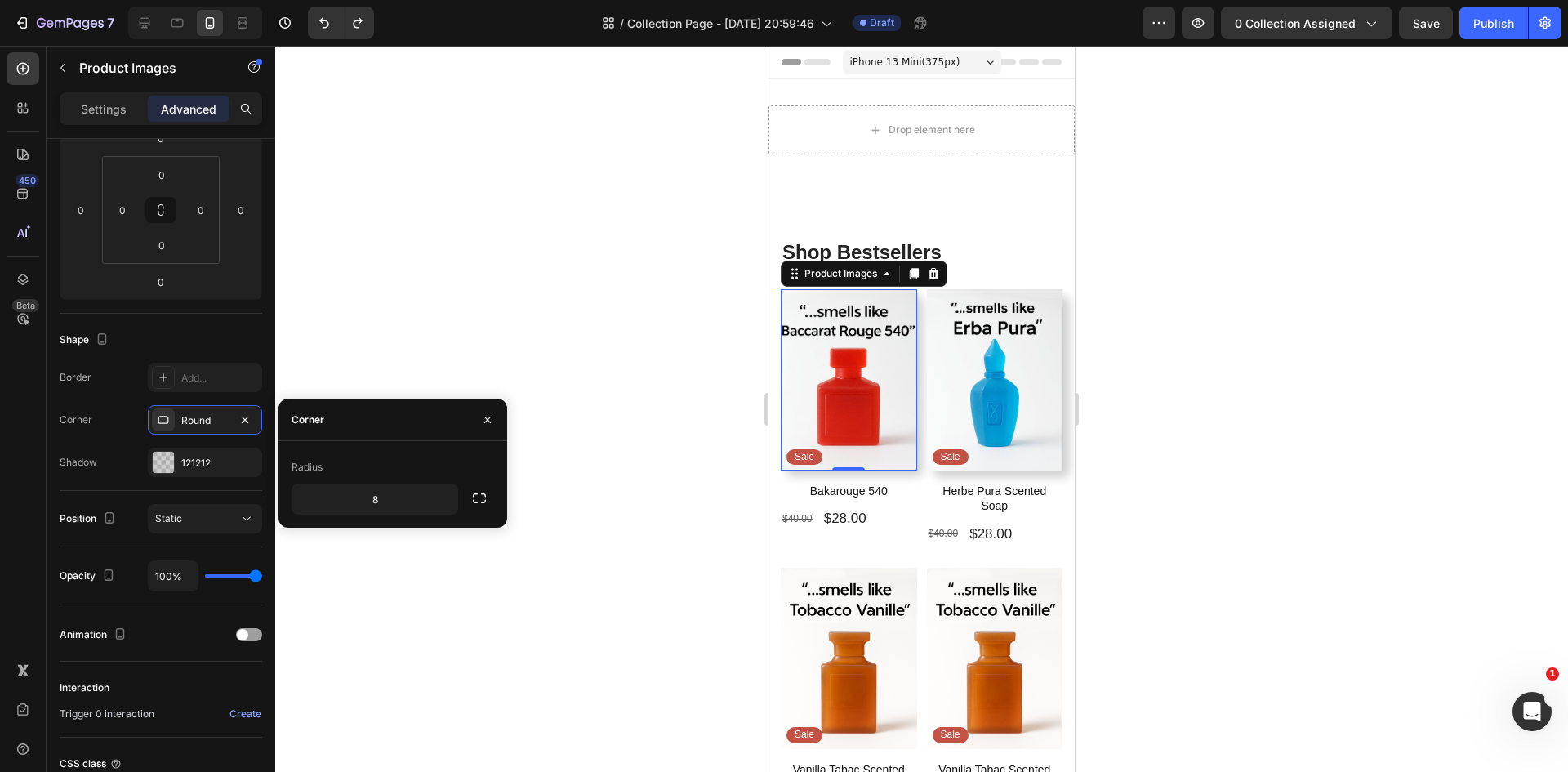
click at [484, 287] on div at bounding box center [921, 409] width 1292 height 726
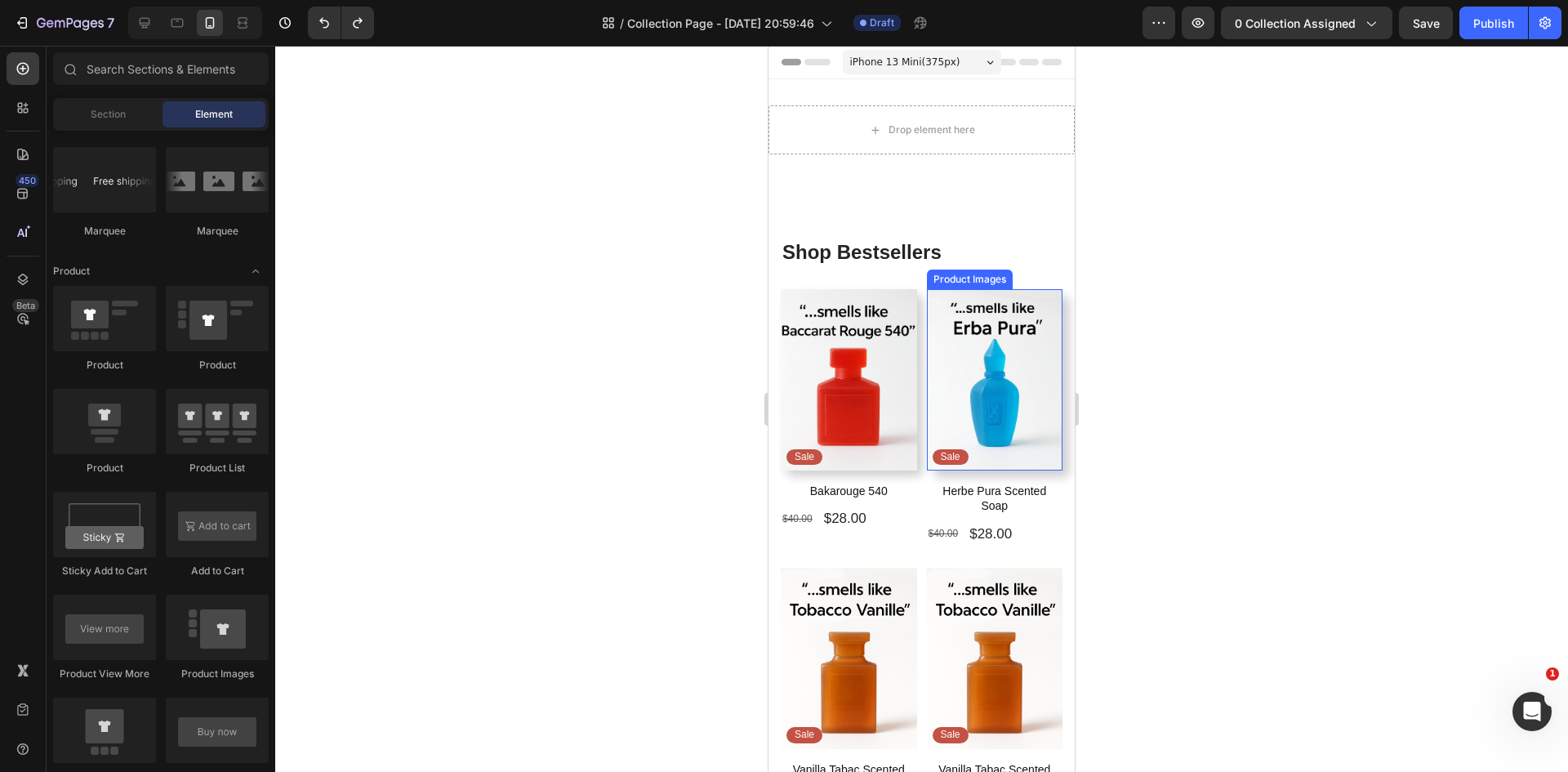
click at [992, 415] on img at bounding box center [995, 380] width 137 height 181
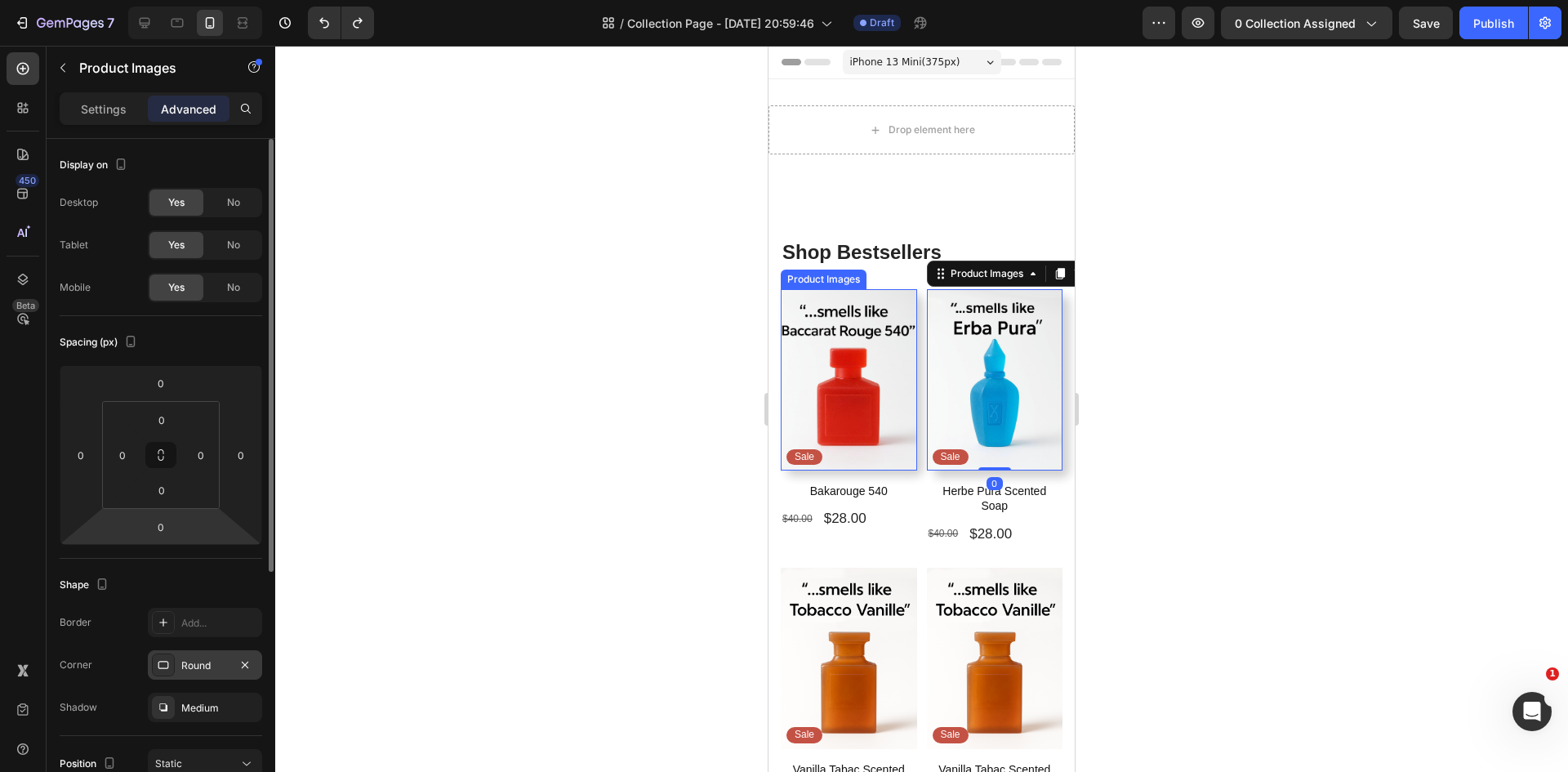
click at [200, 665] on div "Round" at bounding box center [205, 665] width 47 height 15
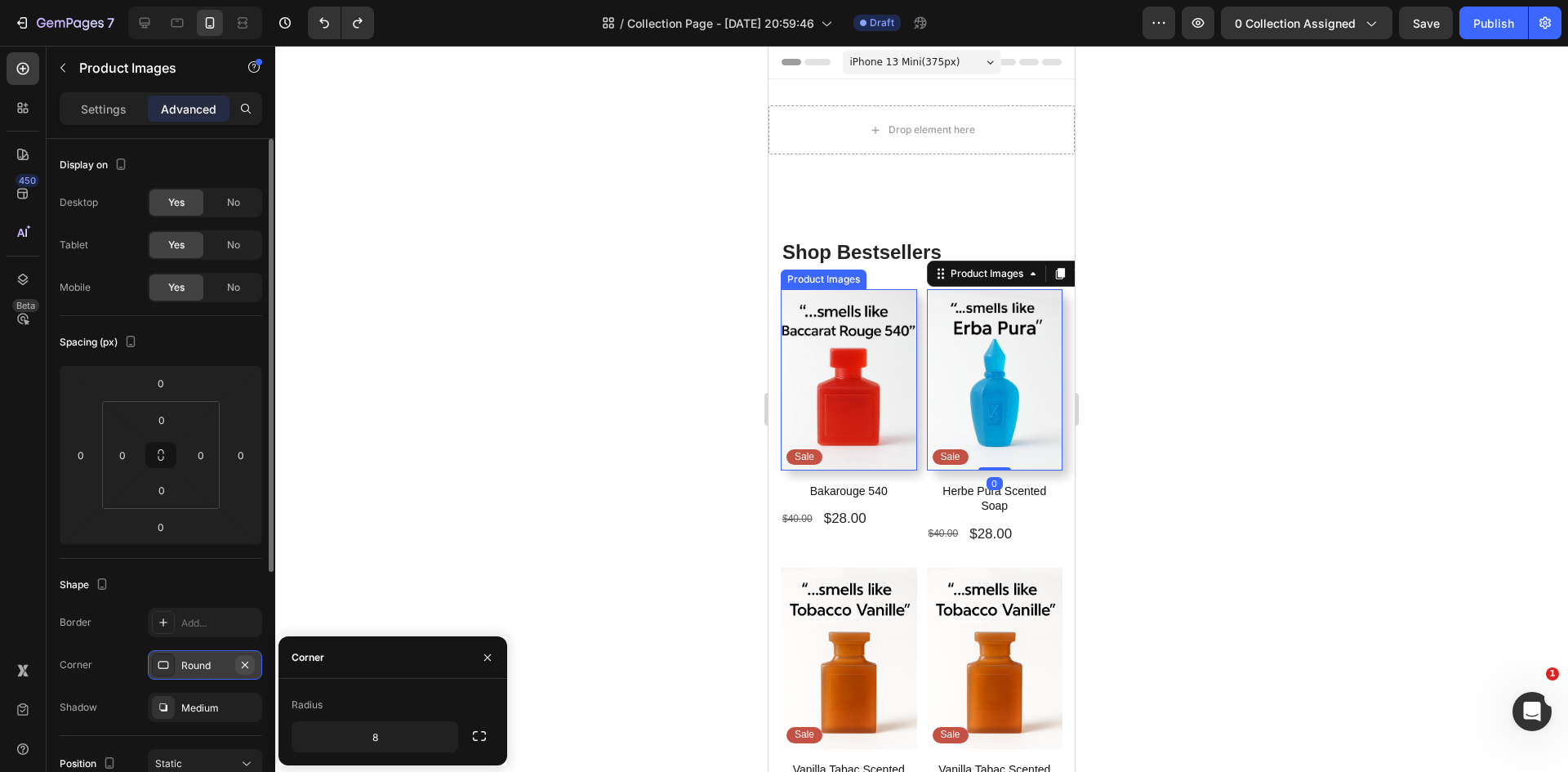
click at [244, 663] on icon "button" at bounding box center [245, 665] width 13 height 13
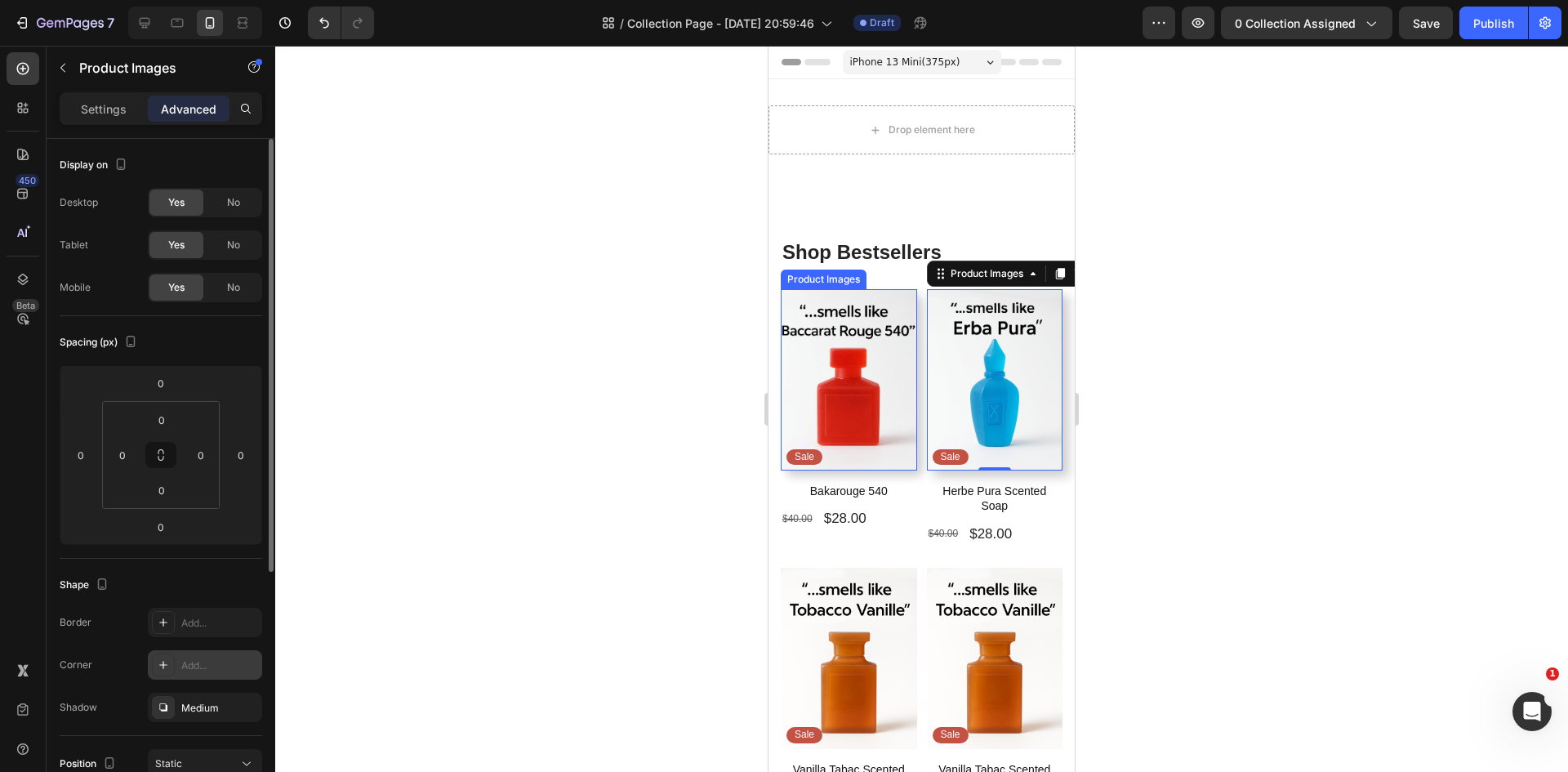
click at [174, 664] on div at bounding box center [163, 665] width 23 height 23
type input "8"
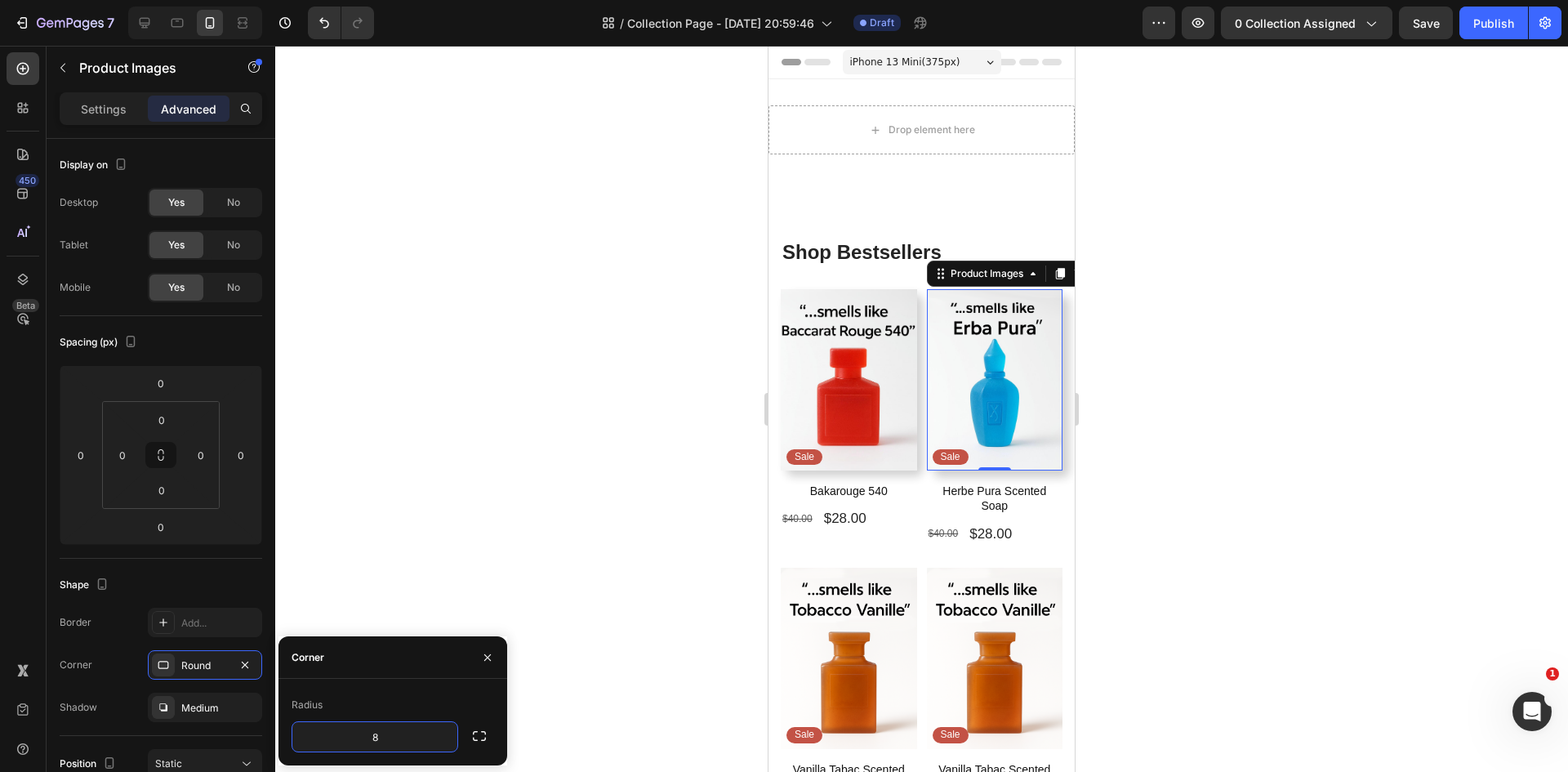
click at [422, 462] on div at bounding box center [921, 409] width 1292 height 726
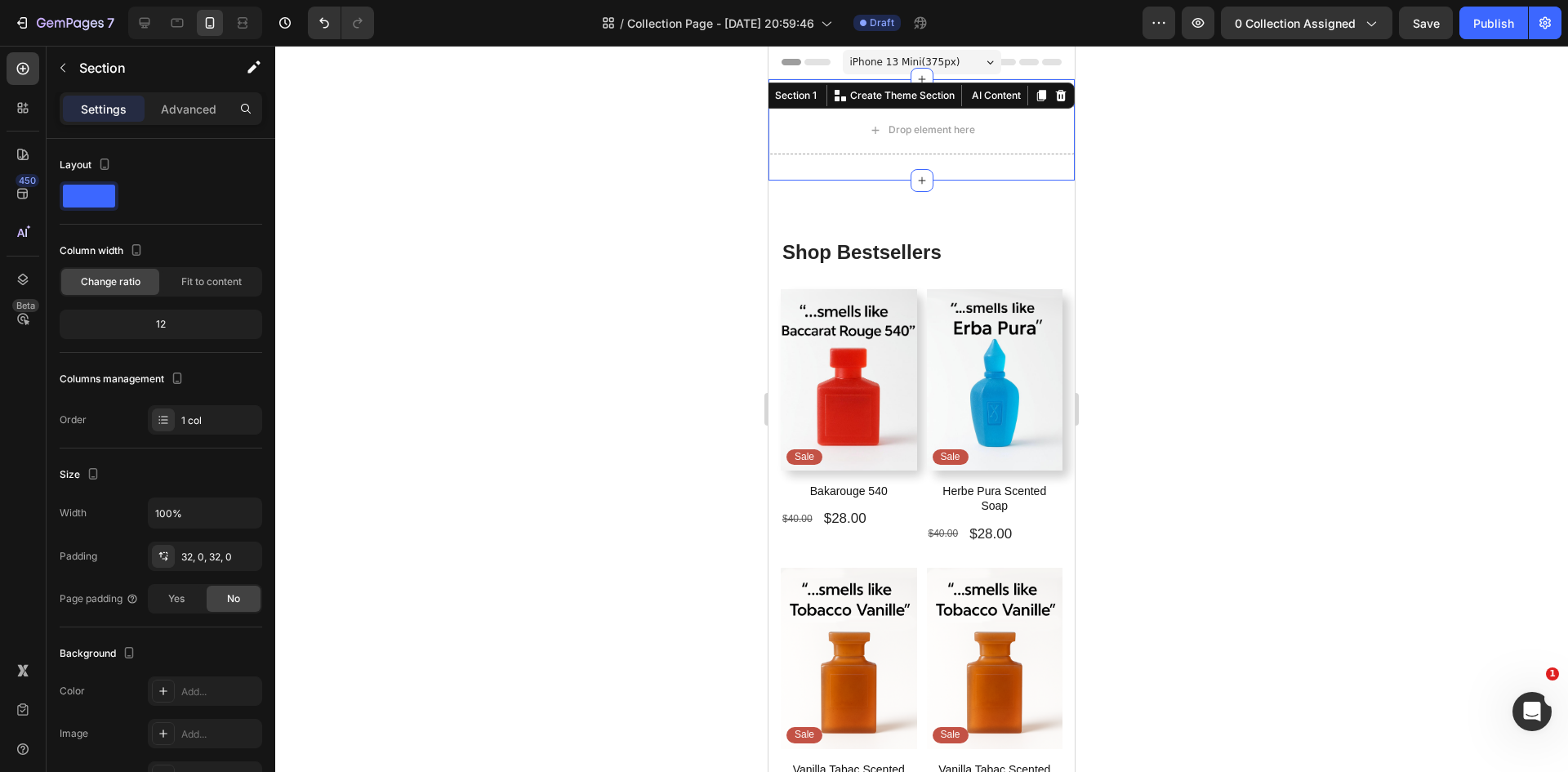
click at [1025, 162] on div "Drop element here Section 1 You can create reusable sections Create Theme Secti…" at bounding box center [921, 129] width 306 height 101
click at [1051, 87] on div at bounding box center [1061, 96] width 20 height 20
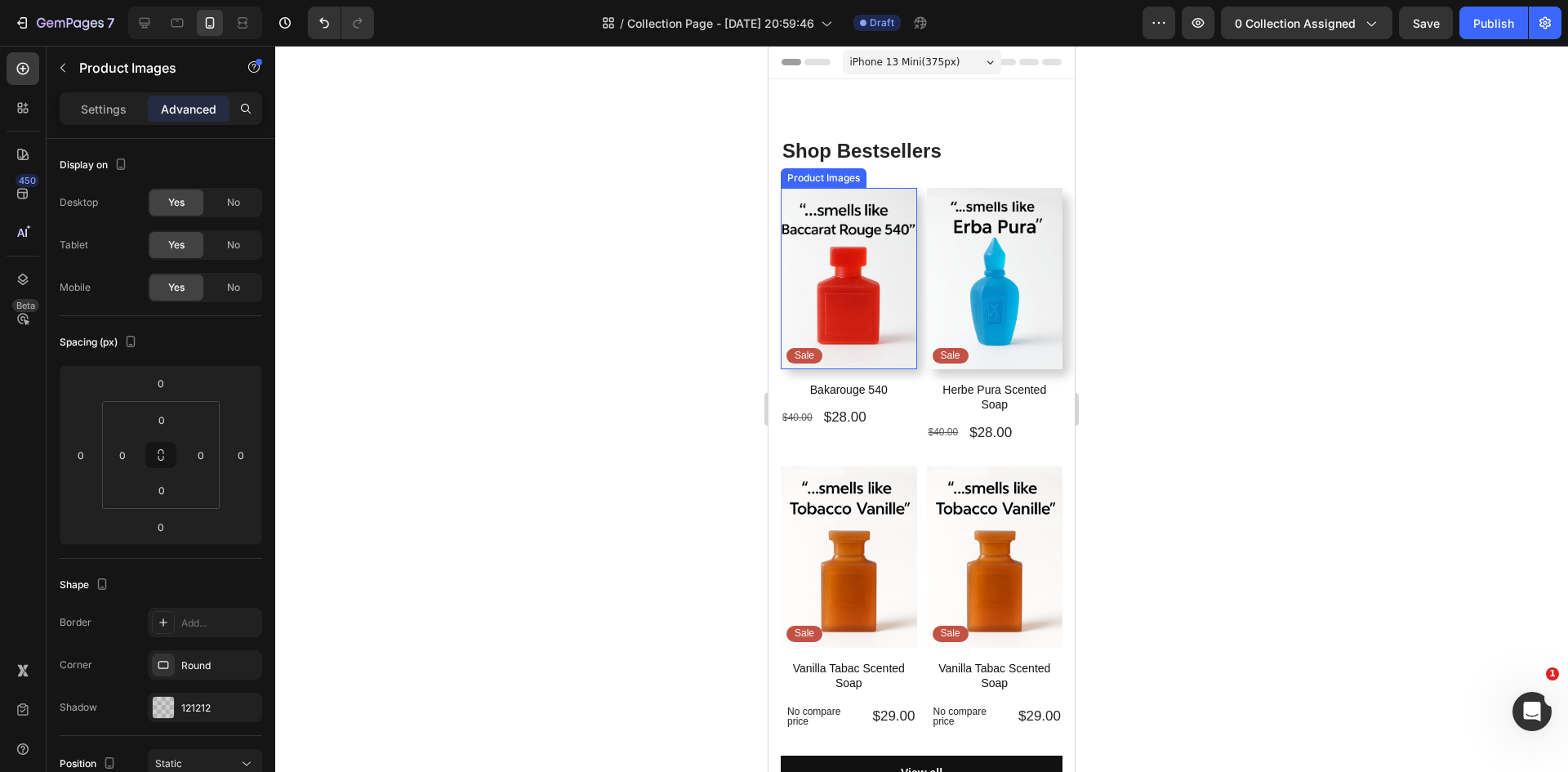
click at [884, 260] on img at bounding box center [849, 278] width 137 height 181
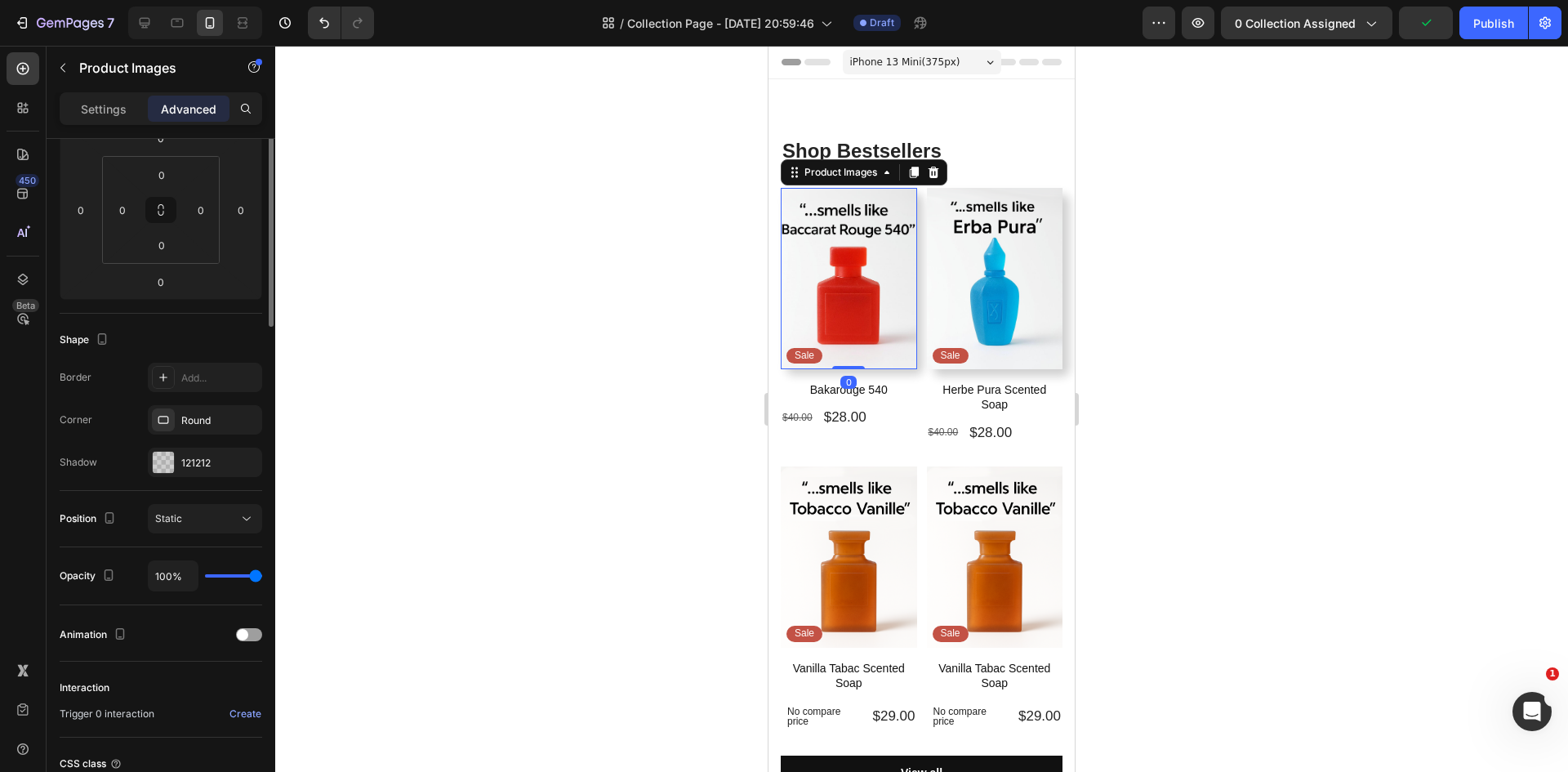
scroll to position [327, 0]
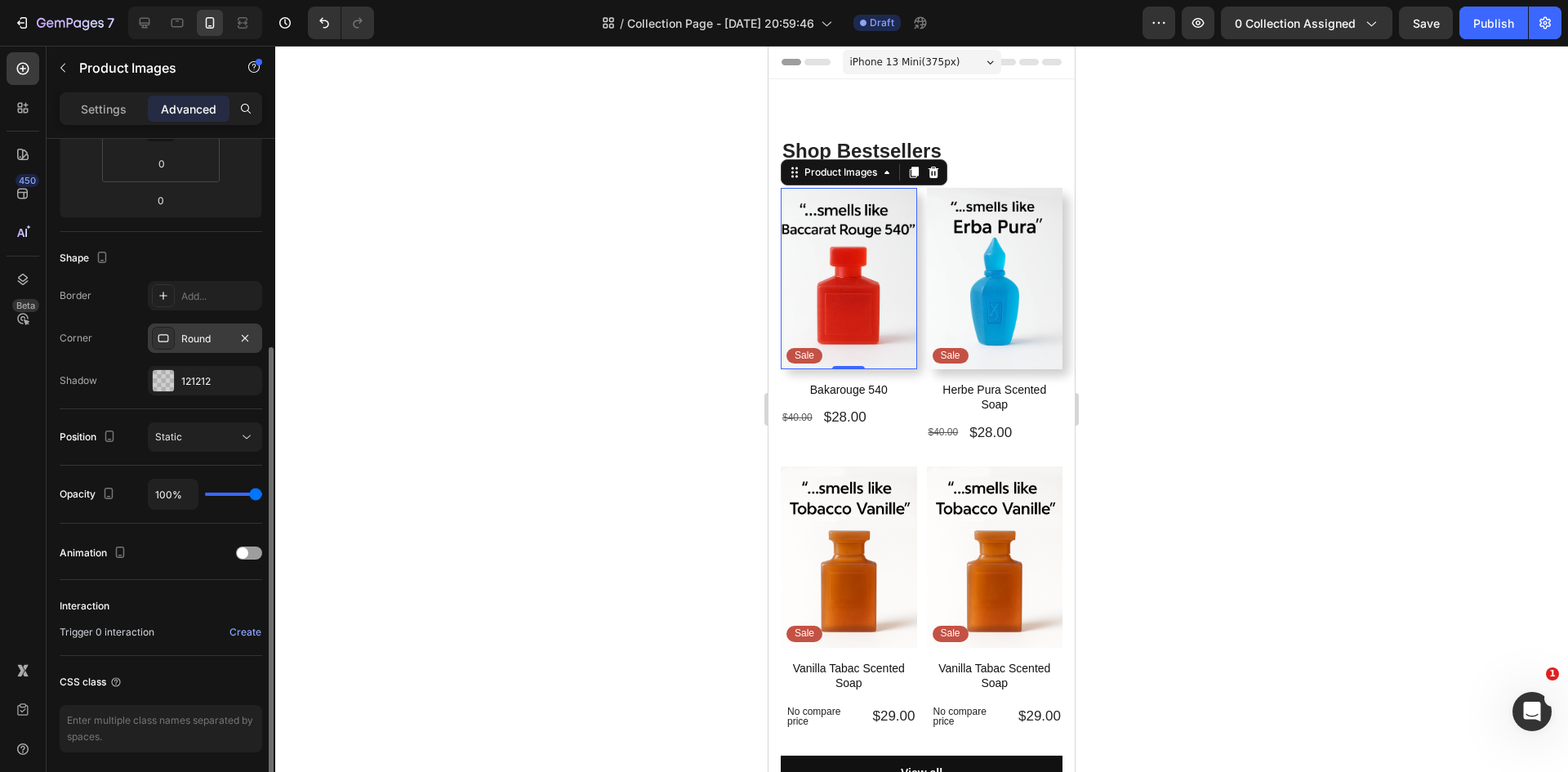
click at [218, 343] on div "Round" at bounding box center [205, 339] width 47 height 15
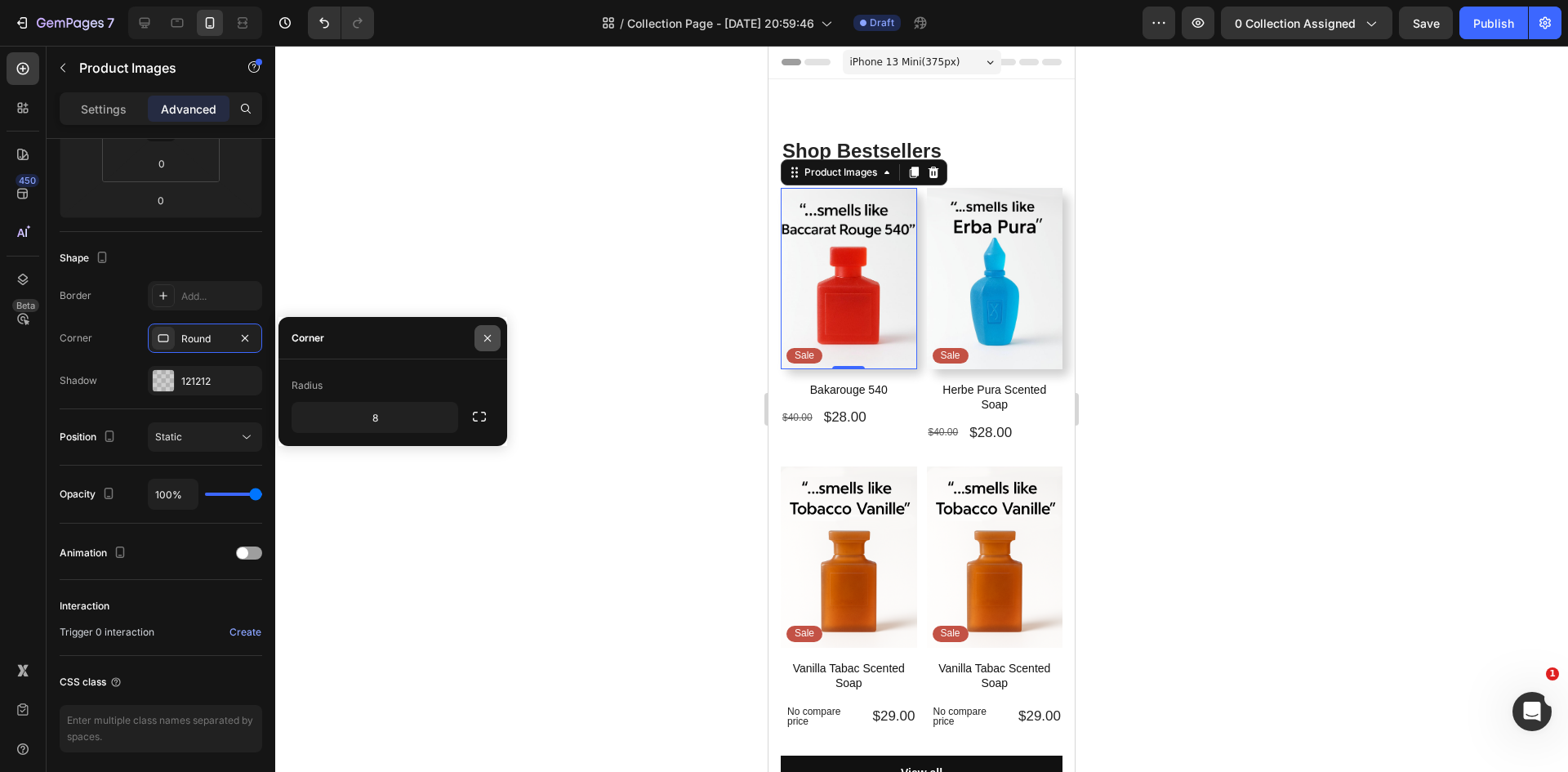
click at [495, 337] on button "button" at bounding box center [487, 338] width 26 height 26
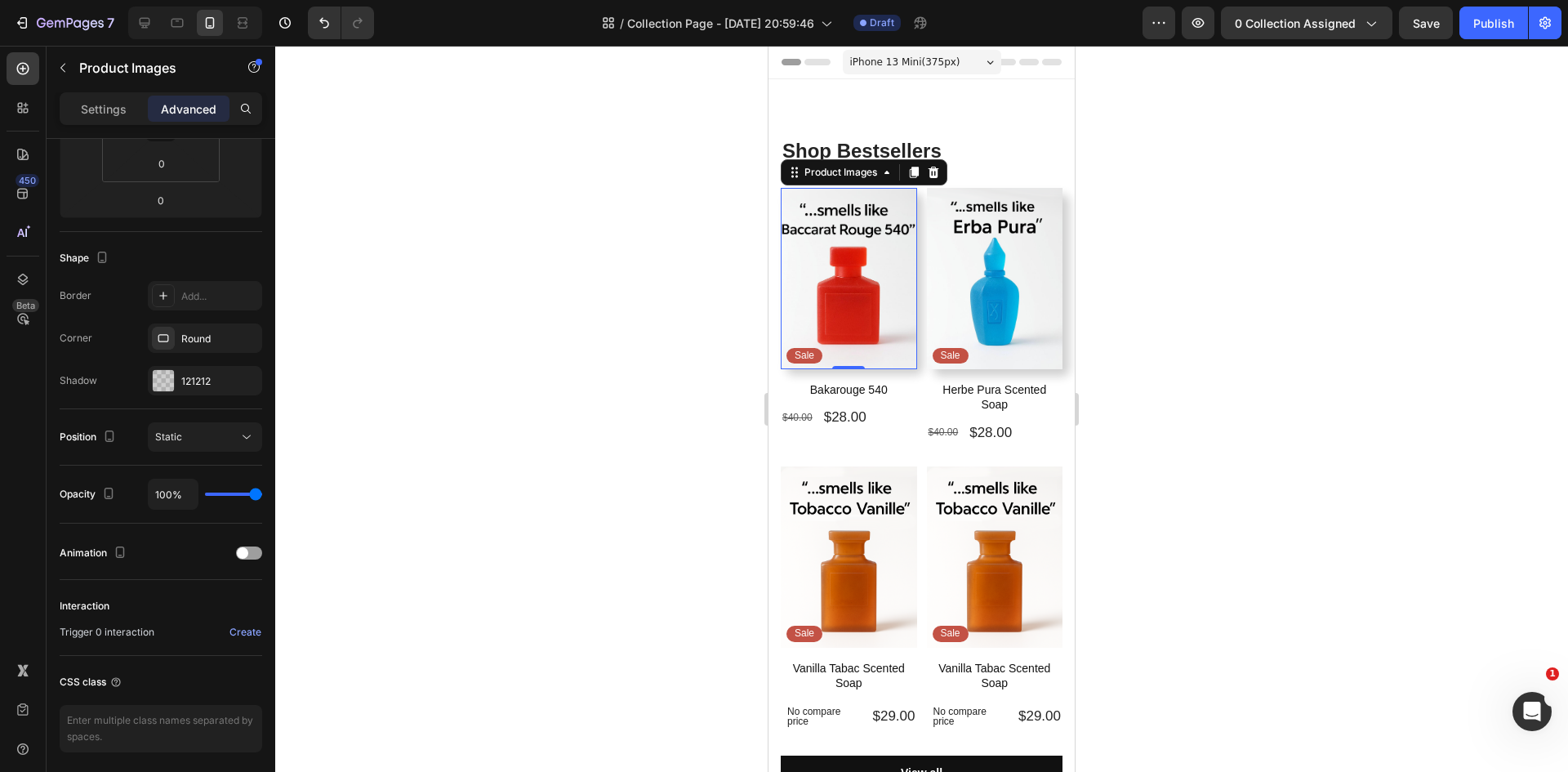
click at [623, 292] on div at bounding box center [921, 409] width 1292 height 726
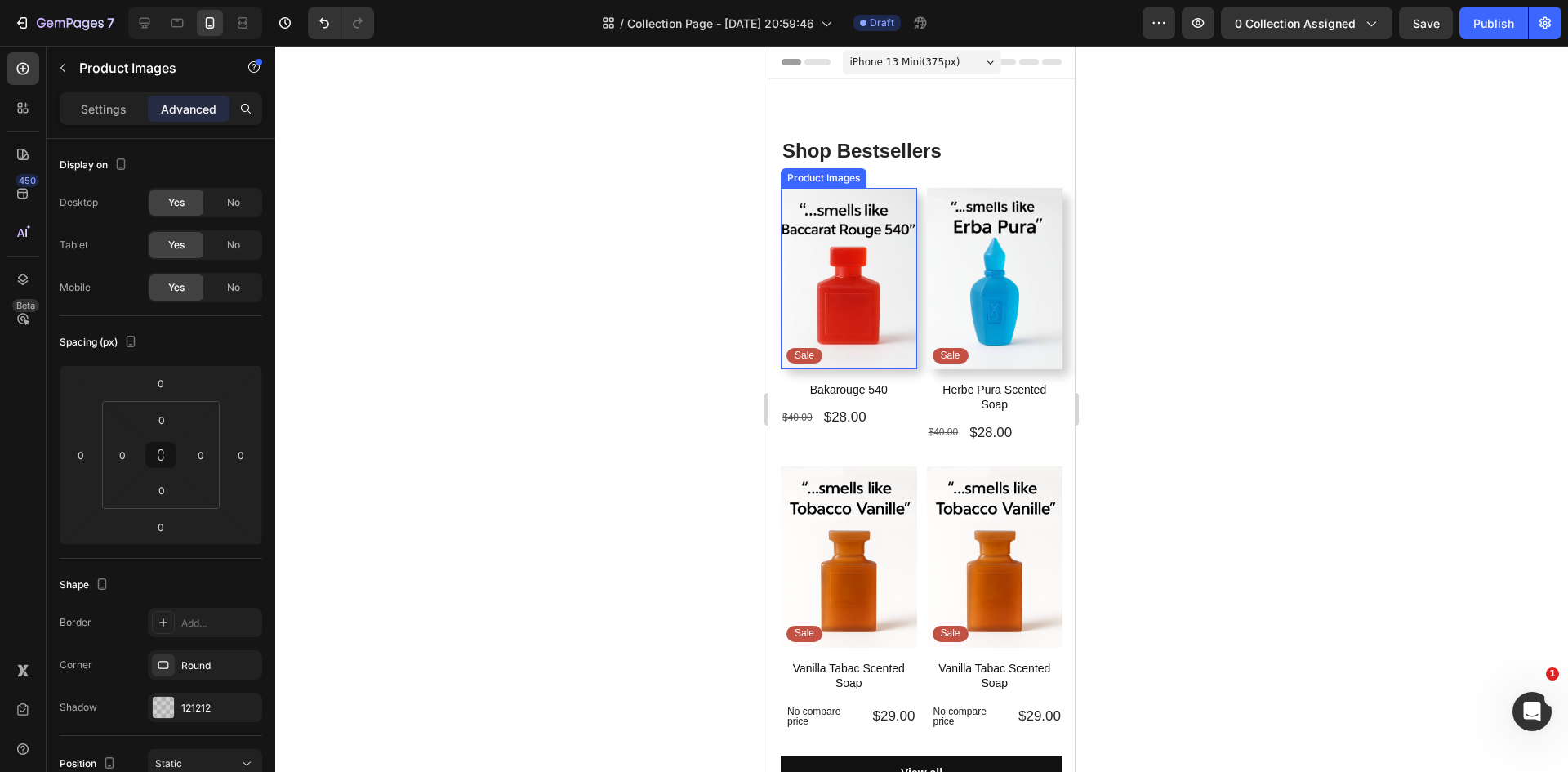
click at [803, 242] on img at bounding box center [849, 278] width 137 height 181
click at [99, 105] on p "Settings" at bounding box center [104, 108] width 46 height 17
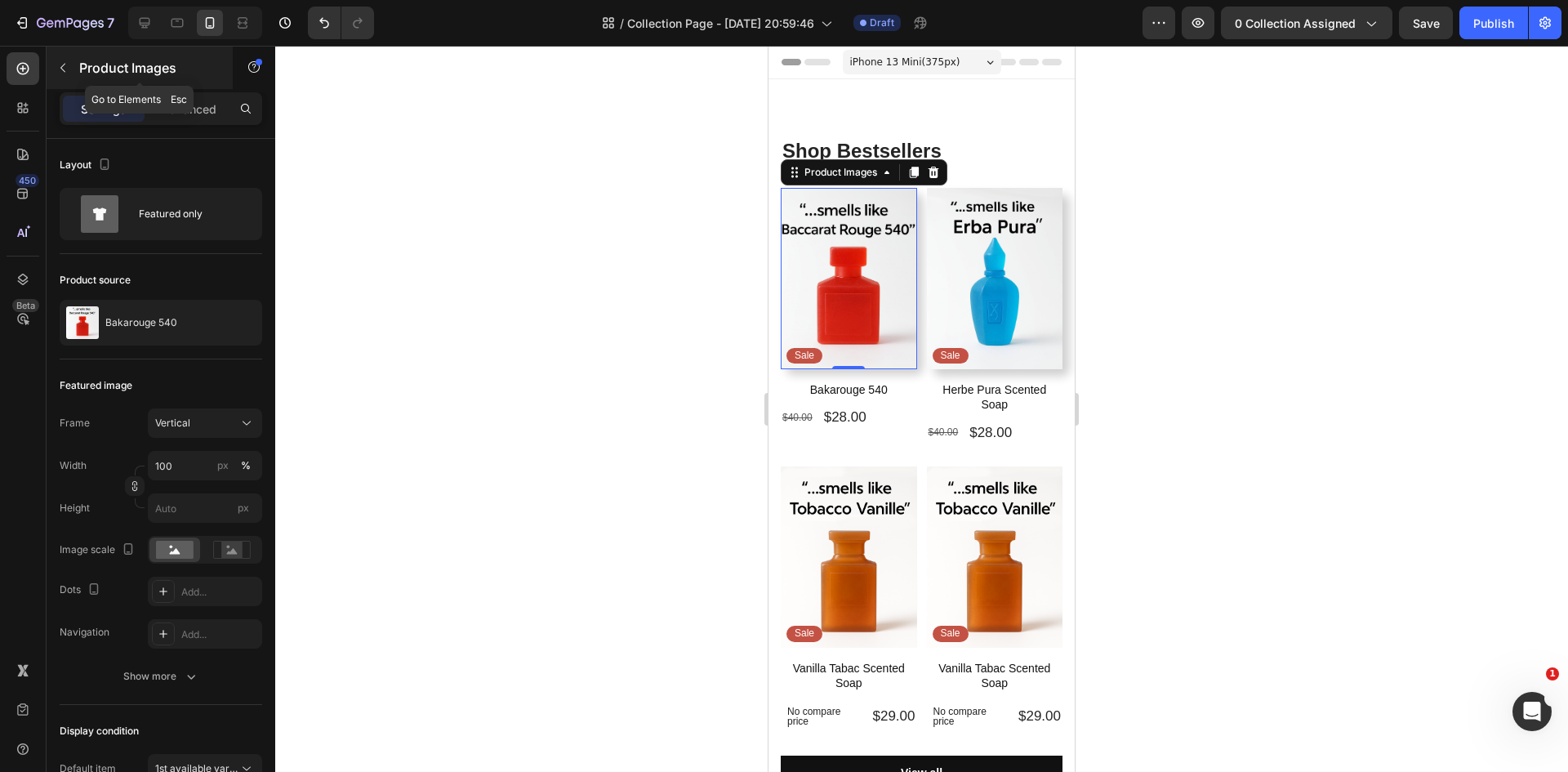
click at [58, 67] on icon "button" at bounding box center [63, 67] width 13 height 13
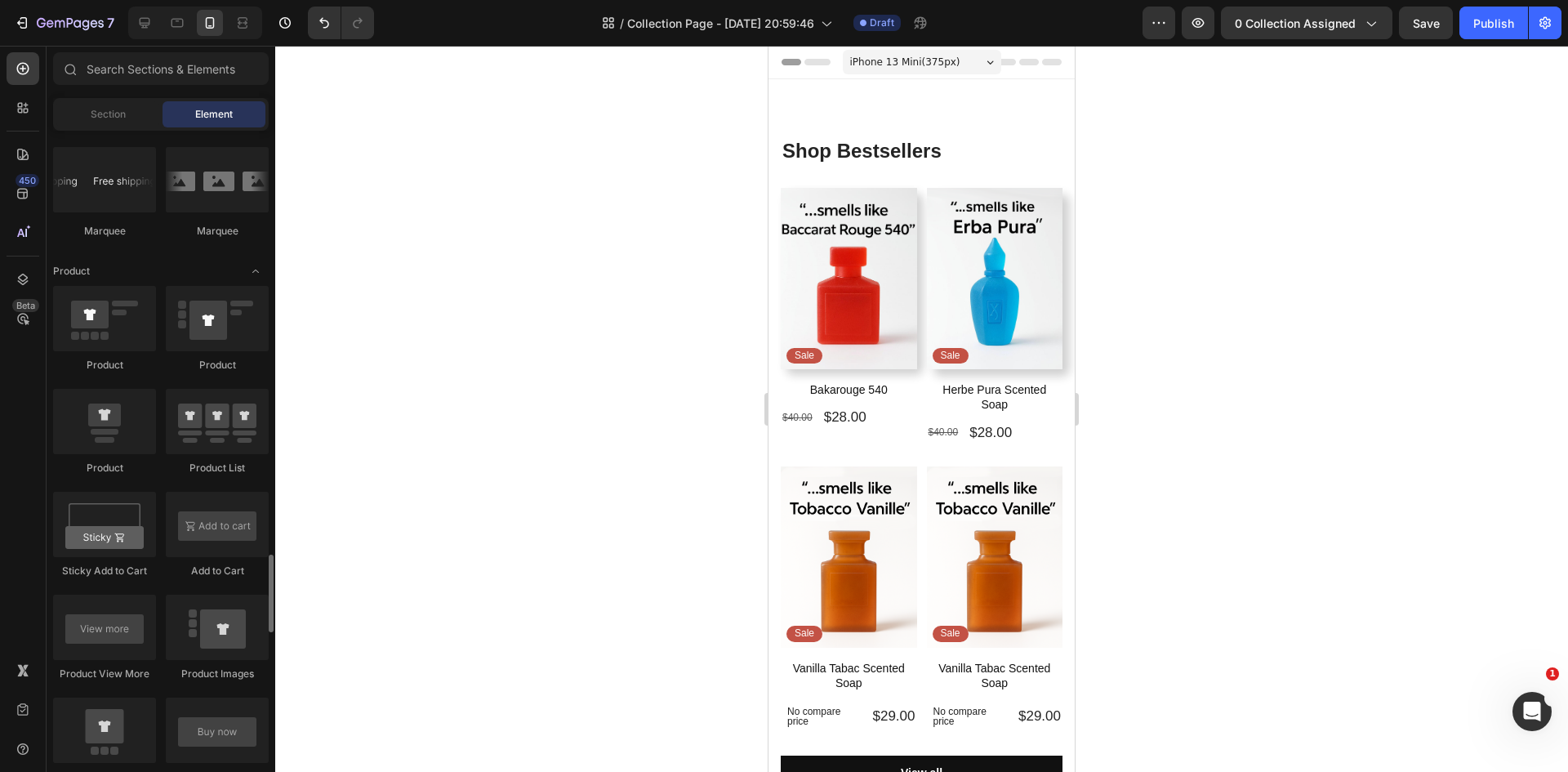
scroll to position [2287, 0]
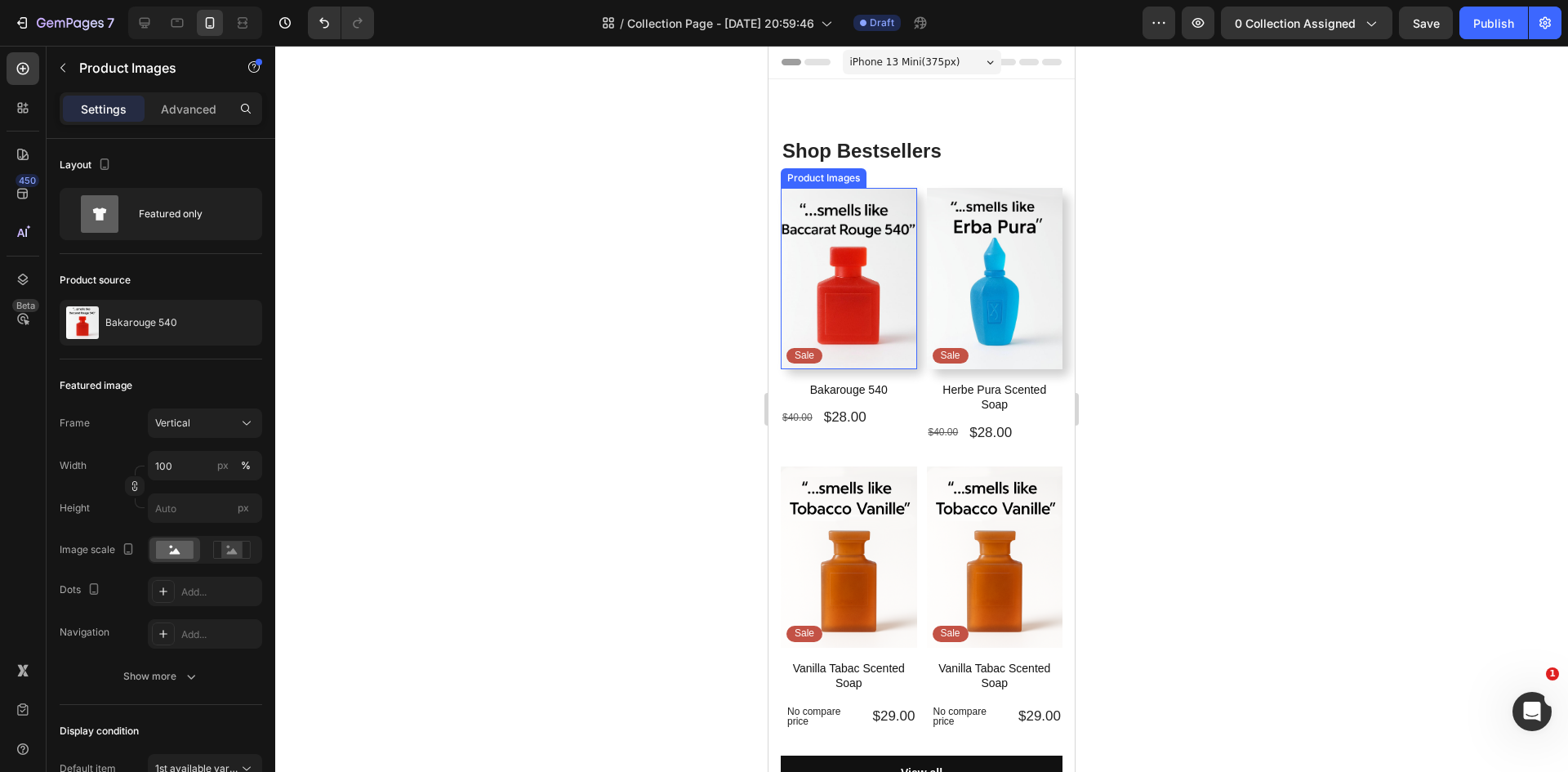
click at [795, 284] on img at bounding box center [849, 278] width 137 height 181
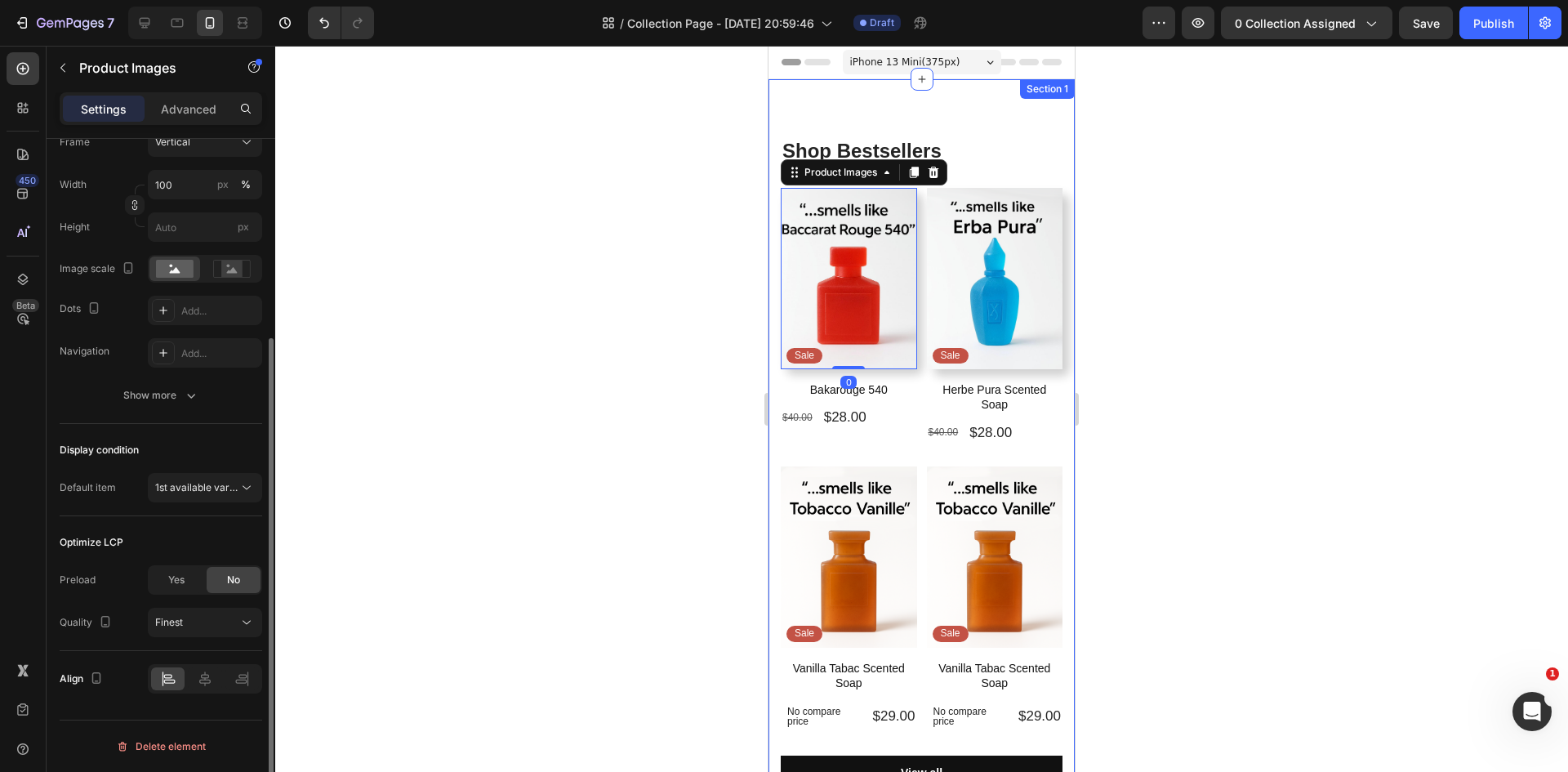
scroll to position [0, 0]
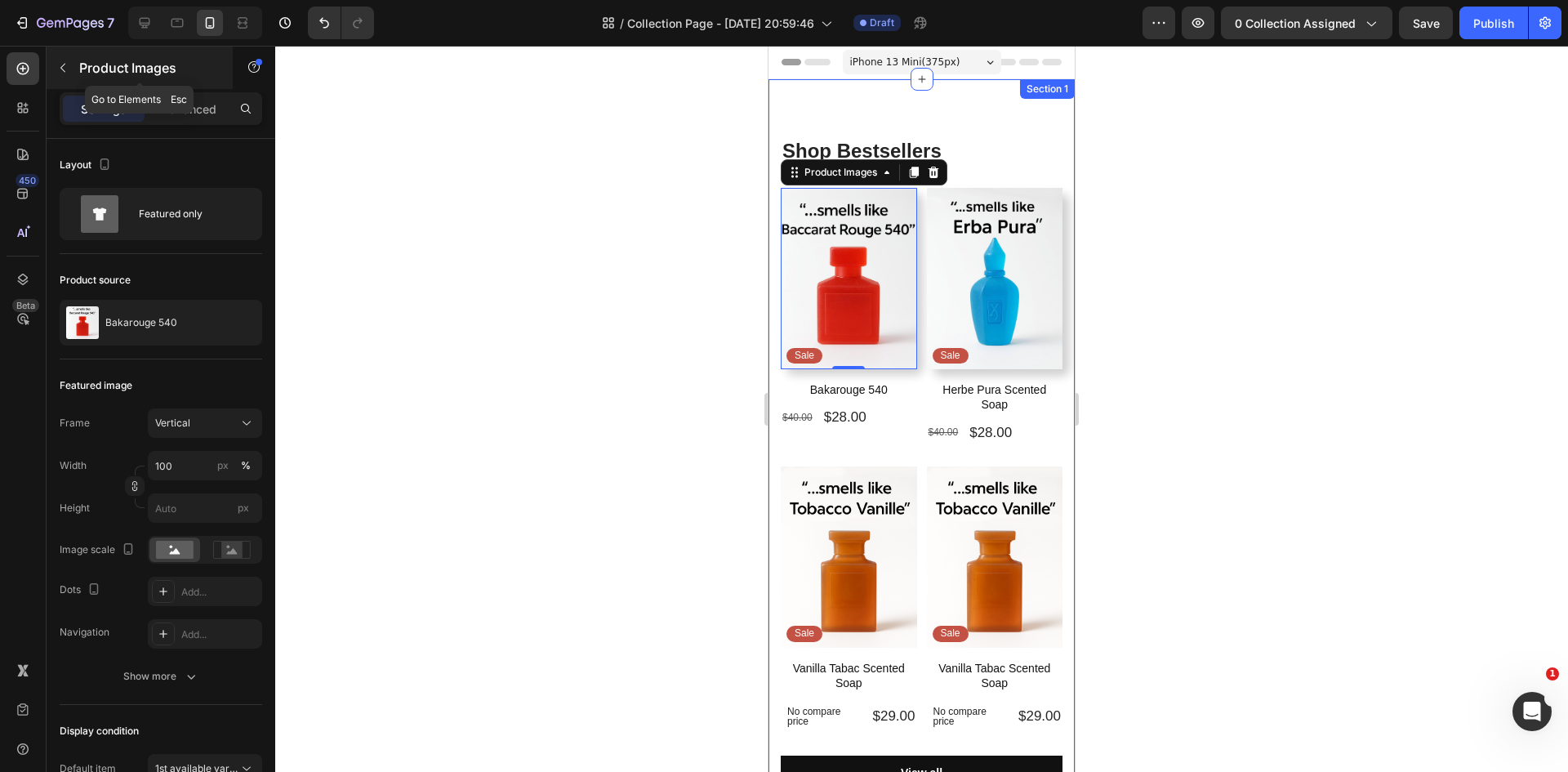
click at [61, 66] on icon "button" at bounding box center [63, 67] width 13 height 13
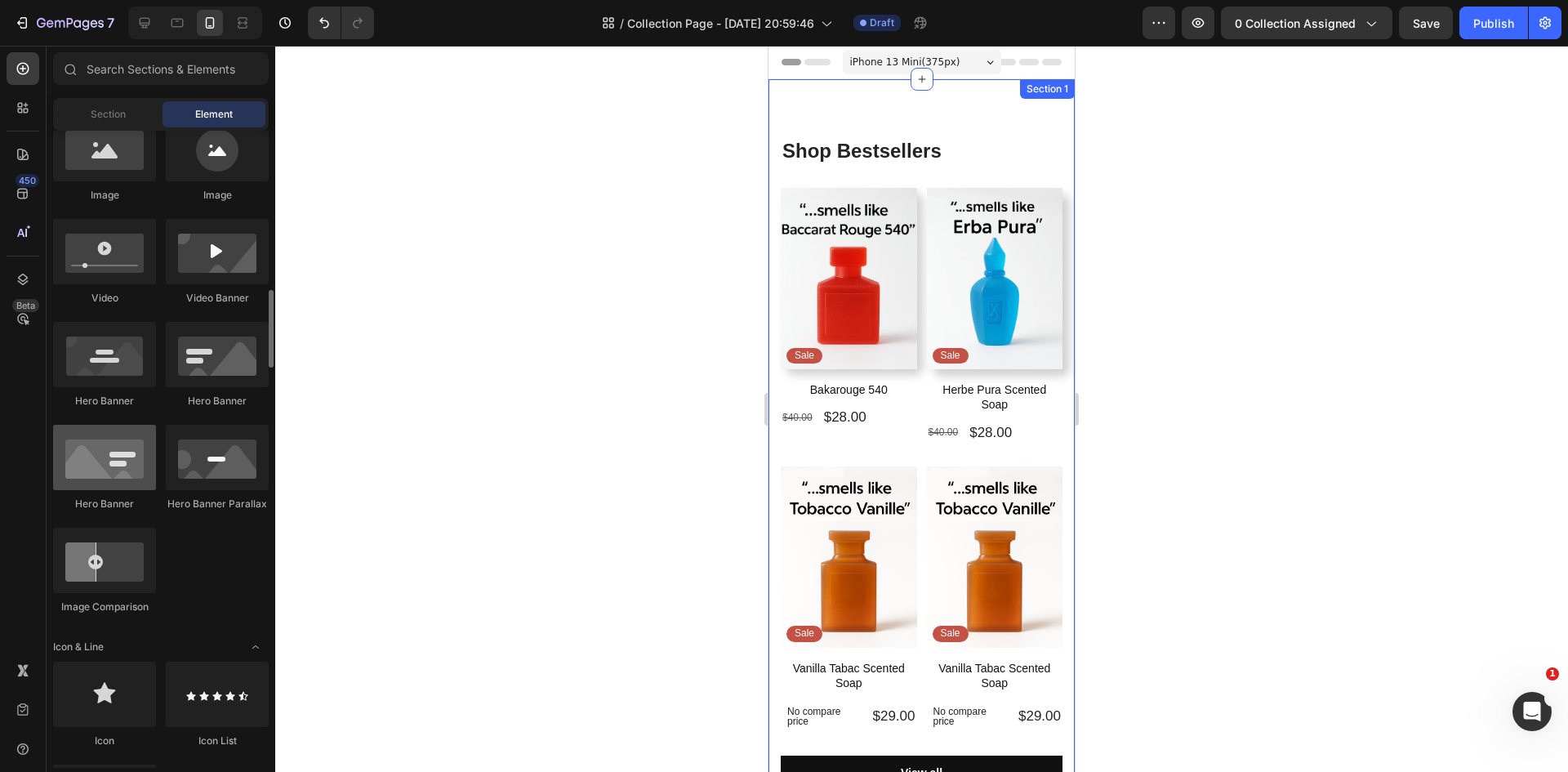
scroll to position [719, 0]
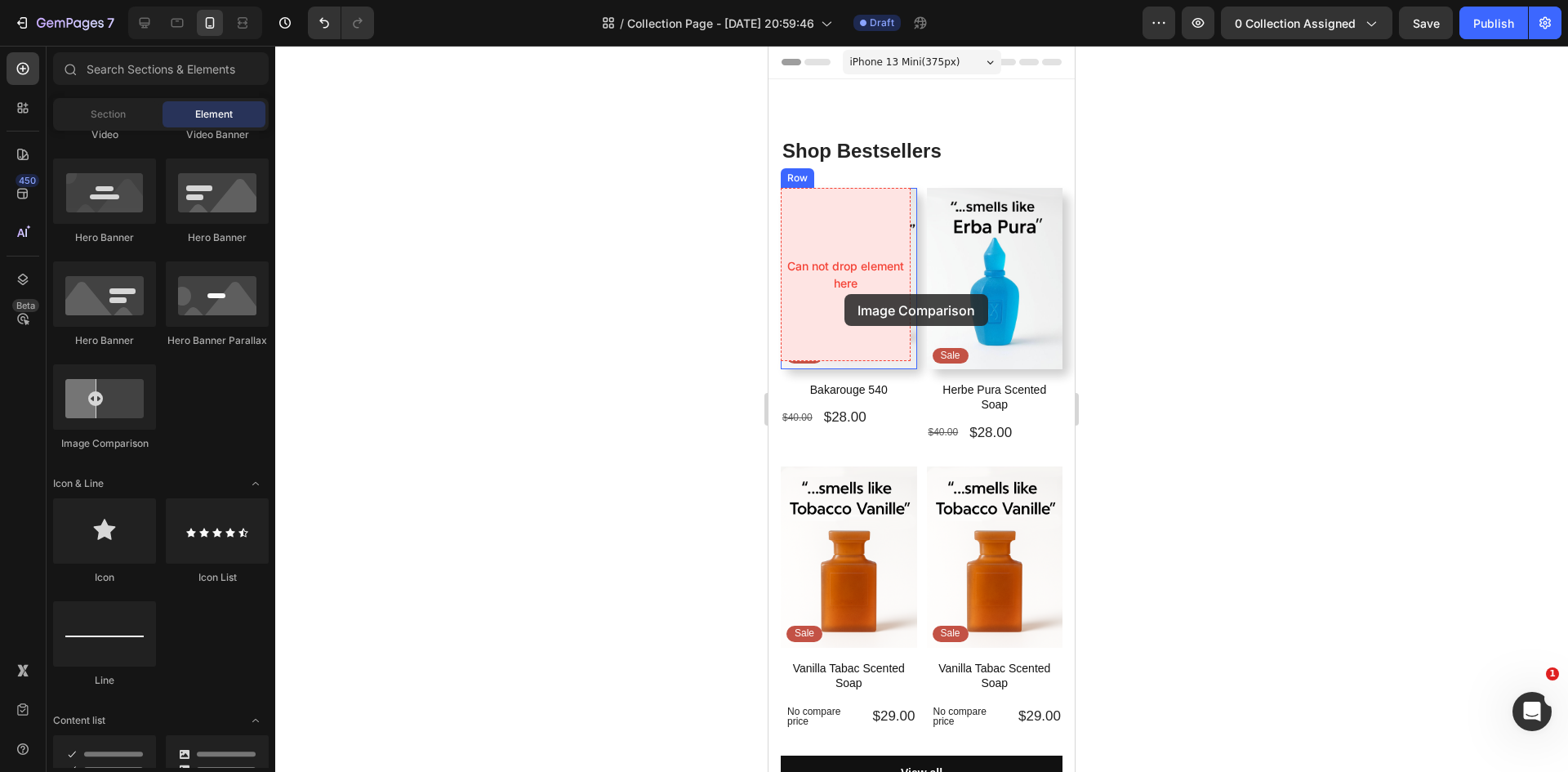
drag, startPoint x: 883, startPoint y: 451, endPoint x: 842, endPoint y: 292, distance: 164.2
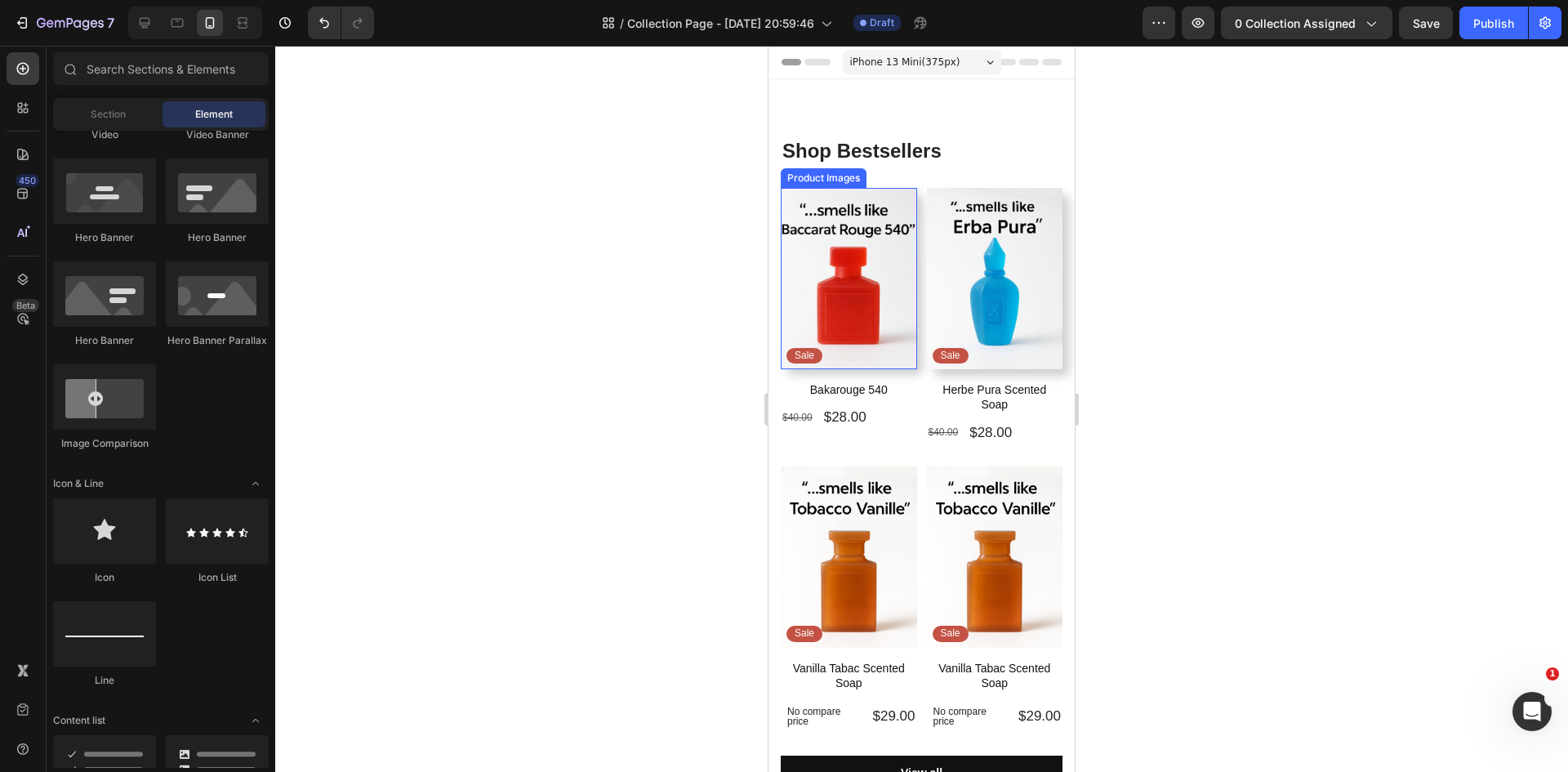
click at [852, 282] on img at bounding box center [849, 278] width 137 height 181
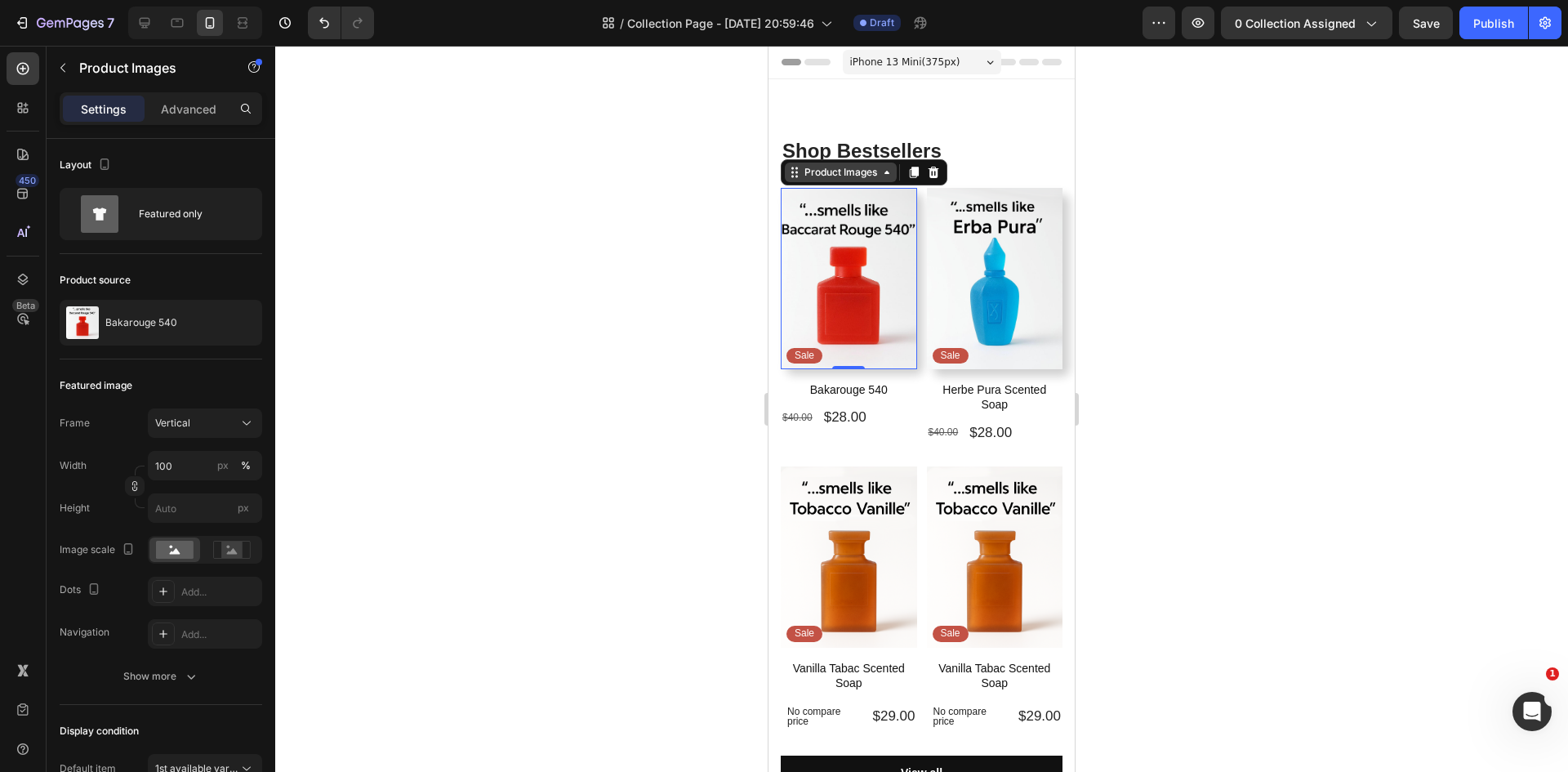
click at [885, 178] on icon at bounding box center [886, 172] width 13 height 13
click at [936, 173] on icon at bounding box center [934, 172] width 11 height 12
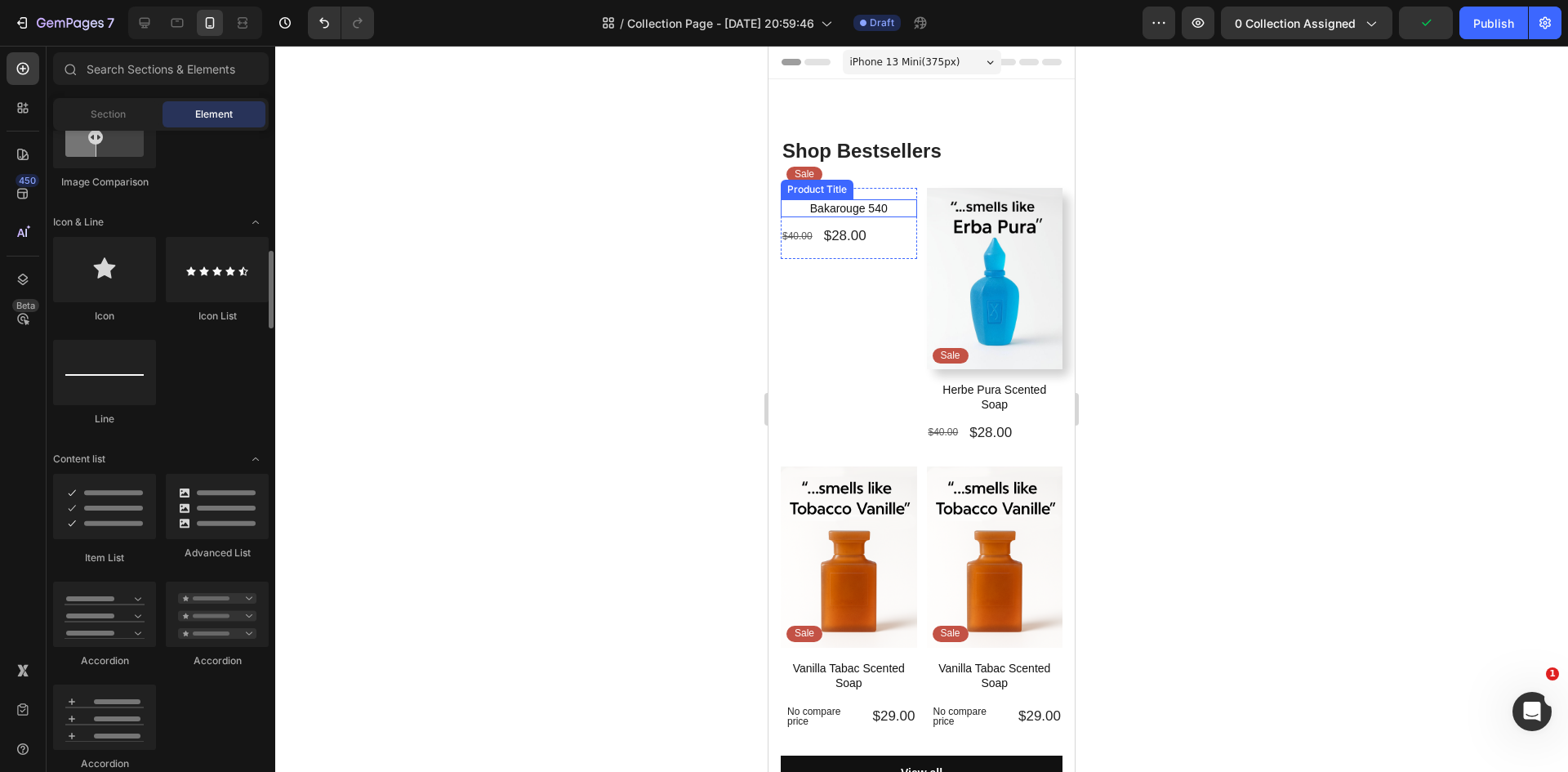
scroll to position [735, 0]
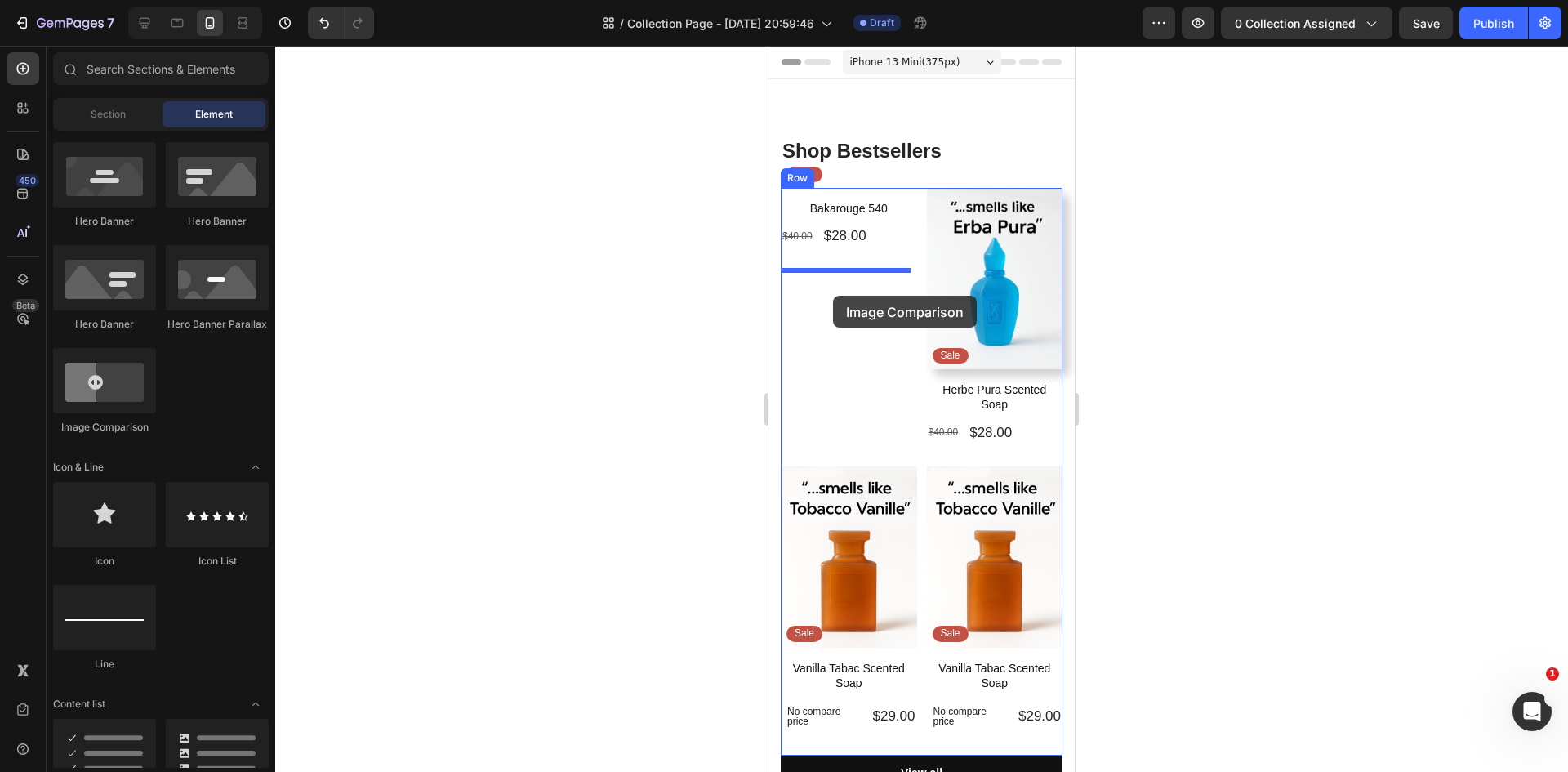
drag, startPoint x: 907, startPoint y: 418, endPoint x: 833, endPoint y: 296, distance: 142.7
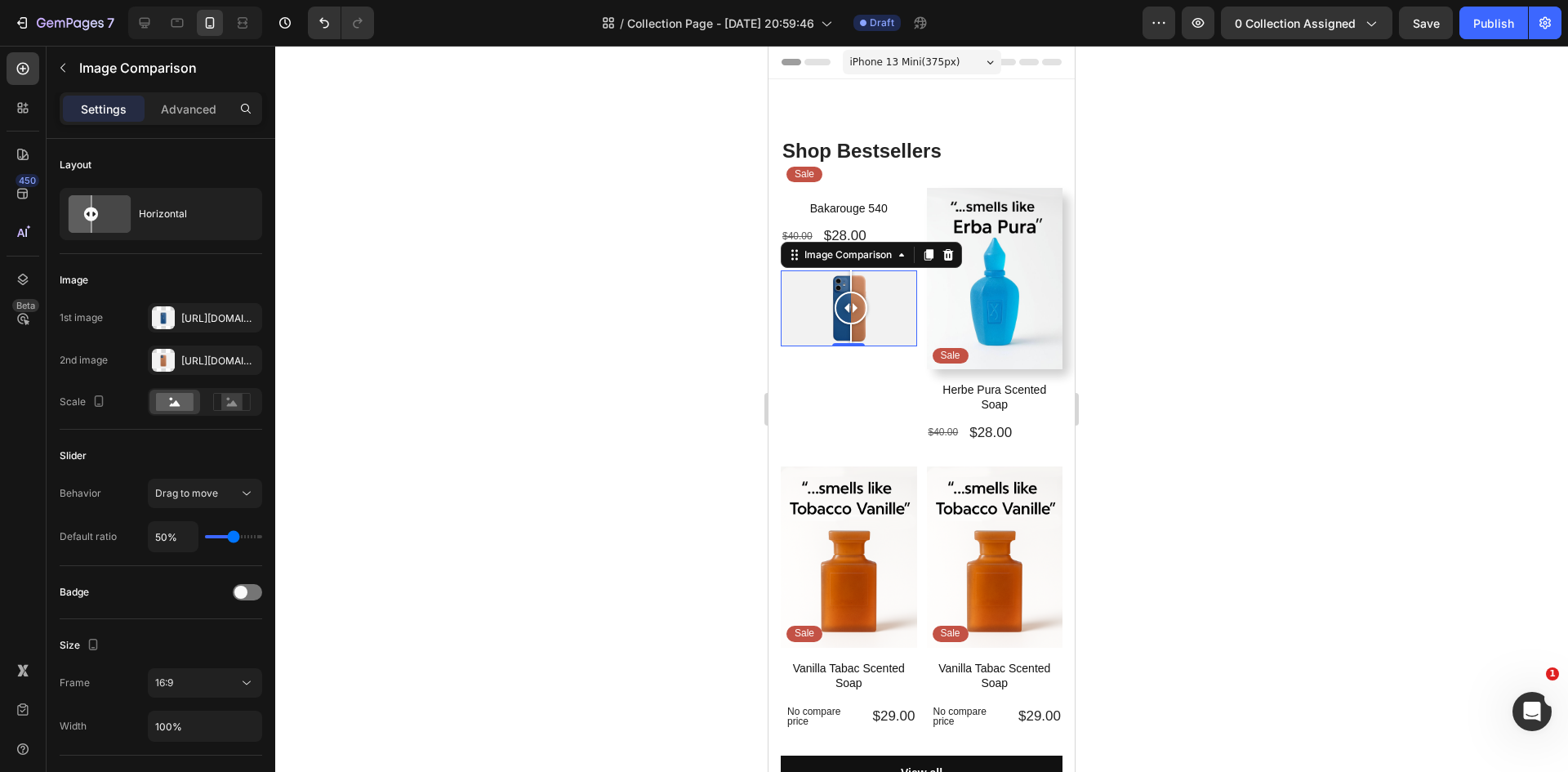
drag, startPoint x: 851, startPoint y: 309, endPoint x: 851, endPoint y: 279, distance: 30.0
click at [851, 279] on div at bounding box center [851, 309] width 33 height 76
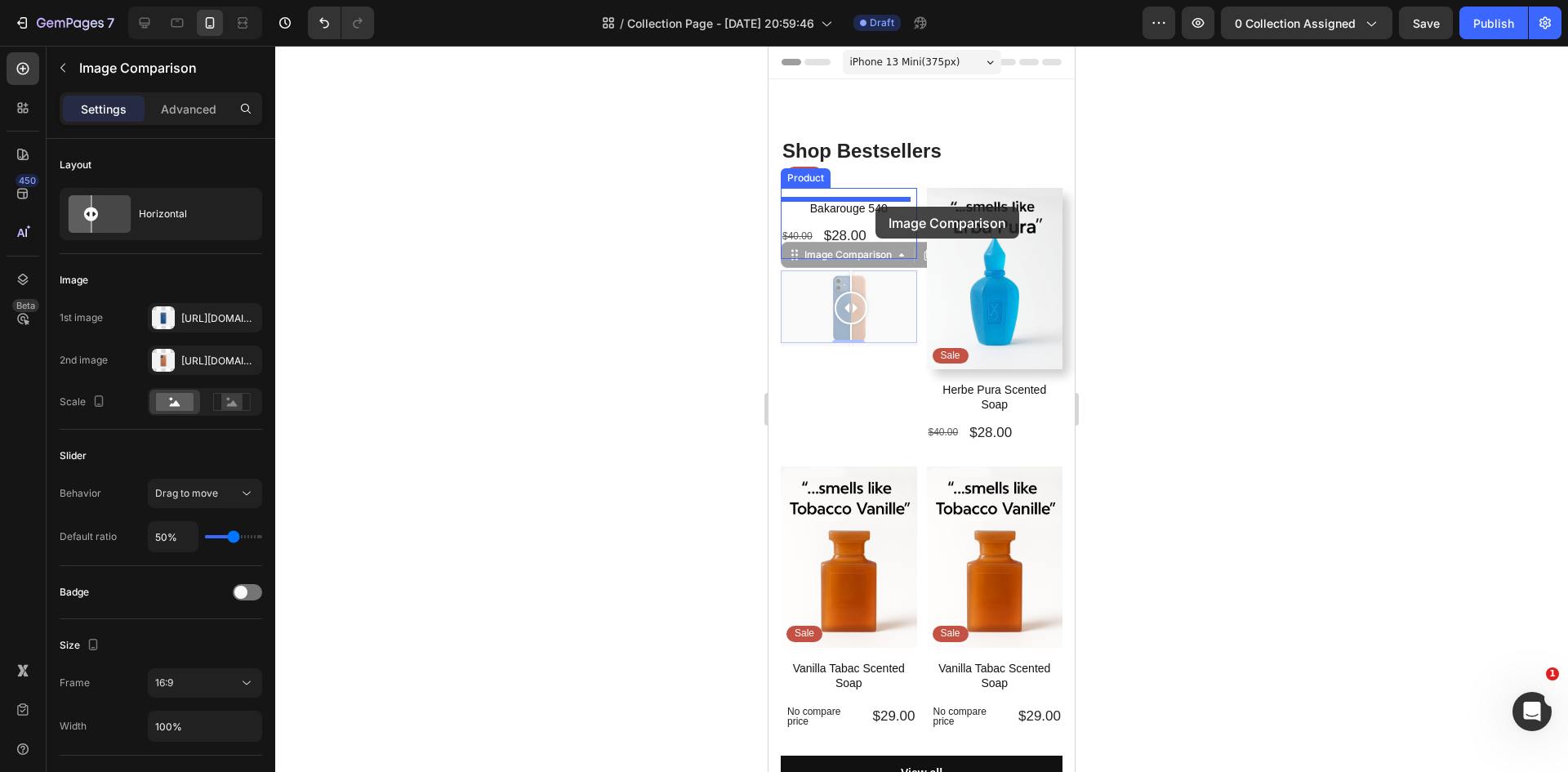
drag, startPoint x: 879, startPoint y: 259, endPoint x: 875, endPoint y: 207, distance: 52.2
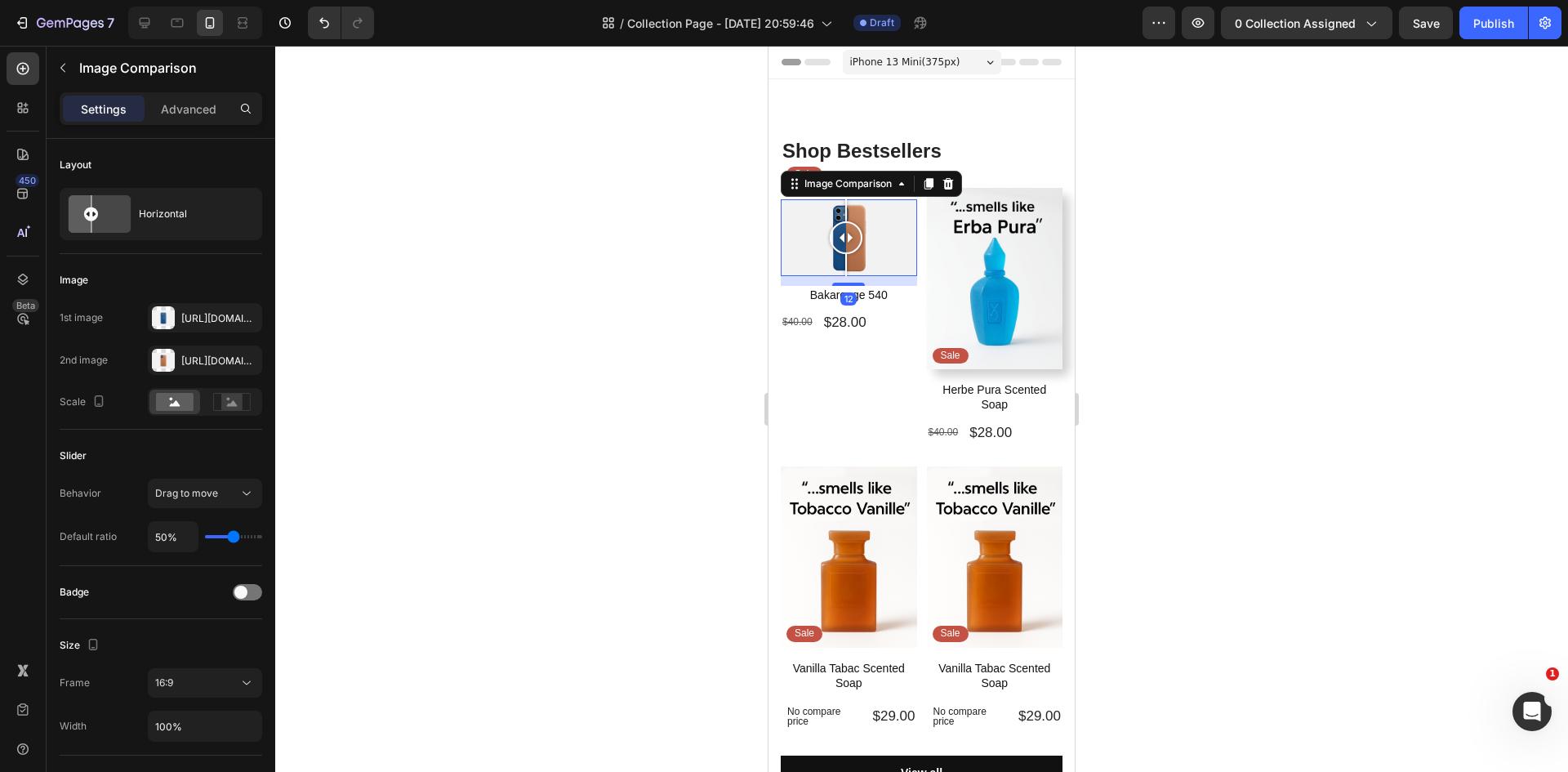
click at [1308, 240] on div at bounding box center [921, 409] width 1292 height 726
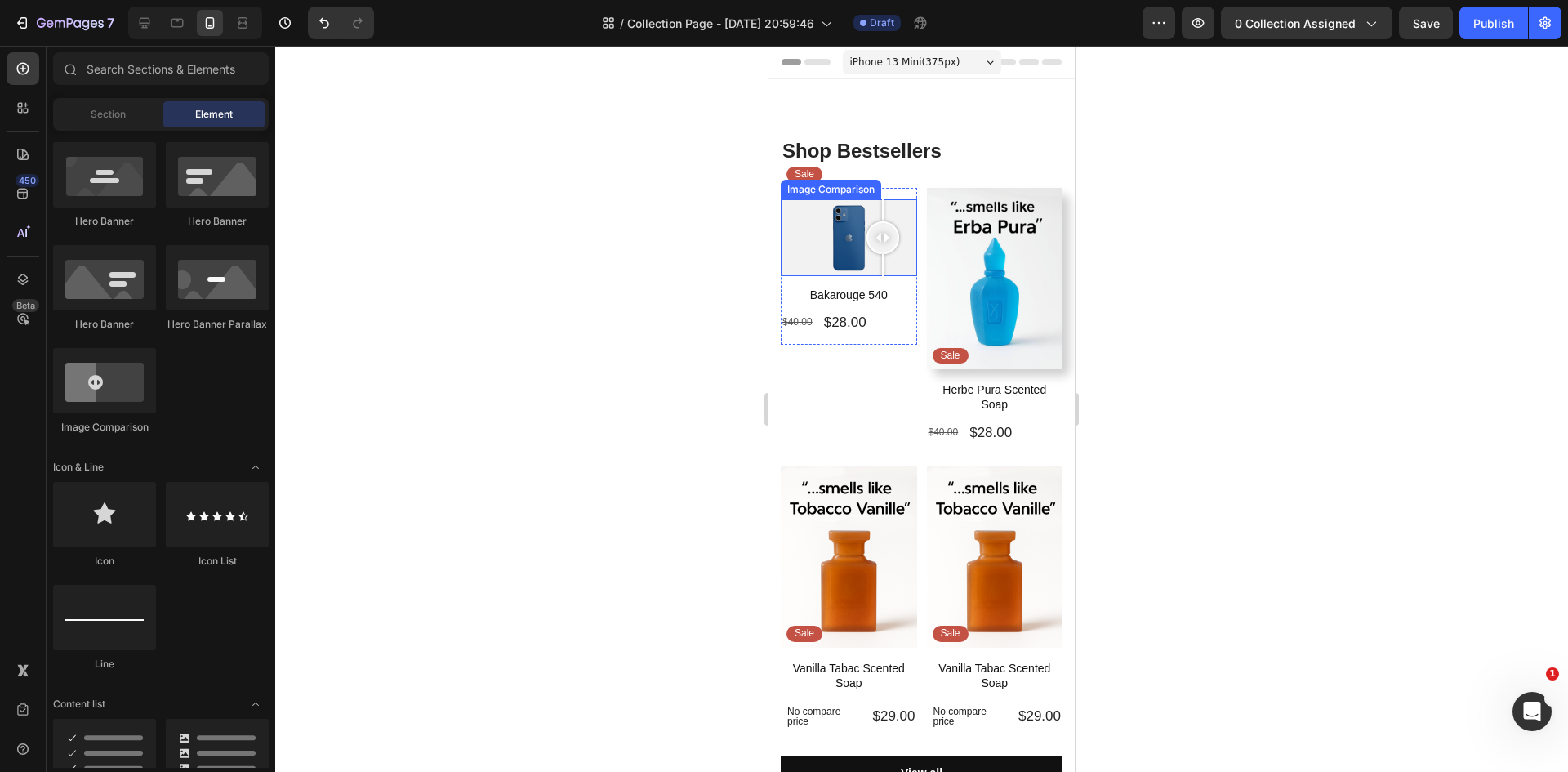
click at [883, 214] on div at bounding box center [849, 238] width 137 height 76
click at [96, 117] on span "Section" at bounding box center [108, 115] width 35 height 15
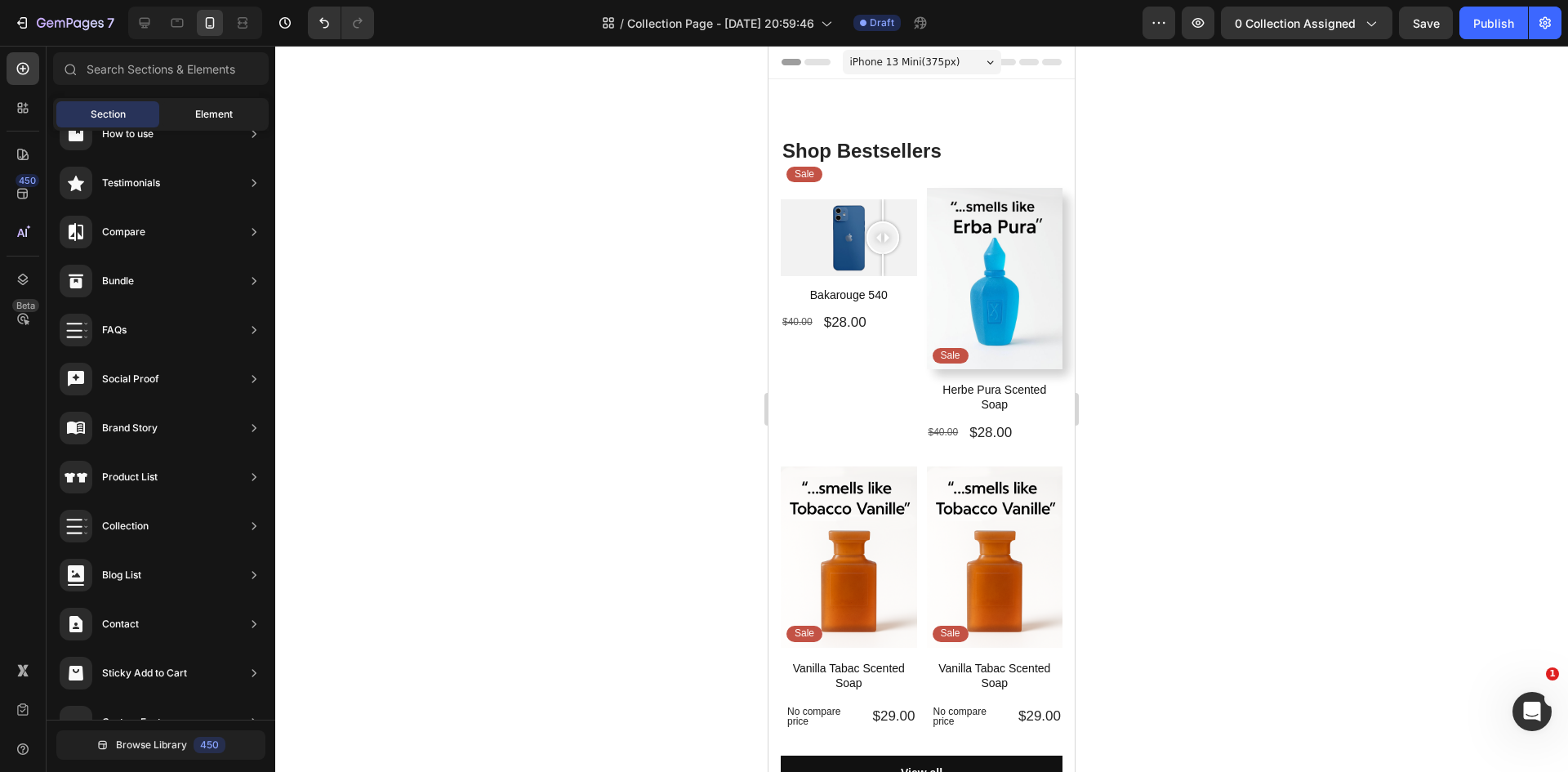
drag, startPoint x: 213, startPoint y: 113, endPoint x: 412, endPoint y: 185, distance: 211.6
click at [214, 113] on span "Element" at bounding box center [213, 115] width 37 height 15
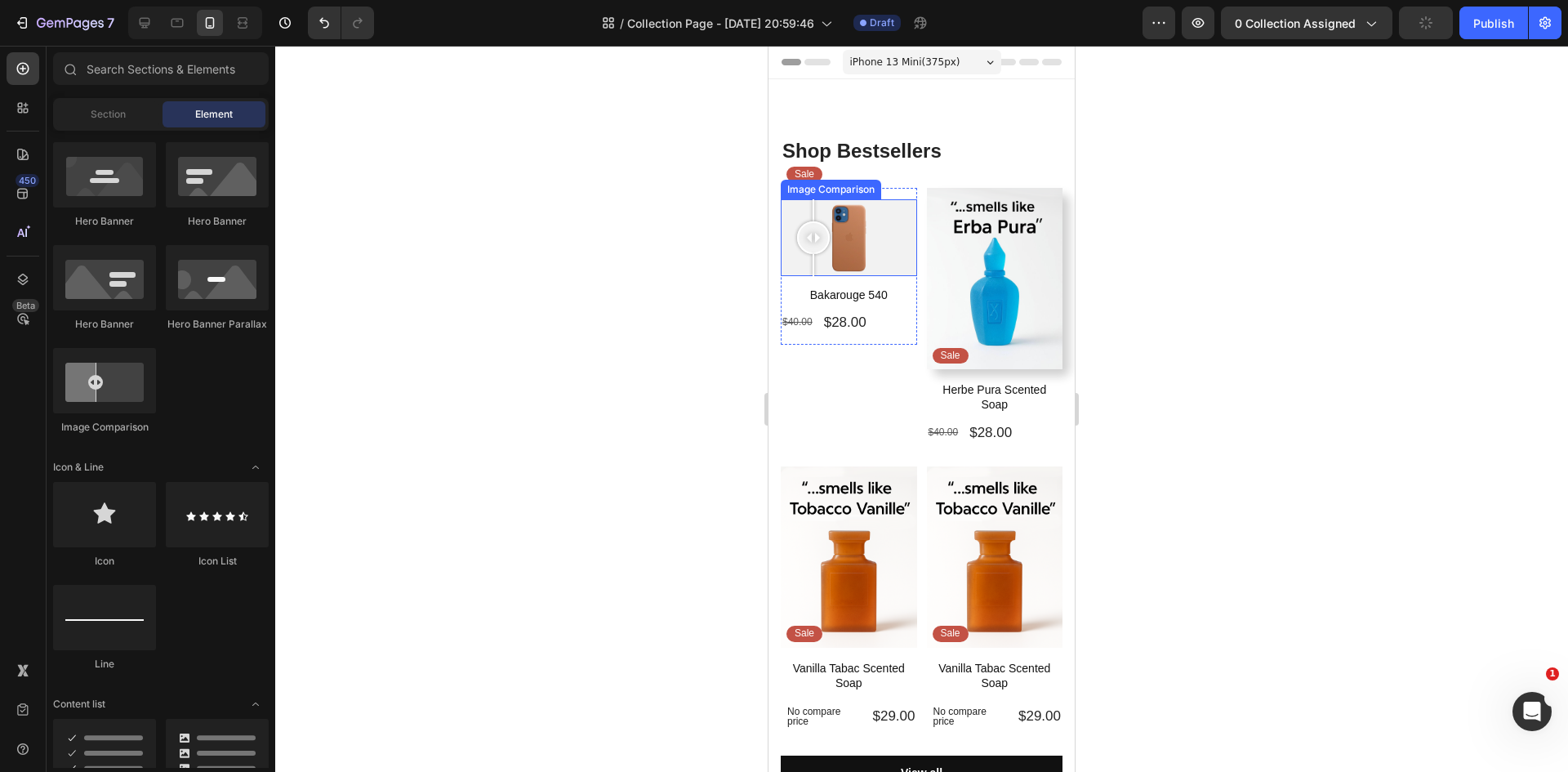
click at [814, 244] on div at bounding box center [849, 238] width 137 height 76
click at [892, 194] on div "Sale Text Block Row" at bounding box center [849, 193] width 137 height 12
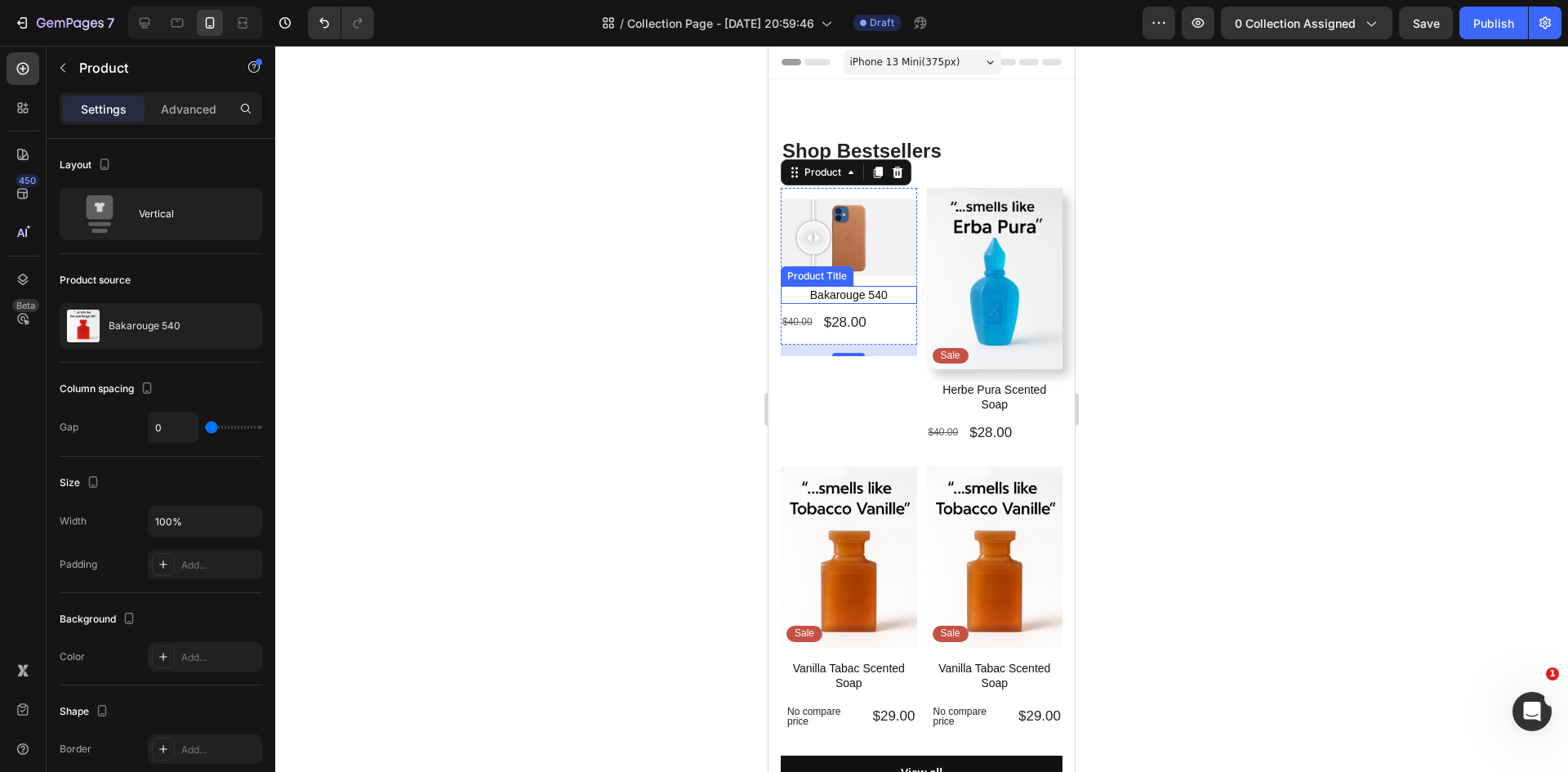
click at [887, 290] on h1 "Bakarouge 540" at bounding box center [849, 295] width 137 height 18
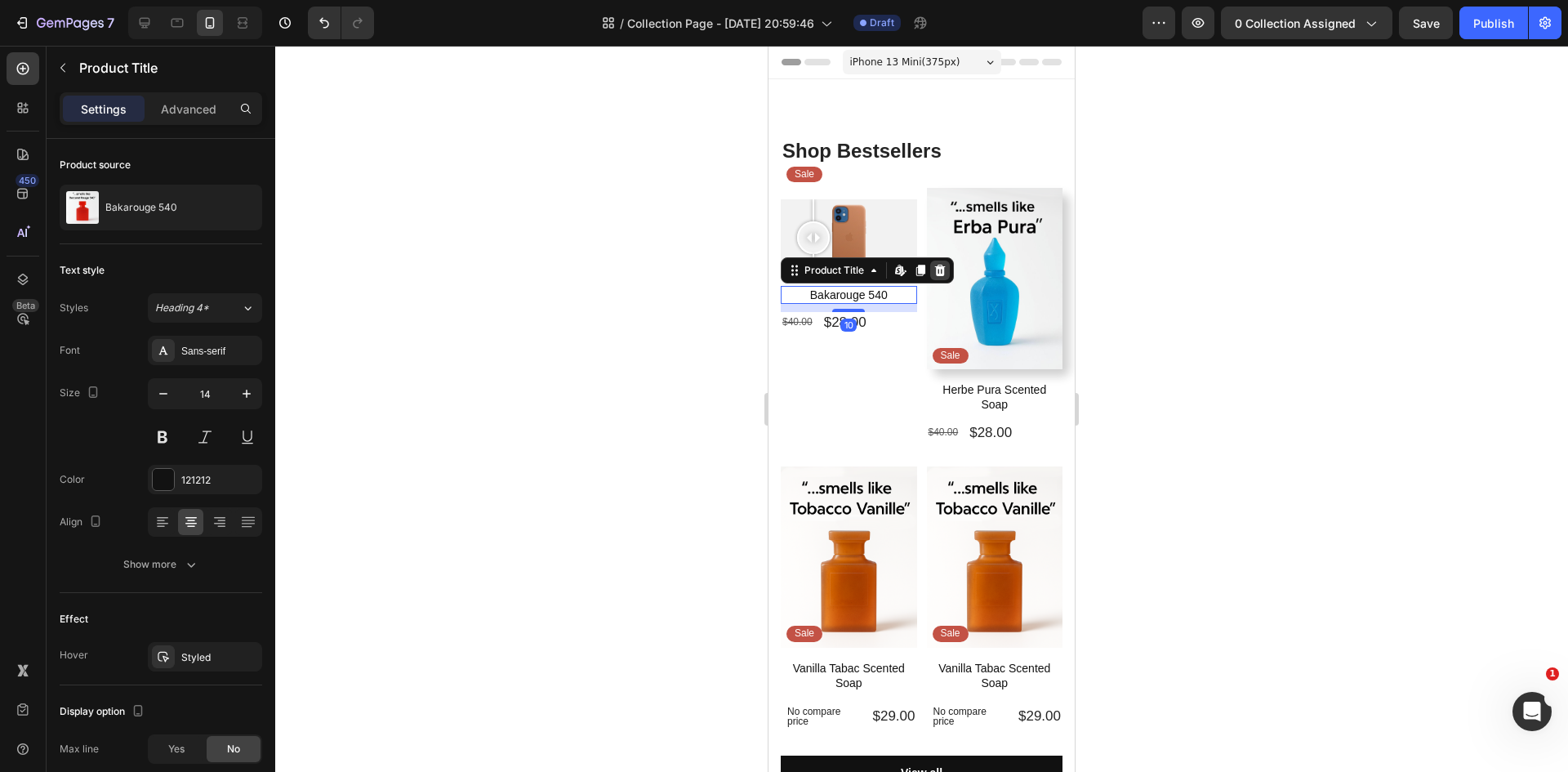
click at [942, 269] on icon at bounding box center [940, 270] width 11 height 12
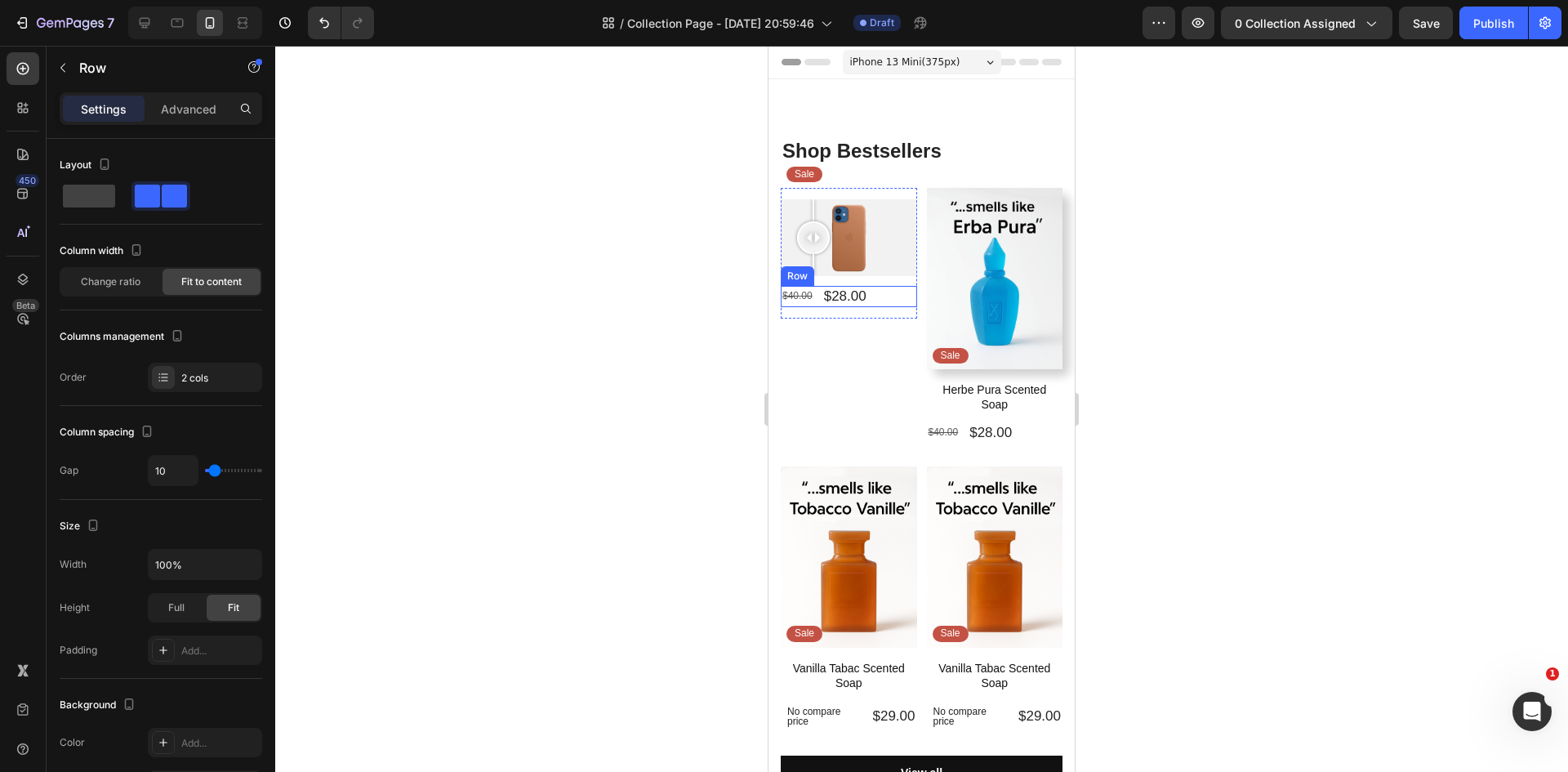
click at [879, 291] on div "$40.00 Product Price Product Price $28.00 Product Price Product Price Row" at bounding box center [849, 296] width 137 height 21
click at [878, 266] on icon at bounding box center [882, 270] width 11 height 12
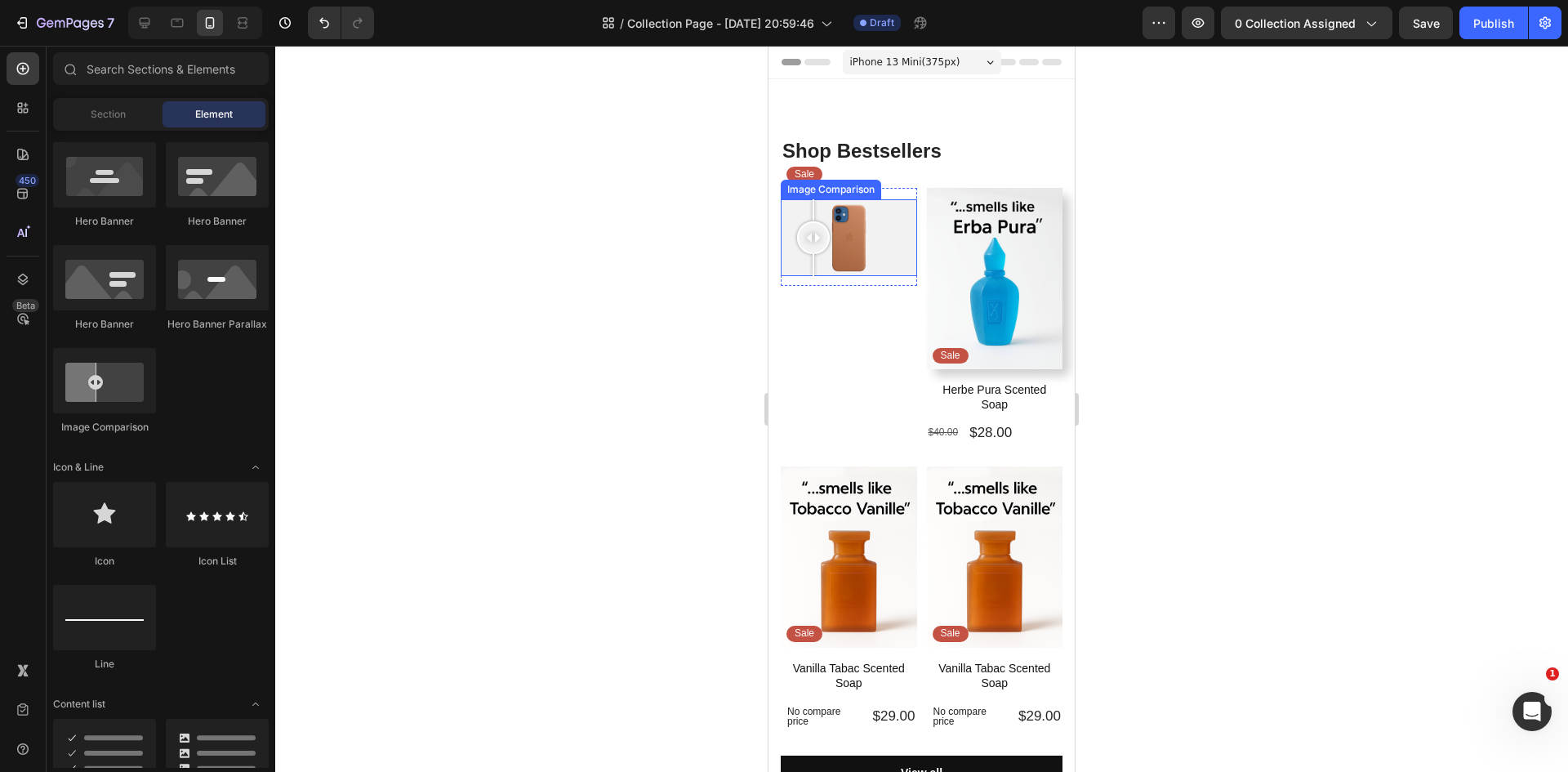
click at [875, 266] on div at bounding box center [849, 238] width 137 height 76
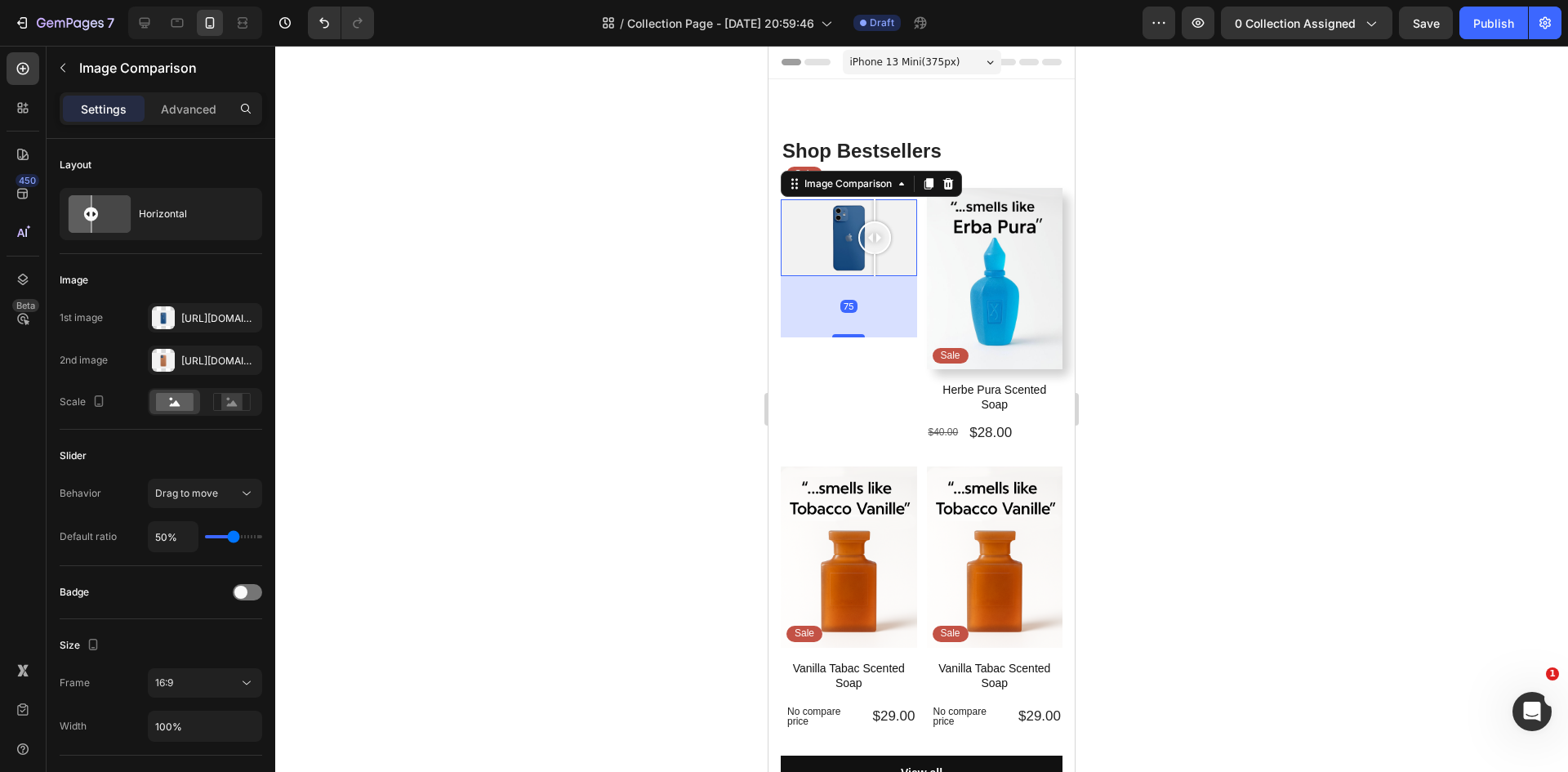
drag, startPoint x: 853, startPoint y: 282, endPoint x: 849, endPoint y: 336, distance: 54.1
click at [851, 334] on div at bounding box center [848, 336] width 33 height 4
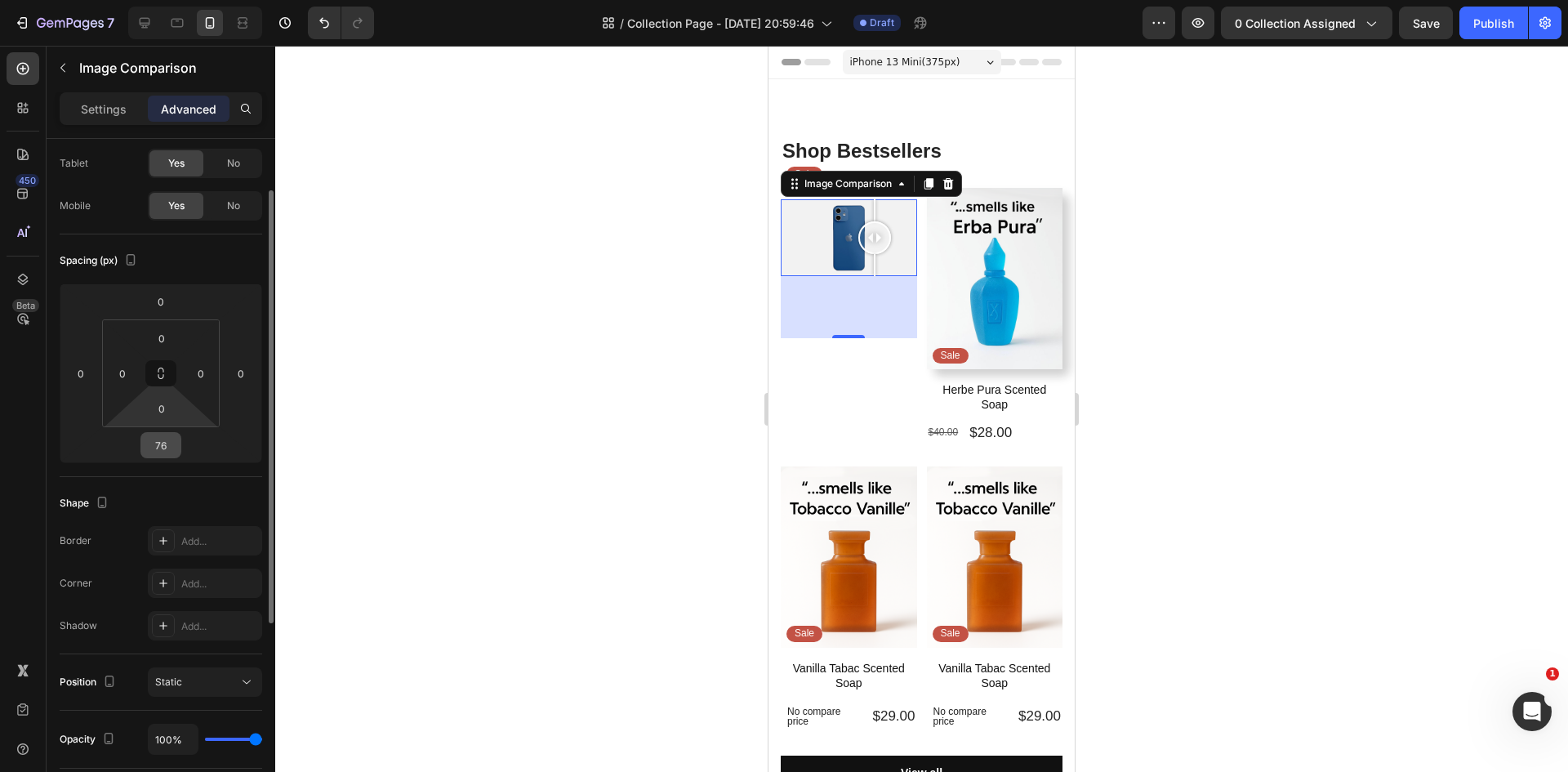
scroll to position [163, 0]
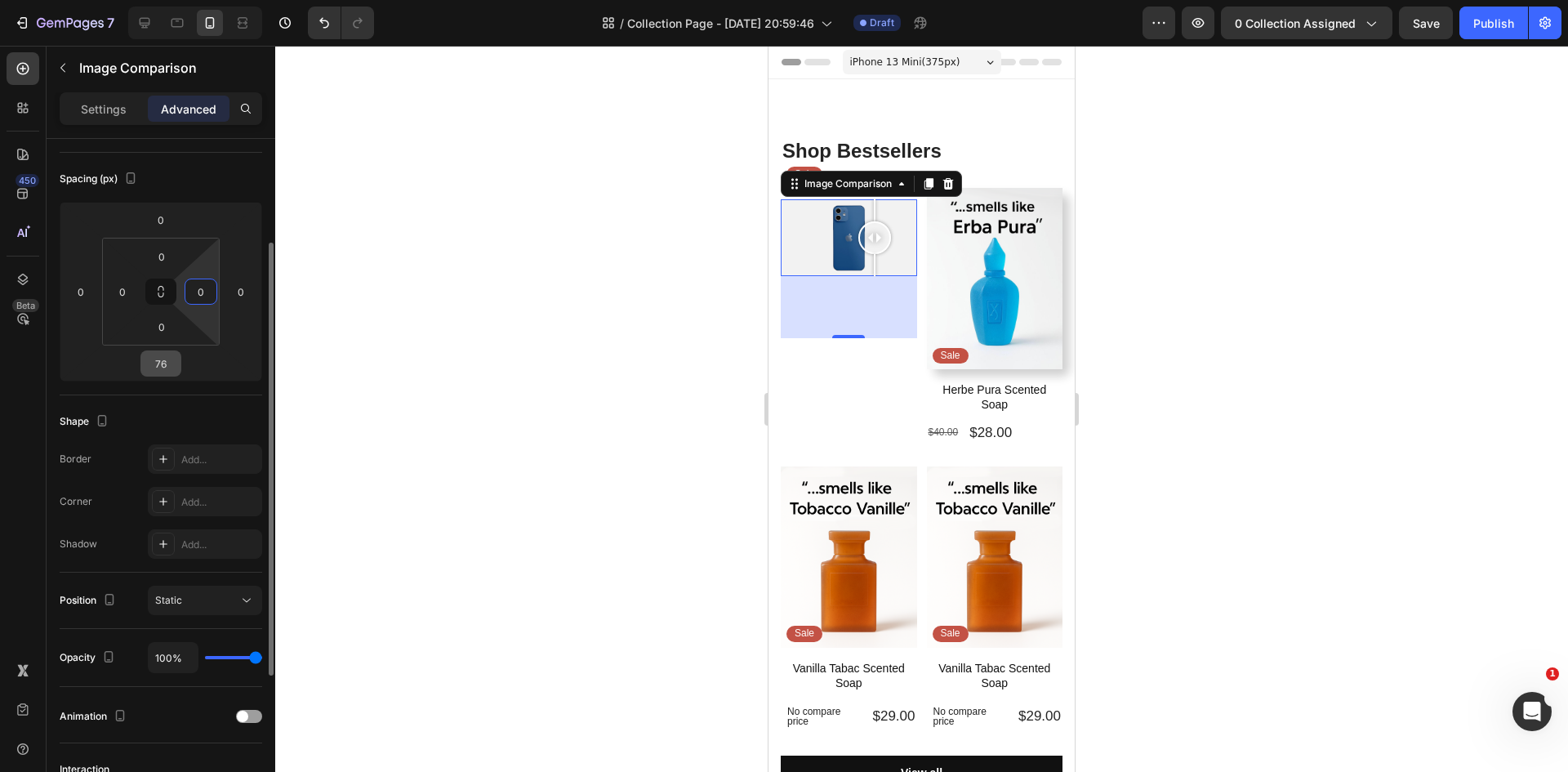
drag, startPoint x: 203, startPoint y: 308, endPoint x: 157, endPoint y: 351, distance: 63.0
click at [155, 0] on html "7 Version history / Collection Page - Aug 27, 20:59:46 Draft Preview 0 collecti…" at bounding box center [784, 0] width 1568 height 0
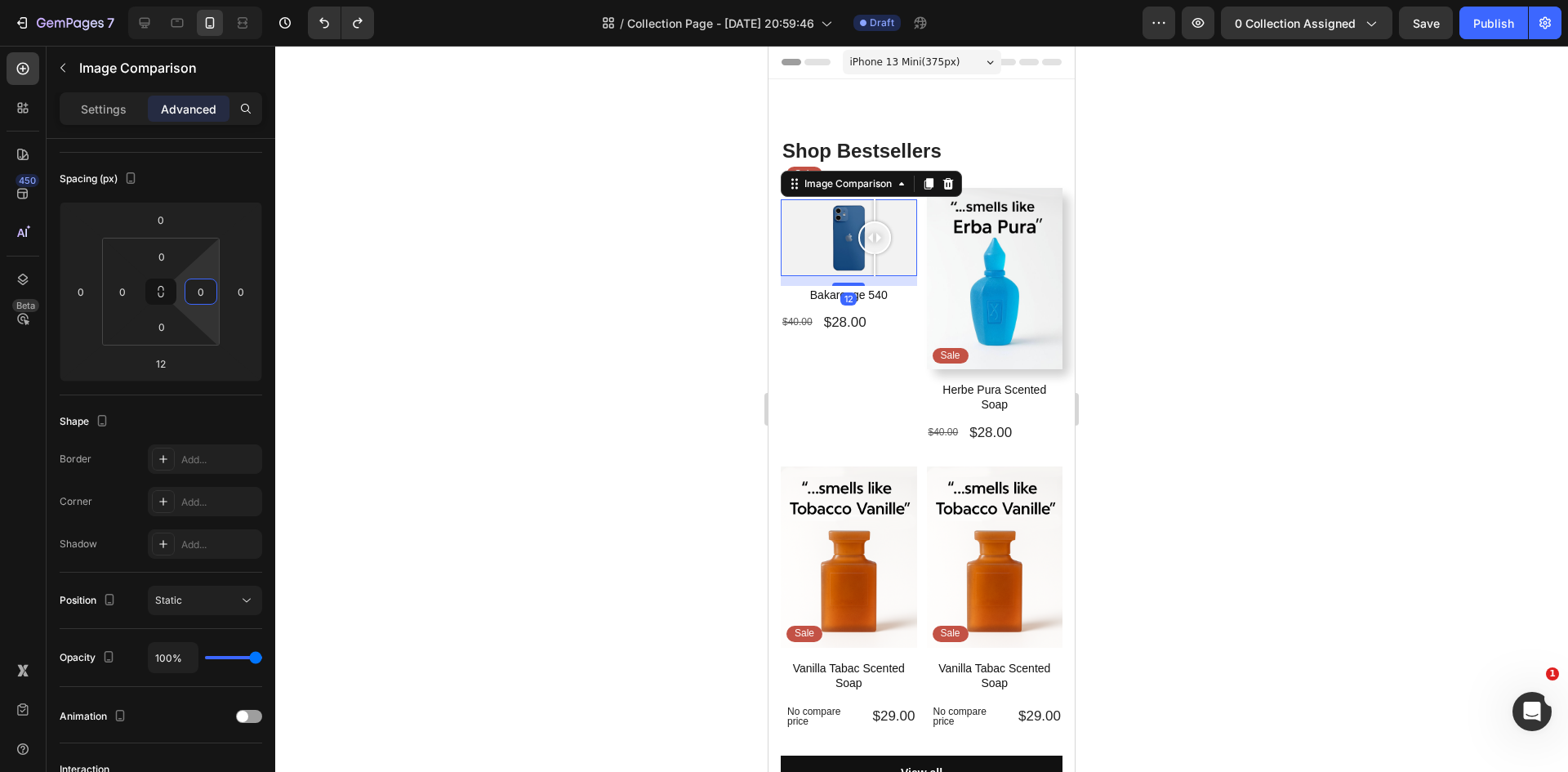
type input "0"
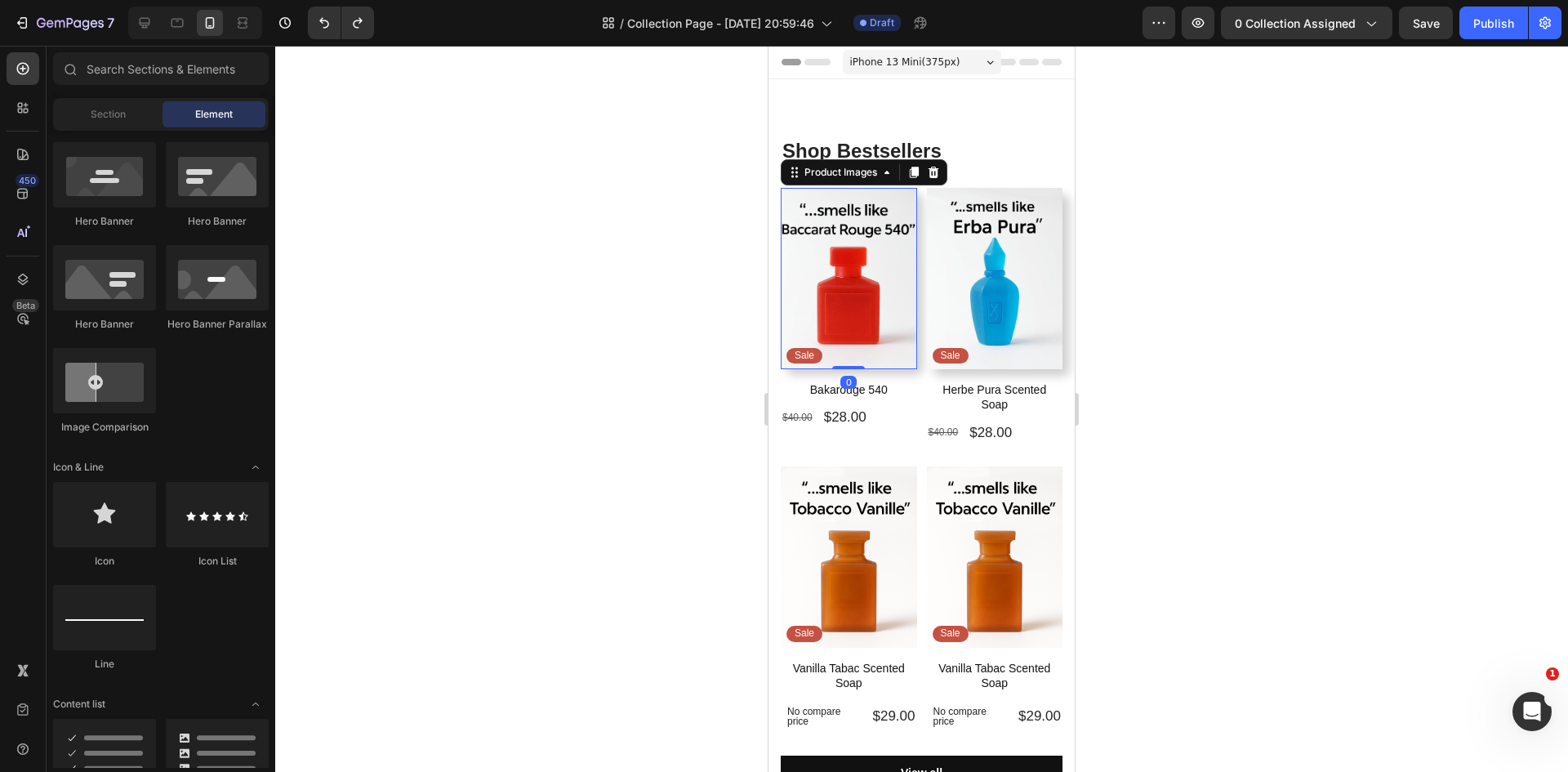
click at [865, 330] on img at bounding box center [849, 278] width 137 height 181
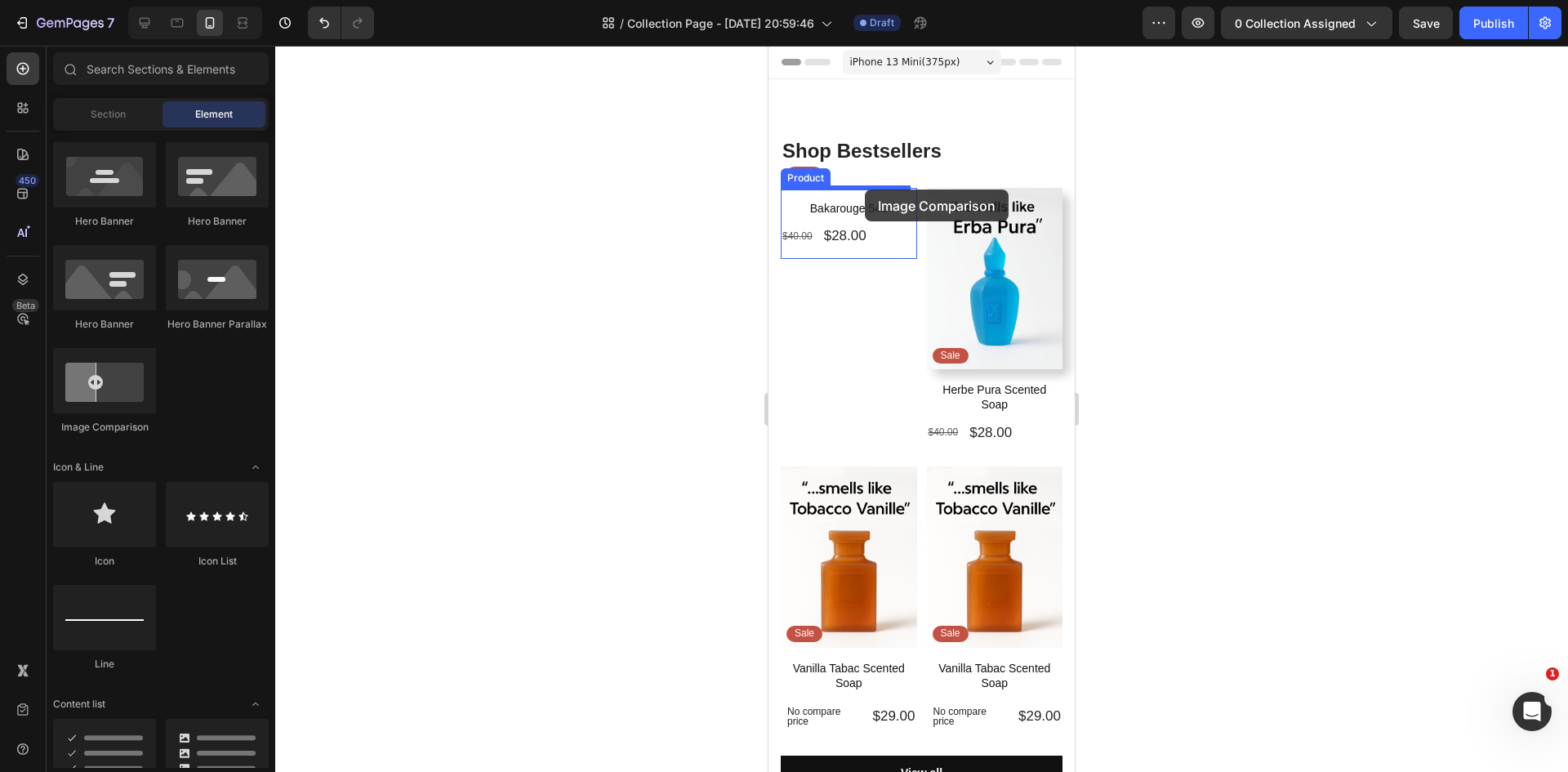
drag, startPoint x: 942, startPoint y: 403, endPoint x: 865, endPoint y: 188, distance: 228.4
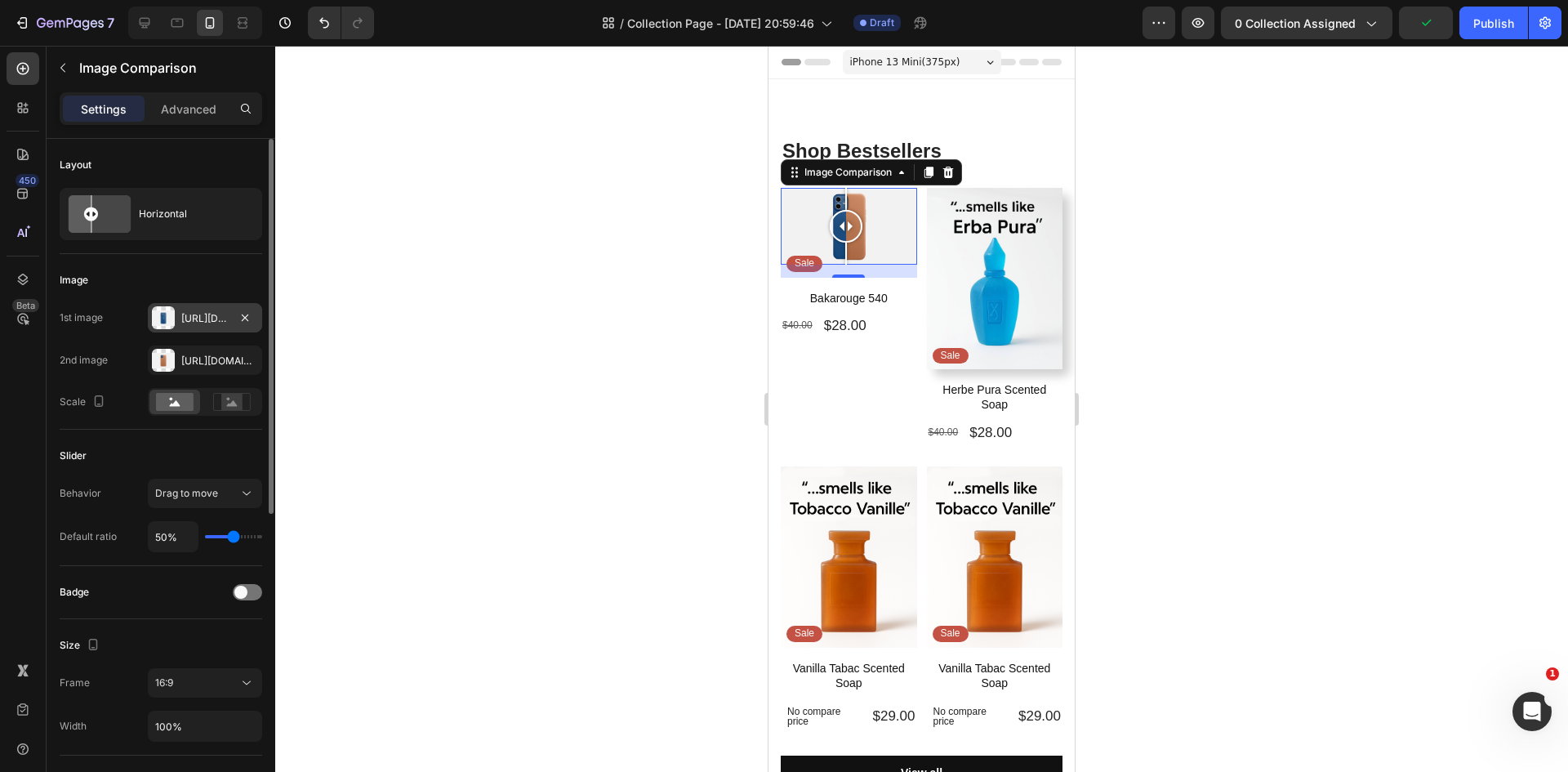
click at [195, 311] on div "Https://cdn.Shopify.Com/s/files/1/2005/9307/files/image_compare_before.Png" at bounding box center [205, 319] width 47 height 15
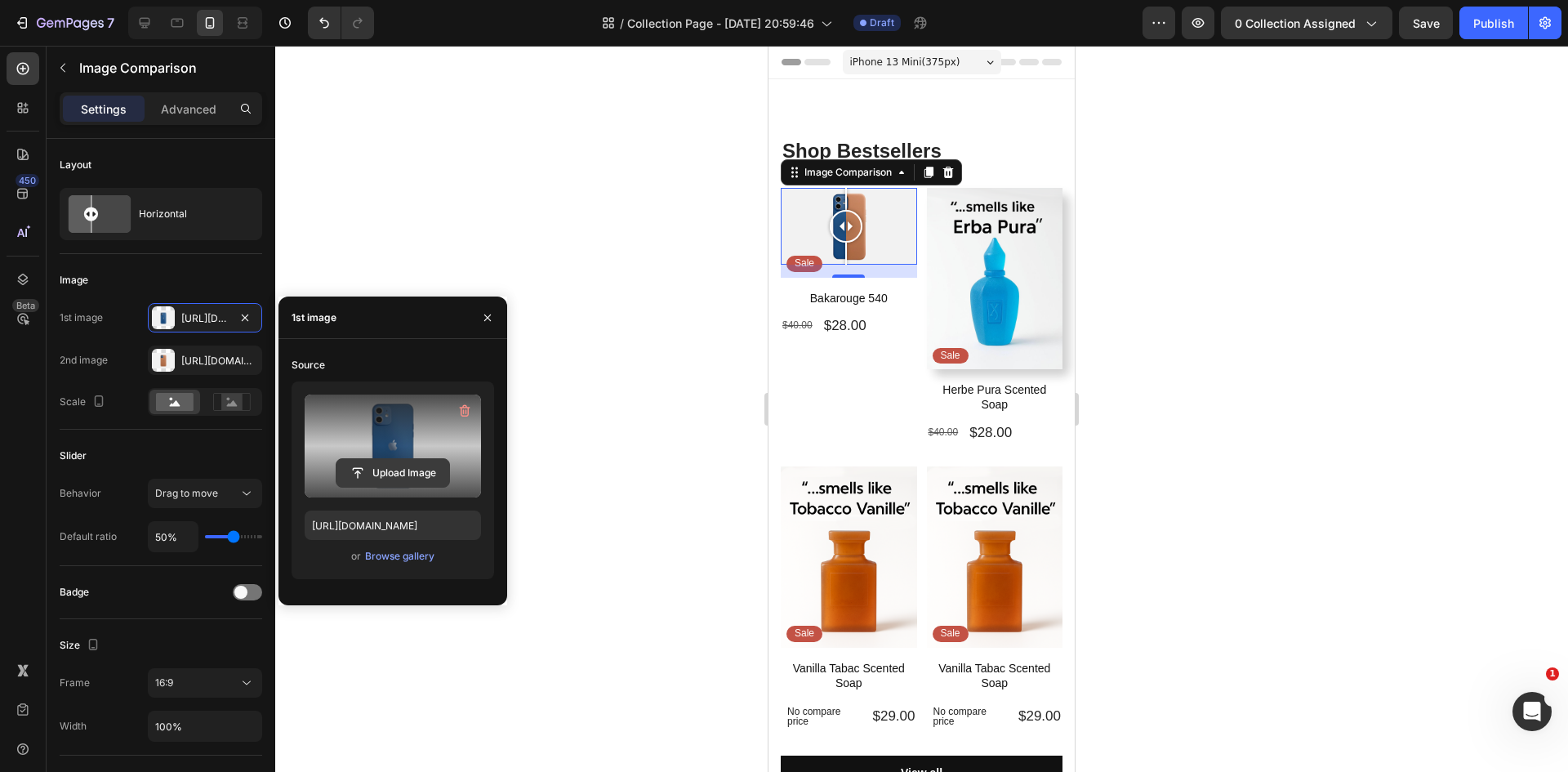
click at [403, 461] on input "file" at bounding box center [393, 472] width 113 height 28
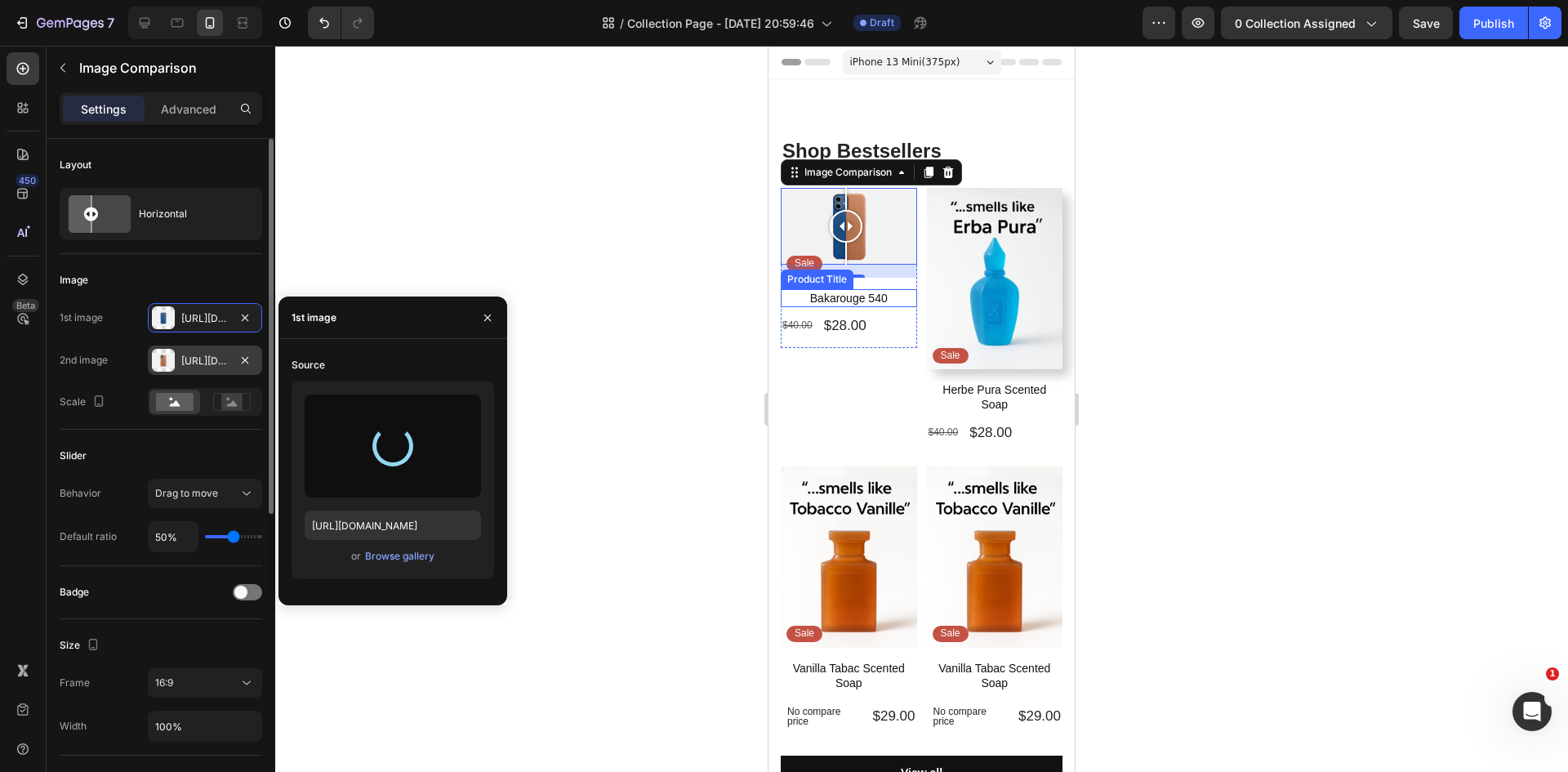
click at [203, 361] on div "Https://cdn.Shopify.Com/s/files/1/2005/9307/files/image_compare_after.Png" at bounding box center [205, 361] width 47 height 15
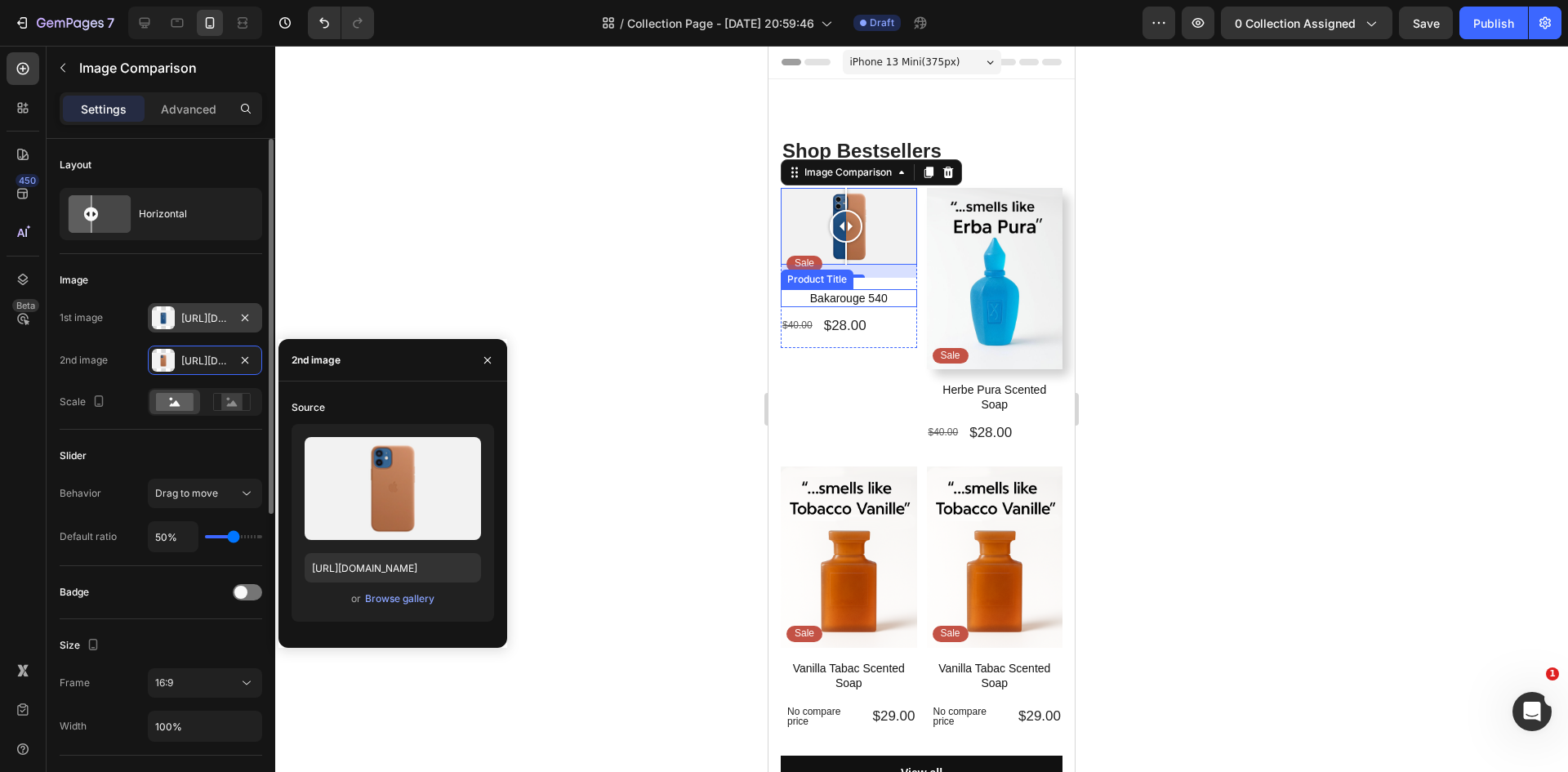
click at [198, 320] on div "Https://cdn.Shopify.Com/s/files/1/2005/9307/files/image_compare_before.Png" at bounding box center [205, 319] width 47 height 15
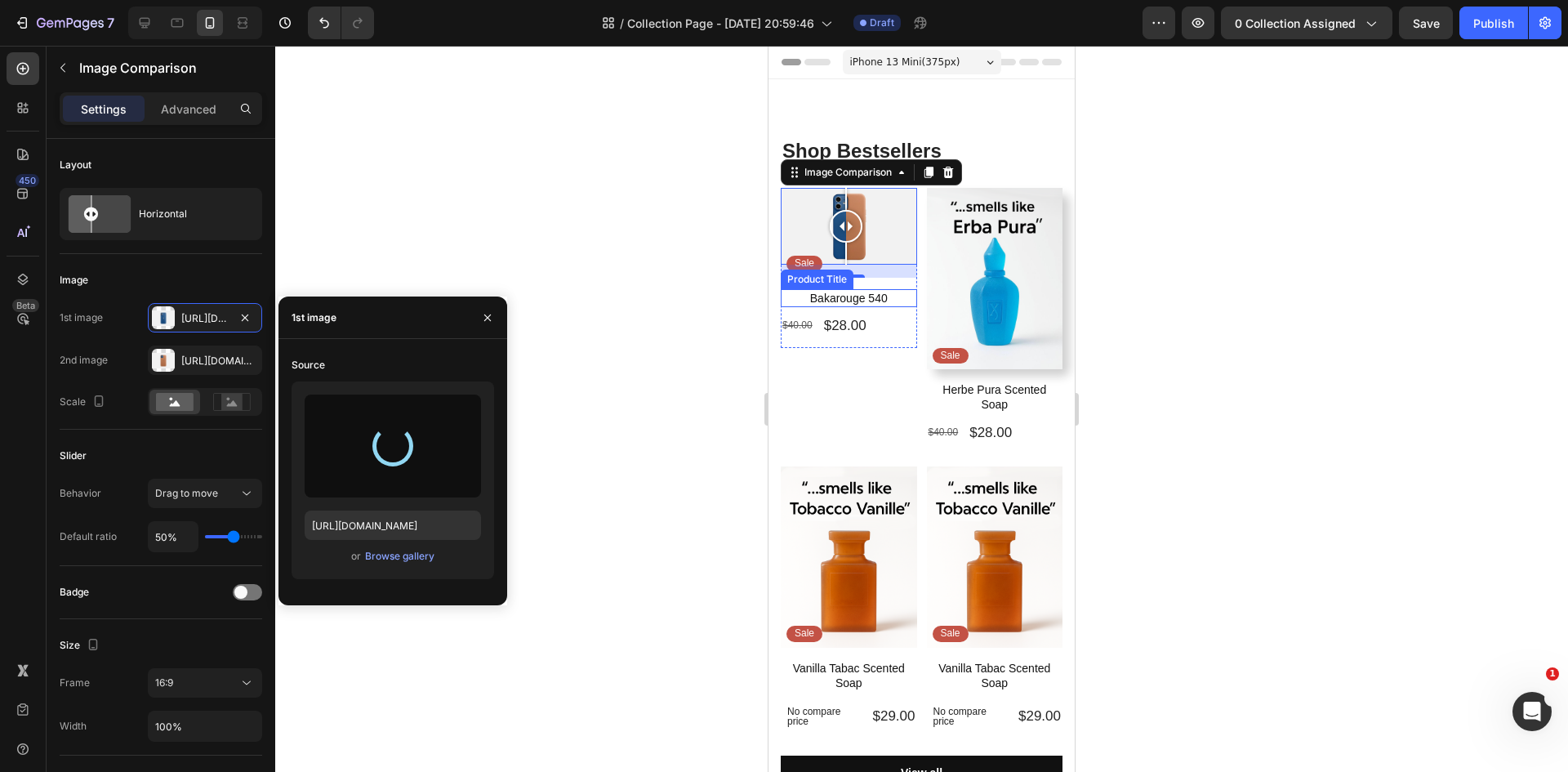
type input "https://cdn.shopify.com/s/files/1/0933/9479/6860/files/gempages_580835986045404…"
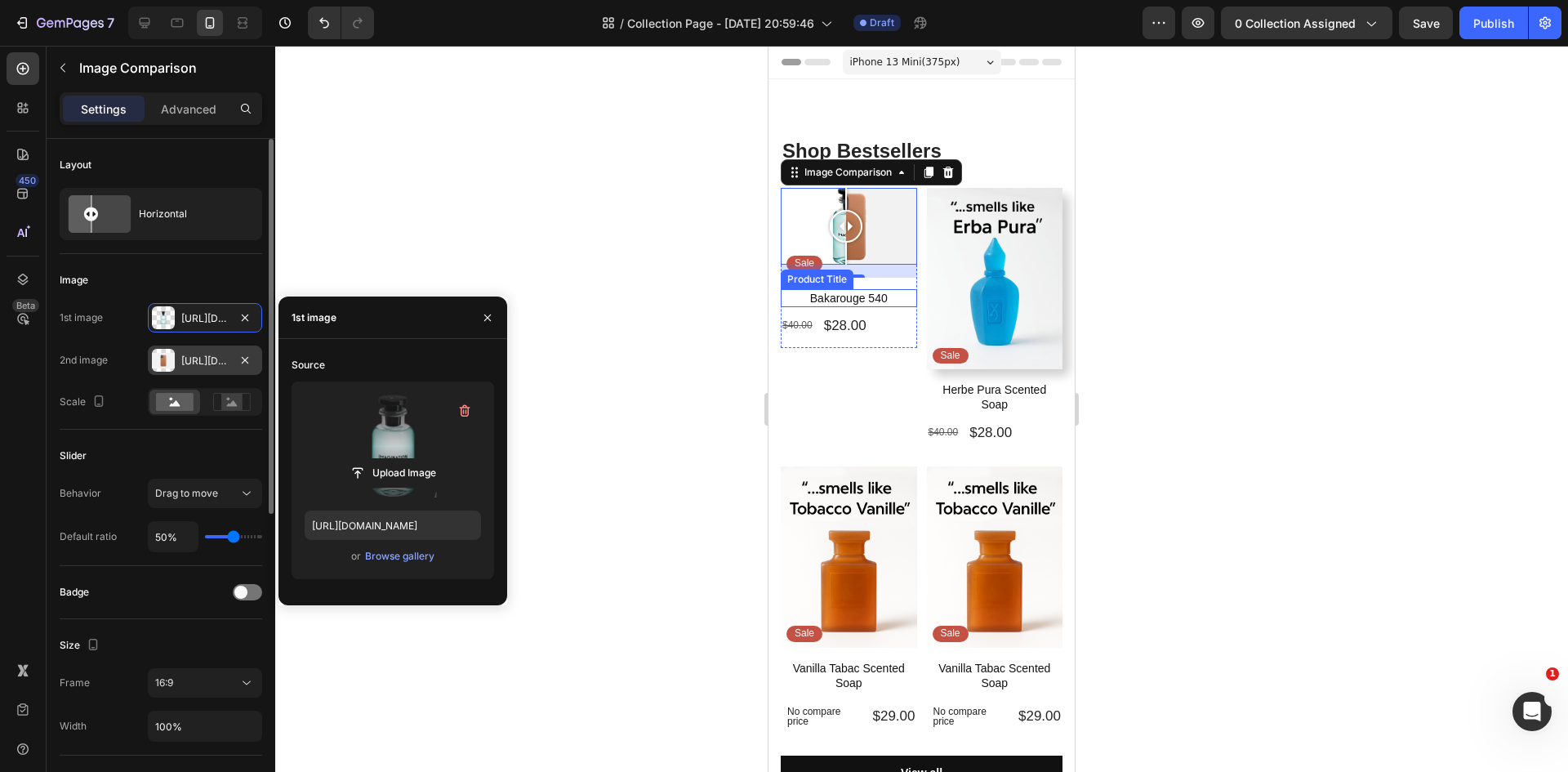
click at [206, 361] on div "Https://cdn.Shopify.Com/s/files/1/2005/9307/files/image_compare_after.Png" at bounding box center [205, 361] width 47 height 15
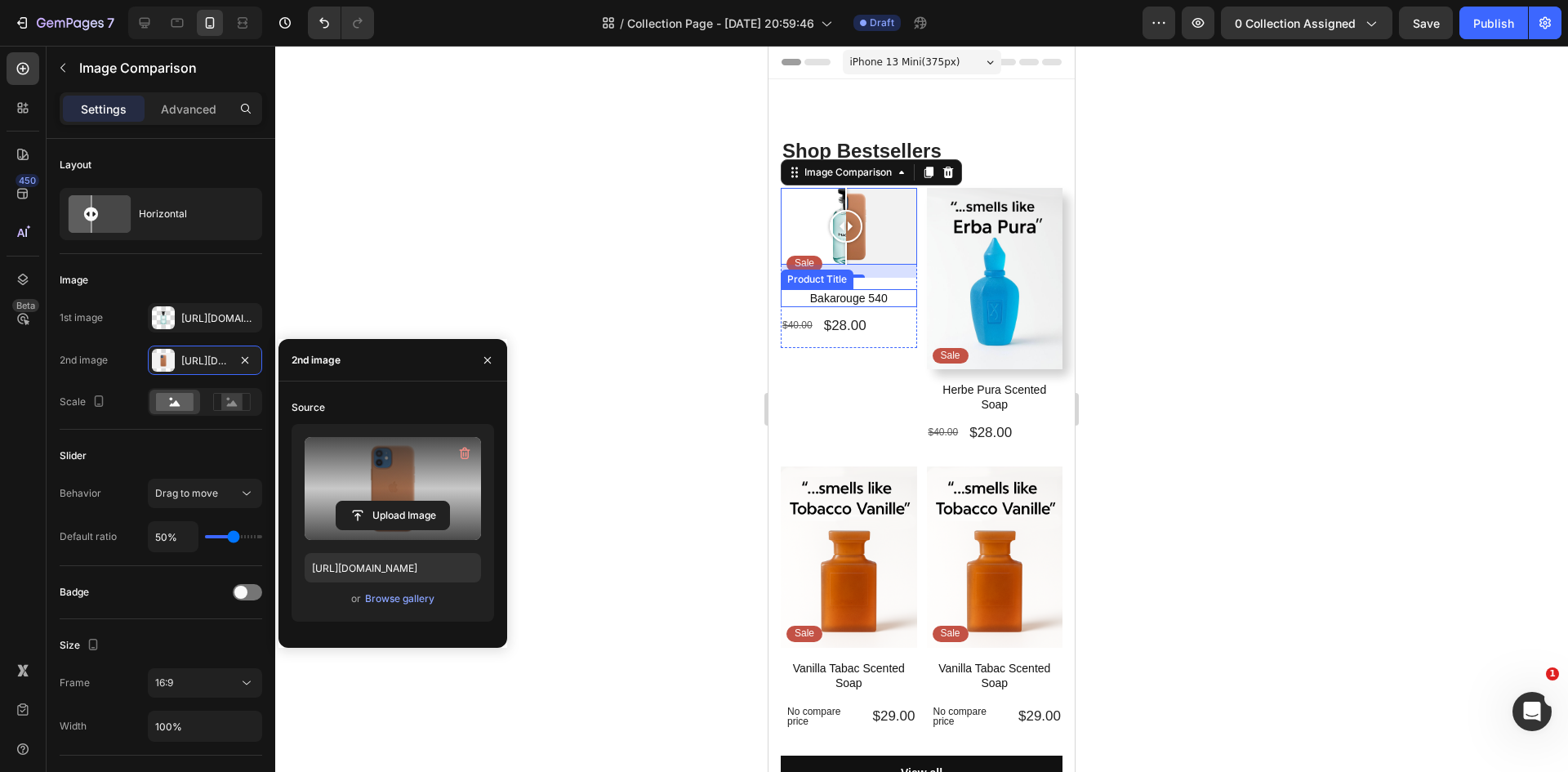
click at [394, 487] on label at bounding box center [393, 488] width 177 height 103
click at [0, 0] on input "file" at bounding box center [0, 0] width 0 height 0
click at [403, 512] on input "file" at bounding box center [393, 515] width 113 height 28
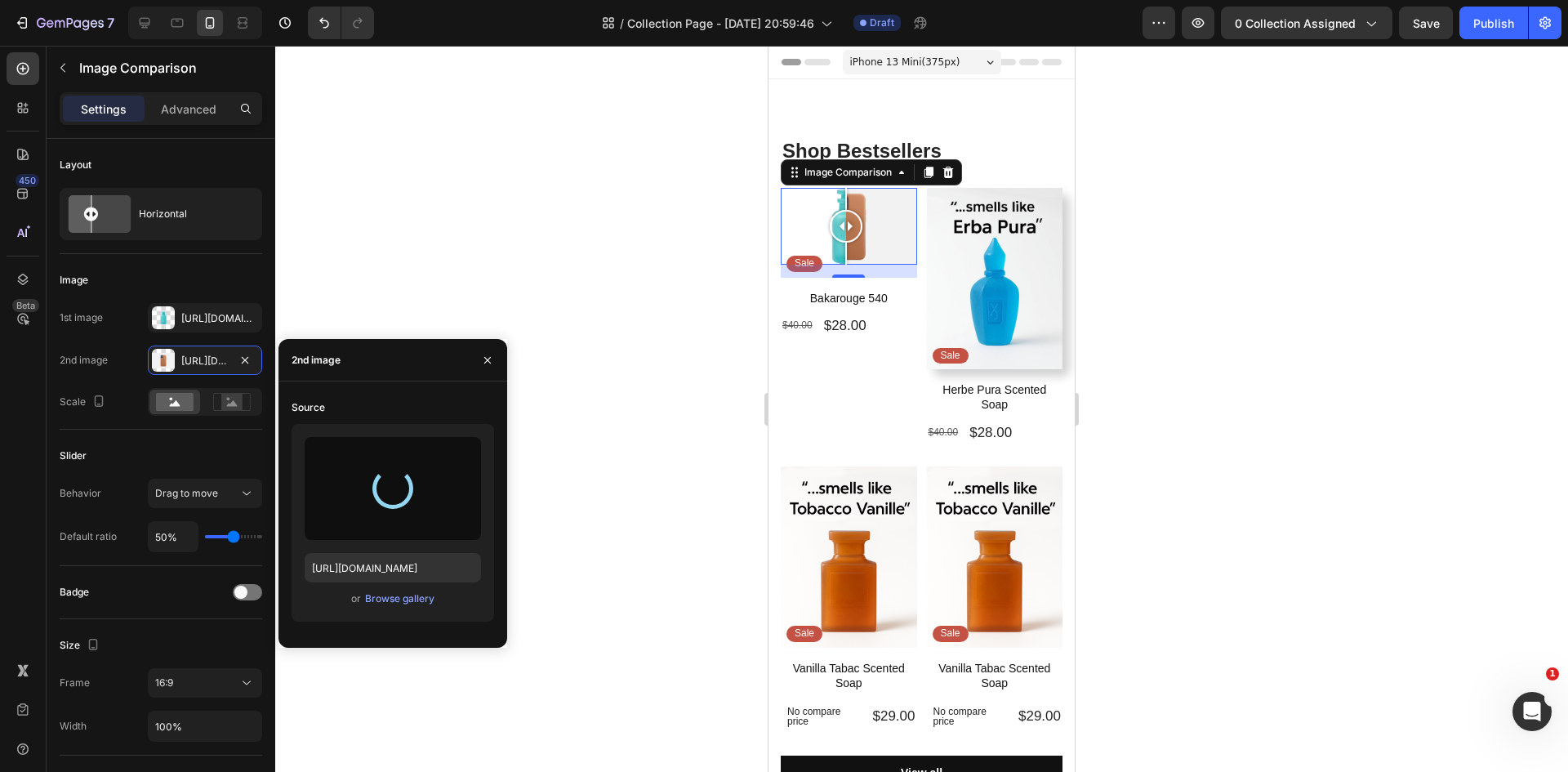
type input "https://cdn.shopify.com/s/files/1/0933/9479/6860/files/gempages_580835986045404…"
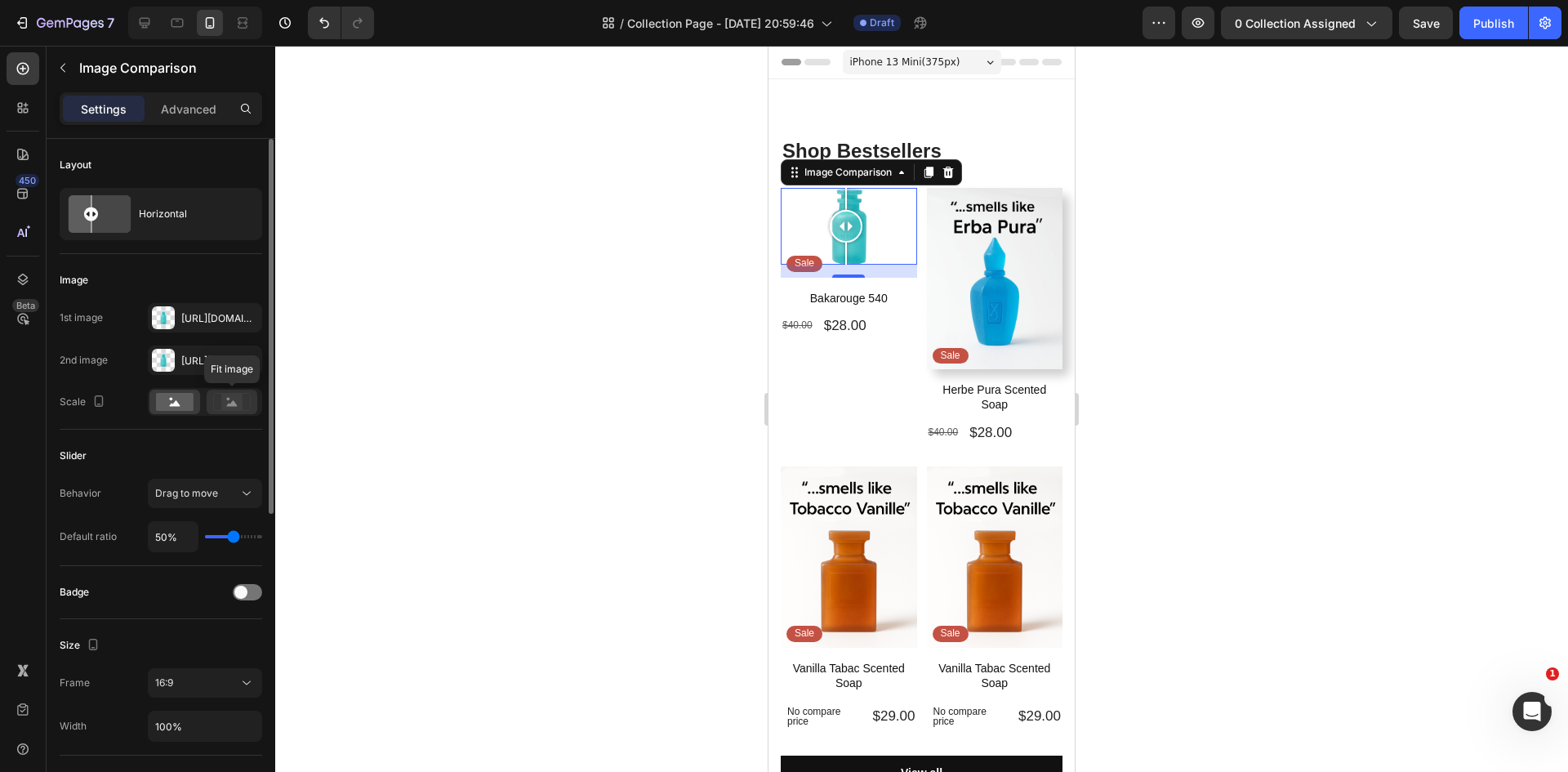
click at [228, 401] on circle at bounding box center [228, 400] width 4 height 4
click at [196, 319] on div "Https://cdn.Shopify.Com/s/files/1/0933/9479/6860/files/gempages_580835986045404…" at bounding box center [205, 319] width 47 height 15
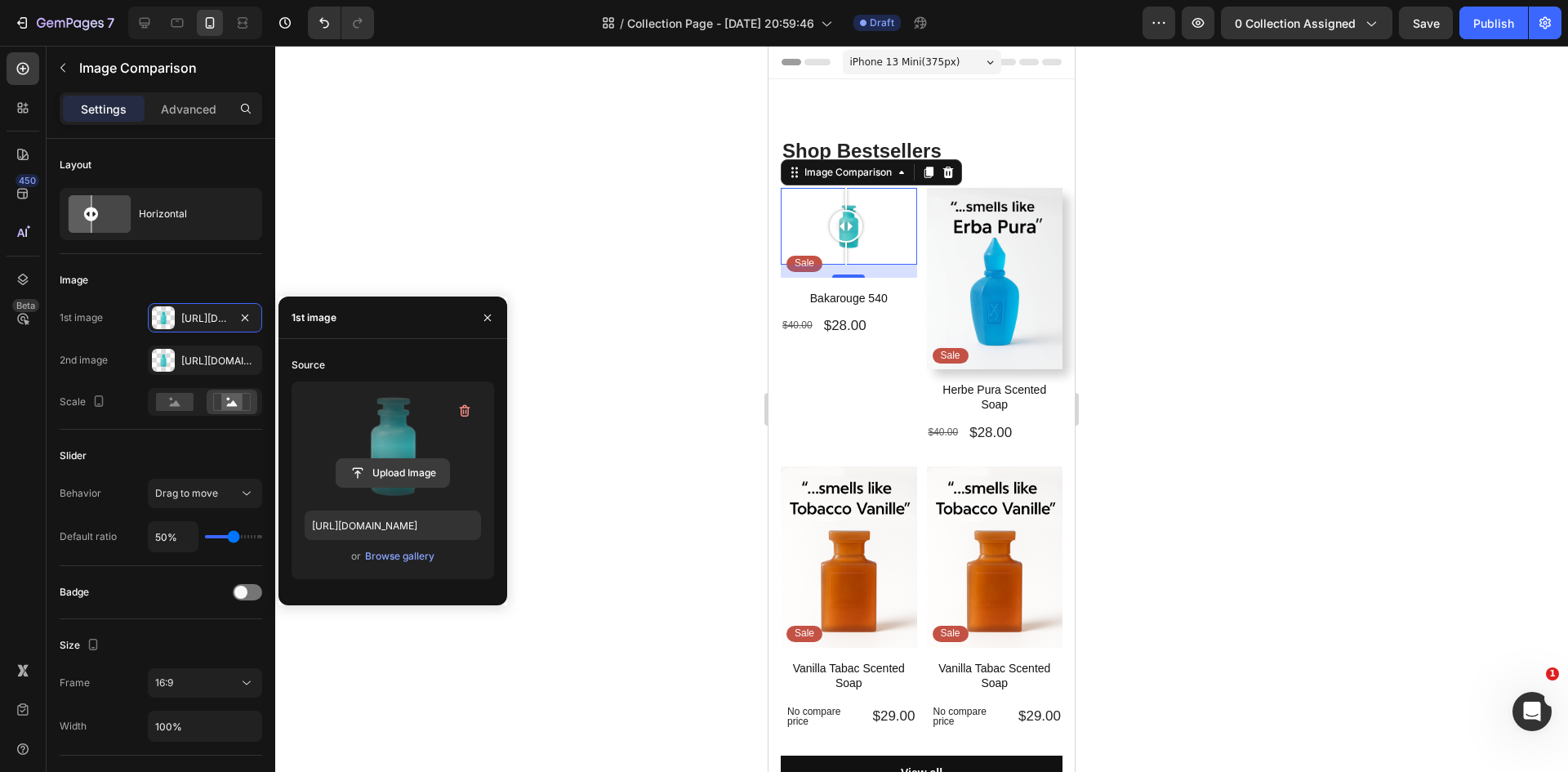
click at [401, 461] on input "file" at bounding box center [393, 472] width 113 height 28
click at [606, 285] on div at bounding box center [921, 409] width 1292 height 726
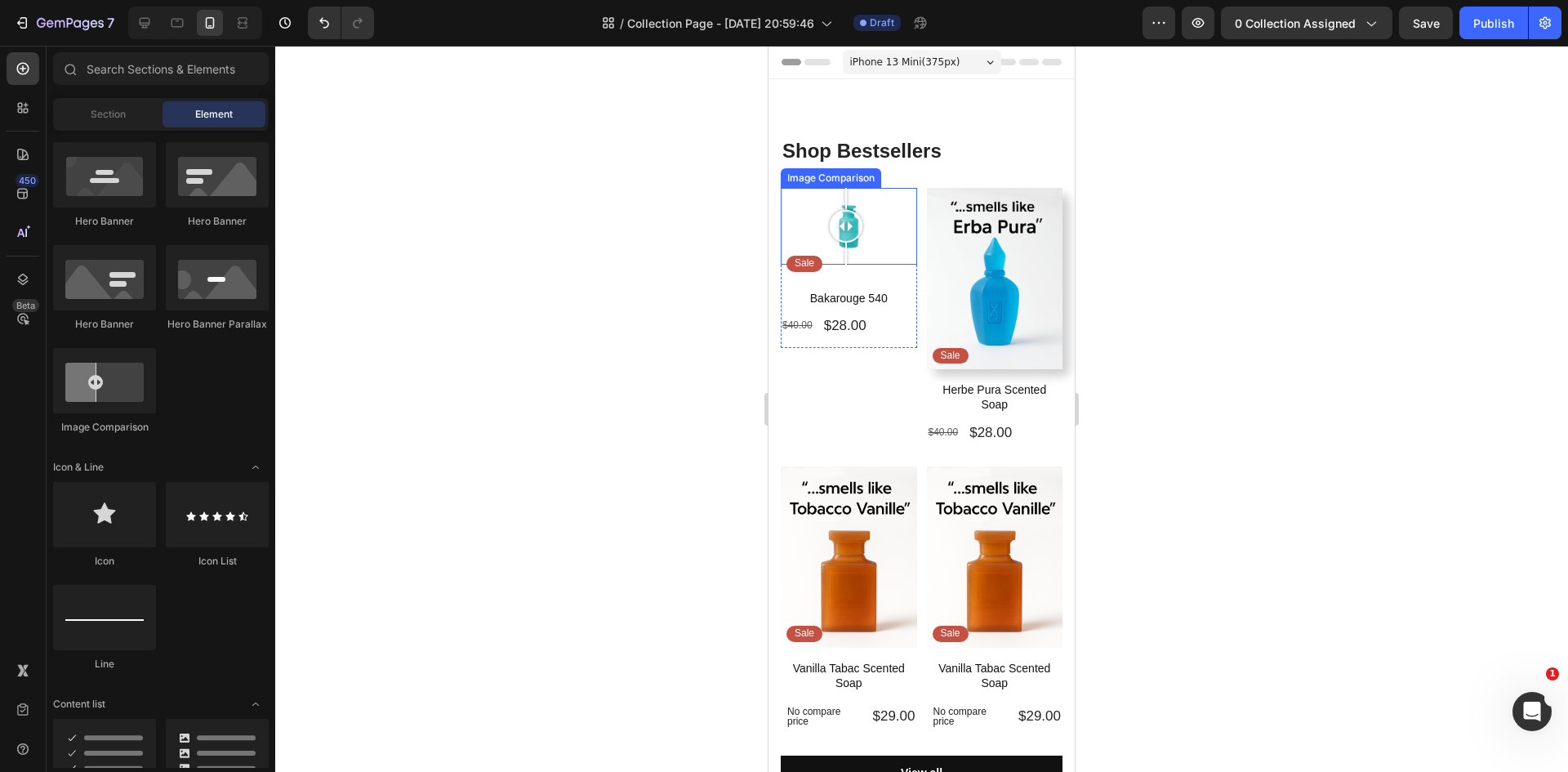
click at [866, 234] on div at bounding box center [849, 226] width 137 height 76
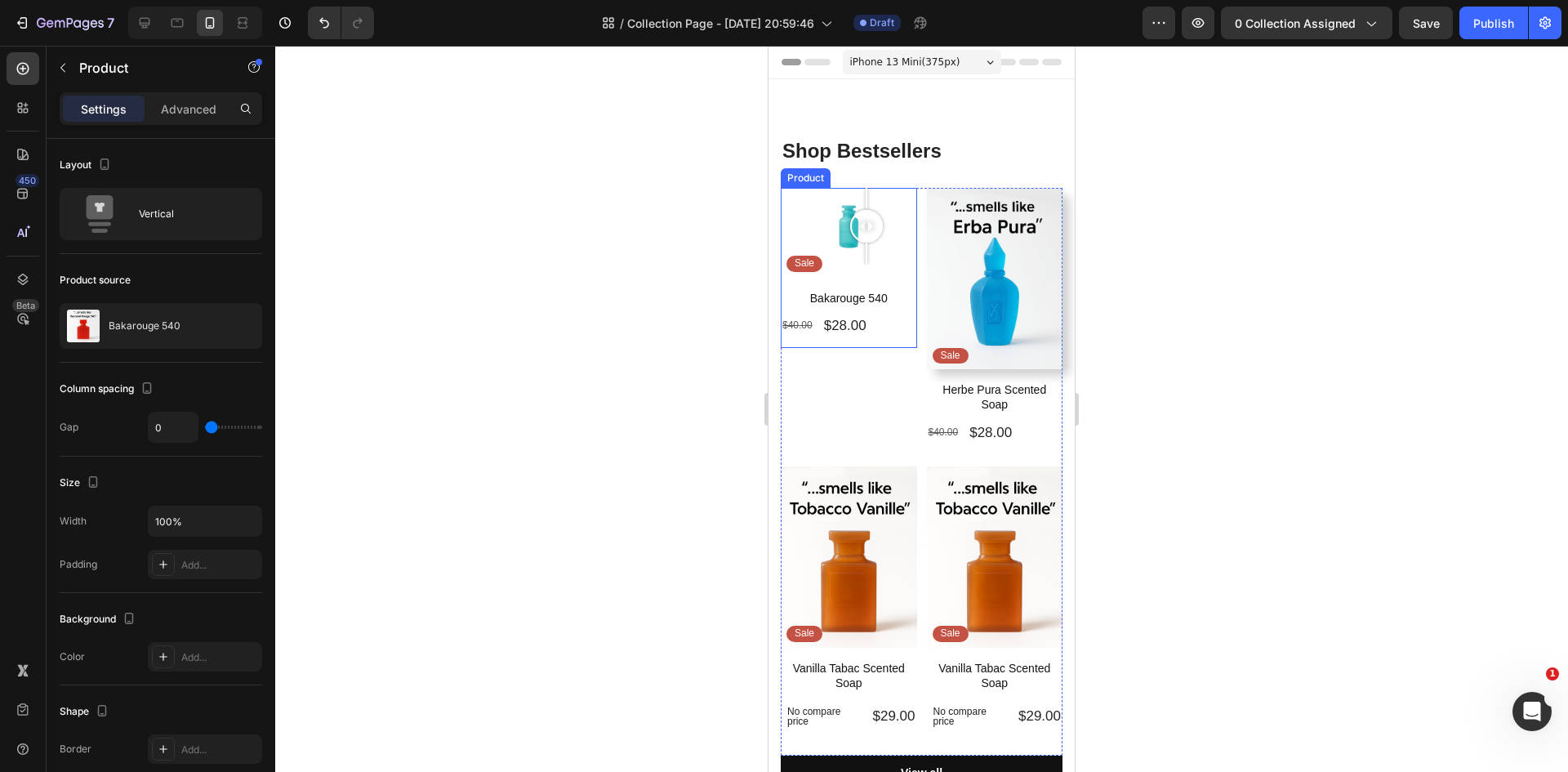
click at [828, 262] on div "Image Comparison Sale Text Block Row" at bounding box center [849, 238] width 137 height 101
click at [814, 237] on div at bounding box center [849, 226] width 137 height 76
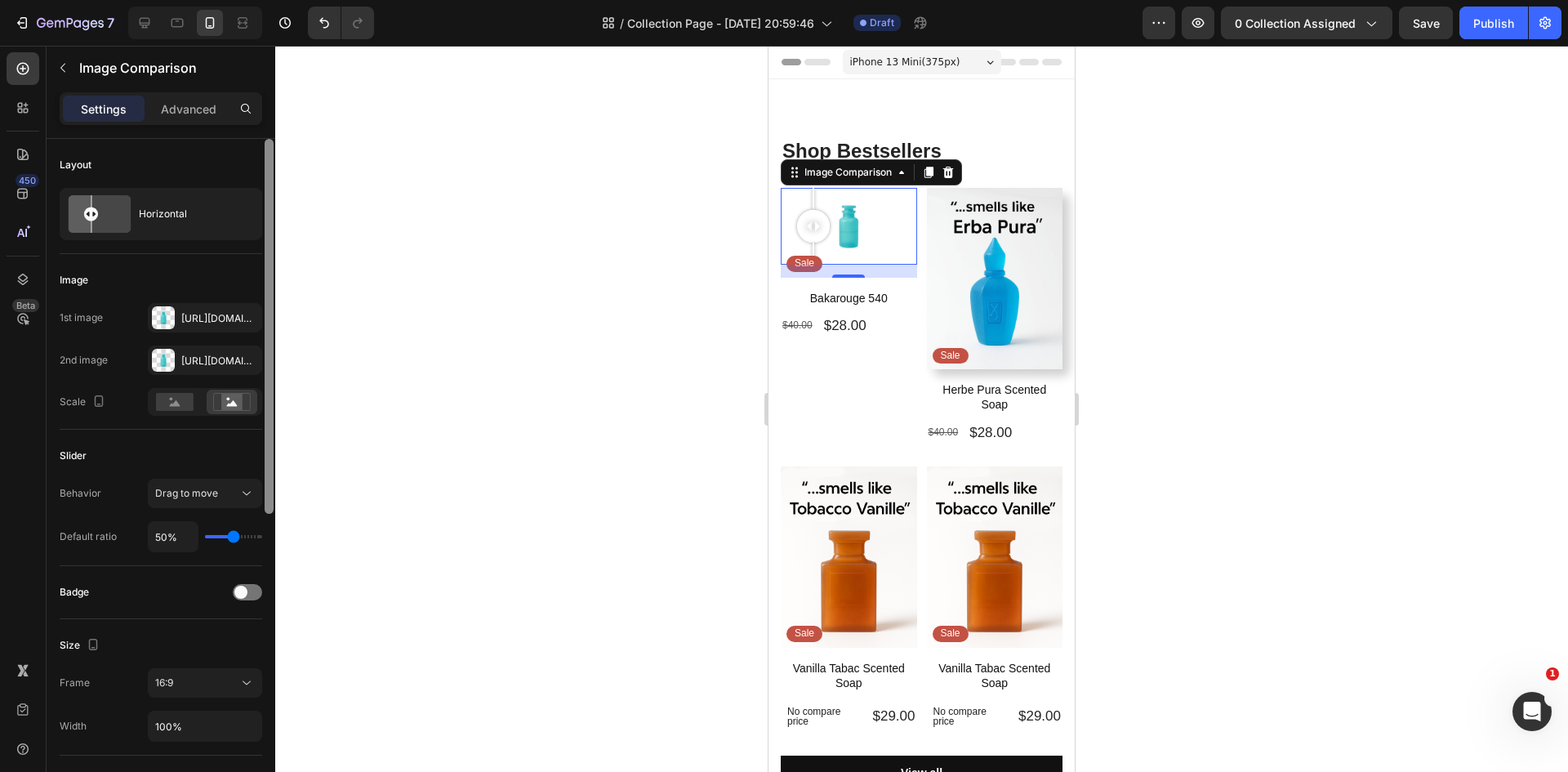
type input "60%"
type input "60"
type input "93%"
type input "93"
type input "100%"
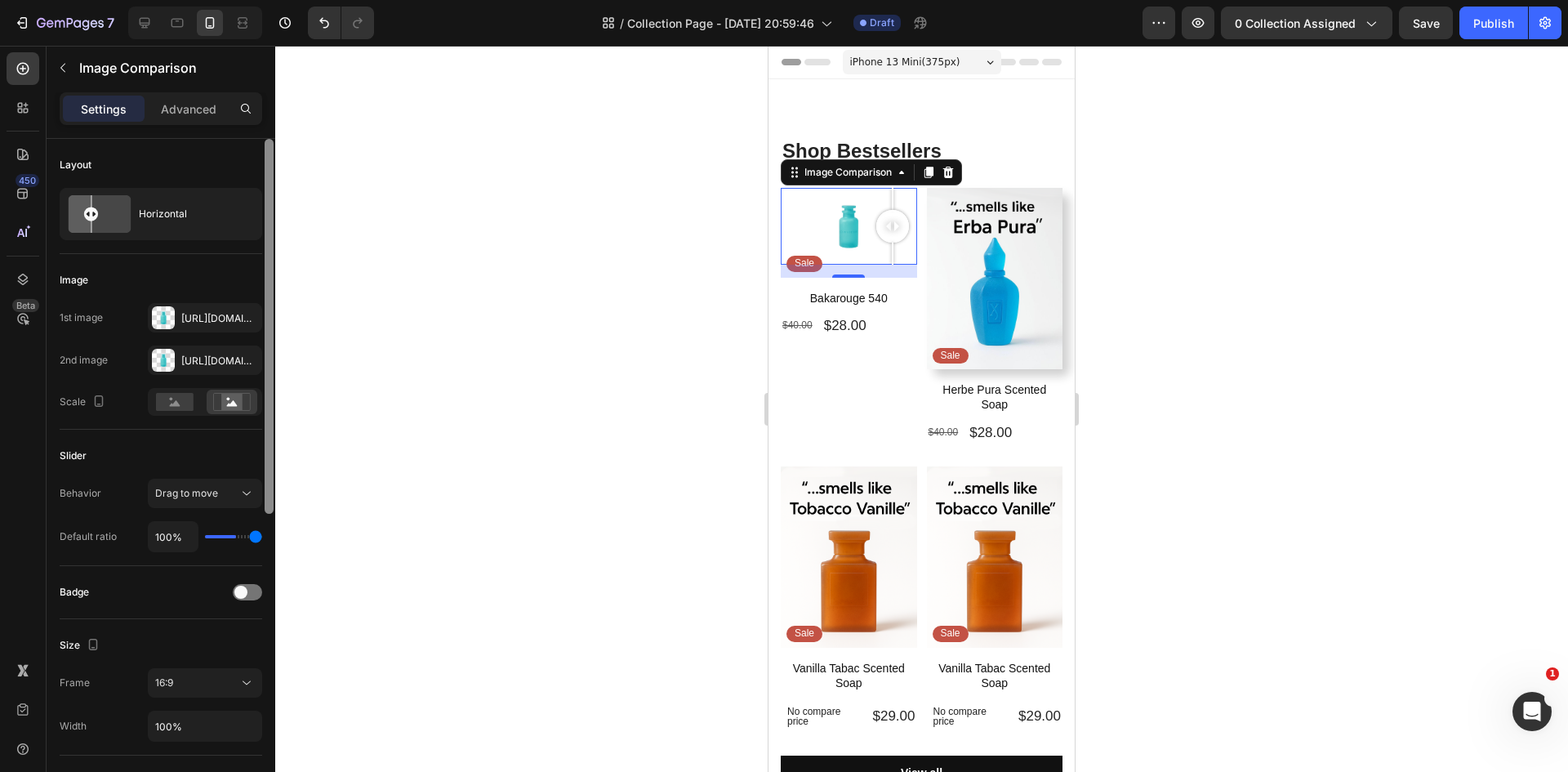
drag, startPoint x: 237, startPoint y: 537, endPoint x: 268, endPoint y: 537, distance: 31.0
type input "100"
click at [262, 537] on input "range" at bounding box center [233, 537] width 57 height 4
type input "93%"
type input "93"
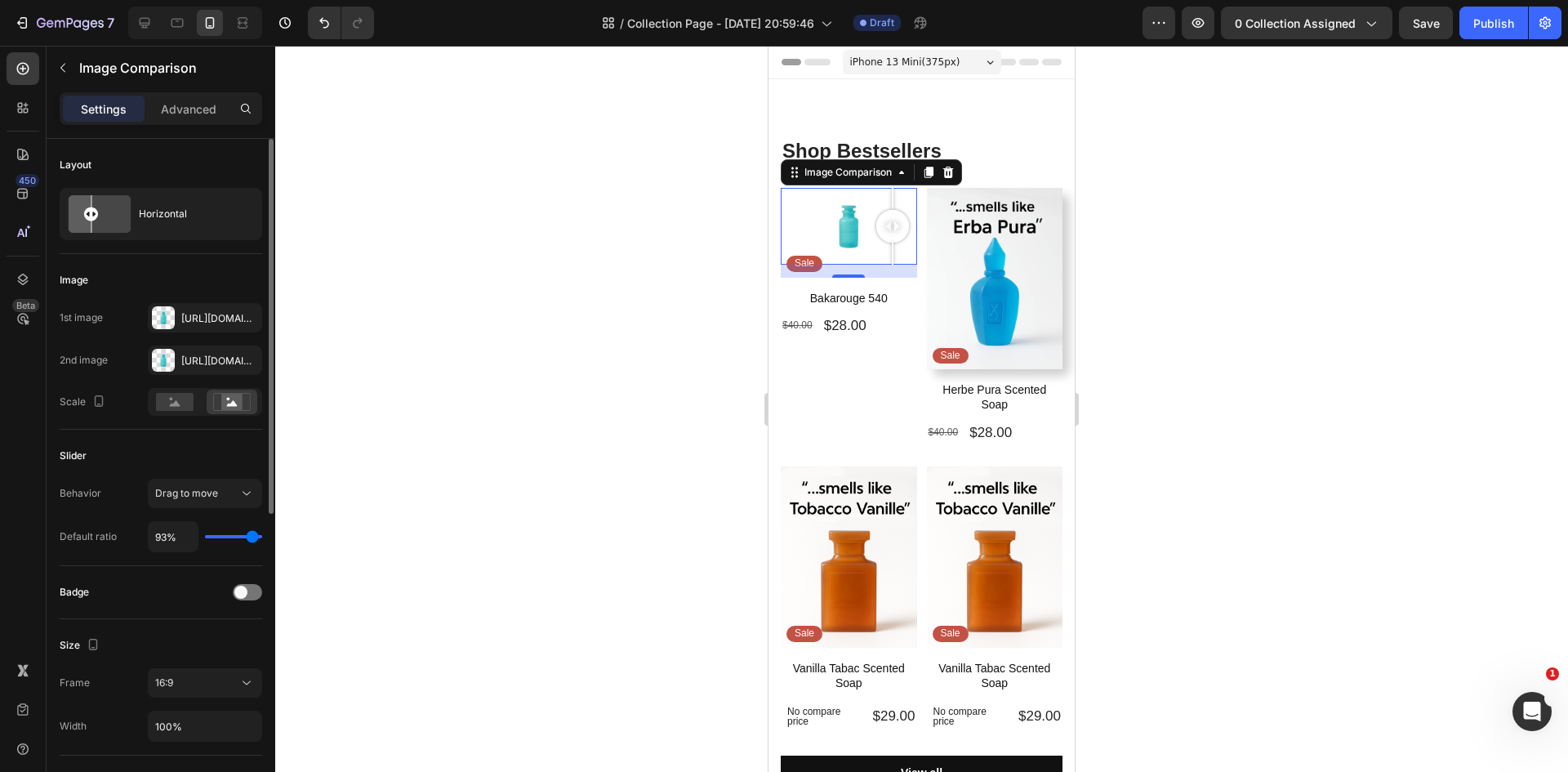
type input "87%"
type input "87"
type input "85%"
type input "85"
type input "82%"
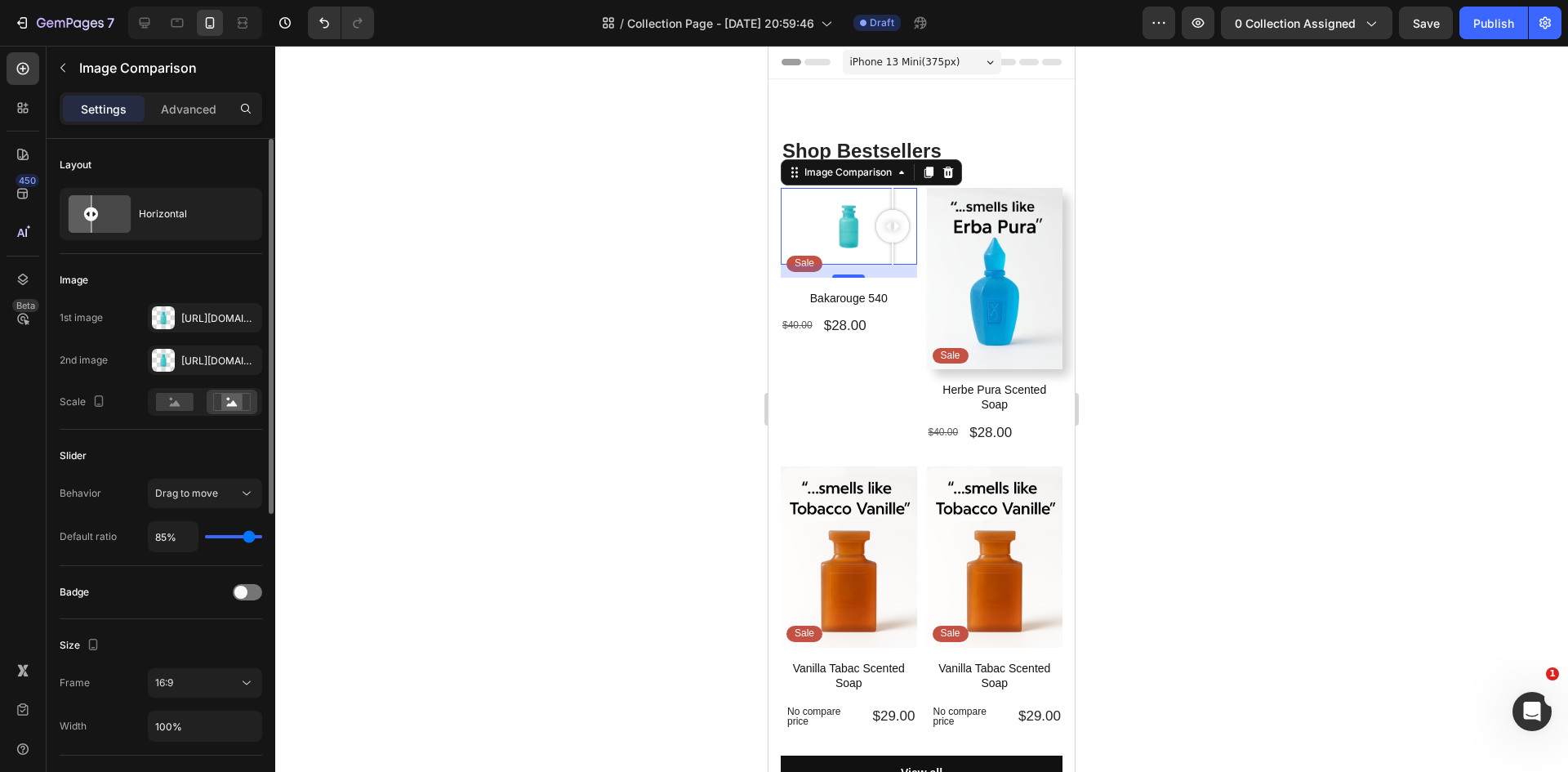
type input "82"
type input "78%"
type input "78"
type input "69%"
type input "69"
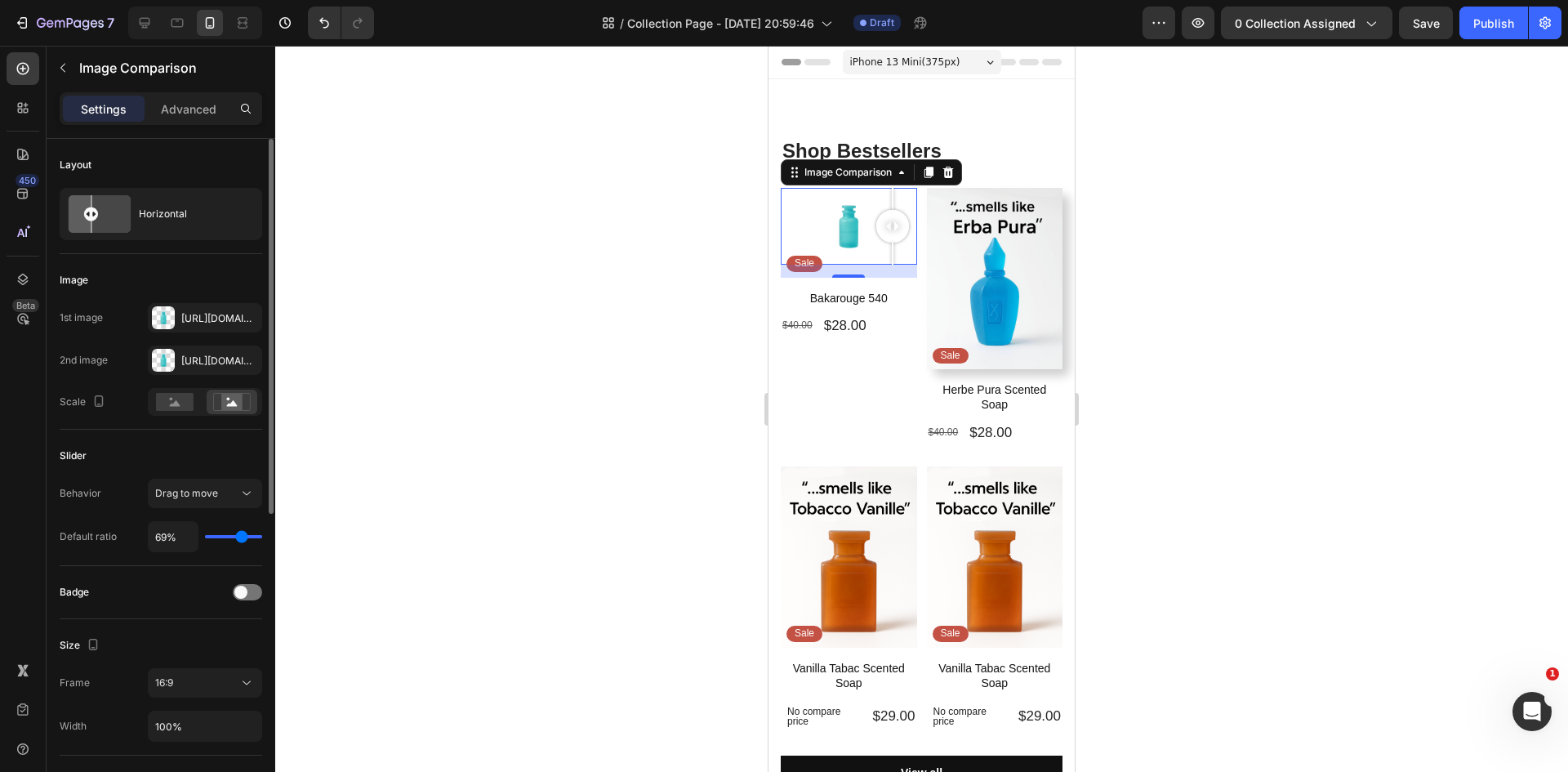
type input "65%"
type input "65"
type input "62%"
type input "62"
type input "58%"
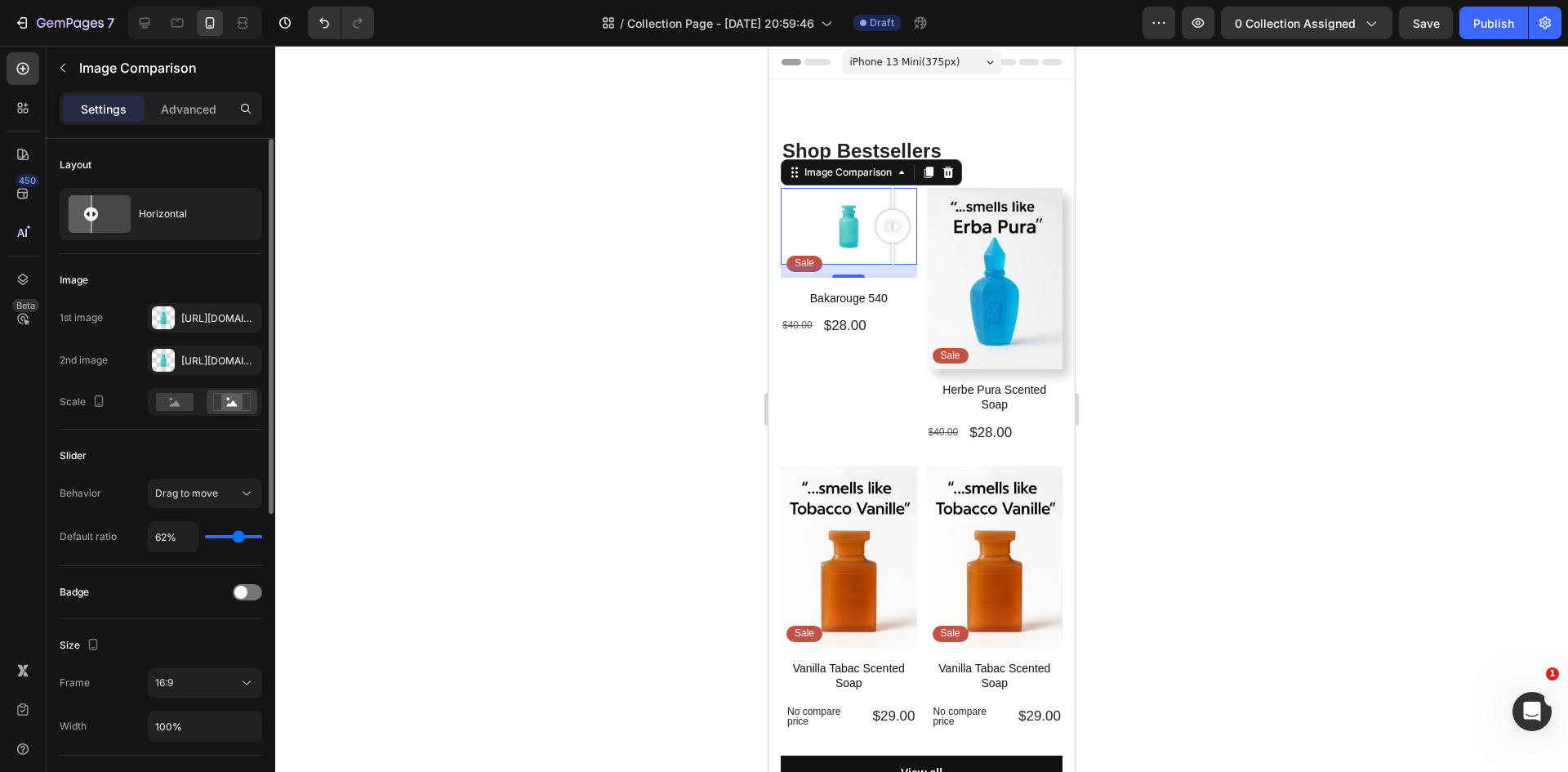
type input "58"
type input "51%"
type input "51"
type input "47%"
type input "47"
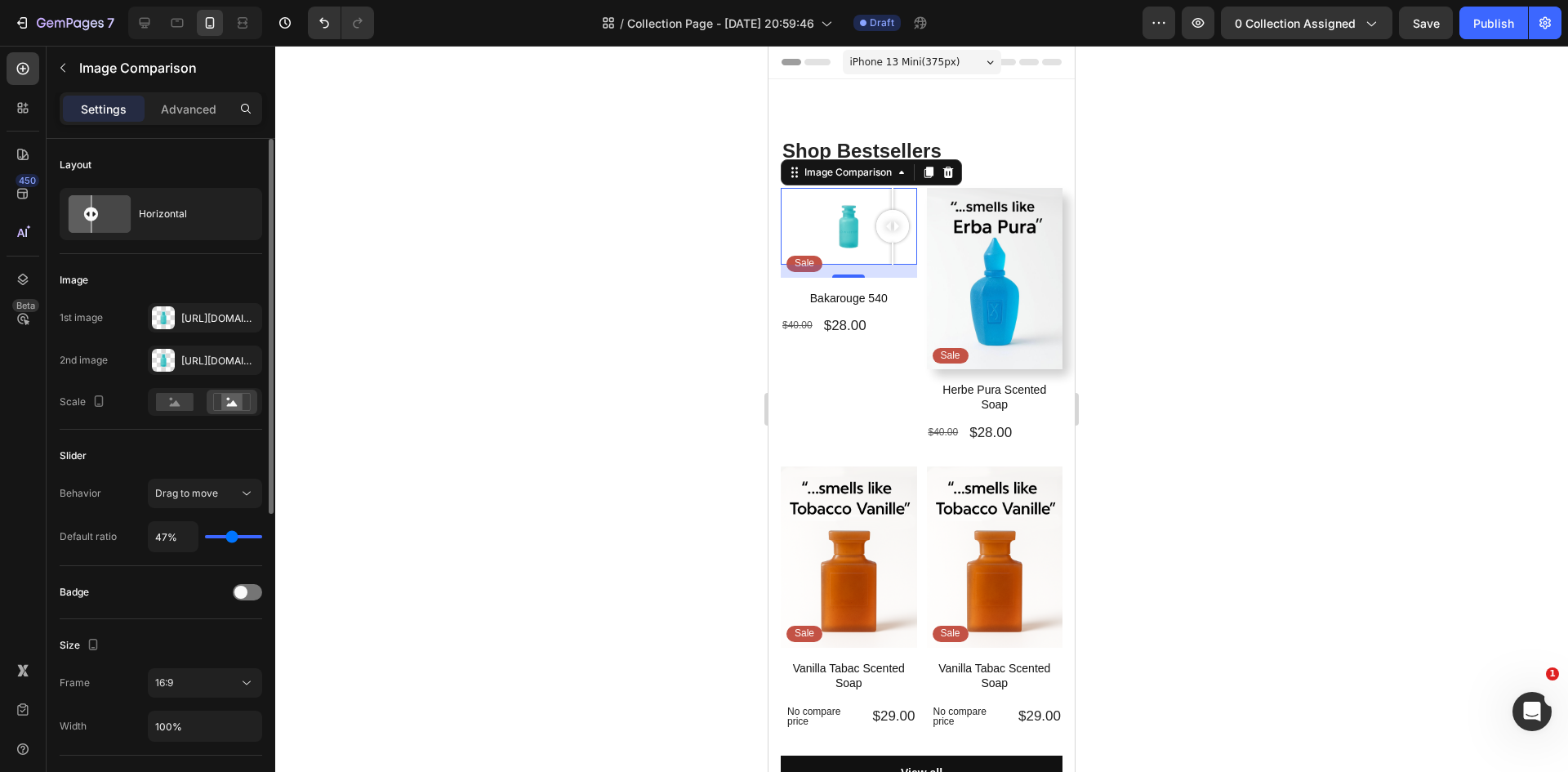
type input "45%"
type input "45"
type input "41%"
type input "41"
type input "40%"
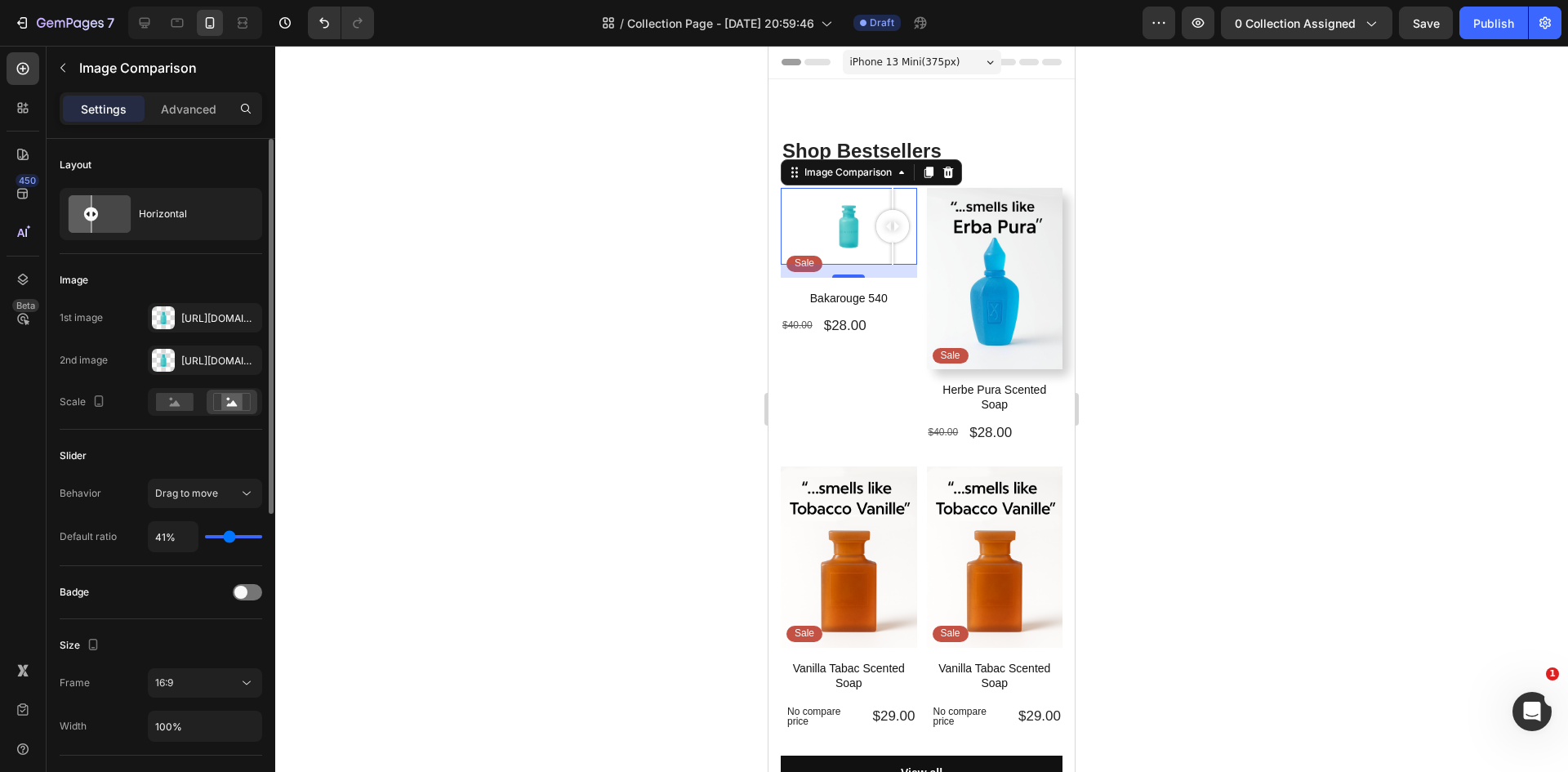
type input "40"
type input "45%"
type input "45"
type input "47%"
type input "47"
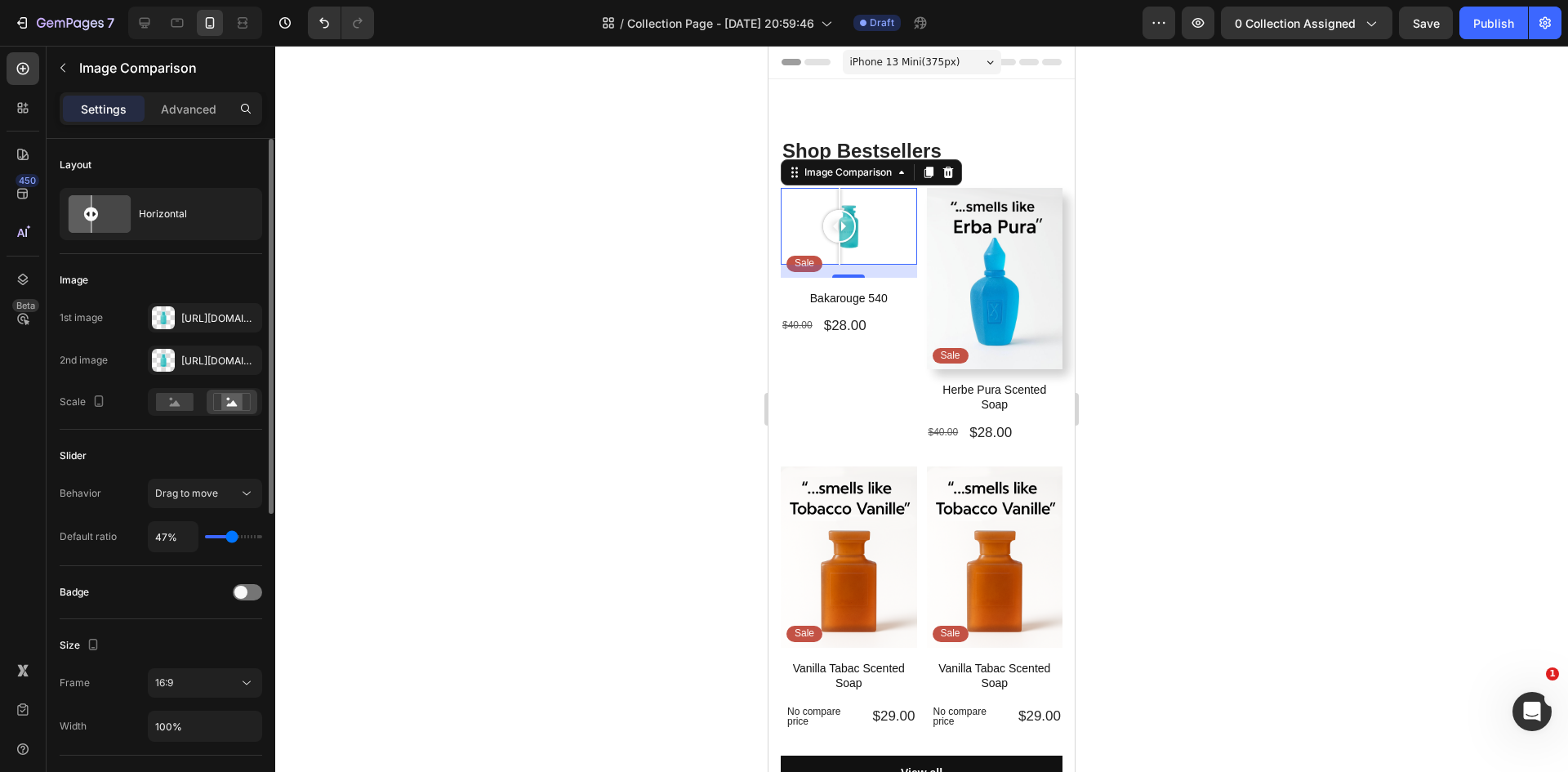
type input "49%"
type input "49"
type input "51%"
type input "51"
type input "52%"
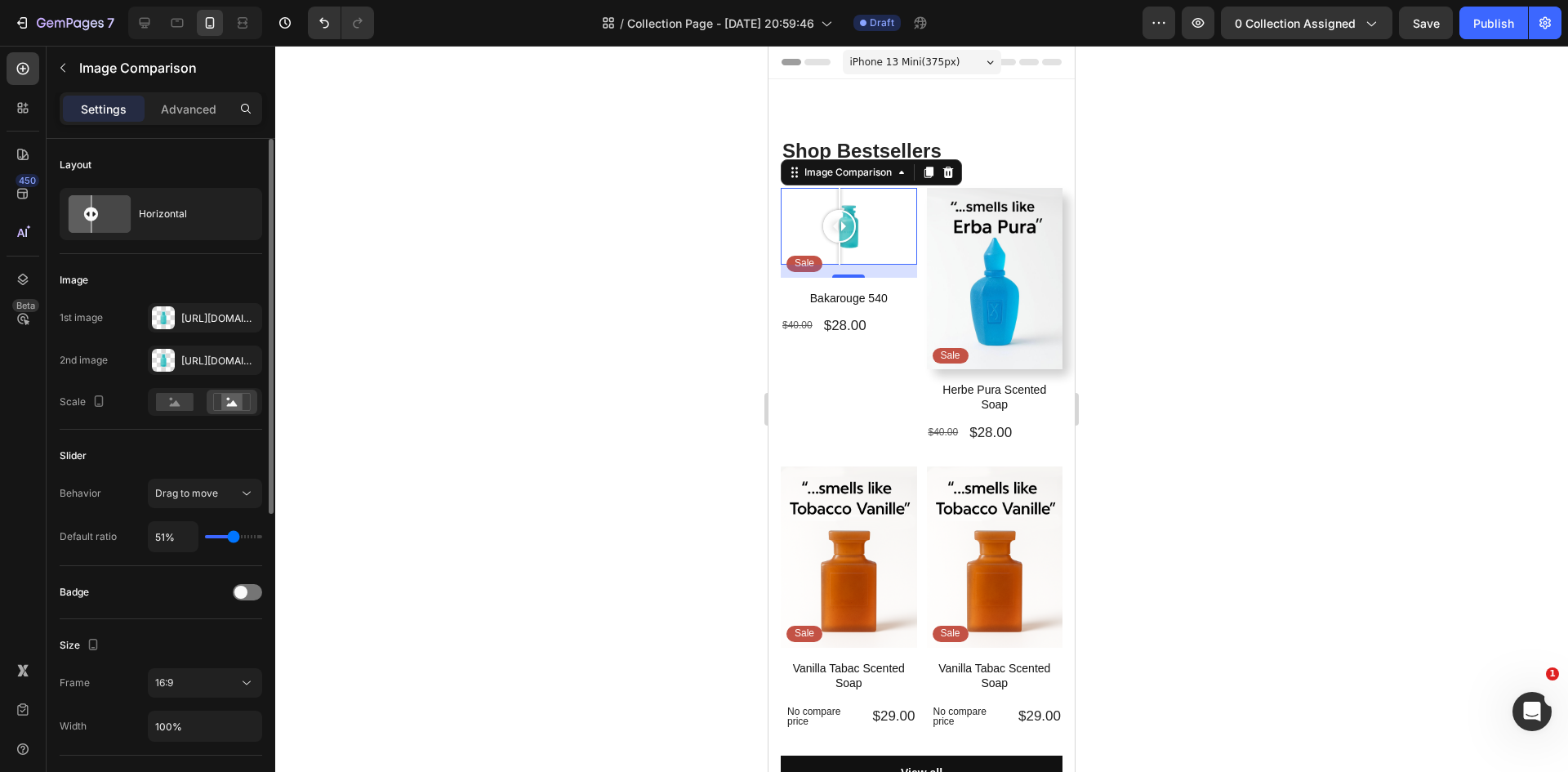
type input "52"
type input "54%"
type input "54"
type input "52%"
type input "52"
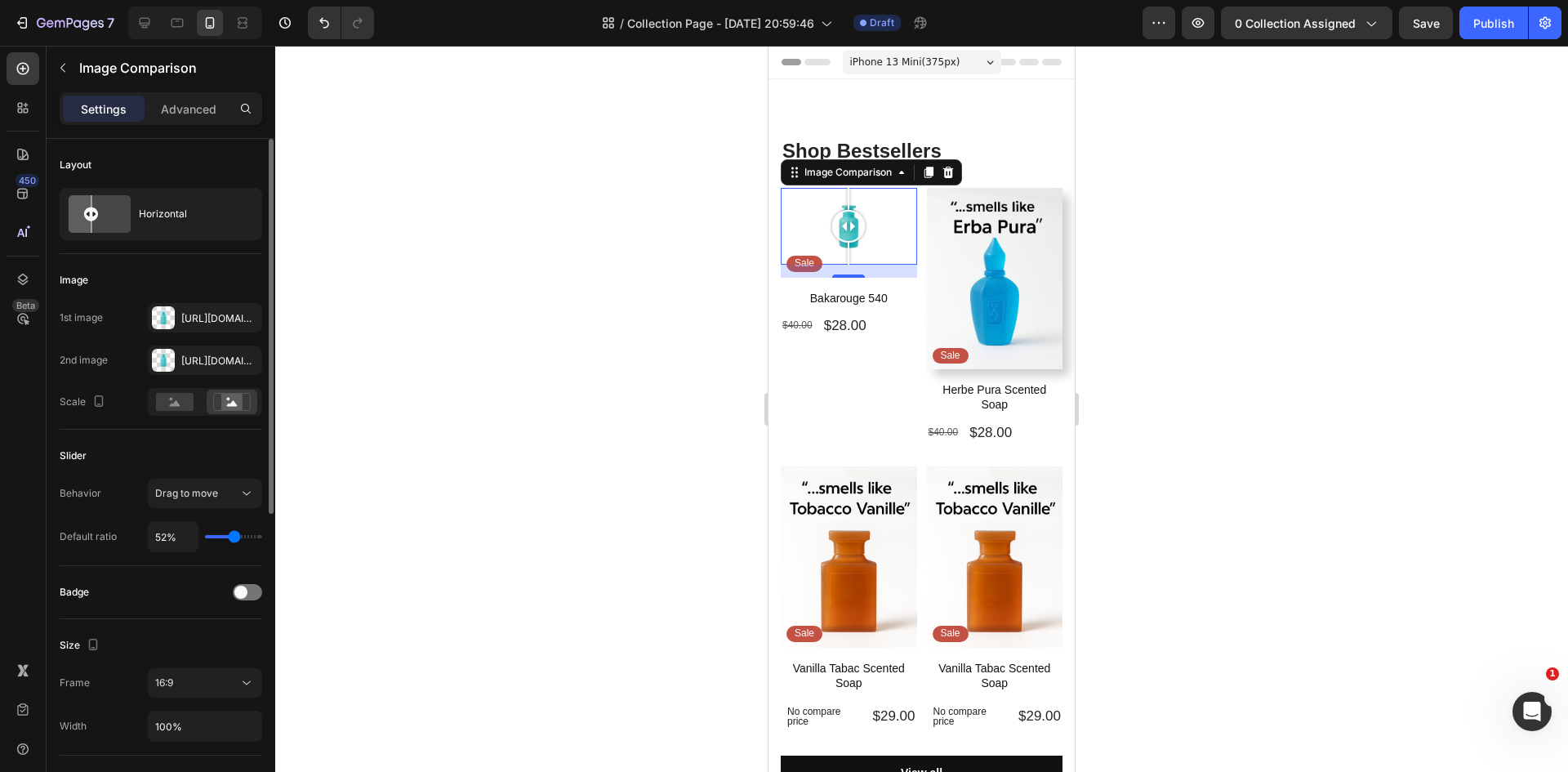
type input "51%"
type input "51"
type input "49%"
type input "49"
type input "51%"
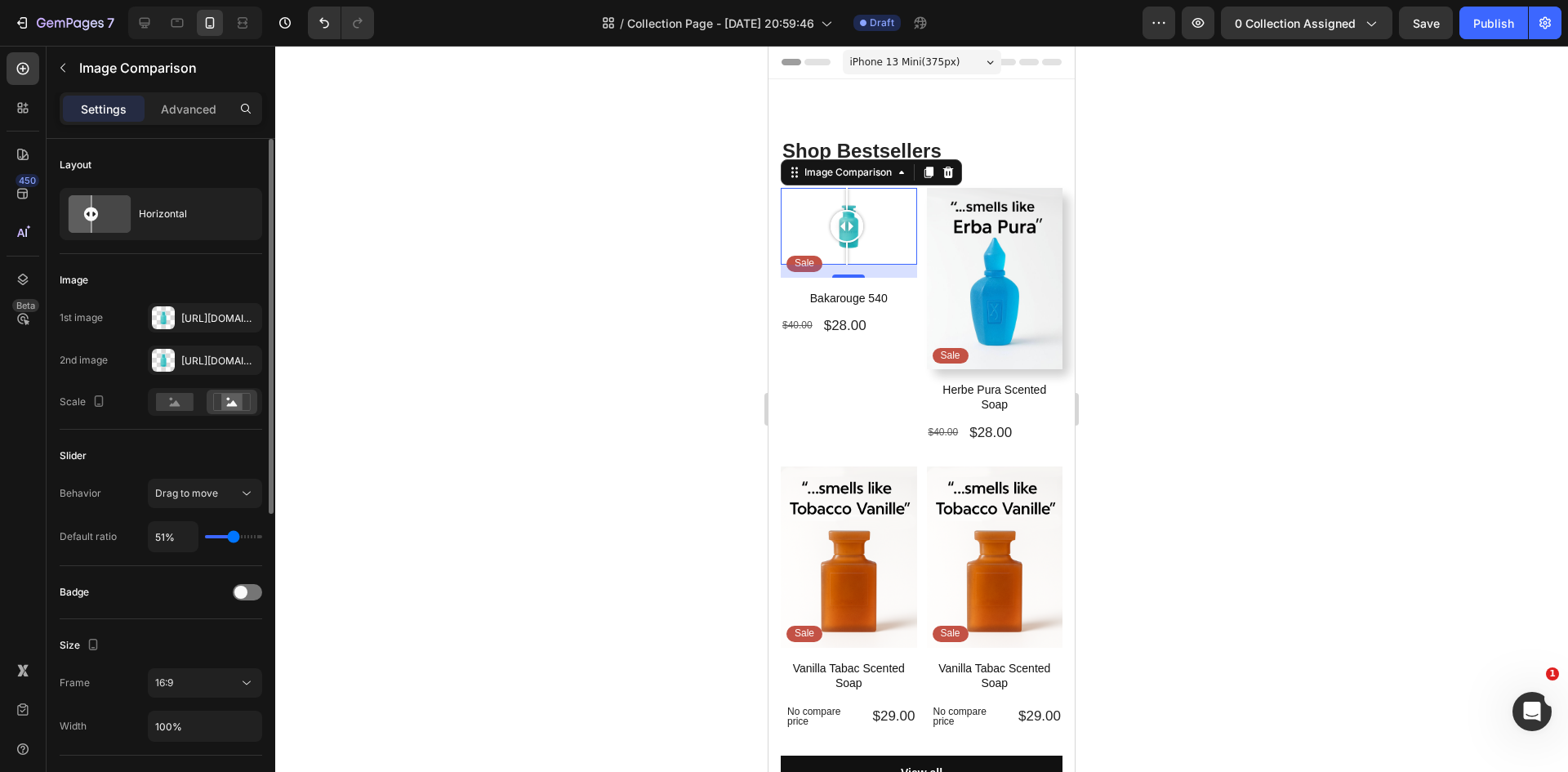
drag, startPoint x: 252, startPoint y: 536, endPoint x: 234, endPoint y: 538, distance: 18.1
type input "51"
click at [234, 538] on input "range" at bounding box center [233, 537] width 57 height 4
click at [162, 536] on input "51%" at bounding box center [173, 536] width 49 height 29
click at [166, 541] on input "51%" at bounding box center [173, 536] width 49 height 29
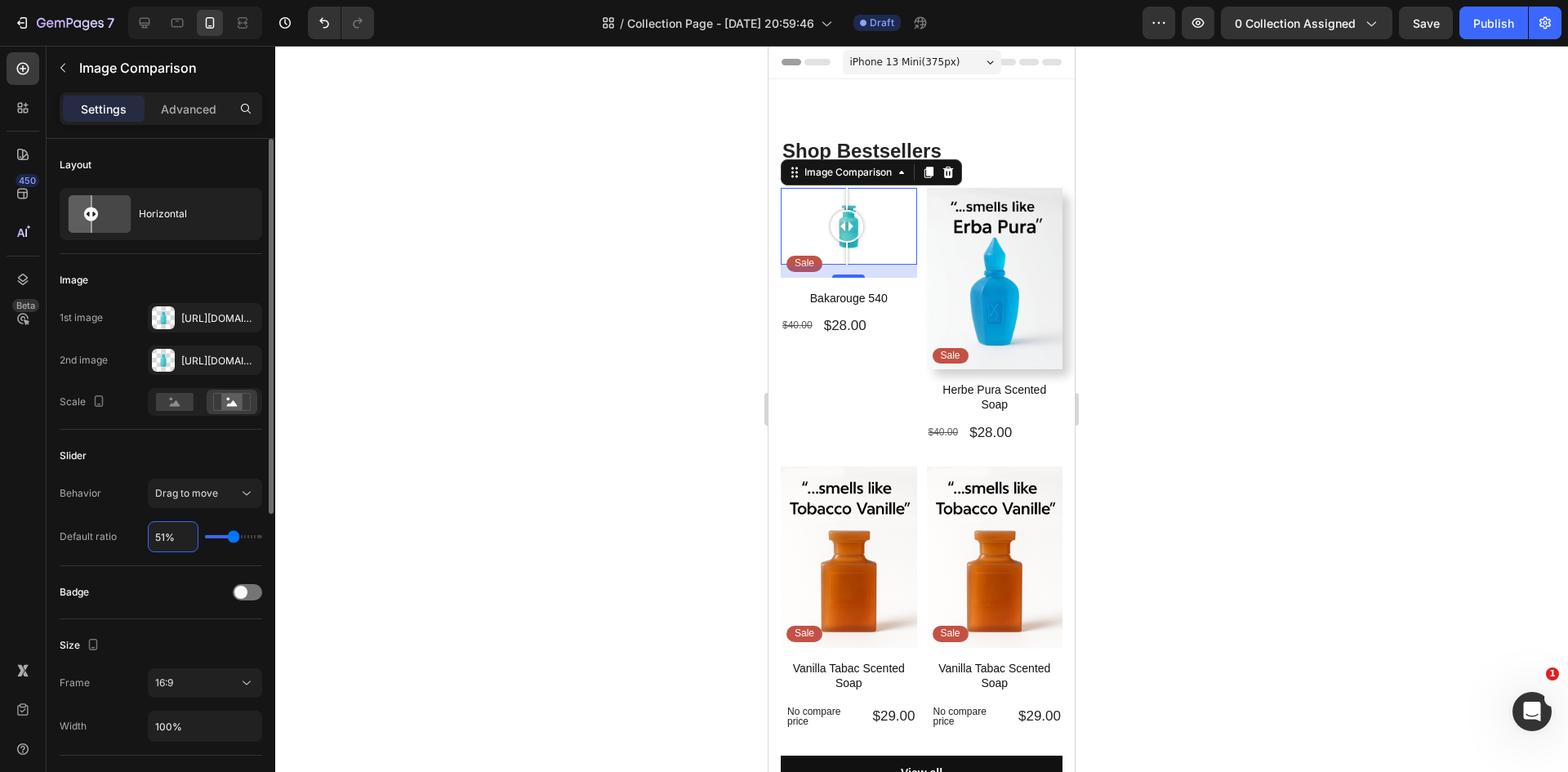
type input "5%"
type input "5"
type input "50%"
type input "50"
type input "50%"
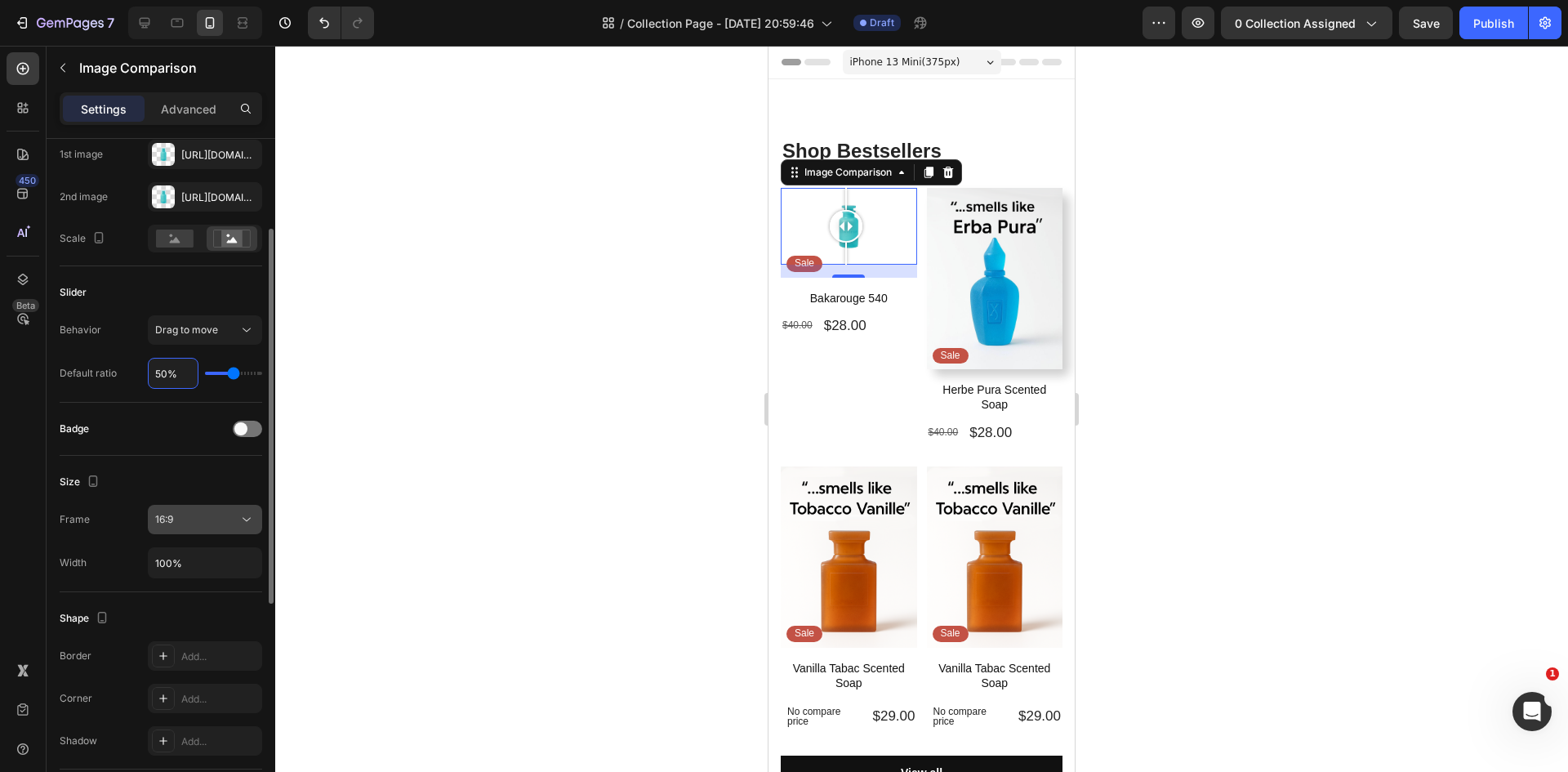
click at [212, 521] on div "16:9" at bounding box center [197, 520] width 84 height 15
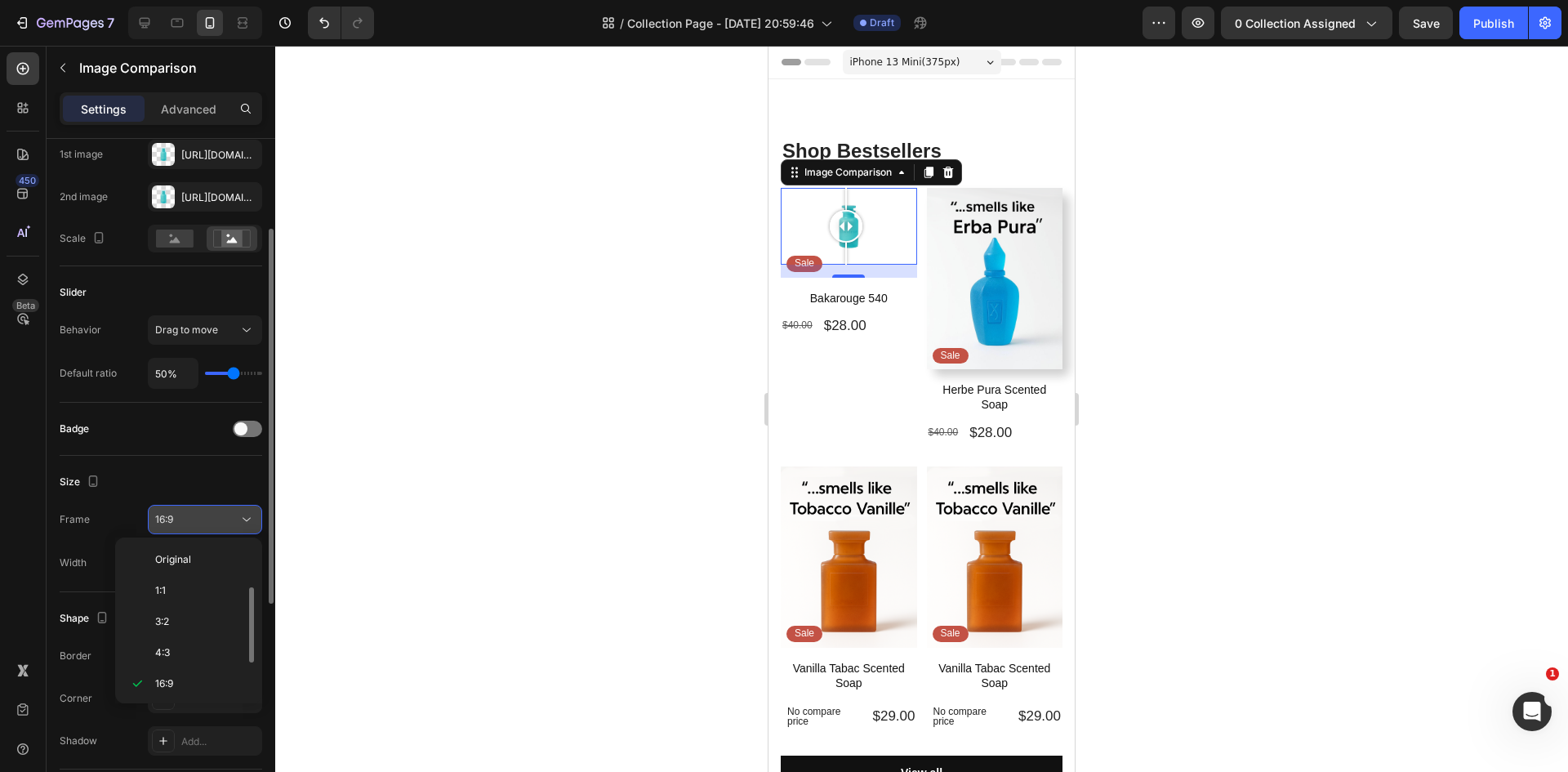
scroll to position [29, 0]
click at [184, 684] on p "21:9" at bounding box center [197, 686] width 86 height 15
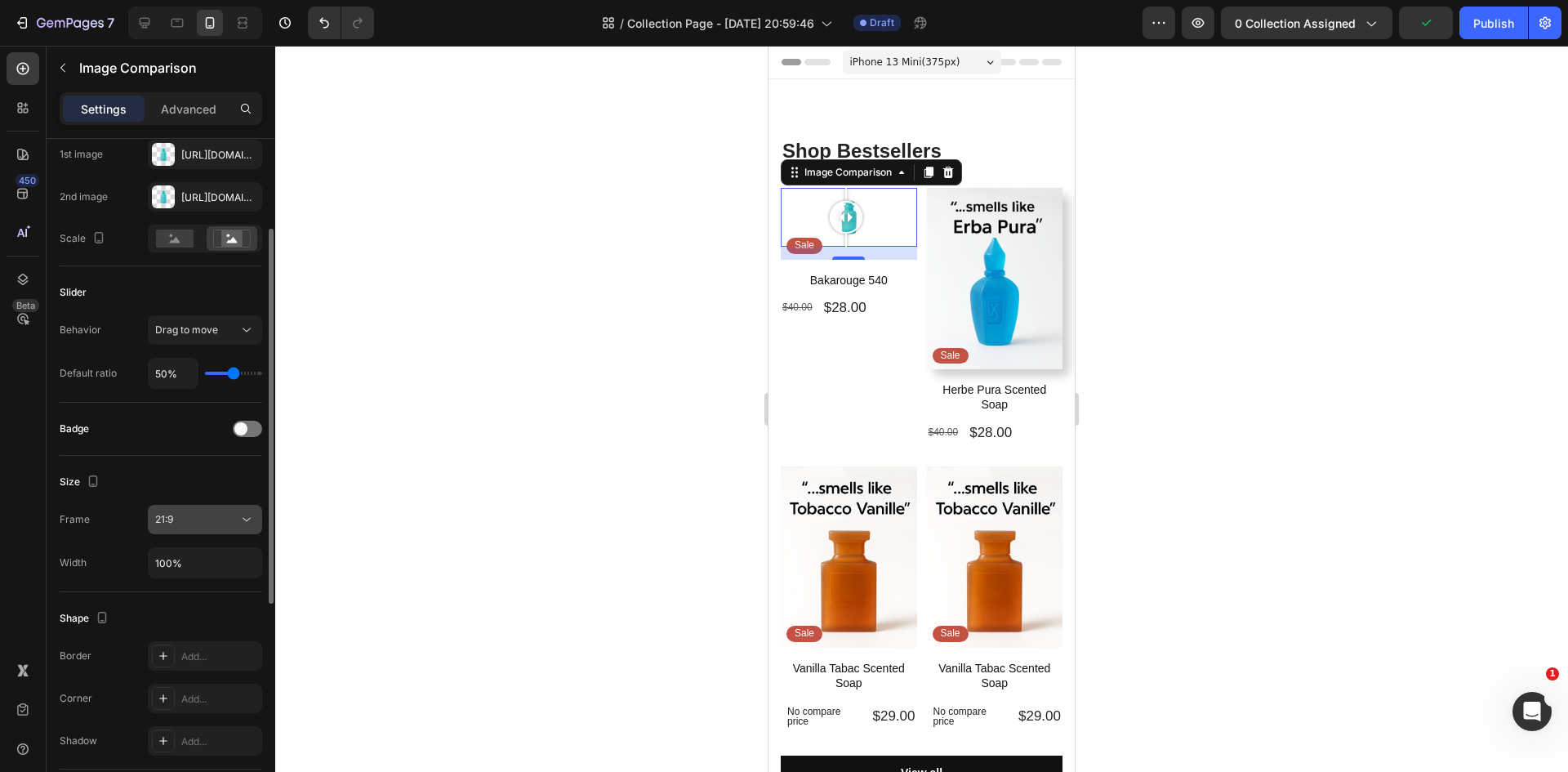
click at [197, 525] on div "21:9" at bounding box center [197, 520] width 84 height 15
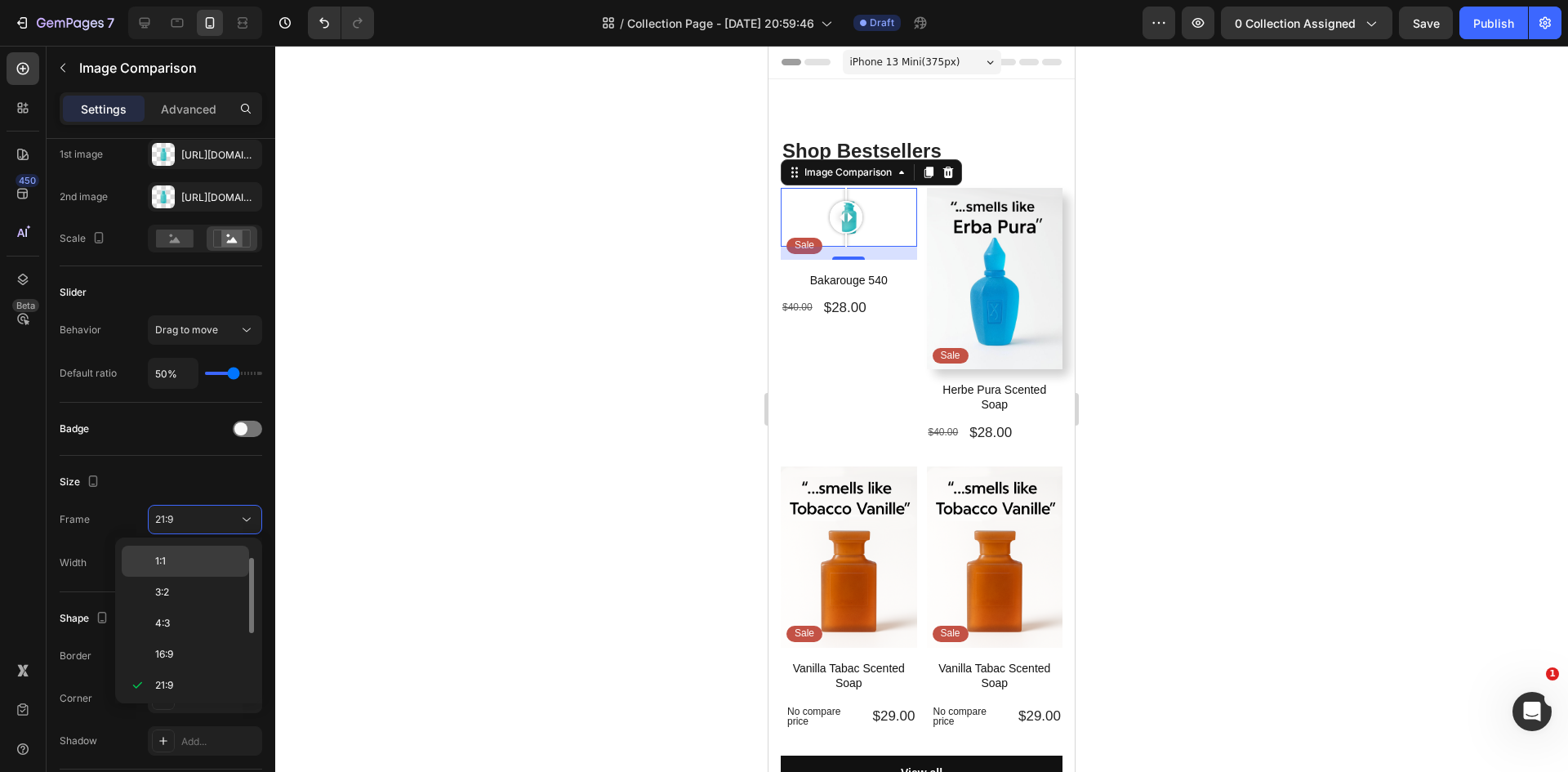
click at [194, 563] on p "1:1" at bounding box center [197, 561] width 86 height 15
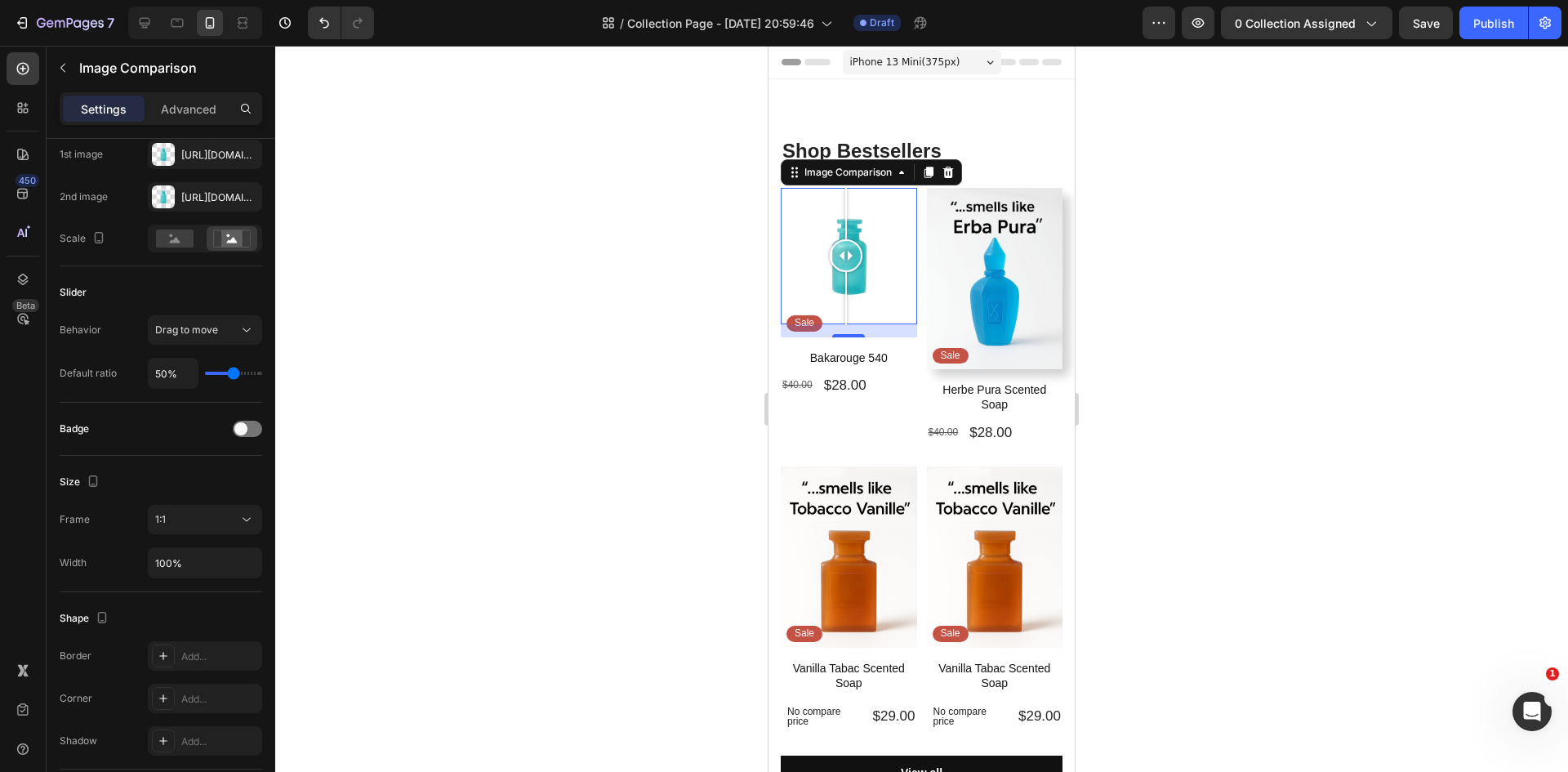
click at [637, 327] on div at bounding box center [921, 409] width 1292 height 726
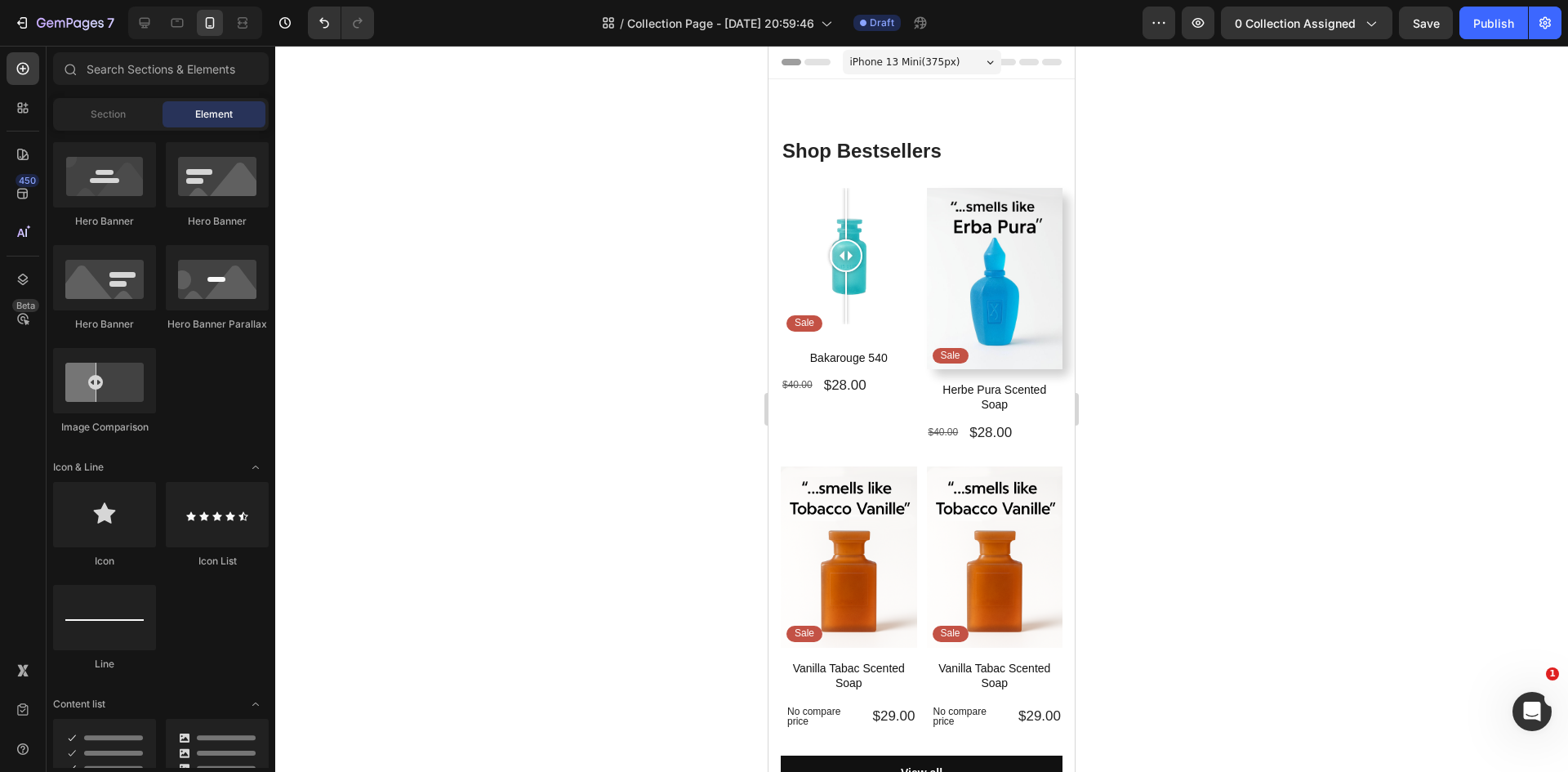
click at [665, 444] on div at bounding box center [921, 409] width 1292 height 726
drag, startPoint x: 857, startPoint y: 256, endPoint x: 837, endPoint y: 281, distance: 32.0
click at [837, 281] on div at bounding box center [846, 256] width 33 height 137
click at [846, 268] on div at bounding box center [846, 256] width 33 height 33
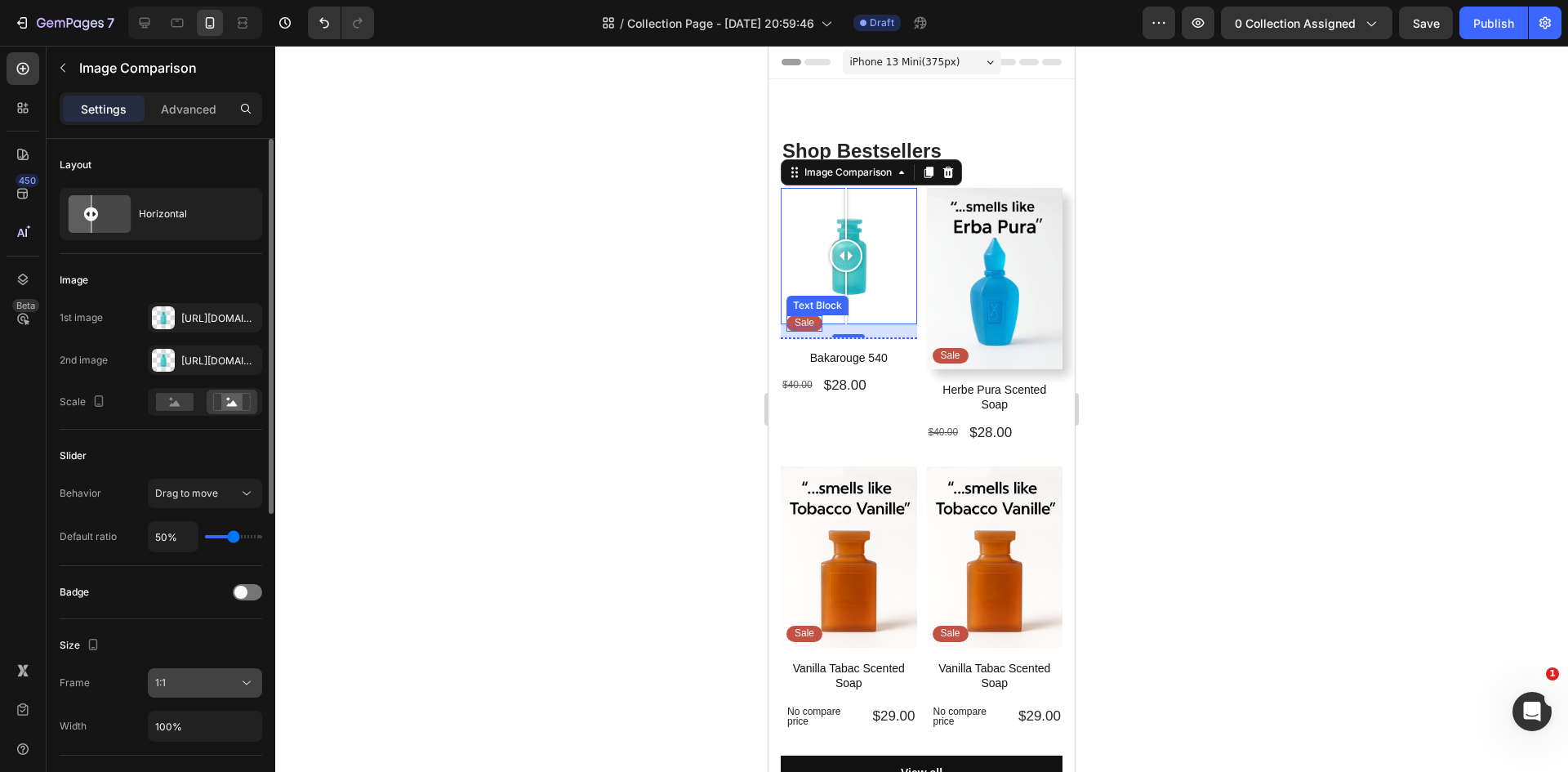
click at [189, 680] on div "1:1" at bounding box center [197, 683] width 84 height 15
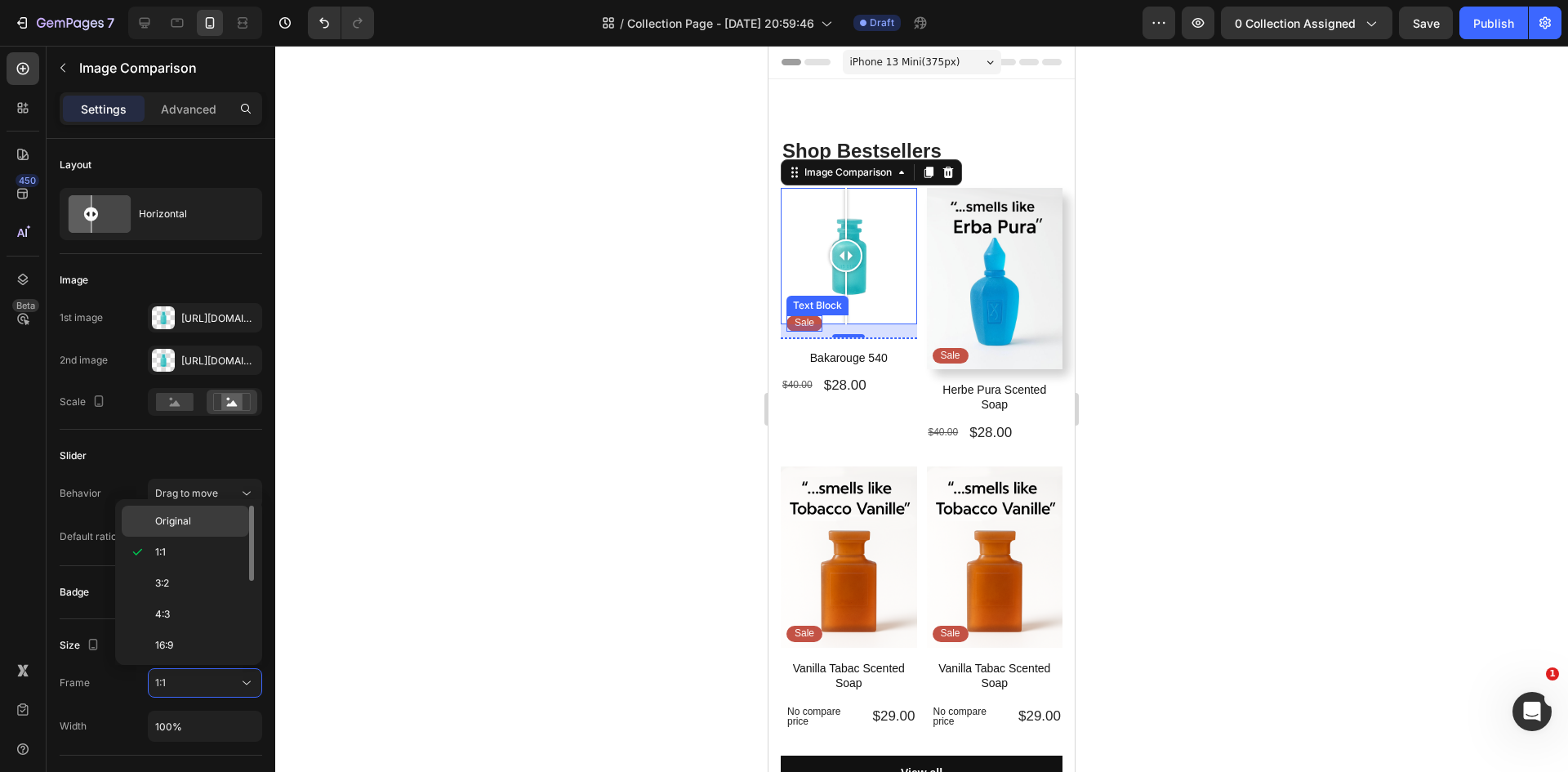
click at [184, 516] on span "Original" at bounding box center [172, 521] width 35 height 15
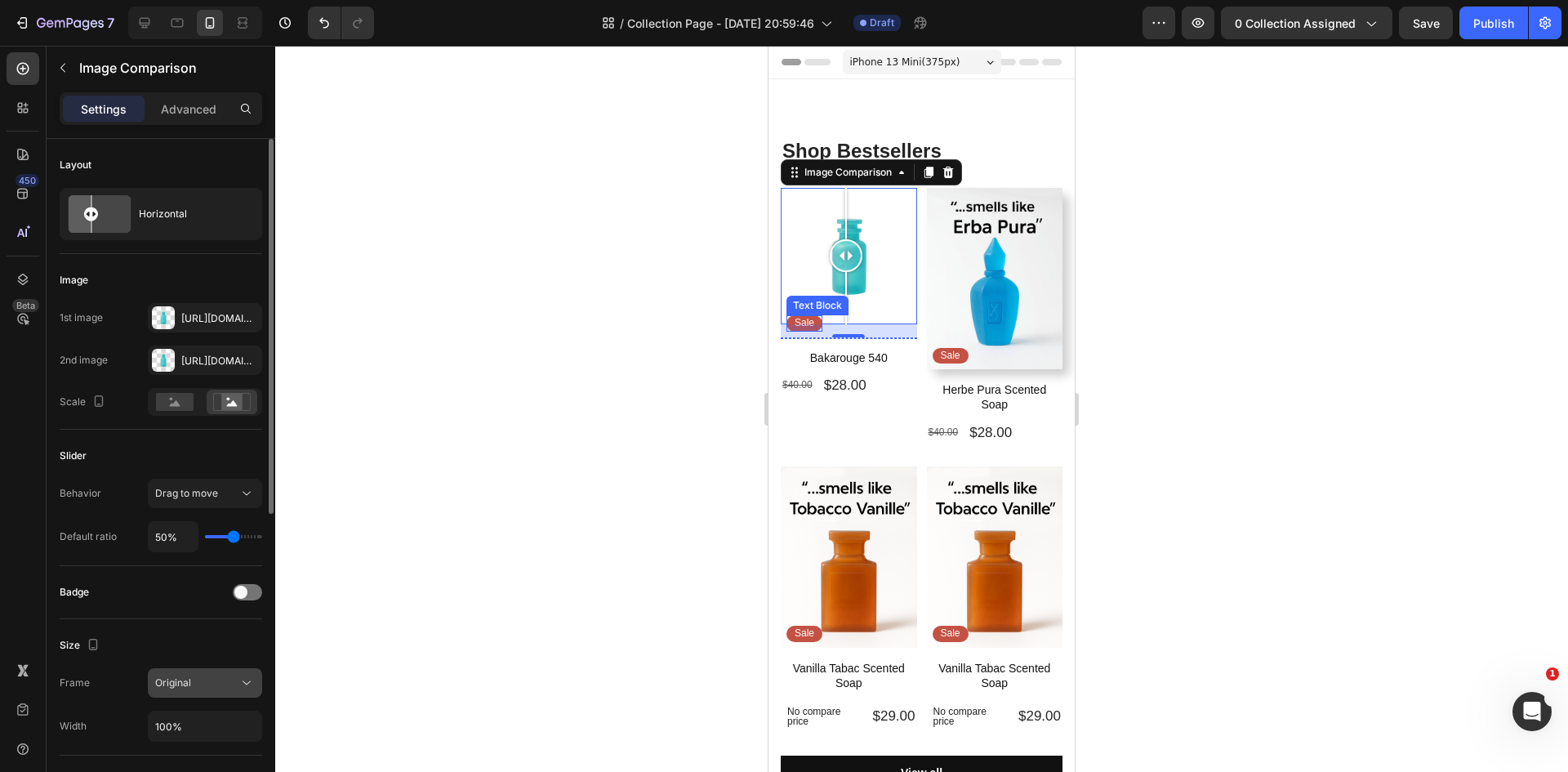
click at [206, 687] on div "Original" at bounding box center [197, 683] width 84 height 15
click at [103, 727] on div "Width 100%" at bounding box center [160, 726] width 203 height 31
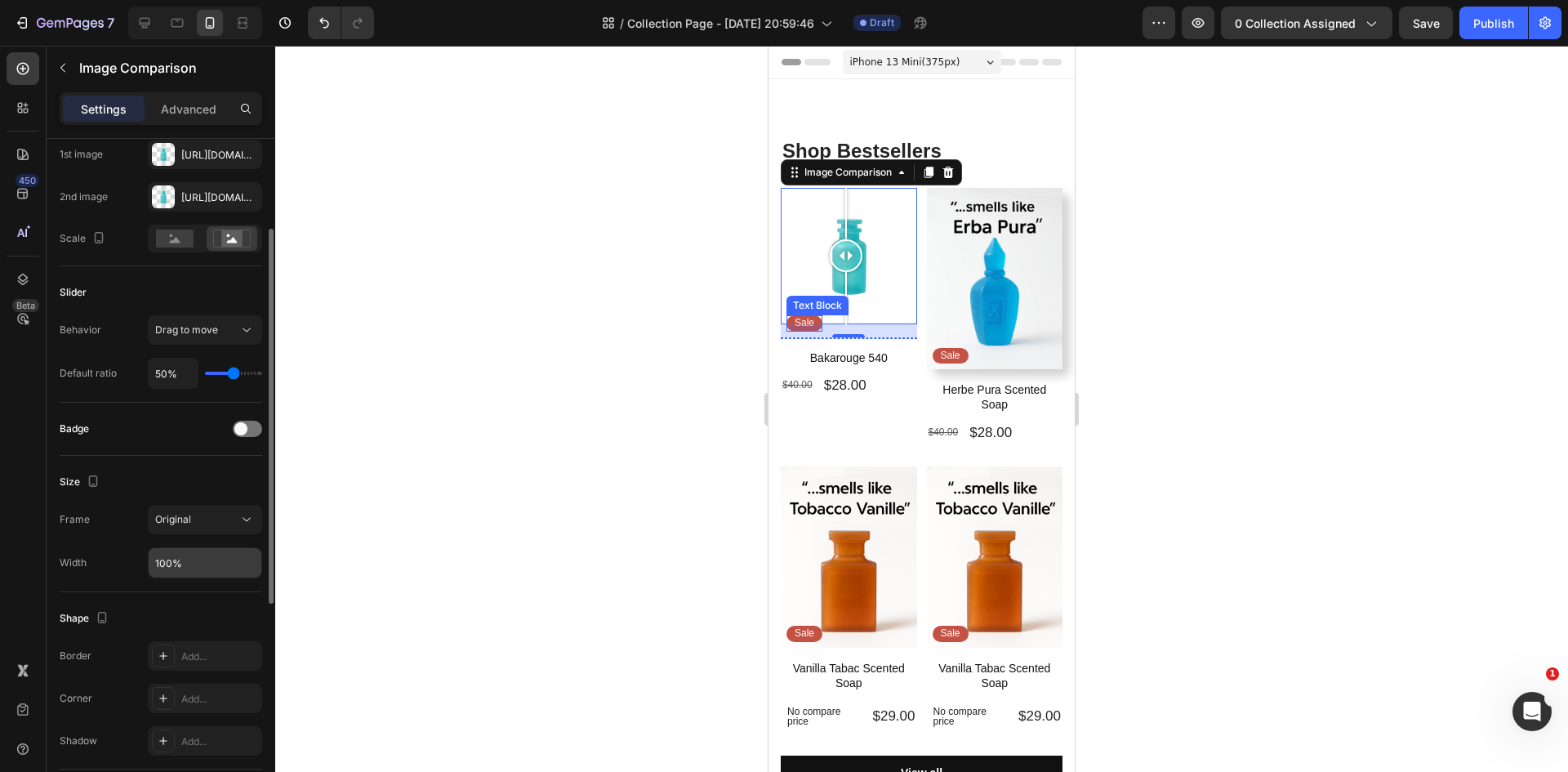
click at [161, 562] on input "100%" at bounding box center [205, 563] width 113 height 29
type input "100%"
click at [255, 616] on div "Shape" at bounding box center [160, 618] width 203 height 26
click at [239, 424] on span at bounding box center [241, 429] width 13 height 13
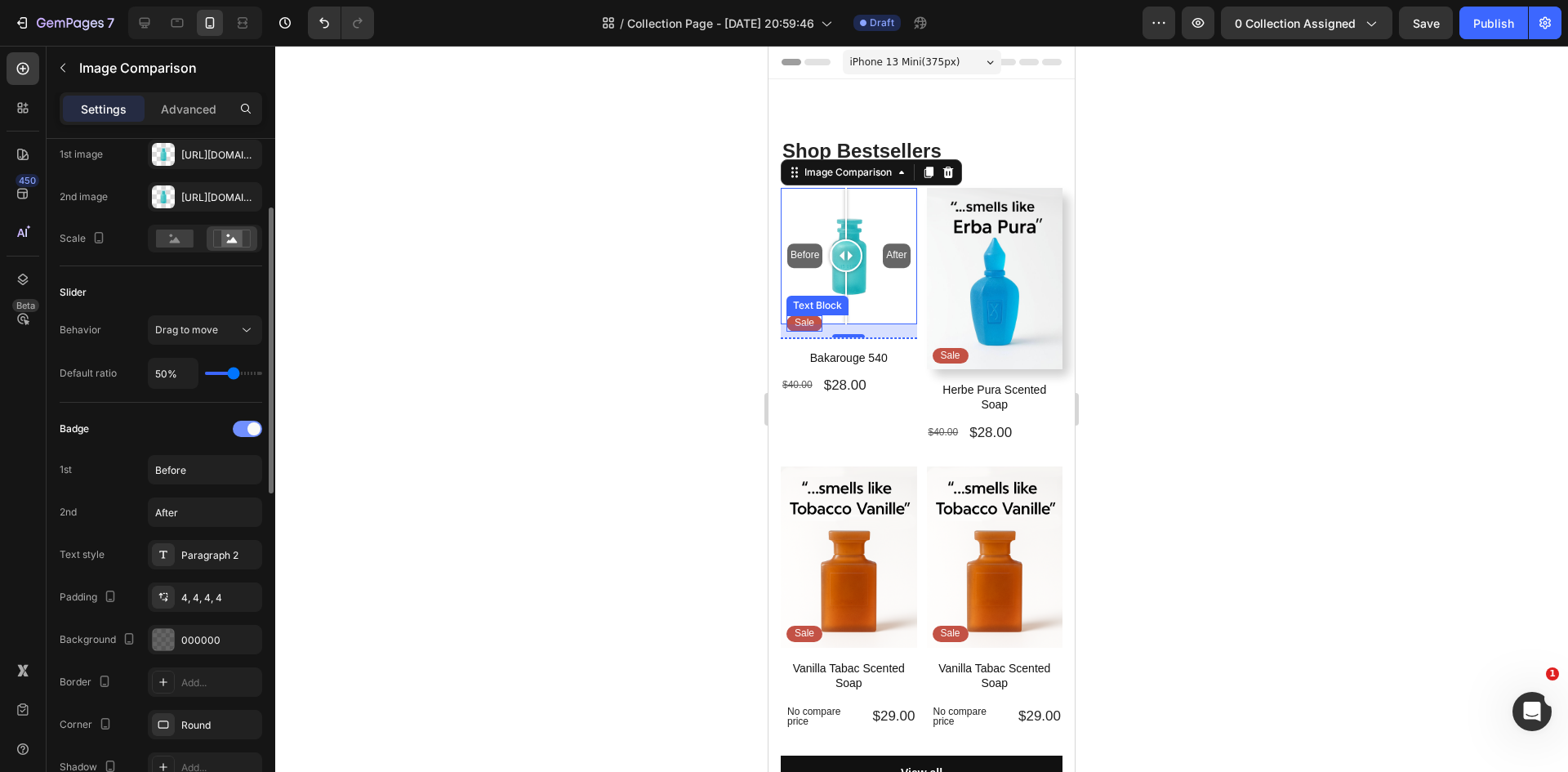
click at [242, 425] on div at bounding box center [248, 429] width 29 height 16
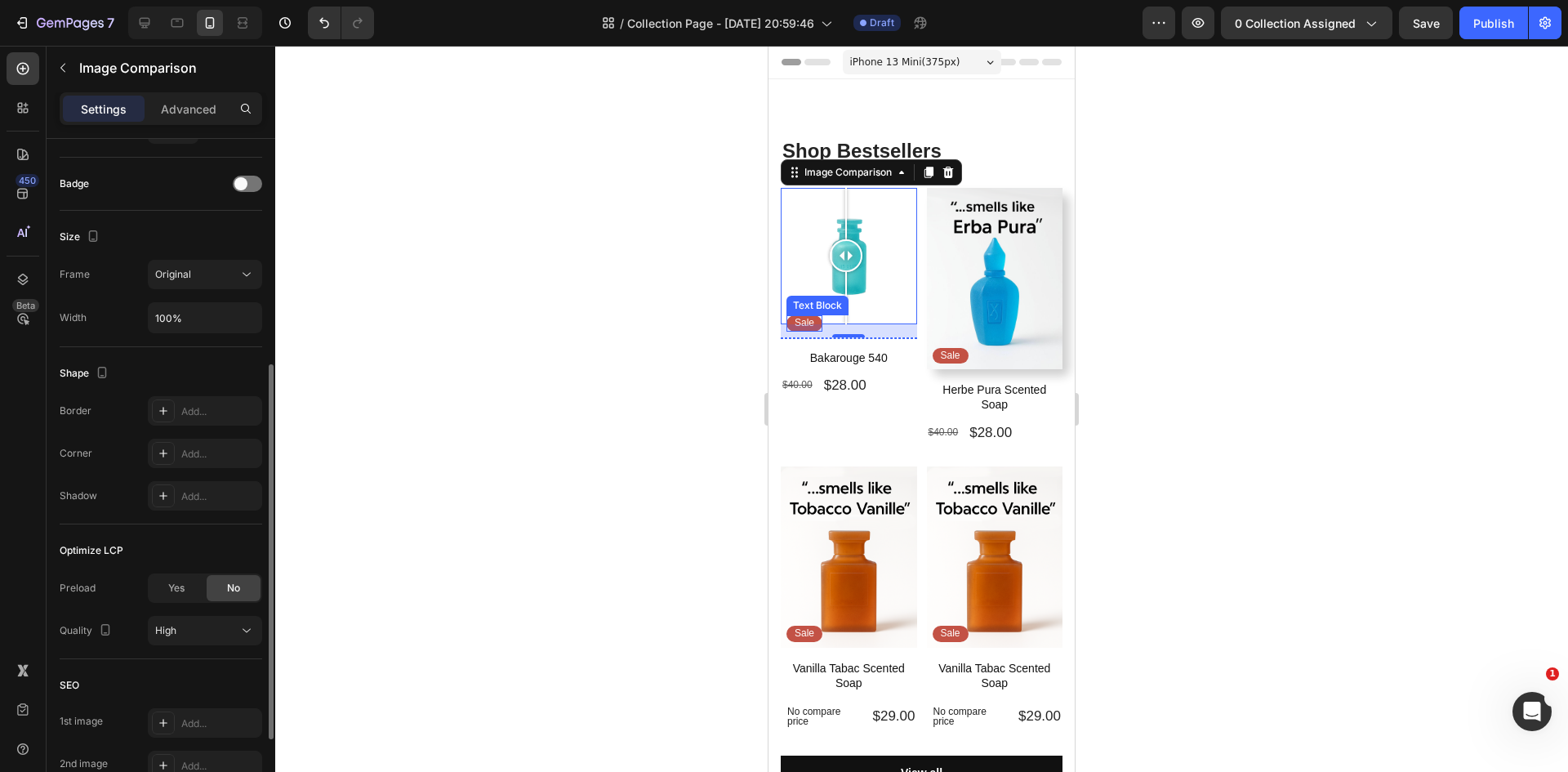
scroll to position [490, 0]
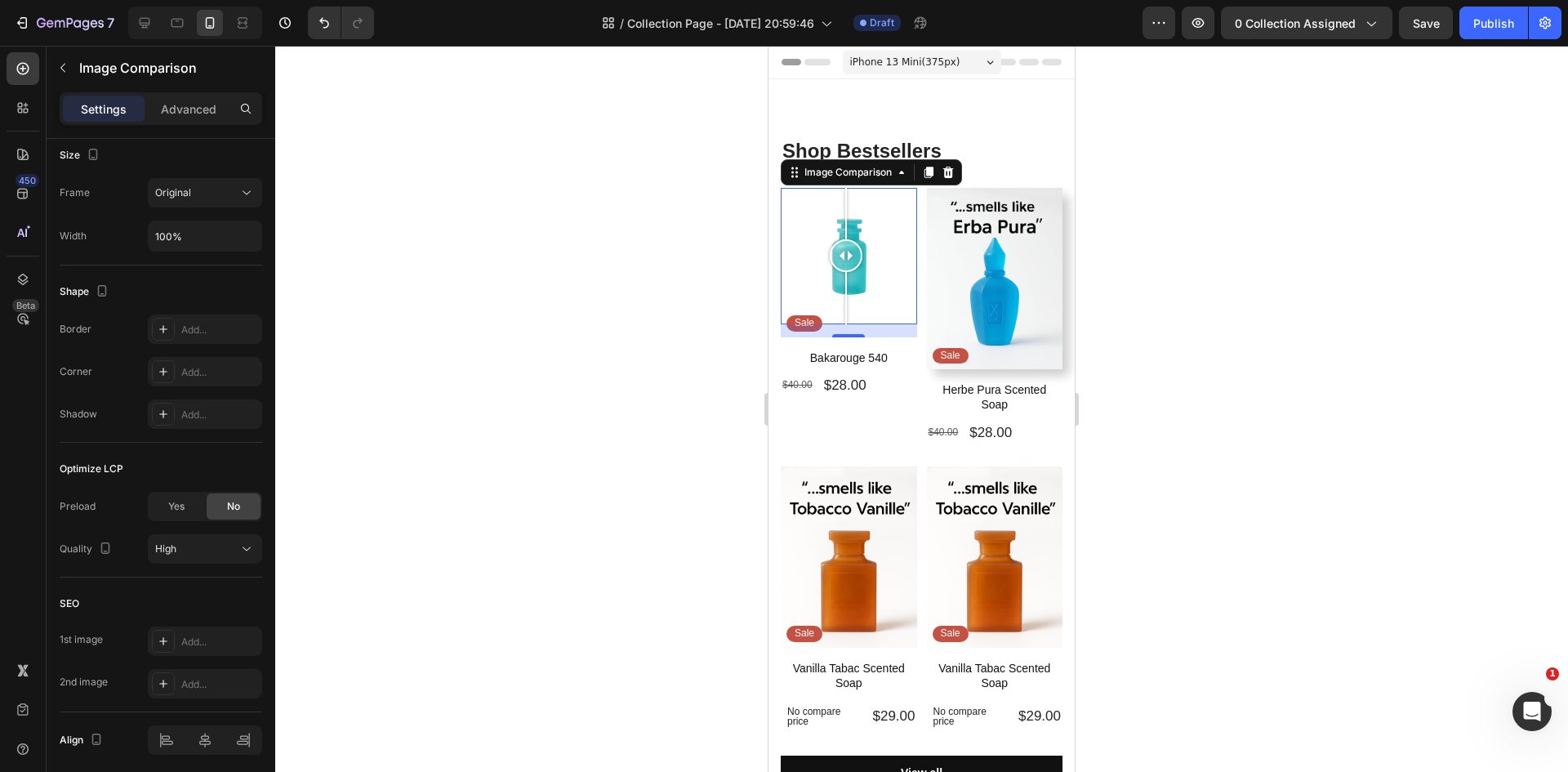
click at [812, 301] on div at bounding box center [849, 256] width 137 height 137
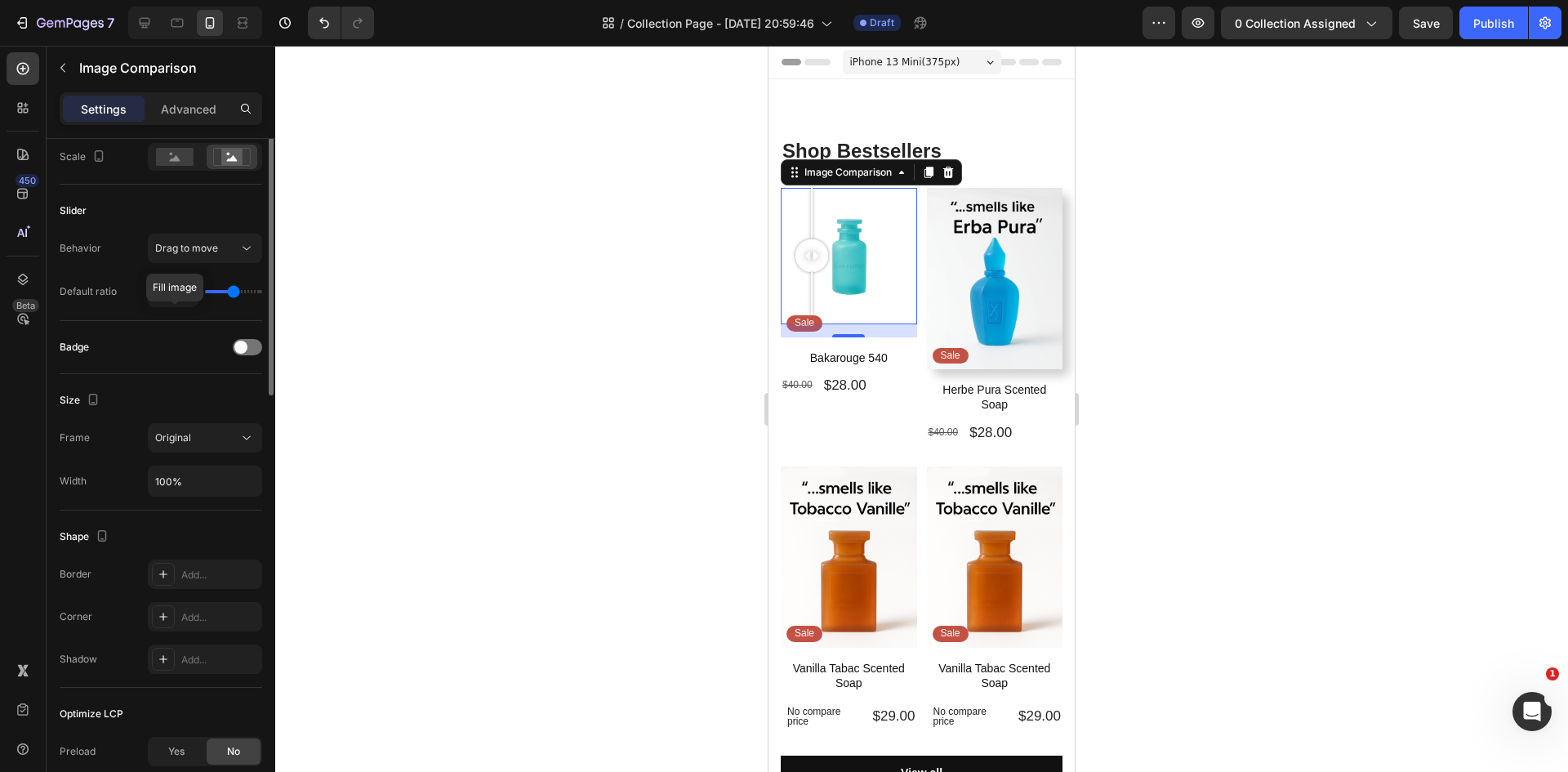
scroll to position [82, 0]
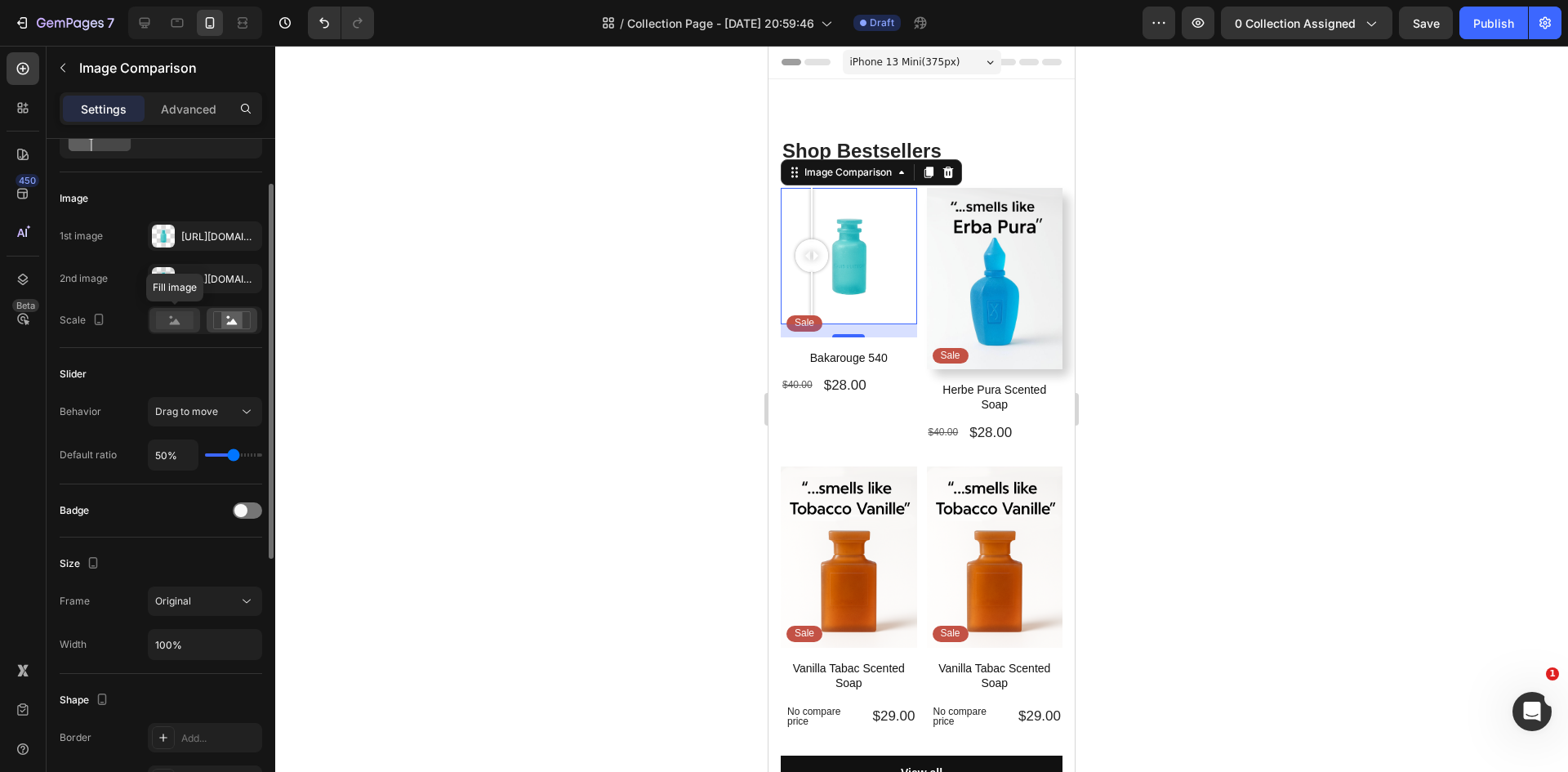
click at [173, 320] on rect at bounding box center [174, 320] width 37 height 18
click at [173, 322] on icon at bounding box center [176, 321] width 11 height 5
click at [212, 324] on div at bounding box center [232, 320] width 51 height 25
click at [875, 292] on div at bounding box center [849, 256] width 137 height 137
click at [837, 301] on div at bounding box center [849, 256] width 137 height 137
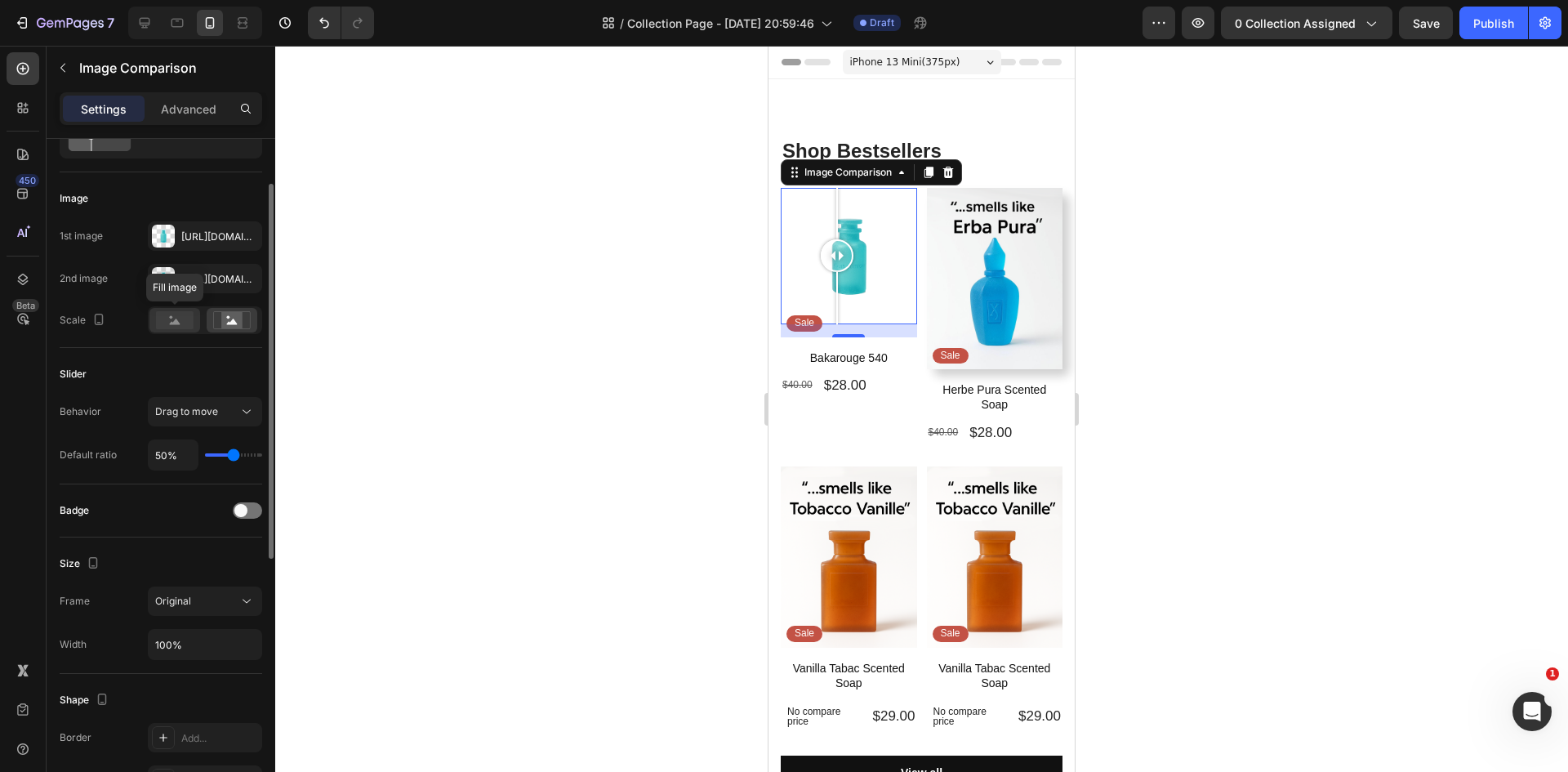
click at [178, 324] on icon at bounding box center [176, 321] width 11 height 5
click at [597, 378] on div at bounding box center [921, 409] width 1292 height 726
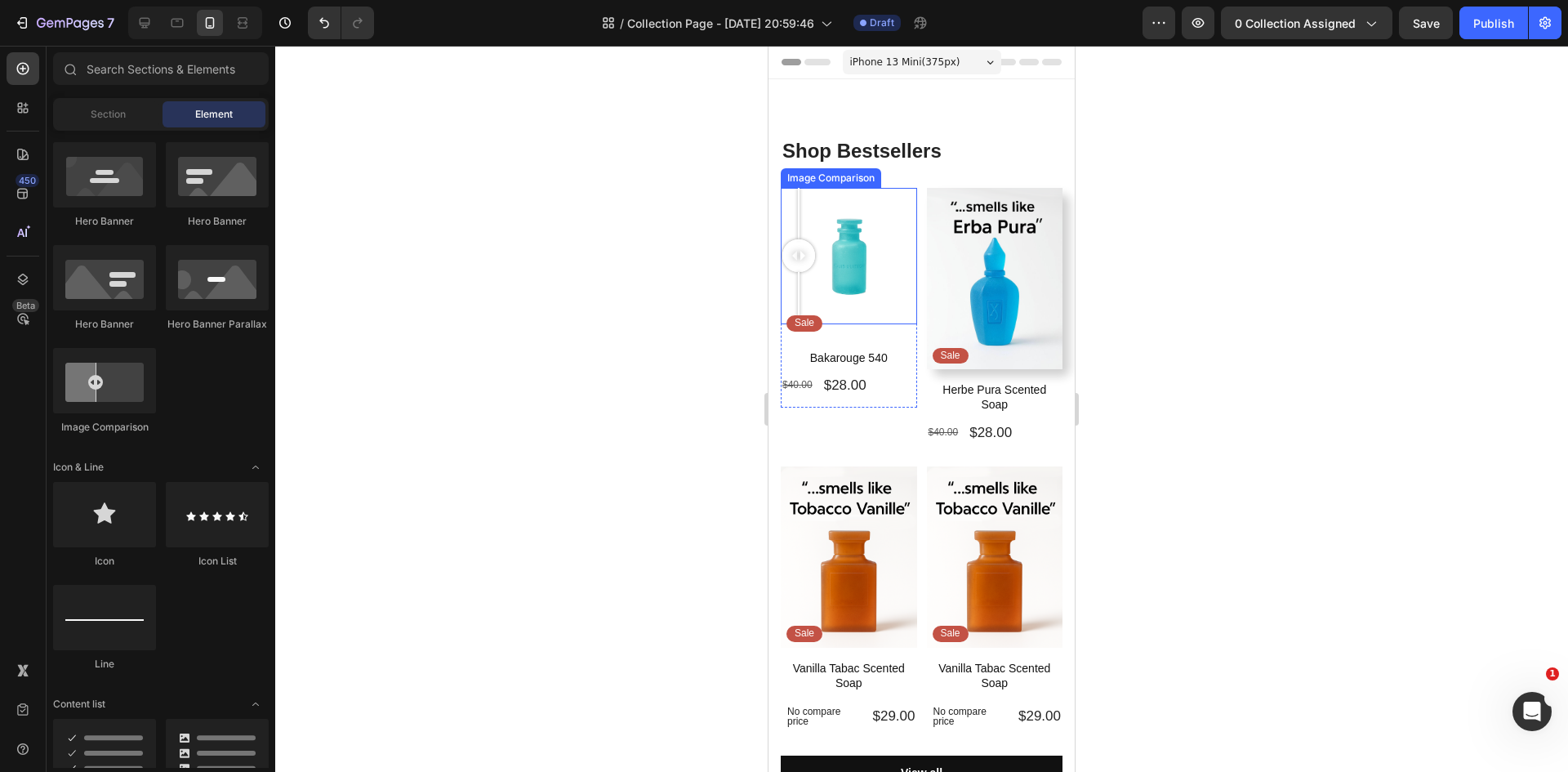
drag, startPoint x: 859, startPoint y: 249, endPoint x: 796, endPoint y: 259, distance: 63.8
click at [796, 259] on div at bounding box center [799, 256] width 33 height 33
click at [837, 275] on div at bounding box center [849, 256] width 137 height 137
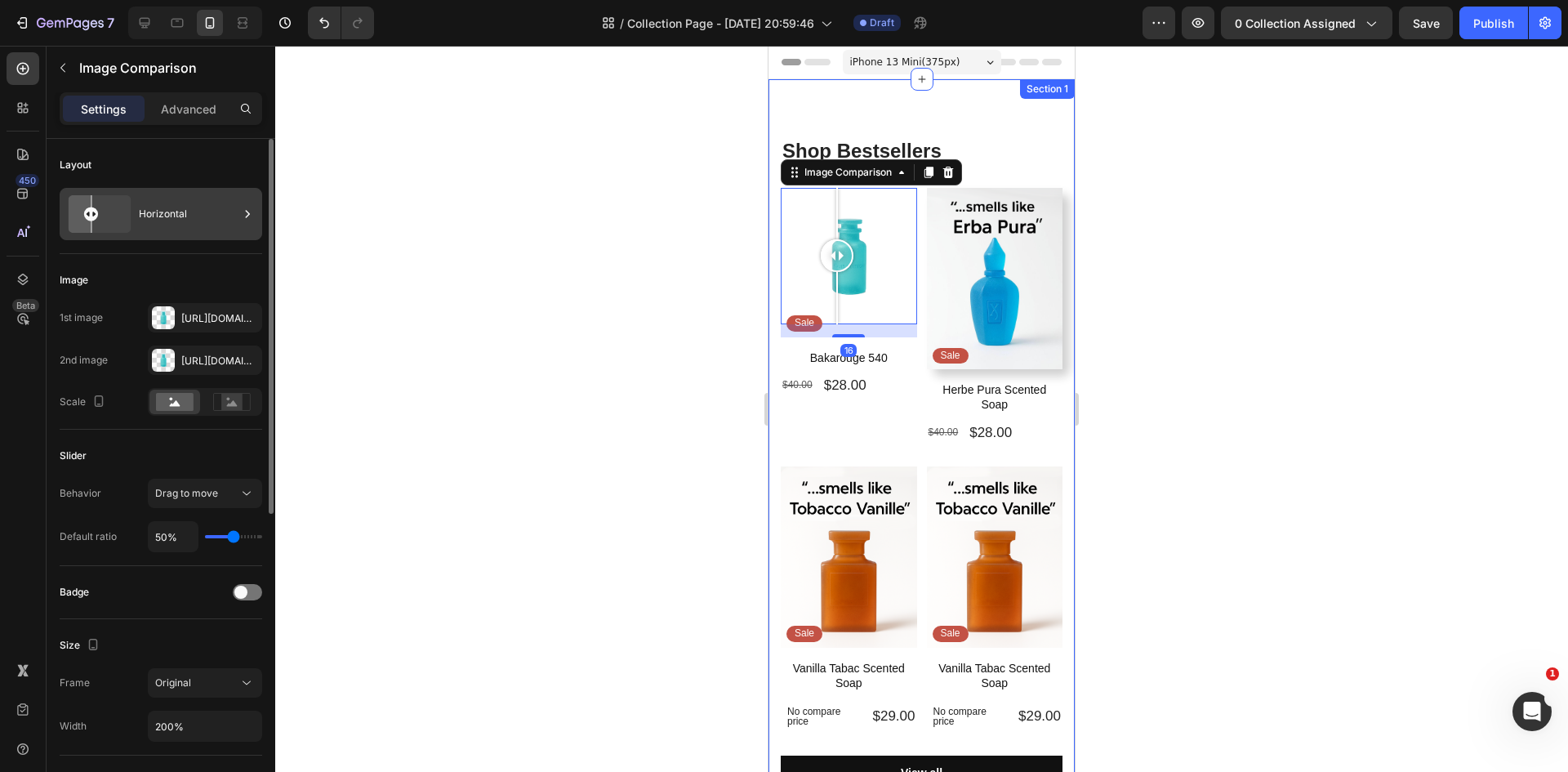
click at [94, 217] on rect at bounding box center [90, 213] width 14 height 14
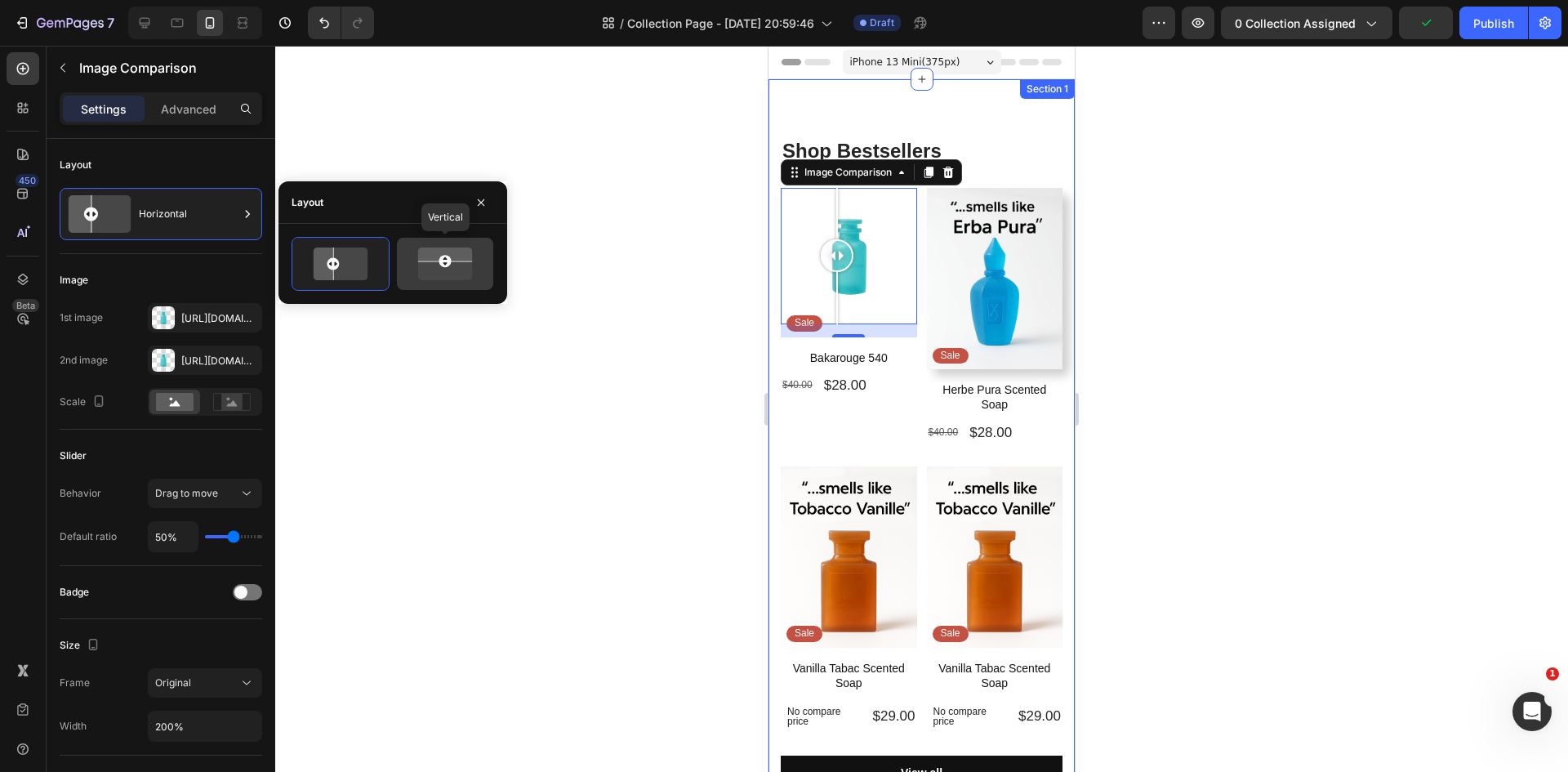
click at [445, 266] on rect at bounding box center [445, 260] width 12 height 12
drag, startPoint x: 854, startPoint y: 258, endPoint x: 845, endPoint y: 279, distance: 22.8
click at [845, 235] on div at bounding box center [848, 218] width 33 height 33
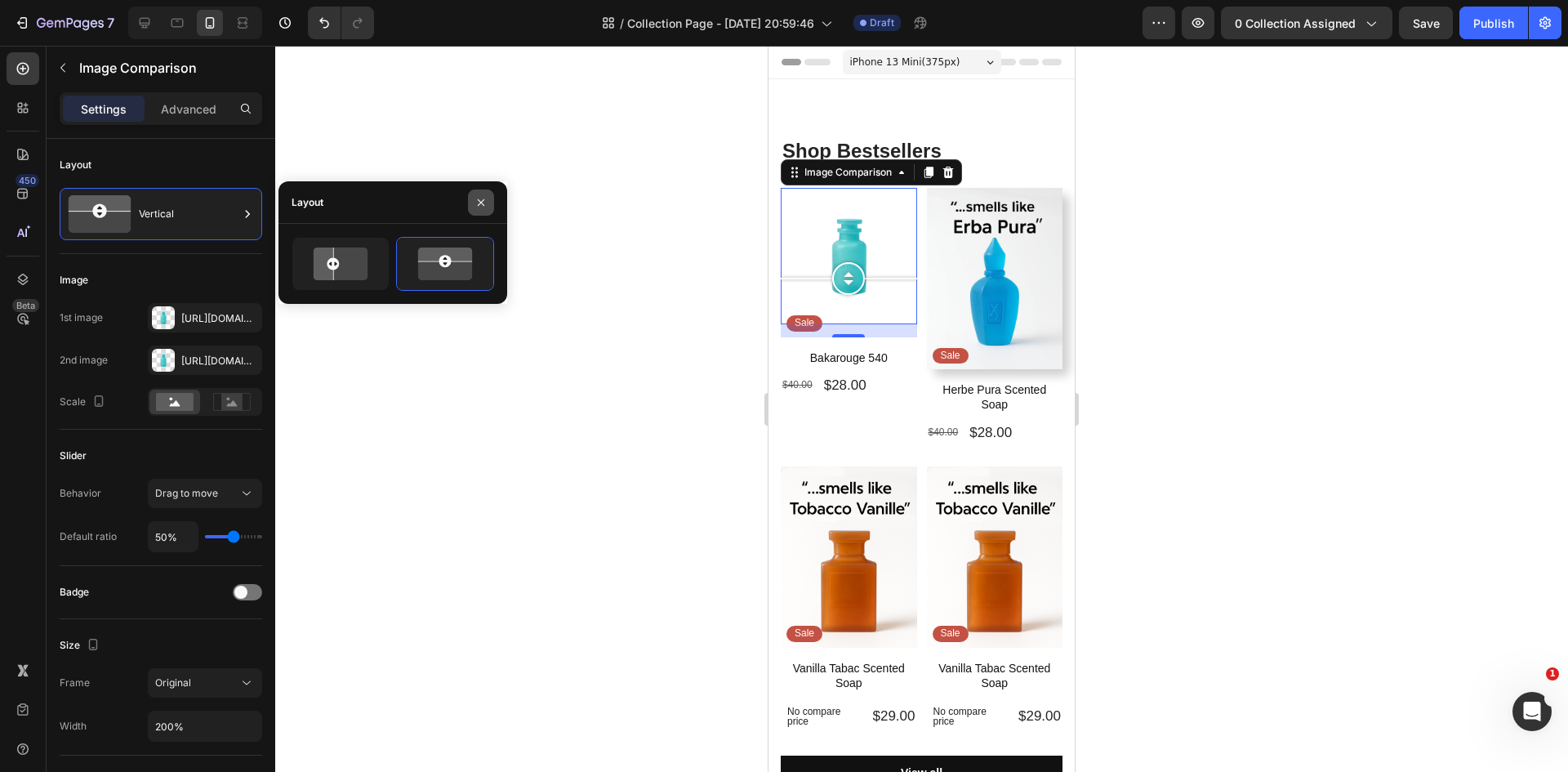
click at [484, 198] on icon "button" at bounding box center [481, 202] width 13 height 13
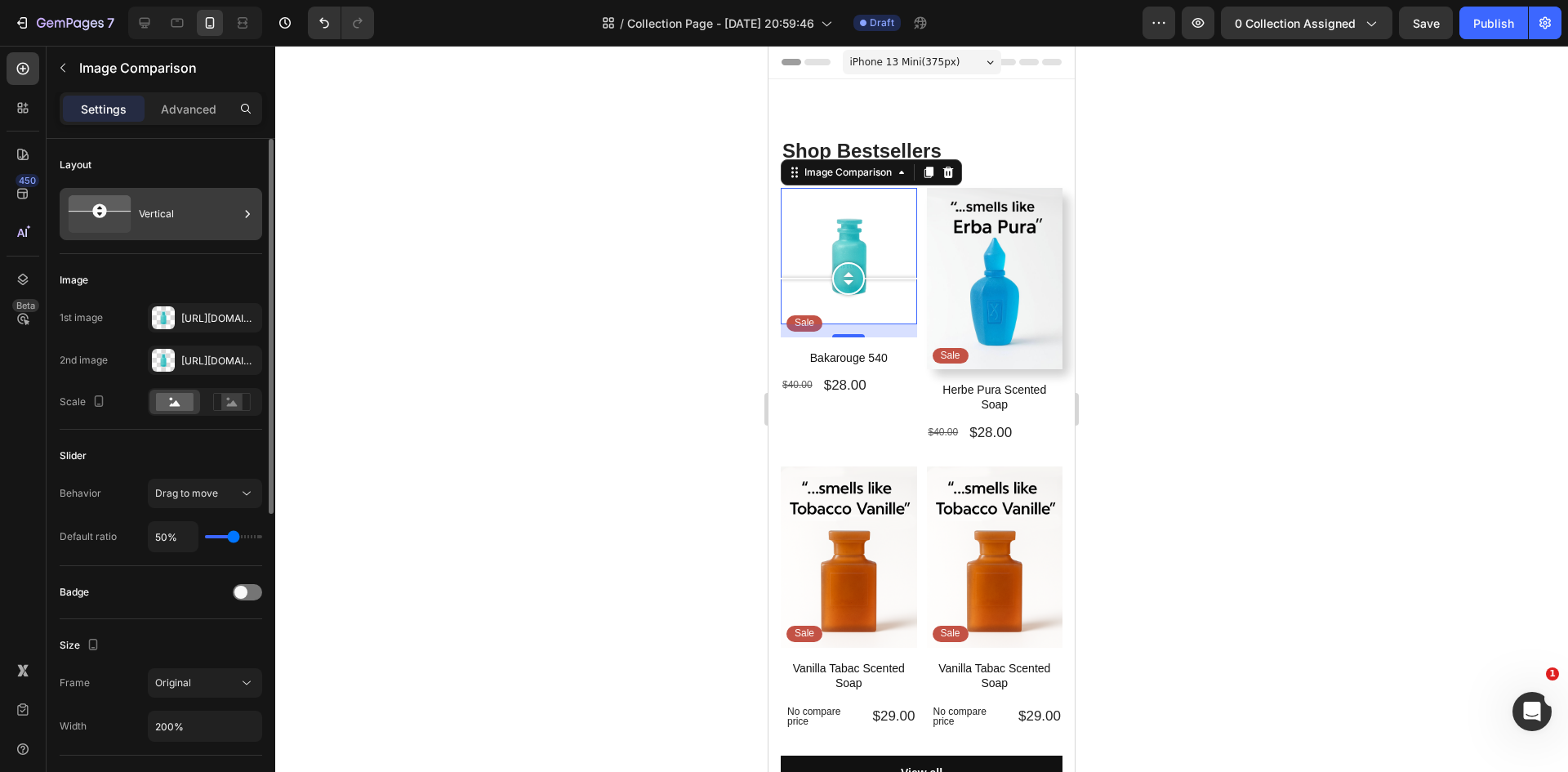
click at [178, 223] on div "Vertical" at bounding box center [188, 213] width 99 height 37
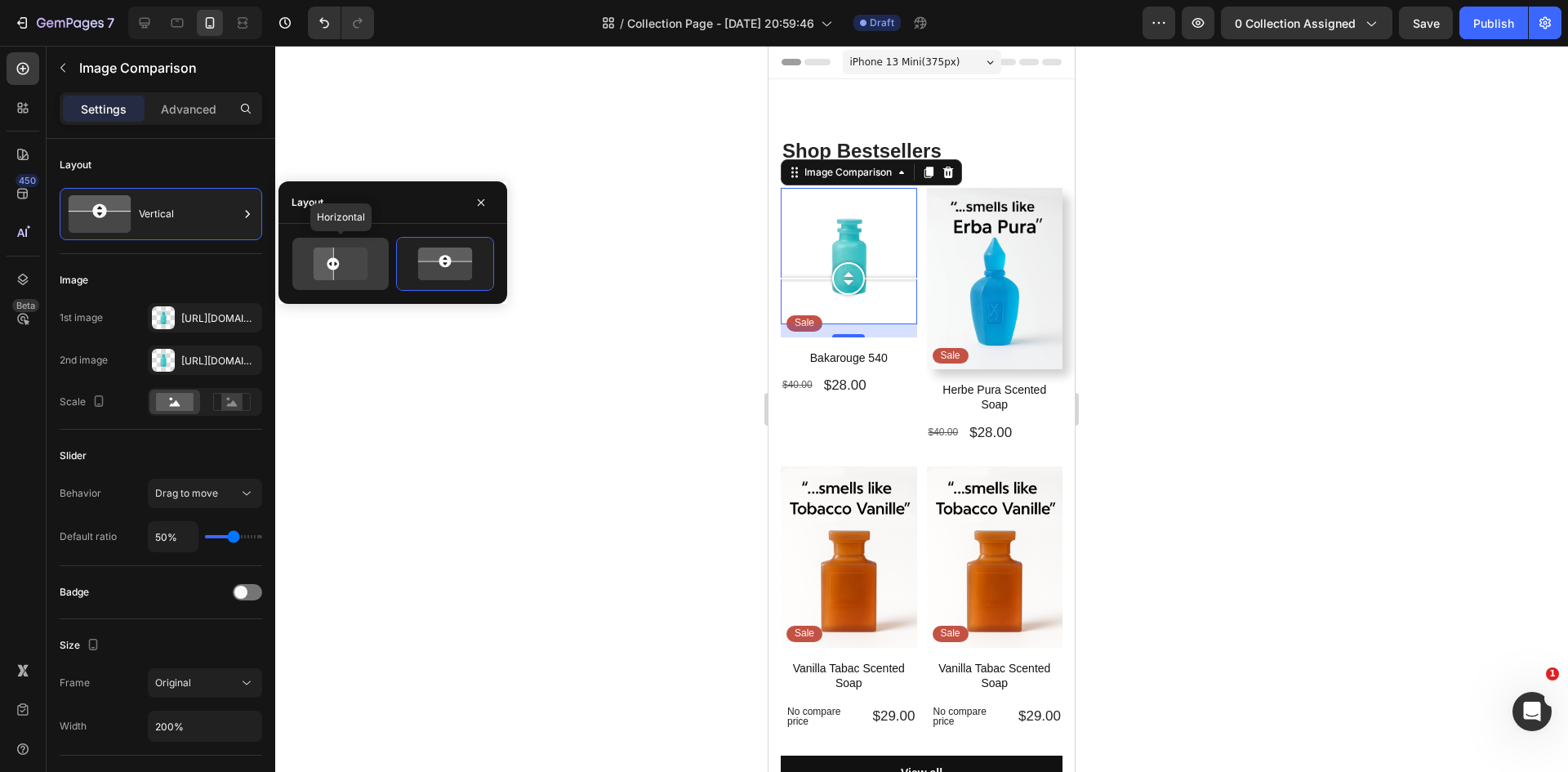
click at [310, 255] on icon at bounding box center [340, 264] width 76 height 33
click at [430, 465] on div at bounding box center [921, 409] width 1292 height 726
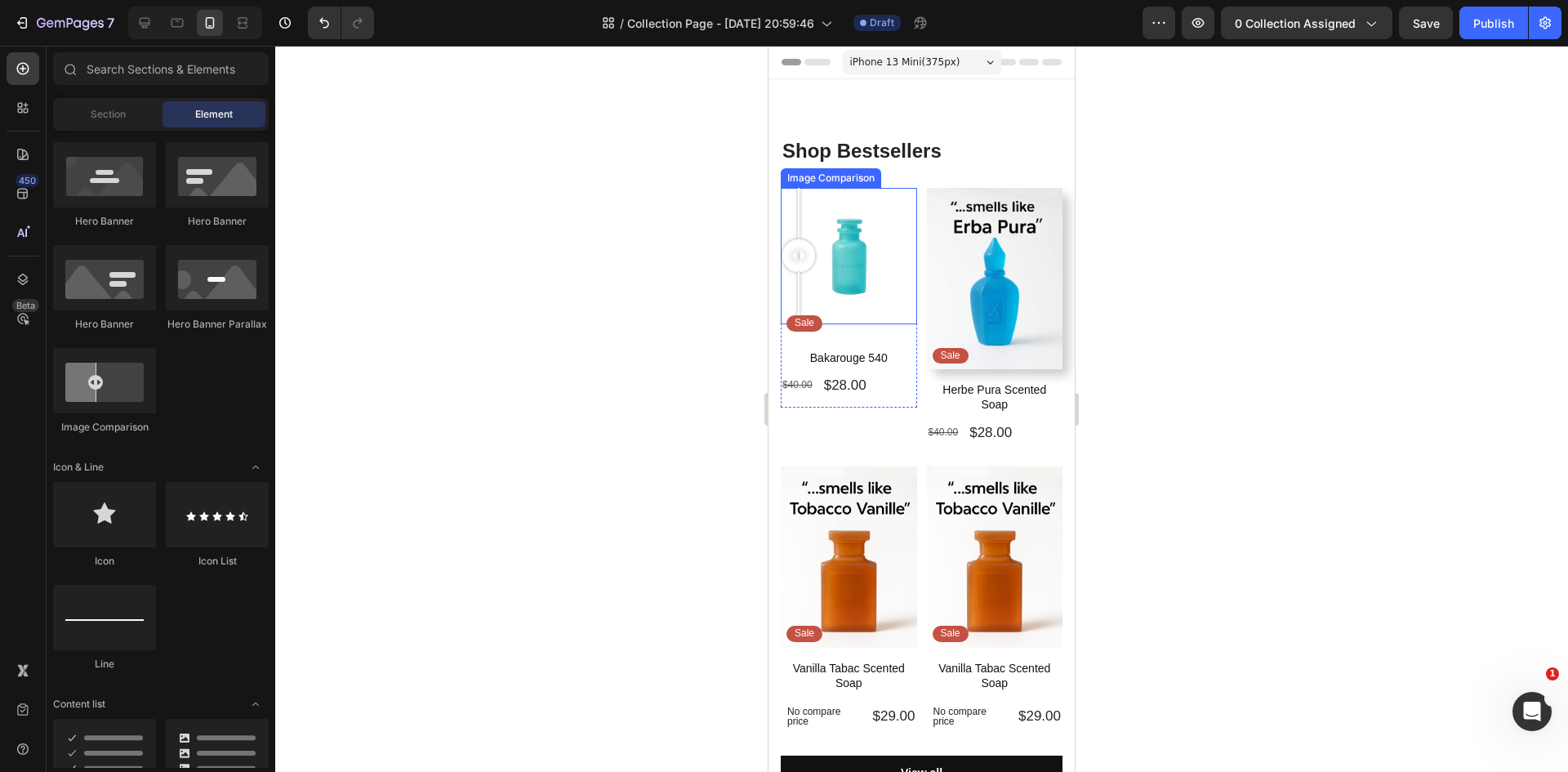
click at [796, 269] on div at bounding box center [849, 256] width 137 height 137
click at [819, 292] on div at bounding box center [849, 256] width 137 height 137
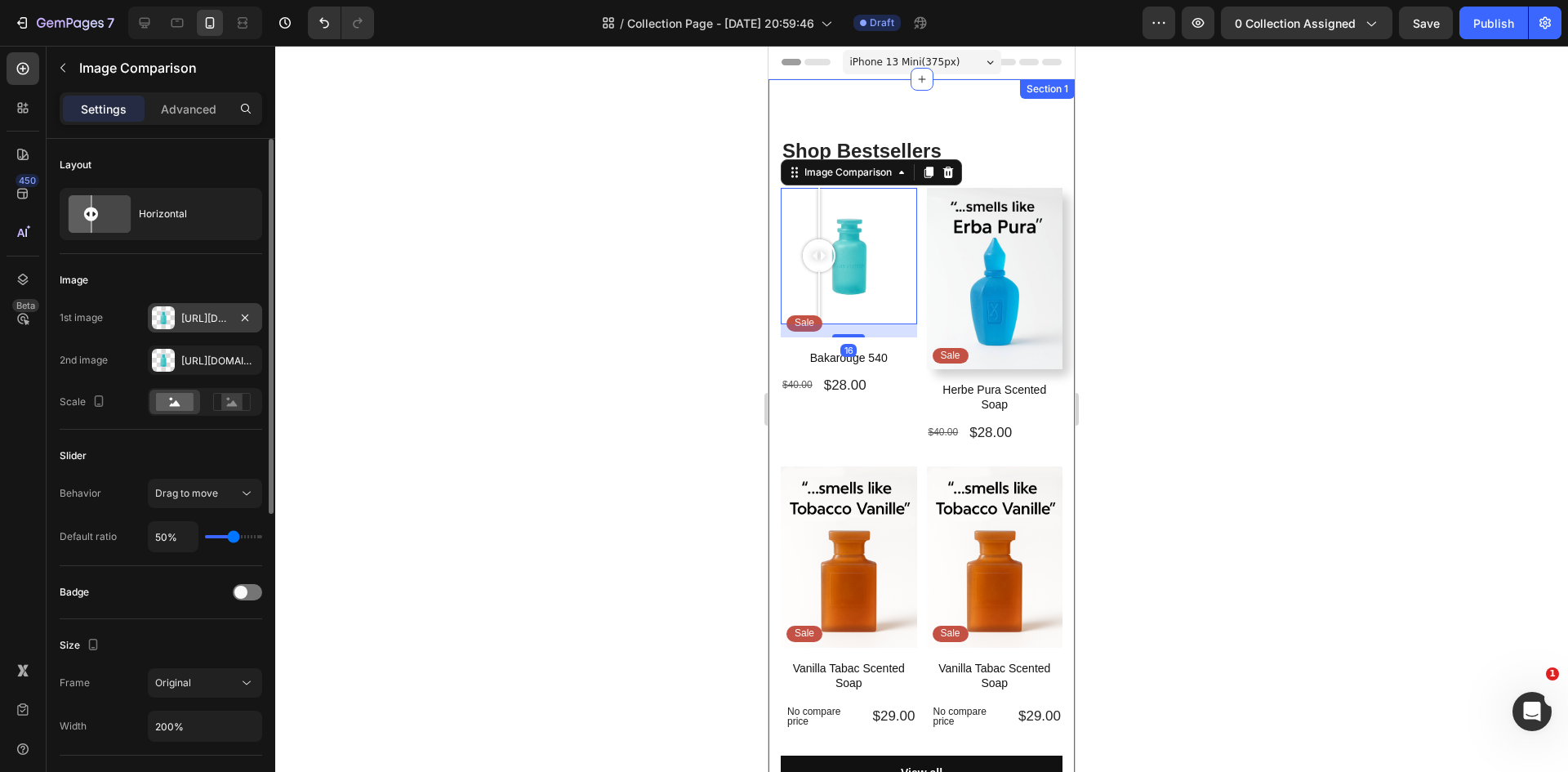
click at [185, 321] on div "Https://cdn.Shopify.Com/s/files/1/0933/9479/6860/files/gempages_580835986045404…" at bounding box center [205, 319] width 47 height 15
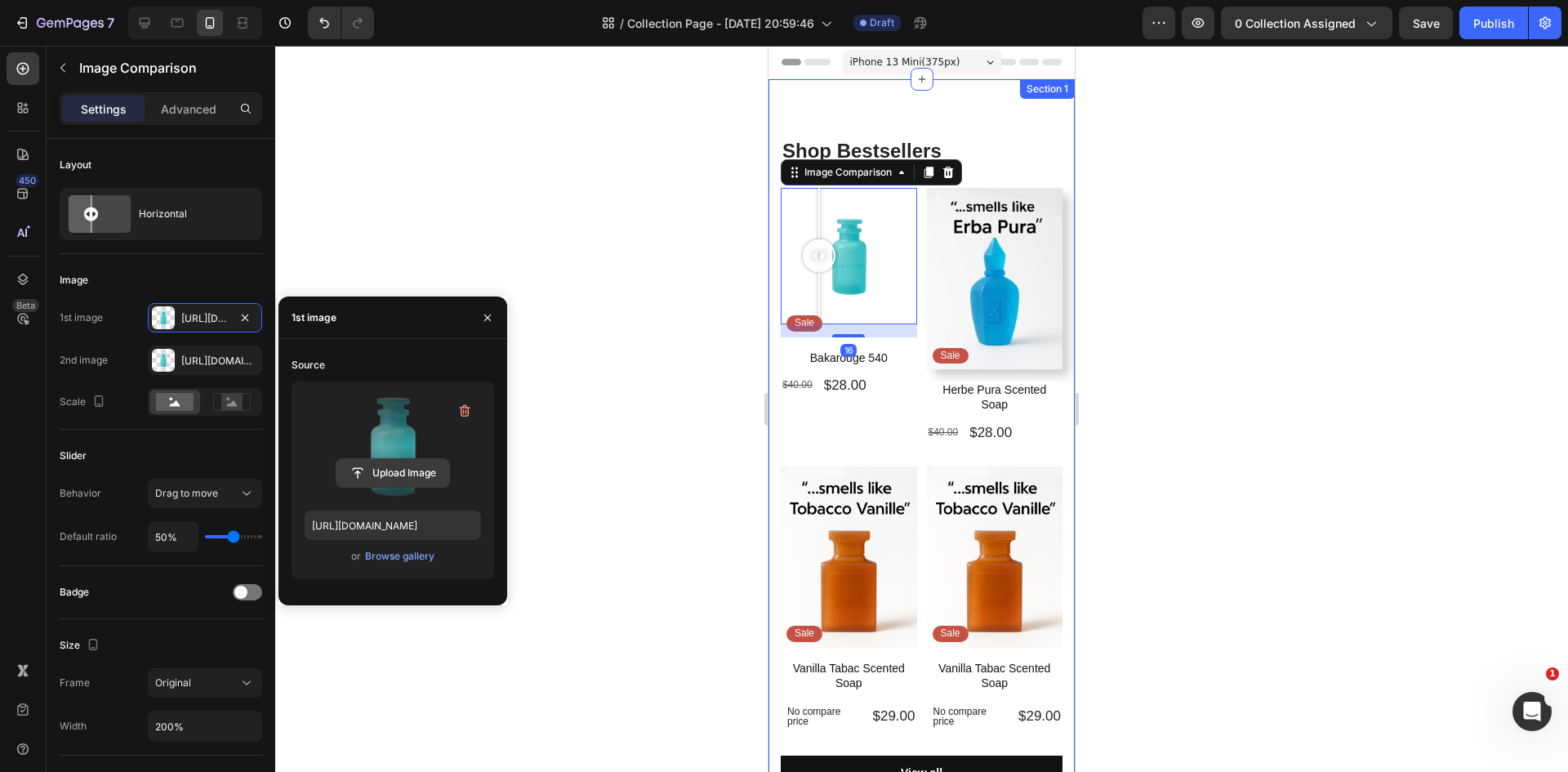
click at [402, 482] on input "file" at bounding box center [393, 472] width 113 height 28
type input "https://cdn.shopify.com/s/files/1/0933/9479/6860/files/gempages_580835986045404…"
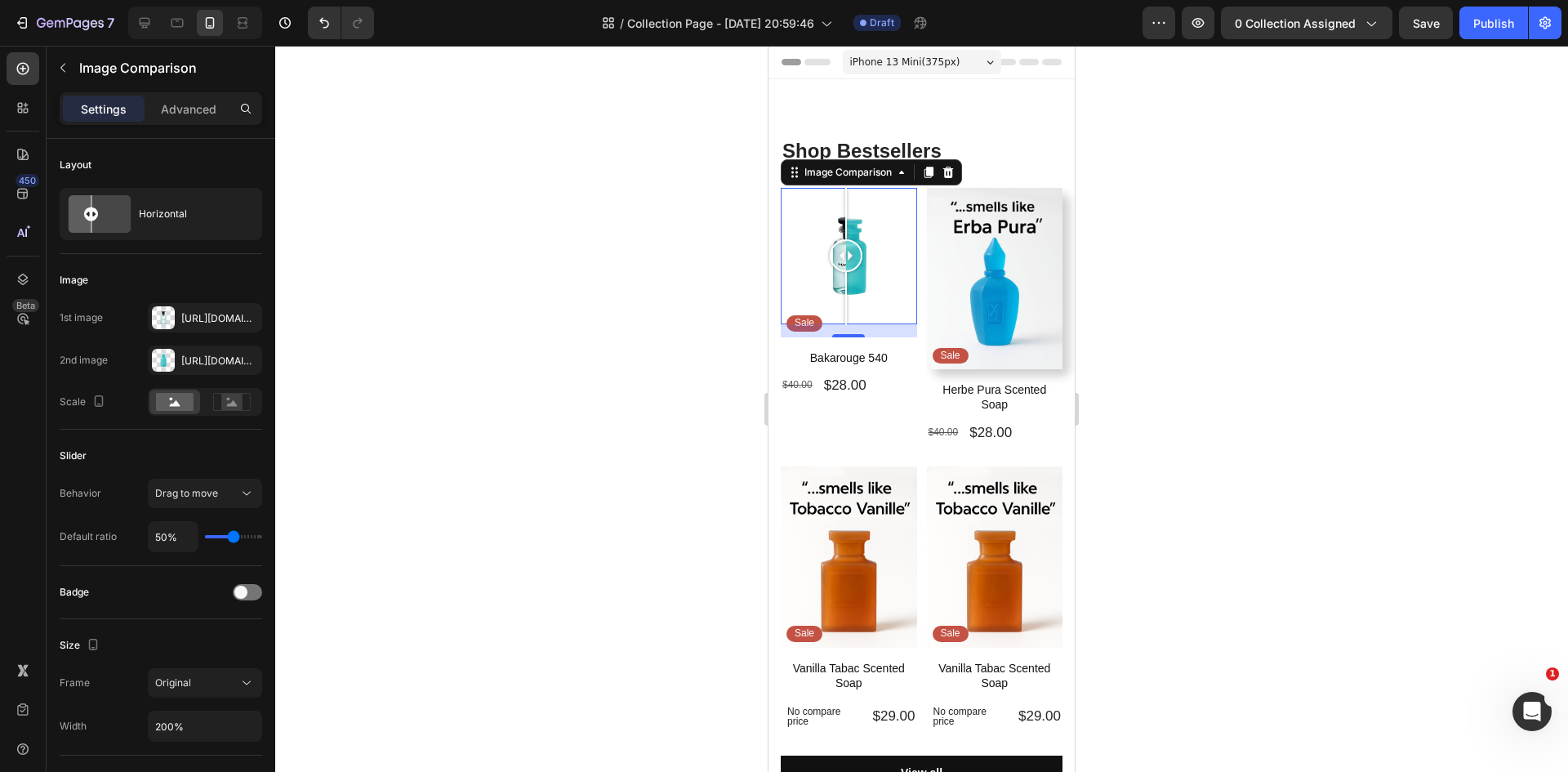
click at [675, 396] on div at bounding box center [921, 409] width 1292 height 726
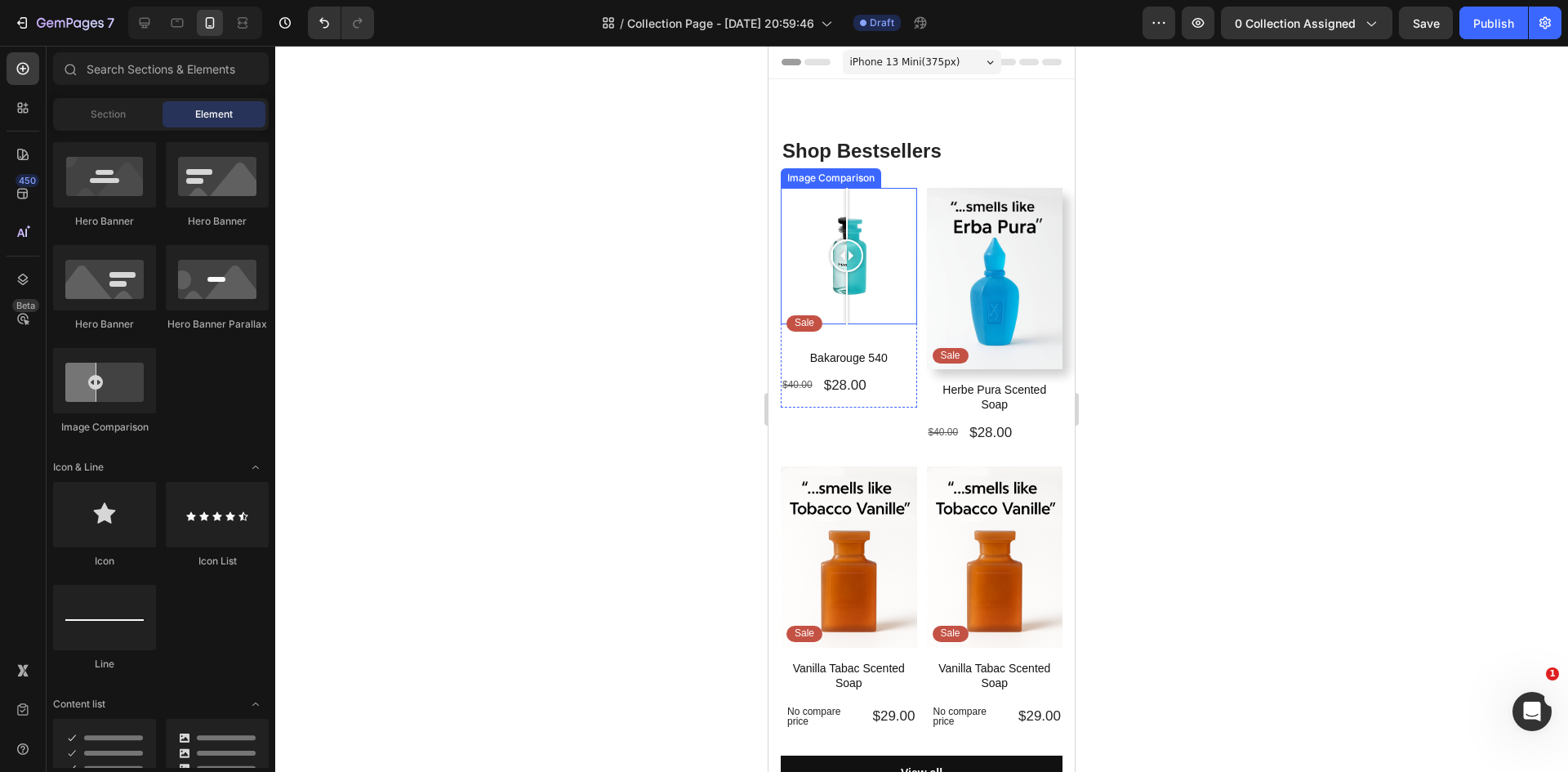
click at [846, 254] on div at bounding box center [846, 256] width 33 height 33
click at [481, 370] on div at bounding box center [921, 409] width 1292 height 726
click at [717, 669] on div at bounding box center [921, 409] width 1292 height 726
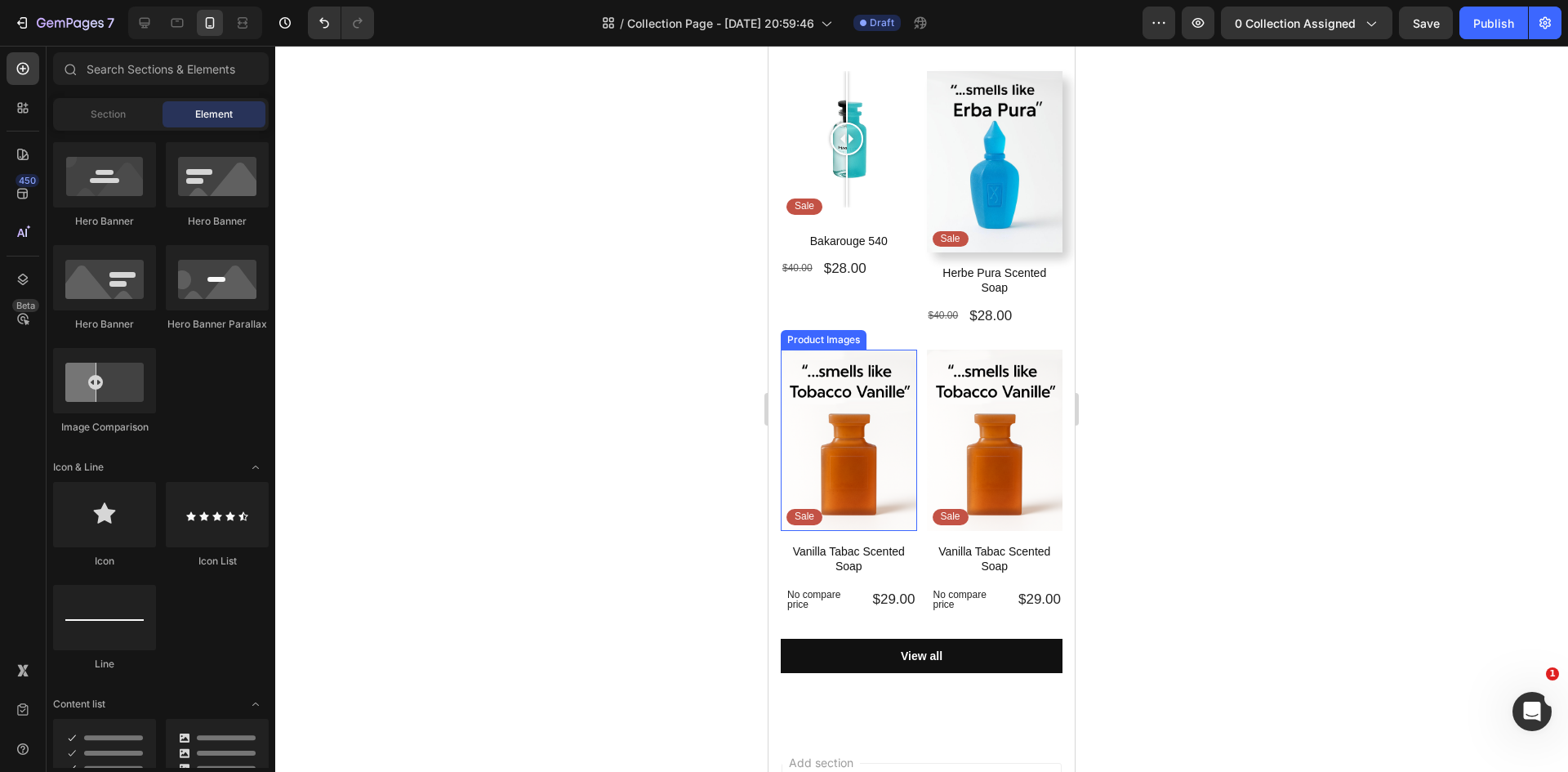
scroll to position [405, 0]
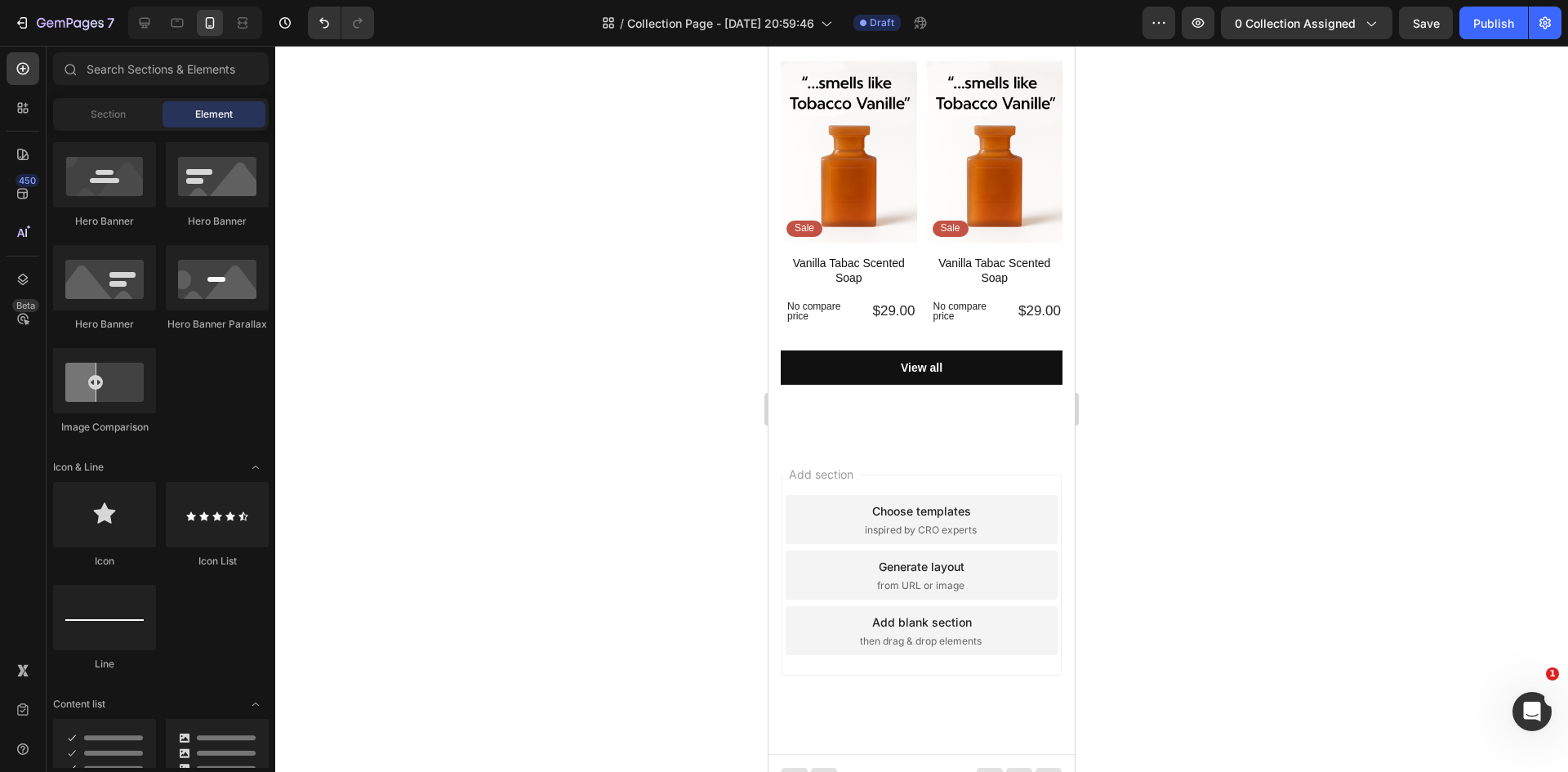
click at [939, 635] on div "Add blank section then drag & drop elements" at bounding box center [921, 631] width 272 height 49
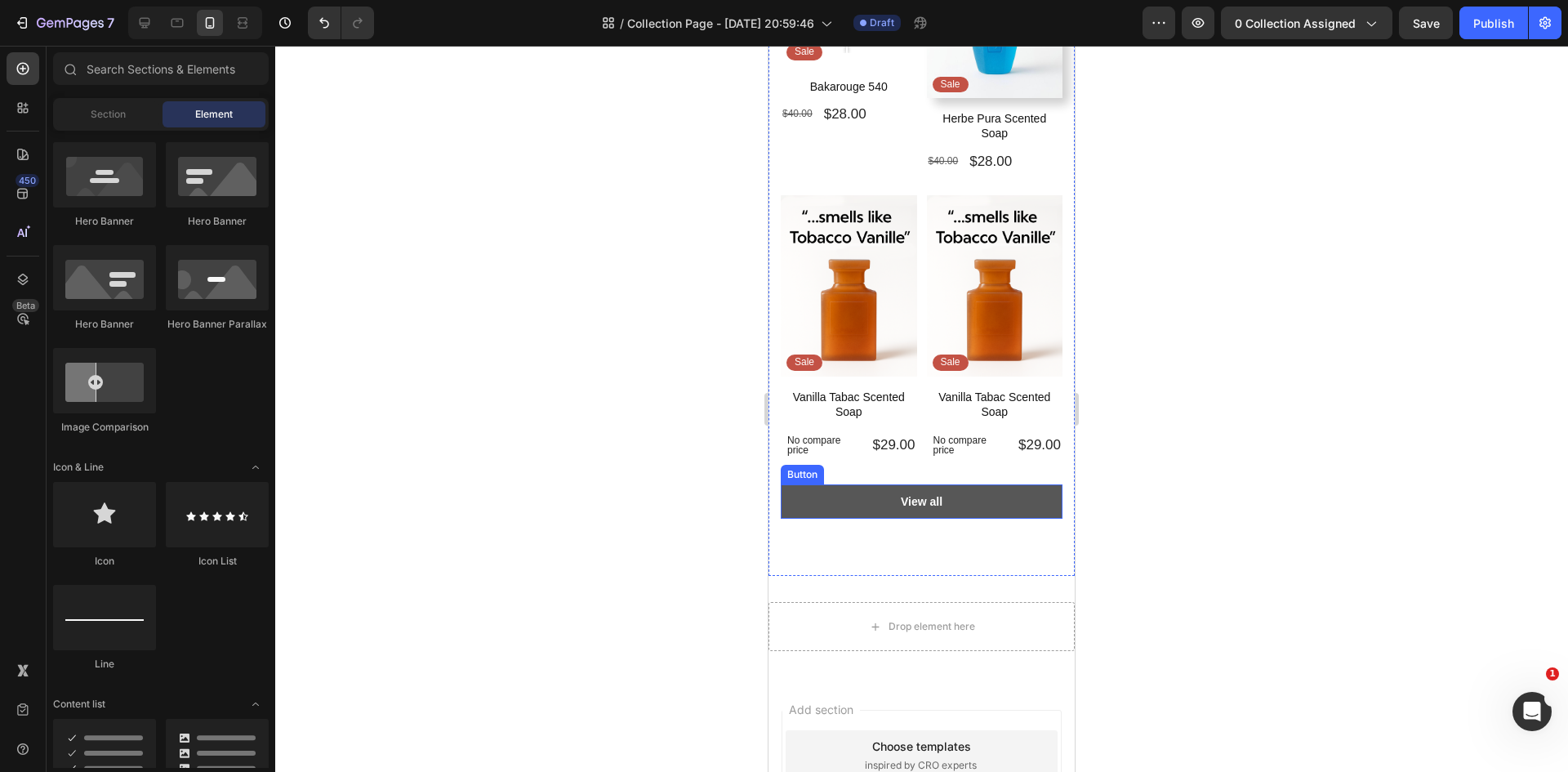
scroll to position [0, 0]
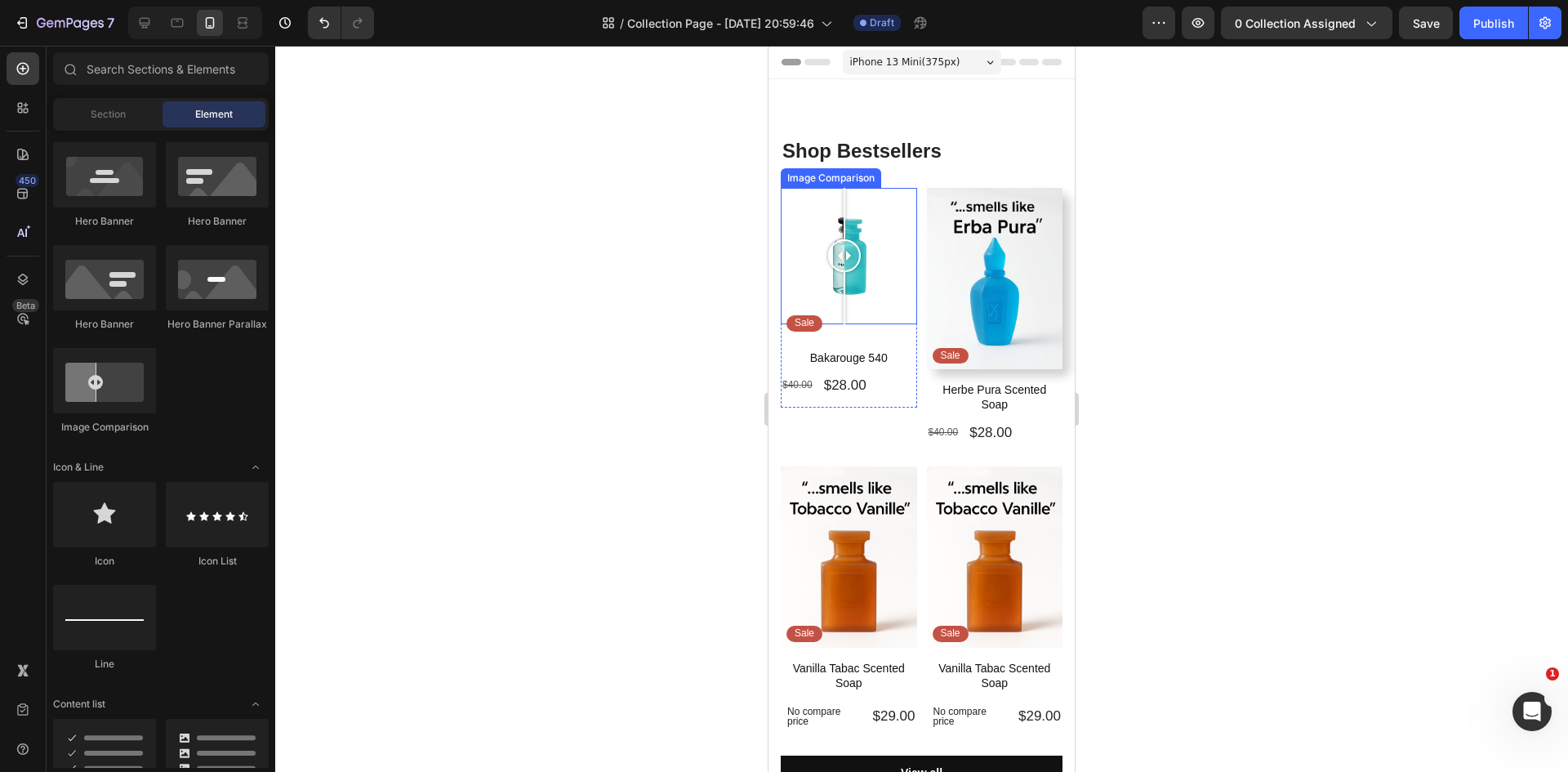
drag, startPoint x: 854, startPoint y: 259, endPoint x: 845, endPoint y: 251, distance: 12.0
click at [845, 251] on div at bounding box center [845, 256] width 33 height 33
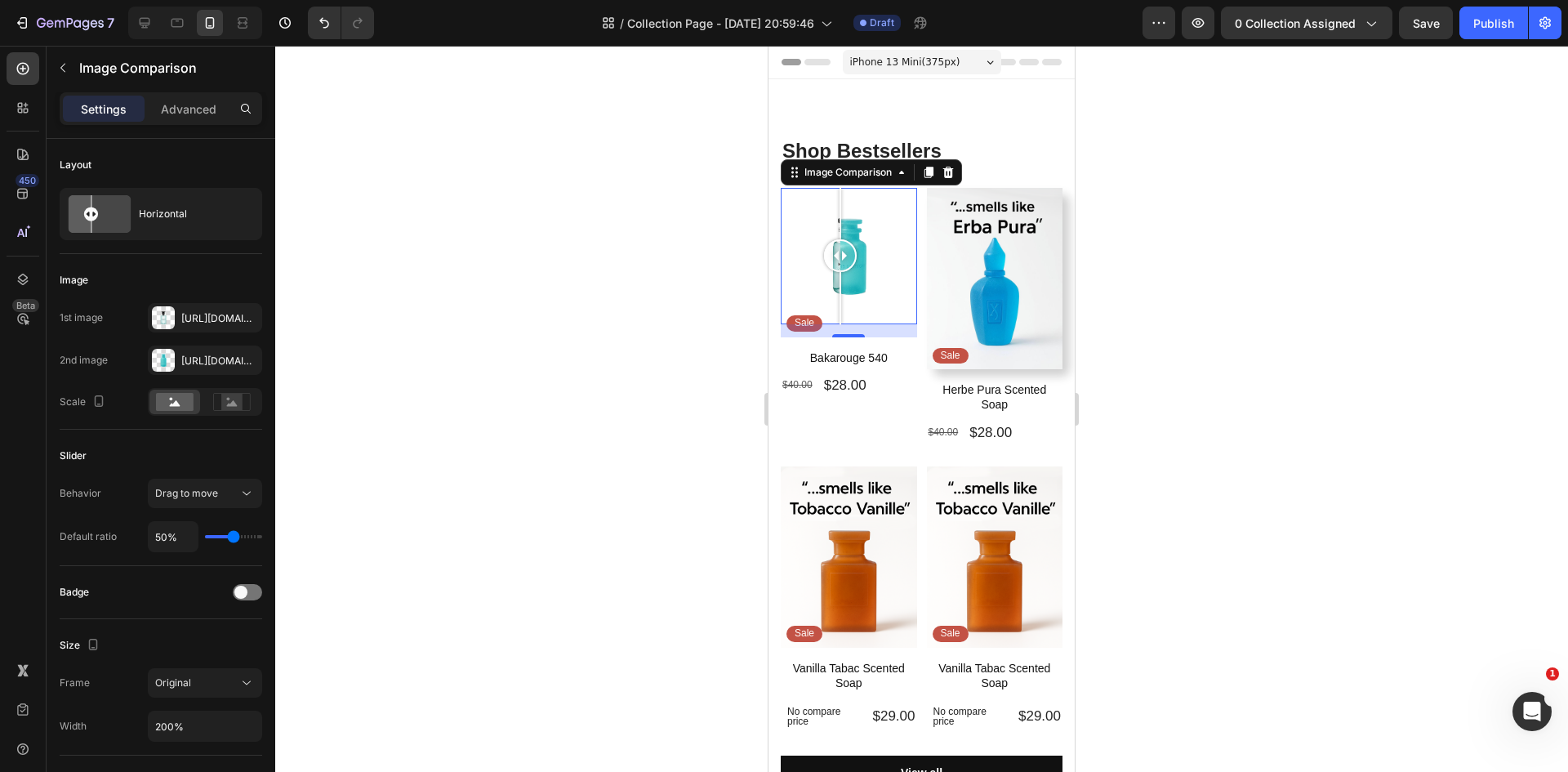
drag, startPoint x: 848, startPoint y: 258, endPoint x: 802, endPoint y: 252, distance: 46.4
click at [824, 253] on div at bounding box center [840, 256] width 33 height 33
click at [681, 230] on div at bounding box center [921, 409] width 1292 height 726
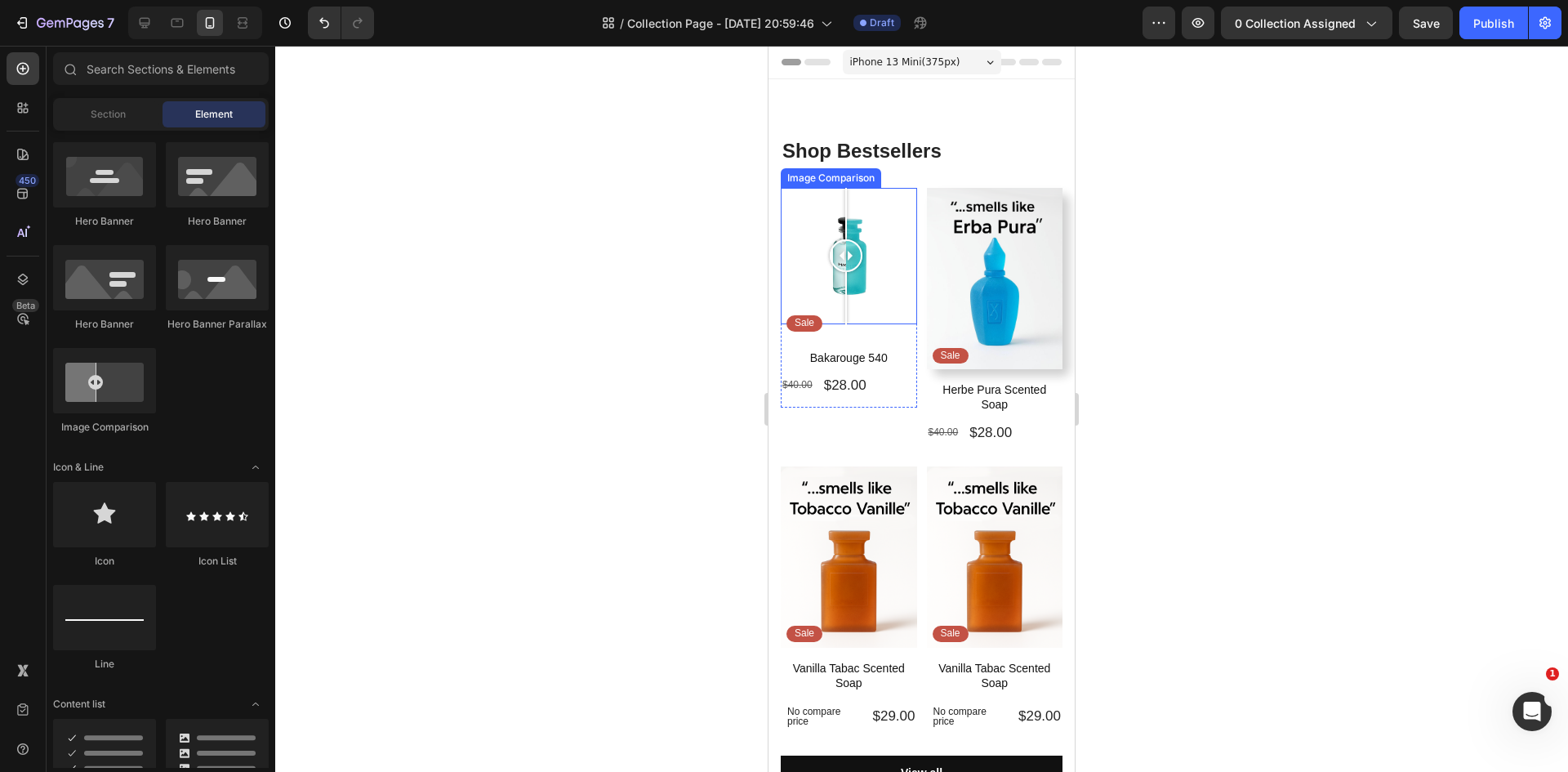
drag, startPoint x: 814, startPoint y: 247, endPoint x: 832, endPoint y: 255, distance: 19.7
click at [833, 249] on div at bounding box center [846, 256] width 33 height 33
click at [845, 349] on h1 "Bakarouge 540" at bounding box center [849, 358] width 137 height 18
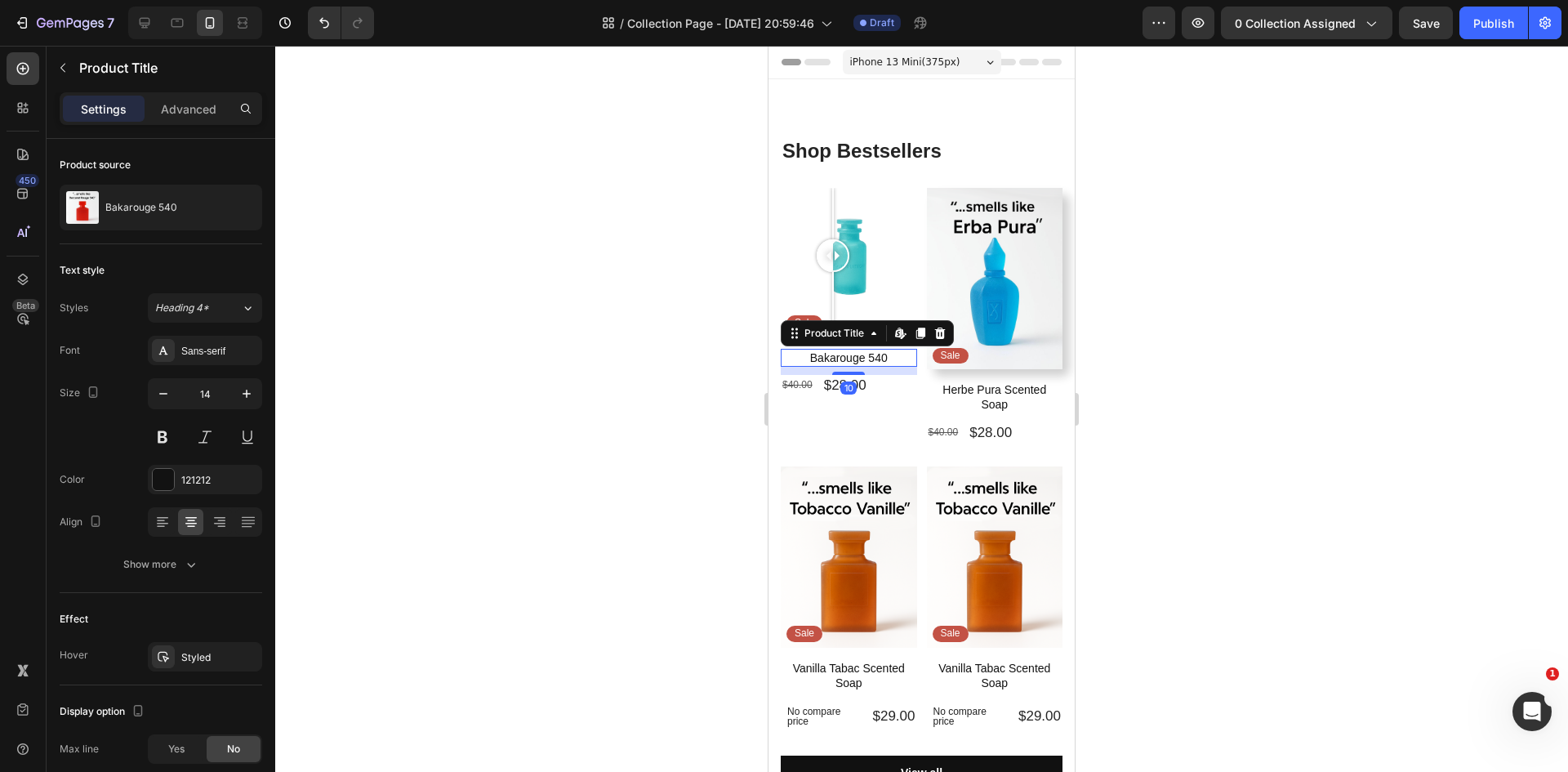
click at [547, 338] on div at bounding box center [921, 409] width 1292 height 726
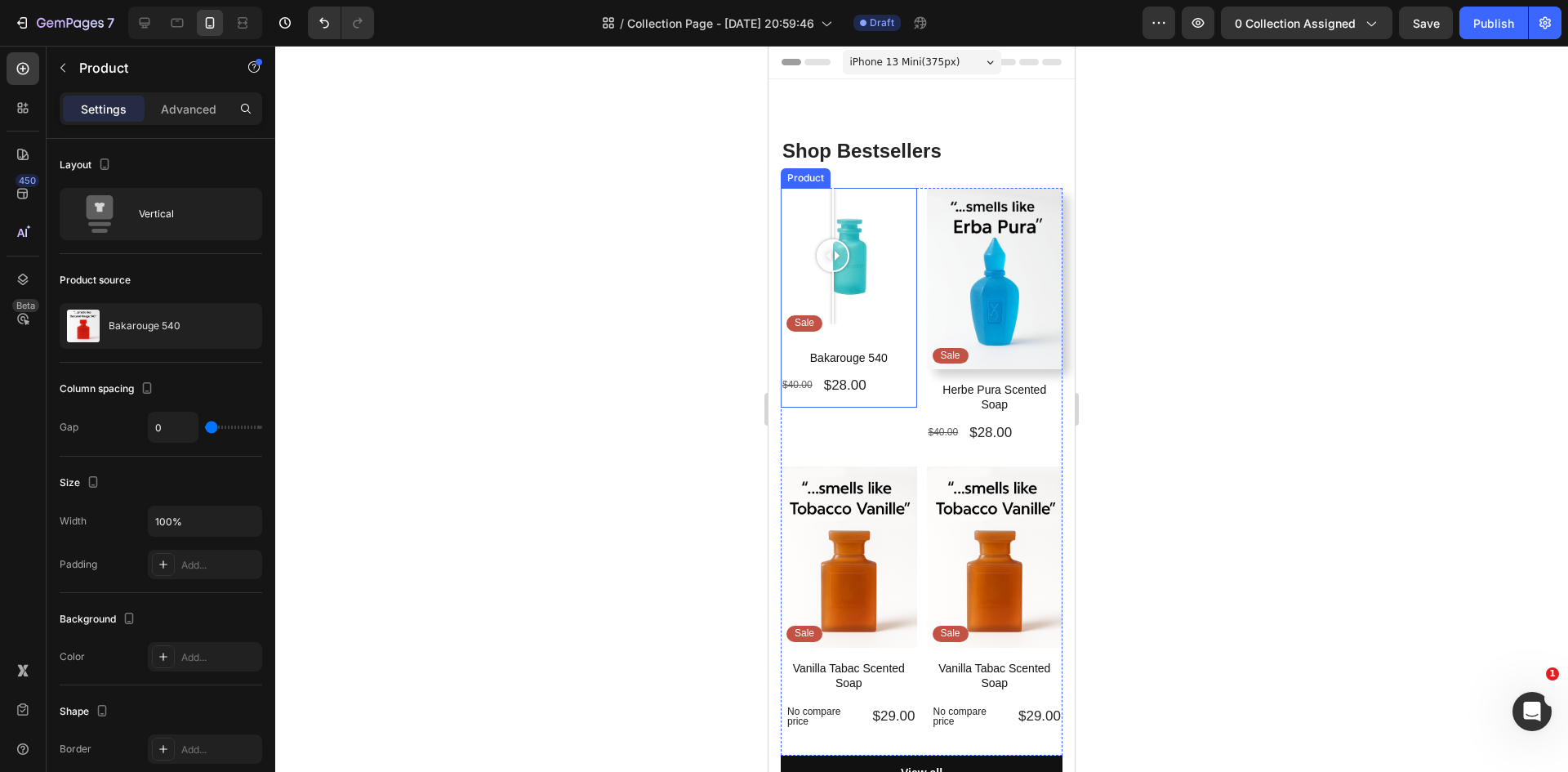
click at [862, 330] on div "Image Comparison Sale Text Block Row" at bounding box center [849, 268] width 137 height 161
drag, startPoint x: 65, startPoint y: 67, endPoint x: 73, endPoint y: 69, distance: 8.2
click at [66, 67] on icon "button" at bounding box center [63, 67] width 13 height 13
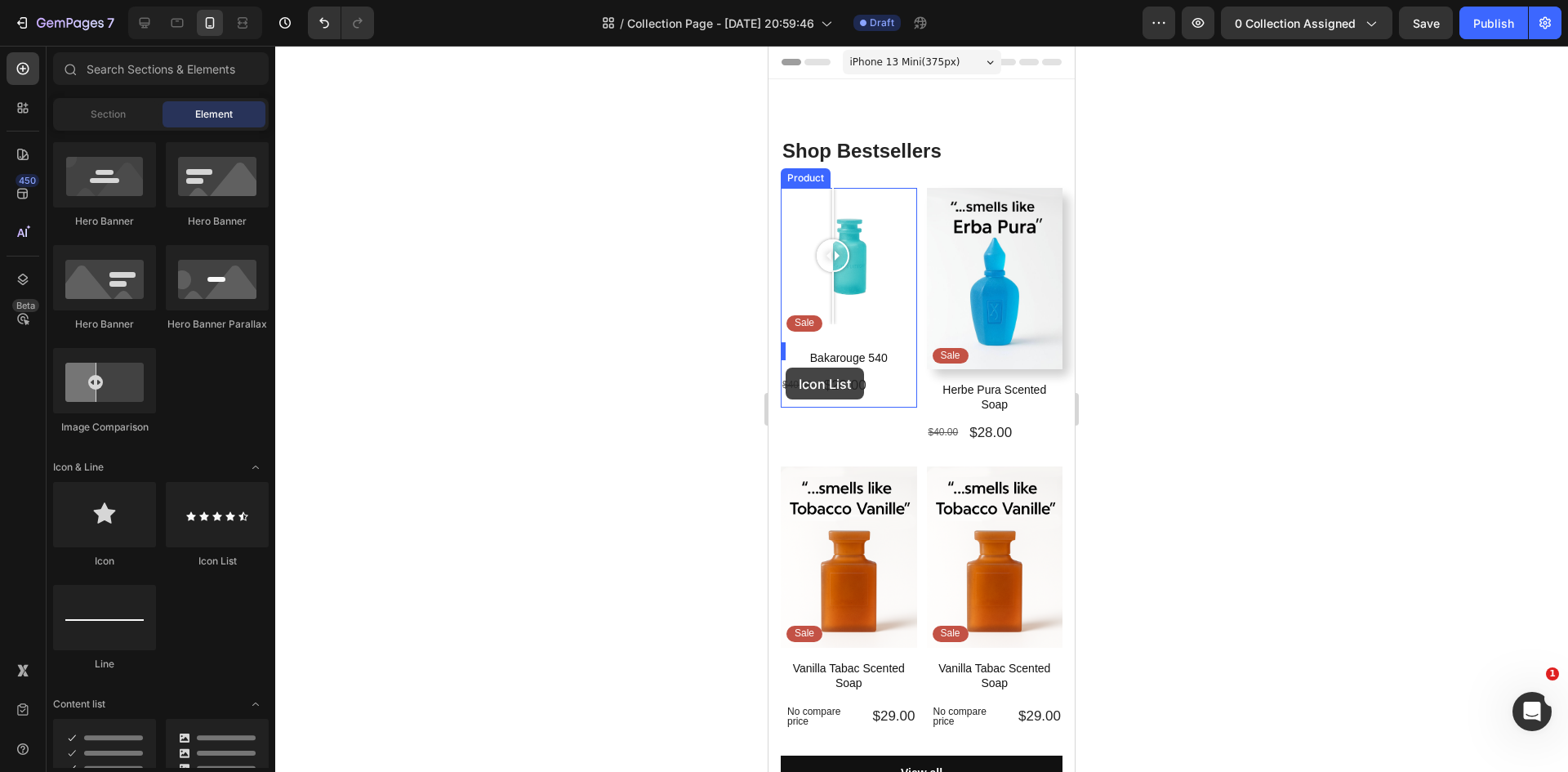
drag, startPoint x: 796, startPoint y: 350, endPoint x: 791, endPoint y: 341, distance: 10.3
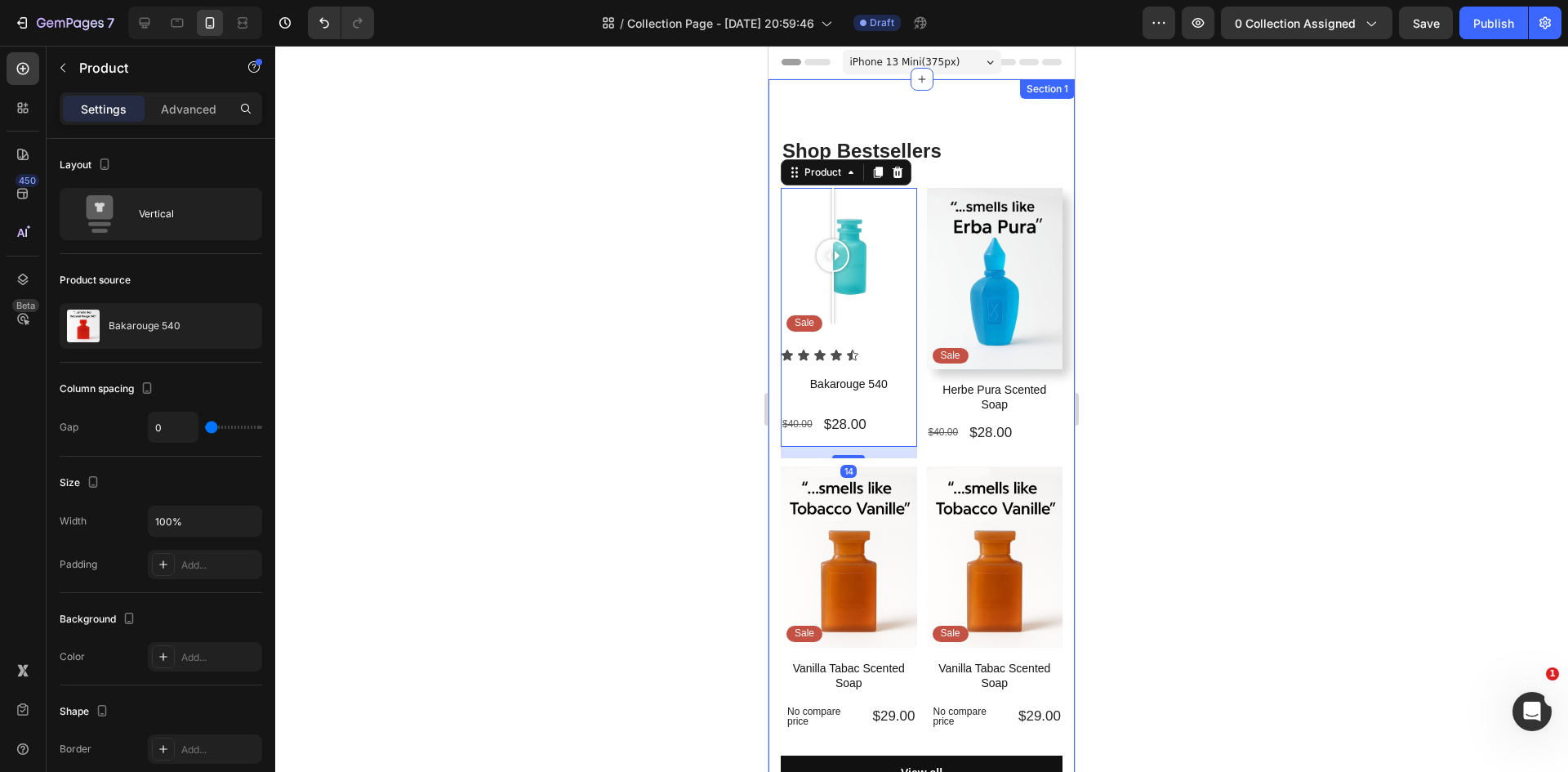
click at [605, 410] on div at bounding box center [921, 409] width 1292 height 726
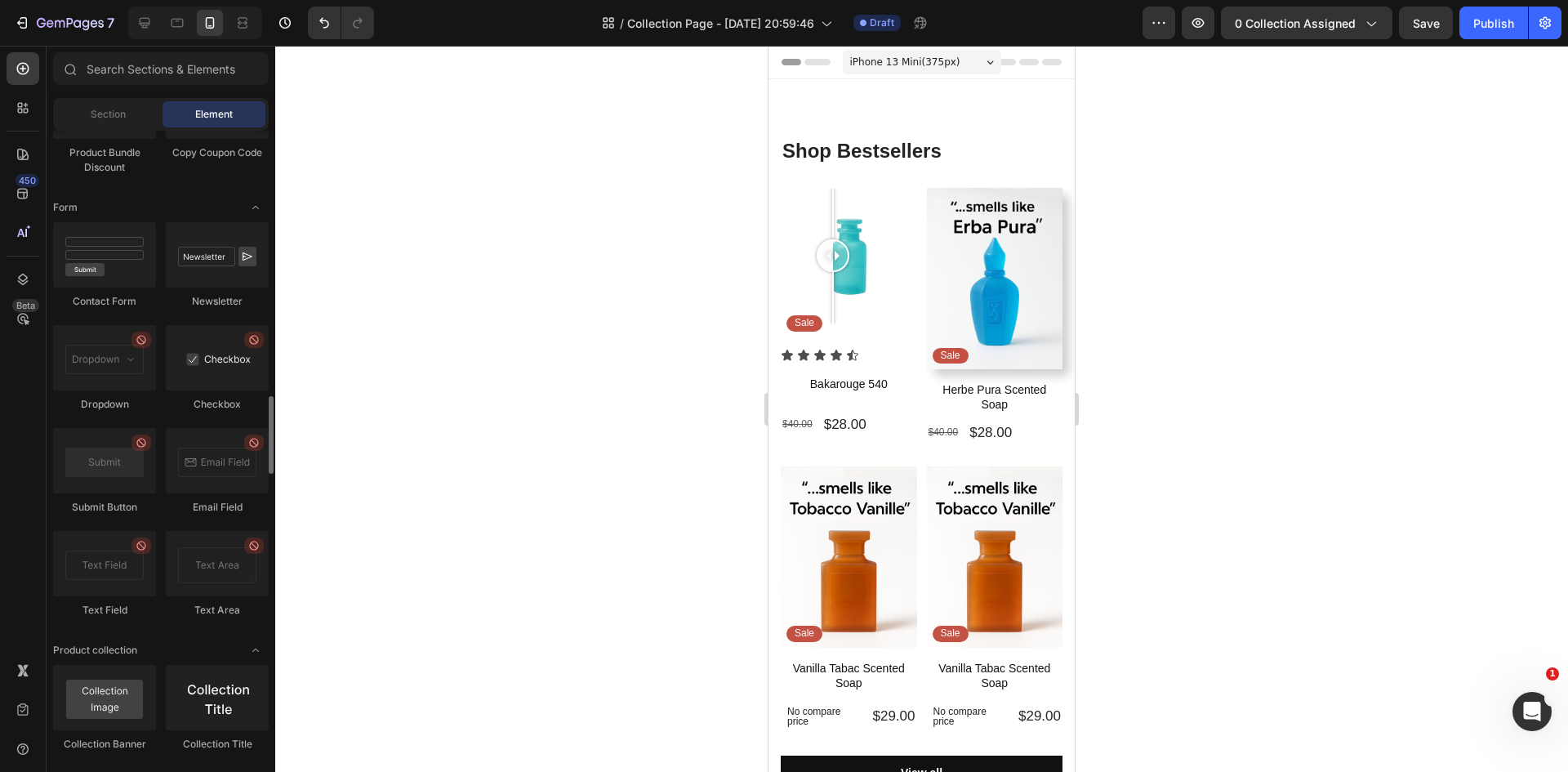
scroll to position [3496, 0]
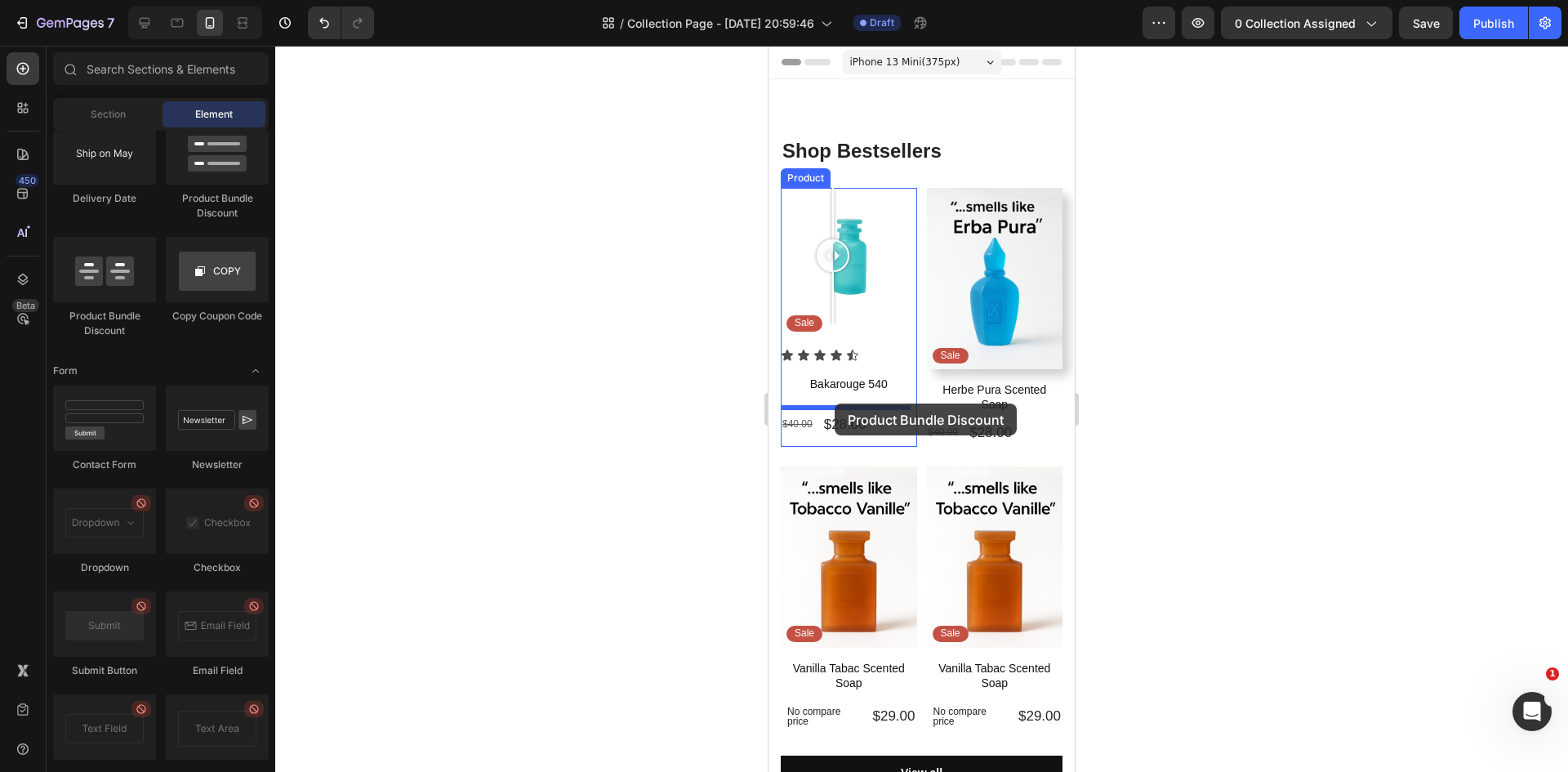
drag, startPoint x: 918, startPoint y: 342, endPoint x: 835, endPoint y: 403, distance: 103.0
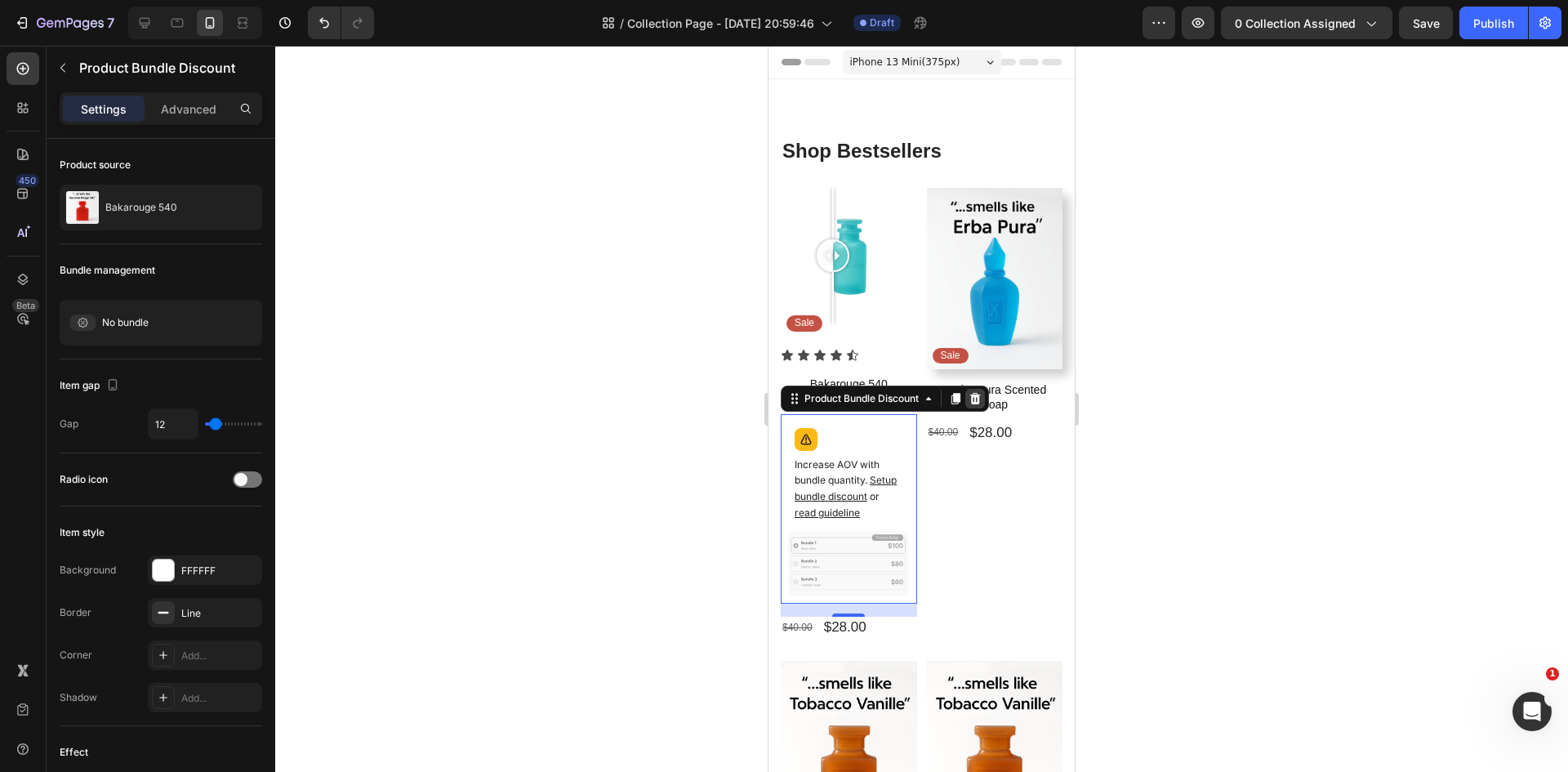
click at [967, 389] on div at bounding box center [976, 399] width 20 height 20
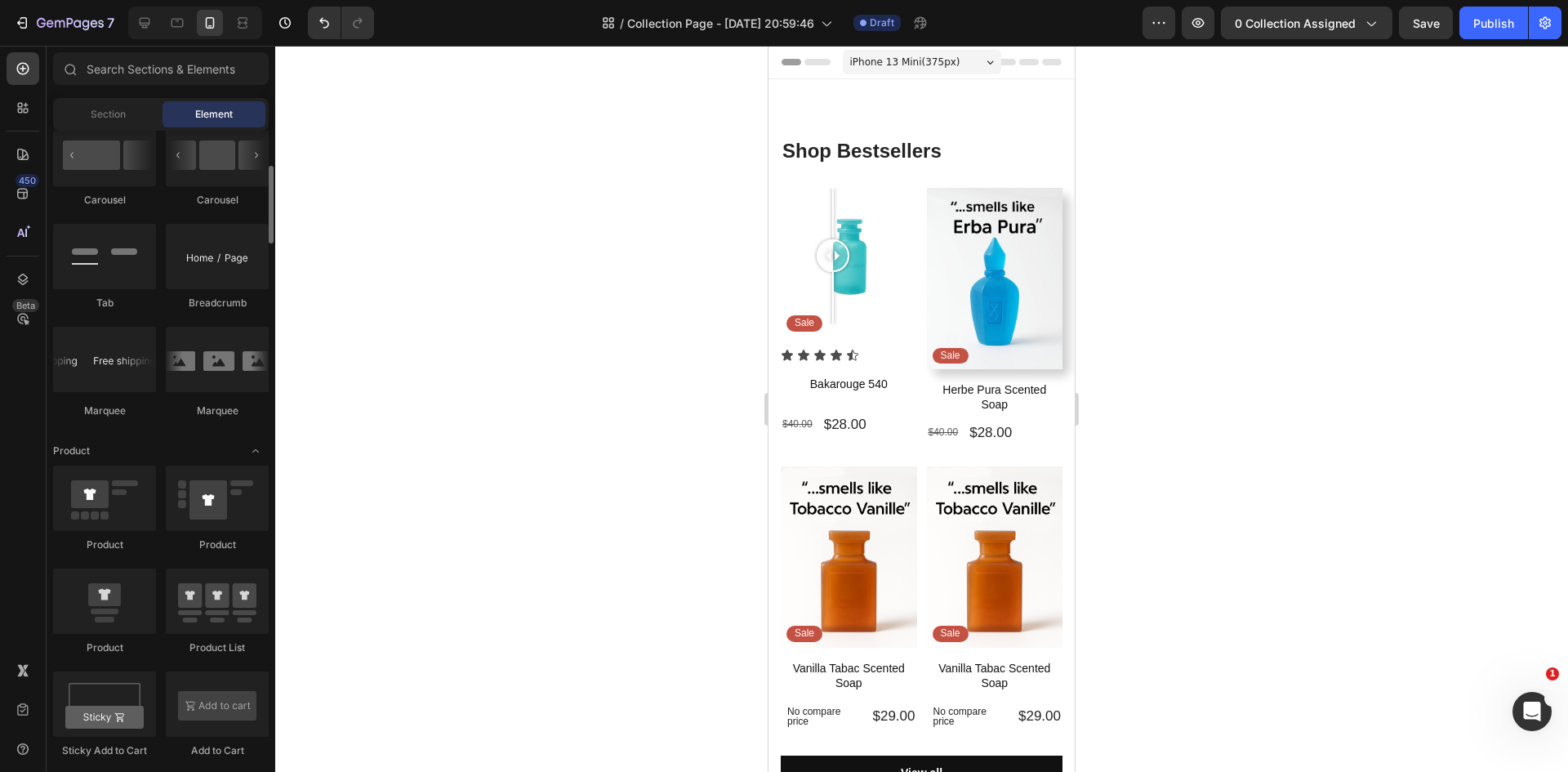
scroll to position [1617, 0]
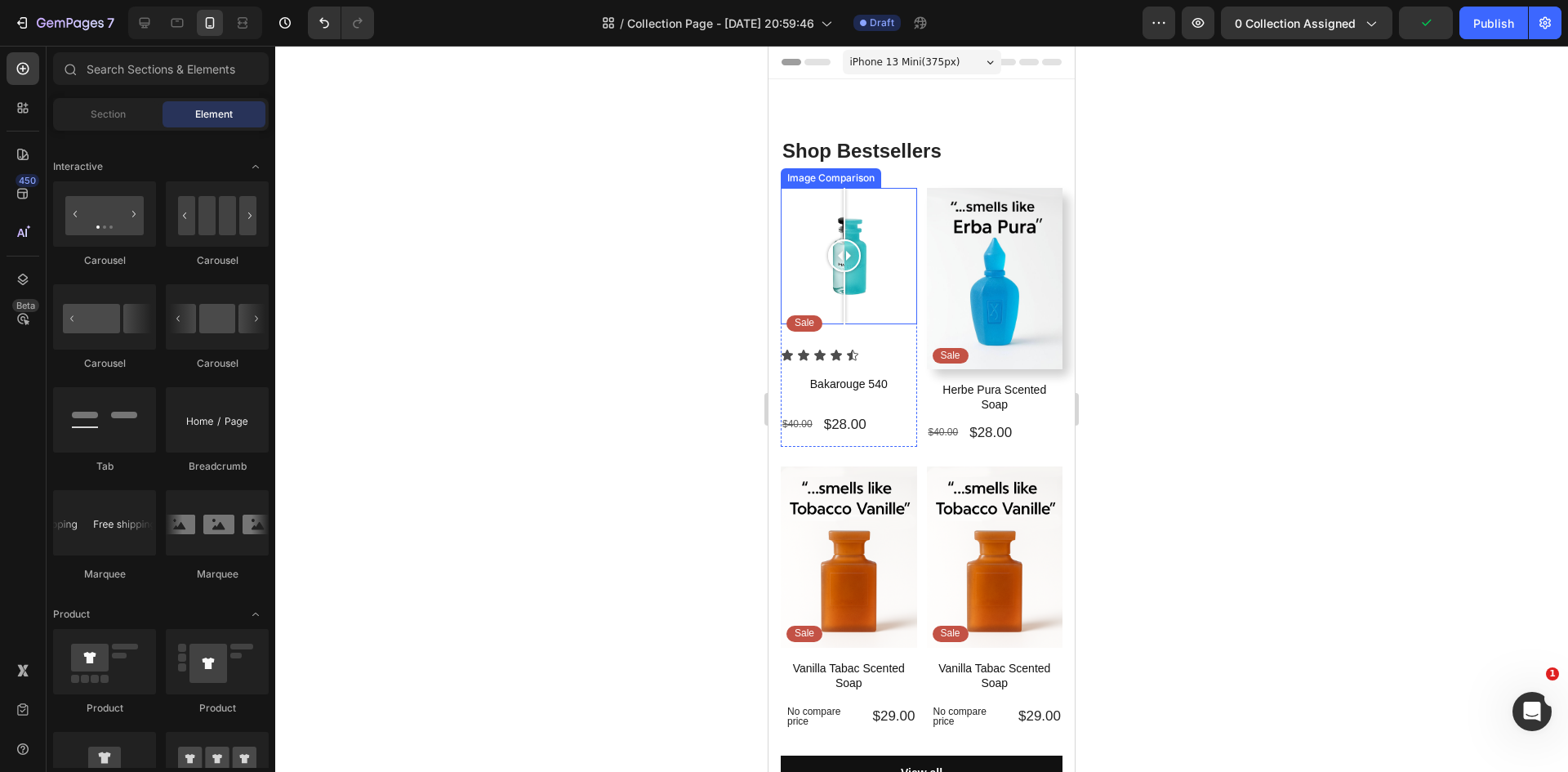
click at [845, 266] on div at bounding box center [845, 256] width 33 height 137
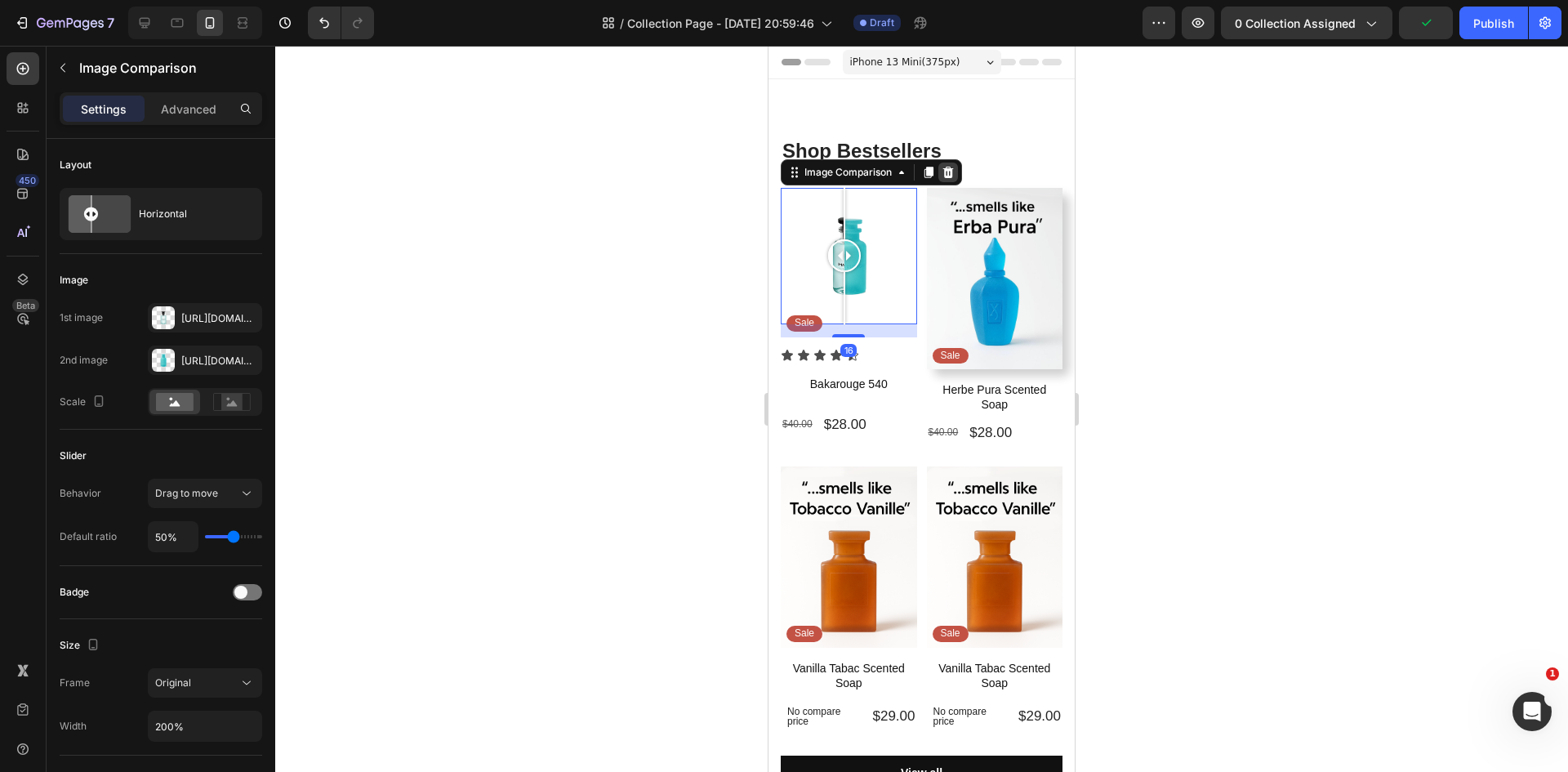
click at [946, 169] on icon at bounding box center [948, 172] width 11 height 12
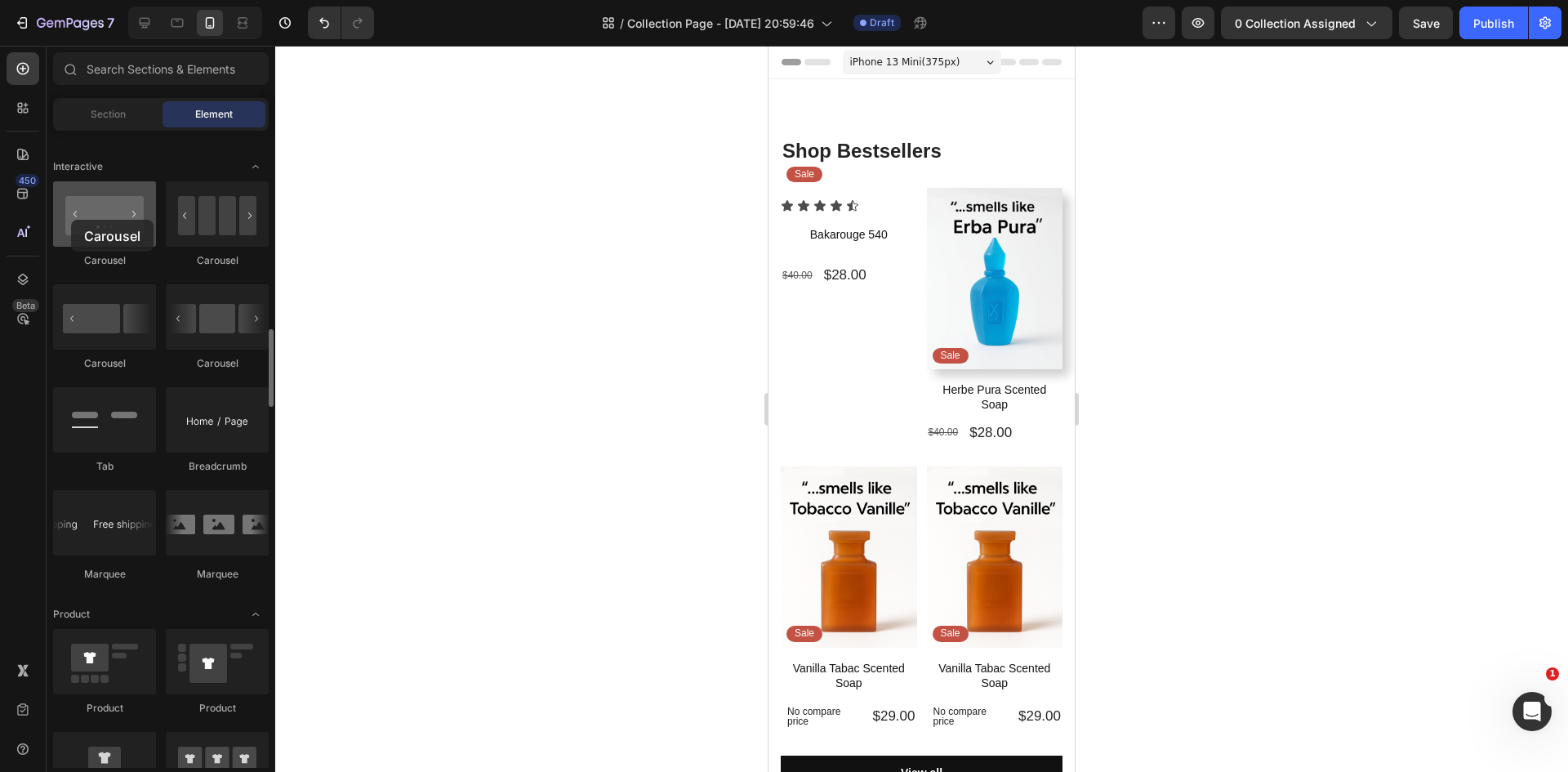
drag, startPoint x: 100, startPoint y: 231, endPoint x: 71, endPoint y: 219, distance: 31.4
click at [71, 219] on div at bounding box center [104, 214] width 103 height 66
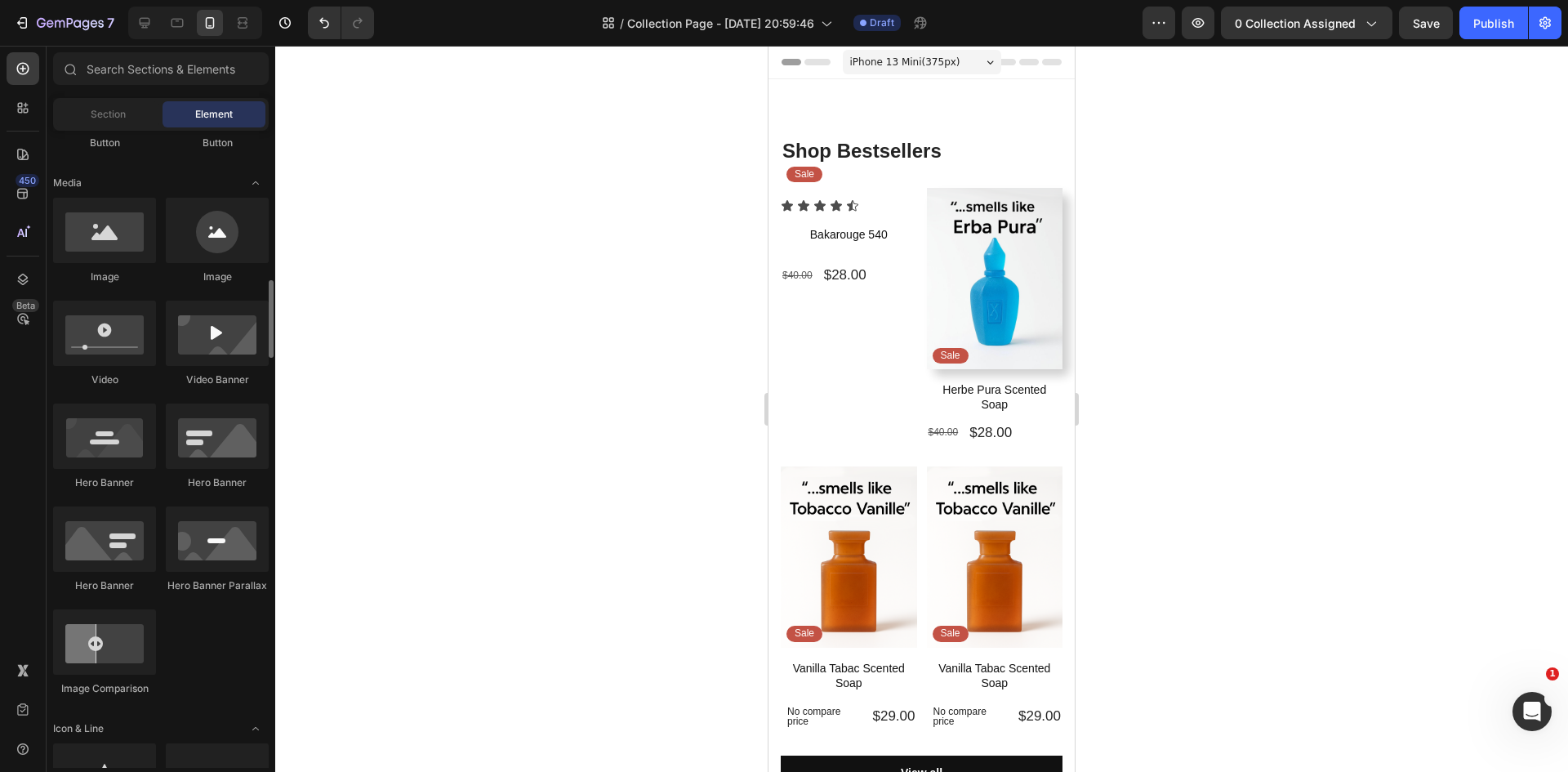
scroll to position [637, 0]
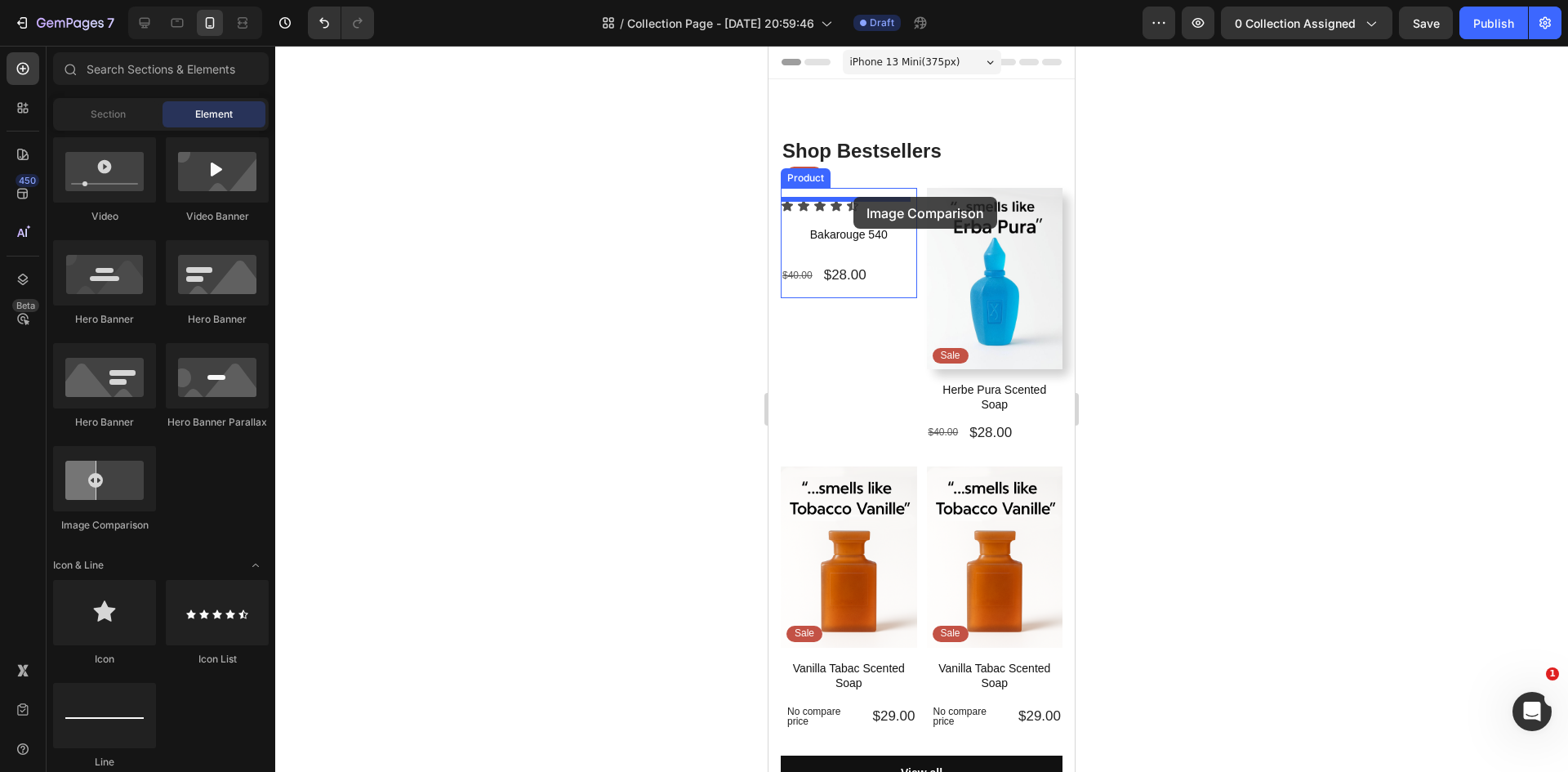
drag, startPoint x: 865, startPoint y: 536, endPoint x: 854, endPoint y: 197, distance: 339.2
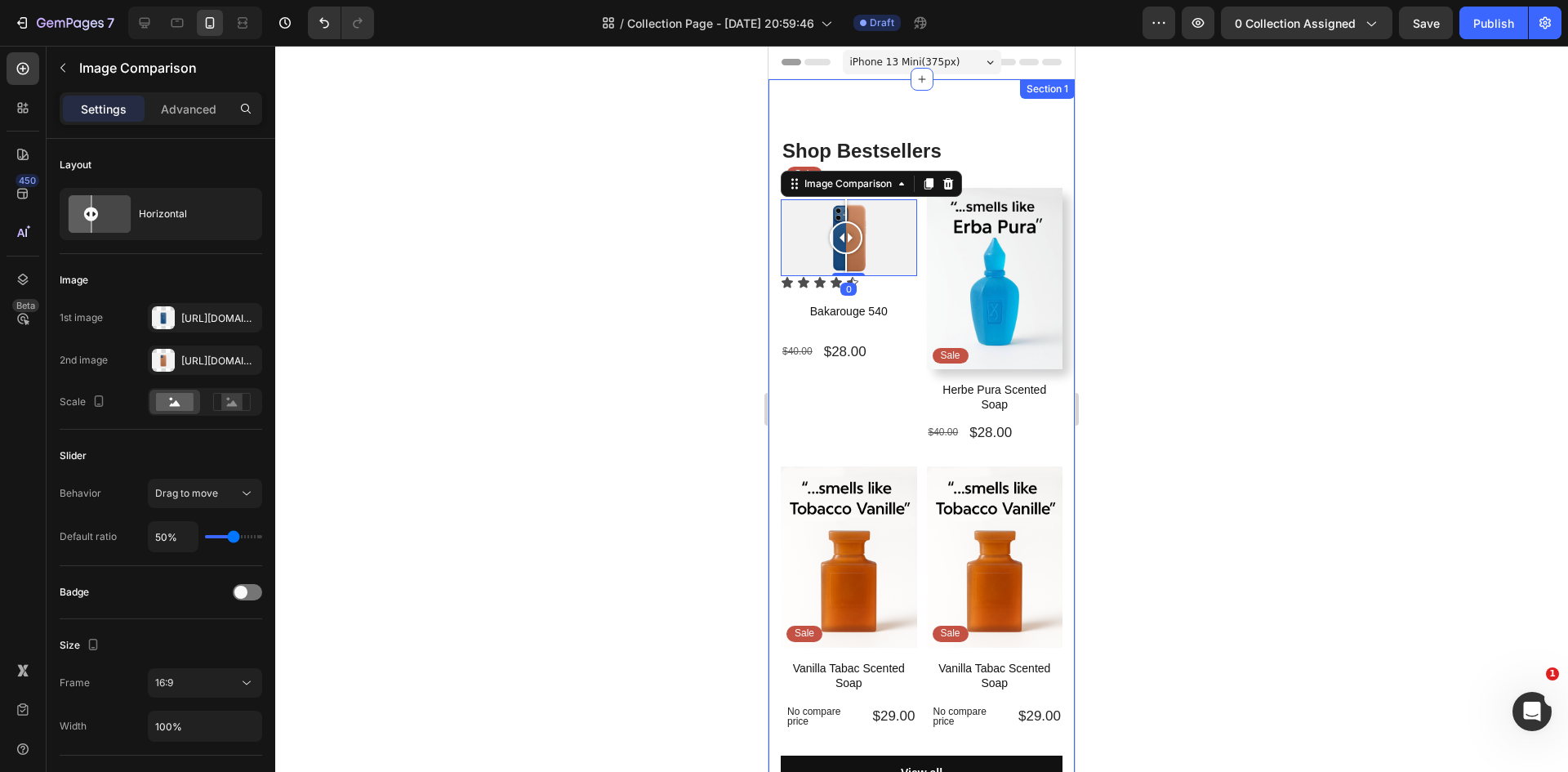
click at [491, 372] on div at bounding box center [921, 409] width 1292 height 726
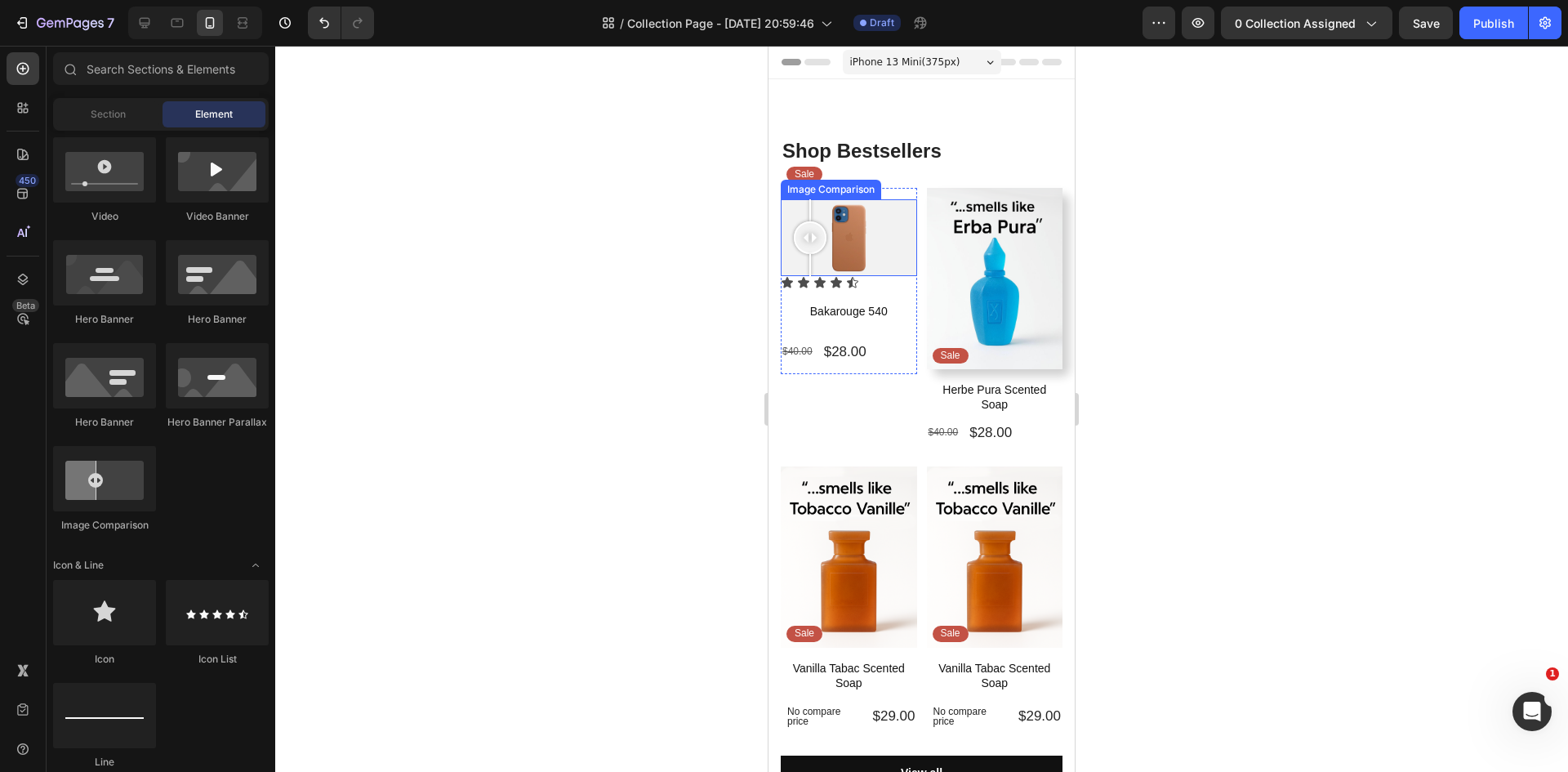
click at [810, 233] on div at bounding box center [849, 238] width 137 height 76
click at [860, 242] on div at bounding box center [849, 238] width 137 height 76
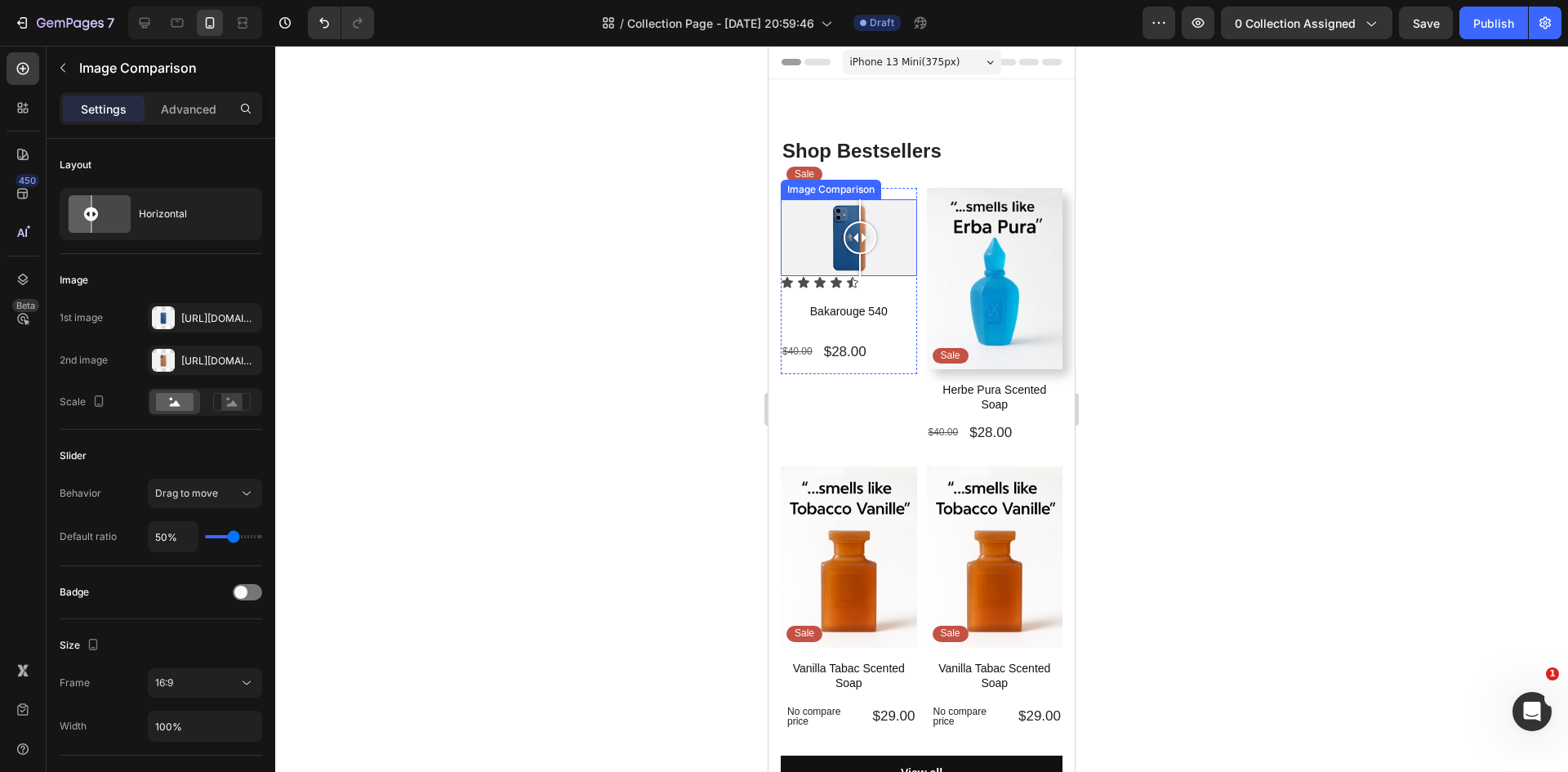
click at [860, 242] on div at bounding box center [860, 238] width 33 height 33
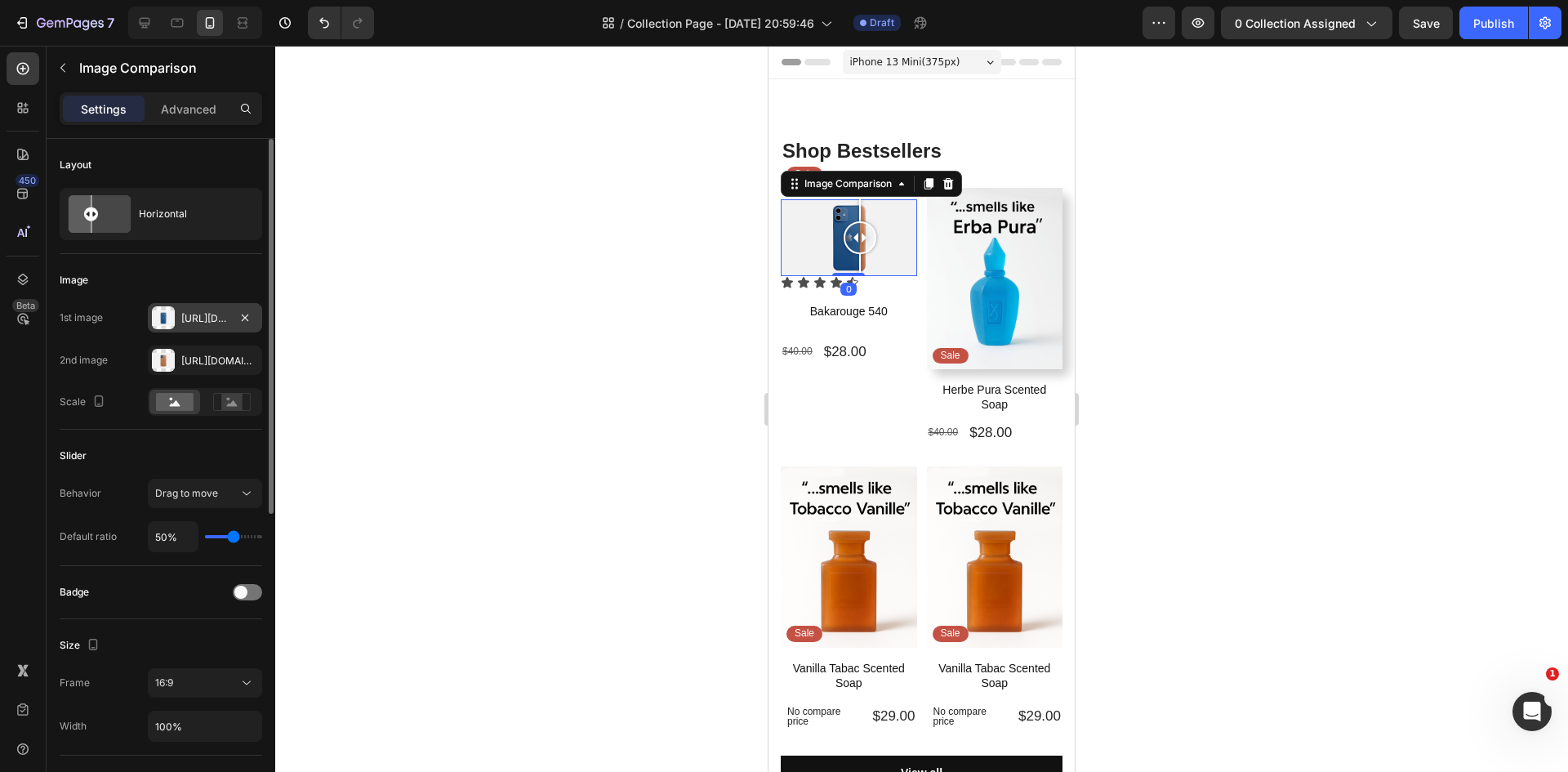
click at [192, 324] on div "Https://cdn.Shopify.Com/s/files/1/2005/9307/files/image_compare_before.Png" at bounding box center [205, 319] width 47 height 15
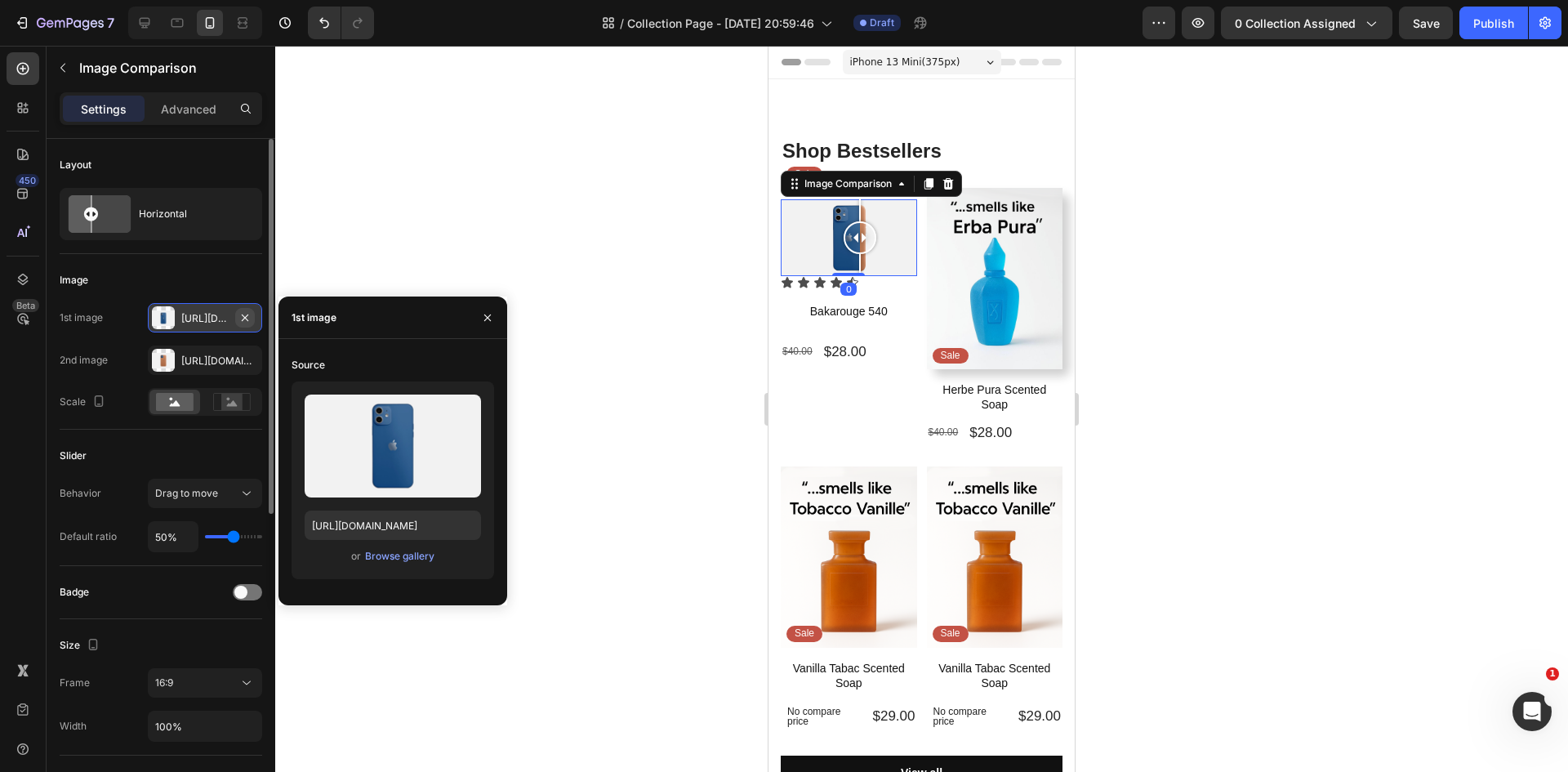
click at [242, 317] on icon "button" at bounding box center [245, 318] width 13 height 13
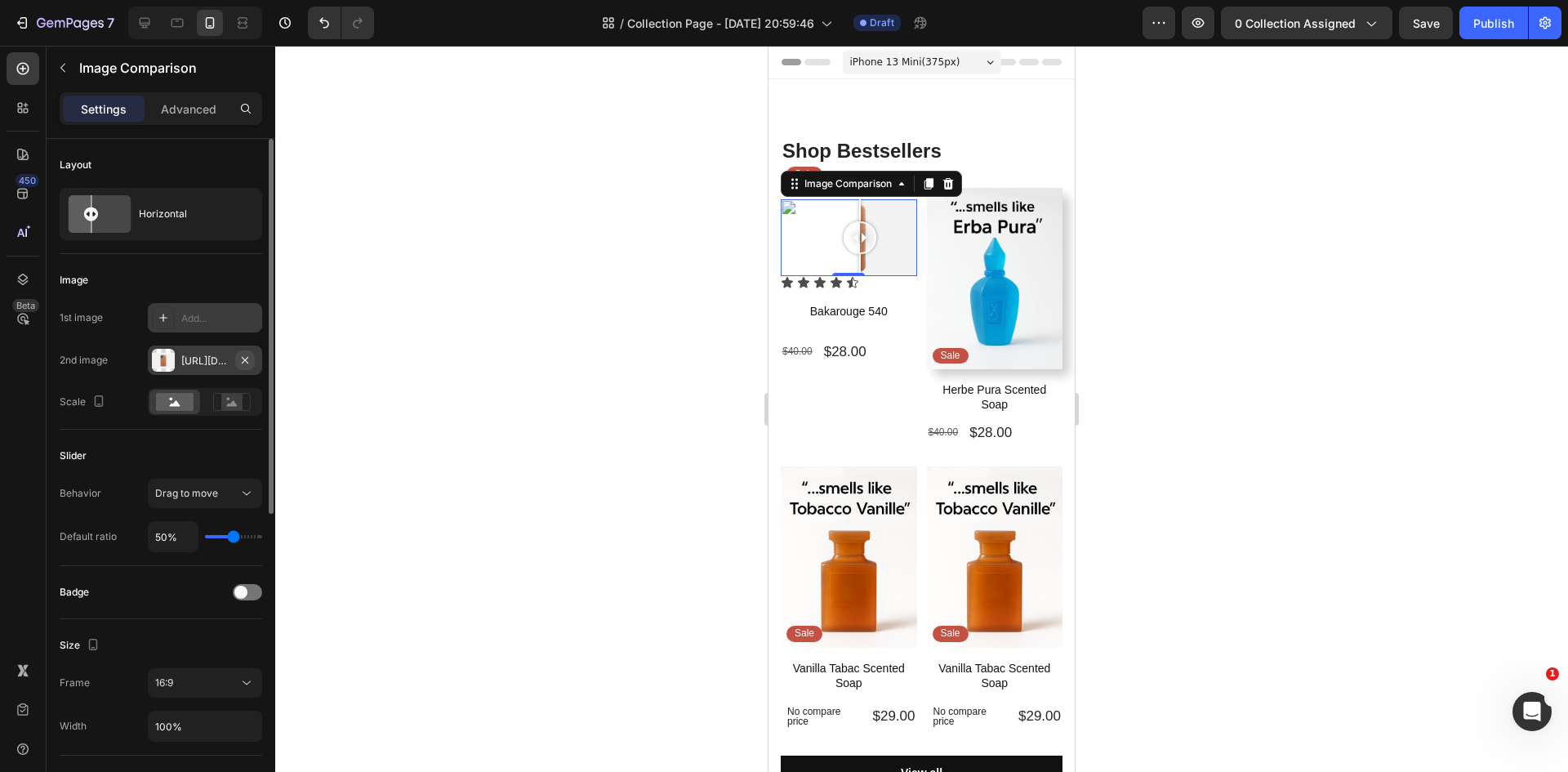
click at [248, 357] on icon "button" at bounding box center [245, 359] width 6 height 6
click at [178, 322] on div "Add..." at bounding box center [205, 318] width 115 height 29
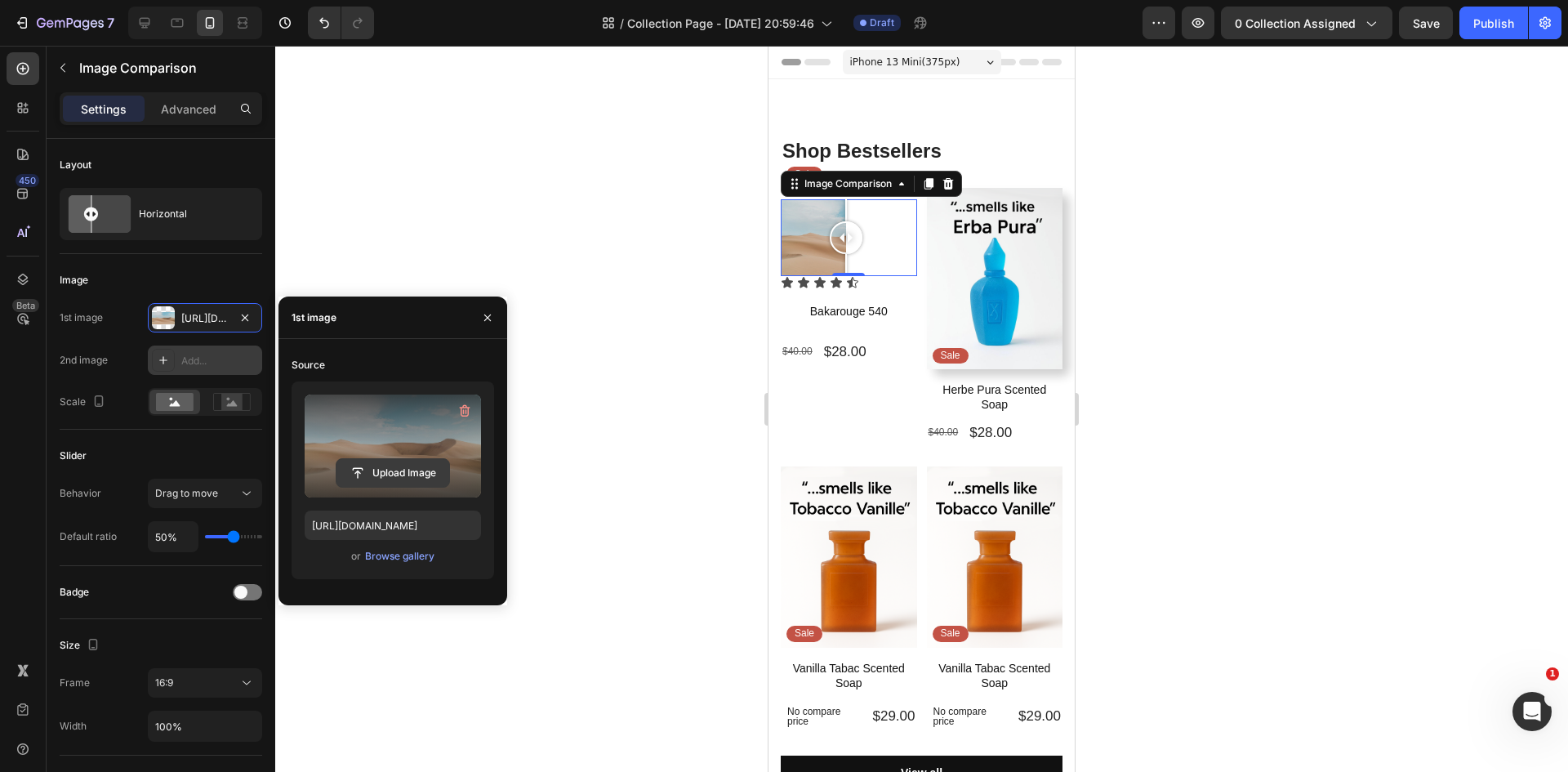
click at [411, 465] on input "file" at bounding box center [393, 472] width 113 height 28
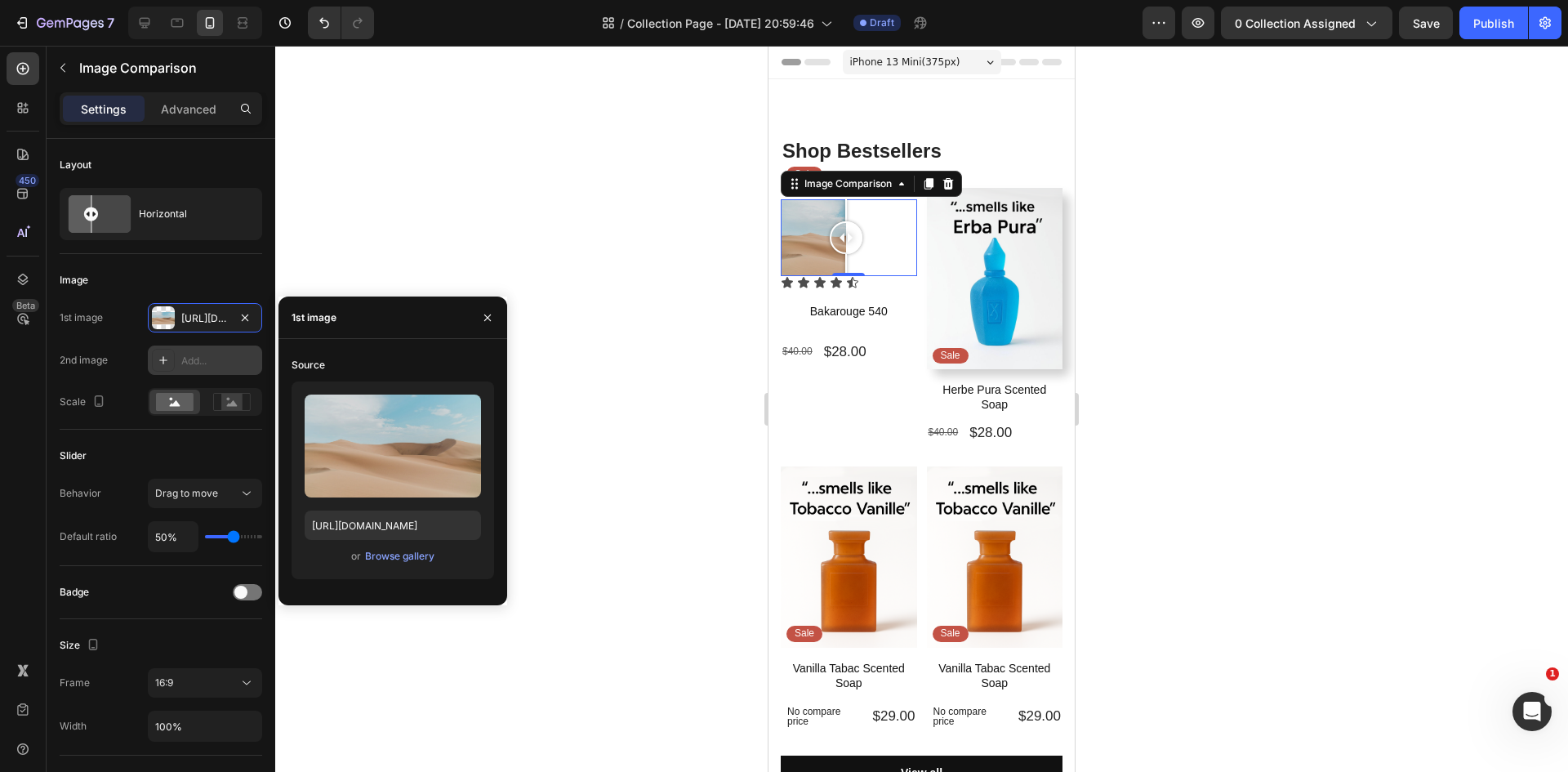
type input "https://cdn.shopify.com/s/files/1/0933/9479/6860/files/gempages_580835986045404…"
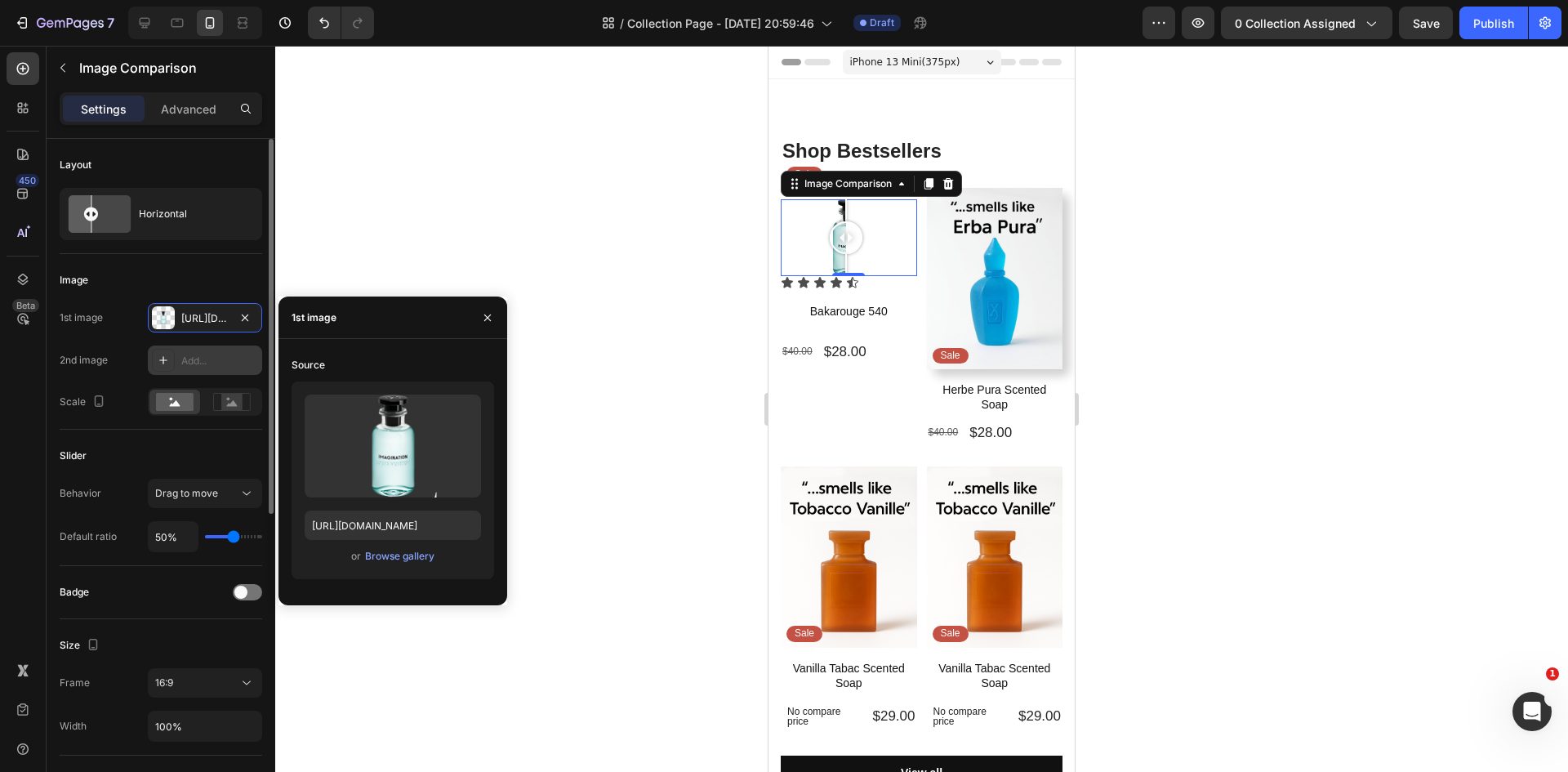
click at [208, 342] on div "1st image Https://cdn.Shopify.Com/s/files/1/0933/9479/6860/files/gempages_58083…" at bounding box center [160, 360] width 203 height 113
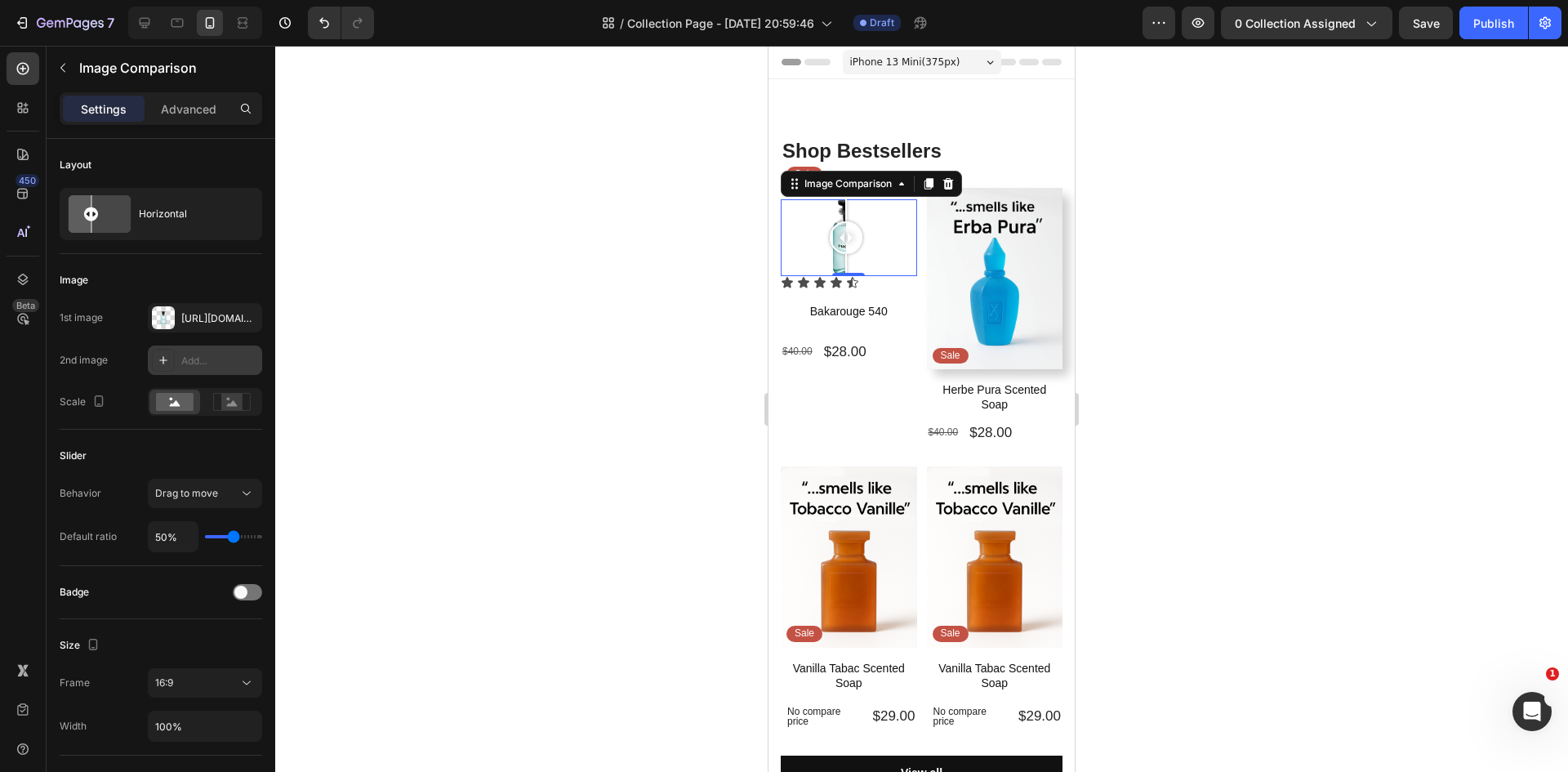
click at [187, 367] on div "Add..." at bounding box center [219, 361] width 76 height 15
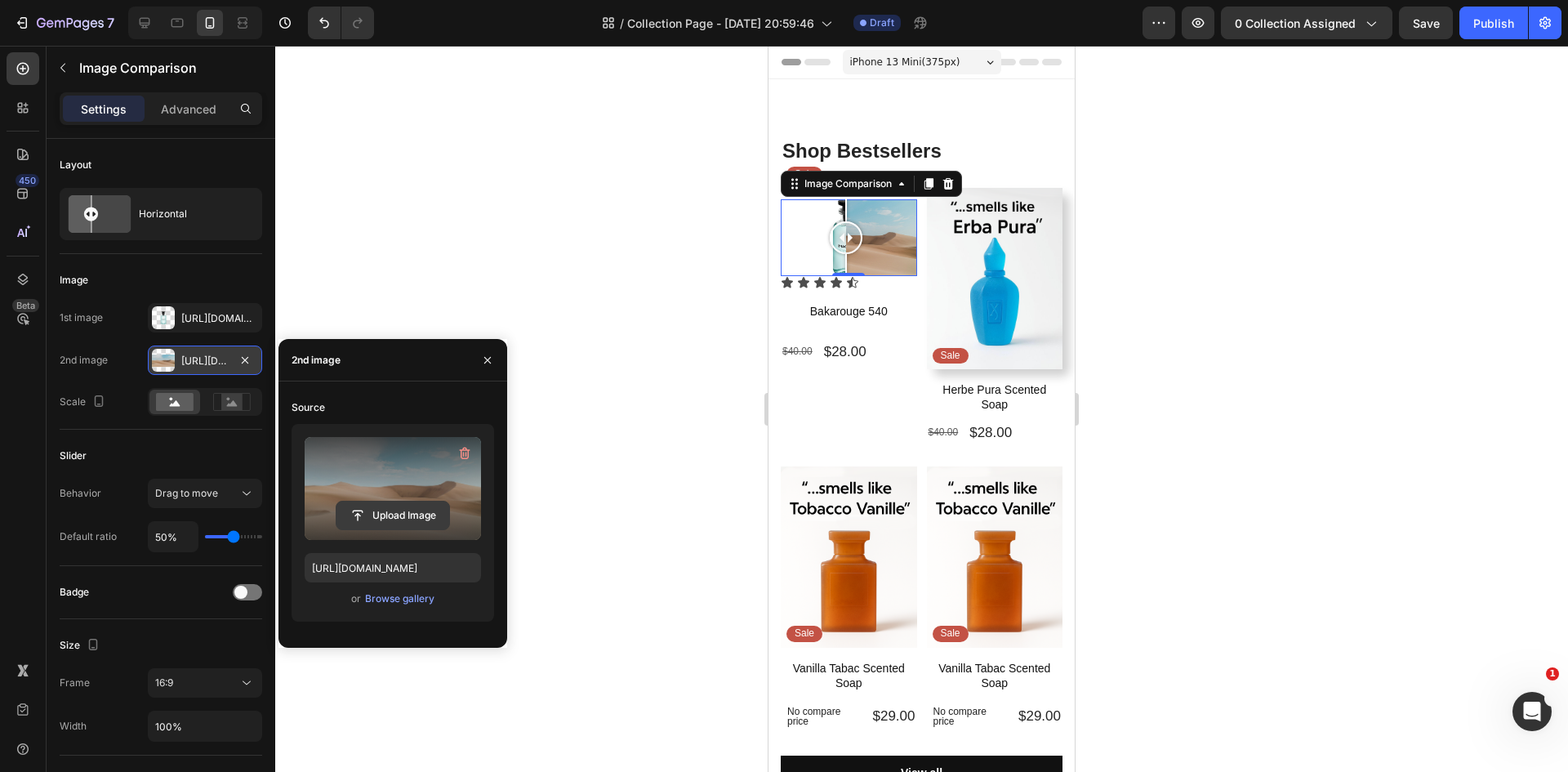
click at [360, 513] on input "file" at bounding box center [393, 515] width 113 height 28
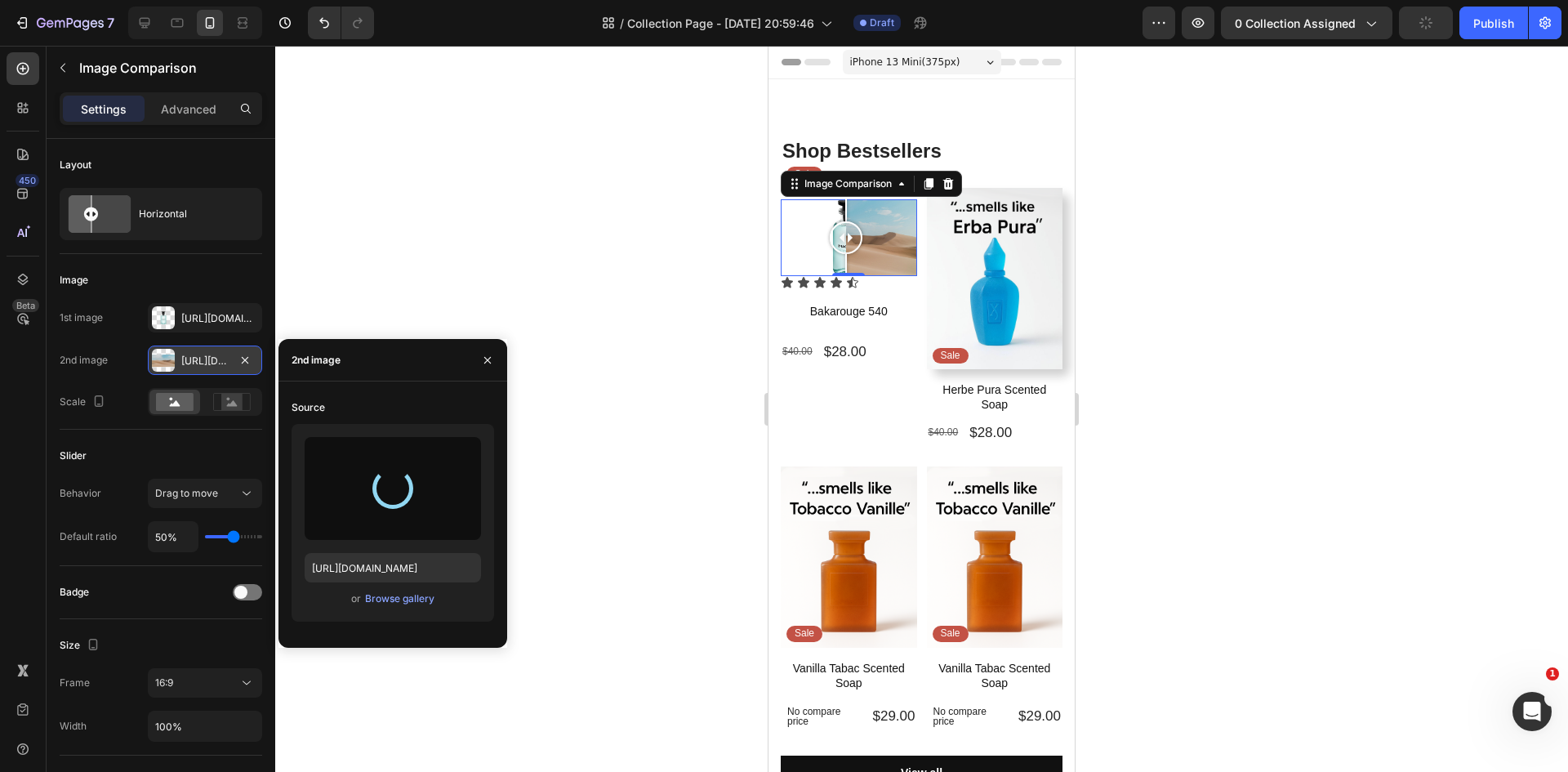
type input "https://cdn.shopify.com/s/files/1/0933/9479/6860/files/gempages_580835986045404…"
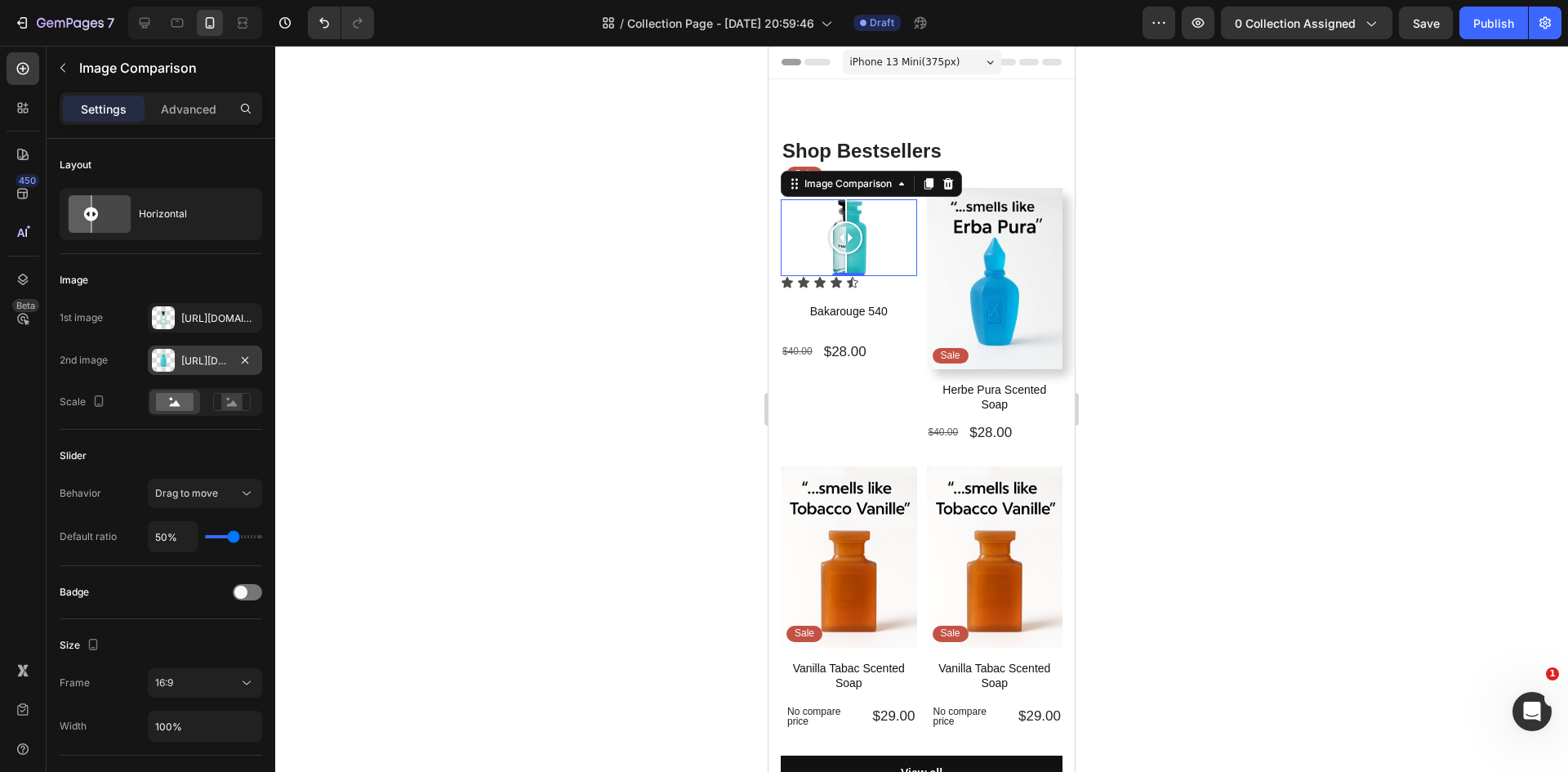
click at [506, 282] on div at bounding box center [921, 409] width 1292 height 726
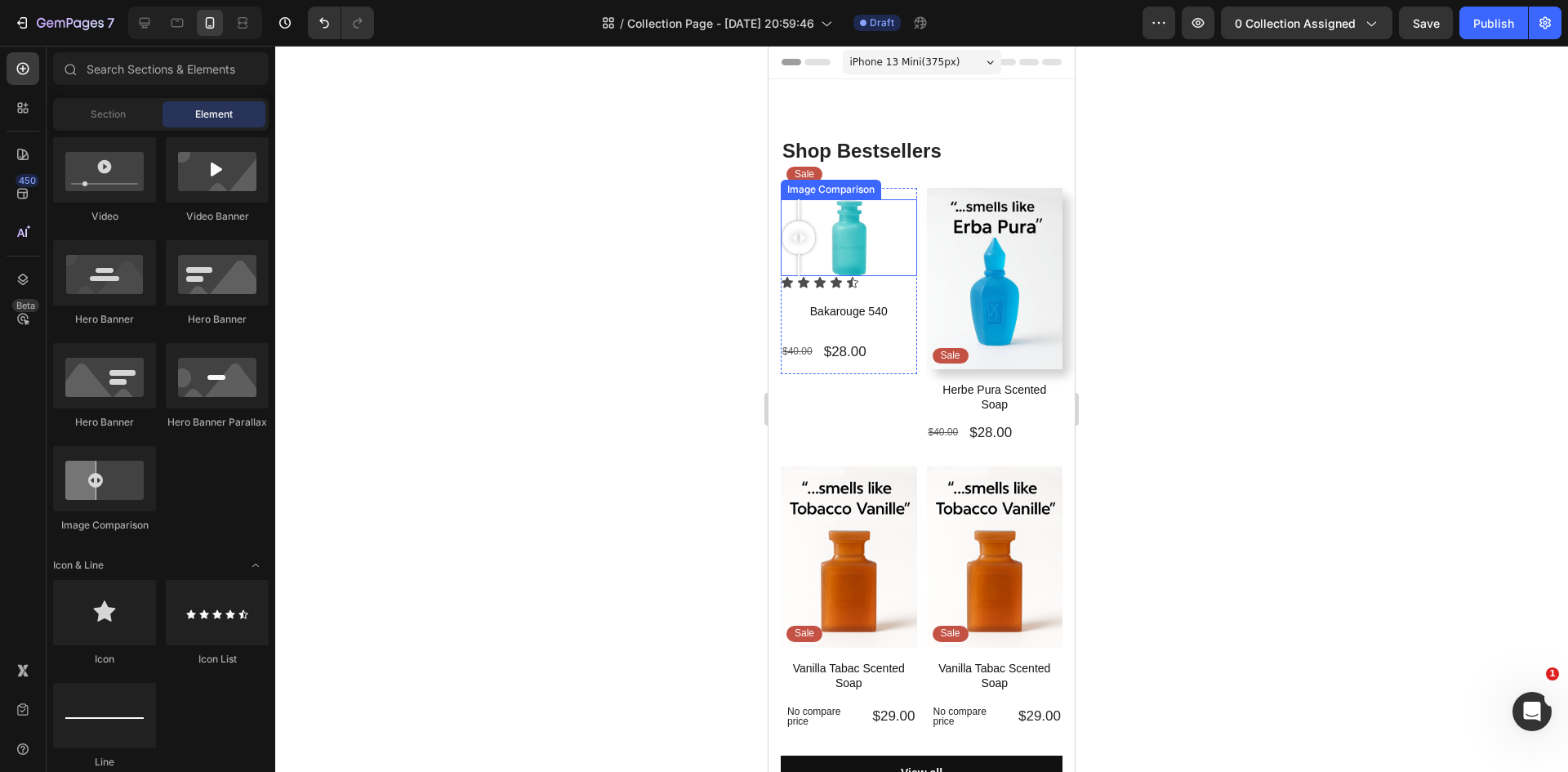
click at [797, 252] on div at bounding box center [849, 238] width 137 height 76
click at [859, 250] on div at bounding box center [849, 238] width 137 height 76
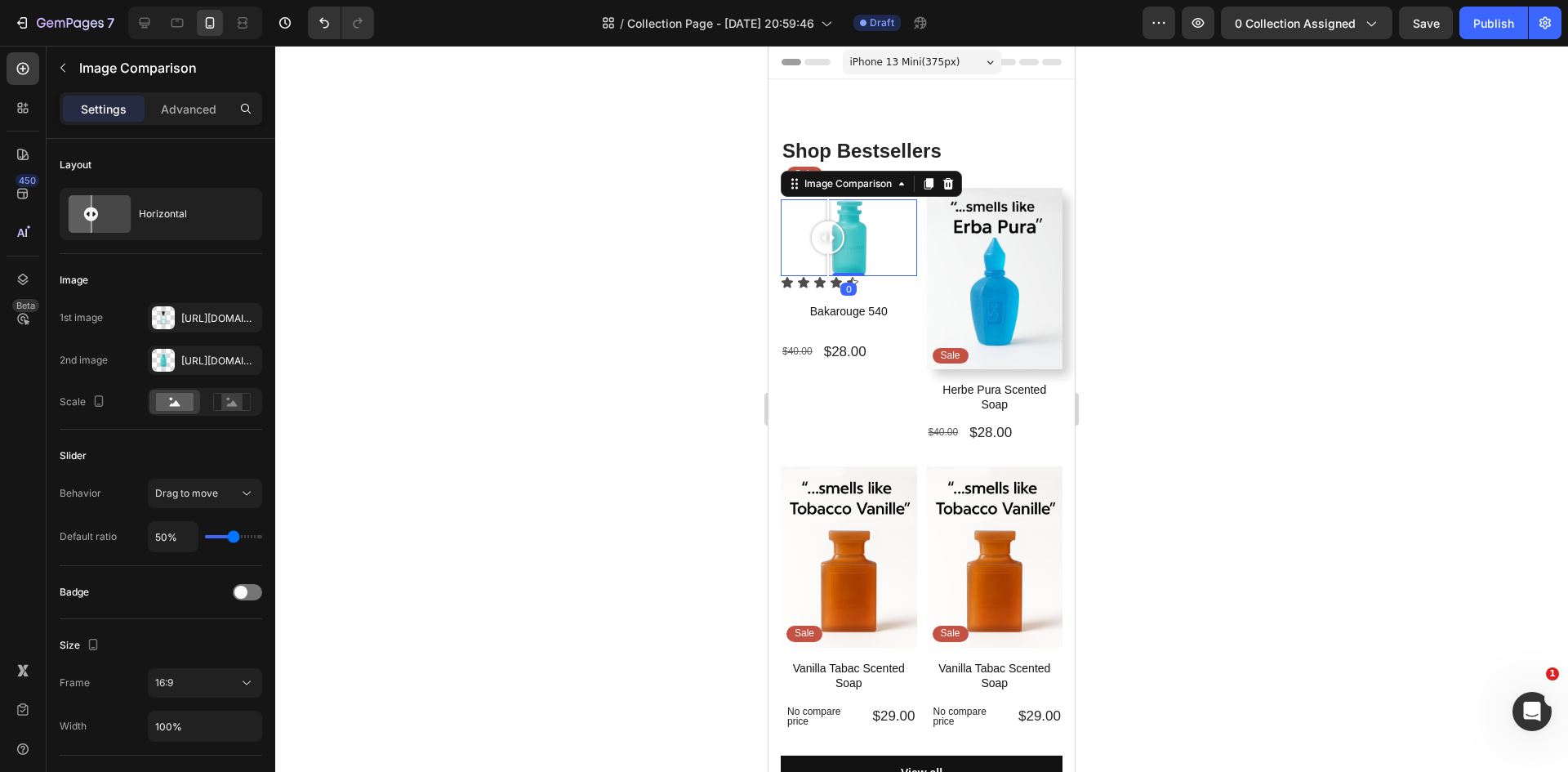
click at [828, 242] on div at bounding box center [849, 238] width 137 height 76
click at [228, 401] on rect at bounding box center [231, 401] width 21 height 16
click at [167, 407] on rect at bounding box center [174, 402] width 37 height 18
click at [197, 680] on div "16:9" at bounding box center [197, 683] width 84 height 15
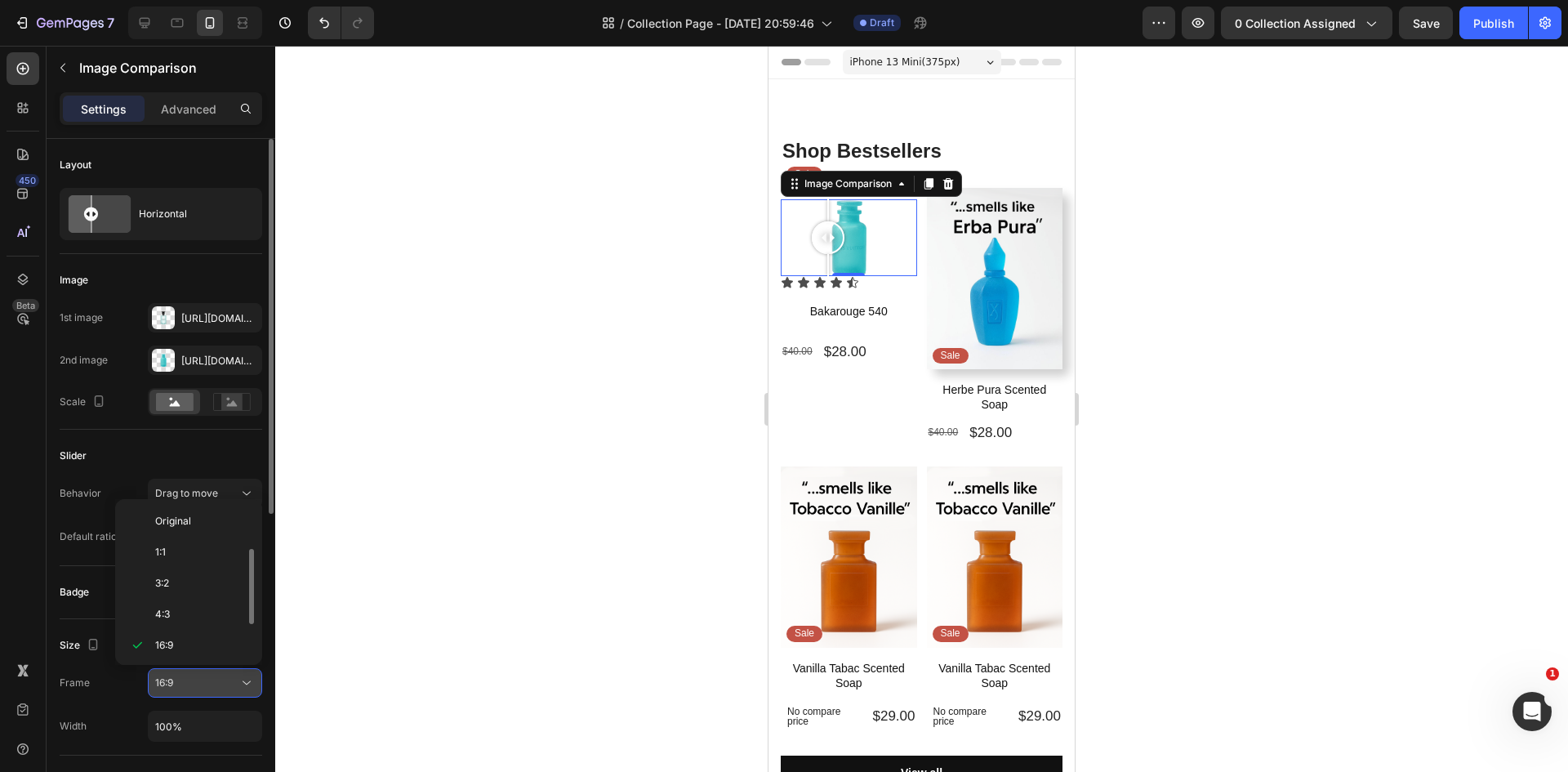
scroll to position [29, 0]
click at [165, 519] on span "1:1" at bounding box center [160, 523] width 11 height 15
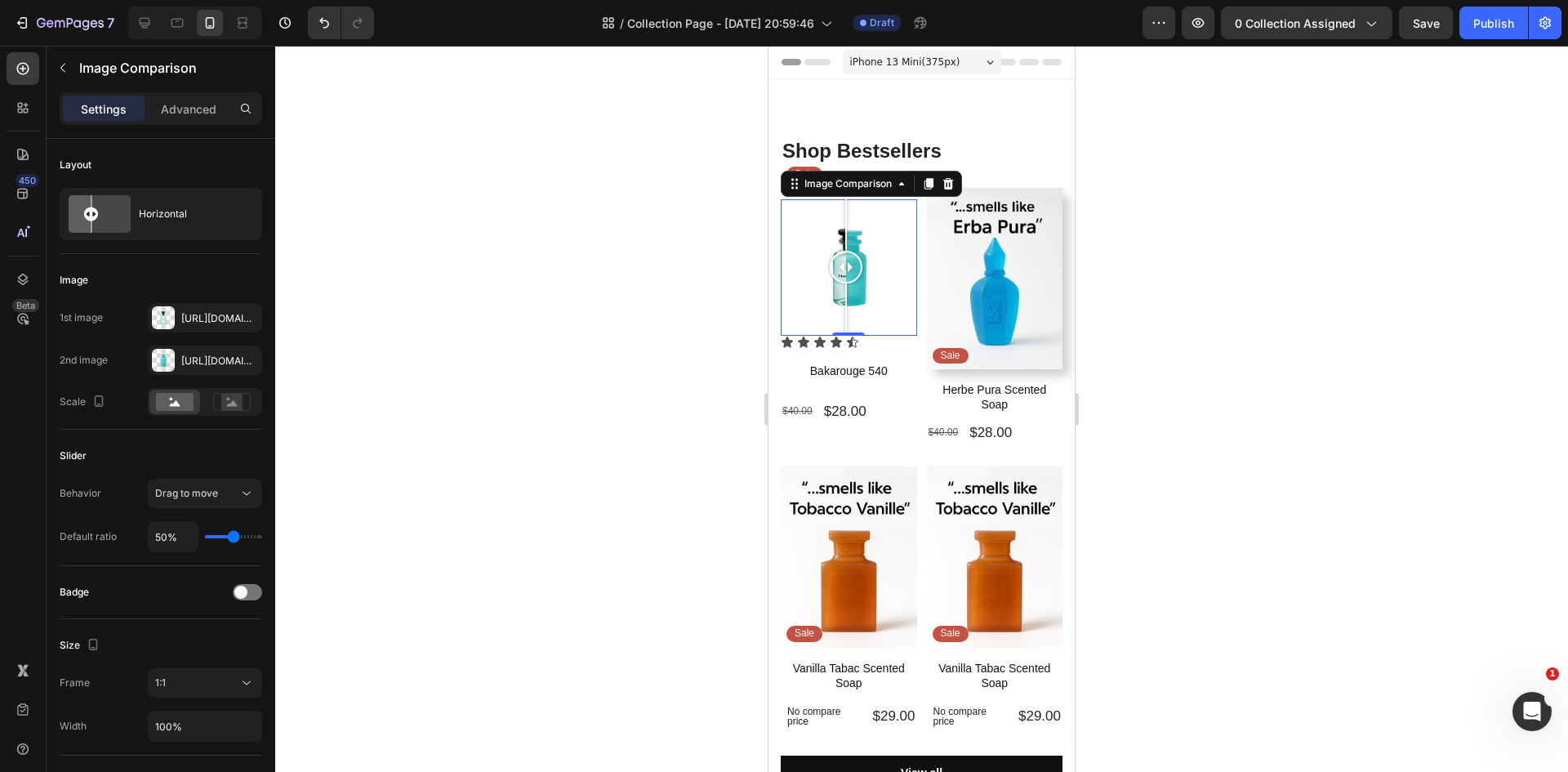
click at [498, 538] on div at bounding box center [921, 409] width 1292 height 726
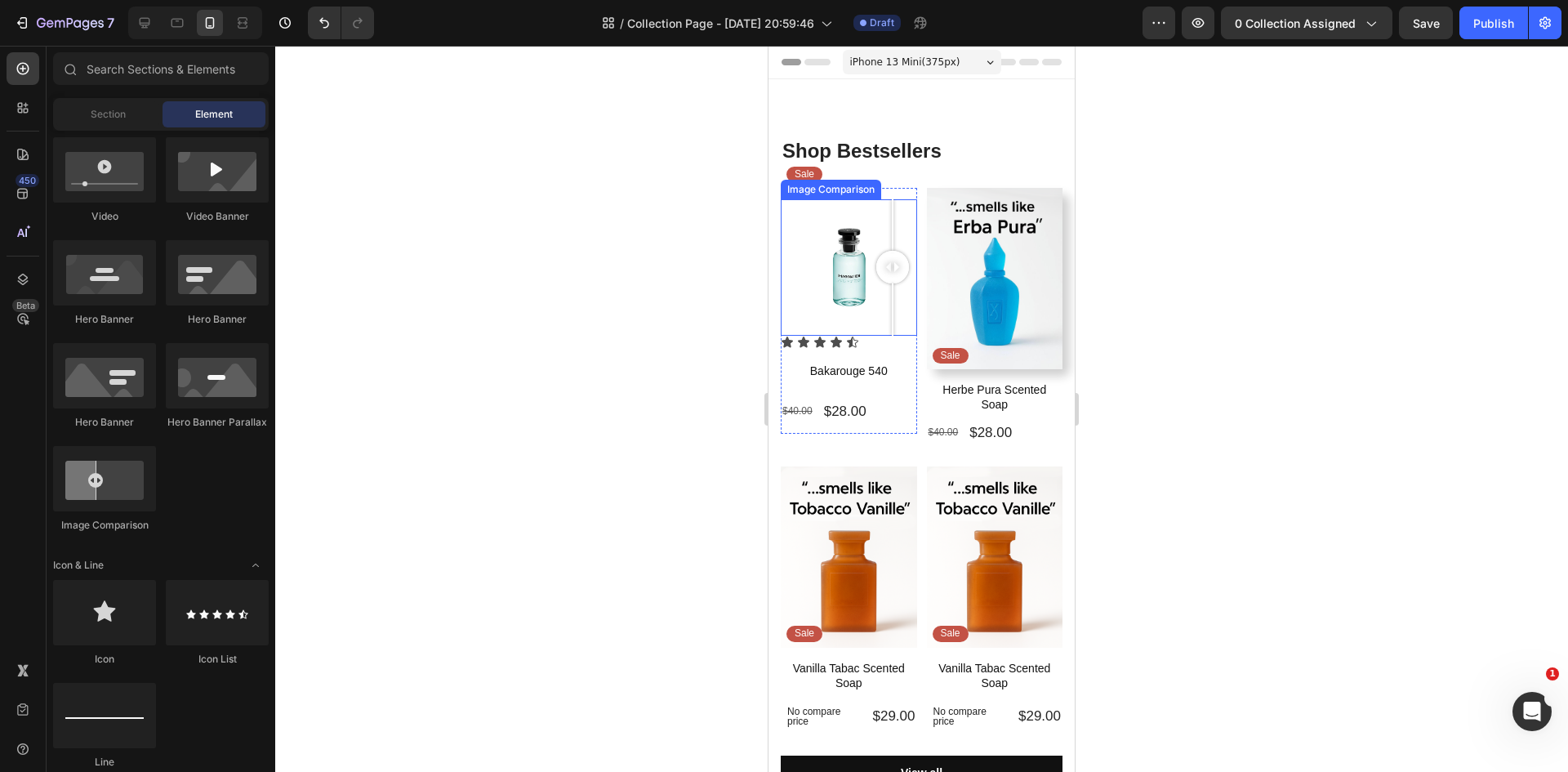
drag, startPoint x: 846, startPoint y: 264, endPoint x: 895, endPoint y: 281, distance: 51.9
click at [895, 281] on div at bounding box center [893, 268] width 33 height 137
click at [855, 292] on div at bounding box center [849, 268] width 137 height 137
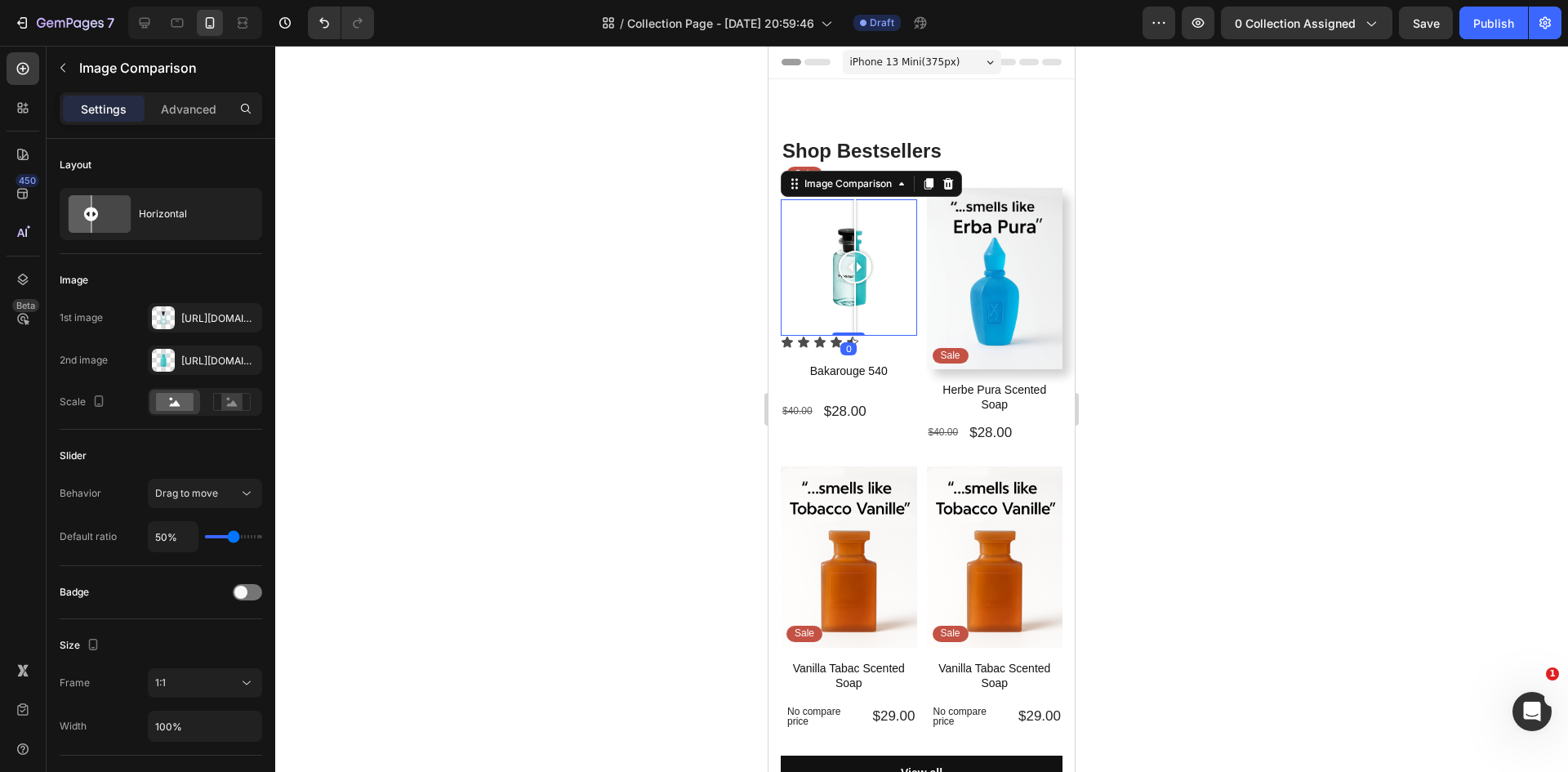
click at [821, 298] on div at bounding box center [849, 268] width 137 height 137
drag, startPoint x: 824, startPoint y: 267, endPoint x: 846, endPoint y: 273, distance: 22.8
click at [846, 273] on div at bounding box center [846, 267] width 33 height 33
click at [416, 481] on div at bounding box center [921, 409] width 1292 height 726
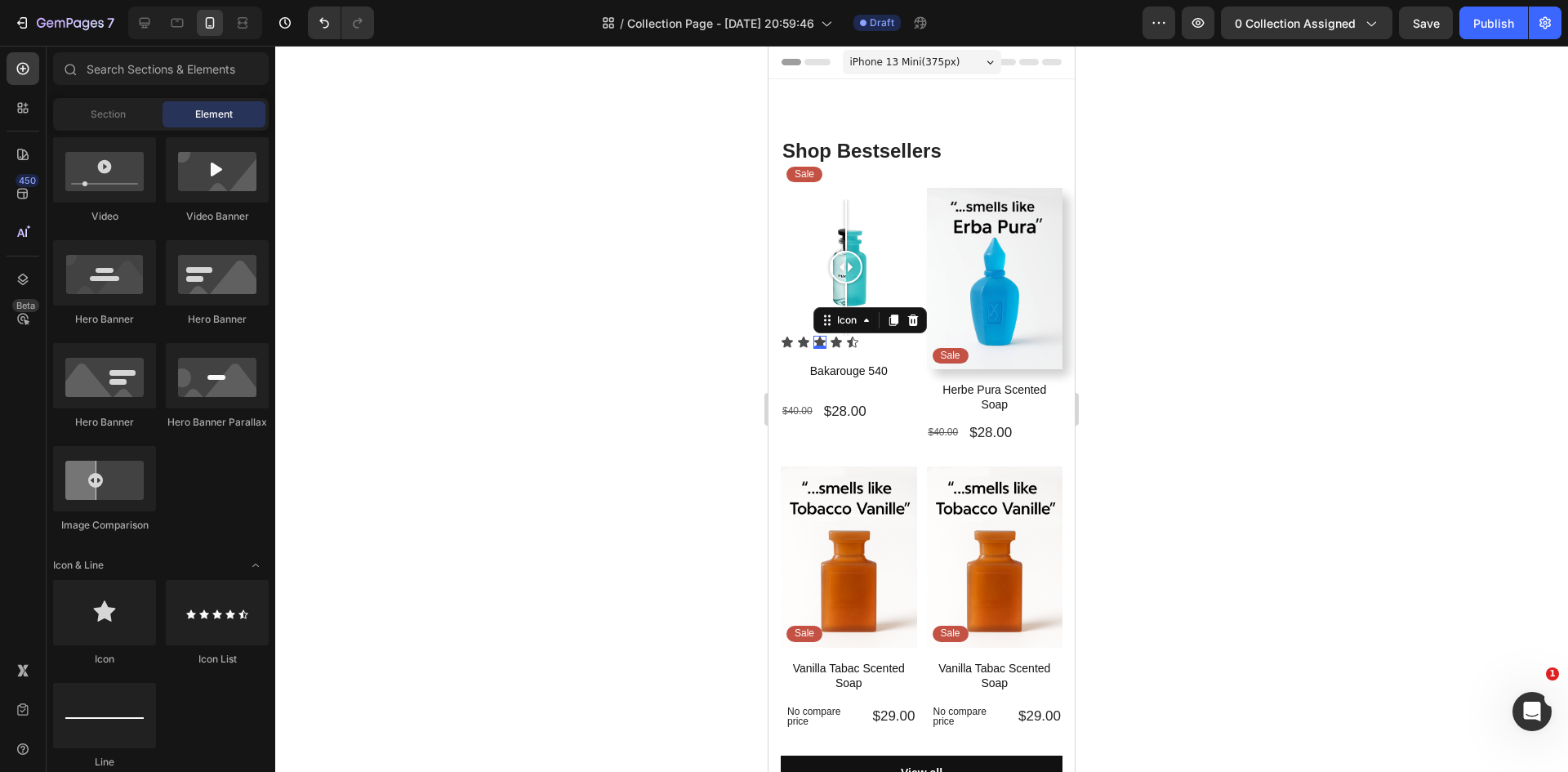
click at [815, 337] on div "Icon 0" at bounding box center [820, 342] width 13 height 13
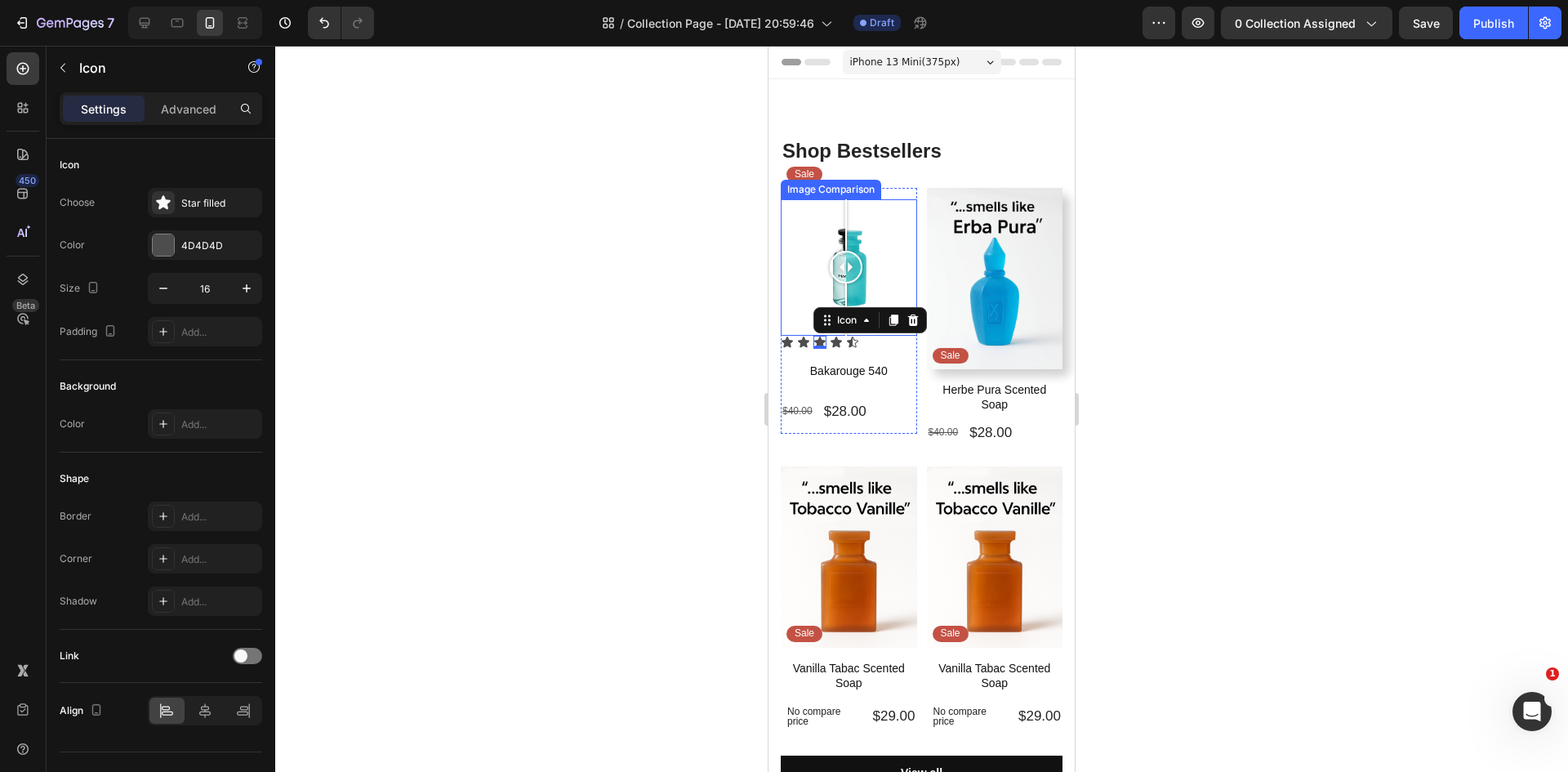
click at [792, 310] on div at bounding box center [849, 268] width 137 height 137
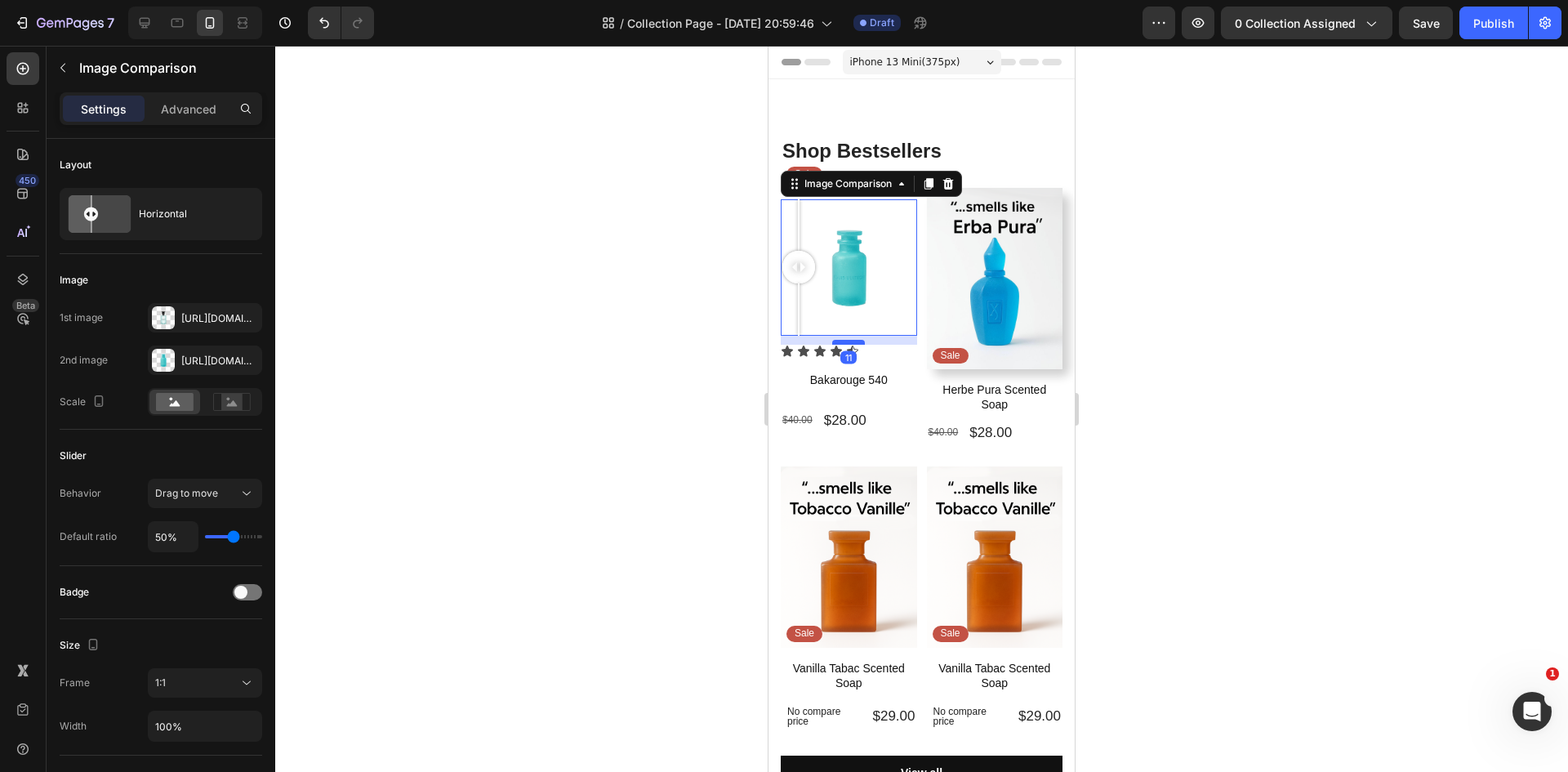
click at [840, 340] on div at bounding box center [848, 341] width 33 height 5
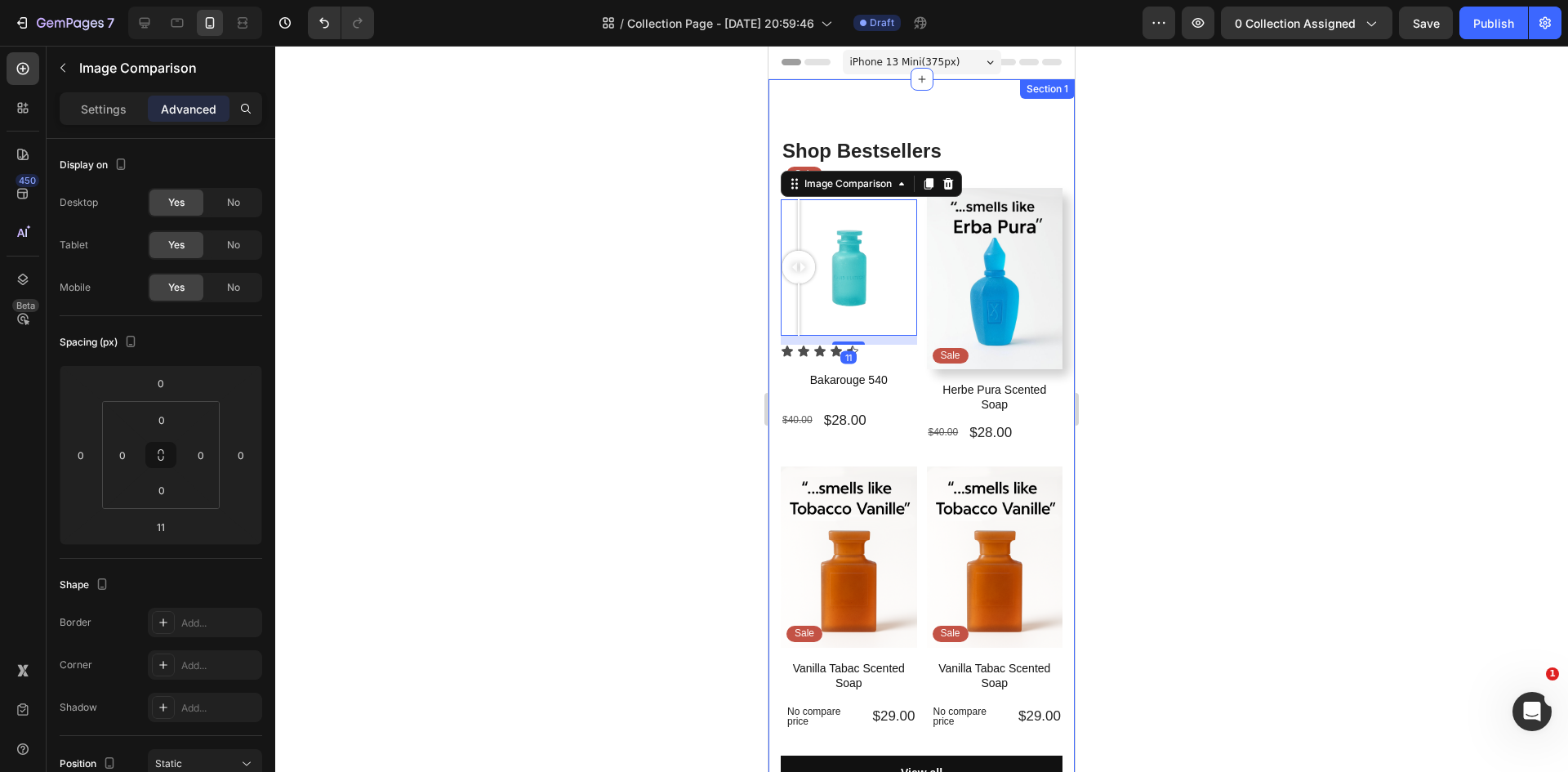
click at [640, 385] on div at bounding box center [921, 409] width 1292 height 726
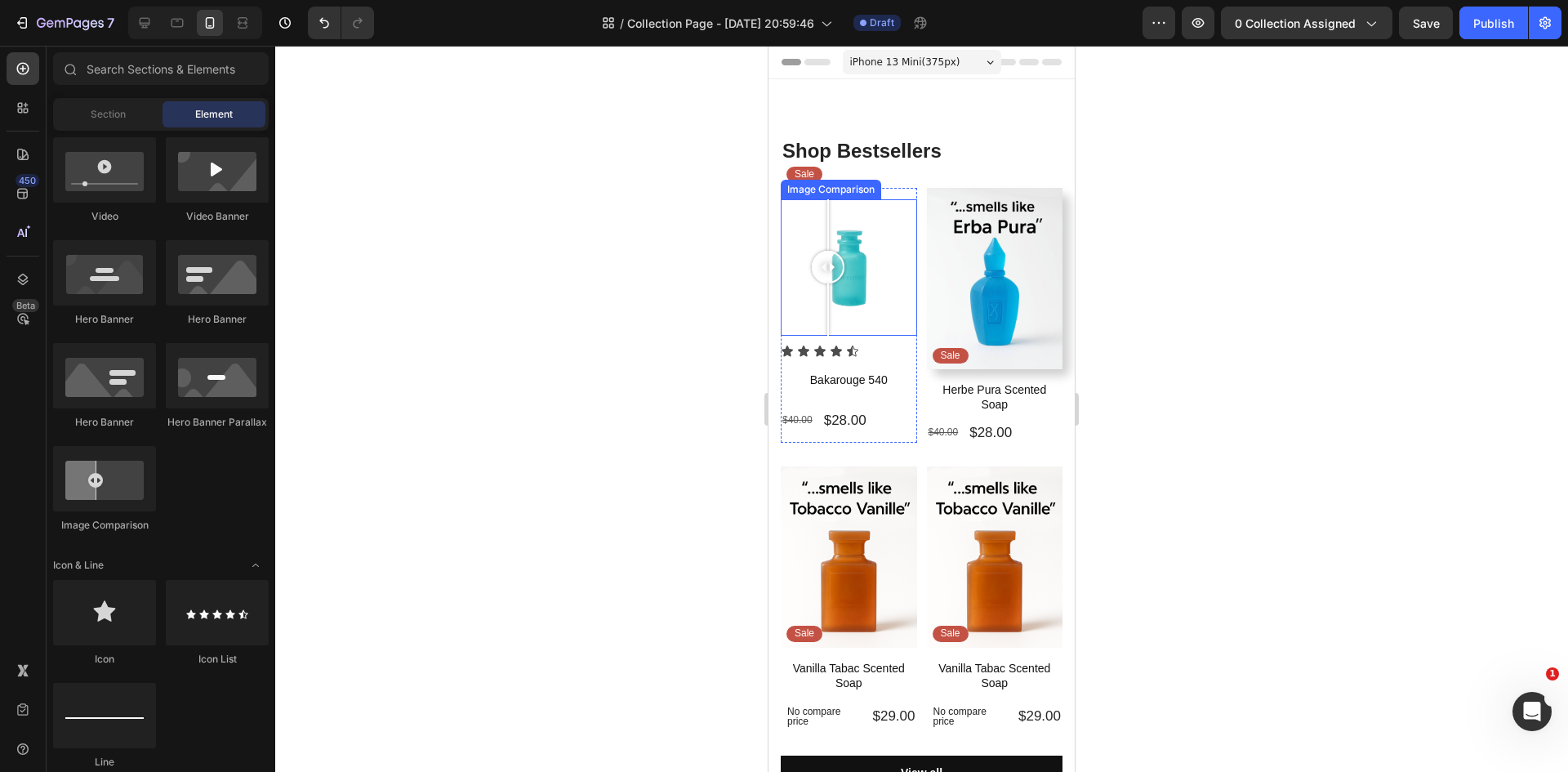
click at [828, 282] on div at bounding box center [849, 268] width 137 height 137
click at [874, 298] on div at bounding box center [849, 268] width 137 height 137
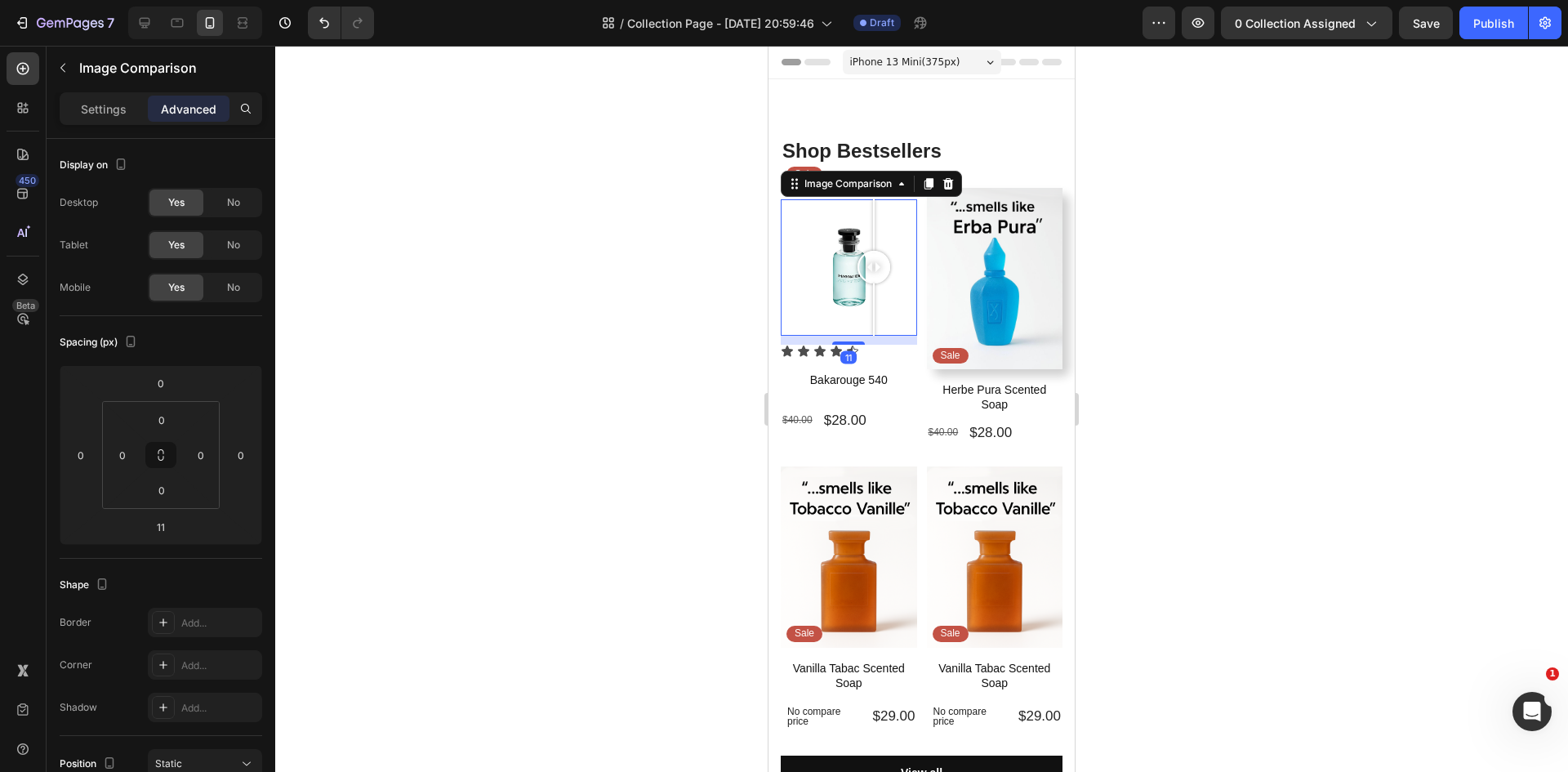
click at [874, 298] on div at bounding box center [874, 309] width 2 height 52
click at [104, 117] on p "Settings" at bounding box center [104, 108] width 46 height 17
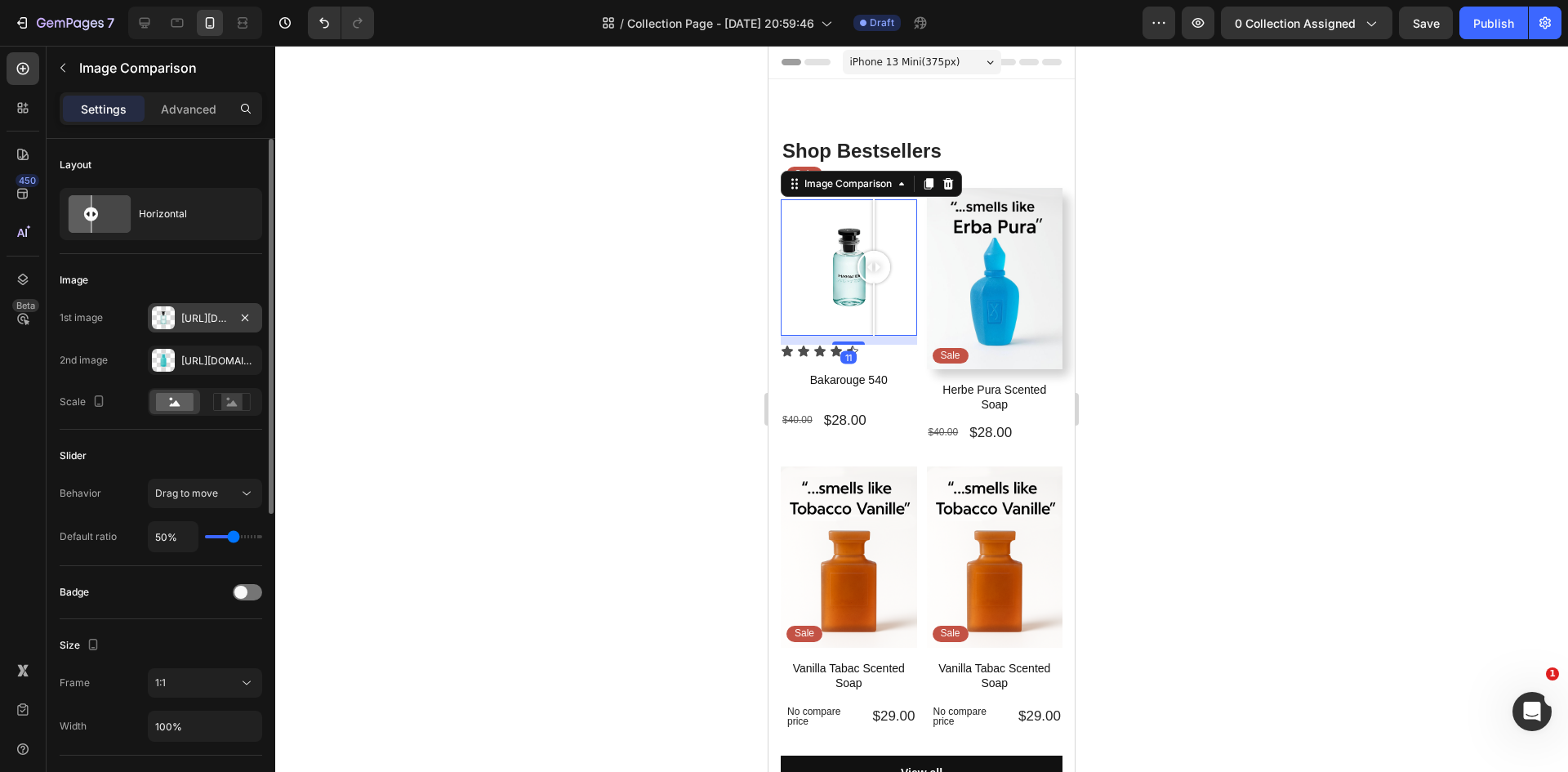
click at [191, 326] on div "Https://cdn.Shopify.Com/s/files/1/0933/9479/6860/files/gempages_580835986045404…" at bounding box center [205, 318] width 115 height 29
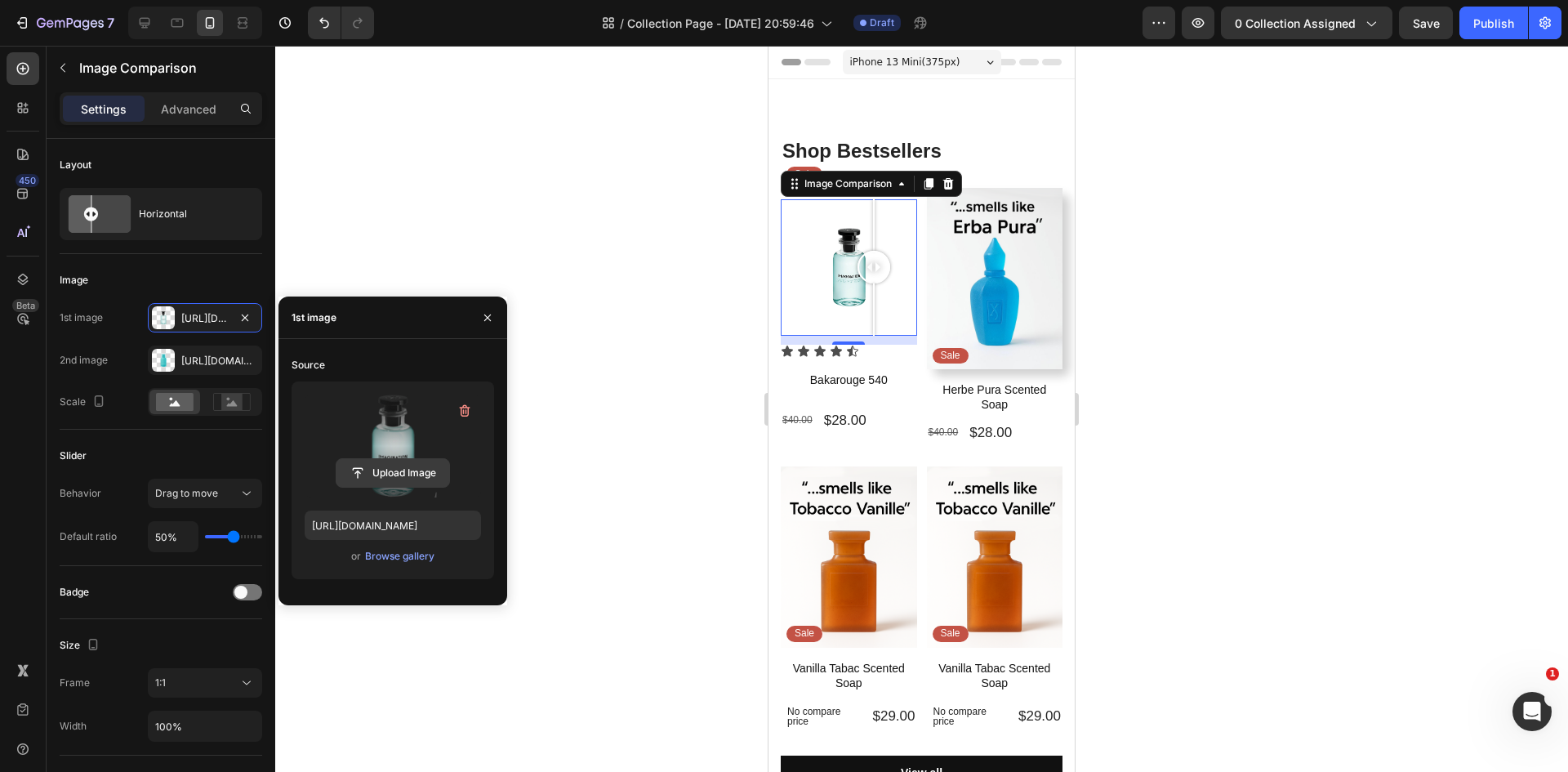
click at [420, 472] on input "file" at bounding box center [393, 472] width 113 height 28
type input "https://cdn.shopify.com/s/files/1/0933/9479/6860/files/gempages_580835986045404…"
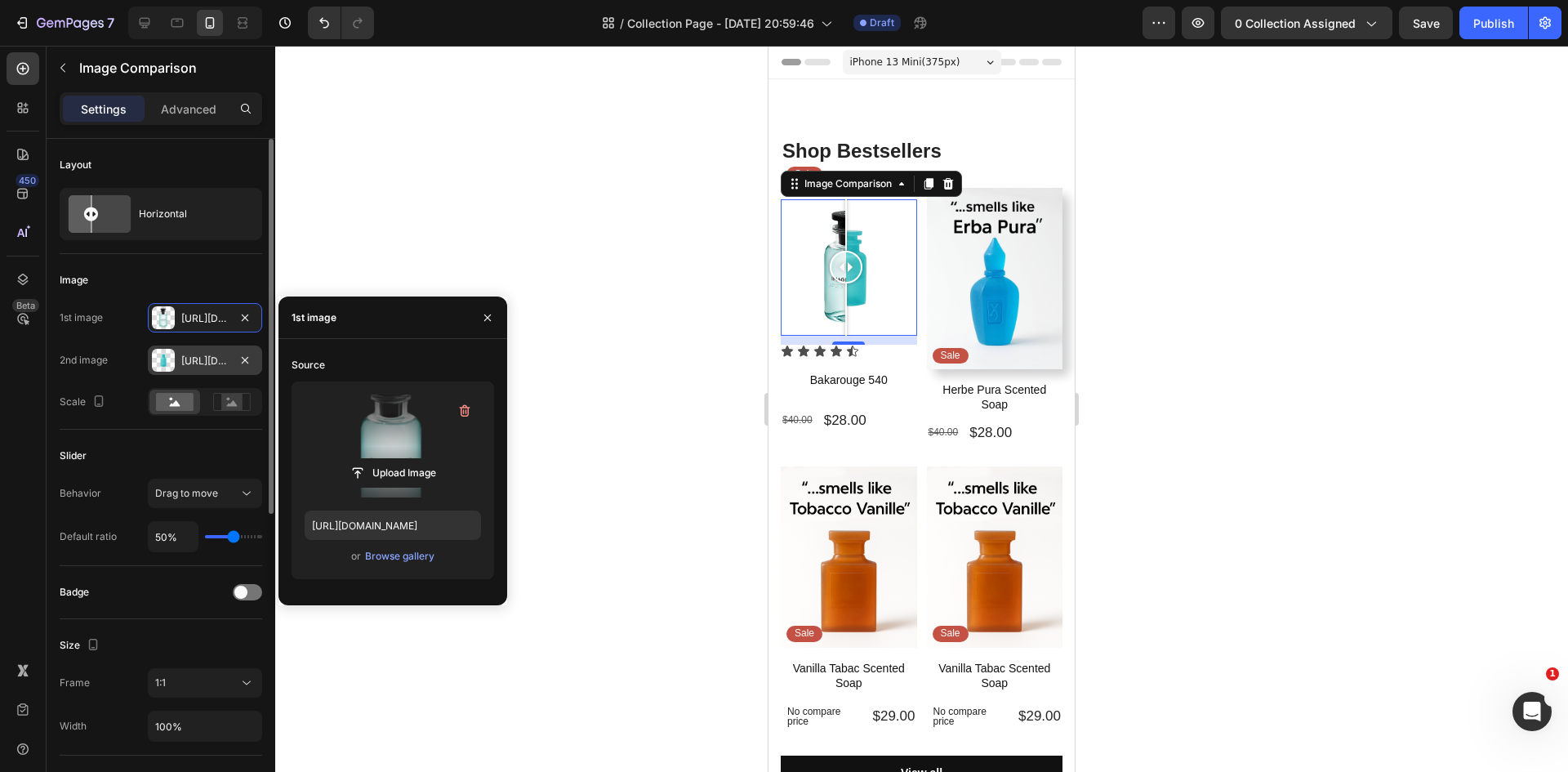
click at [195, 361] on div "Https://cdn.Shopify.Com/s/files/1/0933/9479/6860/files/gempages_580835986045404…" at bounding box center [205, 361] width 47 height 15
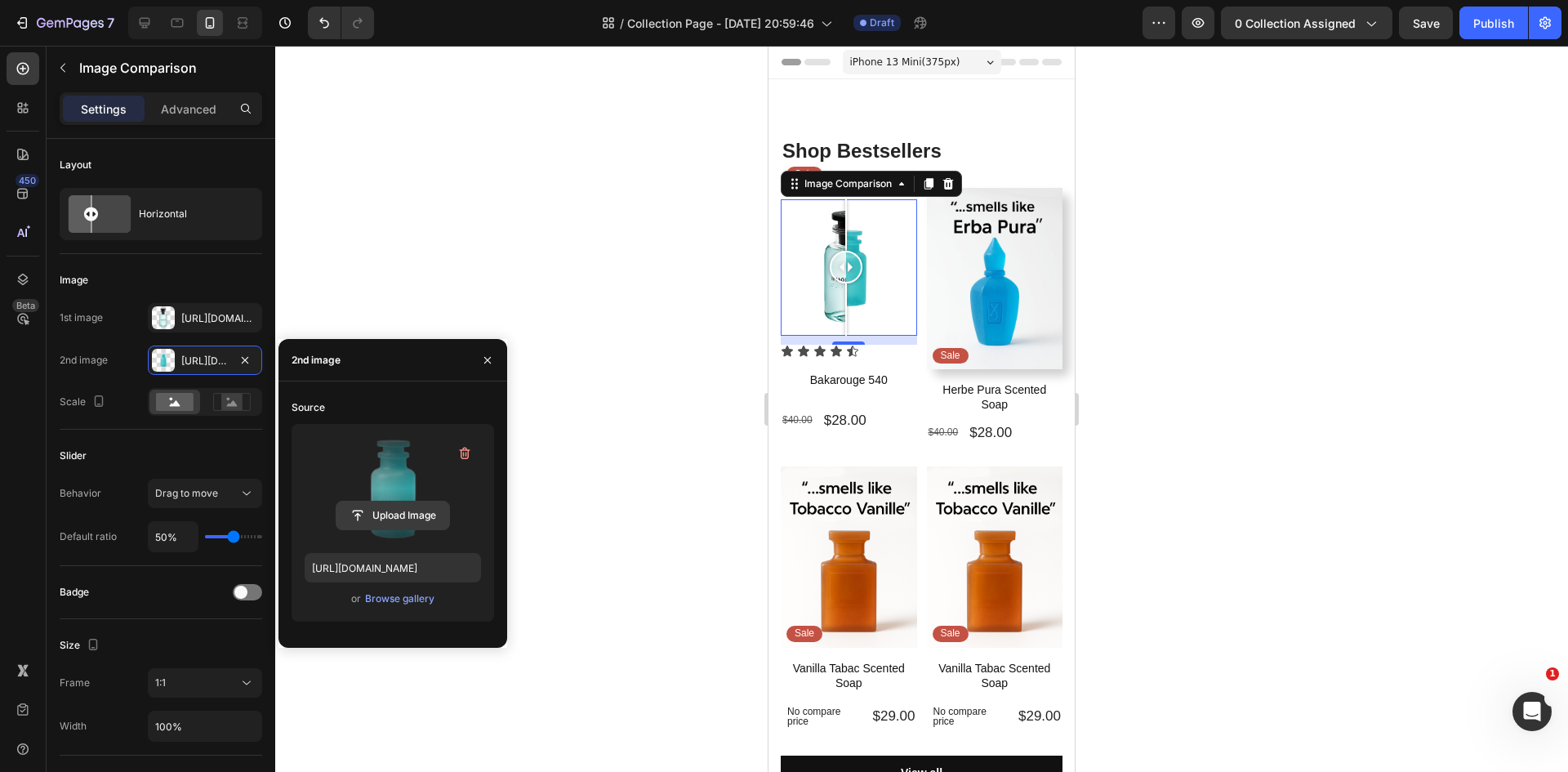
click at [395, 512] on input "file" at bounding box center [393, 515] width 113 height 28
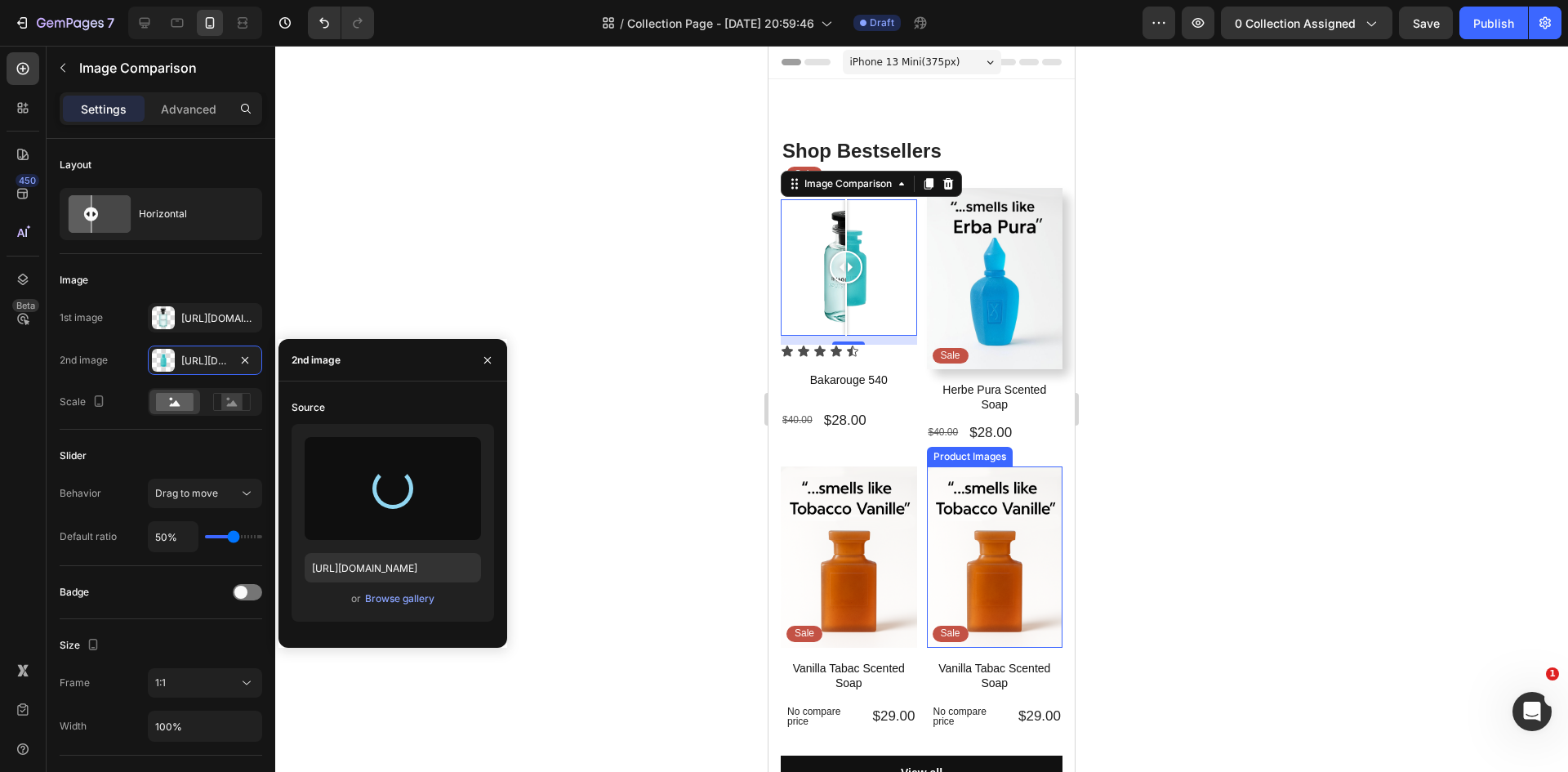
type input "https://cdn.shopify.com/s/files/1/0933/9479/6860/files/gempages_580835986045404…"
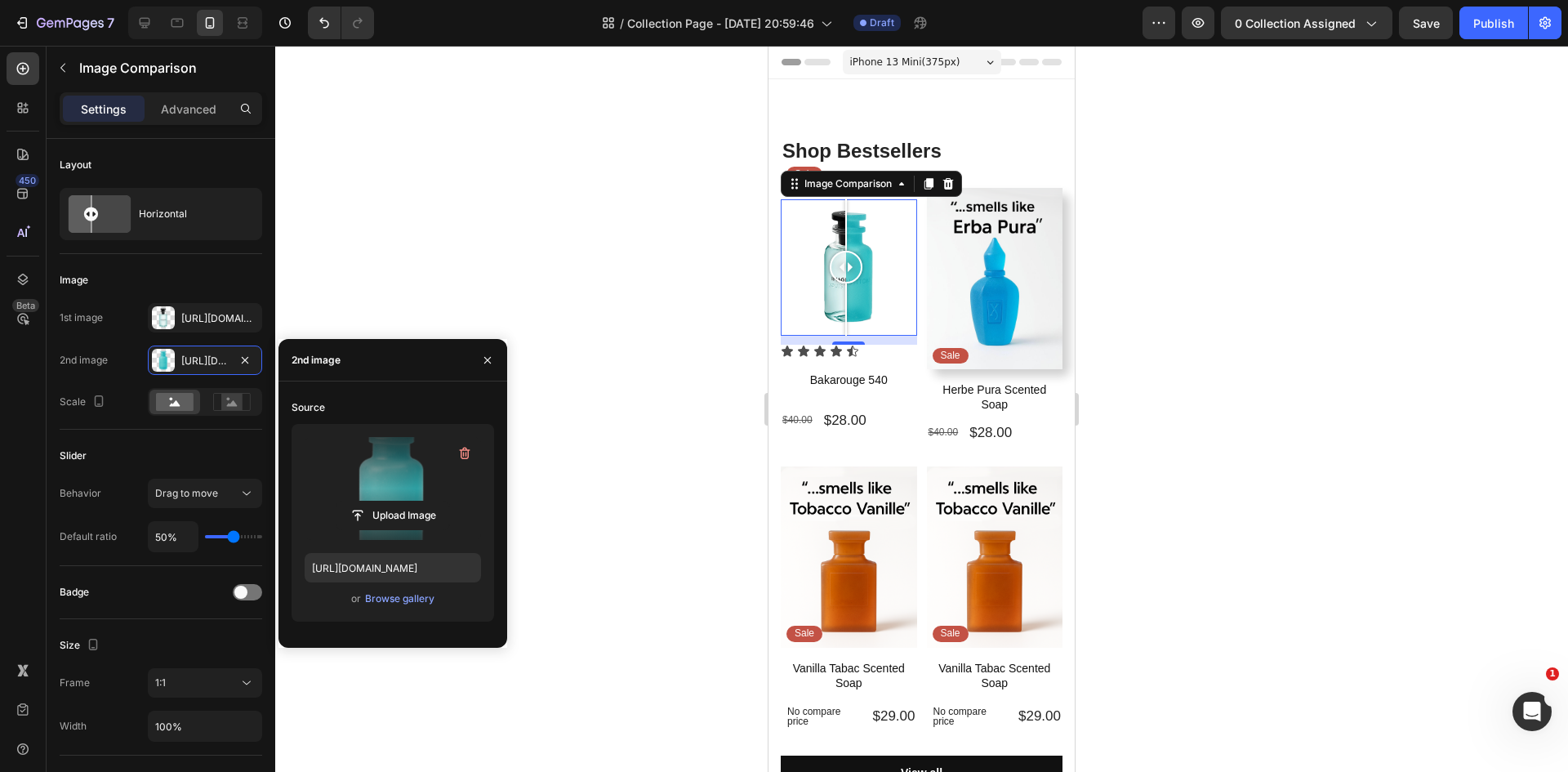
click at [586, 224] on div at bounding box center [921, 409] width 1292 height 726
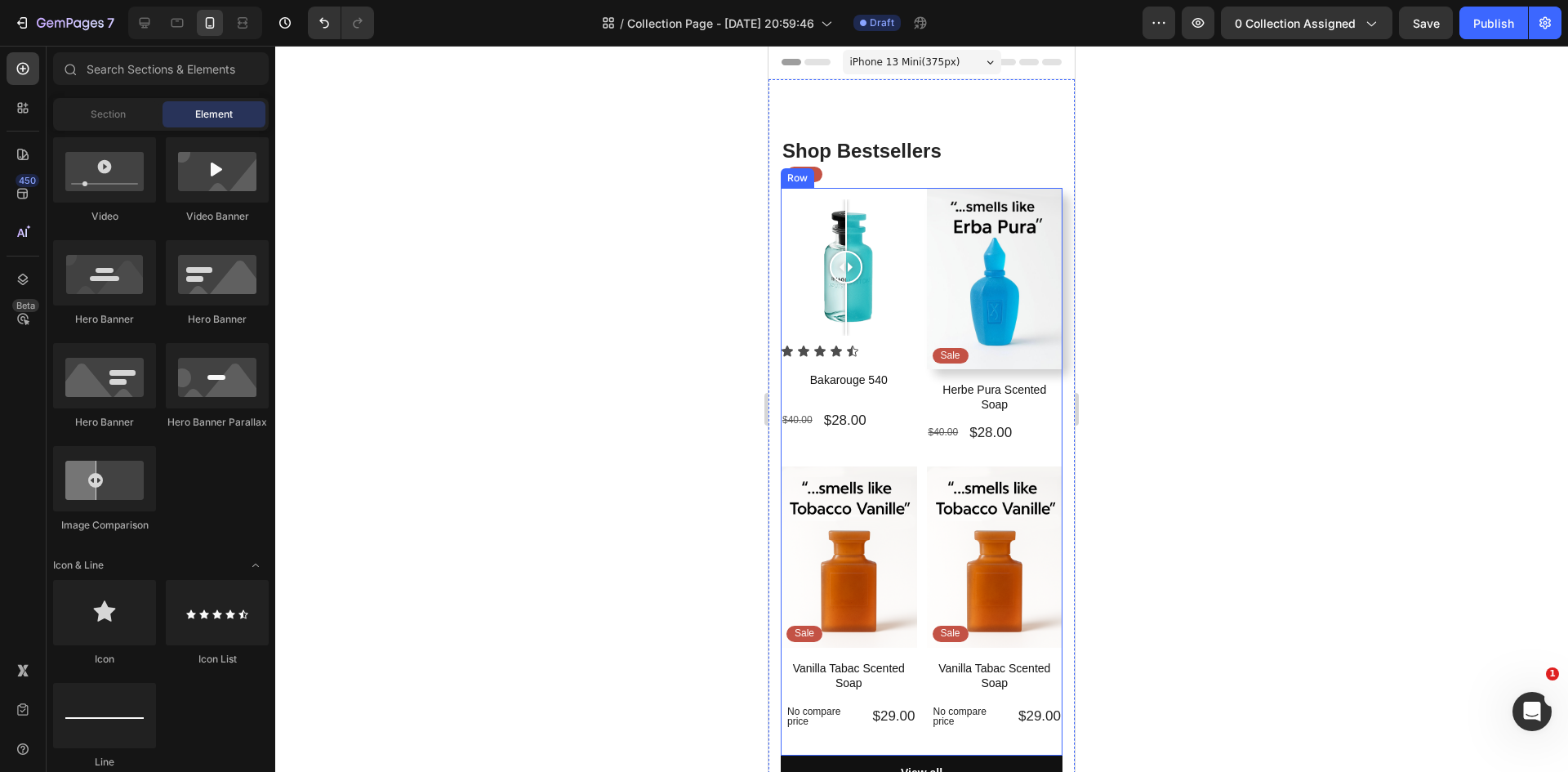
click at [485, 322] on div at bounding box center [921, 409] width 1292 height 726
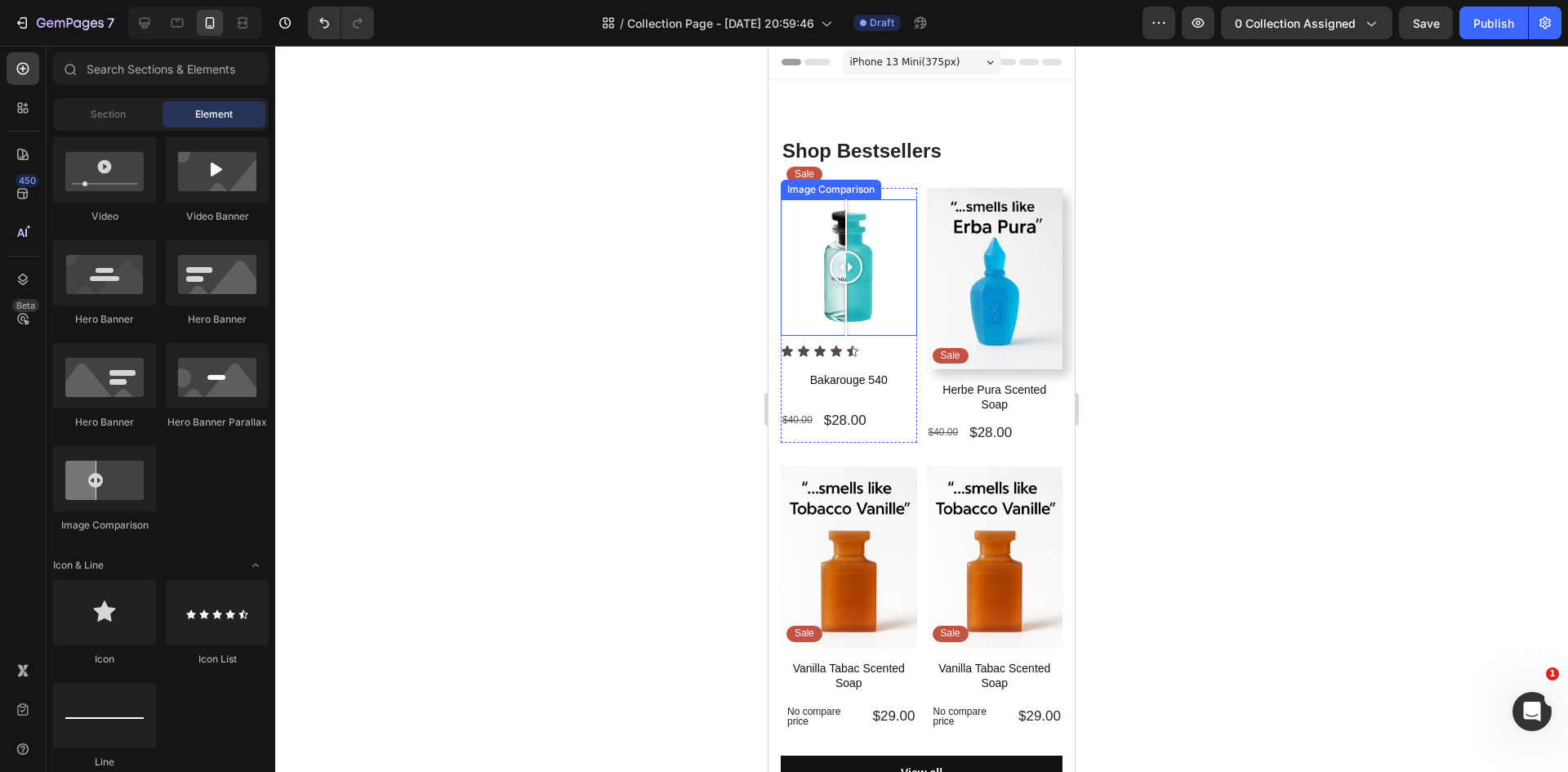
click at [843, 266] on div at bounding box center [846, 267] width 33 height 33
drag, startPoint x: 844, startPoint y: 266, endPoint x: 841, endPoint y: 332, distance: 66.1
click at [841, 331] on div "Sale Text Block Row Image Comparison" at bounding box center [849, 266] width 137 height 157
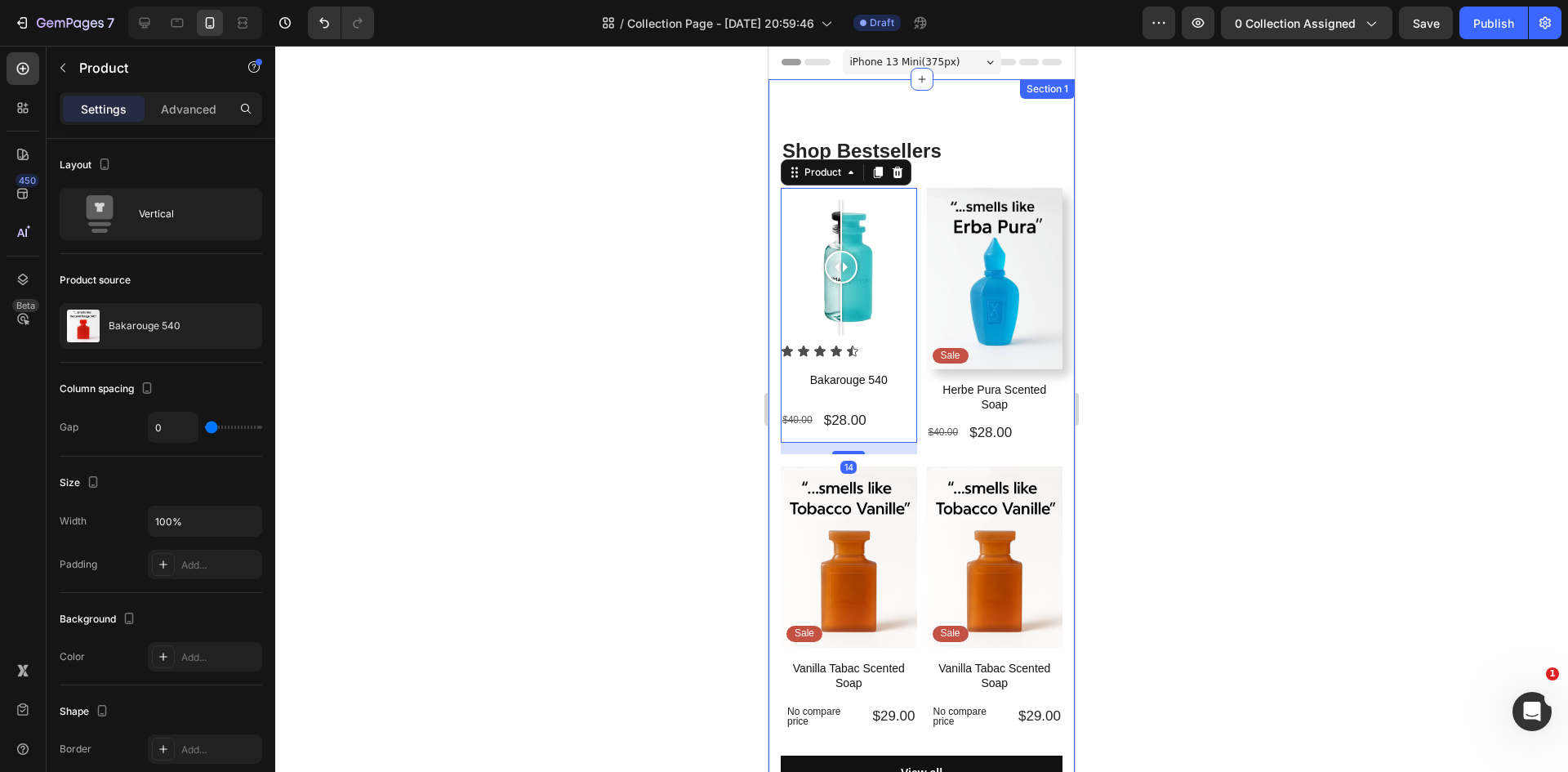
click at [622, 400] on div at bounding box center [921, 409] width 1292 height 726
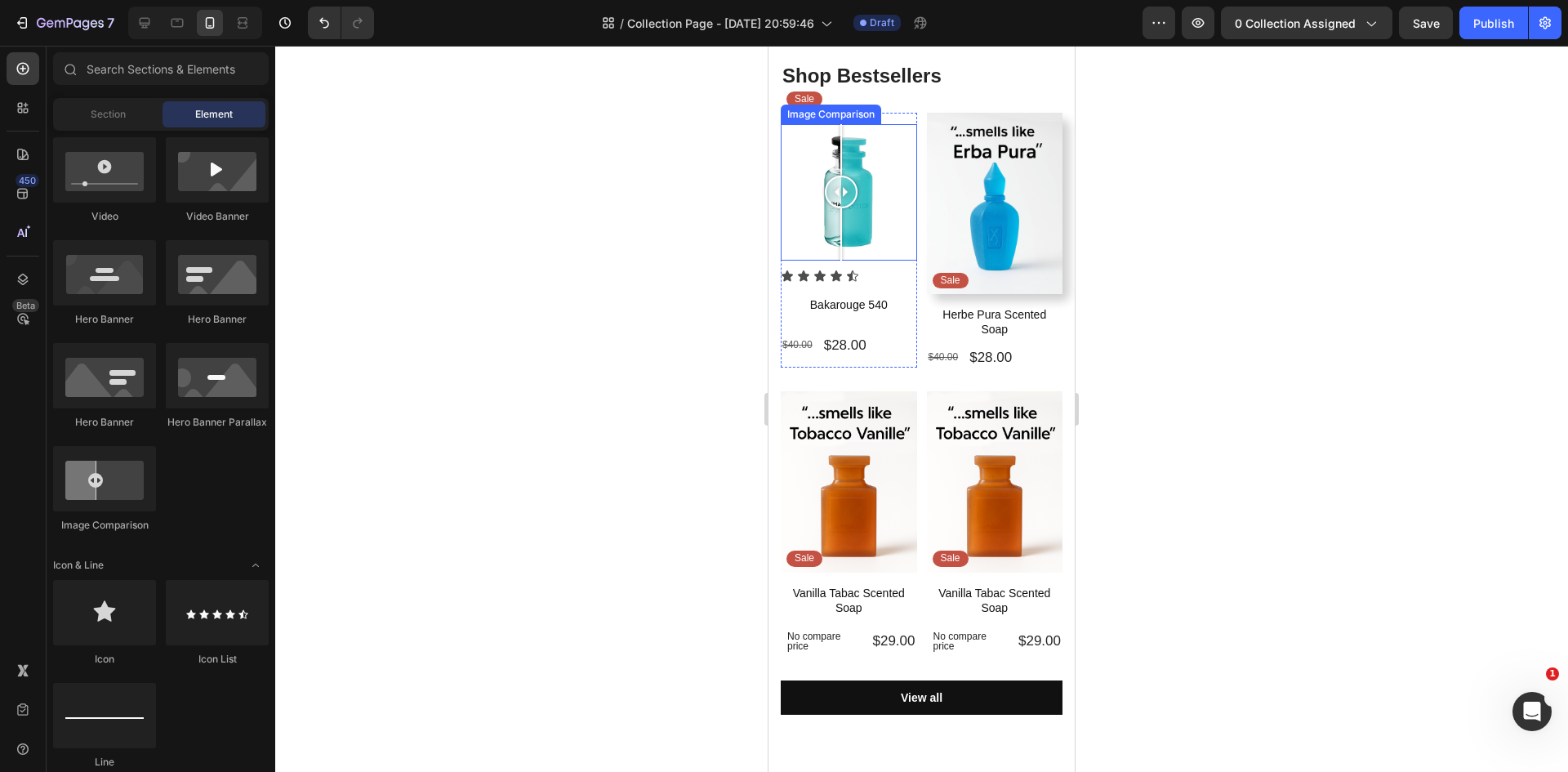
scroll to position [82, 0]
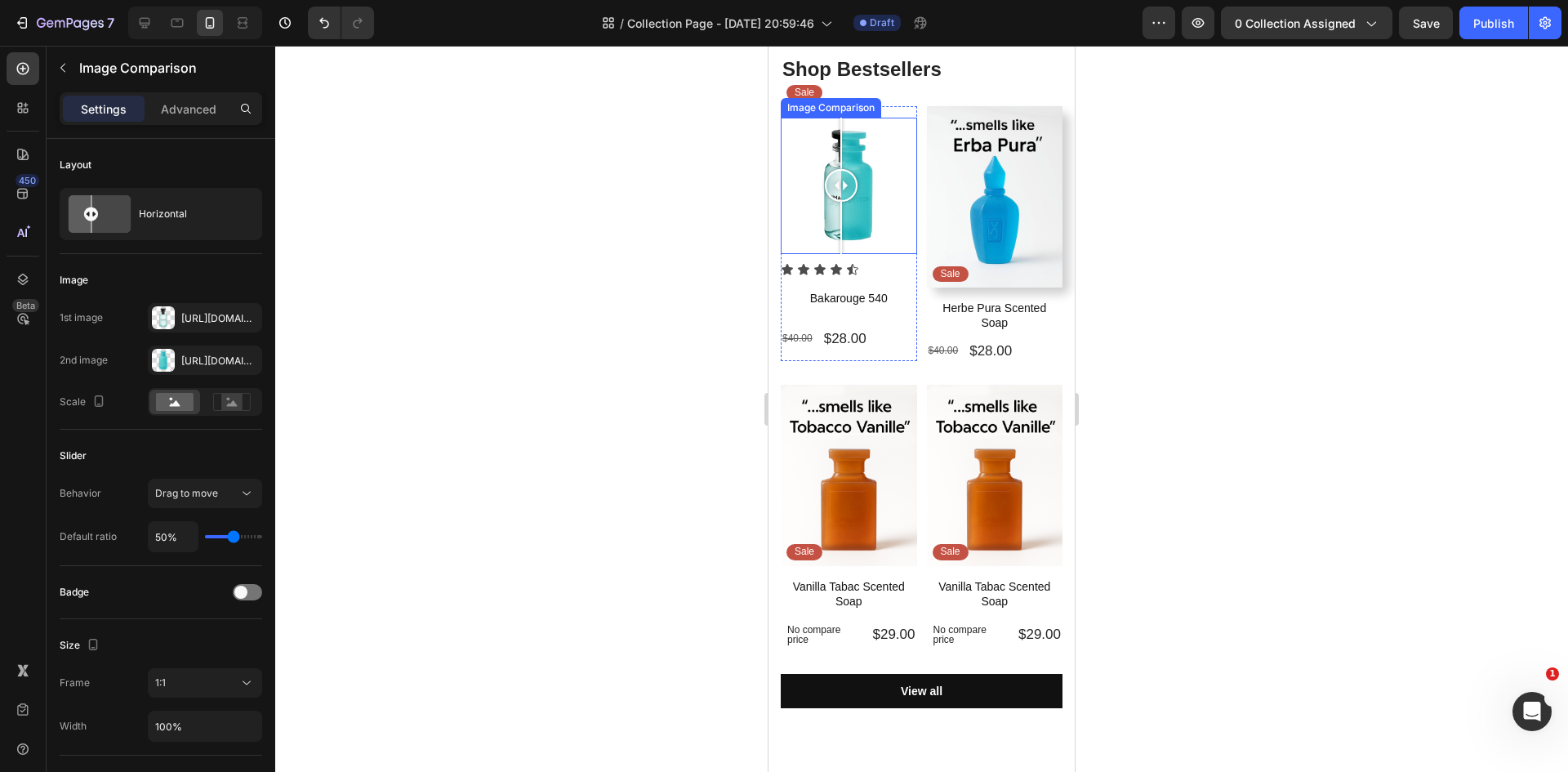
click at [850, 110] on div "Image Comparison" at bounding box center [830, 107] width 94 height 15
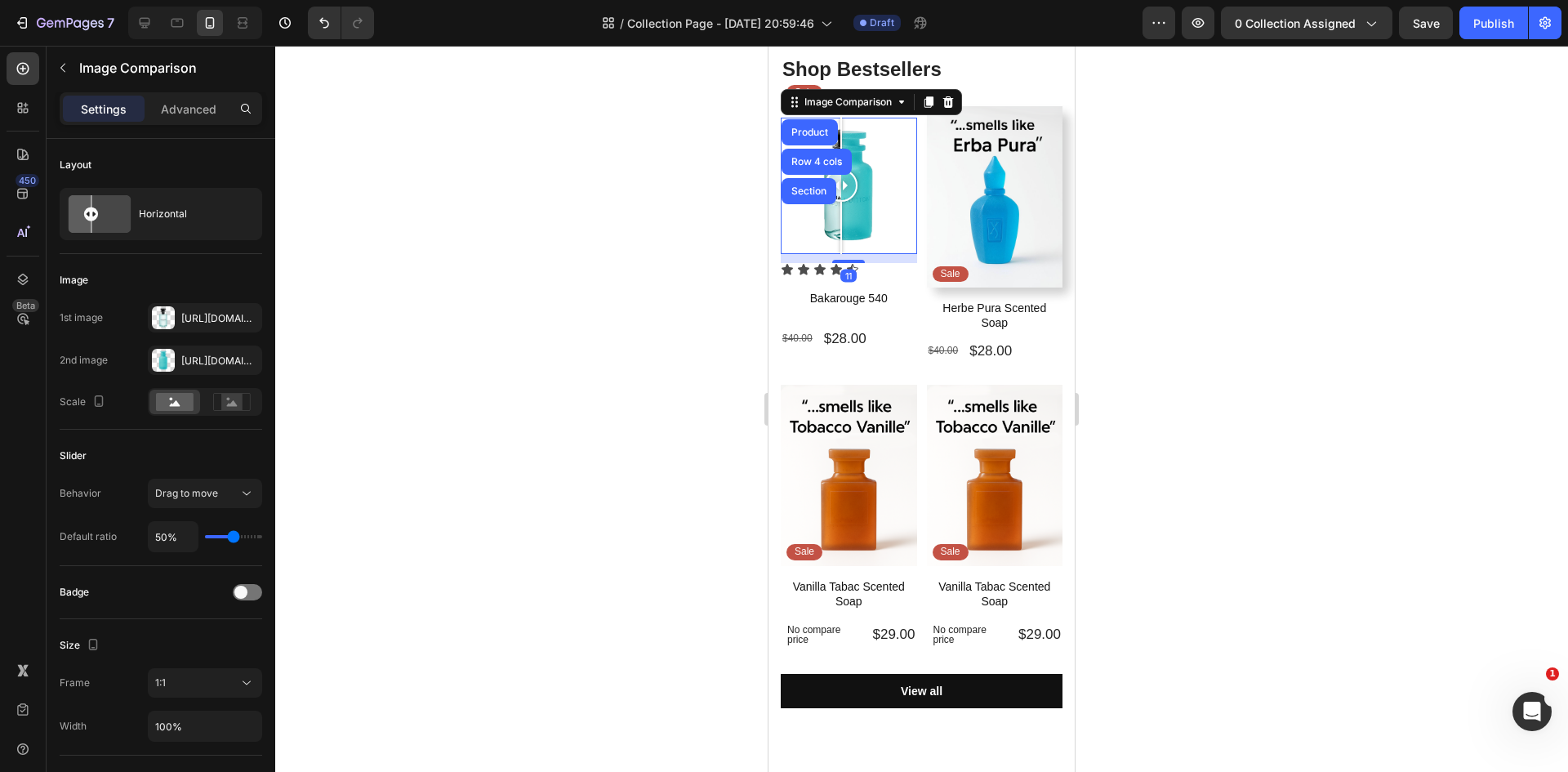
click at [747, 195] on div at bounding box center [921, 409] width 1292 height 726
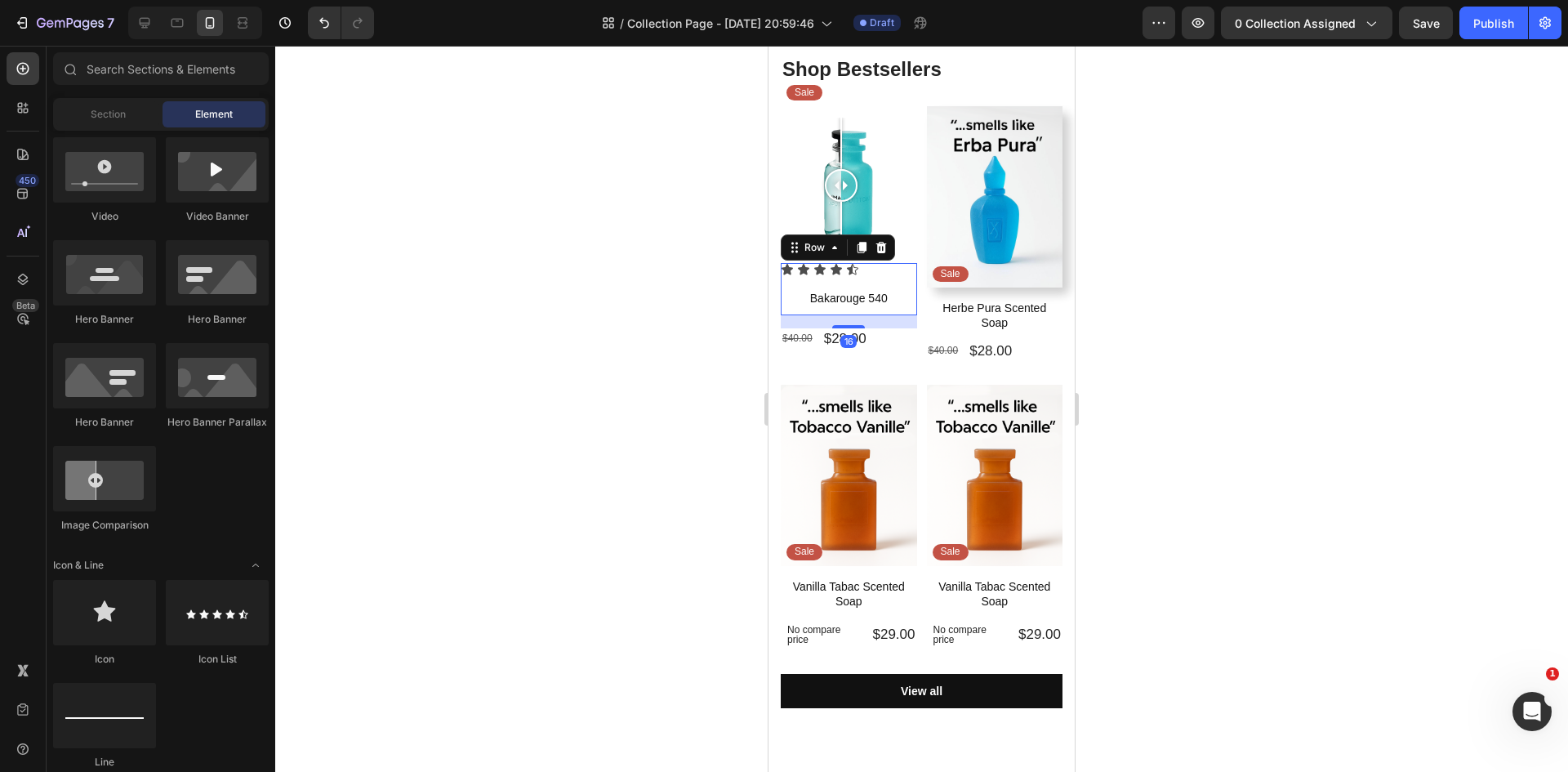
click at [900, 309] on div "Icon Icon Icon Icon Icon Icon List Bakarouge 540 Product Title Row 16" at bounding box center [849, 289] width 137 height 52
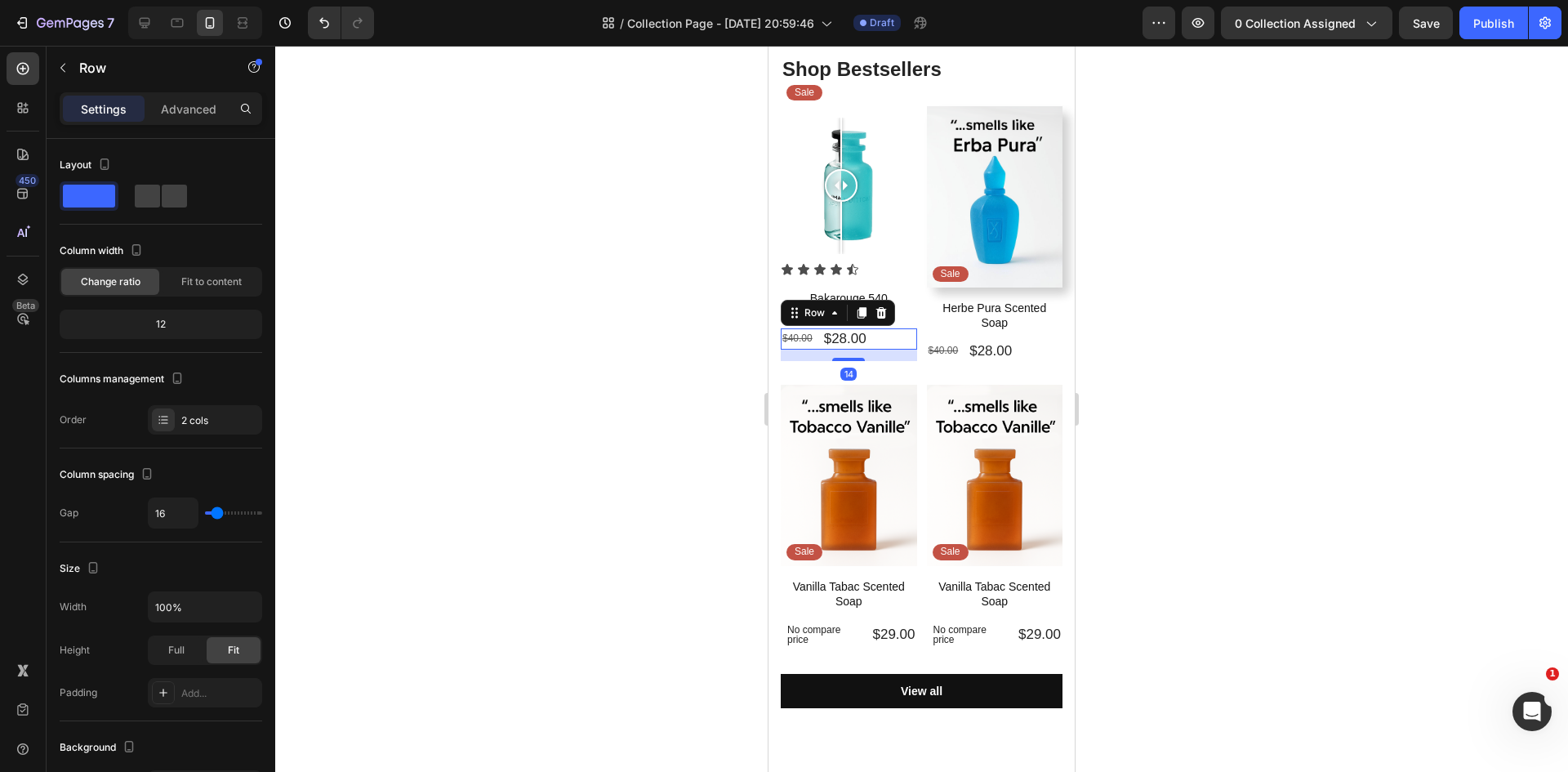
click at [908, 340] on div "$40.00 Product Price Product Price $28.00 Product Price Product Price Row 14" at bounding box center [849, 339] width 137 height 21
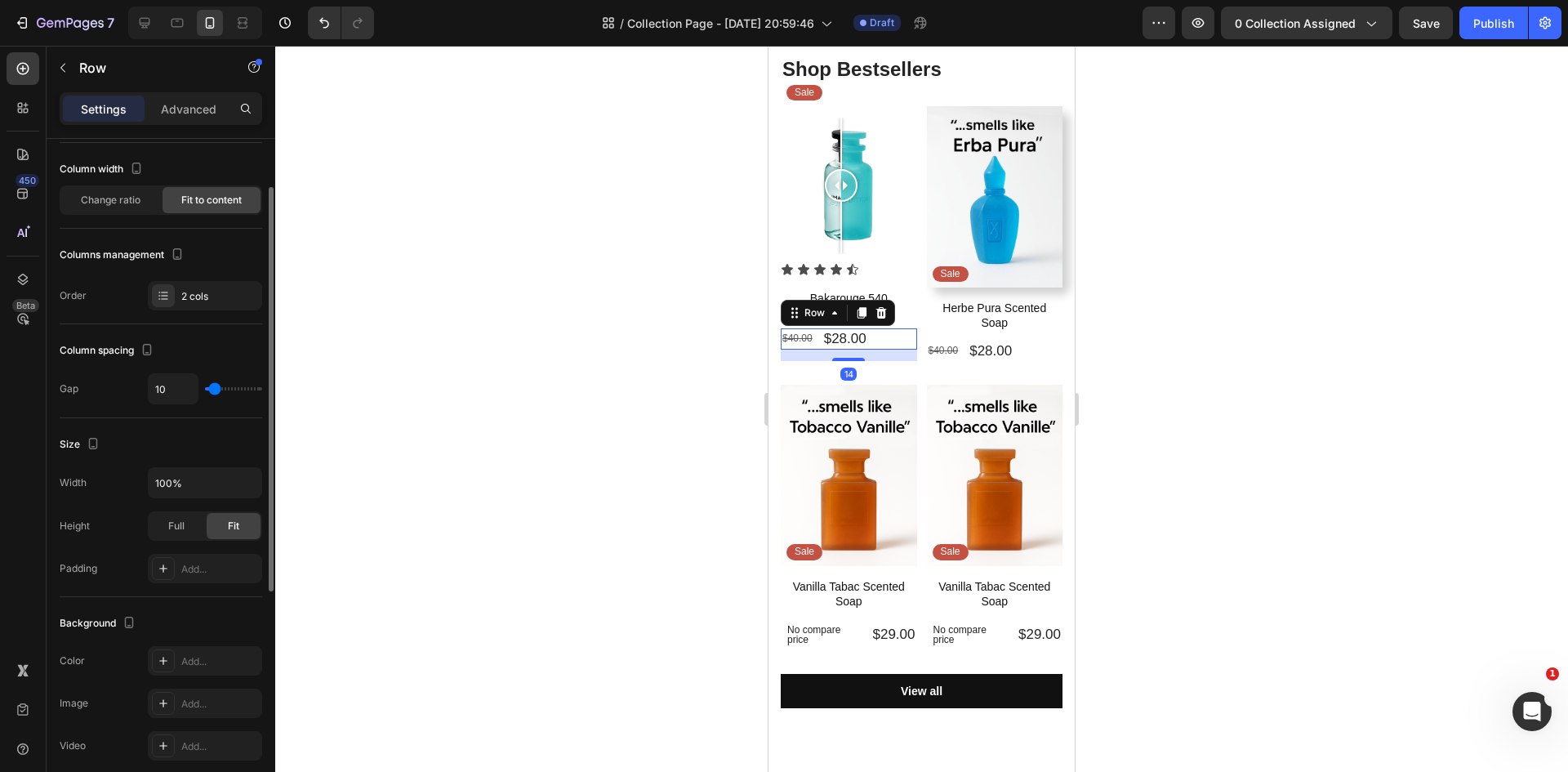
click at [905, 350] on div "14" at bounding box center [849, 355] width 137 height 12
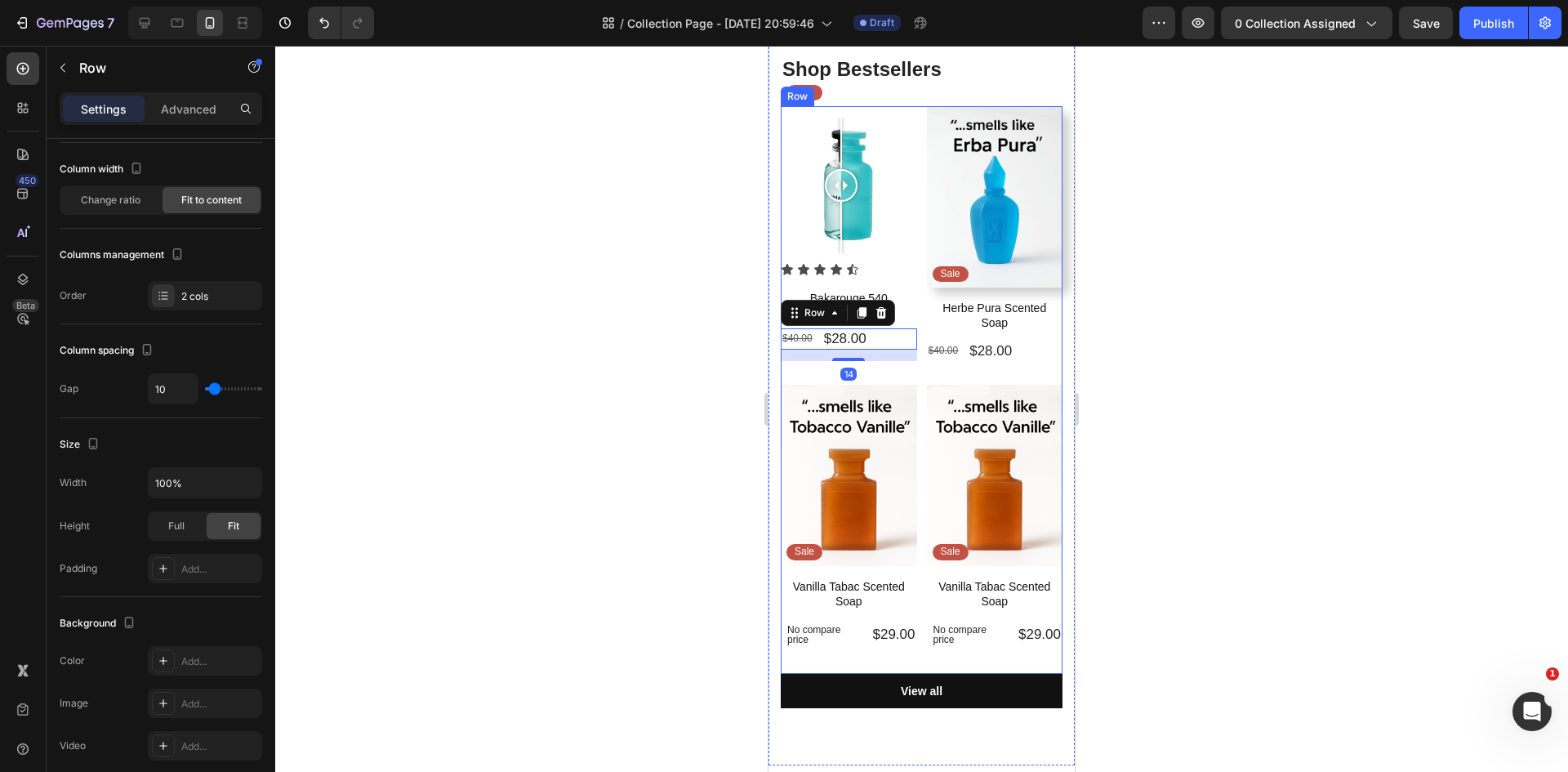
click at [908, 359] on div "Sale Text Block Row Image Comparison Icon Icon Icon Icon Icon Icon List Bakarou…" at bounding box center [849, 246] width 137 height 279
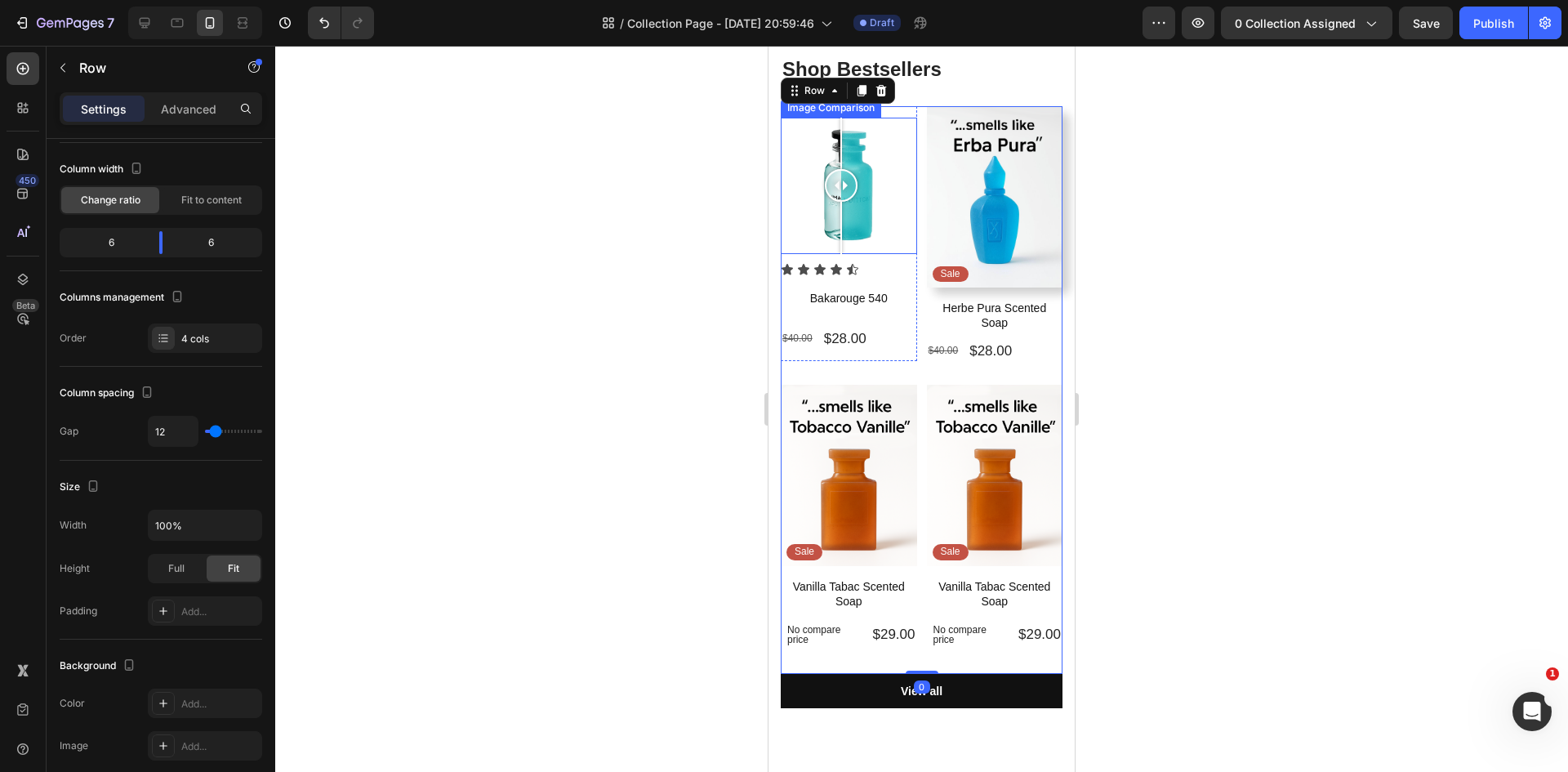
click at [862, 168] on div at bounding box center [849, 186] width 137 height 137
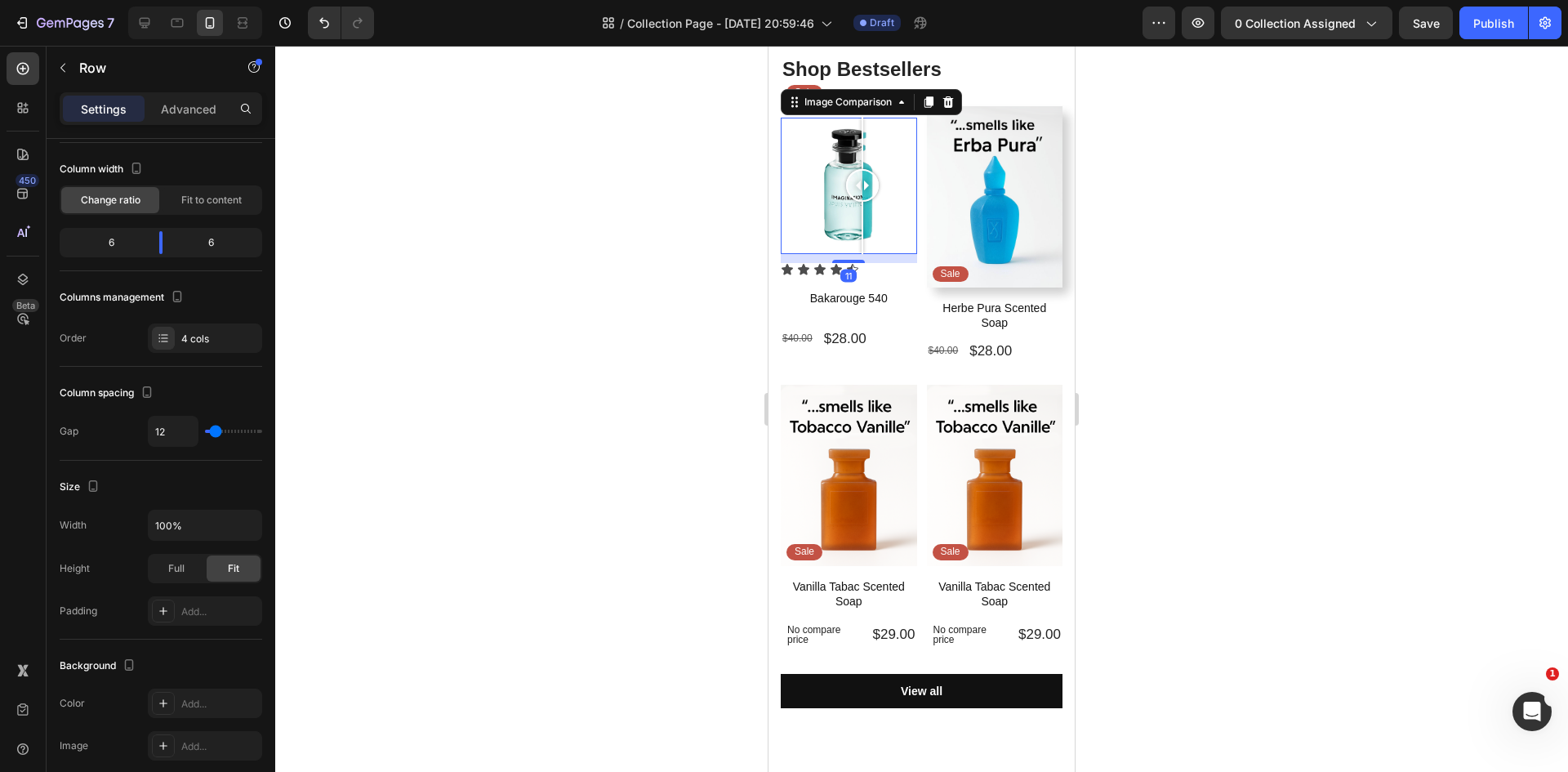
scroll to position [0, 0]
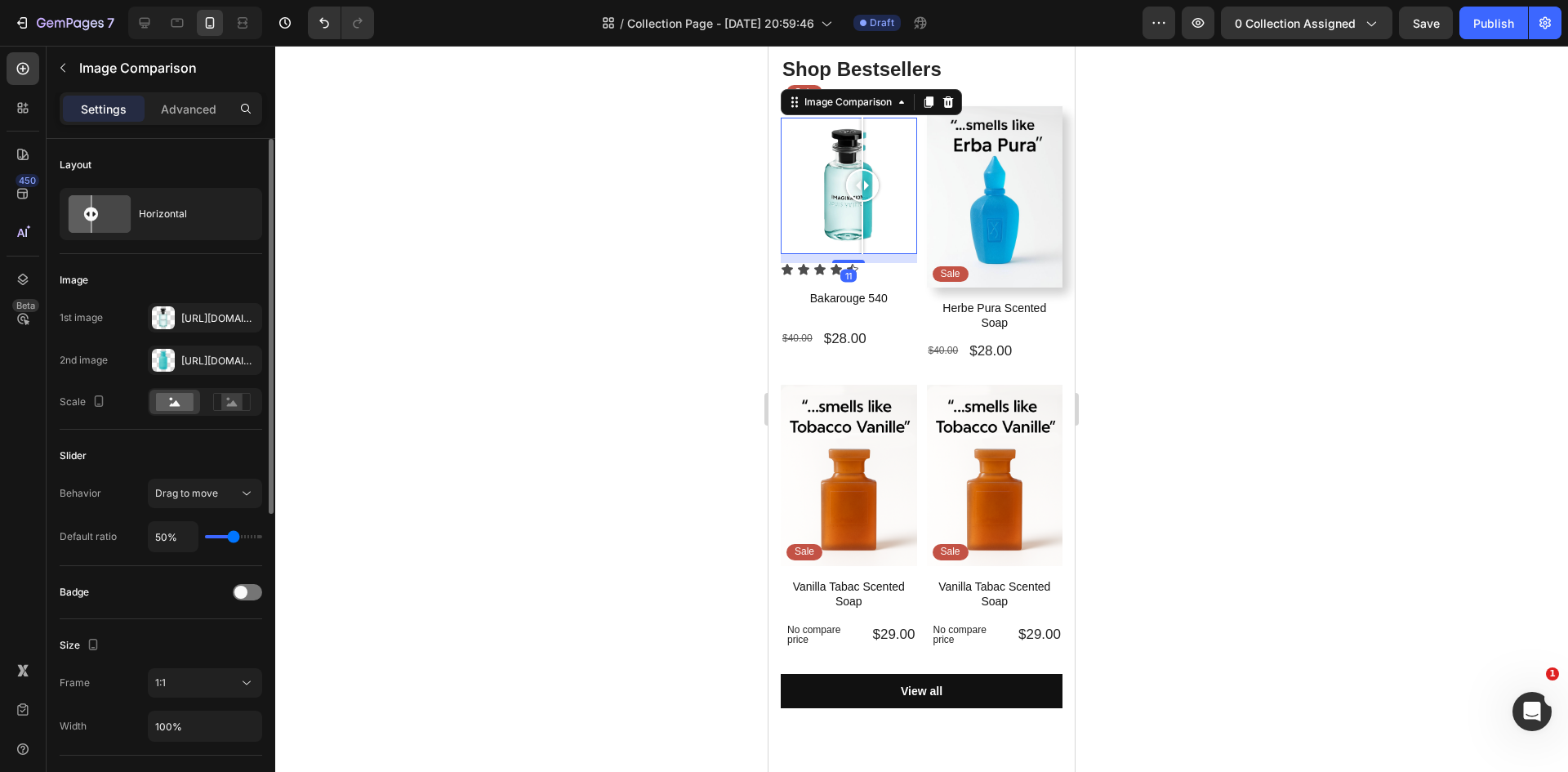
click at [713, 177] on div at bounding box center [921, 409] width 1292 height 726
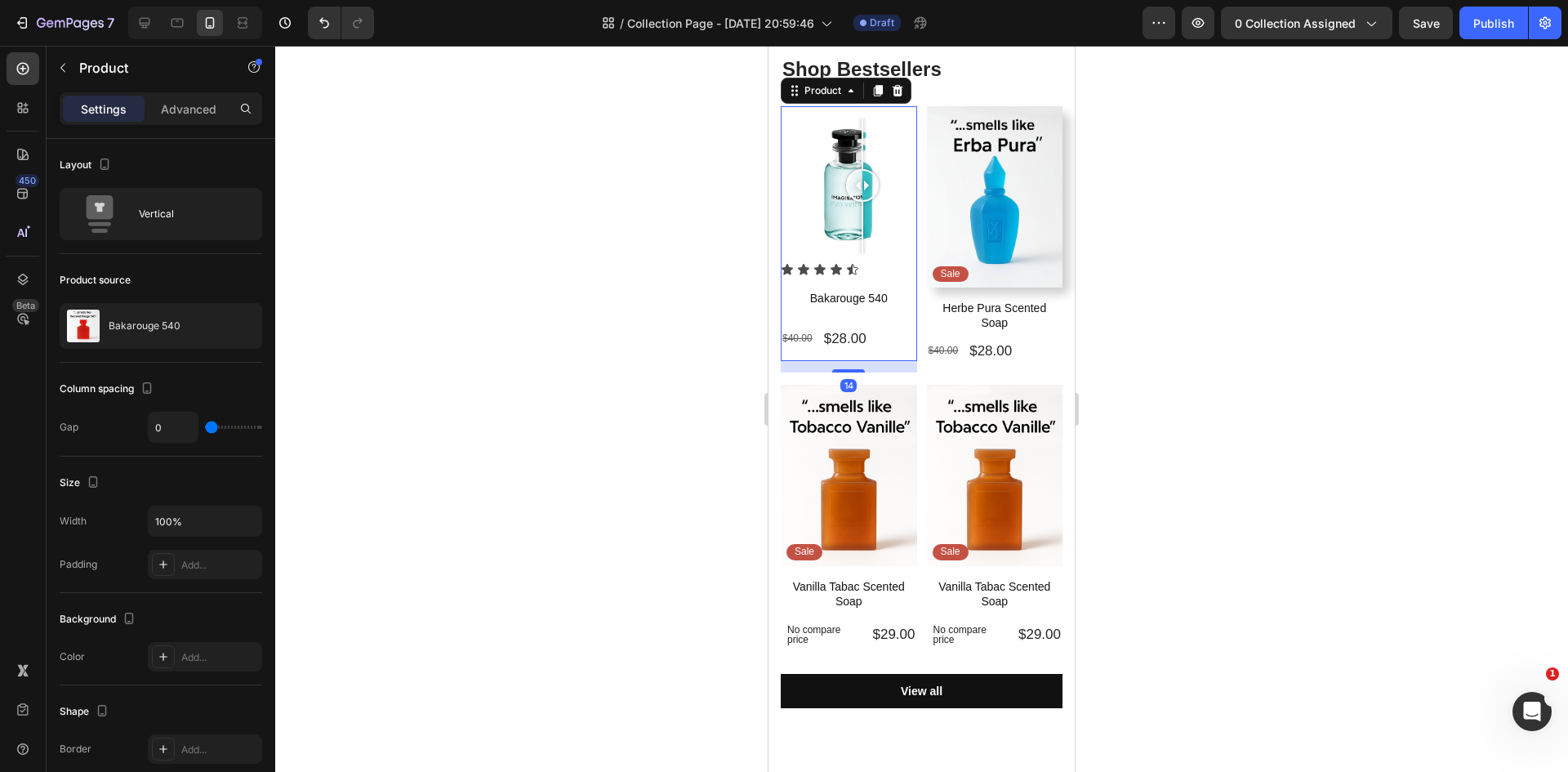
click at [855, 107] on div "Sale Text Block Row Image Comparison" at bounding box center [849, 185] width 137 height 157
click at [878, 90] on icon at bounding box center [878, 90] width 9 height 12
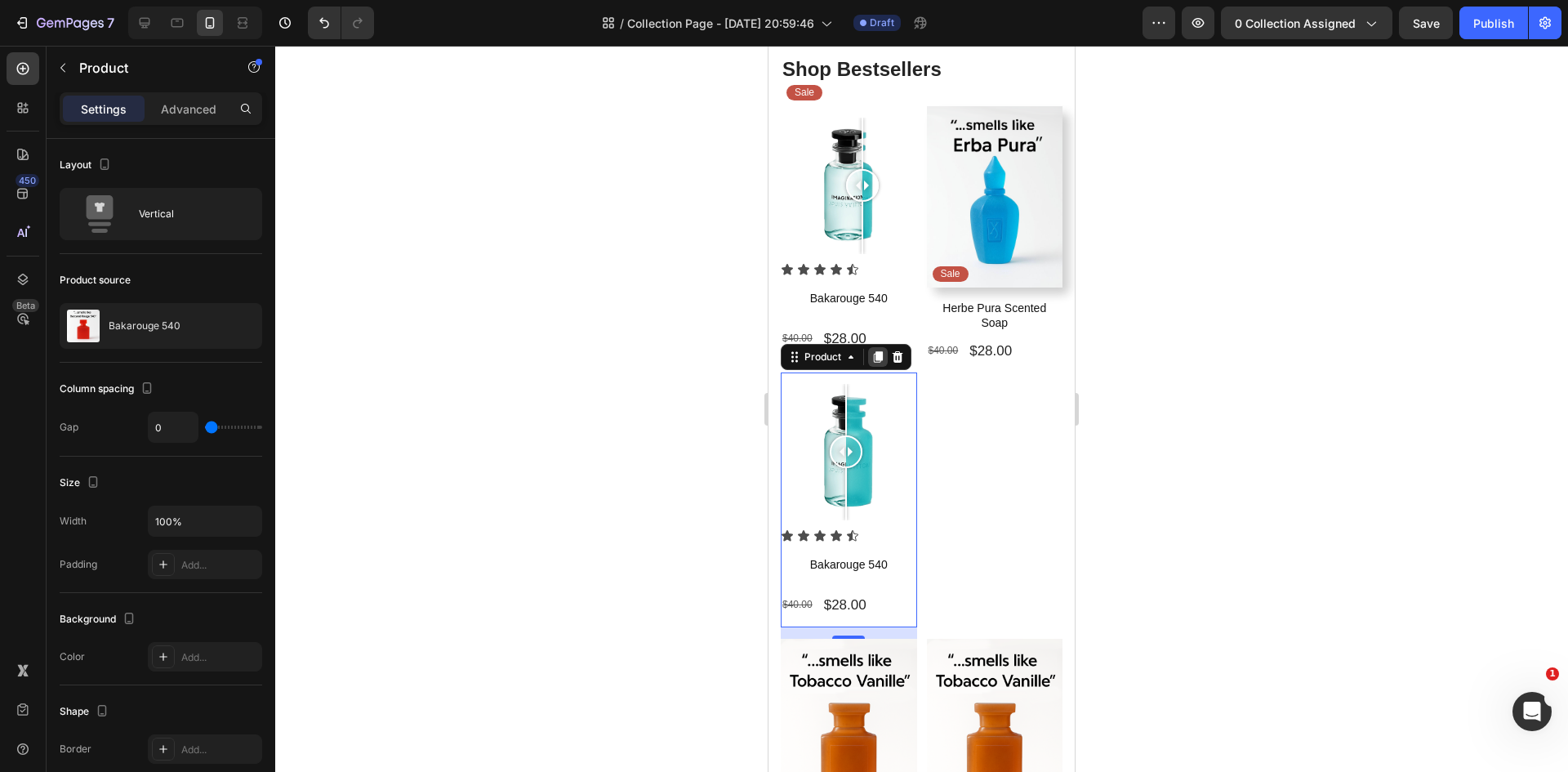
click at [879, 355] on icon at bounding box center [877, 357] width 13 height 13
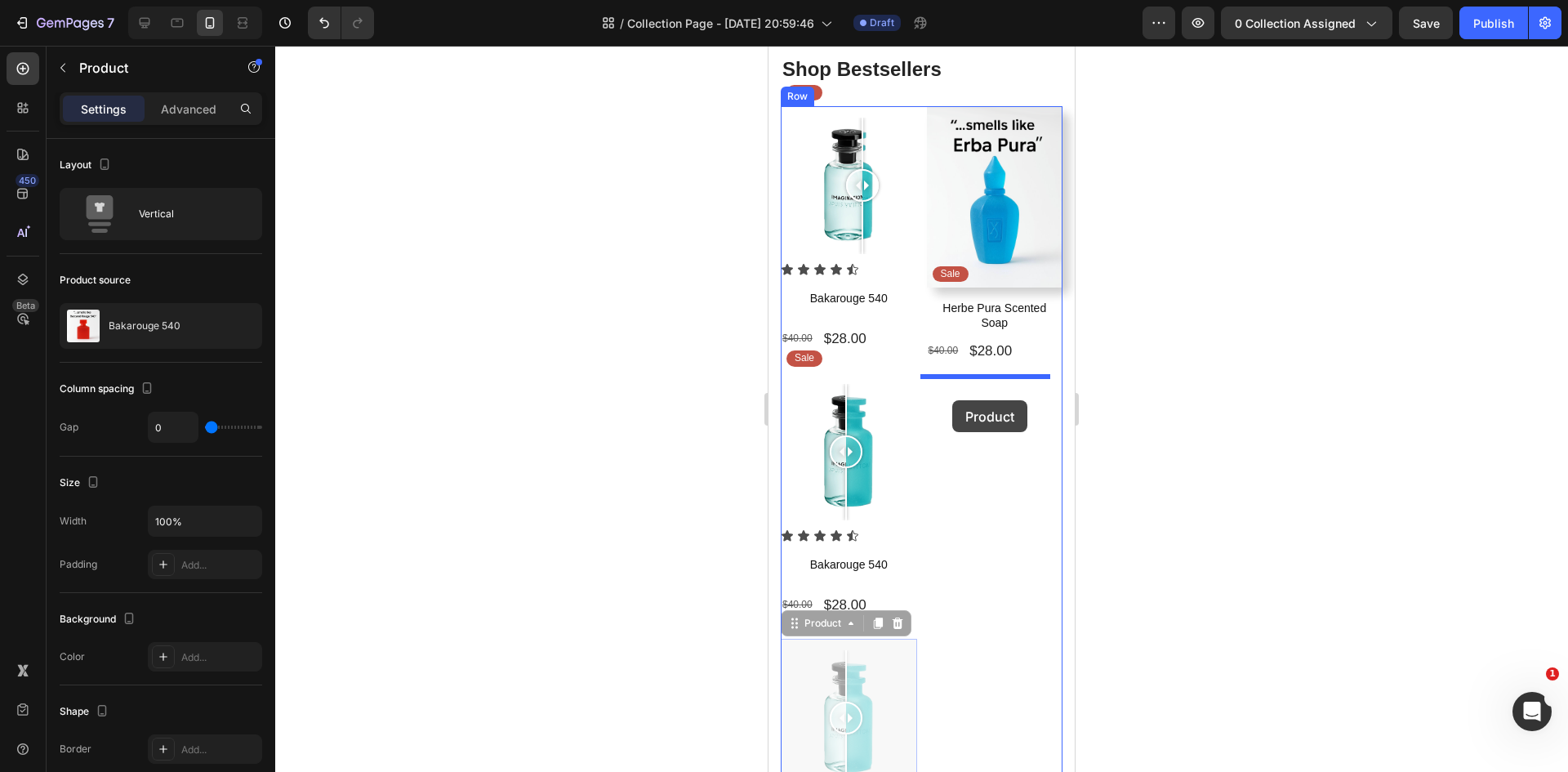
drag, startPoint x: 828, startPoint y: 615, endPoint x: 953, endPoint y: 399, distance: 249.6
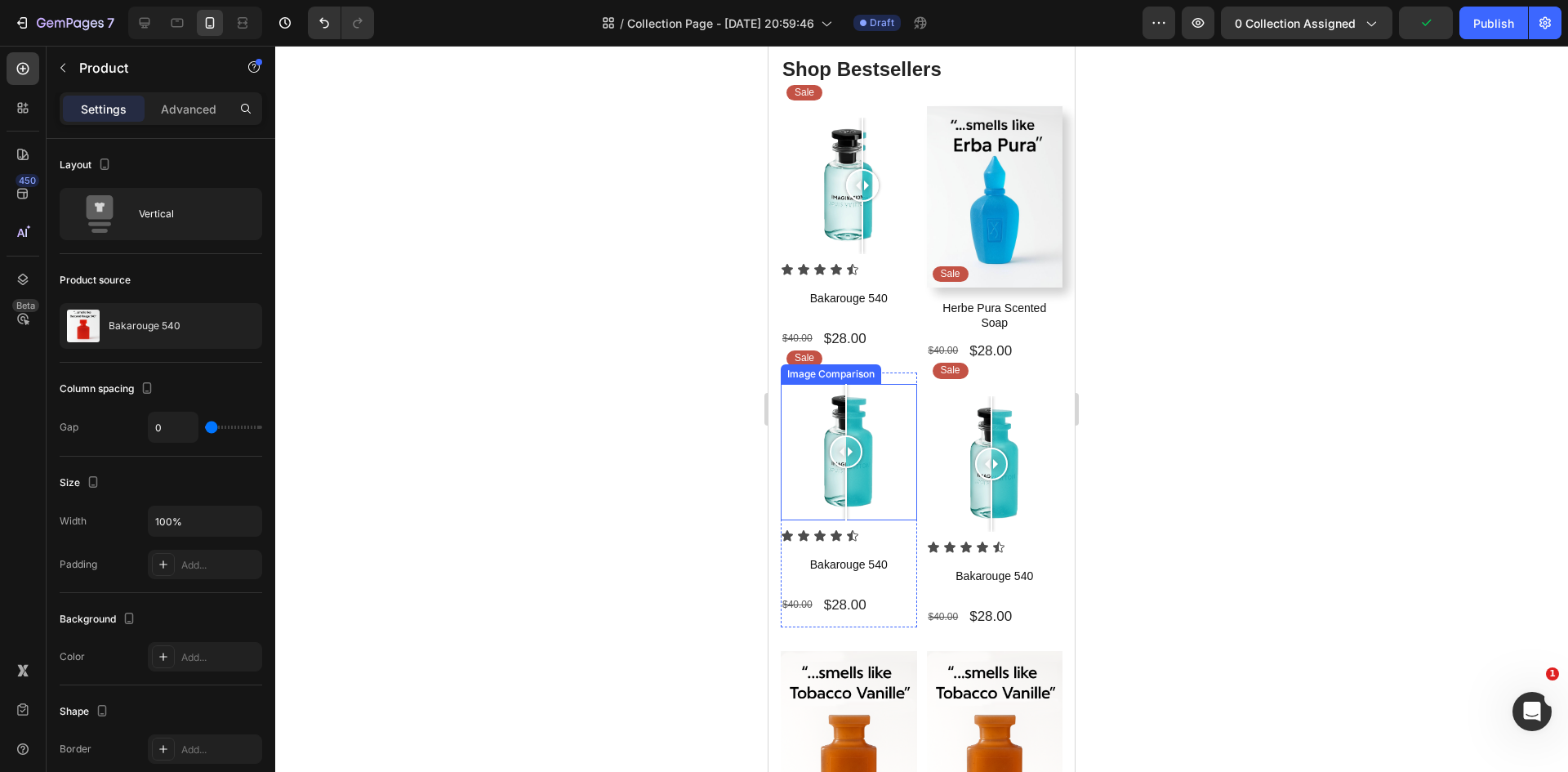
click at [837, 445] on div at bounding box center [846, 452] width 33 height 33
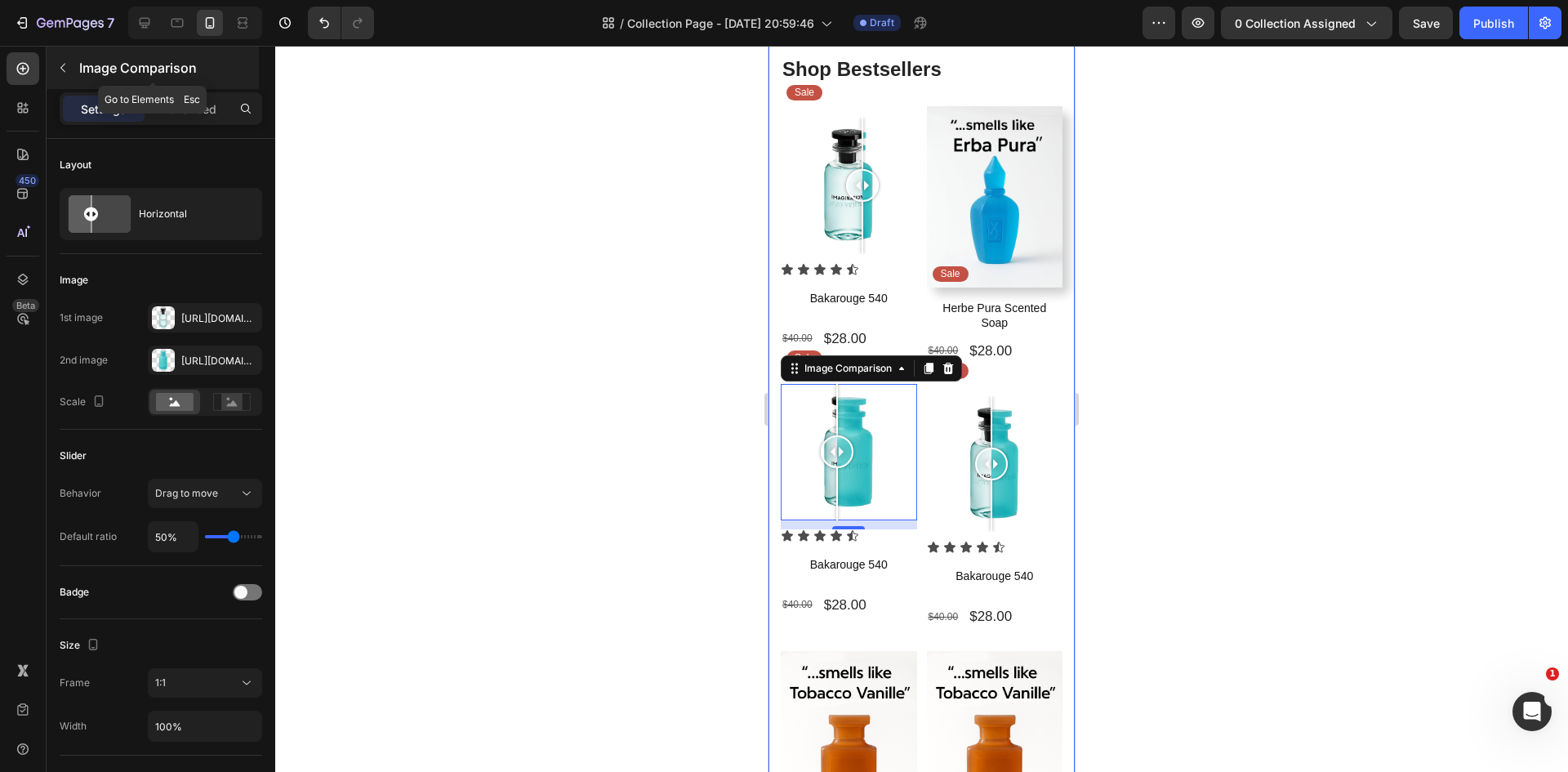
click at [59, 66] on icon "button" at bounding box center [63, 67] width 13 height 13
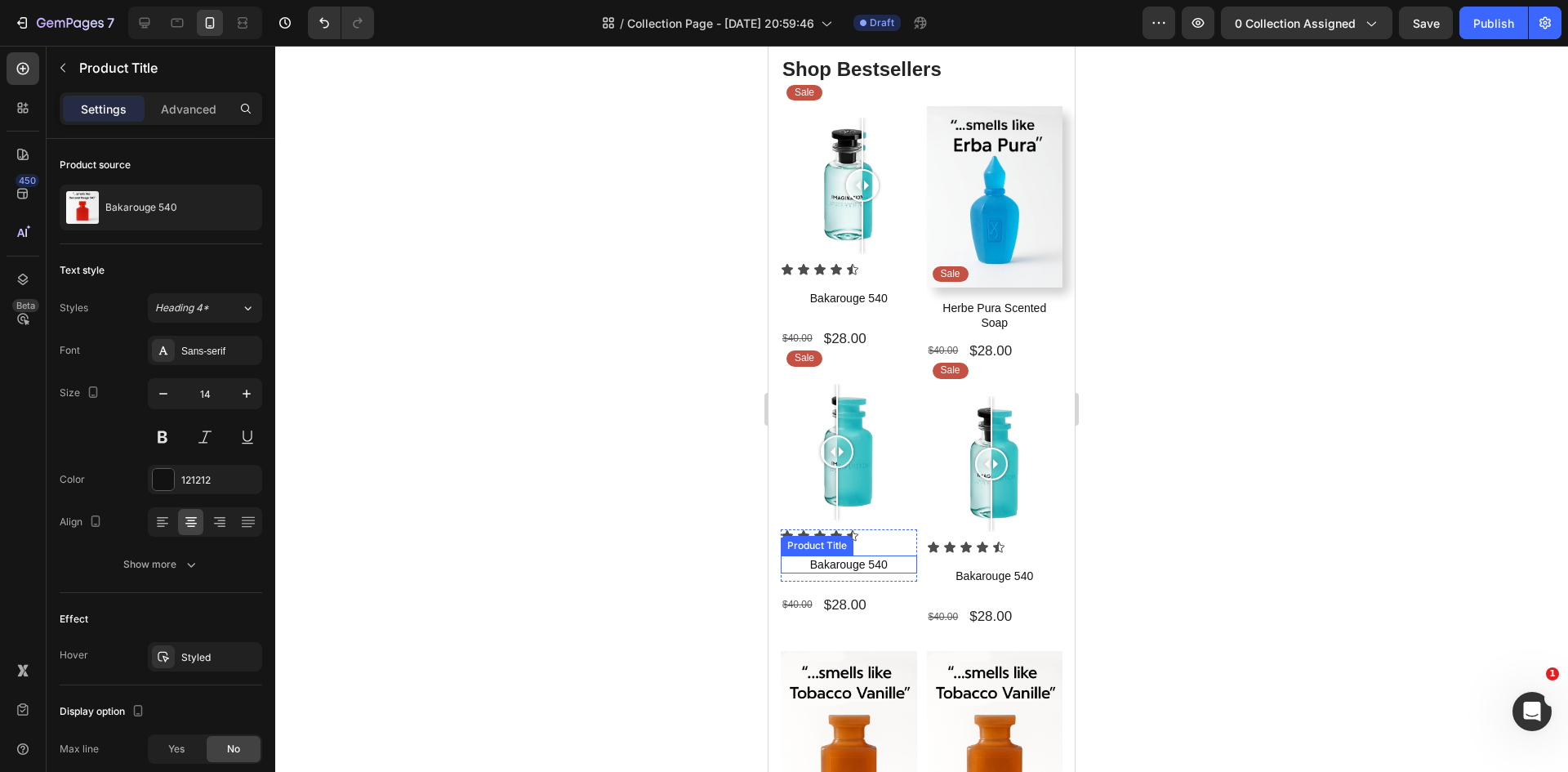
click at [849, 555] on h1 "Bakarouge 540" at bounding box center [849, 564] width 137 height 18
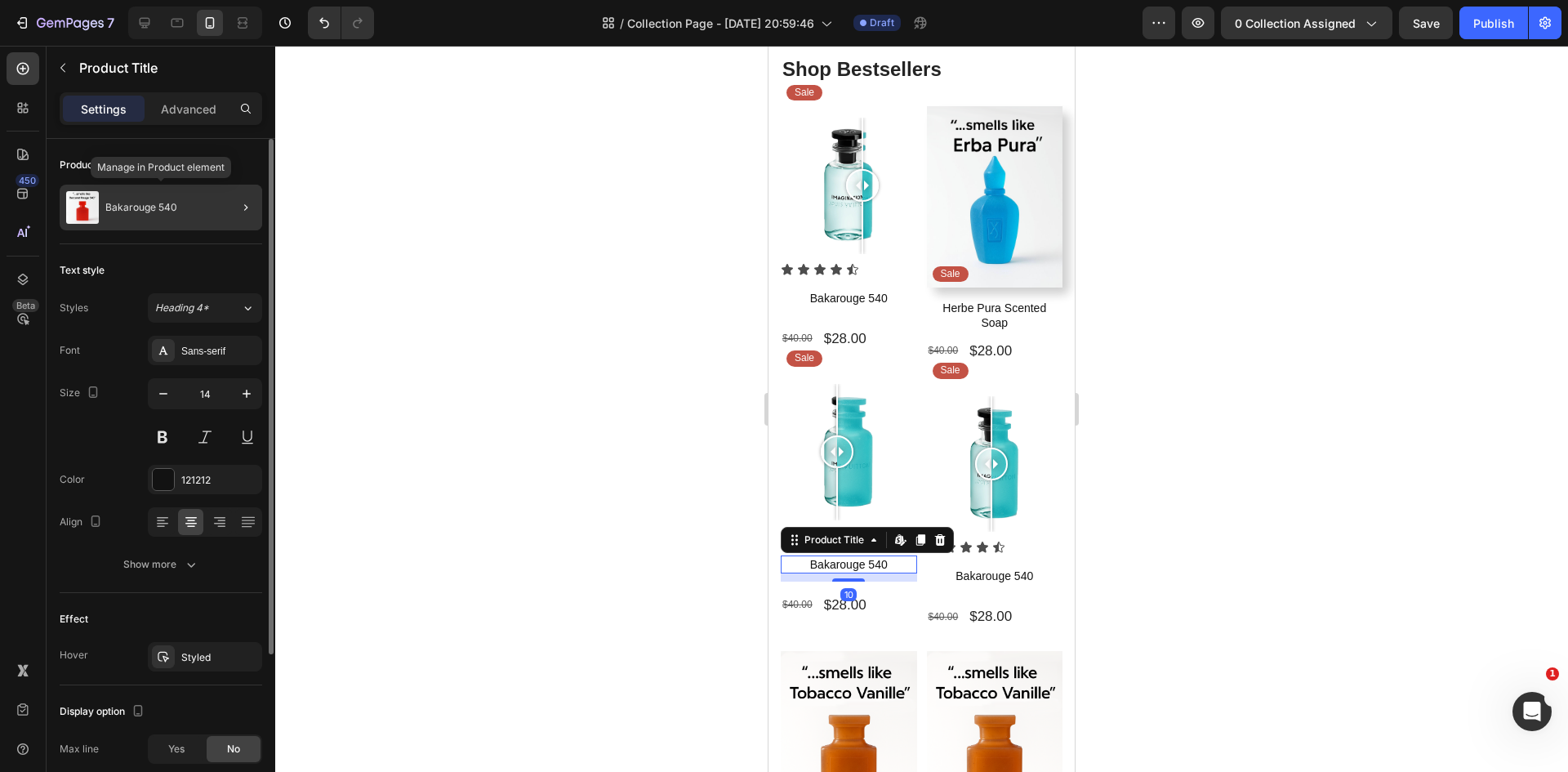
click at [210, 221] on div "Bakarouge 540" at bounding box center [160, 208] width 203 height 46
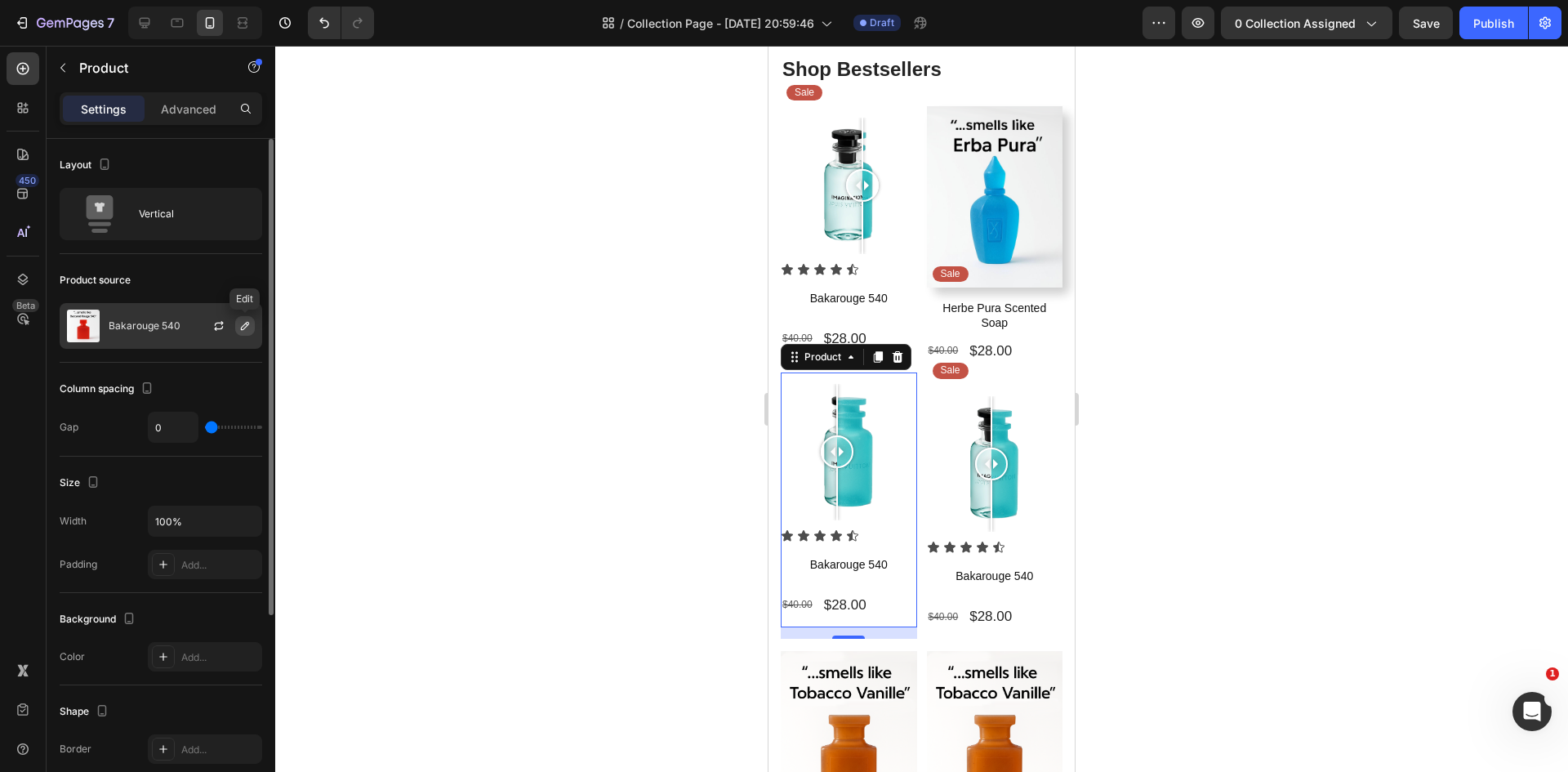
click at [248, 326] on icon "button" at bounding box center [245, 326] width 13 height 13
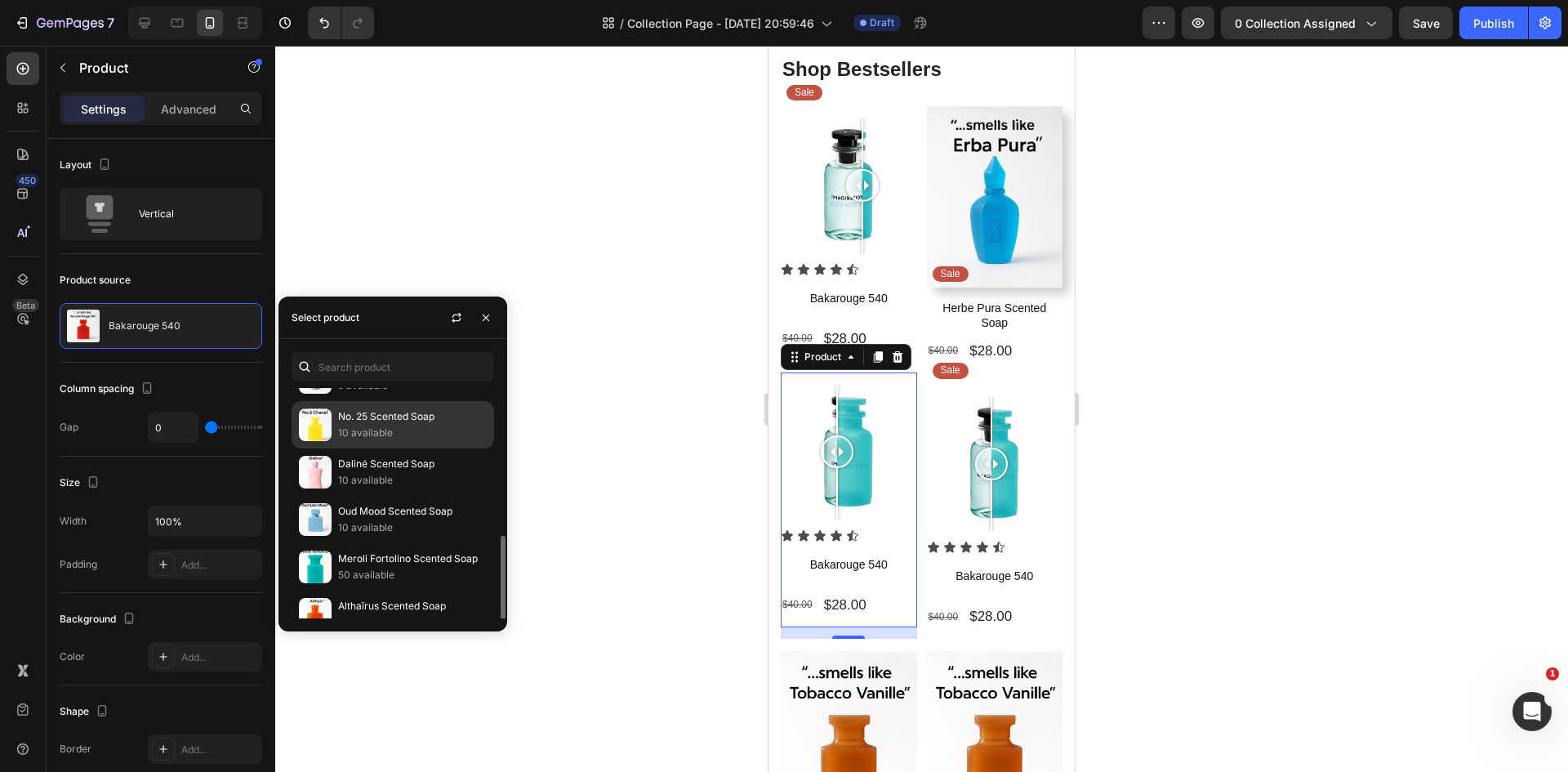
scroll to position [163, 0]
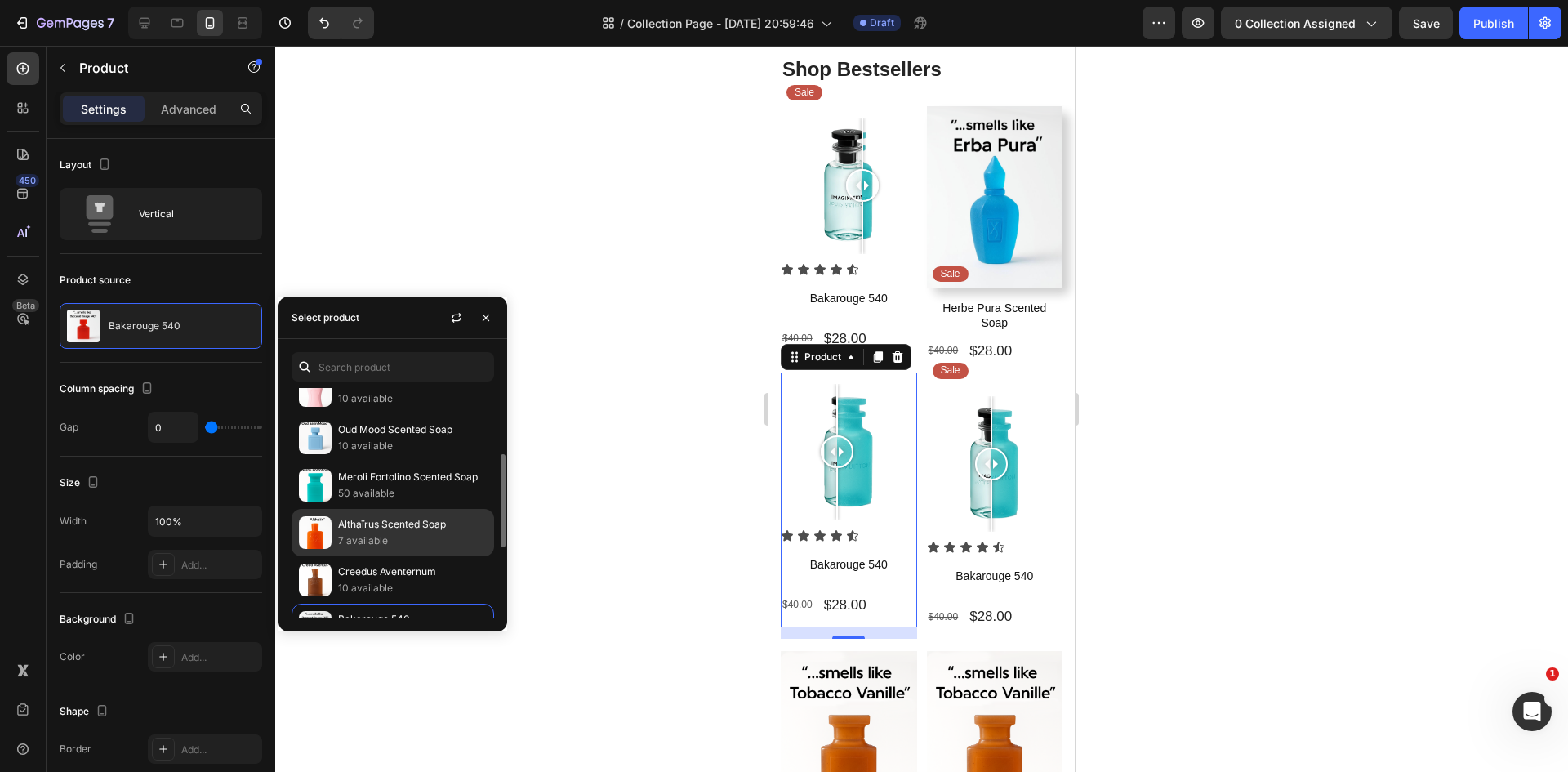
click at [411, 530] on p "Althaïrus Scented Soap" at bounding box center [411, 524] width 148 height 16
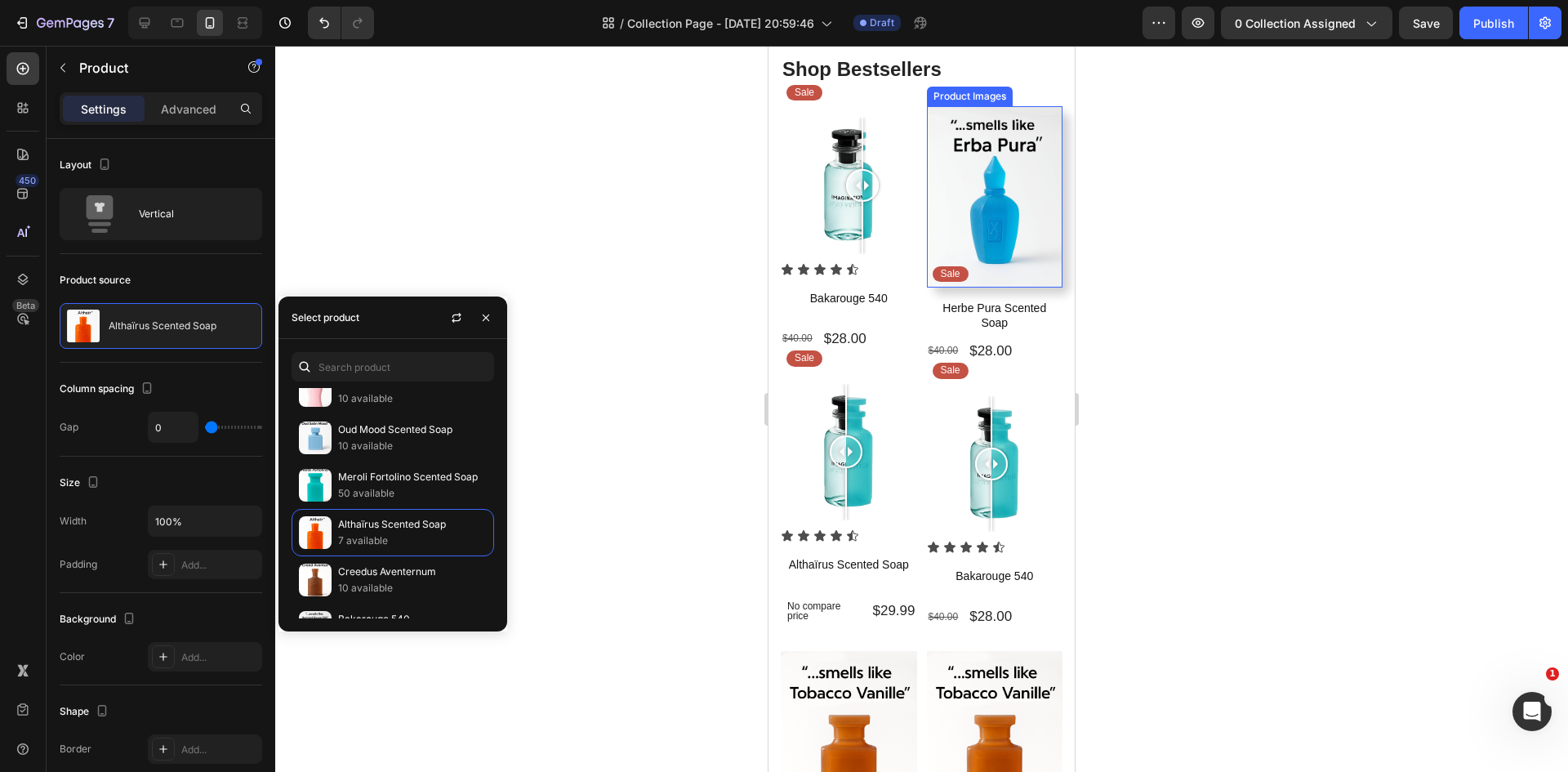
click at [987, 224] on img at bounding box center [995, 197] width 137 height 181
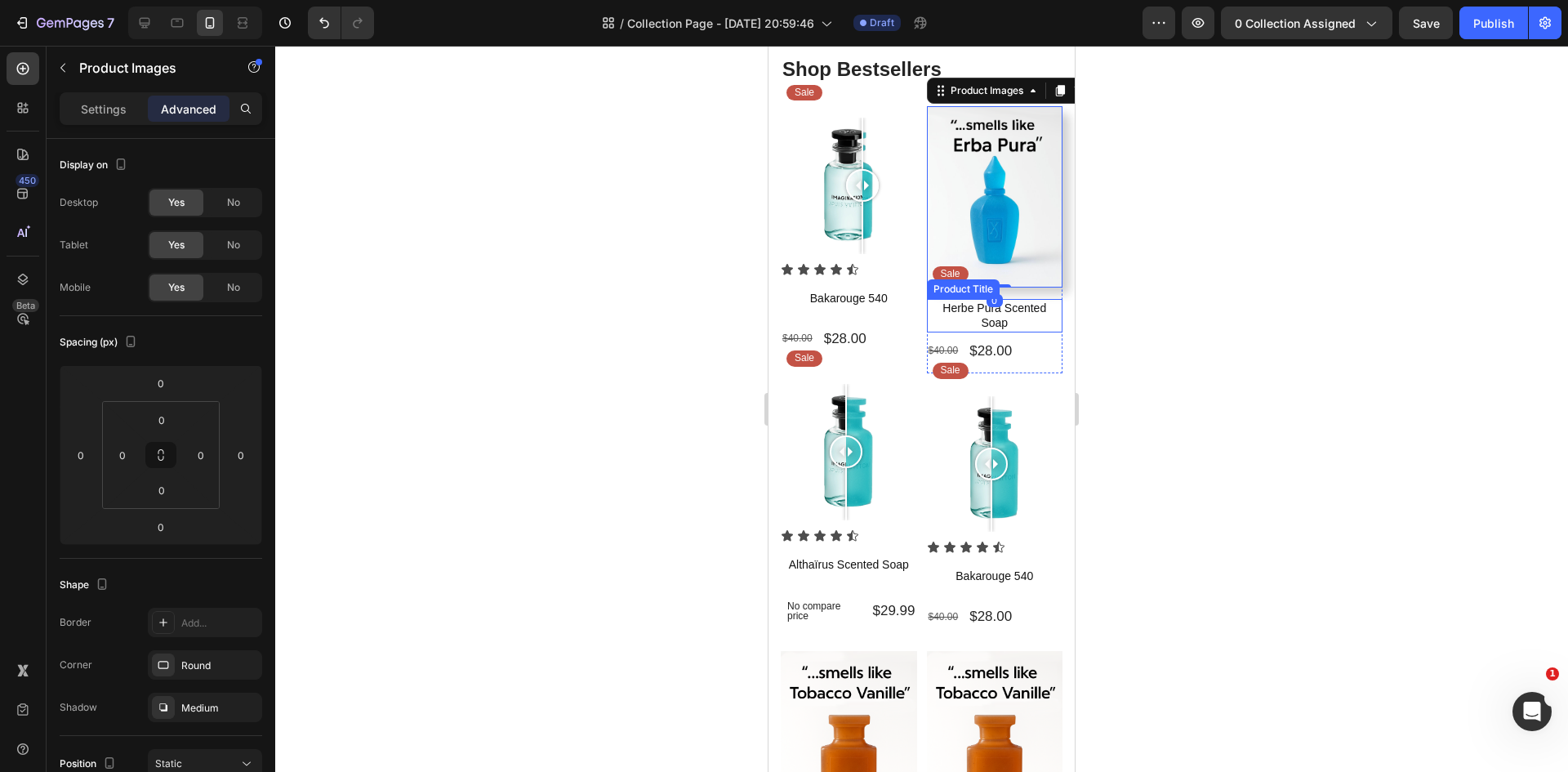
click at [1005, 313] on h1 "Herbe Pura Scented Soap" at bounding box center [995, 315] width 137 height 33
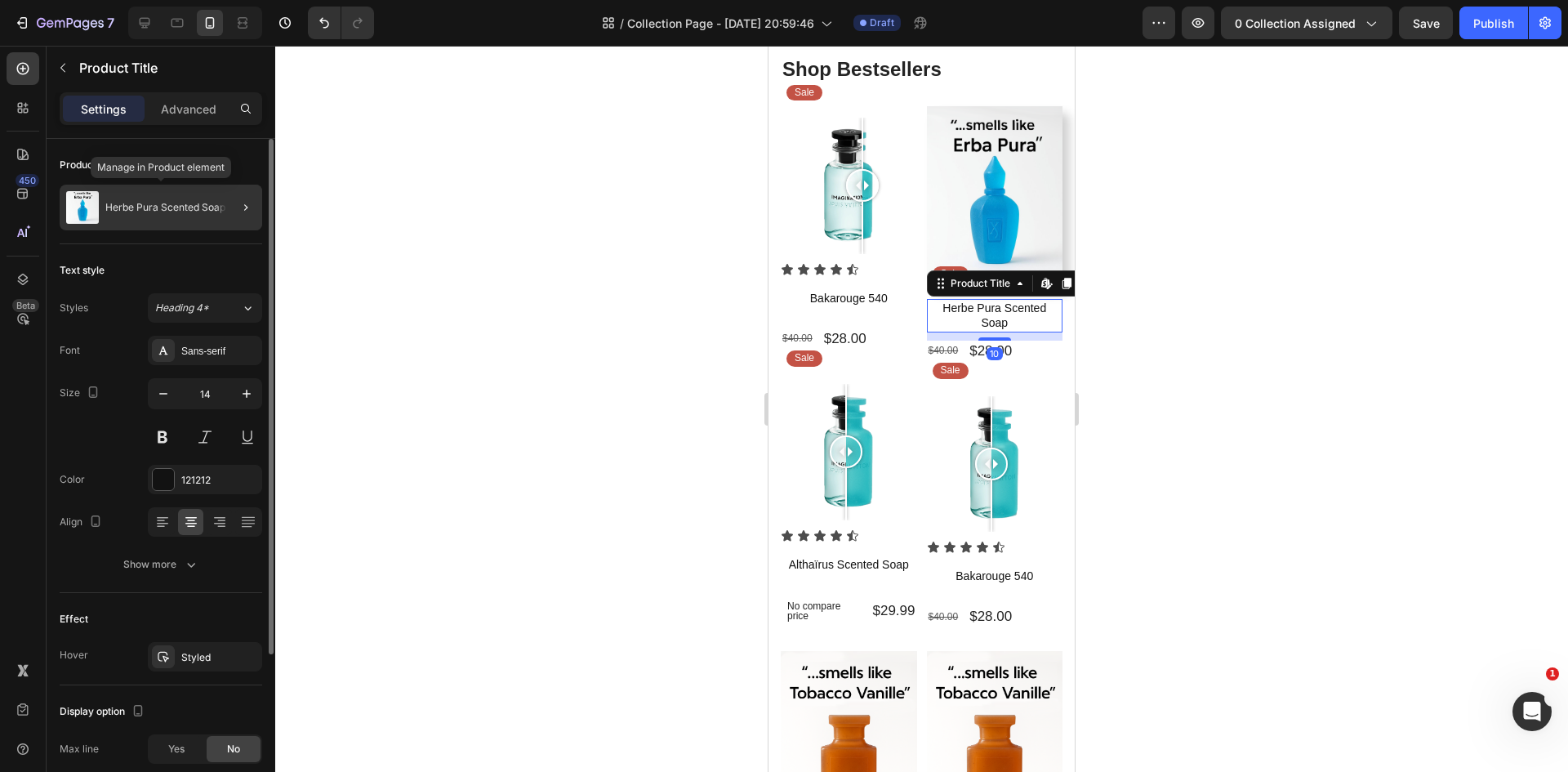
click at [199, 203] on p "Herbe Pura Scented Soap" at bounding box center [166, 208] width 120 height 12
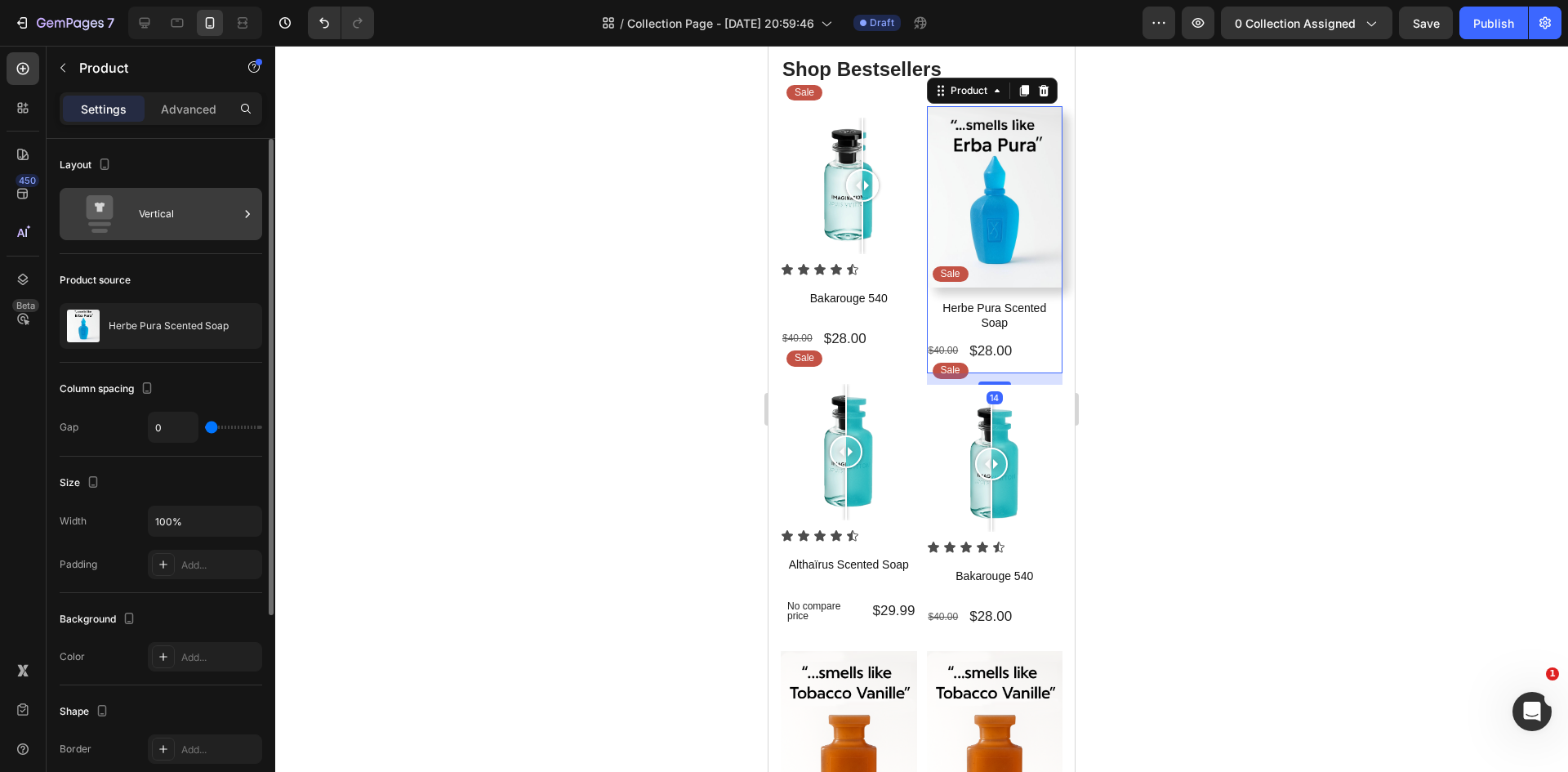
click at [245, 215] on icon at bounding box center [248, 214] width 16 height 16
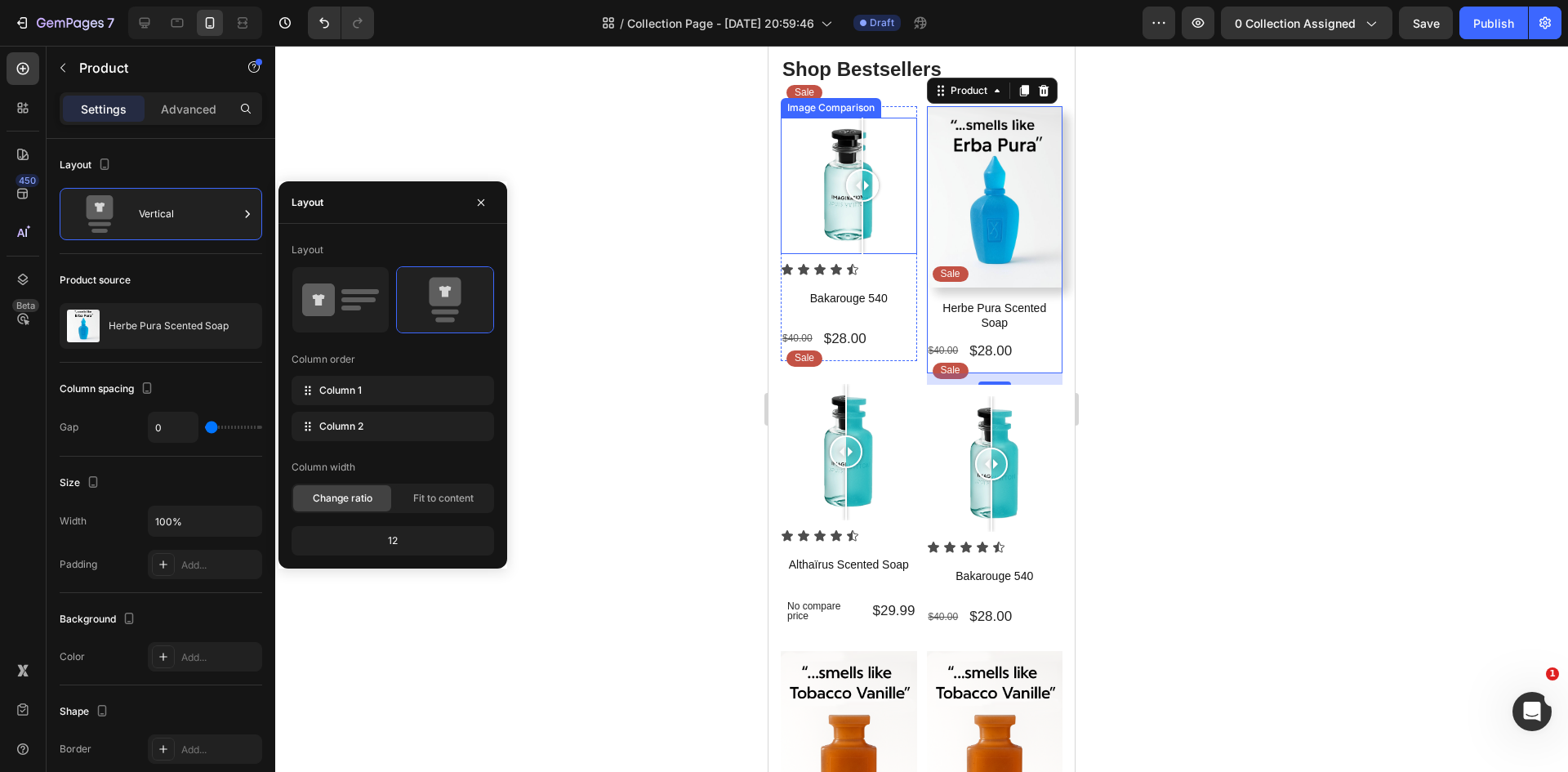
click at [849, 204] on div at bounding box center [863, 186] width 33 height 137
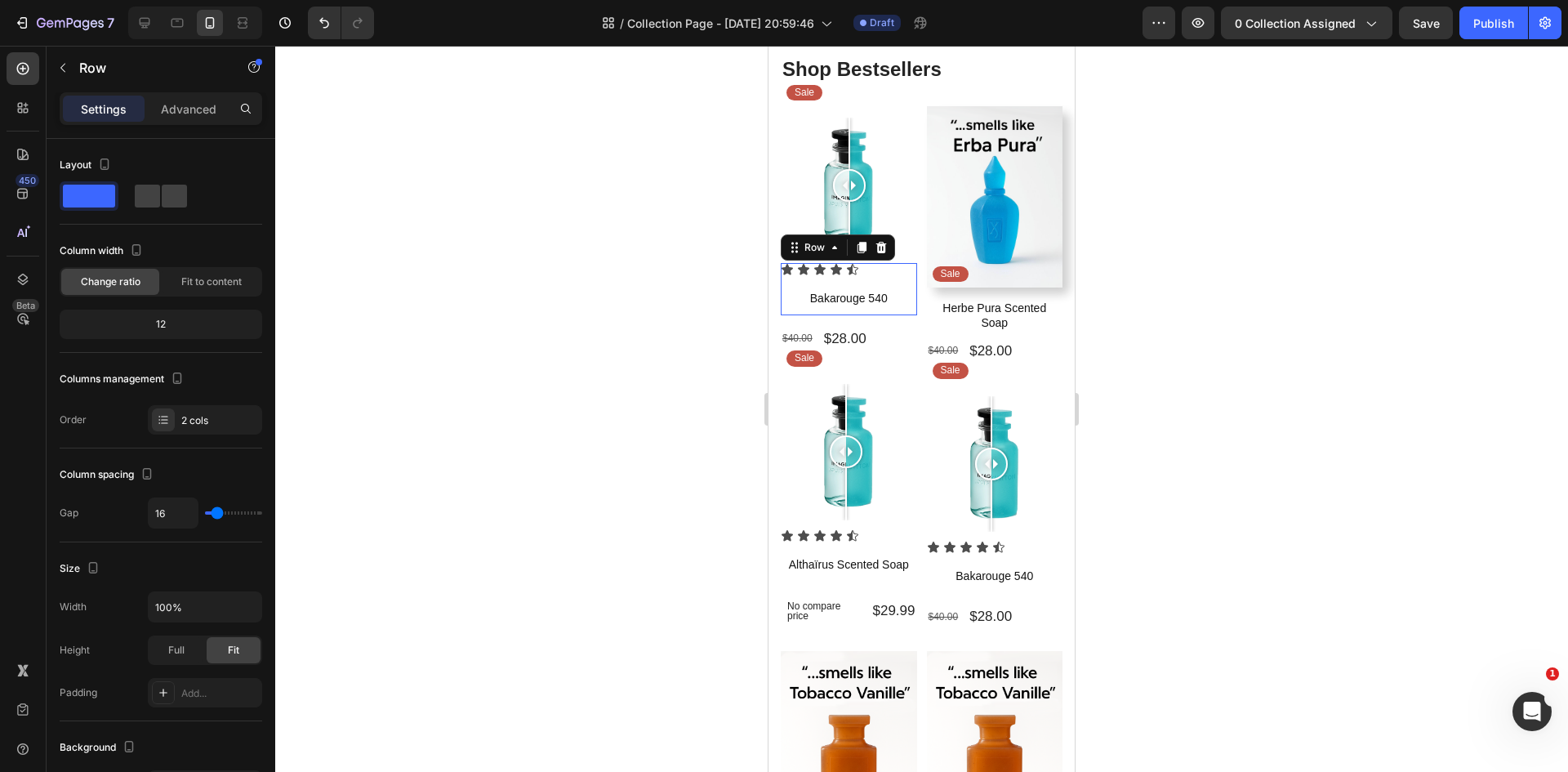
click at [860, 275] on div "Icon Icon Icon Icon Icon Icon List Bakarouge 540 Product Title Row 0" at bounding box center [849, 289] width 137 height 52
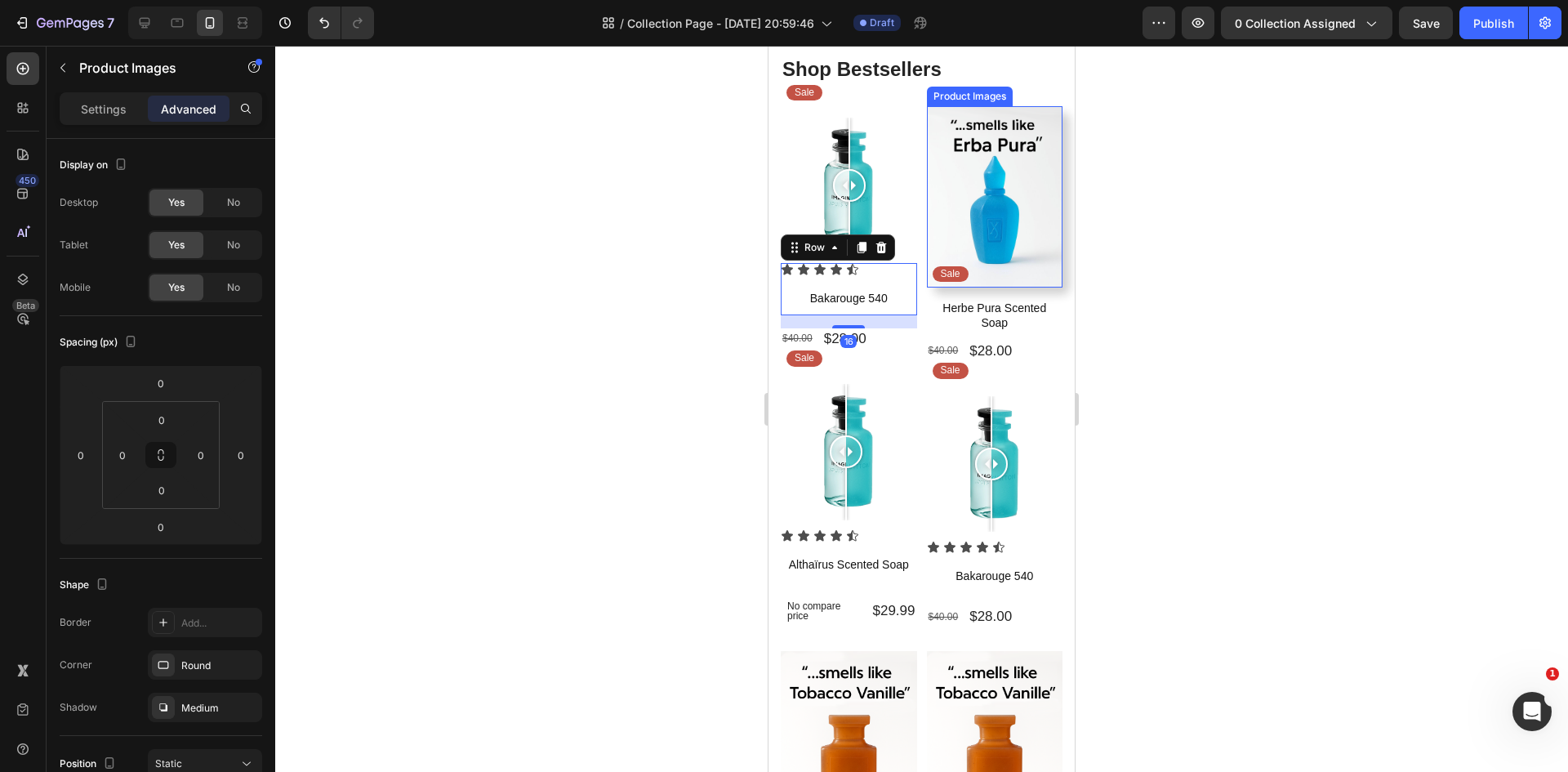
click at [1022, 243] on img at bounding box center [995, 197] width 137 height 181
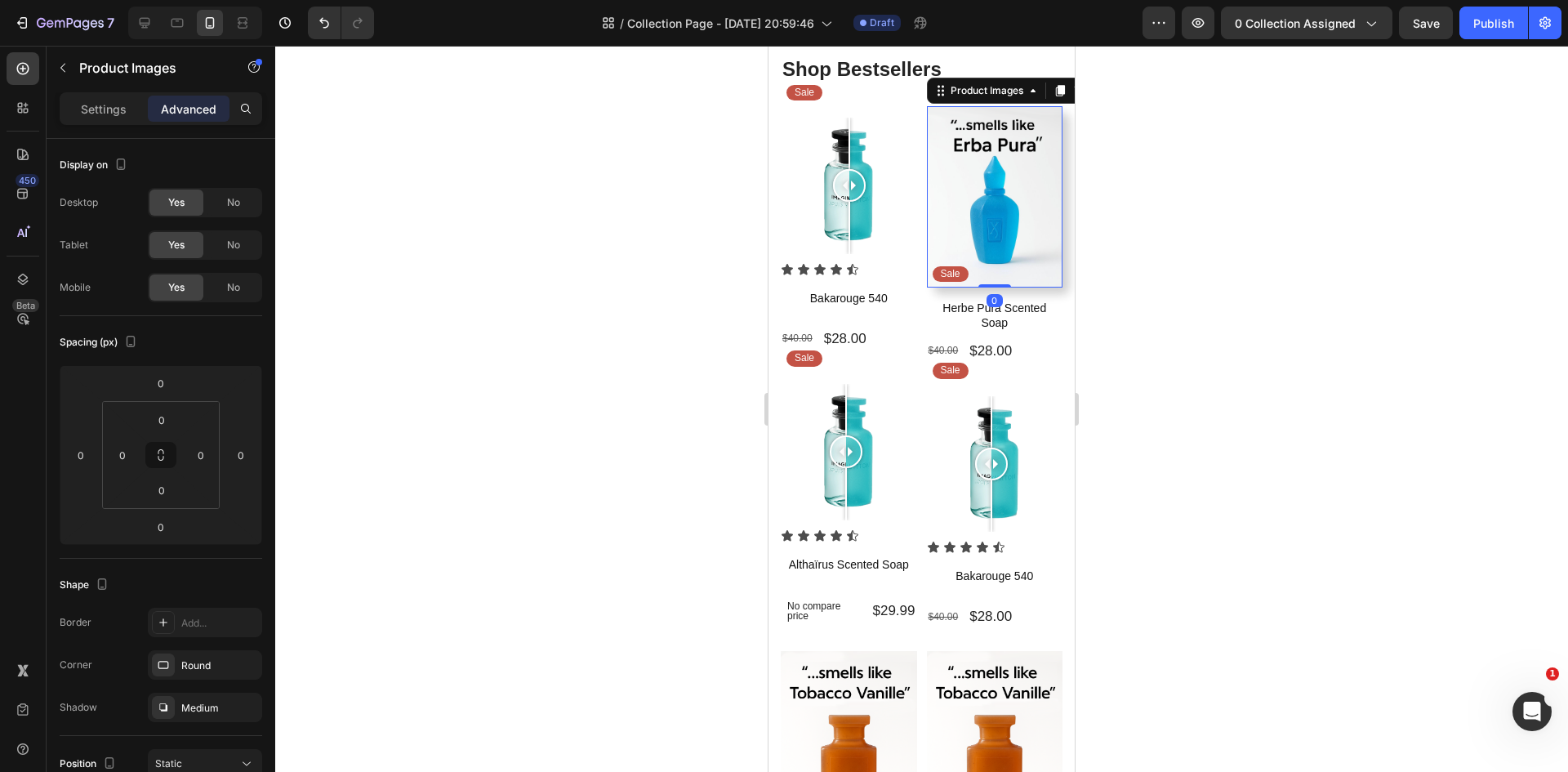
click at [51, 99] on div "Settings Advanced" at bounding box center [160, 115] width 228 height 46
click at [96, 110] on p "Settings" at bounding box center [104, 108] width 46 height 17
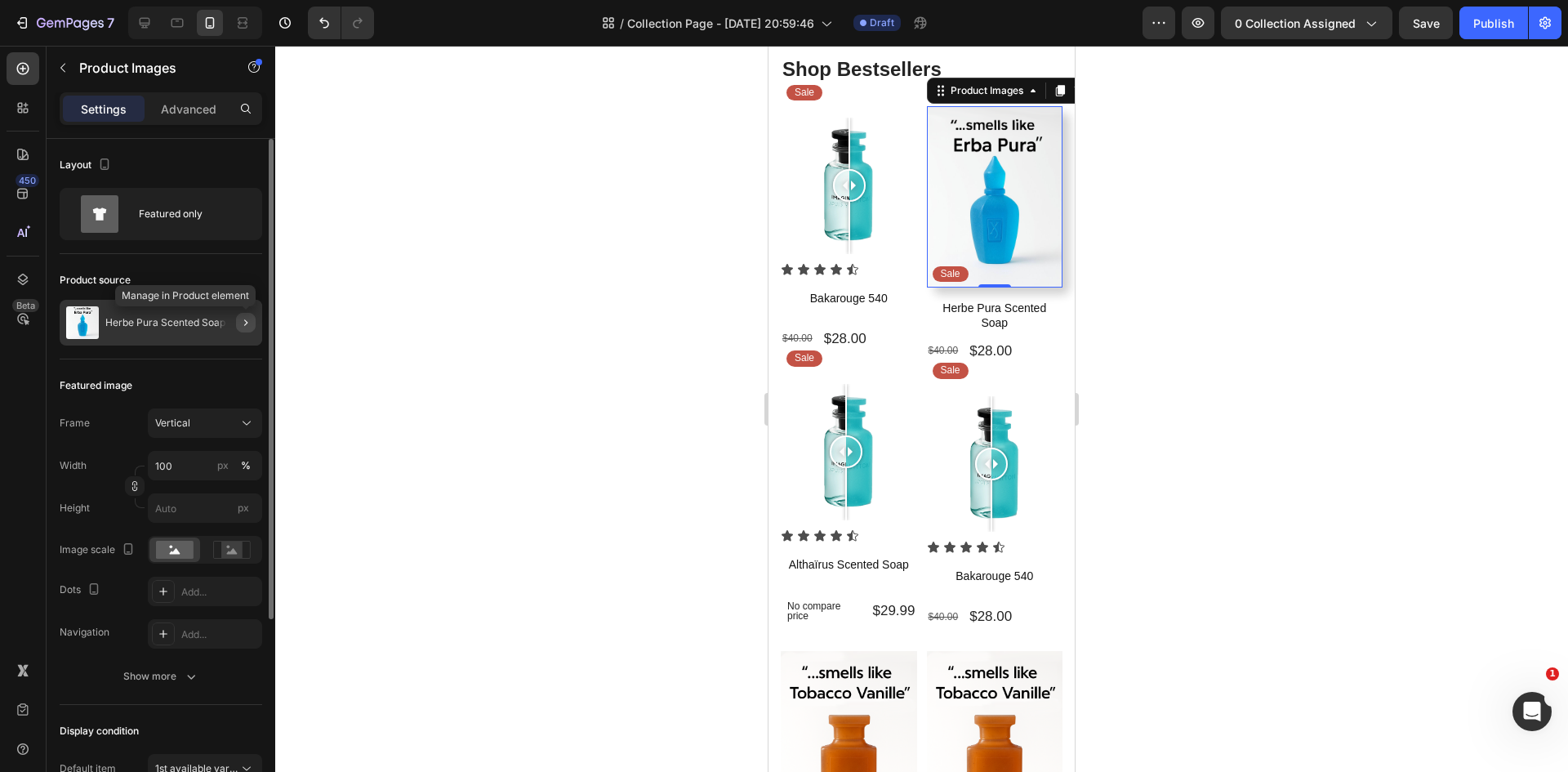
click at [240, 319] on icon "button" at bounding box center [246, 322] width 13 height 13
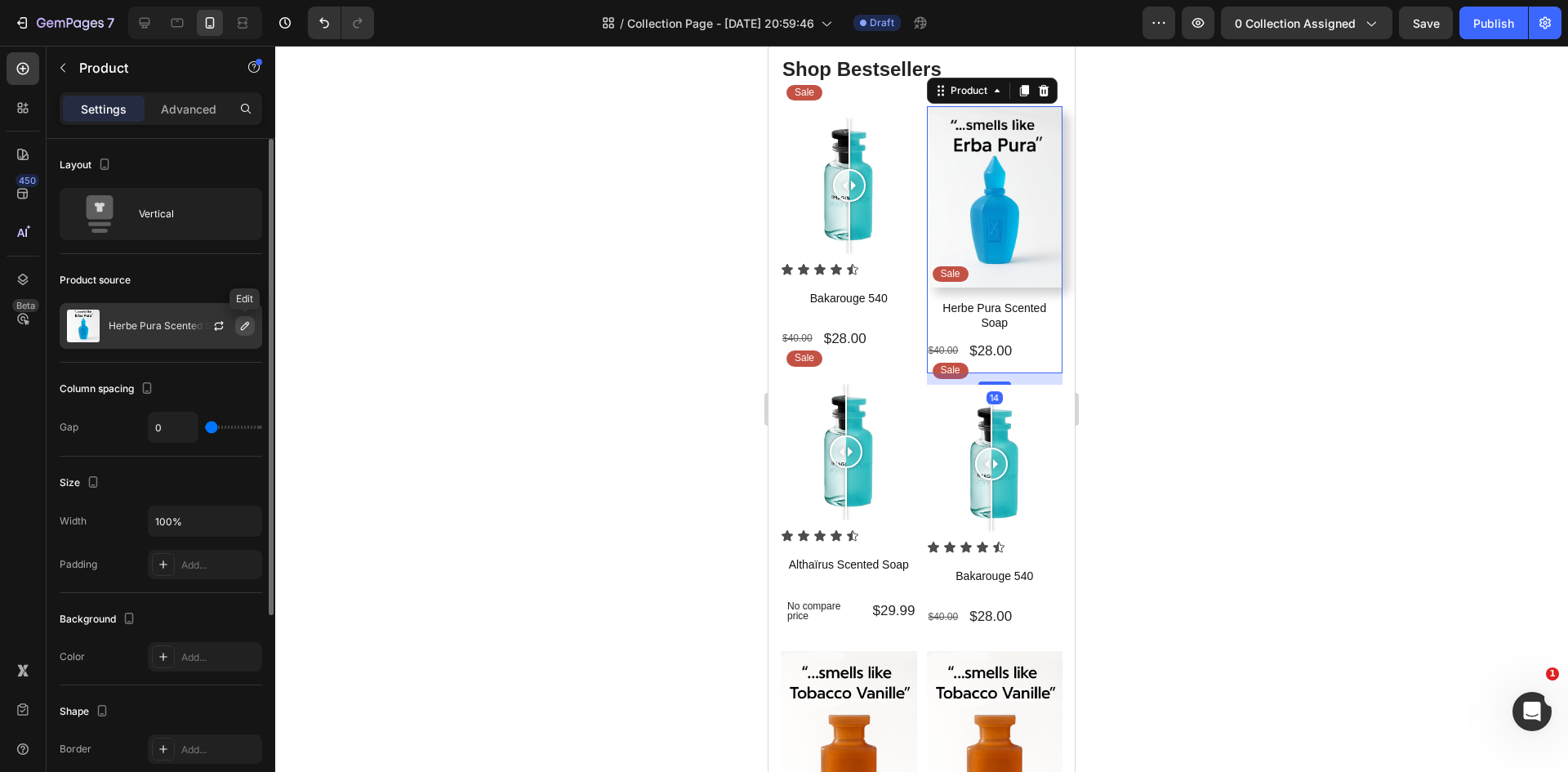
click at [244, 324] on icon "button" at bounding box center [245, 326] width 8 height 8
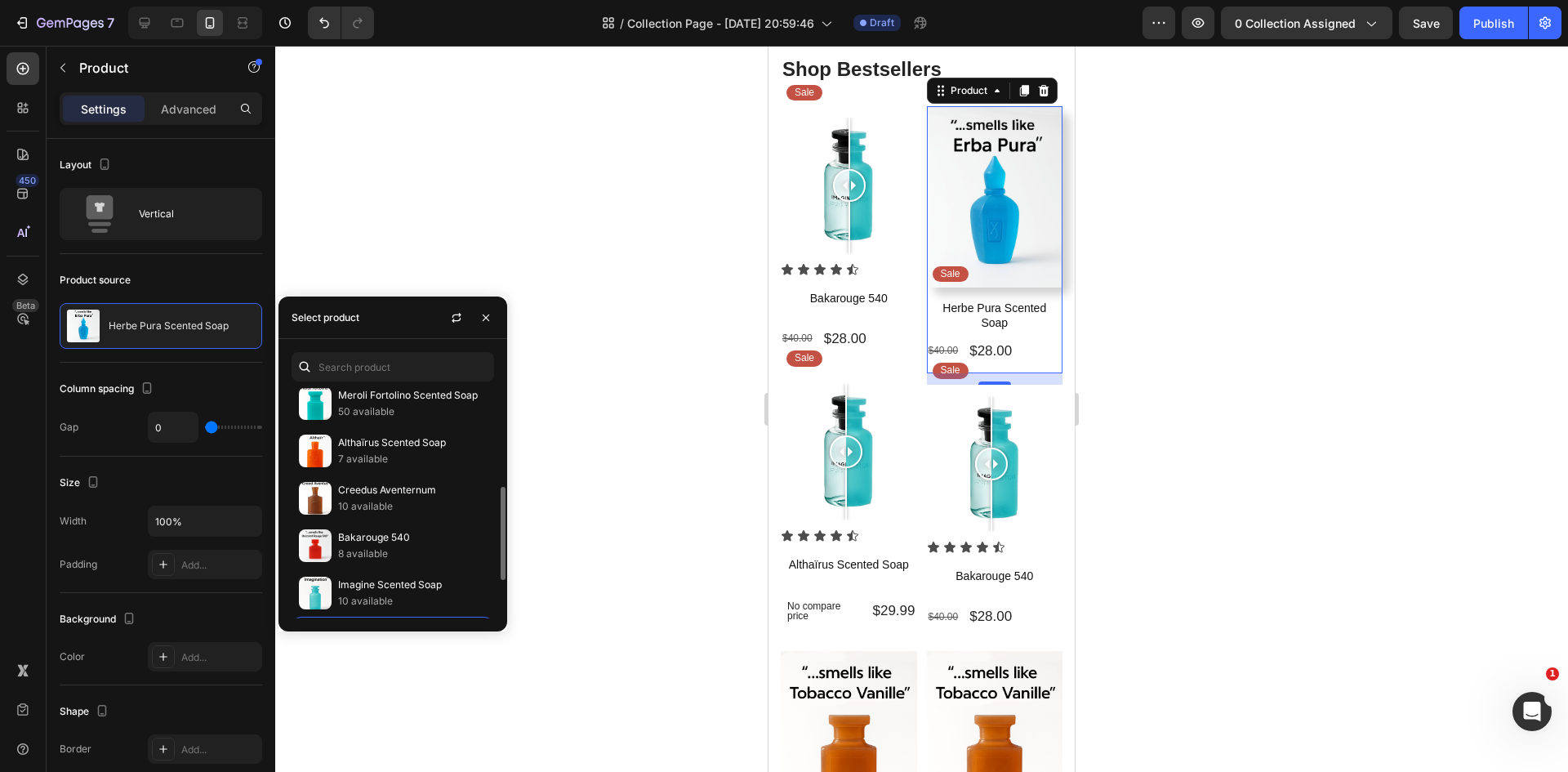
scroll to position [338, 0]
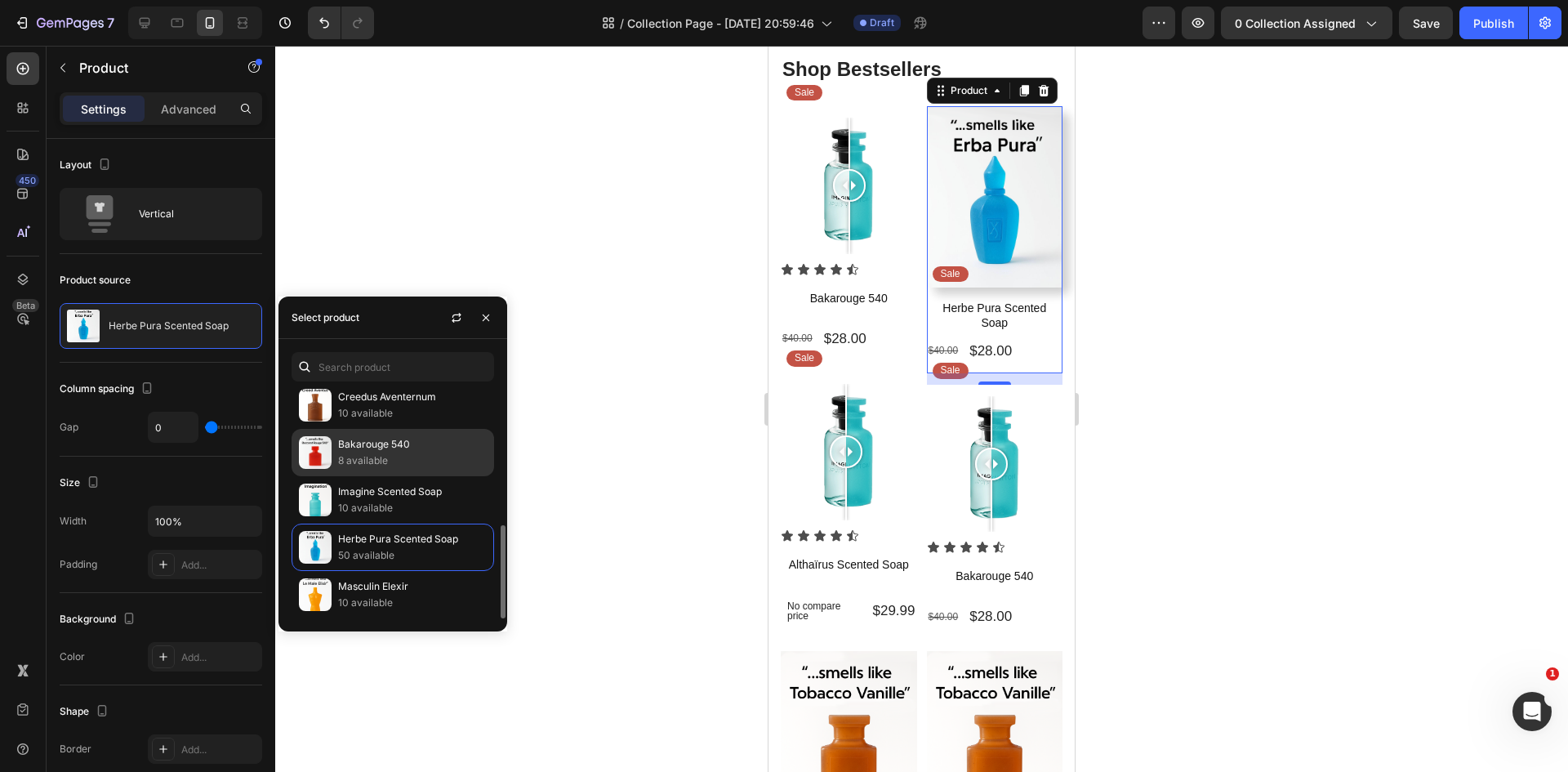
click at [388, 453] on p "8 available" at bounding box center [411, 461] width 148 height 16
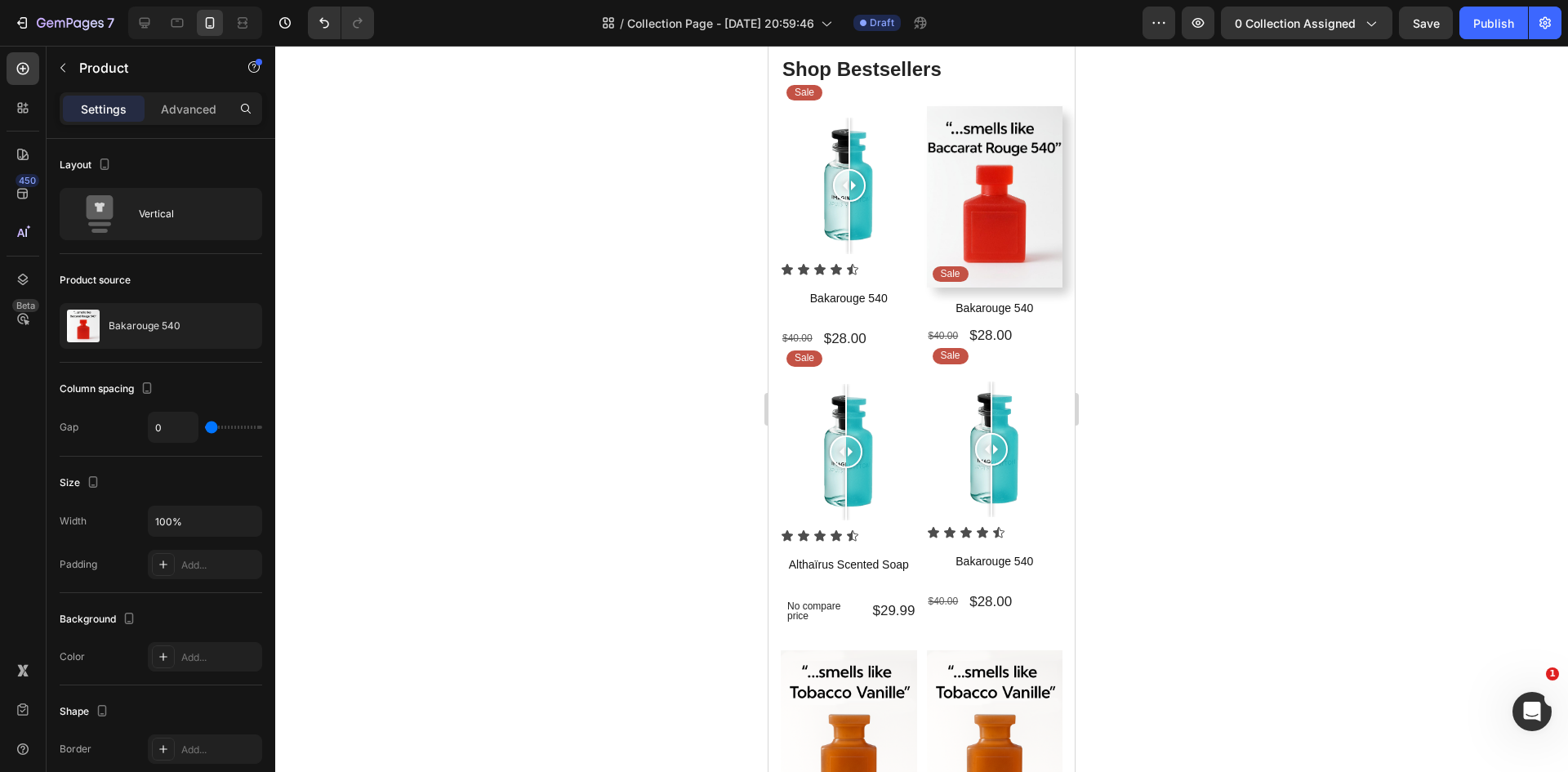
click at [487, 205] on div at bounding box center [921, 409] width 1292 height 726
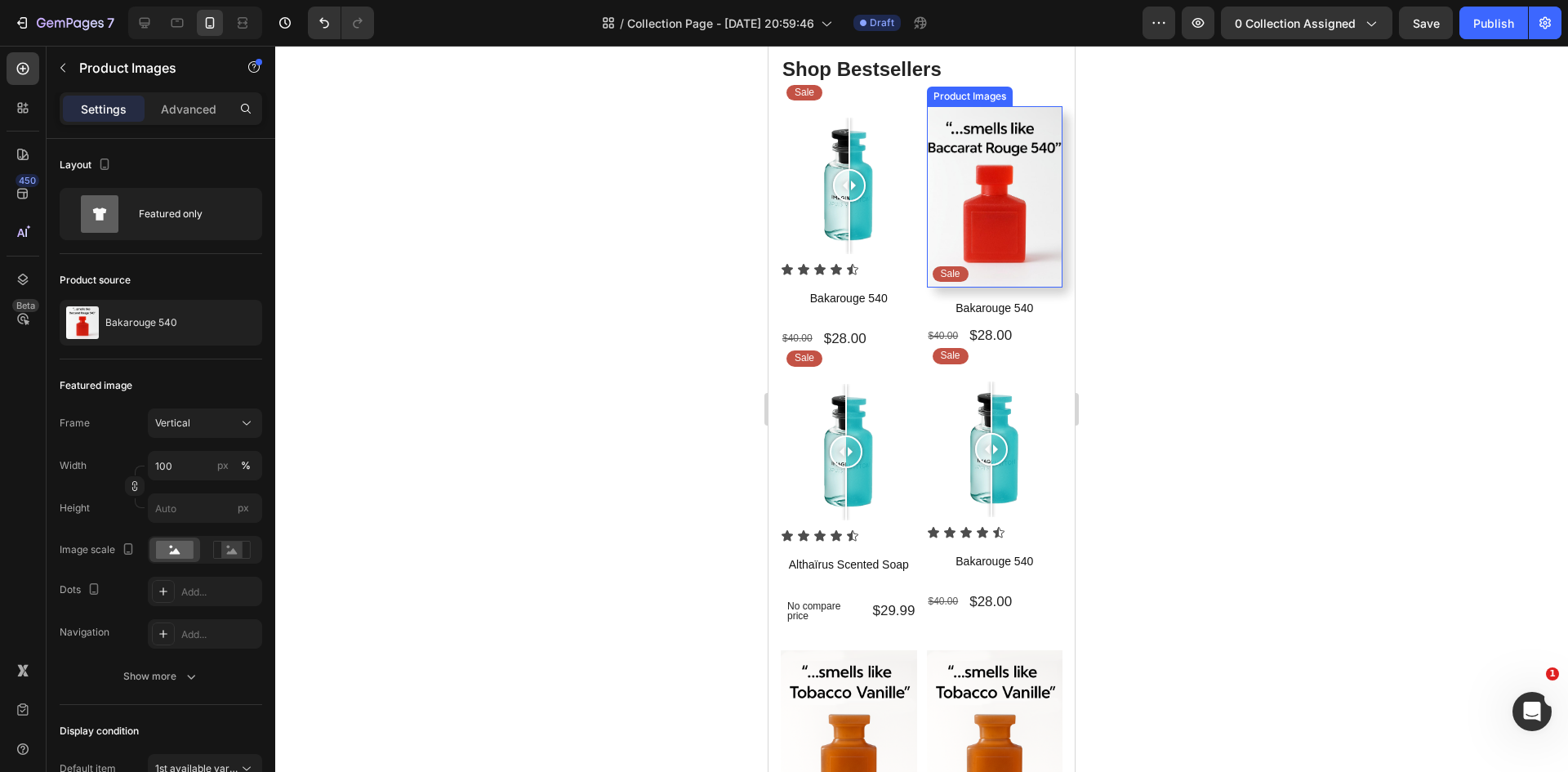
click at [993, 216] on img at bounding box center [995, 197] width 137 height 181
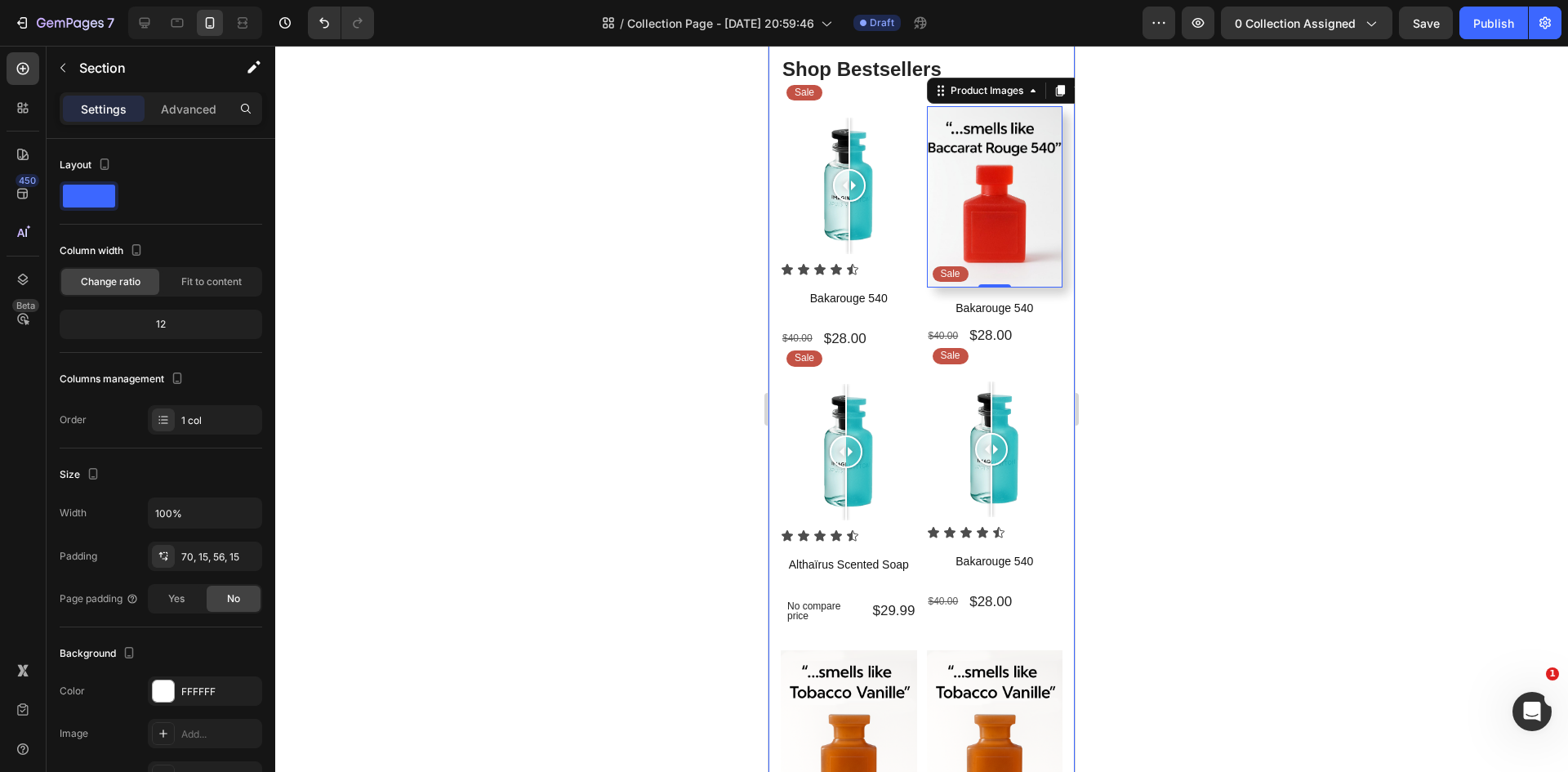
click at [923, 103] on div "Shop Bestsellers Heading Sale Text Block Row Image Comparison Icon Icon Icon Ic…" at bounding box center [922, 520] width 282 height 930
click at [1016, 97] on div "Shop Bestsellers Heading Sale Text Block Row Image Comparison Icon Icon Icon Ic…" at bounding box center [922, 520] width 282 height 930
click at [1032, 100] on div "Shop Bestsellers Heading Sale Text Block Row Image Comparison Icon Icon Icon Ic…" at bounding box center [922, 520] width 282 height 930
click at [1057, 157] on div "Shop Bestsellers Heading Sale Text Block Row Image Comparison Icon Icon Icon Ic…" at bounding box center [921, 513] width 306 height 1033
click at [594, 423] on div at bounding box center [921, 409] width 1292 height 726
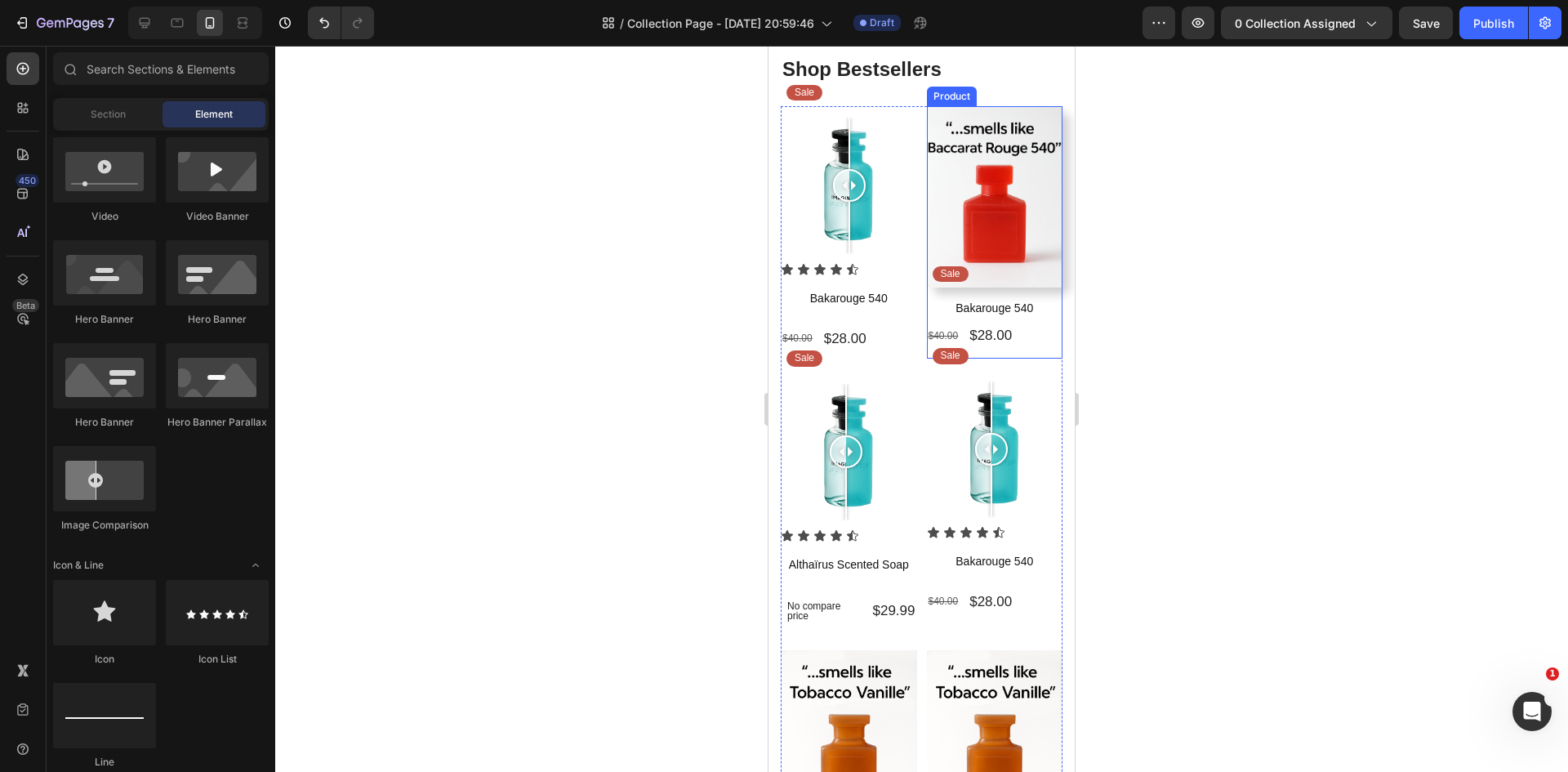
click at [1046, 286] on div "Product Images Sale Text Block Row" at bounding box center [995, 203] width 137 height 193
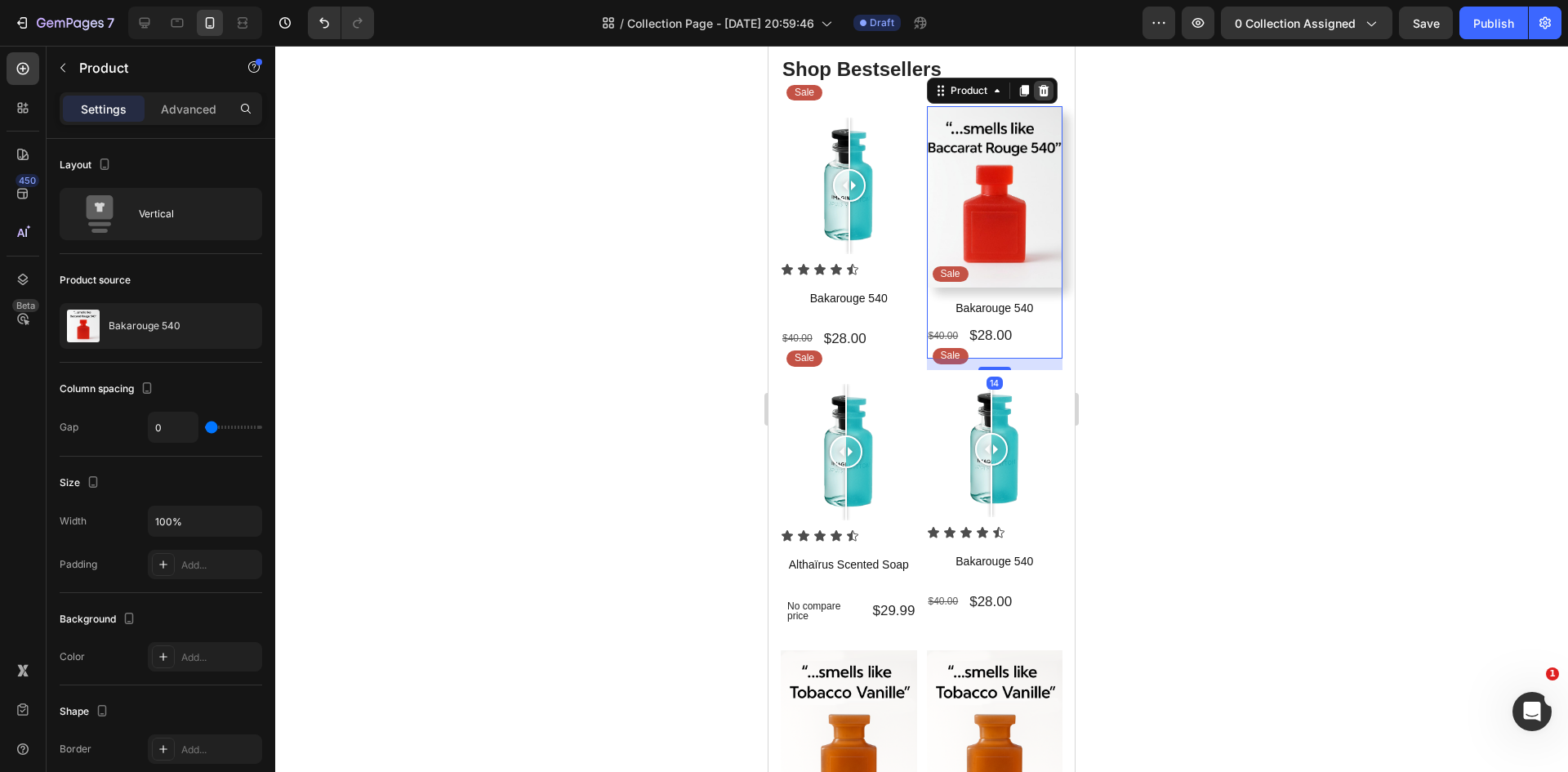
click at [1037, 88] on icon at bounding box center [1043, 90] width 11 height 12
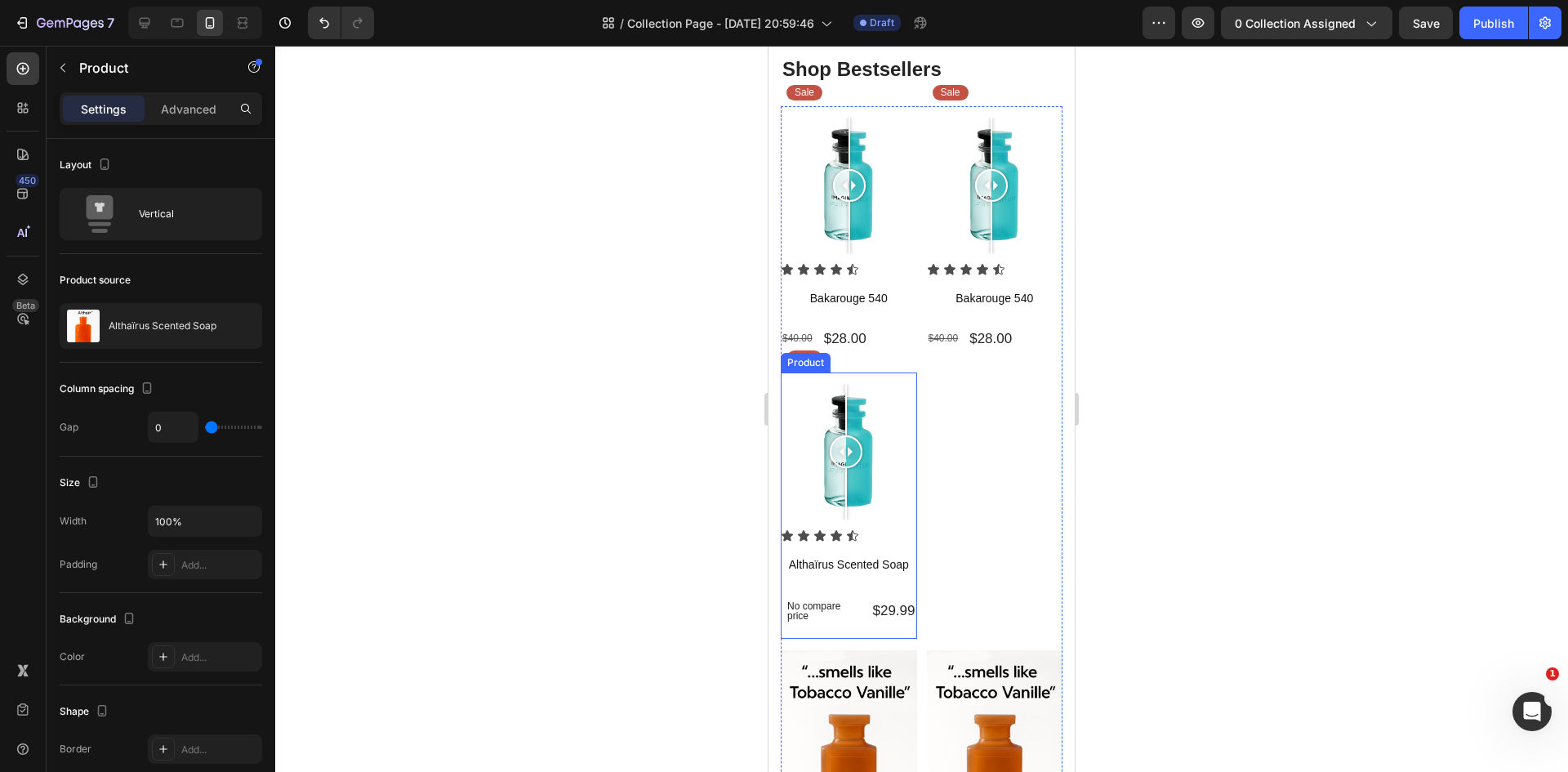
click at [806, 361] on div "Product" at bounding box center [805, 362] width 44 height 15
click at [874, 351] on icon at bounding box center [878, 357] width 9 height 12
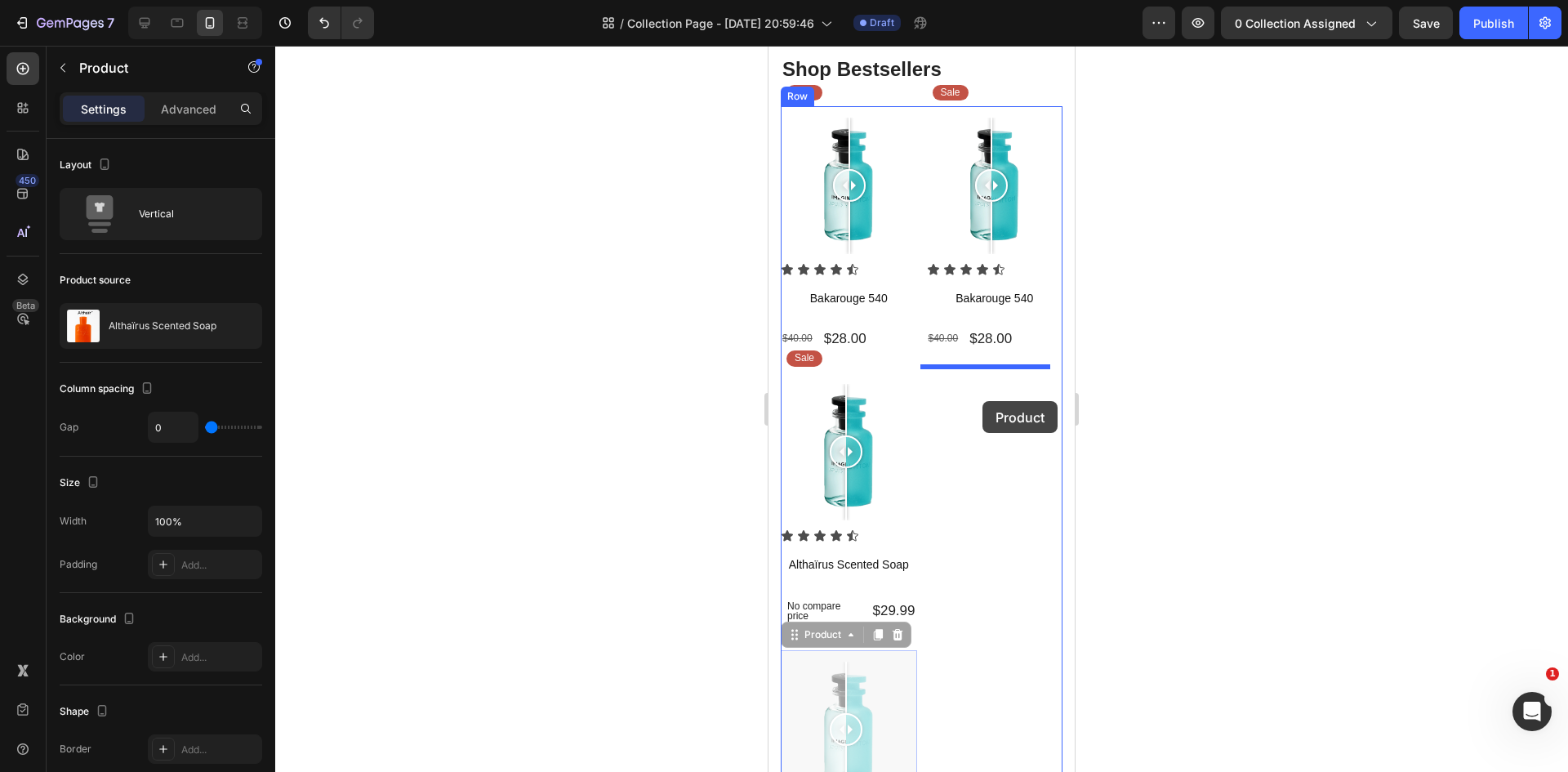
drag, startPoint x: 824, startPoint y: 627, endPoint x: 982, endPoint y: 401, distance: 275.8
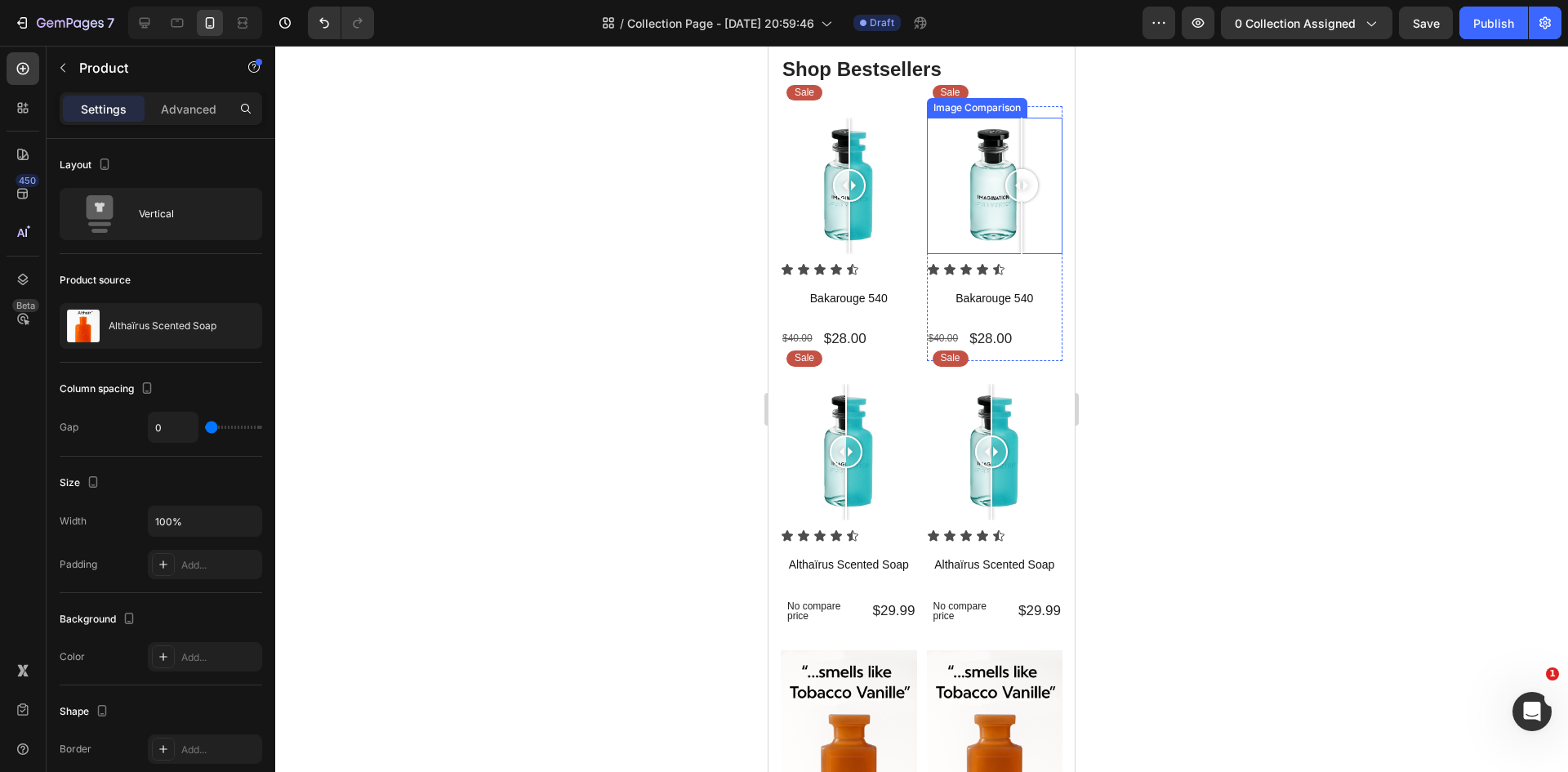
click at [1015, 218] on div at bounding box center [995, 186] width 137 height 137
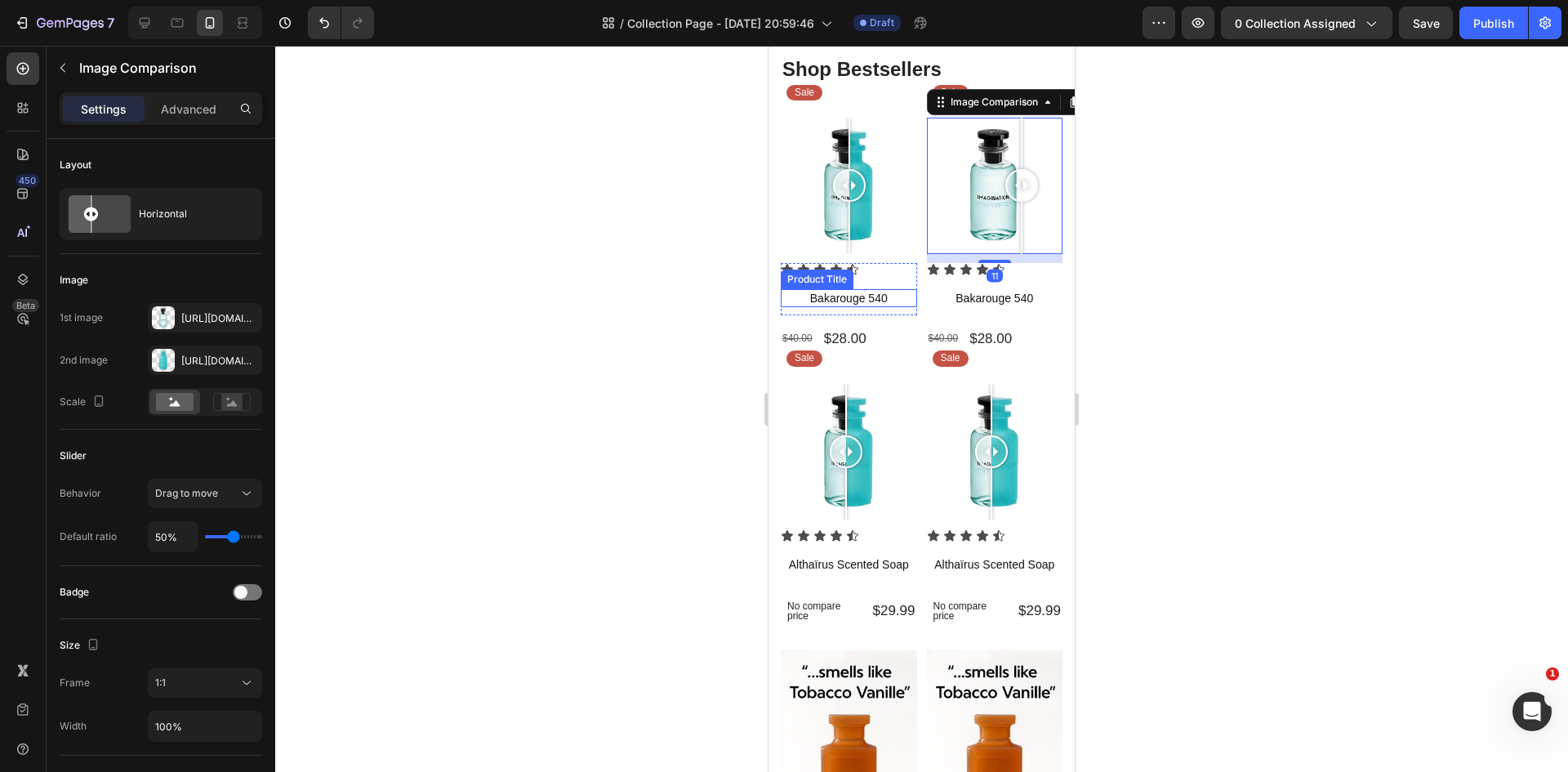
click at [869, 296] on h1 "Bakarouge 540" at bounding box center [849, 299] width 137 height 18
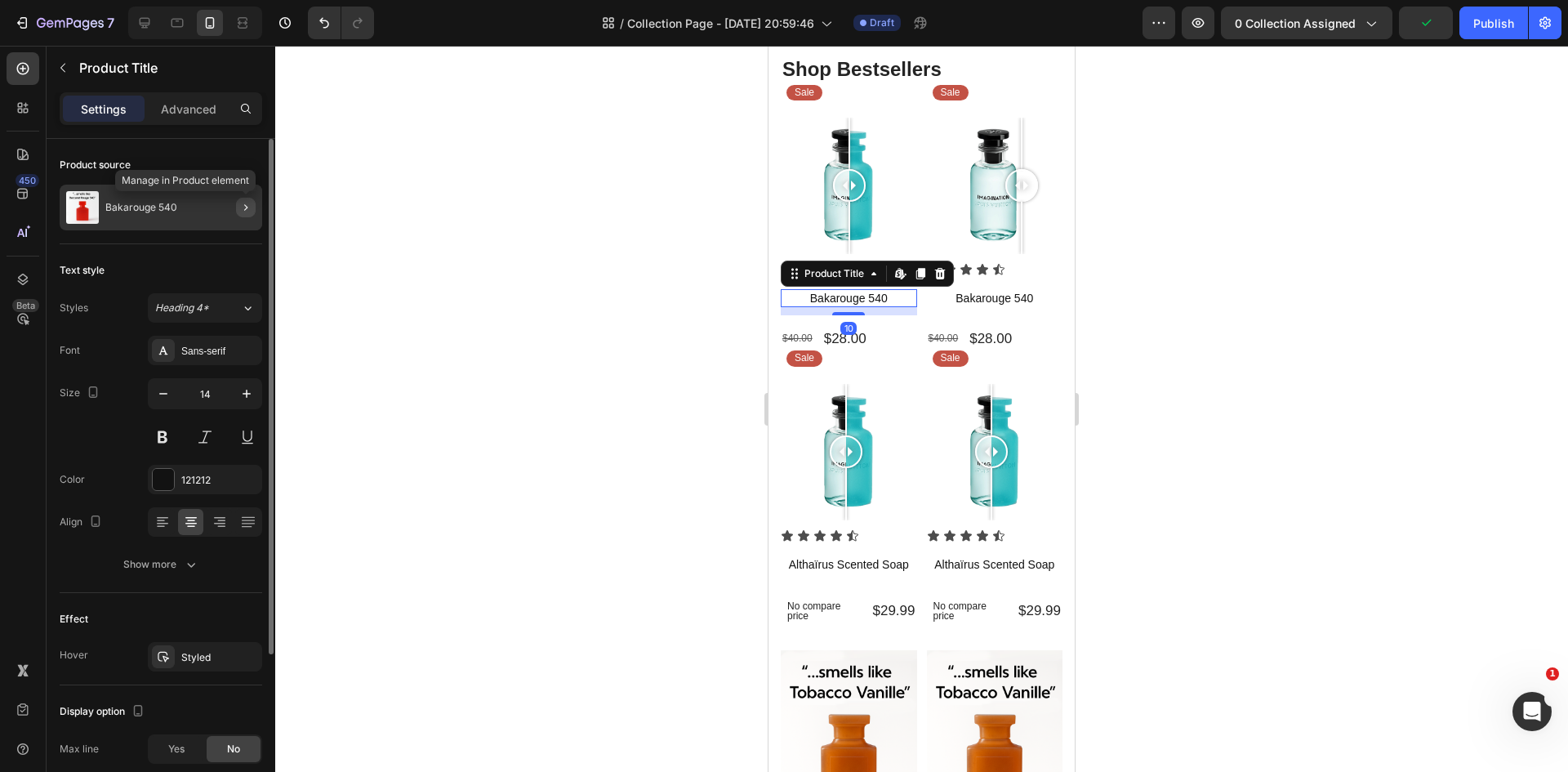
click at [250, 208] on icon "button" at bounding box center [246, 208] width 13 height 13
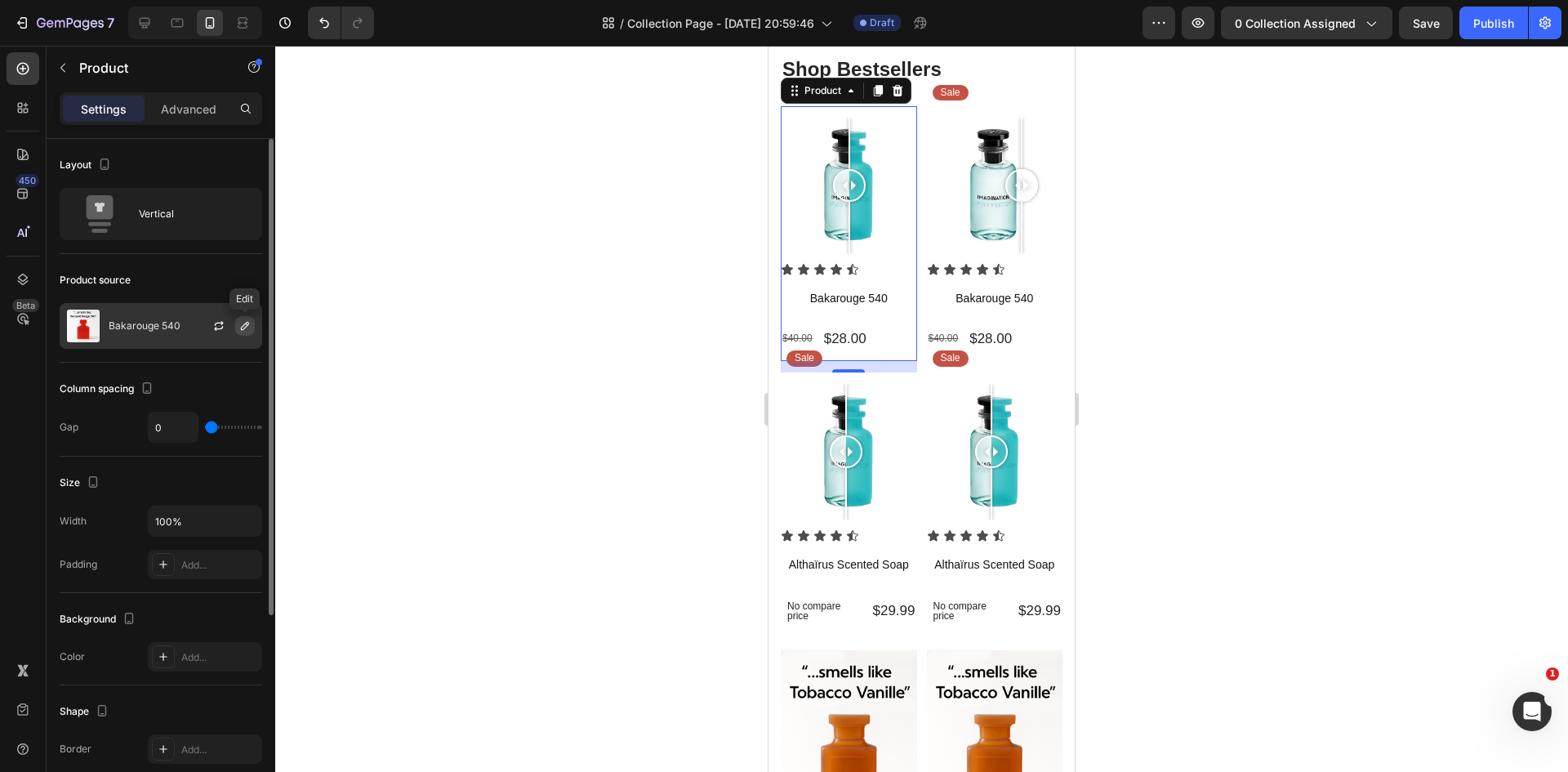
click at [246, 324] on icon "button" at bounding box center [245, 326] width 13 height 13
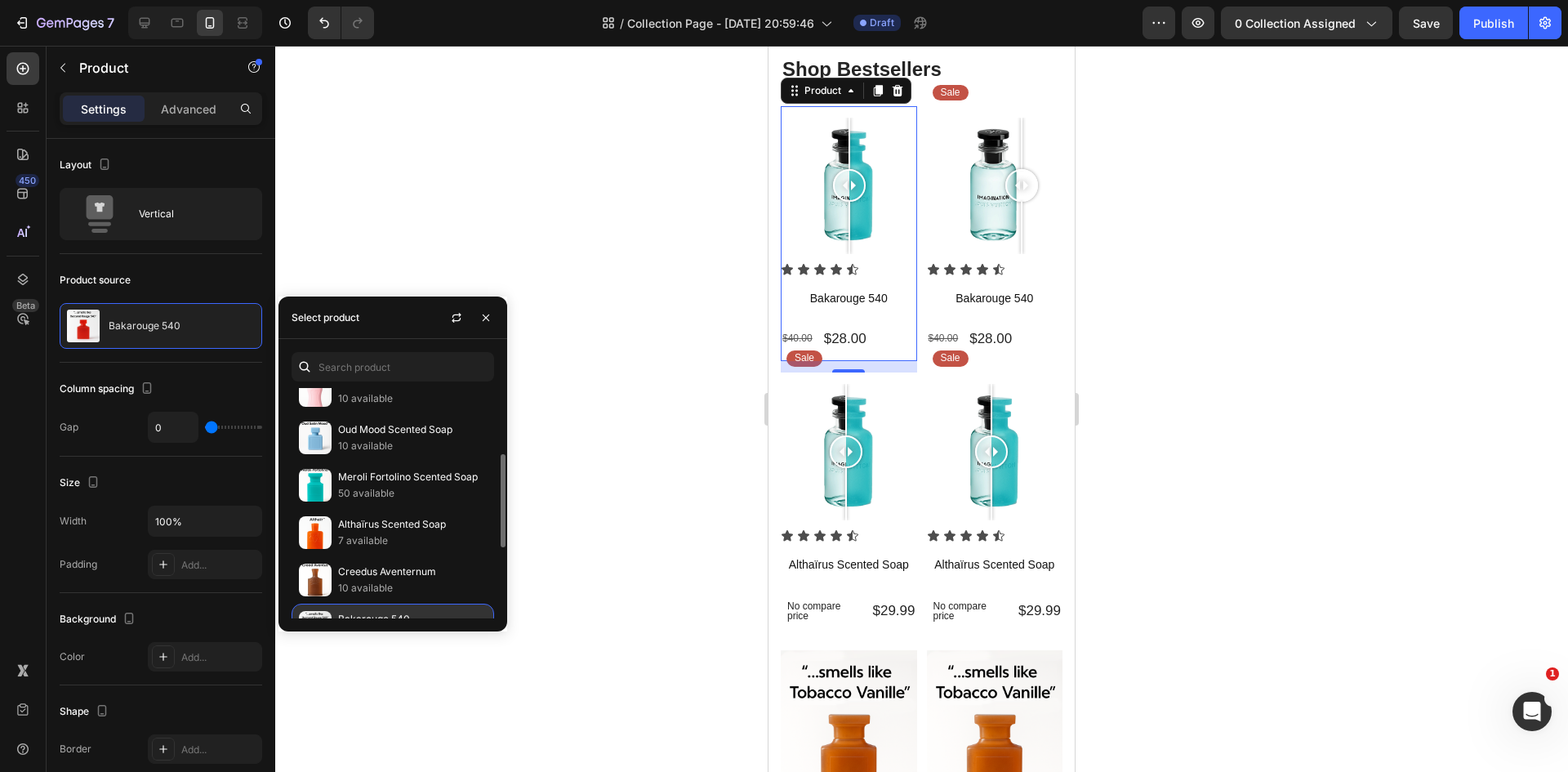
scroll to position [245, 0]
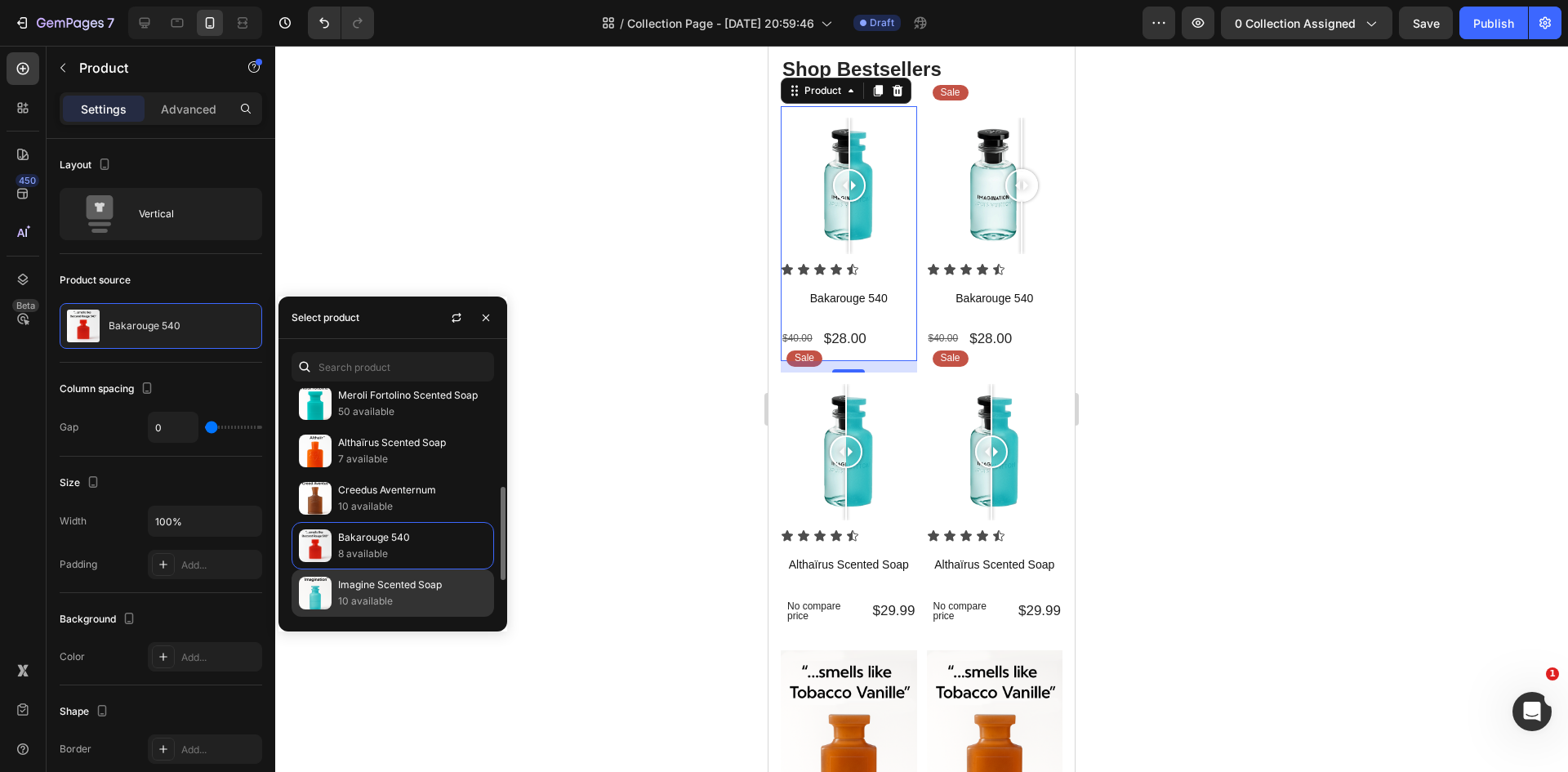
click at [364, 587] on p "Imagine Scented Soap" at bounding box center [411, 584] width 148 height 16
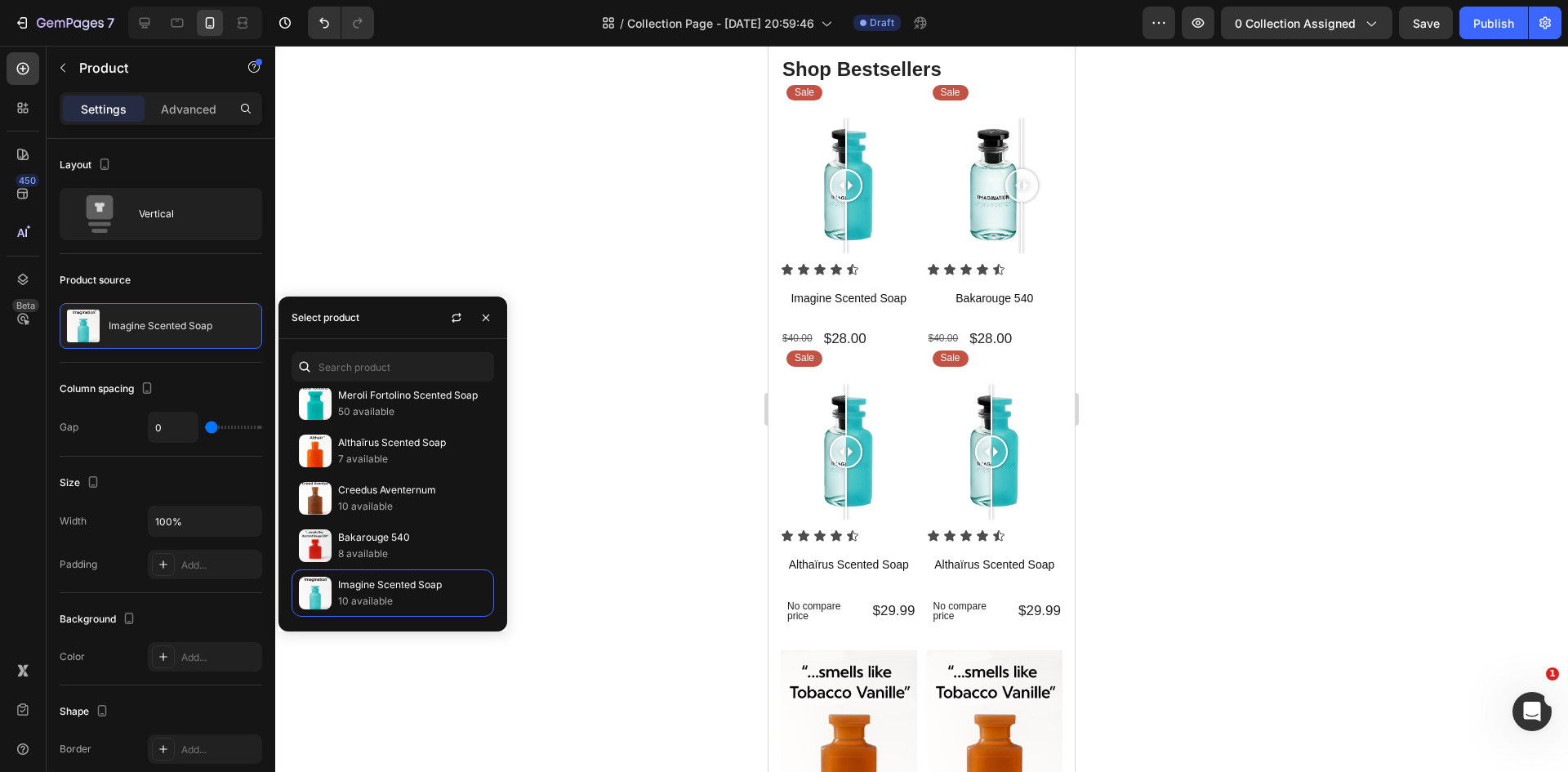
click at [576, 163] on div at bounding box center [921, 409] width 1292 height 726
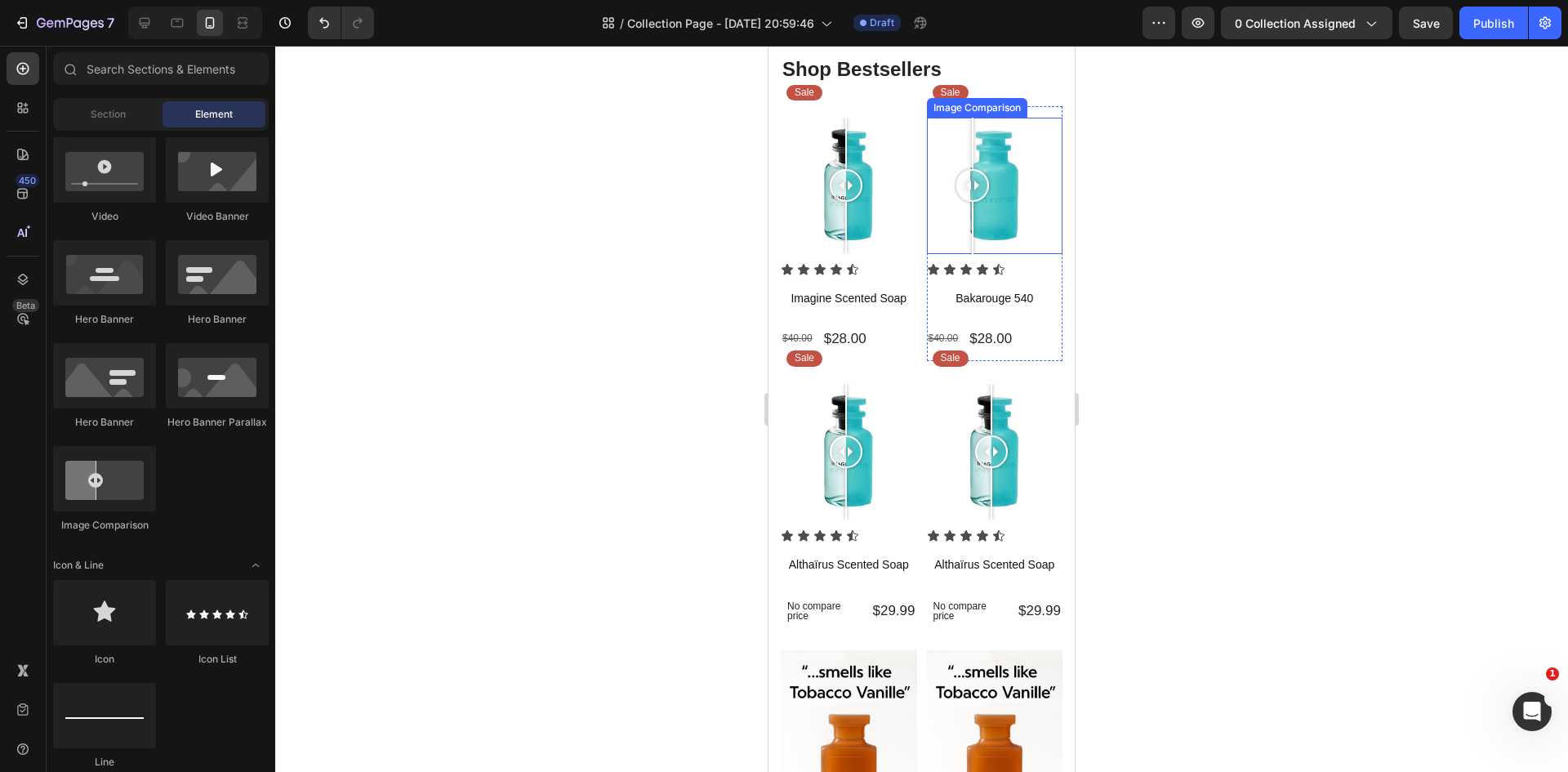
click at [966, 212] on div at bounding box center [995, 186] width 137 height 137
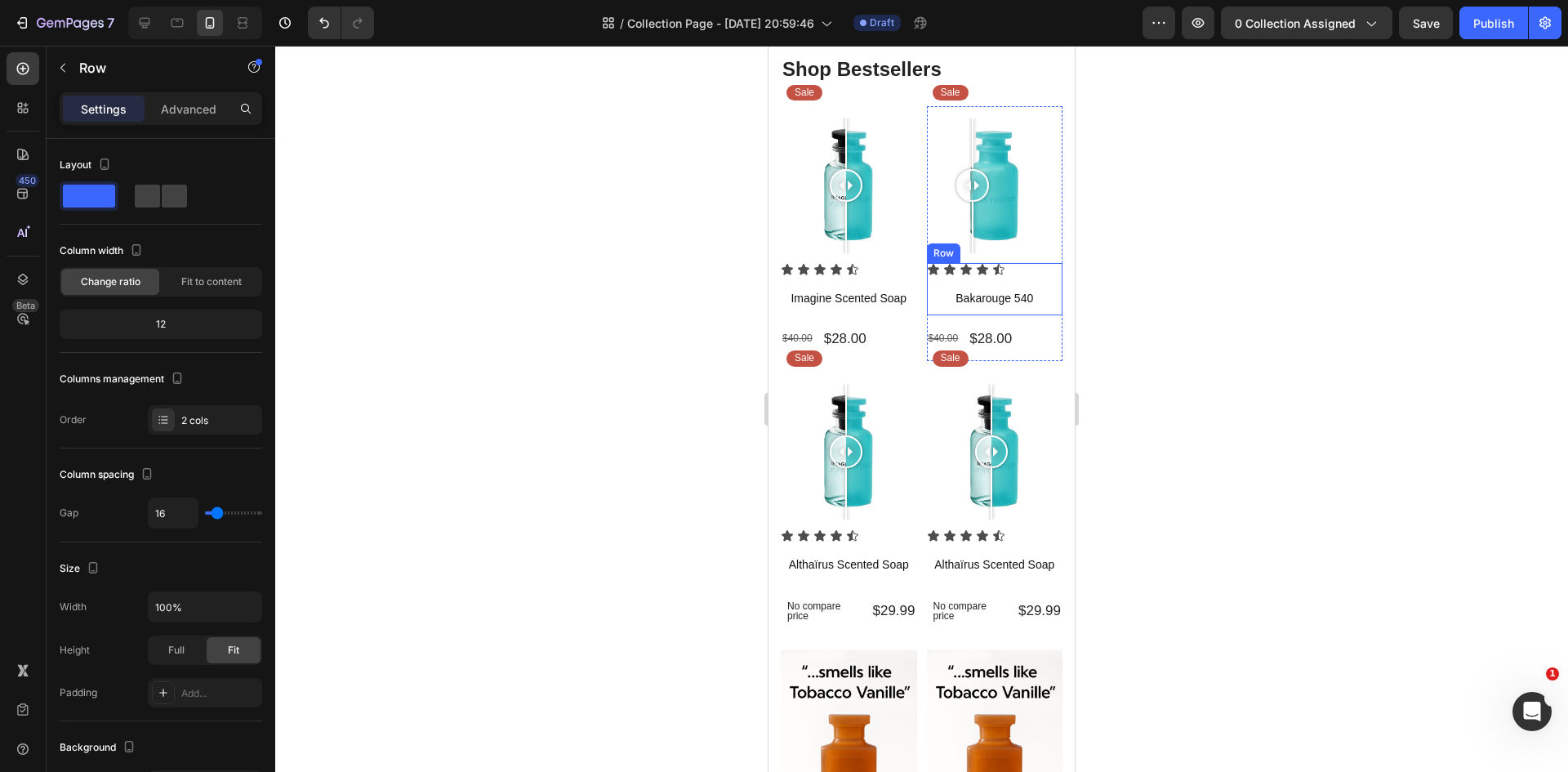
click at [1005, 274] on div "Icon Icon Icon Icon Icon Icon List Bakarouge 540 Product Title Row" at bounding box center [995, 289] width 137 height 52
click at [1013, 290] on h1 "Bakarouge 540" at bounding box center [995, 299] width 137 height 18
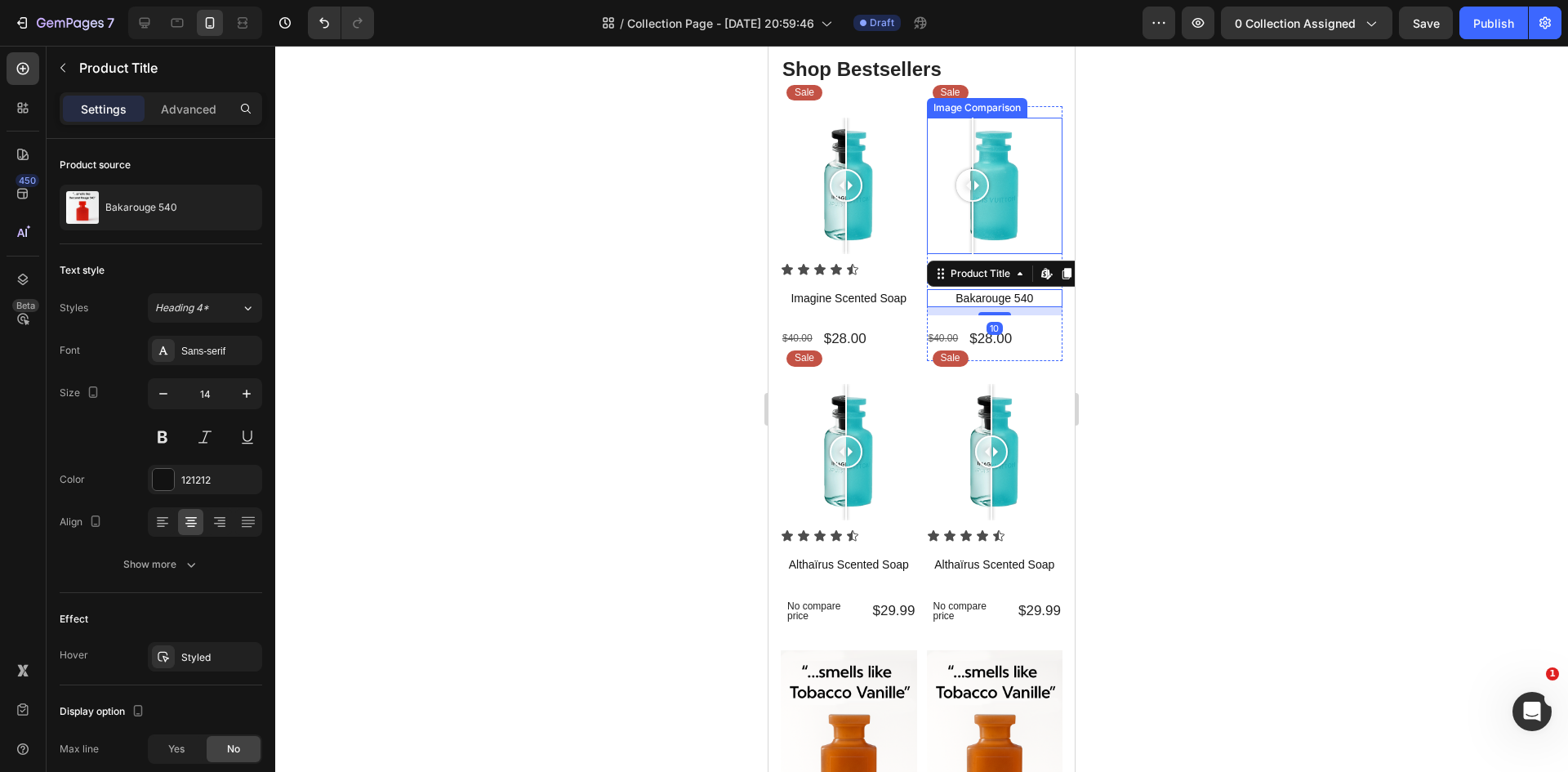
click at [995, 225] on div at bounding box center [995, 186] width 137 height 137
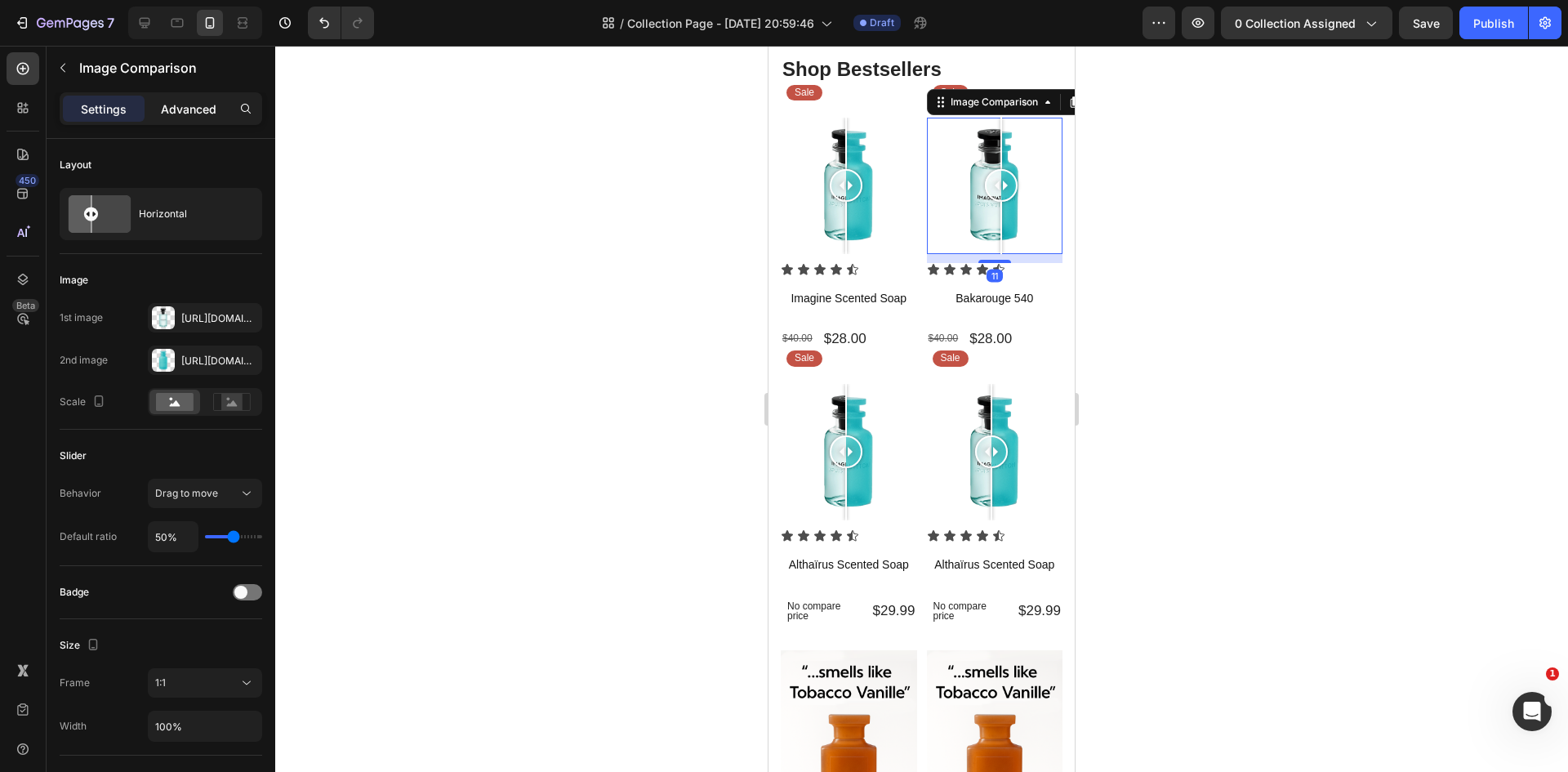
click at [177, 114] on p "Advanced" at bounding box center [188, 108] width 56 height 17
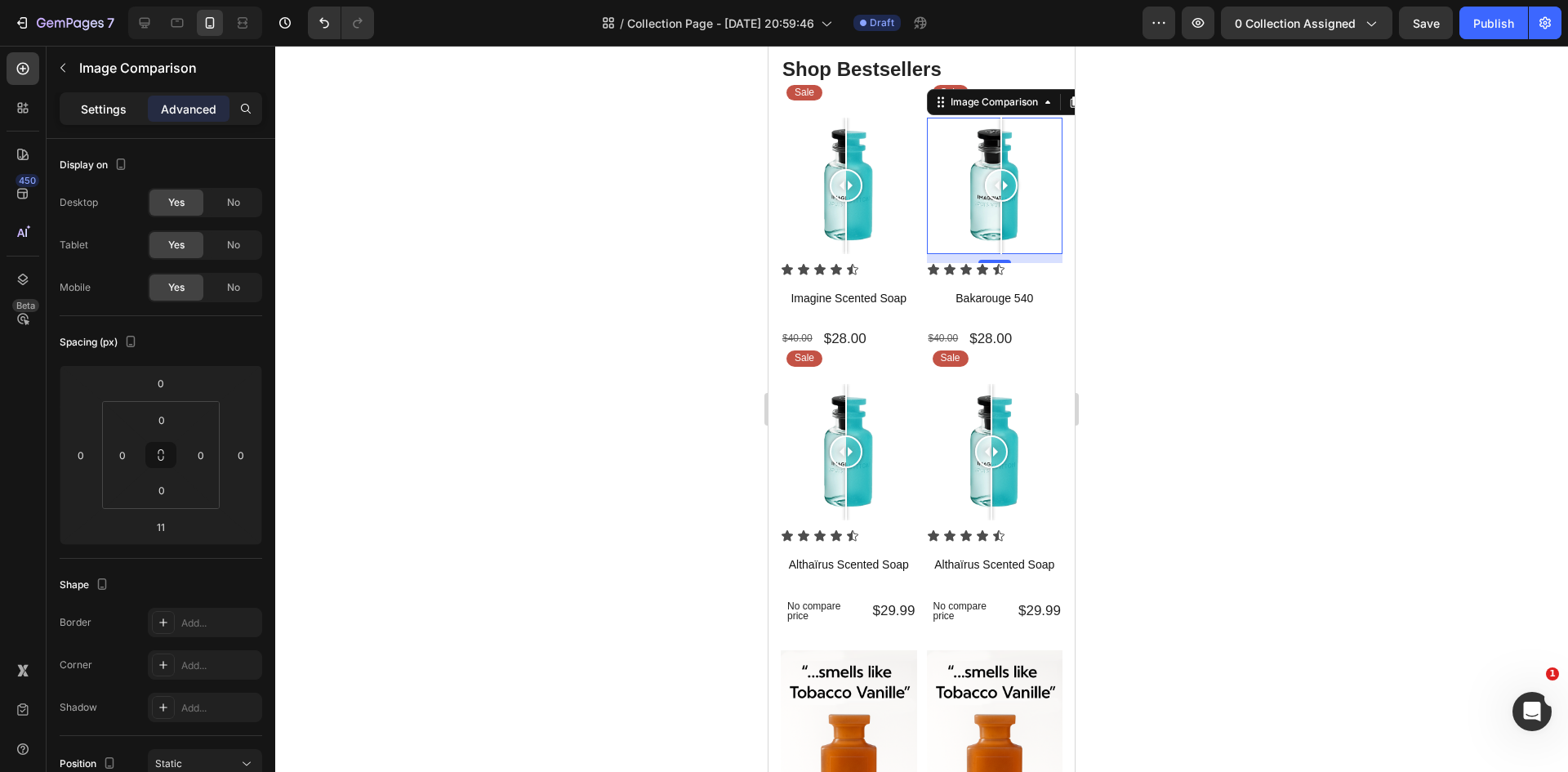
click at [106, 112] on p "Settings" at bounding box center [104, 108] width 46 height 17
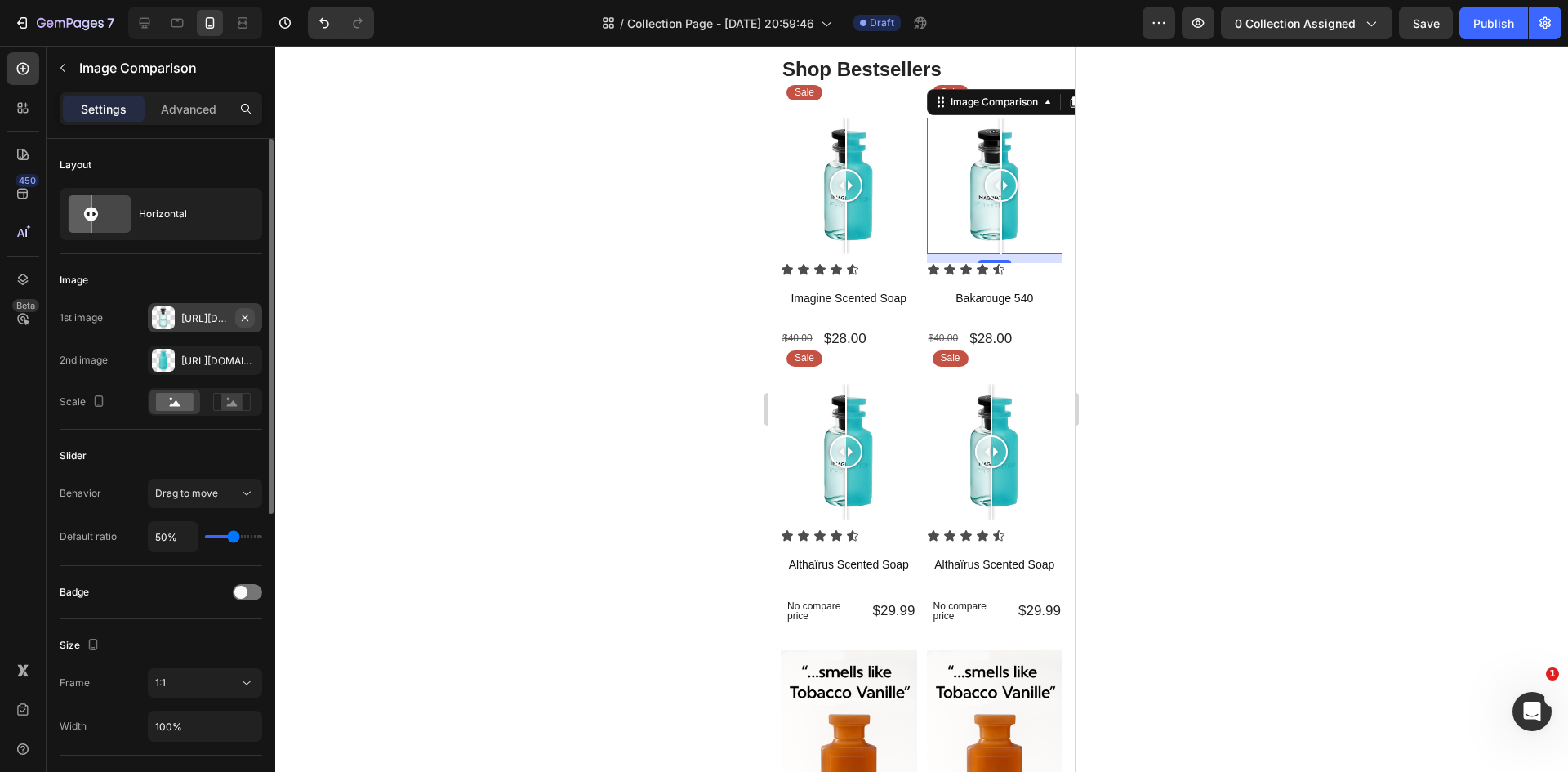
click at [247, 319] on icon "button" at bounding box center [245, 317] width 6 height 6
click at [250, 360] on icon "button" at bounding box center [245, 360] width 13 height 13
click at [168, 320] on icon at bounding box center [163, 318] width 13 height 13
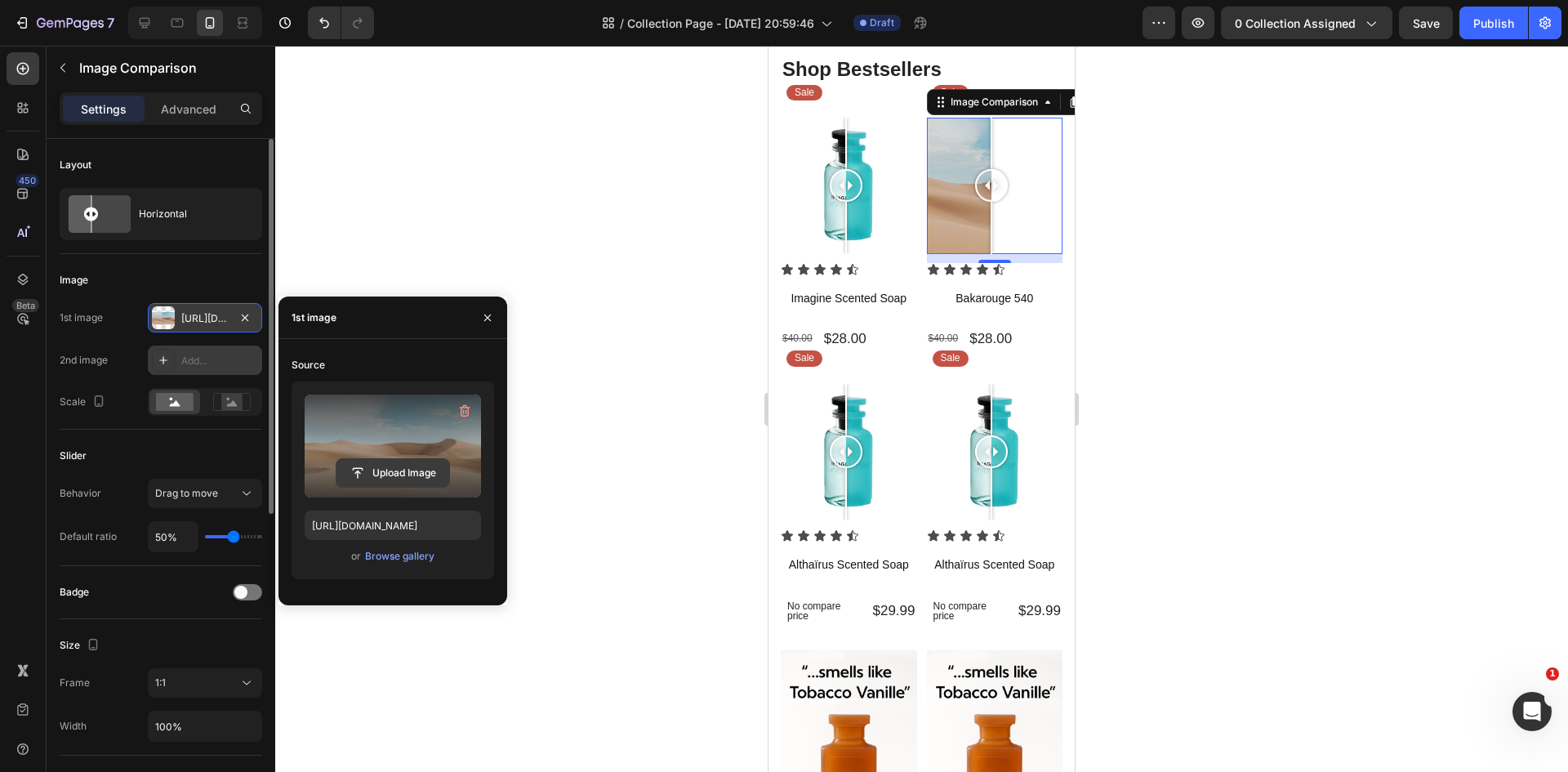
click at [395, 472] on input "file" at bounding box center [393, 472] width 113 height 28
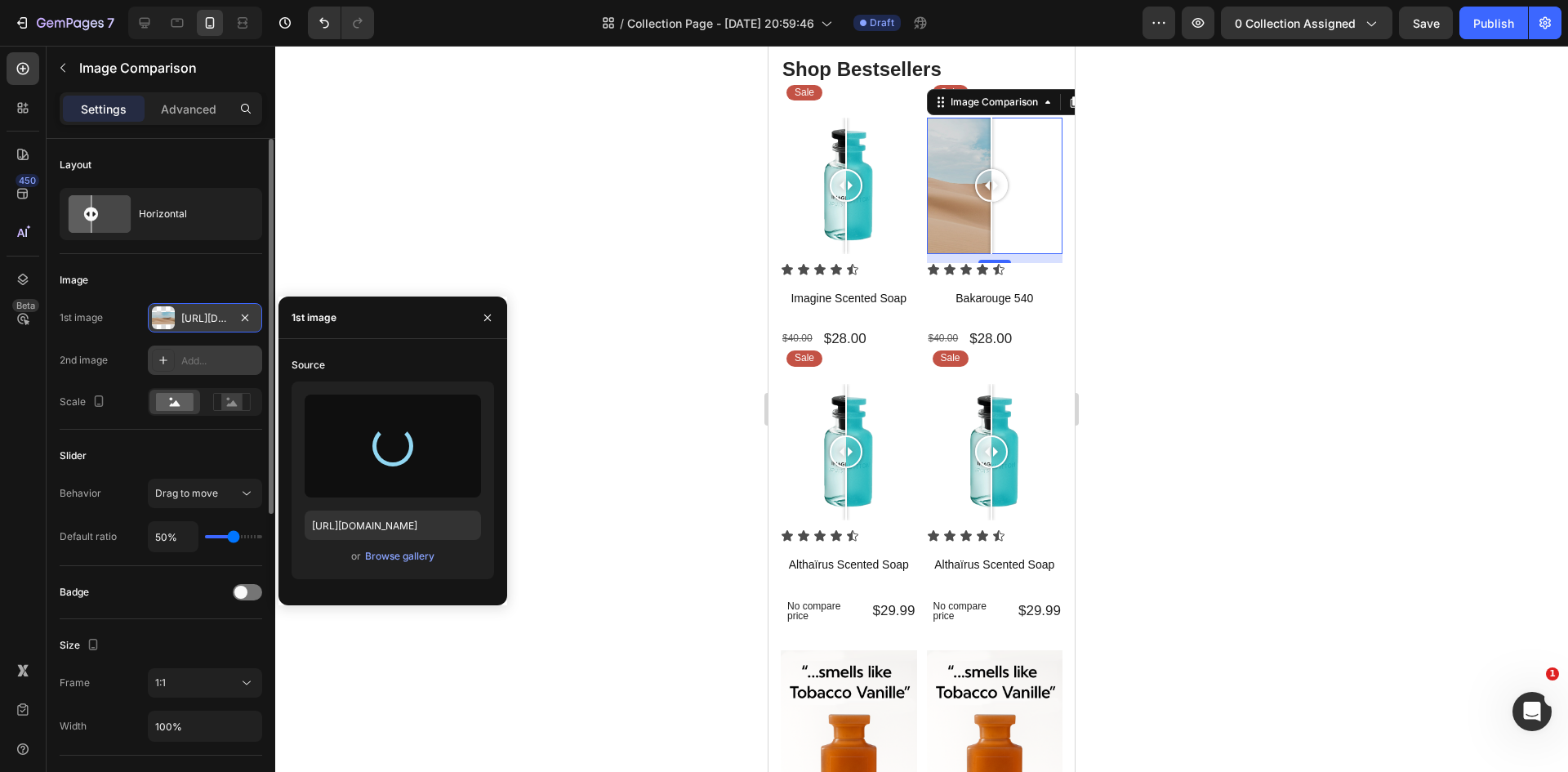
type input "https://cdn.shopify.com/s/files/1/0933/9479/6860/files/gempages_580835986045404…"
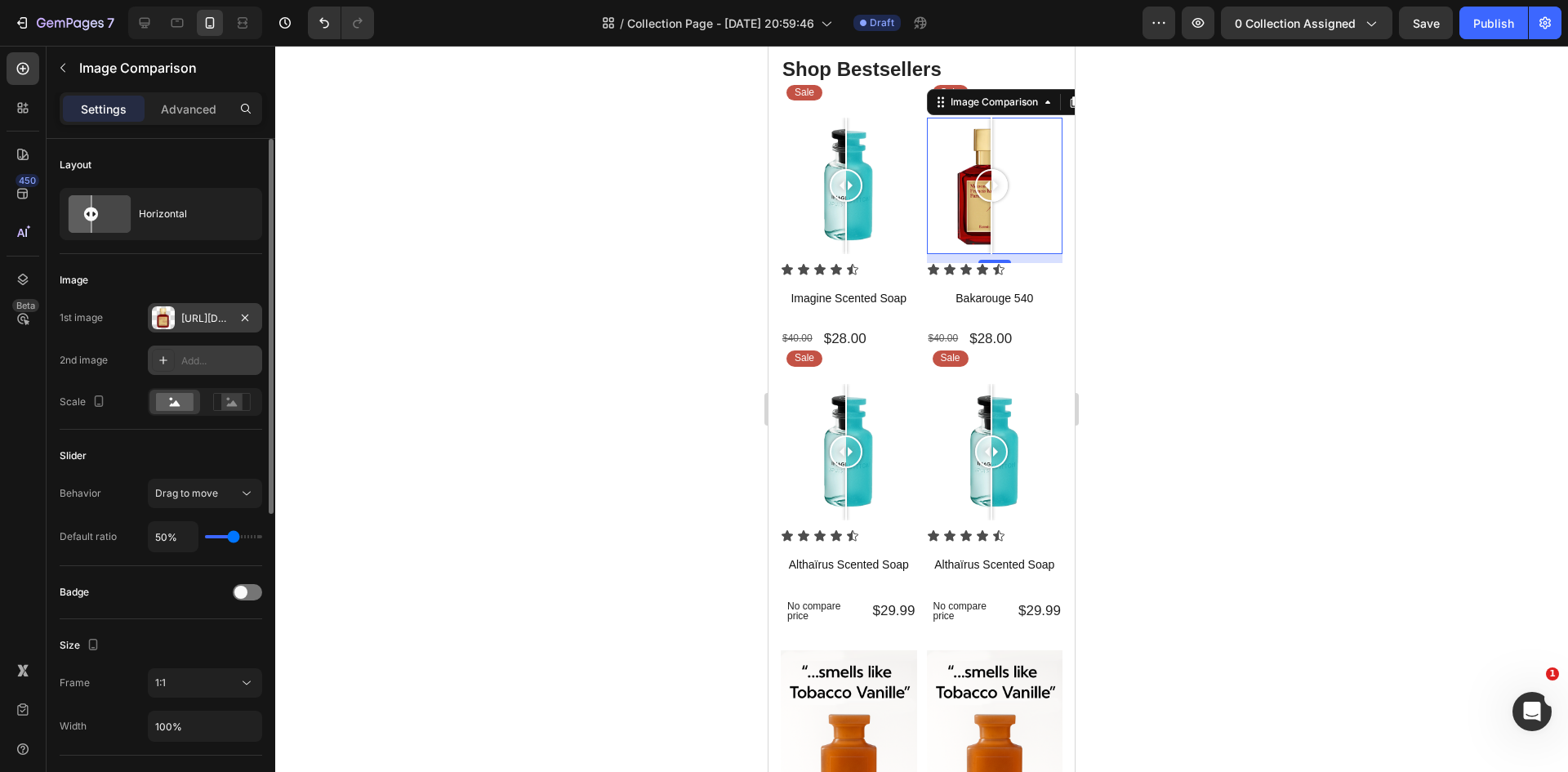
click at [167, 359] on icon at bounding box center [163, 360] width 13 height 13
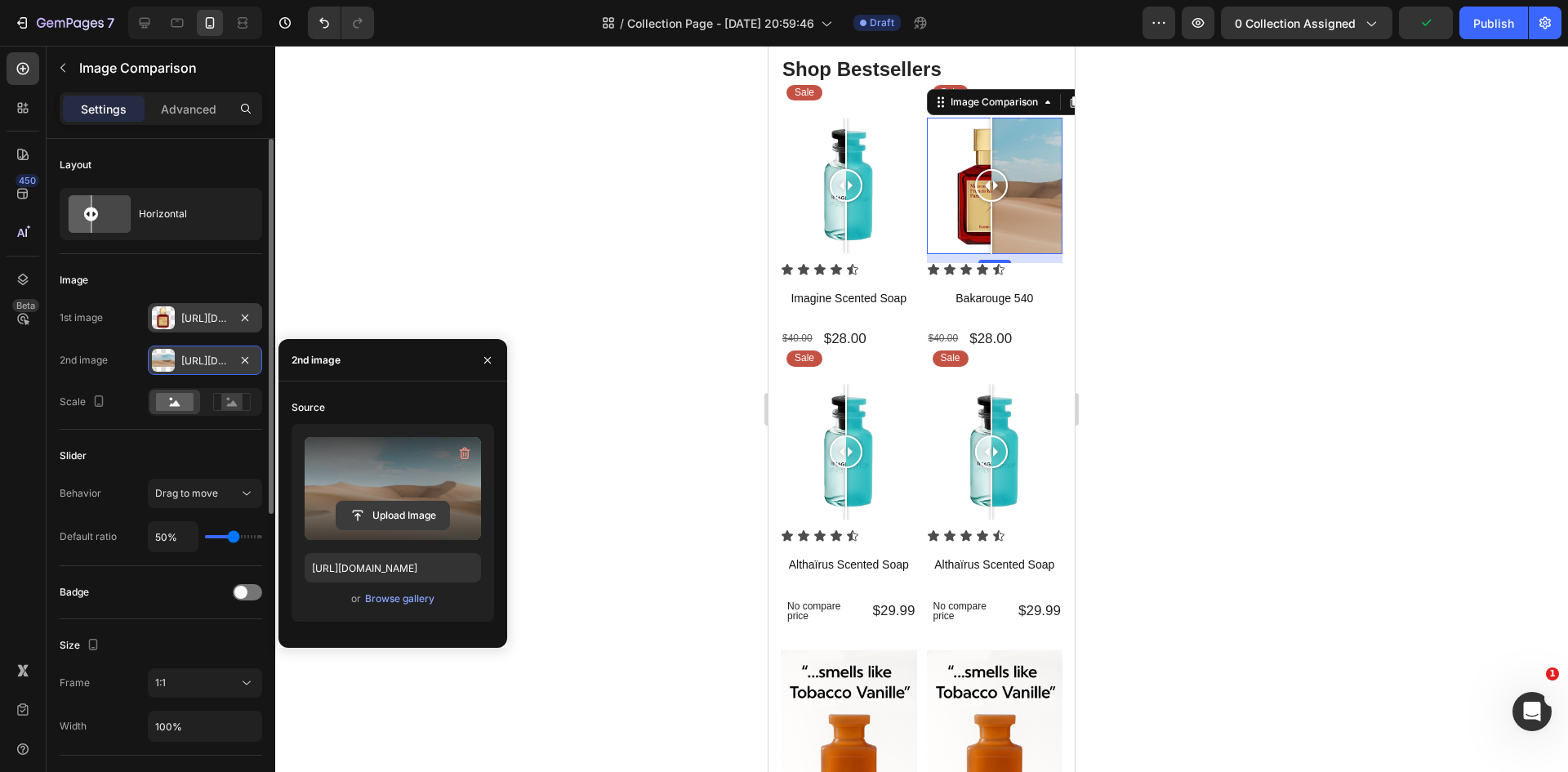
click at [389, 514] on input "file" at bounding box center [393, 515] width 113 height 28
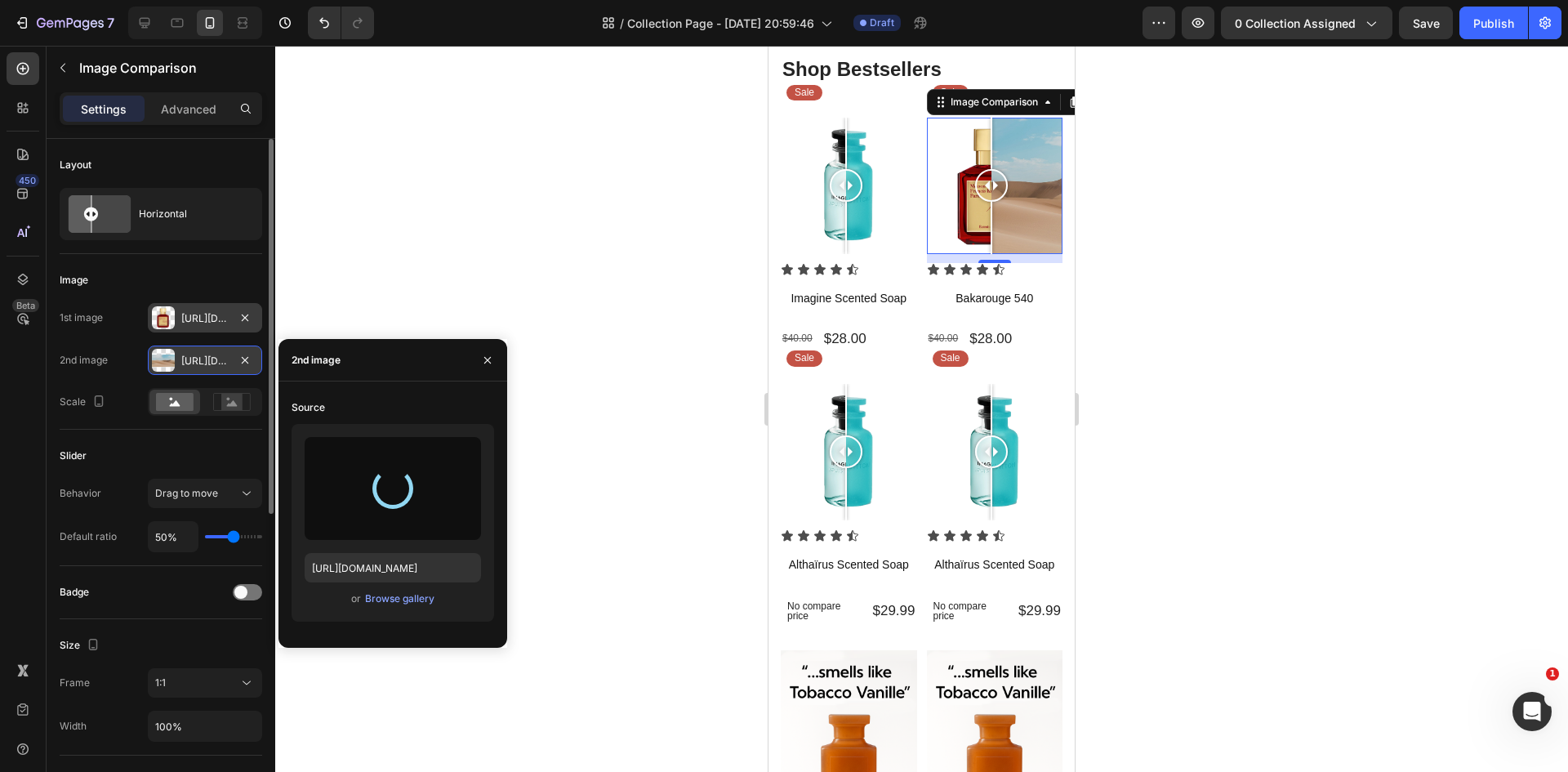
type input "https://cdn.shopify.com/s/files/1/0933/9479/6860/files/gempages_580835986045404…"
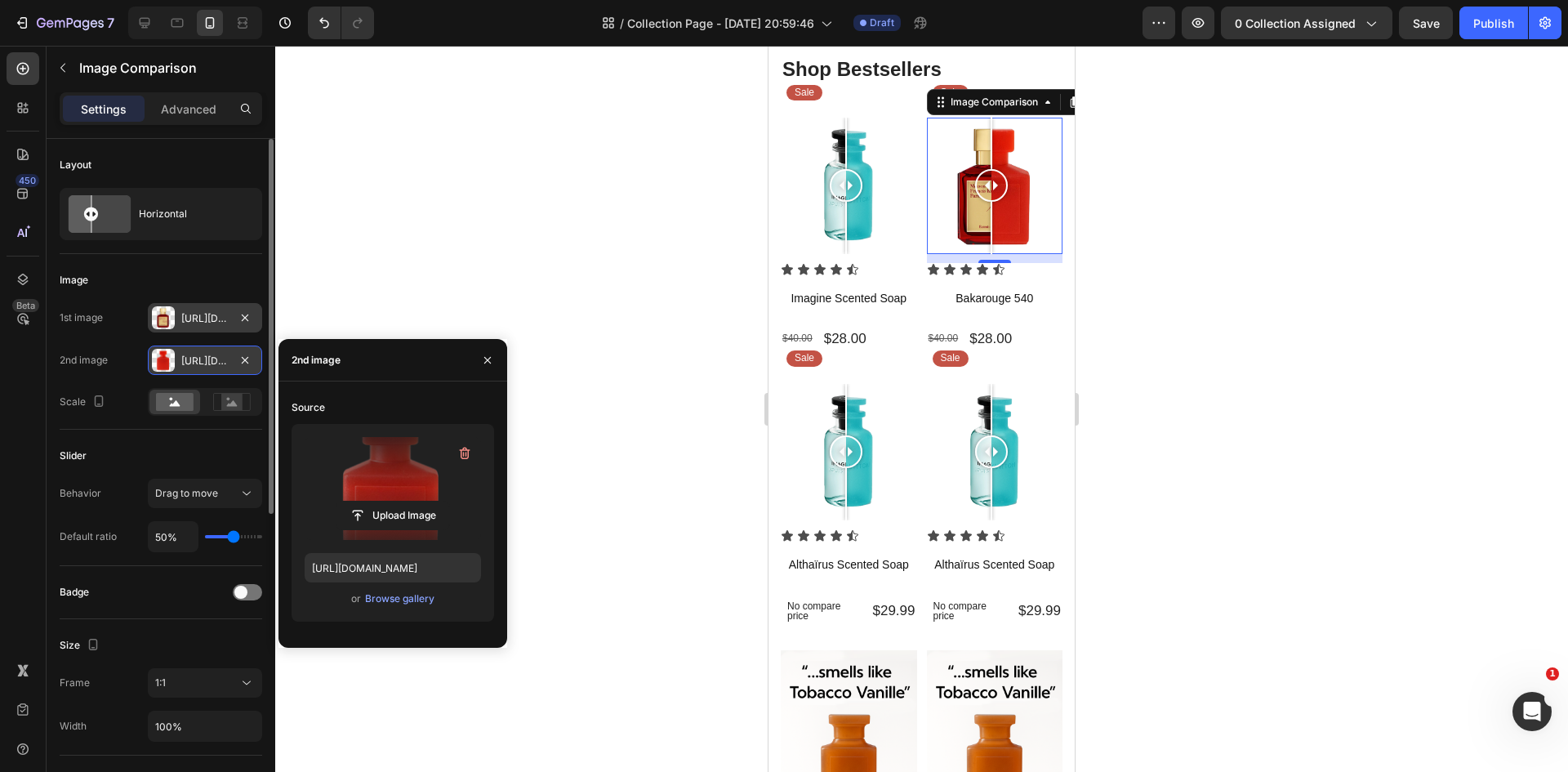
click at [1276, 262] on div at bounding box center [921, 409] width 1292 height 726
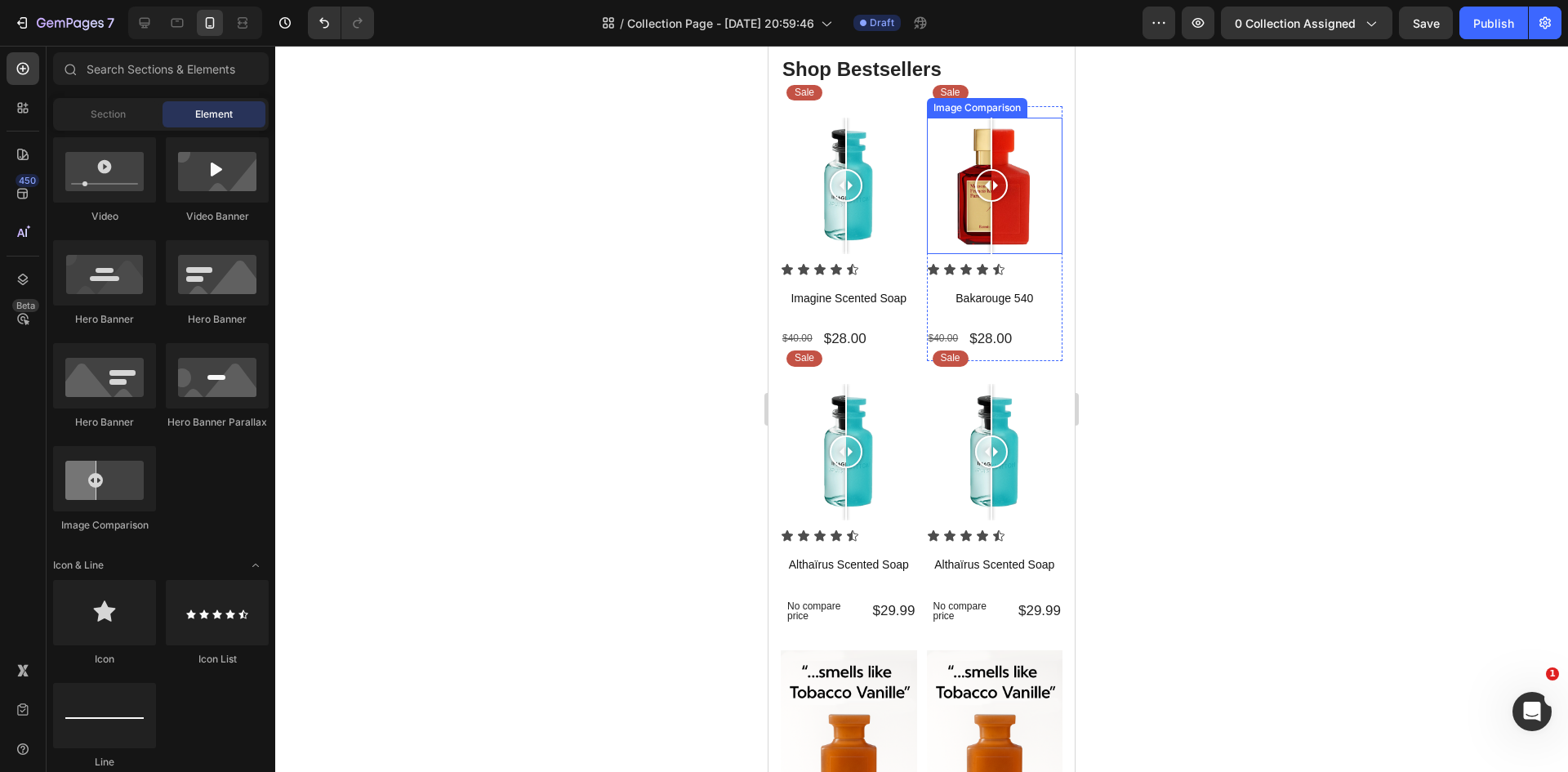
drag, startPoint x: 984, startPoint y: 184, endPoint x: 985, endPoint y: 225, distance: 41.0
click at [985, 225] on div at bounding box center [991, 186] width 33 height 137
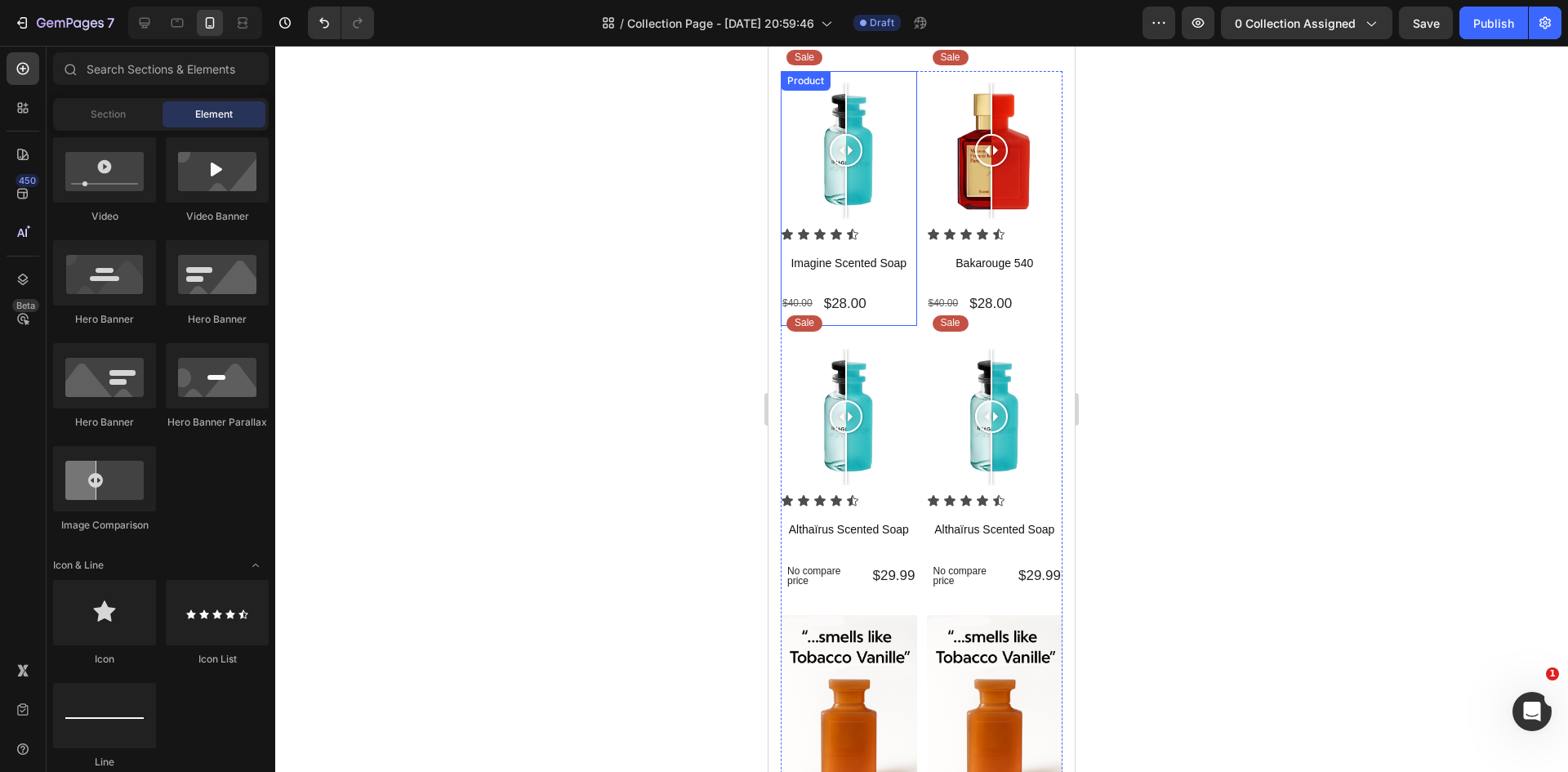
scroll to position [82, 0]
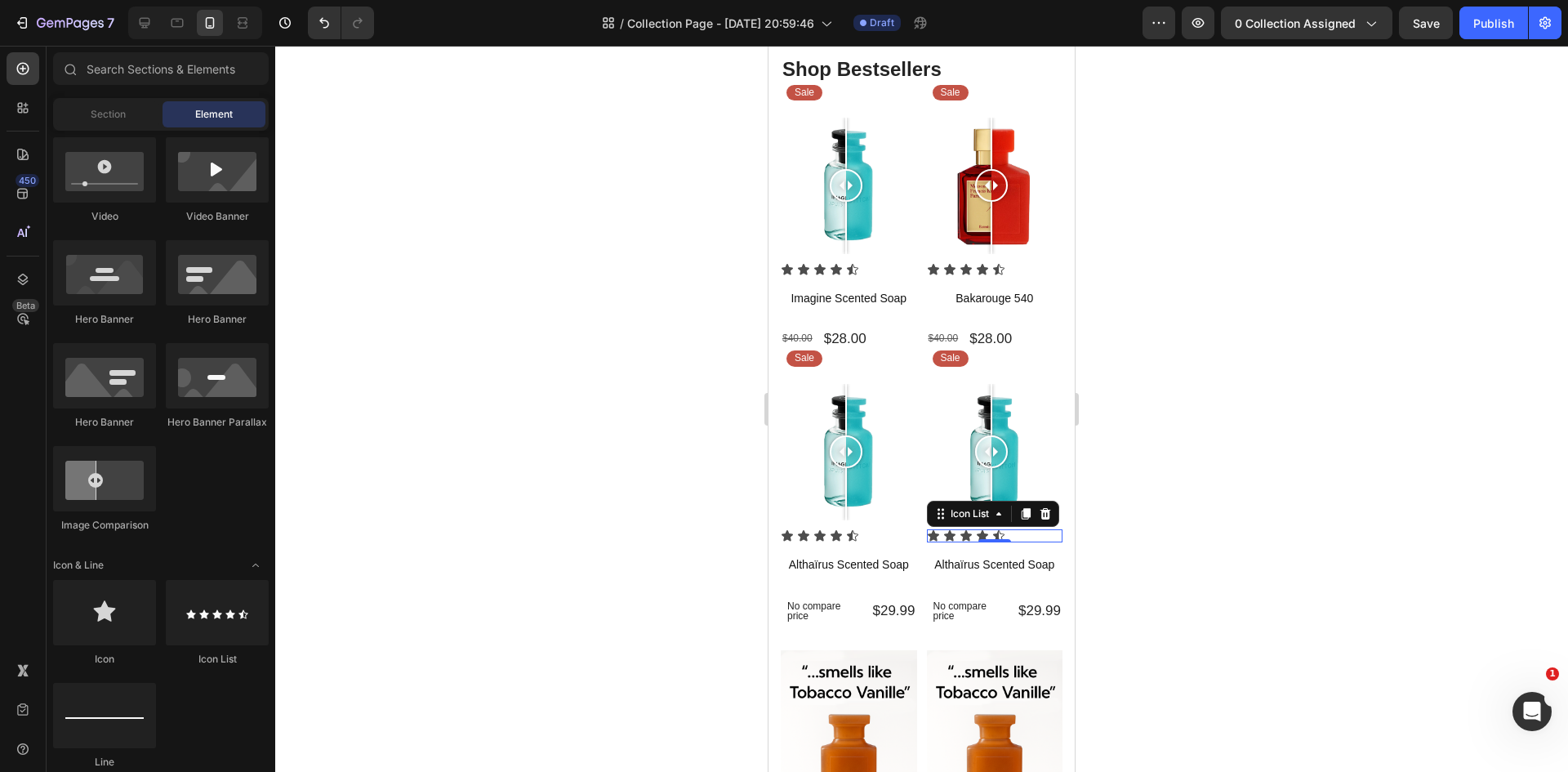
click at [966, 529] on div "Icon Icon Icon Icon Icon" at bounding box center [995, 535] width 137 height 13
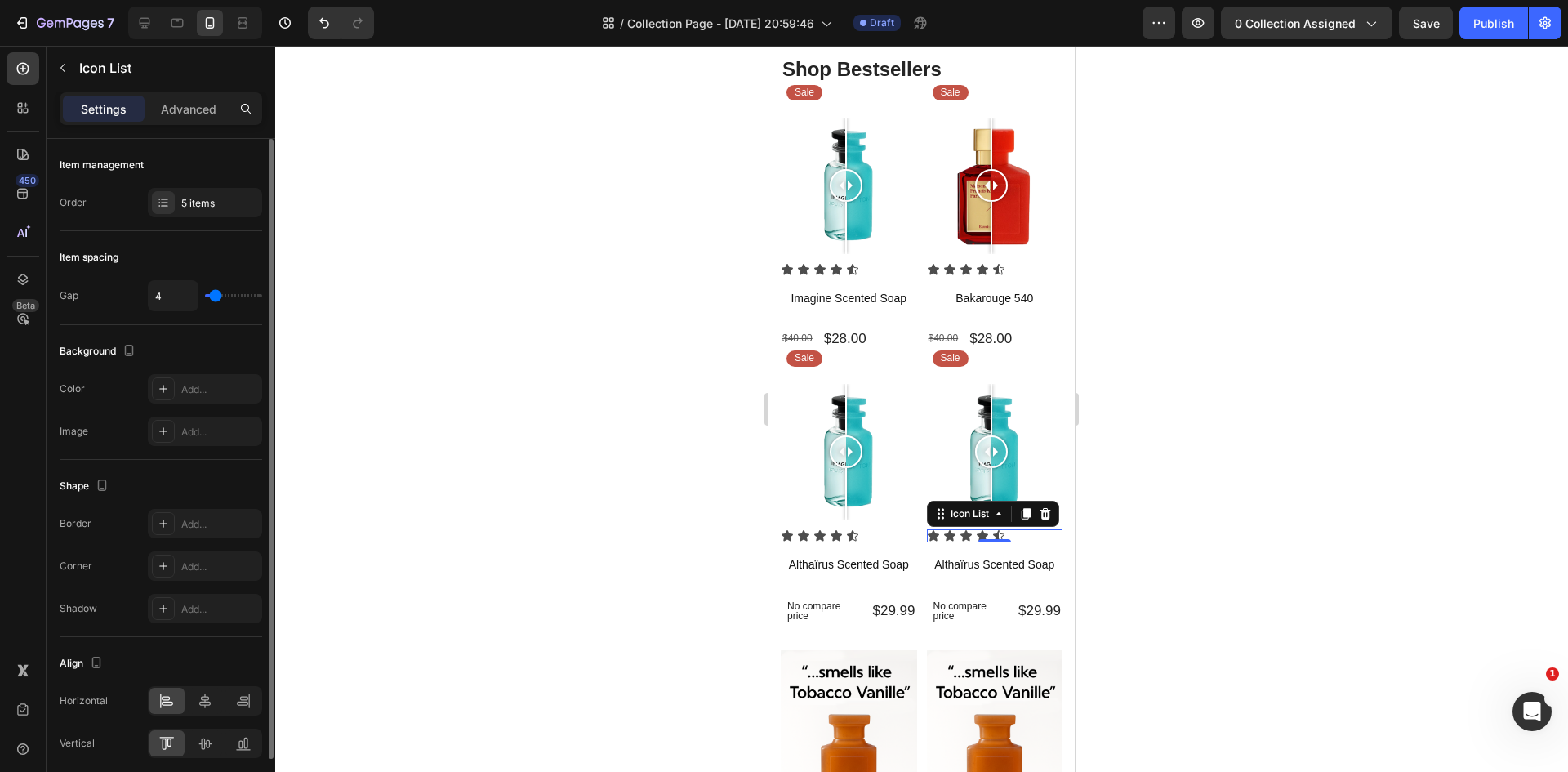
type input "10"
type input "11"
type input "12"
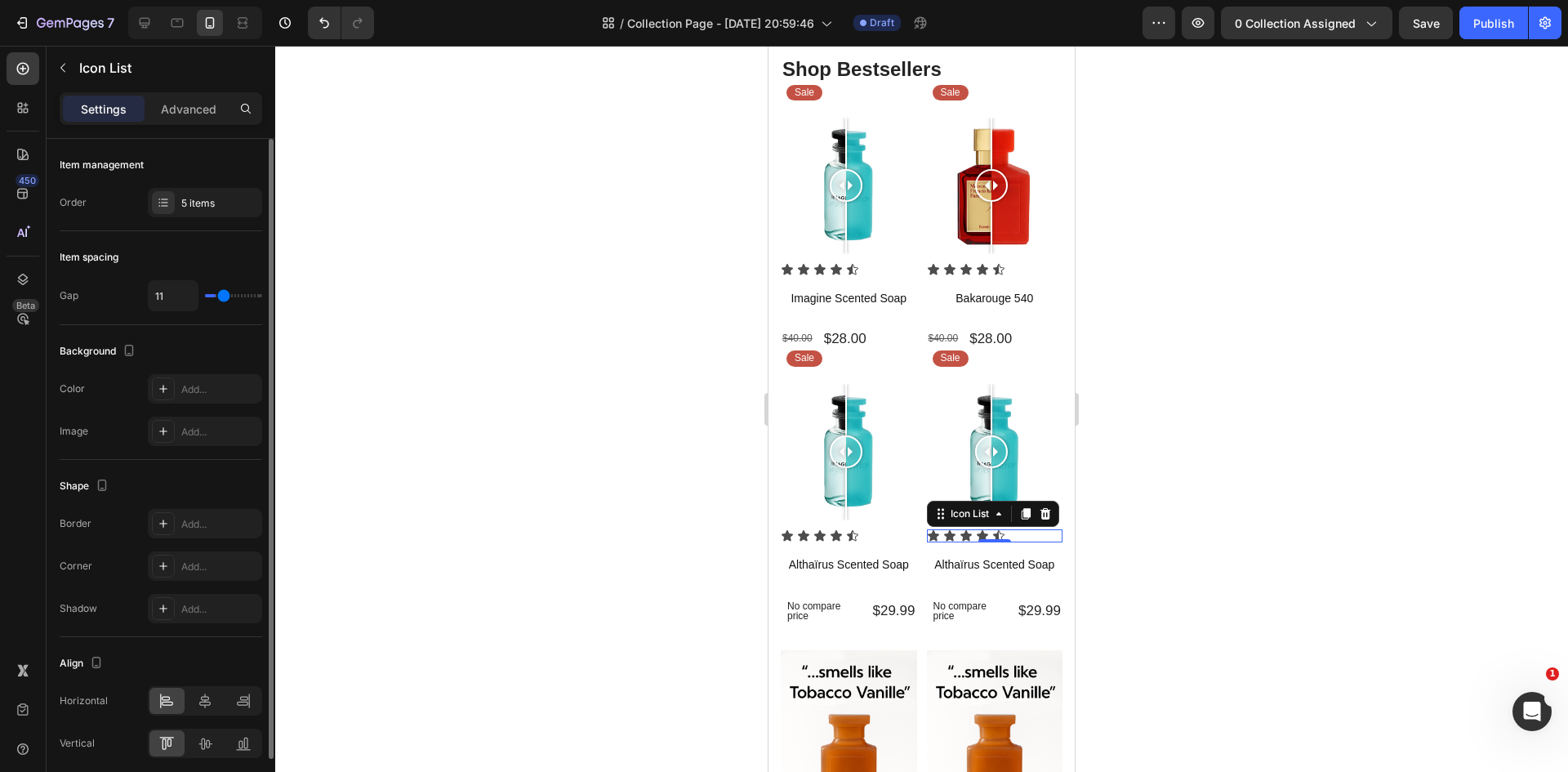
type input "12"
type input "13"
type input "14"
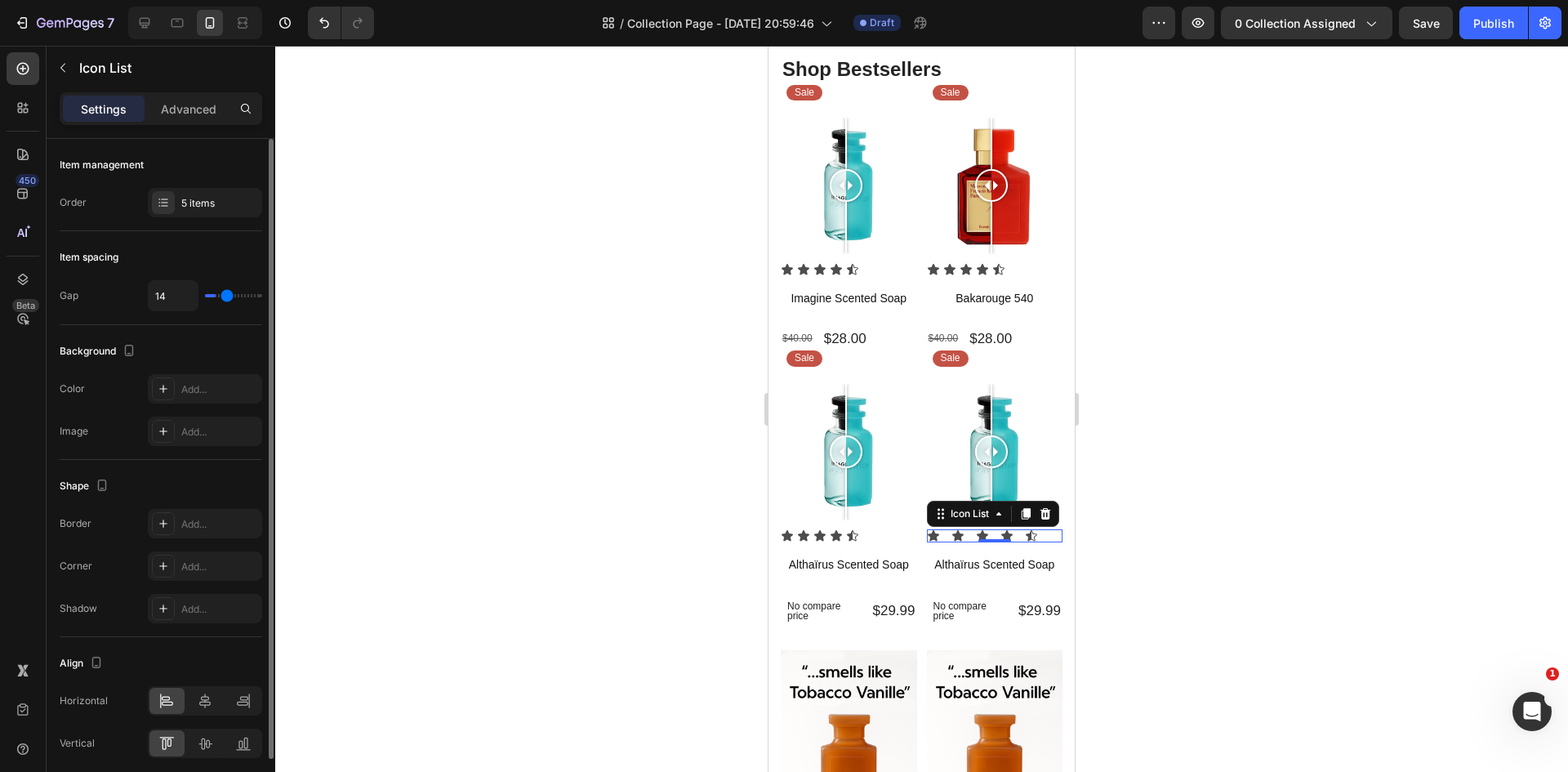
type input "15"
type input "14"
type input "13"
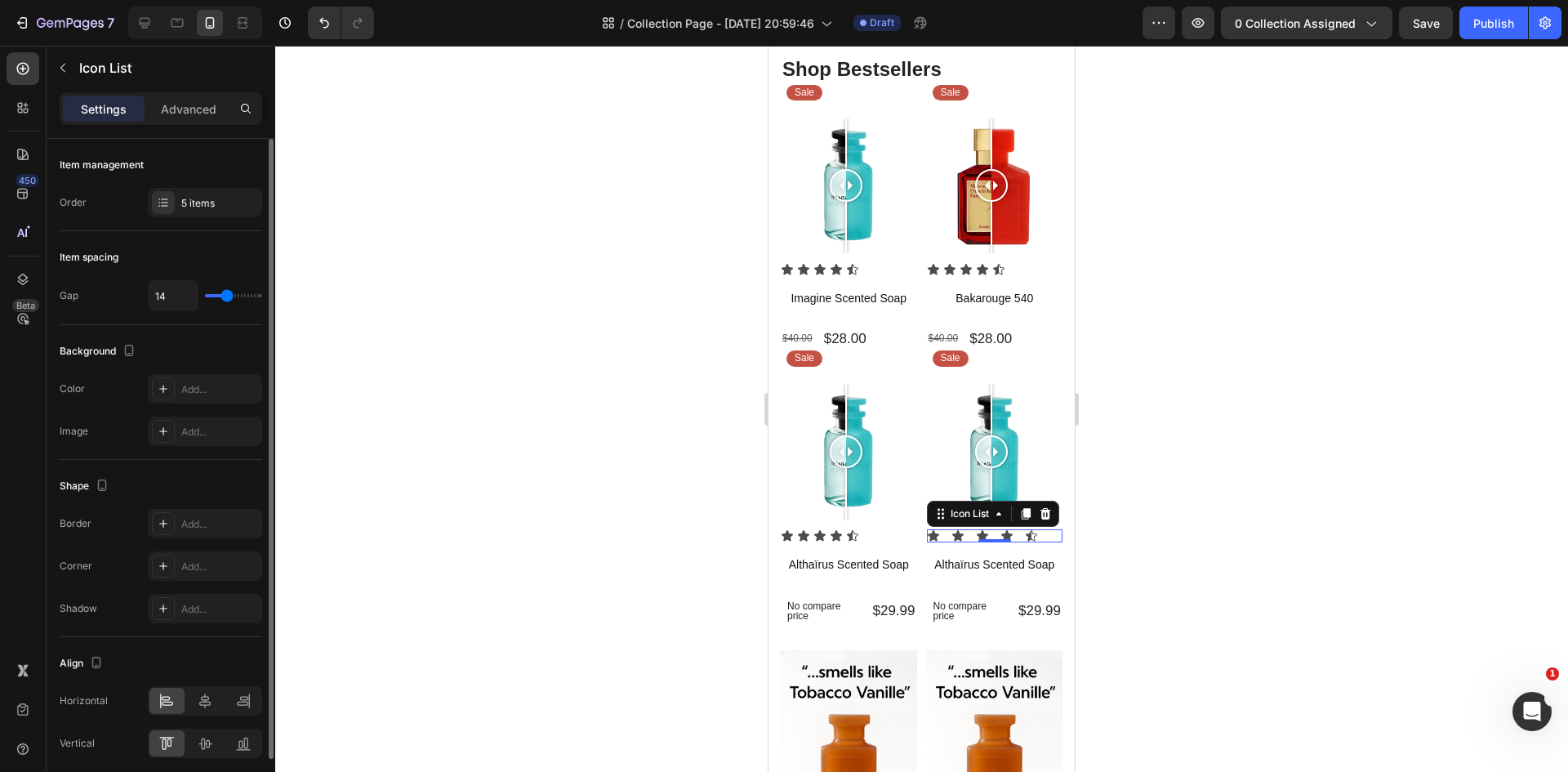
type input "13"
type input "12"
type input "11"
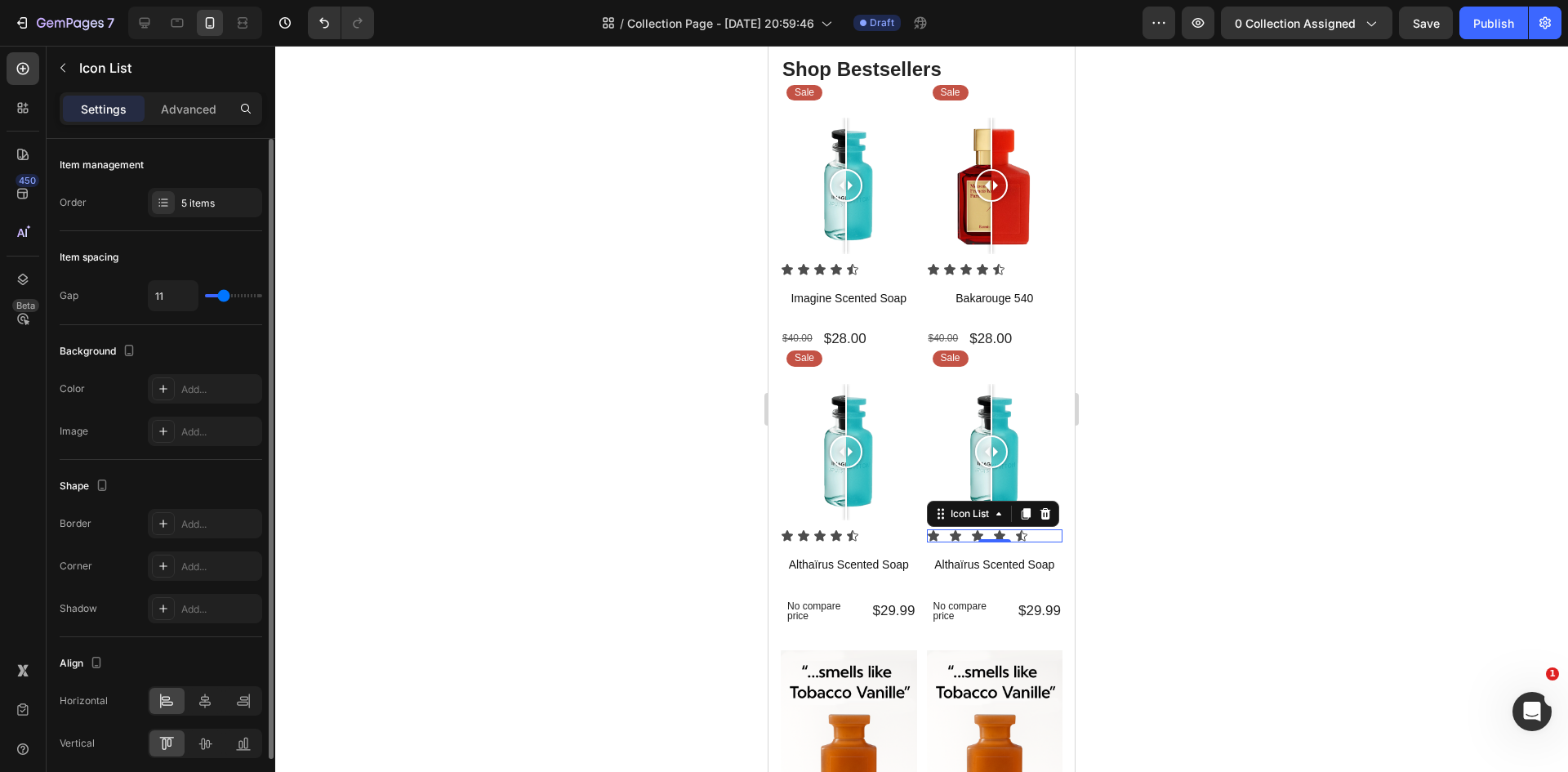
type input "10"
type input "9"
type input "8"
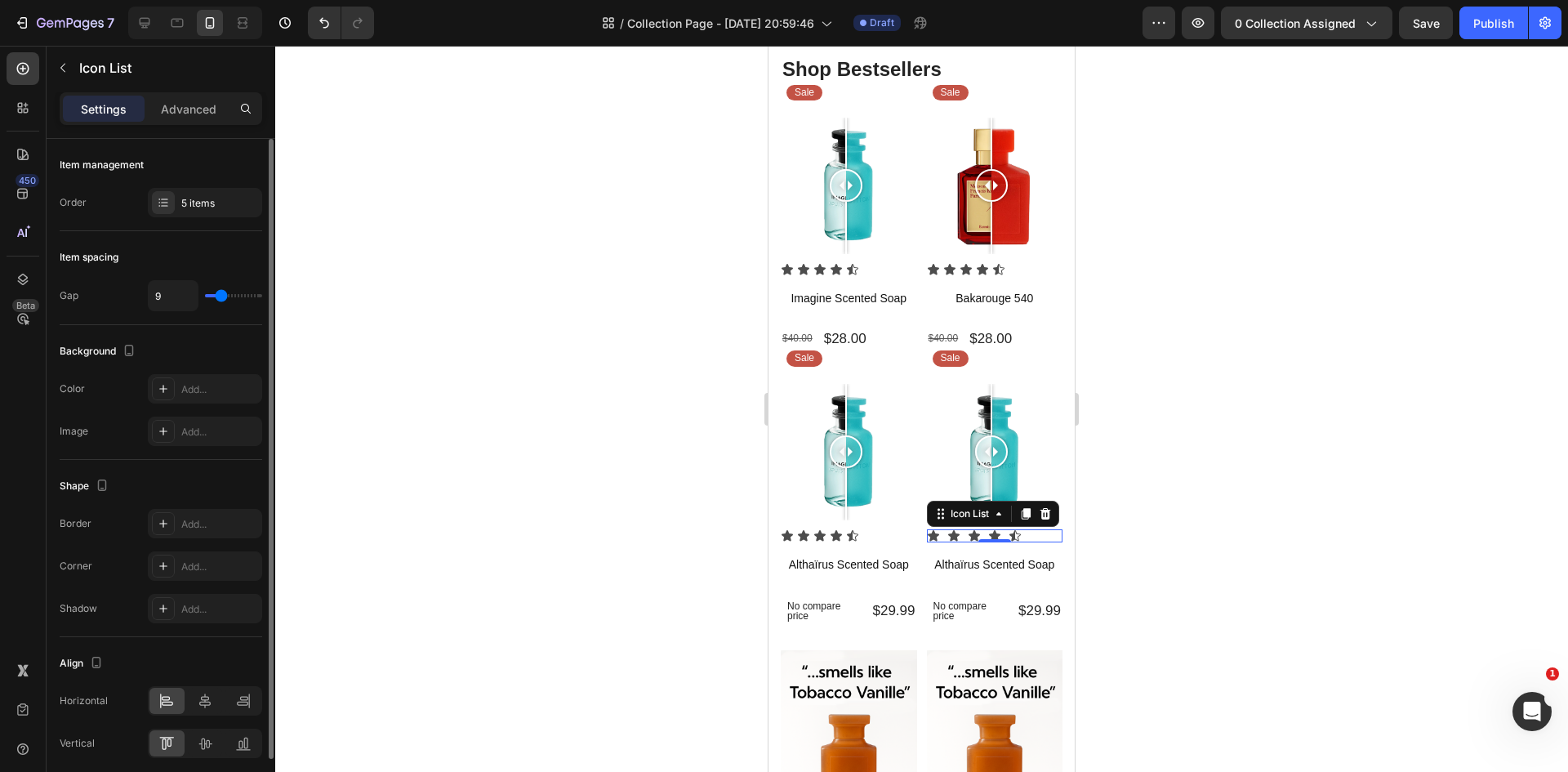
type input "8"
type input "7"
type input "6"
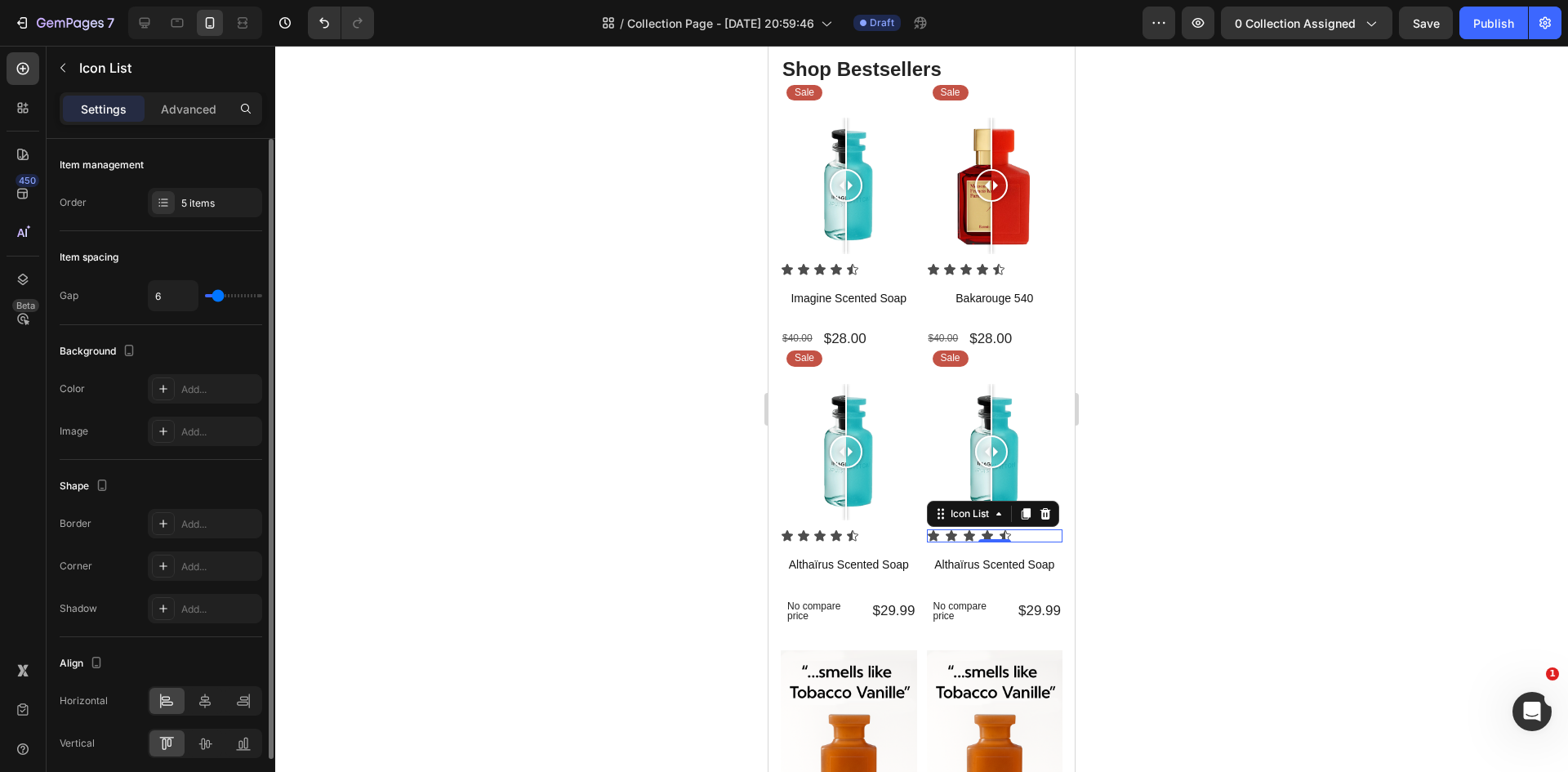
type input "5"
type input "4"
click at [217, 298] on input "range" at bounding box center [233, 296] width 57 height 4
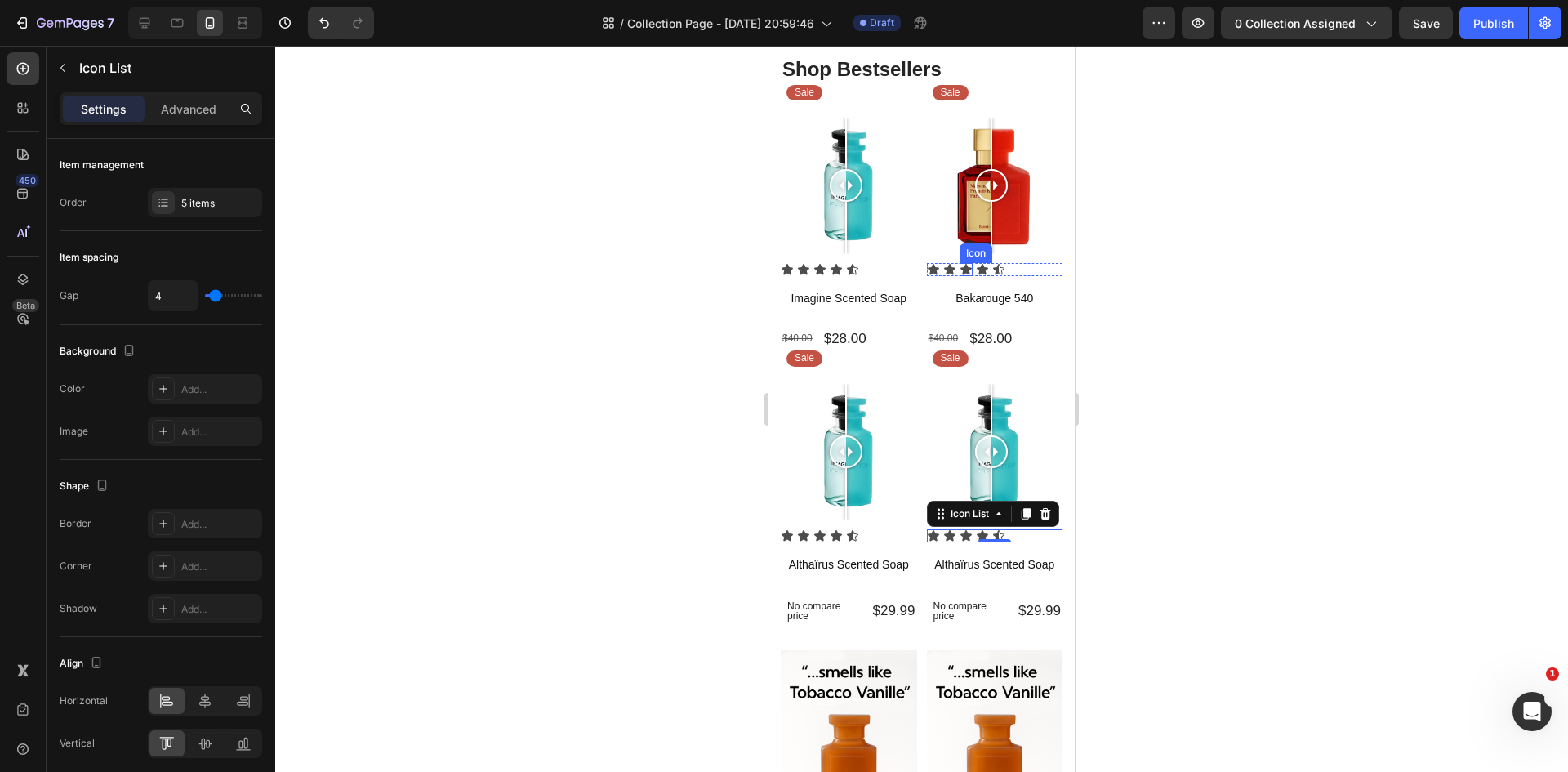
click at [959, 265] on div "Icon" at bounding box center [966, 269] width 13 height 13
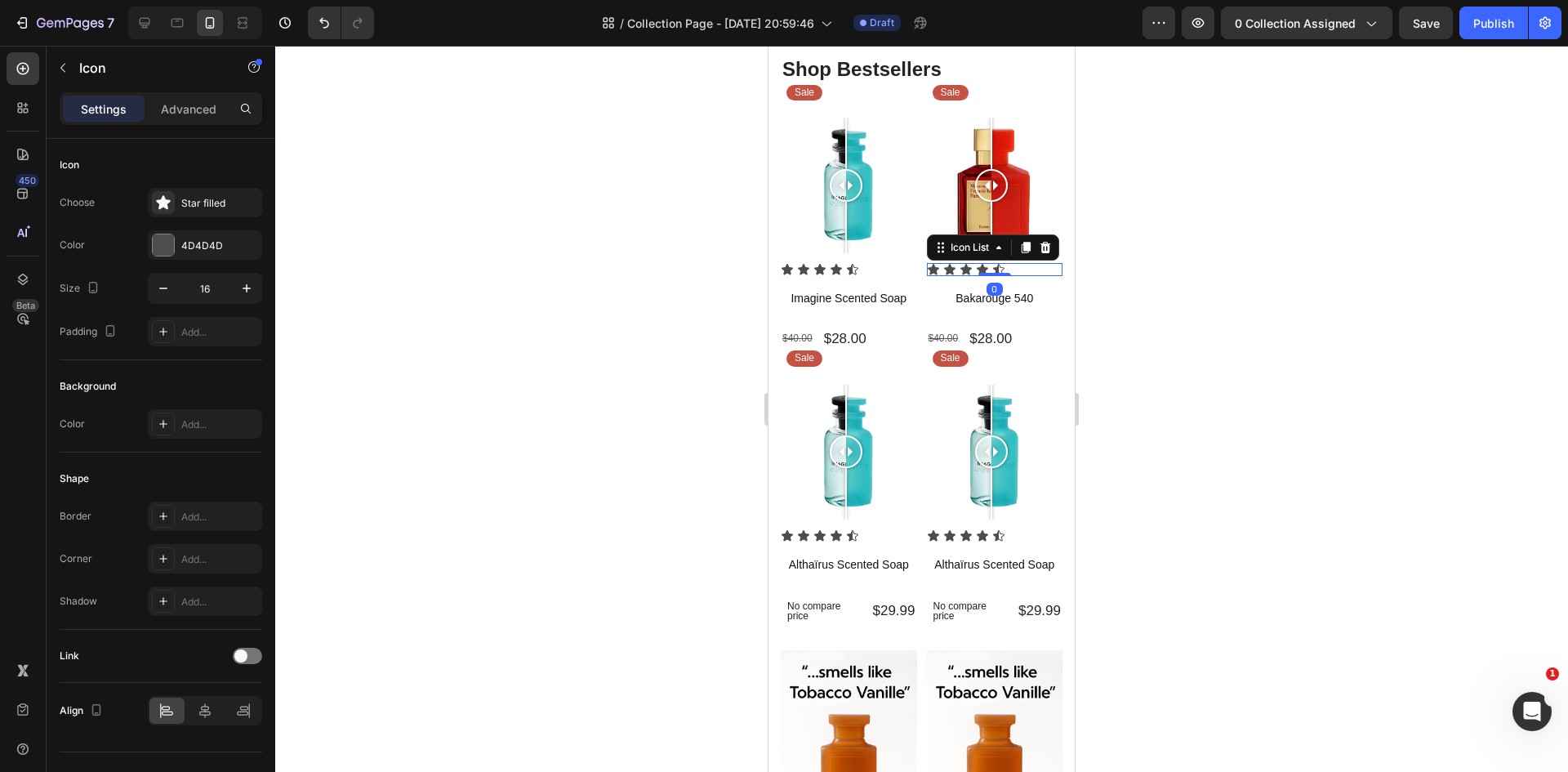
click at [999, 263] on div "Icon Icon Icon Icon Icon" at bounding box center [995, 269] width 137 height 13
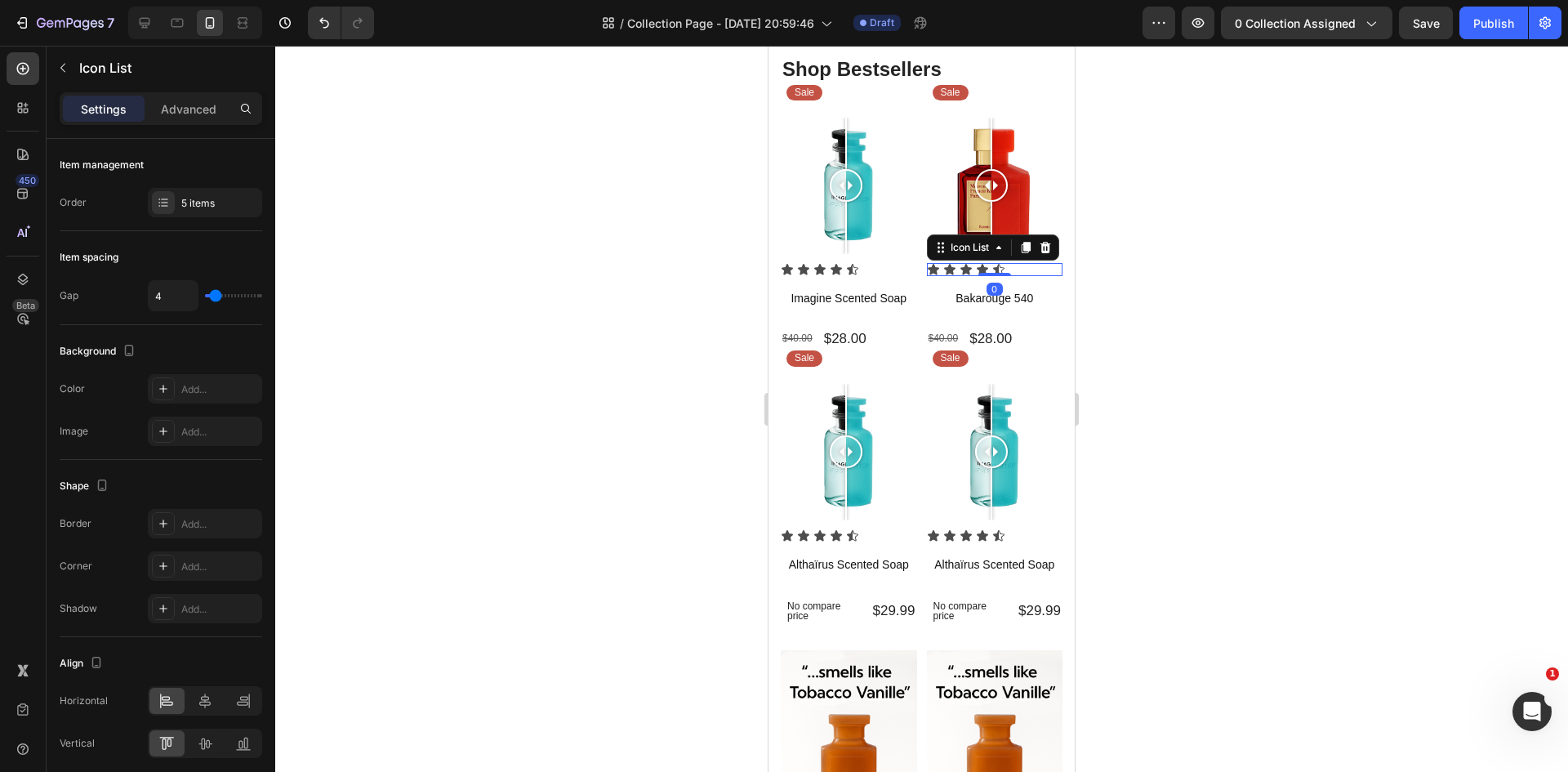
click at [657, 426] on div at bounding box center [921, 409] width 1292 height 726
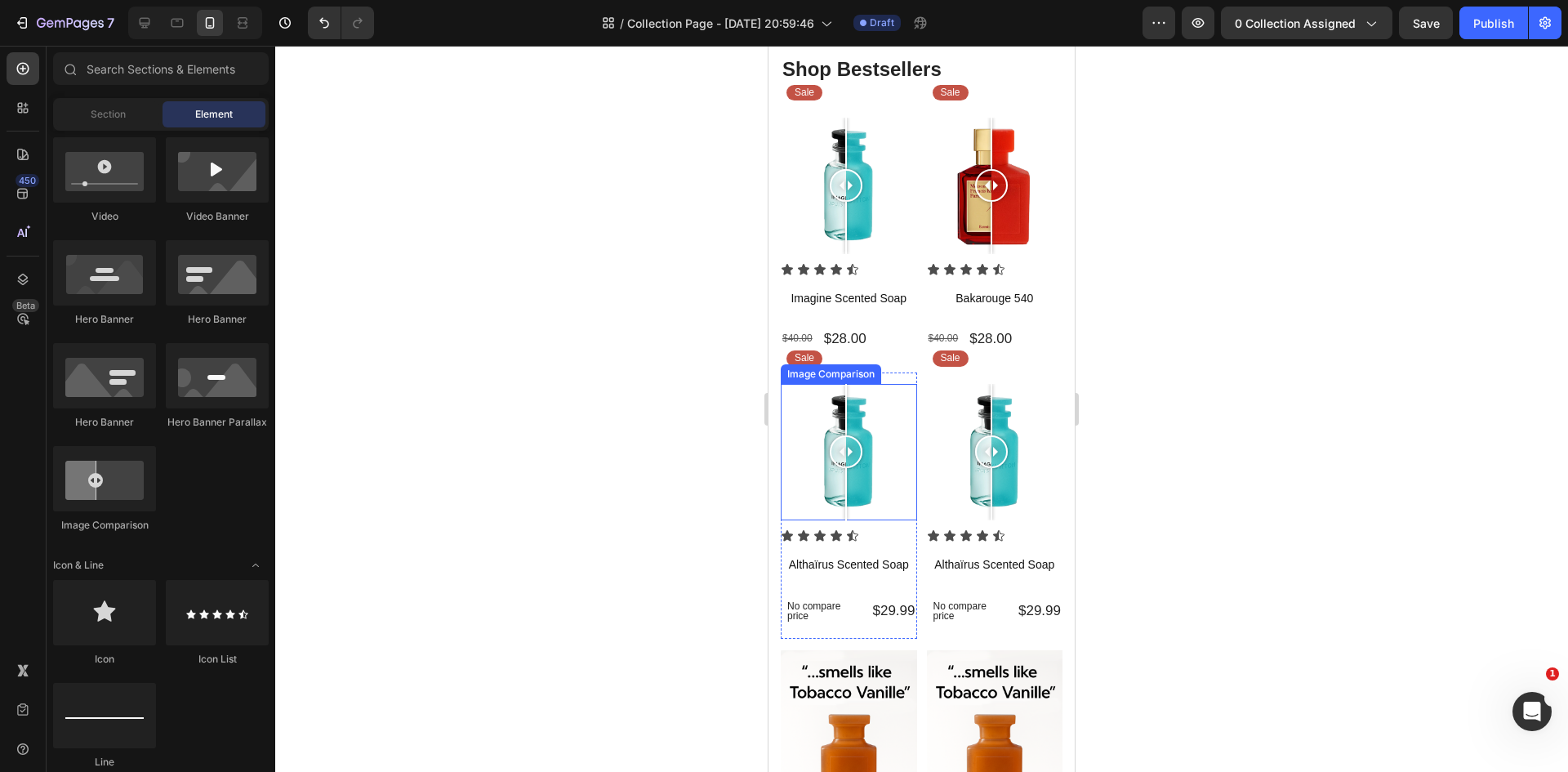
click at [837, 471] on div at bounding box center [846, 452] width 33 height 137
click at [852, 485] on div at bounding box center [837, 452] width 33 height 137
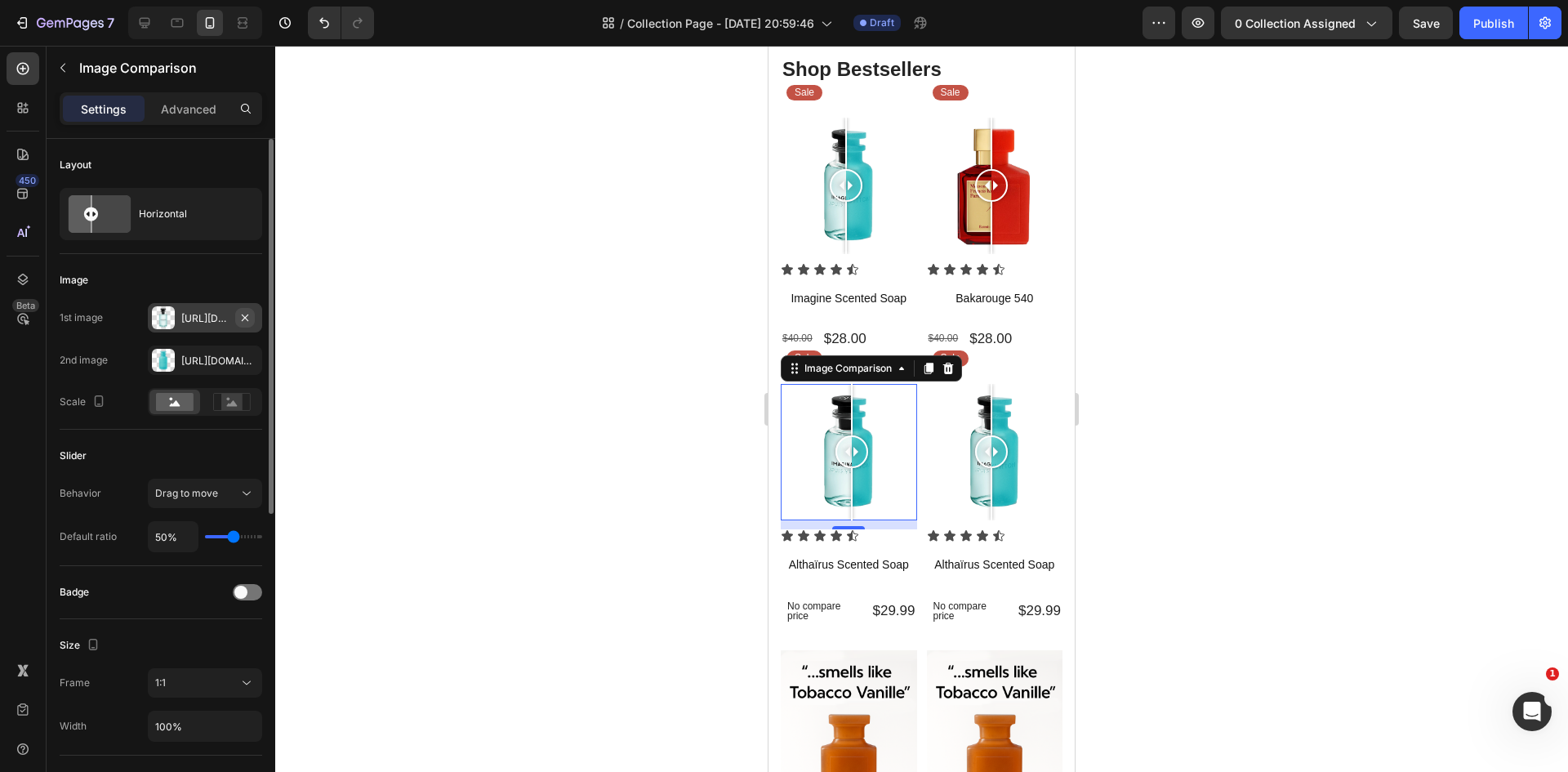
click at [246, 315] on icon "button" at bounding box center [245, 318] width 13 height 13
click at [249, 359] on icon "button" at bounding box center [245, 360] width 13 height 13
click at [169, 320] on icon at bounding box center [163, 318] width 13 height 13
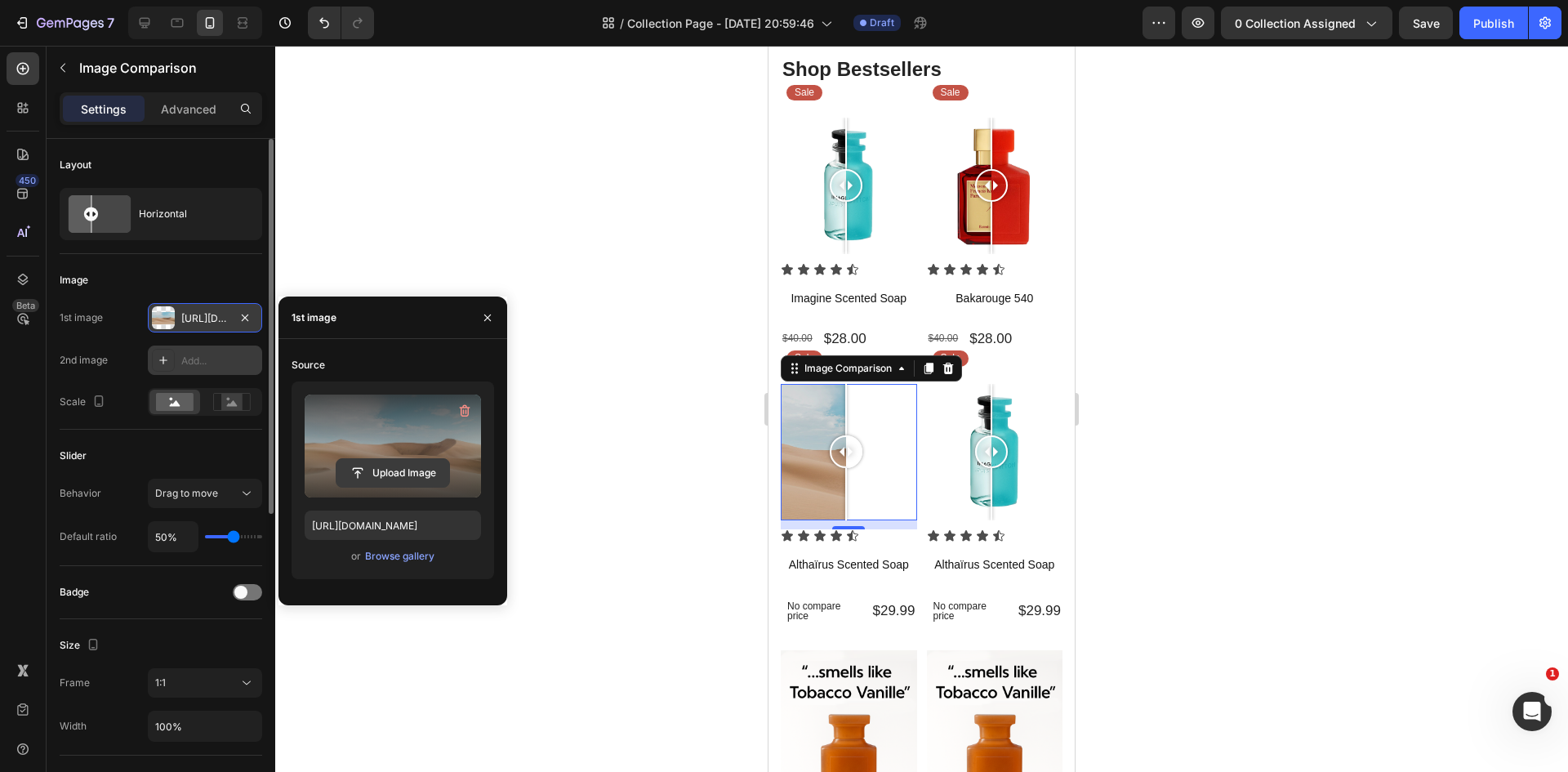
click at [411, 475] on input "file" at bounding box center [393, 472] width 113 height 28
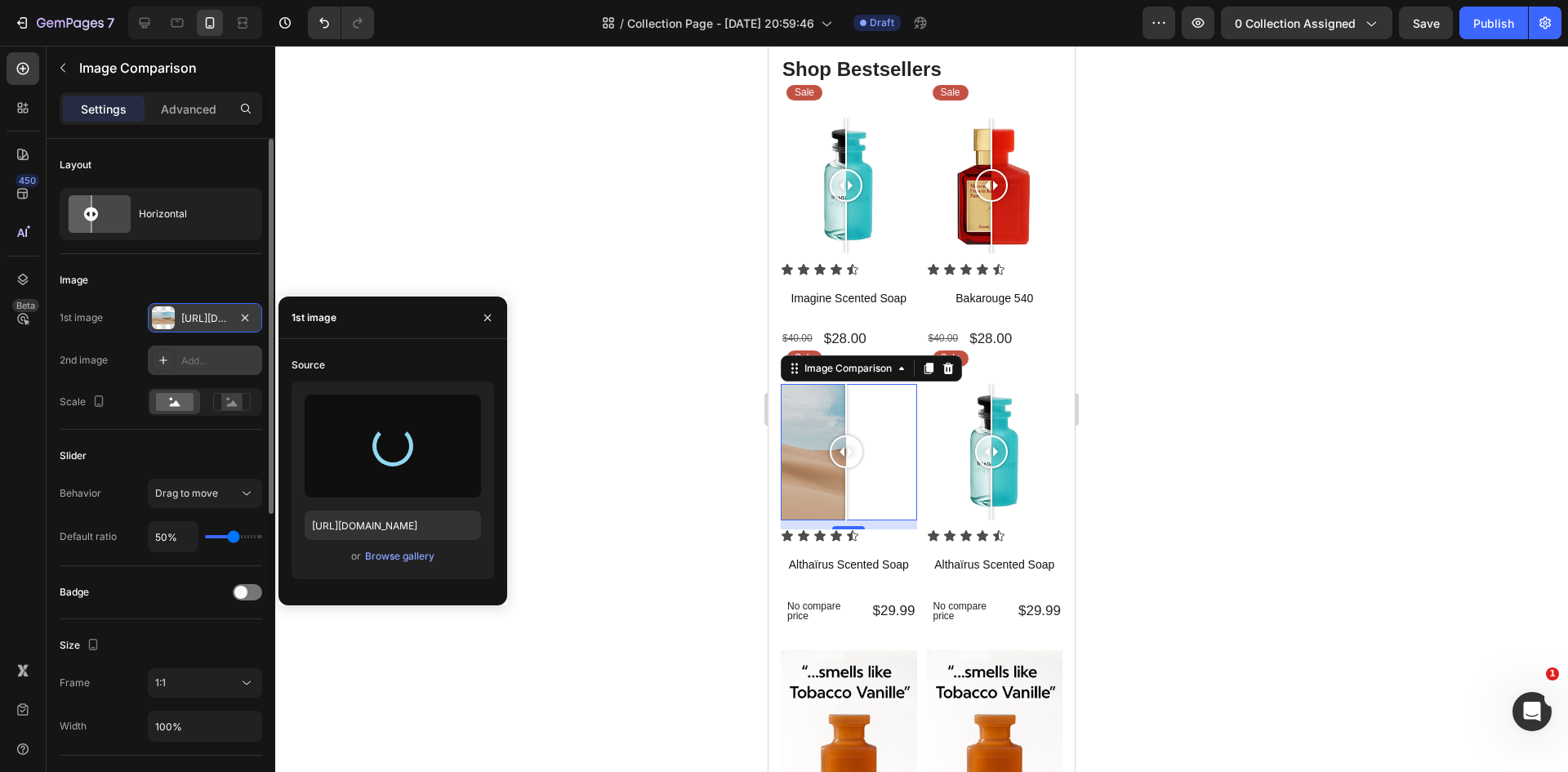
type input "https://cdn.shopify.com/s/files/1/0933/9479/6860/files/gempages_580835986045404…"
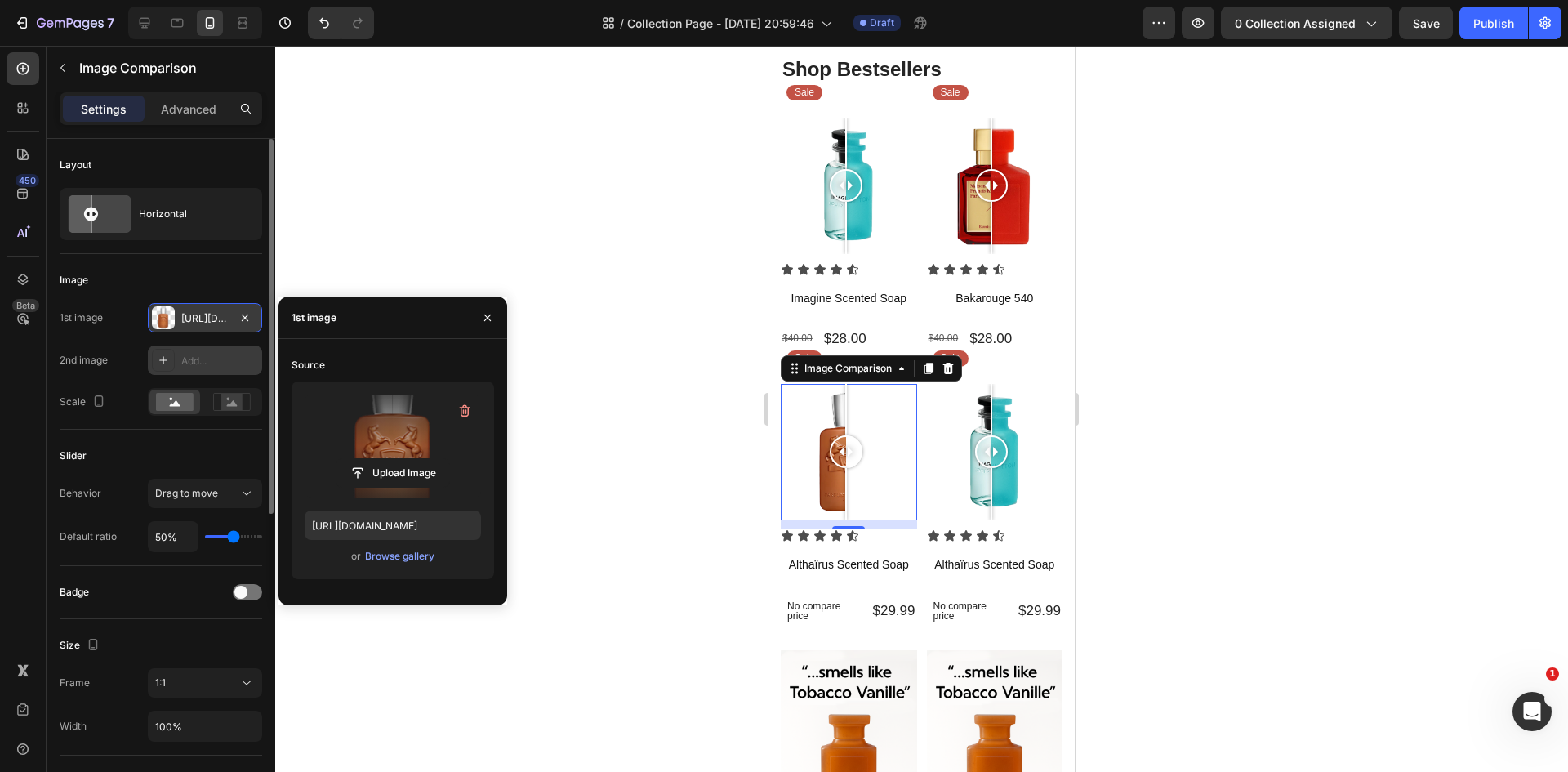
click at [172, 354] on div at bounding box center [163, 360] width 23 height 23
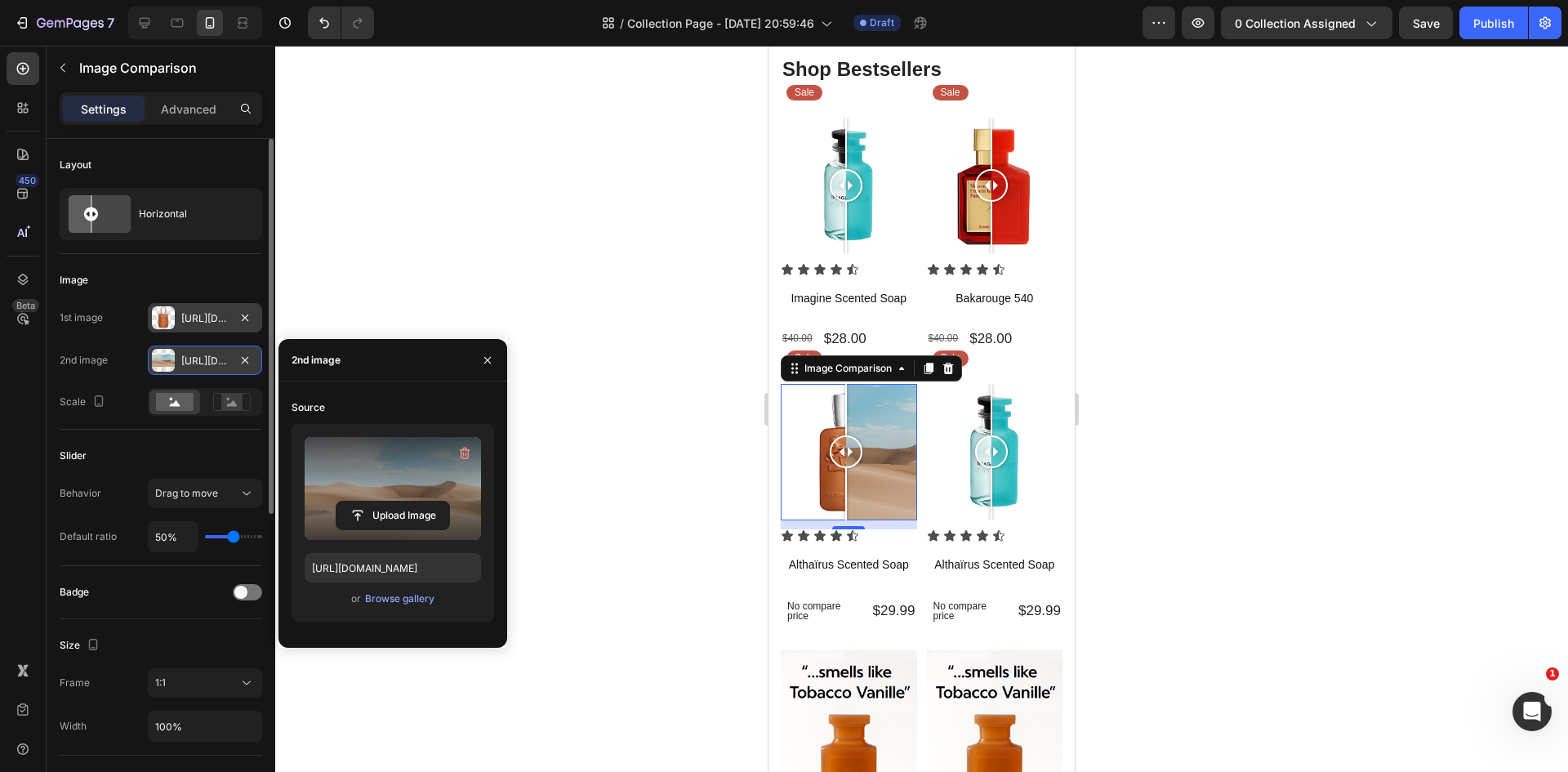
click at [383, 496] on label at bounding box center [393, 488] width 177 height 103
click at [0, 0] on input "file" at bounding box center [0, 0] width 0 height 0
click at [384, 515] on input "file" at bounding box center [393, 515] width 113 height 28
type input "https://cdn.shopify.com/s/files/1/0933/9479/6860/files/gempages_580835986045404…"
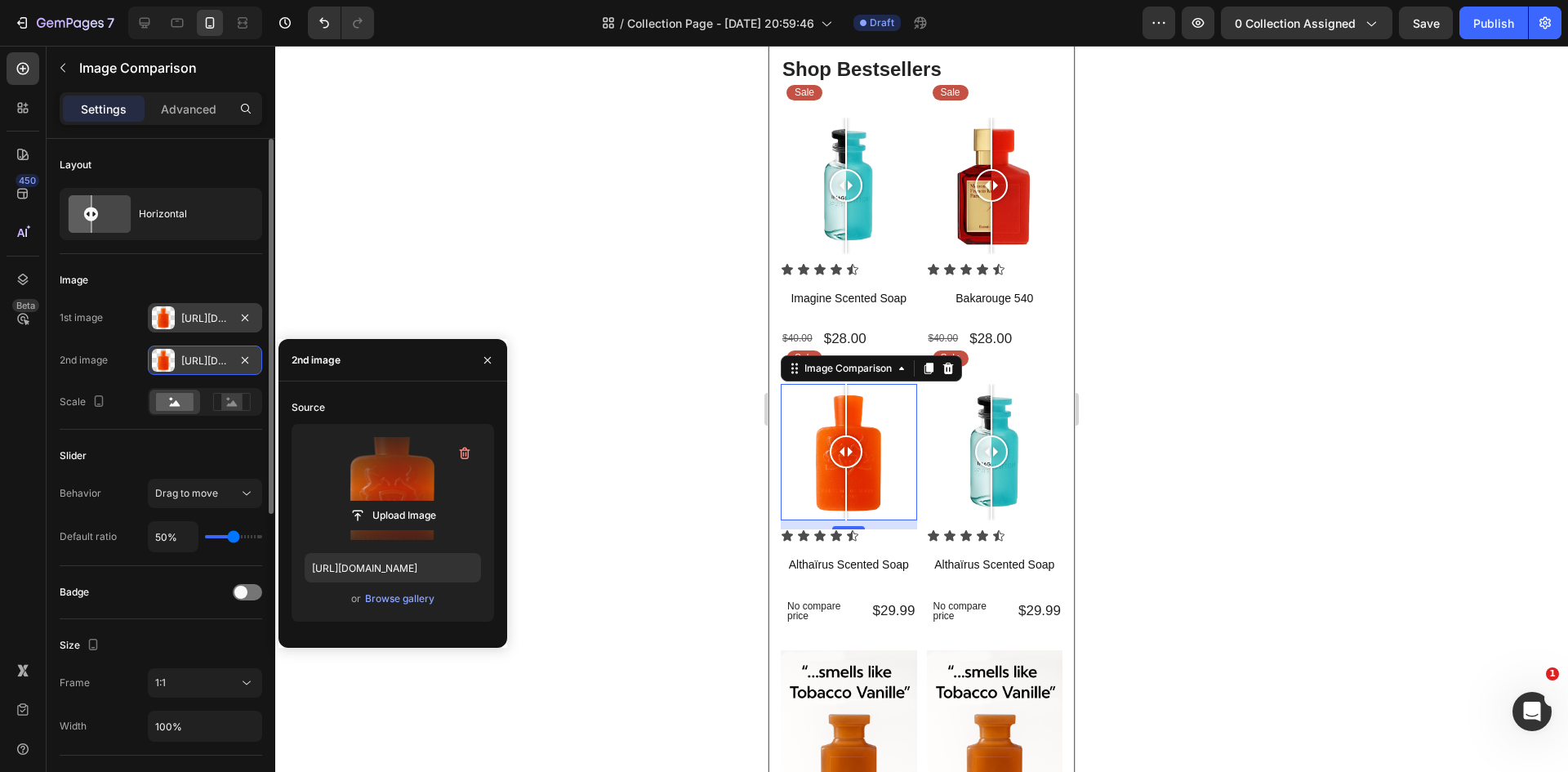
click at [198, 323] on div "Https://cdn.Shopify.Com/s/files/1/0933/9479/6860/files/gempages_580835986045404…" at bounding box center [205, 319] width 47 height 15
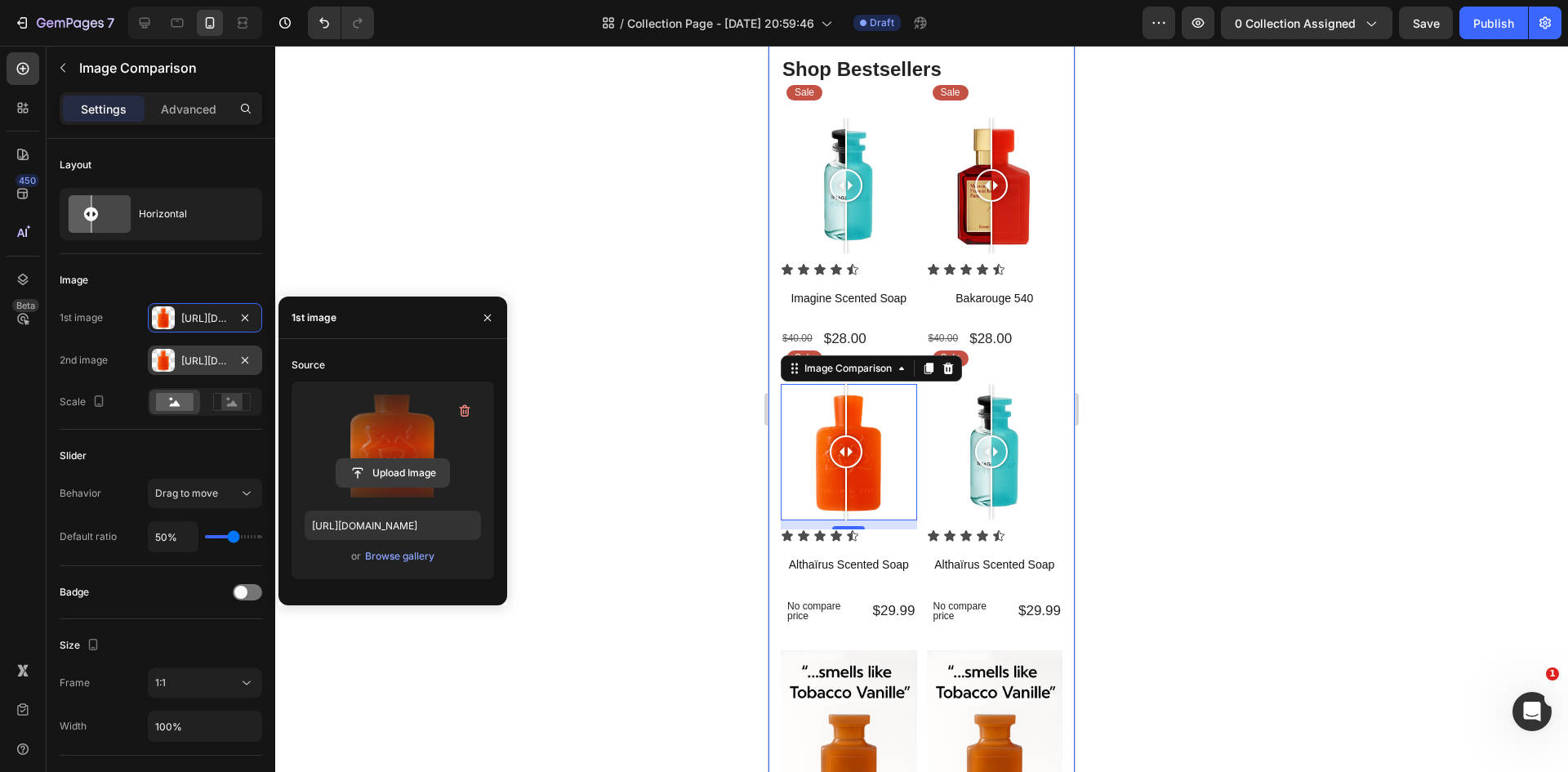
click at [413, 479] on input "file" at bounding box center [393, 472] width 113 height 28
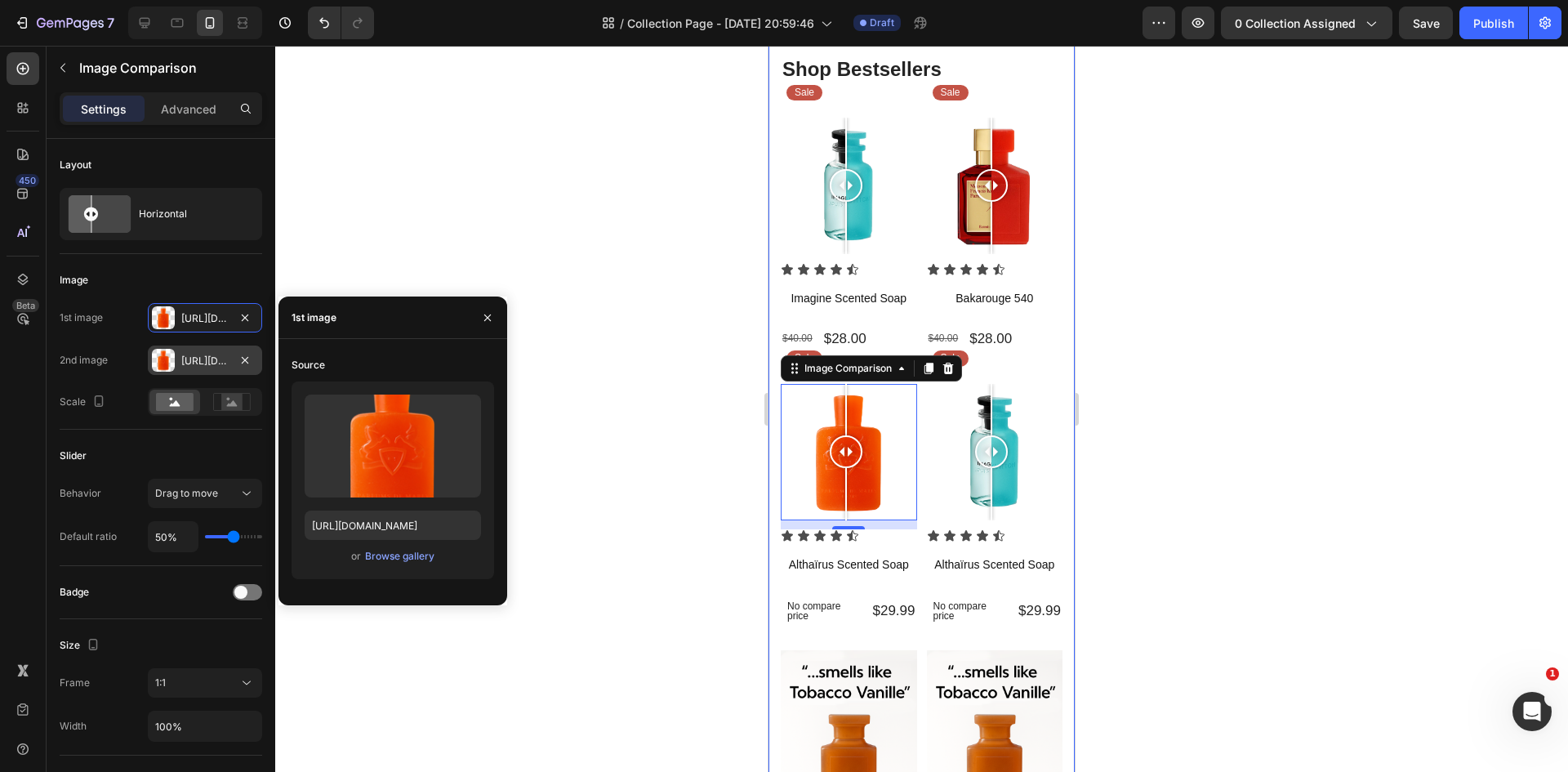
type input "https://cdn.shopify.com/s/files/1/0933/9479/6860/files/gempages_580835986045404…"
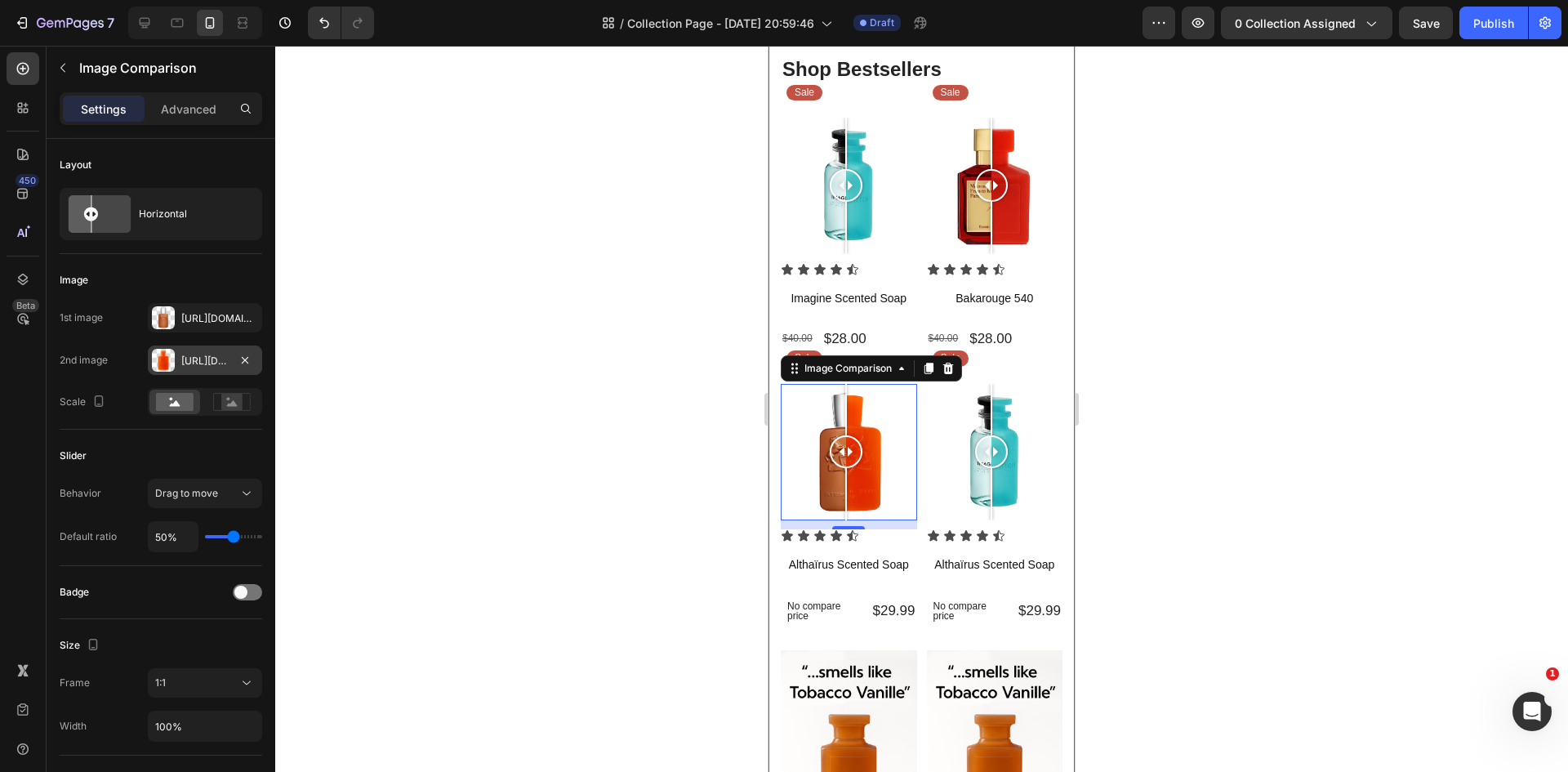
click at [1416, 447] on div at bounding box center [921, 409] width 1292 height 726
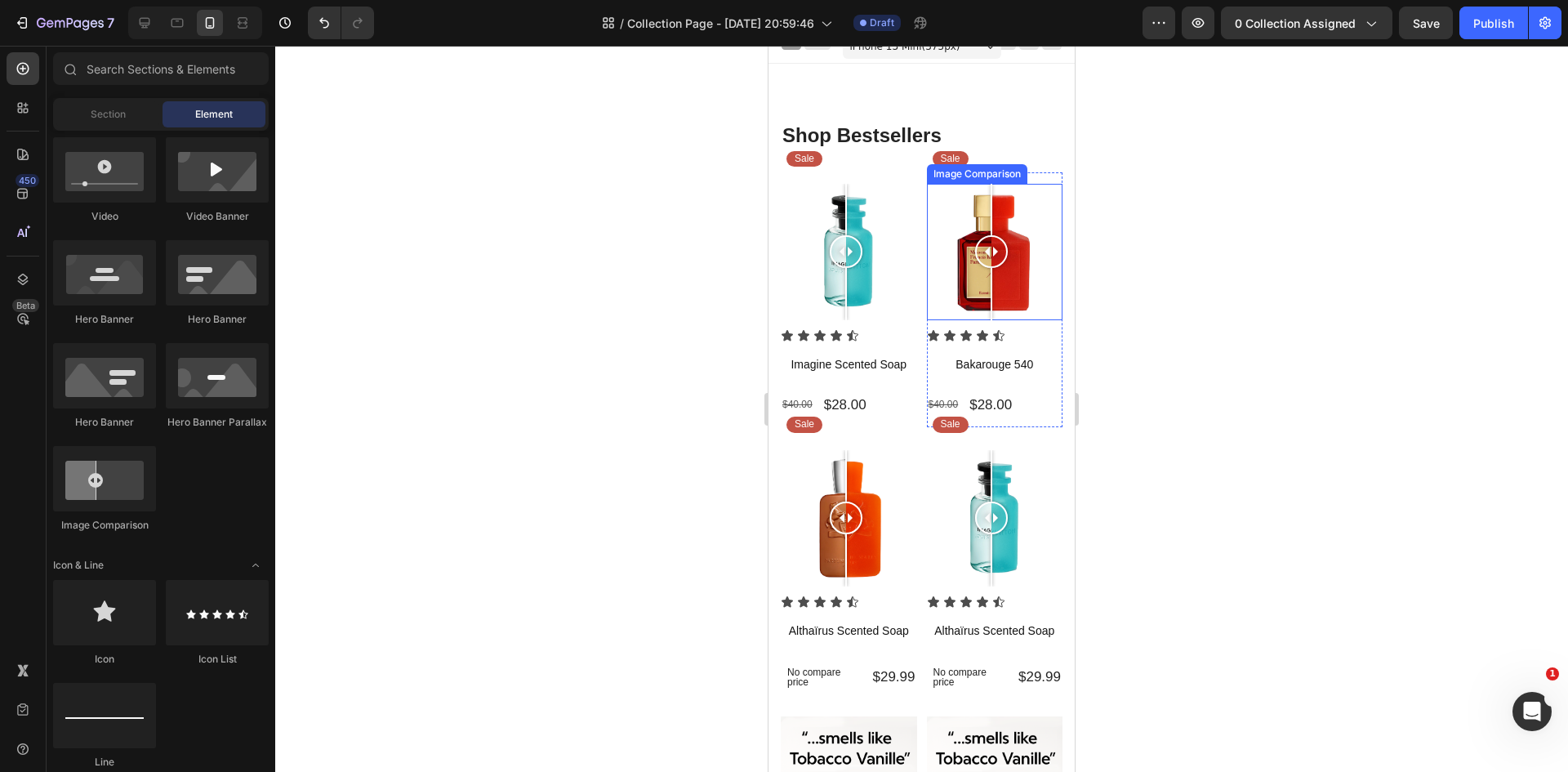
scroll to position [0, 0]
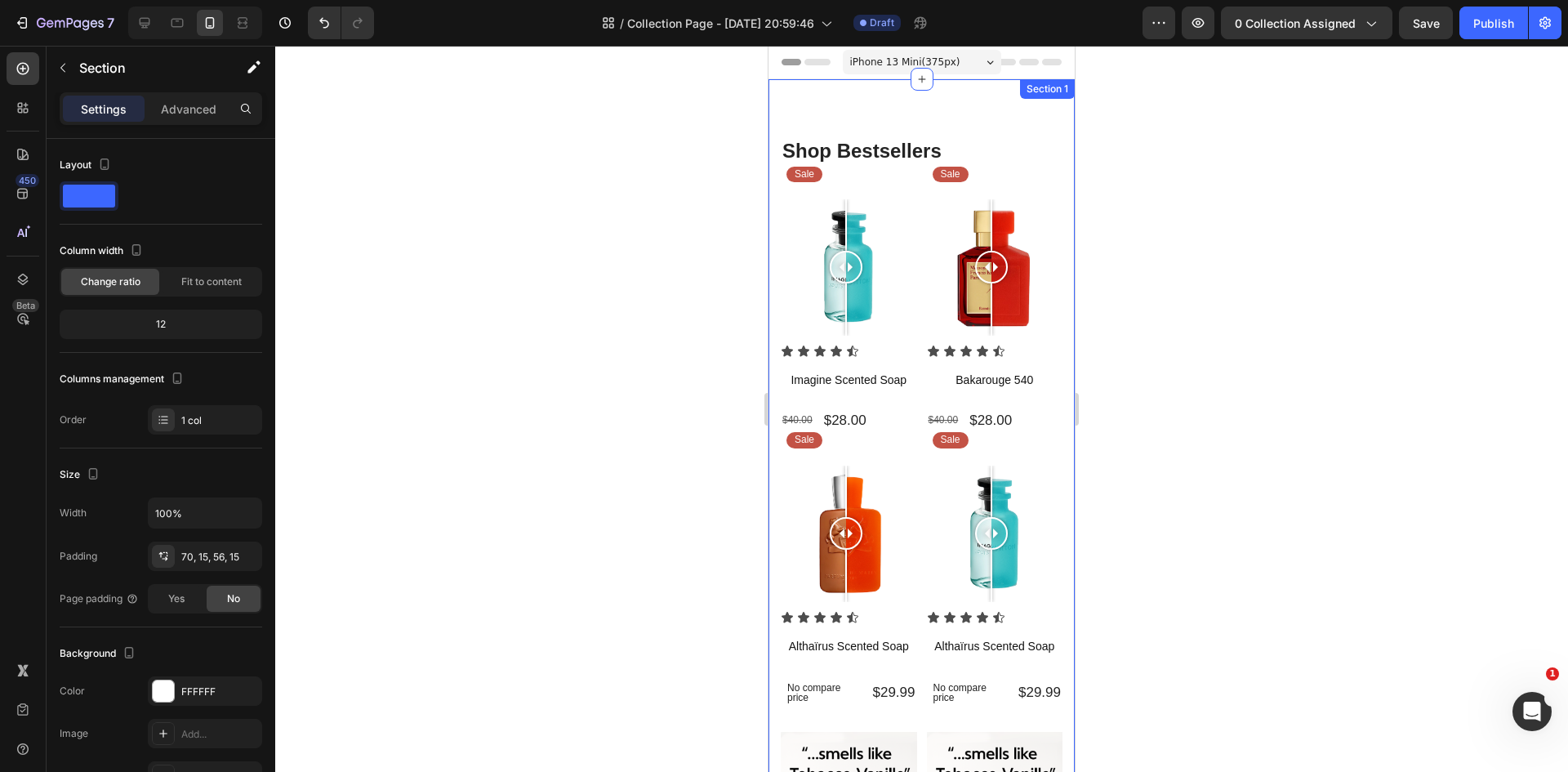
click at [778, 87] on div "Shop Bestsellers Heading Sale Text Block Row Image Comparison Icon Icon Icon Ic…" at bounding box center [921, 595] width 306 height 1033
click at [773, 73] on div "Header" at bounding box center [921, 62] width 306 height 34
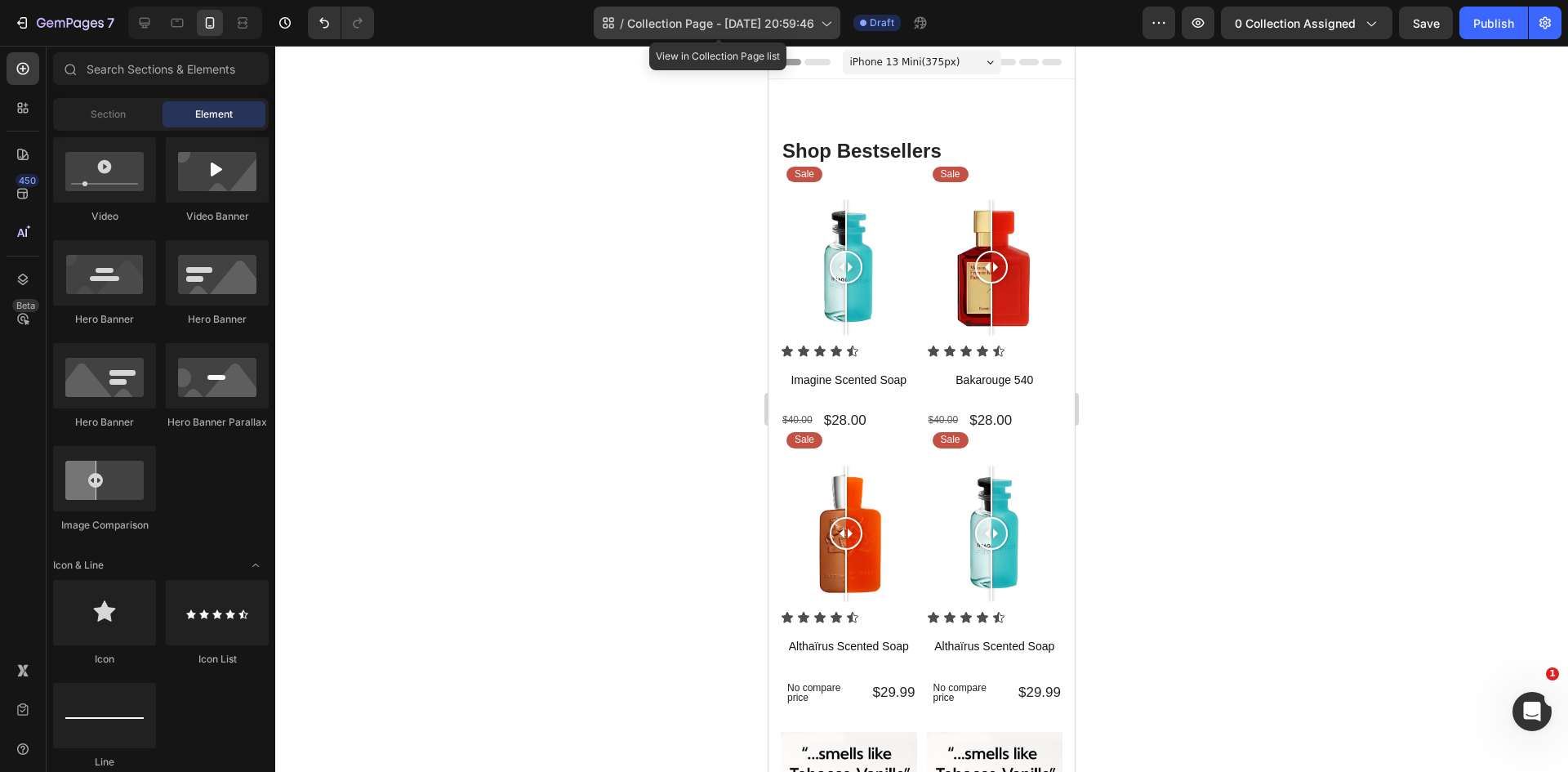
click at [706, 22] on span "Collection Page - Aug 27, 20:59:46" at bounding box center [720, 23] width 187 height 17
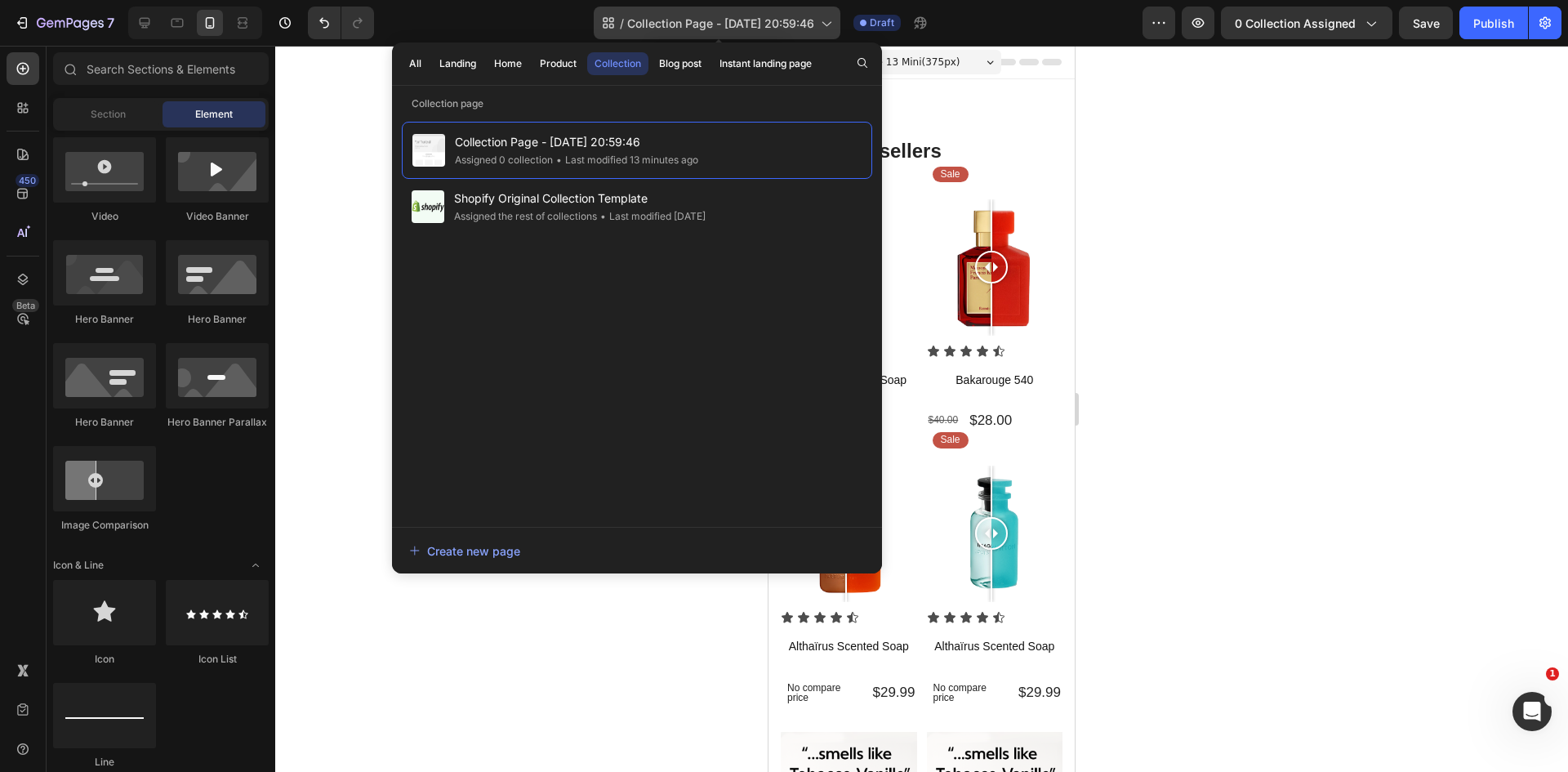
click at [706, 22] on span "Collection Page - Aug 27, 20:59:46" at bounding box center [720, 23] width 187 height 17
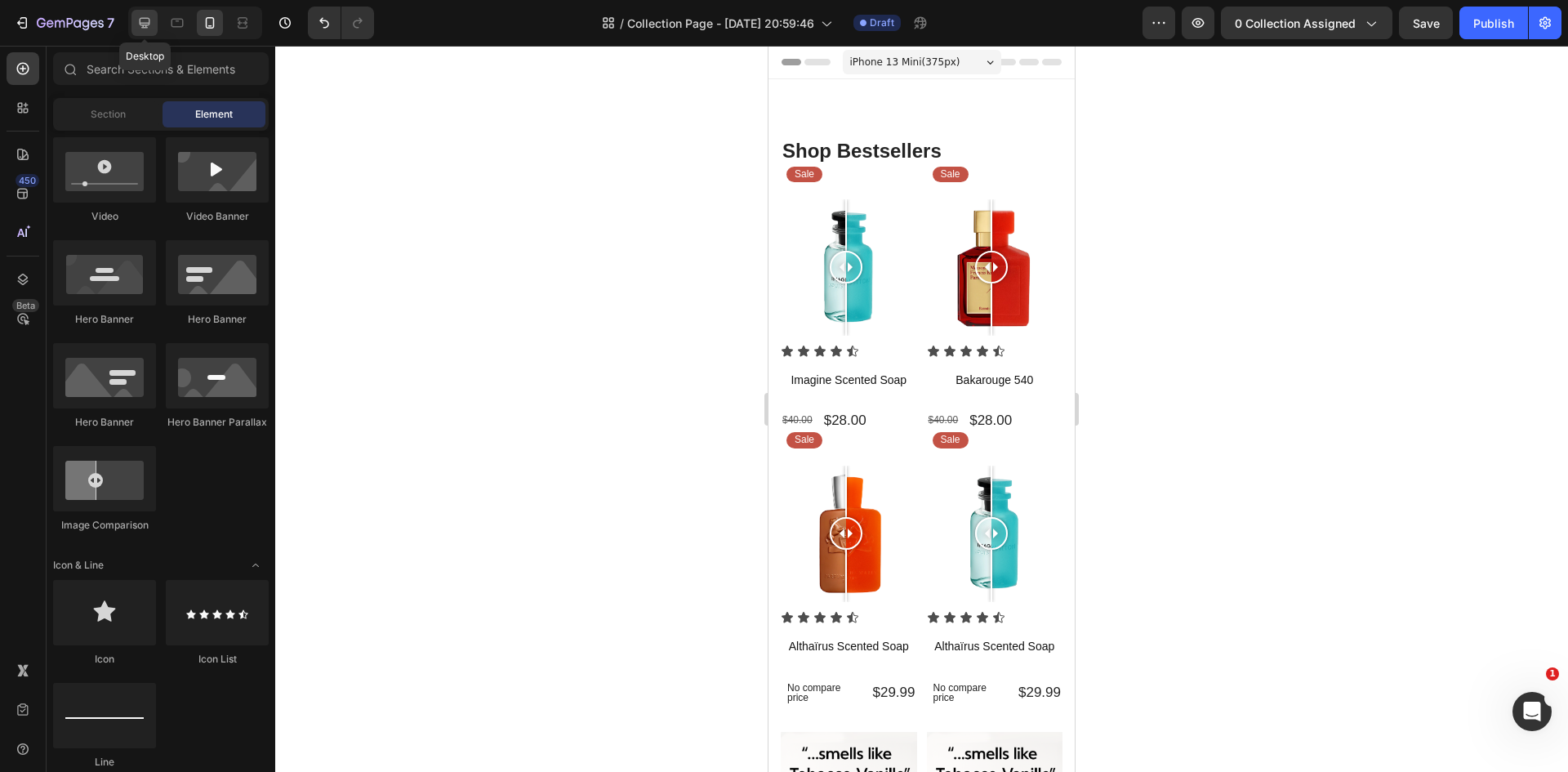
click at [146, 21] on icon at bounding box center [145, 23] width 16 height 16
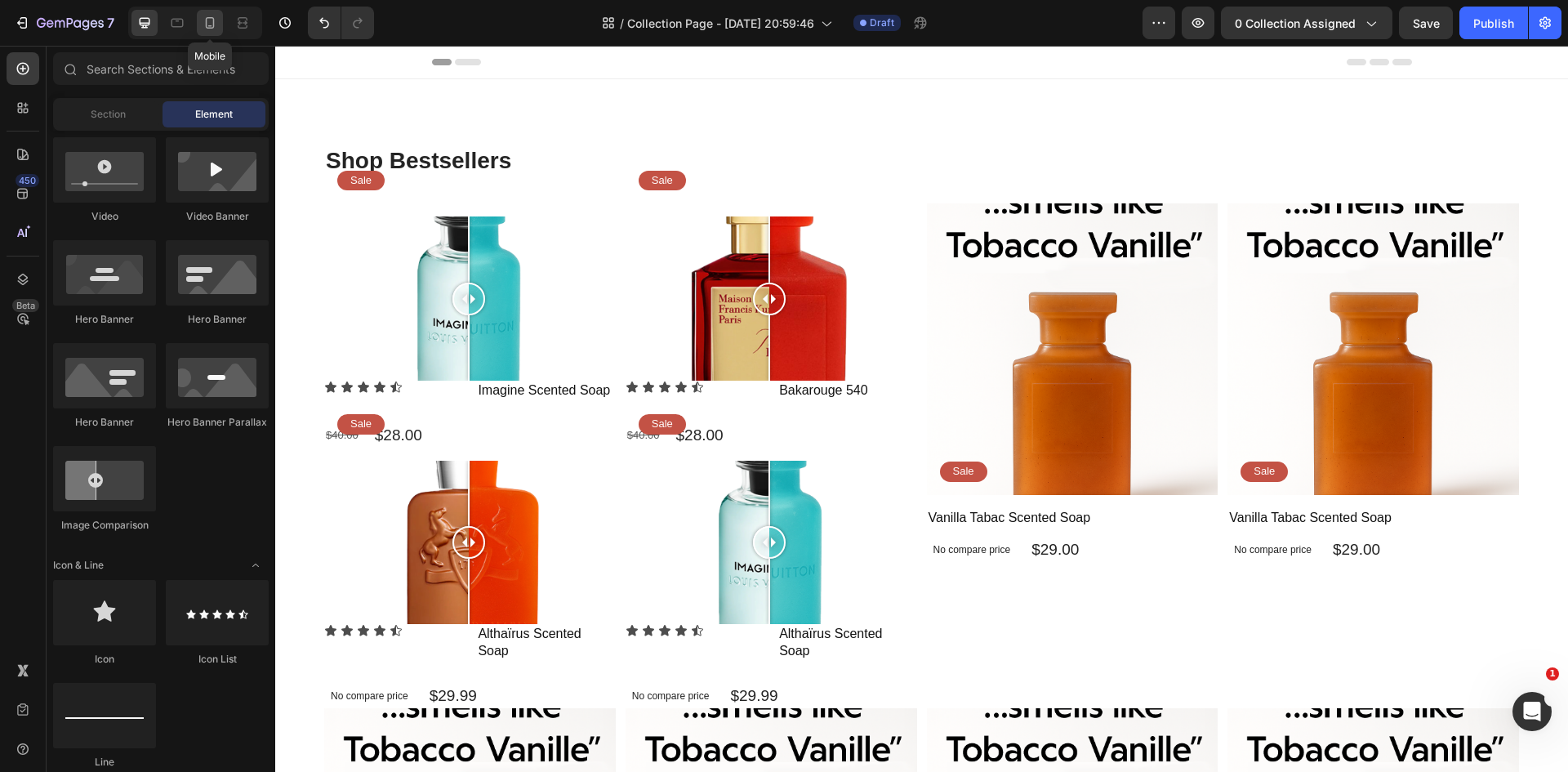
click at [211, 21] on icon at bounding box center [210, 23] width 16 height 16
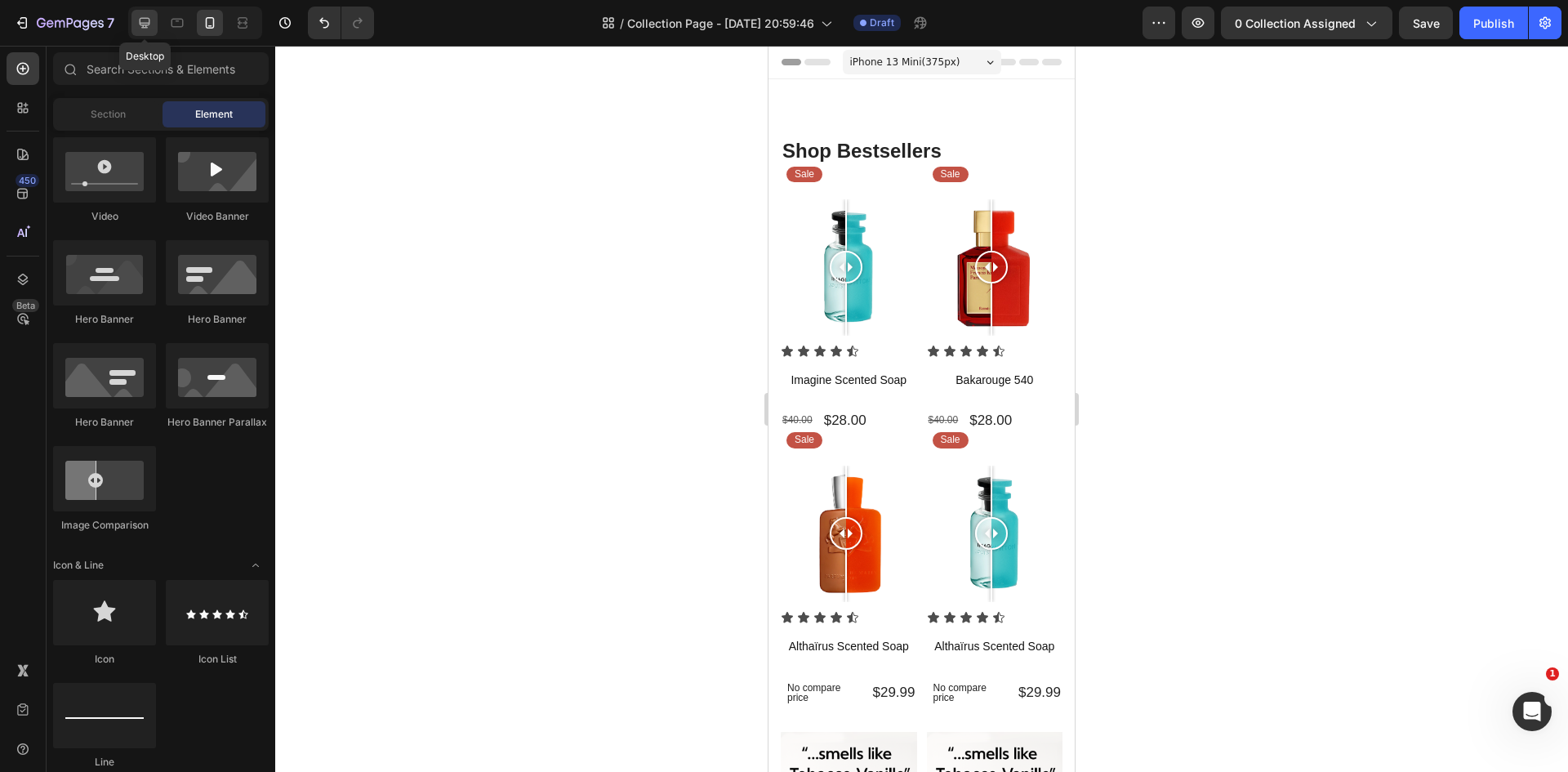
click at [141, 26] on icon at bounding box center [145, 23] width 16 height 16
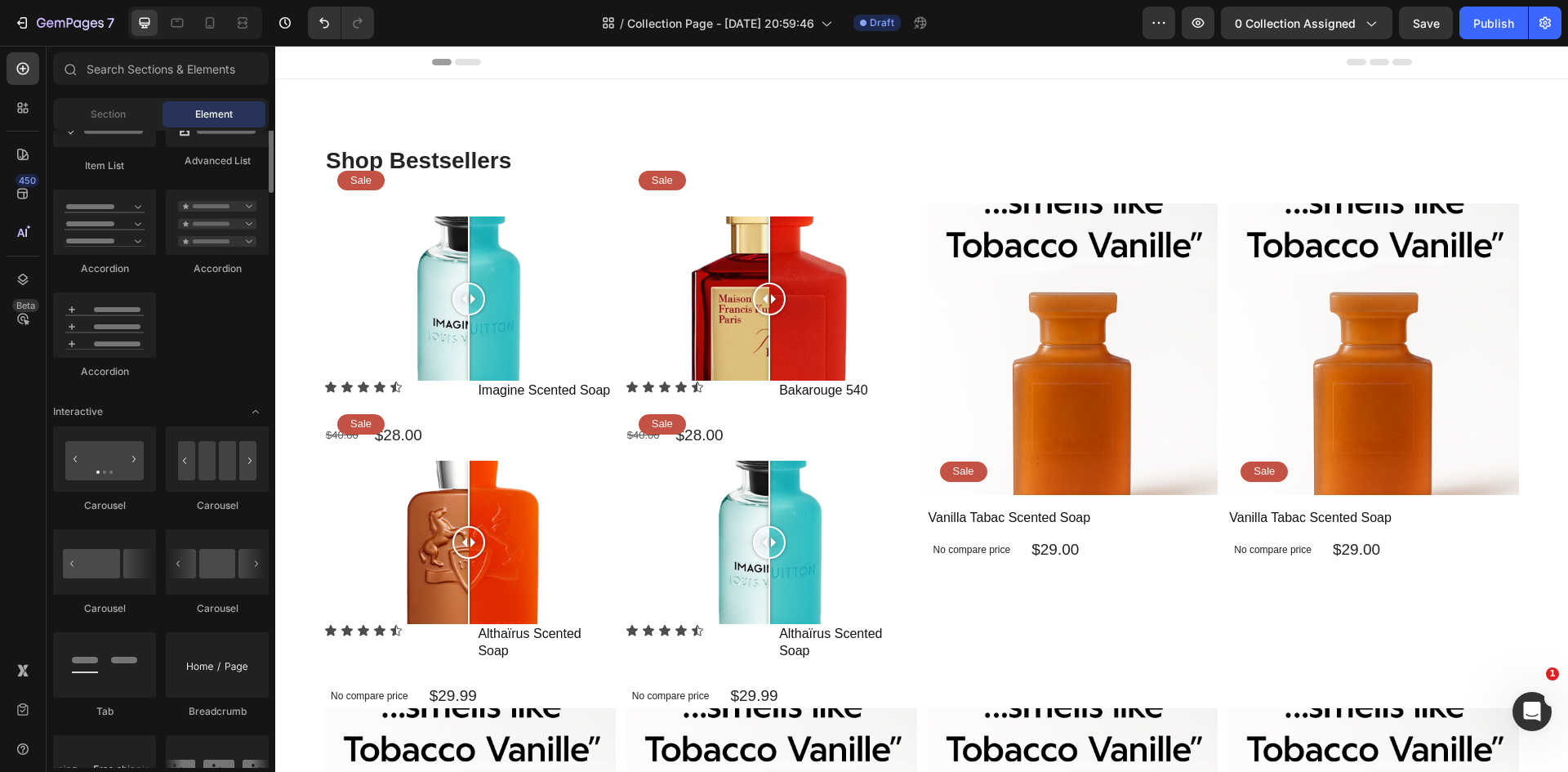
scroll to position [1454, 0]
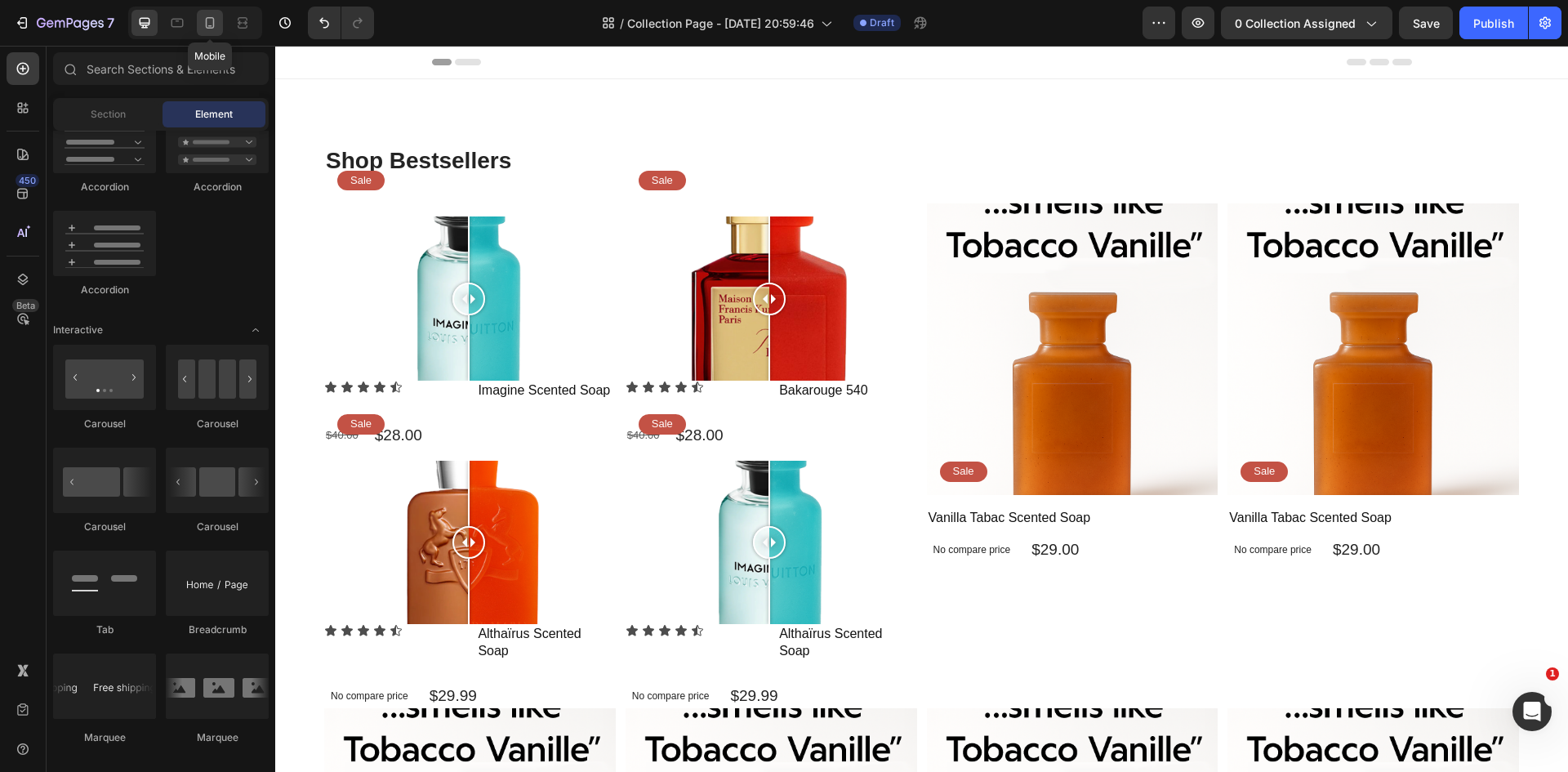
click at [216, 19] on icon at bounding box center [210, 23] width 16 height 16
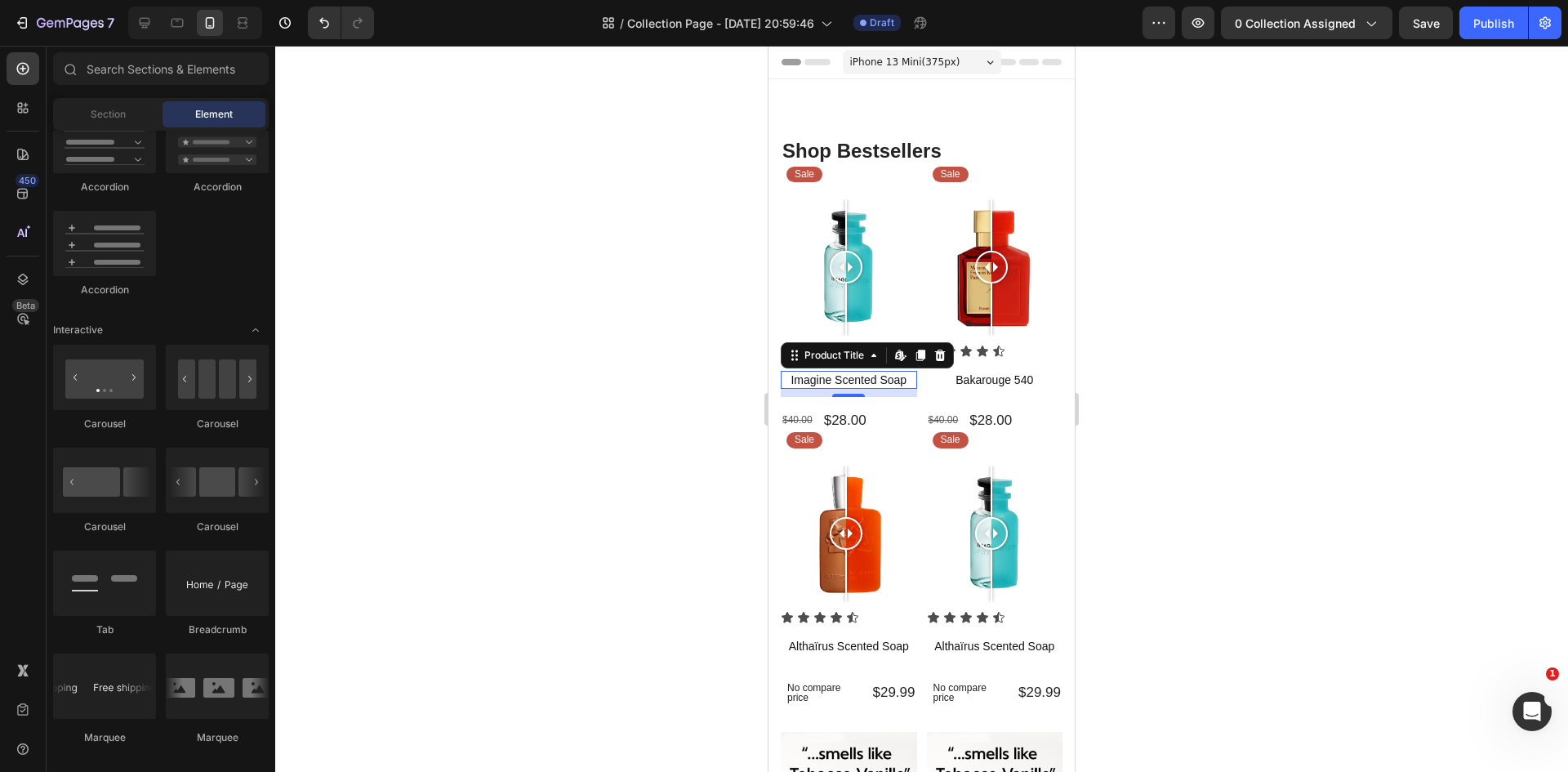
click at [864, 372] on h1 "Imagine Scented Soap" at bounding box center [849, 380] width 137 height 18
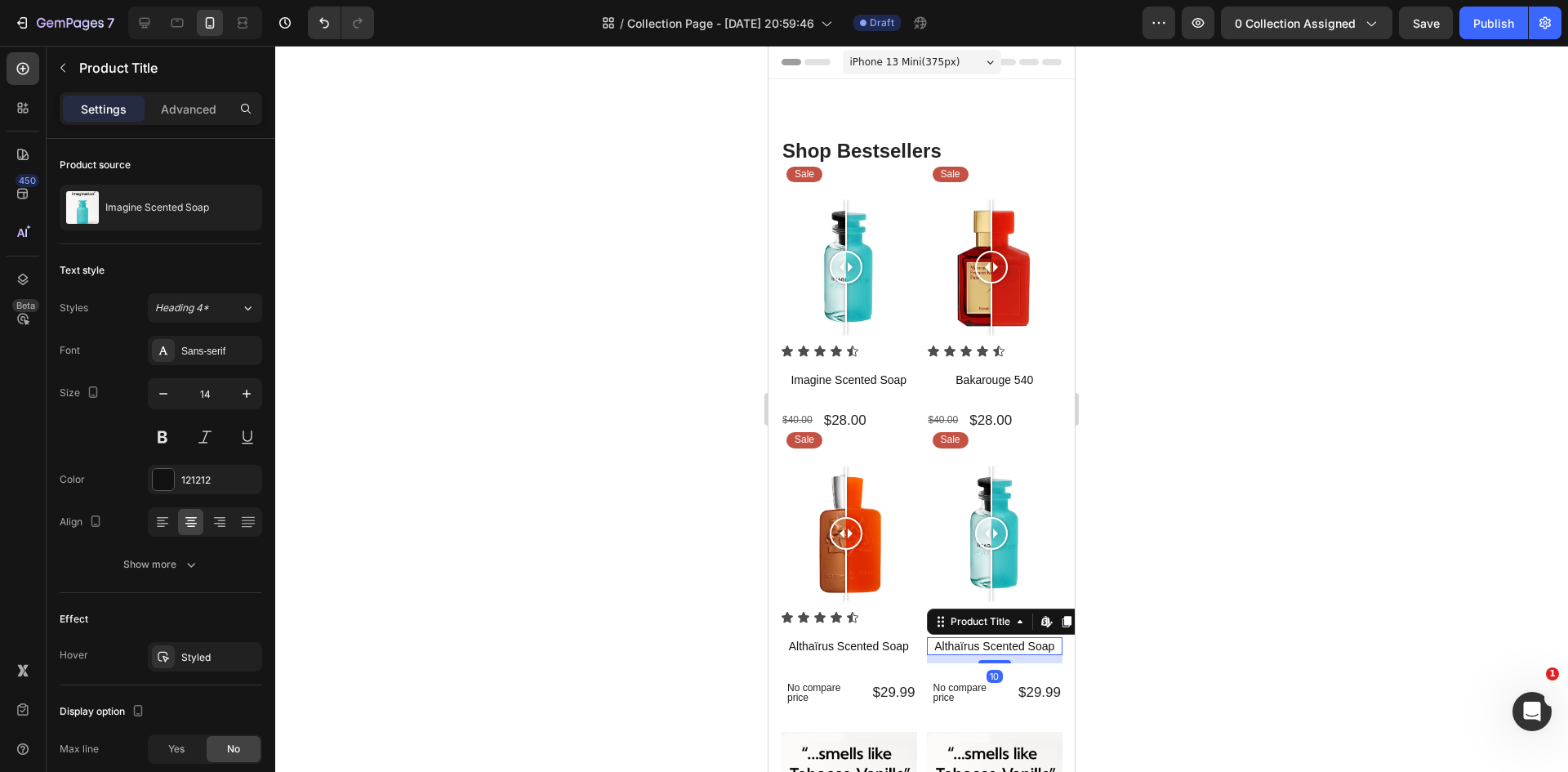
click at [1000, 637] on h1 "Althaïrus Scented Soap" at bounding box center [995, 646] width 137 height 18
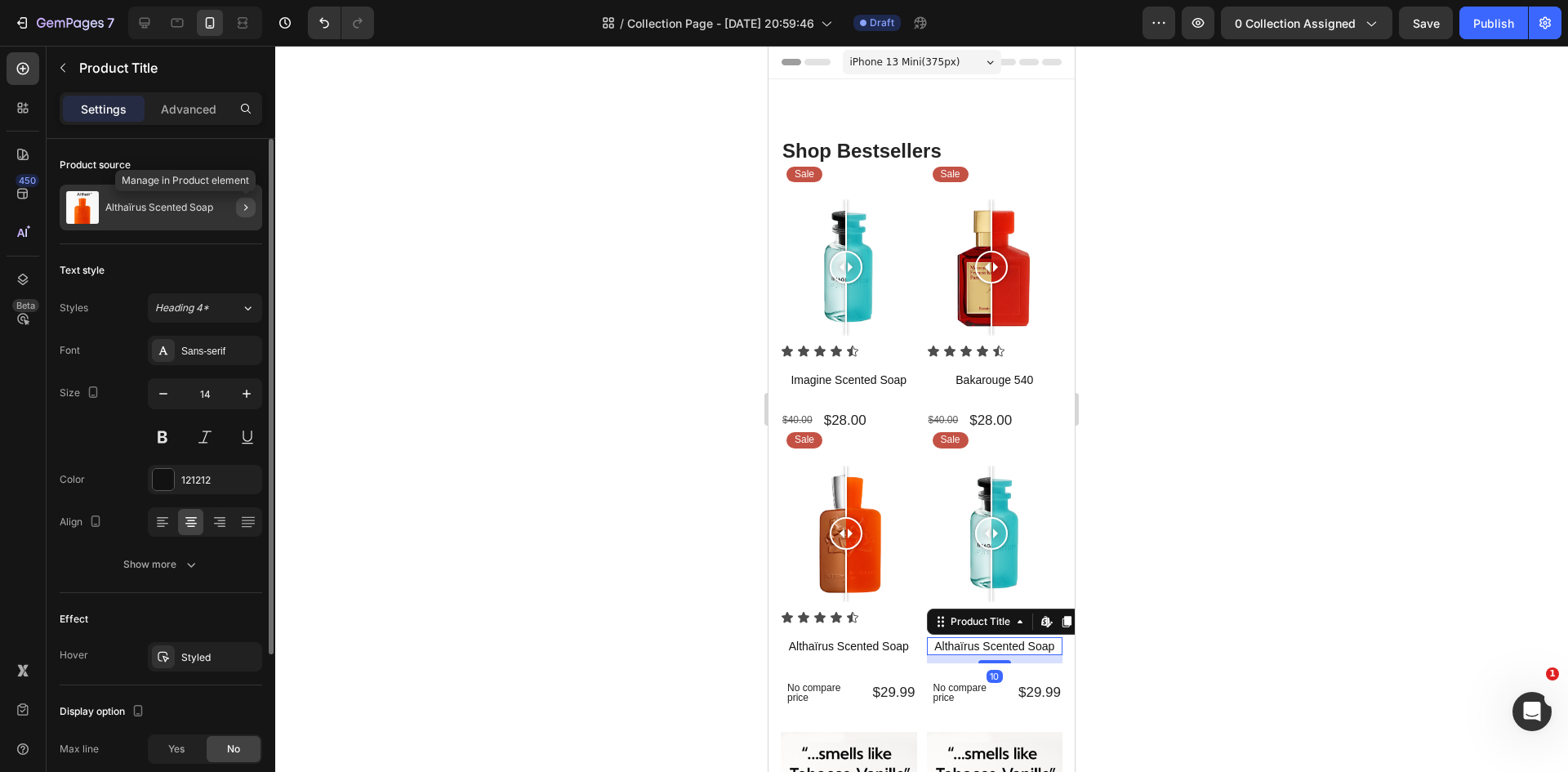
click at [247, 210] on icon "button" at bounding box center [246, 208] width 13 height 13
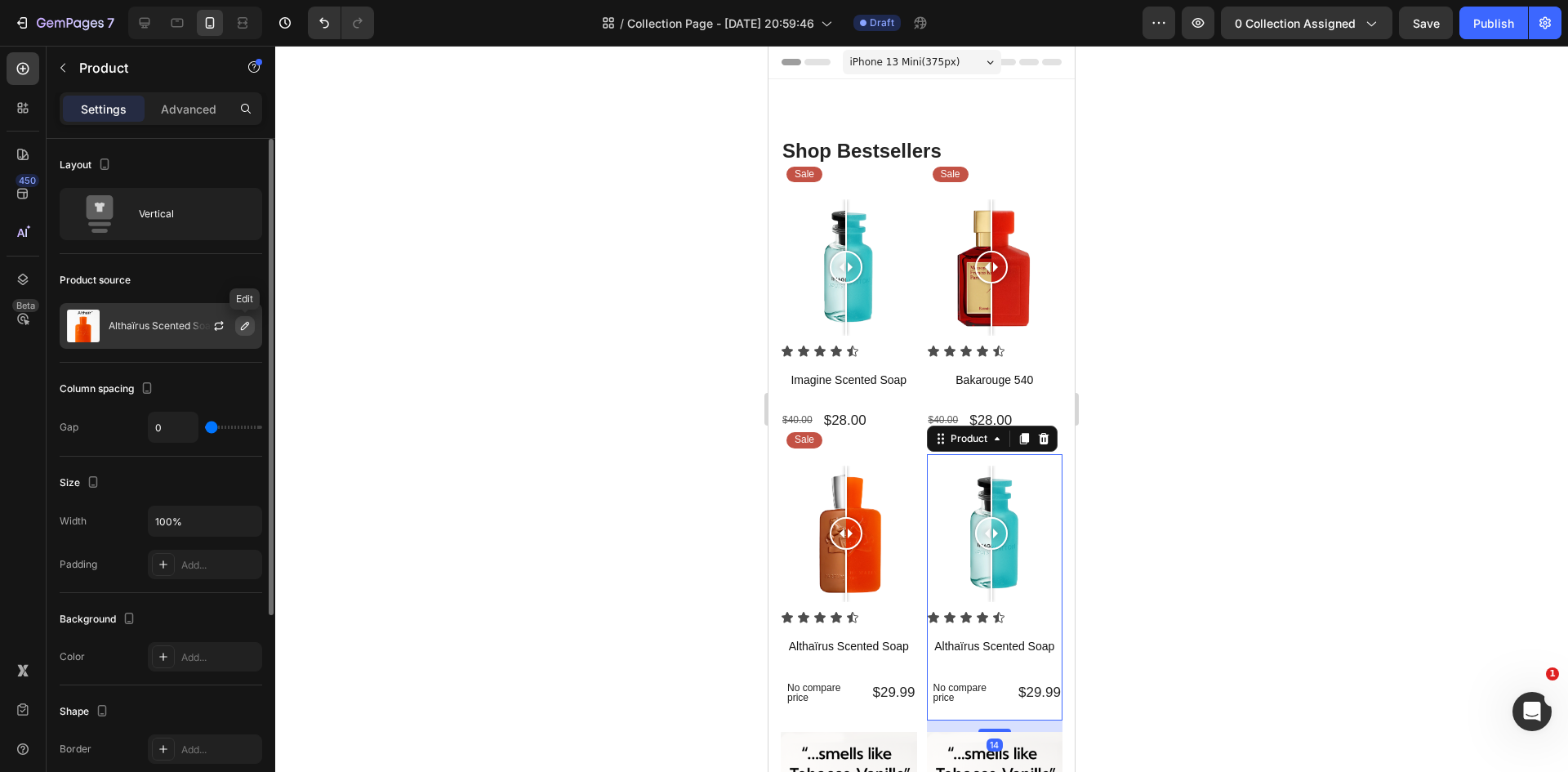
click at [244, 324] on icon "button" at bounding box center [245, 326] width 8 height 8
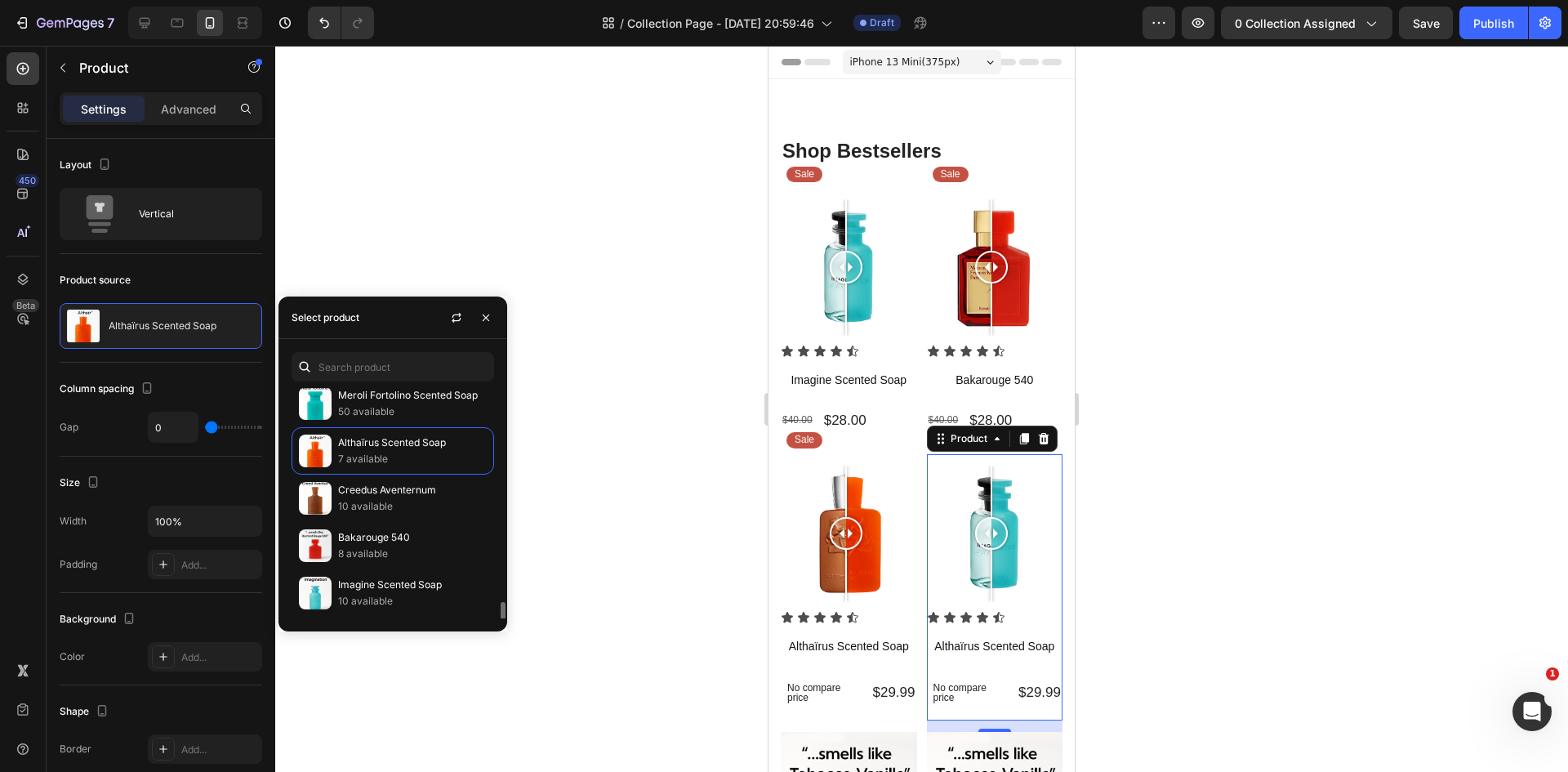
scroll to position [338, 0]
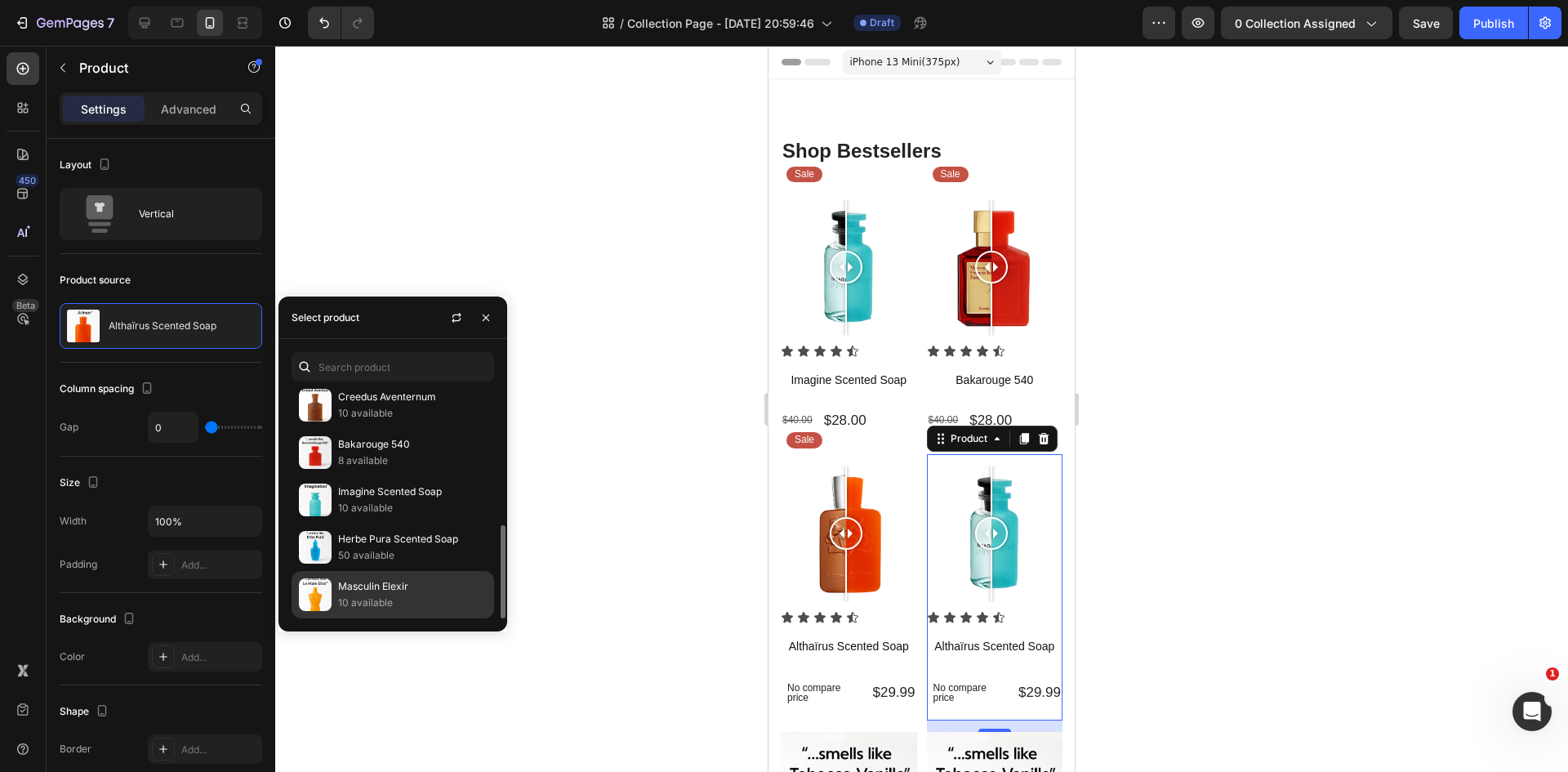
click at [389, 592] on p "Masculin Elexir" at bounding box center [411, 586] width 148 height 16
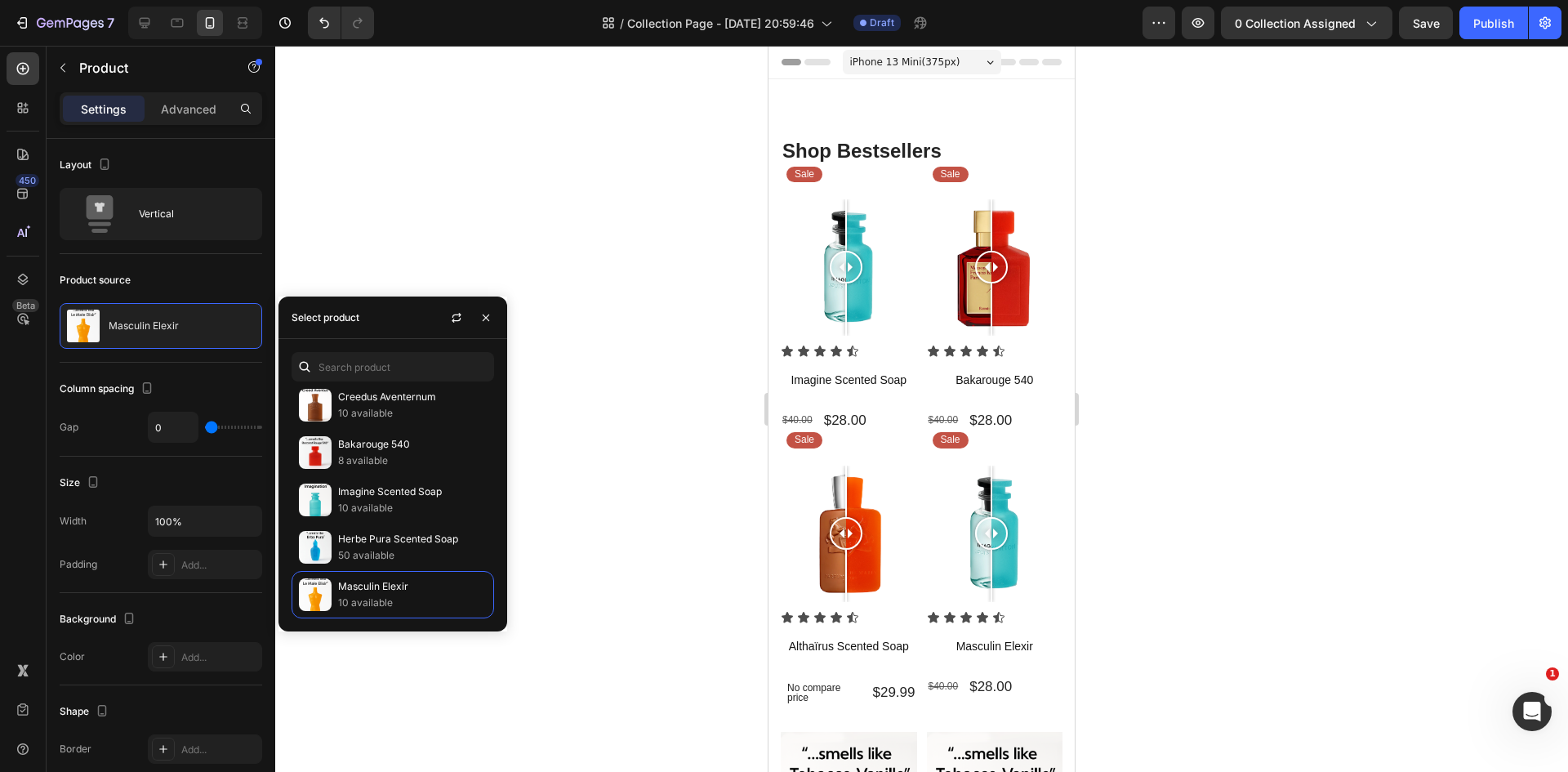
click at [608, 513] on div at bounding box center [921, 409] width 1292 height 726
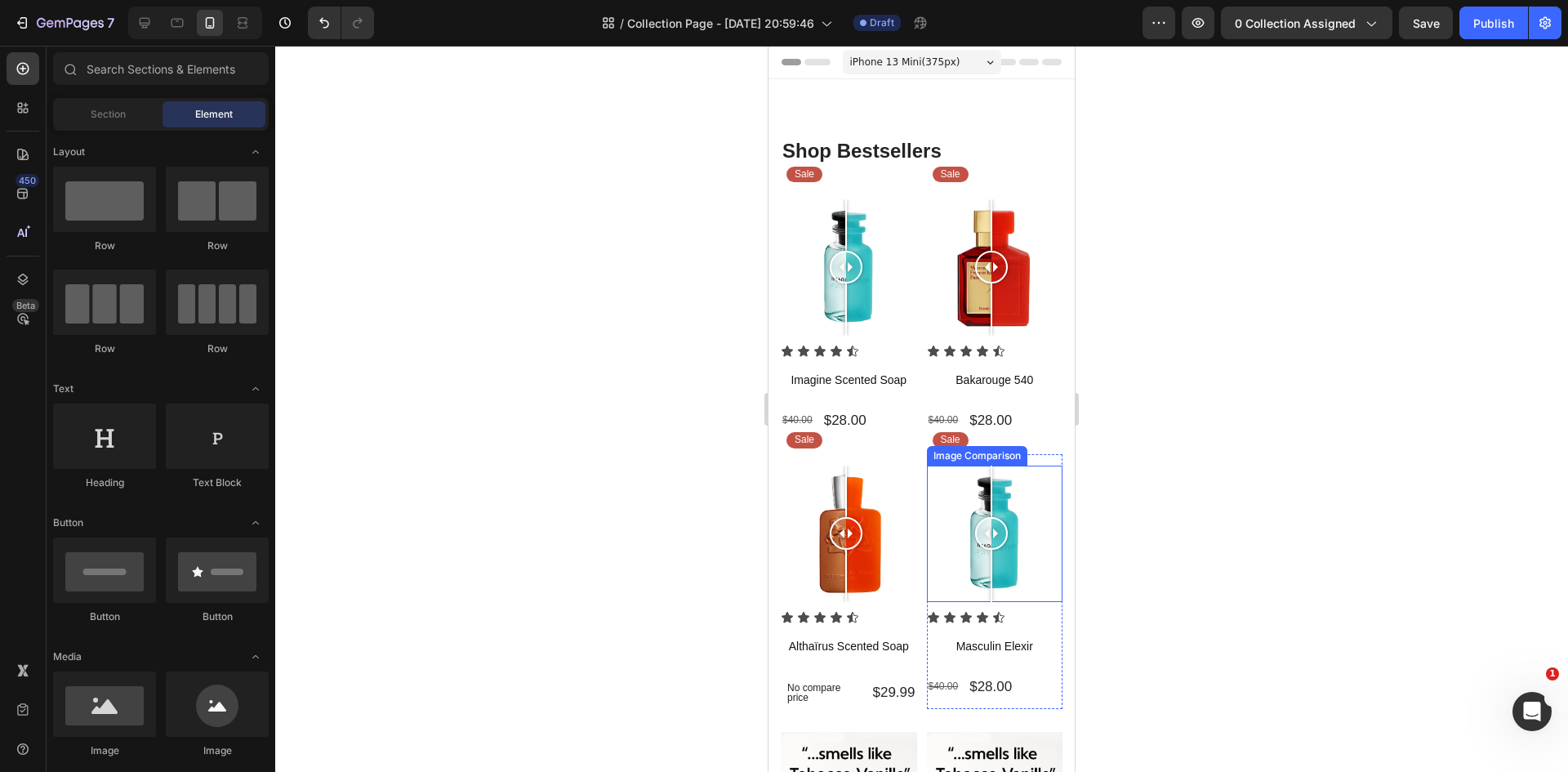
click at [952, 554] on div at bounding box center [995, 533] width 137 height 137
click at [1003, 575] on div at bounding box center [995, 533] width 137 height 137
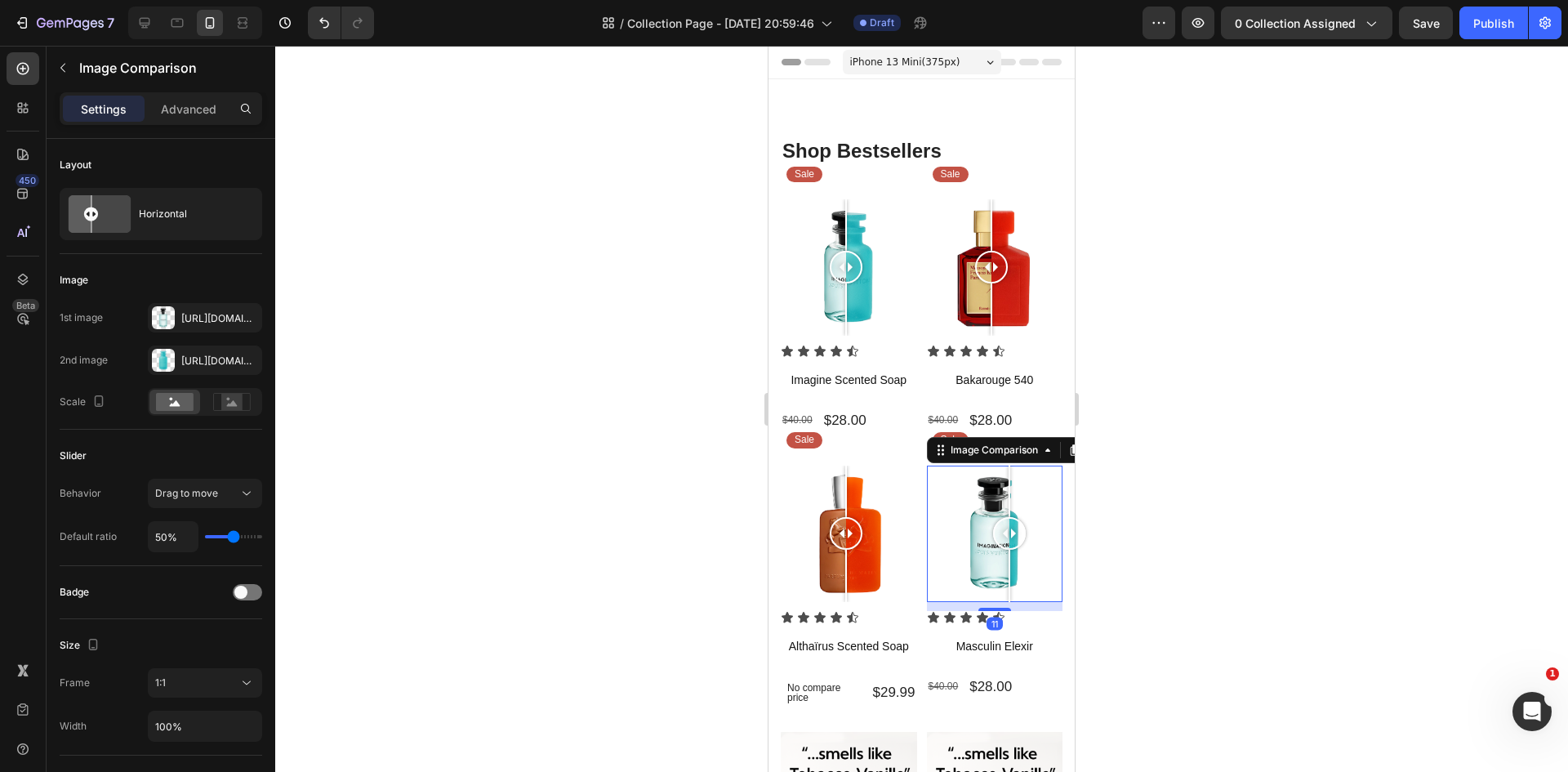
click at [1008, 575] on div at bounding box center [1009, 575] width 2 height 52
click at [242, 318] on icon "button" at bounding box center [245, 318] width 13 height 13
click at [197, 322] on div "Add..." at bounding box center [219, 319] width 76 height 15
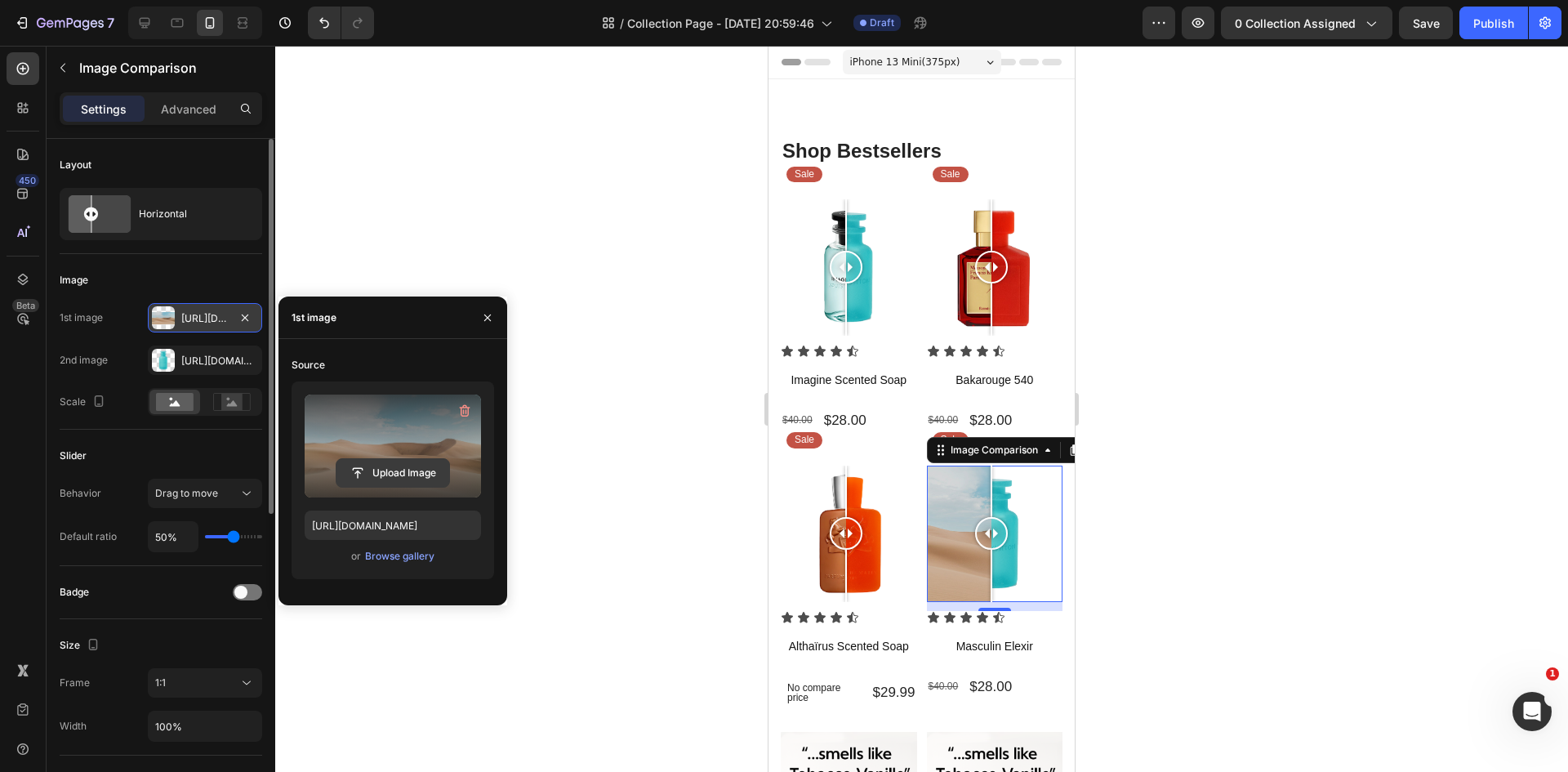
click at [369, 472] on input "file" at bounding box center [393, 472] width 113 height 28
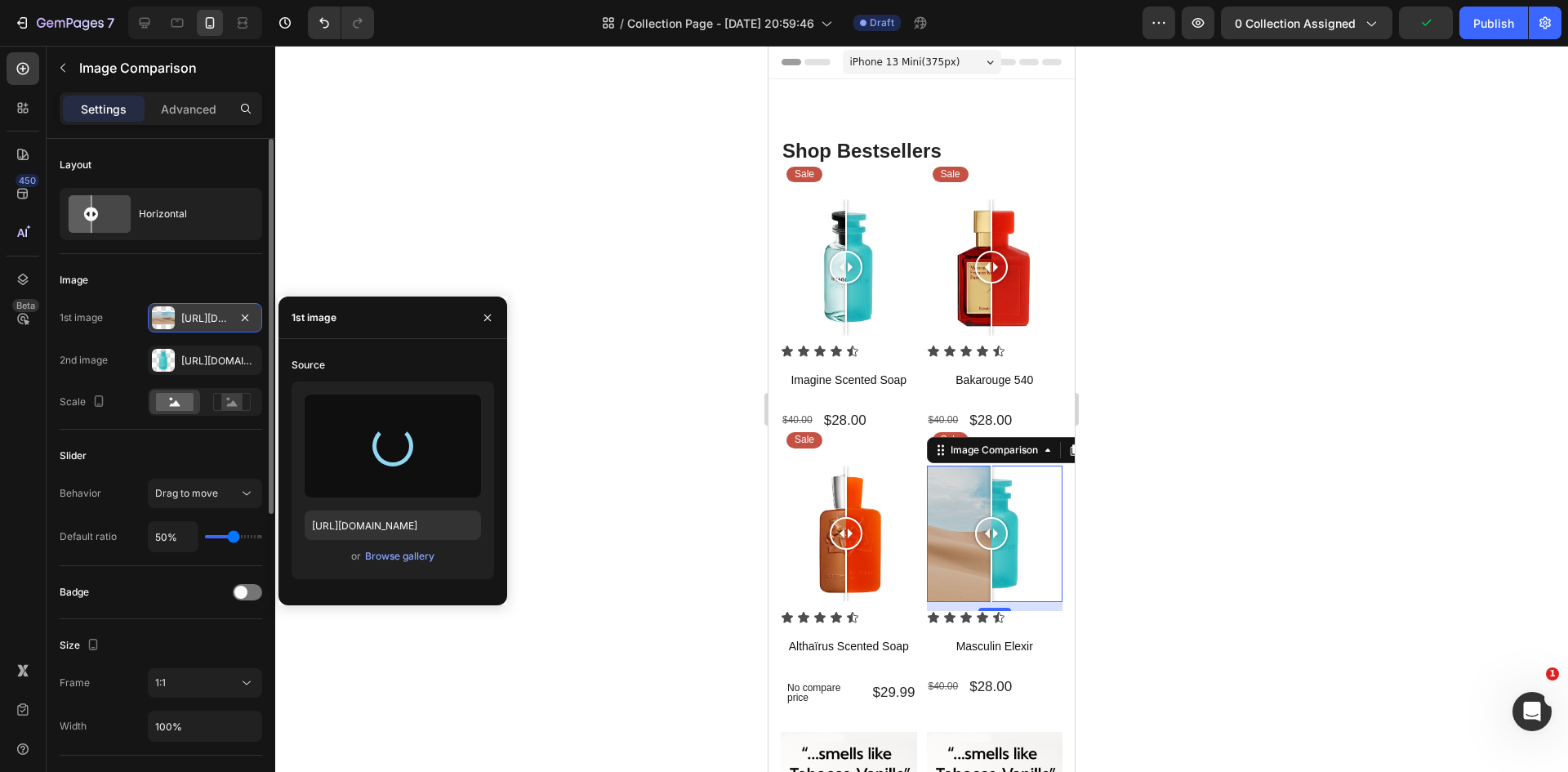
type input "https://cdn.shopify.com/s/files/1/0933/9479/6860/files/gempages_580835986045404…"
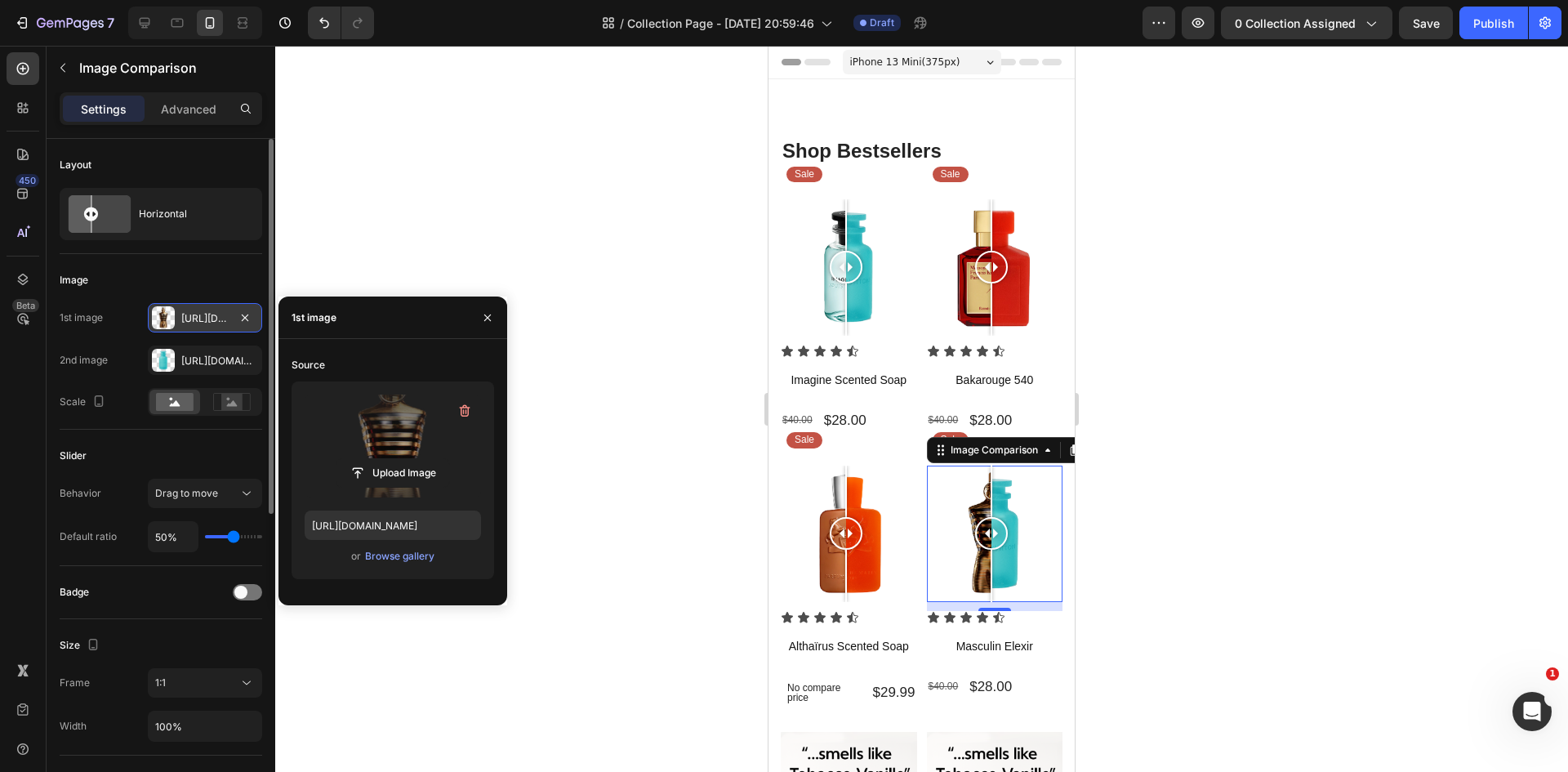
click at [501, 497] on div "Source Upload Image https://cdn.shopify.com/s/files/1/0933/9479/6860/files/gemp…" at bounding box center [392, 472] width 228 height 240
click at [200, 361] on div "Https://cdn.Shopify.Com/s/files/1/0933/9479/6860/files/gempages_580835986045404…" at bounding box center [205, 361] width 47 height 15
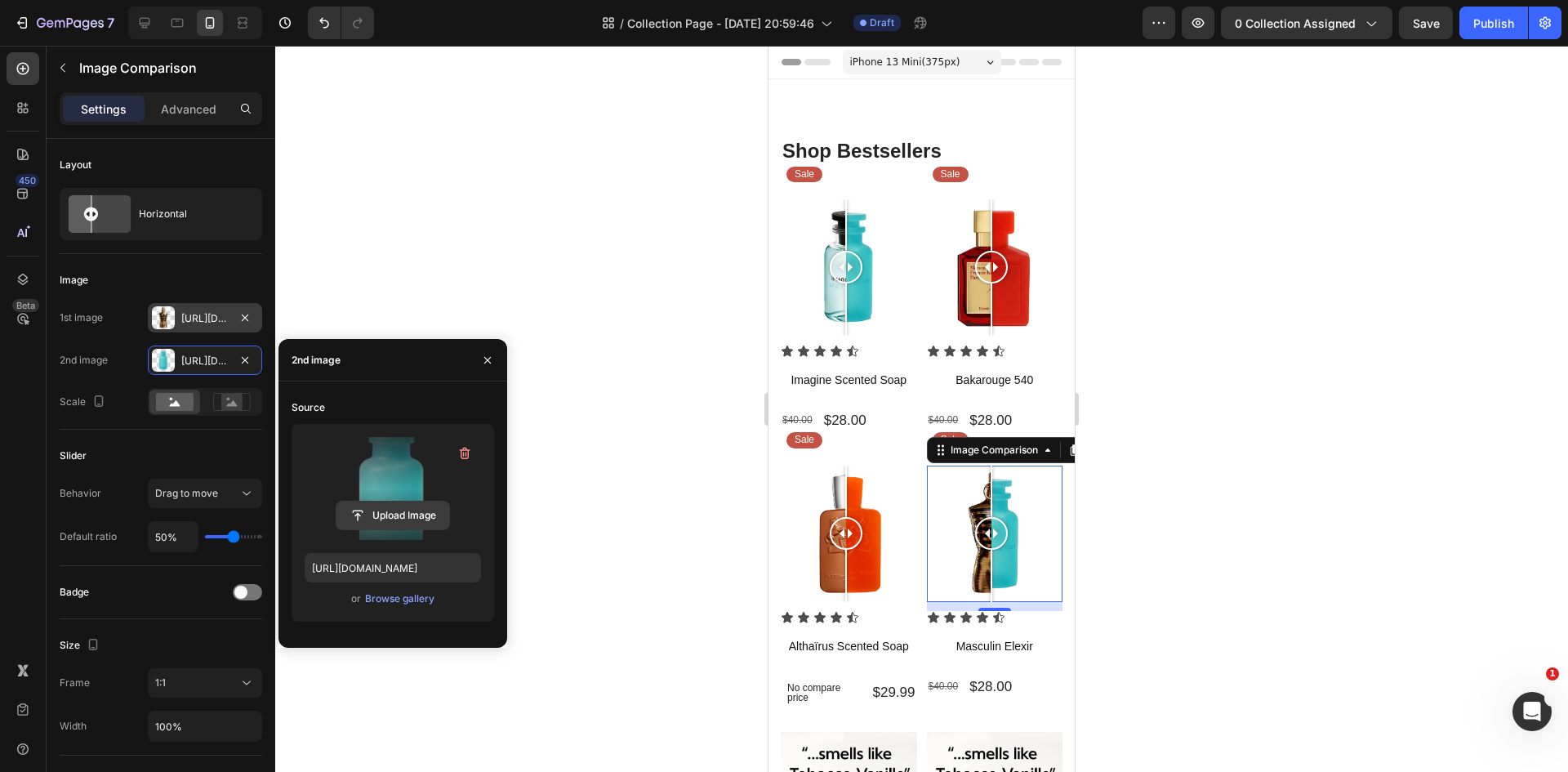
click at [393, 513] on input "file" at bounding box center [393, 515] width 113 height 28
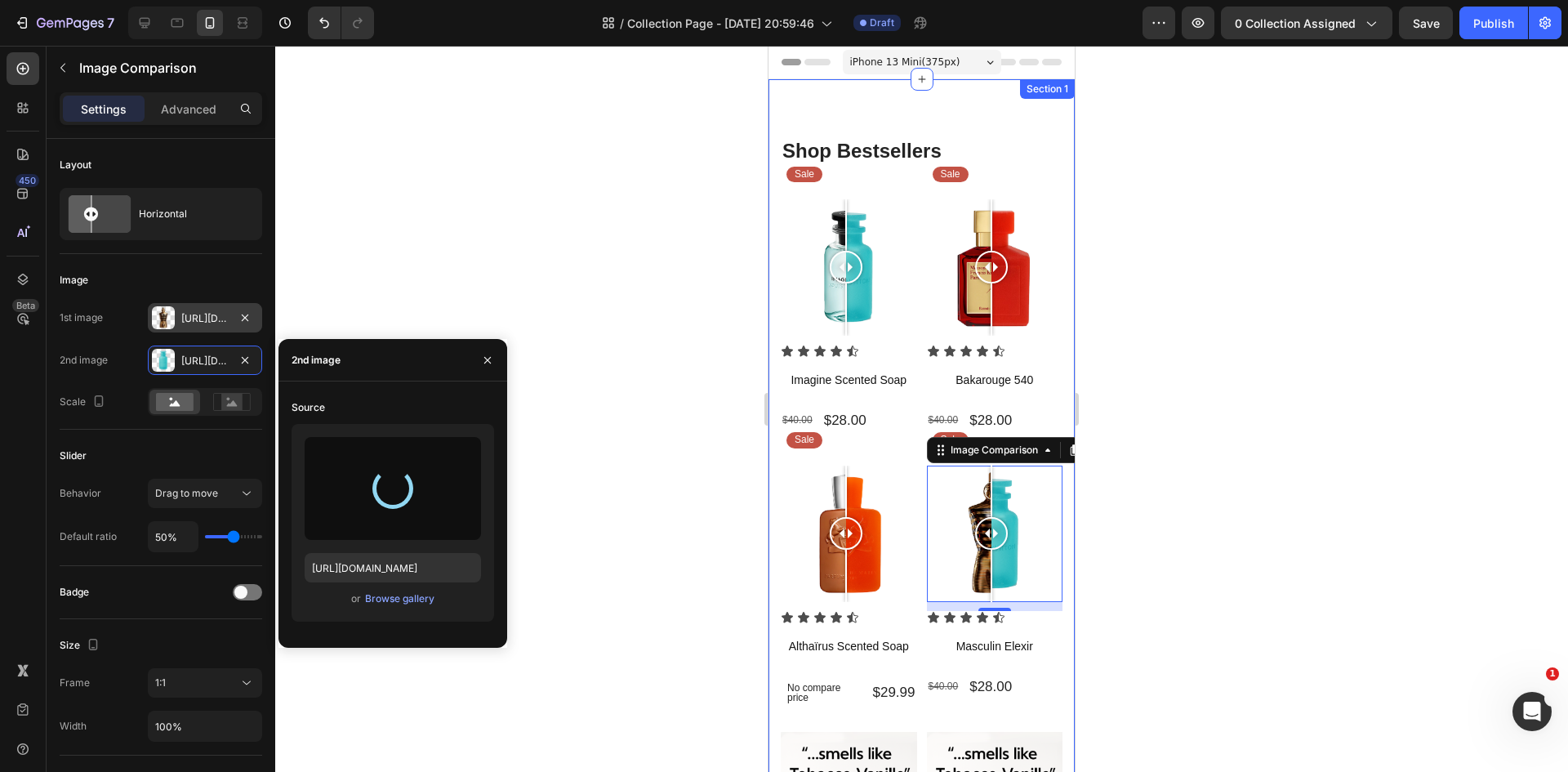
type input "https://cdn.shopify.com/s/files/1/0933/9479/6860/files/gempages_580835986045404…"
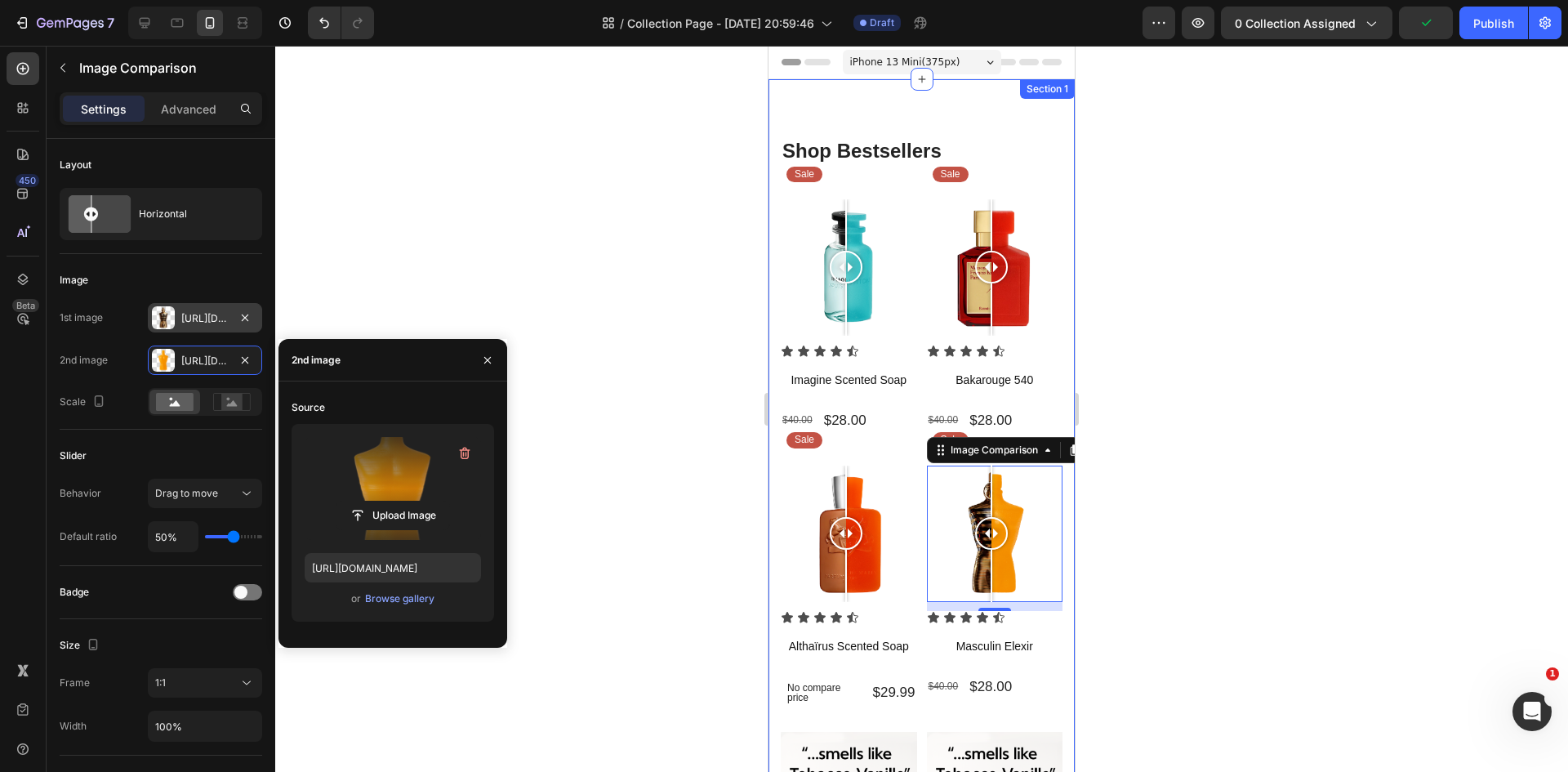
click at [573, 409] on div at bounding box center [921, 409] width 1292 height 726
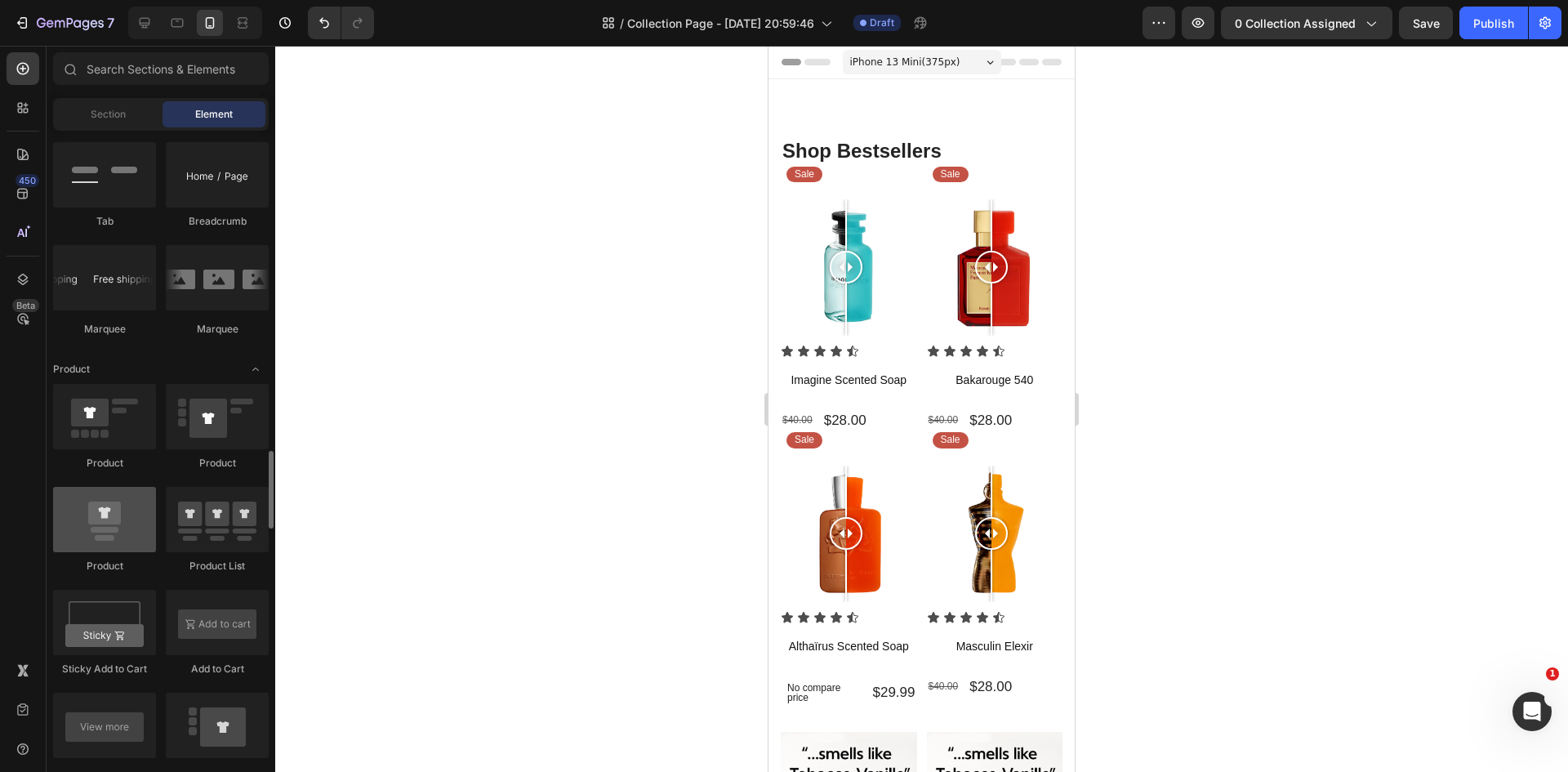
scroll to position [2026, 0]
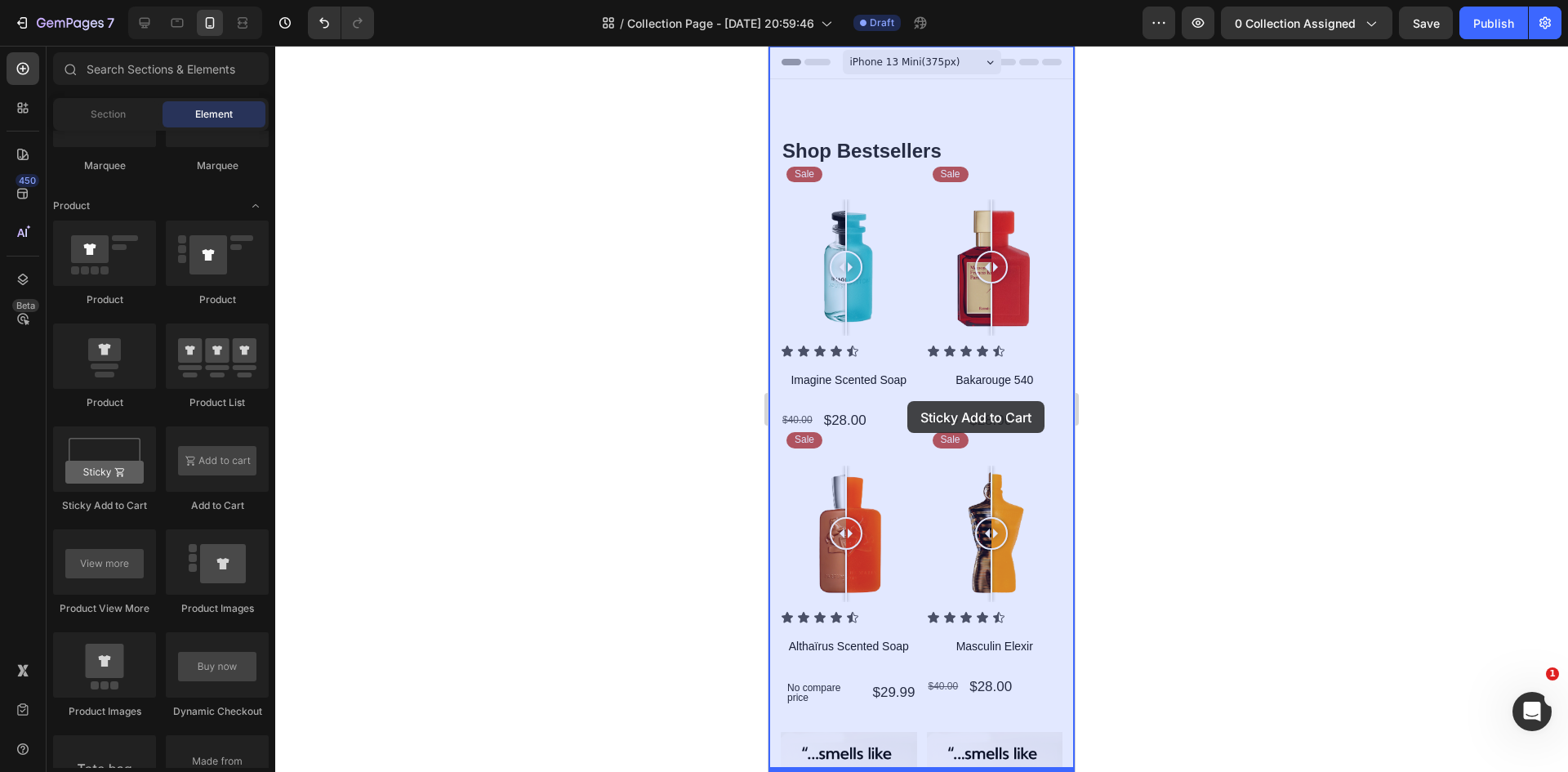
drag, startPoint x: 868, startPoint y: 514, endPoint x: 907, endPoint y: 401, distance: 119.5
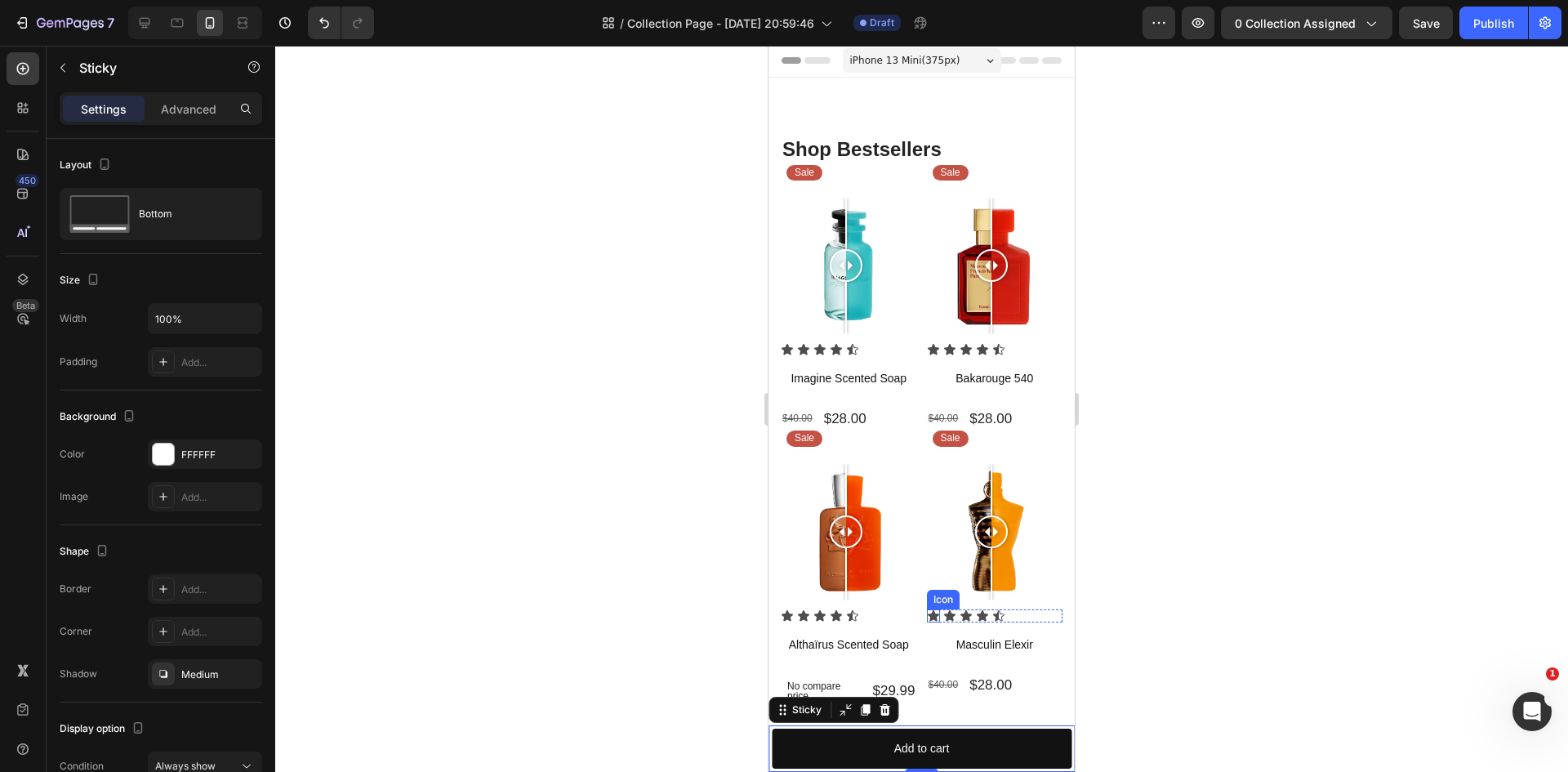
scroll to position [0, 0]
click at [884, 710] on icon at bounding box center [885, 709] width 11 height 12
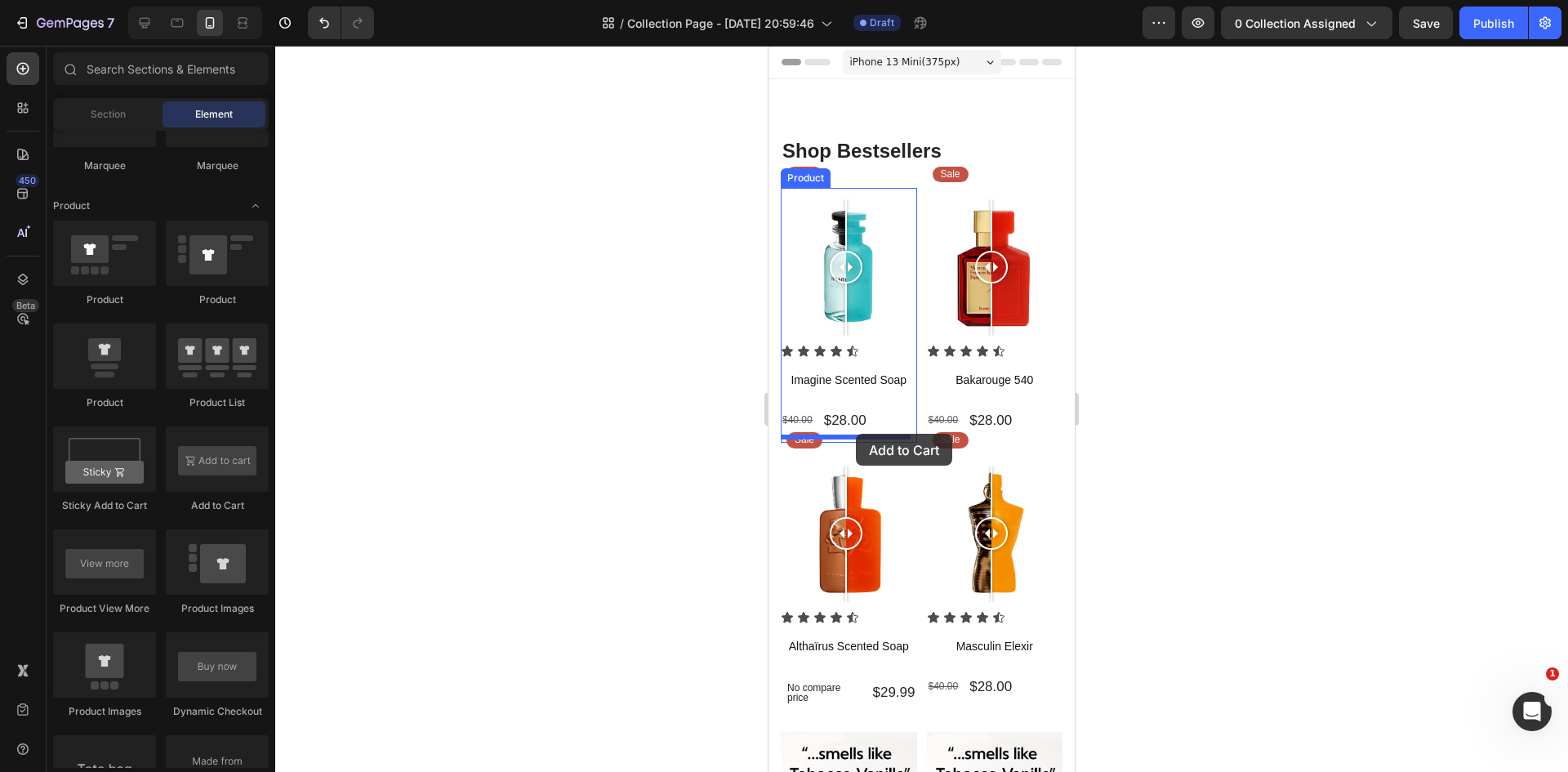
drag, startPoint x: 968, startPoint y: 520, endPoint x: 855, endPoint y: 433, distance: 142.6
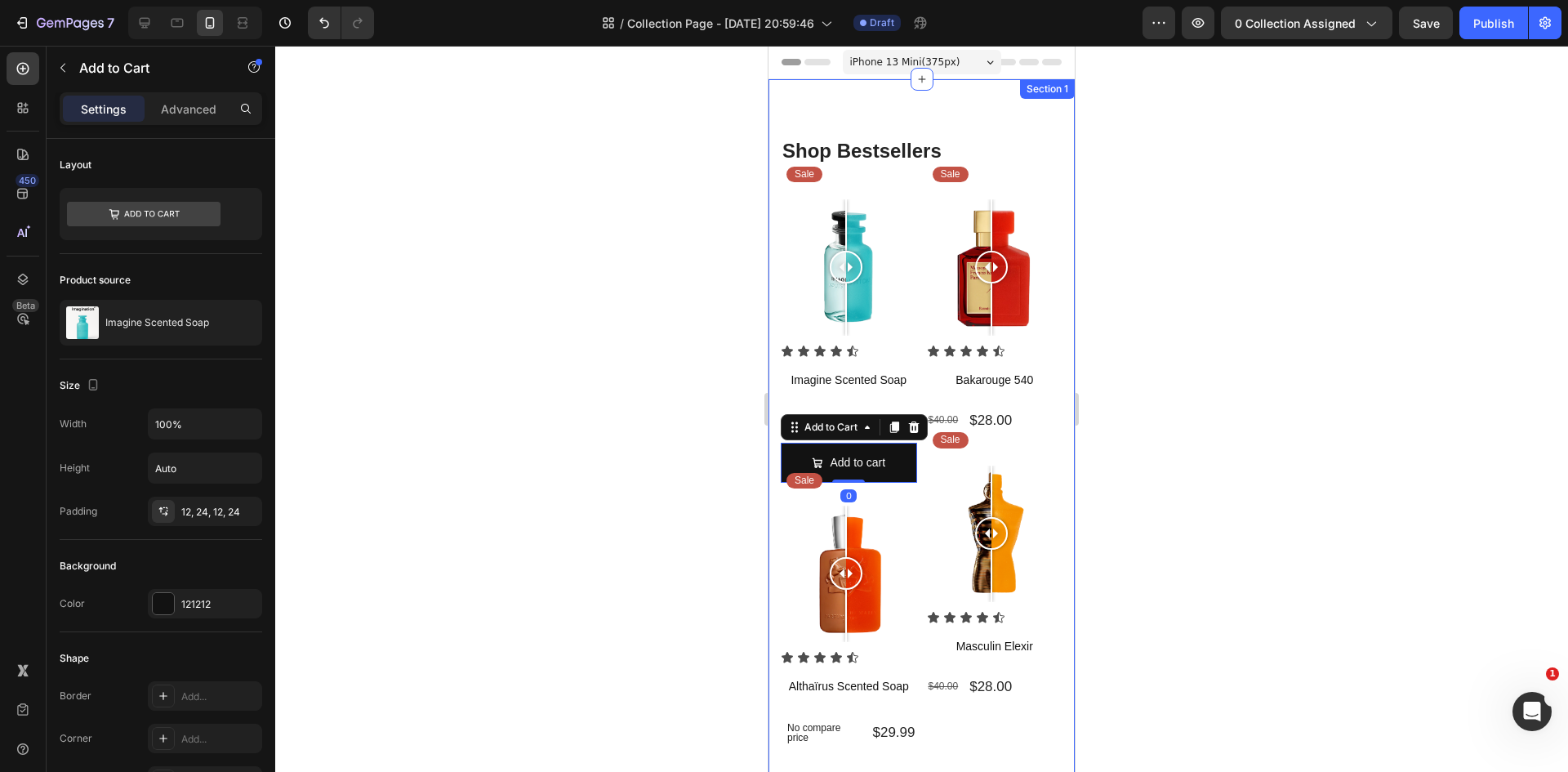
click at [639, 504] on div at bounding box center [921, 409] width 1292 height 726
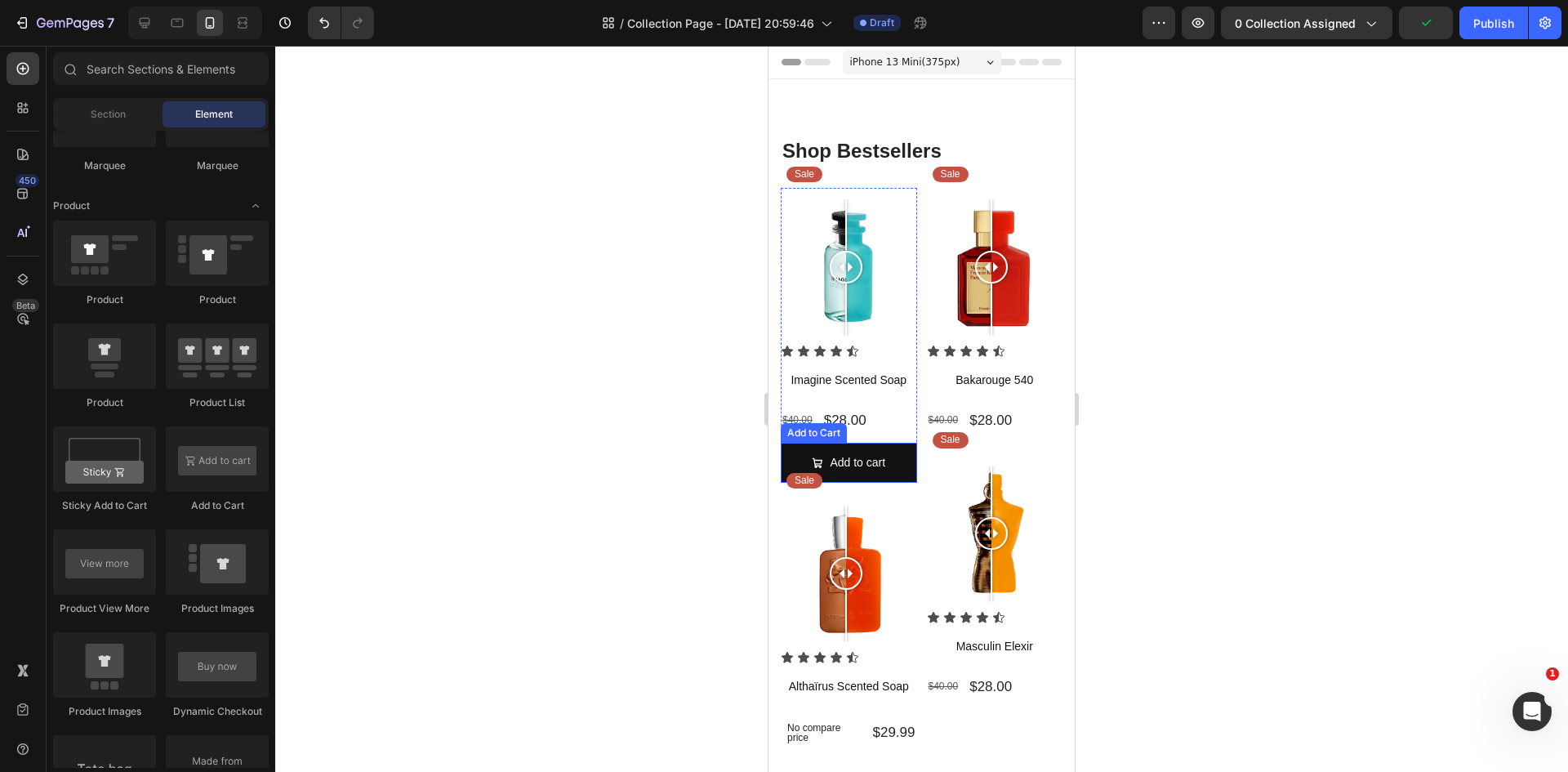
click at [814, 430] on div "Add to Cart" at bounding box center [813, 432] width 59 height 15
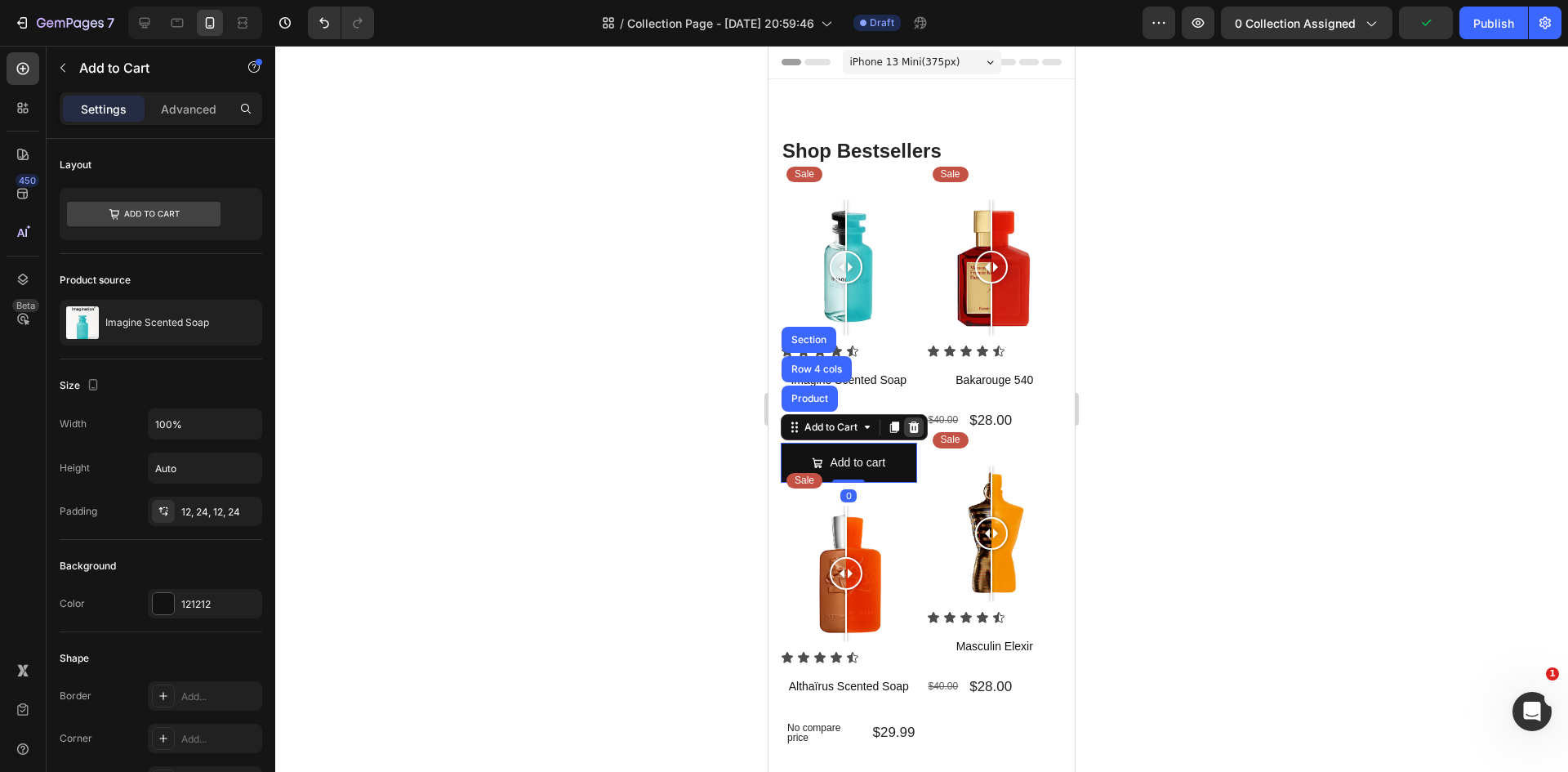
click at [911, 422] on icon at bounding box center [915, 427] width 11 height 12
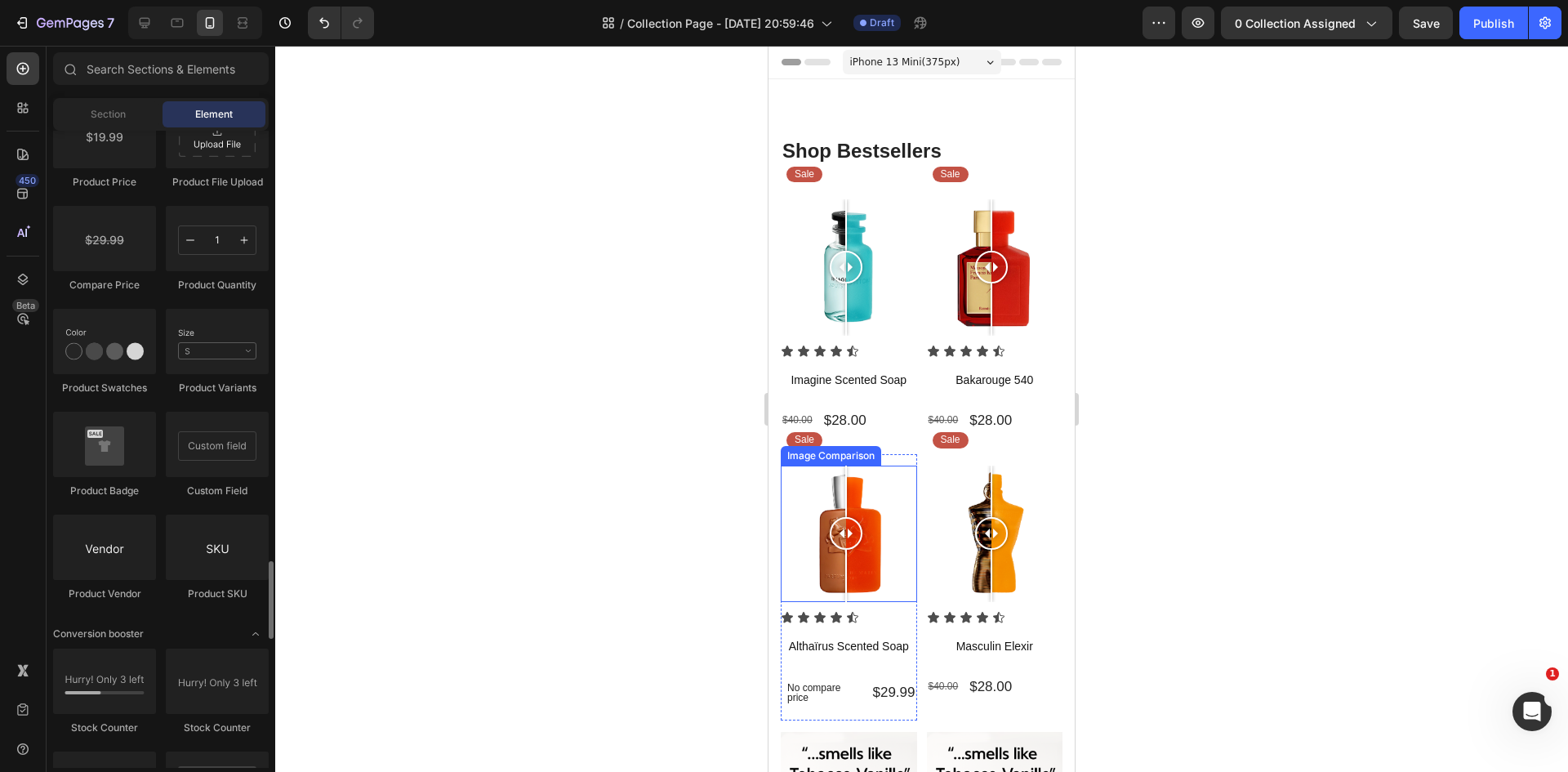
scroll to position [2842, 0]
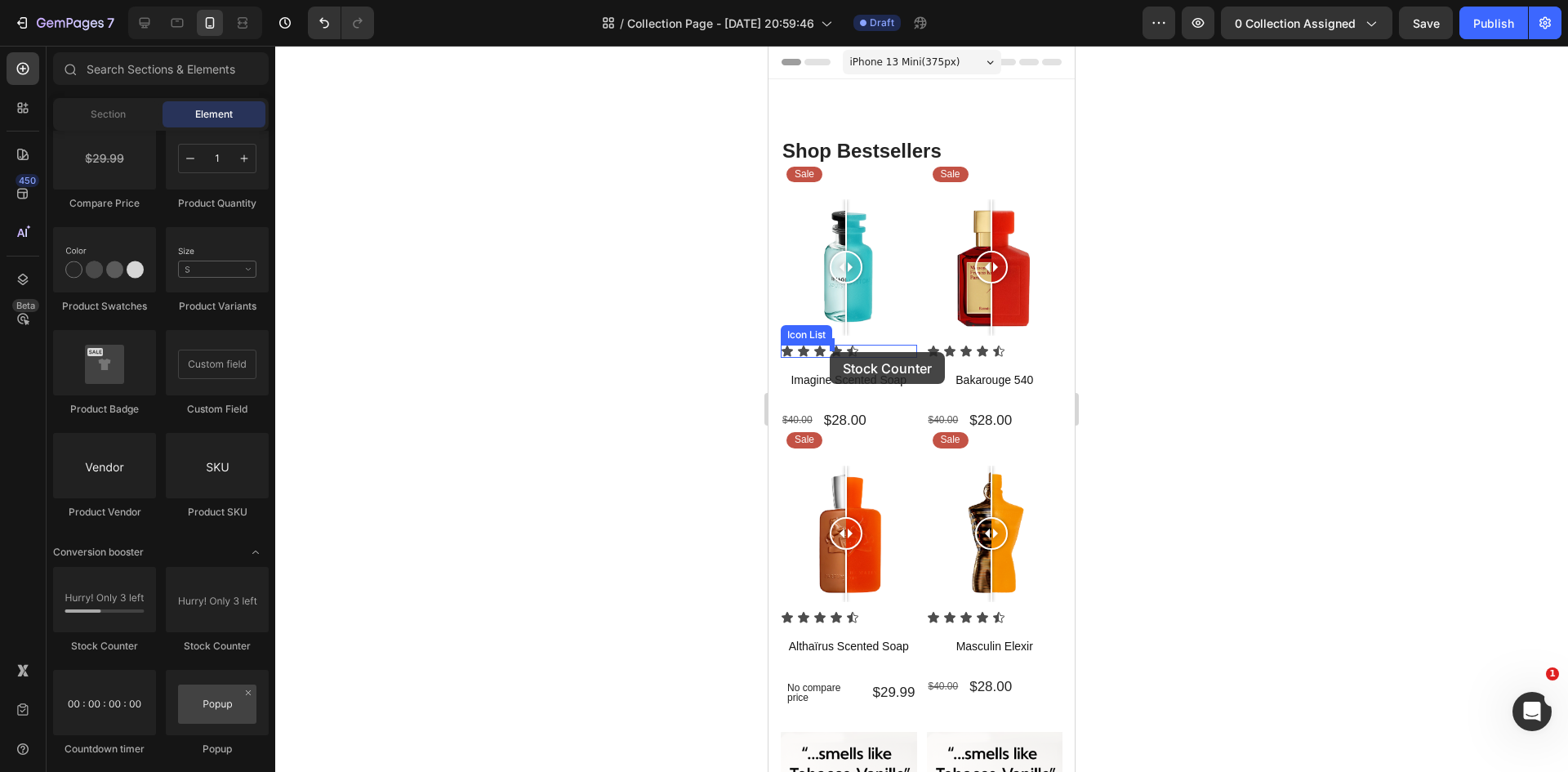
drag, startPoint x: 885, startPoint y: 658, endPoint x: 832, endPoint y: 338, distance: 324.4
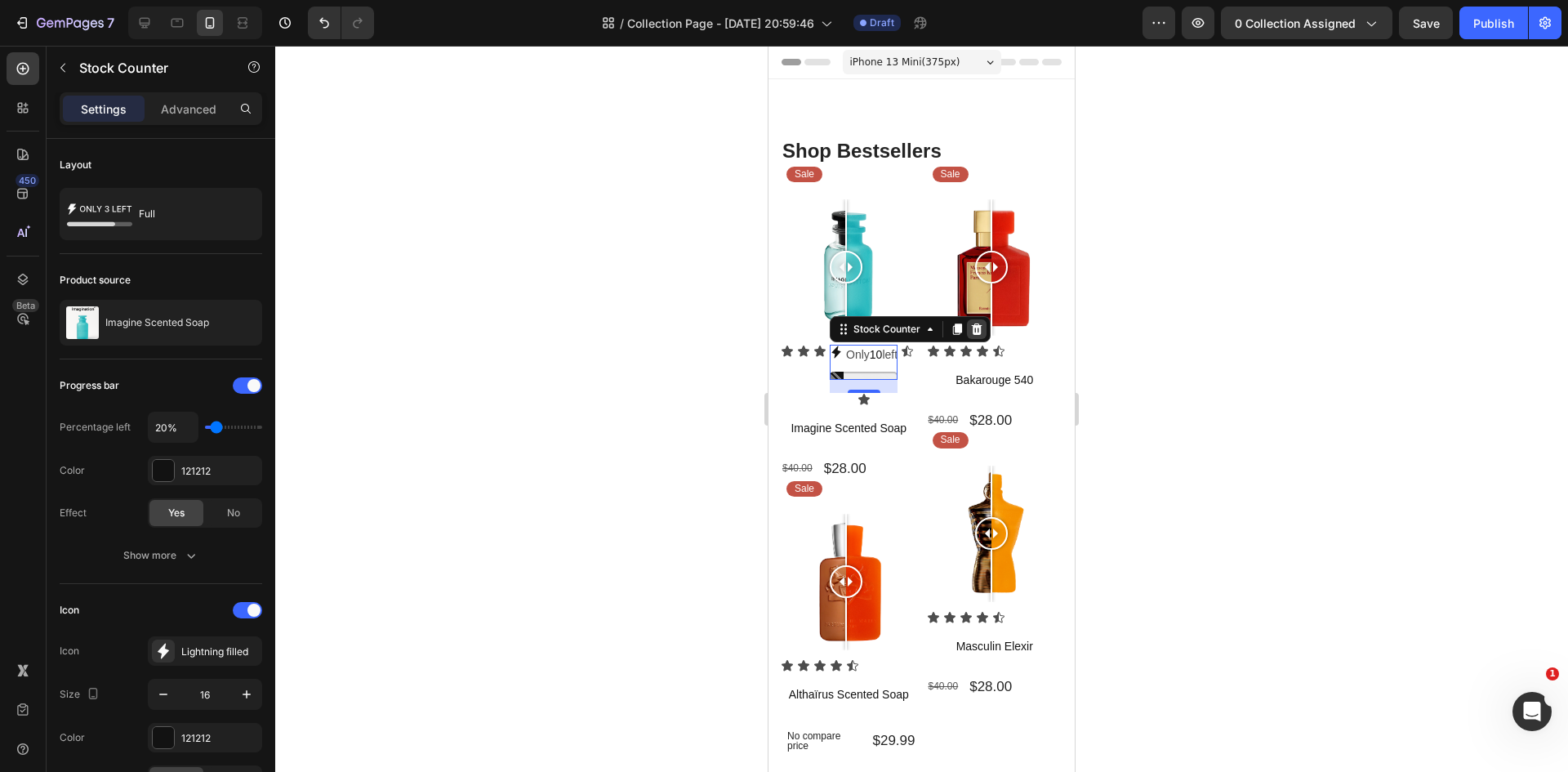
click at [976, 326] on icon at bounding box center [977, 329] width 11 height 12
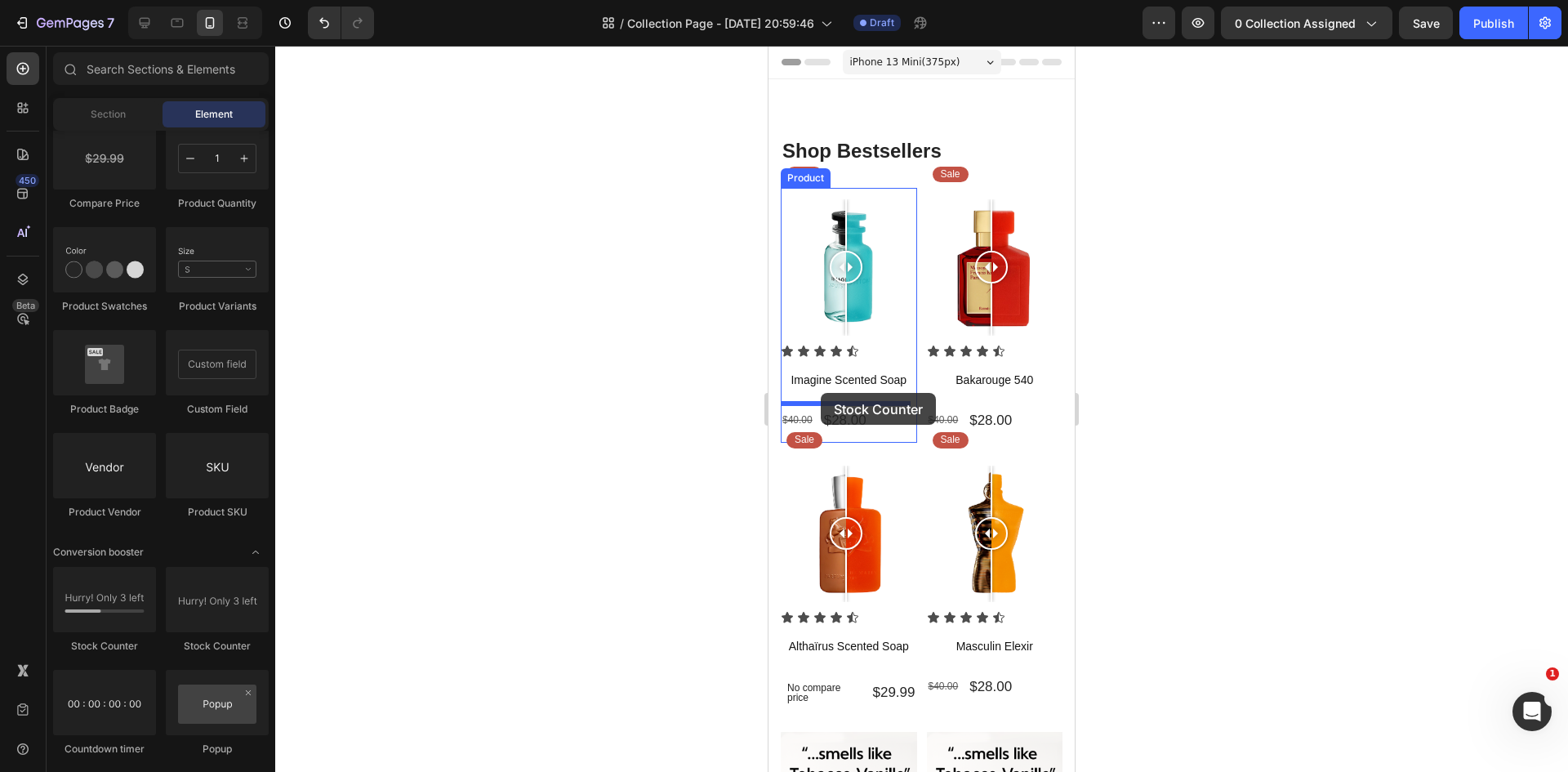
drag, startPoint x: 865, startPoint y: 644, endPoint x: 833, endPoint y: 389, distance: 257.0
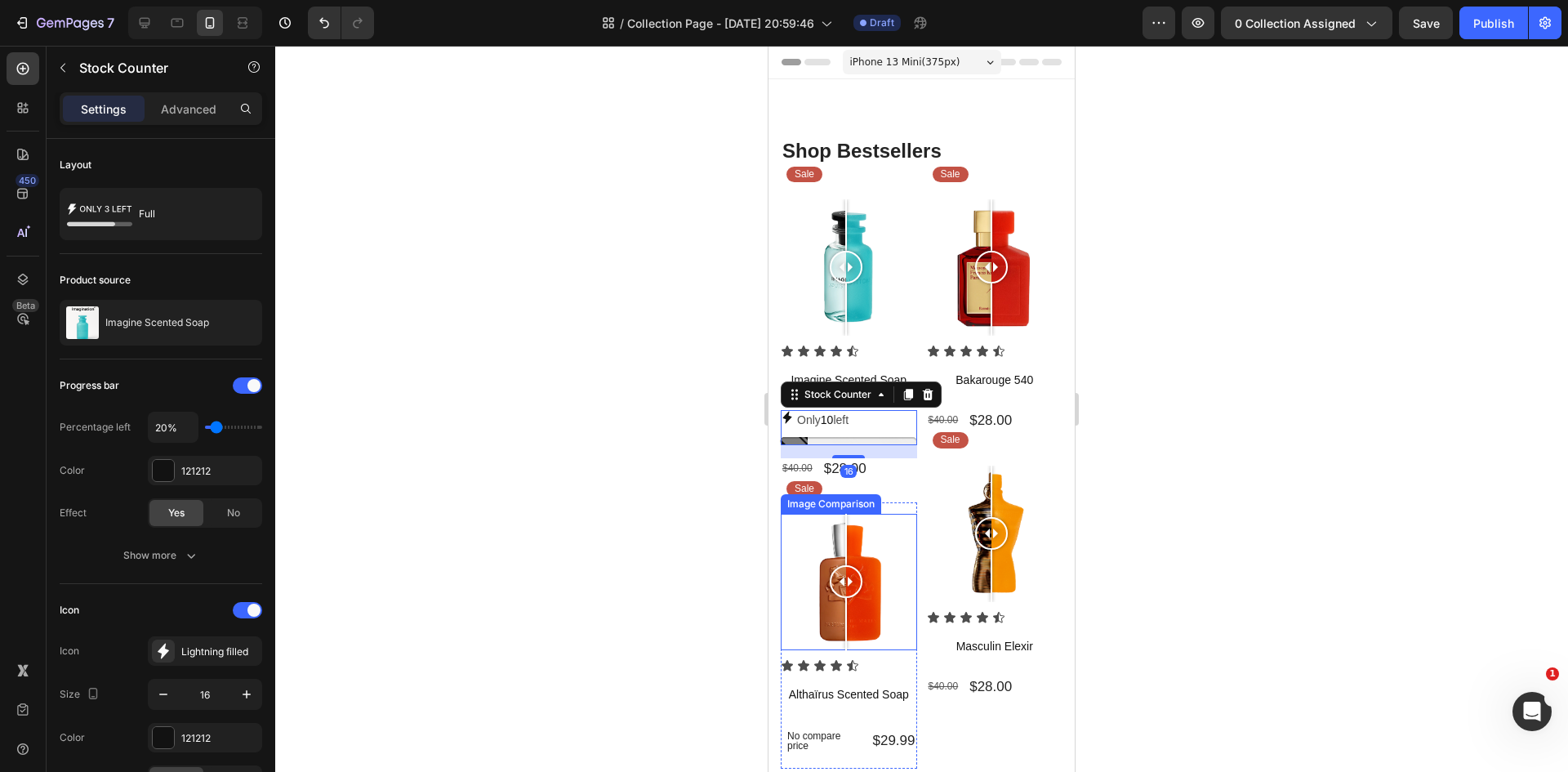
click at [401, 466] on div at bounding box center [921, 409] width 1292 height 726
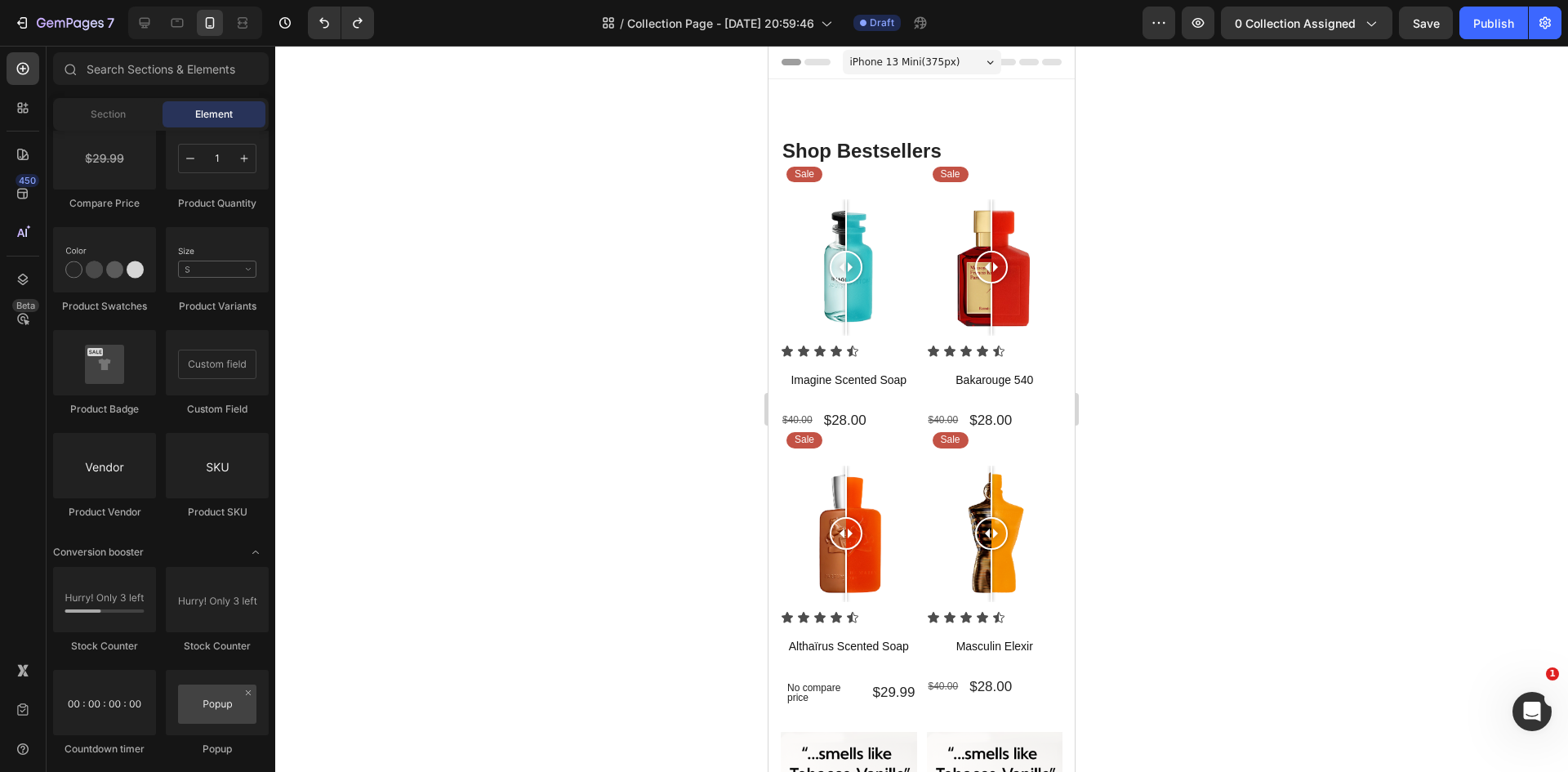
click at [623, 361] on div at bounding box center [921, 409] width 1292 height 726
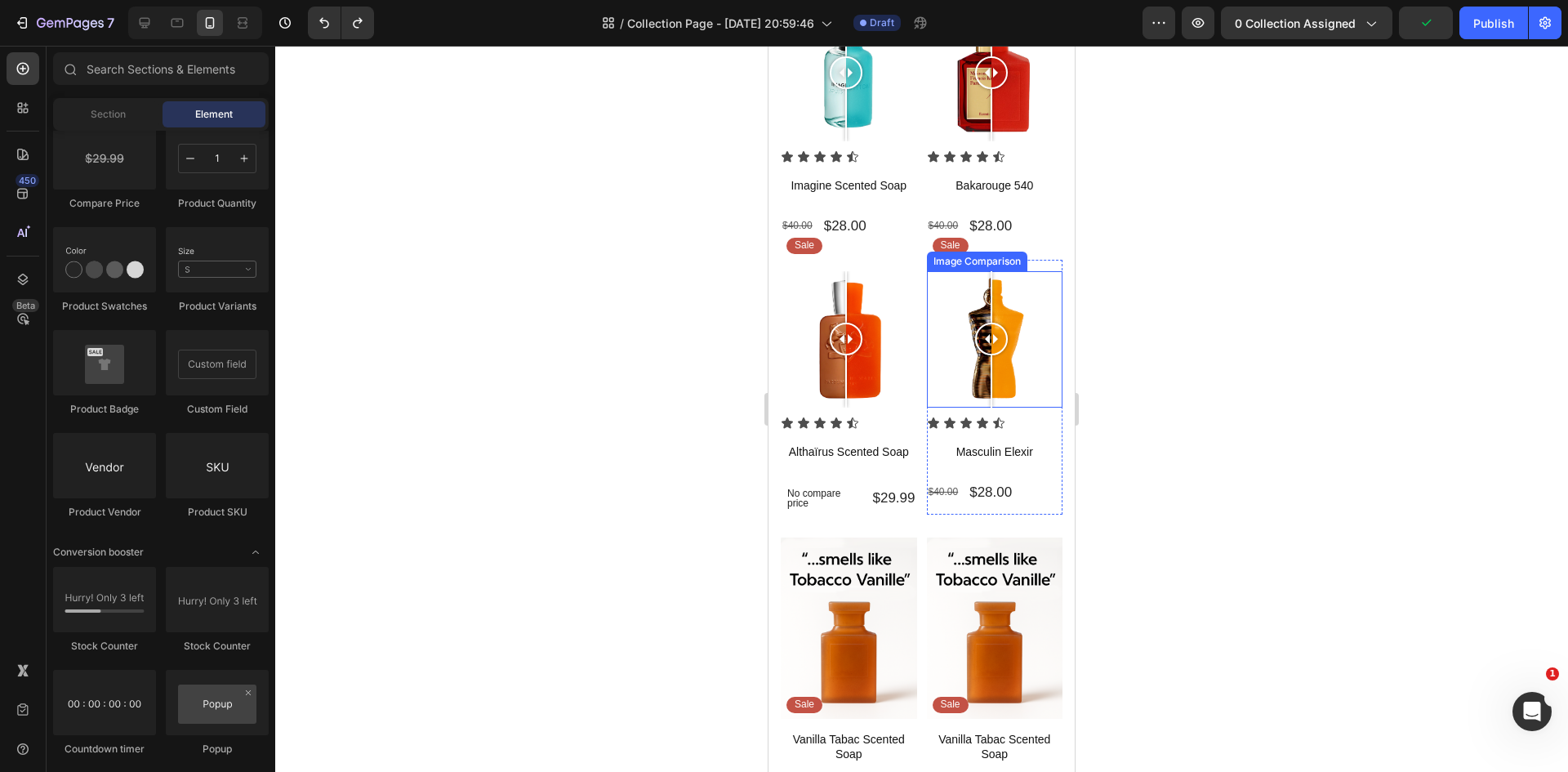
scroll to position [245, 0]
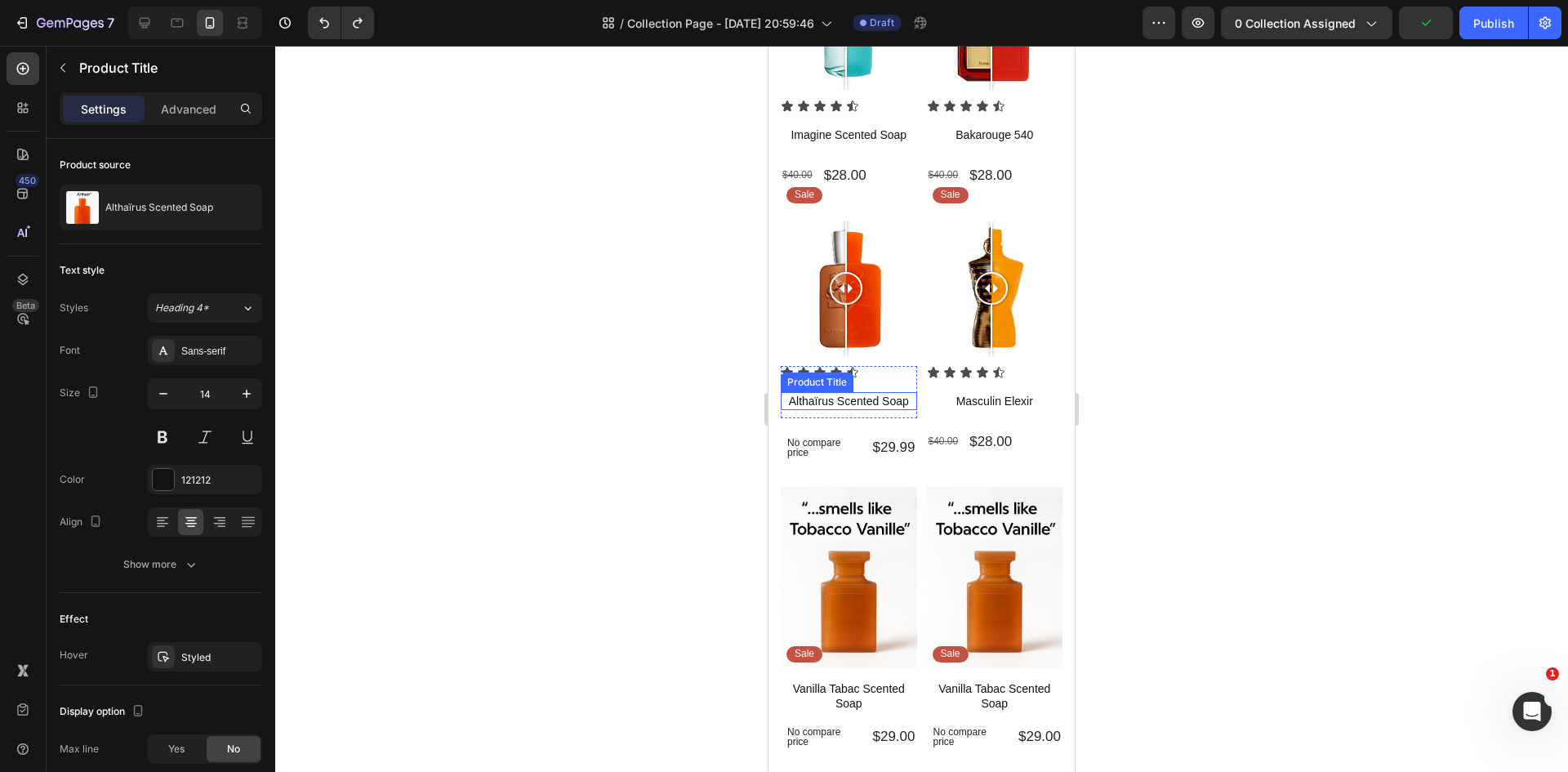
click at [873, 392] on h1 "Althaïrus Scented Soap" at bounding box center [849, 401] width 137 height 18
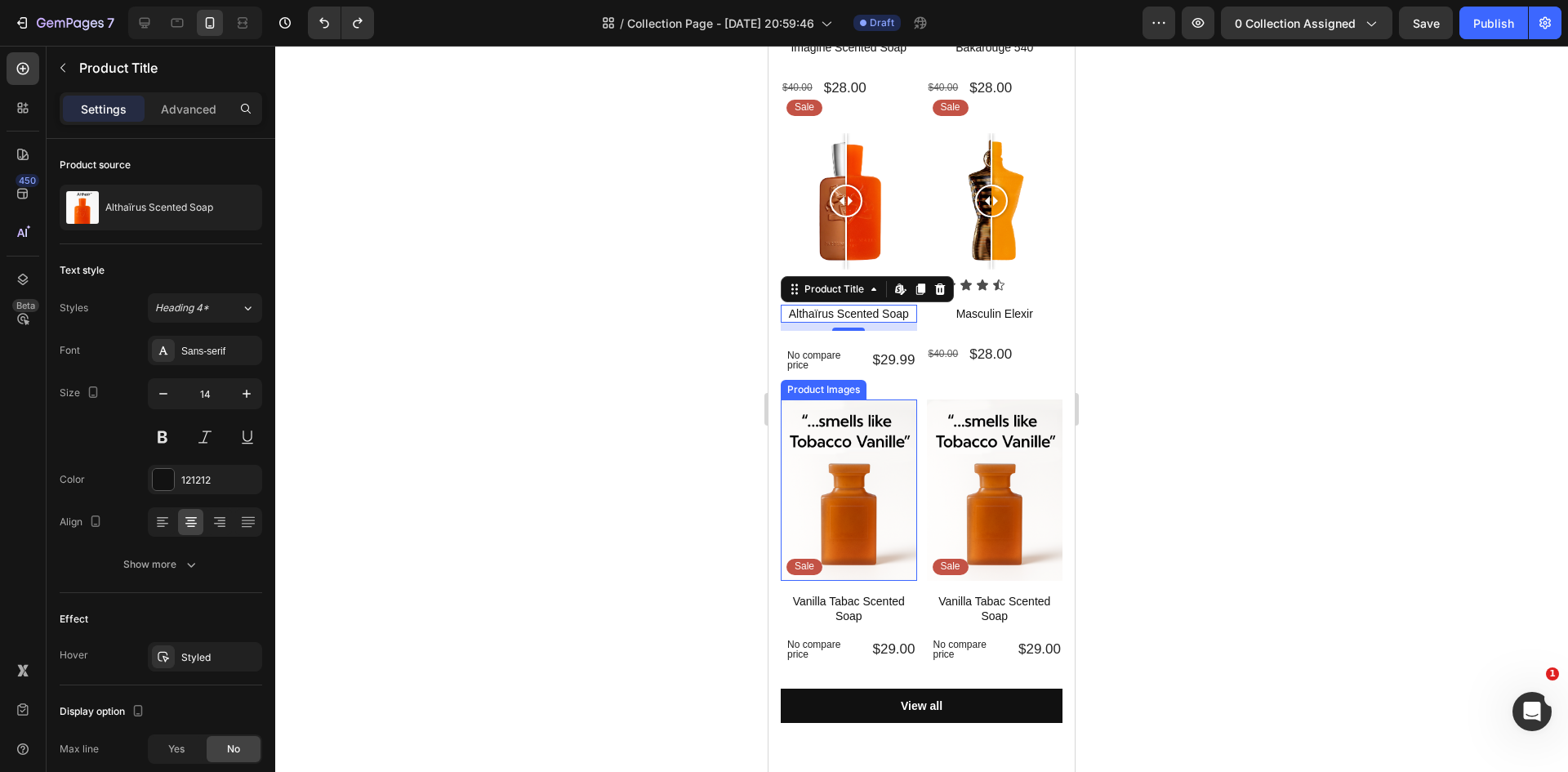
scroll to position [327, 0]
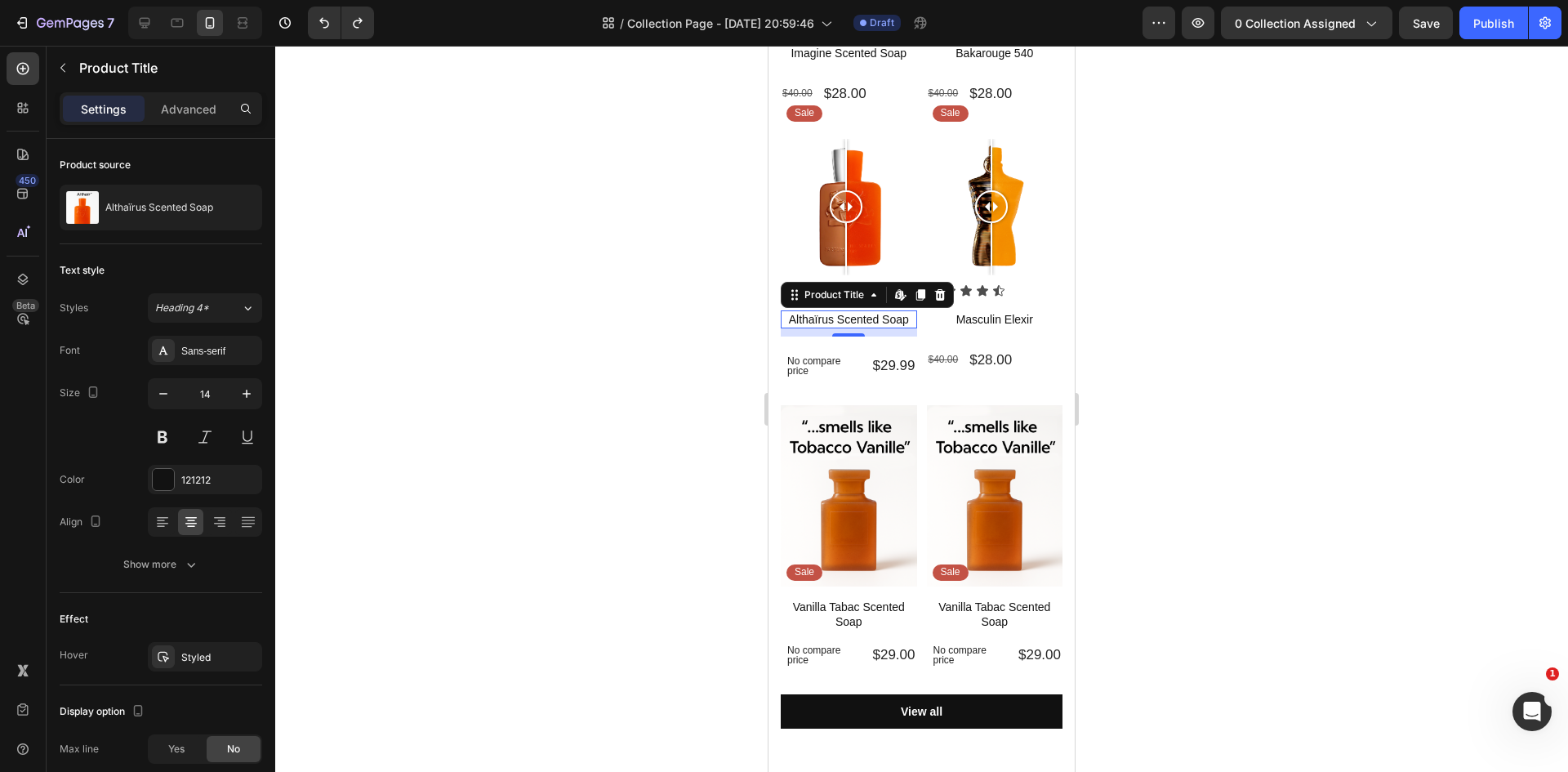
click at [620, 462] on div at bounding box center [921, 409] width 1292 height 726
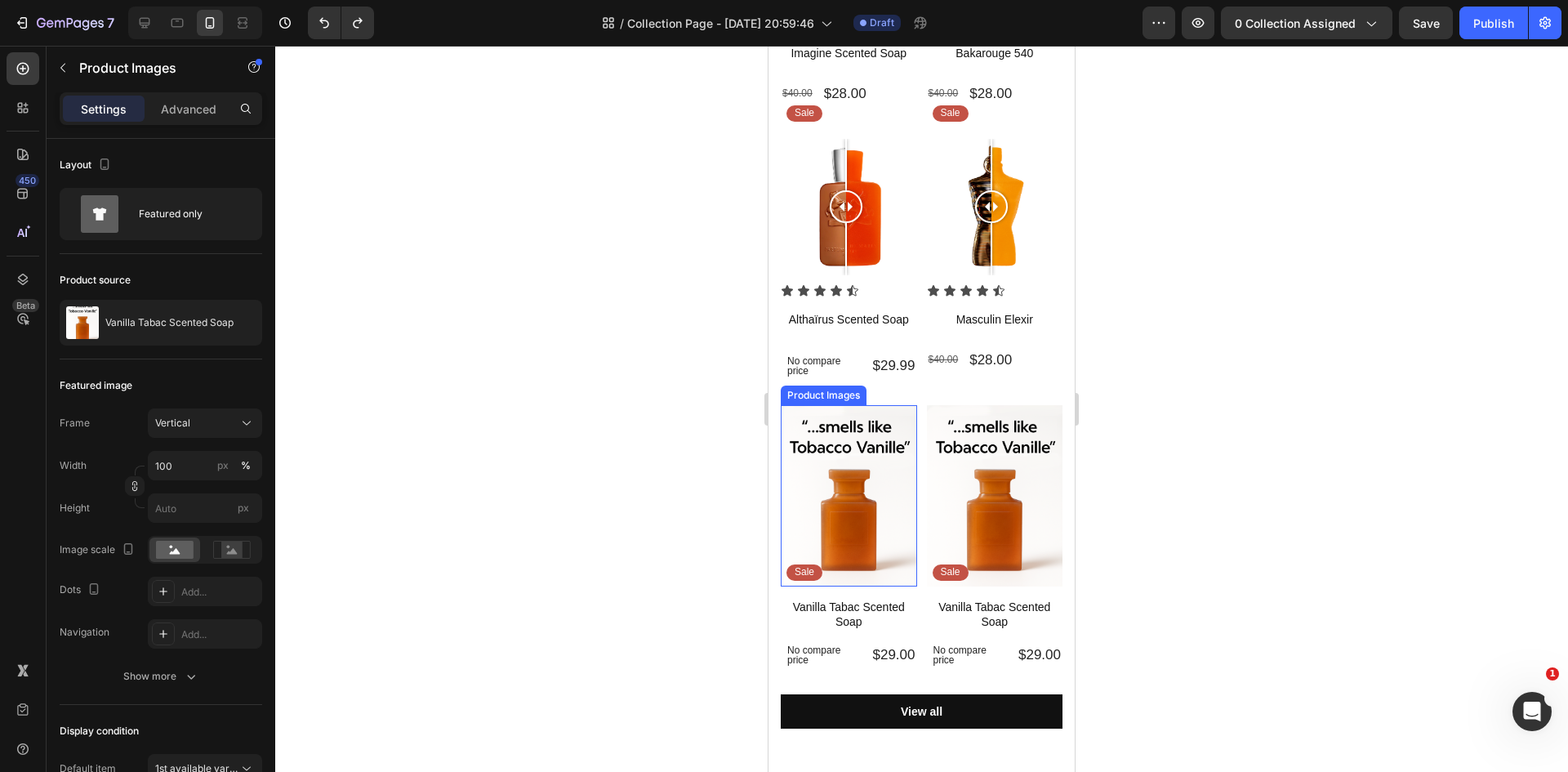
click at [852, 388] on div "Product Images" at bounding box center [823, 395] width 79 height 15
click at [935, 384] on icon at bounding box center [934, 390] width 11 height 12
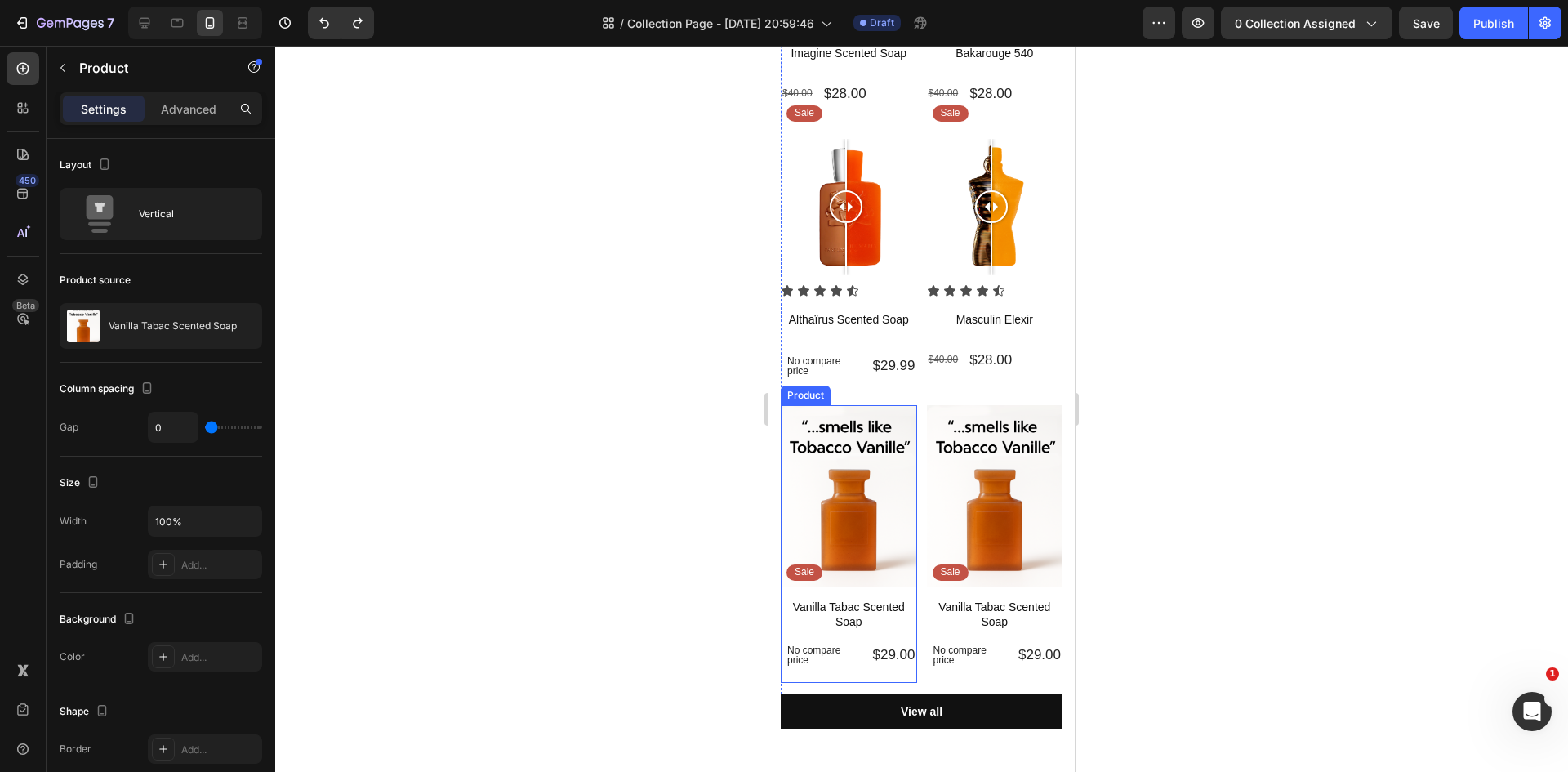
click at [805, 663] on div "Product Images Sale Text Block Row Vanilla Tabac Scented Soap Product Title No …" at bounding box center [849, 543] width 137 height 278
click at [897, 384] on icon at bounding box center [898, 390] width 11 height 12
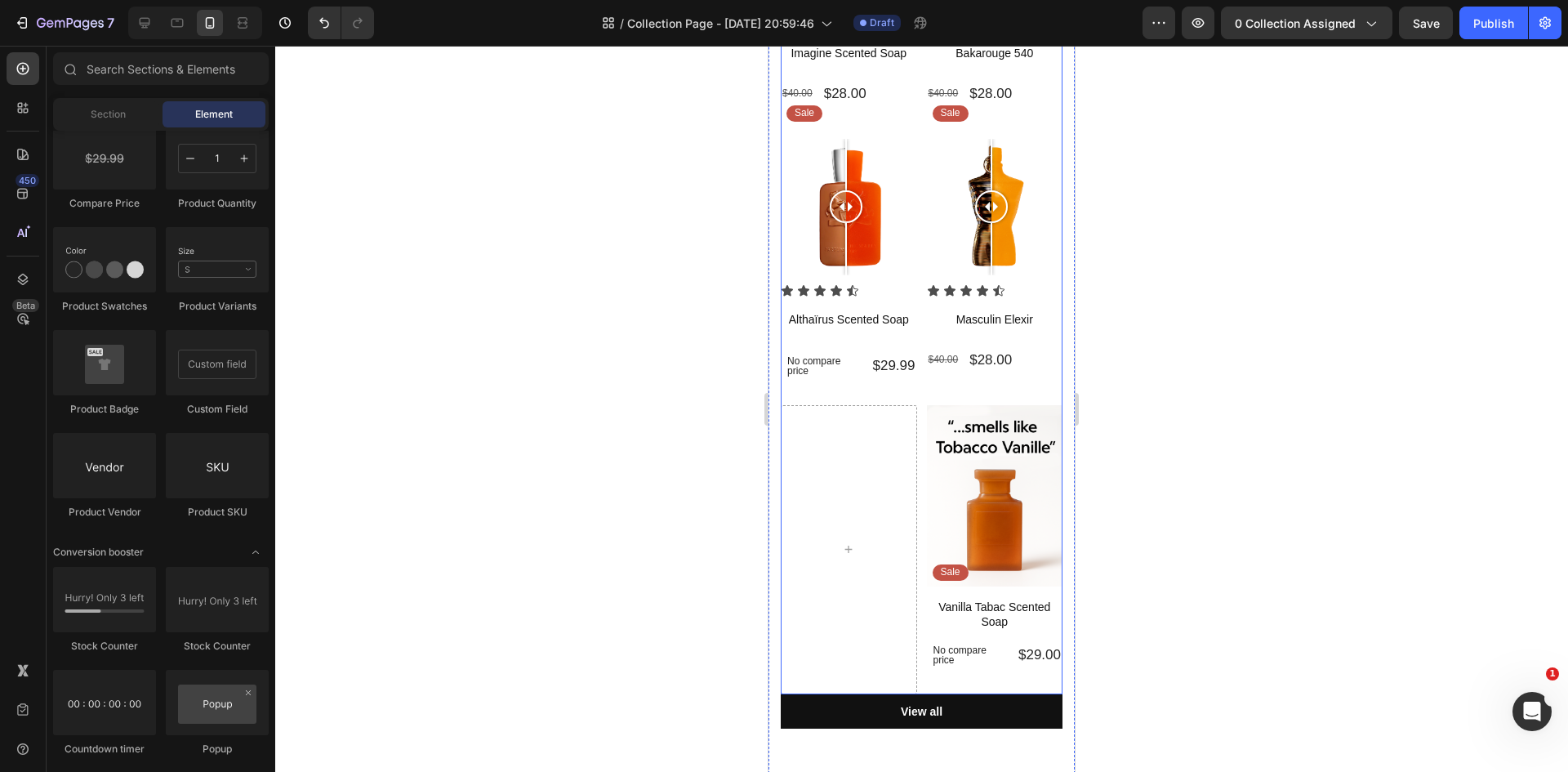
click at [1007, 665] on div "Product Images Sale Text Block Row Vanilla Tabac Scented Soap Product Title No …" at bounding box center [995, 550] width 137 height 290
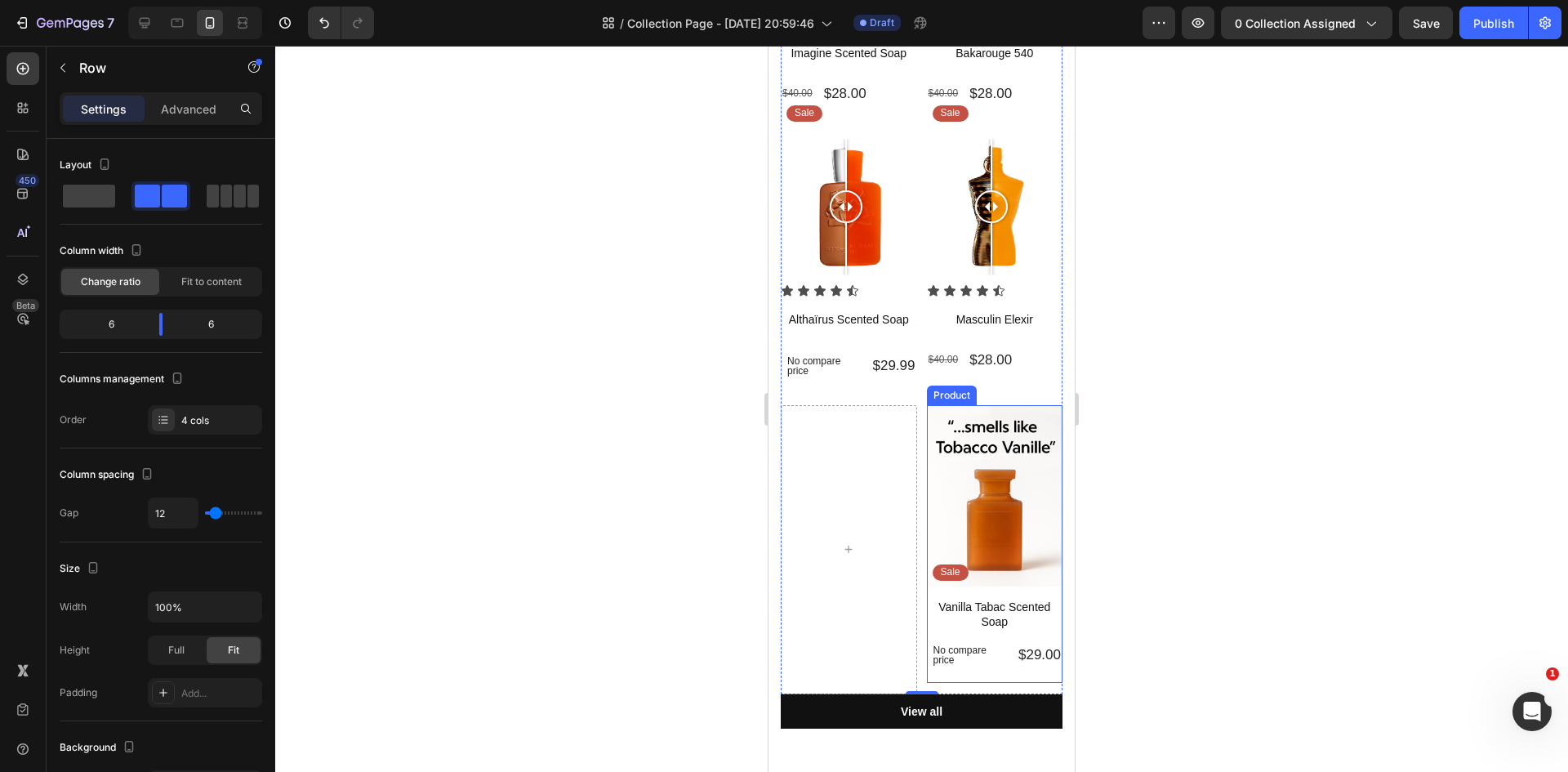
click at [1028, 660] on div "Vanilla Tabac Scented Soap Product Title No compare price Product Price $29.00 …" at bounding box center [995, 640] width 137 height 85
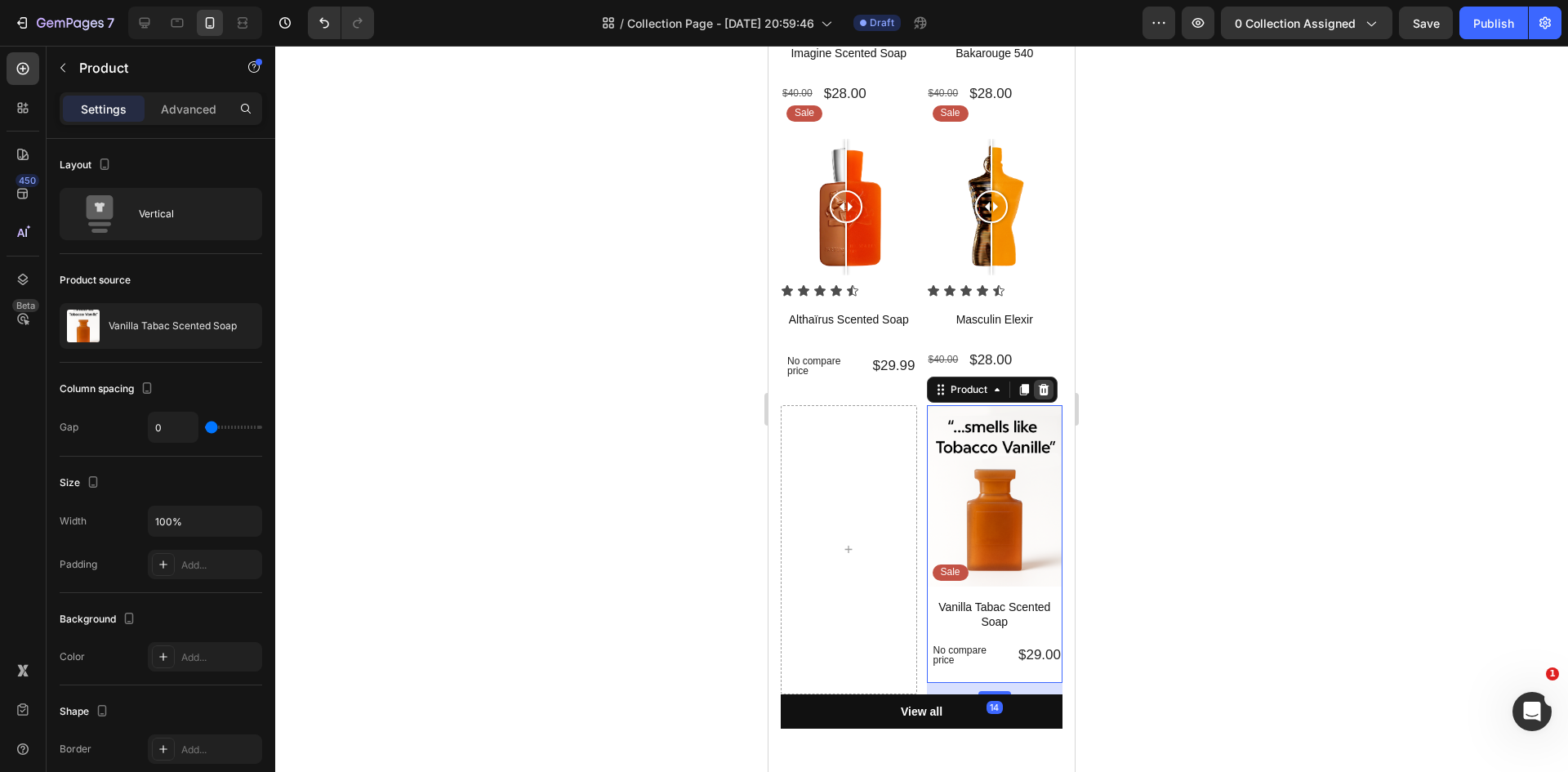
click at [1037, 383] on icon at bounding box center [1043, 390] width 13 height 13
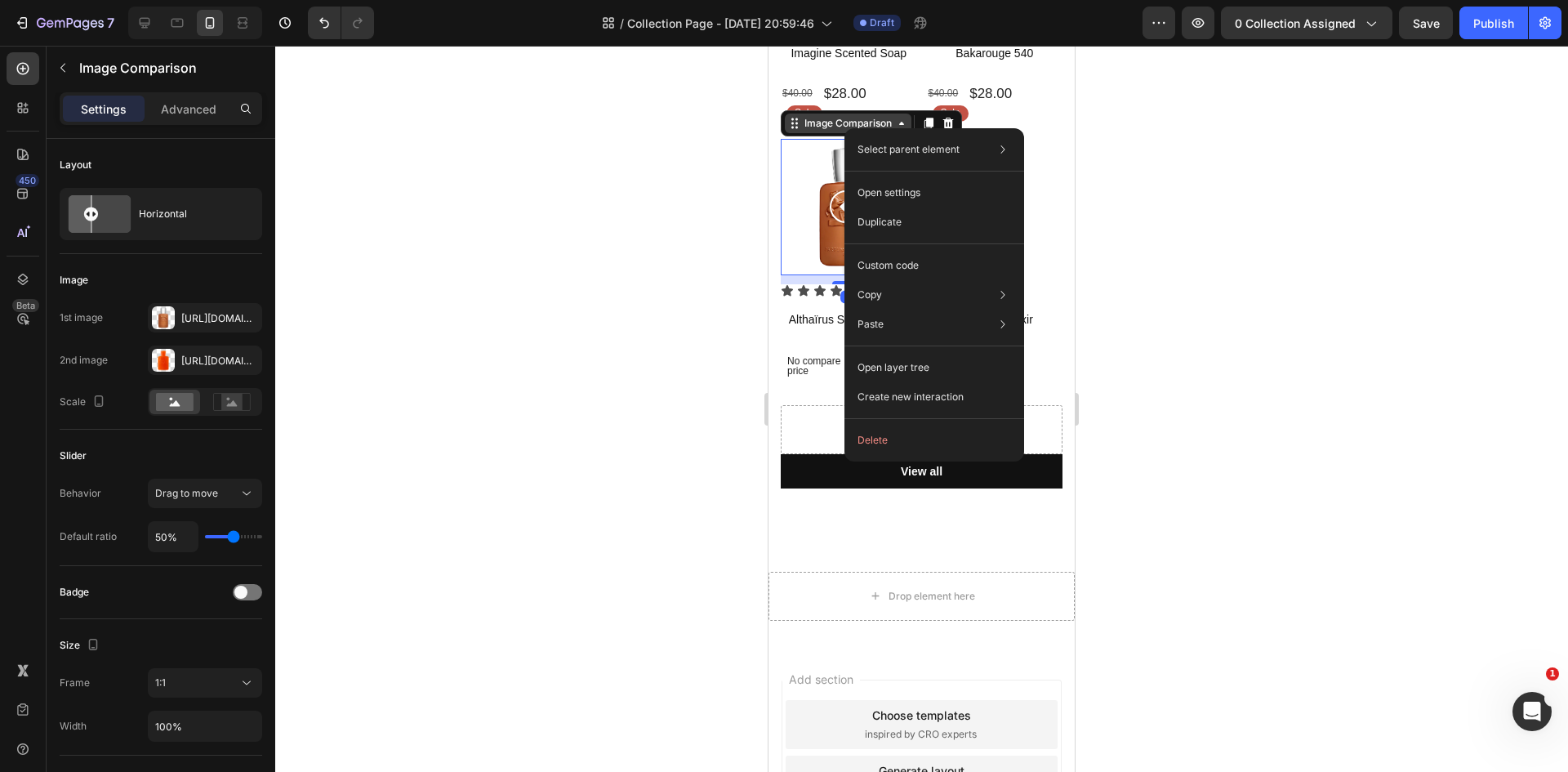
click at [846, 124] on div "Image Comparison" at bounding box center [847, 123] width 94 height 15
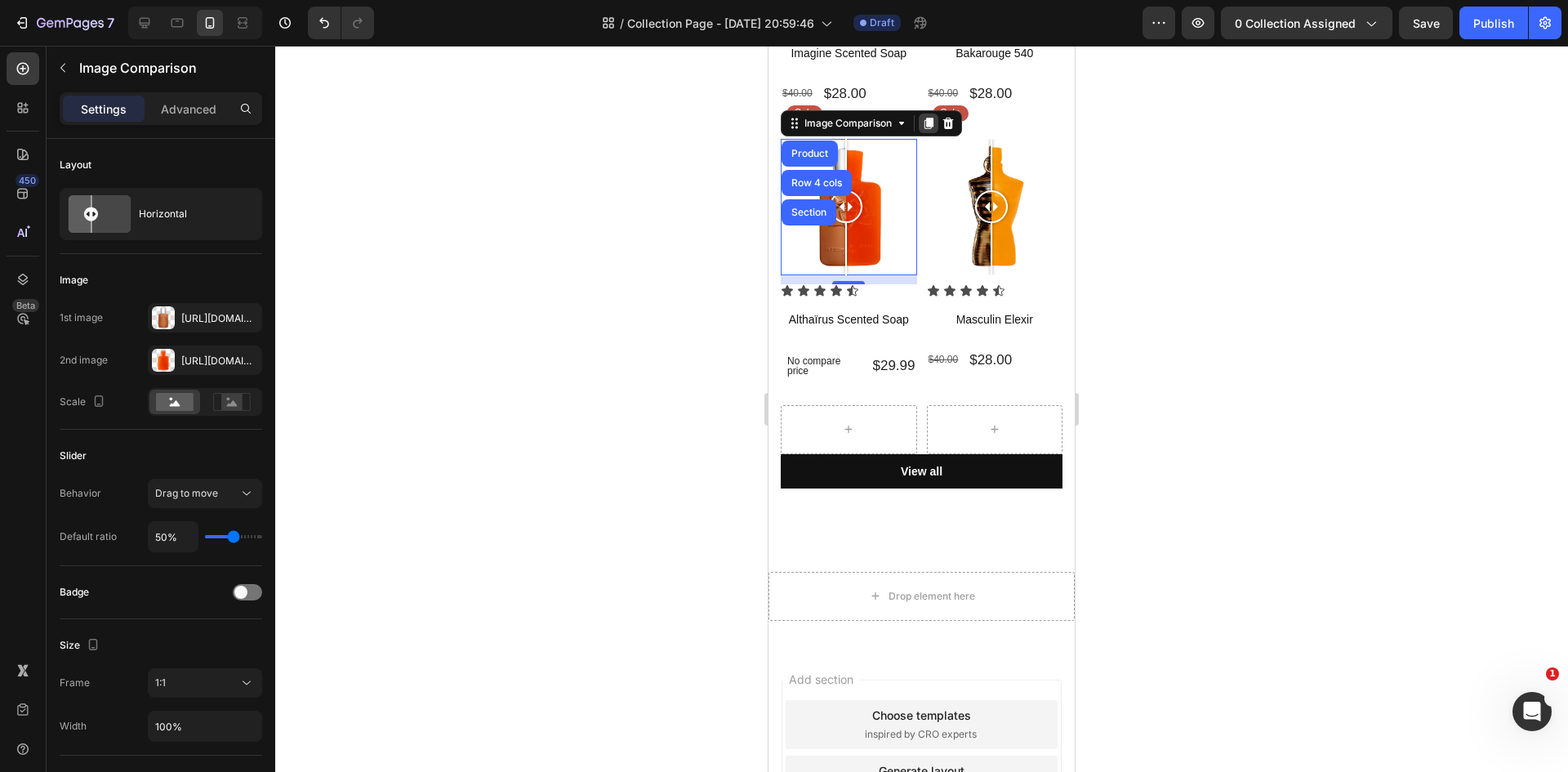
click at [927, 120] on icon at bounding box center [929, 123] width 9 height 12
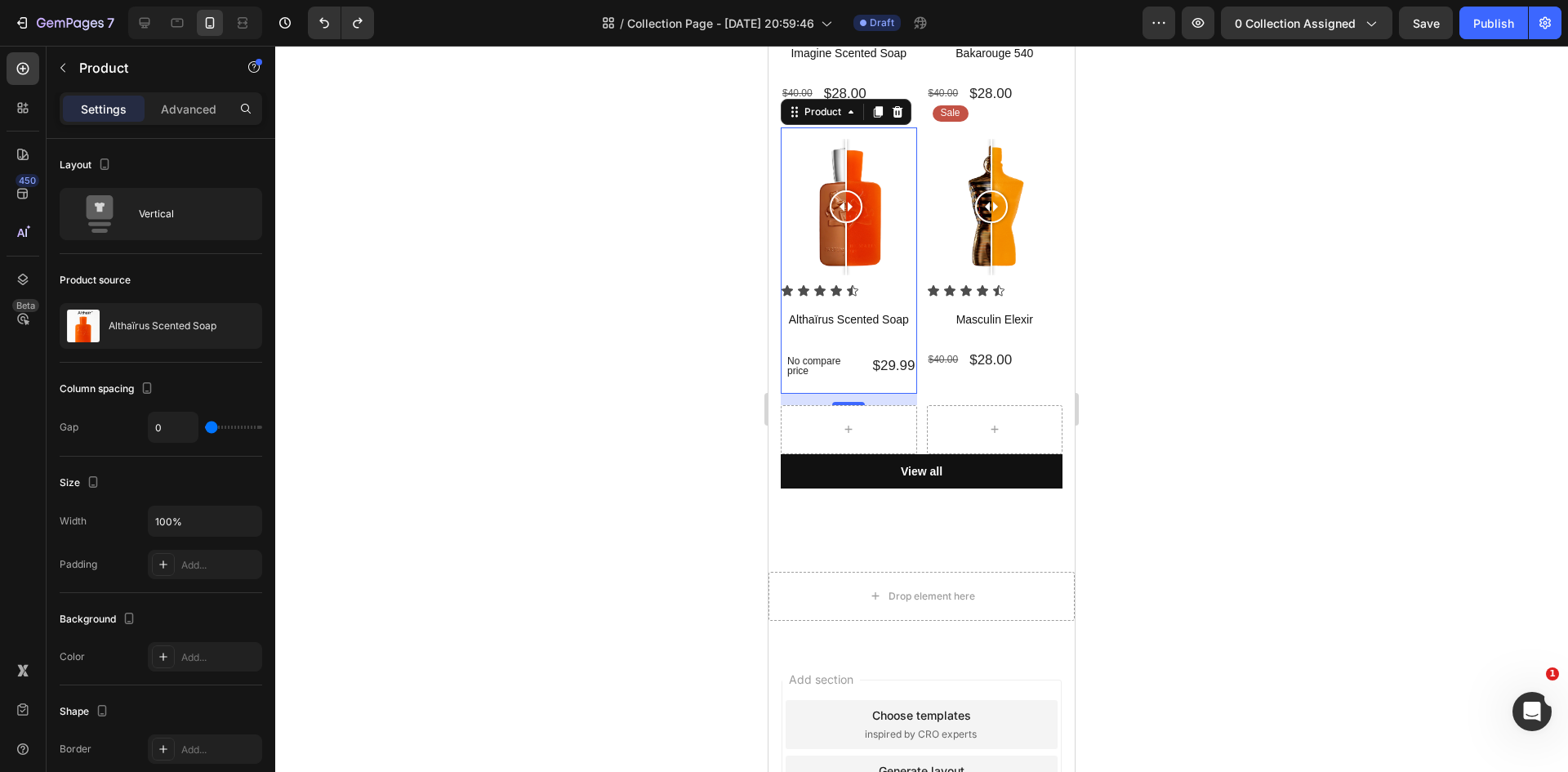
click at [905, 377] on div "Icon Icon Icon Icon Icon Icon List Althaïrus Scented Soap Product Title Row No …" at bounding box center [849, 339] width 137 height 109
click at [882, 107] on icon at bounding box center [878, 112] width 9 height 12
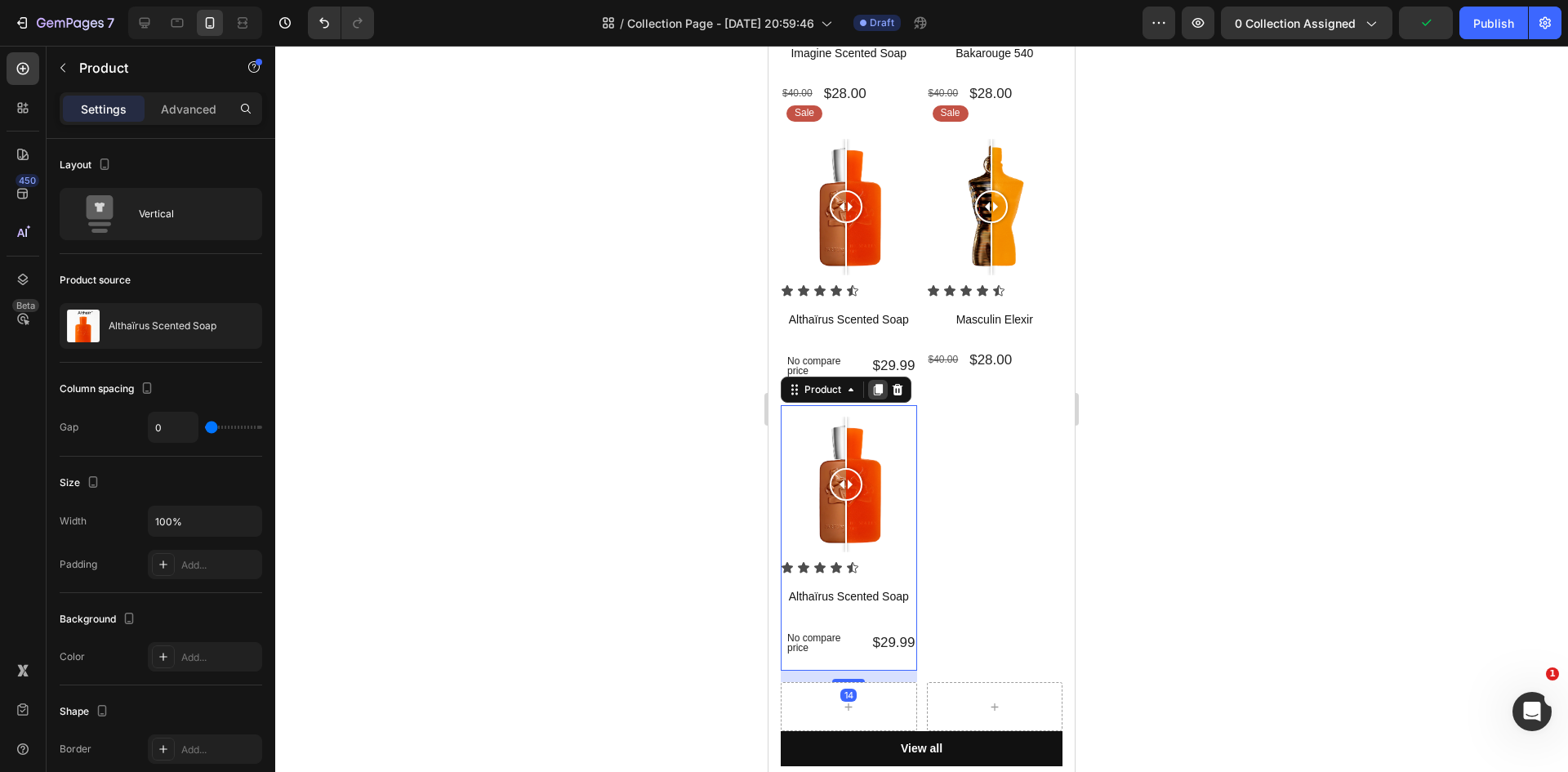
click at [879, 384] on icon at bounding box center [878, 390] width 9 height 12
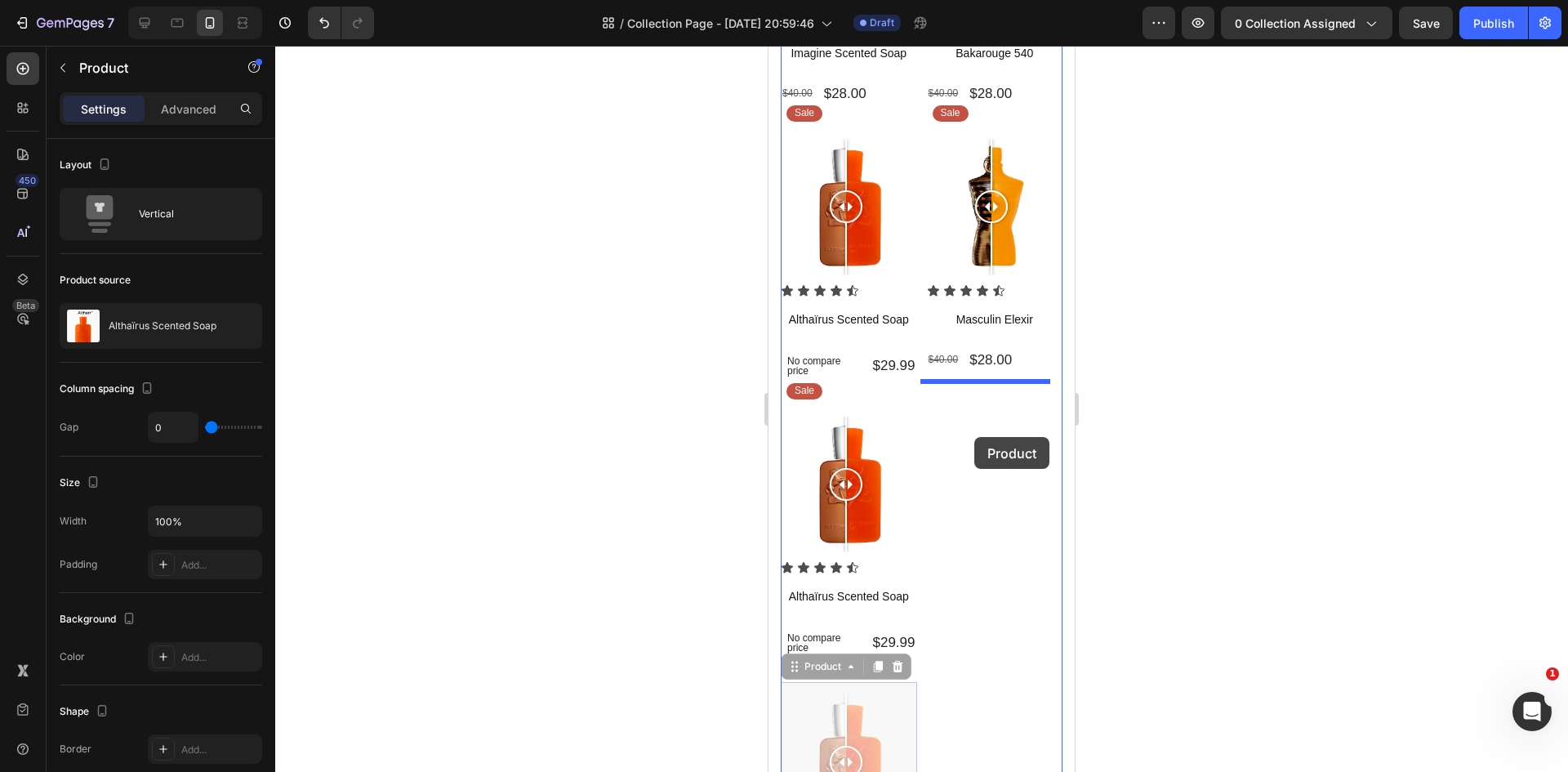
drag, startPoint x: 814, startPoint y: 655, endPoint x: 974, endPoint y: 435, distance: 272.0
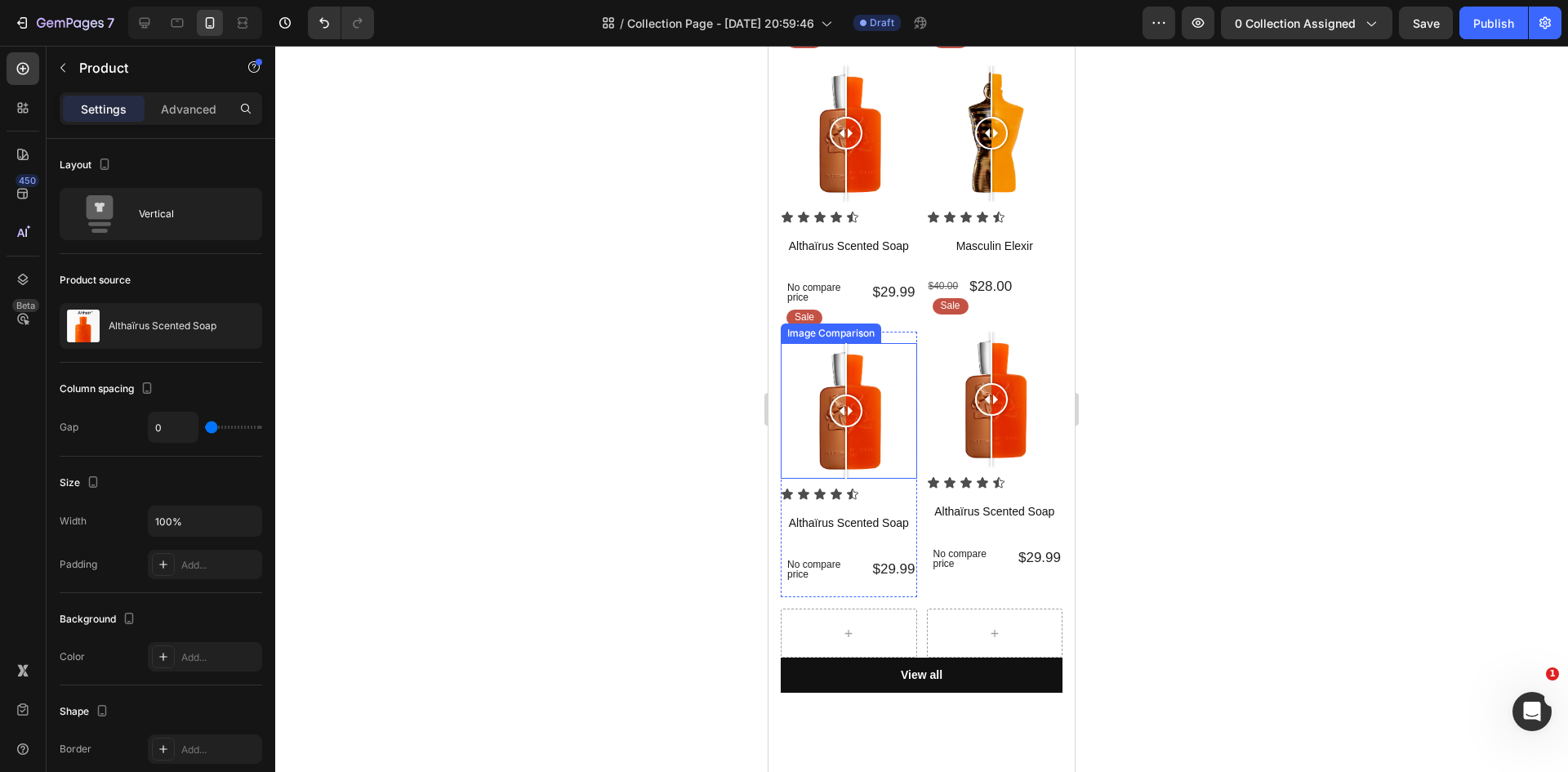
scroll to position [245, 0]
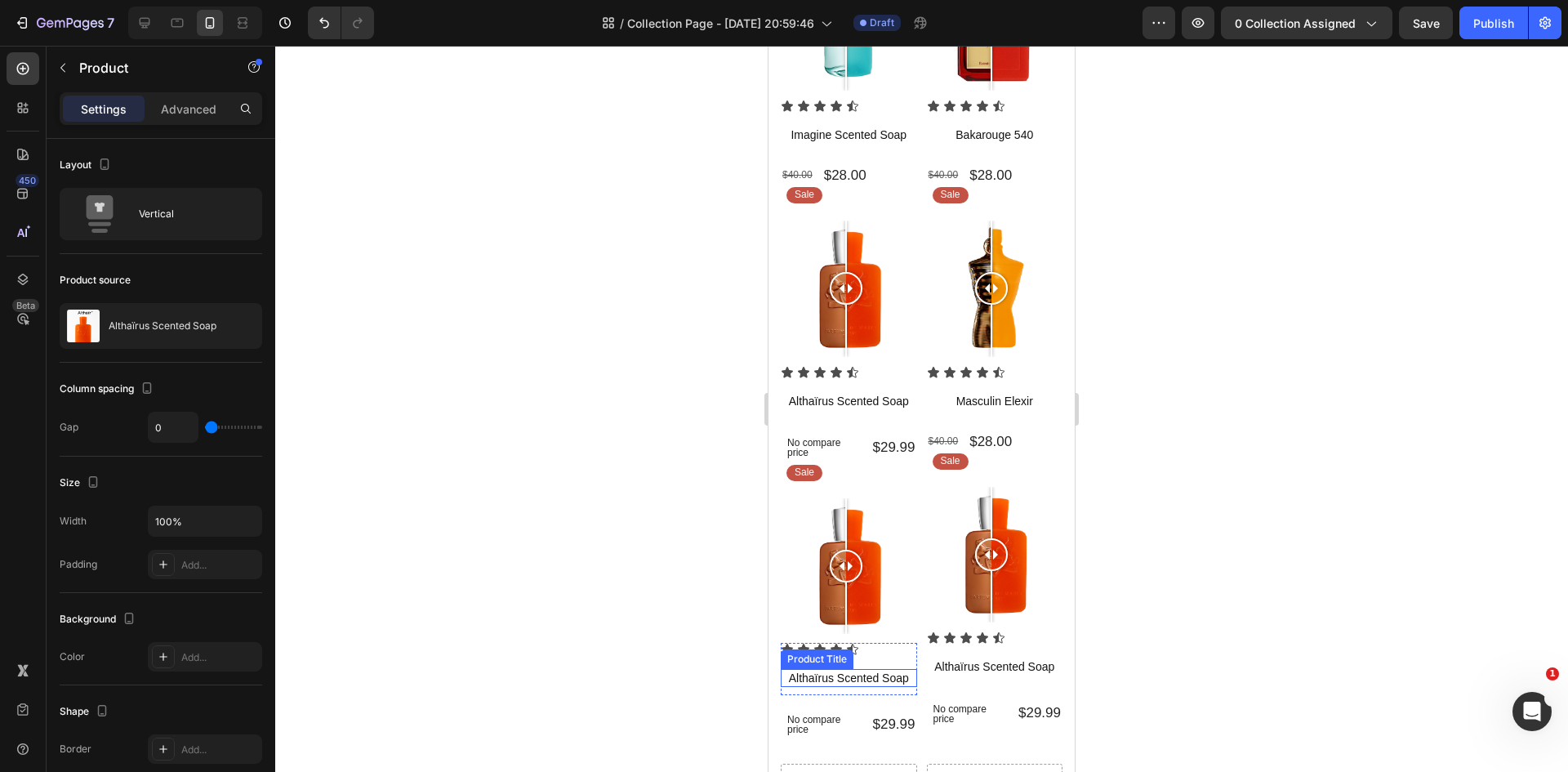
click at [858, 669] on h1 "Althaïrus Scented Soap" at bounding box center [849, 678] width 137 height 18
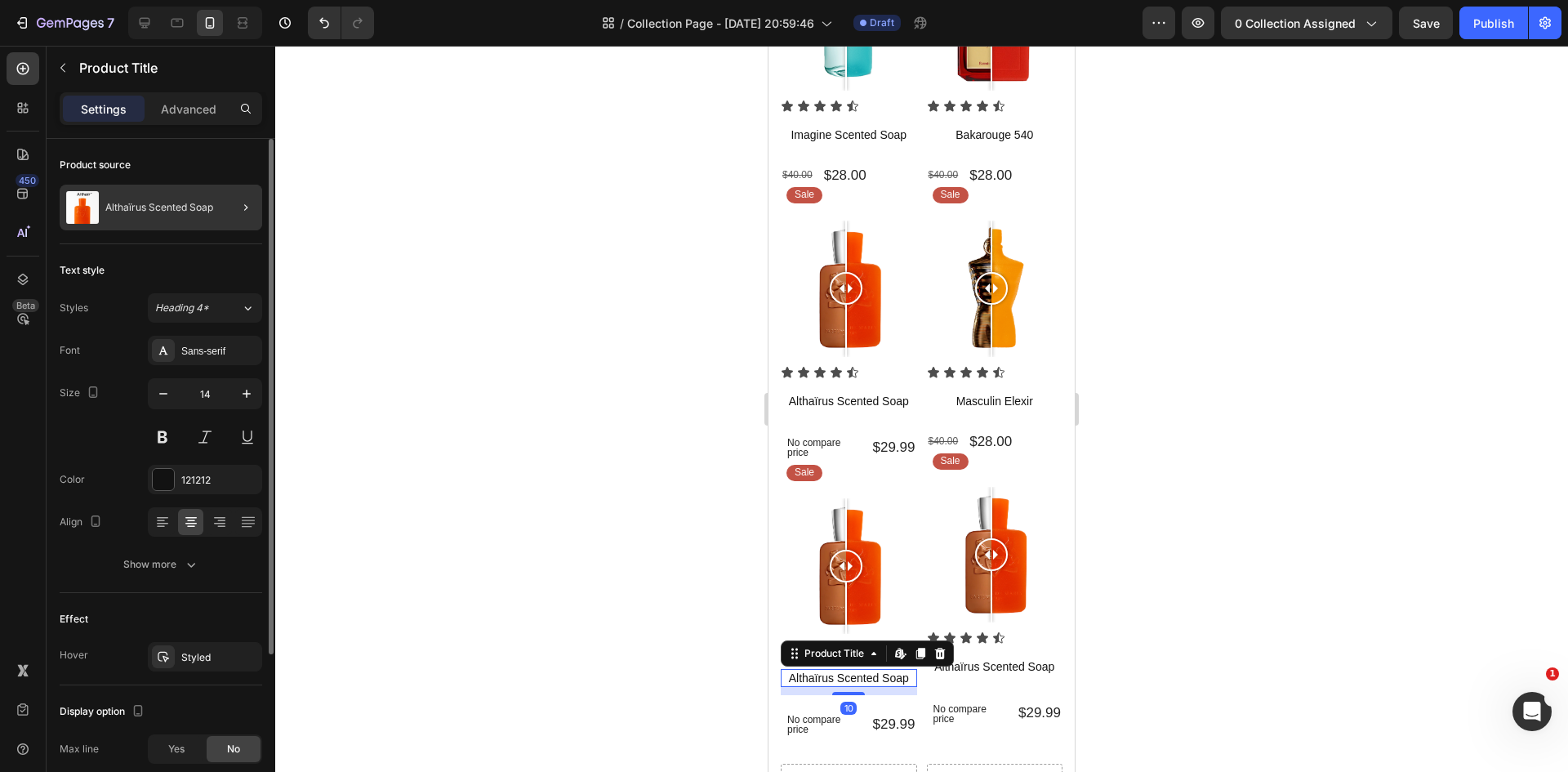
click at [225, 210] on div at bounding box center [239, 208] width 46 height 46
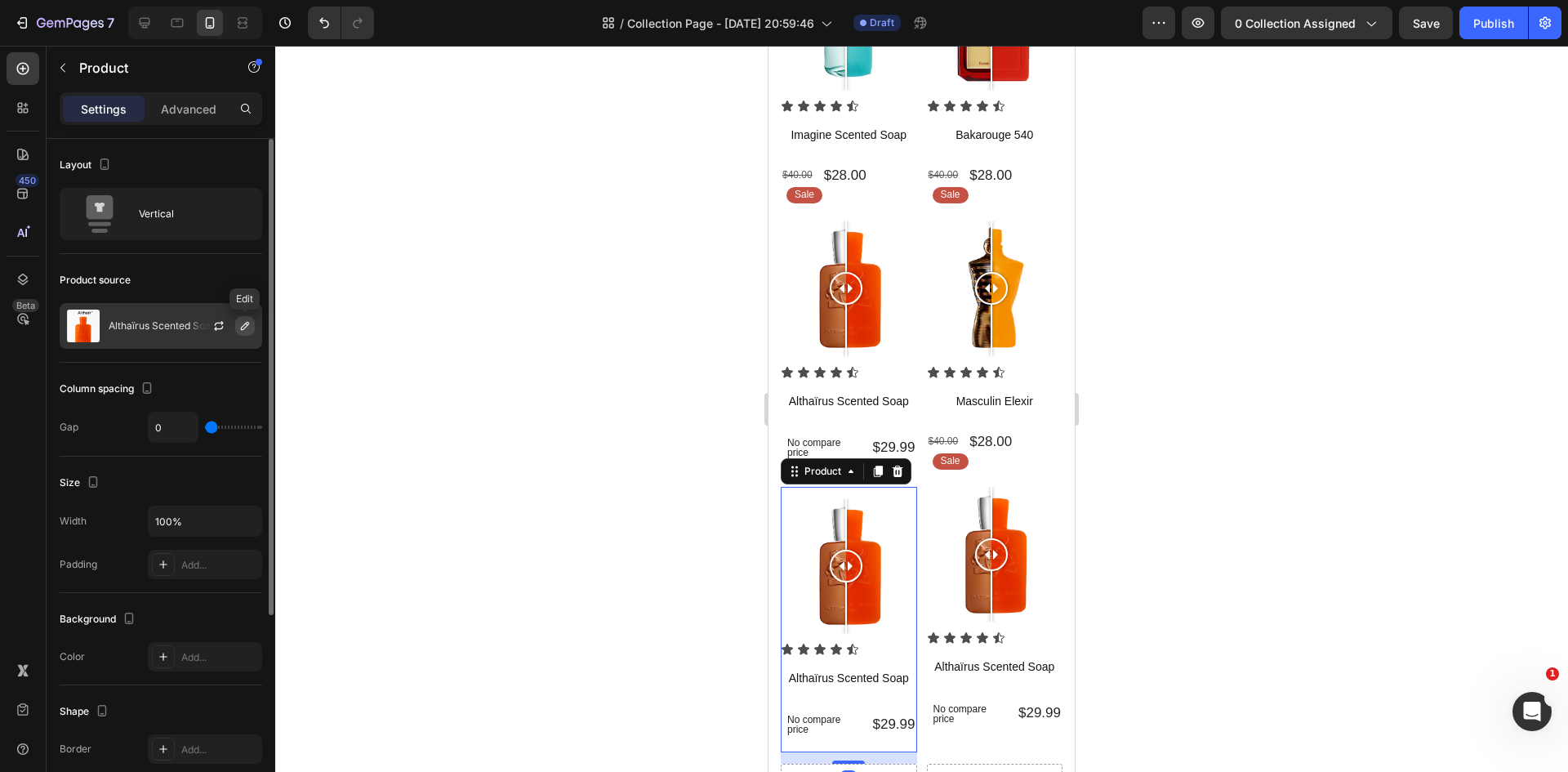
click at [248, 323] on icon "button" at bounding box center [245, 326] width 13 height 13
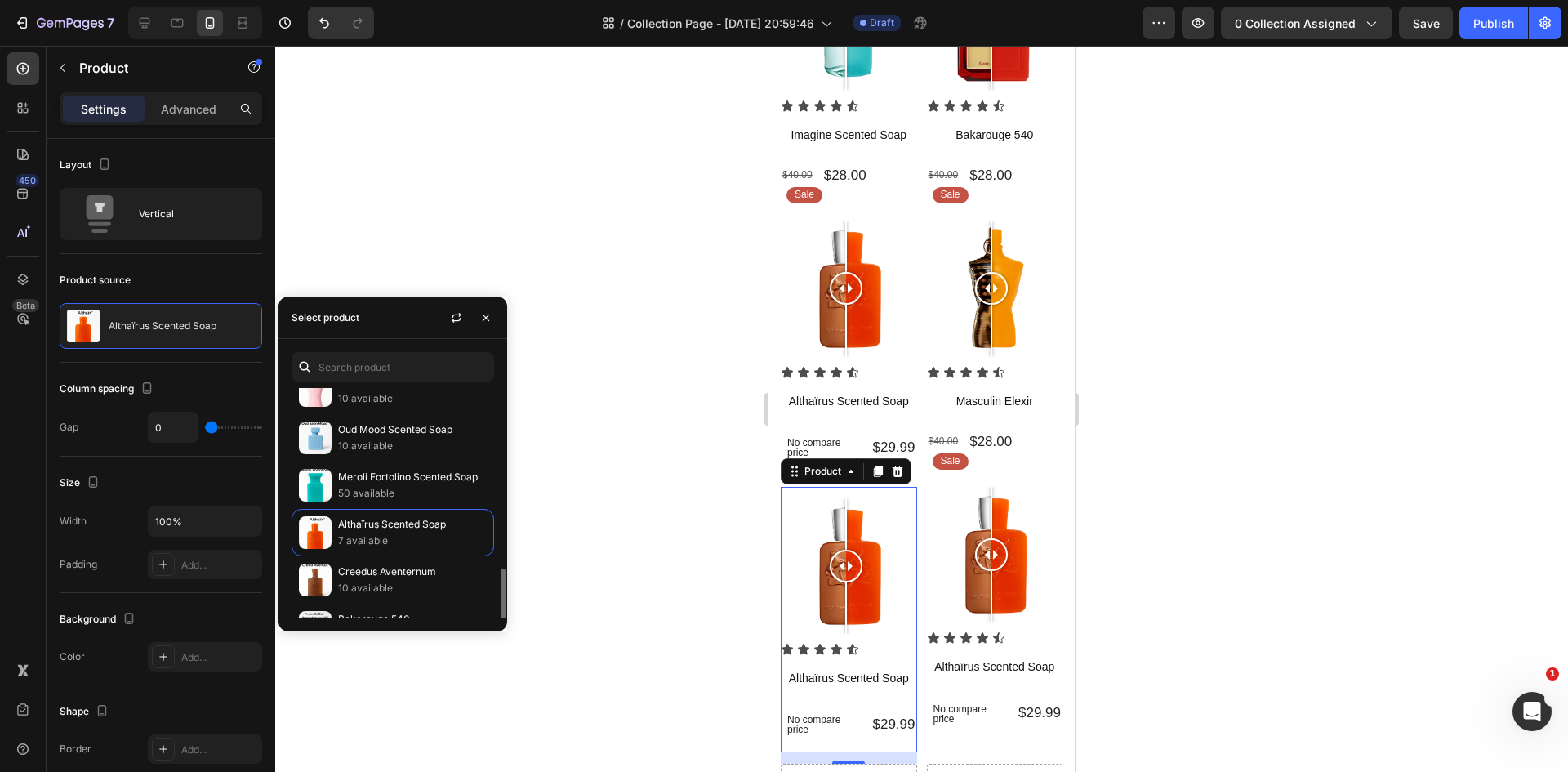
scroll to position [327, 0]
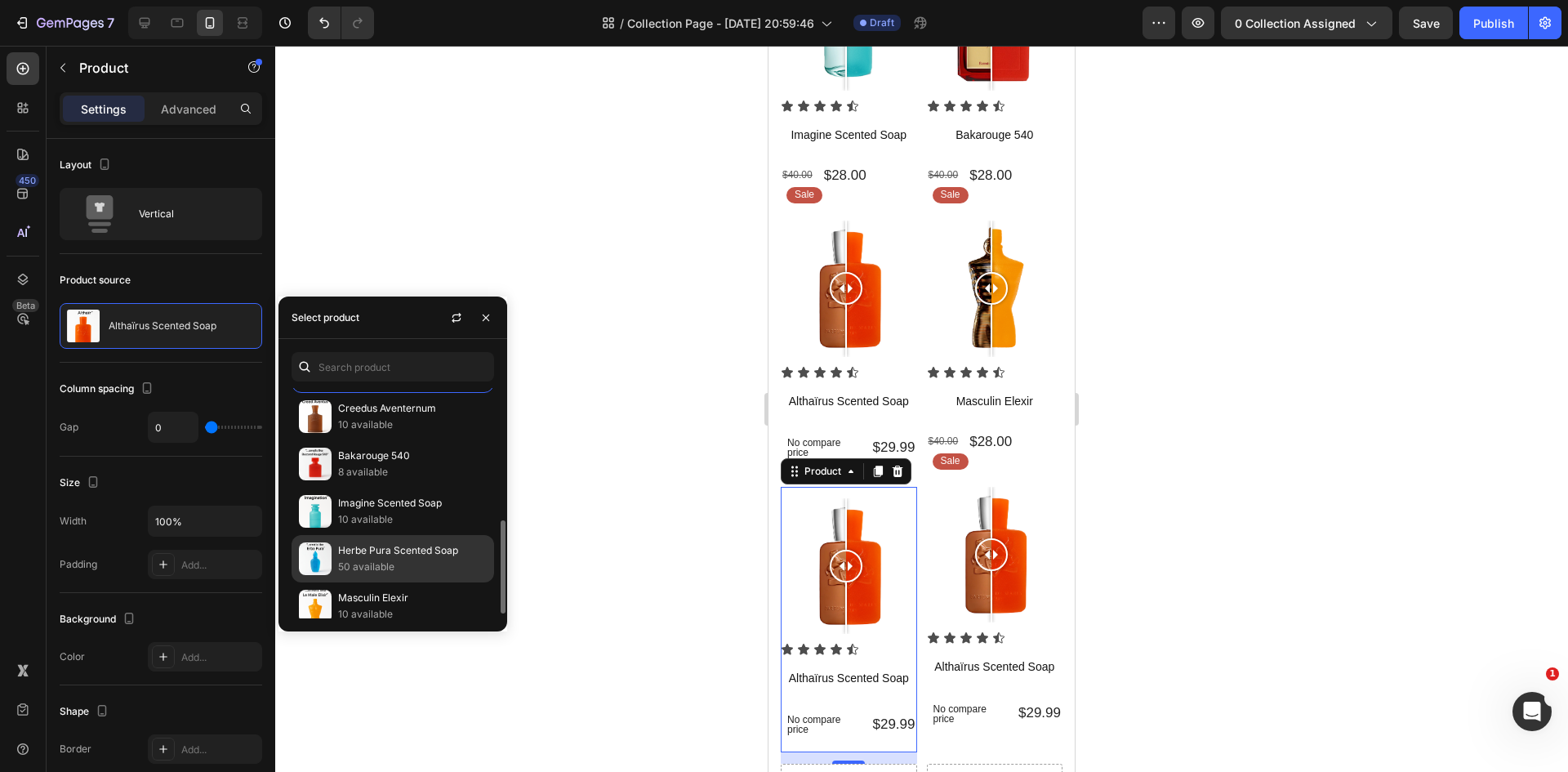
click at [410, 553] on p "Herbe Pura Scented Soap" at bounding box center [411, 551] width 148 height 16
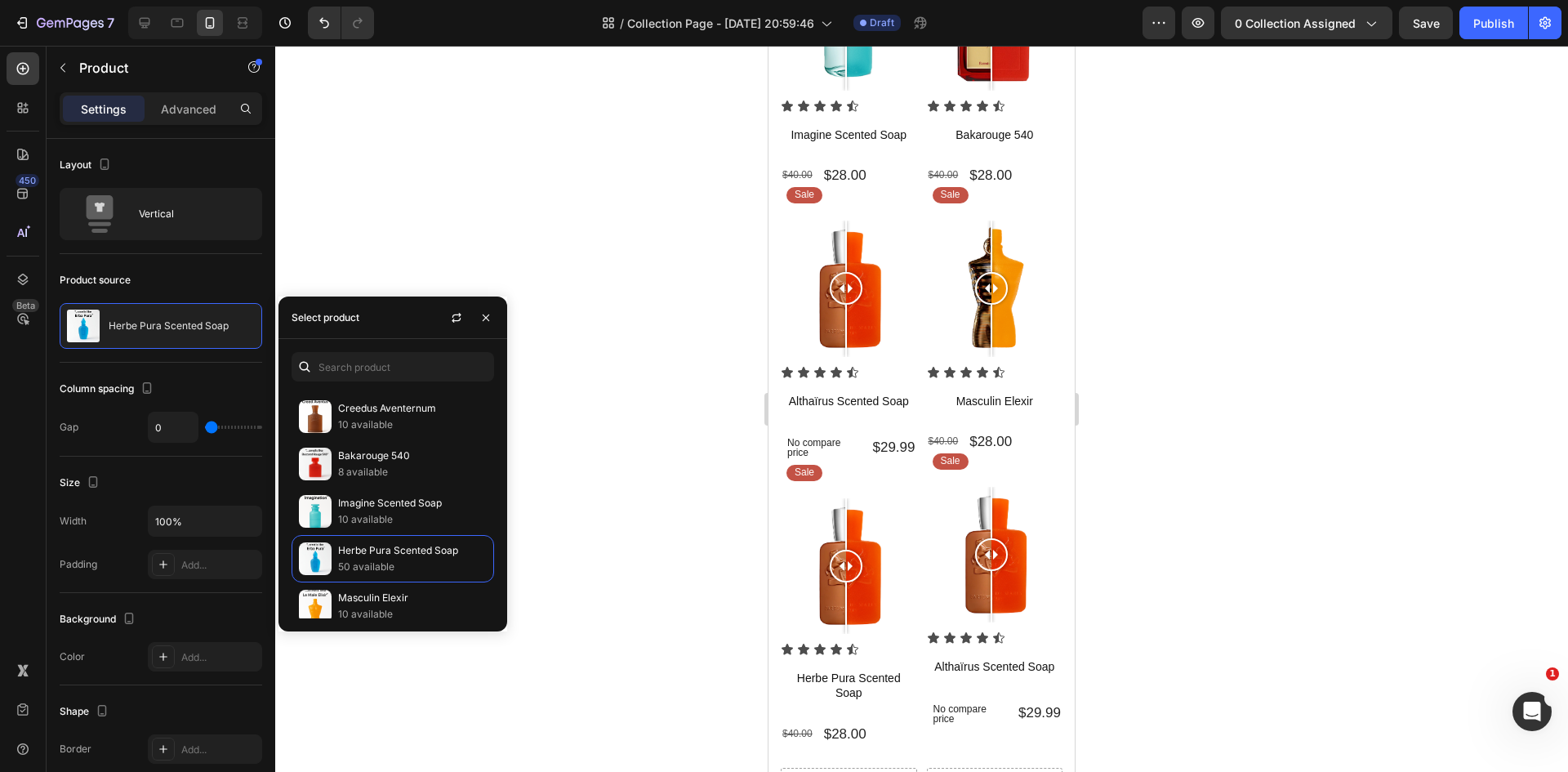
click at [706, 670] on div at bounding box center [921, 409] width 1292 height 726
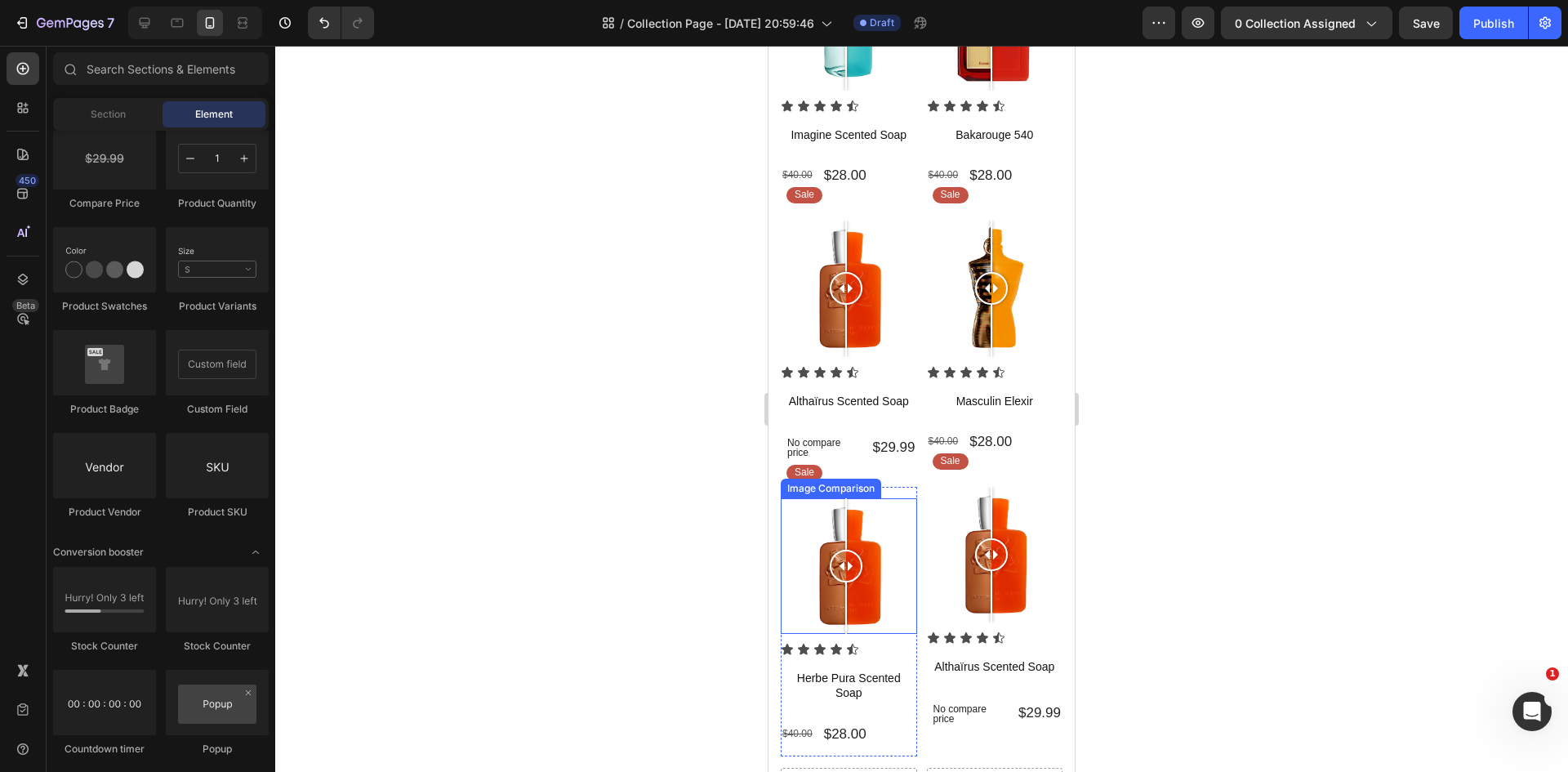
click at [842, 574] on div at bounding box center [846, 566] width 33 height 137
click at [819, 592] on div at bounding box center [849, 566] width 137 height 137
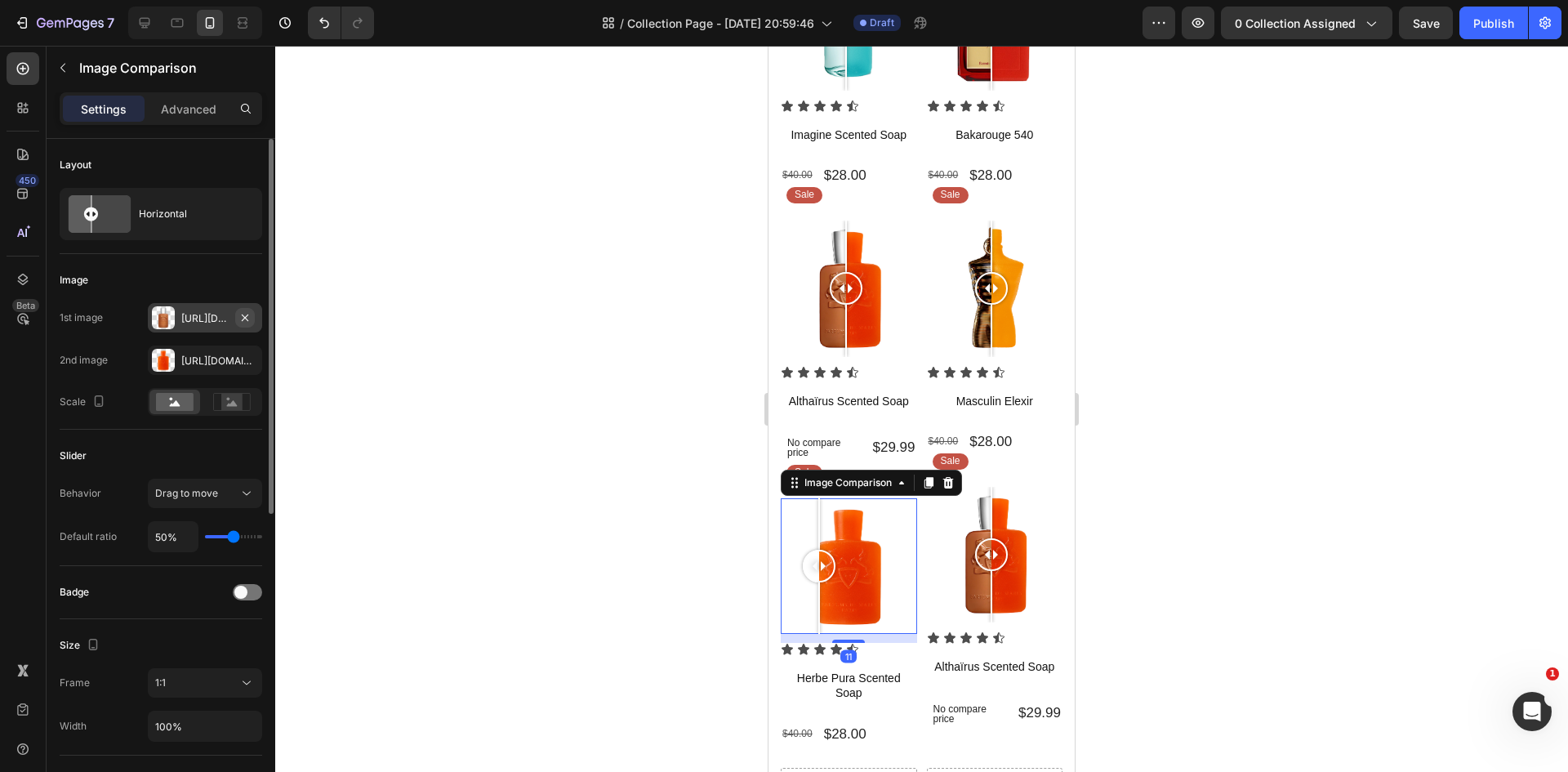
click at [246, 315] on icon "button" at bounding box center [245, 318] width 13 height 13
click at [247, 360] on icon "button" at bounding box center [245, 360] width 13 height 13
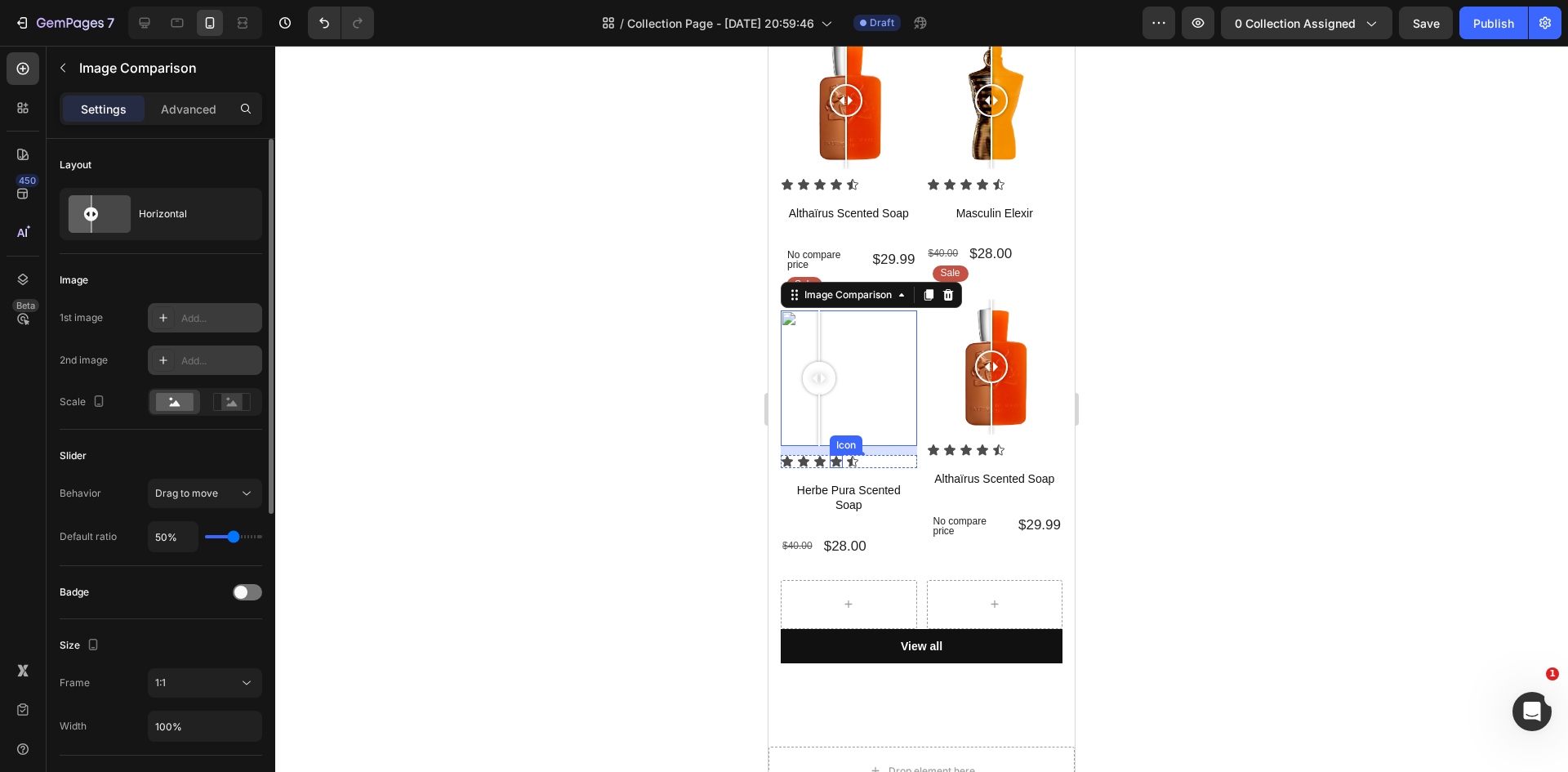
scroll to position [409, 0]
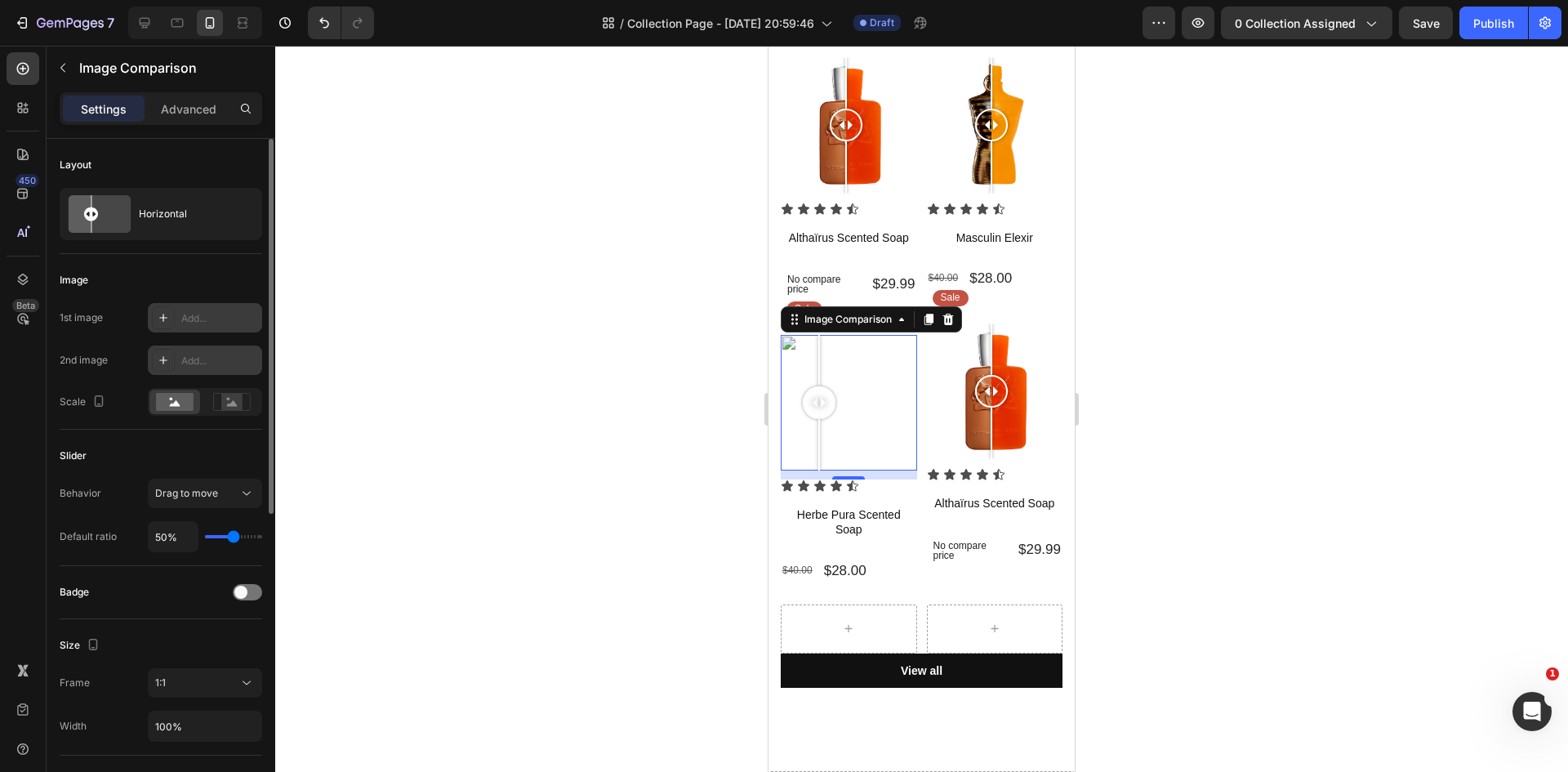
click at [165, 322] on icon at bounding box center [163, 318] width 13 height 13
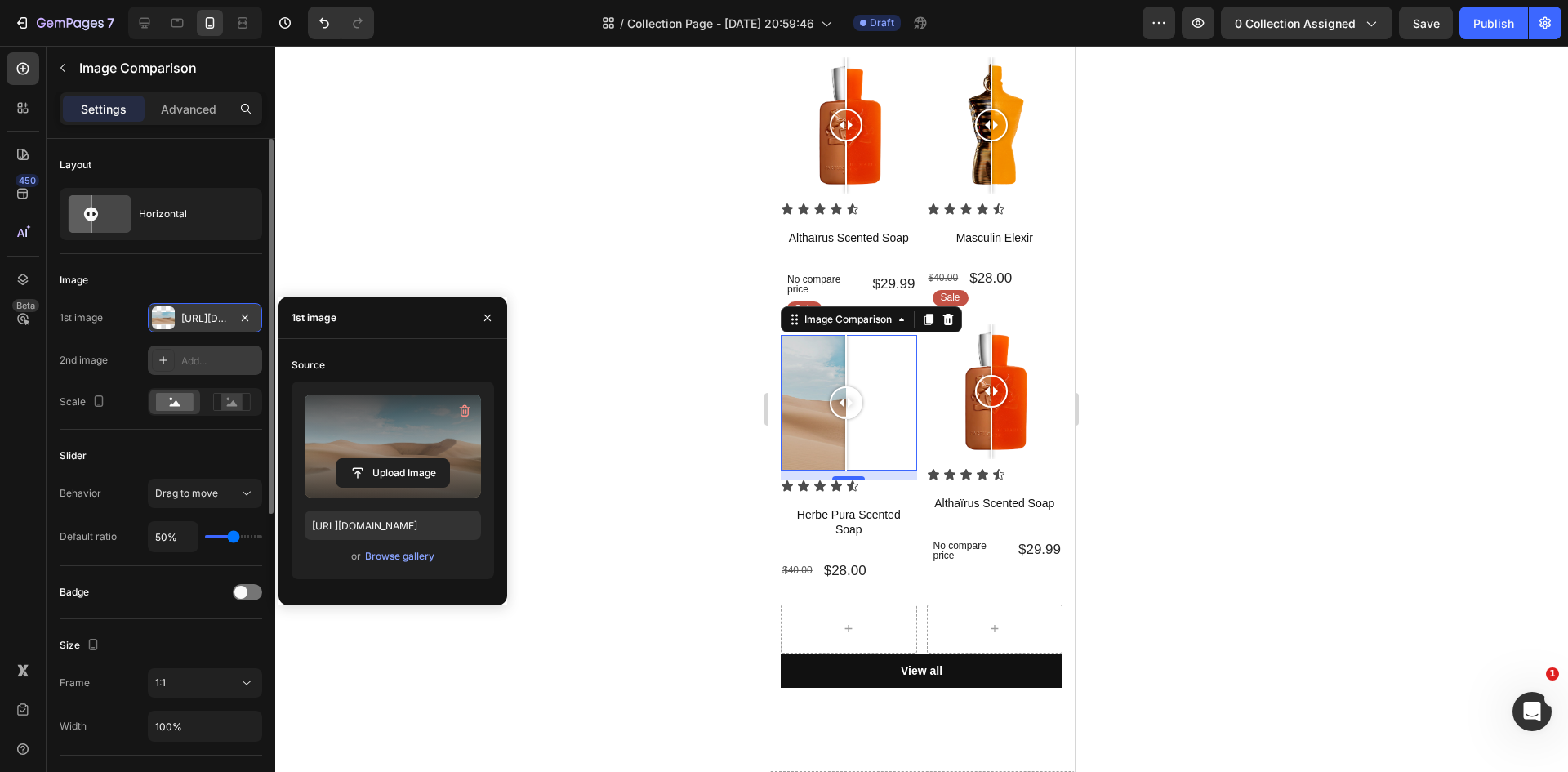
click at [378, 442] on label at bounding box center [393, 445] width 177 height 103
click at [378, 459] on input "file" at bounding box center [393, 472] width 113 height 28
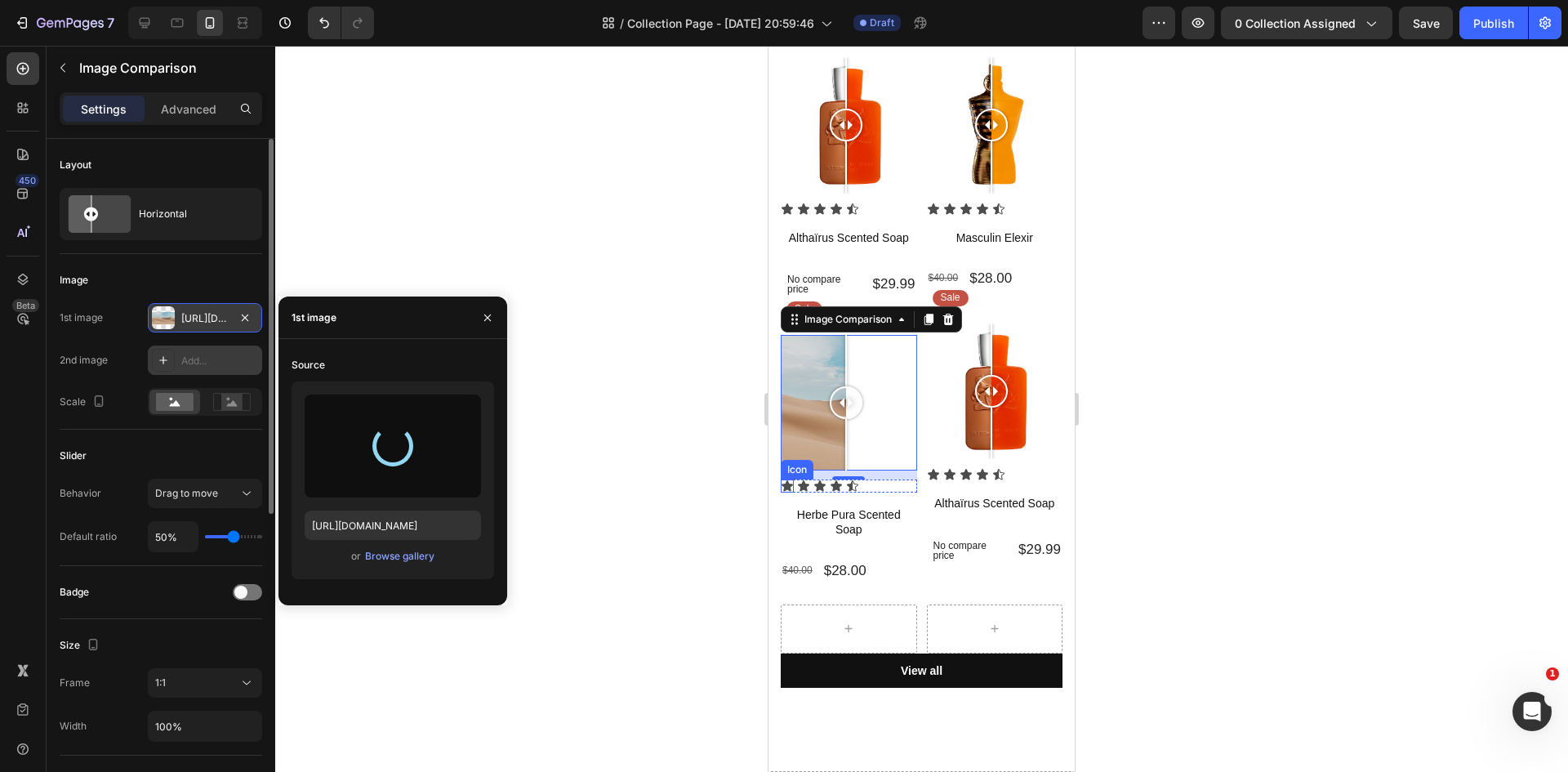
type input "https://cdn.shopify.com/s/files/1/0933/9479/6860/files/gempages_580835986045404…"
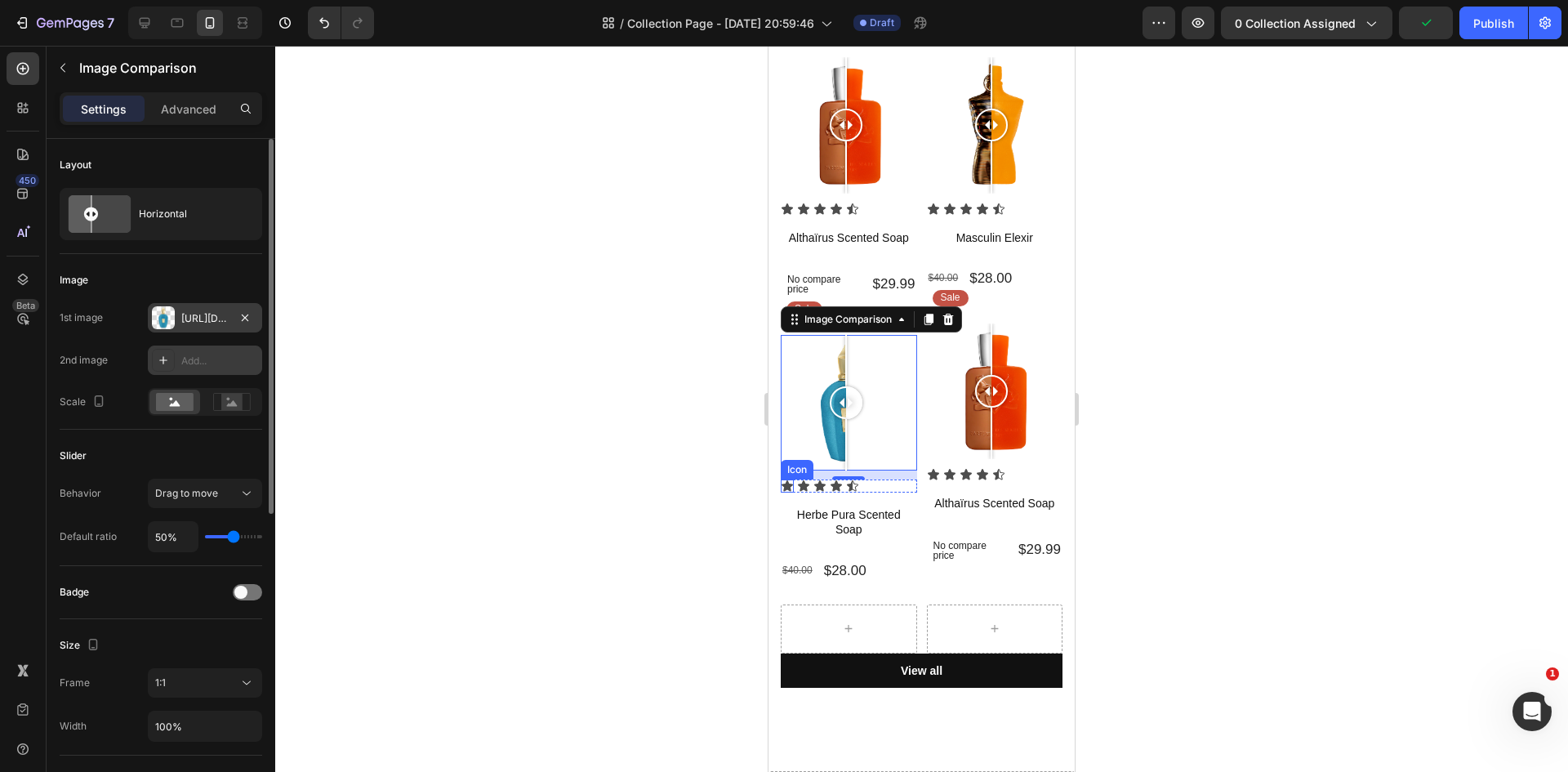
click at [163, 357] on icon at bounding box center [163, 360] width 13 height 13
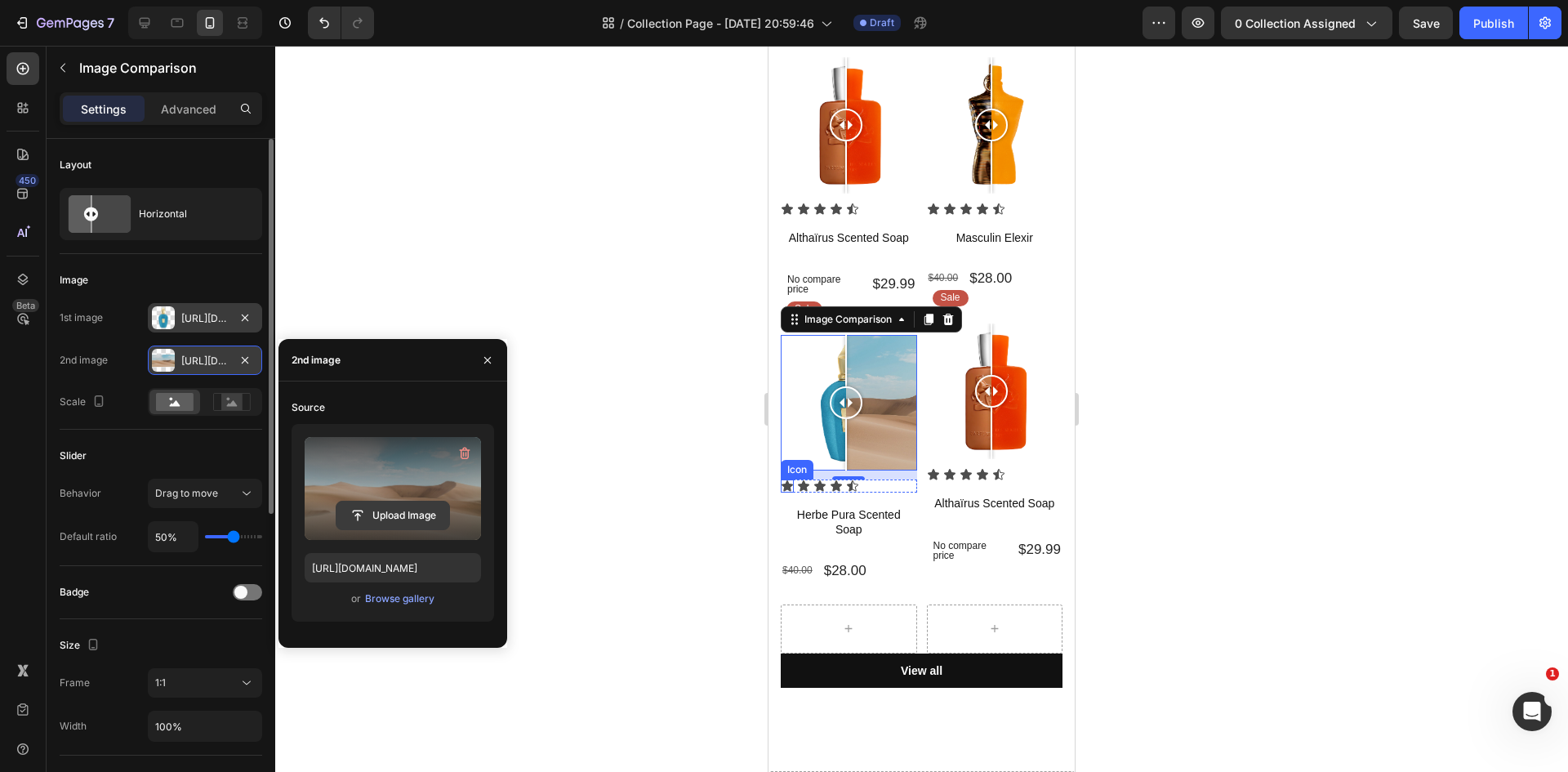
click at [401, 511] on input "file" at bounding box center [393, 515] width 113 height 28
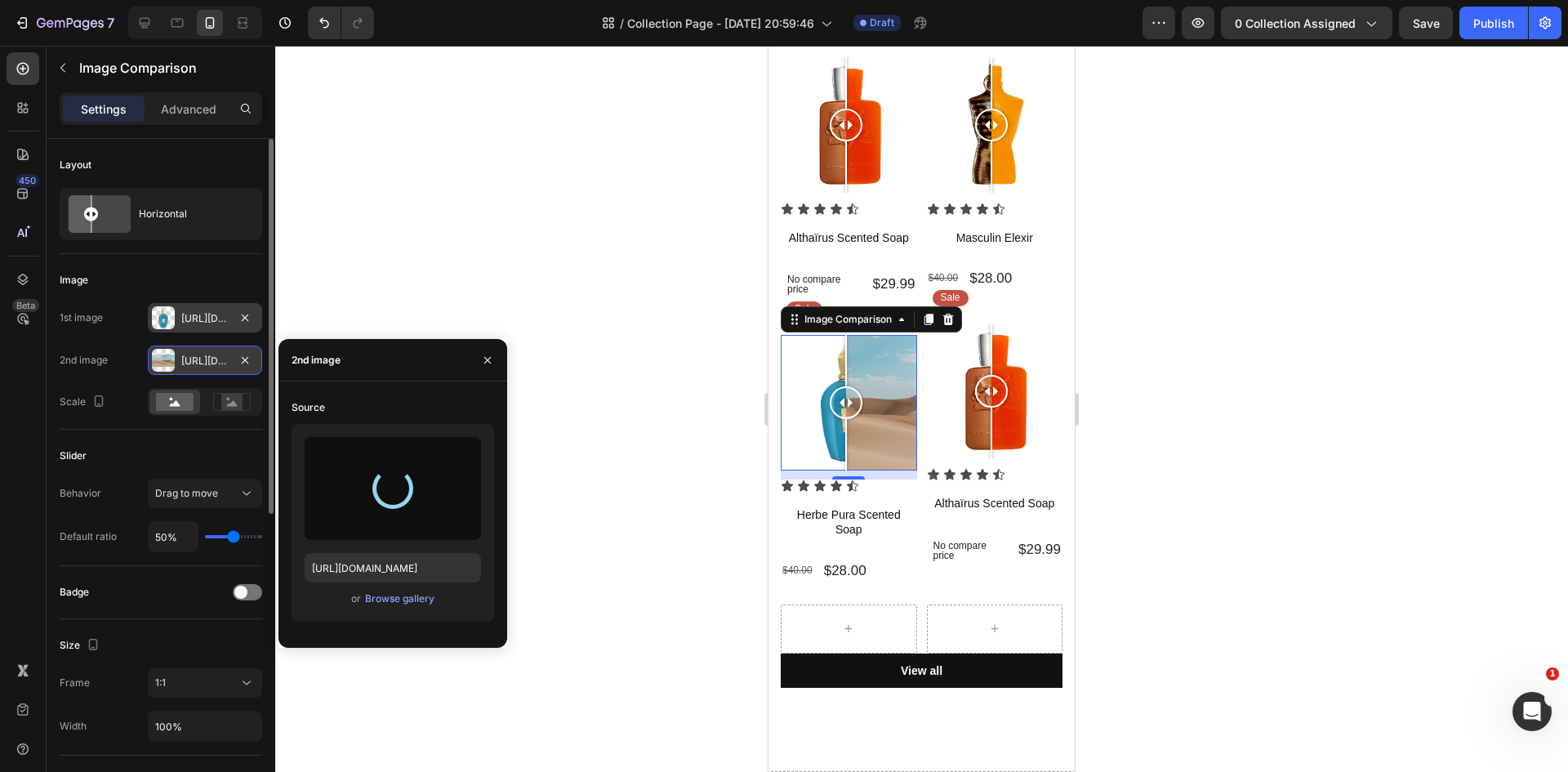
type input "https://cdn.shopify.com/s/files/1/0933/9479/6860/files/gempages_580835986045404…"
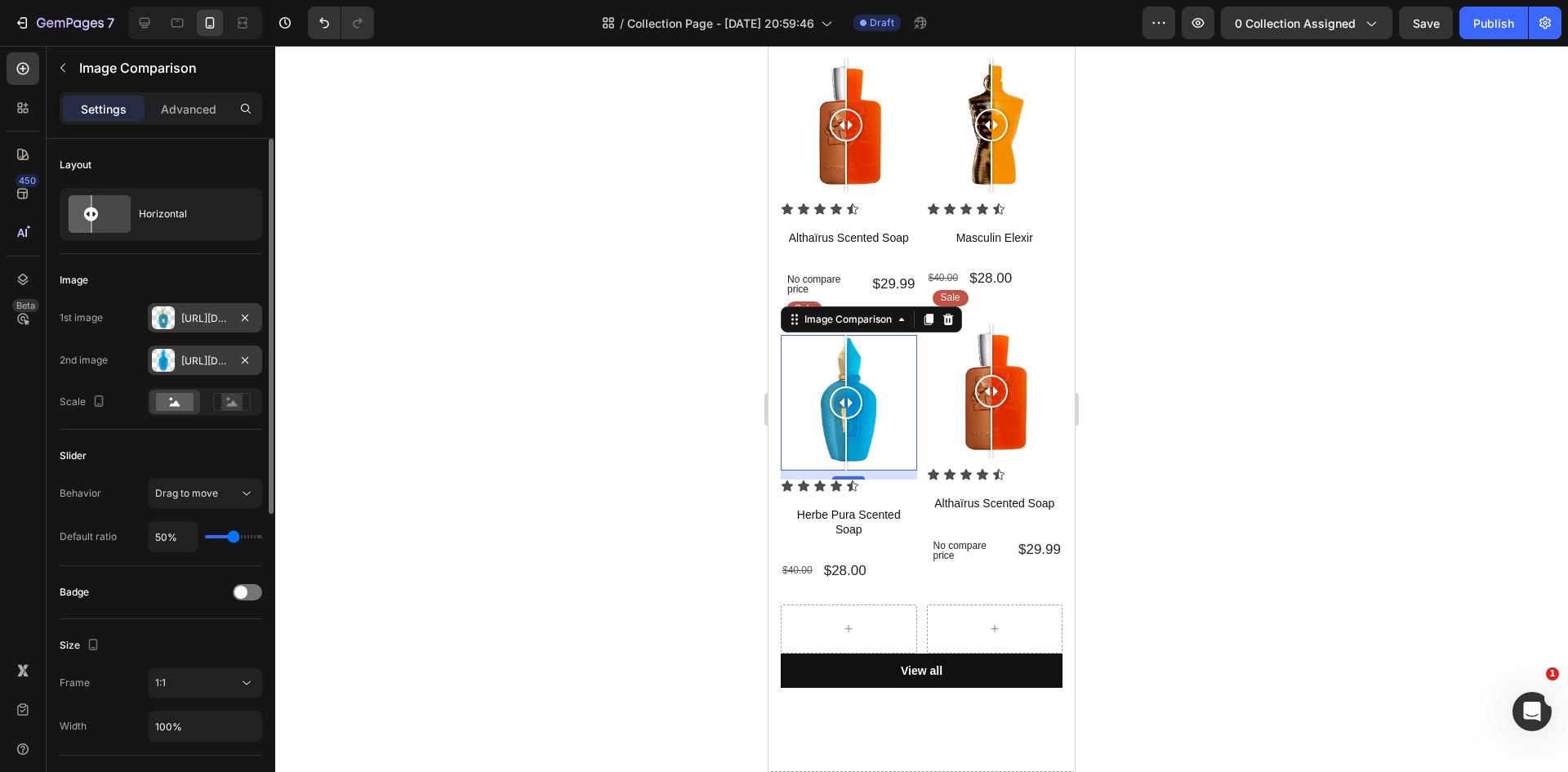
click at [469, 237] on div at bounding box center [921, 409] width 1292 height 726
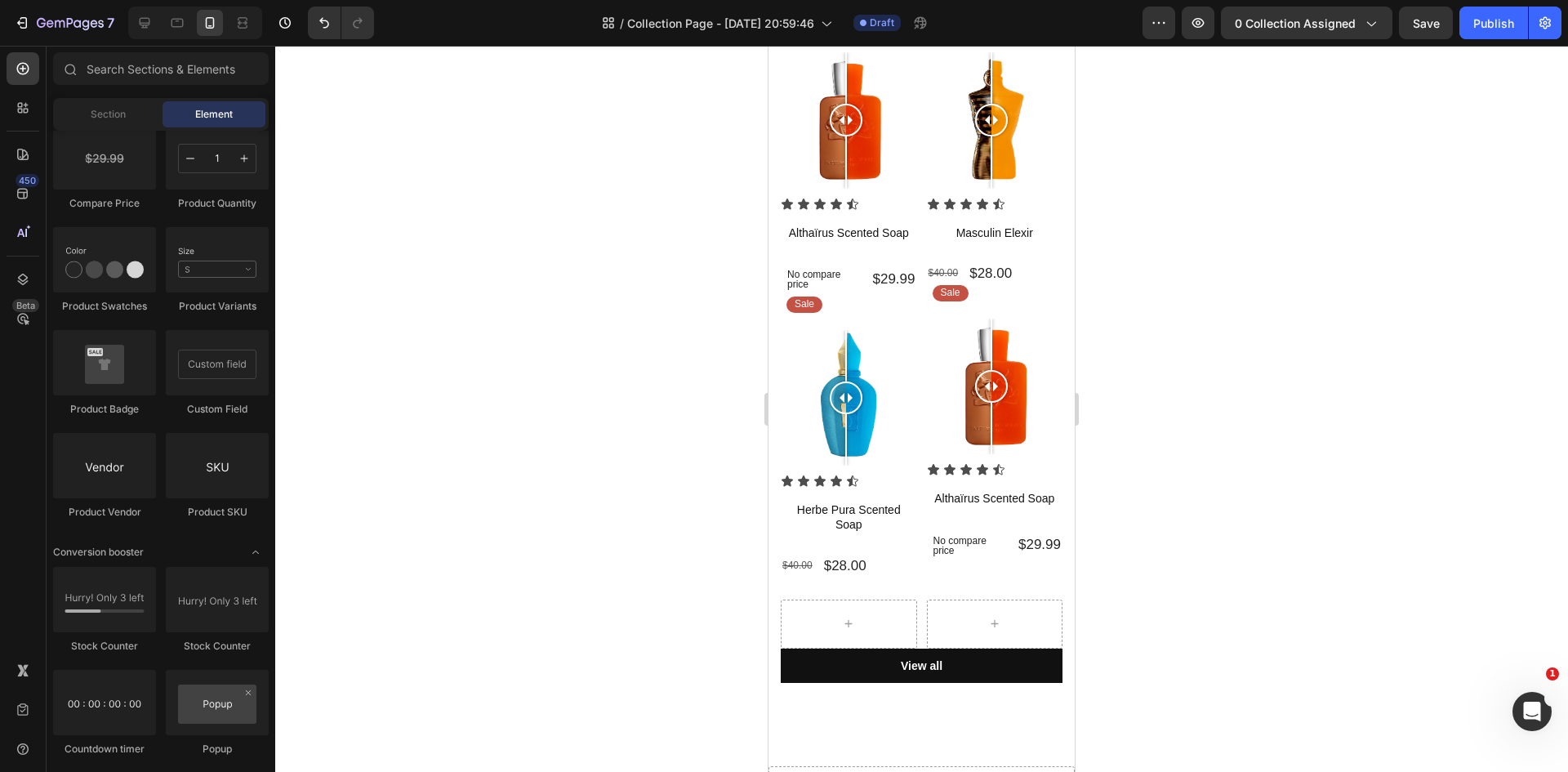
scroll to position [490, 0]
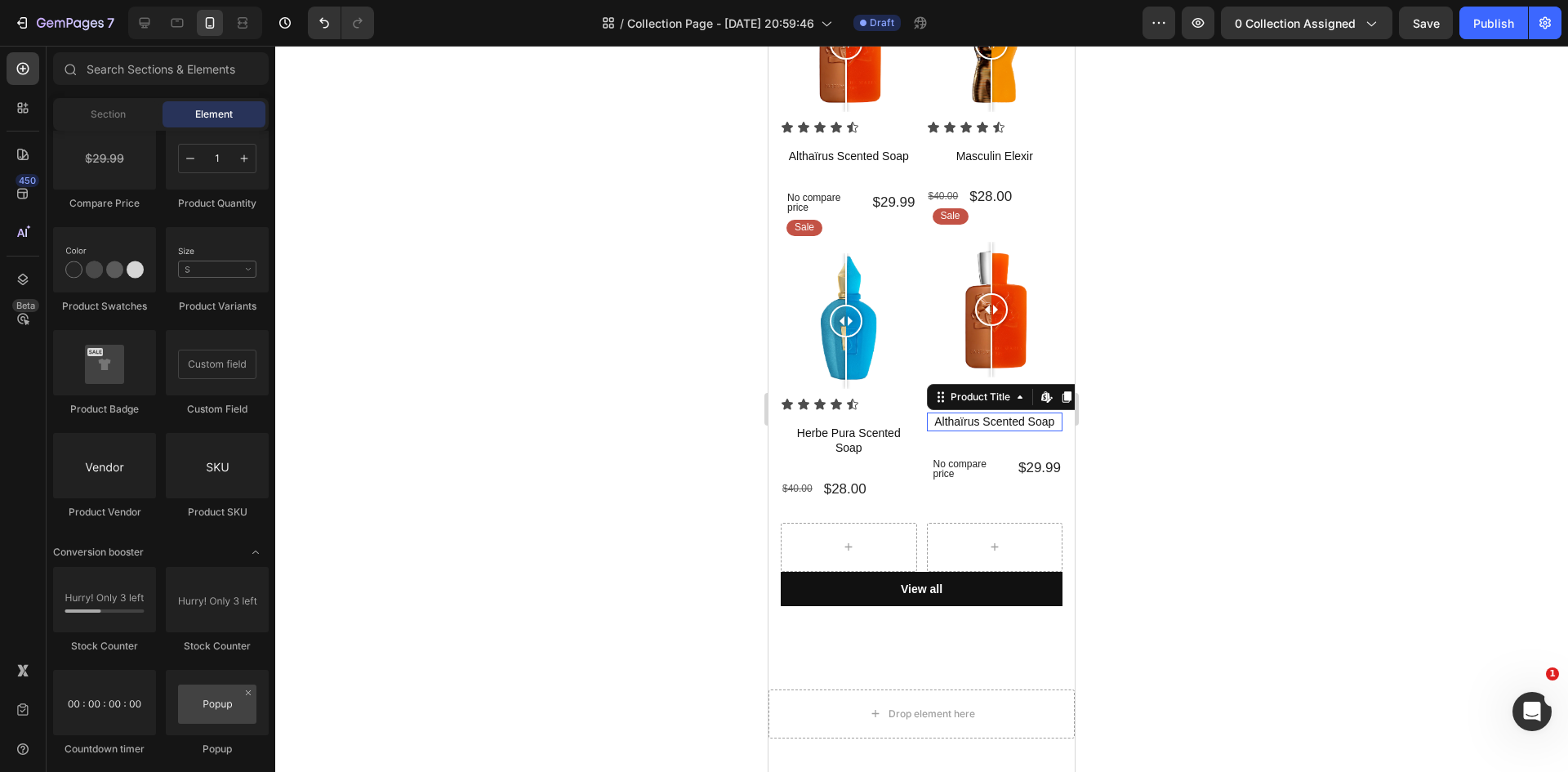
click at [1013, 412] on h1 "Althaïrus Scented Soap" at bounding box center [995, 422] width 137 height 18
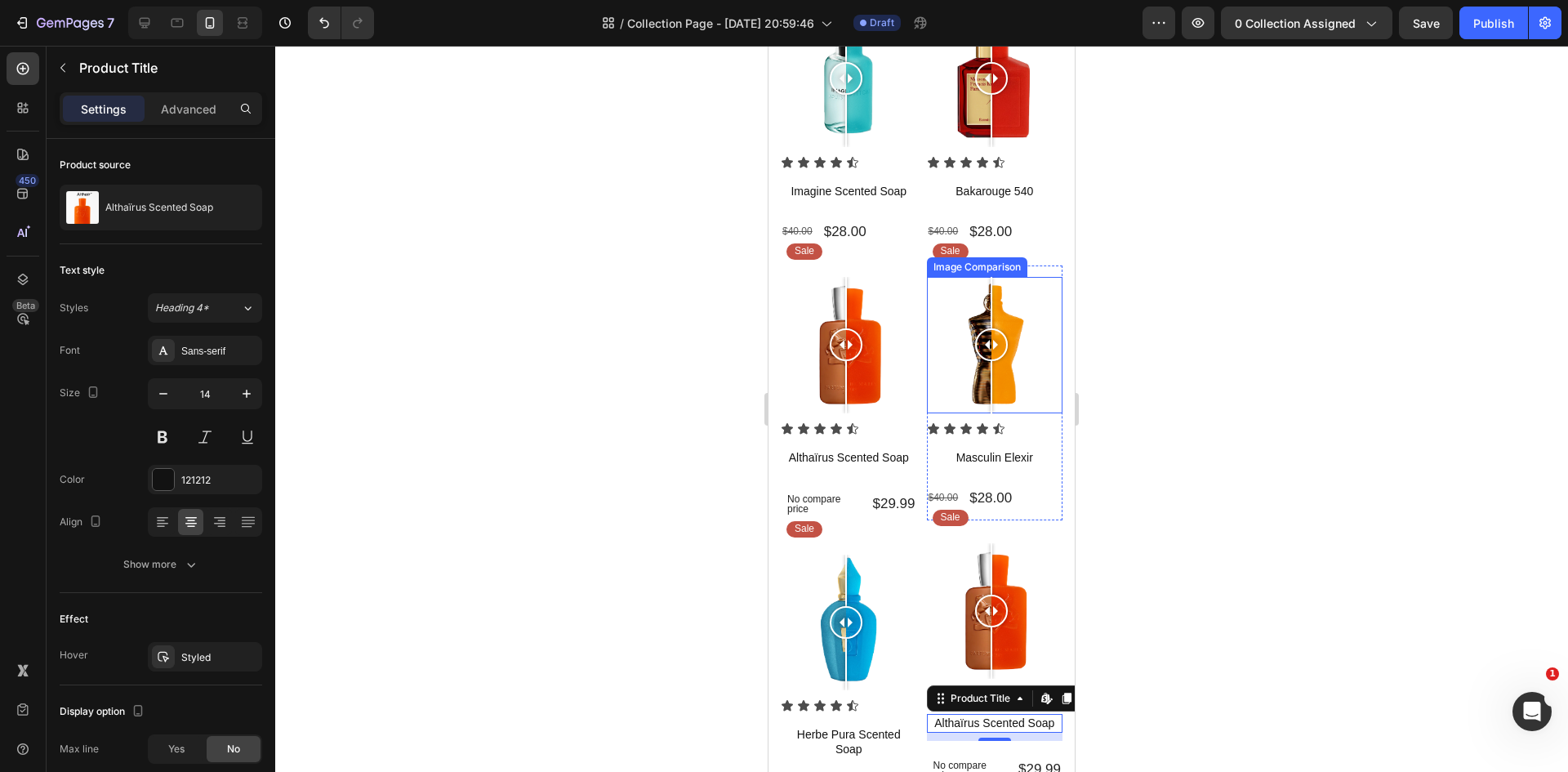
scroll to position [163, 0]
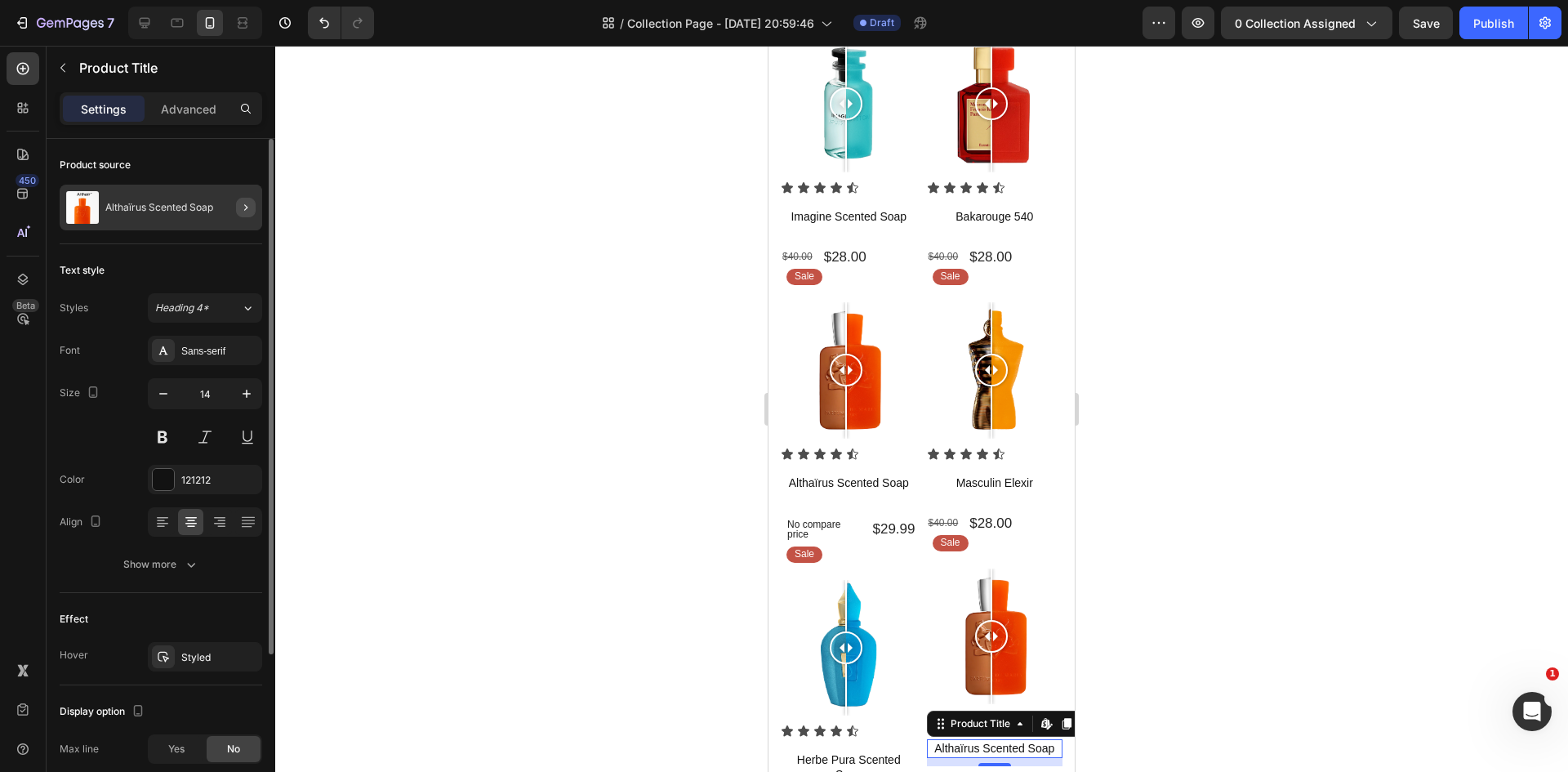
click at [255, 205] on div at bounding box center [239, 208] width 46 height 46
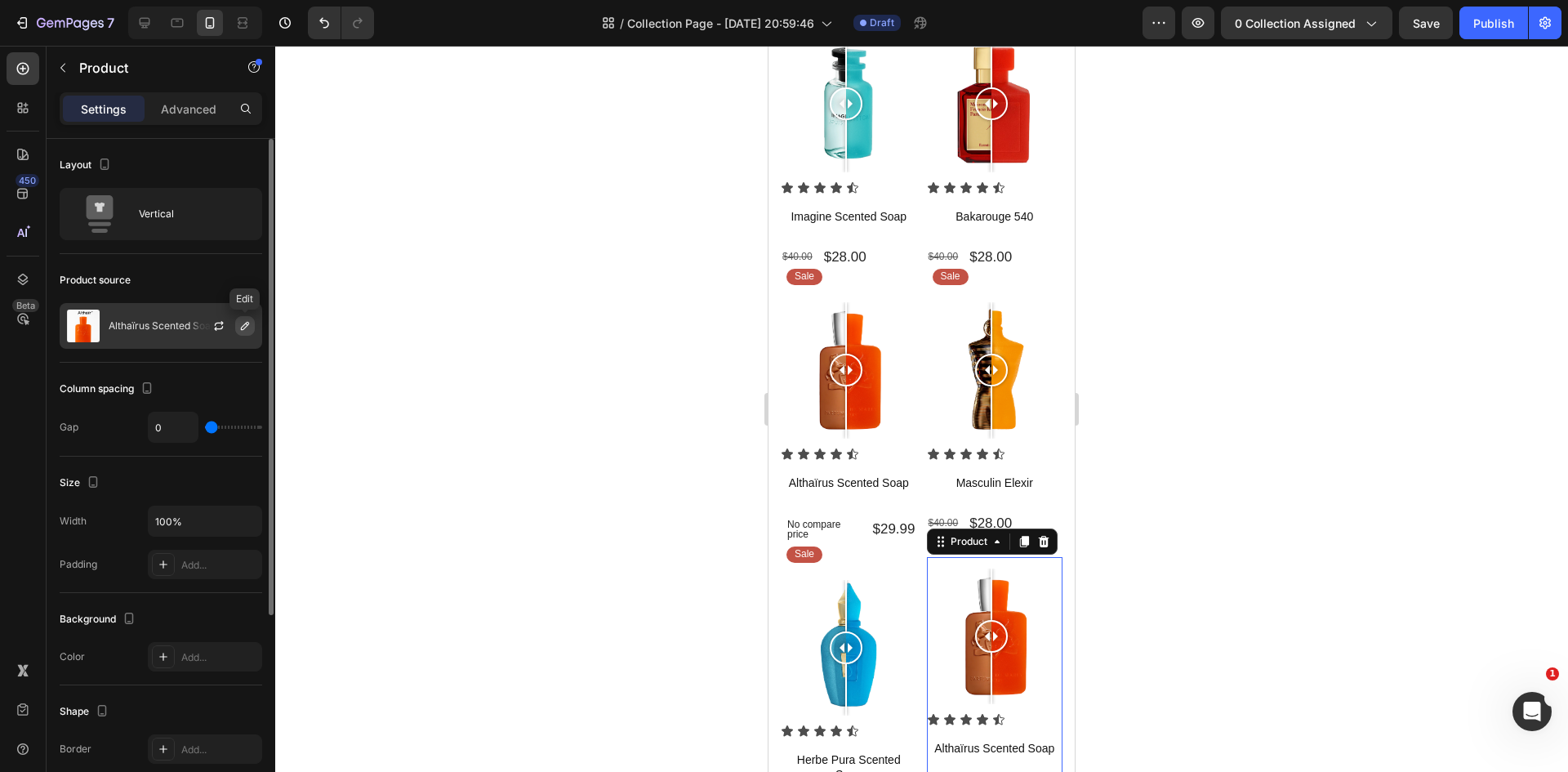
click at [247, 320] on icon "button" at bounding box center [245, 326] width 13 height 13
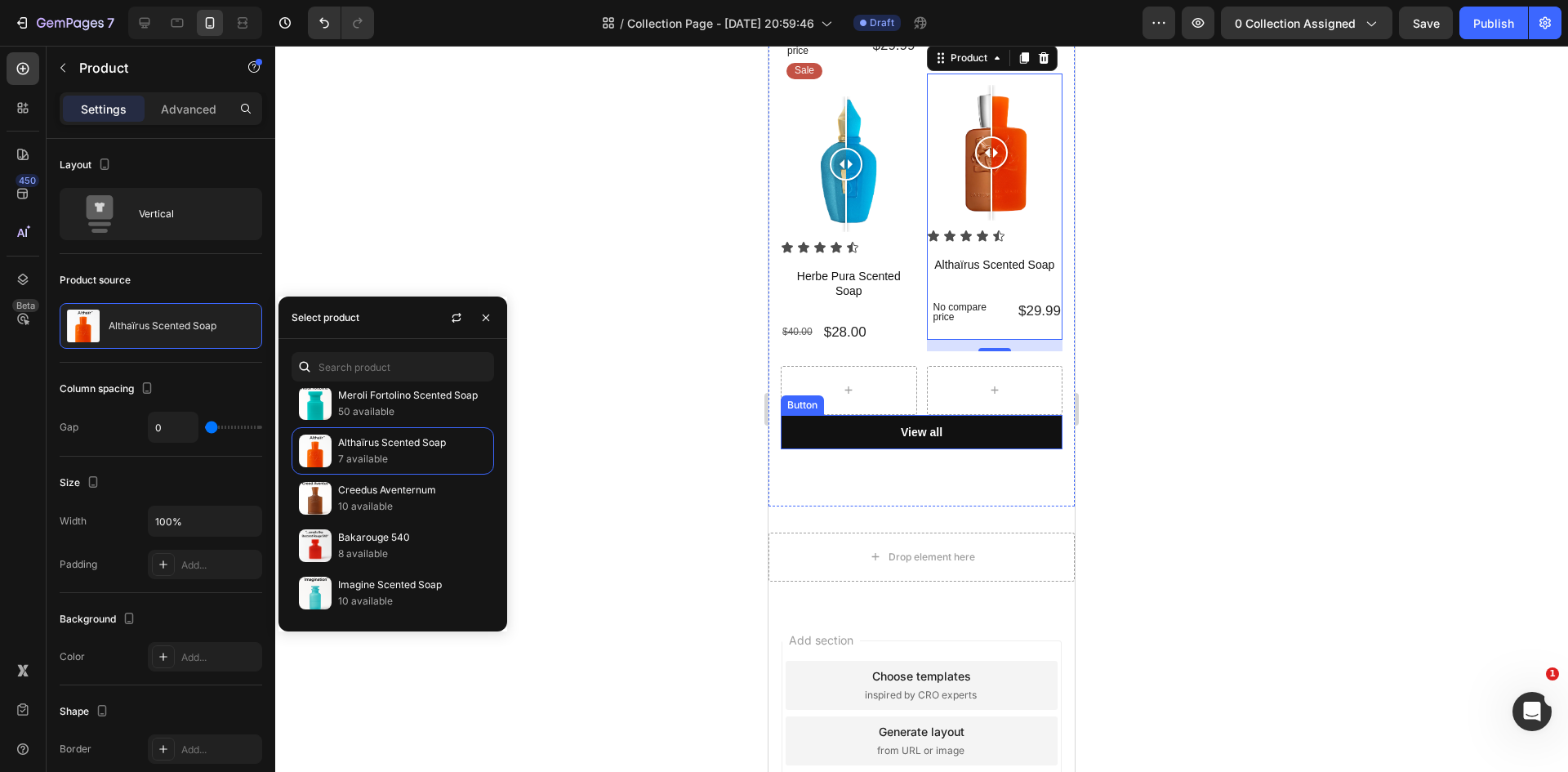
scroll to position [654, 0]
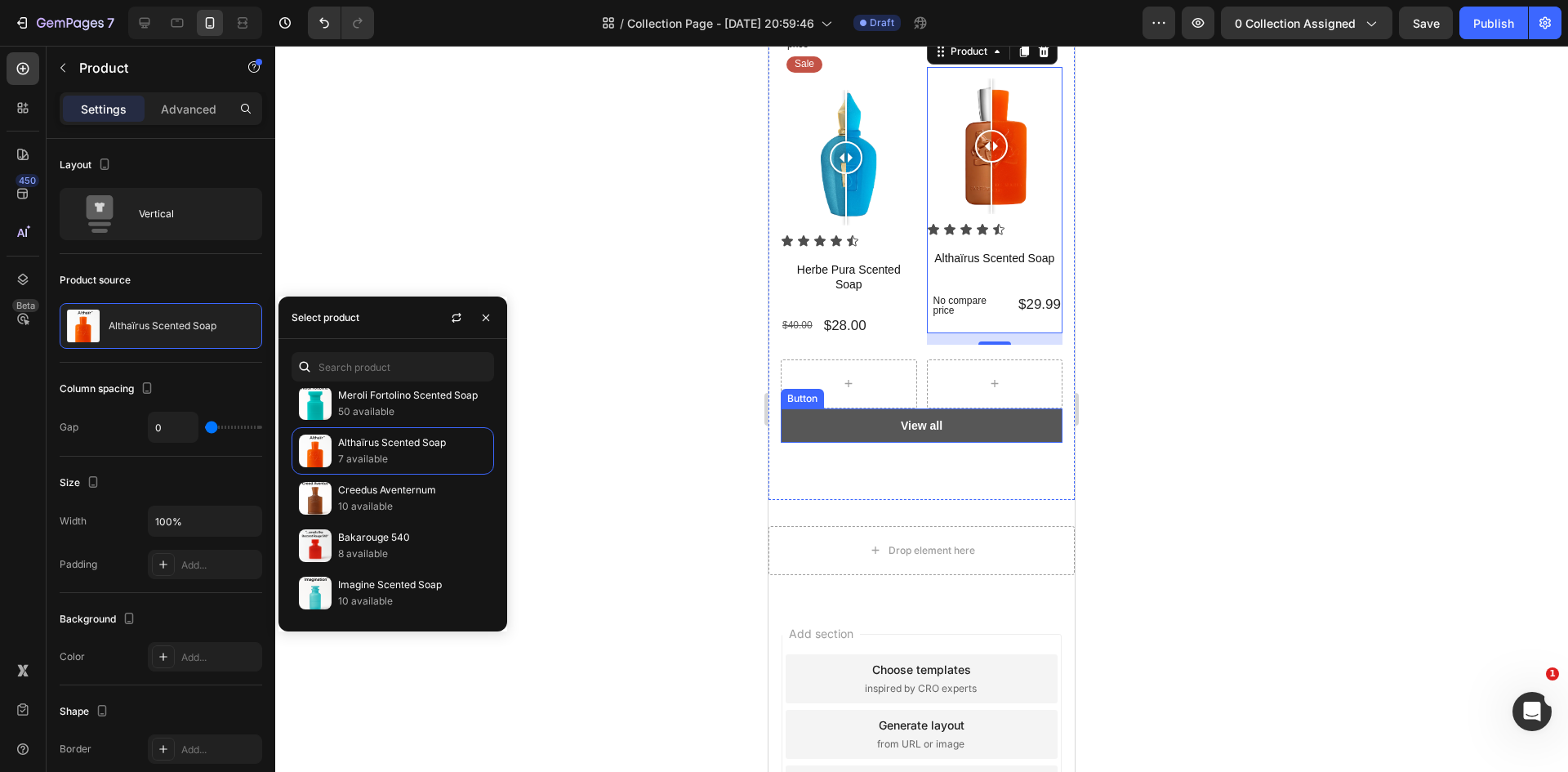
click at [835, 409] on button "View all" at bounding box center [922, 426] width 282 height 35
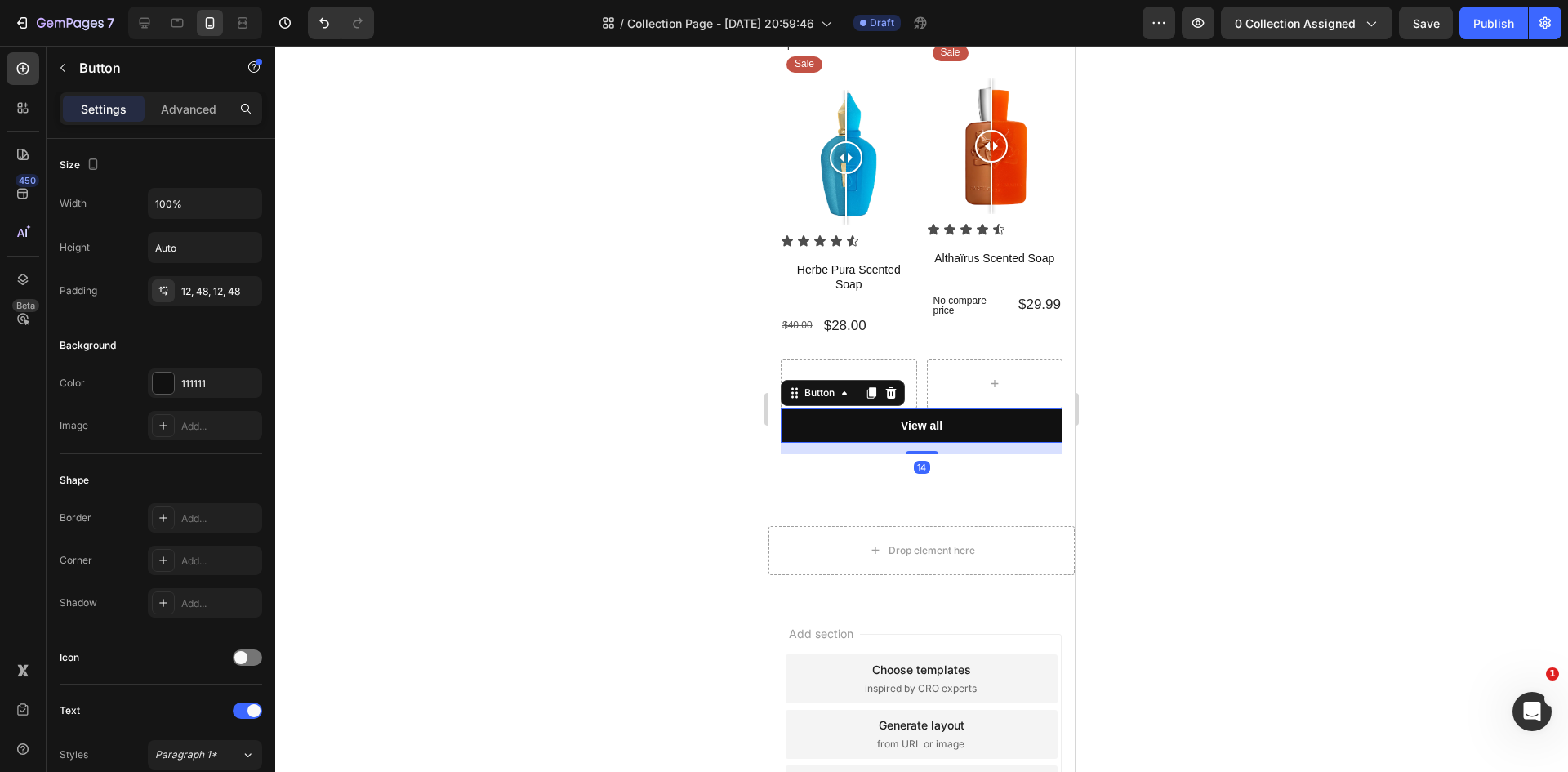
click at [894, 387] on icon at bounding box center [891, 392] width 11 height 12
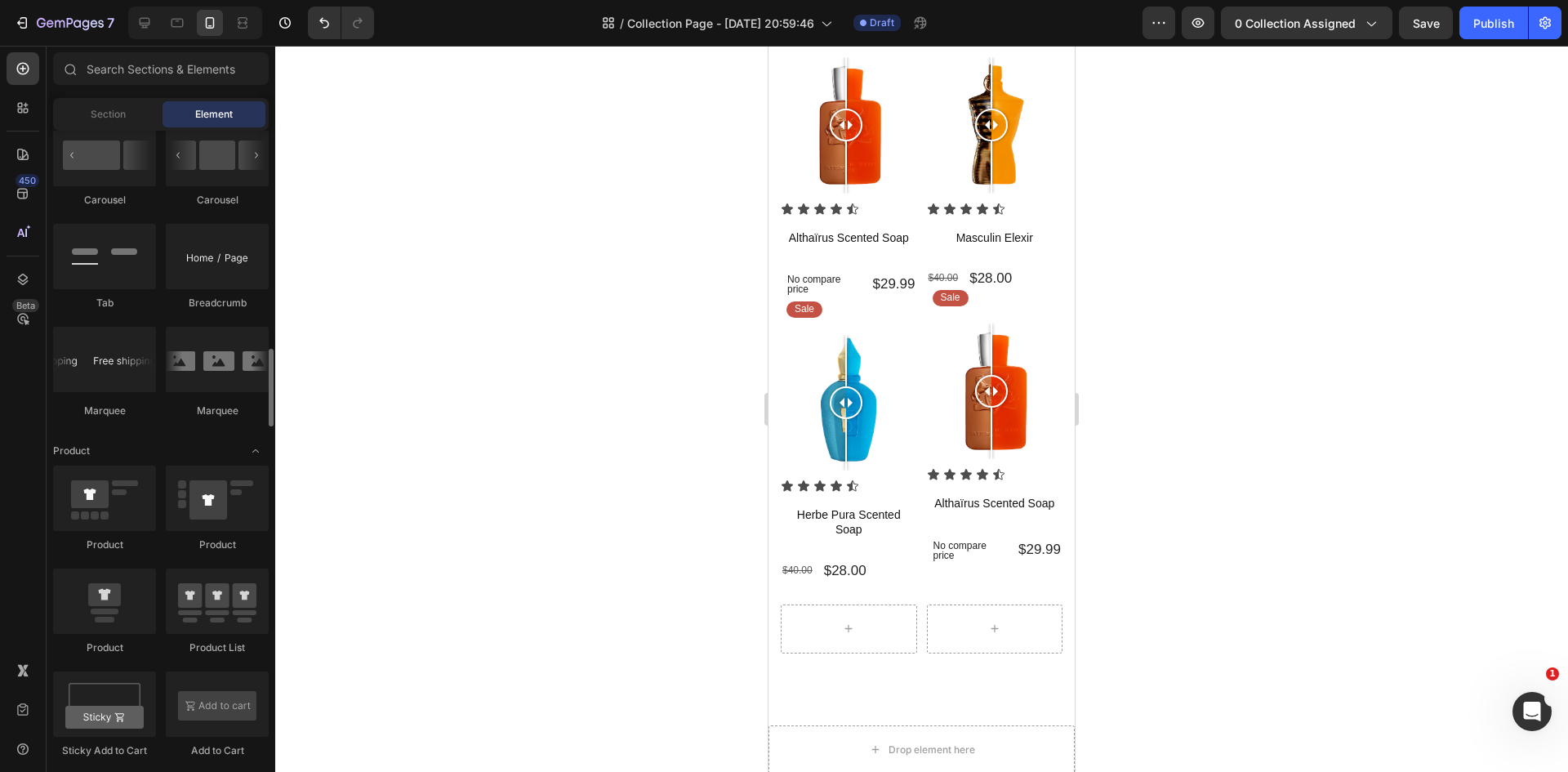
scroll to position [1863, 0]
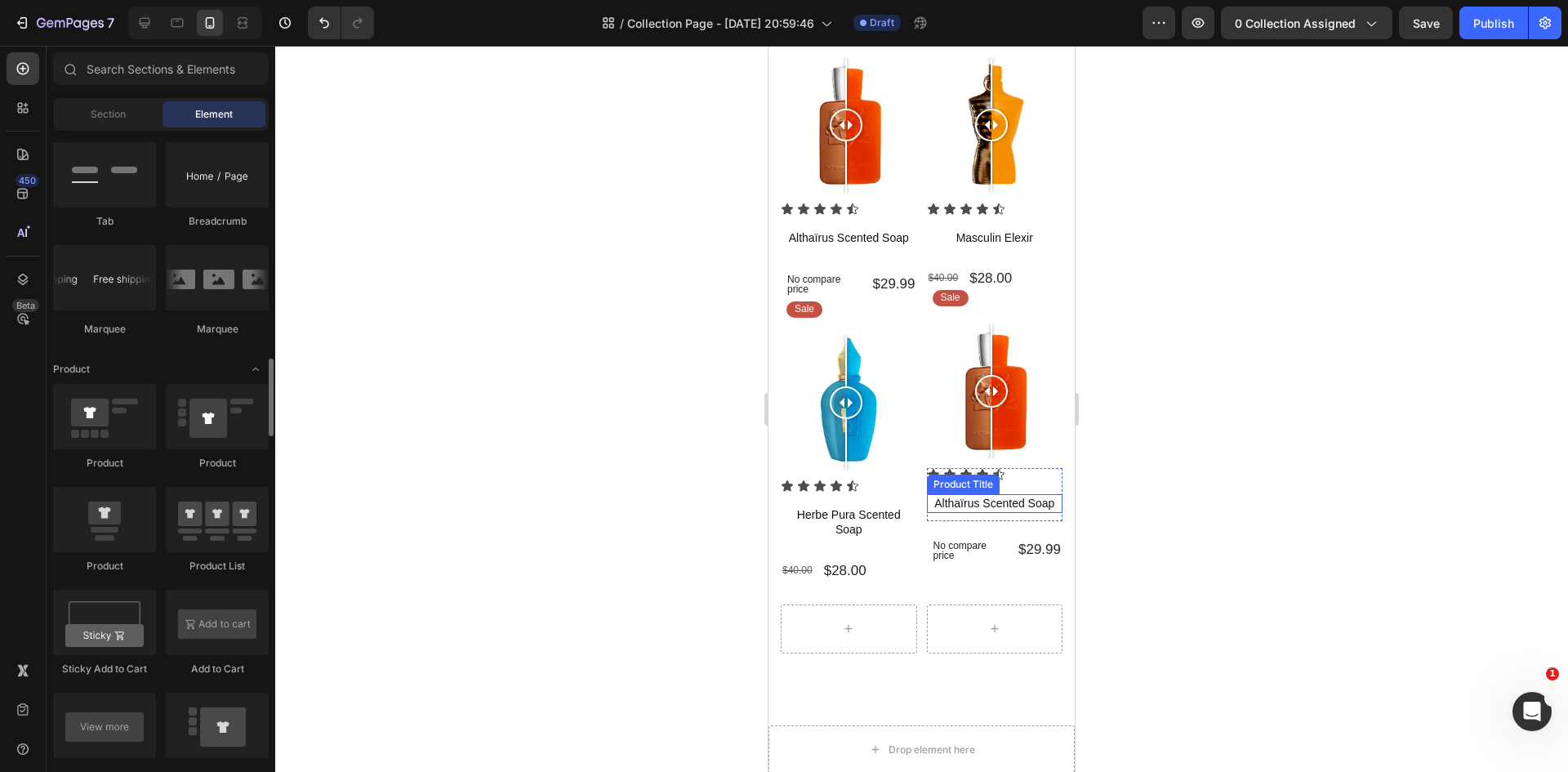
click at [968, 494] on h1 "Althaïrus Scented Soap" at bounding box center [995, 503] width 137 height 18
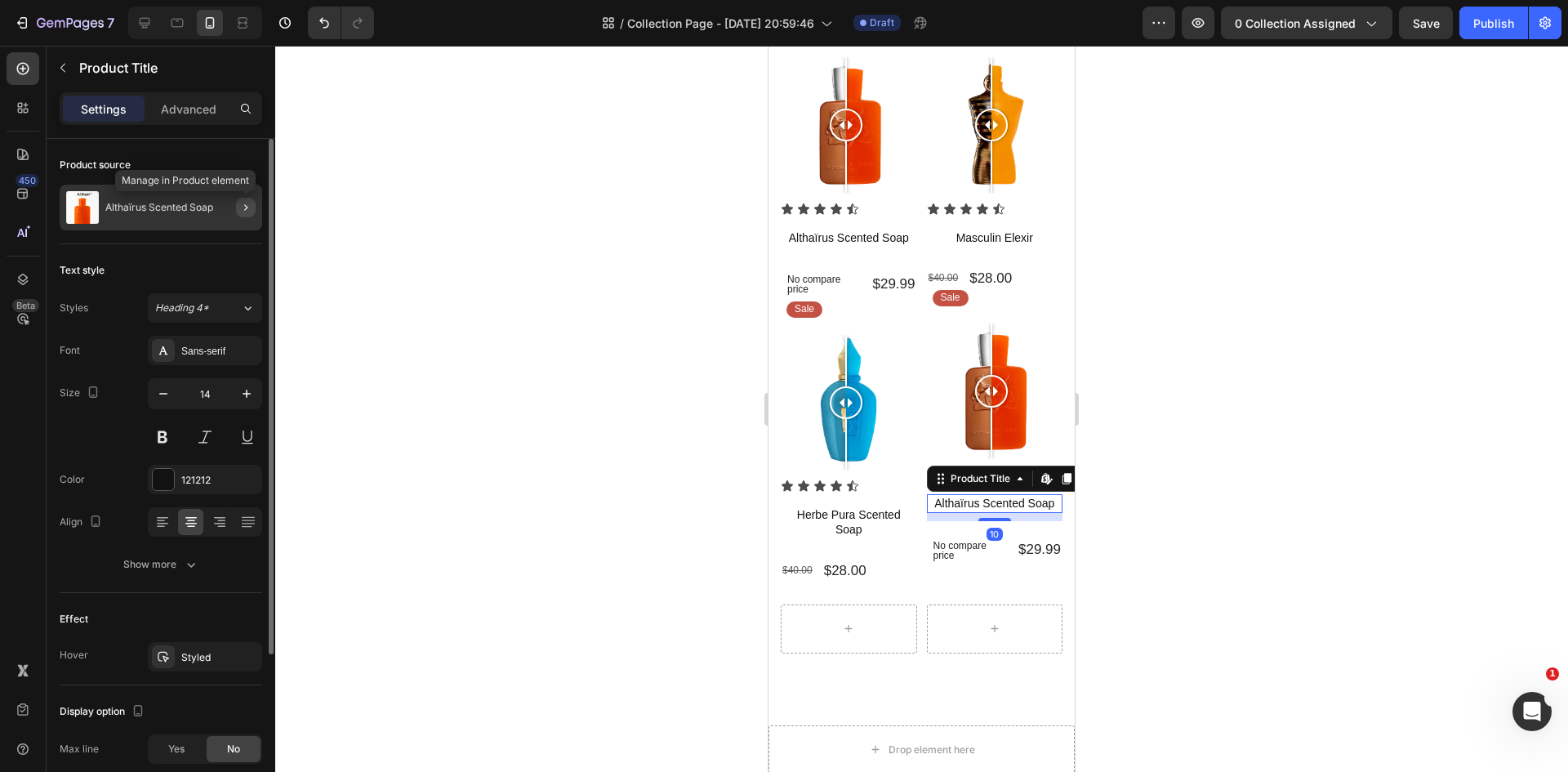
click at [250, 203] on icon "button" at bounding box center [246, 208] width 13 height 13
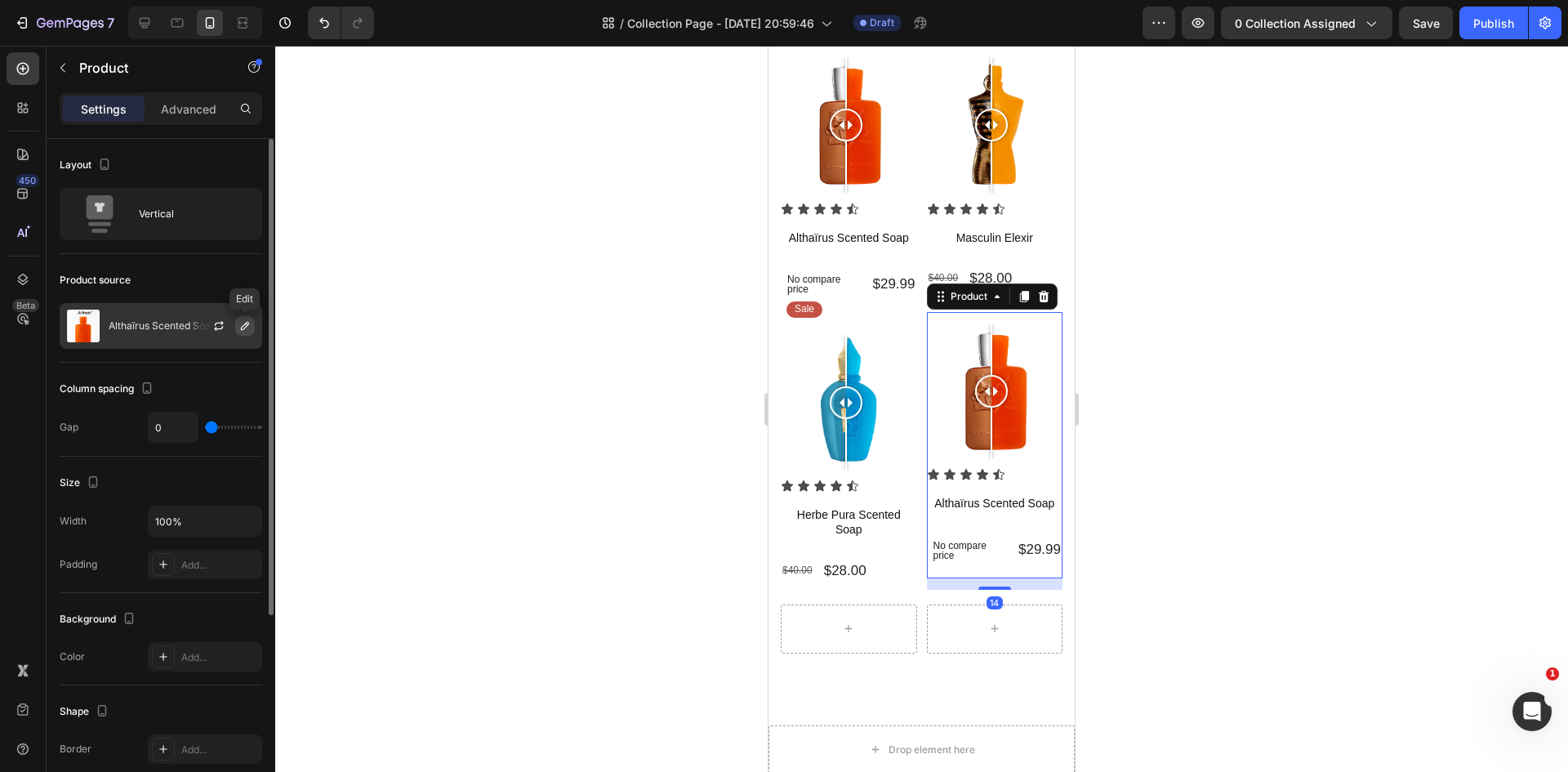
click at [245, 324] on icon "button" at bounding box center [245, 326] width 8 height 8
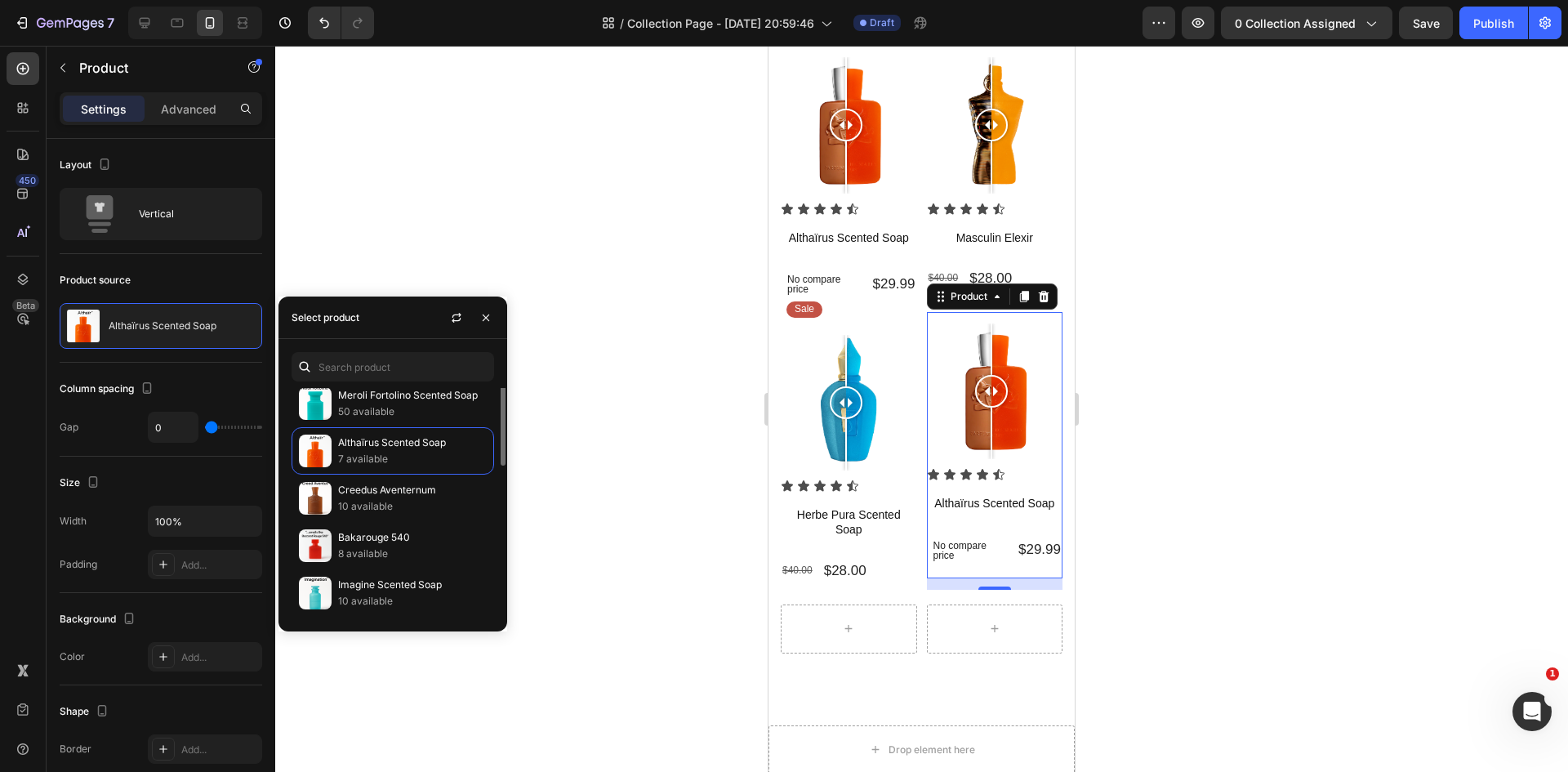
scroll to position [82, 0]
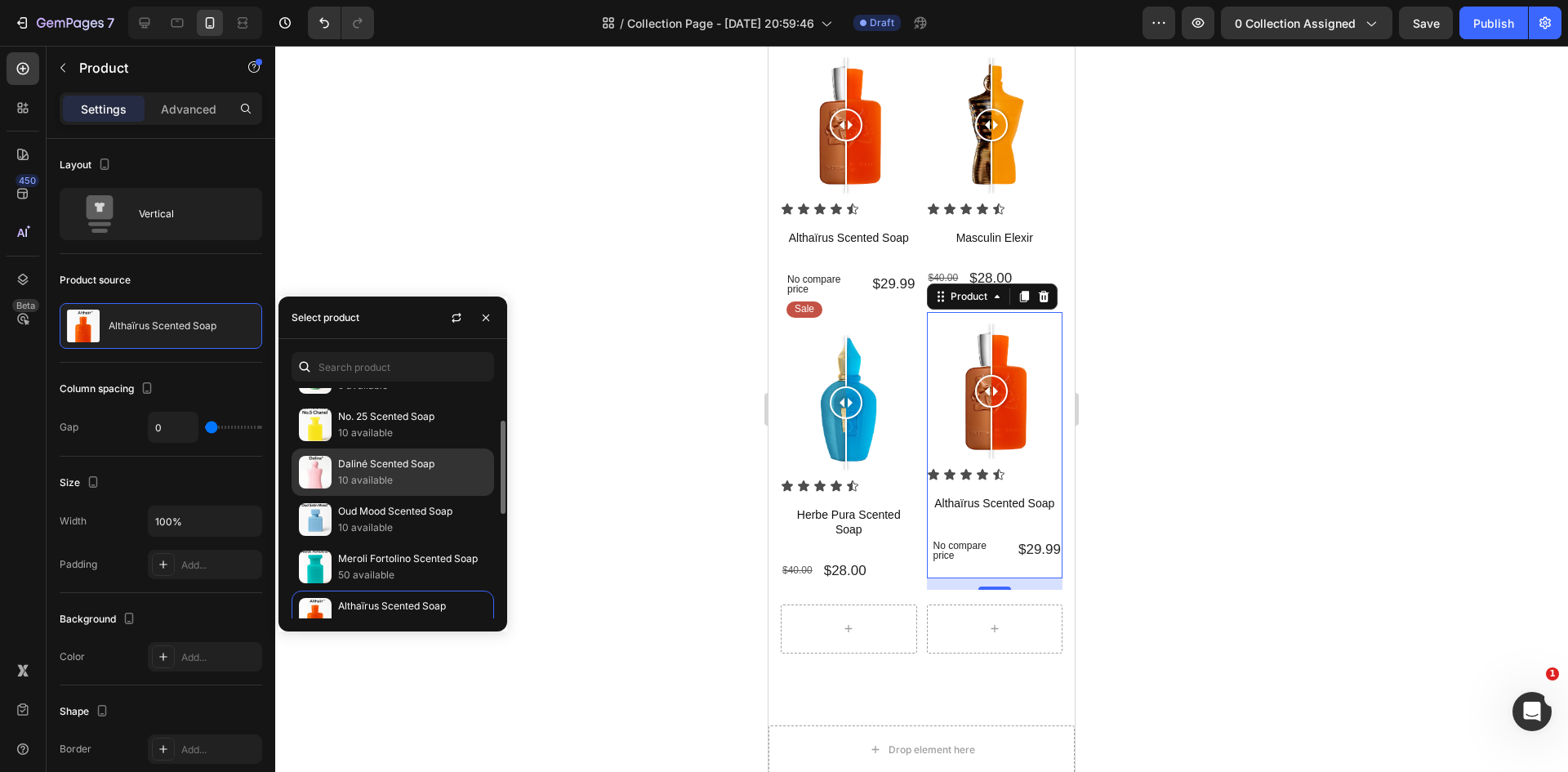
click at [388, 472] on p "10 available" at bounding box center [411, 481] width 148 height 16
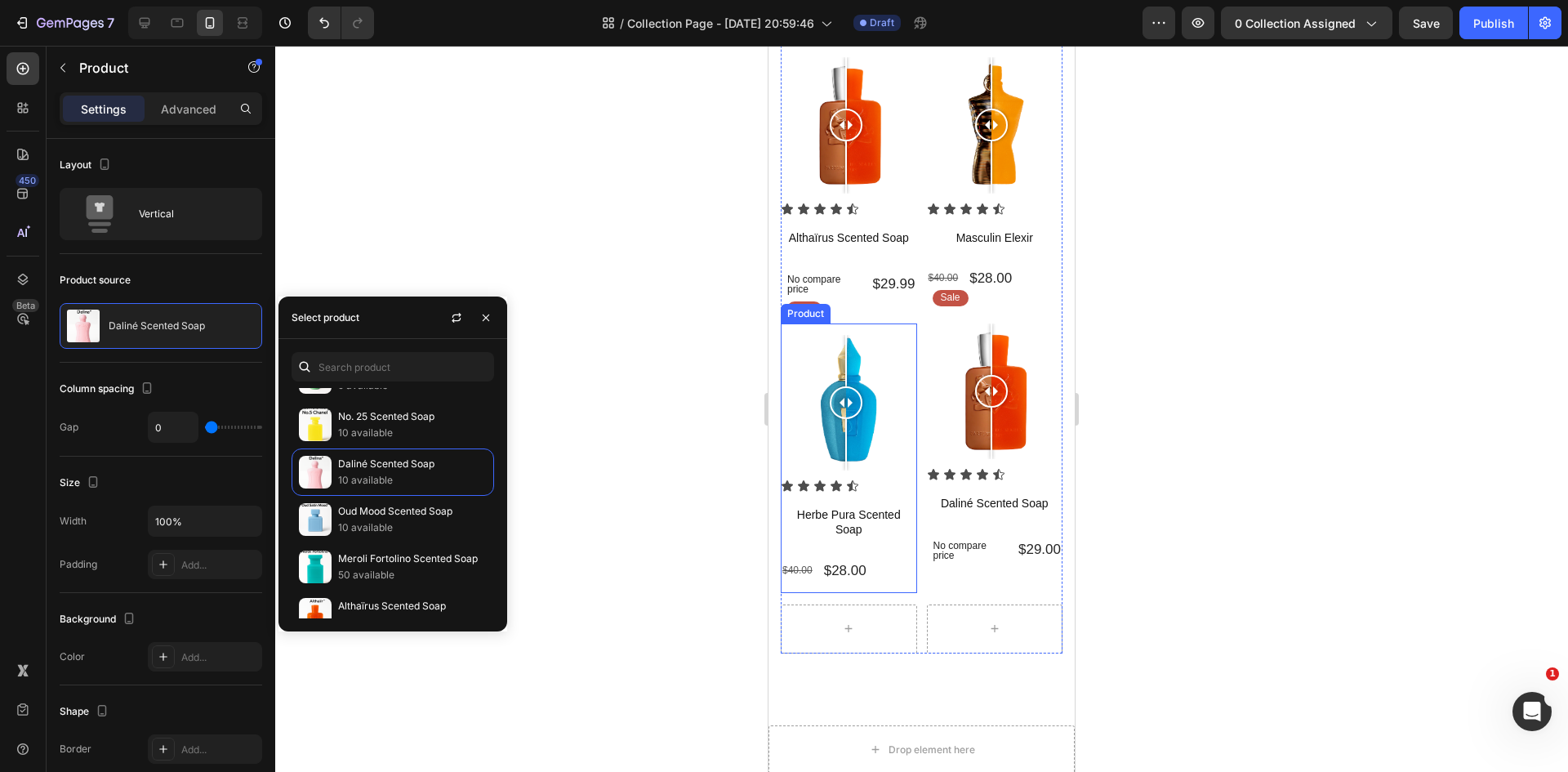
scroll to position [0, 0]
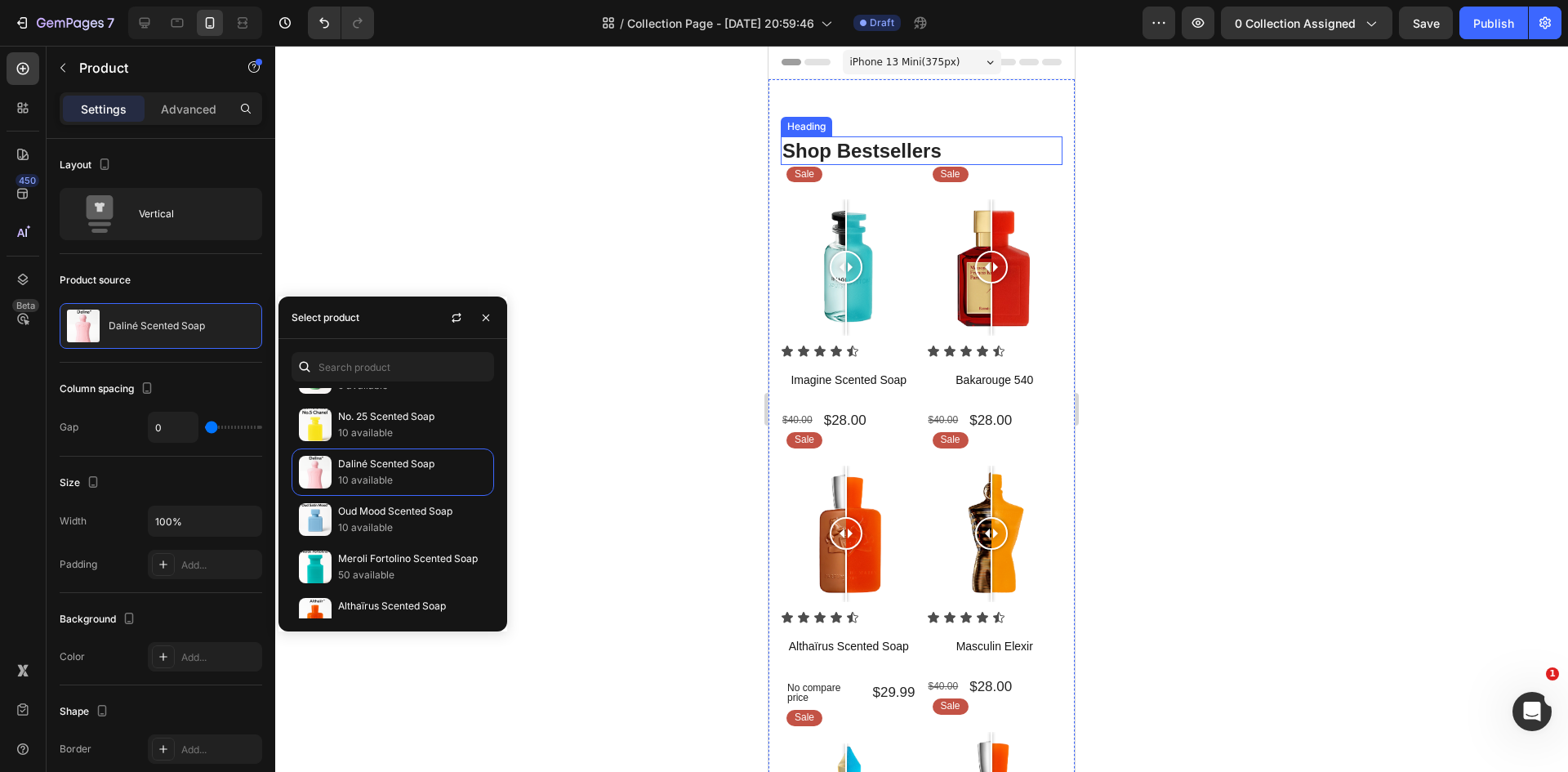
click at [862, 147] on h2 "Shop Bestsellers" at bounding box center [922, 150] width 282 height 28
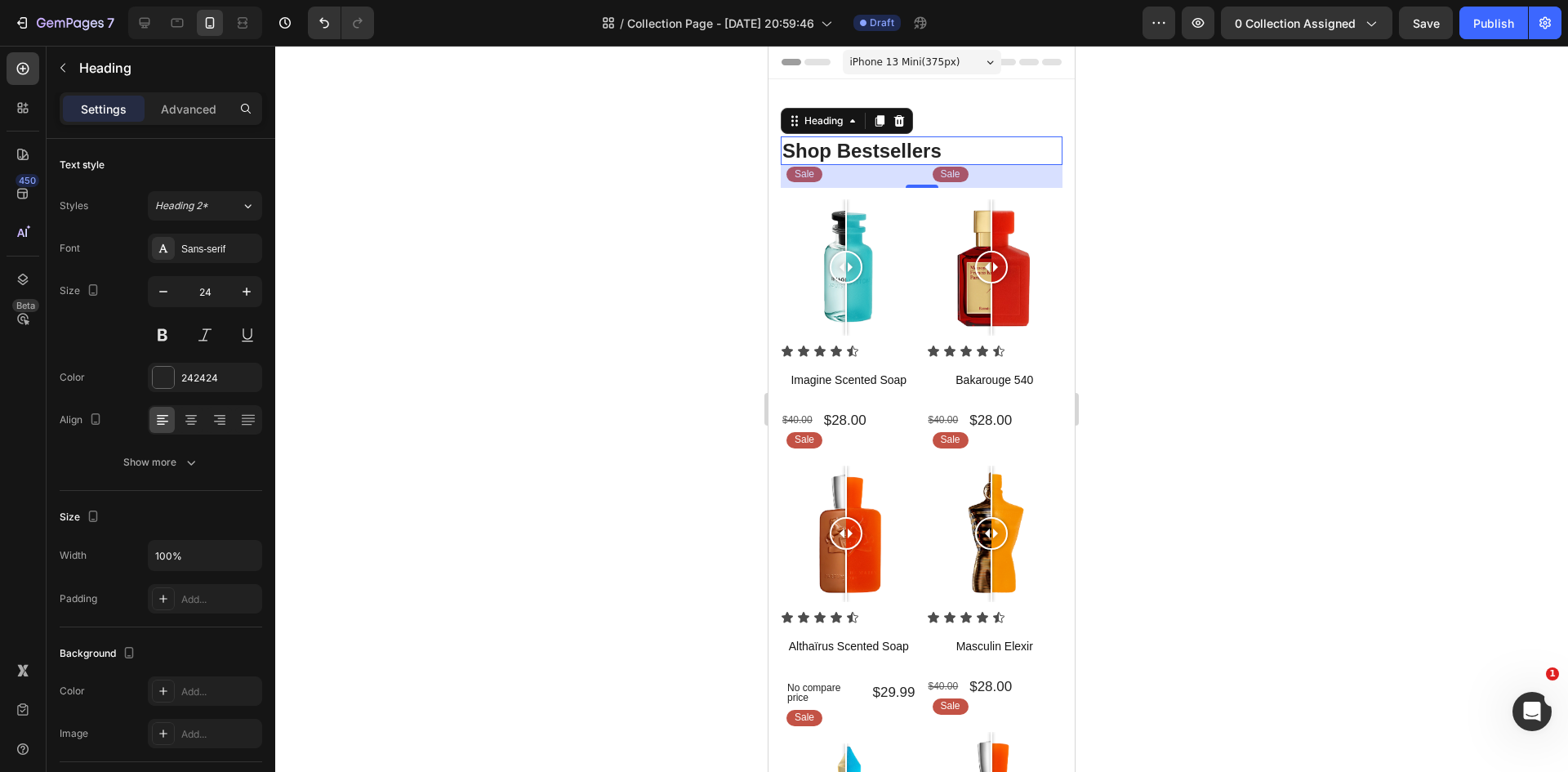
click at [808, 177] on div "28" at bounding box center [922, 176] width 282 height 23
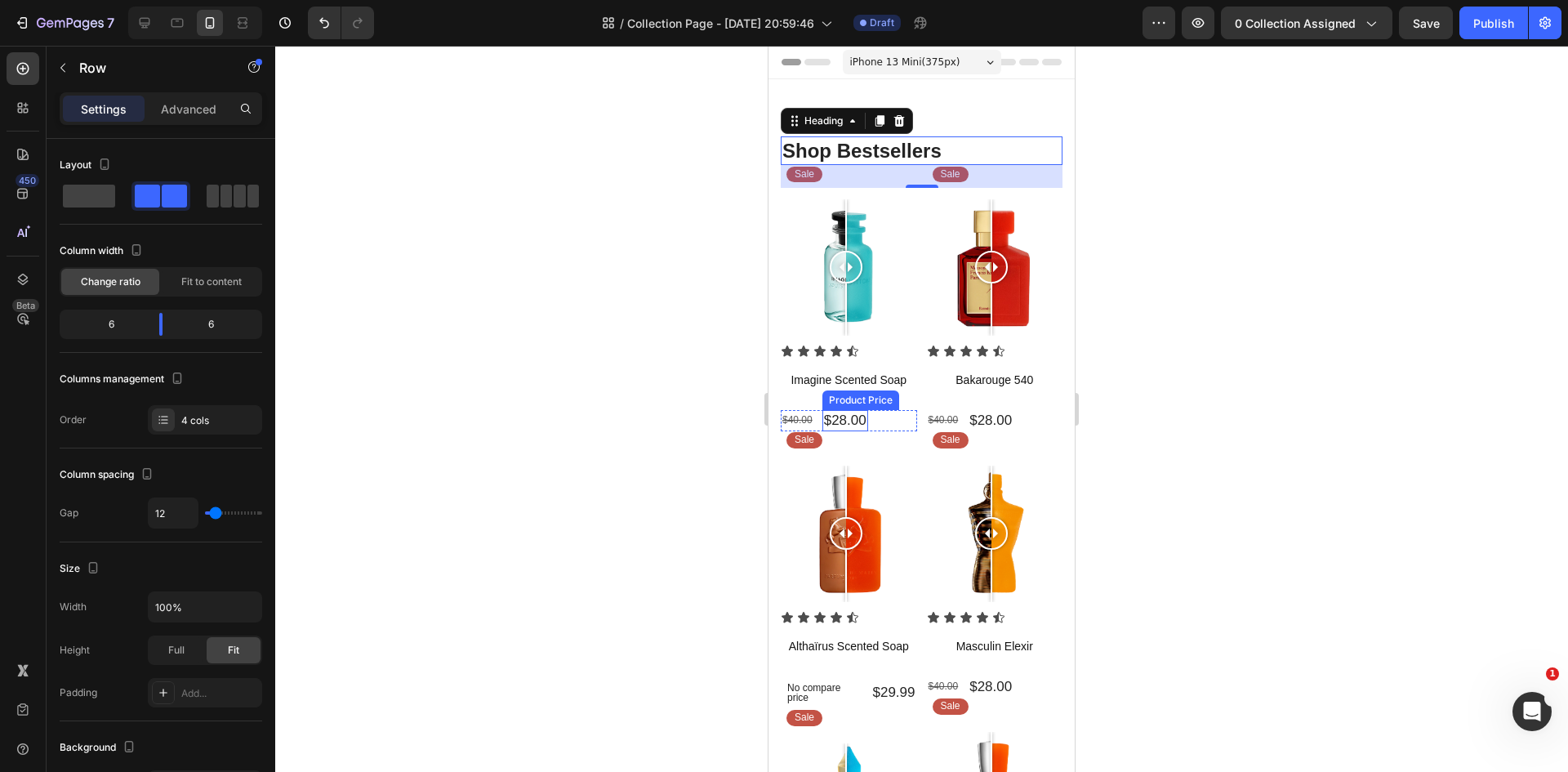
click at [898, 447] on div "Sale Text Block Row Image Comparison Icon Icon Icon Icon Icon Icon List Imagine…" at bounding box center [849, 600] width 137 height 825
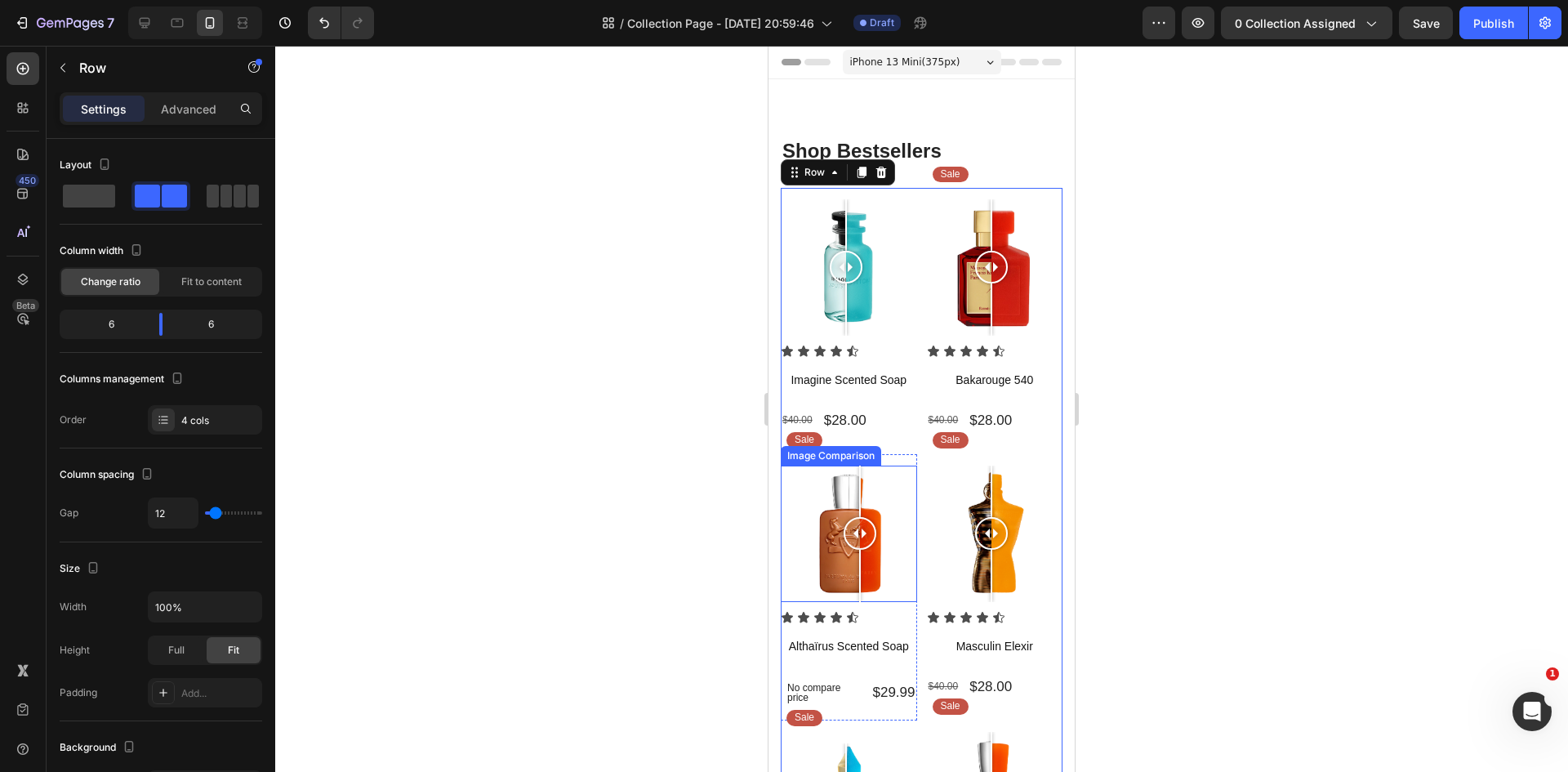
click at [860, 477] on div at bounding box center [860, 533] width 33 height 137
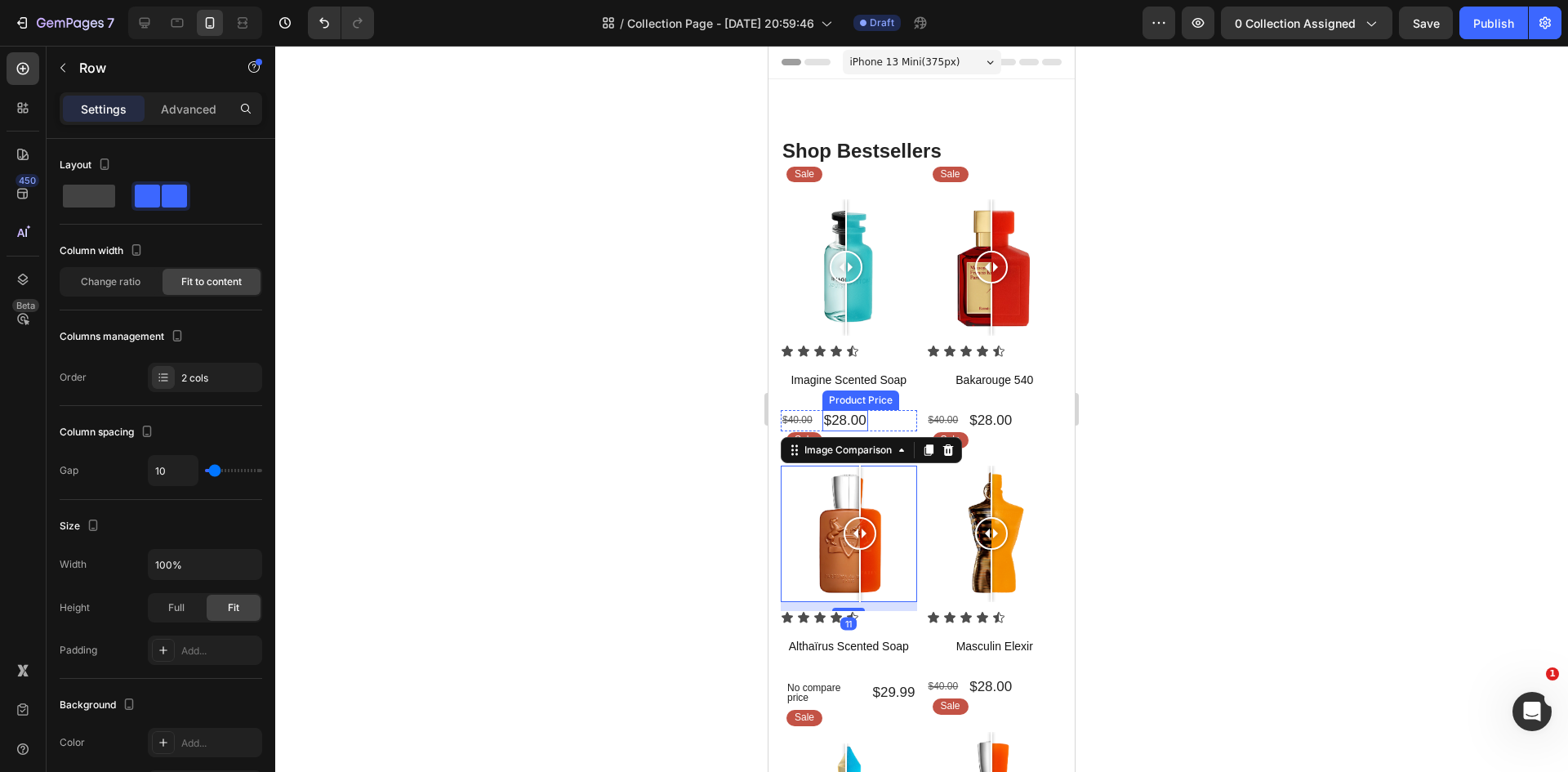
click at [879, 410] on div "$40.00 Product Price Product Price $28.00 Product Price Product Price Row" at bounding box center [849, 420] width 137 height 21
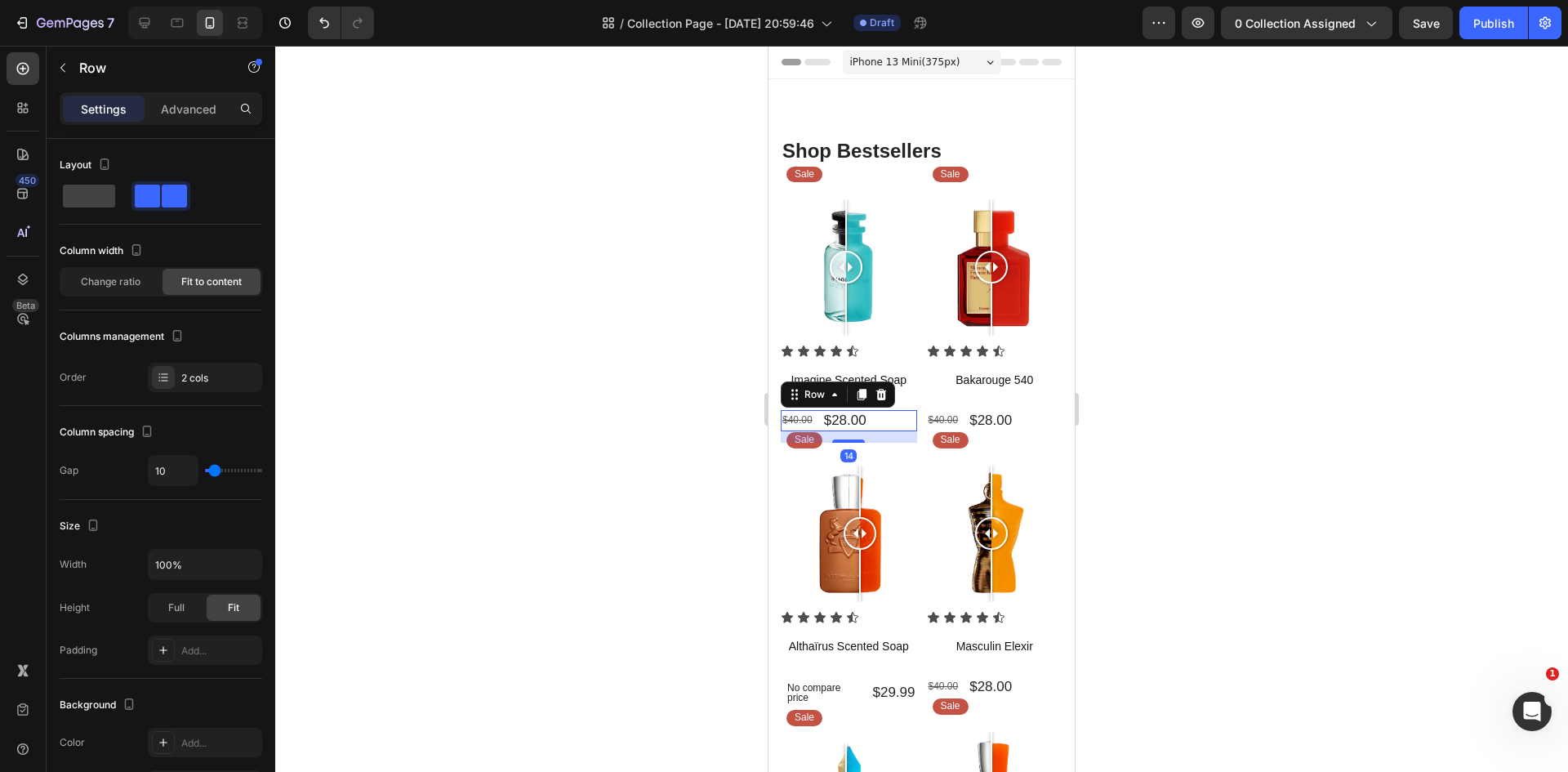
click at [721, 450] on div at bounding box center [921, 409] width 1292 height 726
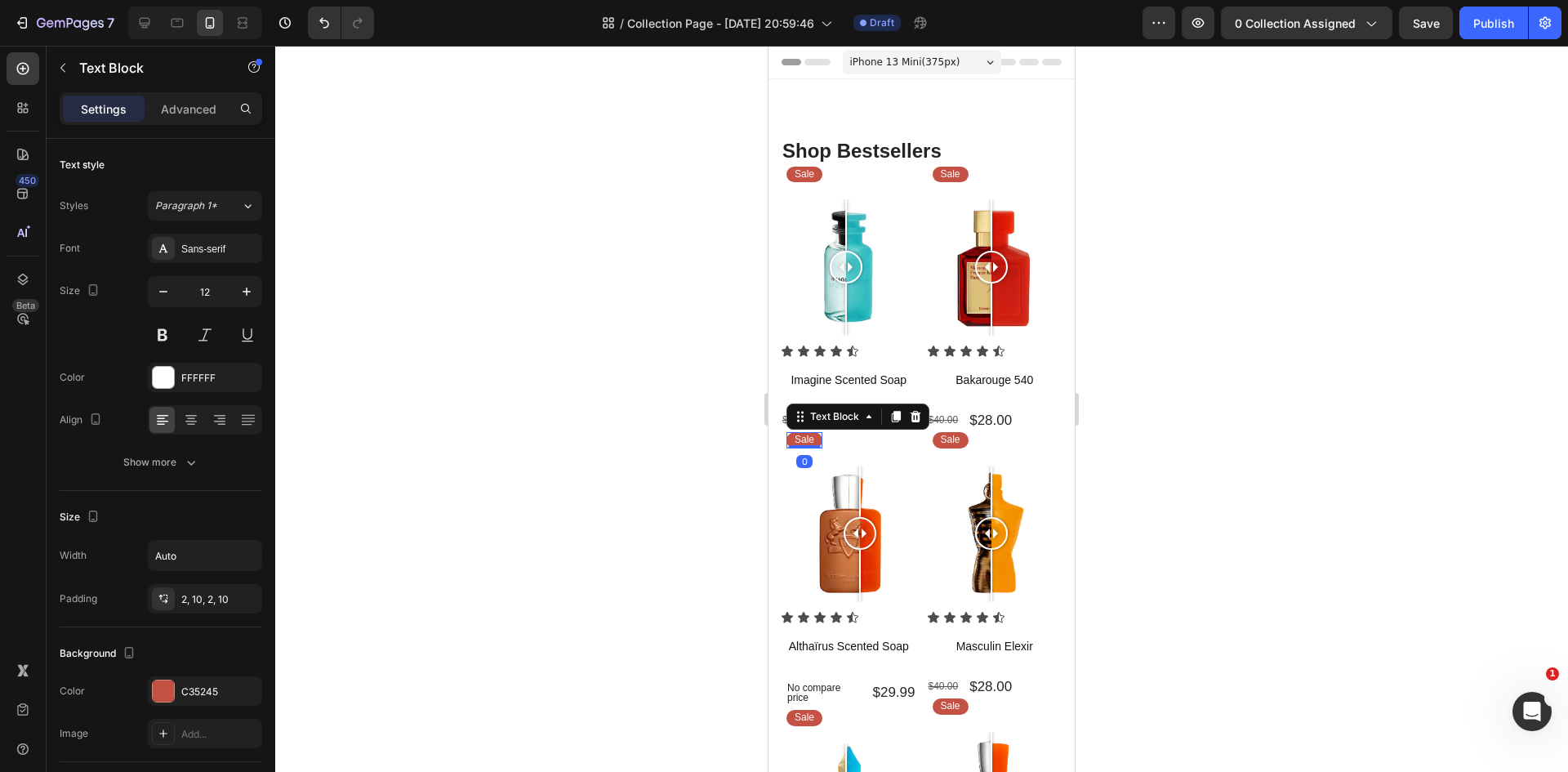
click at [806, 433] on p "Sale" at bounding box center [804, 440] width 20 height 13
click at [680, 448] on div at bounding box center [921, 409] width 1292 height 726
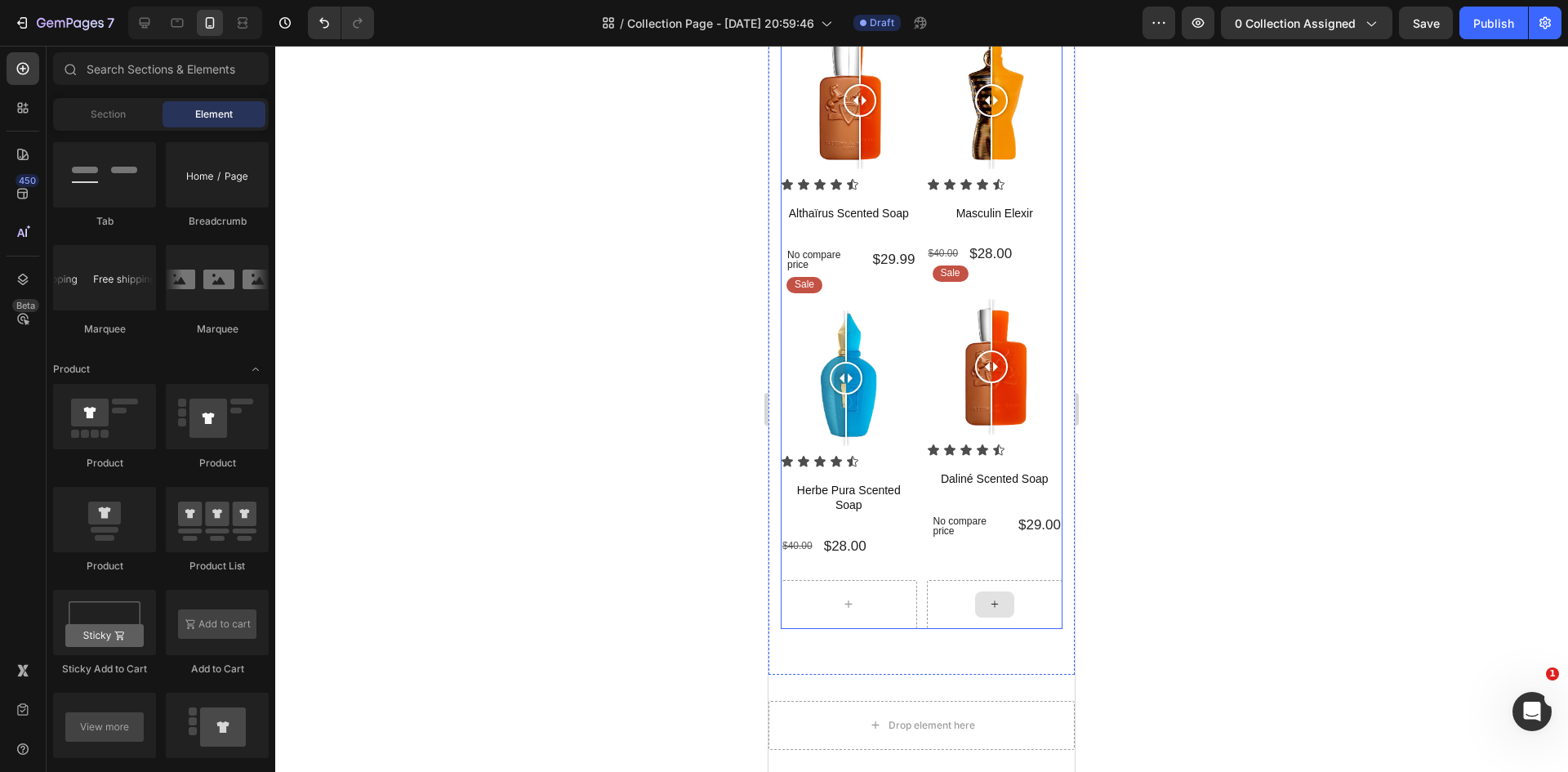
scroll to position [274, 0]
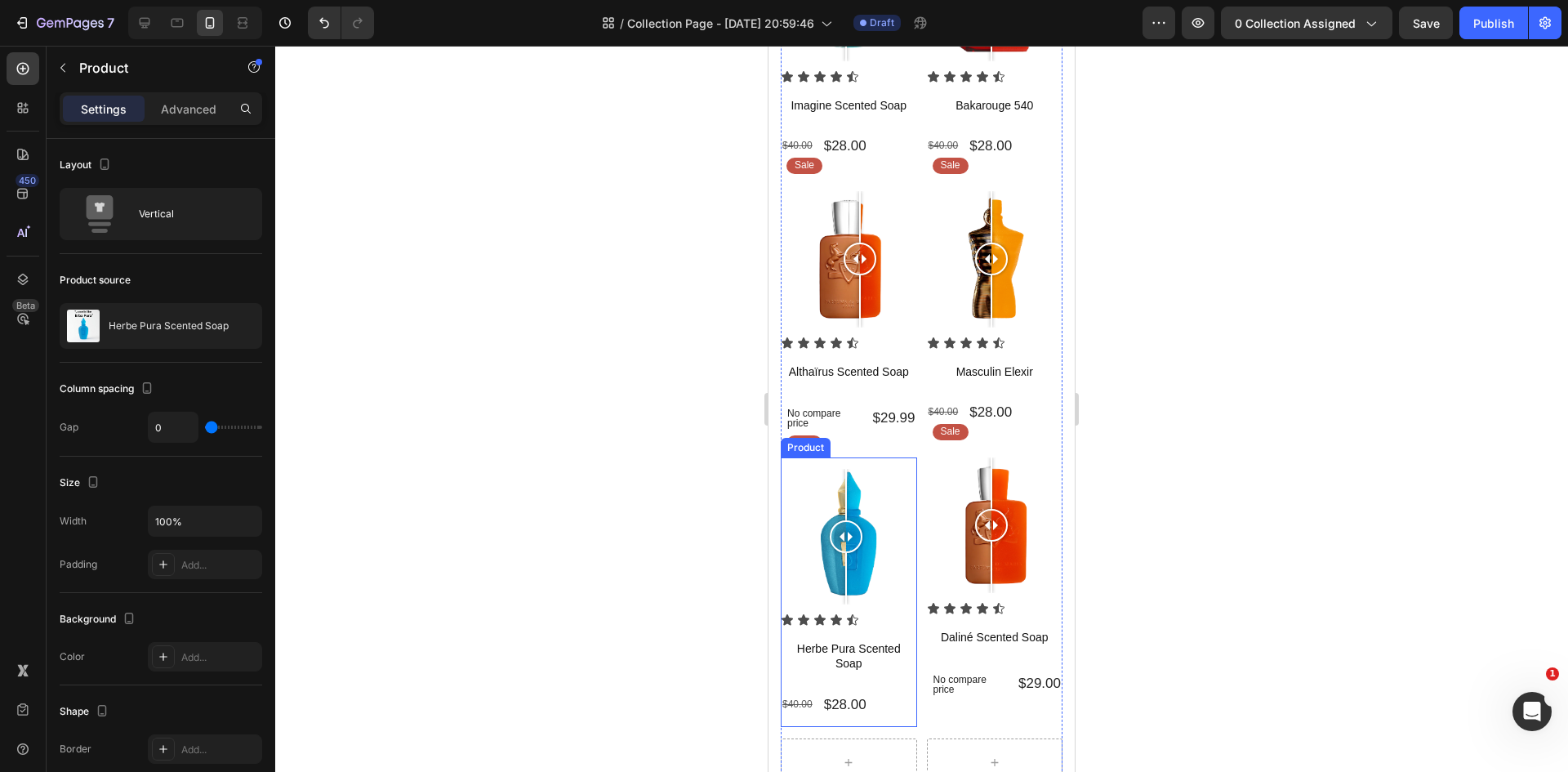
click at [895, 457] on div "Sale Text Block Row Image Comparison" at bounding box center [849, 535] width 137 height 157
click at [879, 436] on icon at bounding box center [878, 442] width 9 height 12
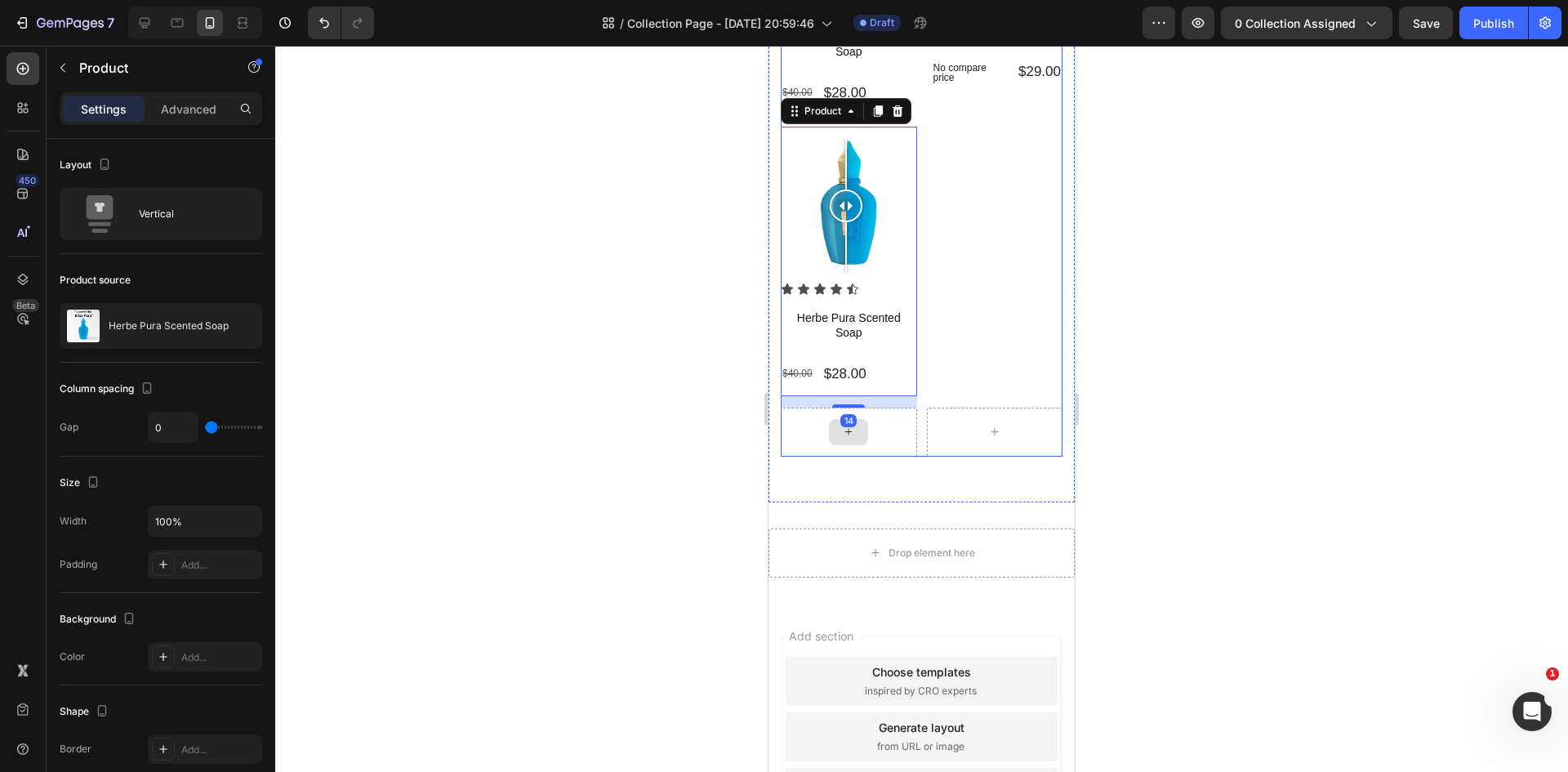
scroll to position [891, 0]
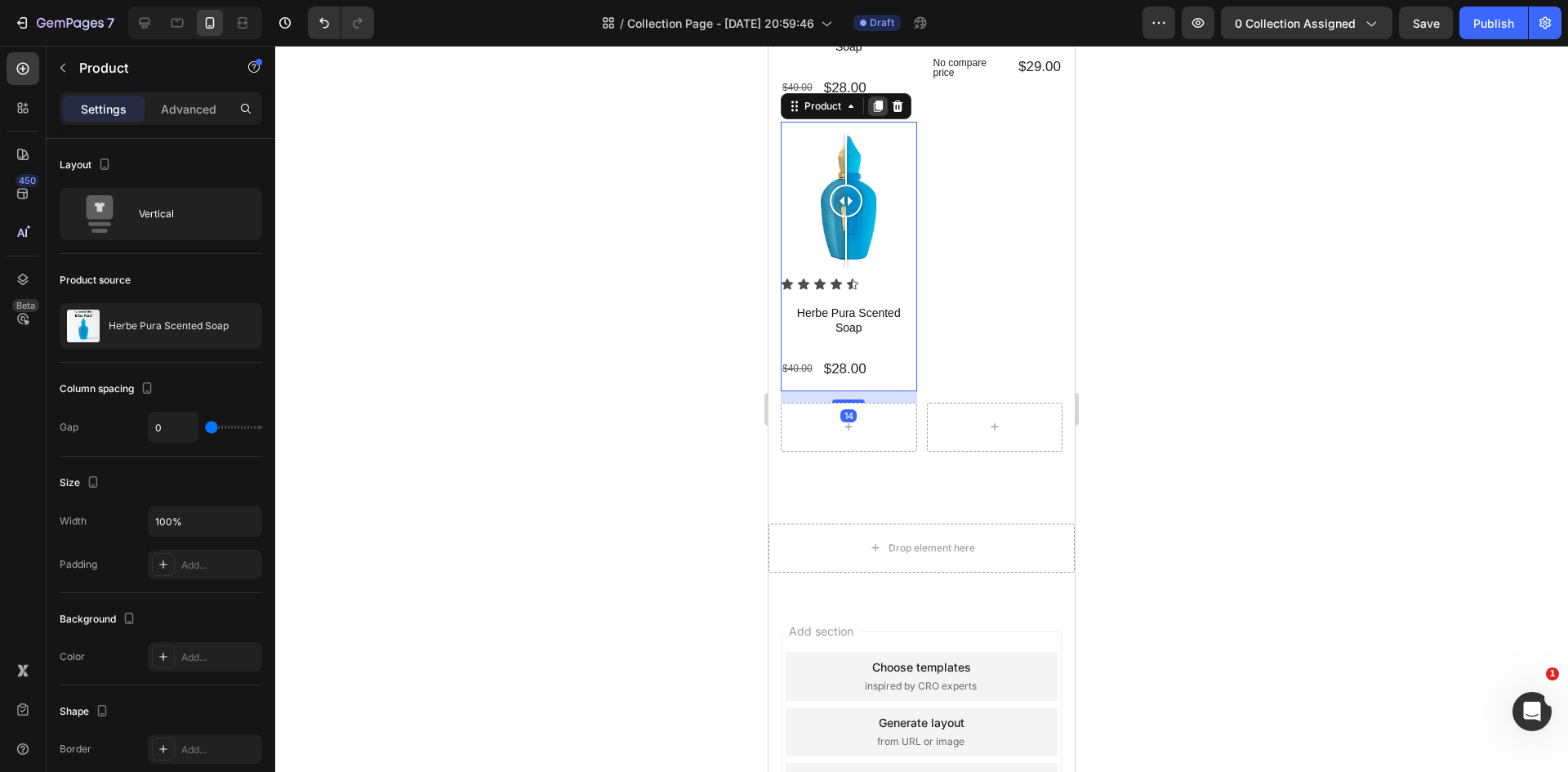
click at [878, 100] on icon at bounding box center [878, 106] width 9 height 12
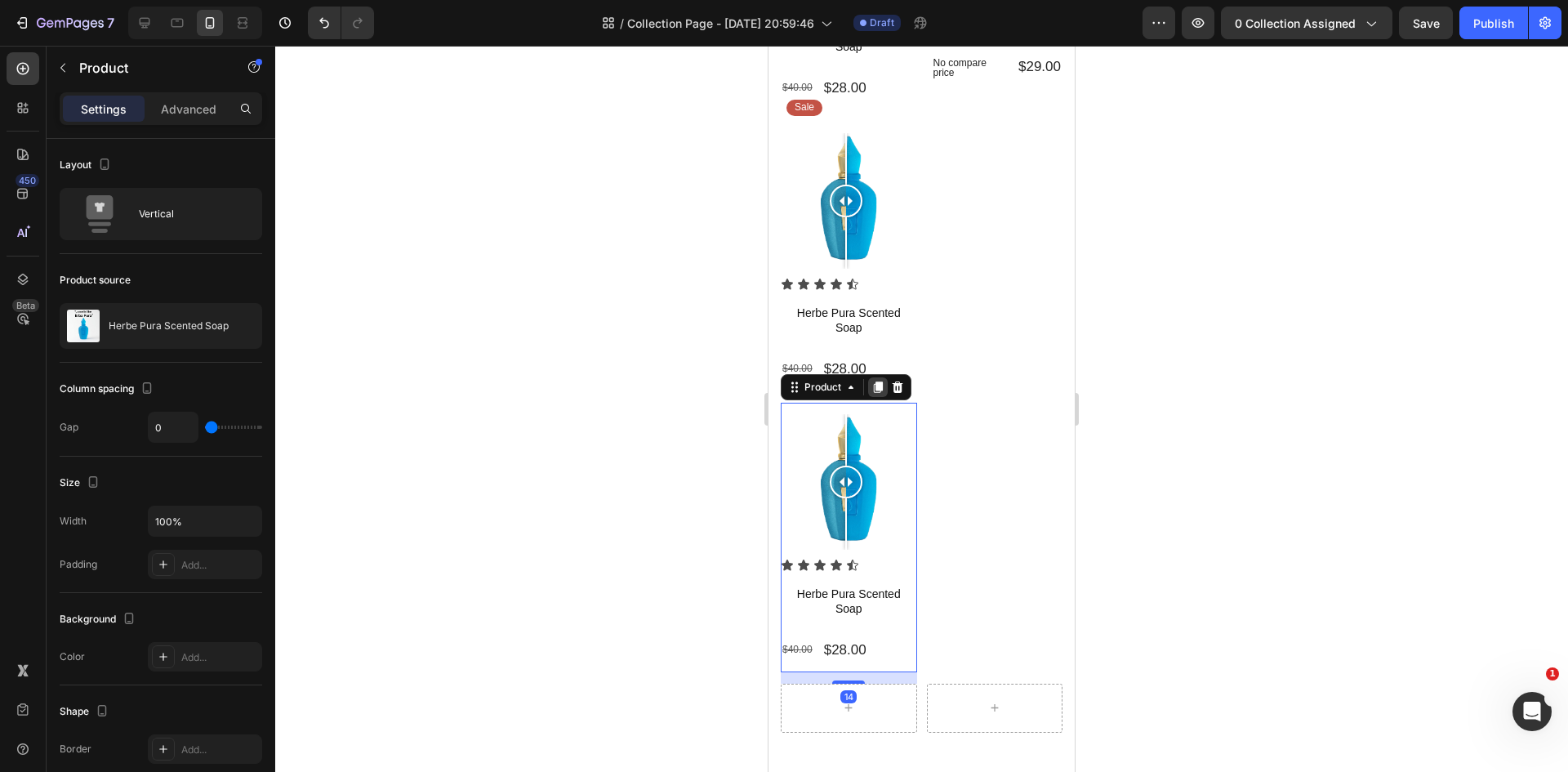
click at [878, 381] on icon at bounding box center [878, 387] width 9 height 12
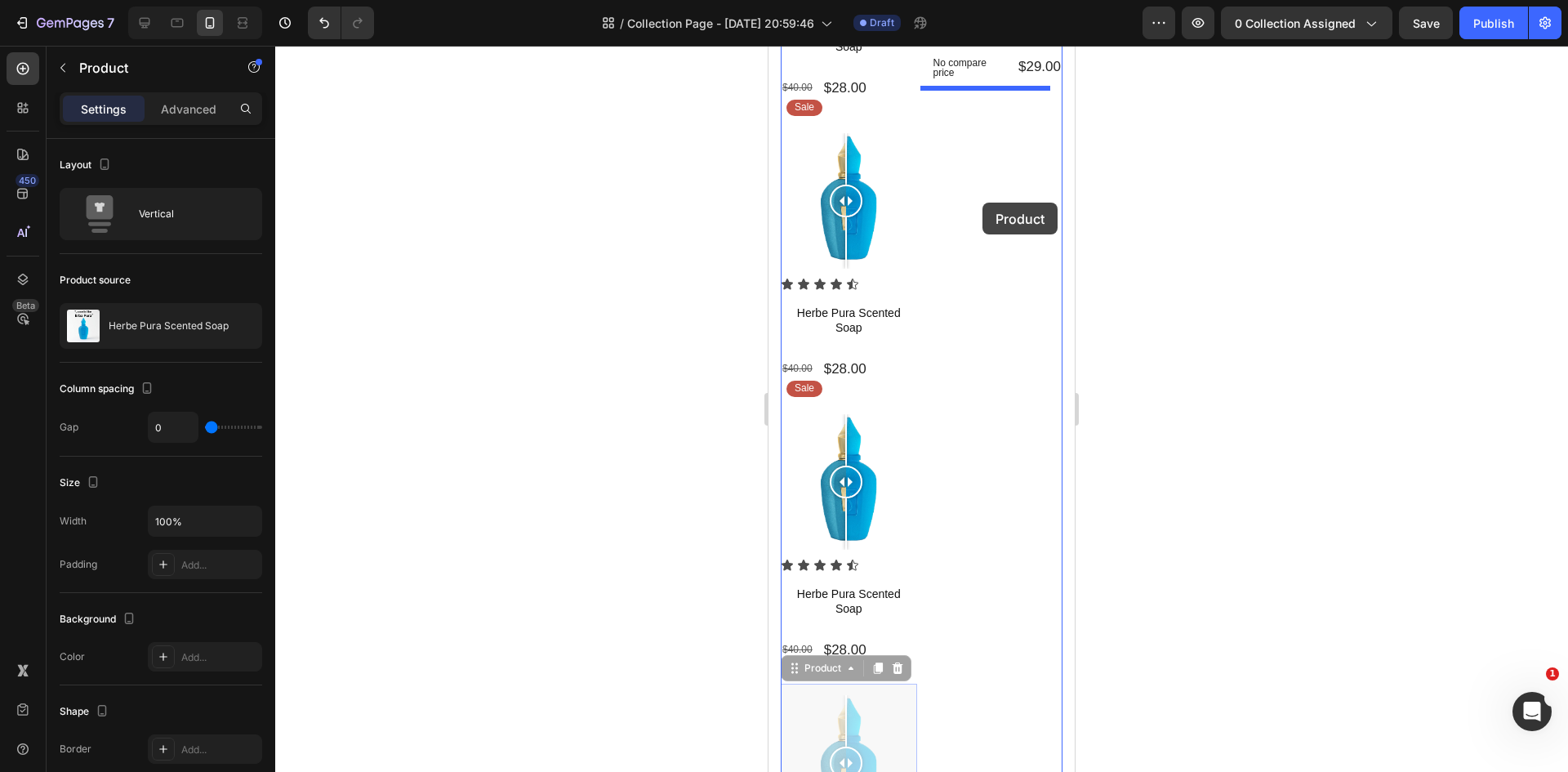
drag, startPoint x: 808, startPoint y: 637, endPoint x: 980, endPoint y: 190, distance: 478.9
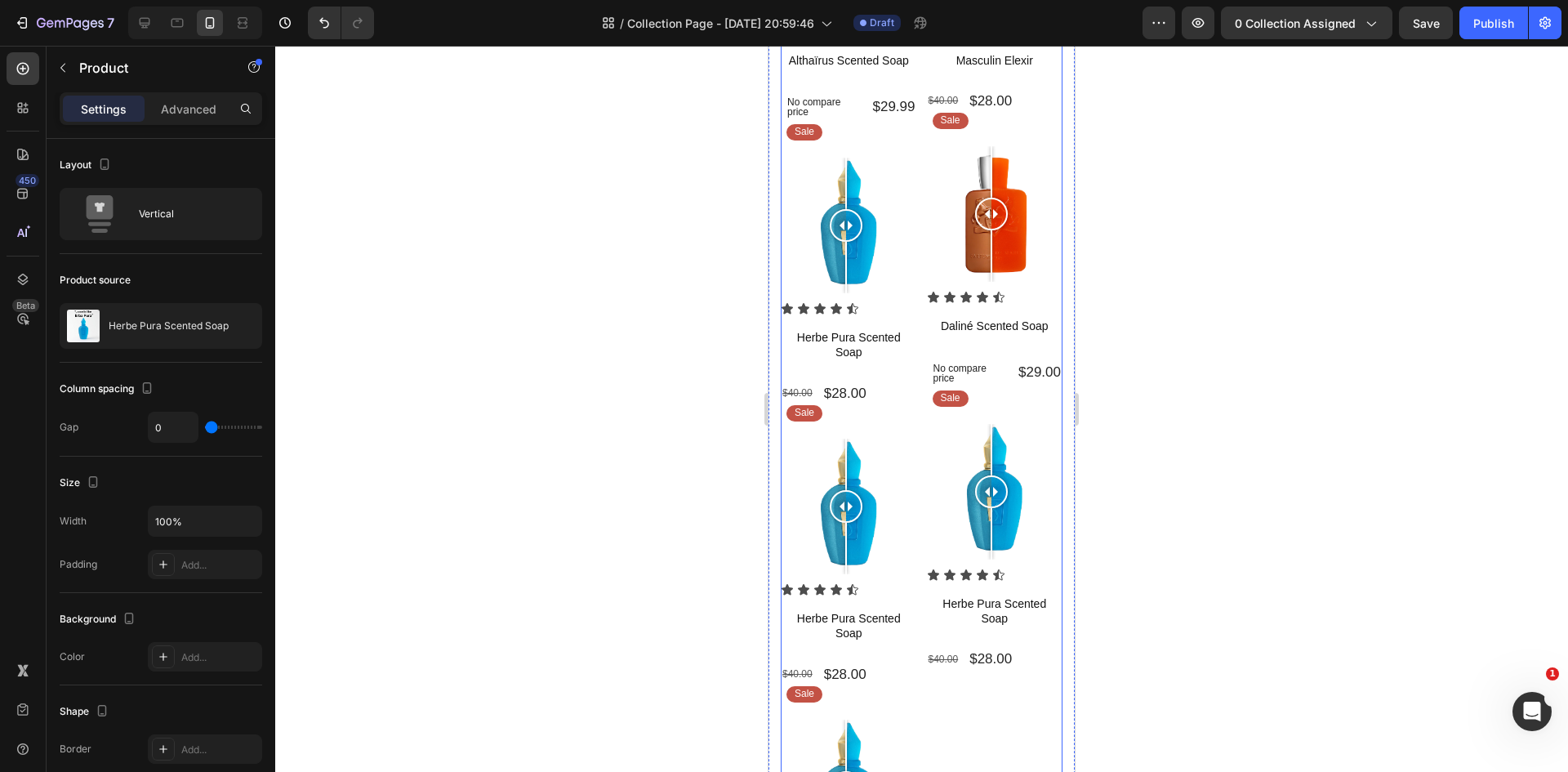
scroll to position [564, 0]
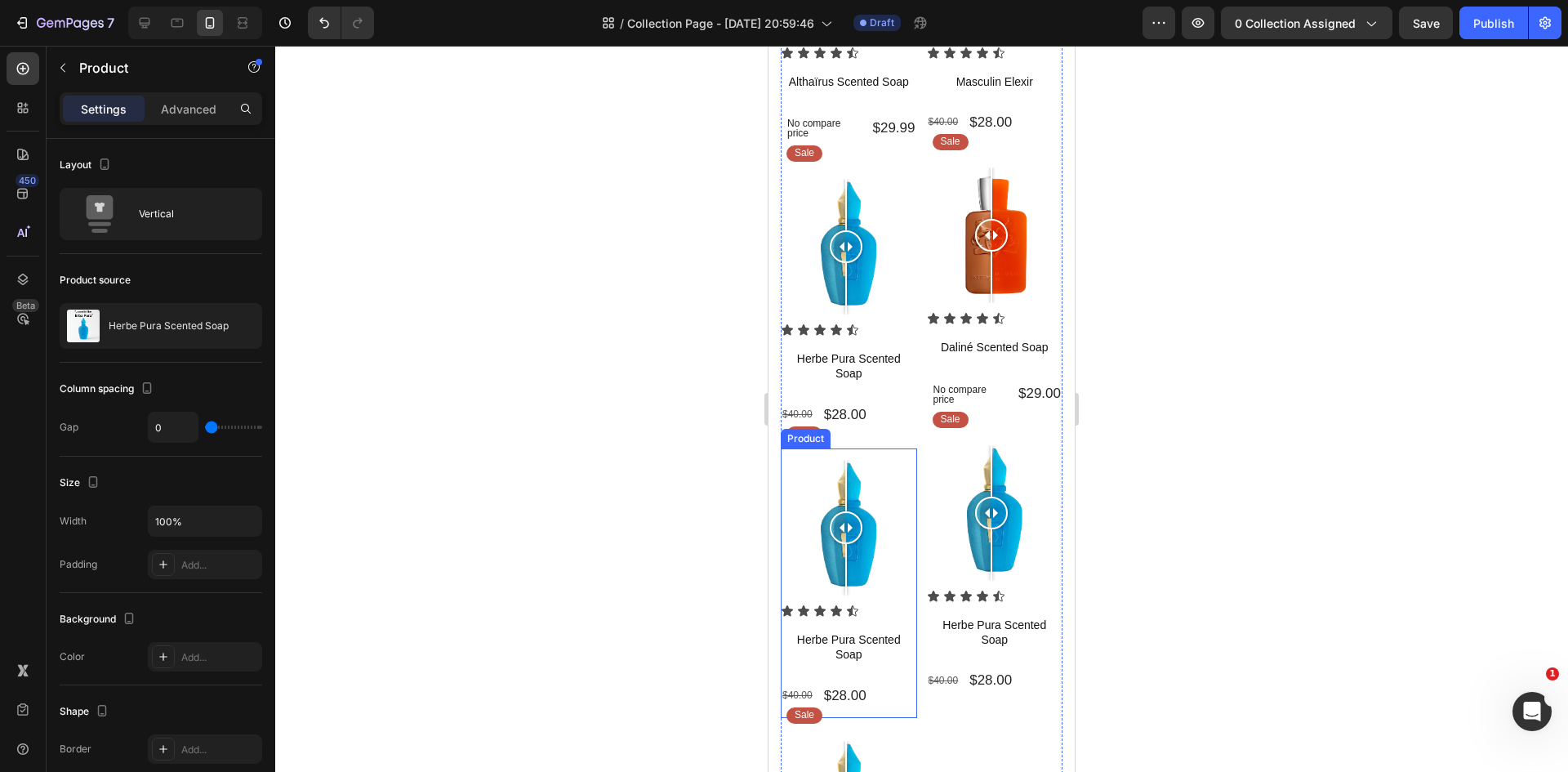
click at [884, 449] on div "Sale Text Block Row Image Comparison" at bounding box center [849, 527] width 137 height 157
click at [875, 426] on icon at bounding box center [877, 432] width 13 height 13
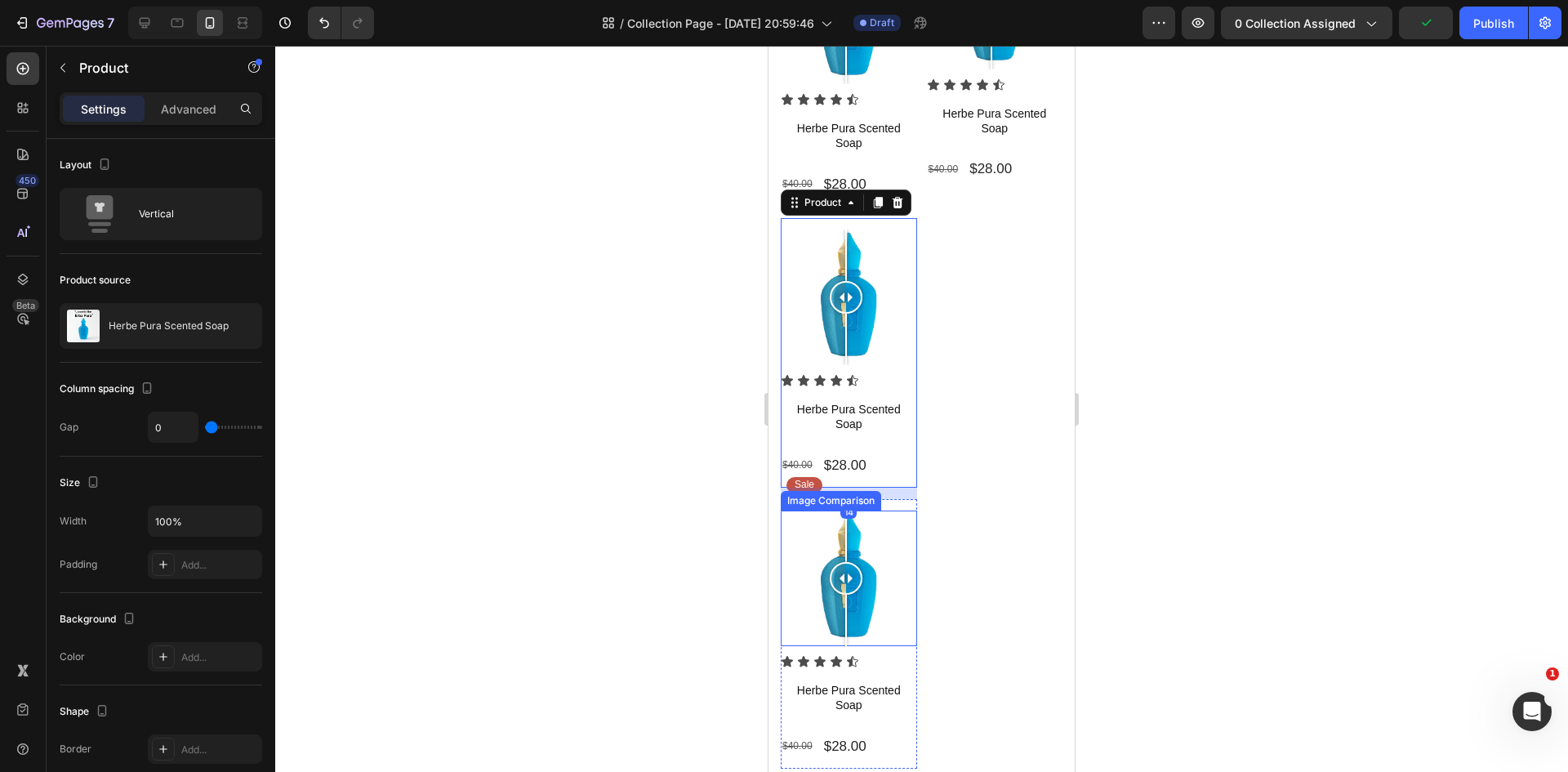
scroll to position [880, 0]
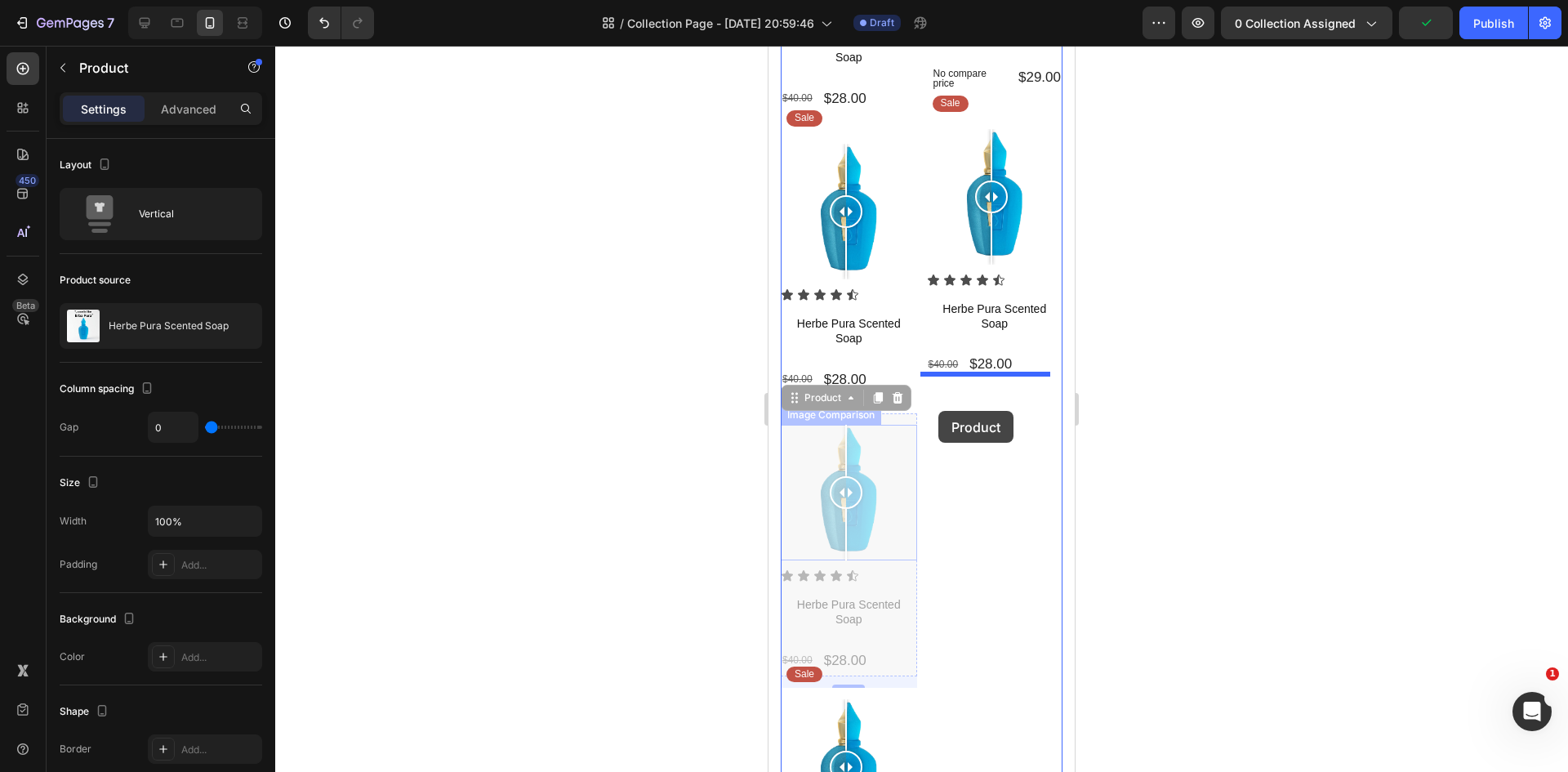
drag, startPoint x: 815, startPoint y: 373, endPoint x: 949, endPoint y: 408, distance: 138.5
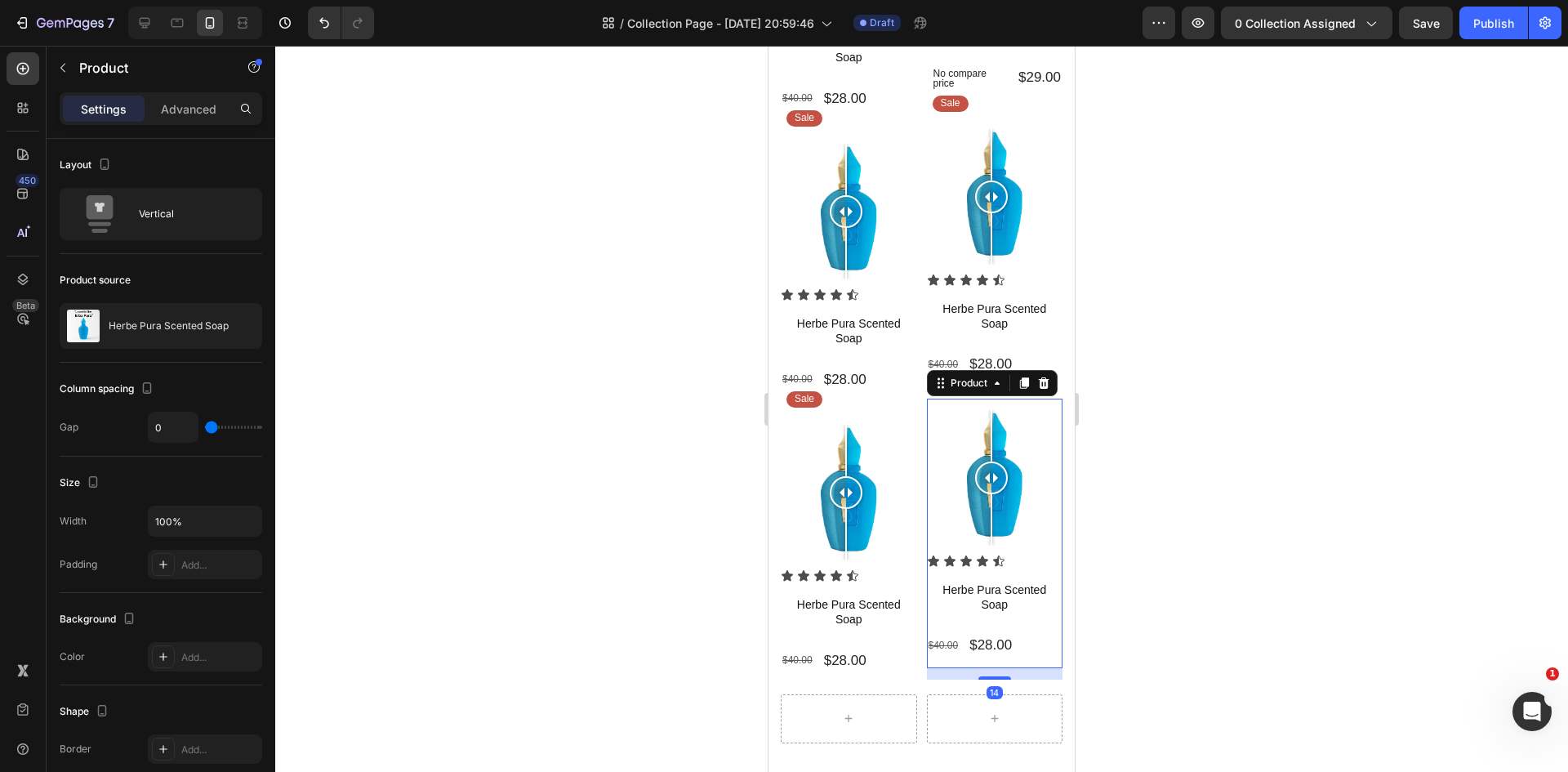
click at [566, 492] on div at bounding box center [921, 409] width 1292 height 726
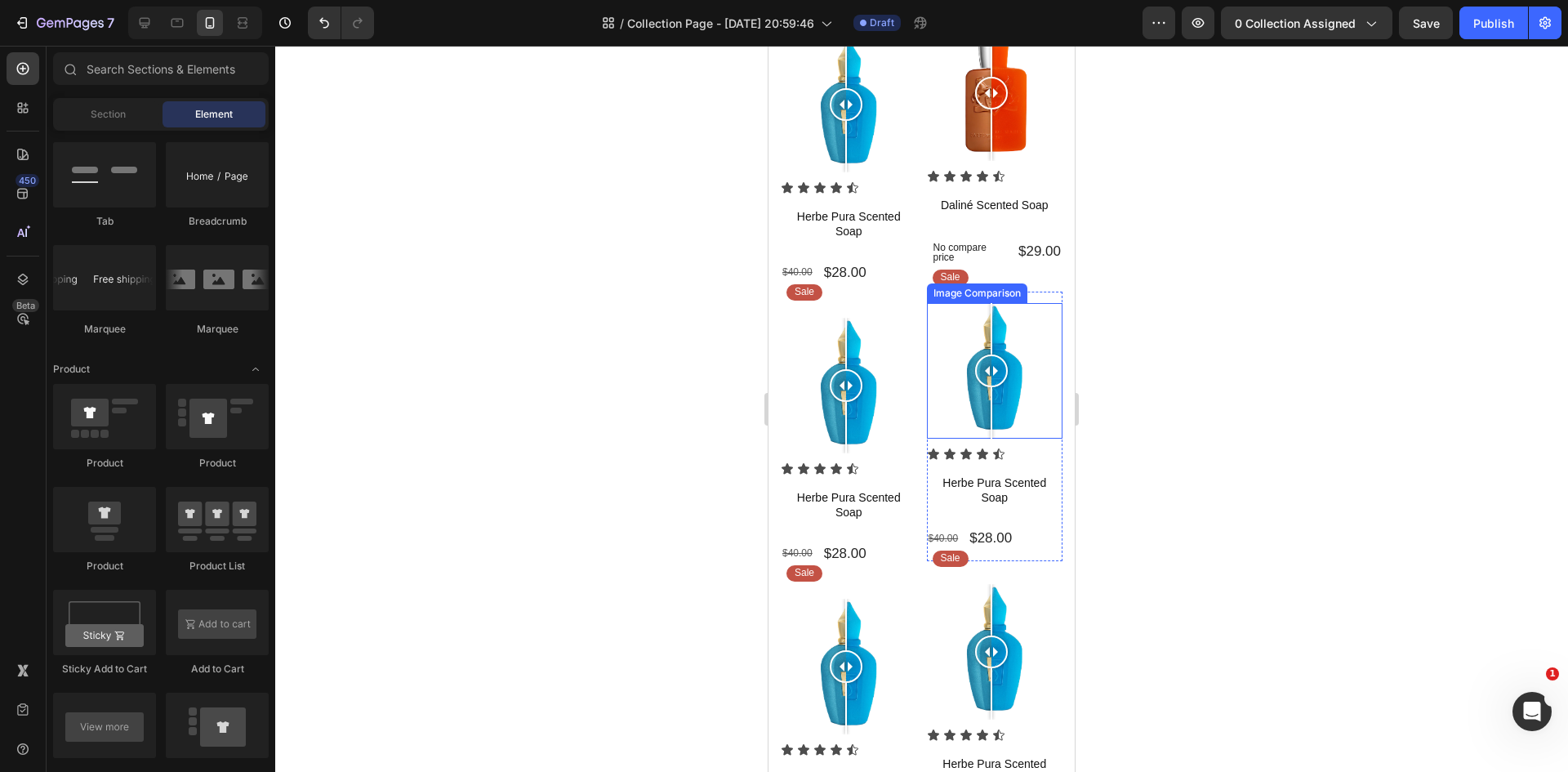
scroll to position [717, 0]
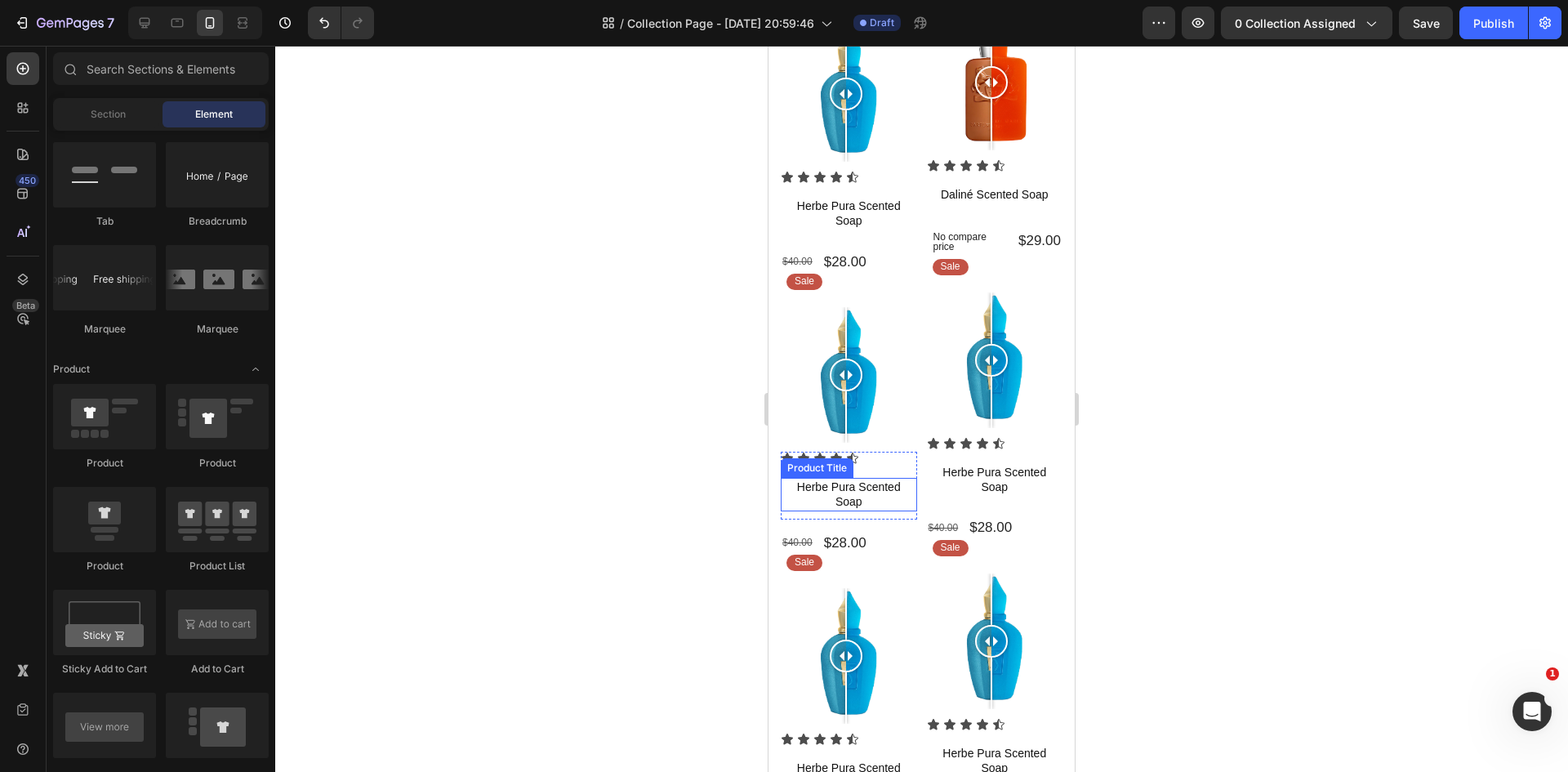
click at [859, 478] on h1 "Herbe Pura Scented Soap" at bounding box center [849, 494] width 137 height 33
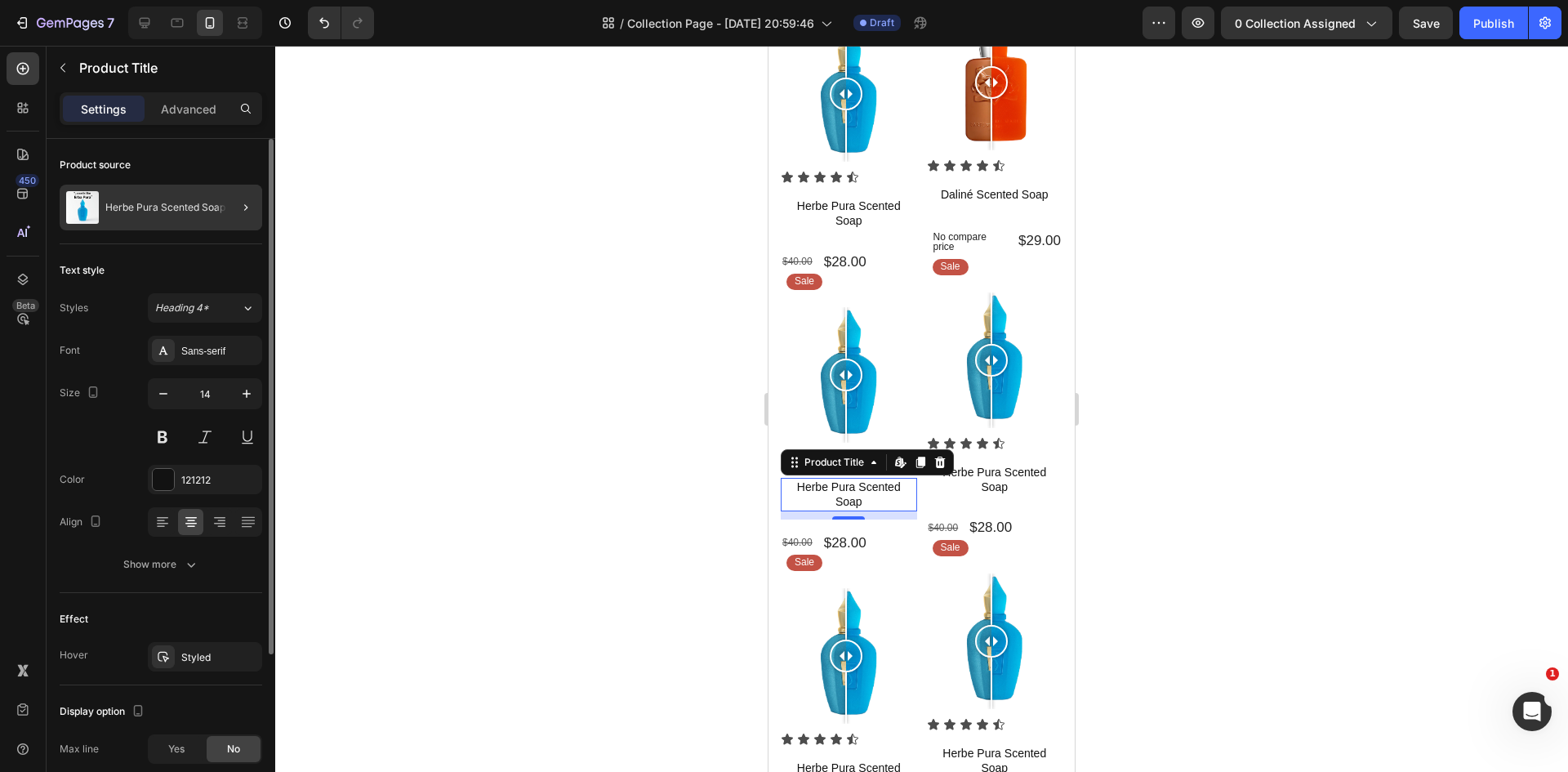
click at [235, 214] on div at bounding box center [239, 208] width 46 height 46
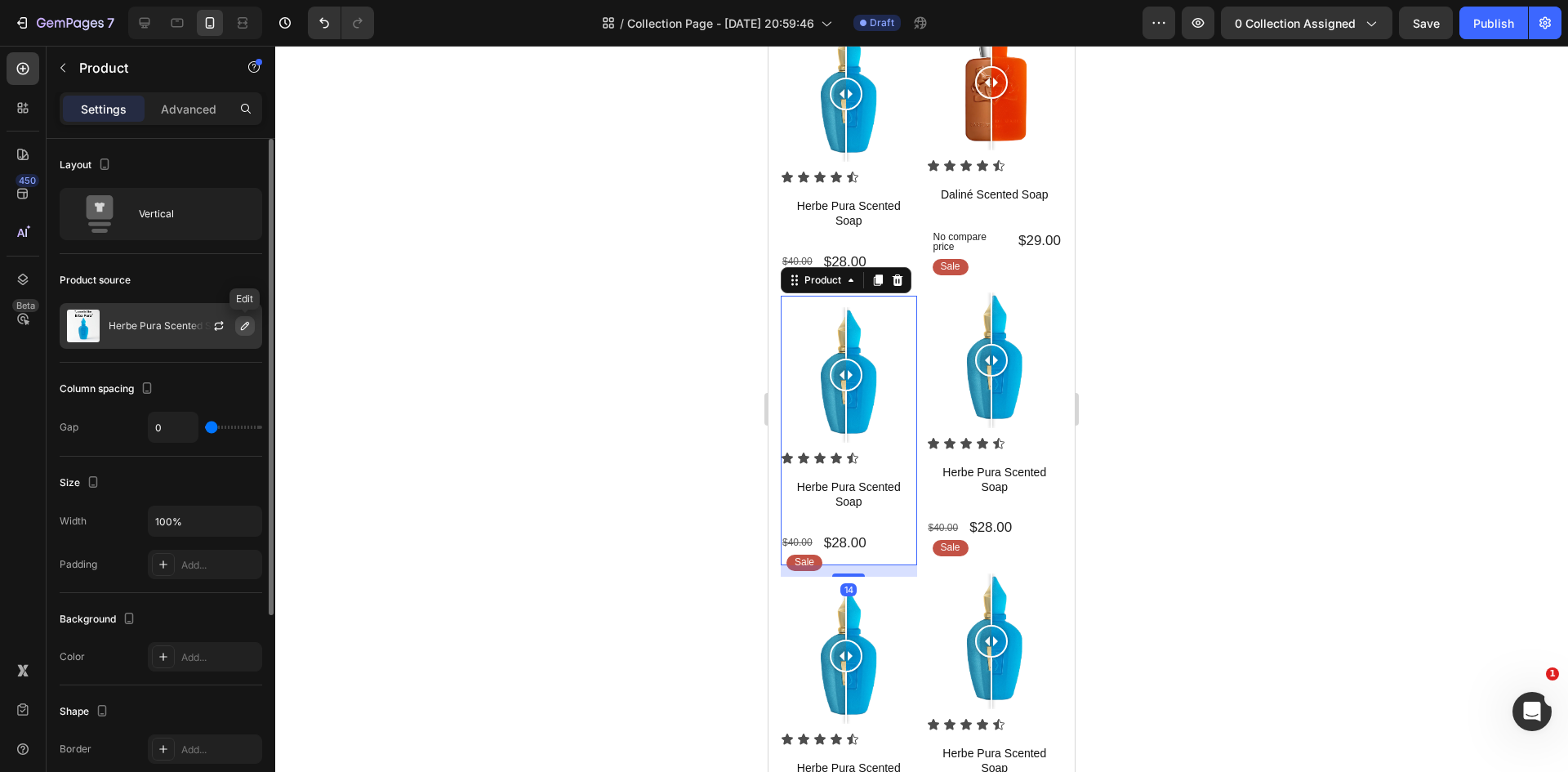
click at [247, 330] on icon "button" at bounding box center [245, 326] width 13 height 13
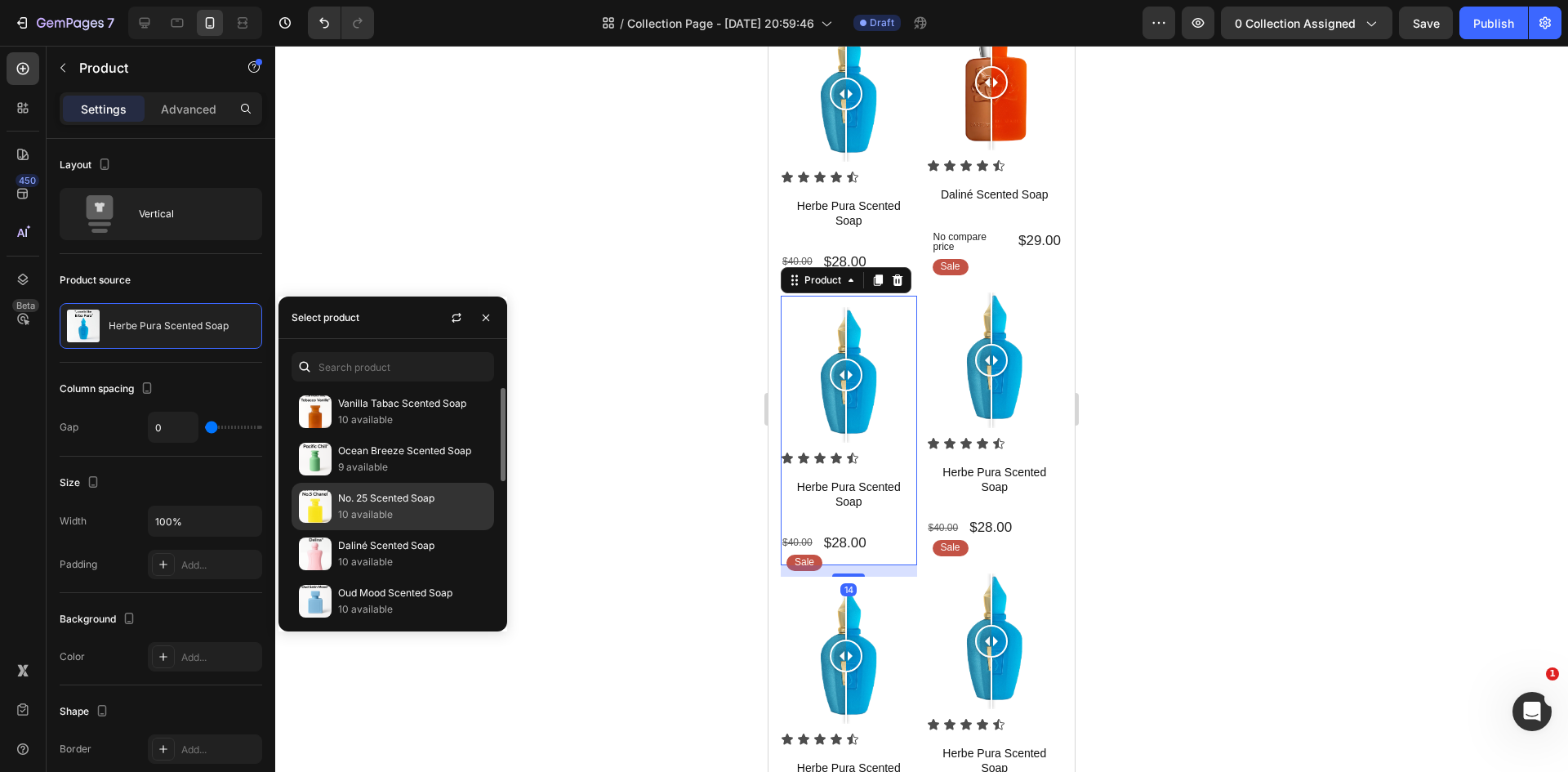
click at [402, 503] on p "No. 25 Scented Soap" at bounding box center [411, 498] width 148 height 16
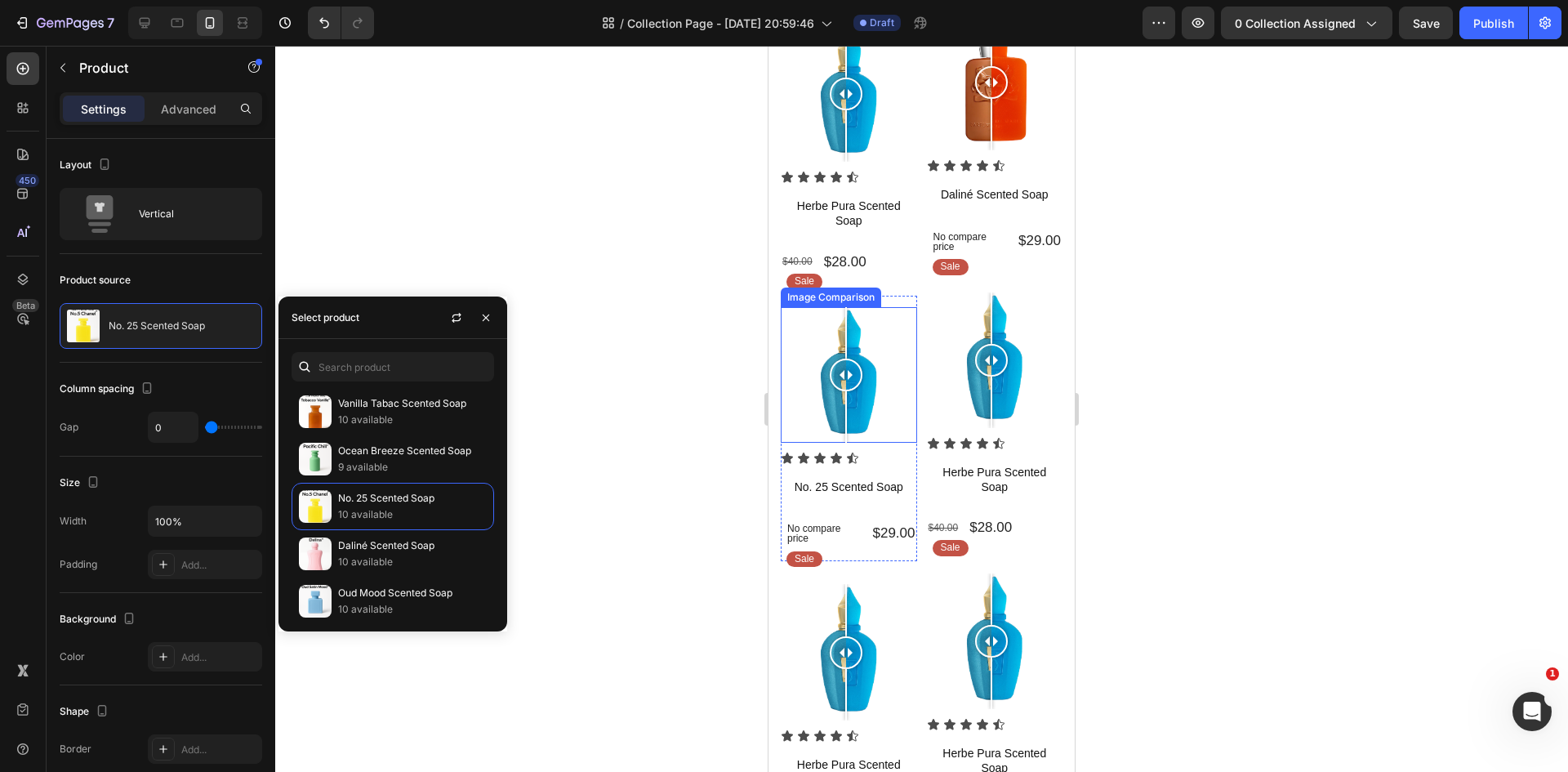
click at [841, 366] on div at bounding box center [846, 375] width 33 height 33
click at [813, 675] on div at bounding box center [849, 653] width 137 height 137
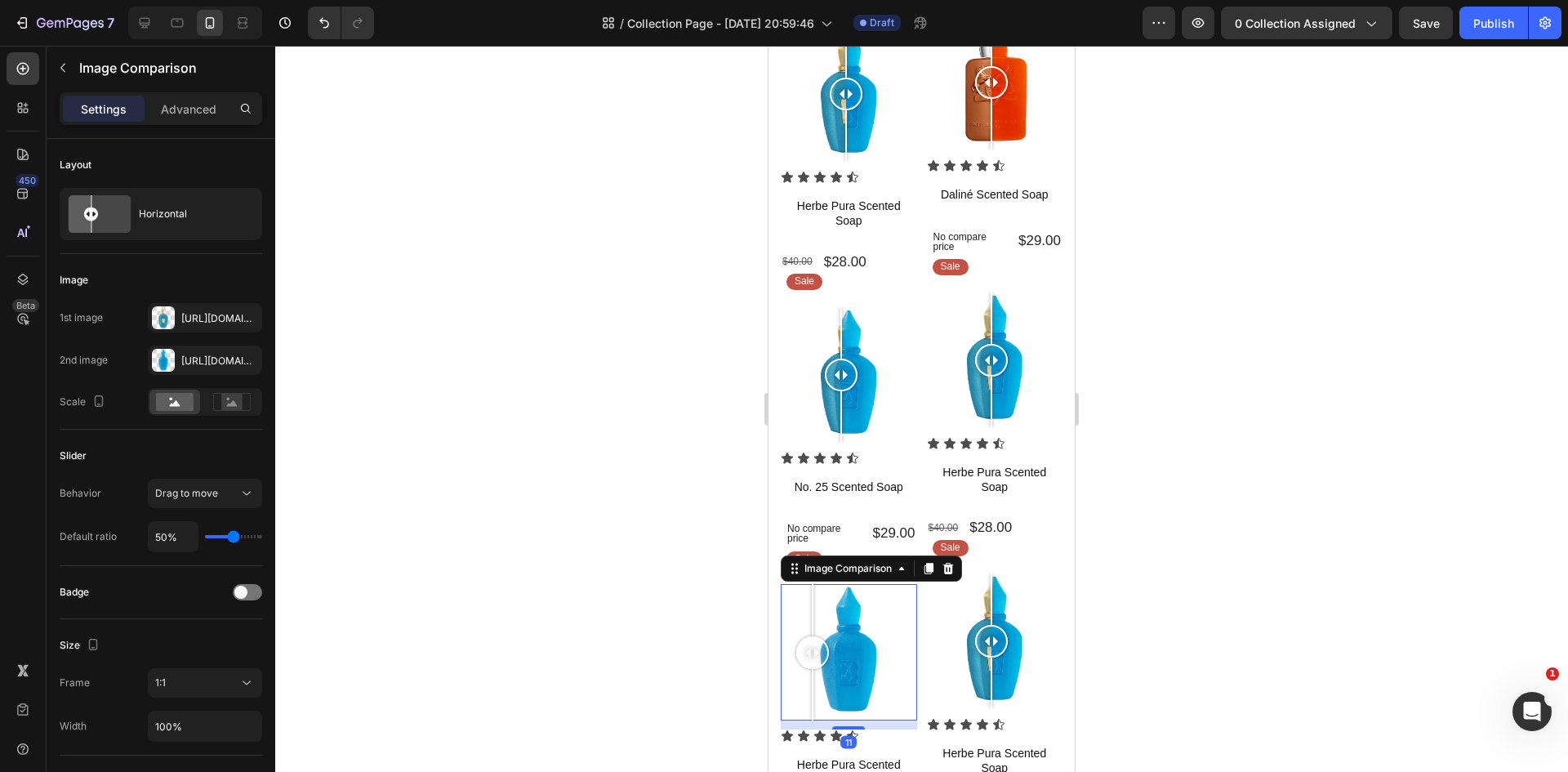
click at [851, 673] on div at bounding box center [849, 653] width 137 height 137
click at [846, 676] on div at bounding box center [846, 653] width 33 height 137
click at [844, 393] on div at bounding box center [841, 375] width 33 height 137
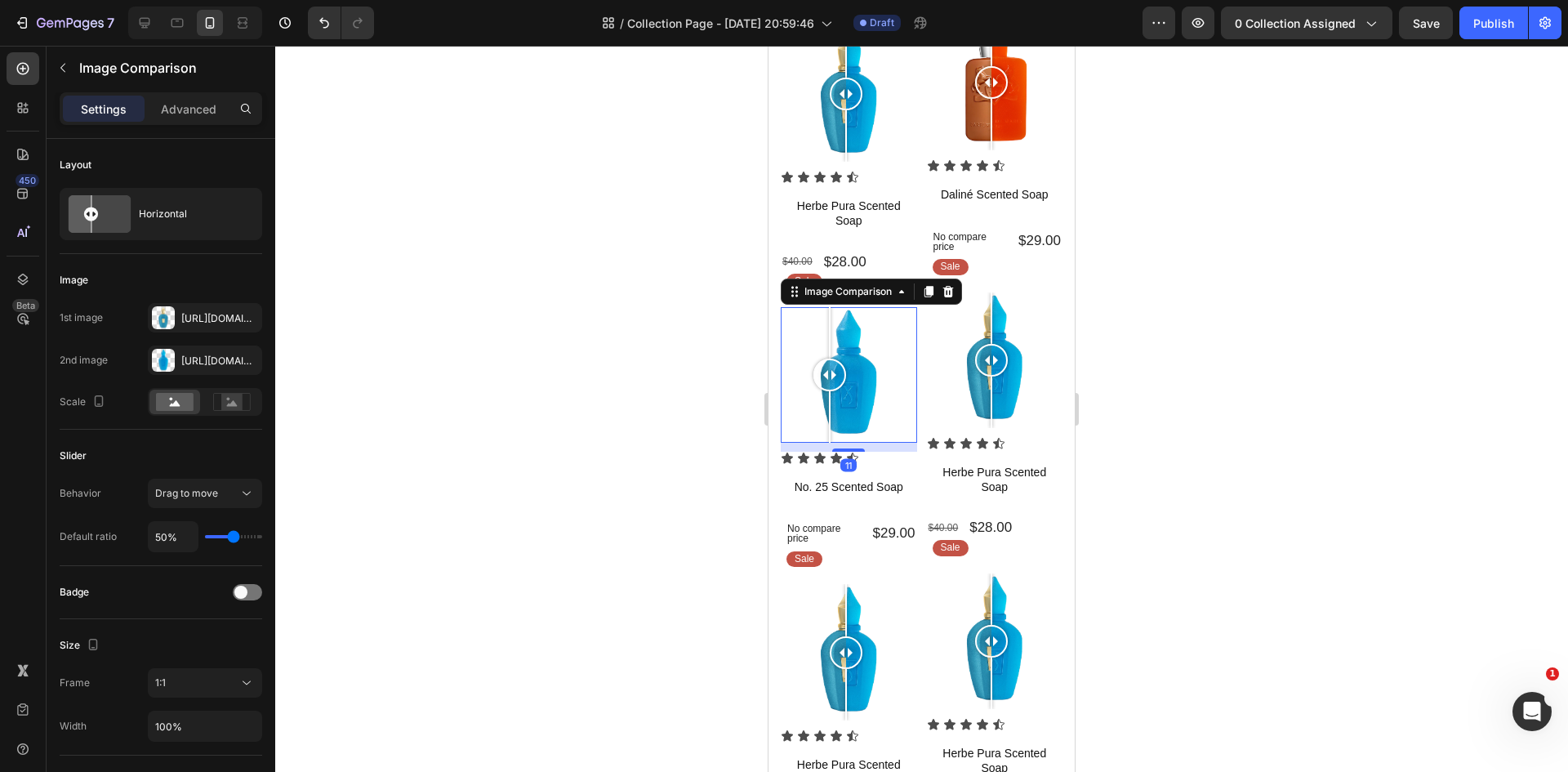
click at [830, 395] on div at bounding box center [830, 375] width 33 height 137
click at [830, 395] on div at bounding box center [830, 417] width 2 height 52
click at [0, 0] on icon "button" at bounding box center [0, 0] width 0 height 0
click at [249, 353] on icon "button" at bounding box center [245, 360] width 13 height 13
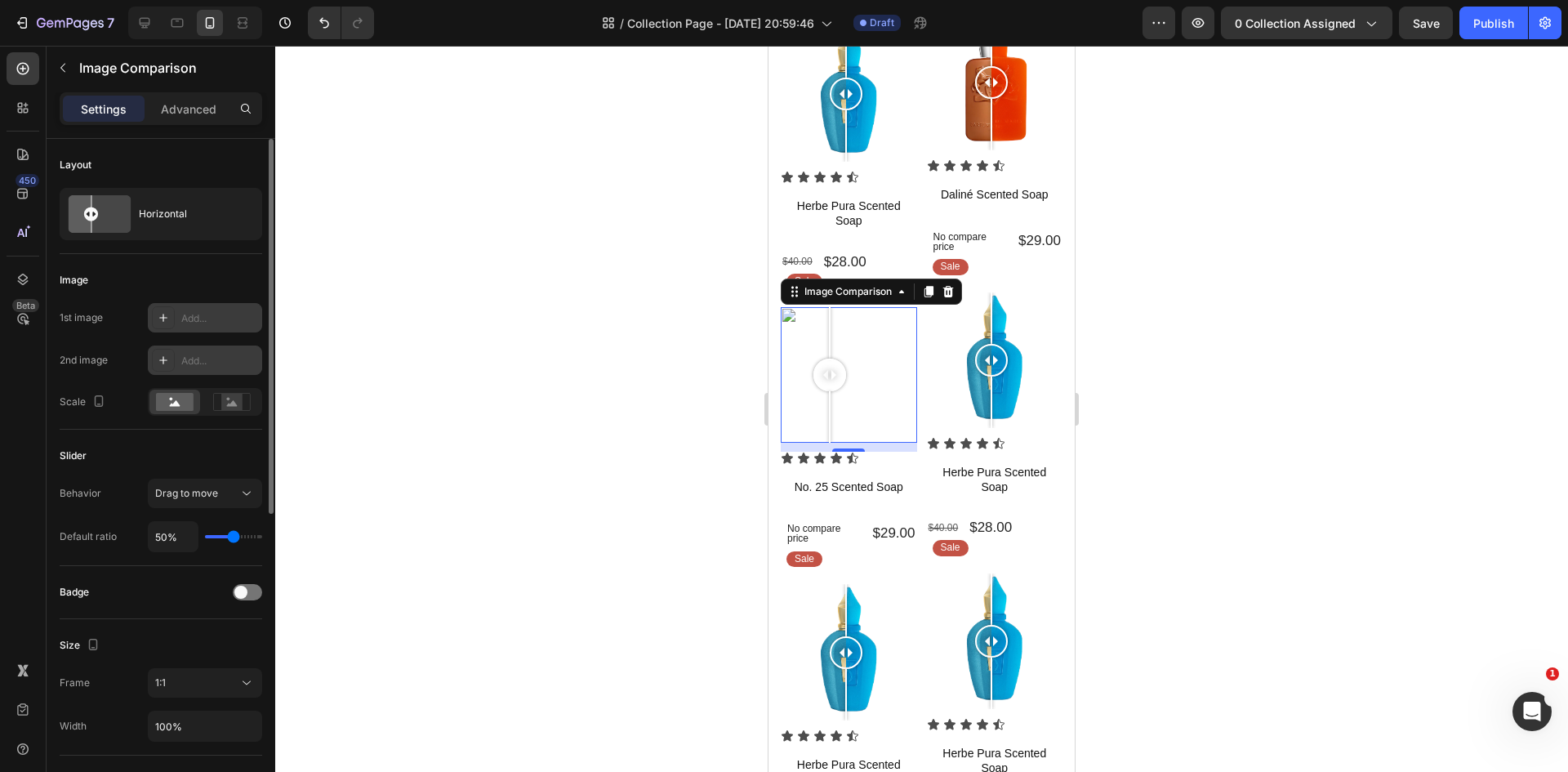
click at [166, 314] on icon at bounding box center [163, 318] width 13 height 13
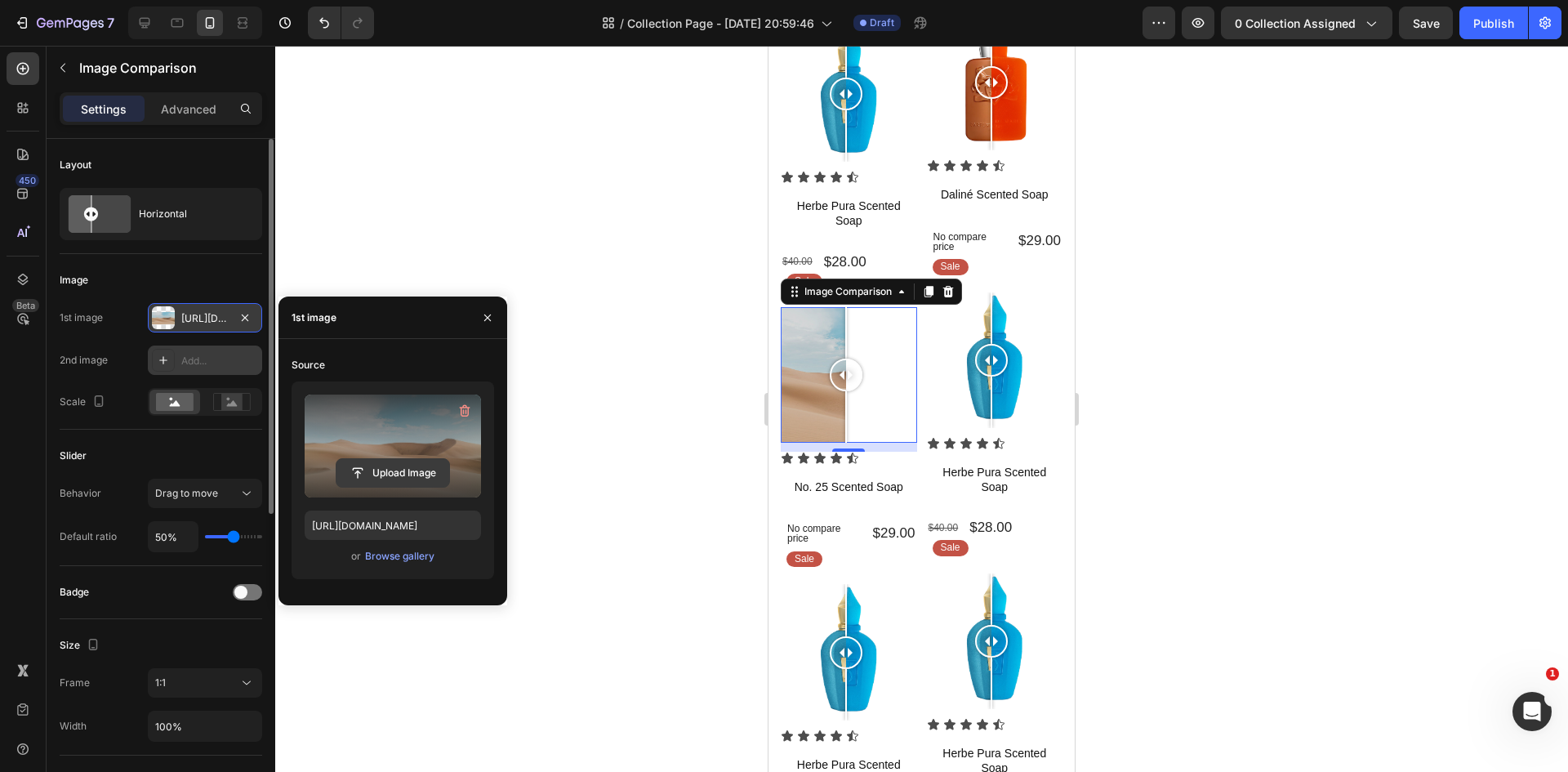
click at [398, 466] on input "file" at bounding box center [393, 472] width 113 height 28
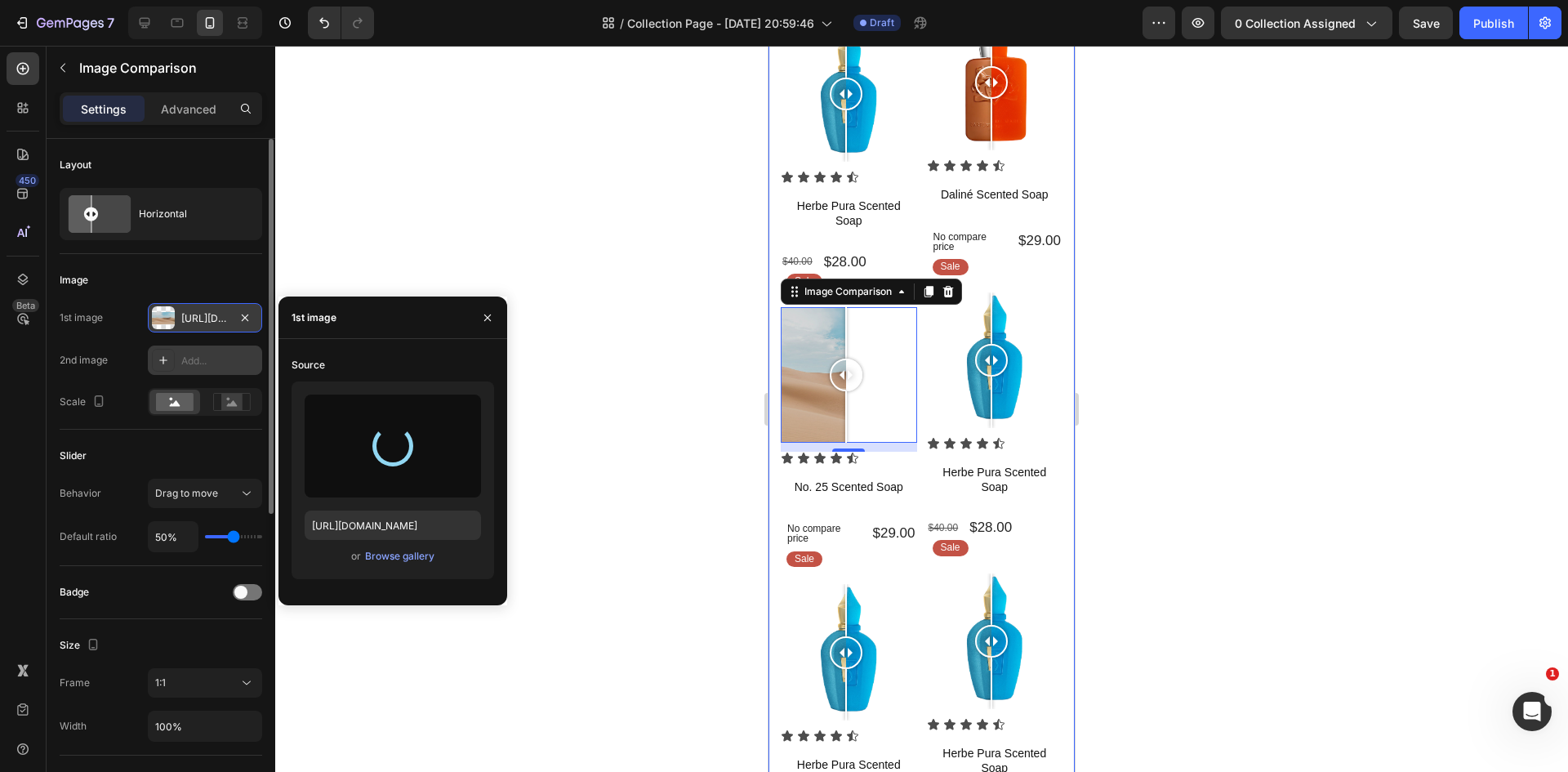
type input "https://cdn.shopify.com/s/files/1/0933/9479/6860/files/gempages_580835986045404…"
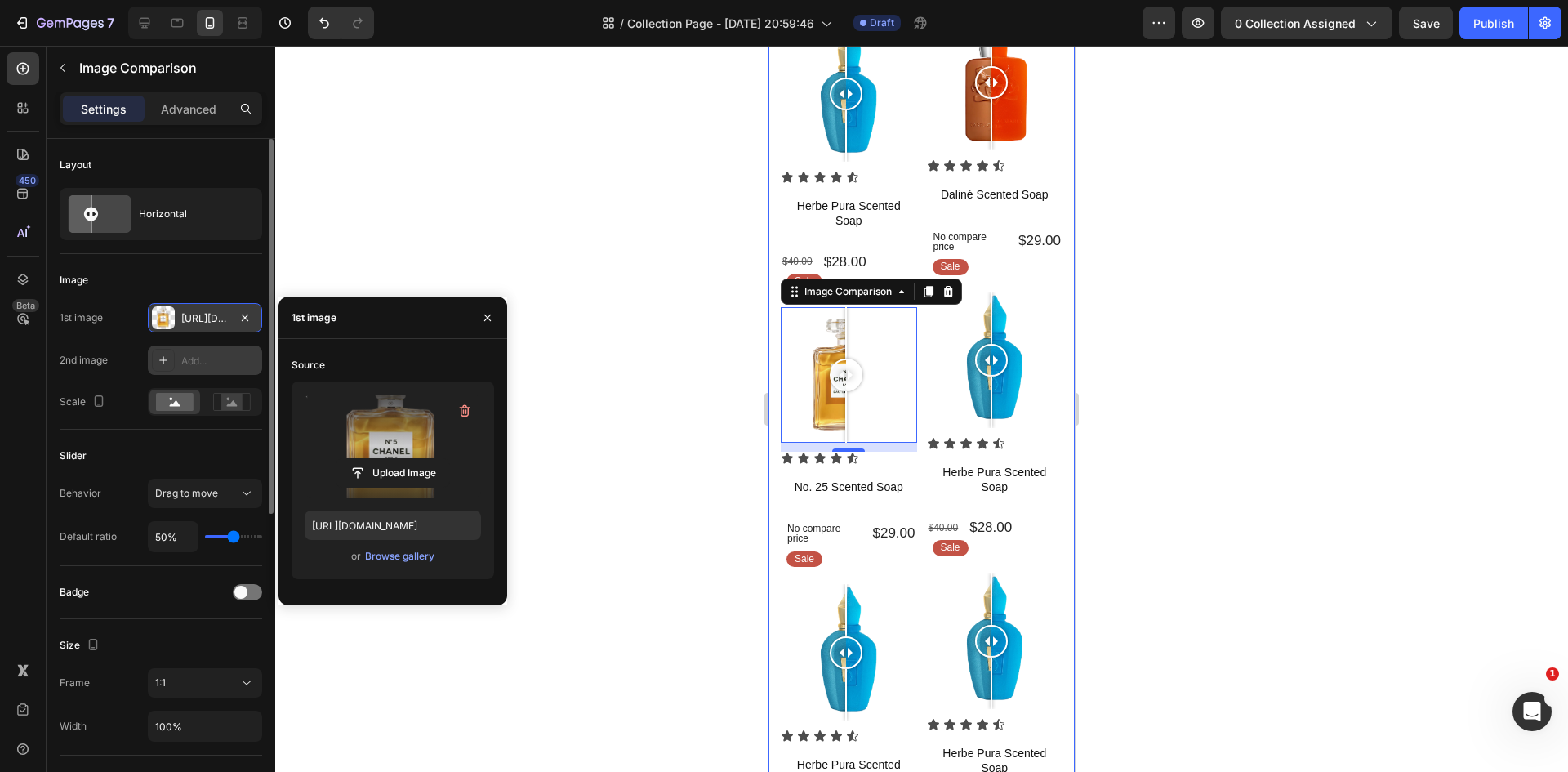
click at [167, 347] on div "Add..." at bounding box center [205, 361] width 115 height 29
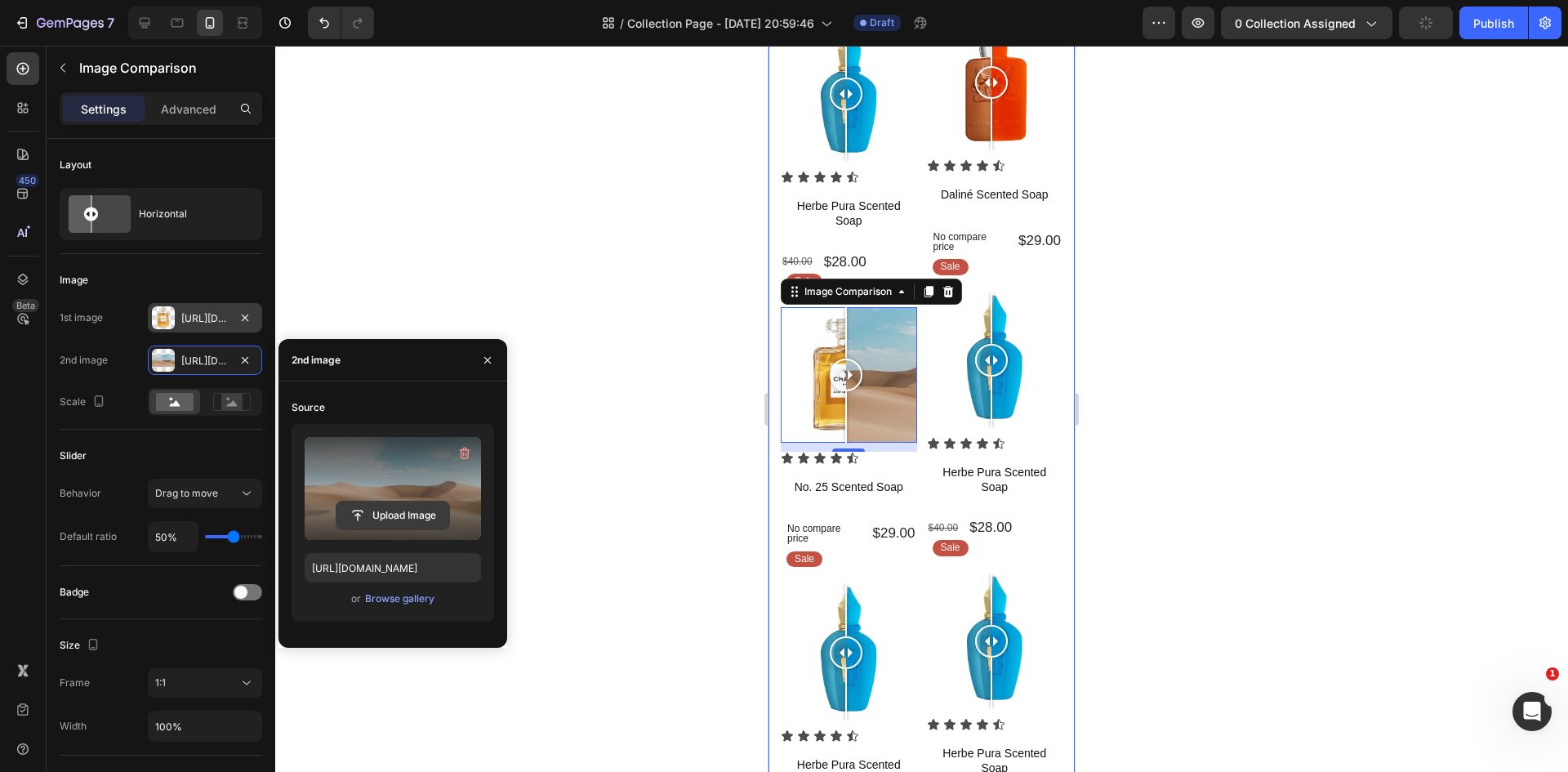
click at [400, 513] on input "file" at bounding box center [393, 515] width 113 height 28
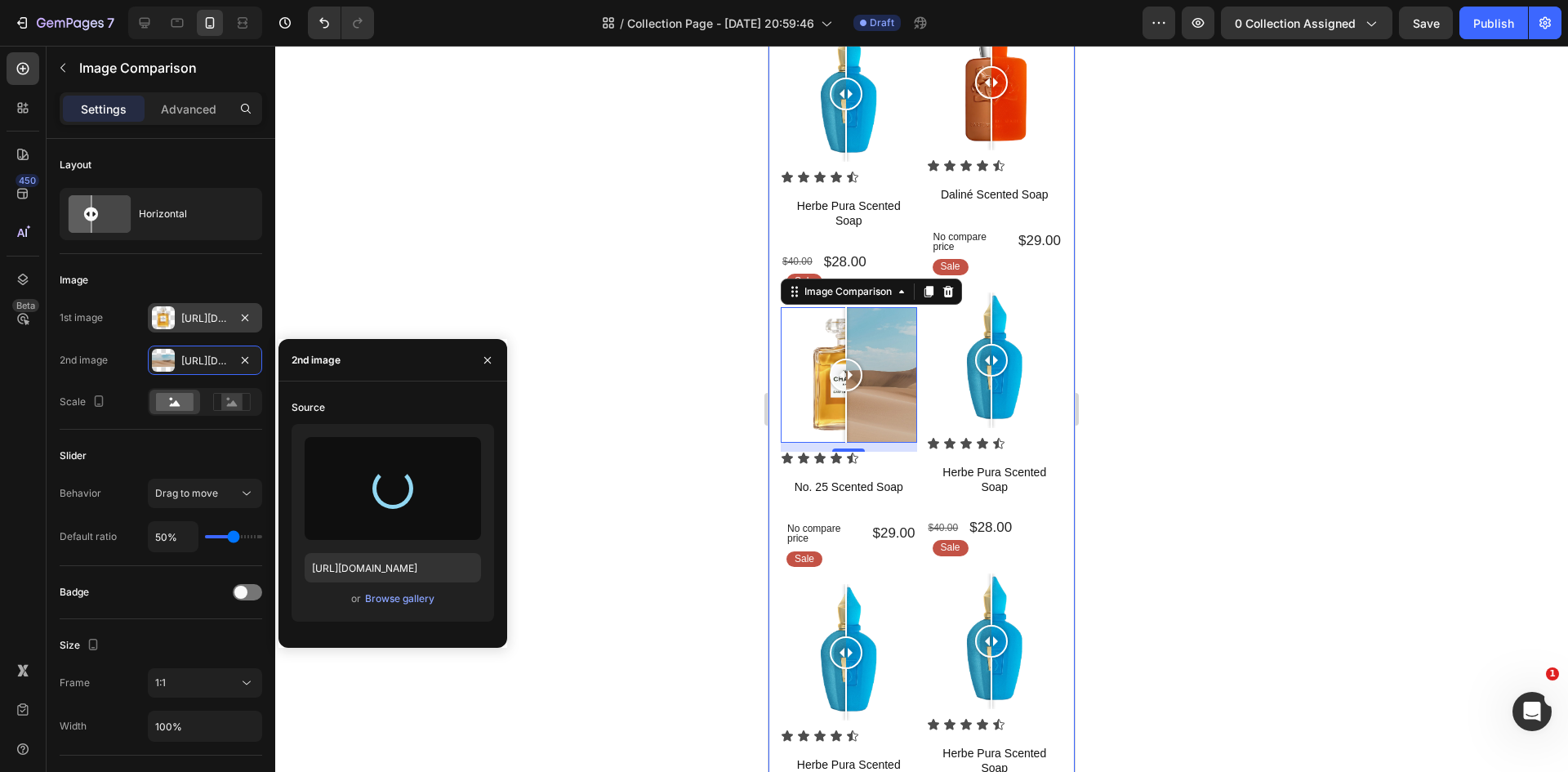
type input "https://cdn.shopify.com/s/files/1/0933/9479/6860/files/gempages_580835986045404…"
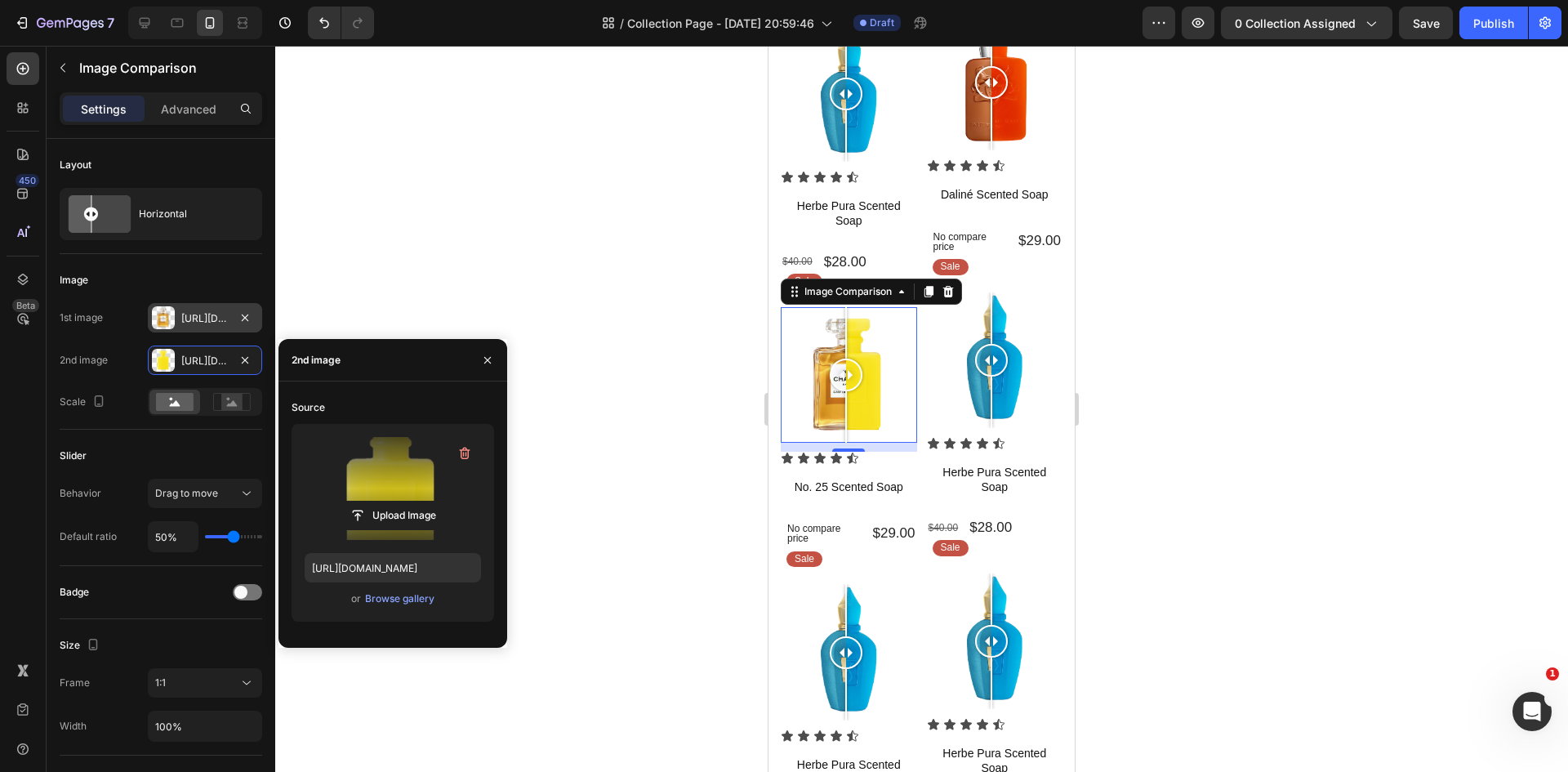
click at [601, 461] on div at bounding box center [921, 409] width 1292 height 726
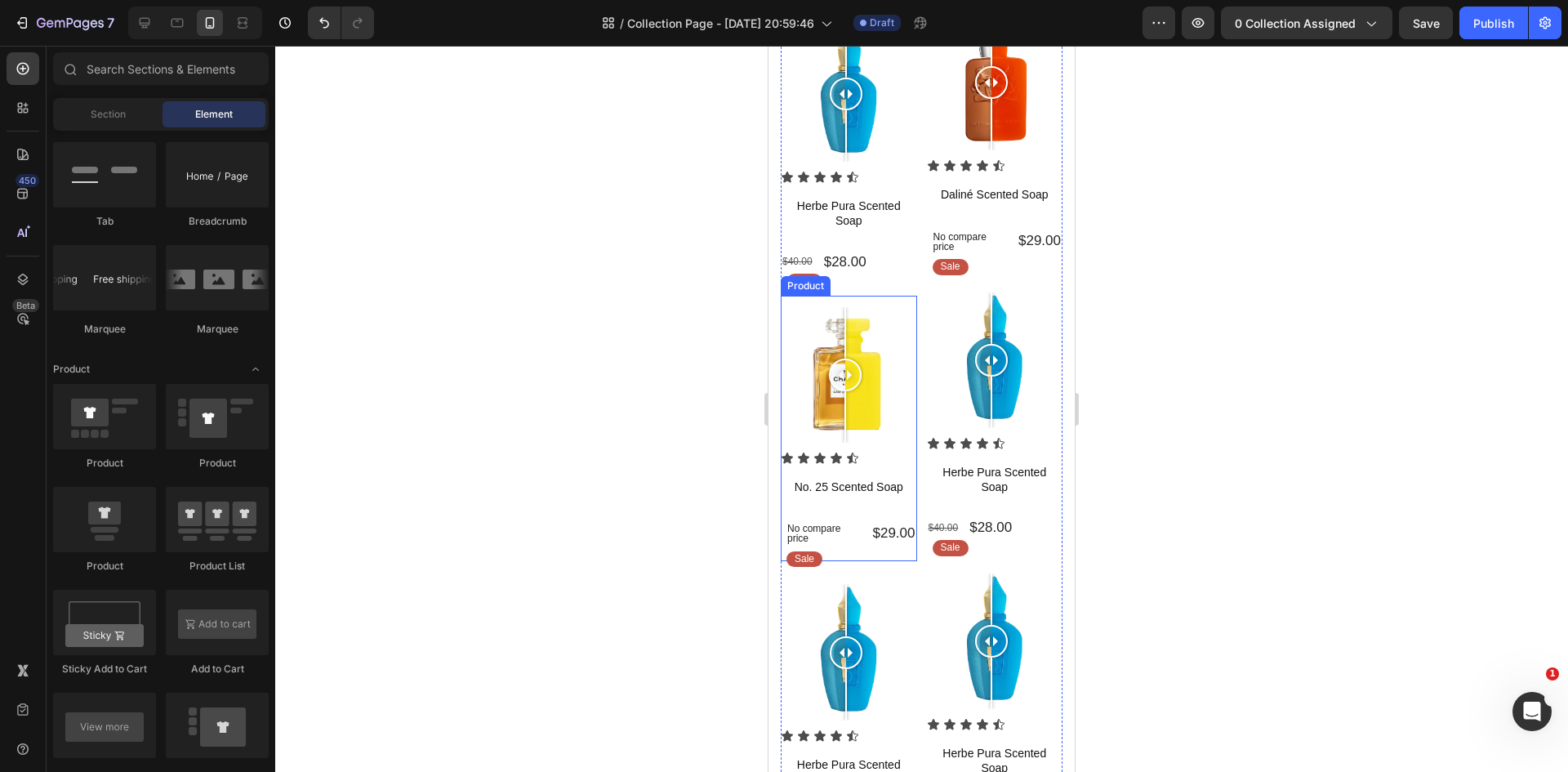
drag, startPoint x: 852, startPoint y: 360, endPoint x: 845, endPoint y: 427, distance: 67.4
click at [845, 427] on div "Sale Text Block Row Image Comparison Icon Icon Icon Icon Icon Icon List No. 25 …" at bounding box center [849, 429] width 137 height 266
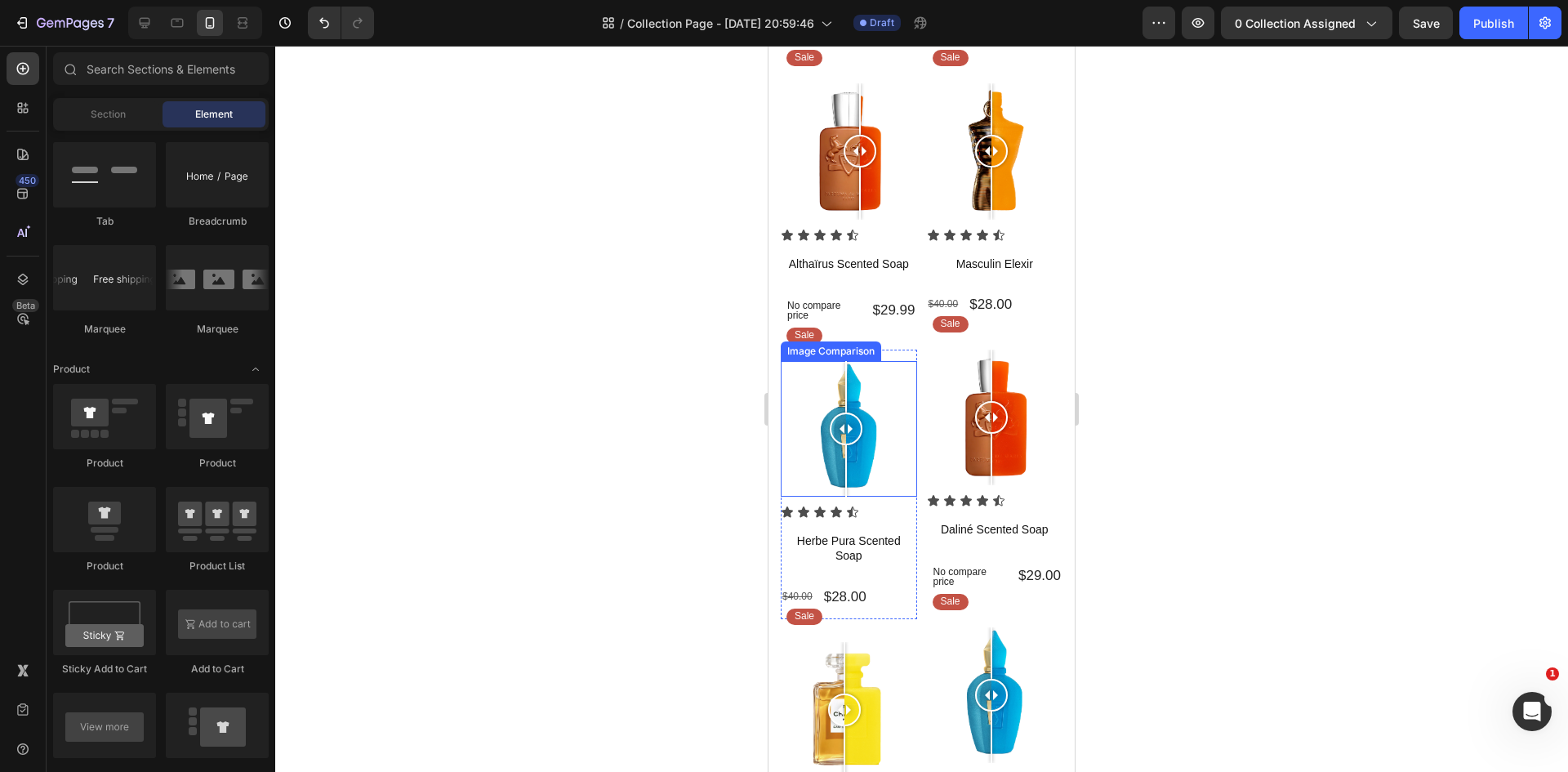
scroll to position [409, 0]
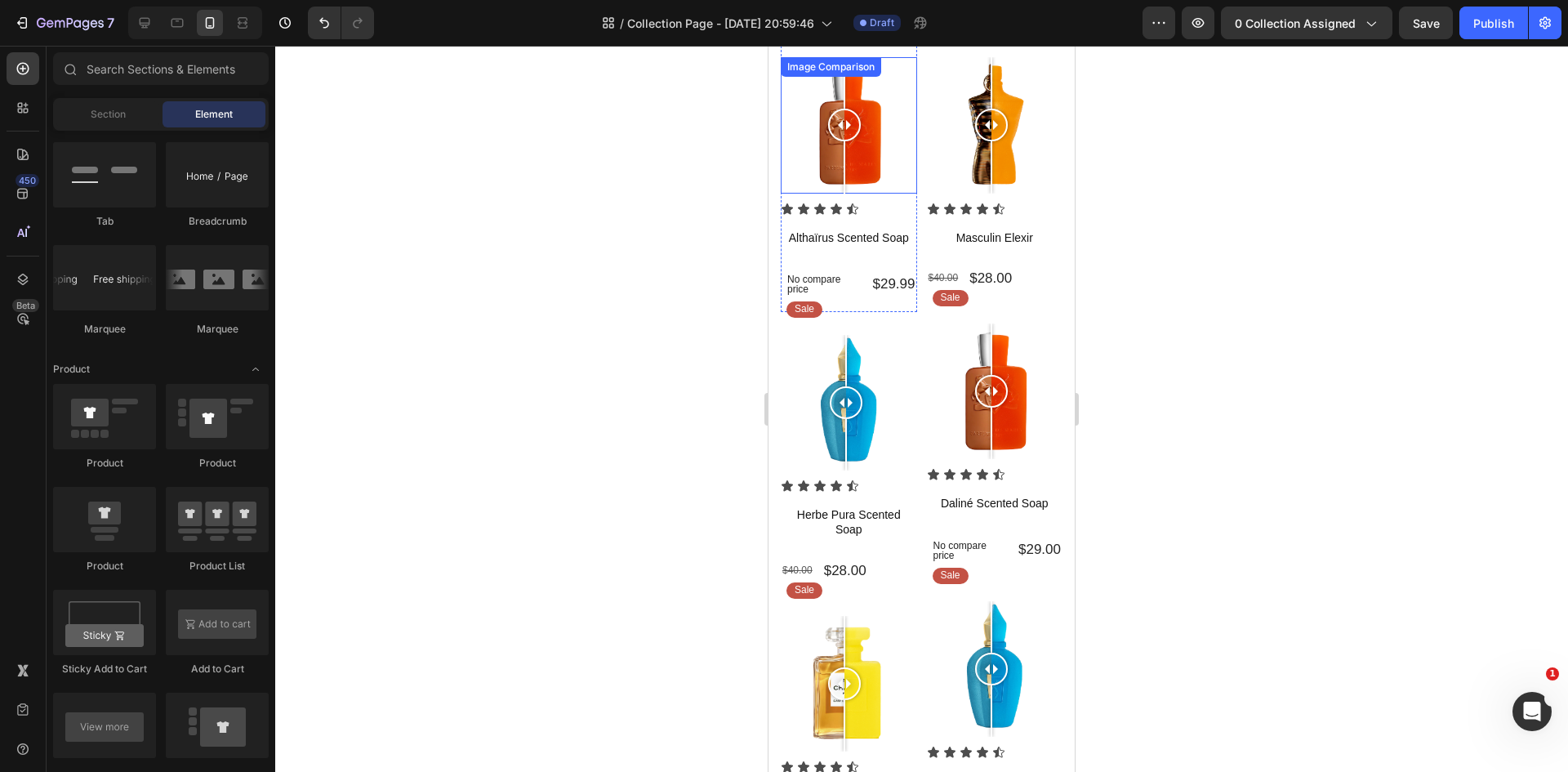
drag, startPoint x: 854, startPoint y: 121, endPoint x: 845, endPoint y: 128, distance: 11.4
click at [845, 128] on div at bounding box center [845, 125] width 33 height 33
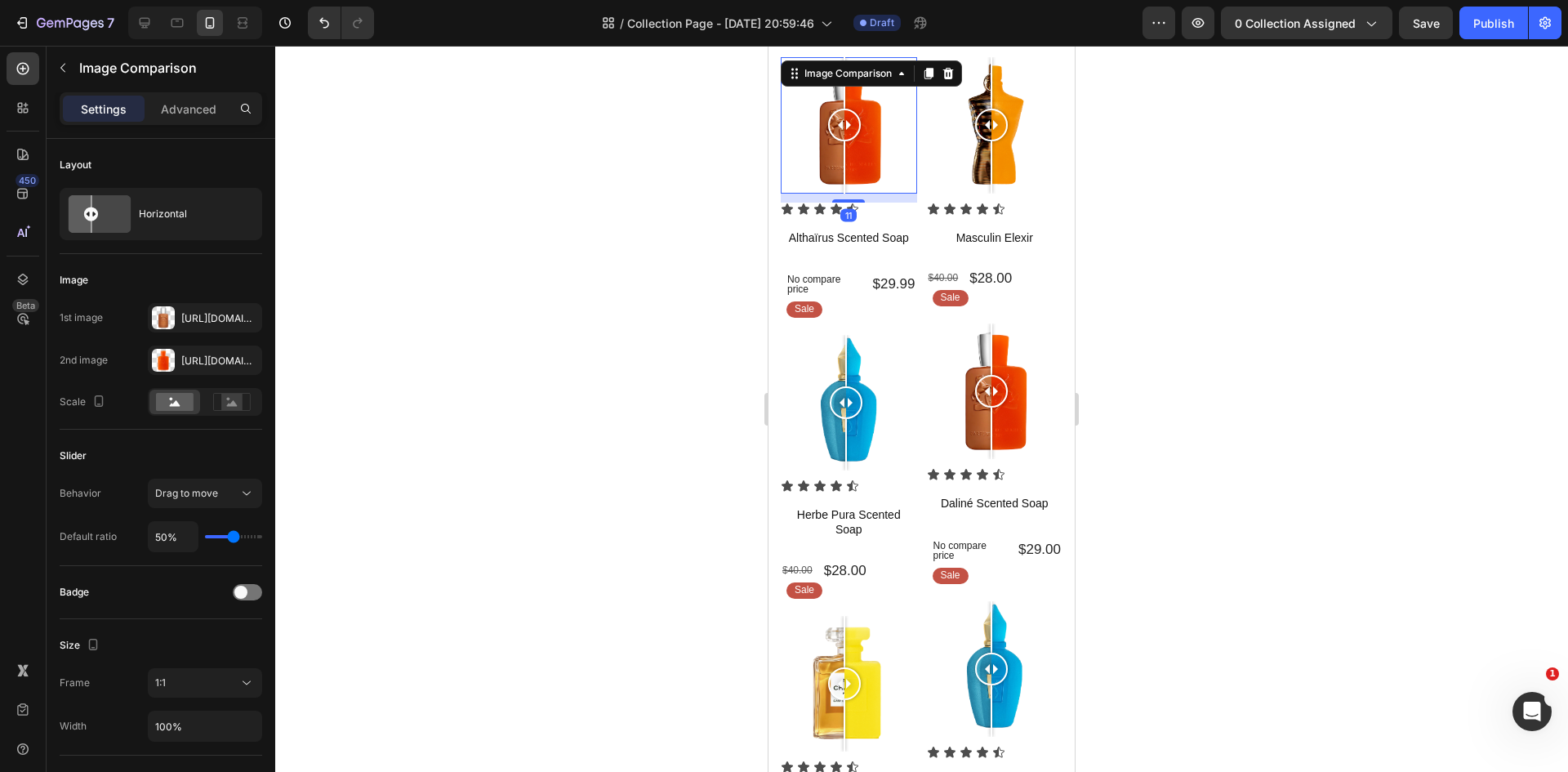
click at [1175, 316] on div at bounding box center [921, 409] width 1292 height 726
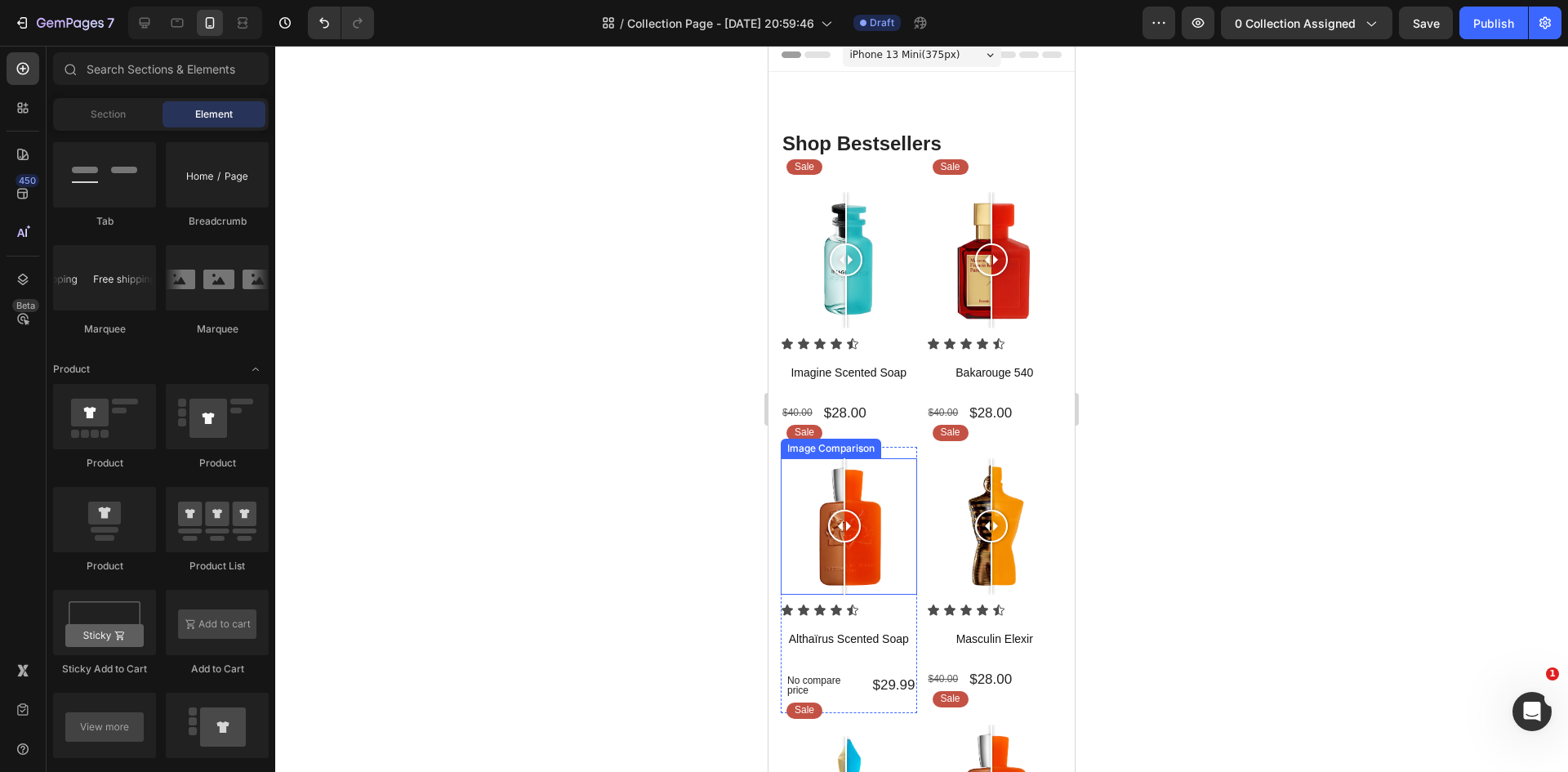
scroll to position [0, 0]
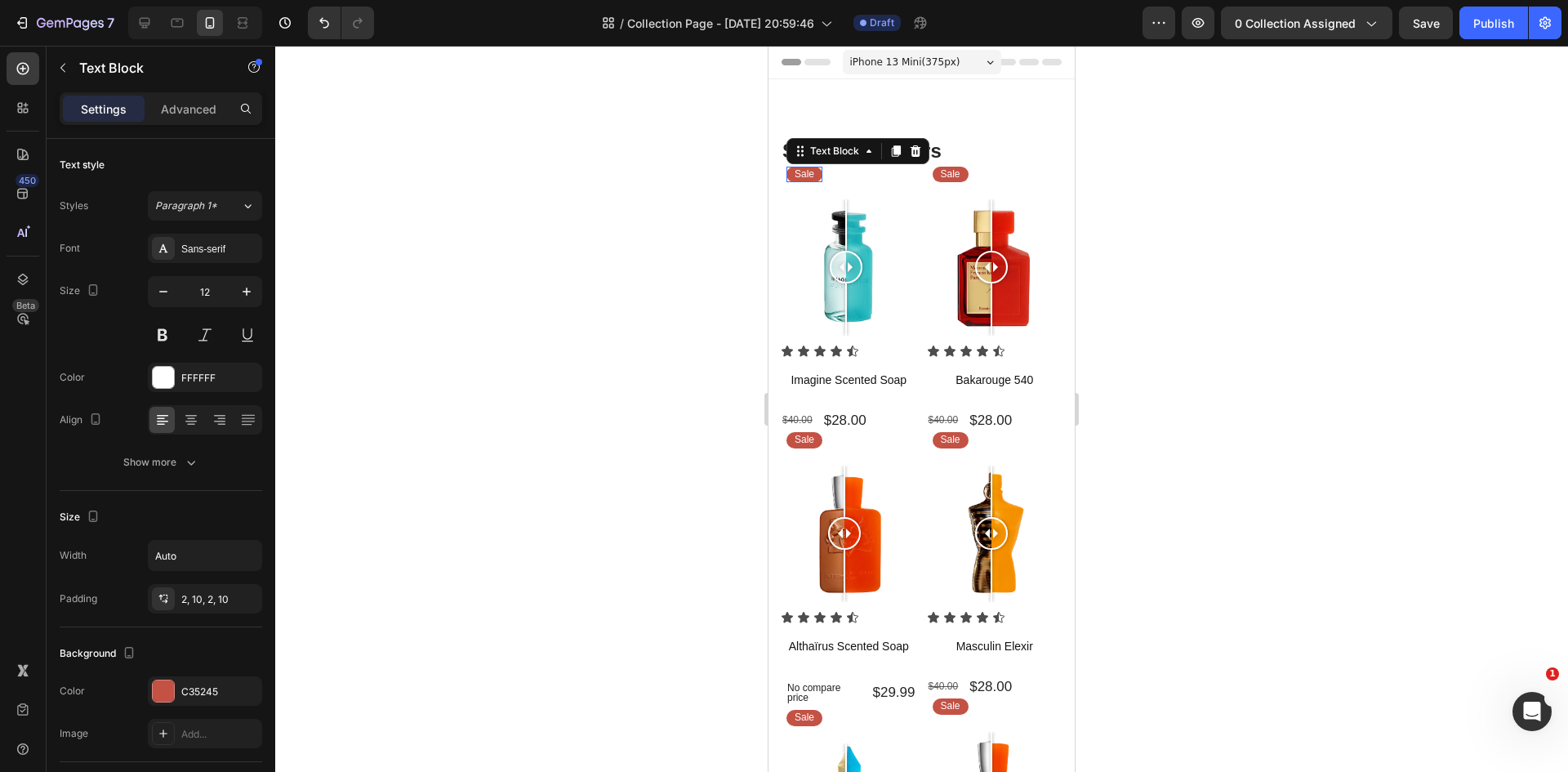
click at [806, 178] on p "Sale" at bounding box center [804, 175] width 20 height 13
click at [947, 433] on p "Sale" at bounding box center [951, 440] width 20 height 13
click at [1238, 475] on div at bounding box center [921, 409] width 1292 height 726
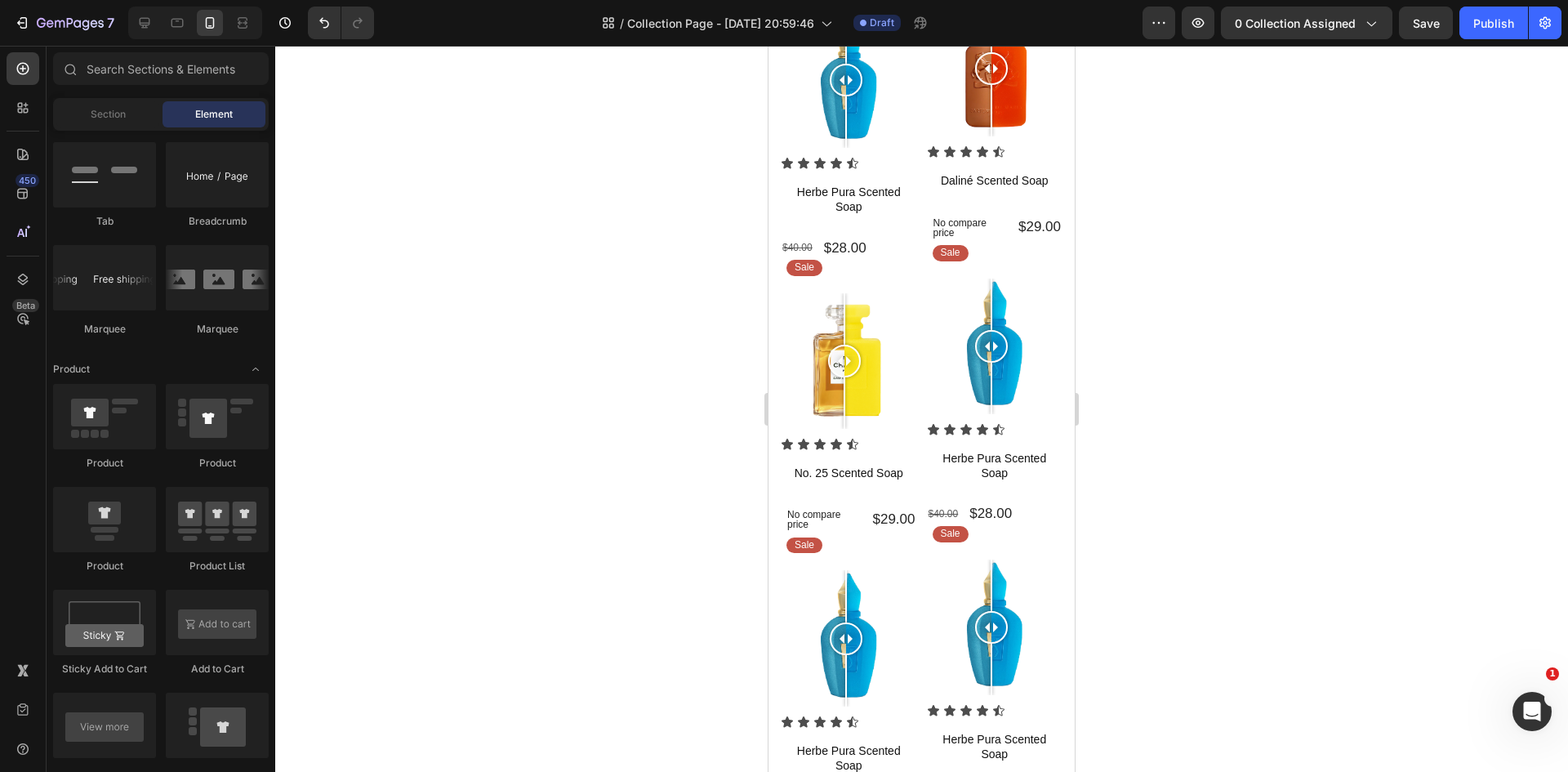
scroll to position [735, 0]
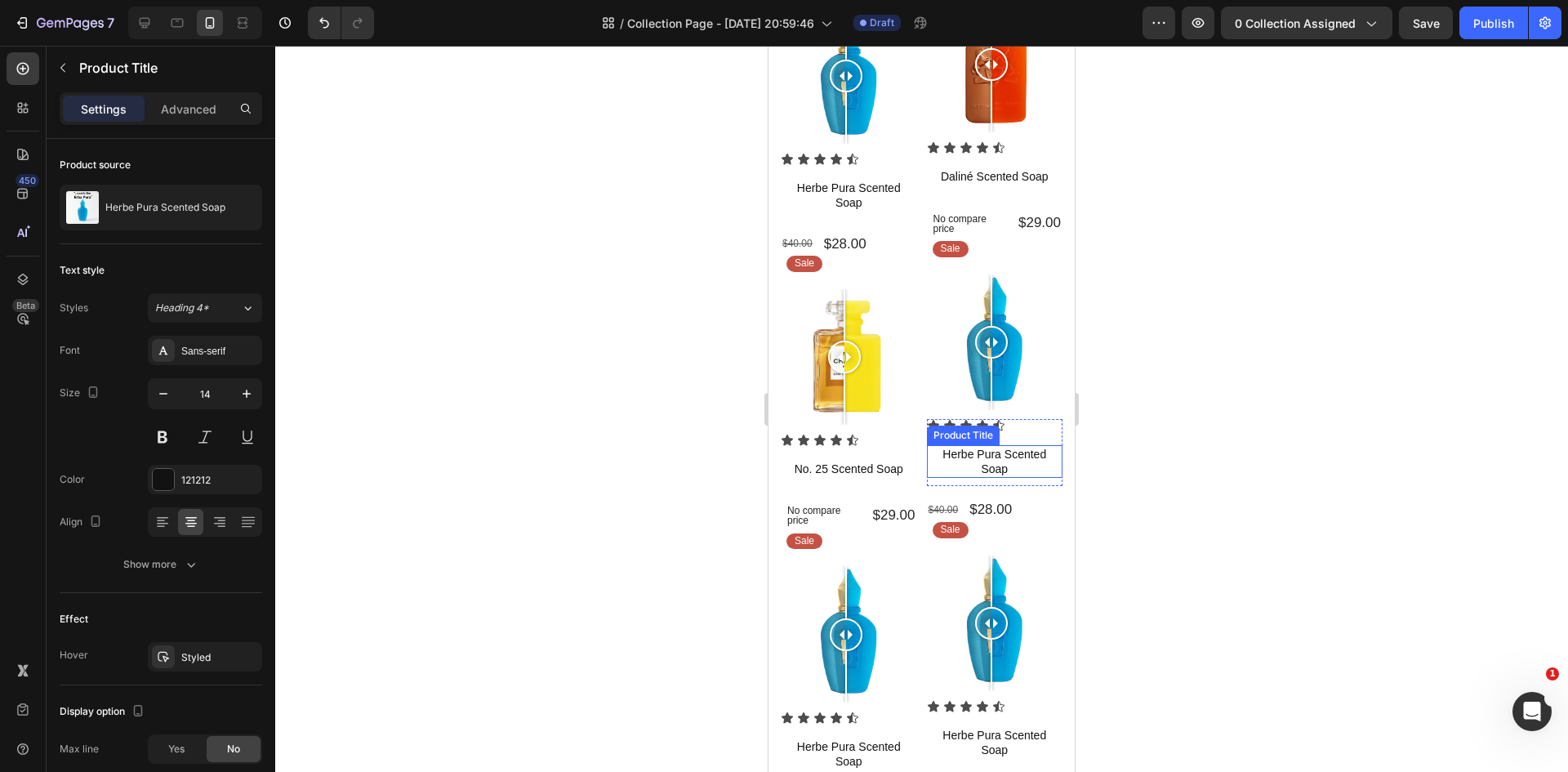
click at [1024, 445] on h1 "Herbe Pura Scented Soap" at bounding box center [995, 462] width 137 height 33
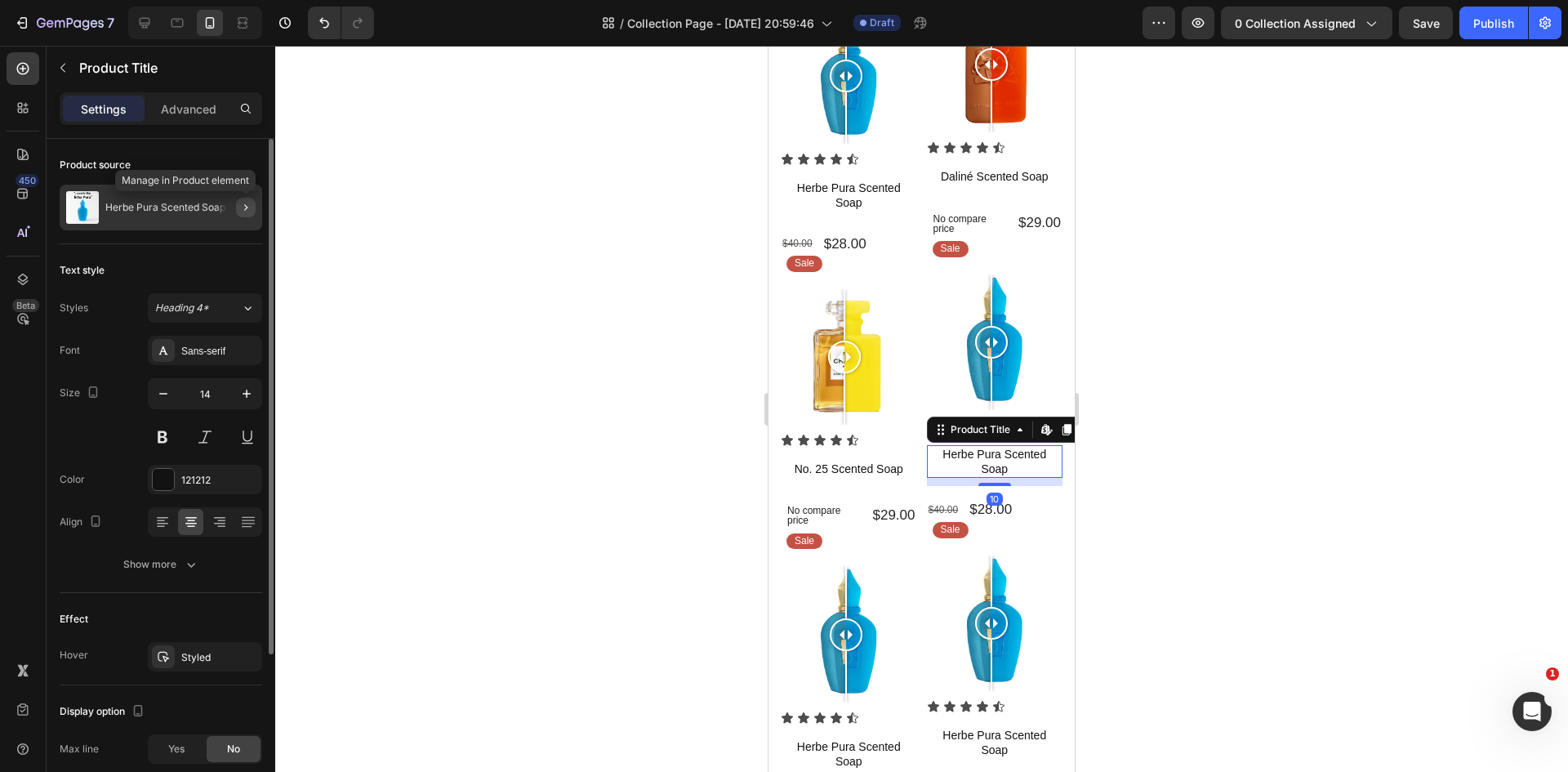
click at [246, 210] on icon "button" at bounding box center [246, 208] width 13 height 13
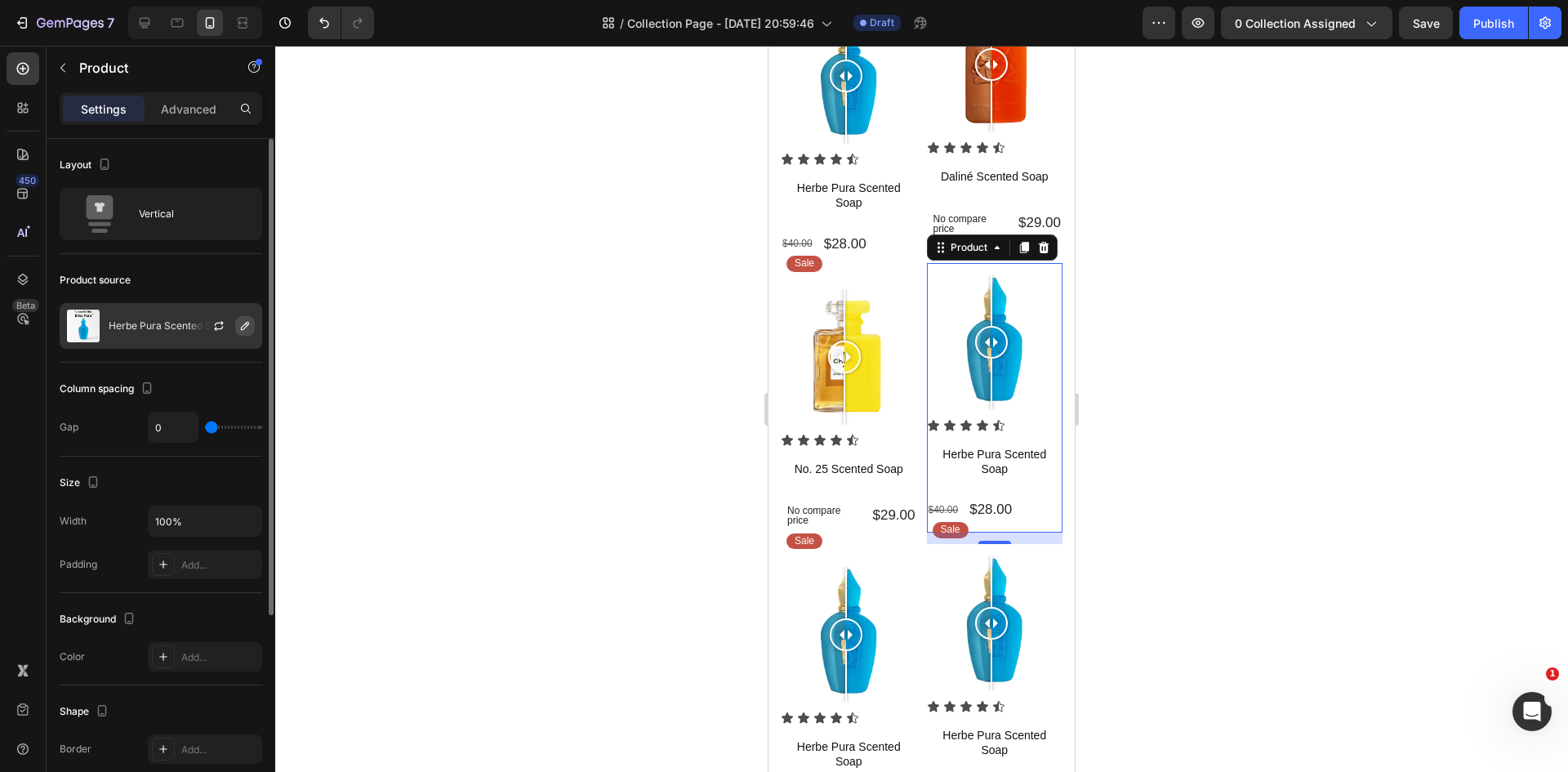
click at [242, 331] on icon "button" at bounding box center [245, 326] width 13 height 13
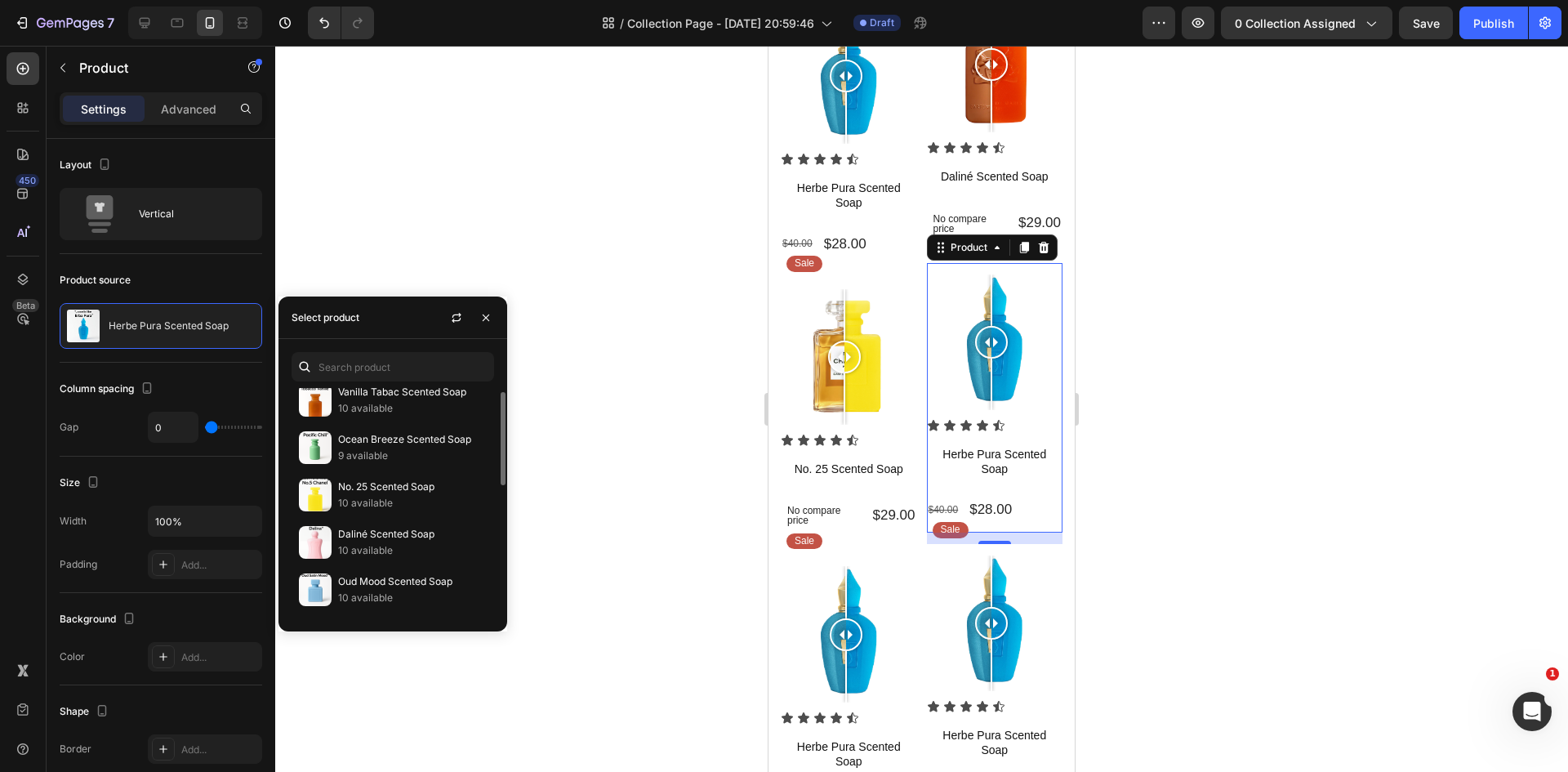
scroll to position [0, 0]
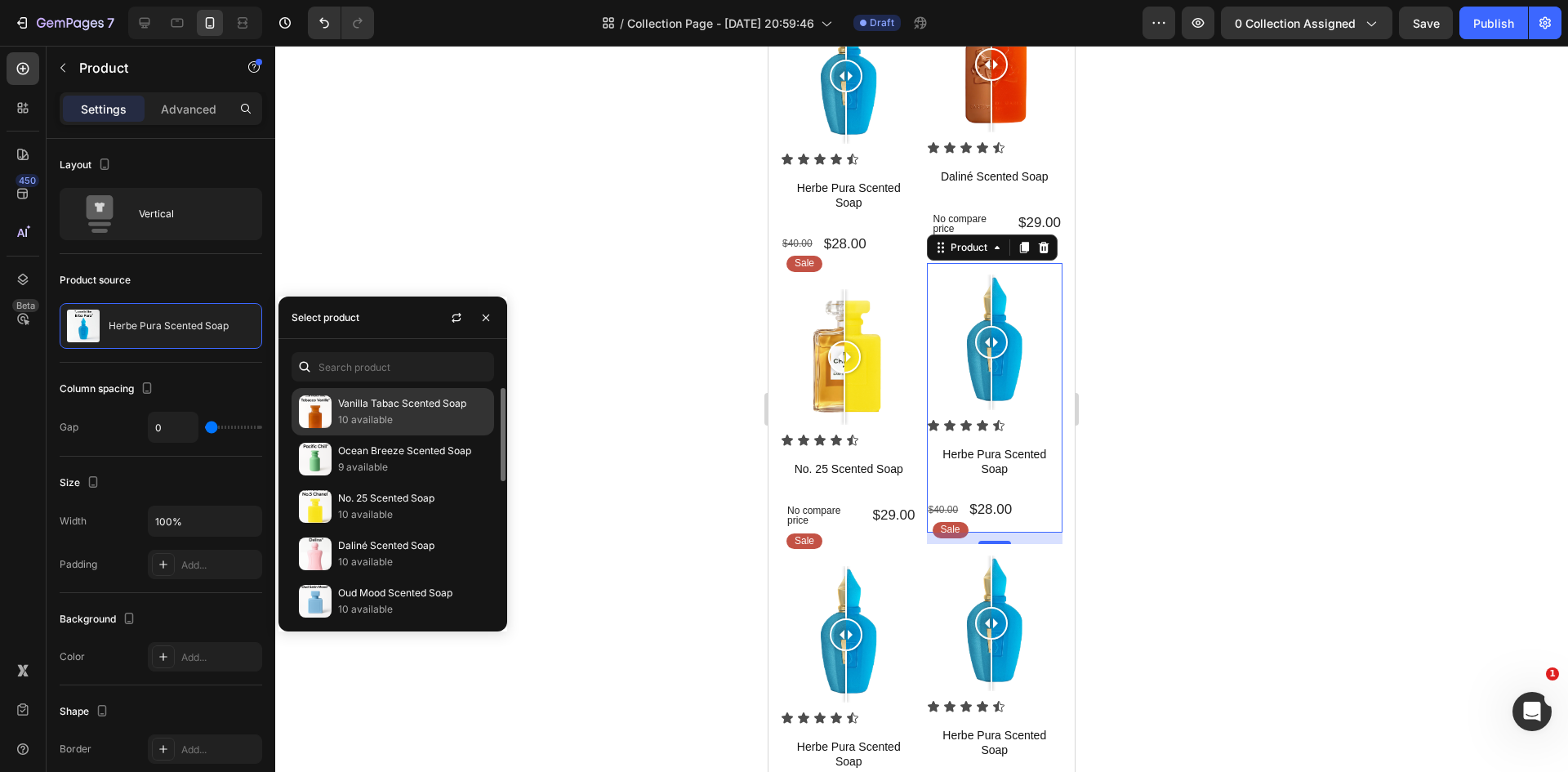
click at [383, 409] on p "Vanilla Tabac Scented Soap" at bounding box center [411, 403] width 148 height 16
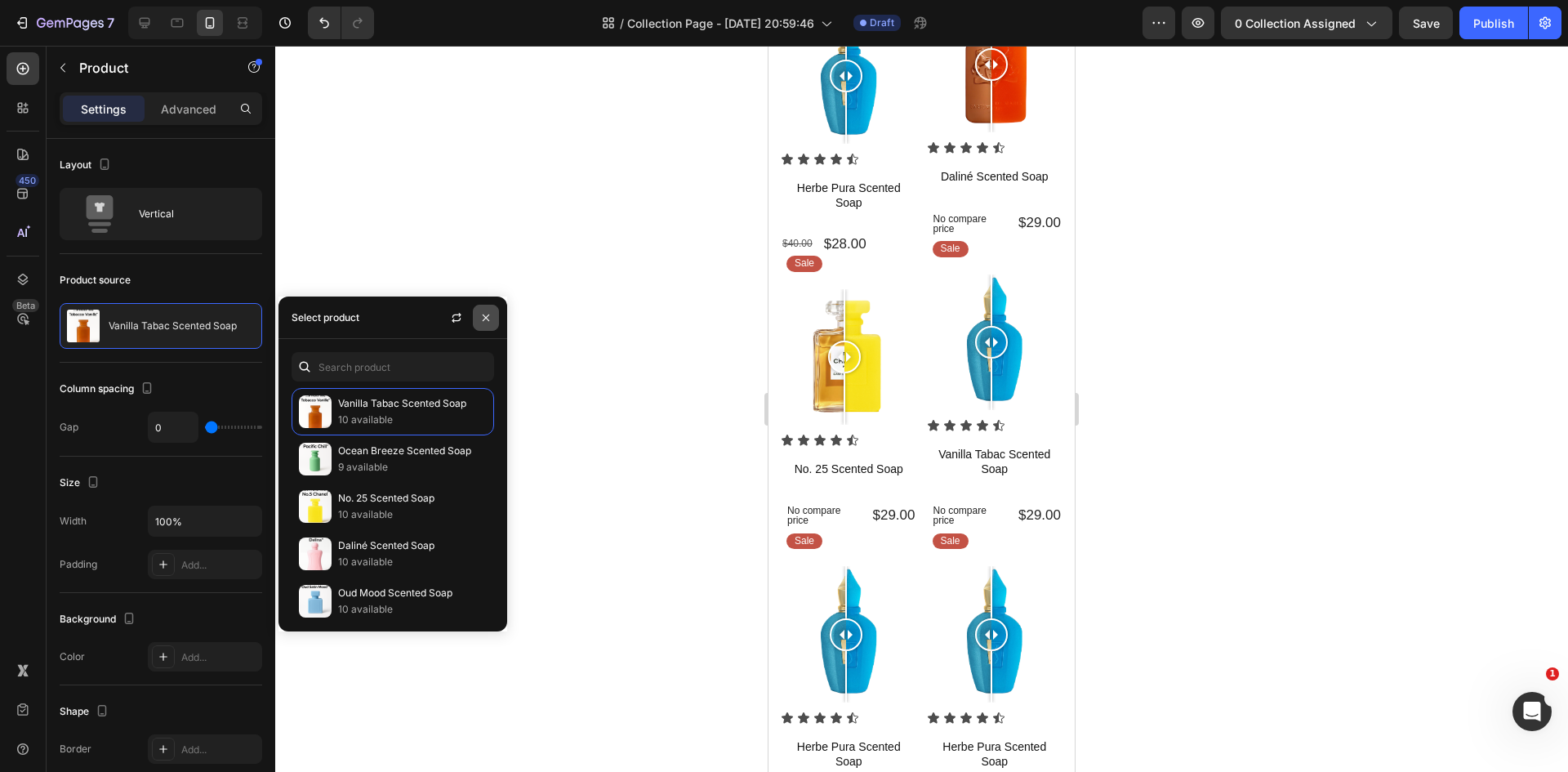
click at [489, 320] on icon "button" at bounding box center [485, 317] width 6 height 6
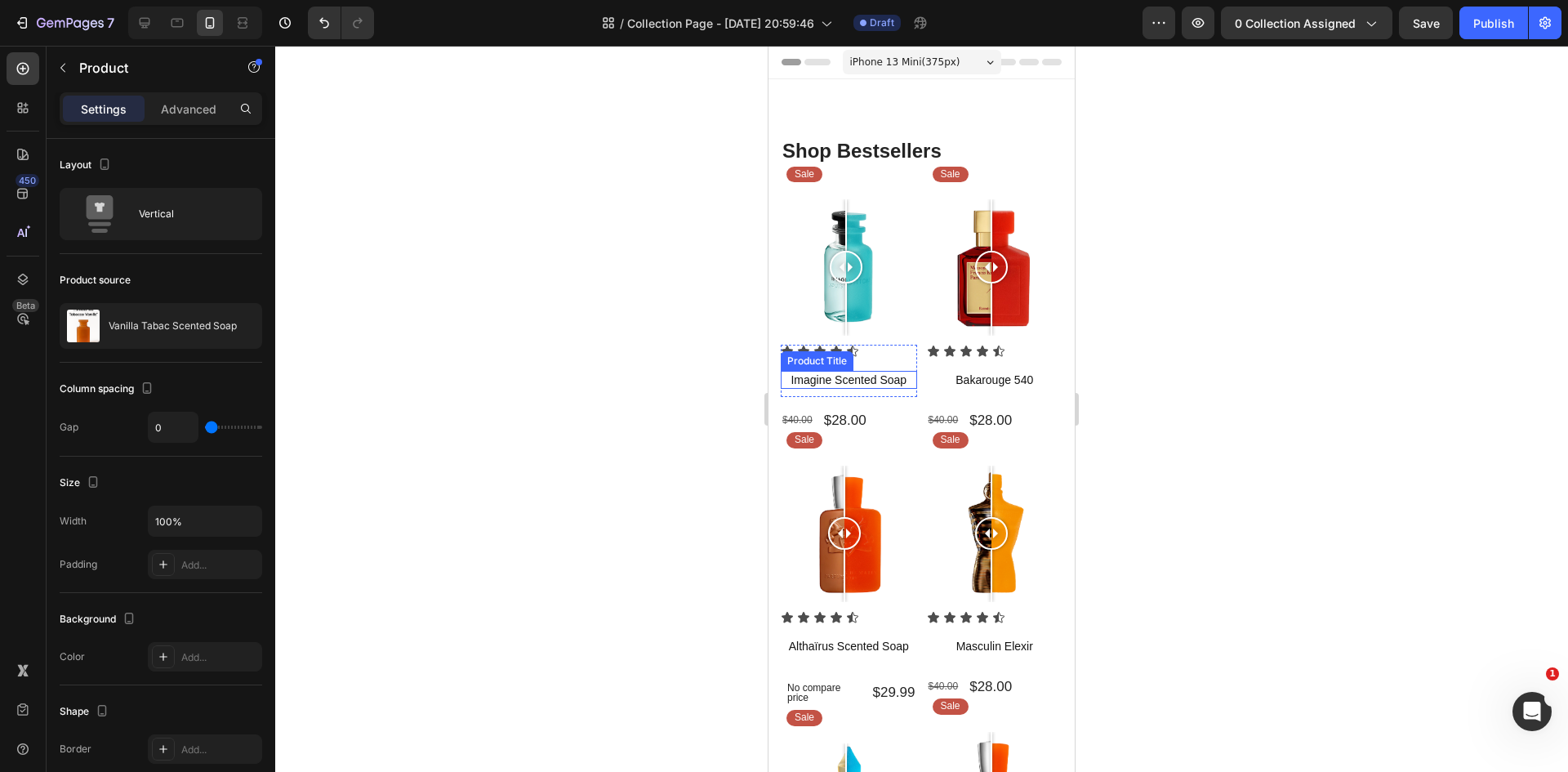
click at [849, 371] on h1 "Imagine Scented Soap" at bounding box center [849, 380] width 137 height 18
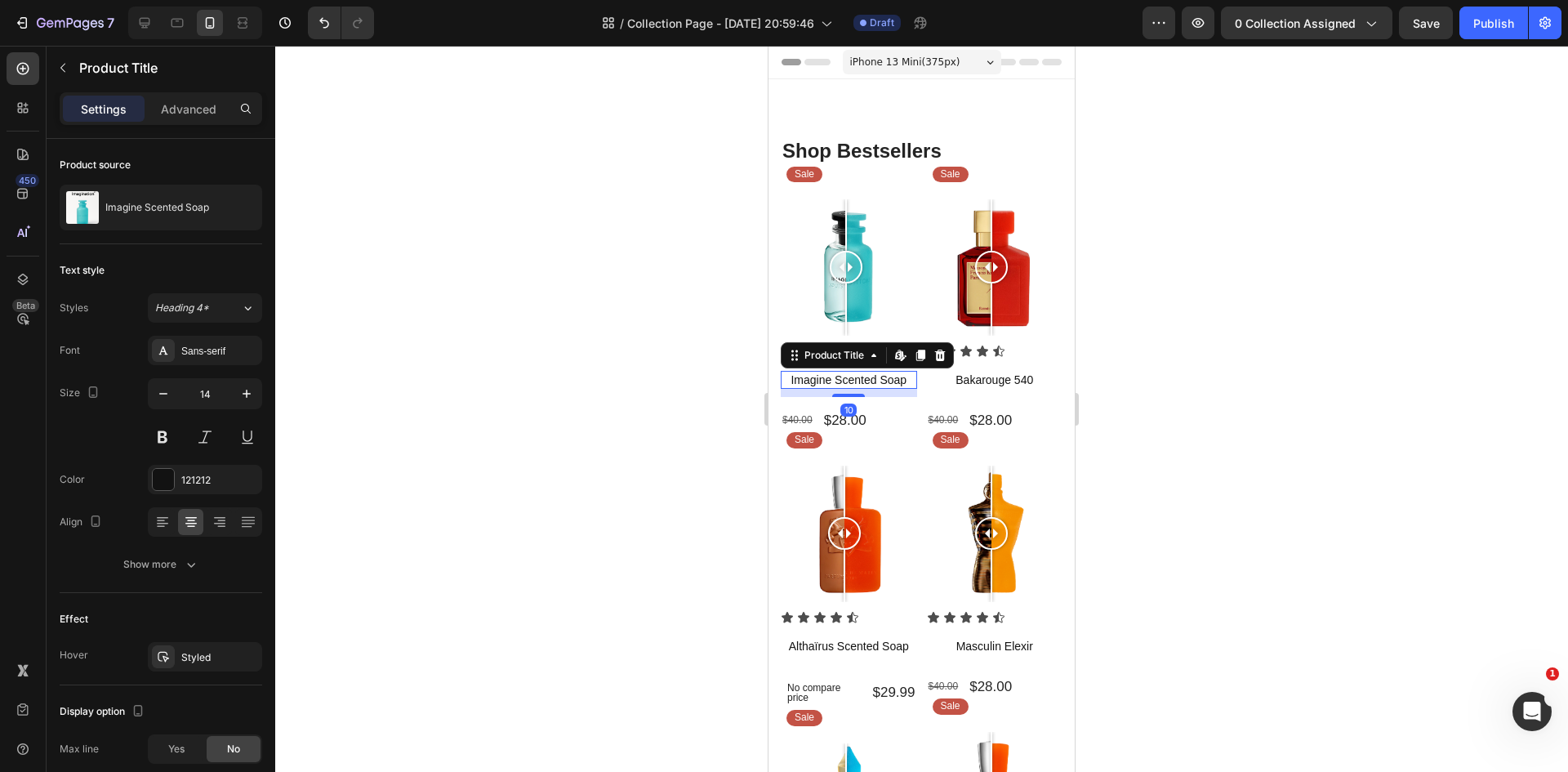
click at [789, 373] on h1 "Imagine Scented Soap" at bounding box center [849, 380] width 137 height 18
click at [811, 372] on h1 "Imagine Scented Soap" at bounding box center [849, 380] width 137 height 18
click at [210, 354] on div "Sans-serif" at bounding box center [219, 351] width 76 height 15
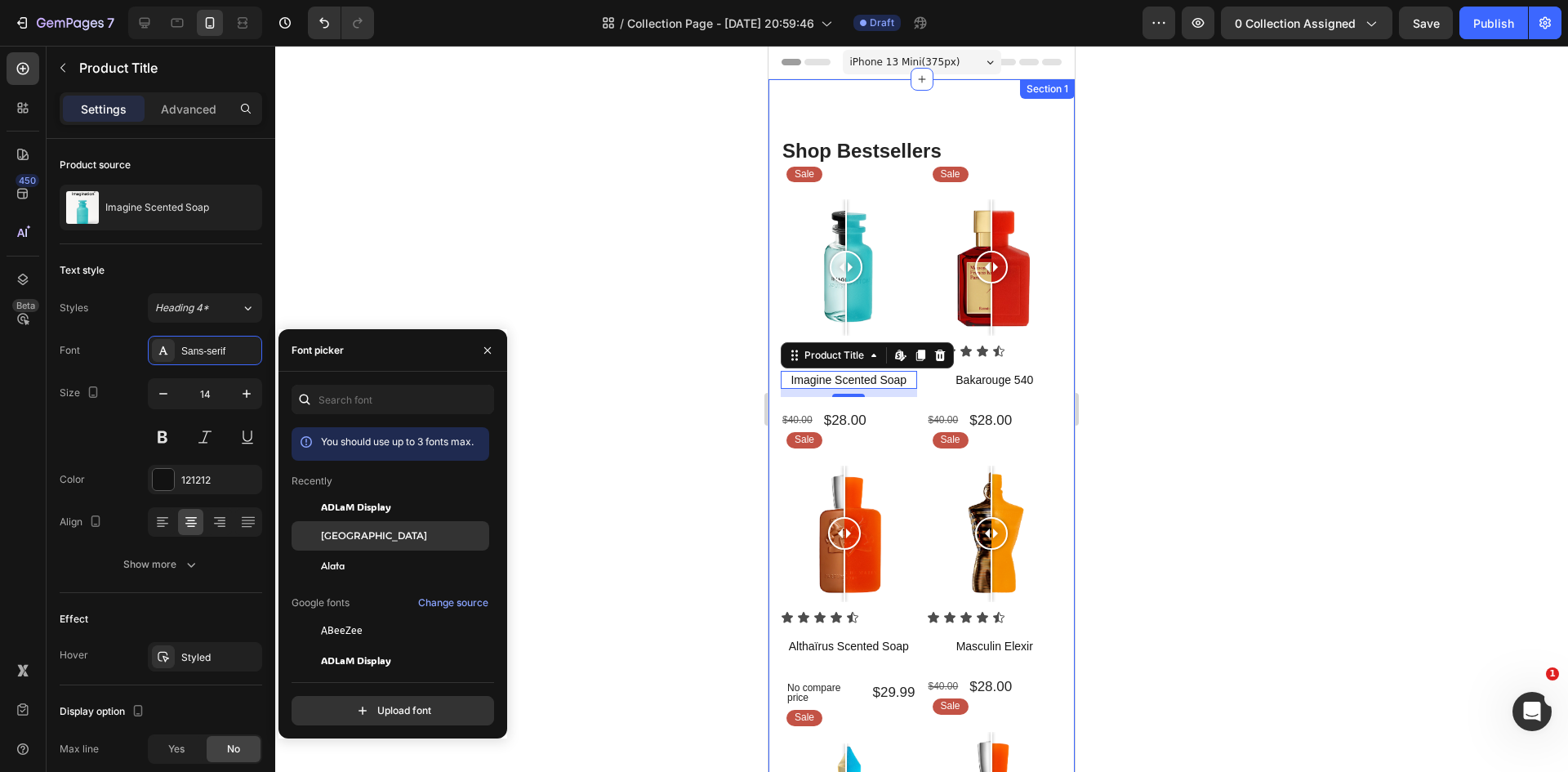
click at [356, 532] on span "Alexandria" at bounding box center [374, 535] width 106 height 15
click at [581, 171] on div at bounding box center [921, 409] width 1292 height 726
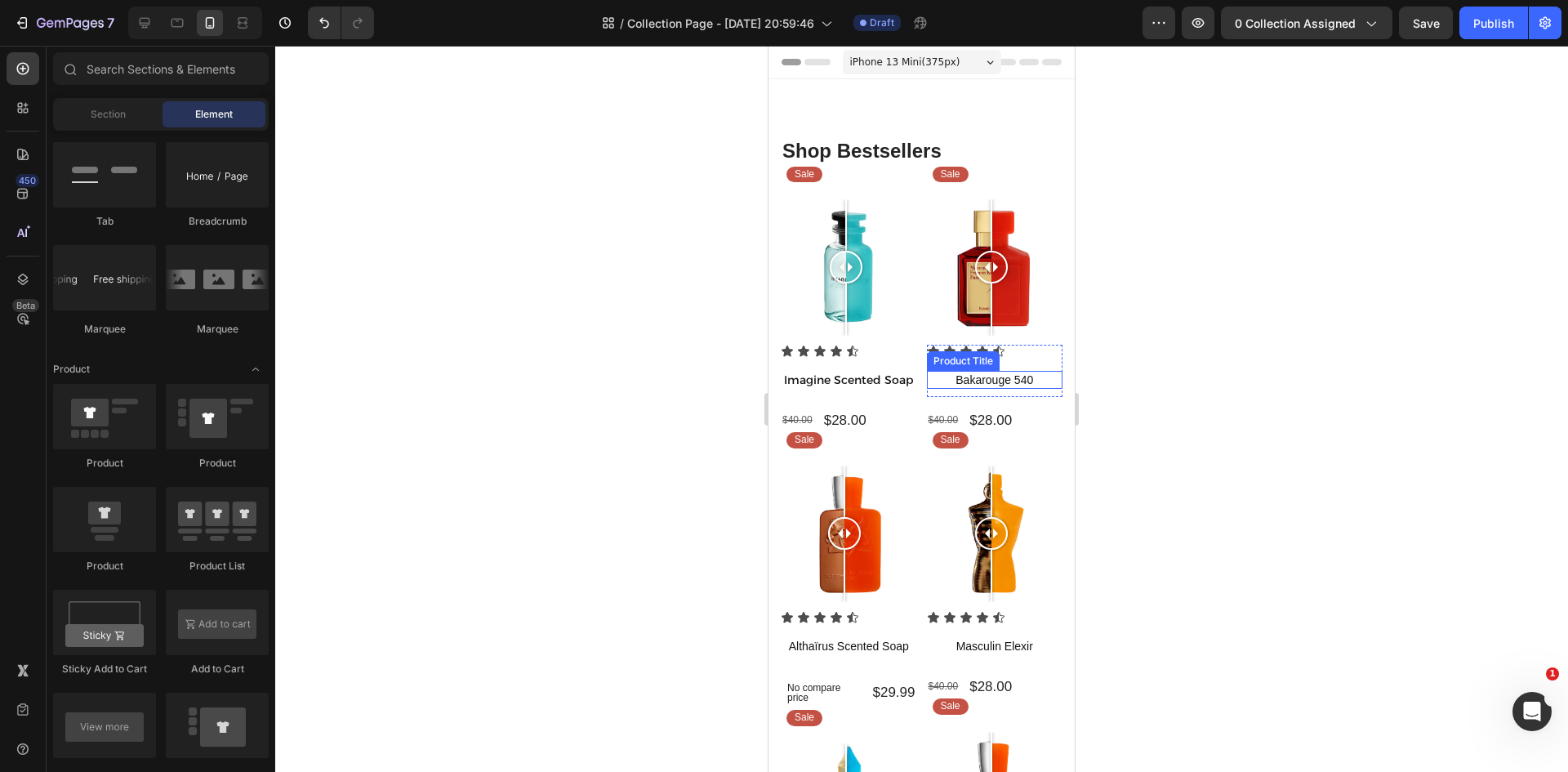
click at [990, 378] on h1 "Bakarouge 540" at bounding box center [995, 380] width 137 height 18
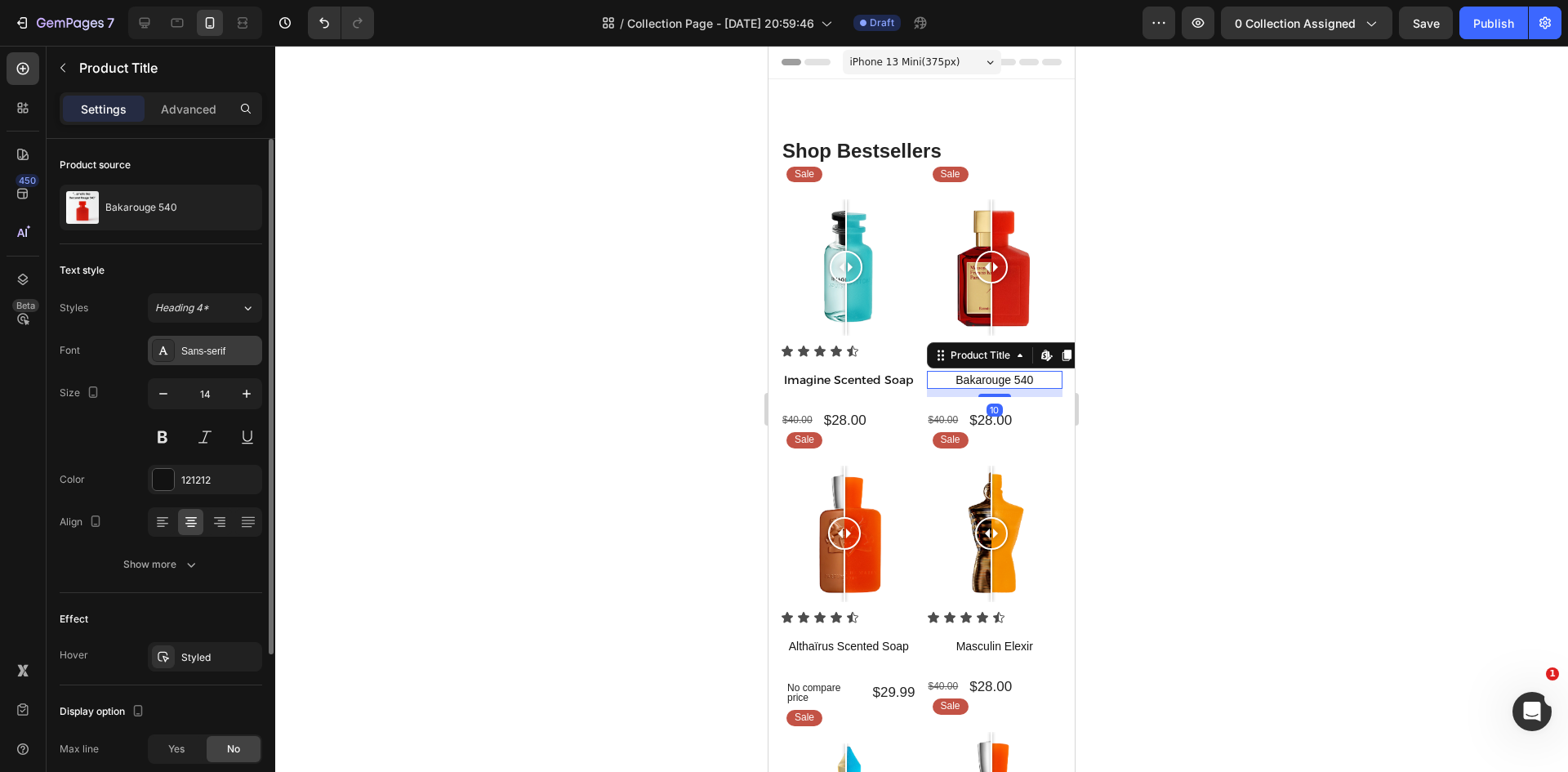
click at [207, 351] on div "Sans-serif" at bounding box center [219, 351] width 76 height 15
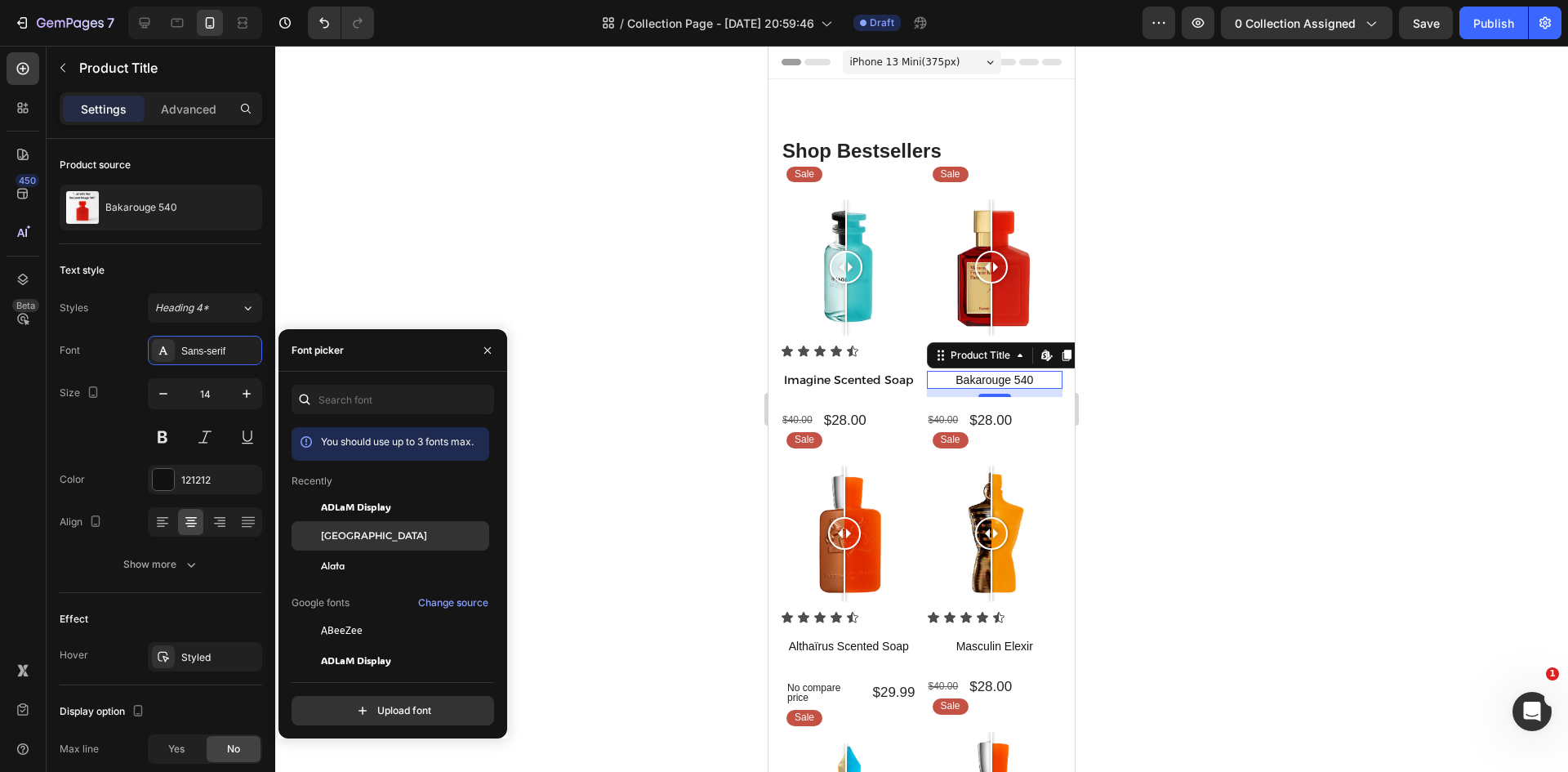
click at [358, 536] on span "Alexandria" at bounding box center [374, 535] width 106 height 15
click at [729, 491] on div at bounding box center [921, 409] width 1292 height 726
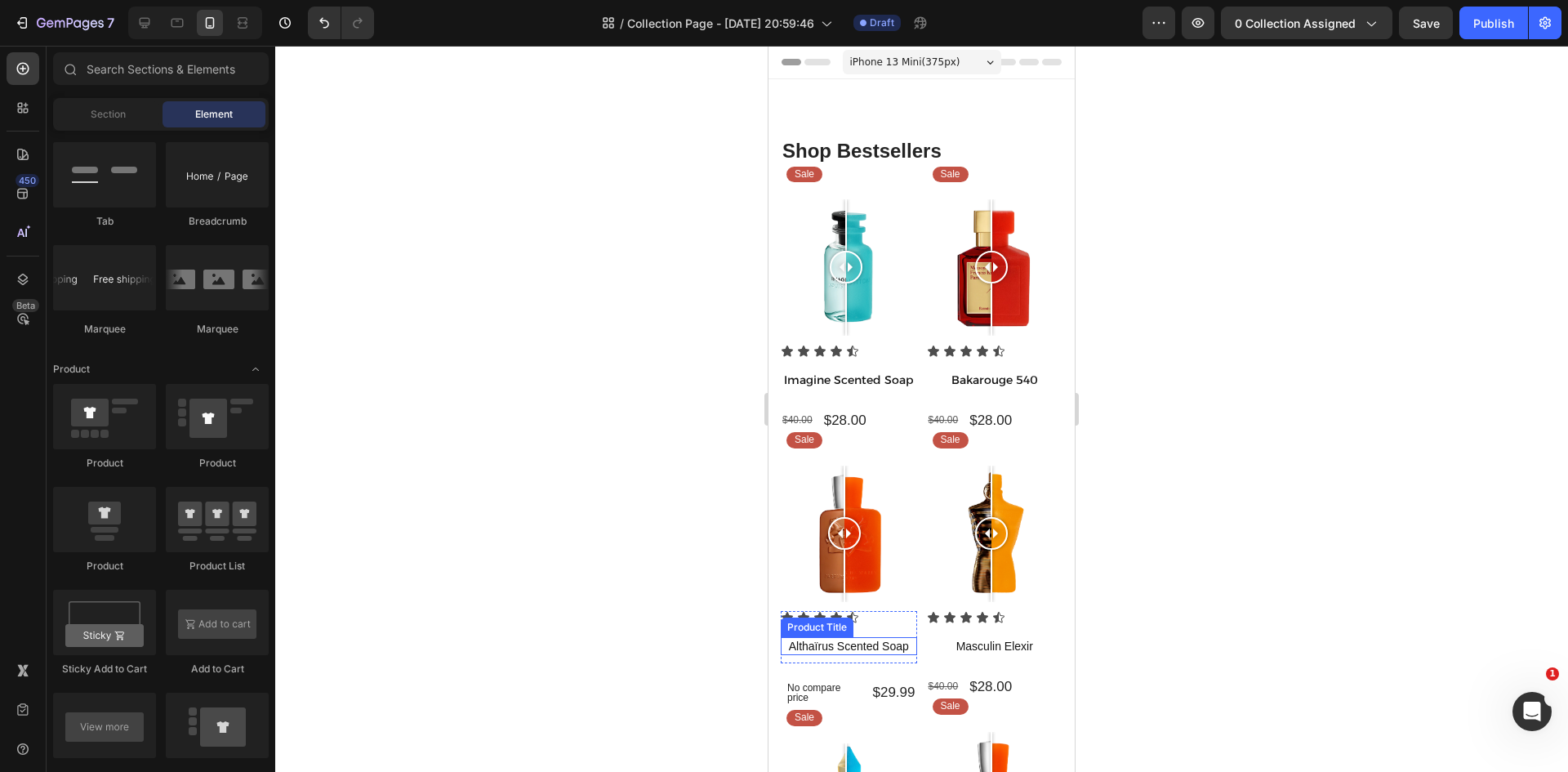
click at [846, 643] on h1 "Althaïrus Scented Soap" at bounding box center [849, 646] width 137 height 18
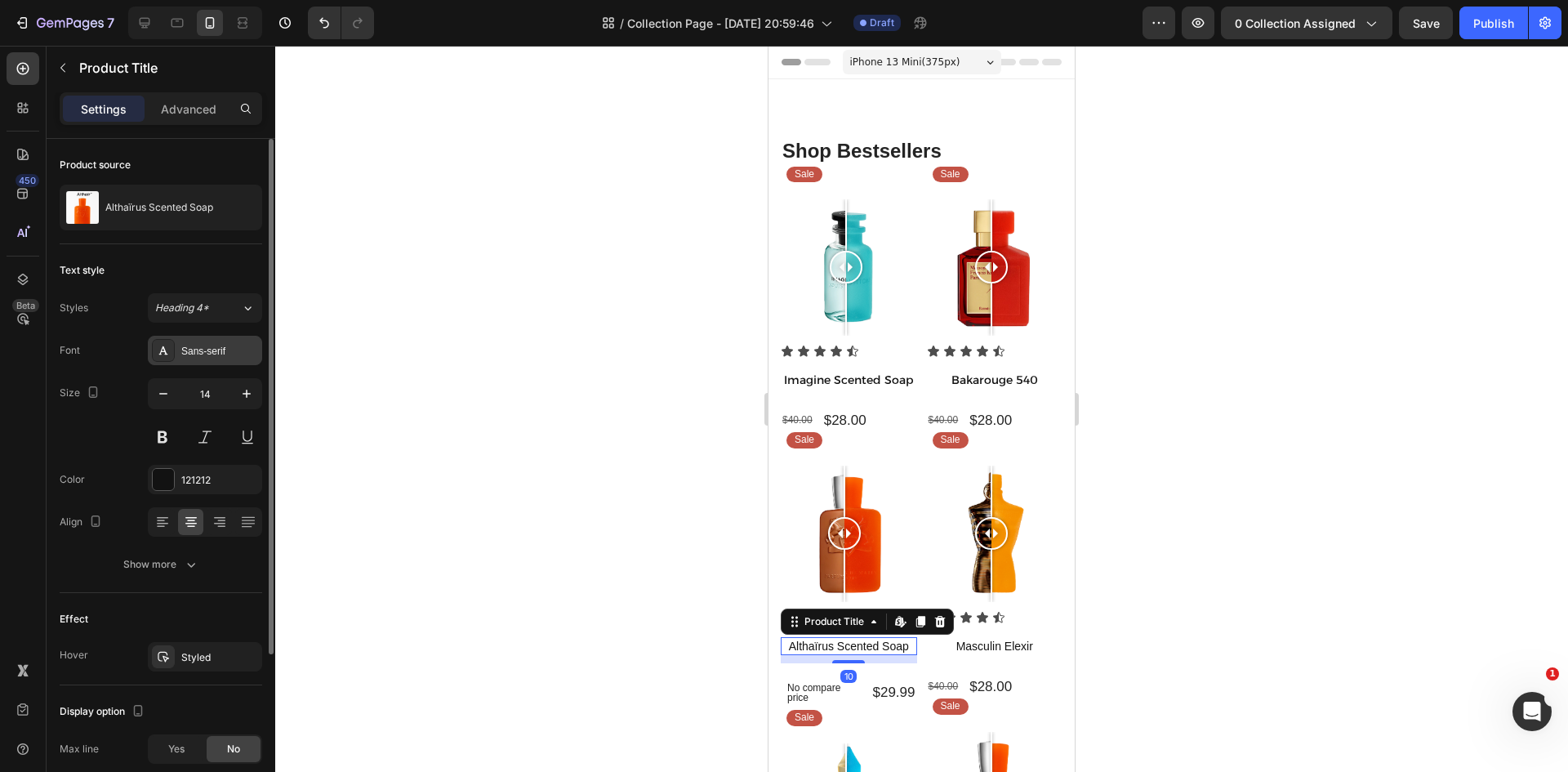
click at [233, 350] on div "Sans-serif" at bounding box center [219, 351] width 76 height 15
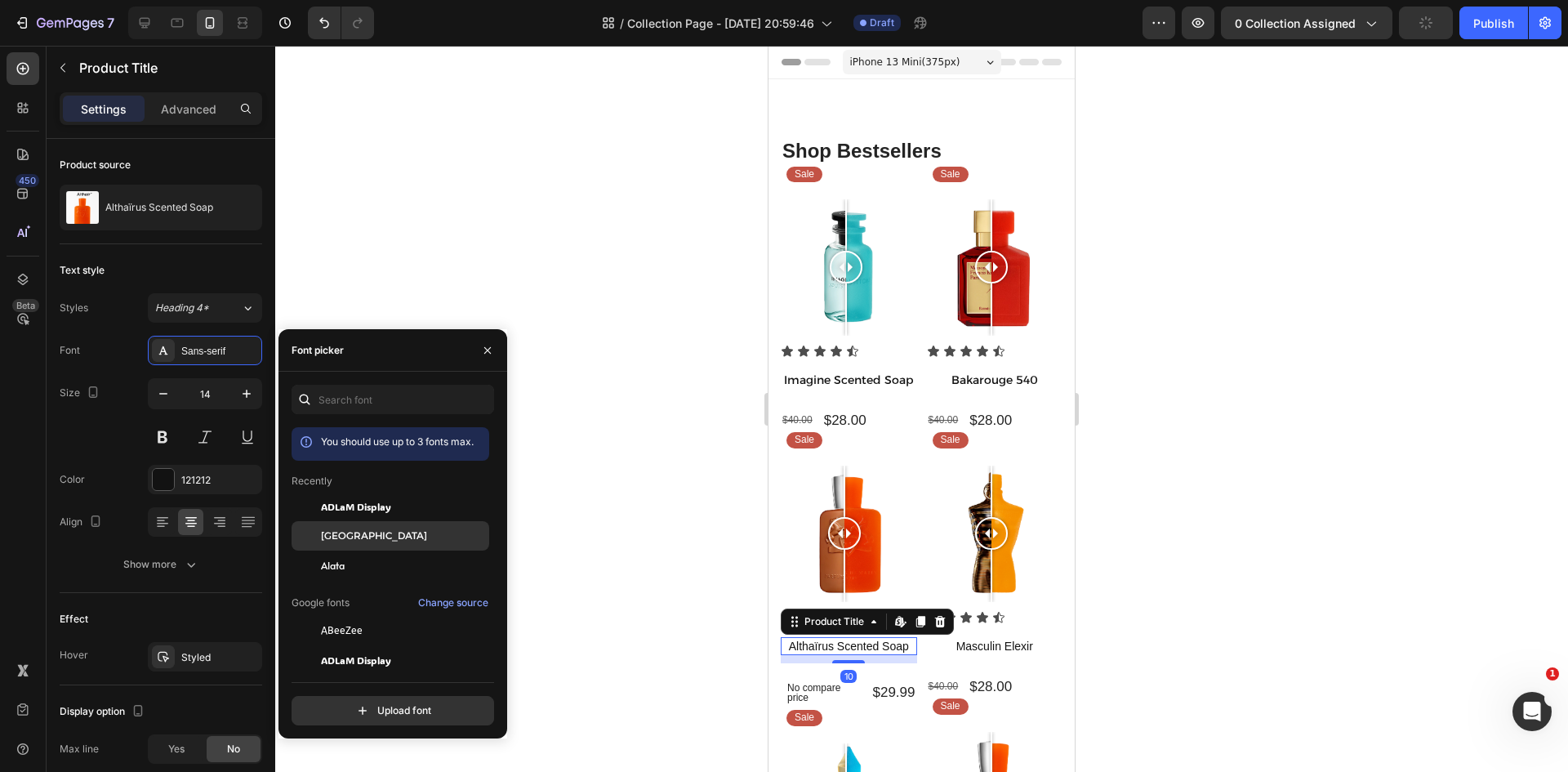
click at [370, 541] on span "Alexandria" at bounding box center [374, 535] width 106 height 15
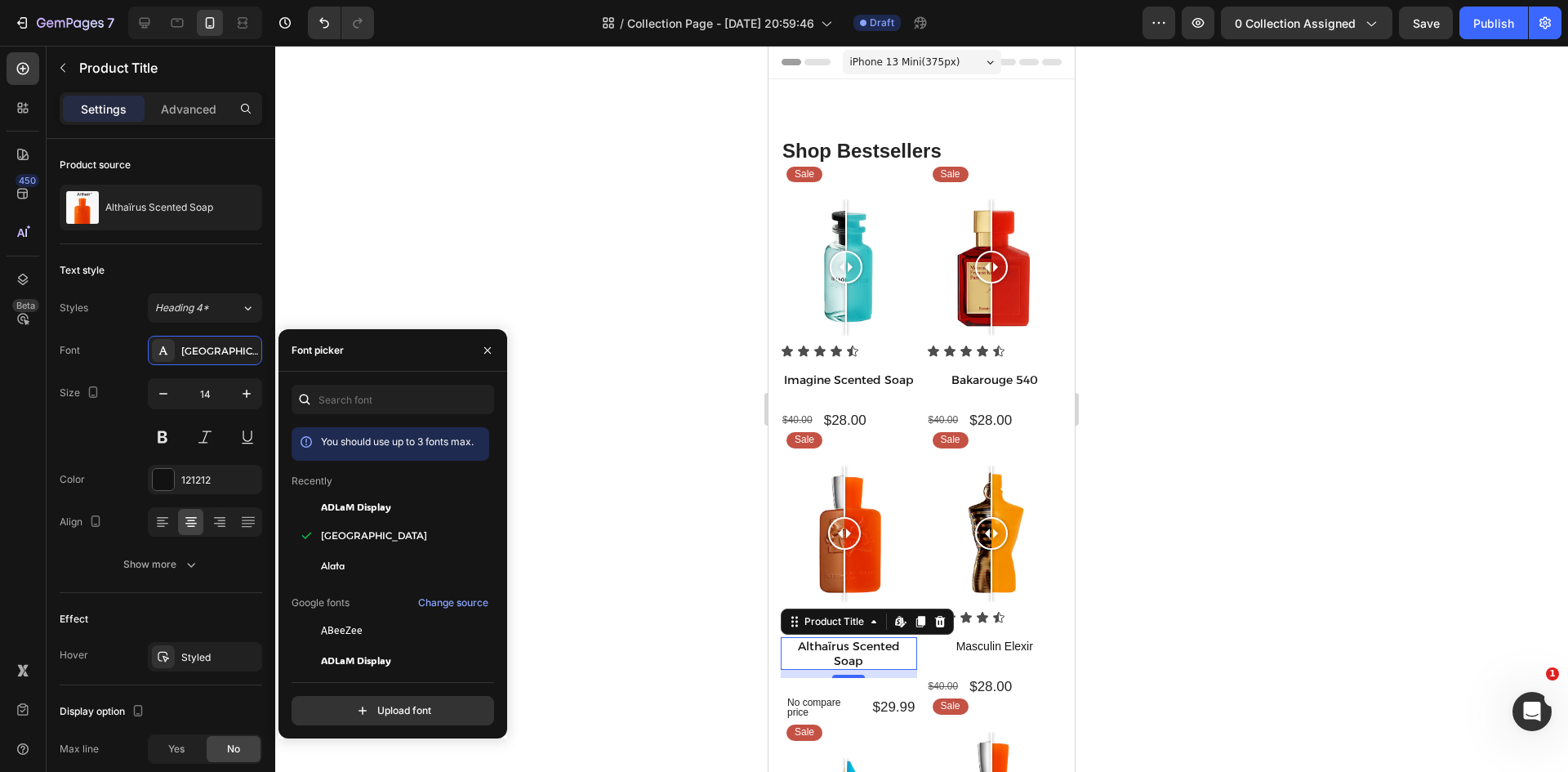
click at [686, 557] on div at bounding box center [921, 409] width 1292 height 726
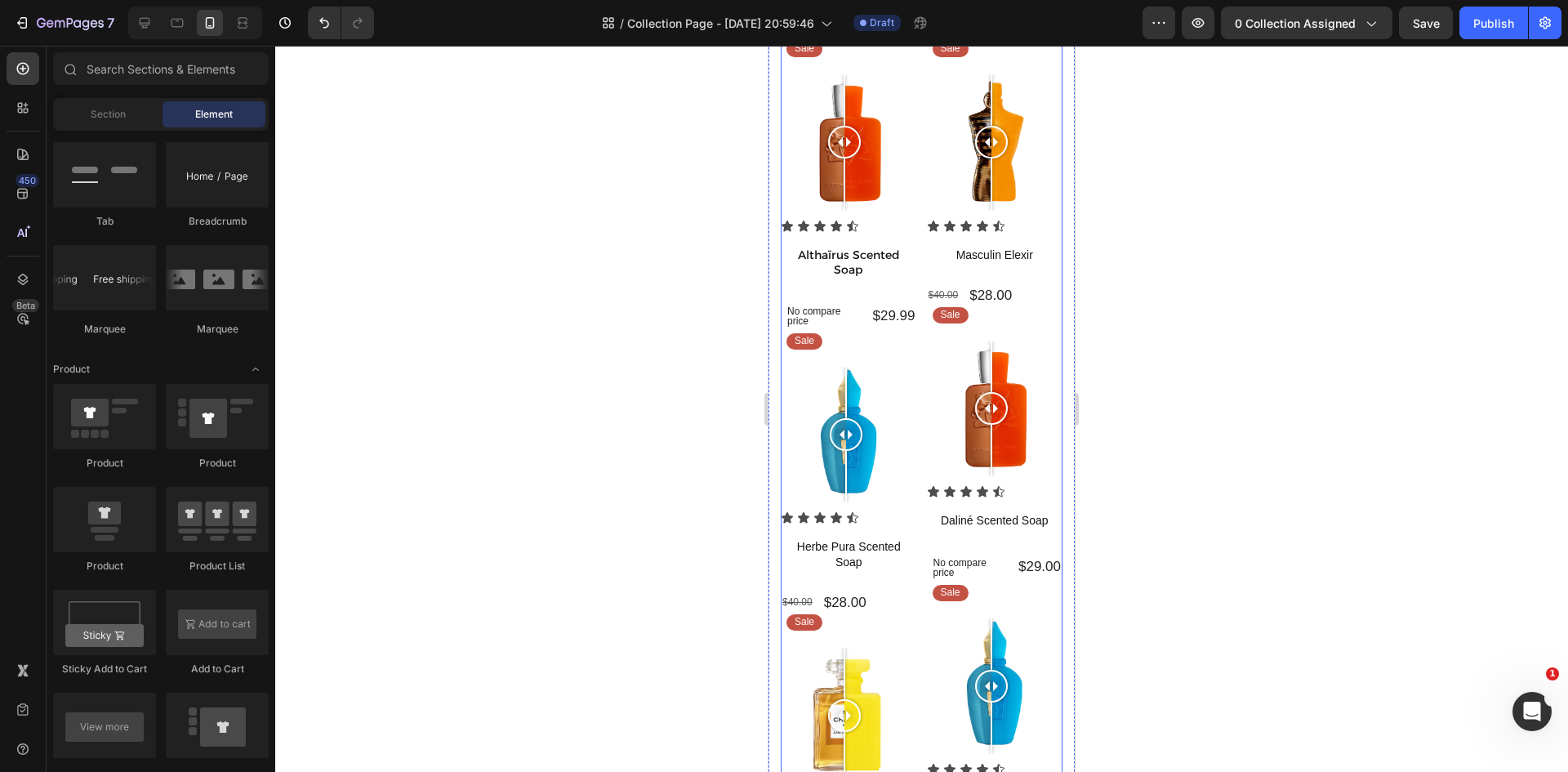
scroll to position [409, 0]
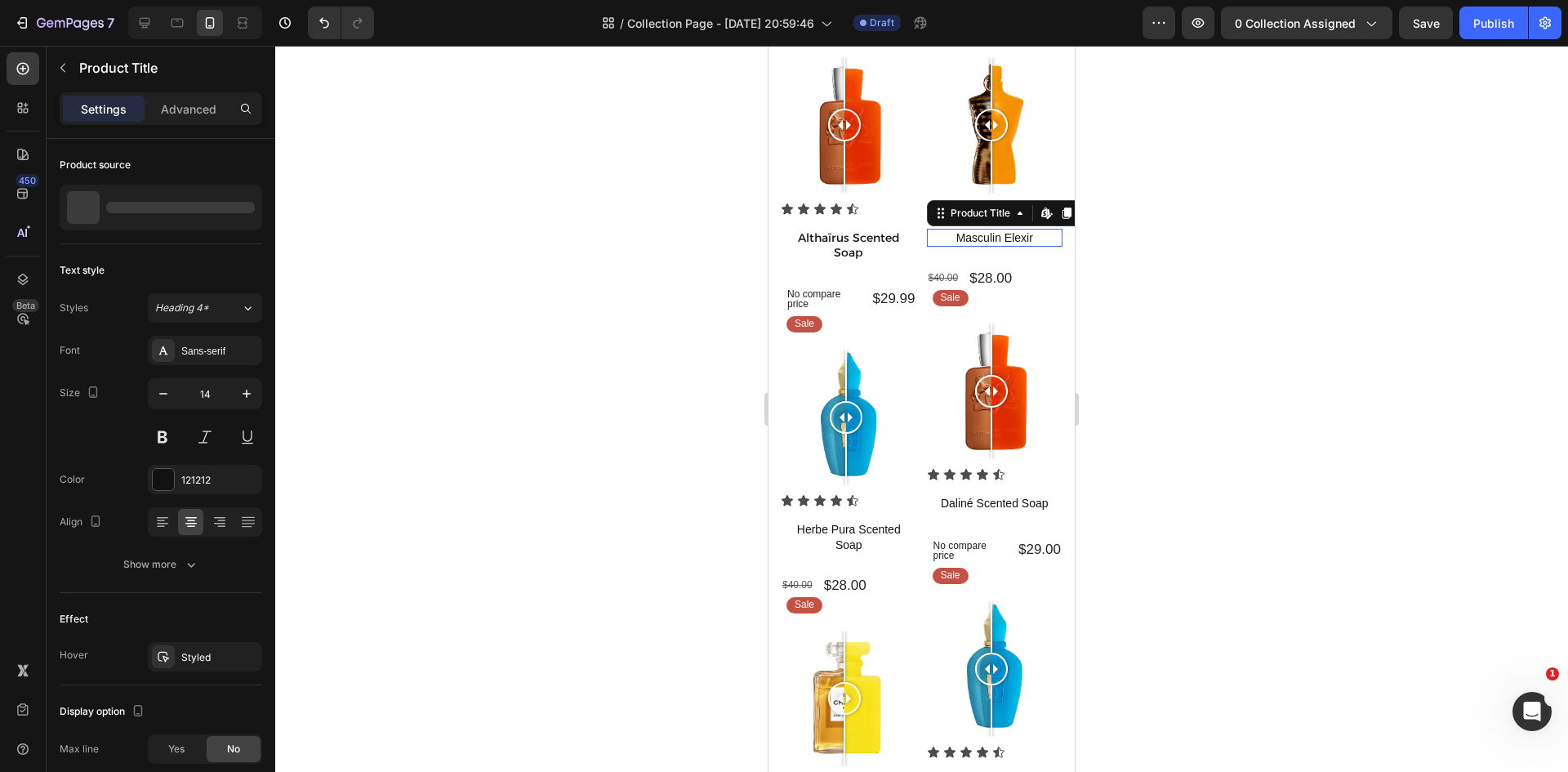
click at [994, 230] on h1 "Masculin Elexir" at bounding box center [995, 238] width 137 height 18
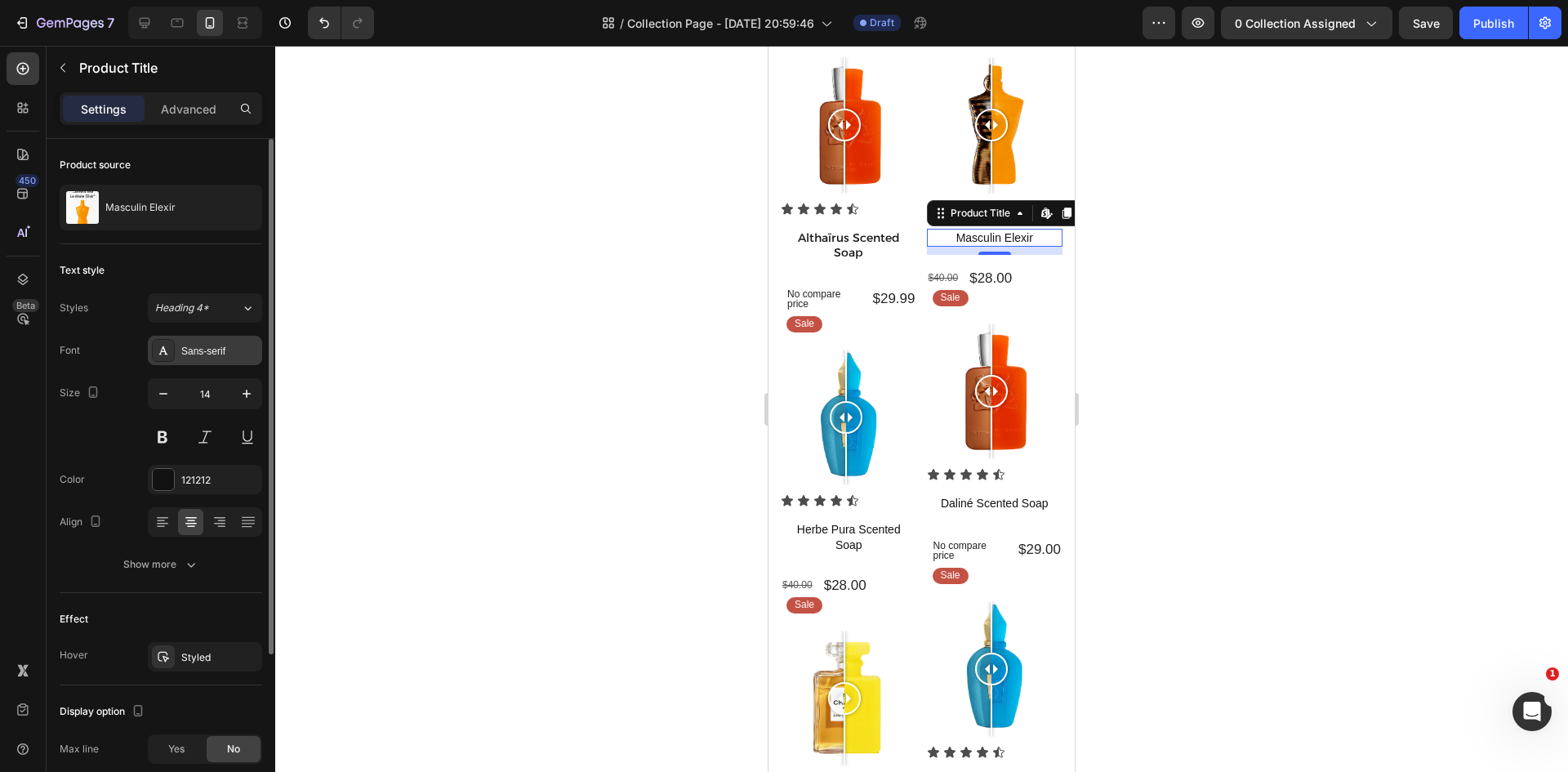
click at [227, 347] on div "Sans-serif" at bounding box center [219, 351] width 76 height 15
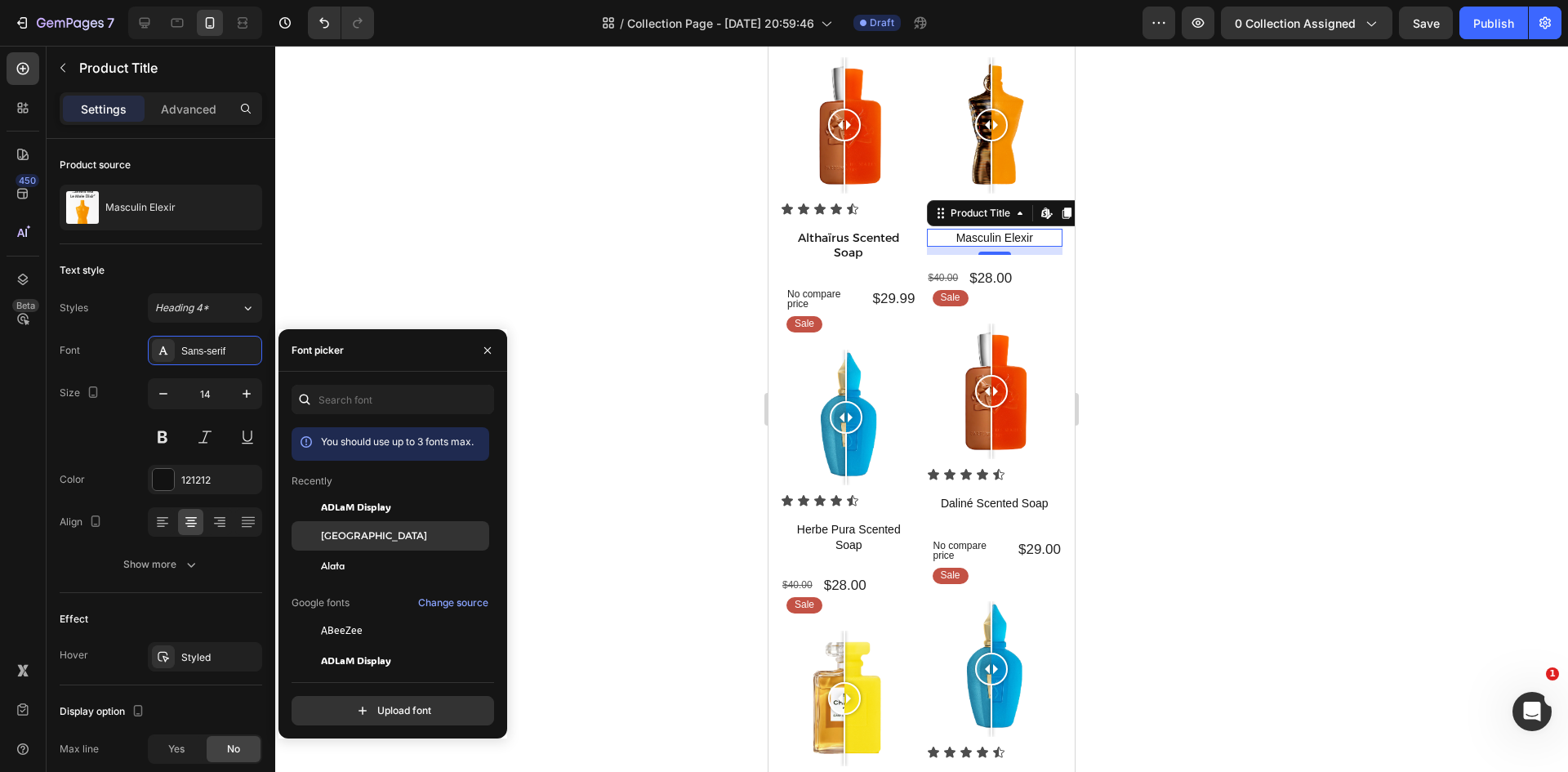
click at [370, 535] on span "Alexandria" at bounding box center [374, 535] width 106 height 15
click at [473, 187] on div at bounding box center [921, 409] width 1292 height 726
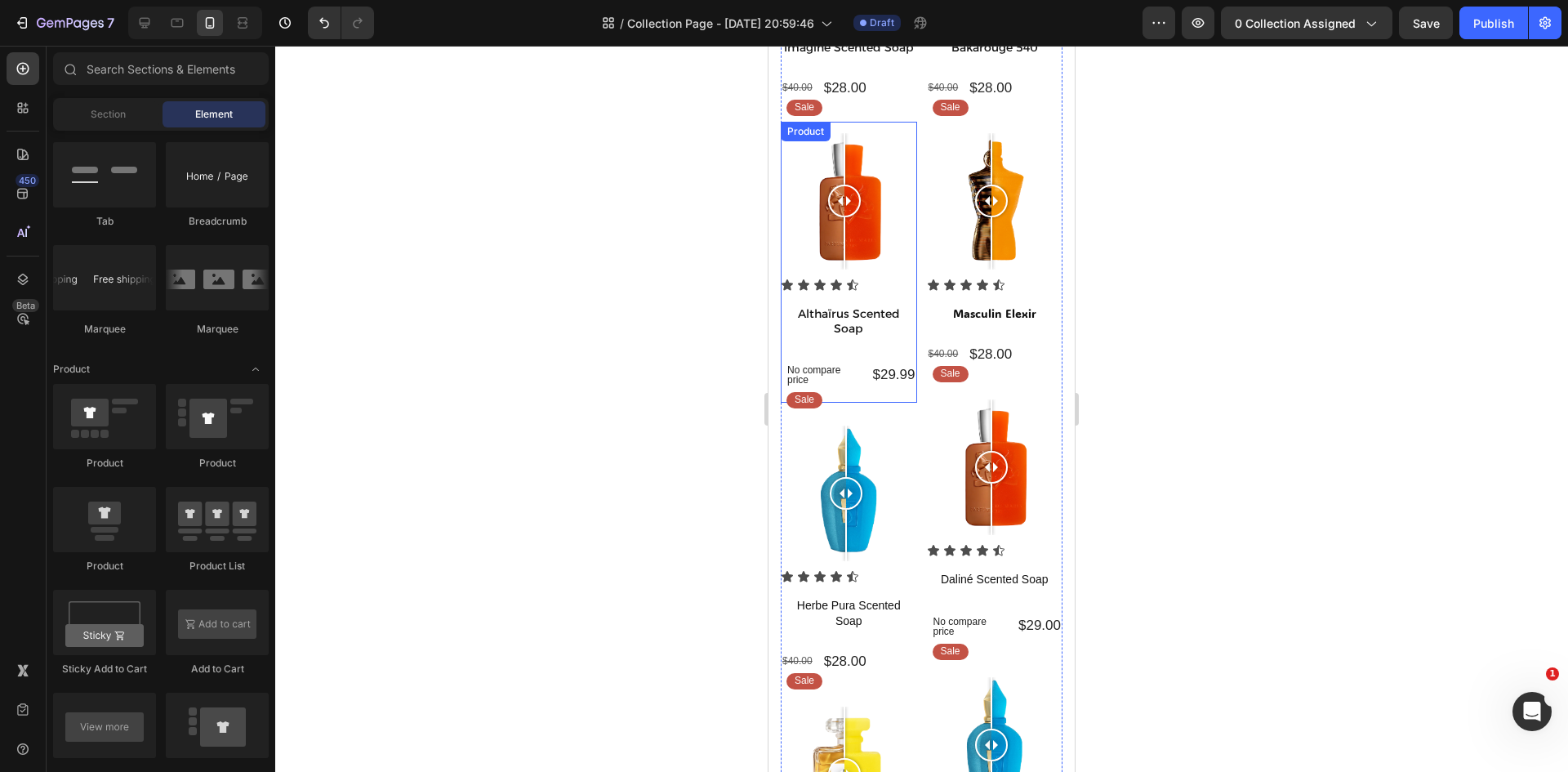
scroll to position [327, 0]
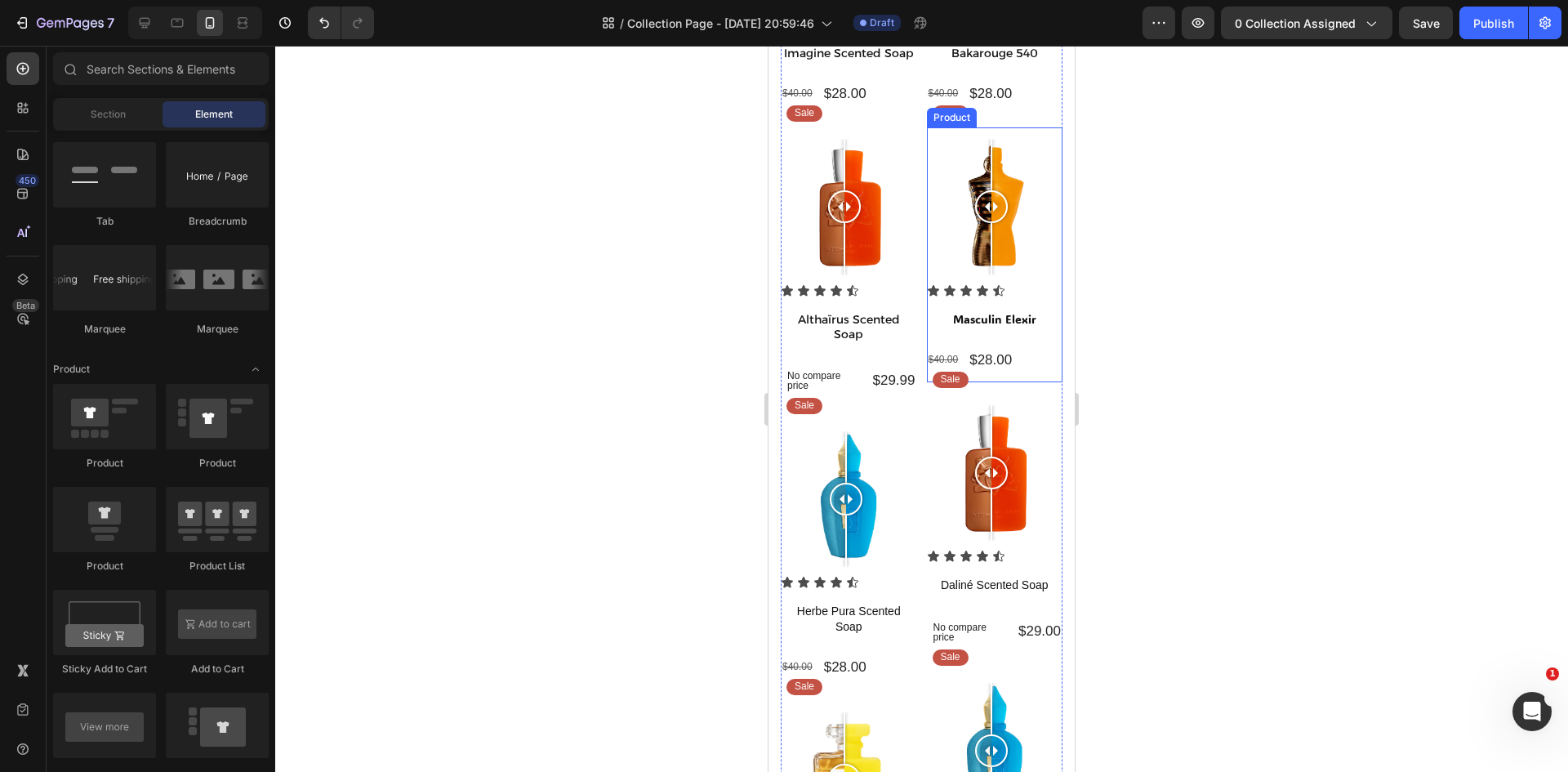
click at [983, 350] on div "$28.00" at bounding box center [990, 360] width 46 height 21
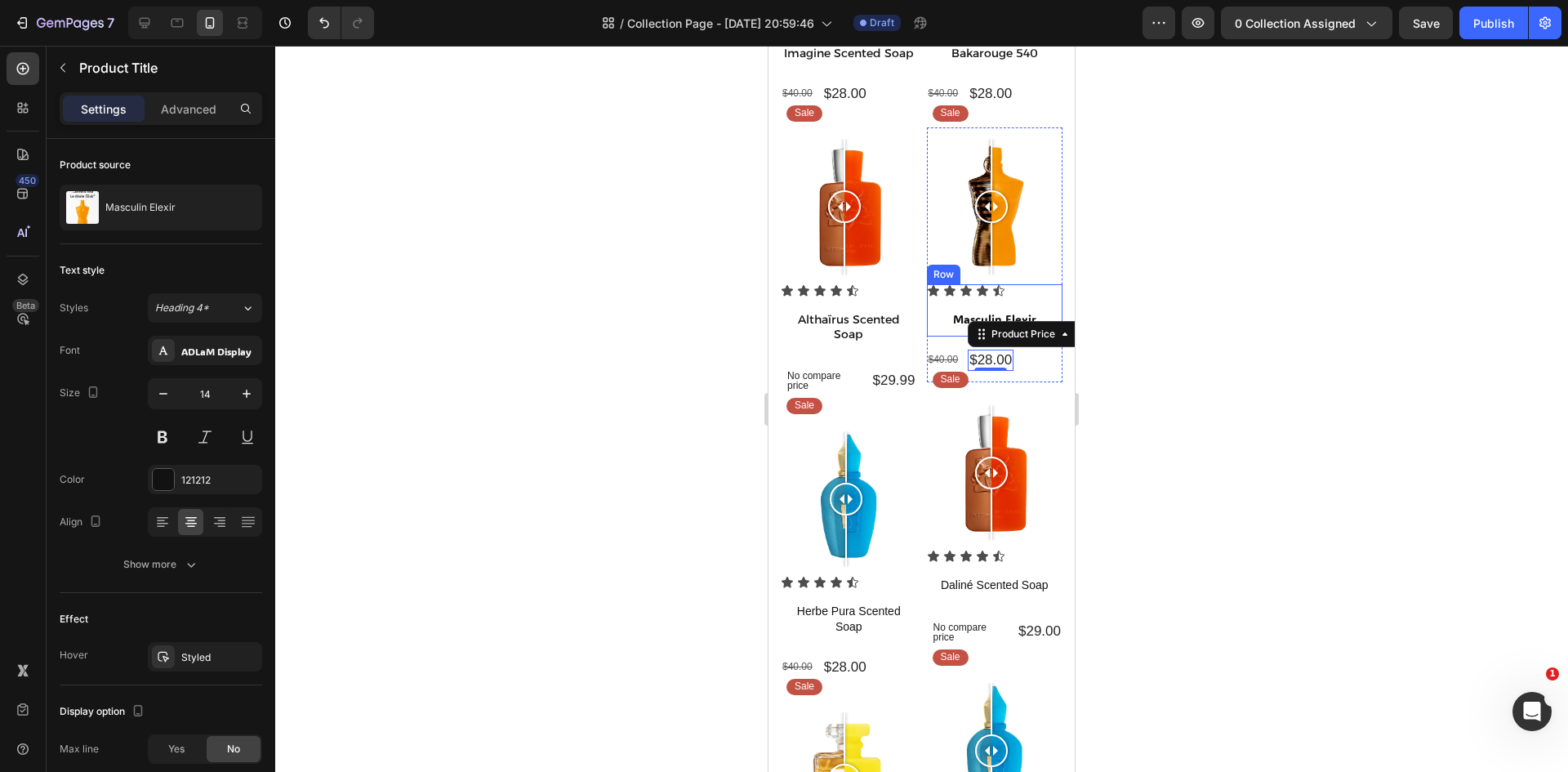
click at [945, 314] on h1 "Masculin Elexir" at bounding box center [995, 320] width 137 height 18
drag, startPoint x: 984, startPoint y: 322, endPoint x: 984, endPoint y: 297, distance: 25.0
click at [984, 310] on div "Masculin Elexir Product Title Edit content in Shopify 10" at bounding box center [995, 320] width 137 height 18
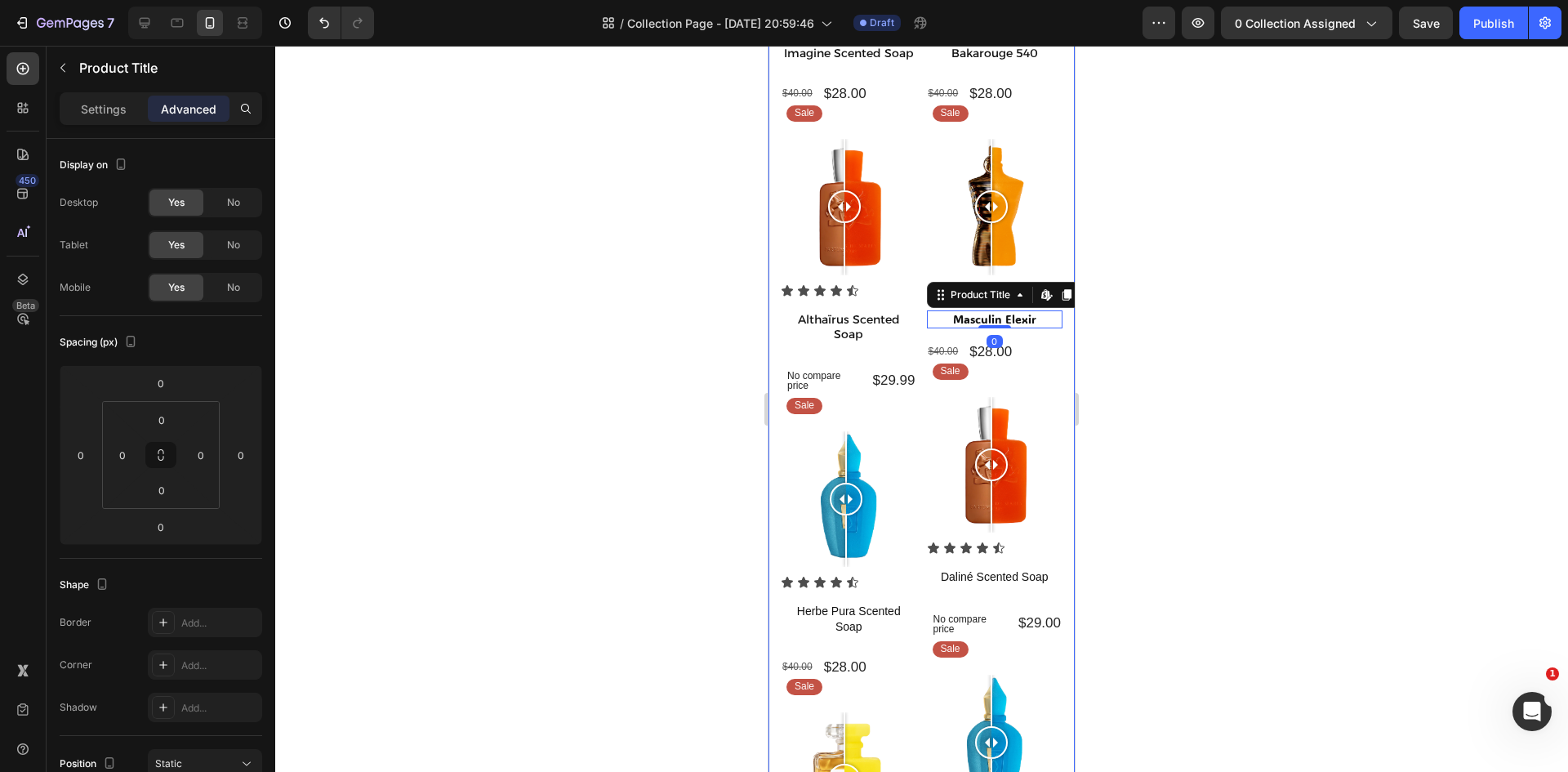
click at [639, 335] on div at bounding box center [921, 409] width 1292 height 726
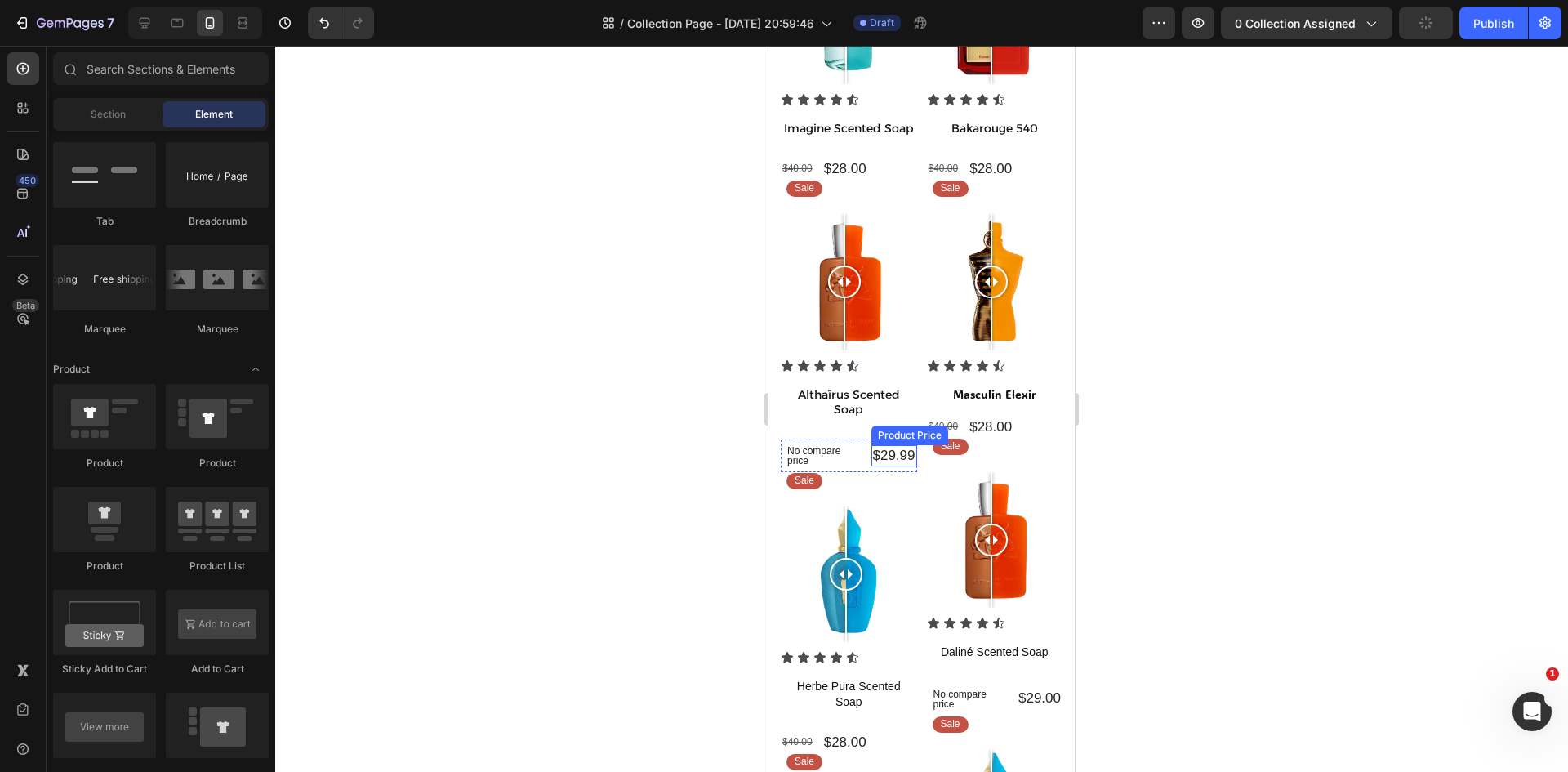
scroll to position [245, 0]
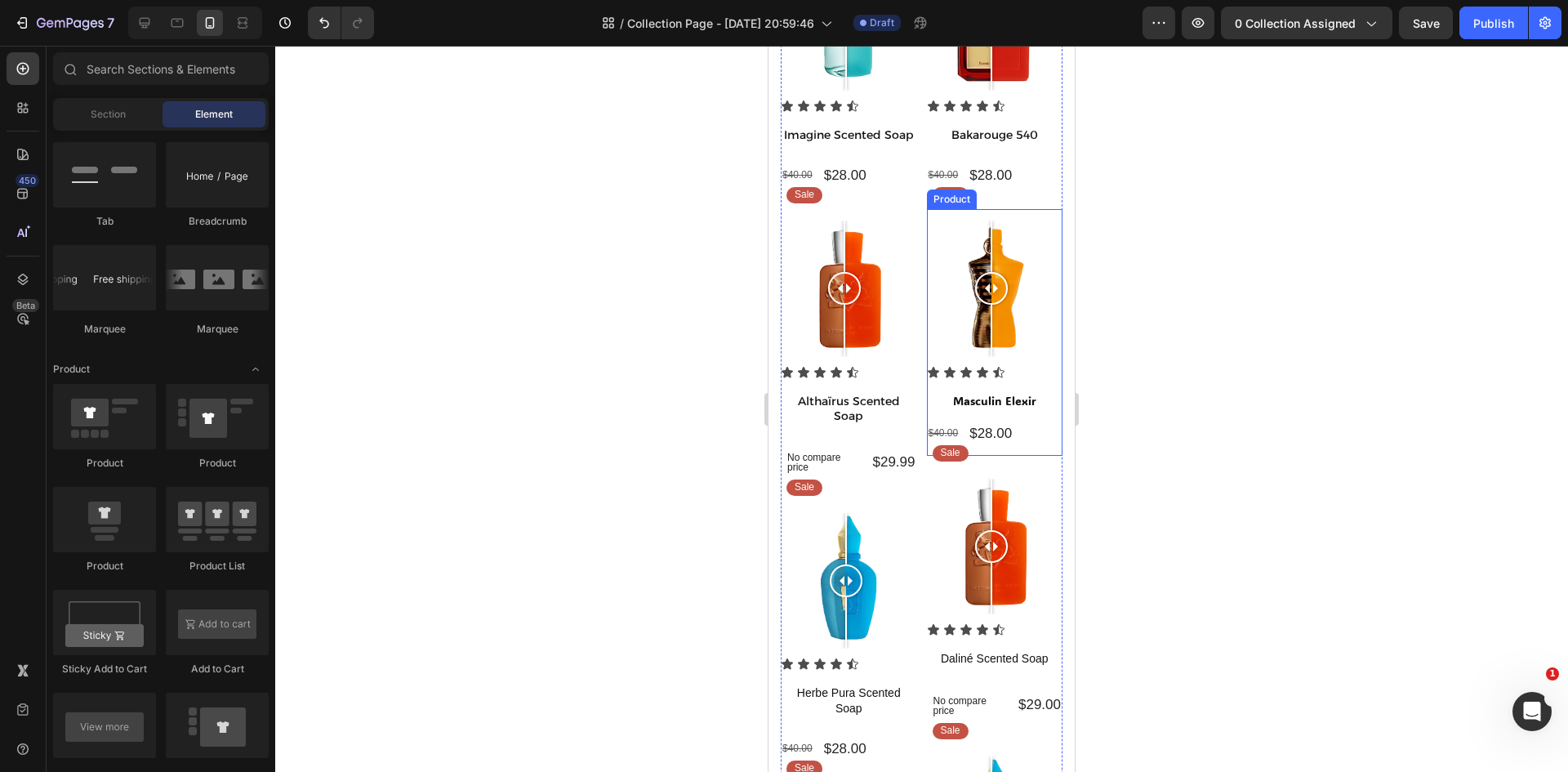
click at [981, 433] on div "Icon Icon Icon Icon Icon Icon List Masculin Elexir Product Title Row $40.00 Pro…" at bounding box center [995, 411] width 137 height 90
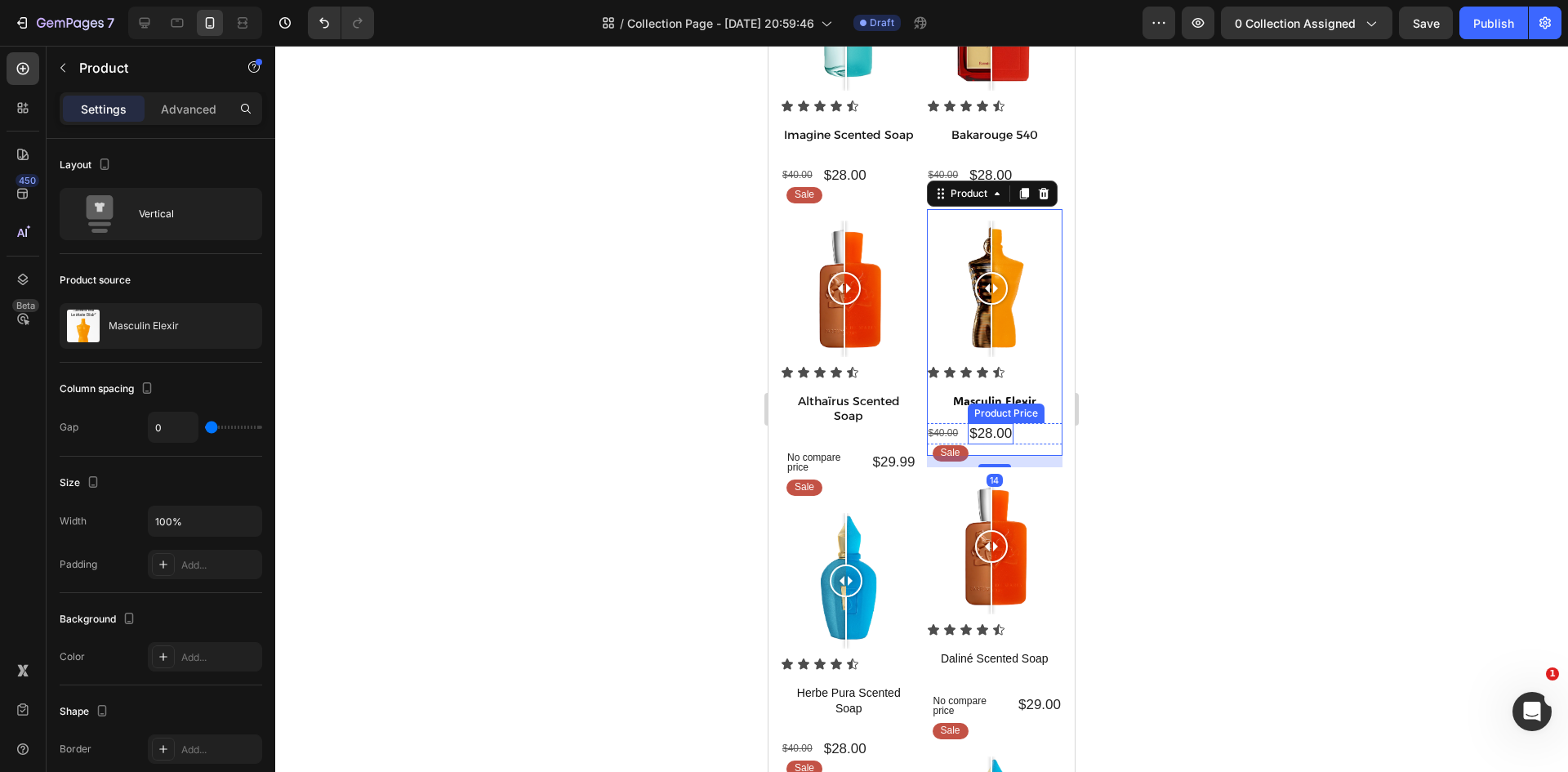
click at [988, 428] on div "$28.00 Product Price Product Price" at bounding box center [990, 433] width 46 height 21
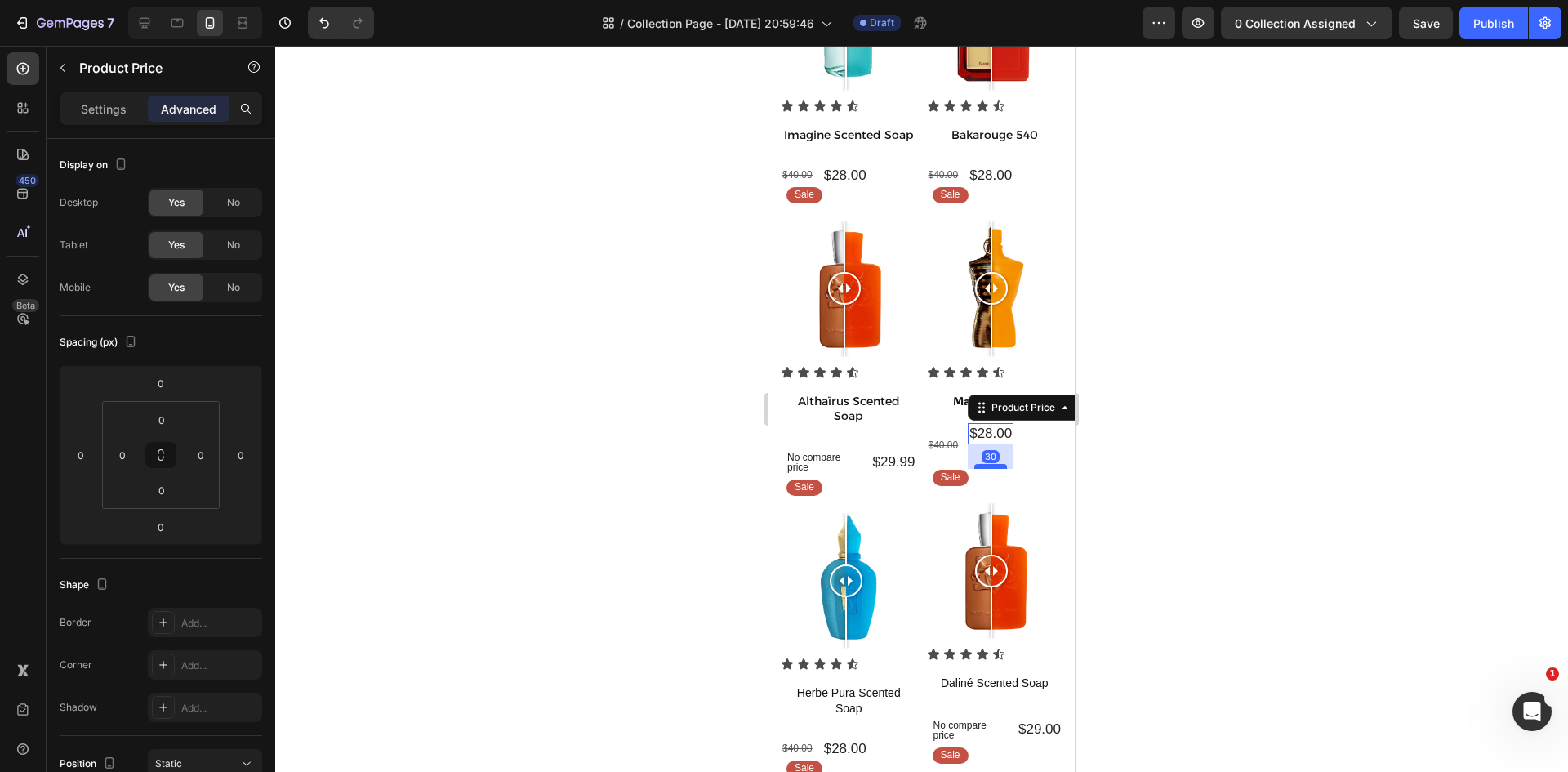
drag, startPoint x: 988, startPoint y: 432, endPoint x: 988, endPoint y: 461, distance: 29.0
click at [988, 464] on div at bounding box center [990, 466] width 33 height 5
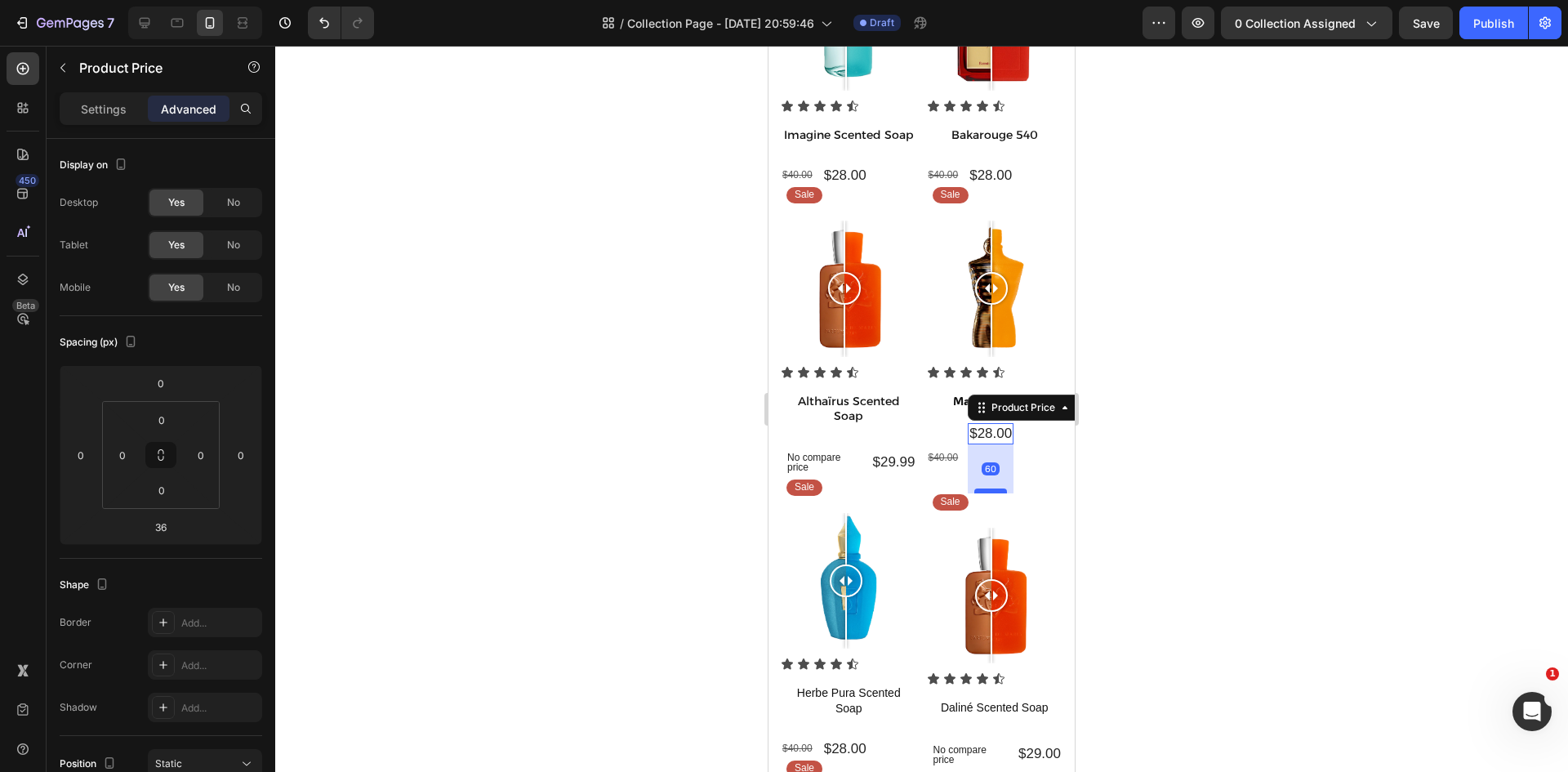
drag, startPoint x: 985, startPoint y: 457, endPoint x: 984, endPoint y: 476, distance: 19.0
click at [984, 489] on div at bounding box center [990, 491] width 33 height 5
type input "60"
click at [1162, 523] on div at bounding box center [921, 409] width 1292 height 726
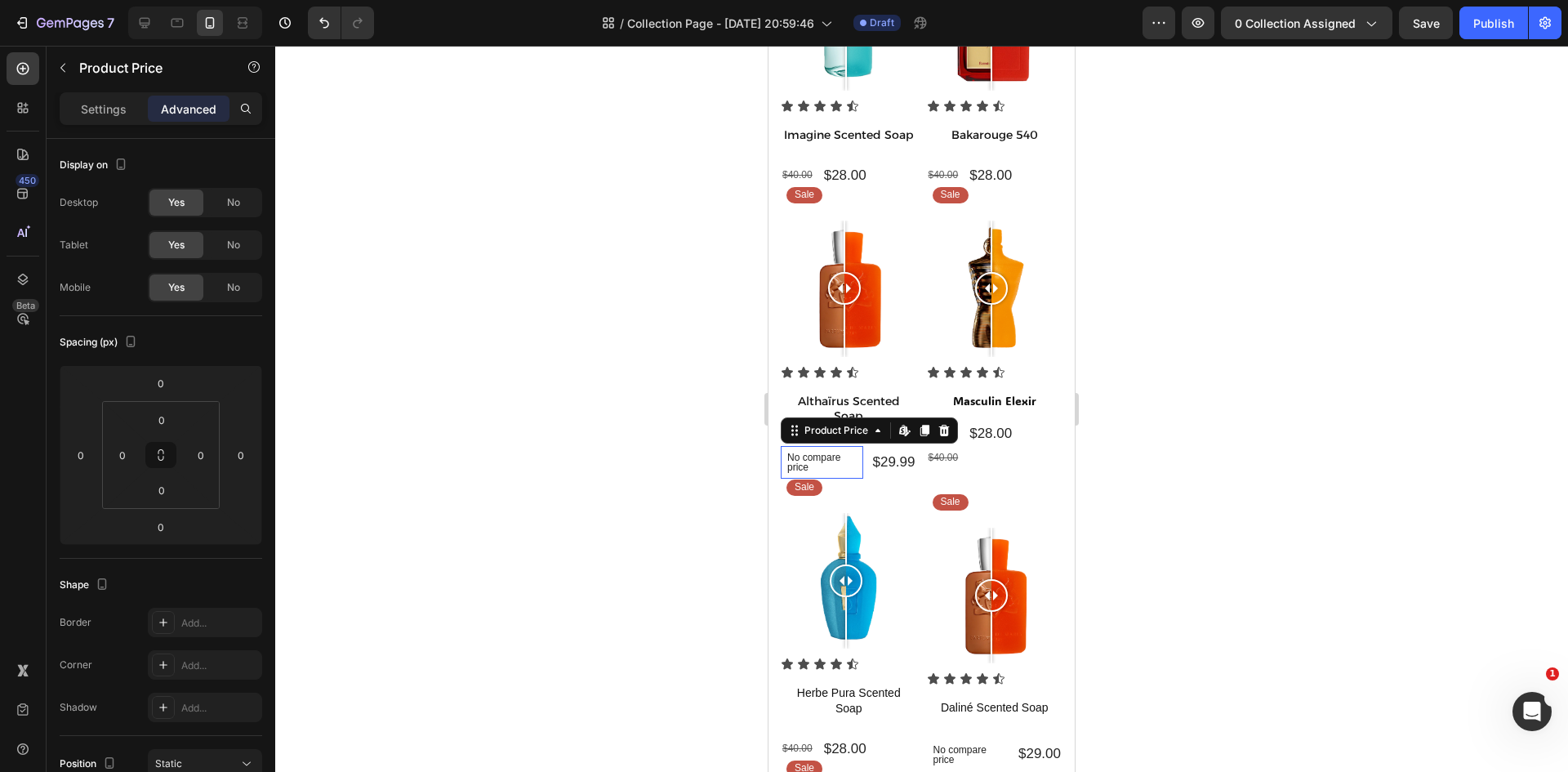
click at [824, 462] on p "No compare price" at bounding box center [822, 462] width 69 height 20
click at [718, 422] on div at bounding box center [921, 409] width 1292 height 726
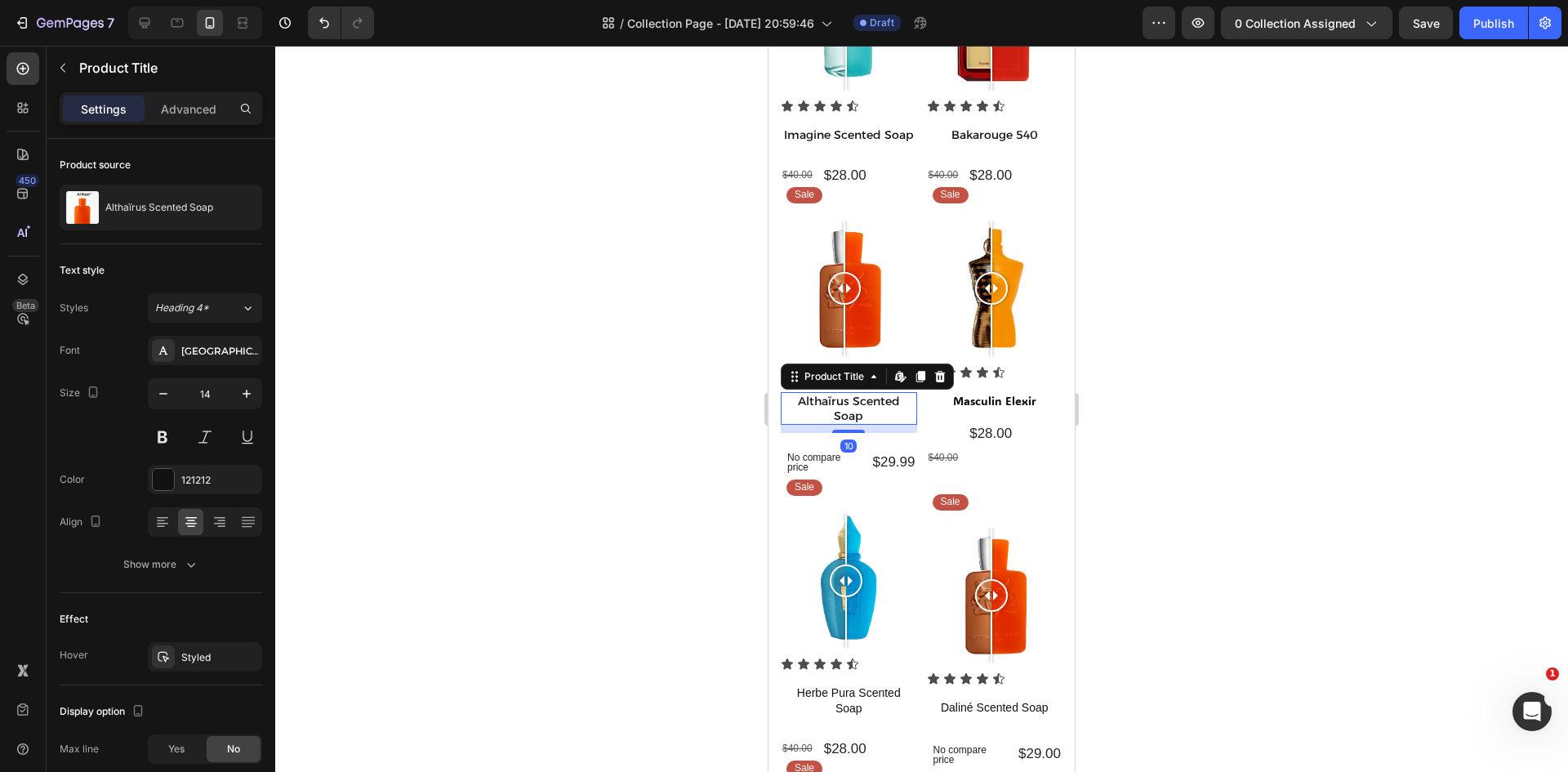
click at [858, 419] on h1 "Althaïrus Scented Soap" at bounding box center [849, 409] width 137 height 33
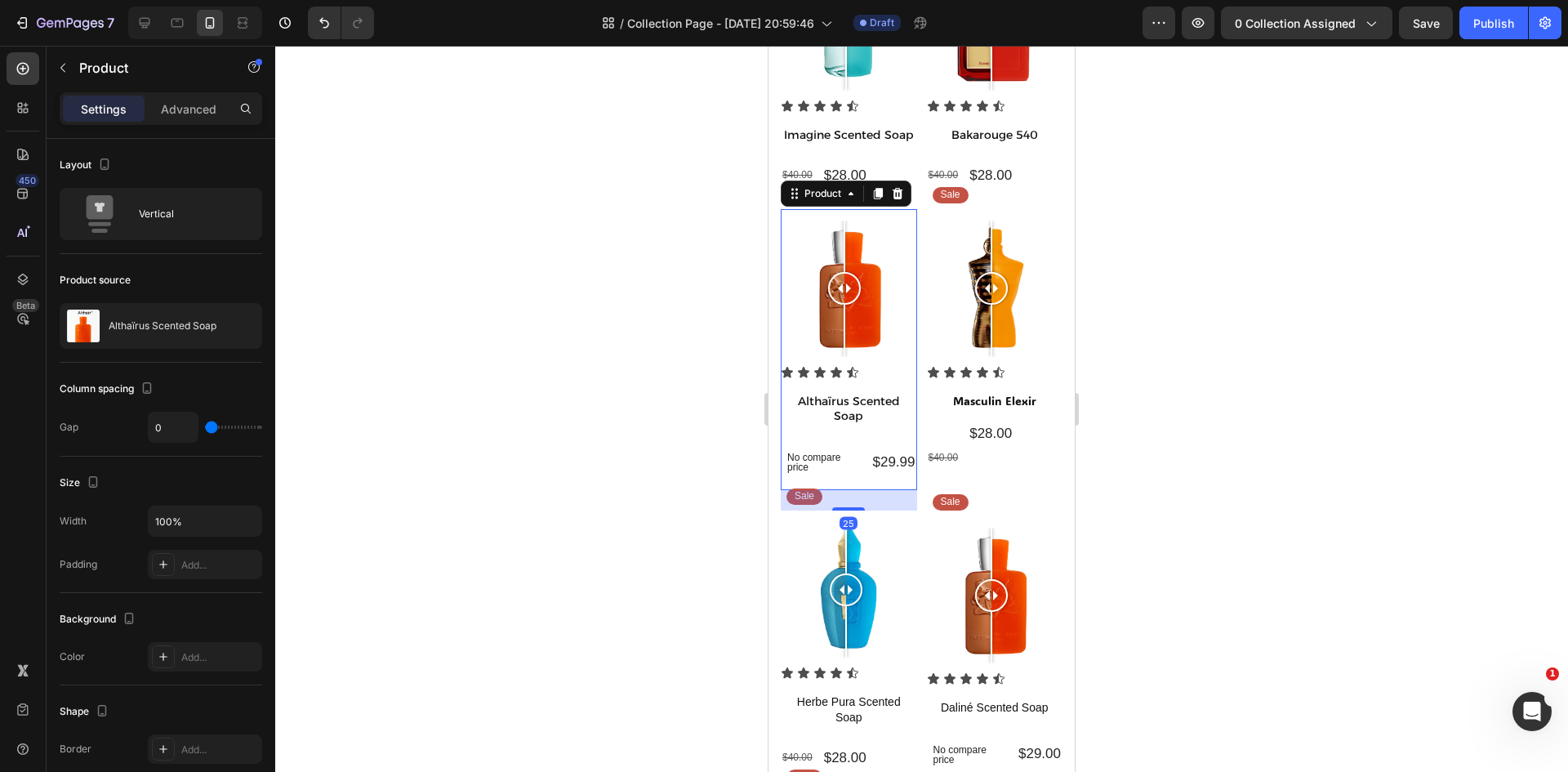
drag, startPoint x: 846, startPoint y: 504, endPoint x: 846, endPoint y: 524, distance: 20.0
click at [846, 511] on div at bounding box center [848, 509] width 33 height 4
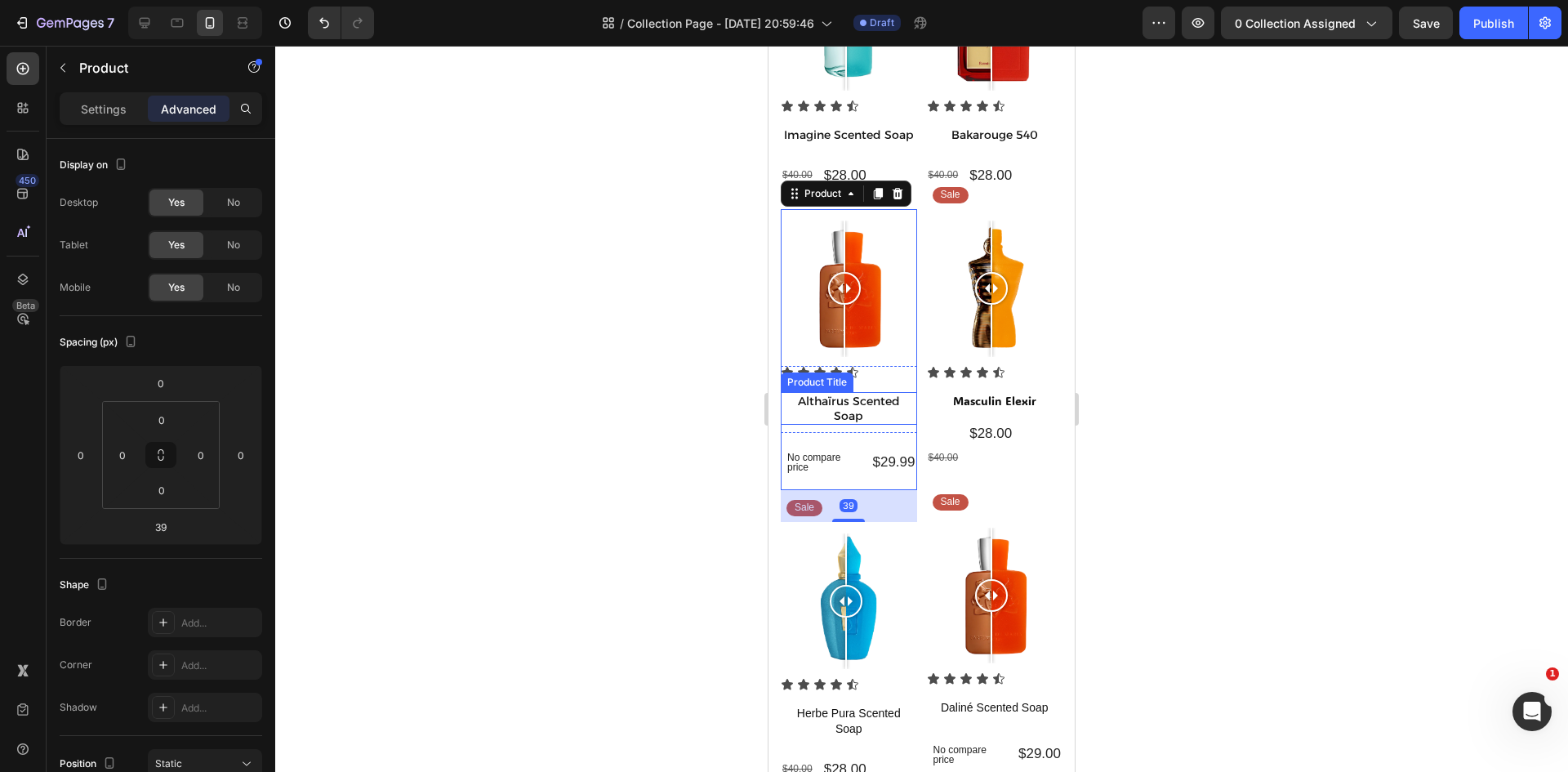
click at [855, 425] on h1 "Althaïrus Scented Soap" at bounding box center [849, 409] width 137 height 33
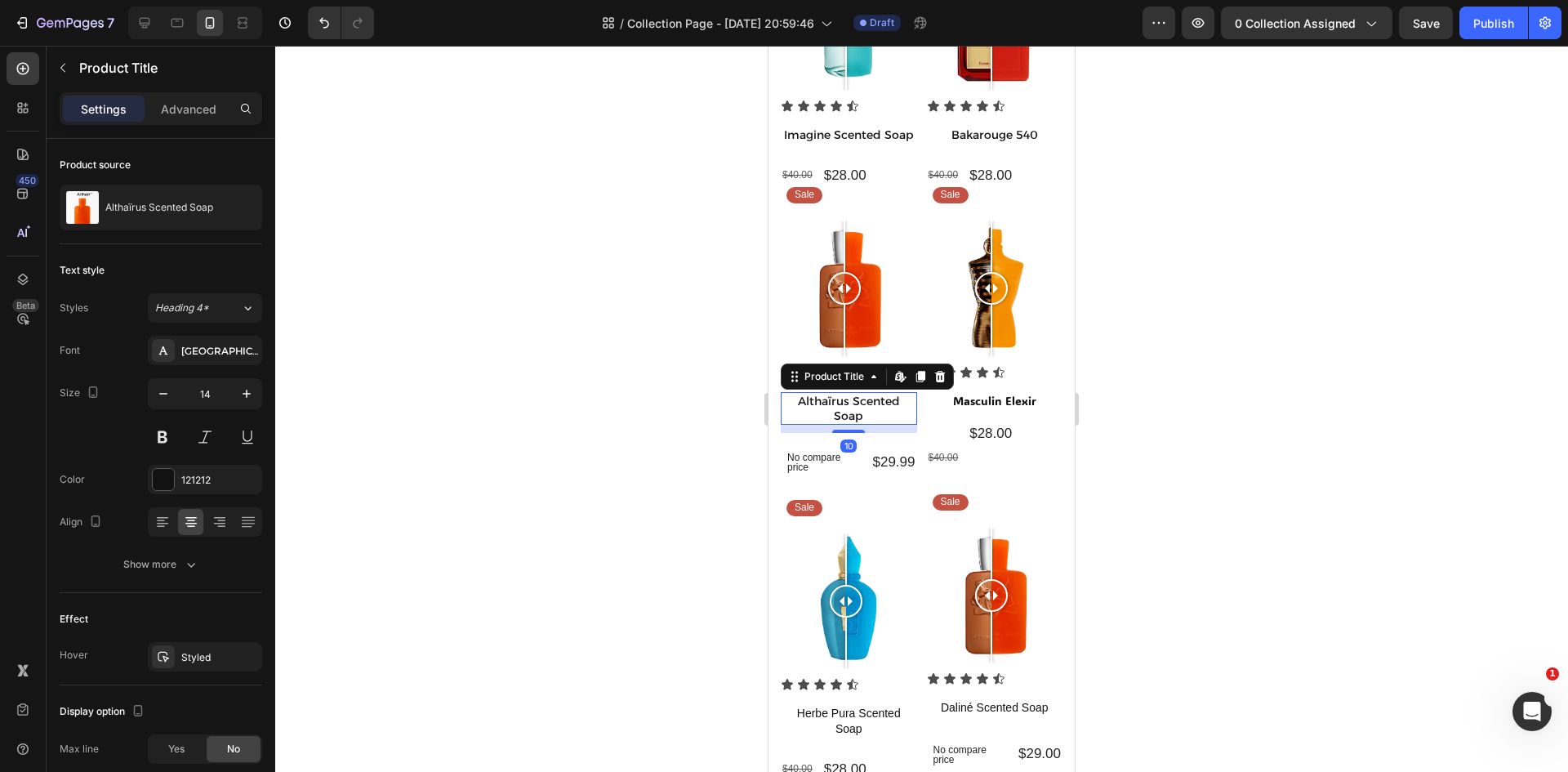
drag, startPoint x: 850, startPoint y: 435, endPoint x: 851, endPoint y: 419, distance: 16.0
click at [851, 419] on div "Althaïrus Scented Soap Product Title Edit content in Shopify 10" at bounding box center [849, 409] width 137 height 33
drag, startPoint x: 853, startPoint y: 433, endPoint x: 853, endPoint y: 417, distance: 16.0
click at [853, 417] on div "Althaïrus Scented Soap Product Title Edit content in Shopify 10" at bounding box center [849, 409] width 137 height 33
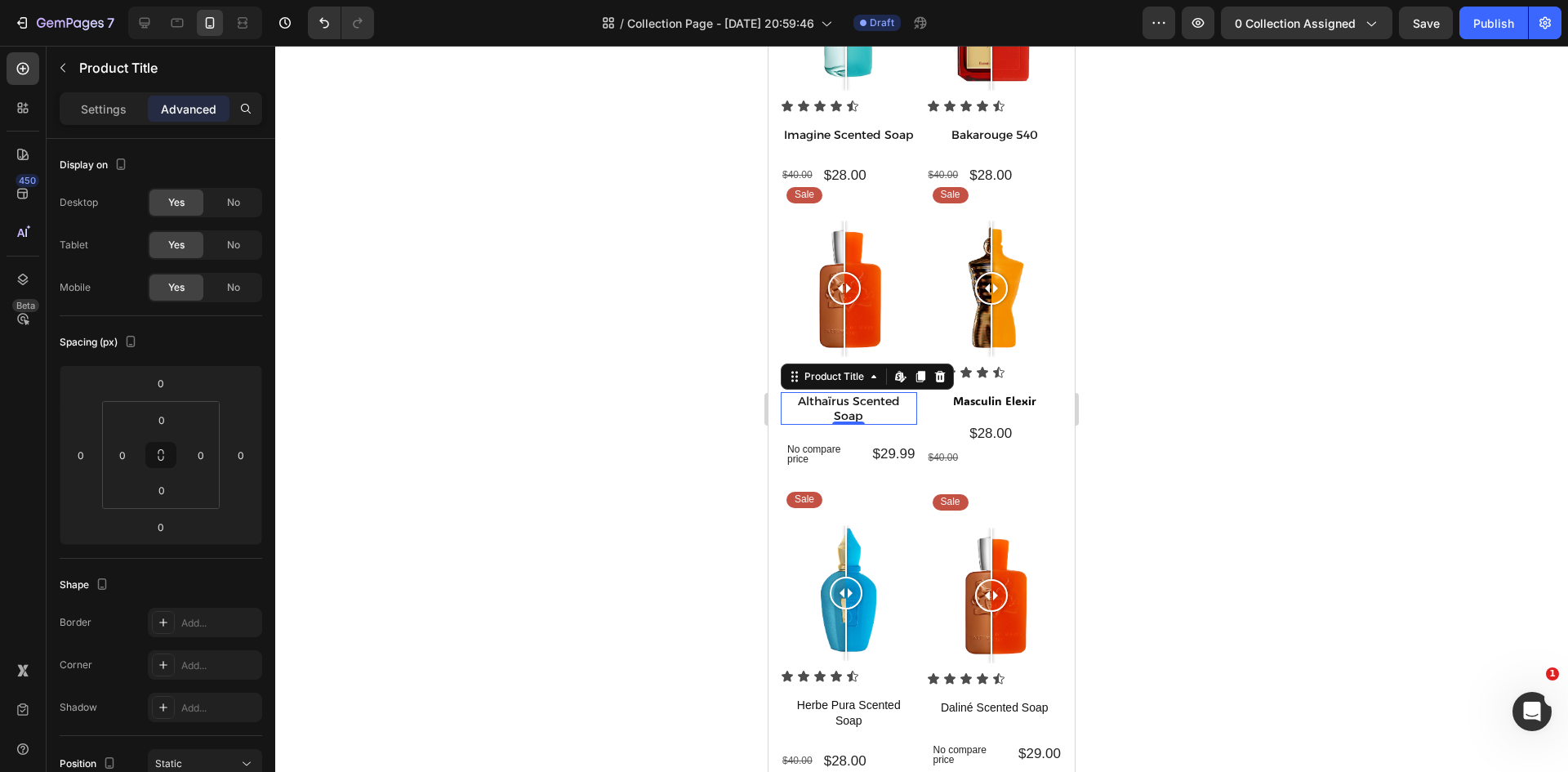
click at [1216, 518] on div at bounding box center [921, 409] width 1292 height 726
click at [862, 418] on h1 "Althaïrus Scented Soap" at bounding box center [849, 409] width 137 height 33
click at [632, 411] on div at bounding box center [921, 409] width 1292 height 726
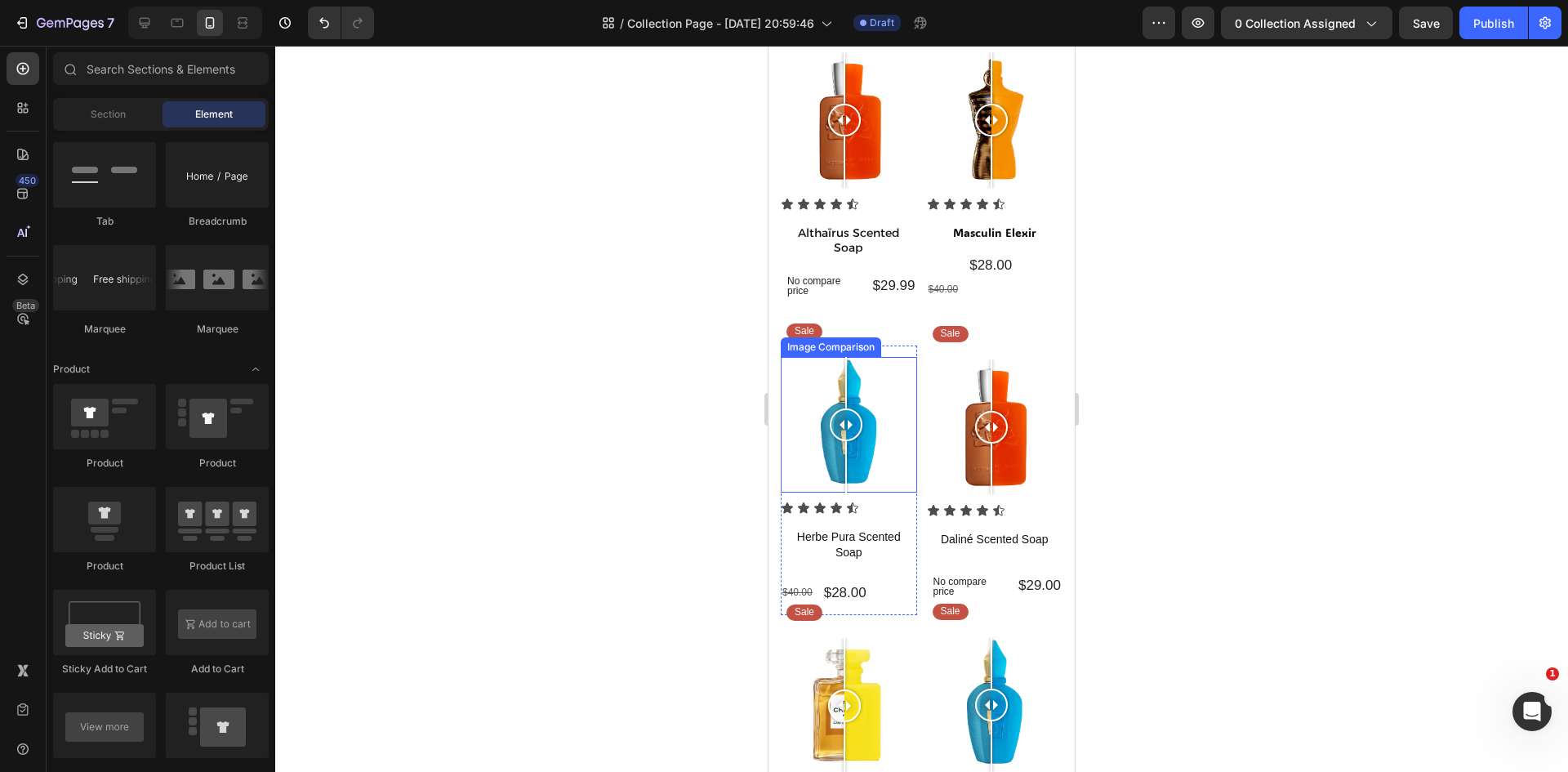
scroll to position [409, 0]
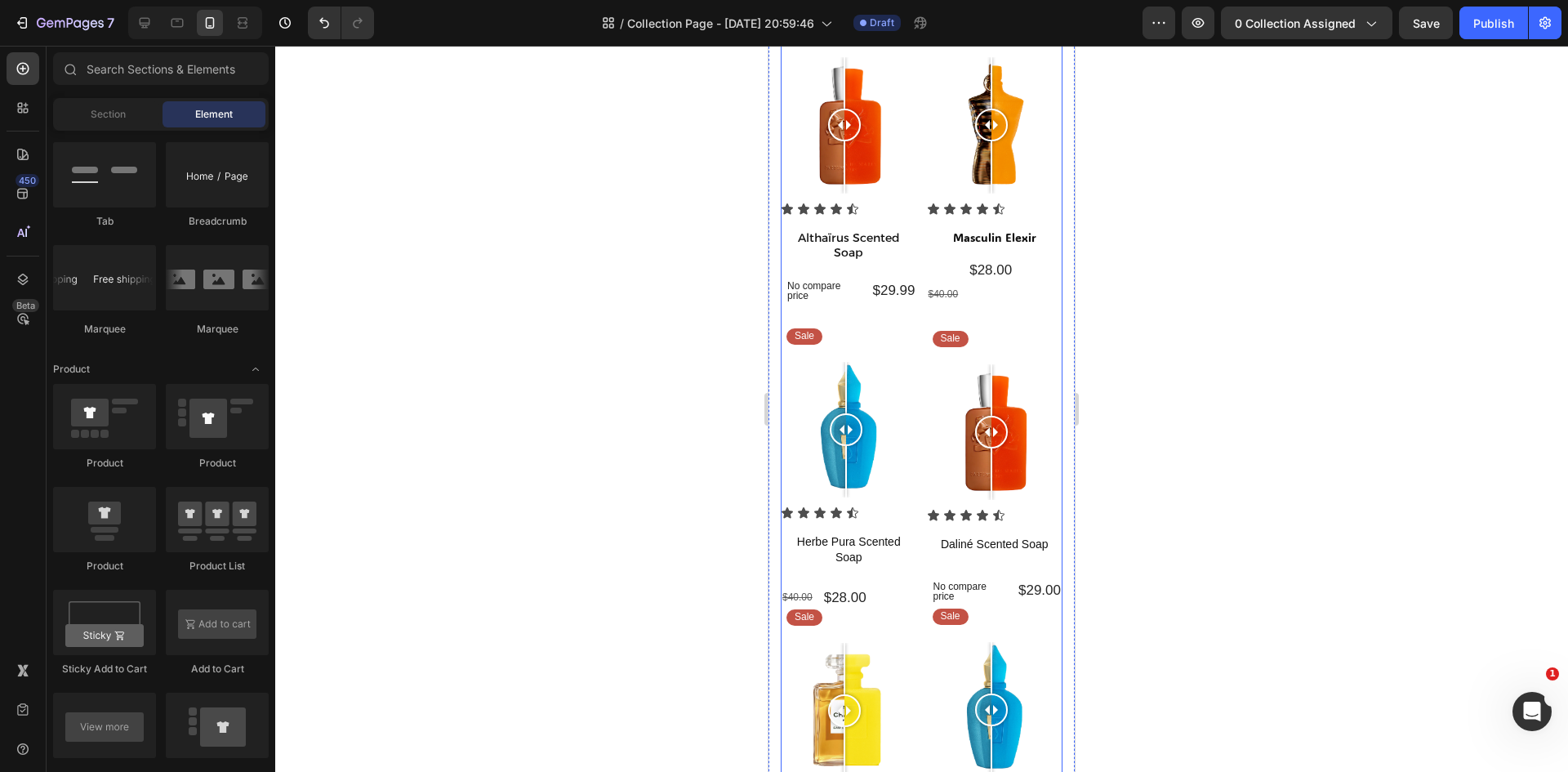
click at [846, 327] on div "Sale Text Block Row Image Comparison Icon Icon Icon Icon Icon Icon List Imagine…" at bounding box center [849, 492] width 137 height 1424
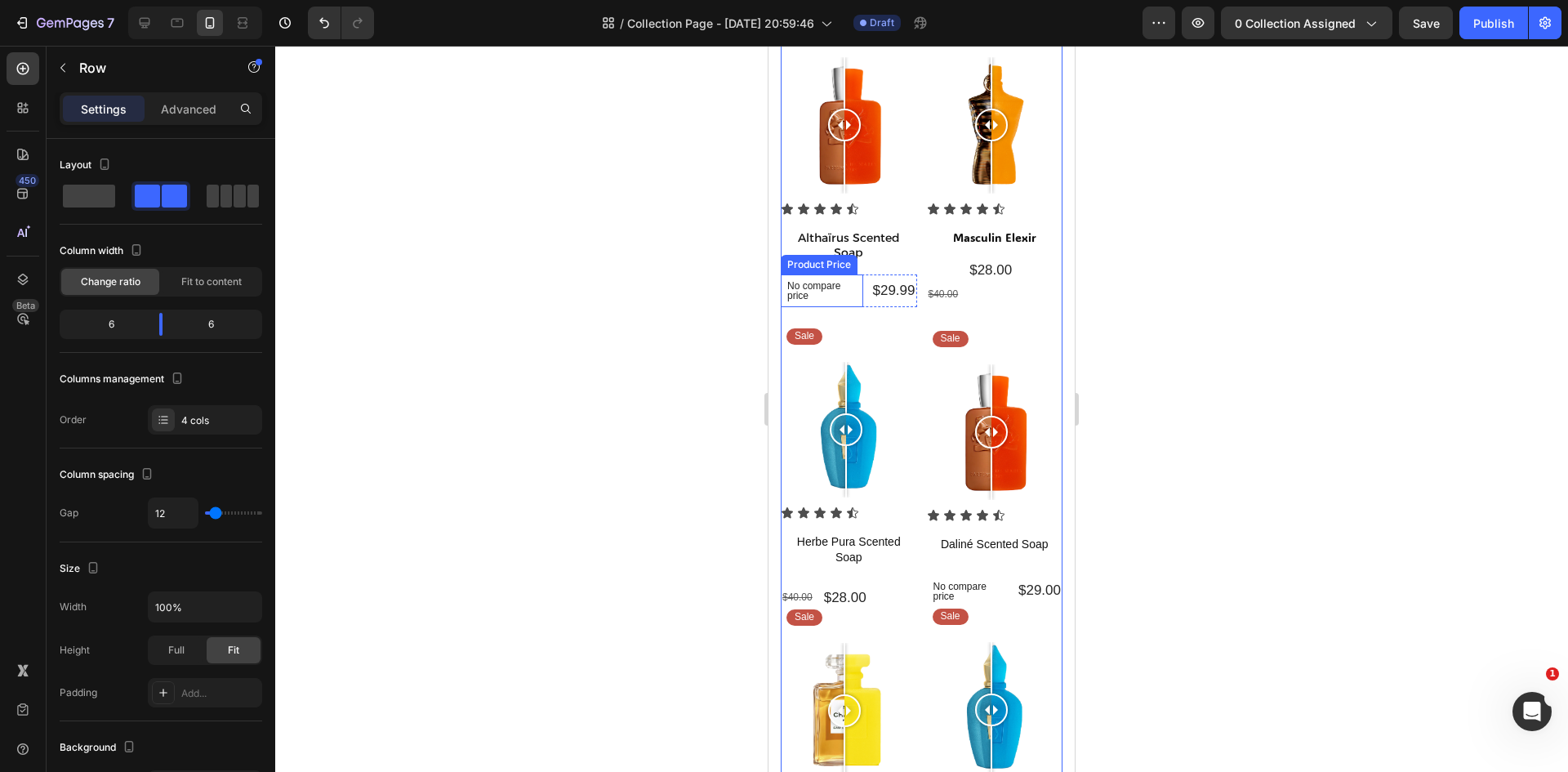
click at [846, 300] on p "No compare price" at bounding box center [822, 291] width 69 height 20
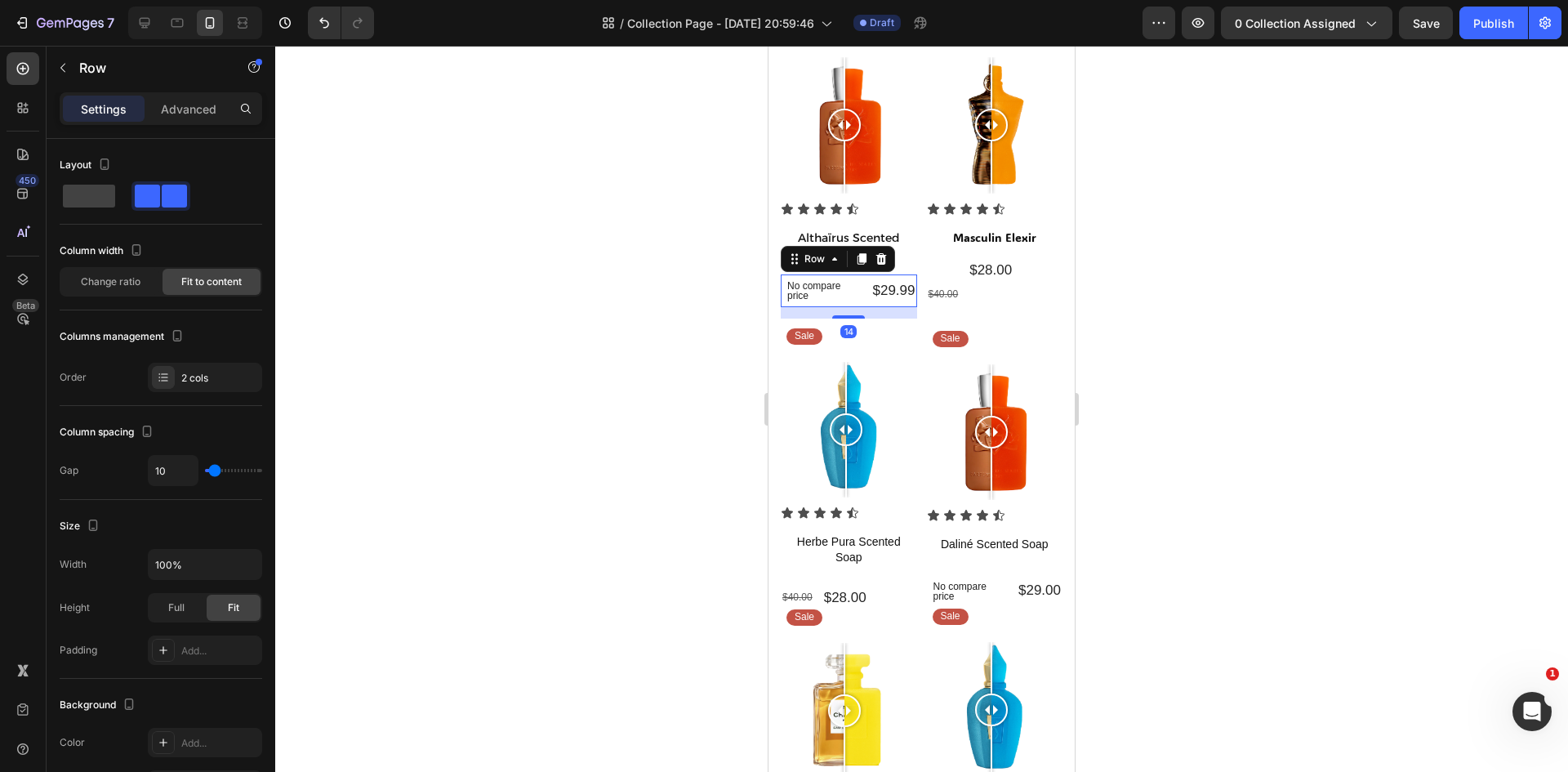
click at [876, 306] on div "$29.99 Product Price Product Price" at bounding box center [894, 290] width 46 height 33
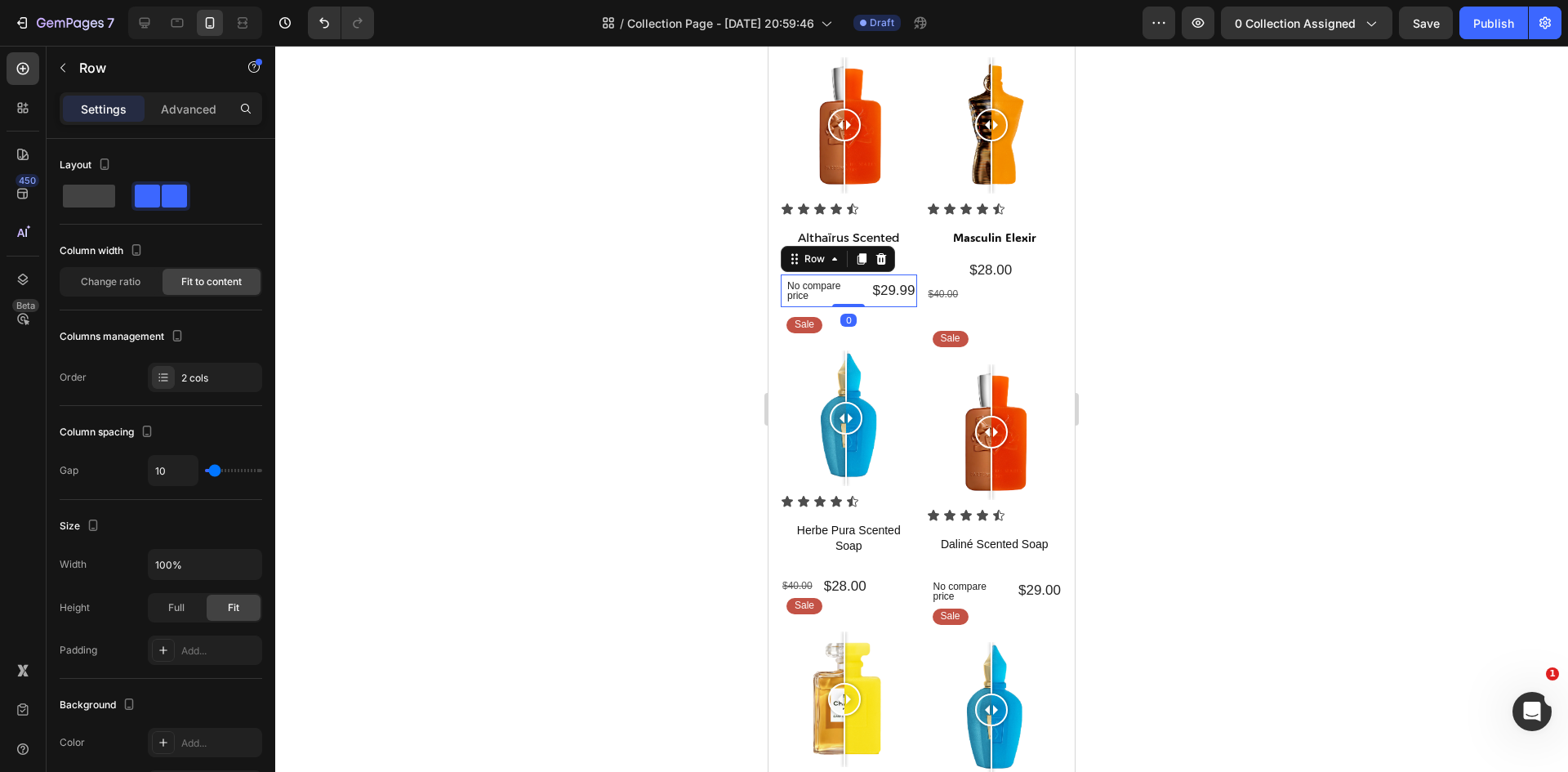
drag, startPoint x: 853, startPoint y: 321, endPoint x: 853, endPoint y: 303, distance: 18.0
click at [853, 303] on div "No compare price Product Price $29.99 Product Price Product Price Row 0" at bounding box center [849, 290] width 137 height 33
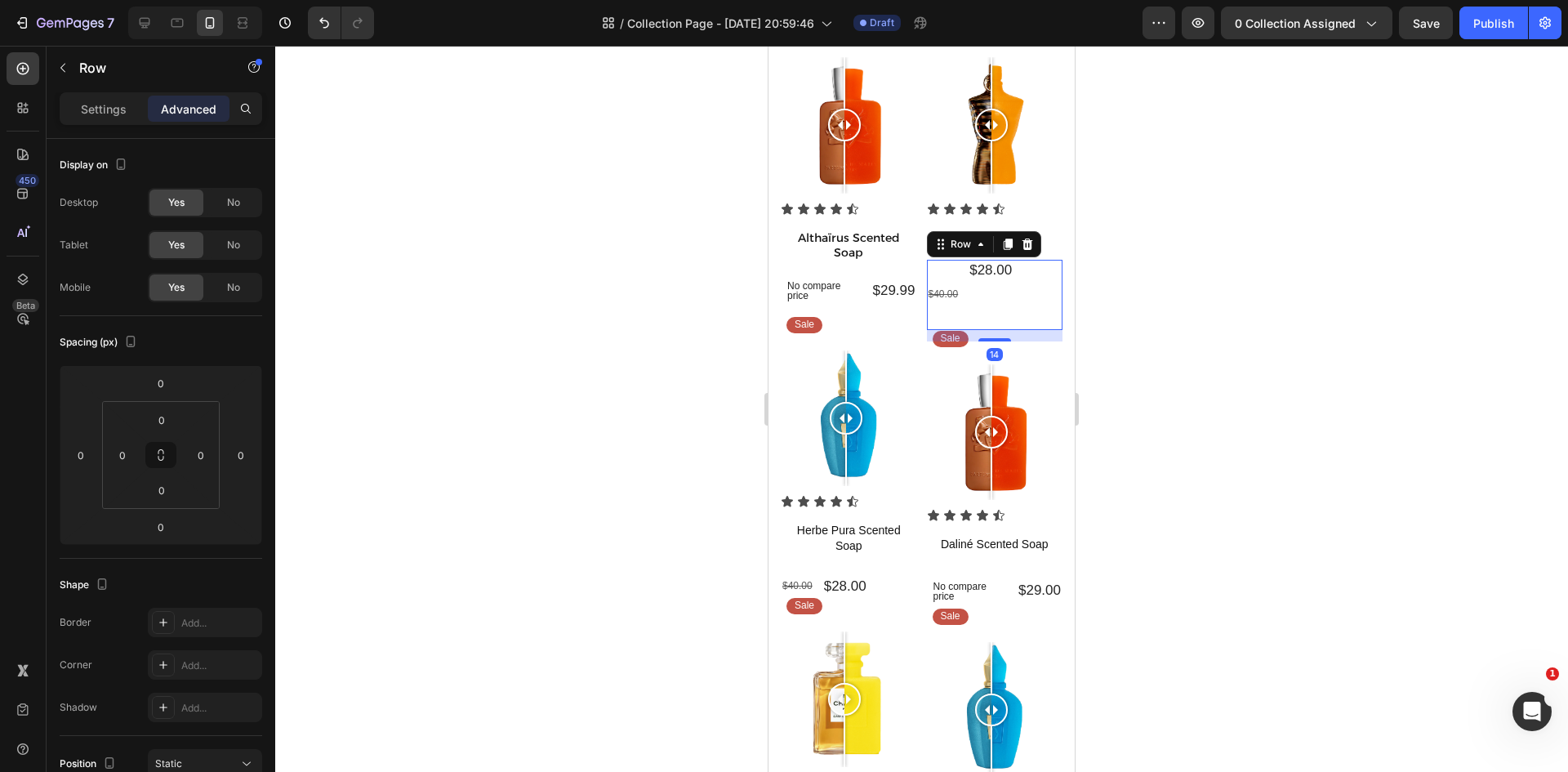
click at [986, 275] on div "$28.00 Product Price Product Price" at bounding box center [990, 294] width 46 height 70
click at [985, 338] on div at bounding box center [995, 340] width 33 height 5
type input "16"
click at [1338, 417] on div at bounding box center [921, 409] width 1292 height 726
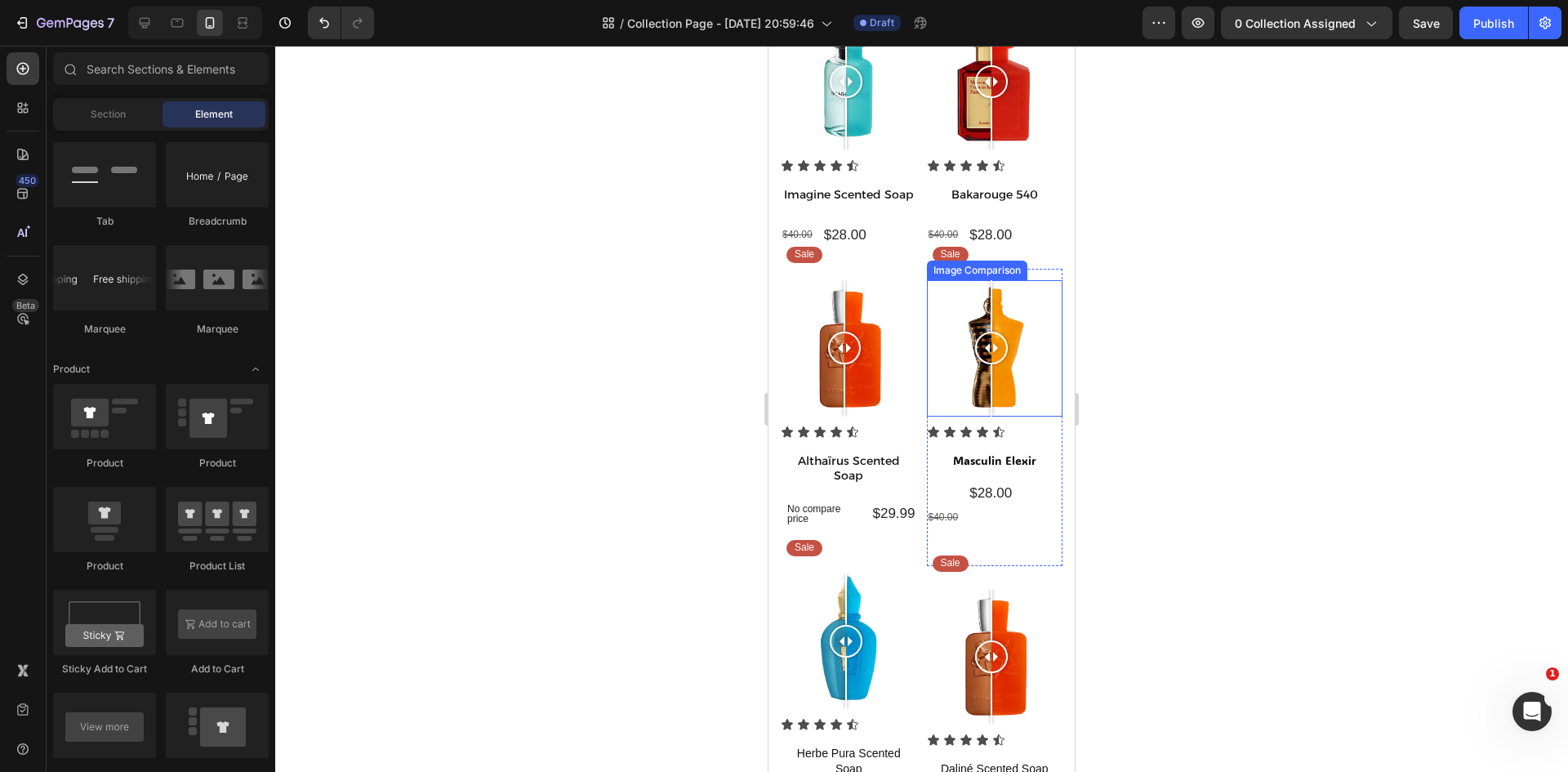
scroll to position [163, 0]
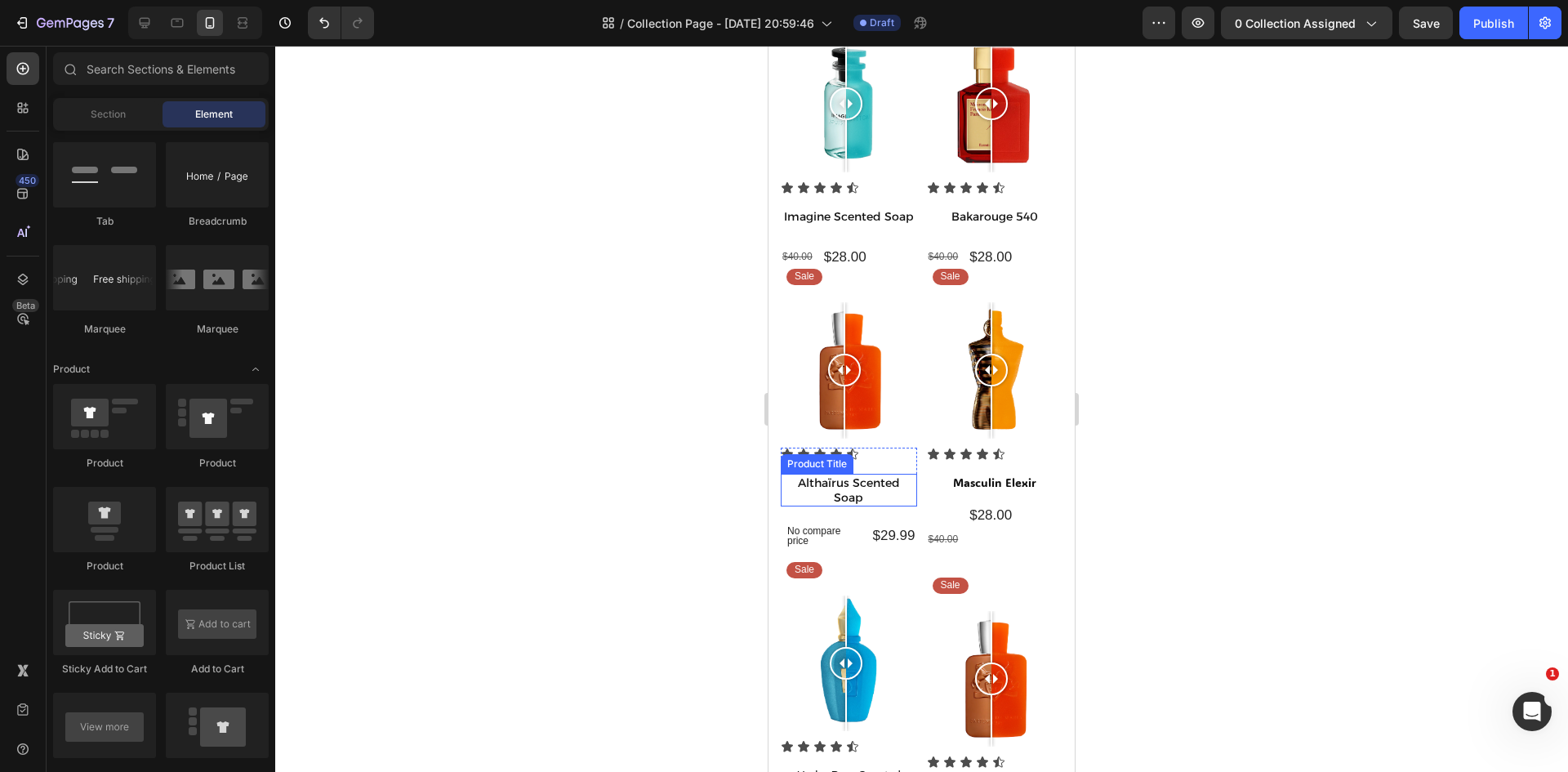
click at [851, 492] on h1 "Althaïrus Scented Soap" at bounding box center [849, 490] width 137 height 33
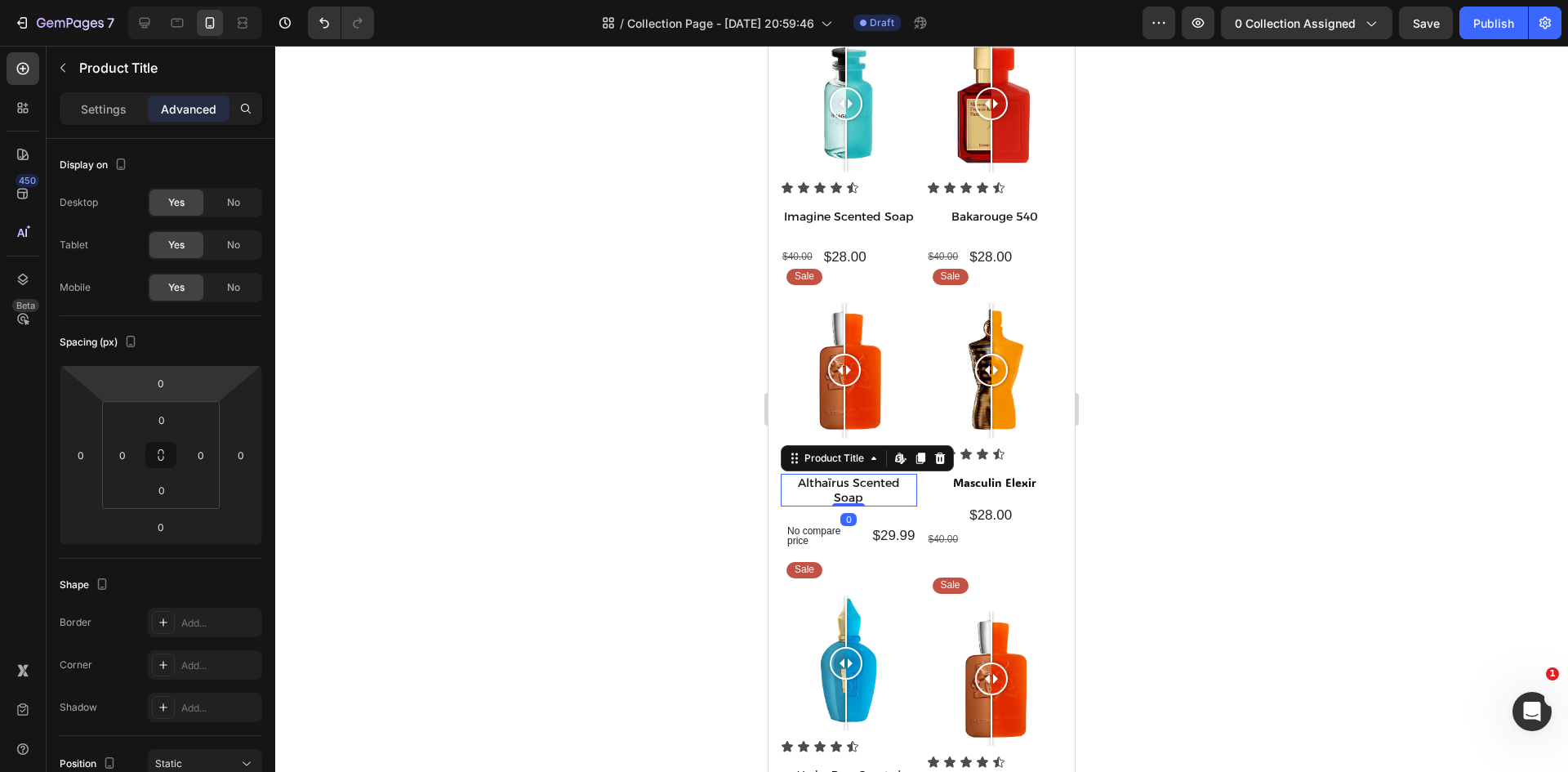
click at [806, 483] on h1 "Althaïrus Scented Soap" at bounding box center [849, 490] width 137 height 33
click at [102, 110] on p "Settings" at bounding box center [104, 108] width 46 height 17
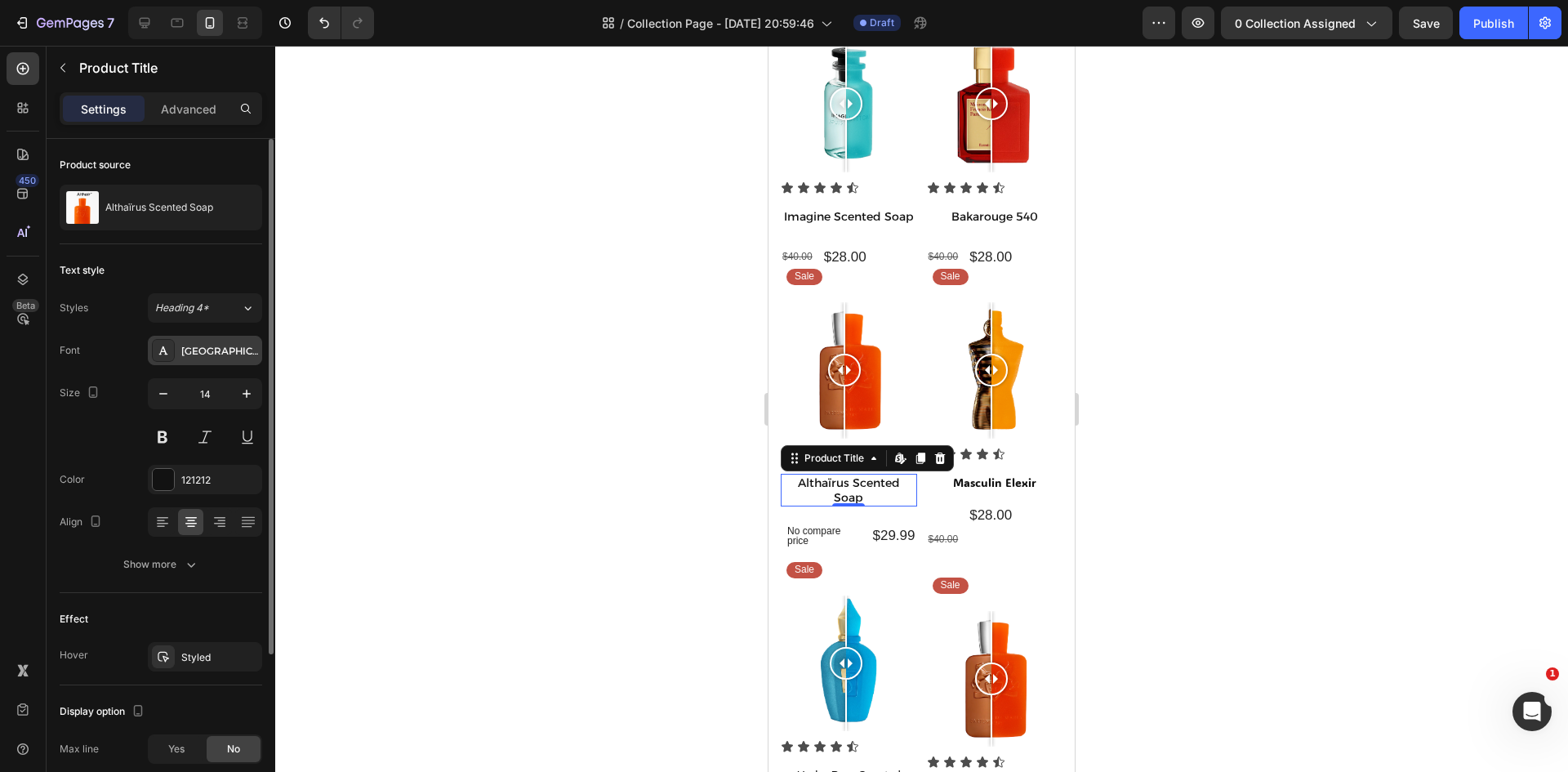
click at [218, 358] on div "Alexandria" at bounding box center [219, 351] width 76 height 15
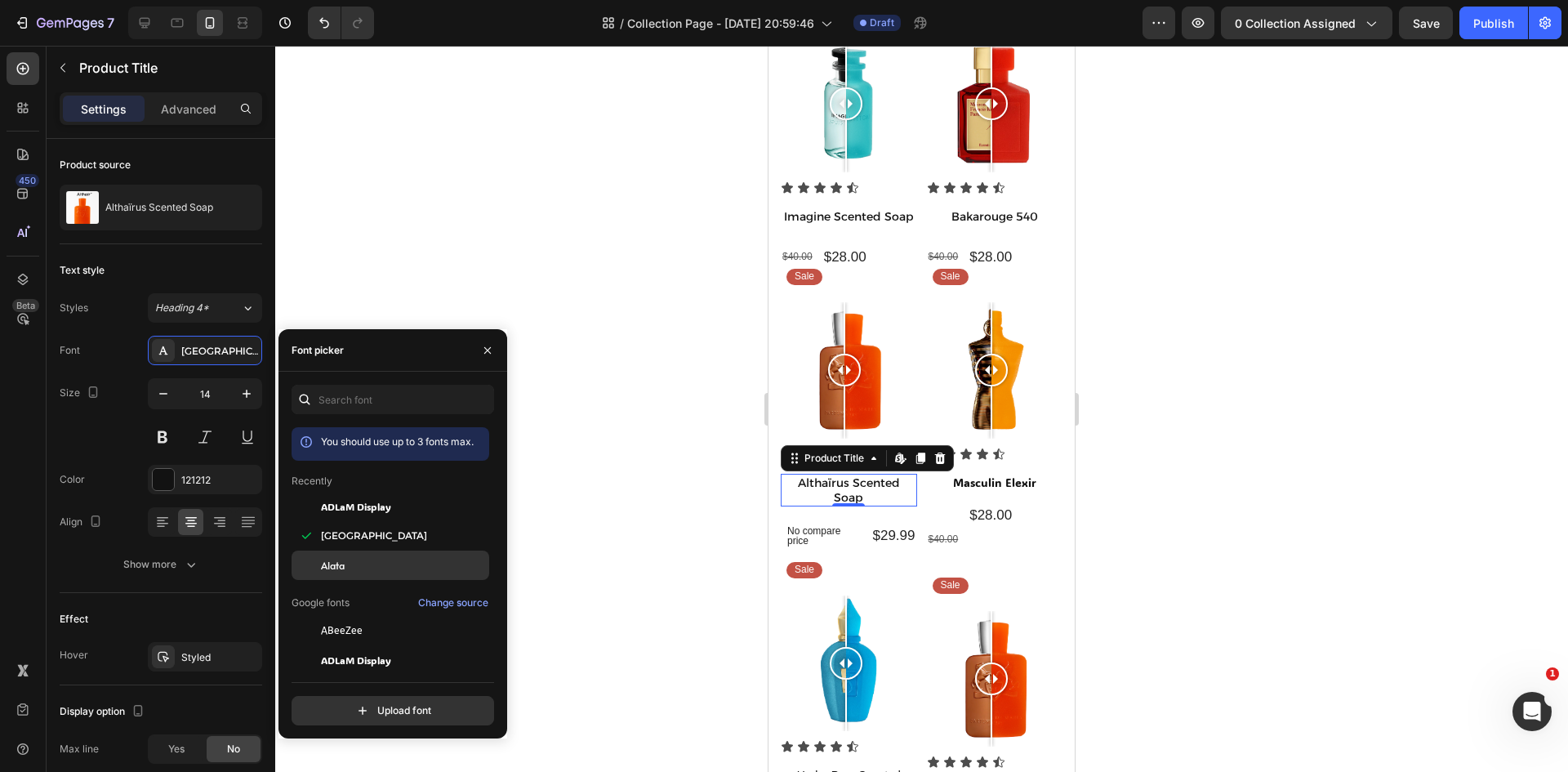
click at [360, 566] on div "Alata" at bounding box center [403, 565] width 165 height 15
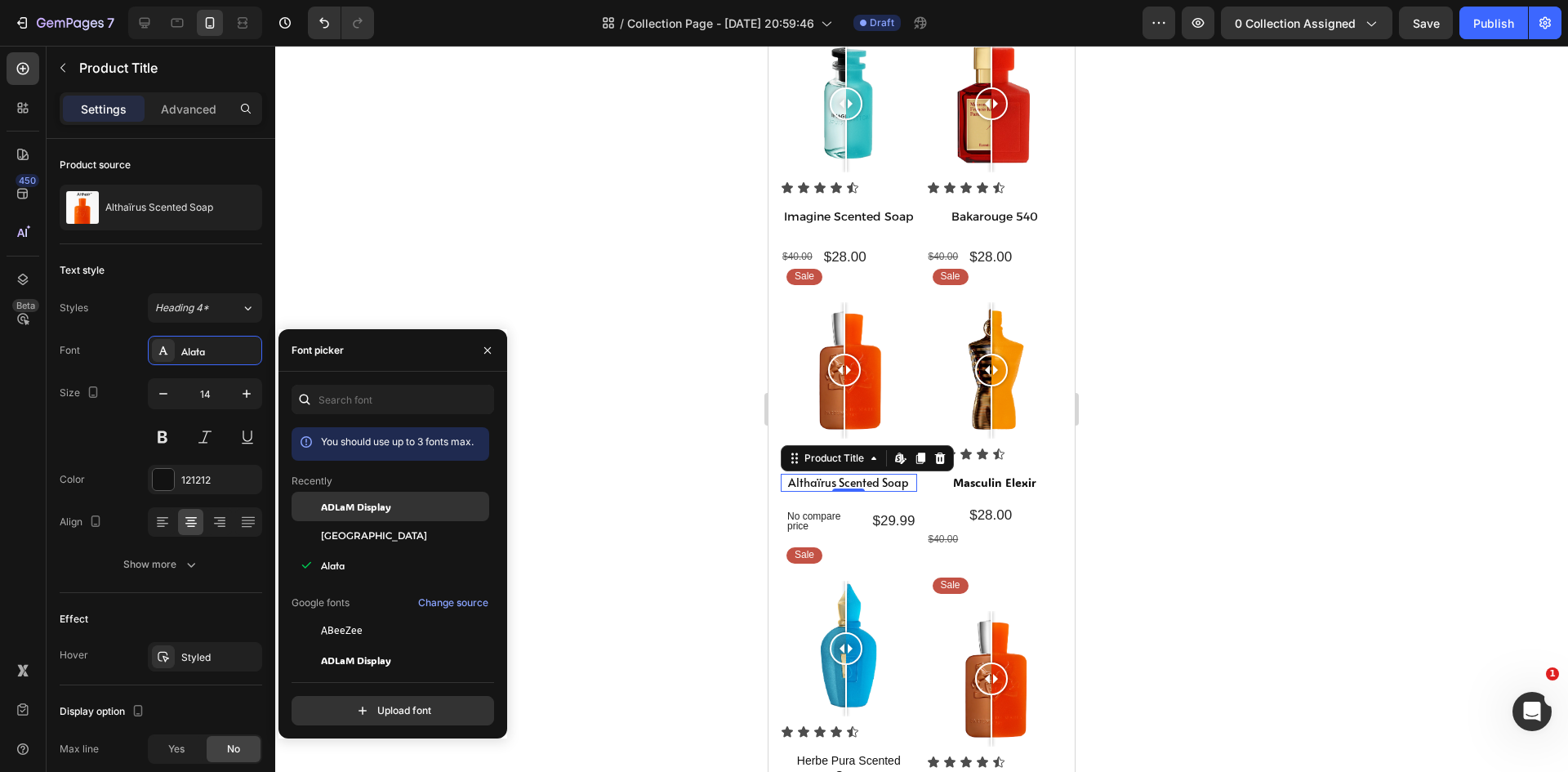
click at [364, 500] on span "ADLaM Display" at bounding box center [356, 506] width 70 height 15
click at [668, 431] on div at bounding box center [921, 409] width 1292 height 726
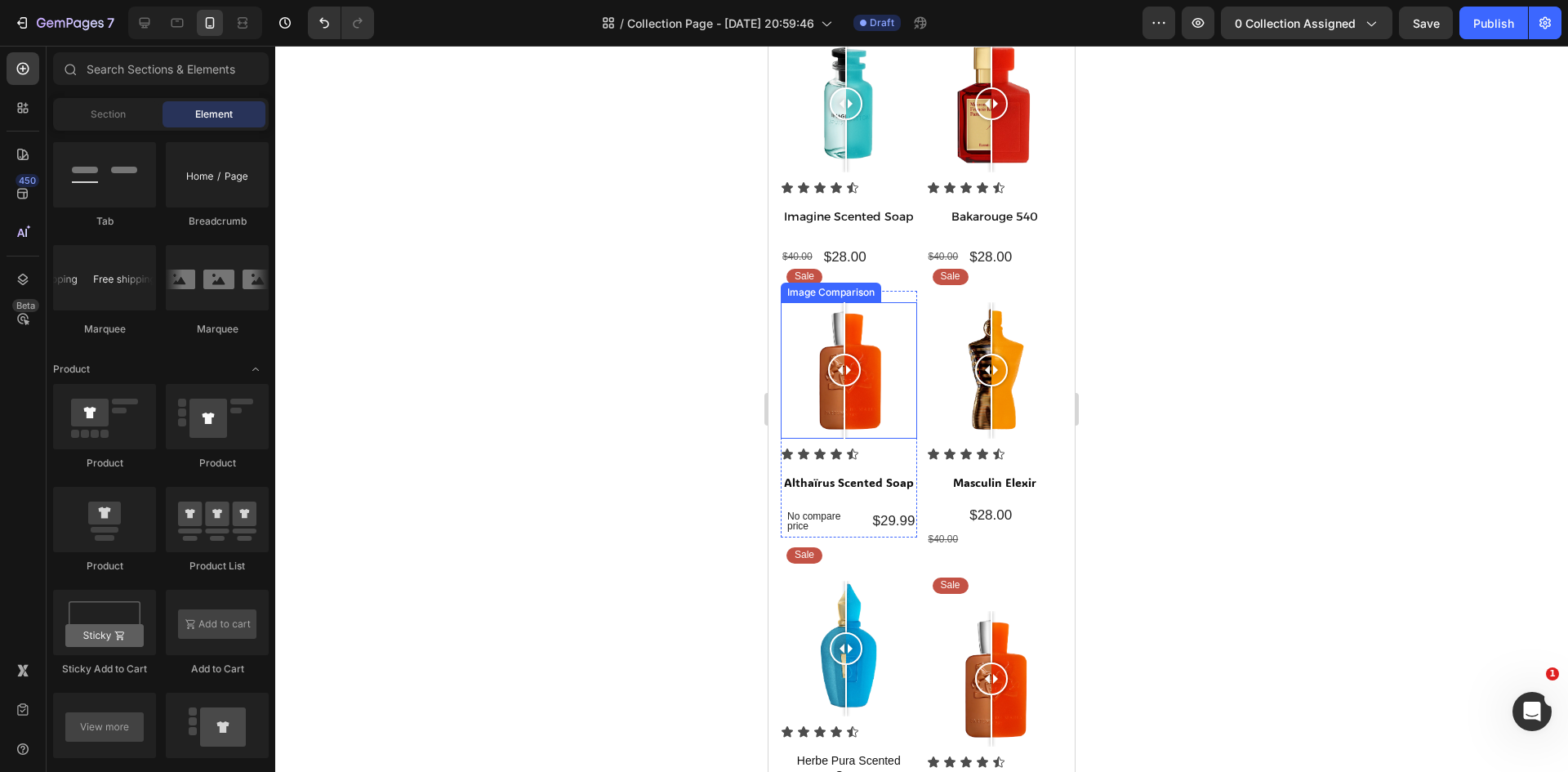
click at [885, 331] on div at bounding box center [849, 371] width 137 height 137
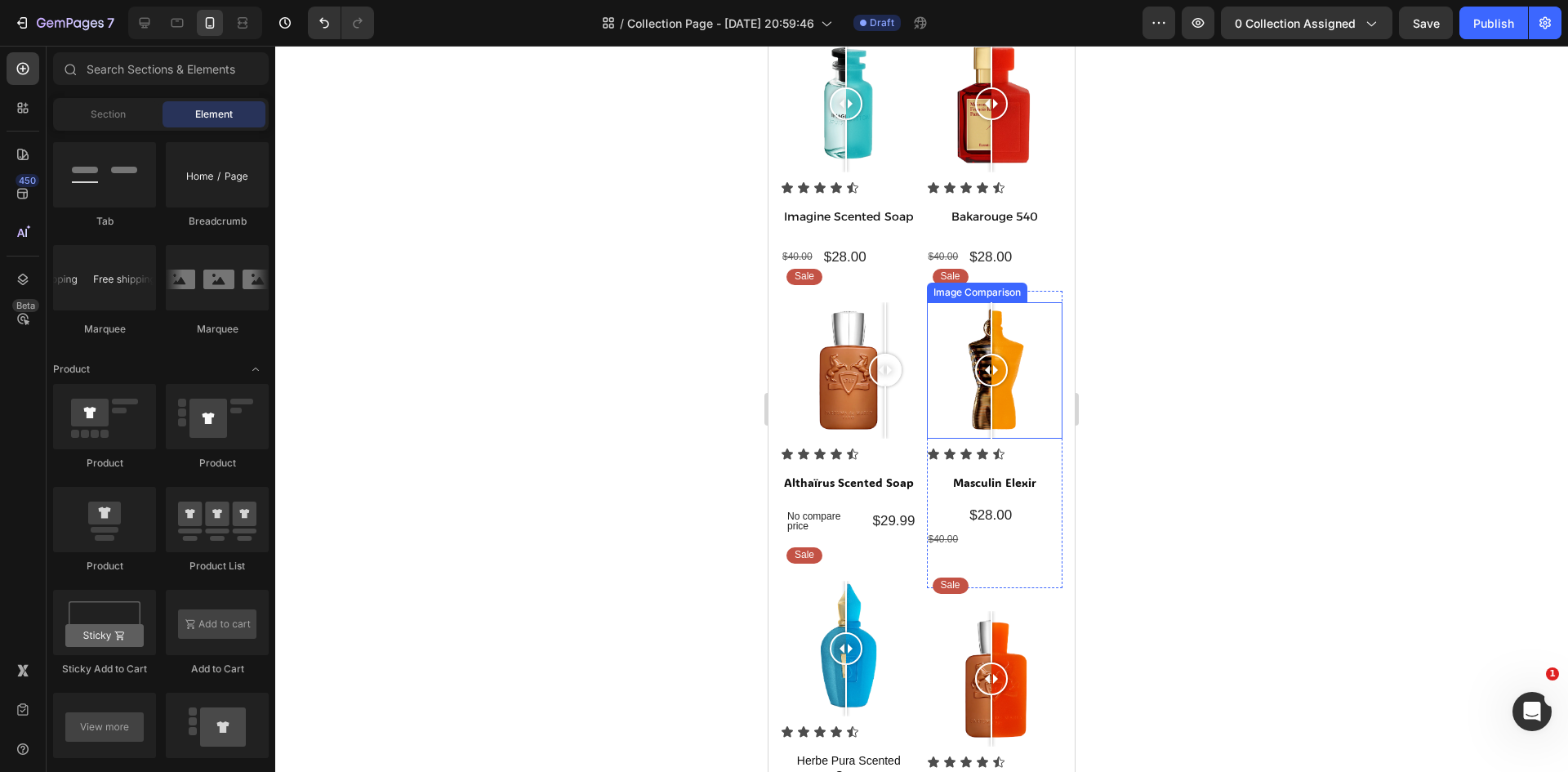
click at [990, 334] on div at bounding box center [991, 328] width 2 height 52
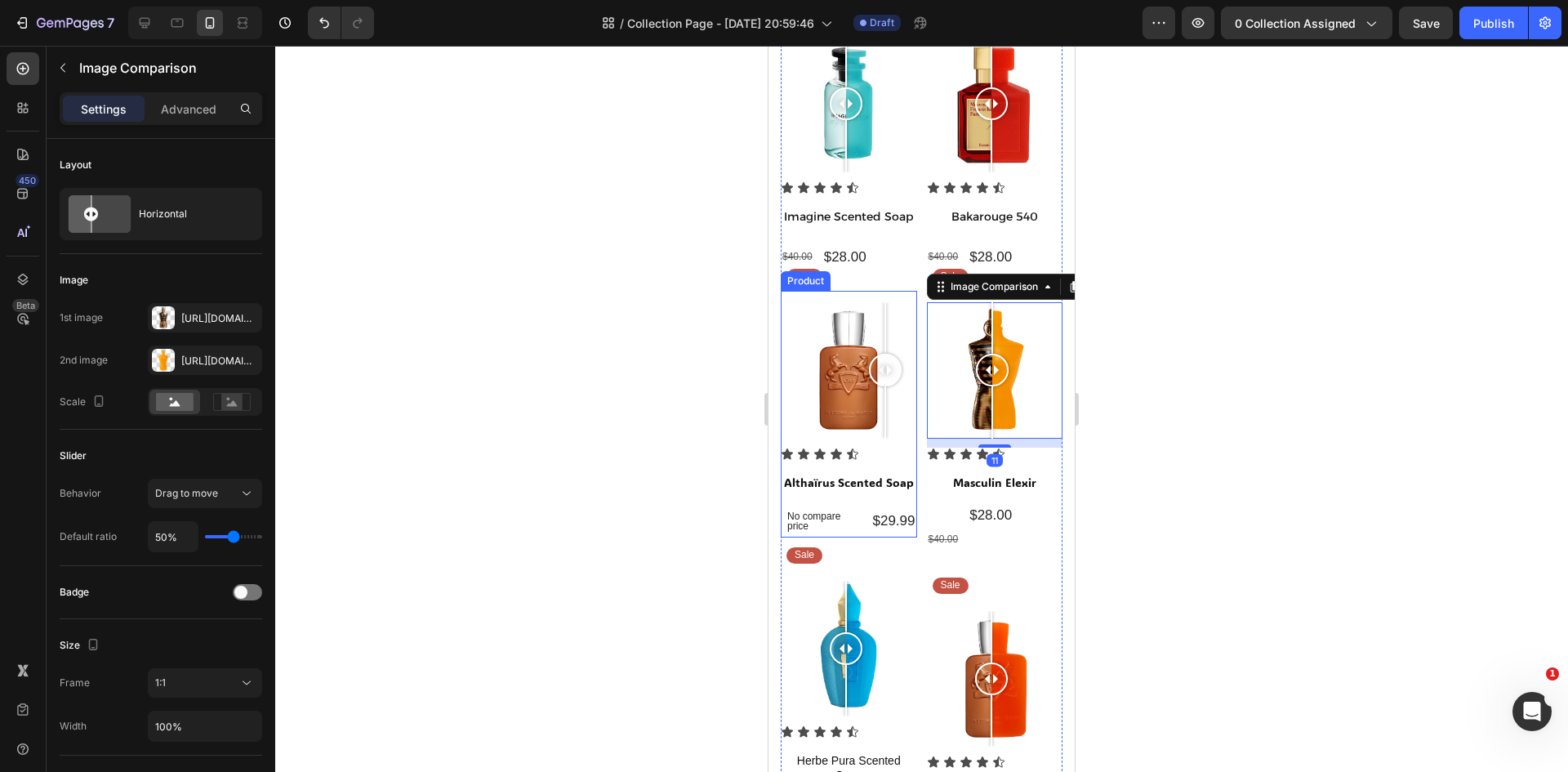
click at [888, 308] on div "Sale Text Block Row Image Comparison" at bounding box center [849, 369] width 137 height 157
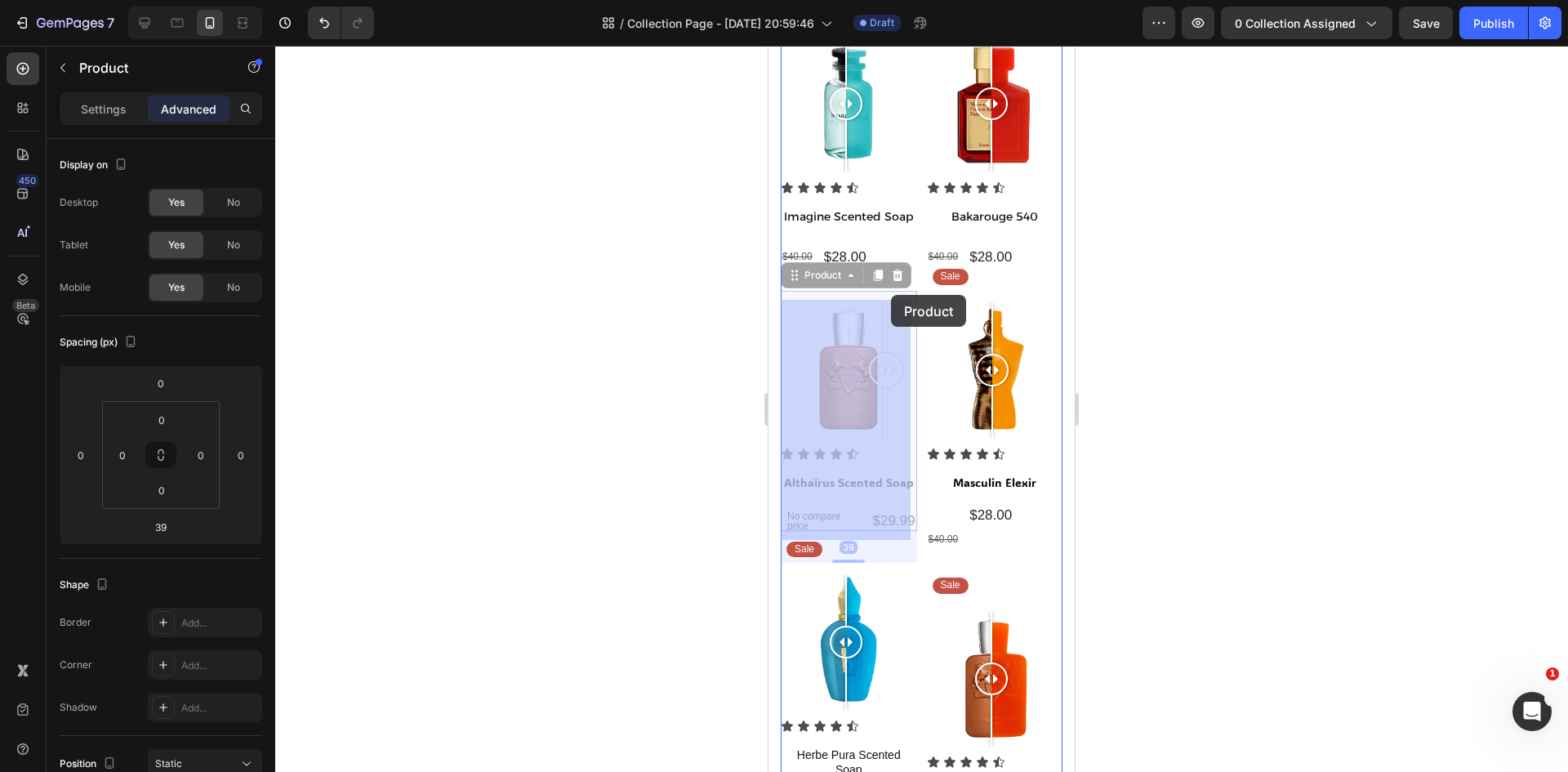
drag, startPoint x: 891, startPoint y: 306, endPoint x: 891, endPoint y: 295, distance: 11.0
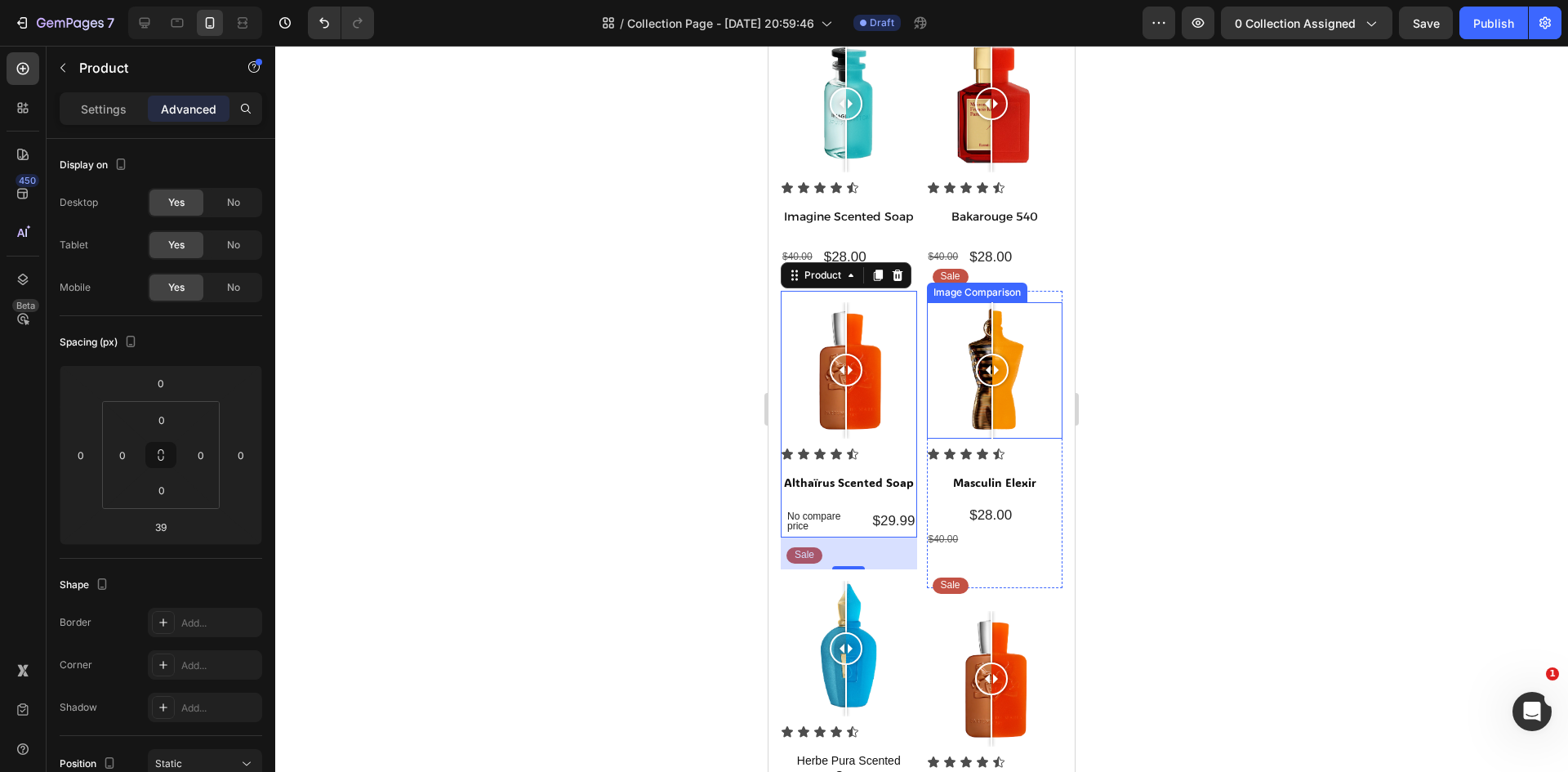
click at [976, 302] on div at bounding box center [992, 371] width 33 height 137
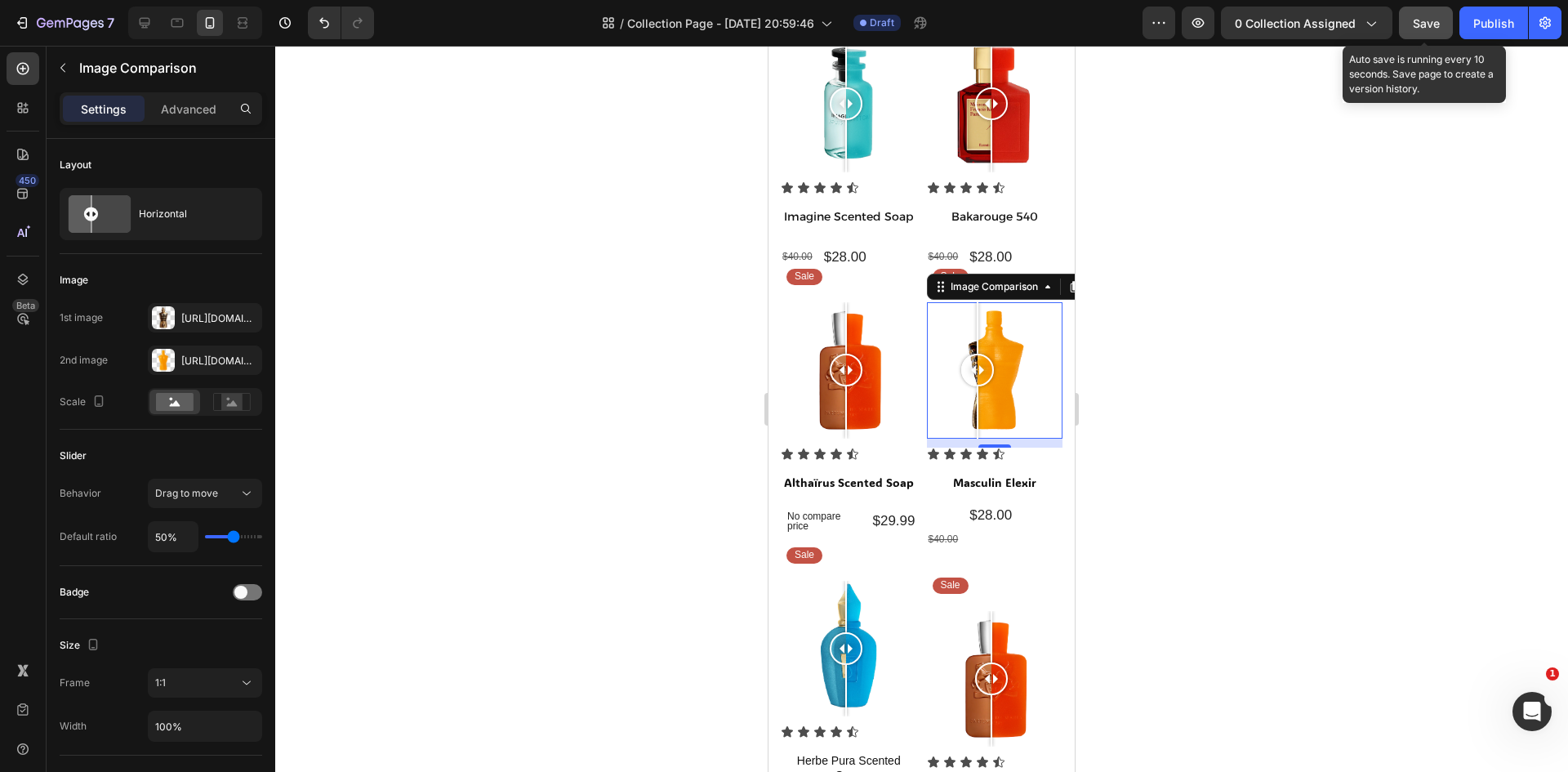
click at [1426, 20] on span "Save" at bounding box center [1426, 23] width 27 height 14
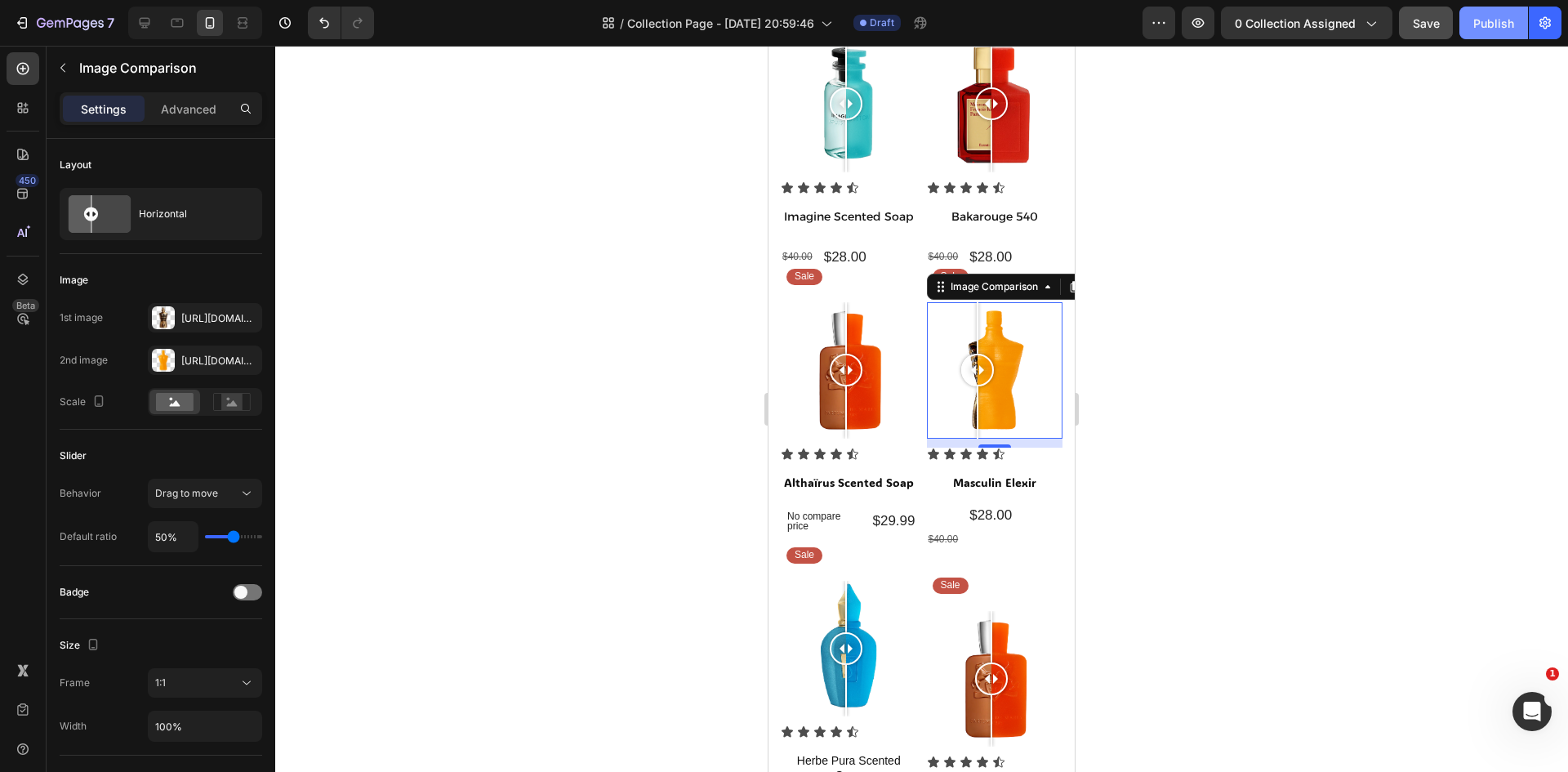
click at [1492, 25] on div "Publish" at bounding box center [1493, 23] width 41 height 17
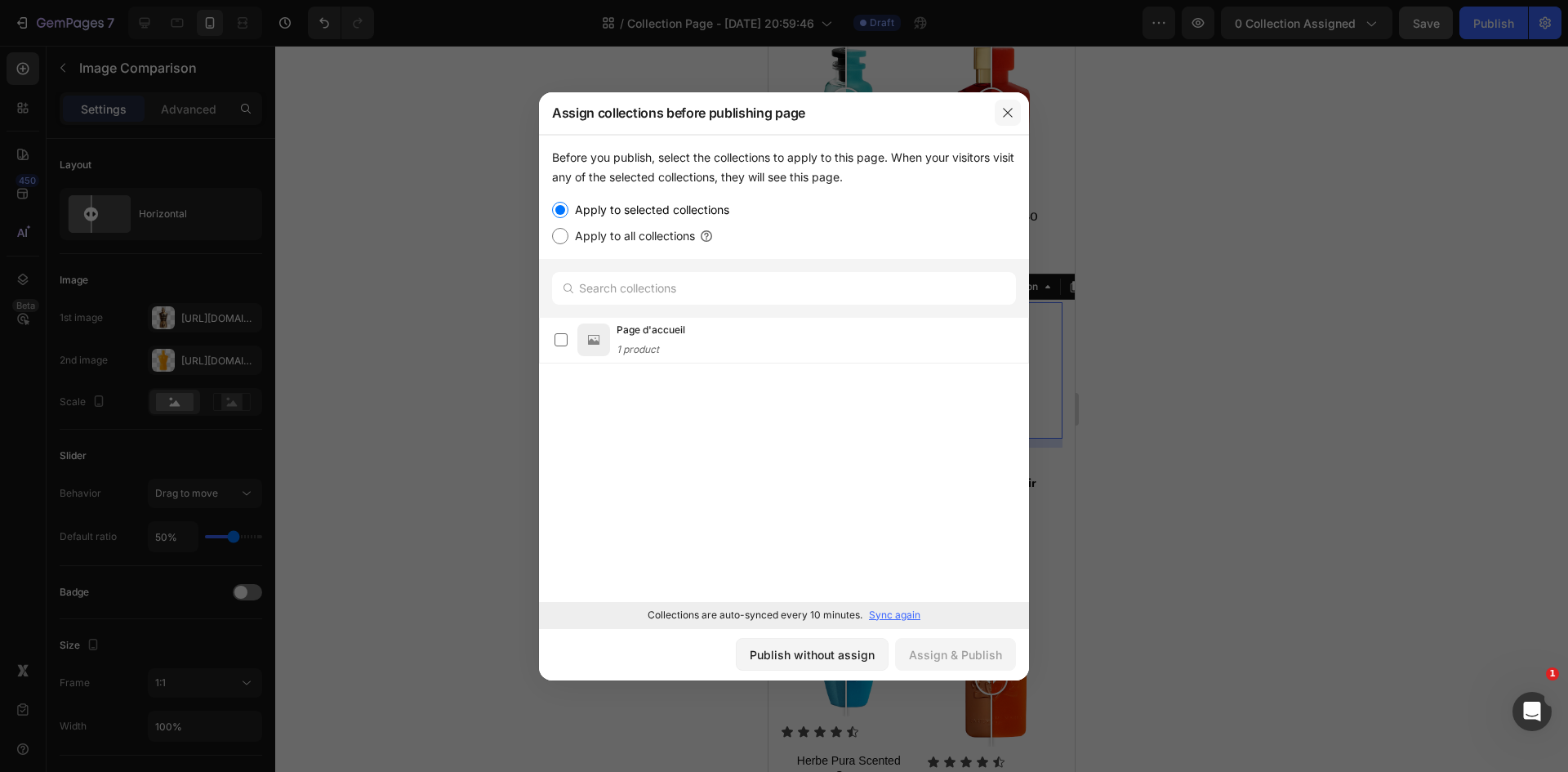
click at [1004, 116] on icon "button" at bounding box center [1007, 113] width 13 height 13
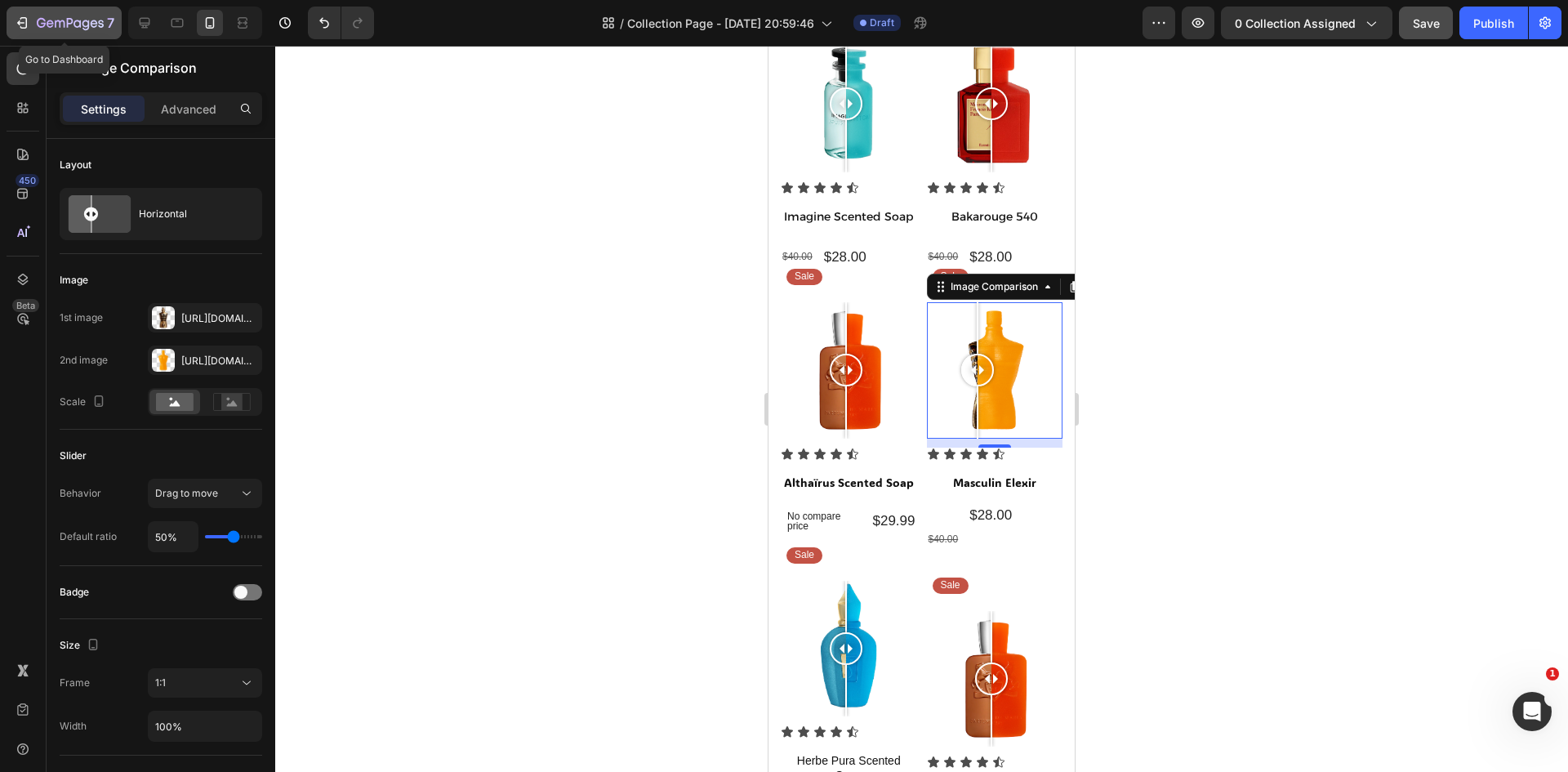
click at [15, 30] on icon "button" at bounding box center [22, 23] width 16 height 16
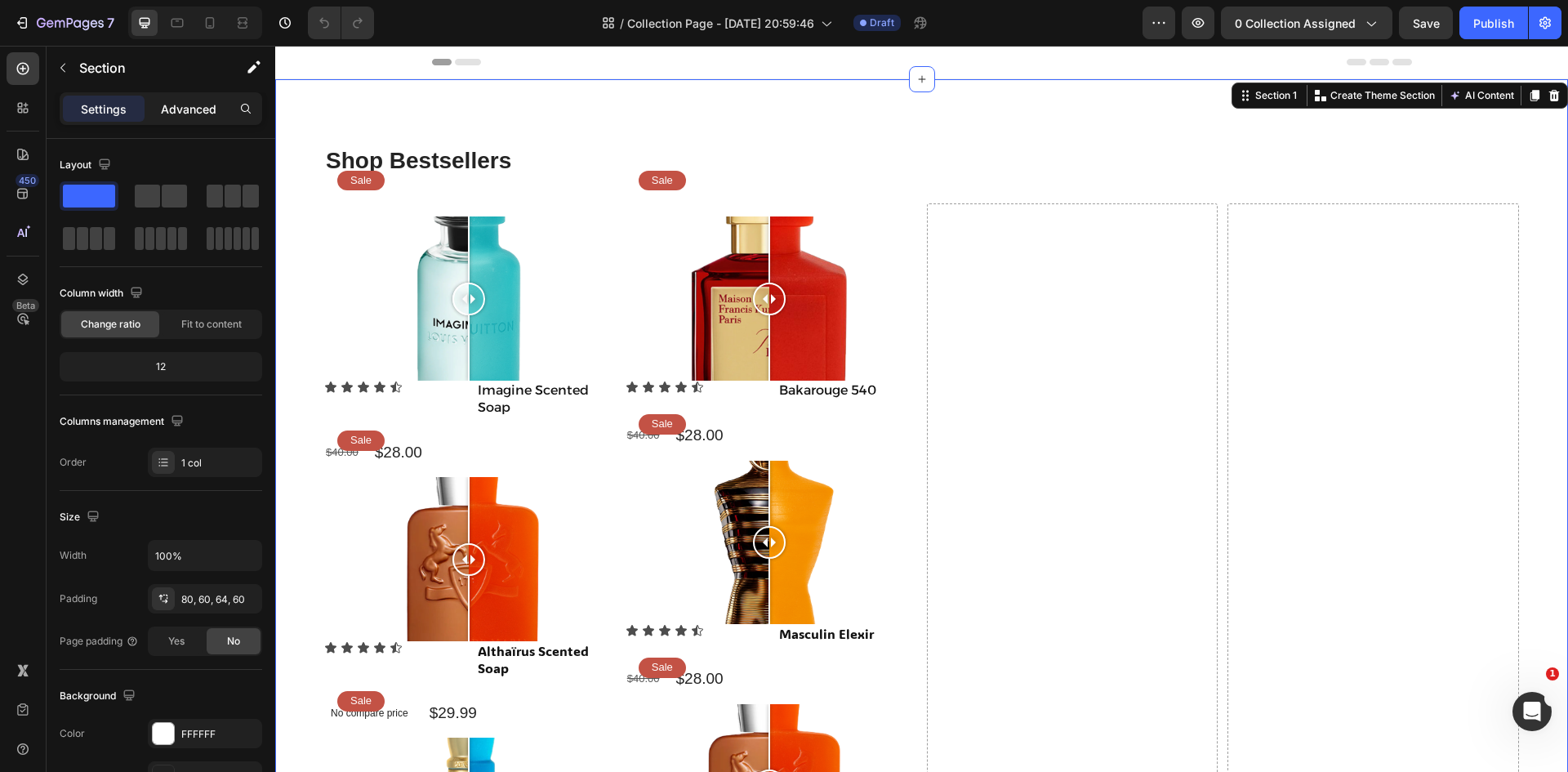
click at [182, 106] on p "Advanced" at bounding box center [188, 108] width 56 height 17
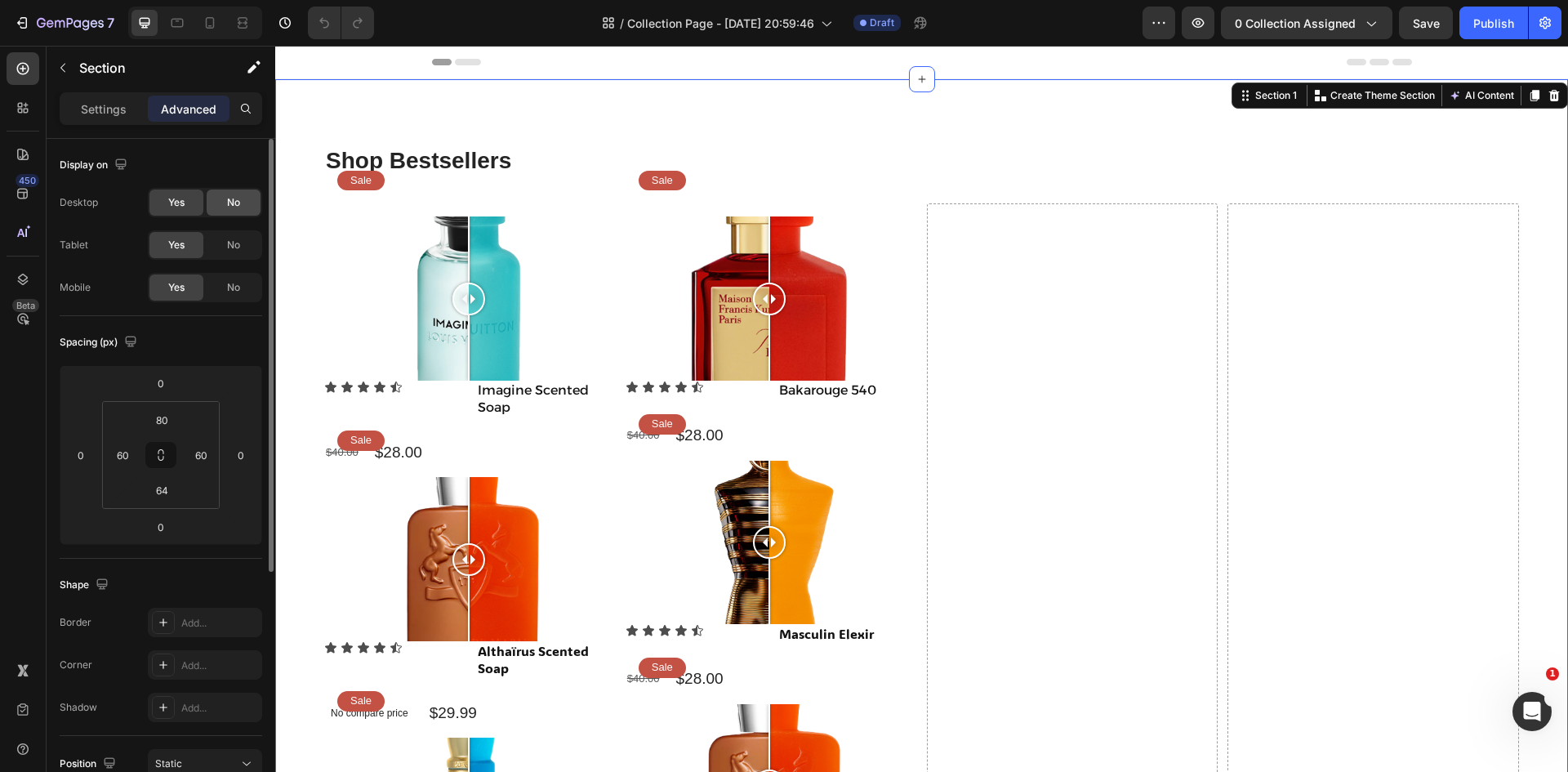
click at [231, 198] on span "No" at bounding box center [233, 202] width 13 height 15
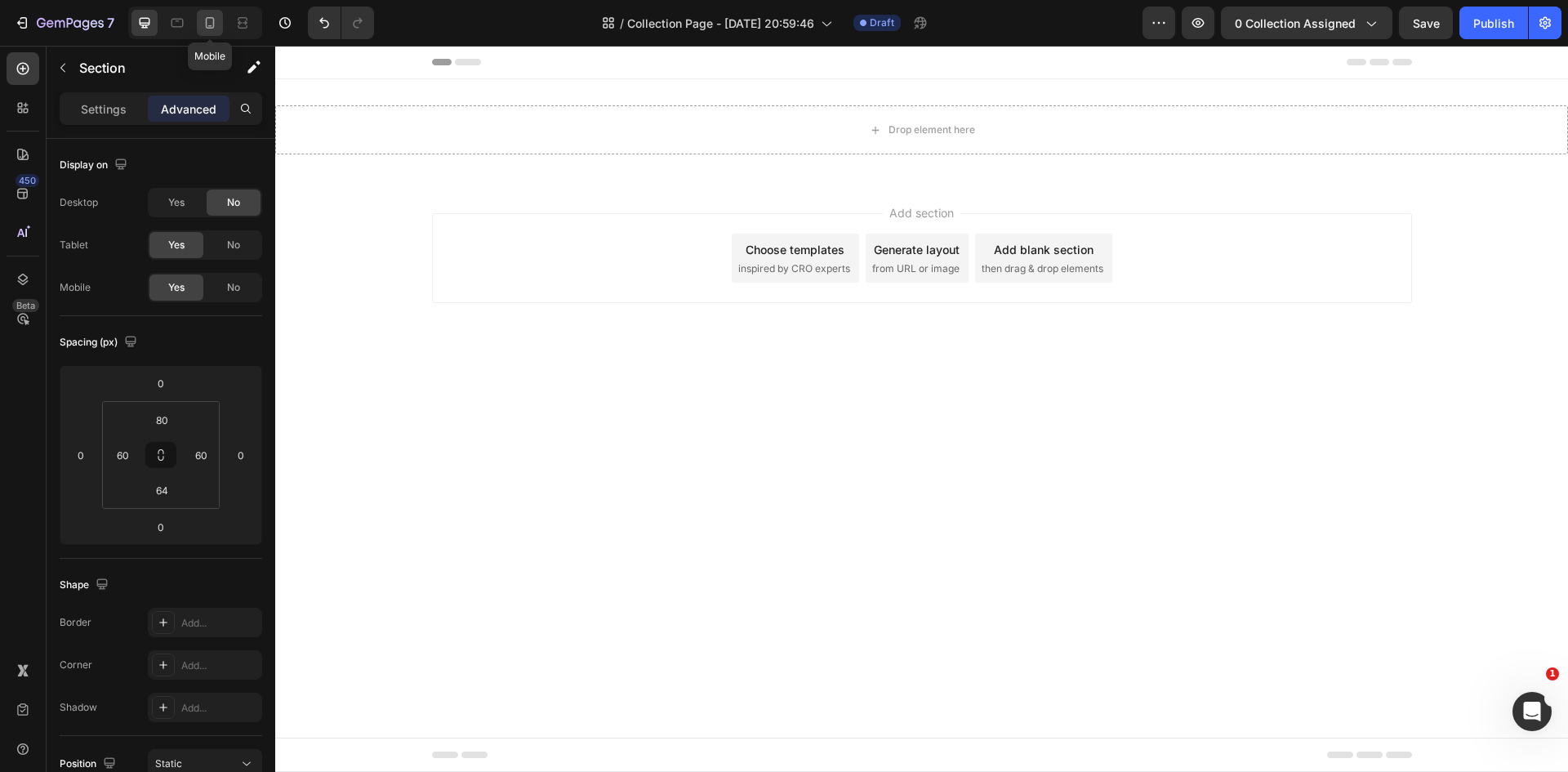
click at [206, 22] on icon at bounding box center [210, 23] width 9 height 12
type input "70"
type input "15"
type input "56"
type input "15"
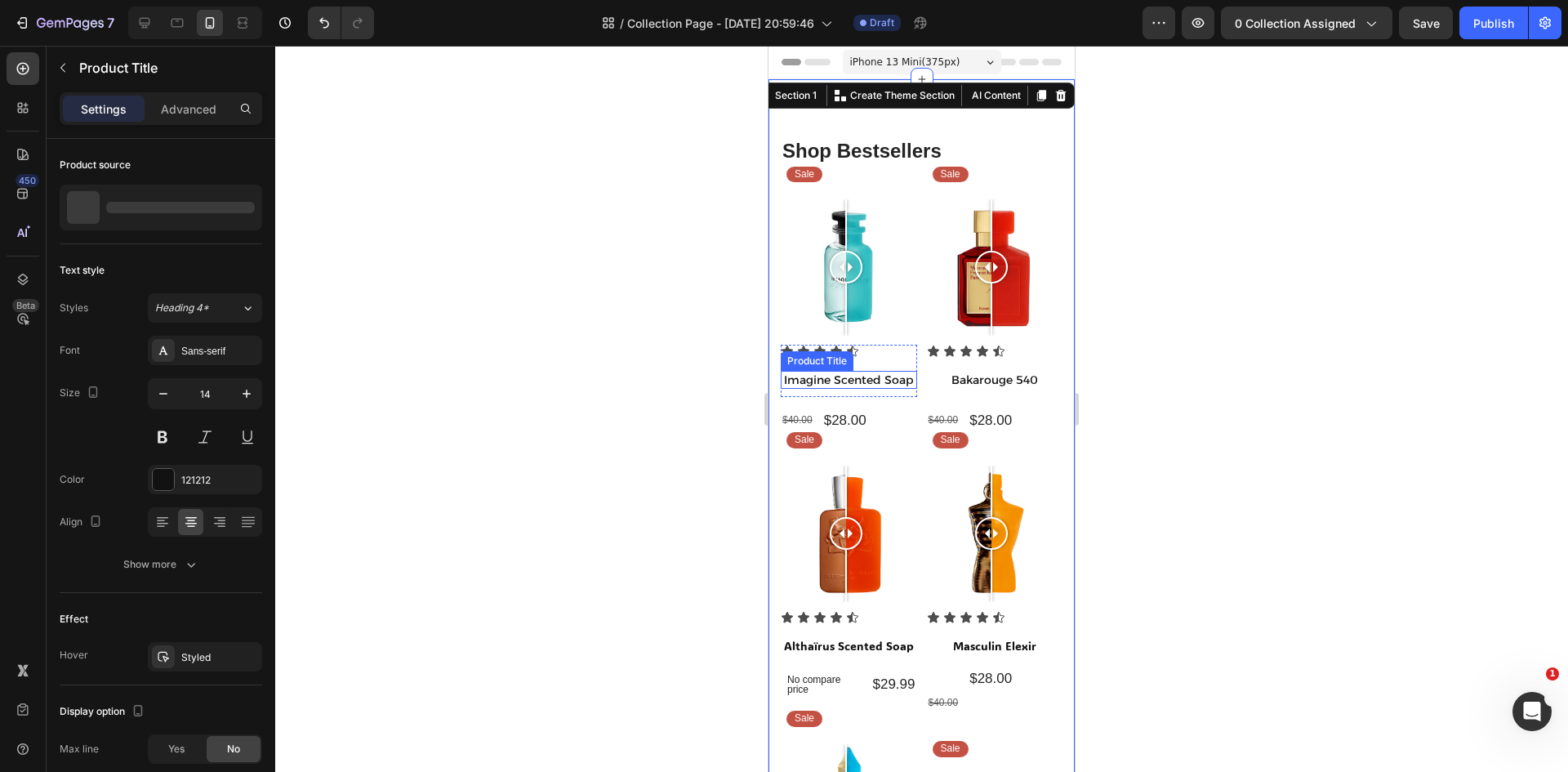
click at [855, 381] on h1 "Imagine Scented Soap" at bounding box center [849, 380] width 137 height 18
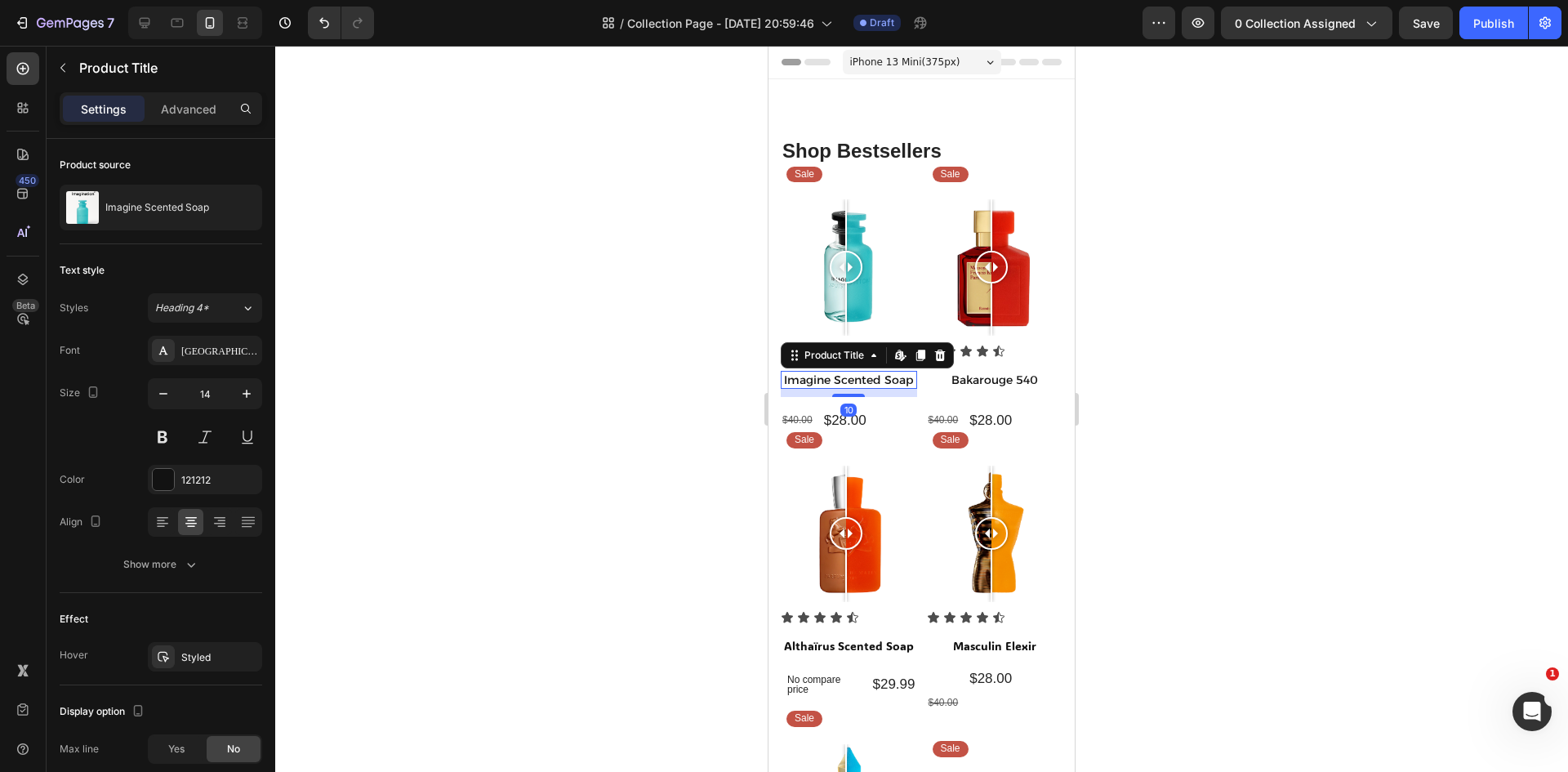
click at [874, 374] on h1 "Imagine Scented Soap" at bounding box center [849, 380] width 137 height 18
click at [849, 385] on h1 "Imagine Scented Soap" at bounding box center [849, 380] width 137 height 18
click at [895, 349] on icon at bounding box center [900, 355] width 13 height 13
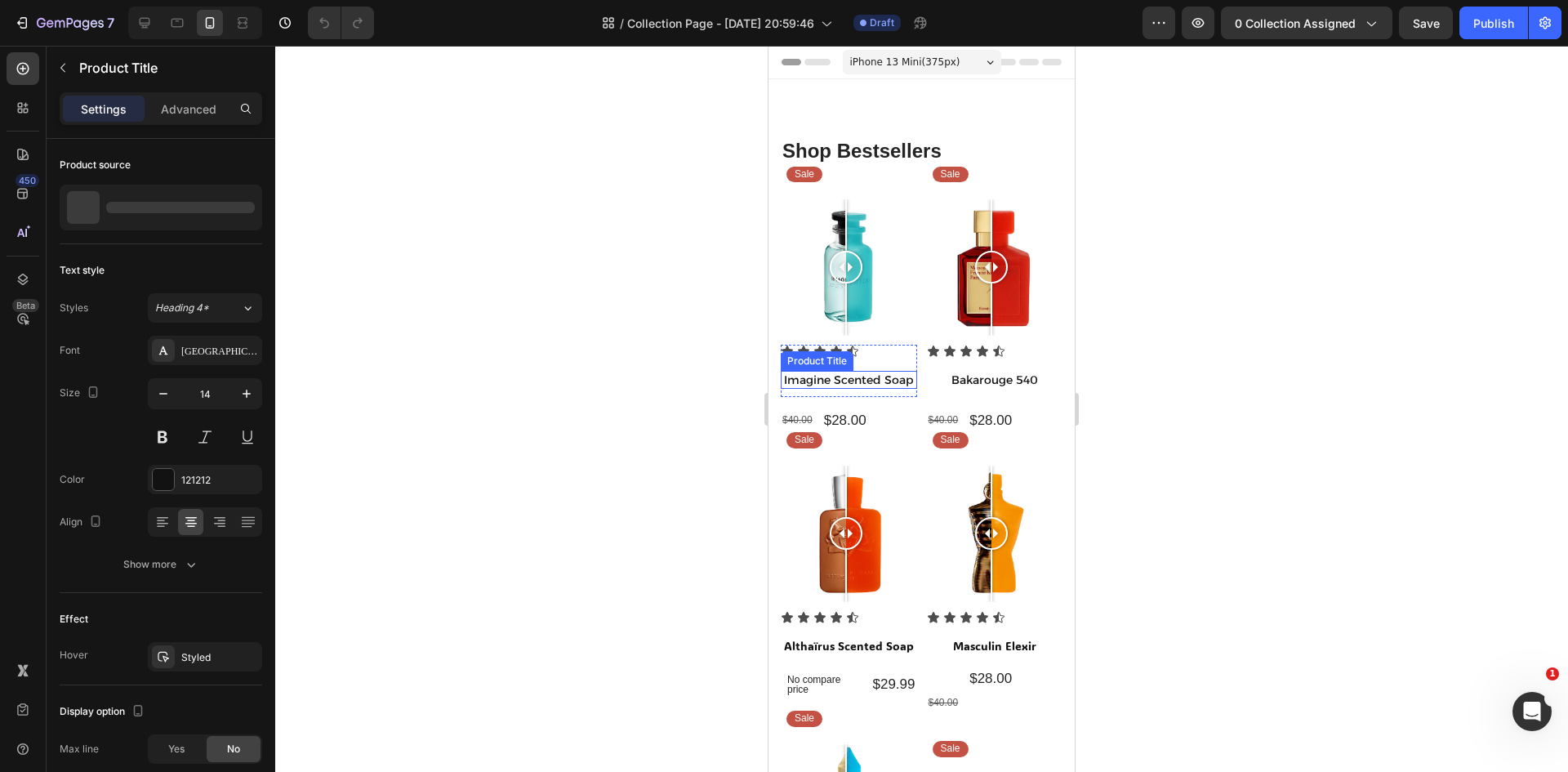
click at [848, 371] on h1 "Imagine Scented Soap" at bounding box center [849, 380] width 137 height 18
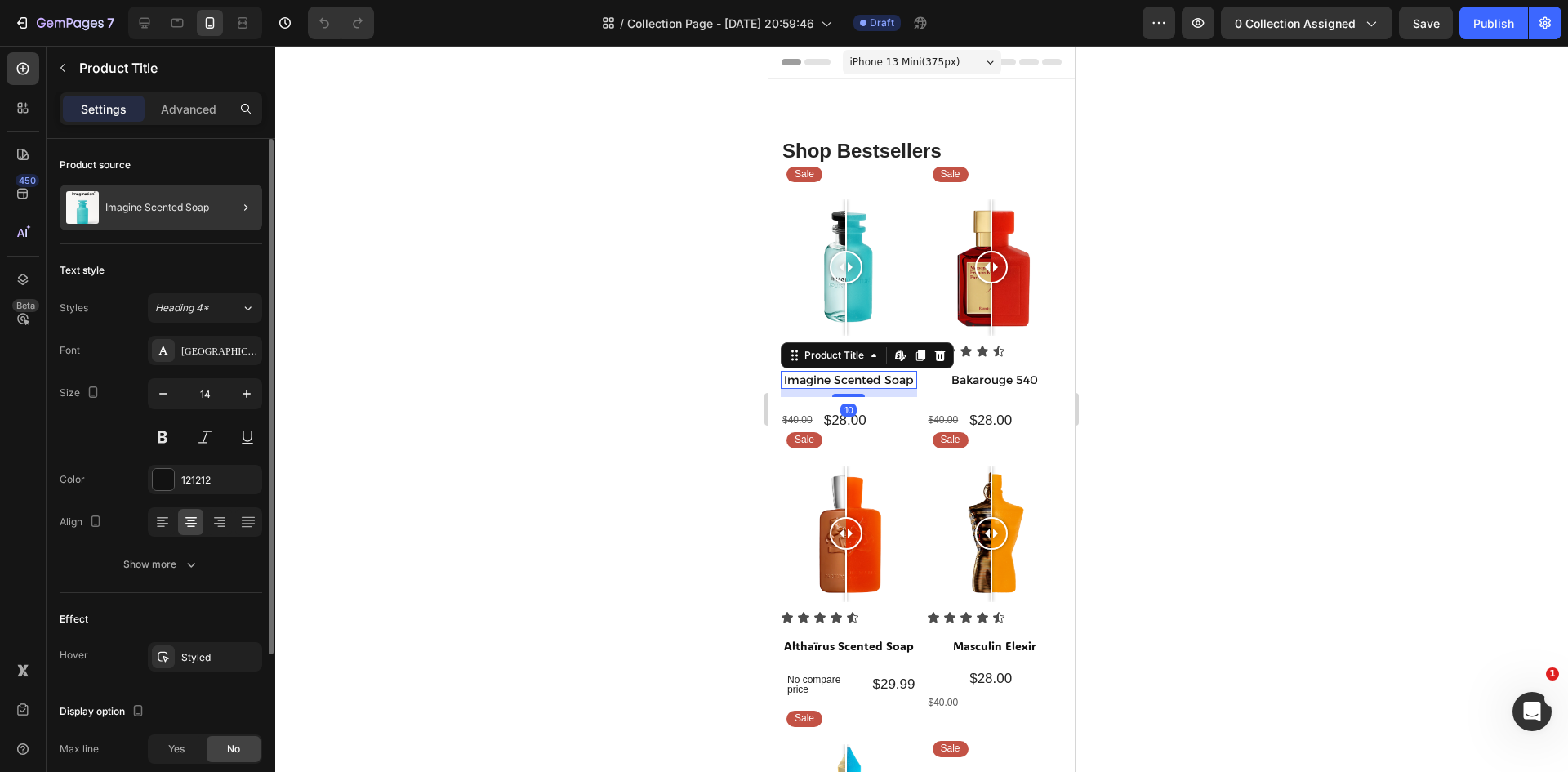
click at [228, 210] on div at bounding box center [239, 208] width 46 height 46
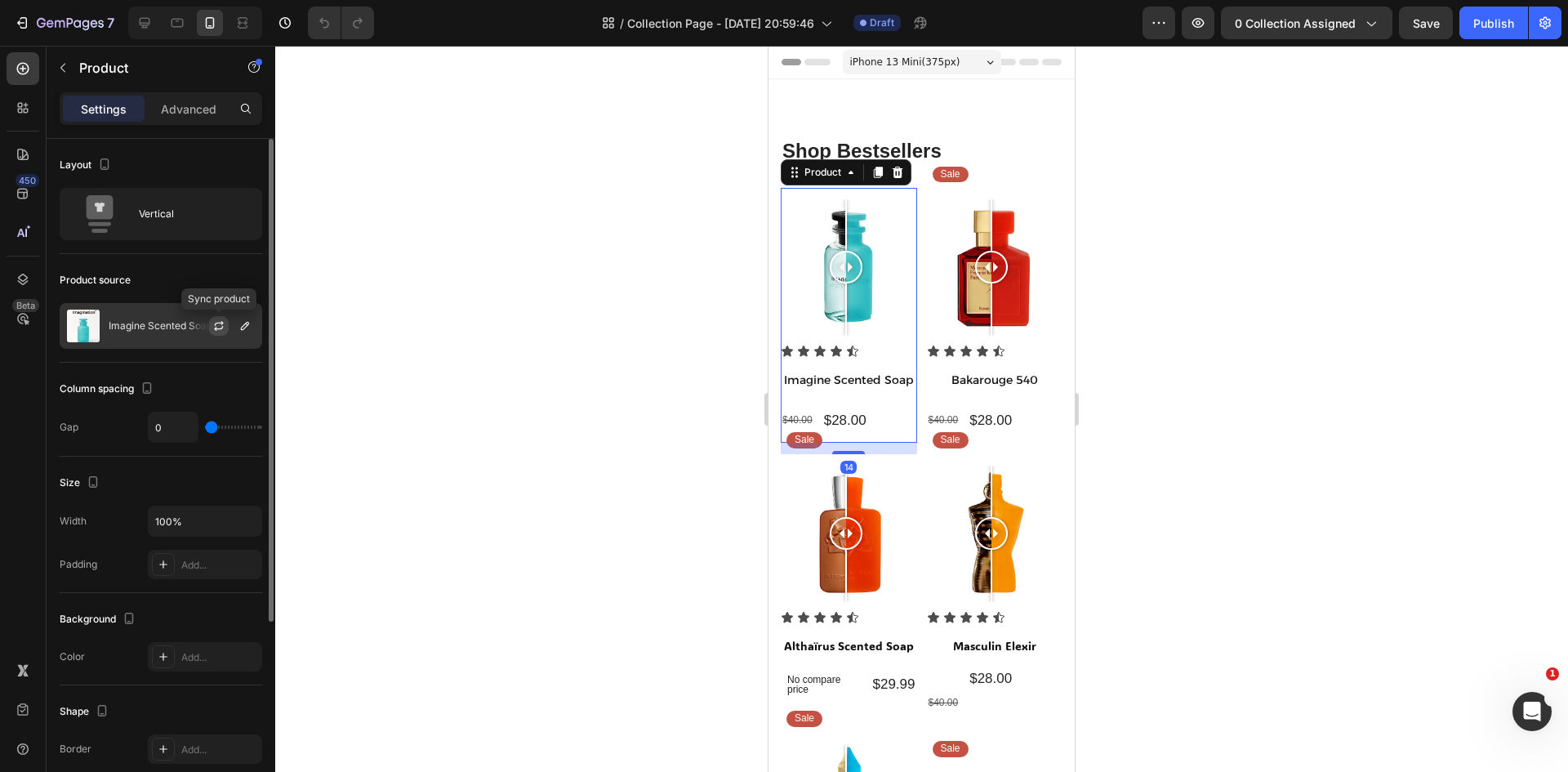
click at [219, 328] on icon "button" at bounding box center [218, 326] width 13 height 13
click at [240, 332] on button "button" at bounding box center [245, 326] width 20 height 20
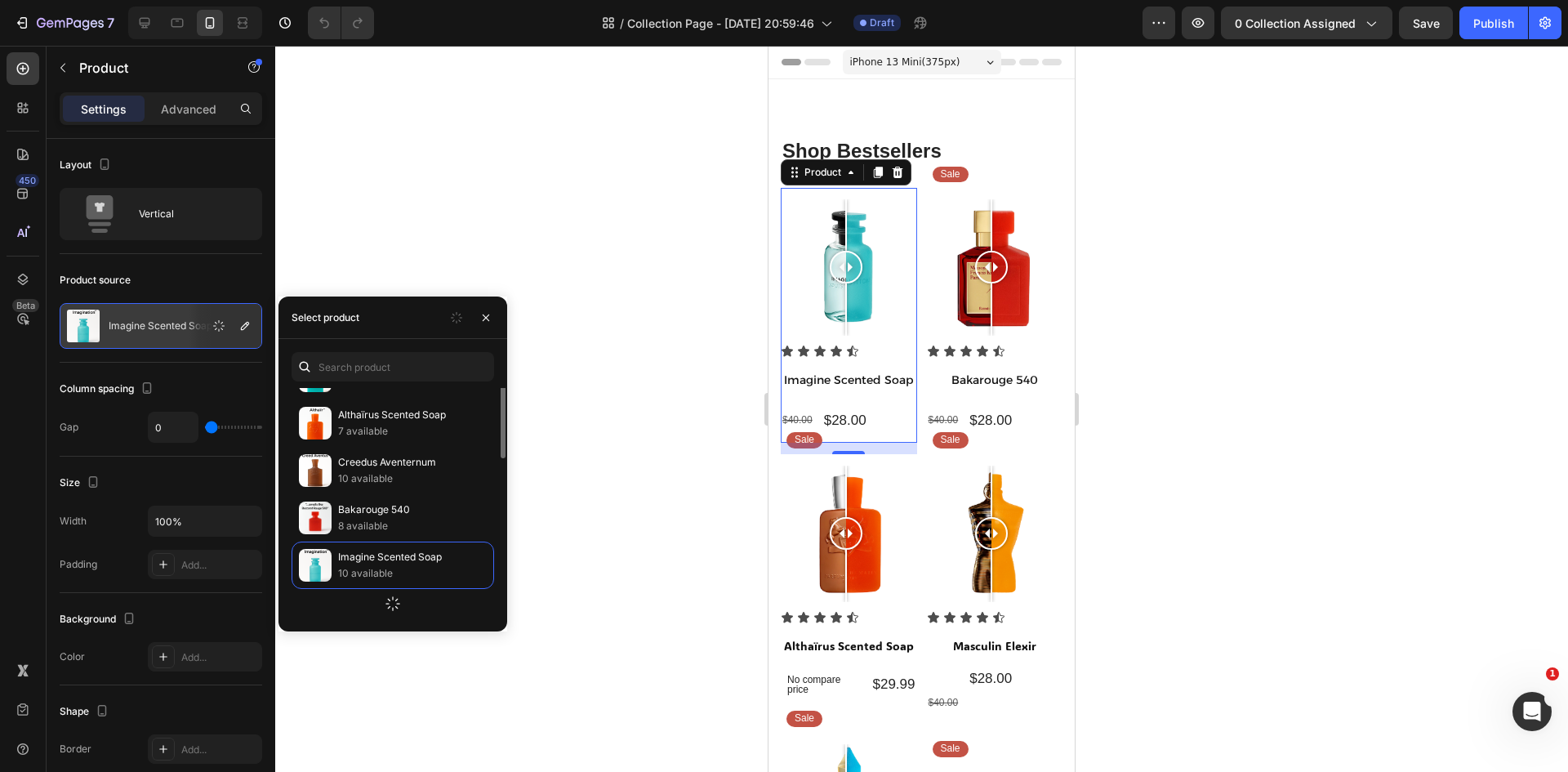
scroll to position [338, 0]
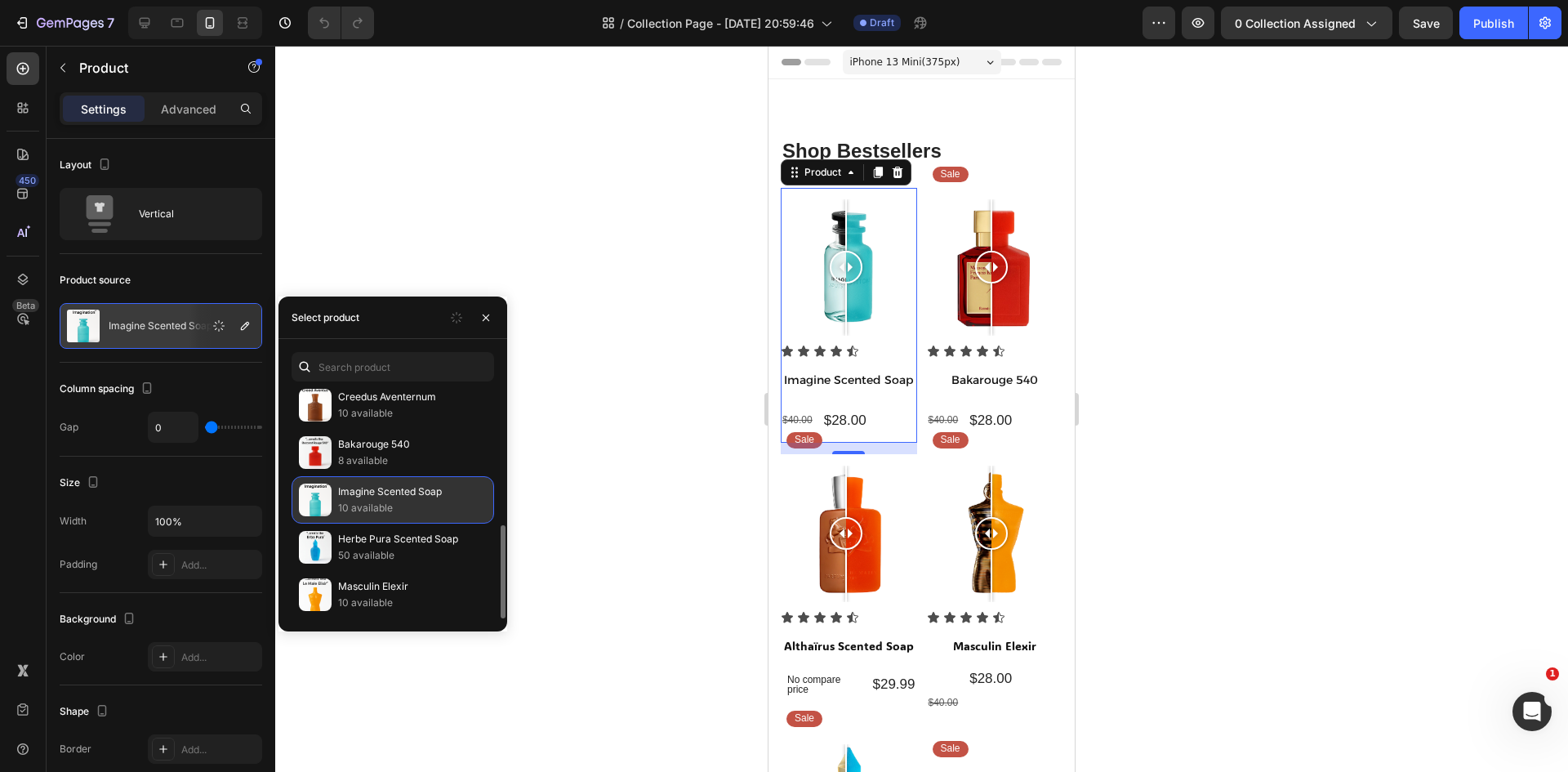
click at [388, 517] on div "Vanilla Tabac Scented Soap 10 available Ocean Breeze Scented Soap 9 available N…" at bounding box center [392, 334] width 228 height 568
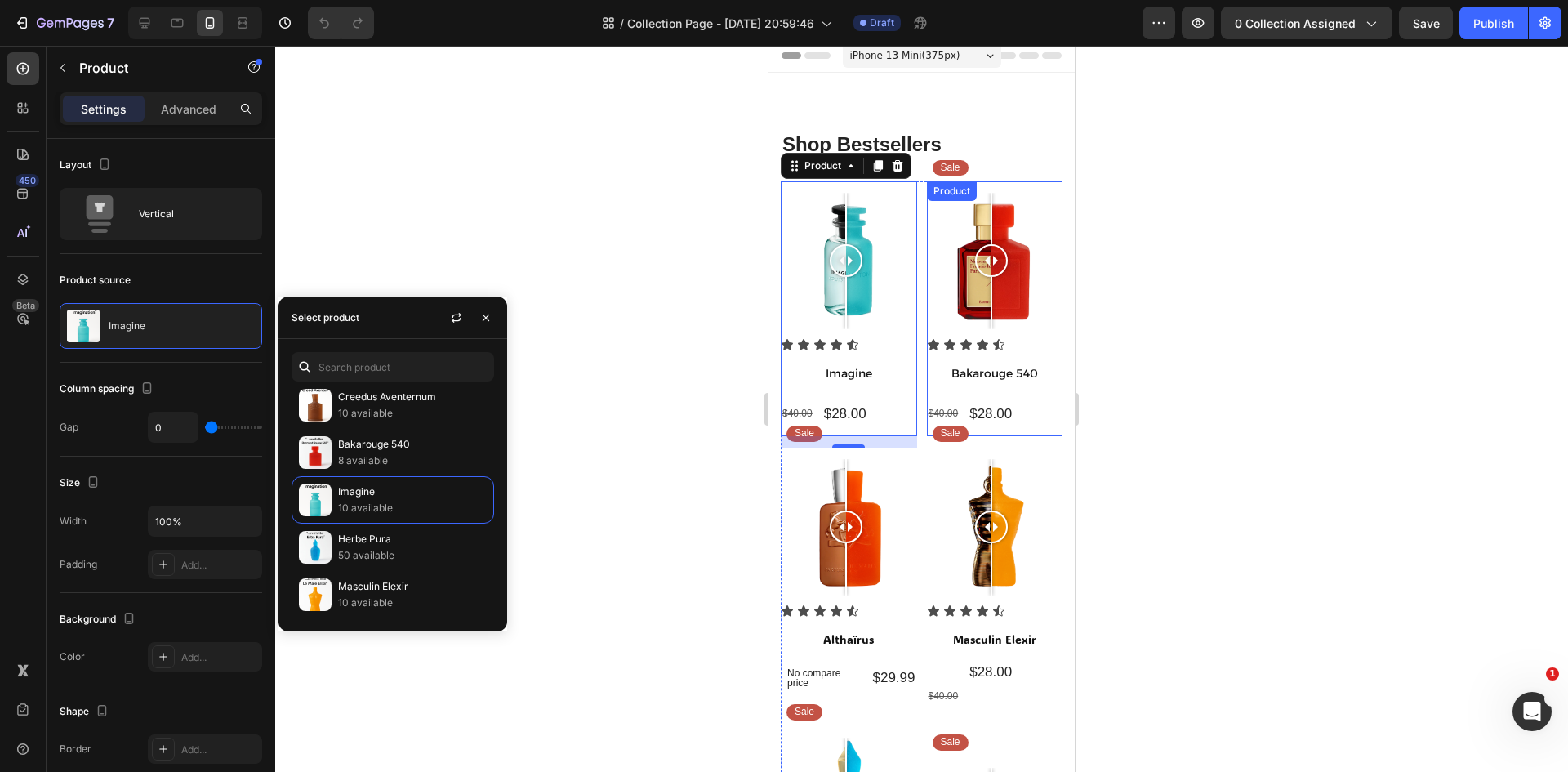
scroll to position [0, 0]
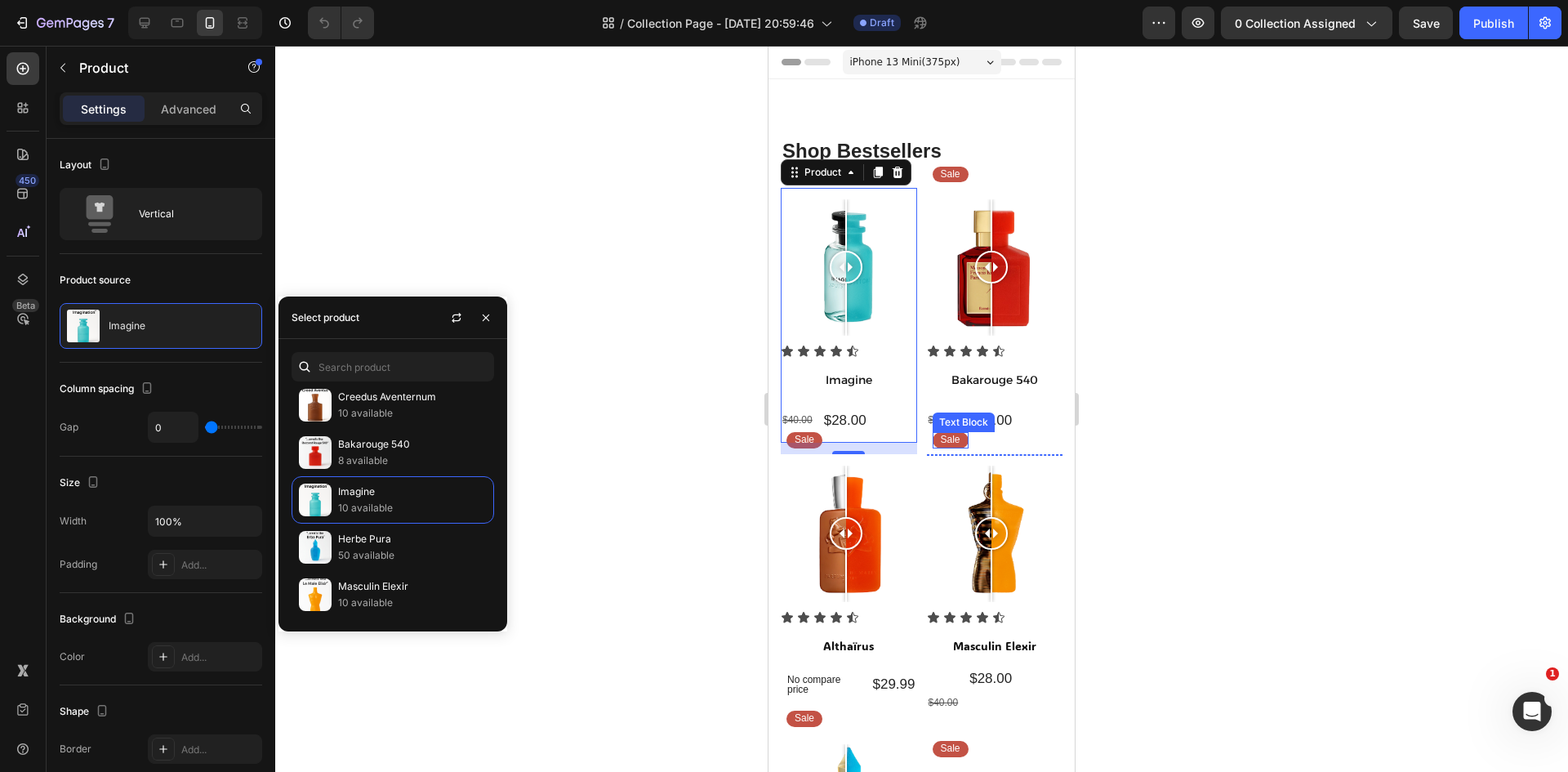
click at [941, 437] on p "Sale" at bounding box center [951, 440] width 20 height 13
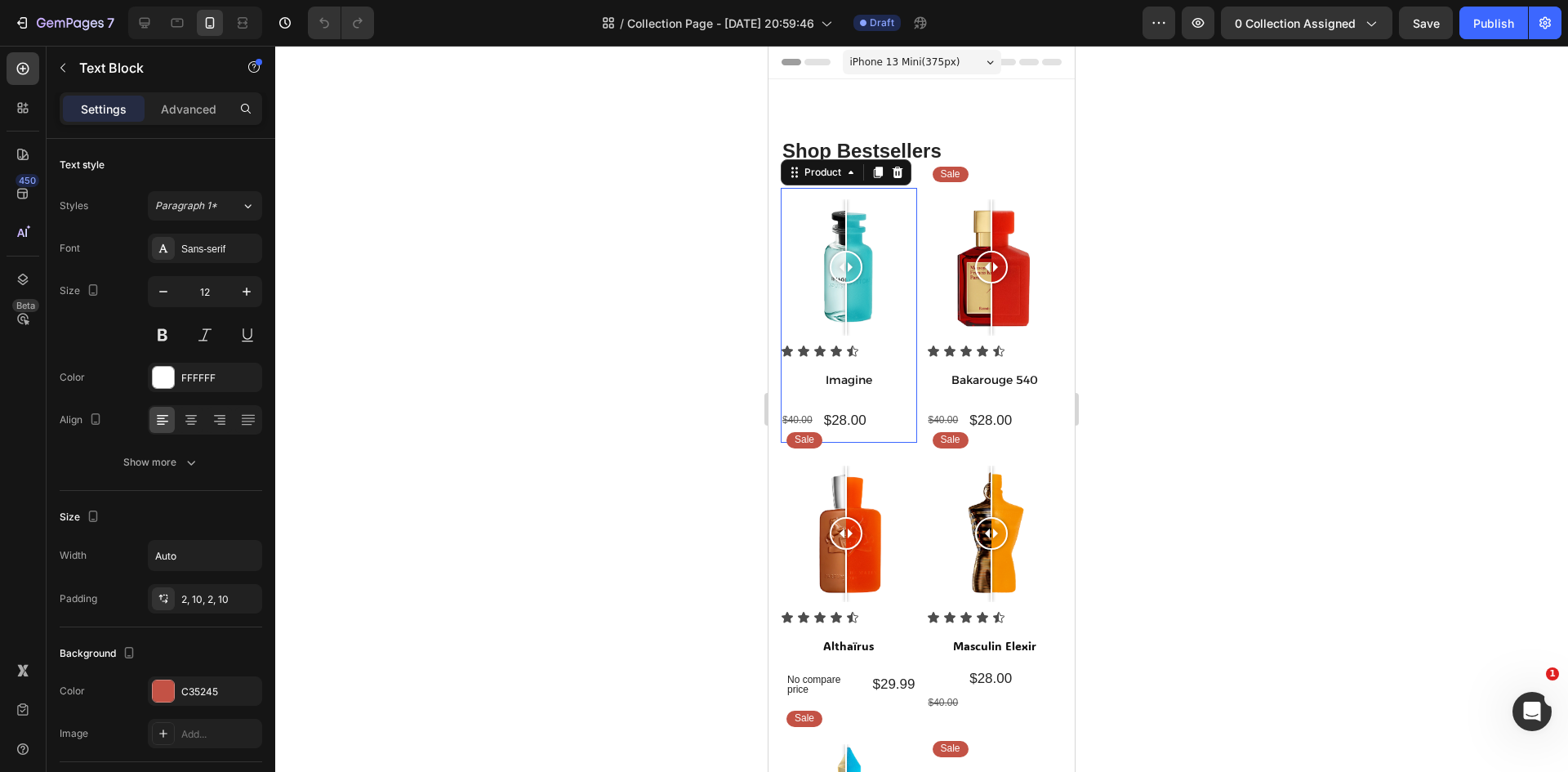
click at [844, 433] on div "Icon Icon Icon Icon Icon Icon List Imagine Product Title Row $40.00 Product Pri…" at bounding box center [849, 394] width 137 height 98
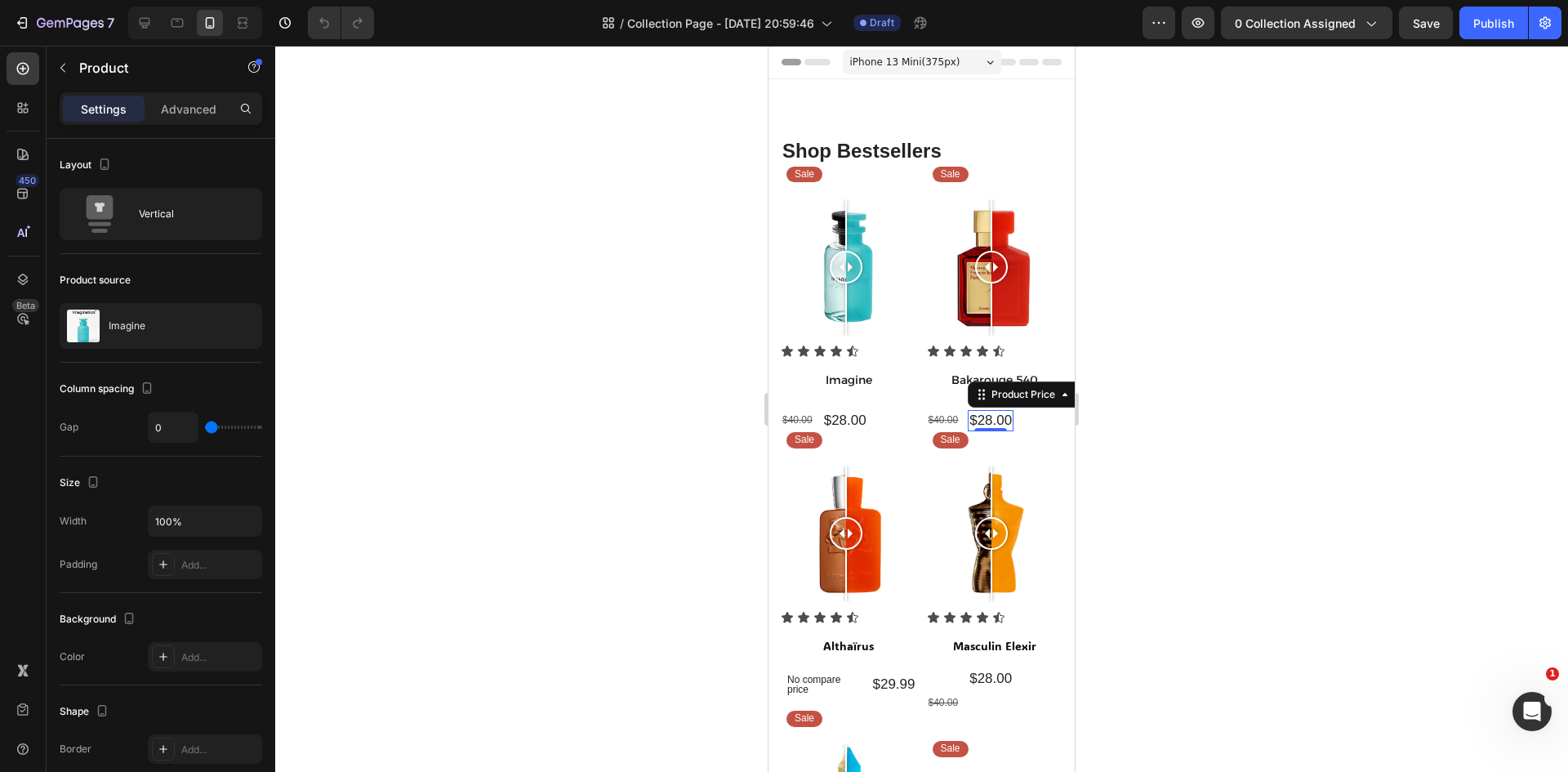
click at [978, 417] on div "$28.00" at bounding box center [990, 420] width 46 height 21
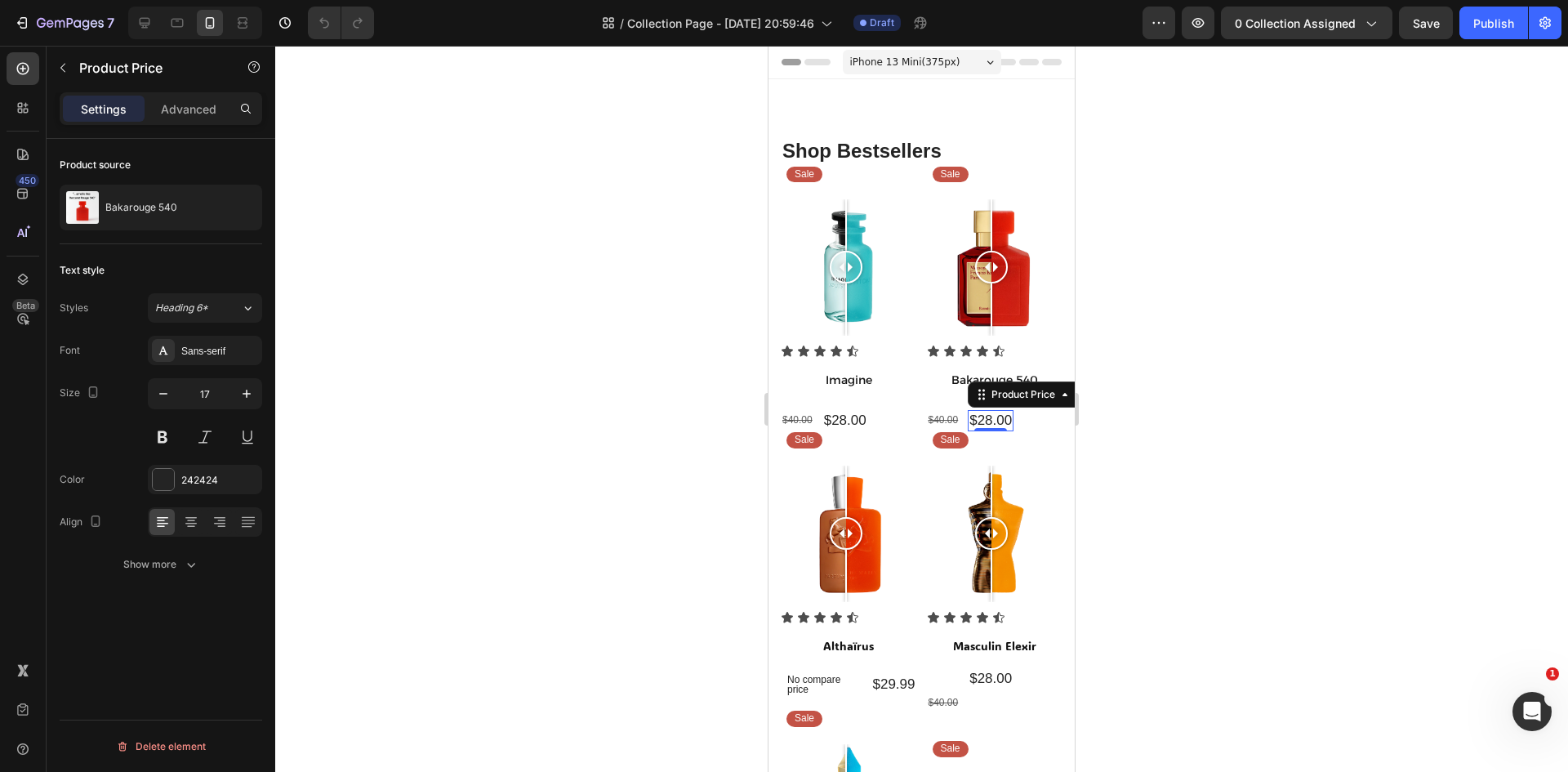
click at [982, 431] on div "0" at bounding box center [990, 432] width 16 height 13
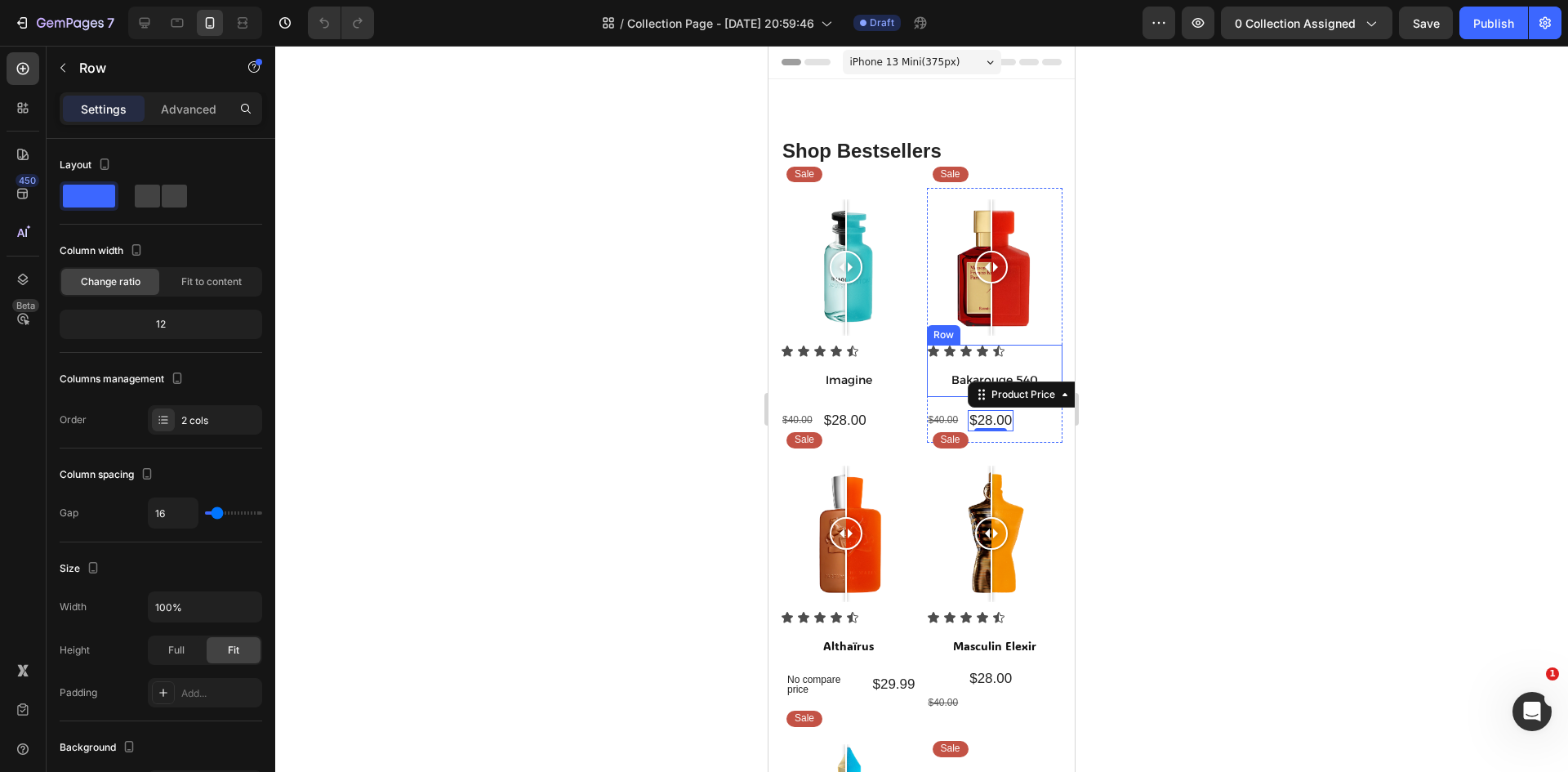
click at [926, 390] on div "Bakarouge 540 Product Title" at bounding box center [995, 383] width 137 height 26
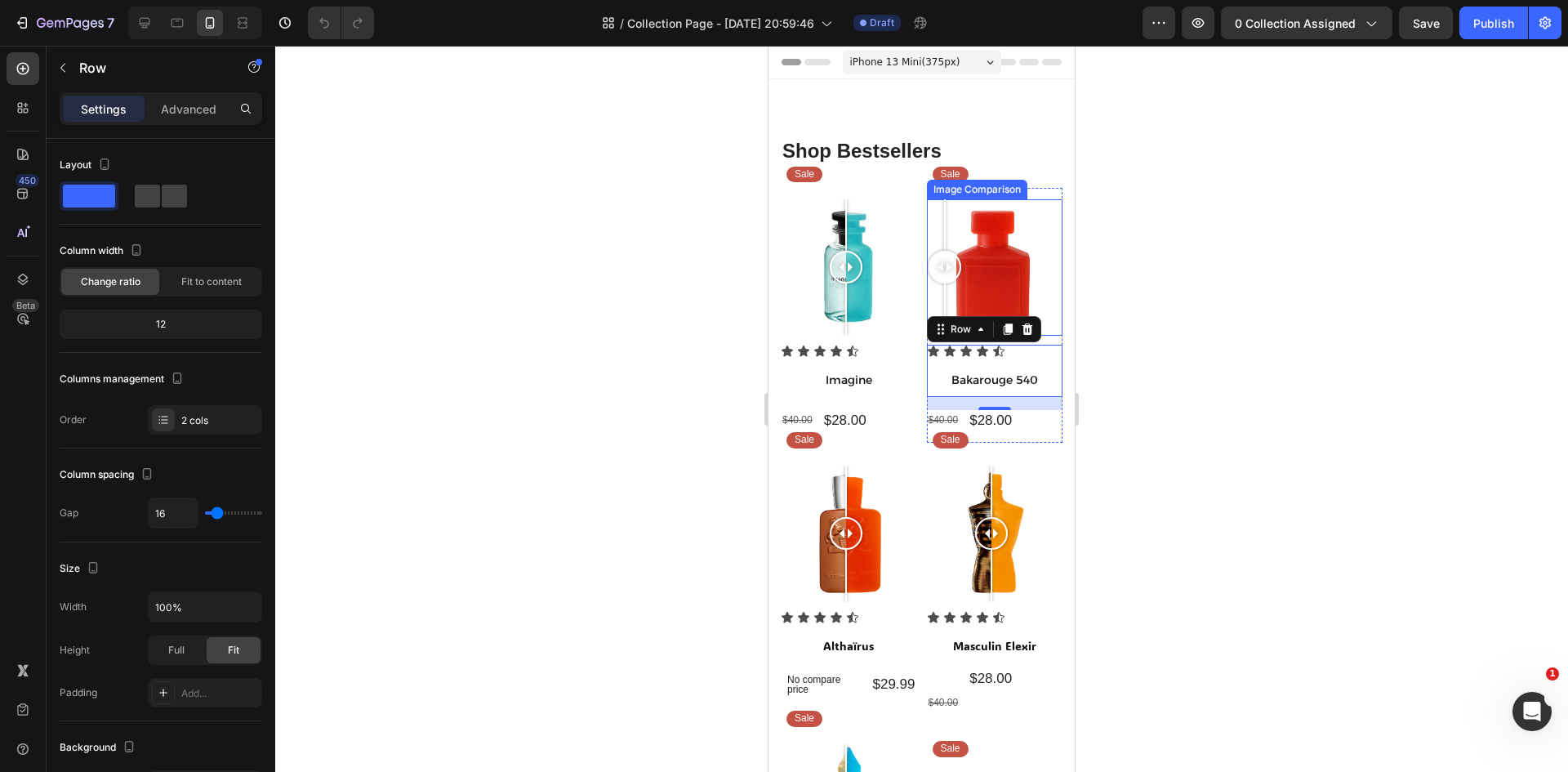
click at [928, 299] on div at bounding box center [995, 268] width 137 height 137
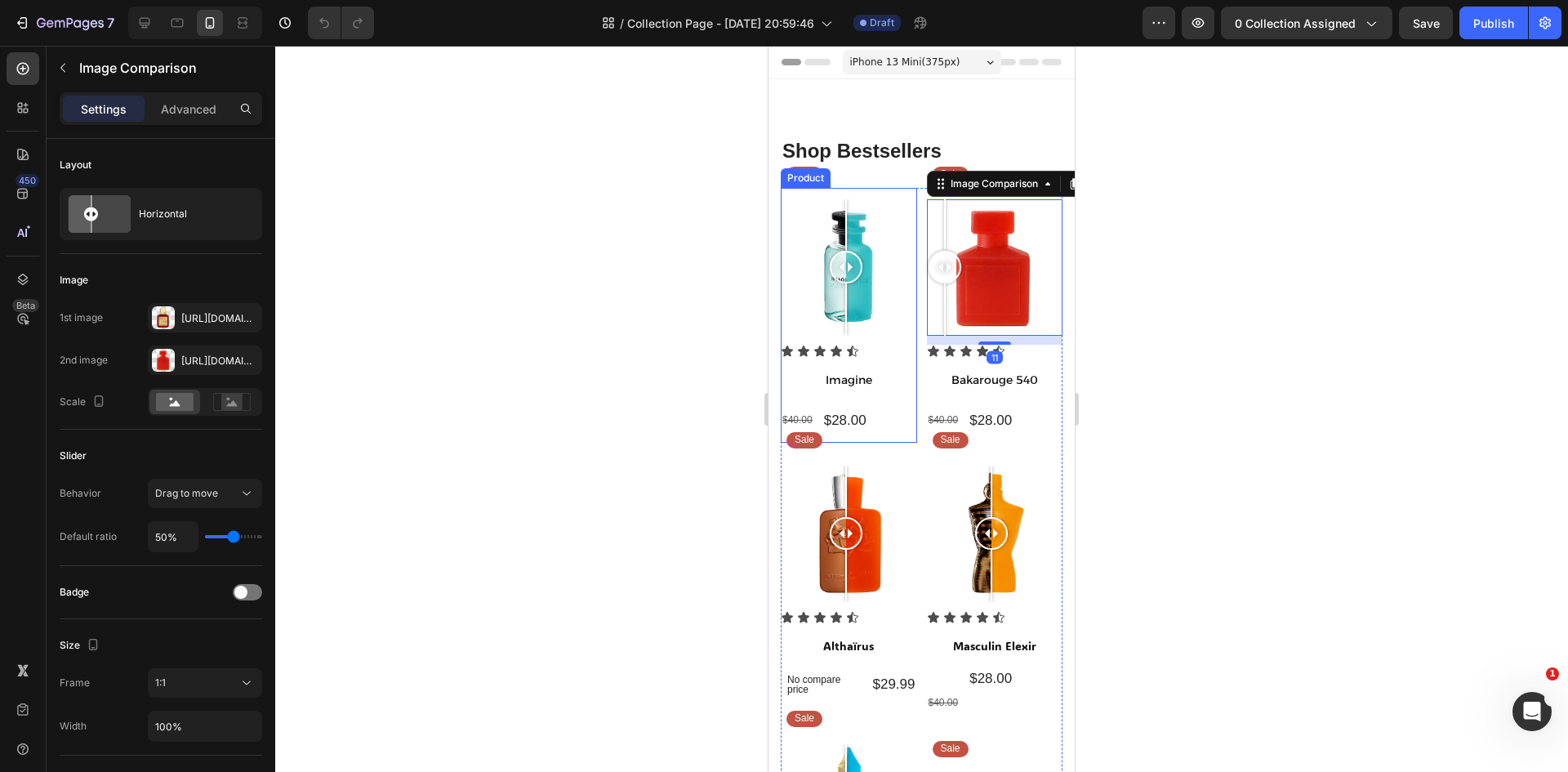
click at [878, 190] on div "Sale Text Block Row Image Comparison" at bounding box center [849, 266] width 137 height 157
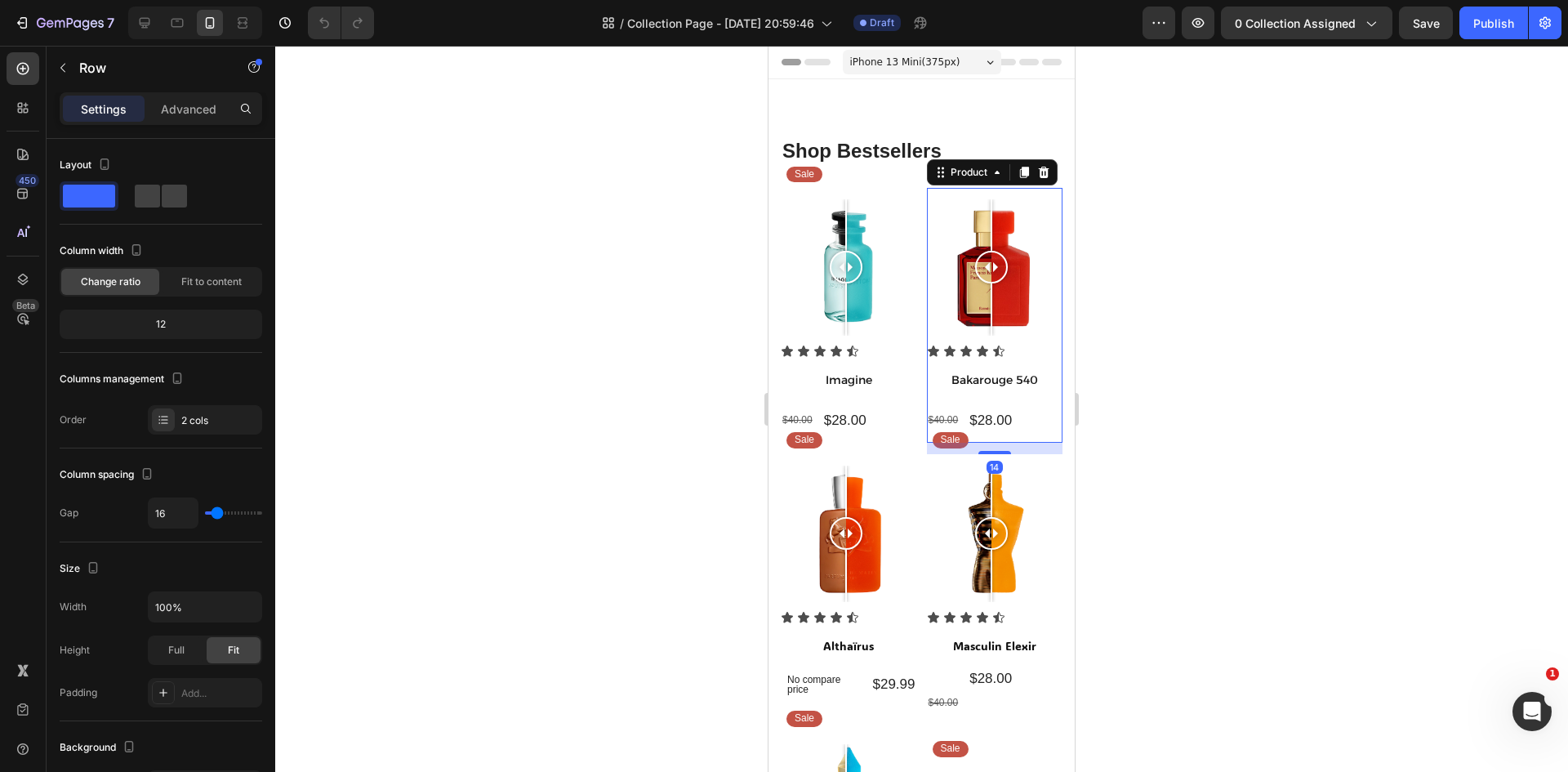
click at [1048, 431] on div "Icon Icon Icon Icon Icon Icon List Bakarouge 540 Product Title Row $40.00 Produ…" at bounding box center [995, 394] width 137 height 98
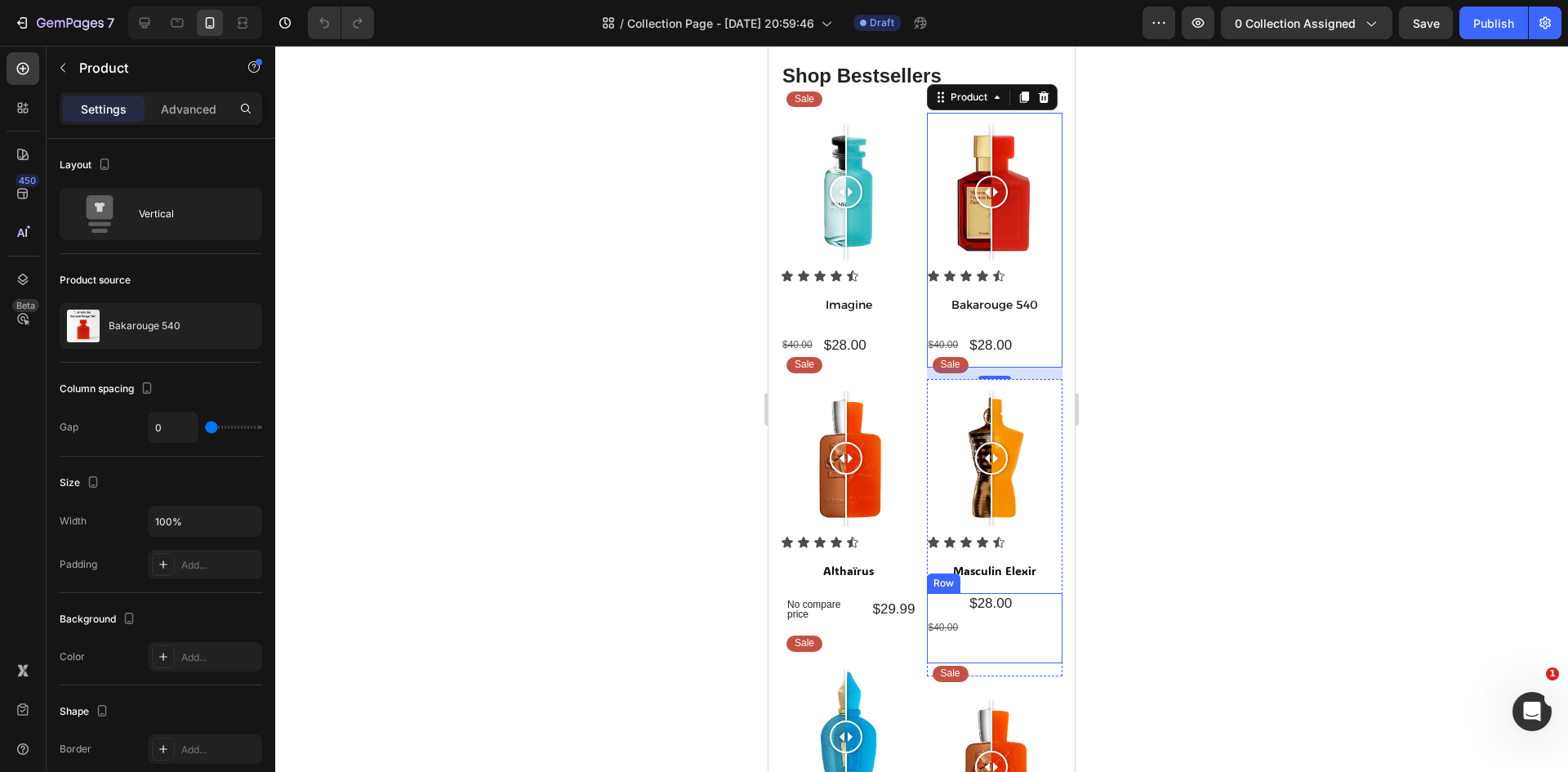
scroll to position [82, 0]
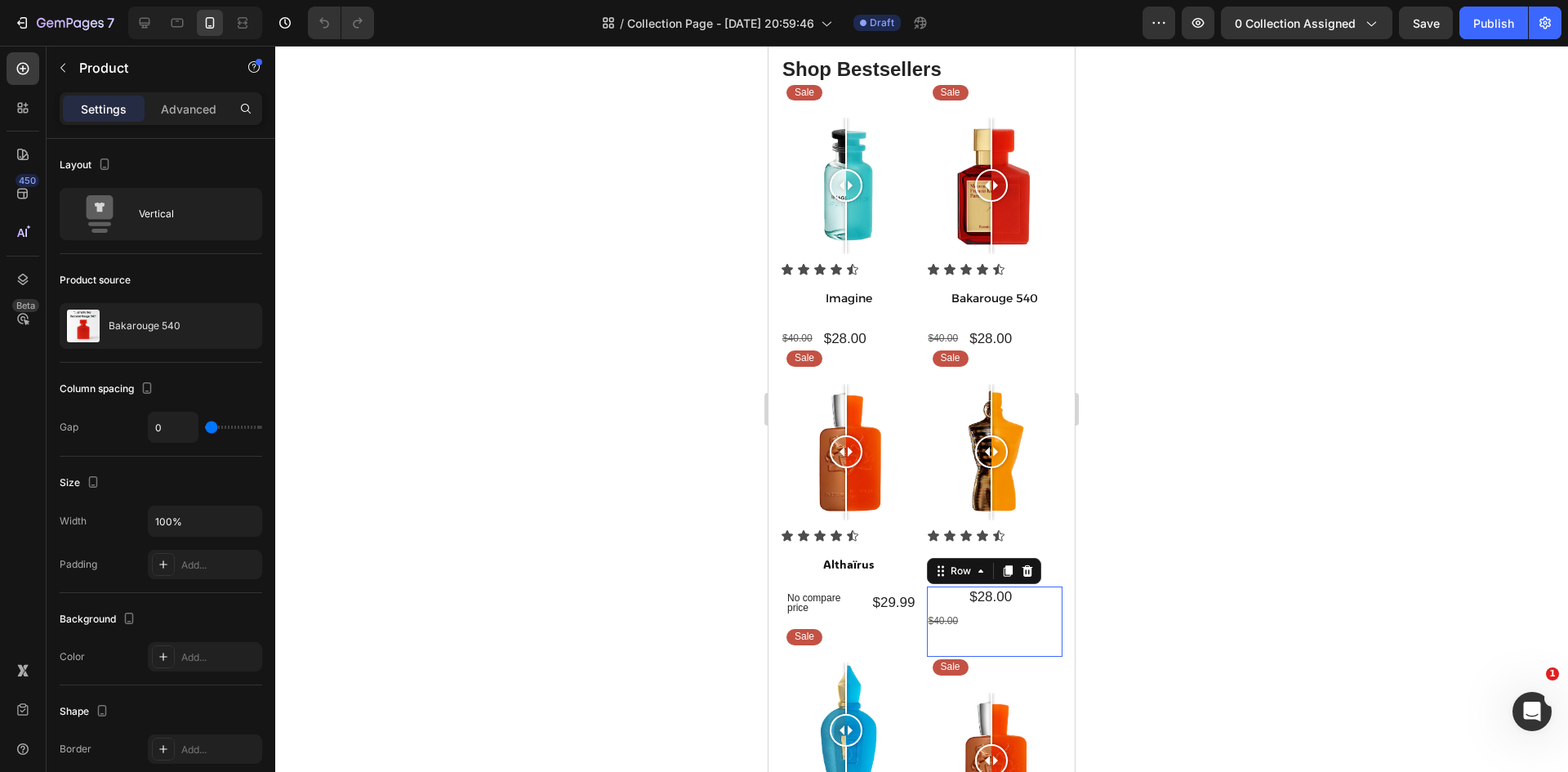
click at [989, 616] on div "$28.00 Product Price Product Price" at bounding box center [990, 621] width 46 height 70
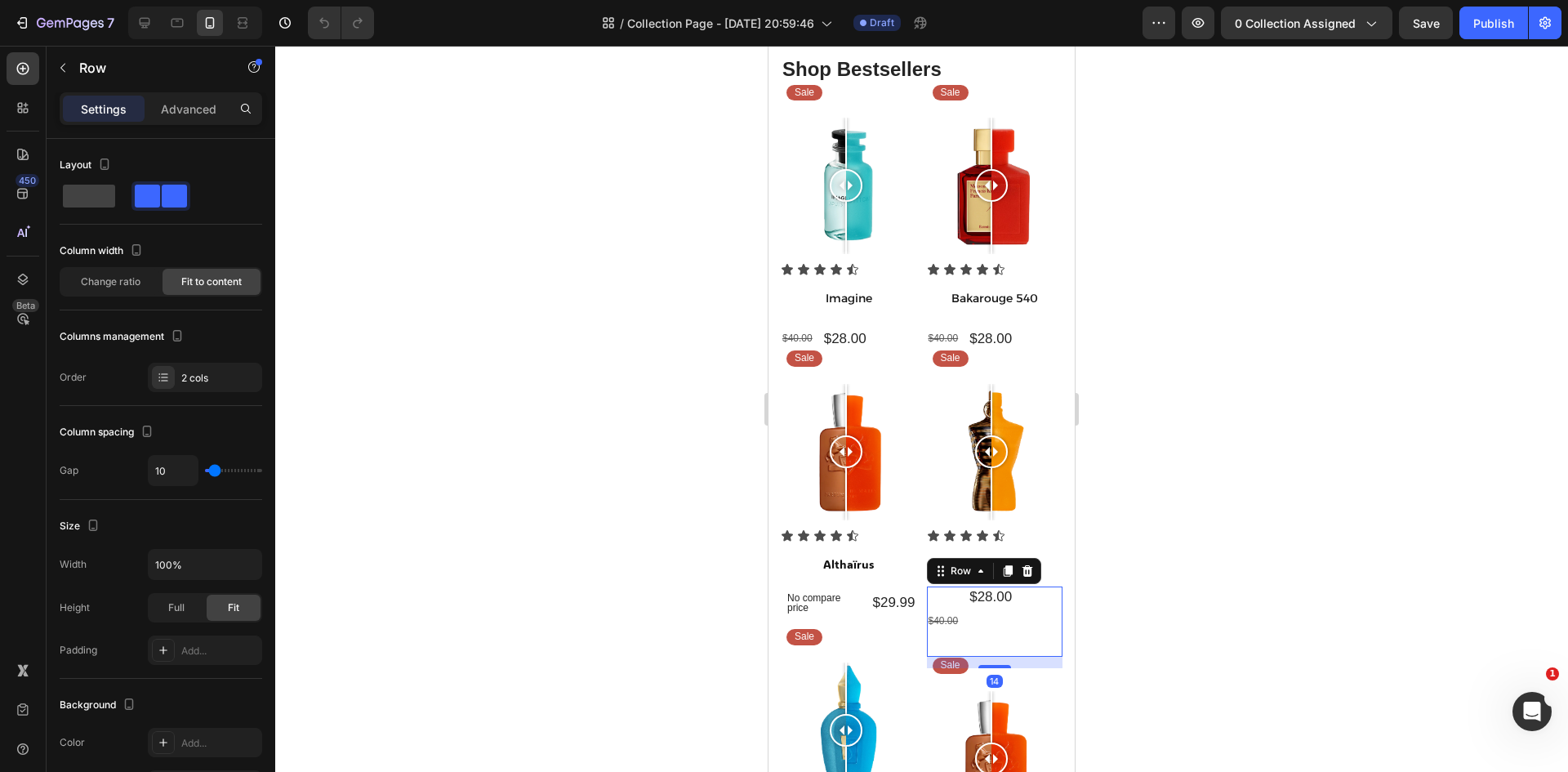
click at [993, 665] on div at bounding box center [995, 666] width 33 height 4
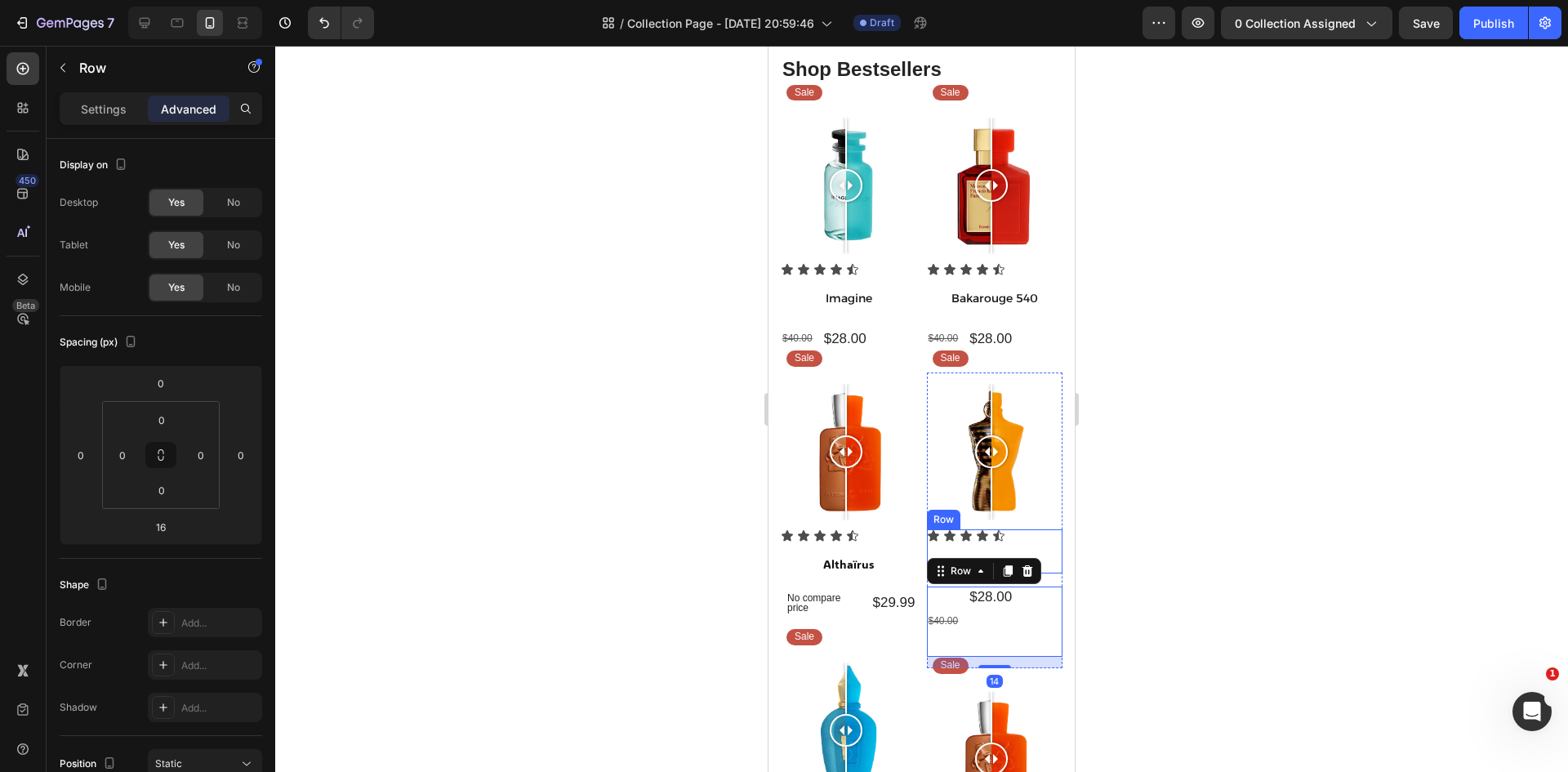
click at [1037, 536] on div "Icon Icon Icon Icon Icon Icon List Masculin Elexir Product Title Row" at bounding box center [995, 551] width 137 height 44
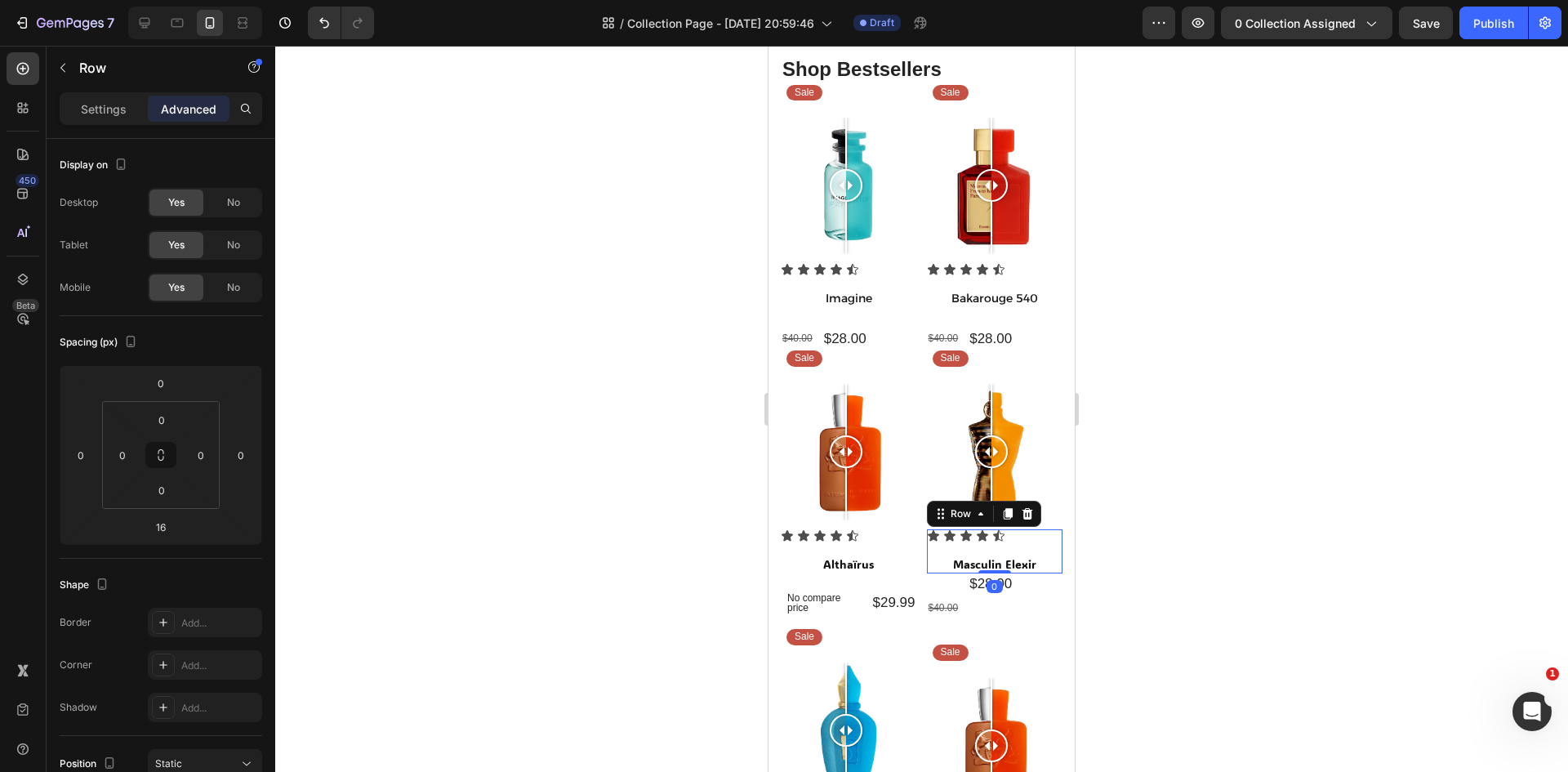
drag, startPoint x: 991, startPoint y: 574, endPoint x: 991, endPoint y: 548, distance: 26.0
click at [991, 548] on div "Icon Icon Icon Icon Icon Icon List Masculin Elexir Product Title Row 0" at bounding box center [995, 551] width 137 height 44
type input "0"
click at [1025, 332] on div "$40.00 Product Price Product Price $28.00 Product Price Product Price Row" at bounding box center [995, 339] width 137 height 21
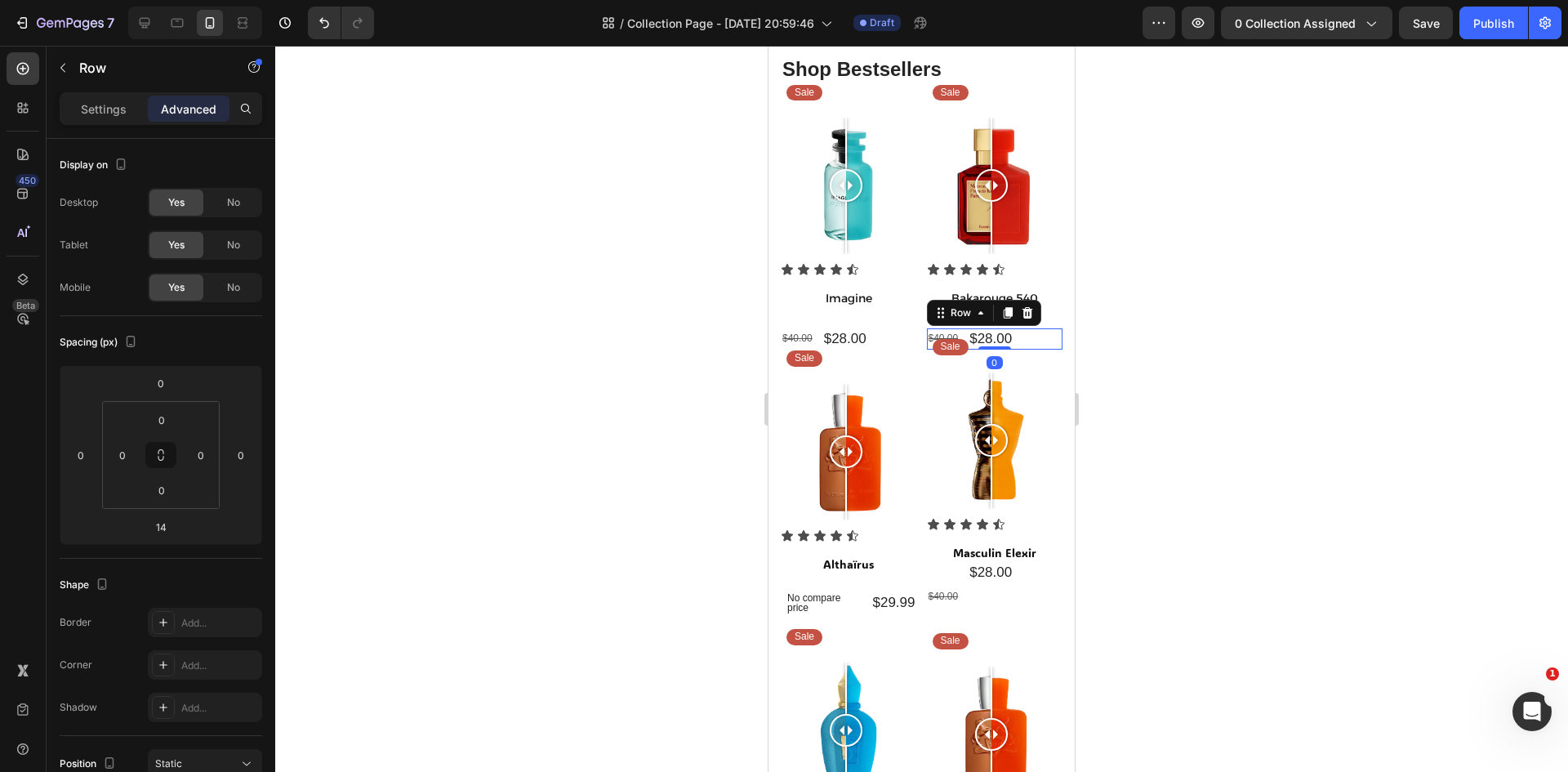
drag, startPoint x: 996, startPoint y: 353, endPoint x: 996, endPoint y: 333, distance: 20.0
click at [996, 333] on div "$40.00 Product Price Product Price $28.00 Product Price Product Price Row 0" at bounding box center [995, 339] width 137 height 21
type input "0"
click at [1299, 453] on div at bounding box center [921, 409] width 1292 height 726
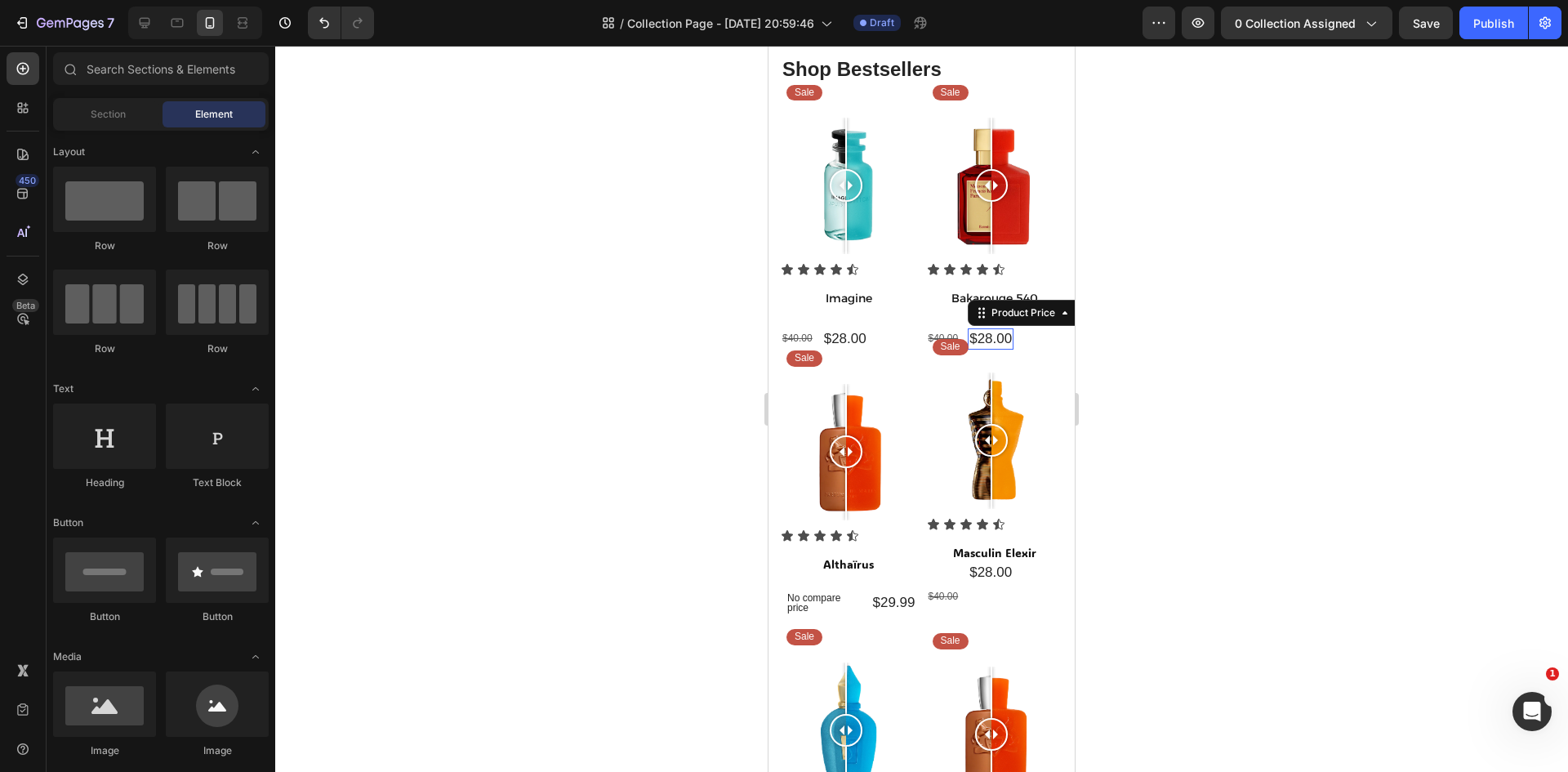
click at [987, 343] on div "$28.00 Product Price Edit content in Shopify 0 Product Price Edit content in Sh…" at bounding box center [990, 339] width 46 height 21
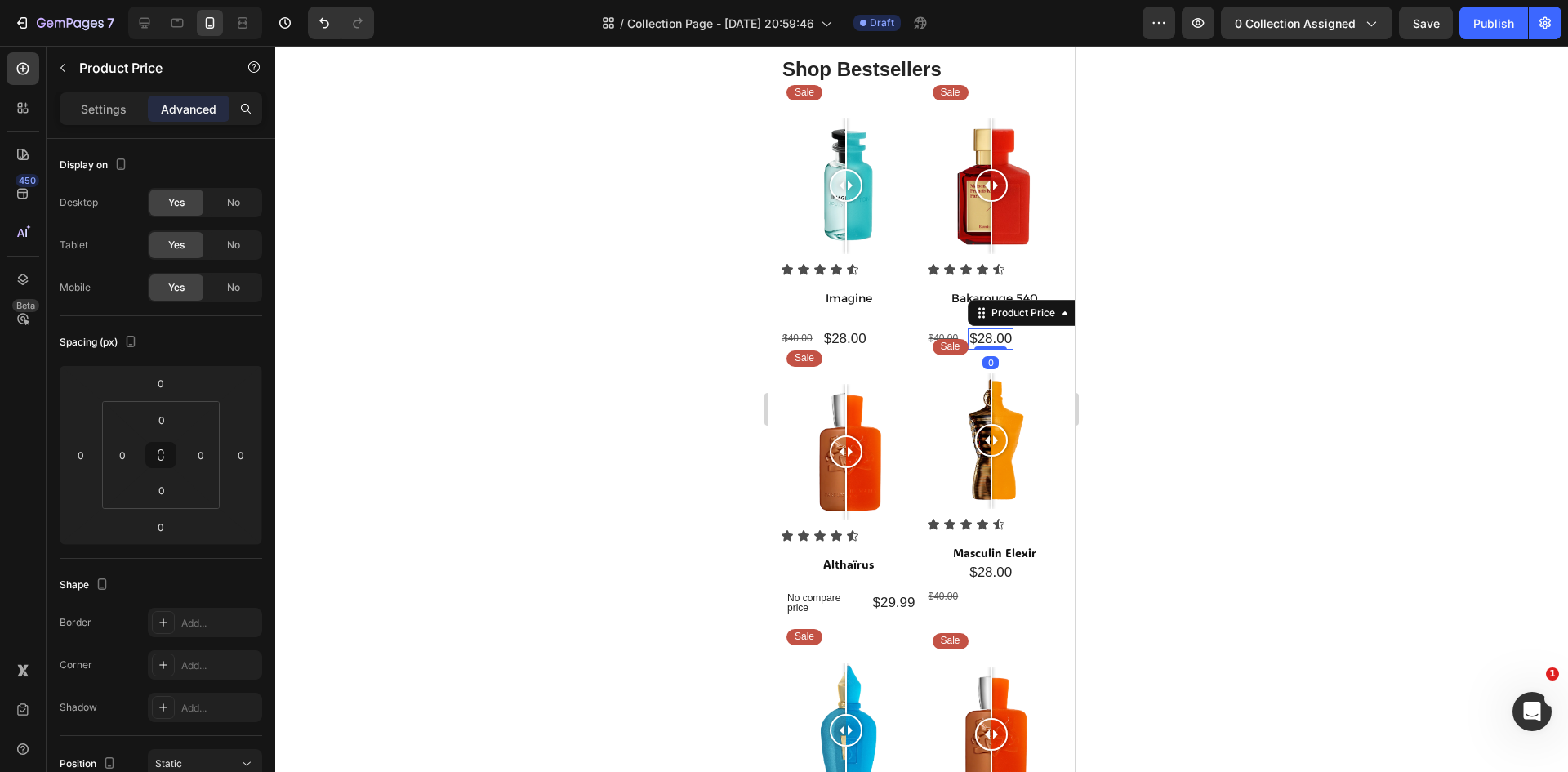
click at [983, 338] on div "$28.00 Product Price Edit content in Shopify 0 Product Price Edit content in Sh…" at bounding box center [990, 339] width 46 height 21
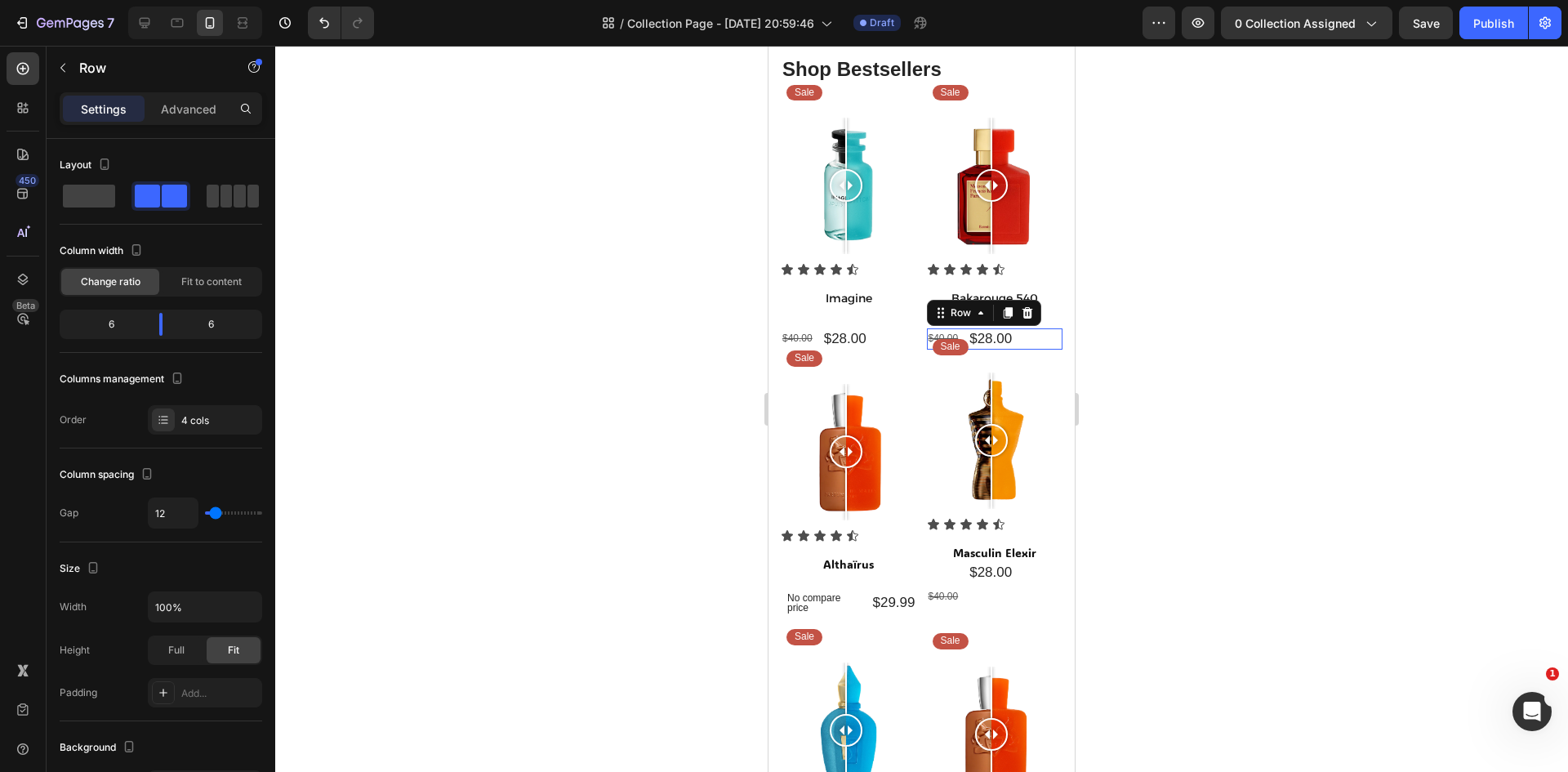
click at [1029, 340] on div "$40.00 Product Price Product Price $28.00 Product Price Product Price Row 0" at bounding box center [995, 339] width 137 height 21
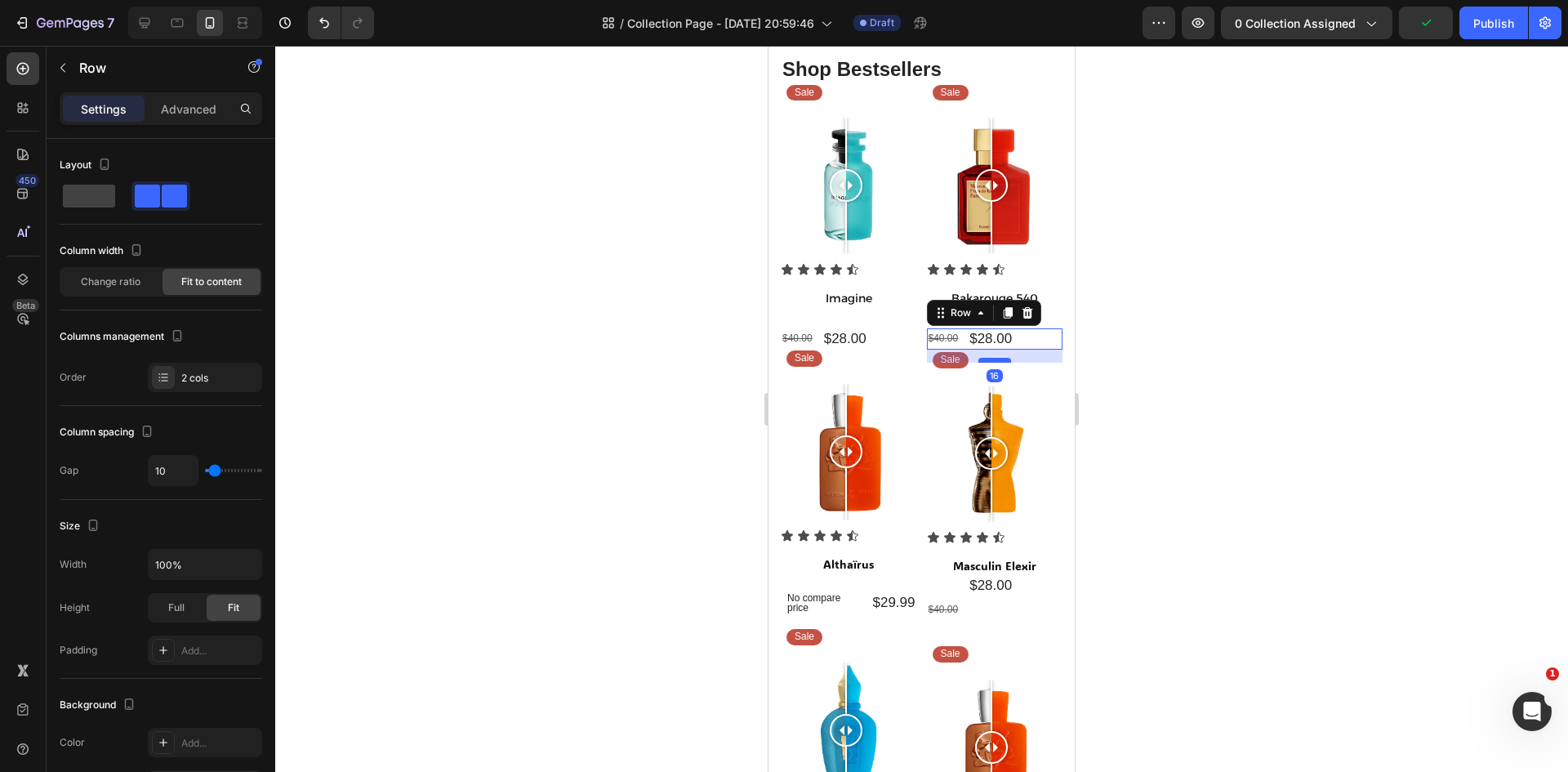
drag, startPoint x: 991, startPoint y: 343, endPoint x: 993, endPoint y: 356, distance: 13.2
click at [993, 358] on div at bounding box center [995, 360] width 33 height 5
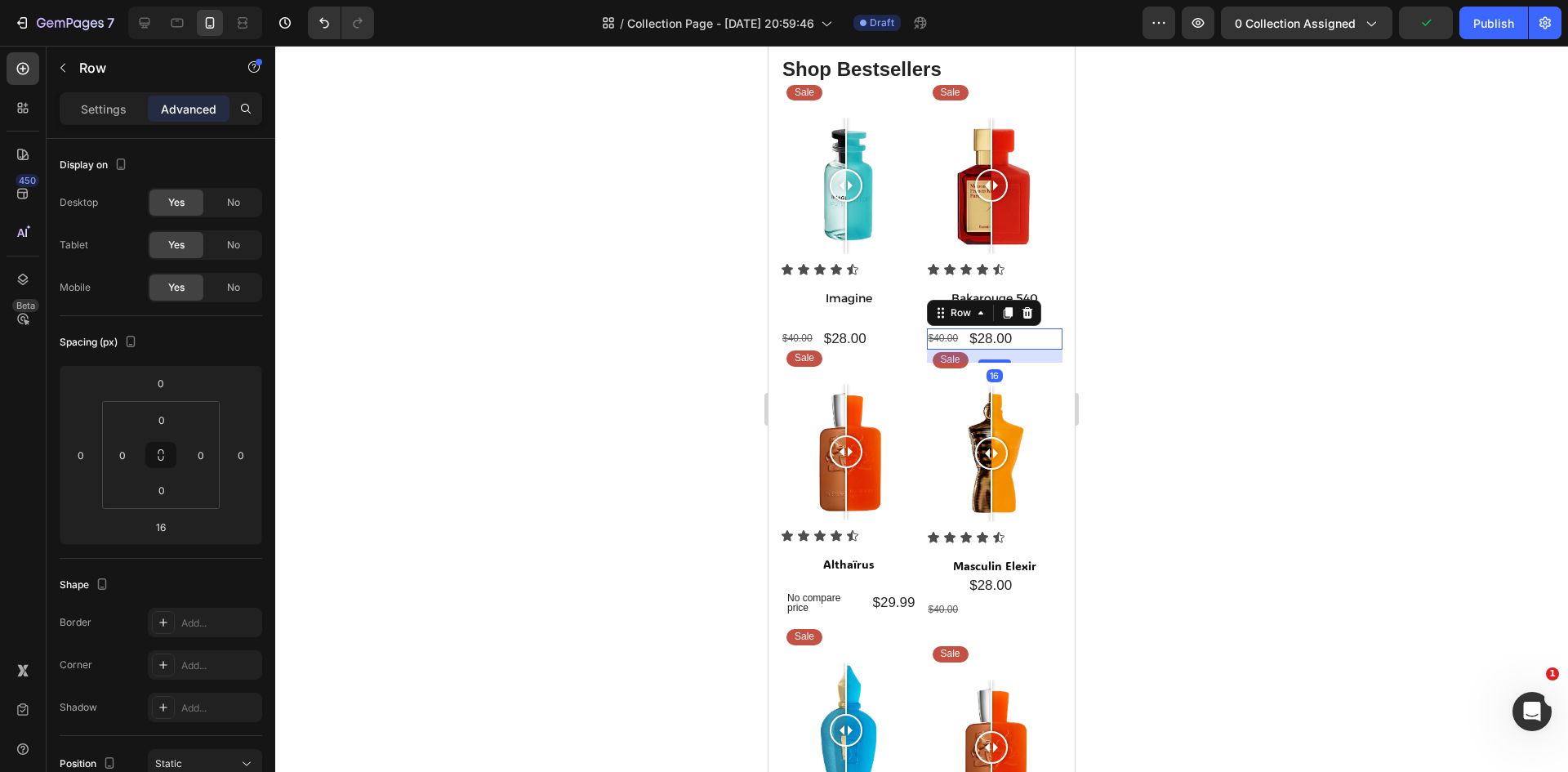
click at [1307, 474] on div at bounding box center [921, 409] width 1292 height 726
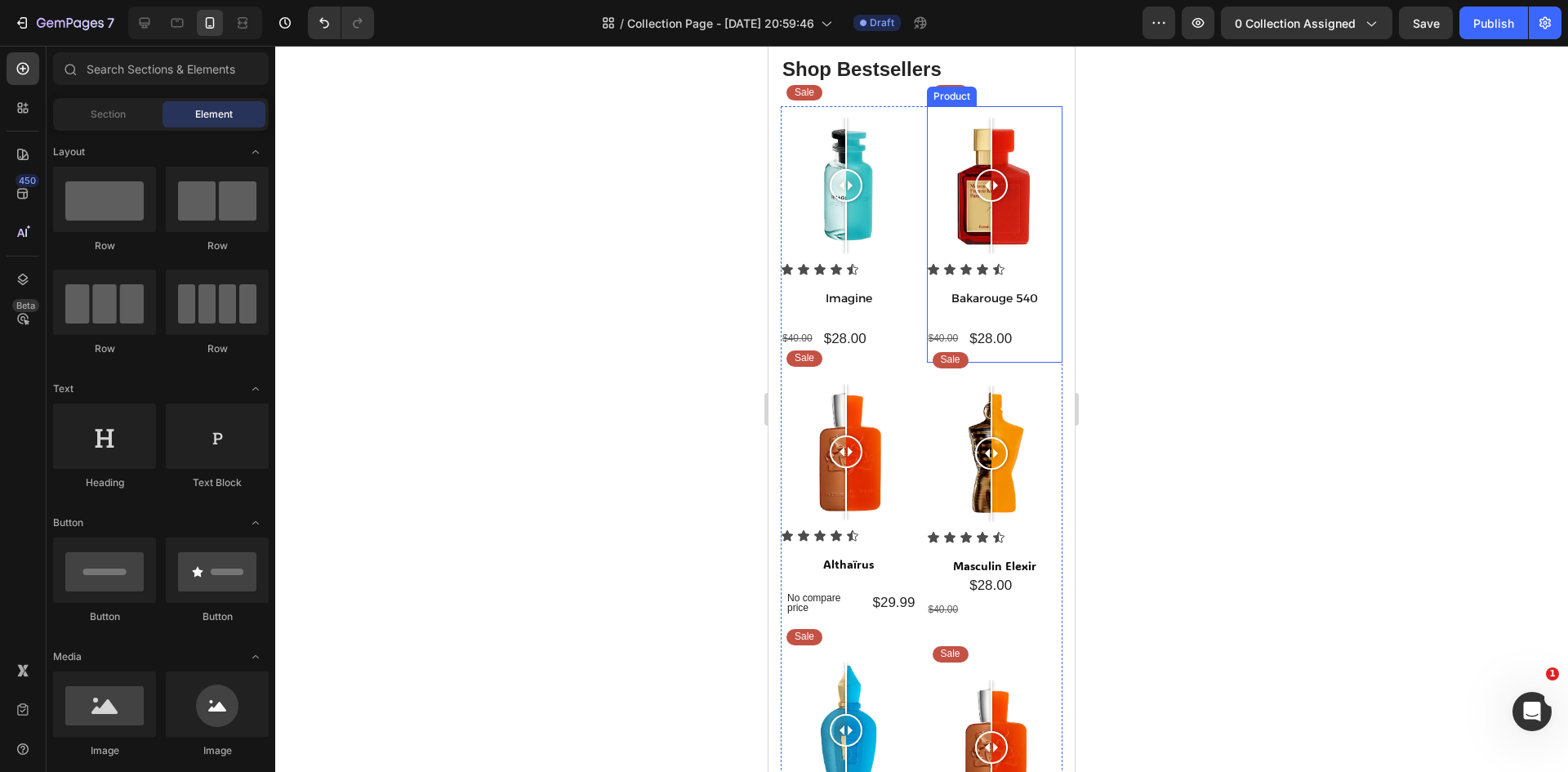
click at [991, 350] on div "Icon Icon Icon Icon Icon Icon List Bakarouge 540 Product Title Row $40.00 Produ…" at bounding box center [995, 312] width 137 height 99
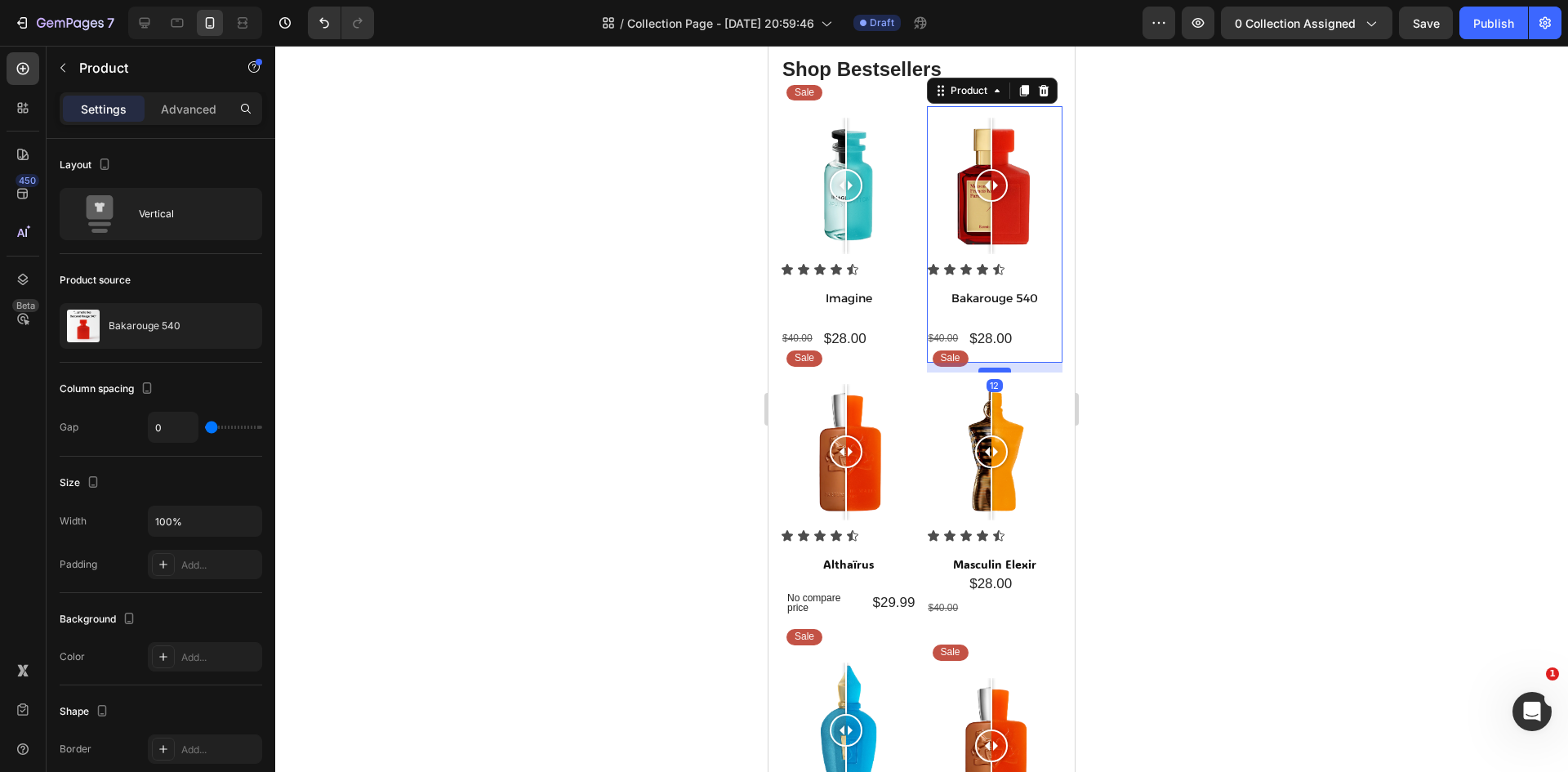
click at [989, 368] on div at bounding box center [995, 370] width 33 height 5
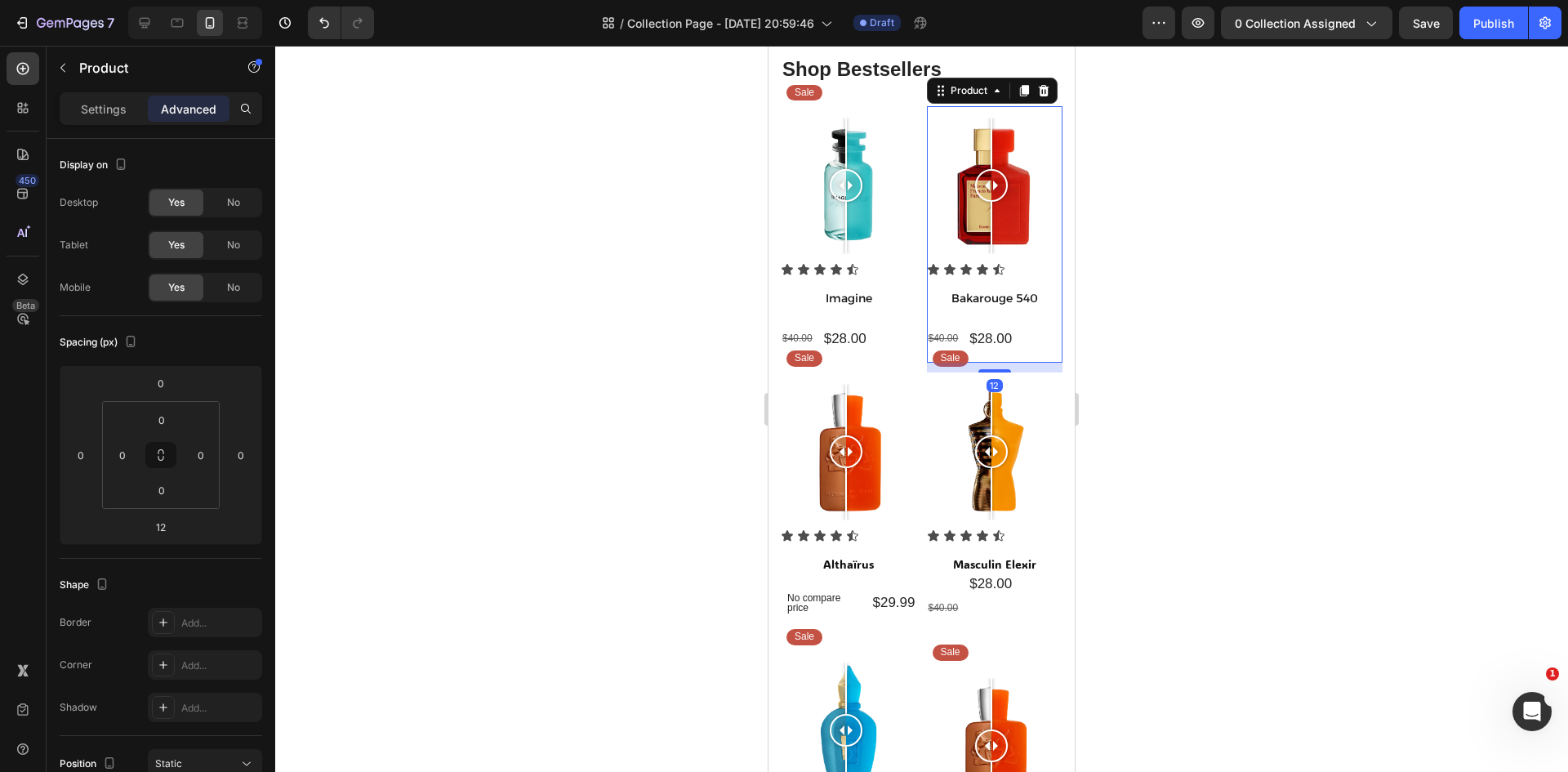
click at [1251, 533] on div at bounding box center [921, 409] width 1292 height 726
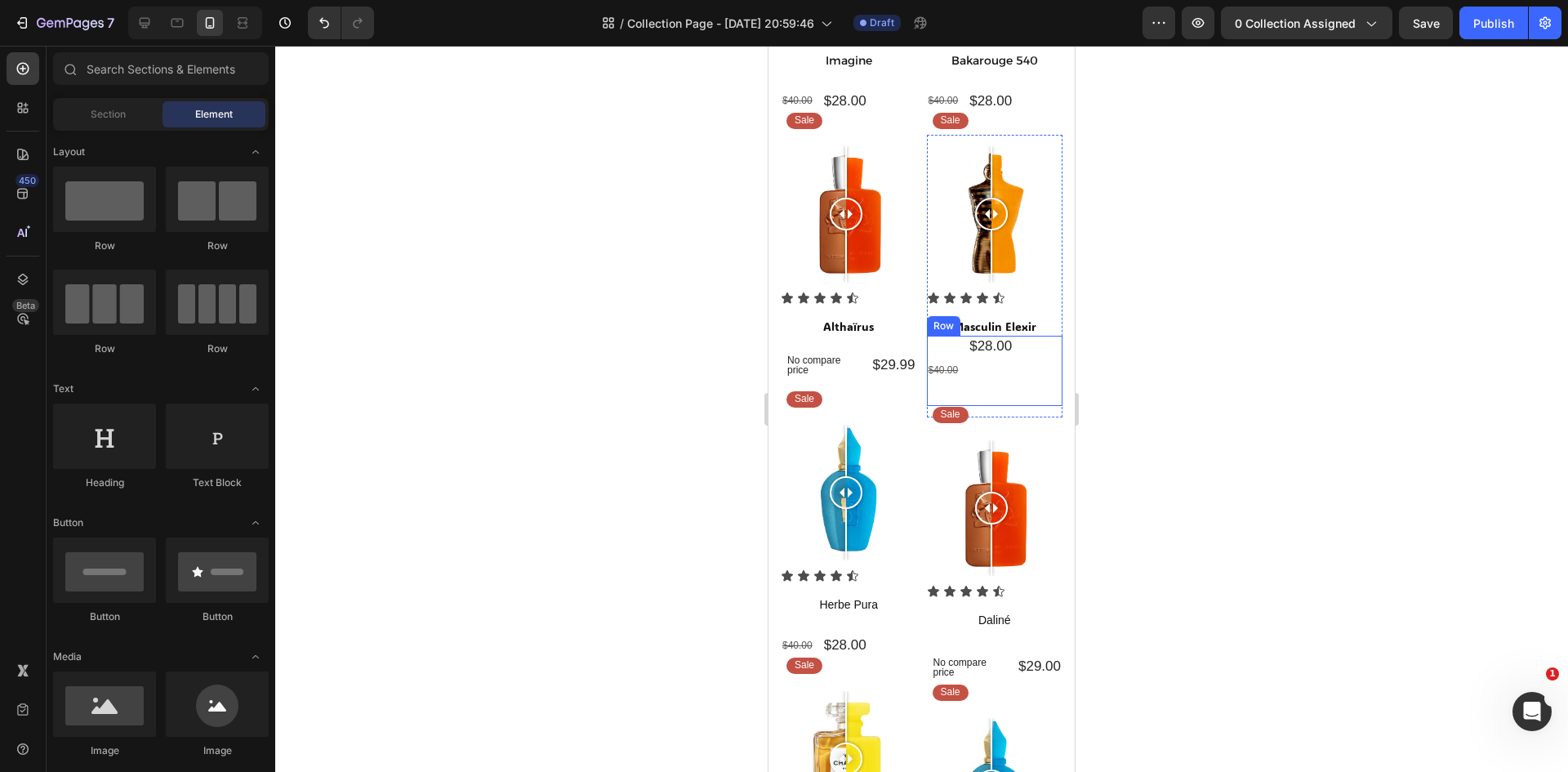
scroll to position [327, 0]
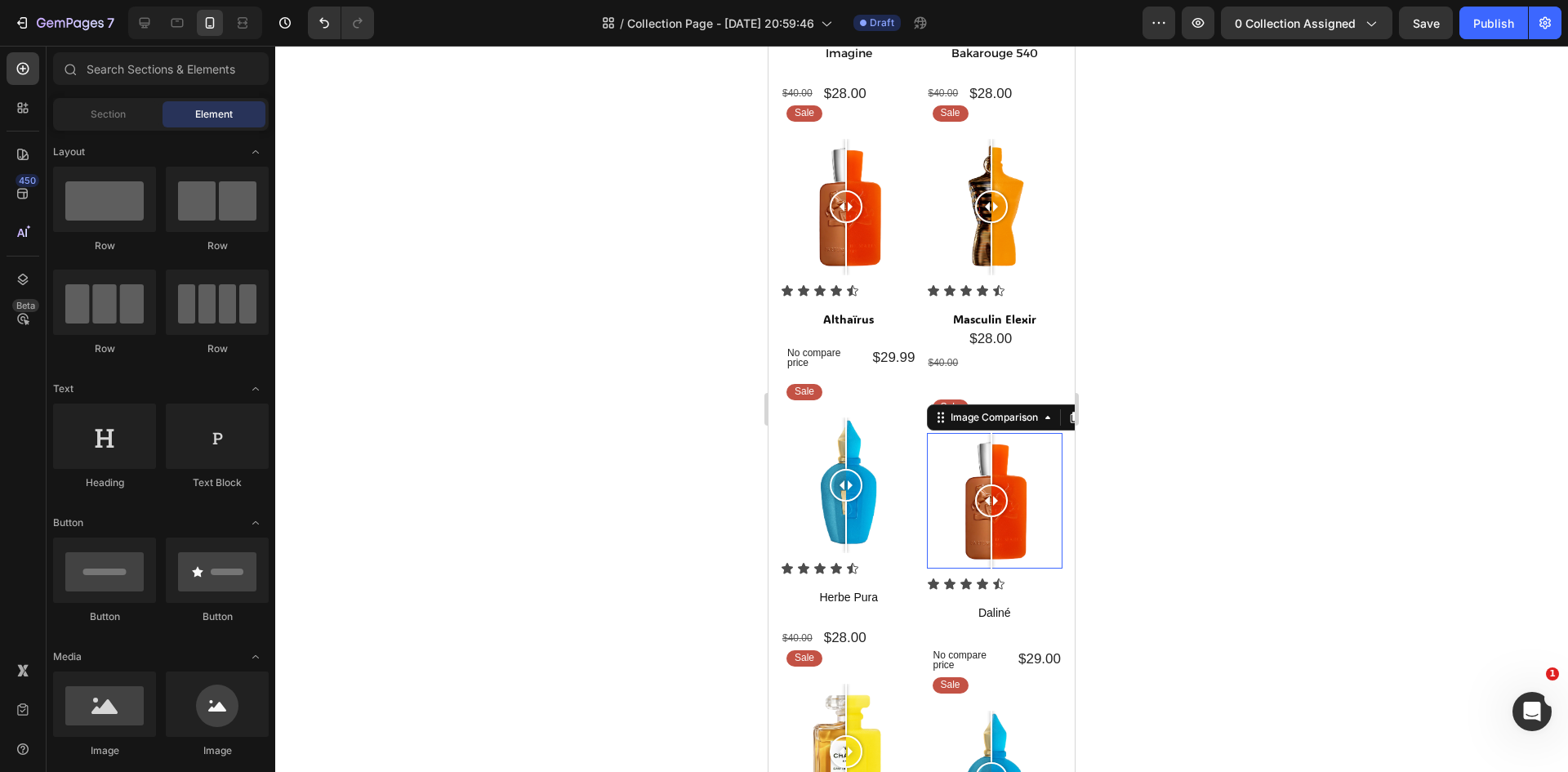
click at [989, 433] on div "Image Comparison 0" at bounding box center [995, 502] width 137 height 137
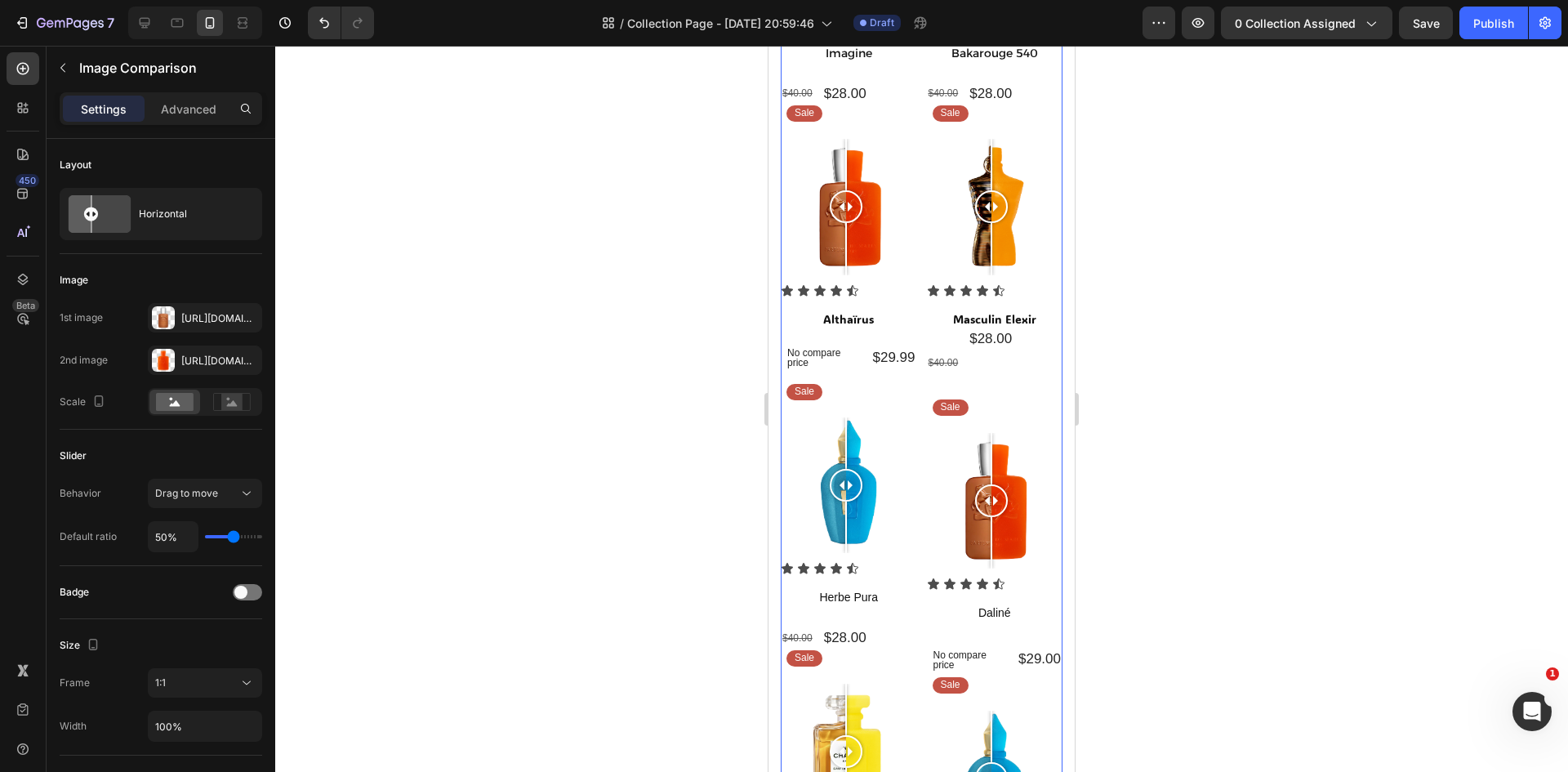
click at [917, 377] on div "Sale Text Block Row Image Comparison Icon Icon Icon Icon Icon Icon List Imagine…" at bounding box center [922, 575] width 282 height 1430
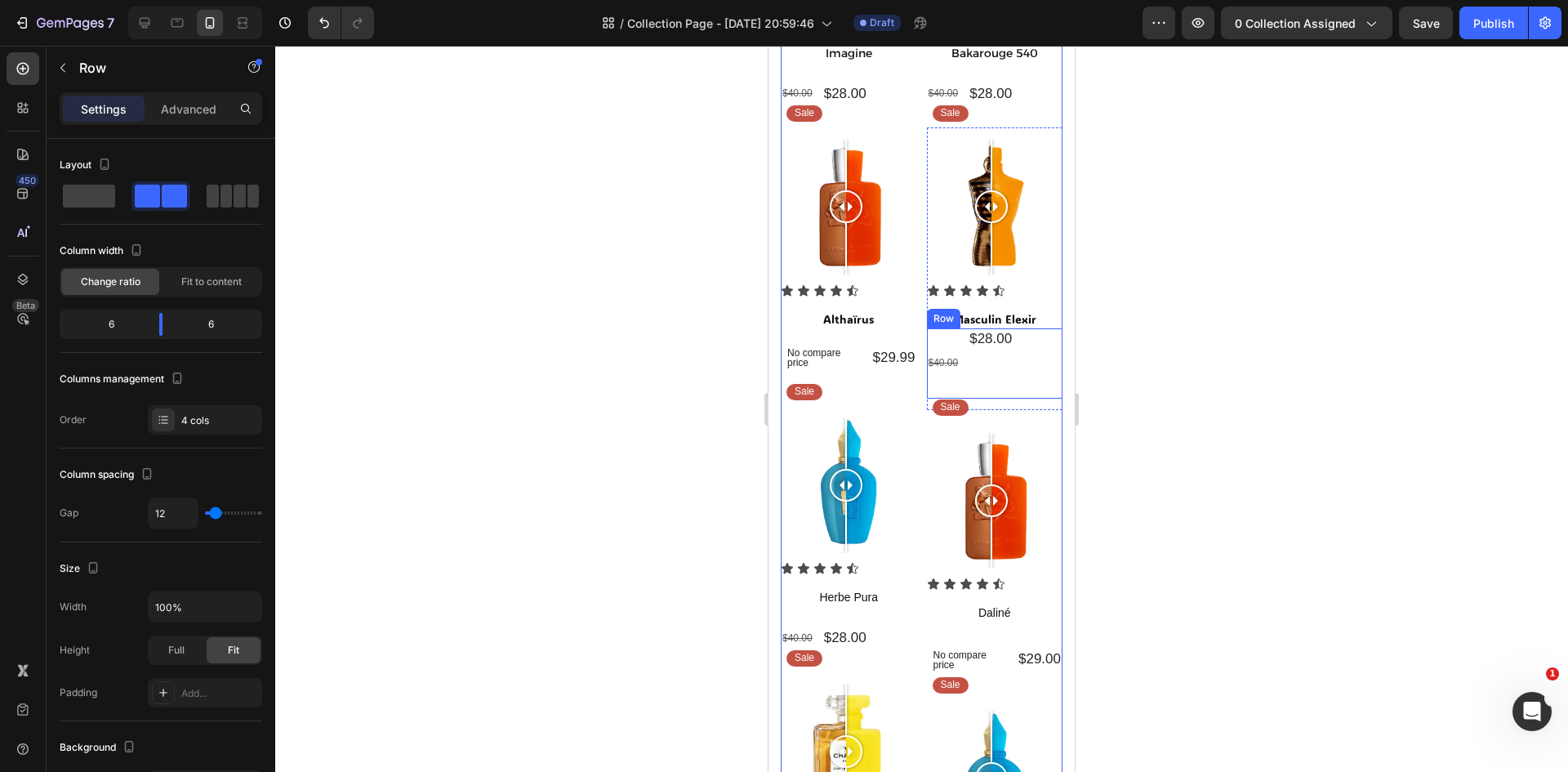
click at [980, 377] on div "$28.00 Product Price Product Price" at bounding box center [990, 363] width 46 height 70
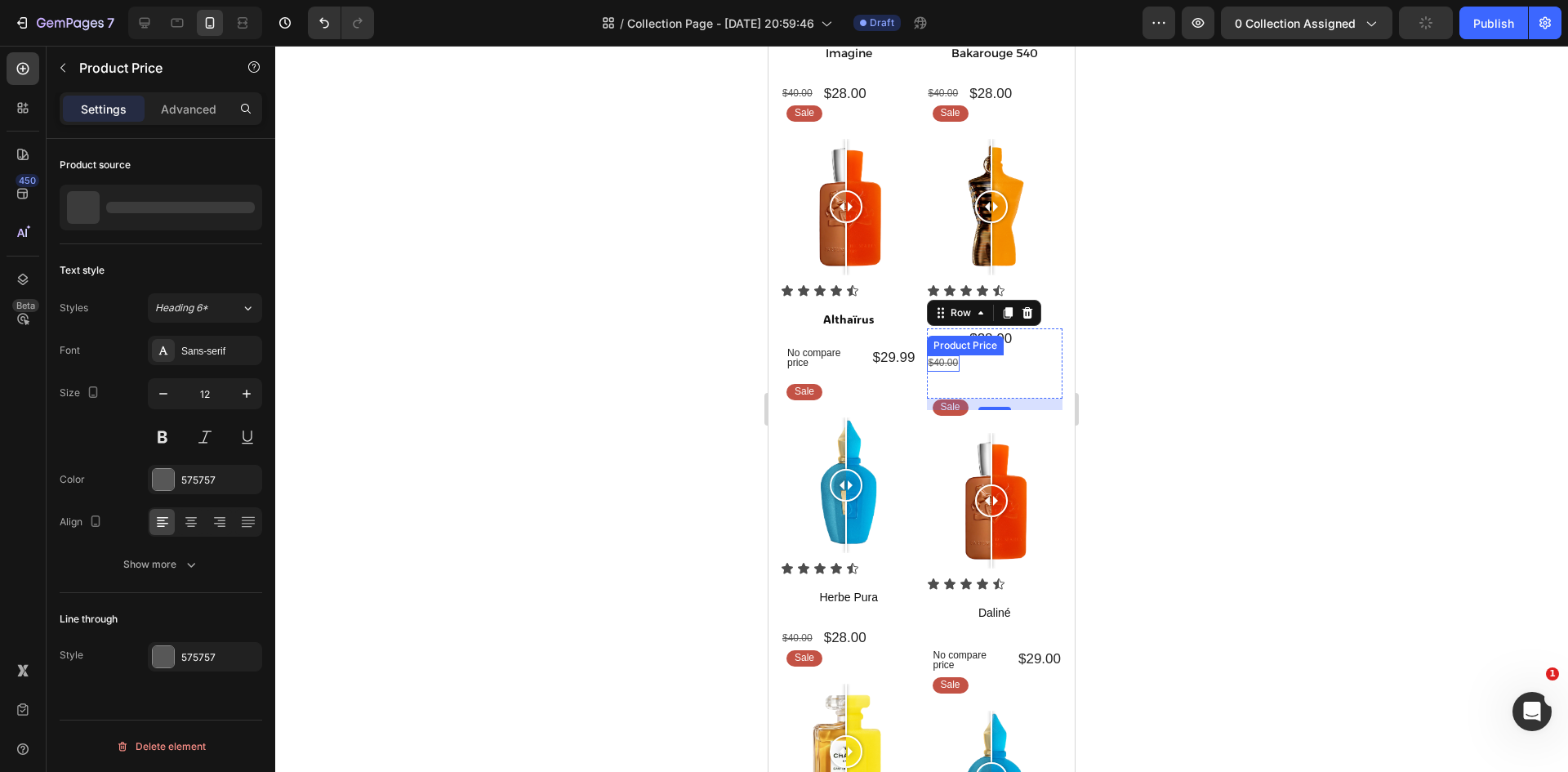
click at [947, 355] on div "$40.00" at bounding box center [943, 363] width 34 height 16
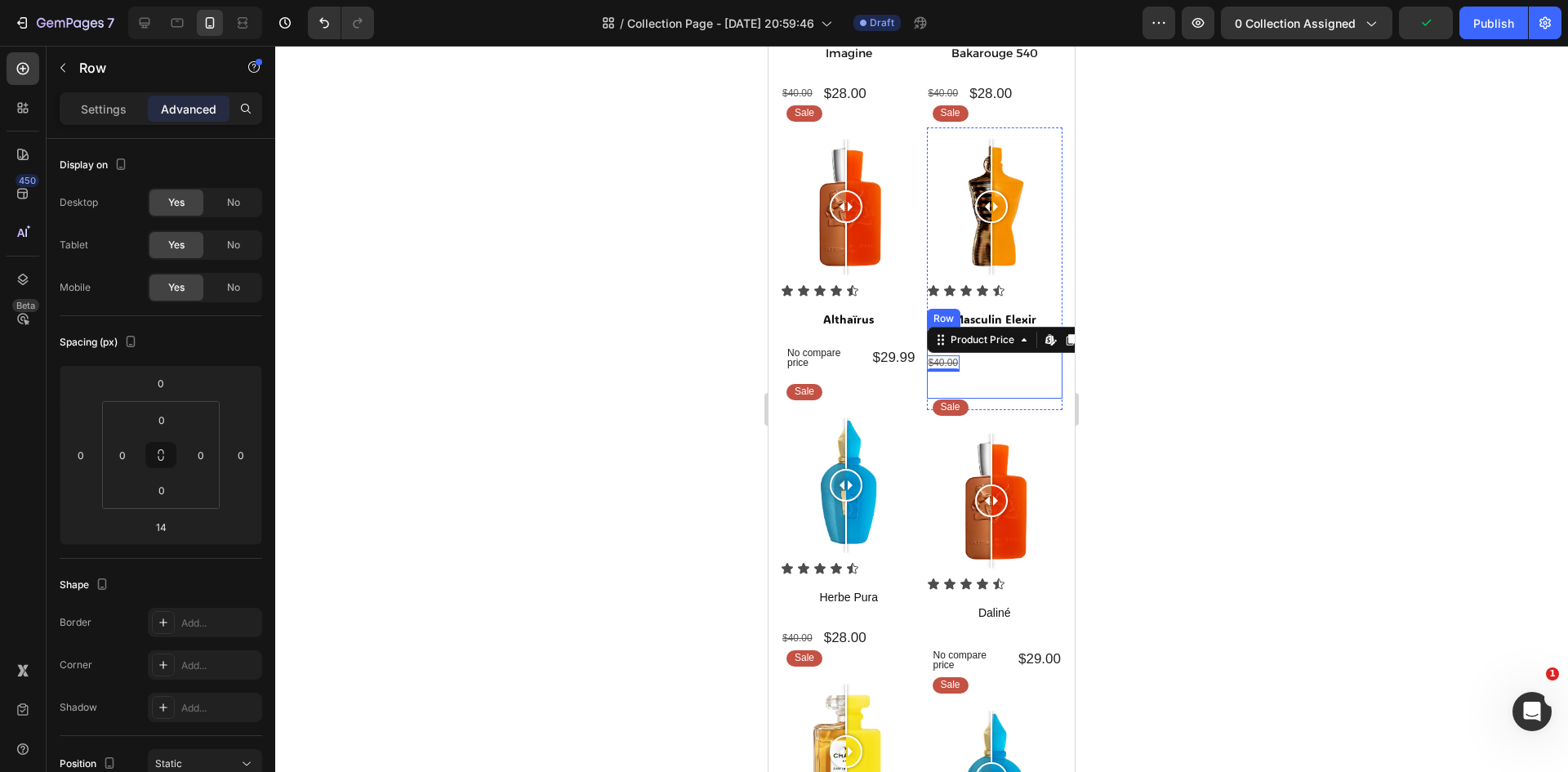
click at [1005, 350] on div "$28.00 Product Price Product Price" at bounding box center [990, 363] width 46 height 70
drag, startPoint x: 996, startPoint y: 395, endPoint x: 990, endPoint y: 353, distance: 42.4
click at [990, 353] on div "$40.00 Product Price Product Price $28.00 Product Price Product Price Row 14" at bounding box center [995, 363] width 137 height 70
type input "0"
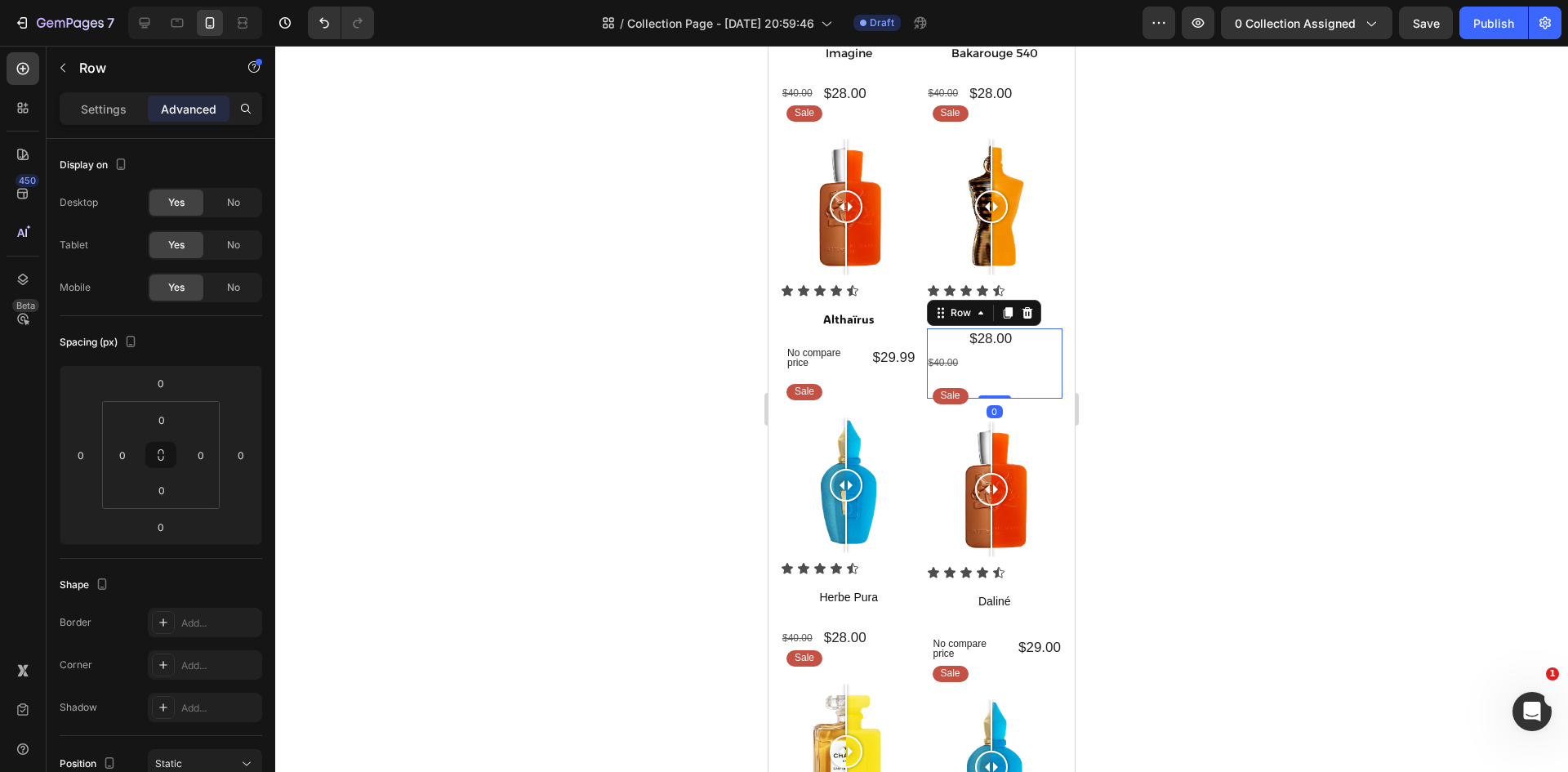
click at [1025, 355] on div "$40.00 Product Price Product Price $28.00 Product Price Product Price Row 0" at bounding box center [995, 363] width 137 height 70
drag, startPoint x: 1018, startPoint y: 330, endPoint x: 1027, endPoint y: 326, distance: 9.8
click at [1020, 329] on div "$40.00 Product Price Product Price $28.00 Product Price Product Price Row 0" at bounding box center [995, 363] width 137 height 70
click at [1037, 329] on div "$40.00 Product Price Product Price $28.00 Product Price Product Price Row 0" at bounding box center [995, 363] width 137 height 70
click at [978, 329] on div "$28.00" at bounding box center [990, 339] width 46 height 21
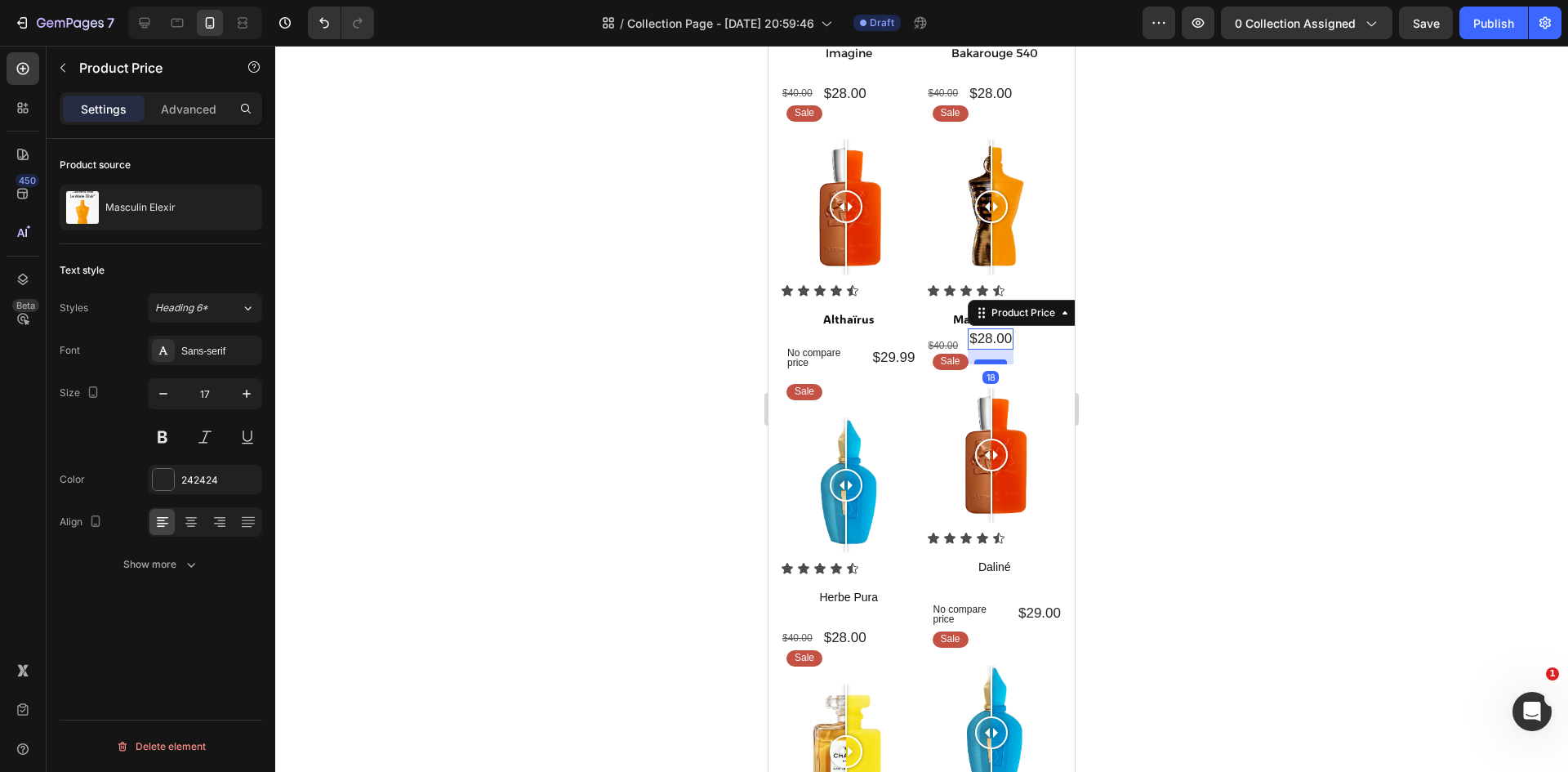
drag, startPoint x: 989, startPoint y: 383, endPoint x: 983, endPoint y: 349, distance: 34.5
click at [983, 360] on div at bounding box center [990, 361] width 33 height 5
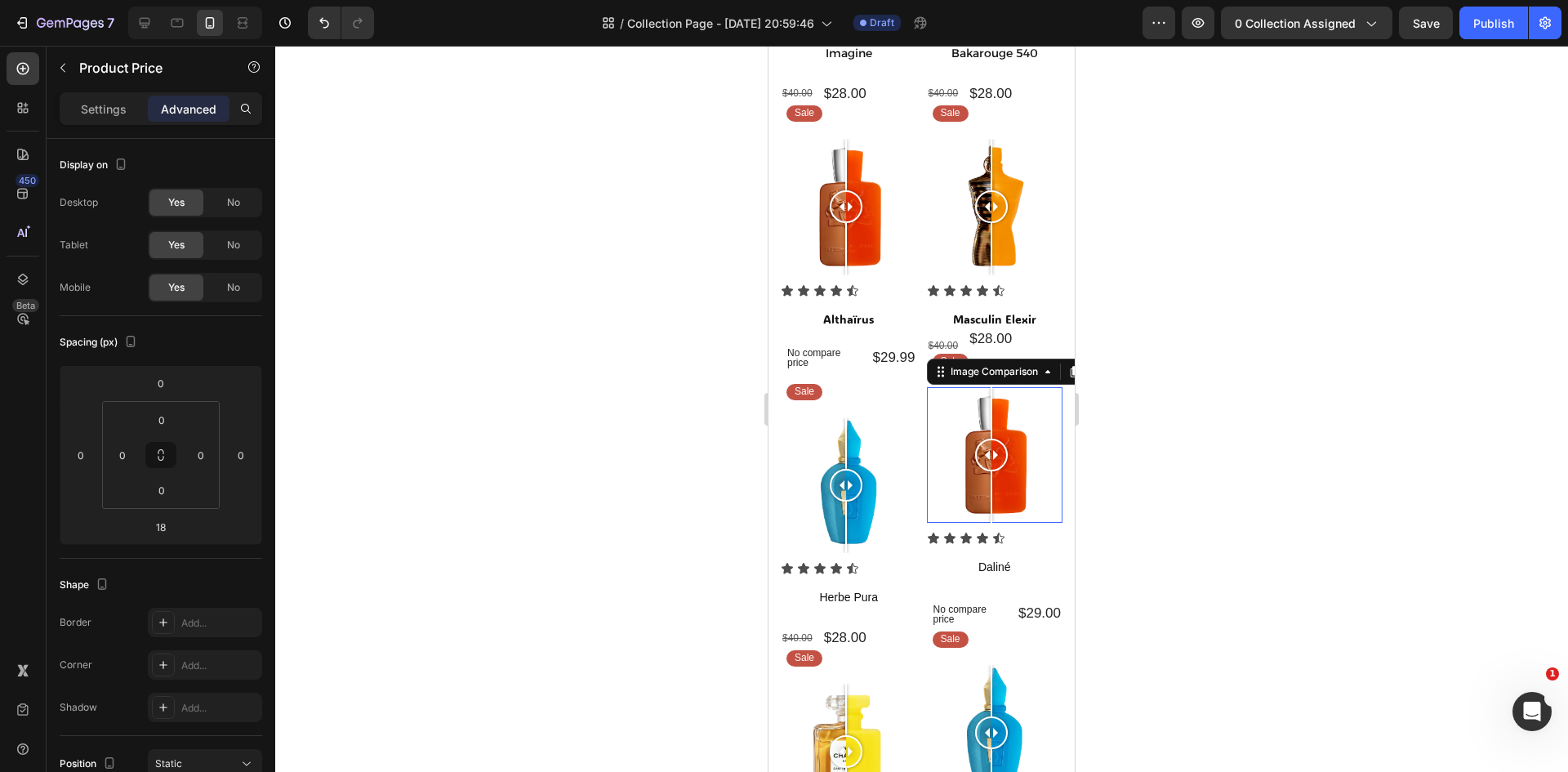
click at [1007, 387] on div "Image Comparison 0" at bounding box center [995, 455] width 137 height 137
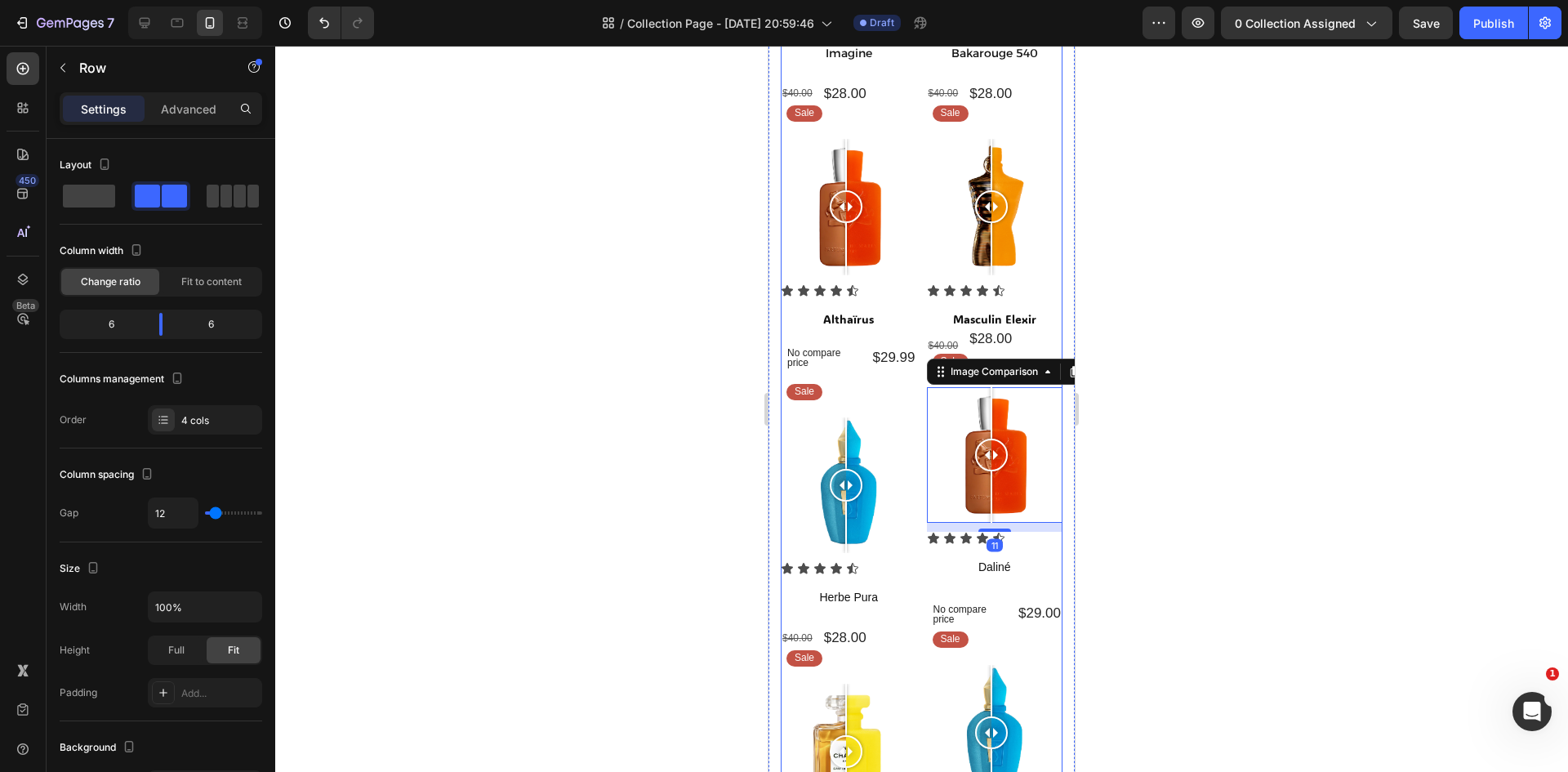
click at [902, 374] on div "Sale Text Block Row Image Comparison Icon Icon Icon Icon Icon Icon List Imagine…" at bounding box center [849, 538] width 137 height 1355
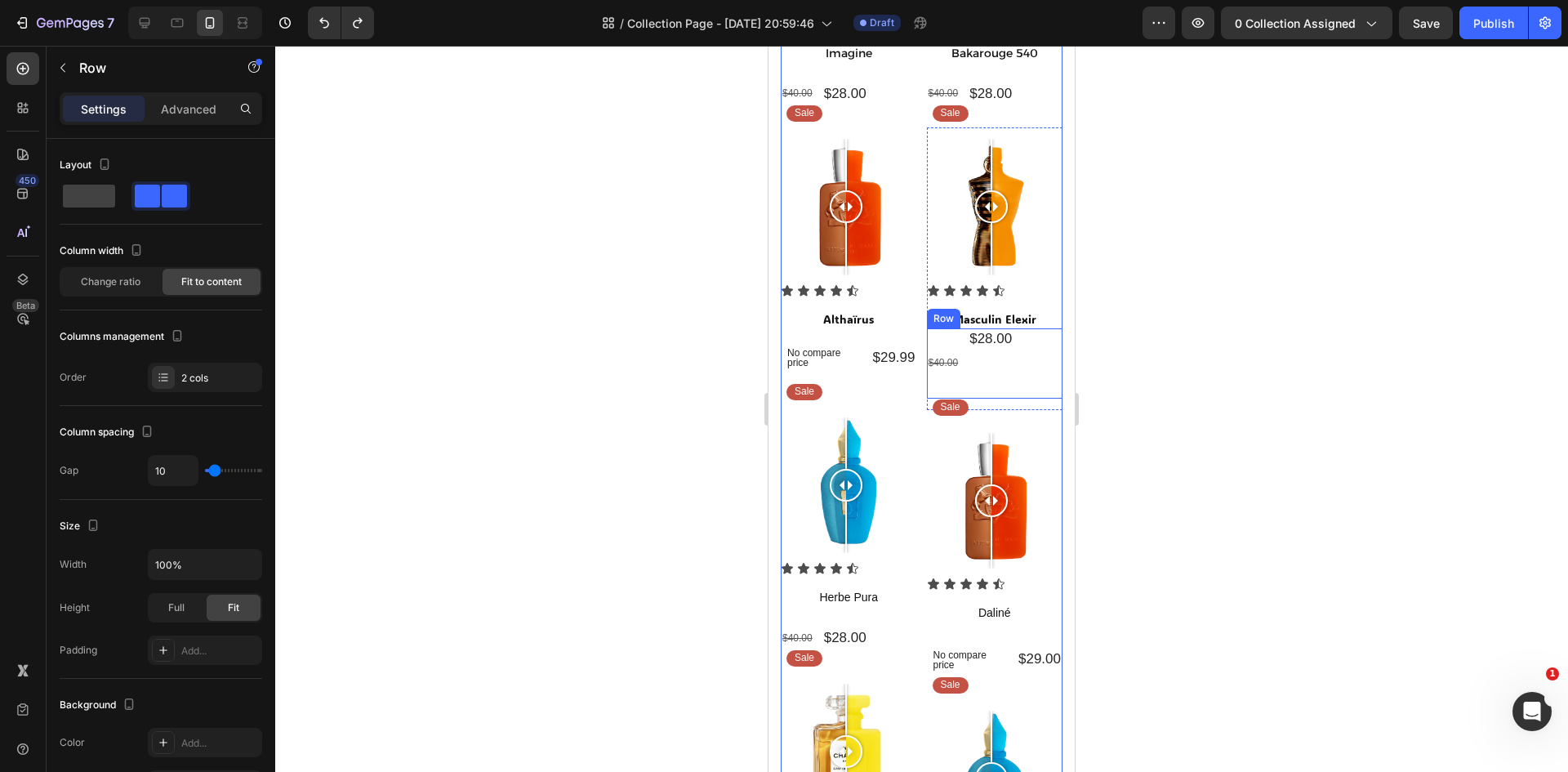
click at [986, 384] on div "$28.00 Product Price Product Price" at bounding box center [990, 363] width 46 height 70
click at [982, 330] on div "$28.00" at bounding box center [990, 339] width 46 height 21
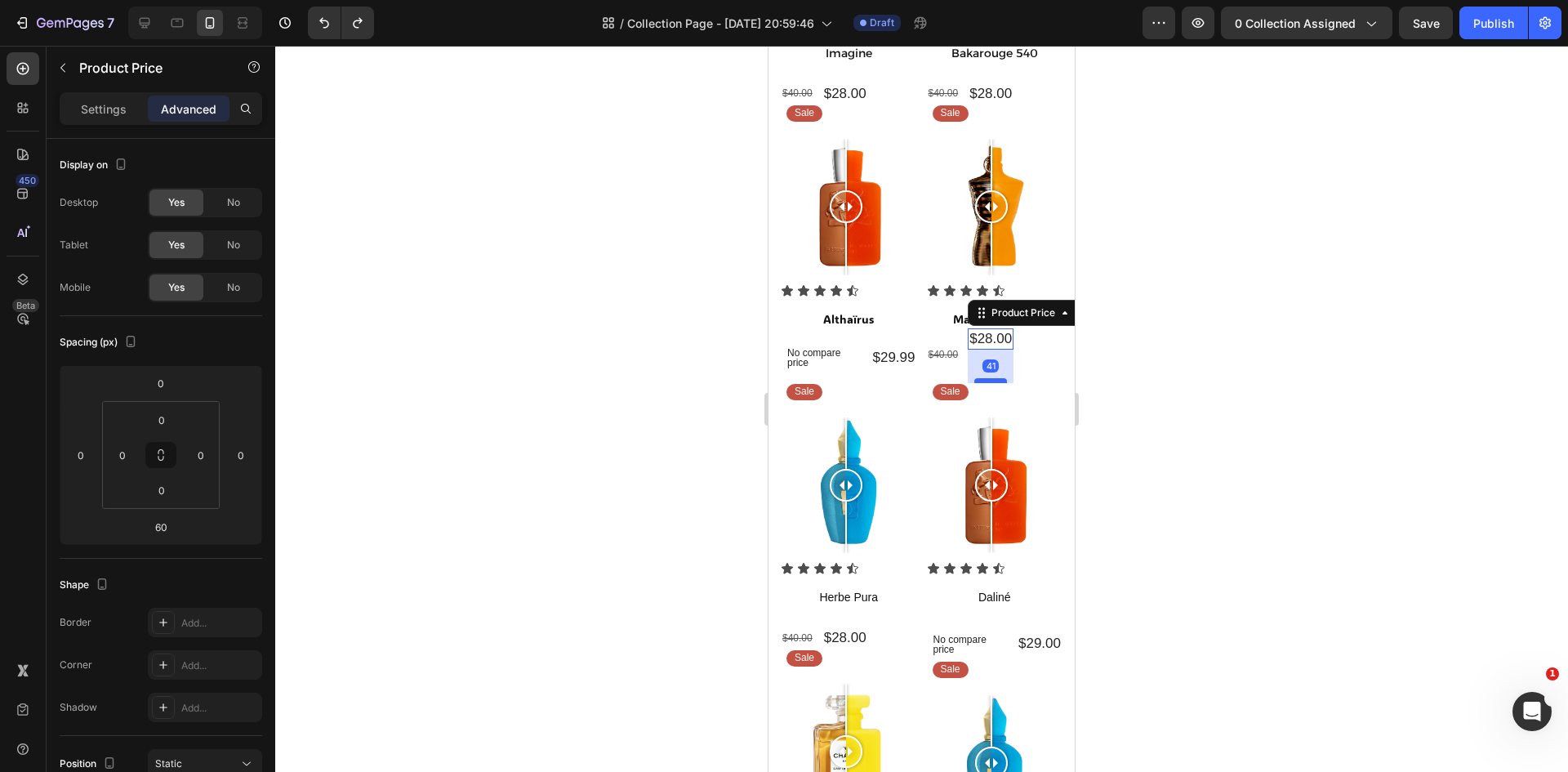
drag, startPoint x: 986, startPoint y: 385, endPoint x: 988, endPoint y: 370, distance: 15.1
click at [988, 378] on div at bounding box center [990, 380] width 33 height 5
type input "41"
click at [1196, 530] on div at bounding box center [921, 409] width 1292 height 726
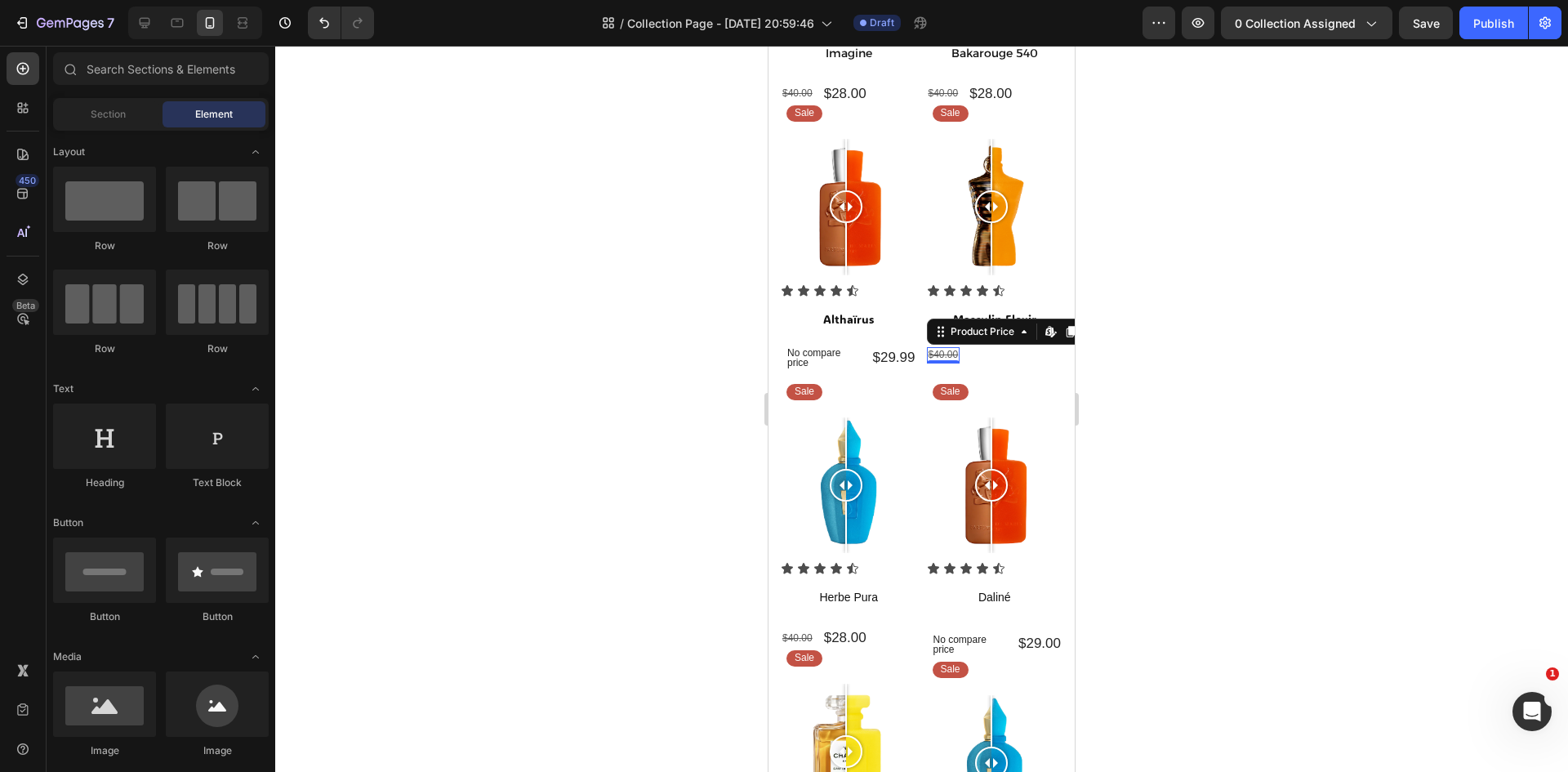
click at [938, 347] on div "$40.00" at bounding box center [943, 355] width 34 height 16
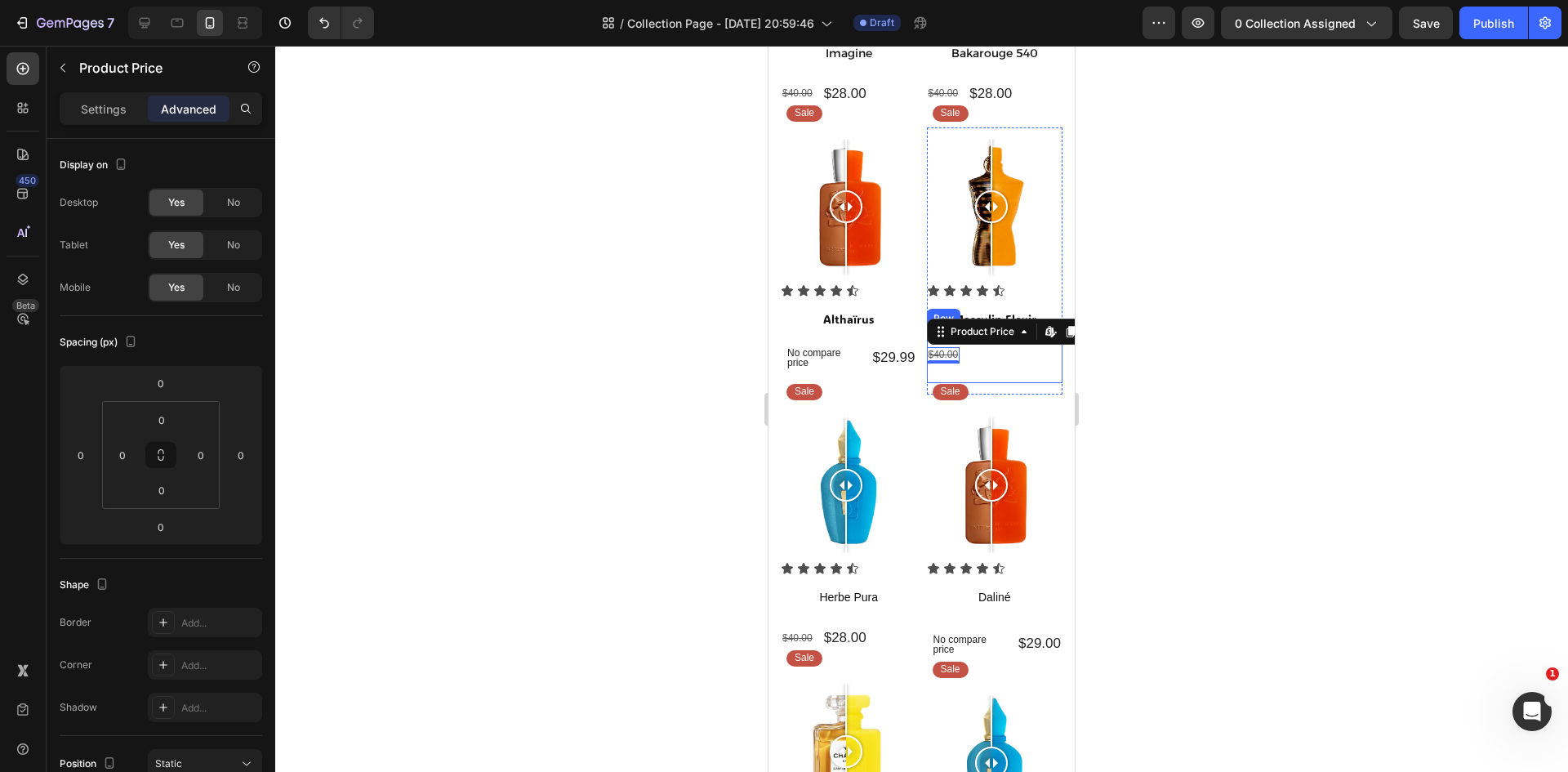
click at [926, 347] on div "$40.00" at bounding box center [943, 355] width 34 height 16
click at [1394, 26] on div "Preview 0 collection assigned Publish" at bounding box center [1351, 23] width 419 height 33
click at [1465, 18] on button "Publish" at bounding box center [1492, 23] width 68 height 33
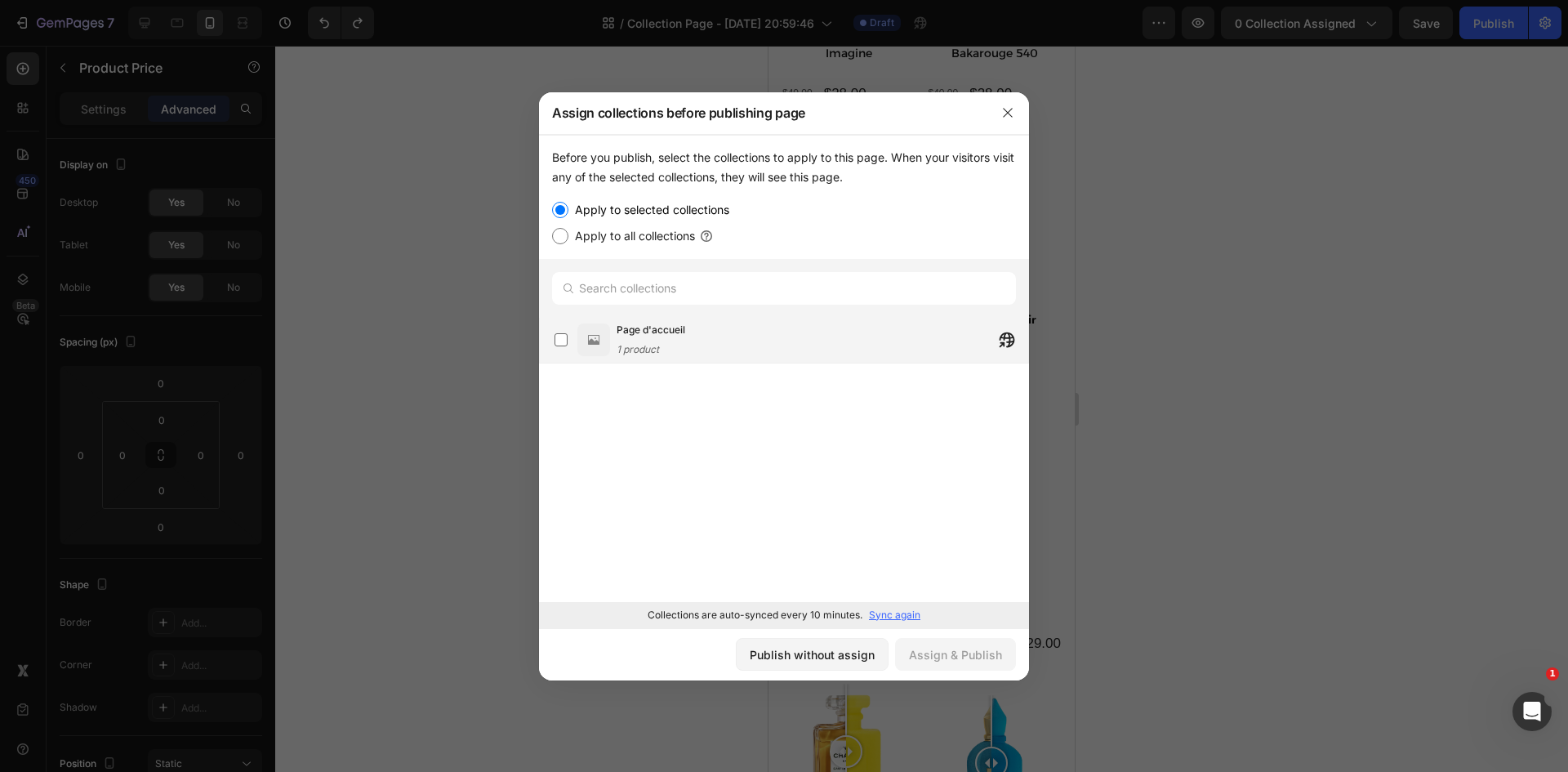
click at [672, 333] on span "Page d'accueil" at bounding box center [650, 330] width 68 height 16
click at [660, 235] on label "Apply to all collections" at bounding box center [631, 237] width 126 height 20
click at [568, 235] on input "Apply to all collections" at bounding box center [561, 236] width 16 height 16
radio input "true"
click at [927, 655] on div "Assign & Publish" at bounding box center [956, 655] width 93 height 17
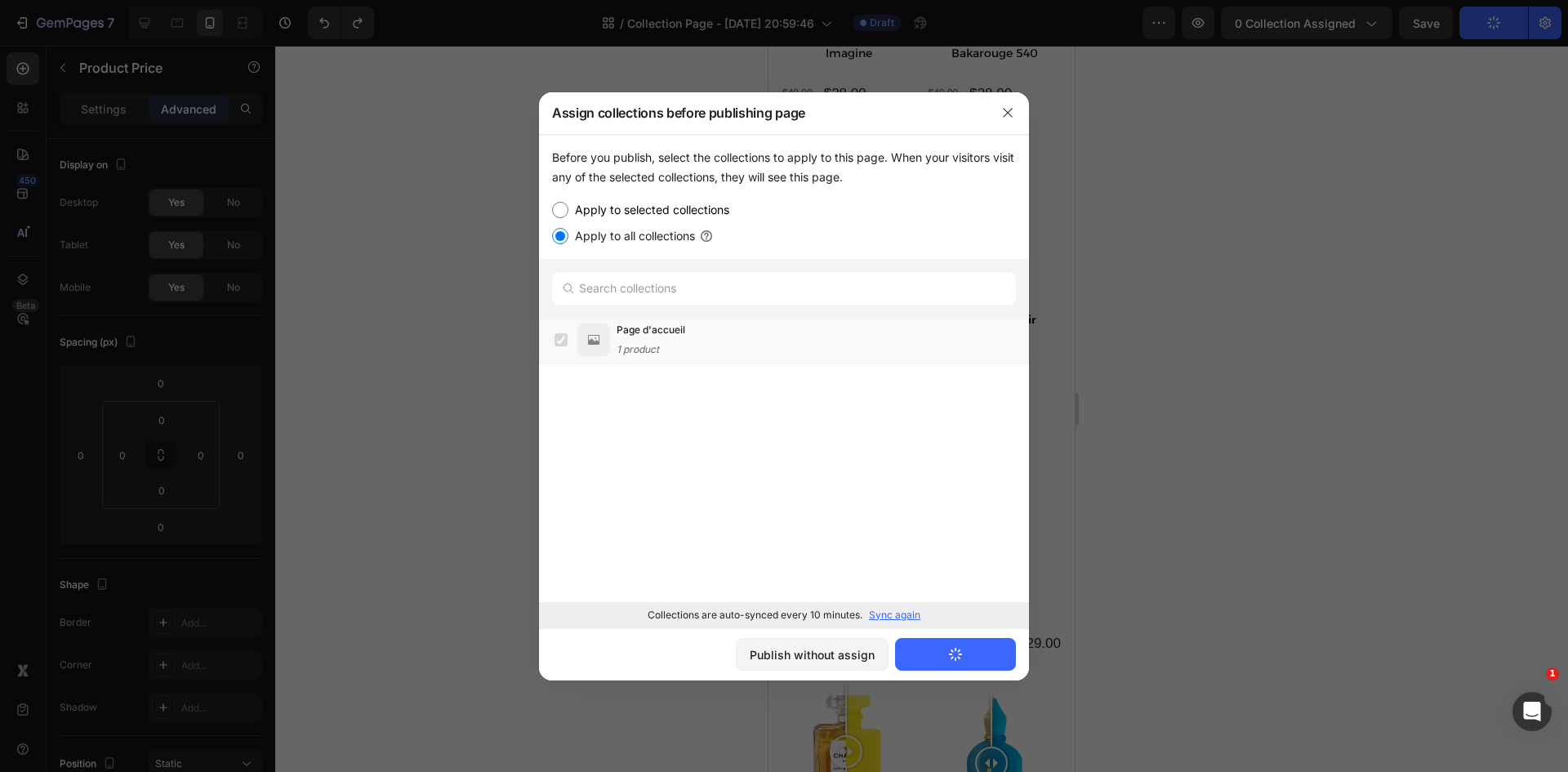
scroll to position [0, 0]
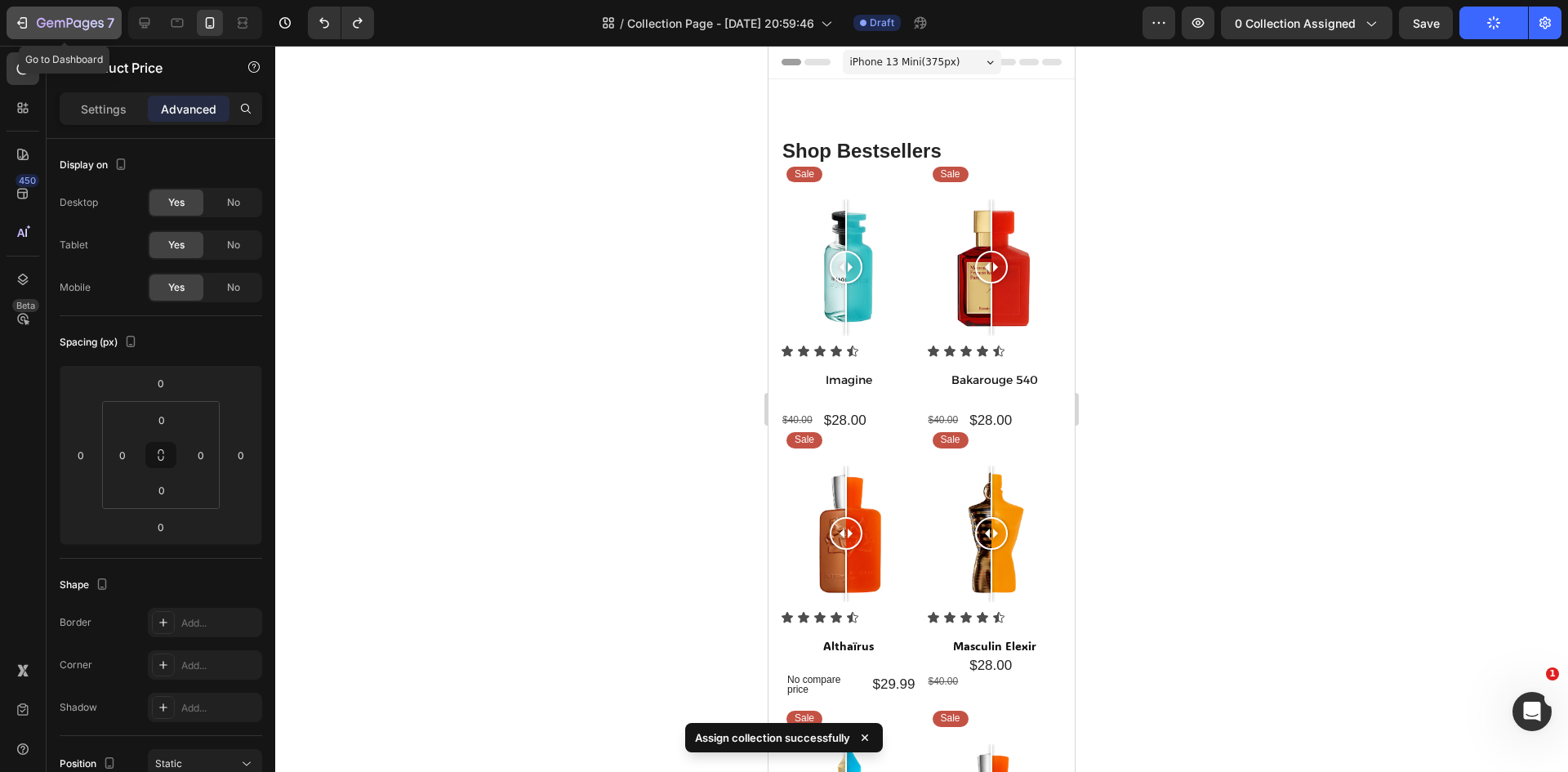
click at [48, 21] on icon "button" at bounding box center [50, 24] width 7 height 7
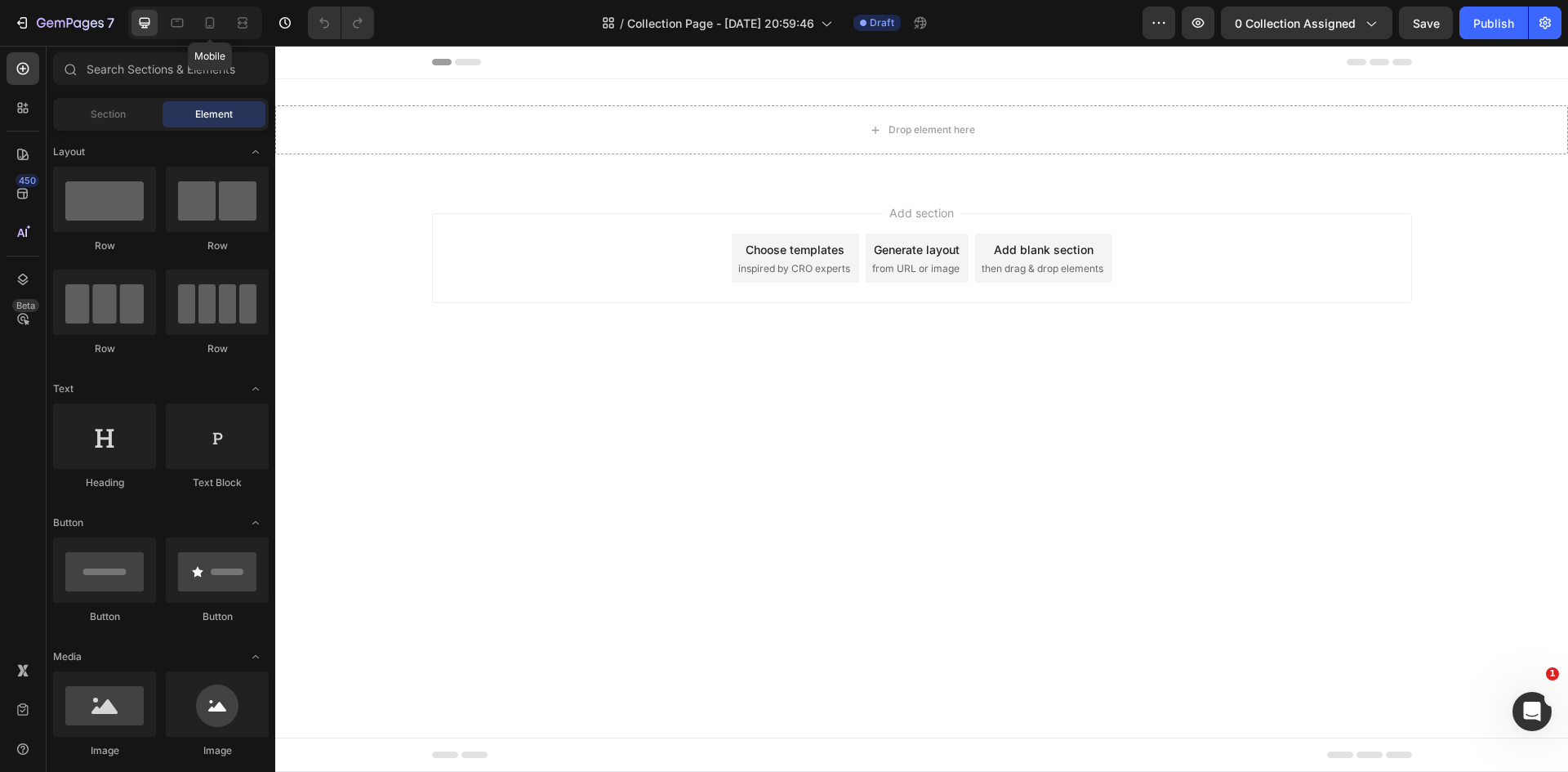
drag, startPoint x: 209, startPoint y: 16, endPoint x: 377, endPoint y: 59, distance: 173.4
click at [210, 20] on icon at bounding box center [210, 23] width 16 height 16
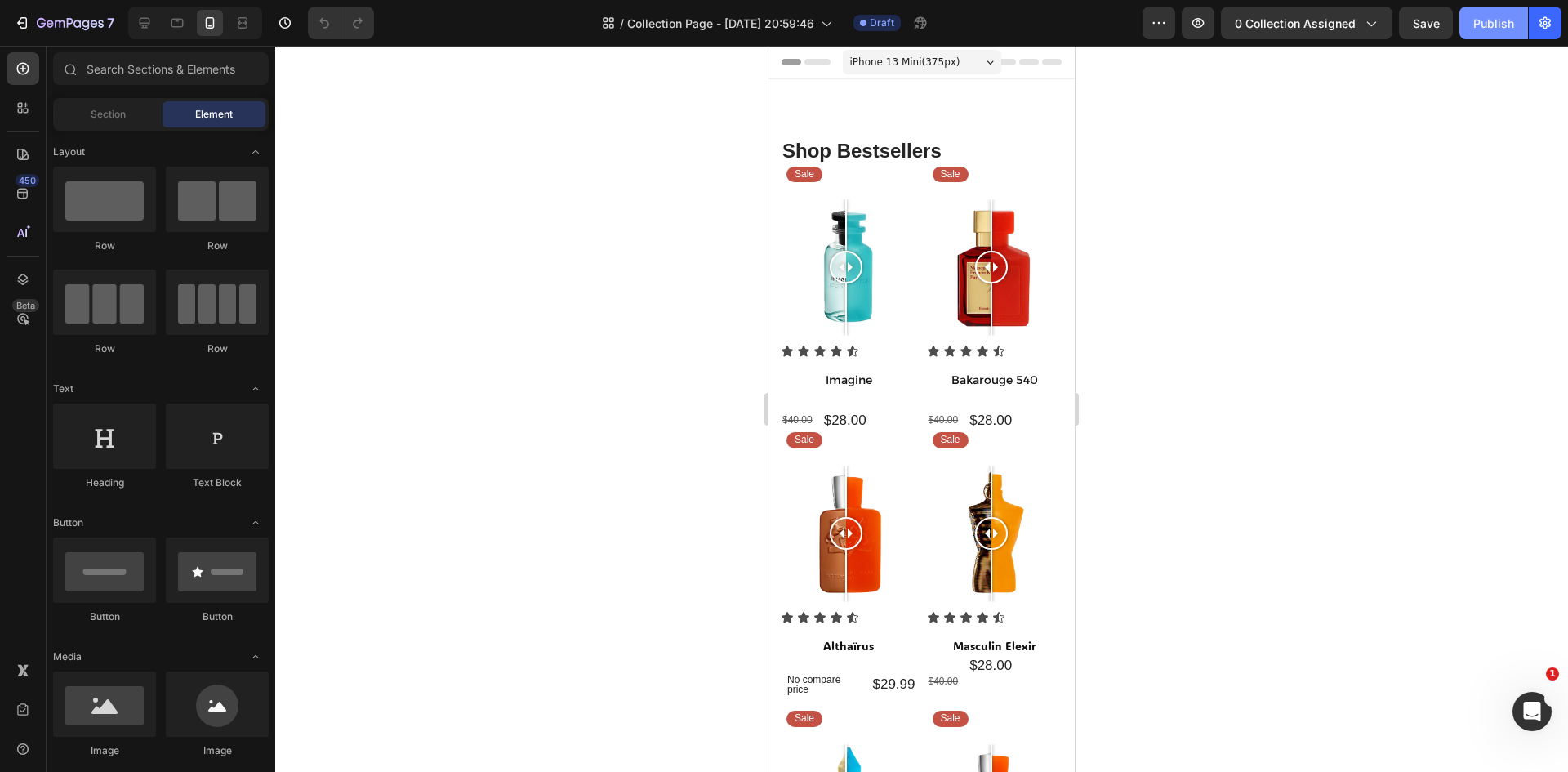
click at [1495, 28] on div "Publish" at bounding box center [1493, 23] width 41 height 17
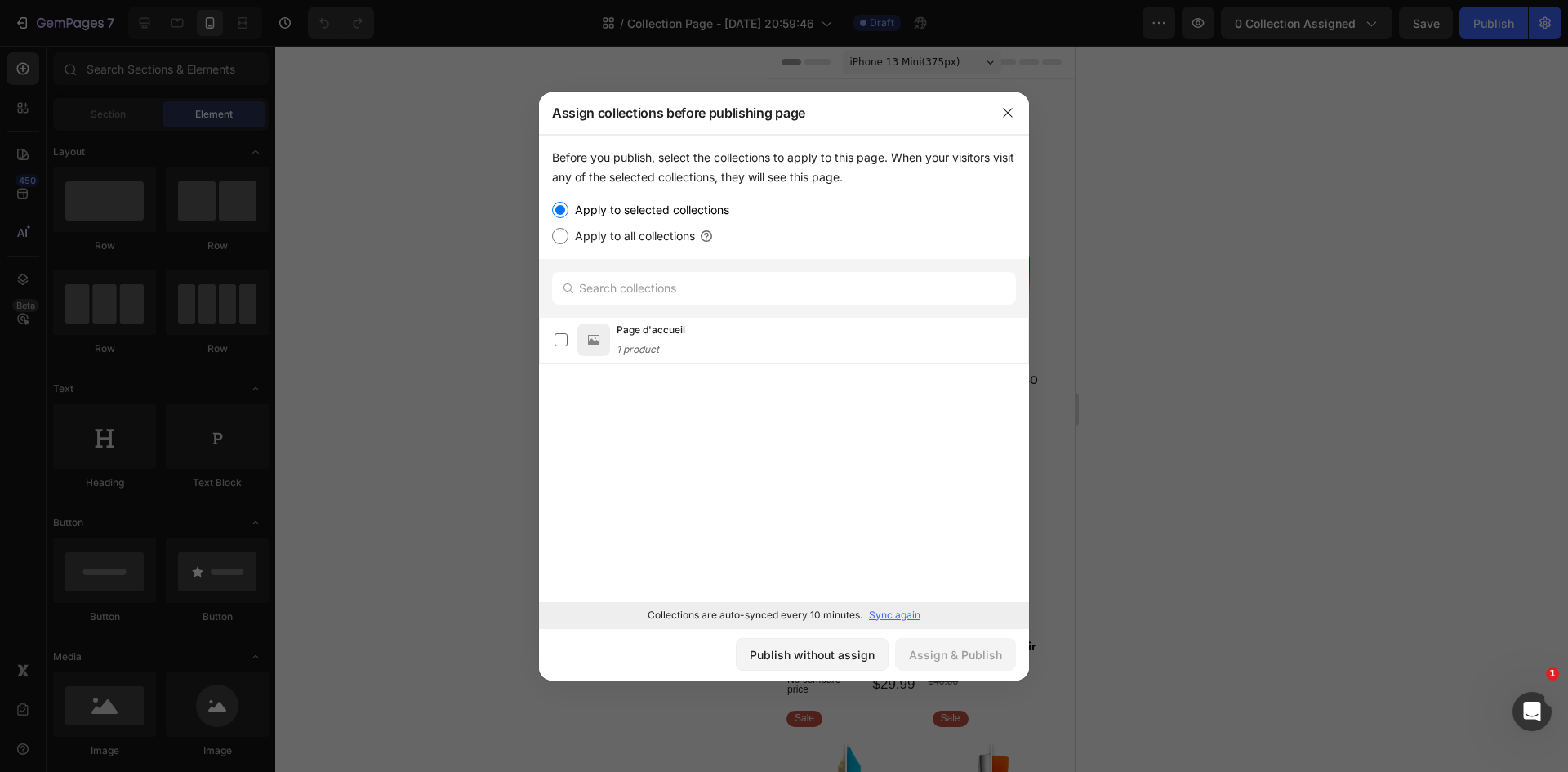
click at [647, 236] on label "Apply to all collections" at bounding box center [631, 237] width 126 height 20
click at [568, 236] on input "Apply to all collections" at bounding box center [561, 236] width 16 height 16
radio input "true"
click at [954, 656] on div "Assign & Publish" at bounding box center [956, 655] width 93 height 17
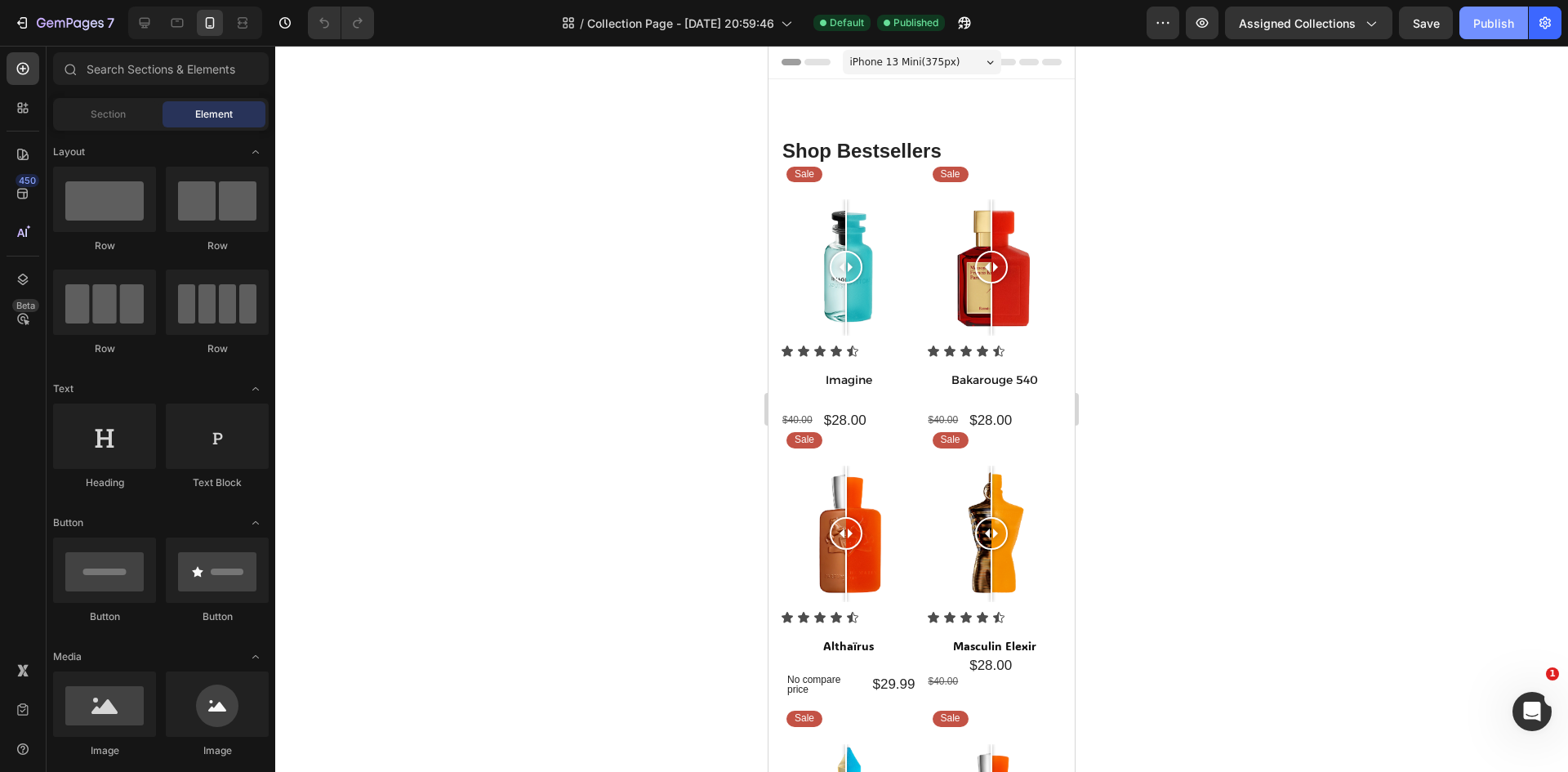
click at [1497, 19] on div "Publish" at bounding box center [1493, 23] width 41 height 17
click at [1370, 25] on icon "button" at bounding box center [1371, 23] width 16 height 16
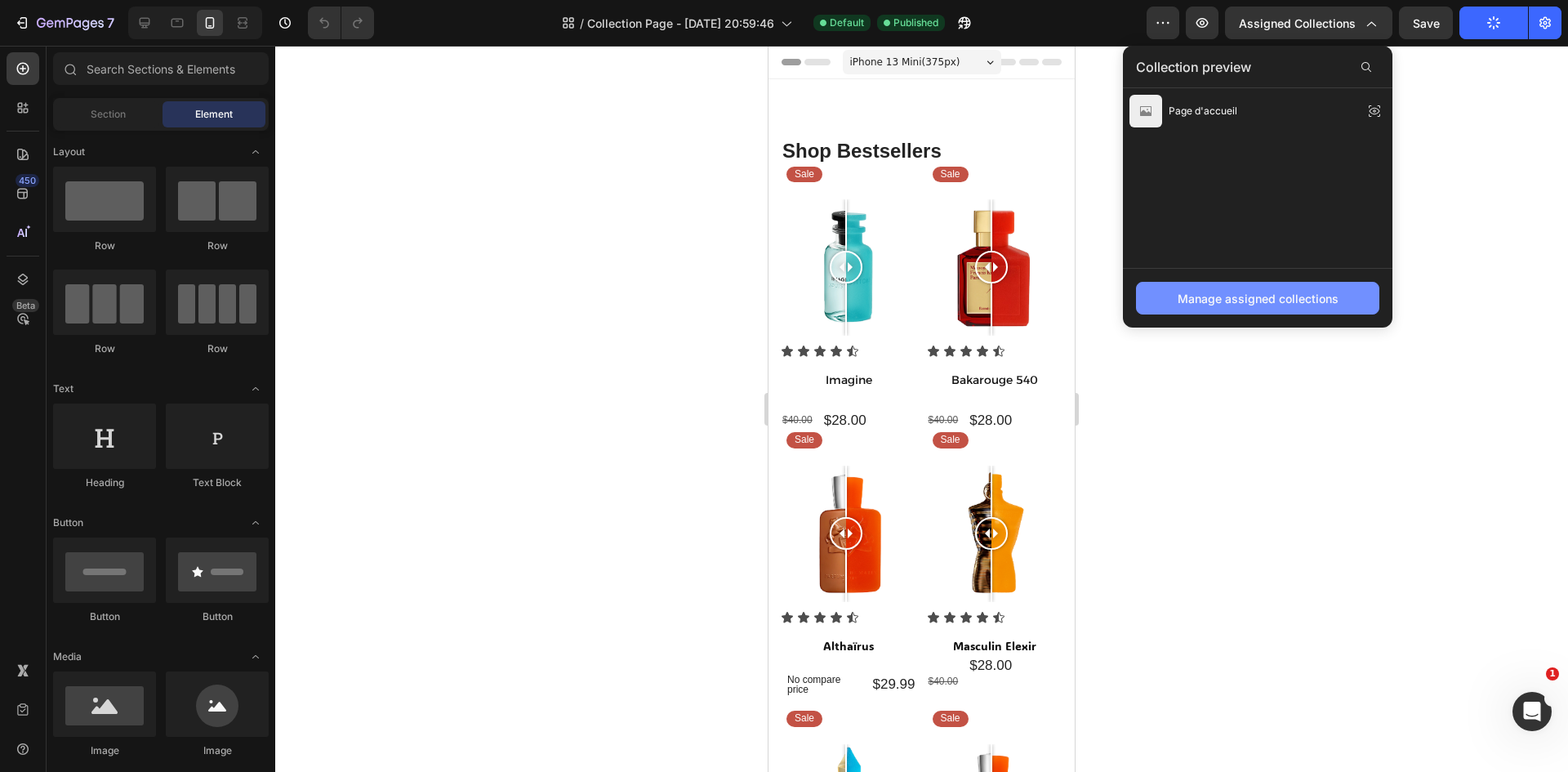
click at [1257, 303] on div "Manage assigned collections" at bounding box center [1258, 299] width 161 height 17
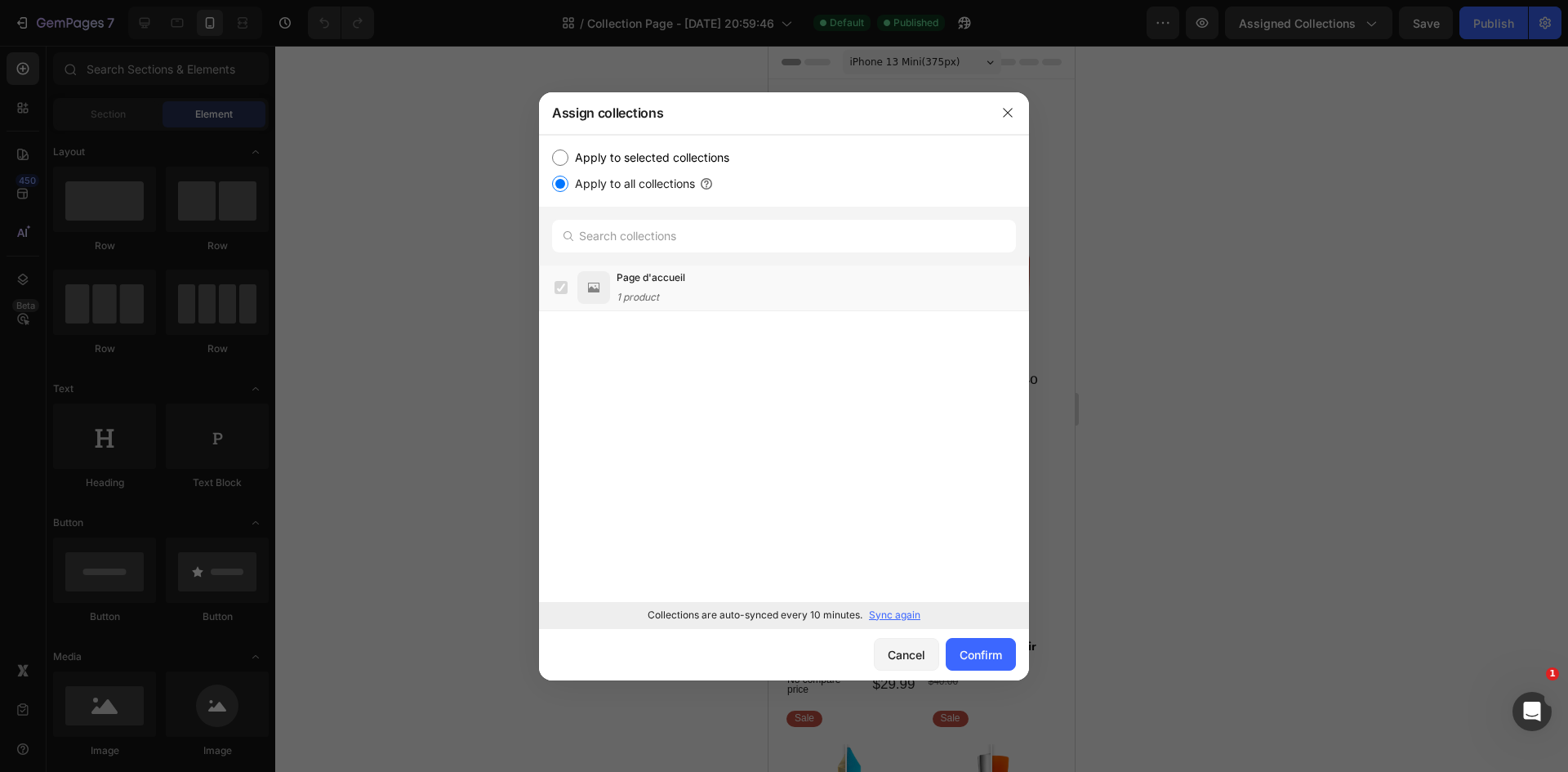
click at [561, 164] on input "Apply to selected collections" at bounding box center [561, 157] width 16 height 16
radio input "true"
click at [893, 616] on p "Sync again" at bounding box center [895, 615] width 52 height 15
click at [895, 649] on div "Cancel" at bounding box center [905, 655] width 37 height 17
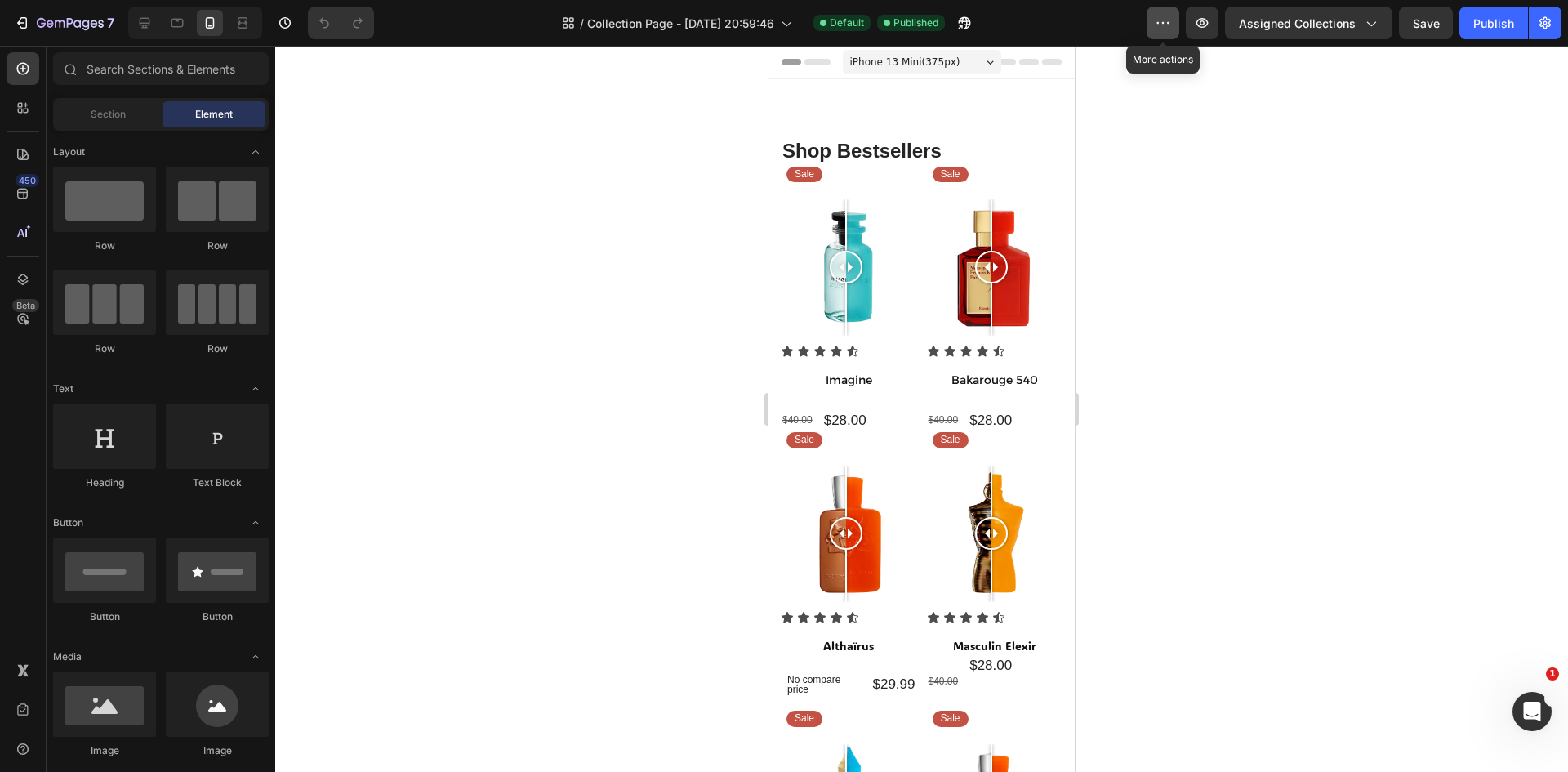
click at [1168, 28] on icon "button" at bounding box center [1163, 23] width 16 height 16
click at [1252, 347] on div at bounding box center [921, 409] width 1292 height 726
click at [55, 21] on icon "button" at bounding box center [59, 24] width 10 height 7
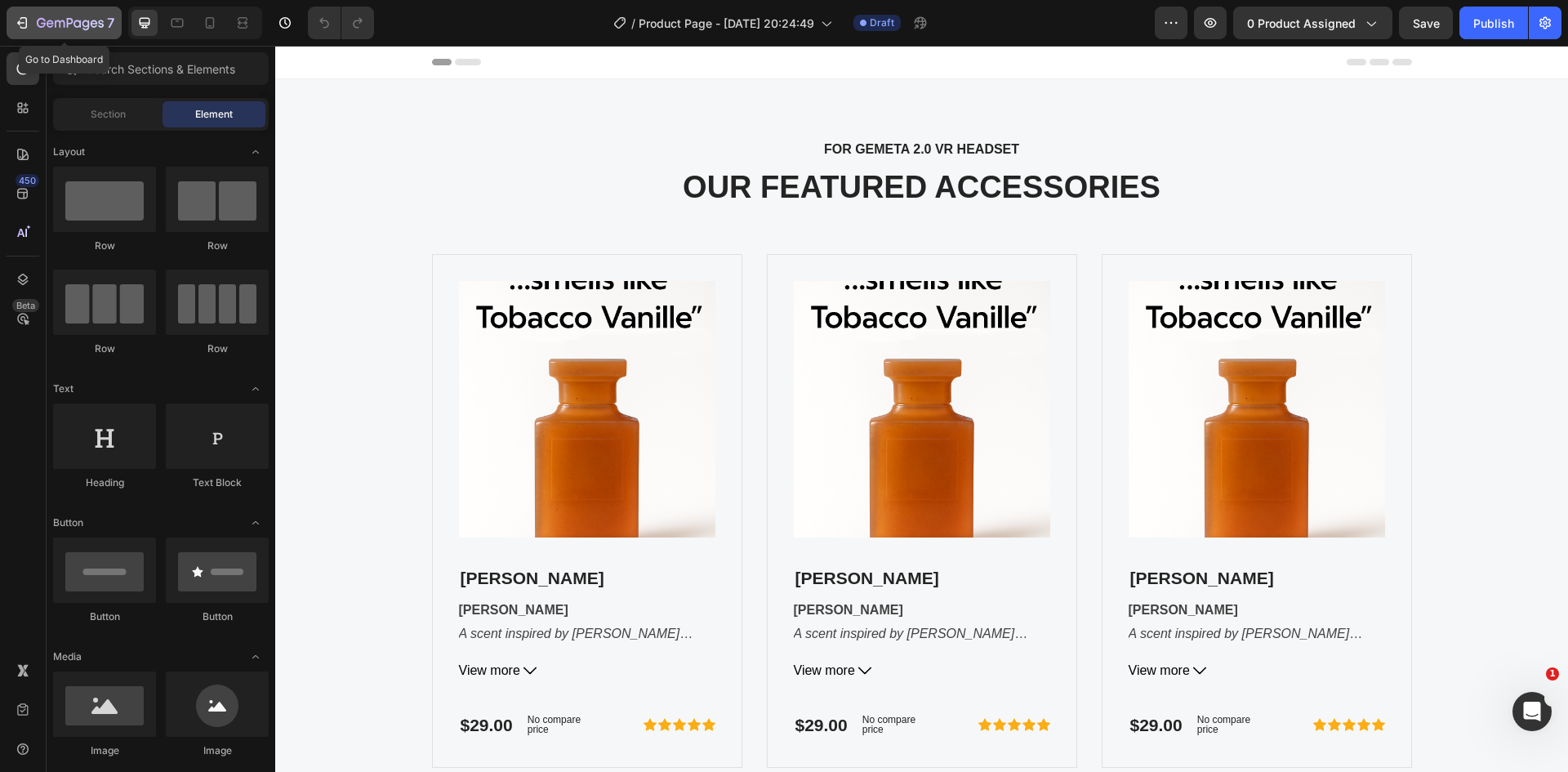
click at [35, 24] on div "7" at bounding box center [64, 23] width 100 height 20
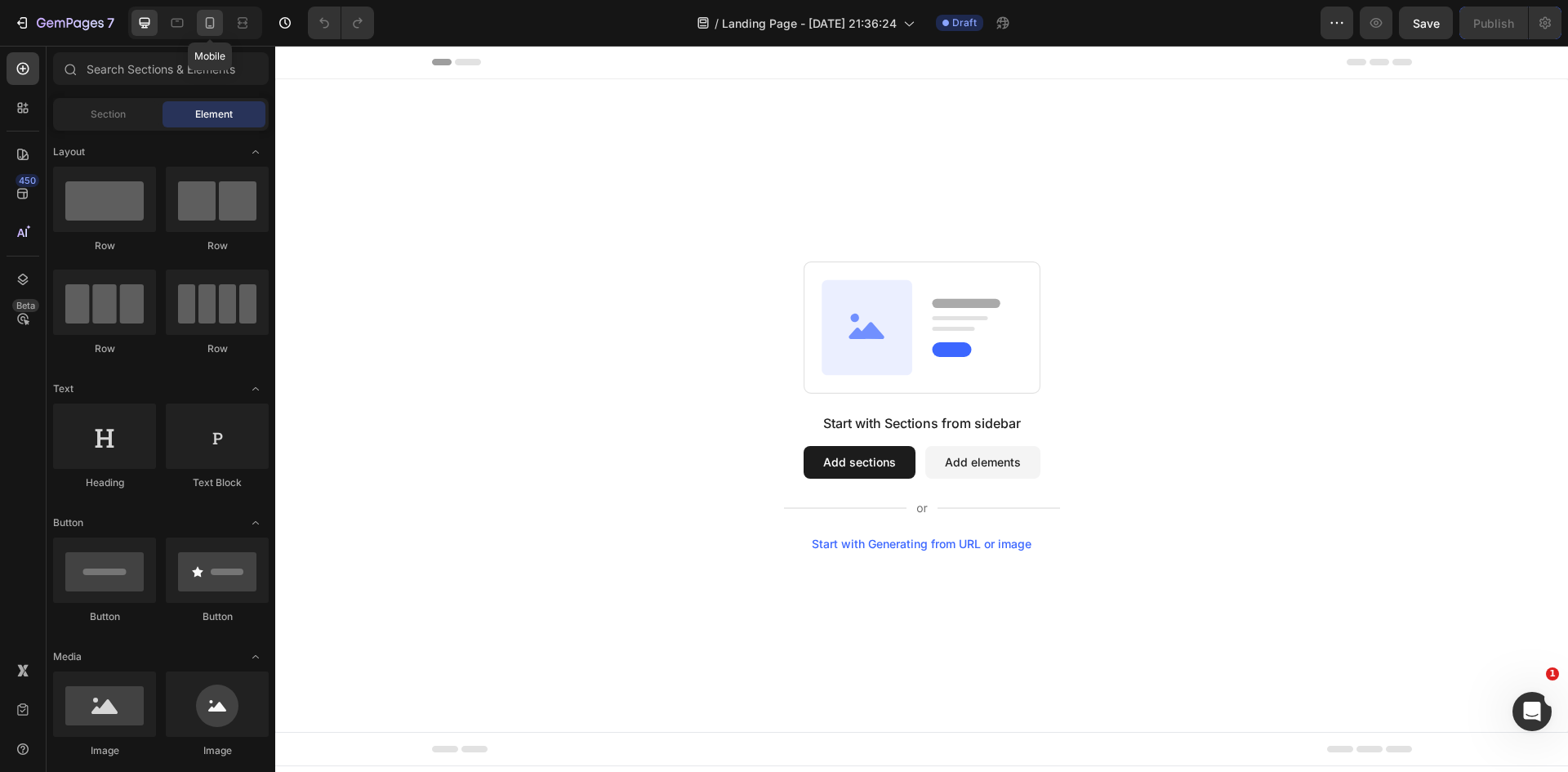
click at [221, 25] on div at bounding box center [209, 23] width 26 height 26
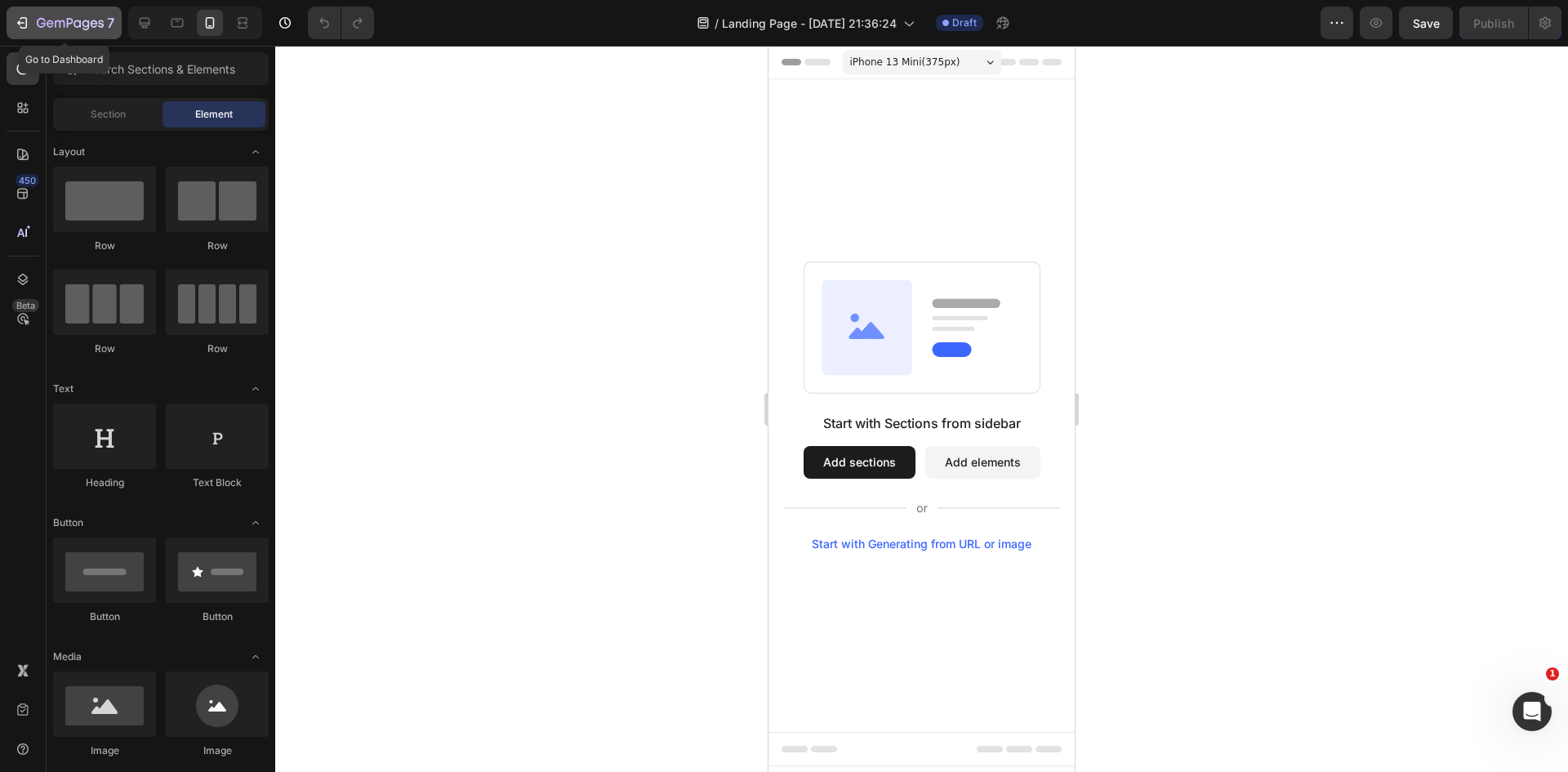
click at [25, 8] on button "7" at bounding box center [64, 23] width 116 height 33
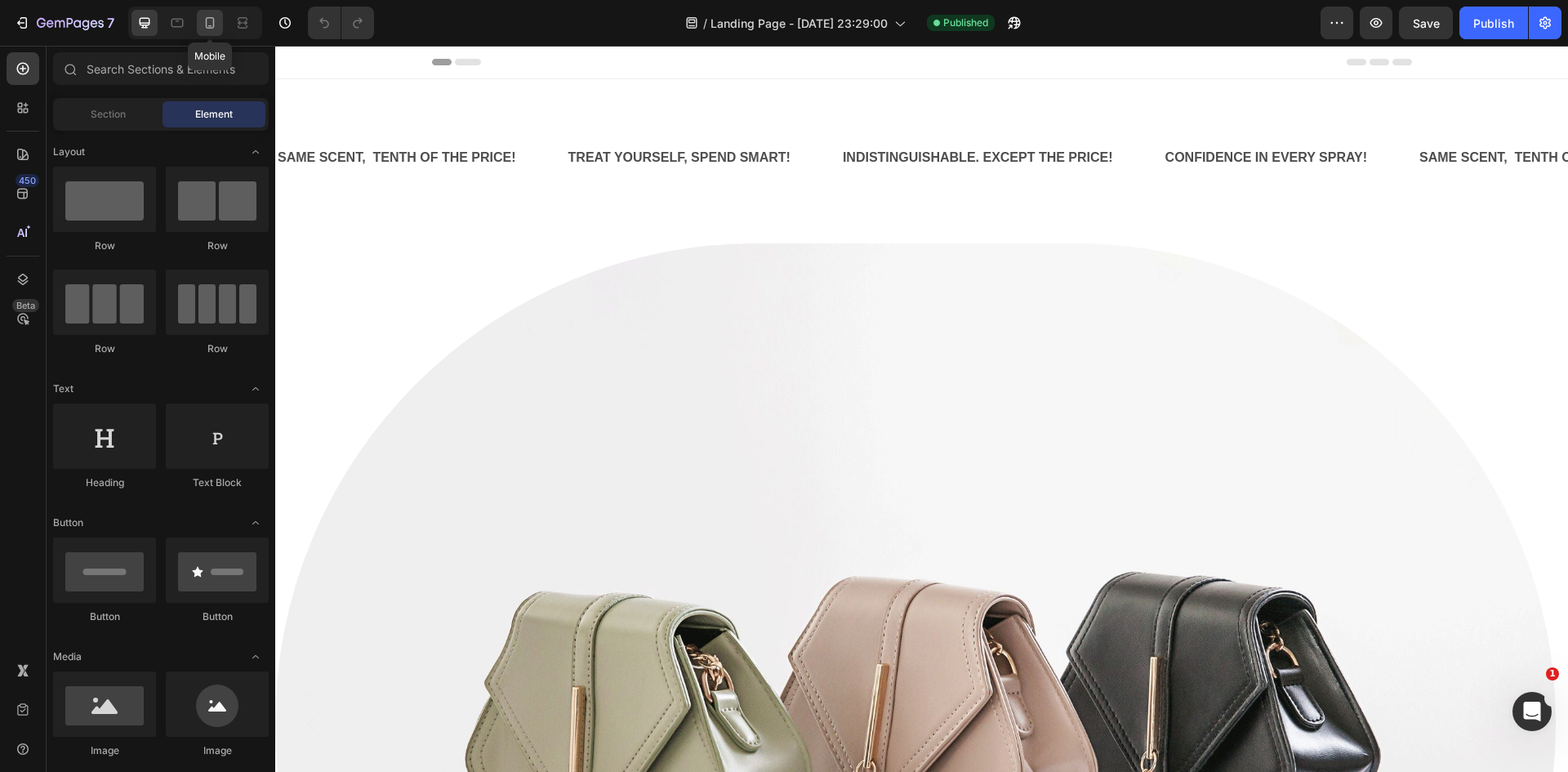
click at [217, 21] on icon at bounding box center [210, 23] width 16 height 16
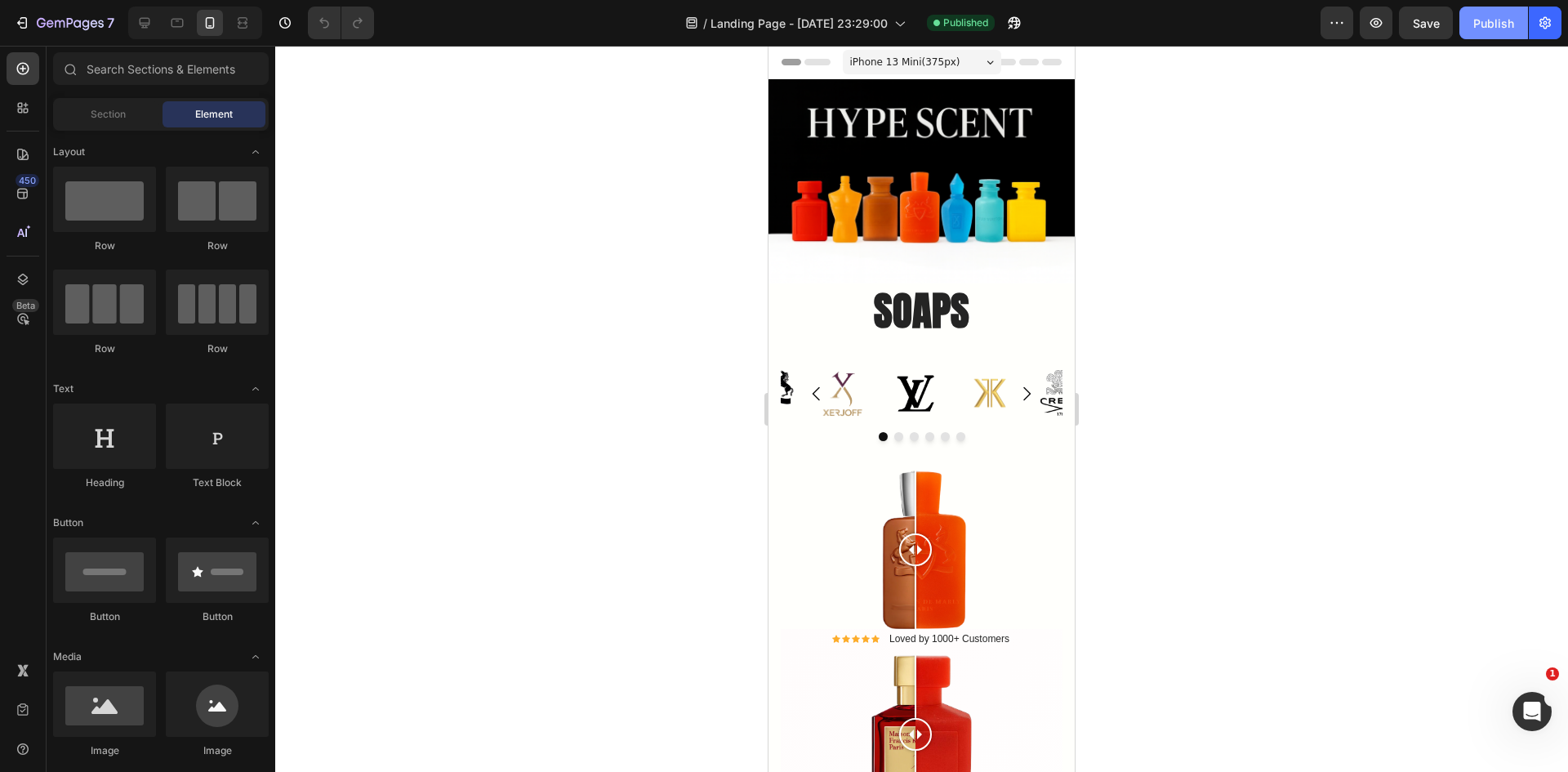
click at [1476, 21] on div "Publish" at bounding box center [1493, 23] width 41 height 17
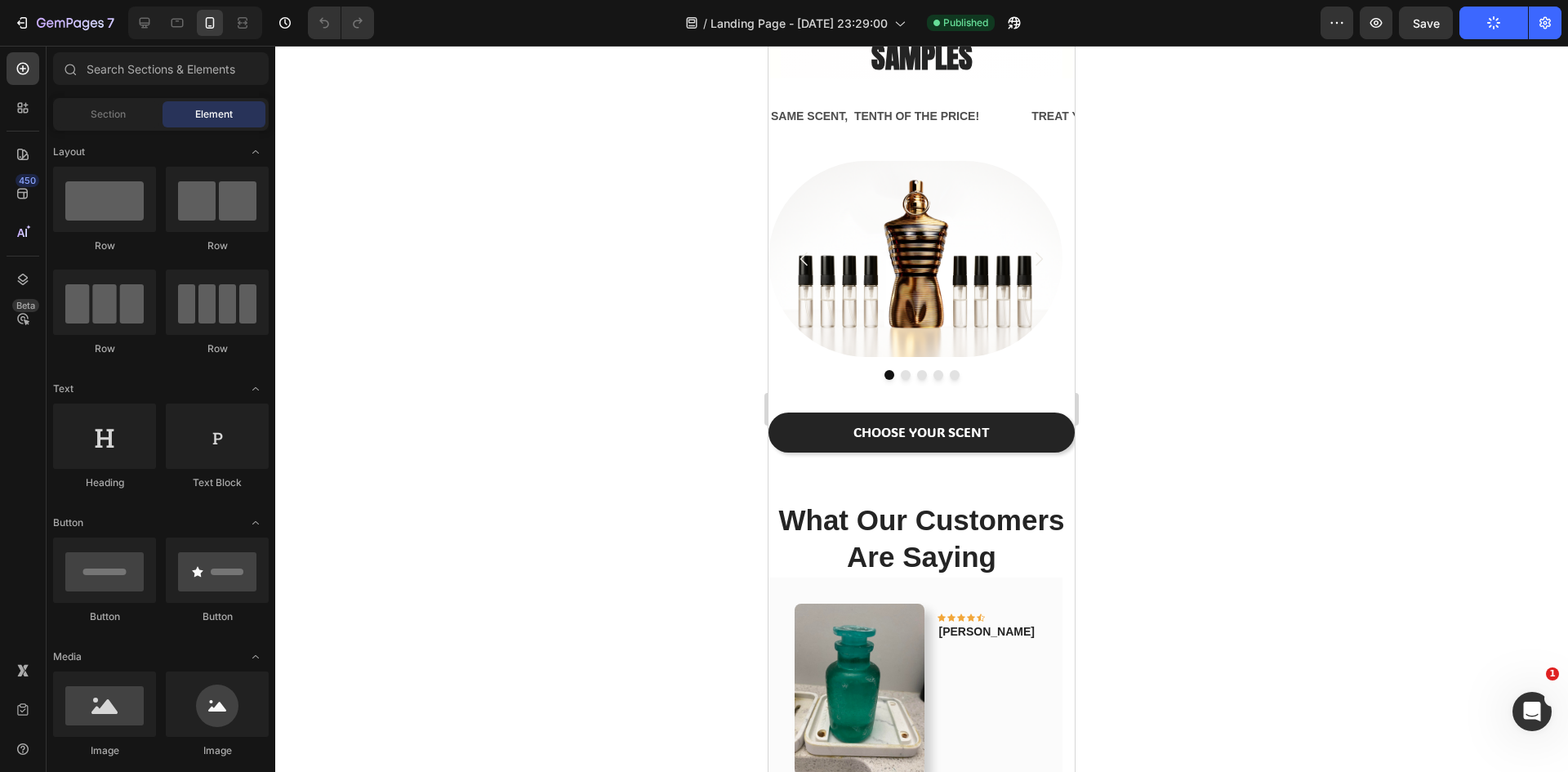
scroll to position [1143, 0]
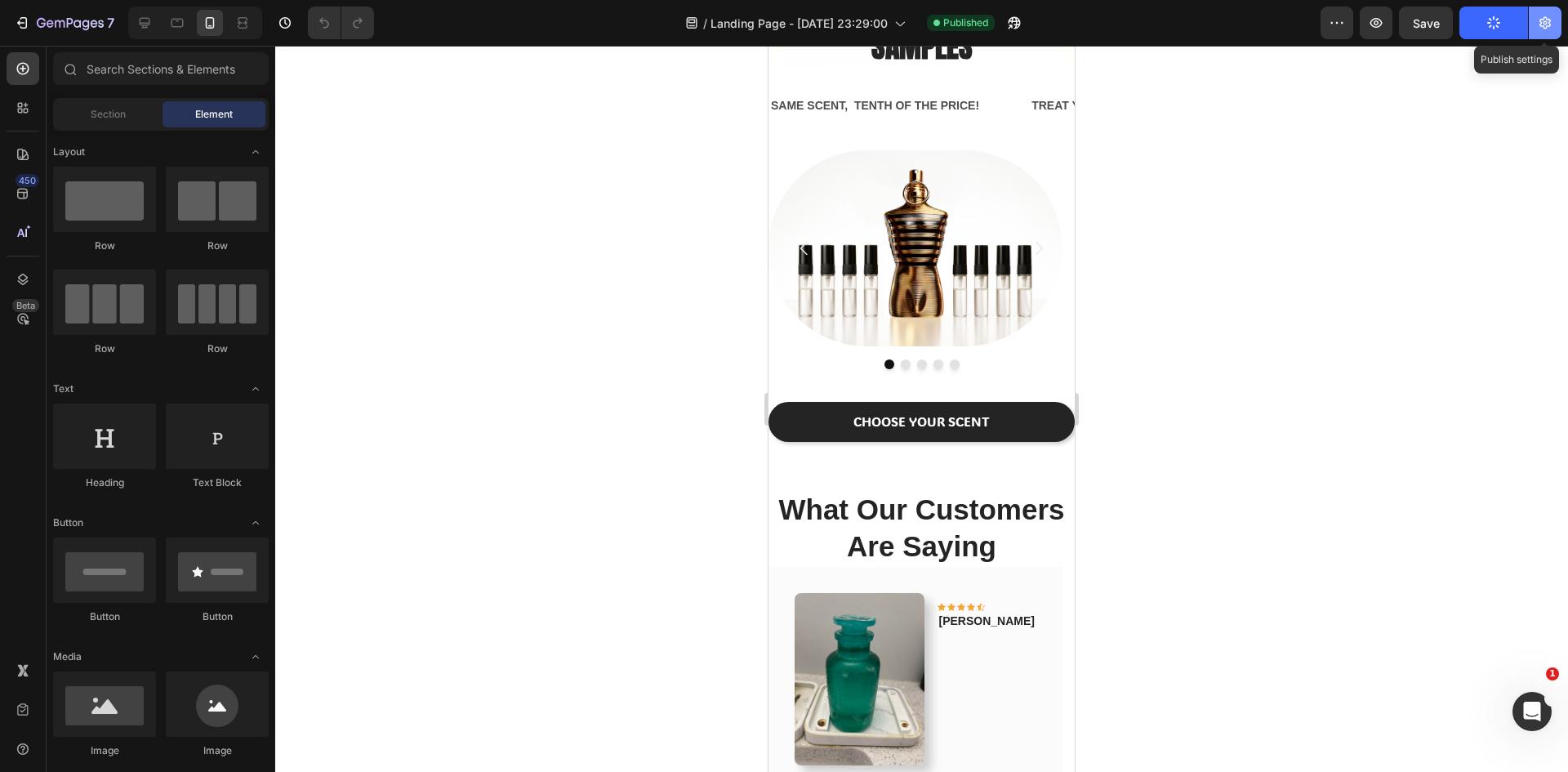
click at [1545, 27] on icon "button" at bounding box center [1545, 23] width 16 height 16
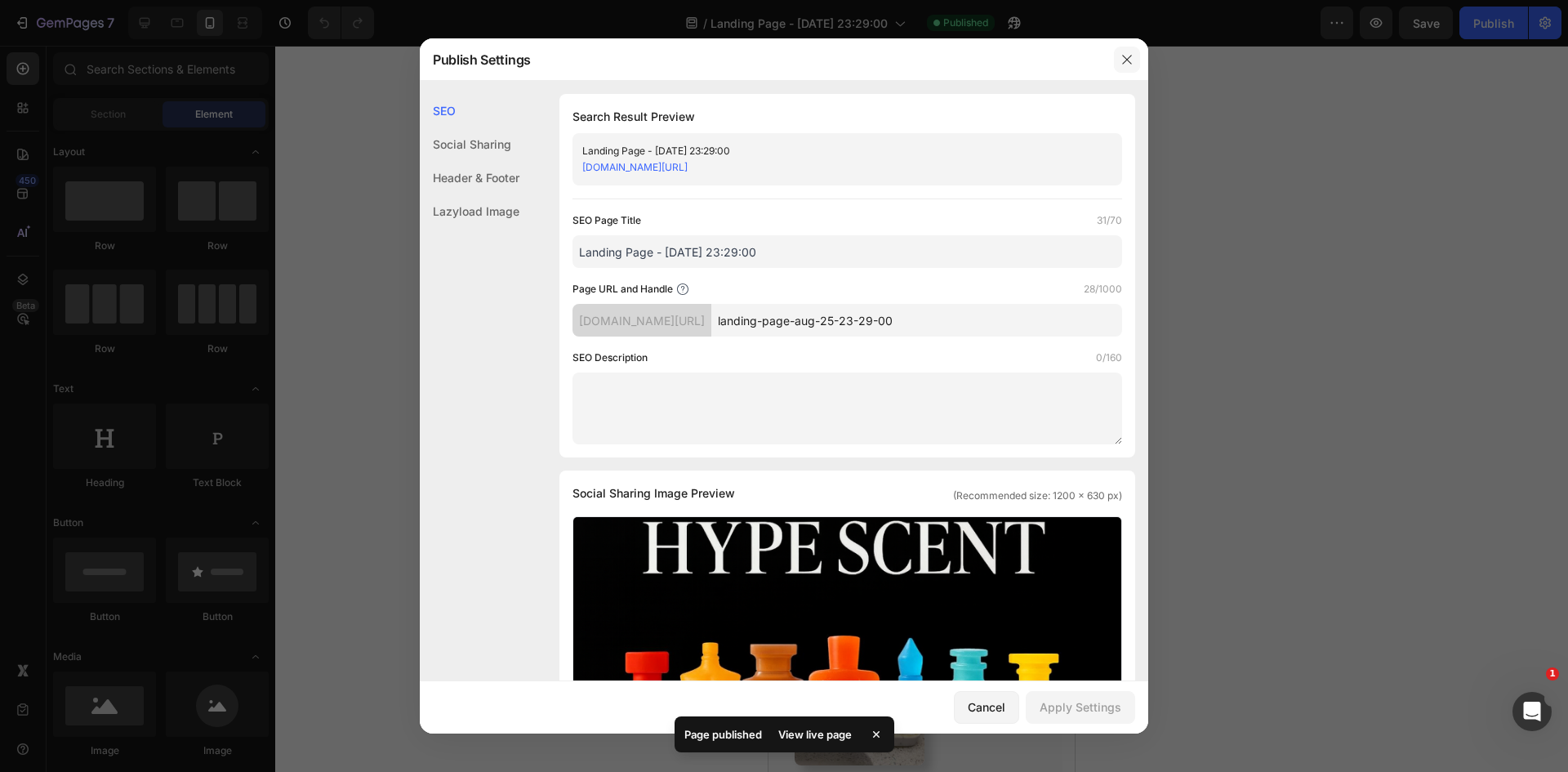
click at [1127, 58] on icon "button" at bounding box center [1127, 59] width 13 height 13
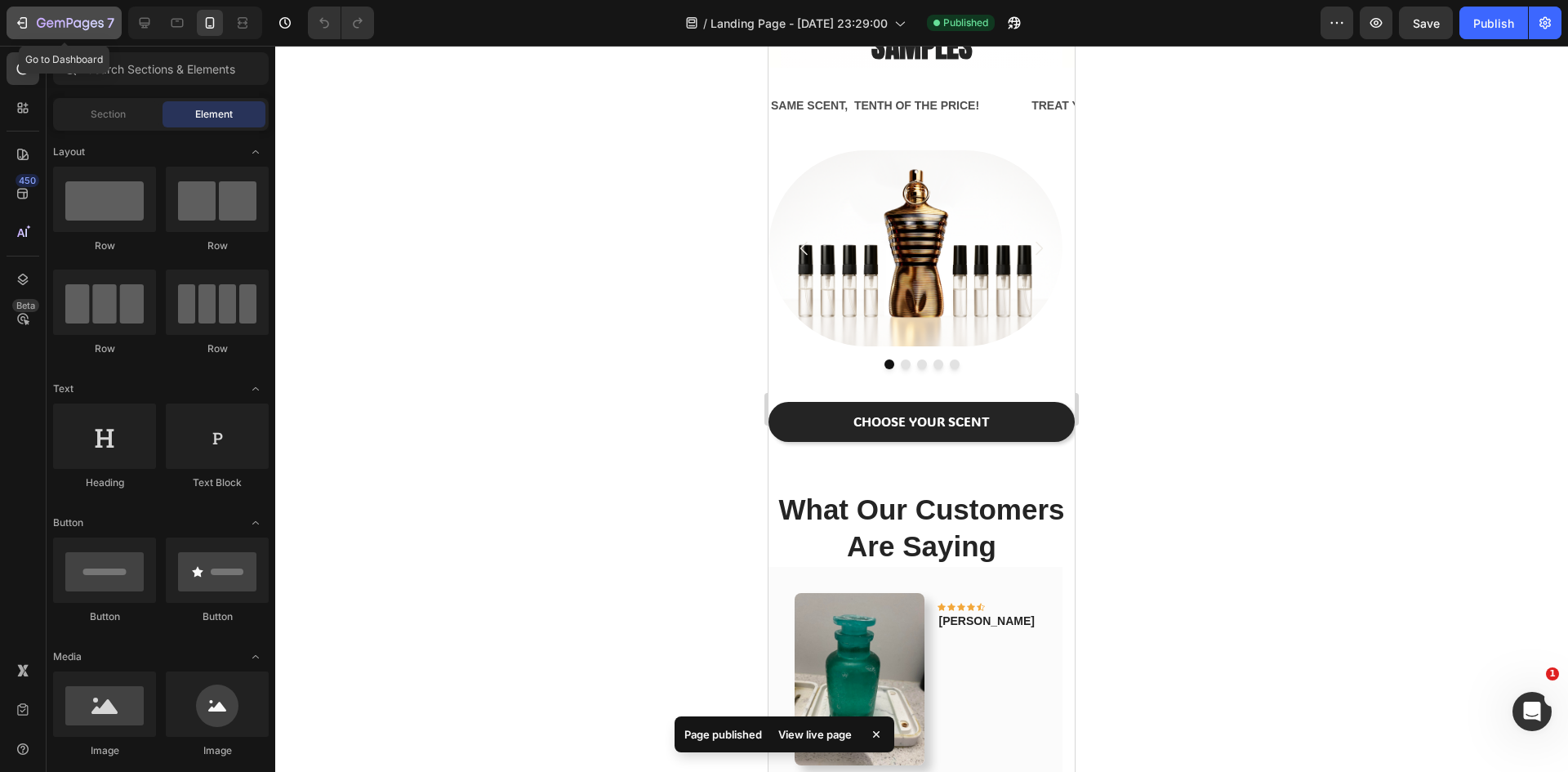
click at [86, 20] on icon "button" at bounding box center [86, 25] width 7 height 11
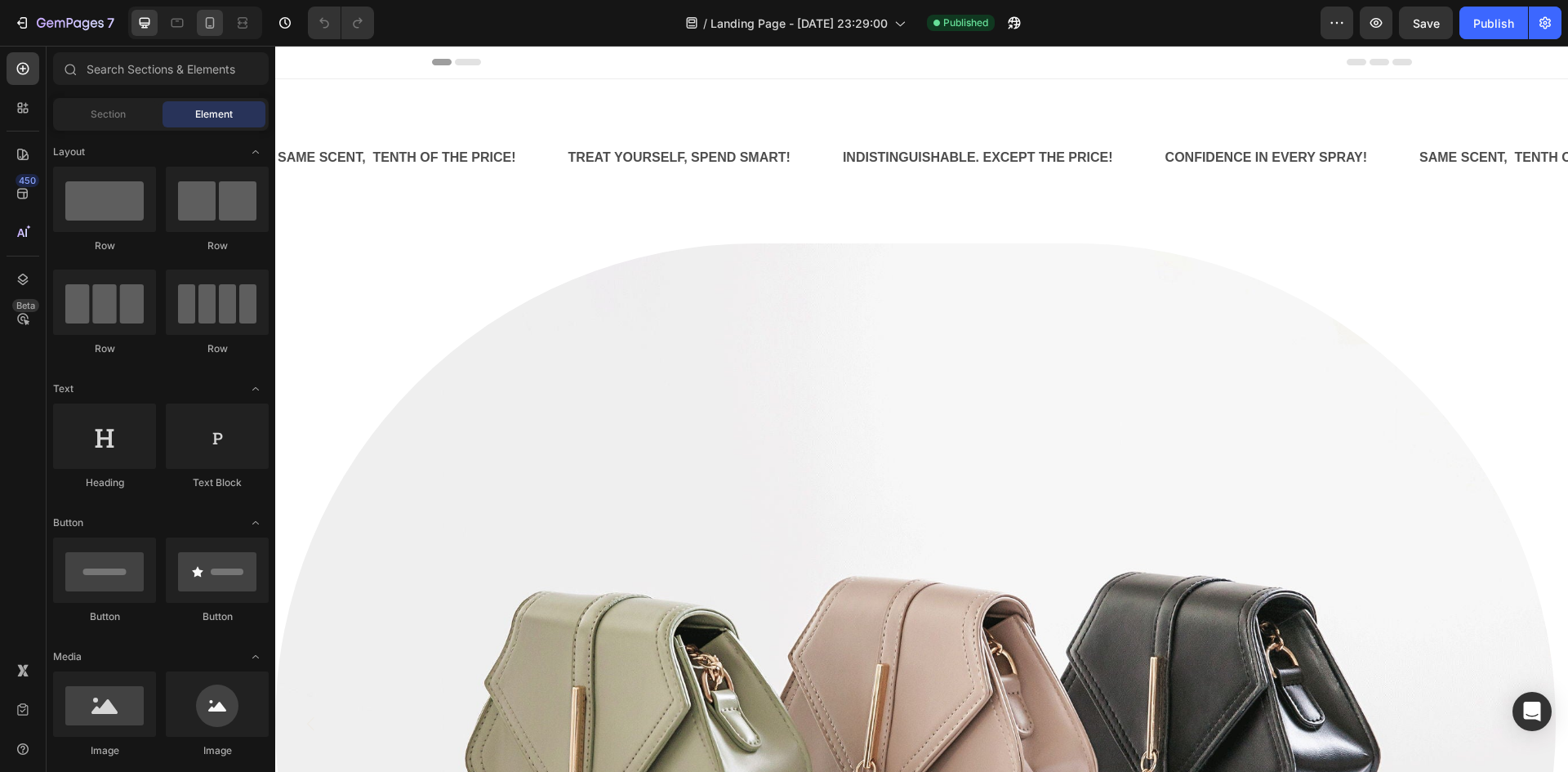
click at [209, 18] on icon at bounding box center [210, 23] width 9 height 12
click at [209, 24] on icon at bounding box center [210, 23] width 16 height 16
click at [210, 26] on icon at bounding box center [210, 23] width 9 height 12
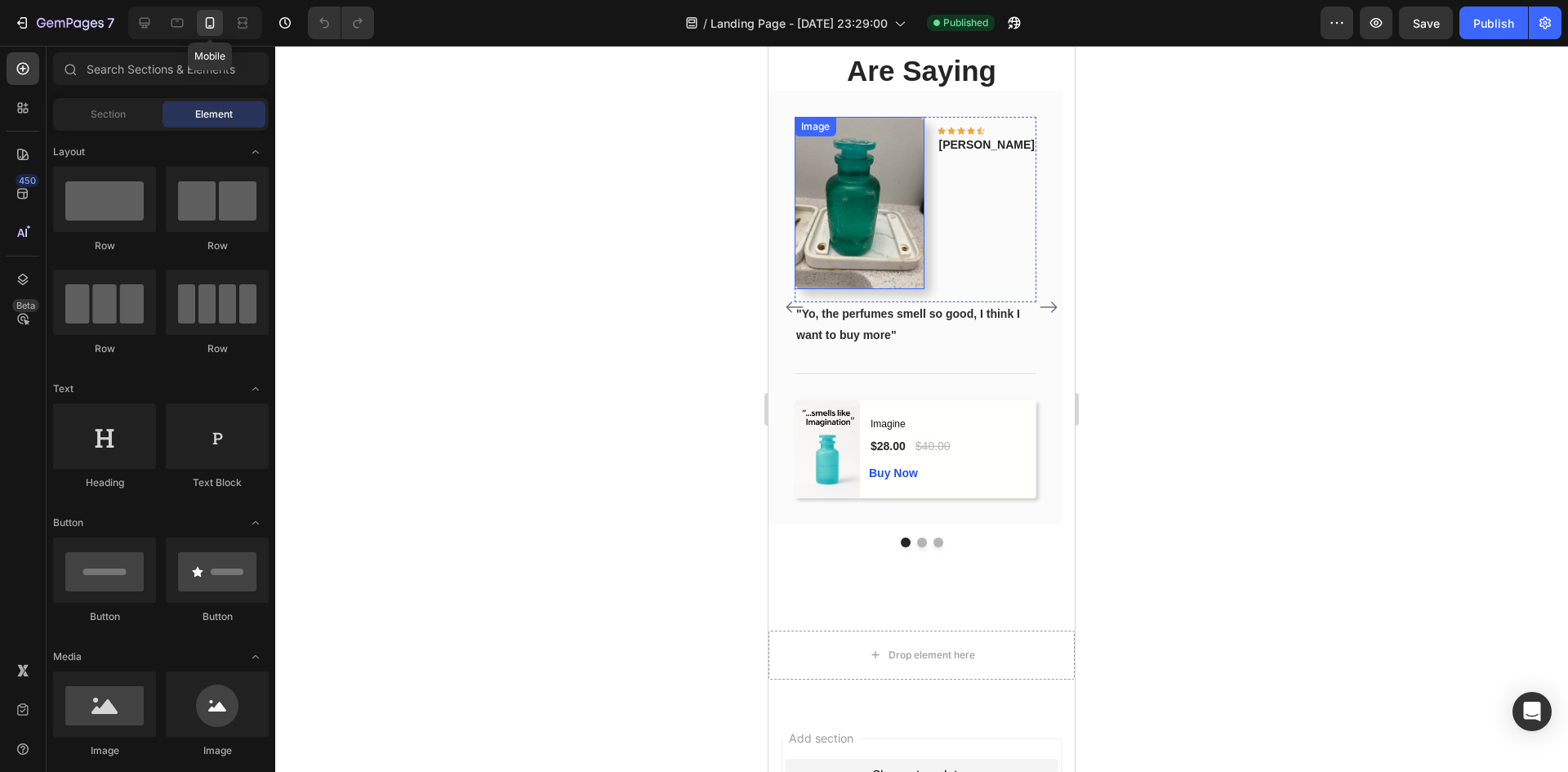
scroll to position [1538, 0]
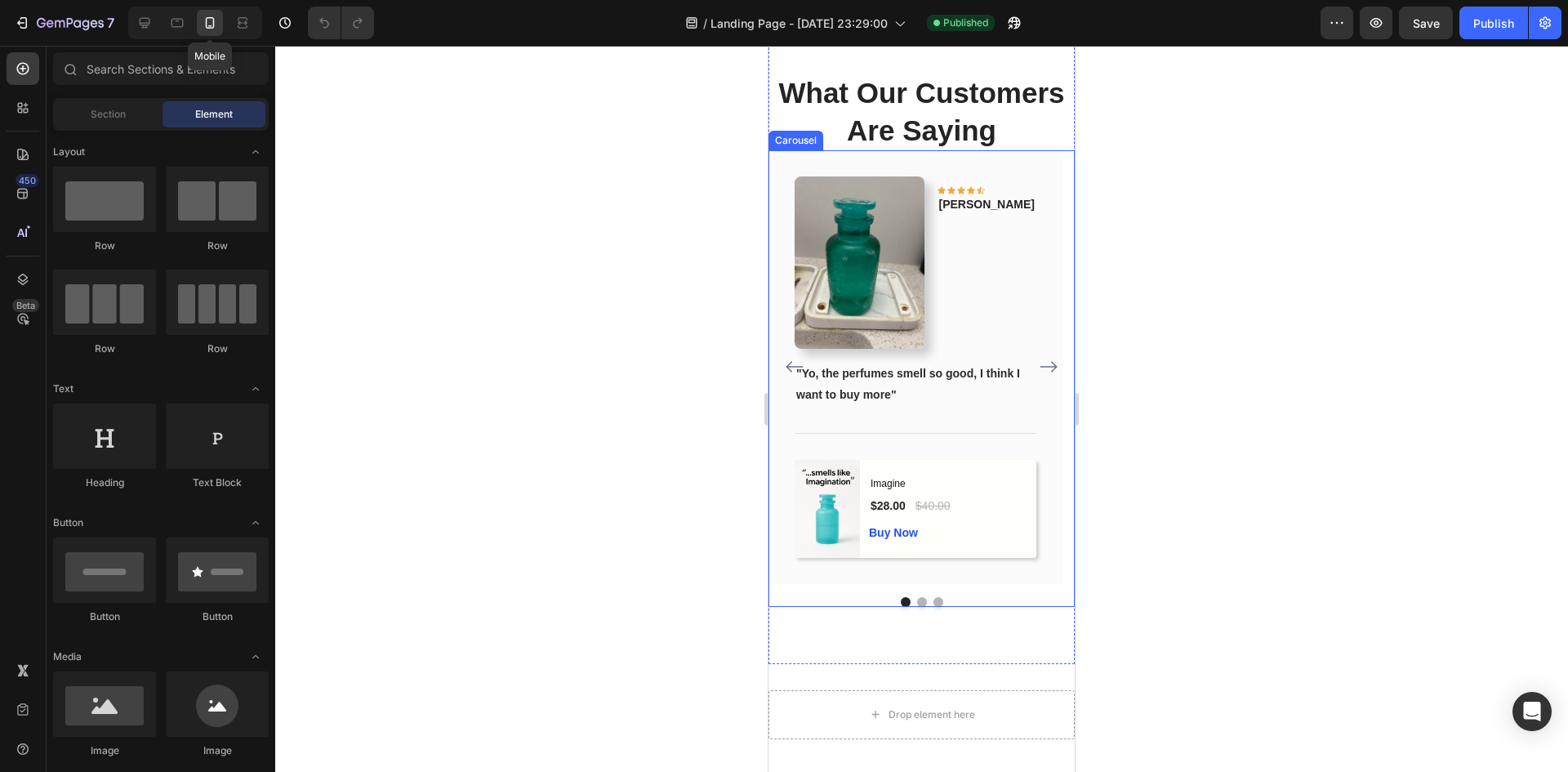
click at [912, 607] on div at bounding box center [921, 602] width 306 height 10
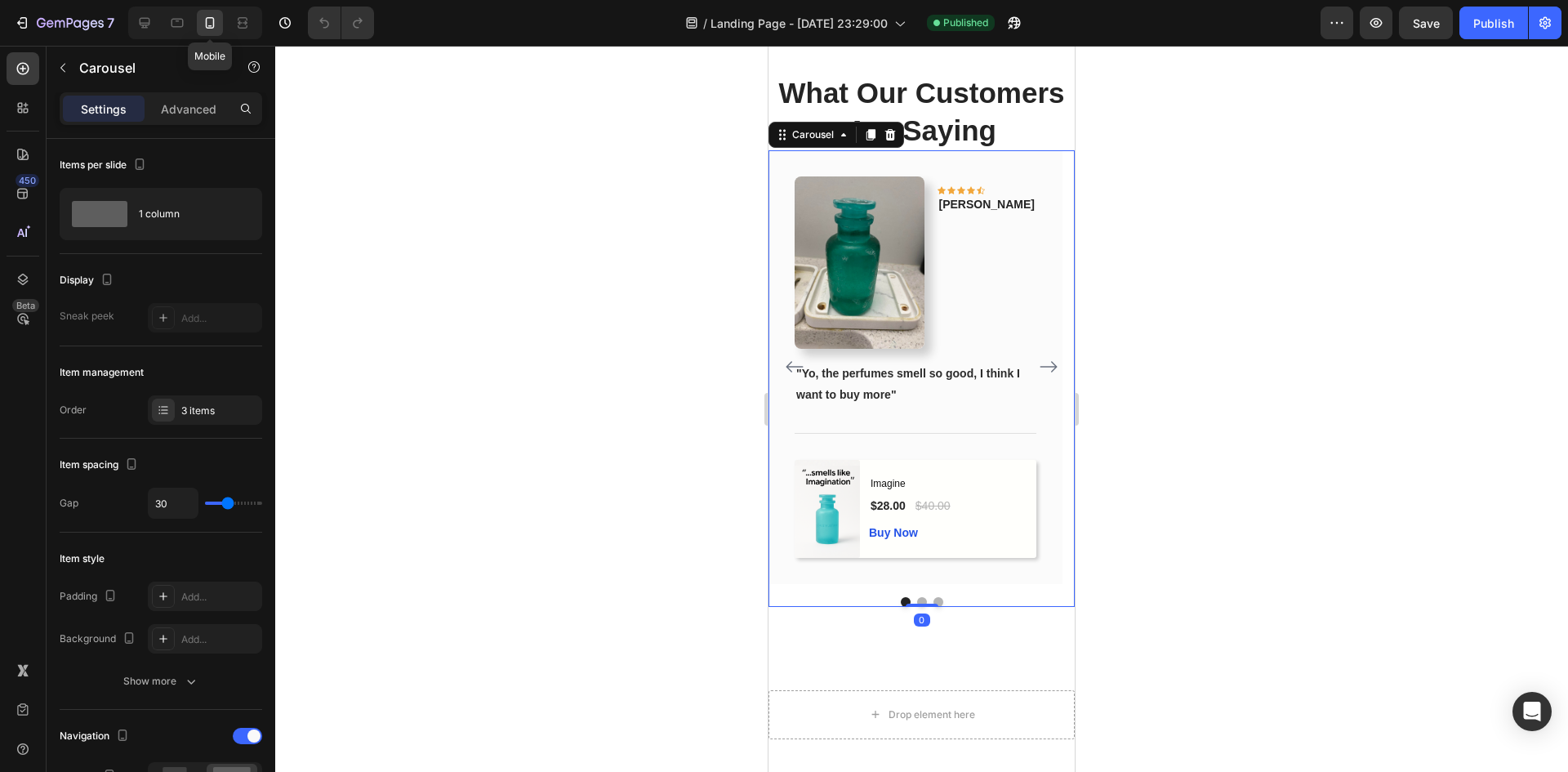
click at [917, 607] on button "Dot" at bounding box center [922, 602] width 10 height 10
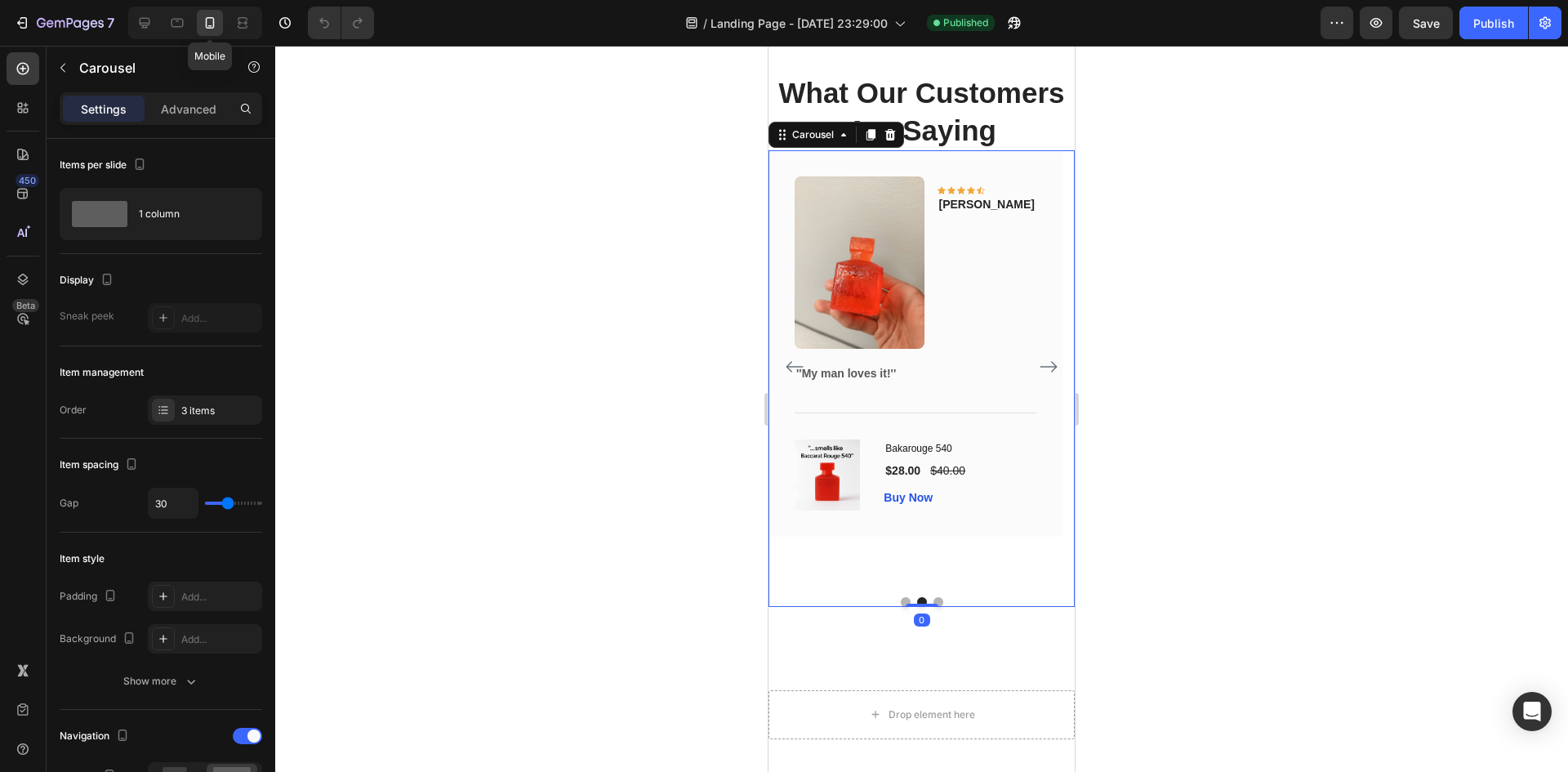
click at [934, 607] on button "Dot" at bounding box center [938, 602] width 10 height 10
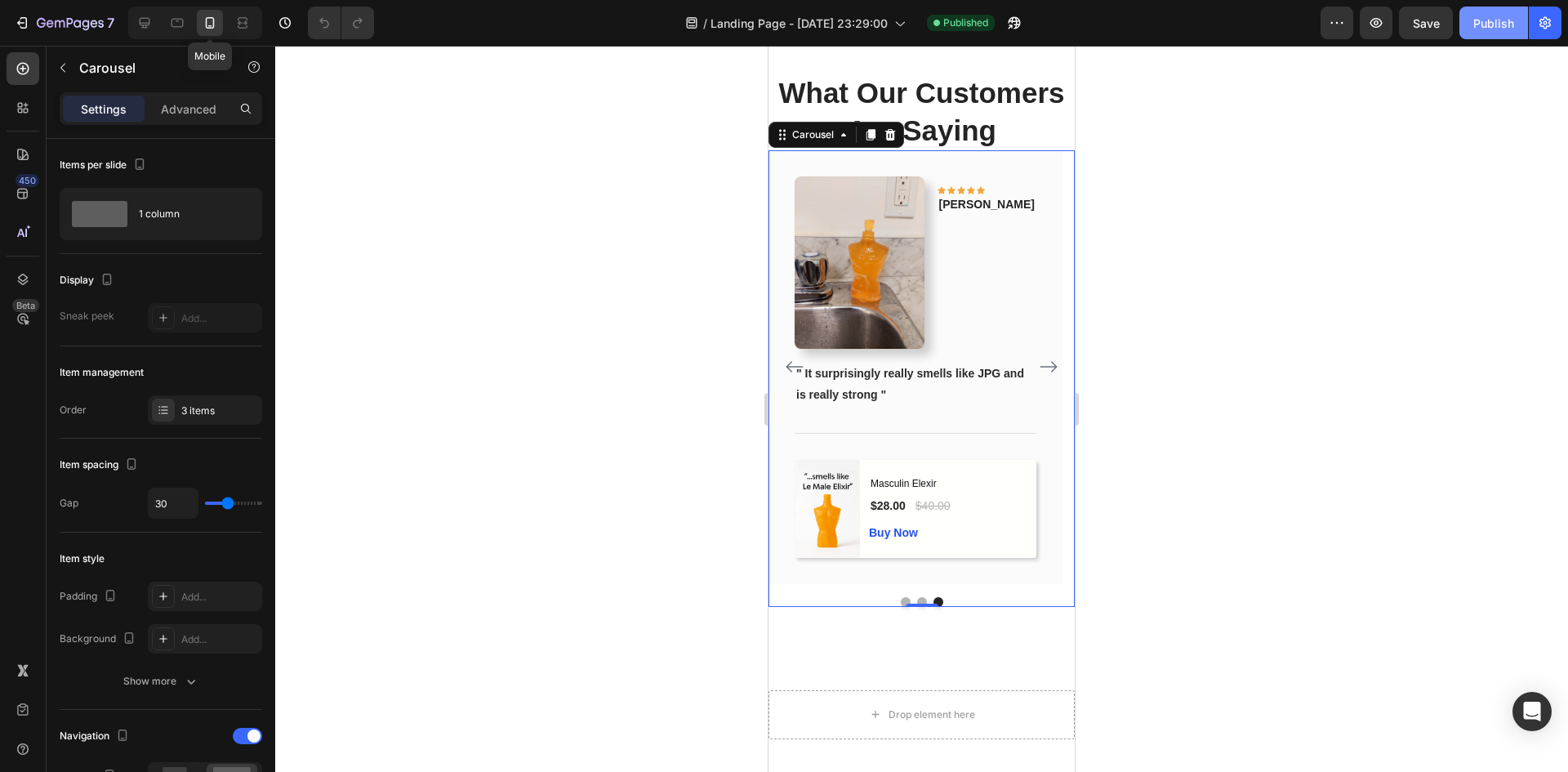
click at [1501, 15] on div "Publish" at bounding box center [1493, 23] width 41 height 17
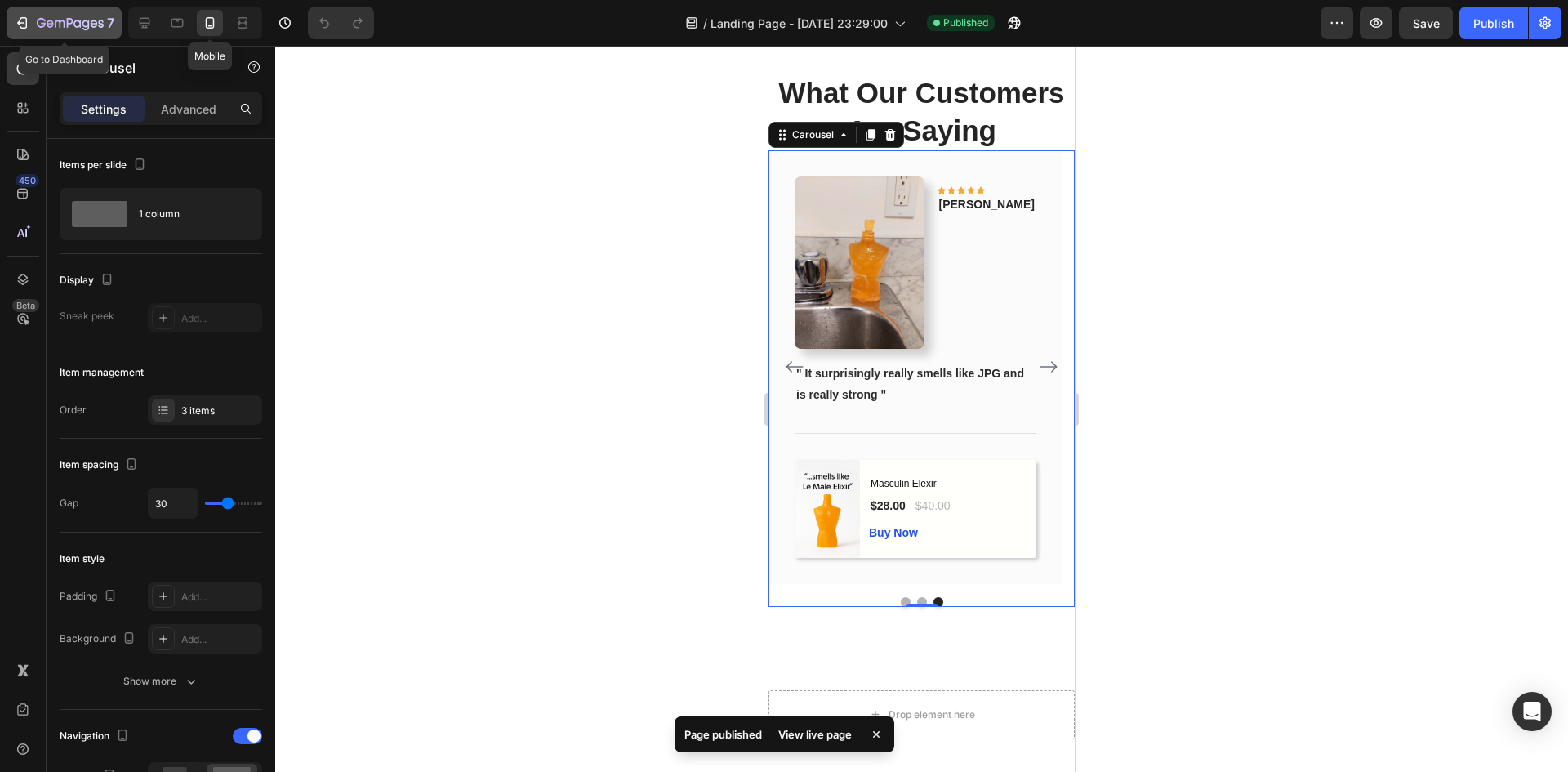
click at [46, 13] on div "7" at bounding box center [75, 23] width 77 height 20
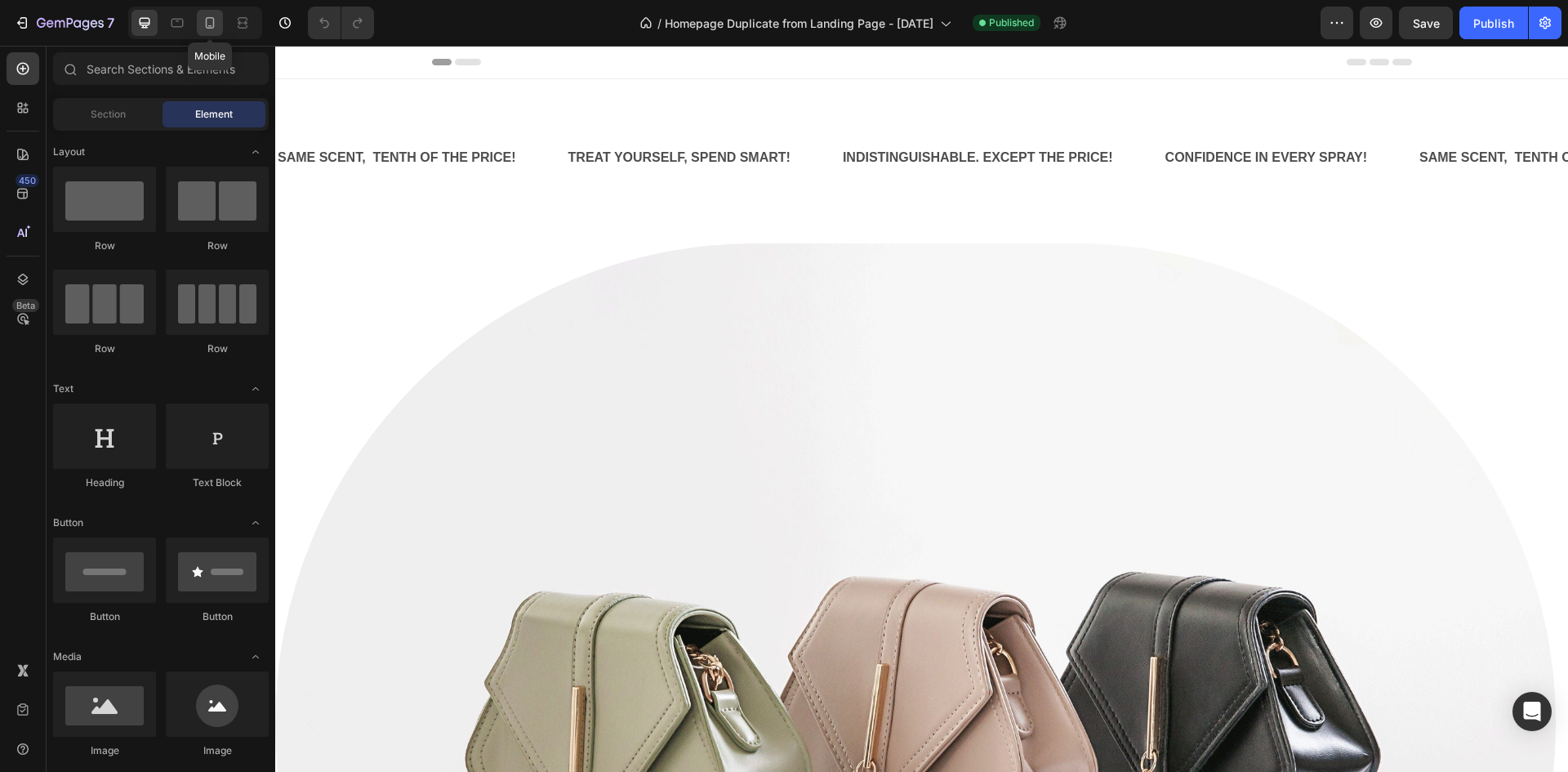
click at [217, 21] on icon at bounding box center [210, 23] width 16 height 16
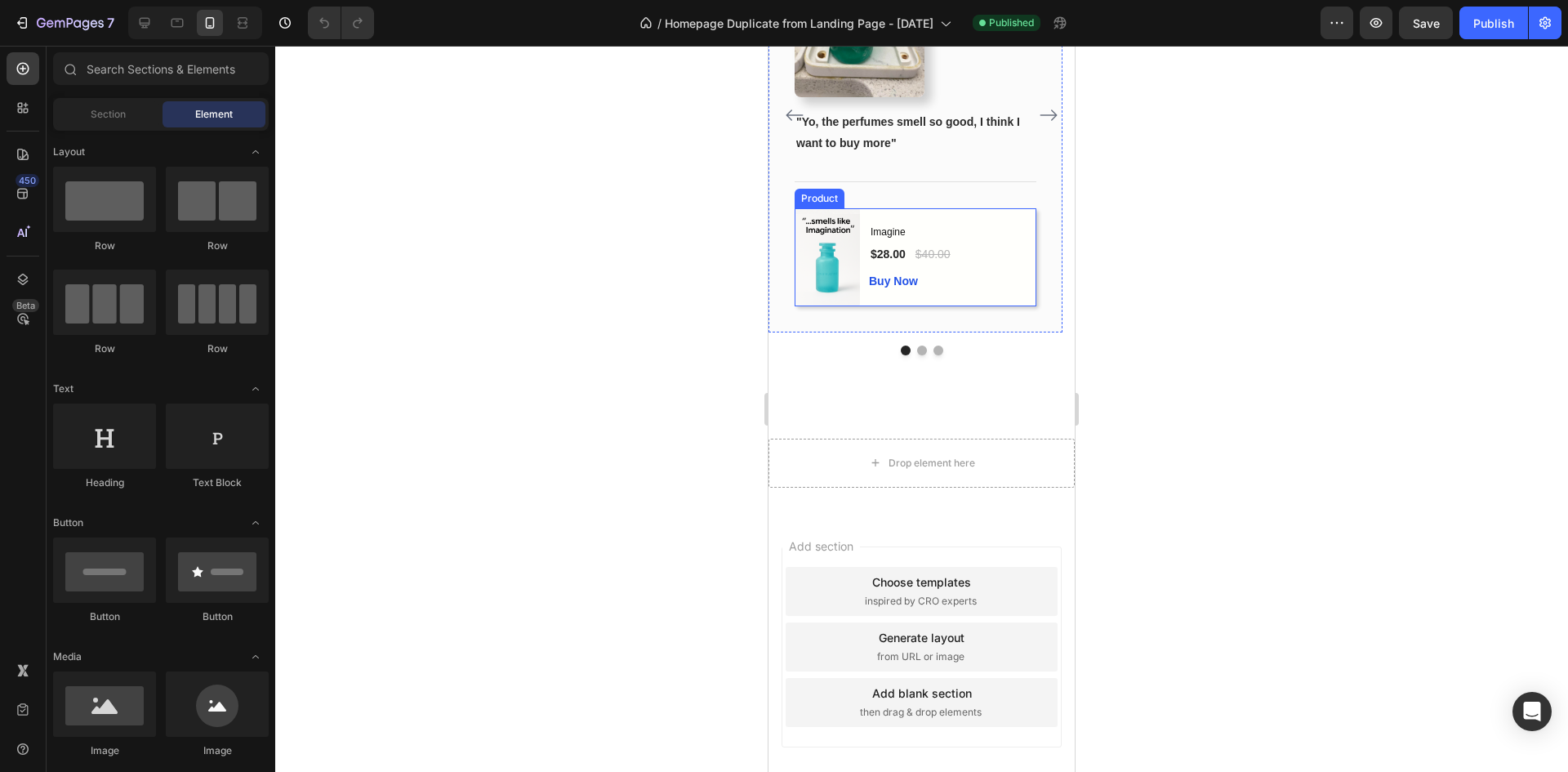
scroll to position [1797, 0]
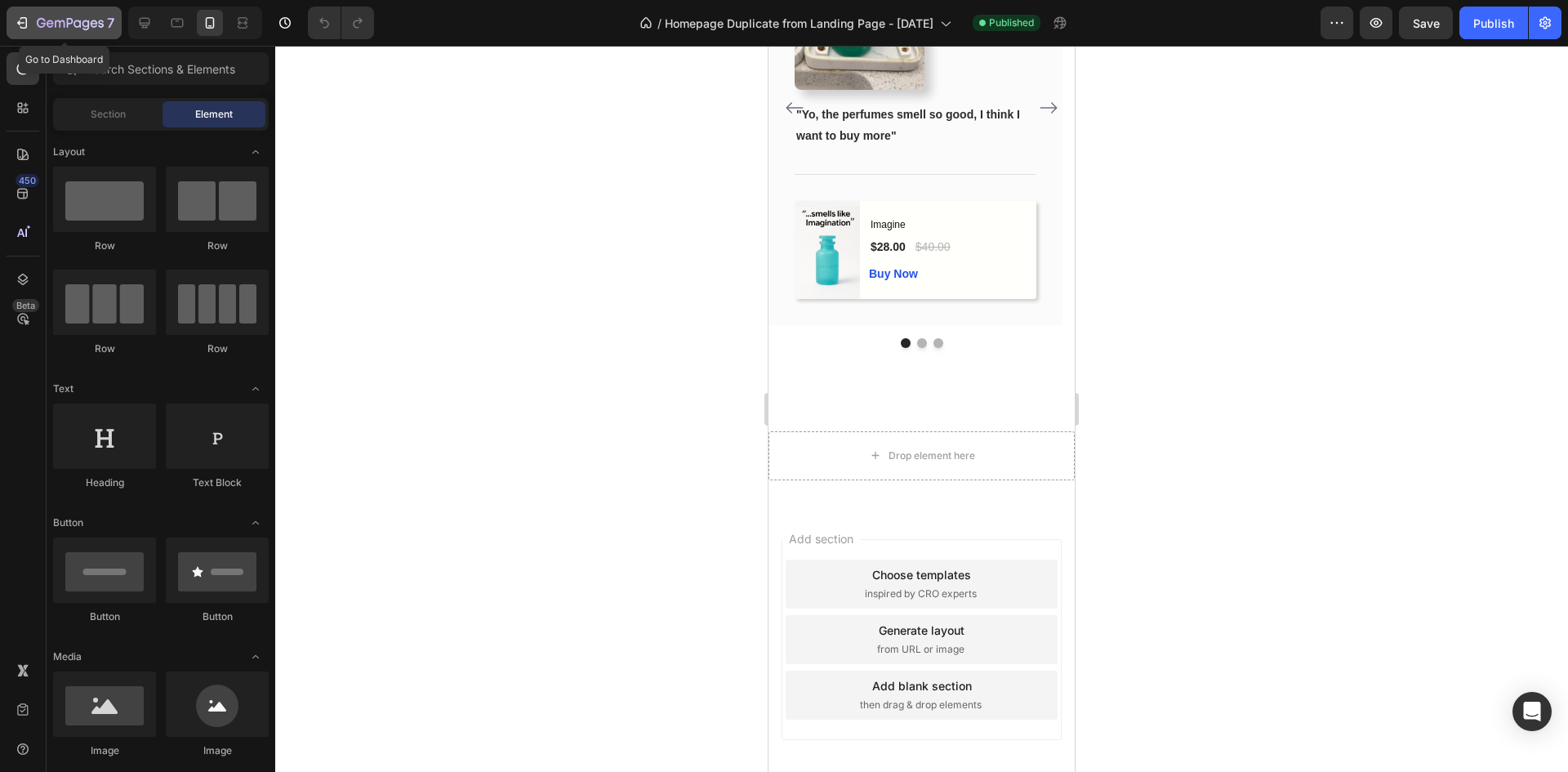
click at [23, 25] on icon "button" at bounding box center [22, 23] width 16 height 16
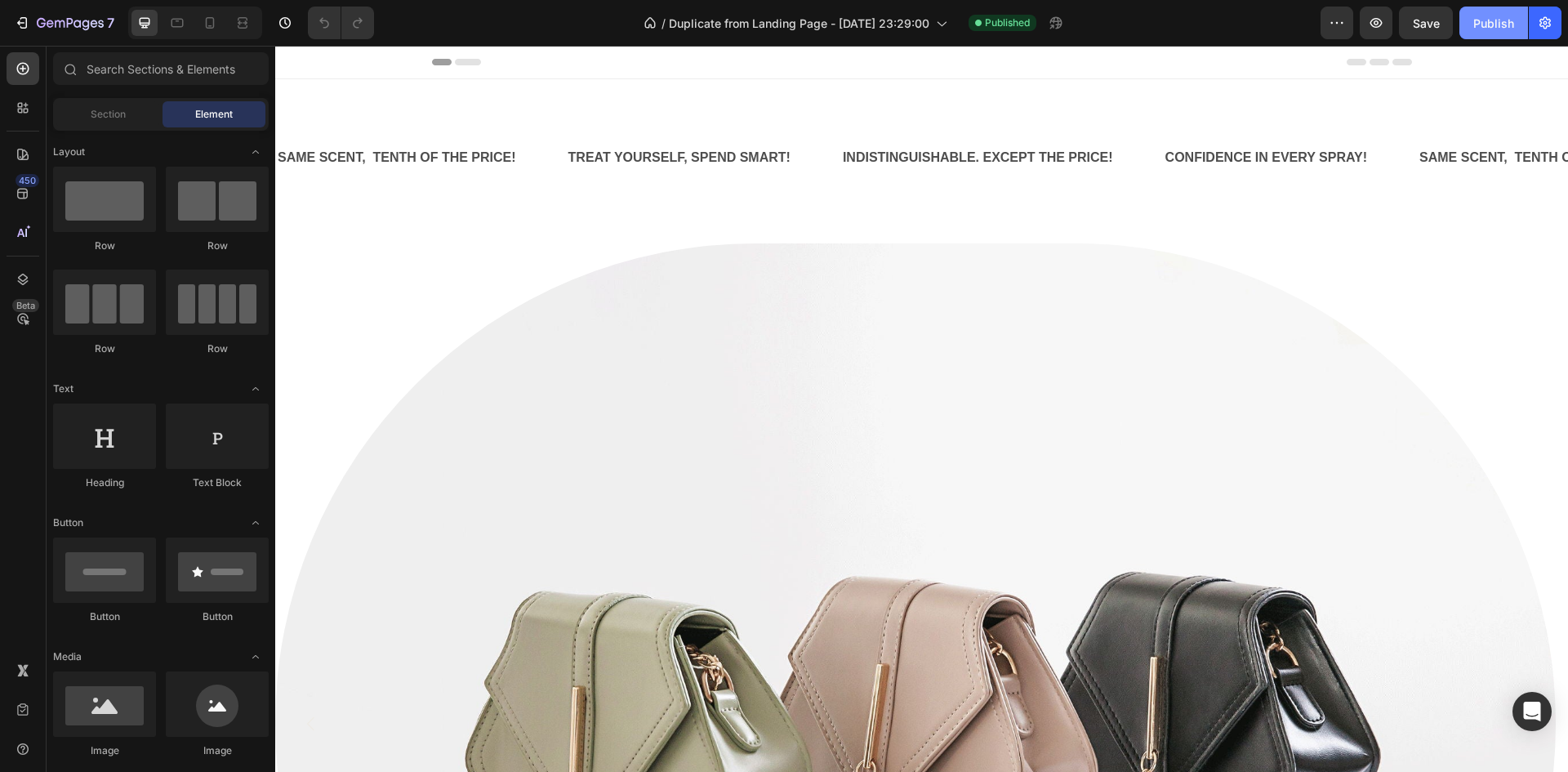
click at [1497, 25] on div "Publish" at bounding box center [1493, 23] width 41 height 17
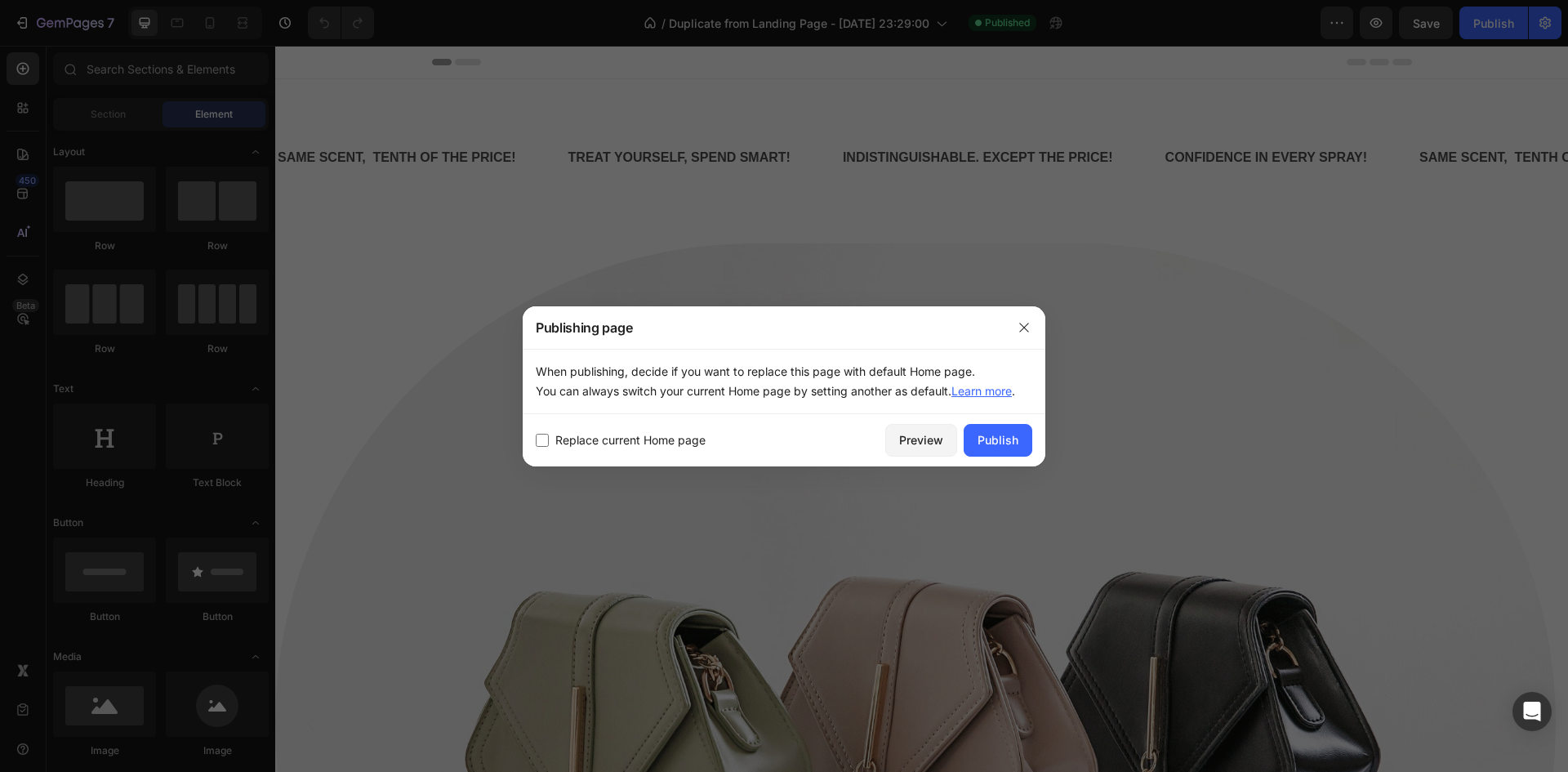
click at [608, 439] on span "Replace current Home page" at bounding box center [630, 441] width 150 height 20
checkbox input "true"
click at [1005, 441] on div "Publish" at bounding box center [997, 440] width 41 height 17
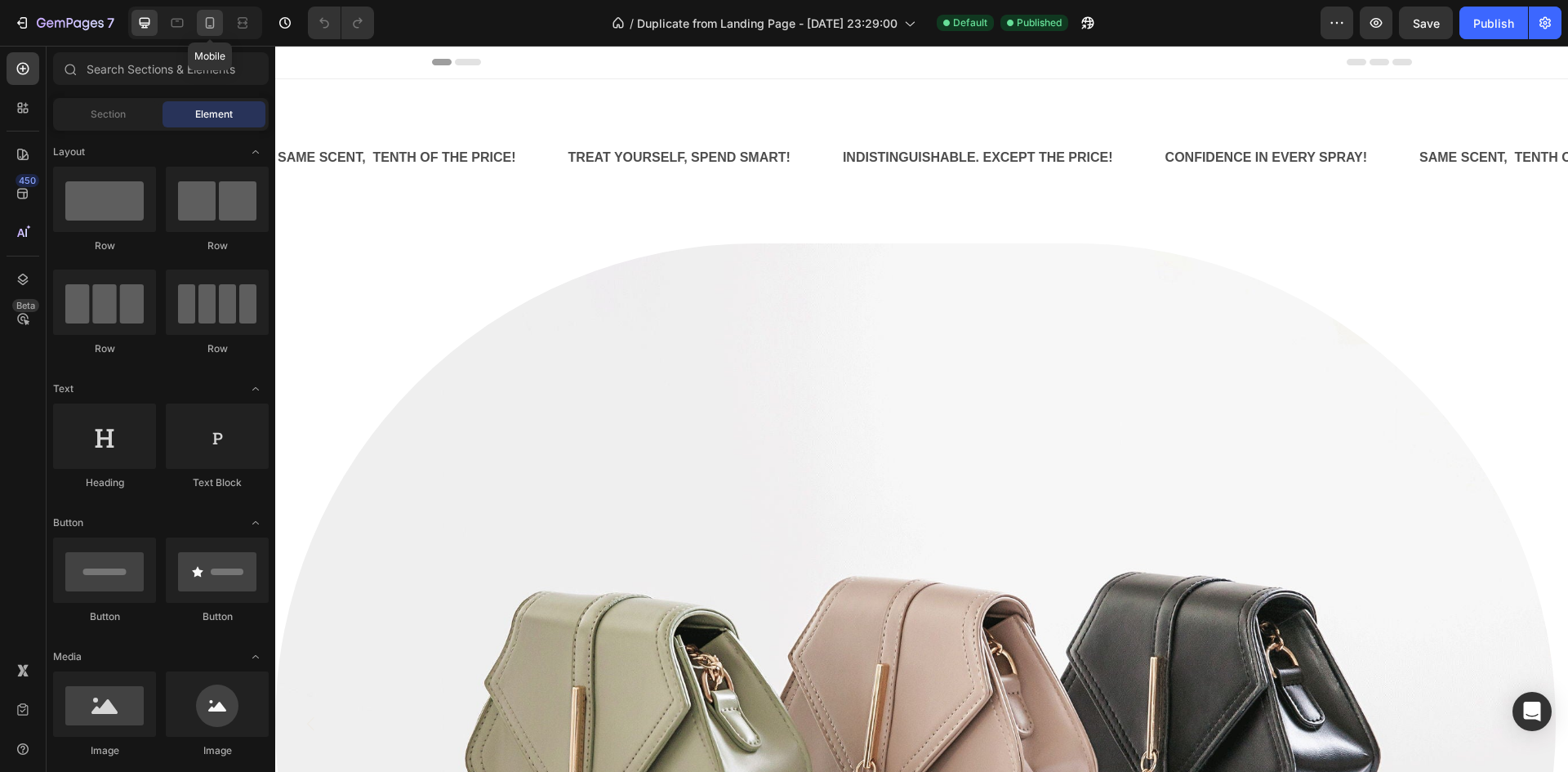
click at [208, 25] on icon at bounding box center [210, 23] width 16 height 16
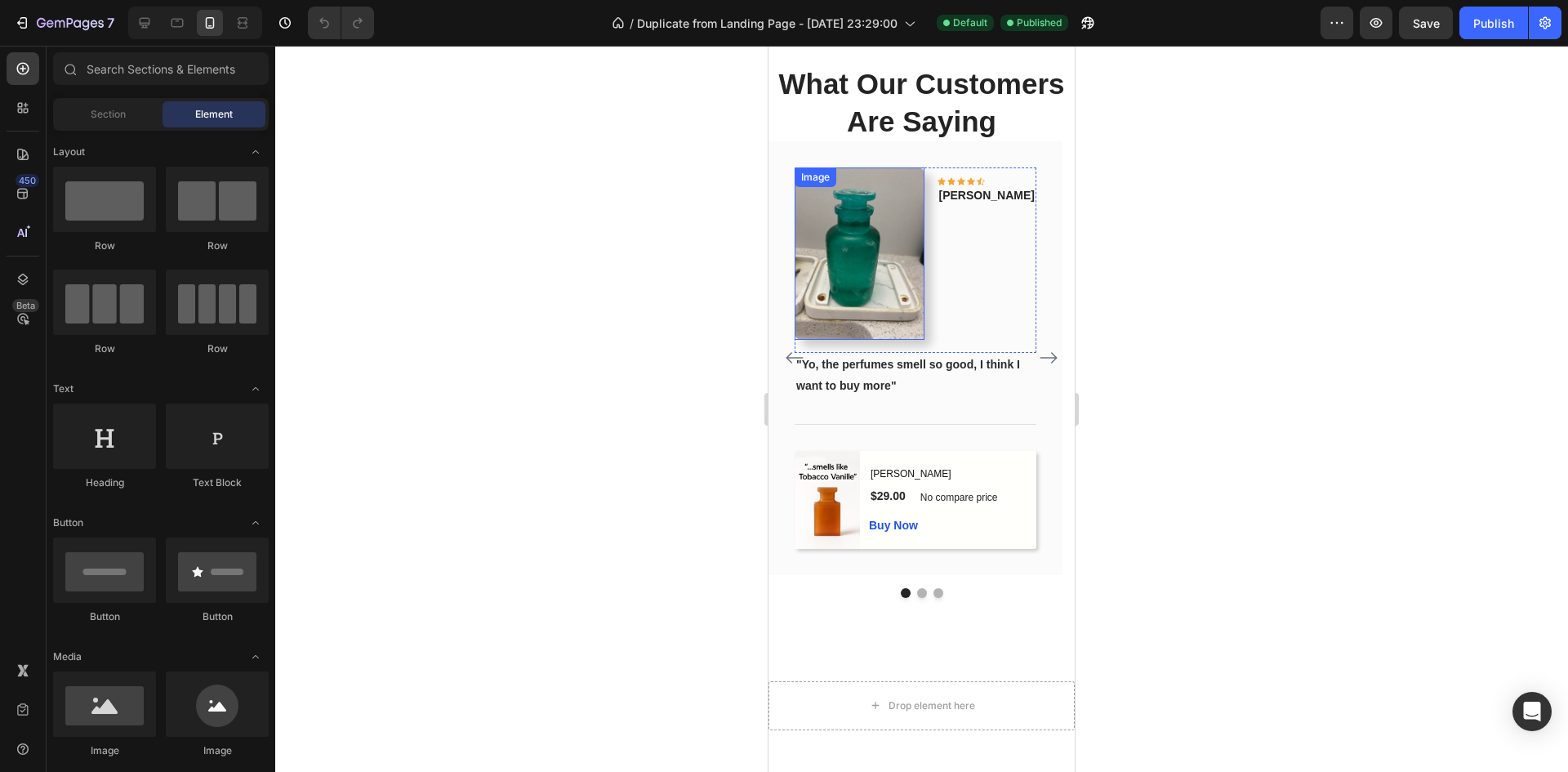
scroll to position [1538, 0]
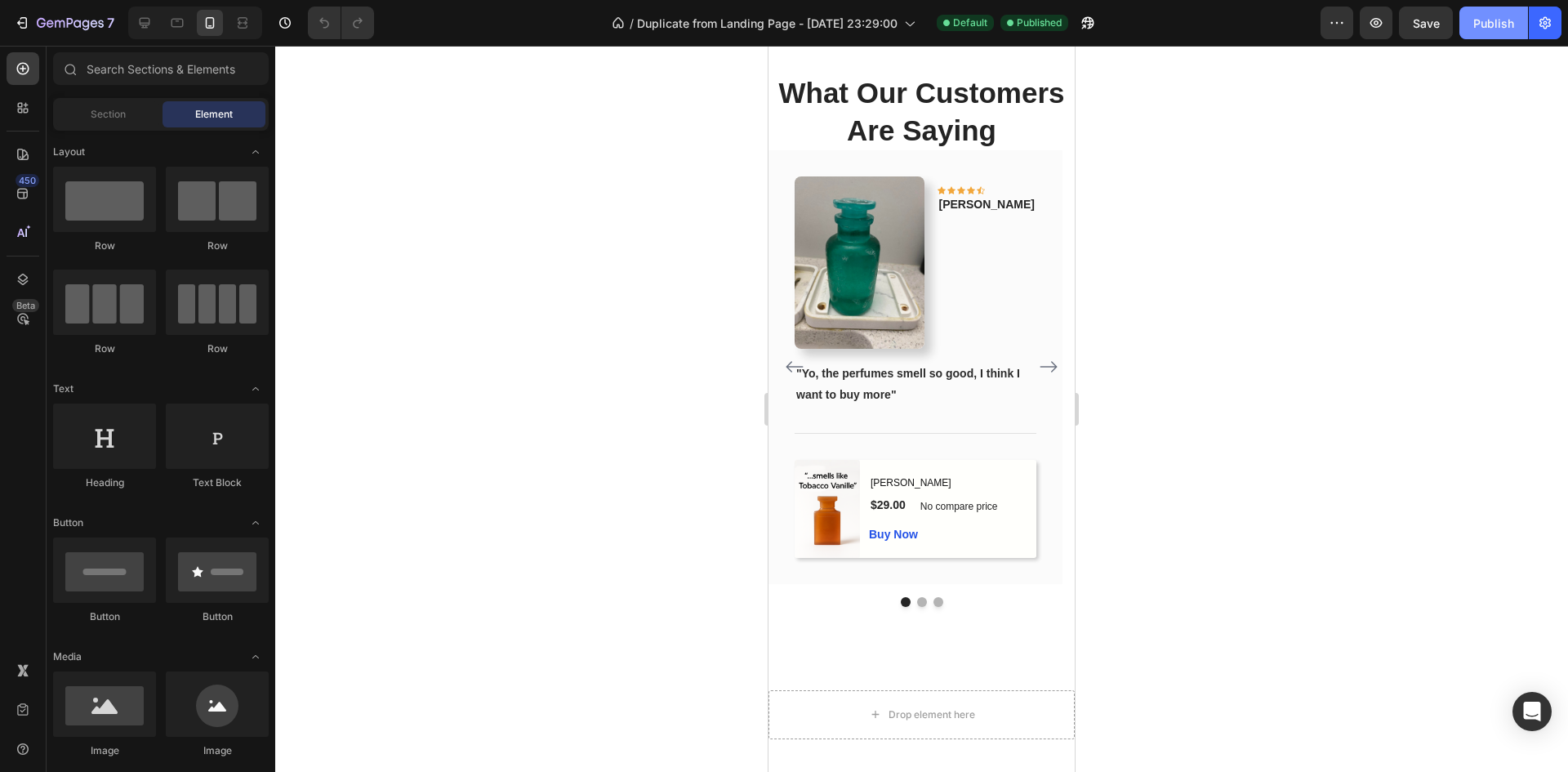
click at [1482, 26] on div "Publish" at bounding box center [1493, 23] width 41 height 17
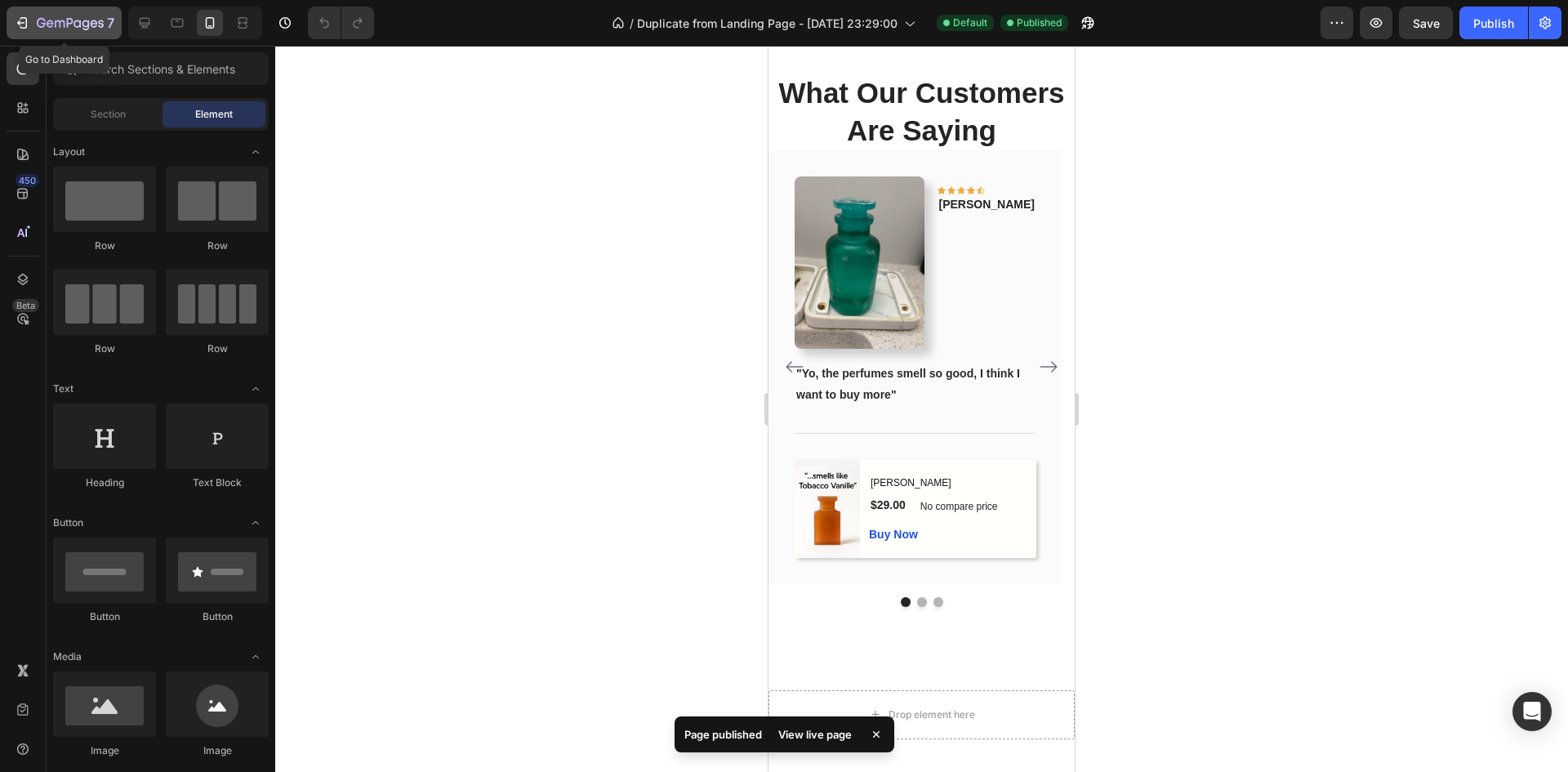
click at [25, 20] on icon "button" at bounding box center [22, 23] width 16 height 16
